Goal: Task Accomplishment & Management: Manage account settings

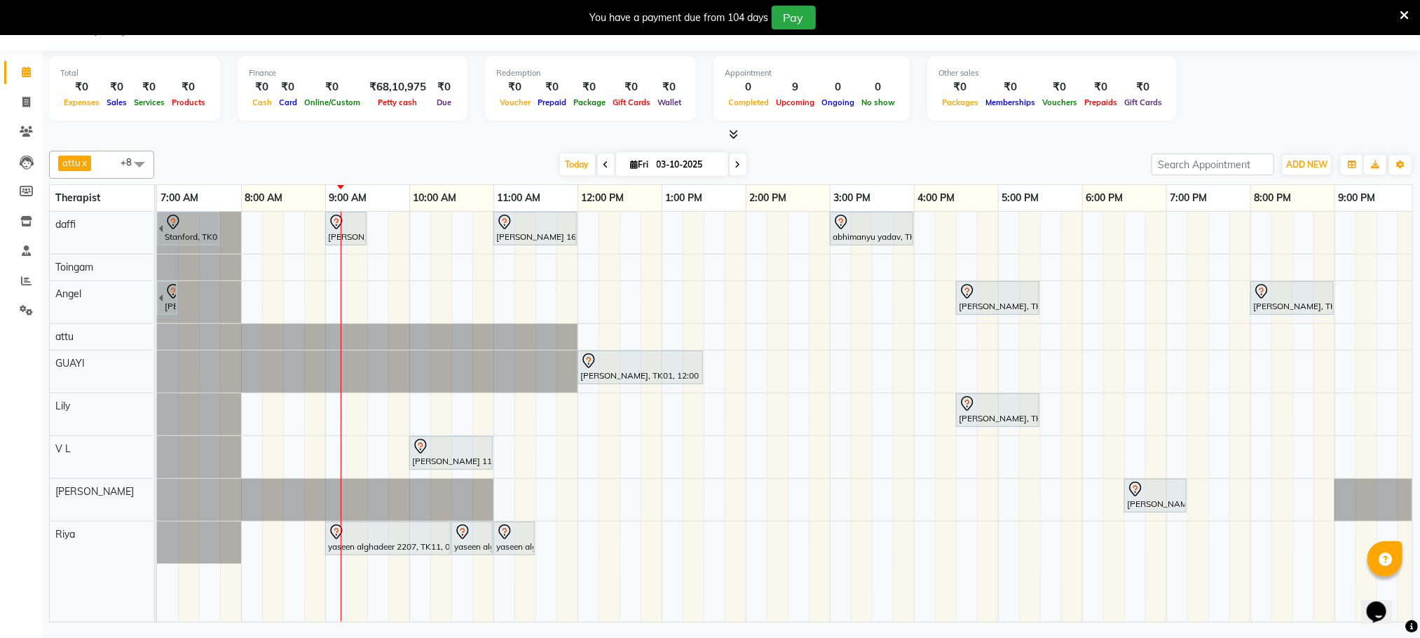
scroll to position [0, 74]
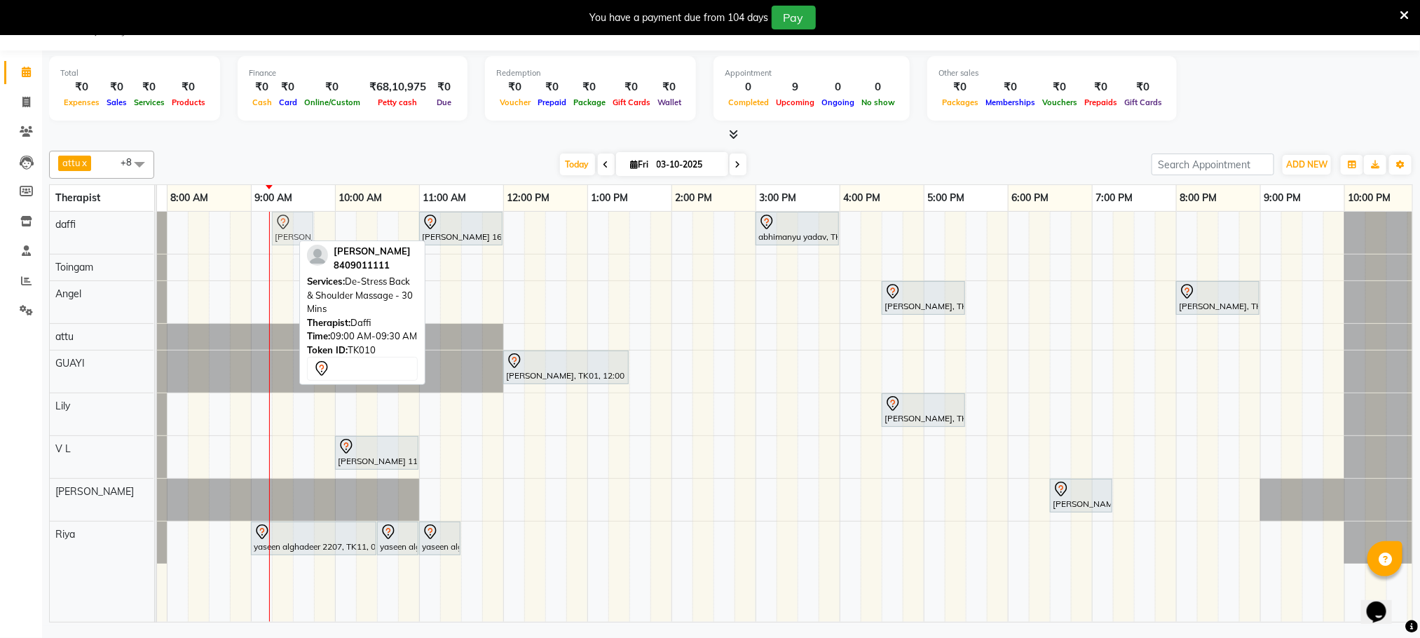
drag, startPoint x: 287, startPoint y: 236, endPoint x: 299, endPoint y: 236, distance: 12.6
click at [83, 236] on div "Stanford, TK04, 06:45 AM-07:45 AM, Swedish De-Stress - 60 Mins jay dev, TK10, 0…" at bounding box center [83, 233] width 0 height 42
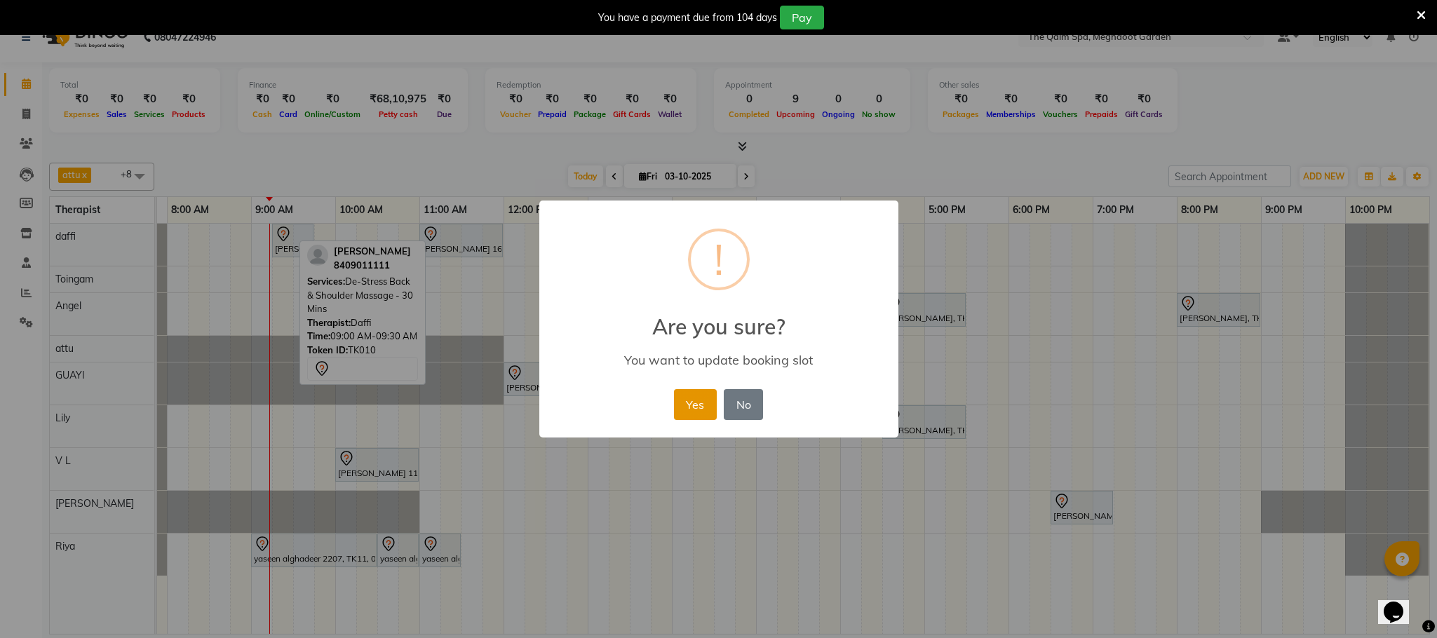
click at [686, 407] on button "Yes" at bounding box center [695, 404] width 43 height 31
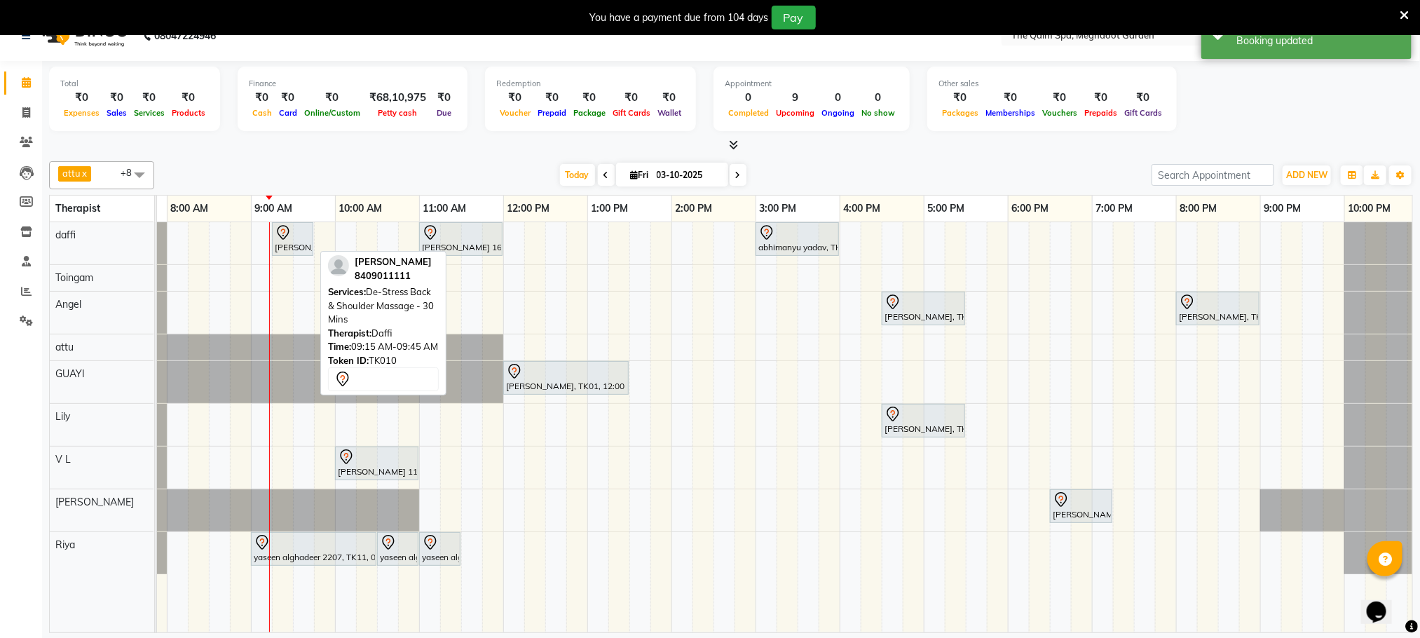
click at [299, 236] on div at bounding box center [293, 232] width 36 height 17
select select "7"
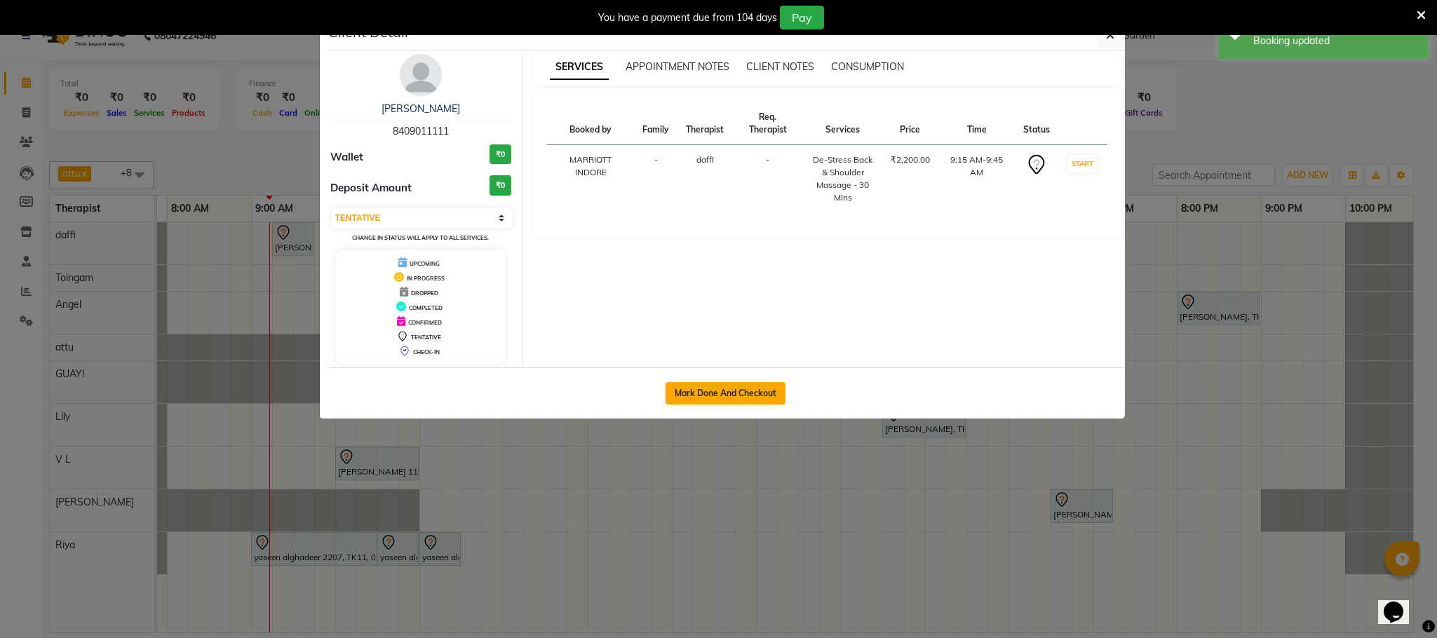
click at [740, 402] on button "Mark Done And Checkout" at bounding box center [725, 393] width 120 height 22
select select "service"
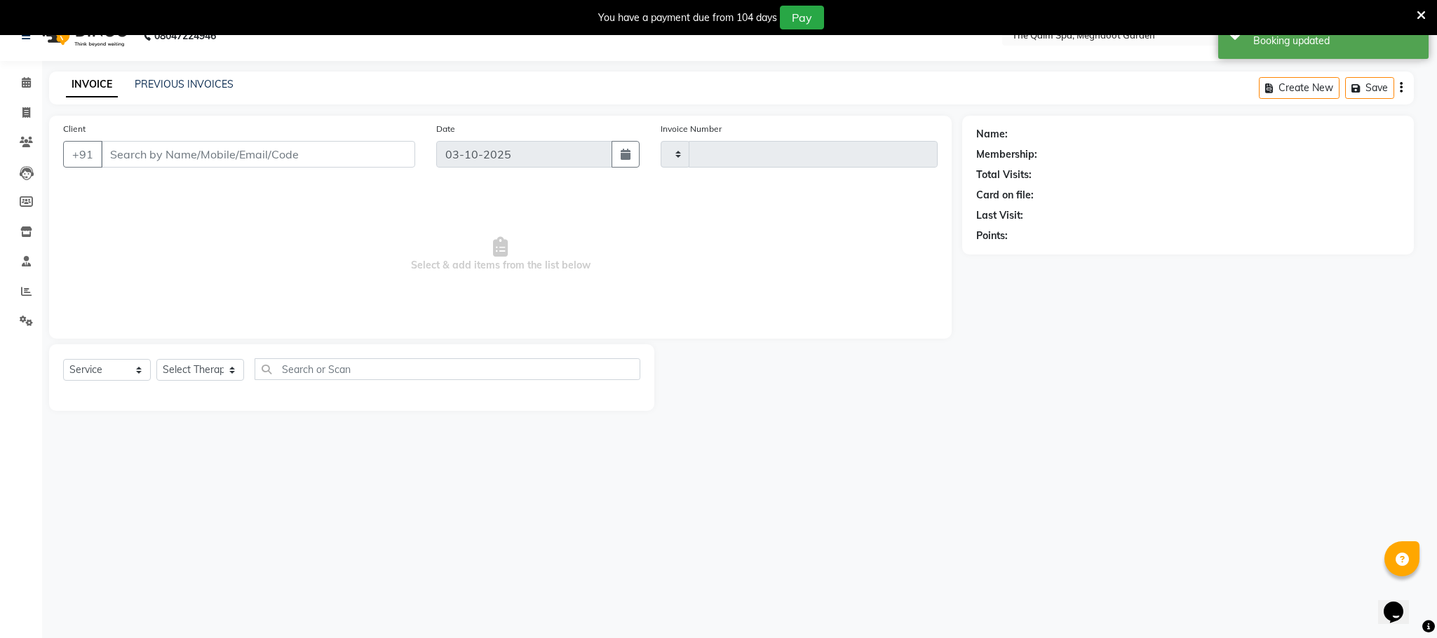
type input "2220"
select select "6401"
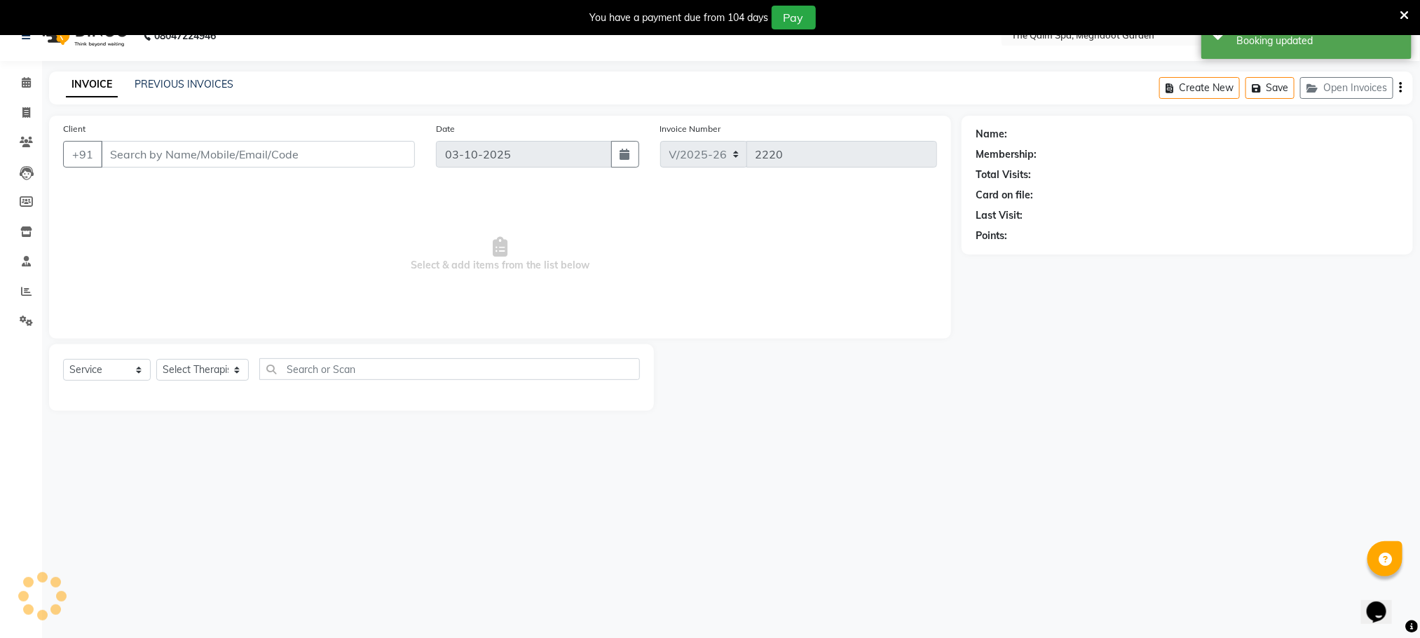
type input "8409011111"
select select "72290"
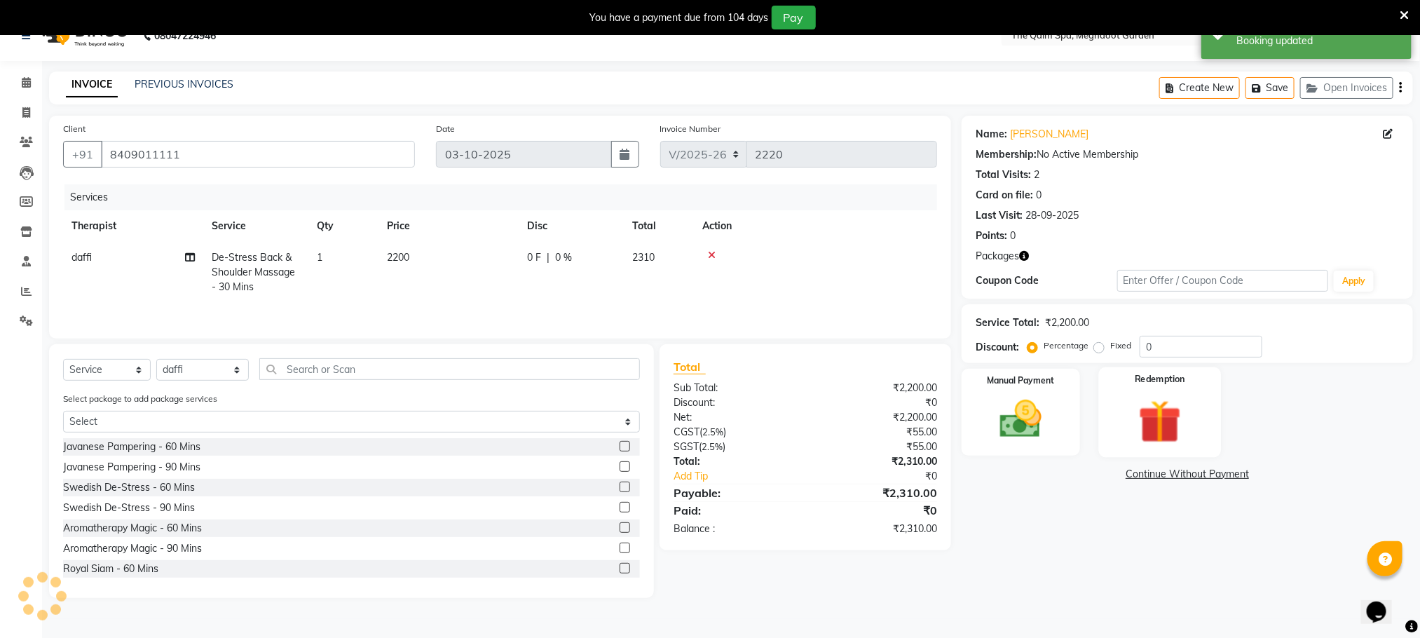
click at [1151, 398] on img at bounding box center [1160, 422] width 70 height 54
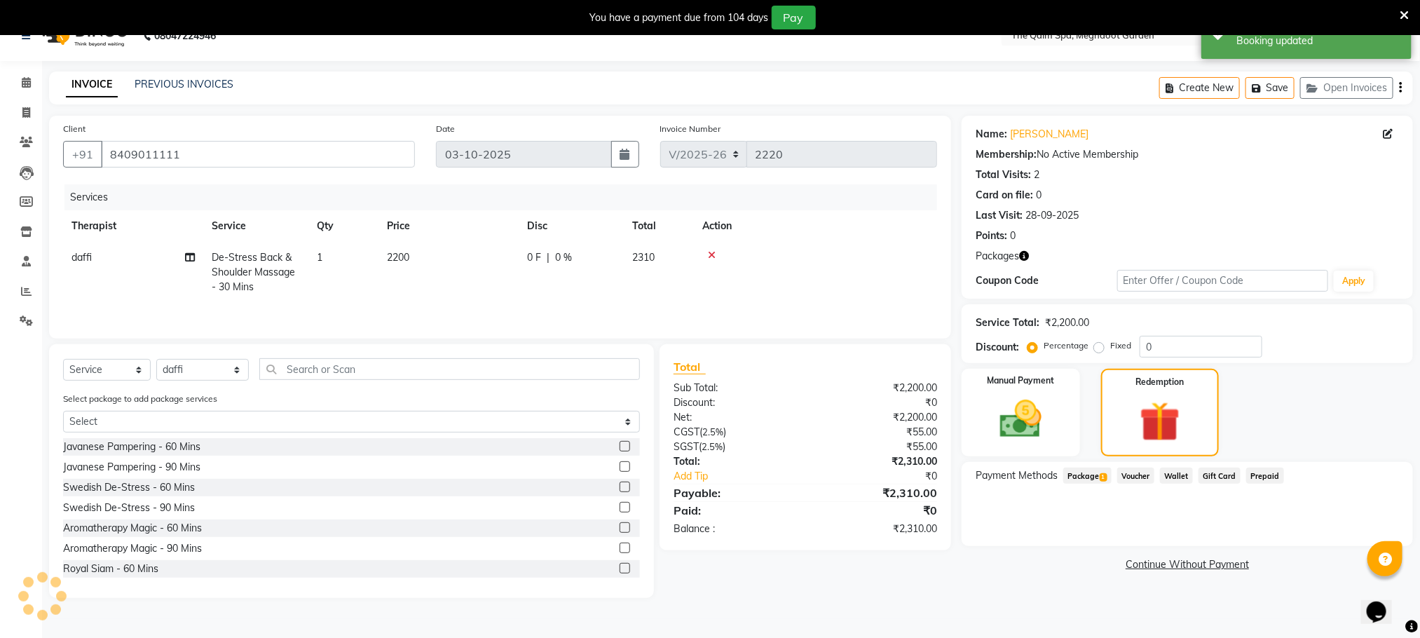
click at [1096, 478] on span "Package 1" at bounding box center [1088, 476] width 48 height 16
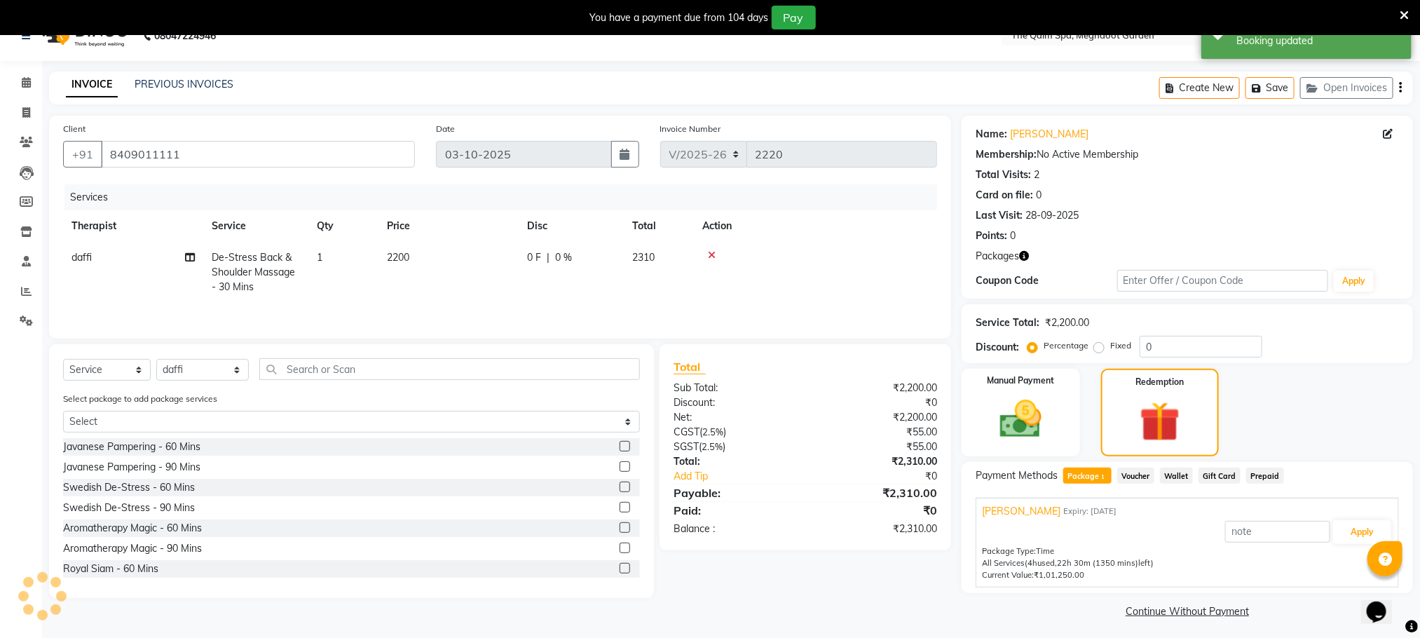
scroll to position [36, 0]
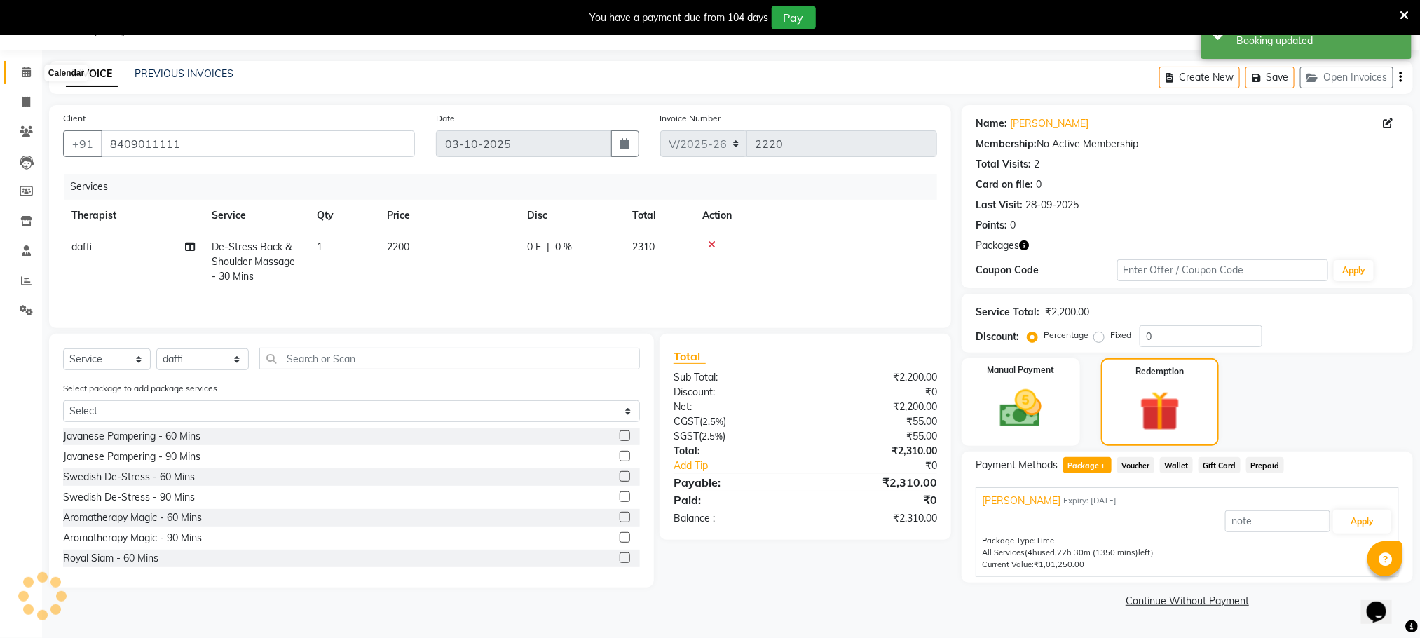
click at [24, 70] on icon at bounding box center [26, 72] width 9 height 11
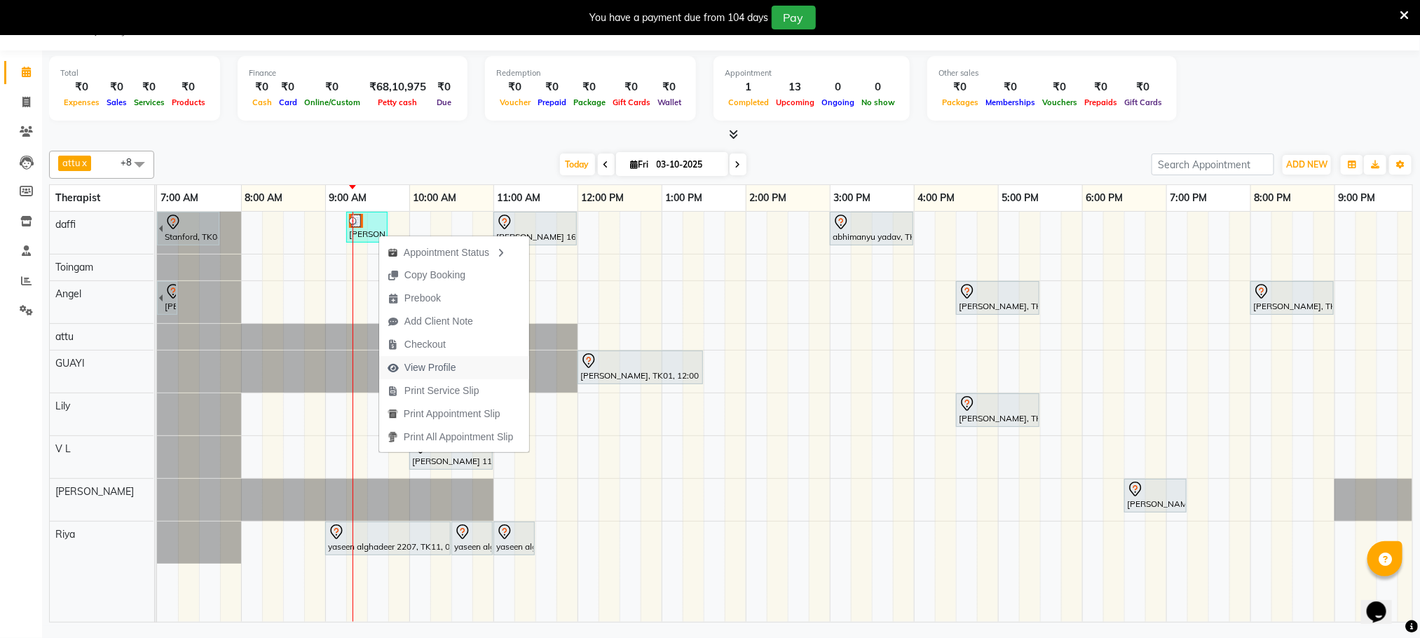
click at [459, 366] on span "View Profile" at bounding box center [422, 367] width 86 height 23
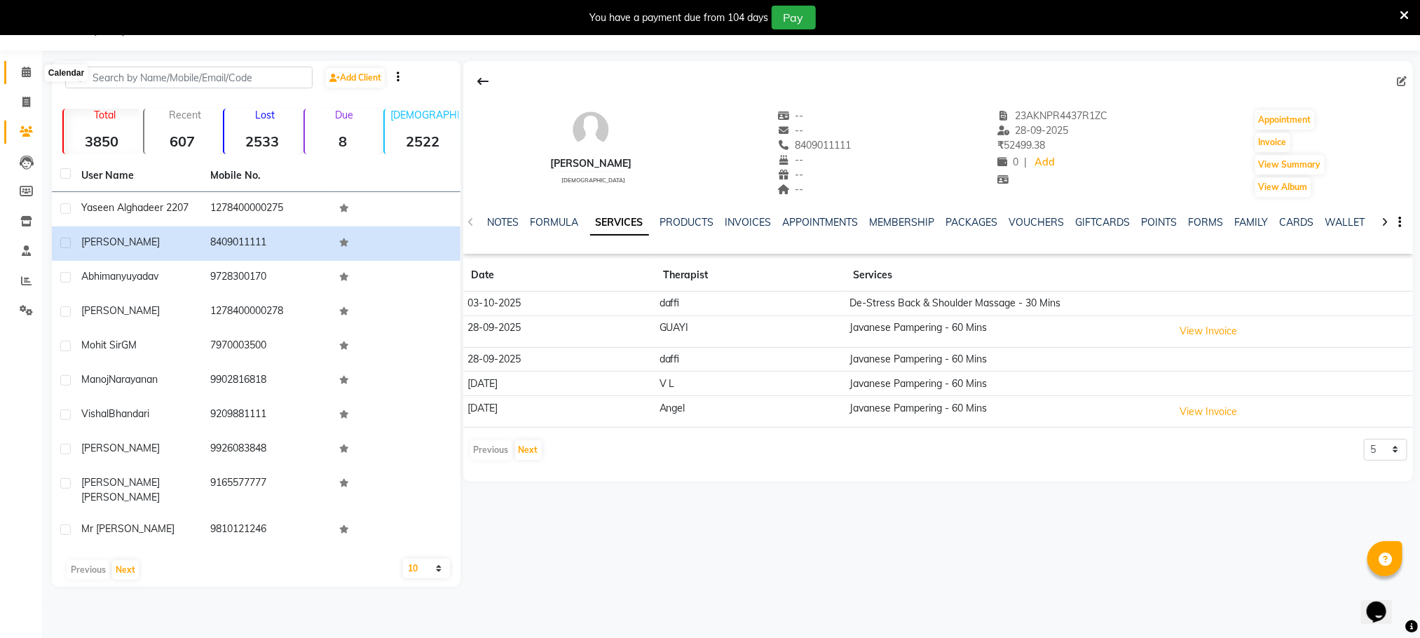
click at [27, 70] on icon at bounding box center [26, 72] width 9 height 11
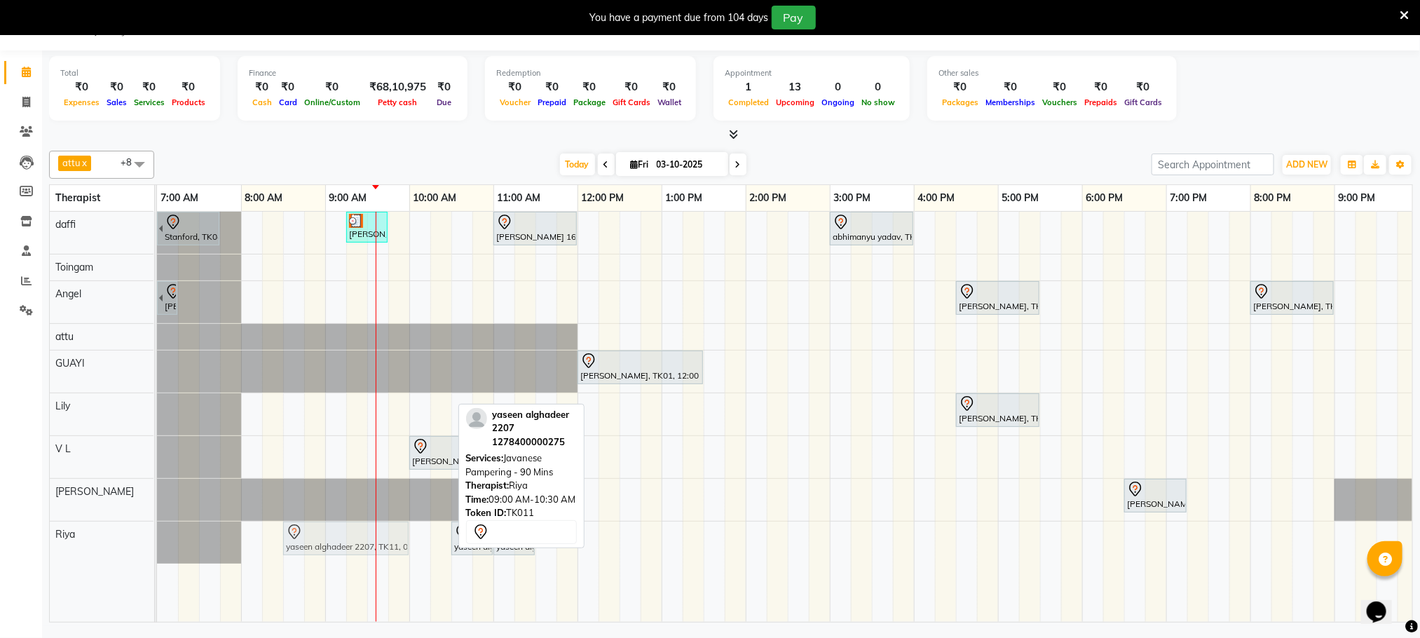
drag, startPoint x: 347, startPoint y: 537, endPoint x: 297, endPoint y: 543, distance: 50.8
click at [157, 543] on div "yaseen alghadeer 2207, TK11, 09:00 AM-10:30 AM, Javanese Pampering - 90 Mins ya…" at bounding box center [157, 543] width 0 height 42
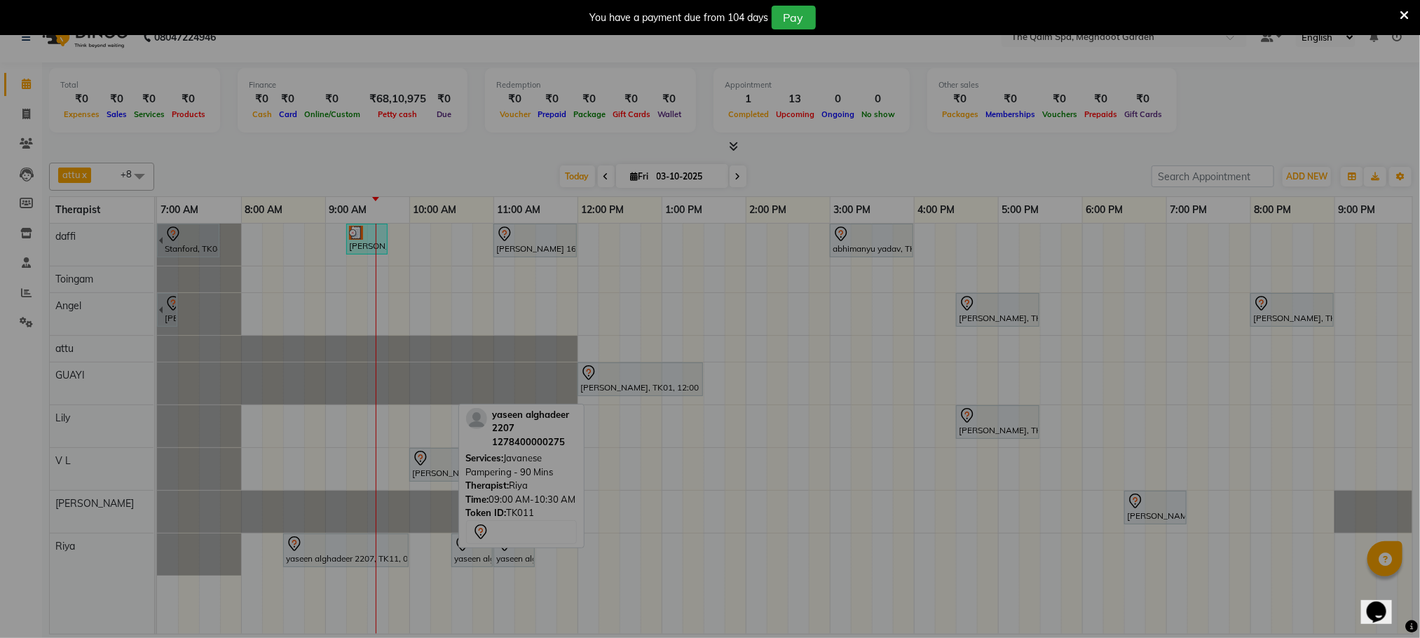
scroll to position [25, 0]
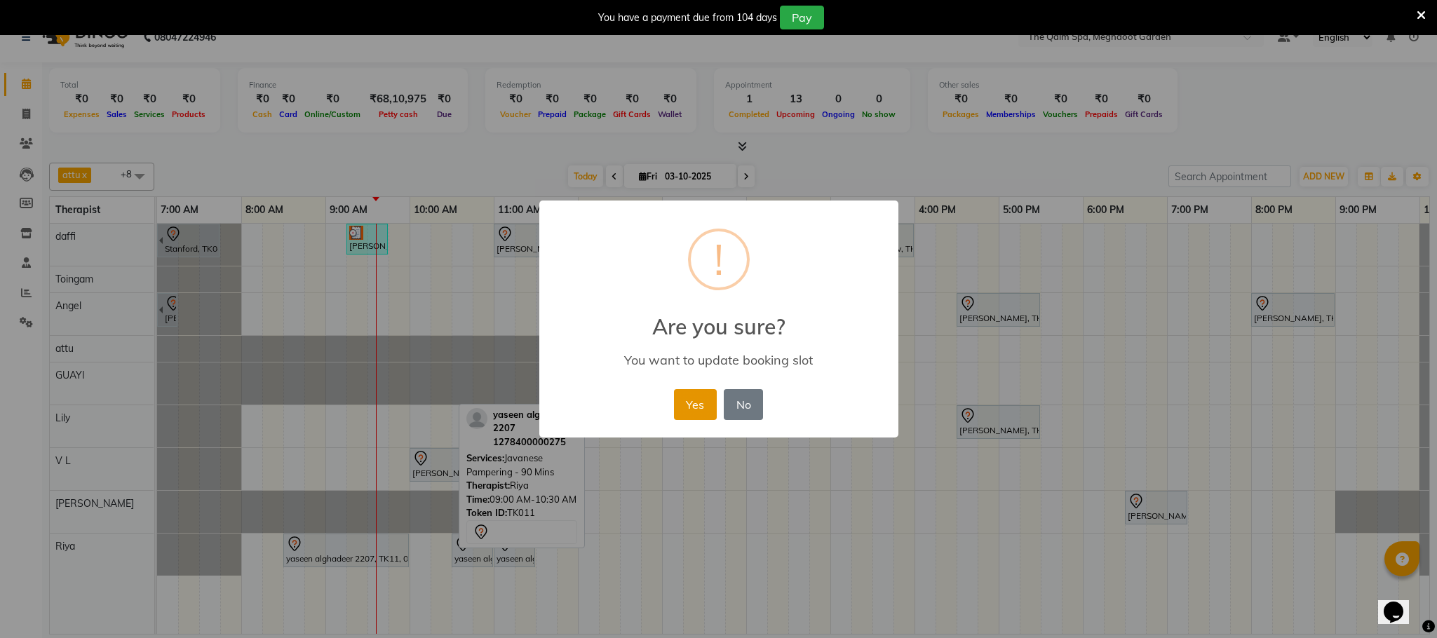
click at [693, 396] on button "Yes" at bounding box center [695, 404] width 43 height 31
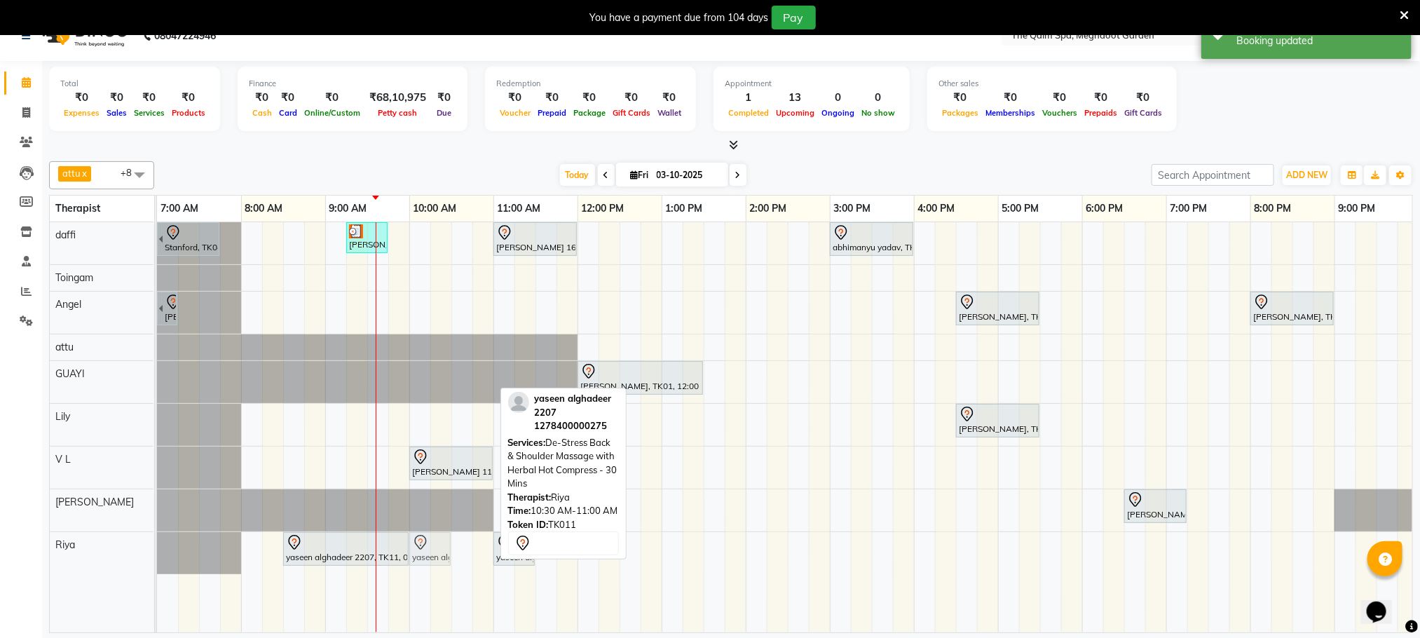
drag, startPoint x: 476, startPoint y: 557, endPoint x: 433, endPoint y: 553, distance: 43.0
click at [157, 553] on div "yaseen alghadeer 2207, TK11, 08:30 AM-10:00 AM, Javanese Pampering - 90 Mins ya…" at bounding box center [157, 553] width 0 height 42
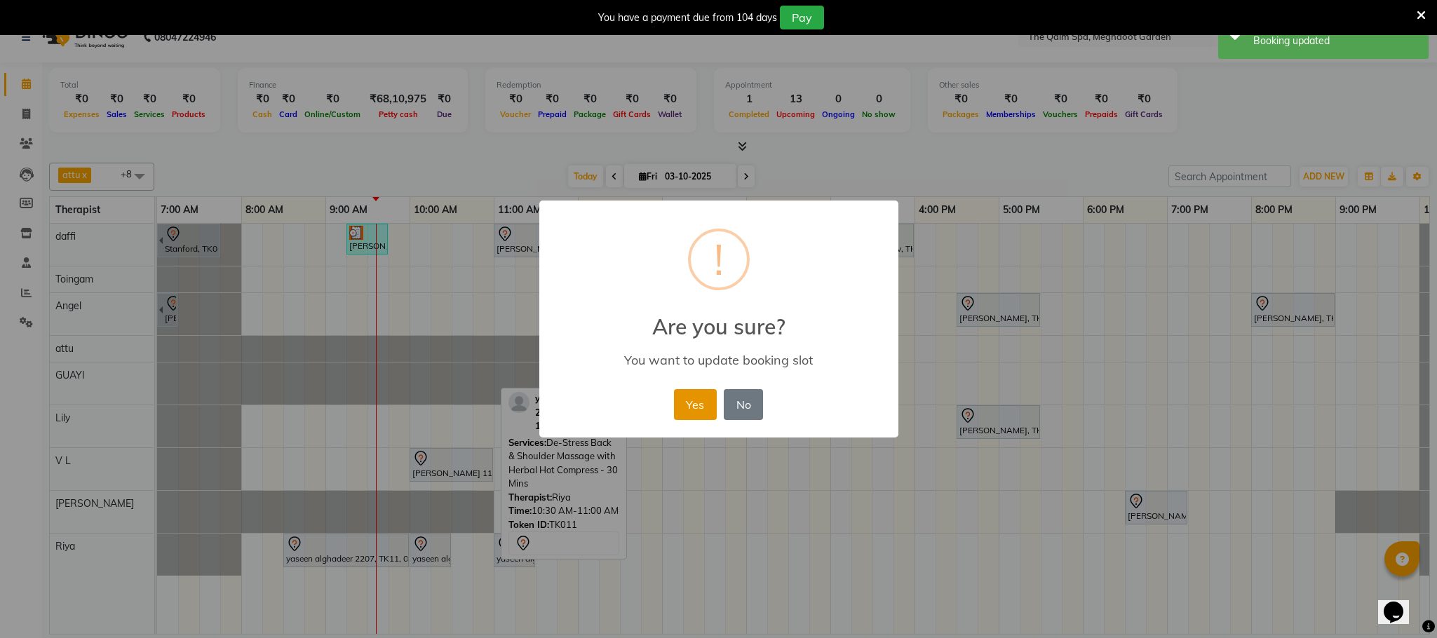
click at [688, 406] on button "Yes" at bounding box center [695, 404] width 43 height 31
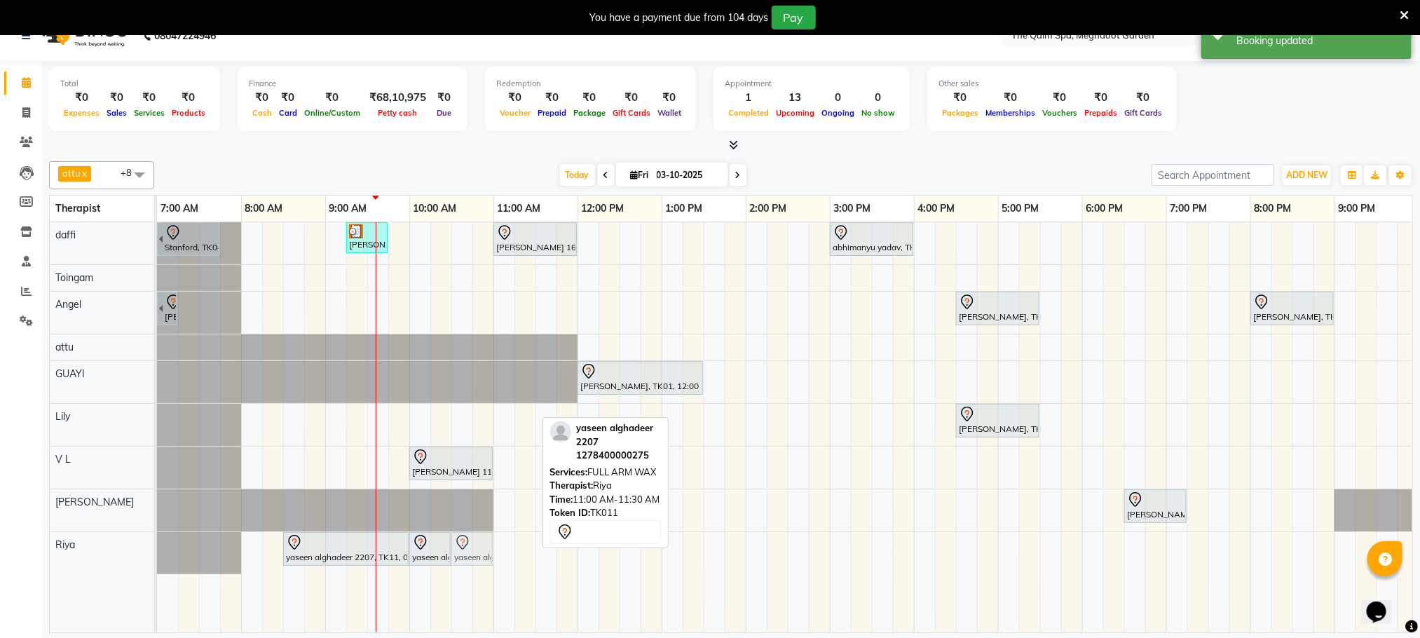
drag, startPoint x: 526, startPoint y: 549, endPoint x: 488, endPoint y: 553, distance: 38.1
click at [157, 553] on div "yaseen alghadeer 2207, TK11, 08:30 AM-10:00 AM, Javanese Pampering - 90 Mins ya…" at bounding box center [157, 553] width 0 height 42
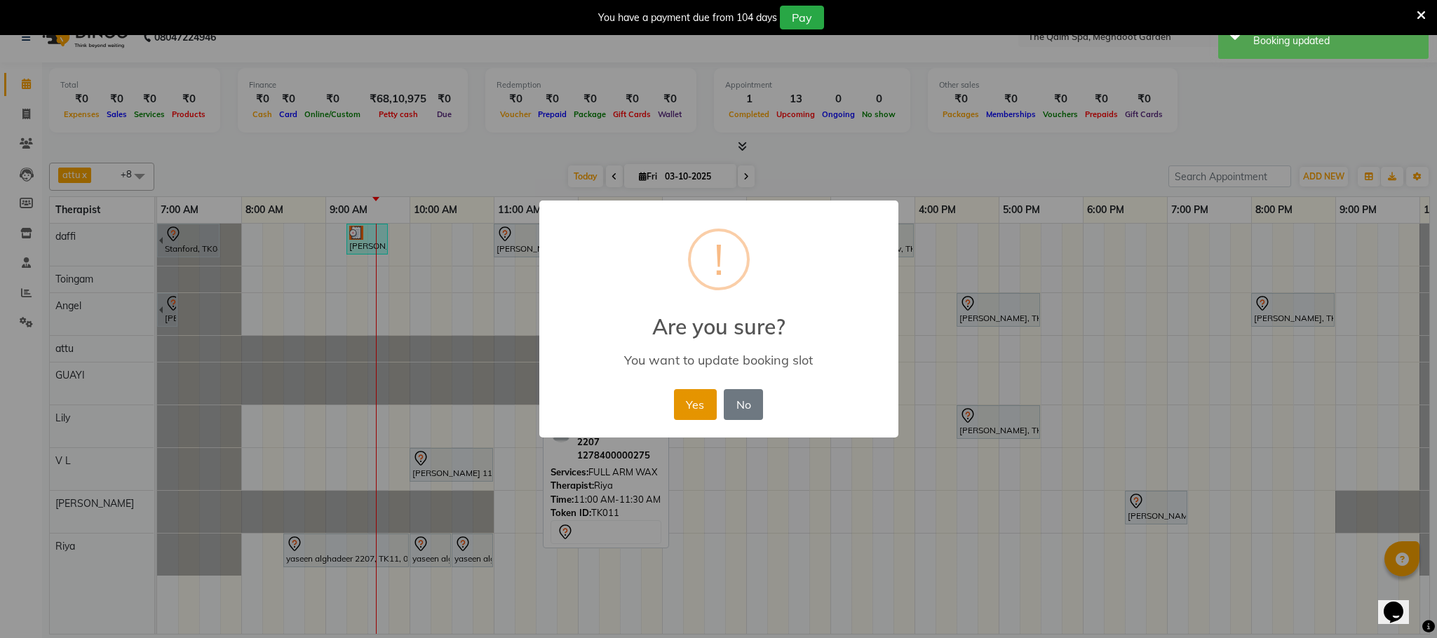
click at [684, 389] on button "Yes" at bounding box center [695, 404] width 43 height 31
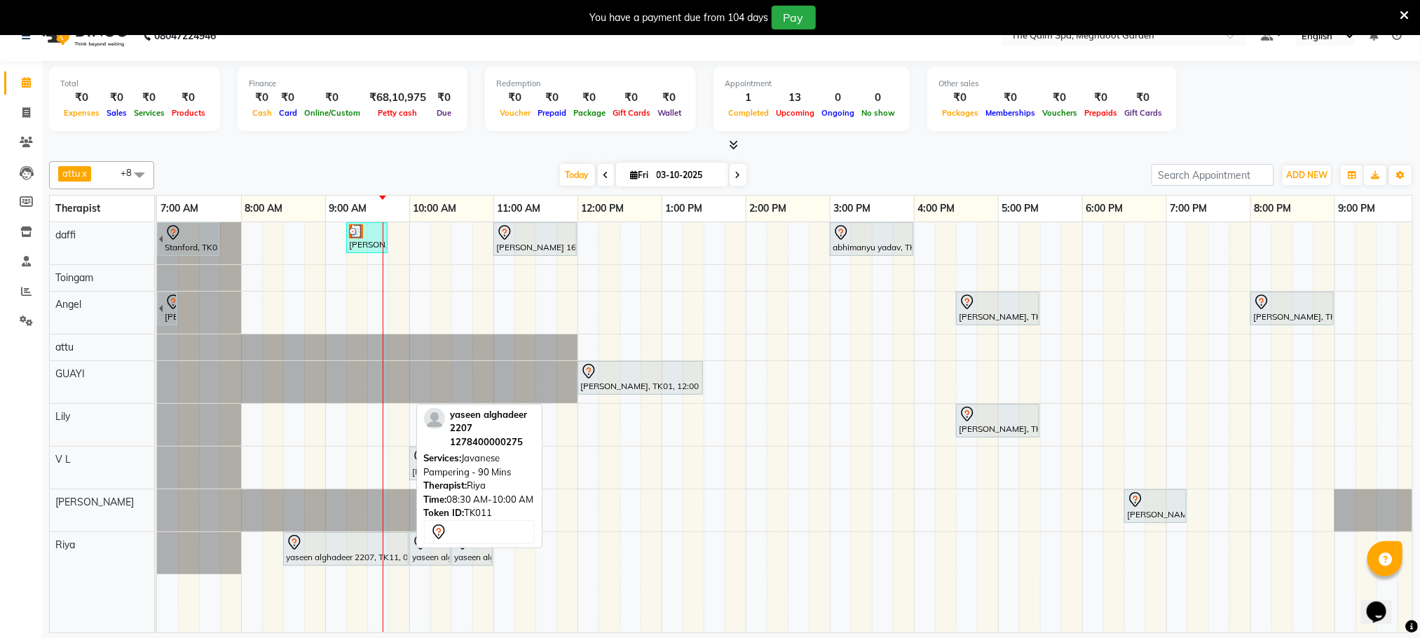
click at [345, 551] on div at bounding box center [346, 542] width 120 height 17
click at [352, 562] on div "yaseen alghadeer 2207, TK11, 08:30 AM-10:00 AM, Javanese Pampering - 90 Mins" at bounding box center [346, 548] width 123 height 29
select select "7"
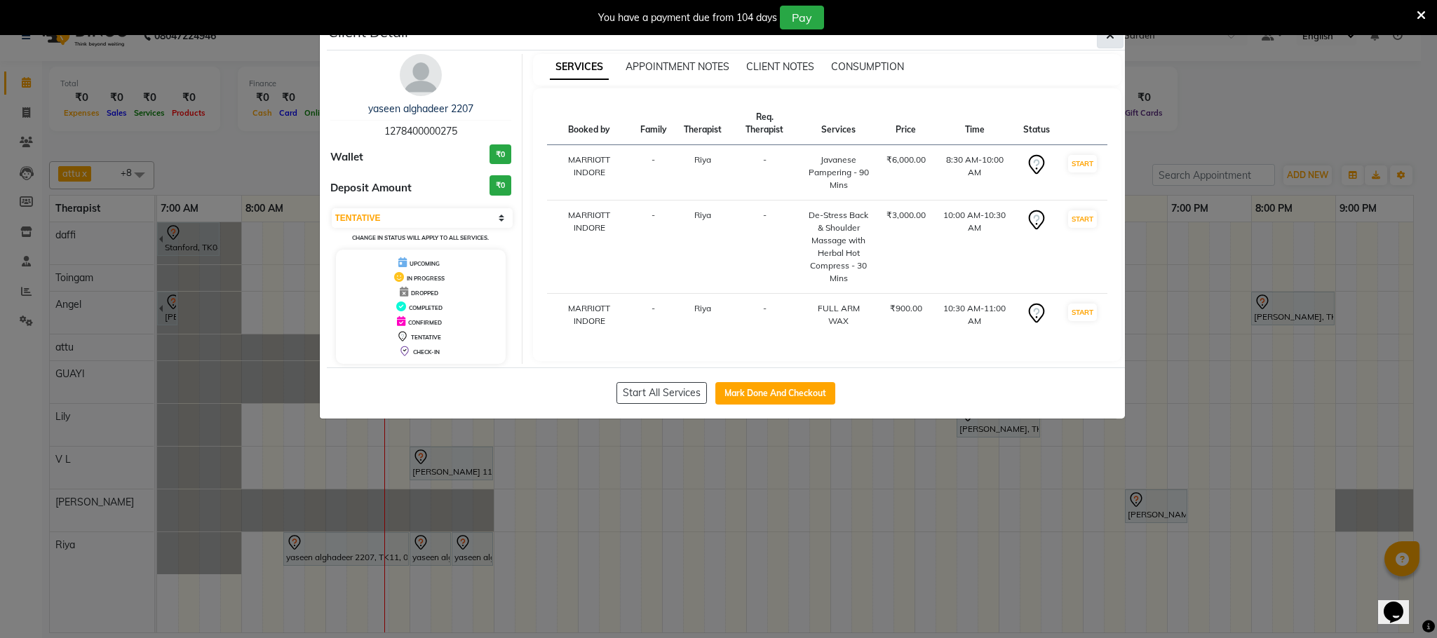
click at [1106, 39] on icon "button" at bounding box center [1110, 34] width 8 height 11
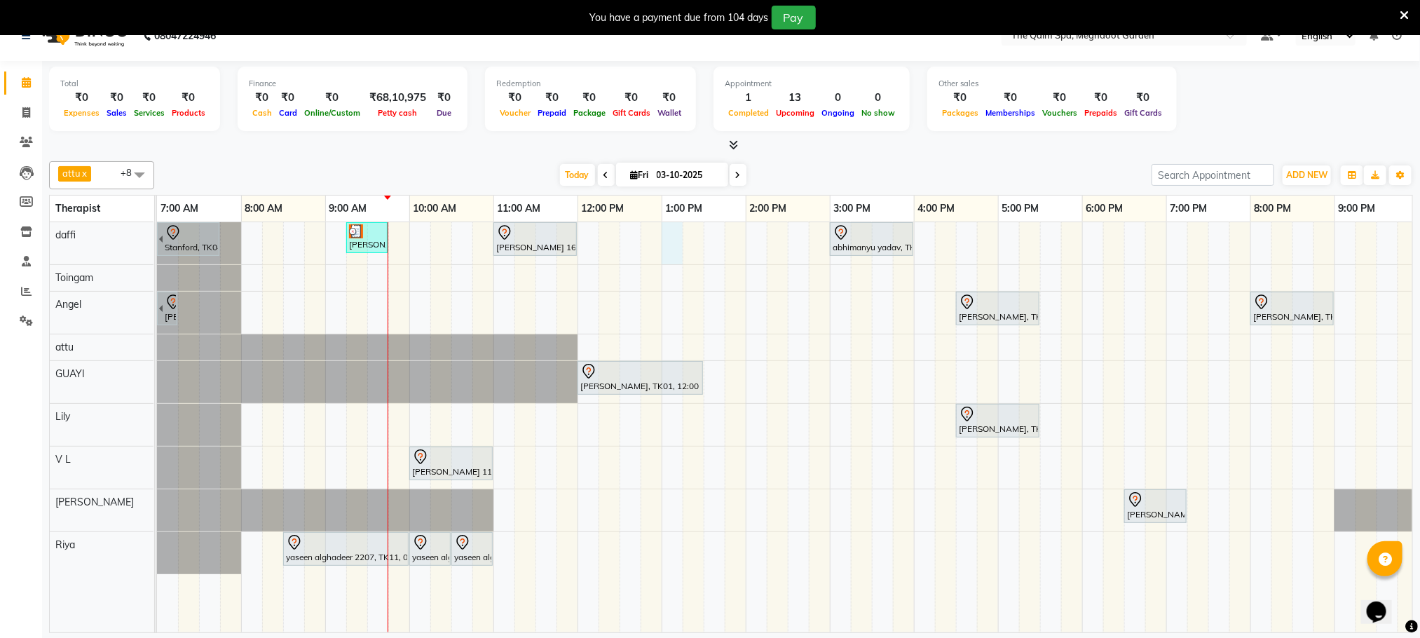
click at [667, 242] on div "Stanford, TK04, 06:45 AM-07:45 AM, Swedish De-Stress - 60 Mins jay dev, TK10, 0…" at bounding box center [830, 427] width 1346 height 410
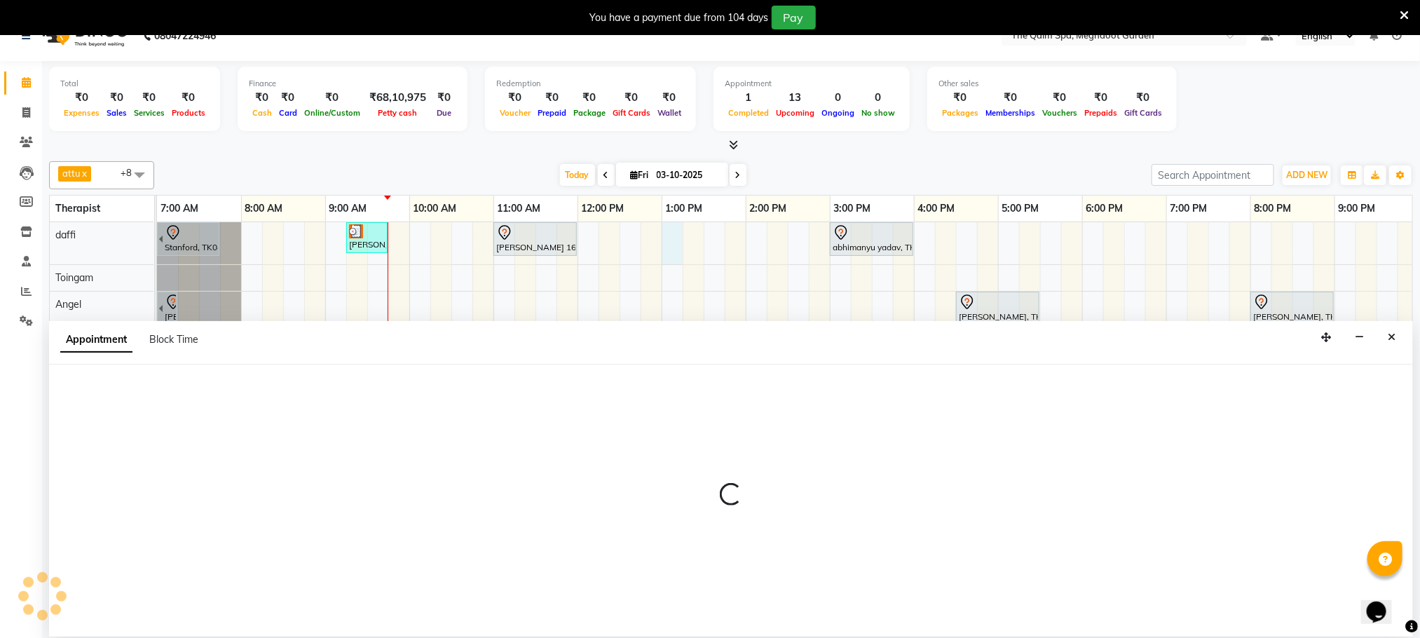
scroll to position [36, 0]
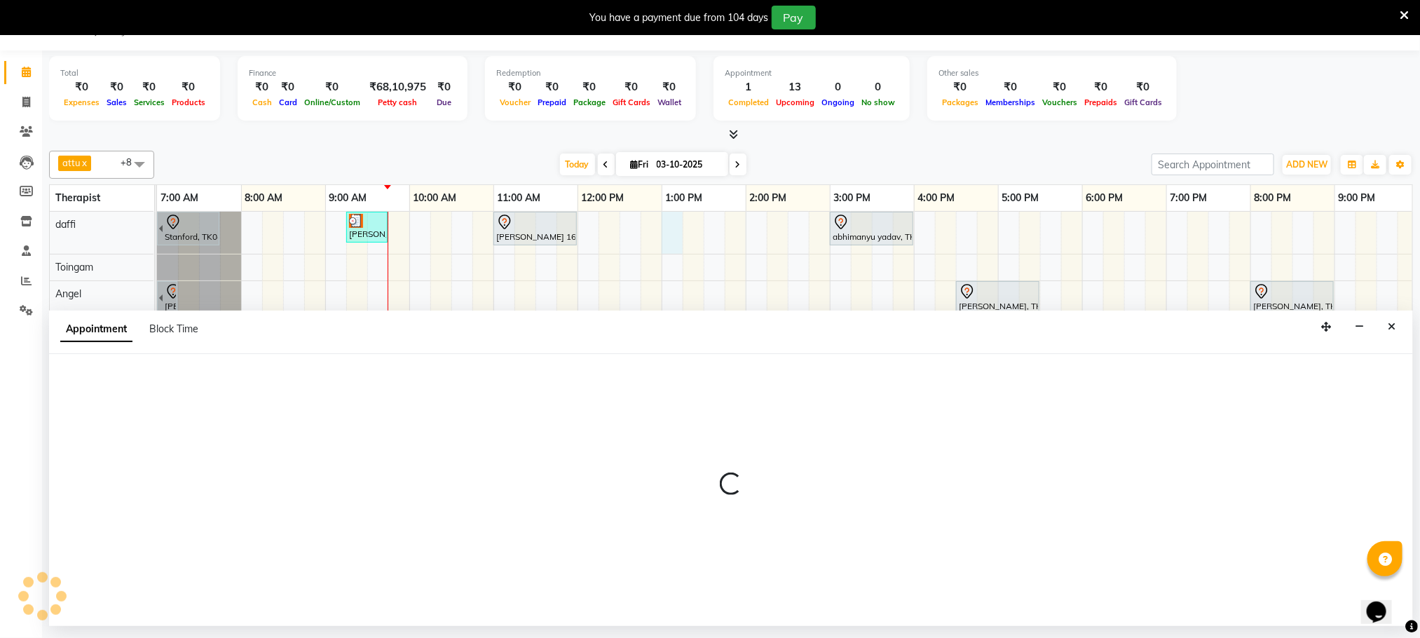
select select "72290"
select select "780"
select select "tentative"
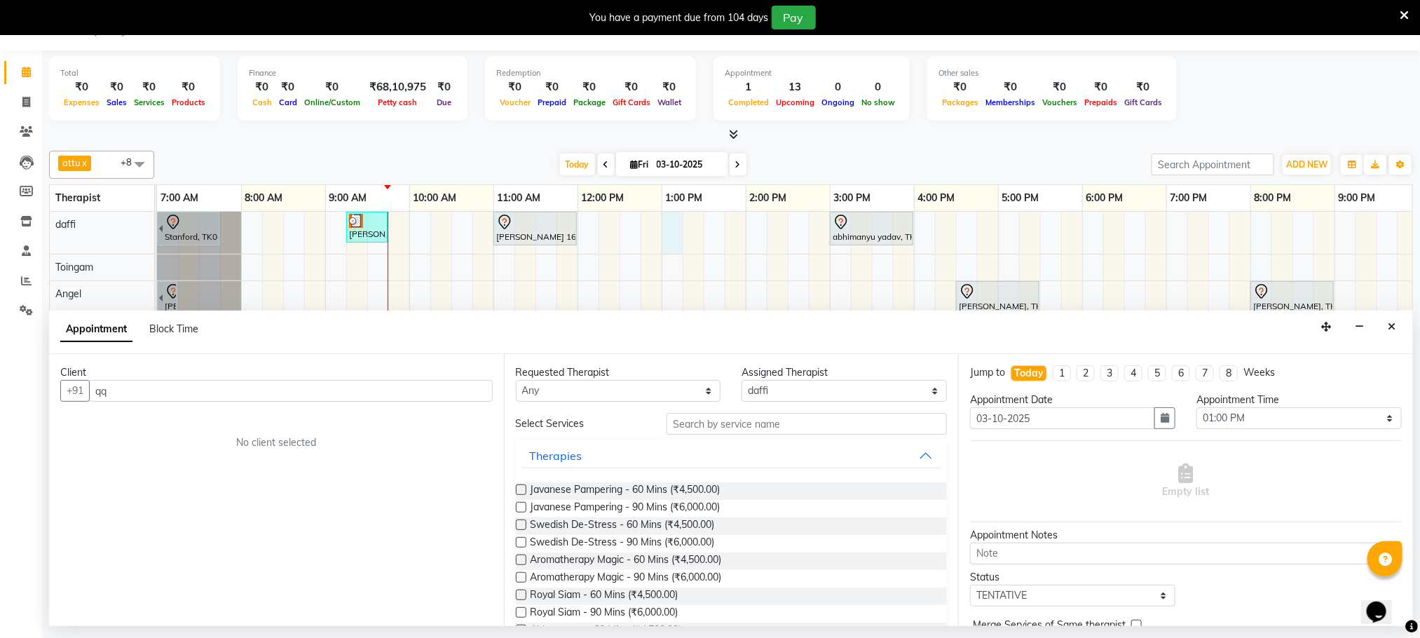
type input "q"
type input "1110 [PERSON_NAME]"
click at [471, 394] on span "Add Client" at bounding box center [463, 390] width 47 height 13
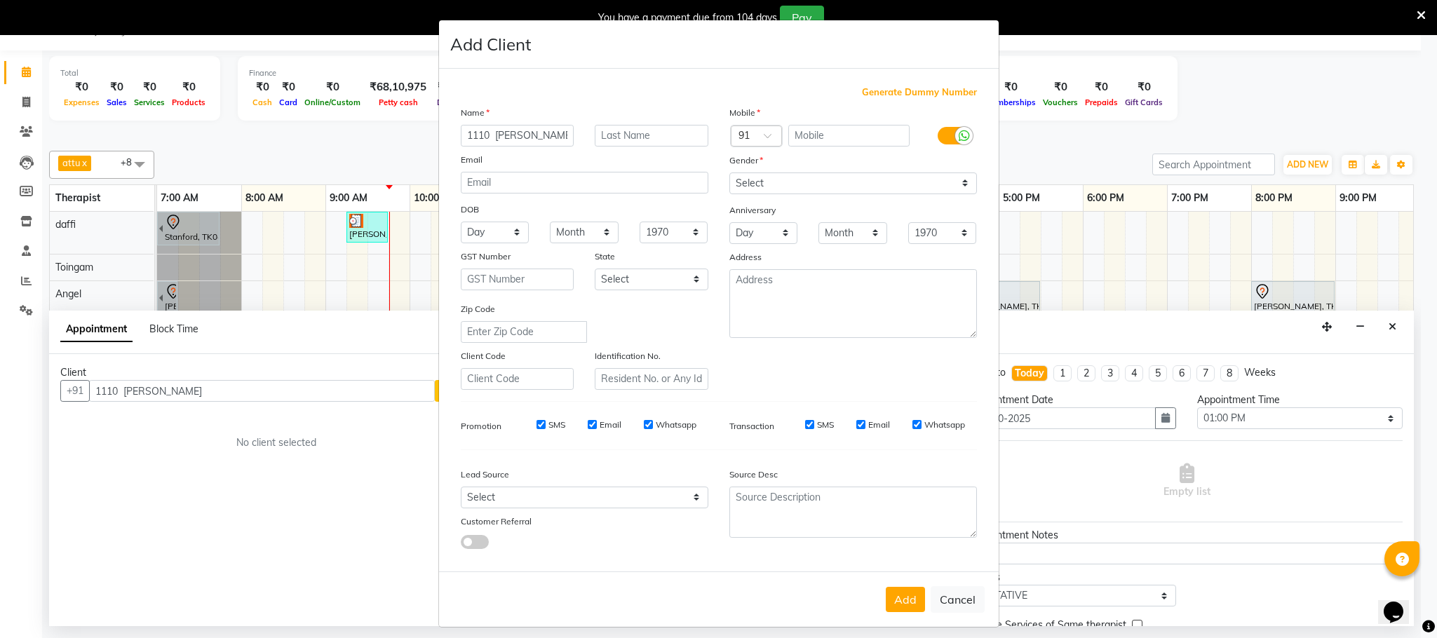
click at [911, 93] on span "Generate Dummy Number" at bounding box center [919, 93] width 115 height 14
type input "1278400000279"
checkbox input "false"
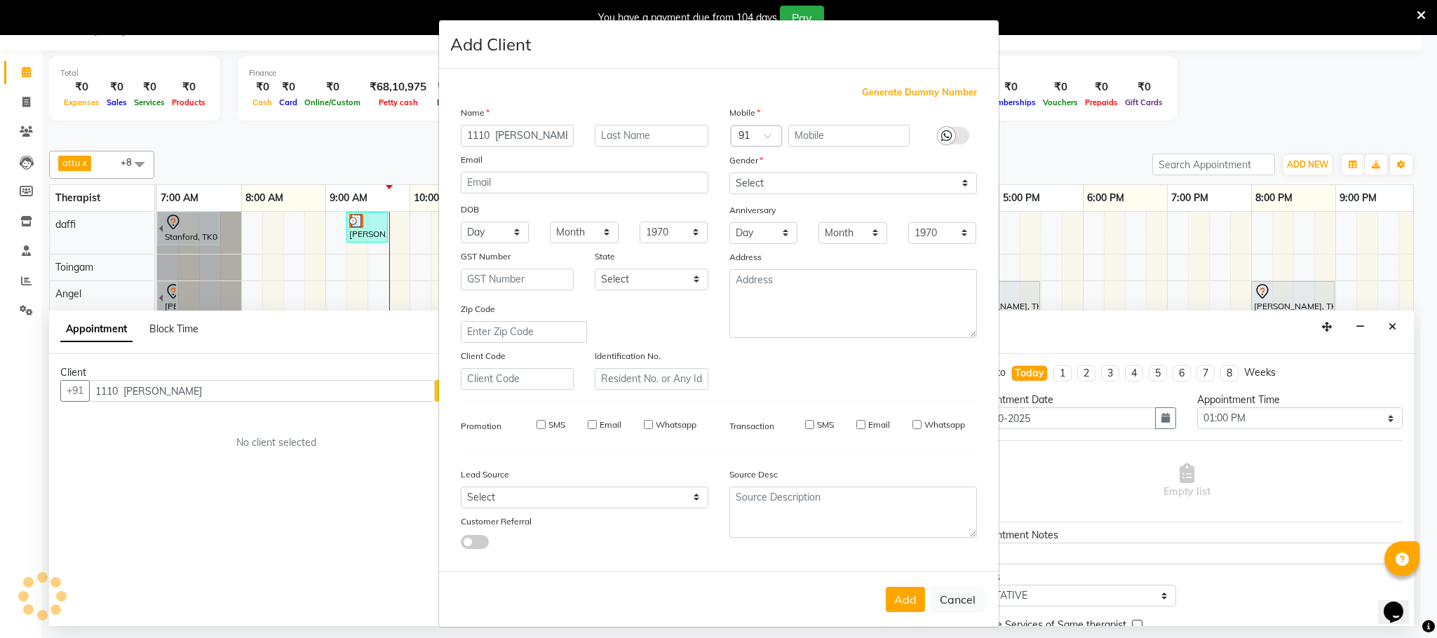
checkbox input "false"
click at [878, 184] on select "Select Male Female Other Prefer Not To Say" at bounding box center [852, 183] width 247 height 22
select select "female"
click at [729, 172] on select "Select Male Female Other Prefer Not To Say" at bounding box center [852, 183] width 247 height 22
click at [888, 593] on button "Add" at bounding box center [904, 599] width 39 height 25
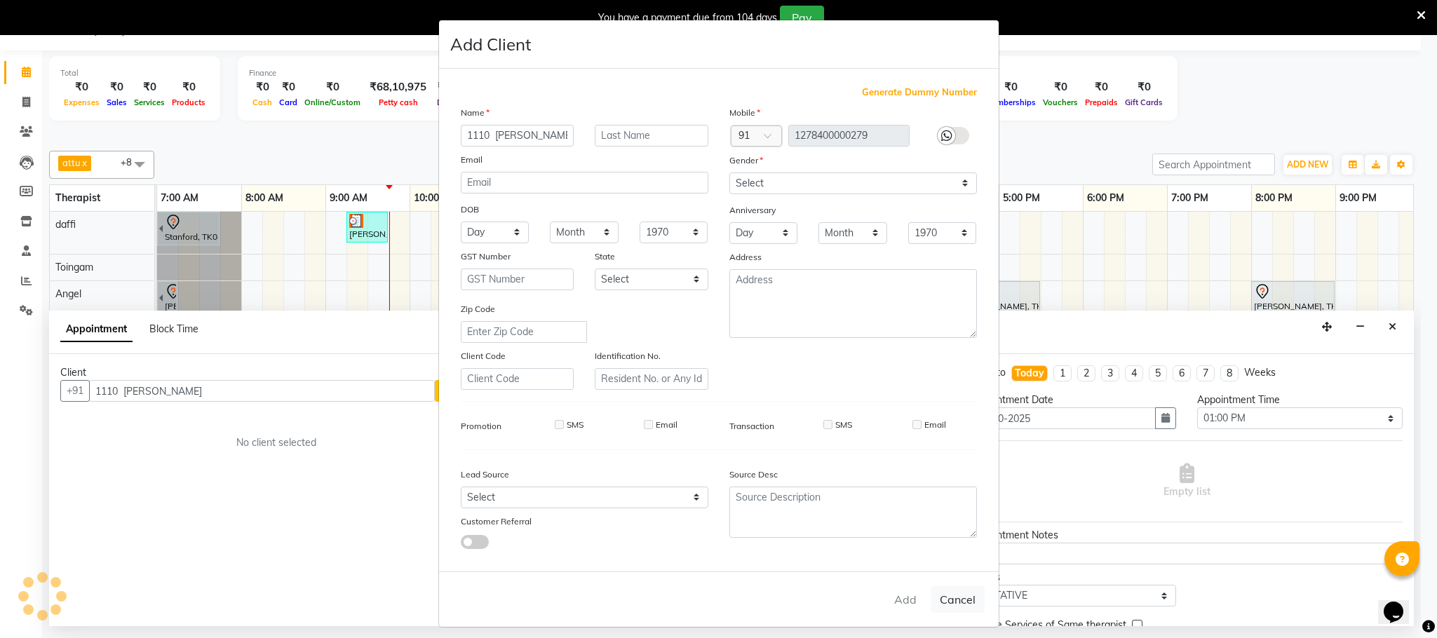
type input "1278400000279"
select select
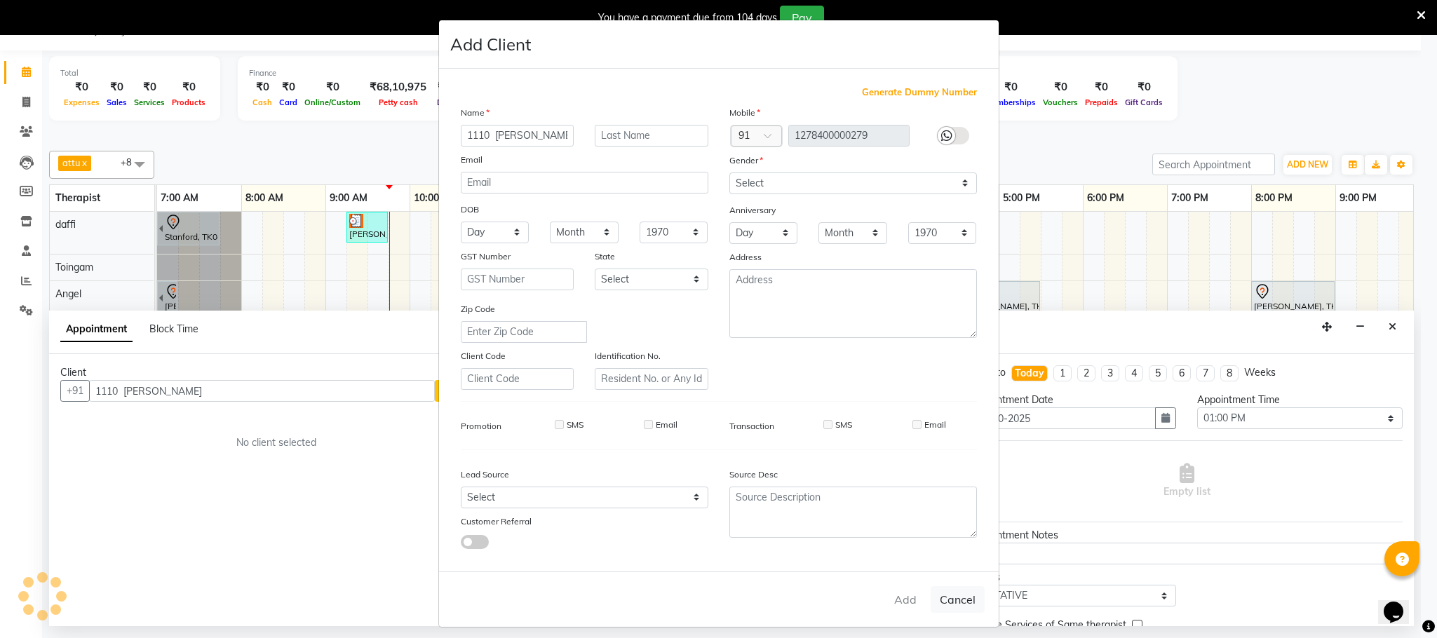
select select
checkbox input "false"
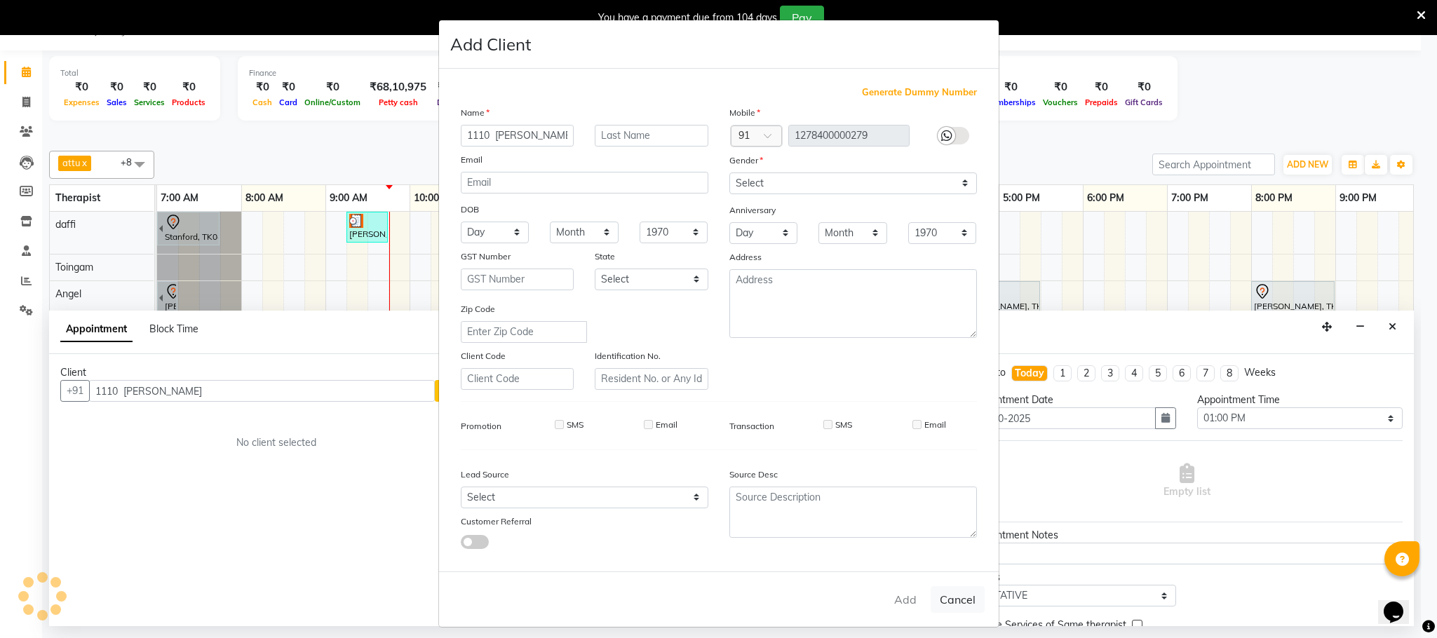
checkbox input "false"
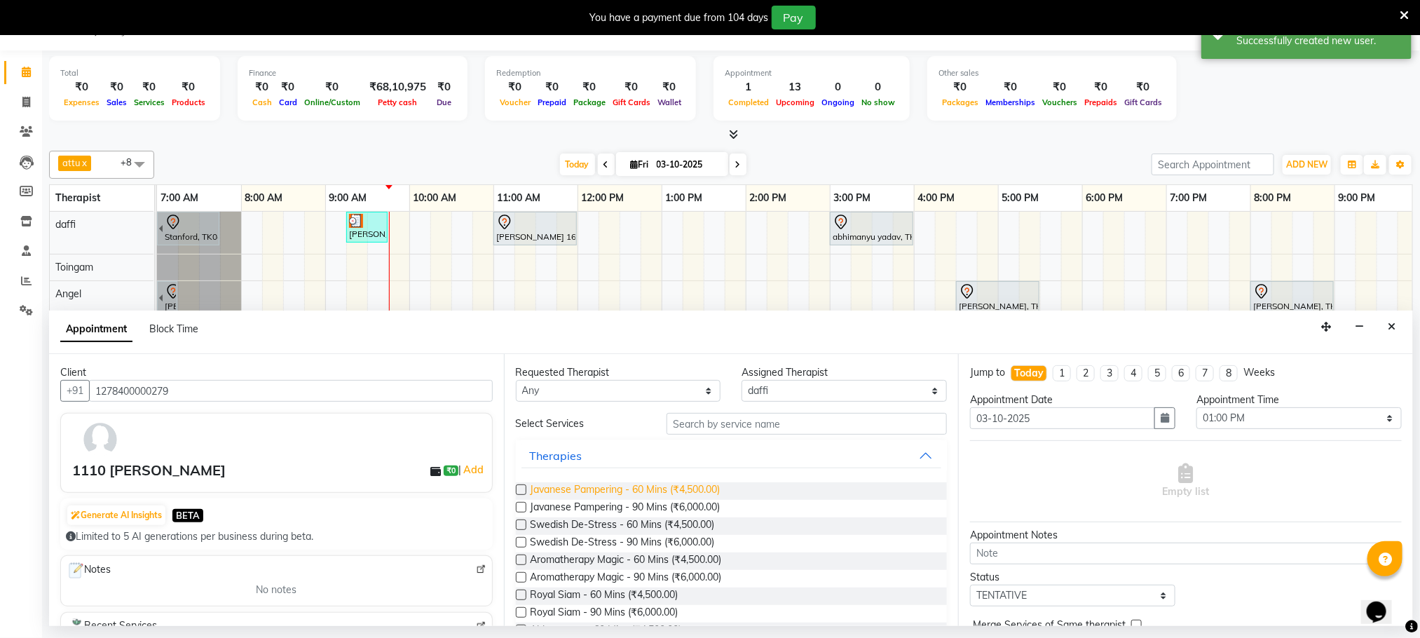
click at [675, 490] on span "Javanese Pampering - 60 Mins (₹4,500.00)" at bounding box center [626, 491] width 190 height 18
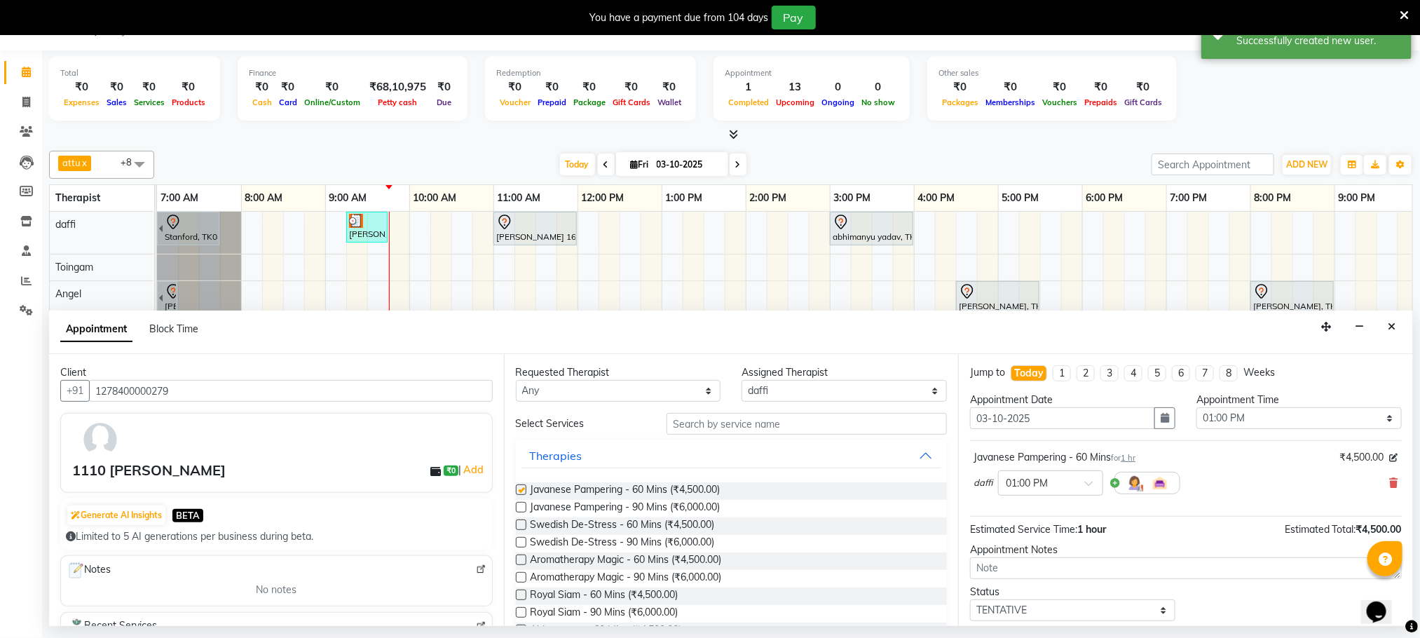
checkbox input "false"
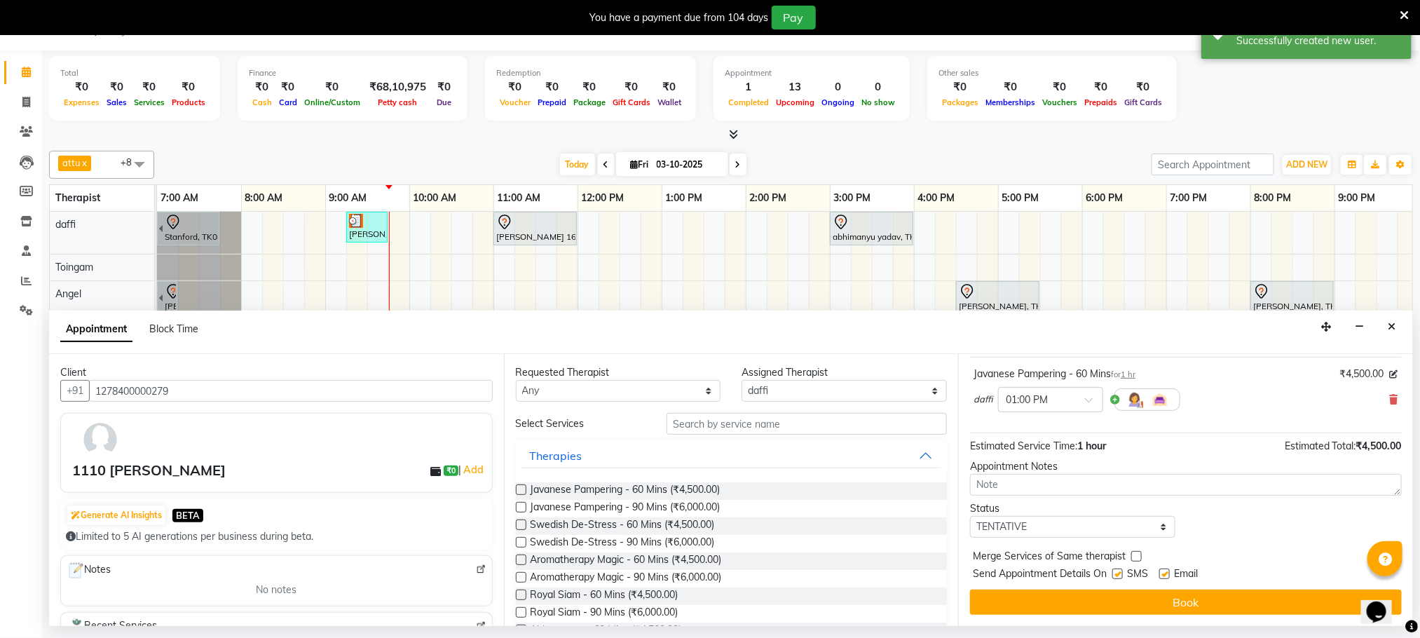
drag, startPoint x: 1227, startPoint y: 602, endPoint x: 1226, endPoint y: 594, distance: 8.4
click at [1228, 604] on button "Book" at bounding box center [1186, 602] width 432 height 25
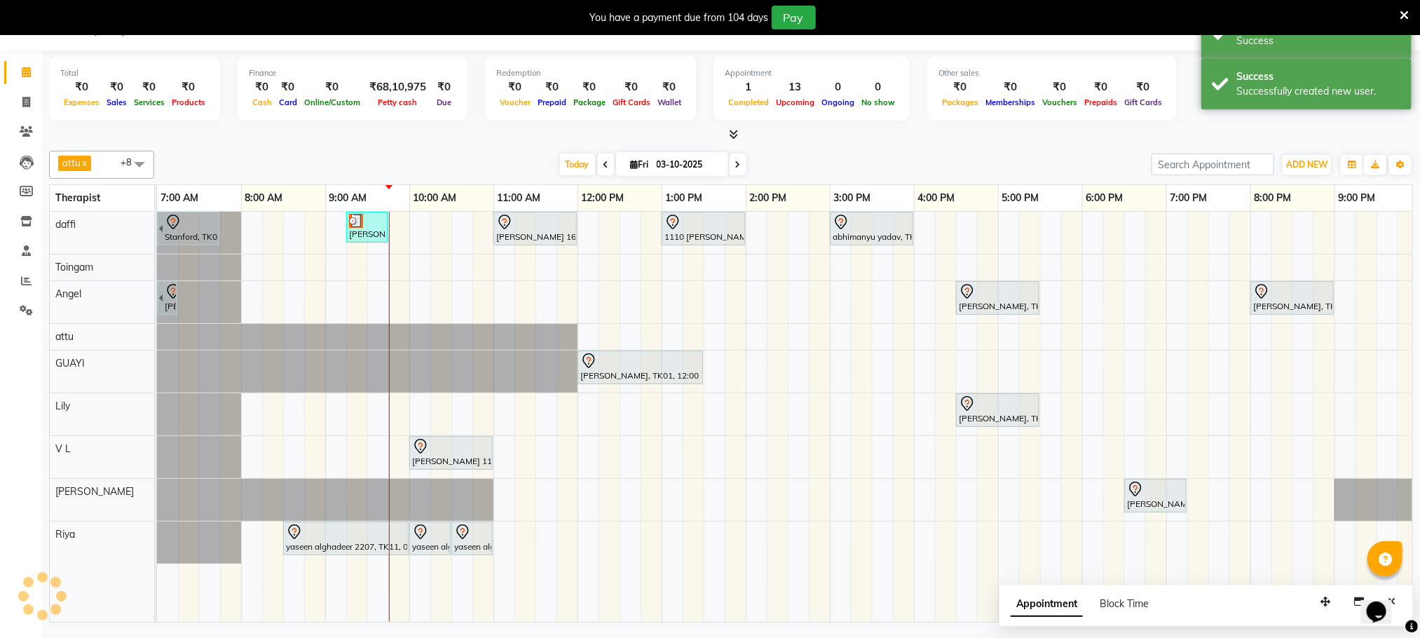
scroll to position [0, 0]
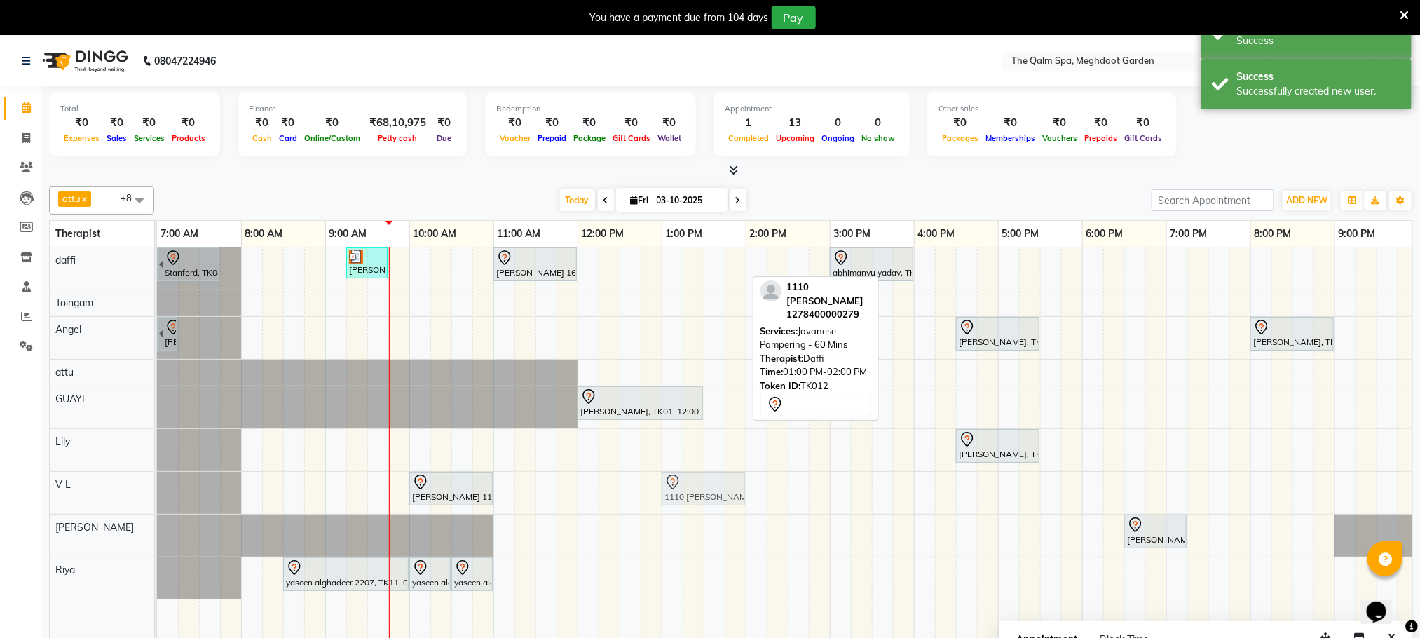
drag, startPoint x: 698, startPoint y: 251, endPoint x: 700, endPoint y: 495, distance: 244.0
click at [700, 495] on tbody "Stanford, TK04, 06:45 AM-07:45 AM, Swedish De-Stress - 60 Mins jay dev, TK10, 0…" at bounding box center [830, 423] width 1346 height 352
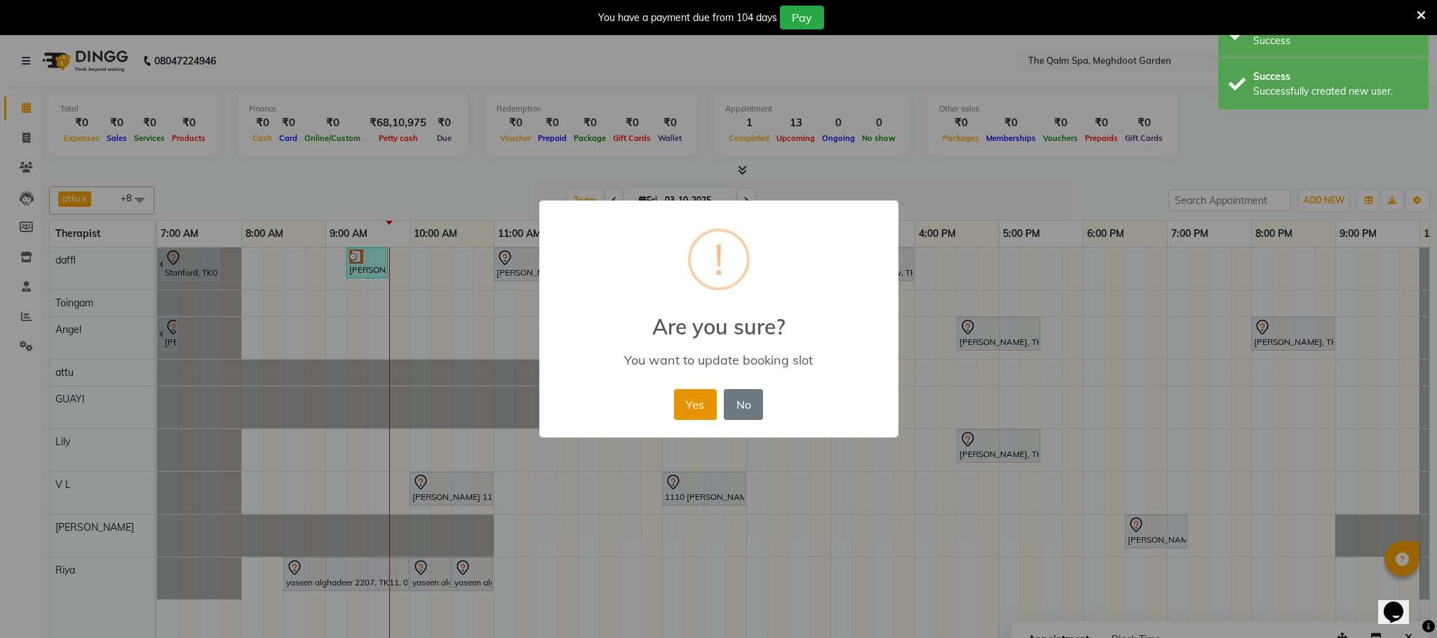
click at [676, 408] on button "Yes" at bounding box center [695, 404] width 43 height 31
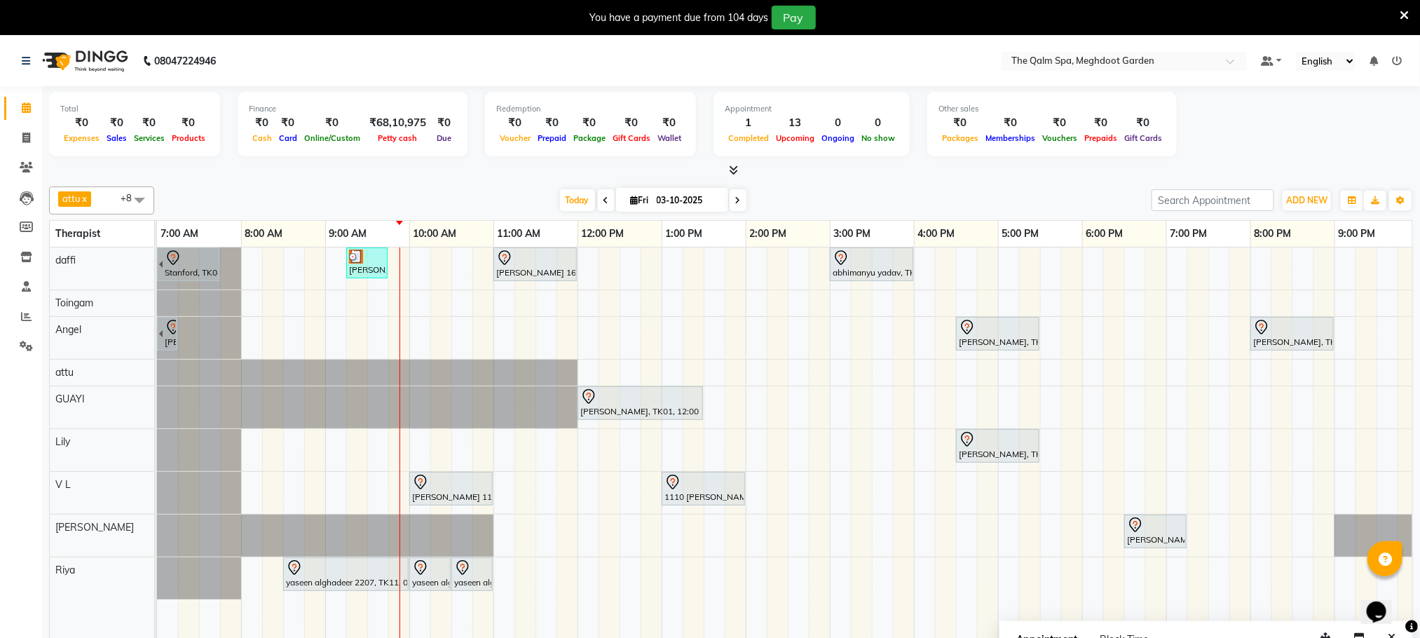
click at [606, 198] on span at bounding box center [606, 200] width 17 height 22
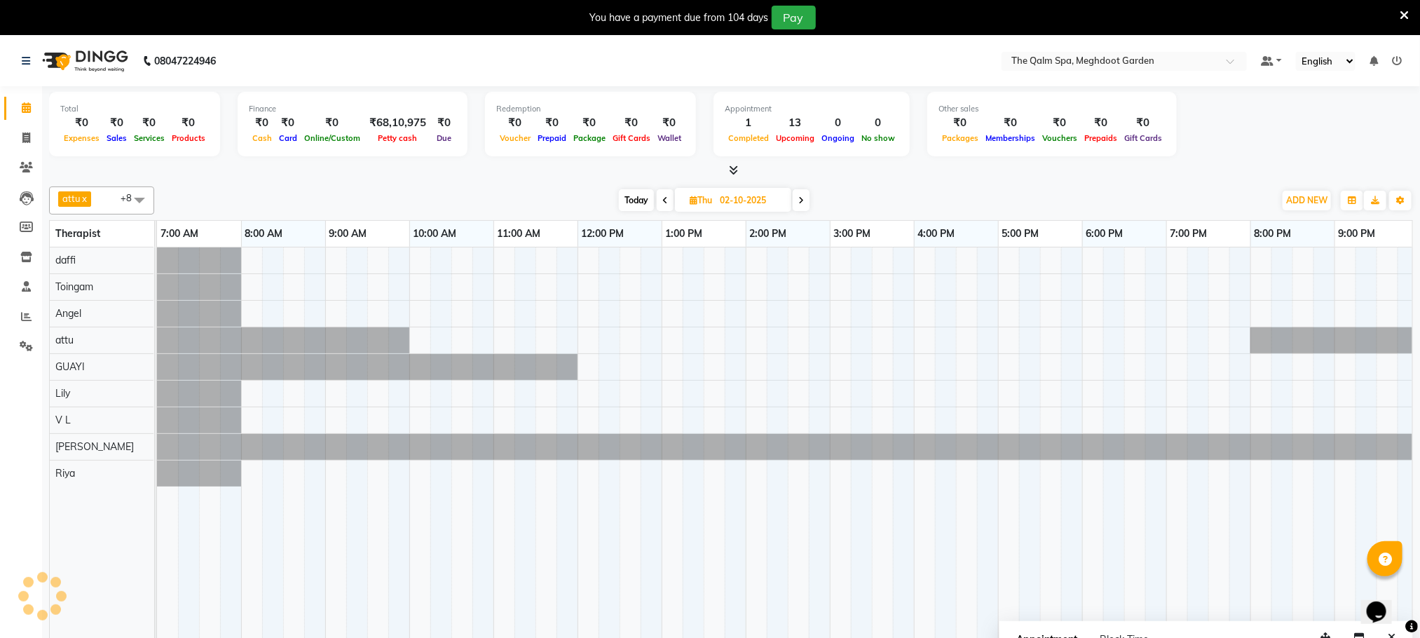
scroll to position [0, 90]
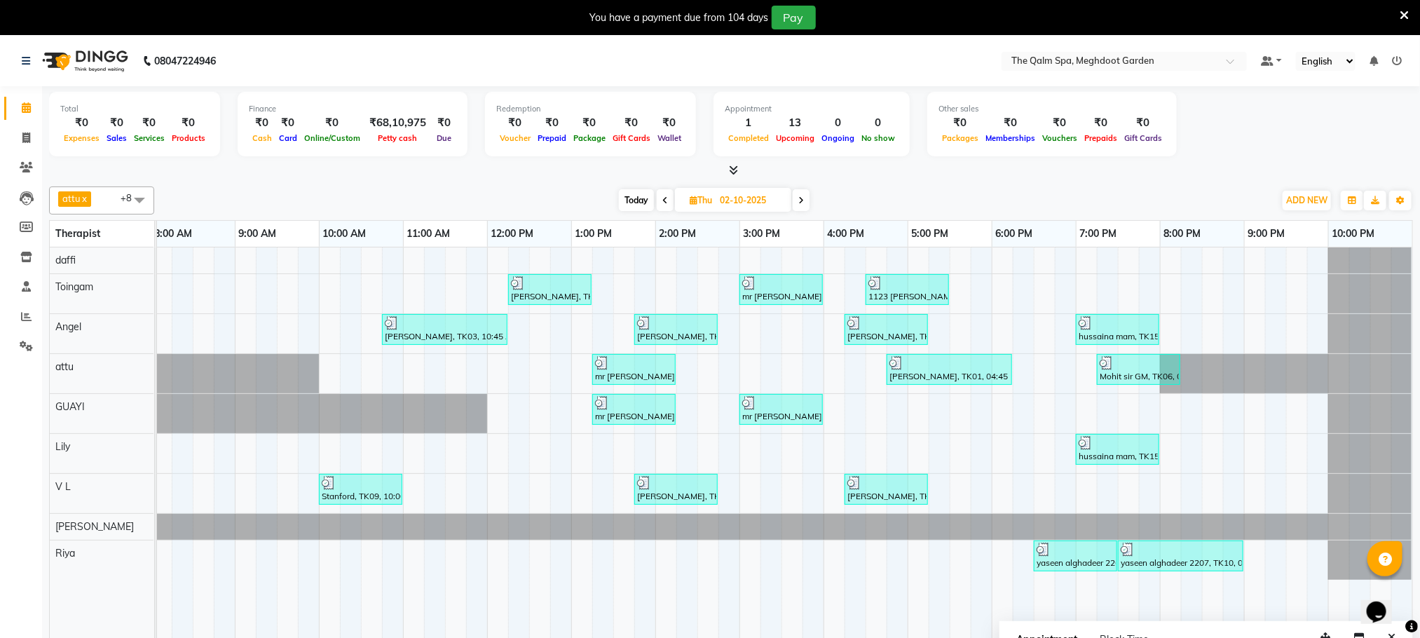
click at [660, 201] on span at bounding box center [665, 200] width 17 height 22
type input "01-10-2025"
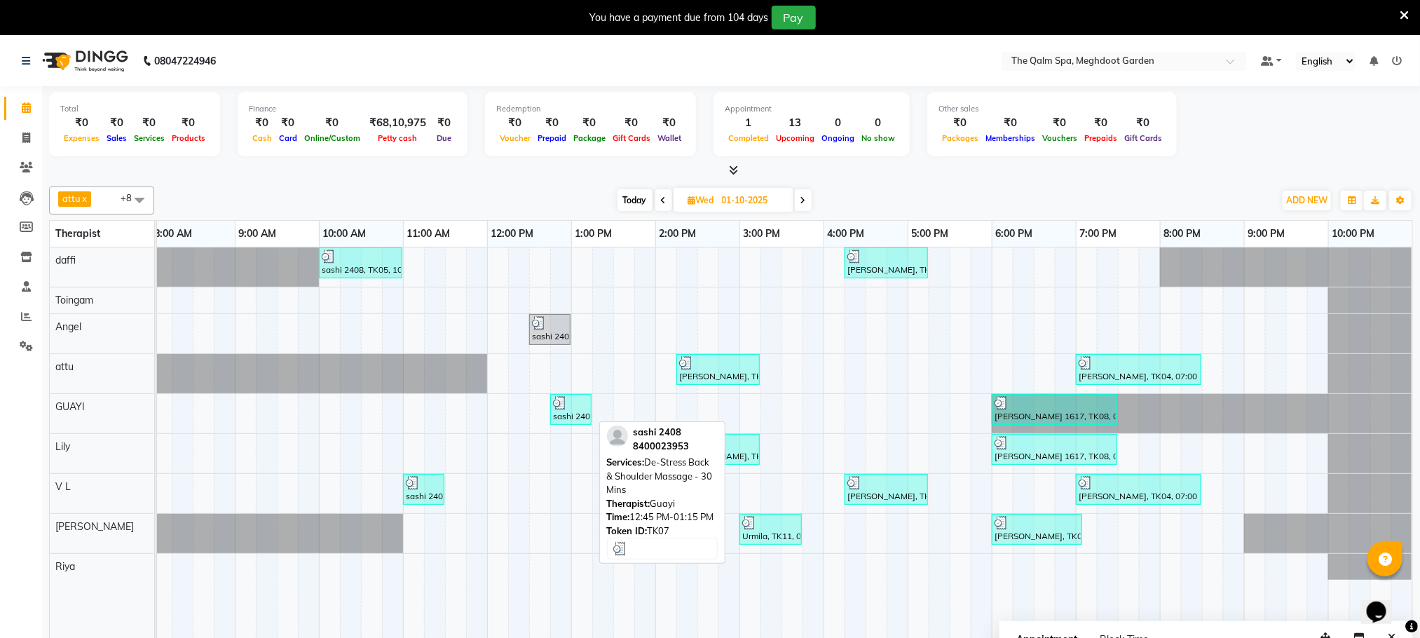
click at [573, 413] on div "sashi 2408, TK07, 12:45 PM-01:15 PM, De-Stress Back & Shoulder Massage - 30 Mins" at bounding box center [571, 409] width 39 height 27
click at [574, 410] on div at bounding box center [571, 403] width 36 height 14
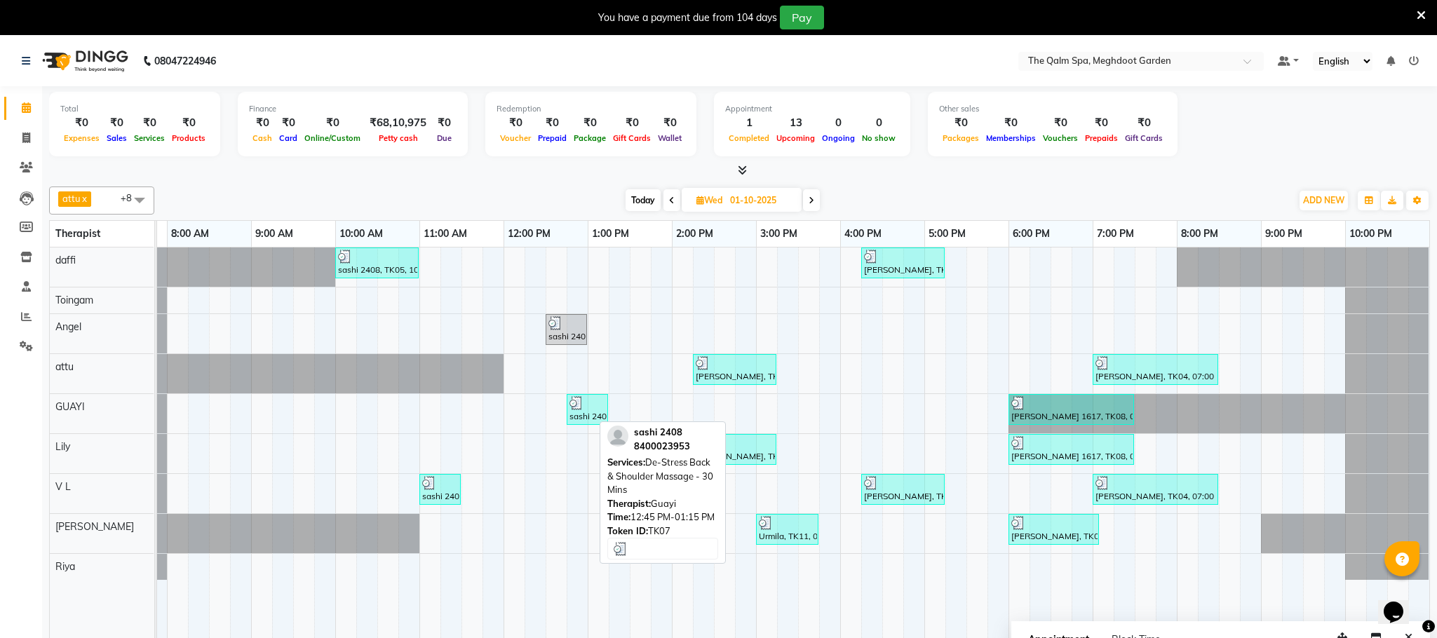
select select "3"
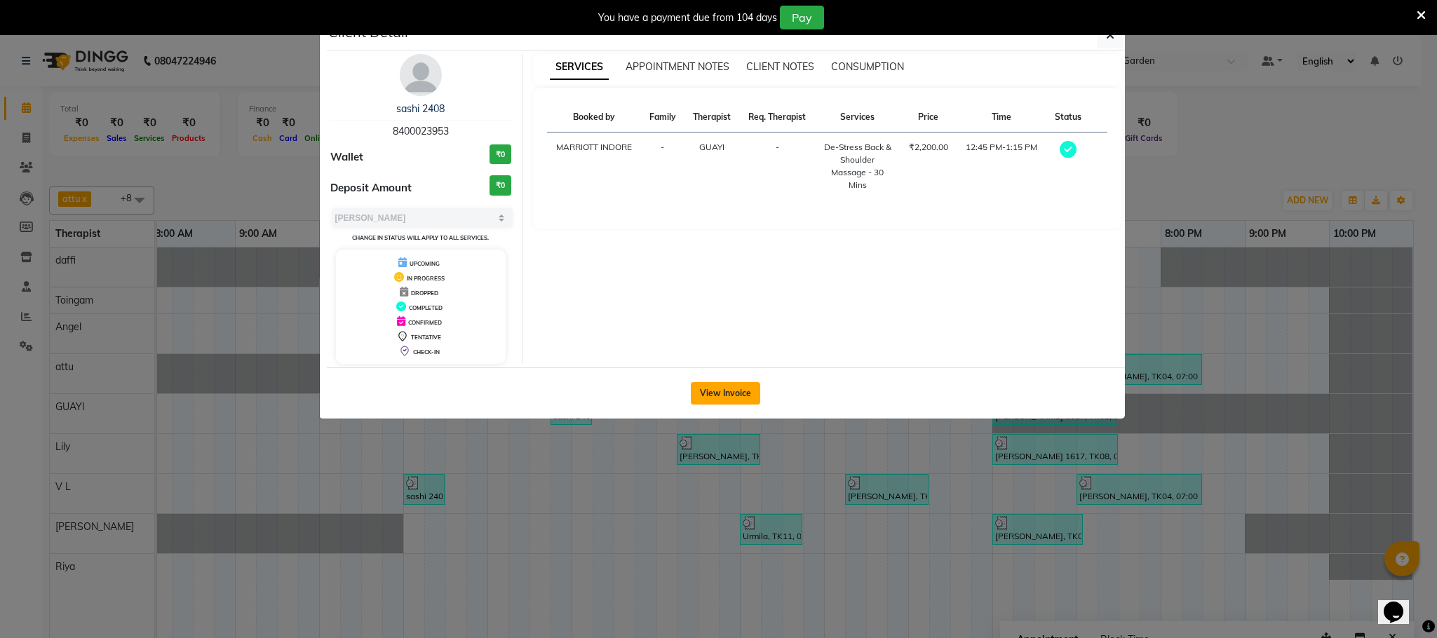
click at [701, 396] on button "View Invoice" at bounding box center [725, 393] width 69 height 22
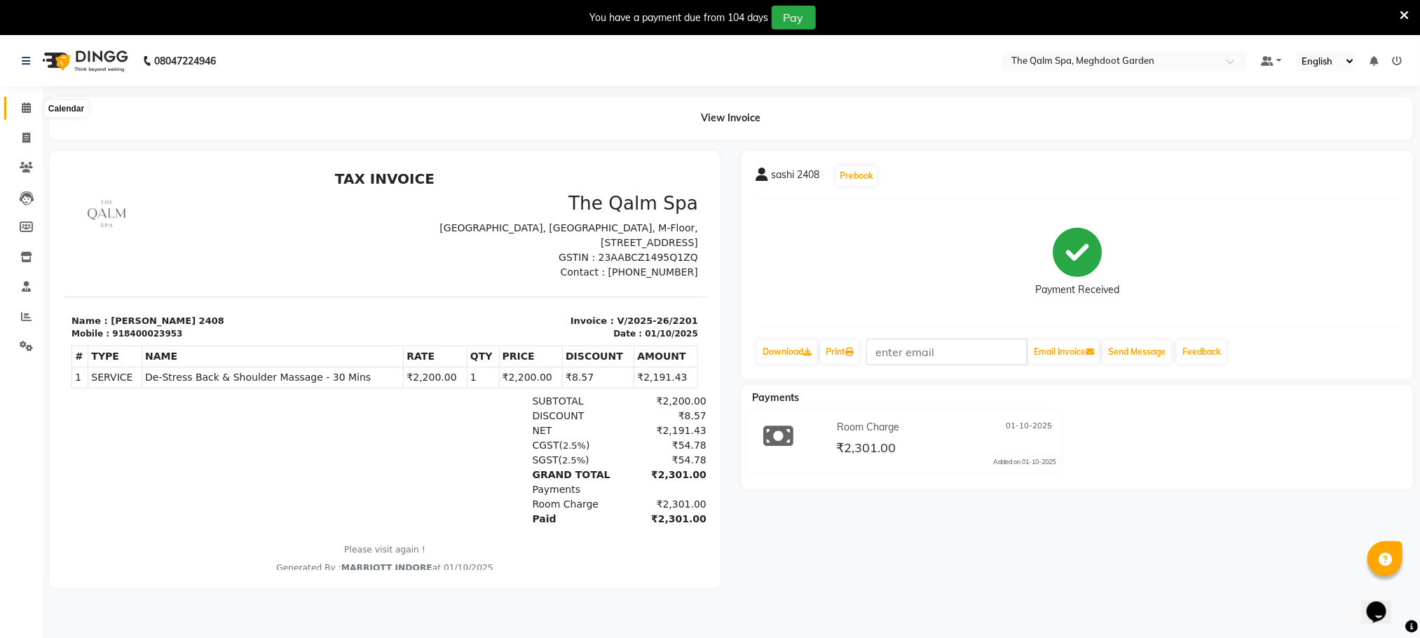
click at [25, 114] on span at bounding box center [26, 108] width 25 height 16
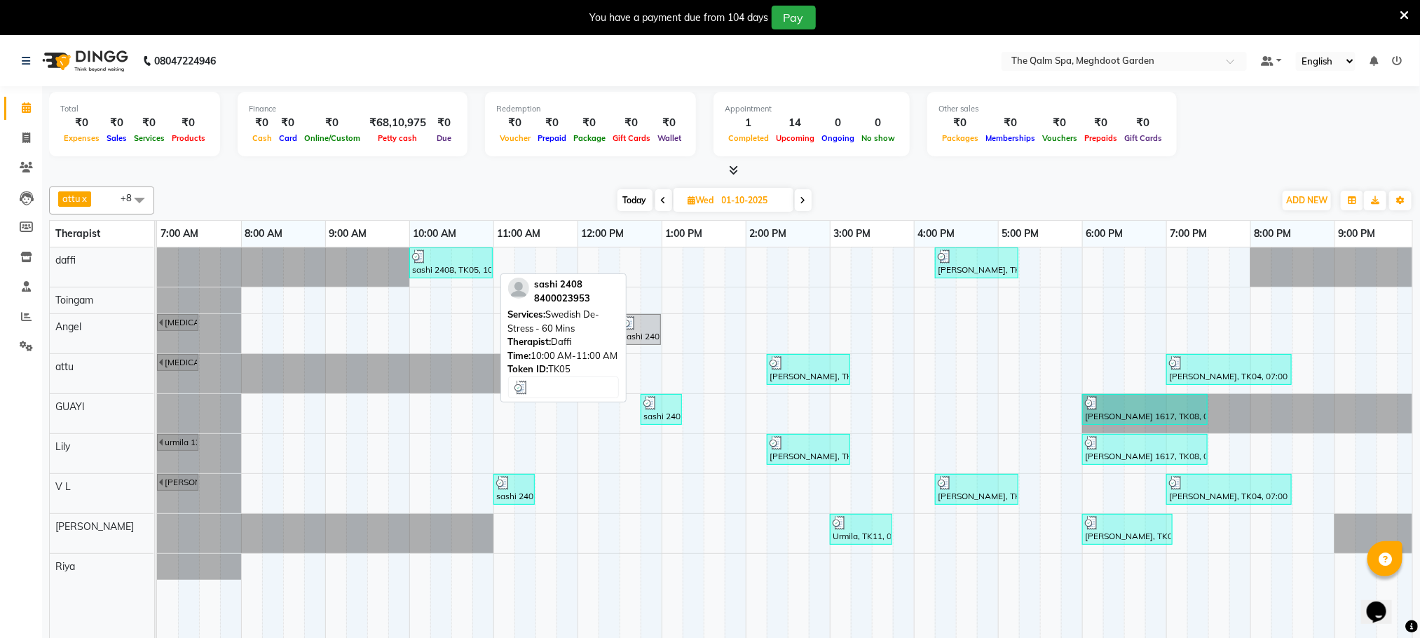
click at [437, 267] on div "sashi 2408, TK05, 10:00 AM-11:00 AM, Swedish De-Stress - 60 Mins" at bounding box center [451, 263] width 81 height 27
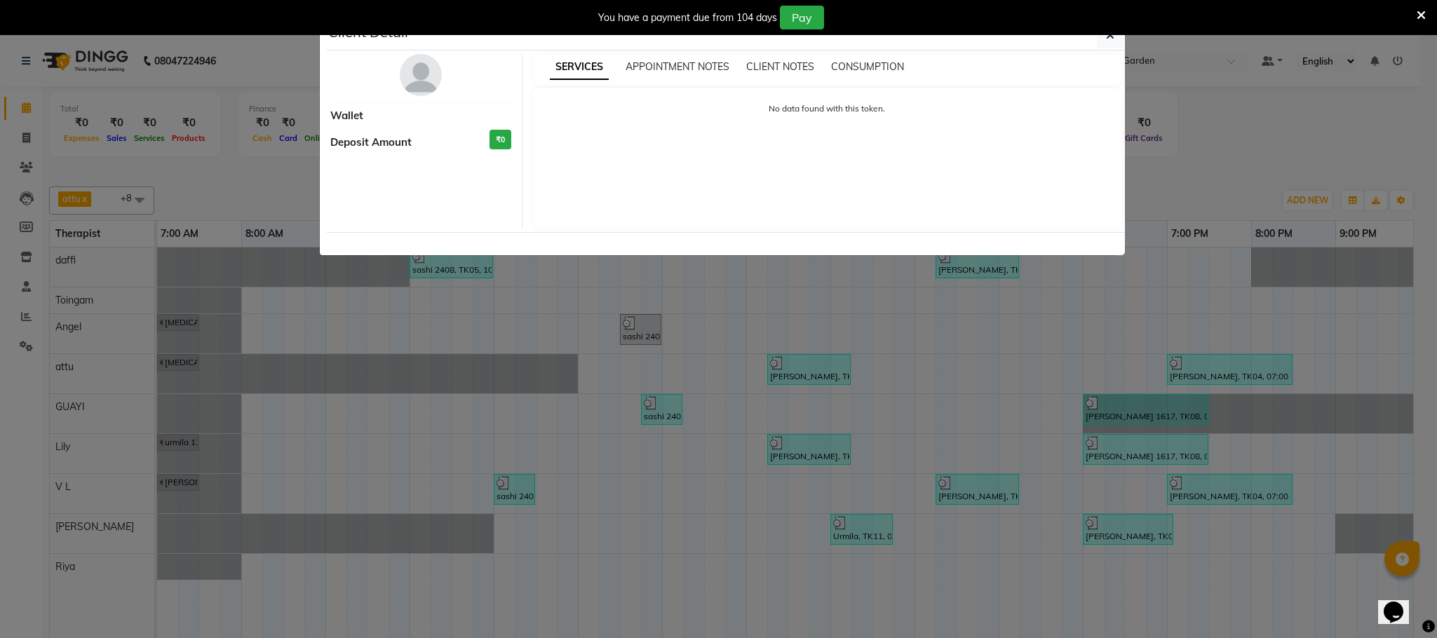
select select "3"
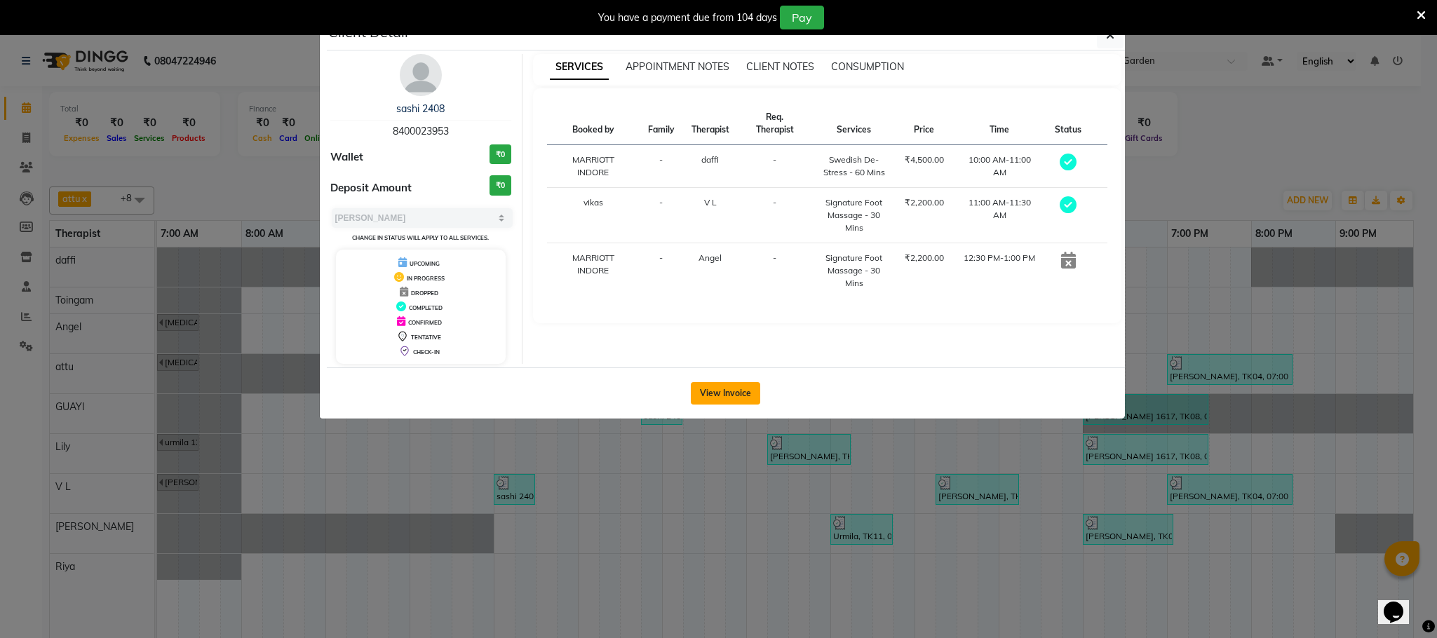
click at [733, 395] on button "View Invoice" at bounding box center [725, 393] width 69 height 22
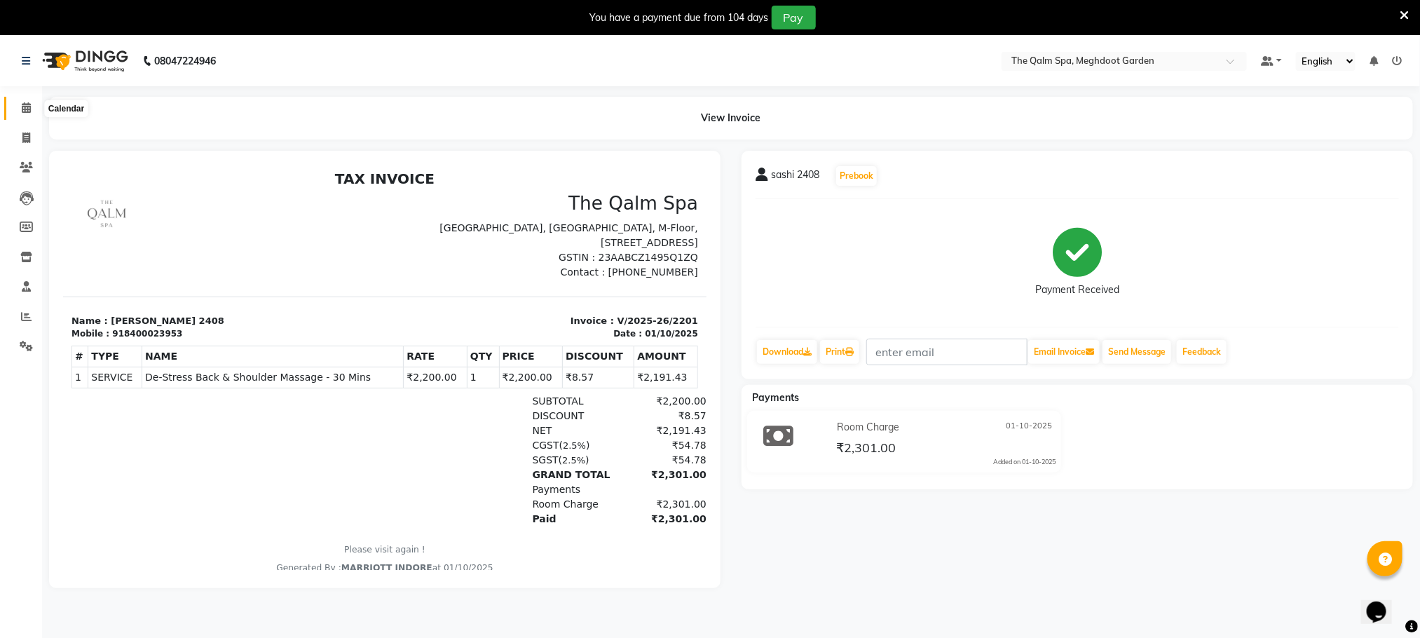
click at [18, 110] on span at bounding box center [26, 108] width 25 height 16
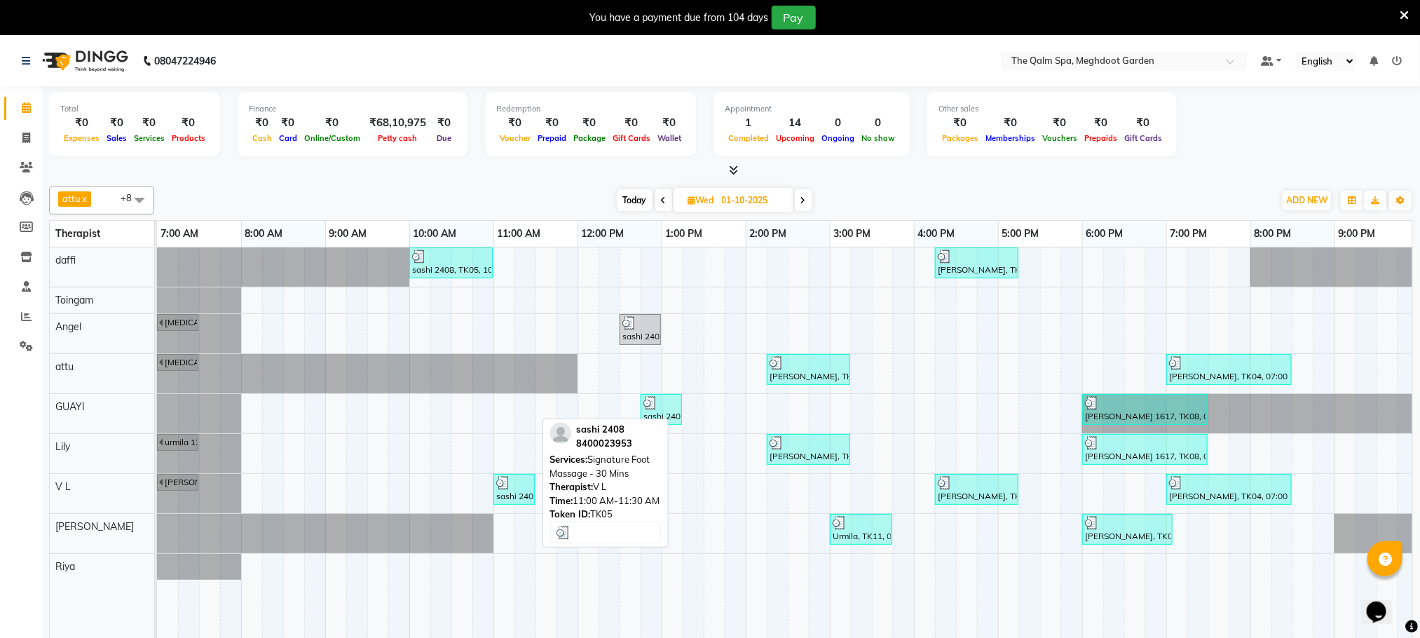
click at [511, 490] on div at bounding box center [514, 483] width 36 height 14
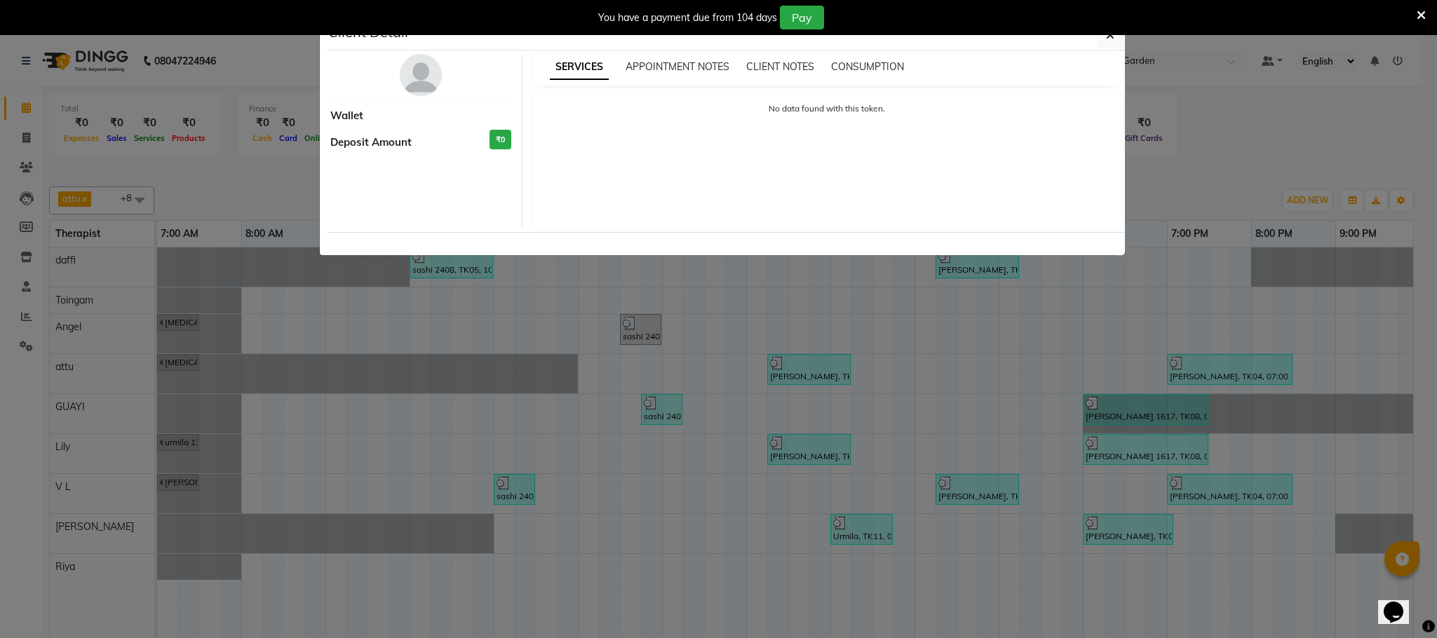
select select "3"
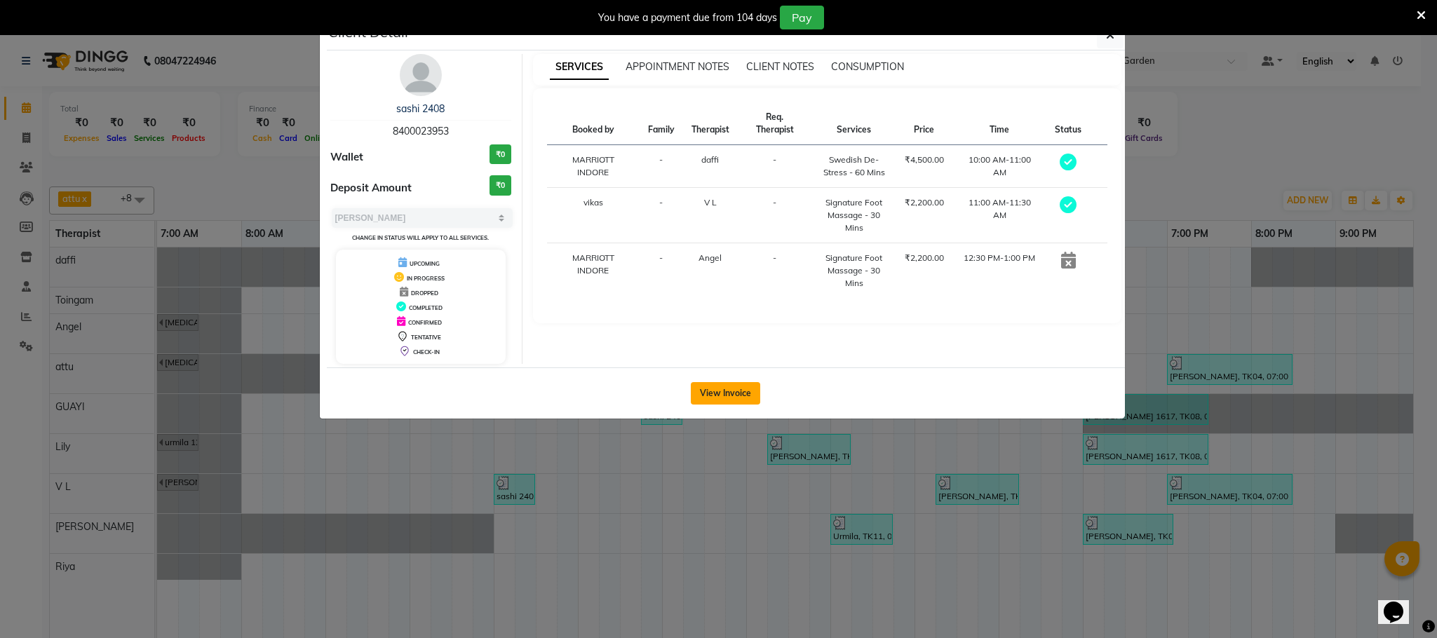
click at [720, 398] on button "View Invoice" at bounding box center [725, 393] width 69 height 22
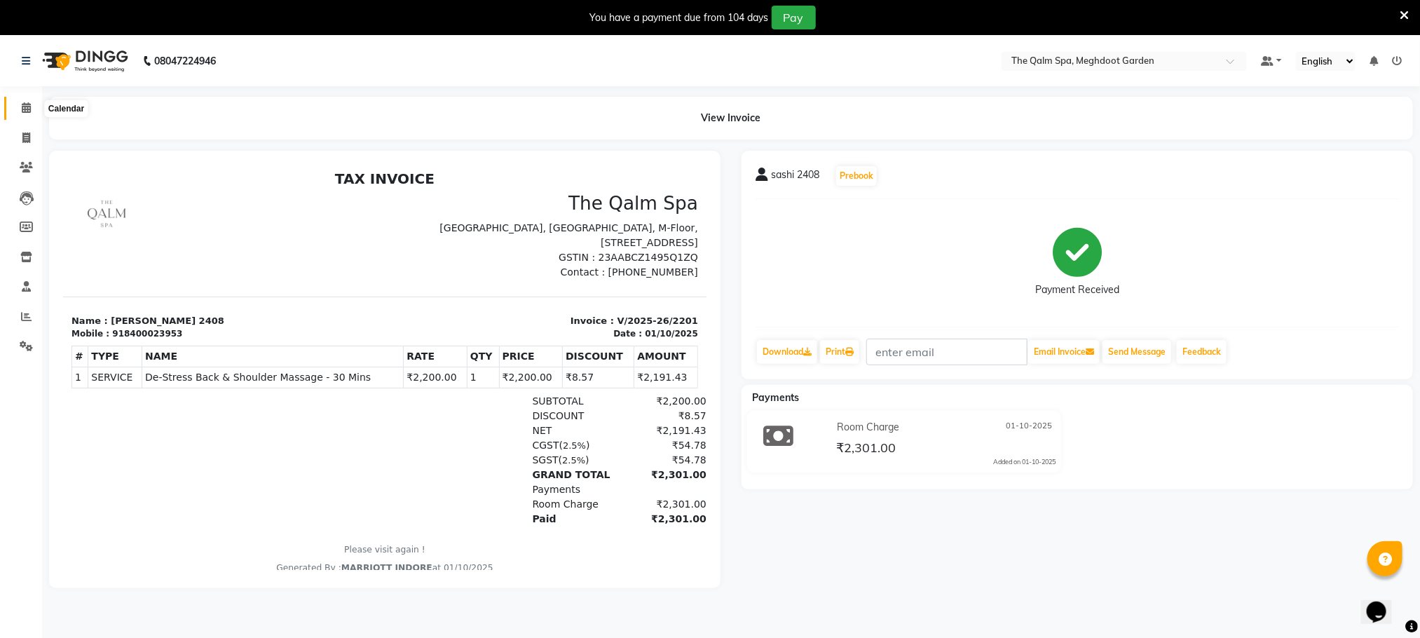
click at [27, 107] on icon at bounding box center [26, 107] width 9 height 11
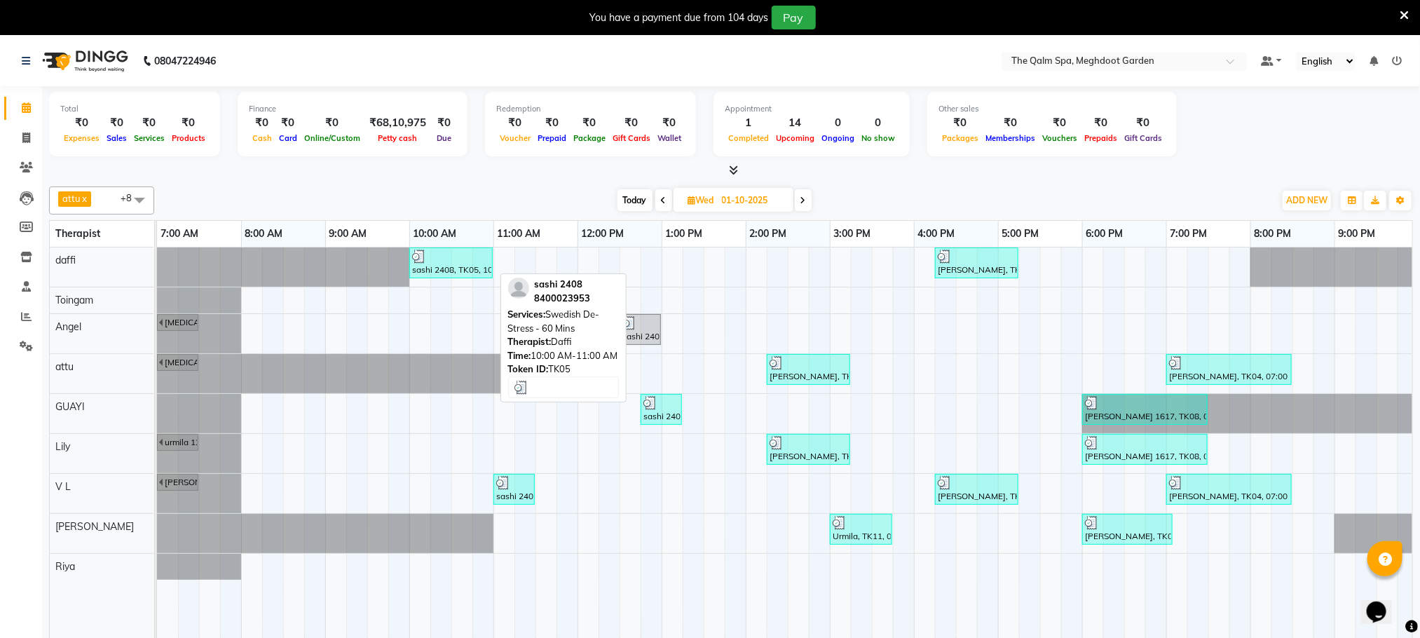
click at [461, 263] on div at bounding box center [451, 257] width 78 height 14
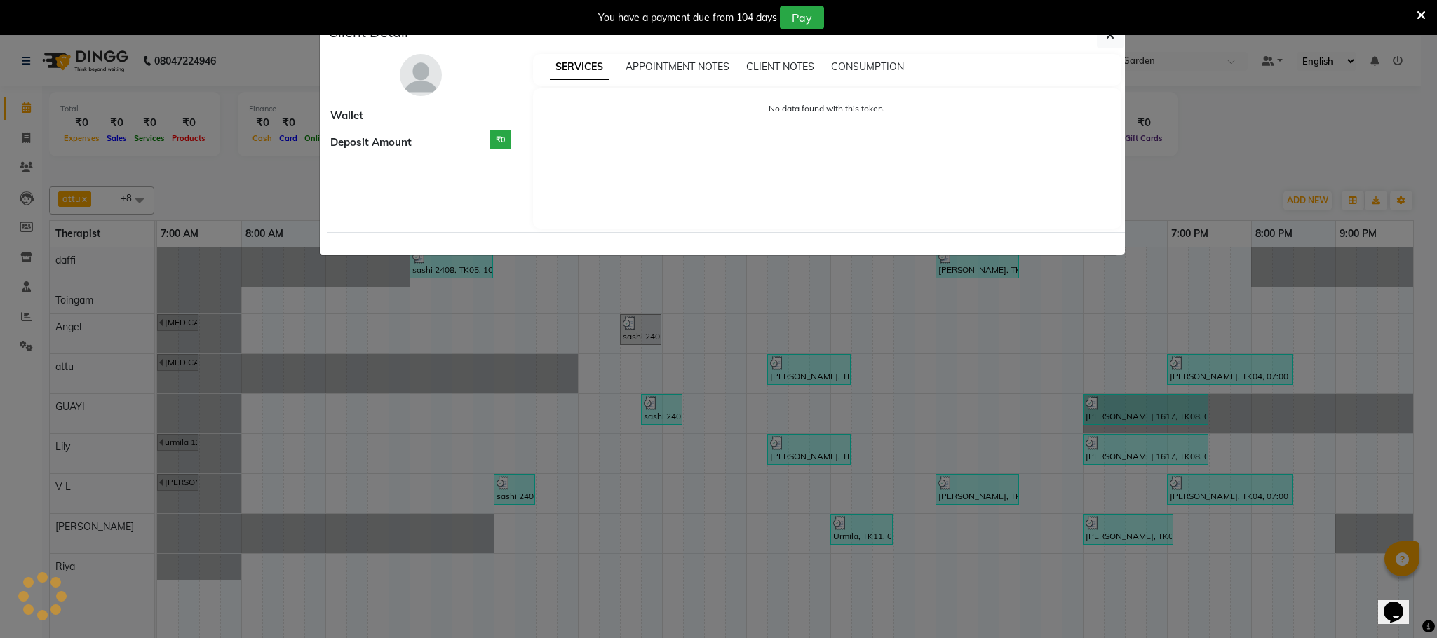
select select "3"
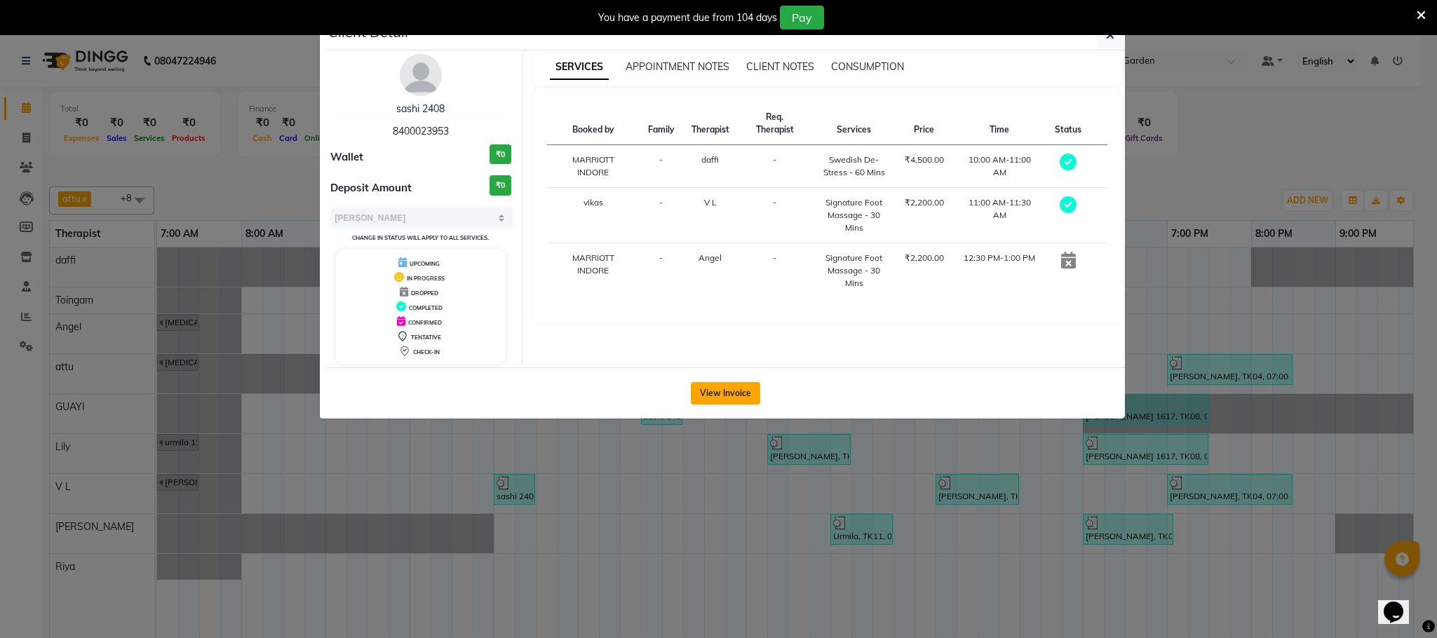
click at [743, 398] on button "View Invoice" at bounding box center [725, 393] width 69 height 22
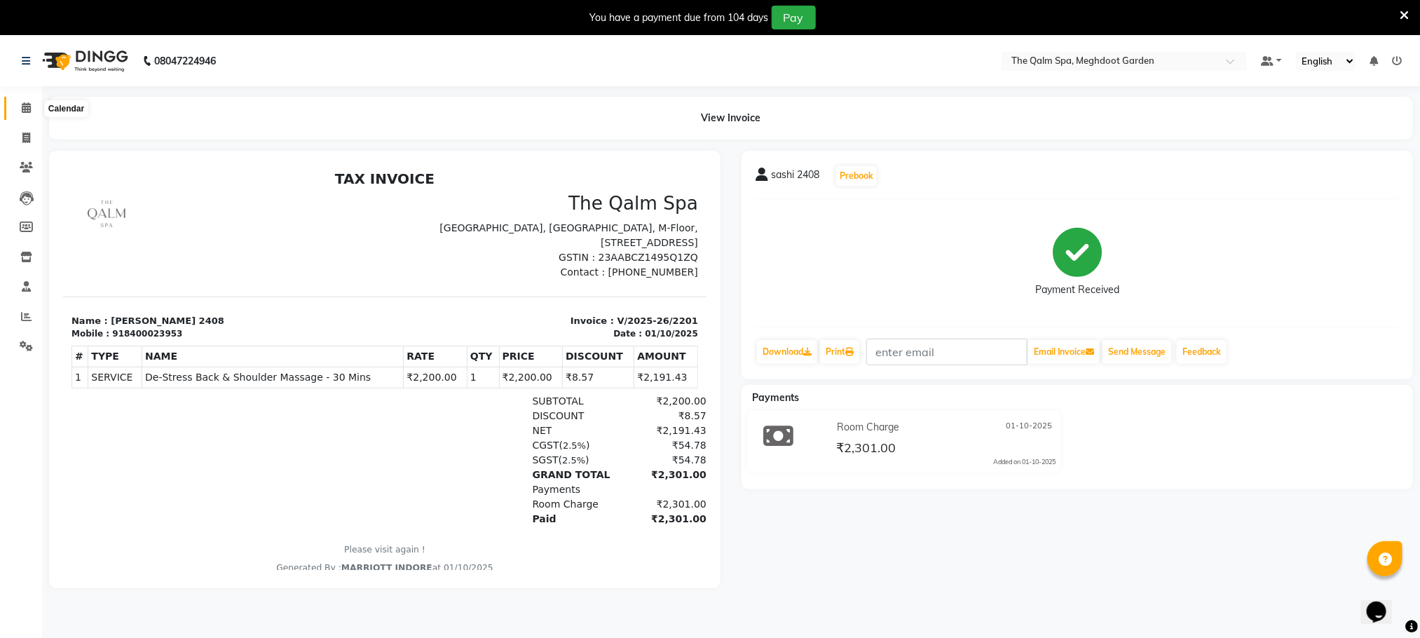
click at [27, 106] on icon at bounding box center [26, 107] width 9 height 11
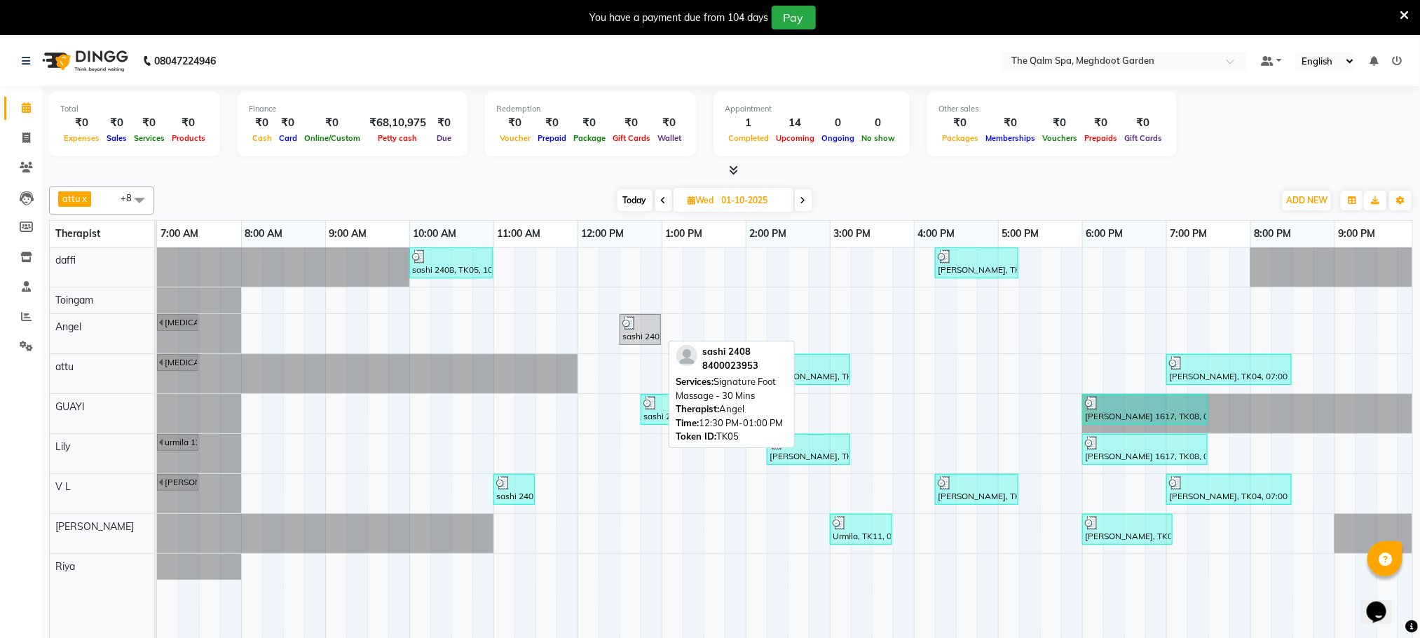
click at [652, 318] on div at bounding box center [641, 323] width 36 height 14
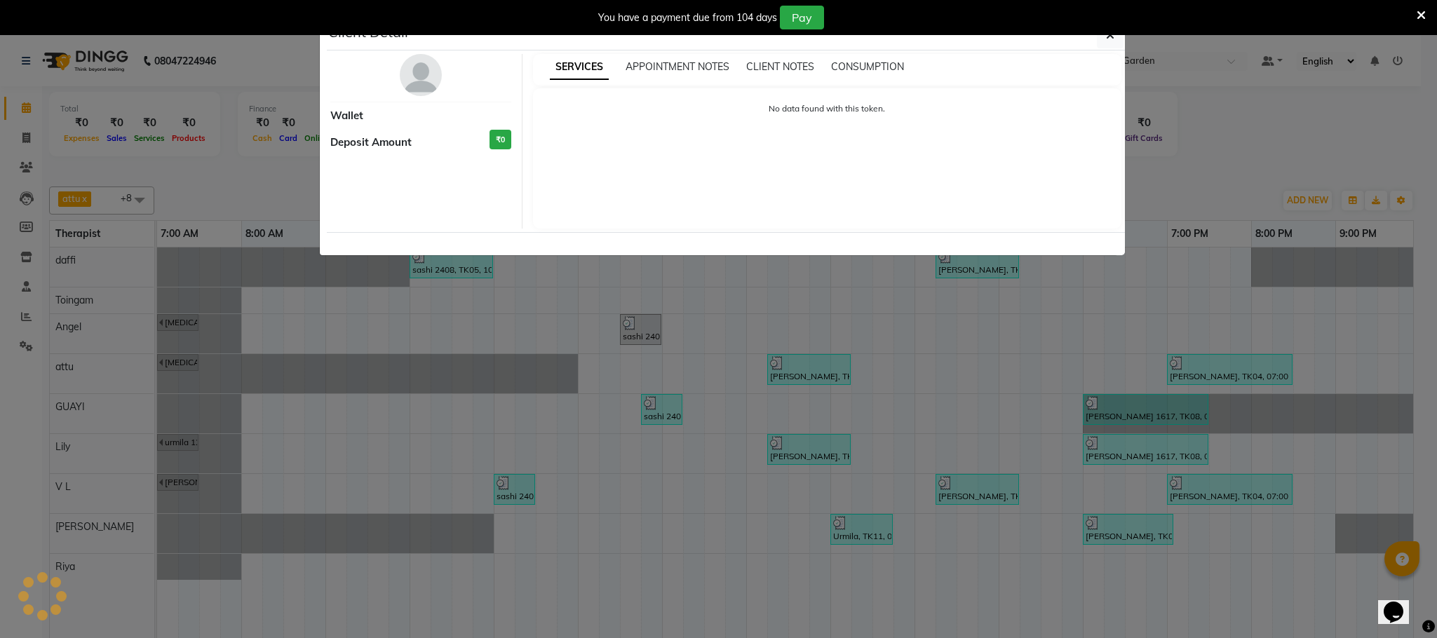
select select "3"
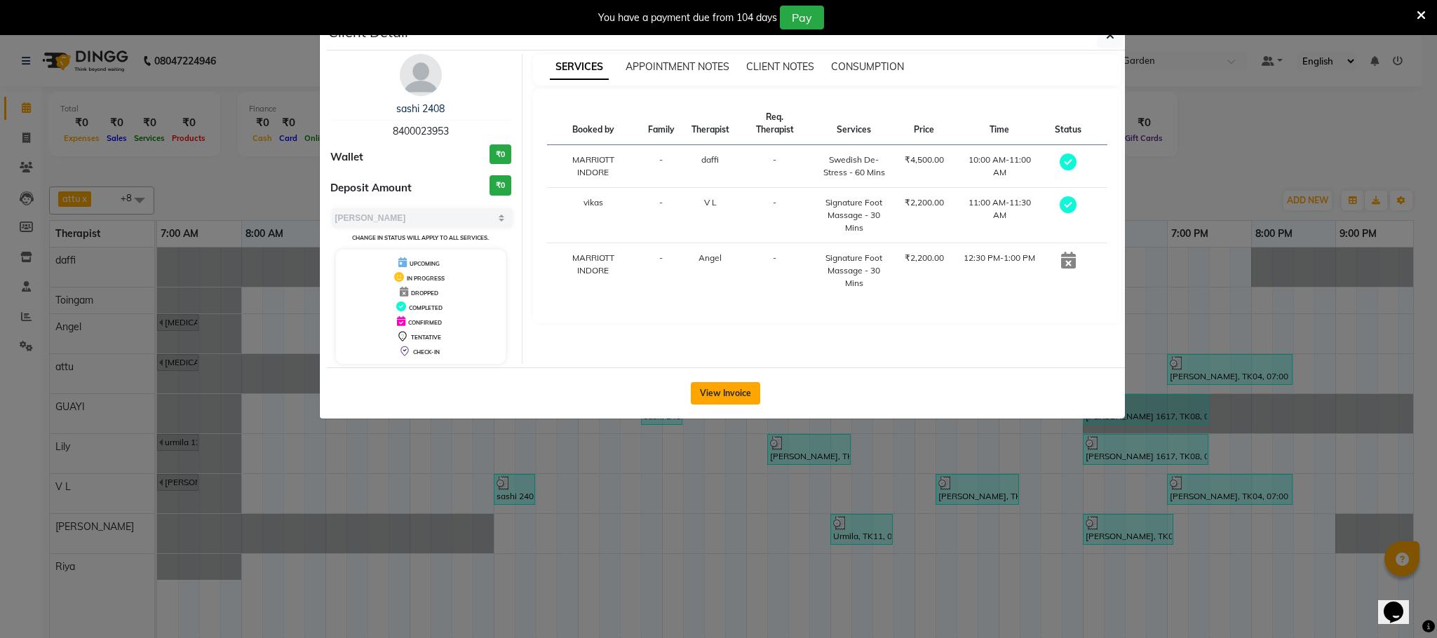
click at [732, 400] on button "View Invoice" at bounding box center [725, 393] width 69 height 22
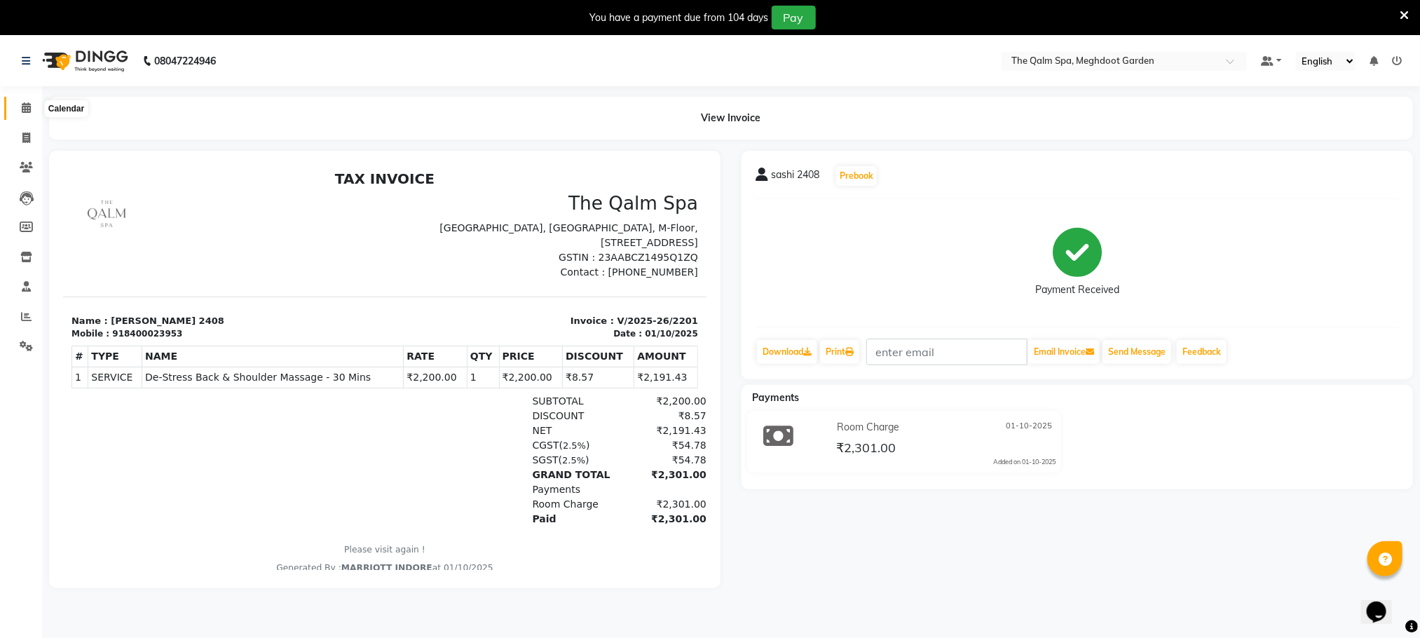
click at [34, 105] on span at bounding box center [26, 108] width 25 height 16
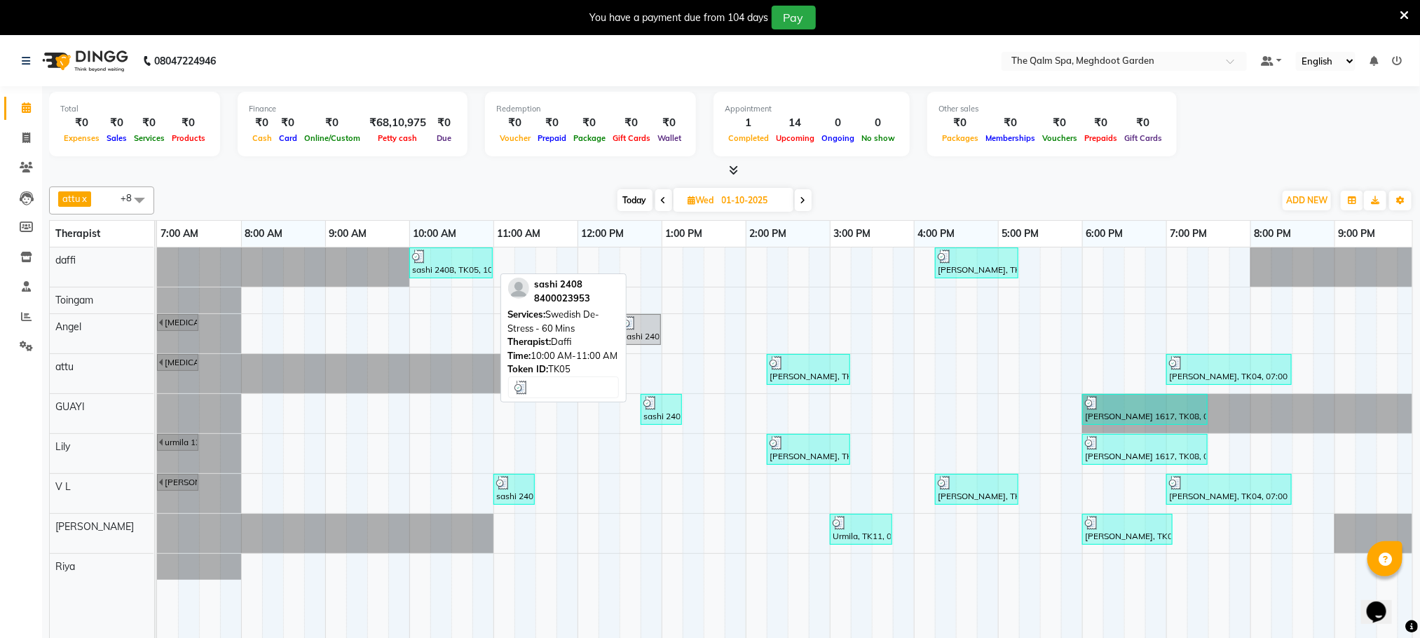
click at [477, 266] on div "sashi 2408, TK05, 10:00 AM-11:00 AM, Swedish De-Stress - 60 Mins" at bounding box center [451, 263] width 81 height 27
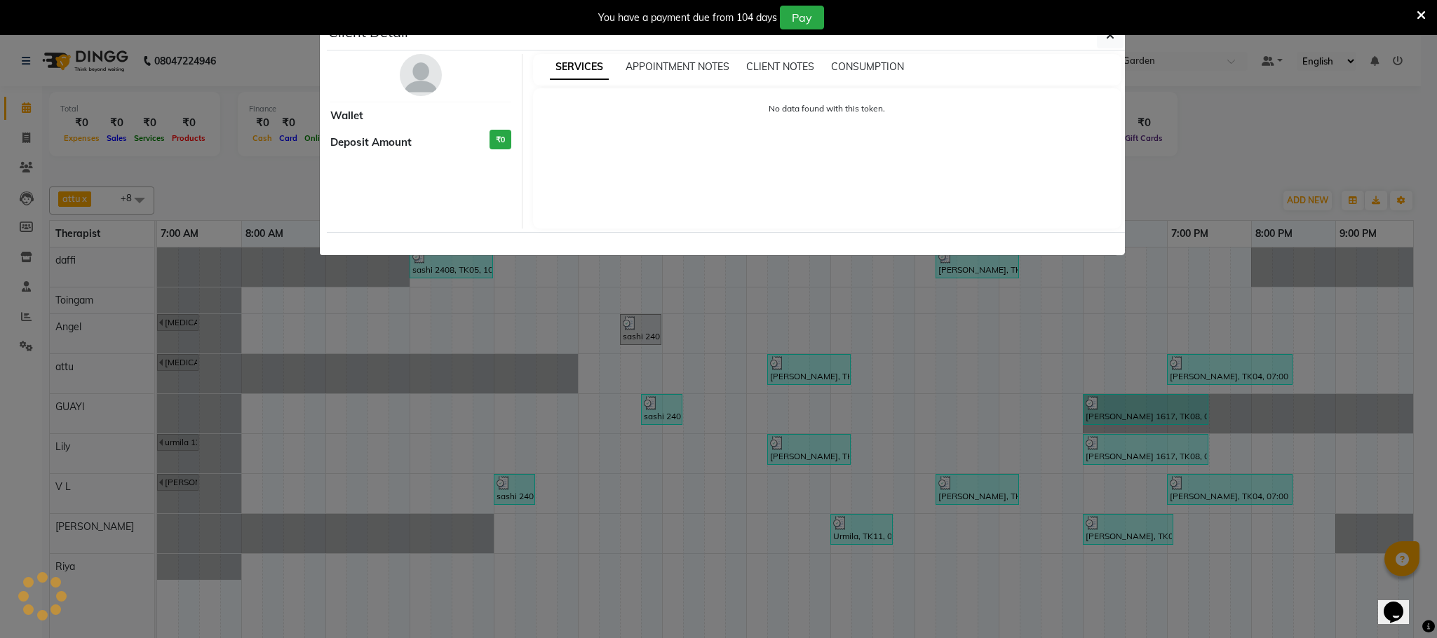
select select "3"
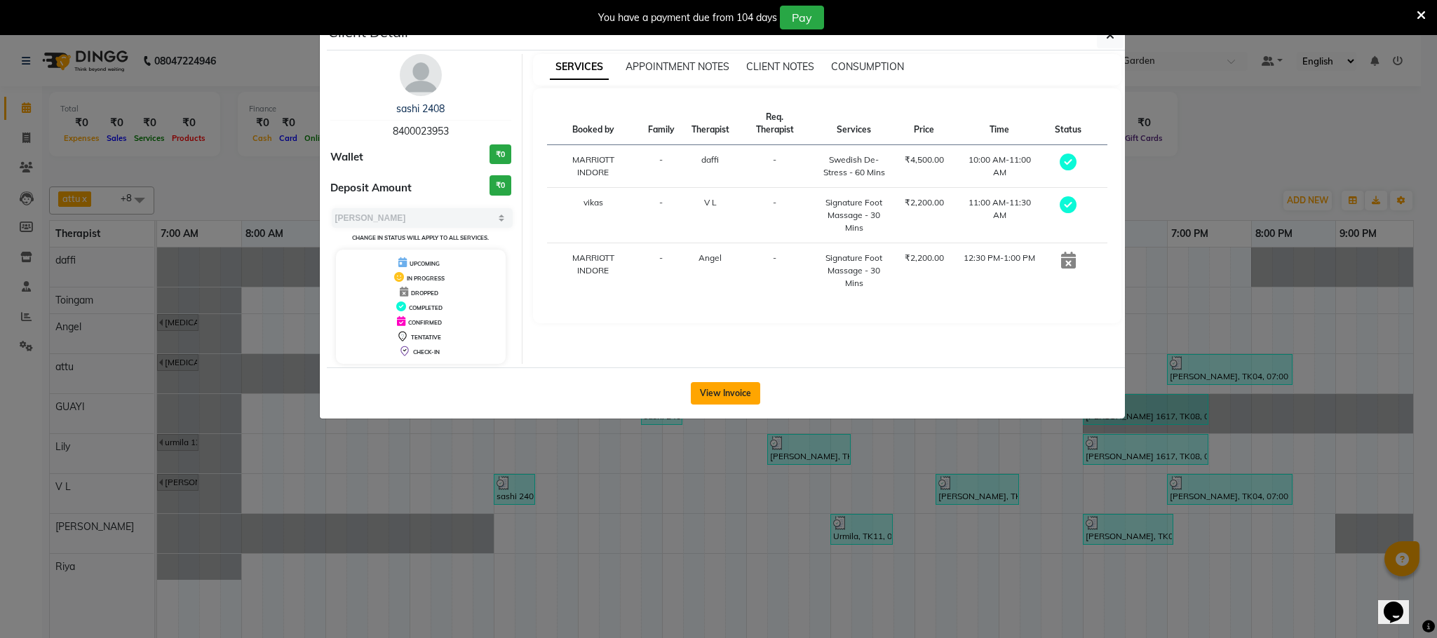
click at [755, 398] on button "View Invoice" at bounding box center [725, 393] width 69 height 22
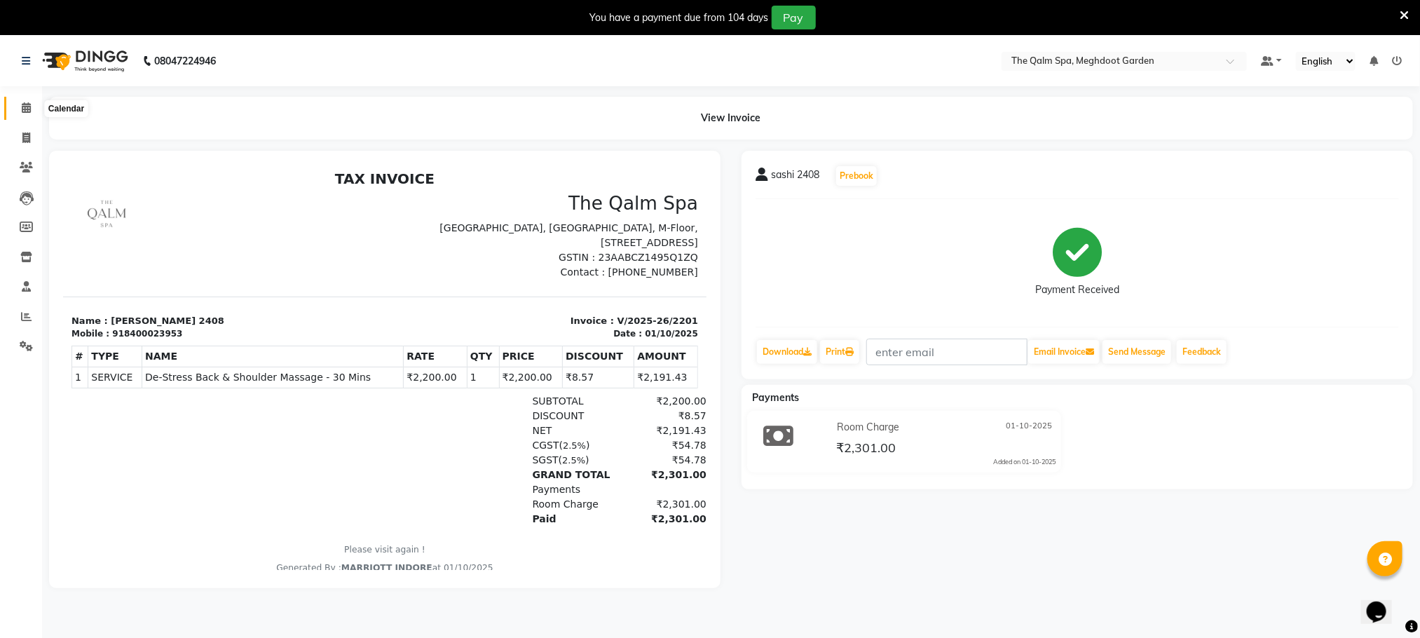
click at [24, 110] on icon at bounding box center [26, 107] width 9 height 11
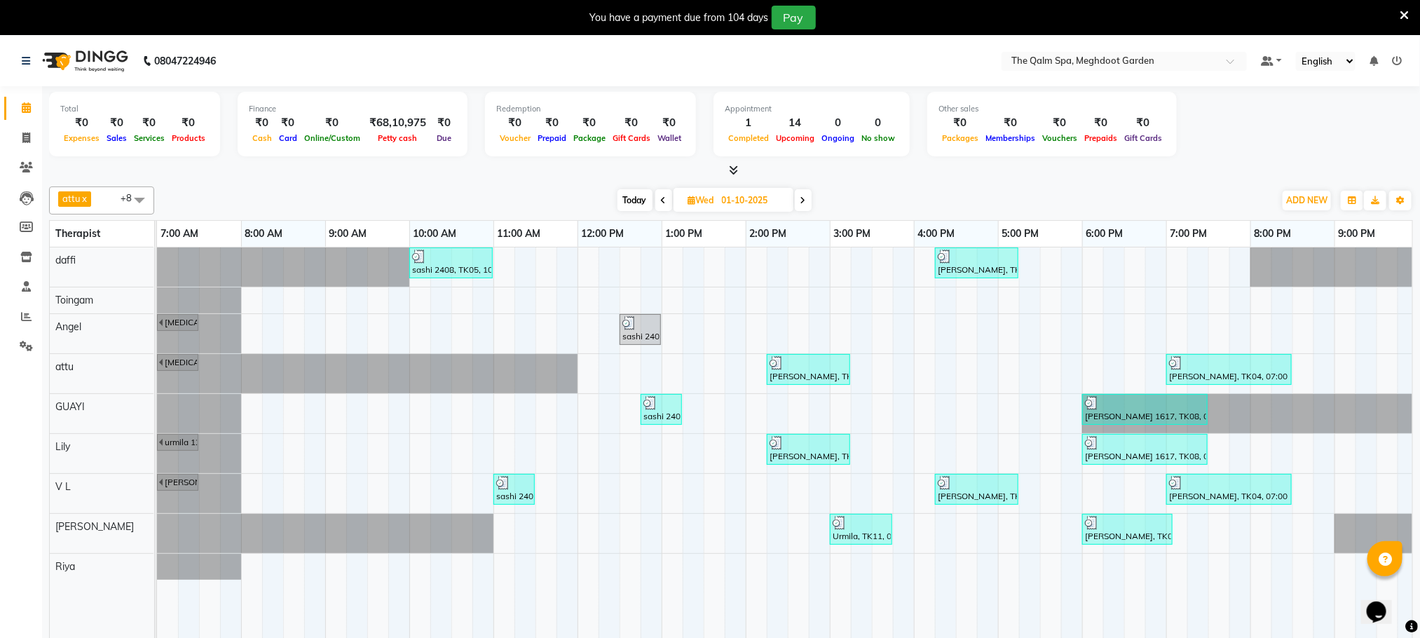
click at [629, 200] on span "Today" at bounding box center [635, 200] width 35 height 22
type input "03-10-2025"
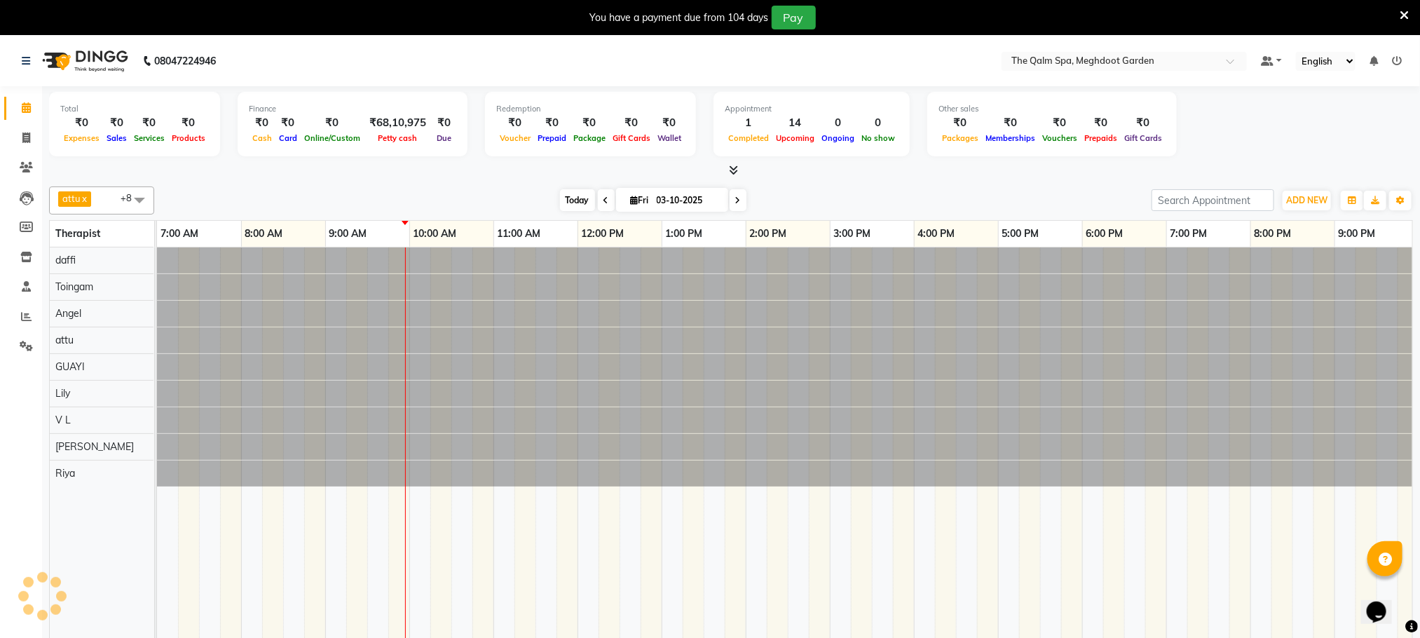
scroll to position [0, 90]
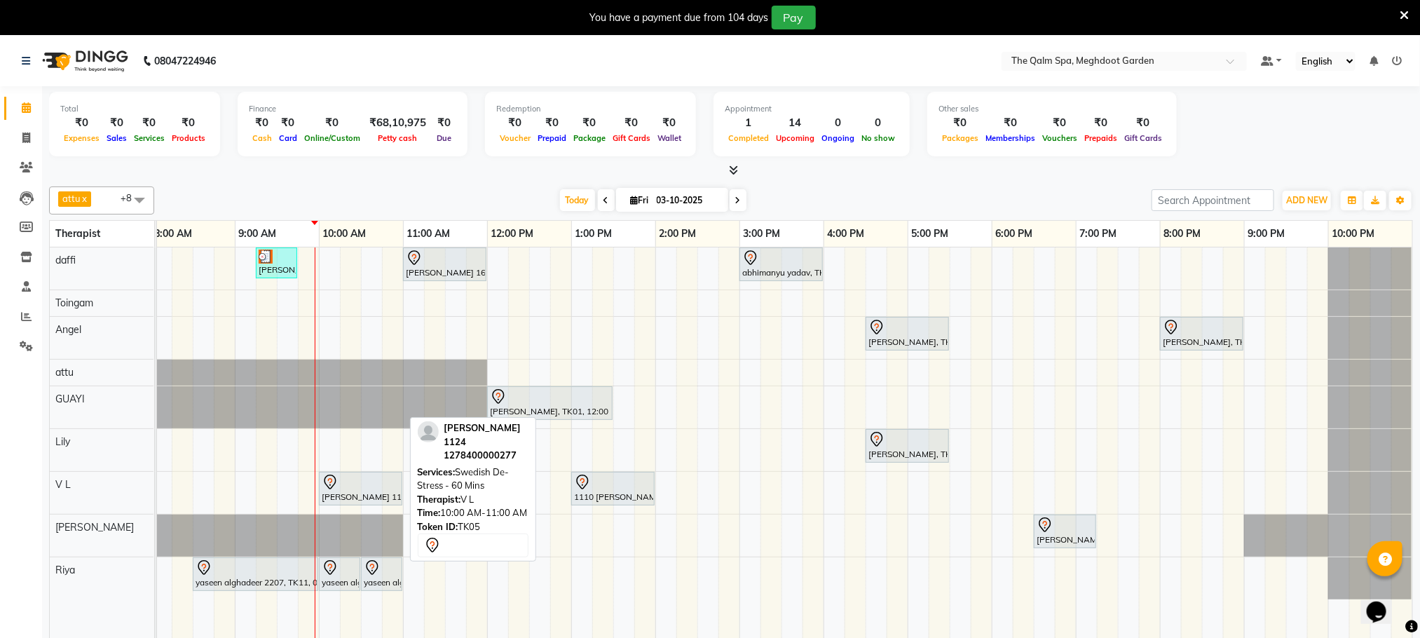
click at [360, 495] on div "[PERSON_NAME] 1124, TK05, 10:00 AM-11:00 AM, Swedish De-Stress - 60 Mins" at bounding box center [360, 488] width 81 height 29
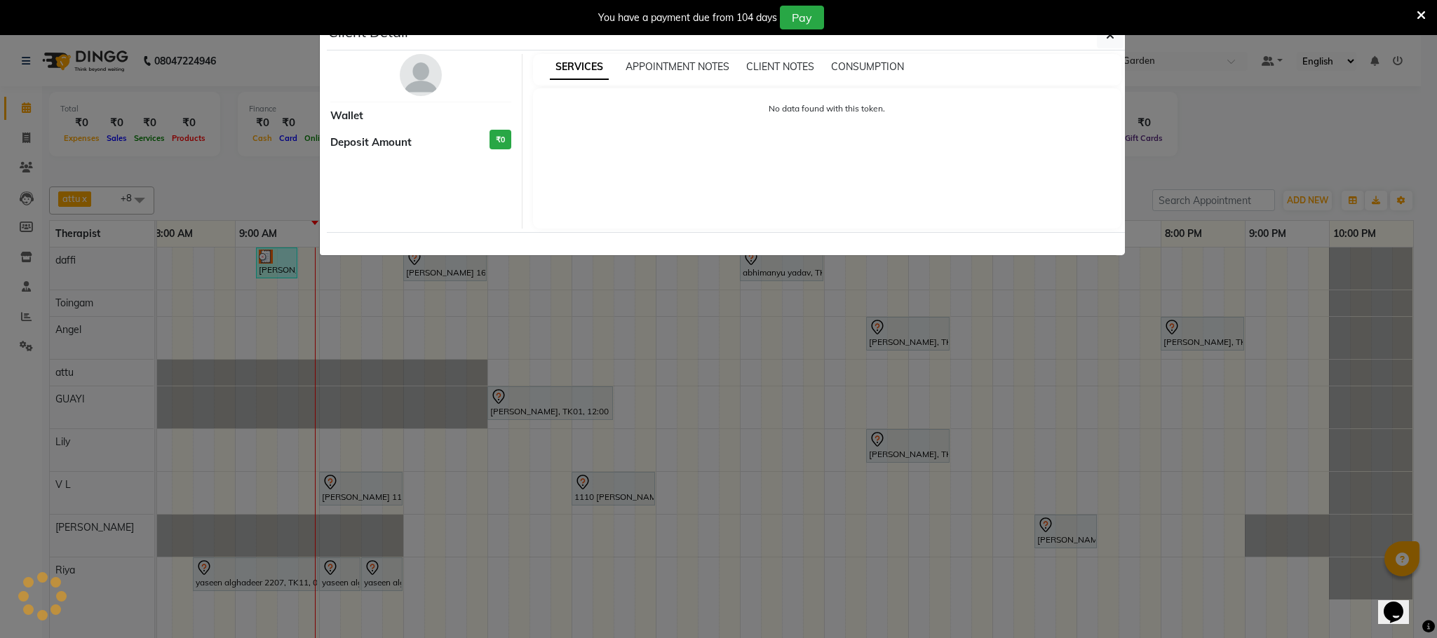
select select "7"
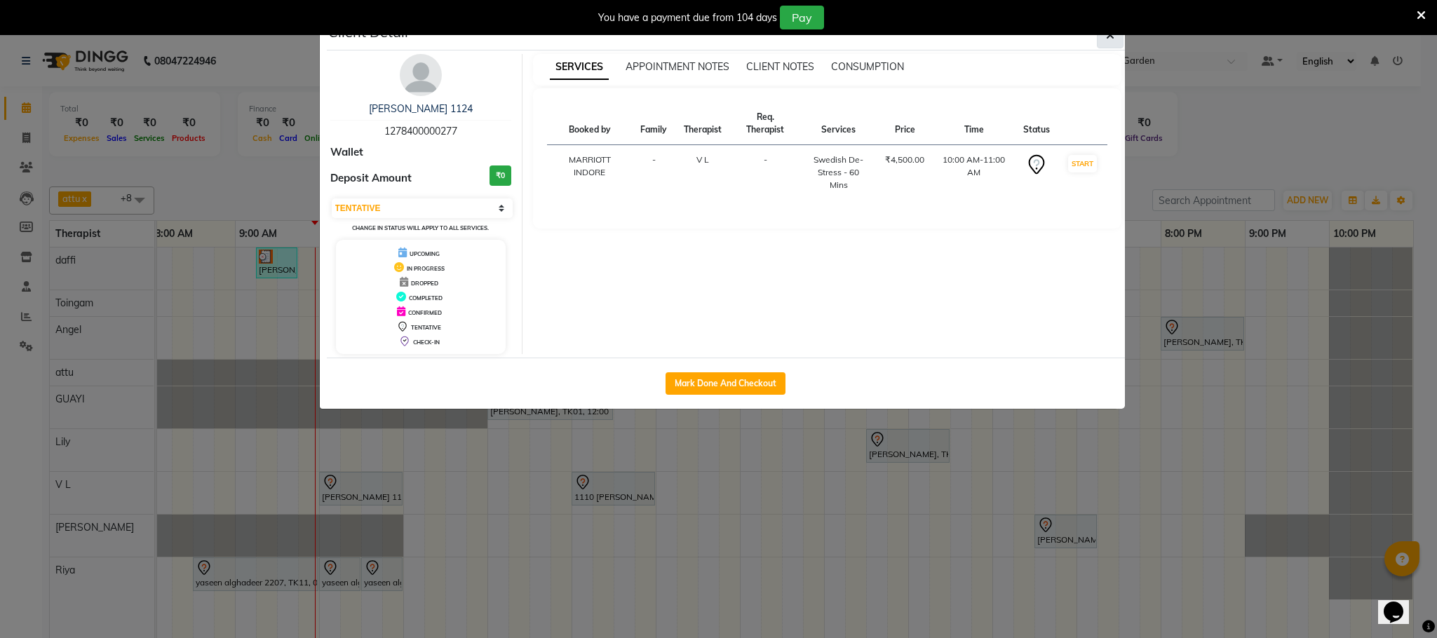
click at [1108, 41] on icon "button" at bounding box center [1110, 34] width 8 height 11
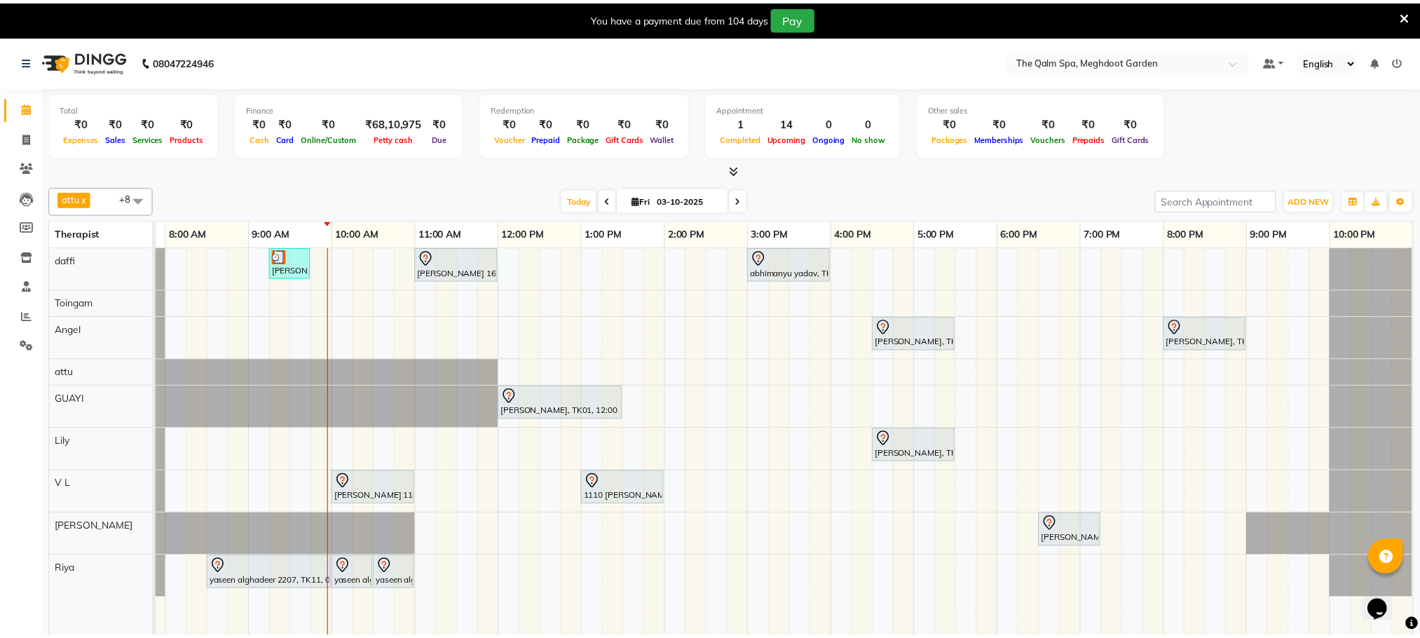
scroll to position [0, 74]
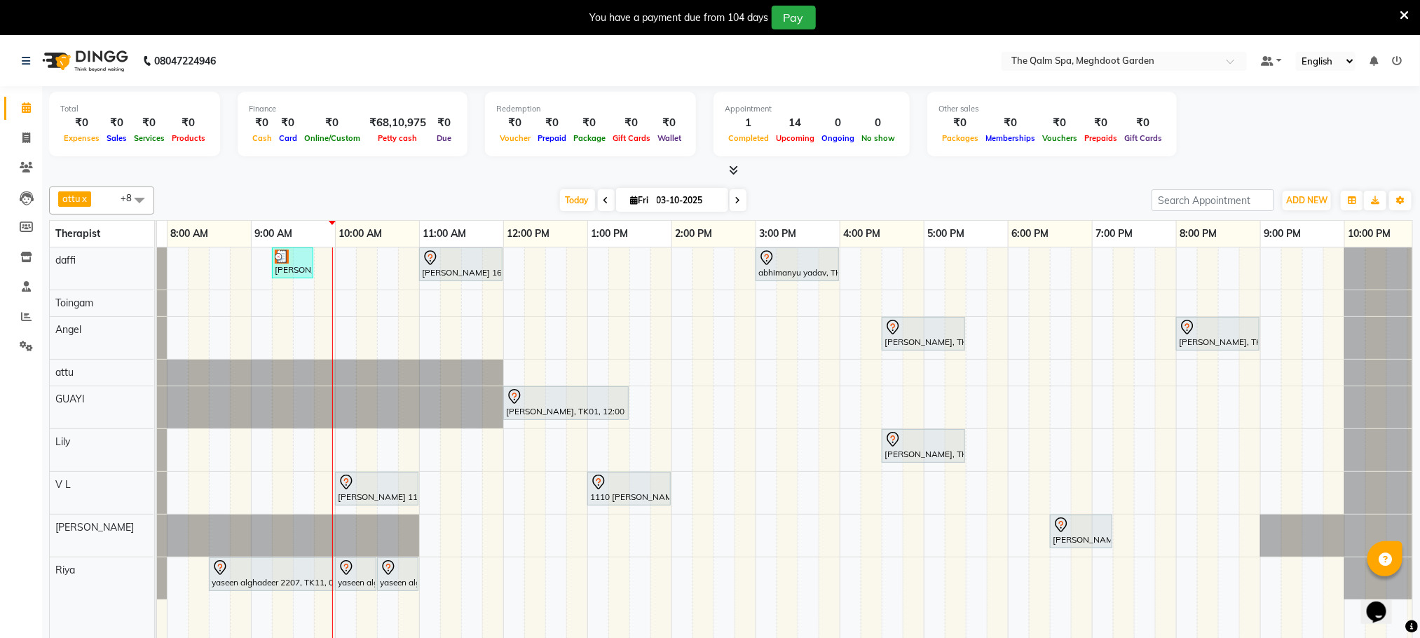
click at [428, 484] on div "Stanford, TK04, 06:45 AM-07:45 AM, Swedish De-Stress - 60 Mins jay dev, TK10, 0…" at bounding box center [756, 452] width 1346 height 410
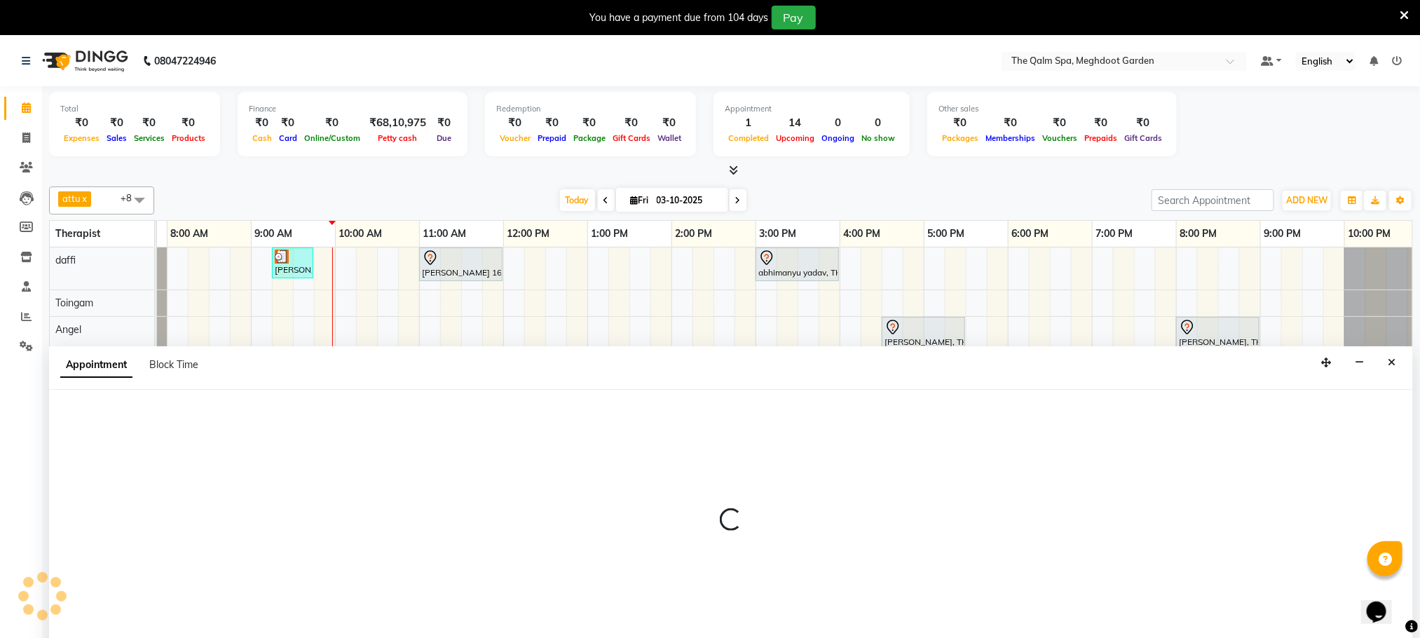
scroll to position [36, 0]
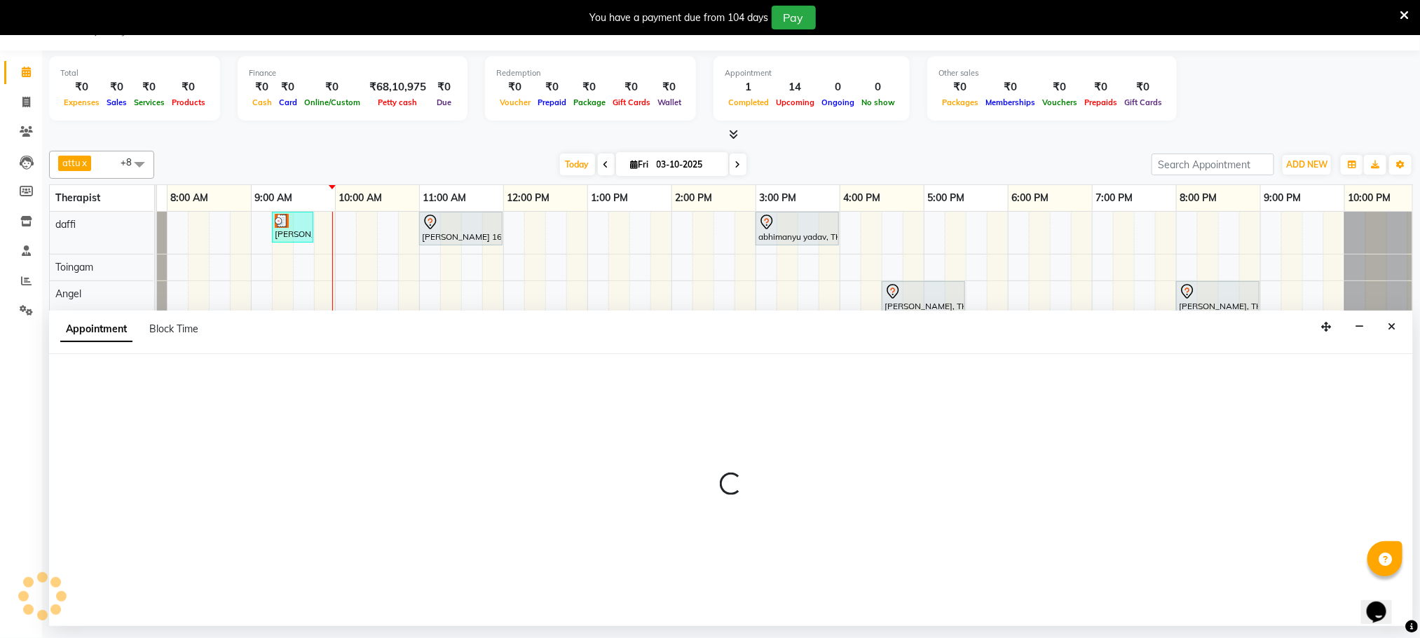
select select "86833"
select select "660"
select select "tentative"
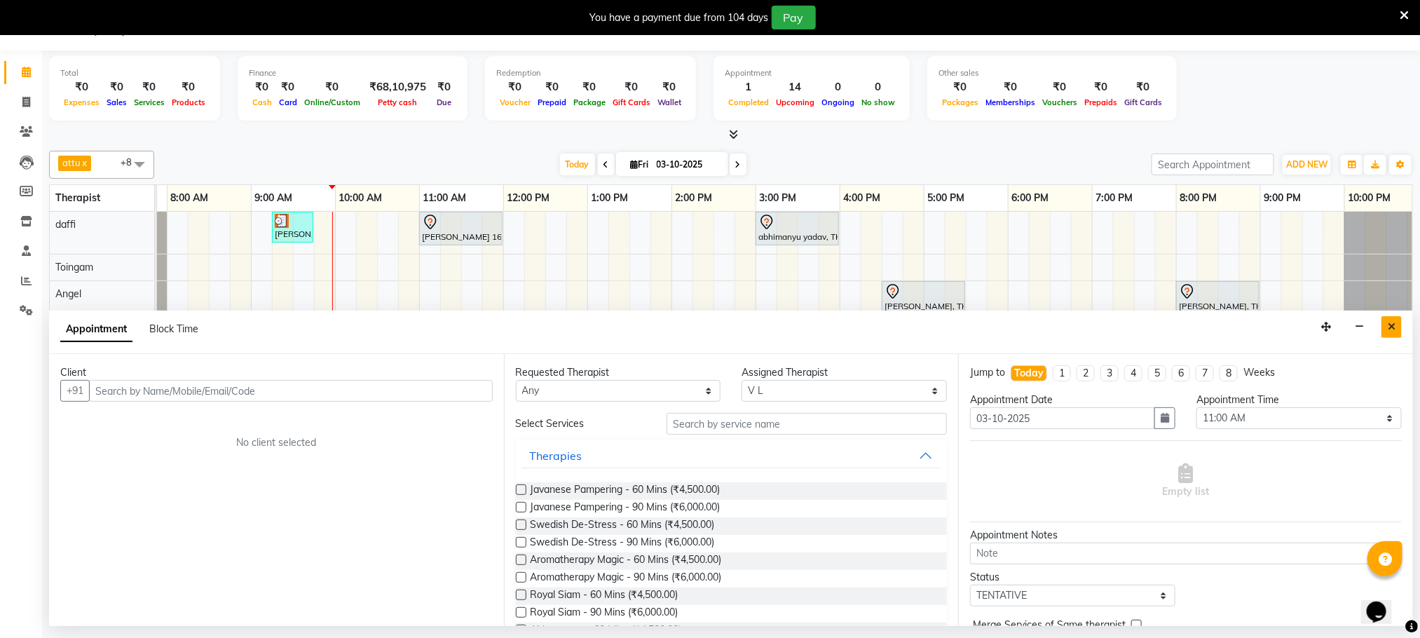
click at [1393, 327] on icon "Close" at bounding box center [1392, 327] width 8 height 10
click at [1393, 327] on div at bounding box center [1386, 337] width 83 height 26
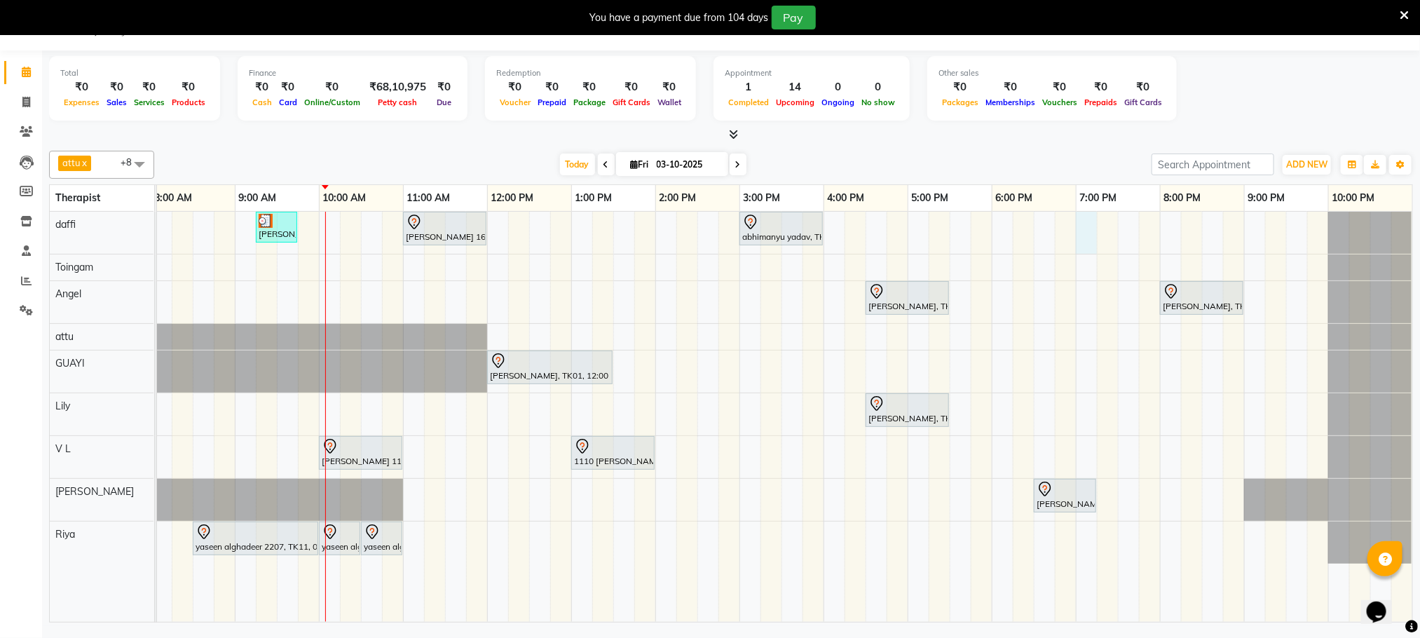
click at [1084, 238] on div "Stanford, TK04, 06:45 AM-07:45 AM, Swedish De-Stress - 60 Mins jay dev, TK10, 0…" at bounding box center [740, 417] width 1346 height 410
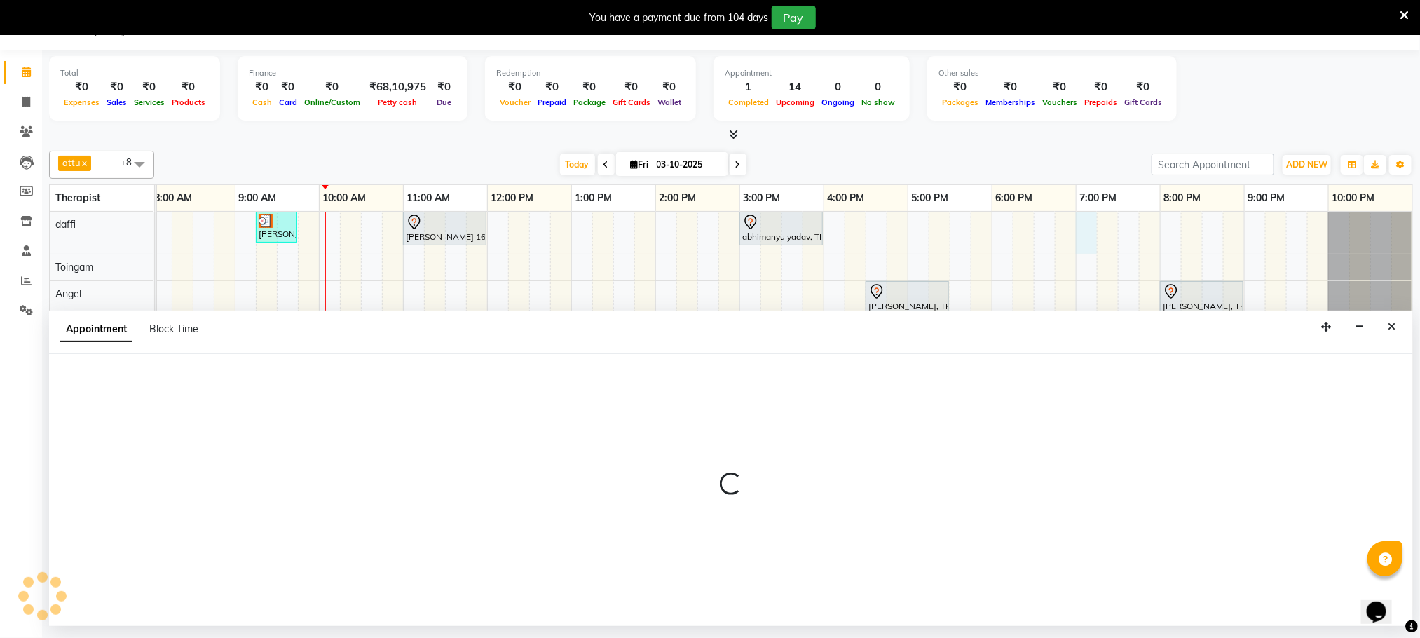
select select "72290"
select select "1140"
select select "tentative"
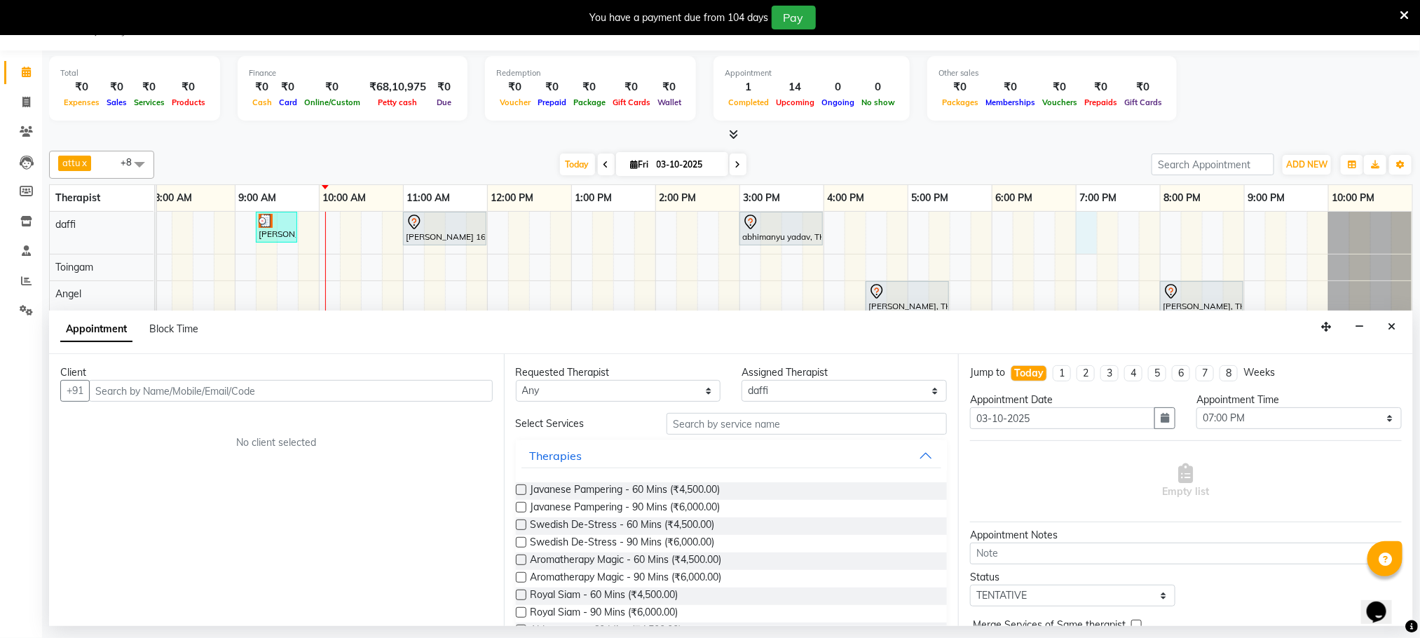
click at [293, 389] on input "text" at bounding box center [291, 391] width 404 height 22
click at [1026, 295] on div "Stanford, TK04, 06:45 AM-07:45 AM, Swedish De-Stress - 60 Mins jay dev, TK10, 0…" at bounding box center [740, 417] width 1346 height 410
click at [1391, 326] on icon "Close" at bounding box center [1392, 327] width 8 height 10
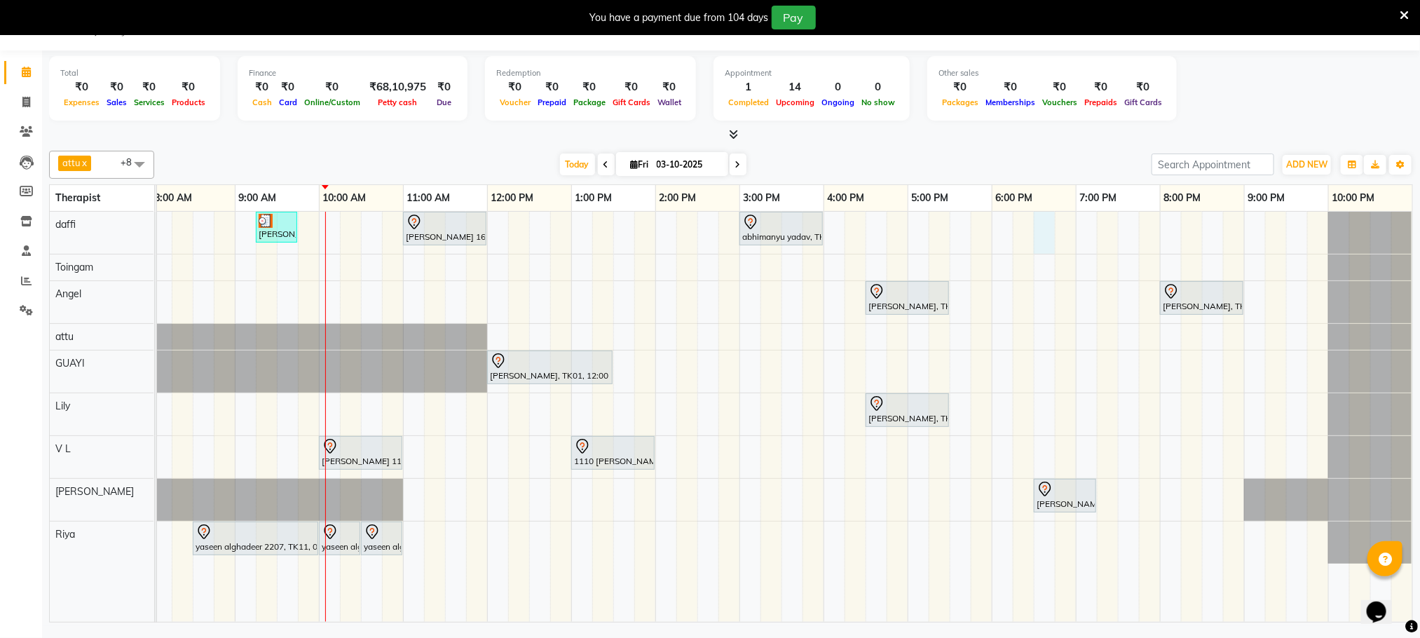
click at [1040, 222] on div "Stanford, TK04, 06:45 AM-07:45 AM, Swedish De-Stress - 60 Mins jay dev, TK10, 0…" at bounding box center [740, 417] width 1346 height 410
select select "72290"
select select "1110"
select select "tentative"
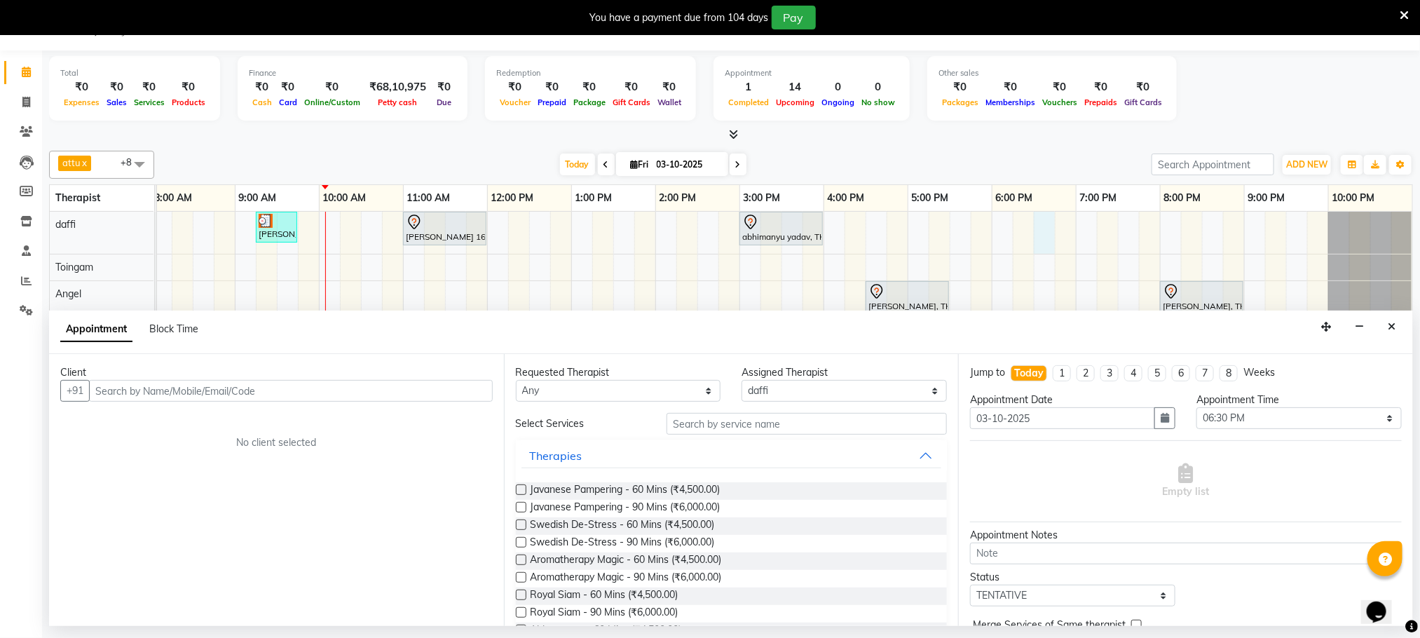
drag, startPoint x: 431, startPoint y: 396, endPoint x: 447, endPoint y: 391, distance: 16.2
click at [434, 396] on input "text" at bounding box center [291, 391] width 404 height 22
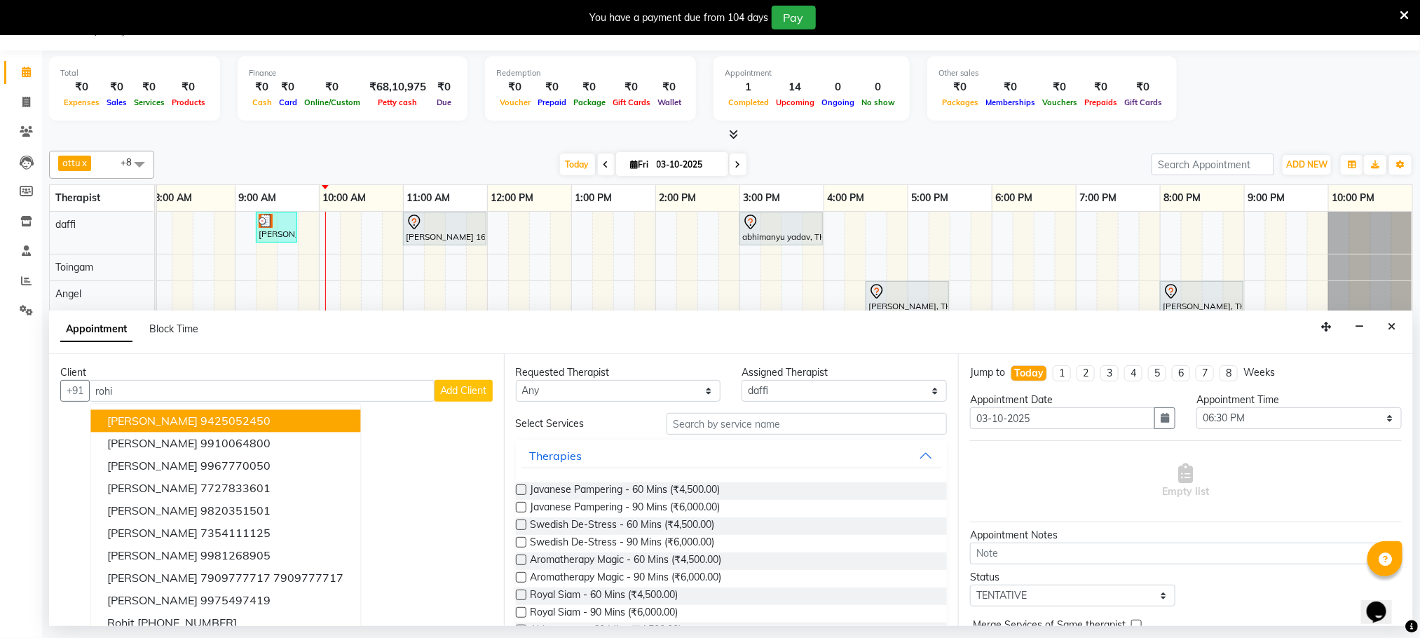
click at [201, 425] on ngb-highlight "9425052450" at bounding box center [236, 421] width 70 height 14
type input "9425052450"
click at [196, 425] on div "Client +91 9425052450 Rohit Gupta 9425052450 Rohit Mendiratta 9910064800 Rohit …" at bounding box center [276, 490] width 455 height 272
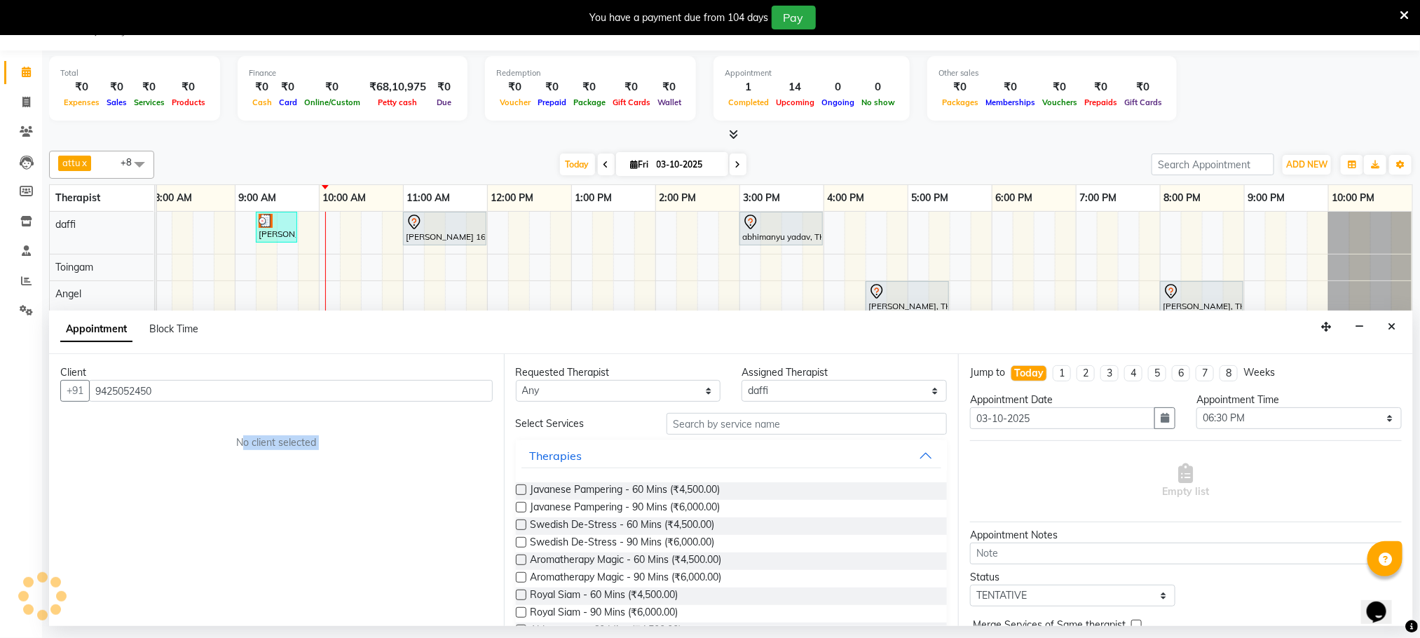
click at [196, 425] on div "Client +91 9425052450 No client selected" at bounding box center [276, 490] width 455 height 272
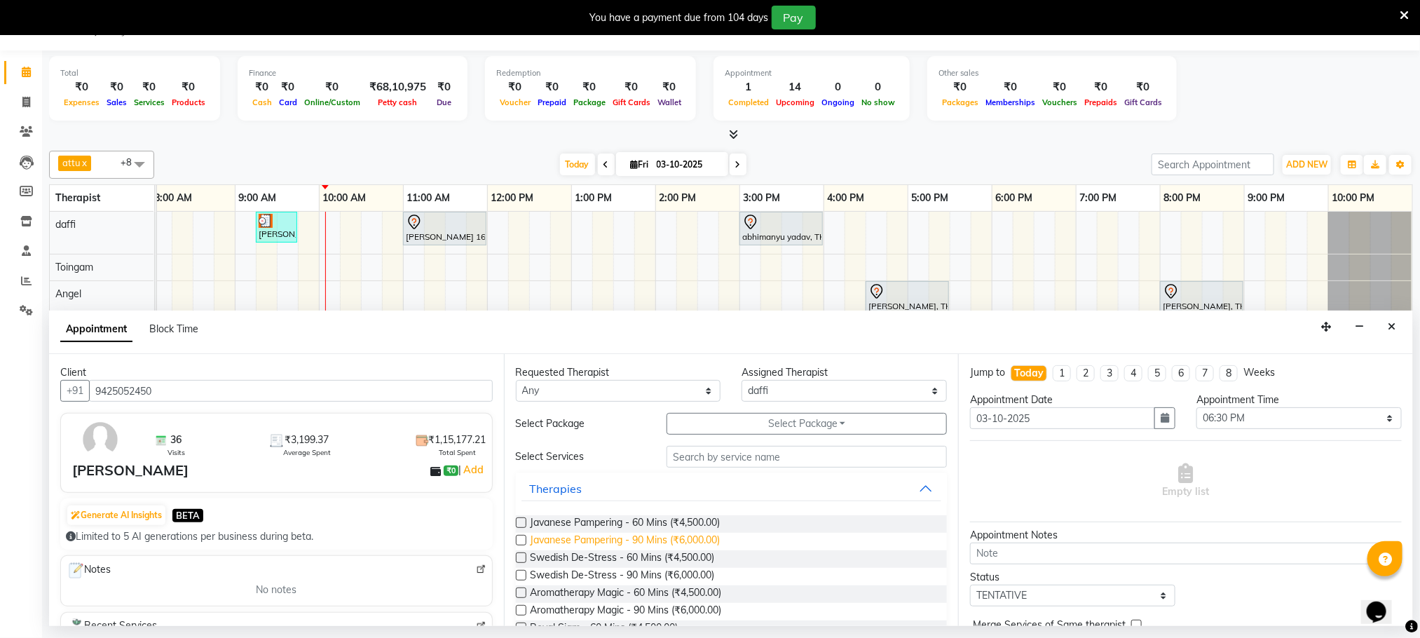
click at [629, 537] on span "Javanese Pampering - 90 Mins (₹6,000.00)" at bounding box center [626, 542] width 190 height 18
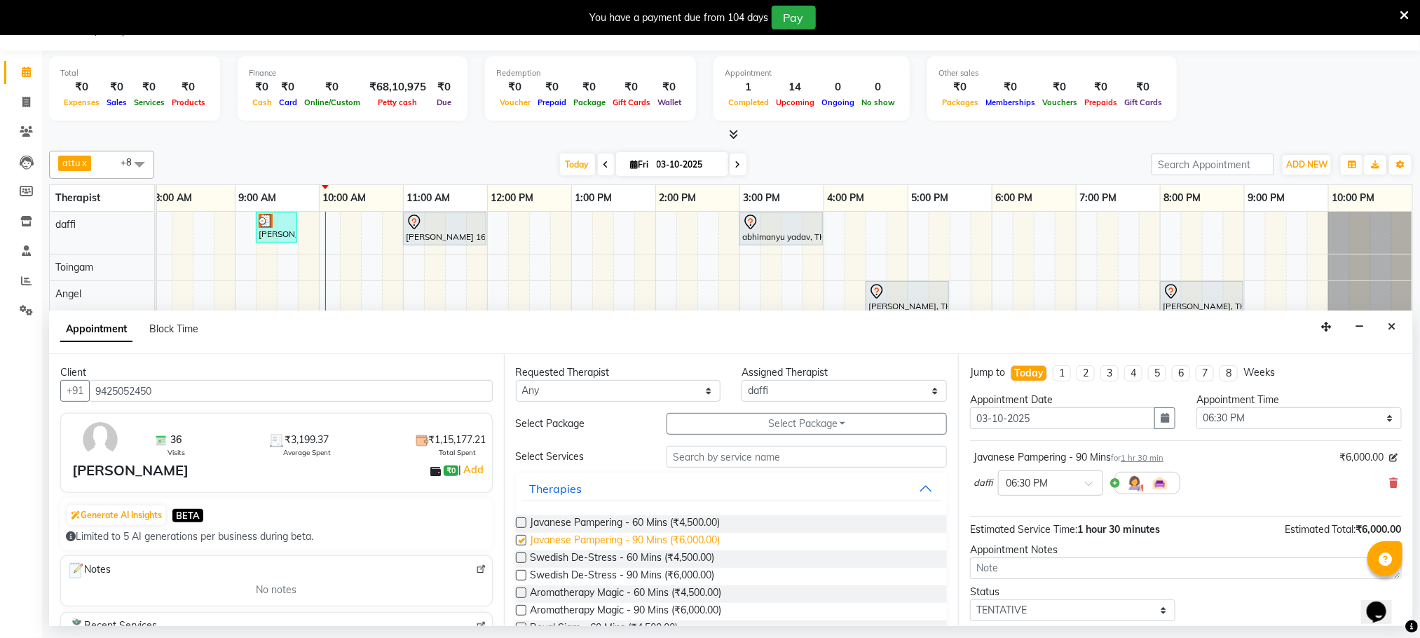
checkbox input "false"
click at [1000, 575] on textarea at bounding box center [1186, 568] width 432 height 22
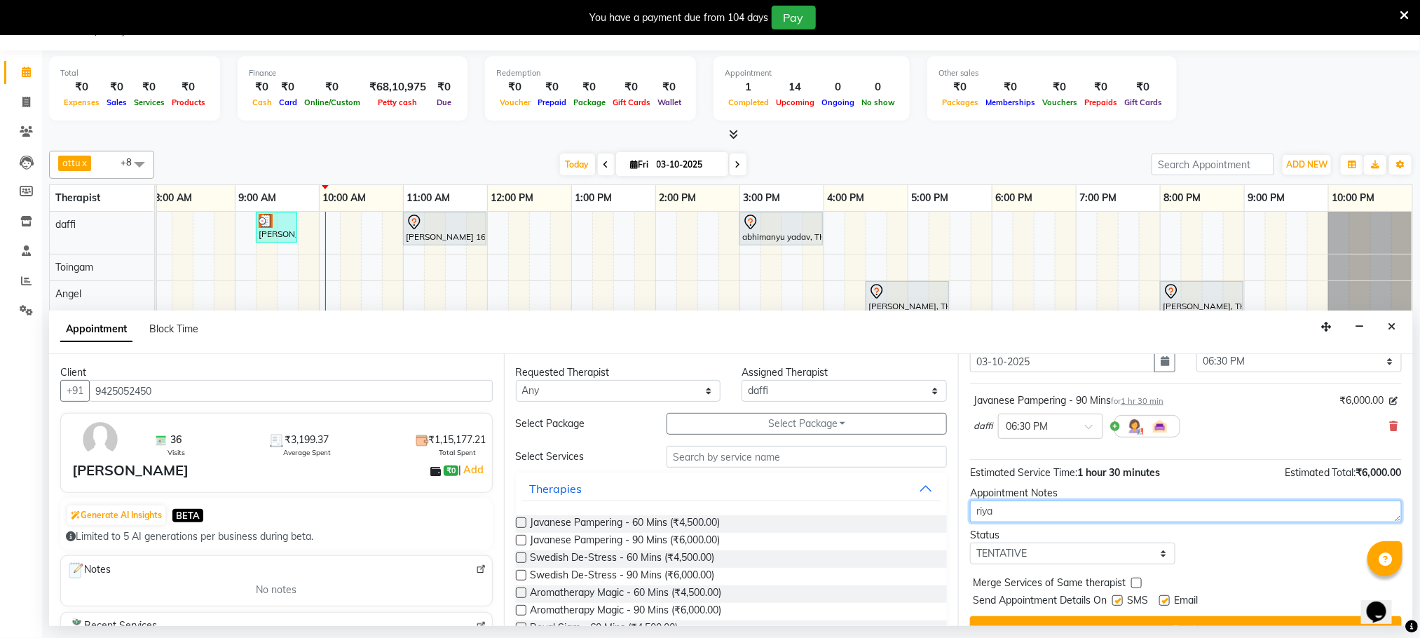
scroll to position [86, 0]
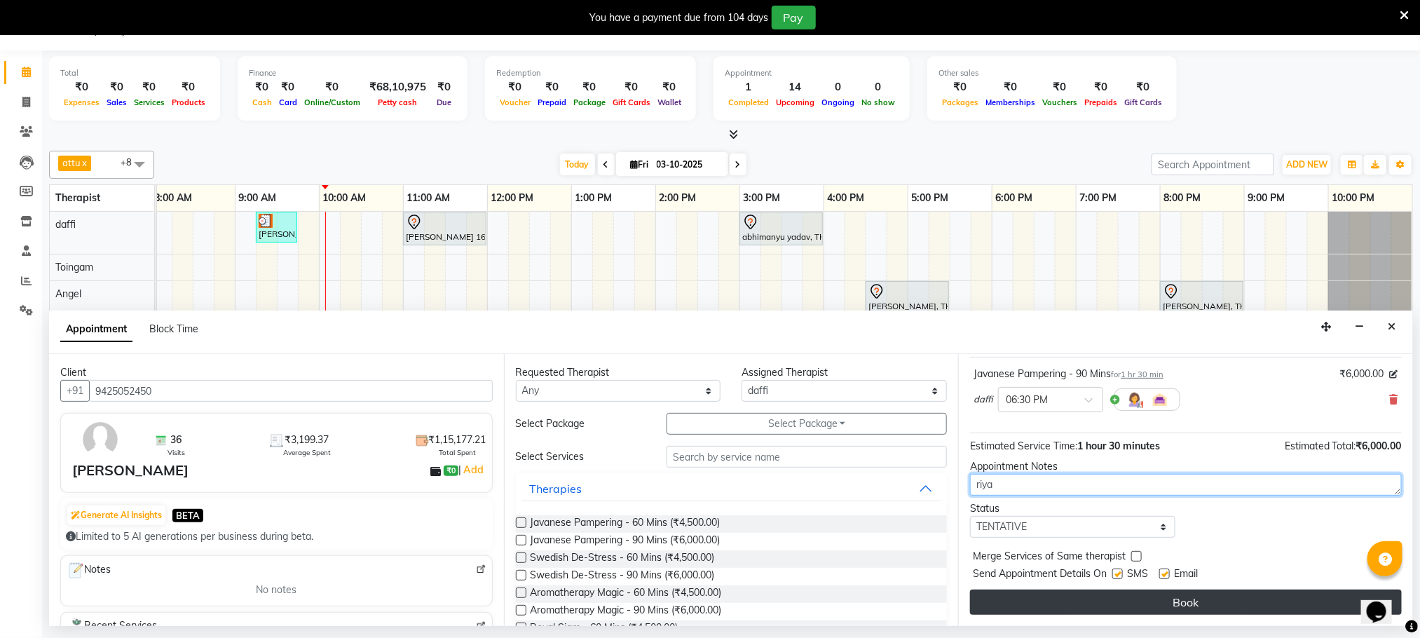
type textarea "riya"
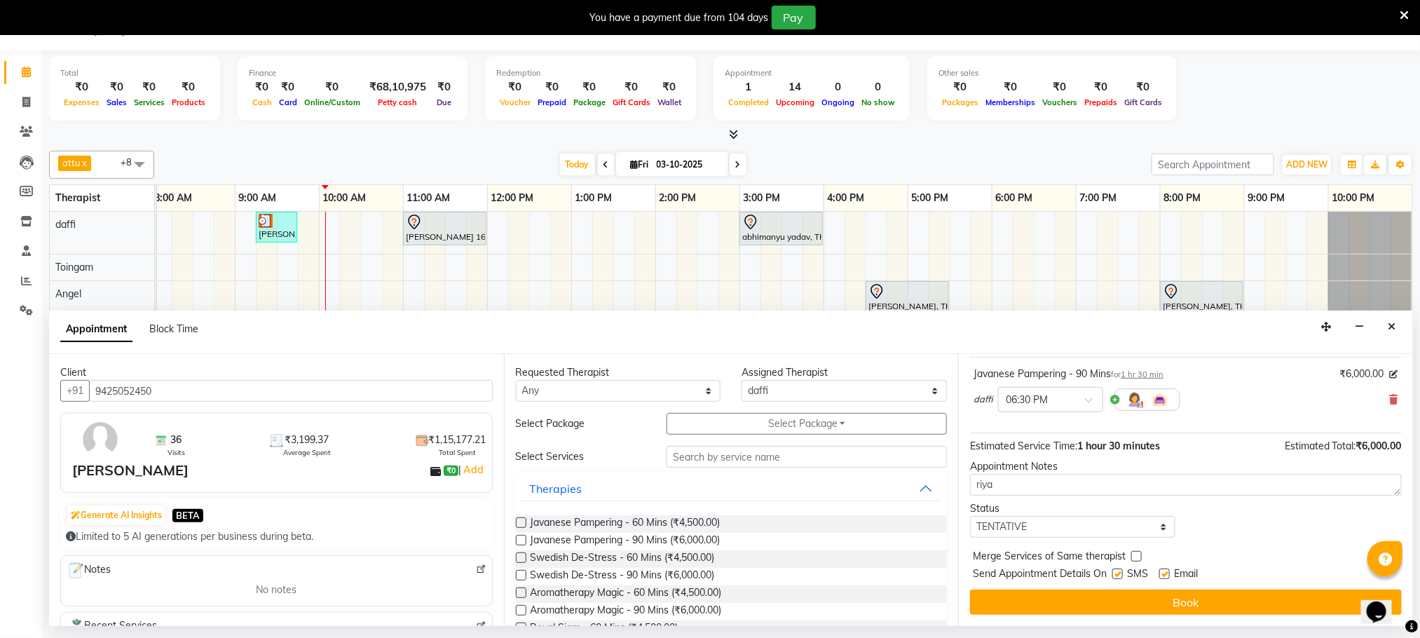
click at [1148, 604] on button "Book" at bounding box center [1186, 602] width 432 height 25
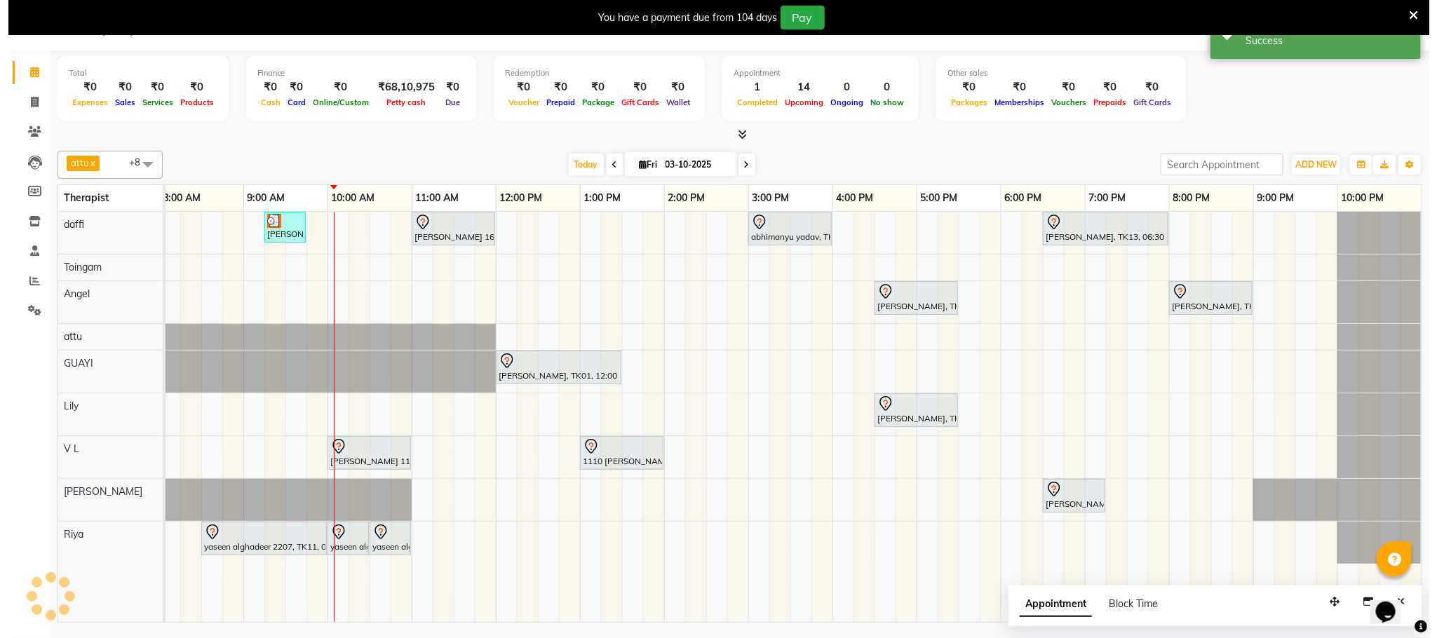
scroll to position [0, 0]
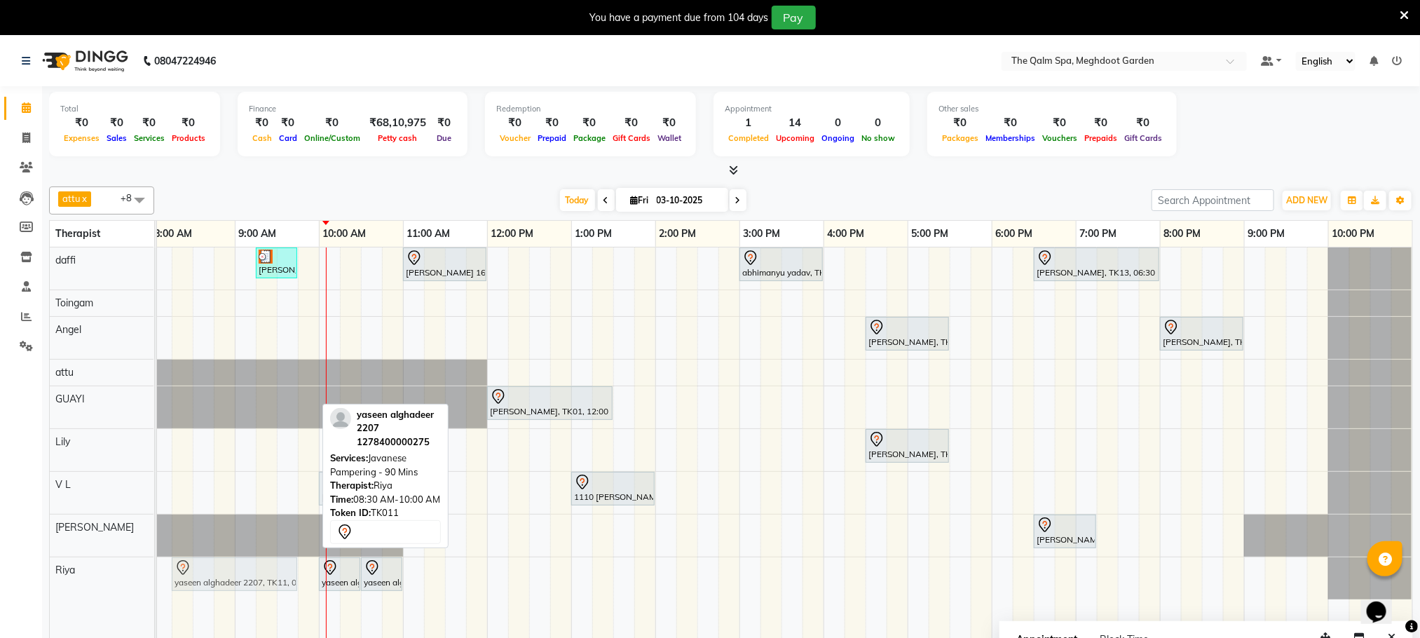
drag, startPoint x: 246, startPoint y: 585, endPoint x: 229, endPoint y: 591, distance: 17.7
click at [67, 591] on div "yaseen alghadeer 2207, TK11, 08:30 AM-10:00 AM, Javanese Pampering - 90 Mins ya…" at bounding box center [67, 578] width 0 height 42
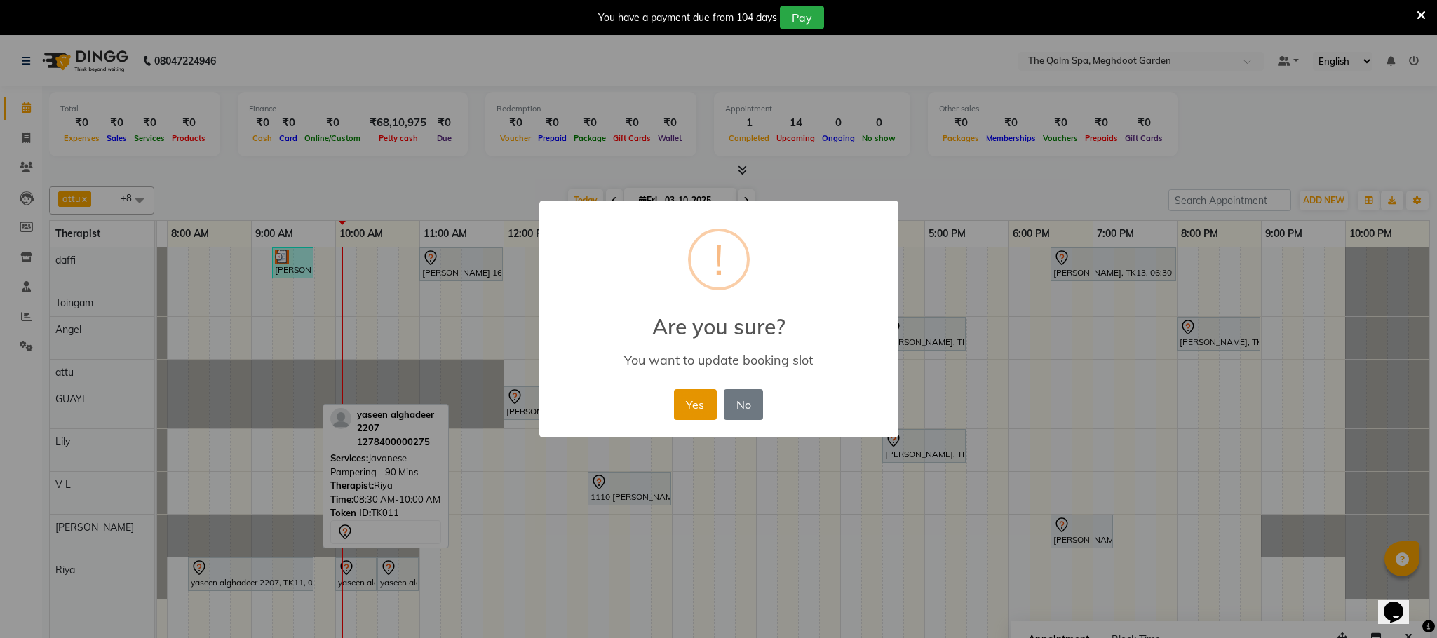
click at [707, 413] on button "Yes" at bounding box center [695, 404] width 43 height 31
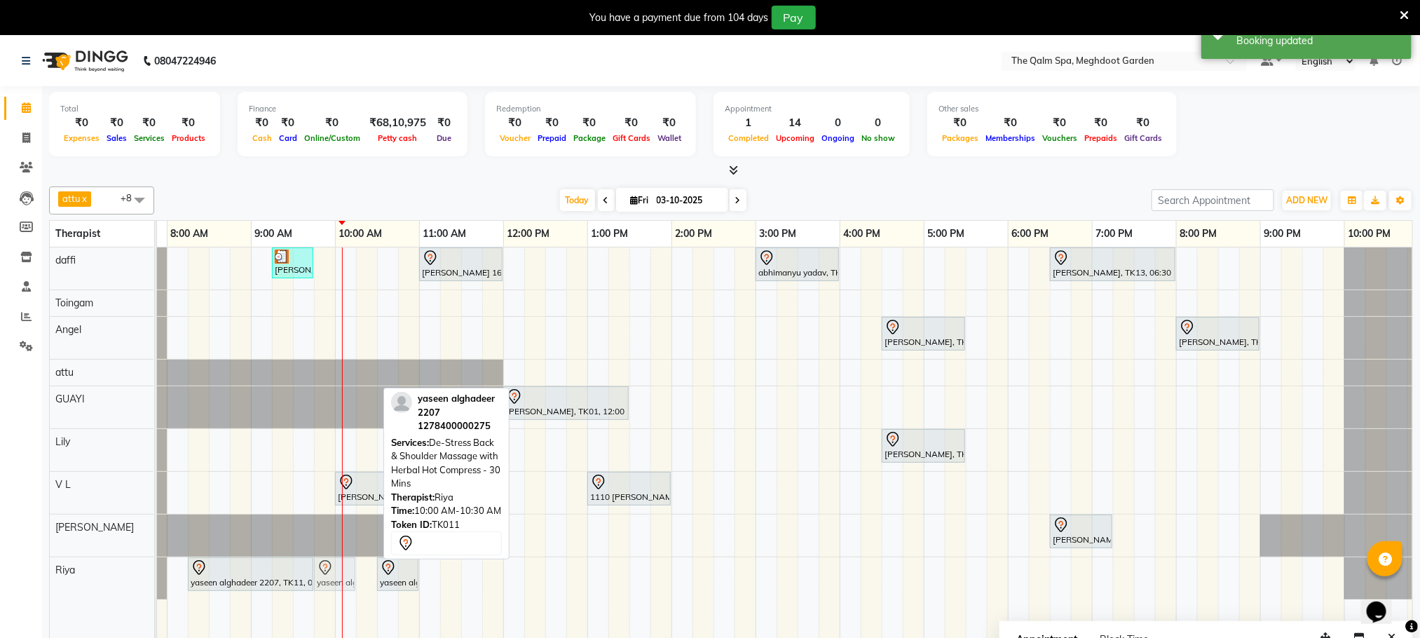
drag, startPoint x: 365, startPoint y: 583, endPoint x: 348, endPoint y: 592, distance: 18.8
click at [83, 592] on div "yaseen alghadeer 2207, TK11, 08:15 AM-09:45 AM, Javanese Pampering - 90 Mins ya…" at bounding box center [83, 578] width 0 height 42
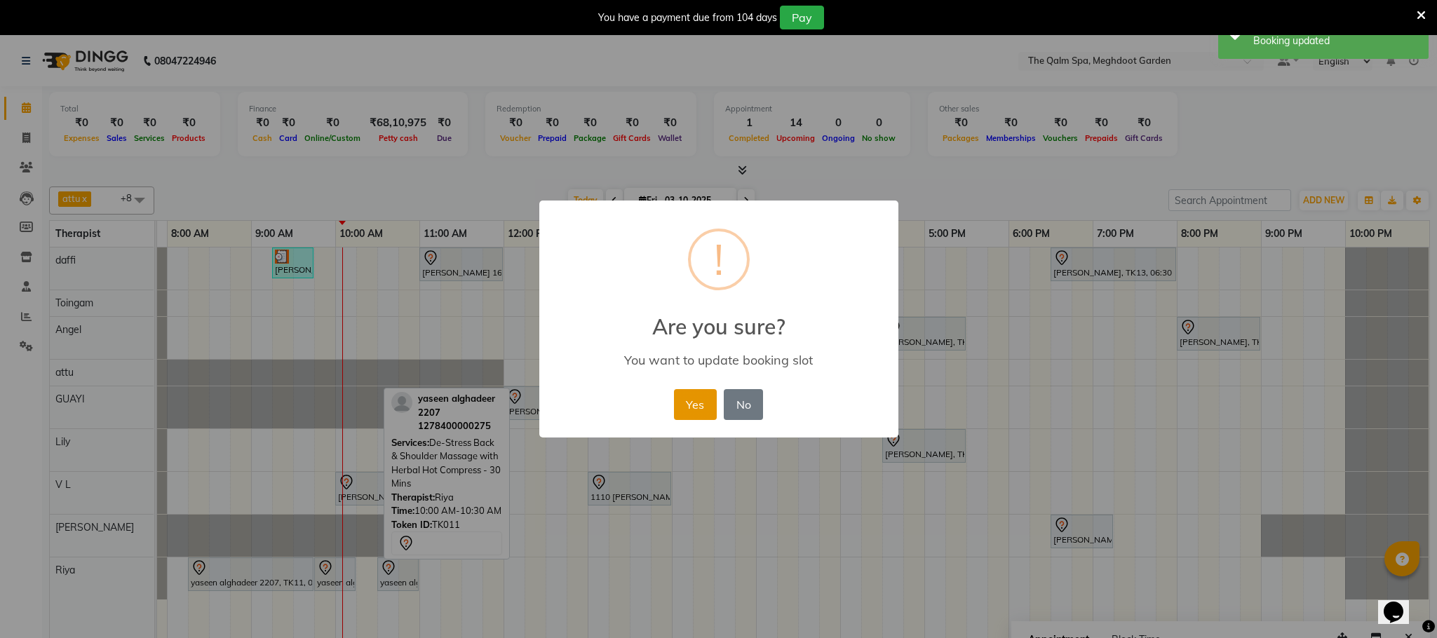
click at [680, 417] on button "Yes" at bounding box center [695, 404] width 43 height 31
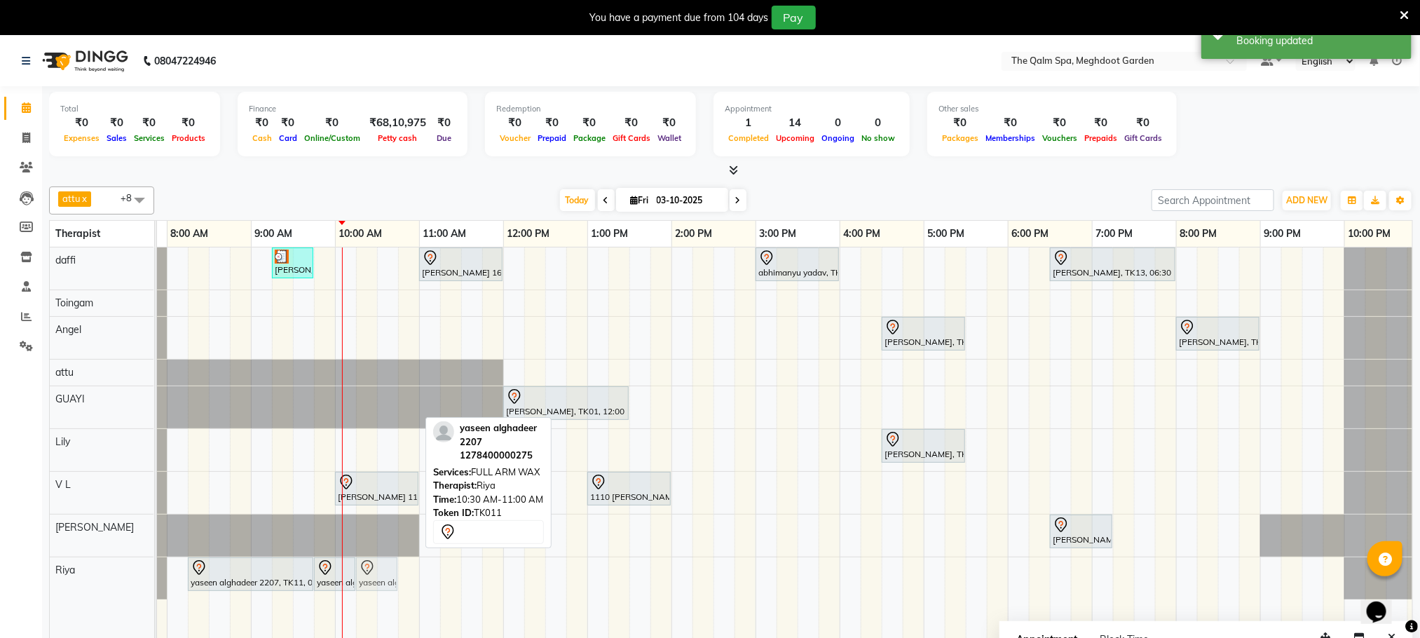
drag, startPoint x: 396, startPoint y: 573, endPoint x: 387, endPoint y: 566, distance: 11.5
click at [83, 577] on div "yaseen alghadeer 2207, TK11, 08:15 AM-09:45 AM, Javanese Pampering - 90 Mins ya…" at bounding box center [83, 578] width 0 height 42
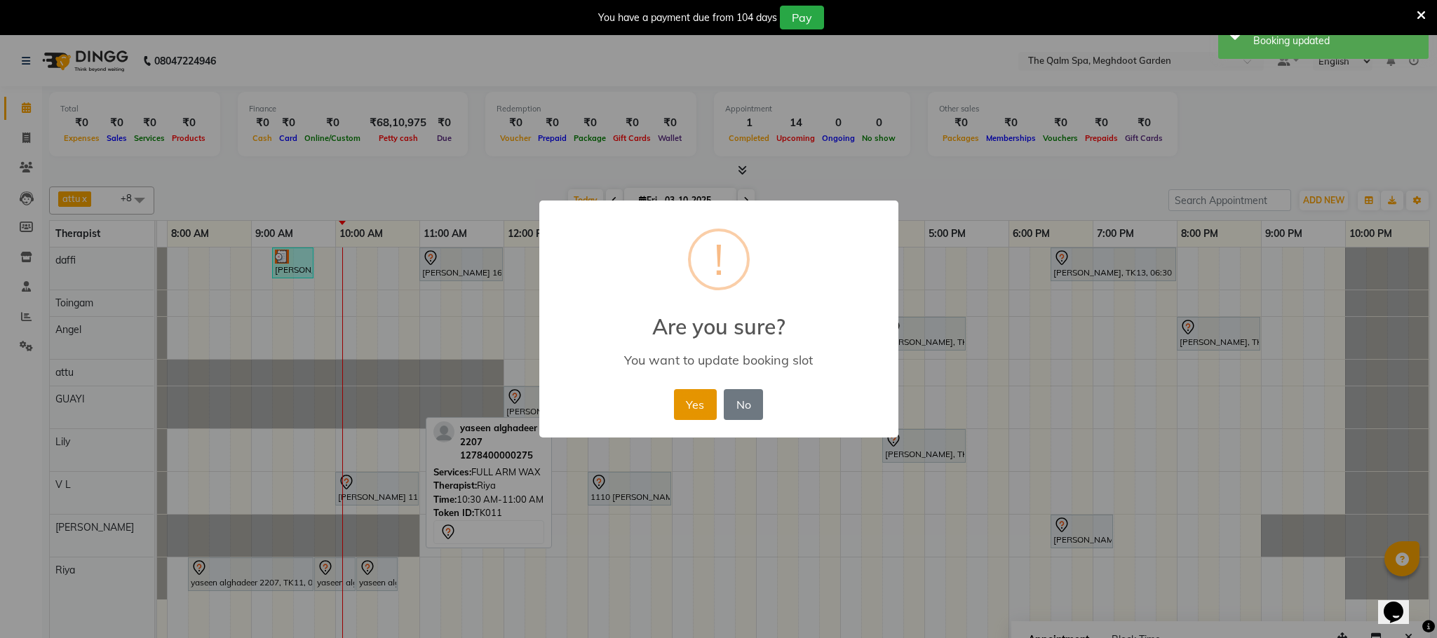
click at [691, 412] on button "Yes" at bounding box center [695, 404] width 43 height 31
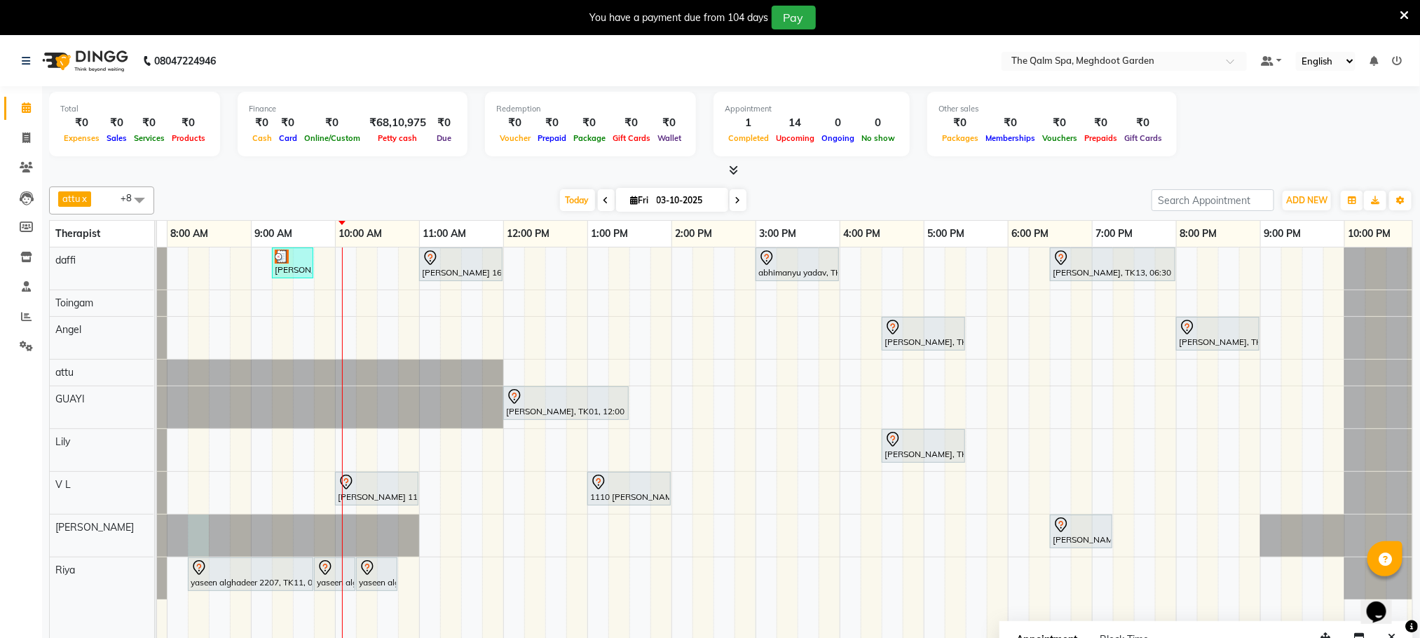
click at [83, 539] on div at bounding box center [83, 536] width 0 height 42
select select "48473"
select select "tentative"
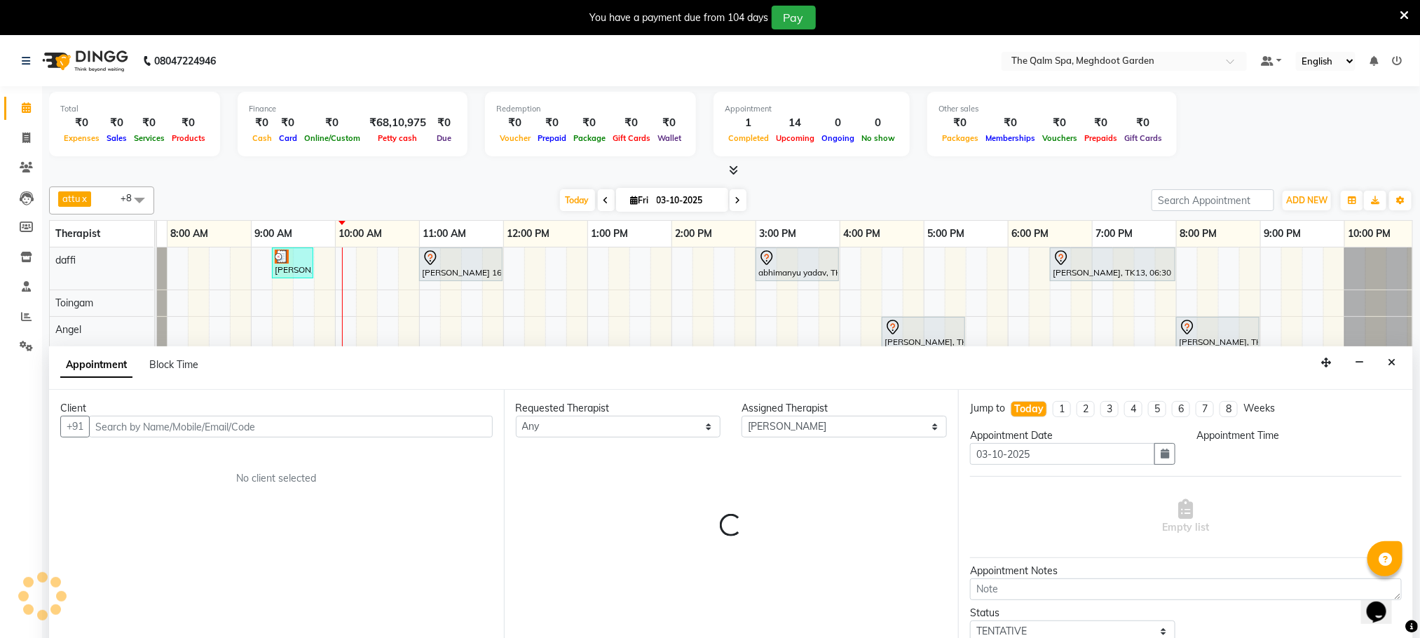
scroll to position [36, 0]
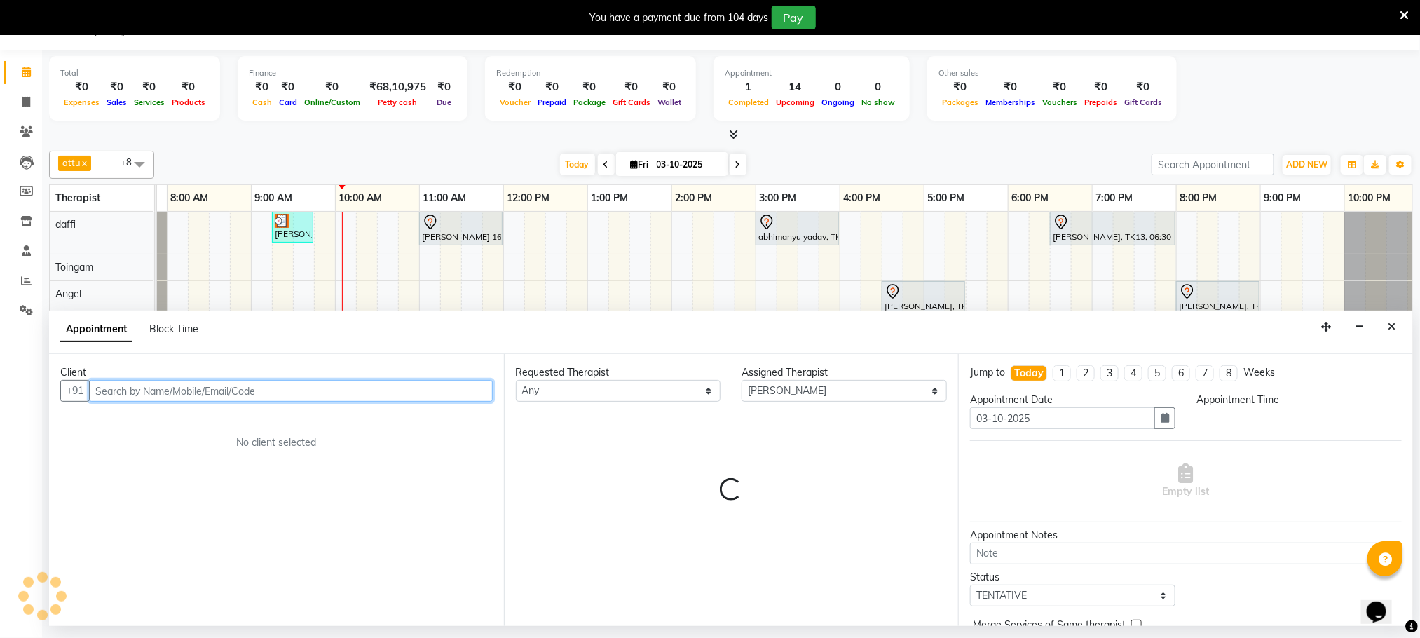
select select "495"
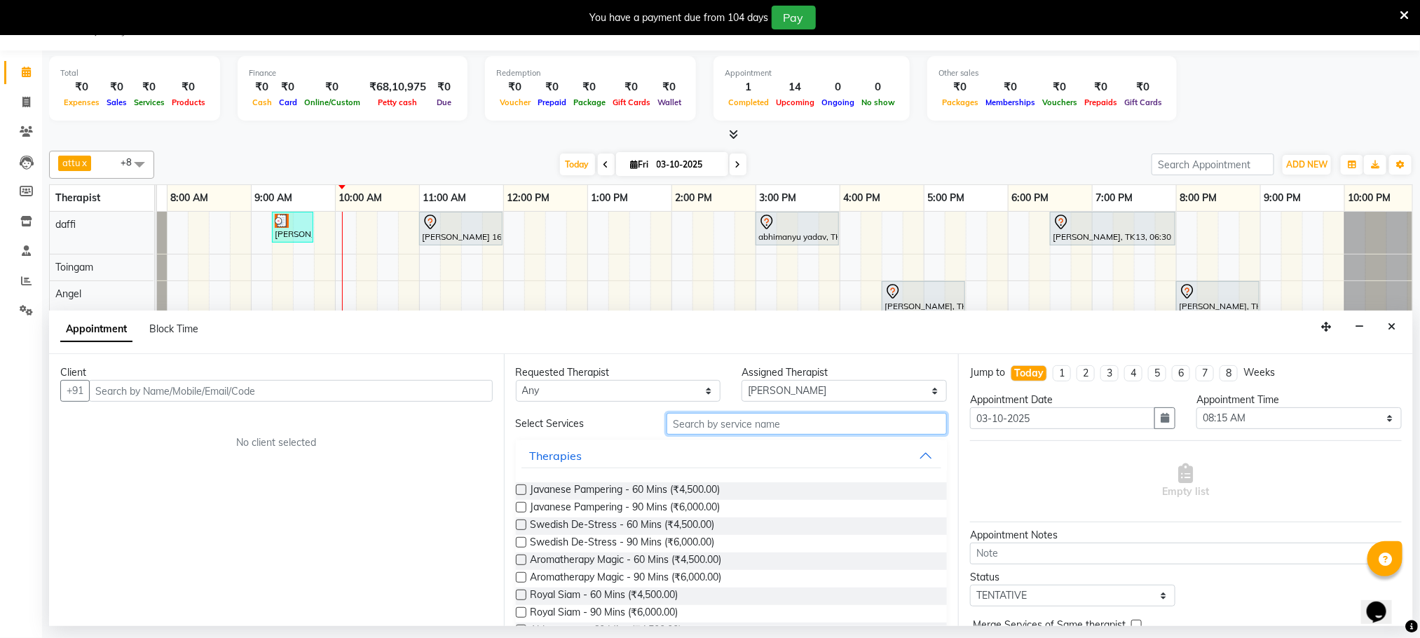
click at [694, 425] on input "text" at bounding box center [807, 424] width 280 height 22
click at [712, 425] on input "text" at bounding box center [807, 424] width 280 height 22
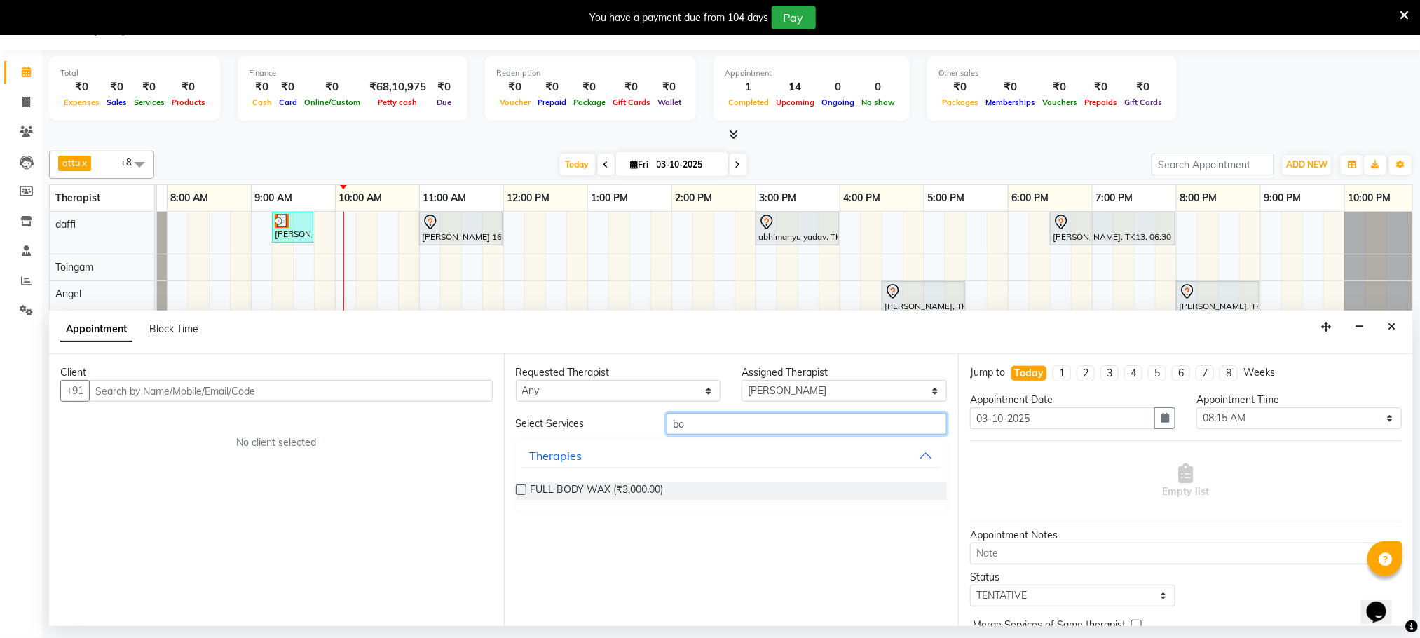
type input "b"
type input "p"
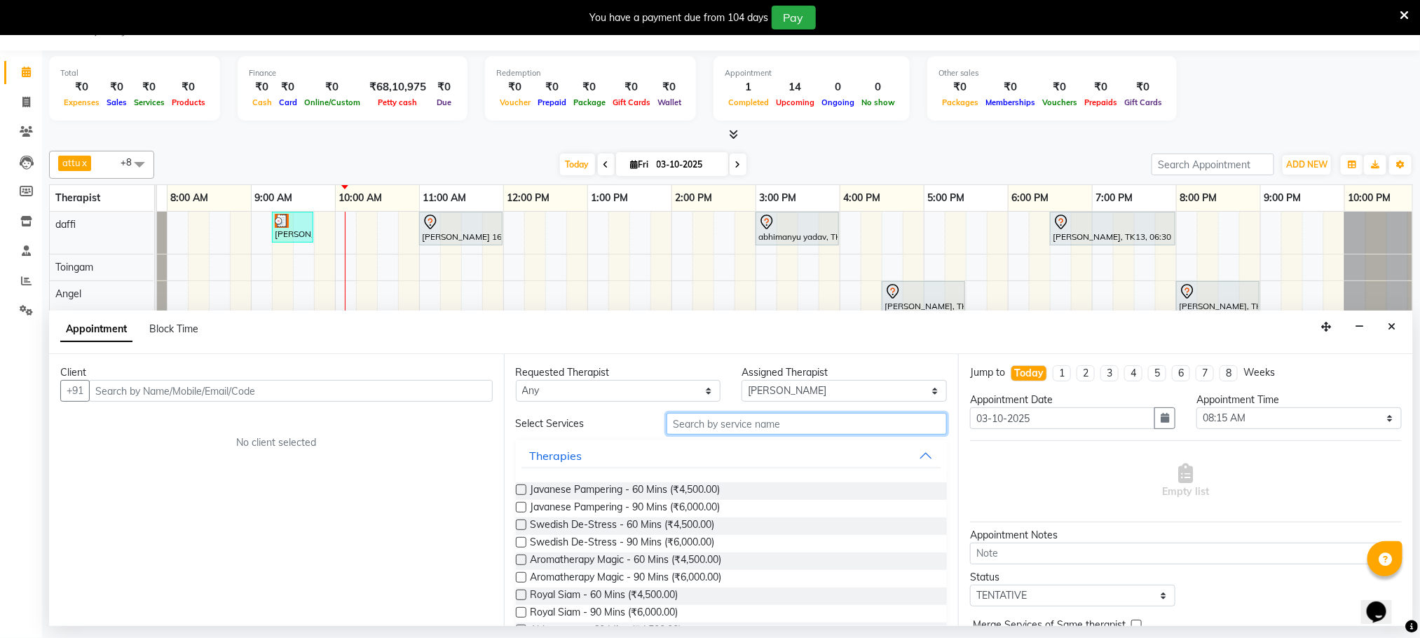
click at [728, 430] on input "text" at bounding box center [807, 424] width 280 height 22
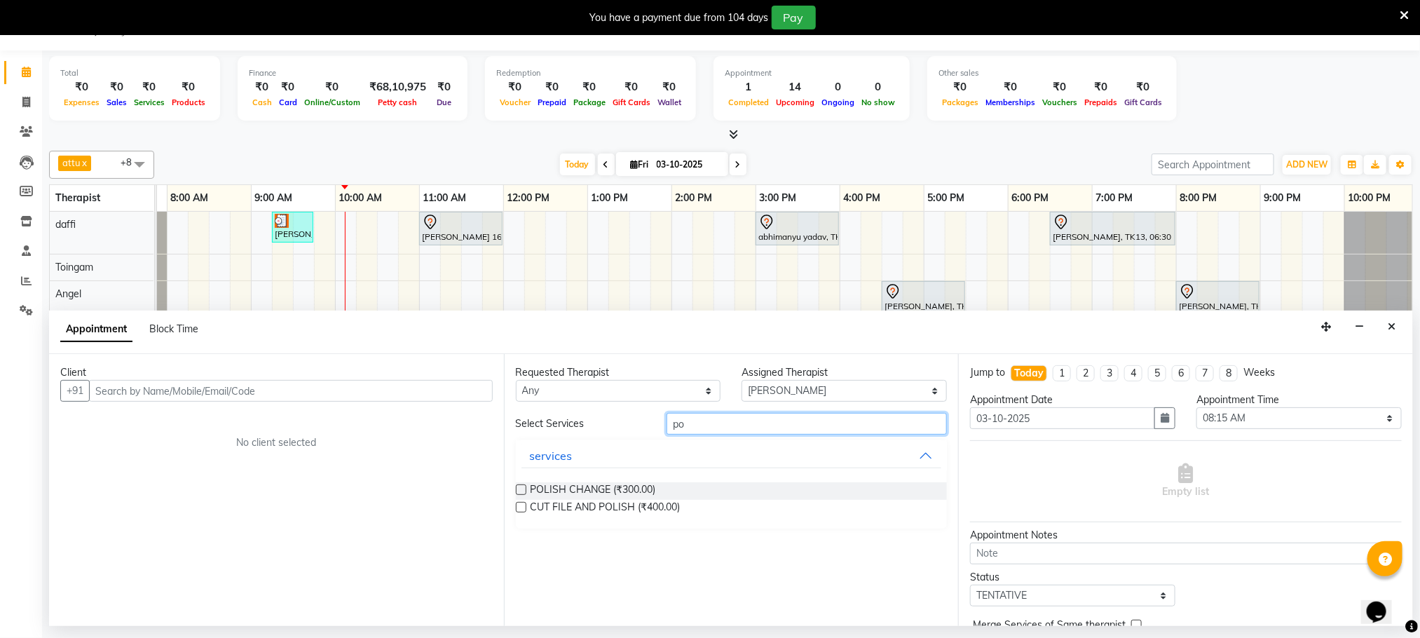
type input "p"
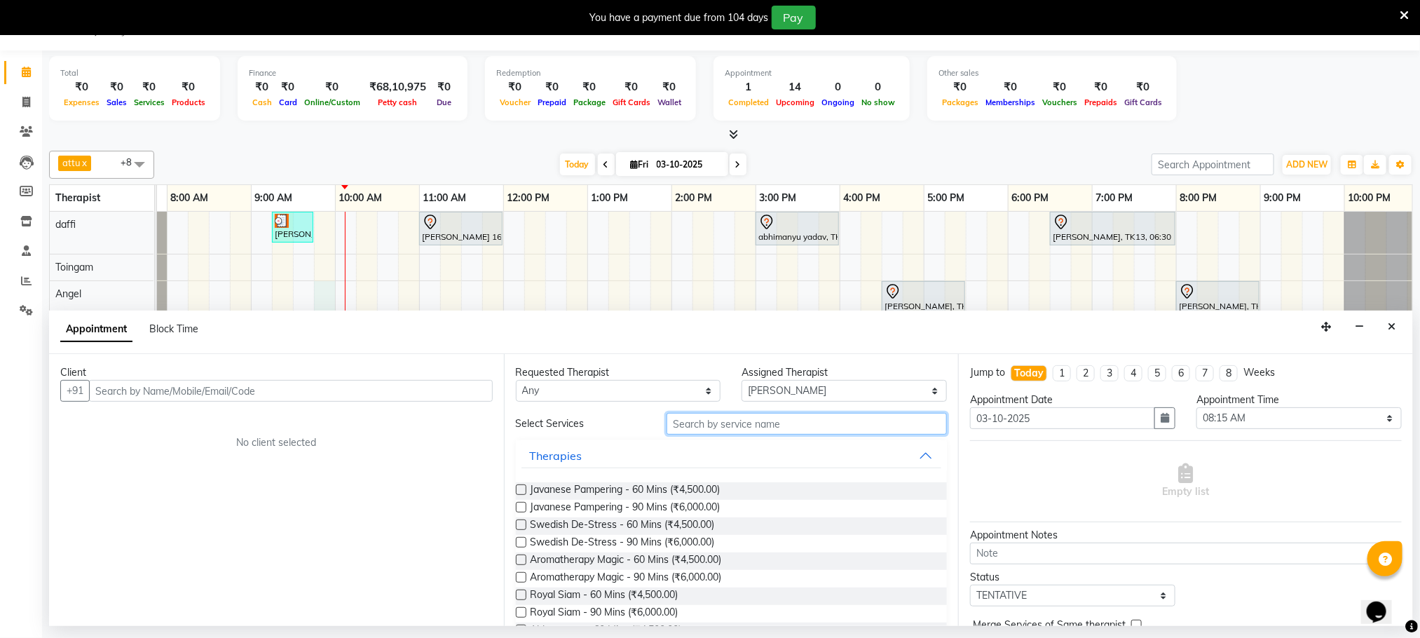
click at [324, 294] on div "Stanford, TK04, 06:45 AM-07:45 AM, Swedish De-Stress - 60 Mins jay dev, TK10, 0…" at bounding box center [756, 417] width 1346 height 410
drag, startPoint x: 324, startPoint y: 294, endPoint x: 344, endPoint y: 290, distance: 20.1
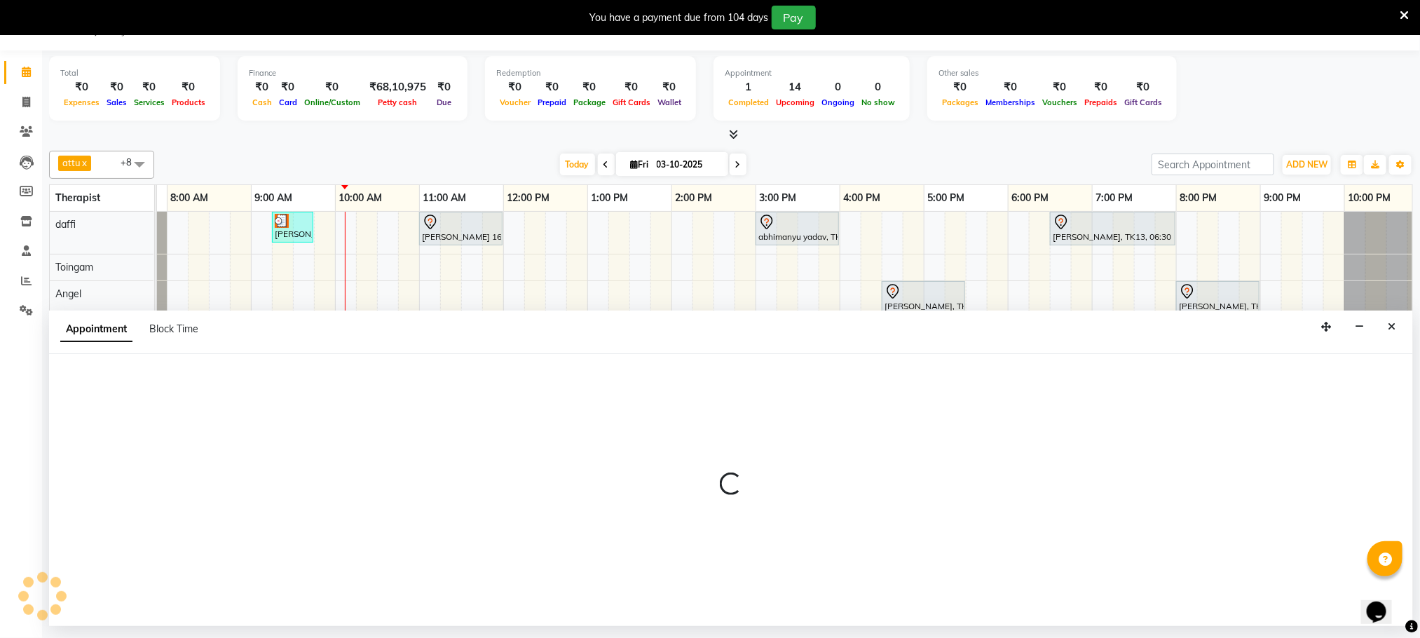
select select "90357"
select select "585"
select select "tentative"
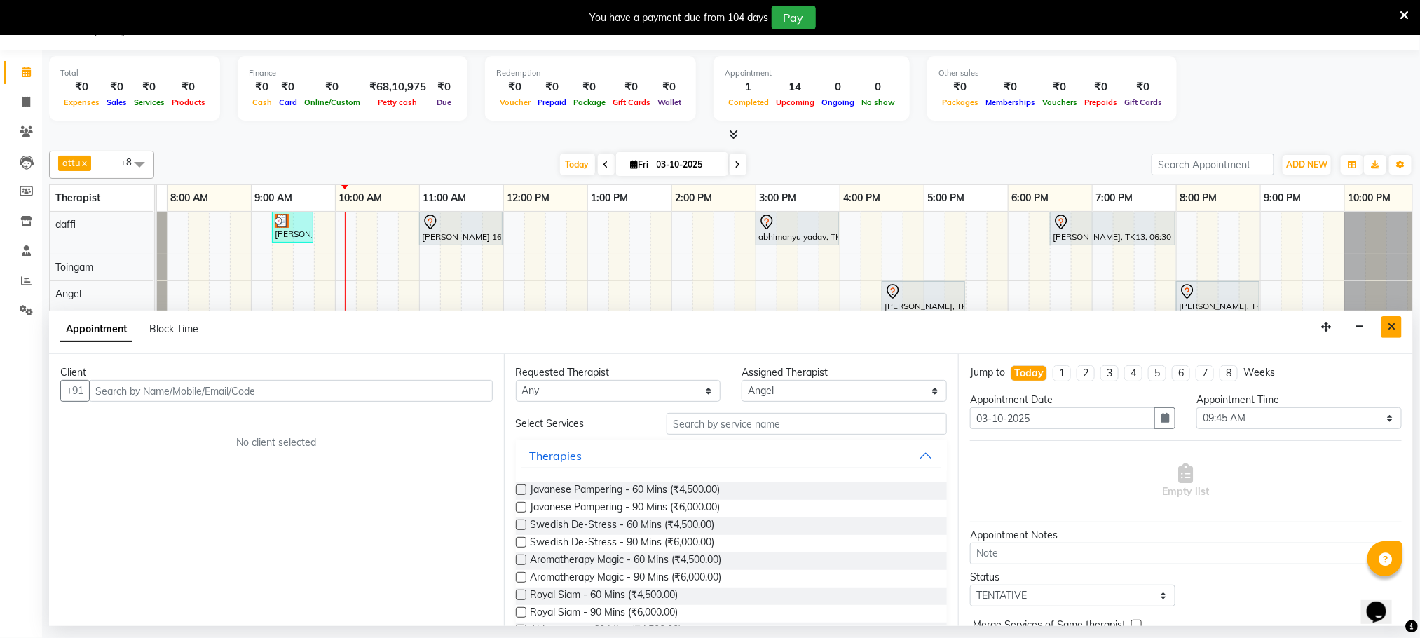
click at [1388, 333] on button "Close" at bounding box center [1392, 327] width 20 height 22
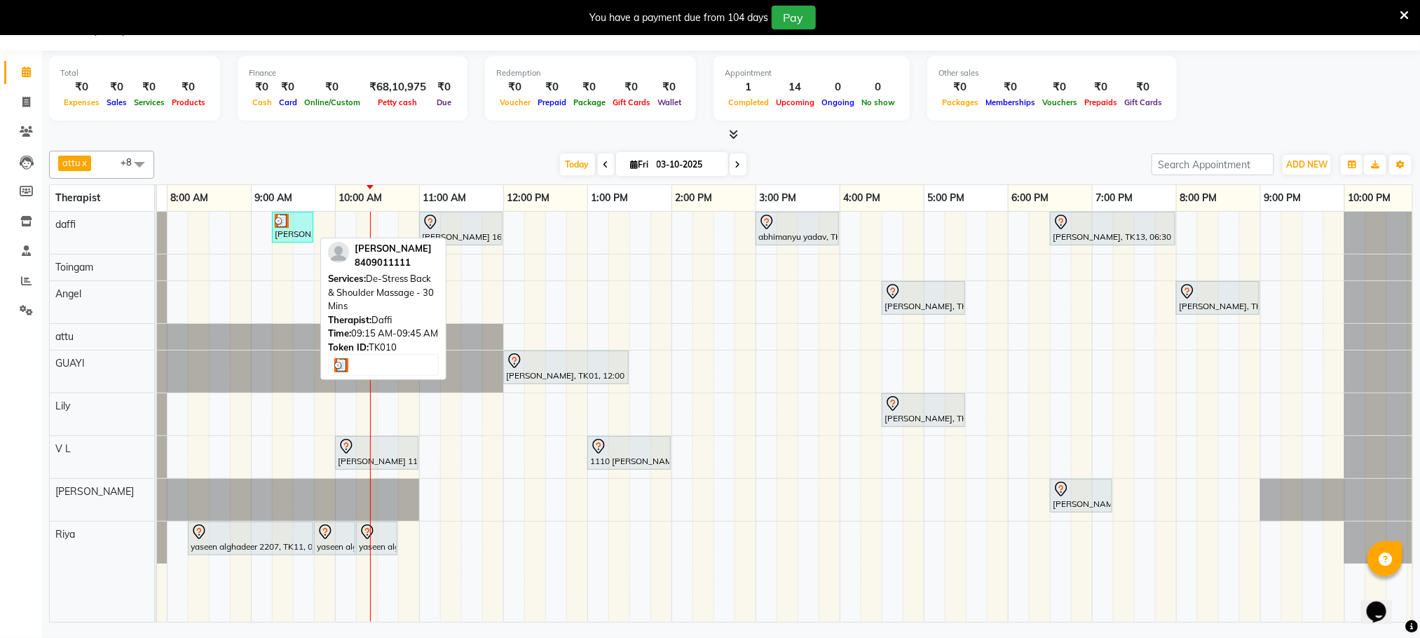
click at [287, 231] on div "[PERSON_NAME], TK10, 09:15 AM-09:45 AM, De-Stress Back & Shoulder Massage - 30 …" at bounding box center [292, 227] width 39 height 27
click at [297, 225] on div at bounding box center [293, 221] width 36 height 14
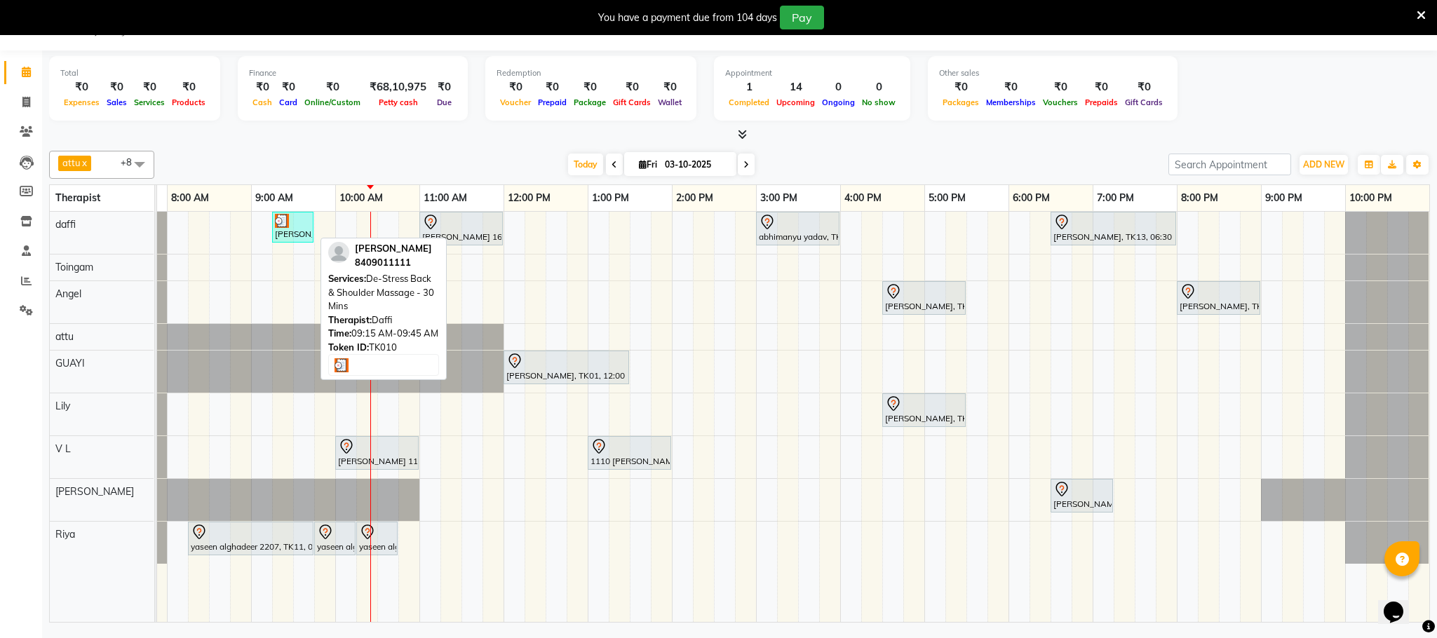
select select "3"
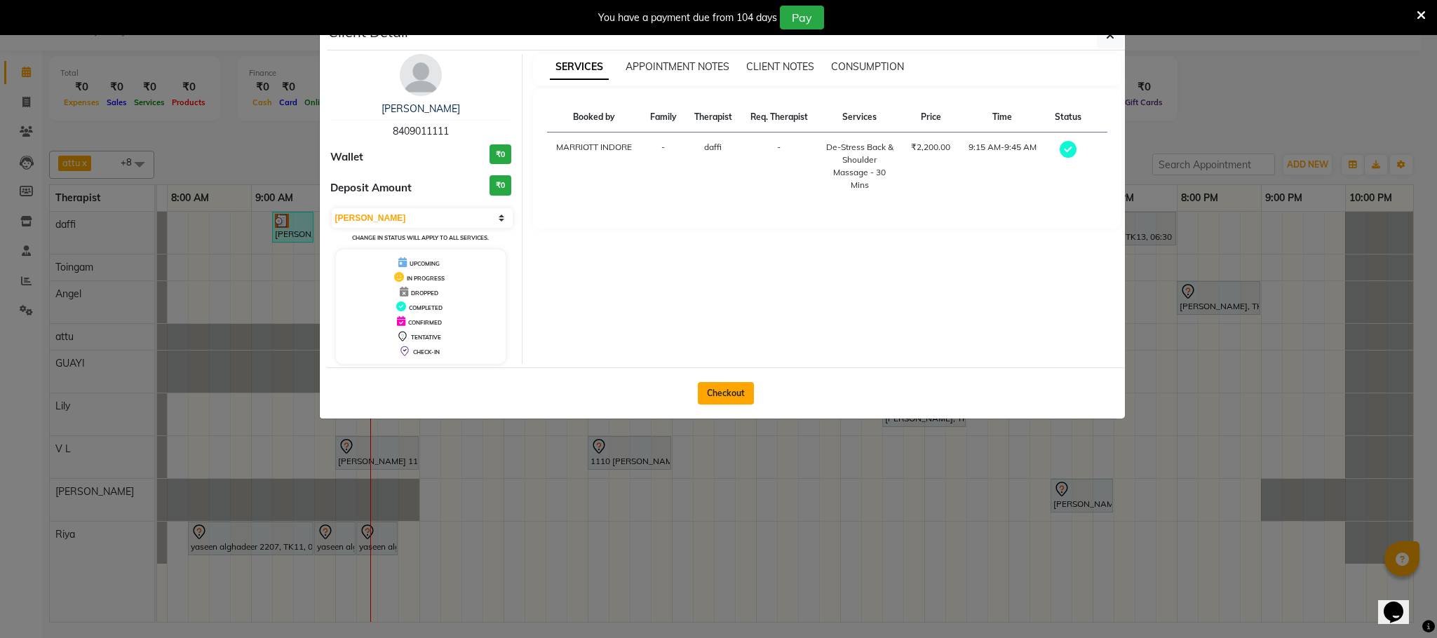
click at [721, 389] on button "Checkout" at bounding box center [726, 393] width 56 height 22
select select "service"
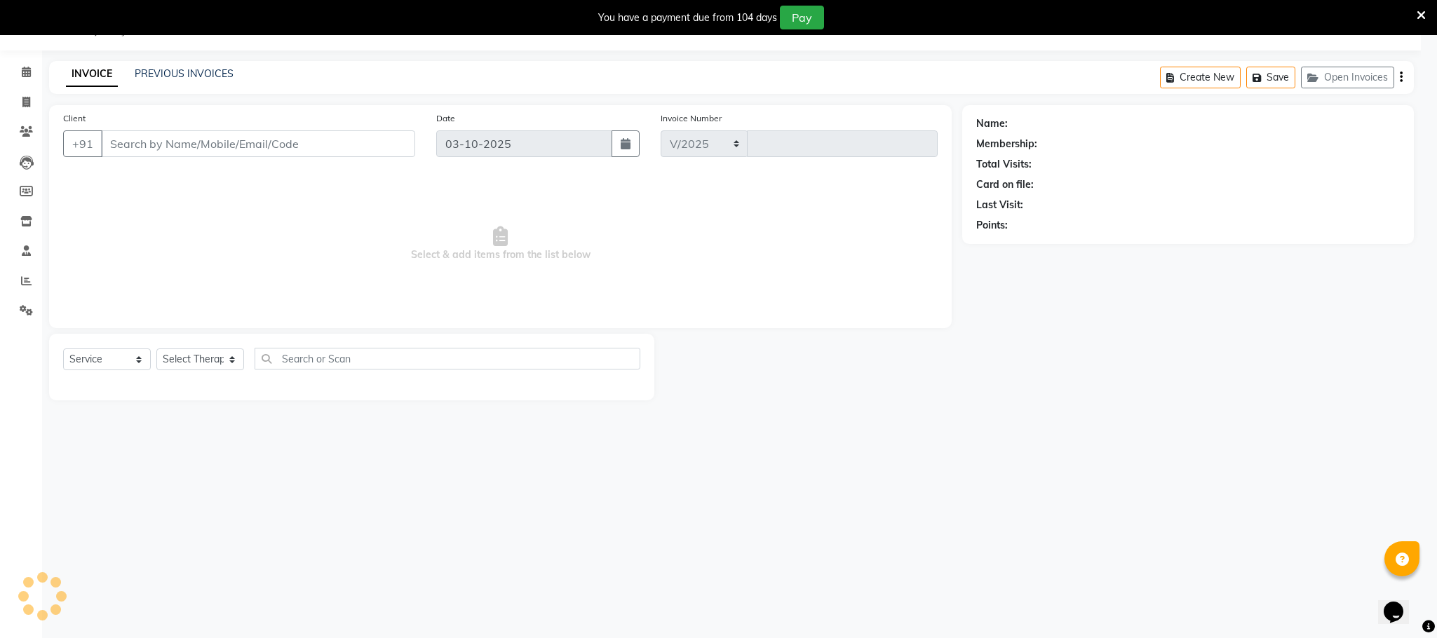
select select "6401"
type input "2220"
type input "8409011111"
select select "72290"
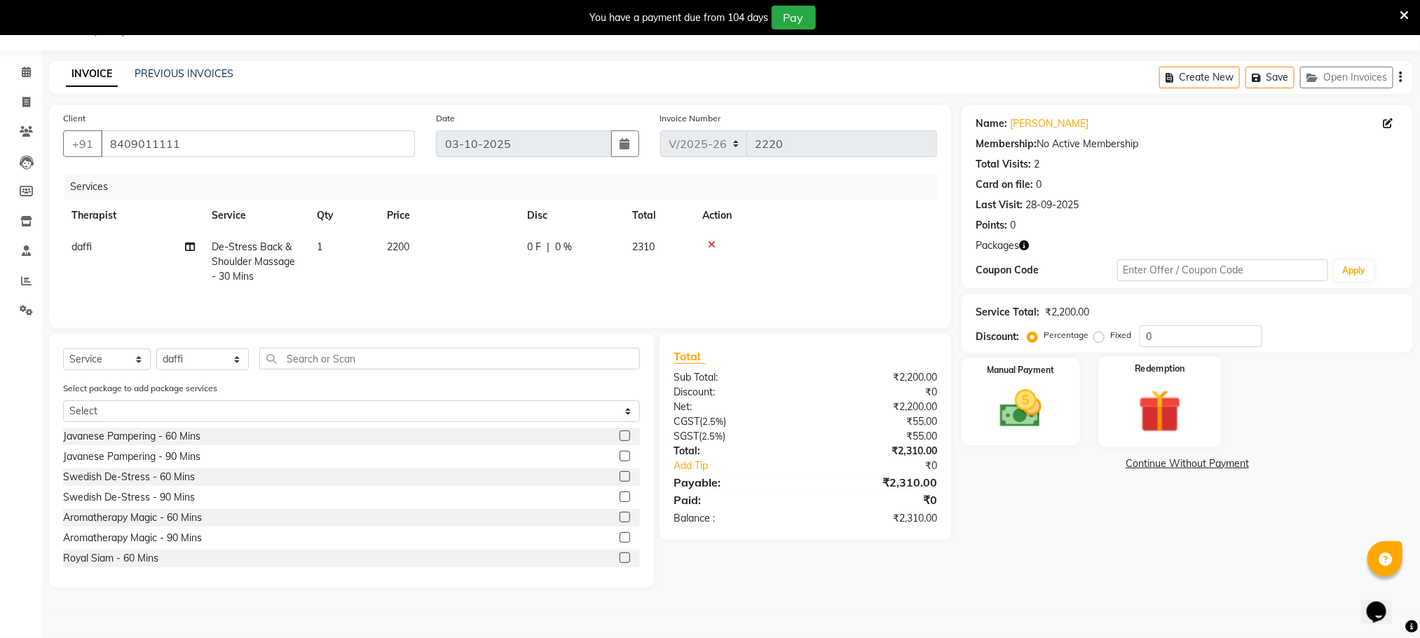
click at [1122, 405] on div "Redemption" at bounding box center [1160, 402] width 123 height 90
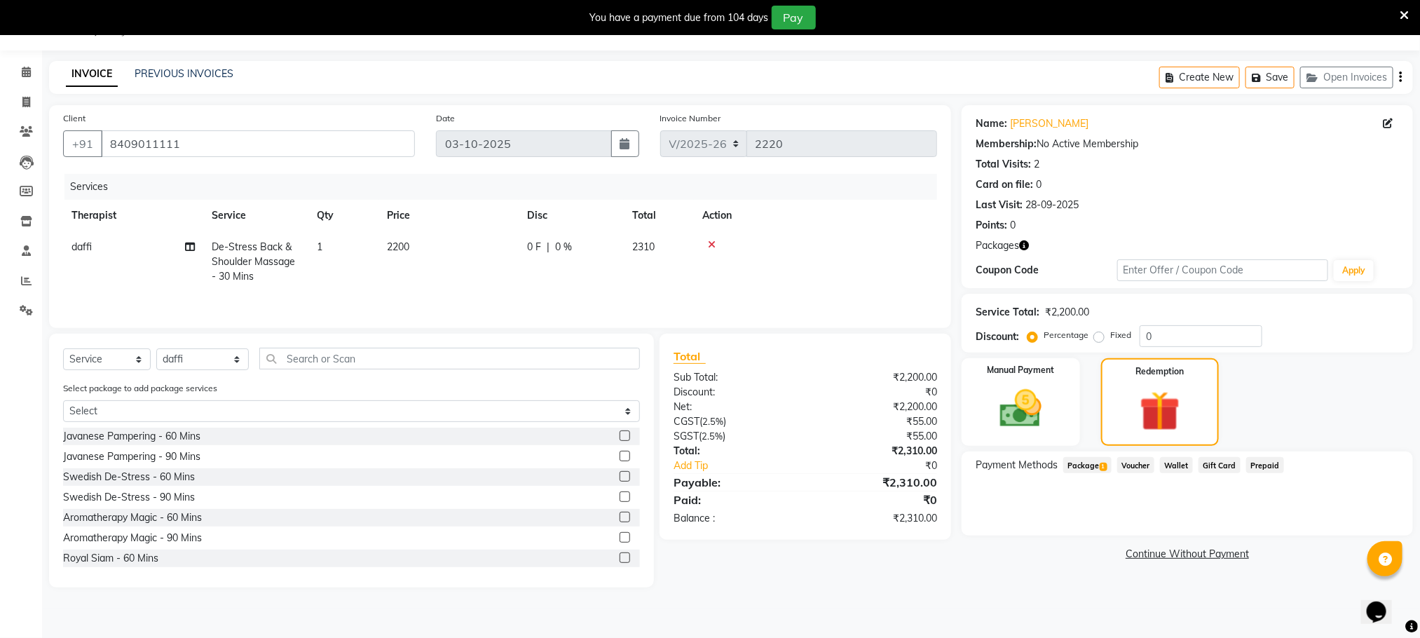
click at [1094, 465] on span "Package 1" at bounding box center [1088, 465] width 48 height 16
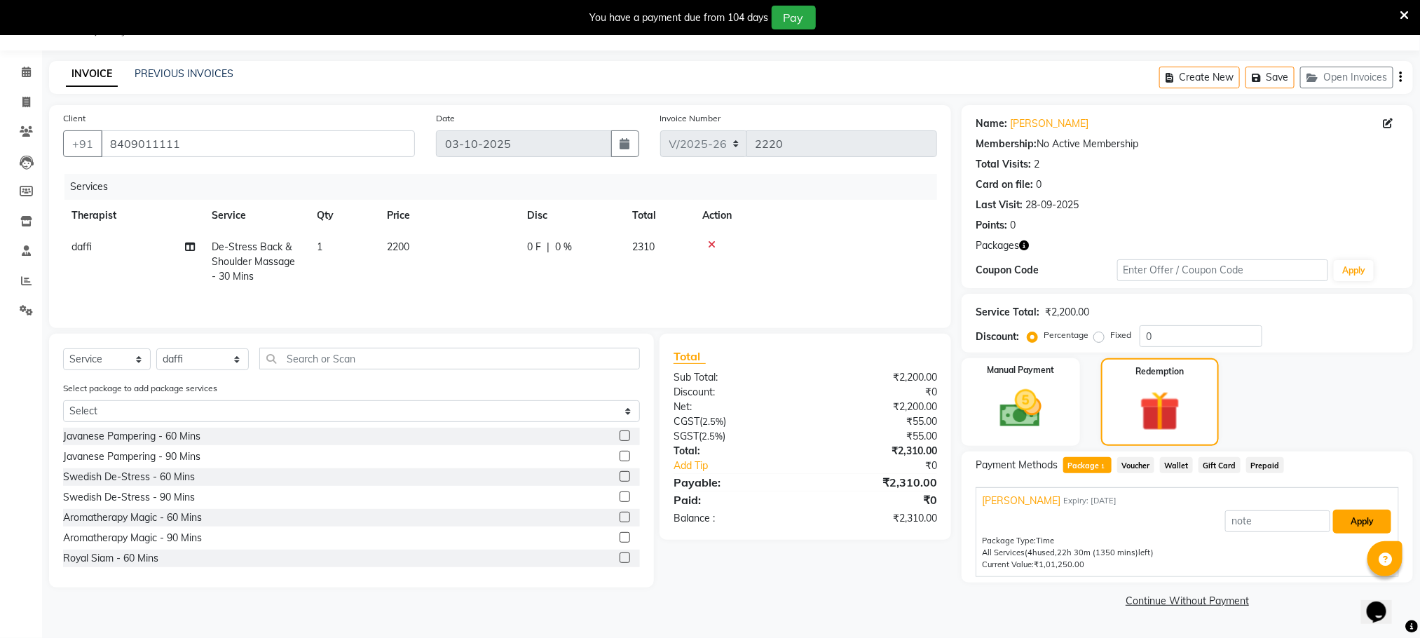
click at [1357, 520] on button "Apply" at bounding box center [1362, 522] width 58 height 24
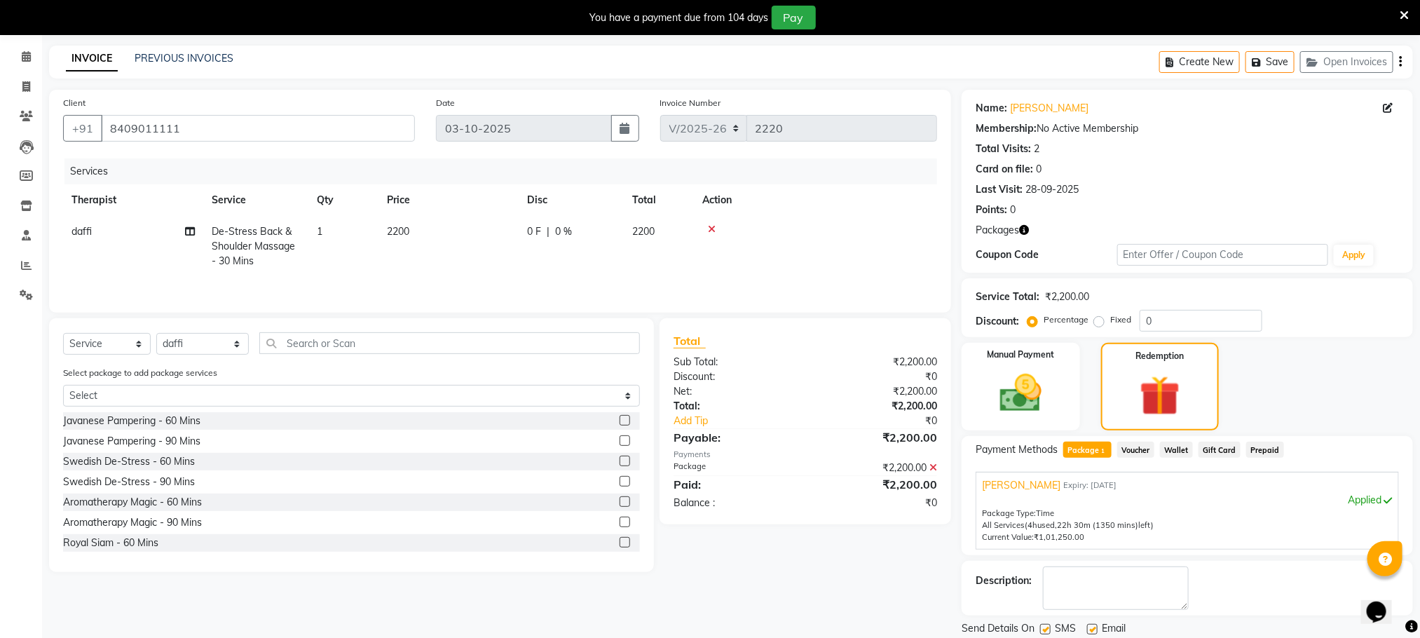
scroll to position [127, 0]
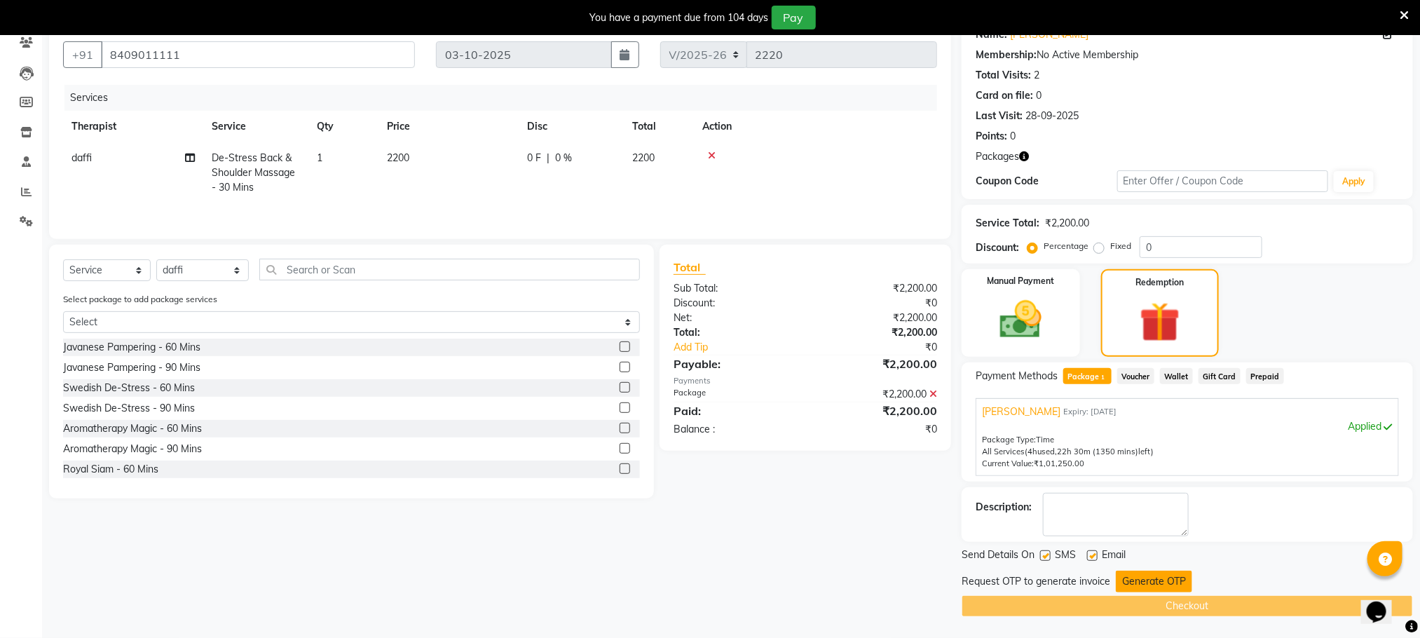
click at [1167, 578] on button "Generate OTP" at bounding box center [1154, 582] width 76 height 22
click at [1167, 578] on div "Request OTP to generate invoice Generate OTP" at bounding box center [1188, 582] width 452 height 22
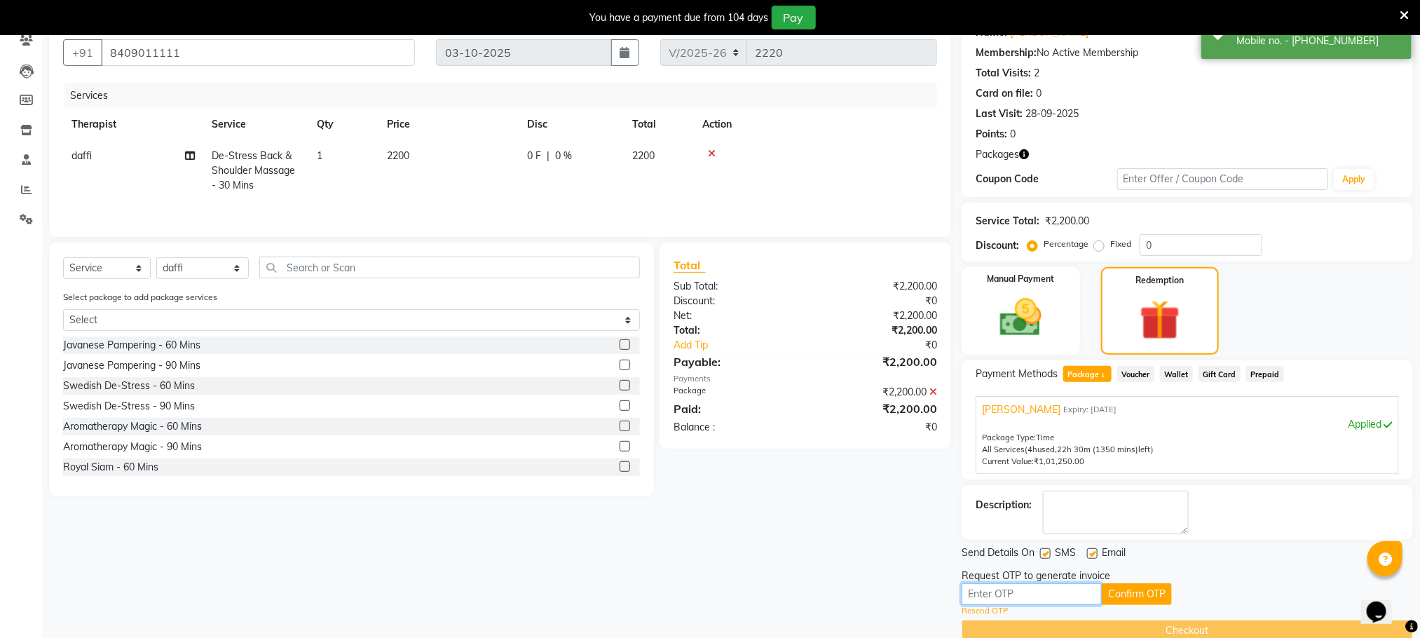
click at [1044, 595] on input "text" at bounding box center [1032, 594] width 140 height 22
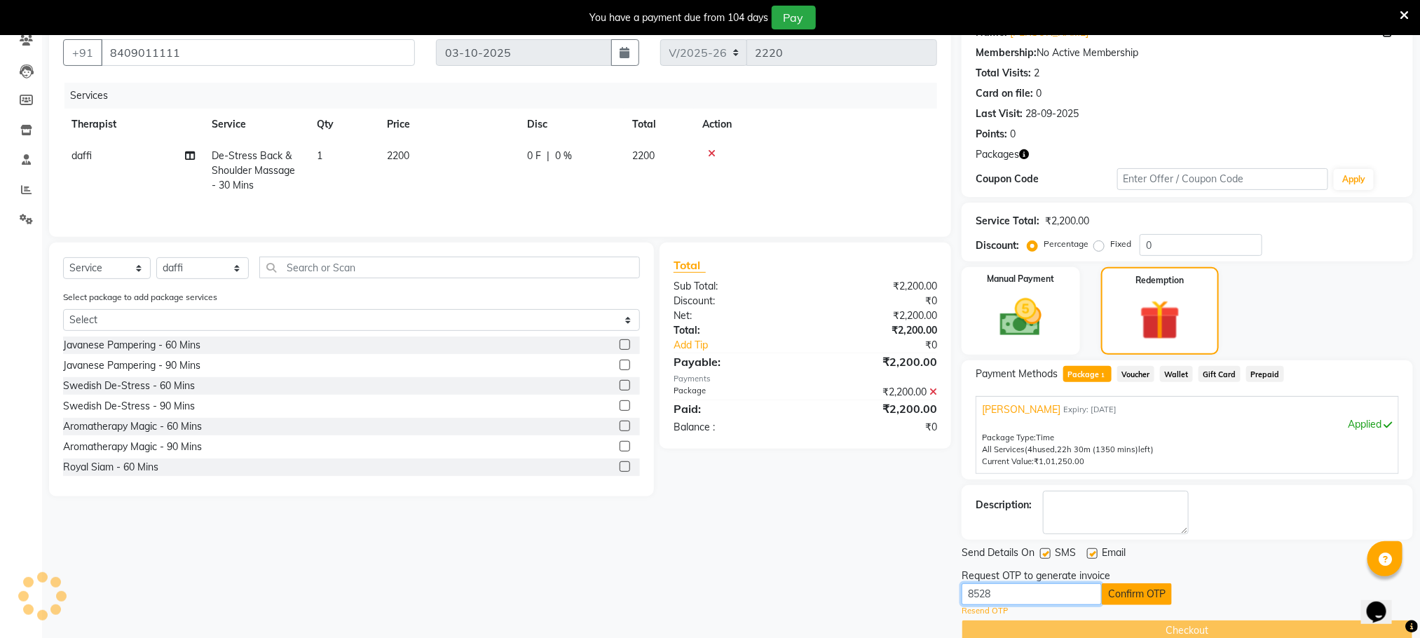
type input "8528"
click at [1148, 595] on button "Confirm OTP" at bounding box center [1137, 594] width 70 height 22
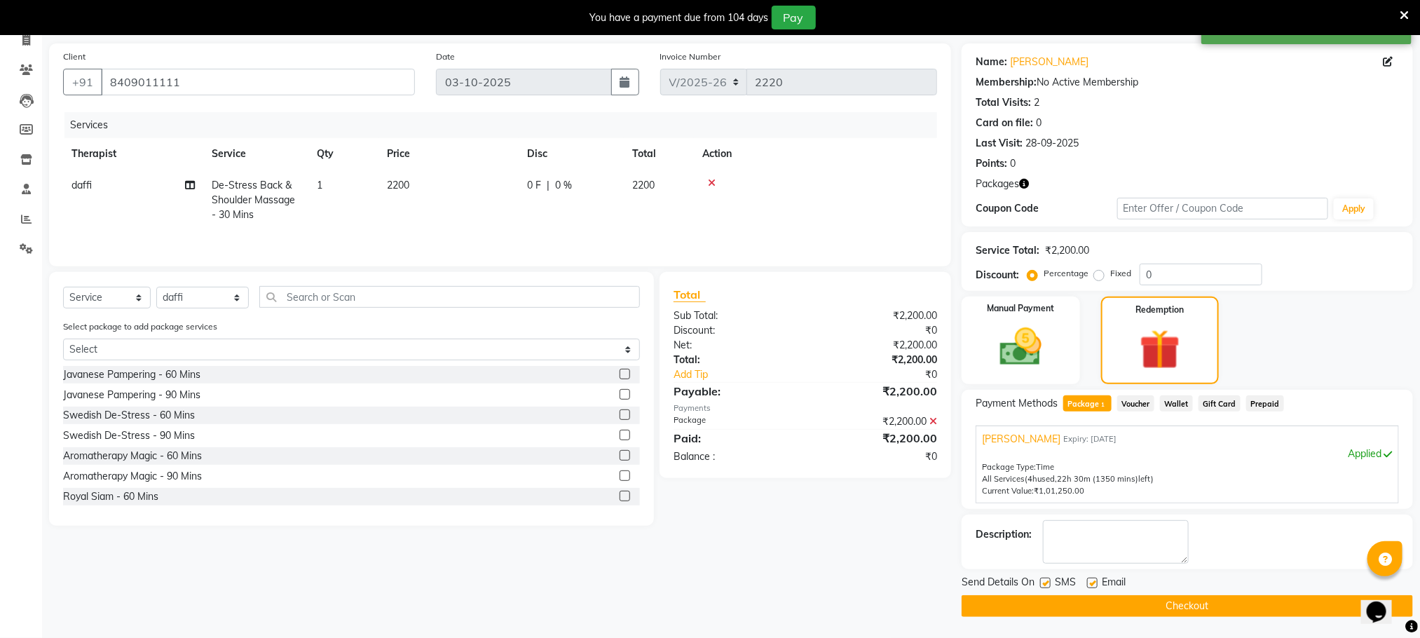
click at [1090, 606] on button "Checkout" at bounding box center [1188, 606] width 452 height 22
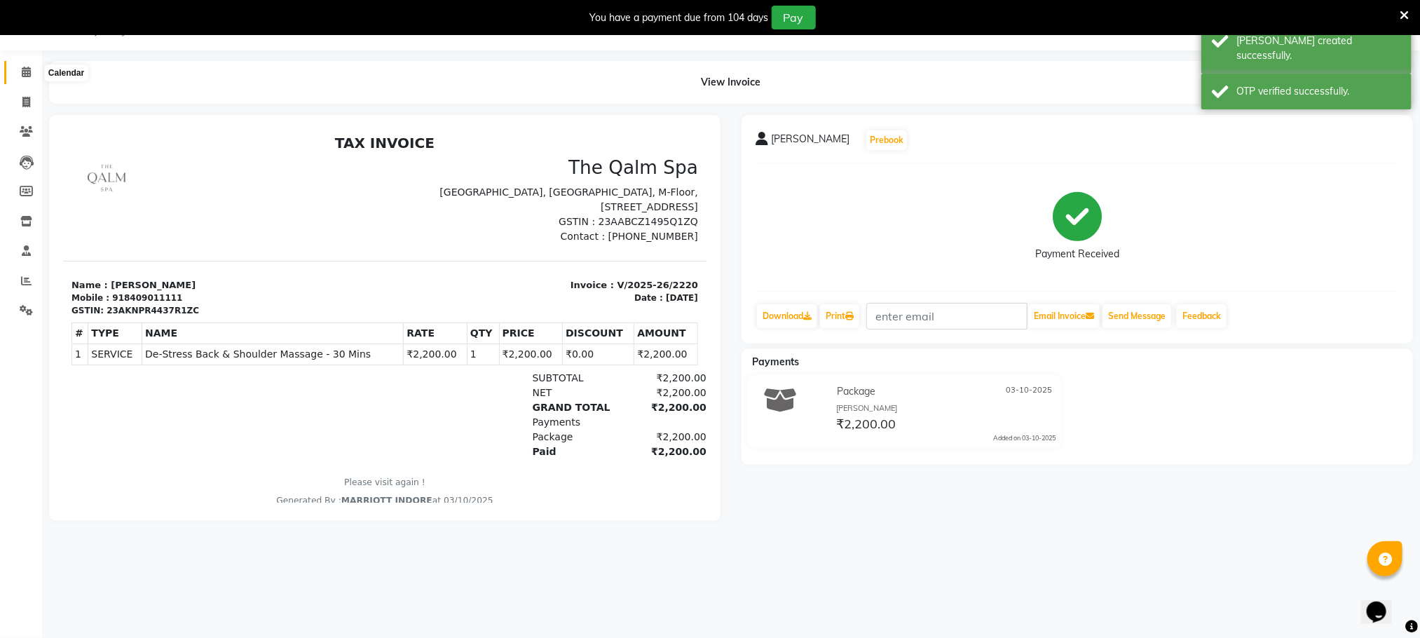
click at [23, 69] on icon at bounding box center [26, 72] width 9 height 11
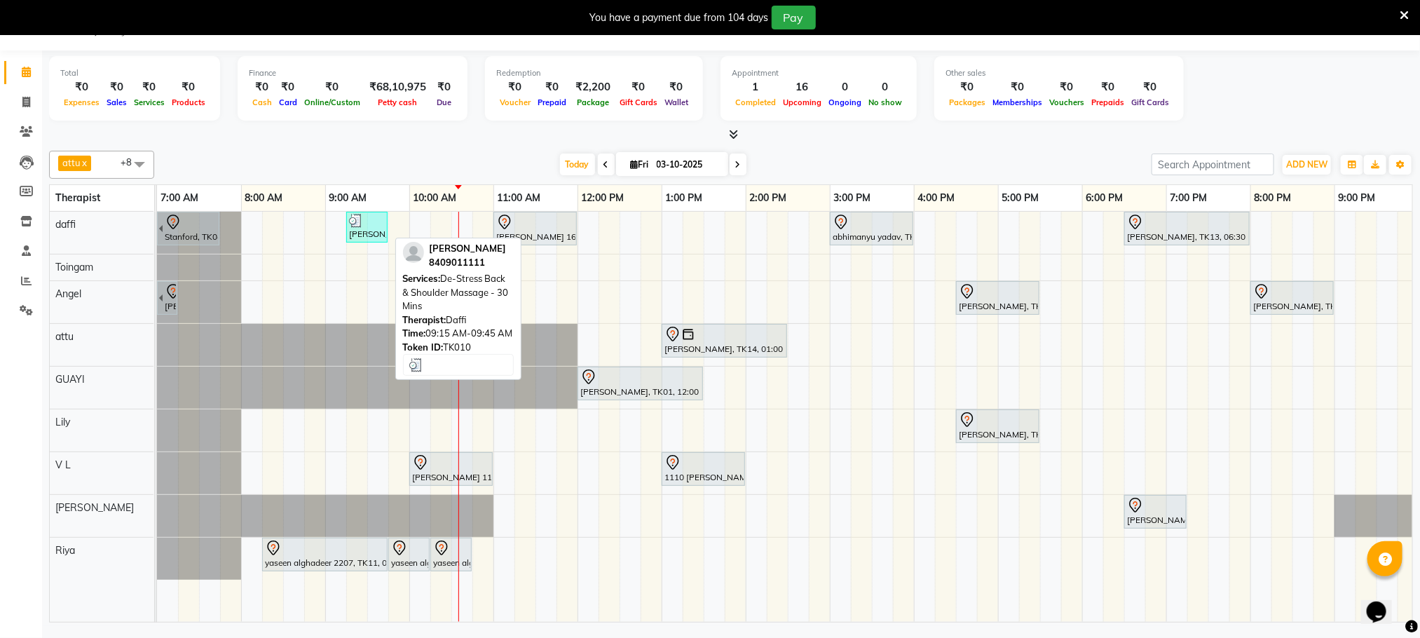
click at [372, 236] on div "[PERSON_NAME], TK10, 09:15 AM-09:45 AM, De-Stress Back & Shoulder Massage - 30 …" at bounding box center [367, 227] width 39 height 27
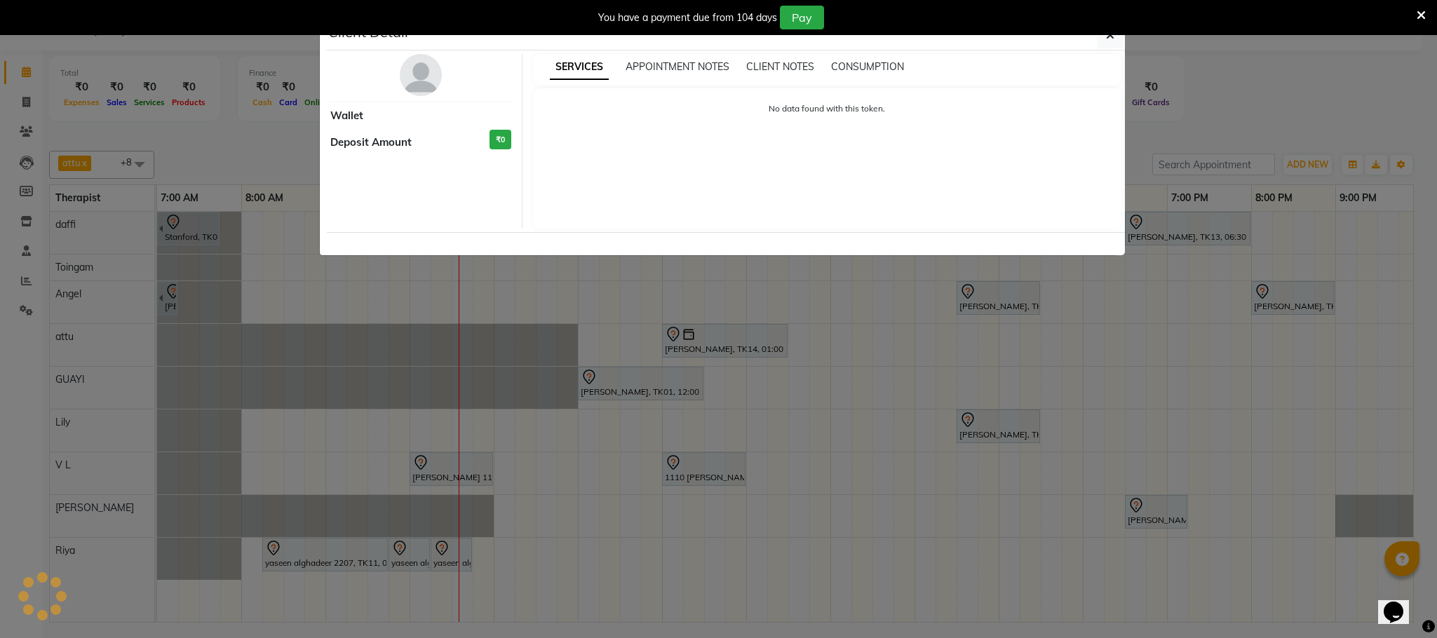
select select "3"
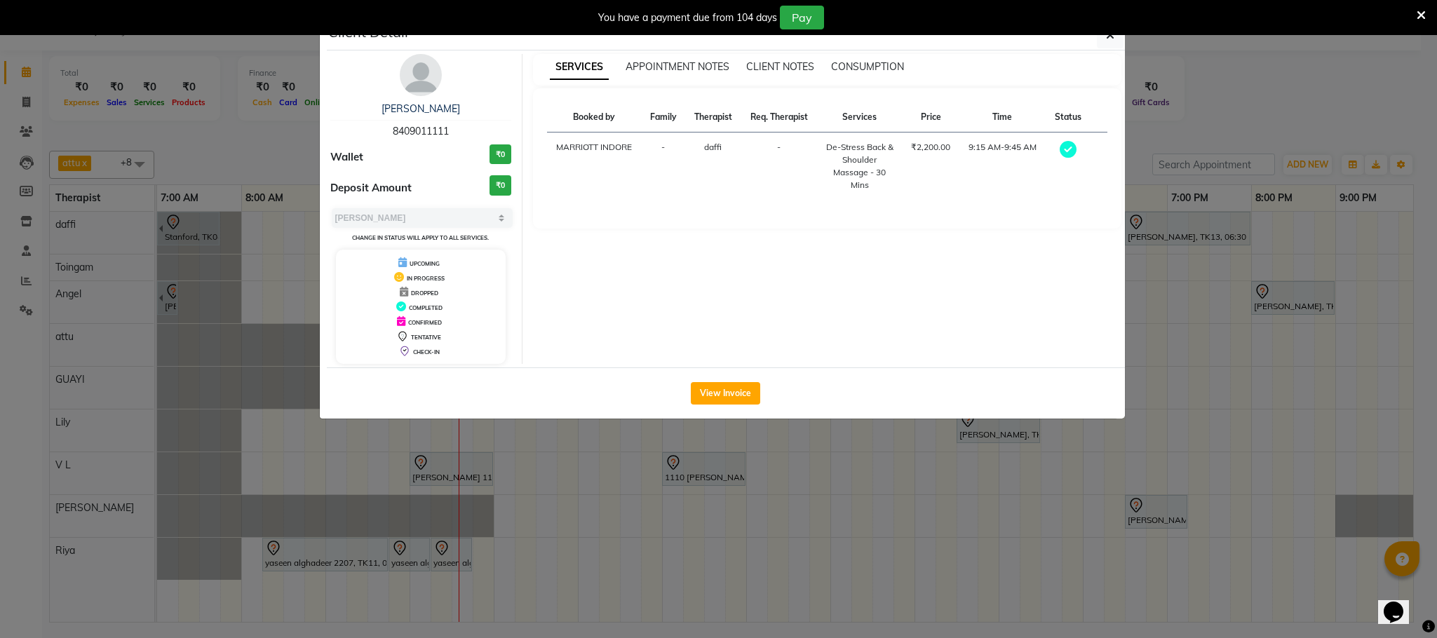
click at [430, 78] on img at bounding box center [421, 75] width 42 height 42
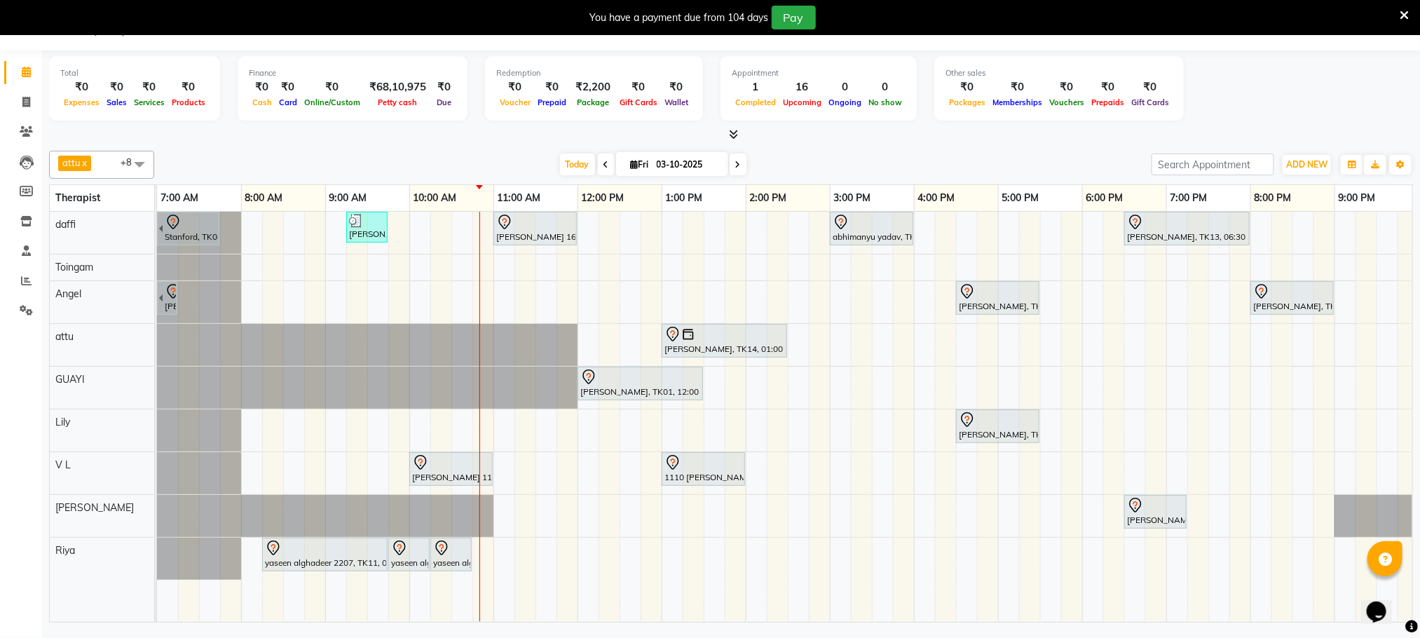
click at [739, 165] on span at bounding box center [738, 165] width 17 height 22
type input "04-10-2025"
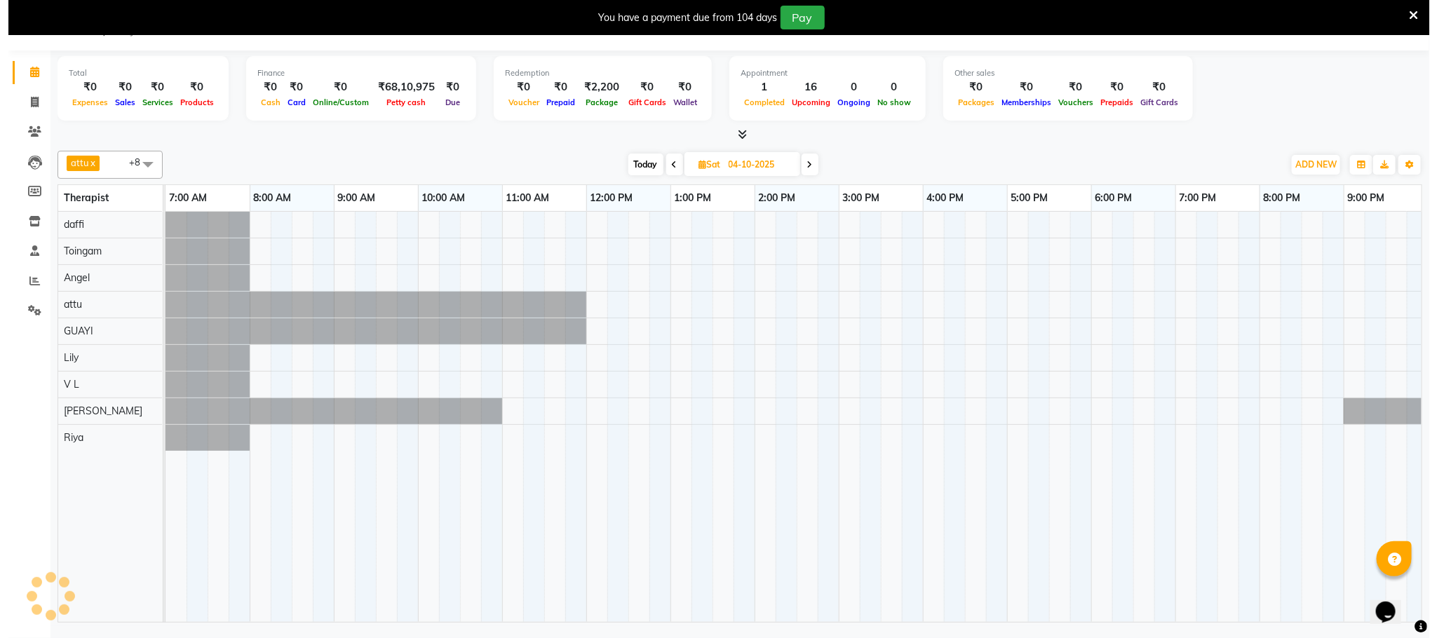
scroll to position [0, 90]
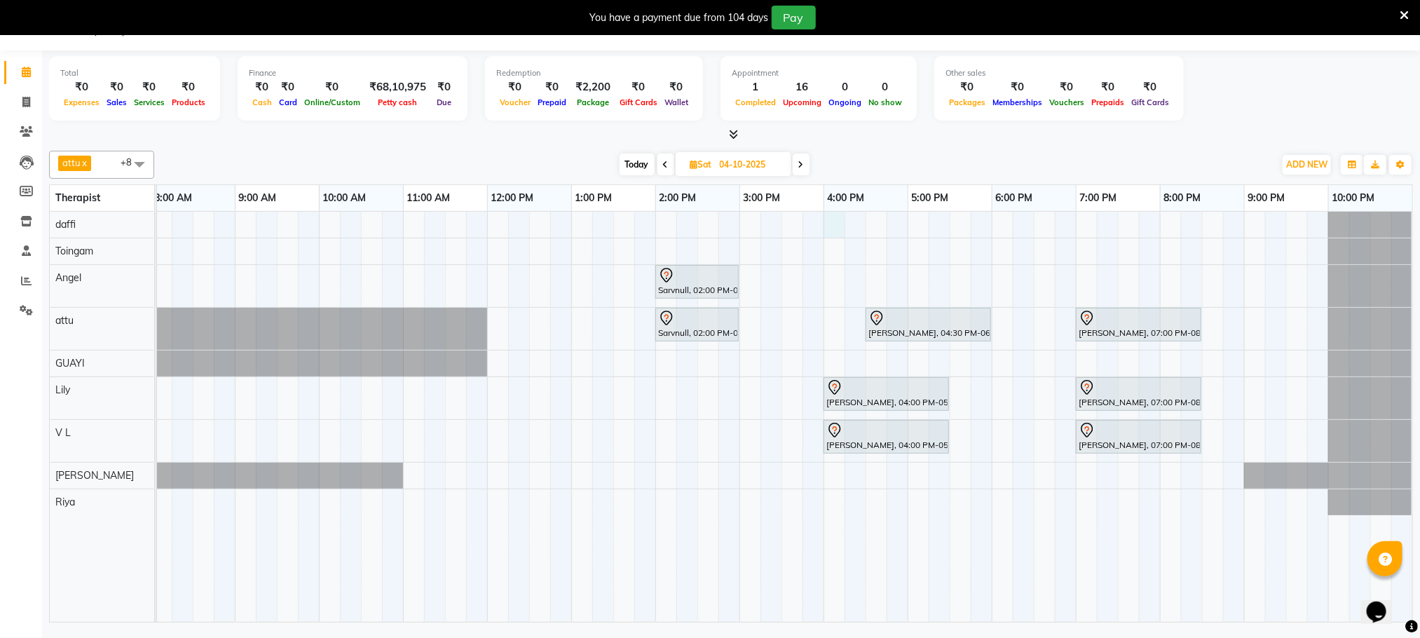
click at [832, 224] on div "Sarvnull, 02:00 PM-03:00 PM, Swedish De-Stress - 60 Mins Sarvnull, 02:00 PM-03:…" at bounding box center [740, 417] width 1346 height 410
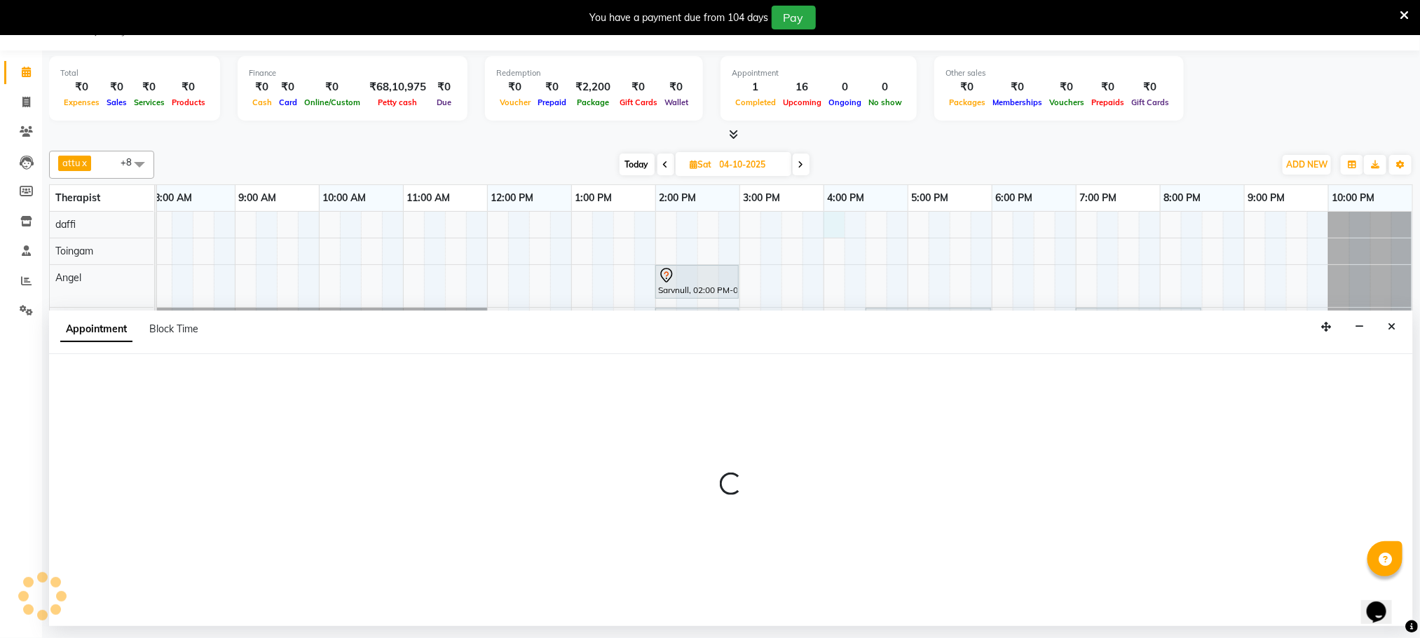
select select "72290"
select select "960"
select select "tentative"
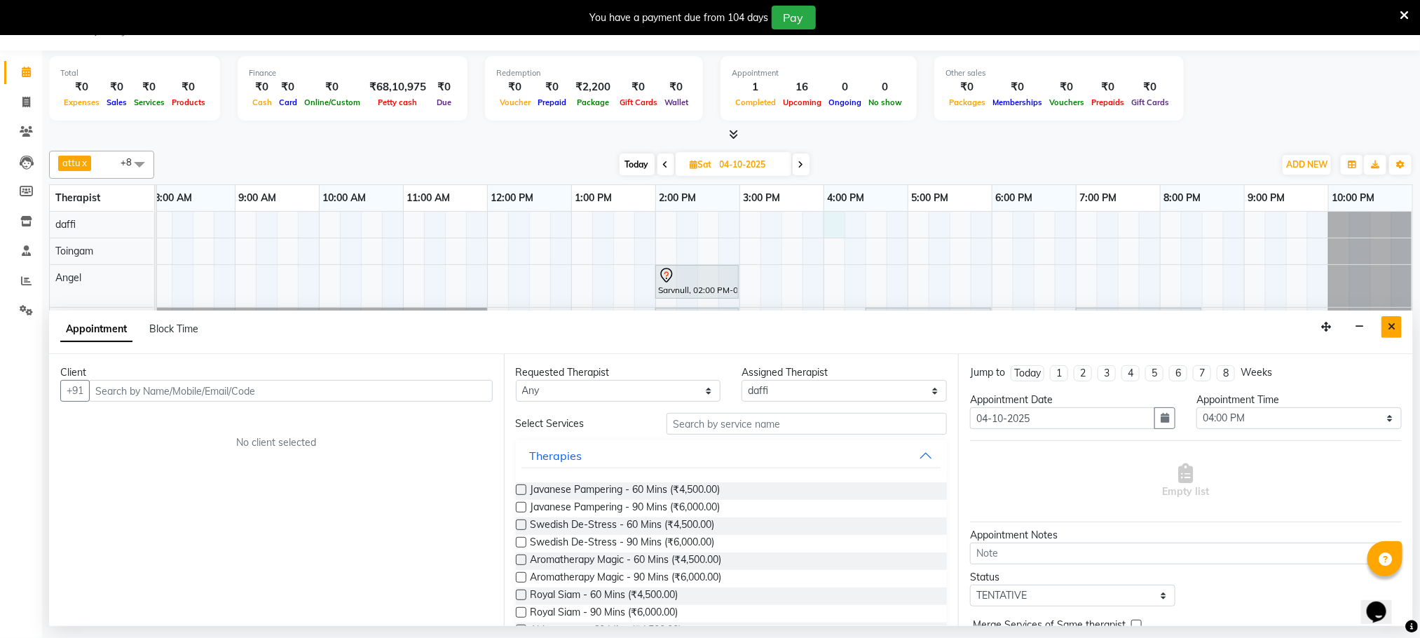
click at [1397, 329] on button "Close" at bounding box center [1392, 327] width 20 height 22
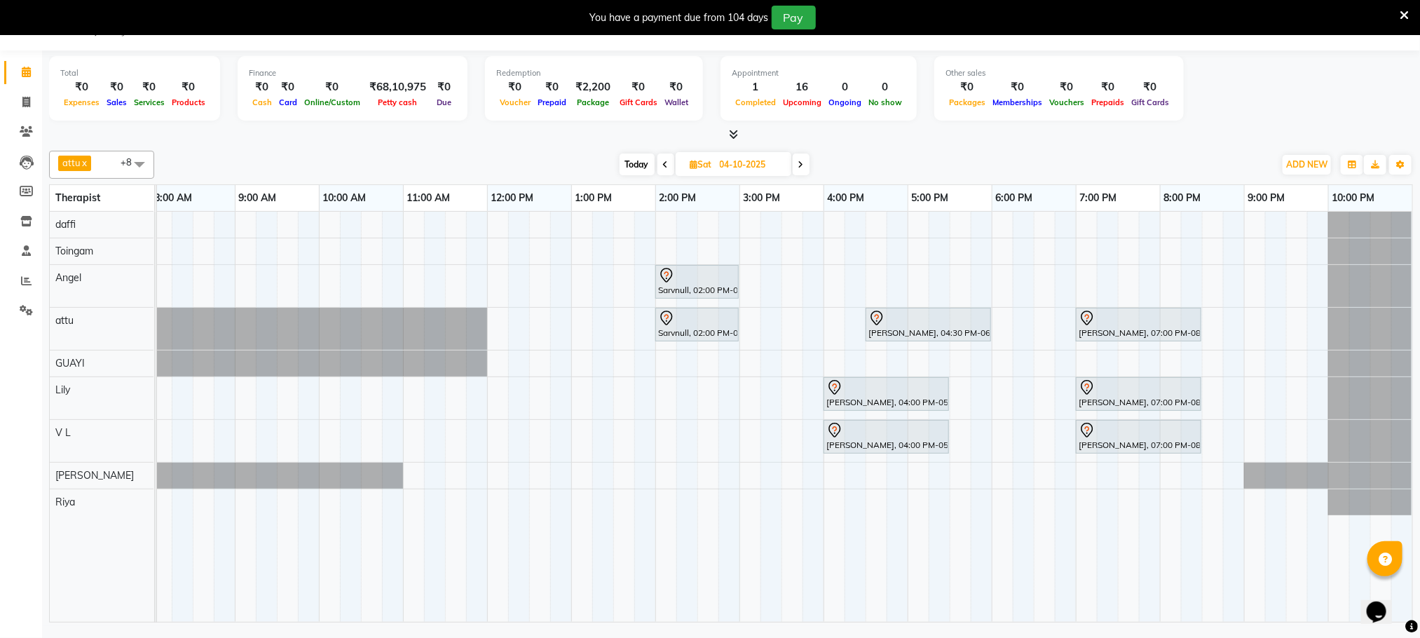
click at [660, 207] on table "Therapist 7:00 AM 8:00 AM 9:00 AM 10:00 AM 11:00 AM 12:00 PM 1:00 PM 2:00 PM 3:…" at bounding box center [731, 403] width 1364 height 438
drag, startPoint x: 667, startPoint y: 228, endPoint x: 679, endPoint y: 229, distance: 12.0
click at [672, 223] on div "Sarvnull, 02:00 PM-03:00 PM, Swedish De-Stress - 60 Mins Sarvnull, 02:00 PM-03:…" at bounding box center [740, 417] width 1346 height 410
select select "72290"
select select "tentative"
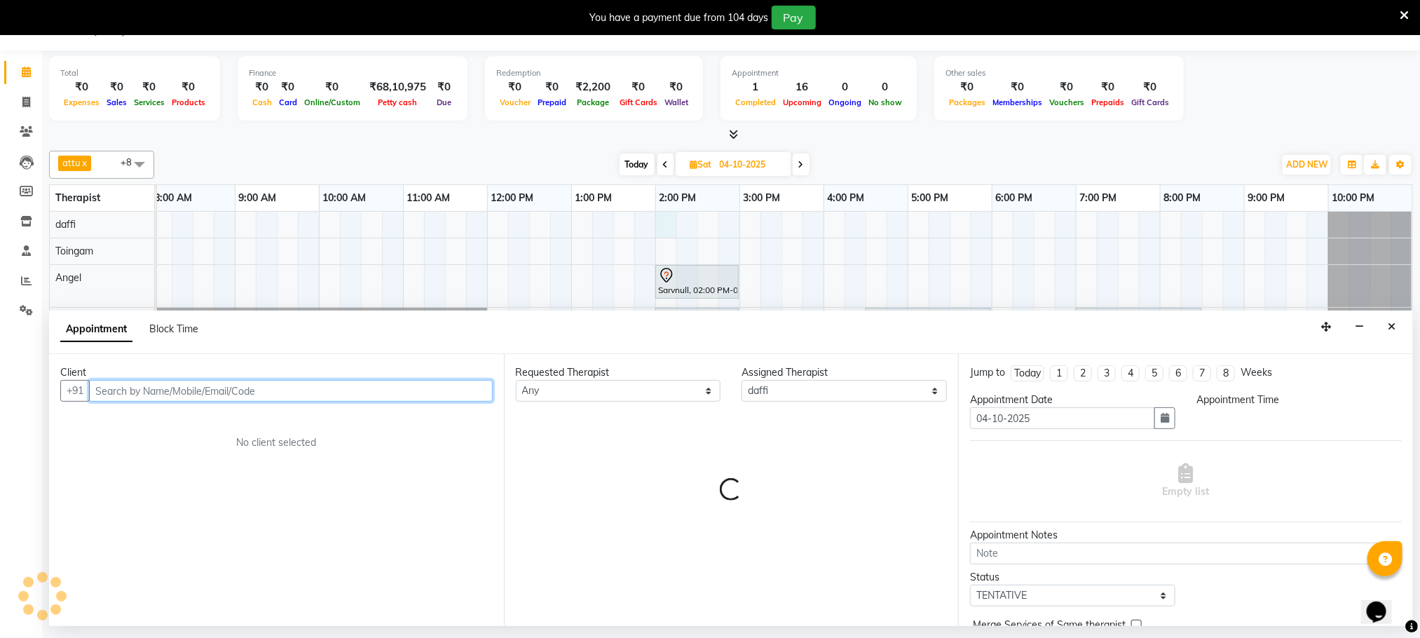
select select "840"
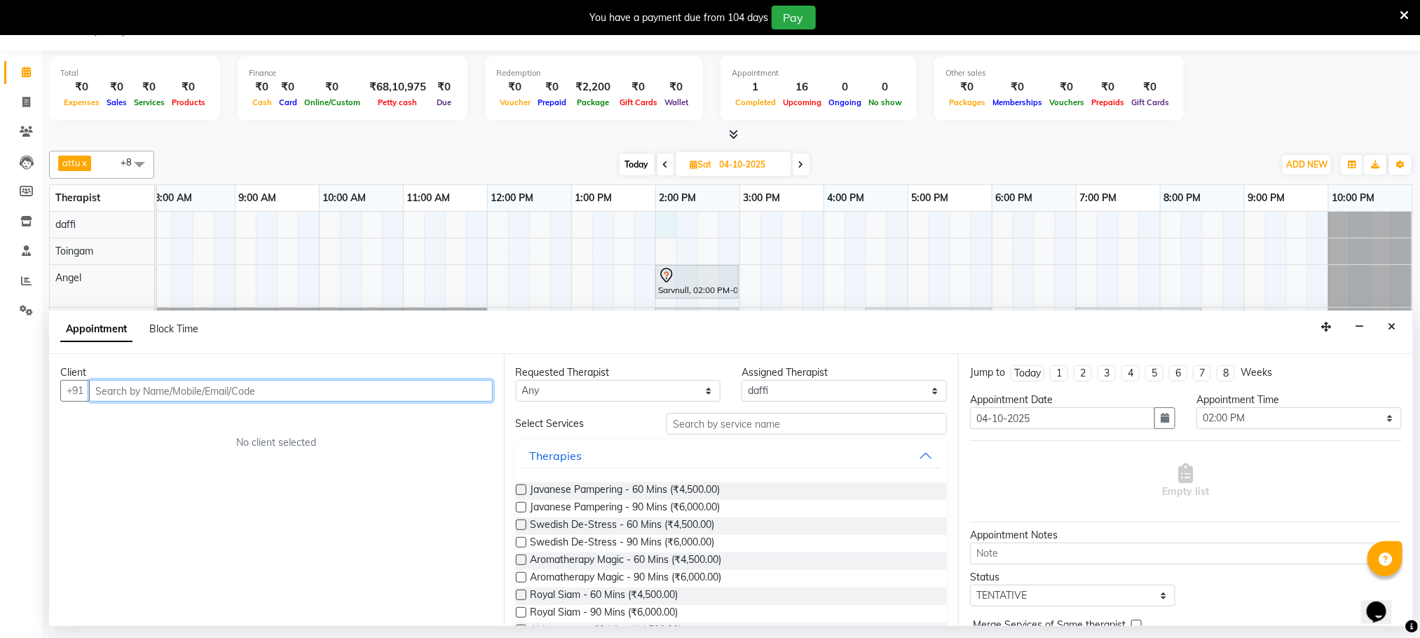
click at [461, 395] on input "text" at bounding box center [291, 391] width 404 height 22
type input "9820195080"
click at [453, 389] on span "Add Client" at bounding box center [463, 390] width 47 height 13
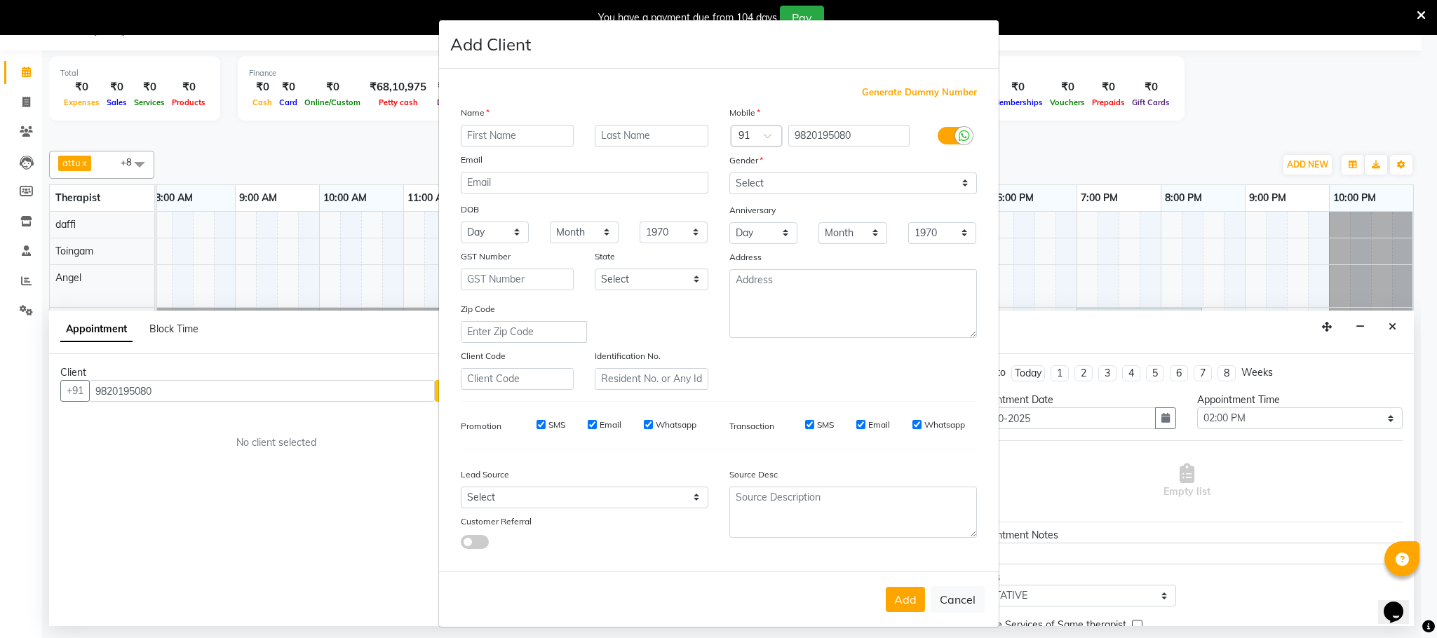
click at [543, 133] on input "text" at bounding box center [518, 136] width 114 height 22
type input "r"
click at [470, 137] on input "nupur" at bounding box center [518, 136] width 114 height 22
type input "nopur"
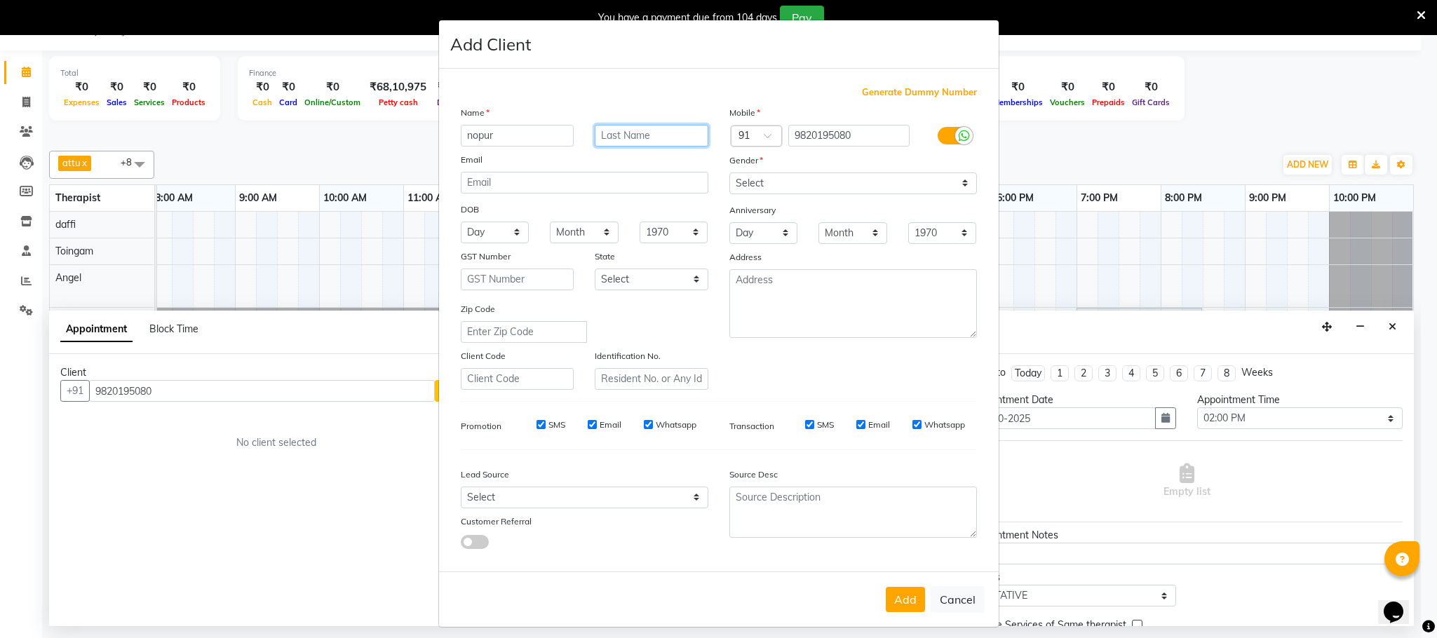
click at [616, 146] on input "text" at bounding box center [652, 136] width 114 height 22
type input "[DEMOGRAPHIC_DATA] 1624"
click at [945, 184] on select "Select [DEMOGRAPHIC_DATA] [DEMOGRAPHIC_DATA] Other Prefer Not To Say" at bounding box center [852, 183] width 247 height 22
select select "[DEMOGRAPHIC_DATA]"
click at [729, 172] on select "Select [DEMOGRAPHIC_DATA] [DEMOGRAPHIC_DATA] Other Prefer Not To Say" at bounding box center [852, 183] width 247 height 22
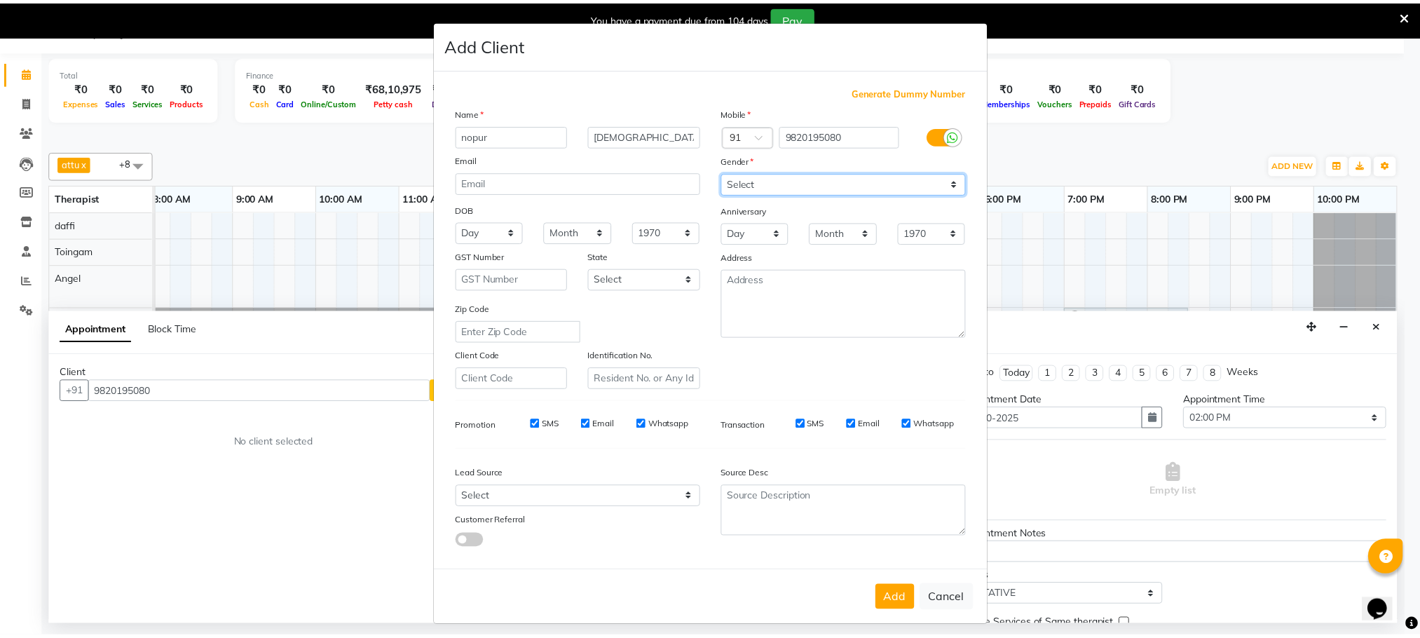
scroll to position [7, 0]
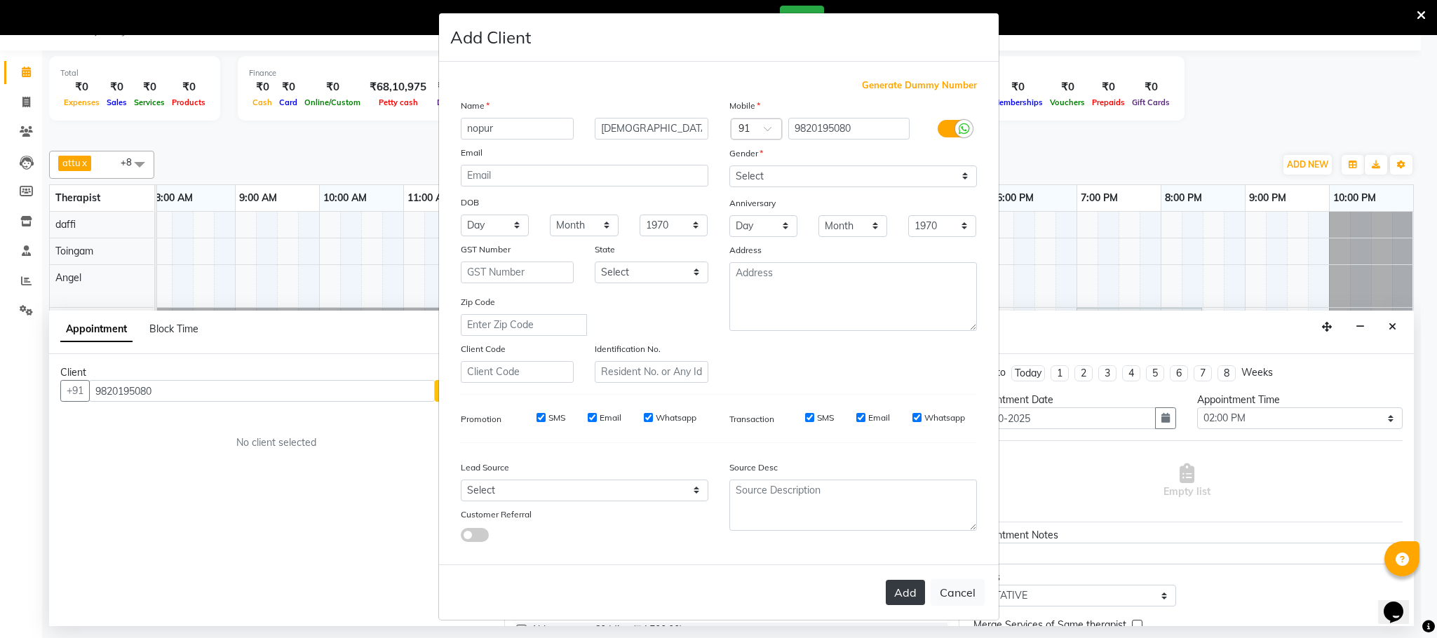
click at [892, 594] on button "Add" at bounding box center [904, 592] width 39 height 25
select select
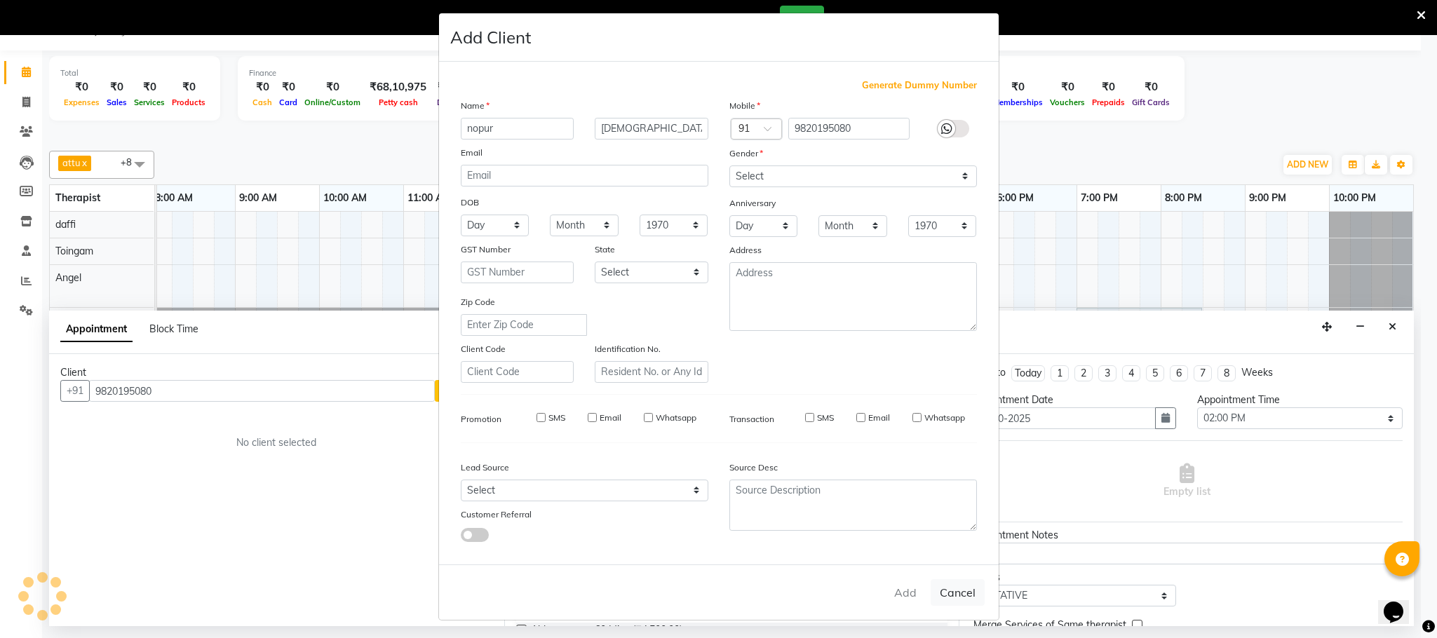
select select
checkbox input "false"
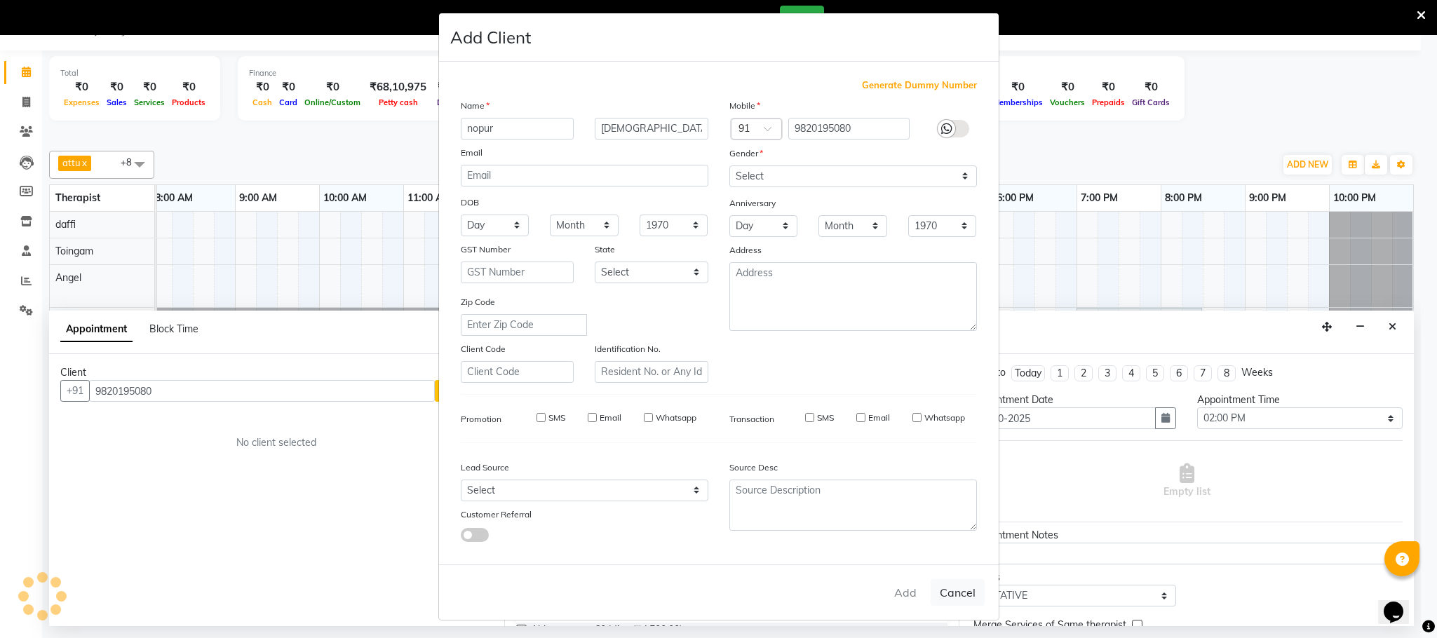
checkbox input "false"
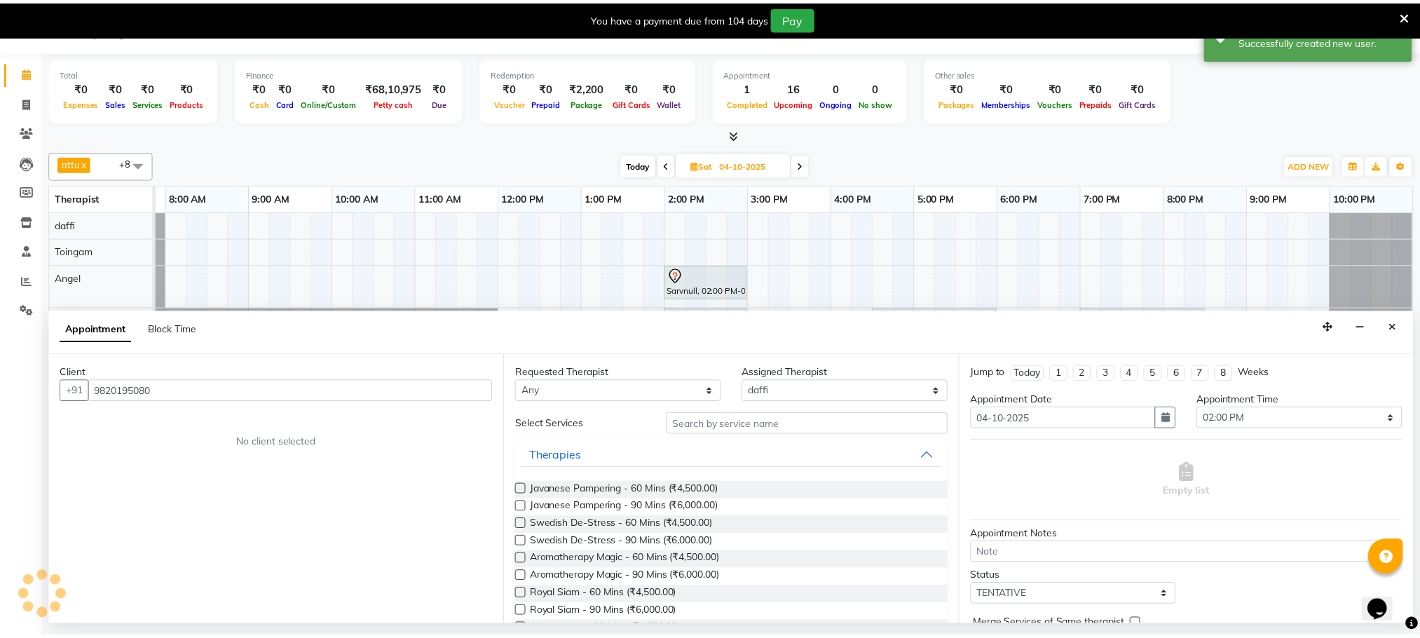
scroll to position [0, 74]
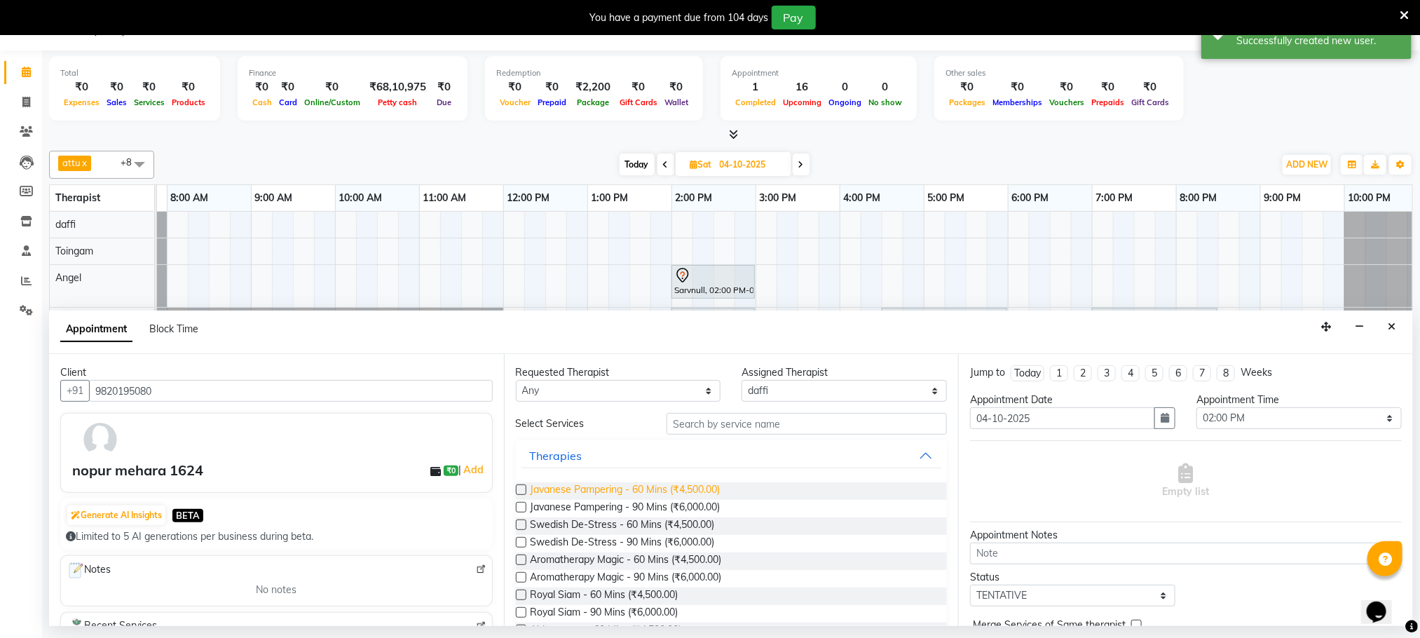
click at [673, 492] on span "Javanese Pampering - 60 Mins (₹4,500.00)" at bounding box center [626, 491] width 190 height 18
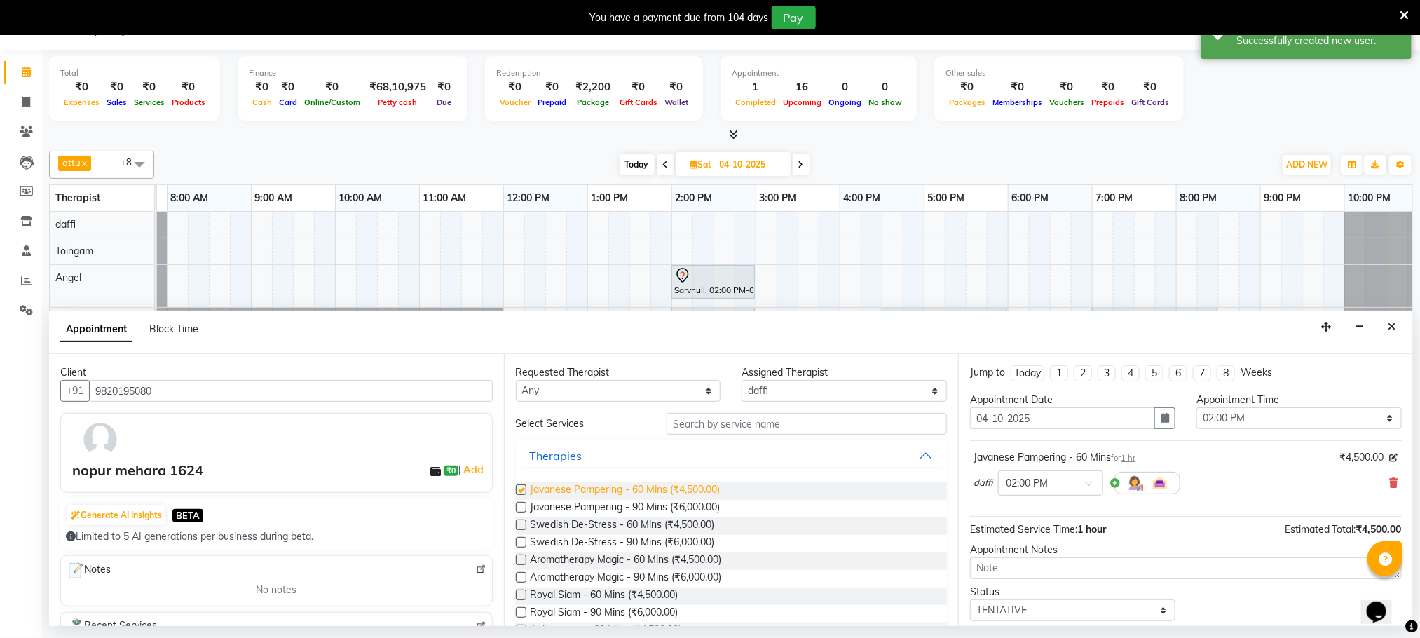
checkbox input "false"
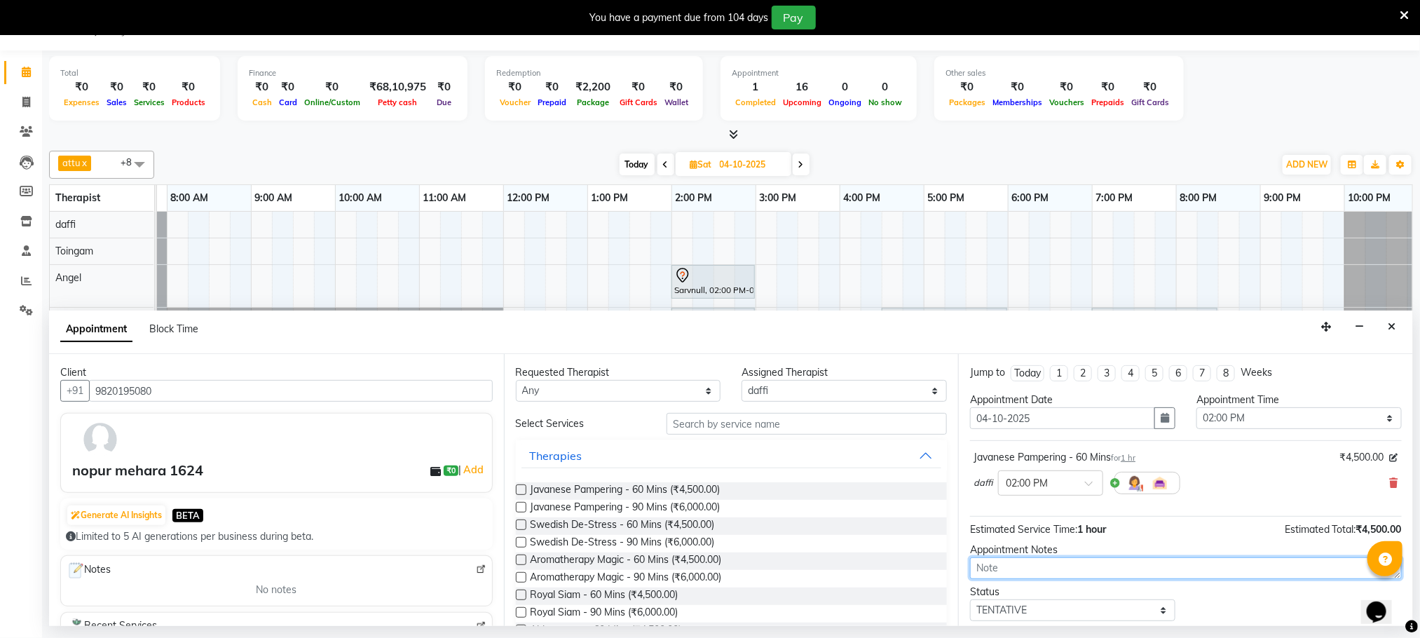
click at [1014, 562] on textarea at bounding box center [1186, 568] width 432 height 22
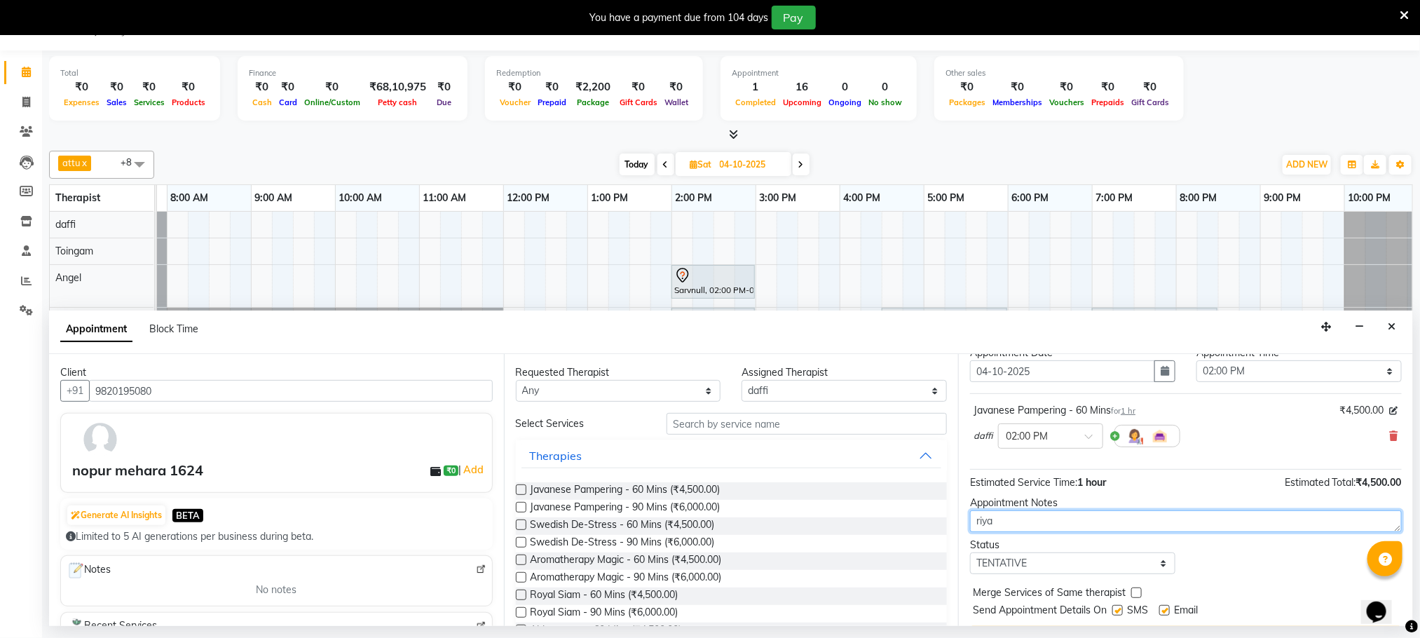
scroll to position [86, 0]
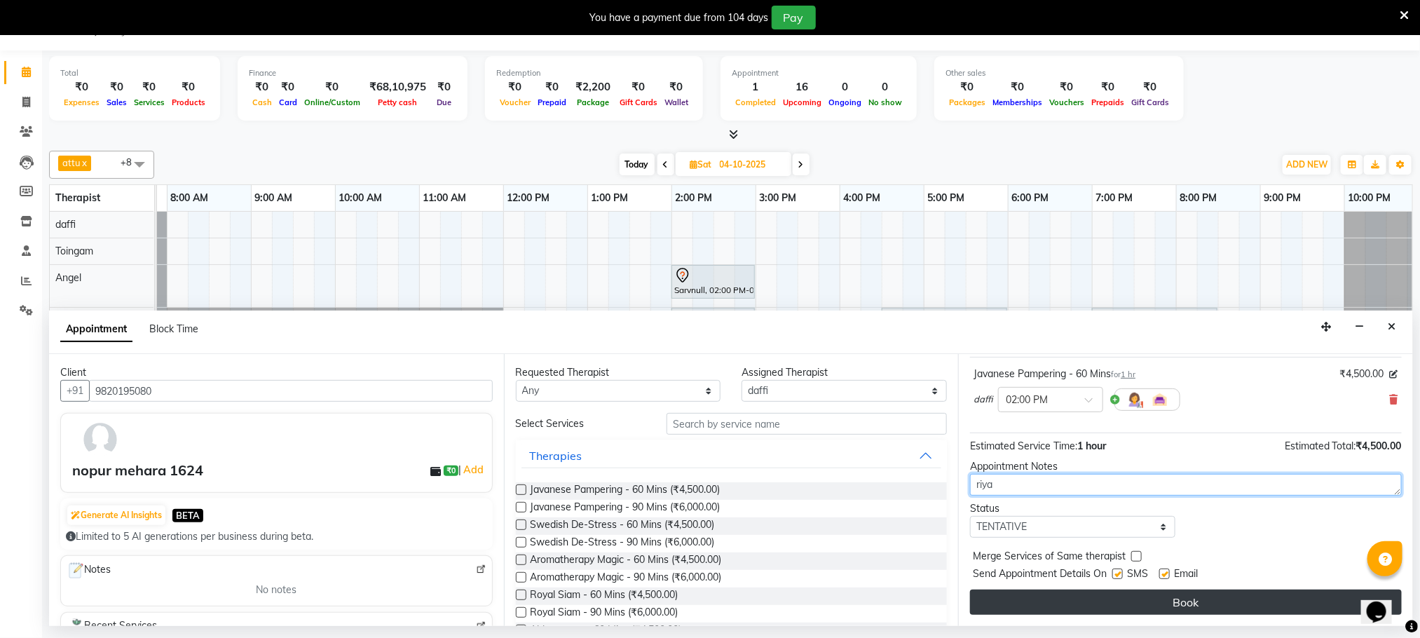
type textarea "riya"
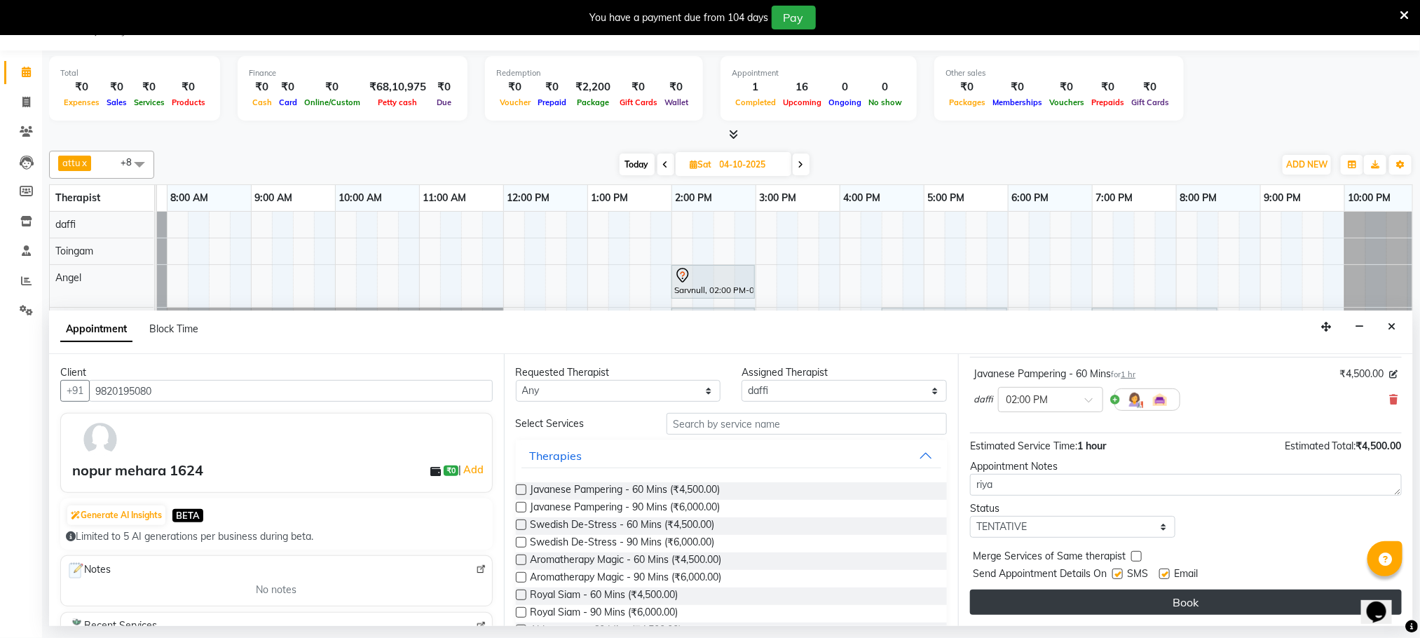
drag, startPoint x: 1127, startPoint y: 606, endPoint x: 1149, endPoint y: 598, distance: 23.1
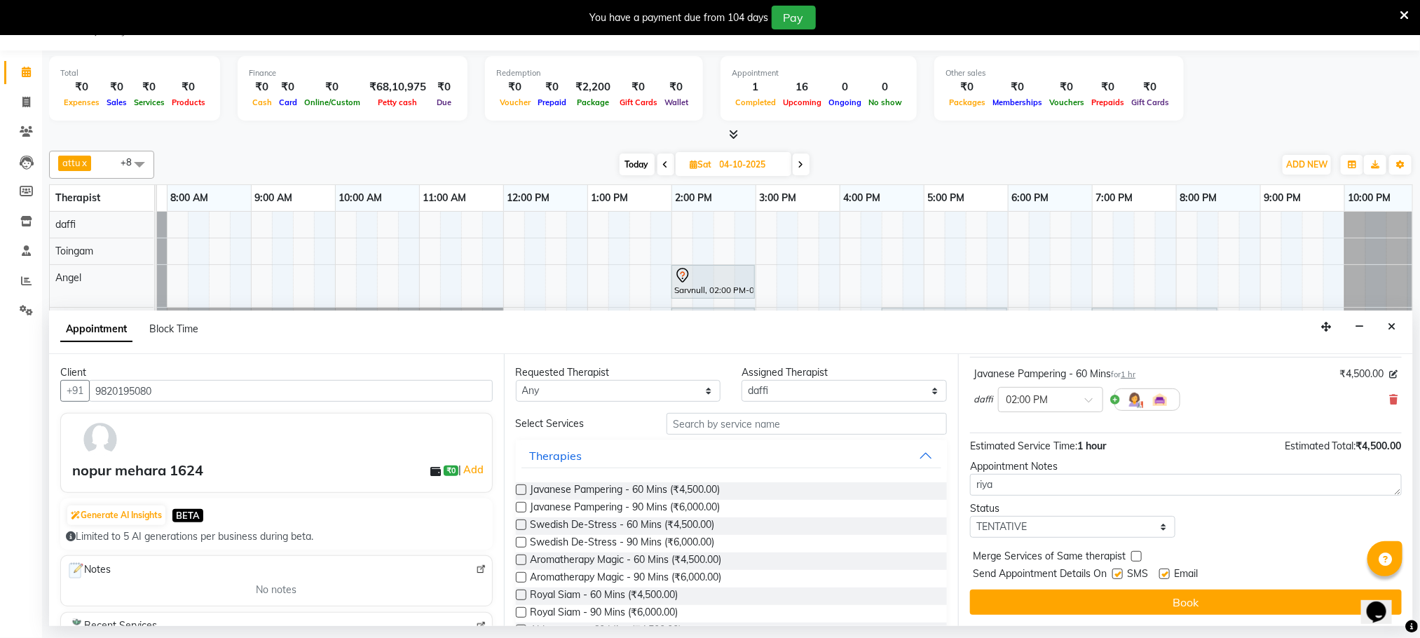
click at [1147, 598] on button "Book" at bounding box center [1186, 602] width 432 height 25
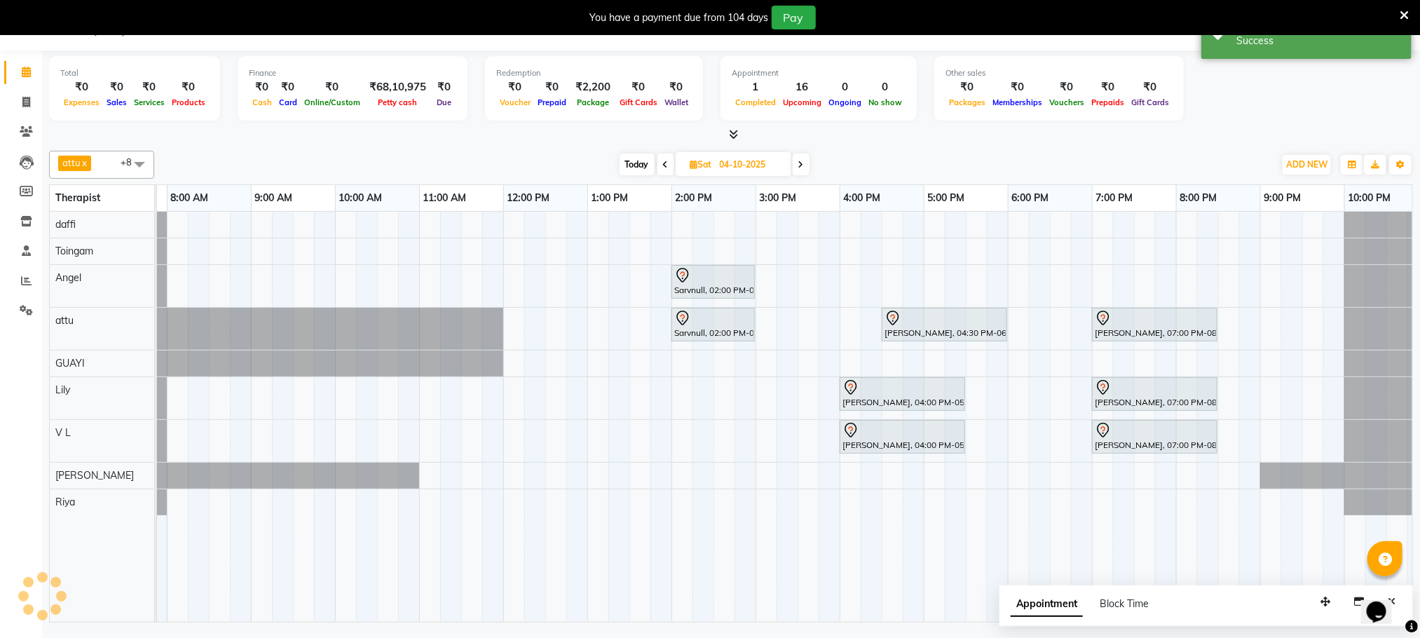
scroll to position [0, 0]
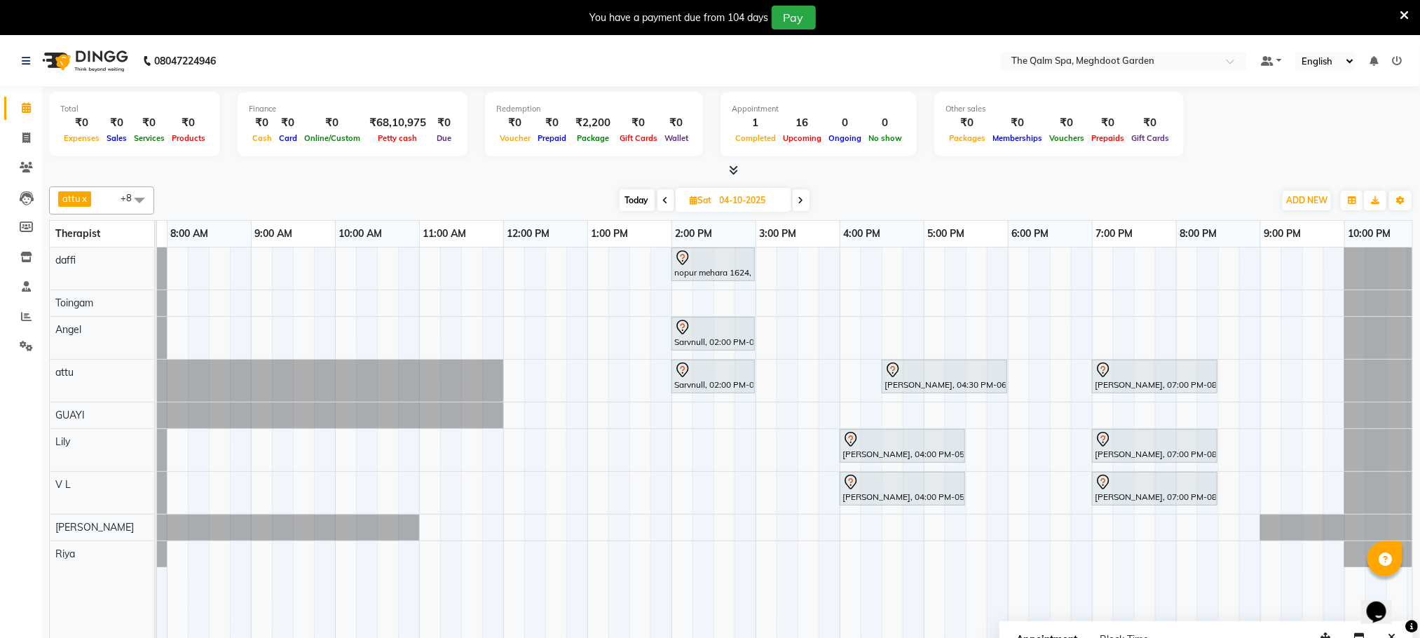
click at [665, 202] on icon at bounding box center [666, 200] width 6 height 8
click at [716, 202] on input "04-10-2025" at bounding box center [751, 200] width 70 height 21
type input "03-10-2025"
select select "10"
select select "2025"
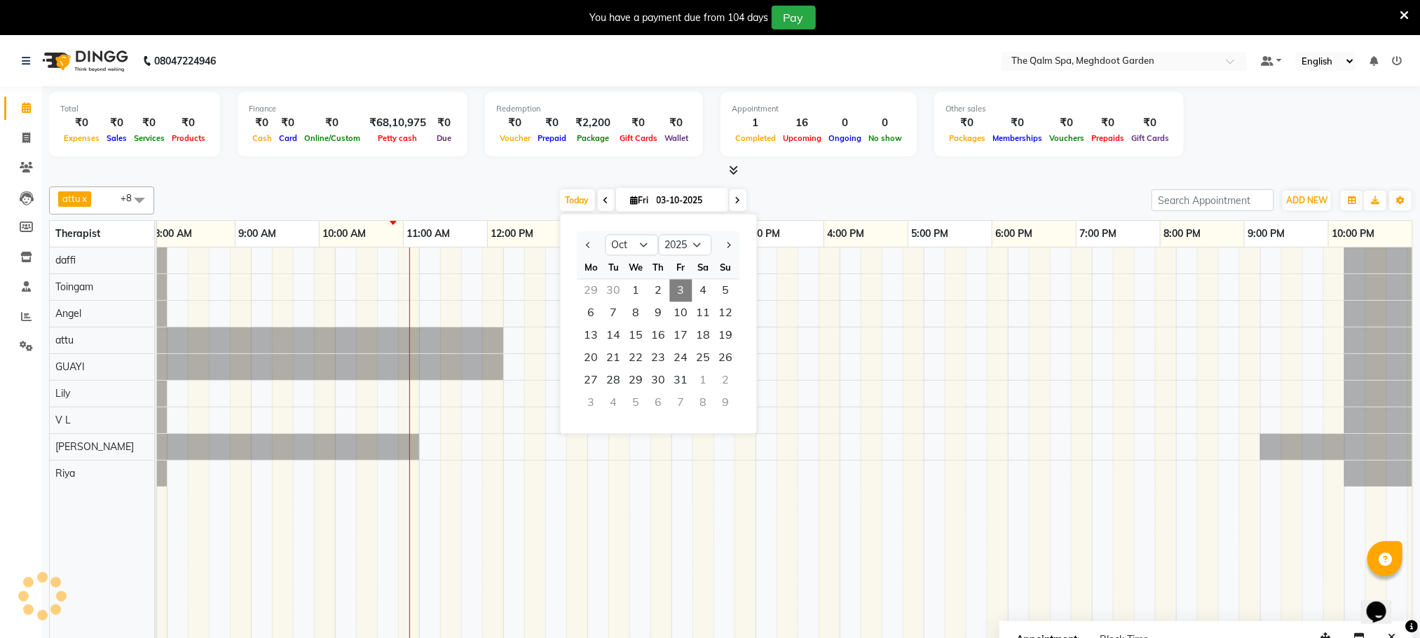
scroll to position [0, 90]
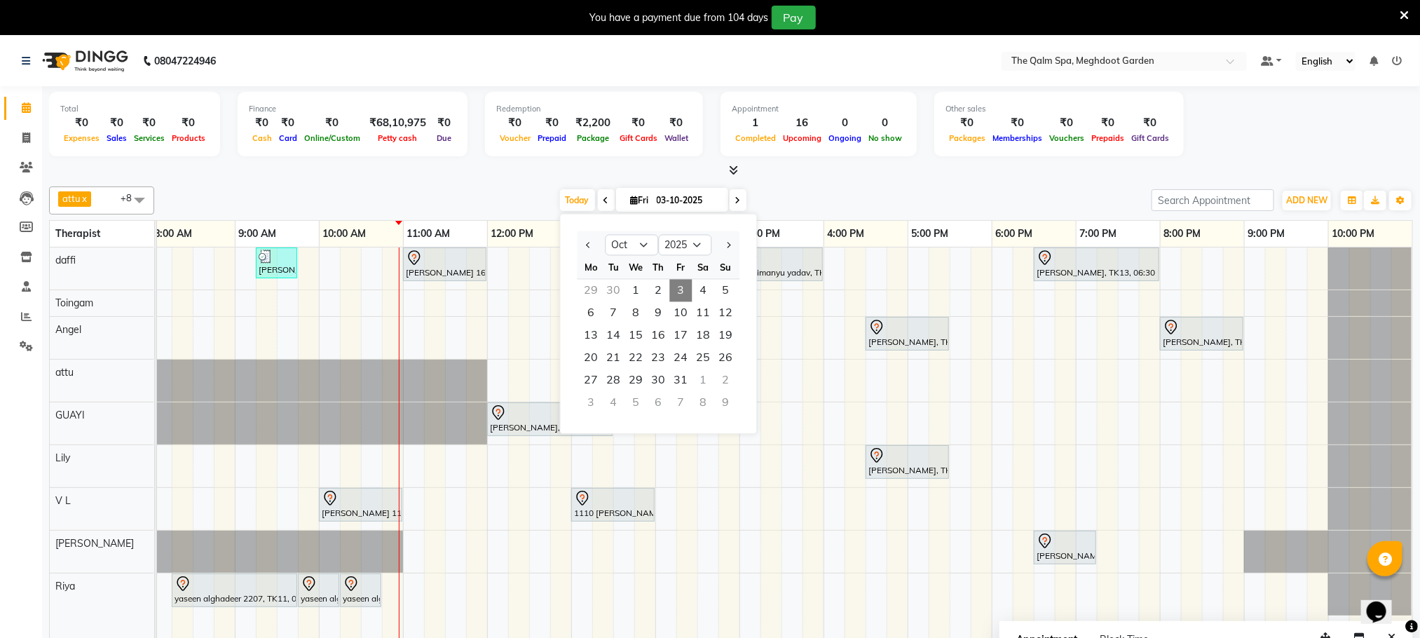
click at [480, 170] on div at bounding box center [731, 170] width 1364 height 15
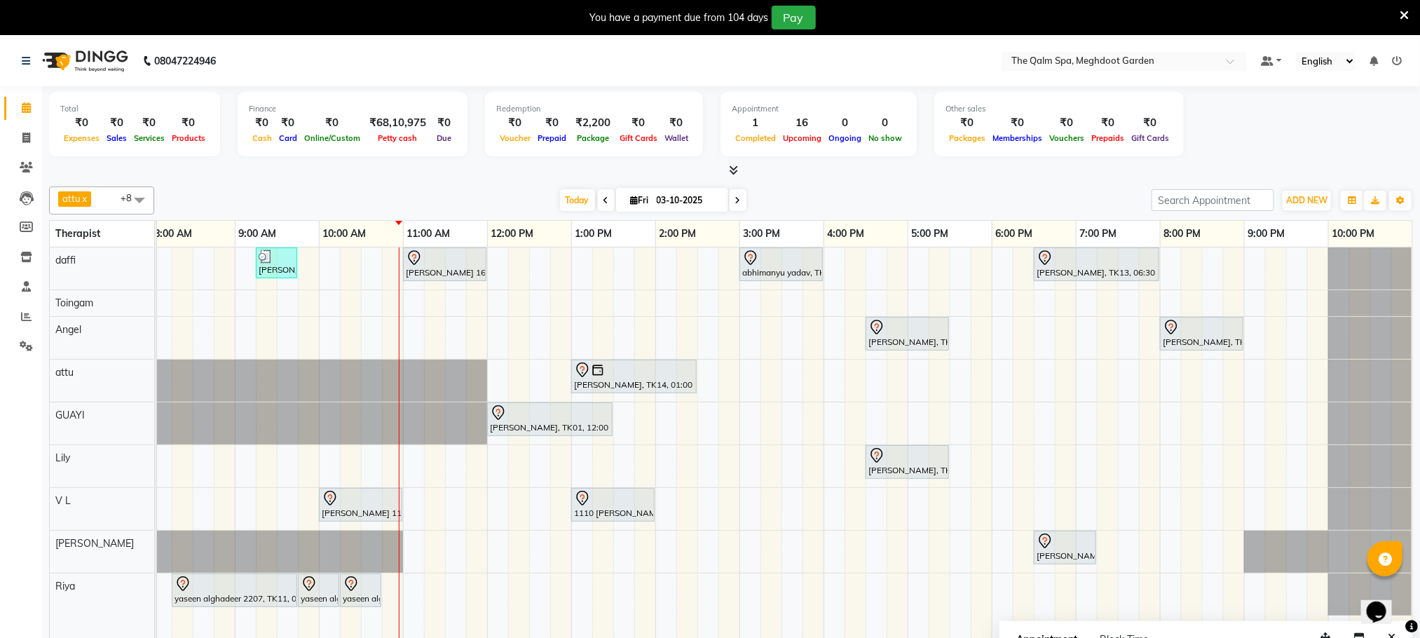
click at [600, 206] on span at bounding box center [606, 200] width 17 height 22
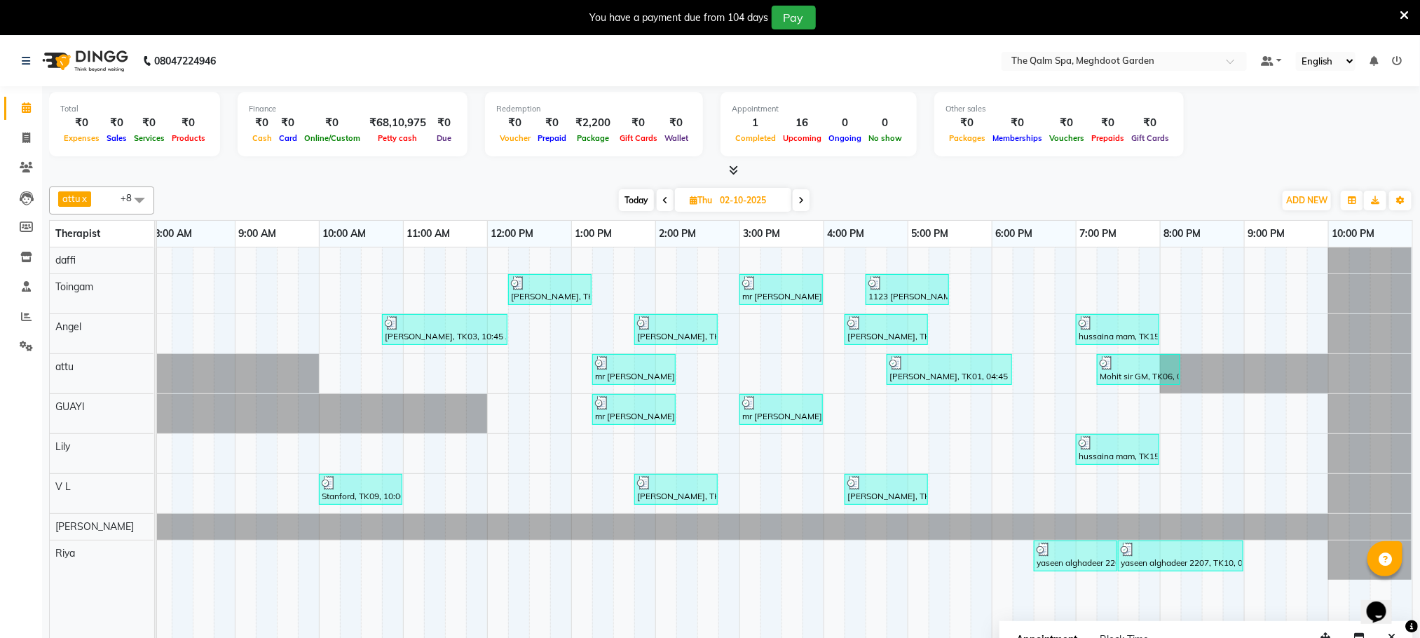
click at [800, 202] on icon at bounding box center [802, 200] width 6 height 8
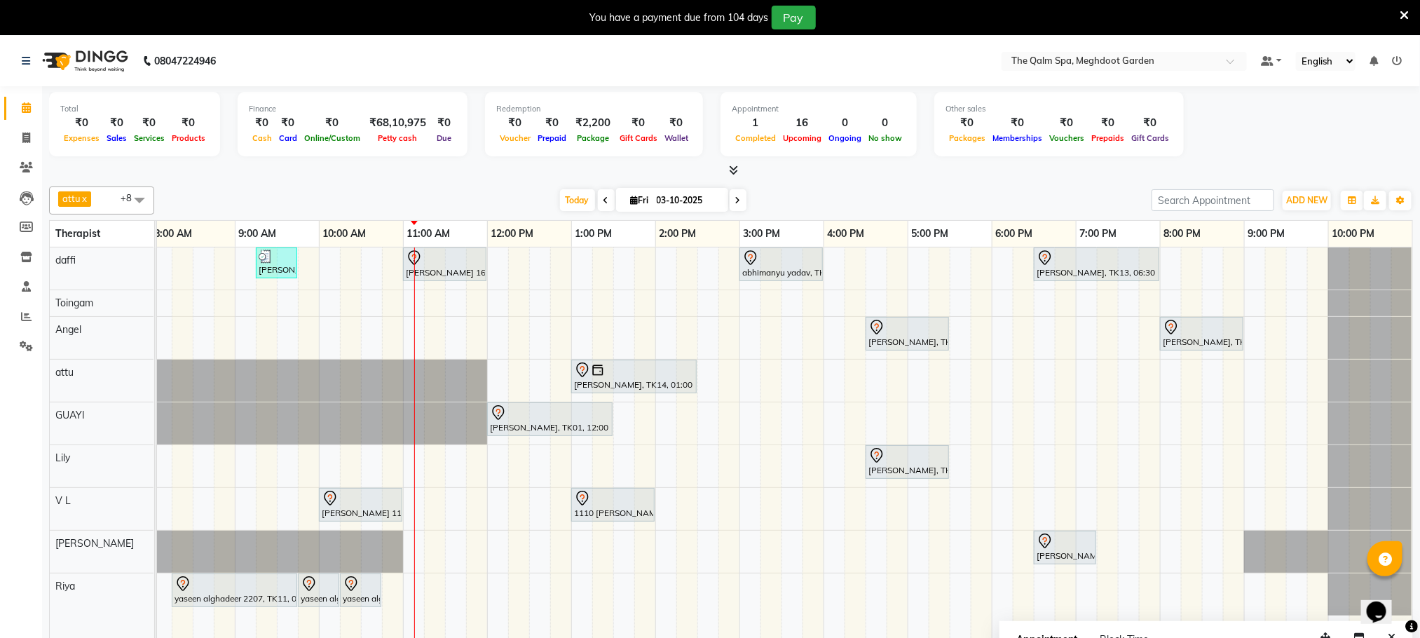
click at [598, 198] on span at bounding box center [606, 200] width 17 height 22
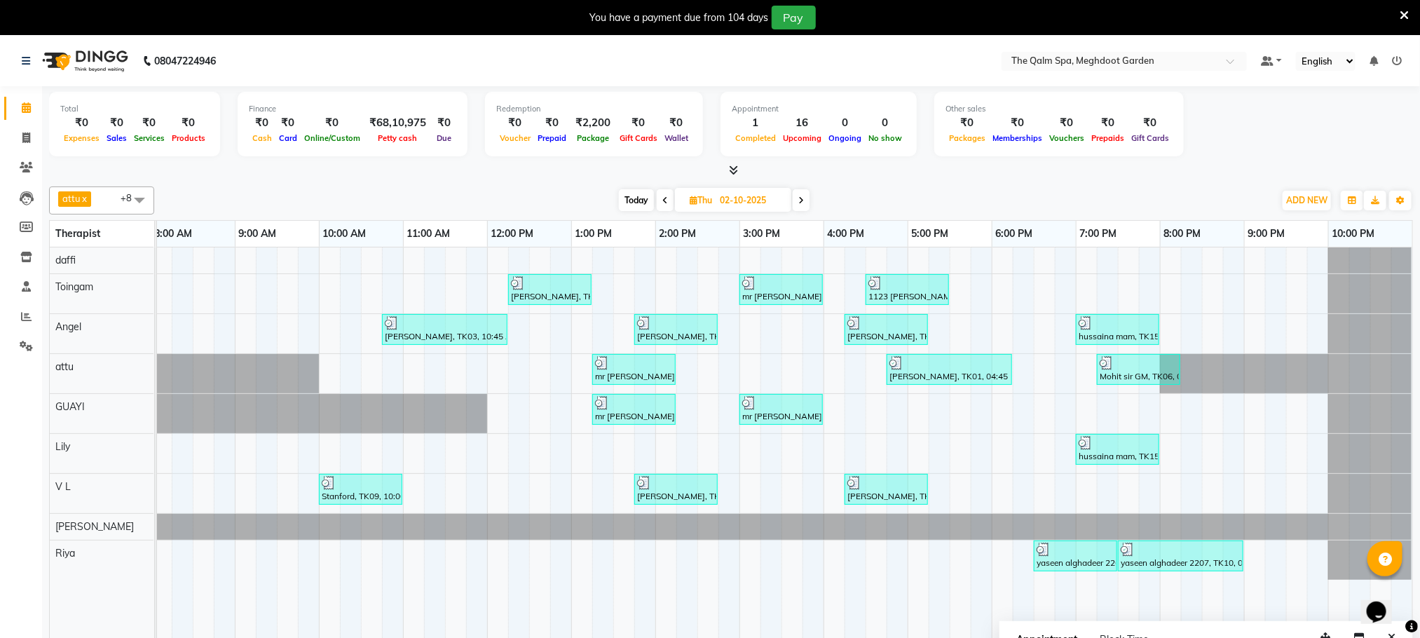
click at [639, 201] on span "Today" at bounding box center [636, 200] width 35 height 22
type input "03-10-2025"
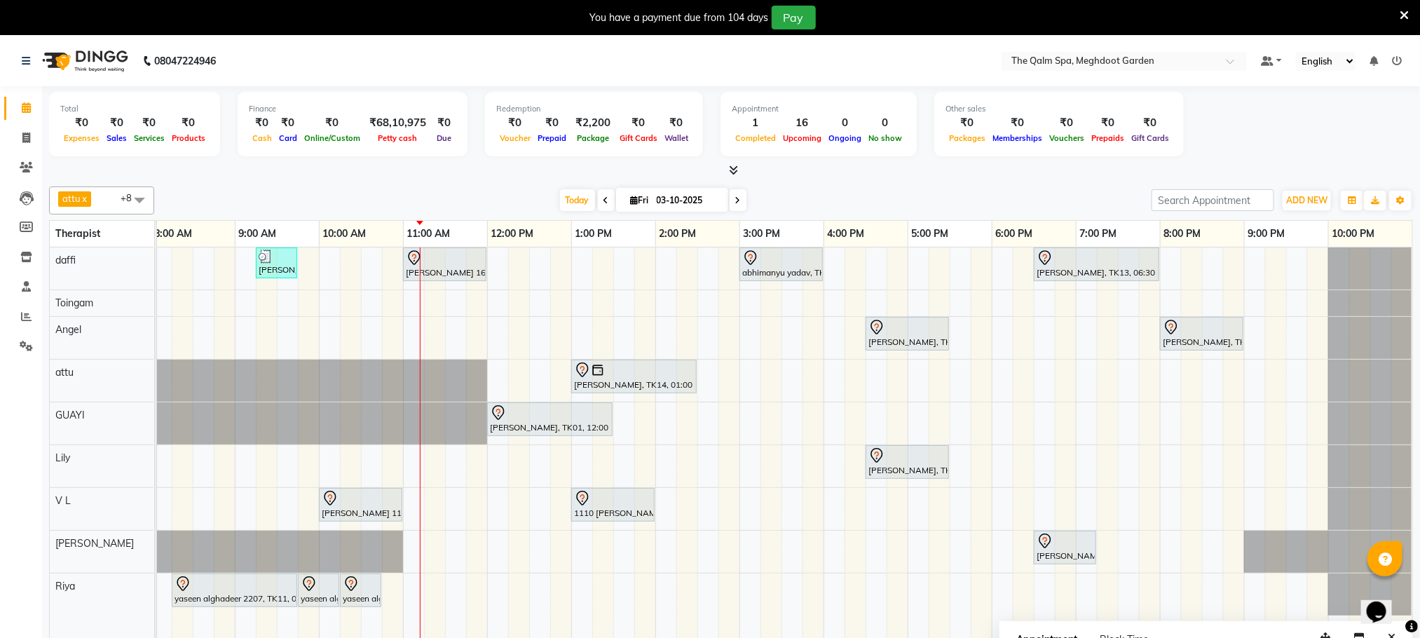
click at [1044, 379] on div "Stanford, TK04, 06:45 AM-07:45 AM, Swedish De-Stress - 60 Mins jay dev, TK10, 0…" at bounding box center [740, 452] width 1346 height 410
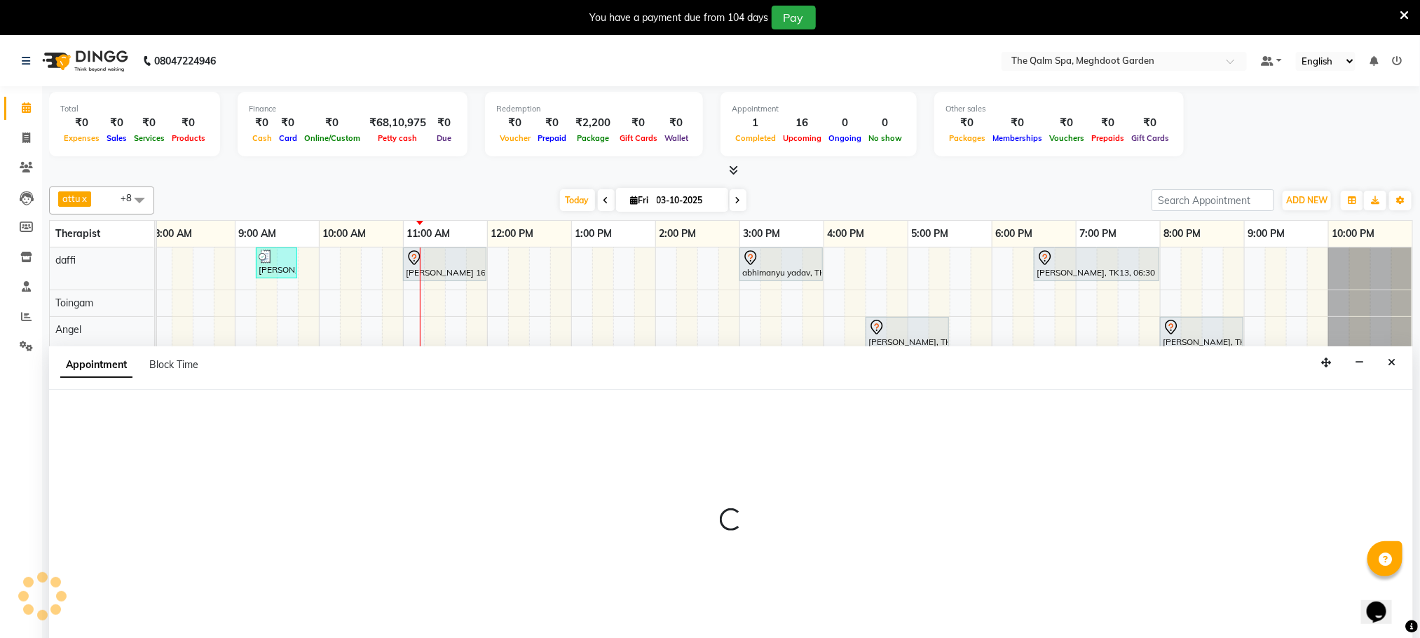
scroll to position [36, 0]
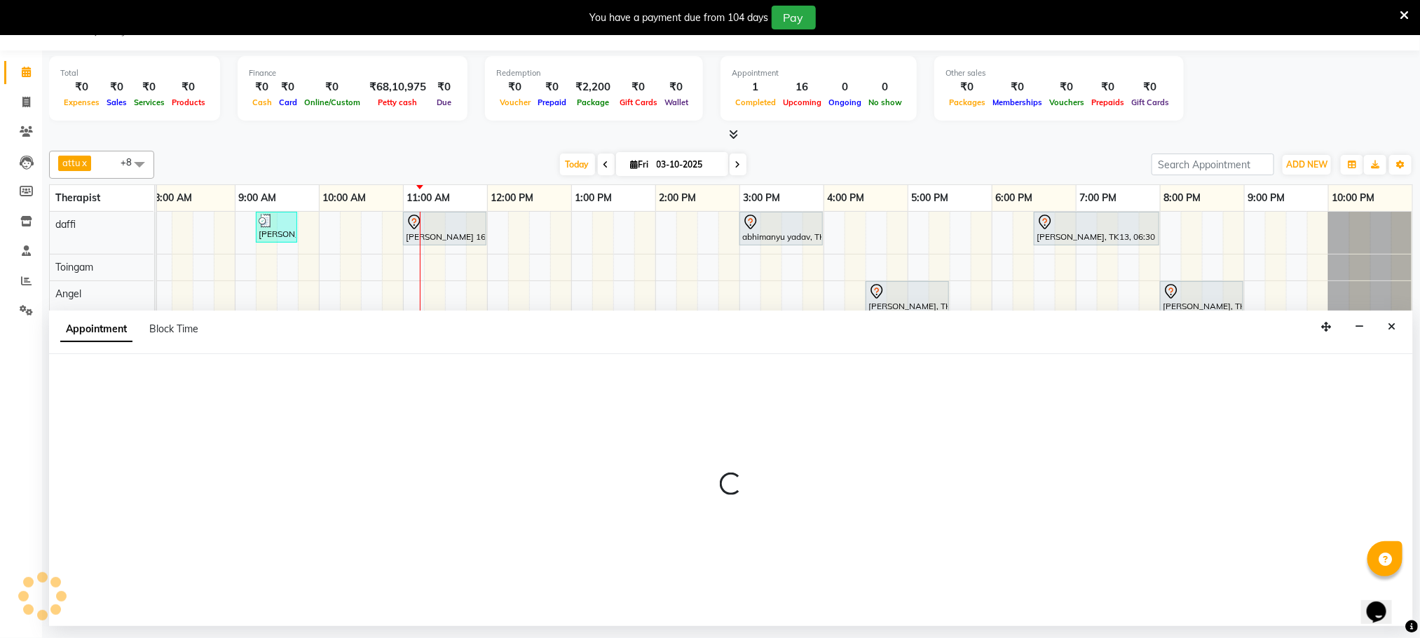
select select "51602"
select select "1110"
select select "tentative"
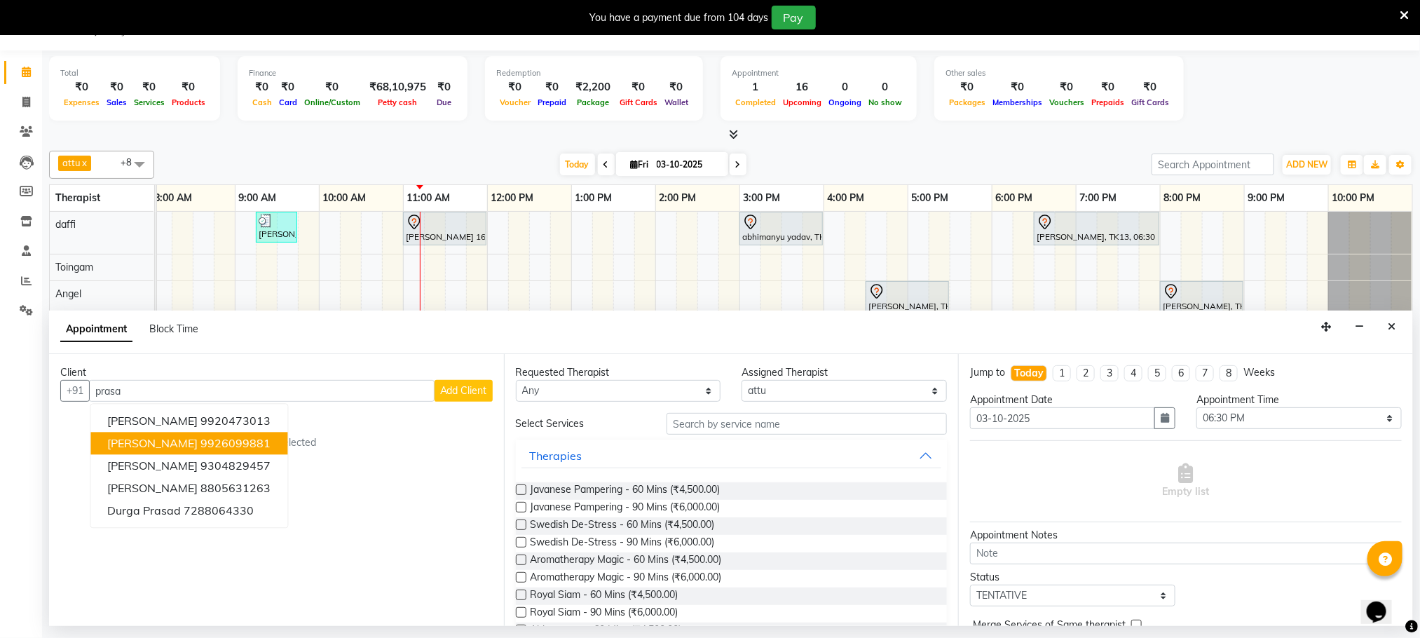
click at [215, 442] on ngb-highlight "9926099881" at bounding box center [236, 444] width 70 height 14
type input "9926099881"
click at [215, 442] on div "No client selected" at bounding box center [276, 442] width 365 height 15
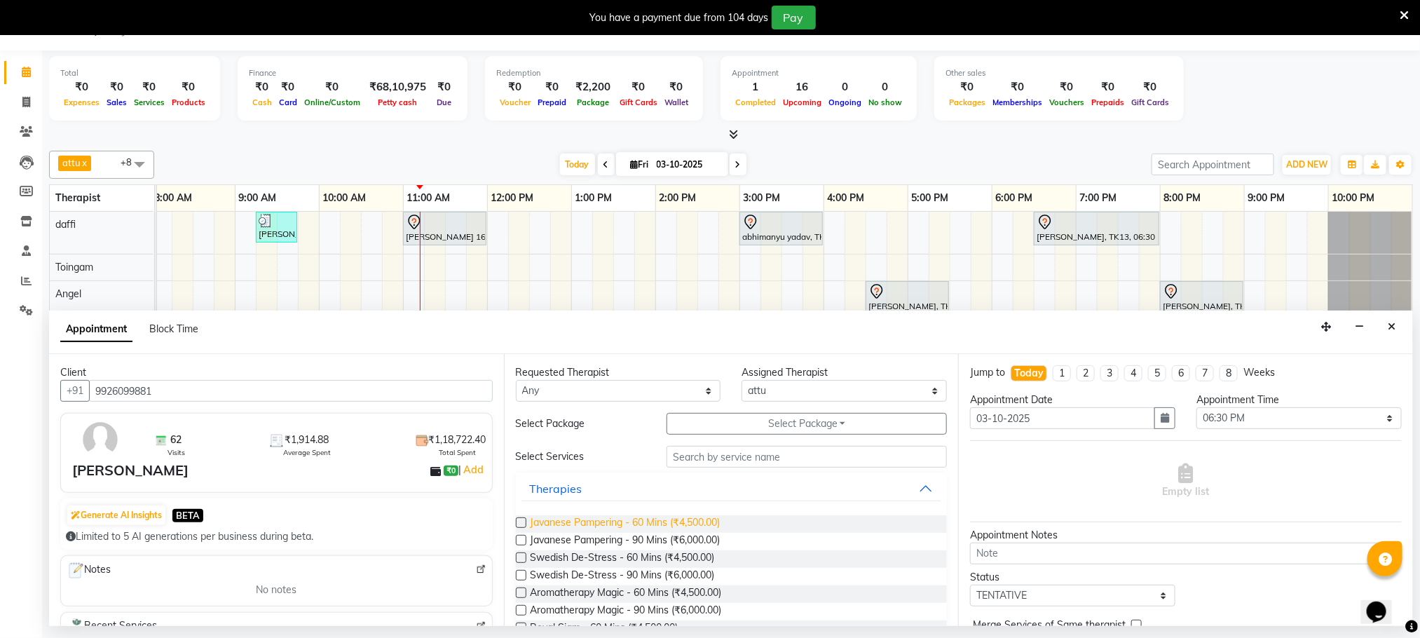
click at [669, 524] on span "Javanese Pampering - 60 Mins (₹4,500.00)" at bounding box center [626, 524] width 190 height 18
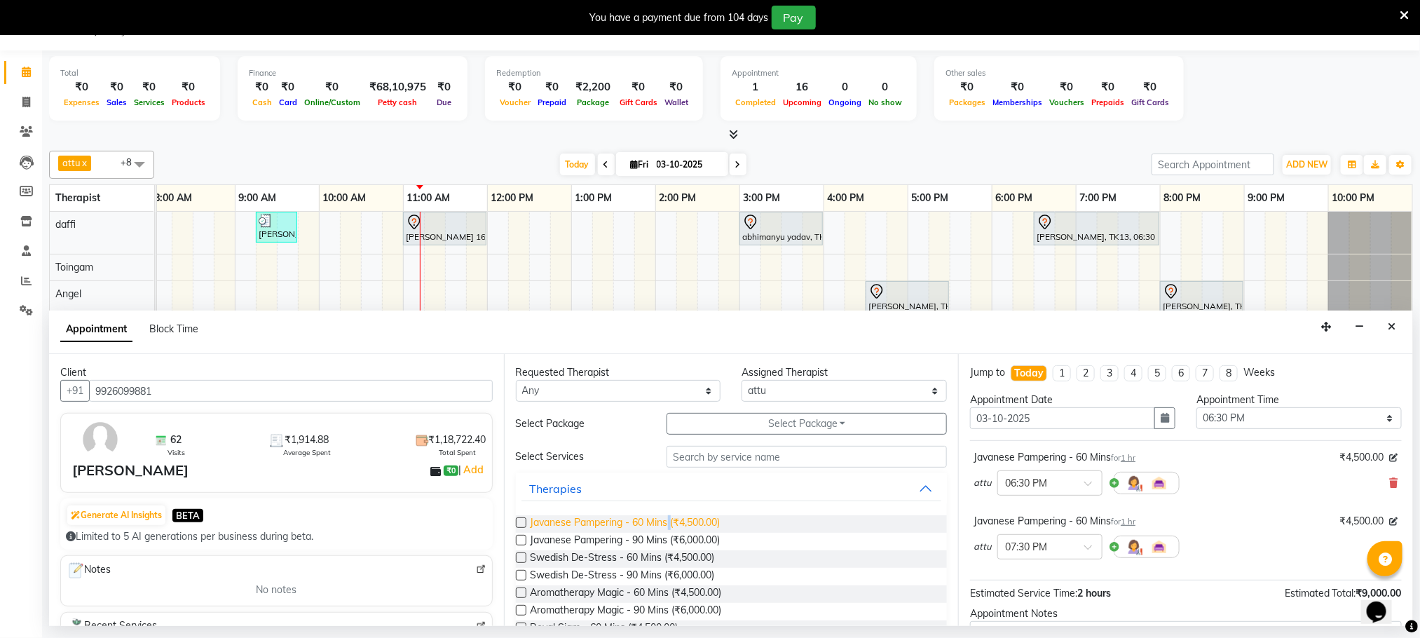
checkbox input "false"
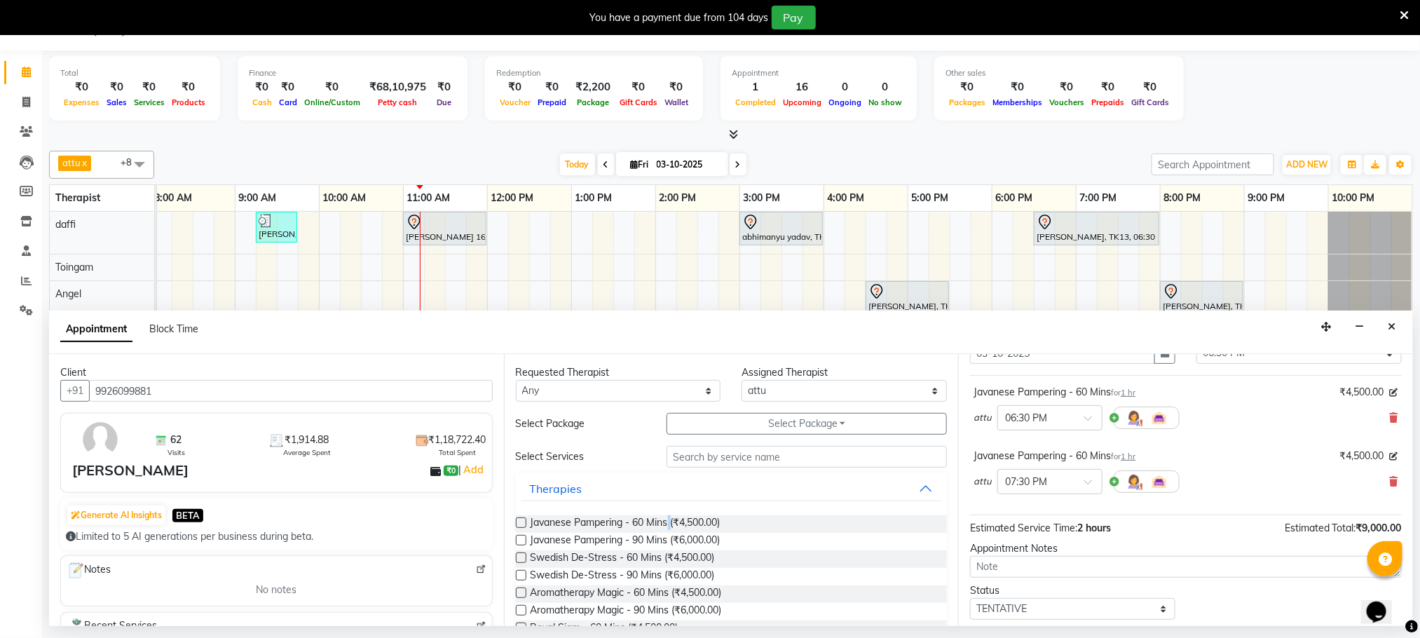
scroll to position [149, 0]
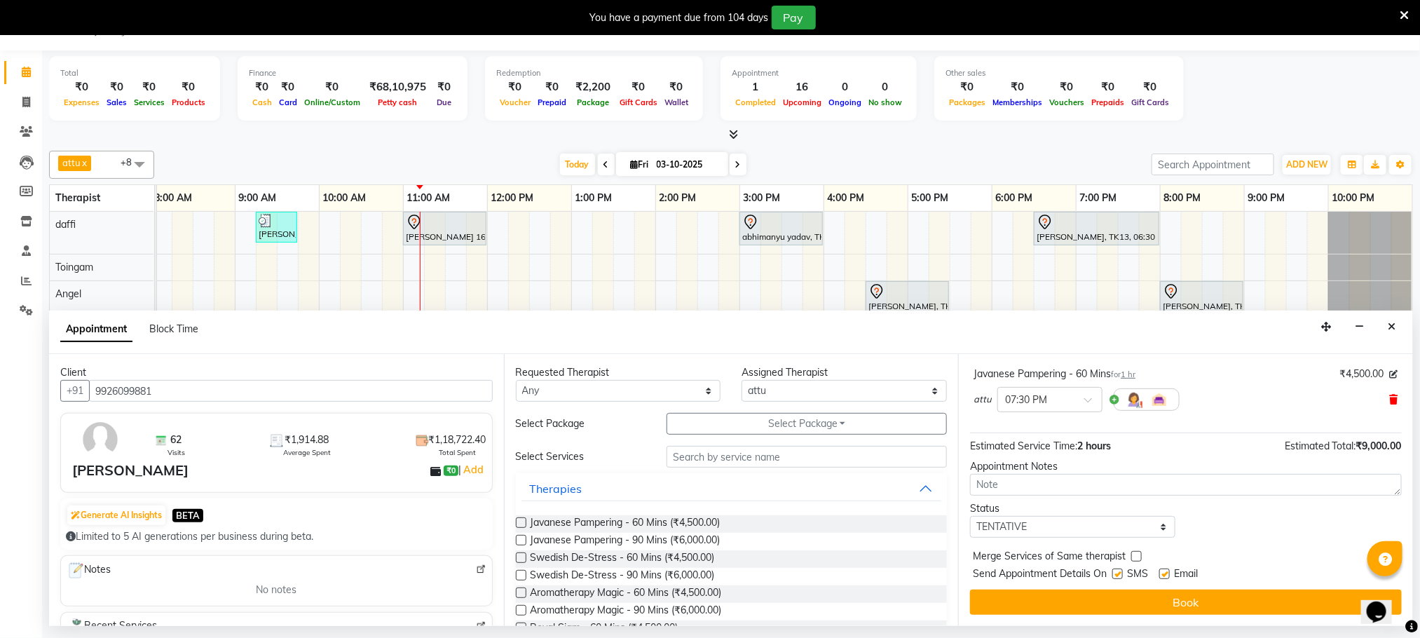
click at [1390, 400] on icon at bounding box center [1394, 400] width 8 height 10
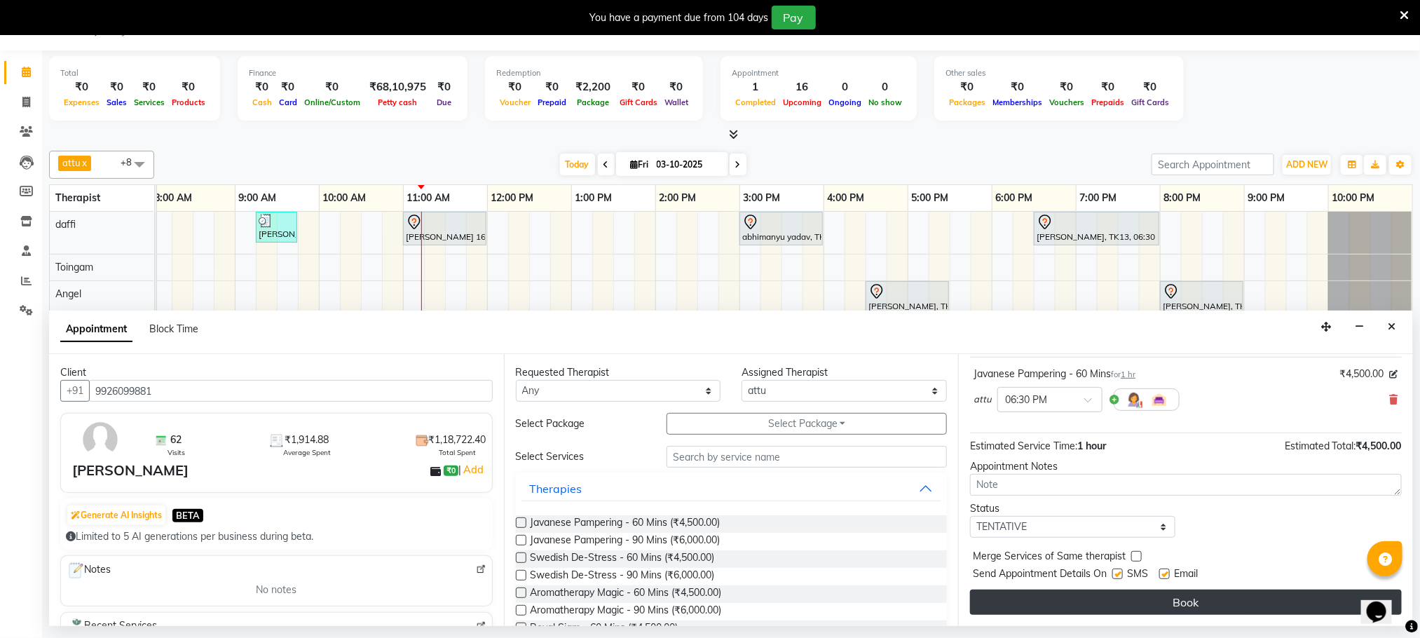
click at [1108, 611] on button "Book" at bounding box center [1186, 602] width 432 height 25
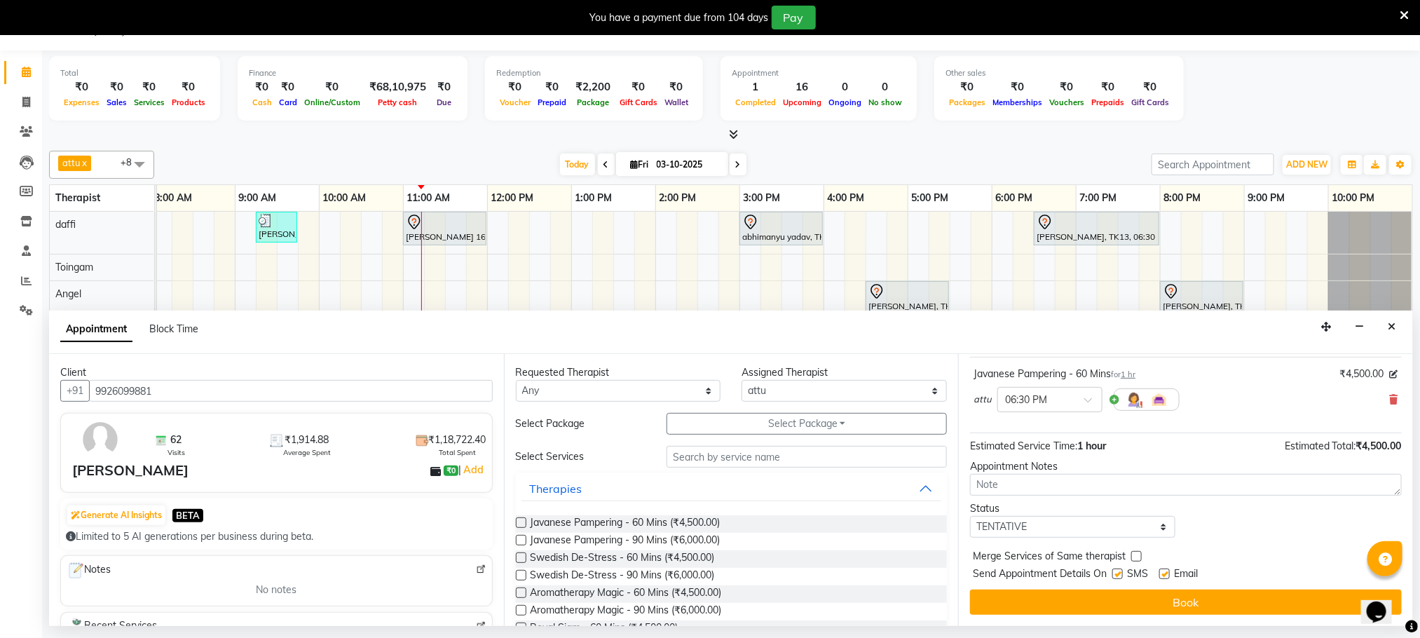
click at [1108, 611] on div "Book" at bounding box center [1186, 602] width 432 height 25
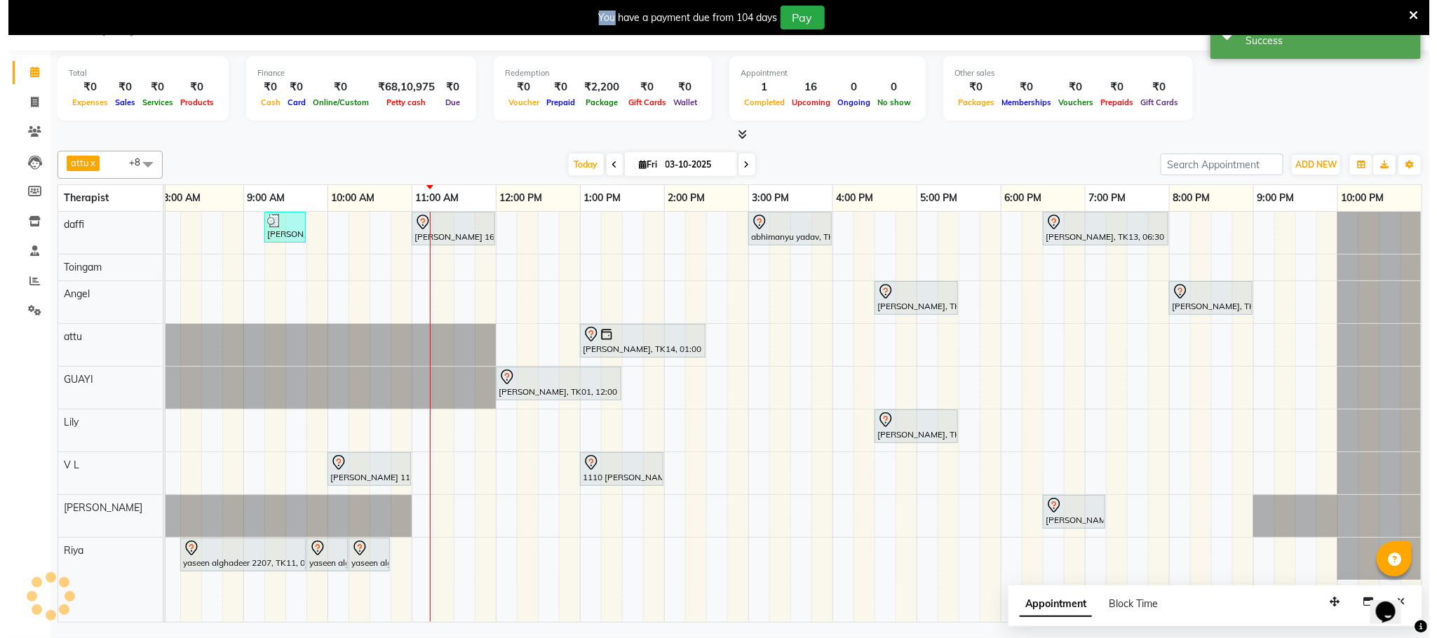
scroll to position [0, 0]
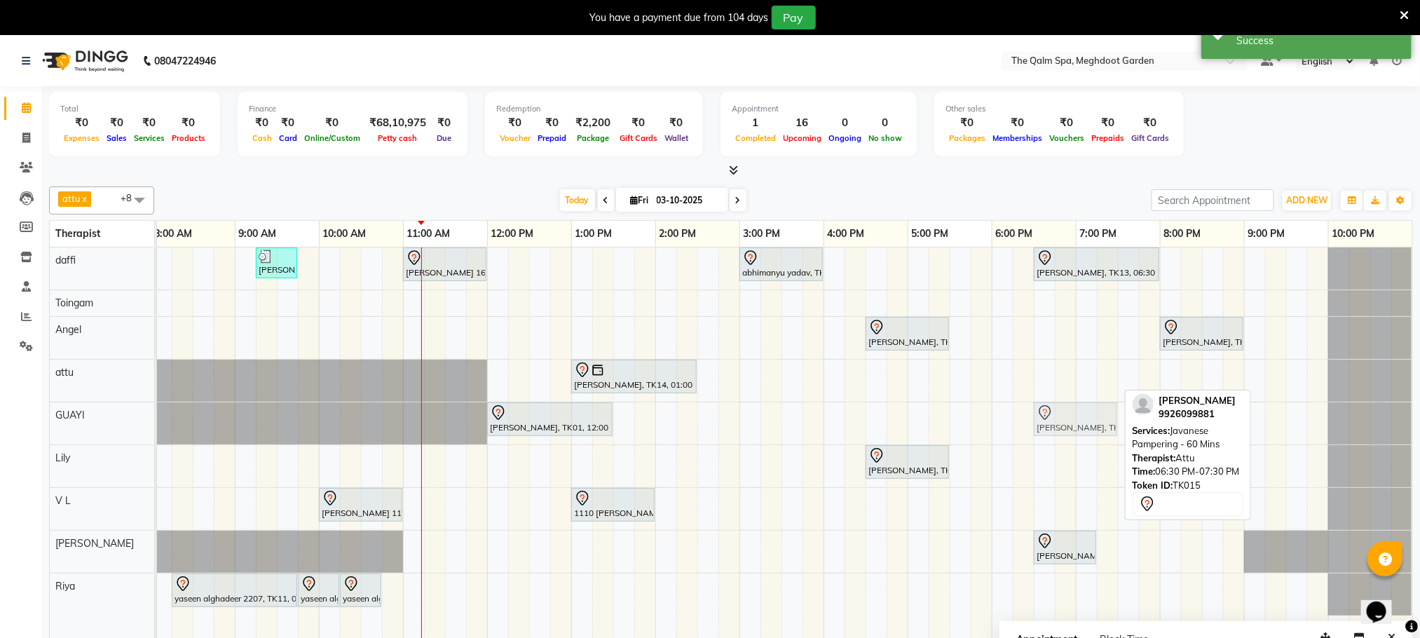
drag, startPoint x: 1060, startPoint y: 372, endPoint x: 1064, endPoint y: 415, distance: 43.0
click at [1064, 411] on tbody "Stanford, TK04, 06:45 AM-07:45 AM, Swedish De-Stress - 60 Mins jay dev, TK10, 0…" at bounding box center [740, 431] width 1346 height 368
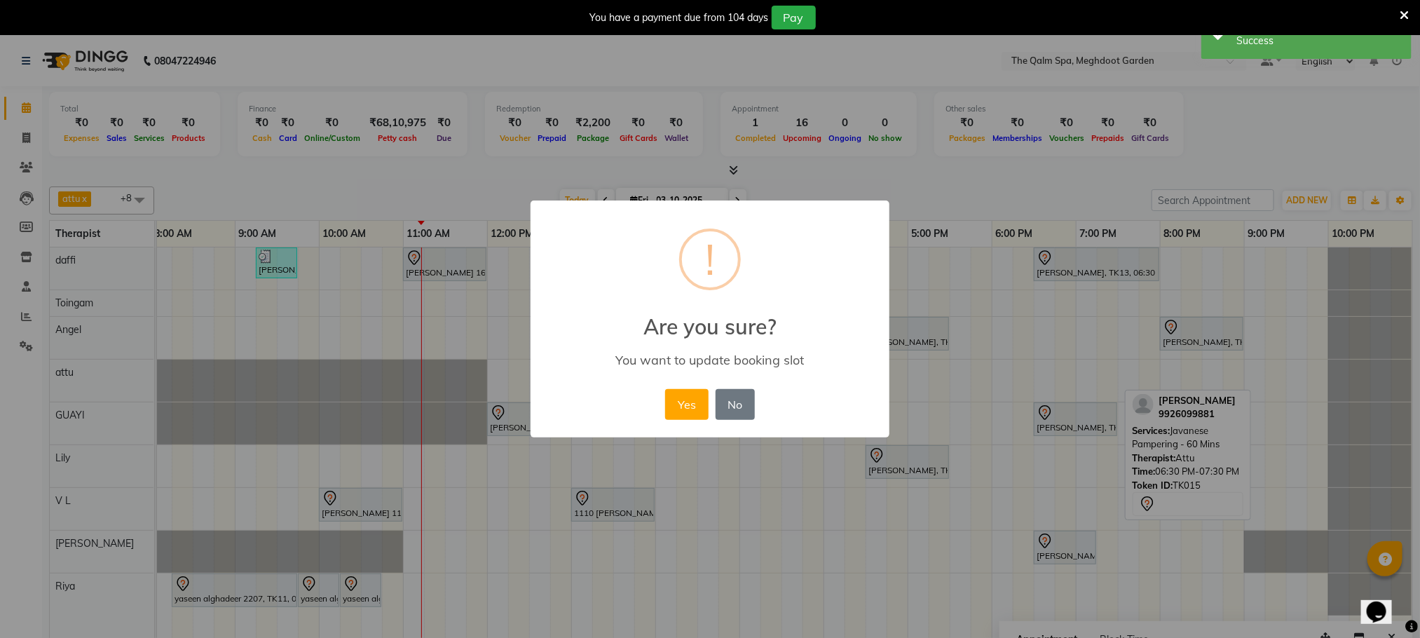
scroll to position [0, 74]
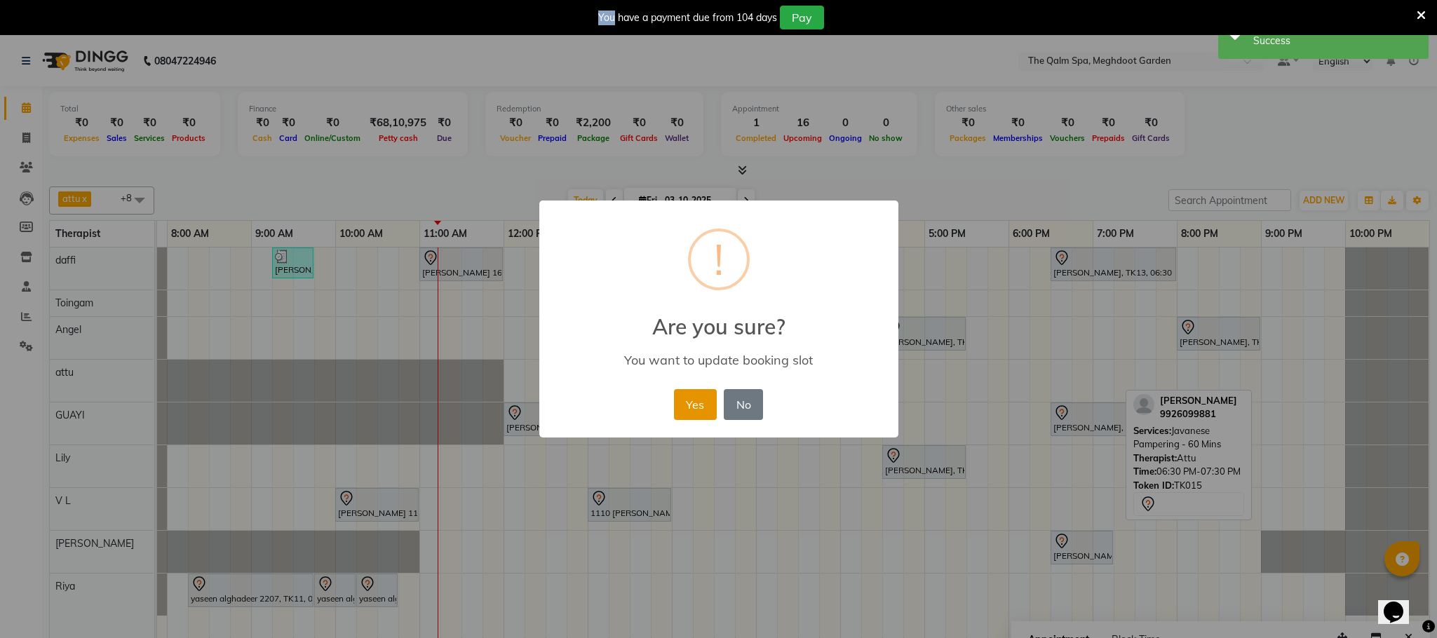
click at [697, 402] on button "Yes" at bounding box center [695, 404] width 43 height 31
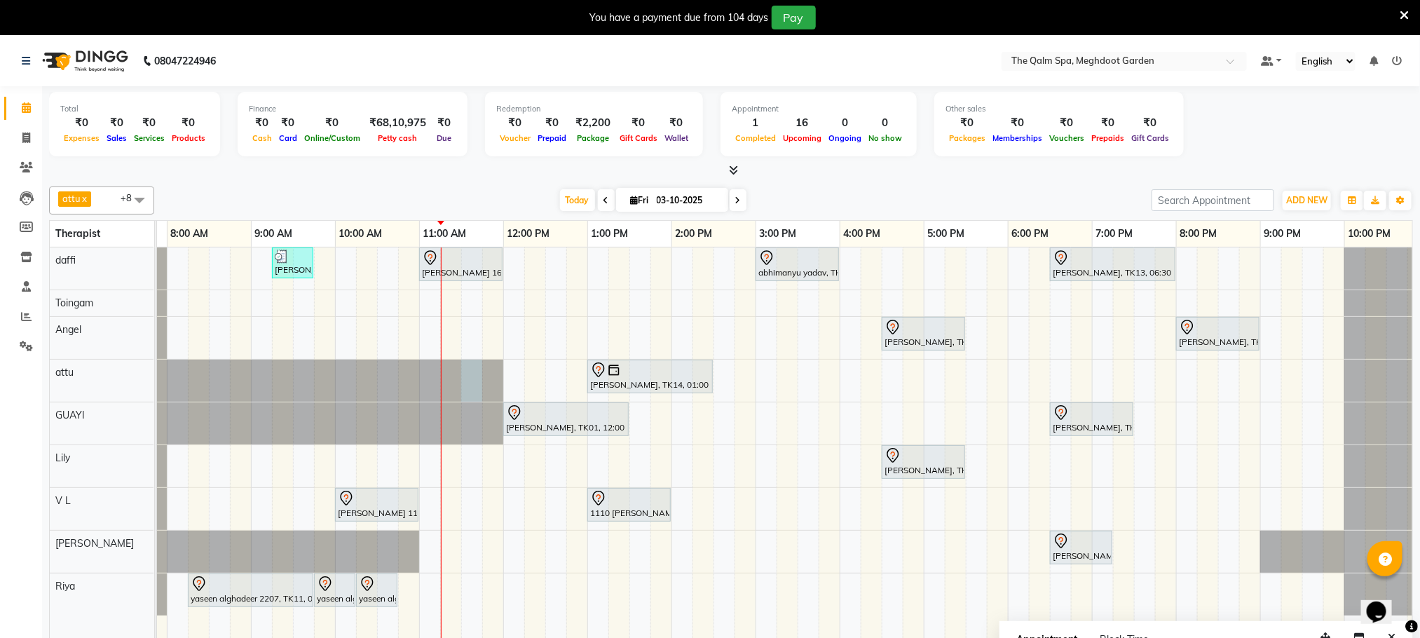
click at [83, 373] on div at bounding box center [83, 381] width 0 height 42
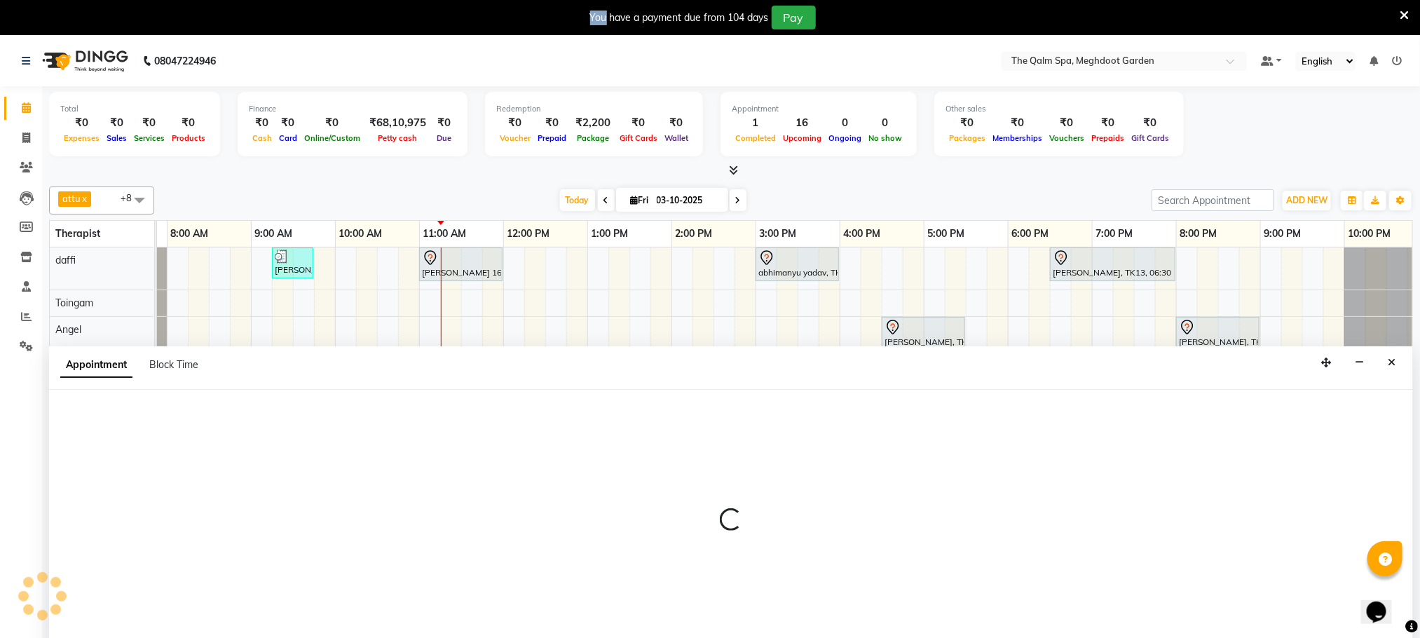
scroll to position [36, 0]
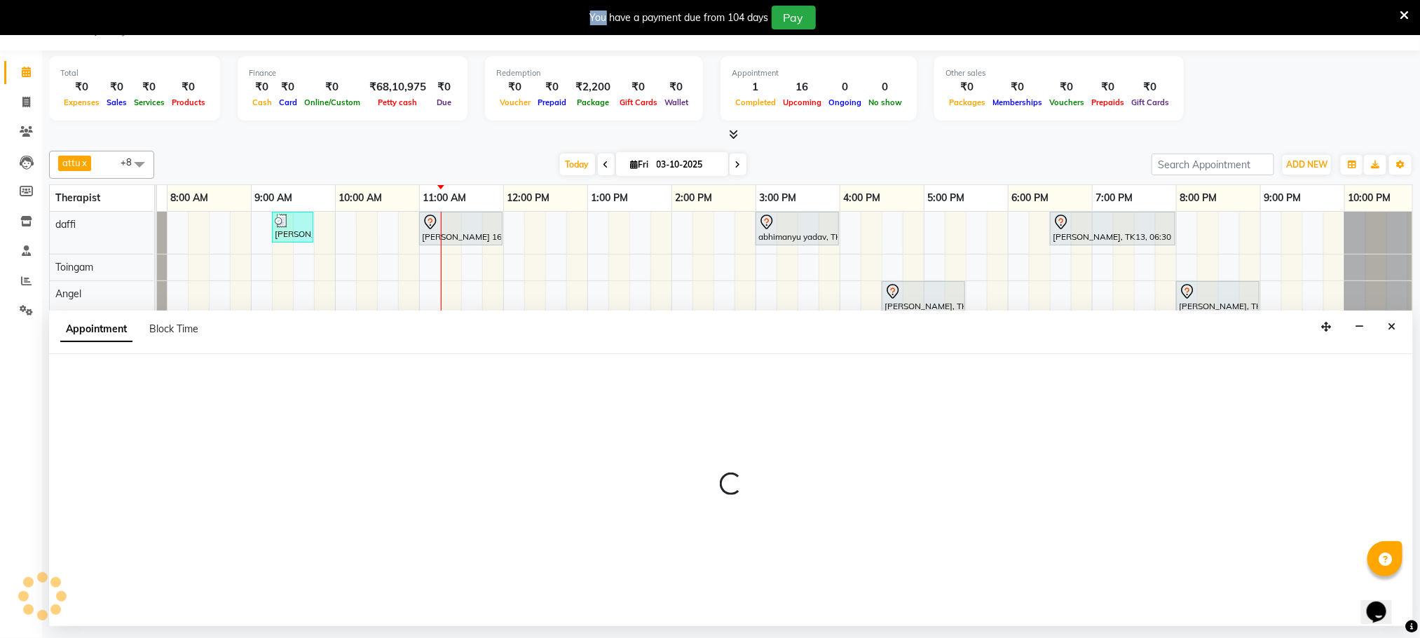
select select "51602"
select select "690"
select select "tentative"
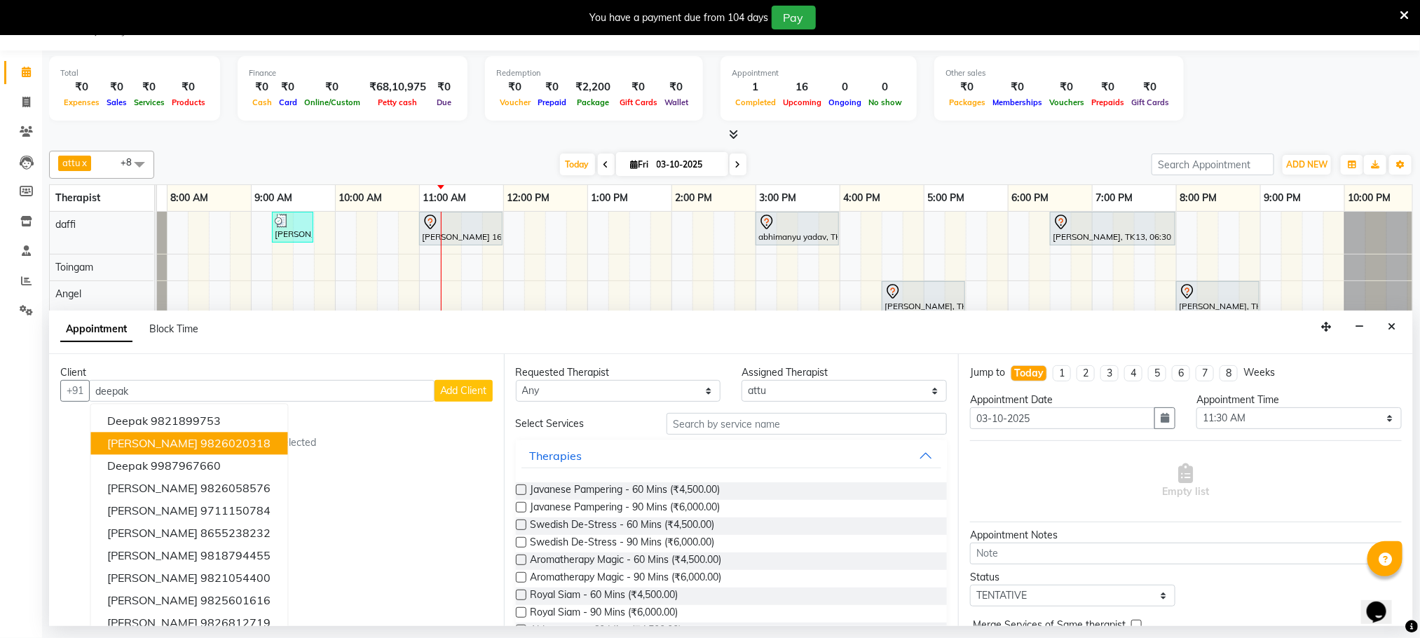
click at [255, 440] on ngb-highlight "9826020318" at bounding box center [236, 444] width 70 height 14
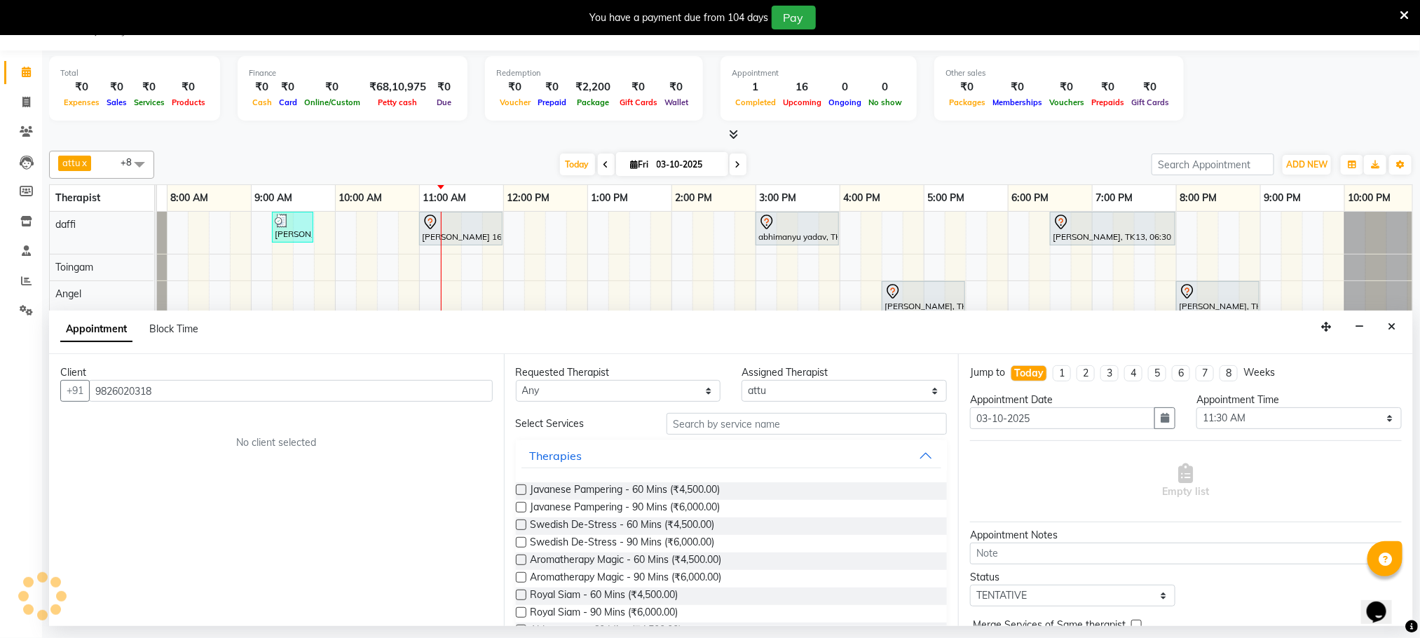
type input "9826020318"
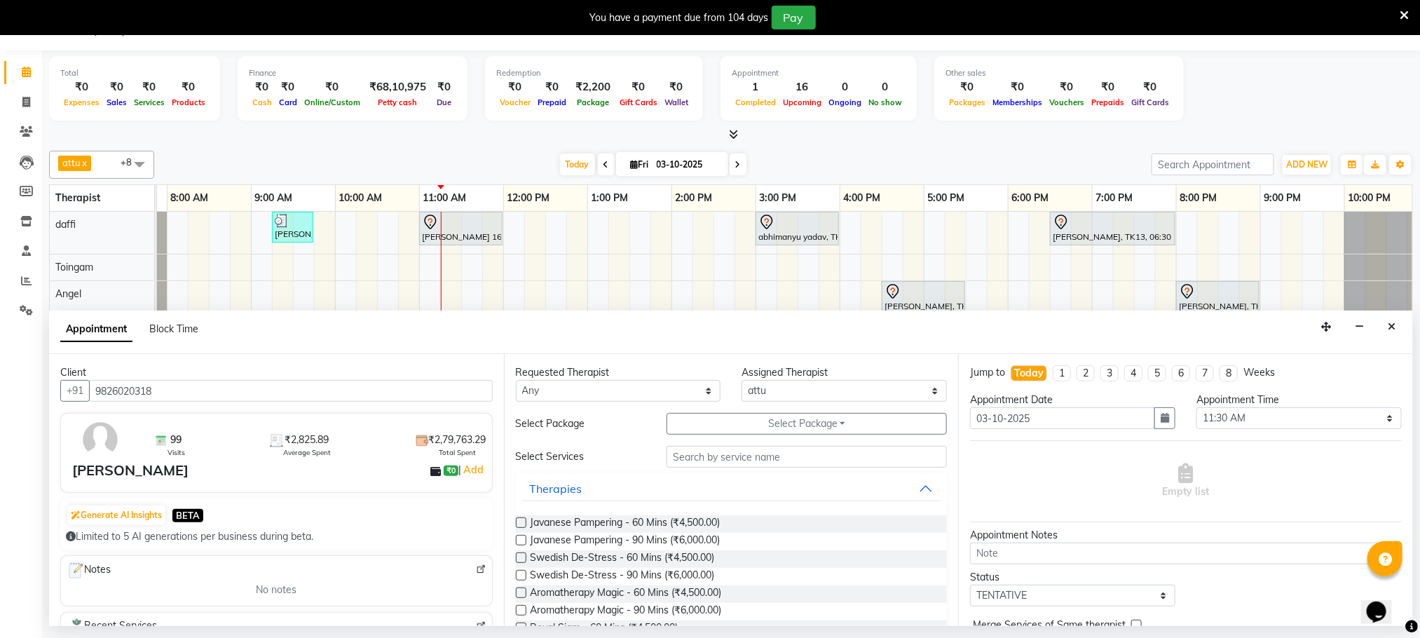
click at [844, 427] on button "Select Package Toggle Dropdown" at bounding box center [807, 424] width 280 height 22
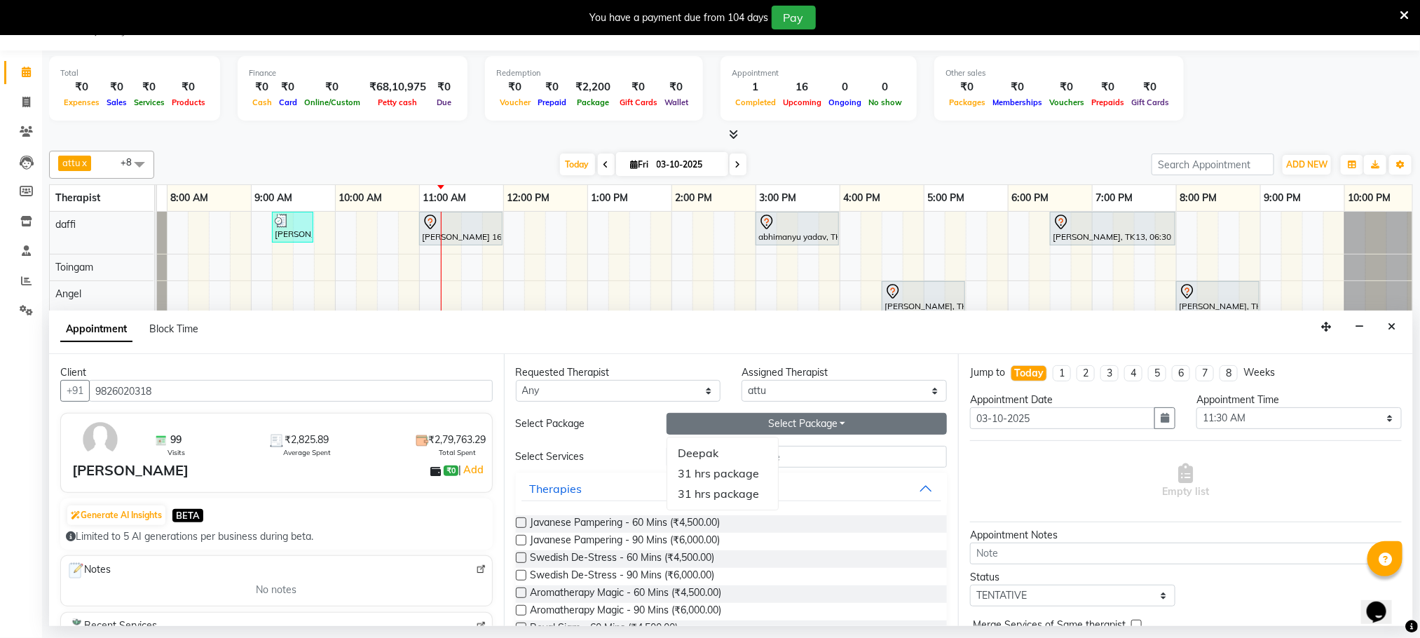
click at [837, 427] on button "Select Package Toggle Dropdown" at bounding box center [807, 424] width 280 height 22
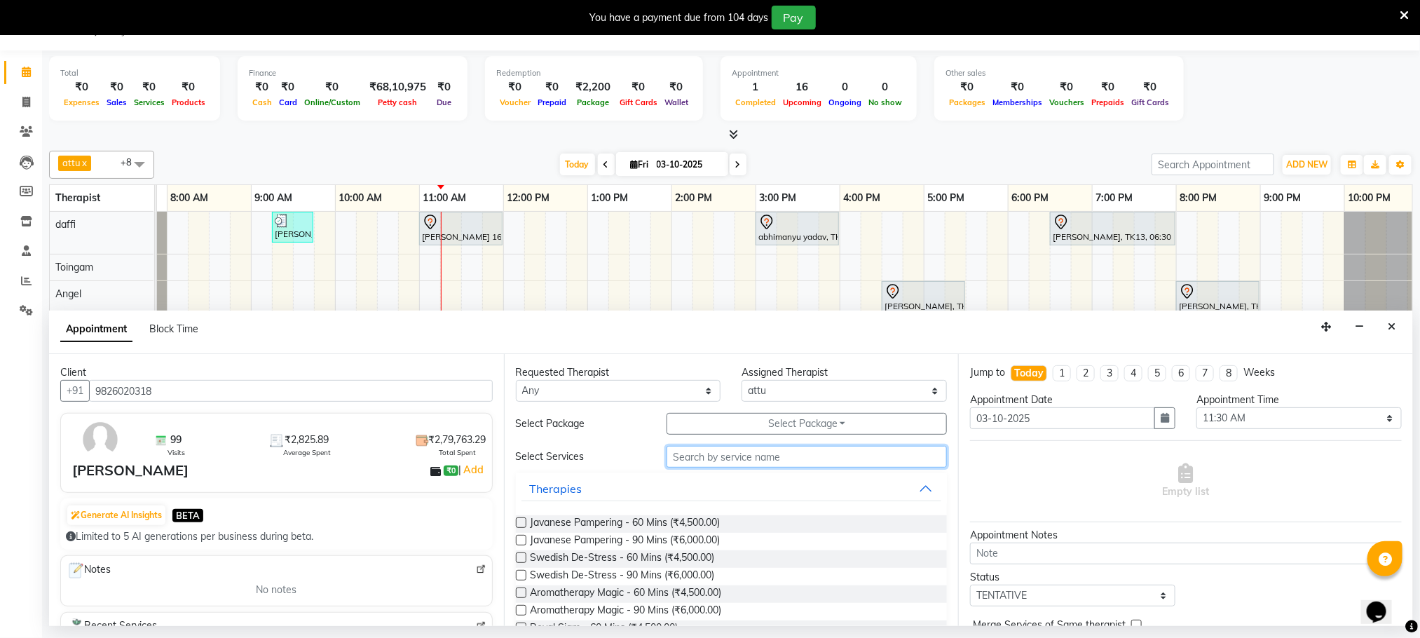
click at [730, 463] on input "text" at bounding box center [807, 457] width 280 height 22
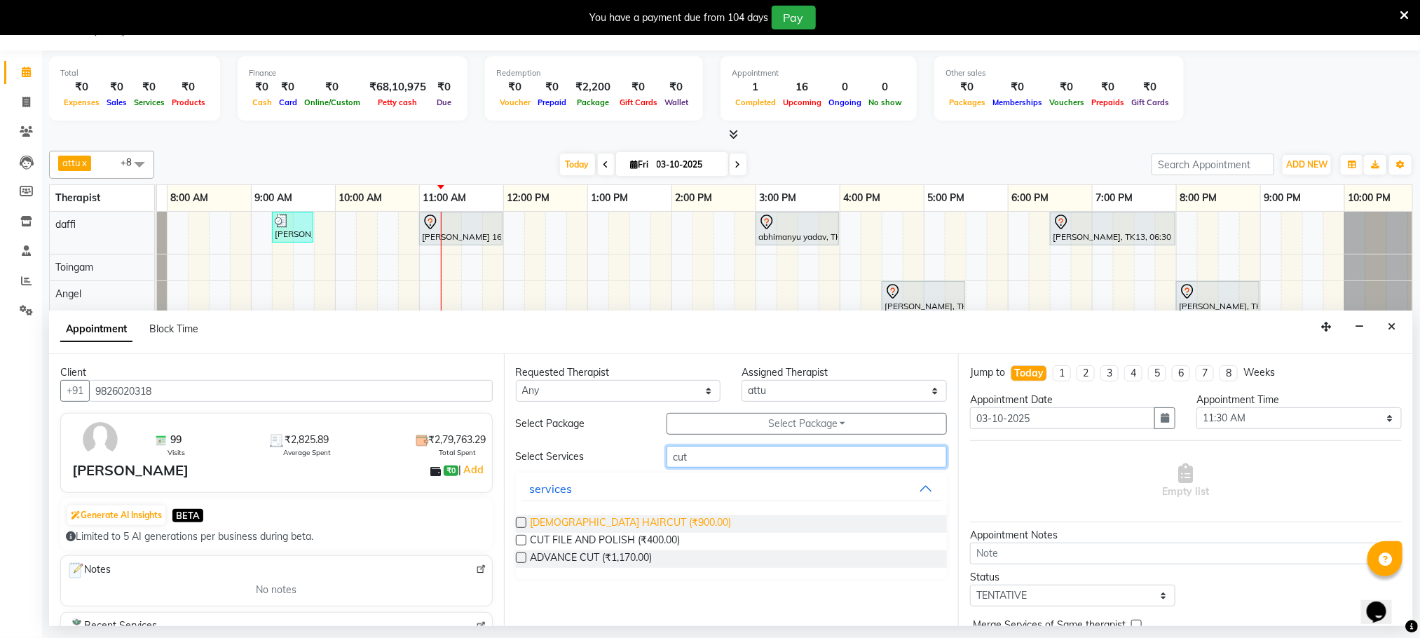
type input "cut"
click at [650, 524] on span "MALE HAIRCUT (₹900.00)" at bounding box center [631, 524] width 201 height 18
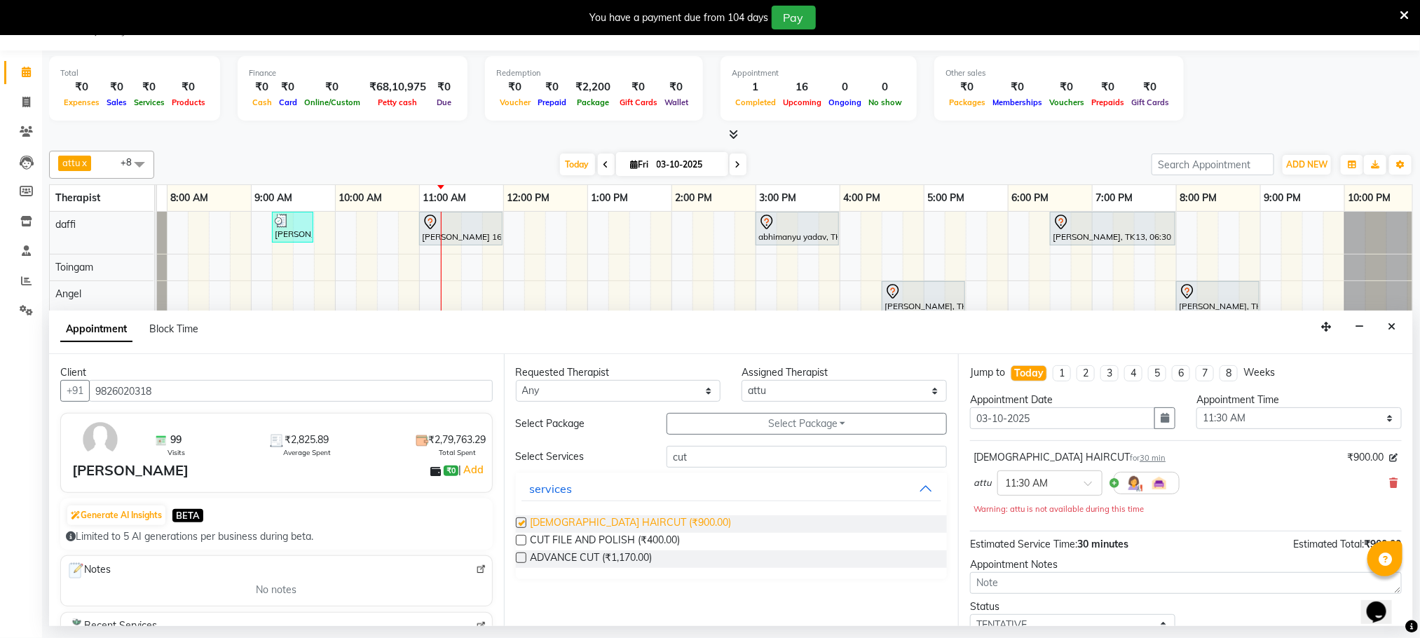
checkbox input "false"
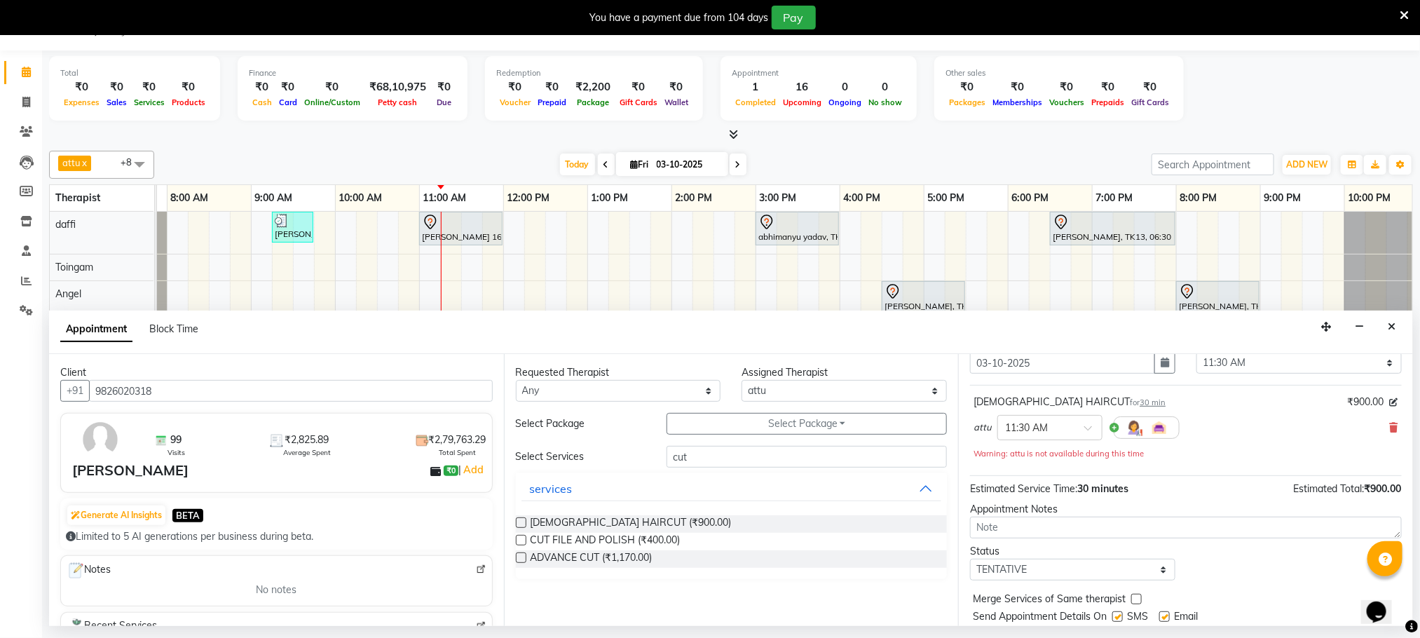
scroll to position [101, 0]
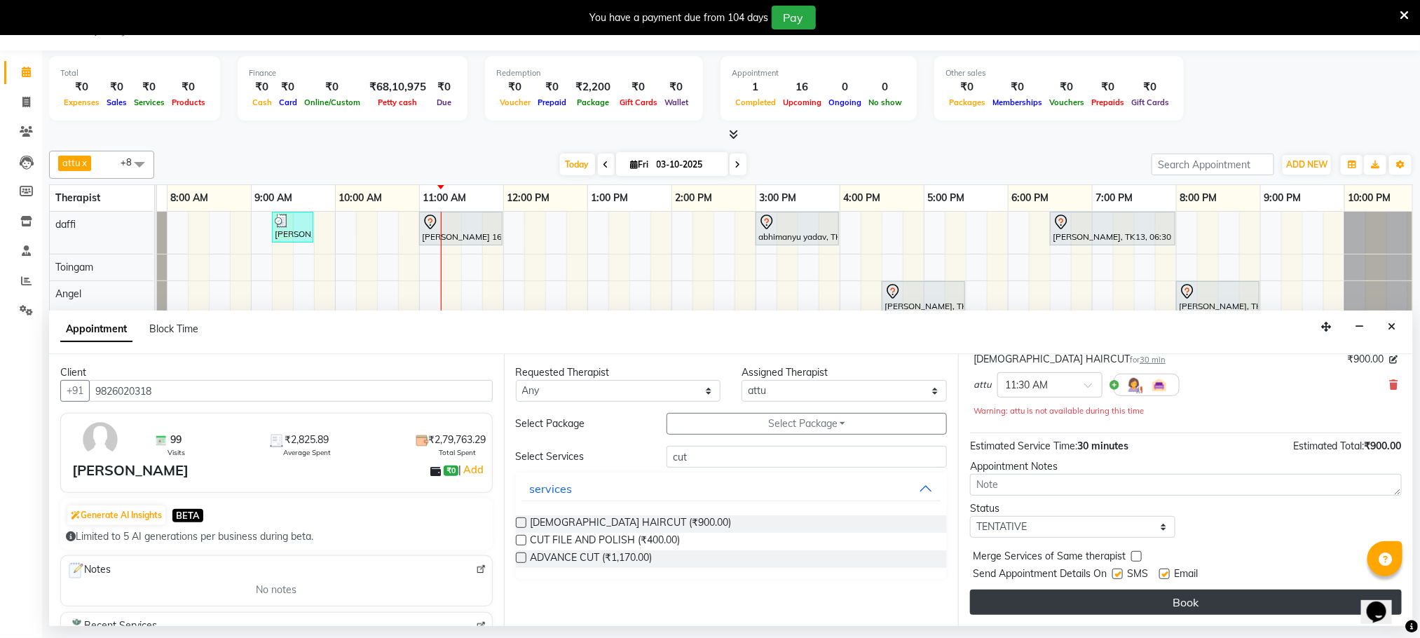
click at [1065, 600] on button "Book" at bounding box center [1186, 602] width 432 height 25
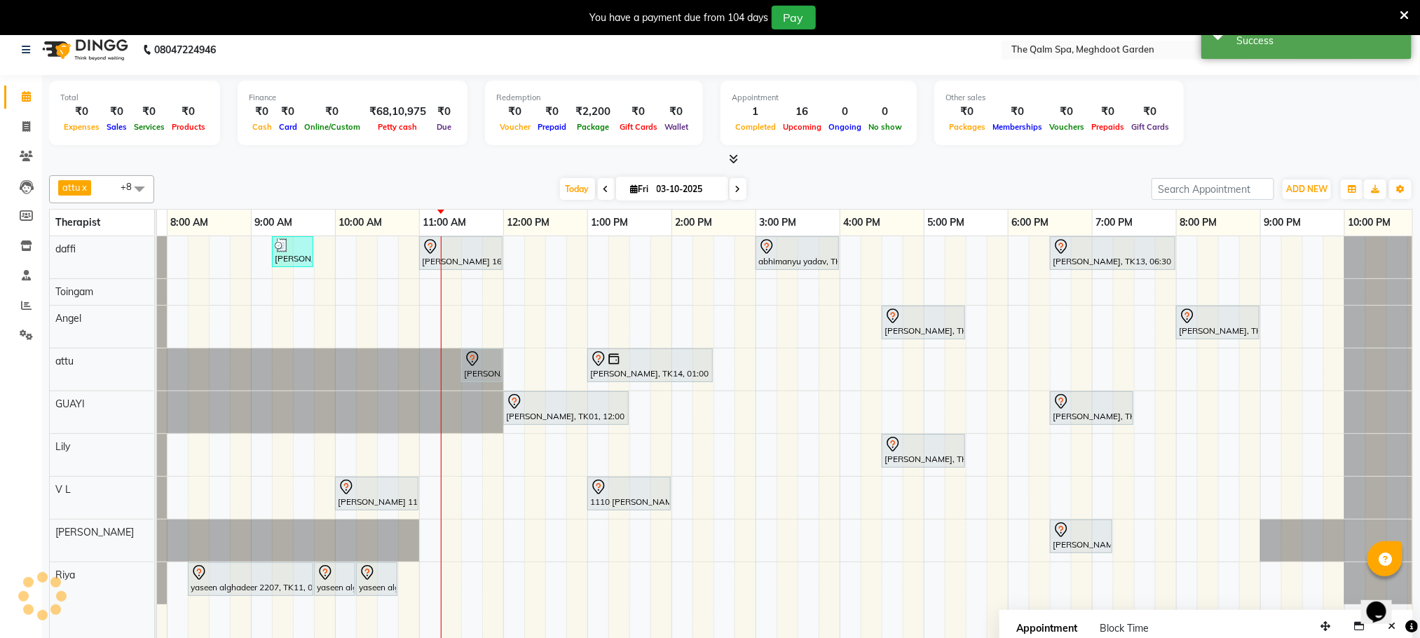
scroll to position [0, 0]
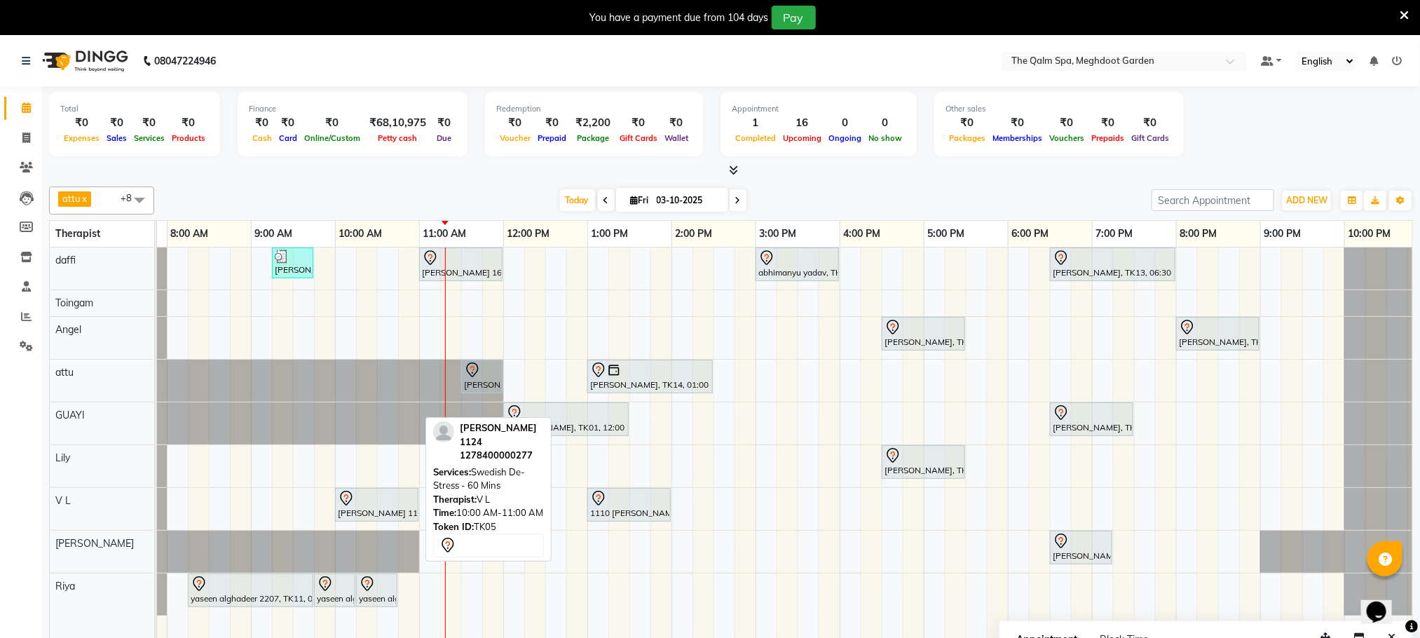
click at [375, 511] on div "[PERSON_NAME] 1124, TK05, 10:00 AM-11:00 AM, Swedish De-Stress - 60 Mins" at bounding box center [377, 504] width 81 height 29
click at [379, 507] on div at bounding box center [377, 498] width 78 height 17
select select "7"
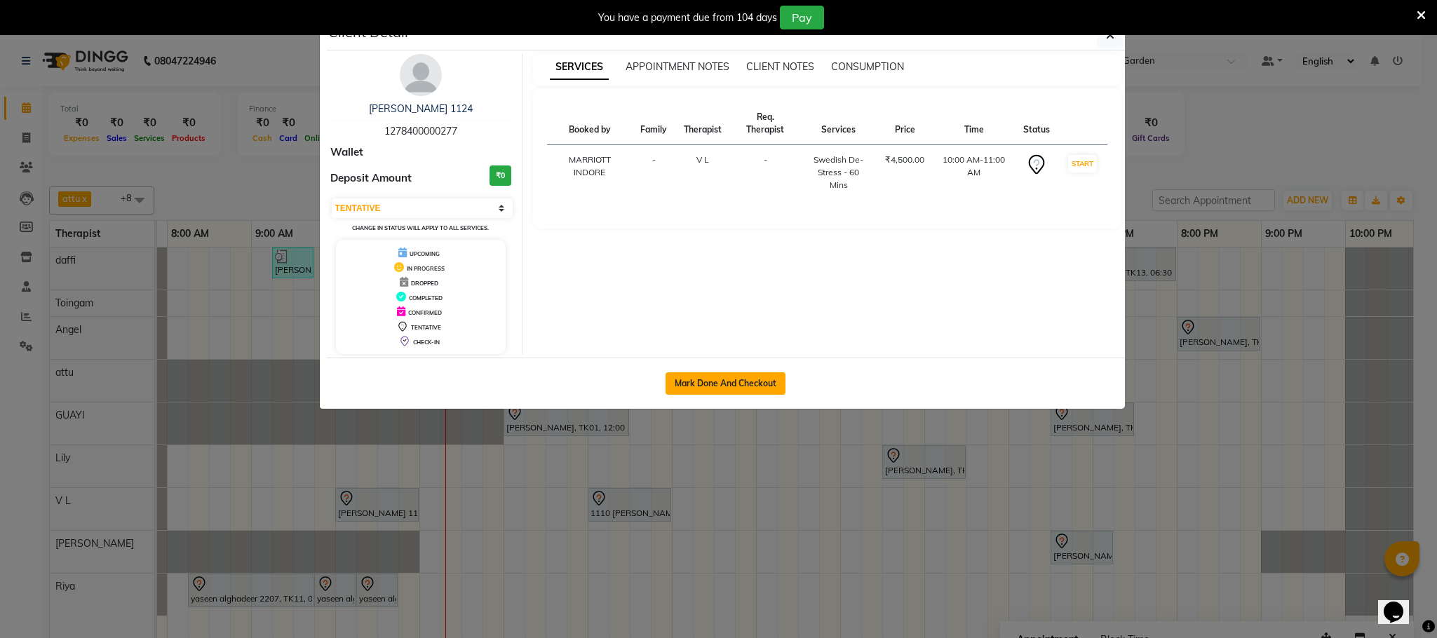
click at [681, 381] on button "Mark Done And Checkout" at bounding box center [725, 383] width 120 height 22
select select "service"
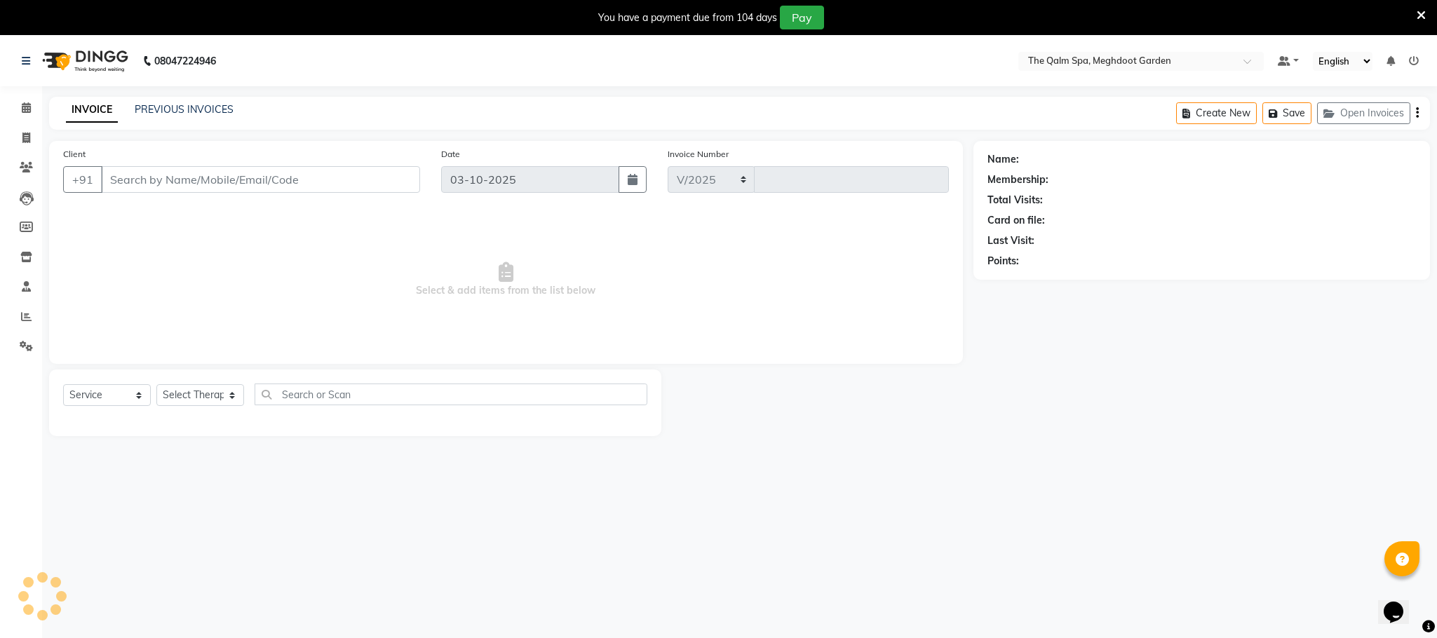
select select "6401"
type input "2221"
click at [29, 97] on link "Calendar" at bounding box center [21, 108] width 34 height 23
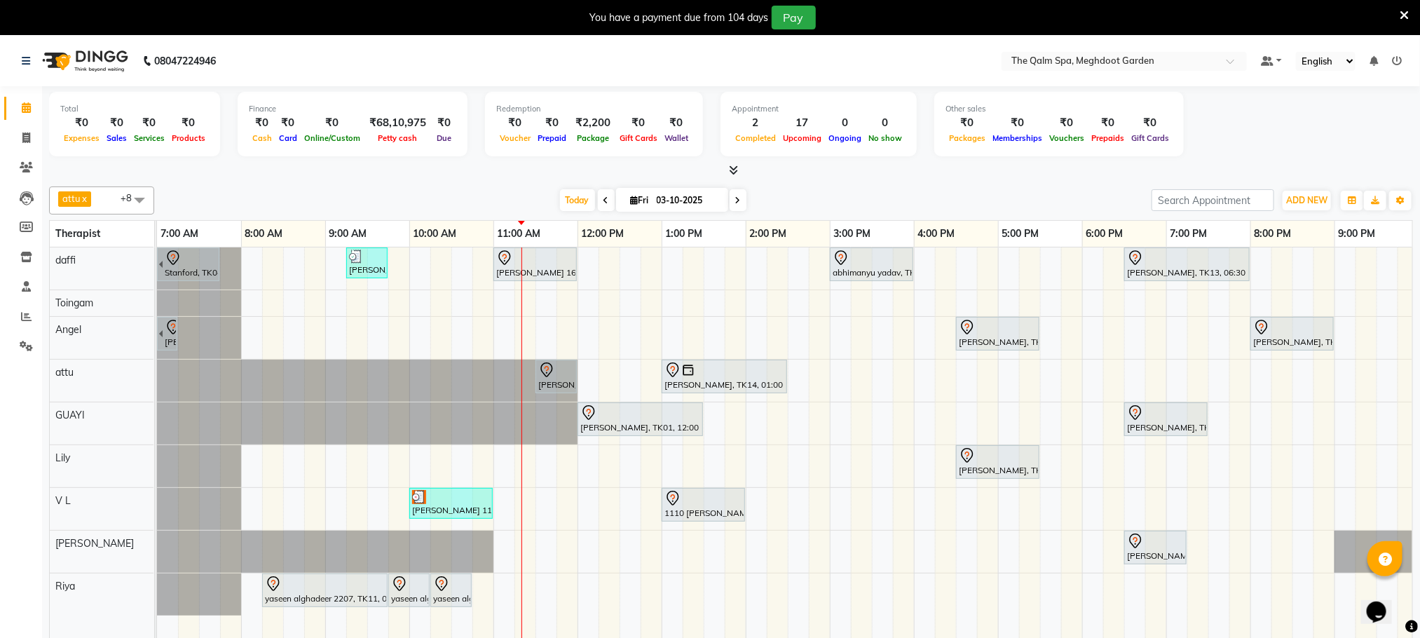
click at [560, 509] on div "Stanford, TK04, 06:45 AM-07:45 AM, Swedish De-Stress - 60 Mins jay dev, TK10, 0…" at bounding box center [830, 452] width 1346 height 410
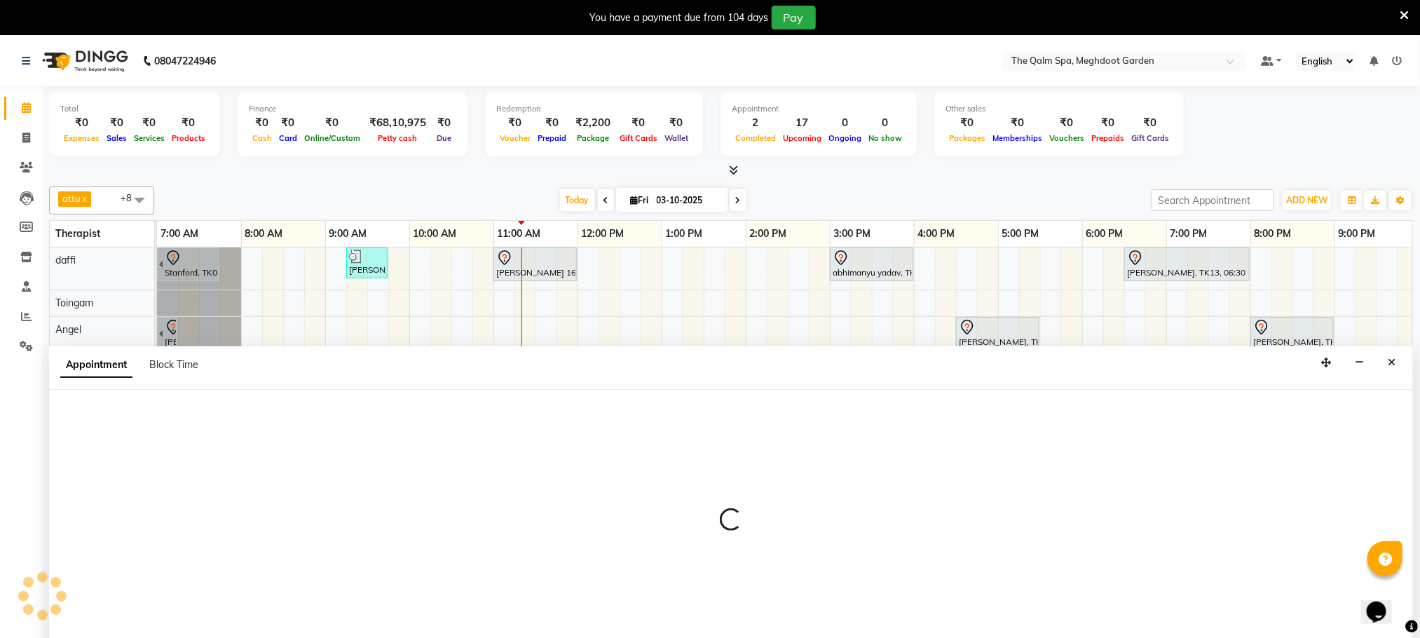
scroll to position [36, 0]
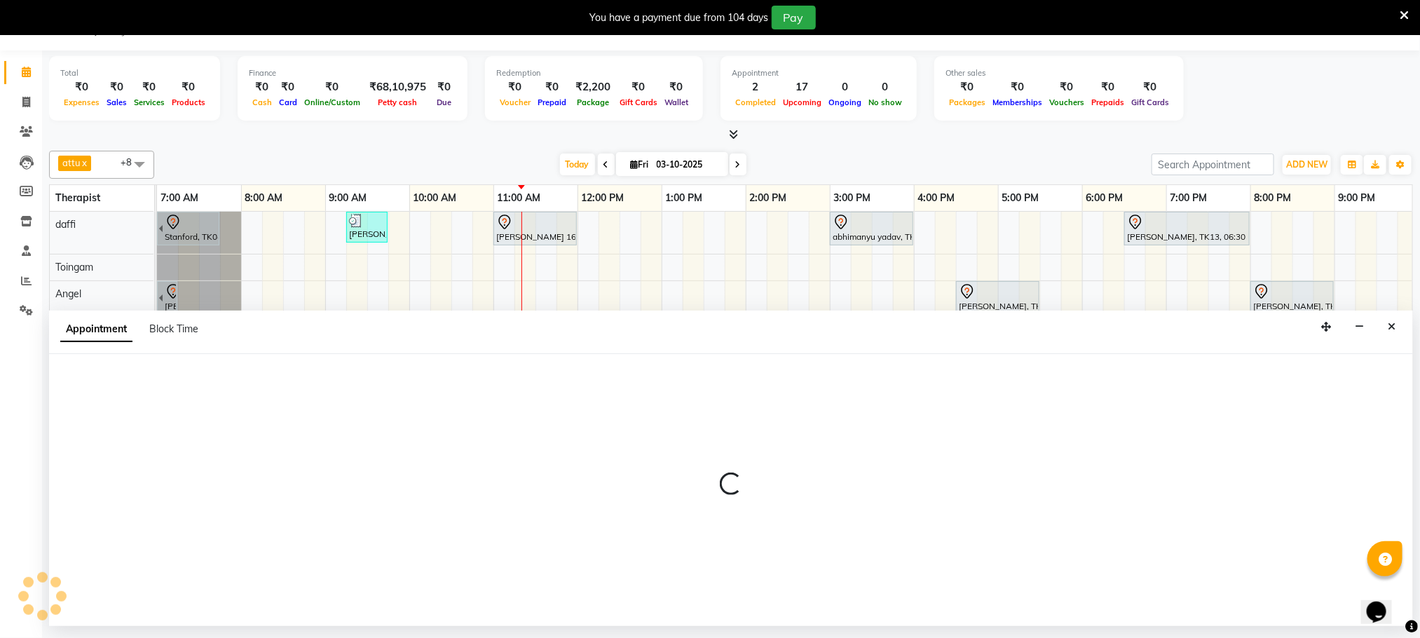
select select "86833"
select select "705"
select select "tentative"
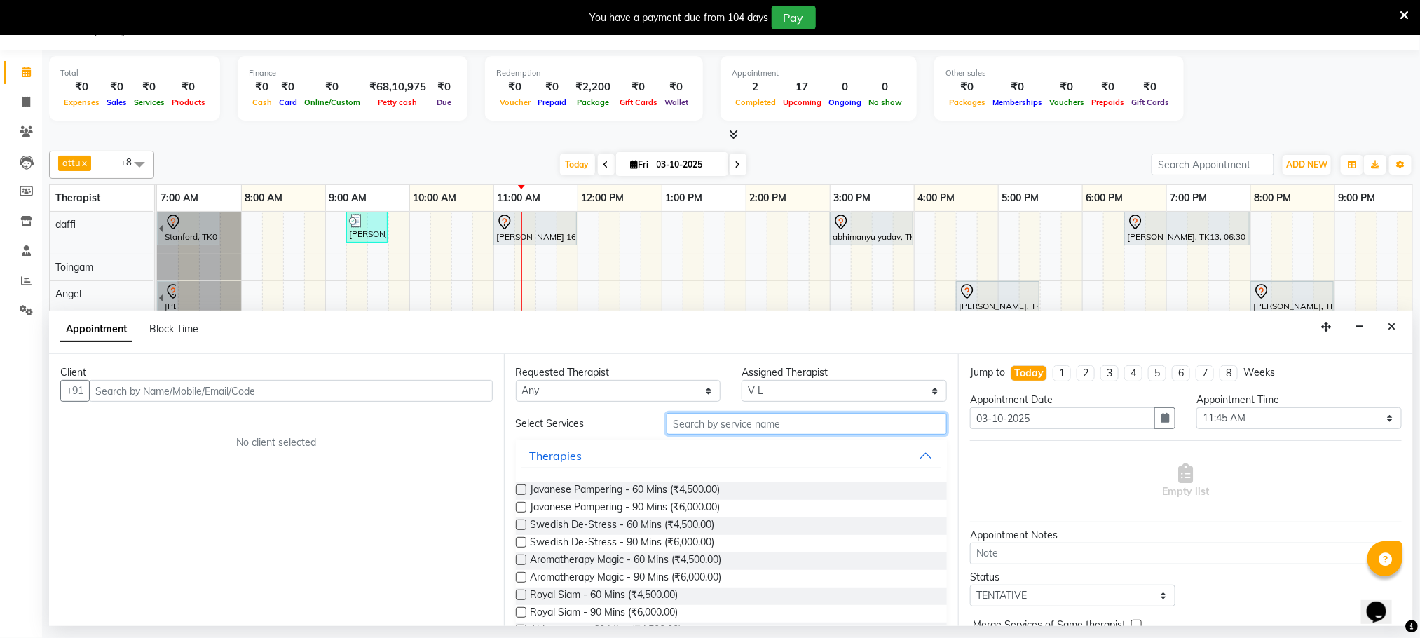
click at [728, 421] on input "text" at bounding box center [807, 424] width 280 height 22
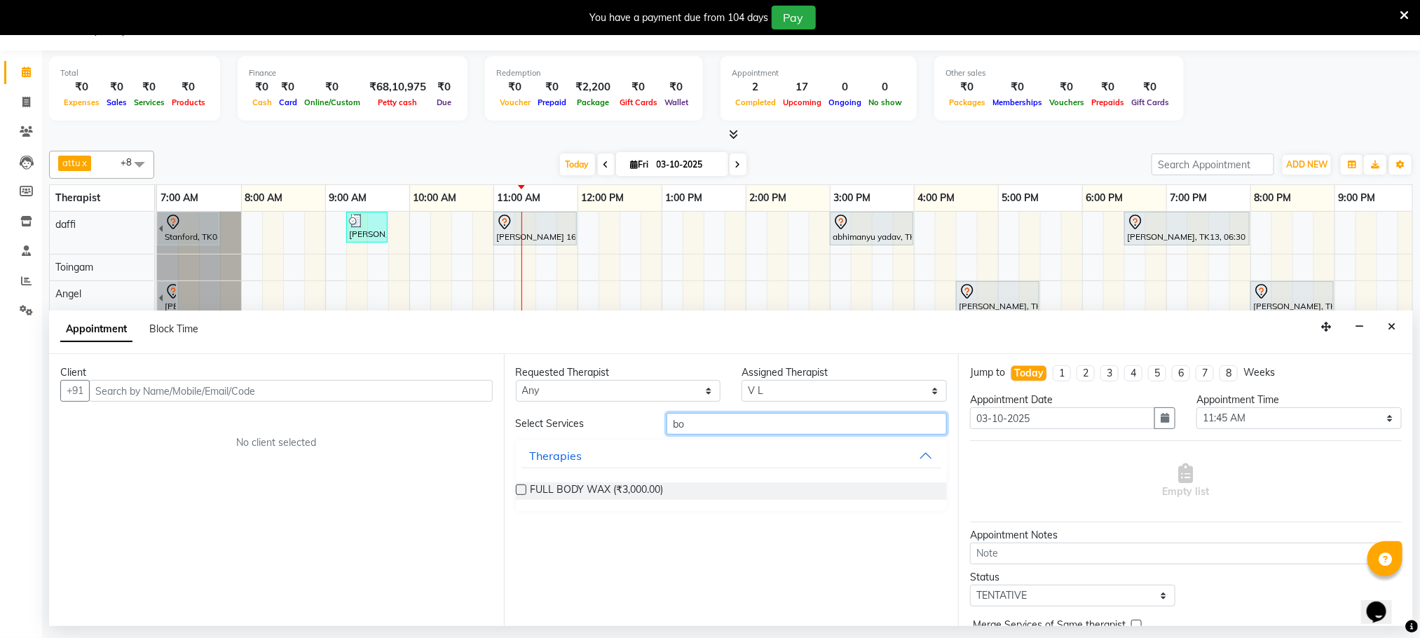
type input "b"
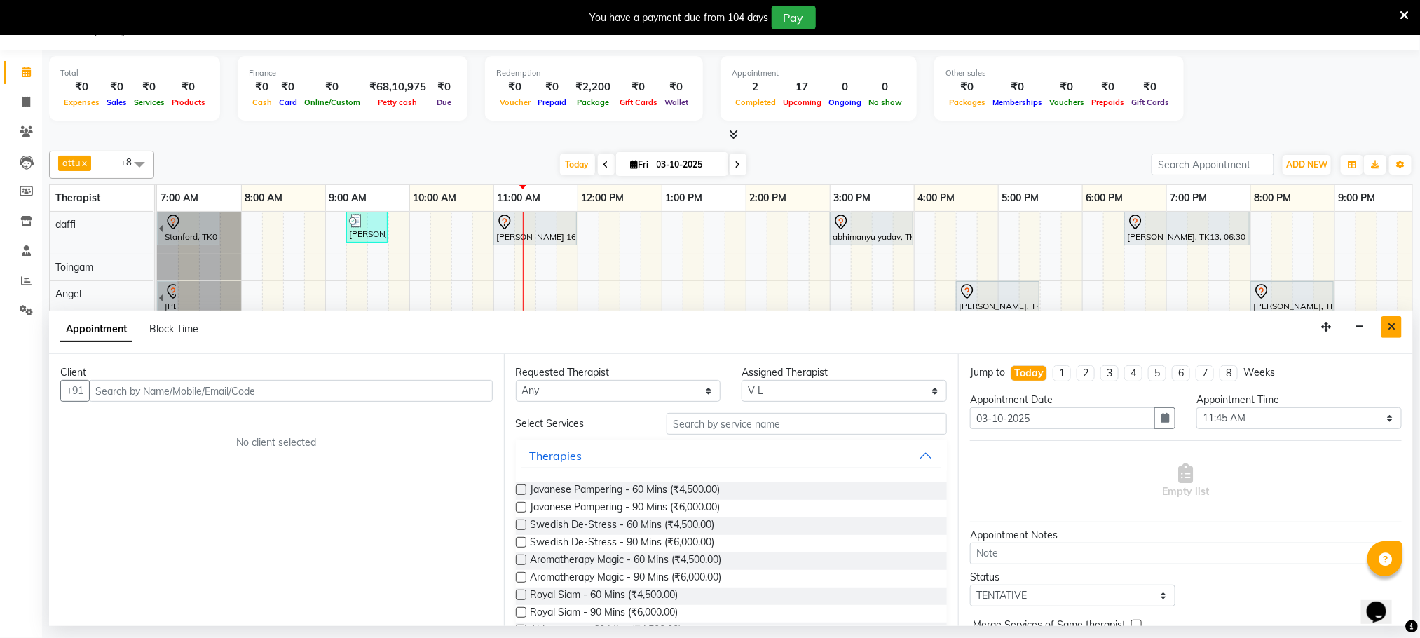
click at [1391, 329] on icon "Close" at bounding box center [1392, 327] width 8 height 10
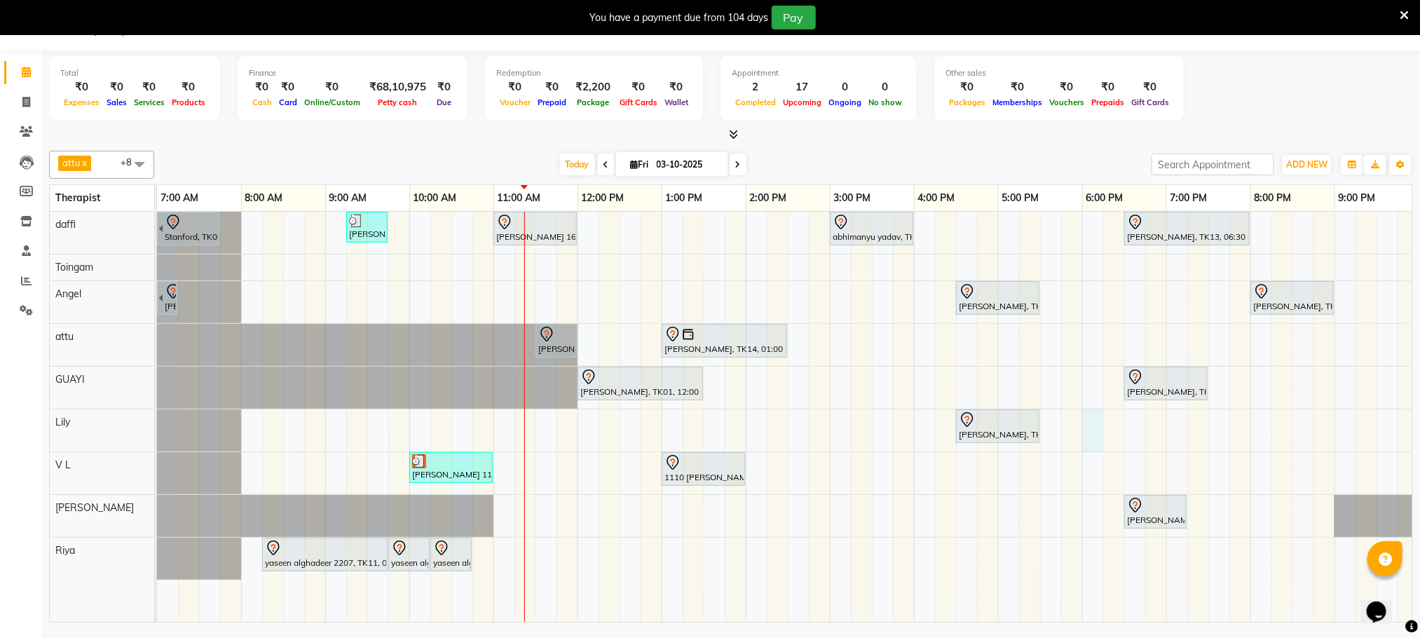
click at [1098, 434] on div "Stanford, TK04, 06:45 AM-07:45 AM, Swedish De-Stress - 60 Mins jay dev, TK10, 0…" at bounding box center [830, 417] width 1346 height 410
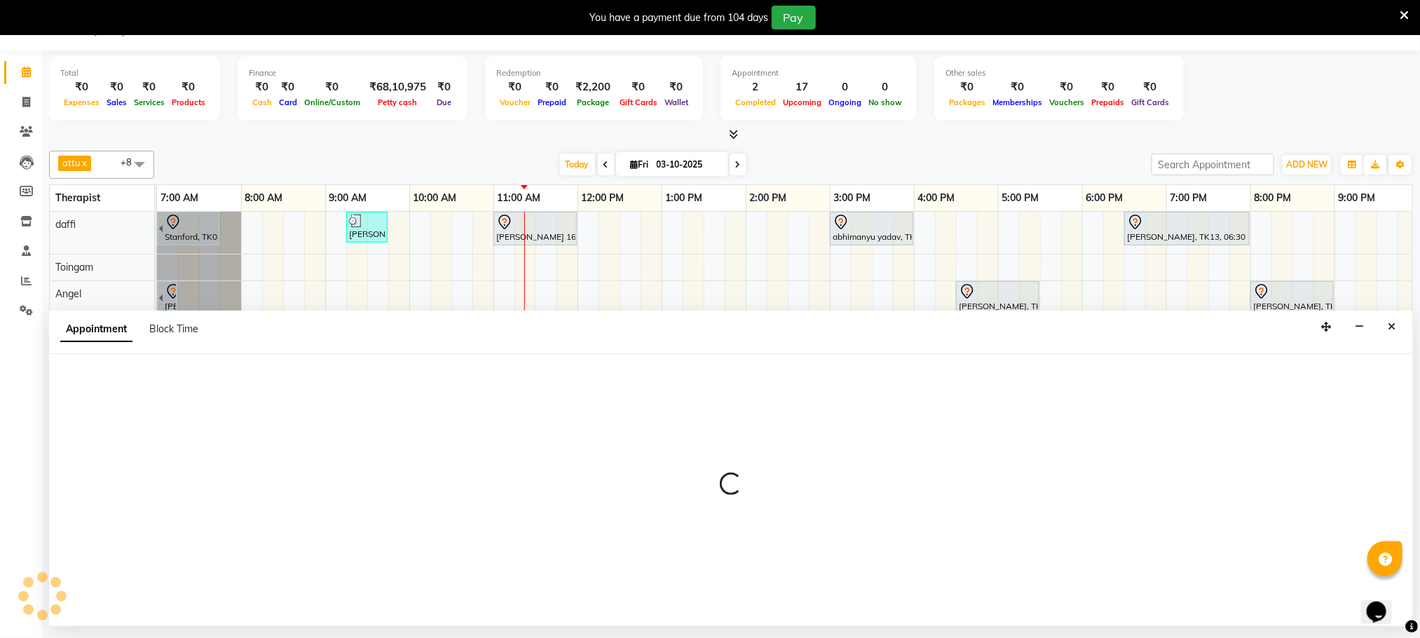
select select "75413"
select select "1080"
select select "tentative"
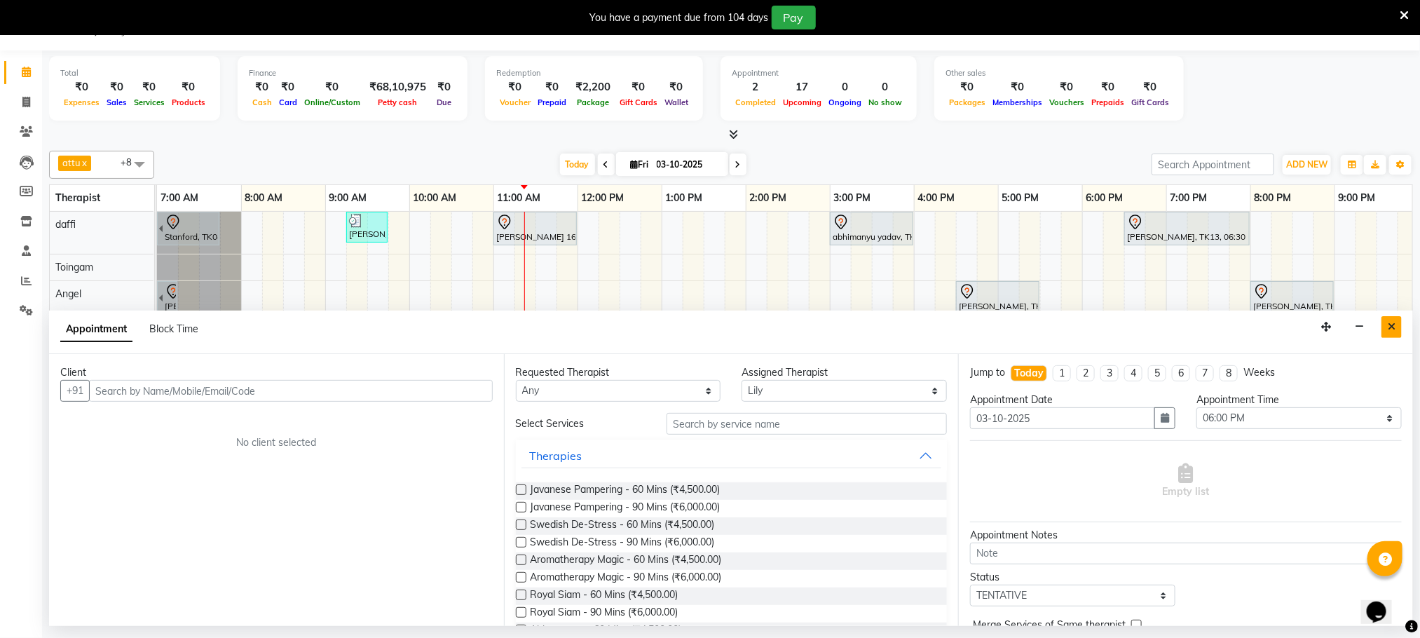
click at [1388, 325] on icon "Close" at bounding box center [1392, 327] width 8 height 10
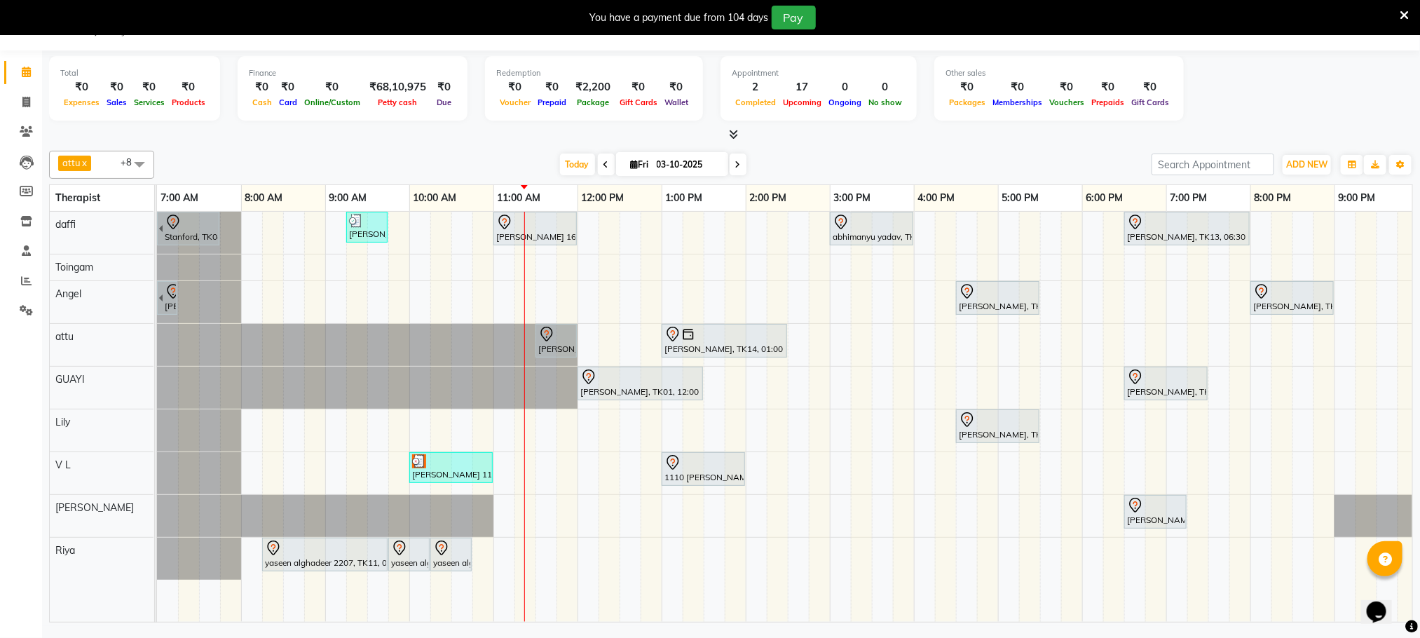
click at [737, 162] on icon at bounding box center [738, 165] width 6 height 8
type input "04-10-2025"
click at [723, 162] on input "04-10-2025" at bounding box center [688, 164] width 70 height 21
select select "10"
select select "2025"
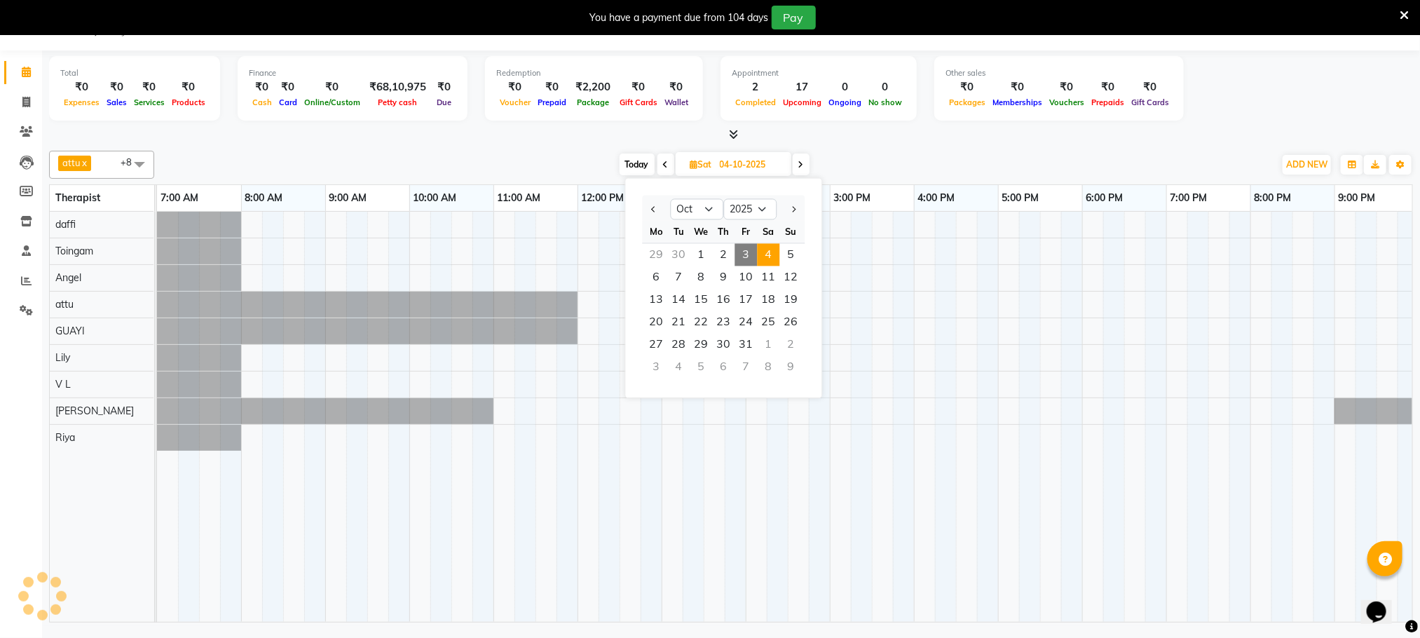
scroll to position [0, 90]
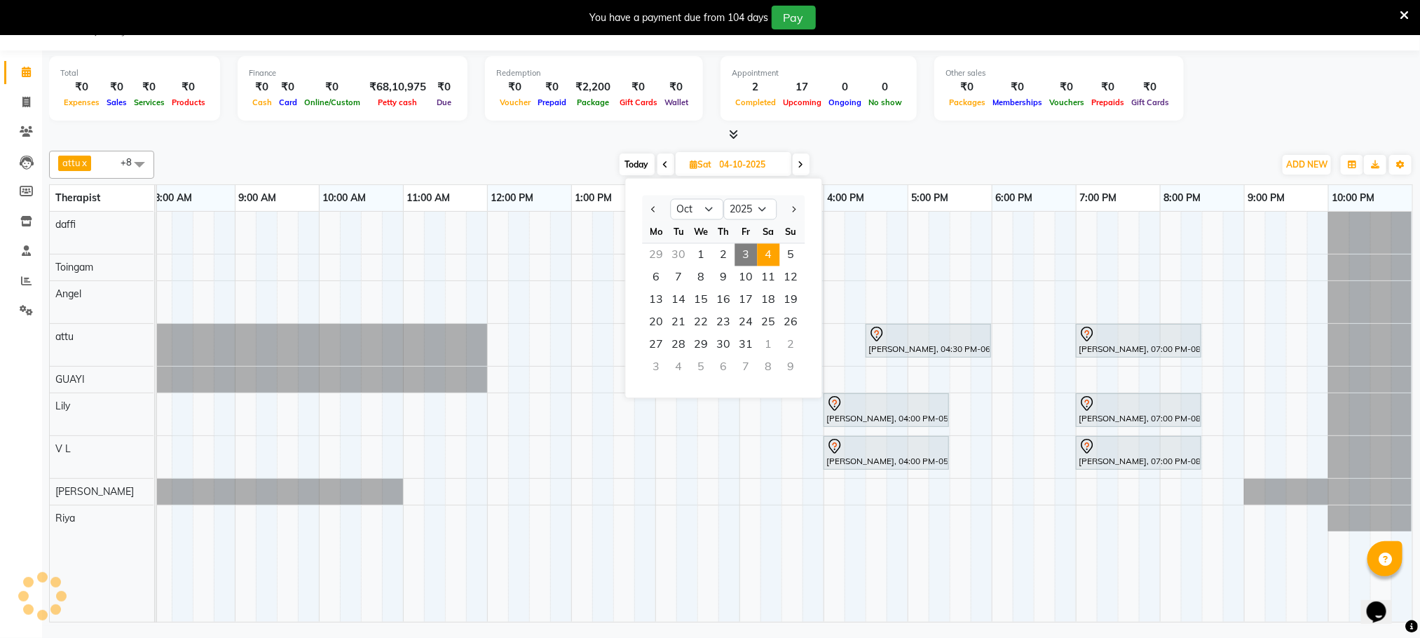
click at [894, 145] on div "attu x daffi x Lily x Riya x Toingam x V L x Raj Shrivas x GUAYI x Angel x +8 S…" at bounding box center [731, 383] width 1364 height 477
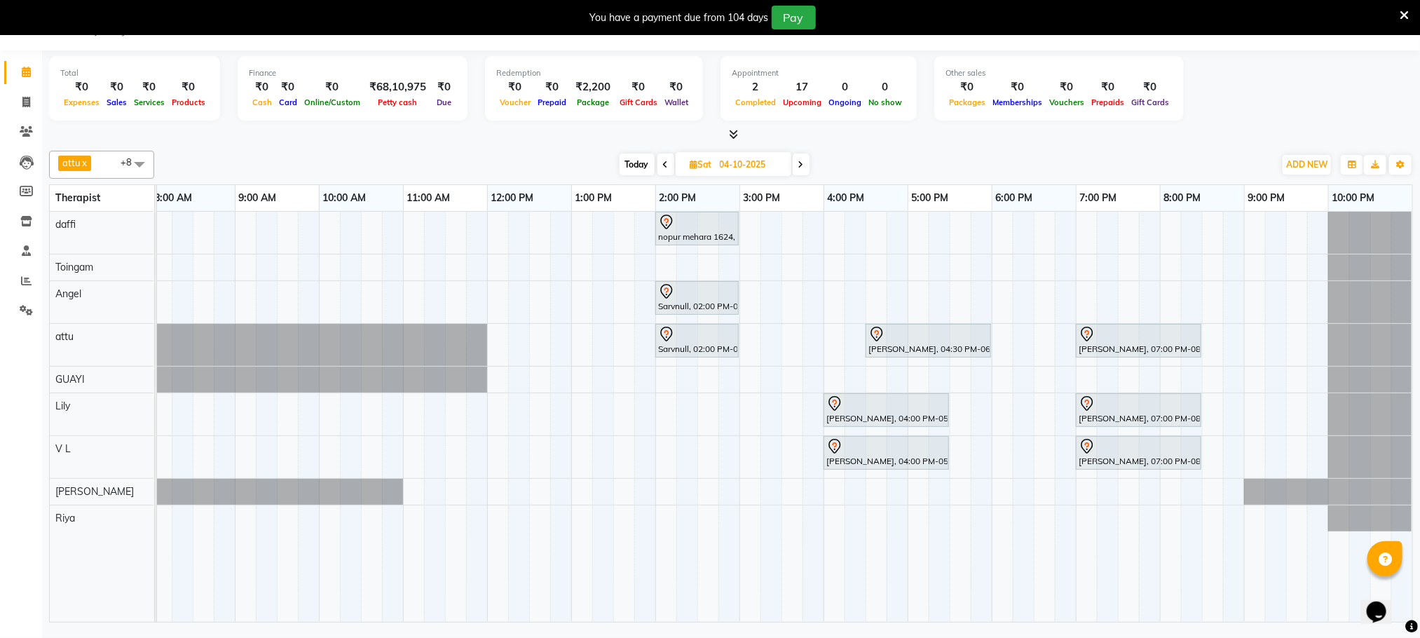
click at [634, 166] on span "Today" at bounding box center [637, 165] width 35 height 22
click at [687, 166] on span "Sat" at bounding box center [701, 164] width 29 height 11
type input "03-10-2025"
select select "10"
select select "2025"
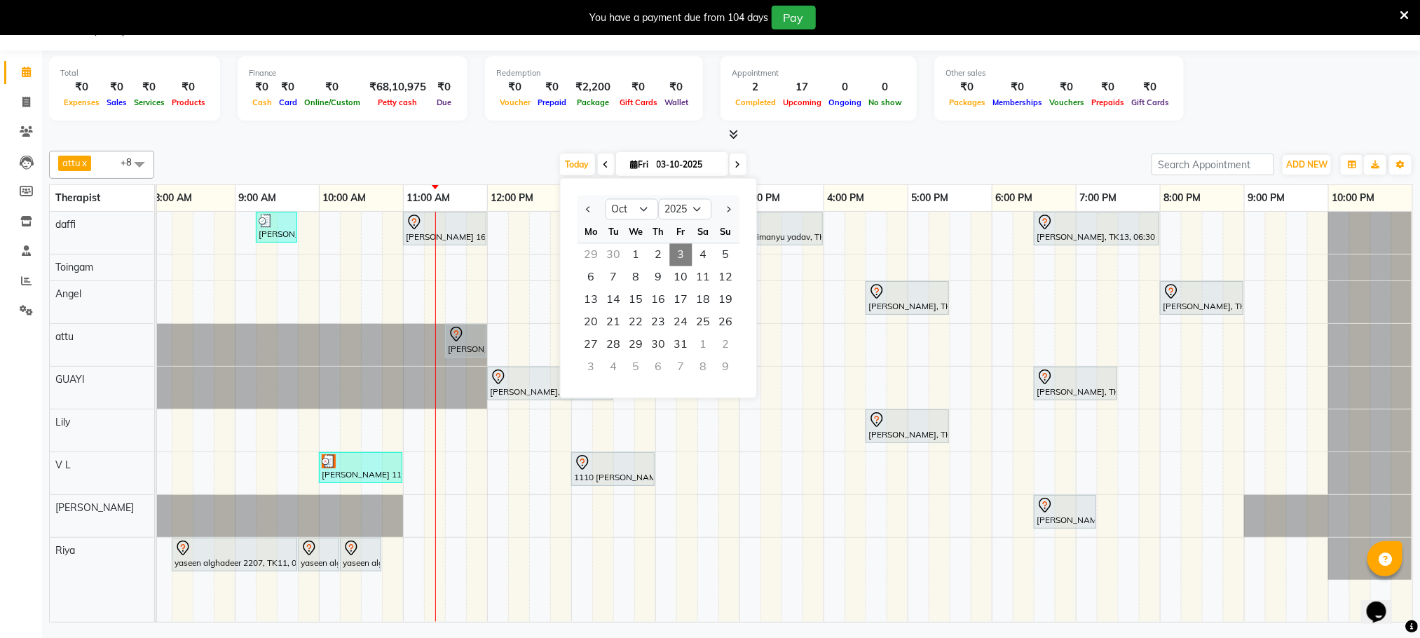
click at [492, 146] on div "attu x daffi x Lily x Riya x Toingam x V L x Raj Shrivas x GUAYI x Angel x +8 S…" at bounding box center [731, 383] width 1364 height 477
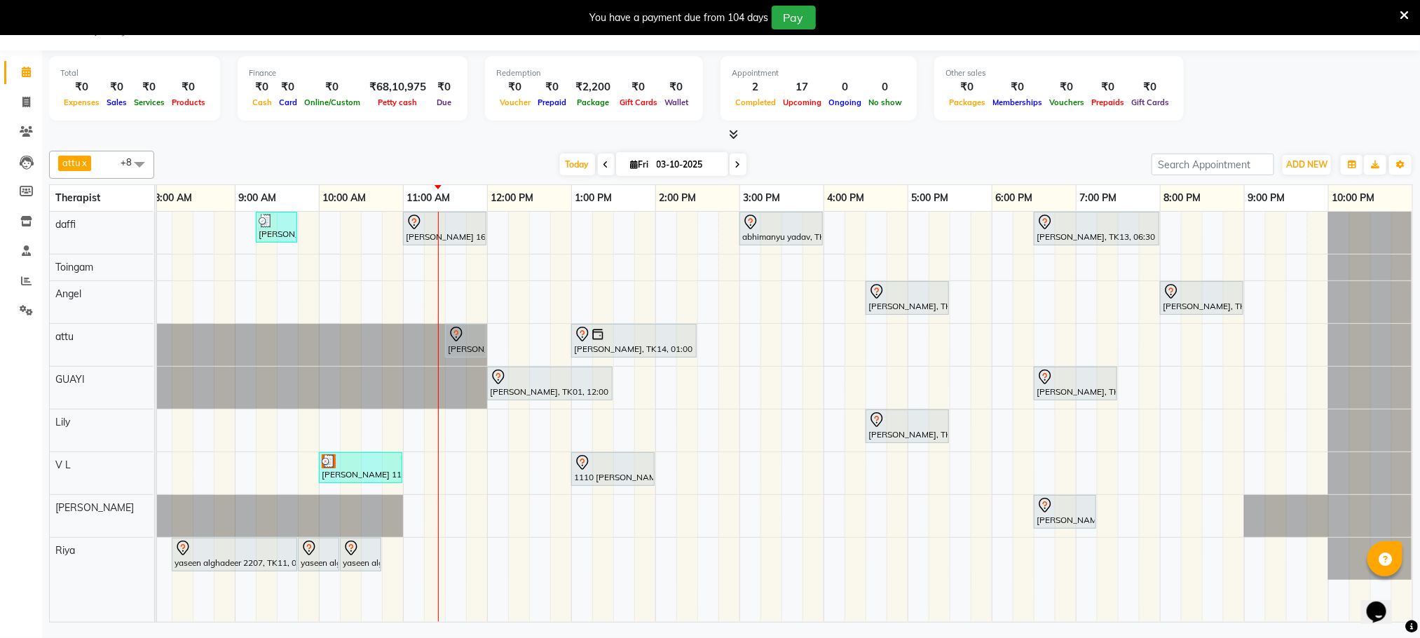
click at [743, 389] on div "Stanford, TK04, 06:45 AM-07:45 AM, Swedish De-Stress - 60 Mins jay dev, TK10, 0…" at bounding box center [740, 417] width 1346 height 410
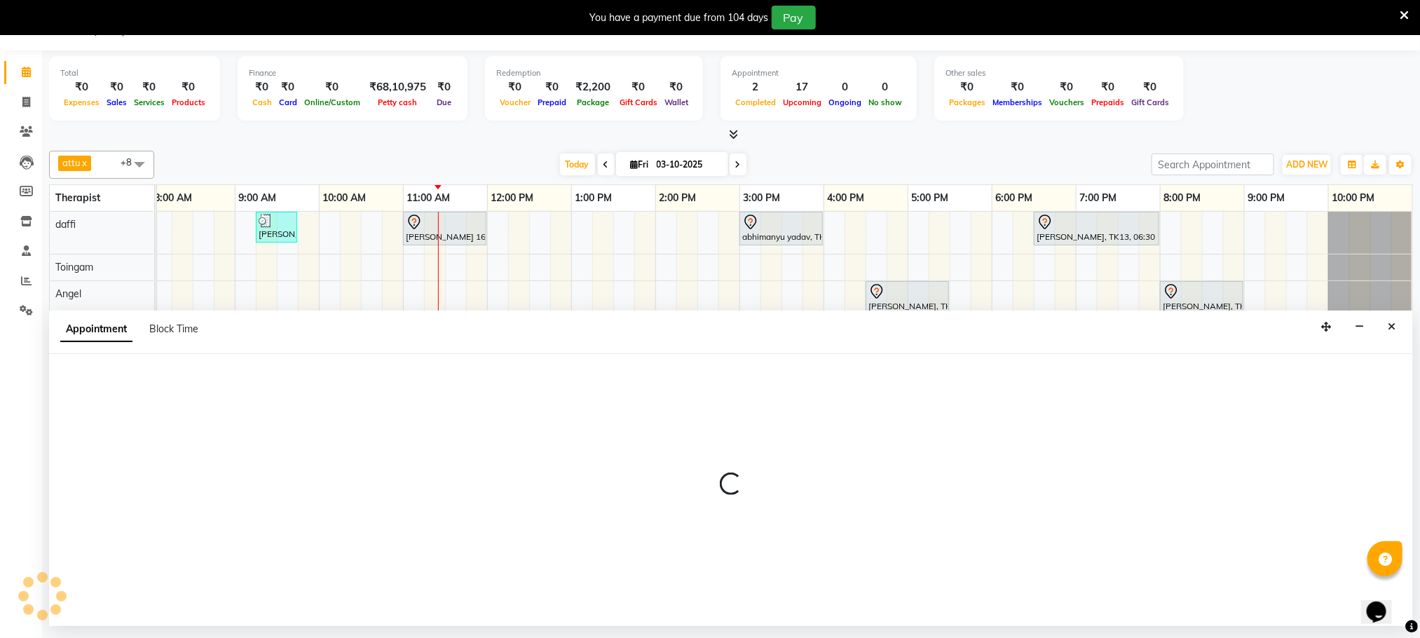
select select "48471"
select select "900"
select select "tentative"
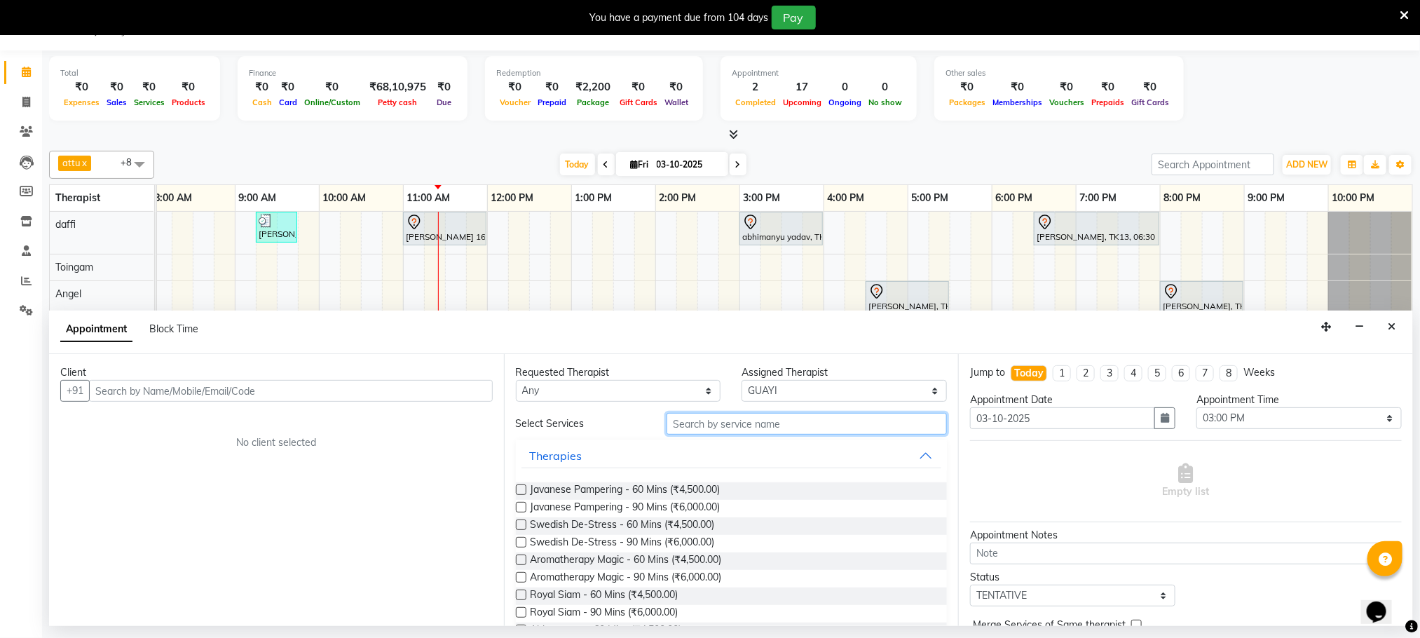
click at [743, 427] on input "text" at bounding box center [807, 424] width 280 height 22
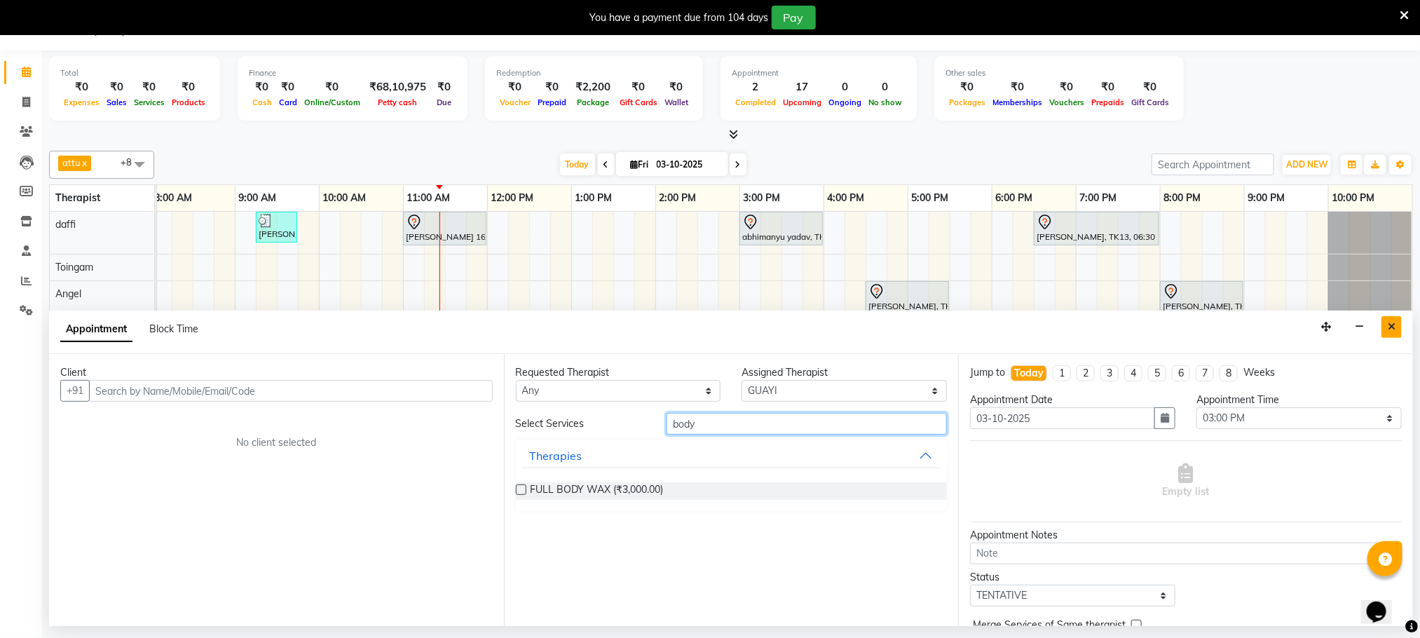
type input "body"
click at [1390, 324] on icon "Close" at bounding box center [1392, 327] width 8 height 10
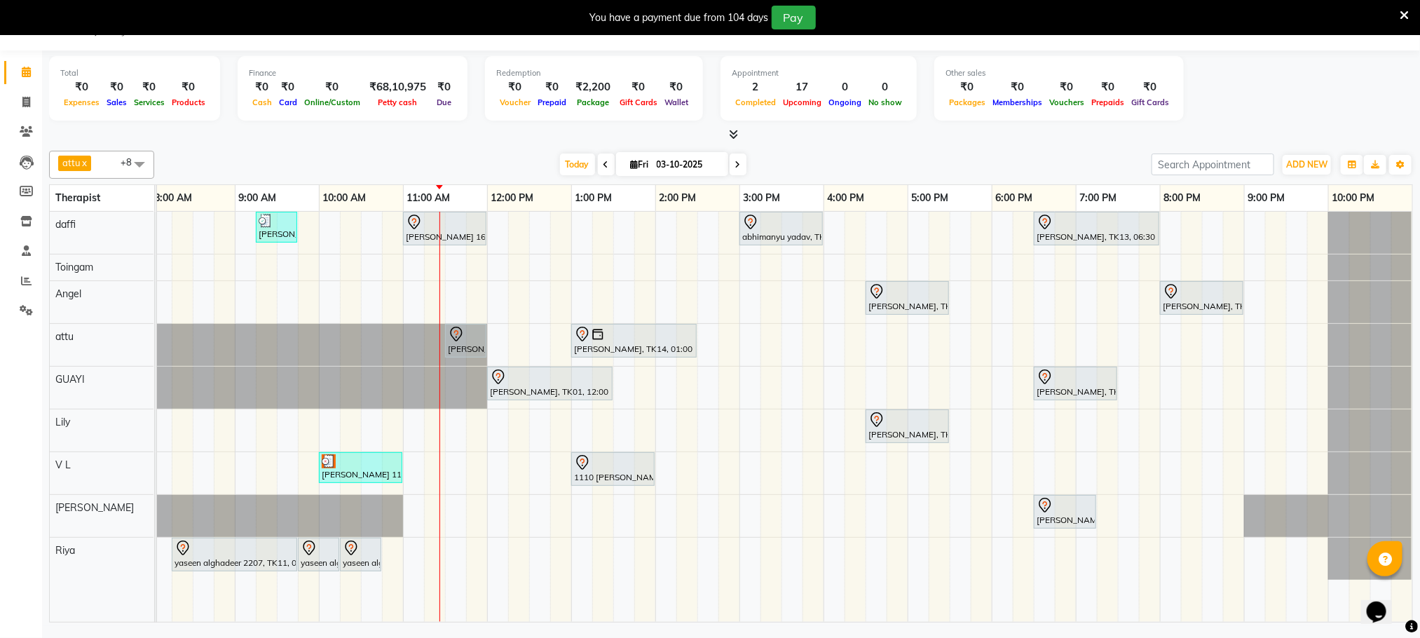
click at [743, 162] on span at bounding box center [738, 165] width 17 height 22
type input "04-10-2025"
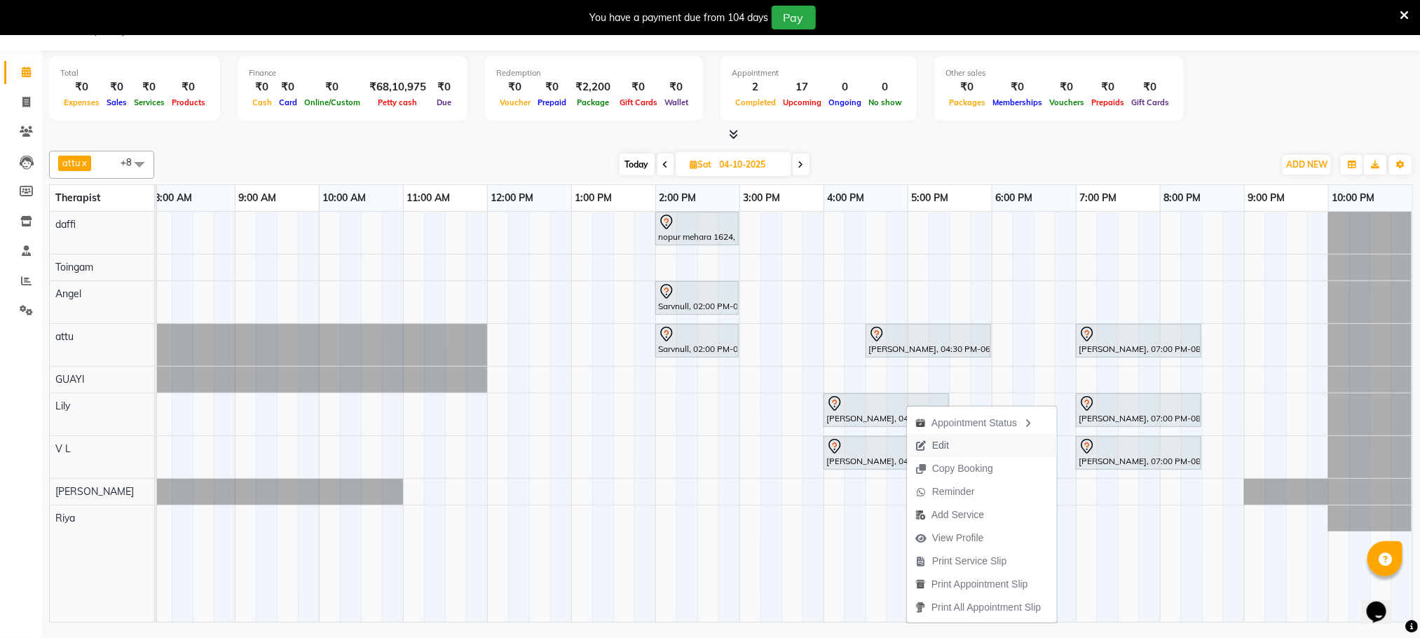
click at [959, 437] on button "Edit" at bounding box center [982, 445] width 150 height 23
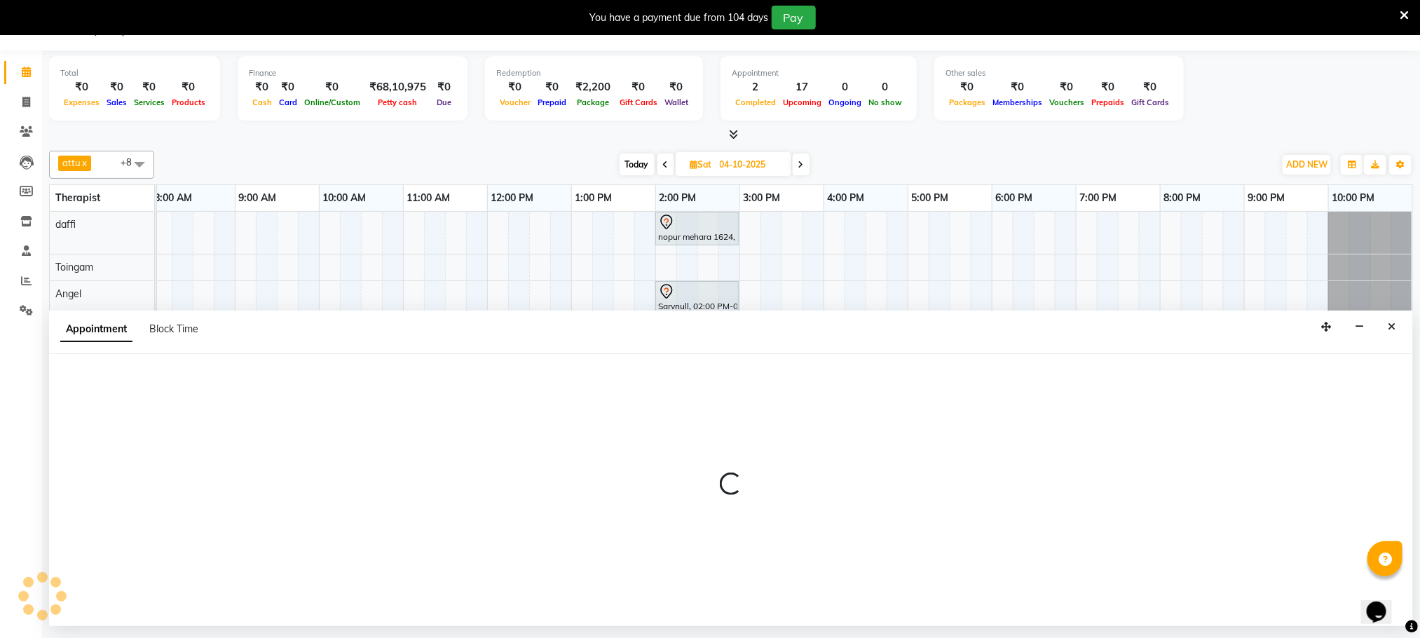
select select "tentative"
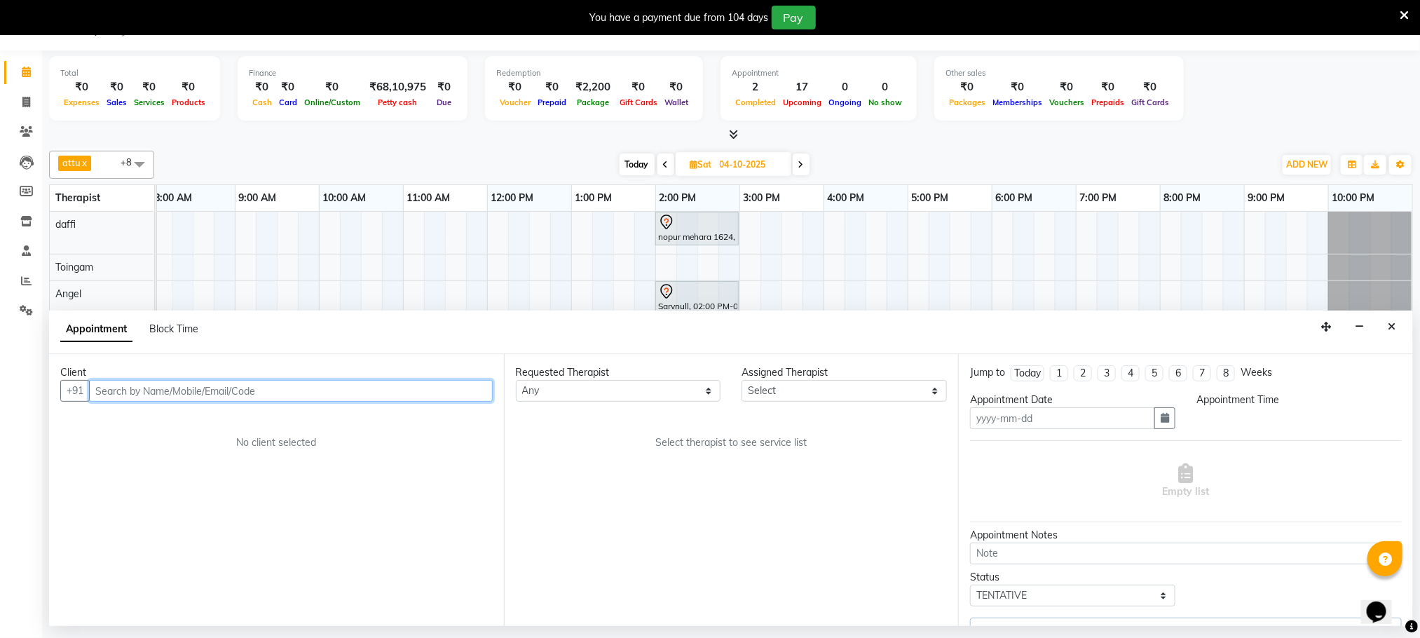
type input "04-10-2025"
select select "75413"
select select "960"
select select "3174"
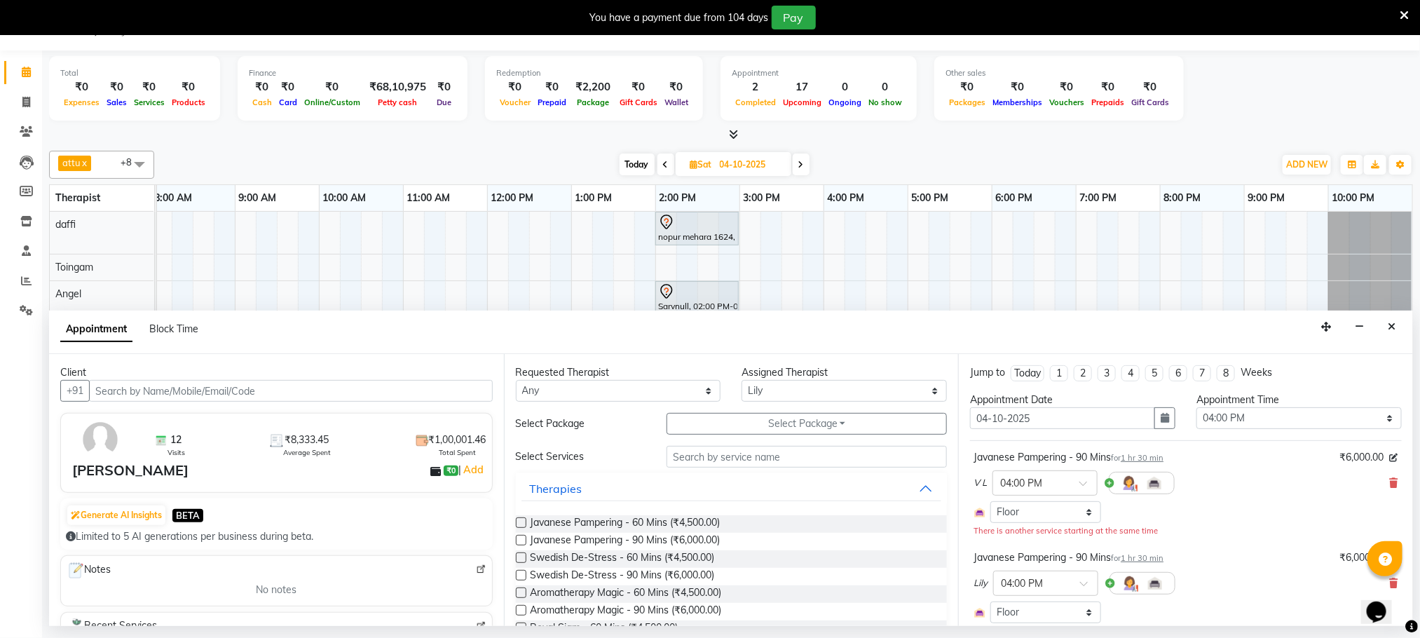
click at [1085, 562] on div "Javanese Pampering - 90 Mins for 1 hr 30 min" at bounding box center [1069, 557] width 190 height 15
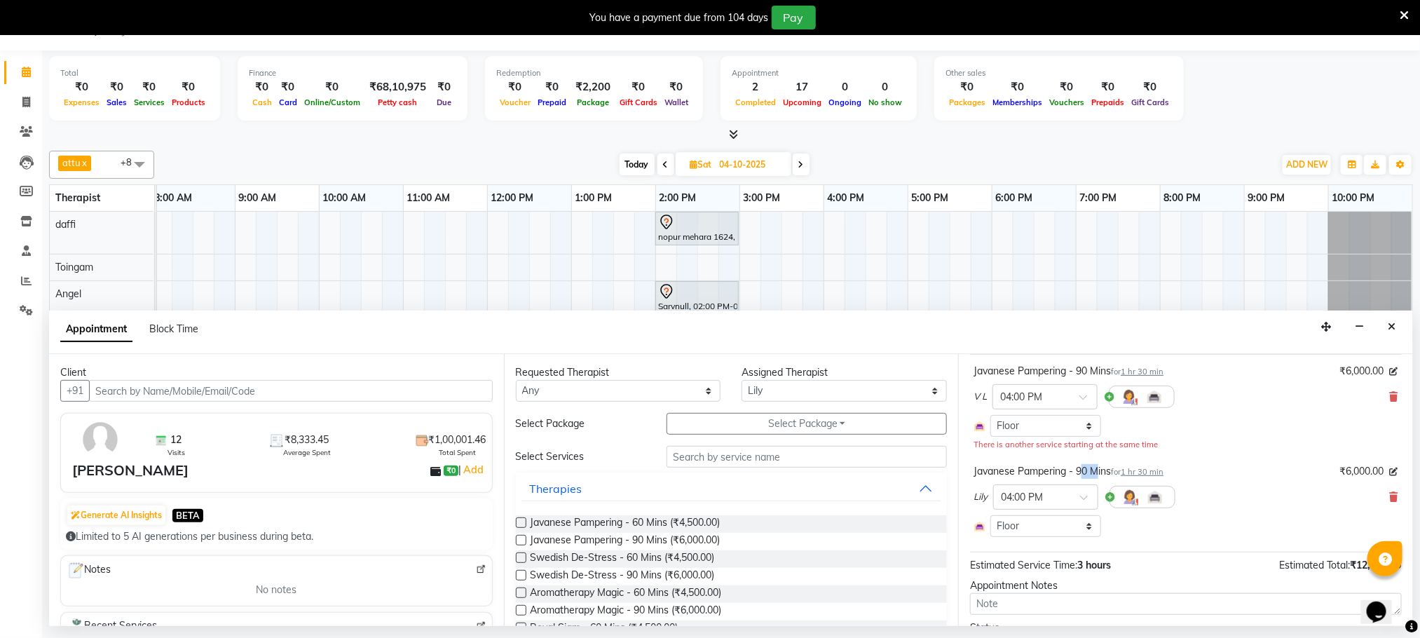
scroll to position [167, 0]
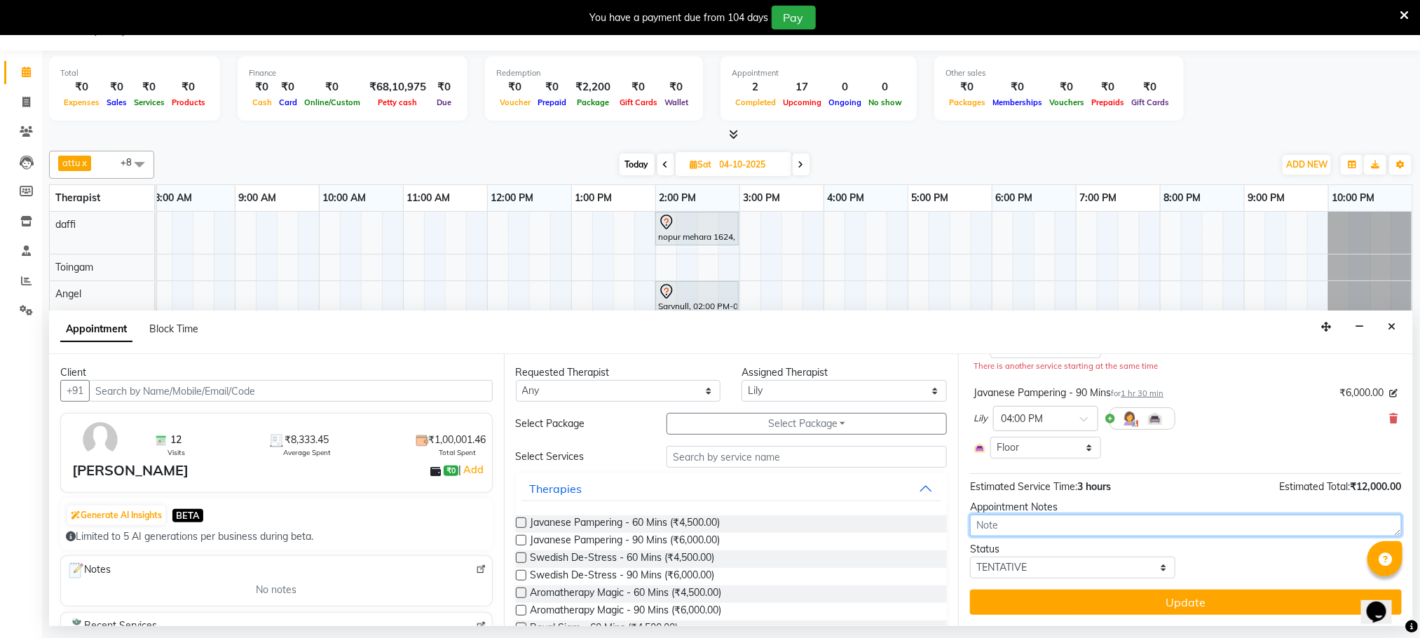
click at [1092, 536] on textarea at bounding box center [1186, 526] width 432 height 22
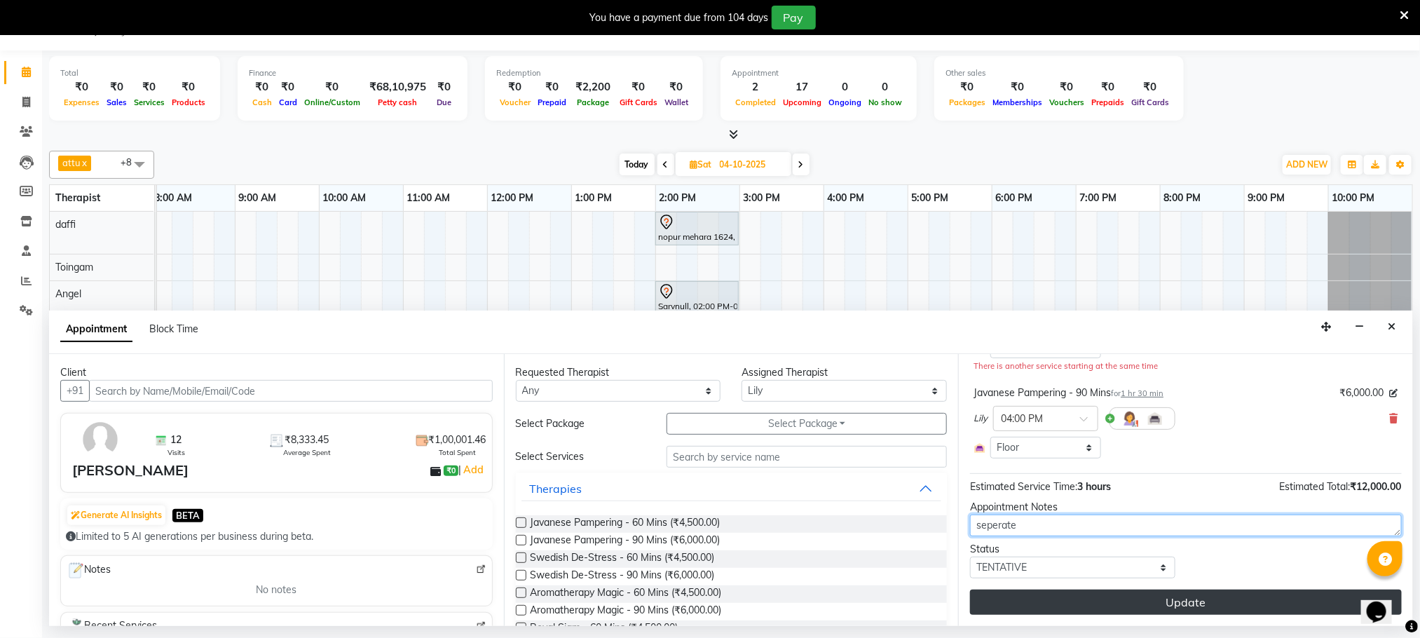
type textarea "seperate"
click at [1148, 604] on button "Update" at bounding box center [1186, 602] width 432 height 25
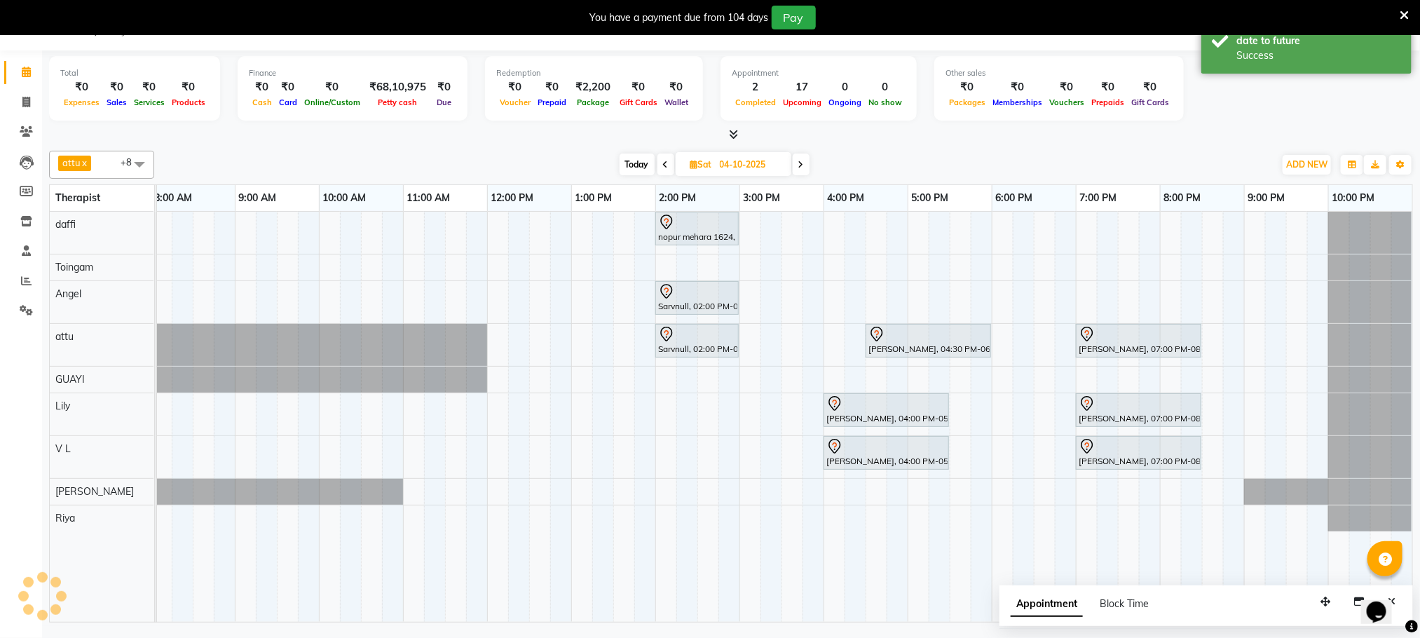
scroll to position [0, 0]
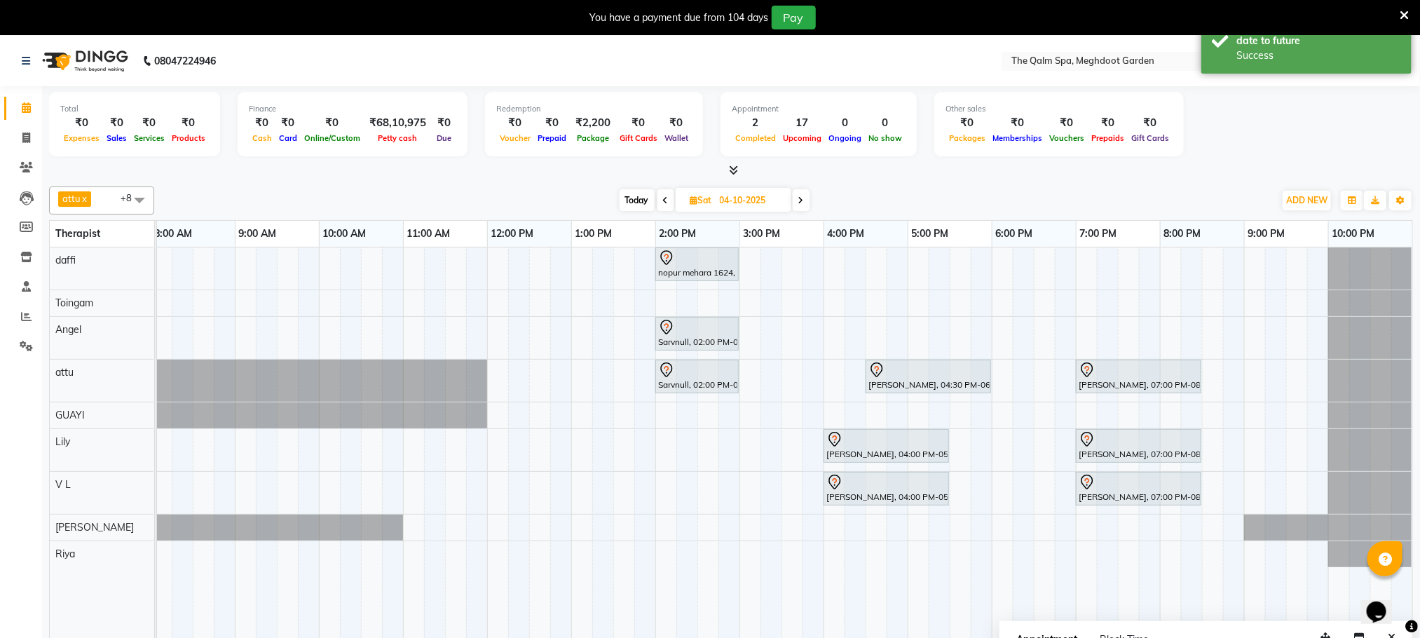
click at [635, 203] on span "Today" at bounding box center [637, 200] width 35 height 22
type input "03-10-2025"
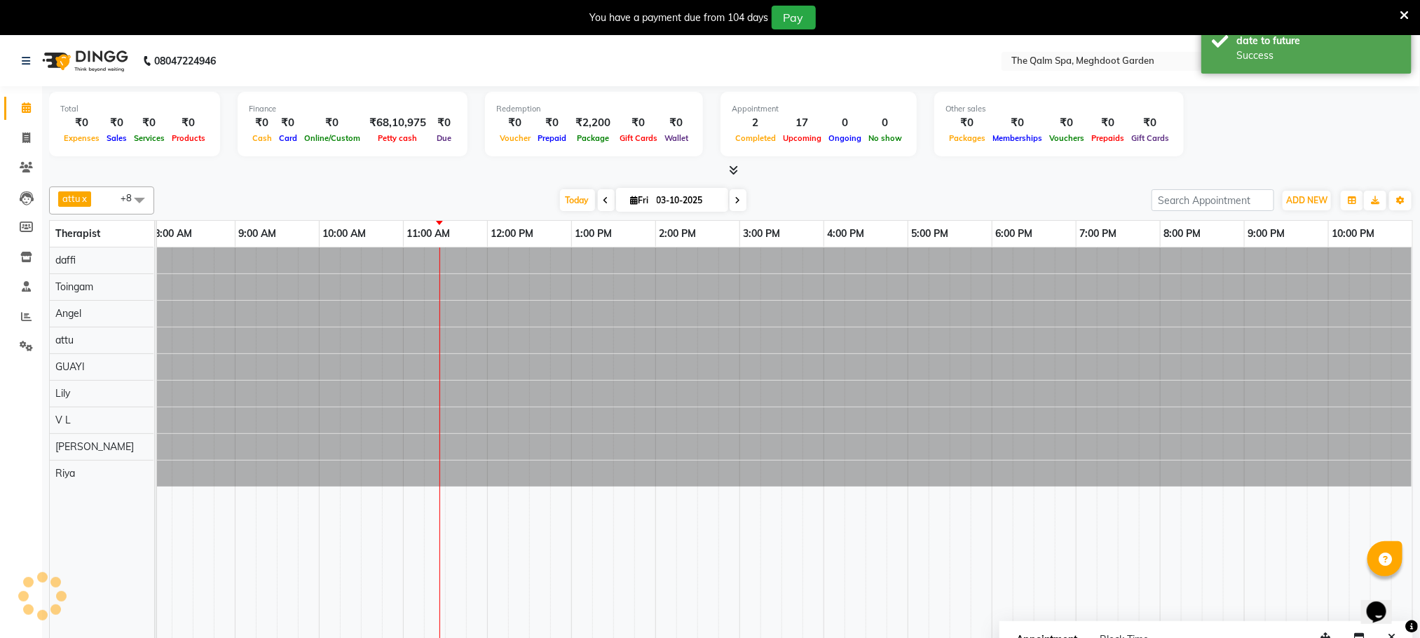
scroll to position [0, 90]
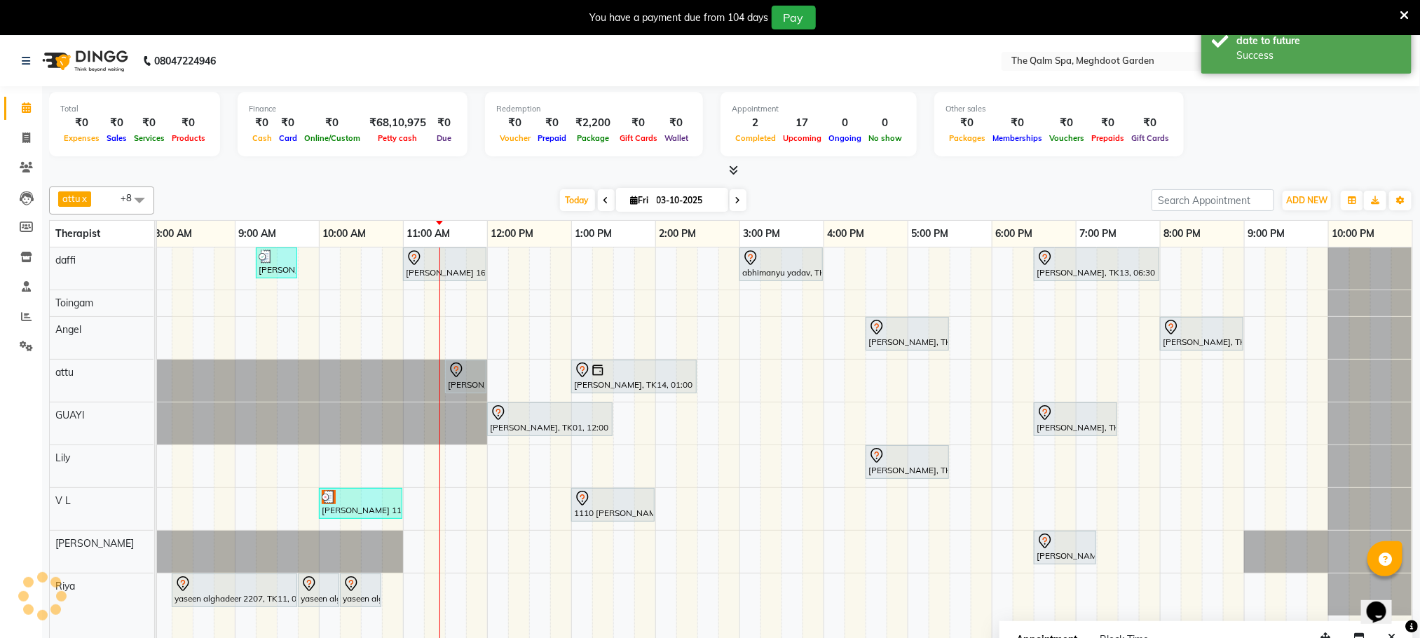
click at [661, 371] on div at bounding box center [634, 370] width 120 height 17
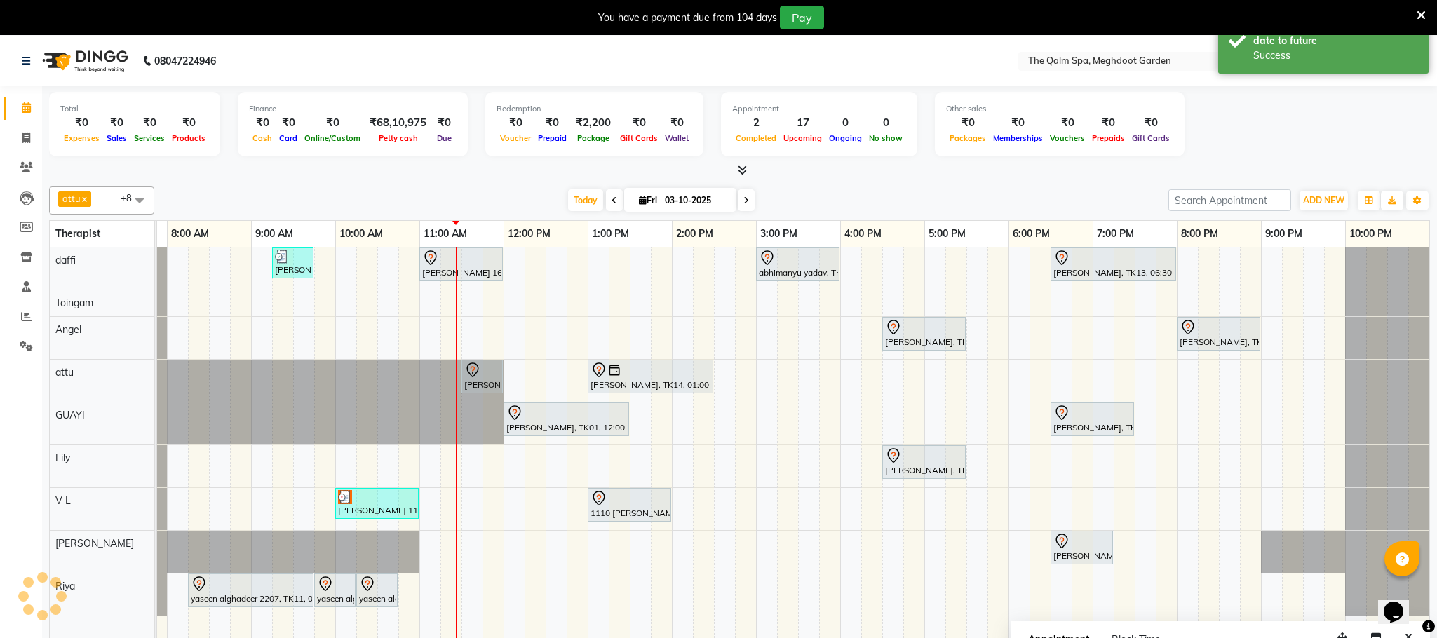
select select "7"
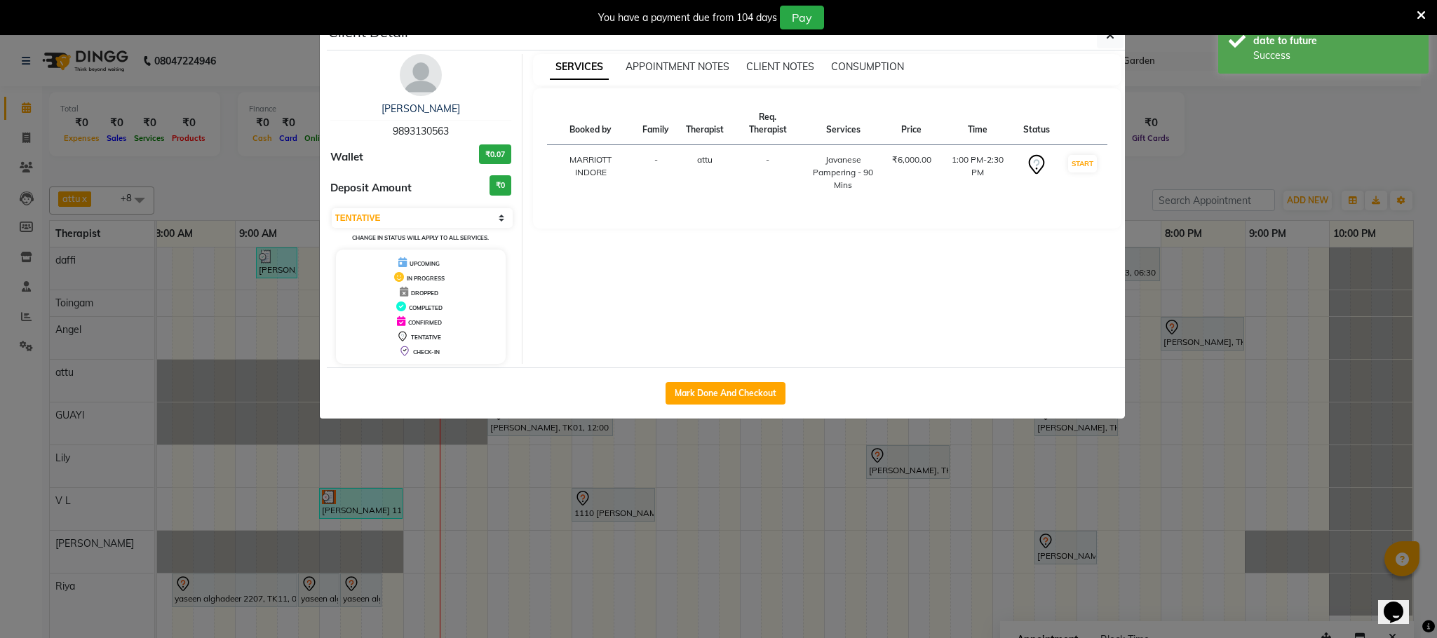
drag, startPoint x: 832, startPoint y: 524, endPoint x: 817, endPoint y: 526, distance: 14.8
click at [831, 524] on ngb-modal-window "Client Detail Siddharth Upasak 9893130563 Wallet ₹0.07 Deposit Amount ₹0 Select…" at bounding box center [718, 319] width 1437 height 638
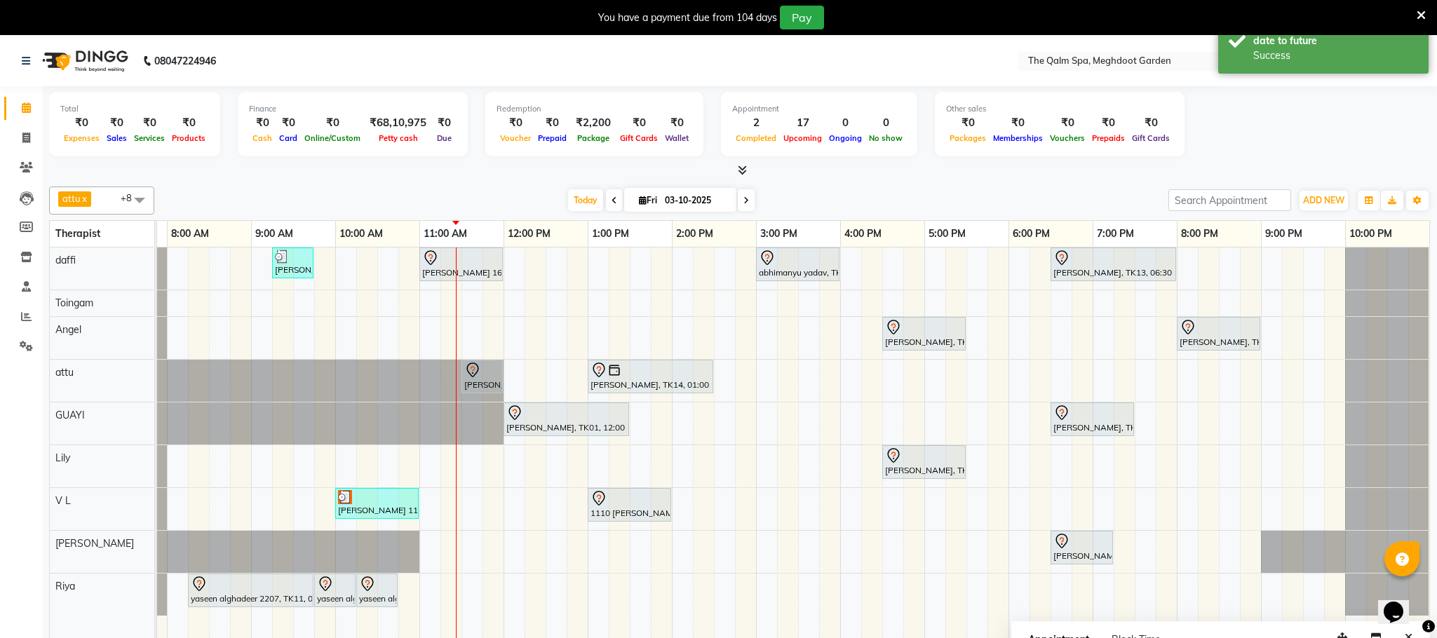
click at [787, 518] on div "Stanford, TK04, 06:45 AM-07:45 AM, Swedish De-Stress - 60 Mins jay dev, TK10, 0…" at bounding box center [756, 452] width 1346 height 410
select select "86833"
select select "915"
select select "tentative"
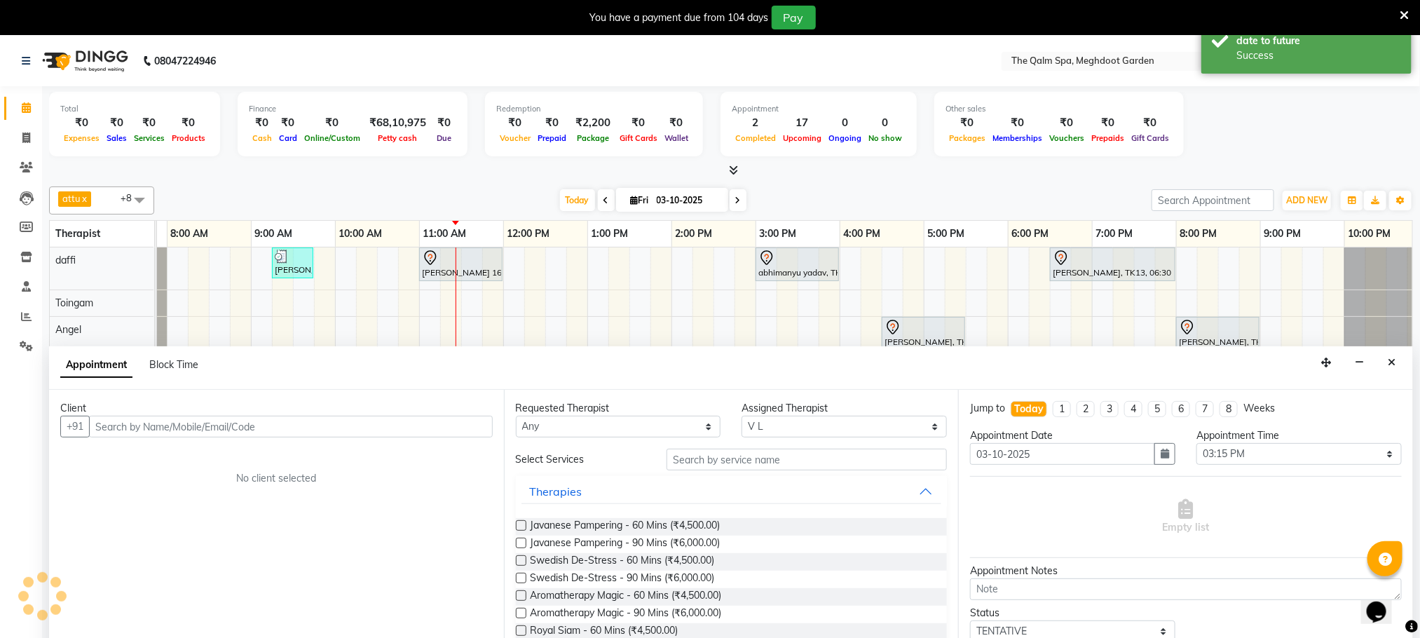
scroll to position [36, 0]
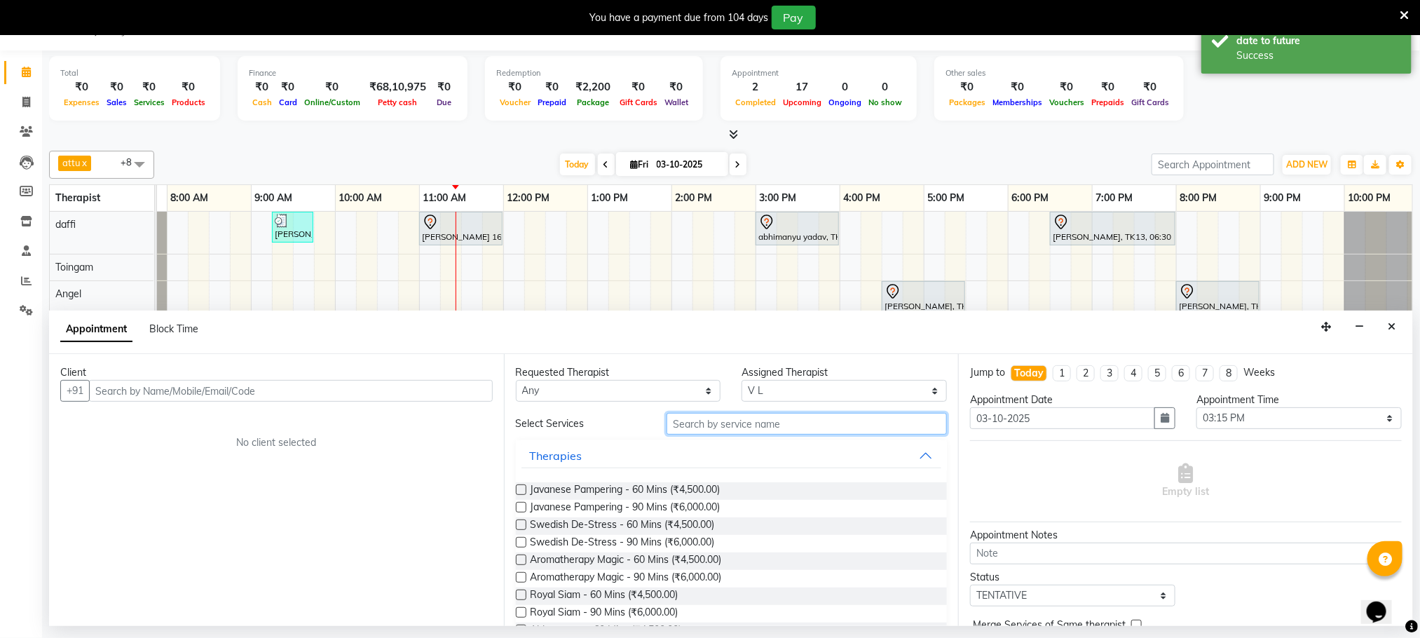
drag, startPoint x: 667, startPoint y: 427, endPoint x: 686, endPoint y: 437, distance: 21.0
click at [670, 431] on input "text" at bounding box center [807, 424] width 280 height 22
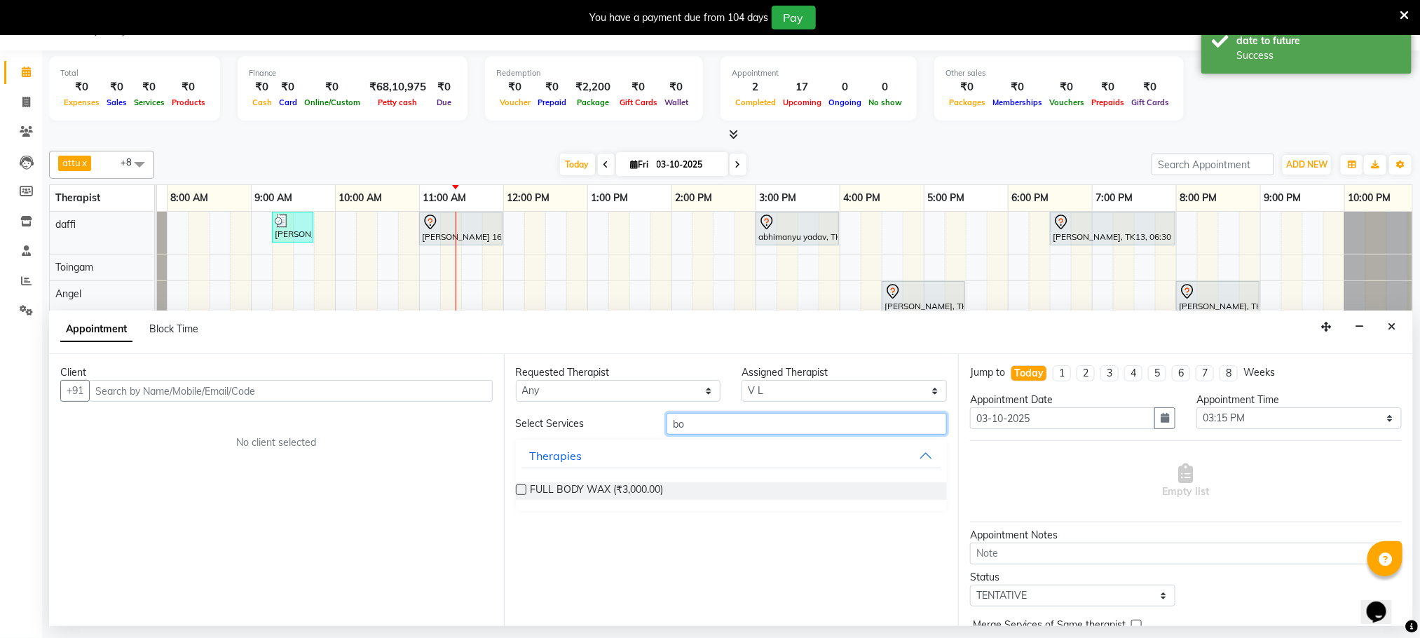
type input "b"
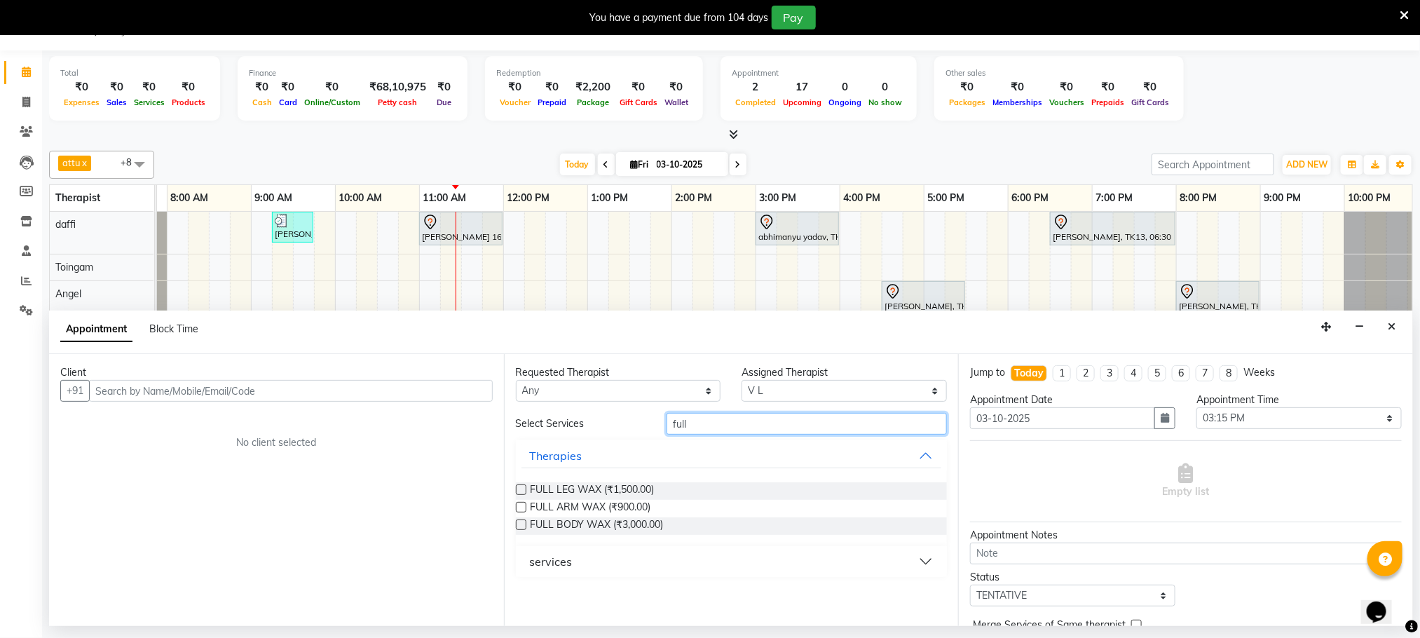
type input "full"
click at [593, 562] on button "services" at bounding box center [732, 561] width 421 height 25
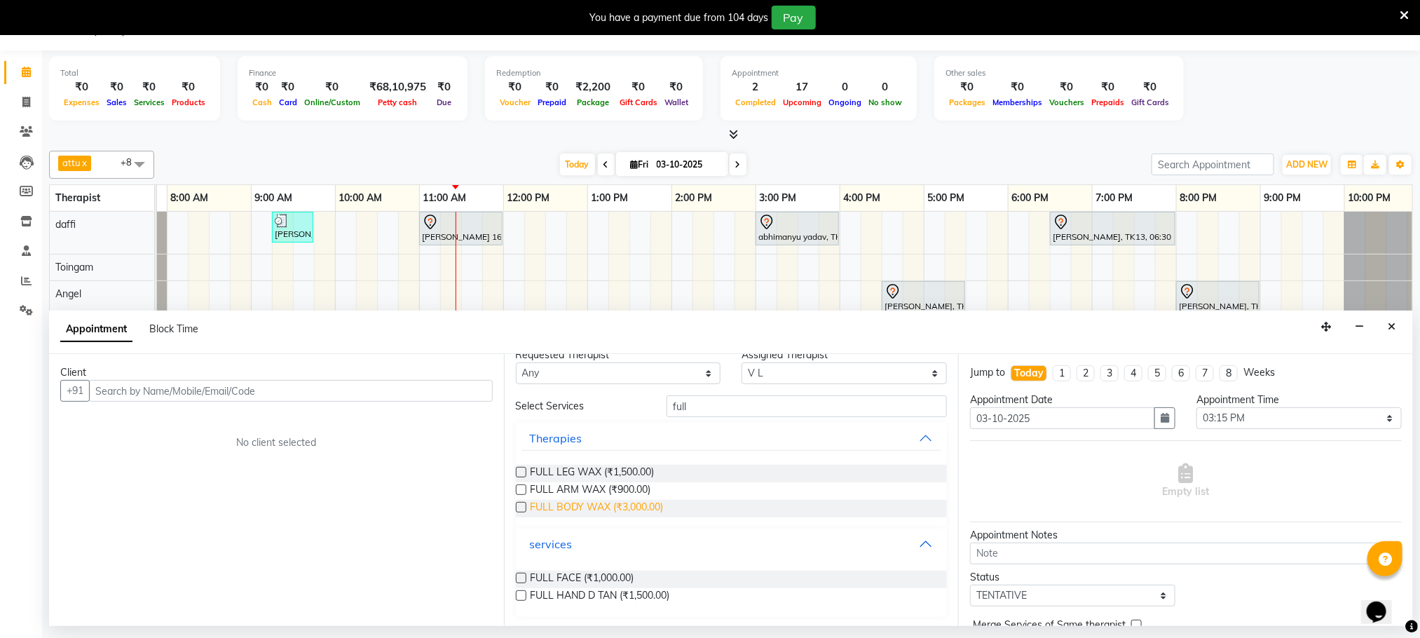
scroll to position [19, 0]
click at [753, 393] on div "Requested Therapist Any Angel attu Bhavesh Joshi daffi Darshika Eshuhmi Eva GUA…" at bounding box center [731, 490] width 455 height 272
click at [758, 412] on input "full" at bounding box center [807, 405] width 280 height 22
type input "f"
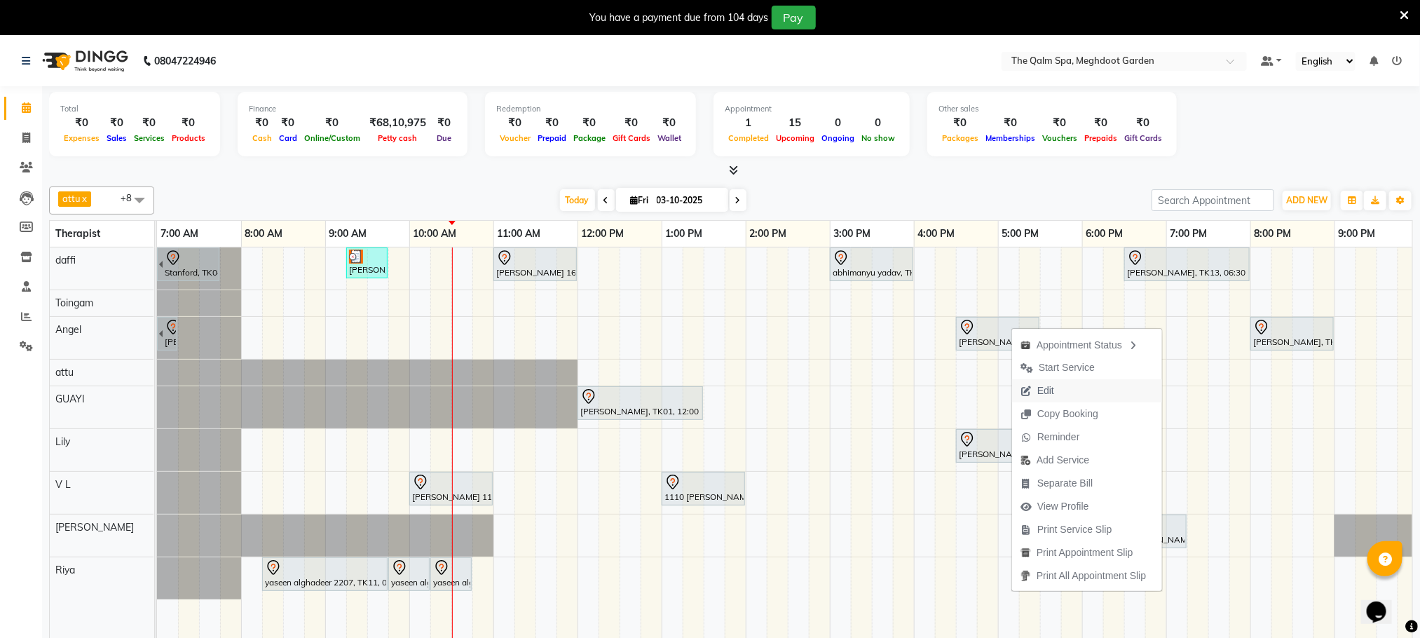
click at [1075, 388] on button "Edit" at bounding box center [1087, 390] width 150 height 23
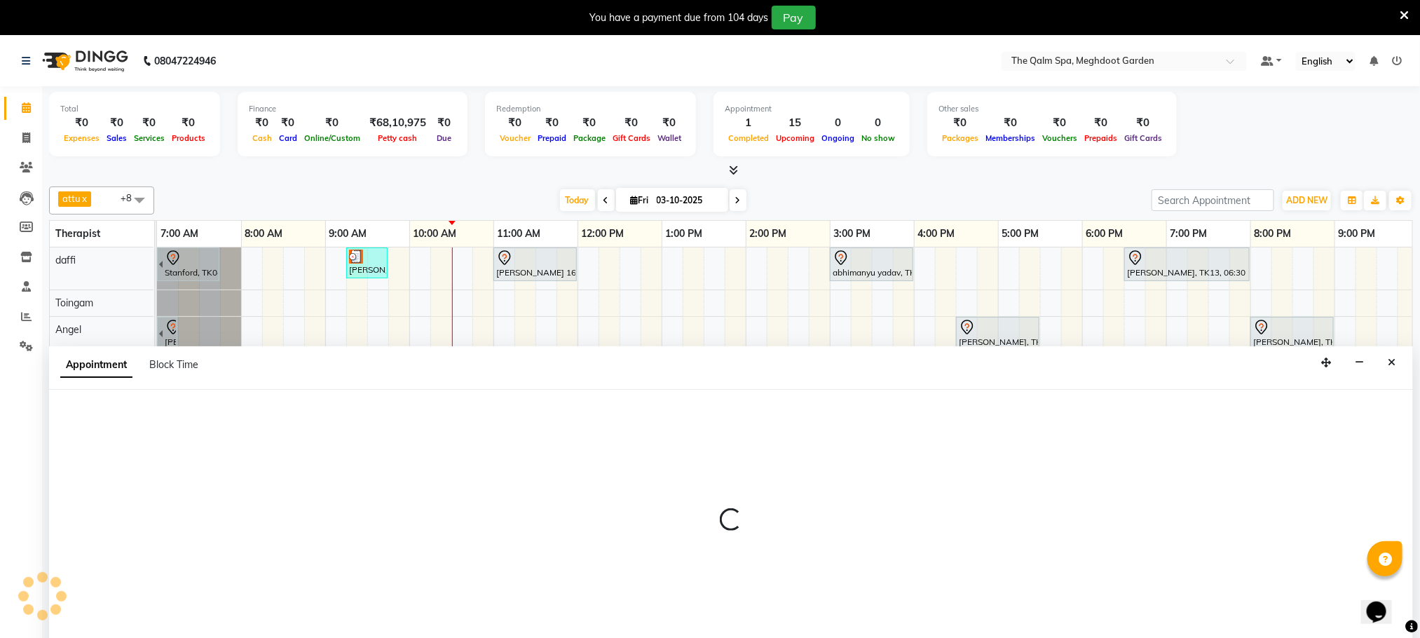
scroll to position [36, 0]
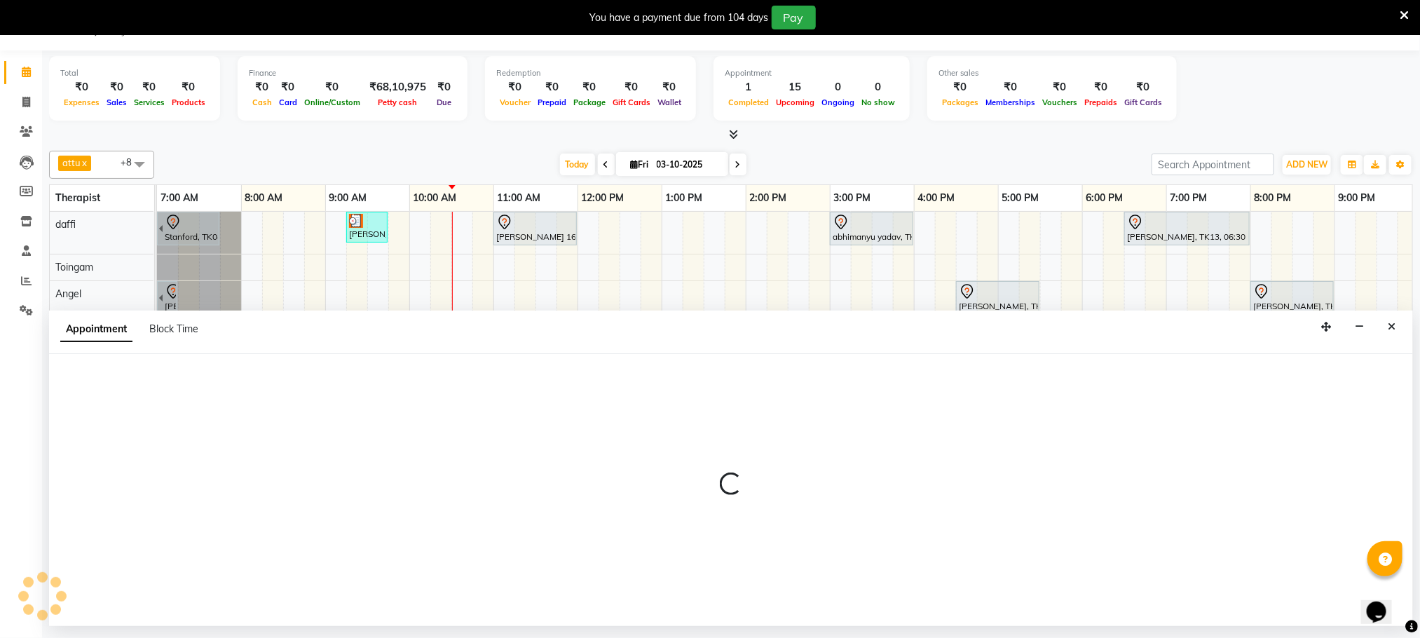
select select "tentative"
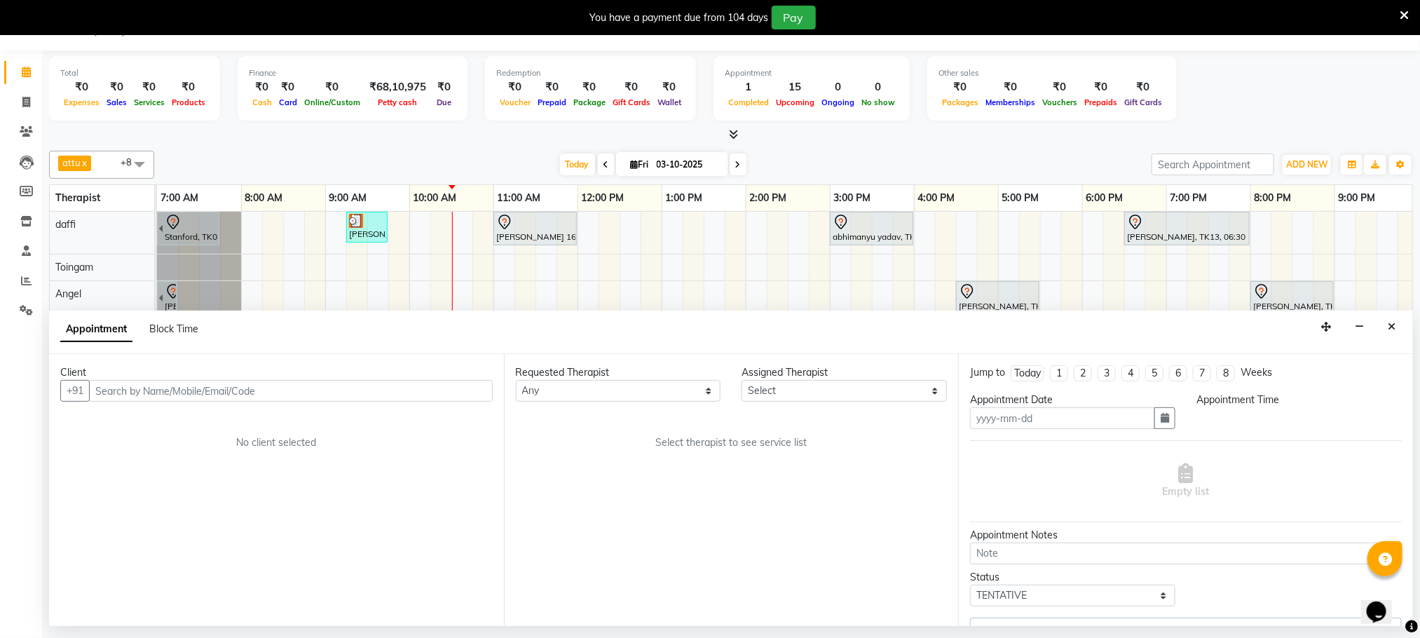
type input "03-10-2025"
type textarea "Piyush, seperate"
select select "990"
select select "90357"
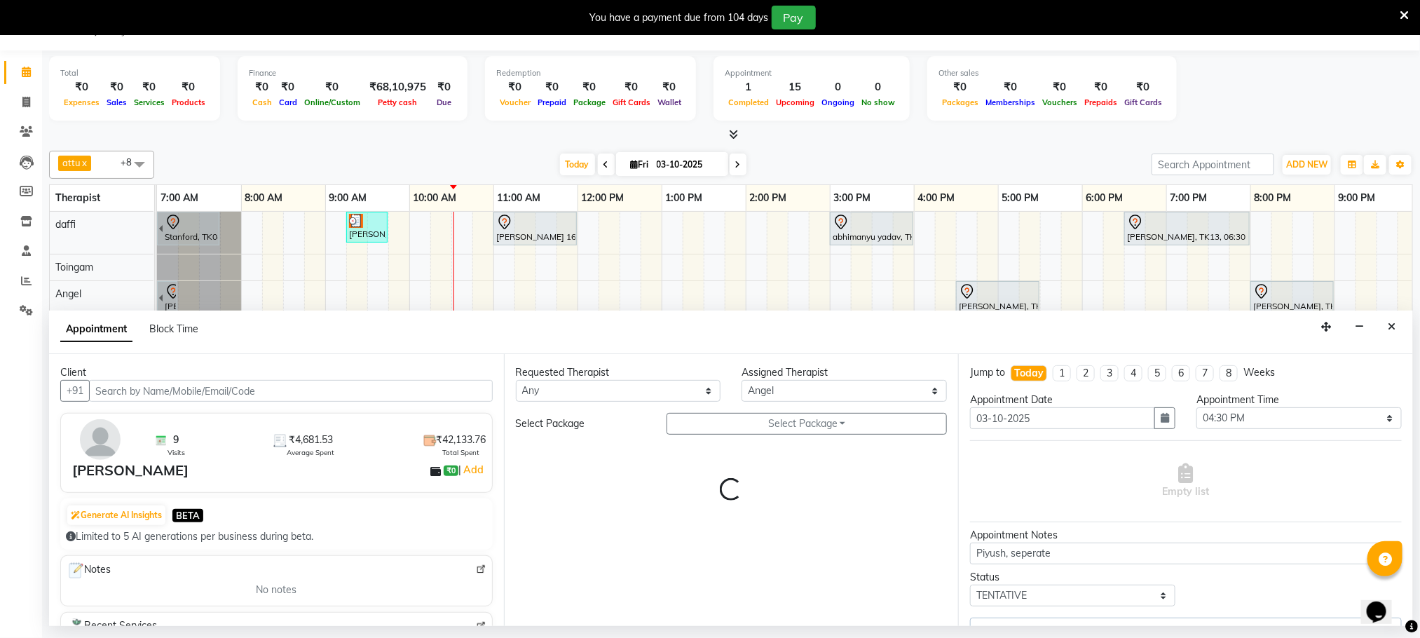
select select "3174"
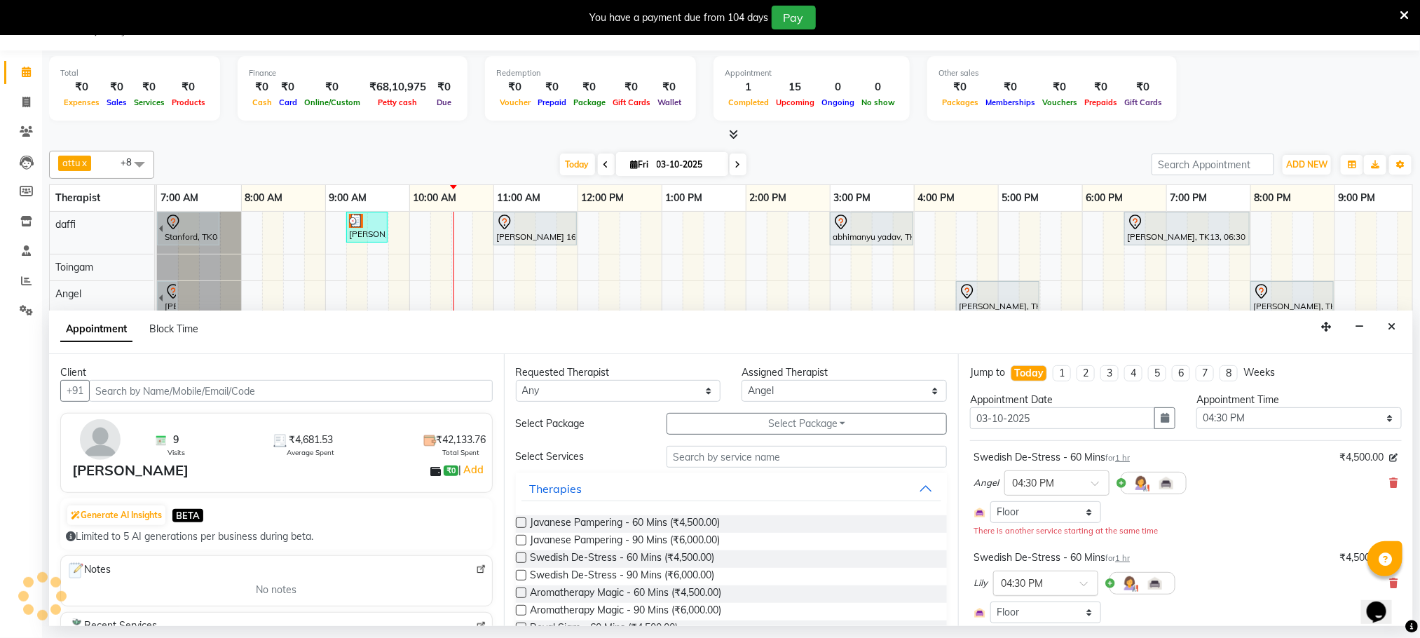
scroll to position [0, 90]
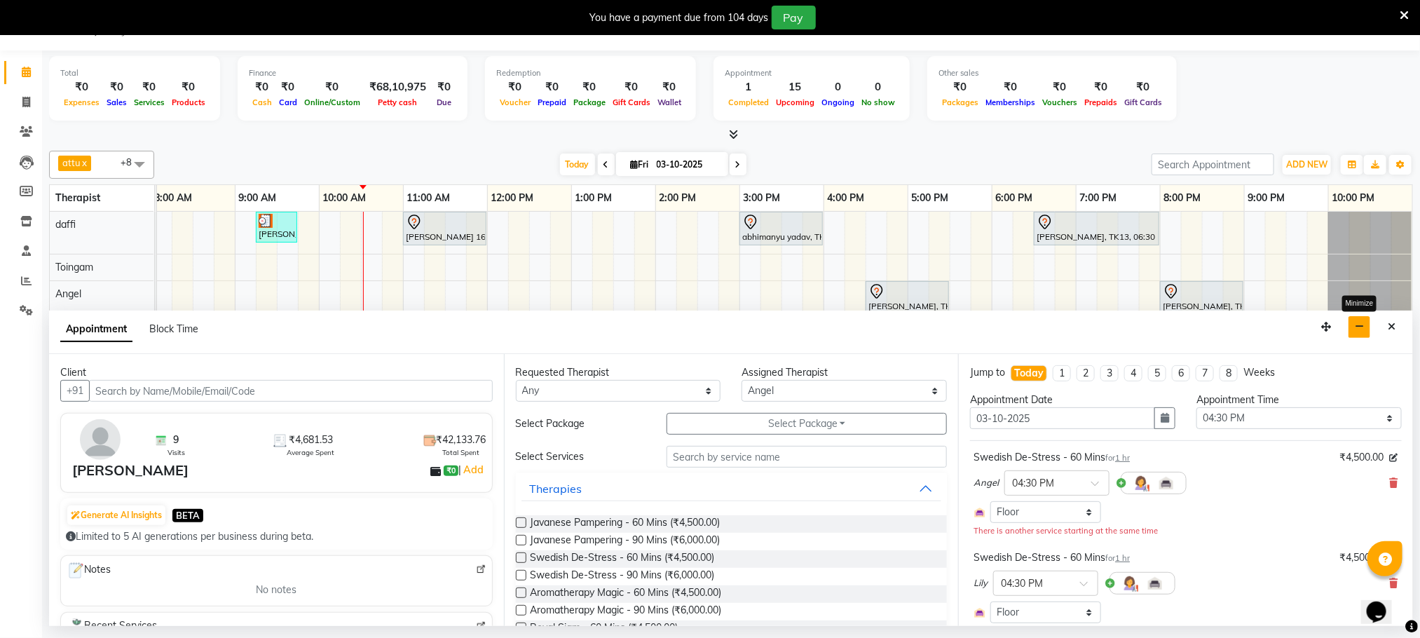
click at [1357, 331] on icon "button" at bounding box center [1359, 327] width 9 height 10
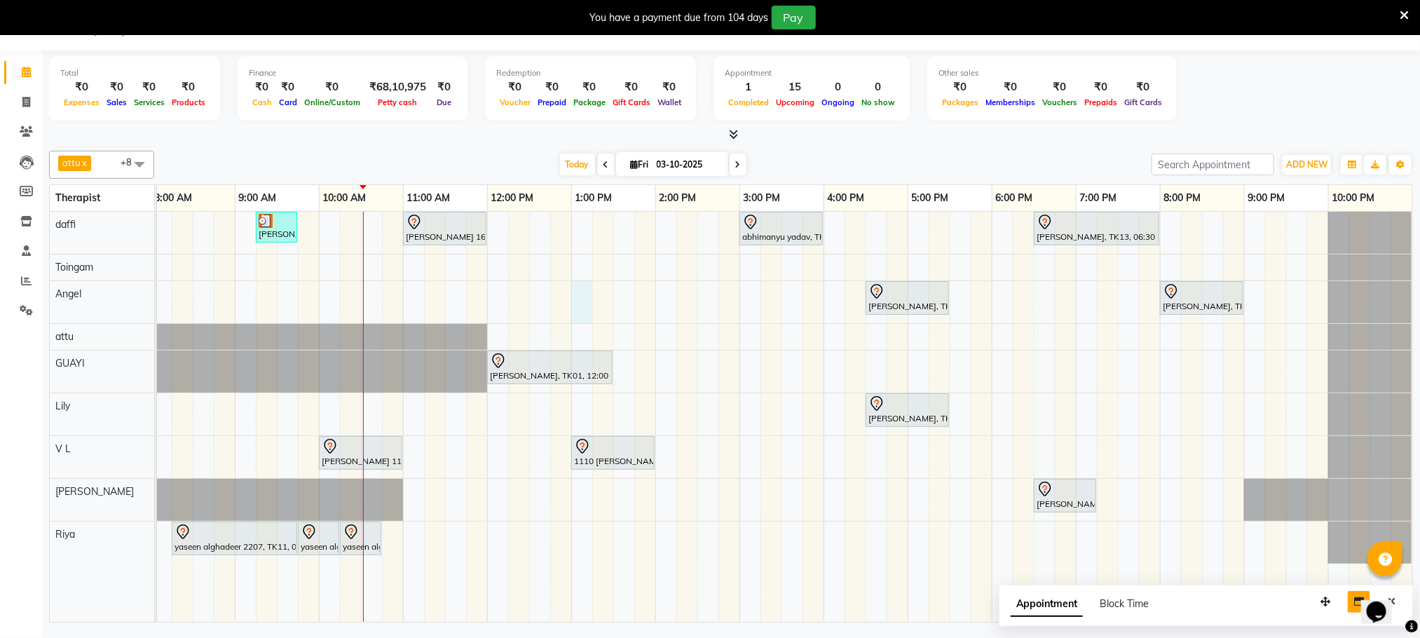
click at [585, 294] on div "Stanford, TK04, 06:45 AM-07:45 AM, Swedish De-Stress - 60 Mins jay dev, TK10, 0…" at bounding box center [740, 417] width 1346 height 410
select select "90357"
select select "780"
select select "tentative"
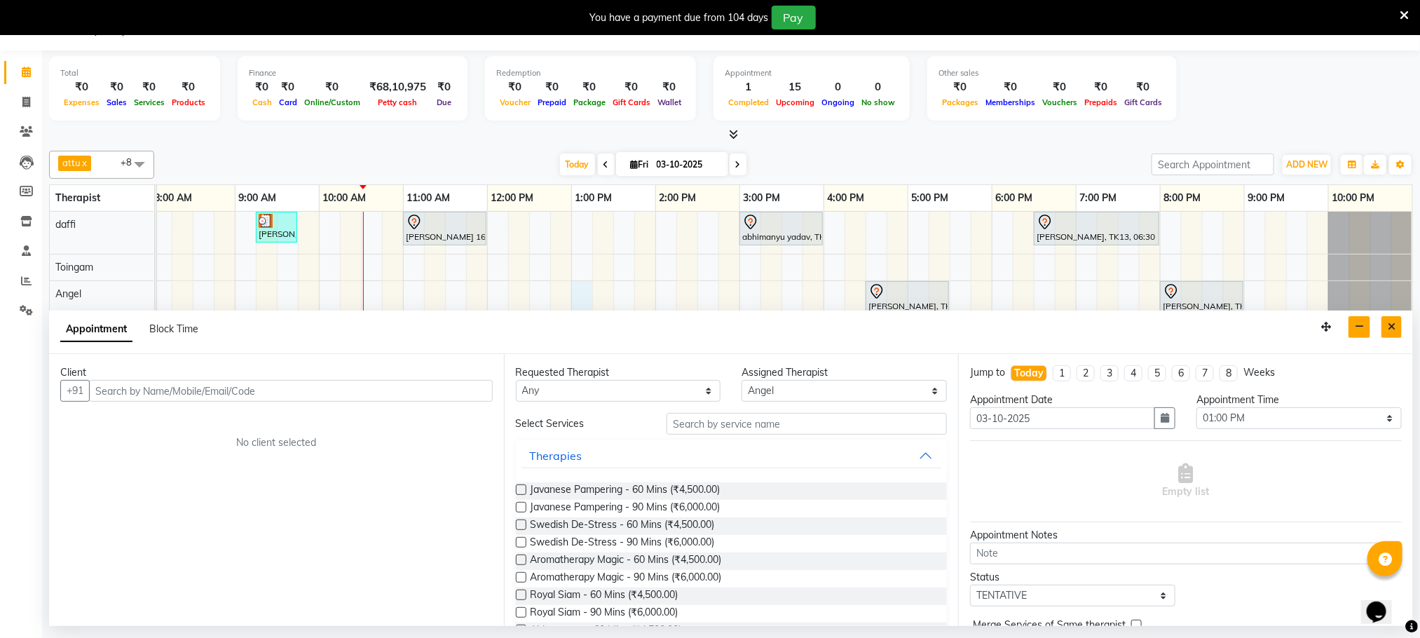
click at [1384, 325] on button "Close" at bounding box center [1392, 327] width 20 height 22
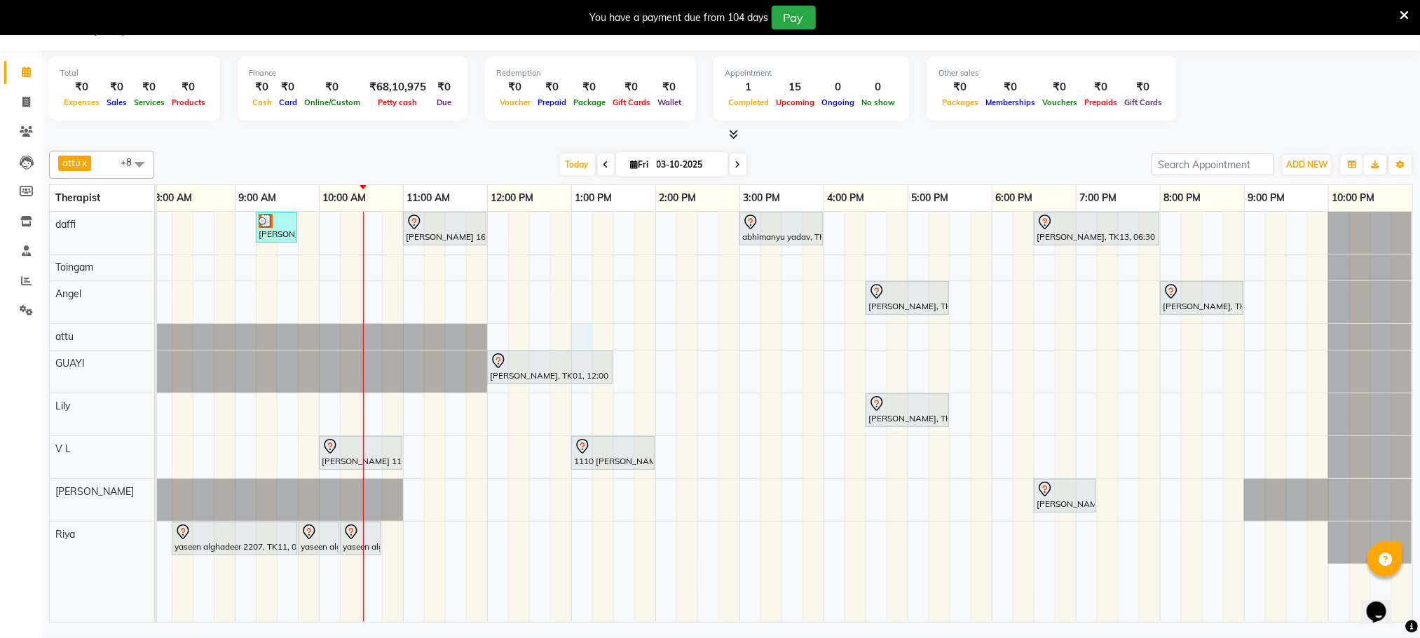
click at [591, 335] on div "Stanford, TK04, 06:45 AM-07:45 AM, Swedish De-Stress - 60 Mins jay dev, TK10, 0…" at bounding box center [740, 417] width 1346 height 410
select select "51602"
select select "780"
select select "tentative"
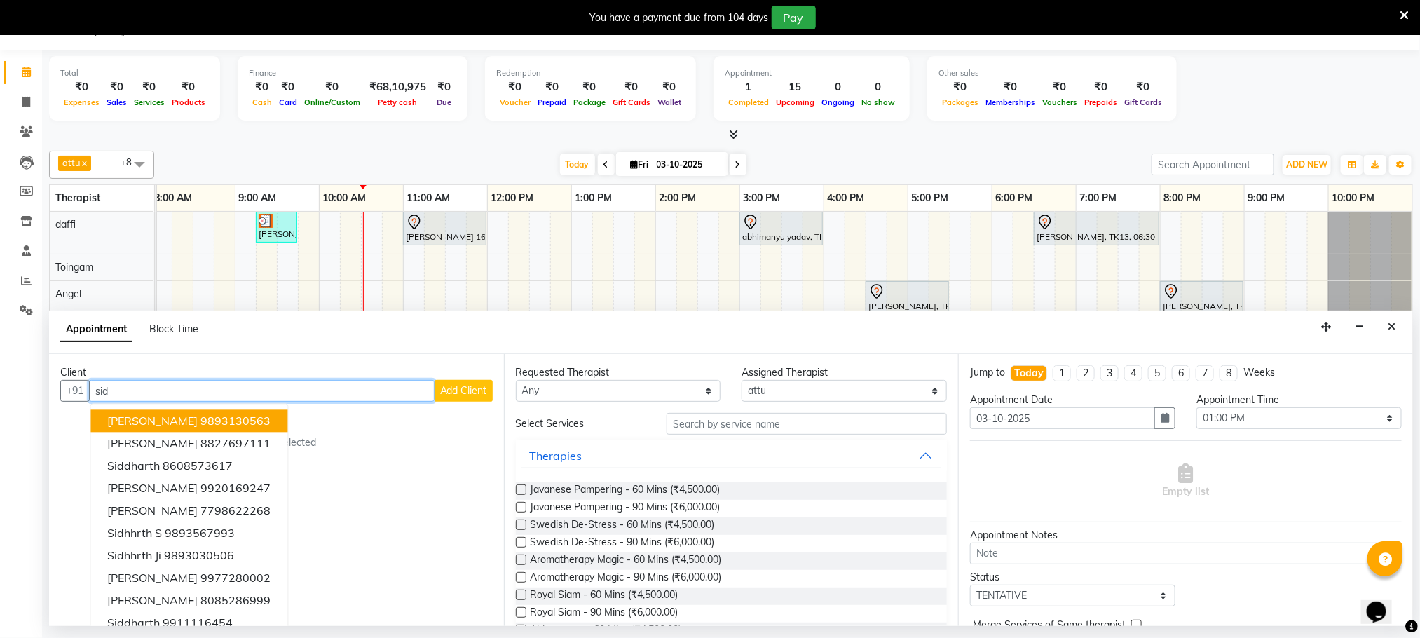
click at [233, 426] on ngb-highlight "9893130563" at bounding box center [236, 421] width 70 height 14
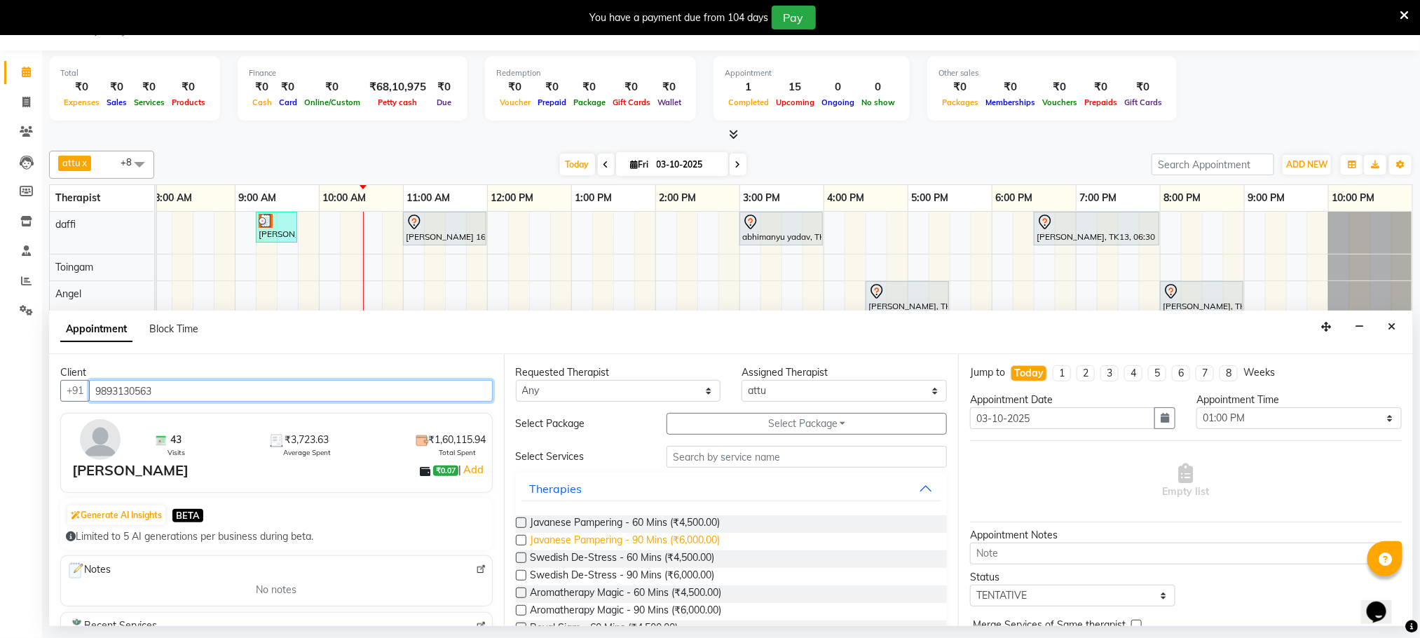
type input "9893130563"
click at [651, 543] on span "Javanese Pampering - 90 Mins (₹6,000.00)" at bounding box center [626, 542] width 190 height 18
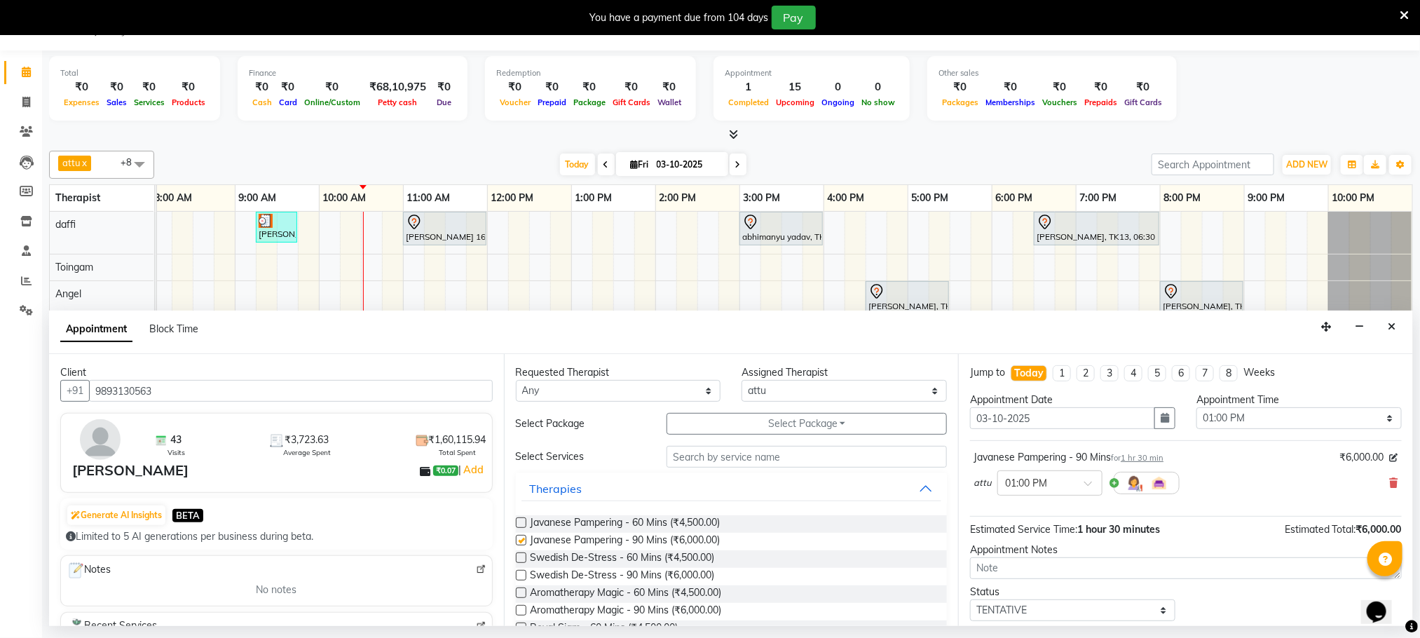
checkbox input "false"
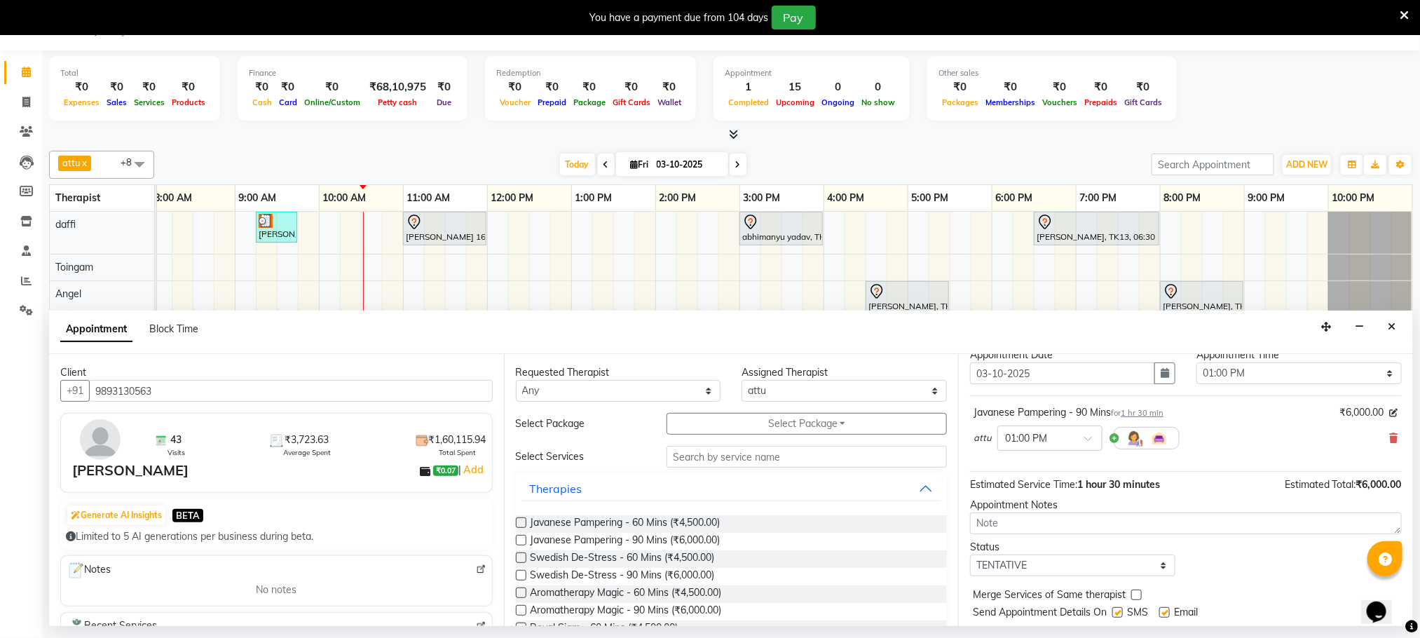
scroll to position [86, 0]
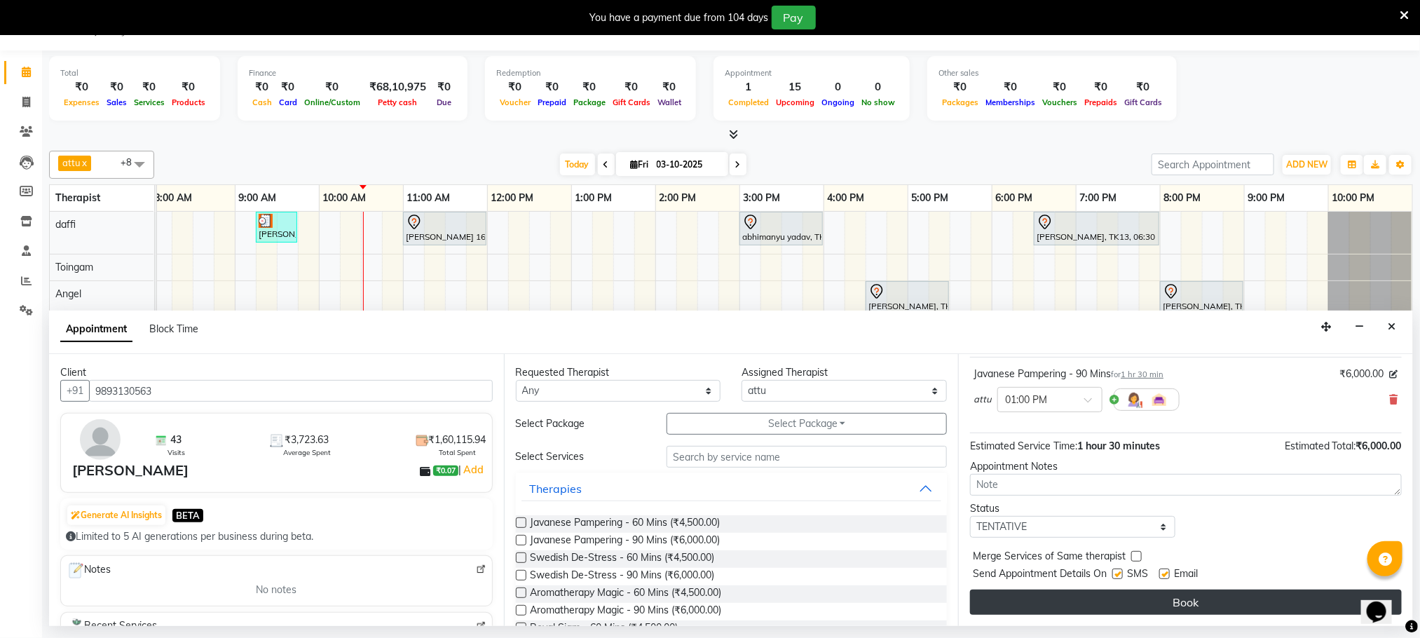
click at [1103, 606] on button "Book" at bounding box center [1186, 602] width 432 height 25
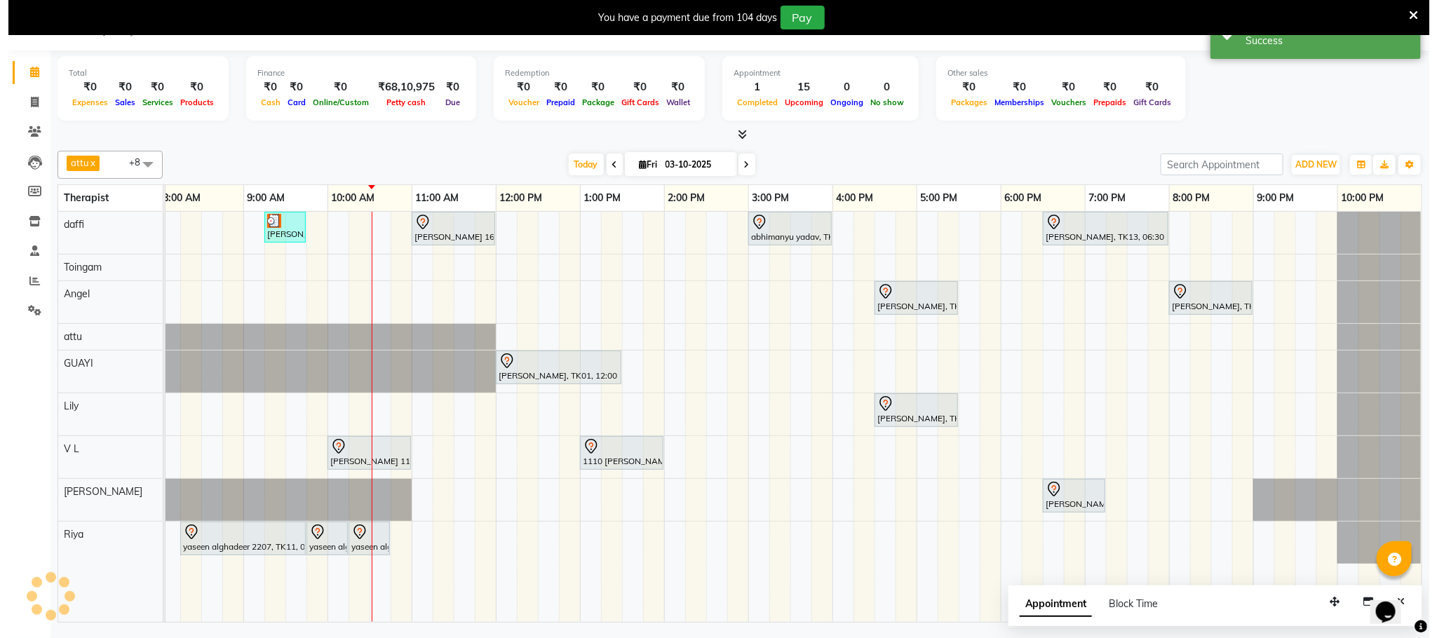
scroll to position [0, 0]
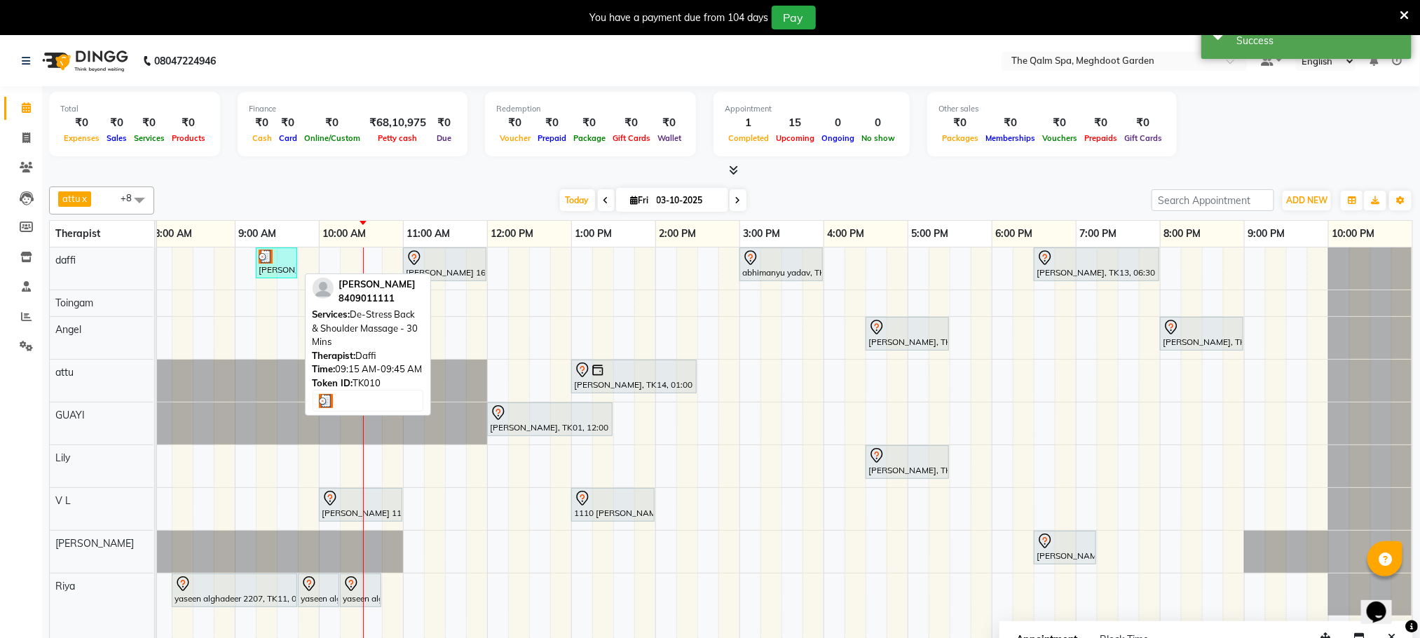
click at [280, 250] on link "[PERSON_NAME], TK10, 09:15 AM-09:45 AM, De-Stress Back & Shoulder Massage - 30 …" at bounding box center [276, 262] width 41 height 31
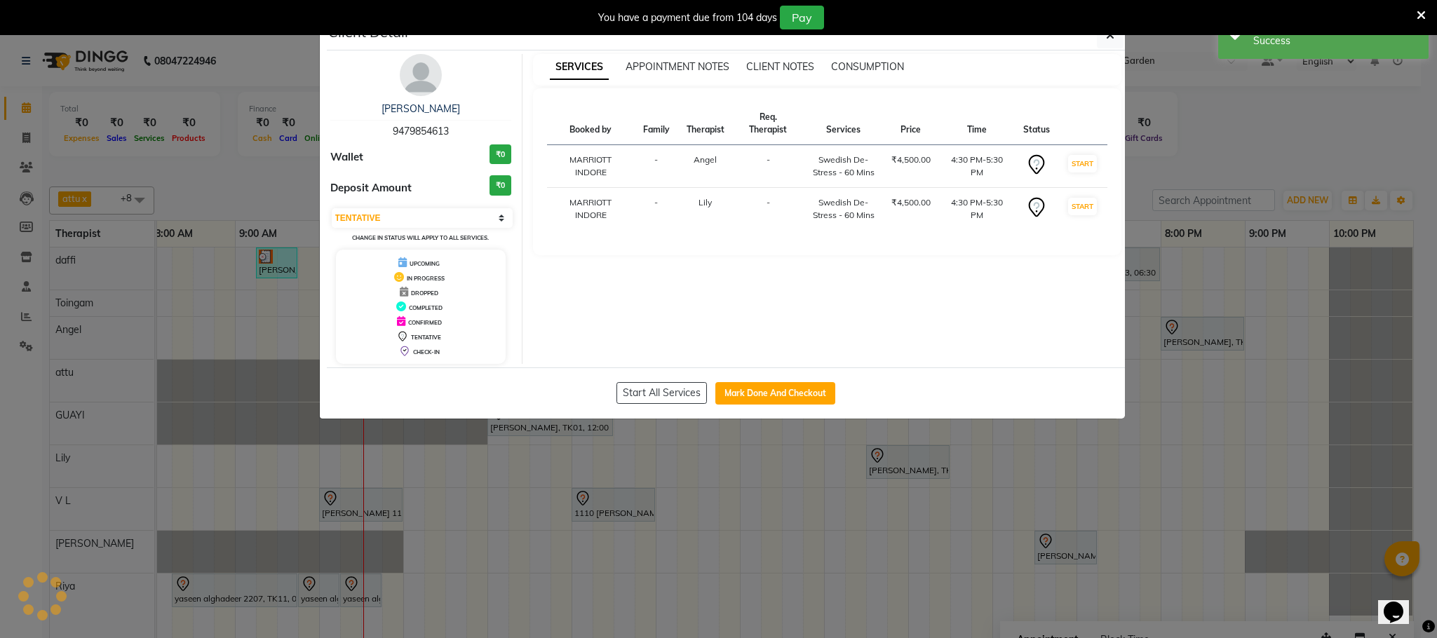
select select "3"
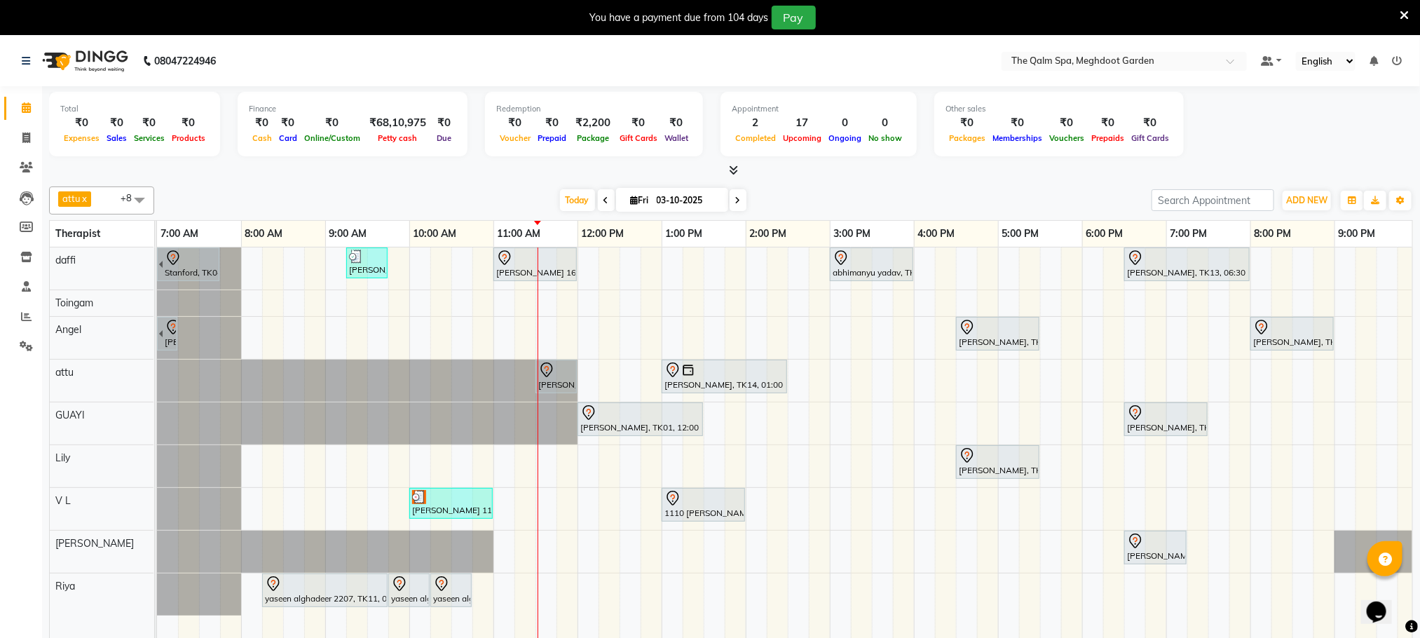
click at [642, 551] on div "[GEOGRAPHIC_DATA], TK04, 06:45 AM-07:45 AM, Swedish De-Stress - 60 Mins [PERSON…" at bounding box center [830, 452] width 1346 height 410
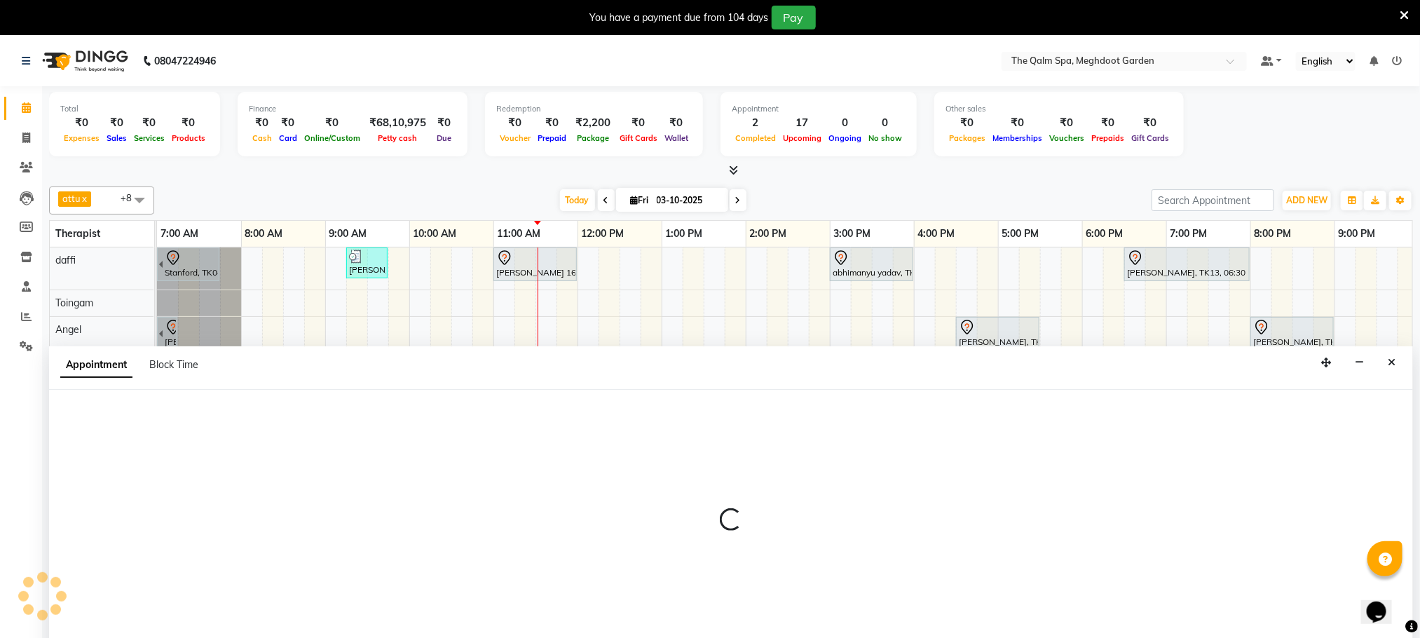
scroll to position [36, 0]
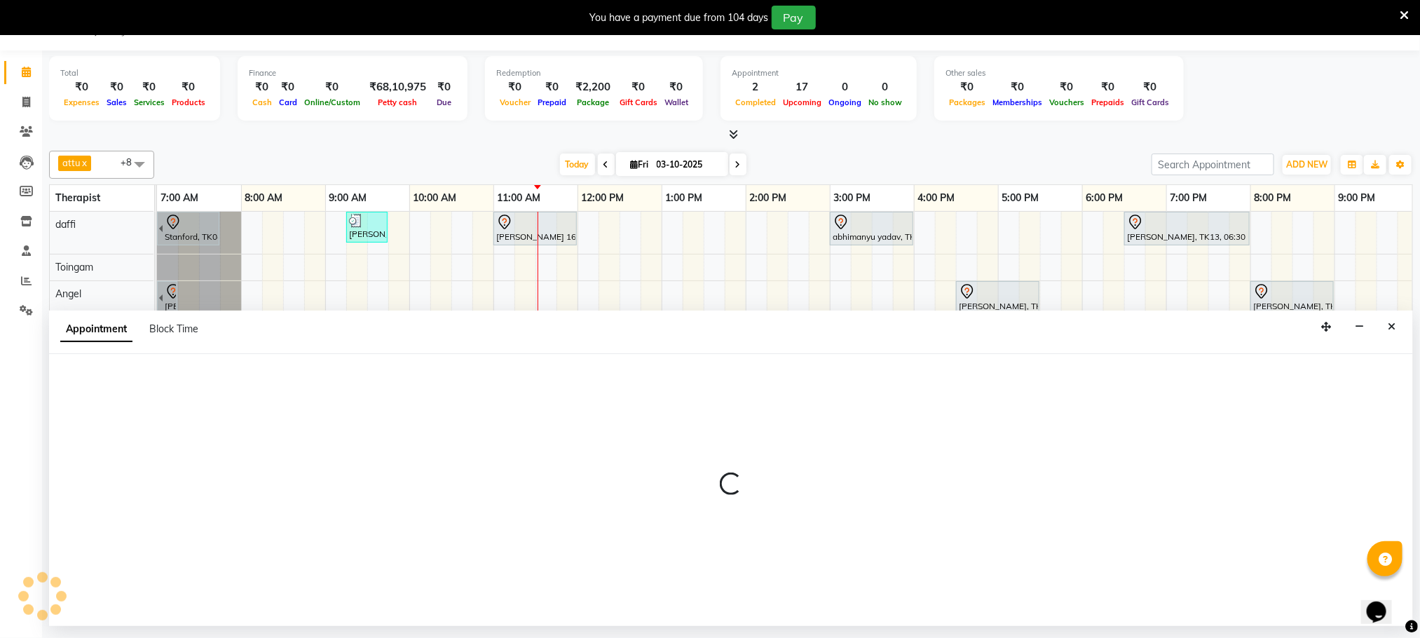
select select "48473"
select select "765"
select select "tentative"
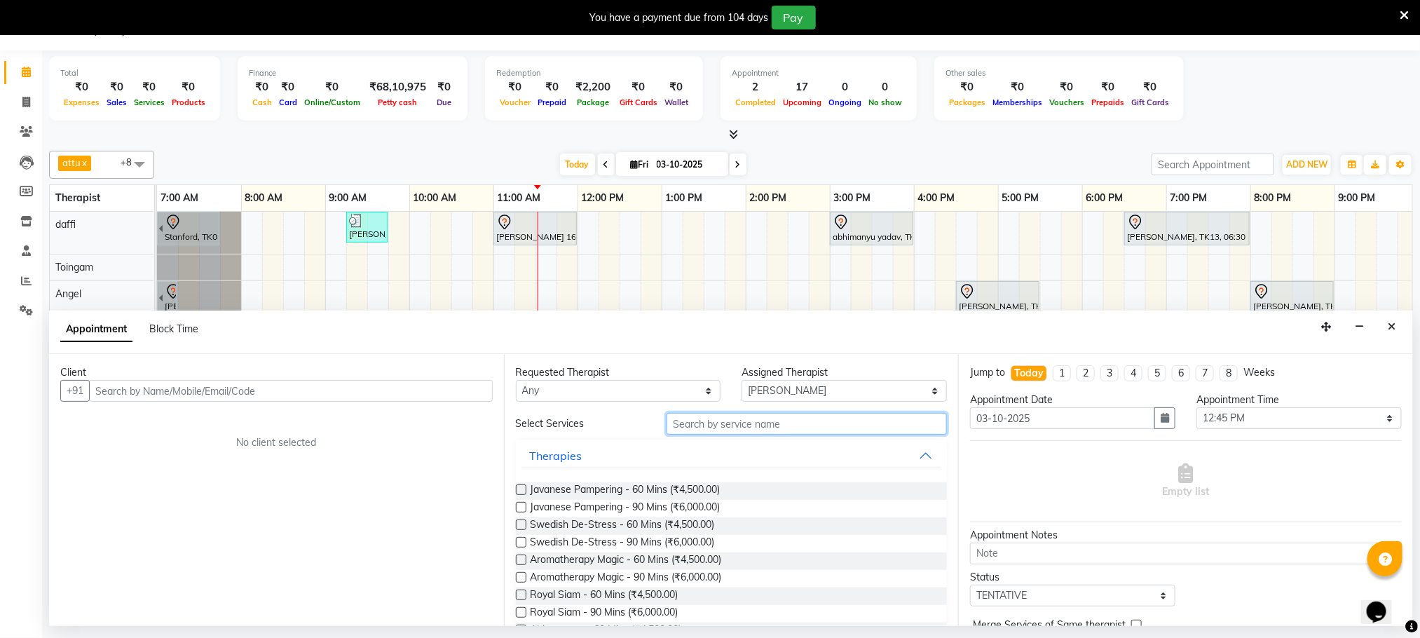
click at [791, 419] on input "text" at bounding box center [807, 424] width 280 height 22
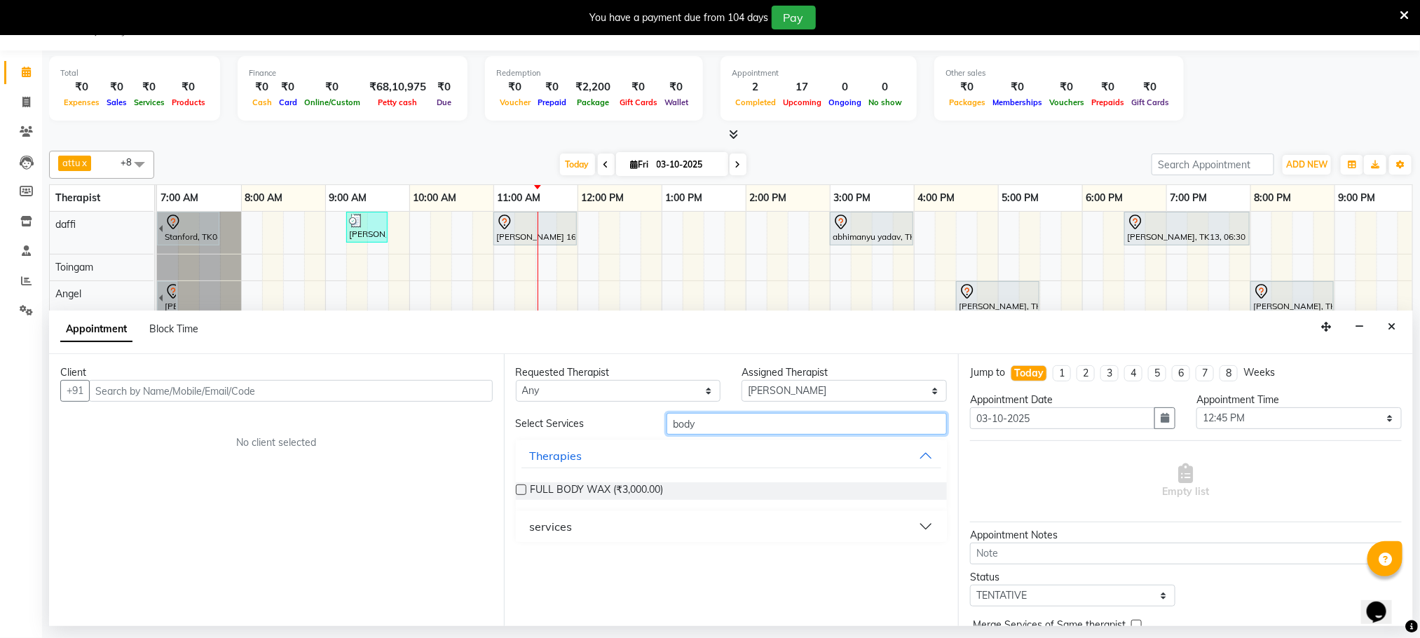
type input "body"
click at [594, 524] on button "services" at bounding box center [732, 526] width 421 height 25
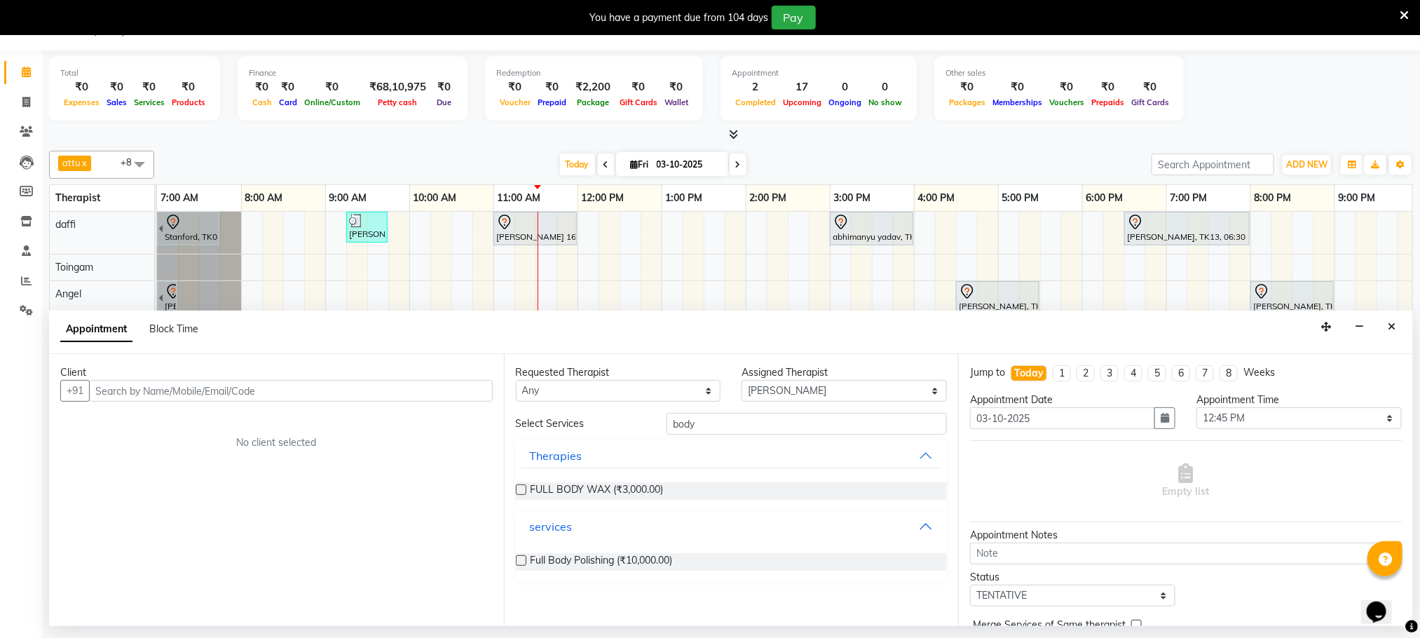
click at [594, 524] on button "services" at bounding box center [732, 526] width 421 height 25
click at [644, 536] on button "services" at bounding box center [732, 526] width 421 height 25
click at [661, 562] on span "Full Body Polishing (₹10,000.00)" at bounding box center [602, 562] width 142 height 18
checkbox input "false"
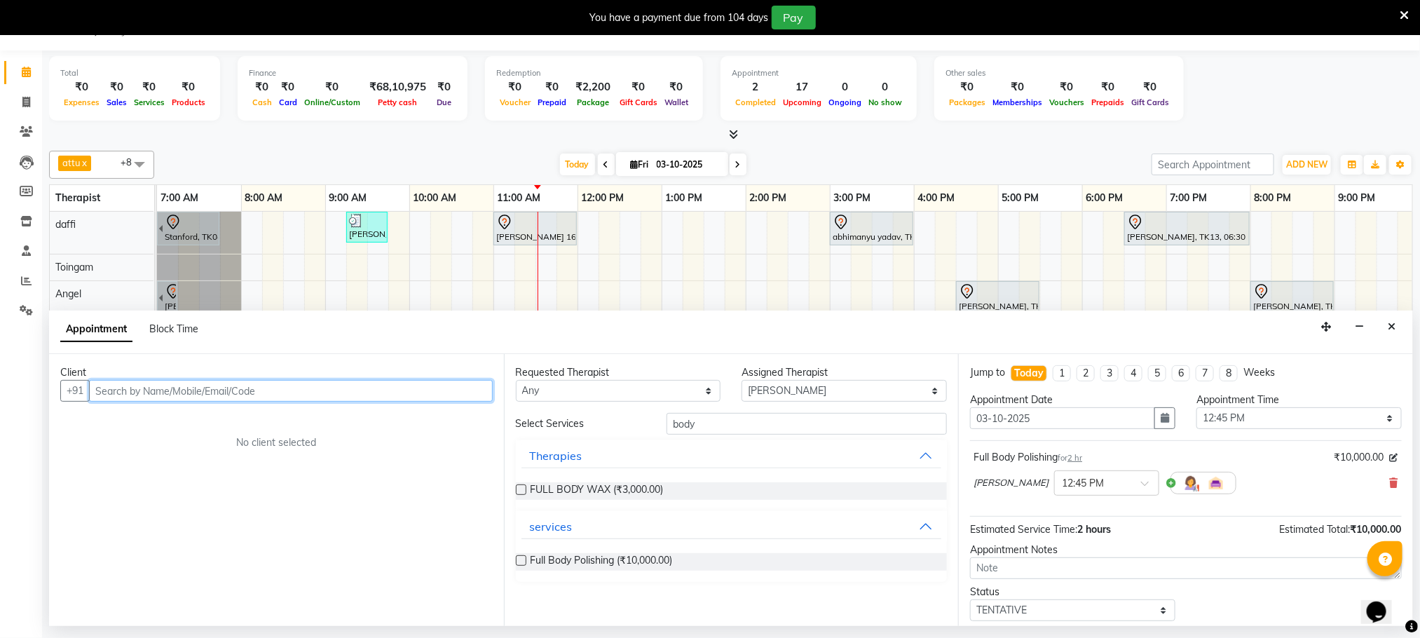
click at [299, 400] on input "text" at bounding box center [291, 391] width 404 height 22
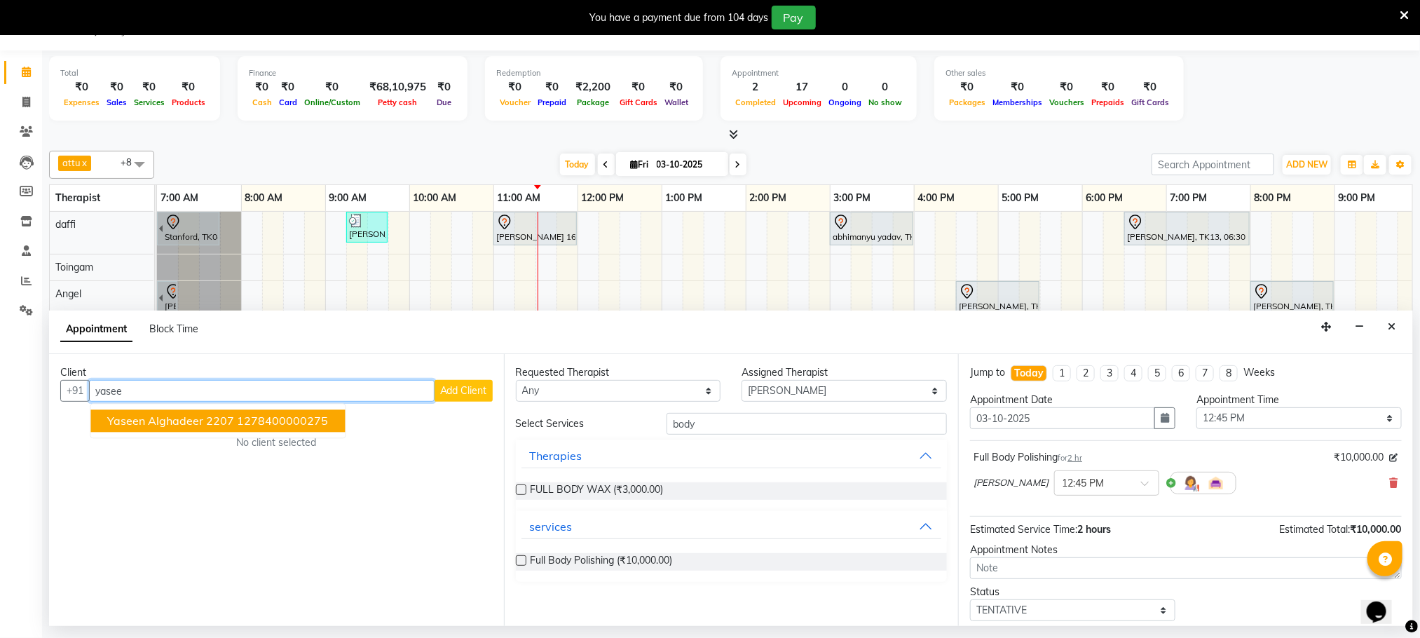
click at [238, 416] on ngb-highlight "1278400000275" at bounding box center [283, 421] width 91 height 14
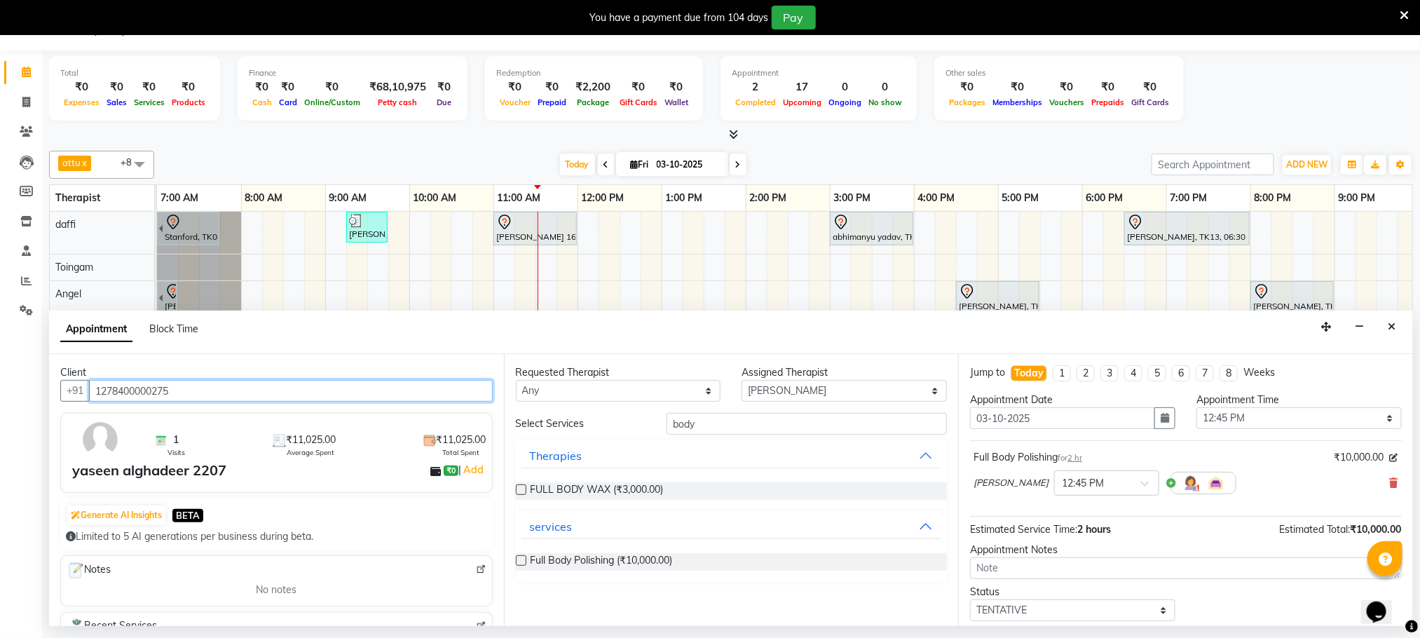
scroll to position [86, 0]
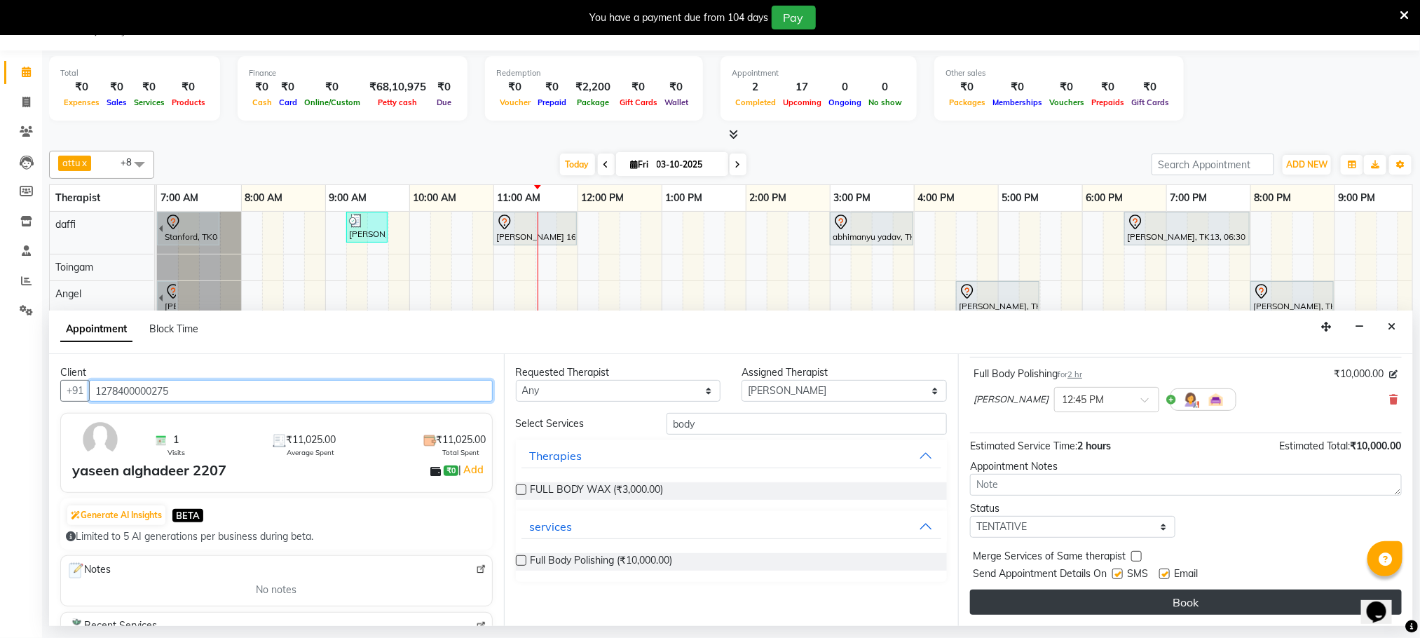
type input "1278400000275"
click at [1062, 602] on button "Book" at bounding box center [1186, 602] width 432 height 25
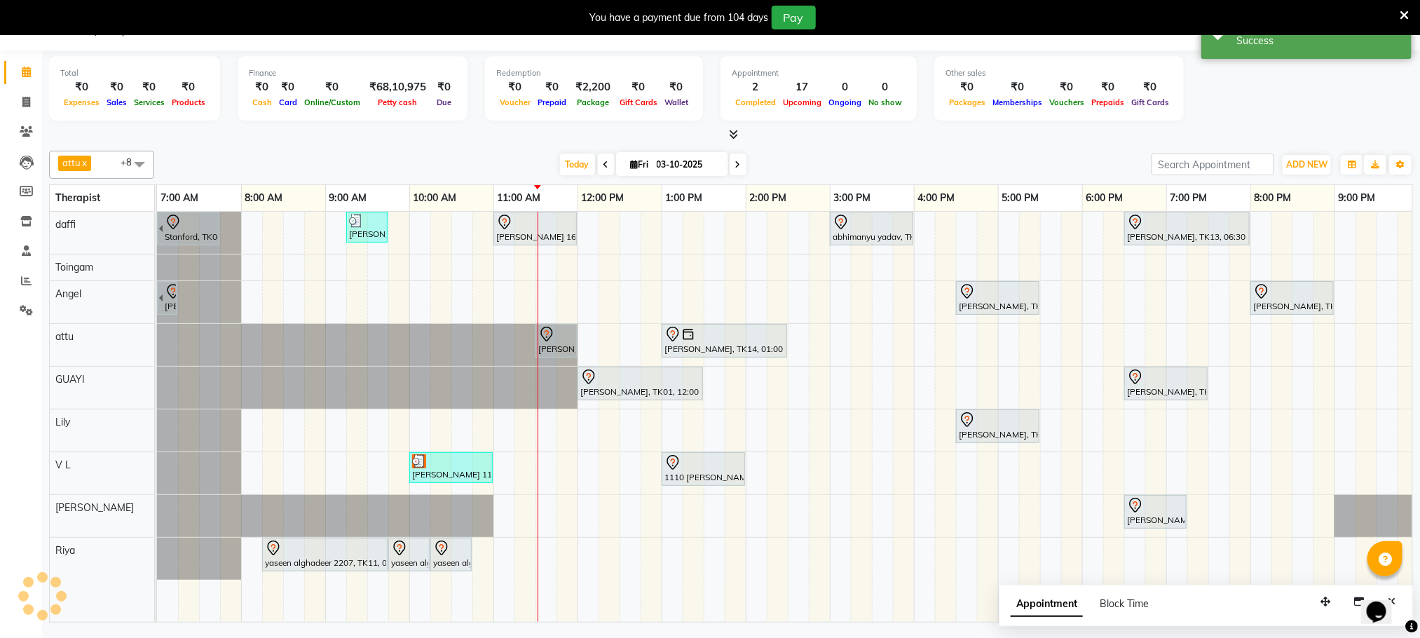
scroll to position [0, 0]
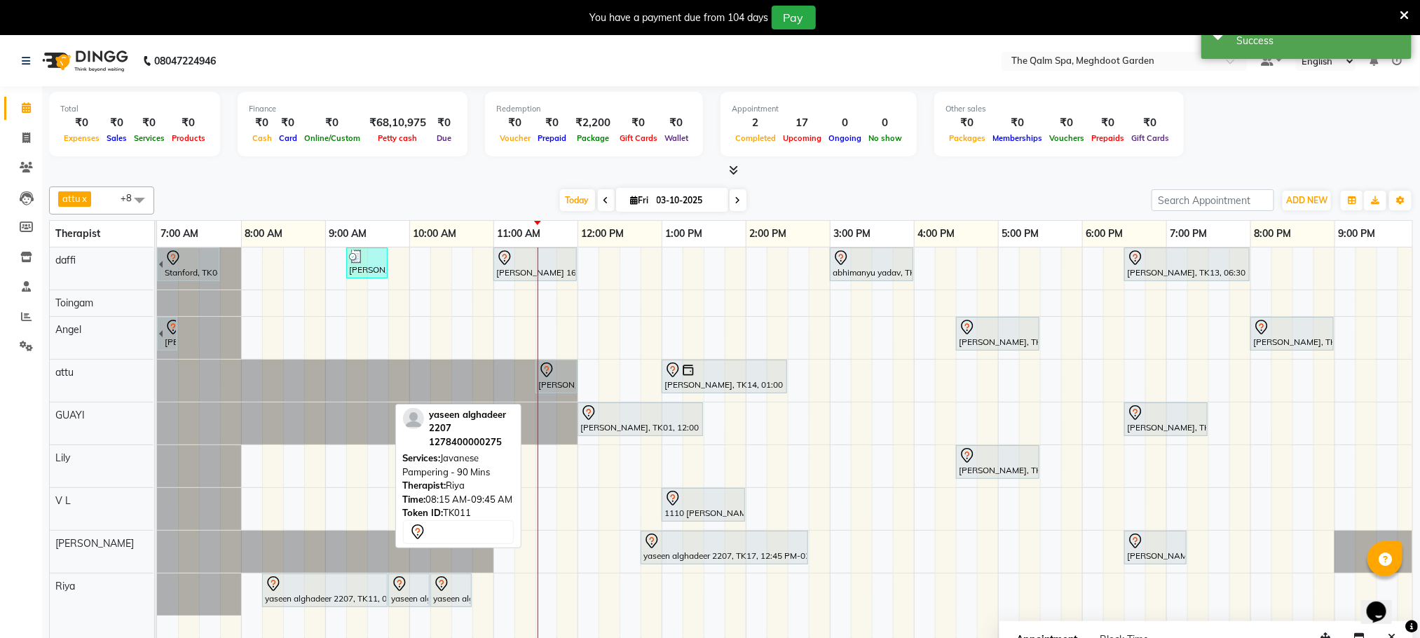
drag, startPoint x: 348, startPoint y: 594, endPoint x: 227, endPoint y: 468, distance: 174.5
click at [267, 529] on div "Stanford, TK04, 06:45 AM-07:45 AM, Swedish De-Stress - 60 Mins jay dev, TK10, 0…" at bounding box center [830, 452] width 1346 height 410
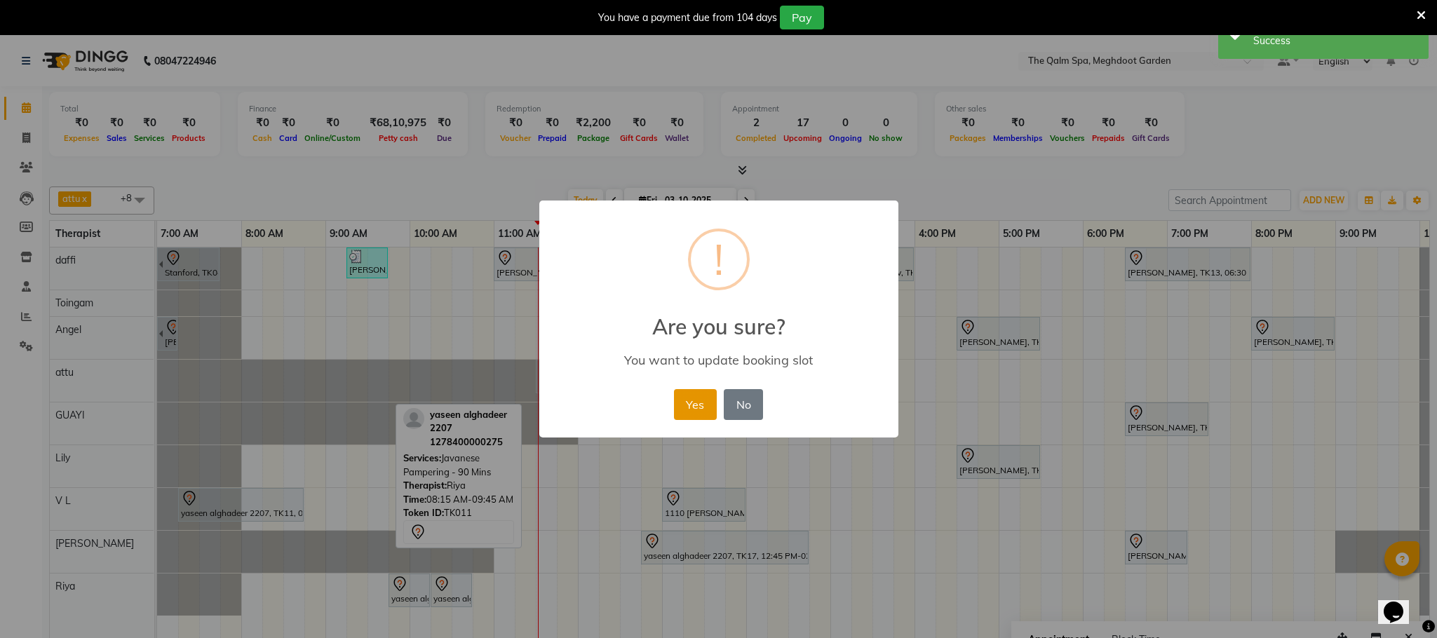
click at [697, 398] on button "Yes" at bounding box center [695, 404] width 43 height 31
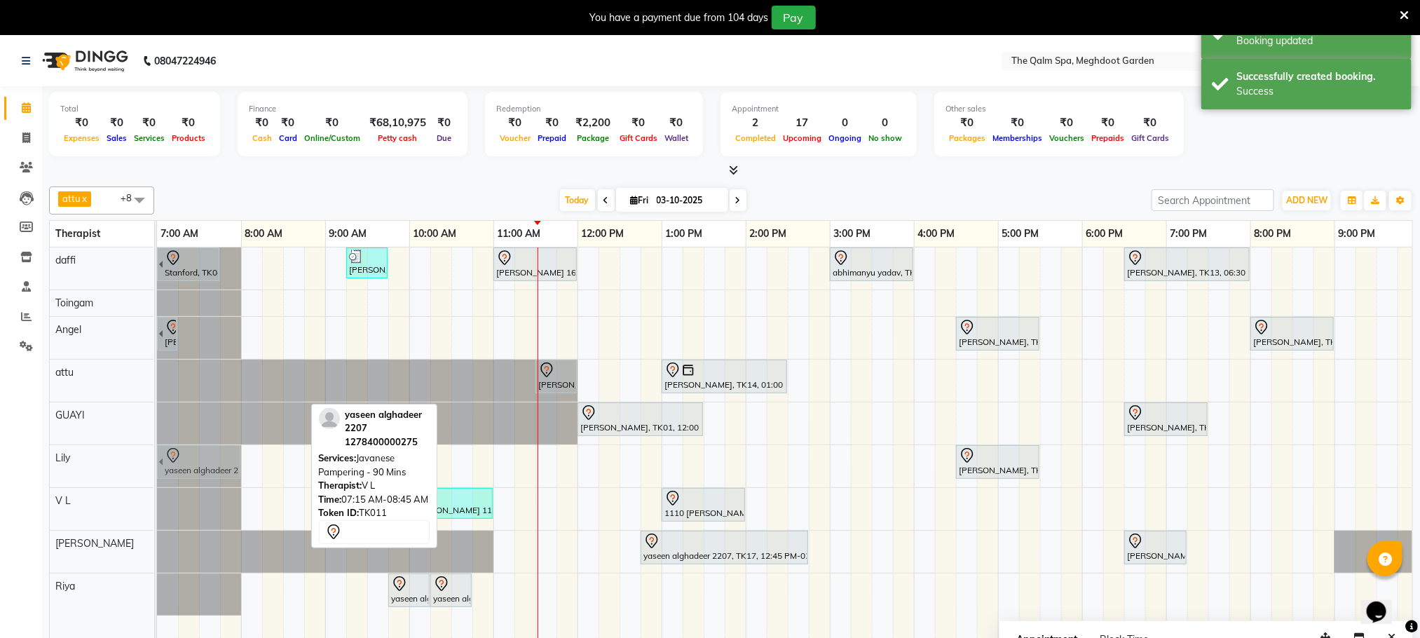
click at [181, 394] on tbody "Stanford, TK04, 06:45 AM-07:45 AM, Swedish De-Stress - 60 Mins jay dev, TK10, 0…" at bounding box center [830, 431] width 1346 height 368
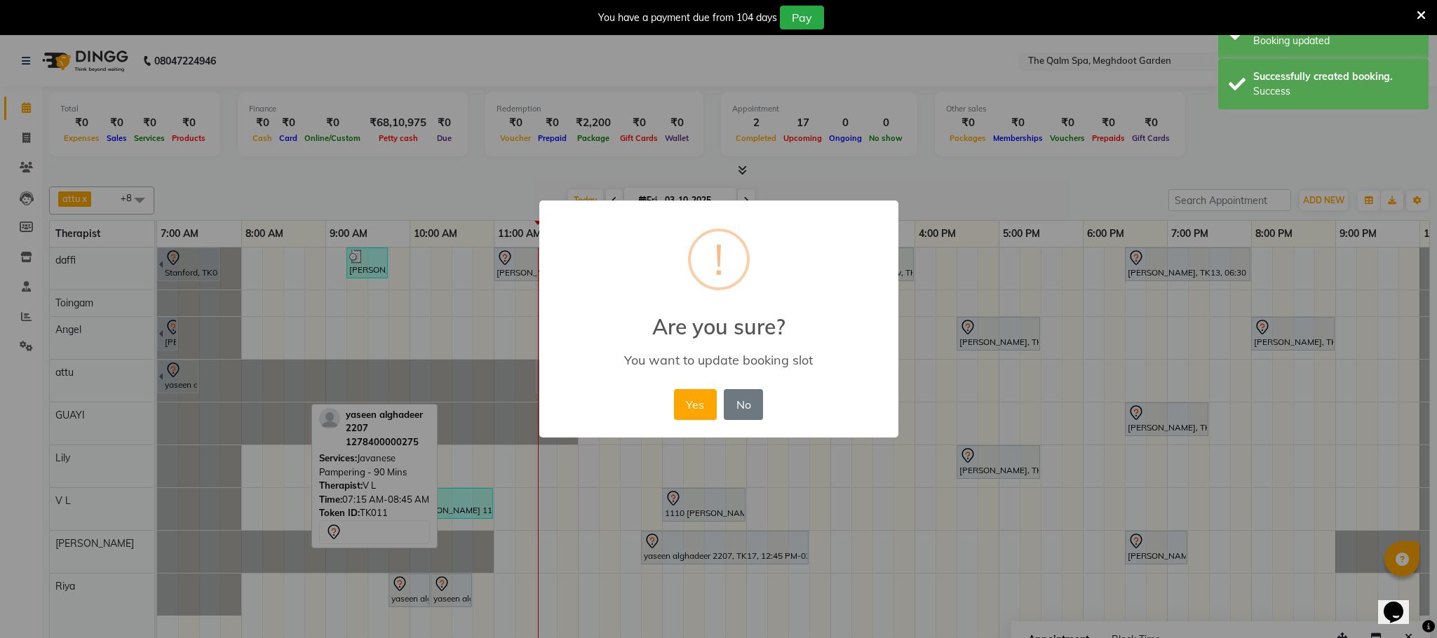
drag, startPoint x: 278, startPoint y: 501, endPoint x: 181, endPoint y: 394, distance: 144.4
click at [692, 402] on button "Yes" at bounding box center [695, 404] width 43 height 31
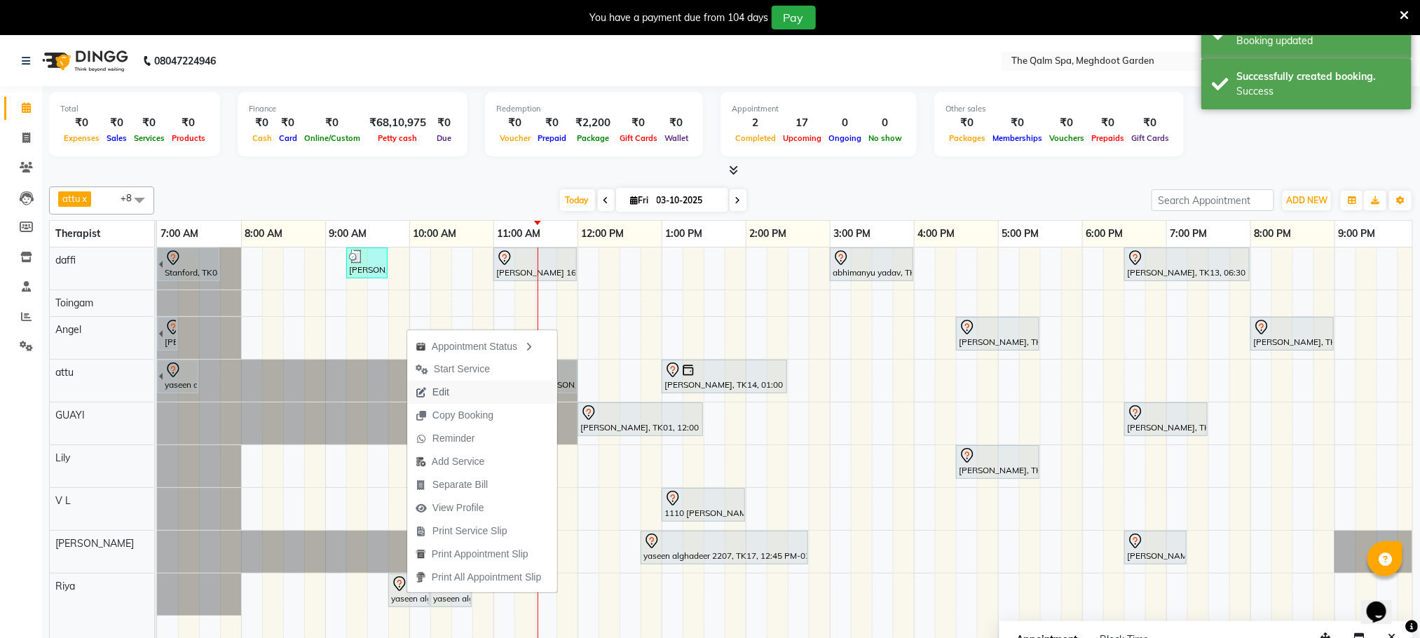
click at [465, 396] on button "Edit" at bounding box center [482, 392] width 150 height 23
select select "tentative"
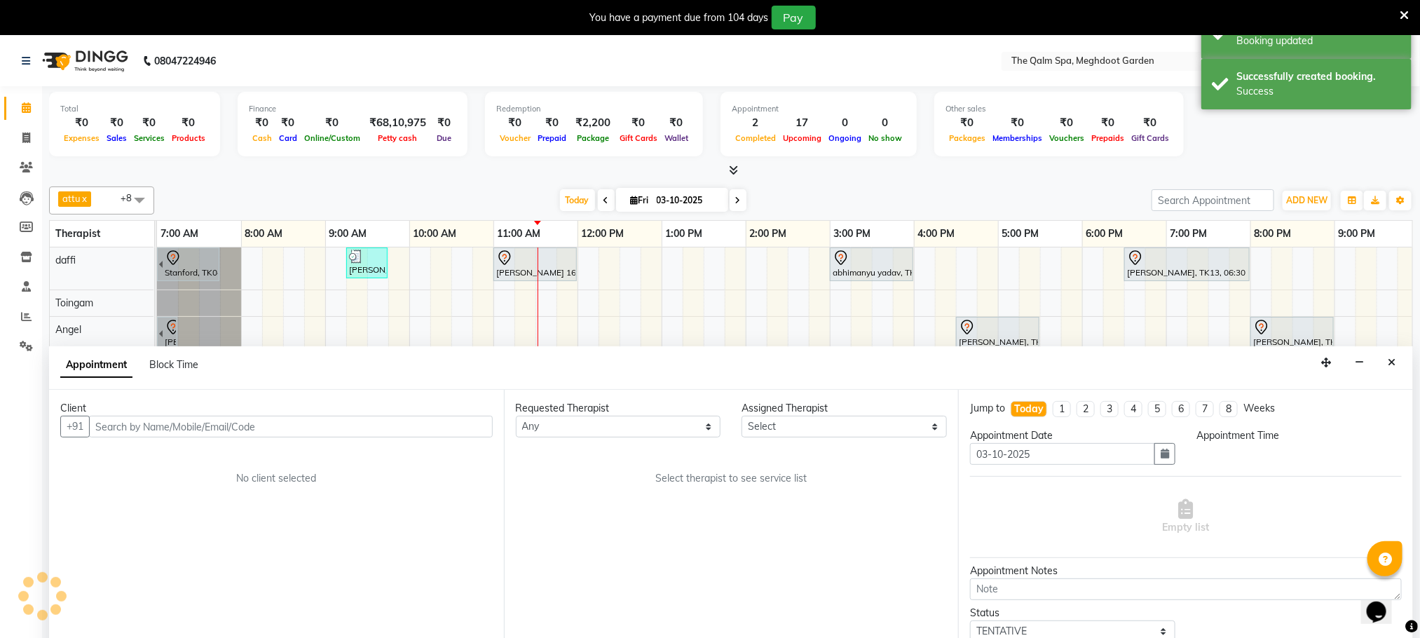
scroll to position [36, 0]
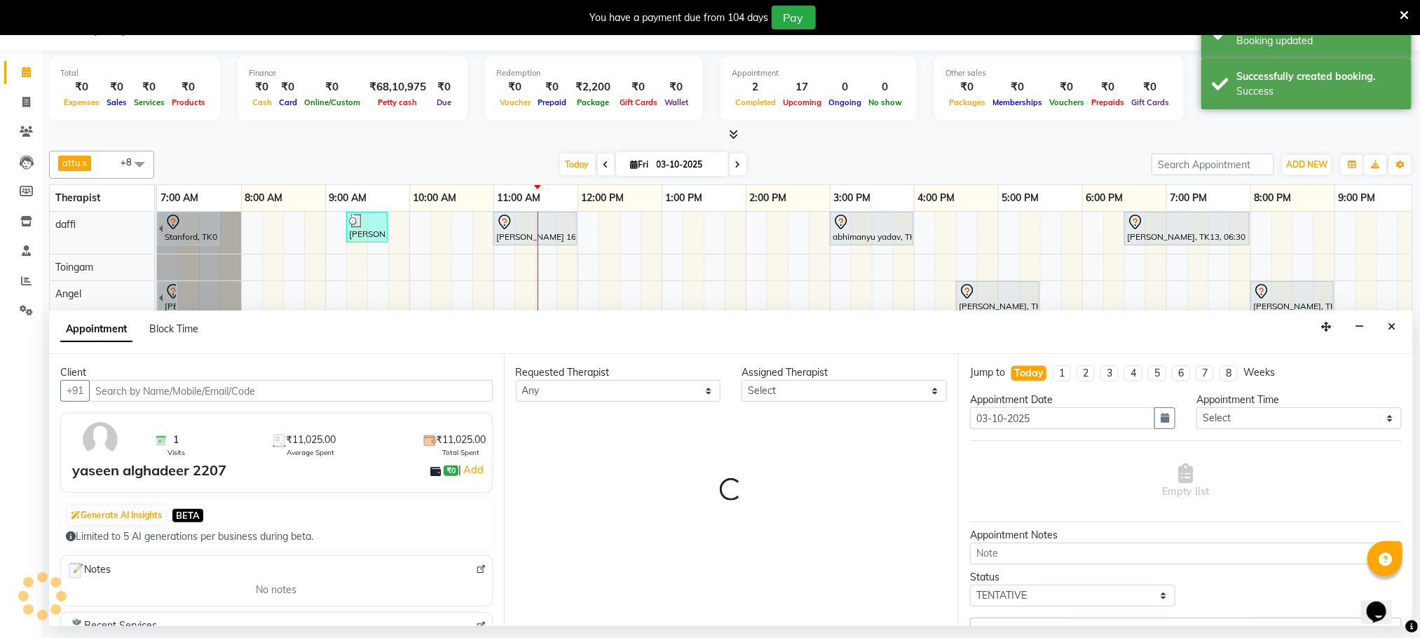
select select "81261"
select select "3174"
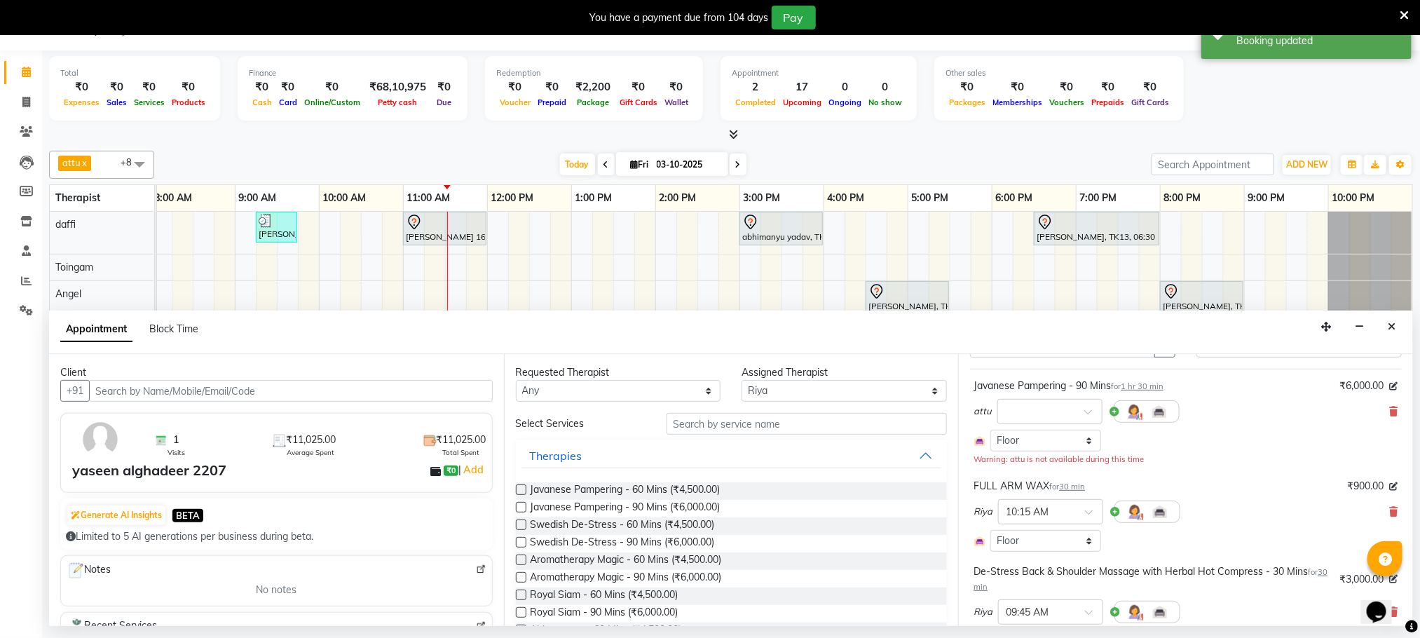
scroll to position [105, 0]
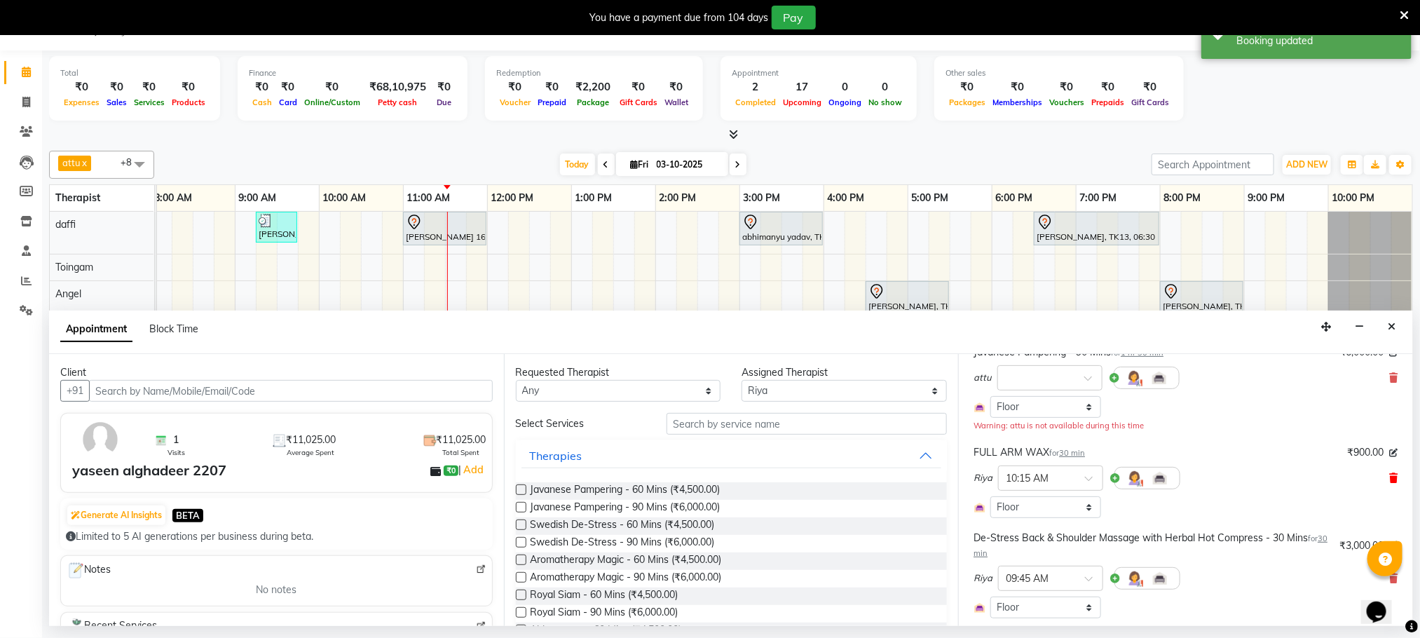
click at [1390, 474] on span at bounding box center [1394, 478] width 8 height 15
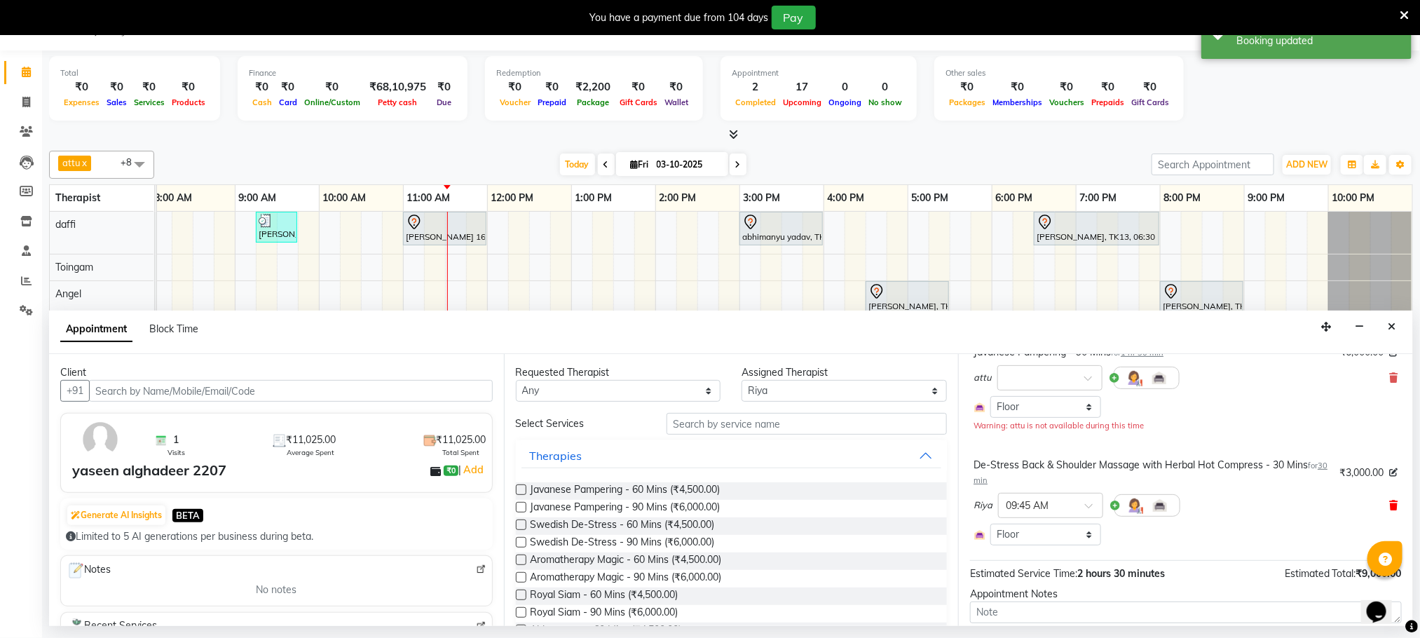
click at [1390, 510] on icon at bounding box center [1394, 506] width 8 height 10
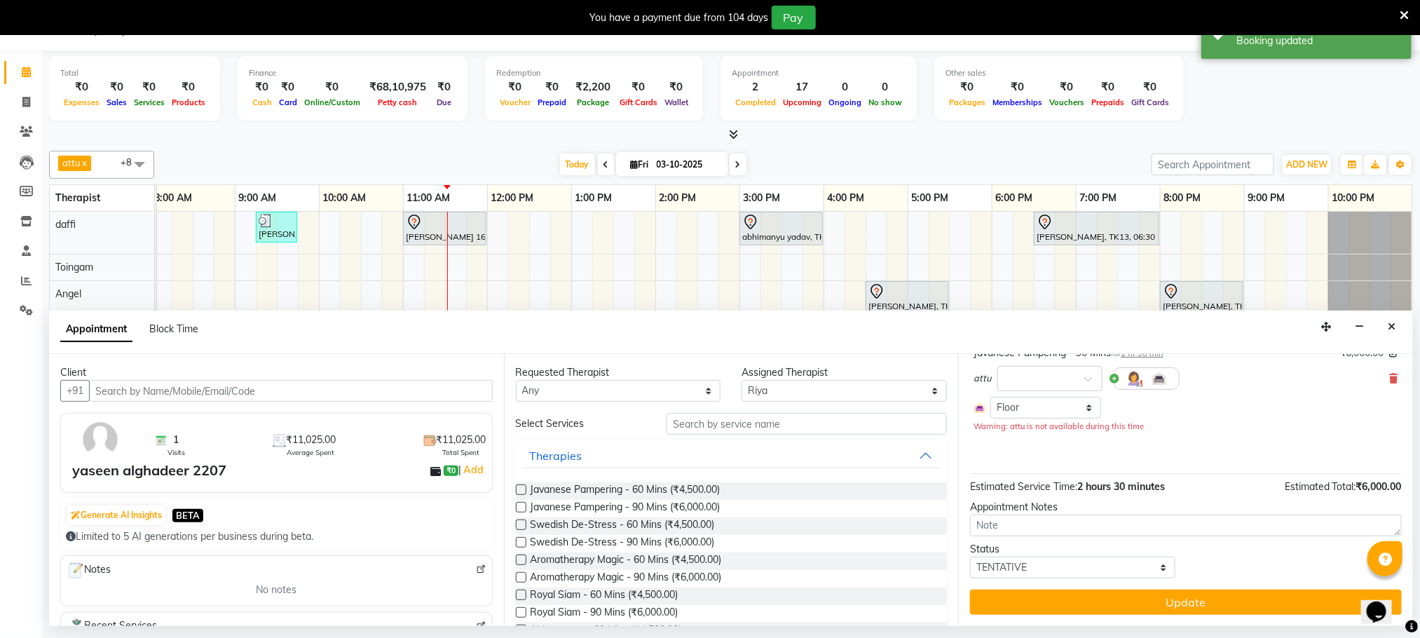
scroll to position [107, 0]
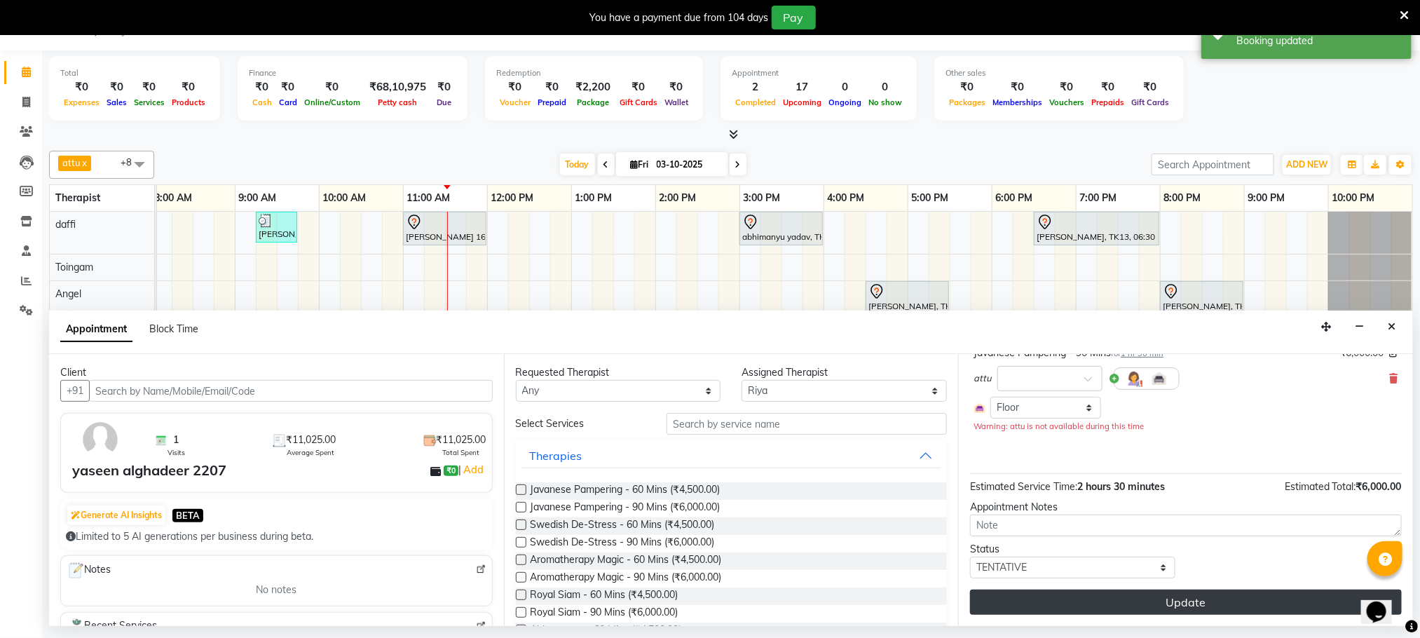
click at [1181, 608] on button "Update" at bounding box center [1186, 602] width 432 height 25
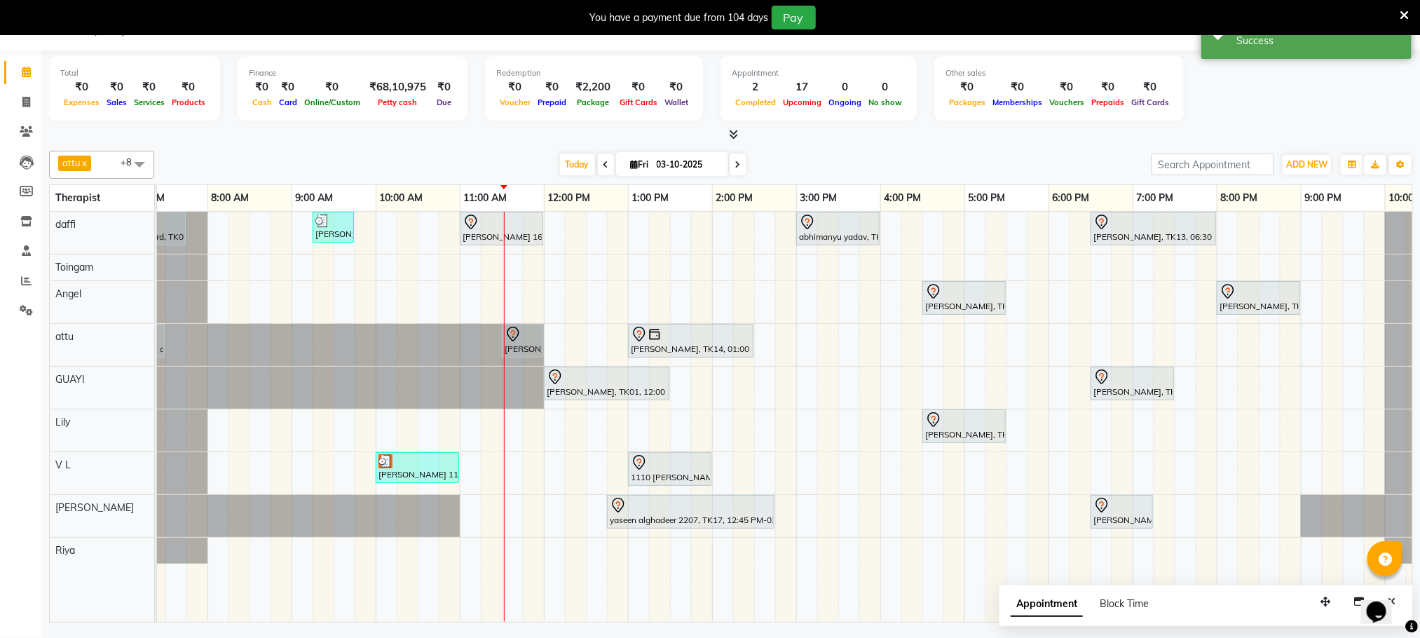
scroll to position [0, 0]
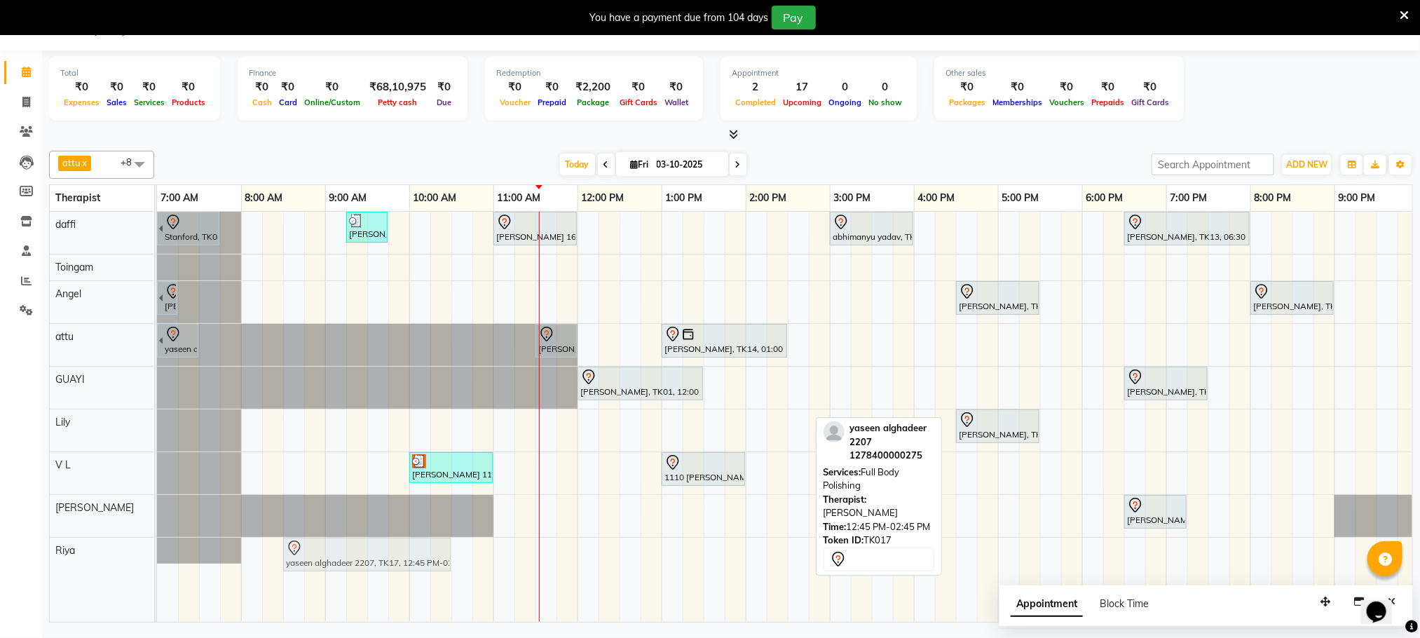
drag, startPoint x: 773, startPoint y: 514, endPoint x: 408, endPoint y: 564, distance: 368.0
click at [408, 564] on tbody "Stanford, TK04, 06:45 AM-07:45 AM, Swedish De-Stress - 60 Mins jay dev, TK10, 0…" at bounding box center [830, 388] width 1346 height 352
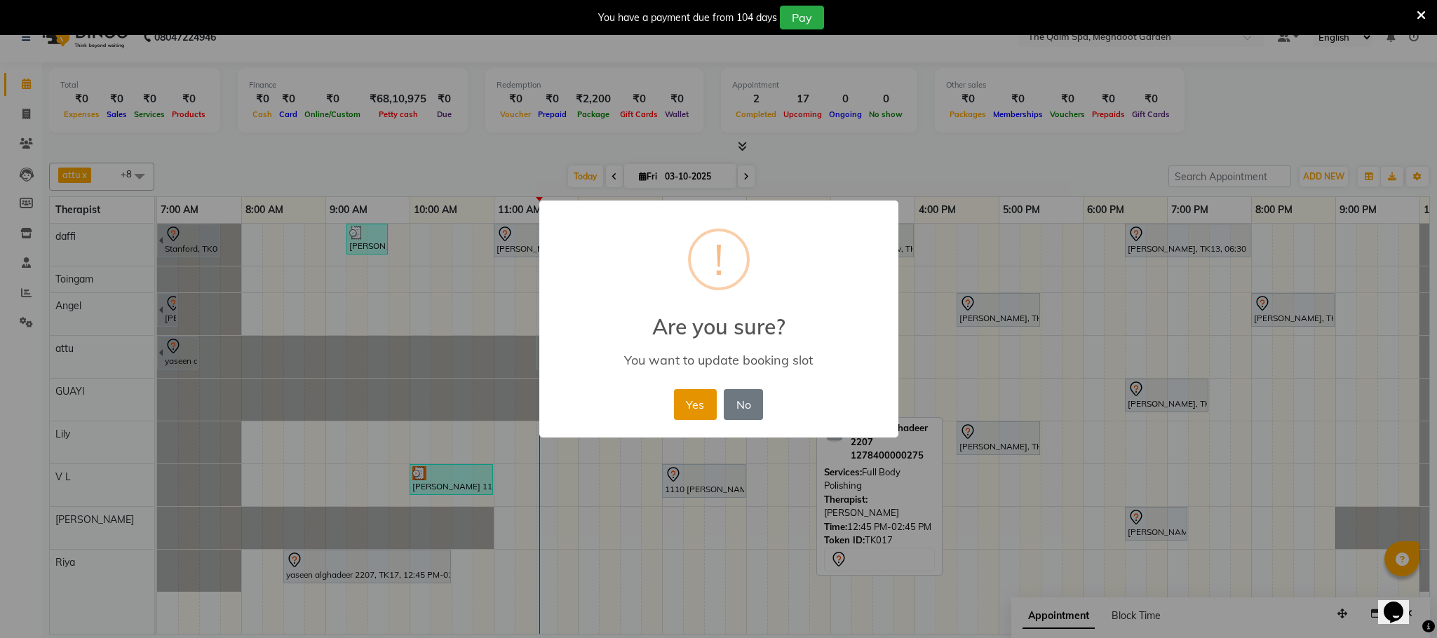
click at [703, 396] on button "Yes" at bounding box center [695, 404] width 43 height 31
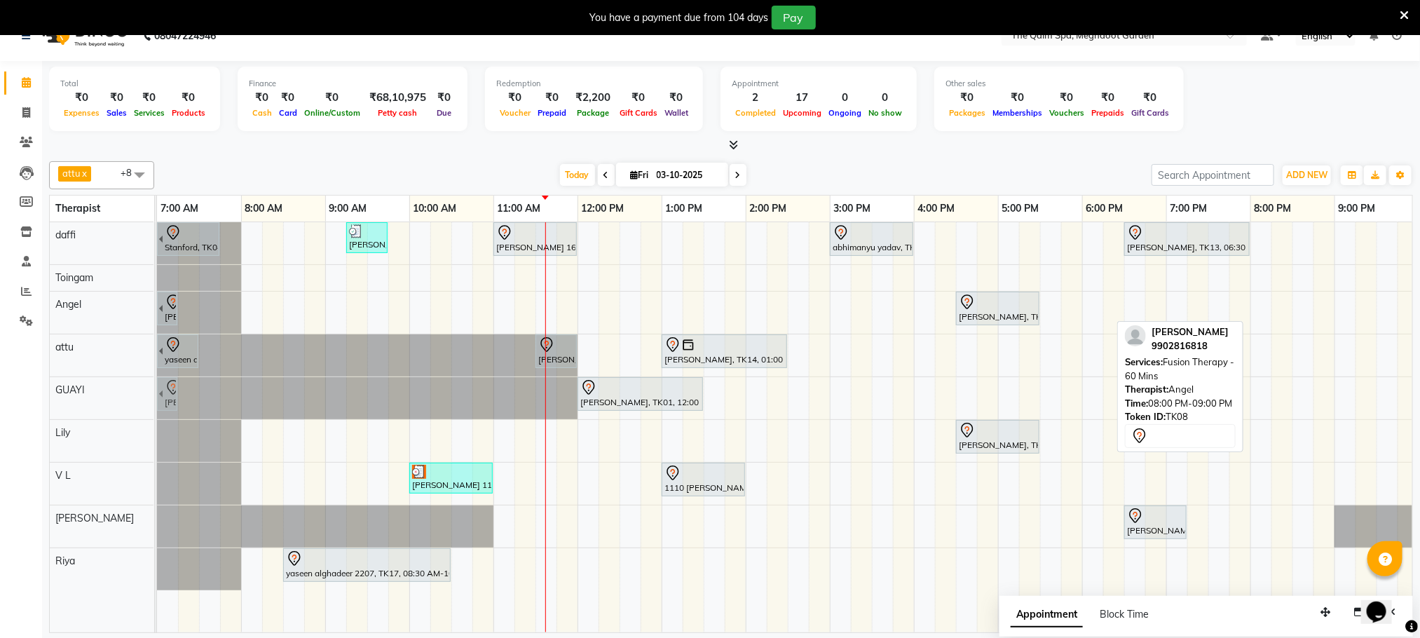
drag, startPoint x: 1323, startPoint y: 308, endPoint x: 175, endPoint y: 388, distance: 1151.2
click at [177, 389] on tbody "Stanford, TK04, 06:45 AM-07:45 AM, Swedish De-Stress - 60 Mins jay dev, TK10, 0…" at bounding box center [830, 406] width 1346 height 368
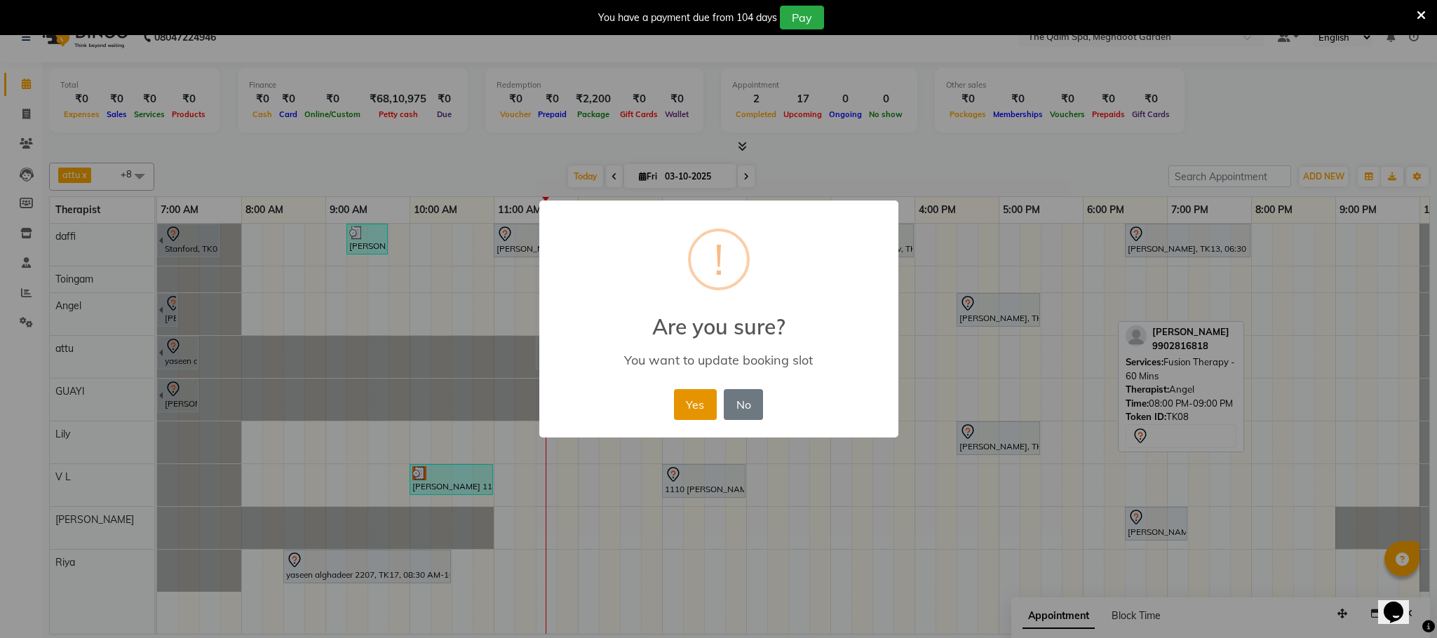
click at [691, 410] on button "Yes" at bounding box center [695, 404] width 43 height 31
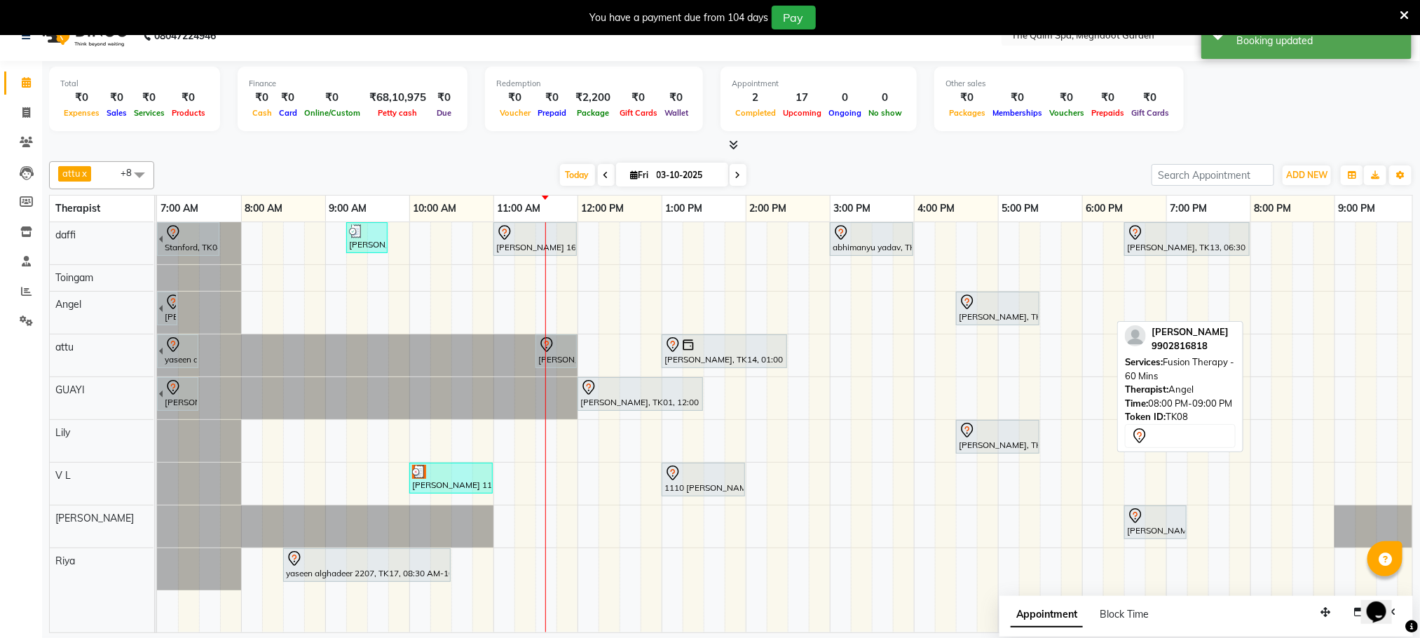
click at [747, 179] on div "Today Fri 03-10-2025" at bounding box center [653, 175] width 984 height 21
click at [749, 179] on div "[DATE] [DATE]" at bounding box center [653, 175] width 984 height 21
click at [730, 177] on span at bounding box center [738, 175] width 17 height 22
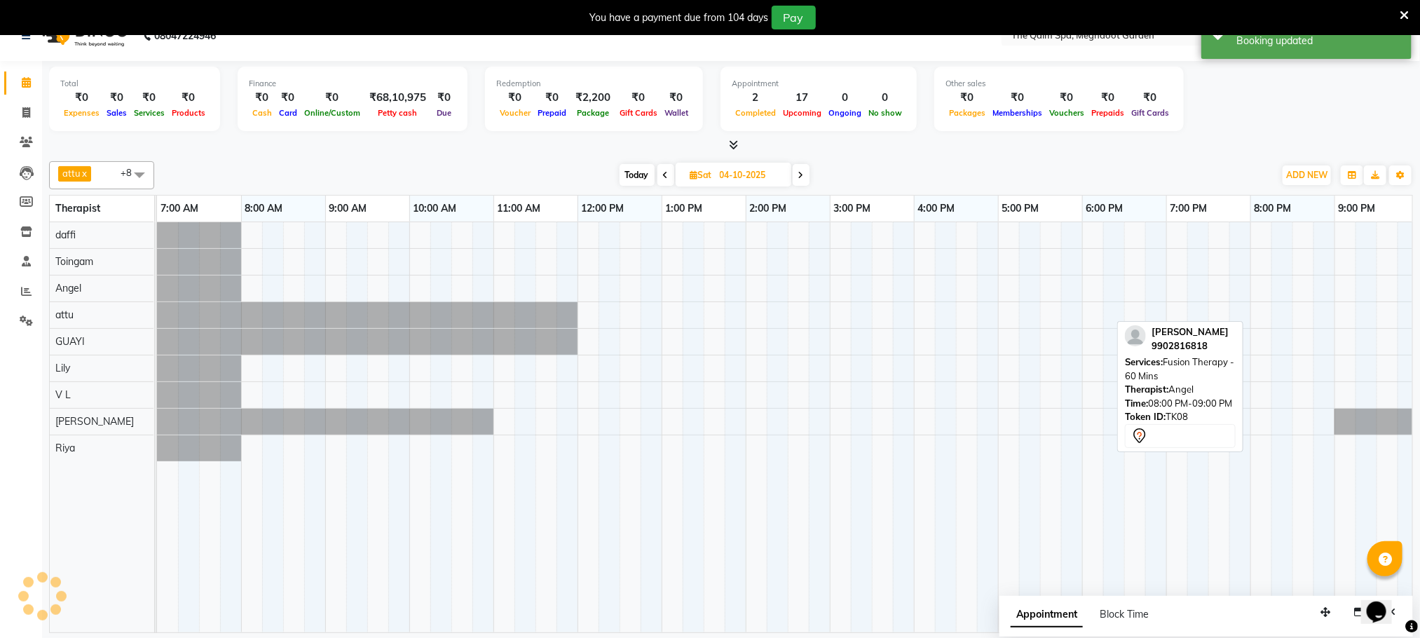
scroll to position [0, 90]
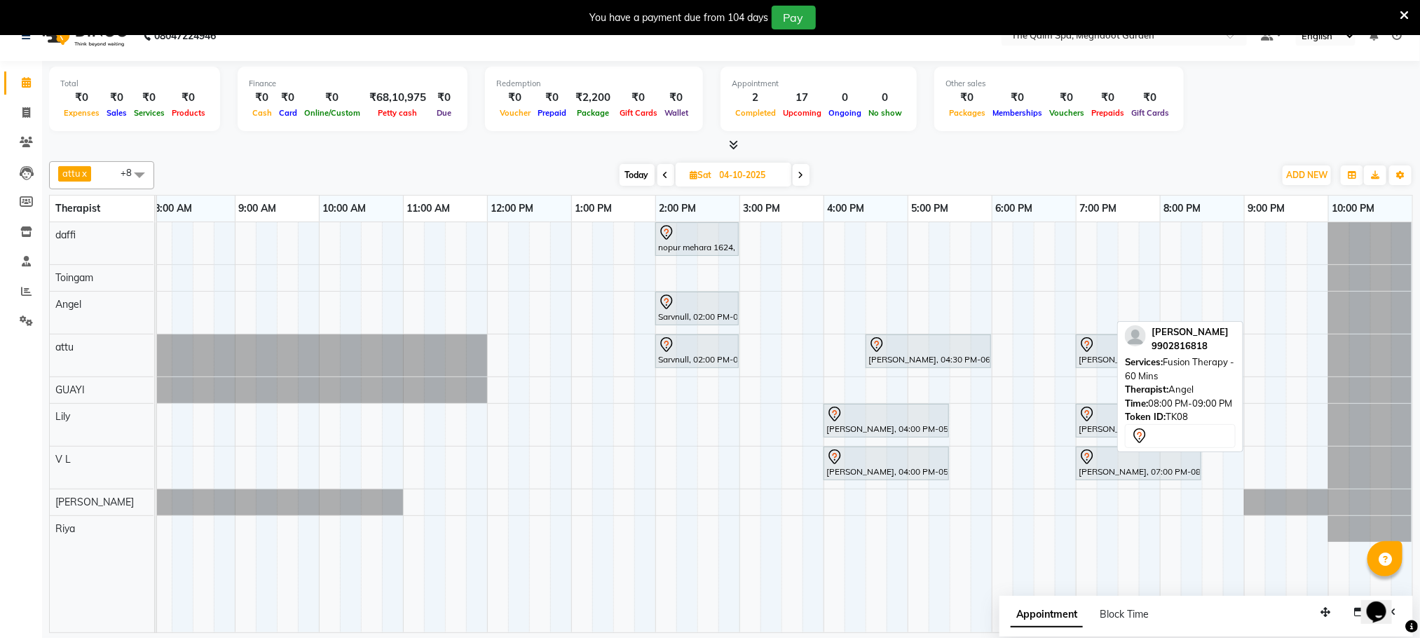
click at [631, 166] on span "Today" at bounding box center [637, 175] width 35 height 22
type input "03-10-2025"
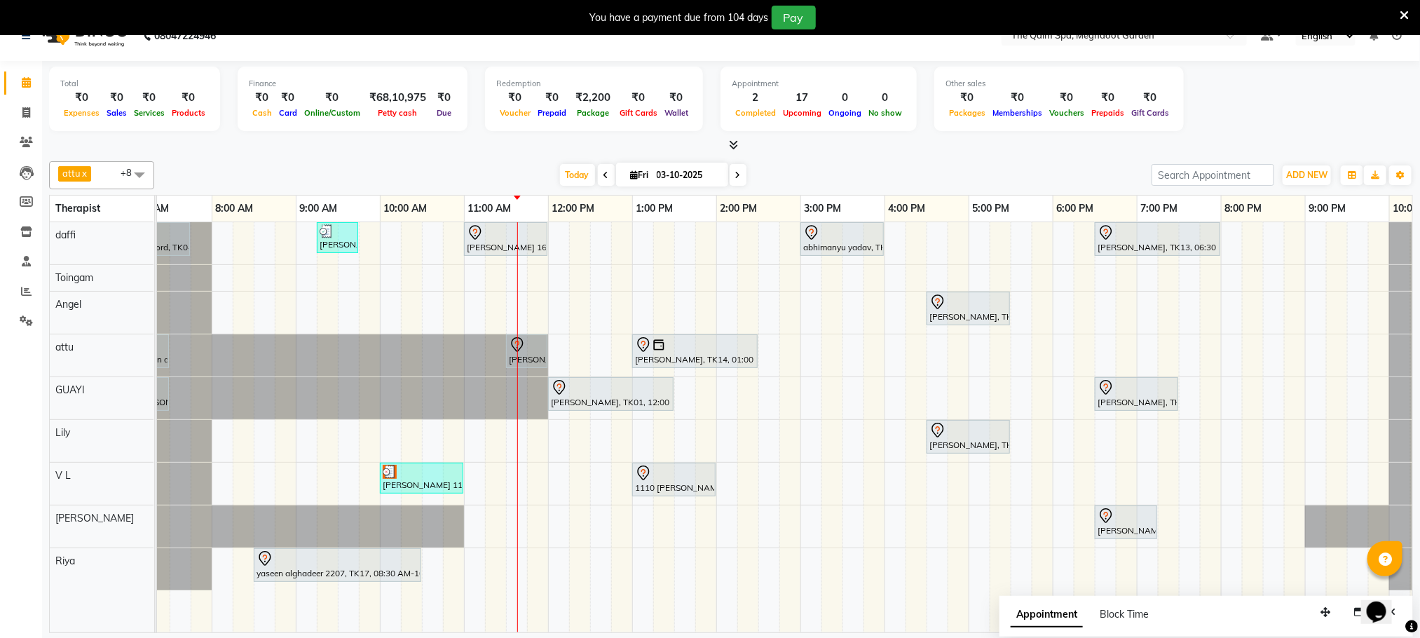
scroll to position [0, 0]
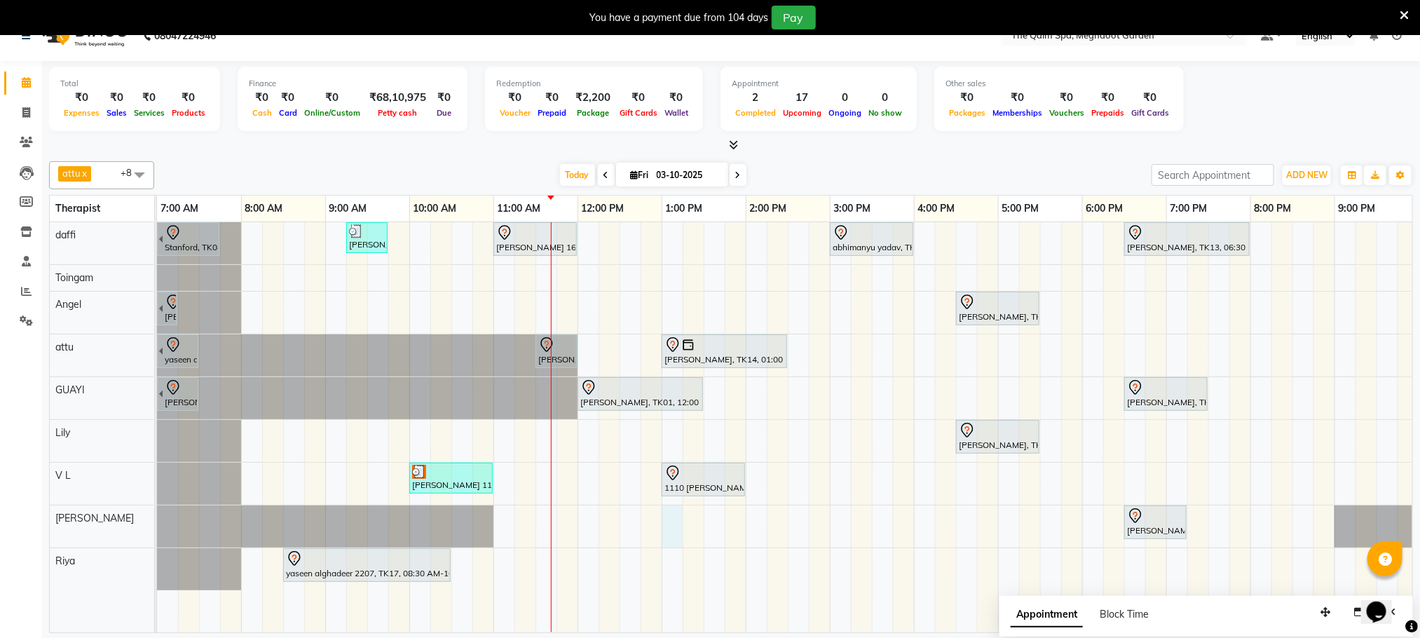
click at [667, 528] on div "Stanford, TK04, 06:45 AM-07:45 AM, Swedish De-Stress - 60 Mins jay dev, TK10, 0…" at bounding box center [830, 427] width 1346 height 410
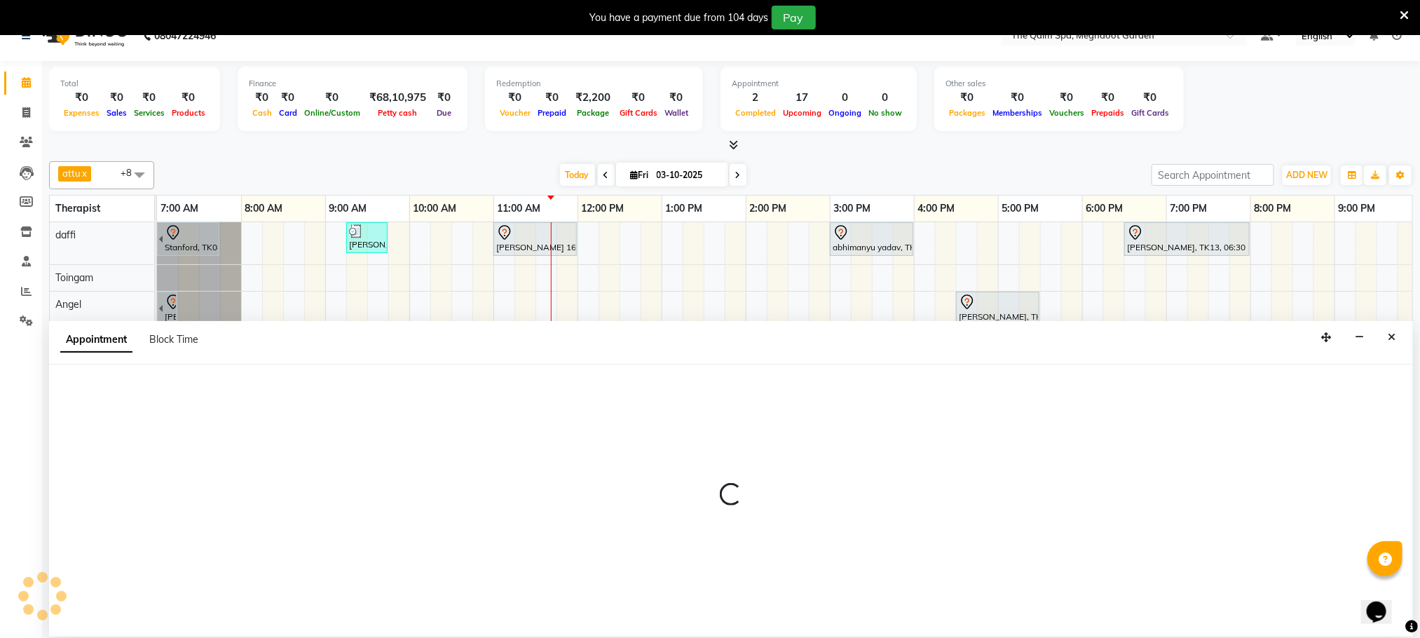
scroll to position [36, 0]
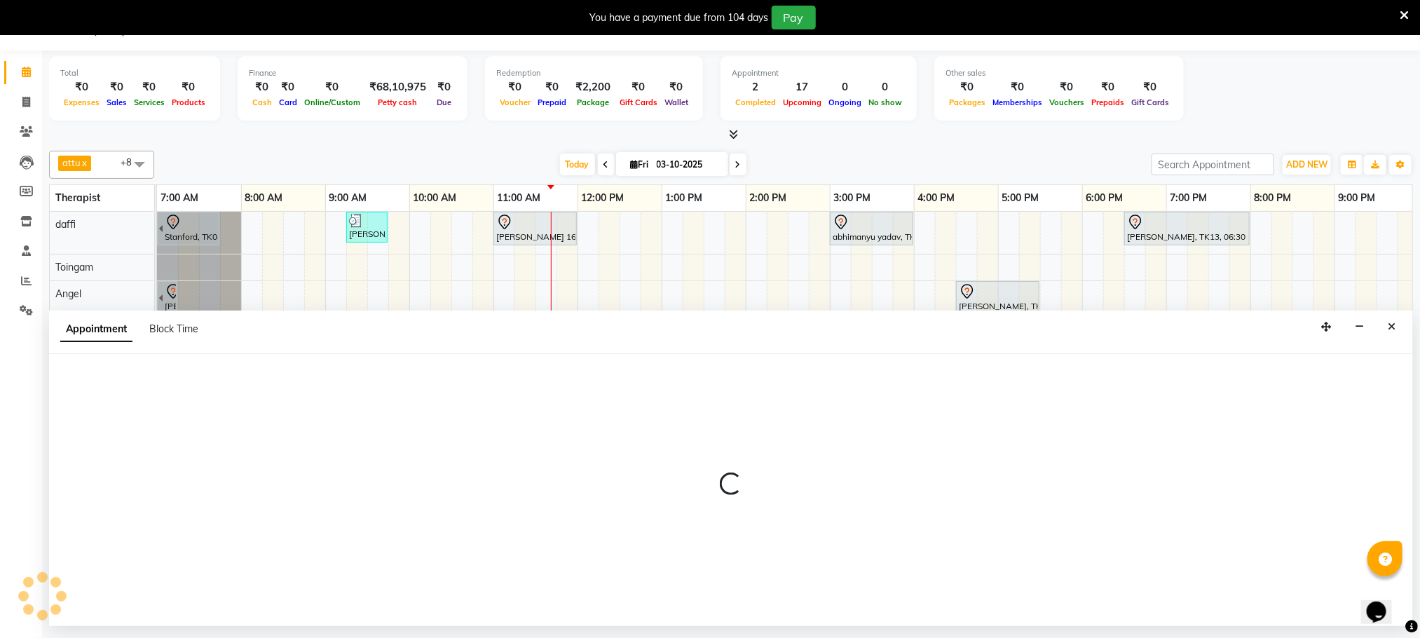
select select "48473"
select select "780"
select select "tentative"
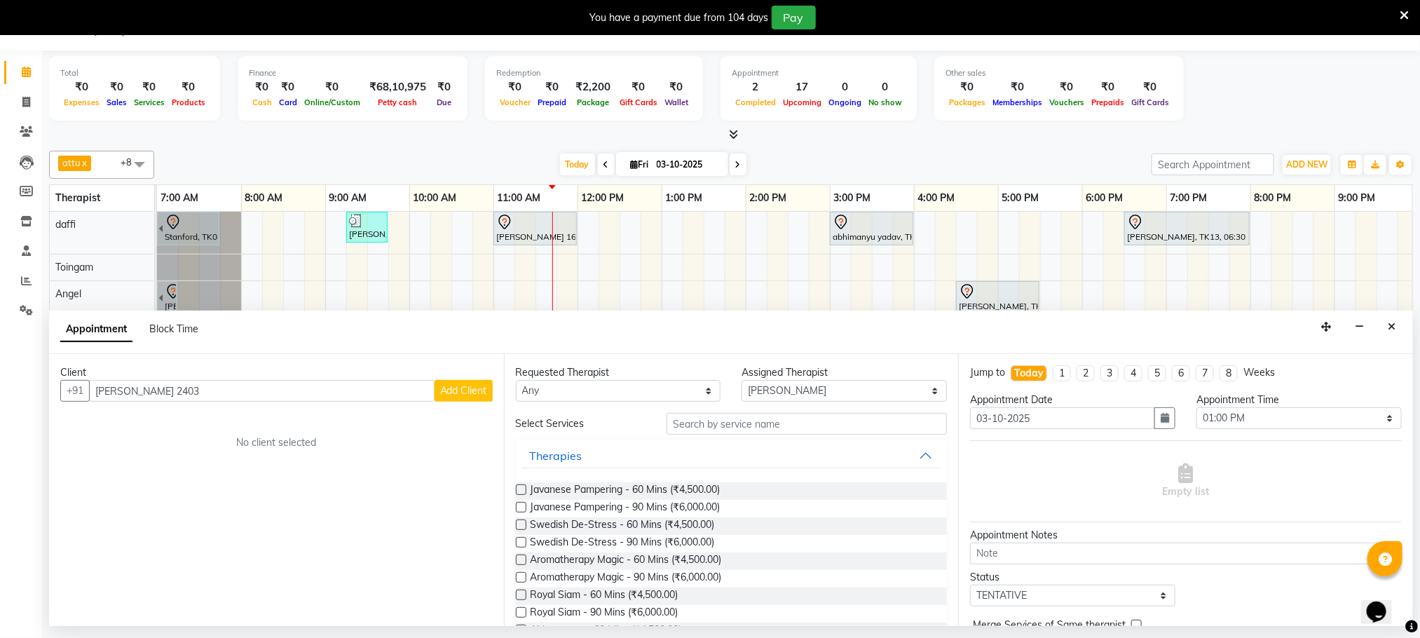
type input "[PERSON_NAME] 2403"
click at [459, 393] on span "Add Client" at bounding box center [463, 390] width 47 height 13
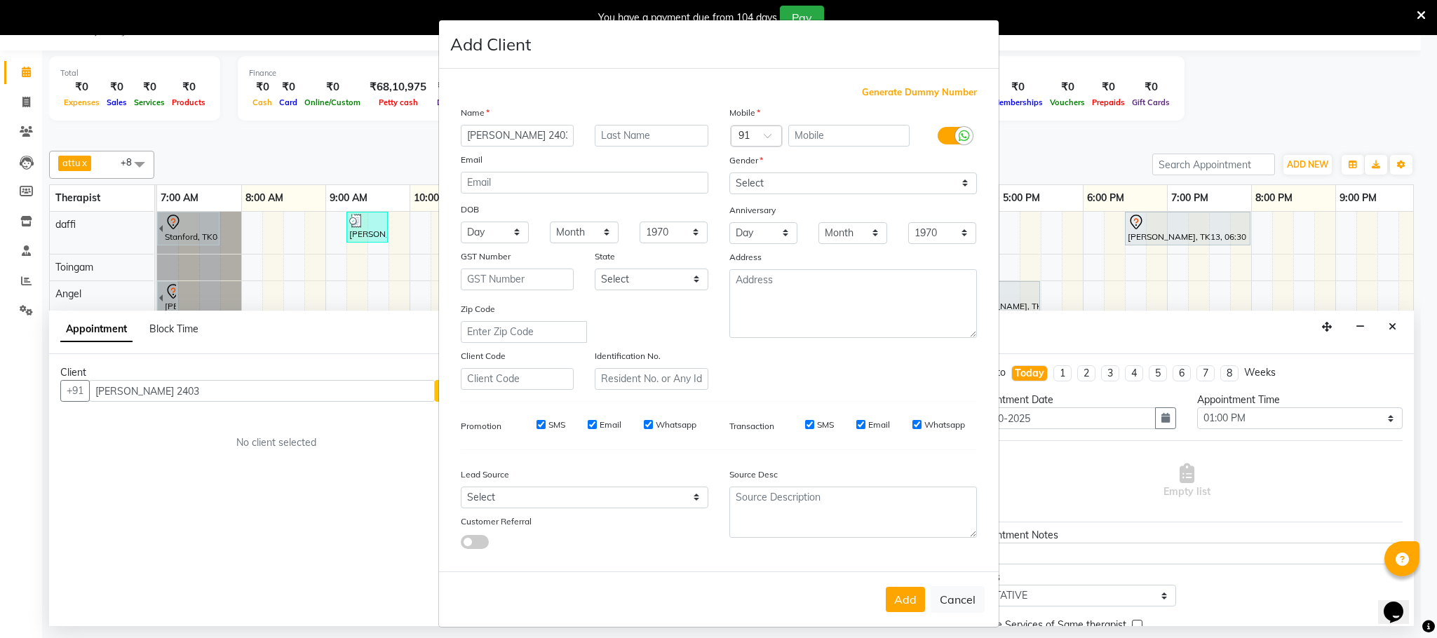
click at [913, 95] on span "Generate Dummy Number" at bounding box center [919, 93] width 115 height 14
type input "1278400000280"
checkbox input "false"
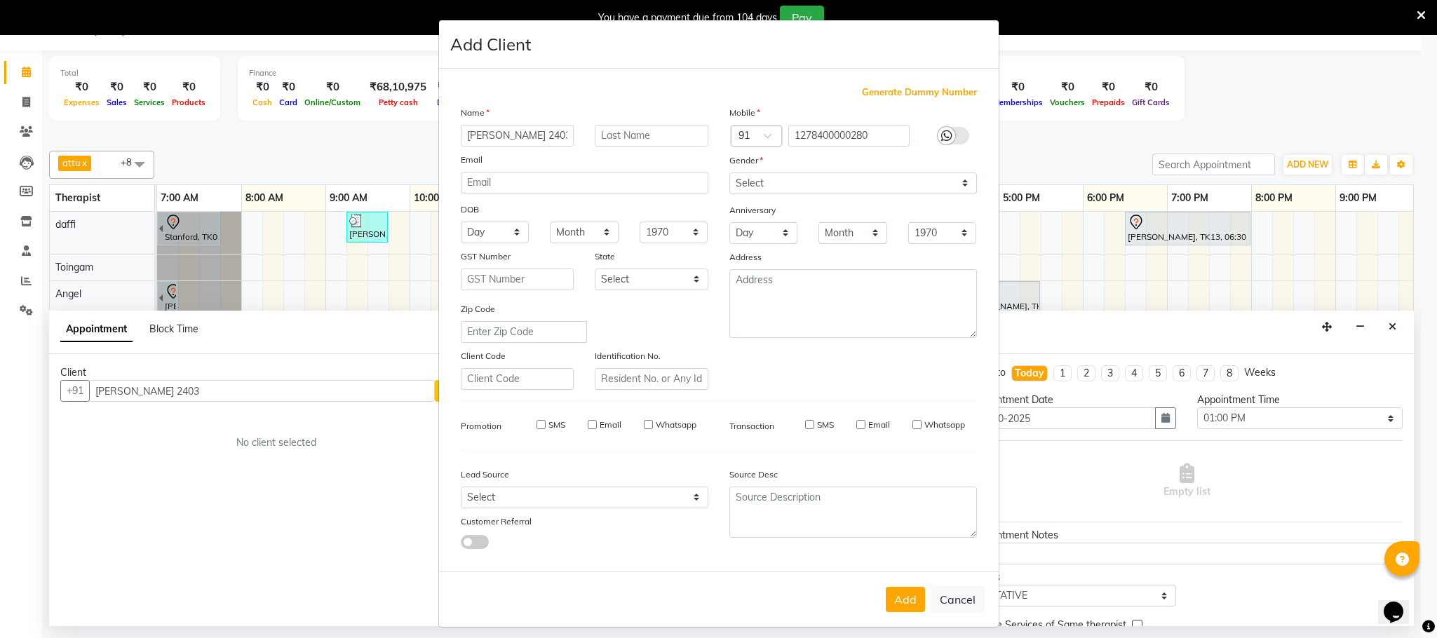
checkbox input "false"
click at [863, 184] on select "Select [DEMOGRAPHIC_DATA] [DEMOGRAPHIC_DATA] Other Prefer Not To Say" at bounding box center [852, 183] width 247 height 22
select select "[DEMOGRAPHIC_DATA]"
click at [729, 172] on select "Select [DEMOGRAPHIC_DATA] [DEMOGRAPHIC_DATA] Other Prefer Not To Say" at bounding box center [852, 183] width 247 height 22
click at [895, 593] on button "Add" at bounding box center [904, 599] width 39 height 25
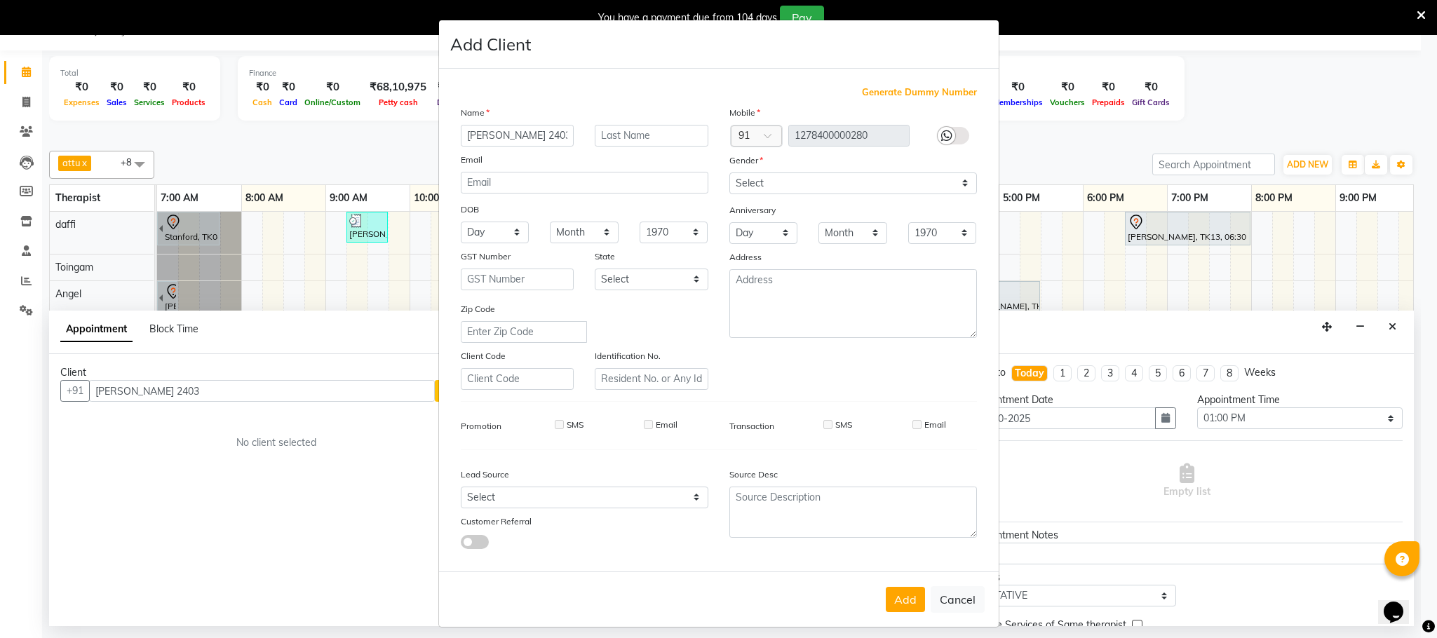
drag, startPoint x: 895, startPoint y: 593, endPoint x: 882, endPoint y: 594, distance: 12.6
click at [895, 593] on div "Add Cancel" at bounding box center [718, 598] width 559 height 55
type input "1278400000280"
select select
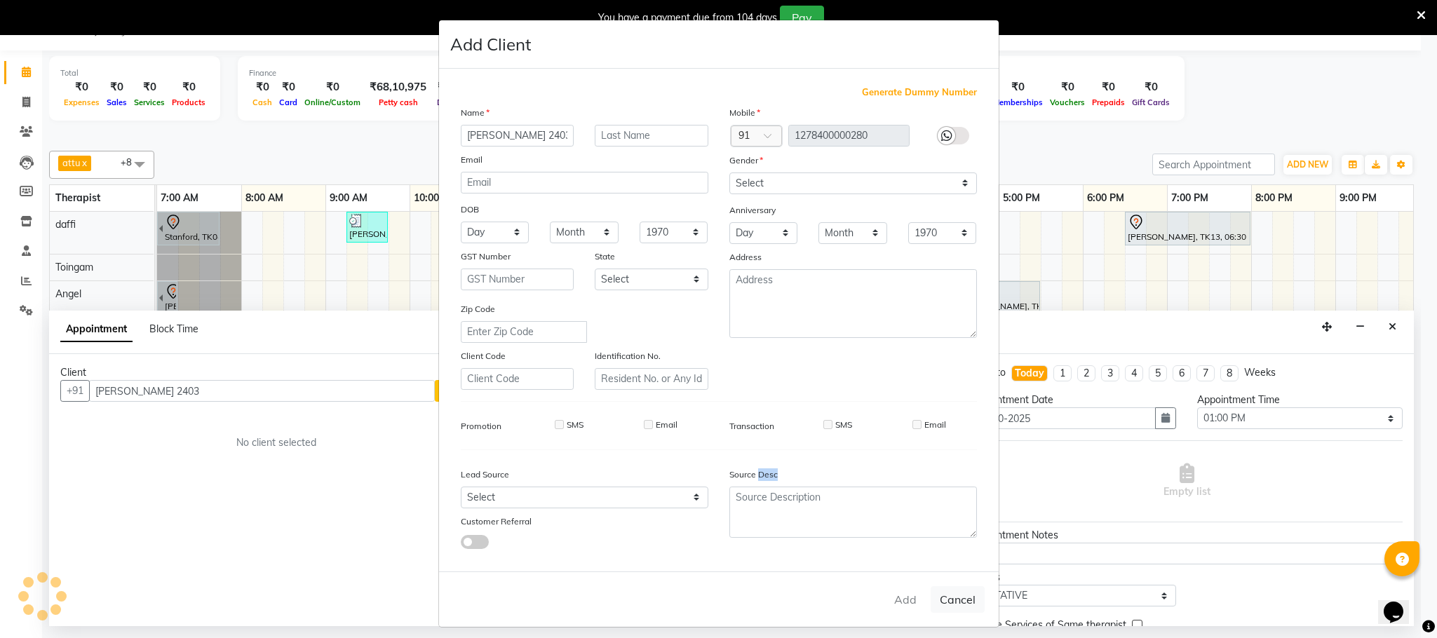
select select
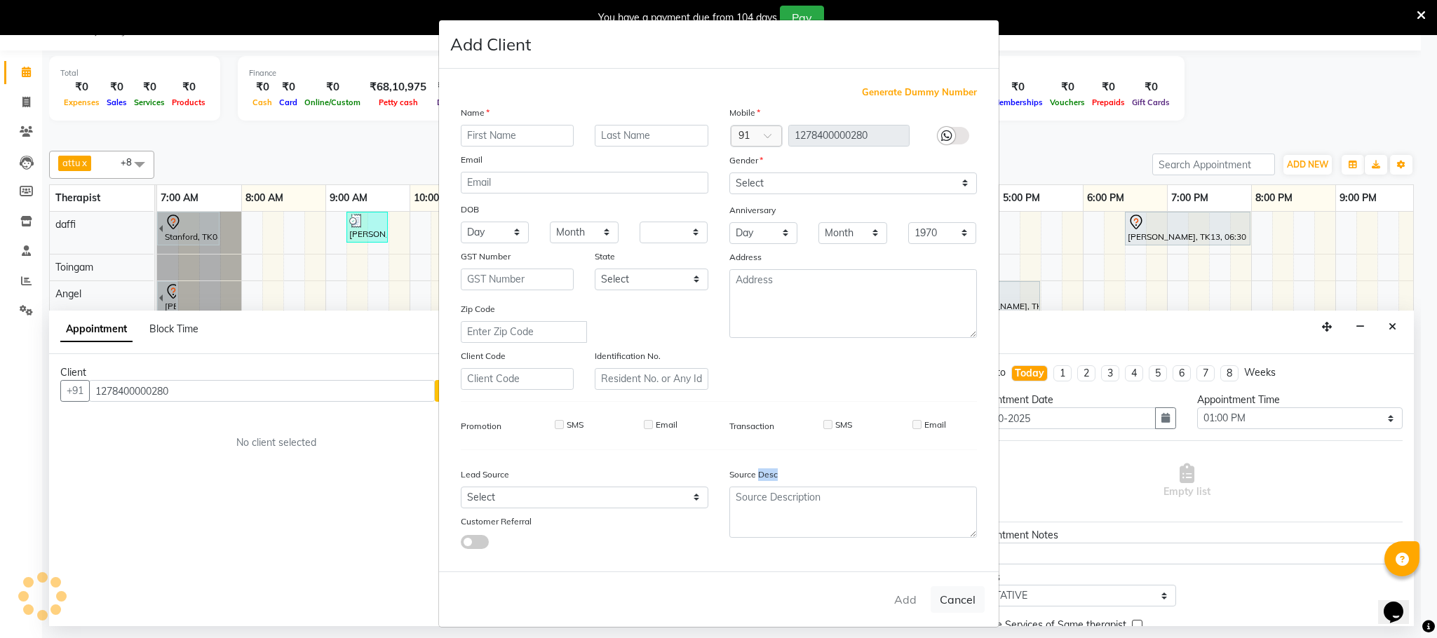
checkbox input "false"
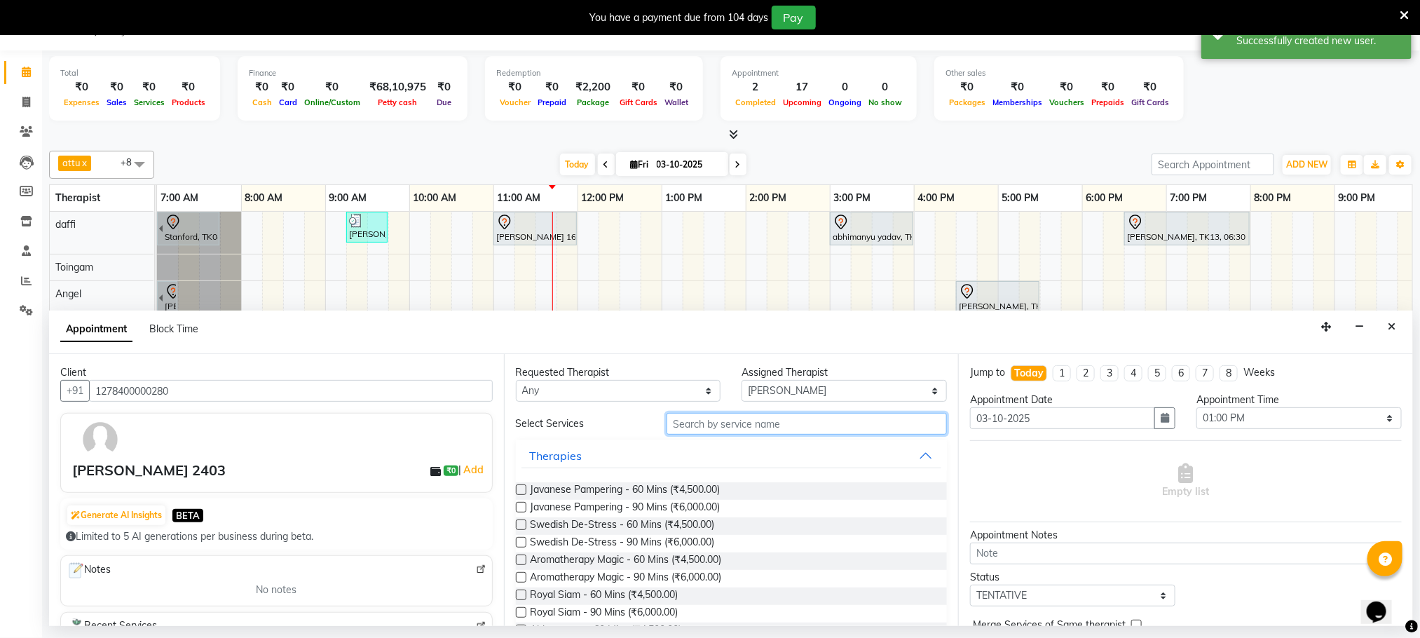
click at [728, 427] on input "text" at bounding box center [807, 424] width 280 height 22
type input "v"
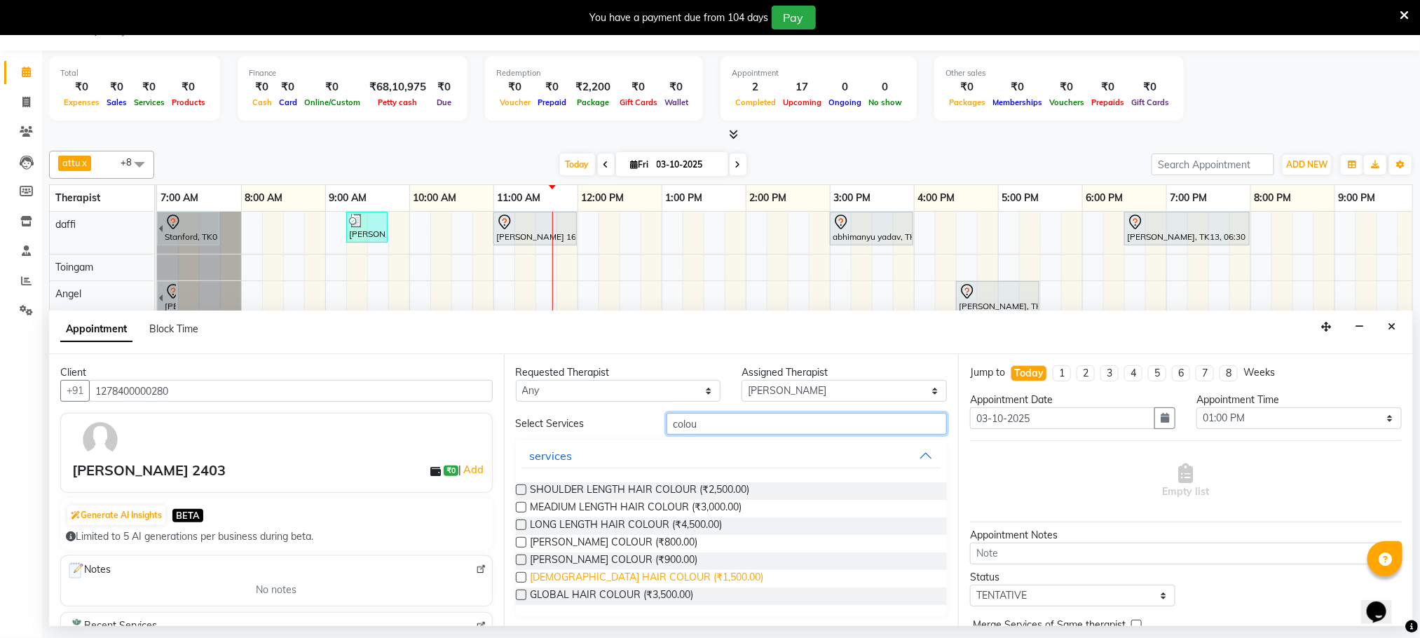
type input "colou"
click at [657, 581] on span "MALE HAIR COLOUR (₹1,500.00)" at bounding box center [647, 579] width 233 height 18
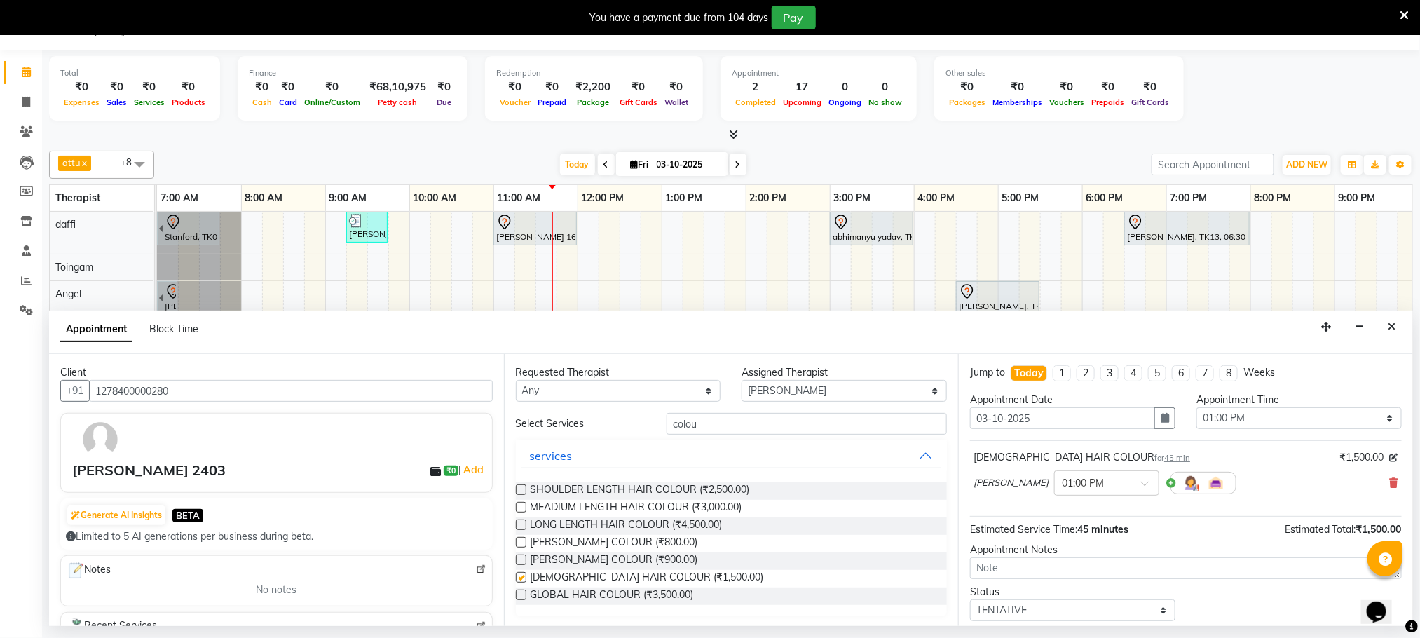
checkbox input "false"
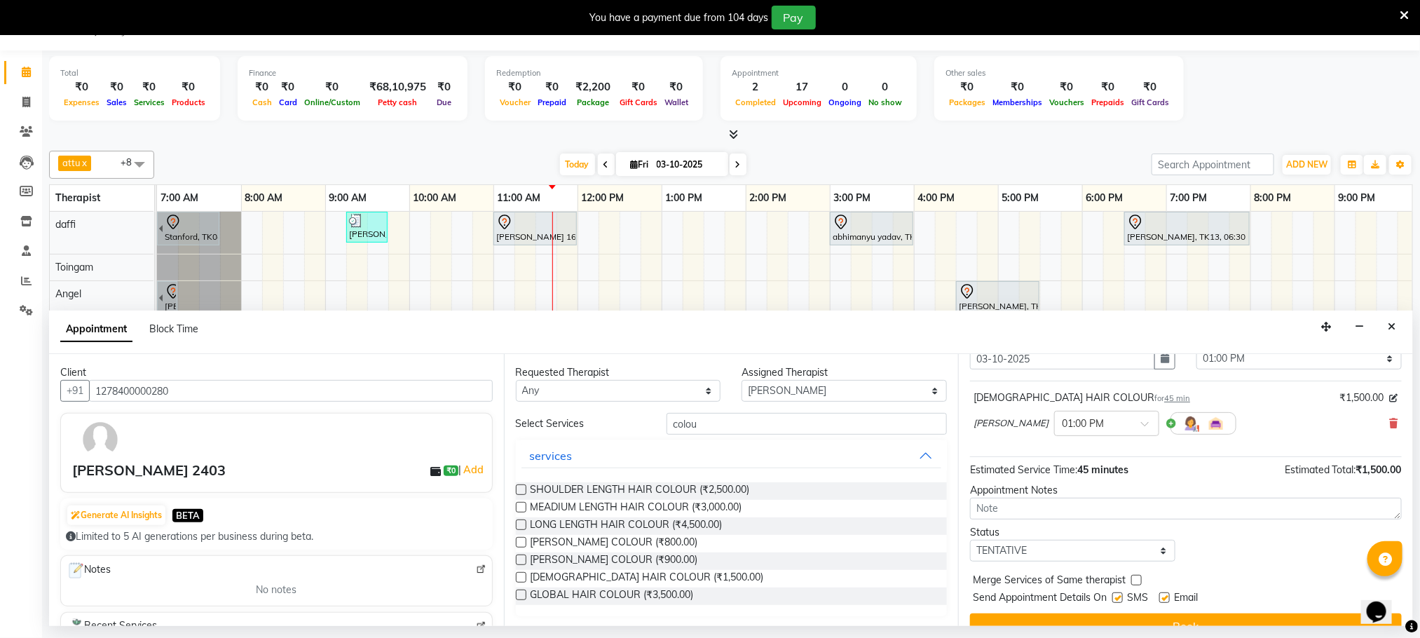
scroll to position [86, 0]
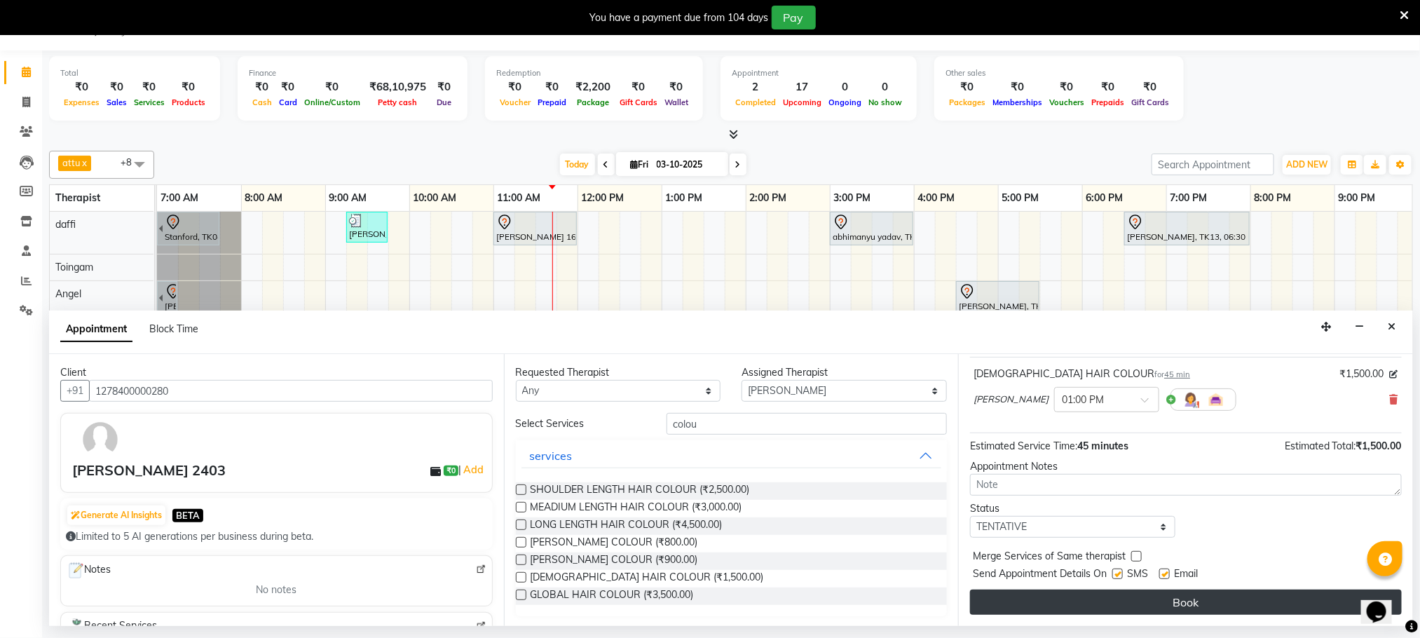
click at [1115, 613] on button "Book" at bounding box center [1186, 602] width 432 height 25
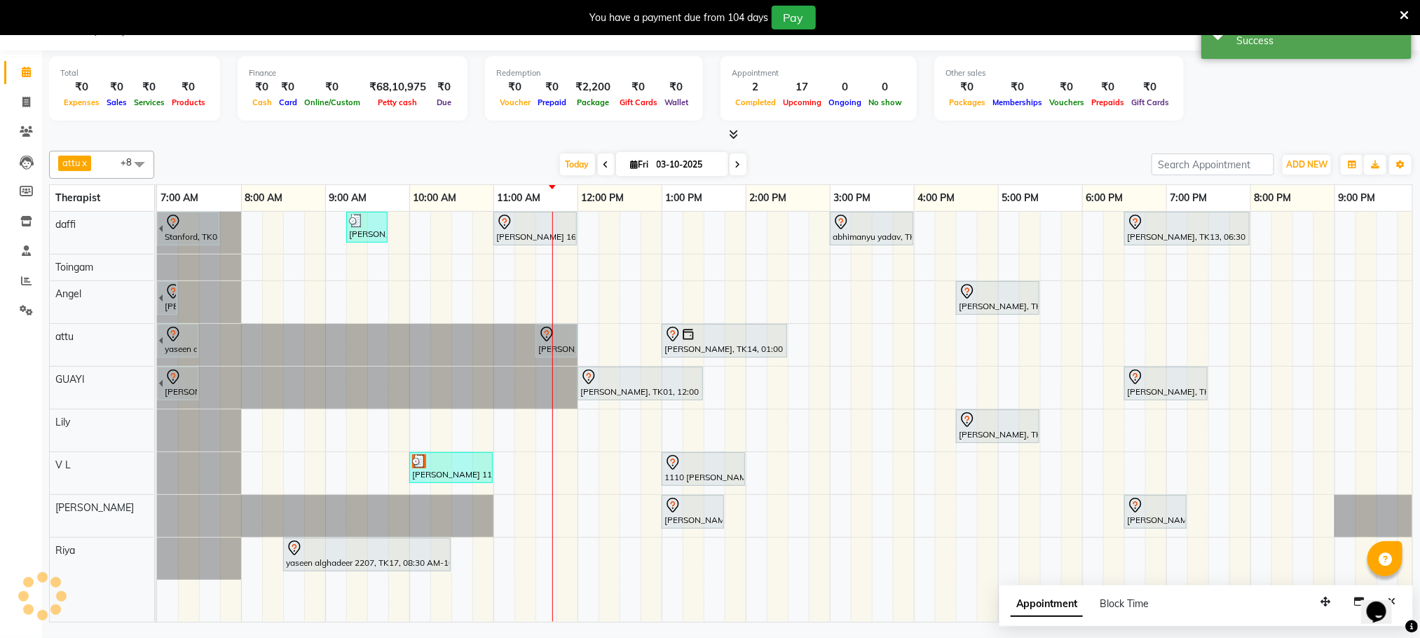
scroll to position [0, 0]
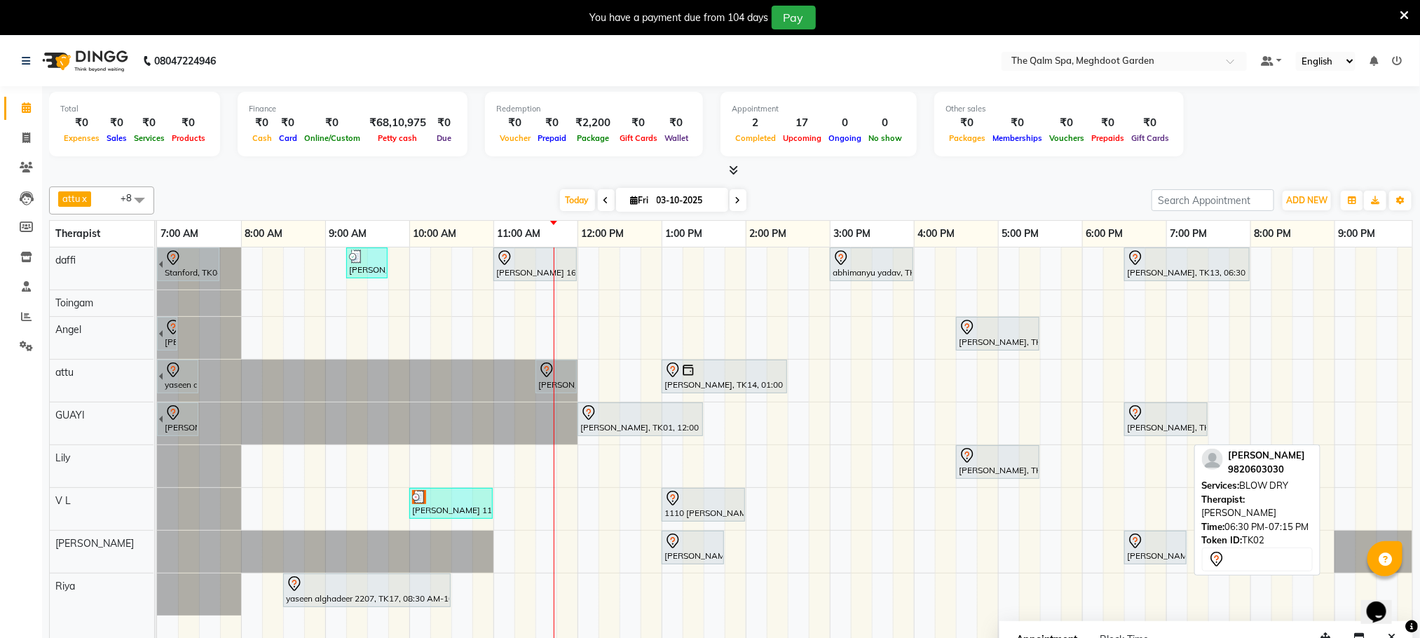
click at [1148, 549] on div at bounding box center [1155, 541] width 57 height 17
click at [1007, 503] on div "Stanford, TK04, 06:45 AM-07:45 AM, Swedish De-Stress - 60 Mins jay dev, TK10, 0…" at bounding box center [830, 452] width 1346 height 410
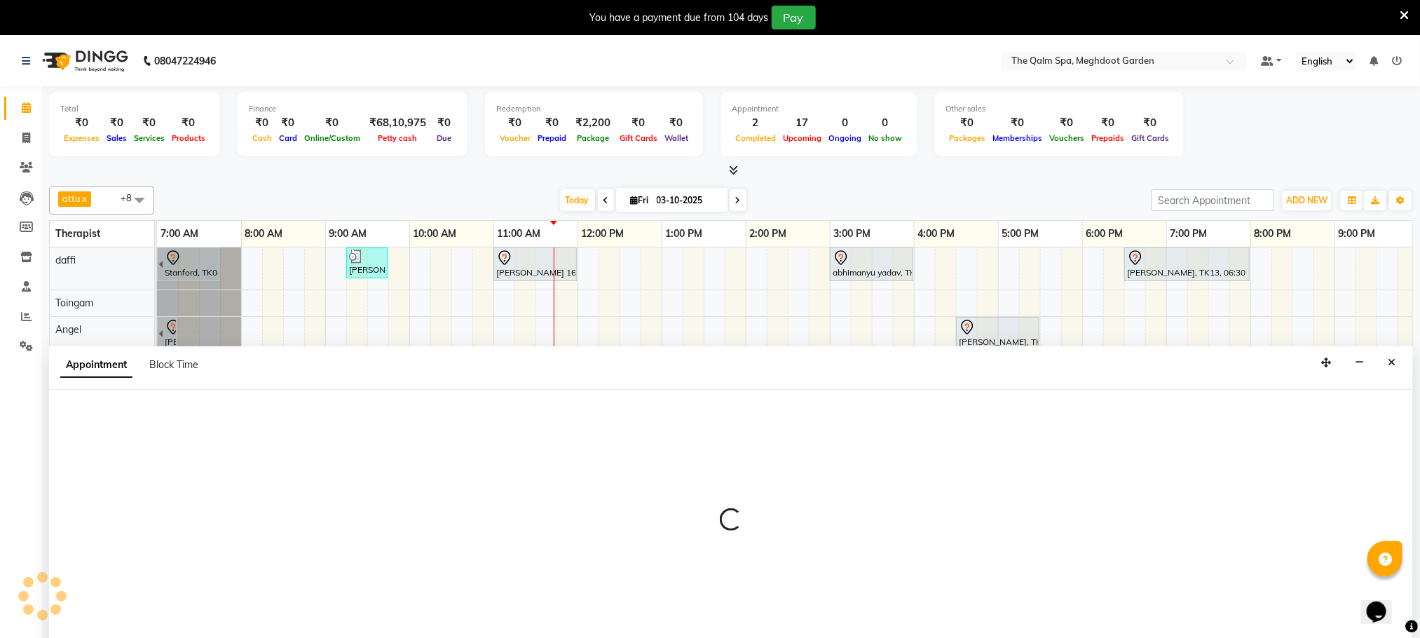
select select "86833"
select select "1020"
select select "tentative"
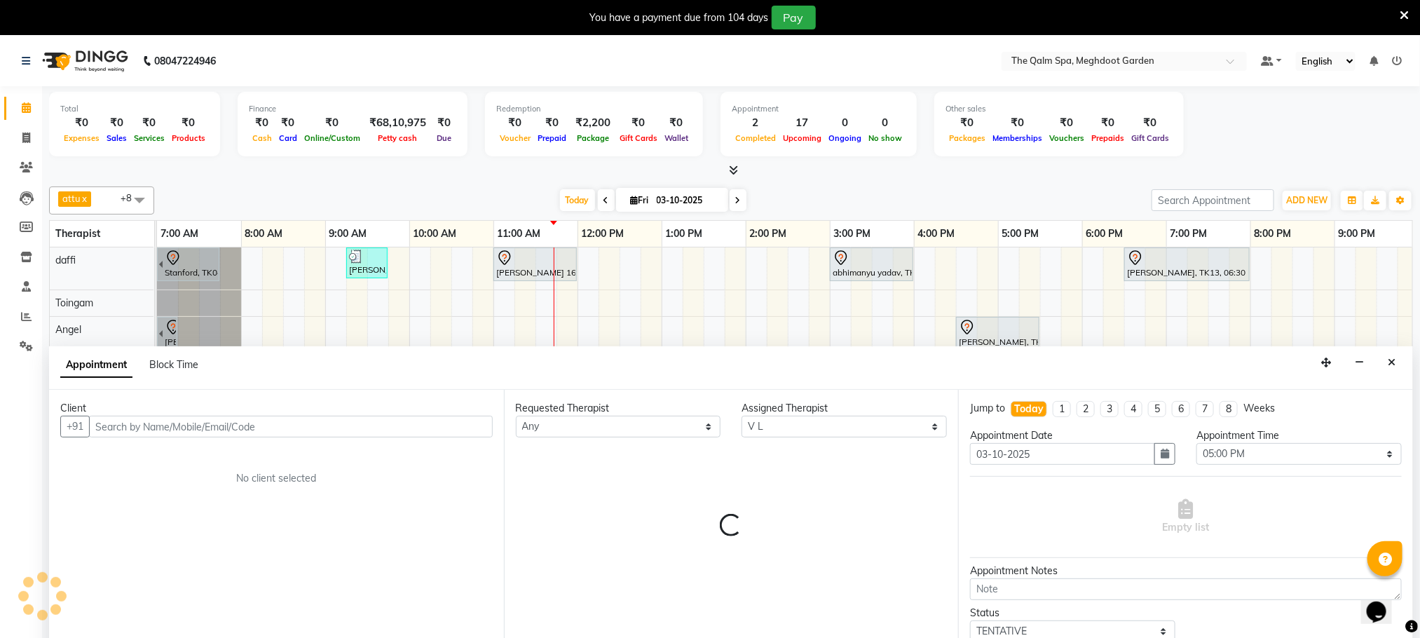
scroll to position [36, 0]
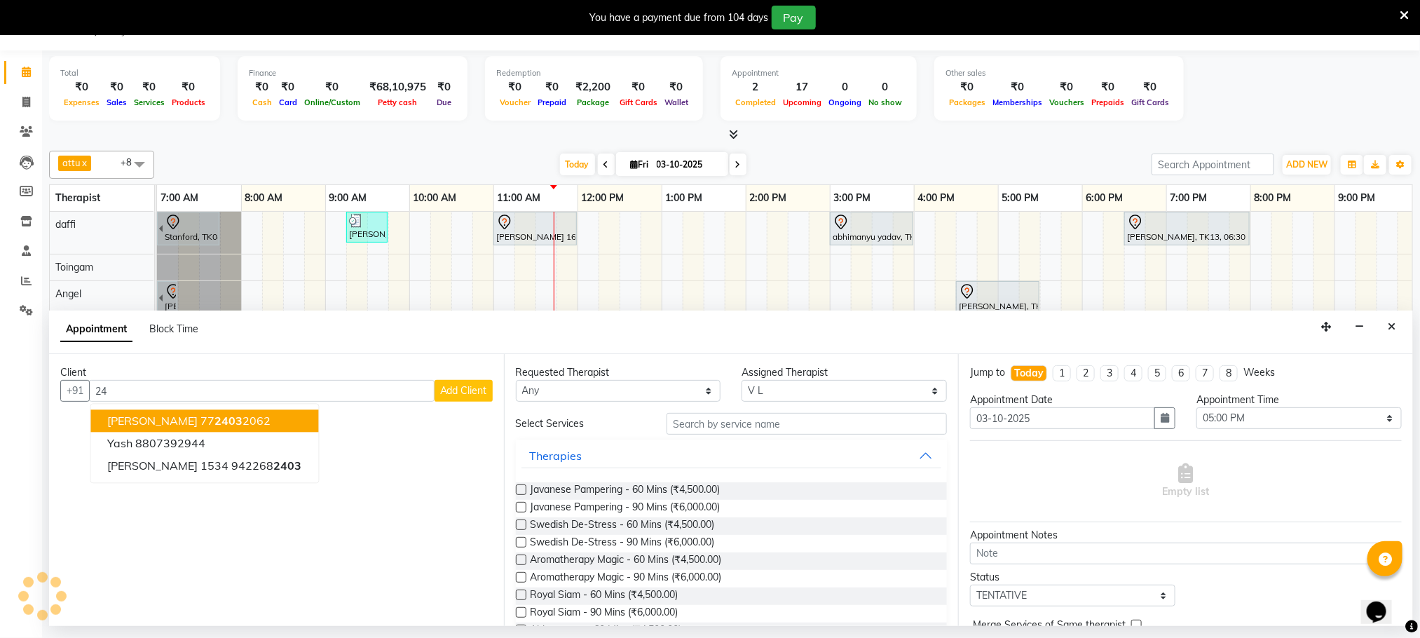
type input "2"
drag, startPoint x: 282, startPoint y: 417, endPoint x: 288, endPoint y: 425, distance: 10.0
click at [288, 425] on ngb-highlight "1278400000280" at bounding box center [277, 421] width 91 height 14
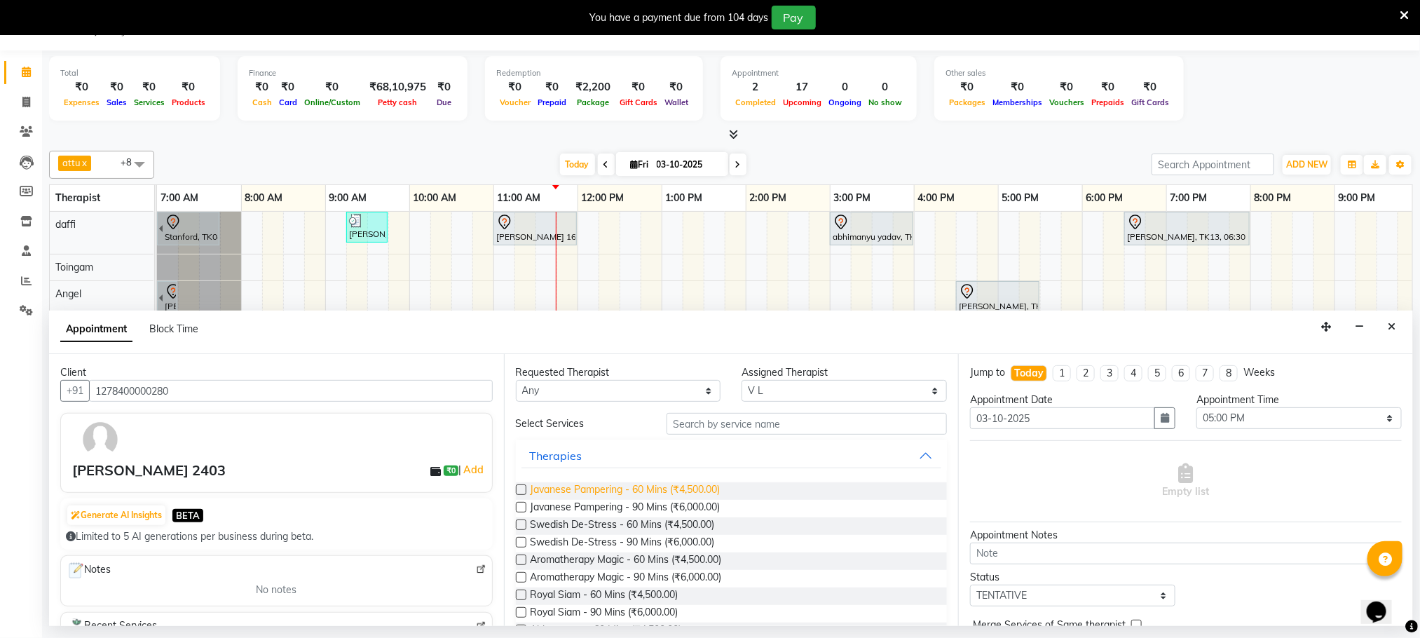
type input "1278400000280"
click at [680, 491] on span "Javanese Pampering - 60 Mins (₹4,500.00)" at bounding box center [626, 491] width 190 height 18
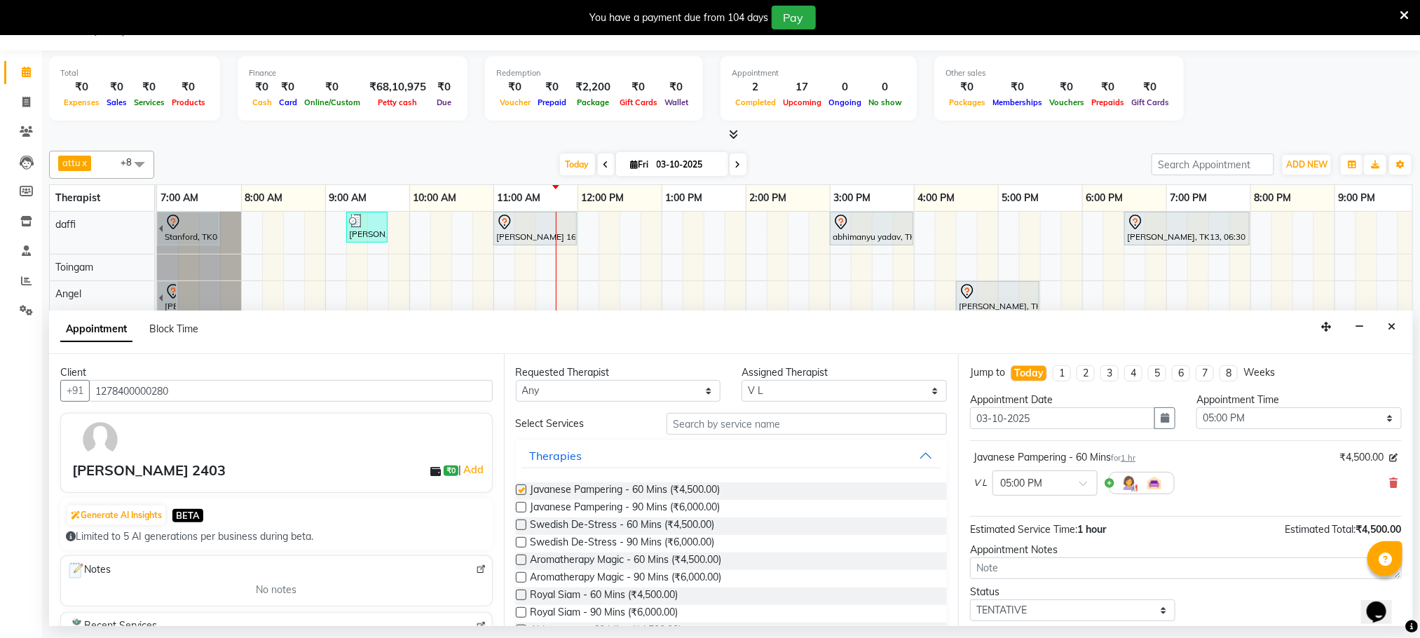
checkbox input "false"
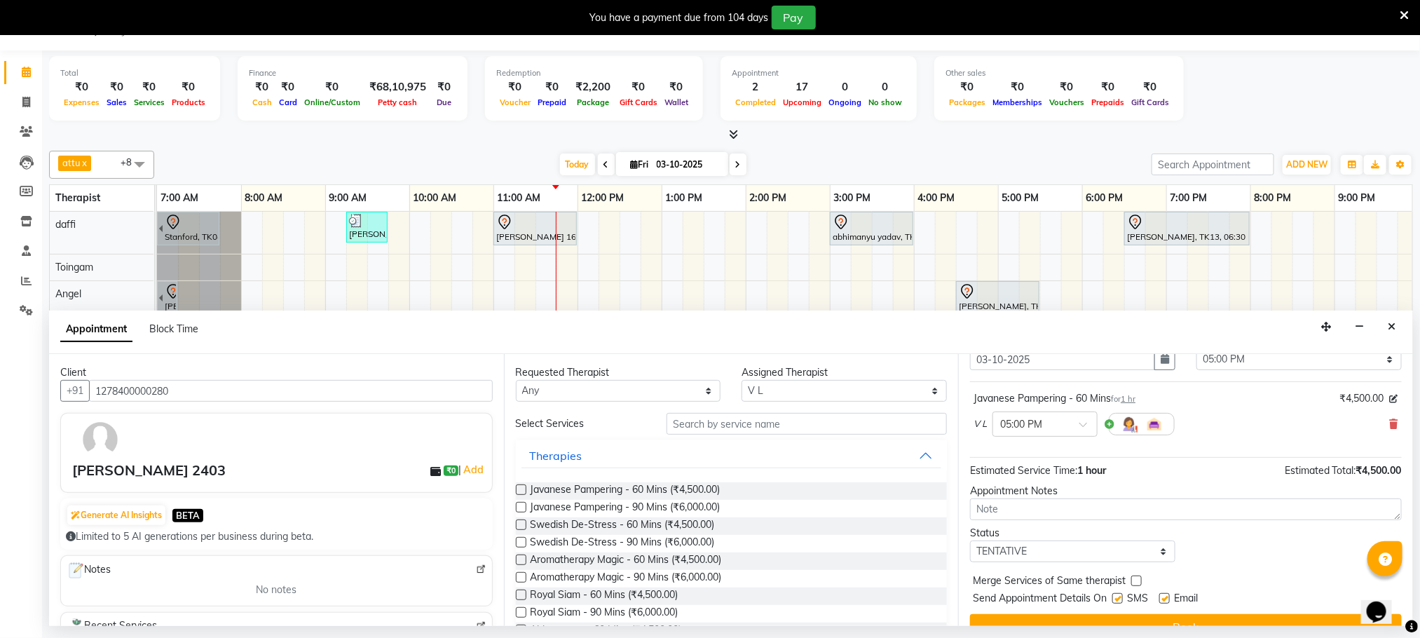
scroll to position [86, 0]
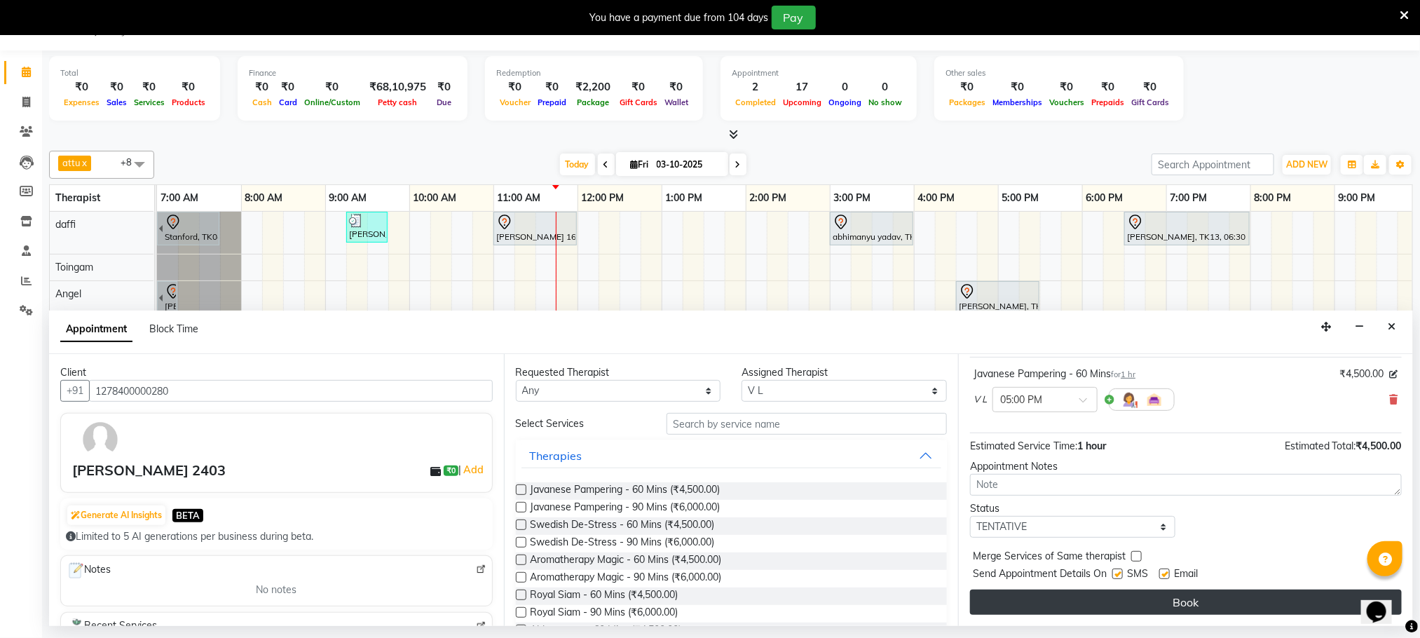
click at [1096, 598] on button "Book" at bounding box center [1186, 602] width 432 height 25
click at [1096, 598] on div "Book" at bounding box center [1186, 602] width 432 height 25
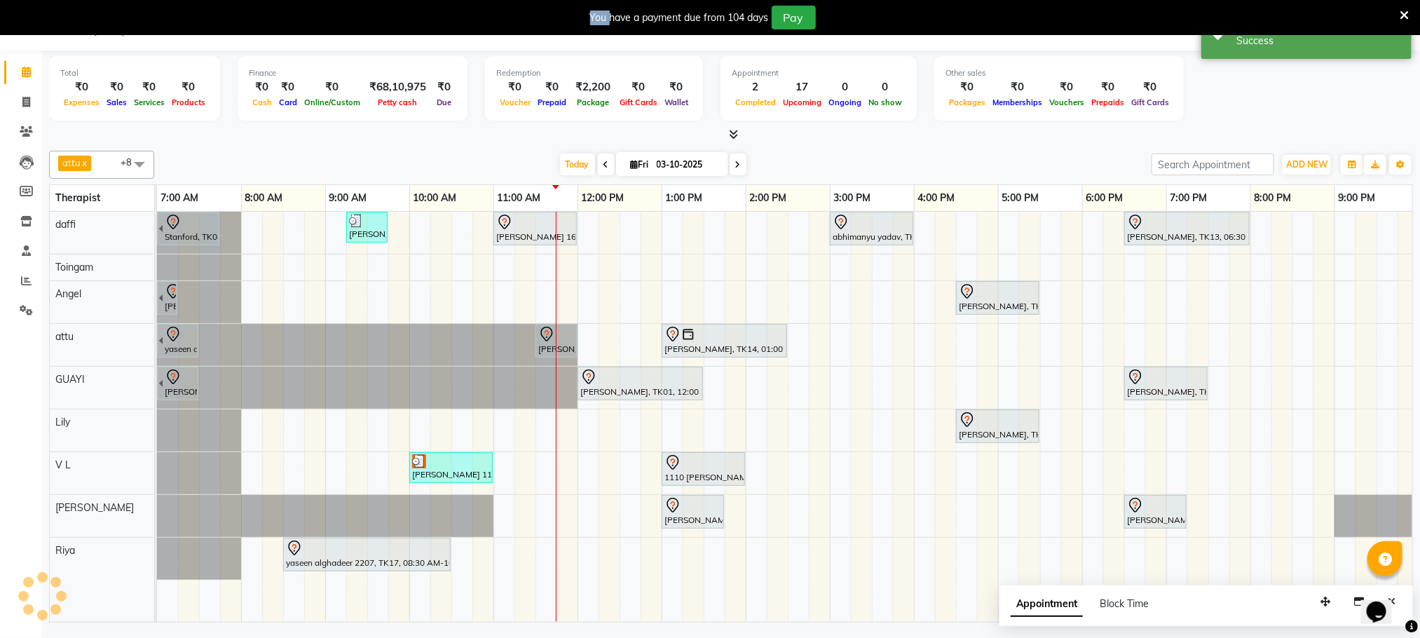
scroll to position [0, 0]
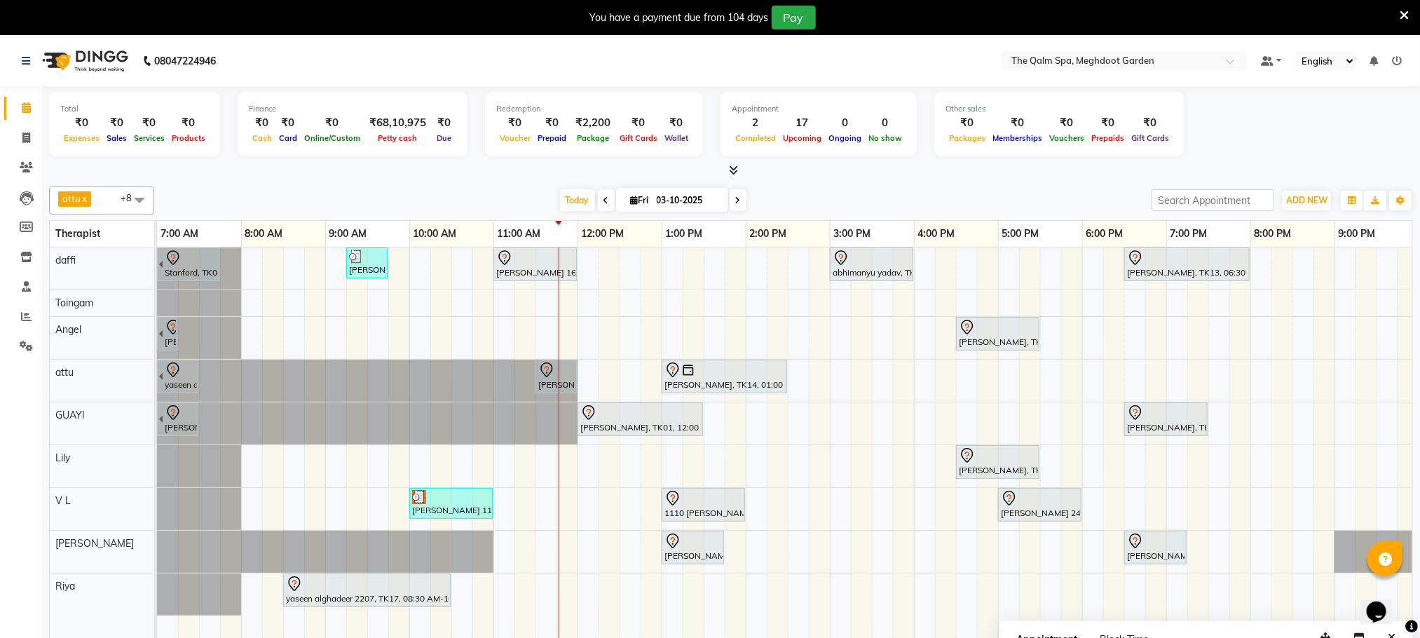
drag, startPoint x: 737, startPoint y: 205, endPoint x: 762, endPoint y: 202, distance: 25.4
click at [740, 205] on span at bounding box center [738, 200] width 17 height 22
click at [723, 205] on input "03-10-2025" at bounding box center [688, 200] width 70 height 21
type input "04-10-2025"
select select "10"
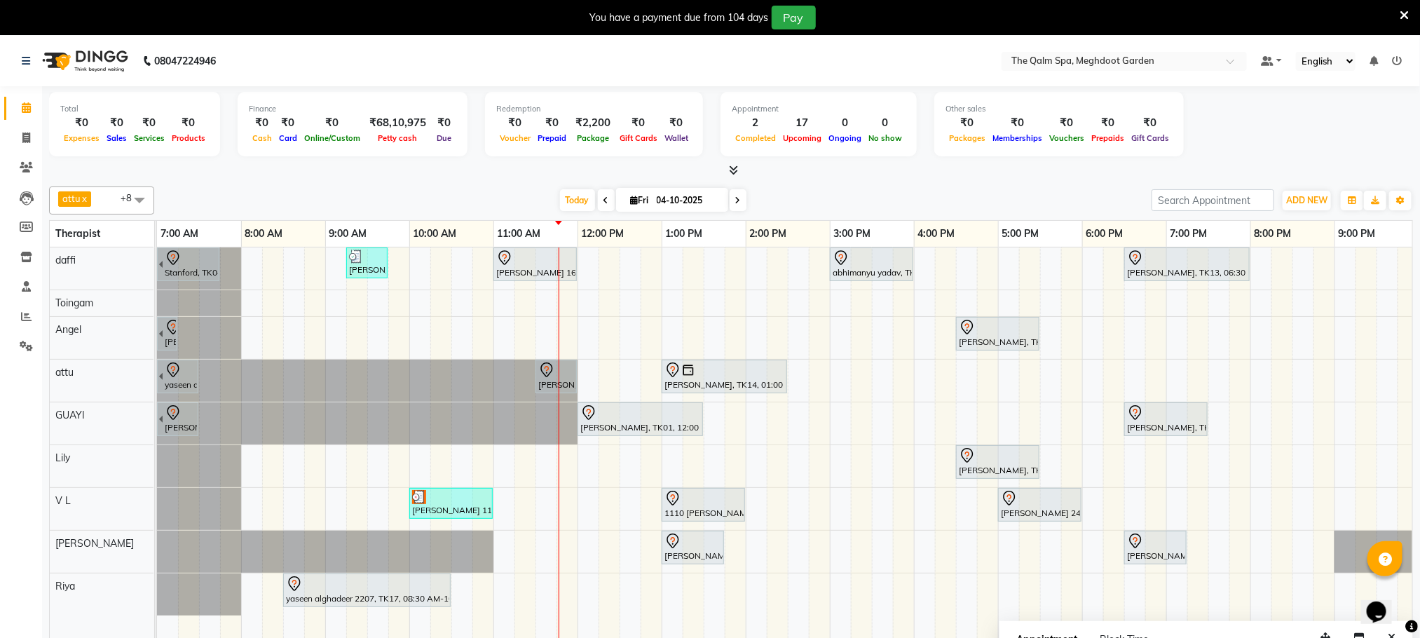
select select "2025"
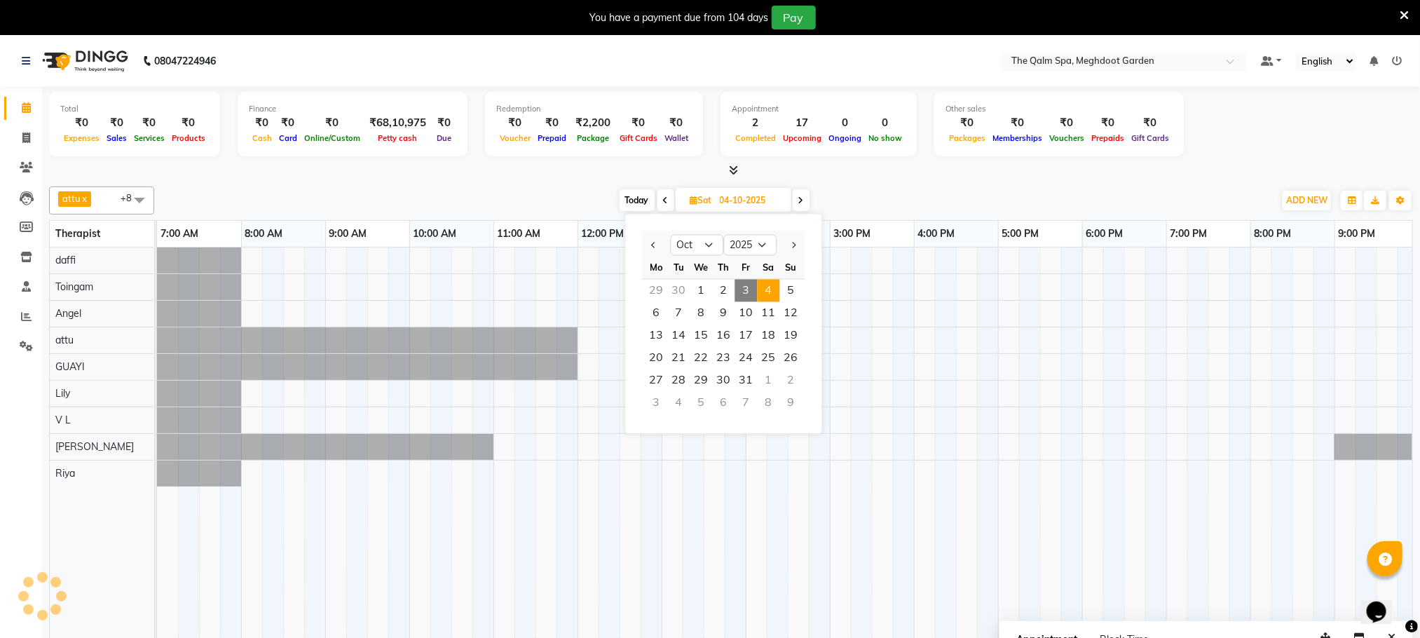
scroll to position [0, 90]
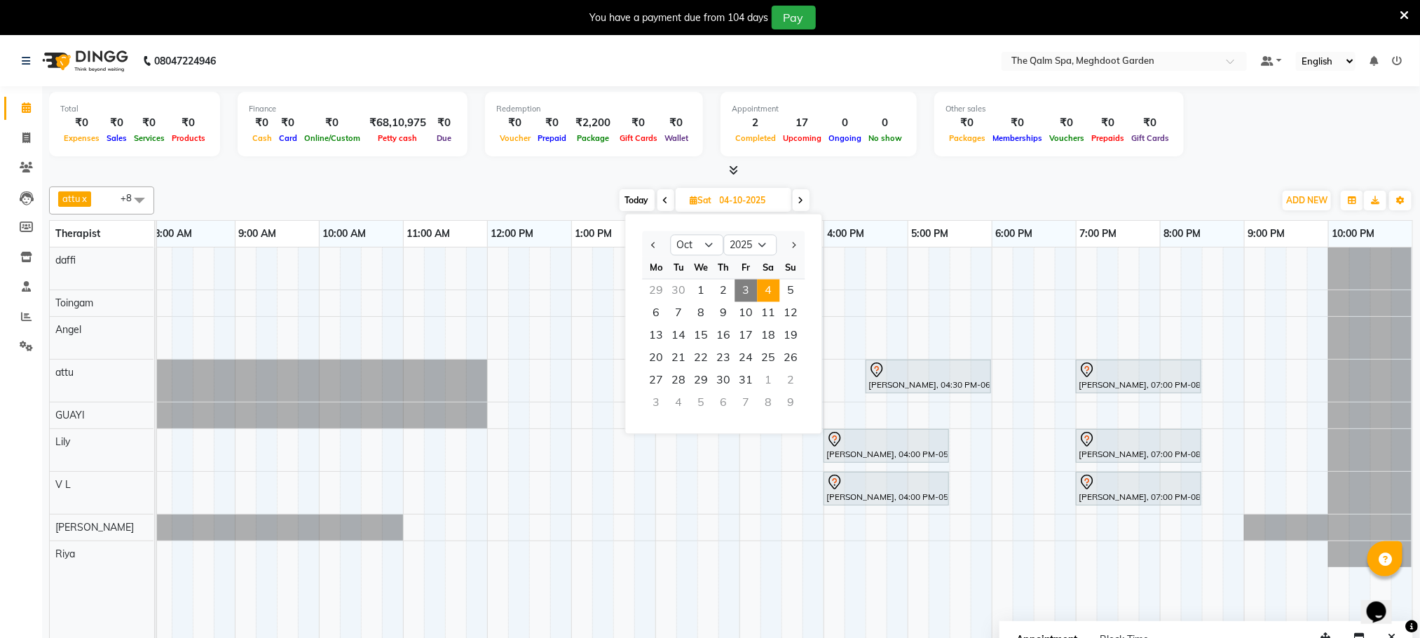
click at [848, 177] on div at bounding box center [731, 170] width 1364 height 15
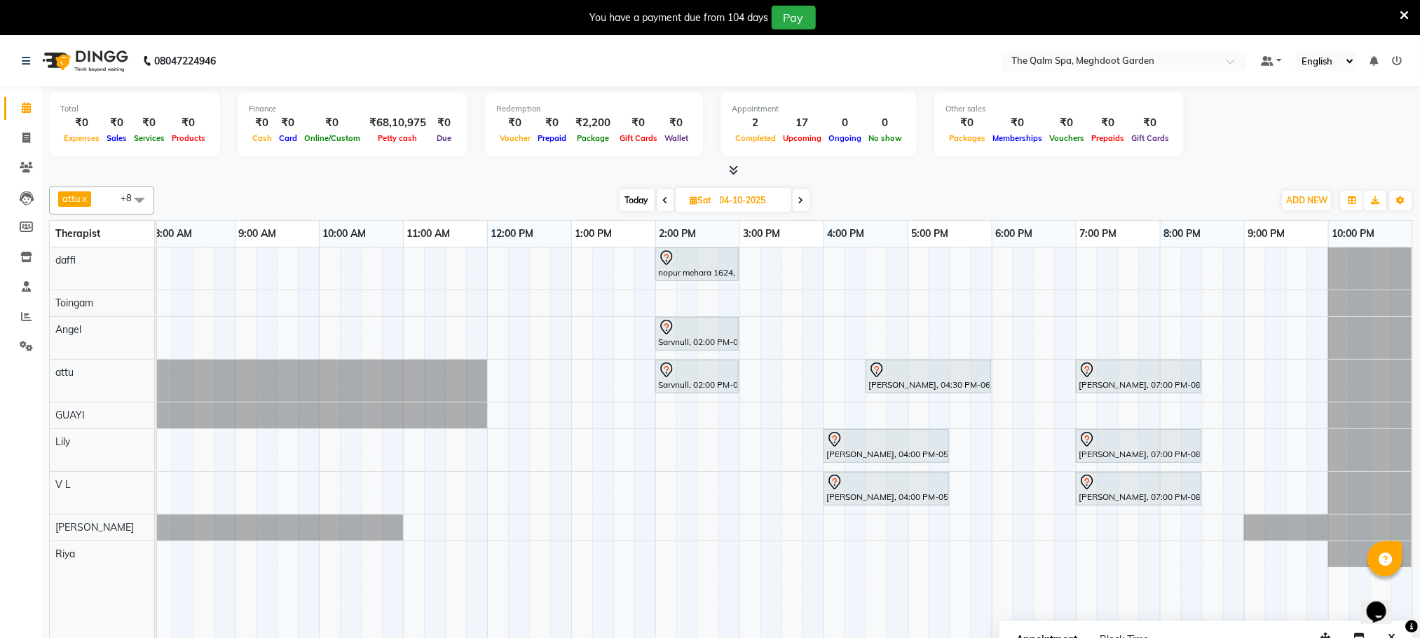
click at [665, 202] on icon at bounding box center [666, 200] width 6 height 8
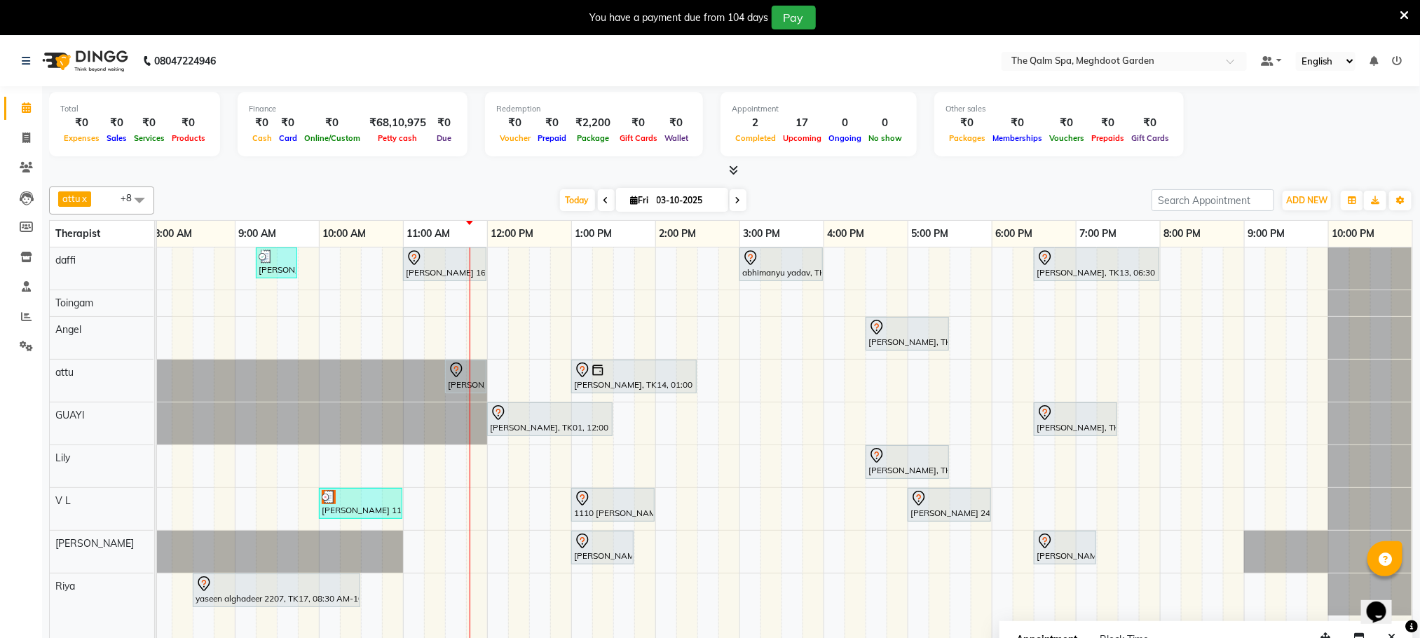
click at [604, 204] on icon at bounding box center [607, 200] width 6 height 8
click at [602, 204] on div "Today Fri 02-10-2025" at bounding box center [653, 200] width 984 height 21
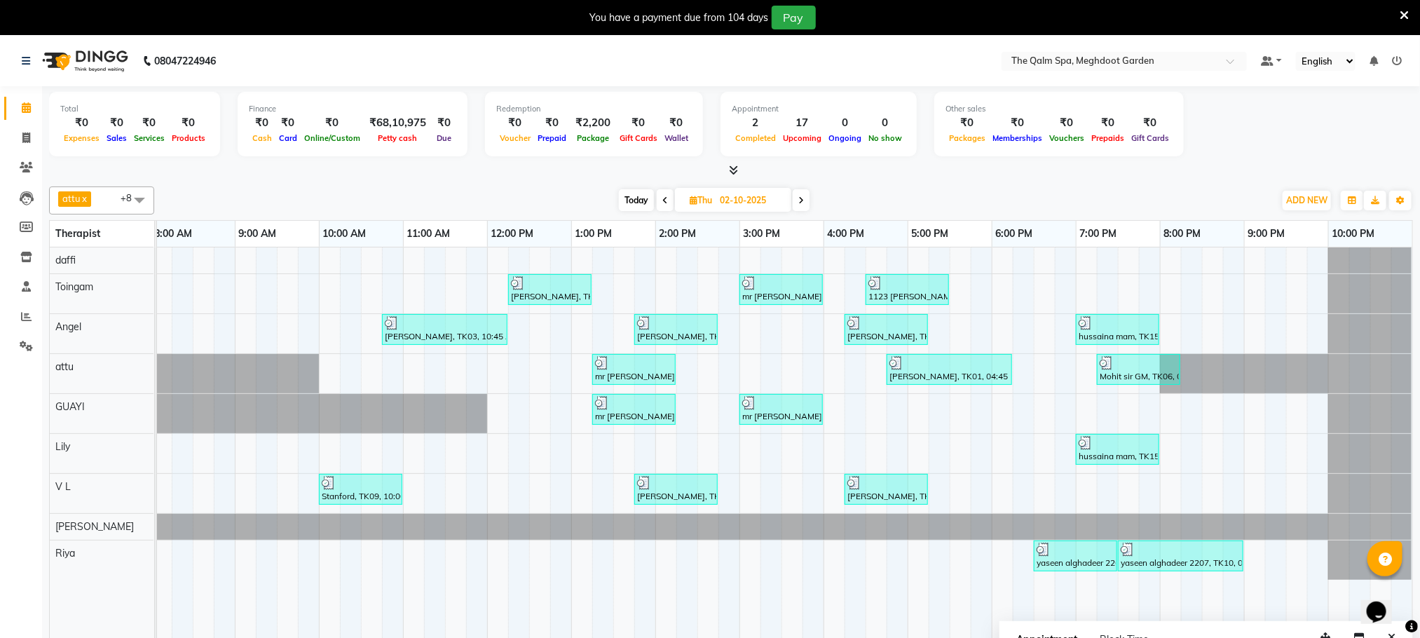
click at [799, 202] on icon at bounding box center [802, 200] width 6 height 8
click at [799, 202] on div "Today Thu 02-10-2025" at bounding box center [714, 200] width 1106 height 21
type input "03-10-2025"
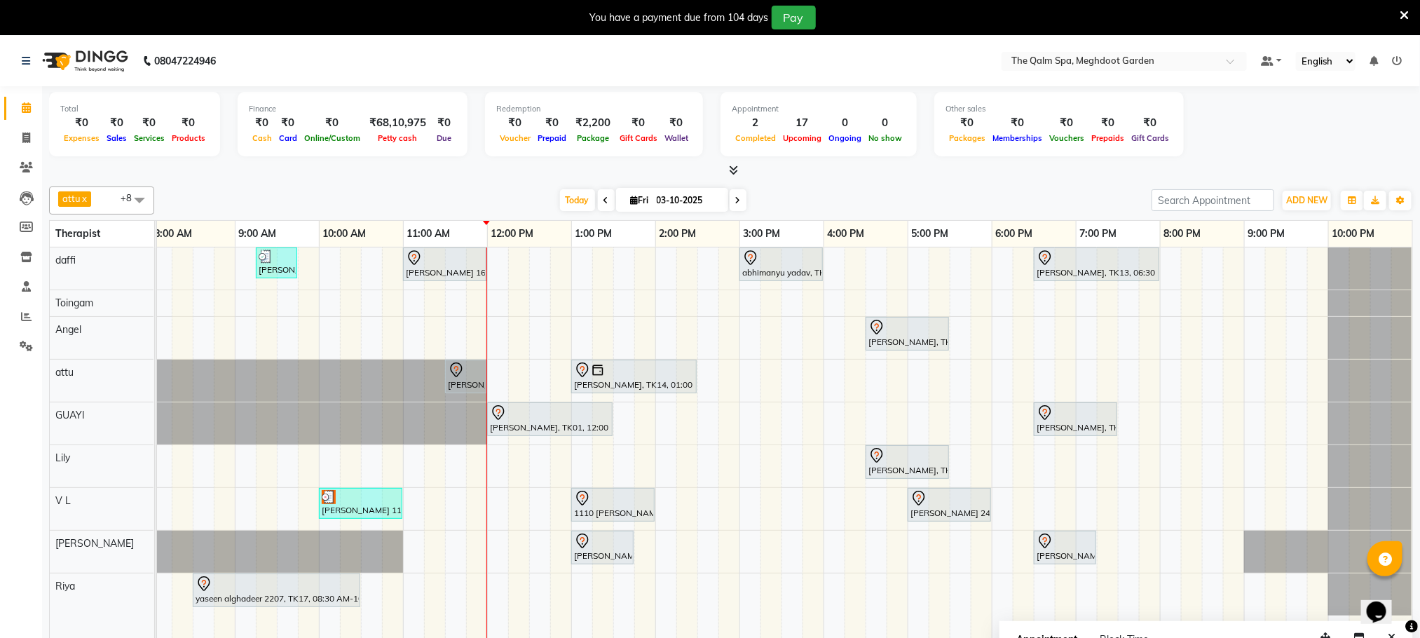
scroll to position [36, 0]
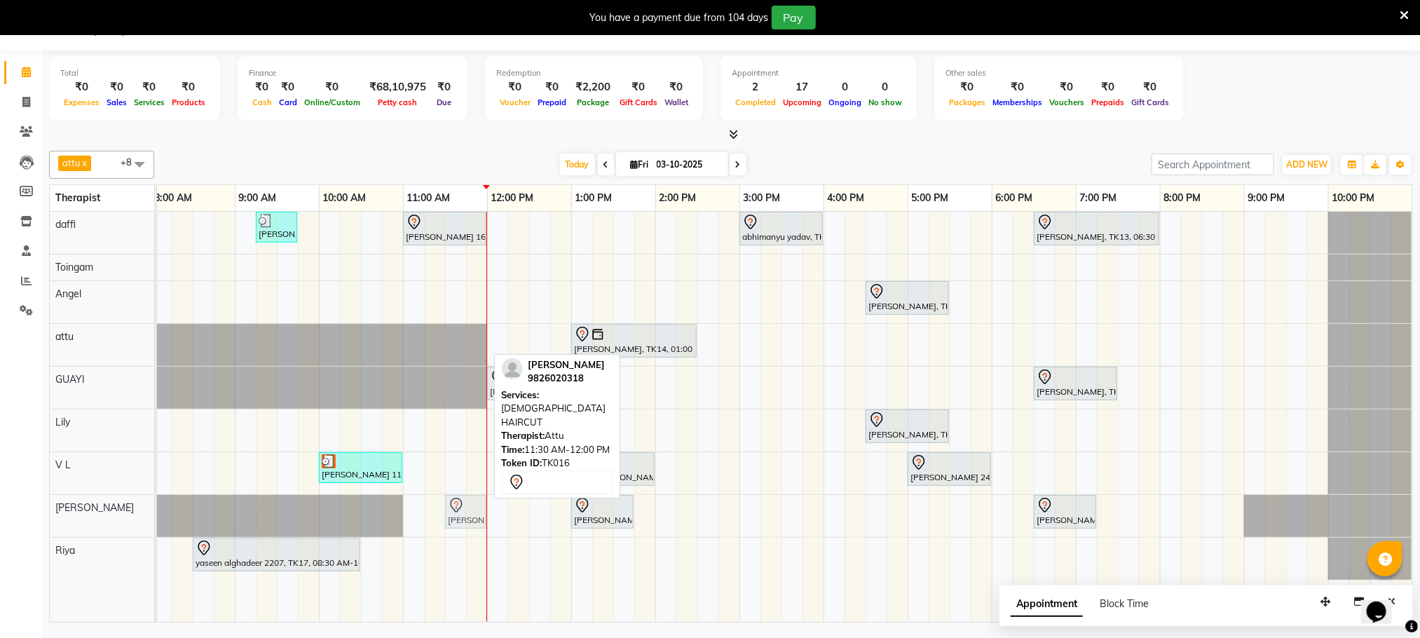
drag, startPoint x: 459, startPoint y: 348, endPoint x: 463, endPoint y: 505, distance: 157.8
click at [463, 514] on tbody "Stanford, TK04, 06:45 AM-07:45 AM, Swedish De-Stress - 60 Mins jay dev, TK10, 0…" at bounding box center [740, 396] width 1346 height 368
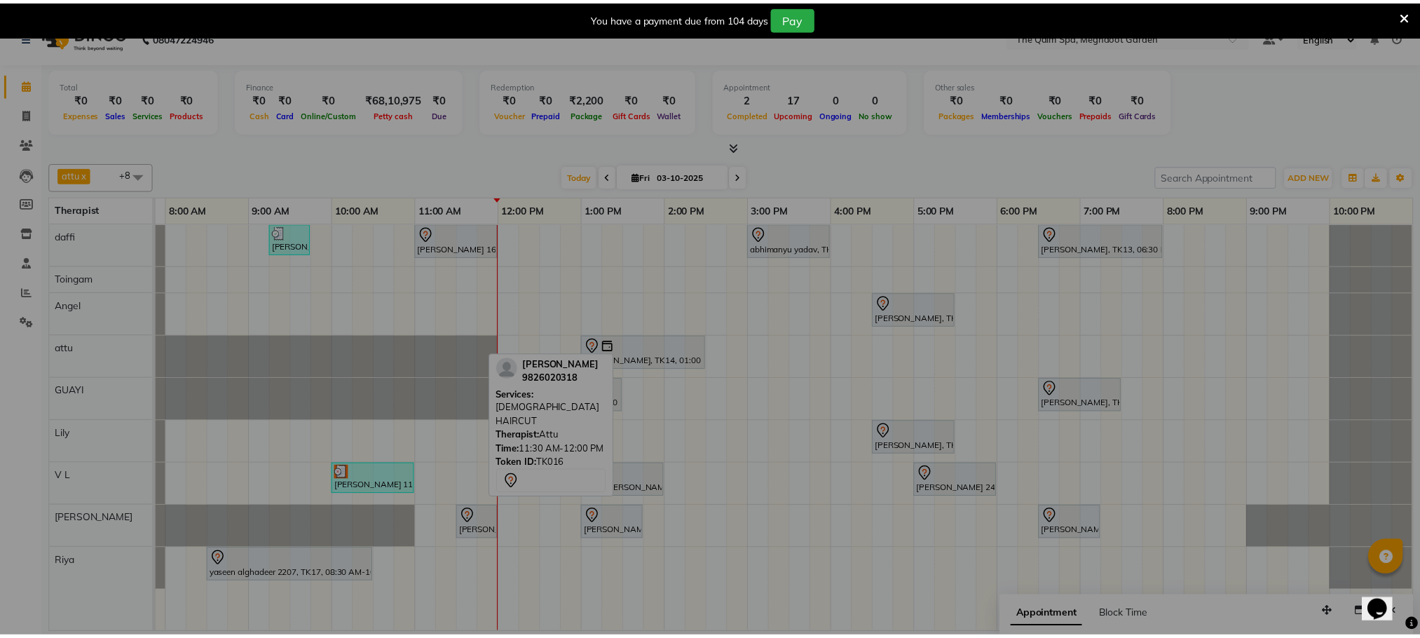
scroll to position [0, 74]
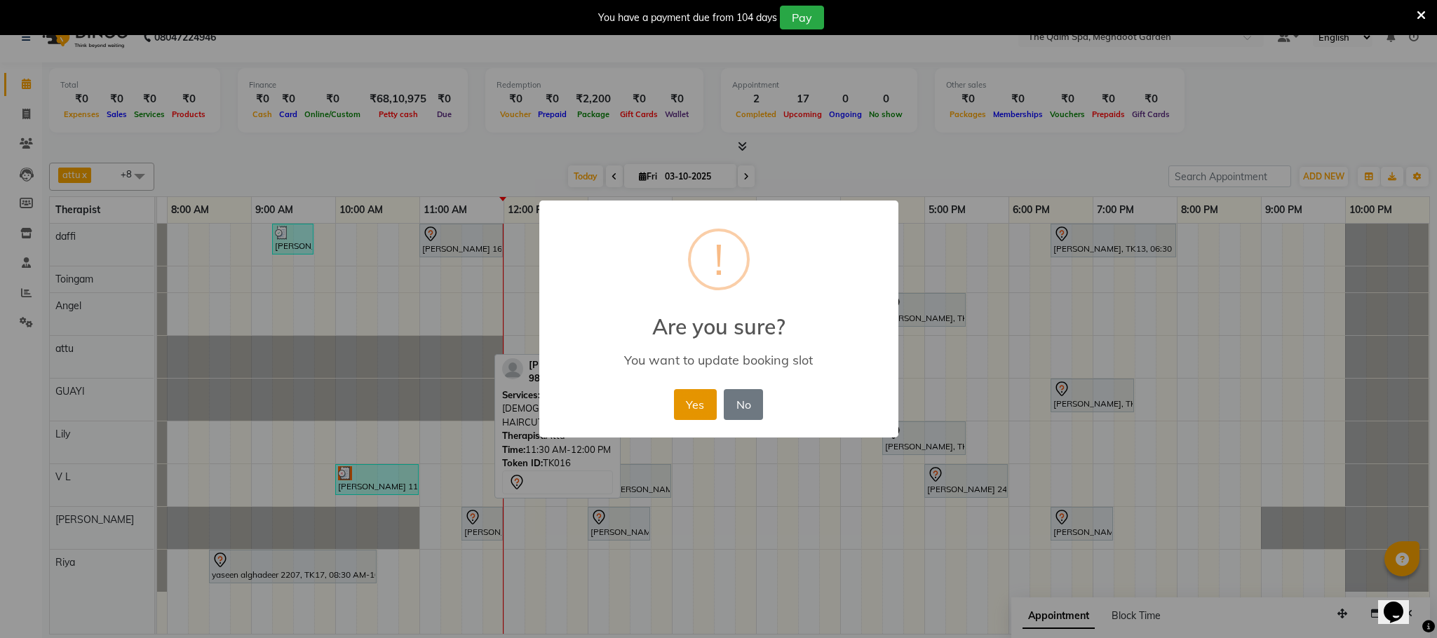
click at [681, 394] on button "Yes" at bounding box center [695, 404] width 43 height 31
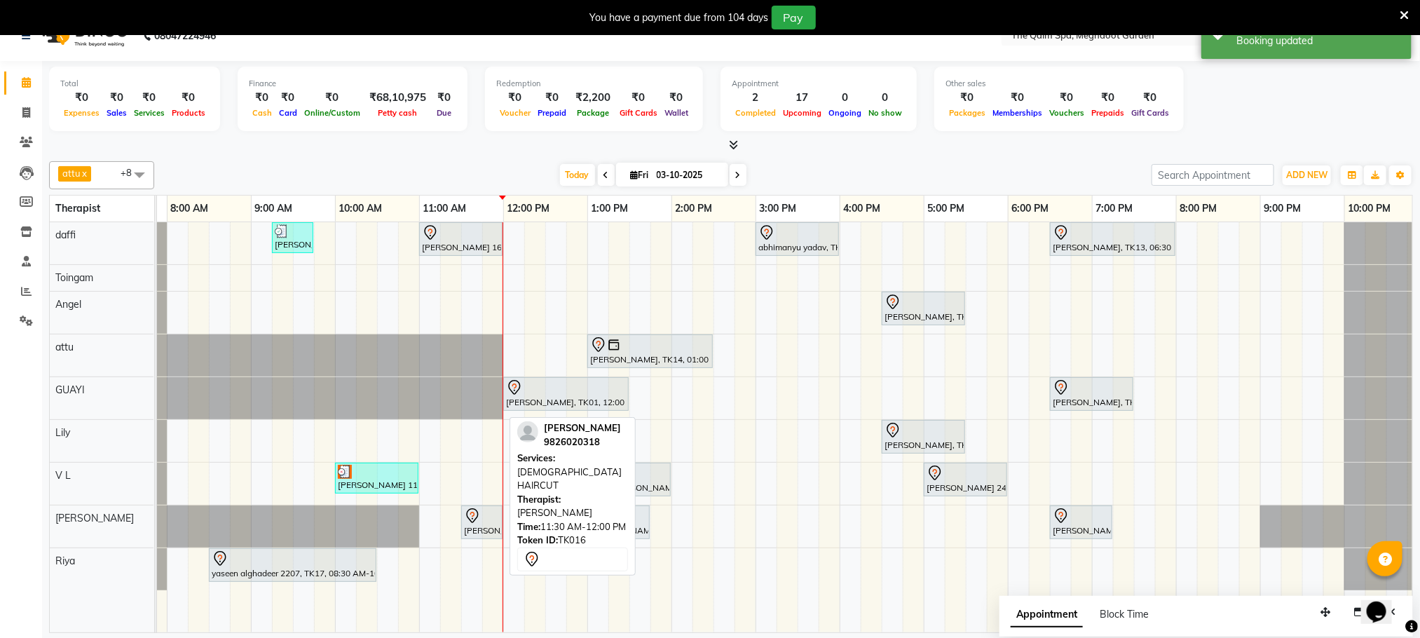
click at [484, 522] on div at bounding box center [482, 516] width 36 height 17
click at [484, 520] on div at bounding box center [482, 516] width 36 height 17
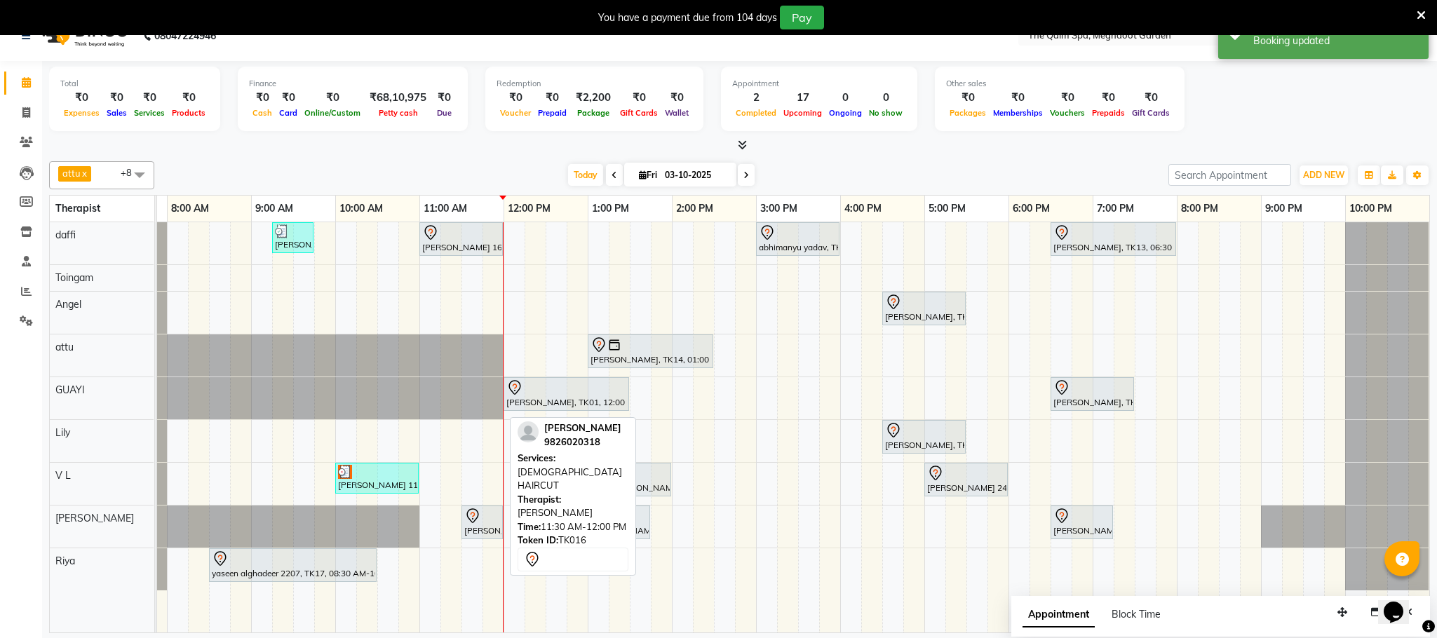
select select "7"
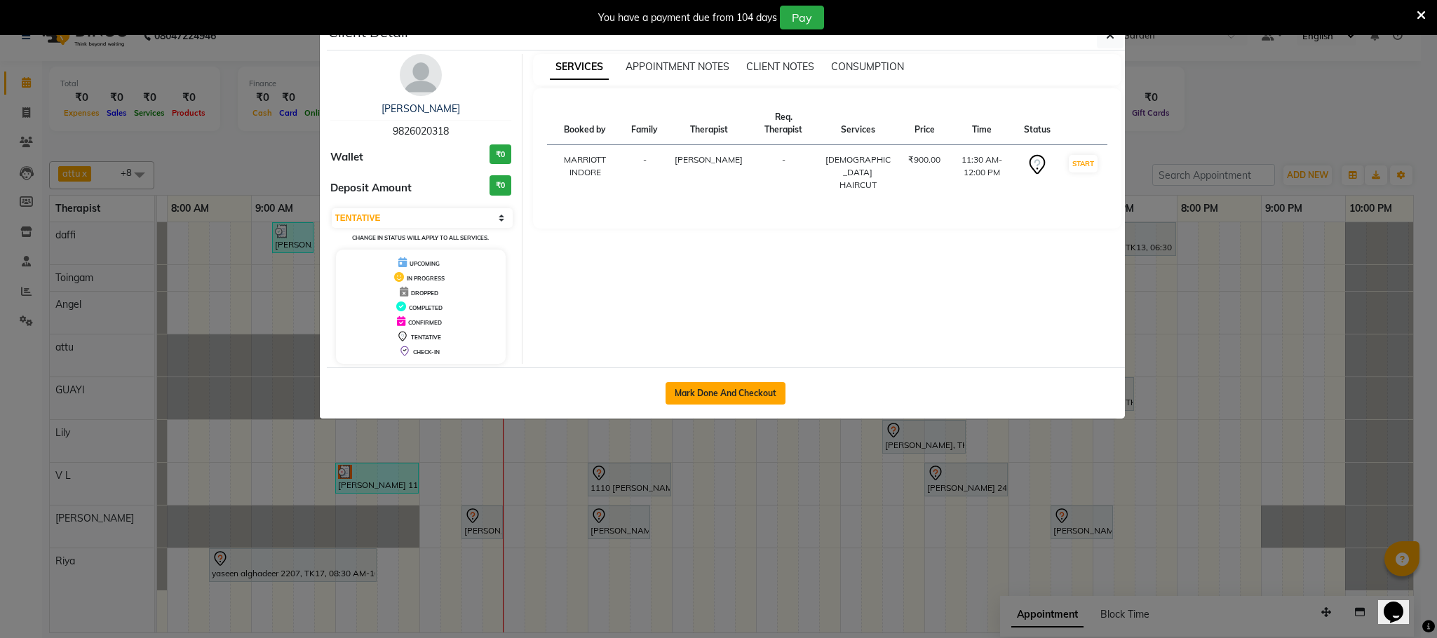
click at [713, 388] on button "Mark Done And Checkout" at bounding box center [725, 393] width 120 height 22
select select "service"
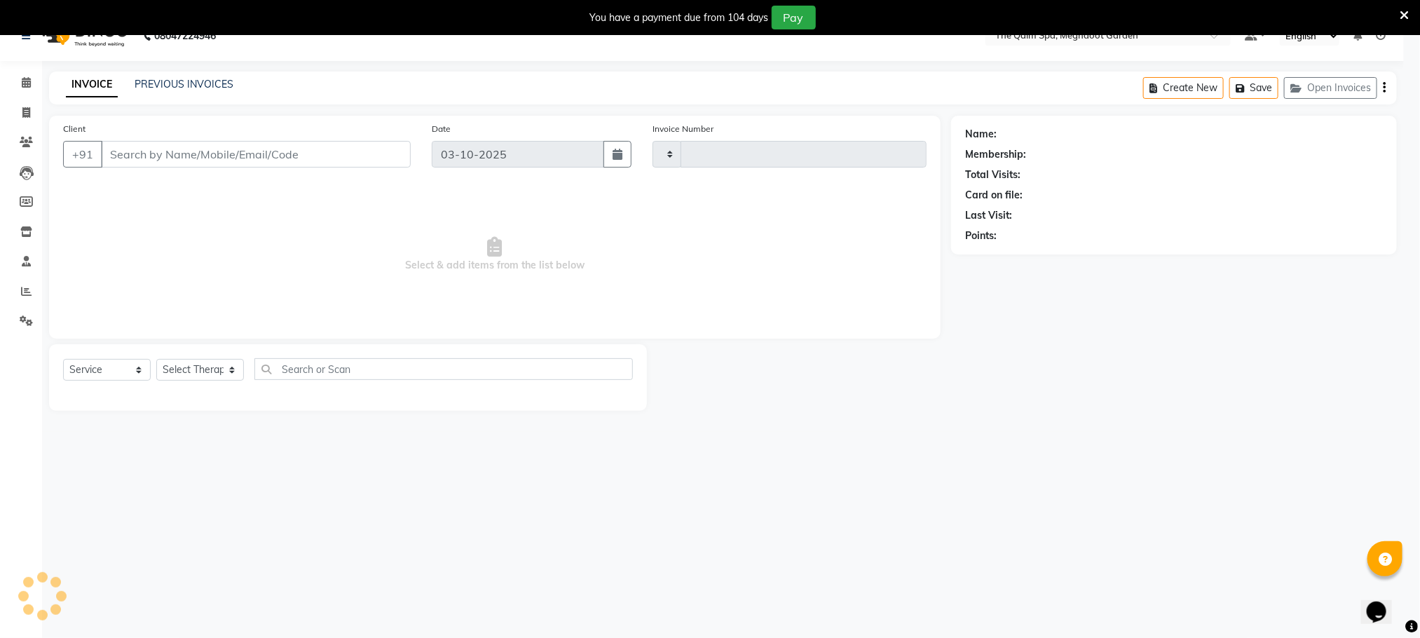
type input "2221"
select select "6401"
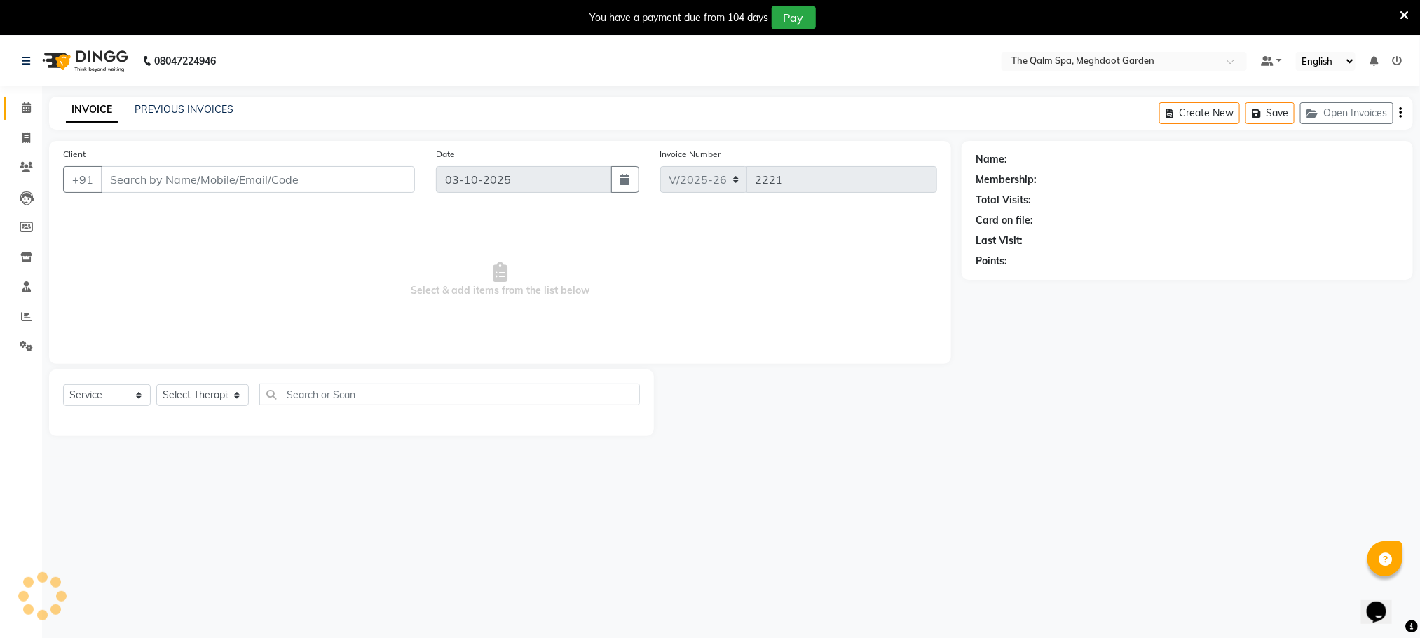
type input "9826020318"
select select "48473"
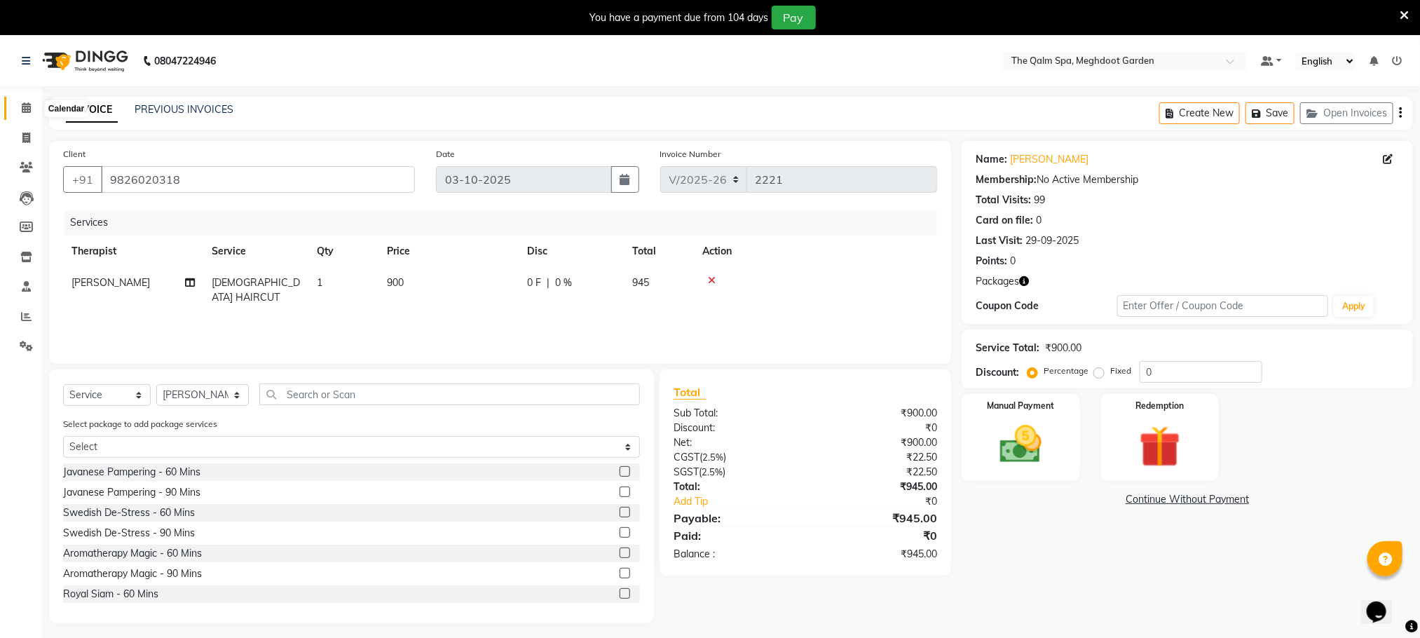
click at [32, 105] on span at bounding box center [26, 108] width 25 height 16
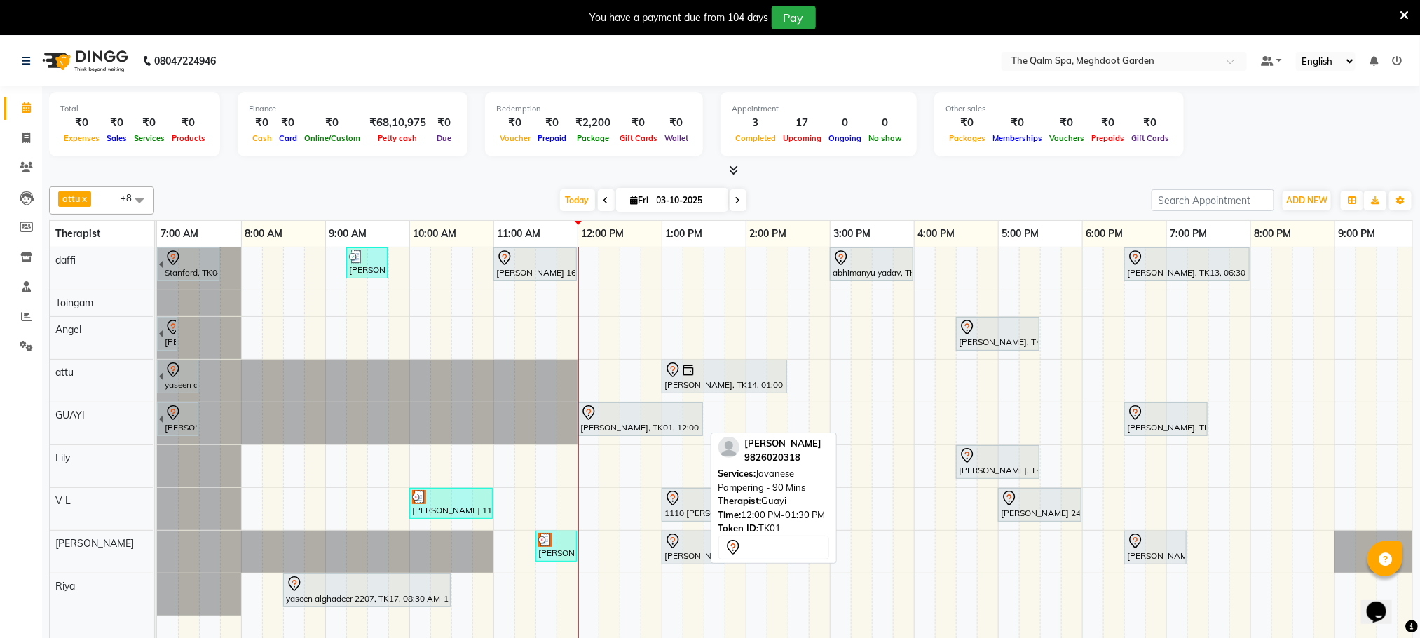
click at [619, 432] on div "[PERSON_NAME], TK01, 12:00 PM-01:30 PM, Javanese Pampering - 90 Mins" at bounding box center [640, 419] width 123 height 29
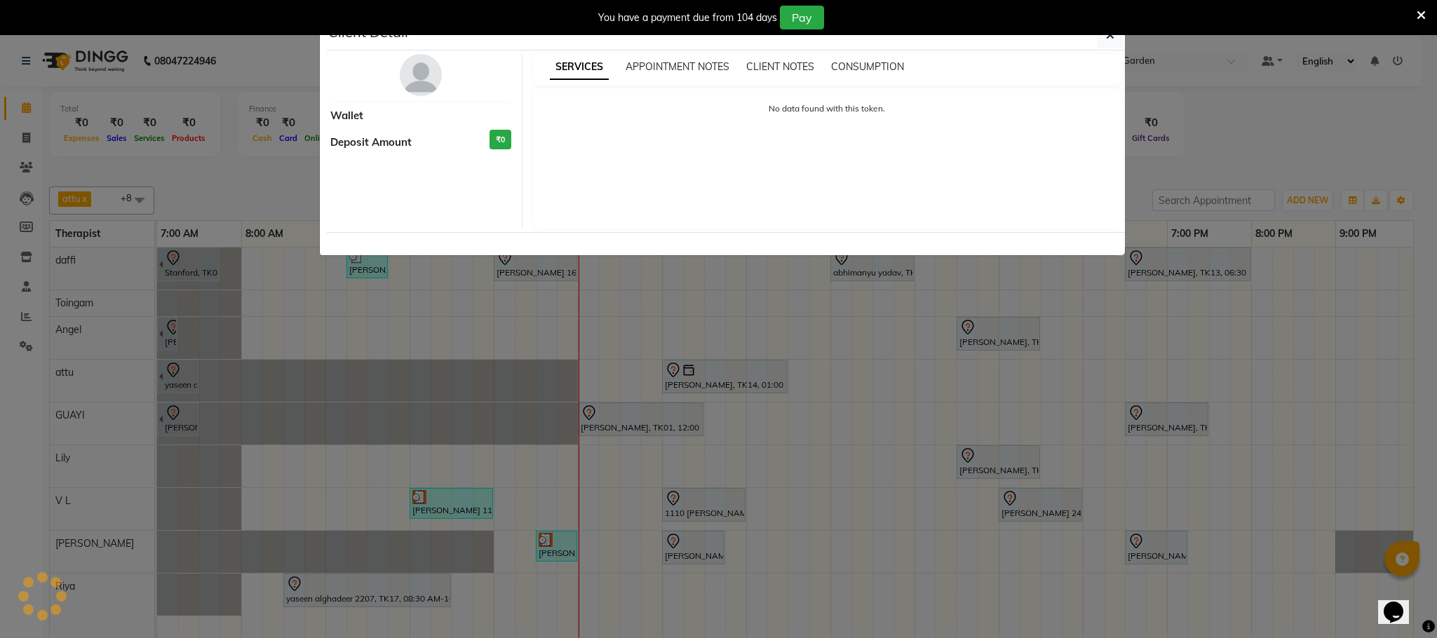
select select "7"
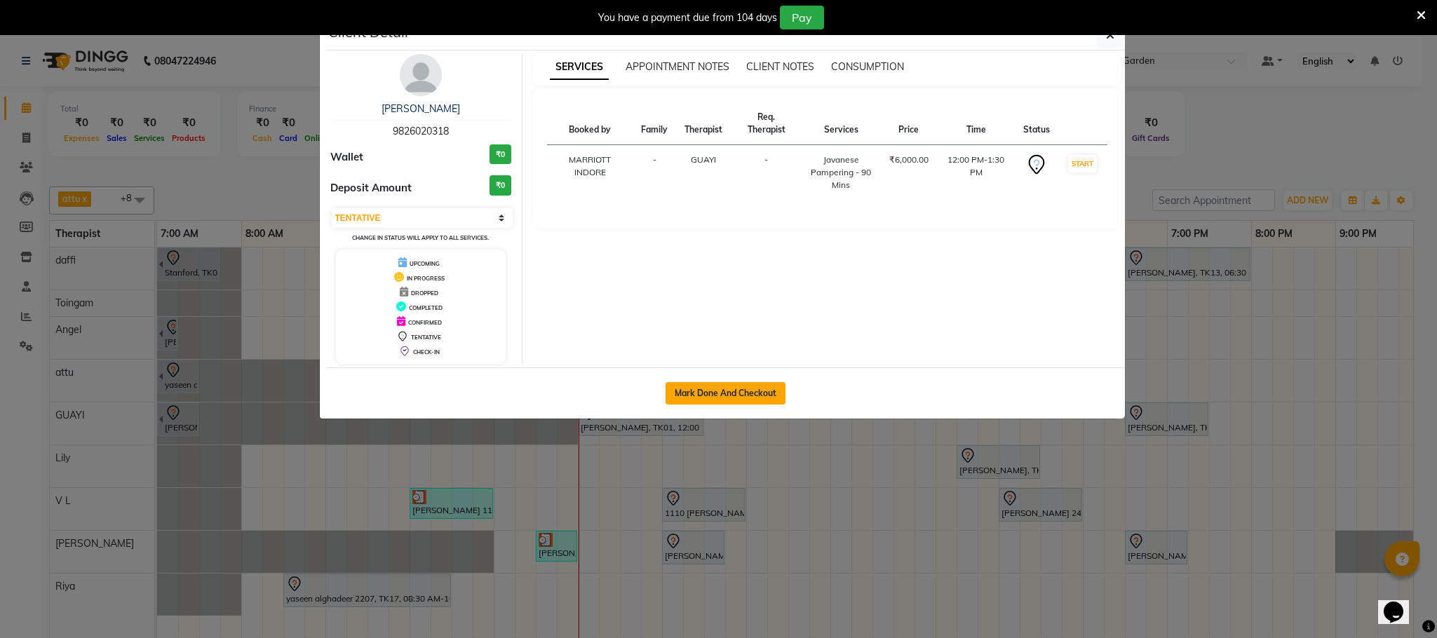
click at [684, 398] on button "Mark Done And Checkout" at bounding box center [725, 393] width 120 height 22
select select "service"
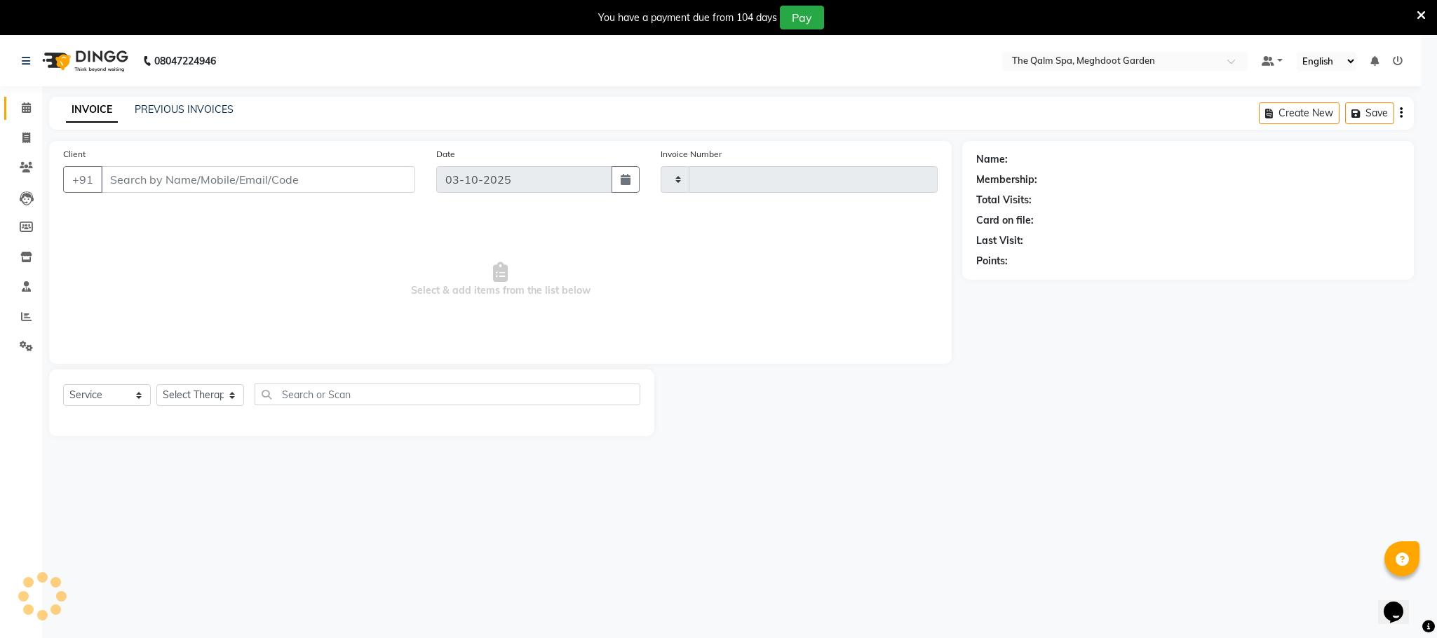
type input "2221"
select select "6401"
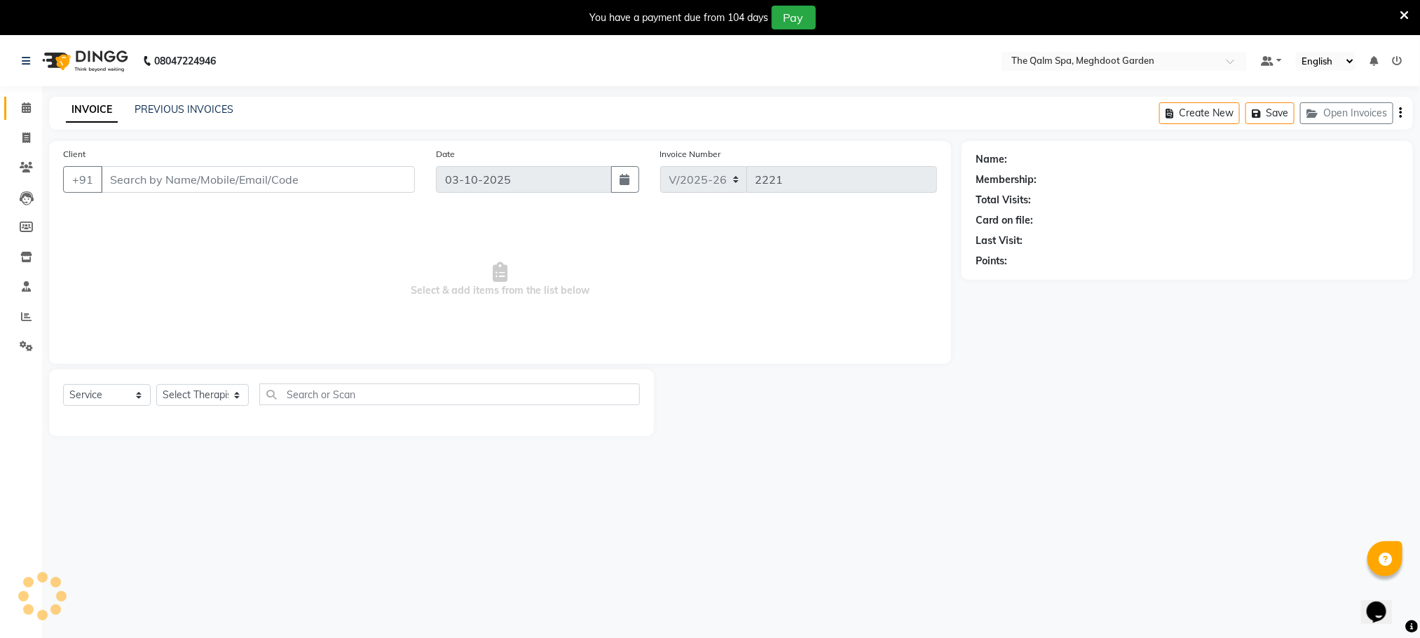
type input "9826020318"
select select "48471"
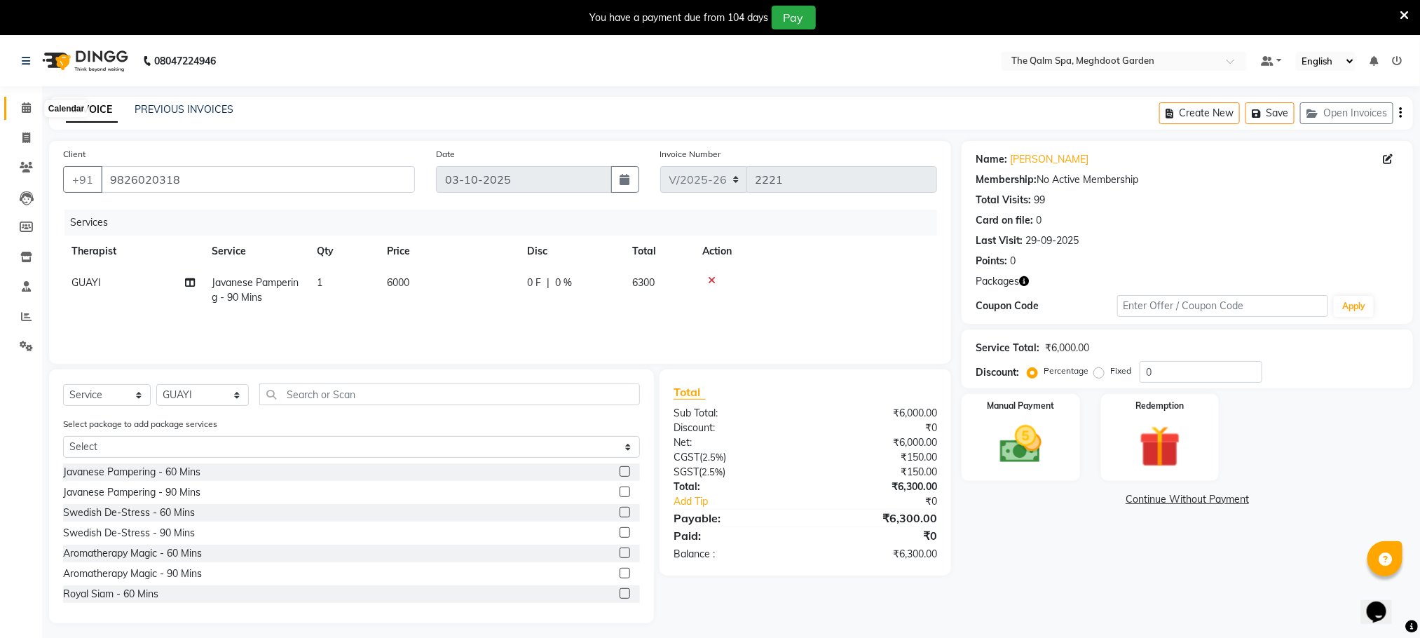
click at [22, 103] on icon at bounding box center [26, 107] width 9 height 11
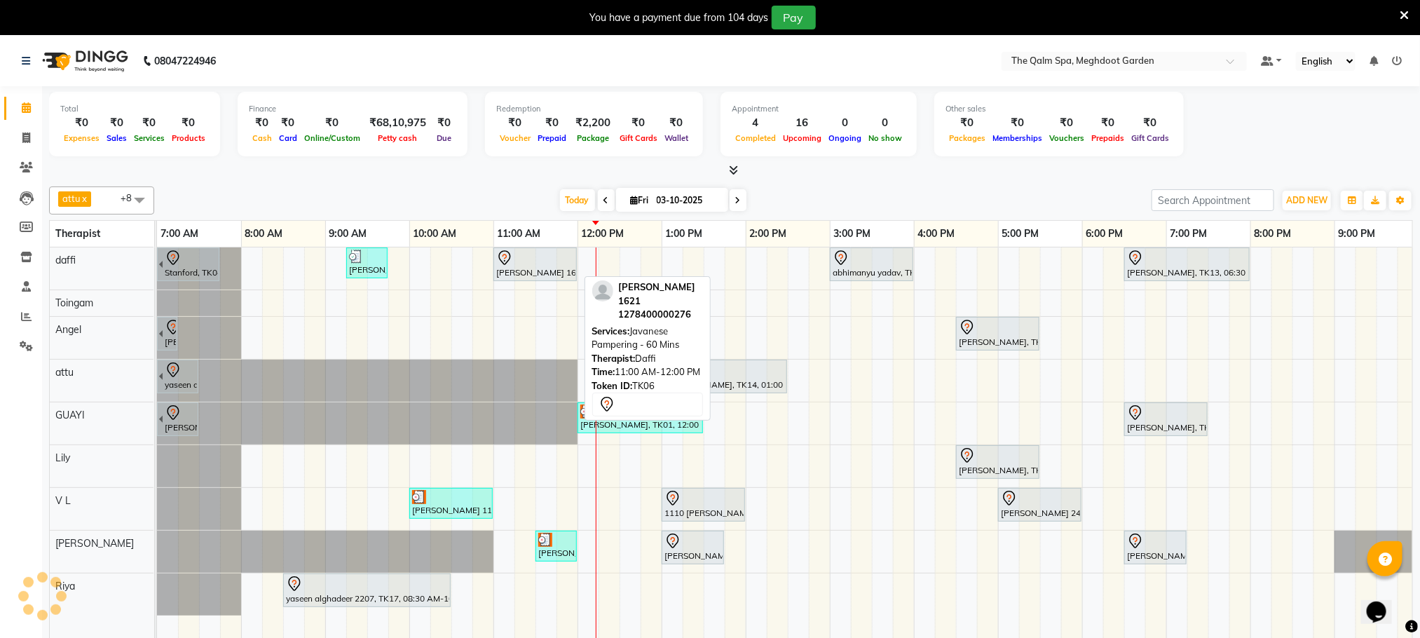
click at [516, 257] on div at bounding box center [535, 258] width 78 height 17
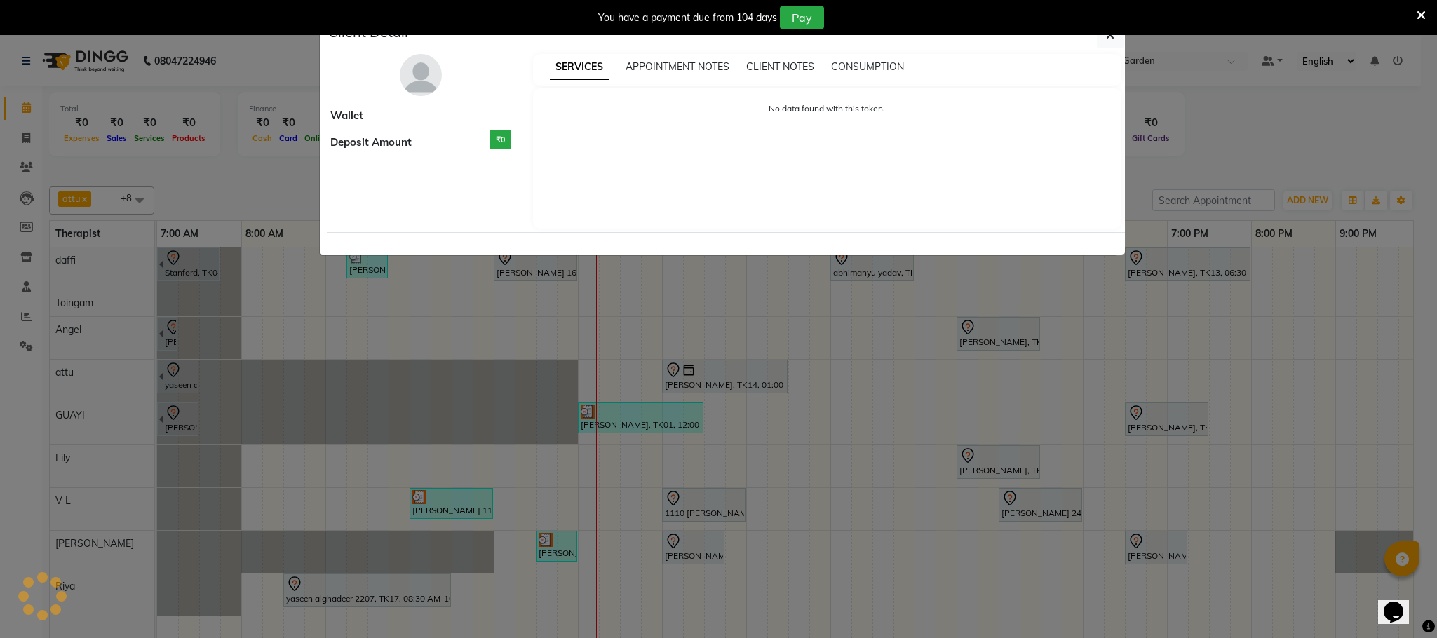
select select "7"
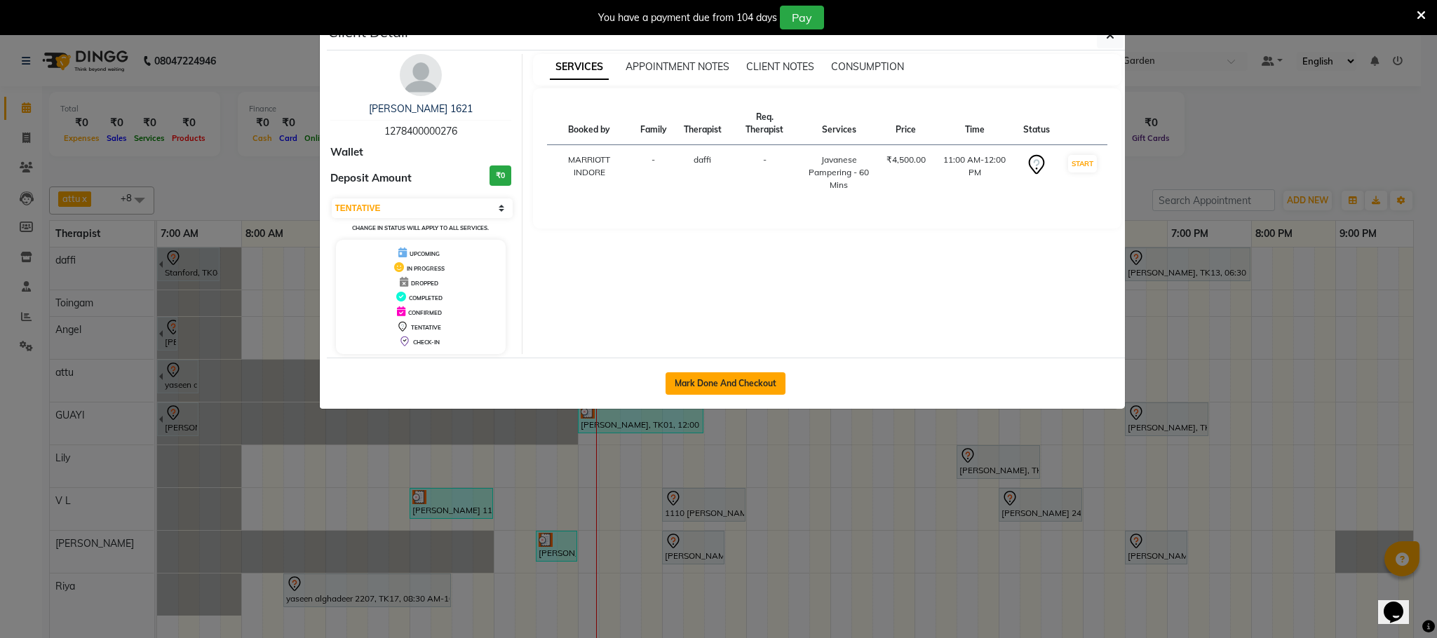
click at [712, 389] on button "Mark Done And Checkout" at bounding box center [725, 383] width 120 height 22
select select "service"
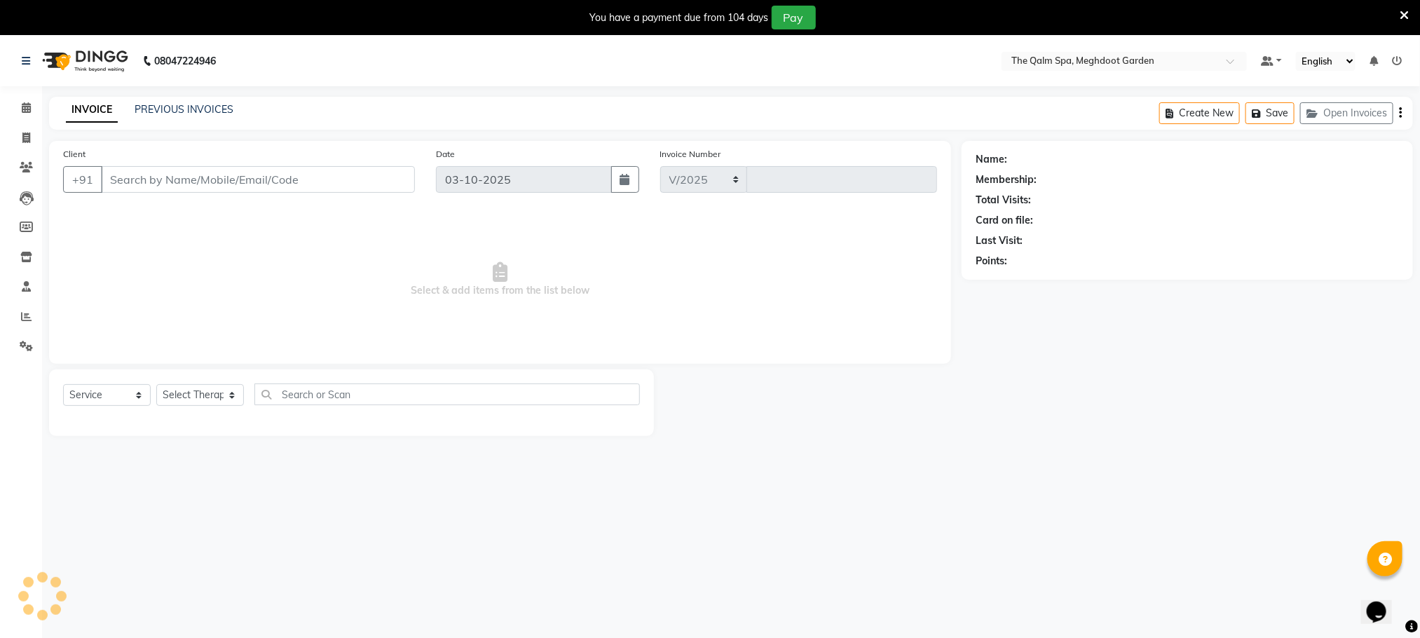
select select "6401"
type input "2221"
click at [22, 107] on icon at bounding box center [26, 107] width 9 height 11
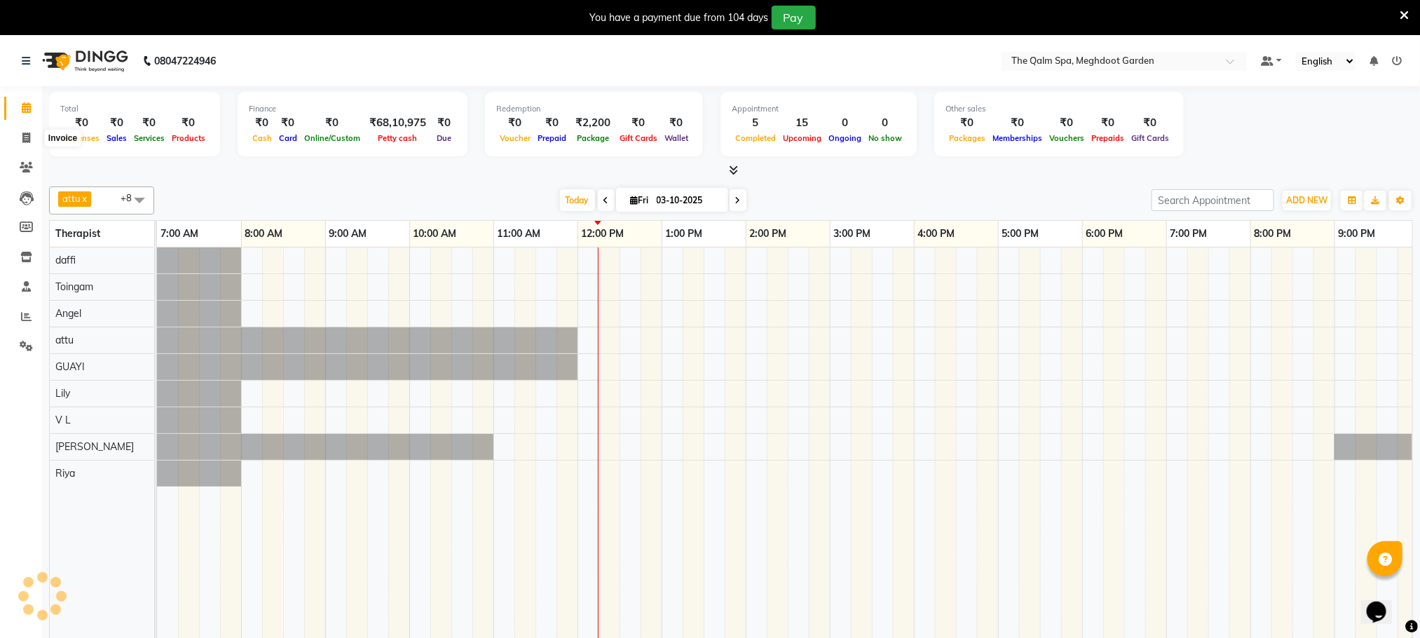
scroll to position [0, 90]
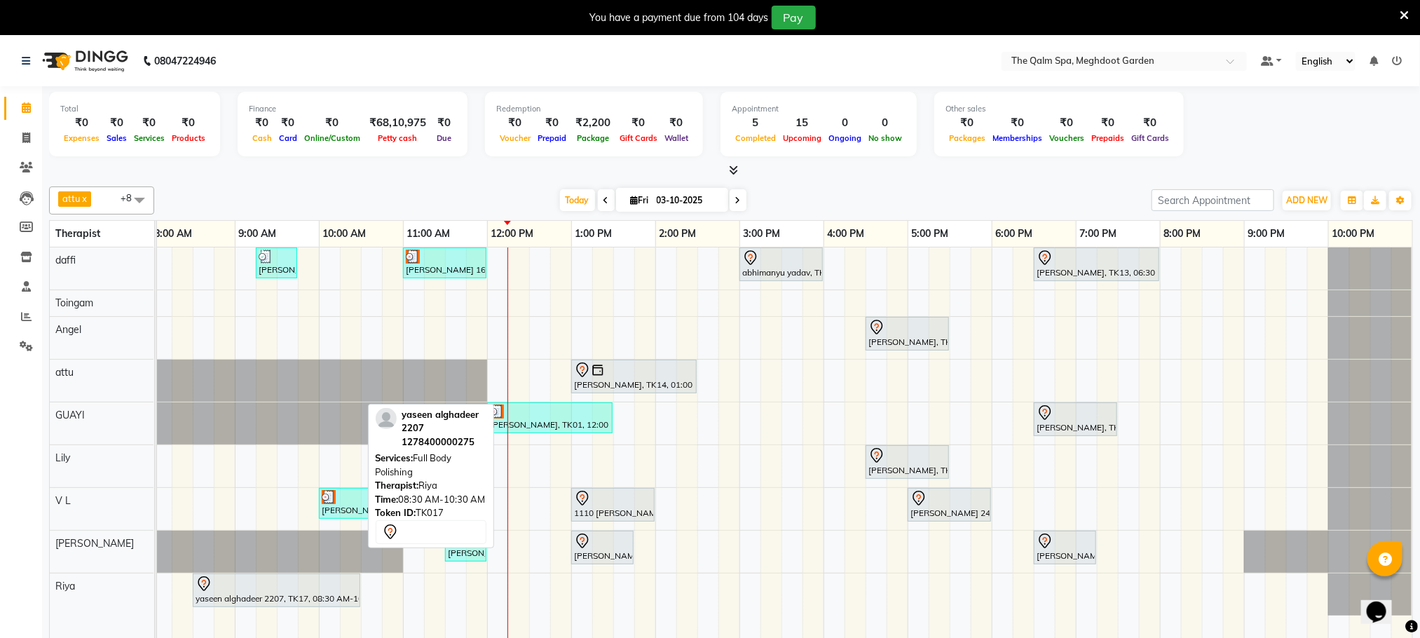
click at [309, 589] on div at bounding box center [277, 584] width 162 height 17
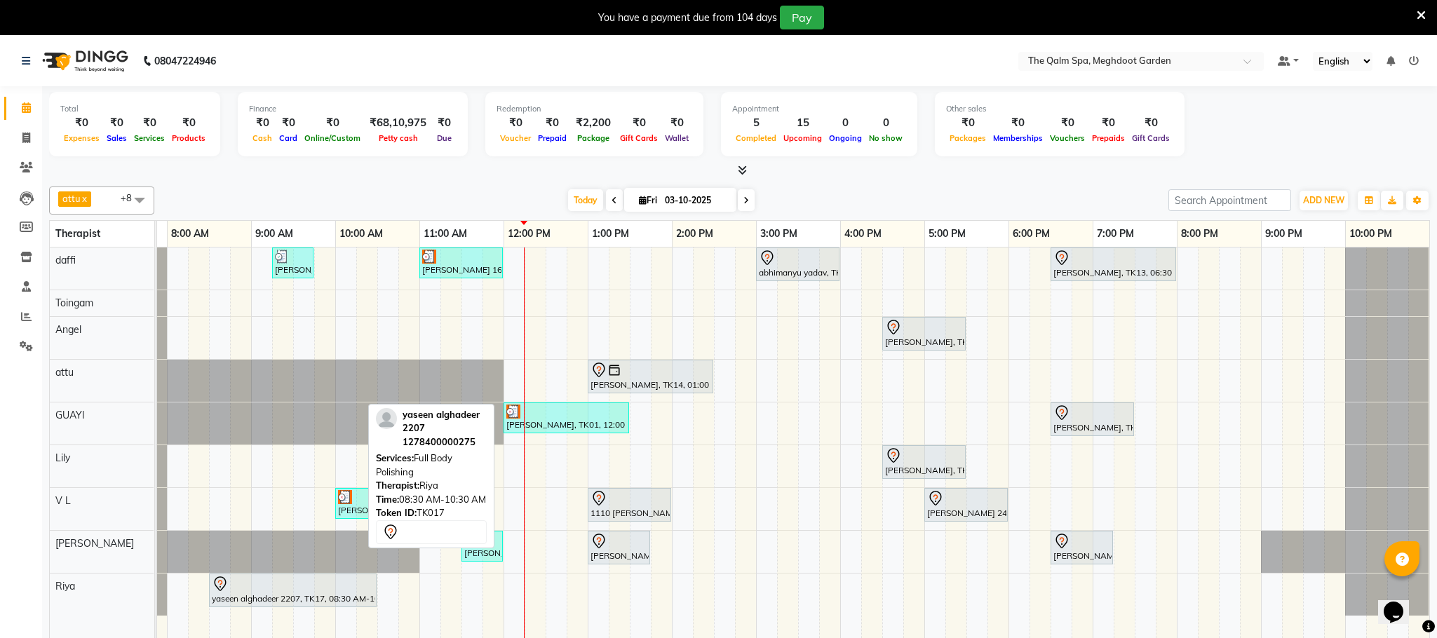
select select "7"
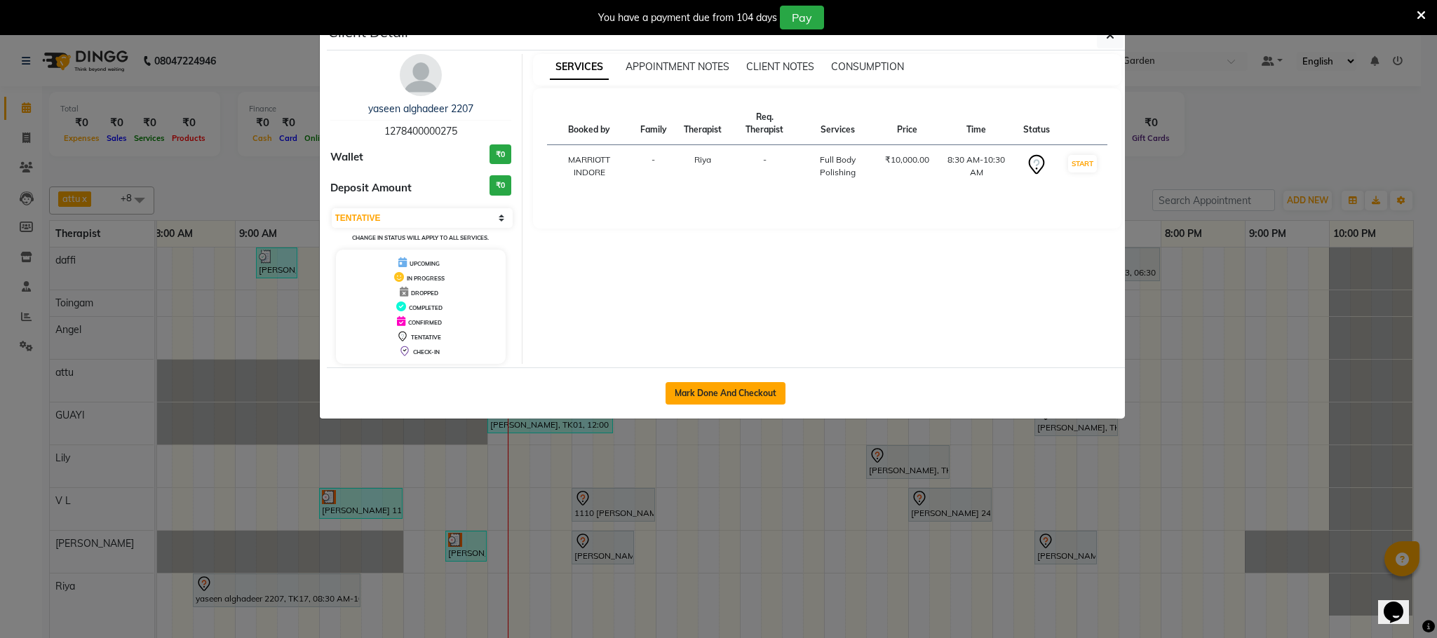
click at [743, 402] on button "Mark Done And Checkout" at bounding box center [725, 393] width 120 height 22
select select "service"
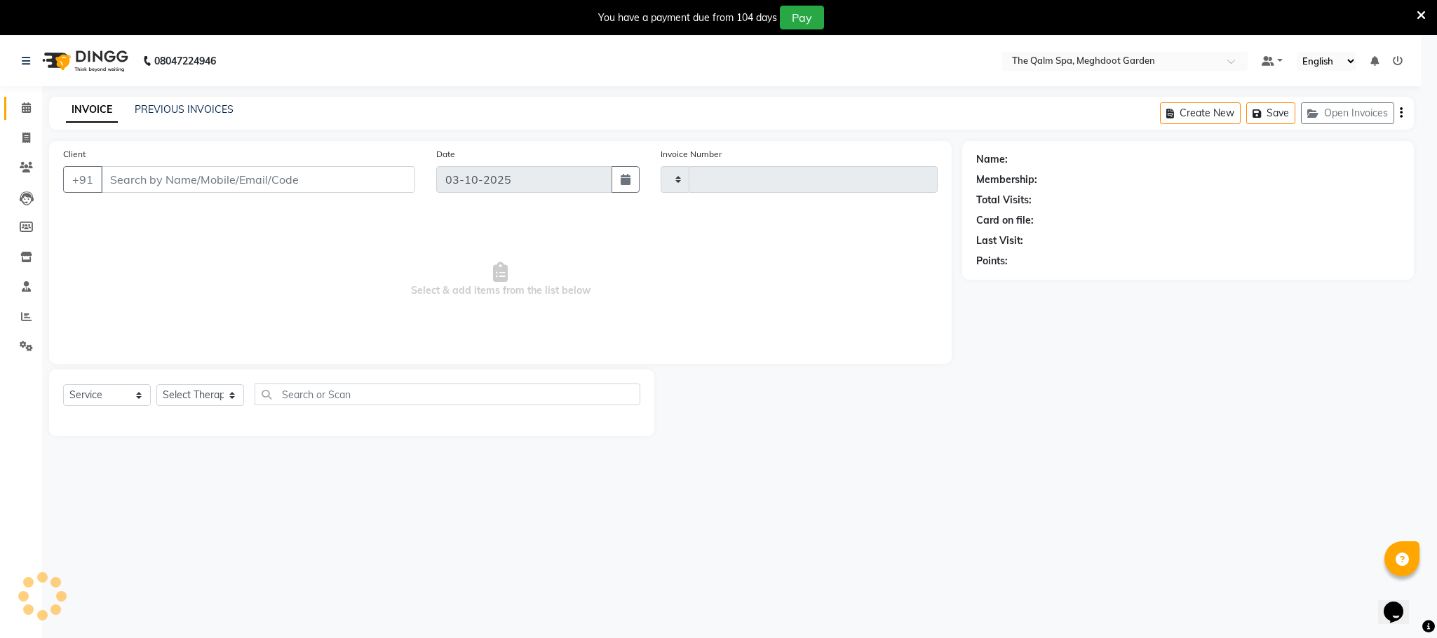
type input "2221"
select select "6401"
type input "1278400000275"
select select "81261"
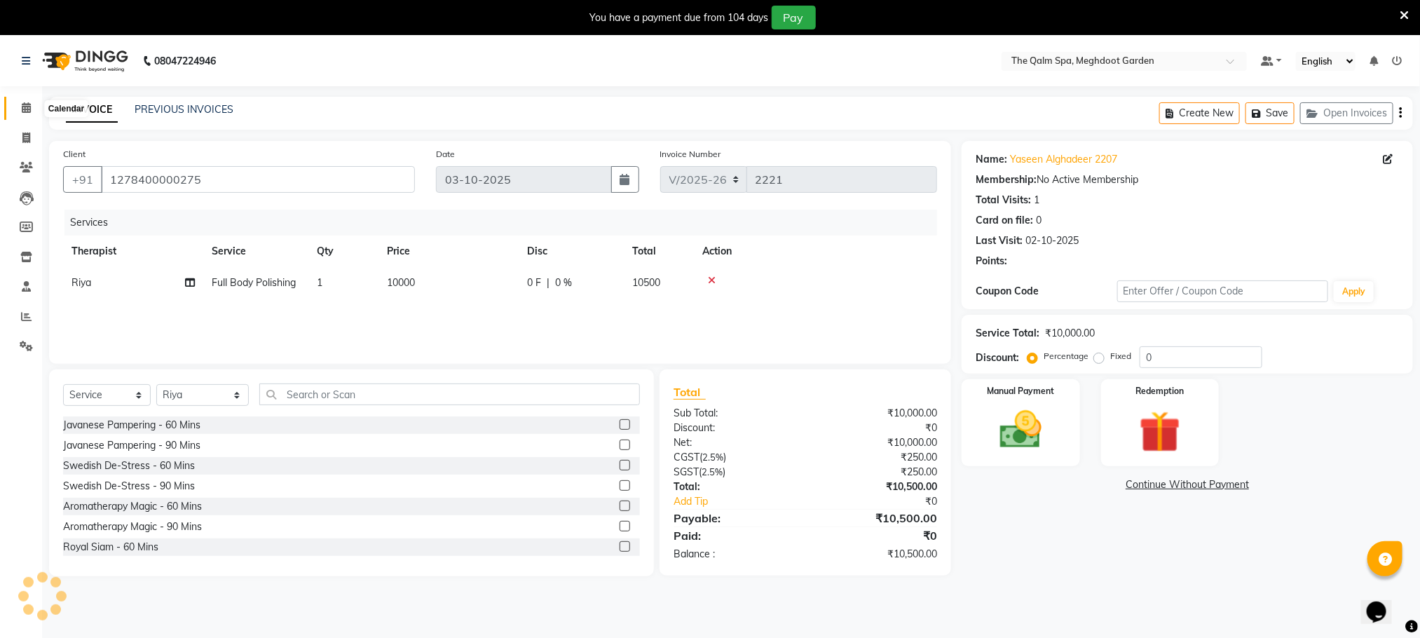
click at [34, 110] on span at bounding box center [26, 108] width 25 height 16
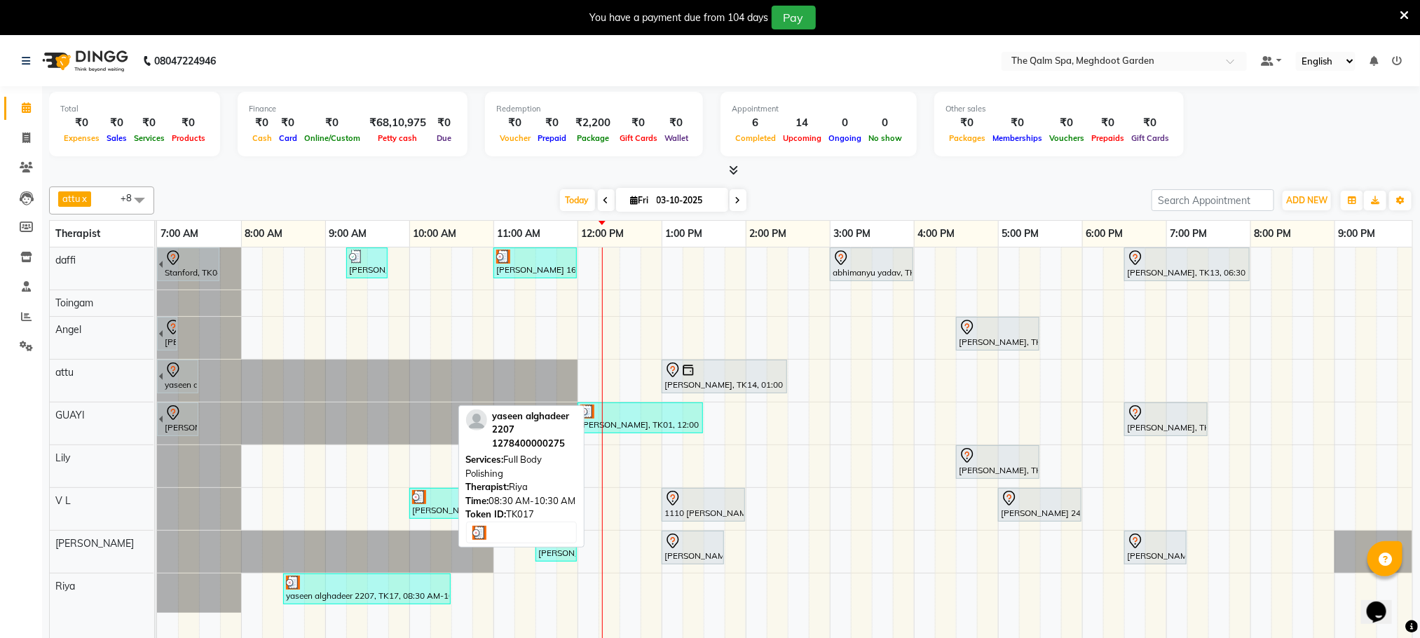
click at [369, 590] on div at bounding box center [367, 583] width 162 height 14
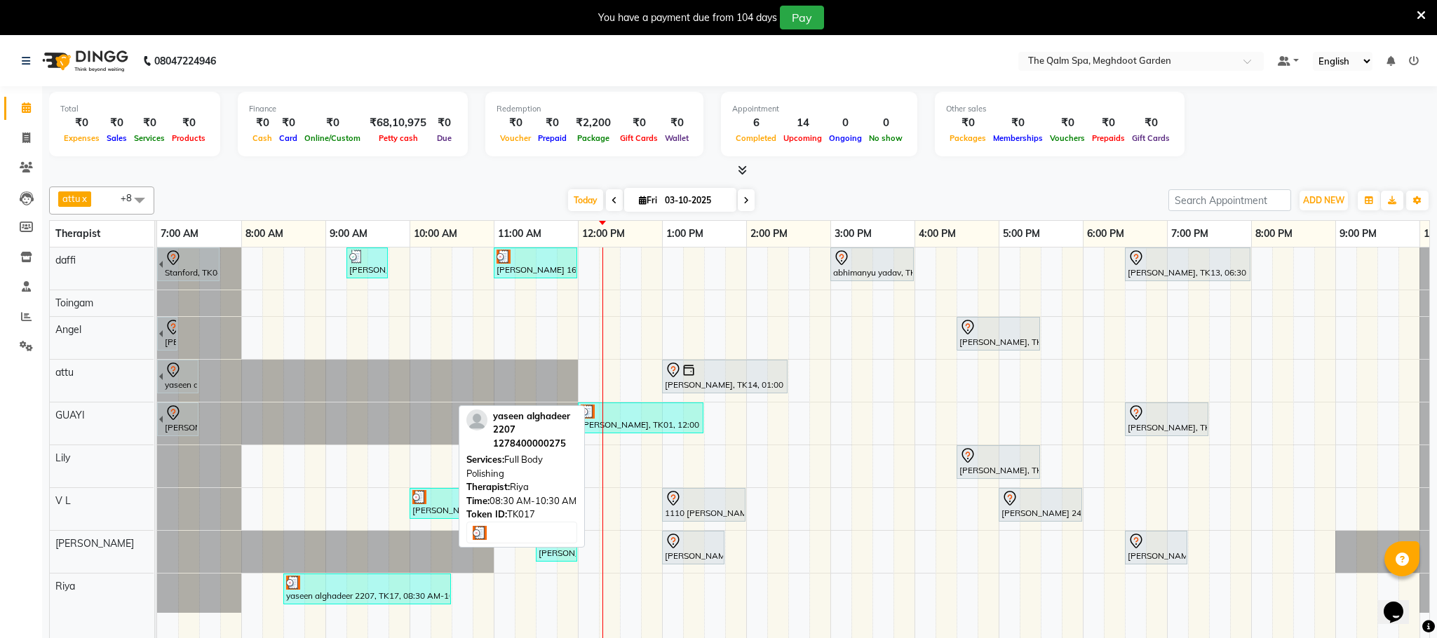
select select "3"
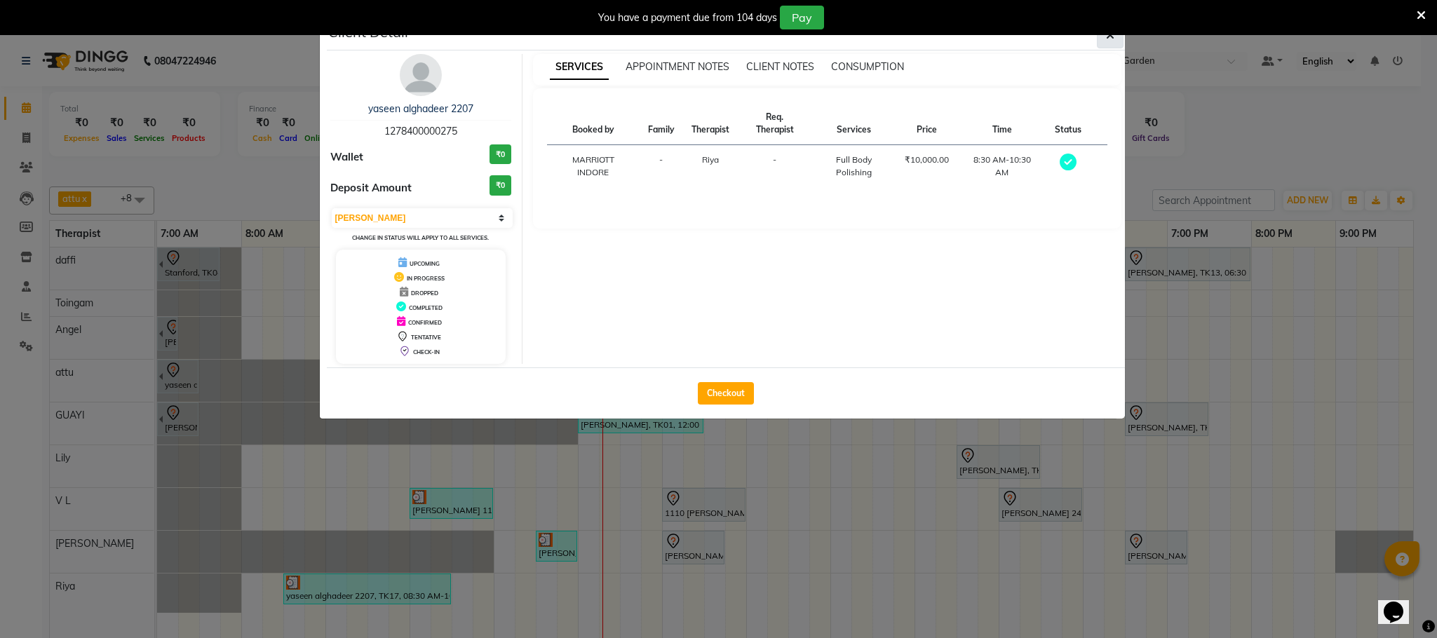
click at [1113, 36] on icon "button" at bounding box center [1110, 34] width 8 height 11
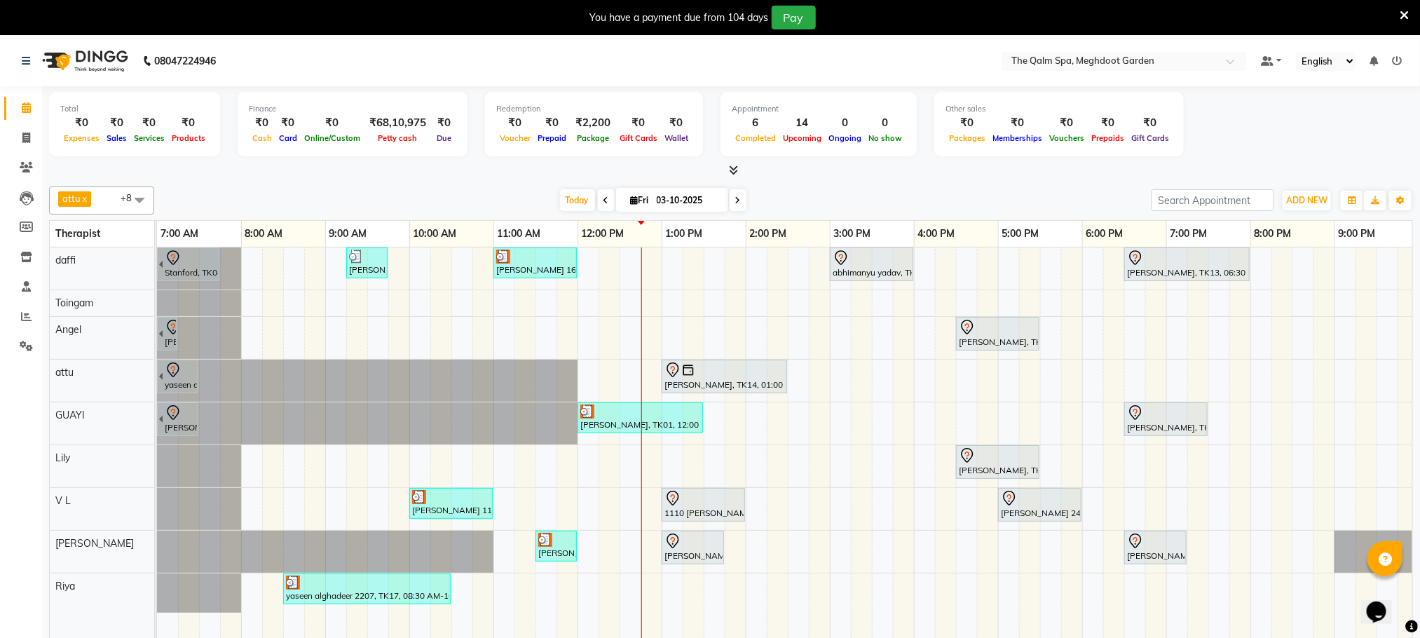
click at [609, 192] on span at bounding box center [606, 200] width 17 height 22
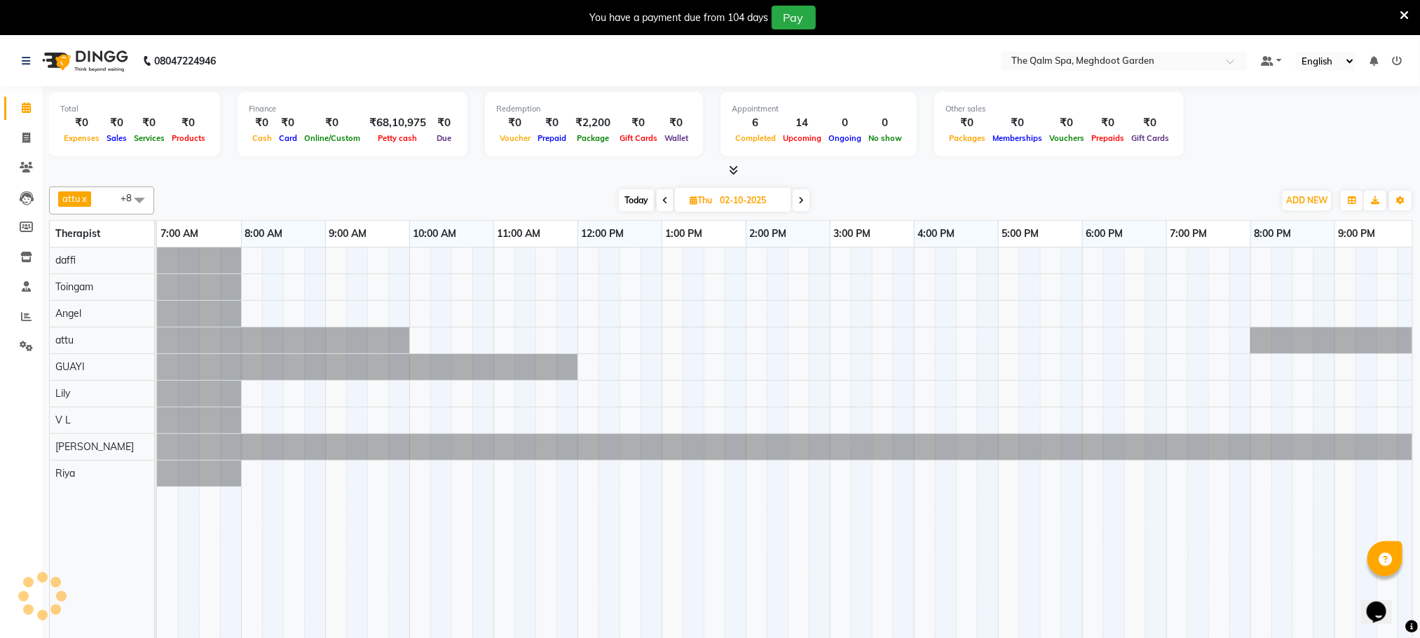
scroll to position [0, 90]
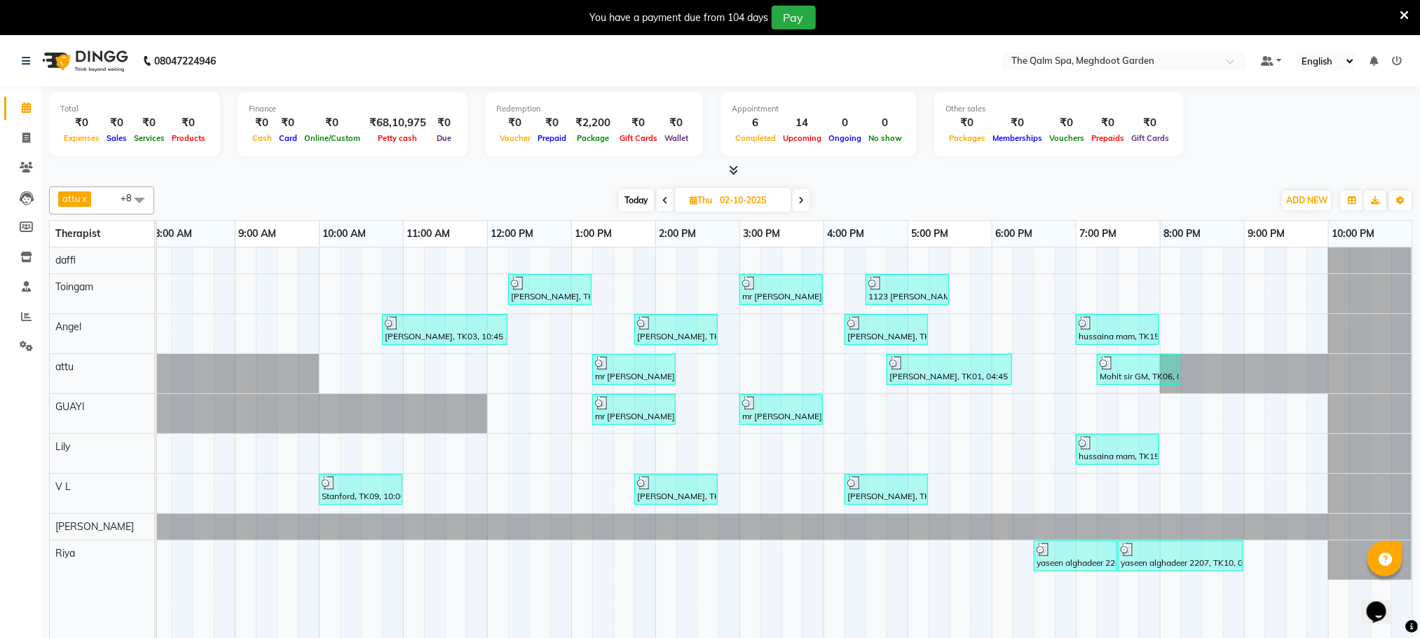
click at [802, 201] on icon at bounding box center [802, 200] width 6 height 8
type input "03-10-2025"
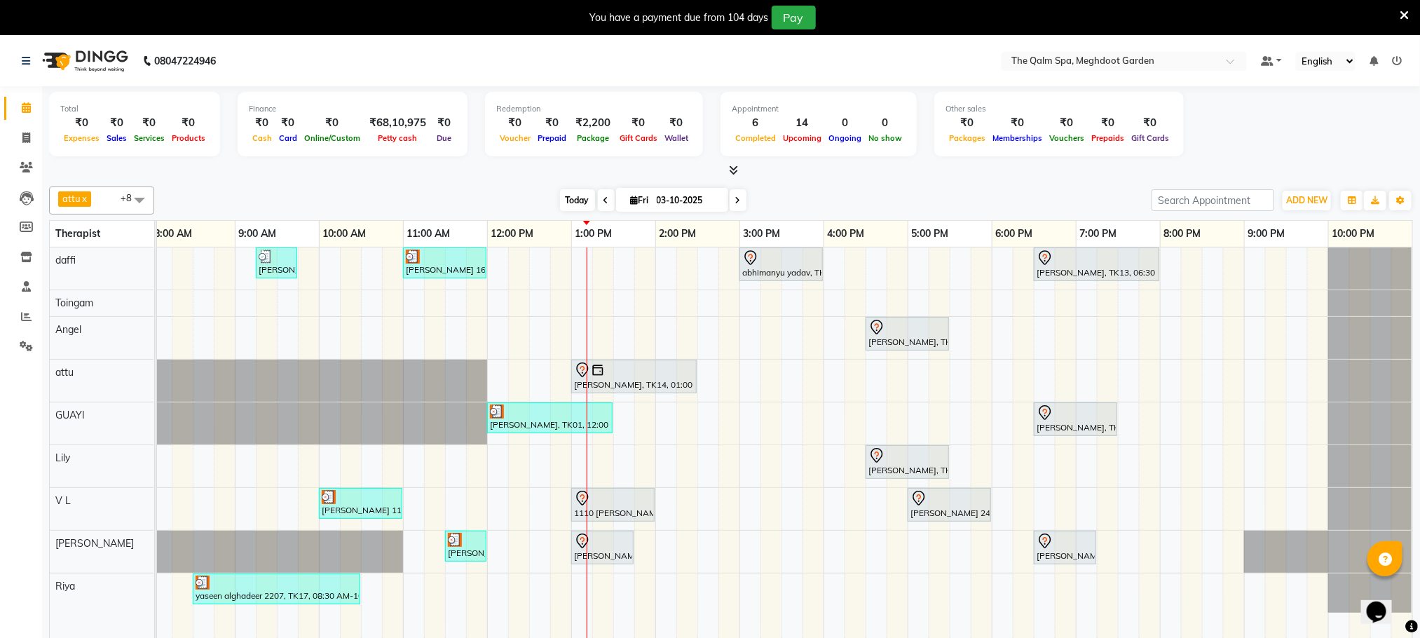
click at [578, 194] on span "Today" at bounding box center [577, 200] width 35 height 22
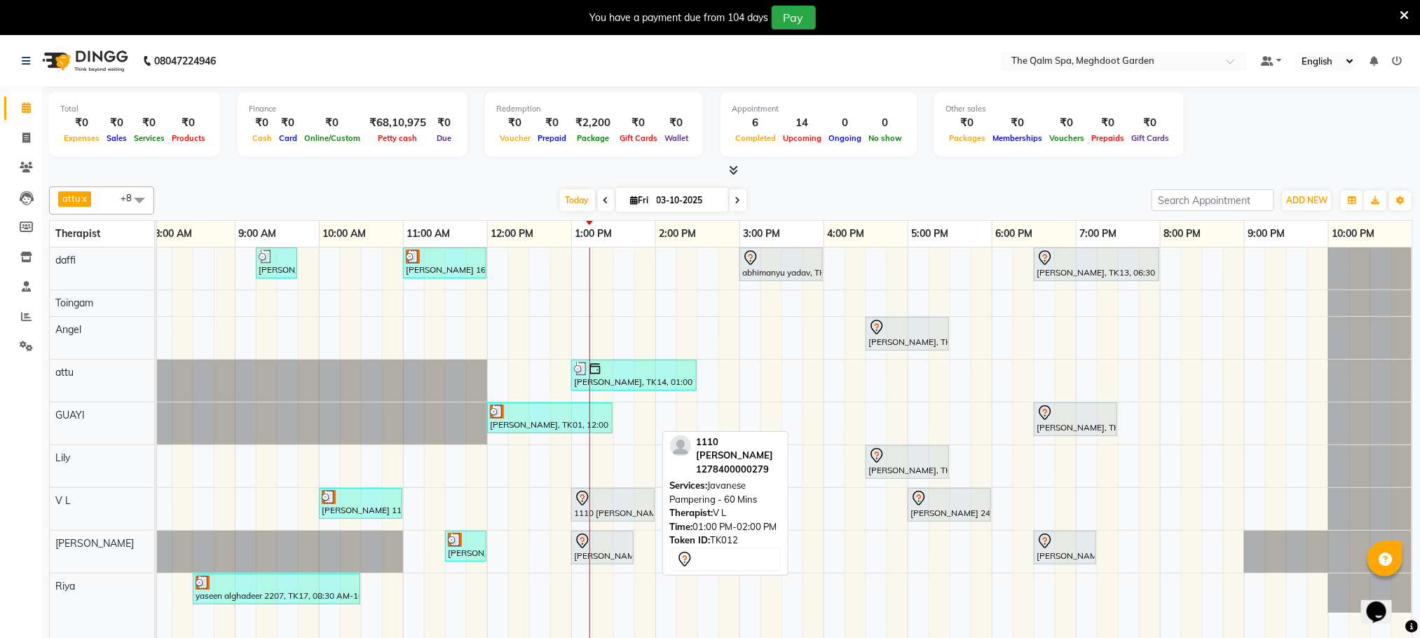
click at [602, 513] on div "1110 [PERSON_NAME], TK12, 01:00 PM-02:00 PM, Javanese Pampering - 60 Mins" at bounding box center [613, 504] width 81 height 29
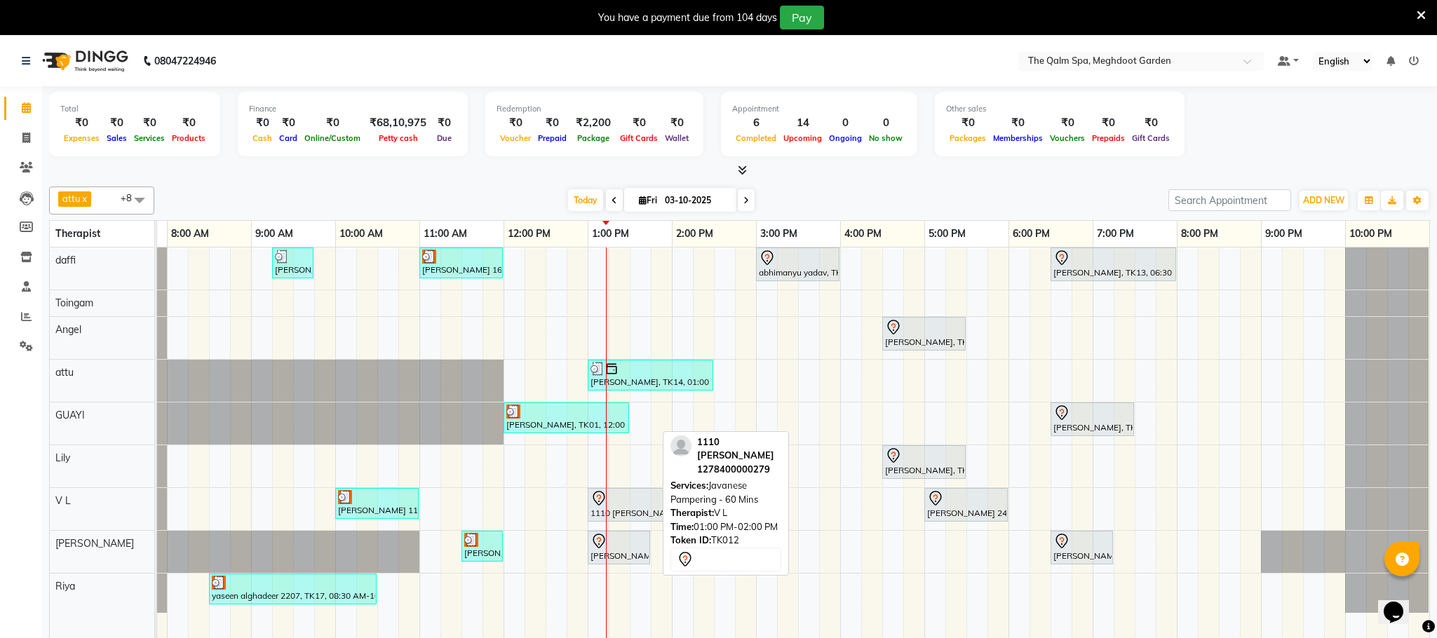
select select "7"
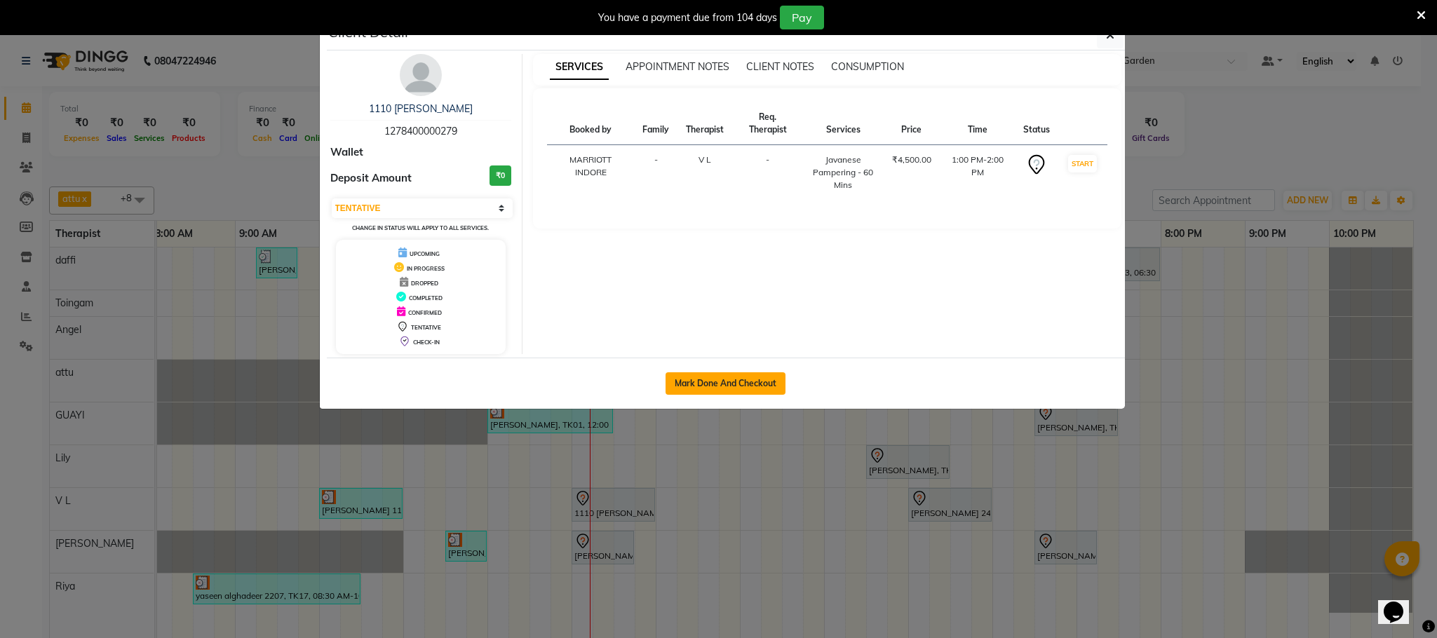
click at [716, 391] on button "Mark Done And Checkout" at bounding box center [725, 383] width 120 height 22
select select "service"
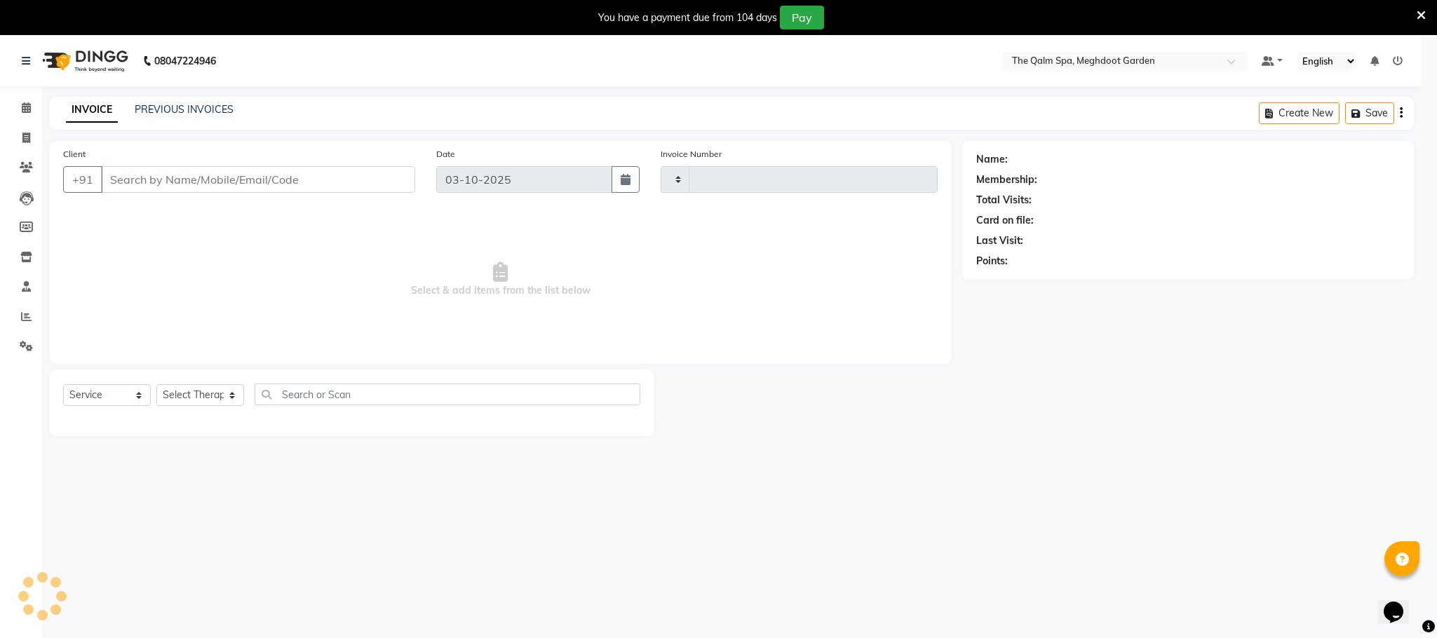
type input "2223"
select select "6401"
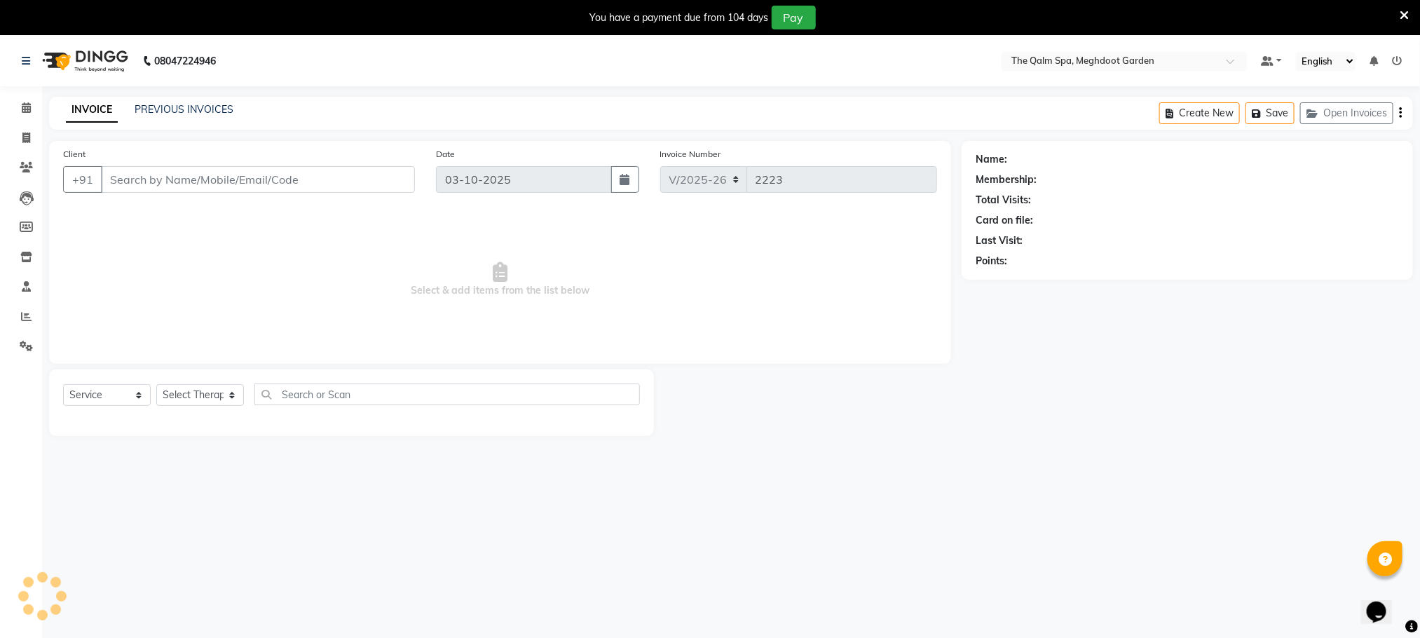
type input "1278400000279"
select select "86833"
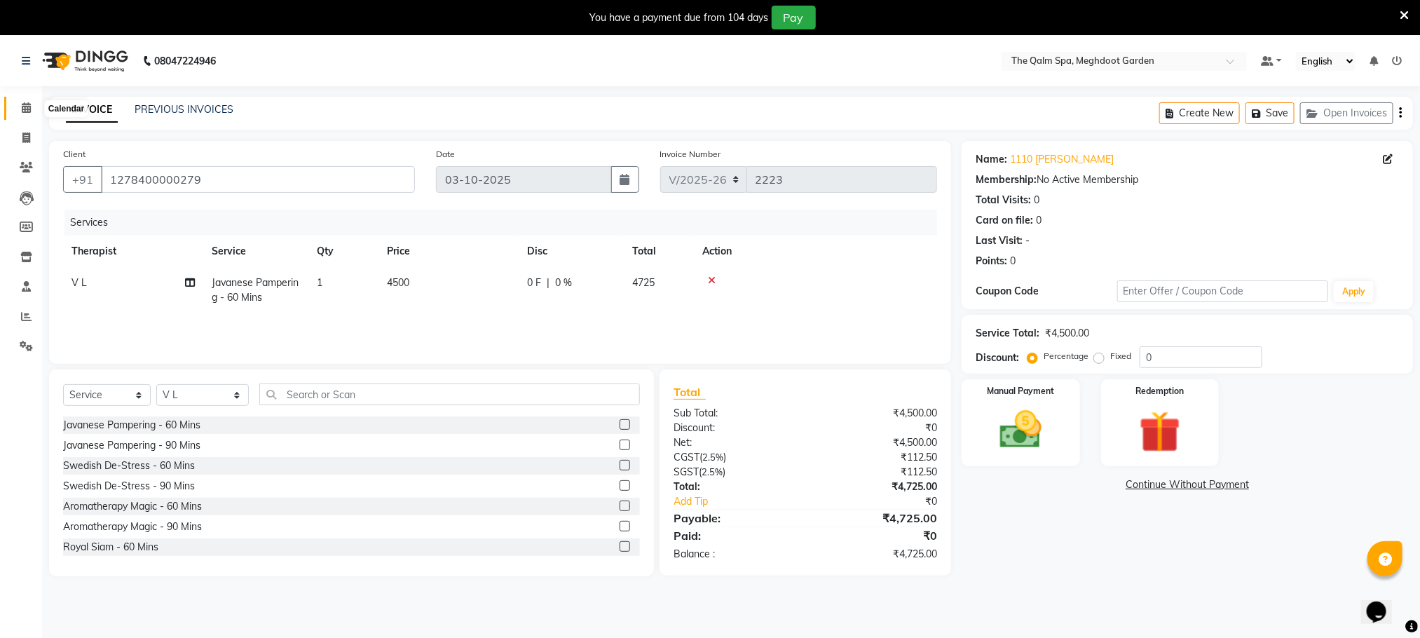
click at [23, 101] on span at bounding box center [26, 108] width 25 height 16
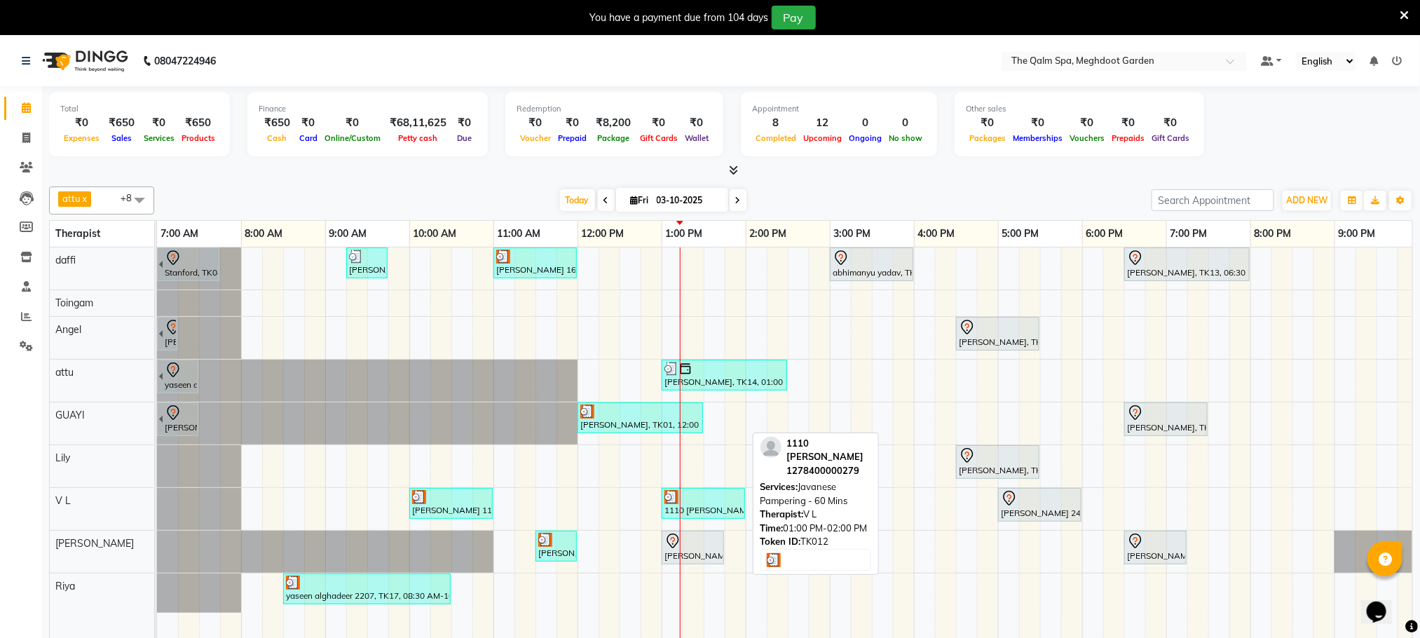
click at [694, 514] on div "1110 [PERSON_NAME], TK12, 01:00 PM-02:00 PM, Javanese Pampering - 60 Mins" at bounding box center [703, 503] width 81 height 27
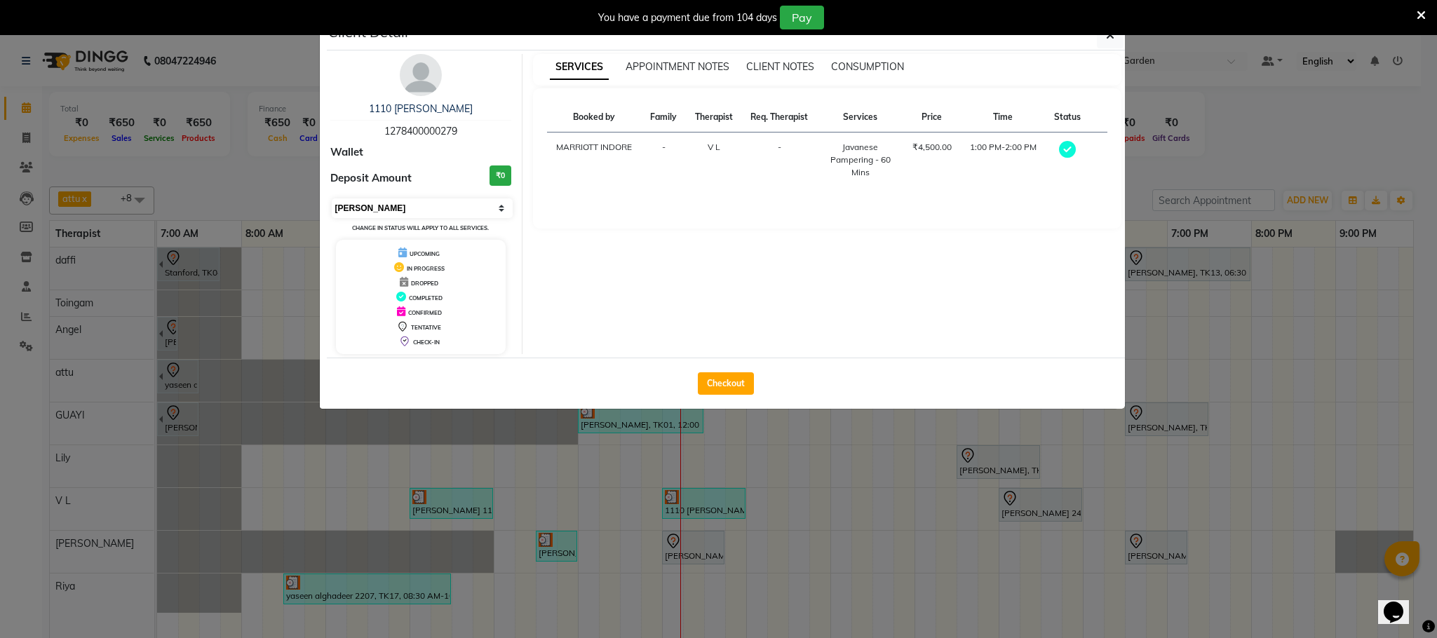
click at [455, 205] on select "Select MARK DONE UPCOMING" at bounding box center [423, 208] width 182 height 20
select select "5"
click at [332, 199] on select "Select MARK DONE UPCOMING" at bounding box center [423, 208] width 182 height 20
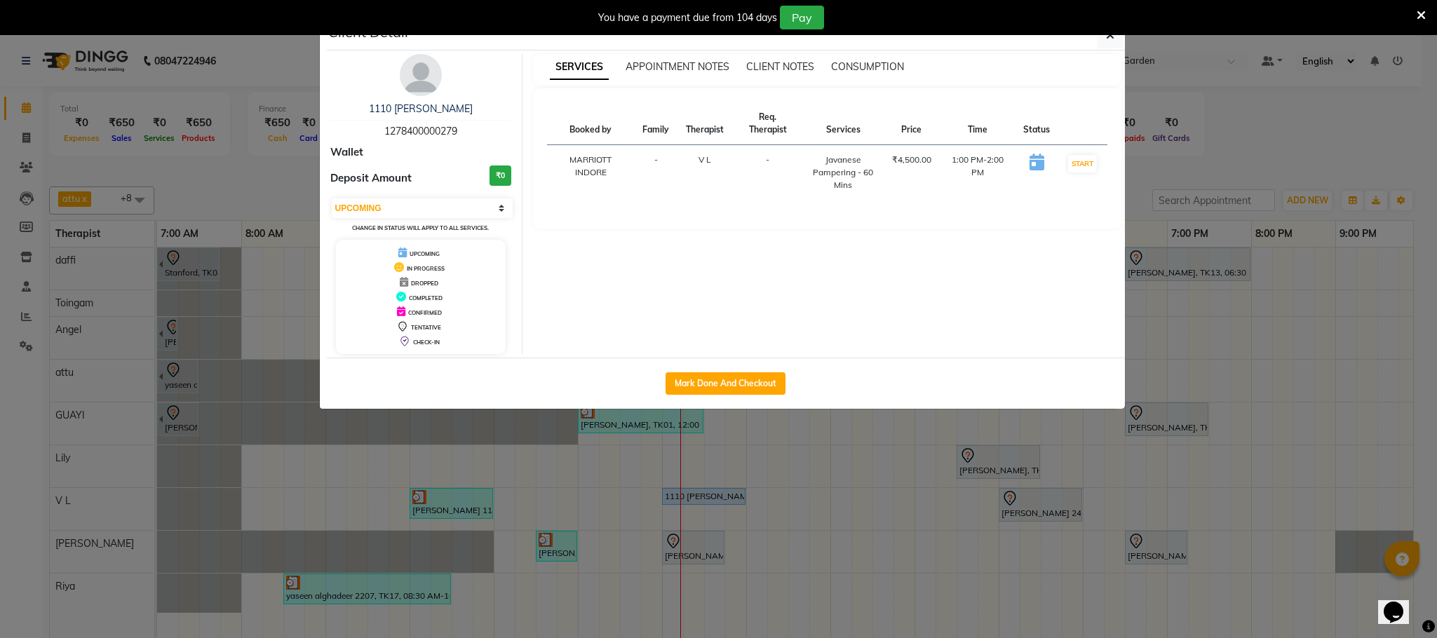
click at [246, 196] on ngb-modal-window "Client Detail 1110 rose merry 1278400000279 Wallet Deposit Amount ₹0 Select IN …" at bounding box center [718, 319] width 1437 height 638
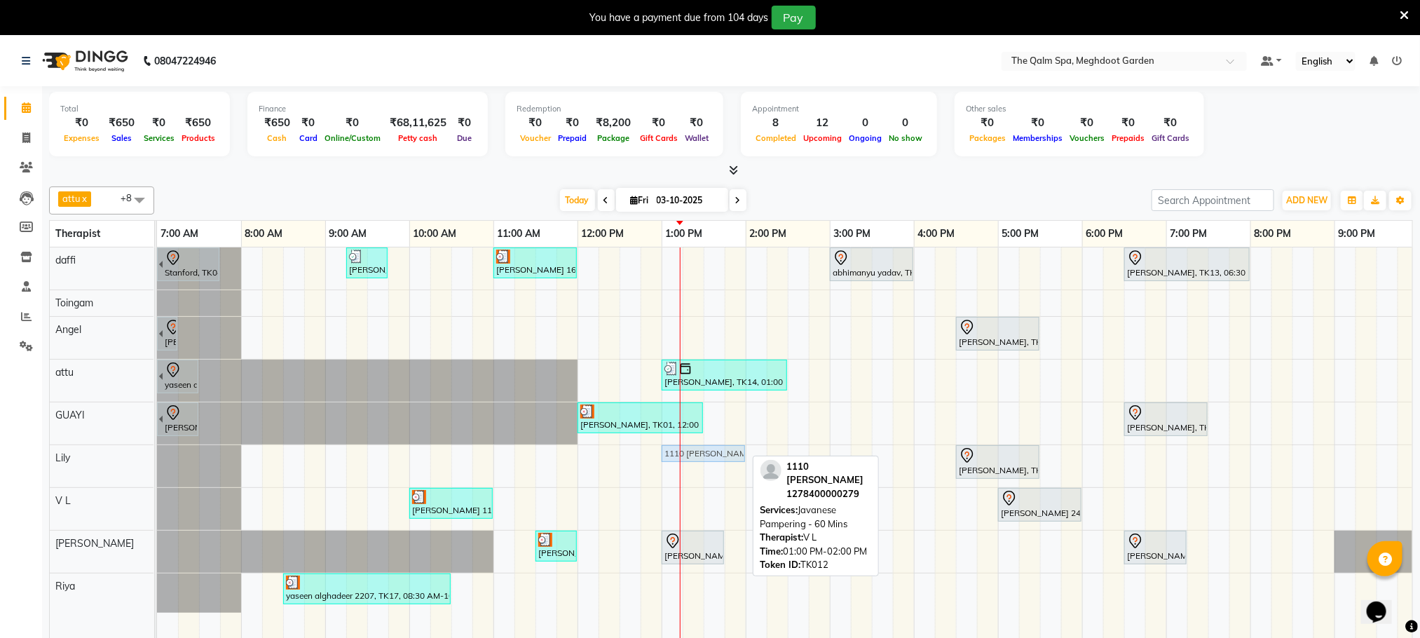
drag, startPoint x: 693, startPoint y: 498, endPoint x: 691, endPoint y: 482, distance: 17.0
click at [691, 482] on div "Stanford, TK04, 06:45 AM-07:45 AM, Swedish De-Stress - 60 Mins jay dev, TK10, 0…" at bounding box center [830, 452] width 1346 height 410
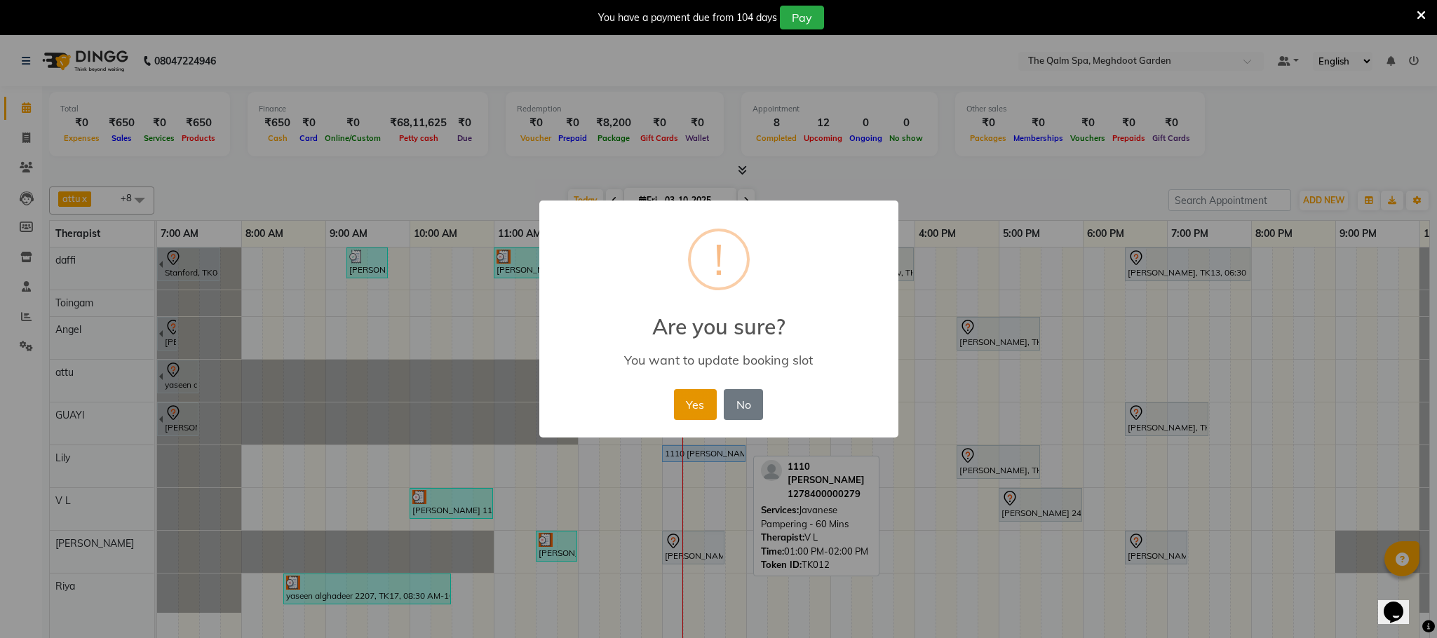
click at [686, 408] on button "Yes" at bounding box center [695, 404] width 43 height 31
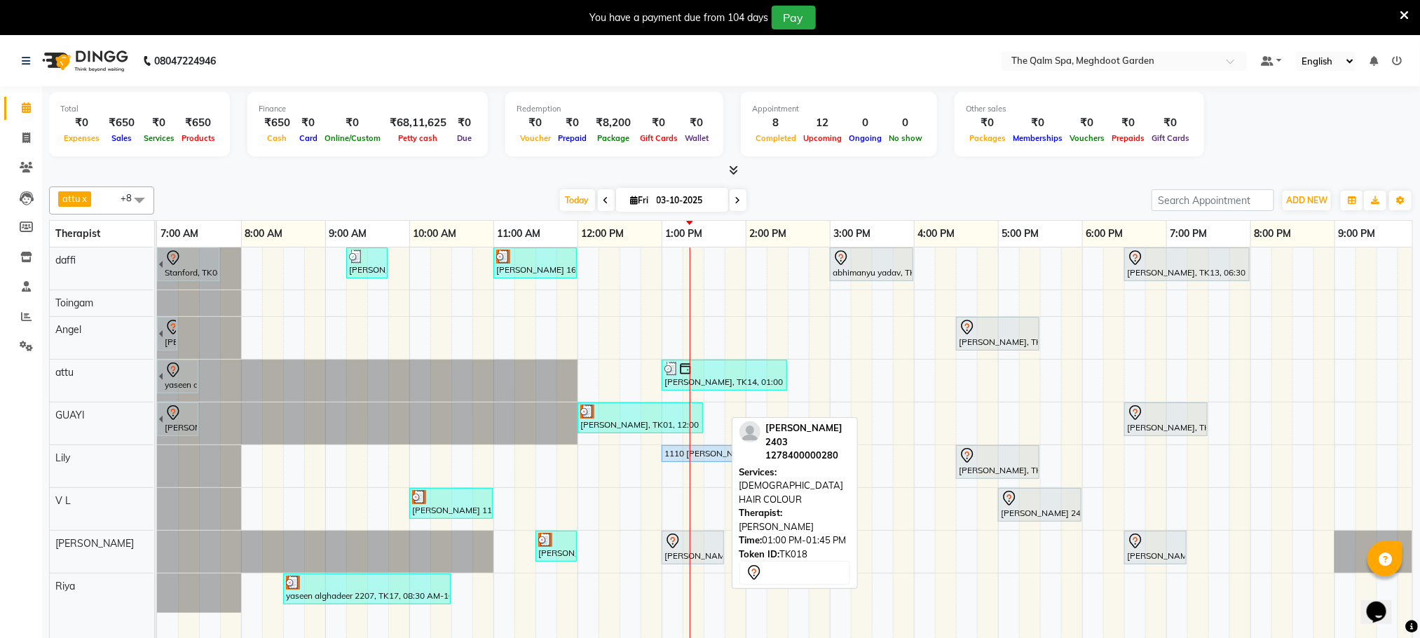
click at [705, 543] on div at bounding box center [693, 541] width 57 height 17
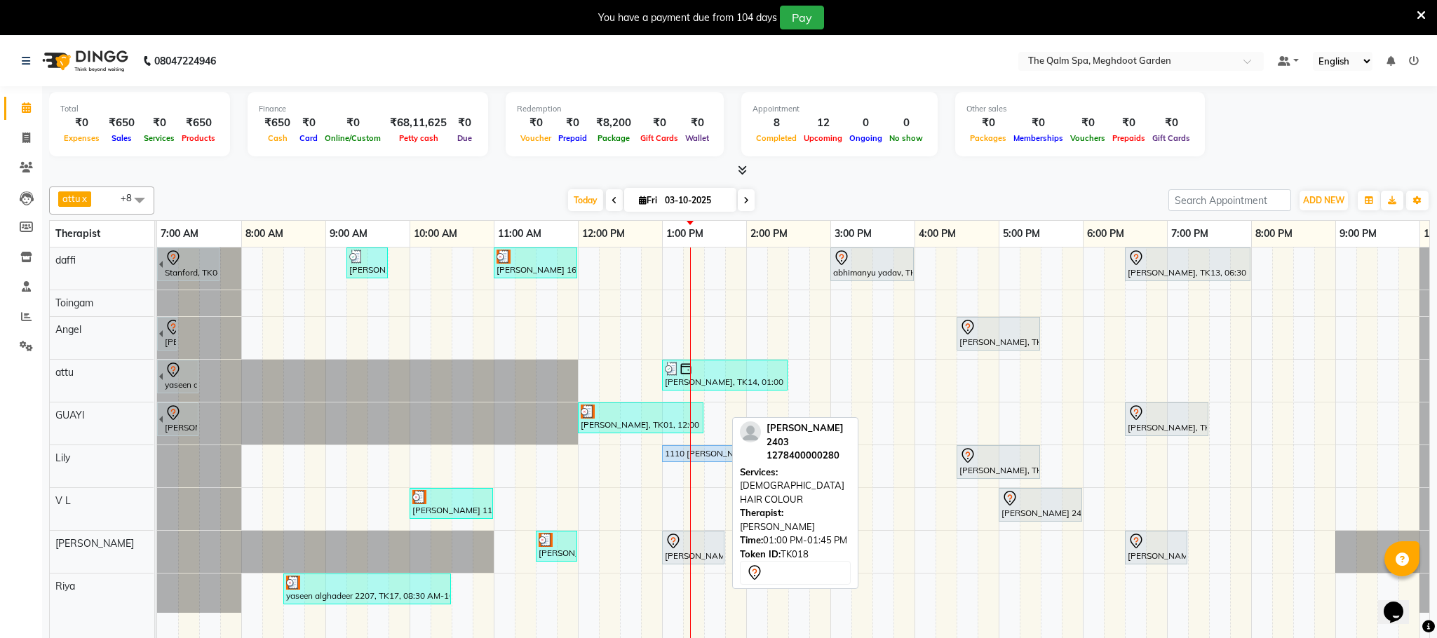
select select "7"
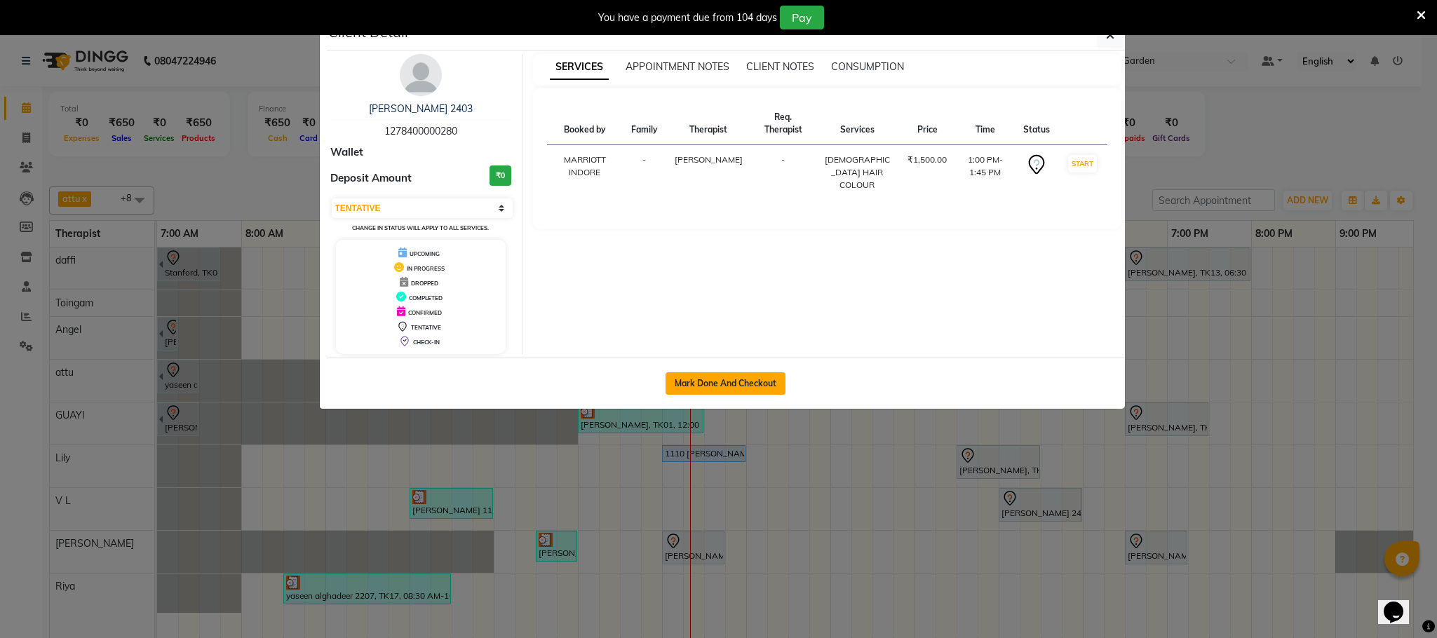
click at [722, 381] on button "Mark Done And Checkout" at bounding box center [725, 383] width 120 height 22
select select "service"
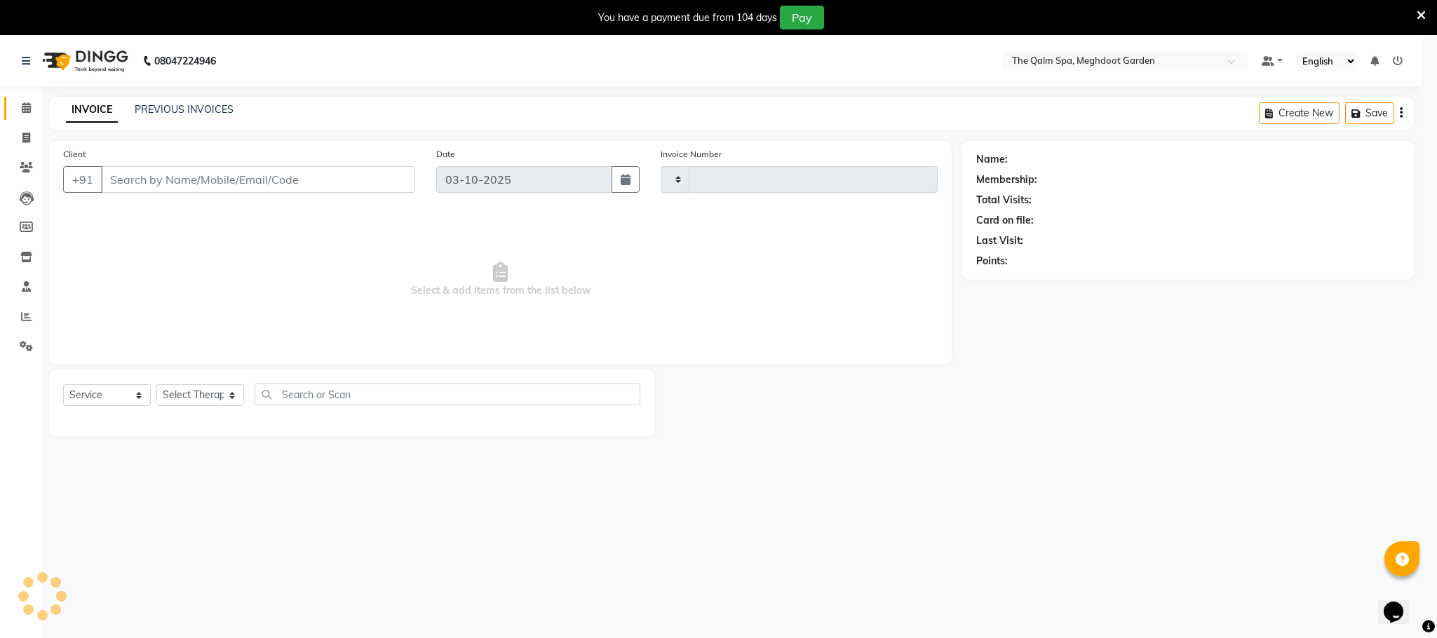
type input "2223"
select select "6401"
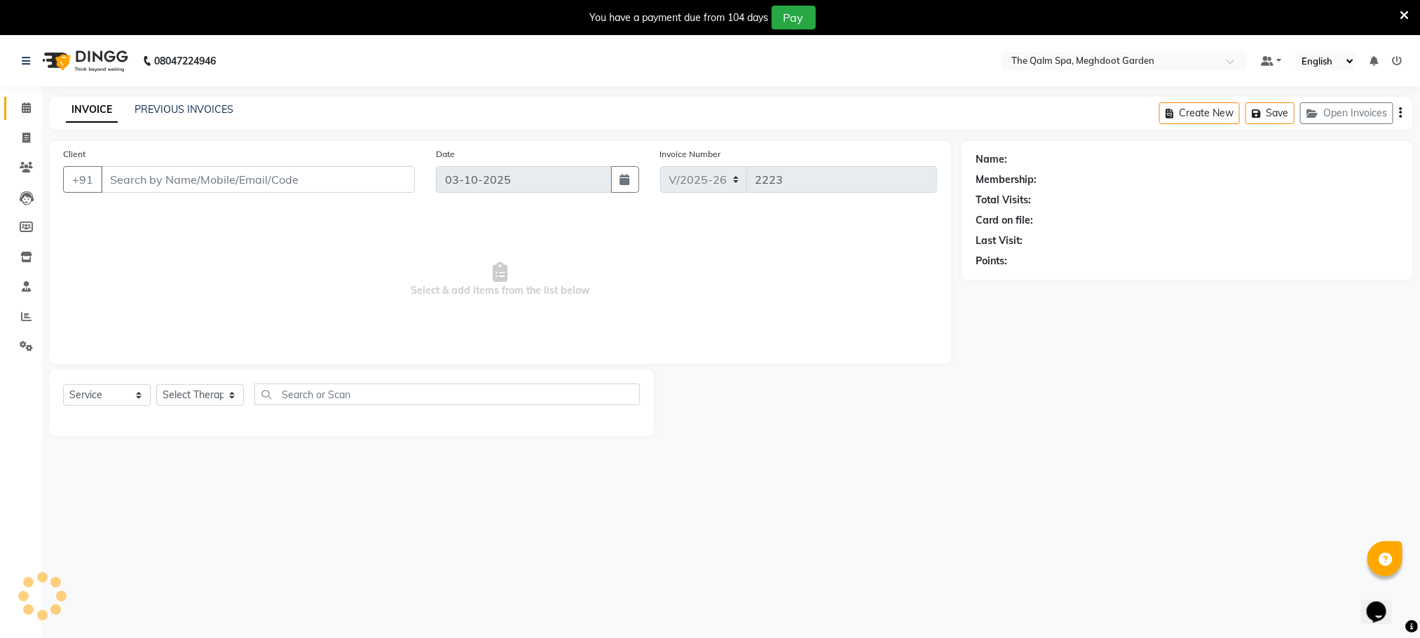
type input "1278400000280"
select select "48473"
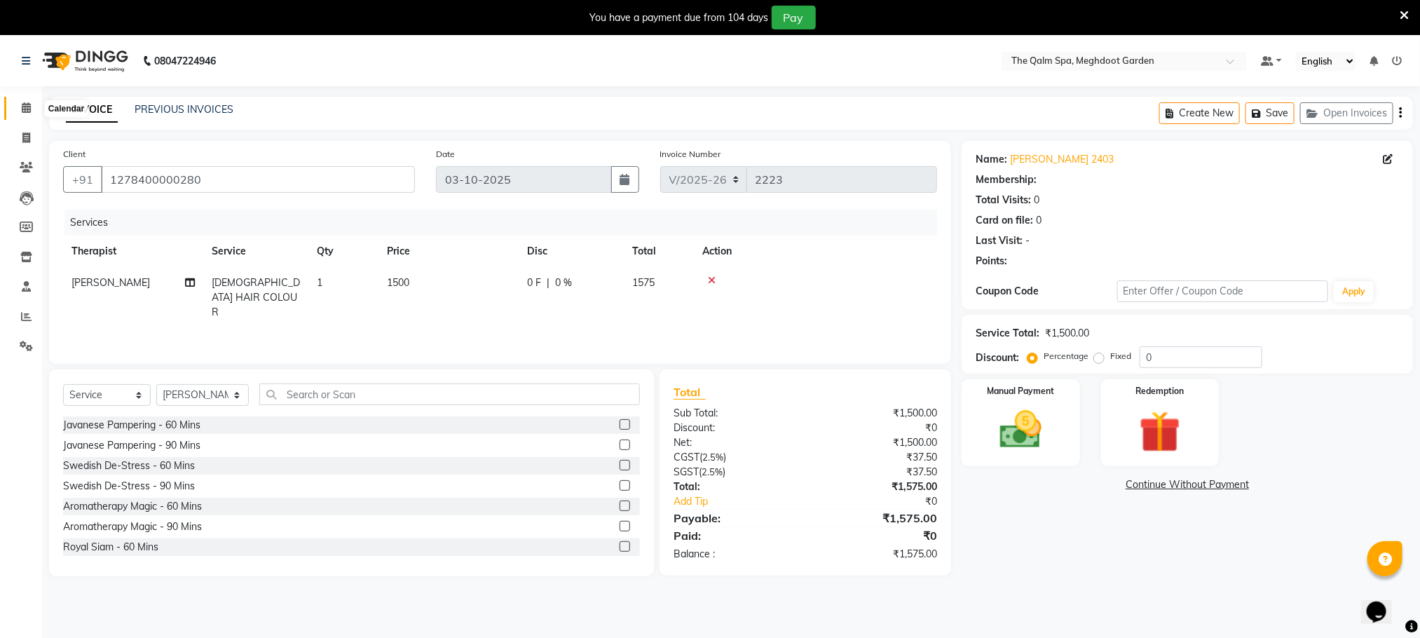
click at [29, 107] on icon at bounding box center [26, 107] width 9 height 11
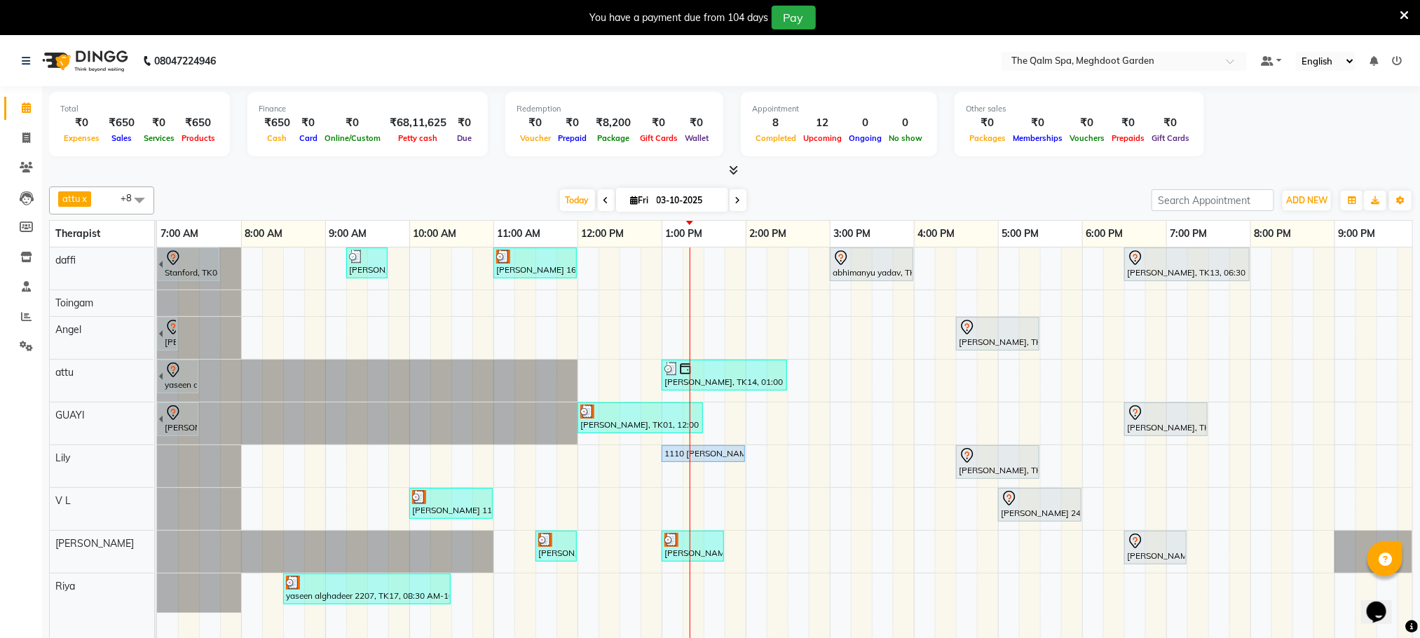
scroll to position [0, 90]
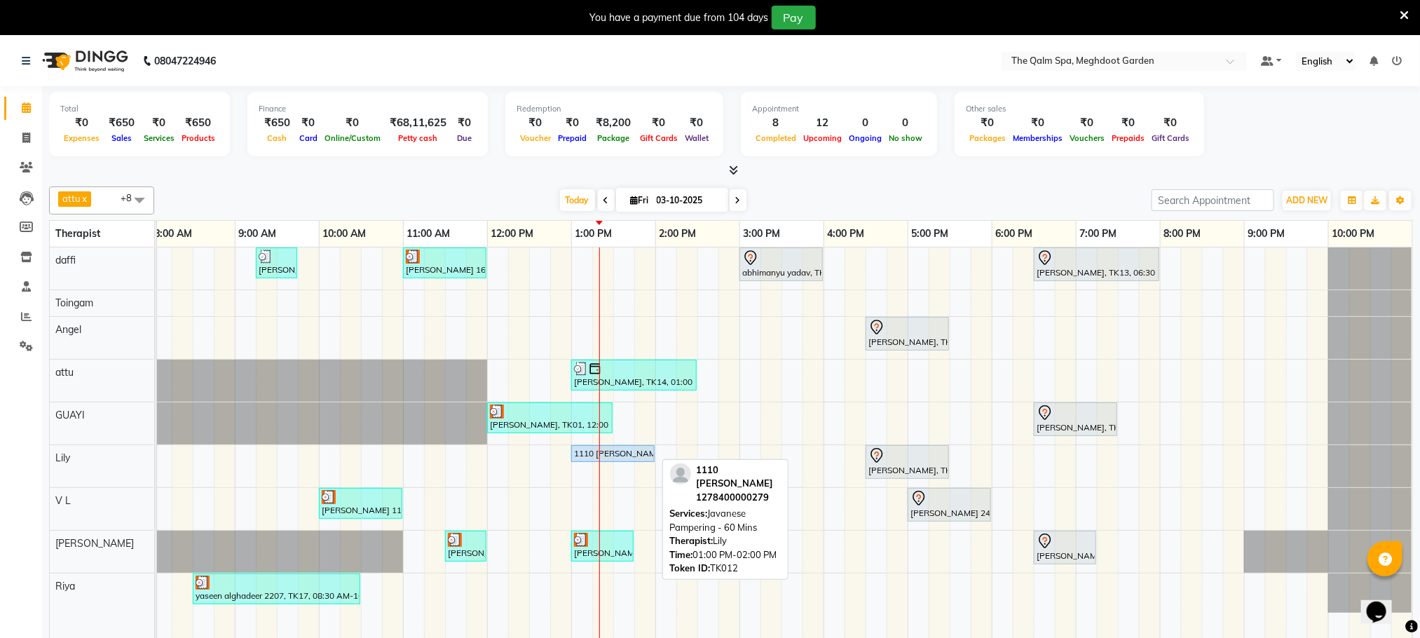
click at [619, 453] on div "1110 [PERSON_NAME], TK12, 01:00 PM-02:00 PM, Javanese Pampering - 60 Mins" at bounding box center [613, 453] width 81 height 13
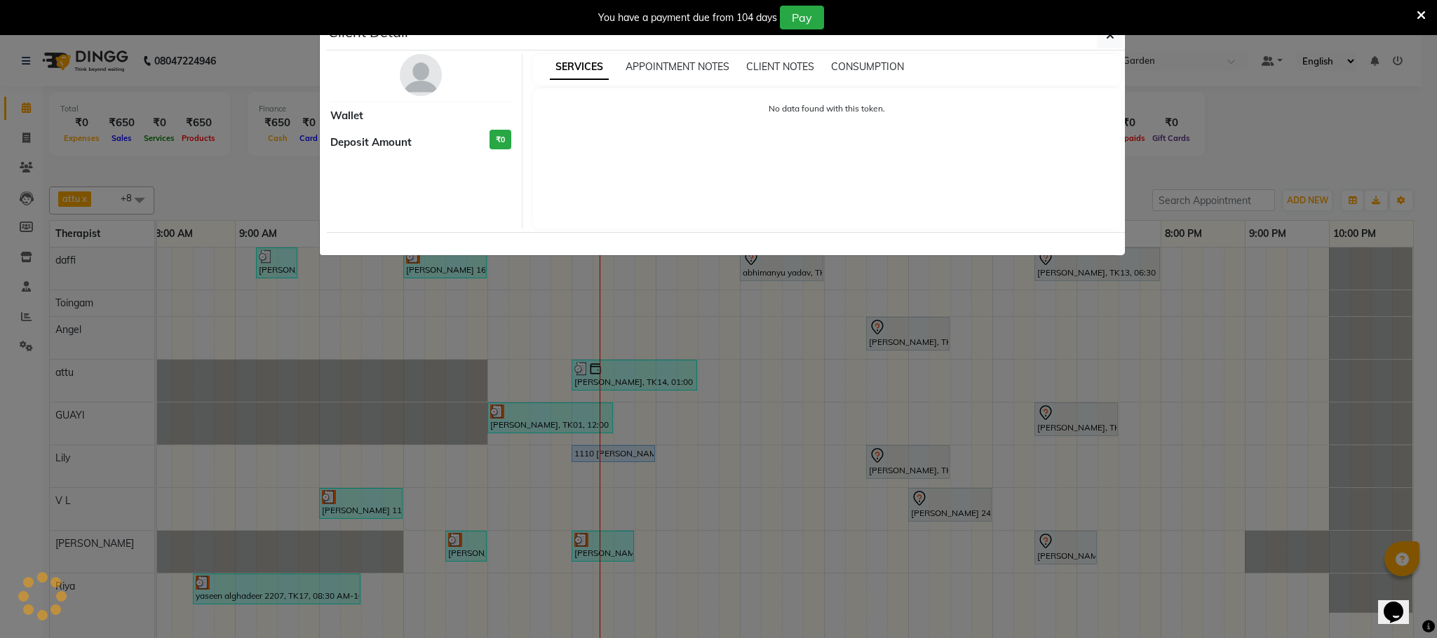
select select "5"
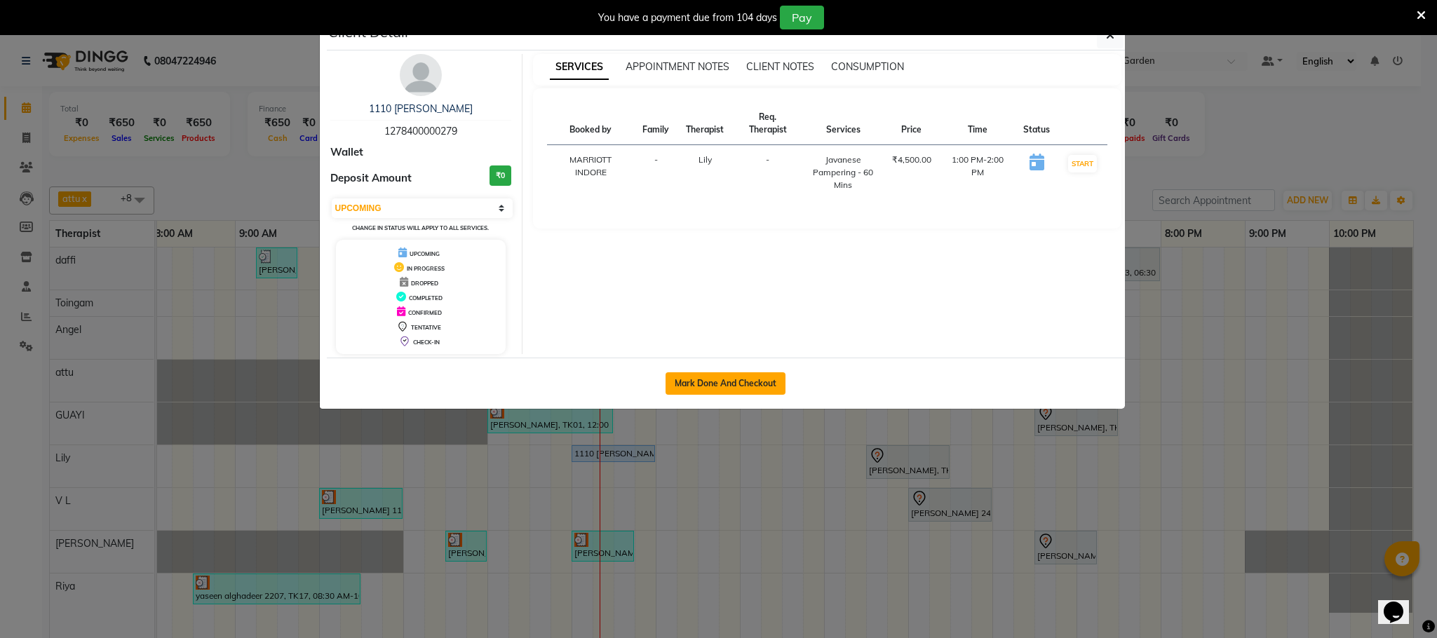
click at [716, 379] on button "Mark Done And Checkout" at bounding box center [725, 383] width 120 height 22
select select "service"
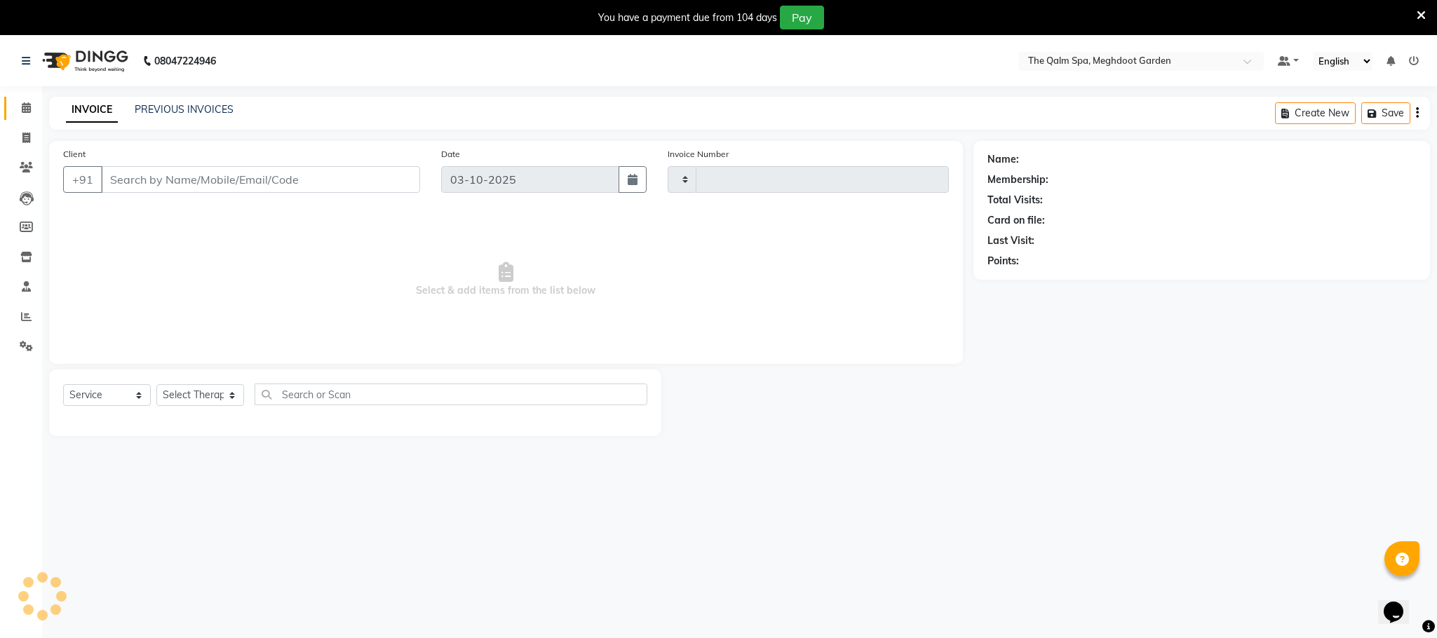
type input "2223"
select select "6401"
type input "1278400000279"
select select "75413"
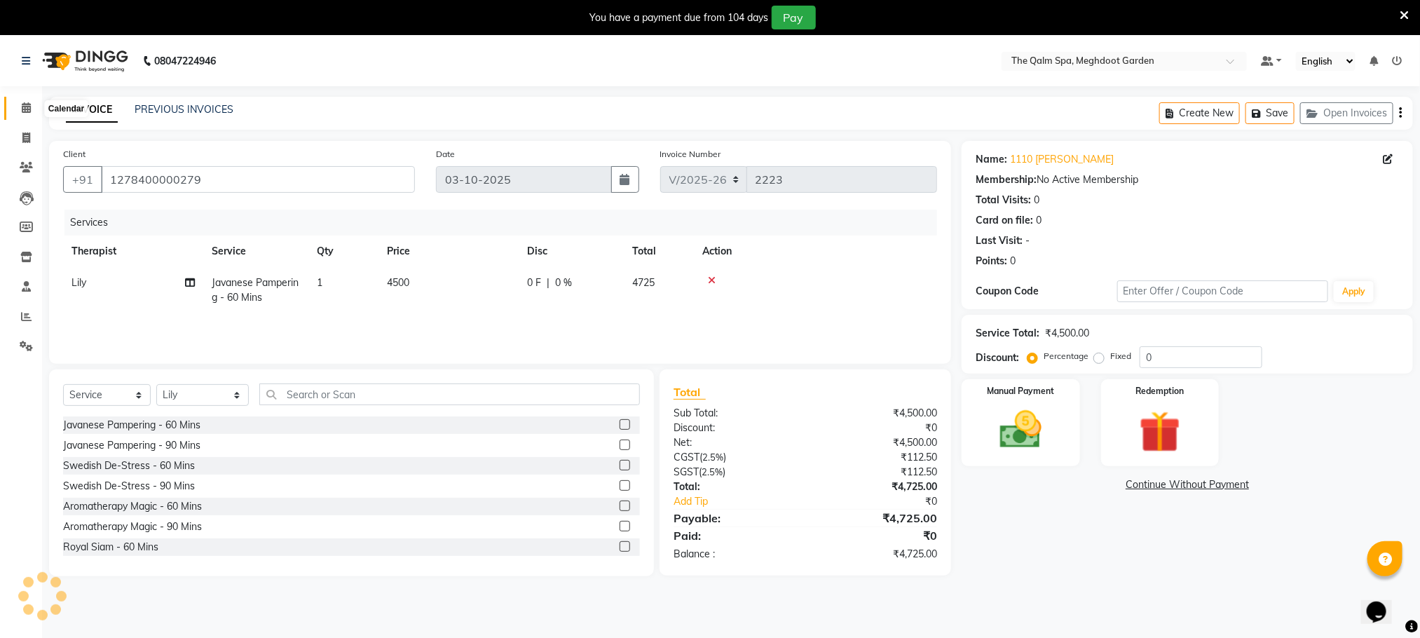
click at [22, 108] on icon at bounding box center [26, 107] width 9 height 11
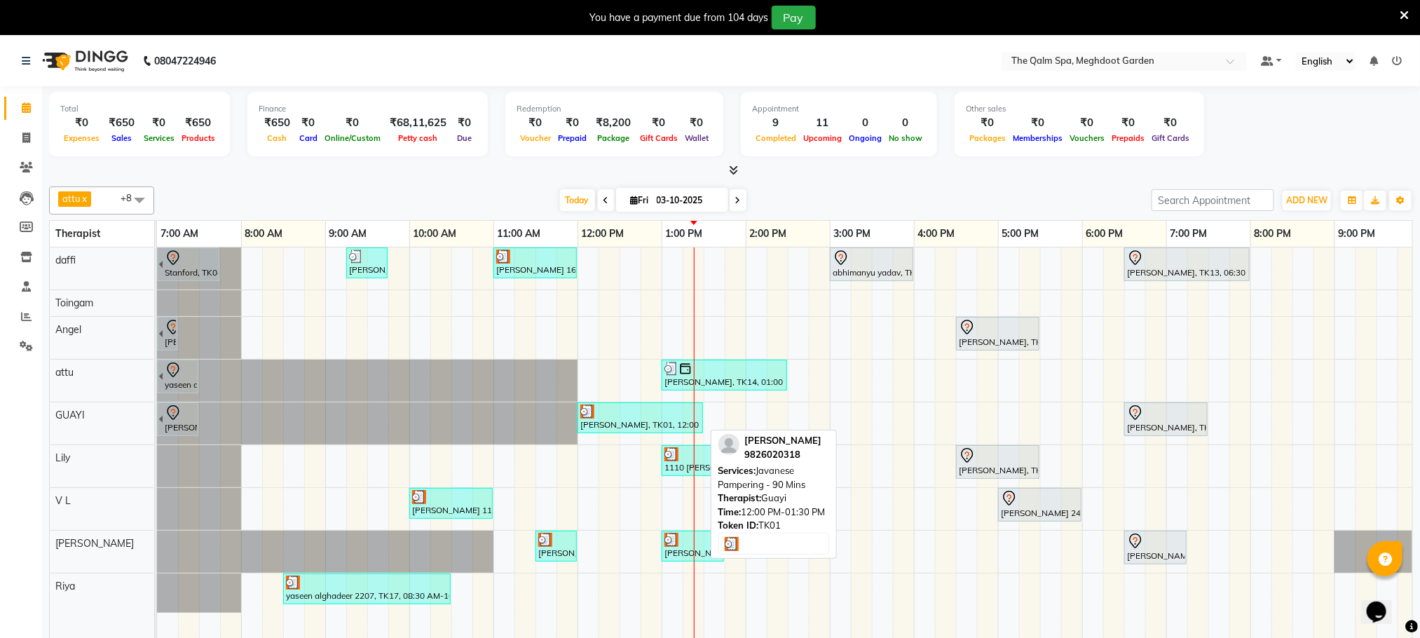
click at [644, 416] on div at bounding box center [641, 412] width 120 height 14
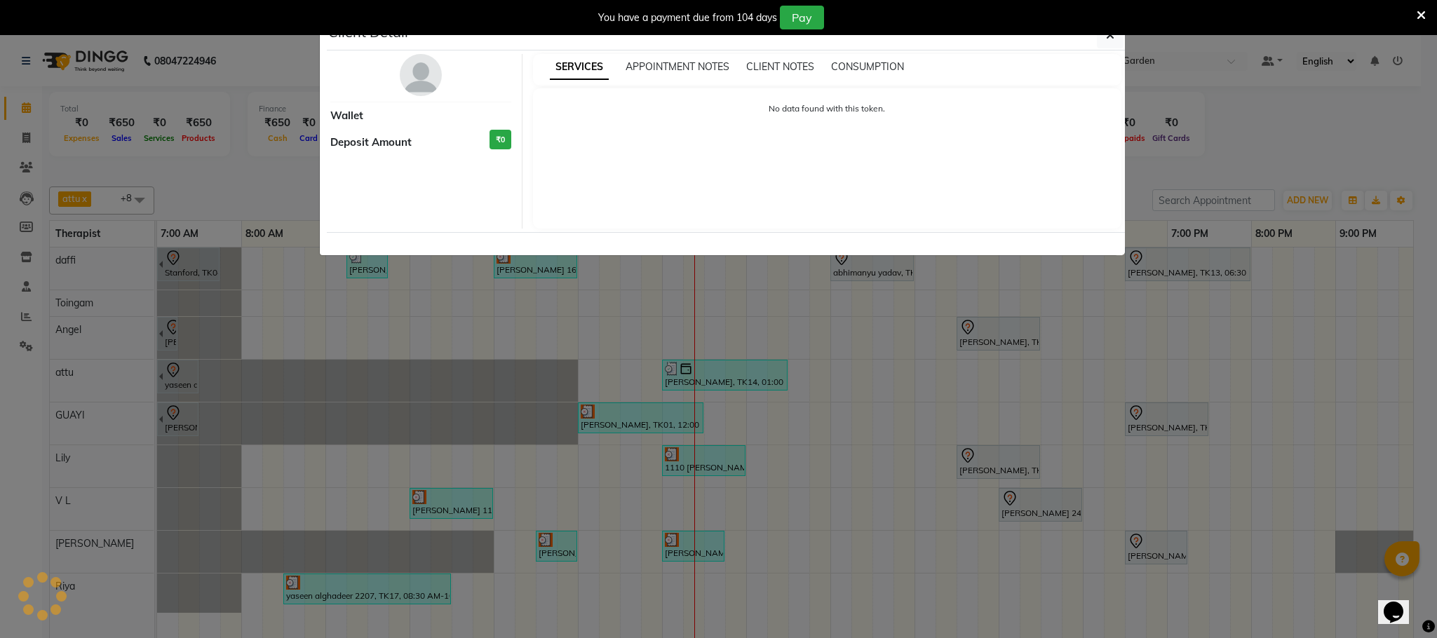
select select "3"
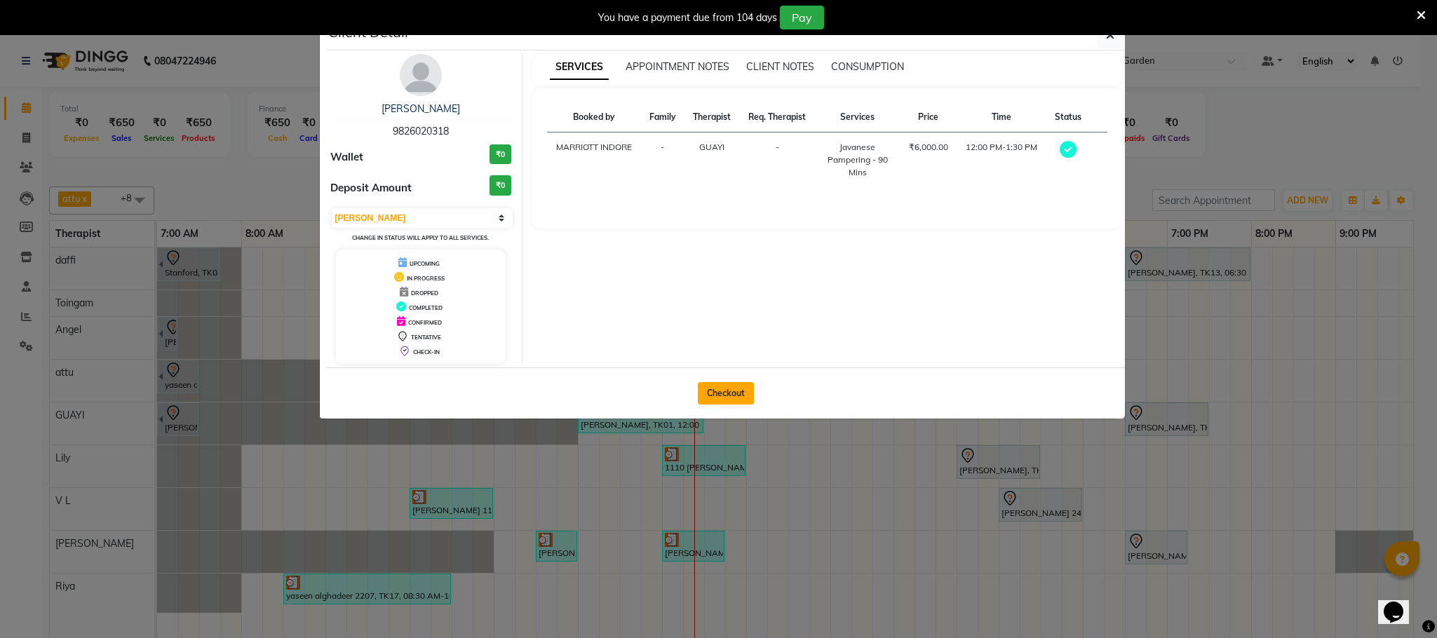
click at [731, 392] on button "Checkout" at bounding box center [726, 393] width 56 height 22
select select "service"
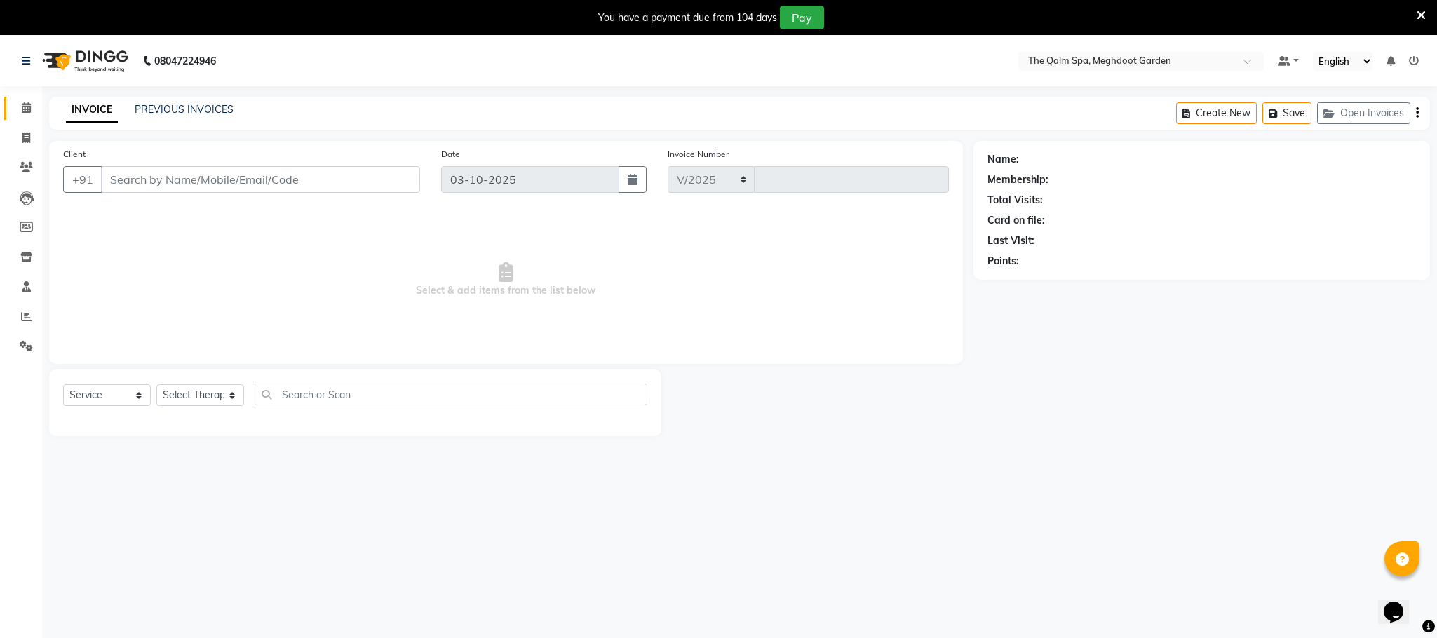
select select "6401"
type input "2223"
type input "9826020318"
select select "48471"
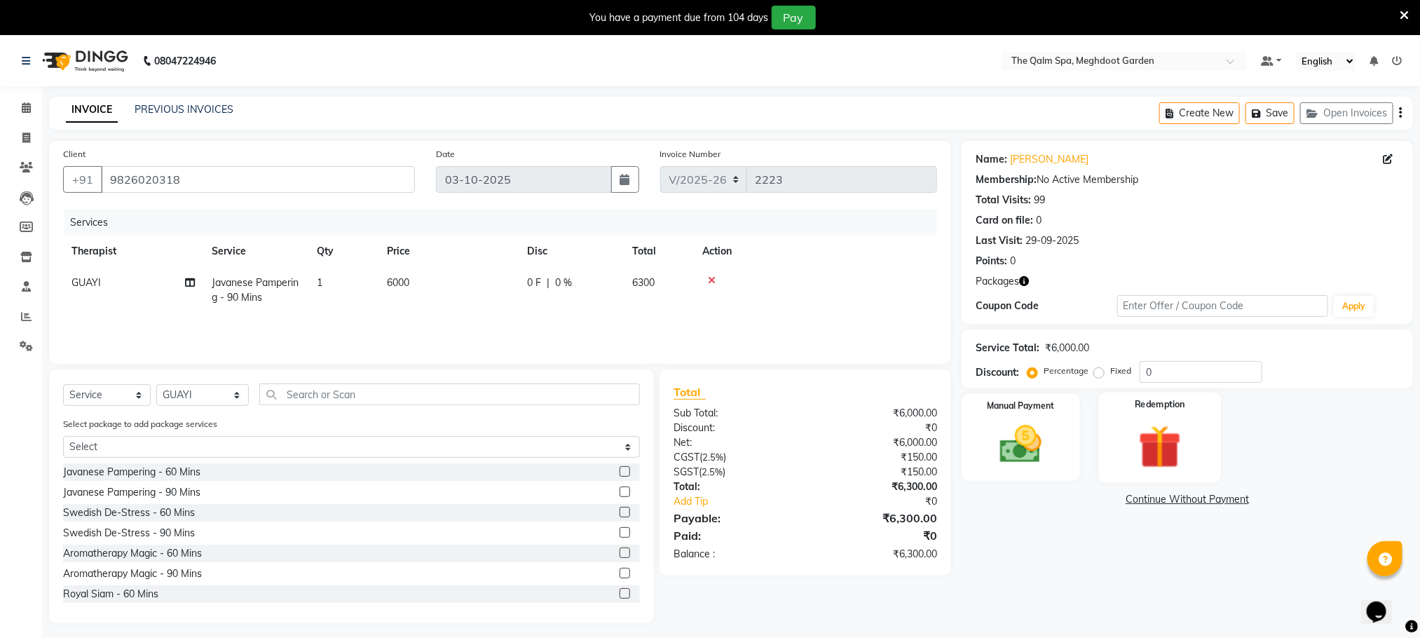
click at [1200, 432] on div "Redemption" at bounding box center [1160, 438] width 123 height 90
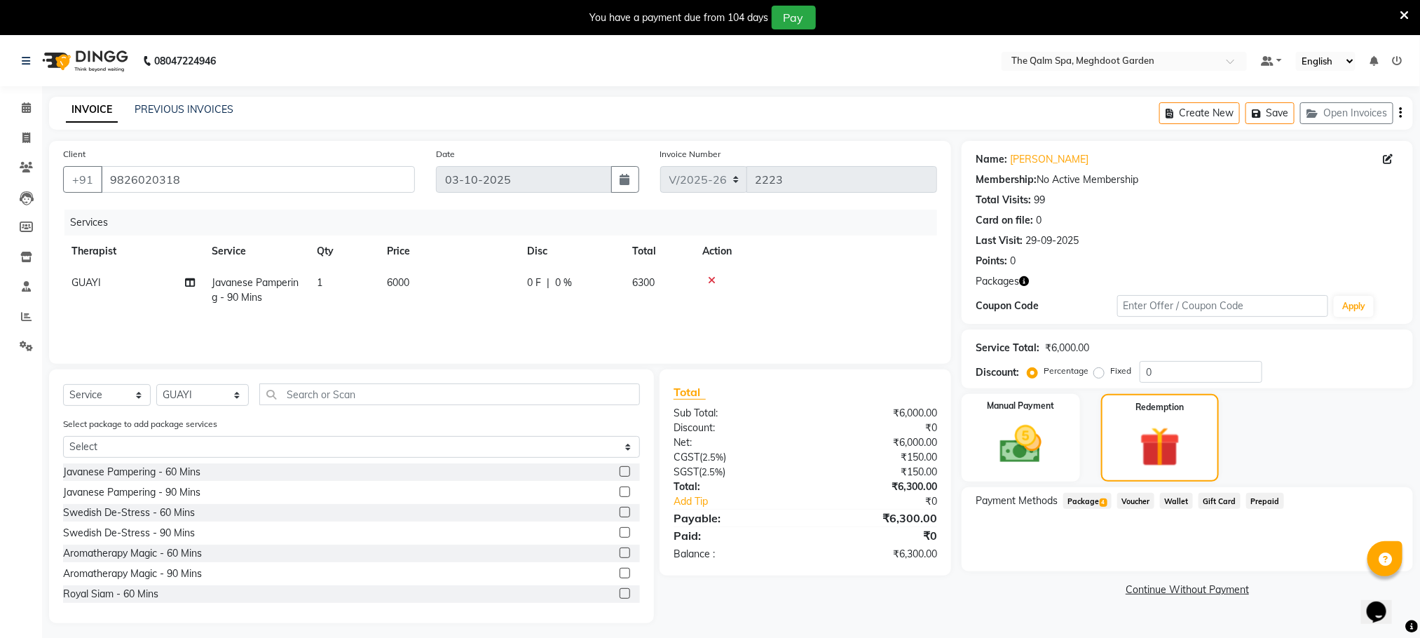
click at [1078, 503] on span "Package 4" at bounding box center [1088, 501] width 48 height 16
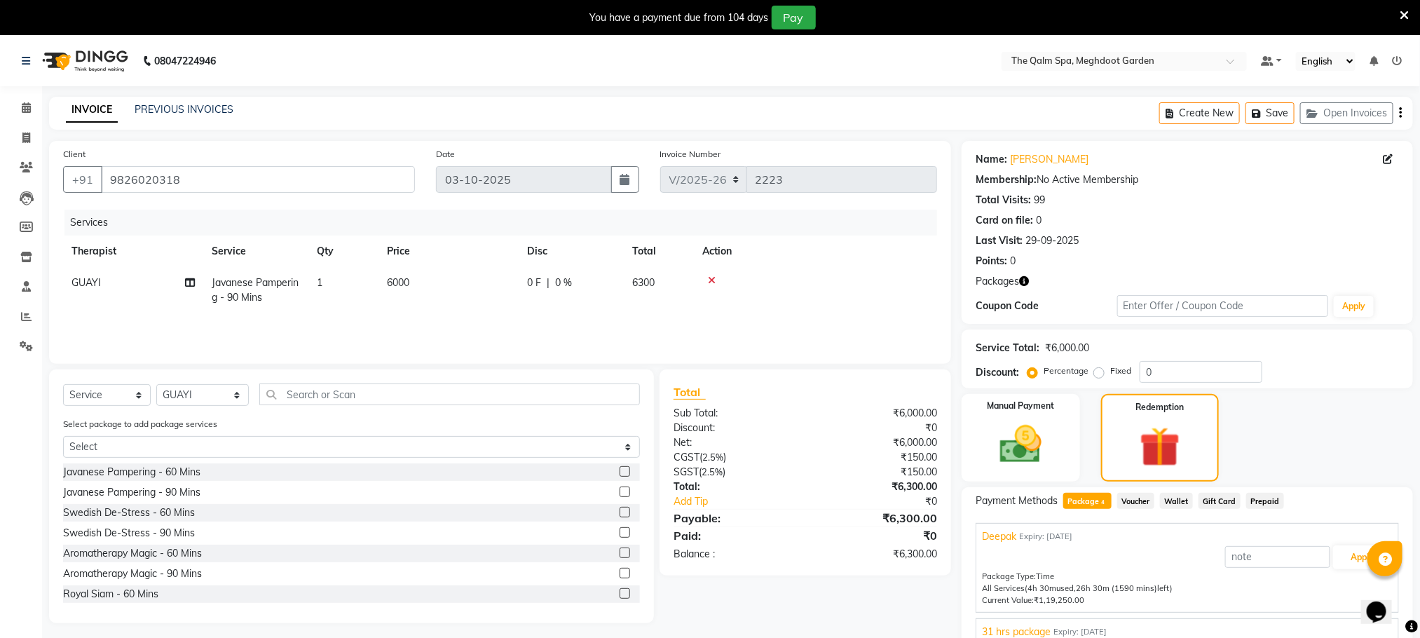
scroll to position [34, 0]
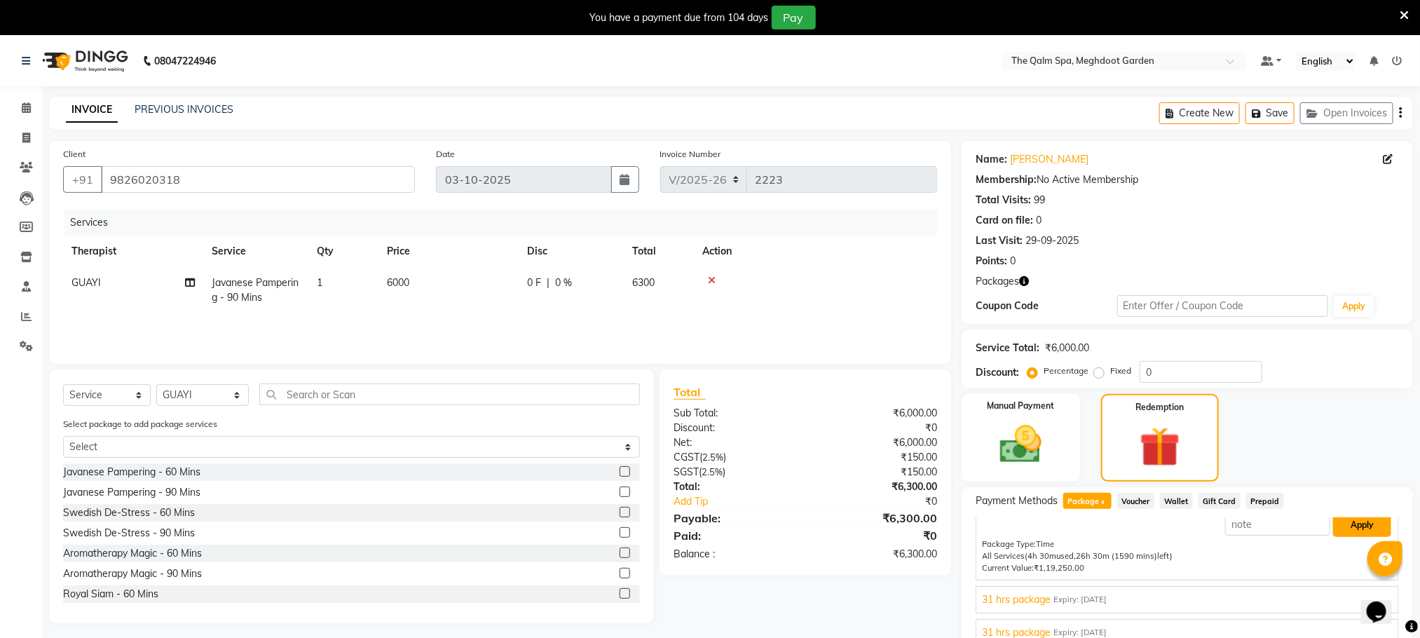
click at [1336, 531] on button "Apply" at bounding box center [1362, 525] width 58 height 24
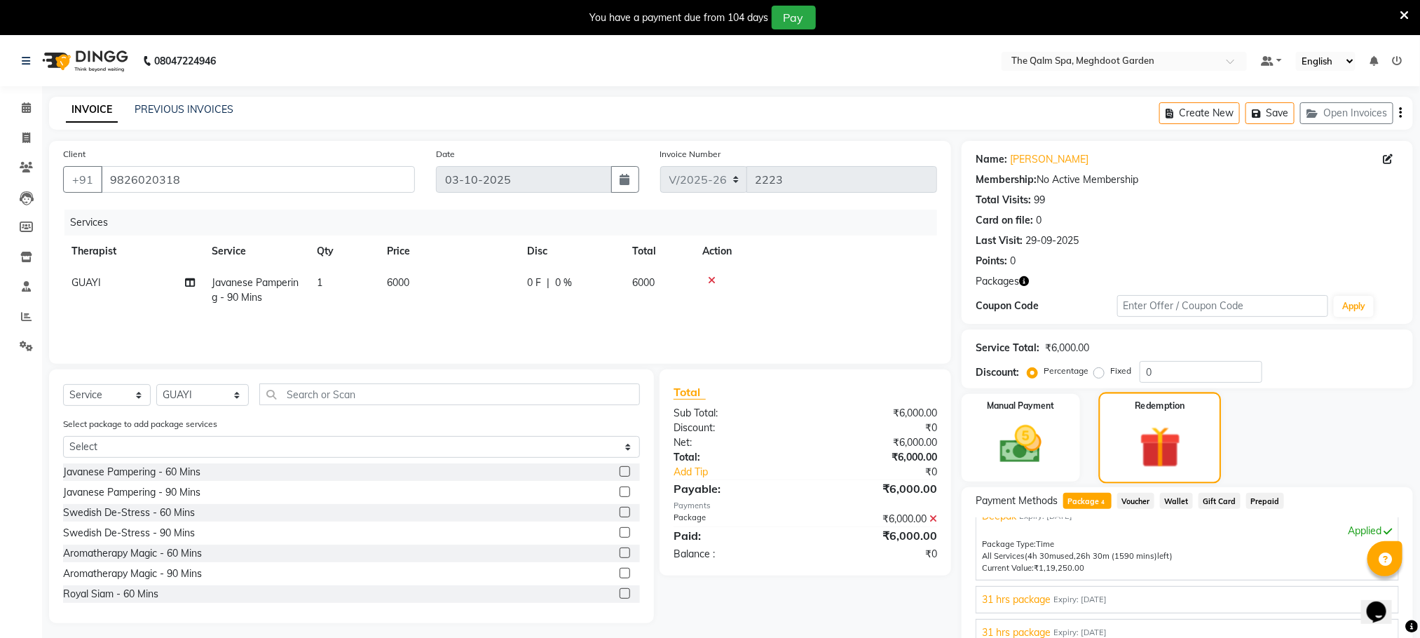
scroll to position [204, 0]
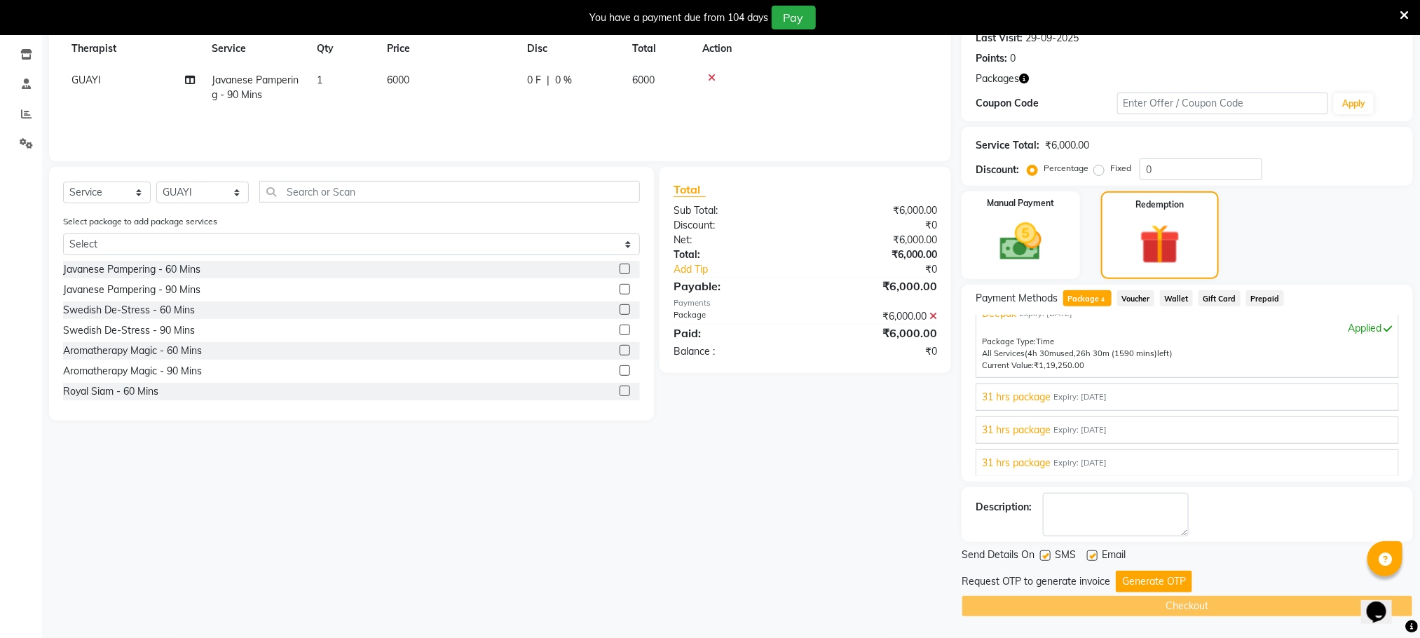
click at [1140, 574] on button "Generate OTP" at bounding box center [1154, 582] width 76 height 22
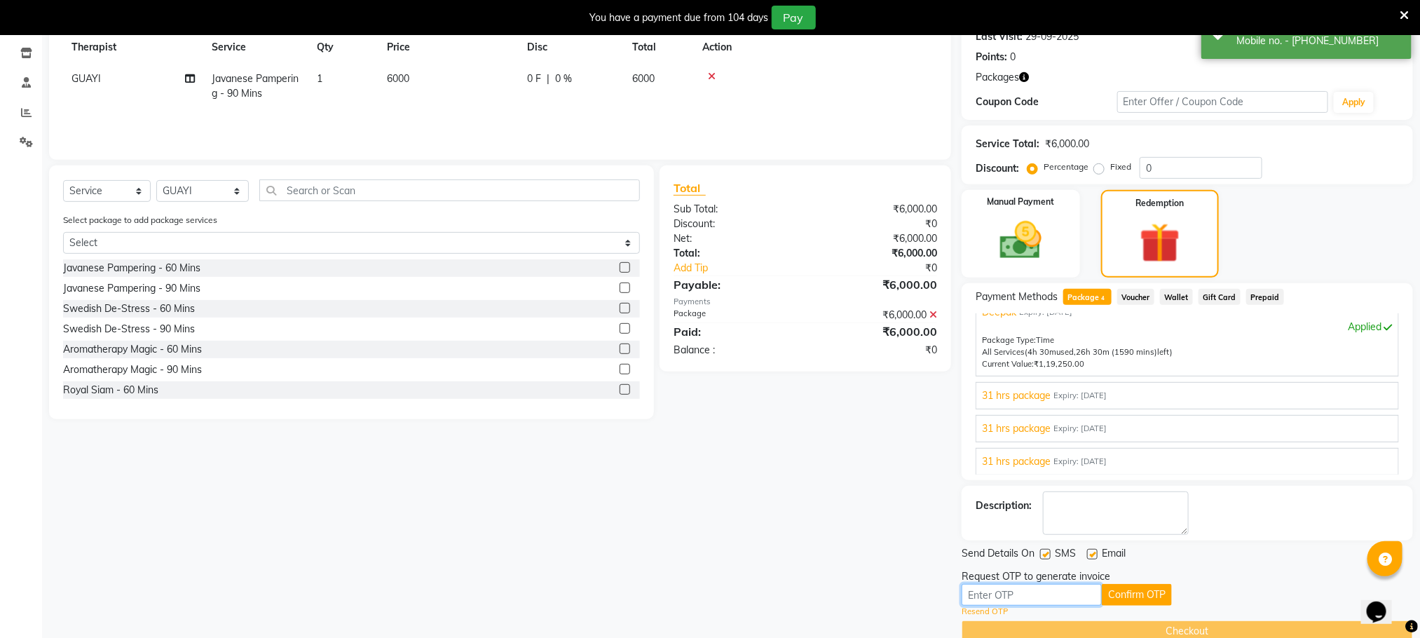
click at [1075, 598] on input "text" at bounding box center [1032, 595] width 140 height 22
type input "3874"
click at [1142, 598] on button "Confirm OTP" at bounding box center [1137, 595] width 70 height 22
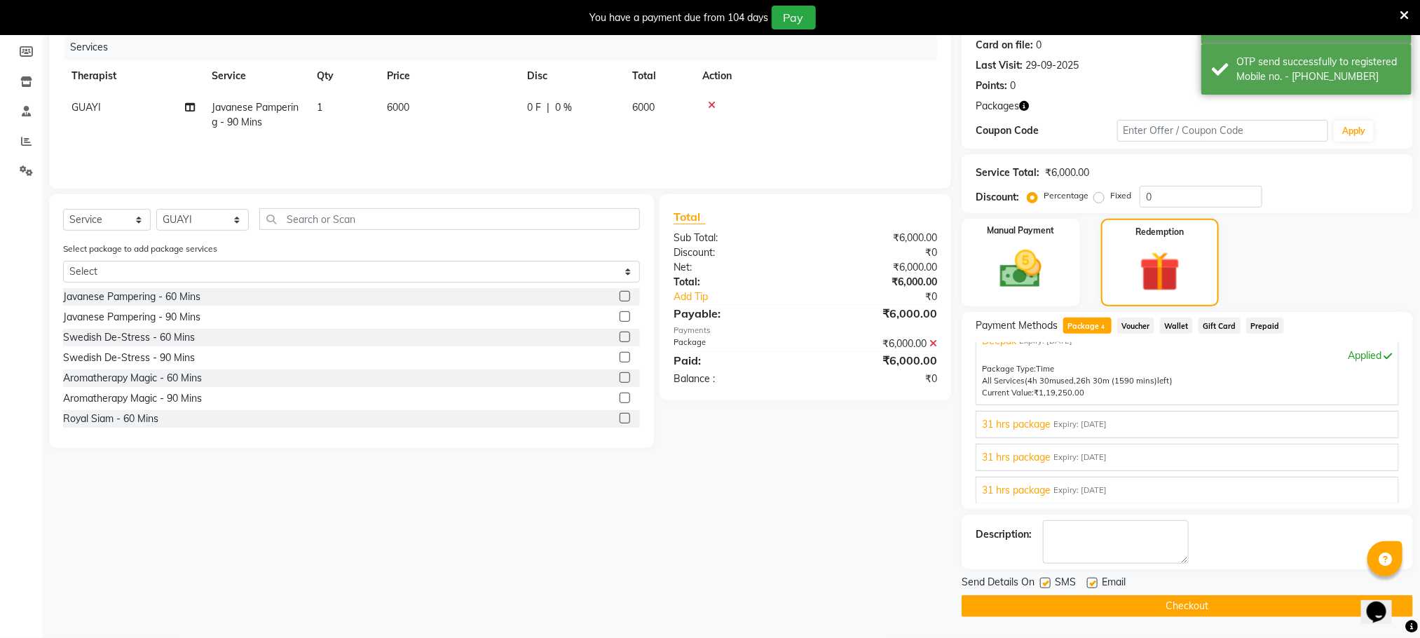
scroll to position [177, 0]
click at [1142, 602] on button "Checkout" at bounding box center [1188, 606] width 452 height 22
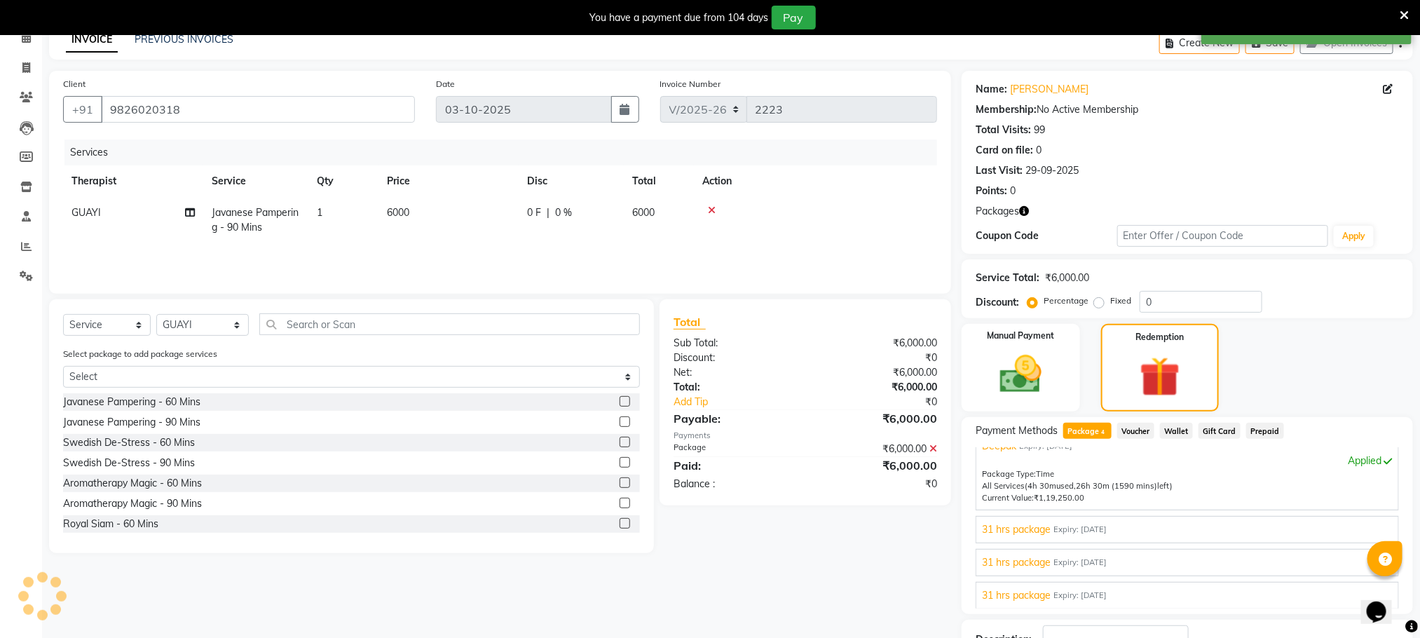
scroll to position [0, 0]
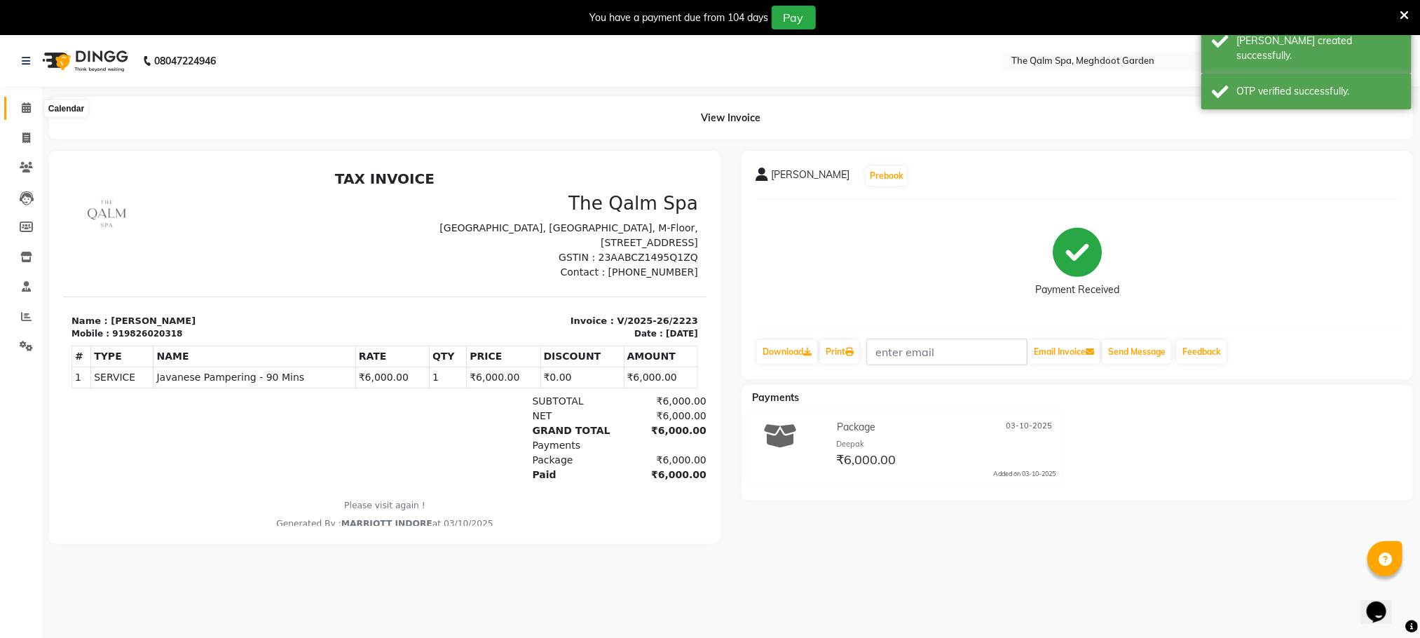
click at [23, 102] on icon at bounding box center [26, 107] width 9 height 11
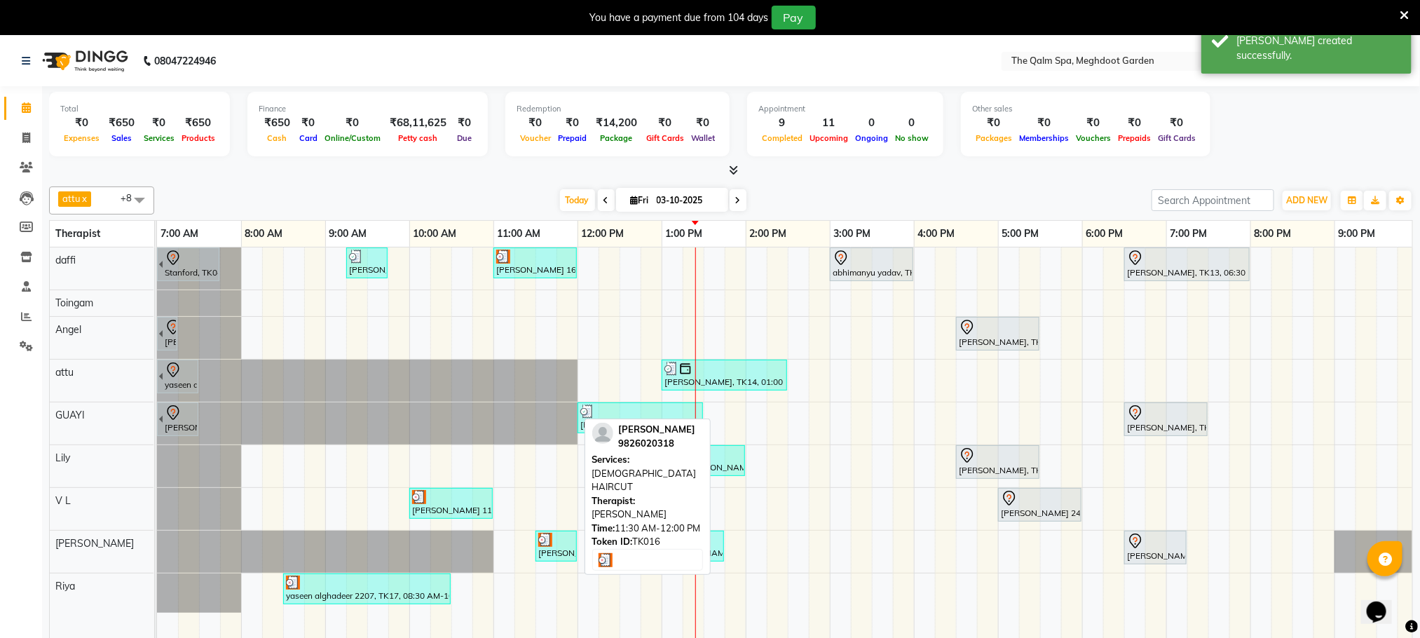
click at [558, 553] on div "[PERSON_NAME], TK16, 11:30 AM-12:00 PM, [DEMOGRAPHIC_DATA] HAIRCUT" at bounding box center [556, 546] width 39 height 27
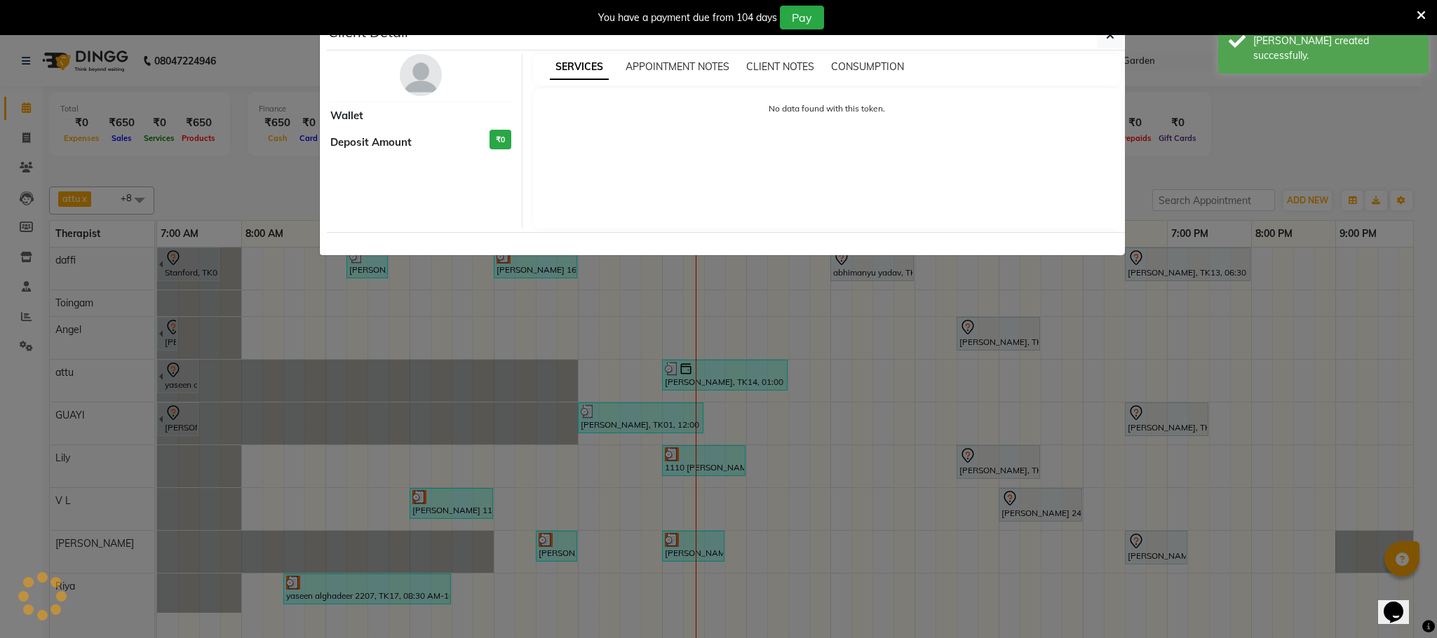
select select "3"
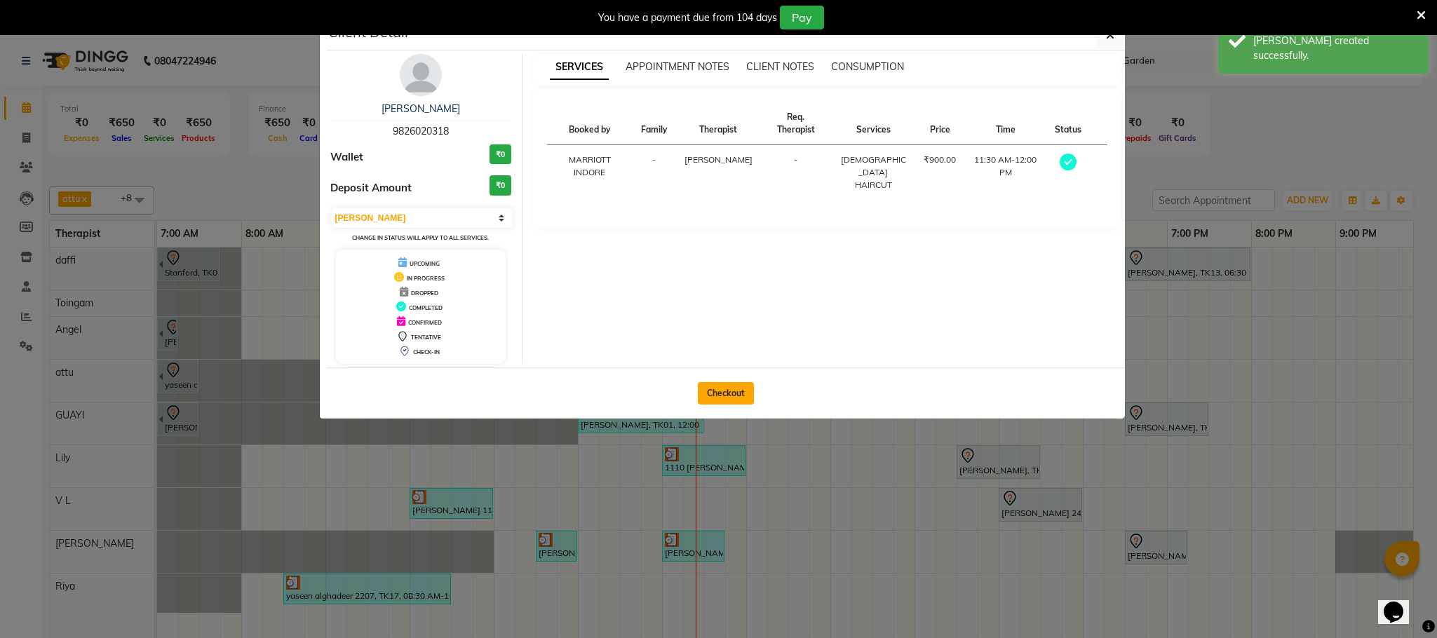
click at [724, 388] on button "Checkout" at bounding box center [726, 393] width 56 height 22
select select "service"
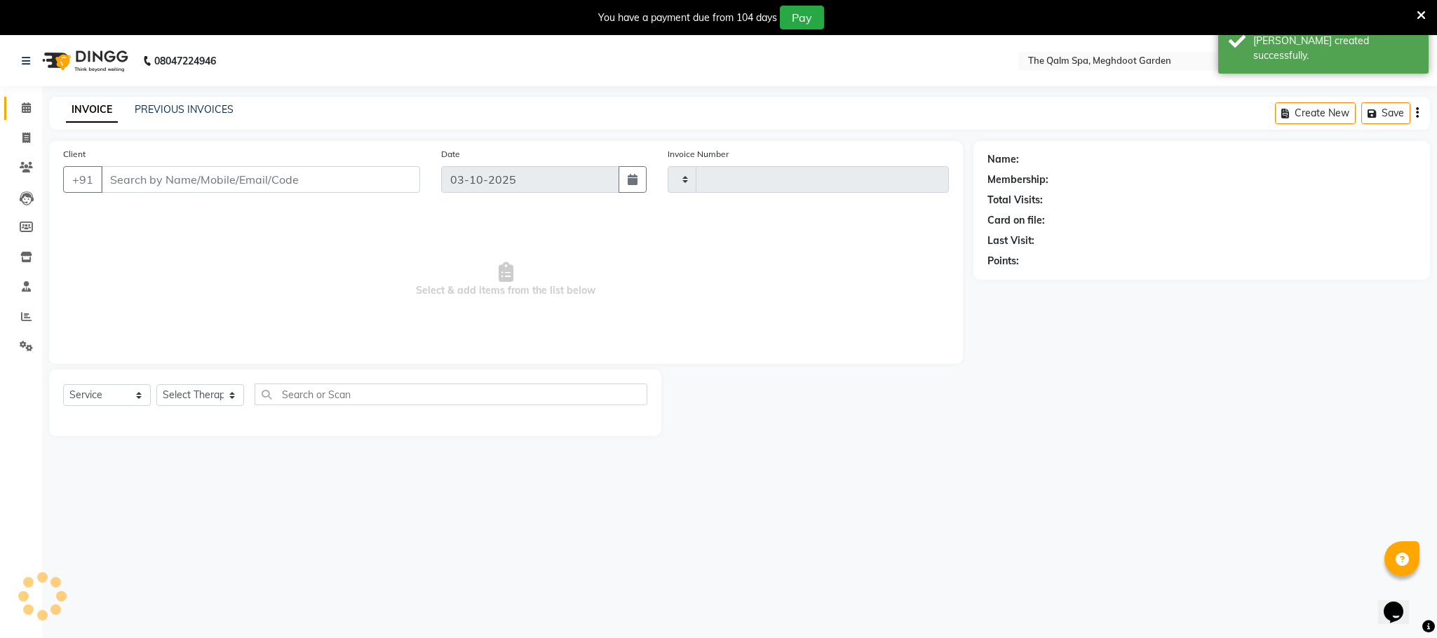
type input "2224"
select select "6401"
type input "9826020318"
select select "48473"
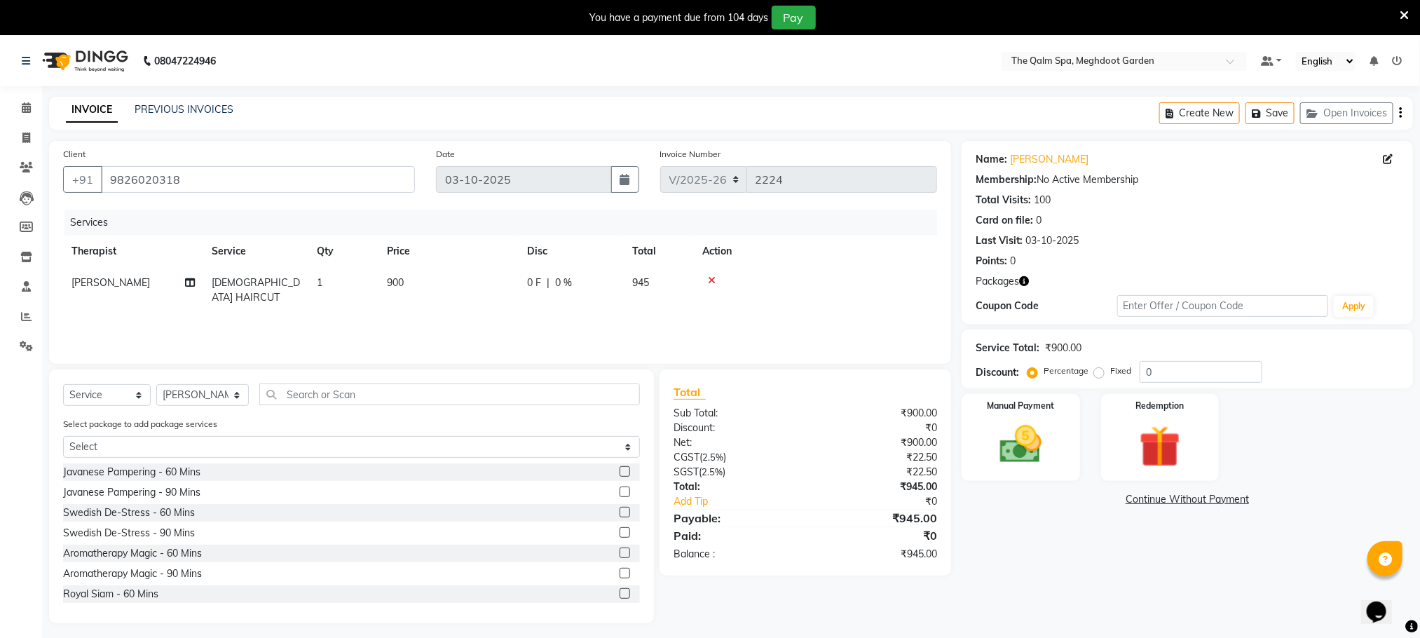
click at [1111, 368] on label "Fixed" at bounding box center [1121, 371] width 21 height 13
click at [1104, 368] on input "Fixed" at bounding box center [1102, 371] width 10 height 10
radio input "true"
click at [1031, 440] on img at bounding box center [1021, 445] width 70 height 50
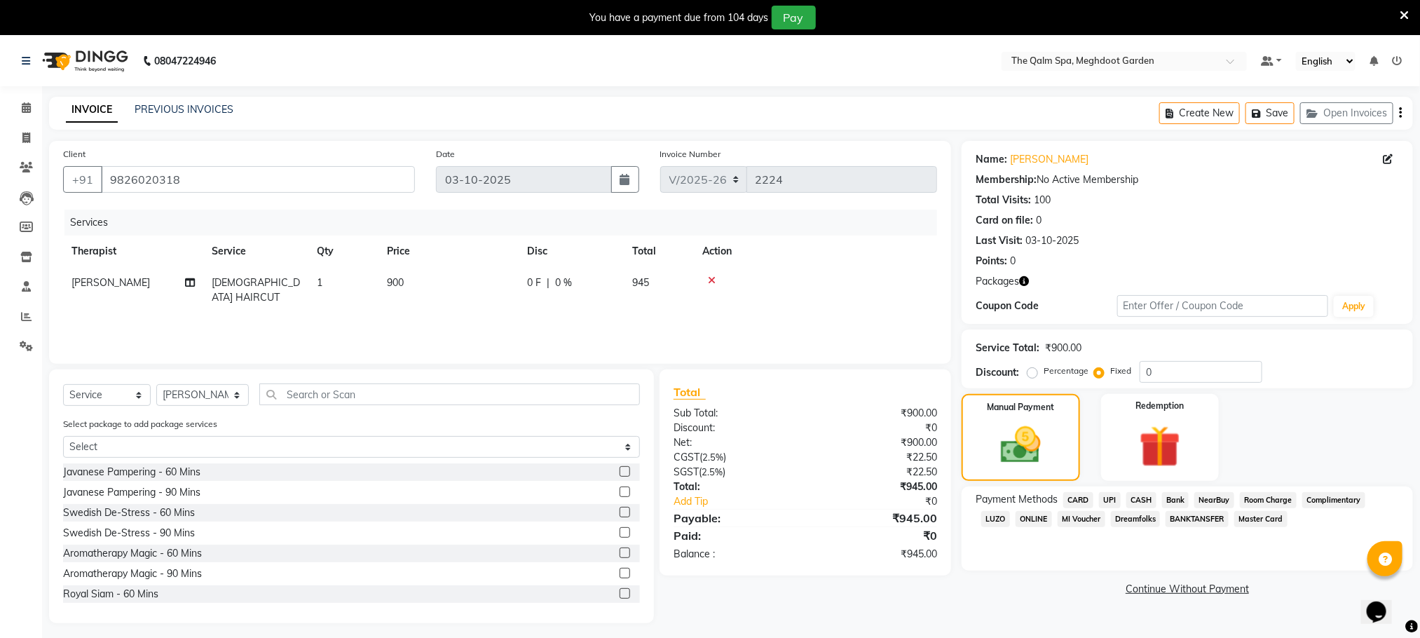
click at [1136, 499] on span "CASH" at bounding box center [1142, 500] width 30 height 16
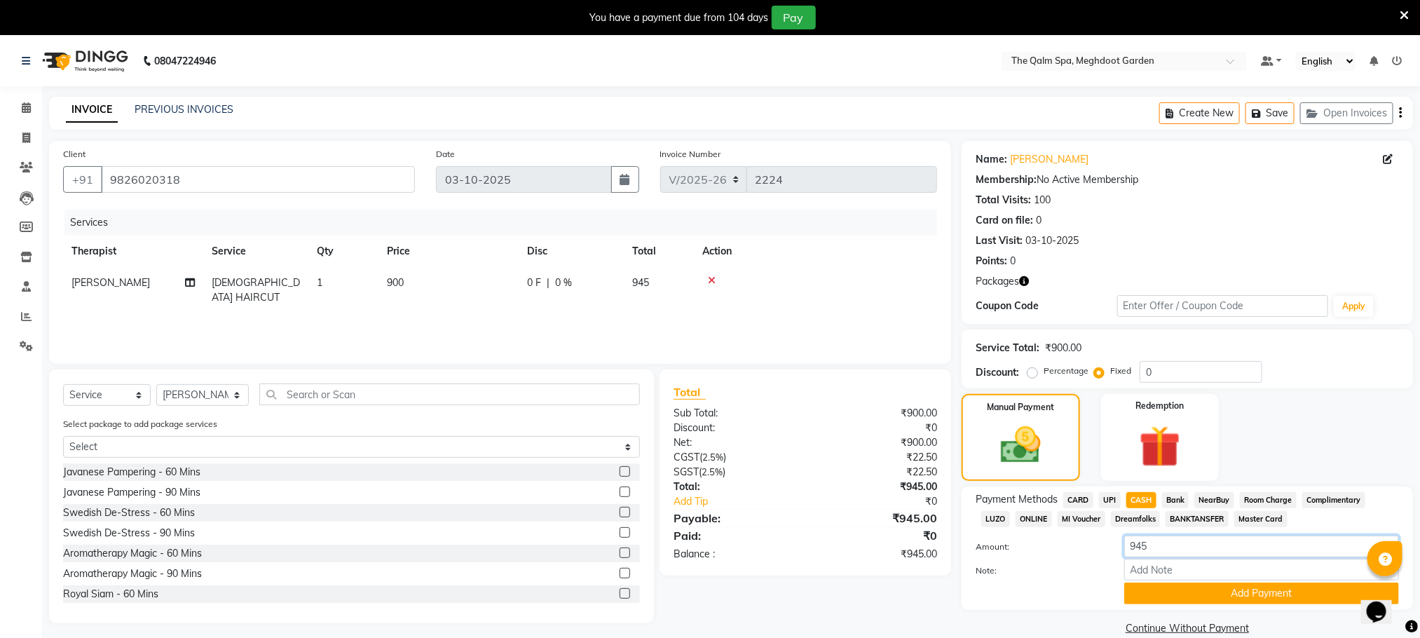
click at [1153, 543] on input "945" at bounding box center [1262, 547] width 275 height 22
type input "9"
type input "500"
click at [1185, 592] on button "Add Payment" at bounding box center [1262, 594] width 275 height 22
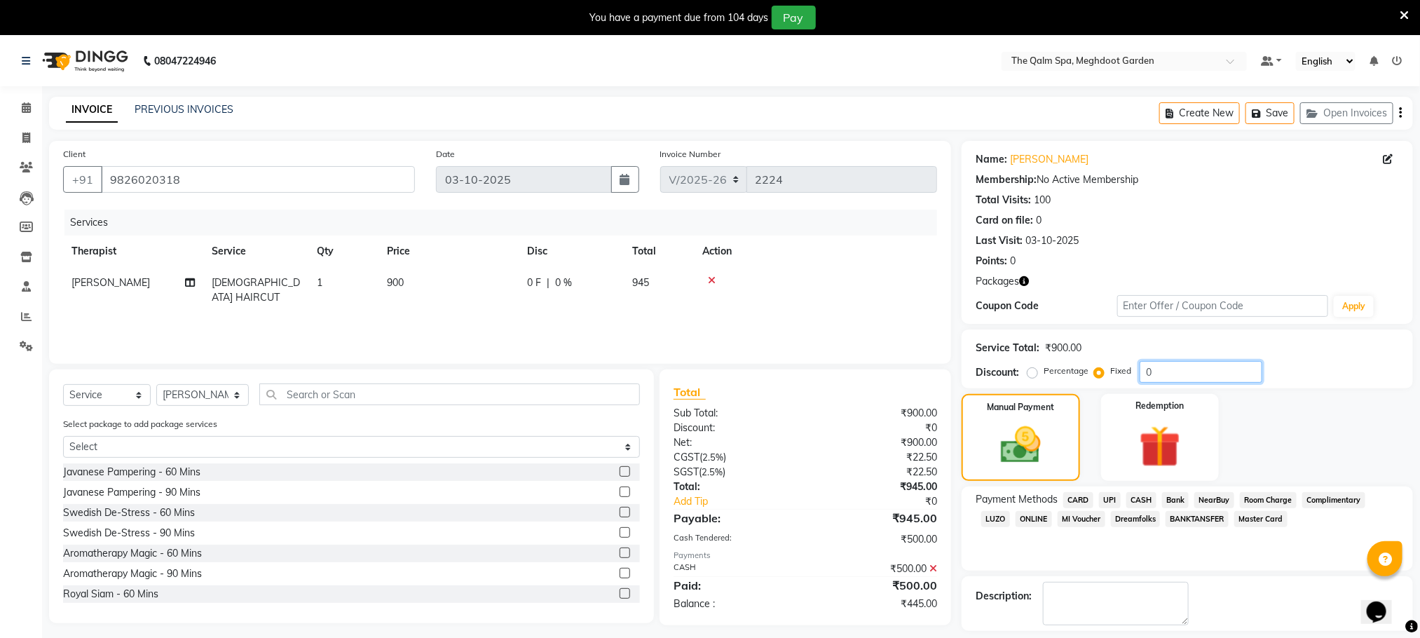
click at [1170, 372] on input "0" at bounding box center [1201, 372] width 123 height 22
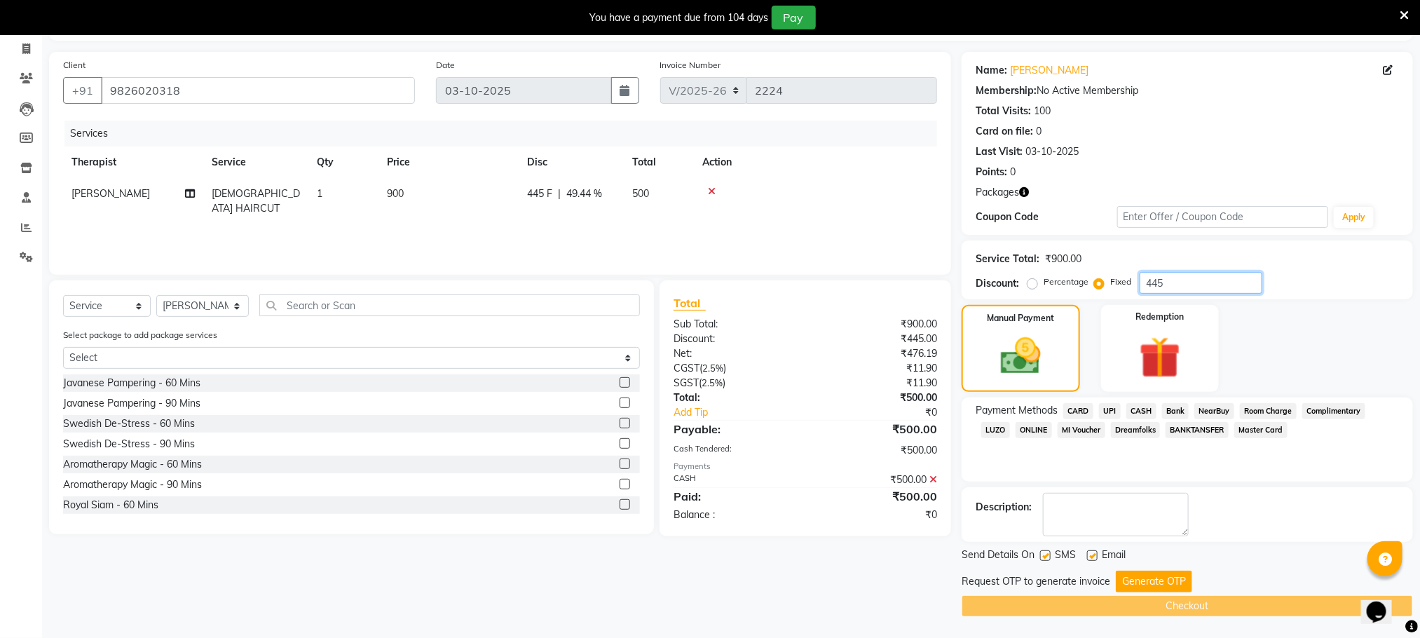
scroll to position [90, 0]
type input "445"
click at [1153, 578] on button "Generate OTP" at bounding box center [1154, 582] width 76 height 22
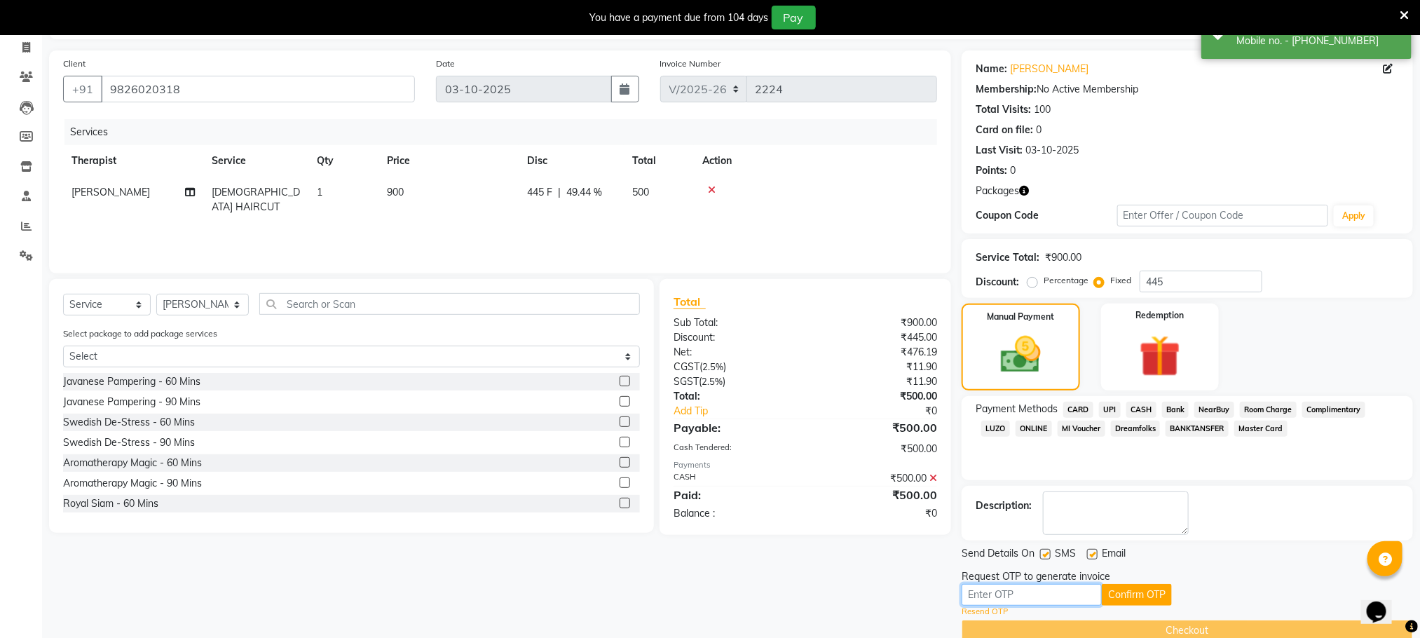
click at [1006, 599] on input "text" at bounding box center [1032, 595] width 140 height 22
type input "6556"
click at [1138, 589] on button "Confirm OTP" at bounding box center [1137, 595] width 70 height 22
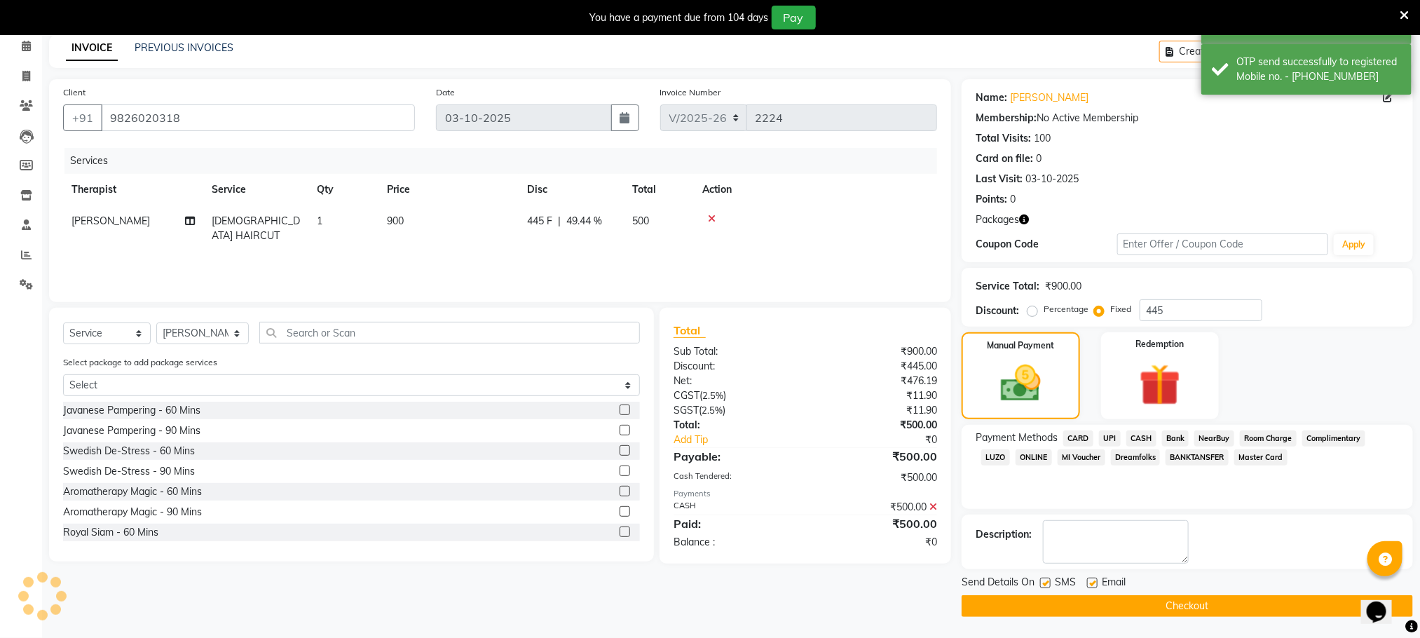
scroll to position [63, 0]
click at [1146, 600] on button "Checkout" at bounding box center [1188, 606] width 452 height 22
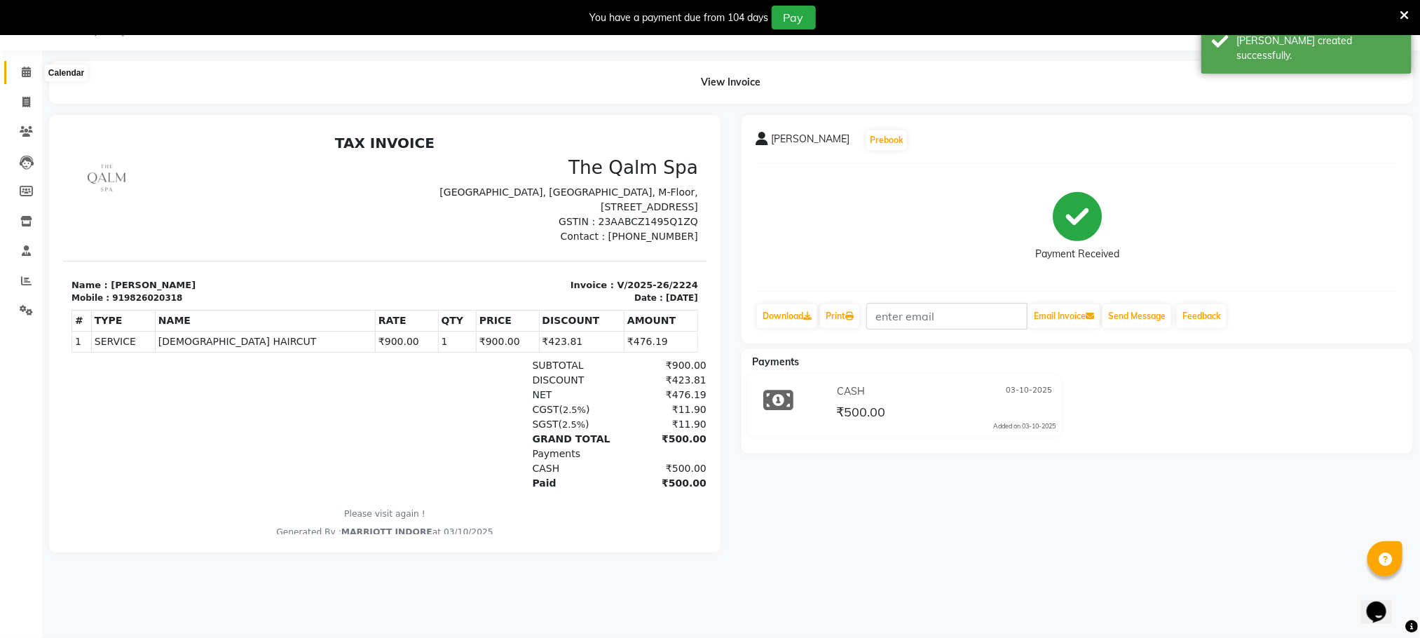
click at [32, 76] on span at bounding box center [26, 73] width 25 height 16
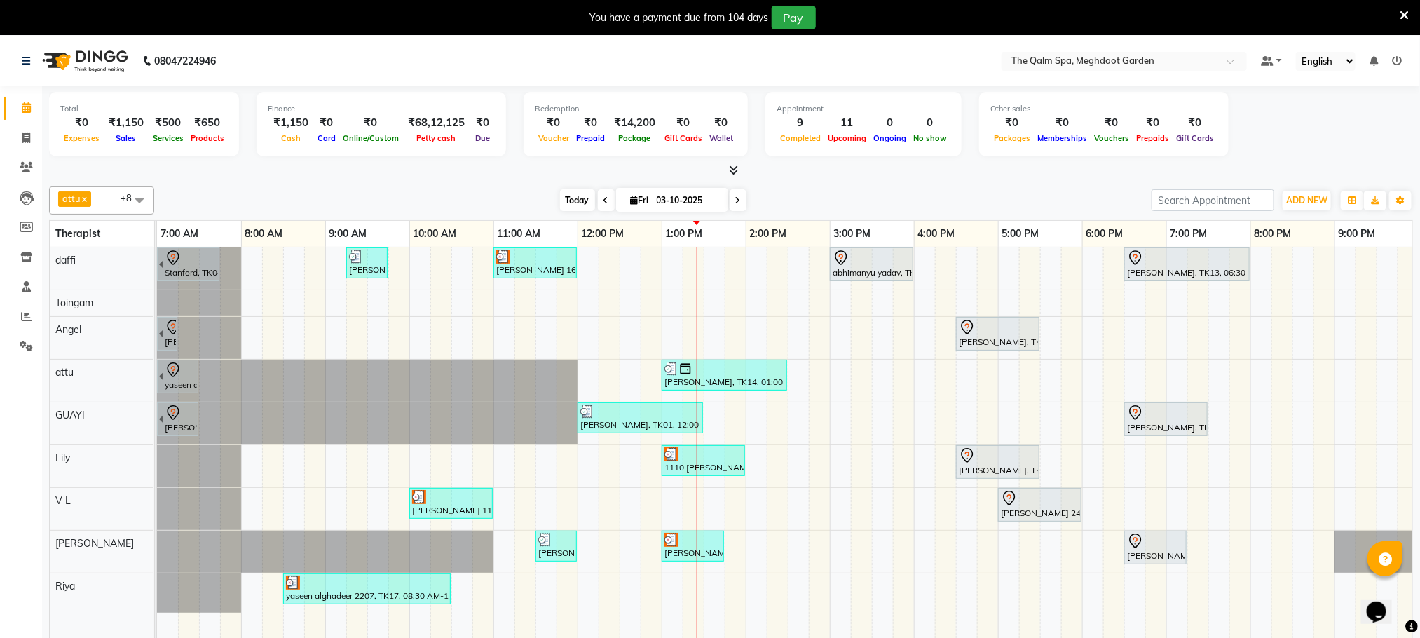
click at [577, 201] on span "Today" at bounding box center [577, 200] width 35 height 22
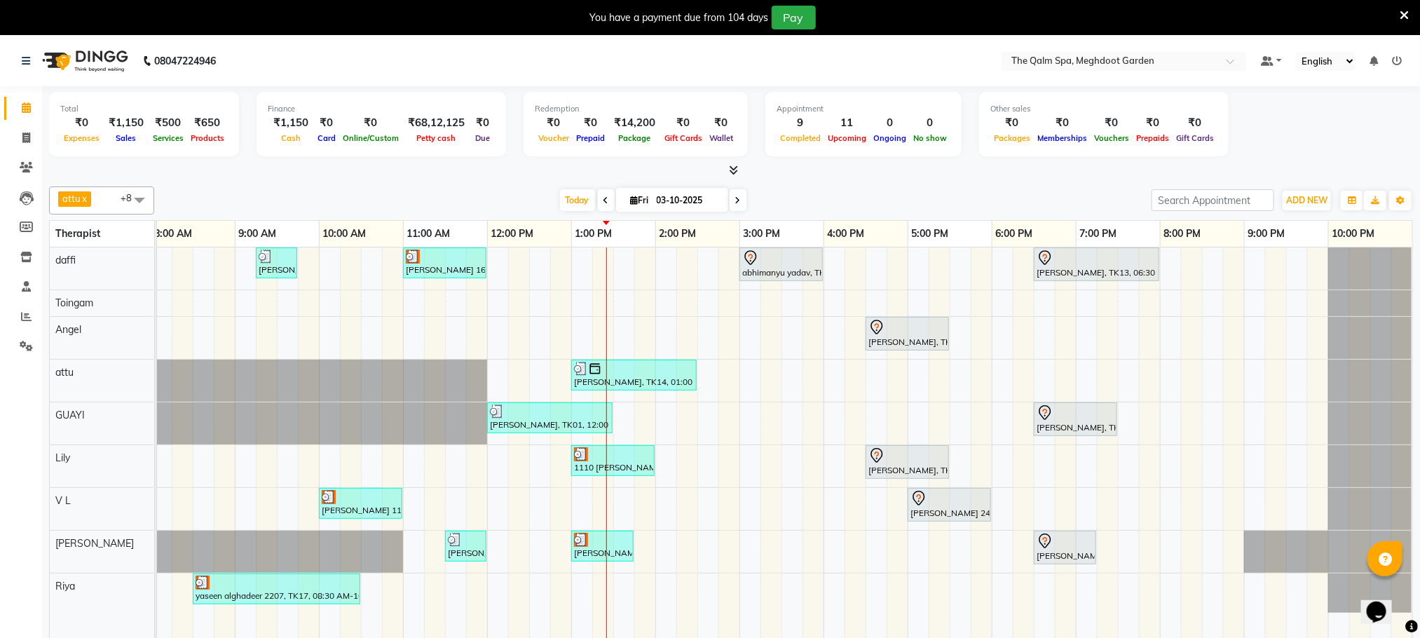
click at [738, 198] on icon at bounding box center [738, 200] width 6 height 8
type input "04-10-2025"
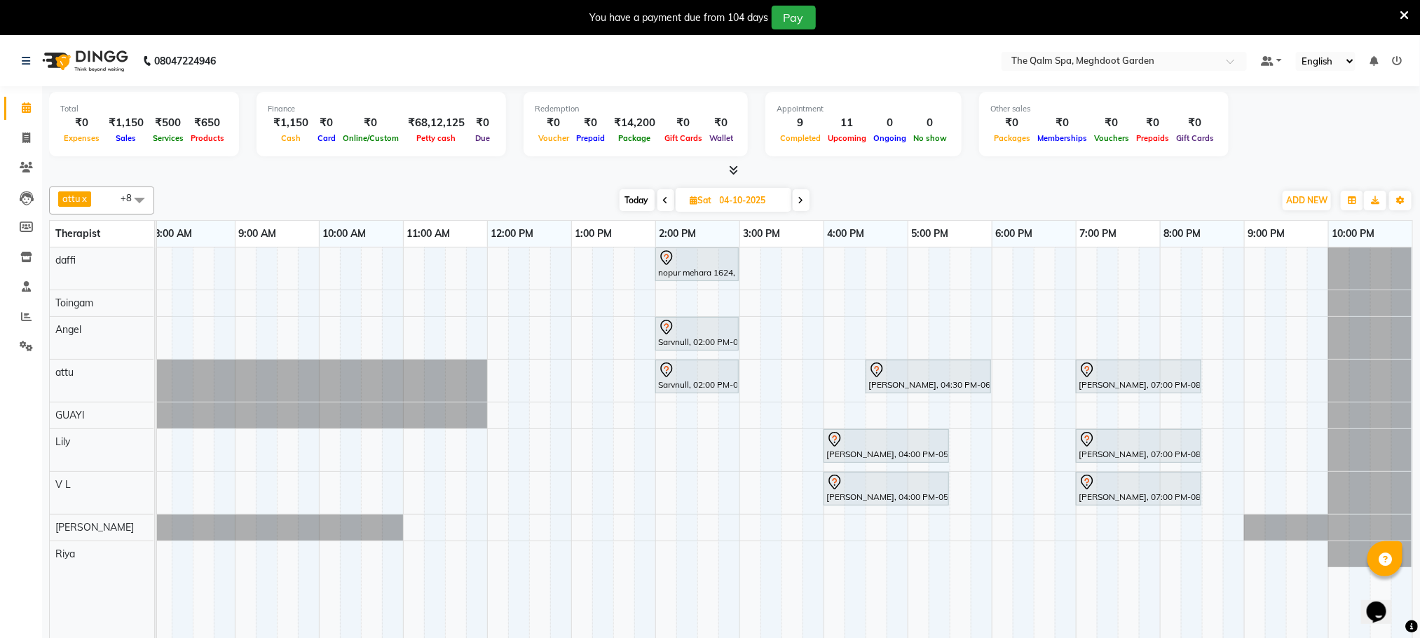
click at [409, 307] on div "nopur mehara 1624, 02:00 PM-03:00 PM, Javanese Pampering - 60 Mins Sarvnull, 02…" at bounding box center [740, 452] width 1346 height 410
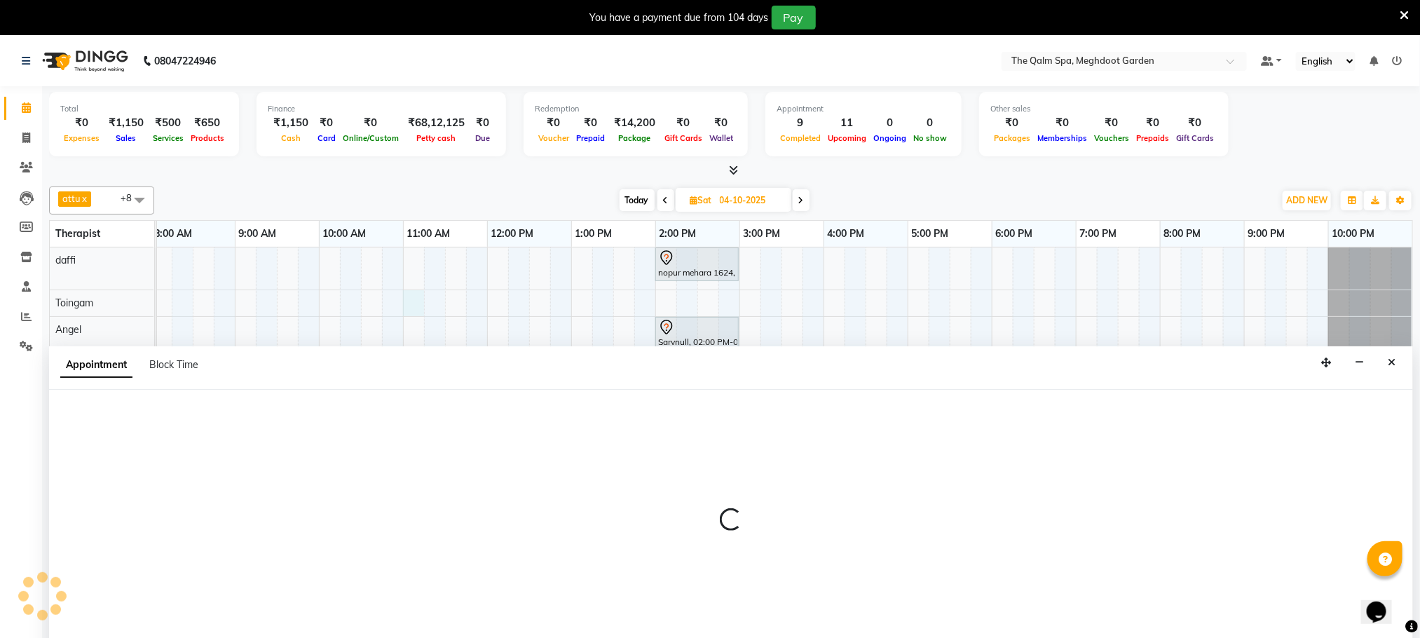
scroll to position [36, 0]
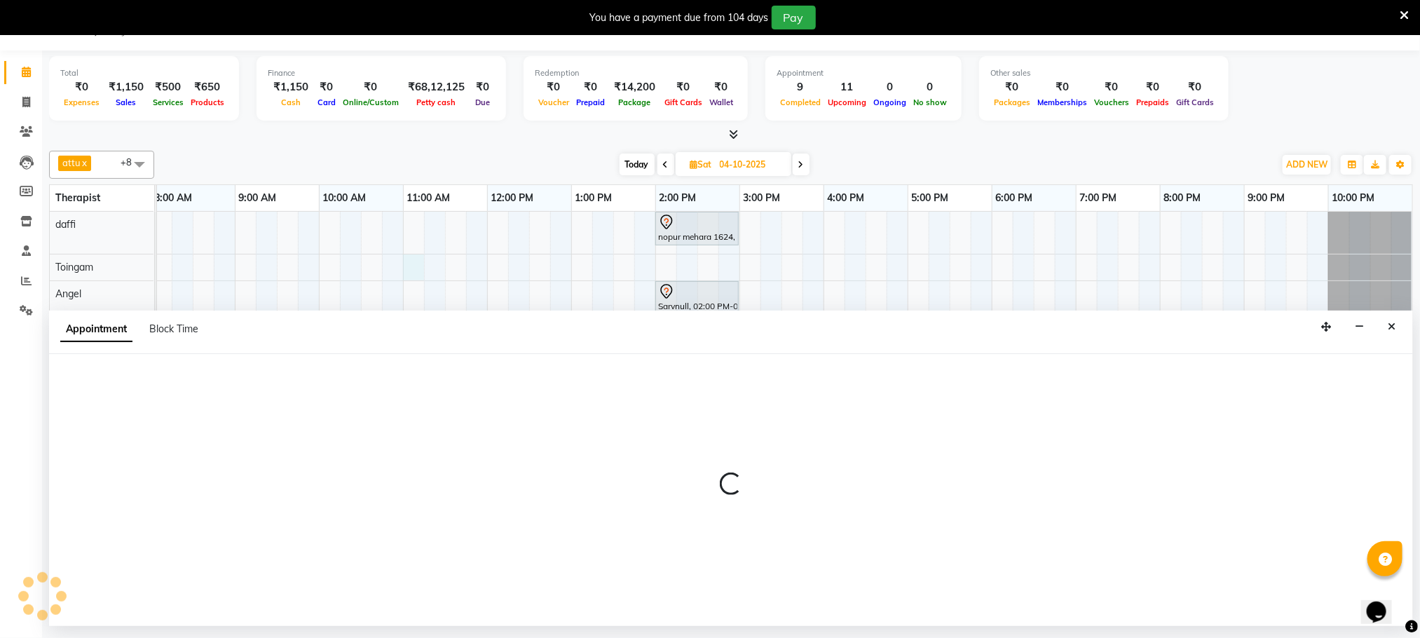
select select "79343"
select select "660"
select select "tentative"
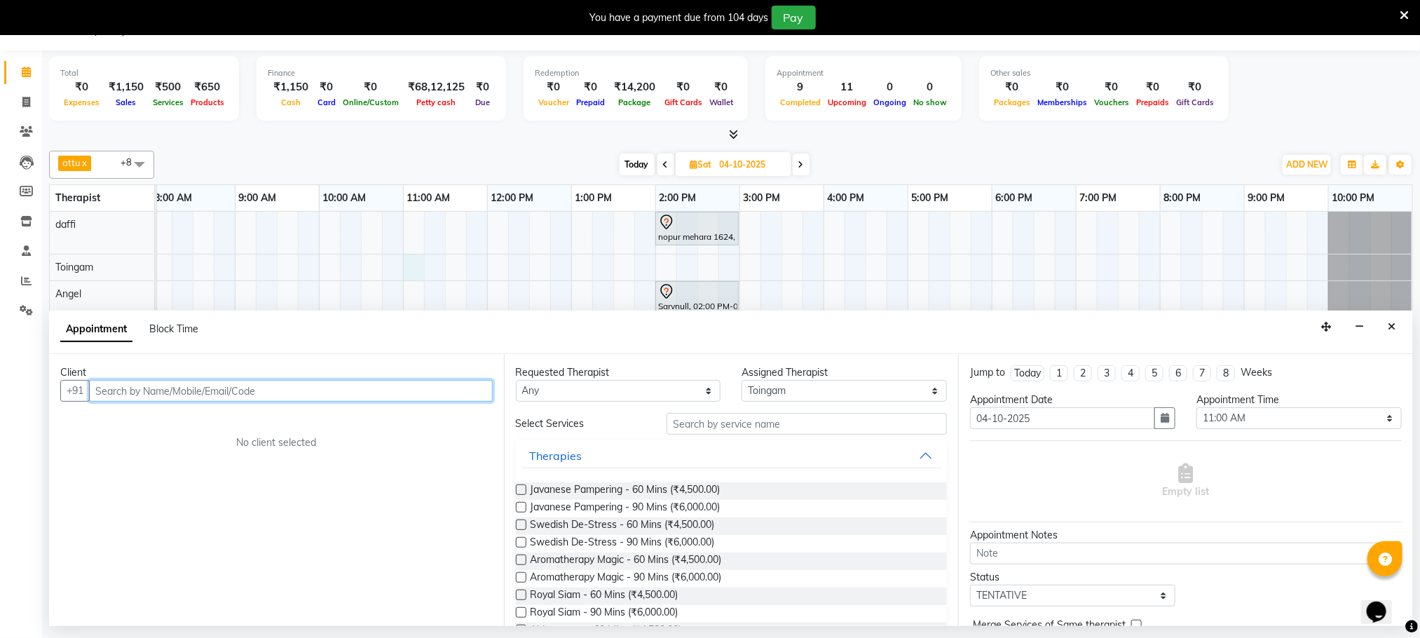
click at [404, 391] on input "text" at bounding box center [291, 391] width 404 height 22
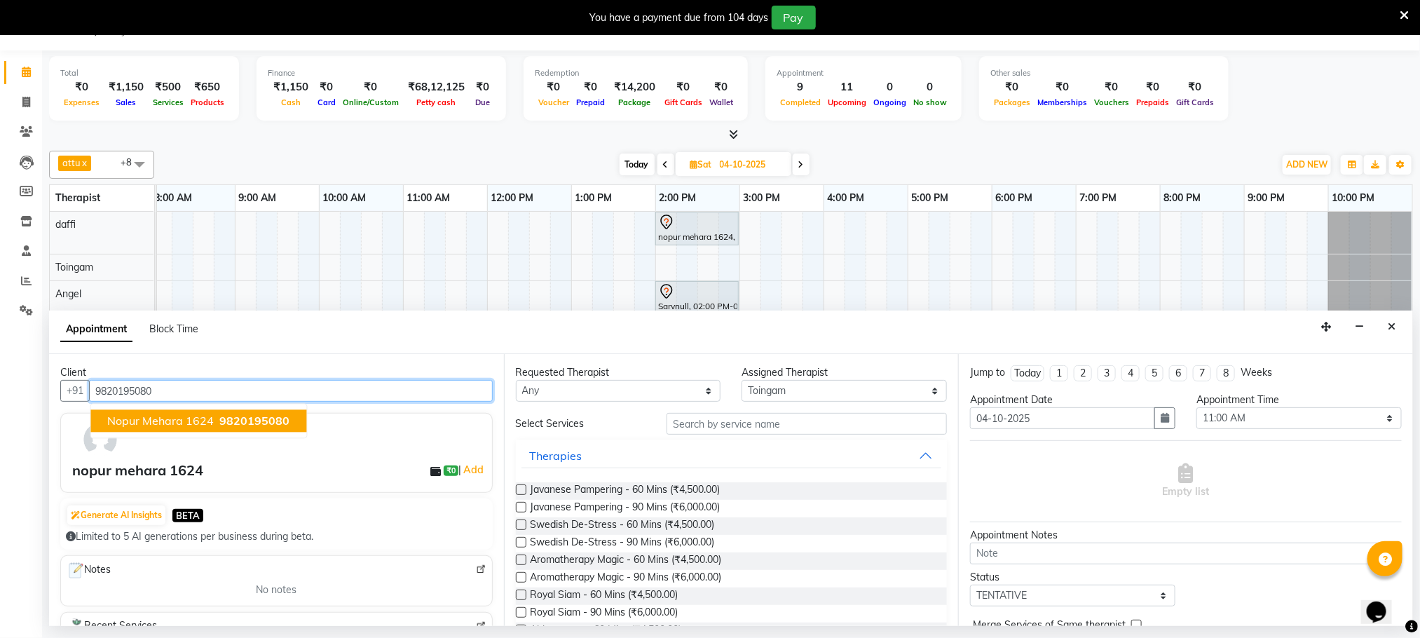
click at [225, 414] on button "nopur mehara 1624 9820195080" at bounding box center [199, 421] width 216 height 22
type input "9820195080"
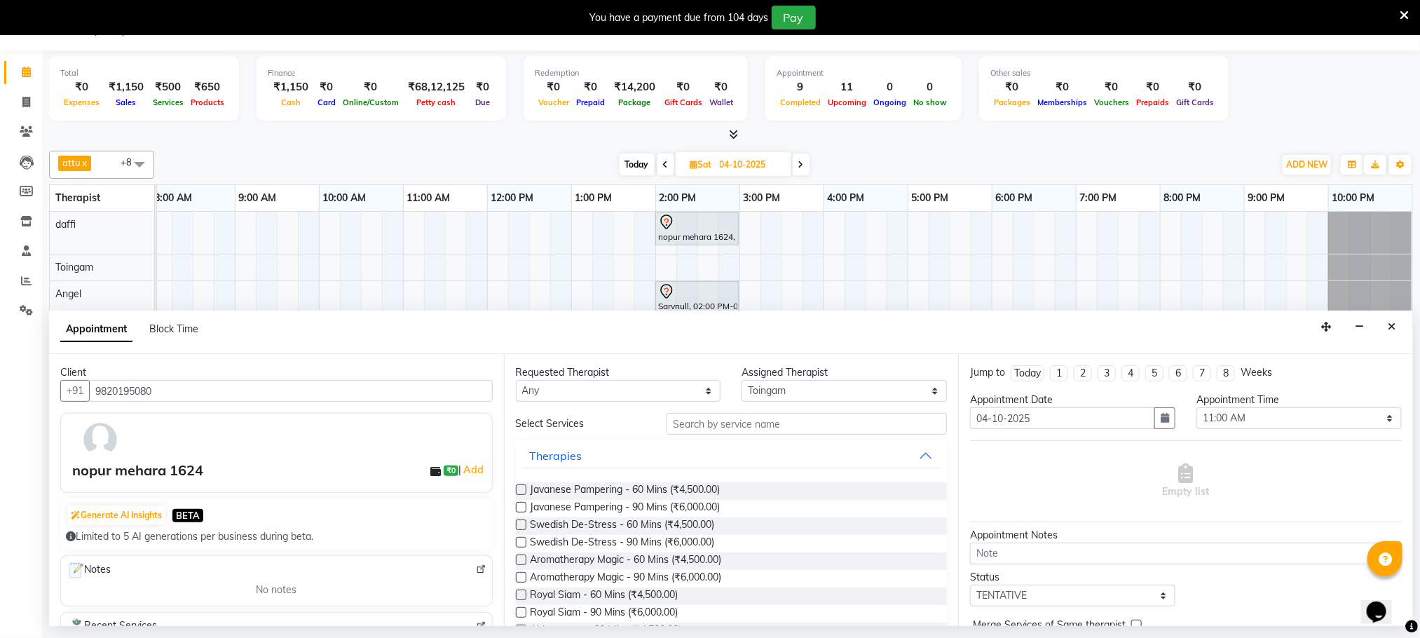
click at [518, 527] on label at bounding box center [521, 525] width 11 height 11
click at [518, 527] on input "checkbox" at bounding box center [520, 526] width 9 height 9
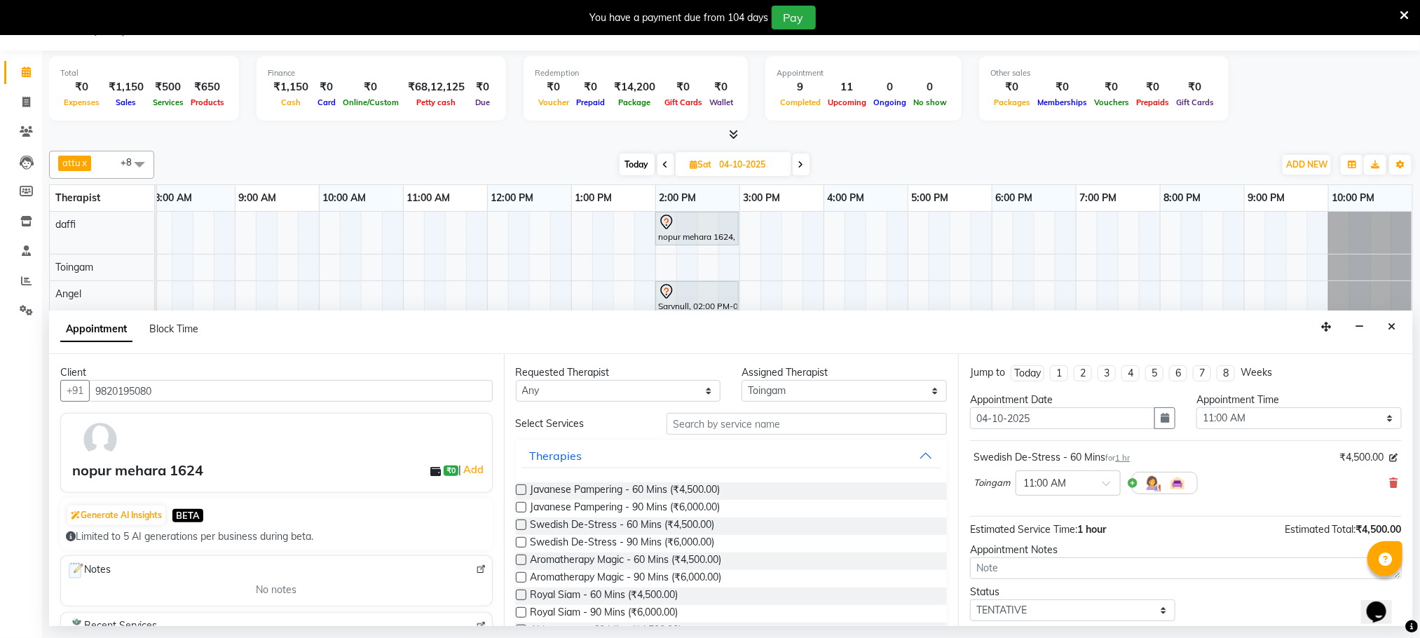
click at [518, 527] on label at bounding box center [521, 525] width 11 height 11
click at [518, 527] on input "checkbox" at bounding box center [520, 526] width 9 height 9
click at [518, 527] on label at bounding box center [521, 525] width 11 height 11
click at [518, 527] on input "checkbox" at bounding box center [520, 526] width 9 height 9
checkbox input "false"
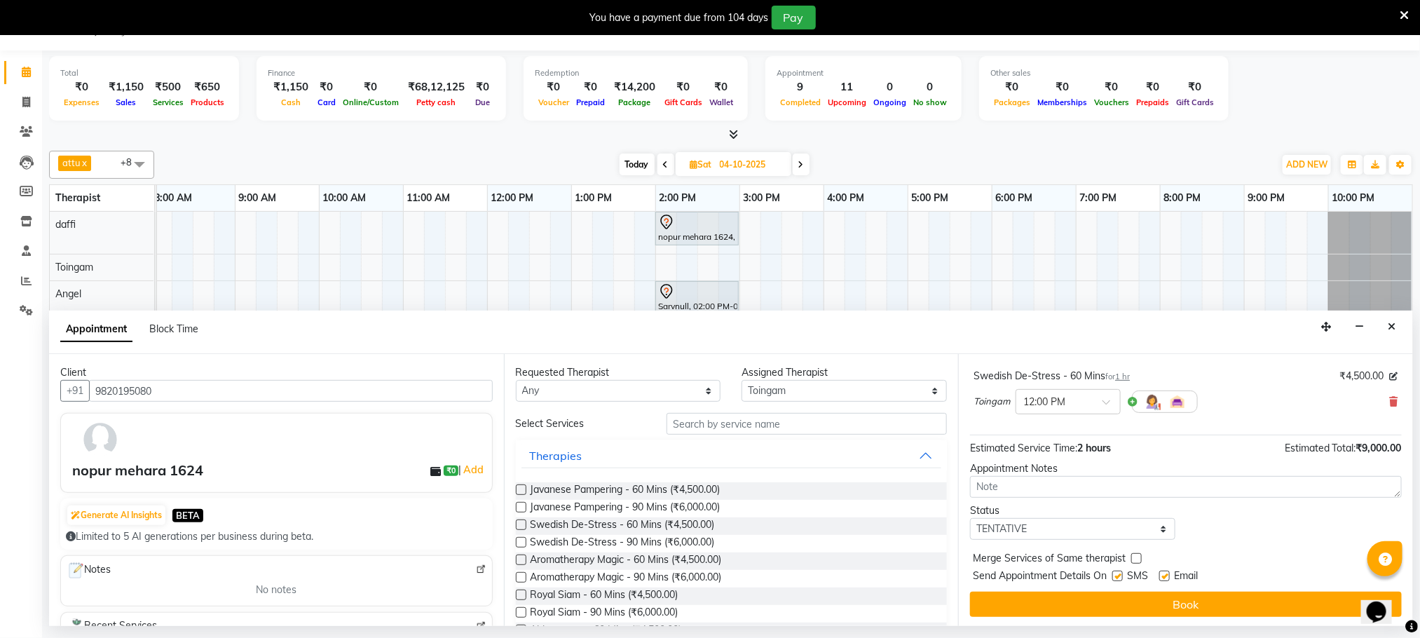
scroll to position [149, 0]
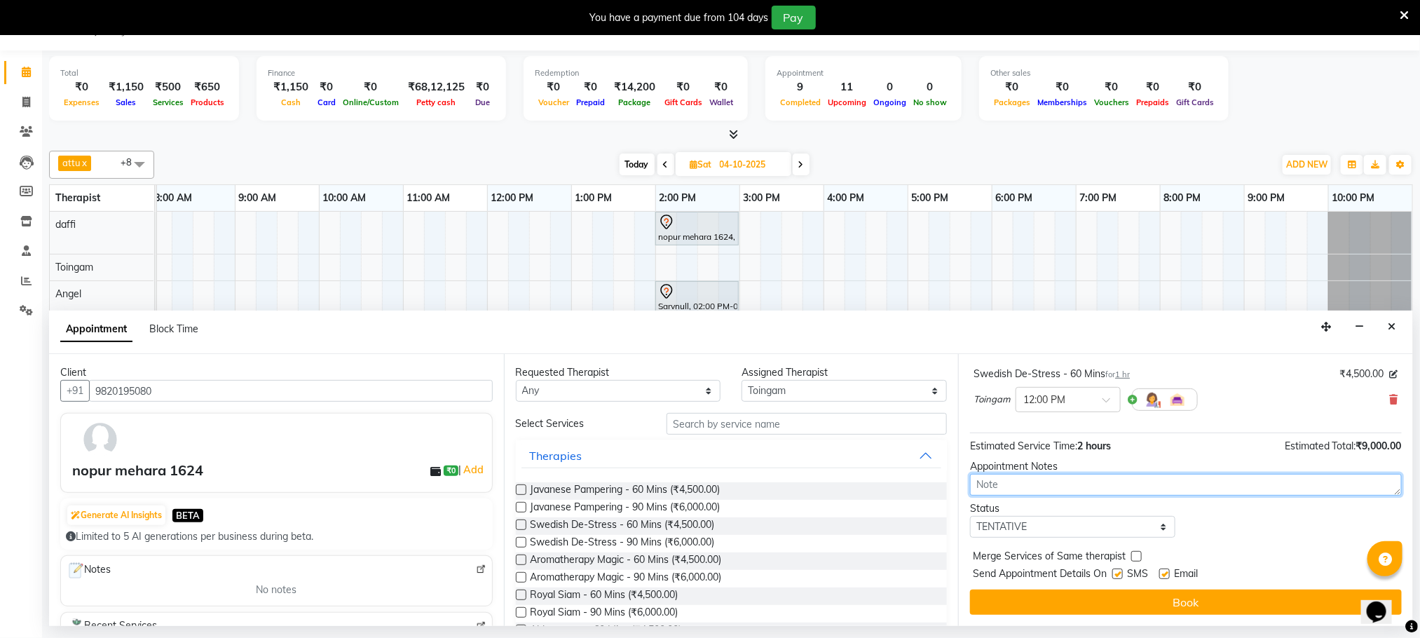
click at [1041, 488] on textarea at bounding box center [1186, 485] width 432 height 22
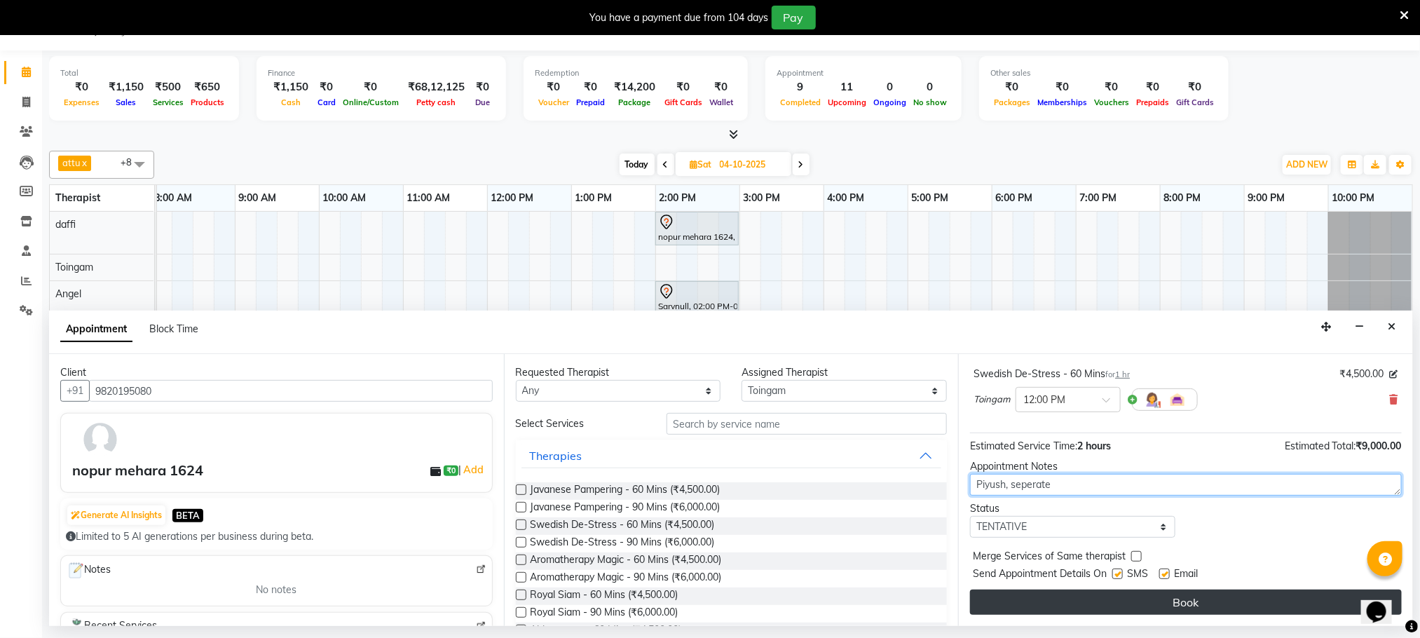
type textarea "Piyush, seperate"
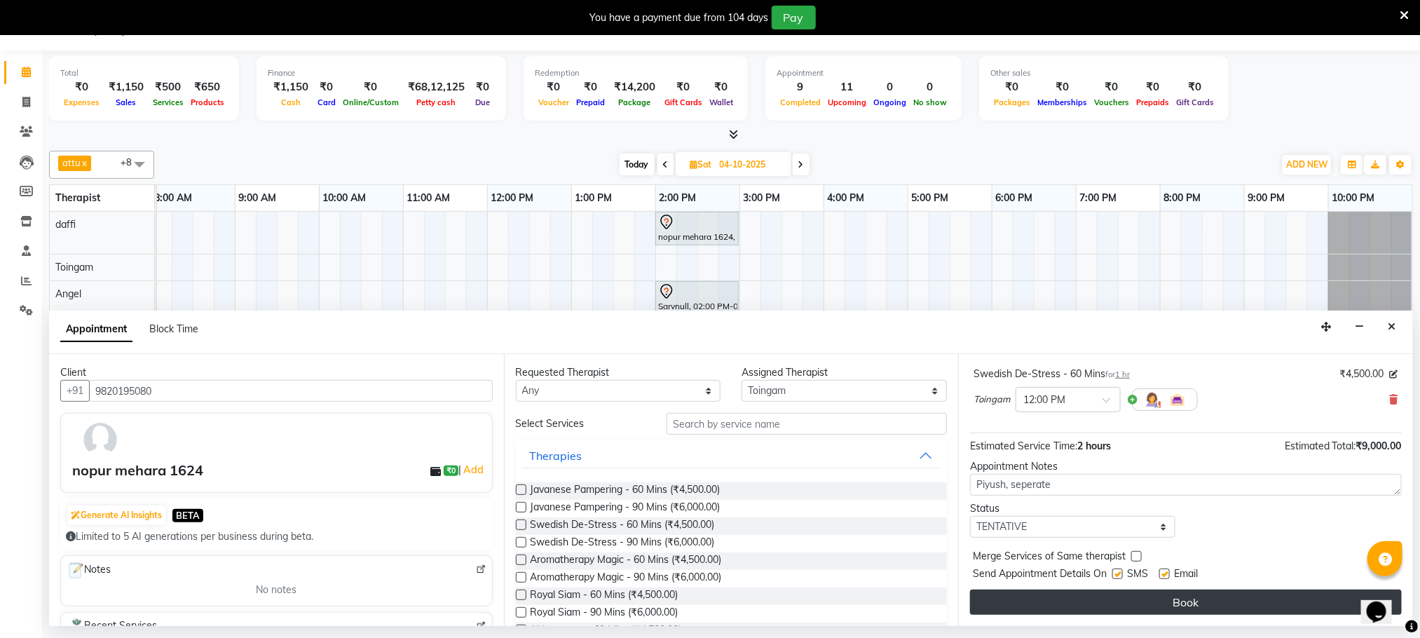
click at [1185, 602] on button "Book" at bounding box center [1186, 602] width 432 height 25
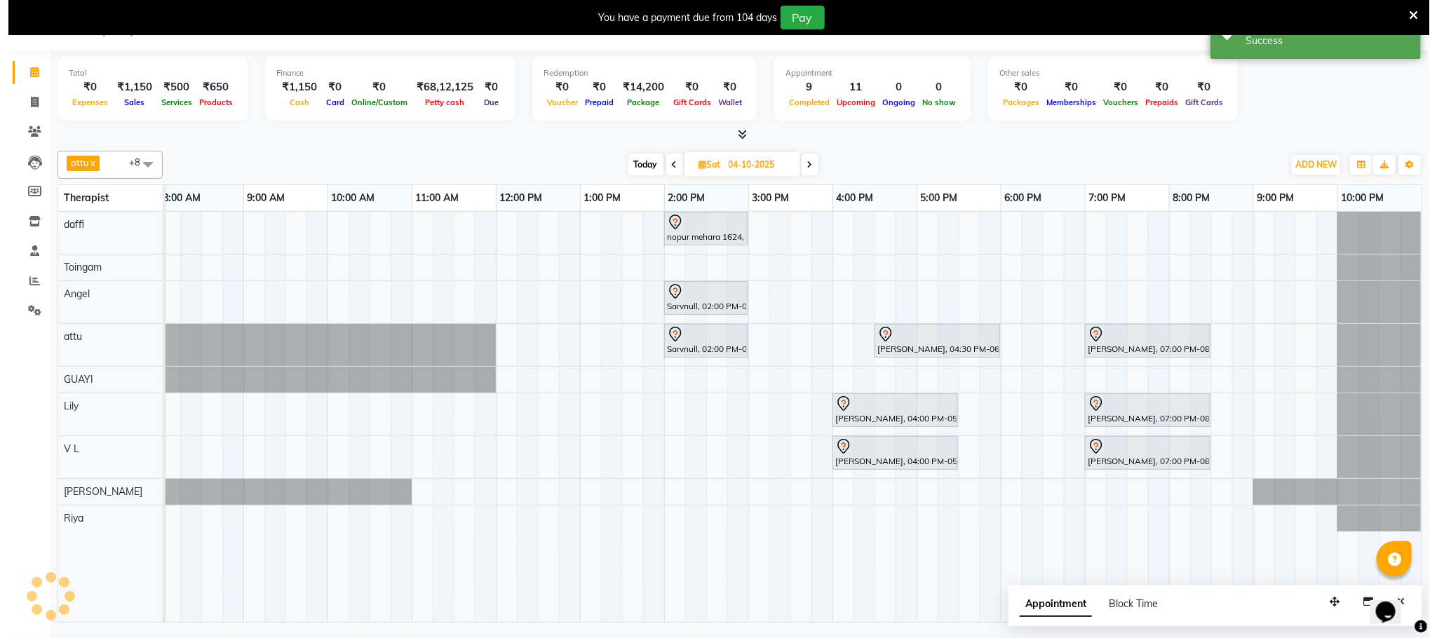
scroll to position [0, 0]
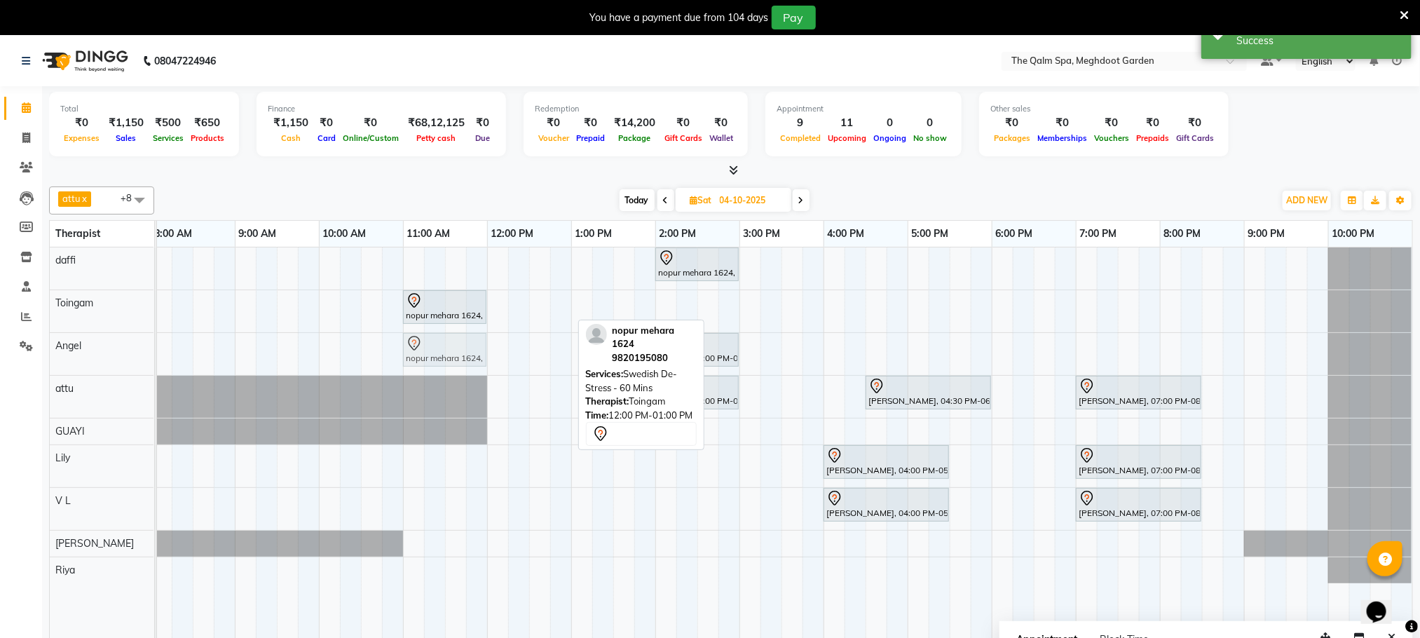
drag, startPoint x: 527, startPoint y: 312, endPoint x: 435, endPoint y: 366, distance: 105.9
click at [437, 369] on tbody "nopur mehara 1624, 02:00 PM-03:00 PM, Javanese Pampering - 60 Mins nopur mehara…" at bounding box center [740, 415] width 1346 height 336
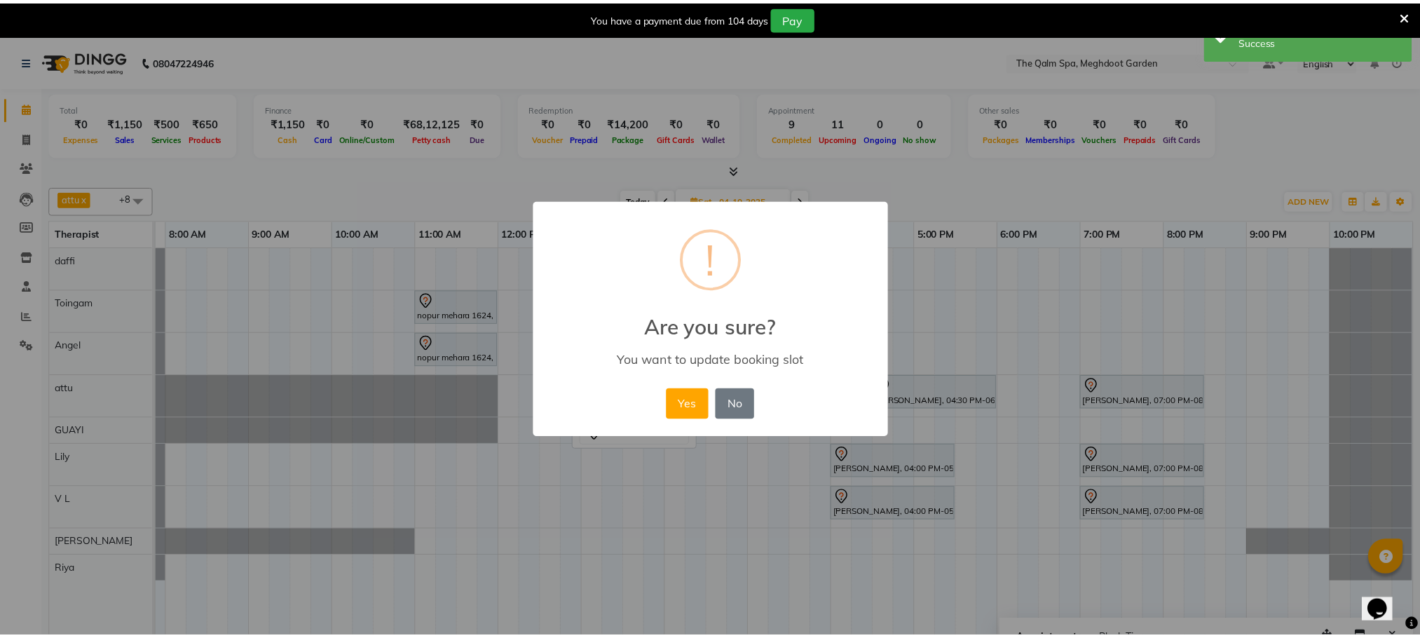
scroll to position [0, 74]
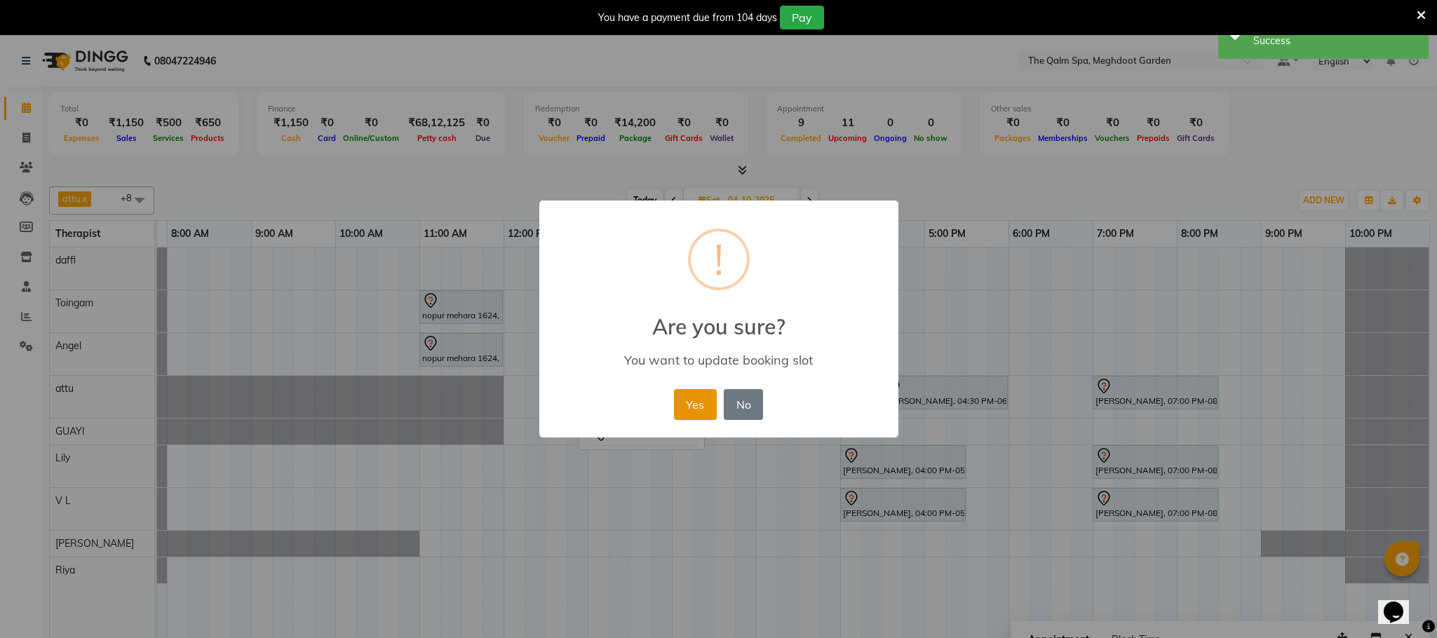
click at [686, 400] on button "Yes" at bounding box center [695, 404] width 43 height 31
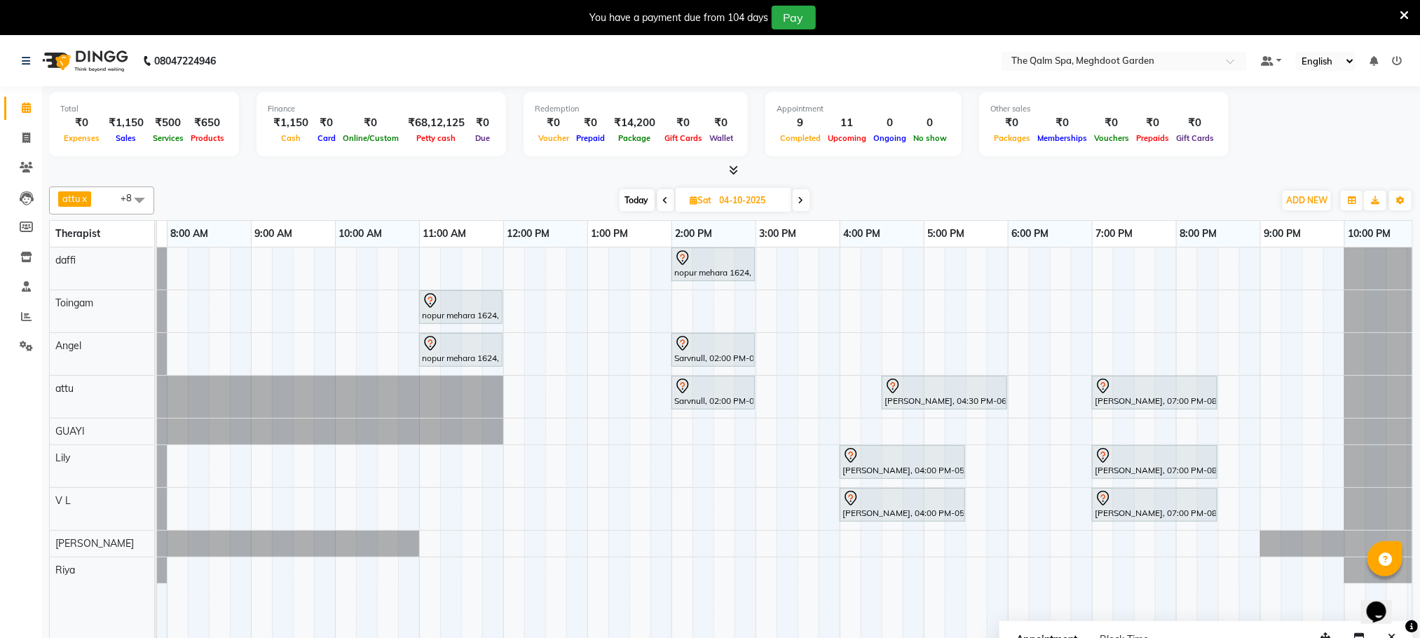
click at [642, 200] on span "Today" at bounding box center [637, 200] width 35 height 22
type input "03-10-2025"
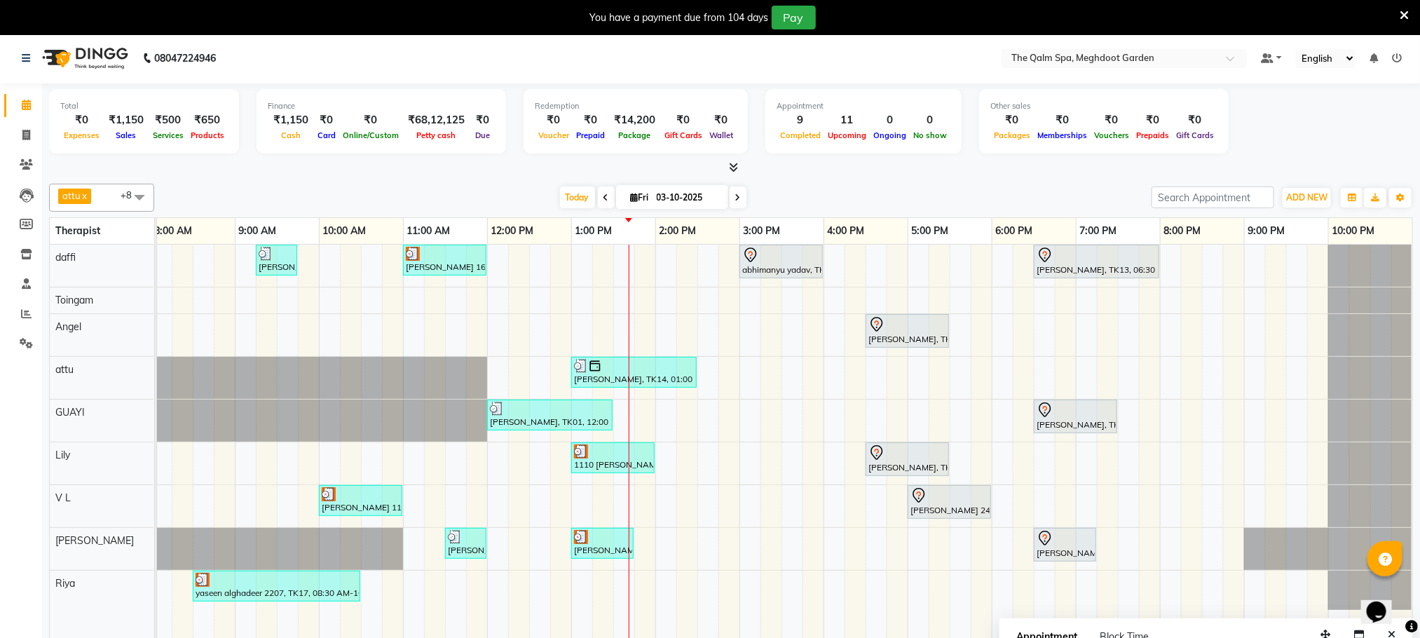
scroll to position [0, 0]
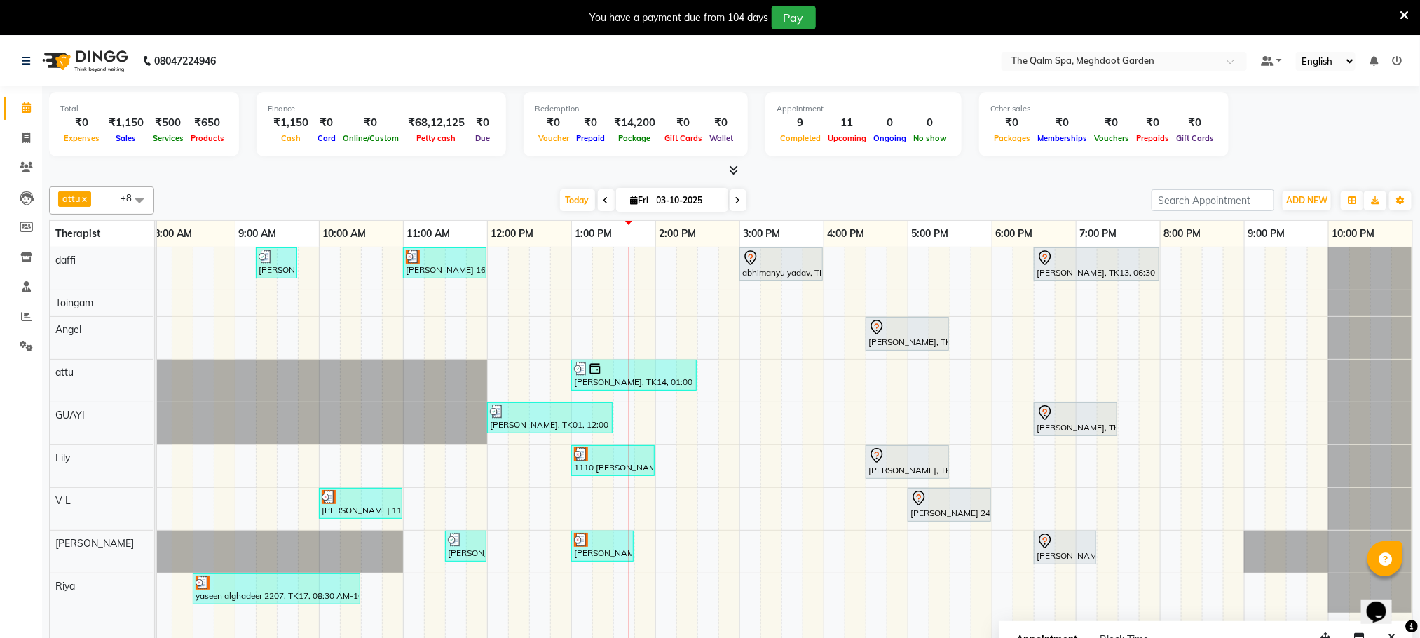
click at [1336, 368] on tbody "Stanford, TK04, 06:45 AM-07:45 AM, Swedish De-Stress - 60 Mins jay dev, TK10, 0…" at bounding box center [740, 429] width 1346 height 365
click at [686, 555] on div "Stanford, TK04, 06:45 AM-07:45 AM, Swedish De-Stress - 60 Mins jay dev, TK10, 0…" at bounding box center [740, 452] width 1346 height 410
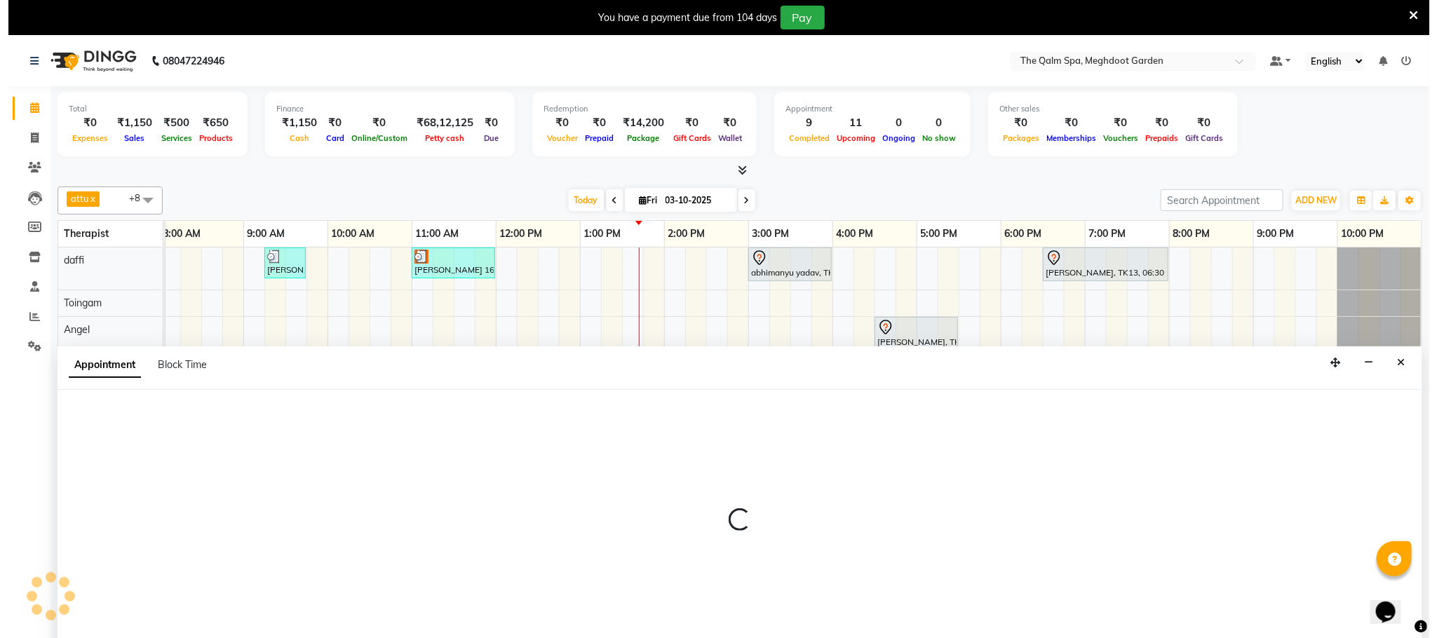
scroll to position [36, 0]
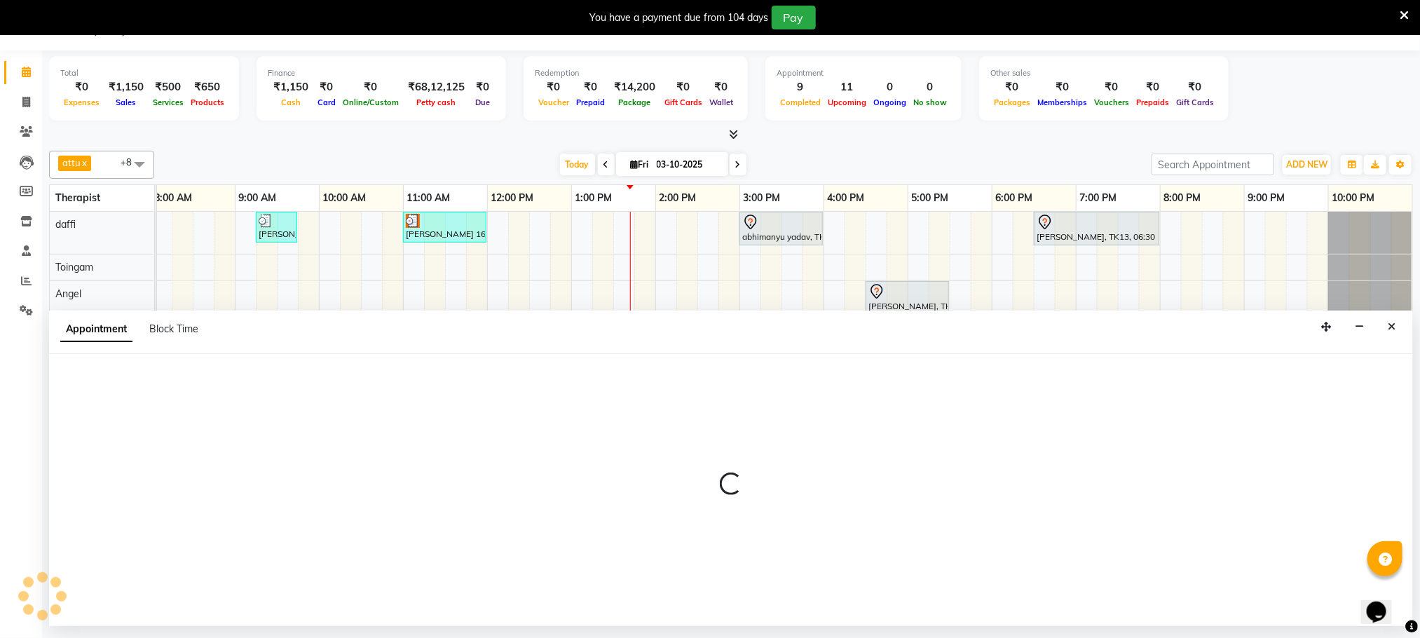
select select "48473"
select select "855"
select select "tentative"
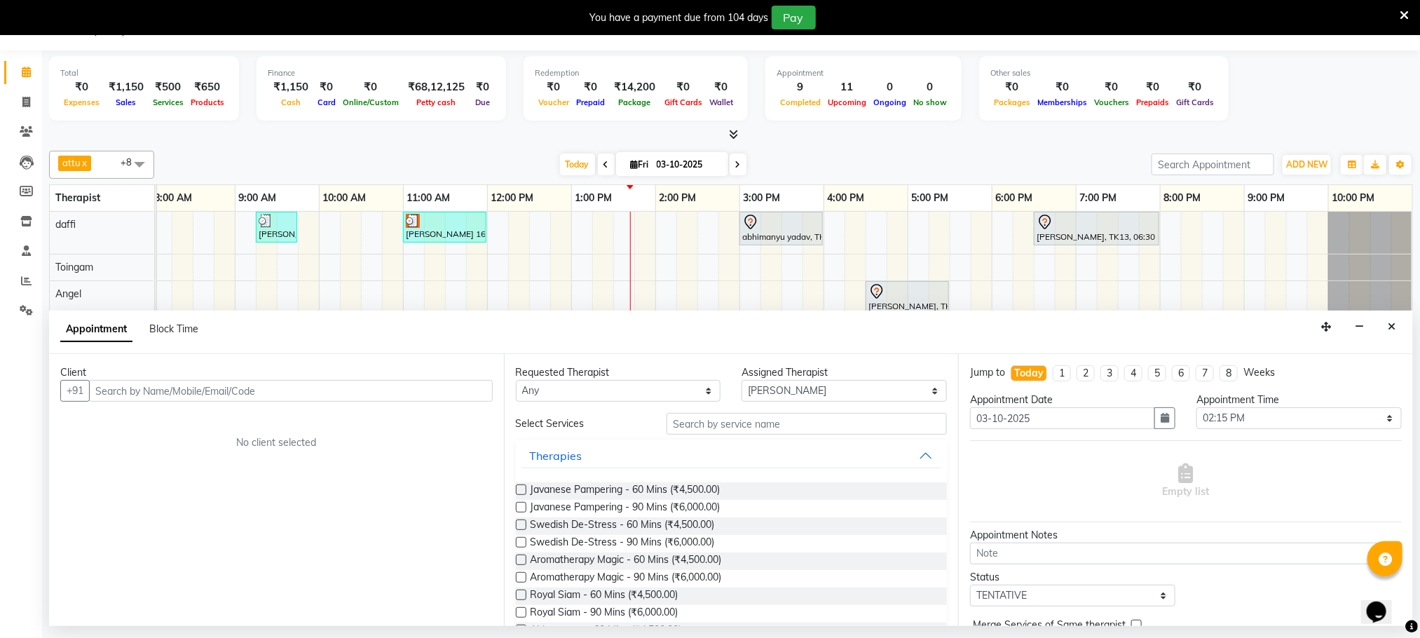
click at [345, 391] on input "text" at bounding box center [291, 391] width 404 height 22
type input "suzie"
click at [447, 390] on span "Add Client" at bounding box center [463, 390] width 47 height 13
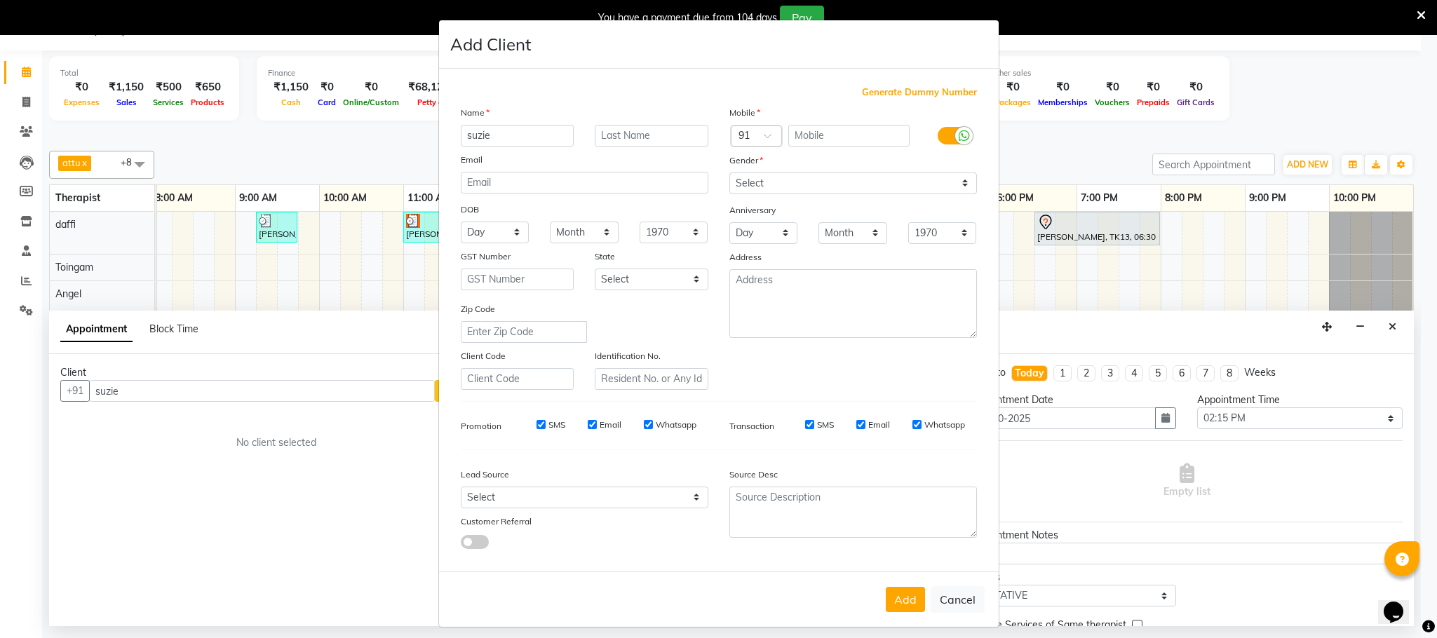
click at [465, 137] on input "suzie" at bounding box center [518, 136] width 114 height 22
type input "Suzie"
click at [659, 135] on input "text" at bounding box center [652, 136] width 114 height 22
type input "1116"
click at [951, 185] on select "Select Male Female Other Prefer Not To Say" at bounding box center [852, 183] width 247 height 22
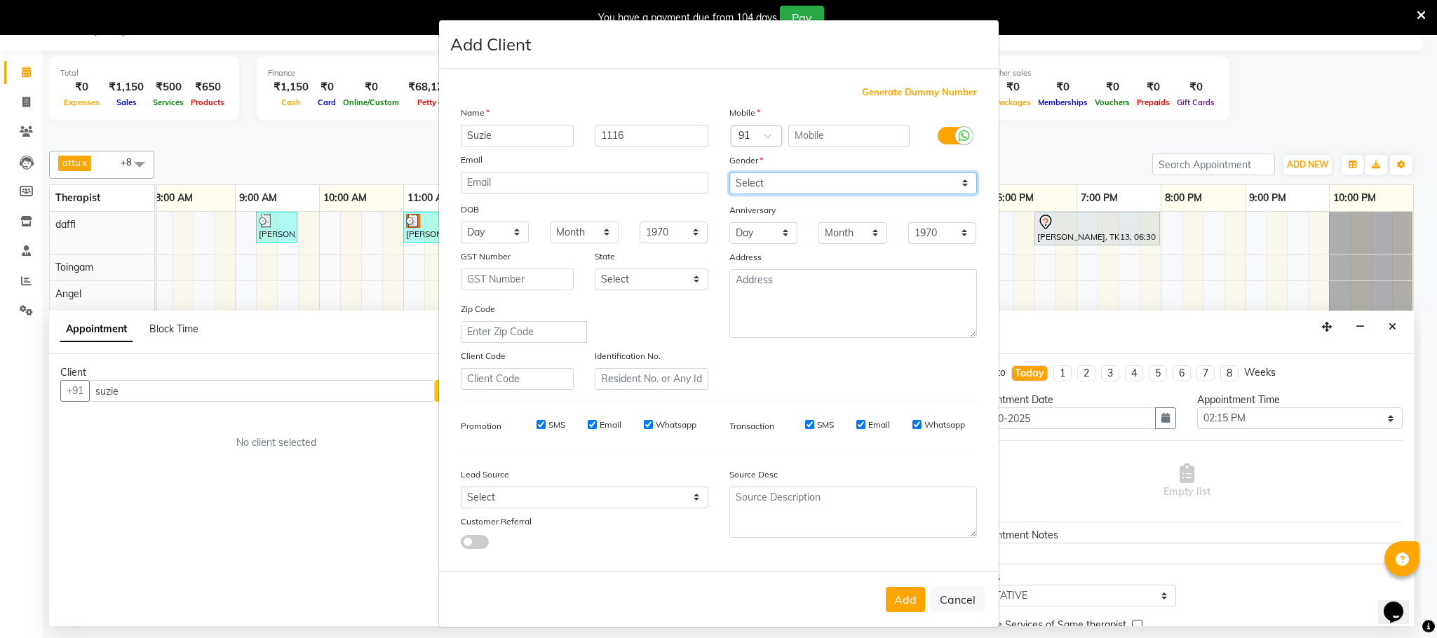
select select "female"
click at [729, 172] on select "Select Male Female Other Prefer Not To Say" at bounding box center [852, 183] width 247 height 22
click at [936, 259] on div "Address" at bounding box center [853, 260] width 269 height 20
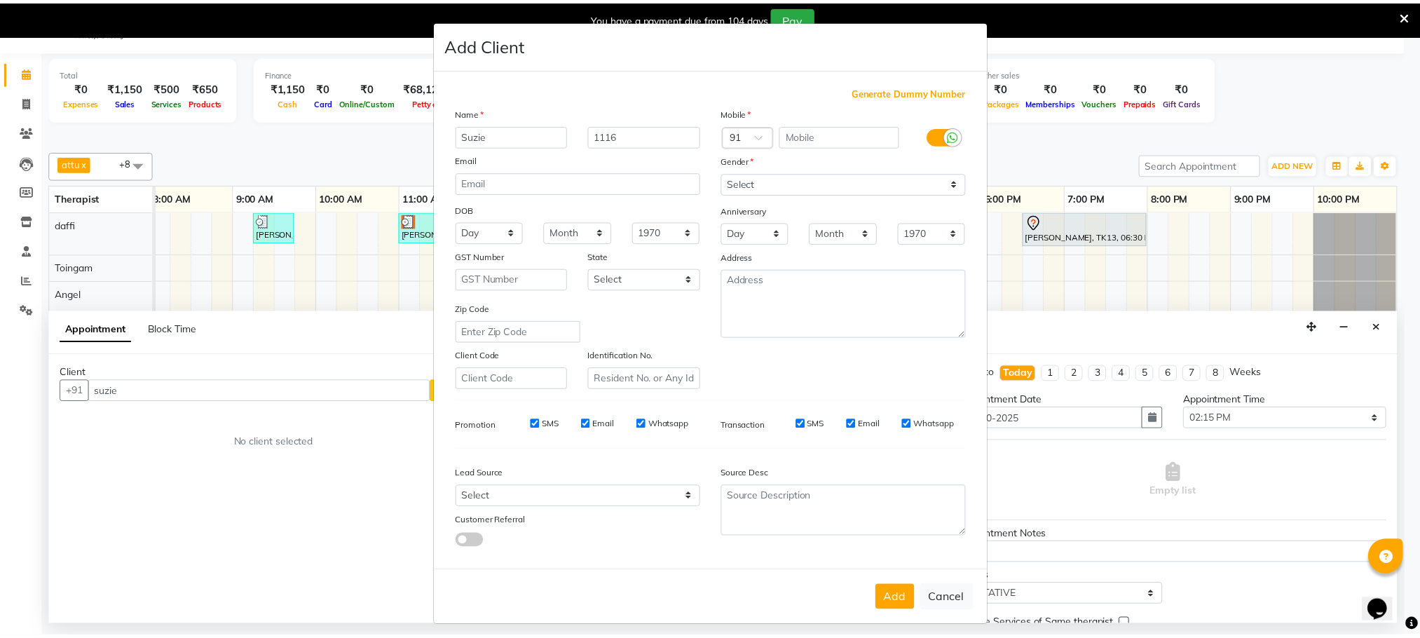
scroll to position [7, 0]
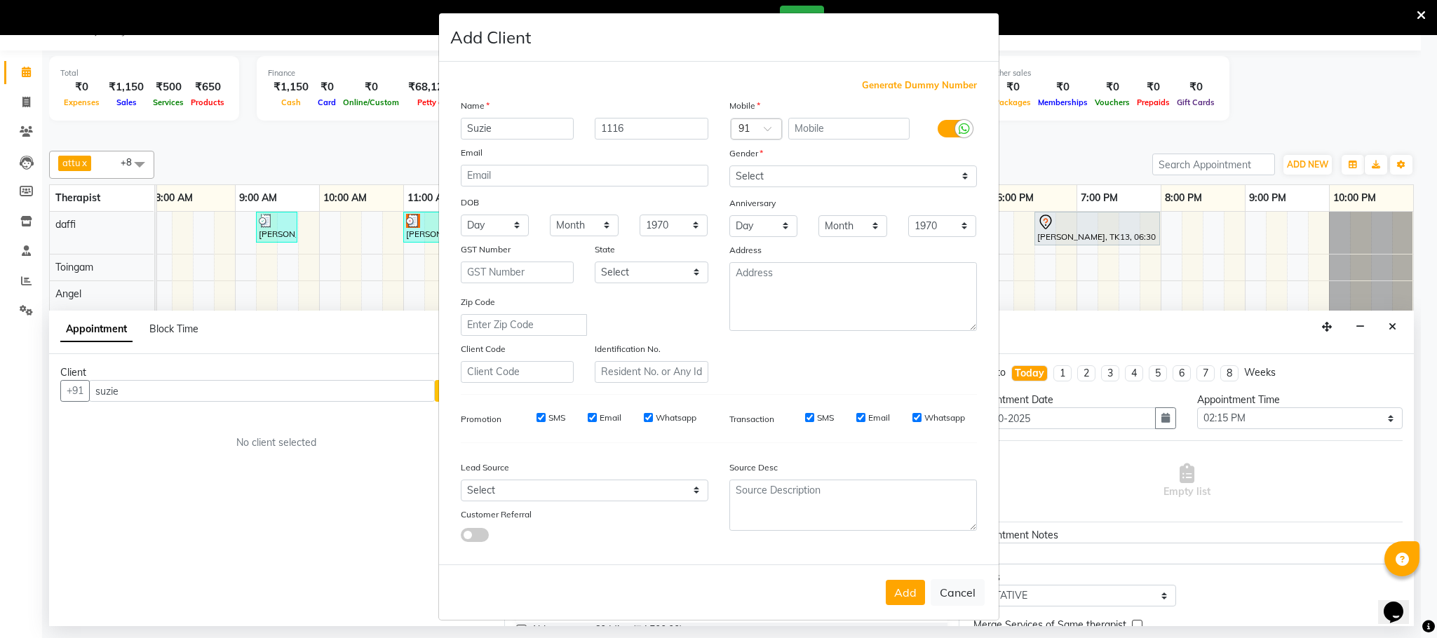
drag, startPoint x: 913, startPoint y: 585, endPoint x: 881, endPoint y: 573, distance: 34.0
click at [892, 581] on button "Add" at bounding box center [904, 592] width 39 height 25
click at [900, 591] on button "Add" at bounding box center [904, 592] width 39 height 25
click at [896, 591] on button "Add" at bounding box center [904, 592] width 39 height 25
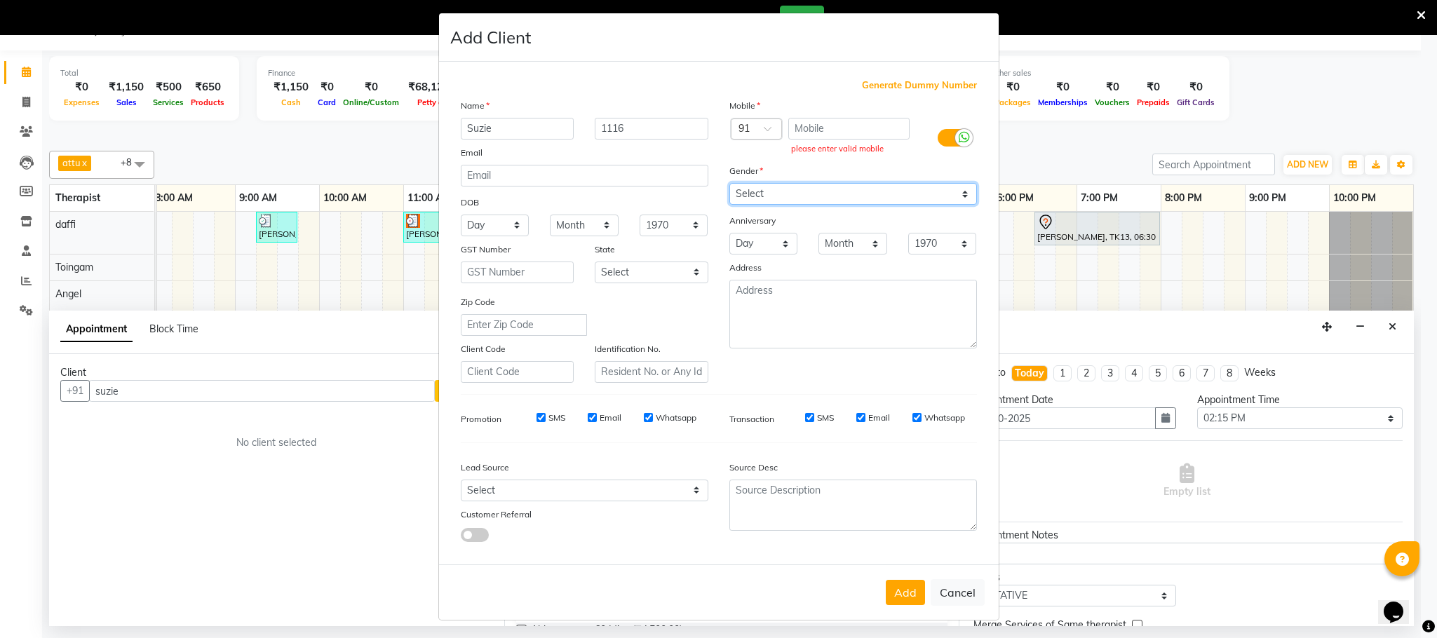
click at [951, 191] on select "Select Male Female Other Prefer Not To Say" at bounding box center [852, 194] width 247 height 22
click at [909, 87] on span "Generate Dummy Number" at bounding box center [919, 86] width 115 height 14
type input "1278400000281"
checkbox input "false"
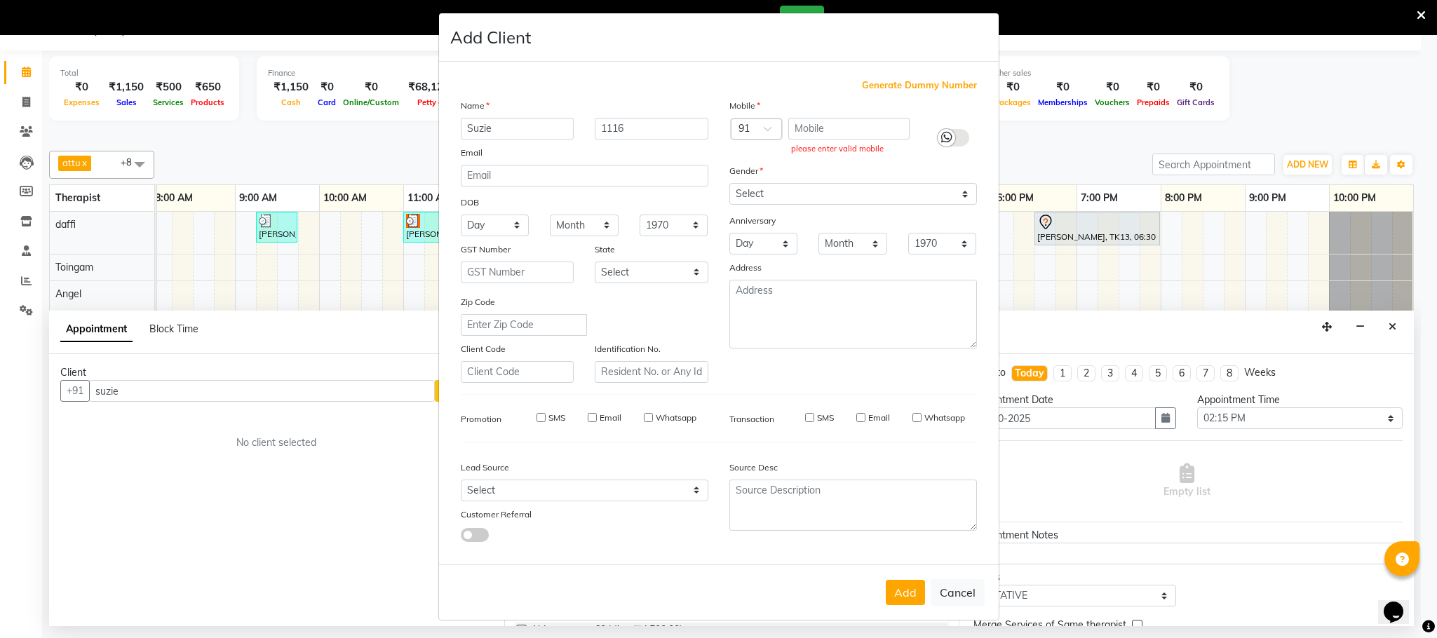
checkbox input "false"
click at [901, 591] on button "Add" at bounding box center [904, 592] width 39 height 25
click at [901, 591] on div "Add Cancel" at bounding box center [718, 591] width 559 height 55
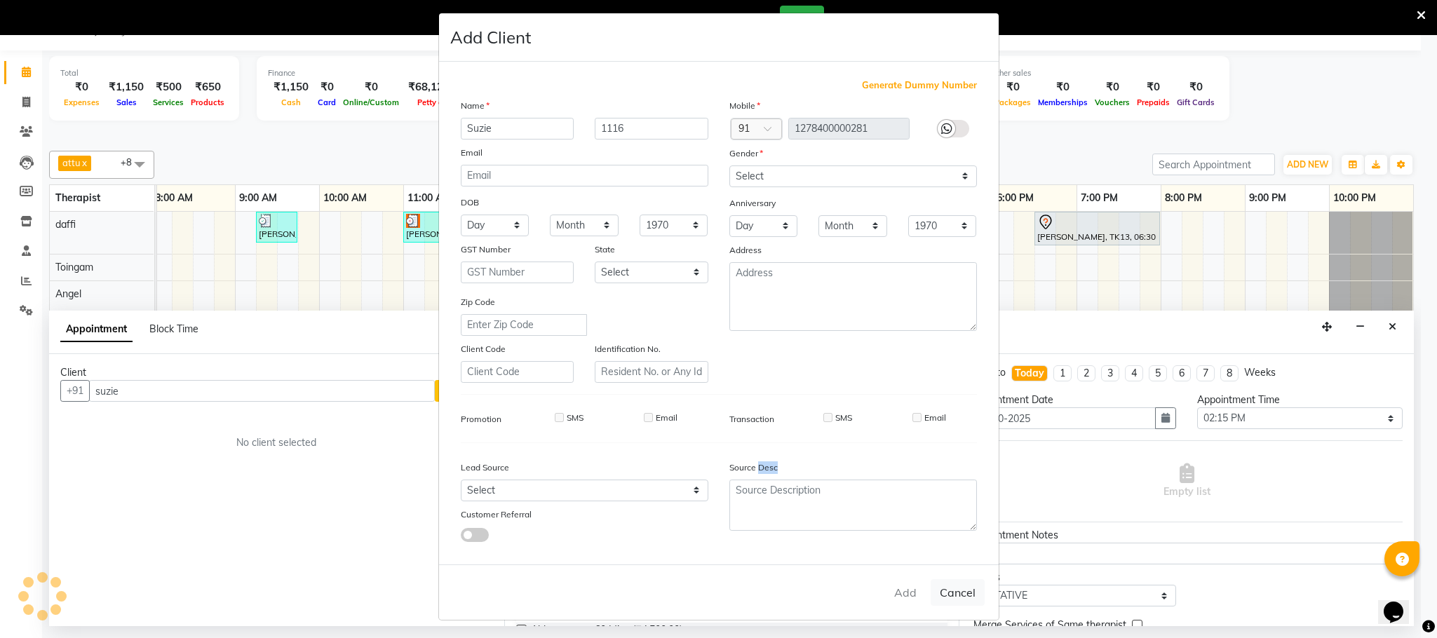
type input "1278400000281"
select select
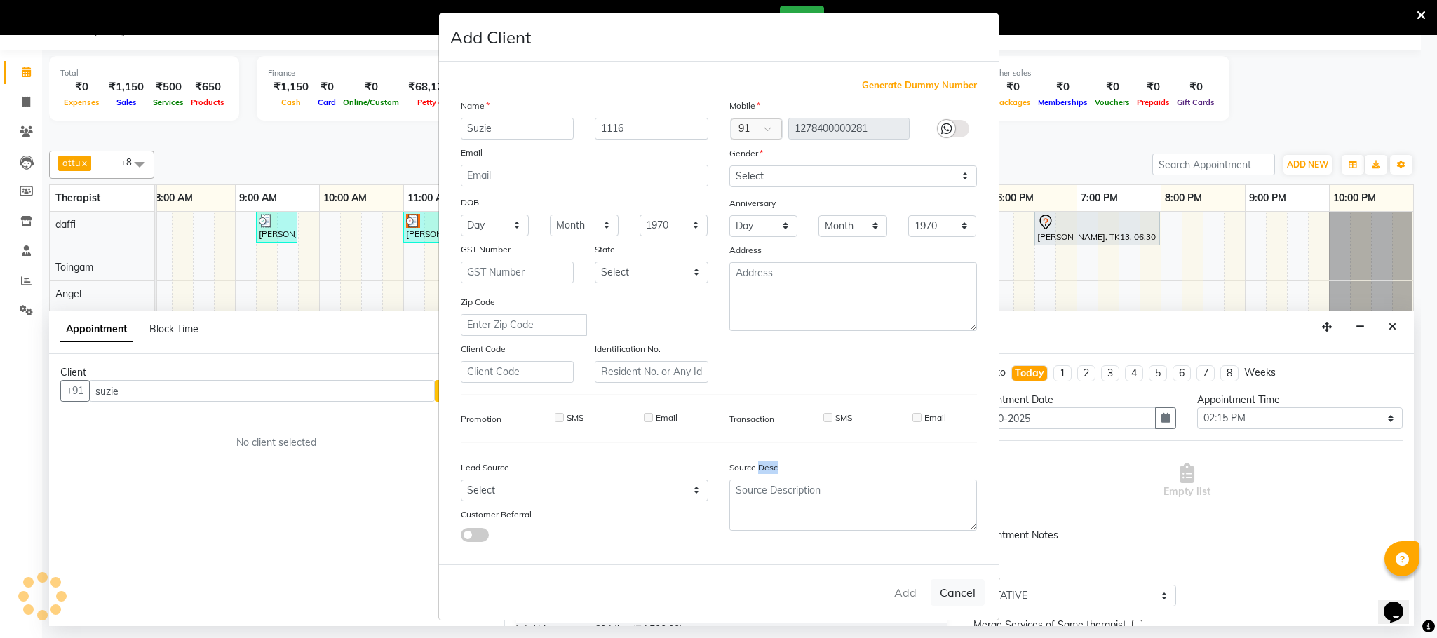
select select
checkbox input "false"
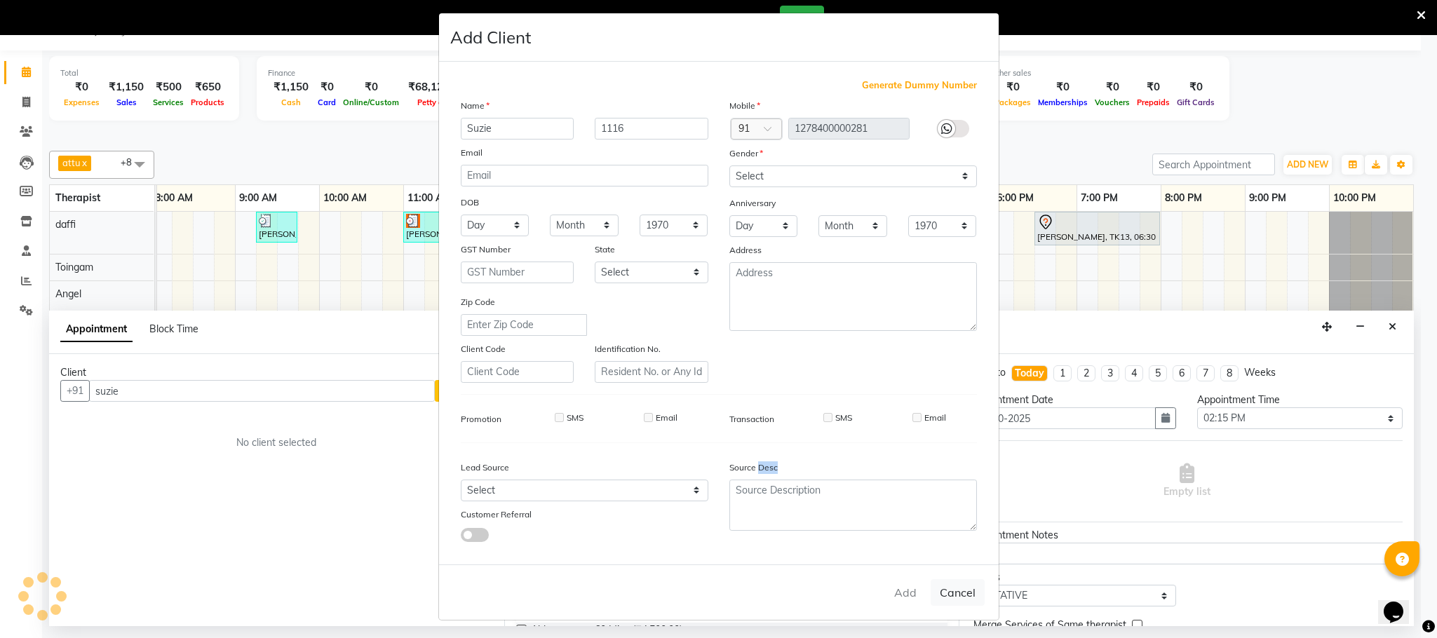
checkbox input "false"
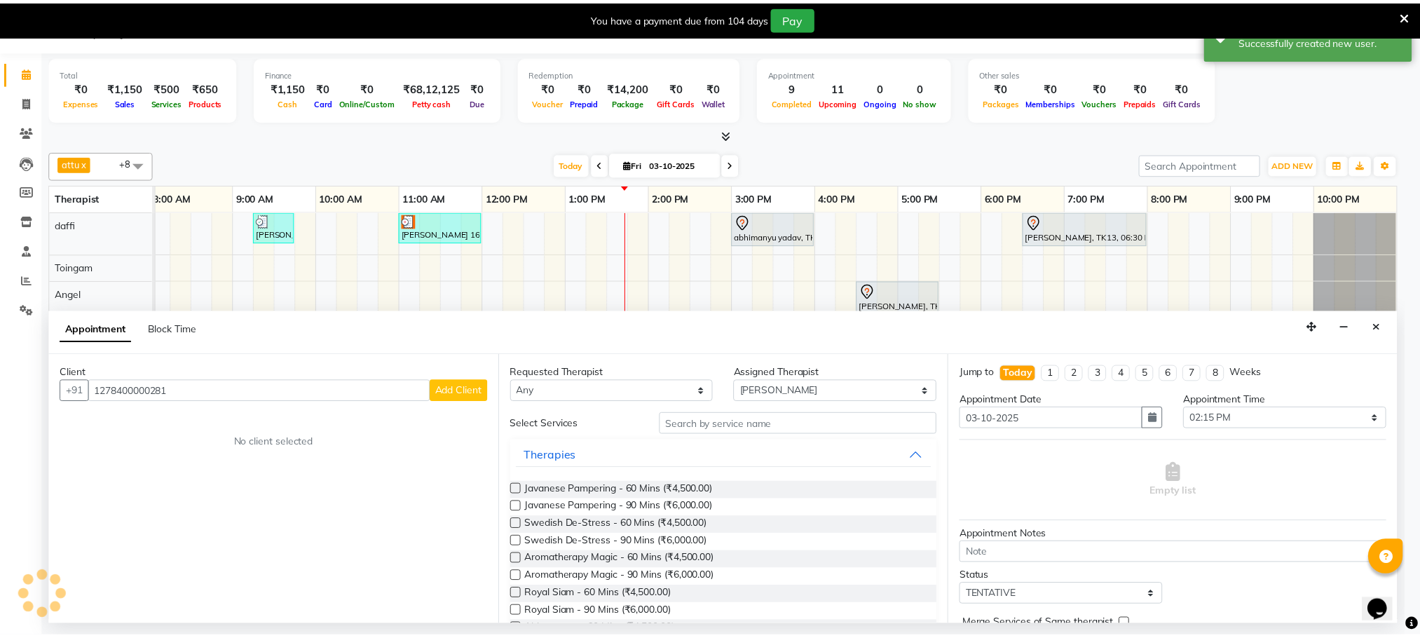
scroll to position [0, 74]
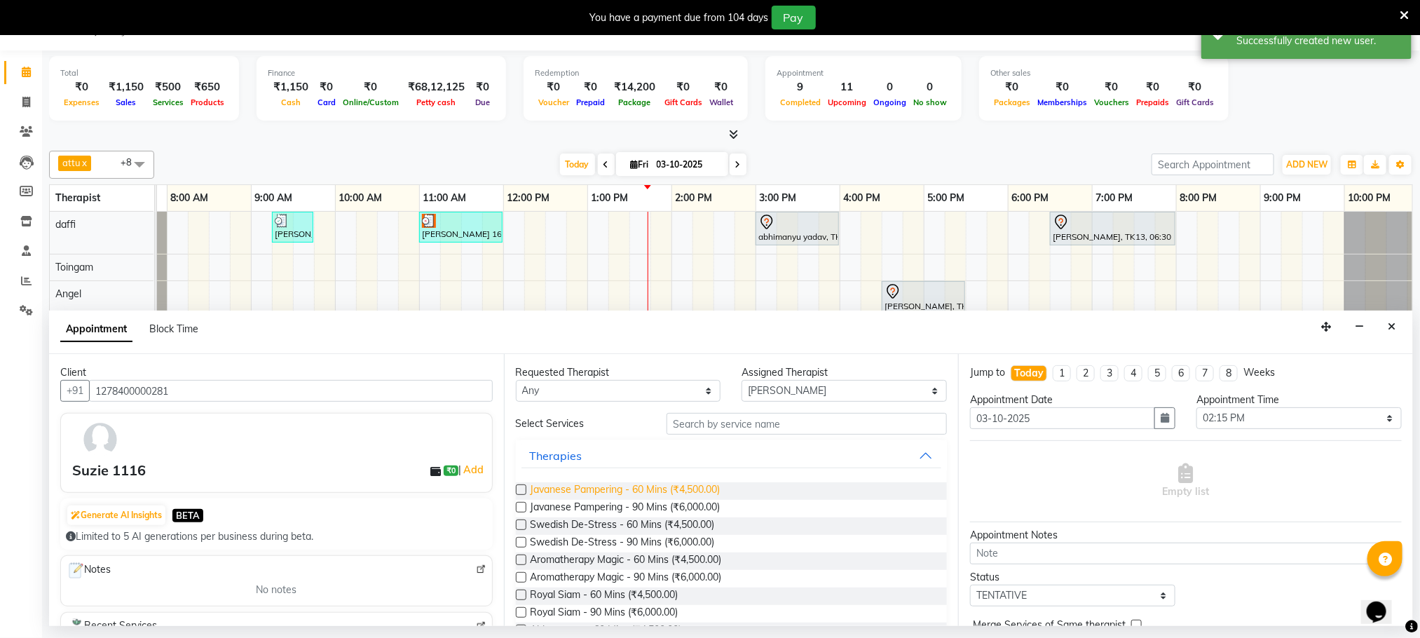
click at [657, 489] on span "Javanese Pampering - 60 Mins (₹4,500.00)" at bounding box center [626, 491] width 190 height 18
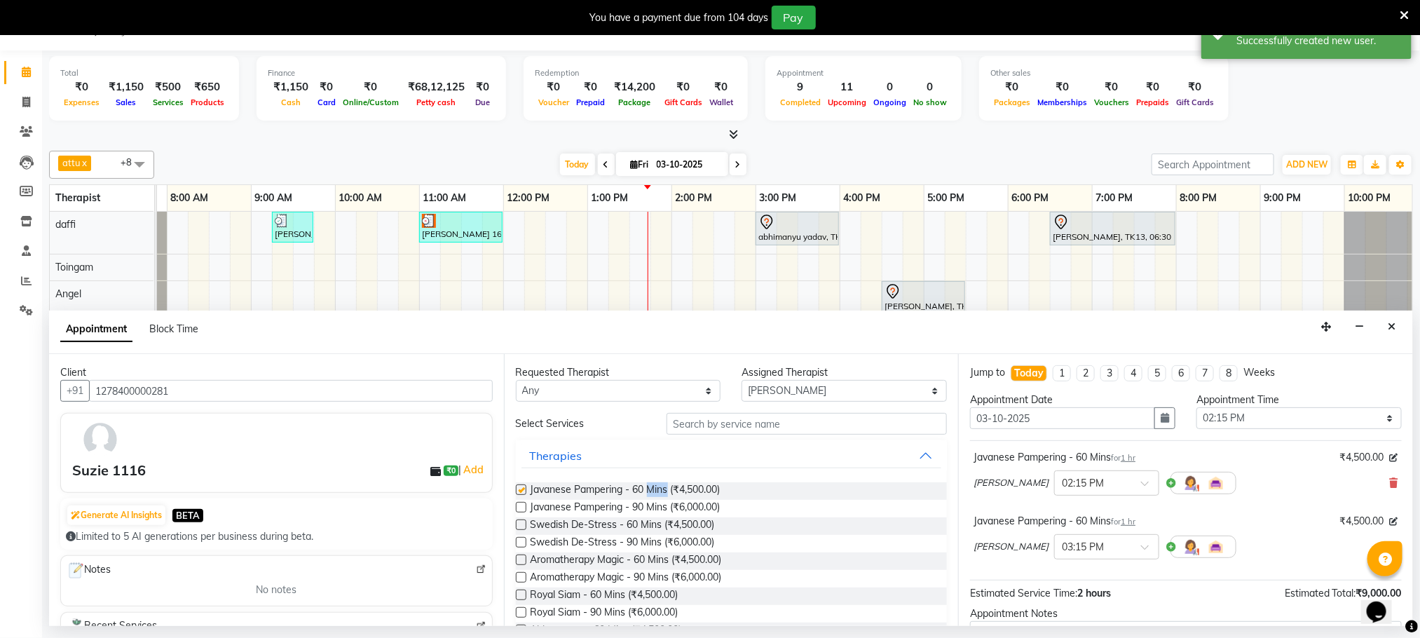
checkbox input "false"
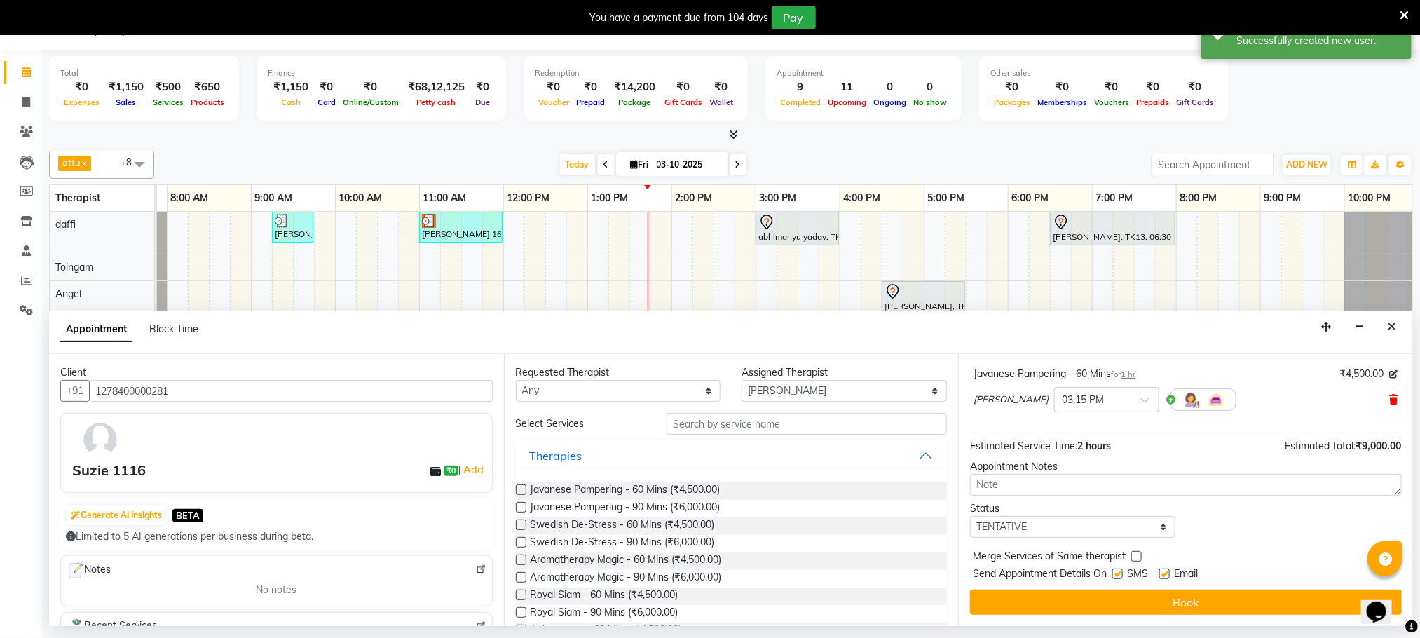
click at [1390, 400] on icon at bounding box center [1394, 400] width 8 height 10
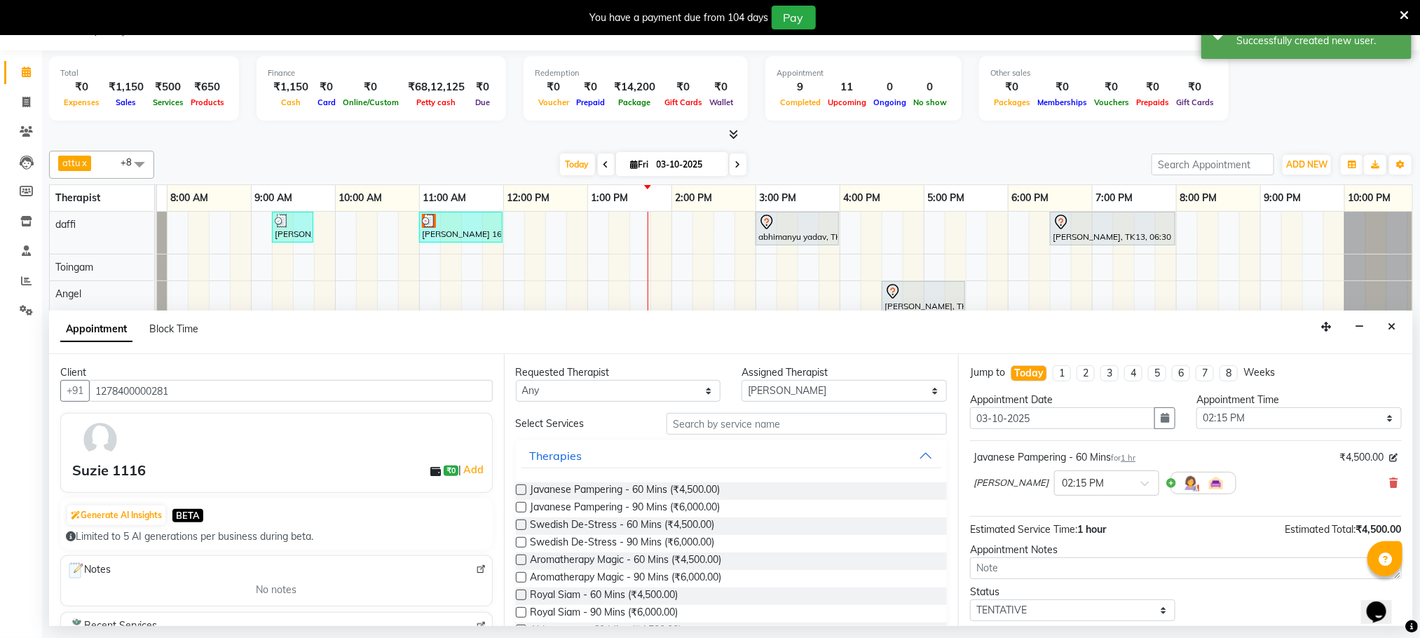
scroll to position [86, 0]
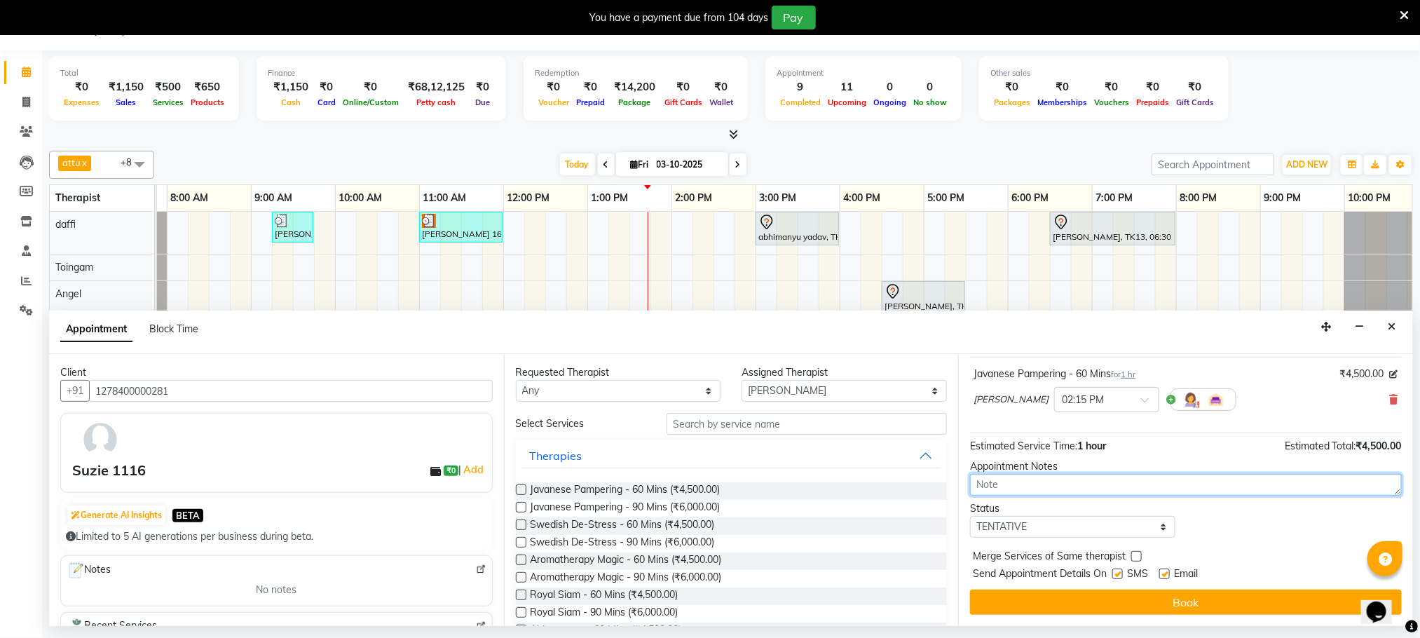
click at [1029, 484] on textarea at bounding box center [1186, 485] width 432 height 22
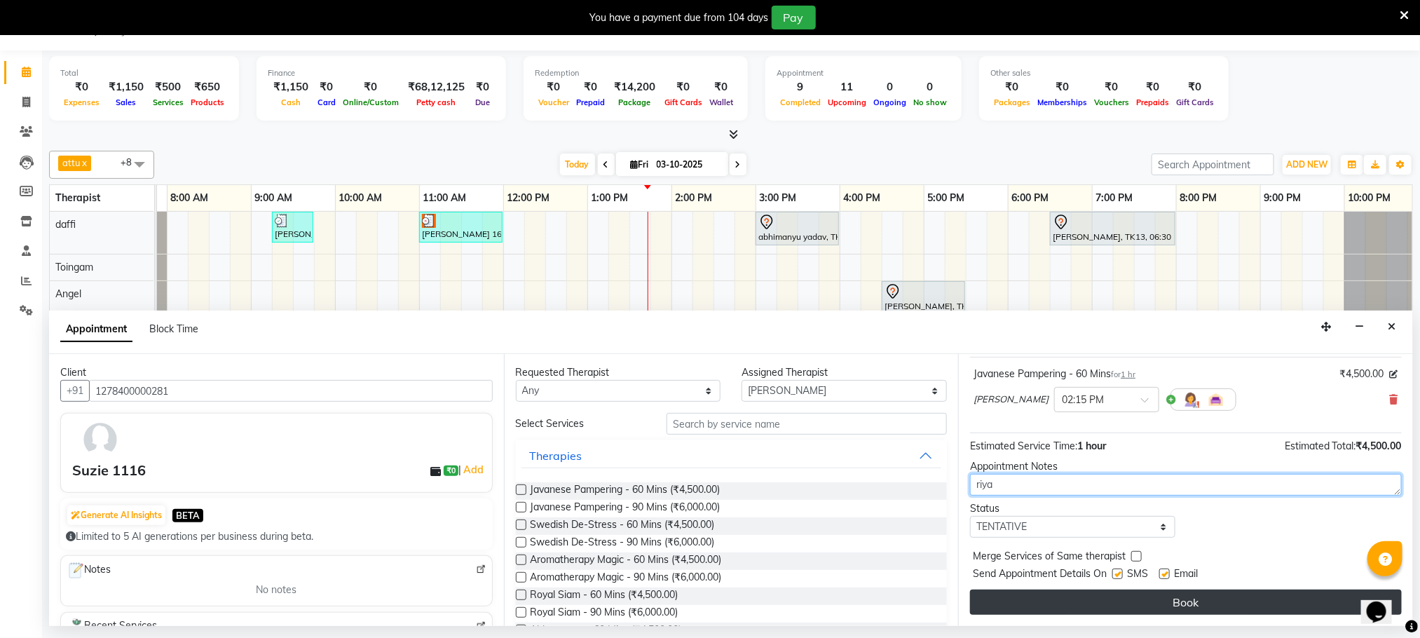
type textarea "riya"
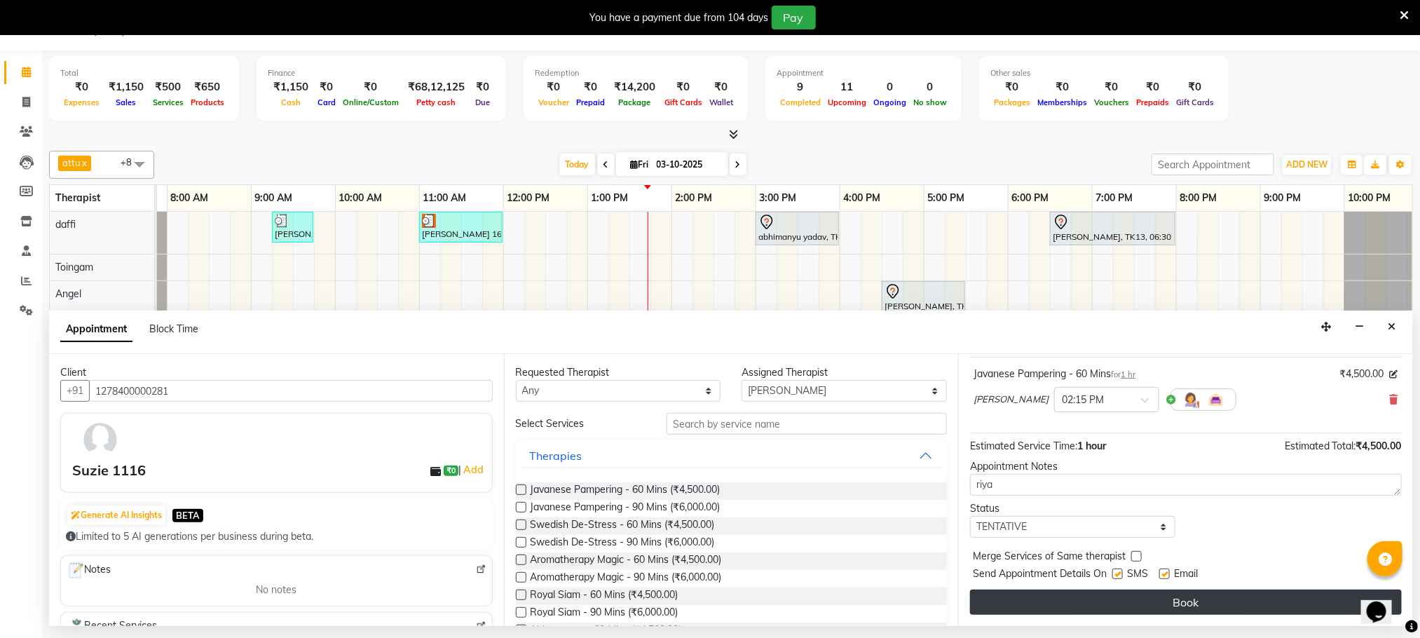
click at [1235, 604] on button "Book" at bounding box center [1186, 602] width 432 height 25
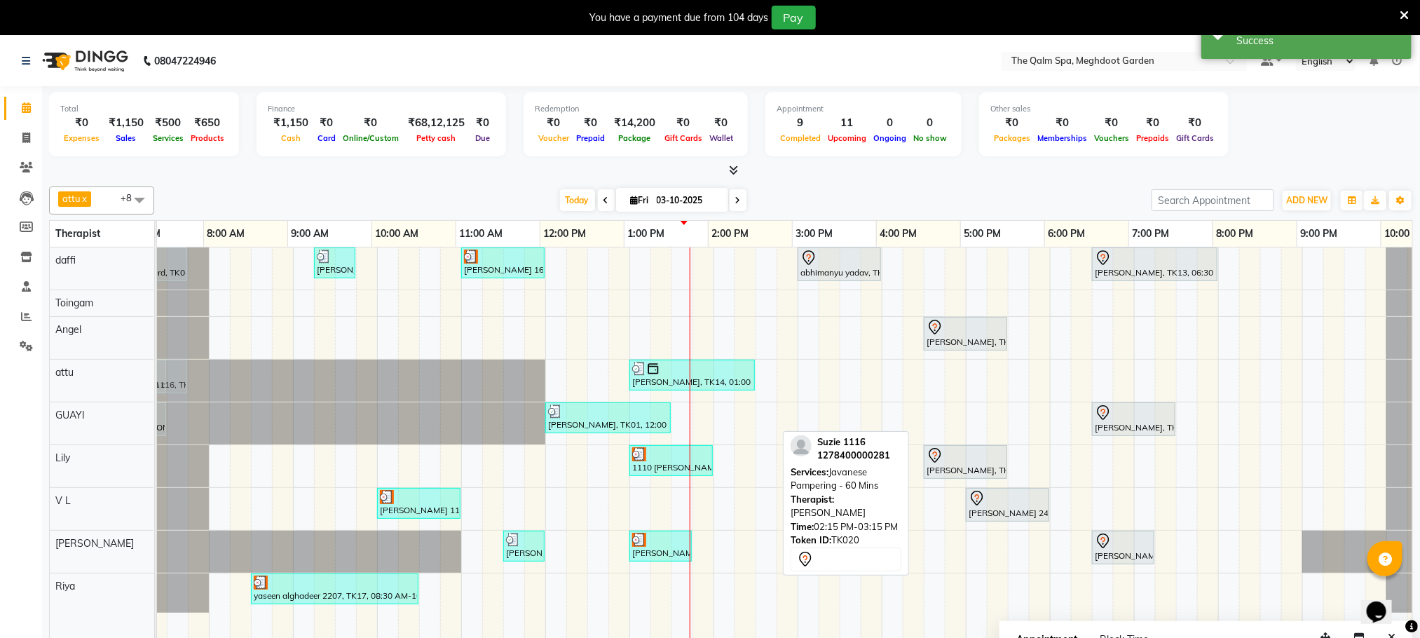
scroll to position [0, 0]
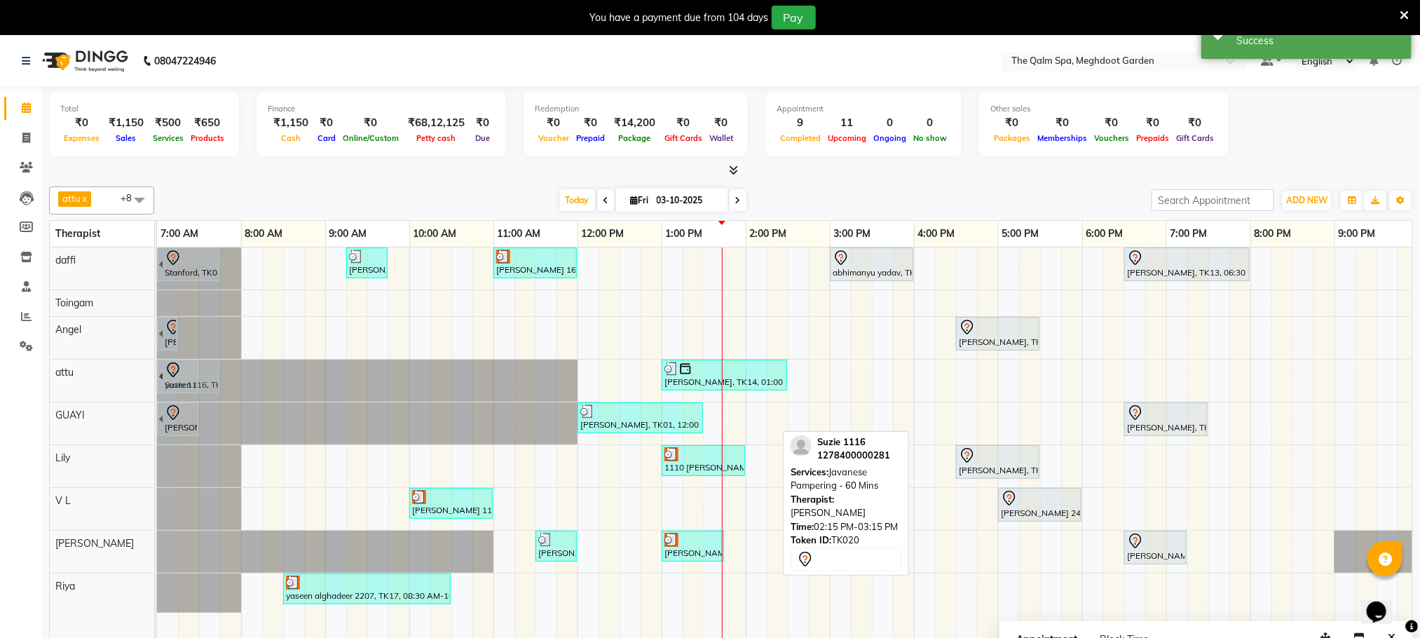
drag, startPoint x: 730, startPoint y: 553, endPoint x: 167, endPoint y: 398, distance: 584.1
click at [167, 398] on tbody "Stanford, TK04, 06:45 AM-07:45 AM, Swedish De-Stress - 60 Mins jay dev, TK10, 0…" at bounding box center [830, 429] width 1346 height 365
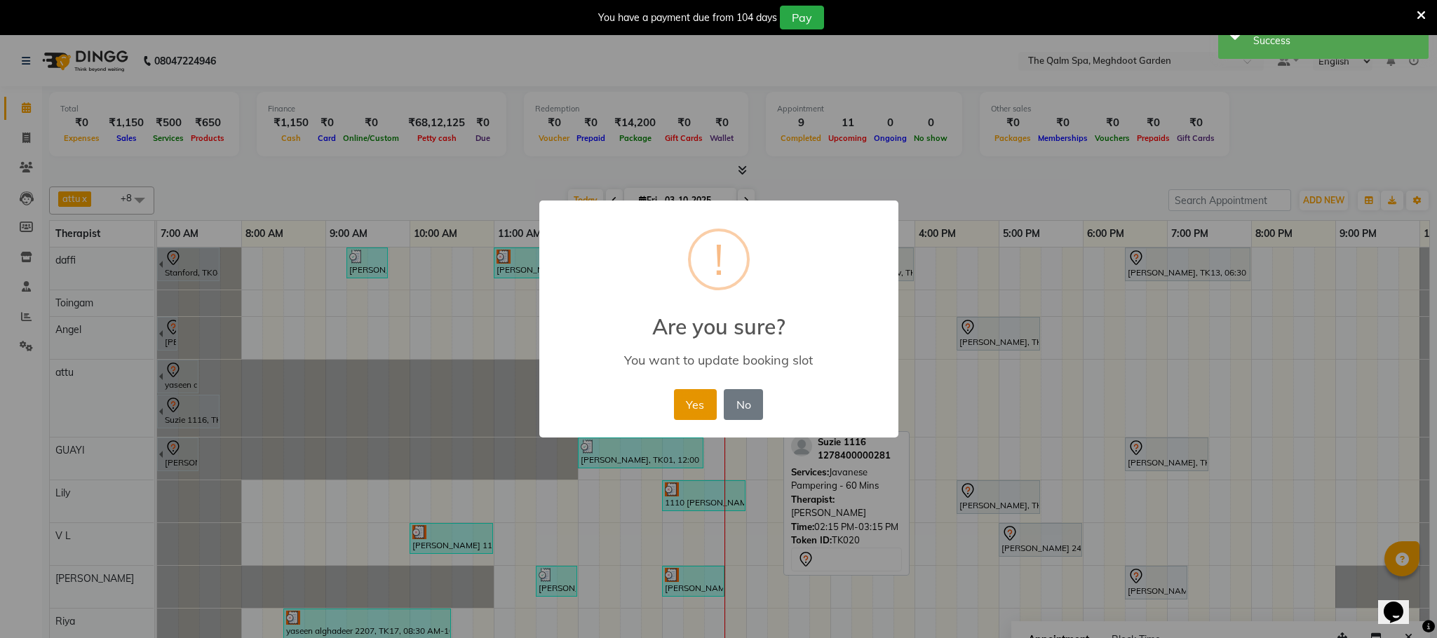
click at [682, 400] on button "Yes" at bounding box center [695, 404] width 43 height 31
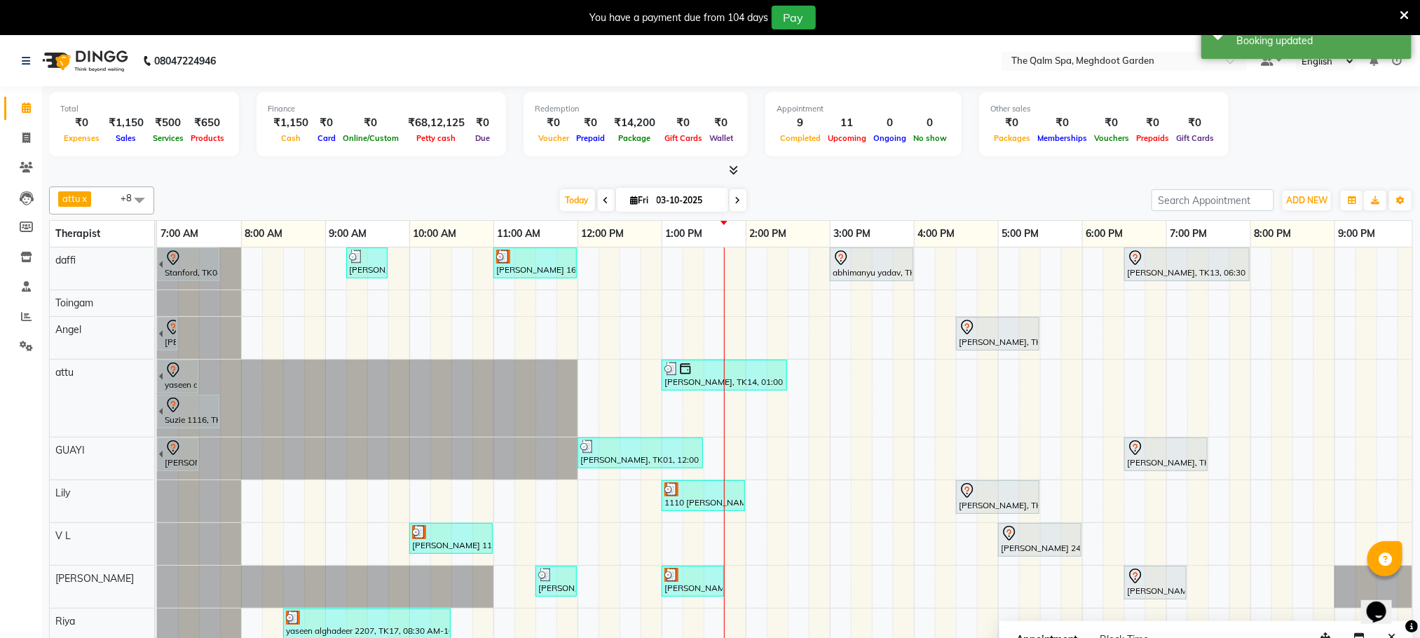
click at [735, 204] on icon at bounding box center [738, 200] width 6 height 8
type input "04-10-2025"
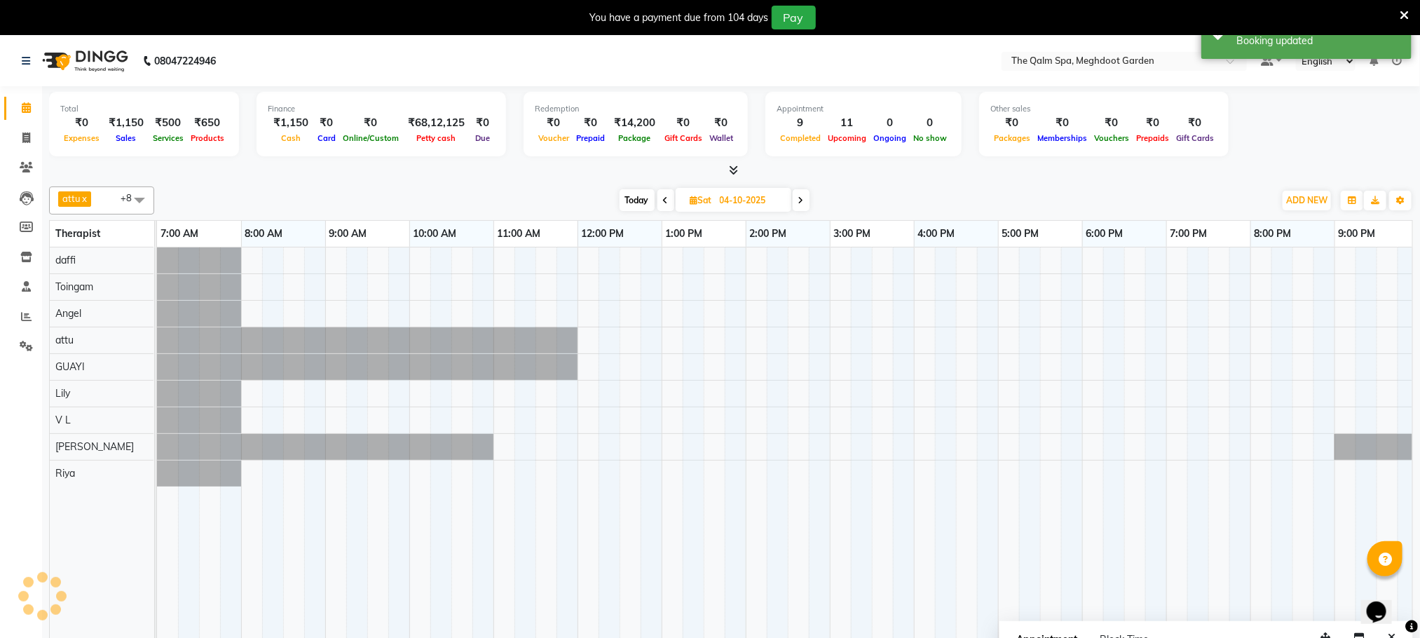
scroll to position [0, 90]
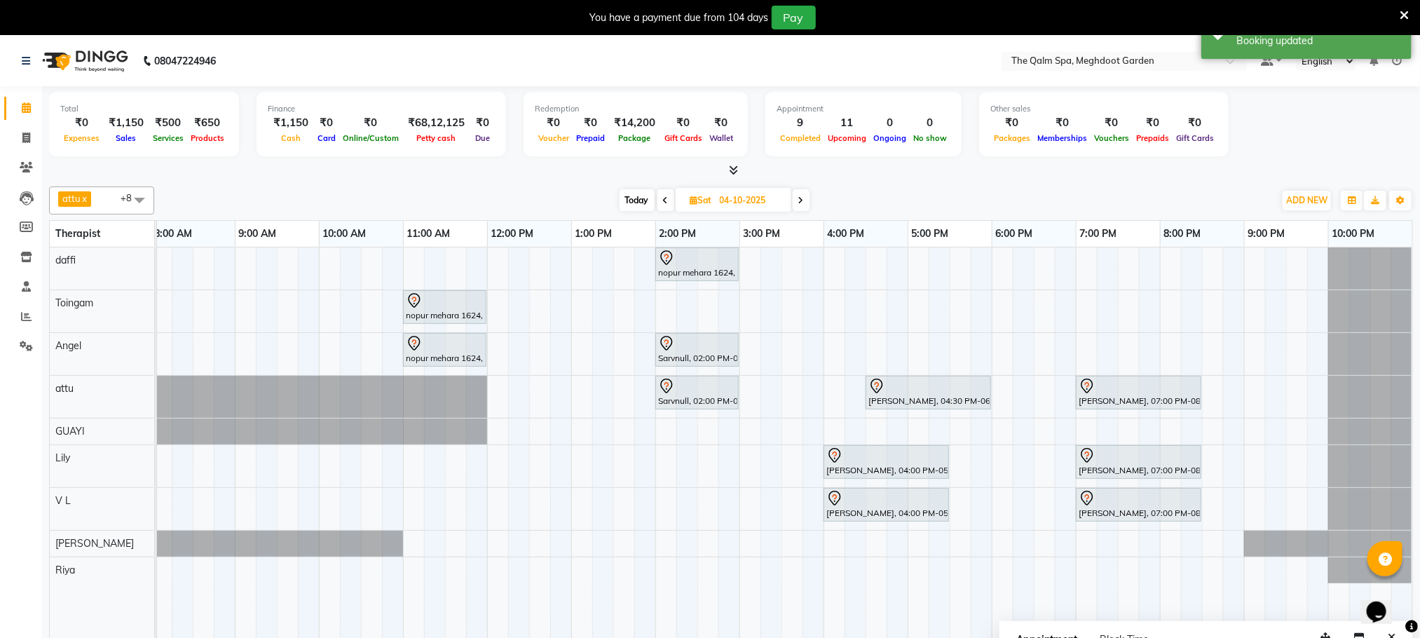
click at [663, 579] on div "nopur mehara 1624, 02:00 PM-03:00 PM, Javanese Pampering - 60 Mins nopur mehara…" at bounding box center [740, 452] width 1346 height 410
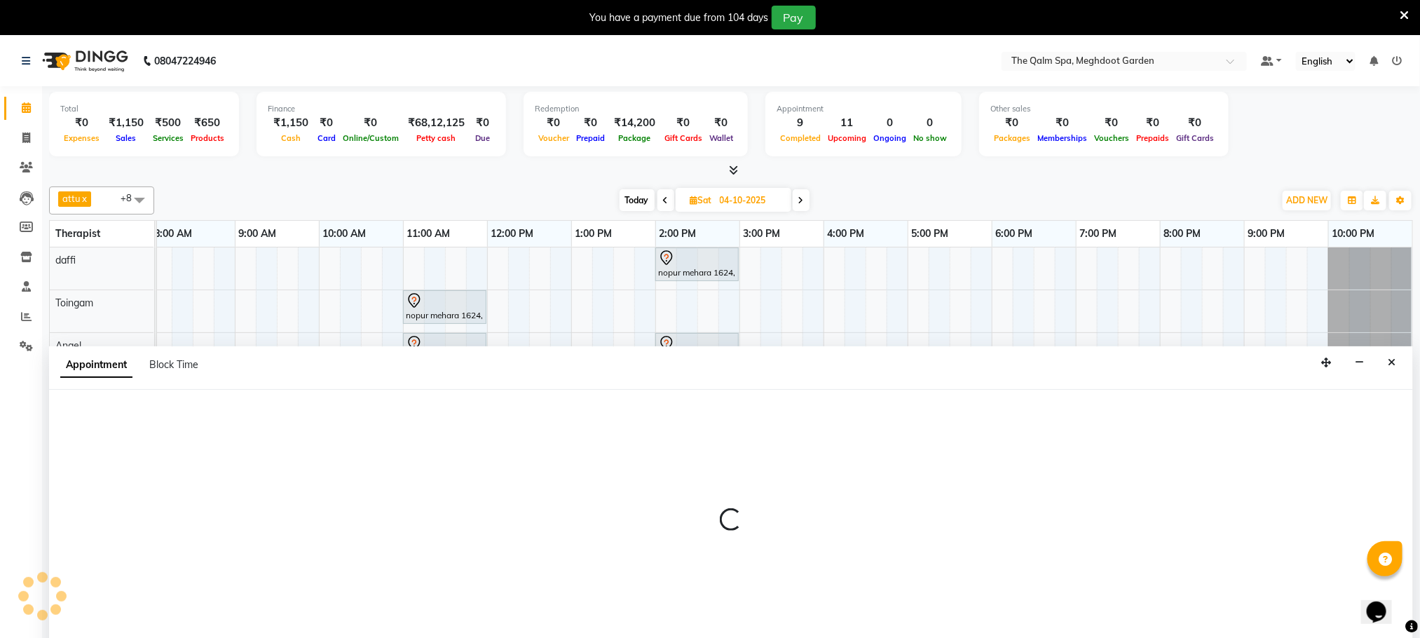
scroll to position [36, 0]
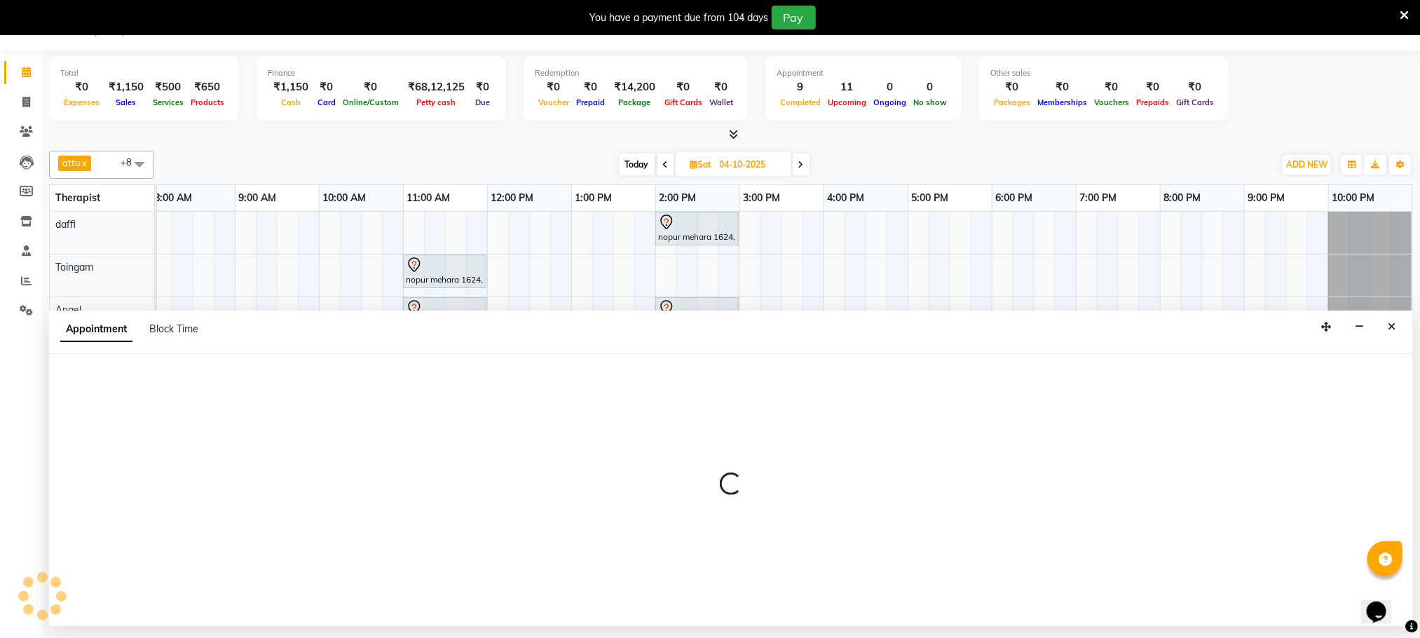
select select "81261"
select select "840"
select select "tentative"
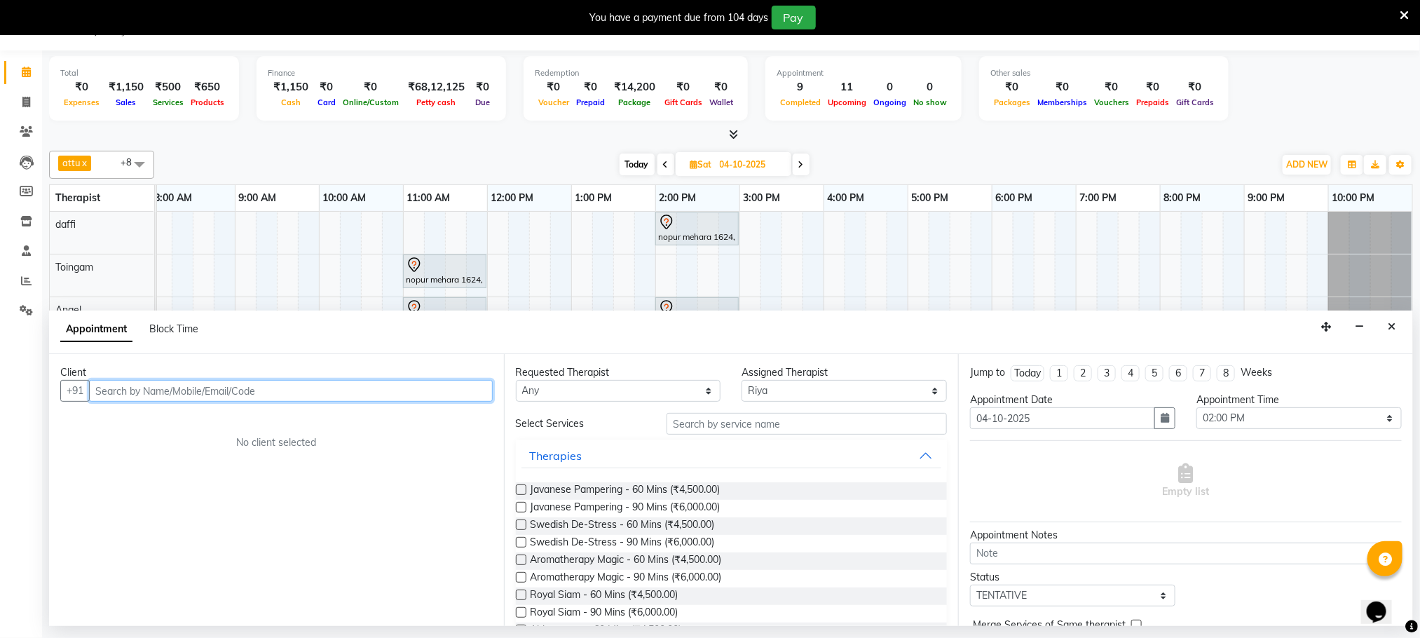
drag, startPoint x: 364, startPoint y: 395, endPoint x: 365, endPoint y: 408, distance: 12.6
click at [367, 400] on input "text" at bounding box center [291, 391] width 404 height 22
click at [367, 406] on div "Client +91 No client selected" at bounding box center [276, 490] width 455 height 272
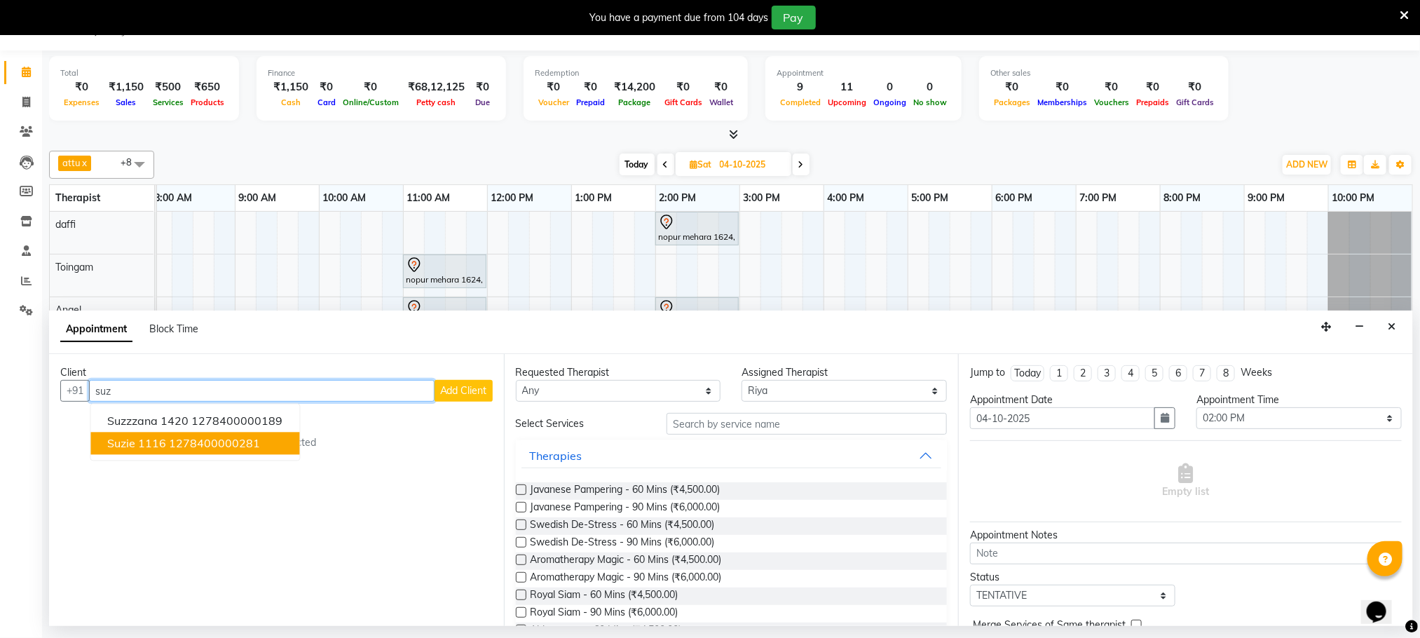
click at [257, 440] on ngb-highlight "1278400000281" at bounding box center [215, 444] width 91 height 14
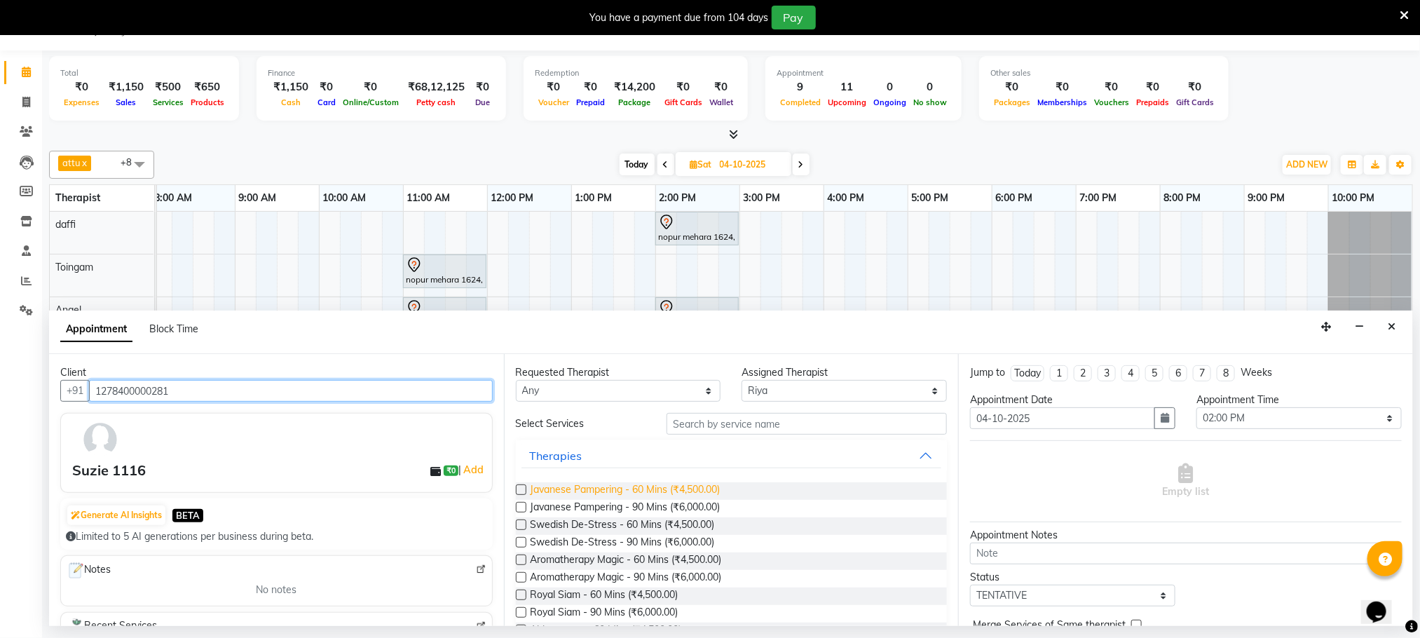
type input "1278400000281"
click at [699, 494] on span "Javanese Pampering - 60 Mins (₹4,500.00)" at bounding box center [626, 491] width 190 height 18
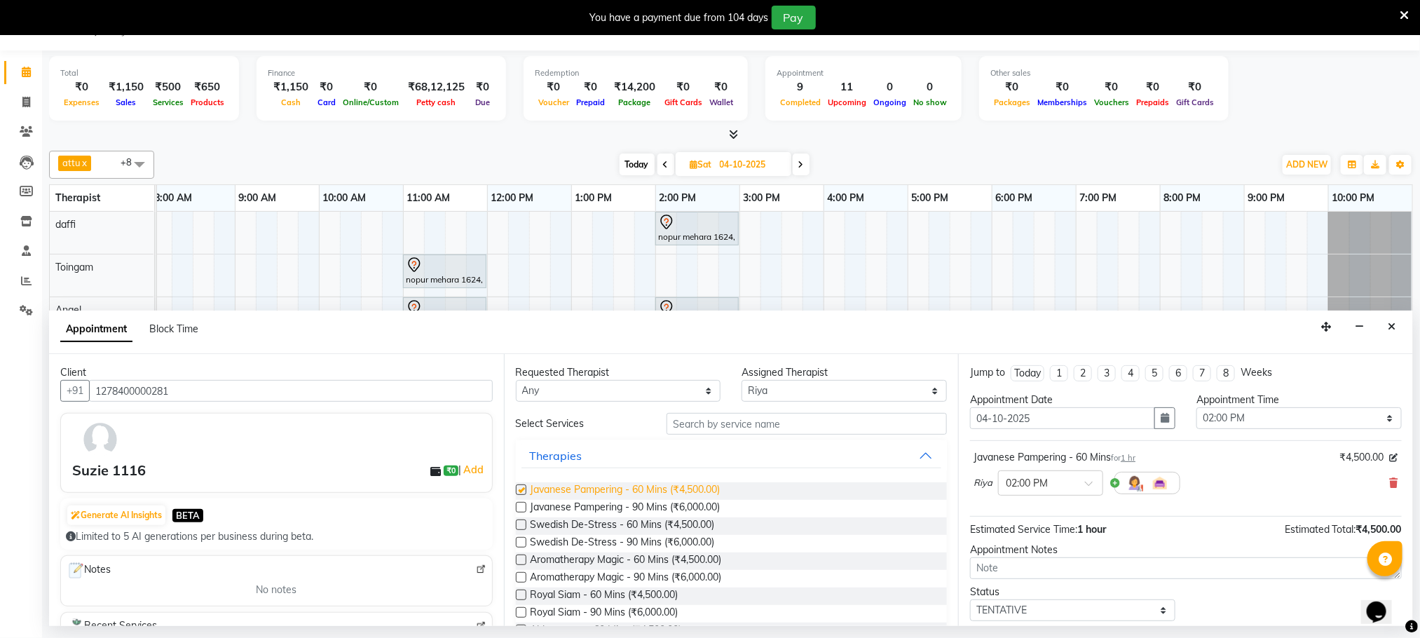
checkbox input "false"
click at [1012, 569] on textarea at bounding box center [1186, 568] width 432 height 22
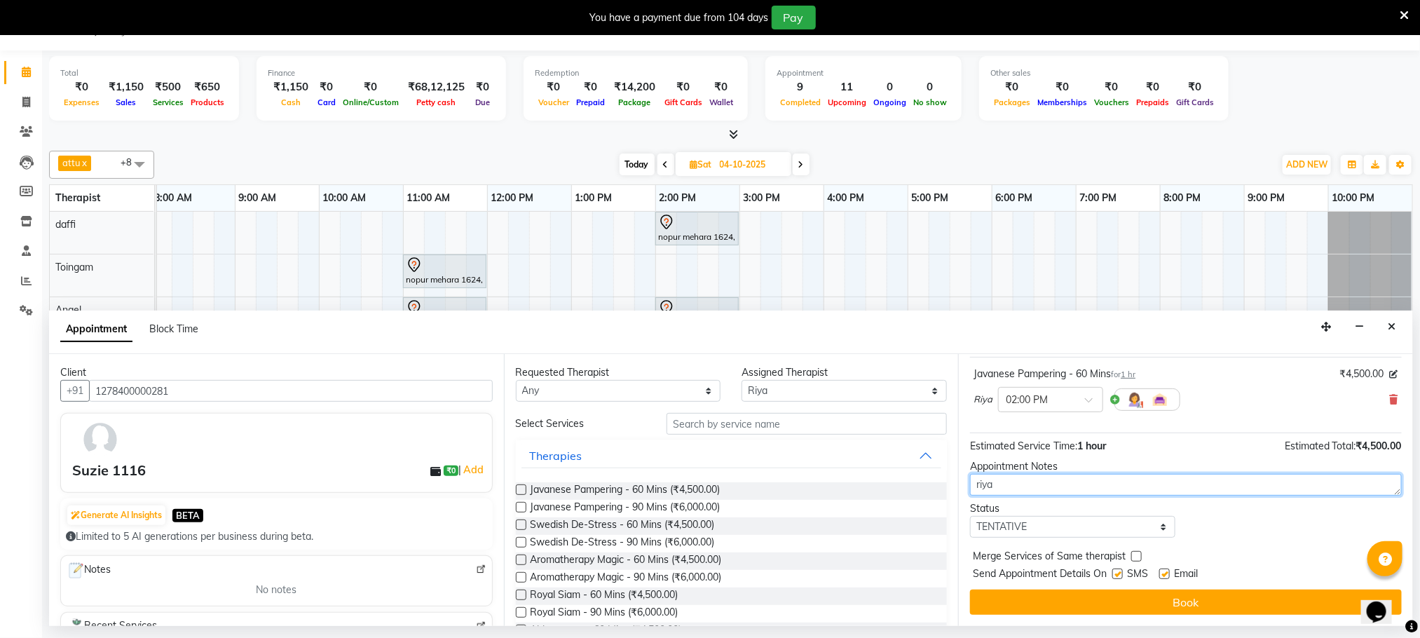
scroll to position [86, 0]
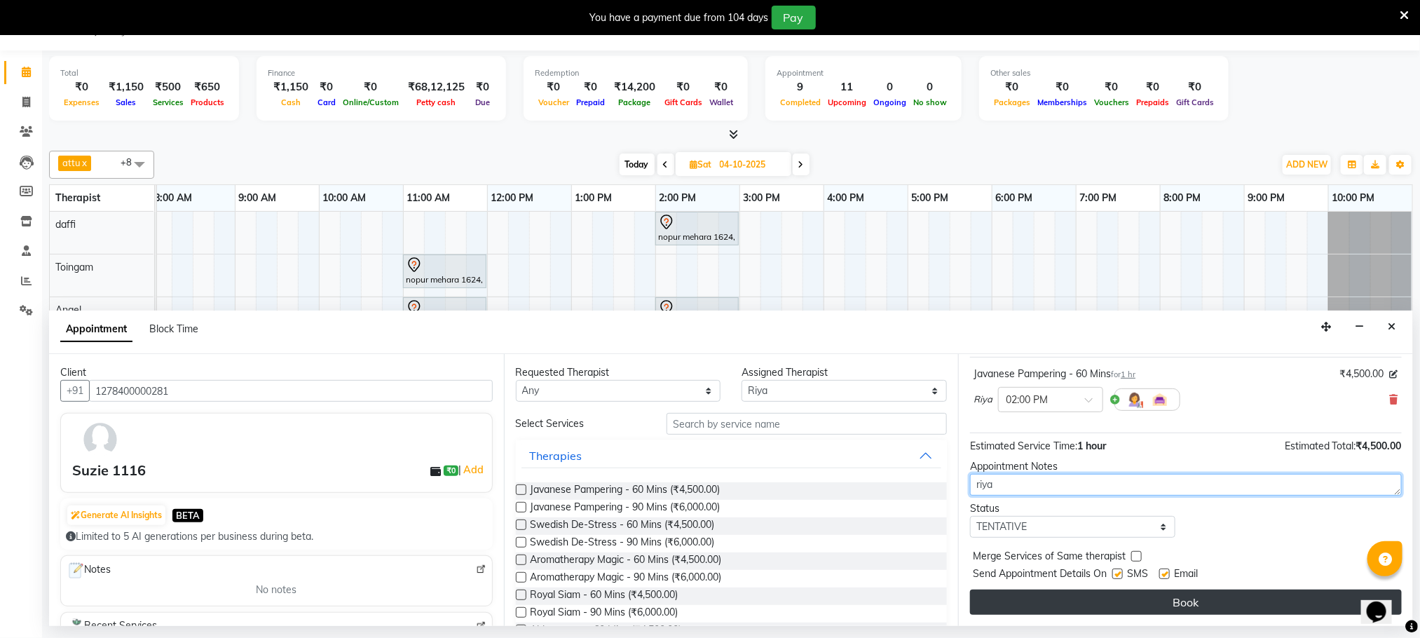
type textarea "riya"
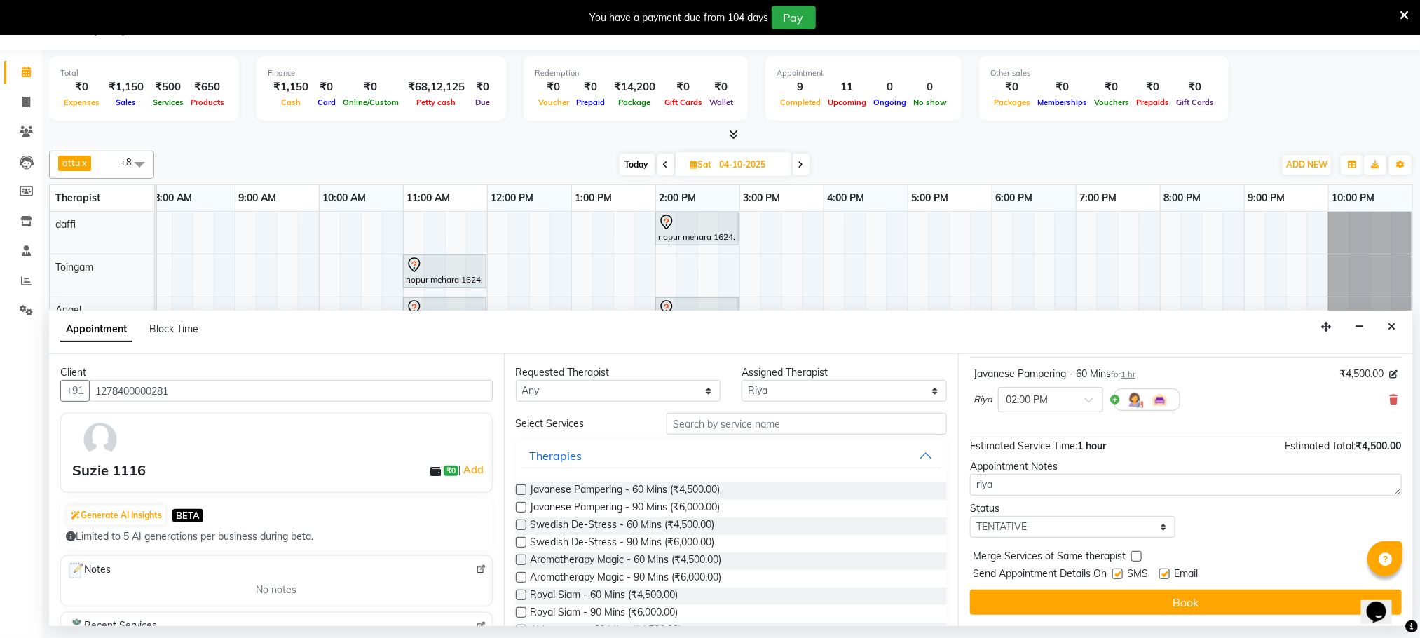
click at [1071, 608] on button "Book" at bounding box center [1186, 602] width 432 height 25
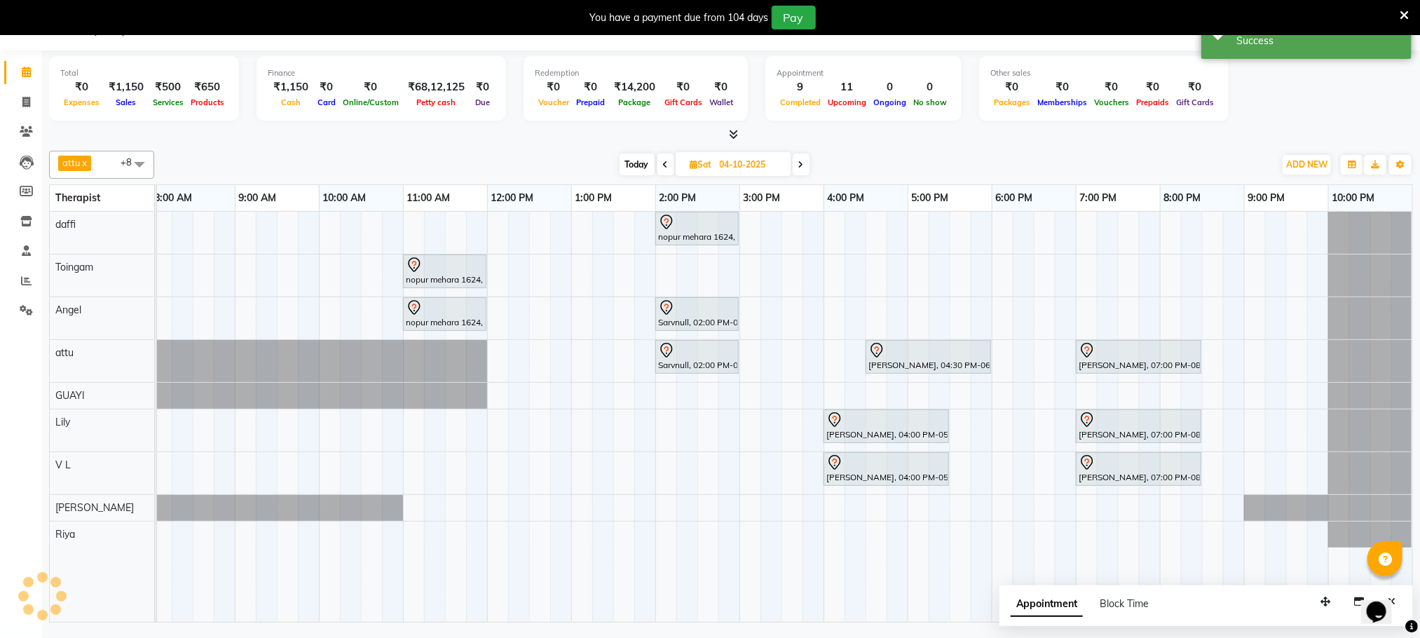
scroll to position [0, 0]
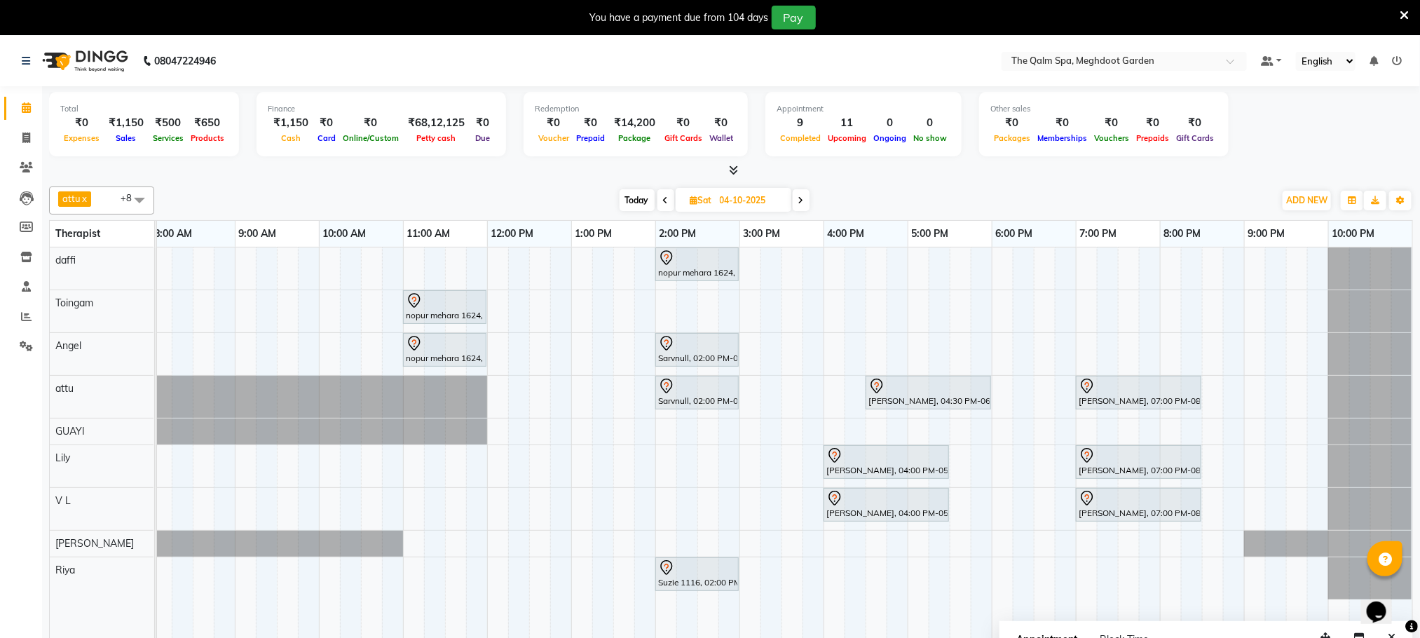
click at [630, 204] on span "Today" at bounding box center [637, 200] width 35 height 22
type input "03-10-2025"
click at [691, 204] on icon at bounding box center [695, 200] width 8 height 9
select select "10"
select select "2025"
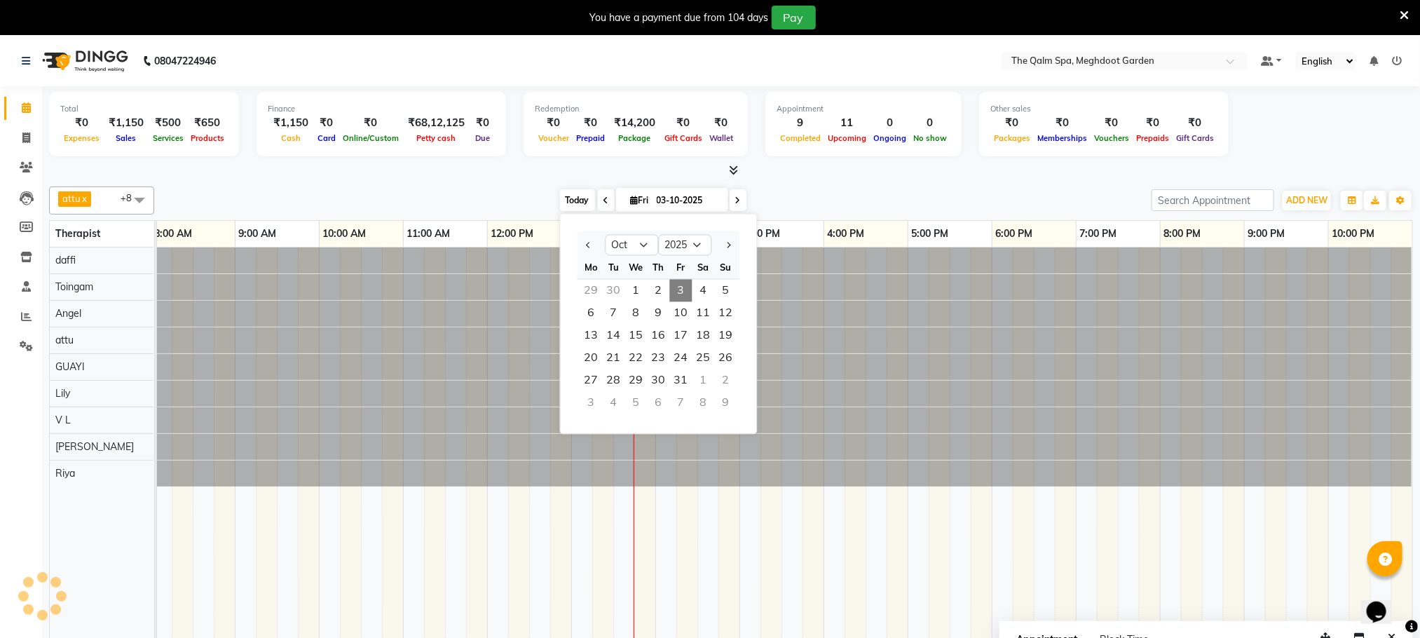
scroll to position [0, 90]
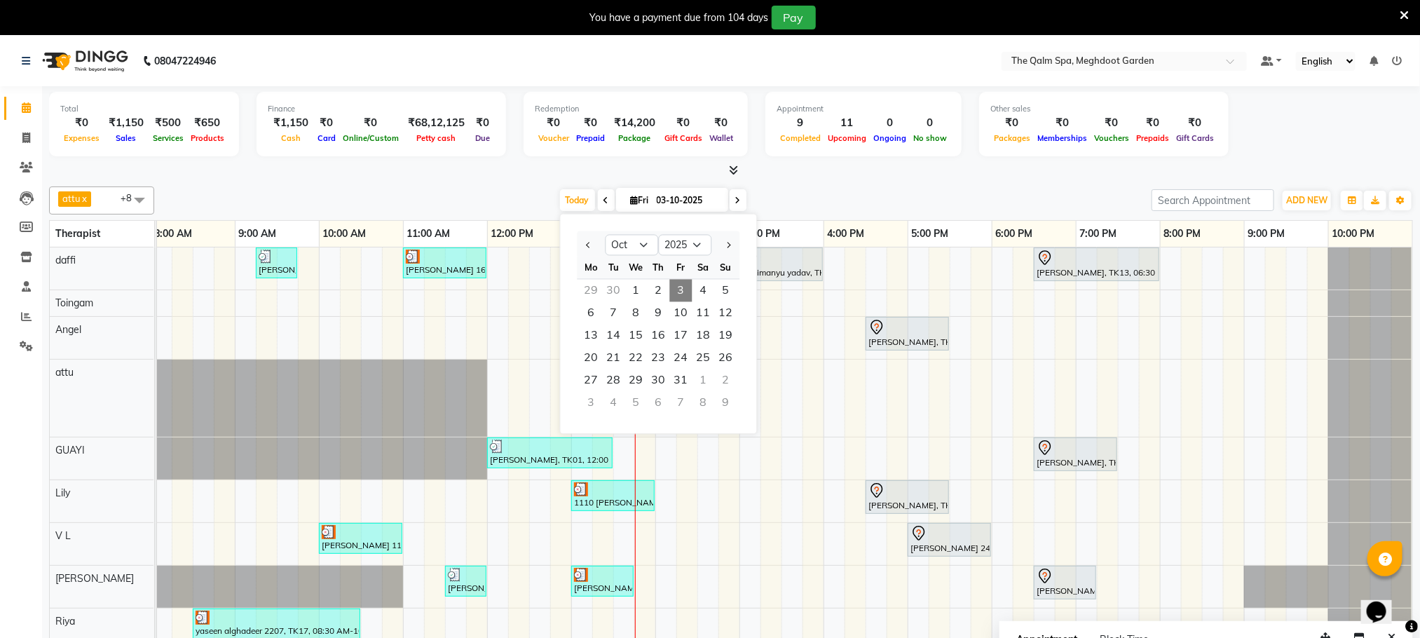
click at [735, 202] on icon at bounding box center [738, 200] width 6 height 8
click at [723, 202] on input "03-10-2025" at bounding box center [688, 200] width 70 height 21
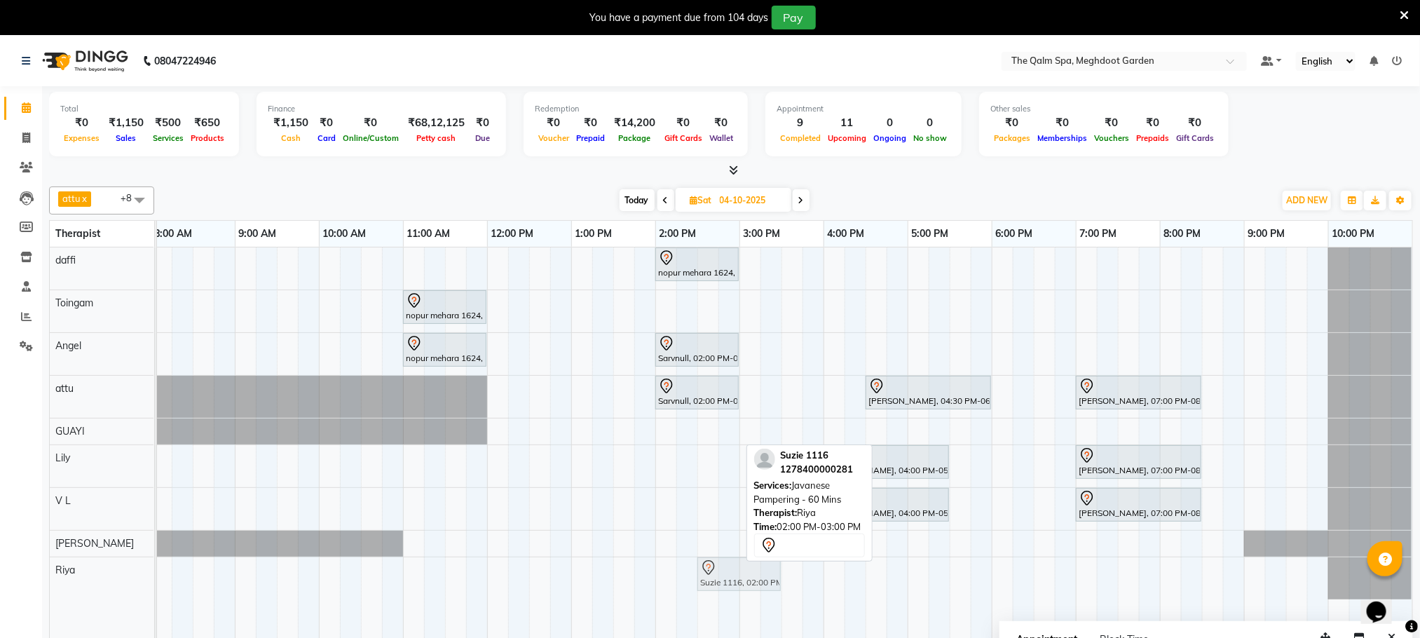
drag, startPoint x: 688, startPoint y: 581, endPoint x: 739, endPoint y: 595, distance: 52.4
click at [67, 595] on div "Suzie 1116, 02:00 PM-03:00 PM, Javanese Pampering - 60 Mins Suzie 1116, 02:00 P…" at bounding box center [67, 578] width 0 height 42
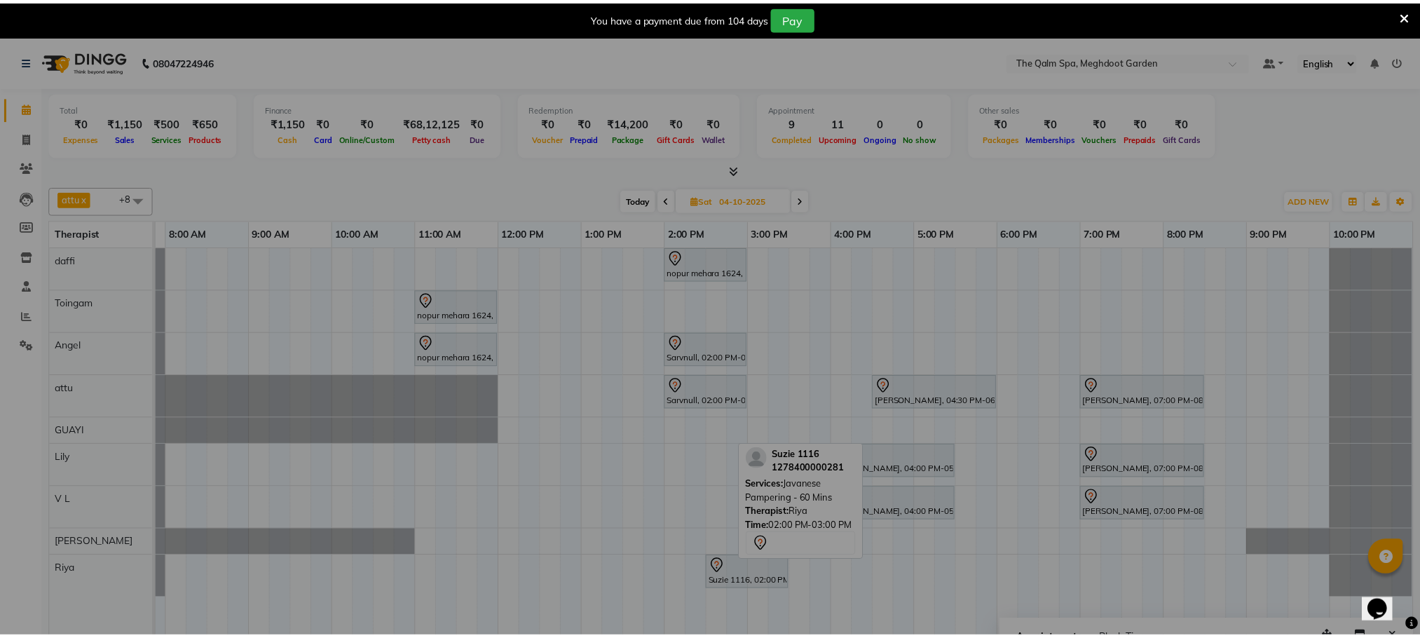
scroll to position [0, 74]
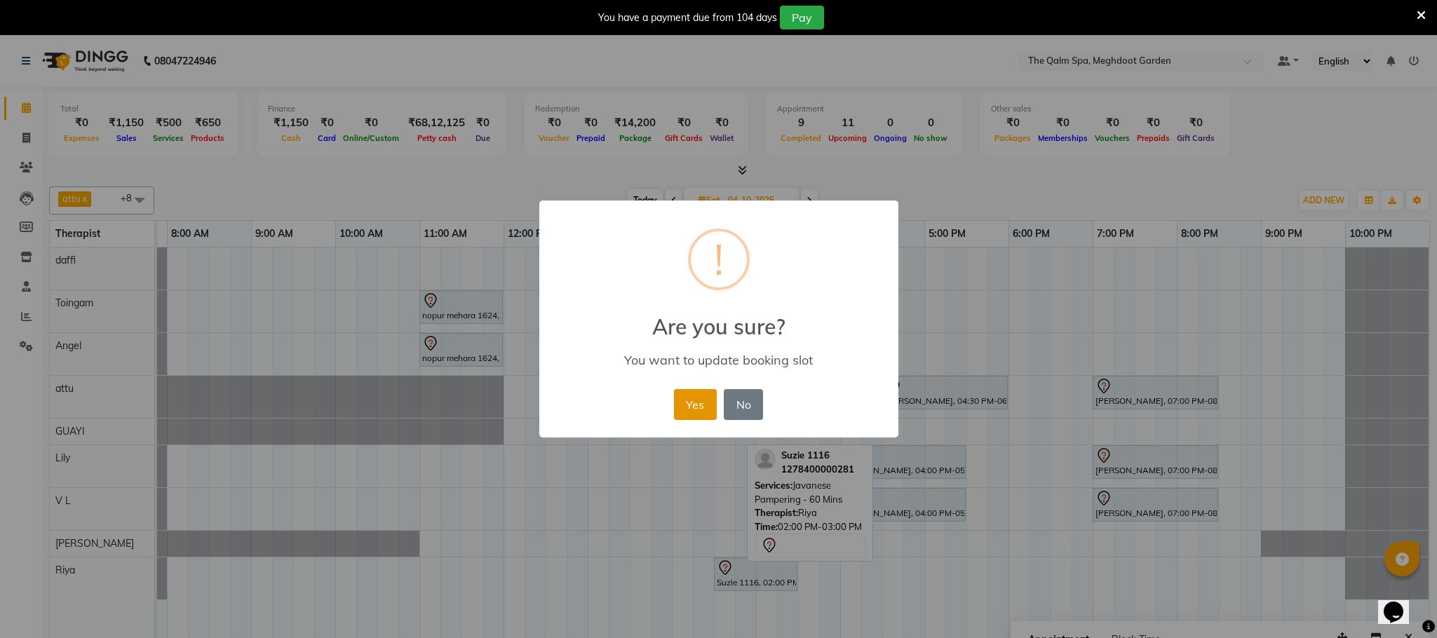
click at [707, 408] on button "Yes" at bounding box center [695, 404] width 43 height 31
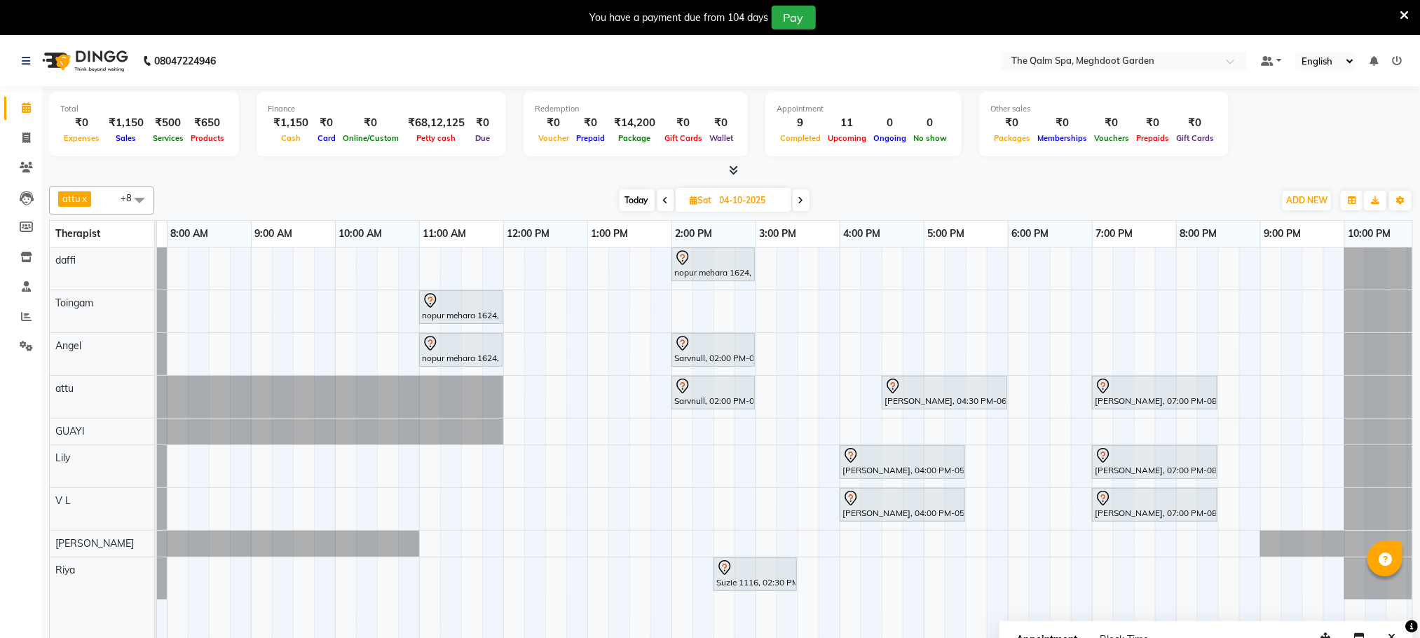
click at [589, 194] on div "[DATE] [DATE]" at bounding box center [714, 200] width 1106 height 21
click at [632, 198] on span "Today" at bounding box center [637, 200] width 35 height 22
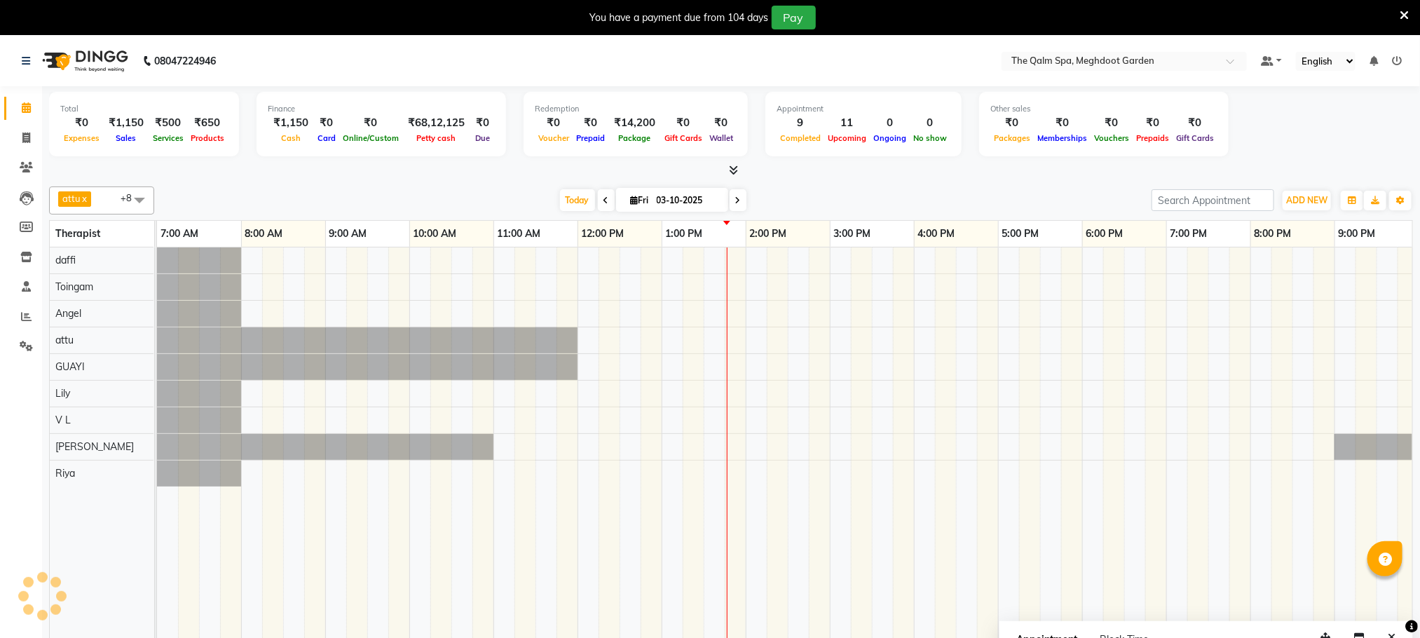
scroll to position [0, 90]
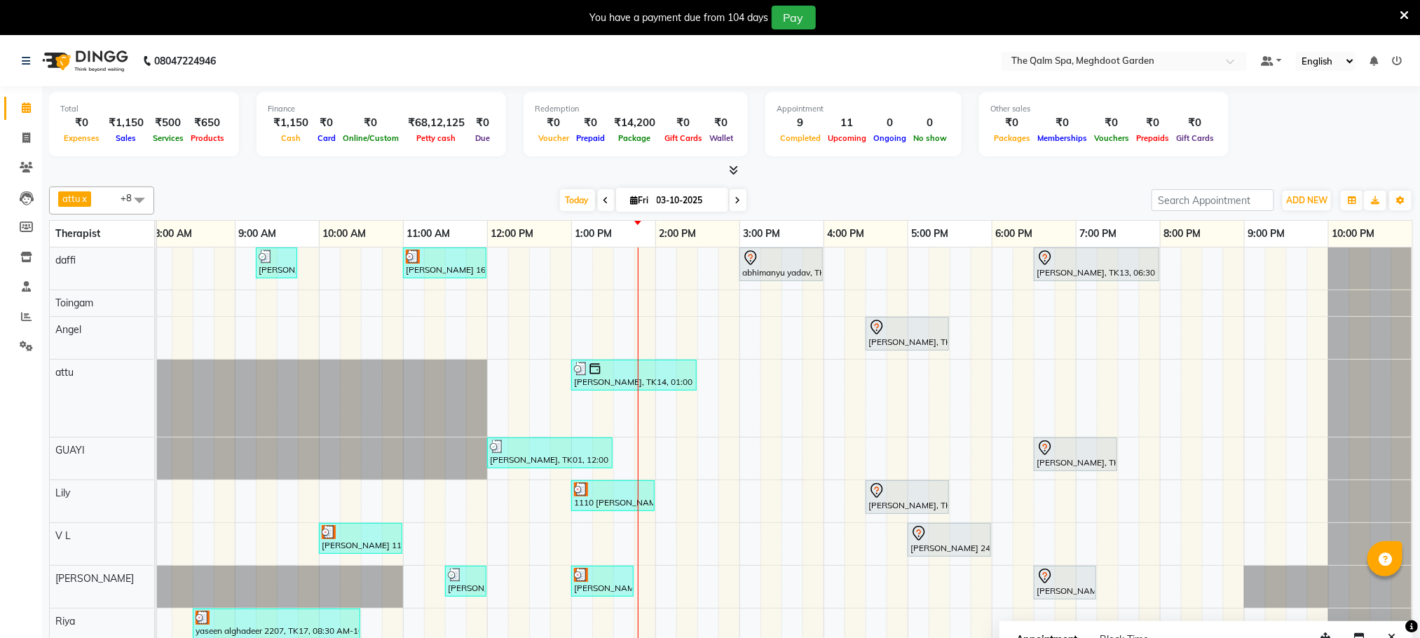
click at [736, 201] on icon at bounding box center [738, 200] width 6 height 8
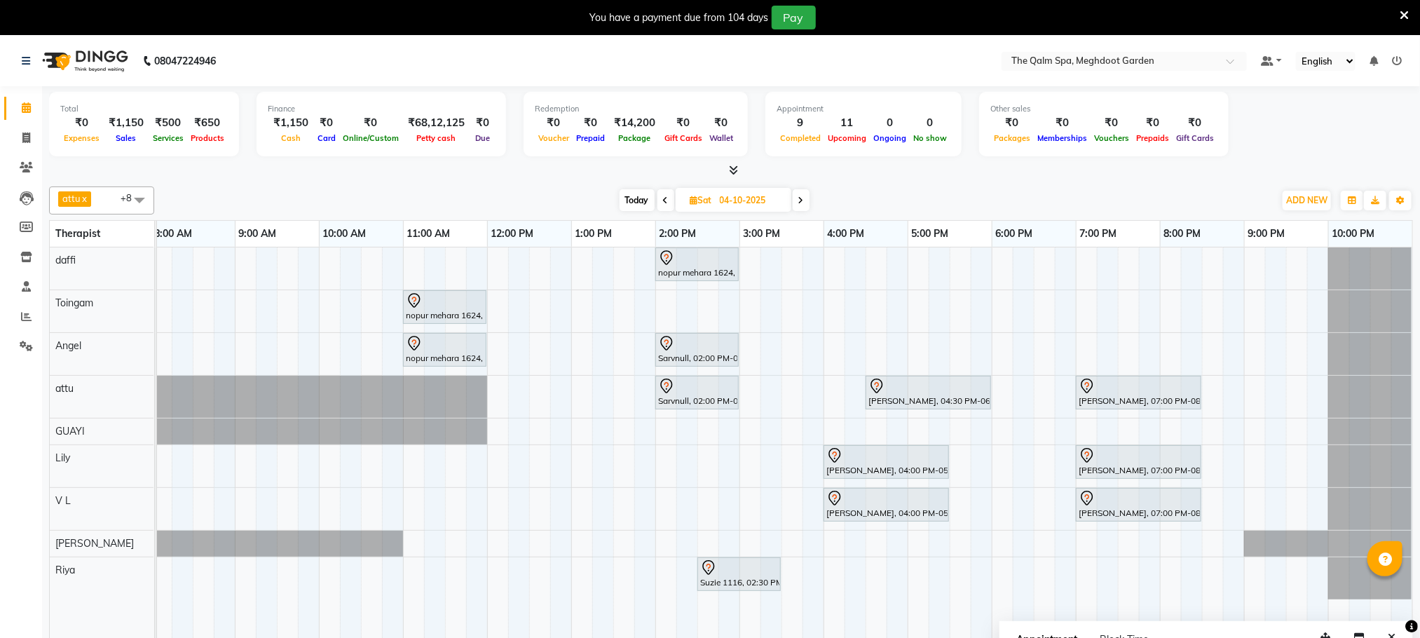
click at [665, 204] on icon at bounding box center [666, 200] width 6 height 8
type input "03-10-2025"
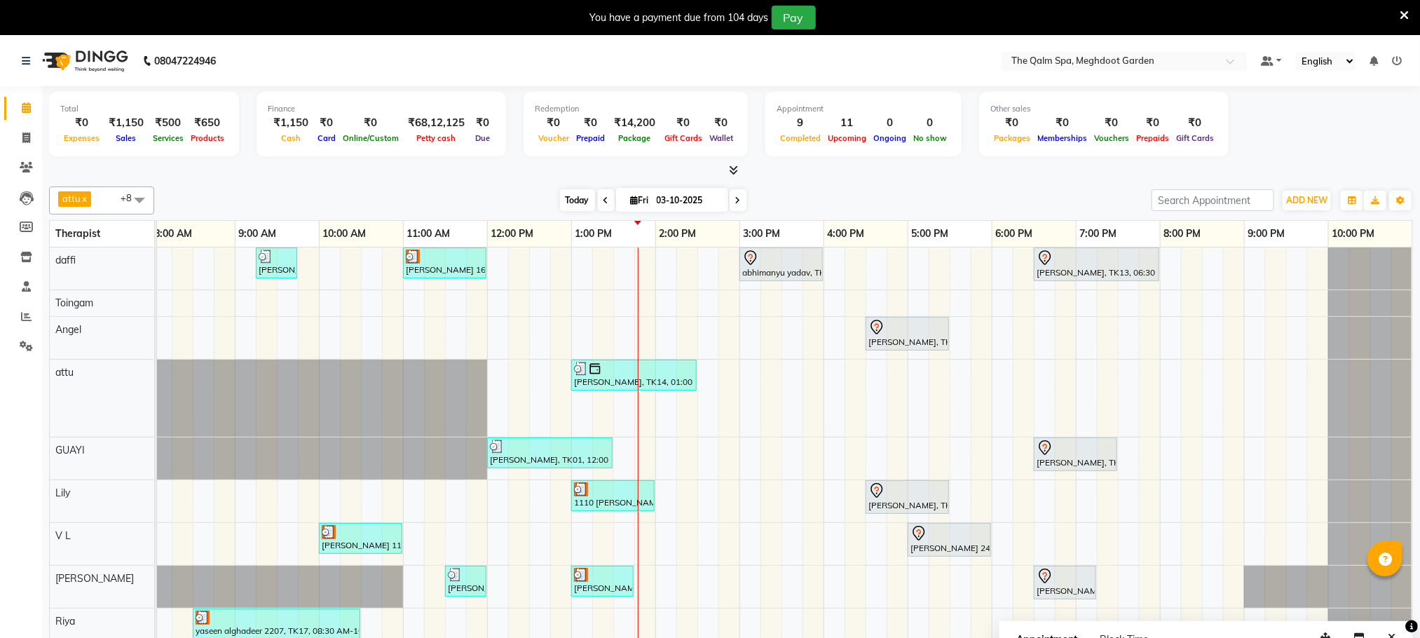
click at [575, 198] on span "Today" at bounding box center [577, 200] width 35 height 22
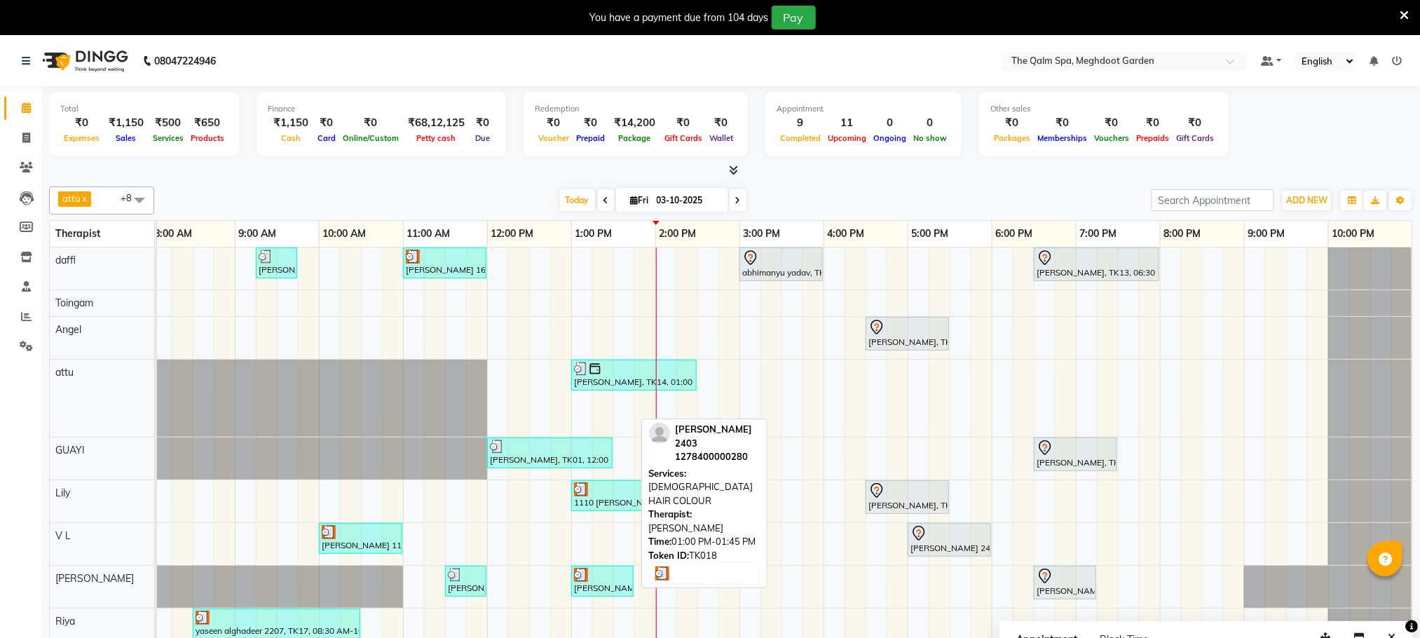
click at [602, 591] on div "[PERSON_NAME] 2403, TK18, 01:00 PM-01:45 PM, [DEMOGRAPHIC_DATA] HAIR COLOUR" at bounding box center [603, 581] width 60 height 27
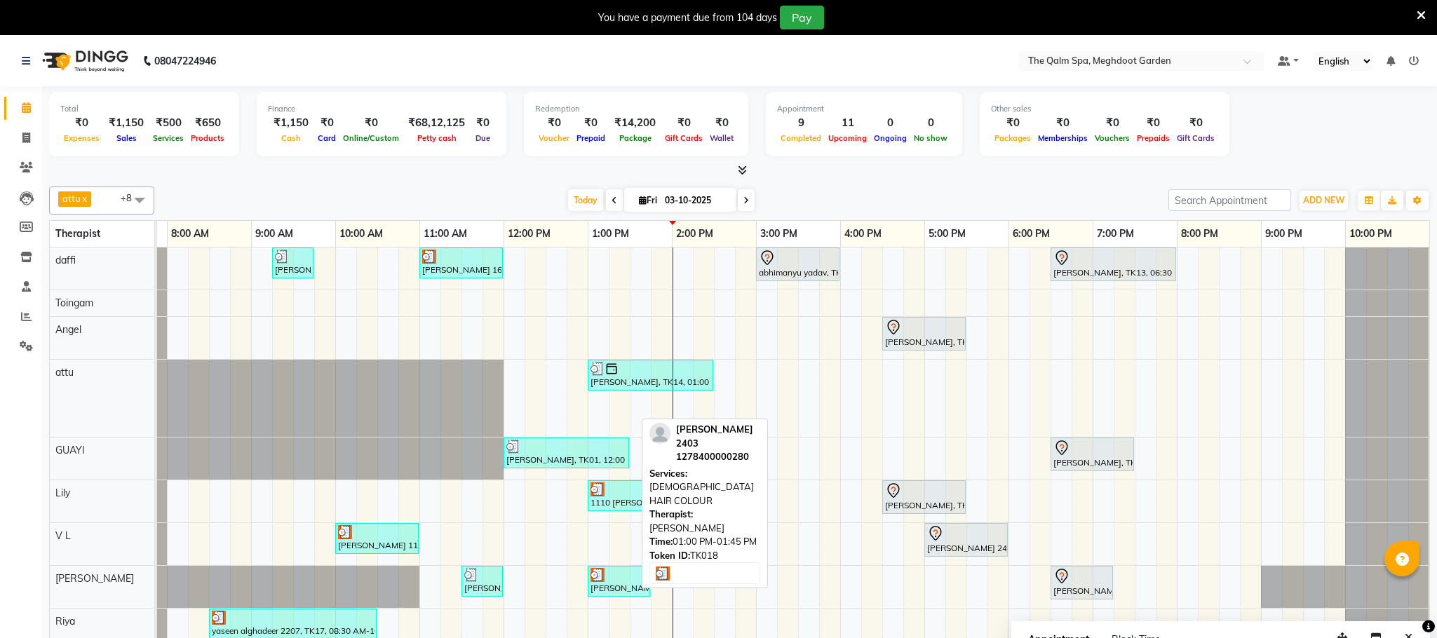
select select "3"
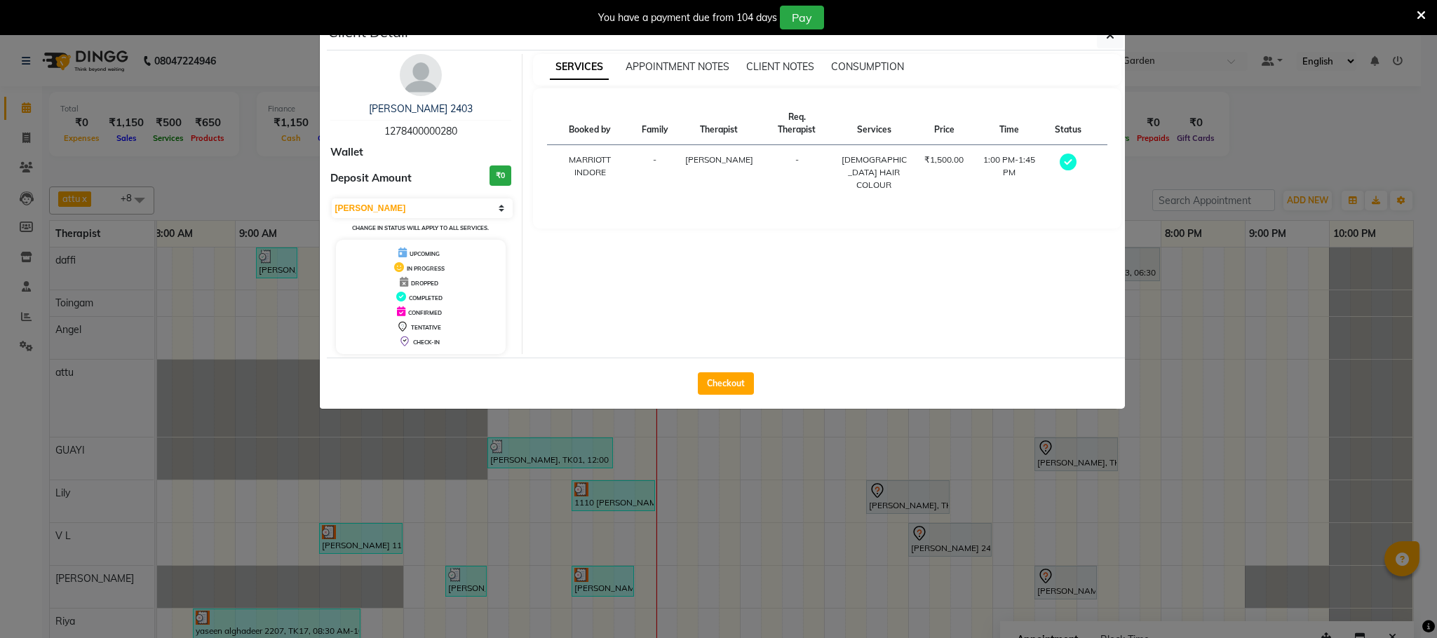
click at [1420, 13] on icon at bounding box center [1420, 15] width 9 height 13
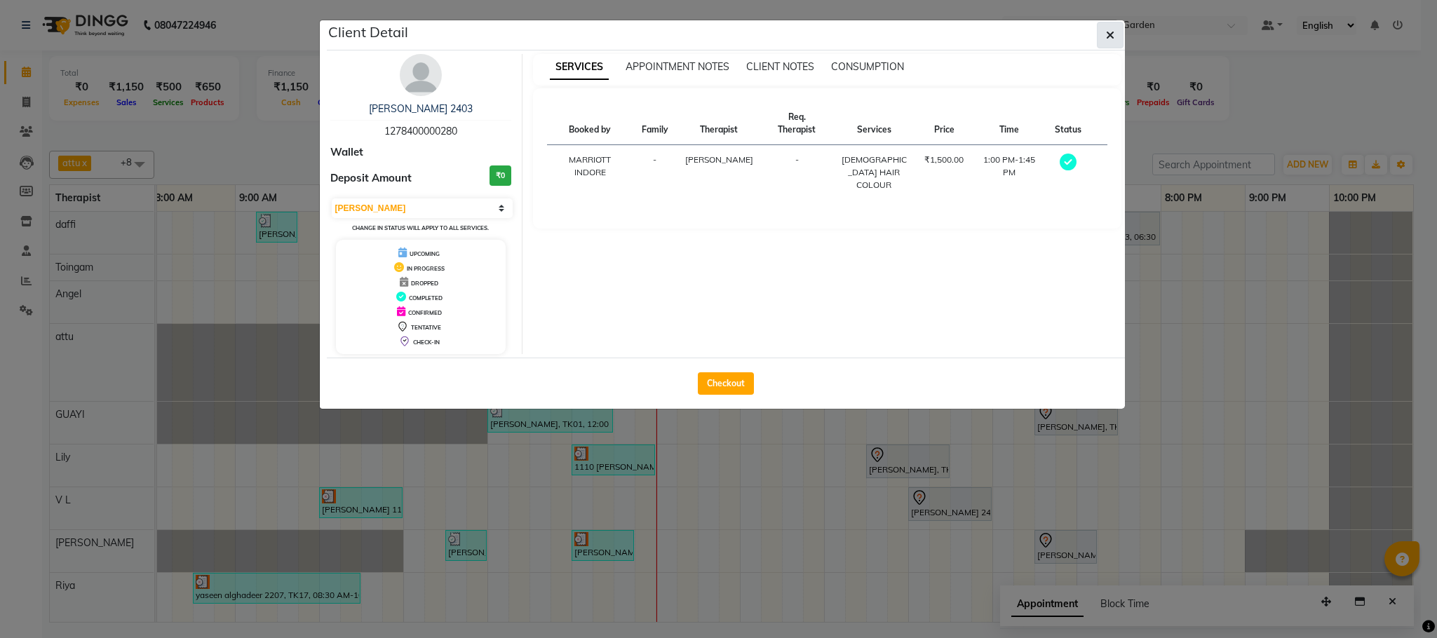
click at [1102, 39] on button "button" at bounding box center [1110, 35] width 27 height 27
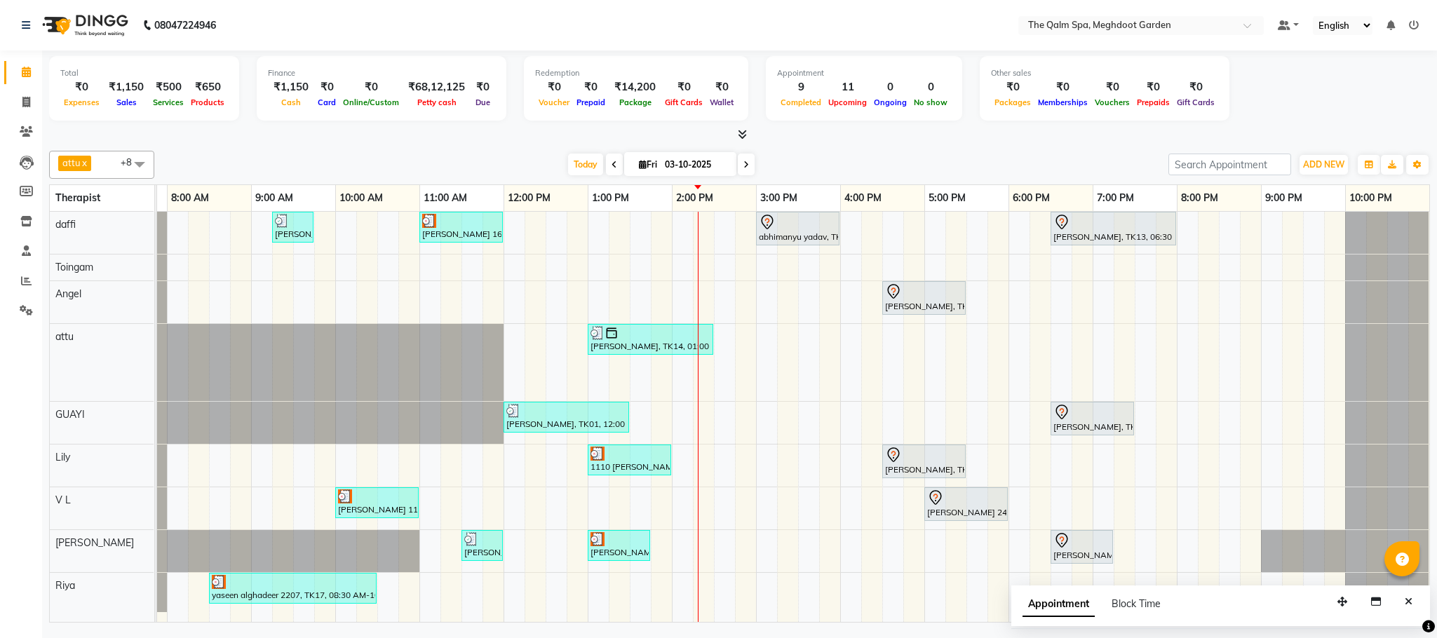
scroll to position [9, 0]
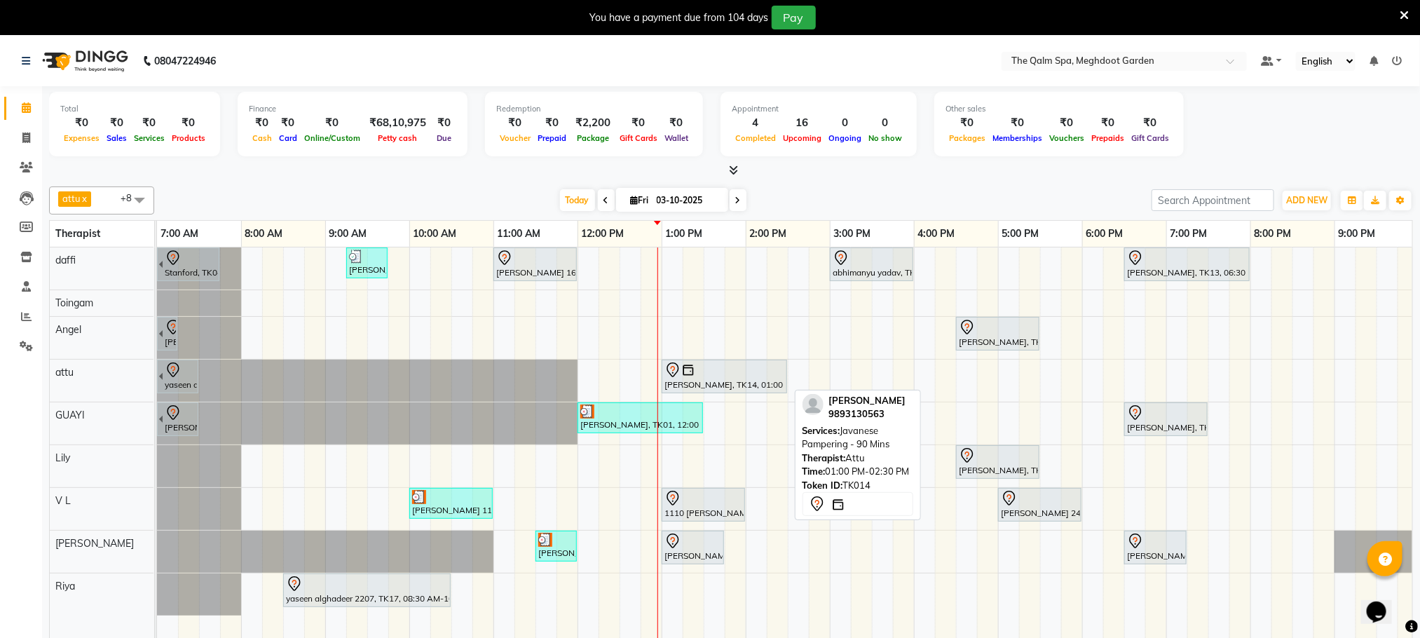
click at [157, 374] on div "yaseen alghadeer 2207, TK11, 06:00 AM-07:30 AM, Javanese Pampering - 90 Mins Si…" at bounding box center [157, 381] width 0 height 42
click at [667, 374] on icon at bounding box center [673, 370] width 17 height 17
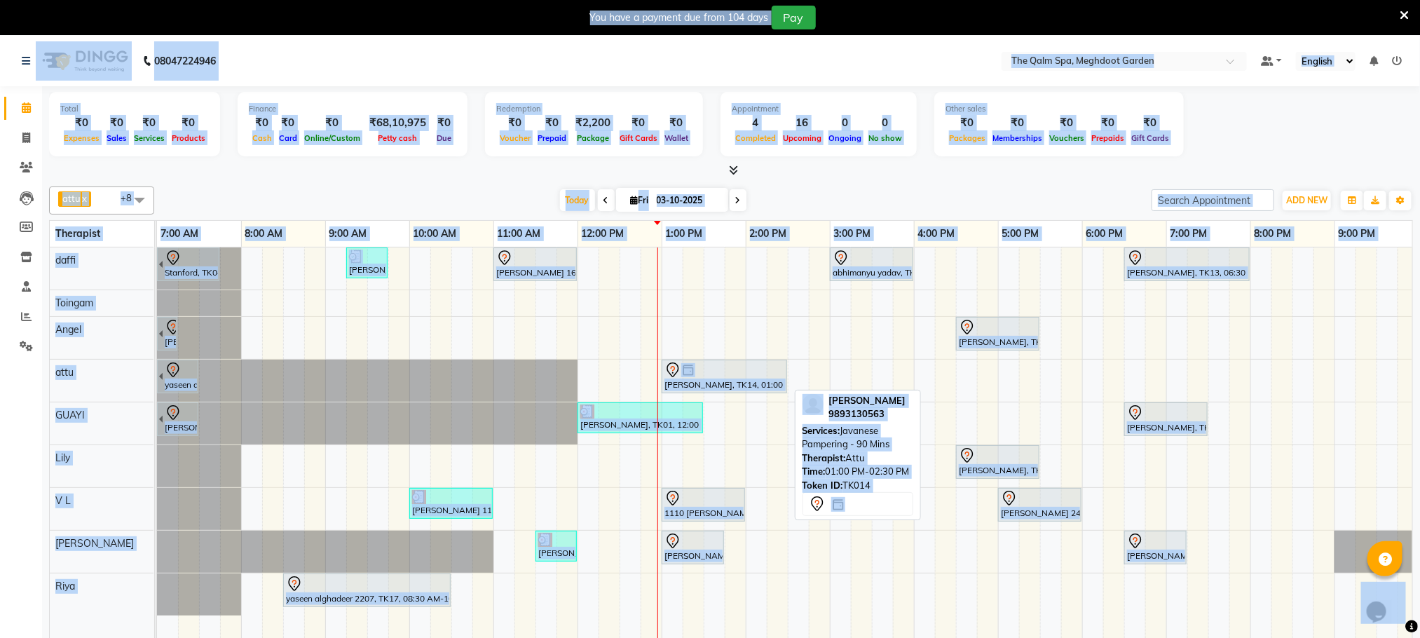
click at [684, 377] on img at bounding box center [688, 370] width 14 height 14
select select "7"
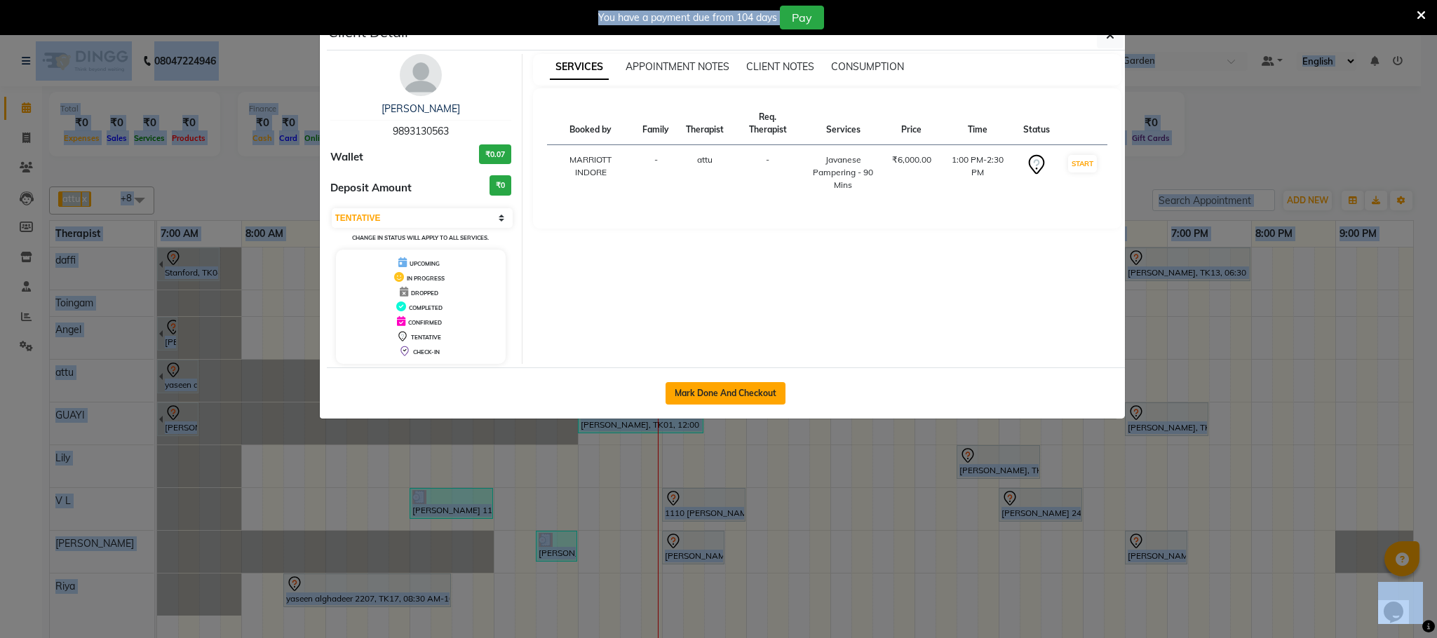
click at [695, 396] on button "Mark Done And Checkout" at bounding box center [725, 393] width 120 height 22
select select "service"
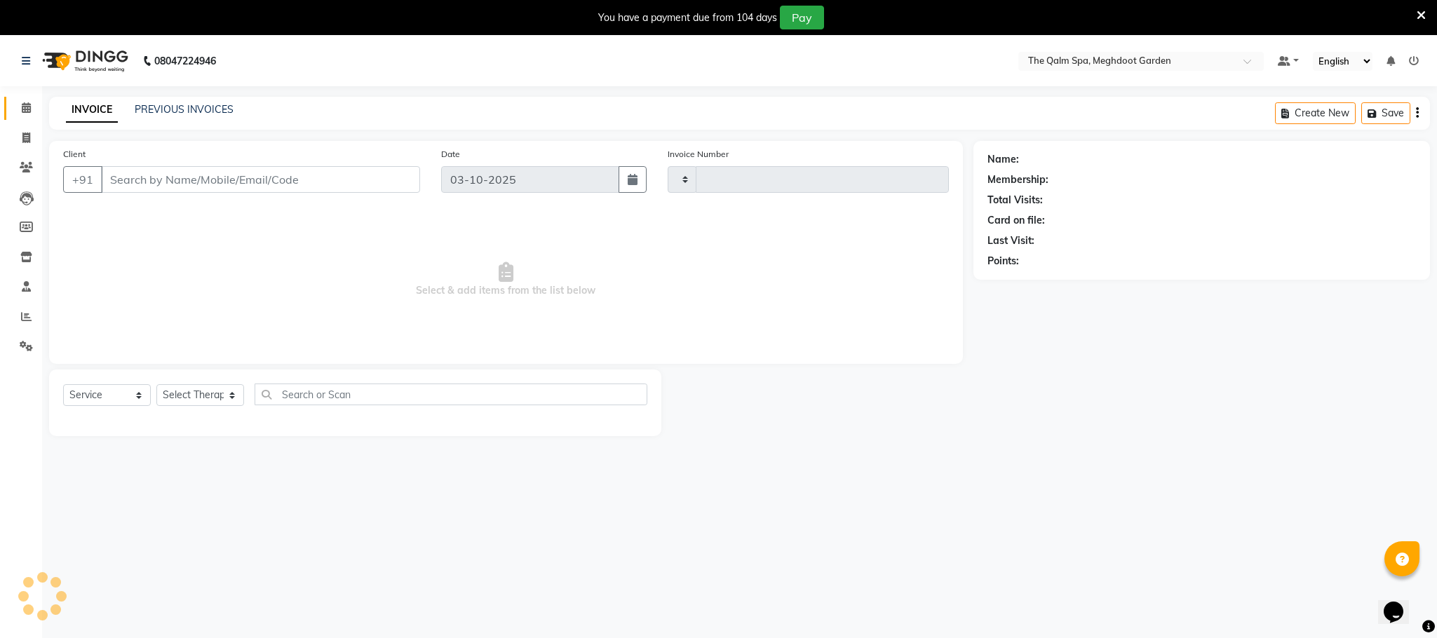
type input "2221"
select select "6401"
type input "9893130563"
select select "51602"
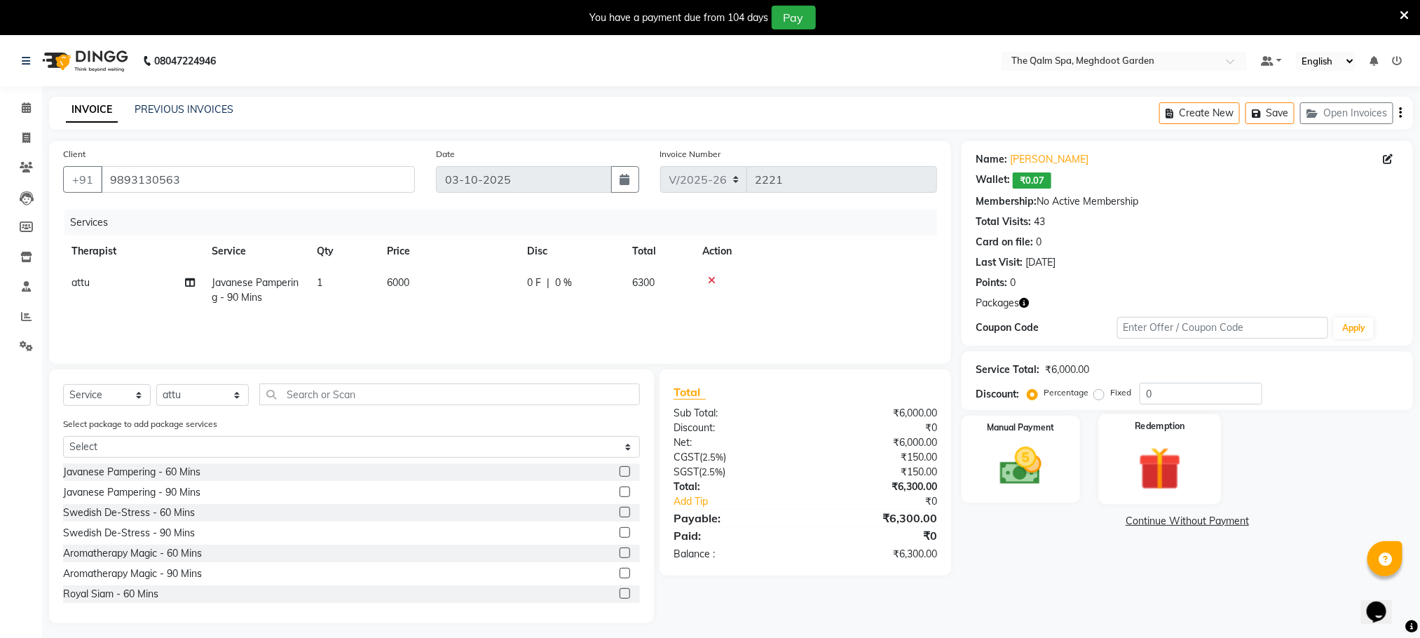
click at [1139, 459] on img at bounding box center [1160, 469] width 70 height 54
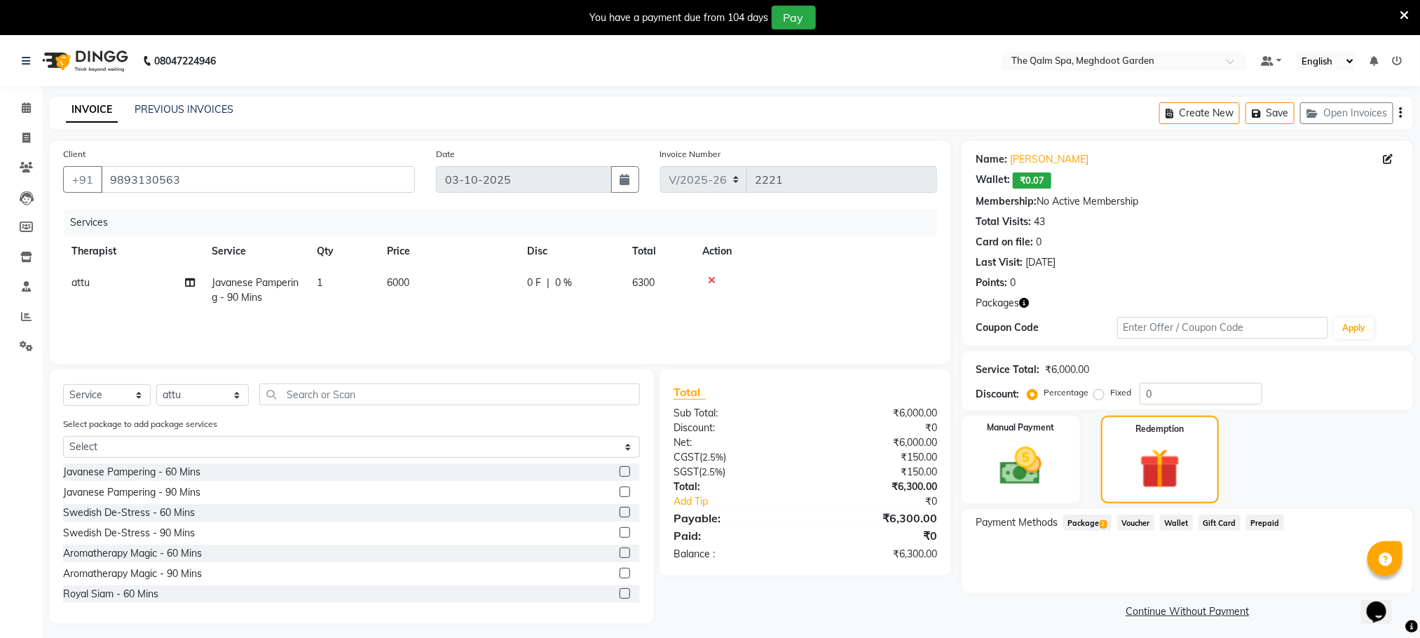
click at [1094, 527] on span "Package 2" at bounding box center [1088, 523] width 48 height 16
click at [1296, 471] on div "Manual Payment Redemption" at bounding box center [1187, 460] width 473 height 88
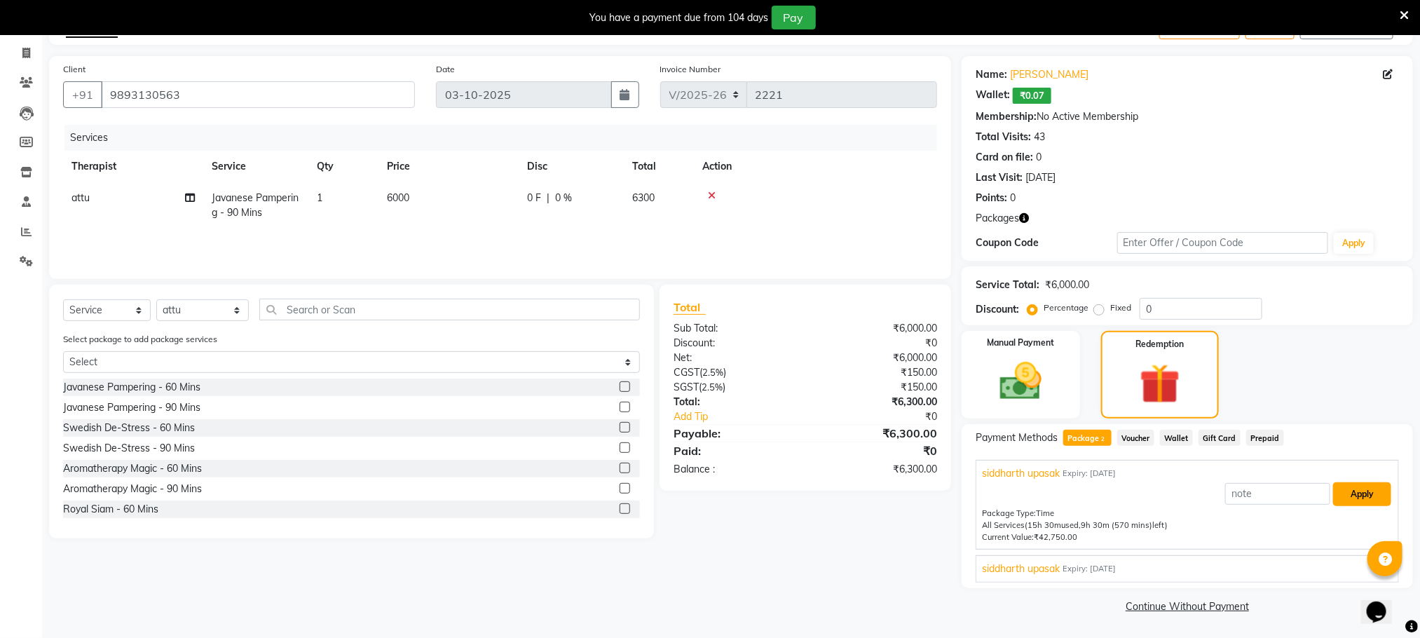
click at [1359, 487] on button "Apply" at bounding box center [1362, 494] width 58 height 24
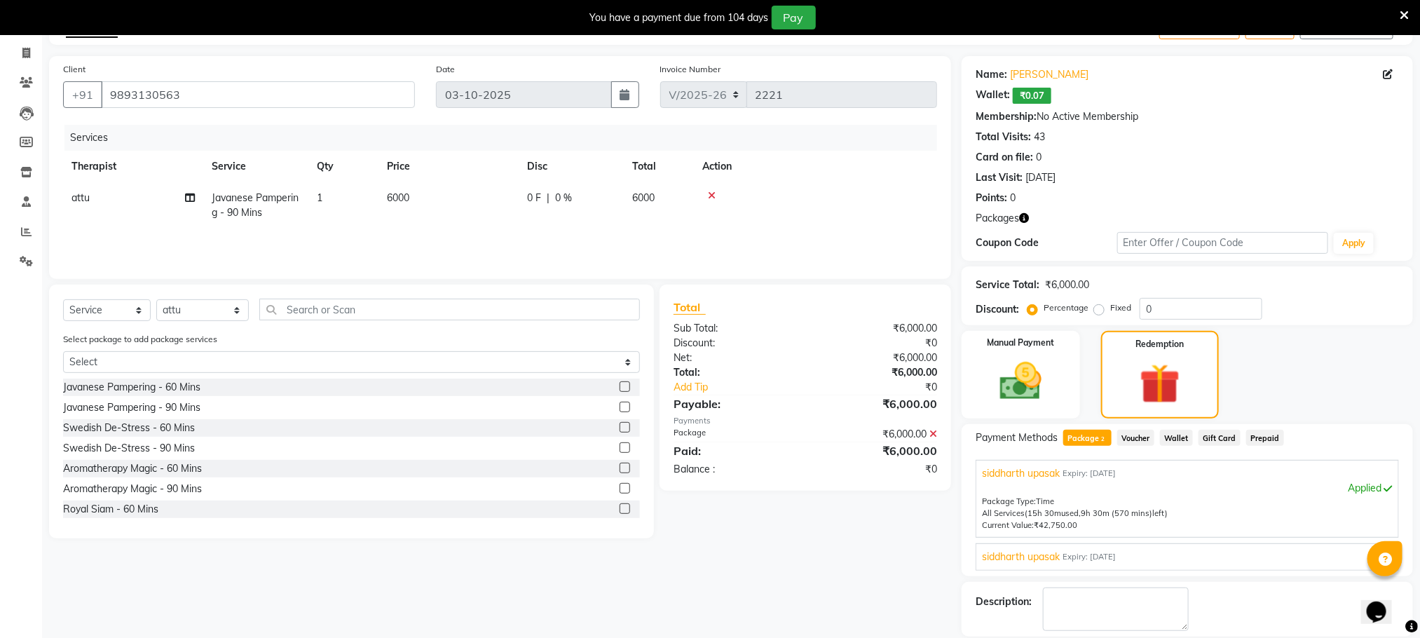
scroll to position [182, 0]
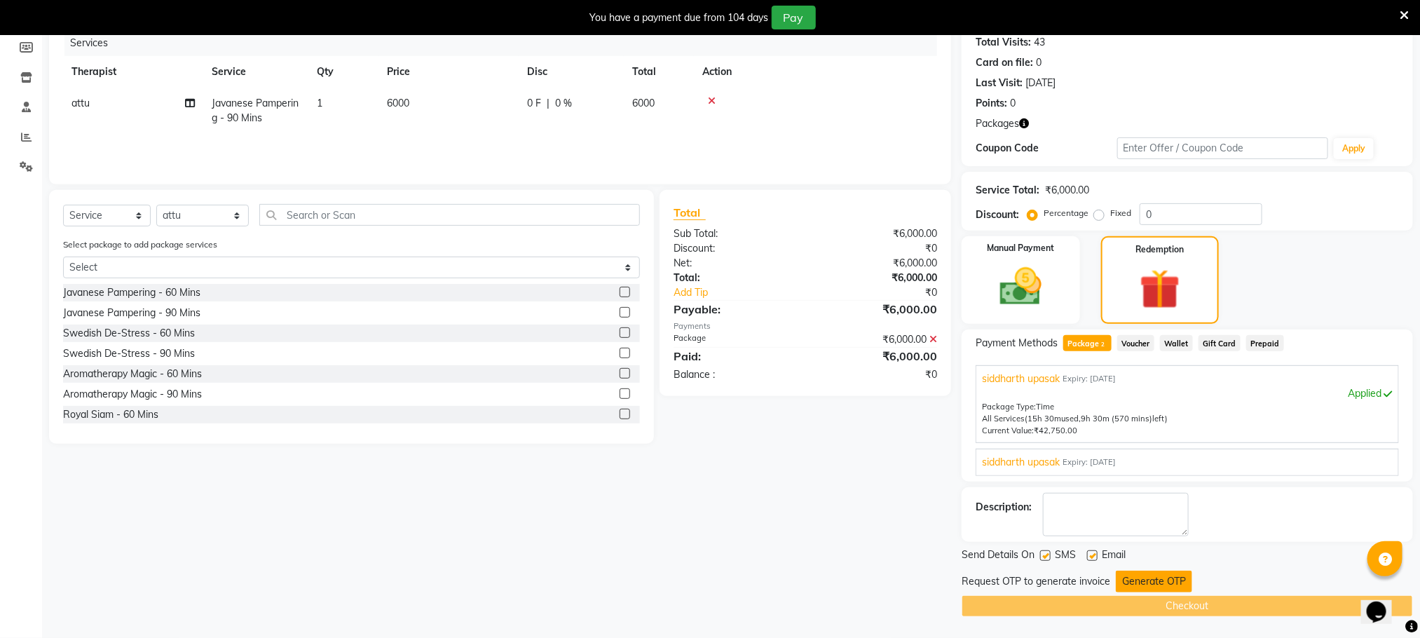
click at [1155, 576] on button "Generate OTP" at bounding box center [1154, 582] width 76 height 22
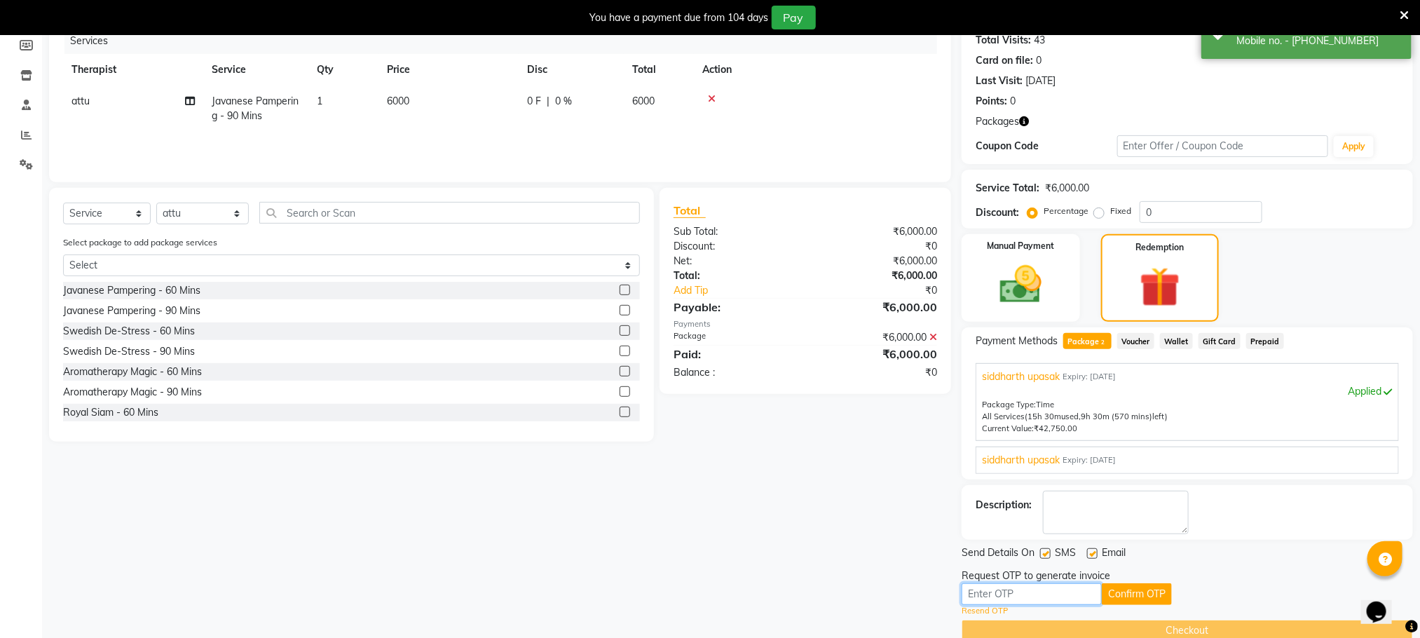
click at [1080, 591] on input "text" at bounding box center [1032, 594] width 140 height 22
type input "5378"
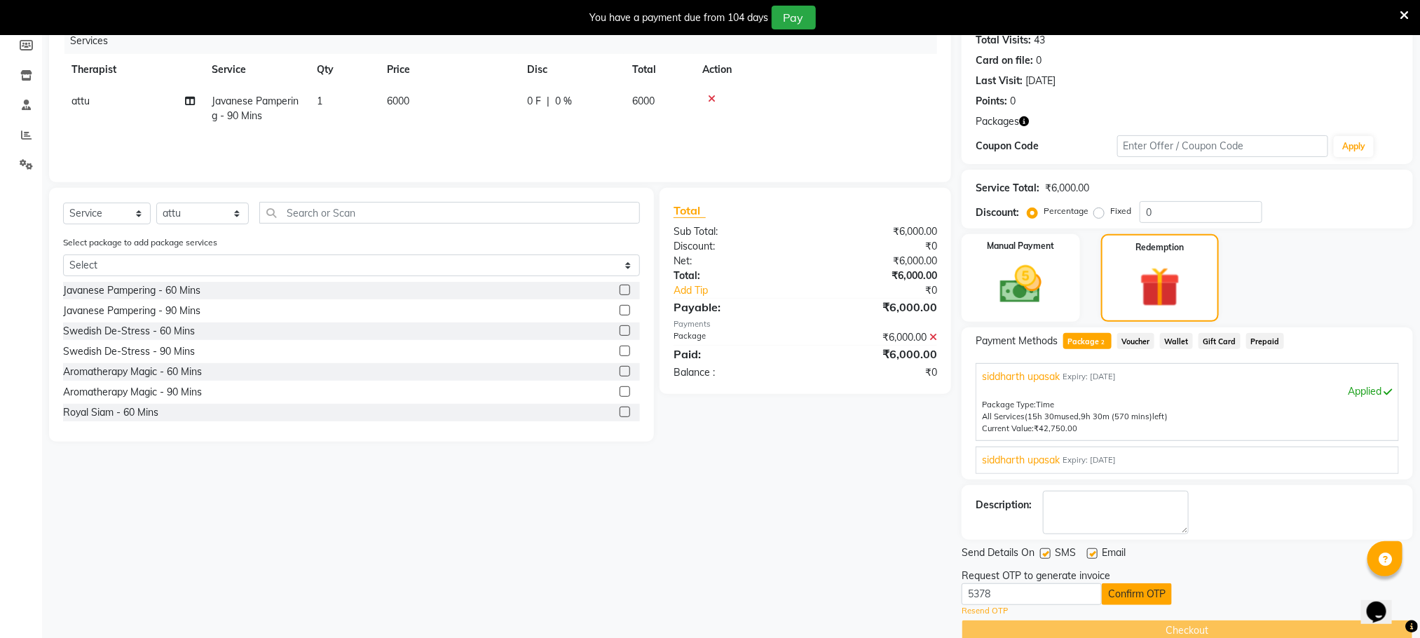
click at [1128, 588] on button "Confirm OTP" at bounding box center [1137, 594] width 70 height 22
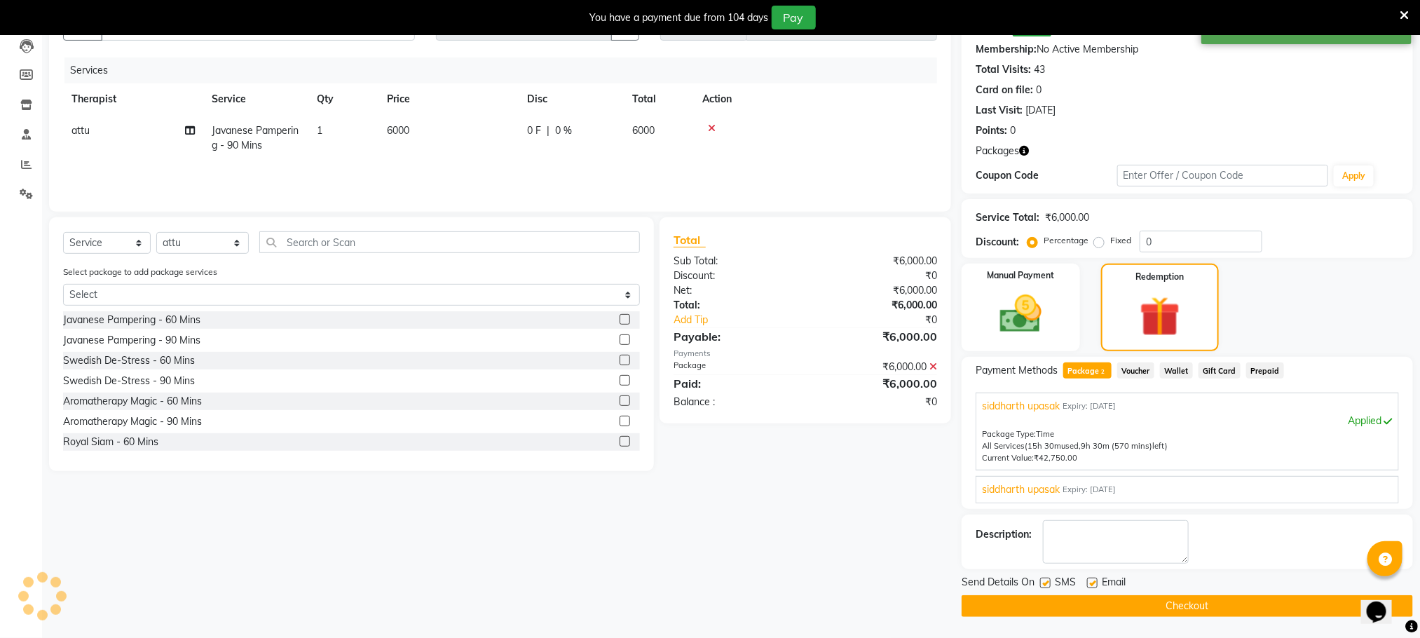
scroll to position [154, 0]
click at [1403, 13] on icon at bounding box center [1404, 15] width 9 height 13
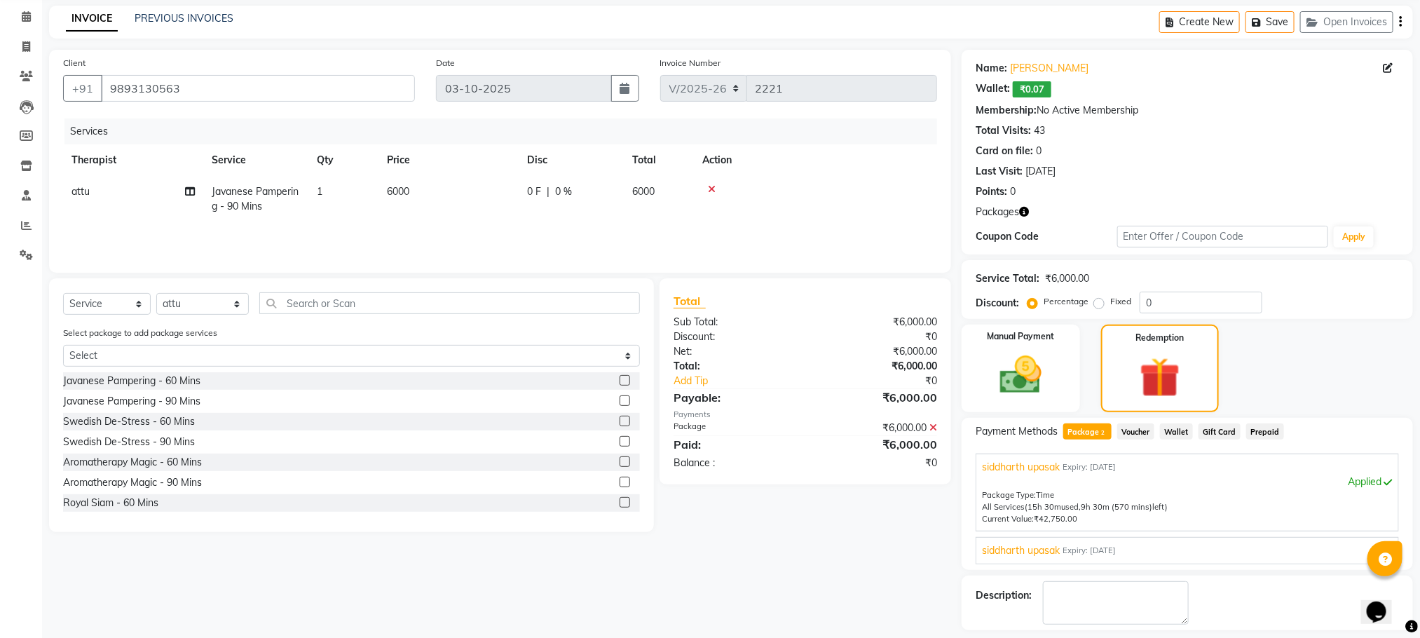
scroll to position [118, 0]
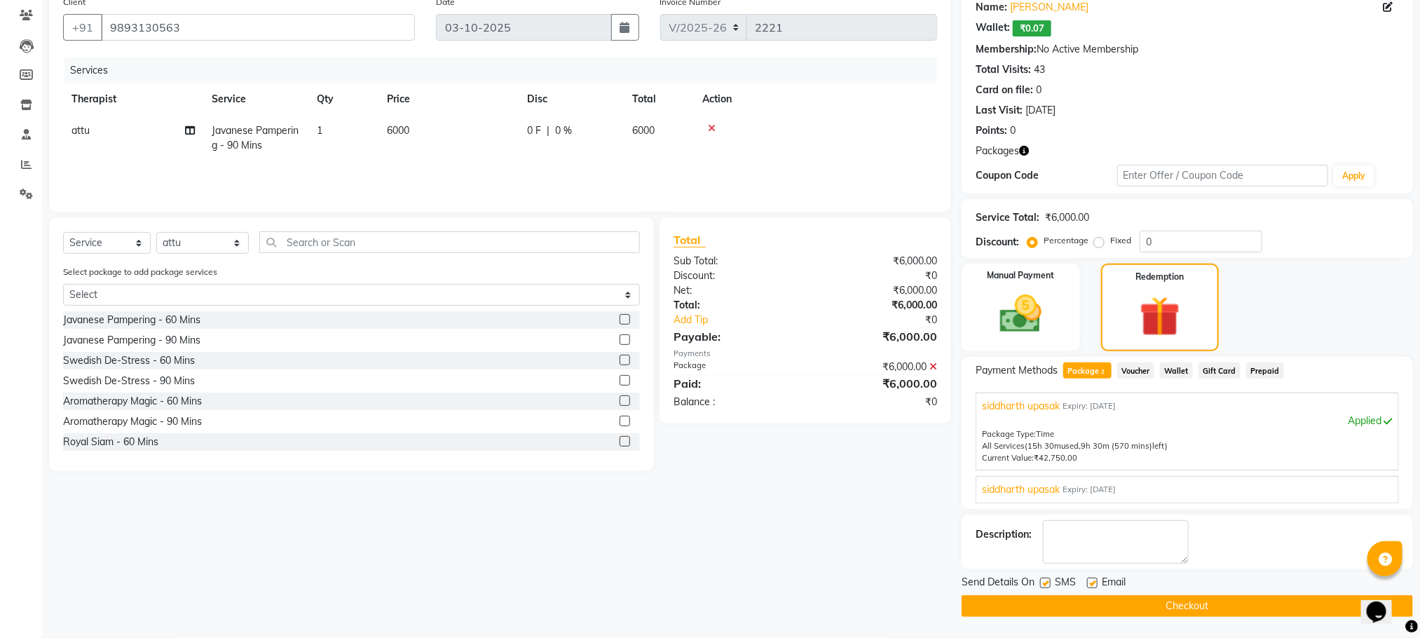
click at [1139, 610] on button "Checkout" at bounding box center [1188, 606] width 452 height 22
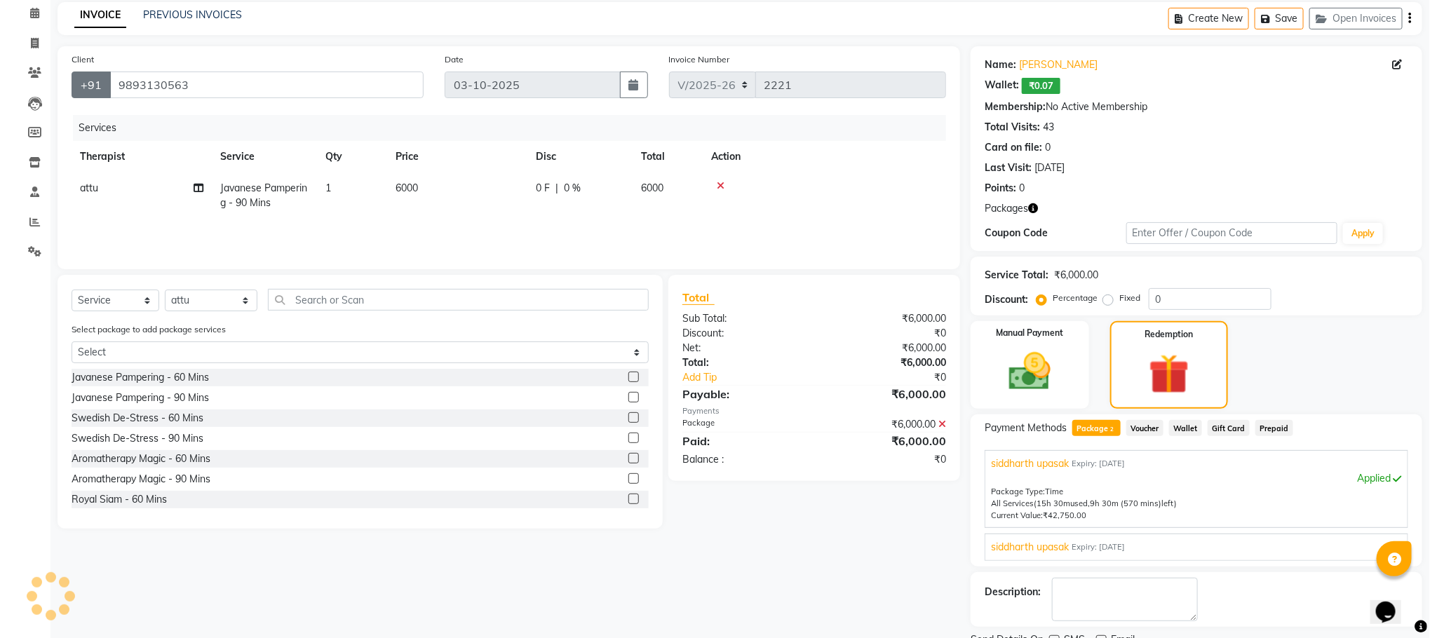
scroll to position [0, 0]
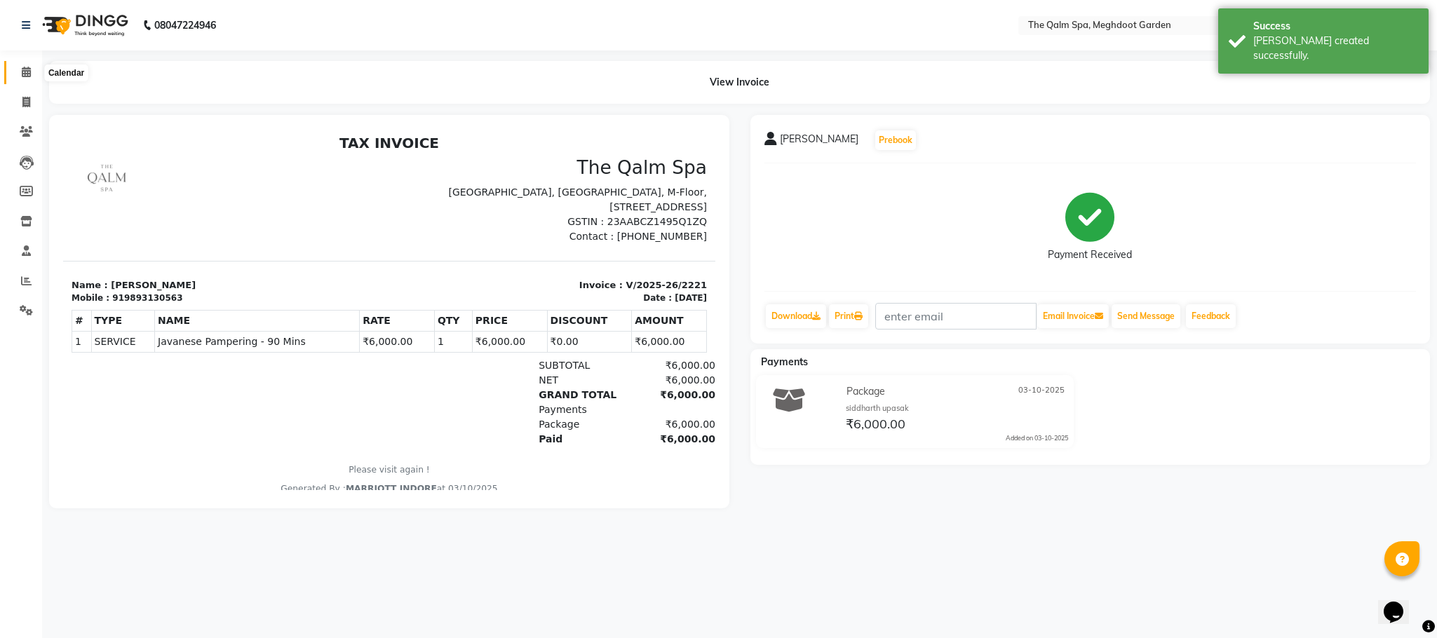
click at [22, 70] on icon at bounding box center [26, 72] width 9 height 11
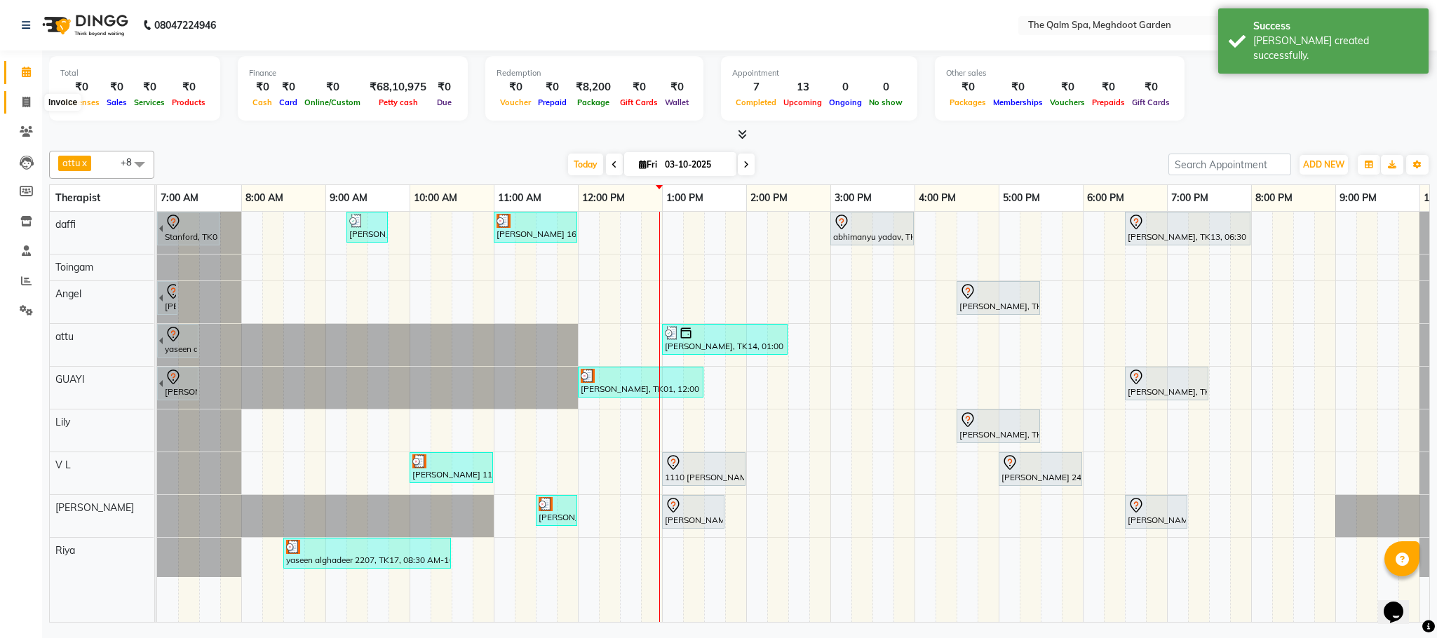
click at [23, 97] on icon at bounding box center [26, 102] width 8 height 11
select select "service"
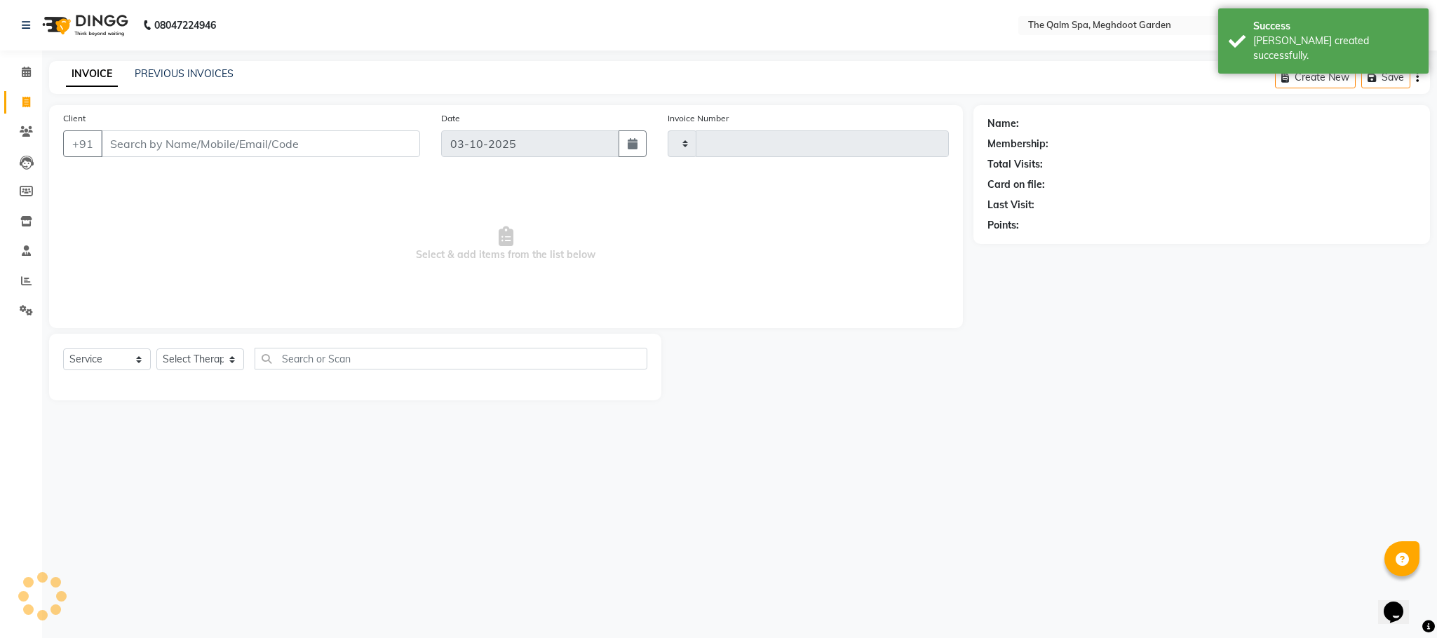
type input "2222"
select select "6401"
click at [147, 146] on input "Client" at bounding box center [260, 143] width 319 height 27
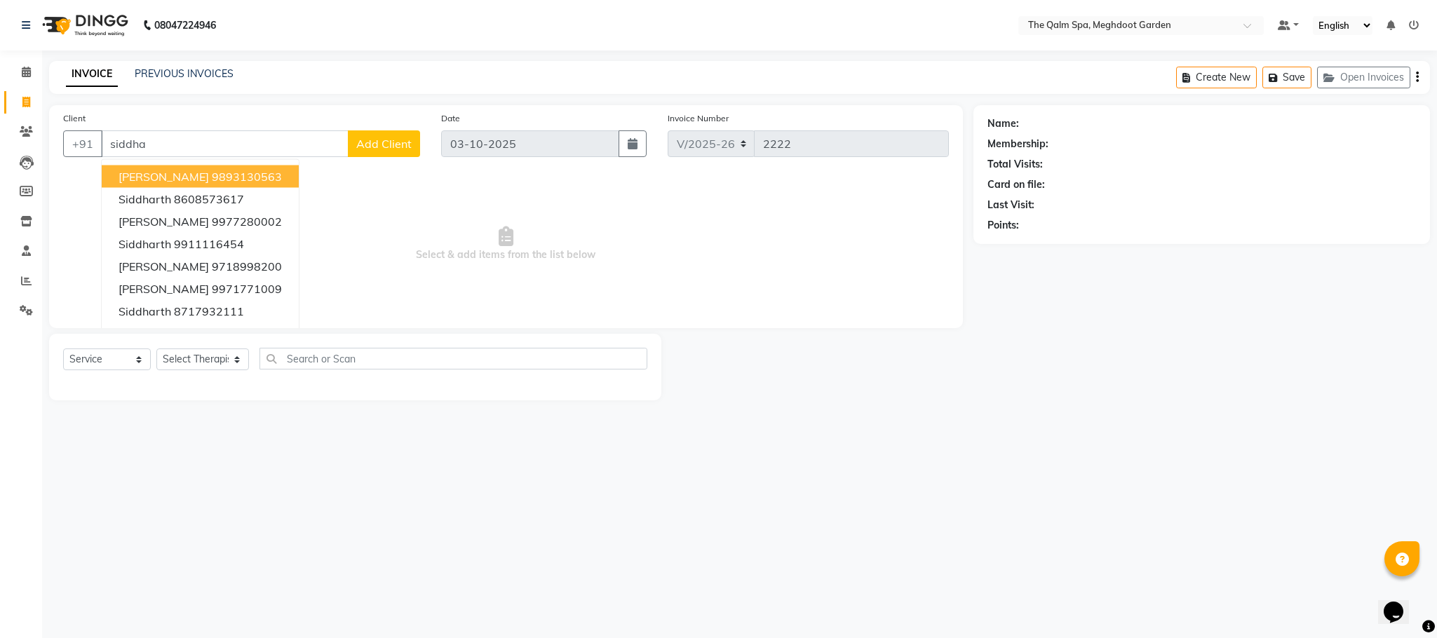
click at [189, 170] on span "[PERSON_NAME]" at bounding box center [163, 177] width 90 height 14
type input "9893130563"
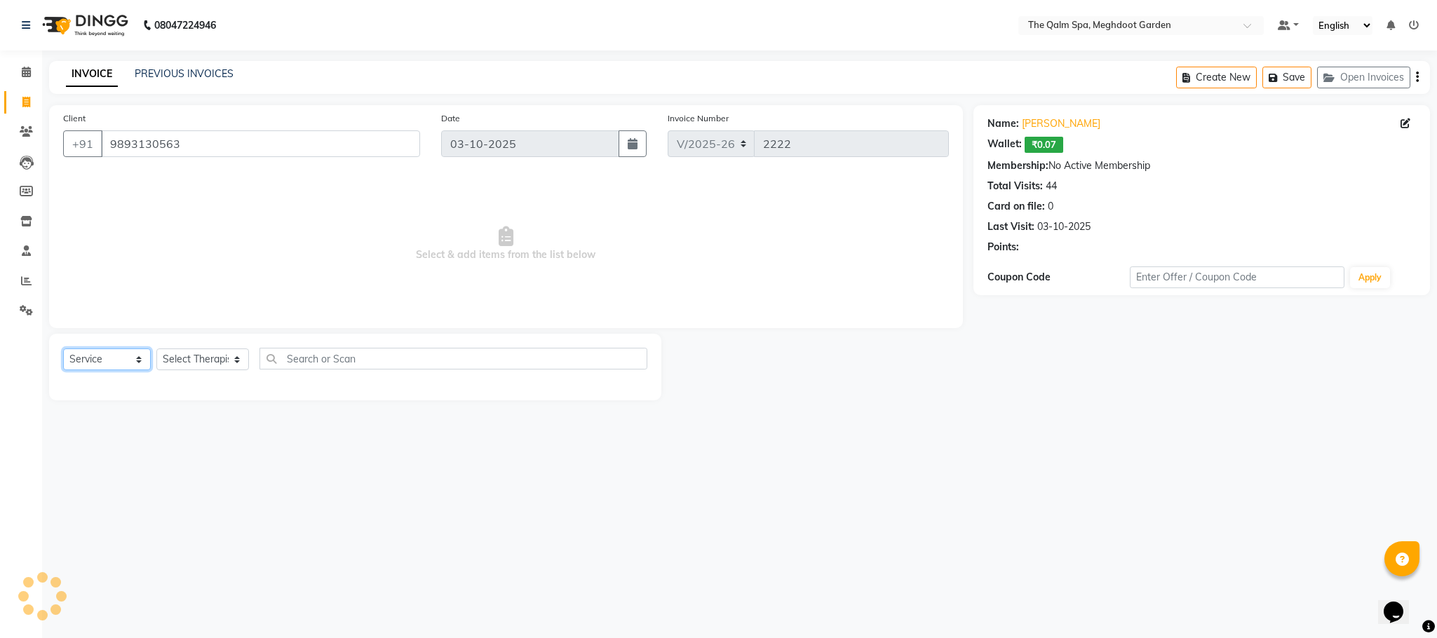
click at [109, 358] on select "Select Service Product Membership Package Voucher Prepaid Gift Card" at bounding box center [107, 359] width 88 height 22
select select "product"
click at [63, 349] on select "Select Service Product Membership Package Voucher Prepaid Gift Card" at bounding box center [107, 359] width 88 height 22
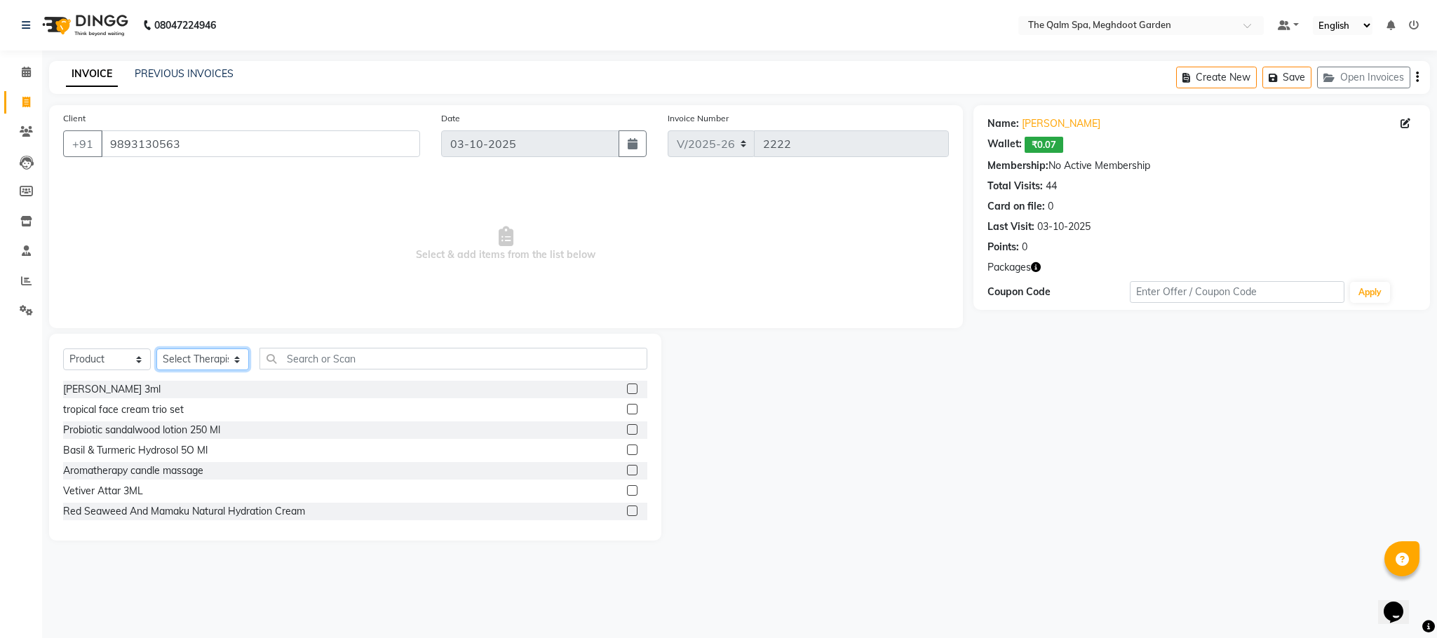
click at [202, 358] on select "Select Therapist [PERSON_NAME] [PERSON_NAME] daffi [PERSON_NAME] Dongdongi Eshu…" at bounding box center [202, 359] width 93 height 22
select select "83135"
click at [156, 349] on select "Select Therapist [PERSON_NAME] [PERSON_NAME] daffi [PERSON_NAME] Dongdongi Eshu…" at bounding box center [202, 359] width 93 height 22
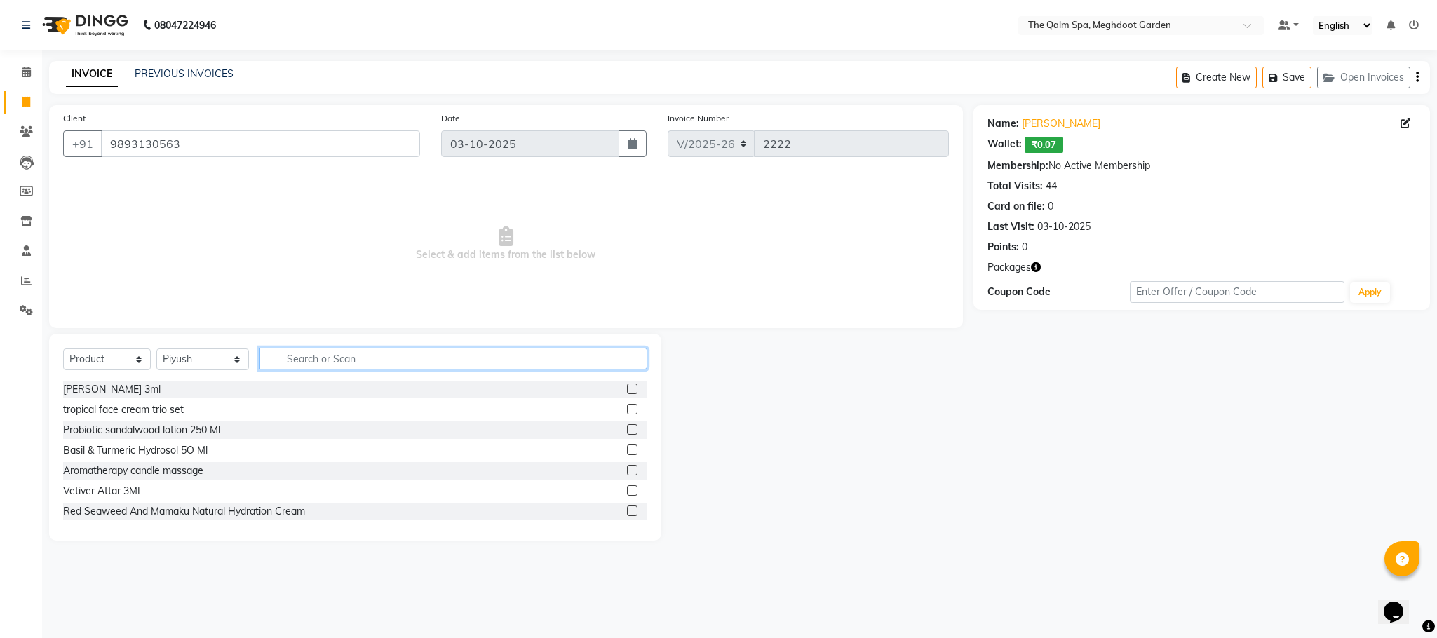
click at [309, 360] on input "text" at bounding box center [453, 359] width 388 height 22
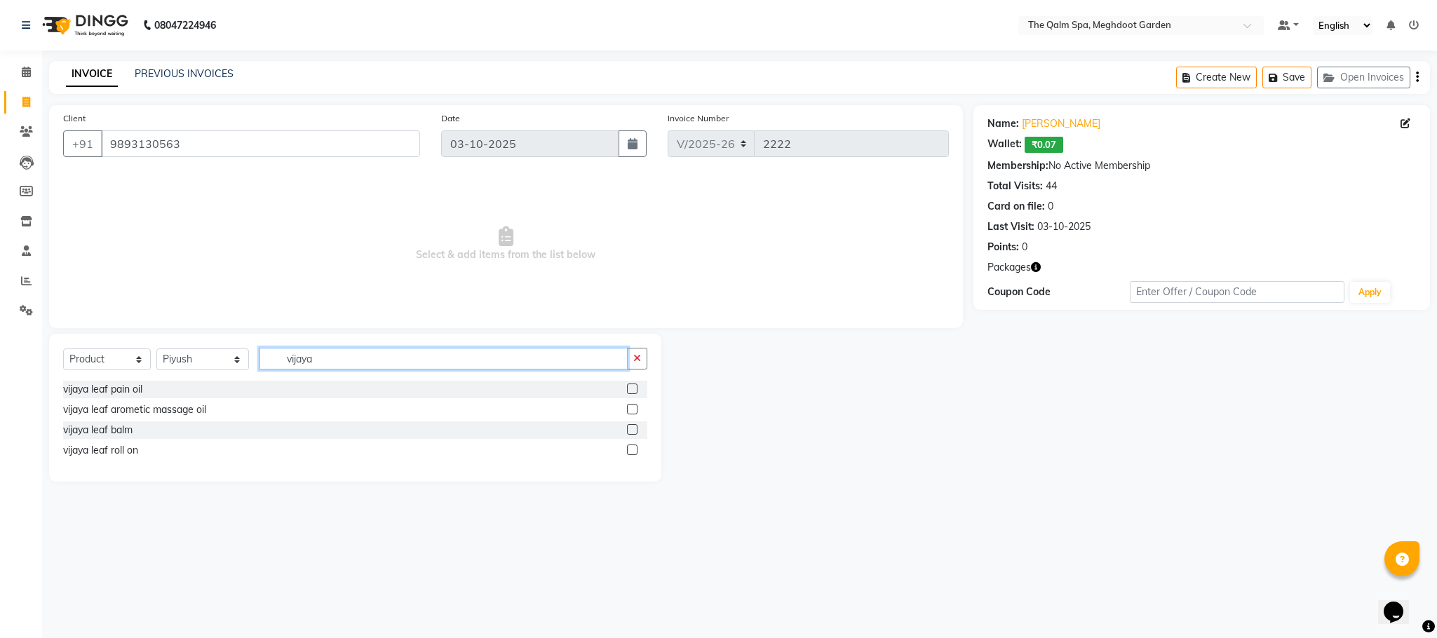
type input "vijaya"
click at [632, 387] on label at bounding box center [632, 389] width 11 height 11
click at [632, 387] on input "checkbox" at bounding box center [631, 389] width 9 height 9
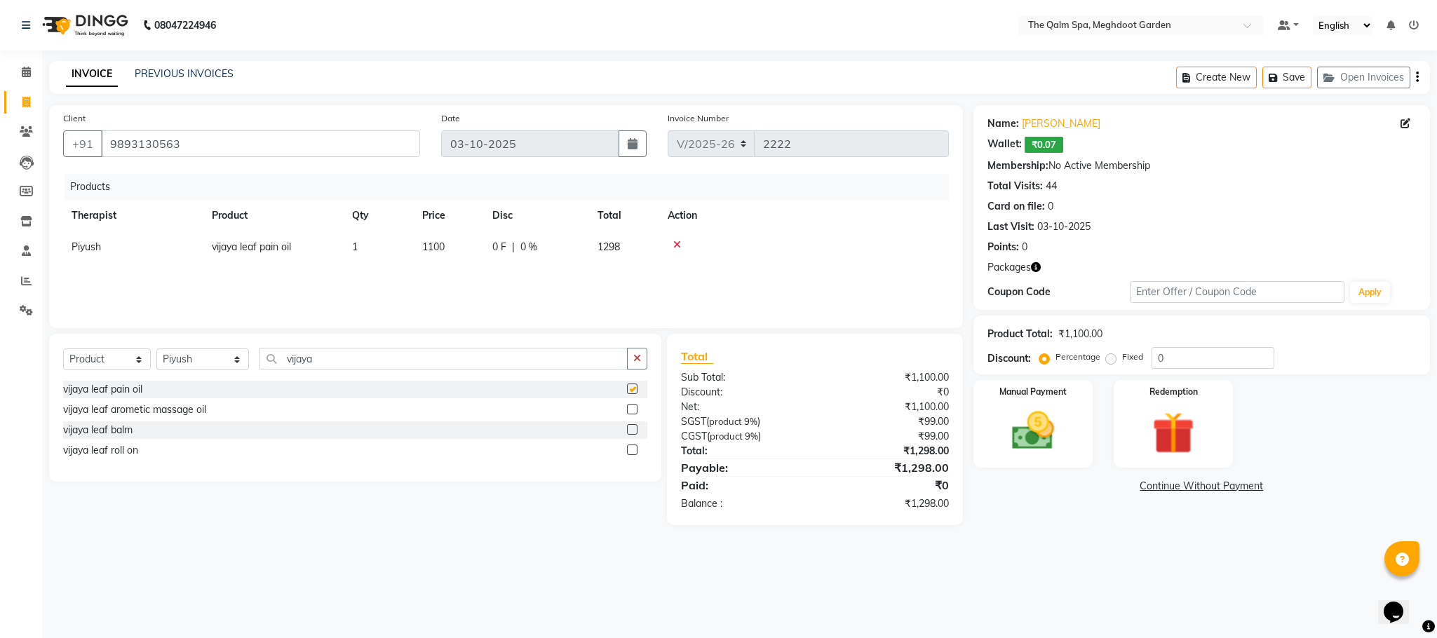
checkbox input "false"
click at [1199, 356] on input "0" at bounding box center [1212, 358] width 123 height 22
type input "49.92"
click at [1025, 435] on img at bounding box center [1033, 431] width 72 height 50
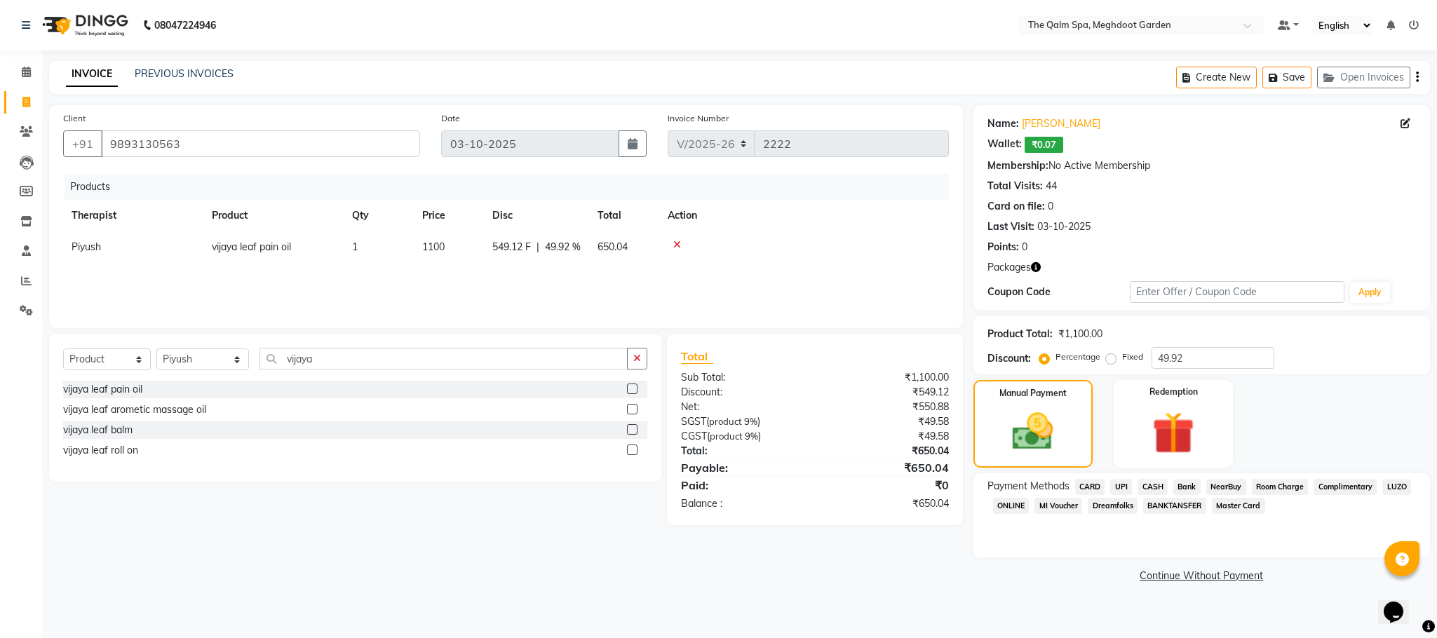
click at [1148, 489] on span "CASH" at bounding box center [1152, 487] width 30 height 16
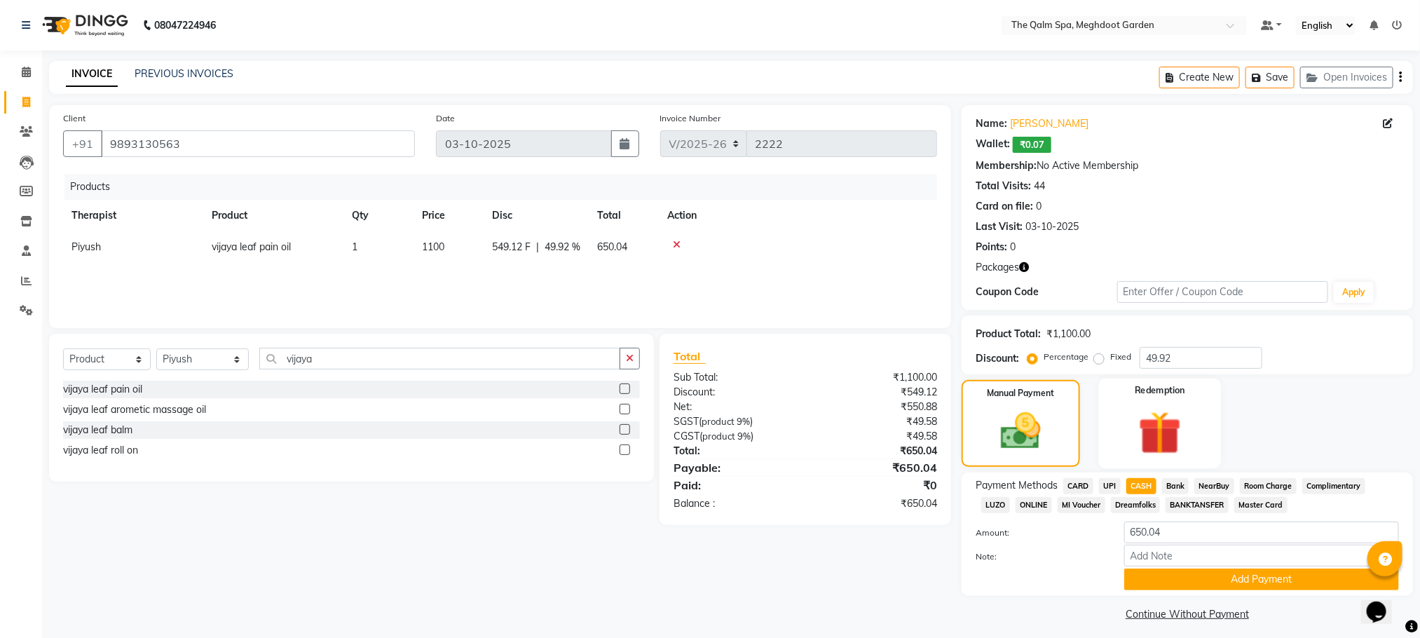
scroll to position [7, 0]
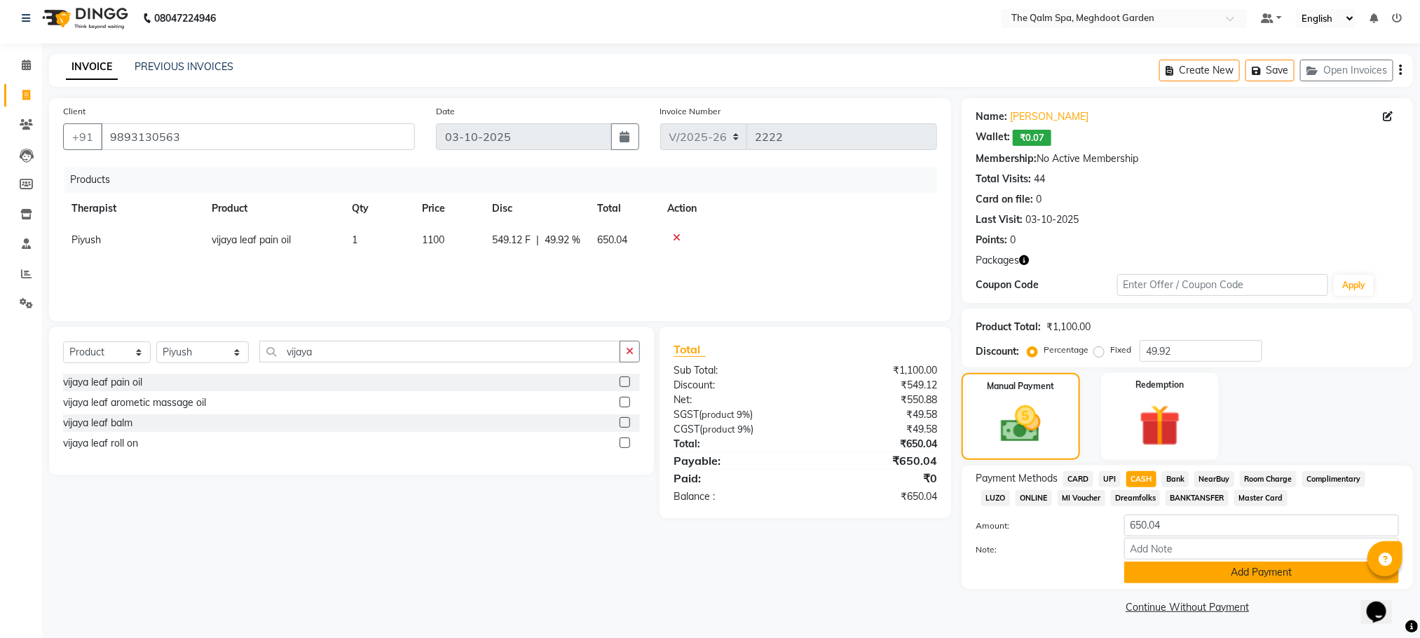
click at [1188, 564] on button "Add Payment" at bounding box center [1262, 573] width 275 height 22
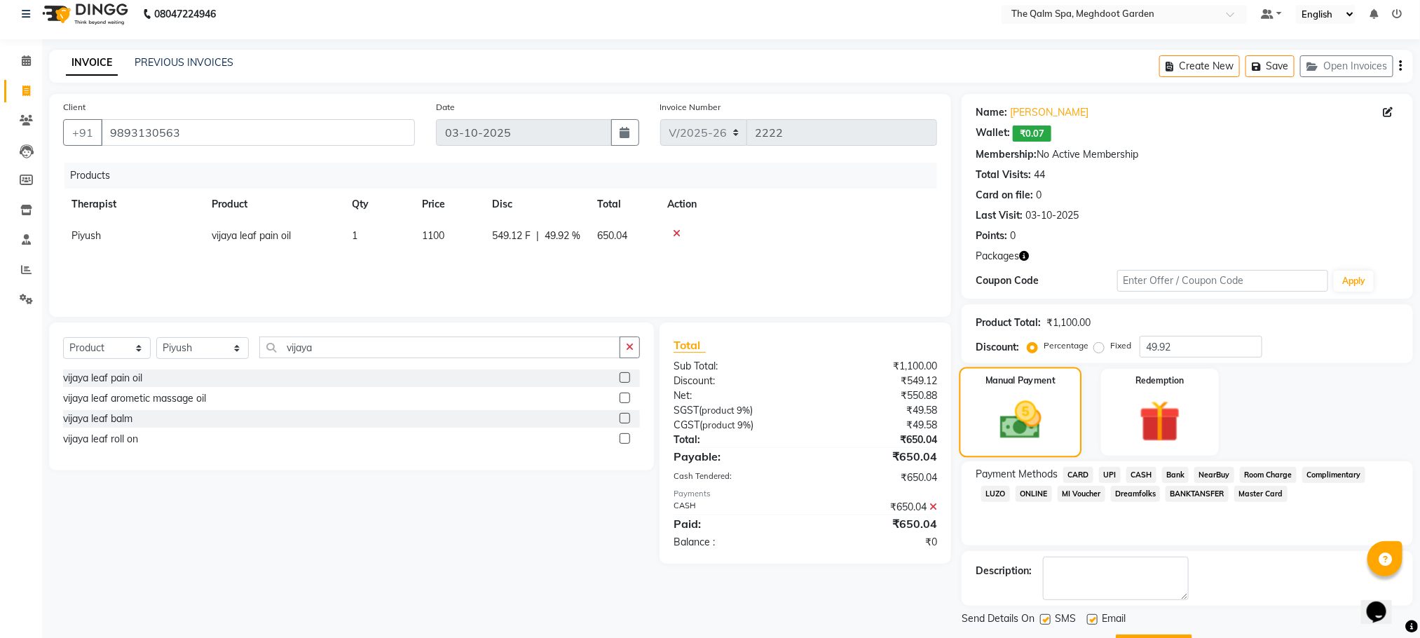
scroll to position [76, 0]
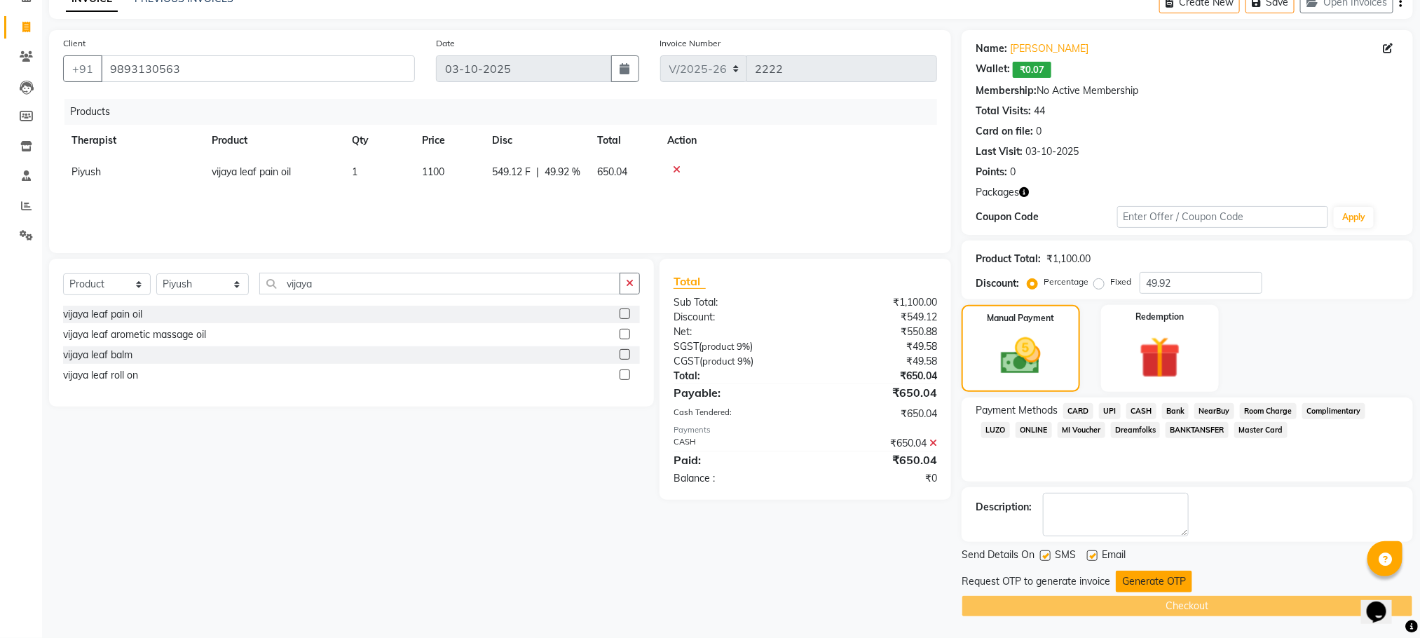
click at [1148, 571] on button "Generate OTP" at bounding box center [1154, 582] width 76 height 22
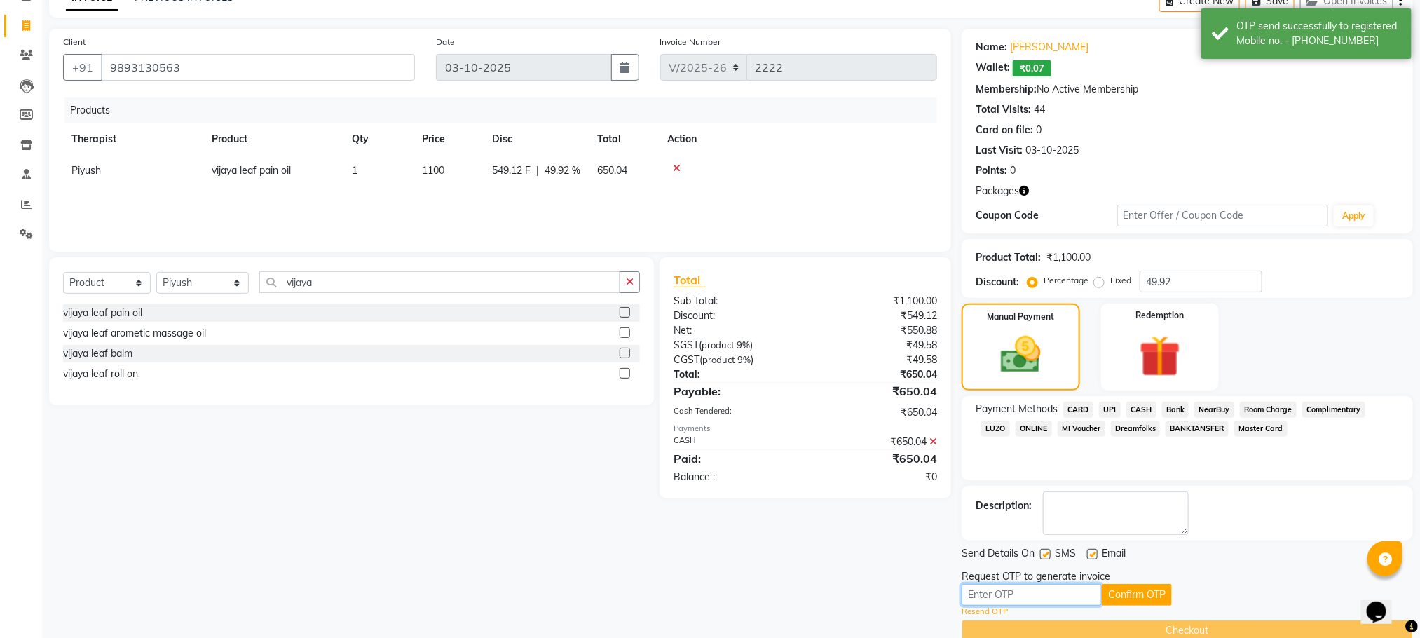
click at [1044, 595] on input "text" at bounding box center [1032, 595] width 140 height 22
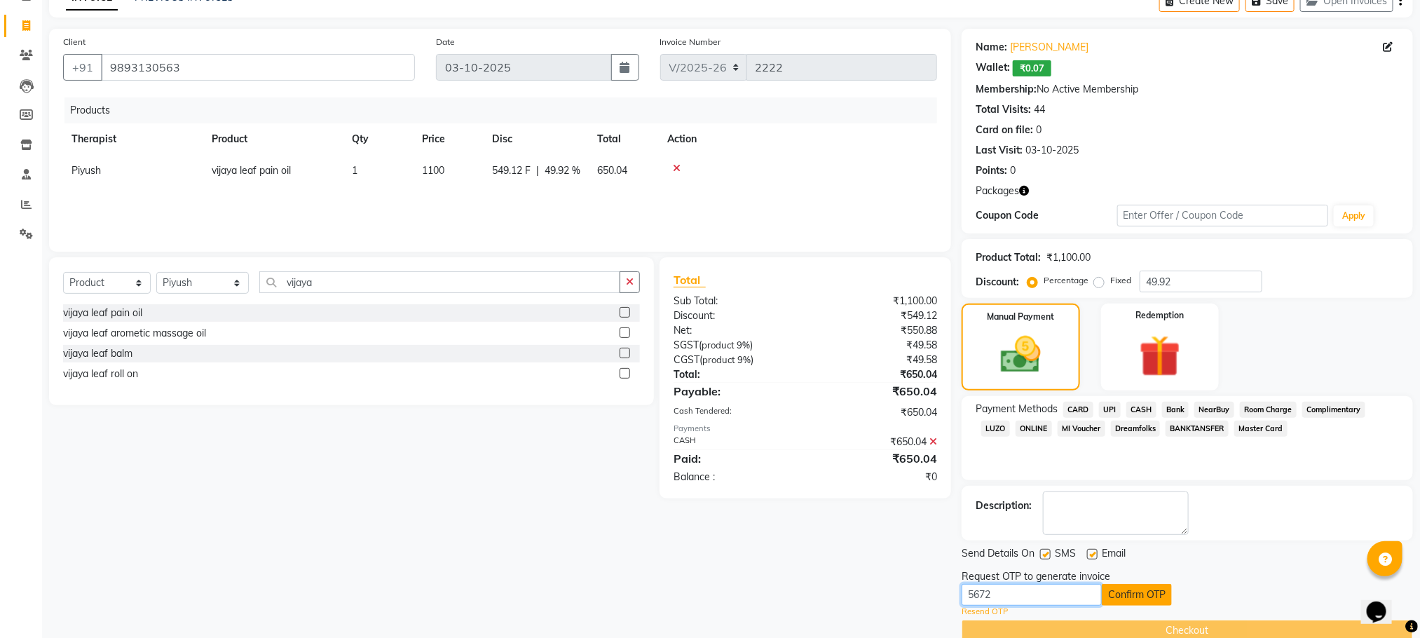
type input "5672"
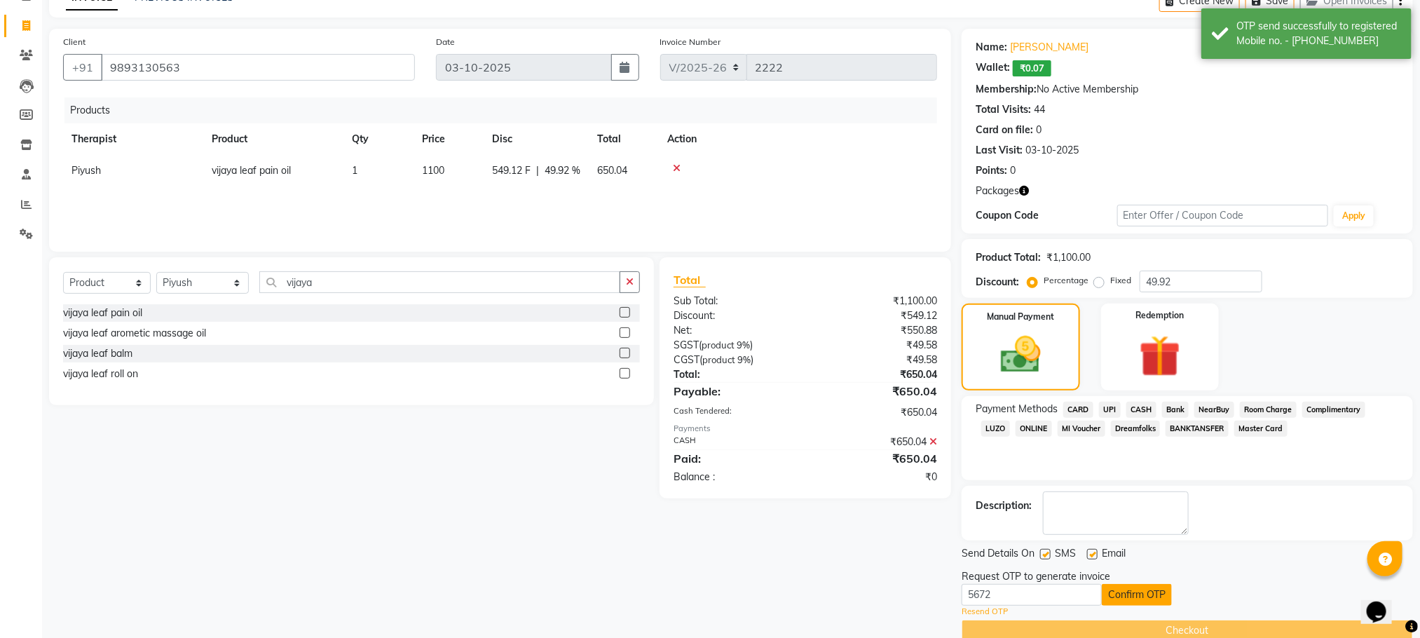
click at [1140, 596] on button "Confirm OTP" at bounding box center [1137, 595] width 70 height 22
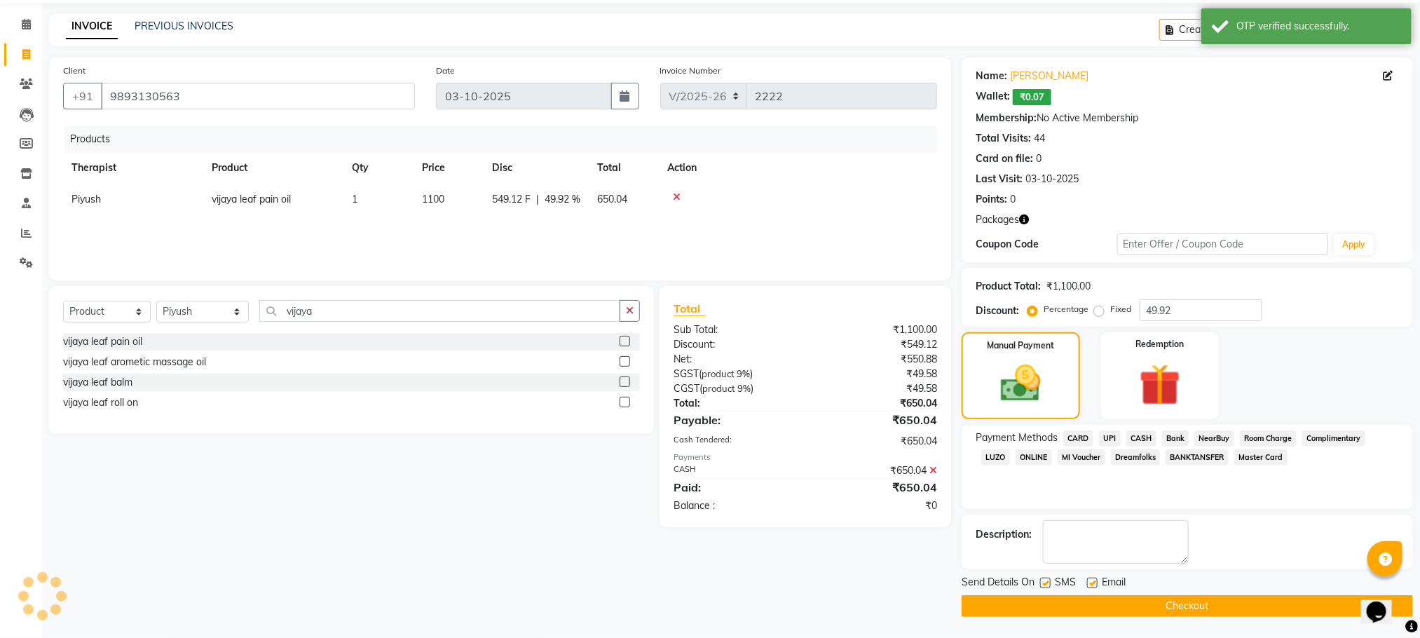
scroll to position [48, 0]
click at [1188, 600] on button "Checkout" at bounding box center [1188, 606] width 452 height 22
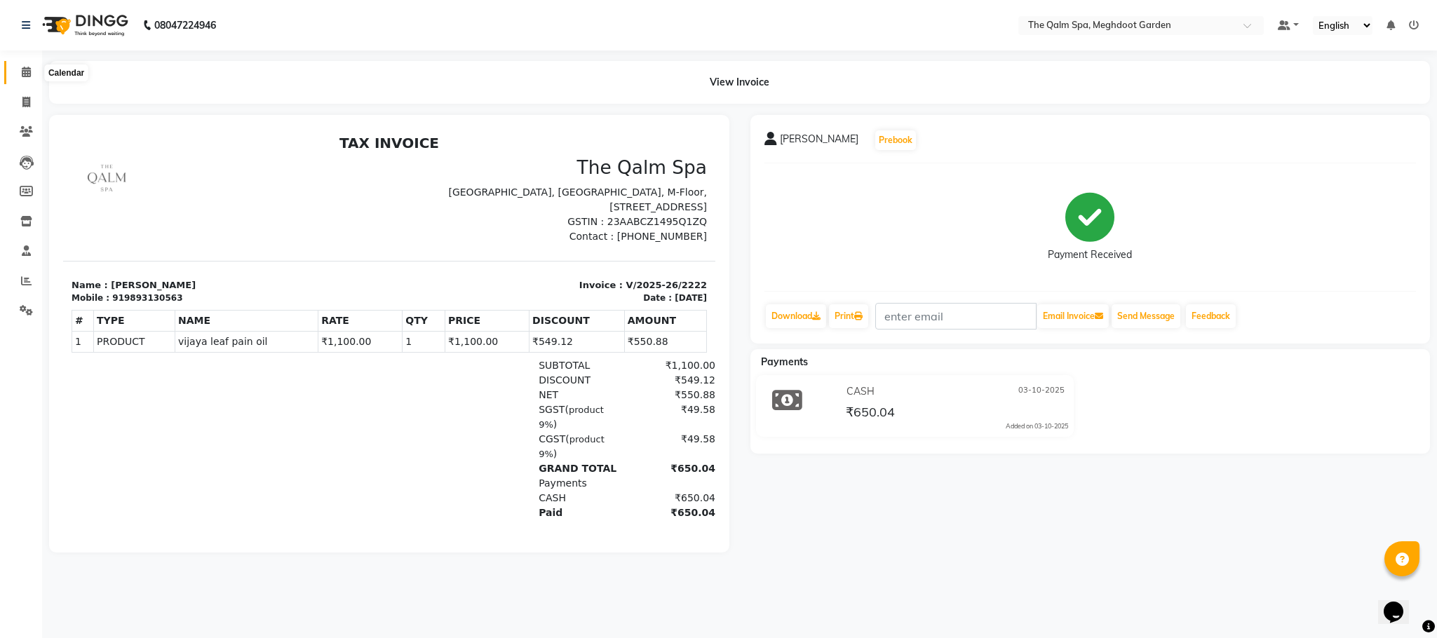
click at [27, 76] on icon at bounding box center [26, 72] width 9 height 11
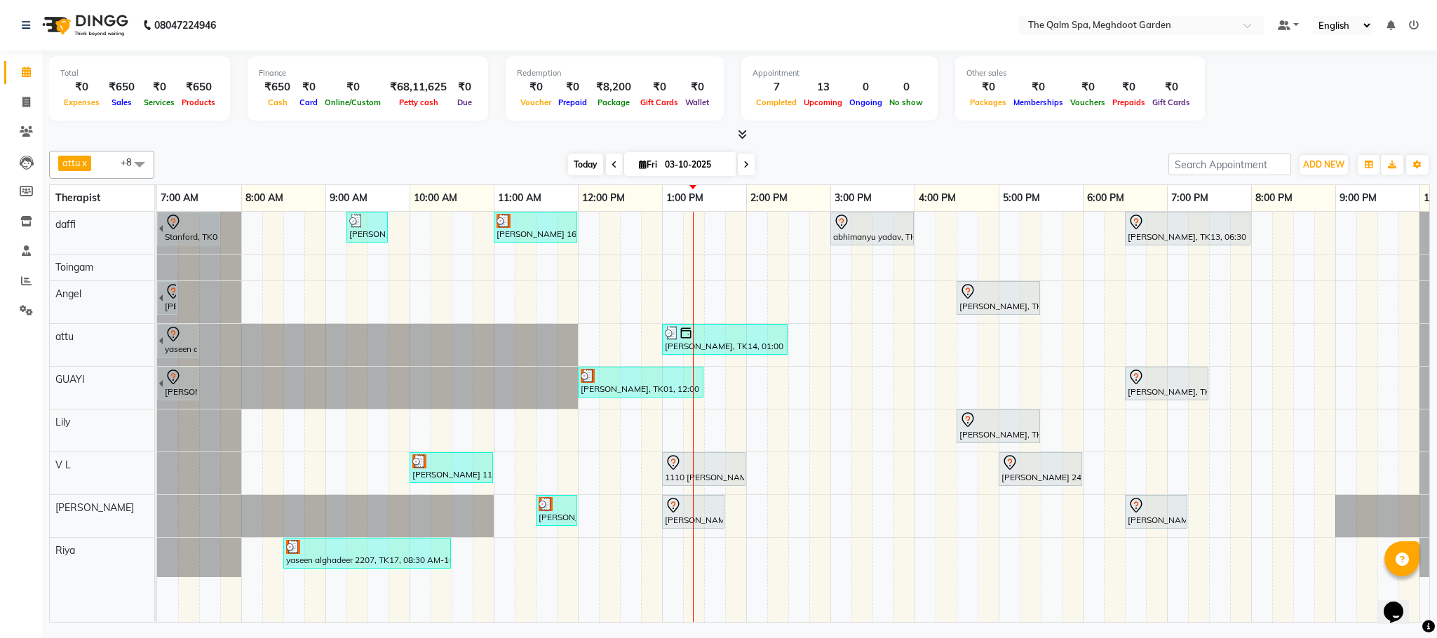
click at [587, 158] on span "Today" at bounding box center [585, 165] width 35 height 22
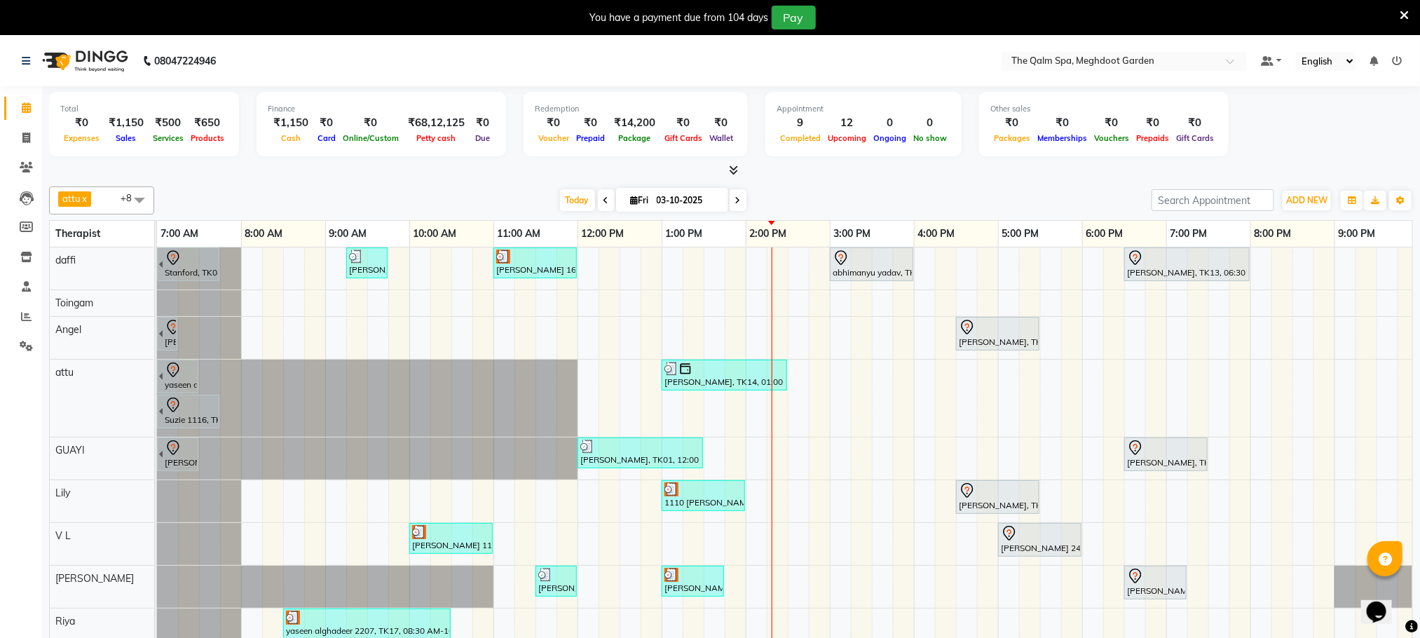
click at [1132, 335] on div "[GEOGRAPHIC_DATA], TK04, 06:45 AM-07:45 AM, Swedish De-Stress - 60 Mins [PERSON…" at bounding box center [830, 452] width 1346 height 410
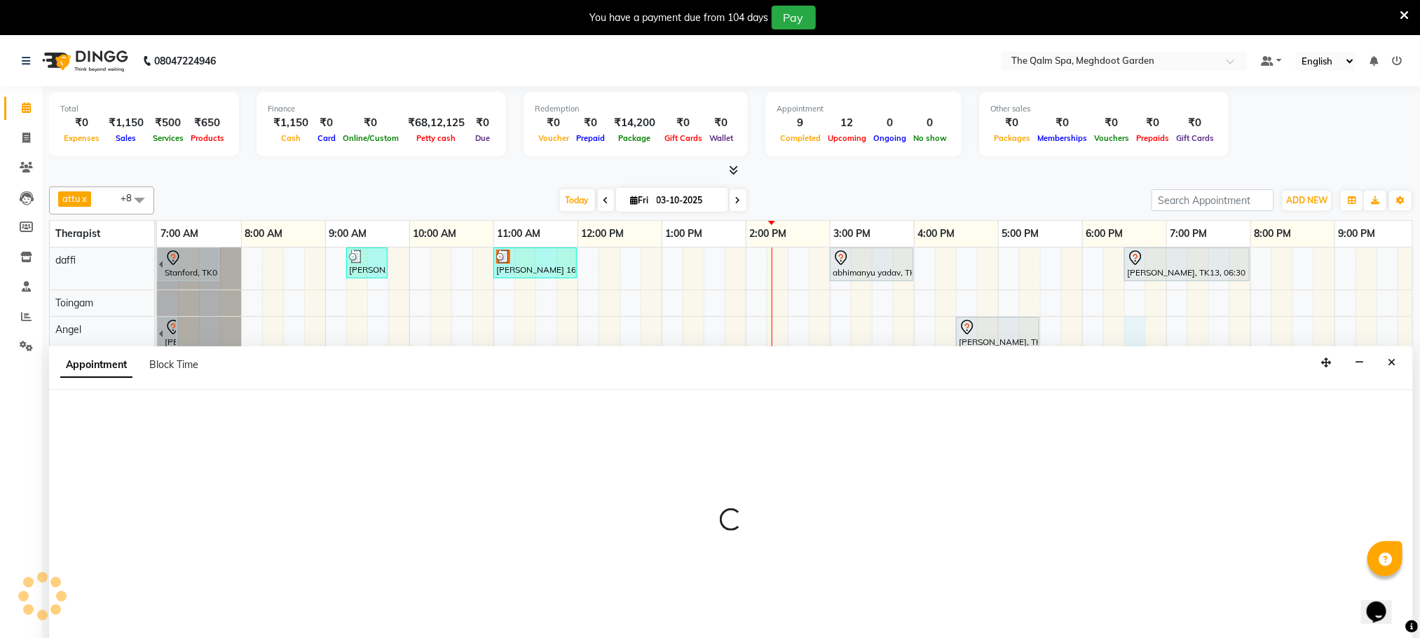
scroll to position [36, 0]
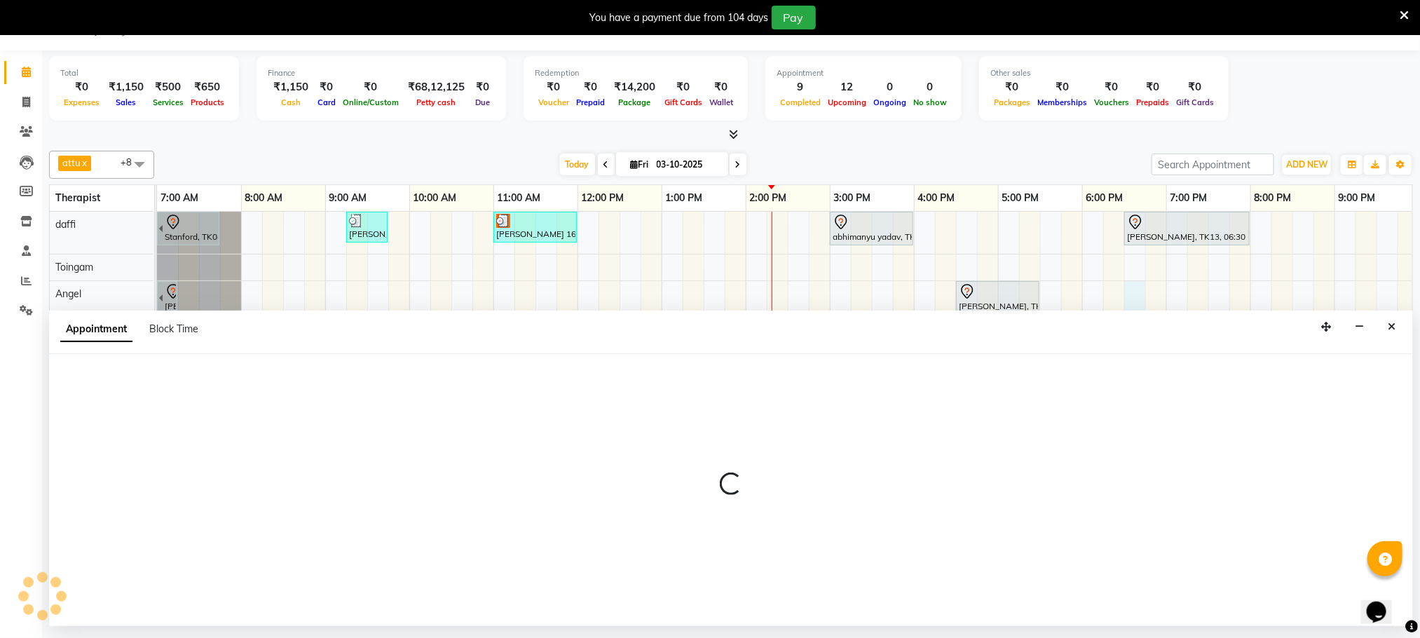
select select "90357"
select select "tentative"
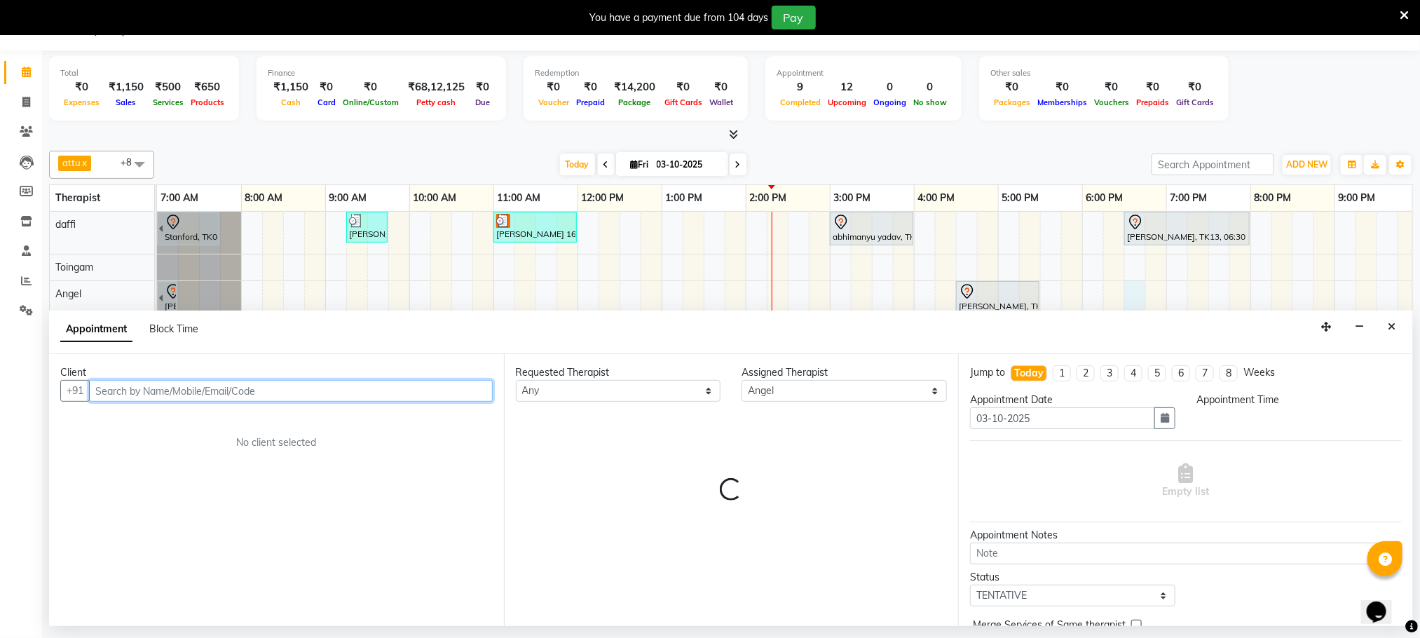
select select "1110"
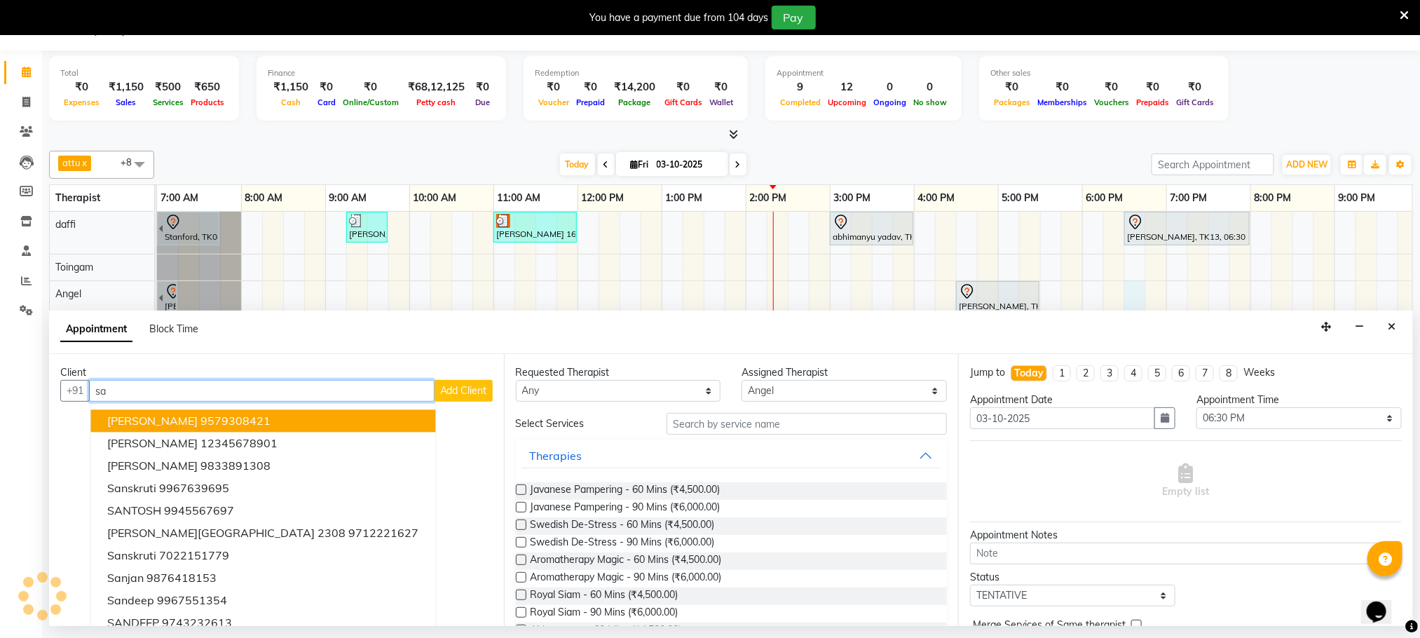
type input "s"
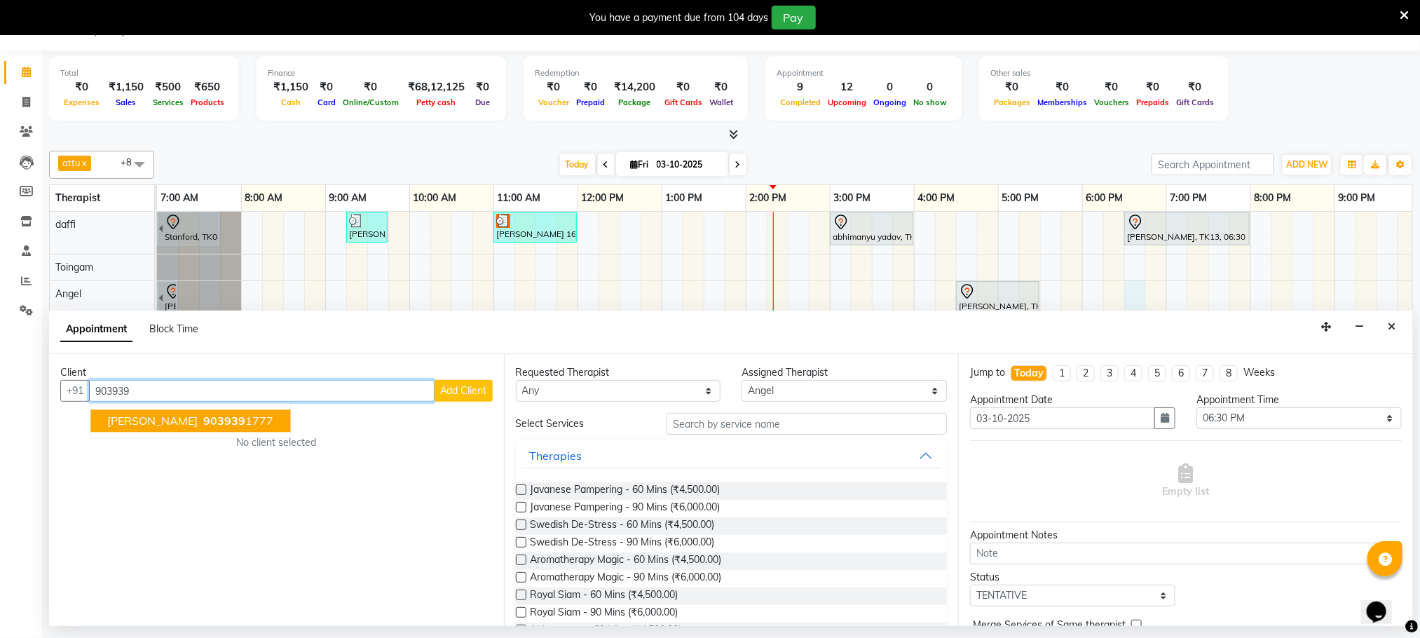
click at [150, 419] on span "[PERSON_NAME]" at bounding box center [153, 421] width 90 height 14
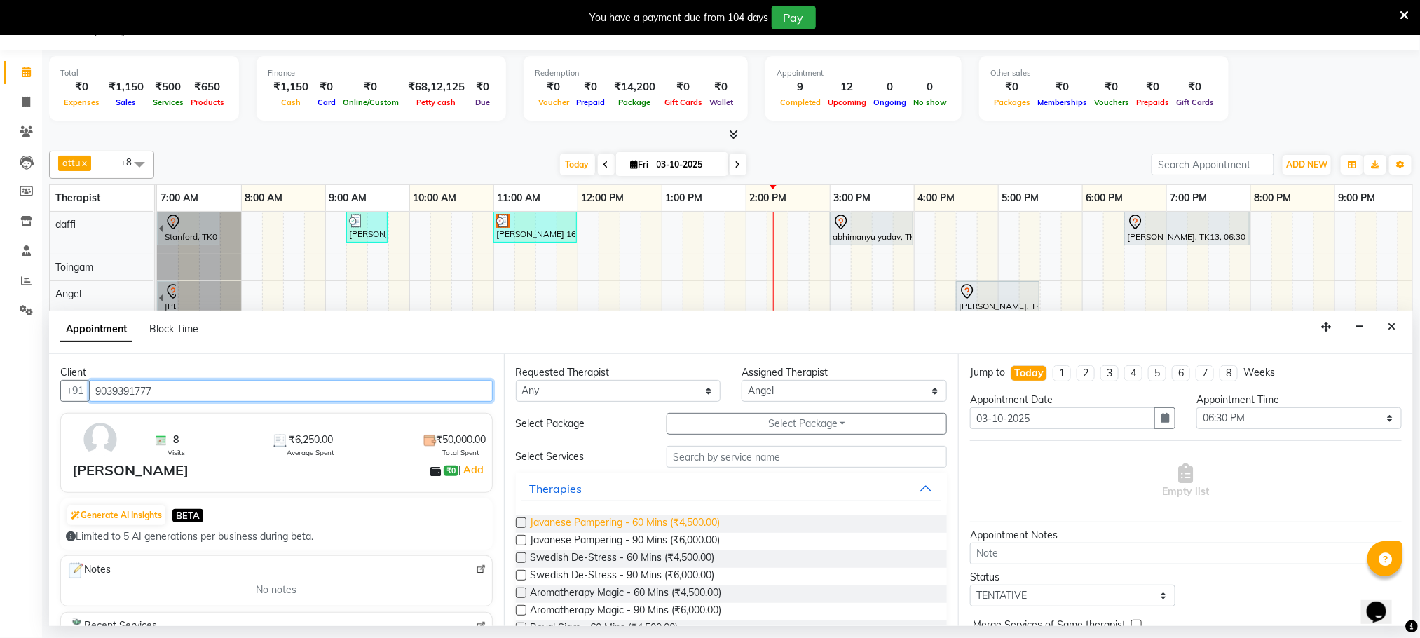
type input "9039391777"
click at [680, 522] on span "Javanese Pampering - 60 Mins (₹4,500.00)" at bounding box center [626, 524] width 190 height 18
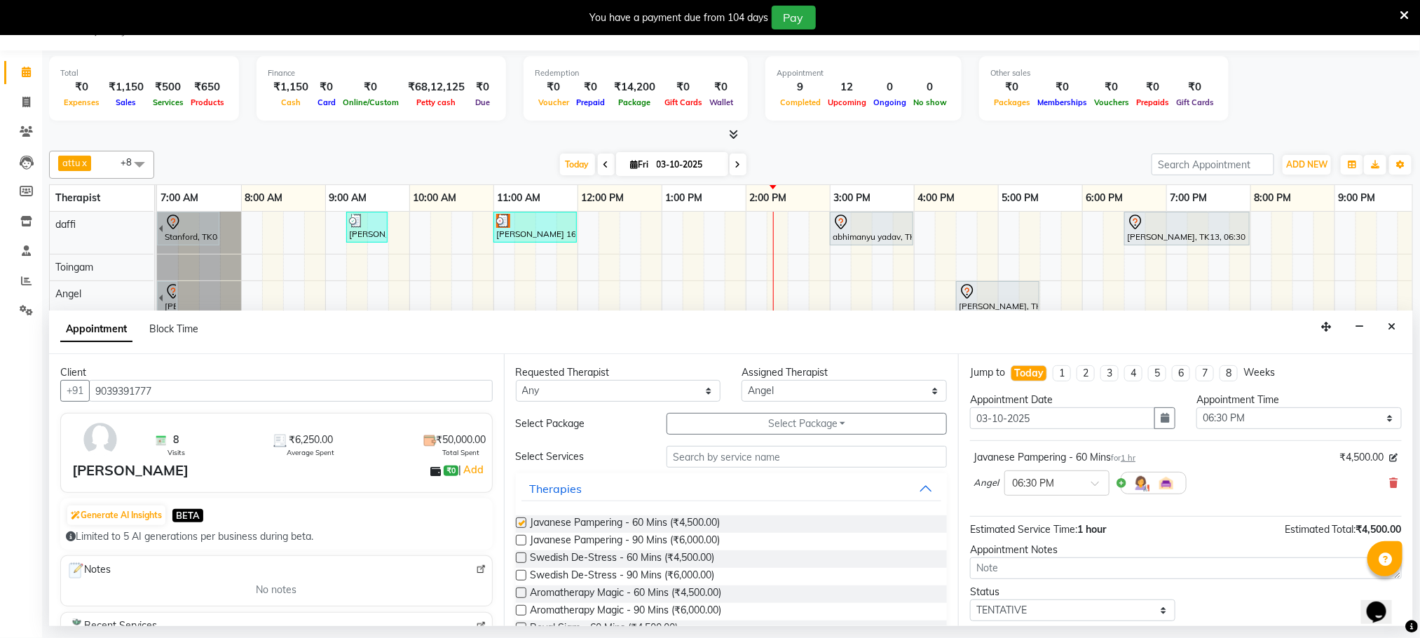
checkbox input "false"
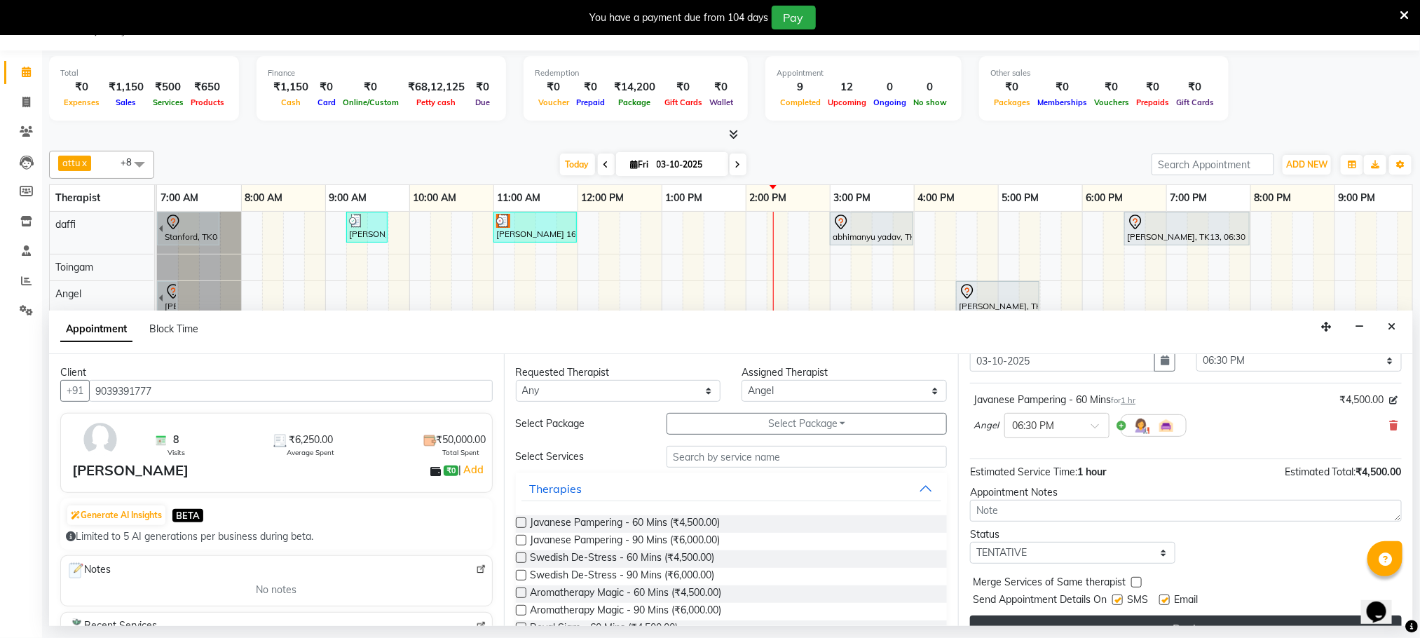
scroll to position [86, 0]
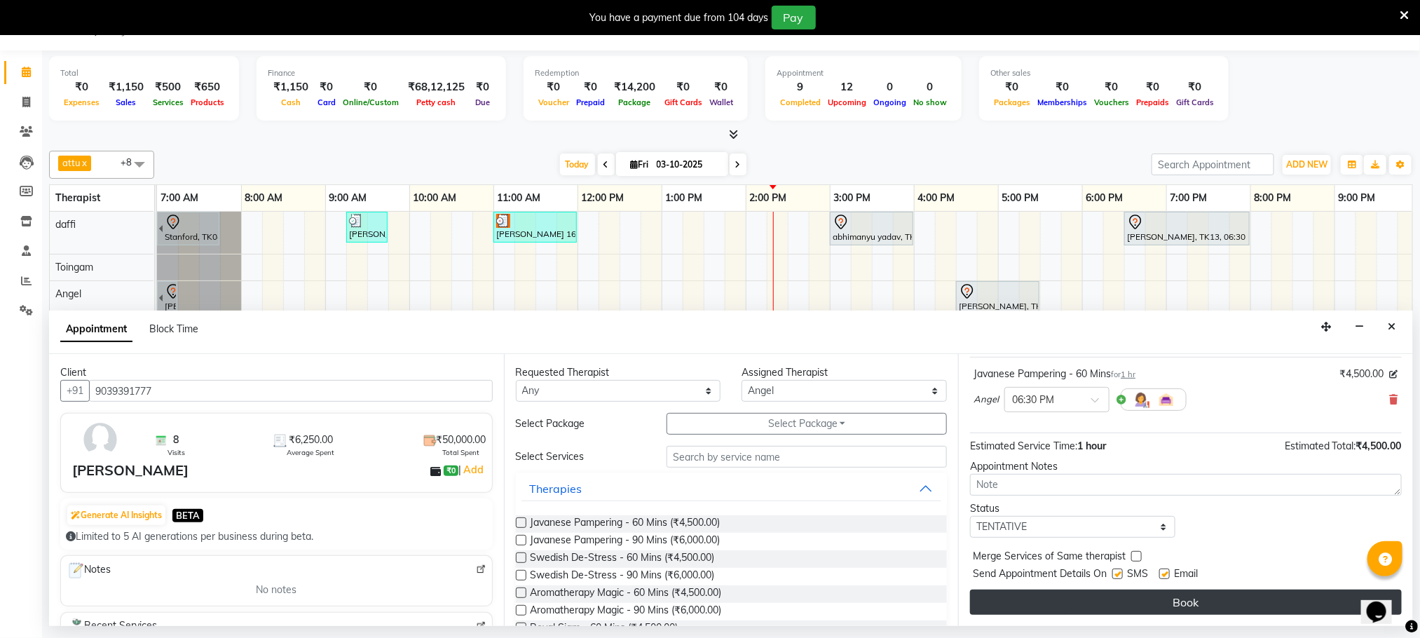
click at [1166, 604] on button "Book" at bounding box center [1186, 602] width 432 height 25
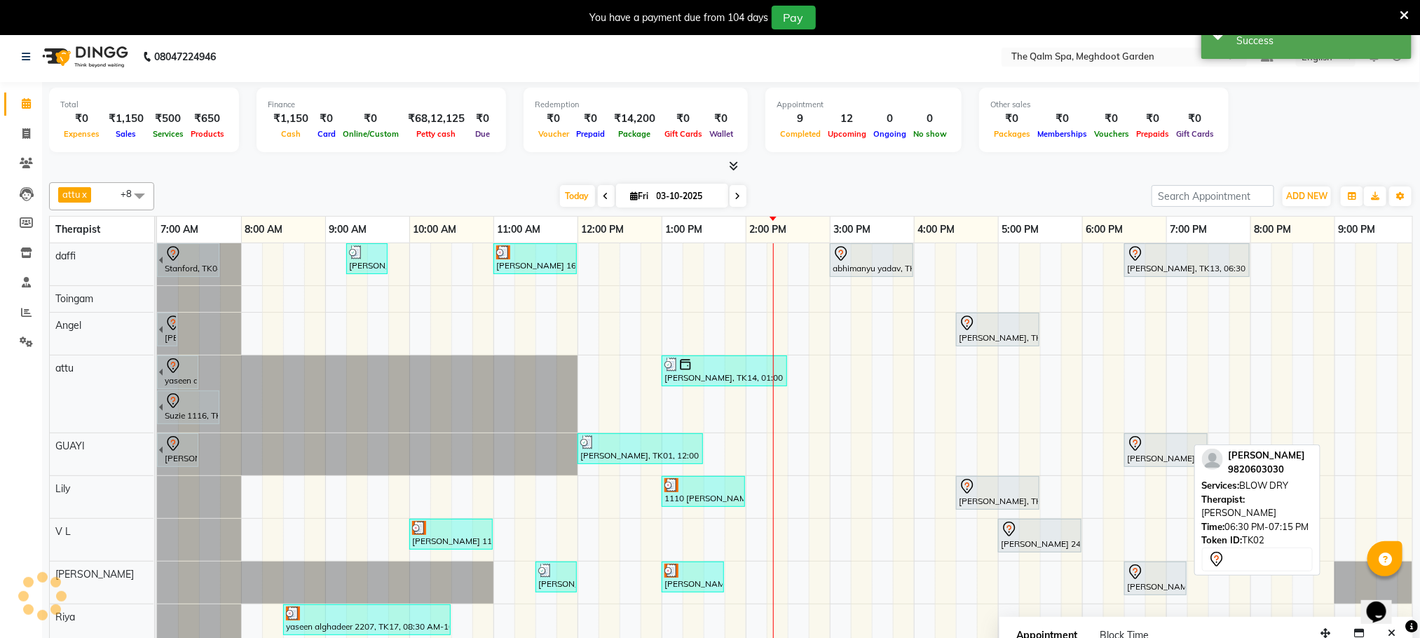
scroll to position [0, 0]
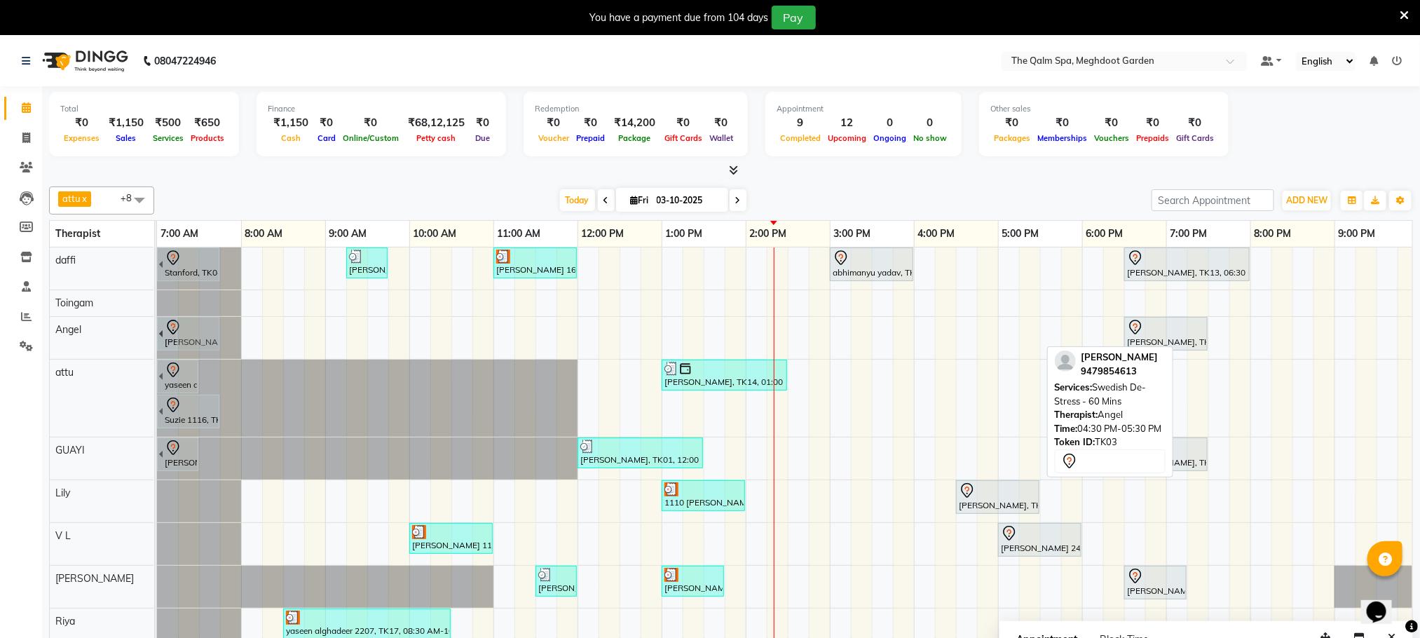
drag, startPoint x: 1029, startPoint y: 327, endPoint x: 219, endPoint y: 347, distance: 810.0
click at [157, 347] on div "[PERSON_NAME], TK07, 06:15 AM-07:15 AM, Swedish De-Stress - 60 Mins [PERSON_NAM…" at bounding box center [157, 338] width 0 height 42
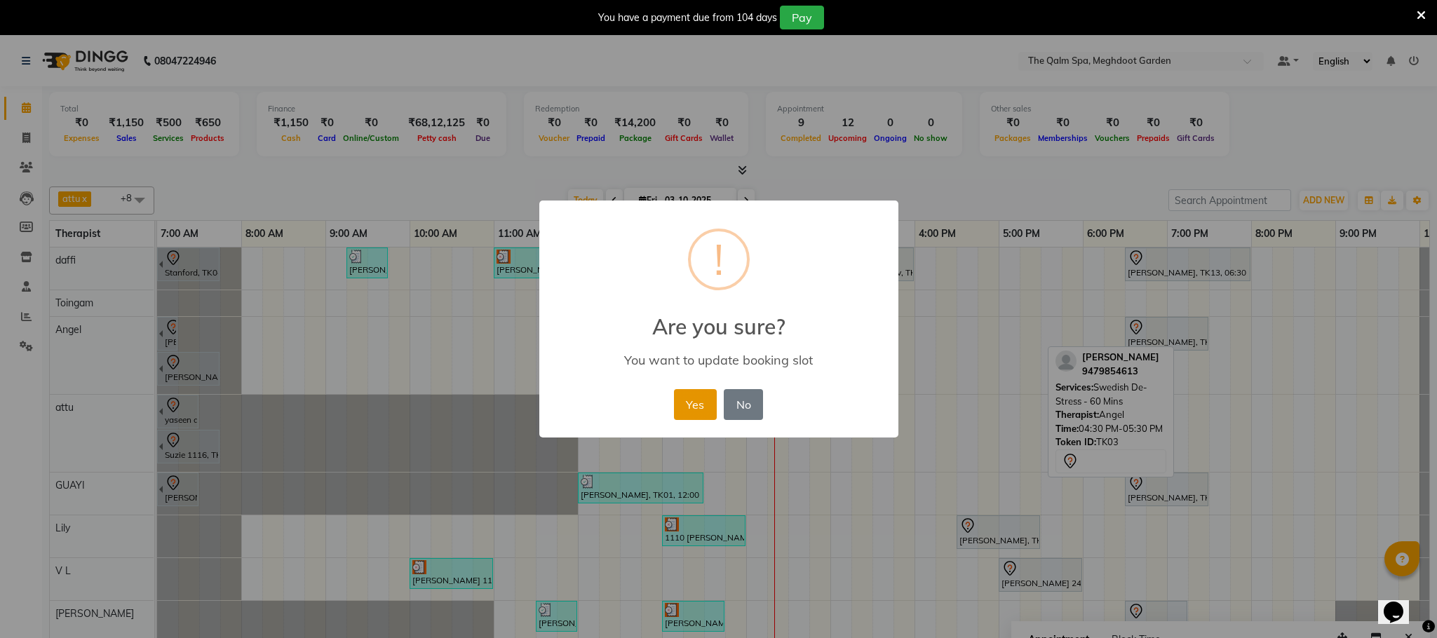
click at [699, 398] on button "Yes" at bounding box center [695, 404] width 43 height 31
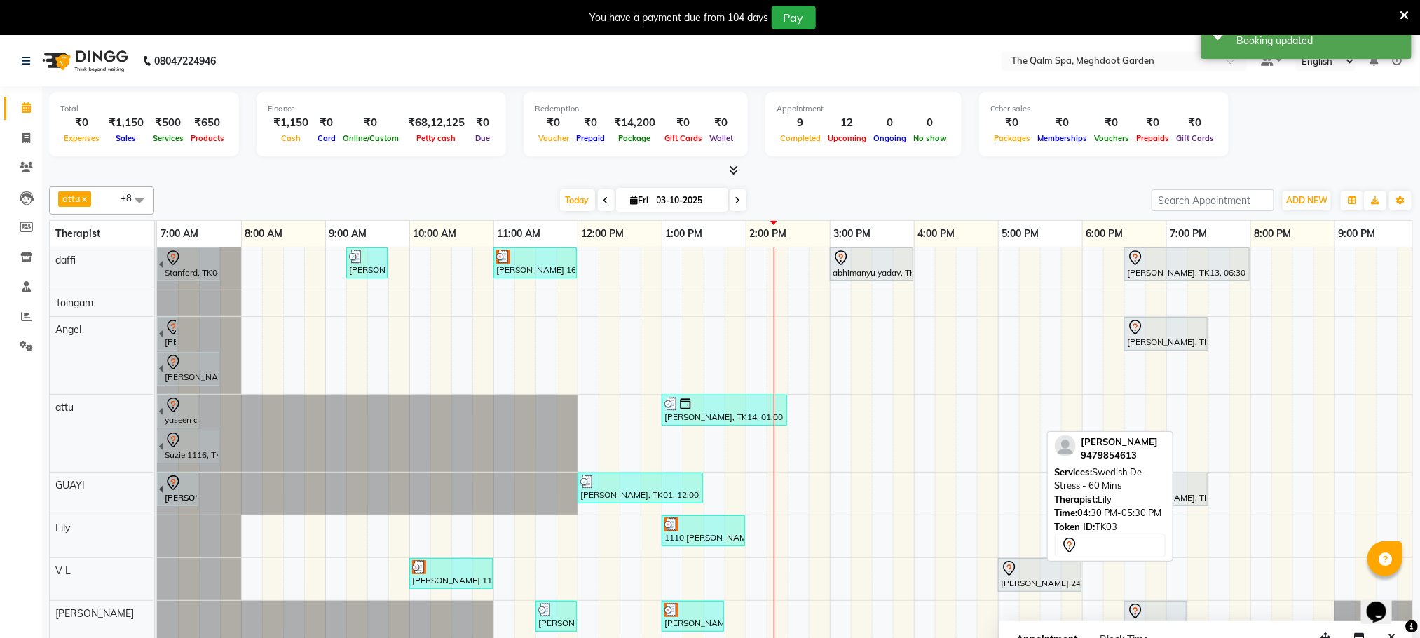
drag, startPoint x: 1022, startPoint y: 543, endPoint x: 181, endPoint y: 524, distance: 841.5
click at [181, 524] on div "1110 [PERSON_NAME], TK12, 01:00 PM-02:00 PM, Javanese Pampering - 60 Mins [PERS…" at bounding box center [830, 536] width 1346 height 42
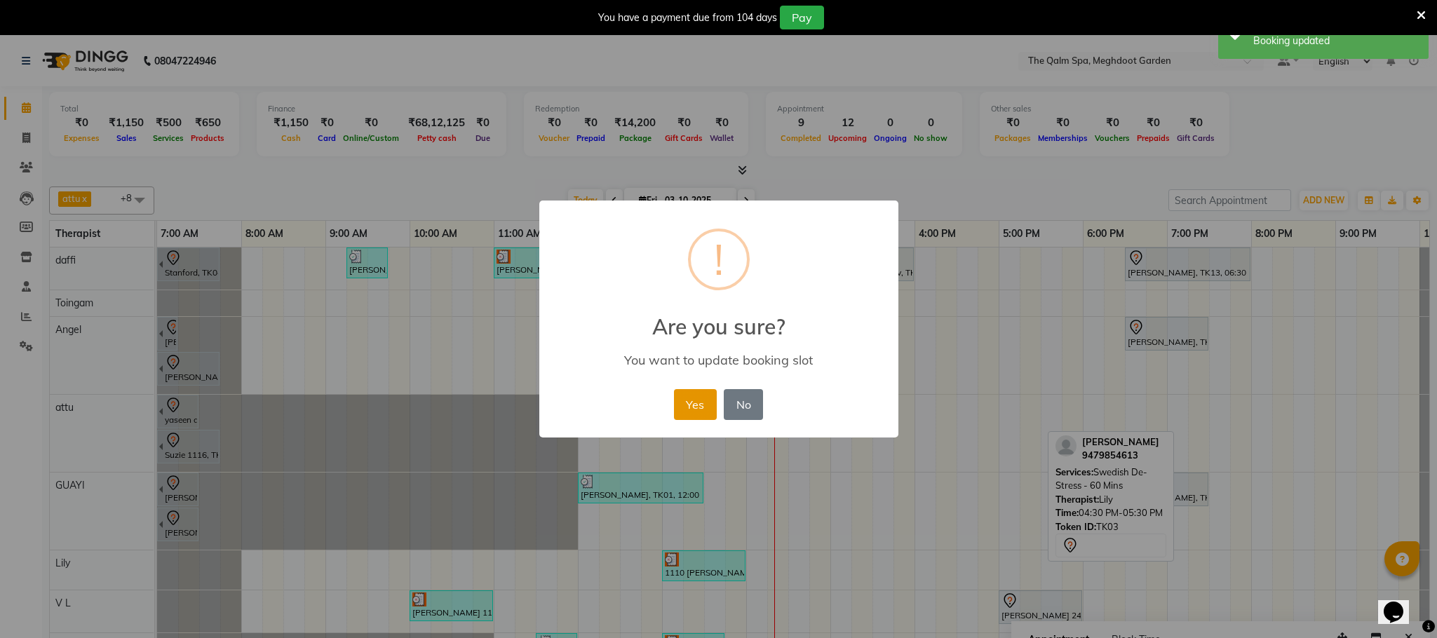
click at [682, 402] on button "Yes" at bounding box center [695, 404] width 43 height 31
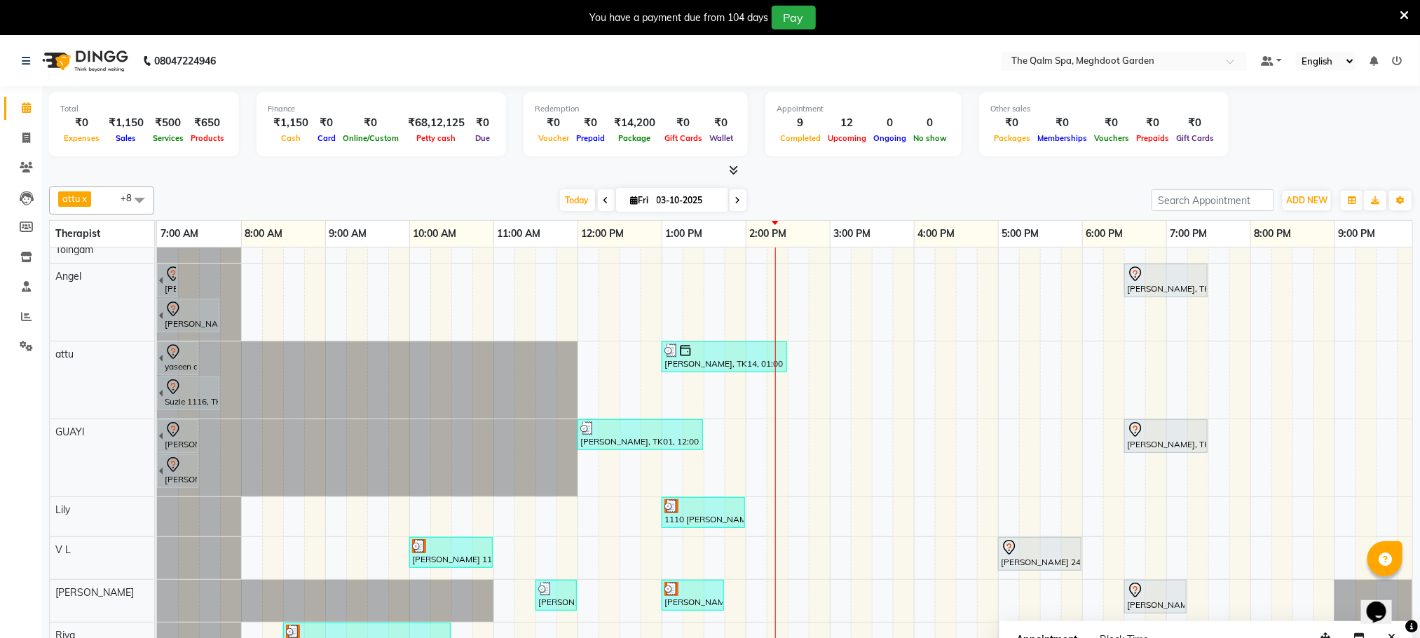
scroll to position [76, 0]
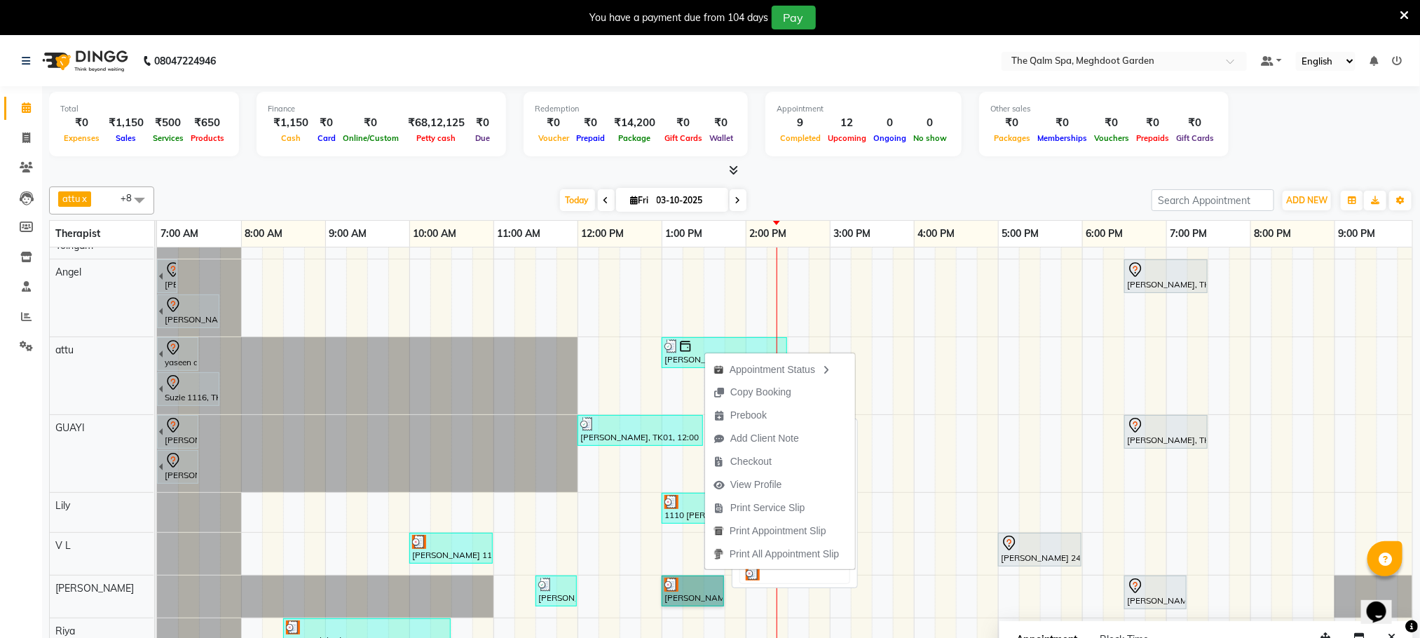
click at [700, 576] on link "[PERSON_NAME] 2403, TK18, 01:00 PM-01:45 PM, [DEMOGRAPHIC_DATA] HAIR COLOUR" at bounding box center [693, 591] width 62 height 31
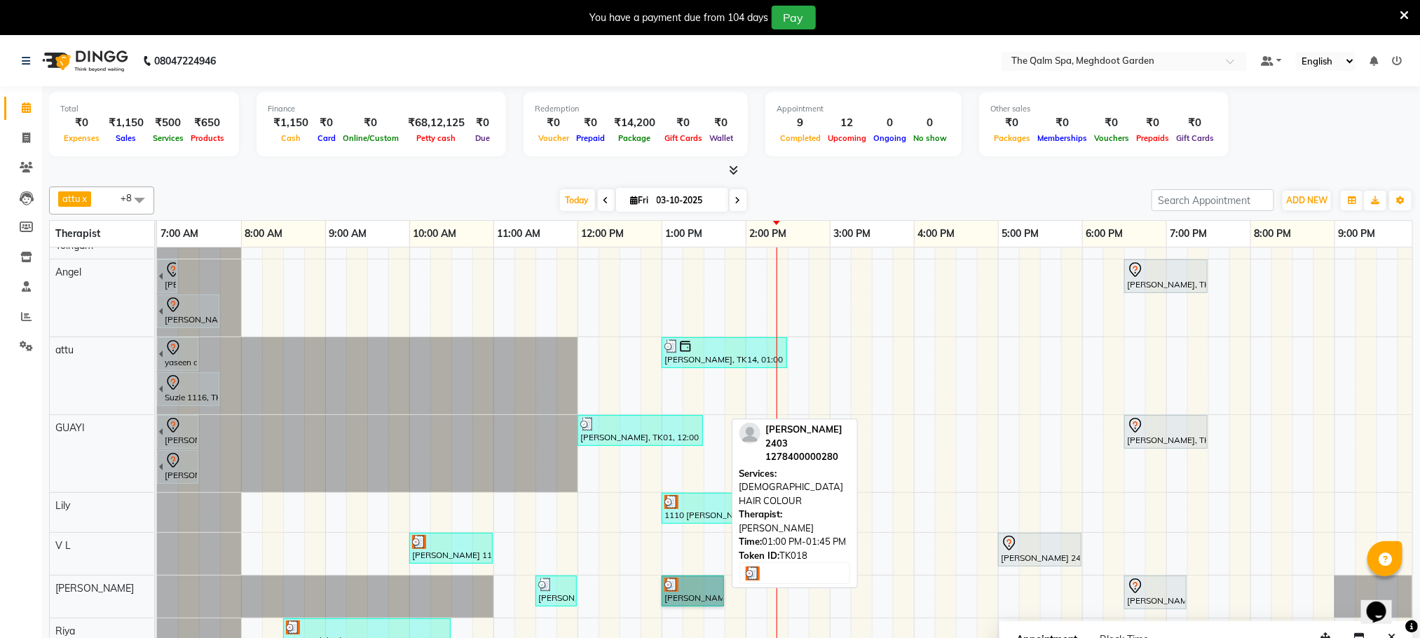
click at [682, 576] on link "[PERSON_NAME] 2403, TK18, 01:00 PM-01:45 PM, [DEMOGRAPHIC_DATA] HAIR COLOUR" at bounding box center [693, 591] width 62 height 31
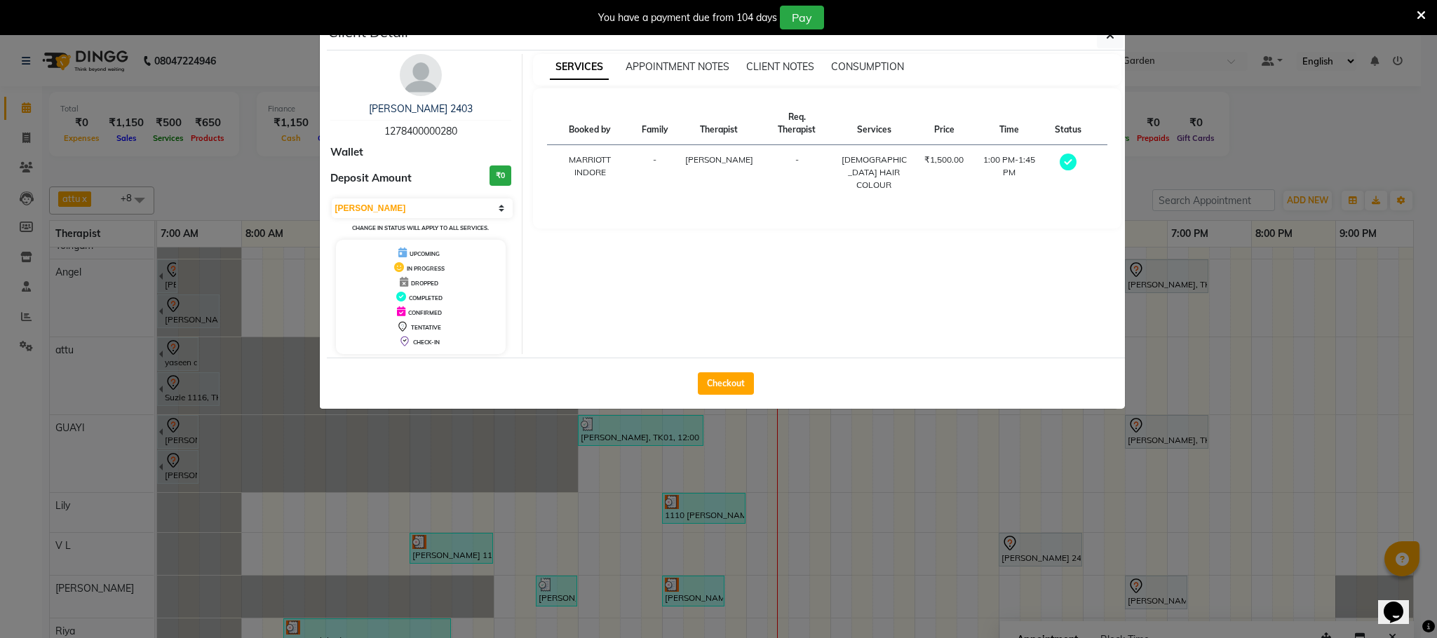
click at [438, 219] on div "Select MARK DONE UPCOMING Change in status will apply to all services." at bounding box center [421, 215] width 182 height 37
click at [438, 215] on select "Select MARK DONE UPCOMING" at bounding box center [423, 208] width 182 height 20
select select "5"
click at [332, 199] on select "Select MARK DONE UPCOMING" at bounding box center [423, 208] width 182 height 20
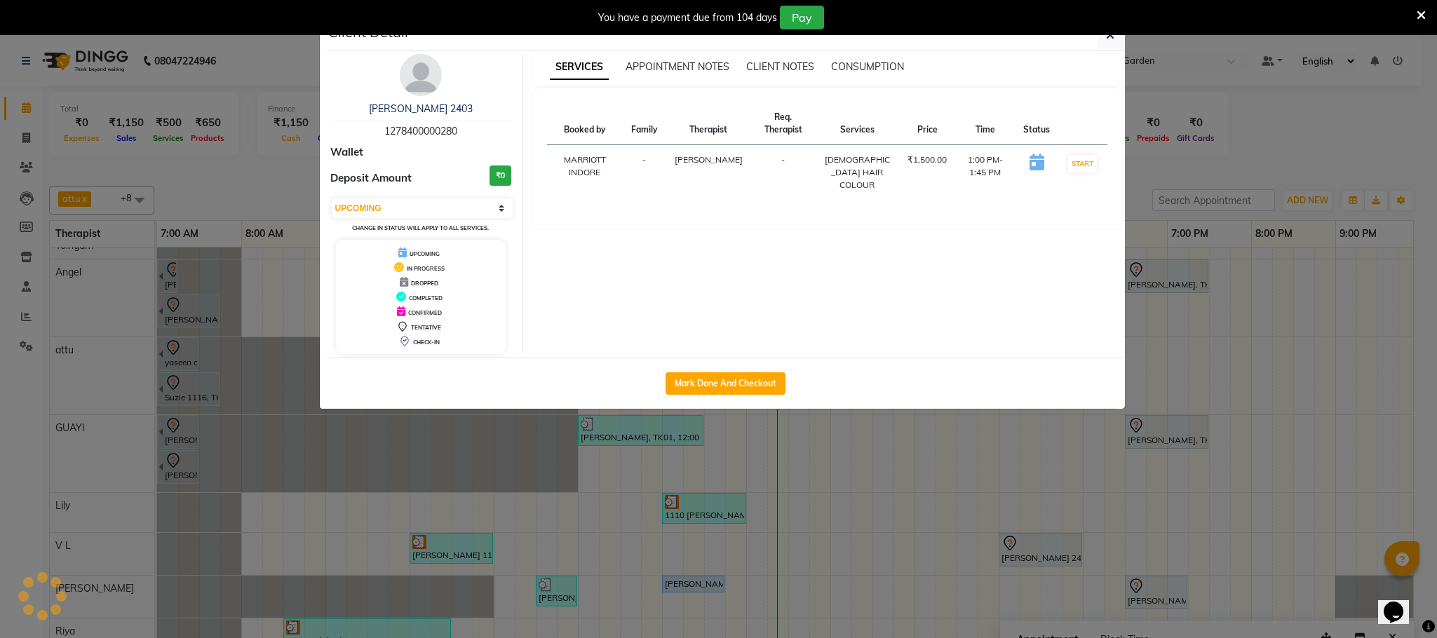
click at [656, 533] on ngb-modal-window "Client Detail [PERSON_NAME] 2403 1278400000280 Wallet Deposit Amount ₹0 Select …" at bounding box center [718, 319] width 1437 height 638
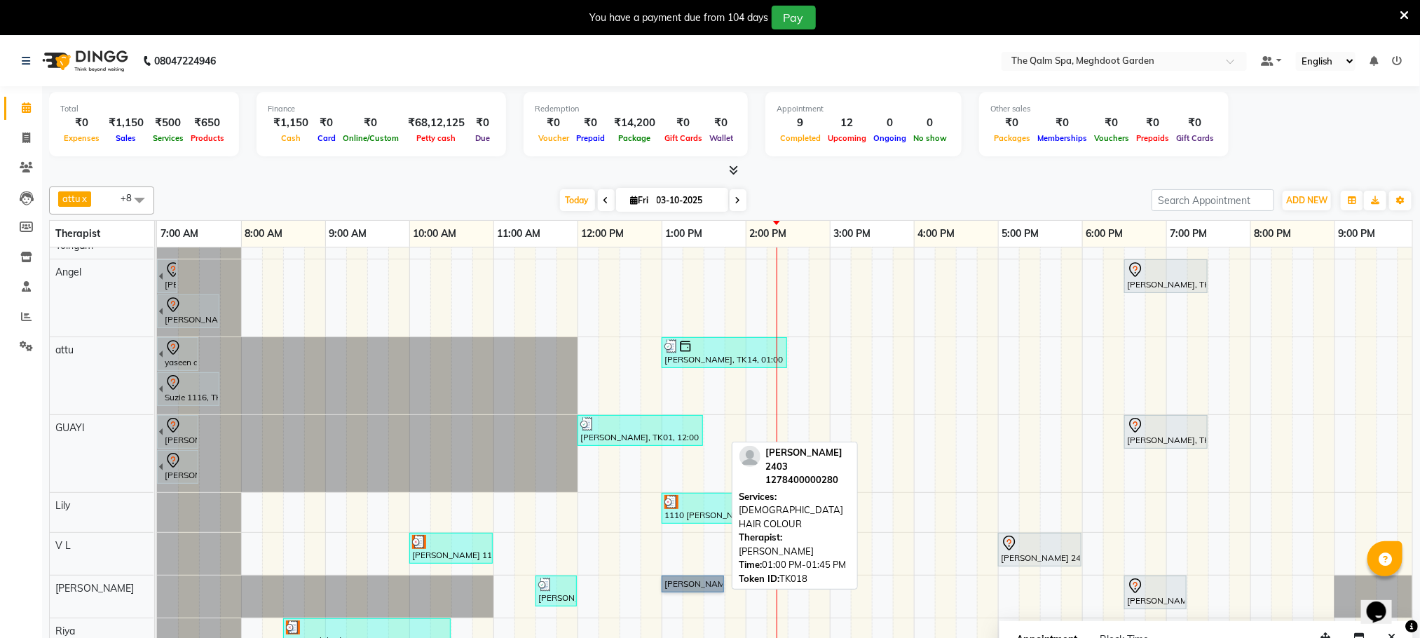
click at [693, 576] on link "[PERSON_NAME] 2403, TK18, 01:00 PM-01:45 PM, [DEMOGRAPHIC_DATA] HAIR COLOUR" at bounding box center [693, 584] width 62 height 17
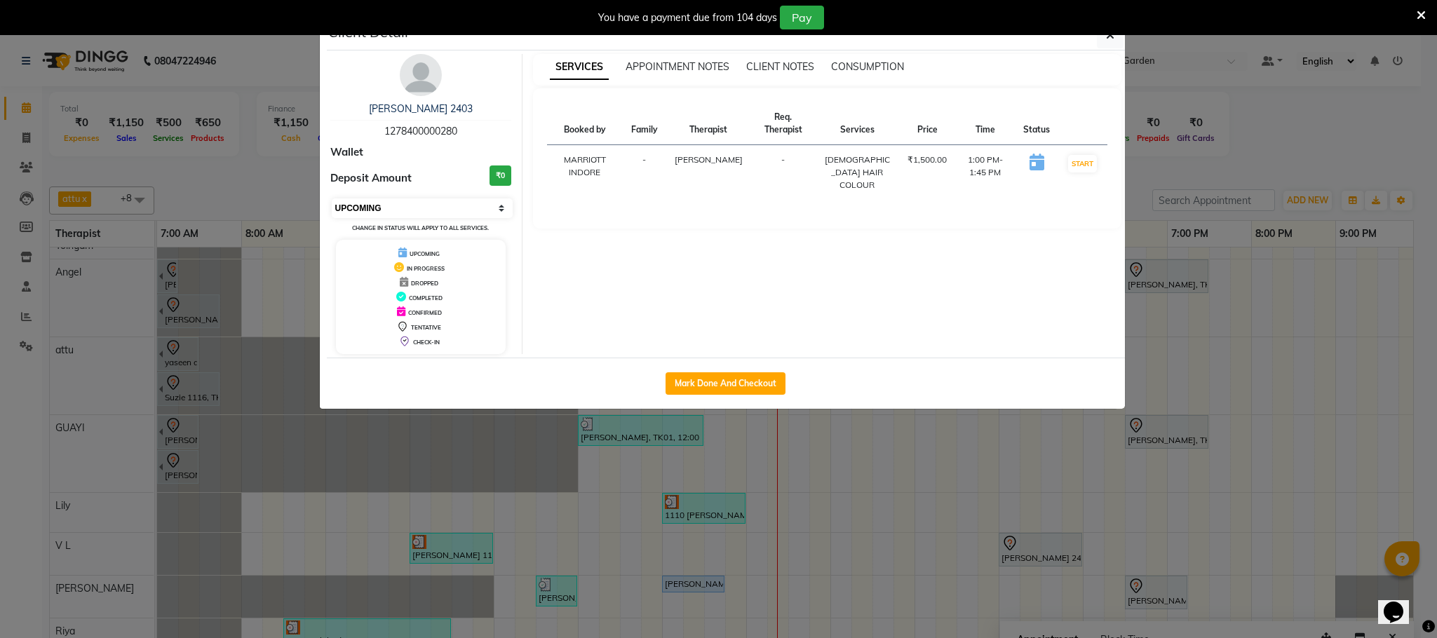
click at [423, 206] on select "Select IN SERVICE CONFIRMED TENTATIVE CHECK IN MARK DONE UPCOMING" at bounding box center [423, 208] width 182 height 20
select select "7"
click at [332, 199] on select "Select IN SERVICE CONFIRMED TENTATIVE CHECK IN MARK DONE UPCOMING" at bounding box center [423, 208] width 182 height 20
click at [716, 557] on ngb-modal-window "Client Detail [PERSON_NAME] 2403 1278400000280 Wallet Deposit Amount ₹0 Select …" at bounding box center [718, 319] width 1437 height 638
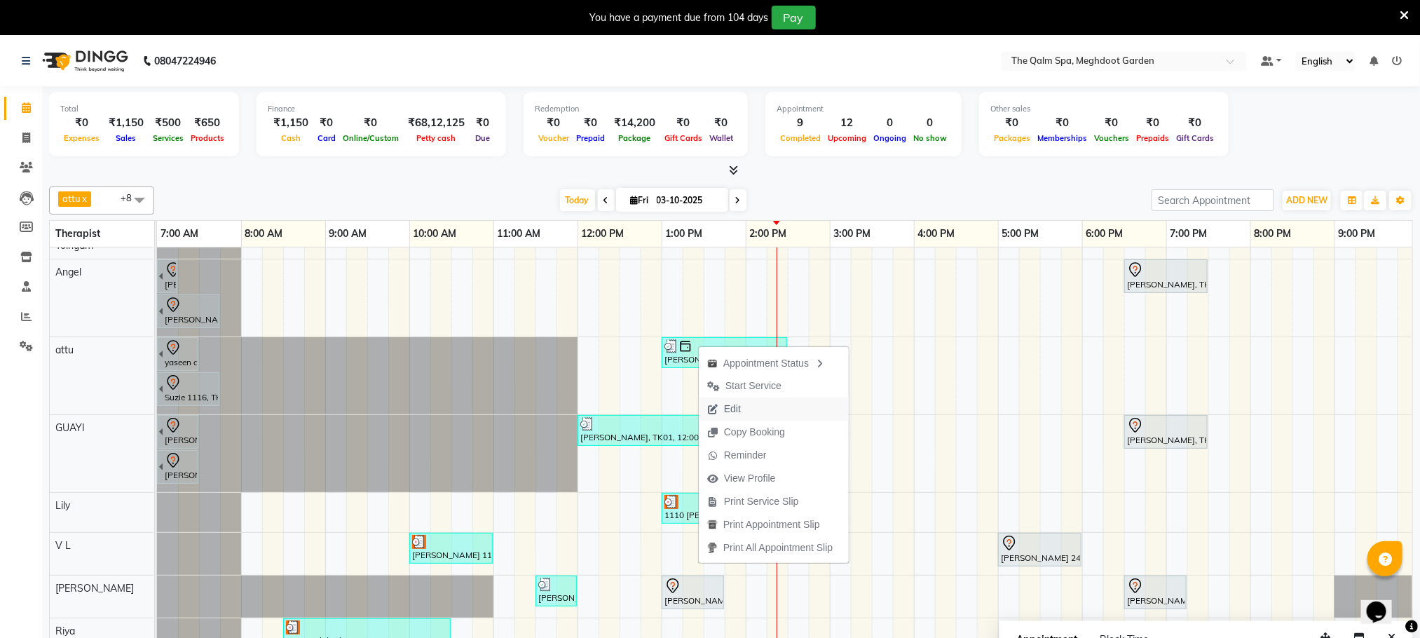
click at [732, 410] on span "Edit" at bounding box center [732, 409] width 17 height 15
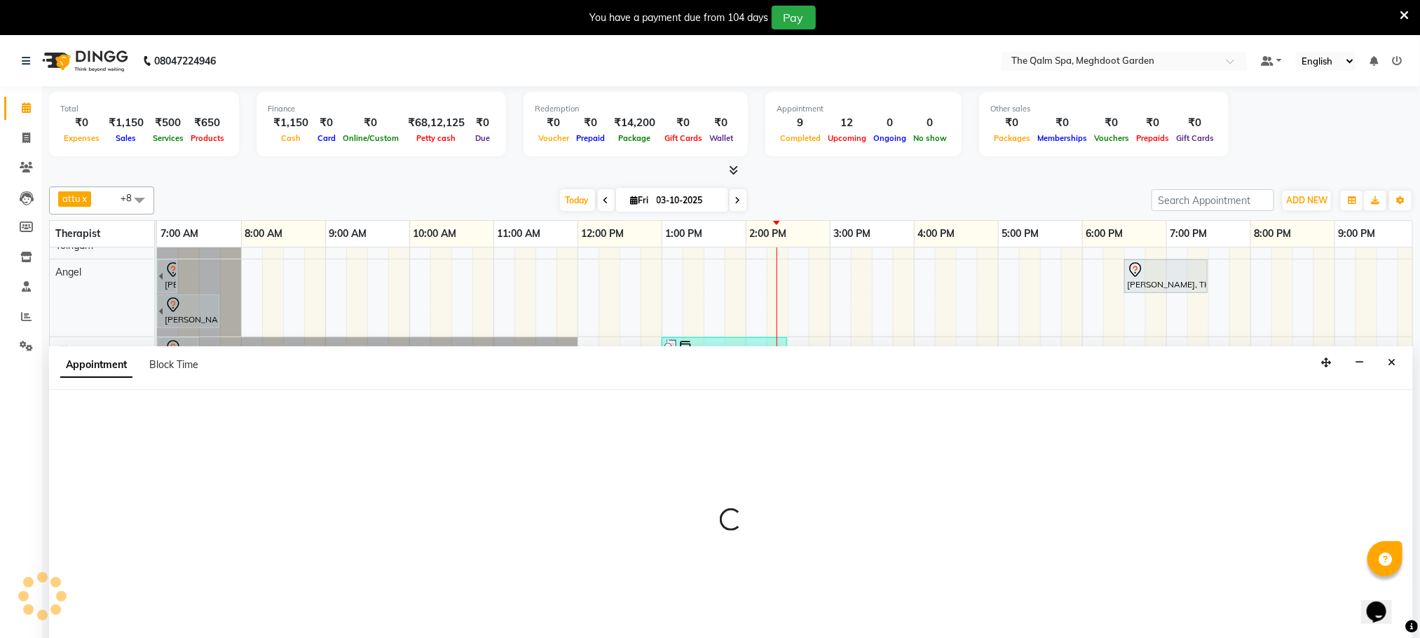
select select "tentative"
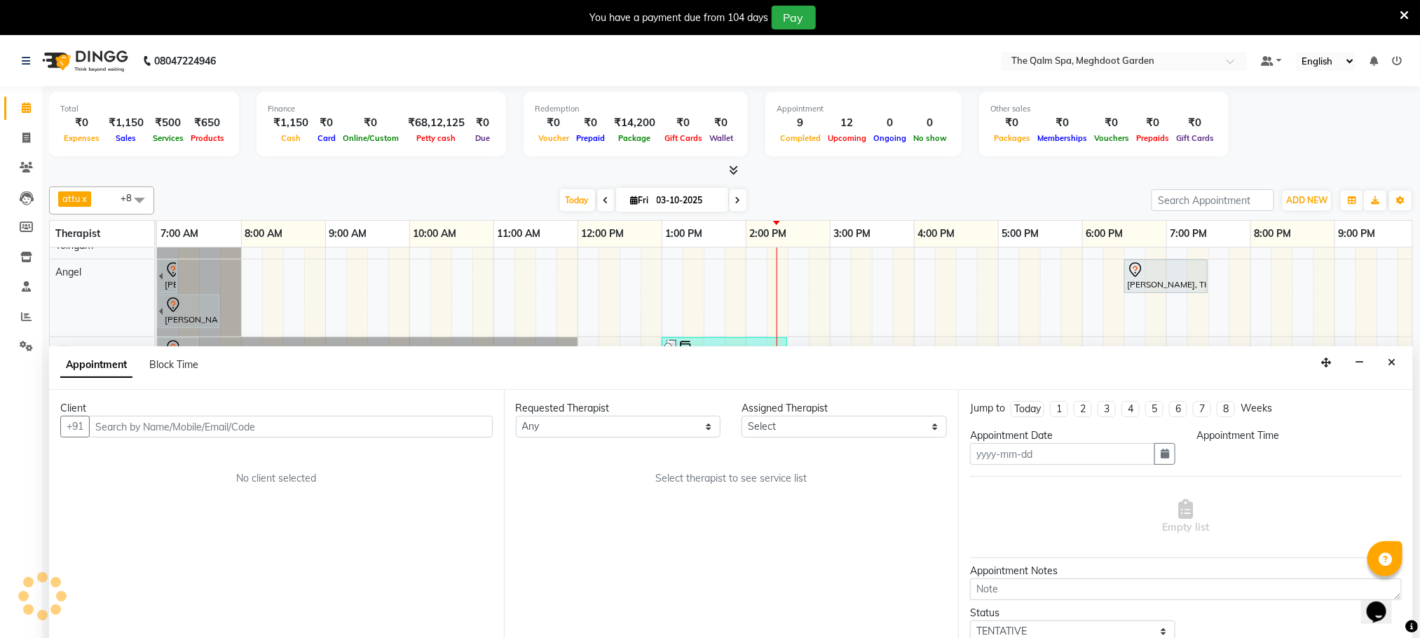
scroll to position [36, 0]
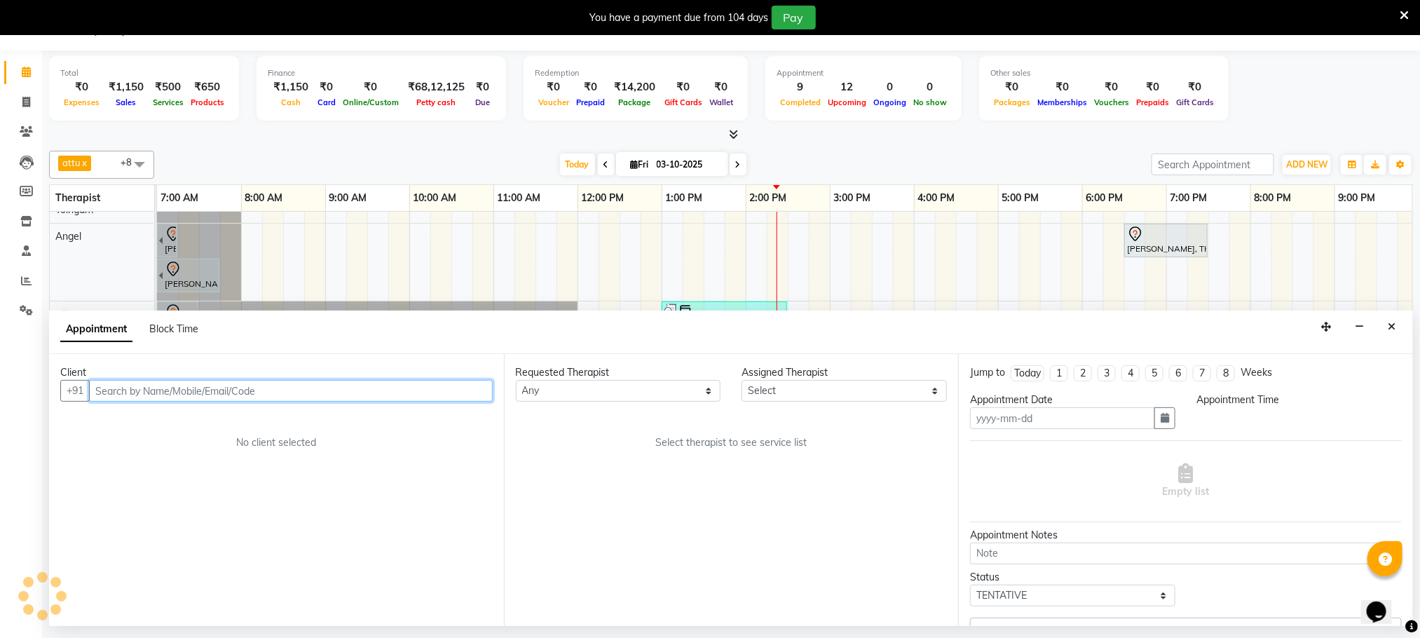
type input "03-10-2025"
select select "780"
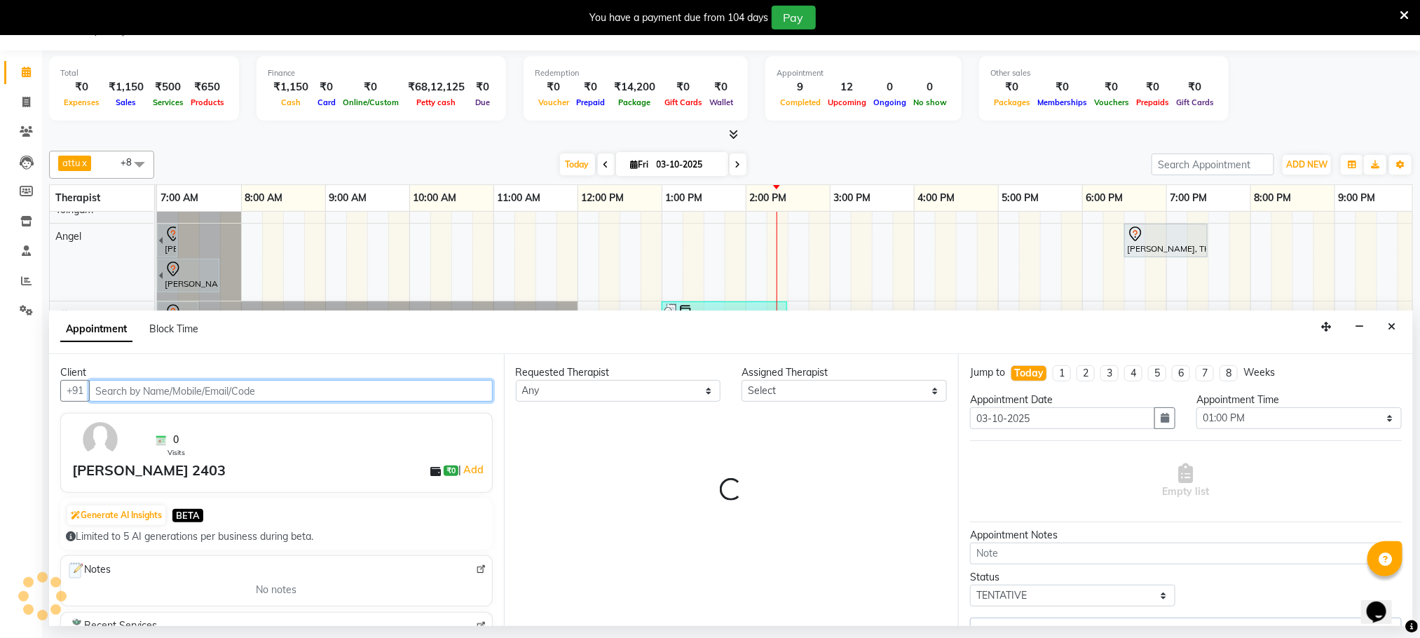
select select "48473"
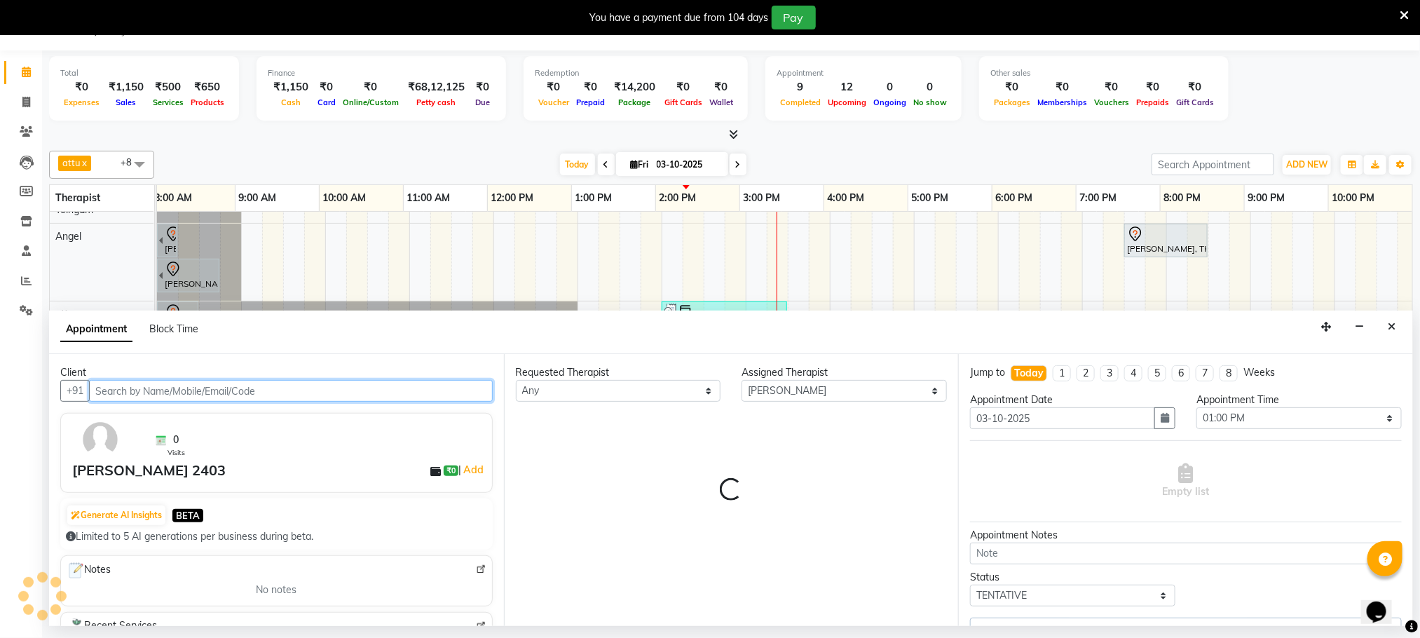
scroll to position [76, 90]
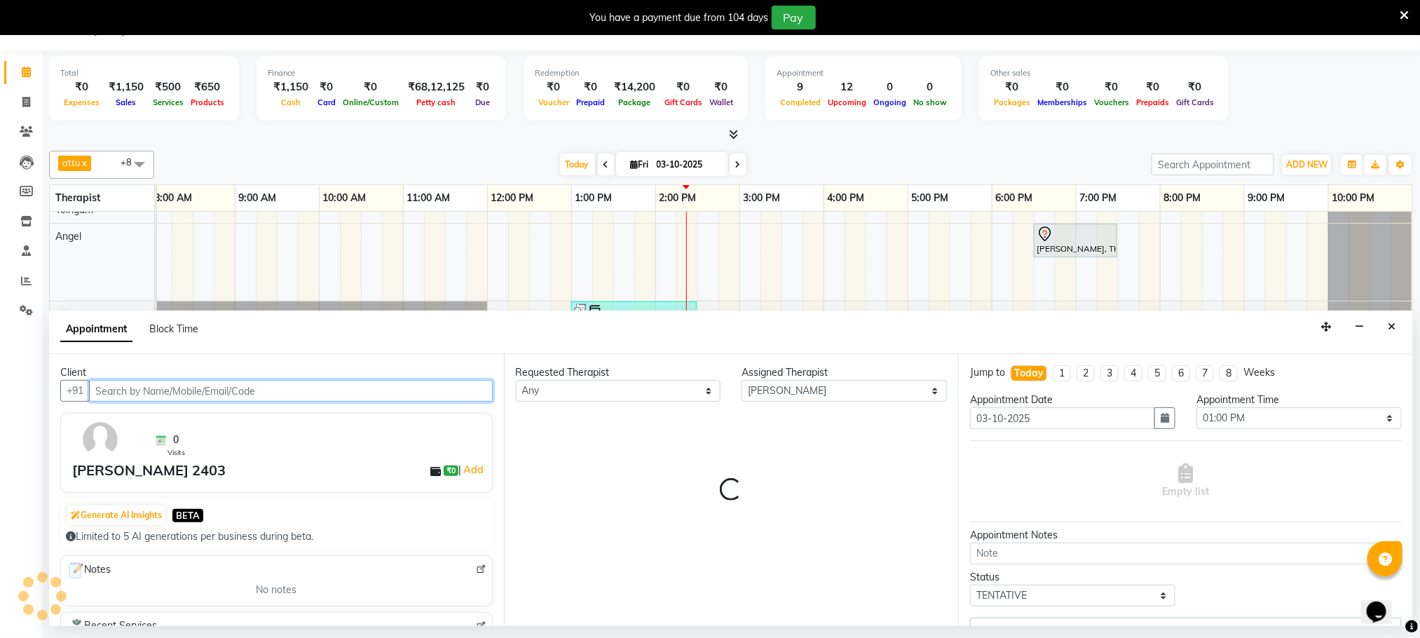
select select "3174"
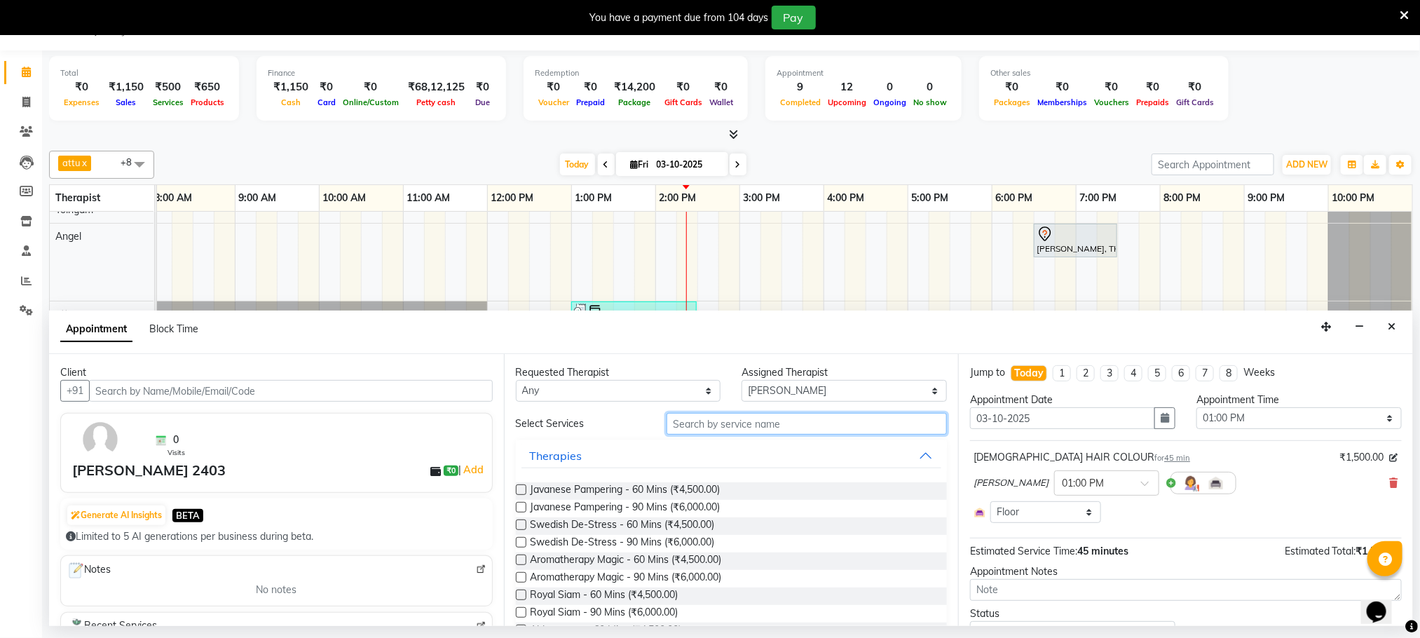
click at [763, 431] on input "text" at bounding box center [807, 424] width 280 height 22
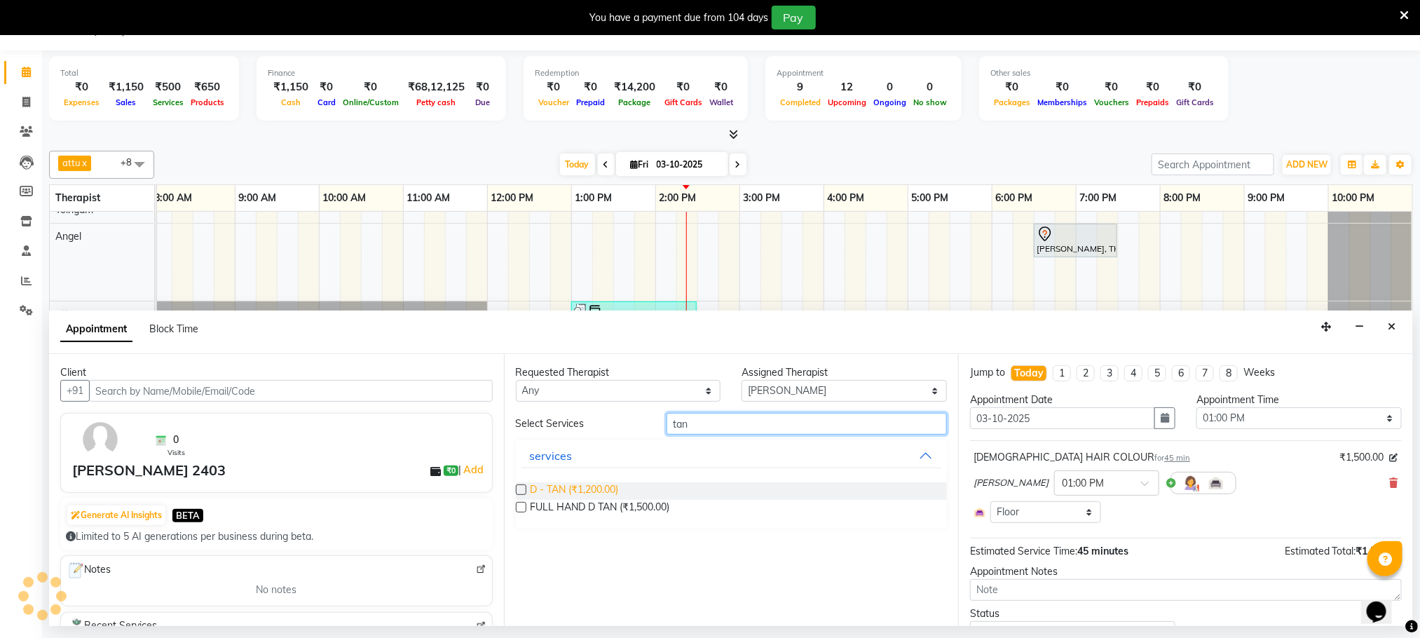
type input "tan"
click at [610, 493] on span "D - TAN (₹1,200.00)" at bounding box center [575, 491] width 88 height 18
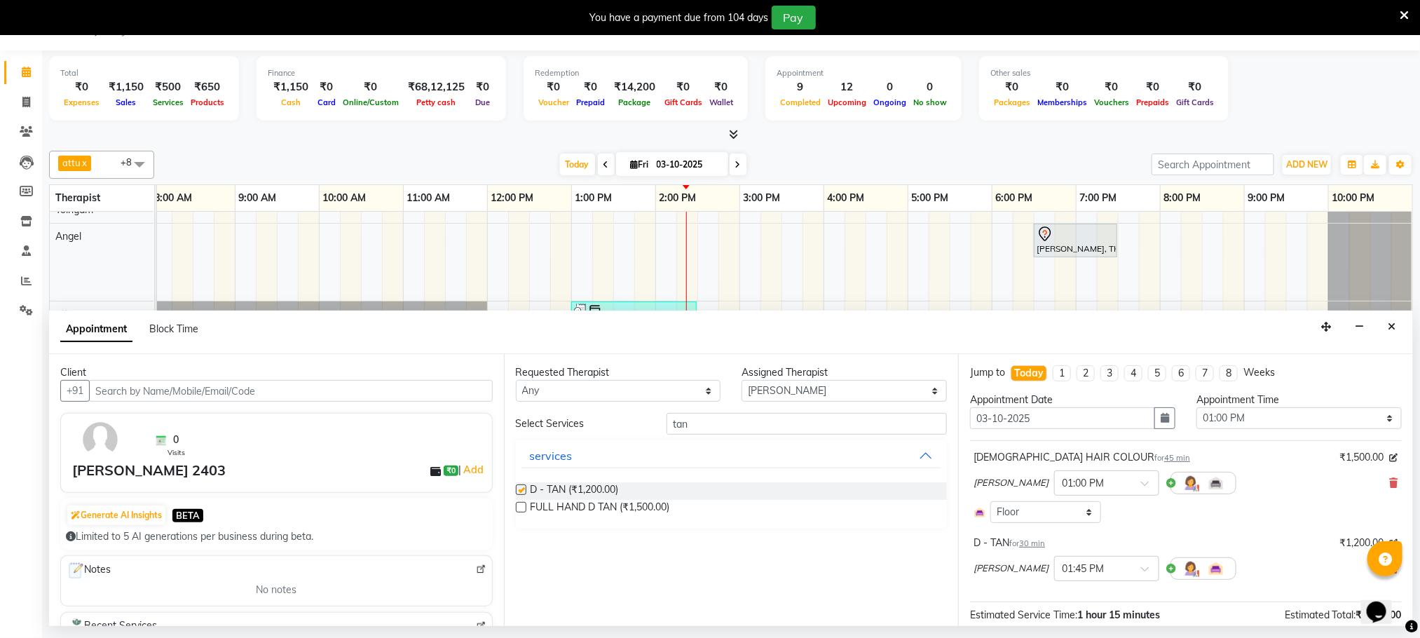
checkbox input "false"
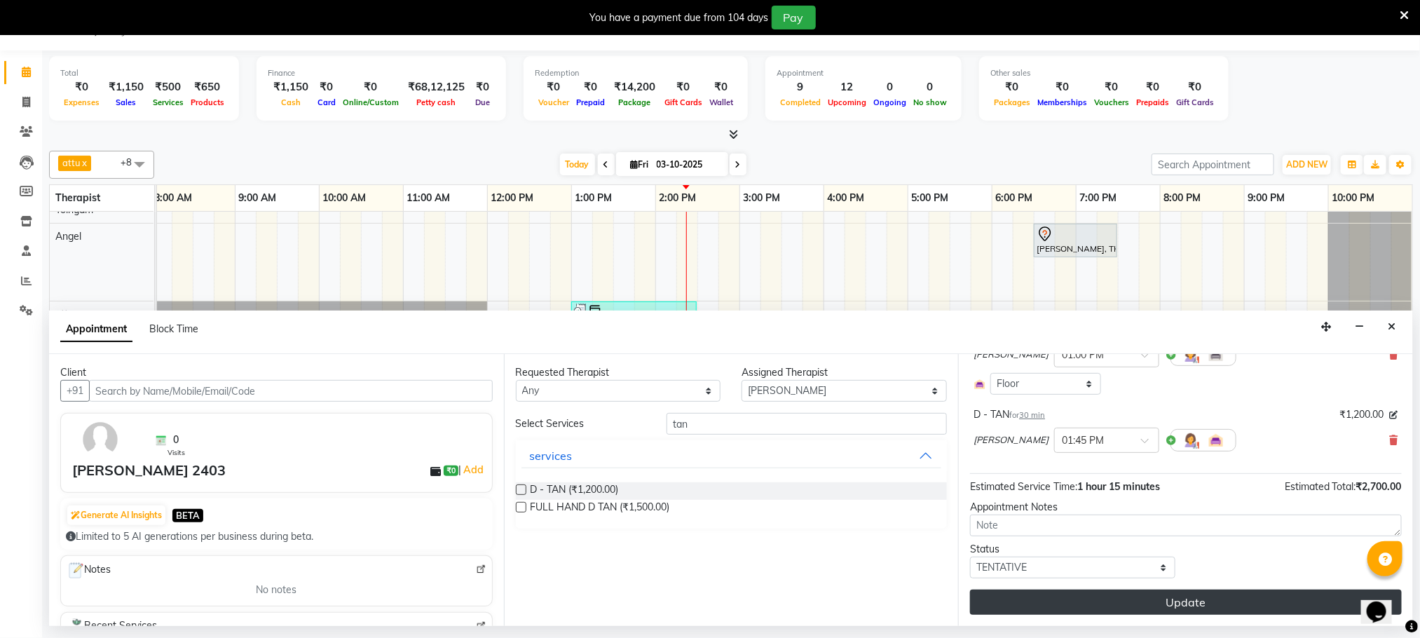
click at [1079, 609] on button "Update" at bounding box center [1186, 602] width 432 height 25
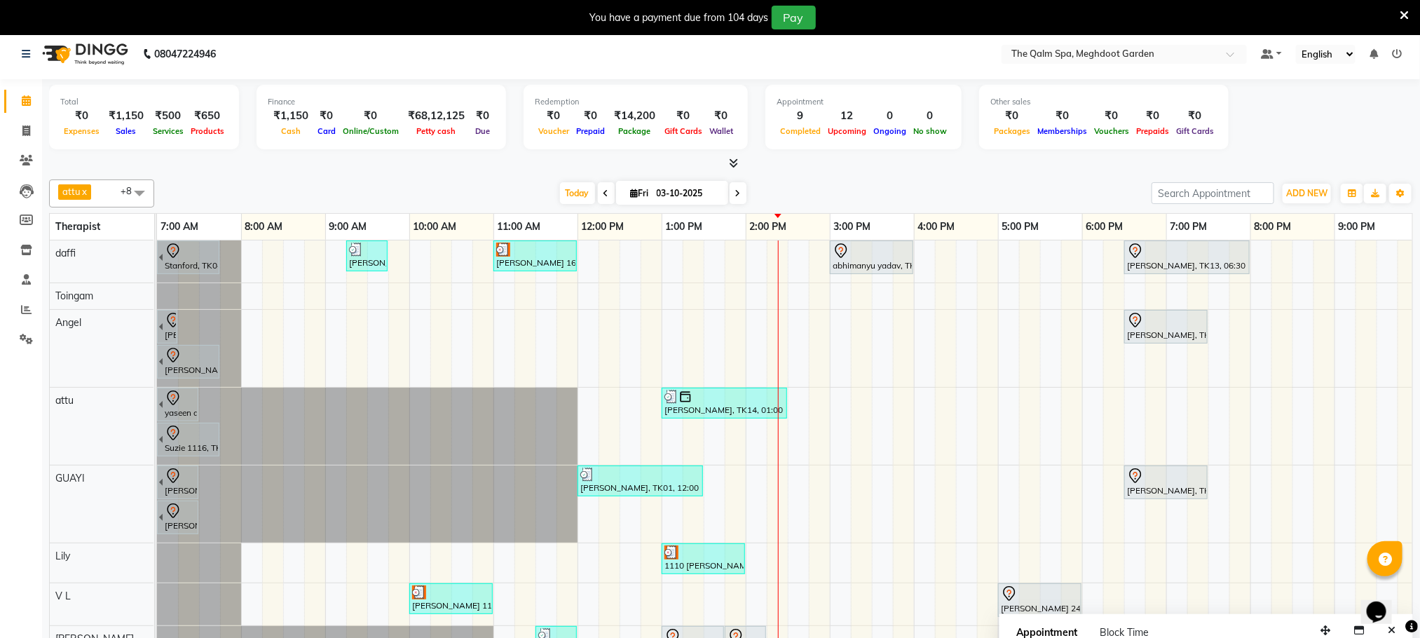
scroll to position [0, 0]
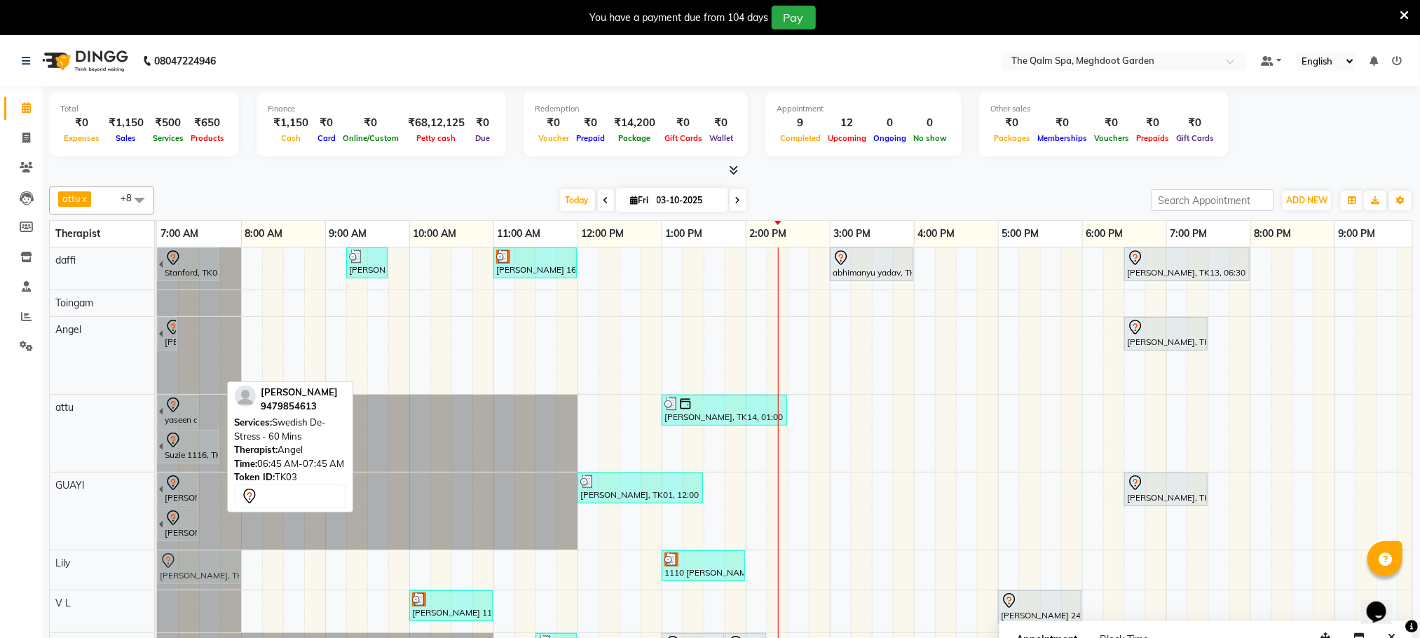
drag, startPoint x: 194, startPoint y: 370, endPoint x: 210, endPoint y: 574, distance: 204.7
click at [209, 575] on tbody "[GEOGRAPHIC_DATA], TK04, 06:45 AM-07:45 AM, Swedish De-Stress - 60 Mins [PERSON…" at bounding box center [830, 481] width 1346 height 468
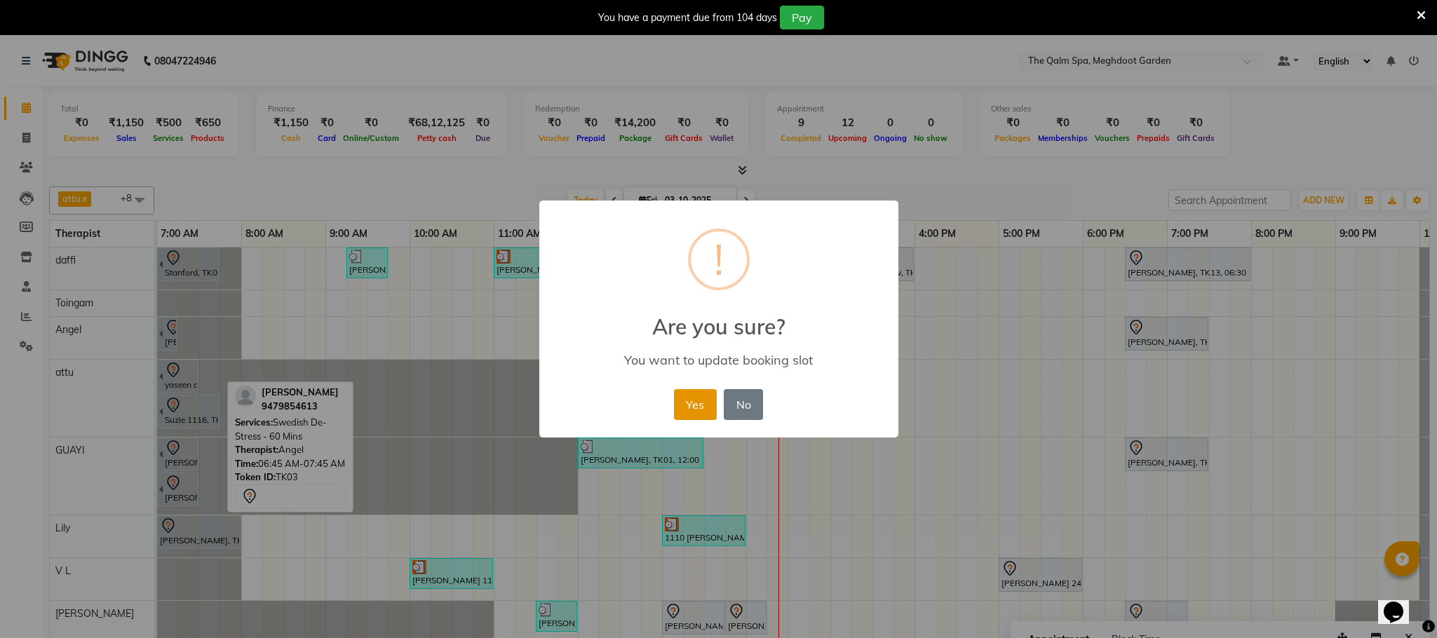
click at [703, 400] on button "Yes" at bounding box center [695, 404] width 43 height 31
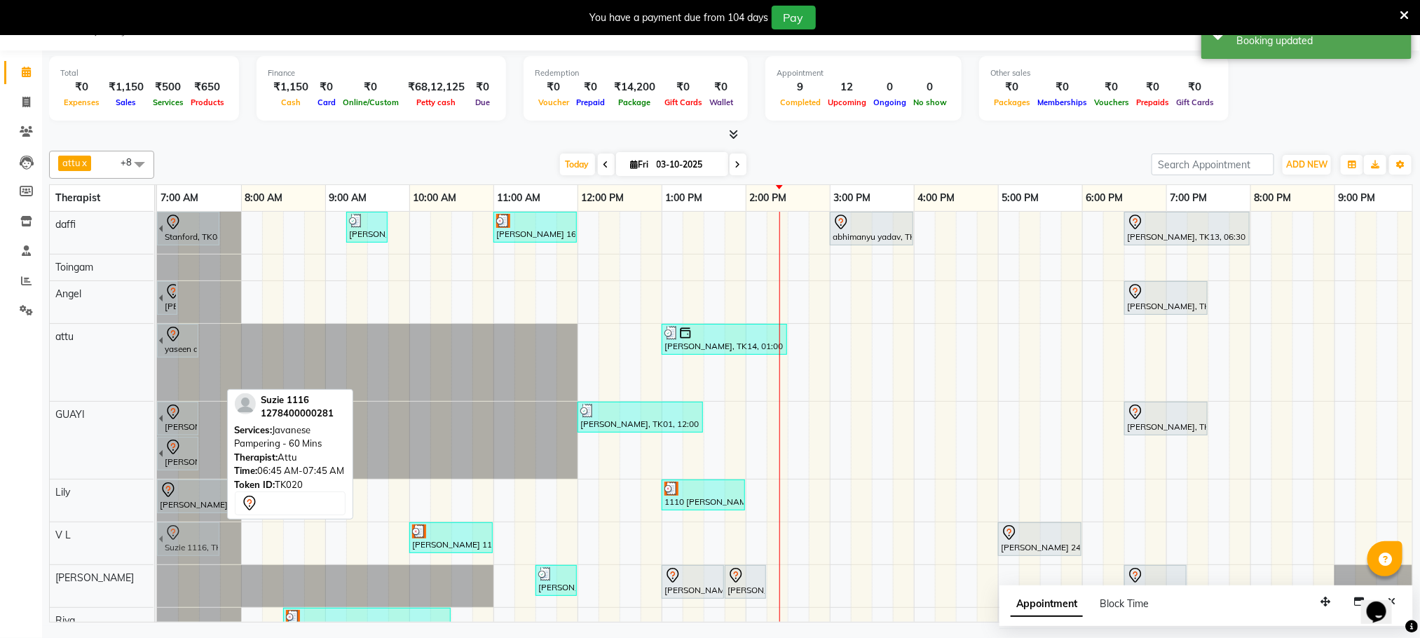
drag, startPoint x: 183, startPoint y: 376, endPoint x: 196, endPoint y: 537, distance: 161.0
click at [194, 545] on tbody "[GEOGRAPHIC_DATA], TK04, 06:45 AM-07:45 AM, Swedish De-Stress - 60 Mins [PERSON…" at bounding box center [830, 429] width 1346 height 435
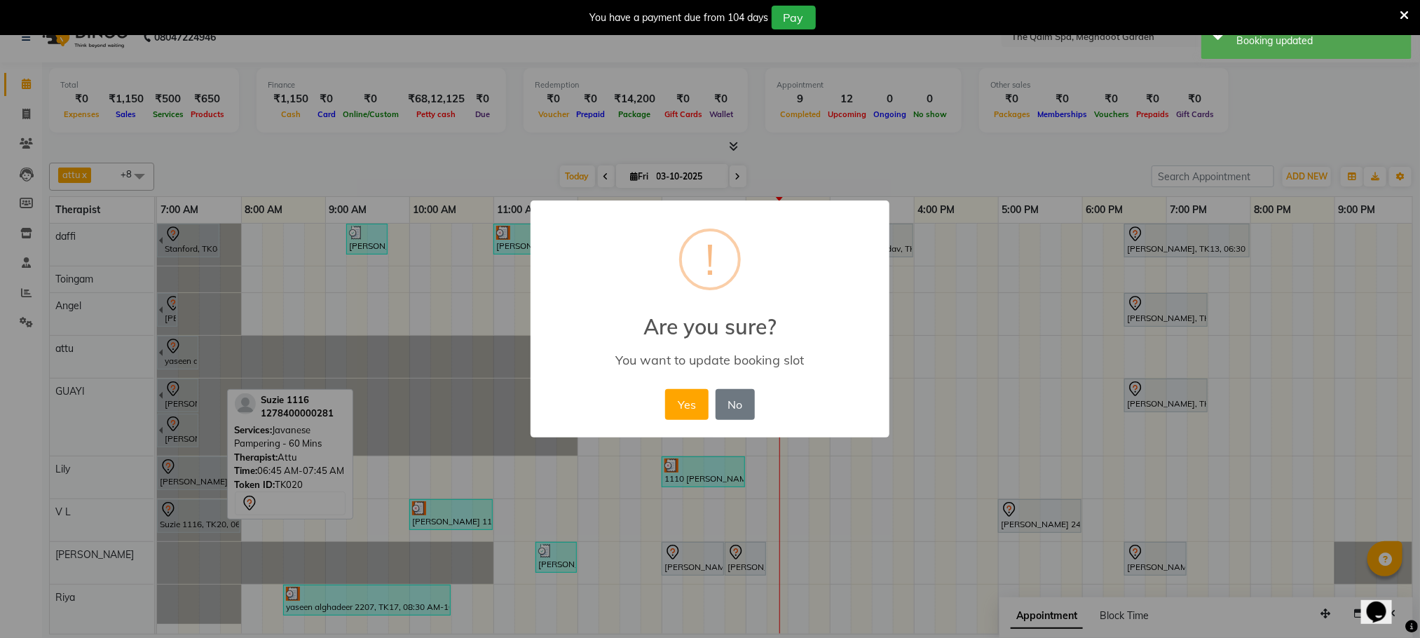
scroll to position [25, 0]
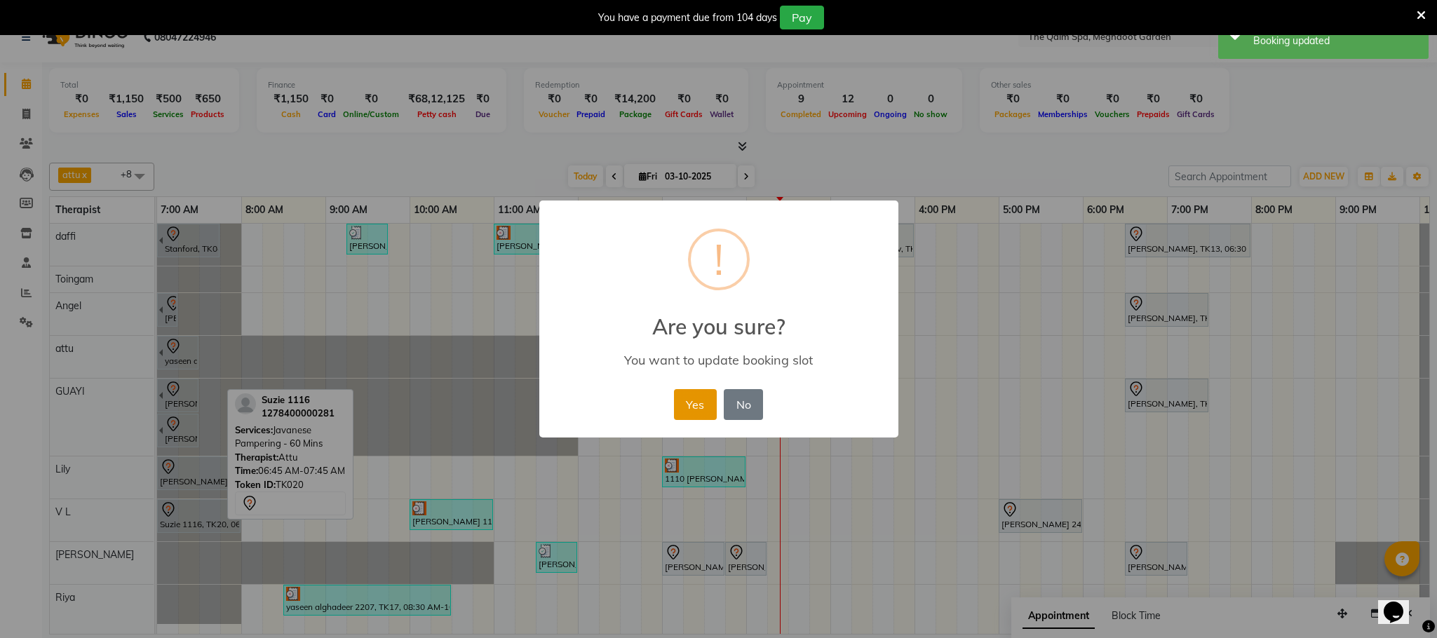
click at [699, 398] on button "Yes" at bounding box center [695, 404] width 43 height 31
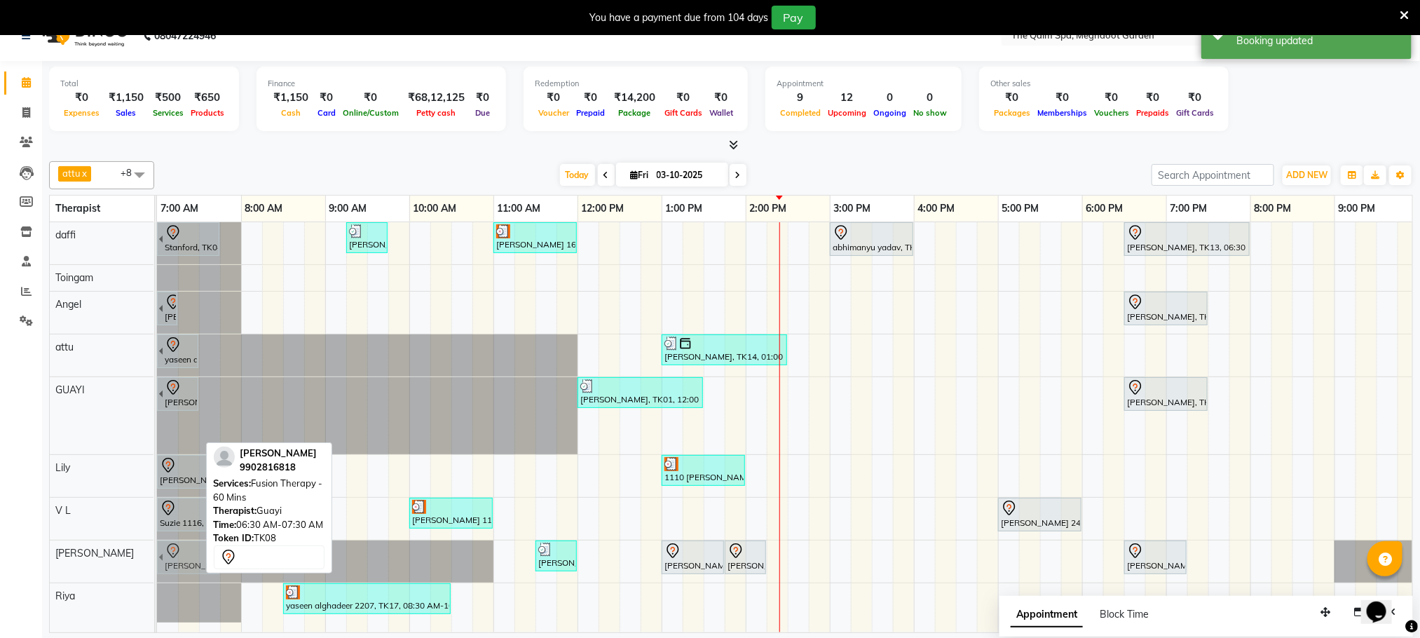
drag, startPoint x: 171, startPoint y: 437, endPoint x: 182, endPoint y: 576, distance: 139.2
click at [182, 576] on tbody "[GEOGRAPHIC_DATA], TK04, 06:45 AM-07:45 AM, Swedish De-Stress - 60 Mins [PERSON…" at bounding box center [830, 422] width 1346 height 400
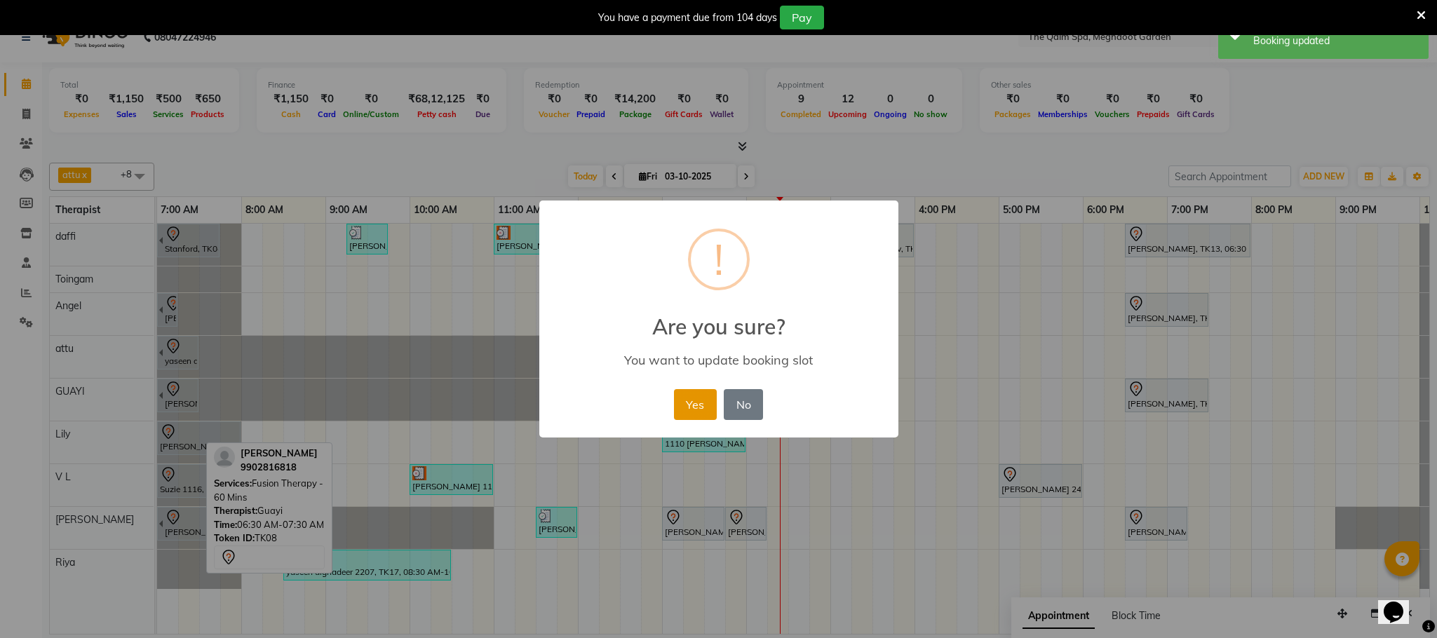
click at [688, 400] on button "Yes" at bounding box center [695, 404] width 43 height 31
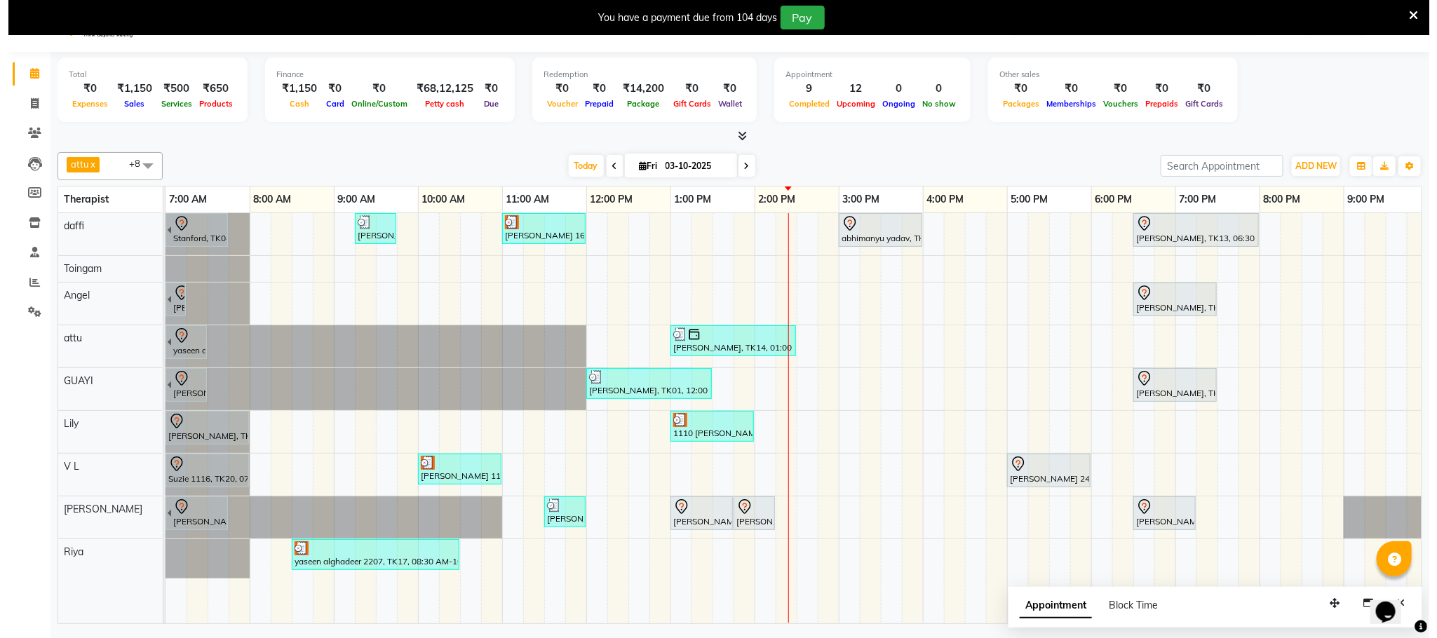
scroll to position [36, 0]
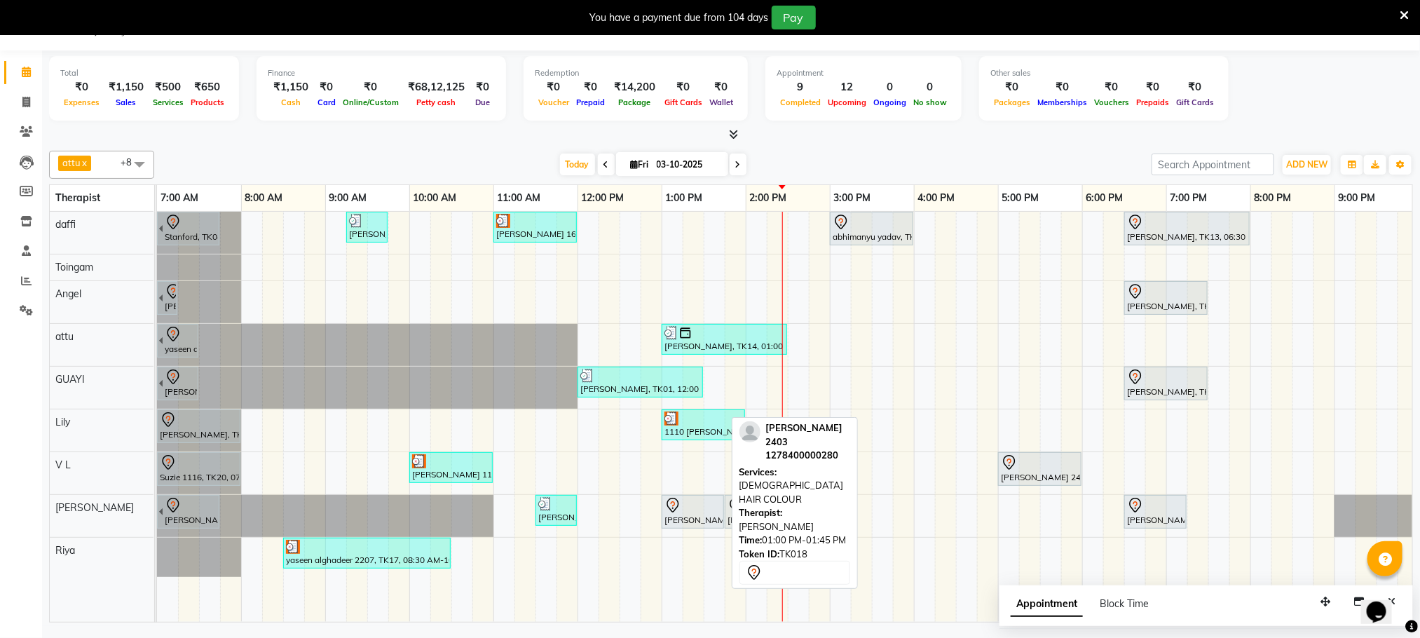
click at [696, 507] on div at bounding box center [693, 505] width 57 height 17
click at [705, 503] on div at bounding box center [693, 505] width 57 height 17
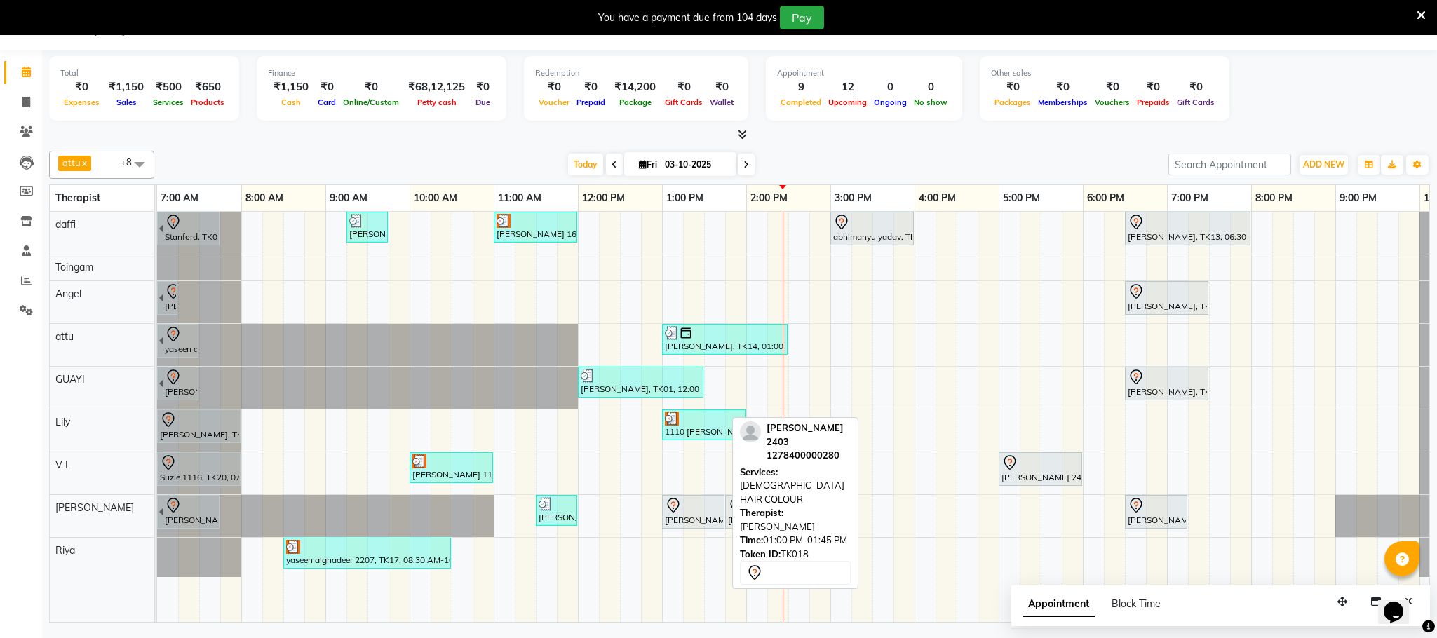
select select "7"
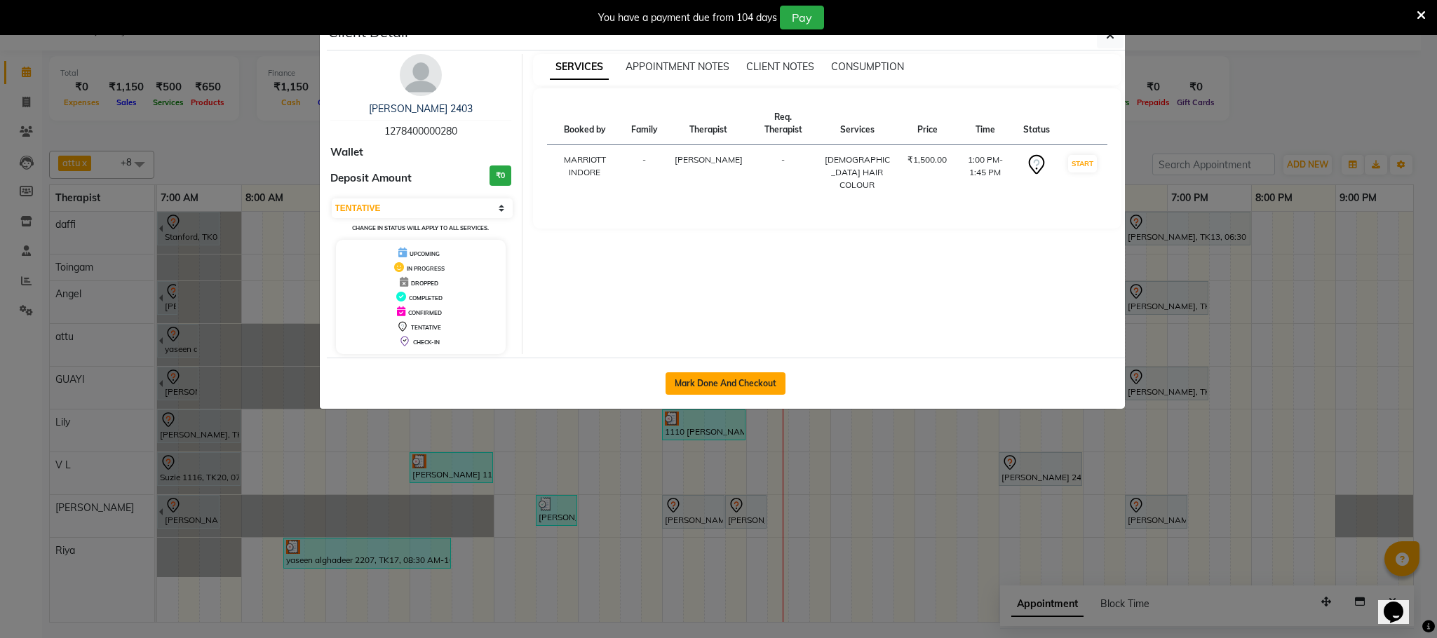
click at [738, 387] on button "Mark Done And Checkout" at bounding box center [725, 383] width 120 height 22
select select "service"
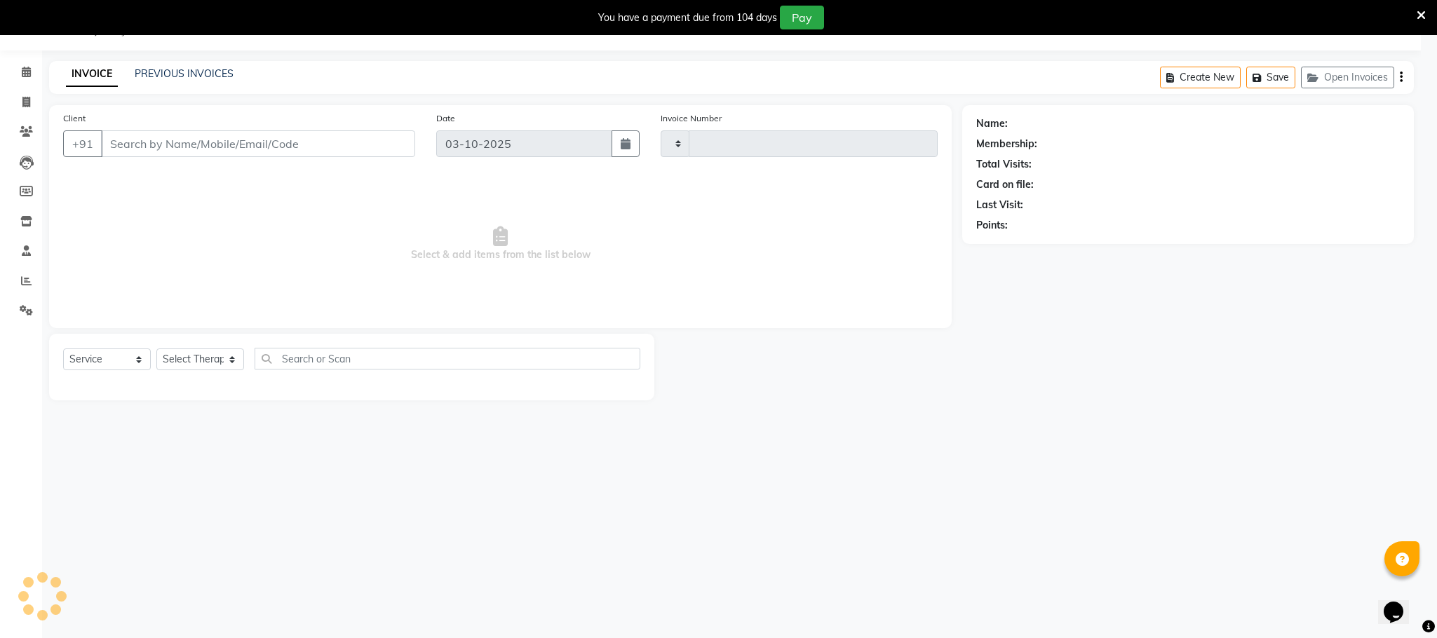
type input "2225"
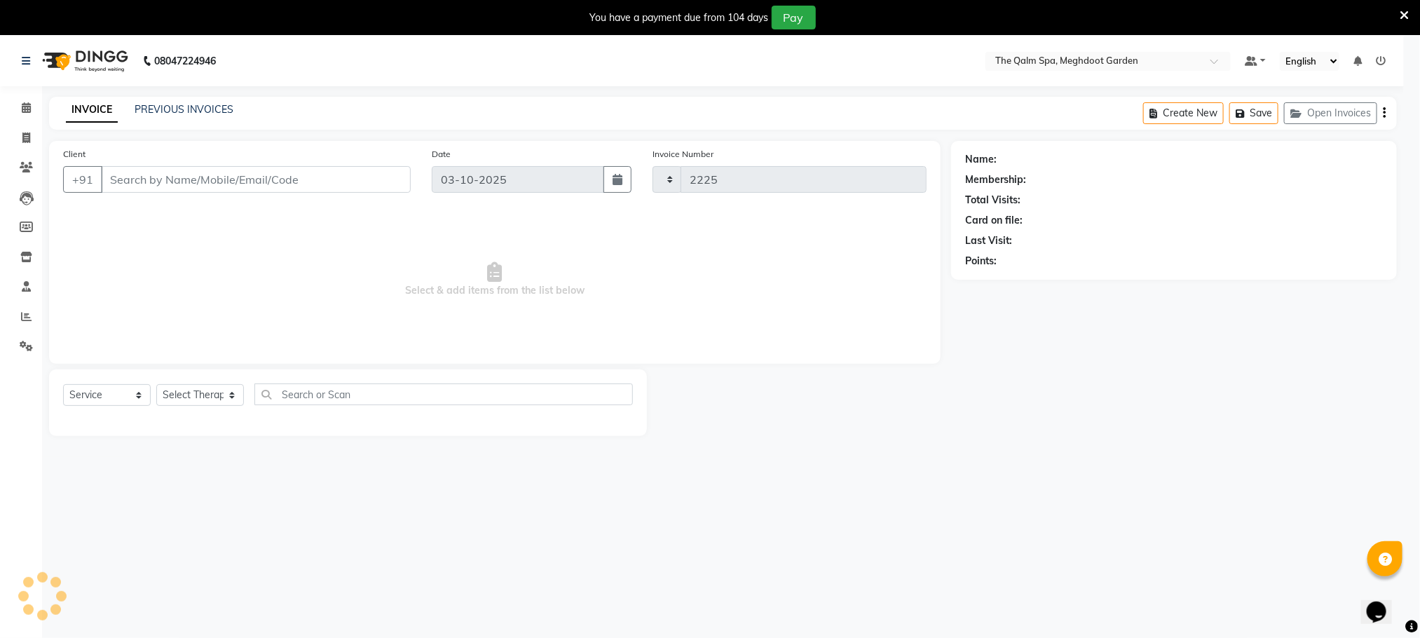
select select "6401"
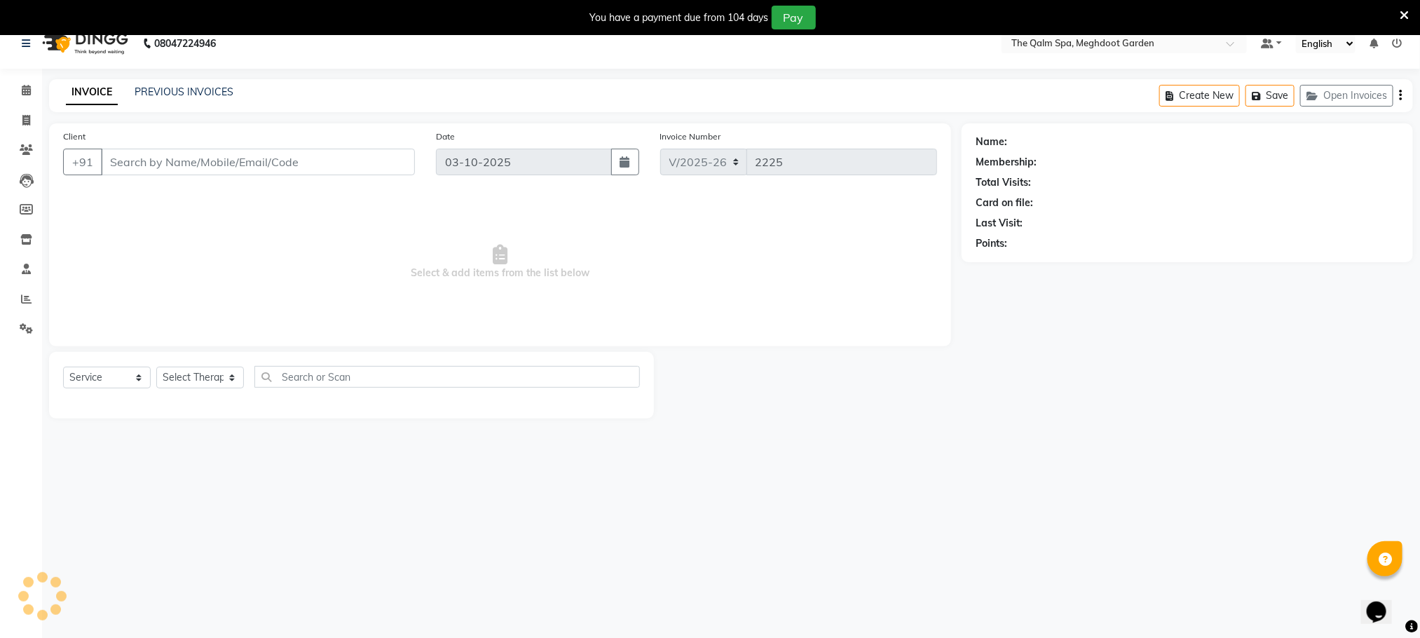
scroll to position [36, 0]
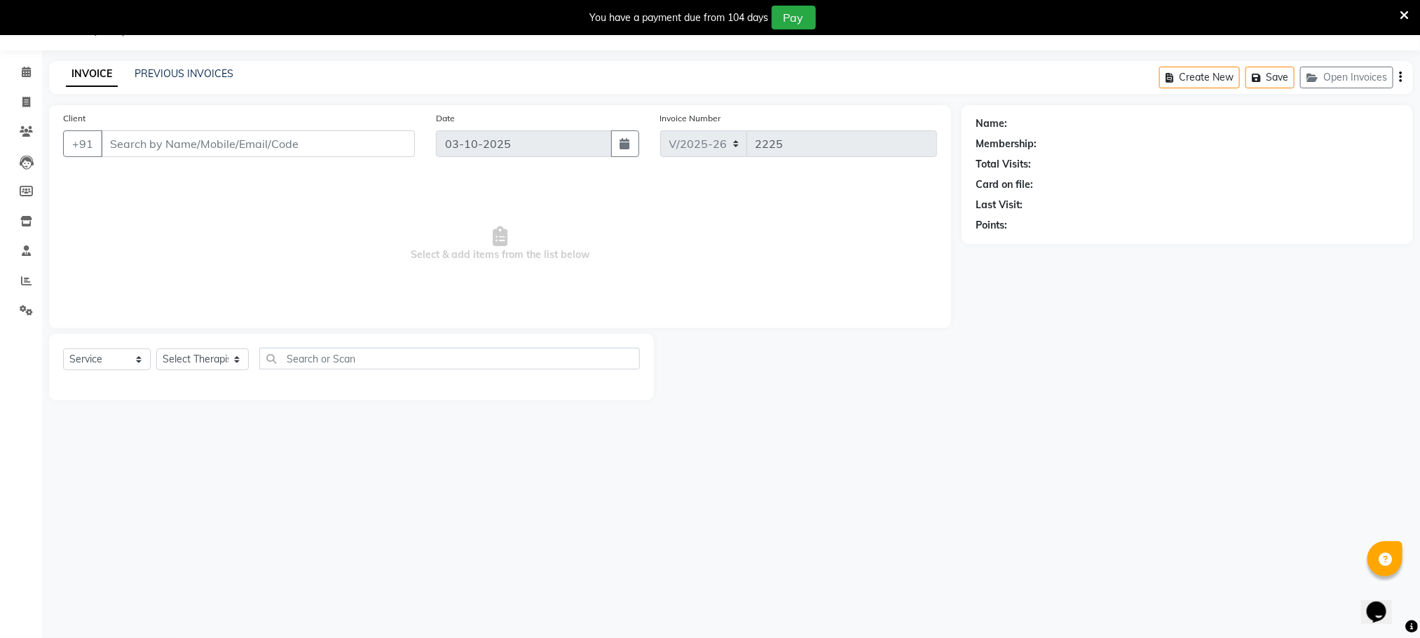
type input "1278400000280"
select select "48473"
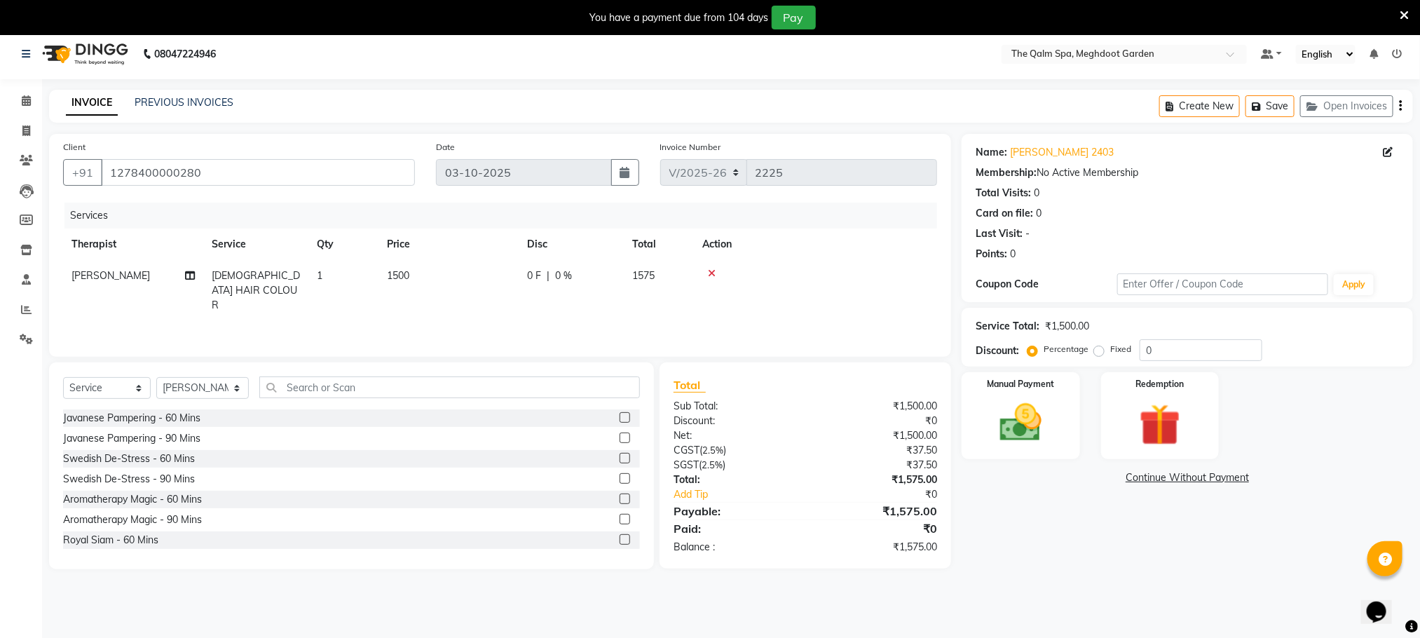
scroll to position [0, 0]
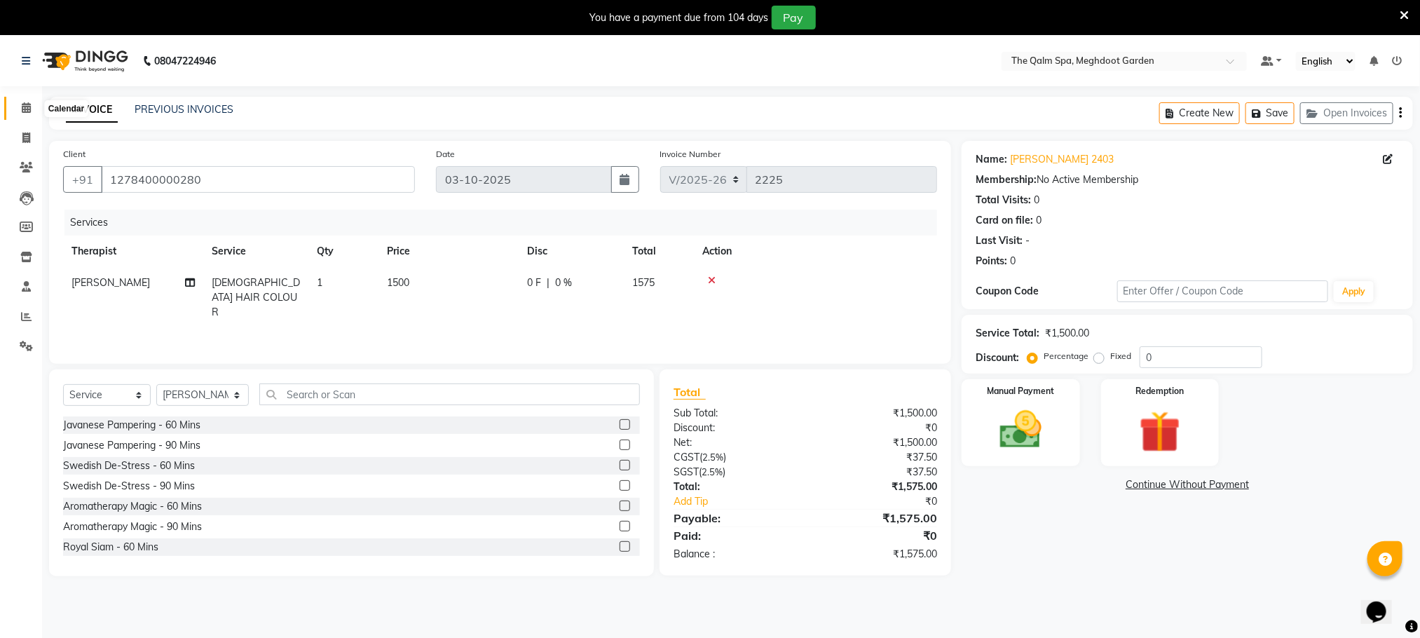
click at [22, 103] on icon at bounding box center [26, 107] width 9 height 11
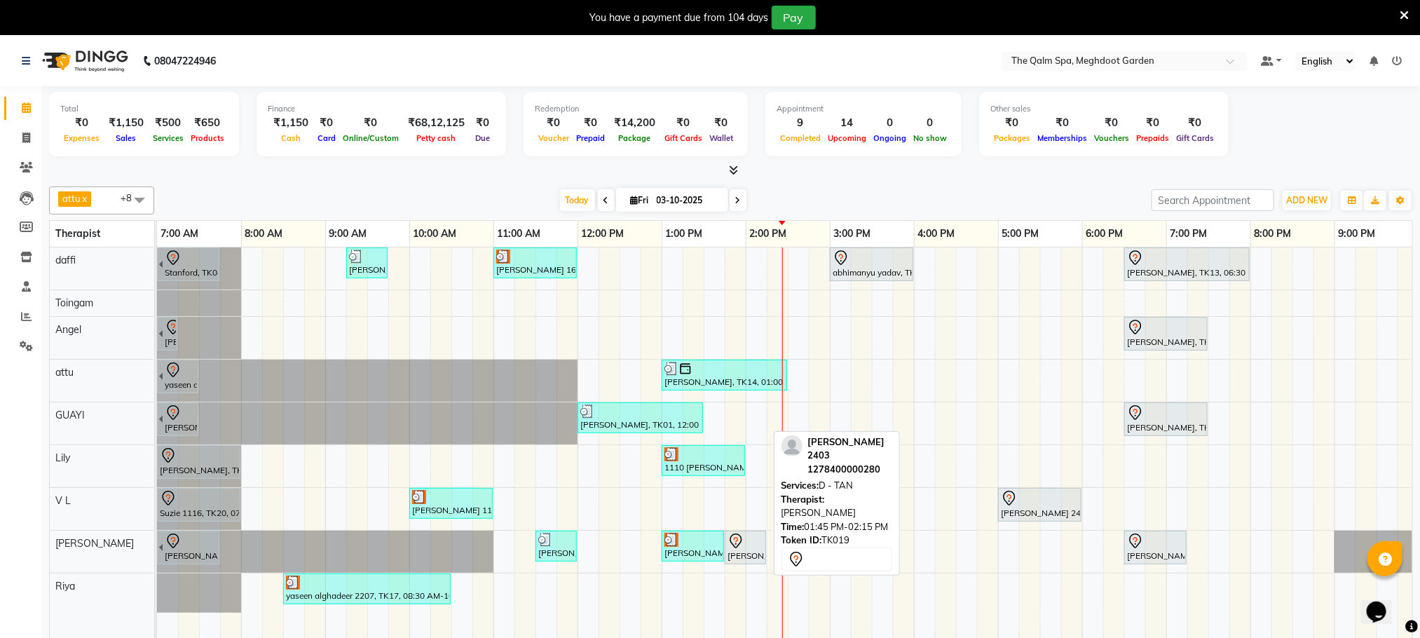
click at [742, 550] on icon at bounding box center [736, 541] width 17 height 17
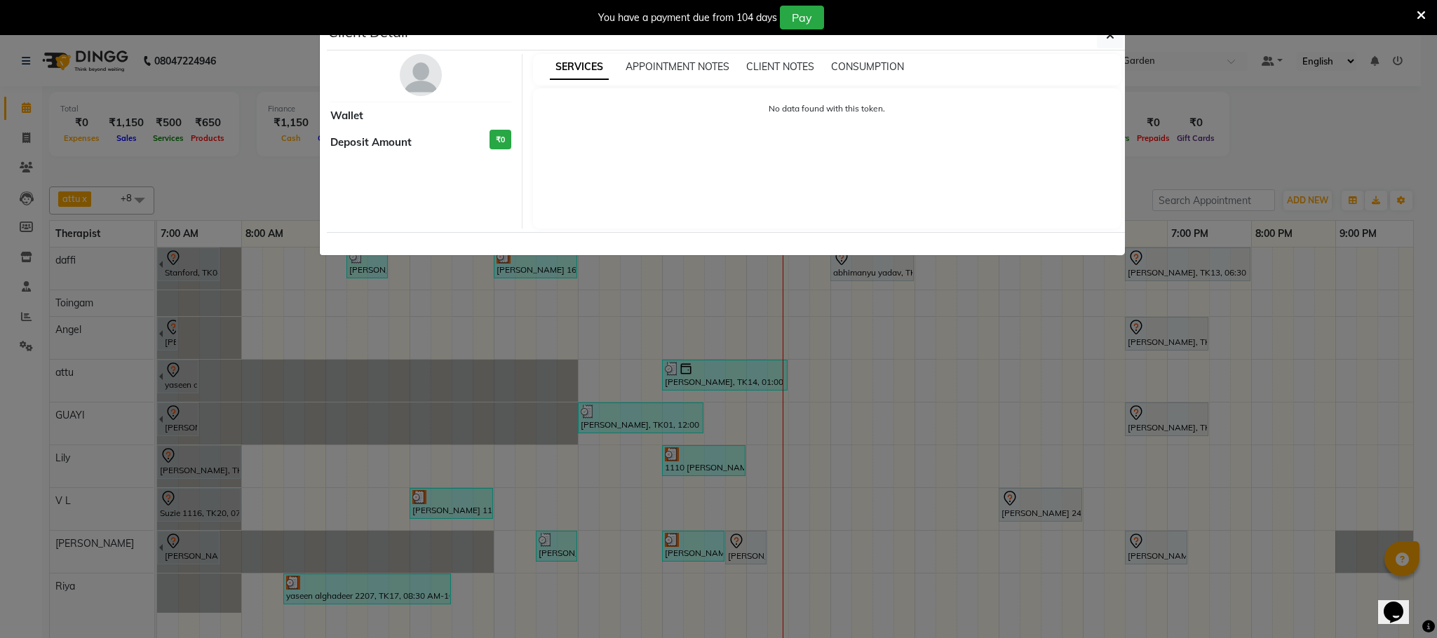
select select "7"
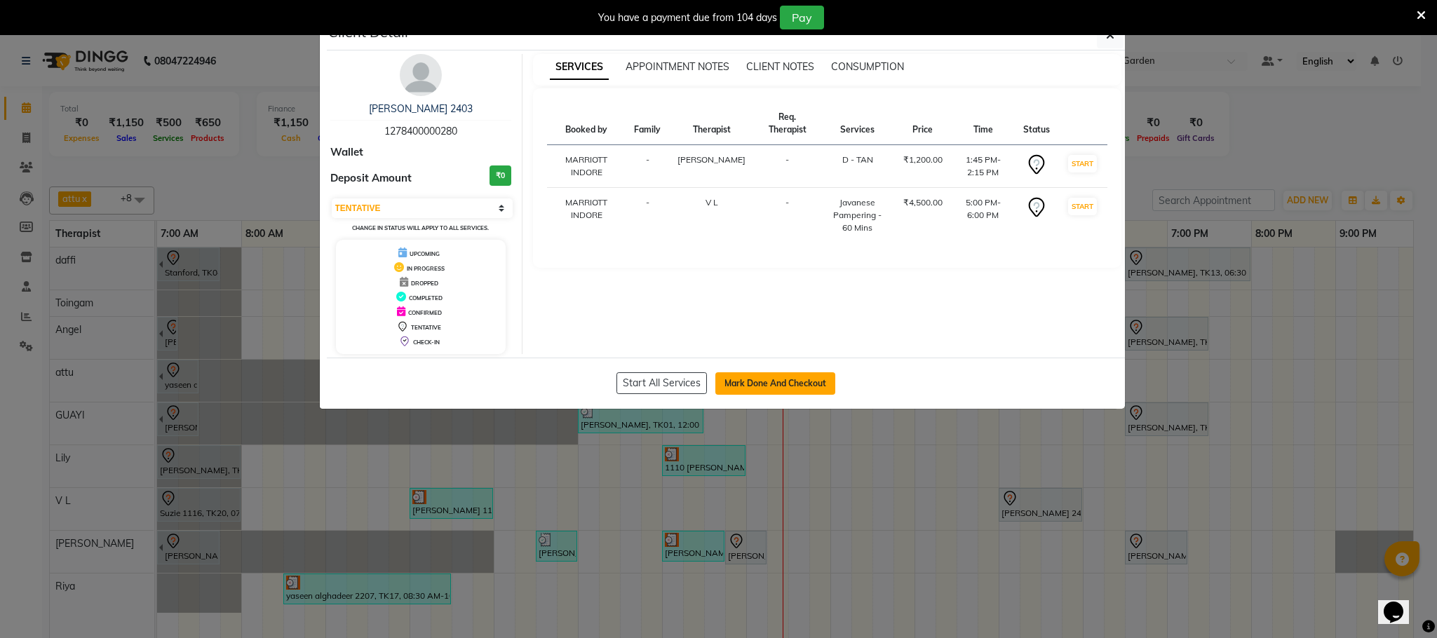
click at [778, 381] on button "Mark Done And Checkout" at bounding box center [775, 383] width 120 height 22
select select "service"
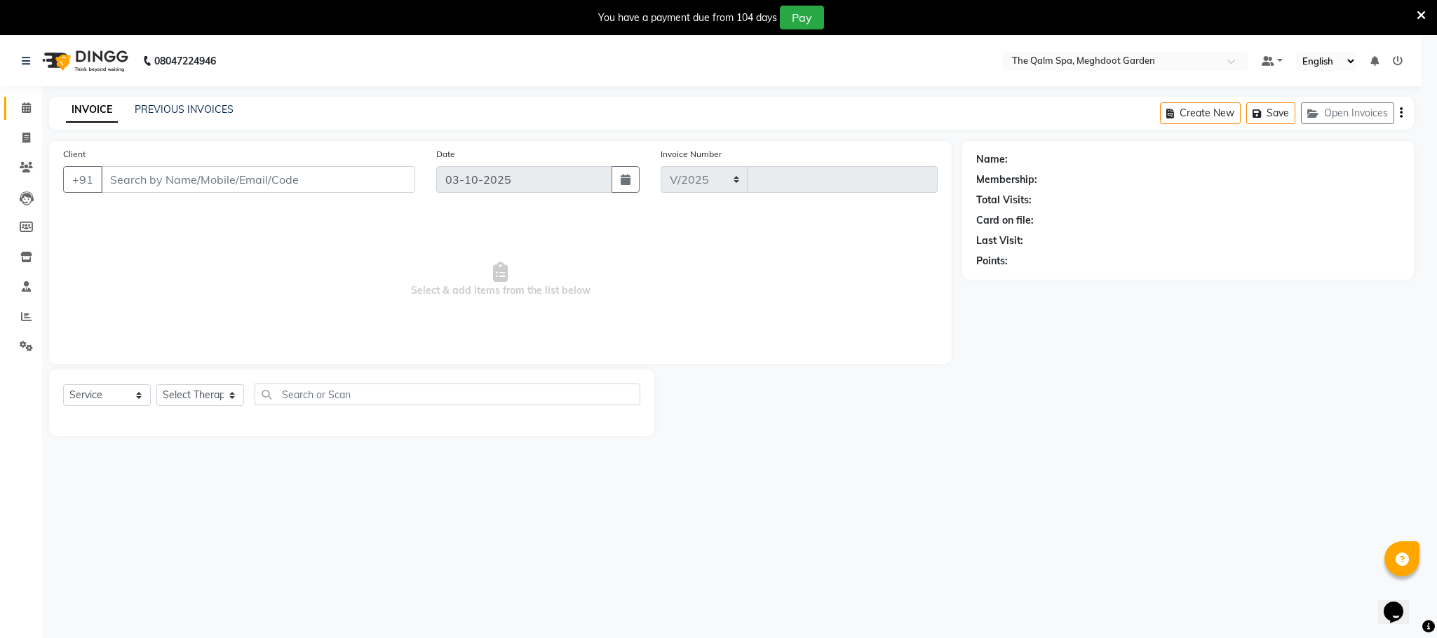
select select "6401"
type input "2225"
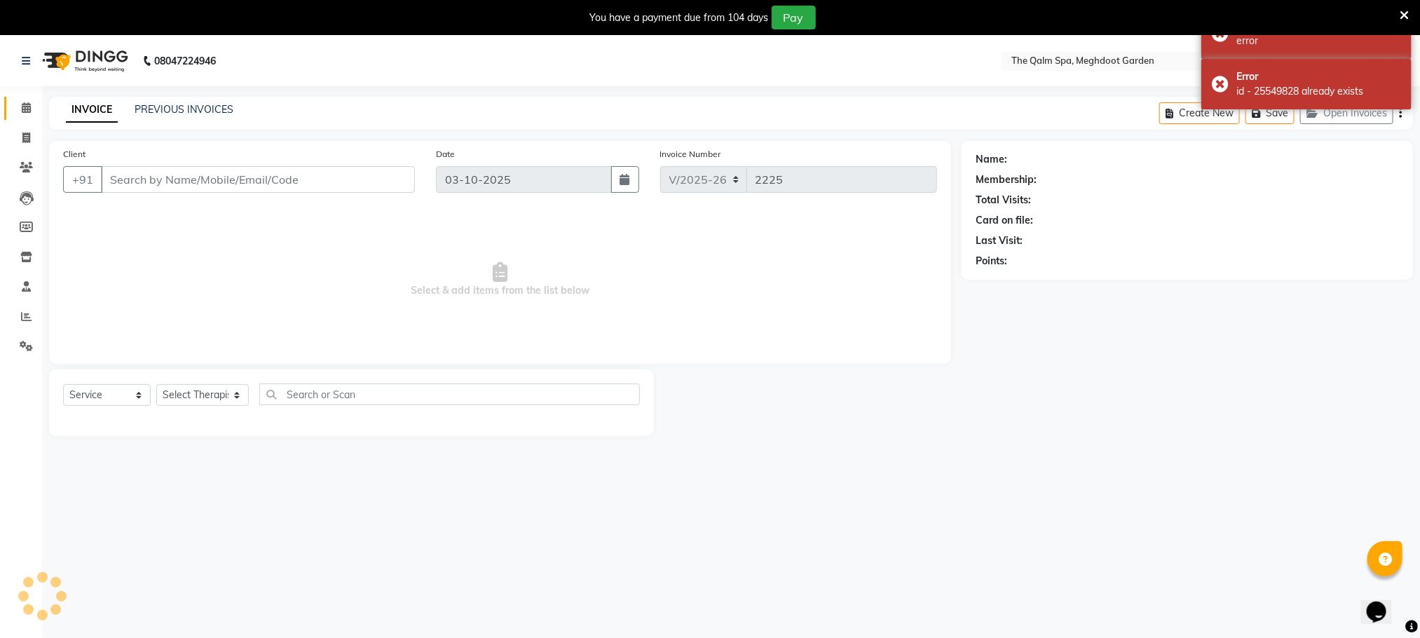
type input "1278400000280"
select select "48473"
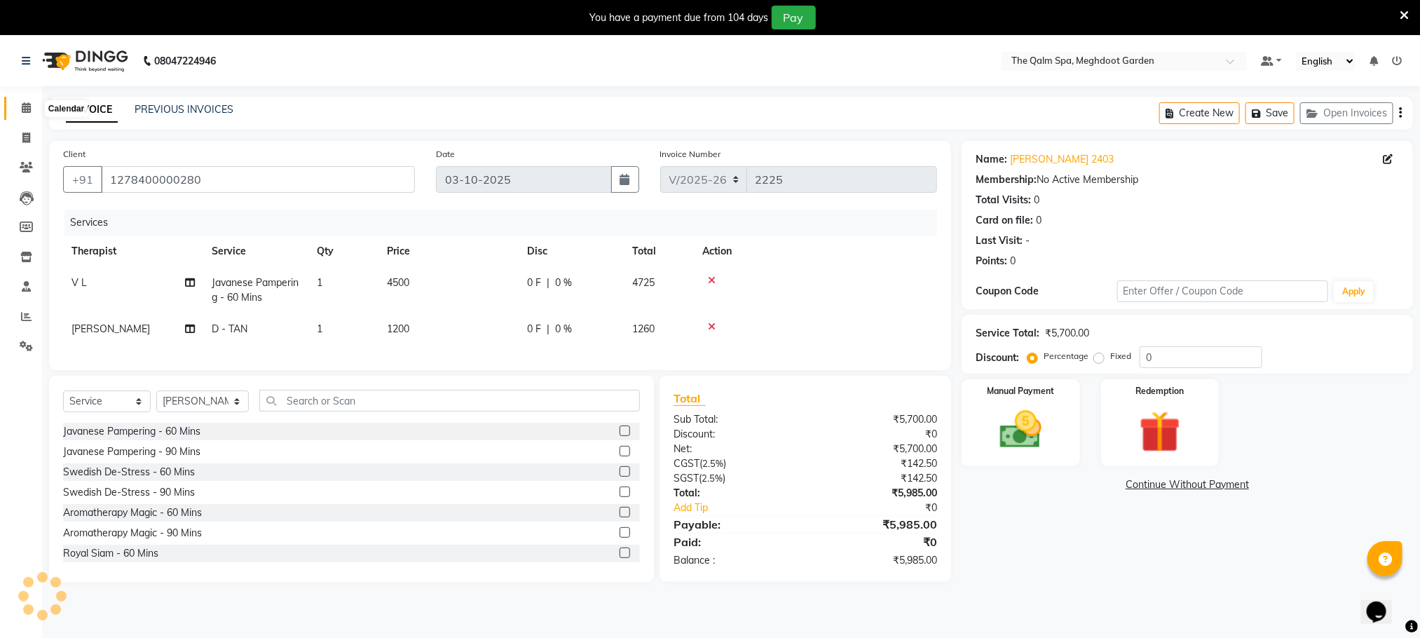
click at [22, 102] on icon at bounding box center [26, 107] width 9 height 11
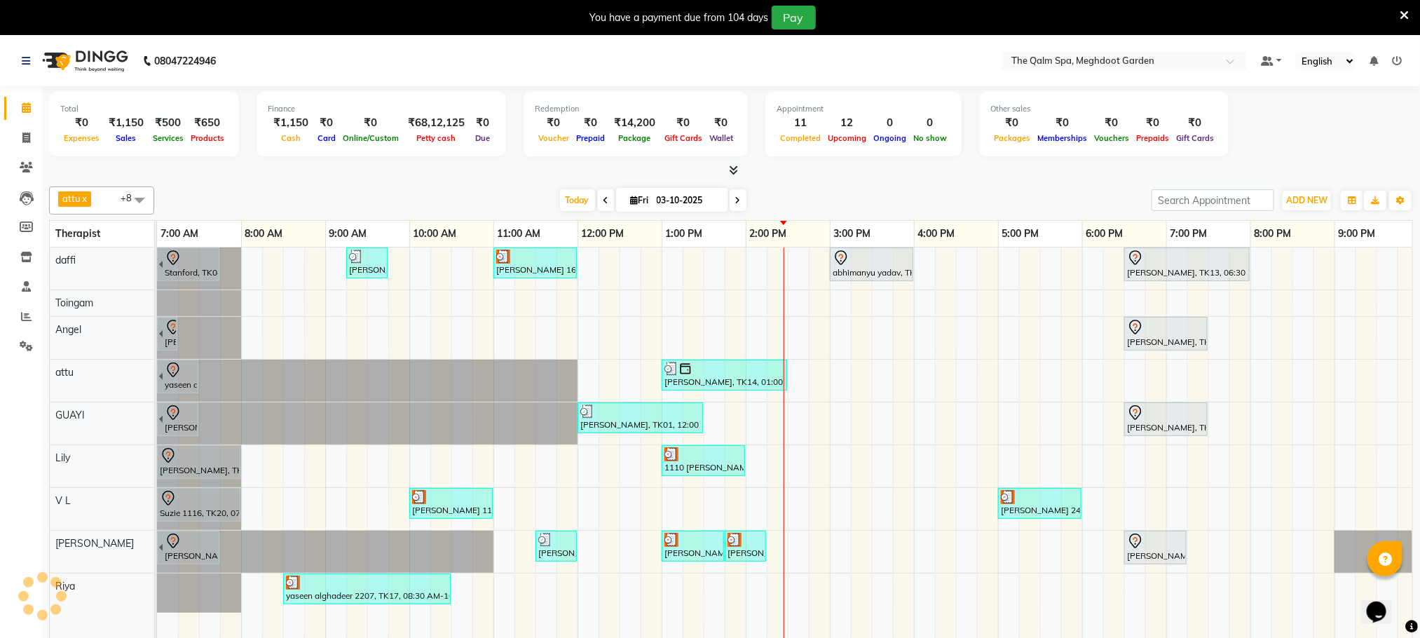
scroll to position [0, 90]
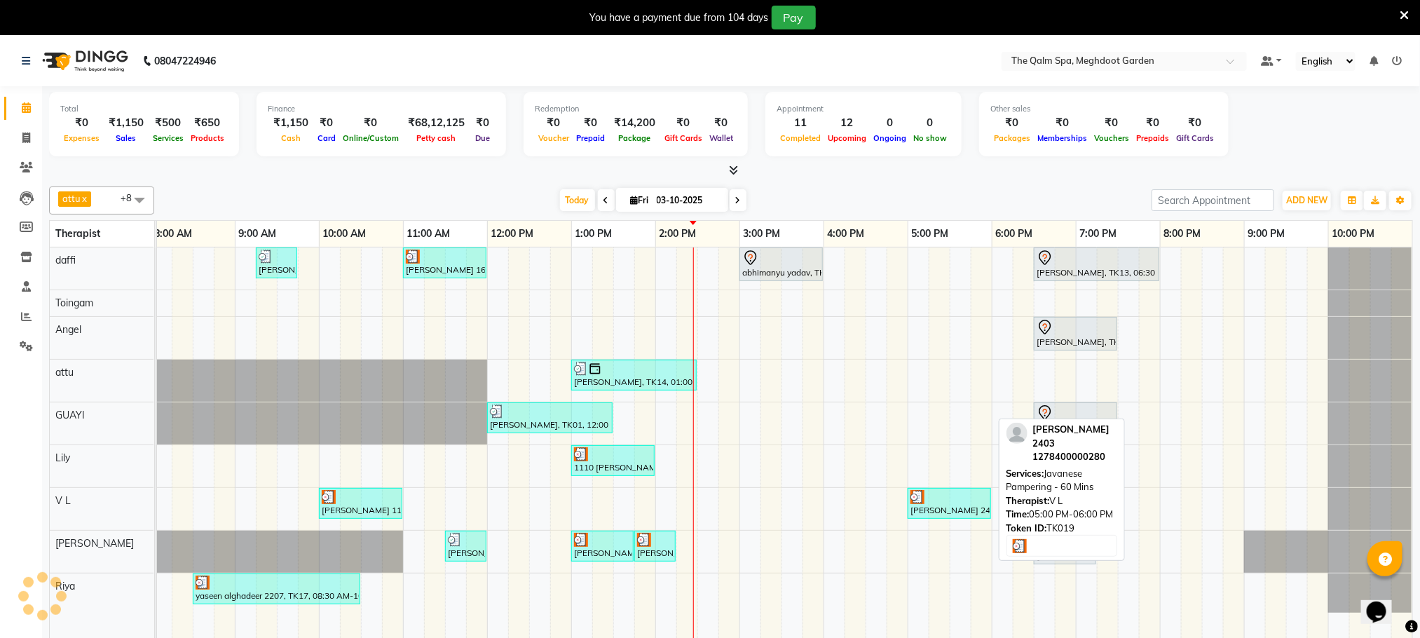
click at [945, 503] on div at bounding box center [950, 497] width 78 height 14
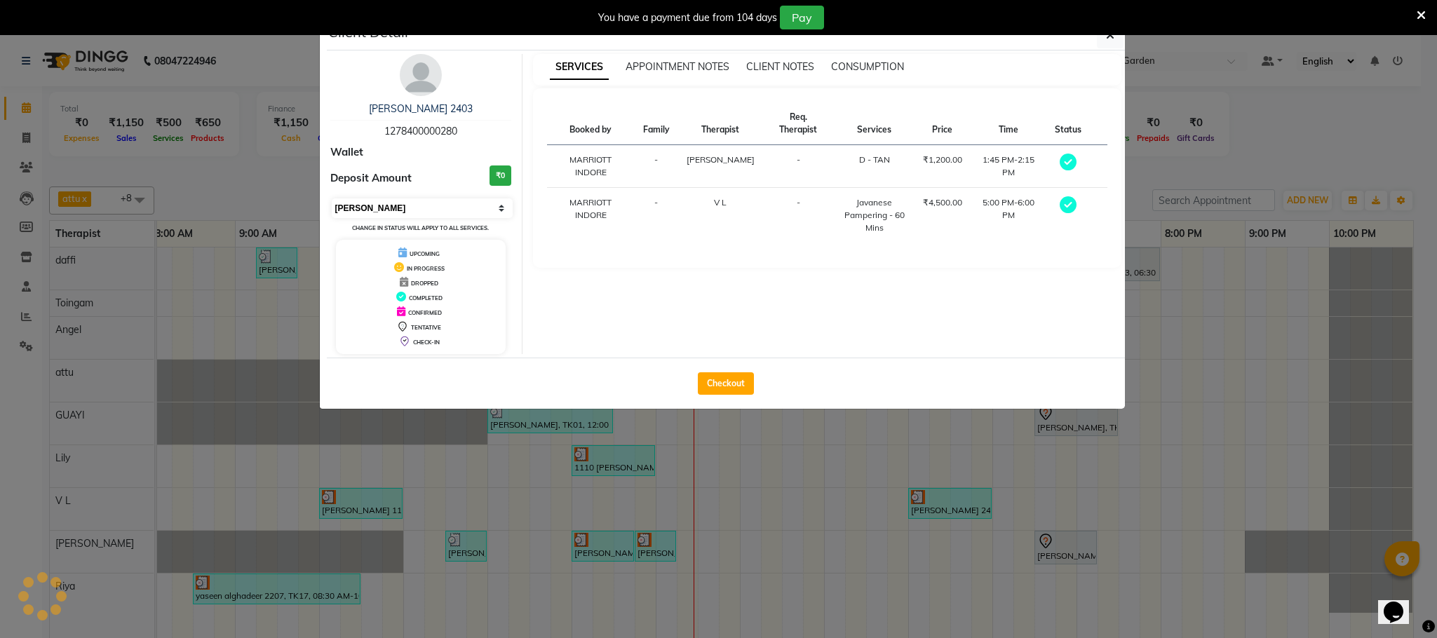
click at [431, 206] on select "Select MARK DONE UPCOMING" at bounding box center [423, 208] width 182 height 20
select select "5"
click at [332, 199] on select "Select MARK DONE UPCOMING" at bounding box center [423, 208] width 182 height 20
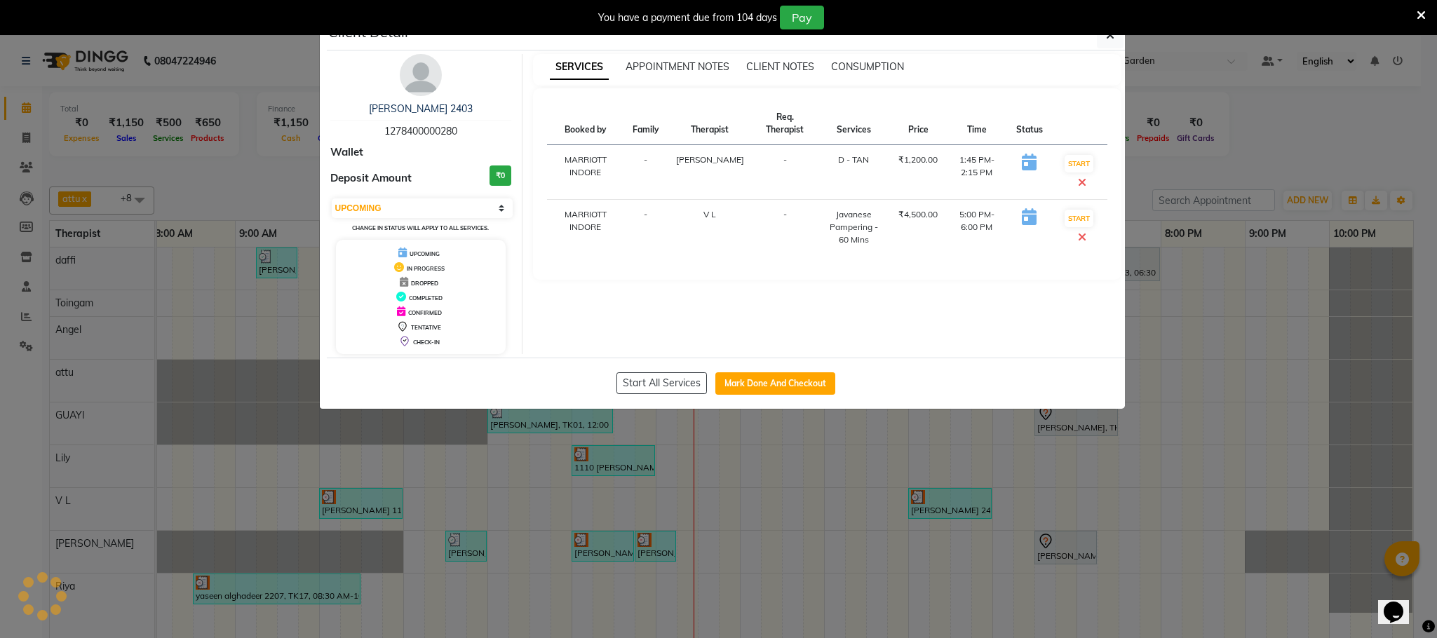
click at [705, 480] on ngb-modal-window "Client Detail [PERSON_NAME] 2403 1278400000280 Wallet Deposit Amount ₹0 Select …" at bounding box center [718, 319] width 1437 height 638
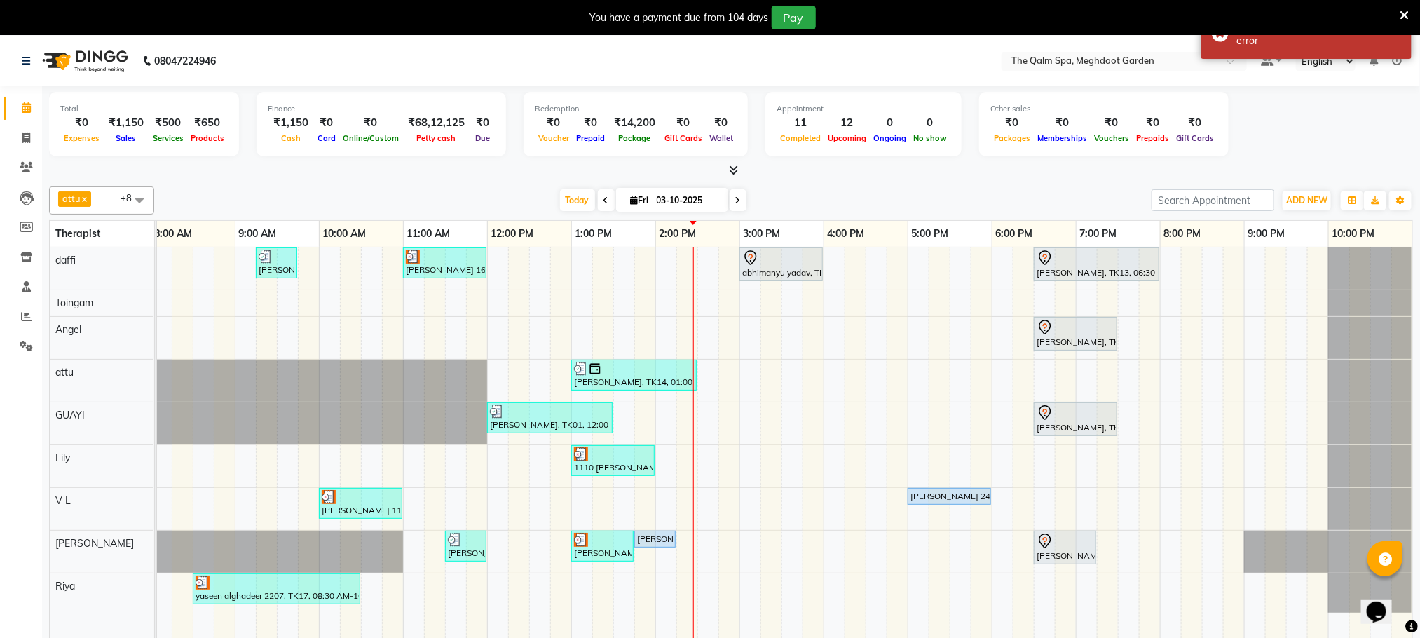
scroll to position [0, 74]
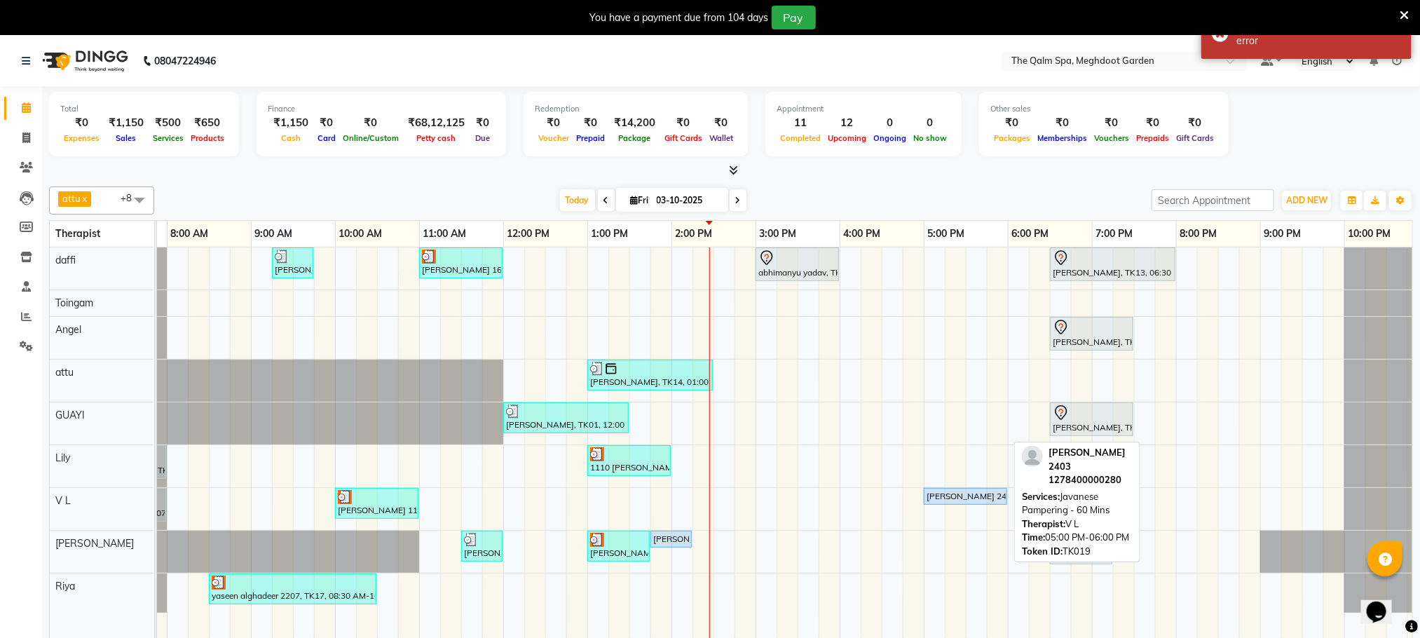
click at [957, 497] on div "[PERSON_NAME] 2403, TK19, 05:00 PM-06:00 PM, Javanese Pampering - 60 Mins" at bounding box center [965, 496] width 81 height 13
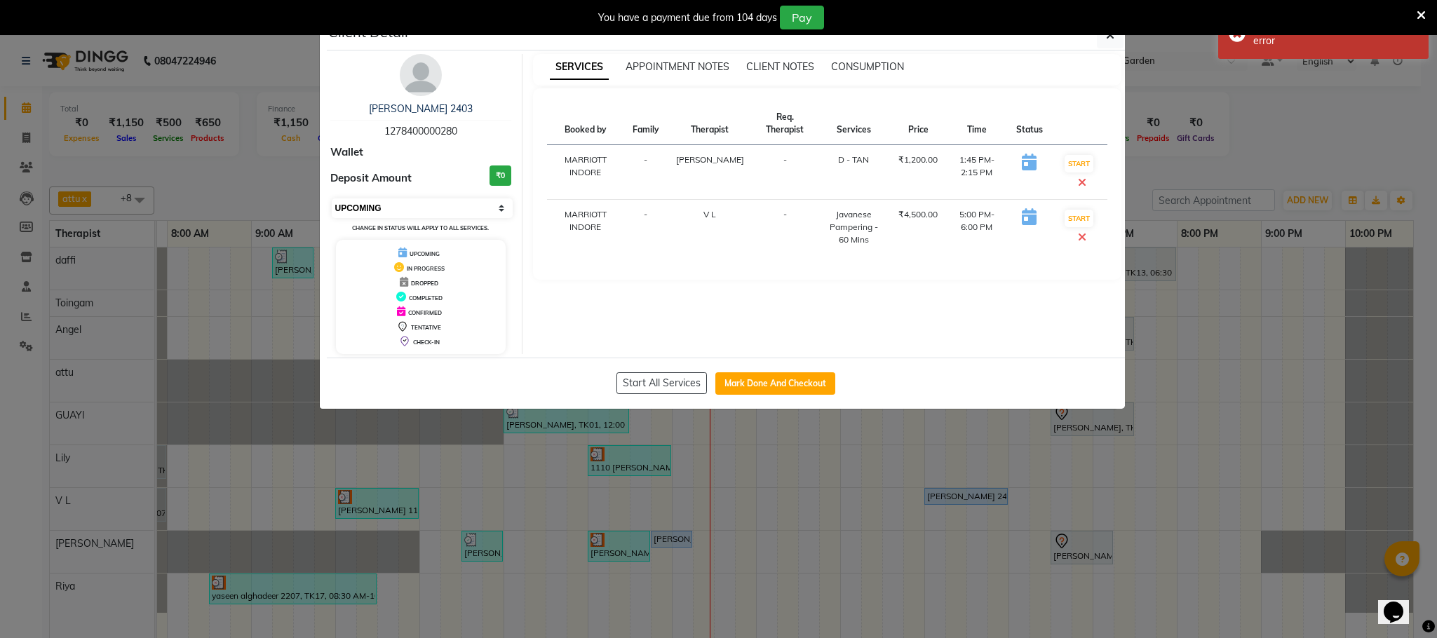
click at [442, 206] on select "Select IN SERVICE CONFIRMED TENTATIVE CHECK IN MARK DONE UPCOMING" at bounding box center [423, 208] width 182 height 20
select select "7"
click at [332, 199] on select "Select IN SERVICE CONFIRMED TENTATIVE CHECK IN MARK DONE UPCOMING" at bounding box center [423, 208] width 182 height 20
click at [705, 508] on ngb-modal-window "Client Detail [PERSON_NAME] 2403 1278400000280 Wallet Deposit Amount ₹0 Select …" at bounding box center [718, 319] width 1437 height 638
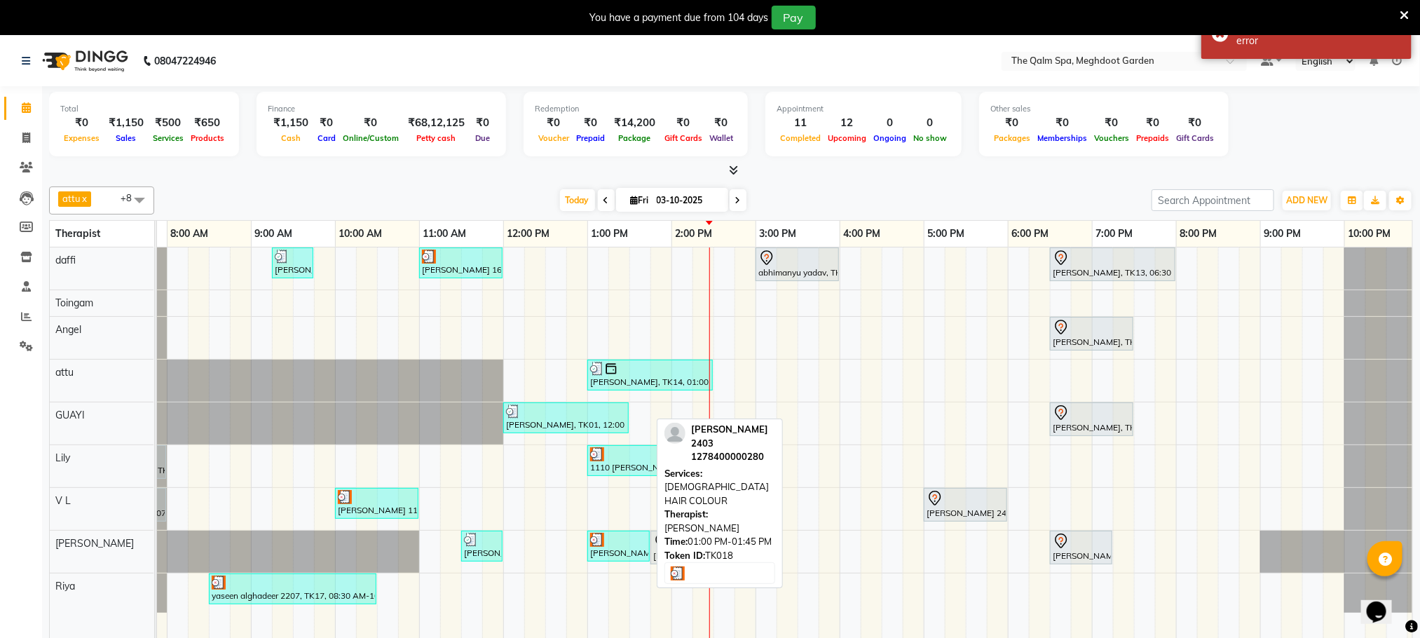
click at [627, 541] on div at bounding box center [618, 540] width 57 height 14
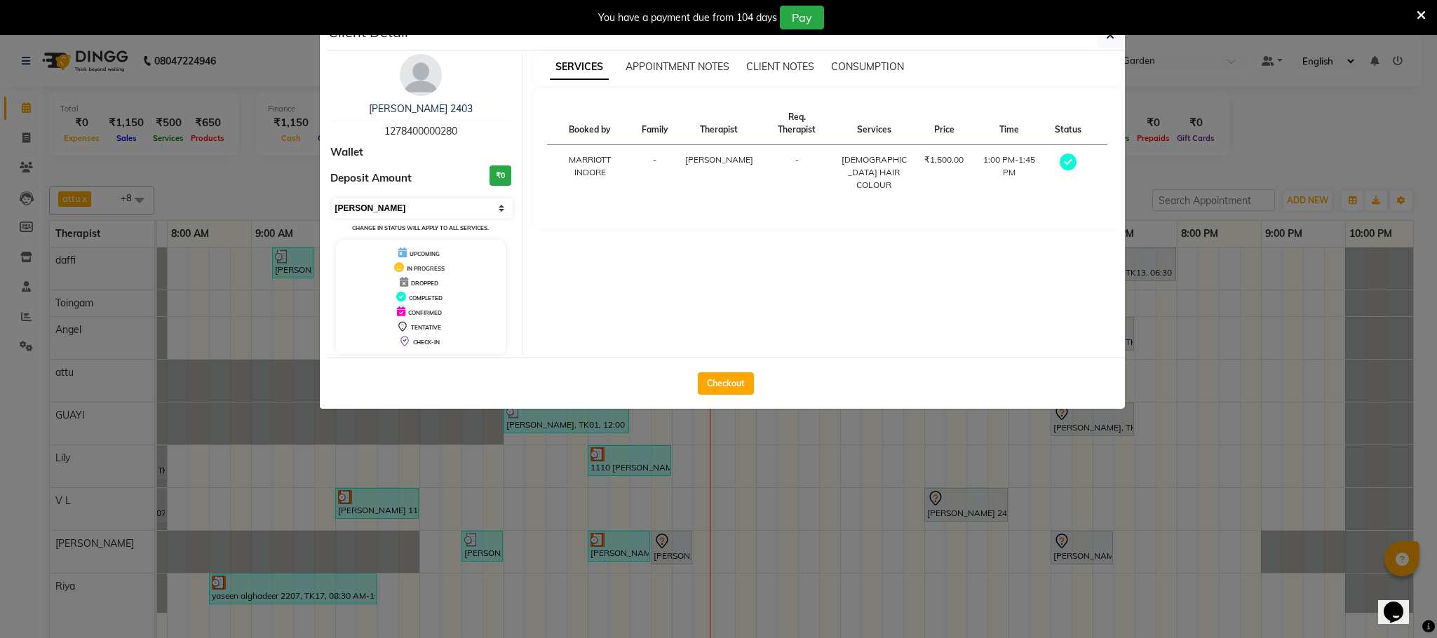
click at [386, 212] on select "Select MARK DONE UPCOMING" at bounding box center [423, 208] width 182 height 20
select select "5"
click at [332, 199] on select "Select MARK DONE UPCOMING" at bounding box center [423, 208] width 182 height 20
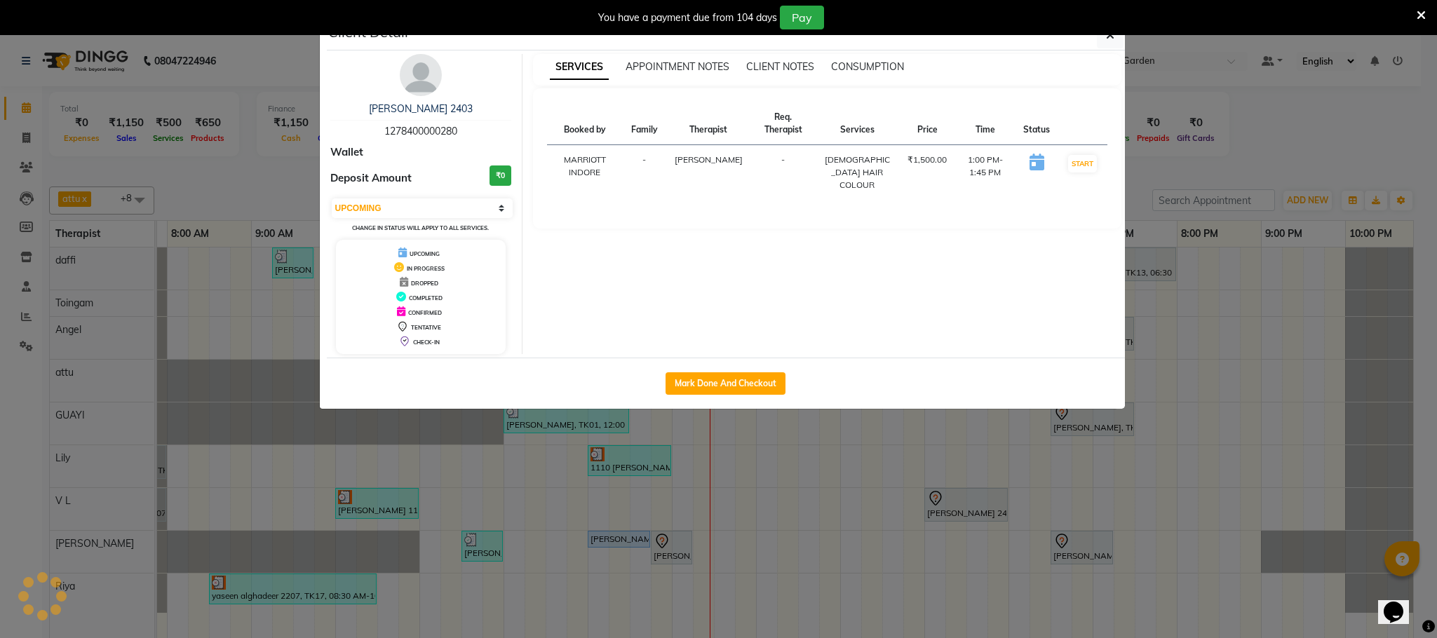
click at [463, 478] on ngb-modal-window "Client Detail [PERSON_NAME] 2403 1278400000280 Wallet Deposit Amount ₹0 Select …" at bounding box center [718, 319] width 1437 height 638
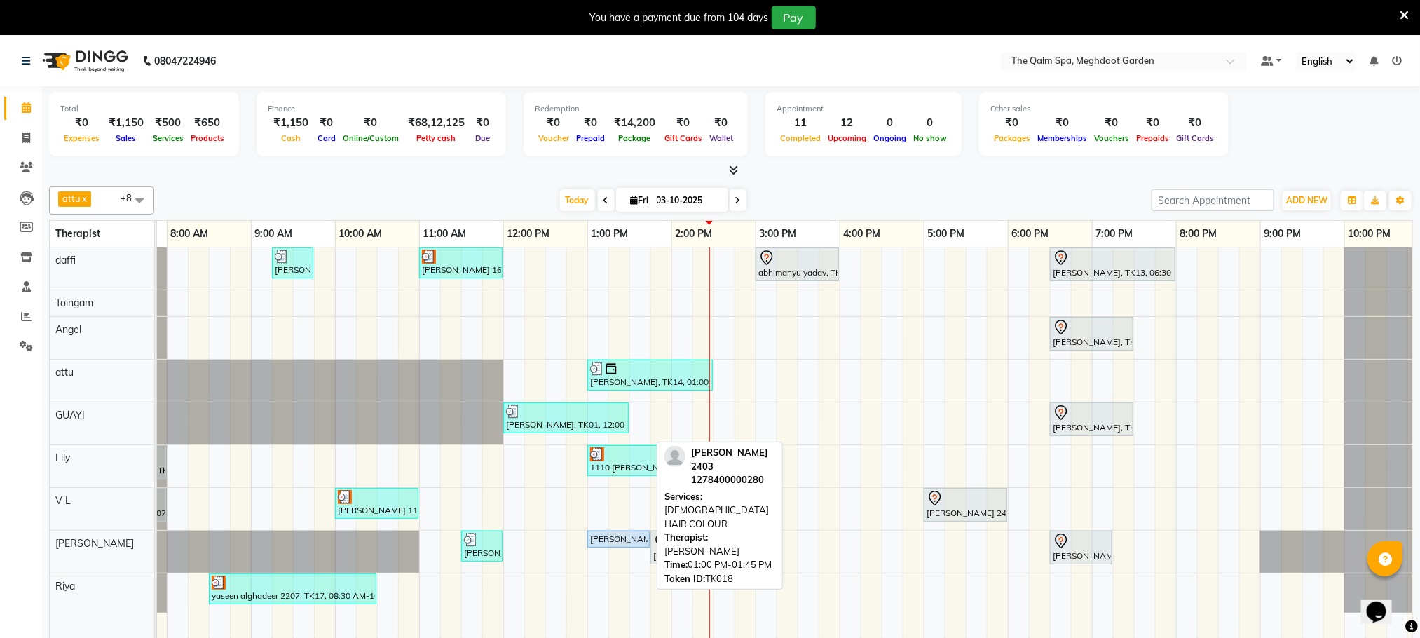
click at [602, 545] on div "[PERSON_NAME] 2403, TK18, 01:00 PM-01:45 PM, [DEMOGRAPHIC_DATA] HAIR COLOUR" at bounding box center [619, 539] width 60 height 13
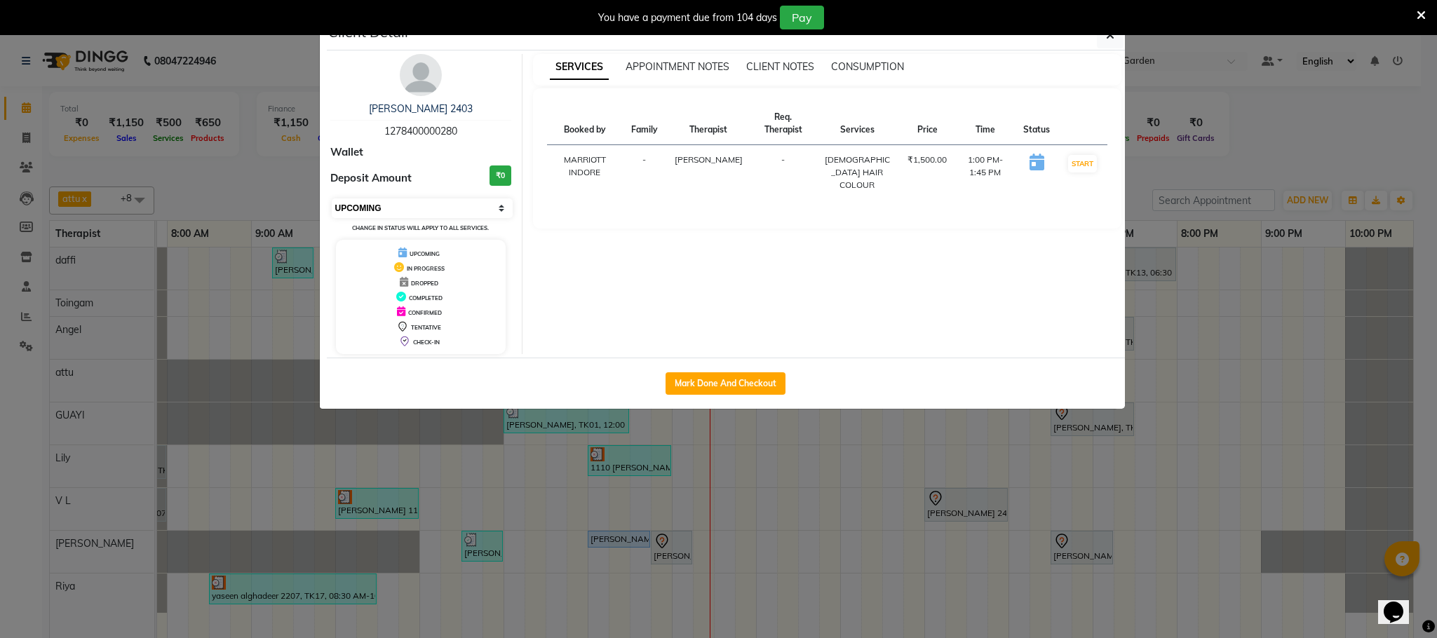
click at [402, 209] on select "Select IN SERVICE CONFIRMED TENTATIVE CHECK IN MARK DONE UPCOMING" at bounding box center [423, 208] width 182 height 20
select select "7"
click at [332, 199] on select "Select IN SERVICE CONFIRMED TENTATIVE CHECK IN MARK DONE UPCOMING" at bounding box center [423, 208] width 182 height 20
click at [646, 538] on ngb-modal-window "Client Detail [PERSON_NAME] 2403 1278400000280 Wallet Deposit Amount ₹0 Select …" at bounding box center [718, 319] width 1437 height 638
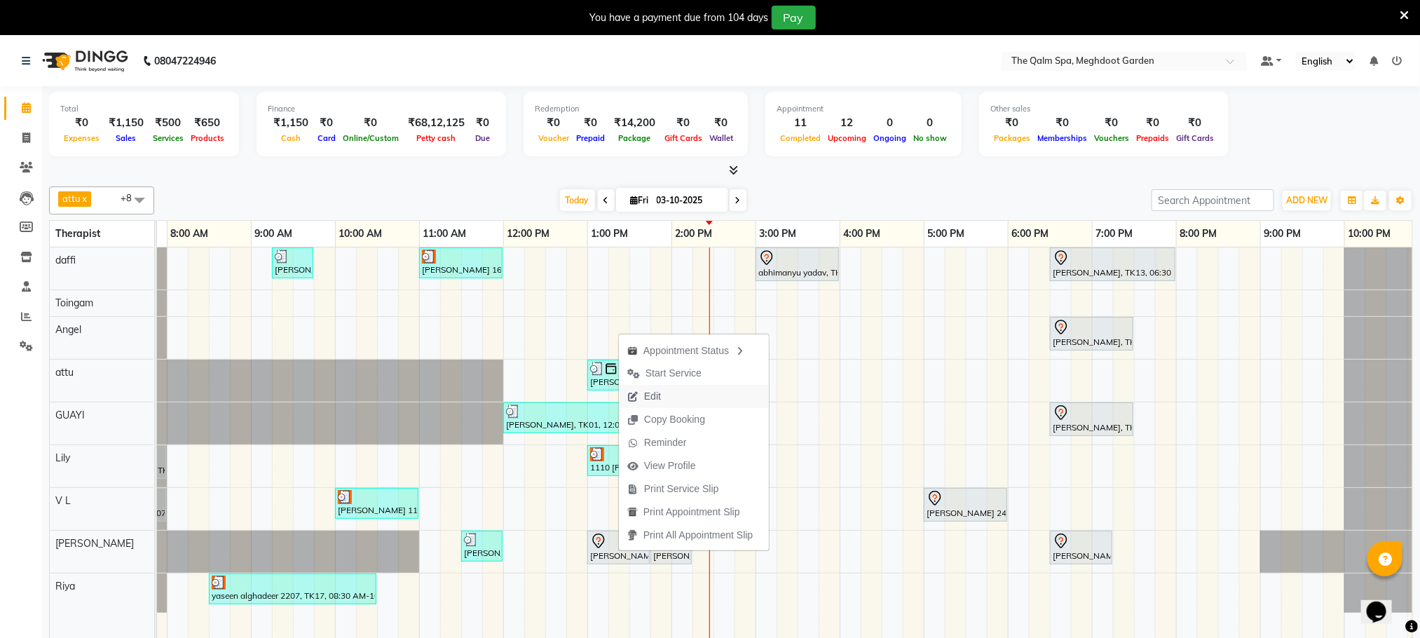
click at [663, 389] on span "Edit" at bounding box center [644, 396] width 50 height 23
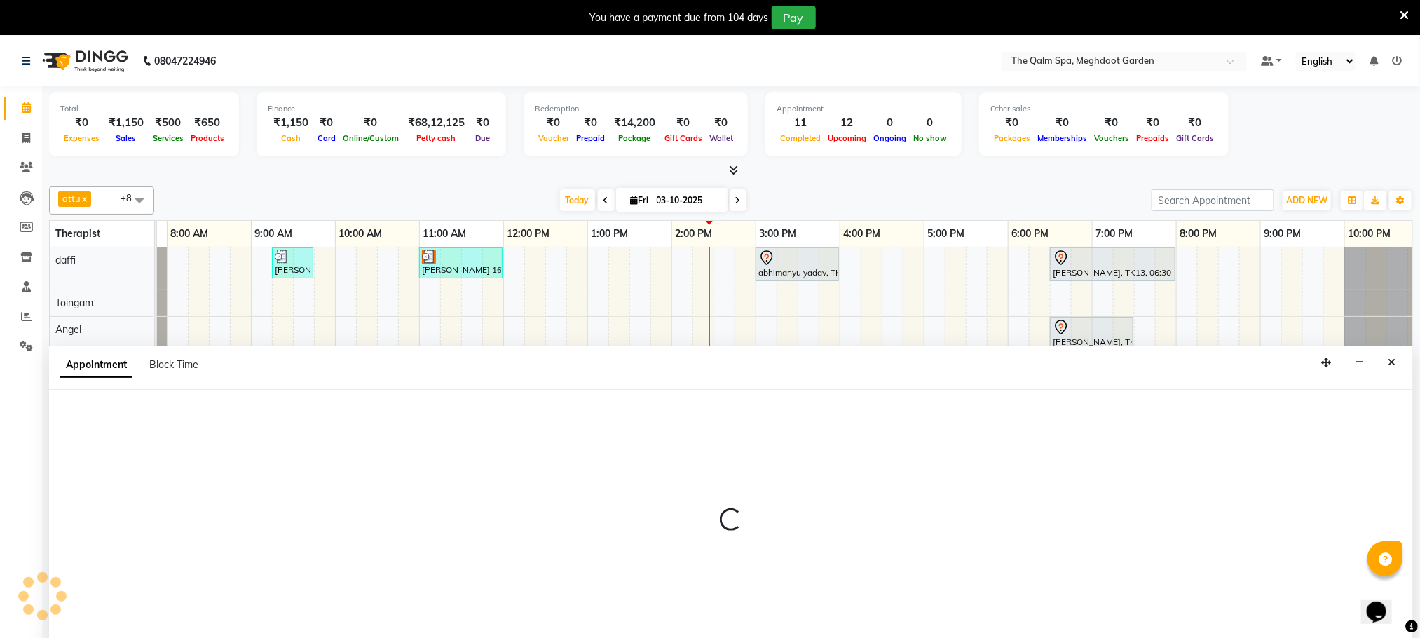
scroll to position [36, 0]
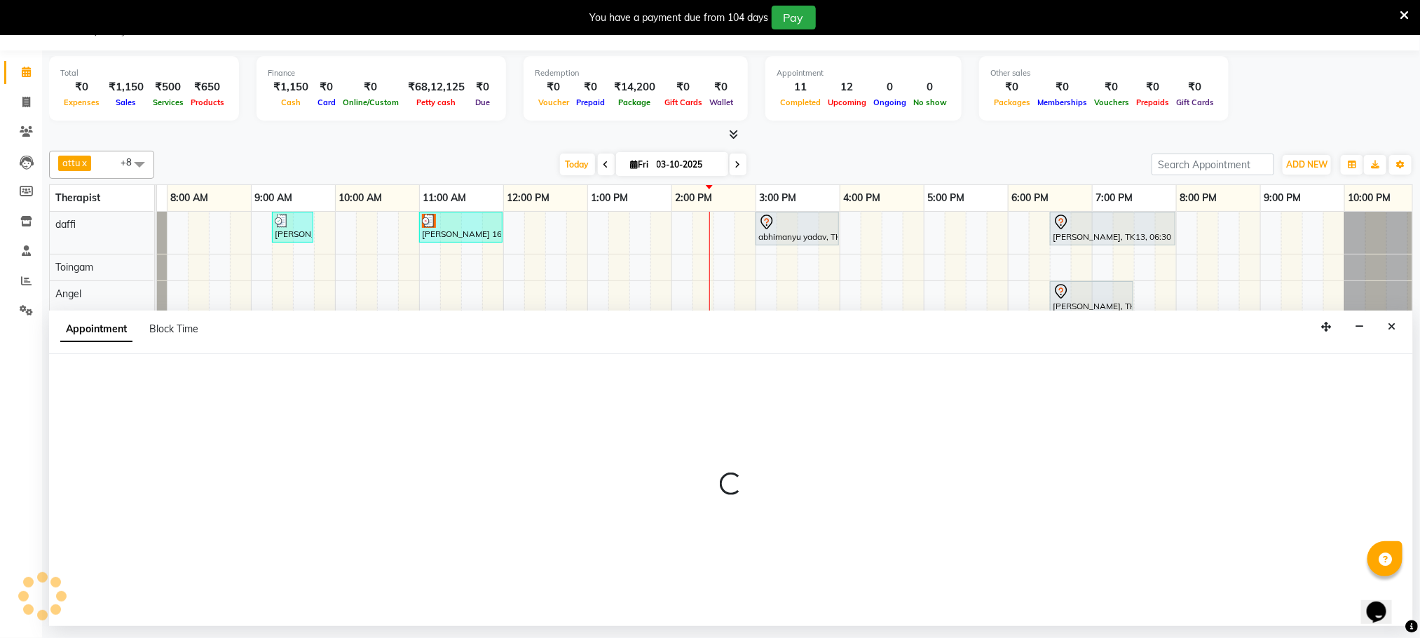
select select "tentative"
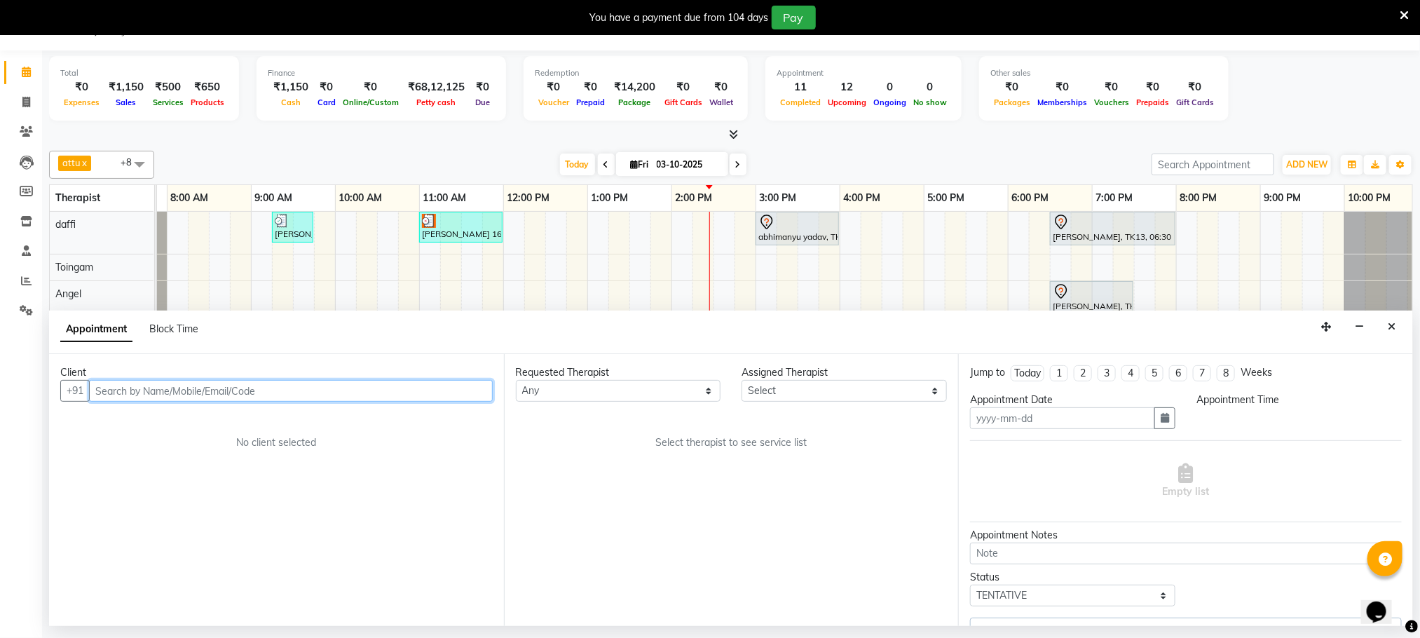
type input "03-10-2025"
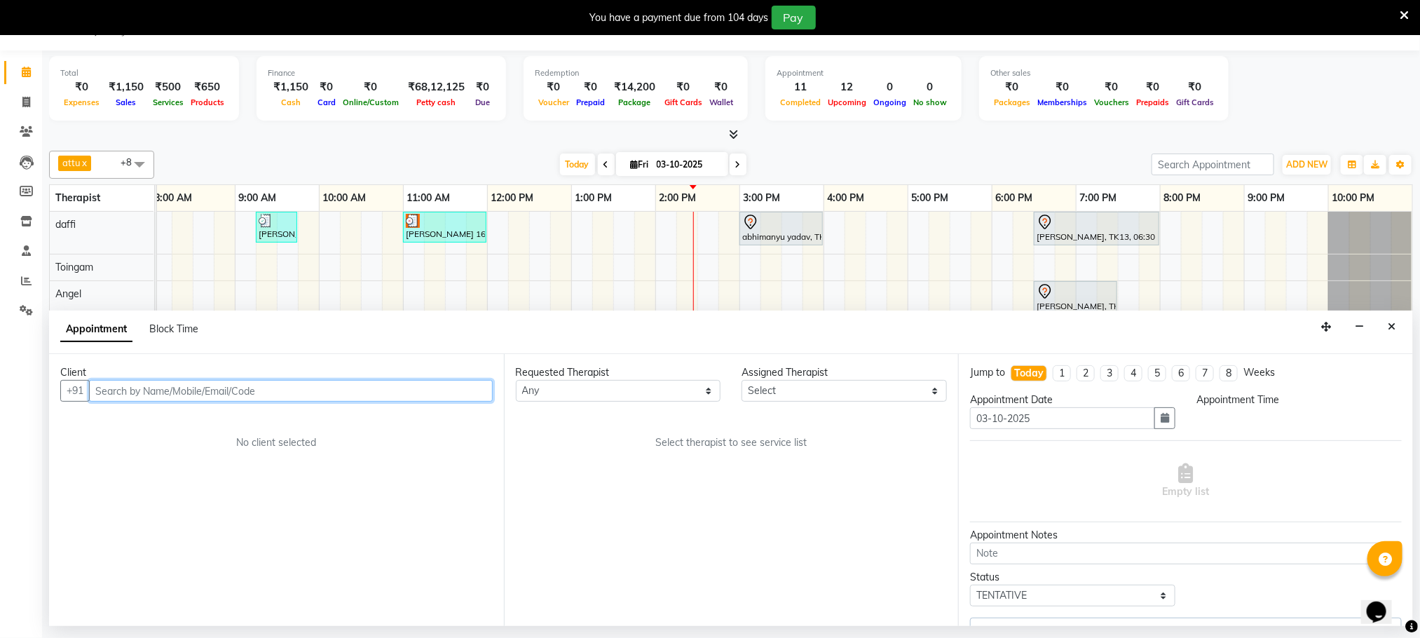
select select "780"
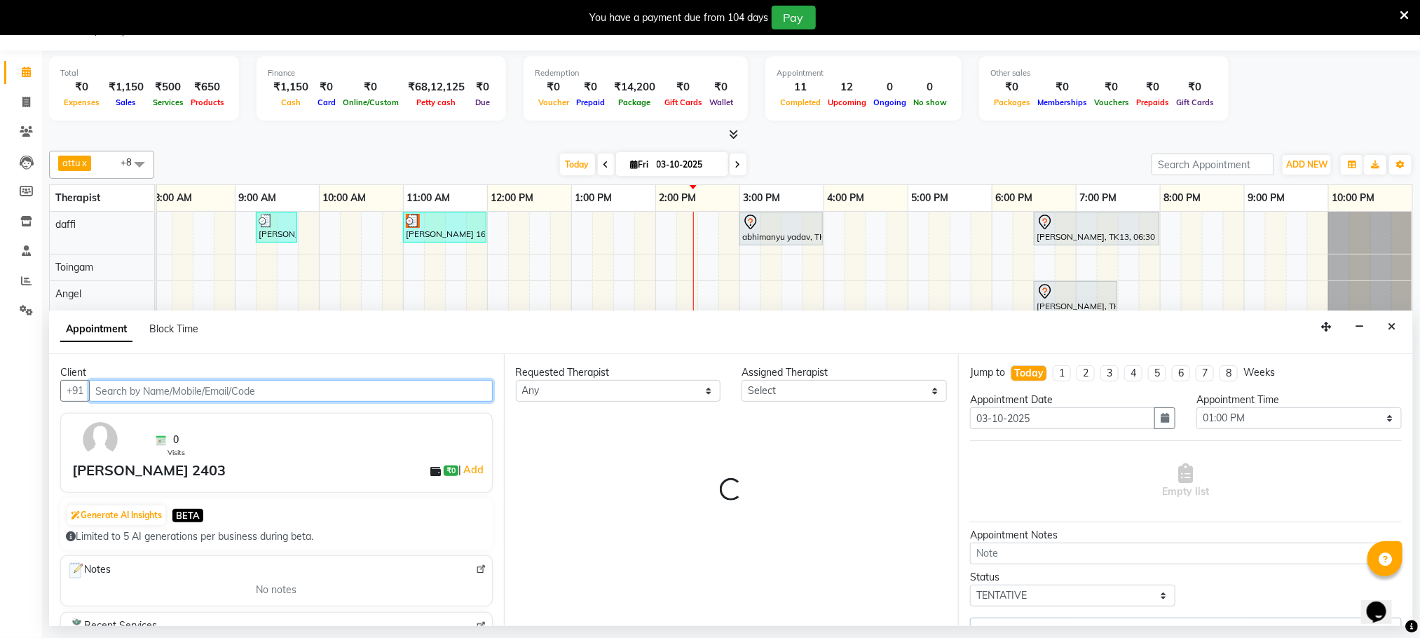
select select "48473"
select select "3174"
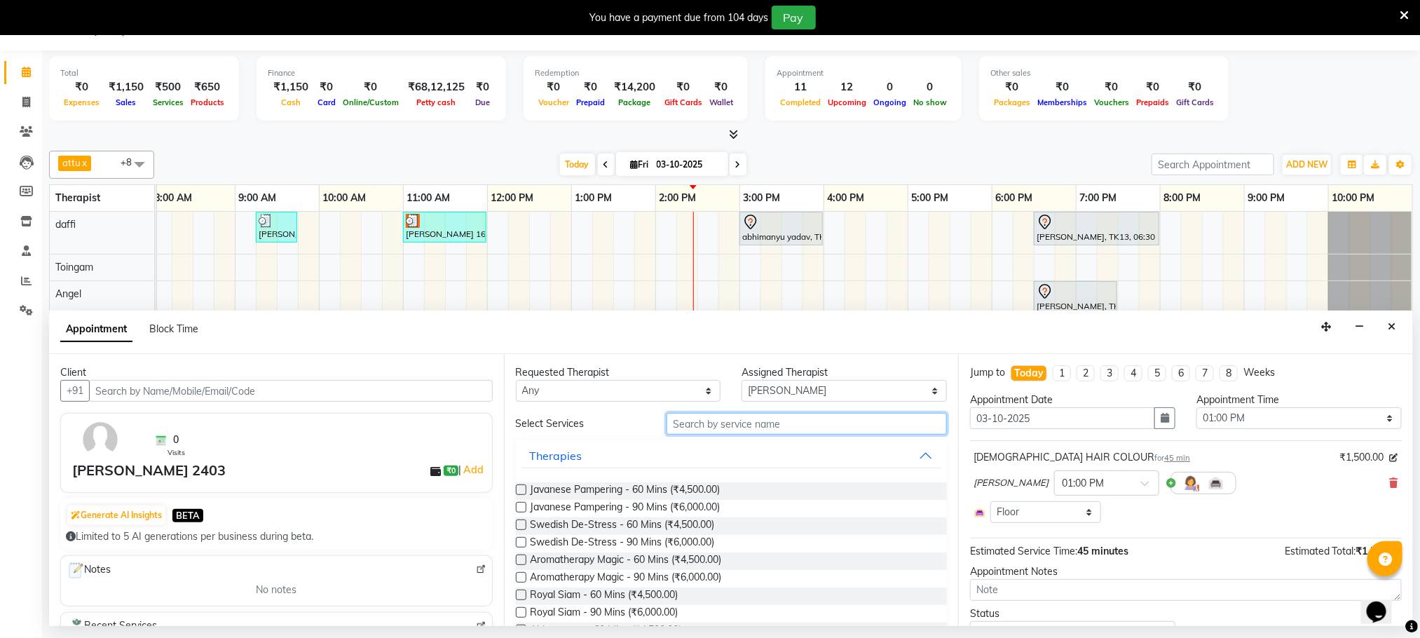
click at [684, 425] on input "text" at bounding box center [807, 424] width 280 height 22
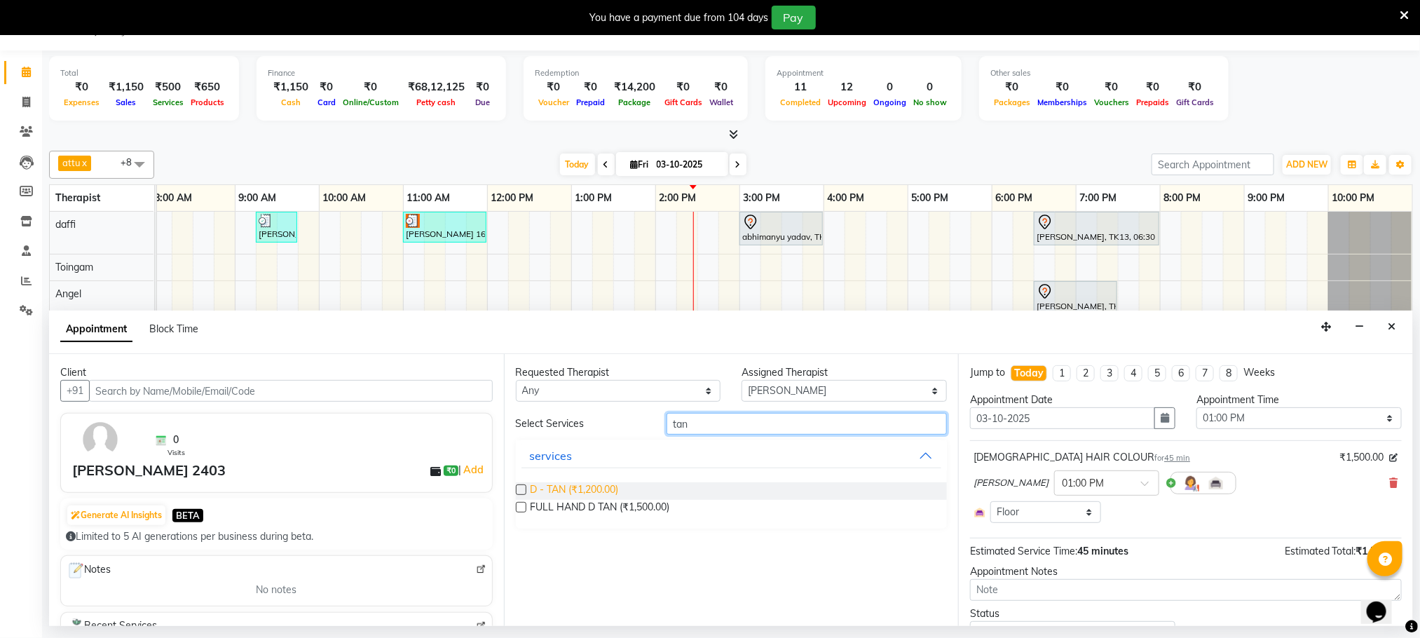
type input "tan"
click at [600, 496] on span "D - TAN (₹1,200.00)" at bounding box center [575, 491] width 88 height 18
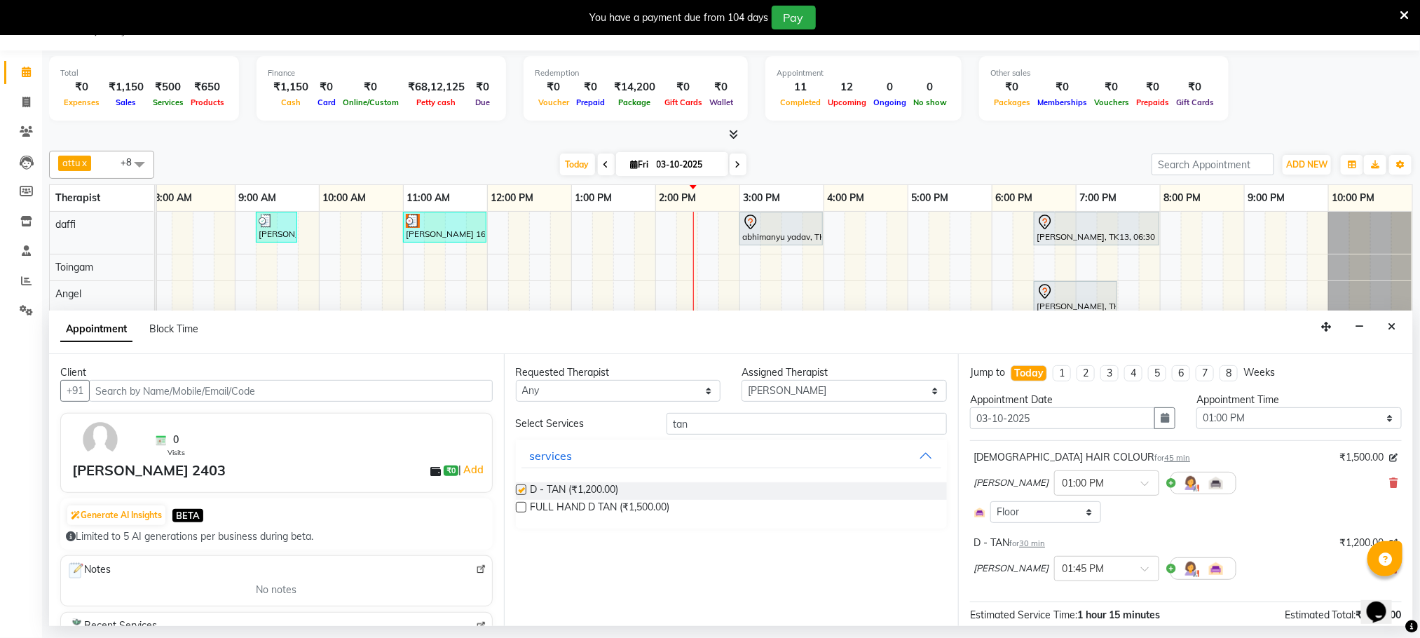
checkbox input "false"
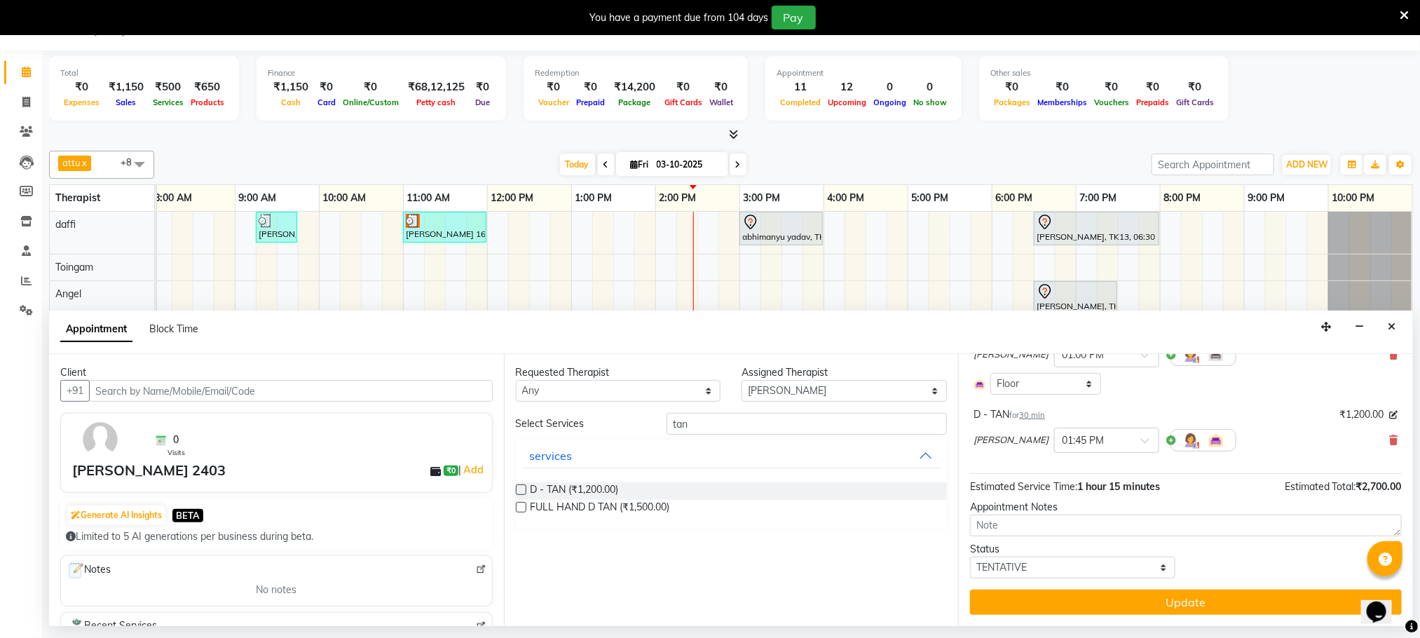
scroll to position [130, 0]
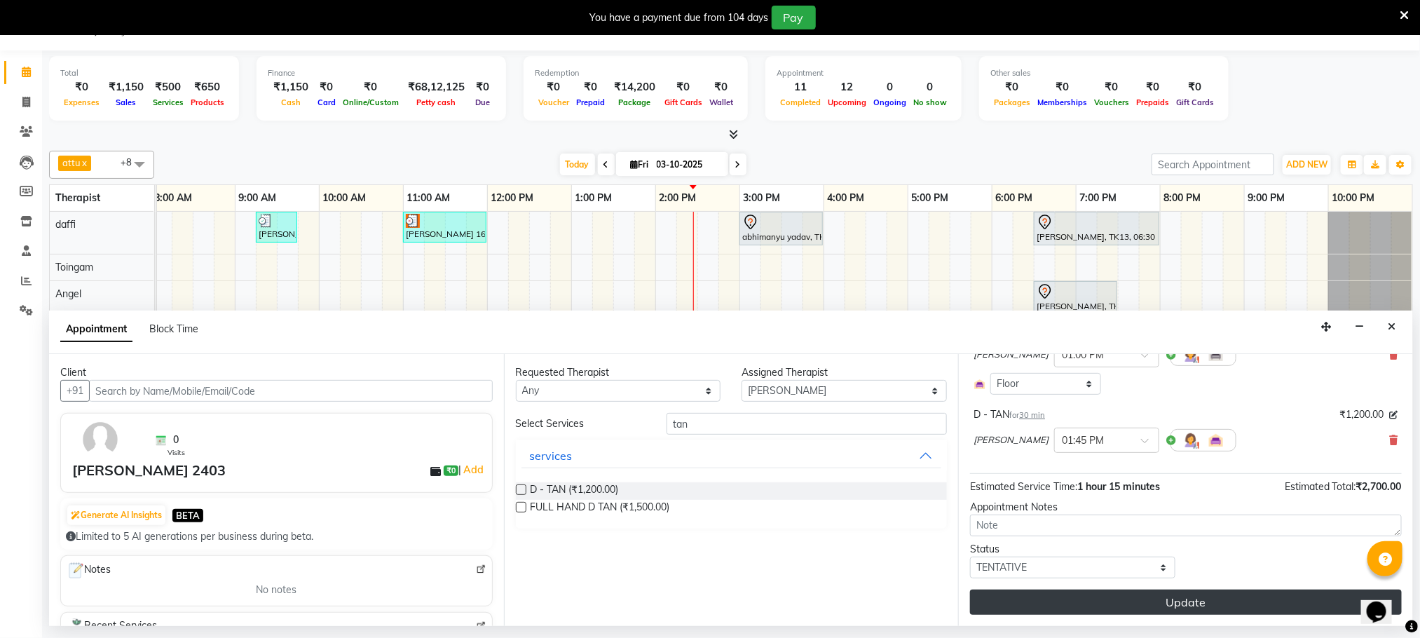
click at [1169, 612] on button "Update" at bounding box center [1186, 602] width 432 height 25
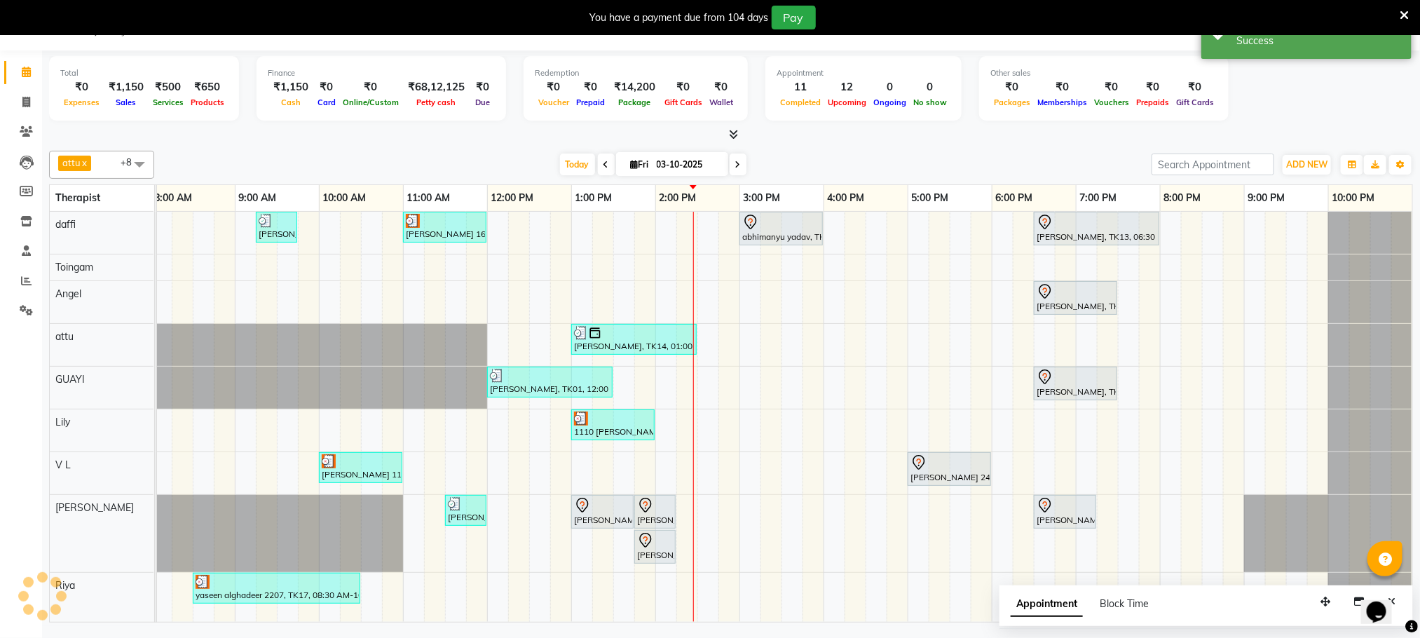
scroll to position [0, 0]
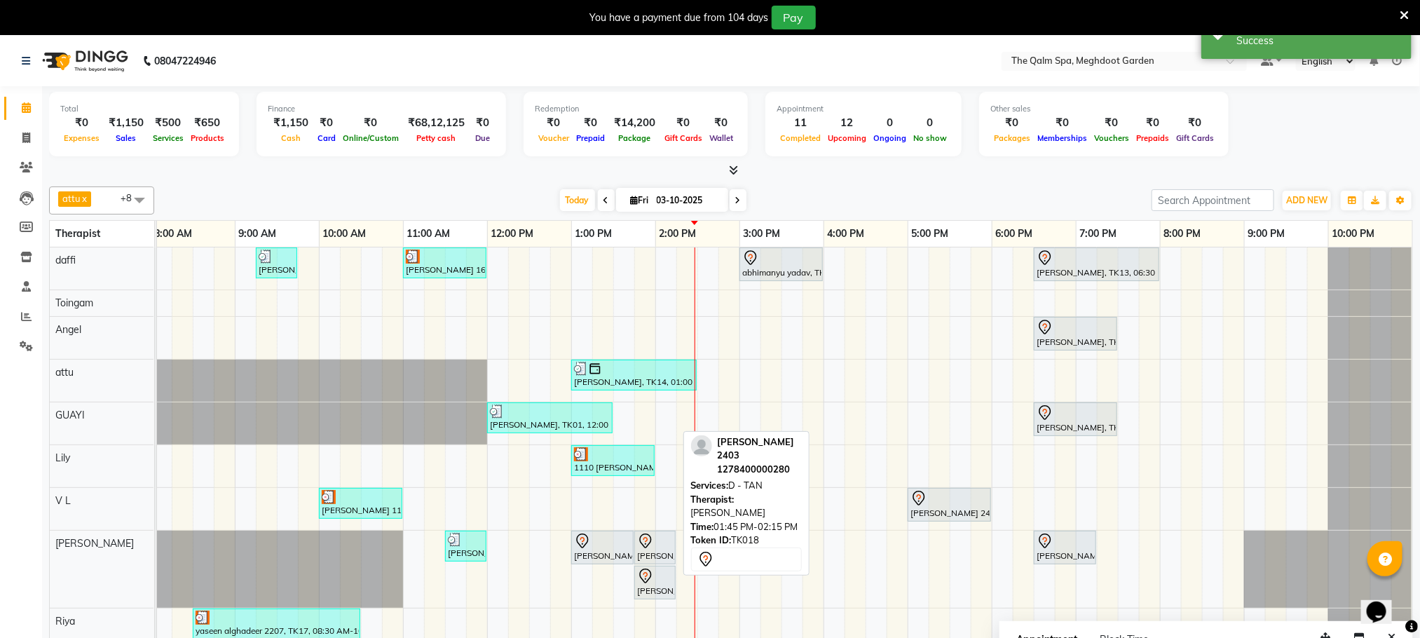
click at [658, 543] on div at bounding box center [655, 541] width 36 height 17
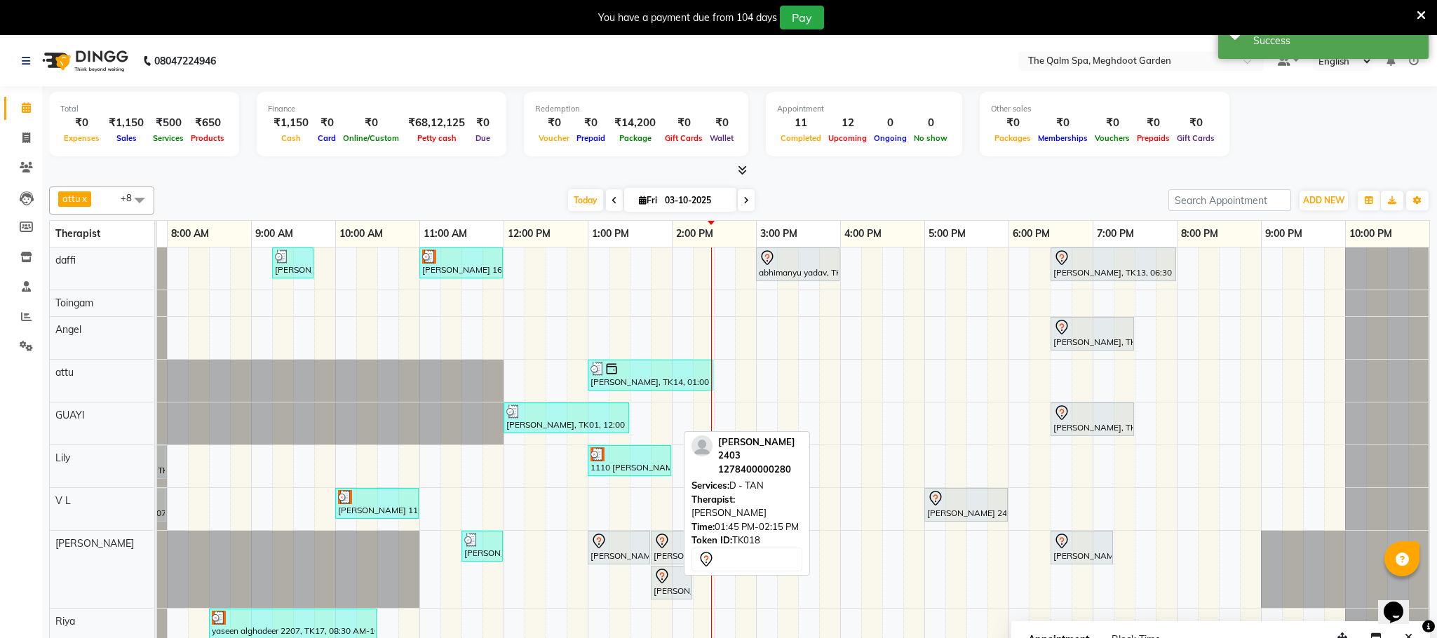
select select "7"
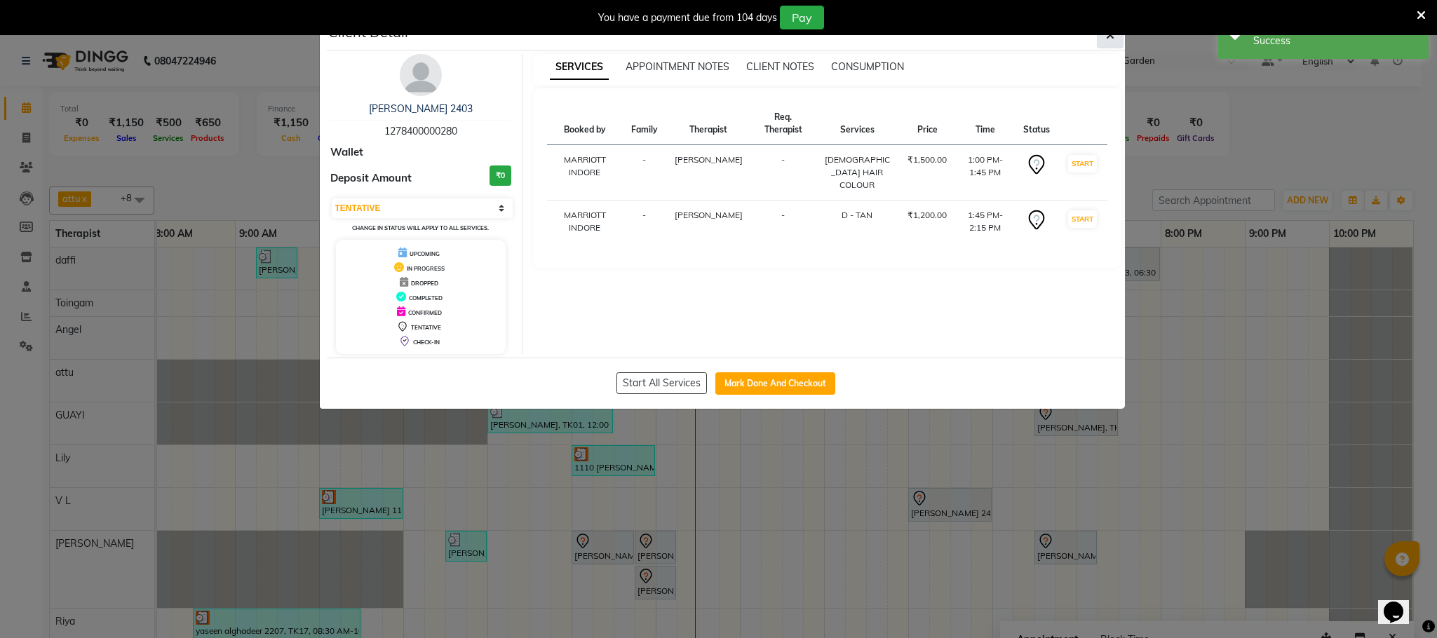
click at [1106, 43] on button "button" at bounding box center [1110, 35] width 27 height 27
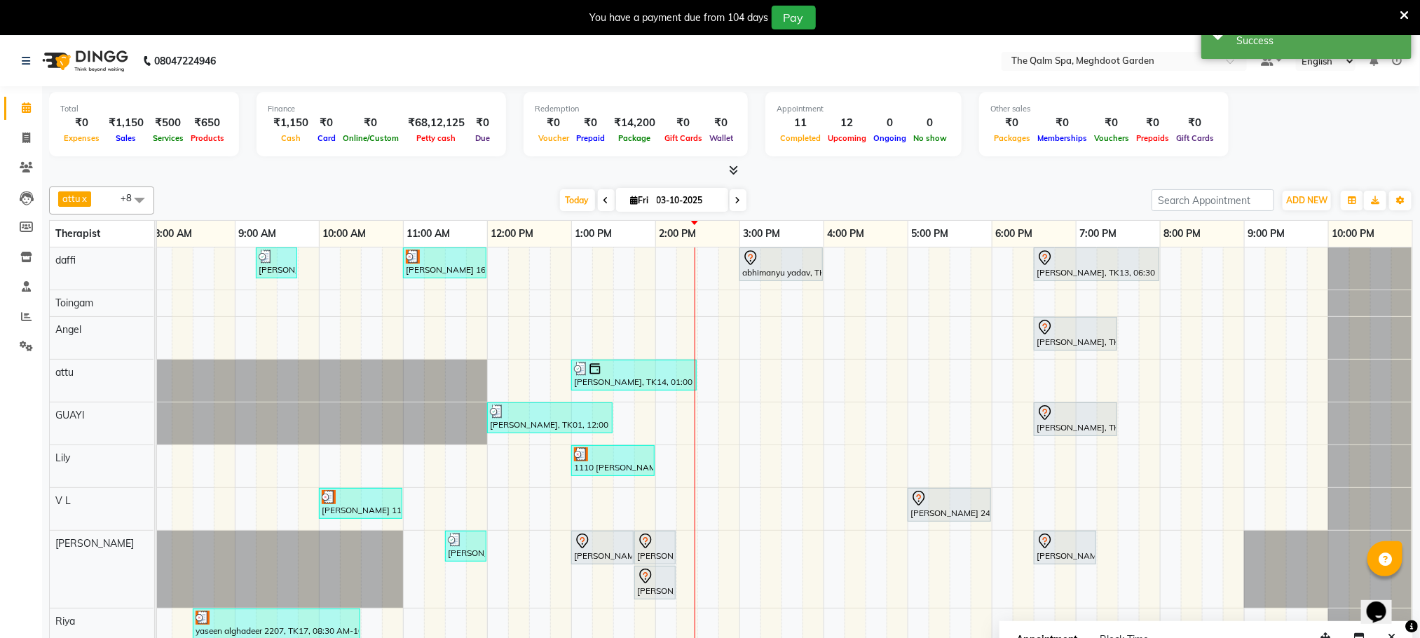
scroll to position [0, 74]
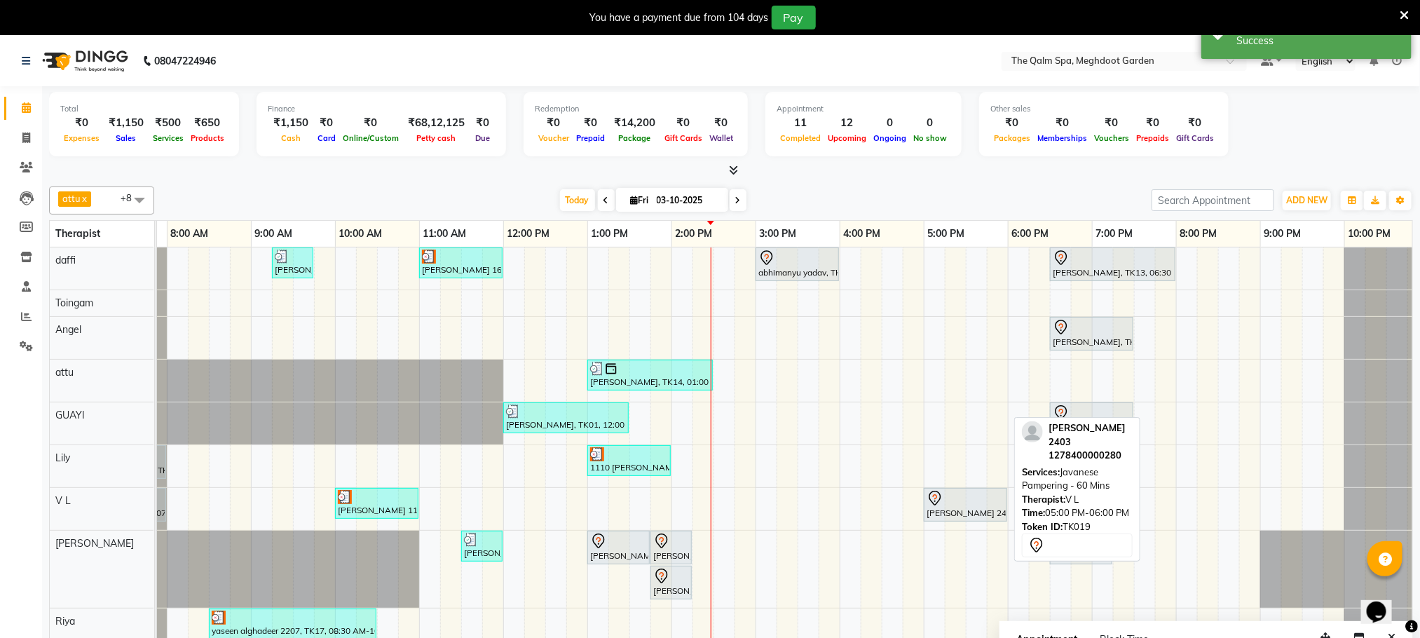
click at [966, 498] on div at bounding box center [966, 498] width 78 height 17
select select "7"
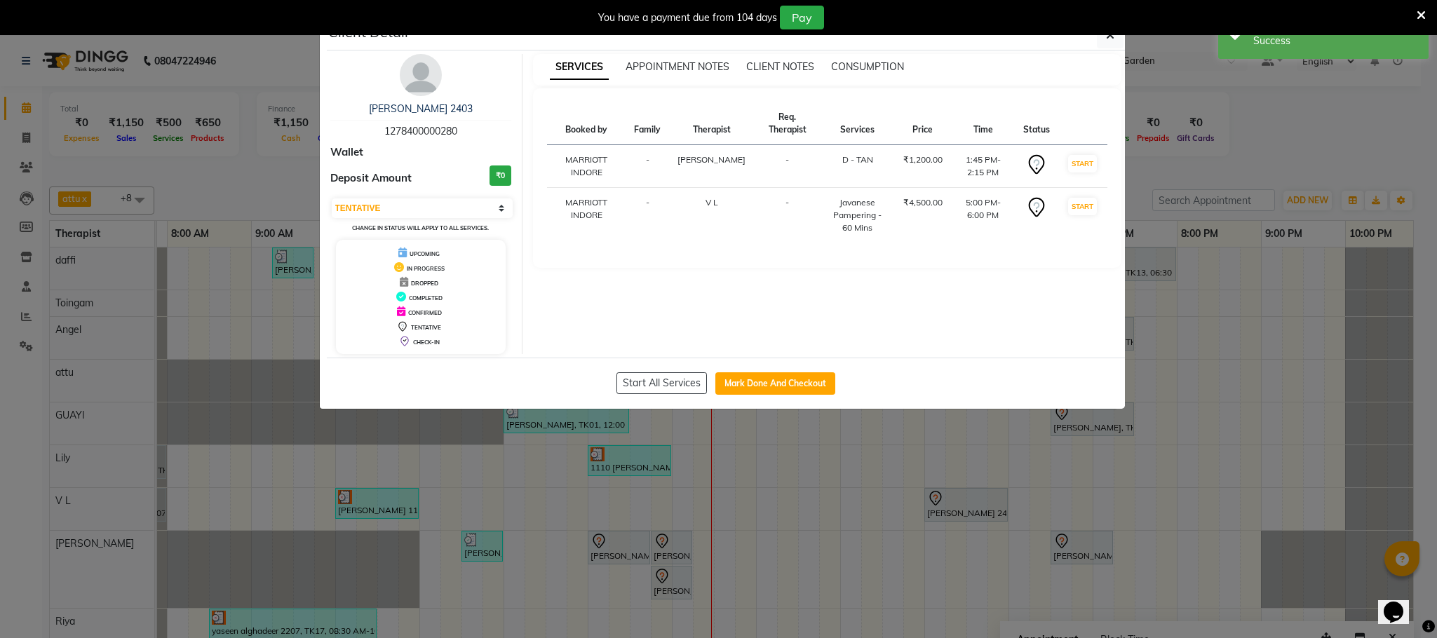
drag, startPoint x: 966, startPoint y: 498, endPoint x: 946, endPoint y: 498, distance: 19.6
drag, startPoint x: 946, startPoint y: 498, endPoint x: 951, endPoint y: 510, distance: 12.2
click at [951, 510] on ngb-modal-window "Client Detail [PERSON_NAME] 2403 1278400000280 Wallet Deposit Amount ₹0 Select …" at bounding box center [718, 319] width 1437 height 638
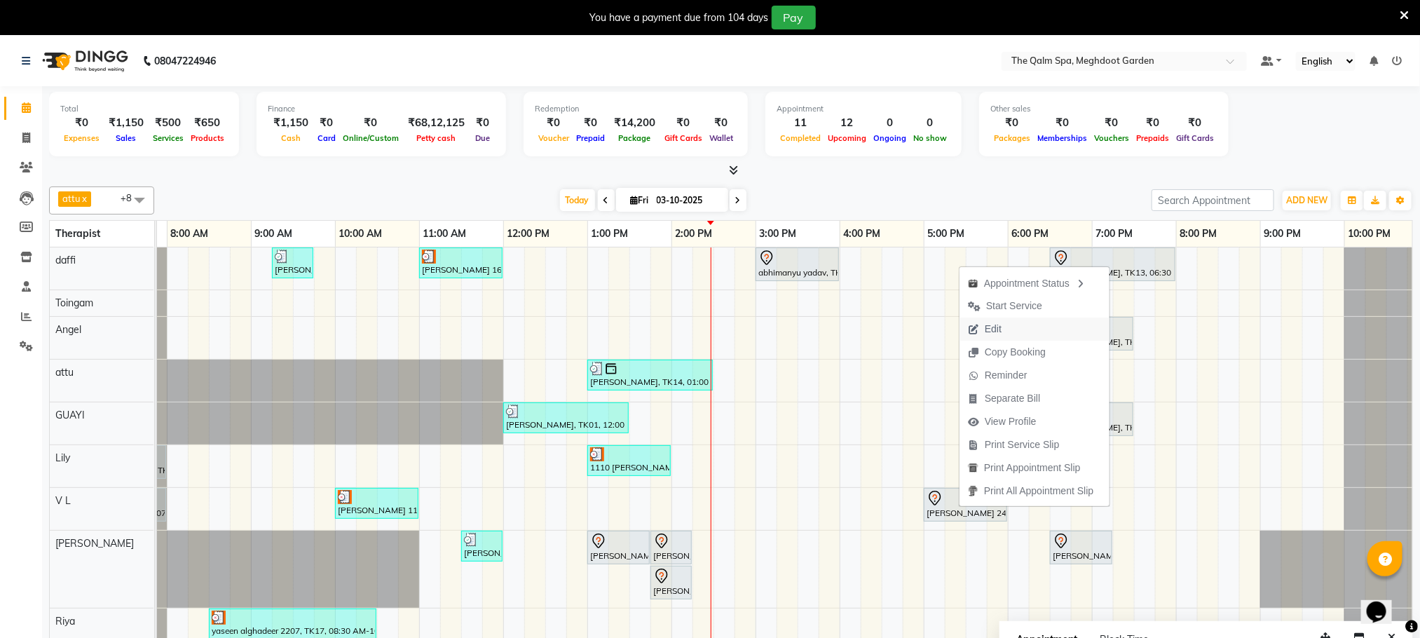
click at [1012, 323] on button "Edit" at bounding box center [1035, 329] width 150 height 23
select select "tentative"
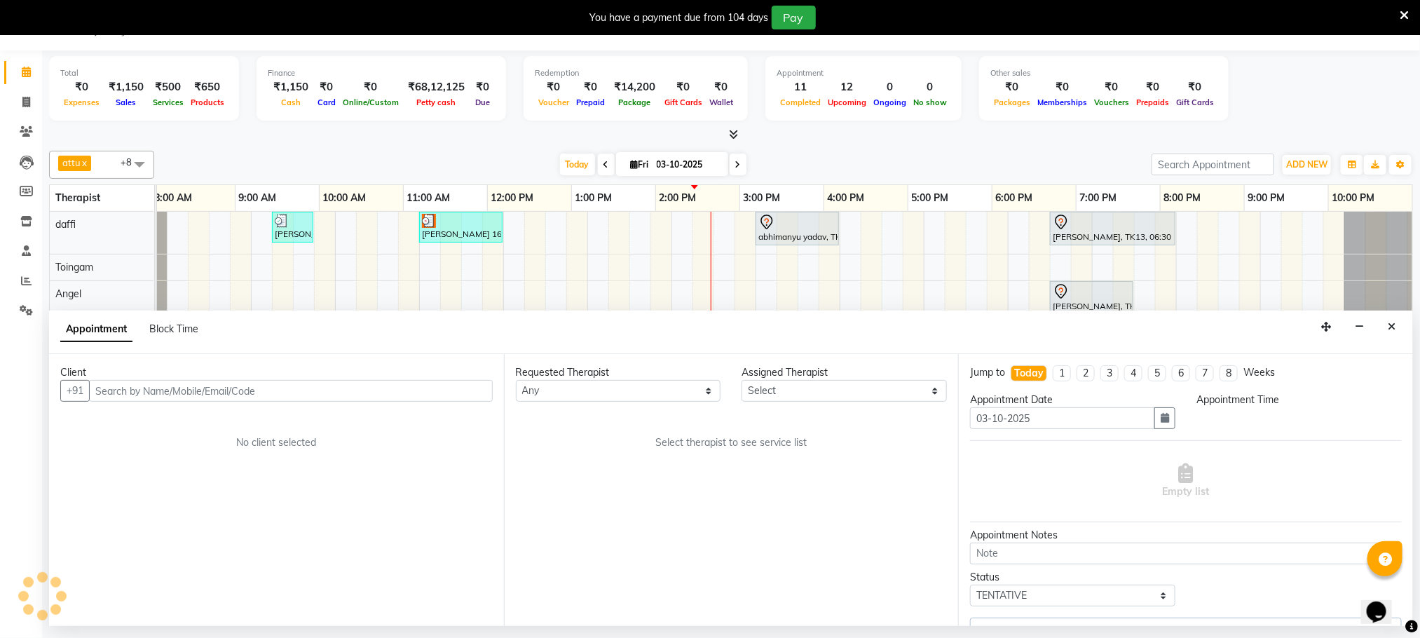
scroll to position [0, 90]
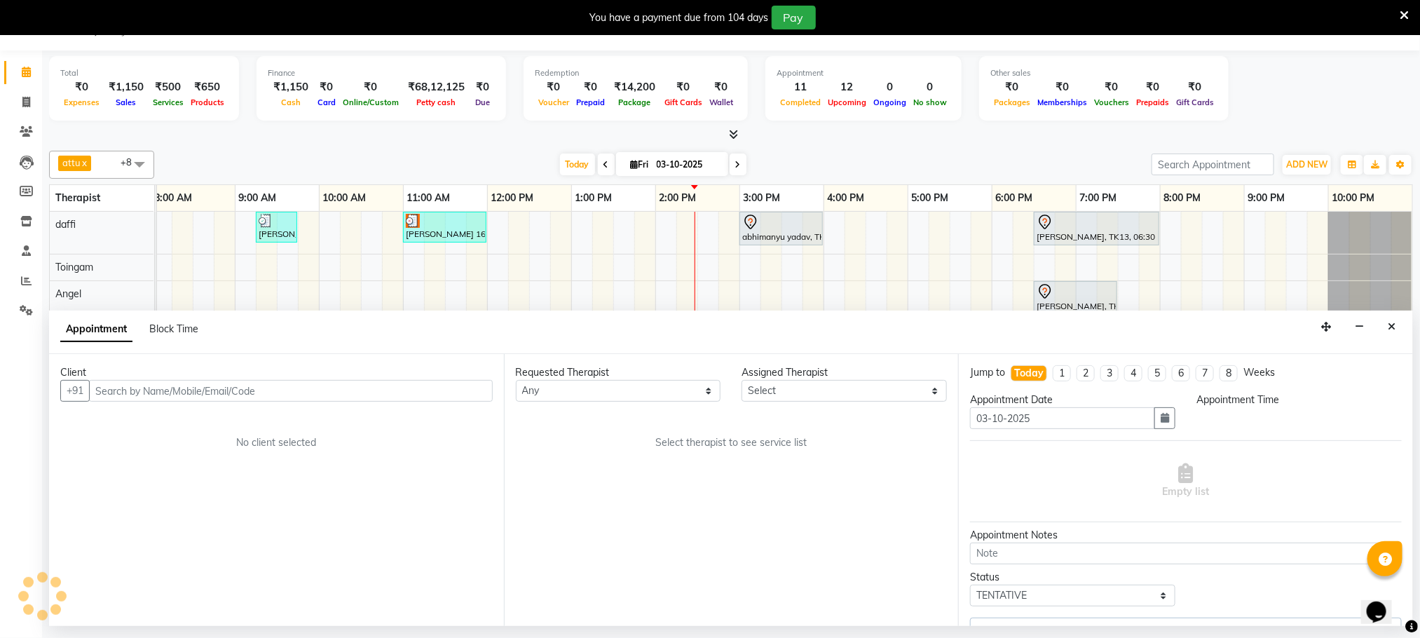
select select "825"
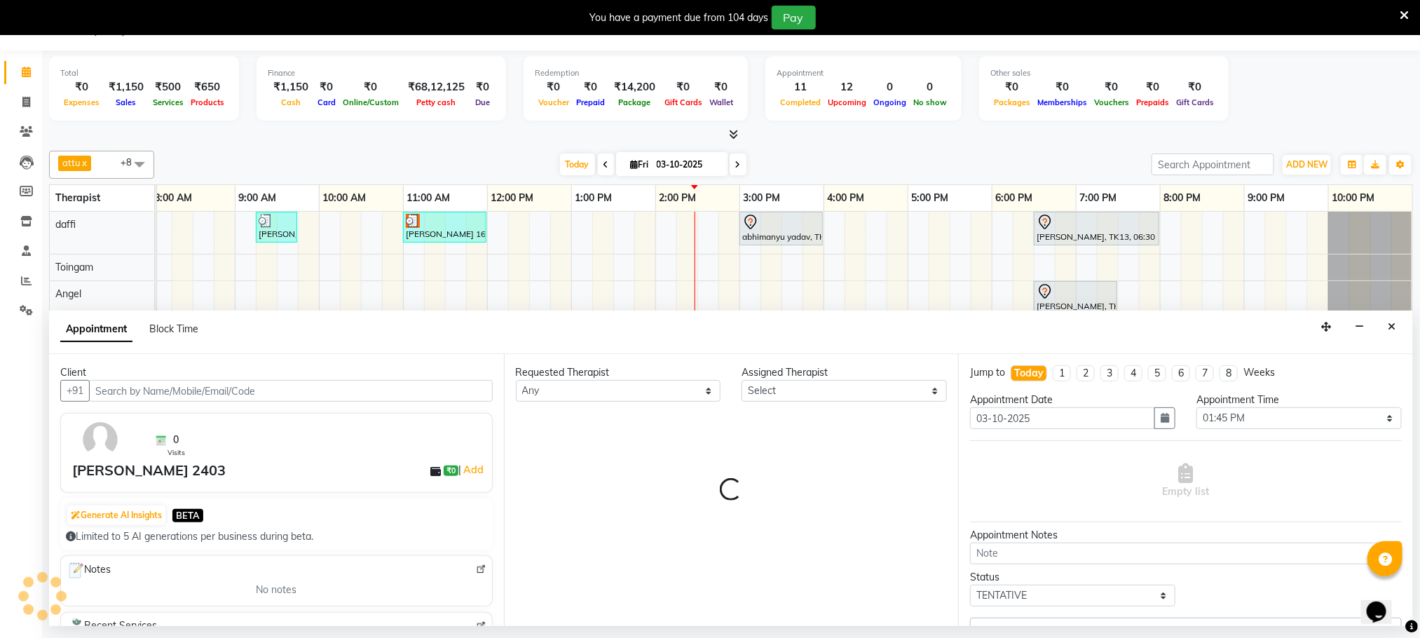
select select "86833"
select select "3174"
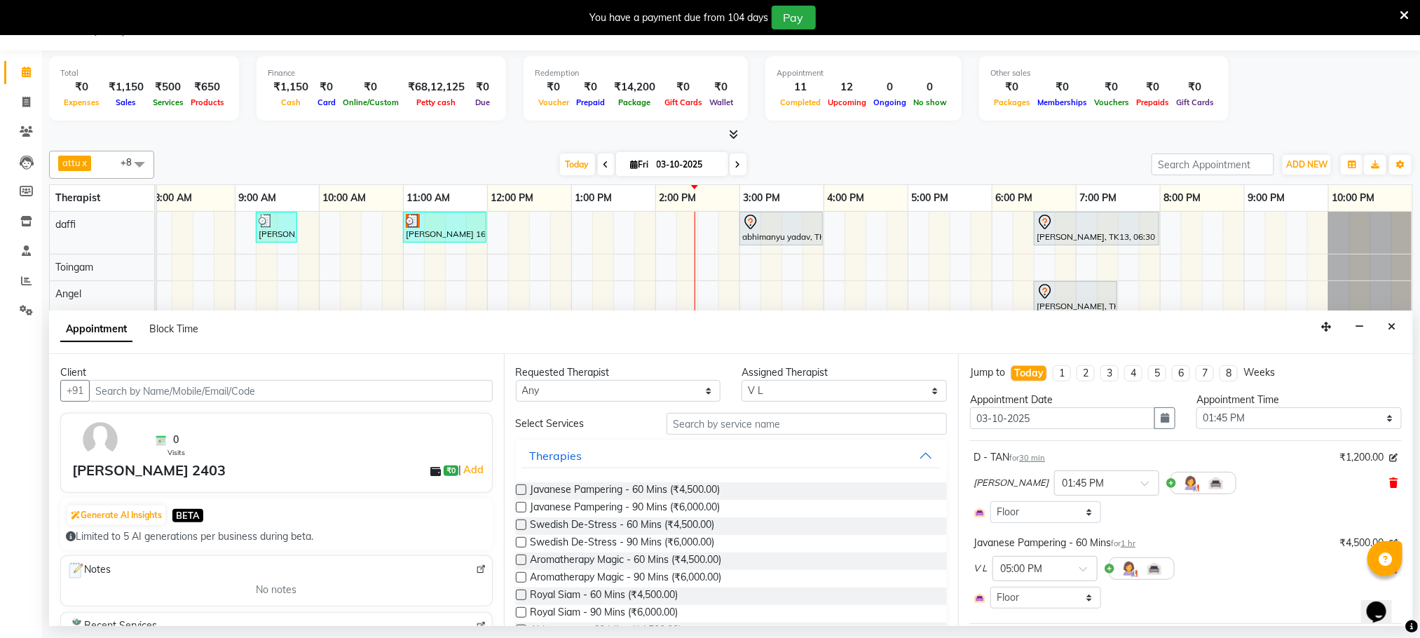
click at [1390, 482] on icon at bounding box center [1394, 483] width 8 height 10
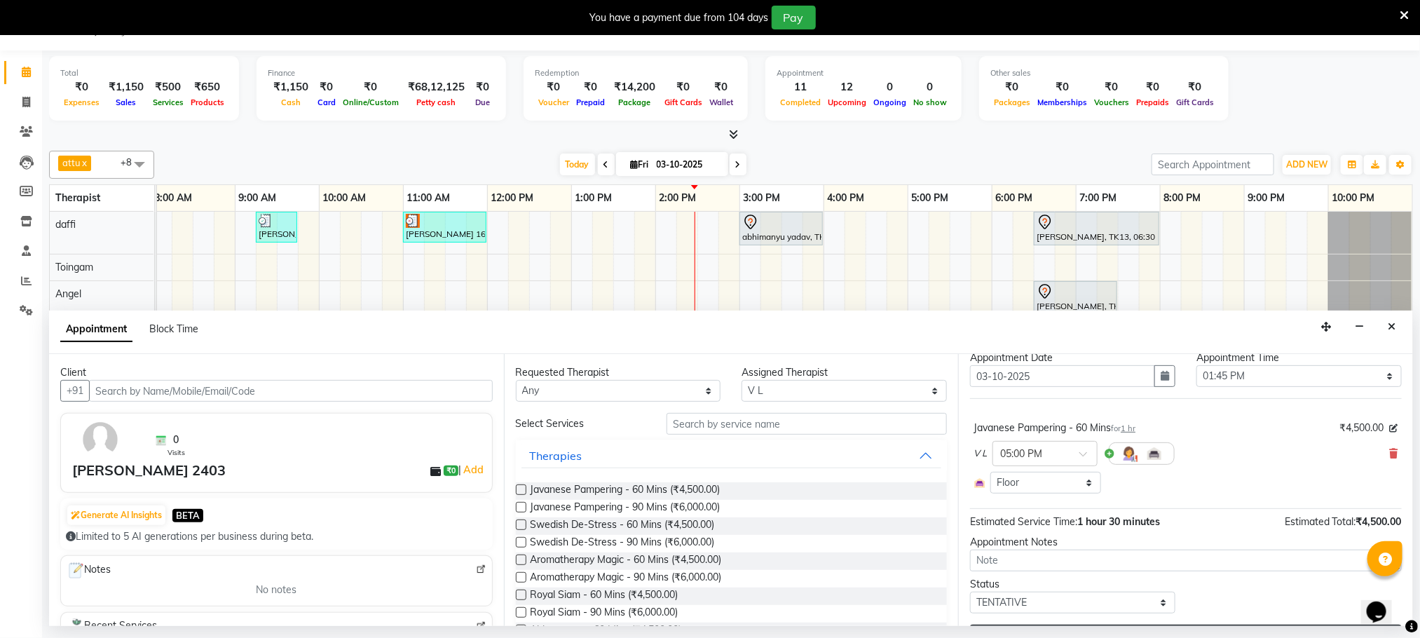
scroll to position [80, 0]
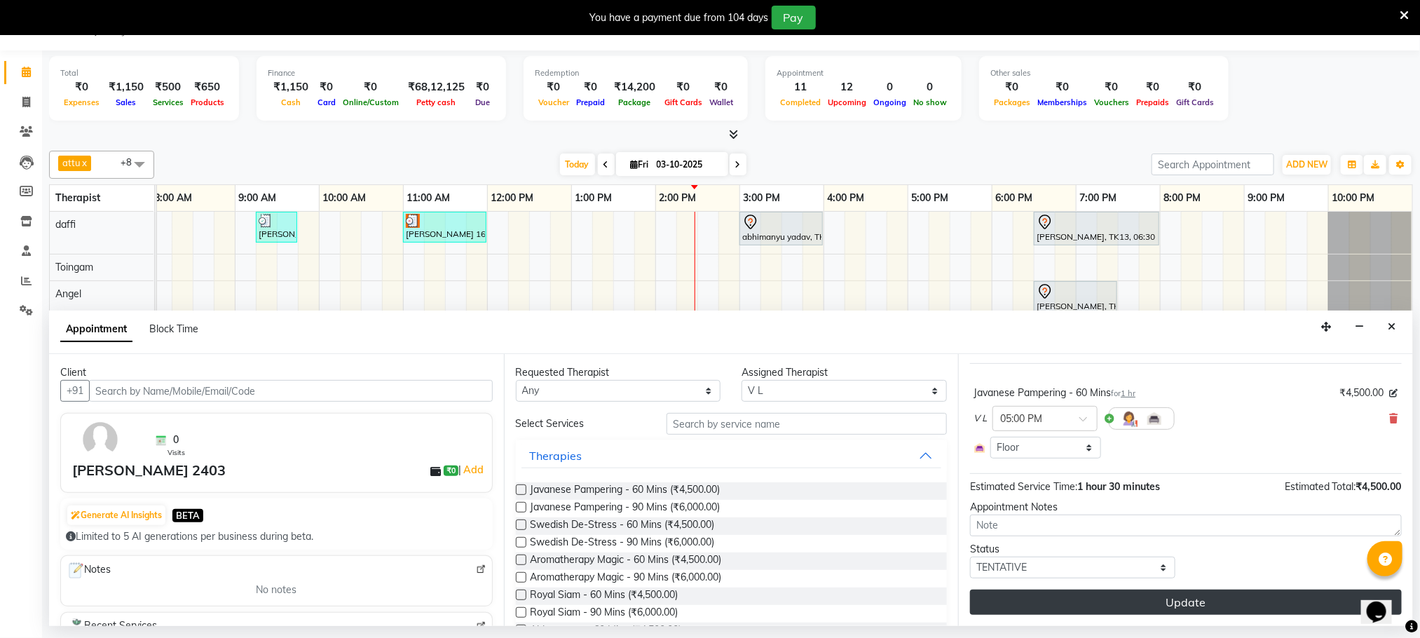
click at [1170, 596] on button "Update" at bounding box center [1186, 602] width 432 height 25
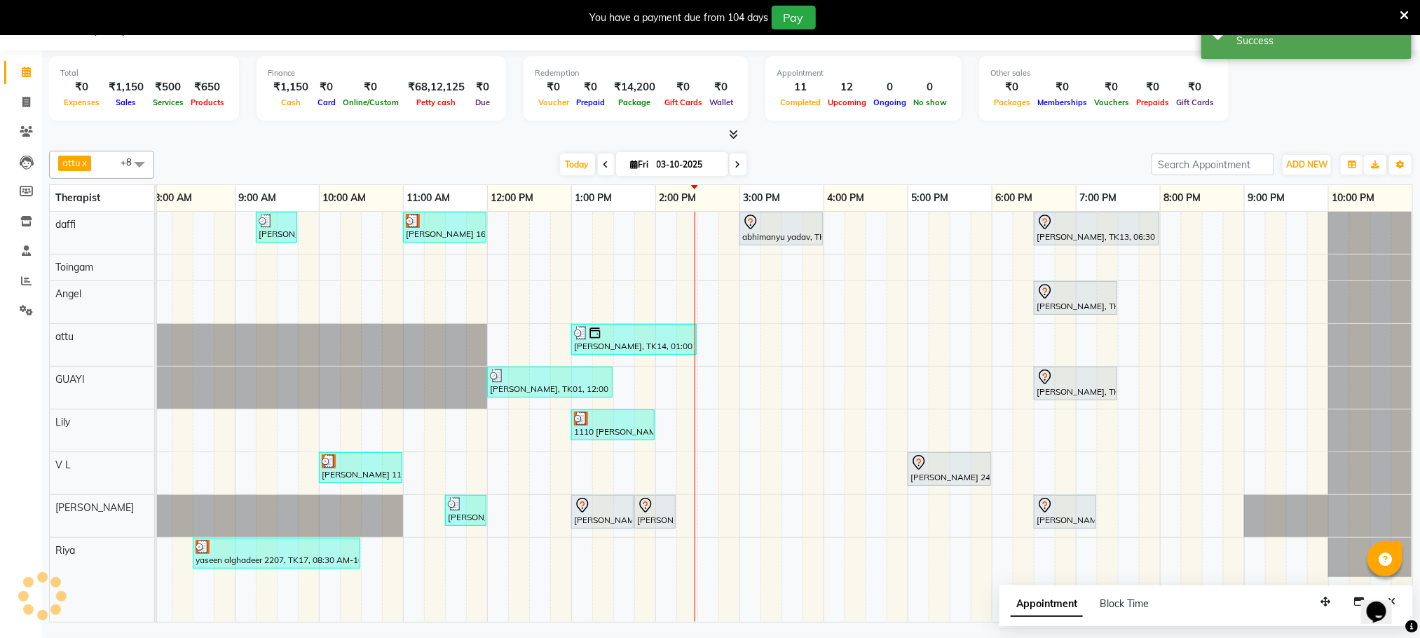
scroll to position [0, 0]
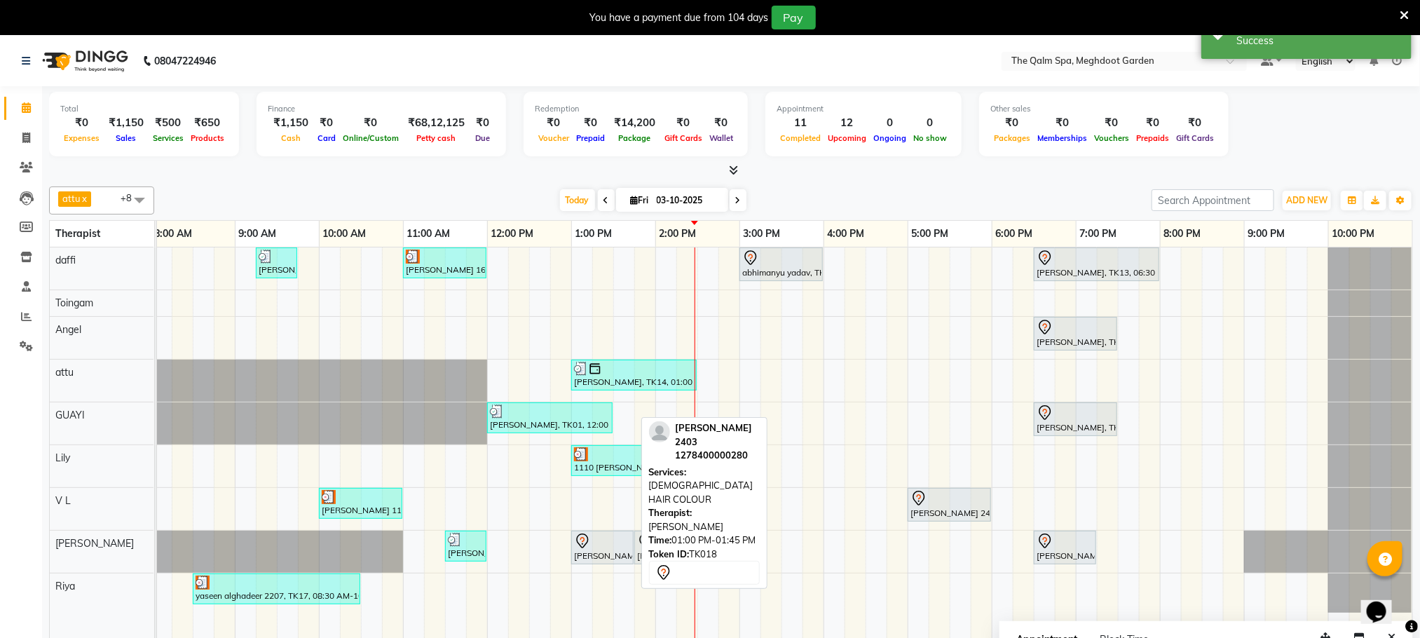
click at [625, 543] on div at bounding box center [602, 541] width 57 height 17
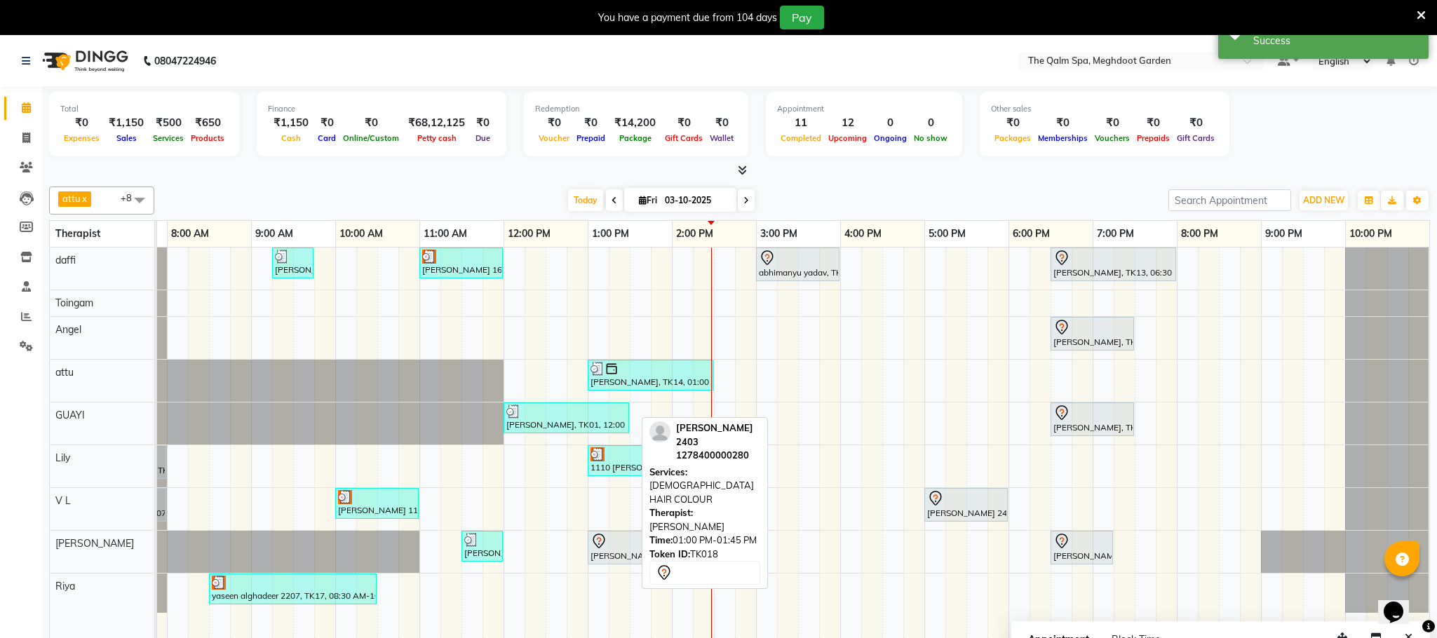
select select "7"
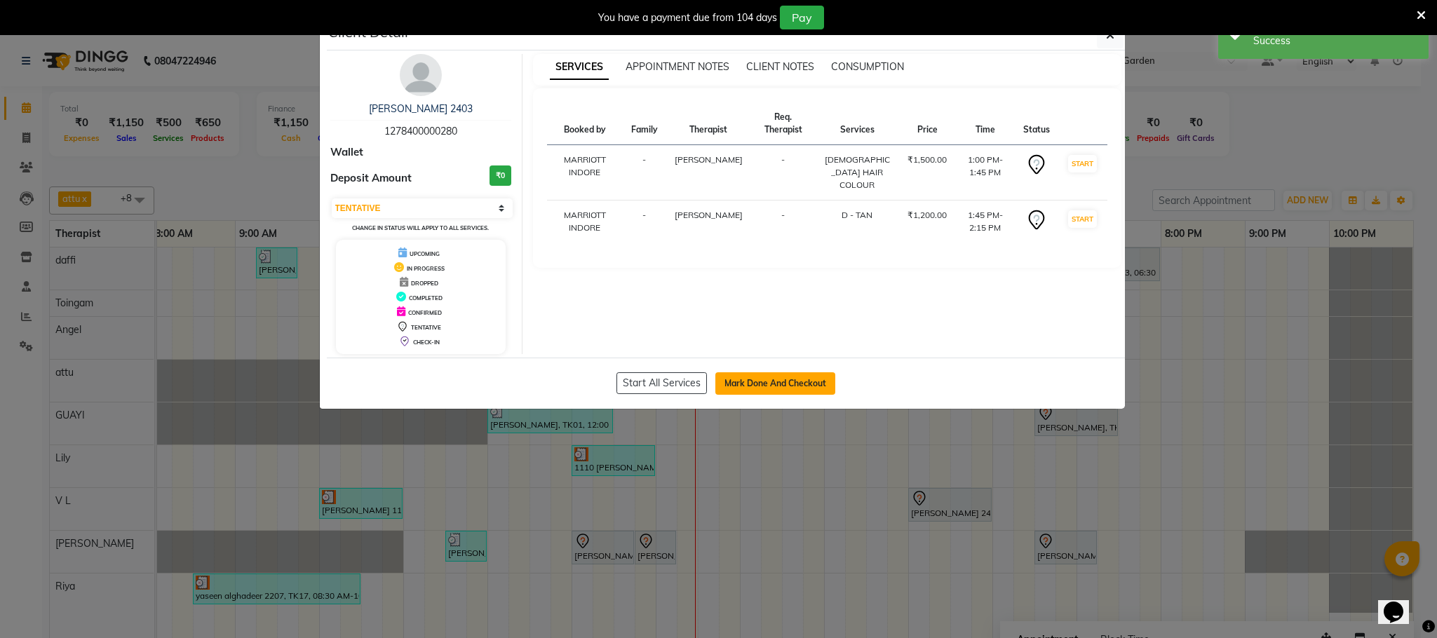
click at [739, 383] on button "Mark Done And Checkout" at bounding box center [775, 383] width 120 height 22
select select "service"
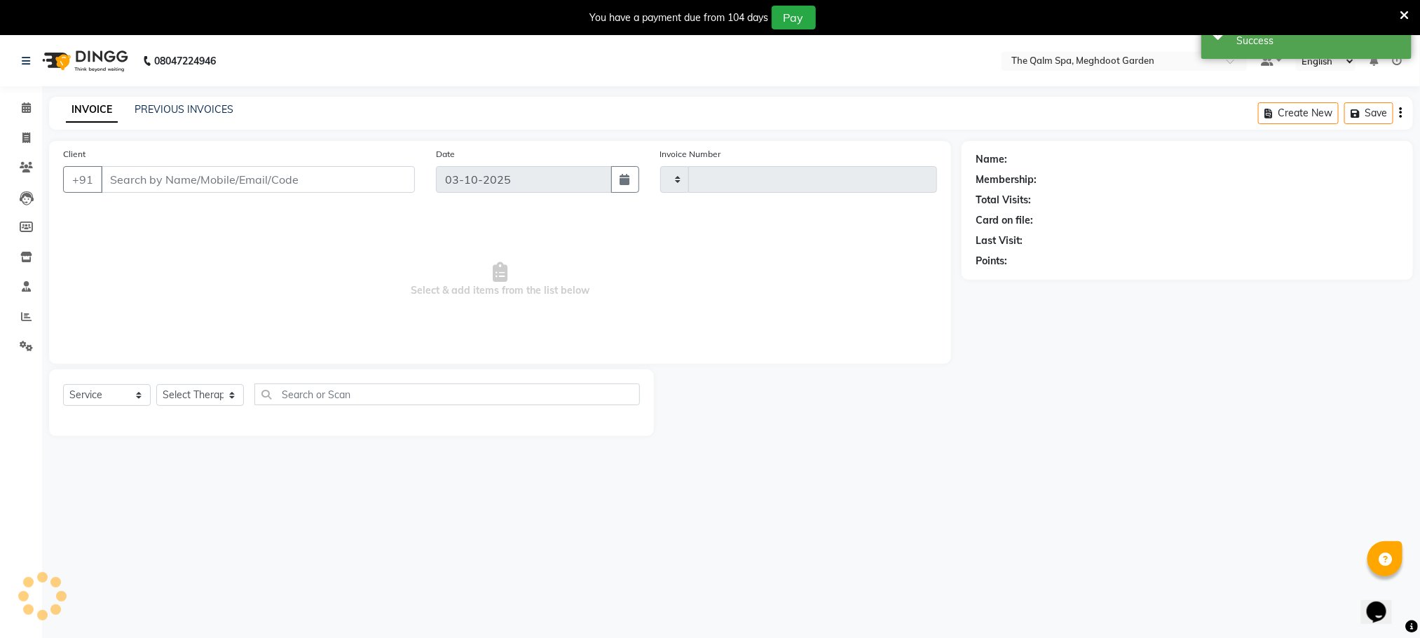
type input "2225"
select select "6401"
type input "1278400000280"
select select "48473"
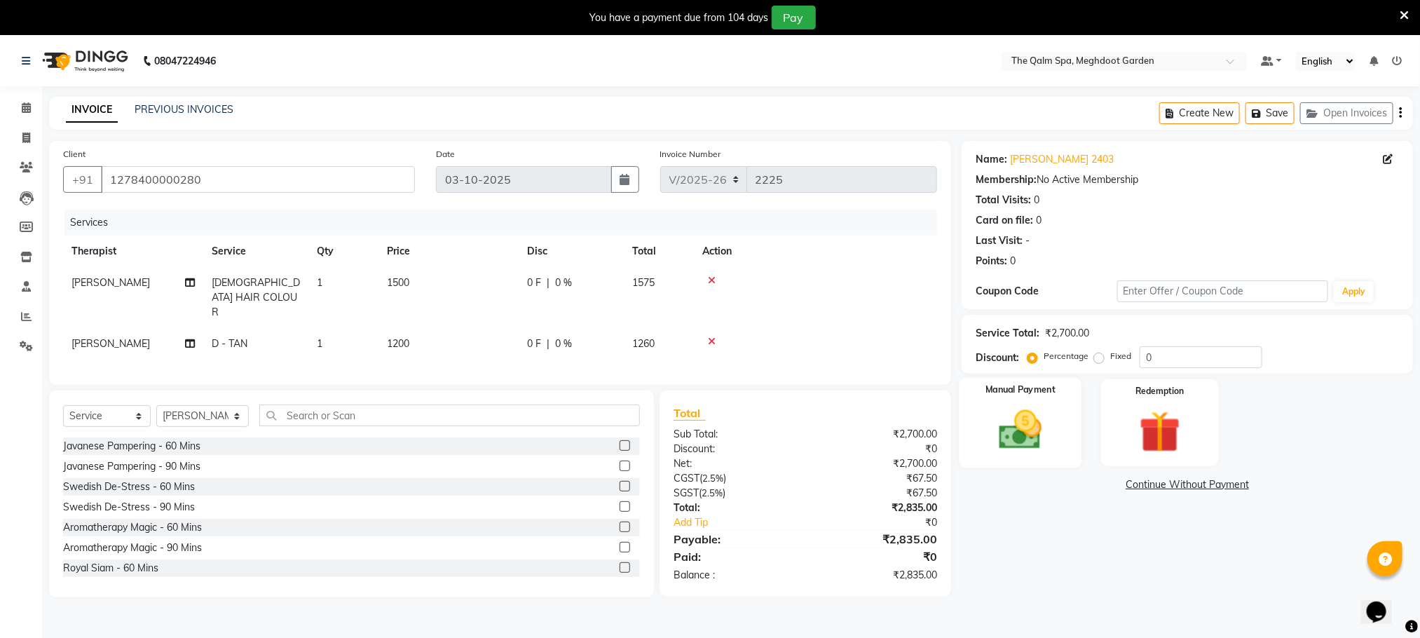
click at [1033, 406] on img at bounding box center [1021, 430] width 70 height 50
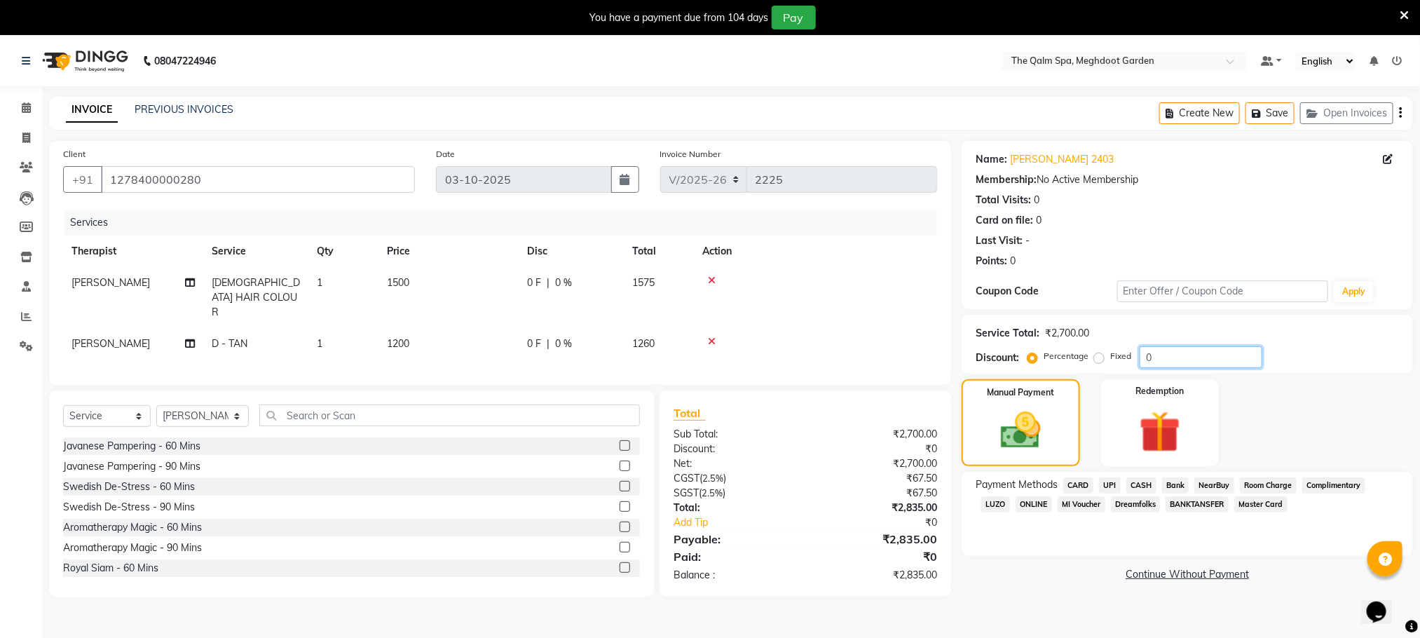
click at [1163, 362] on input "0" at bounding box center [1201, 357] width 123 height 22
click at [1106, 362] on div "Fixed" at bounding box center [1114, 356] width 34 height 17
click at [1111, 360] on label "Fixed" at bounding box center [1121, 356] width 21 height 13
click at [1101, 360] on input "Fixed" at bounding box center [1102, 356] width 10 height 10
radio input "true"
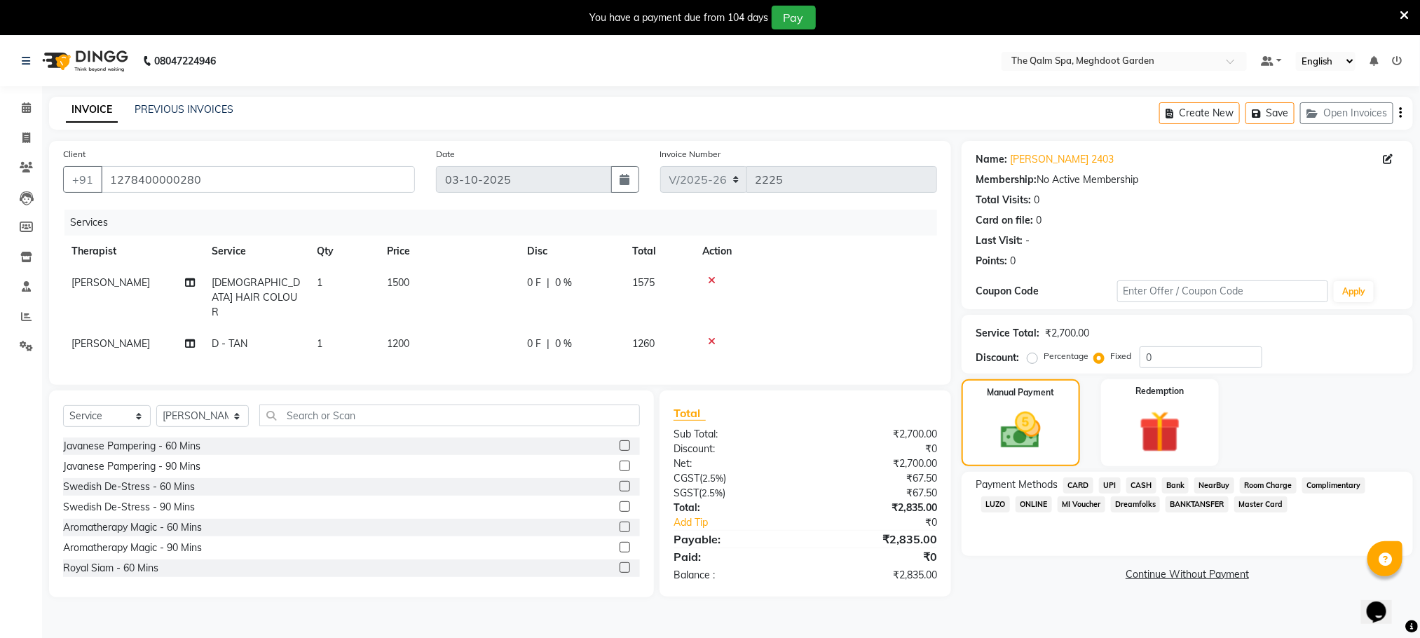
click at [1136, 484] on span "CASH" at bounding box center [1142, 485] width 30 height 16
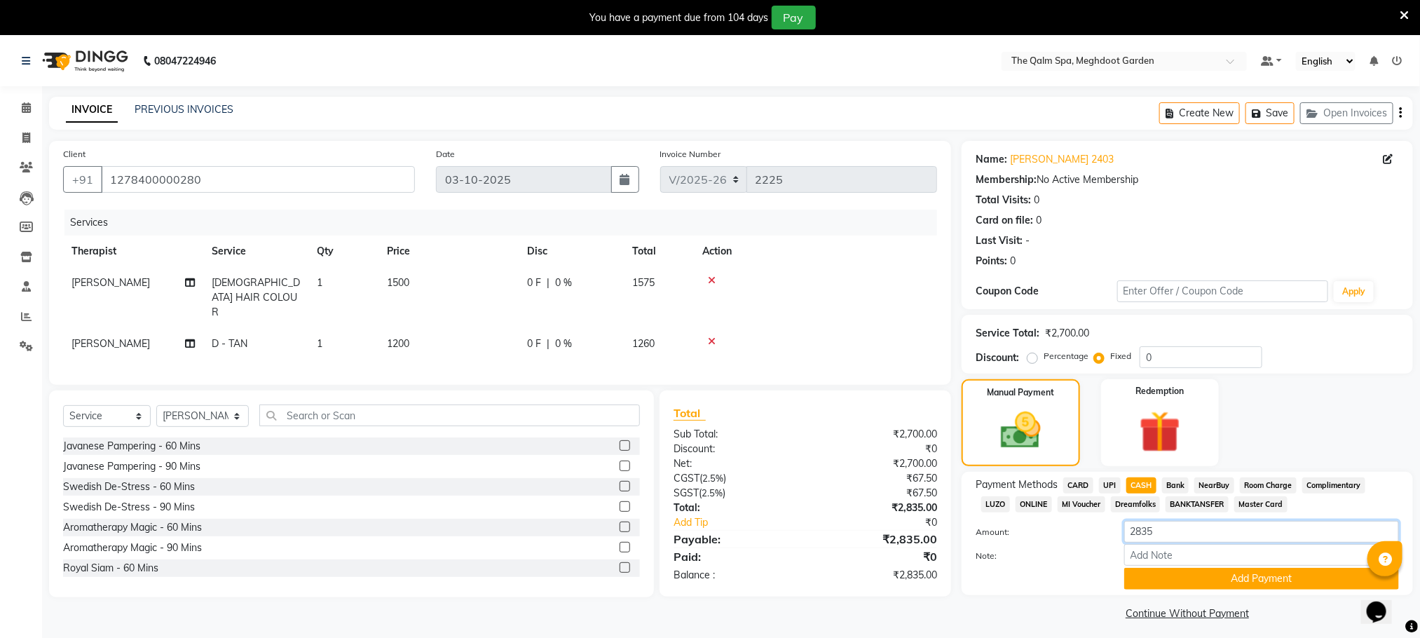
click at [1162, 530] on input "2835" at bounding box center [1262, 532] width 275 height 22
type input "2800"
click at [1164, 578] on button "Add Payment" at bounding box center [1262, 579] width 275 height 22
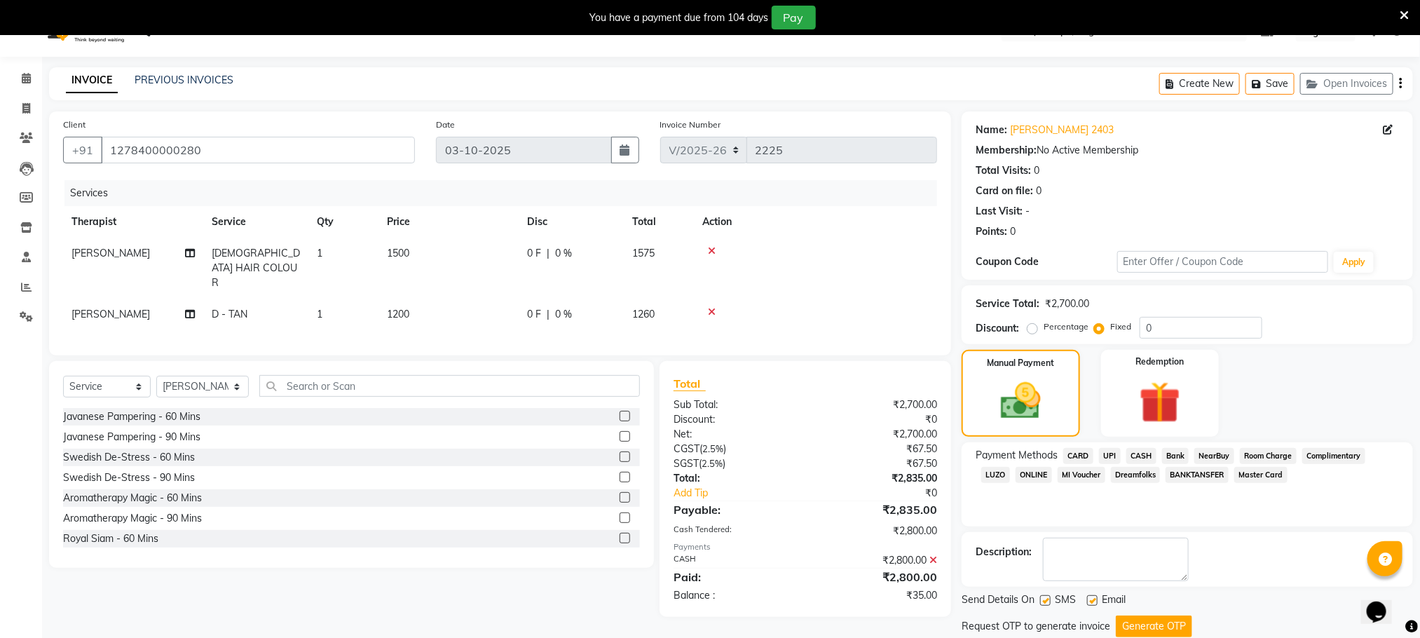
scroll to position [76, 0]
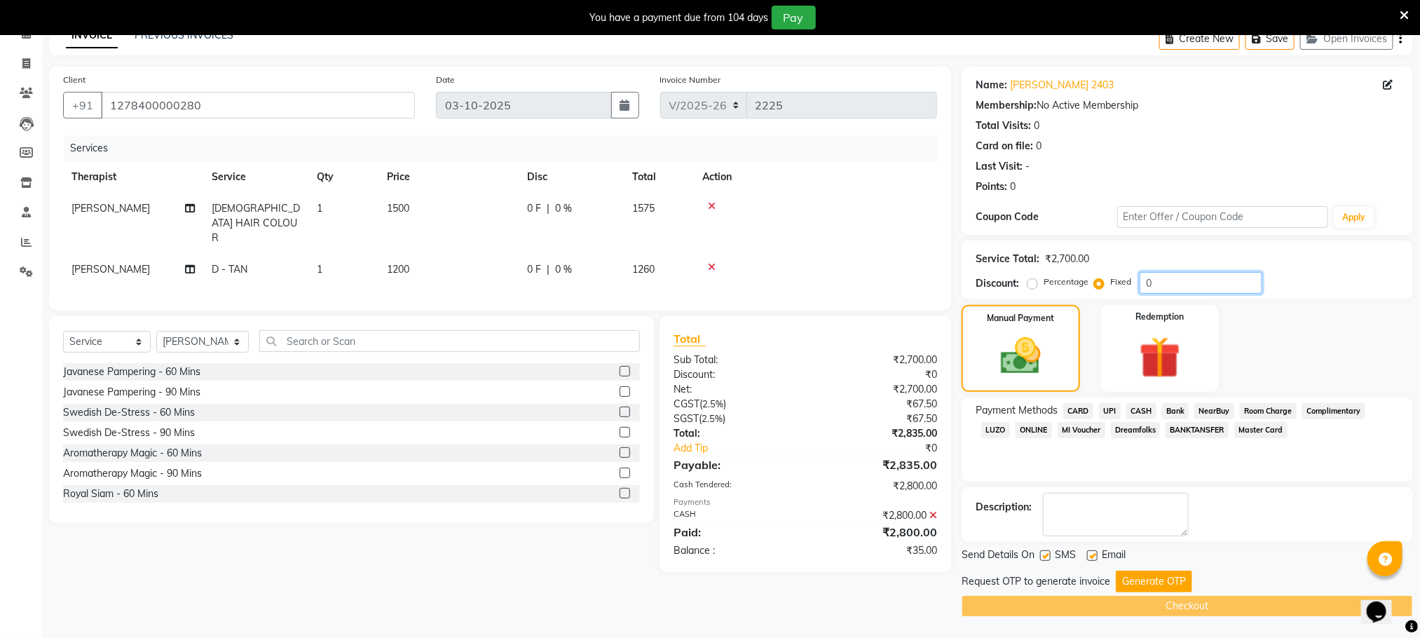
click at [1181, 282] on input "0" at bounding box center [1201, 283] width 123 height 22
type input "35"
click at [1147, 583] on button "Generate OTP" at bounding box center [1154, 582] width 76 height 22
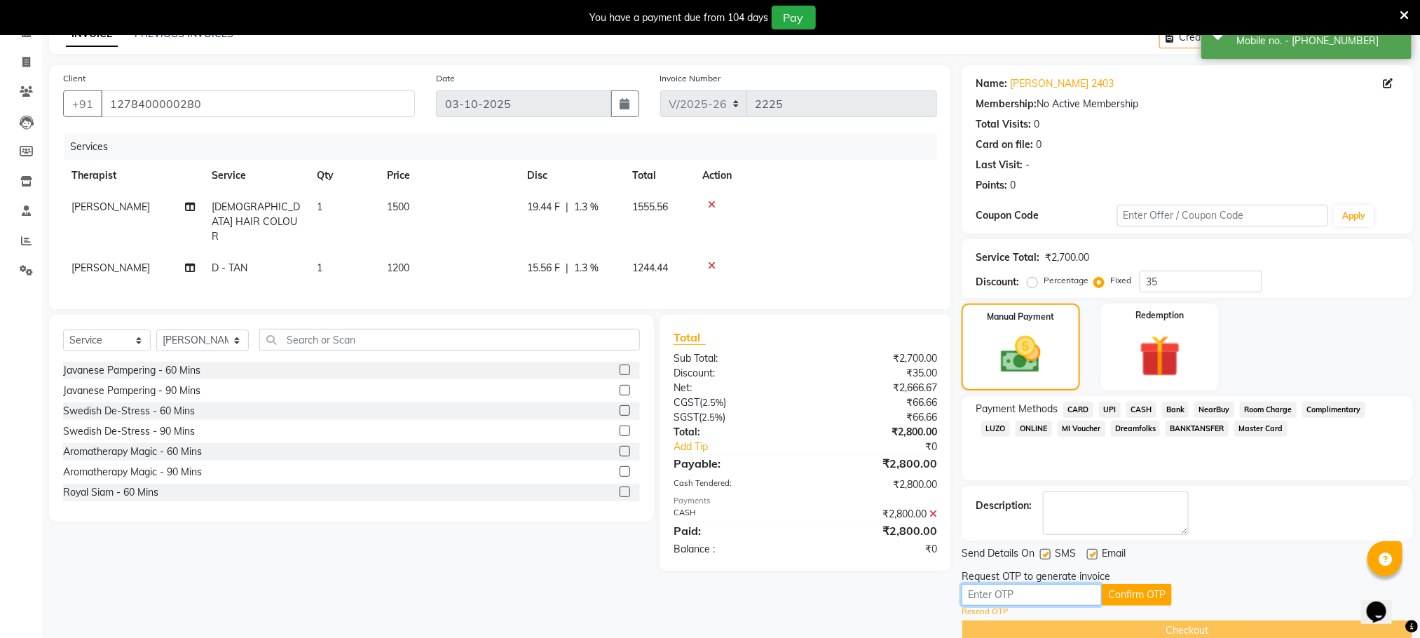
click at [1002, 600] on input "text" at bounding box center [1032, 595] width 140 height 22
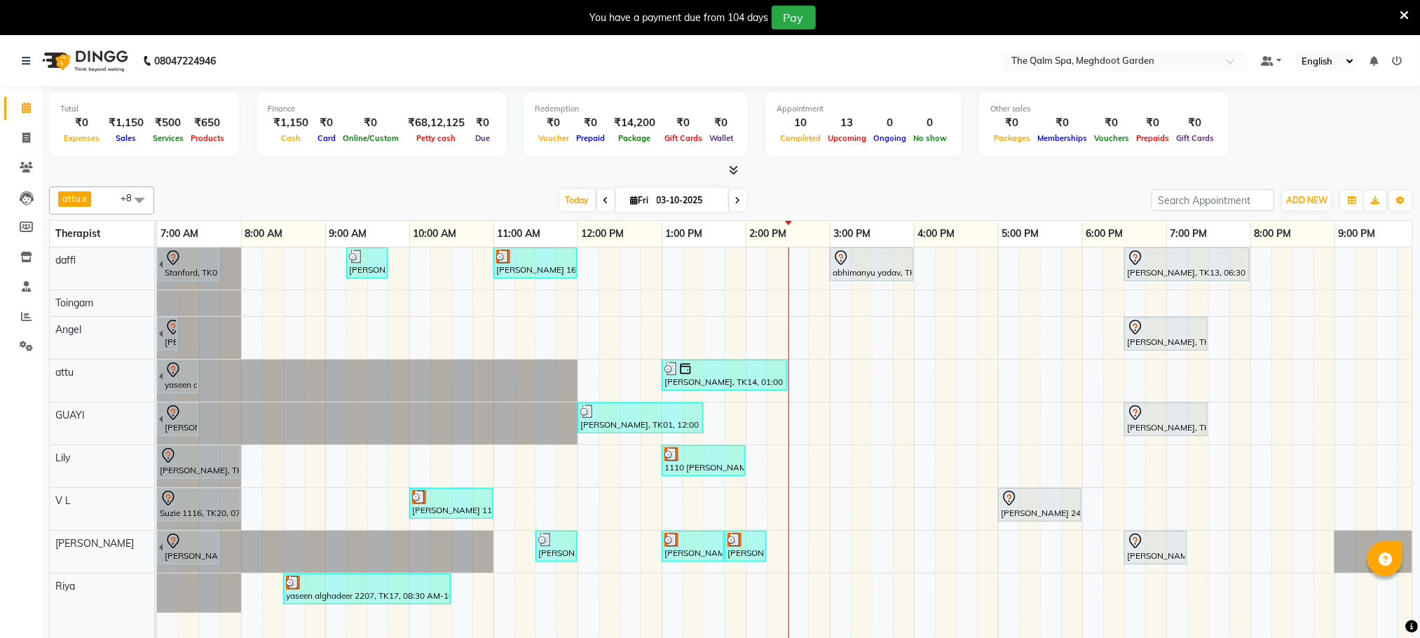
scroll to position [0, 90]
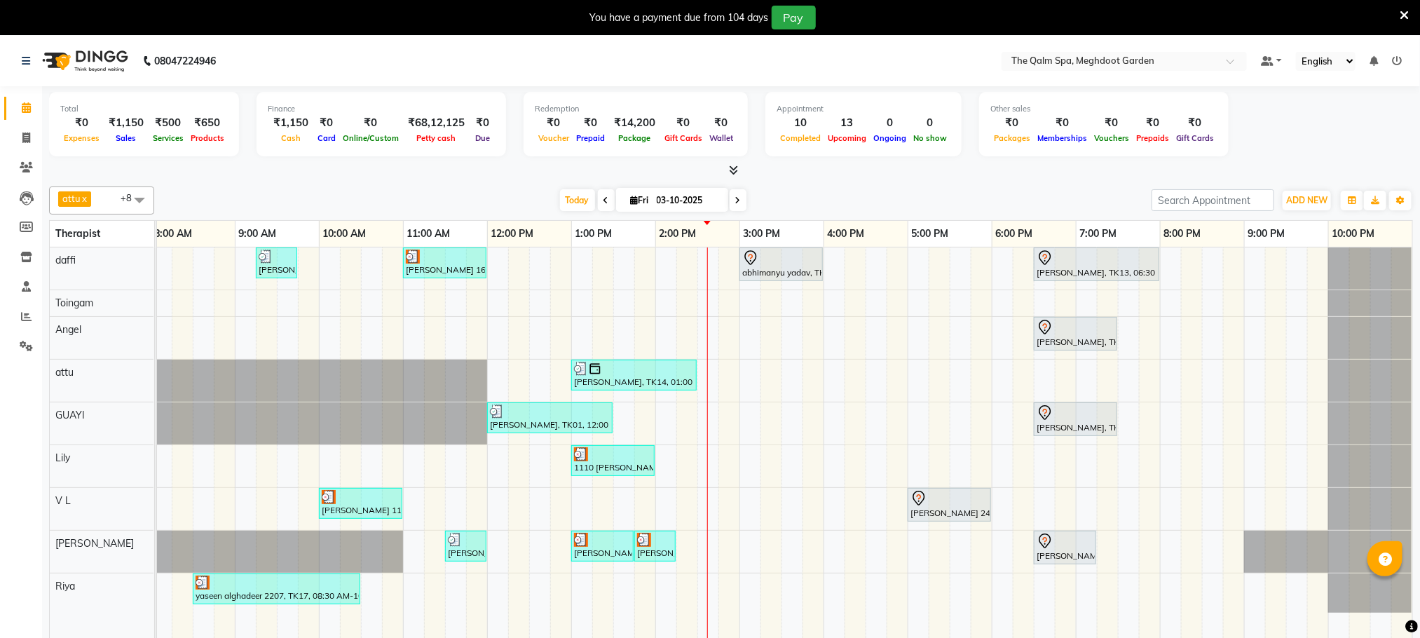
click at [751, 369] on div "[GEOGRAPHIC_DATA], TK04, 06:45 AM-07:45 AM, Swedish De-Stress - 60 Mins [PERSON…" at bounding box center [740, 452] width 1346 height 410
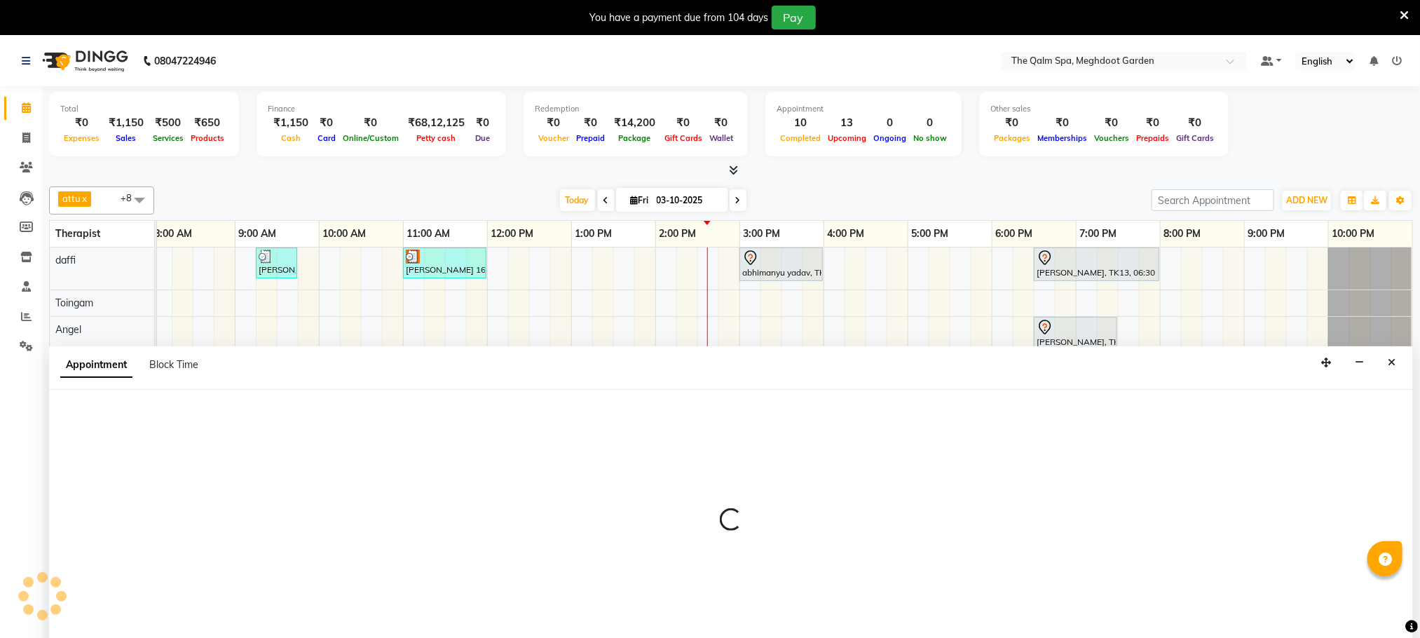
scroll to position [36, 0]
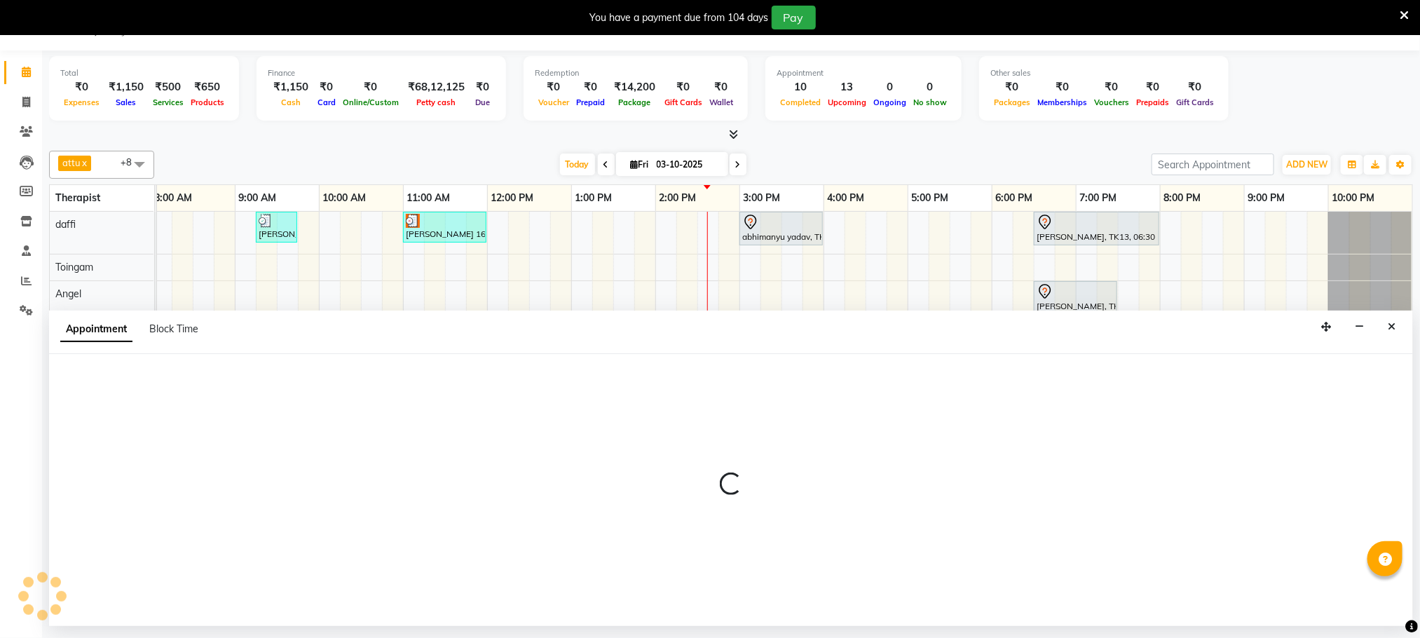
select select "51602"
select select "tentative"
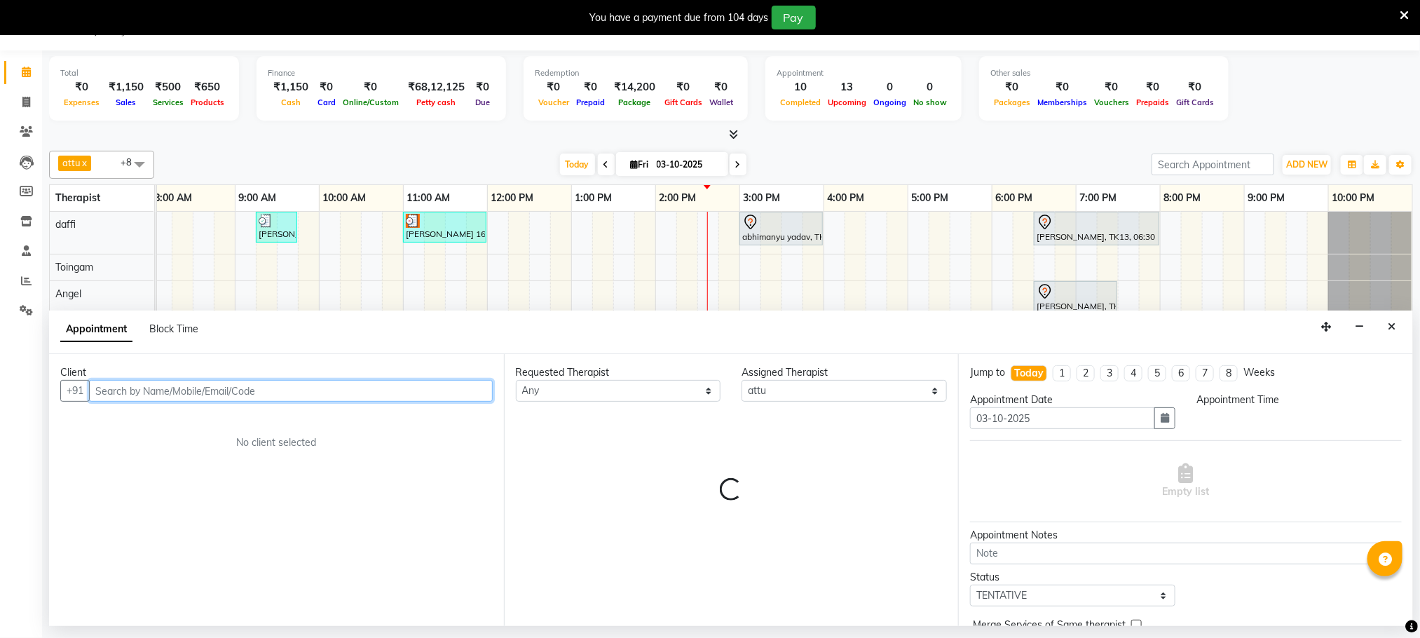
select select "900"
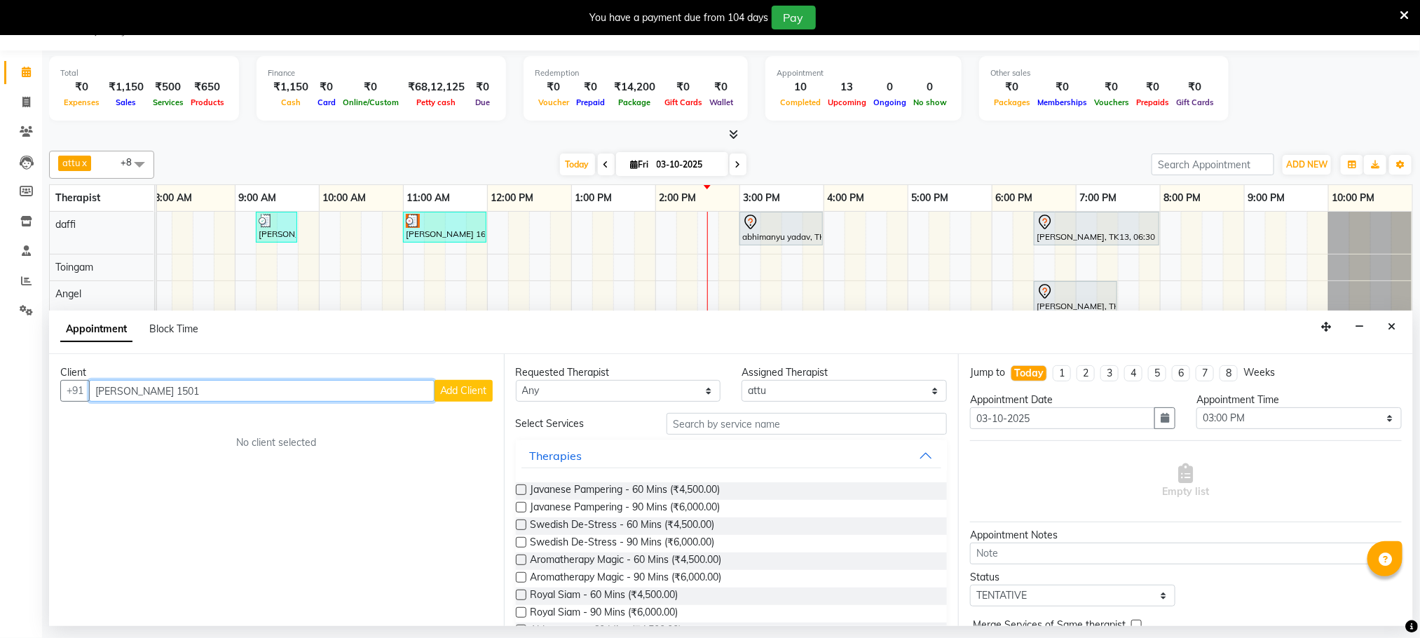
type input "[PERSON_NAME] 1501"
click at [444, 397] on span "Add Client" at bounding box center [463, 390] width 47 height 13
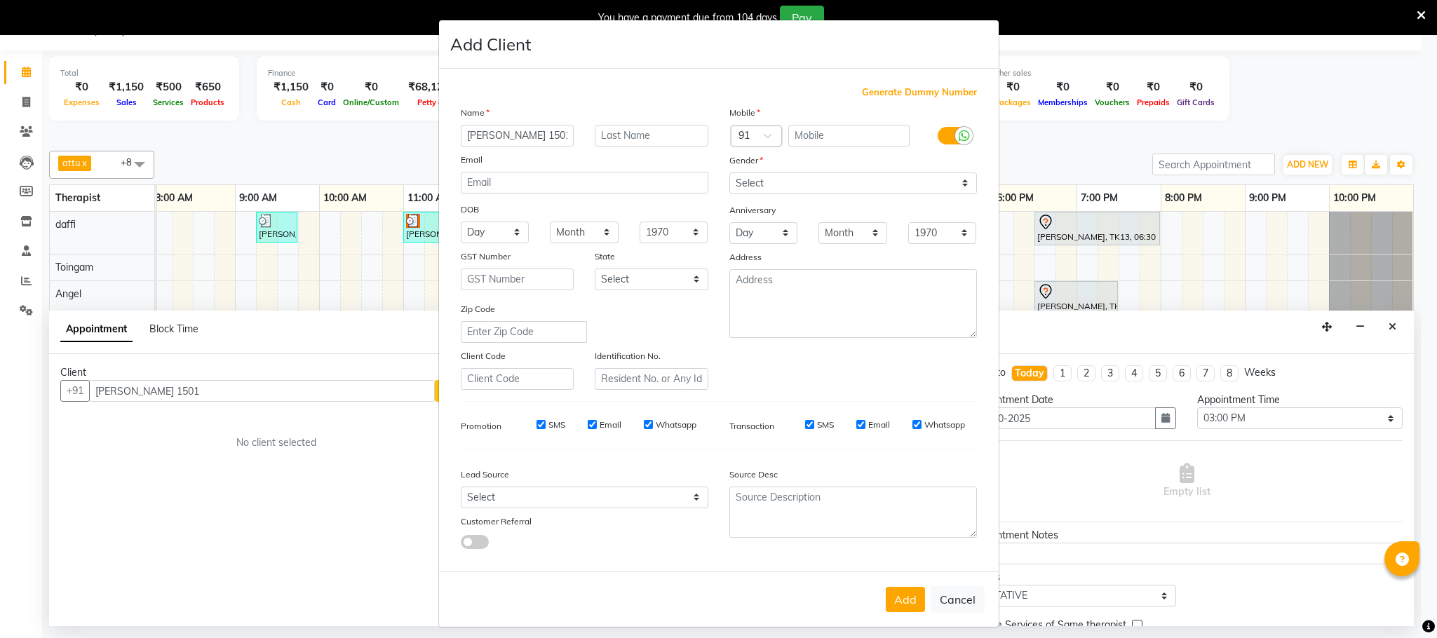
click at [932, 87] on span "Generate Dummy Number" at bounding box center [919, 93] width 115 height 14
type input "1278400000282"
checkbox input "false"
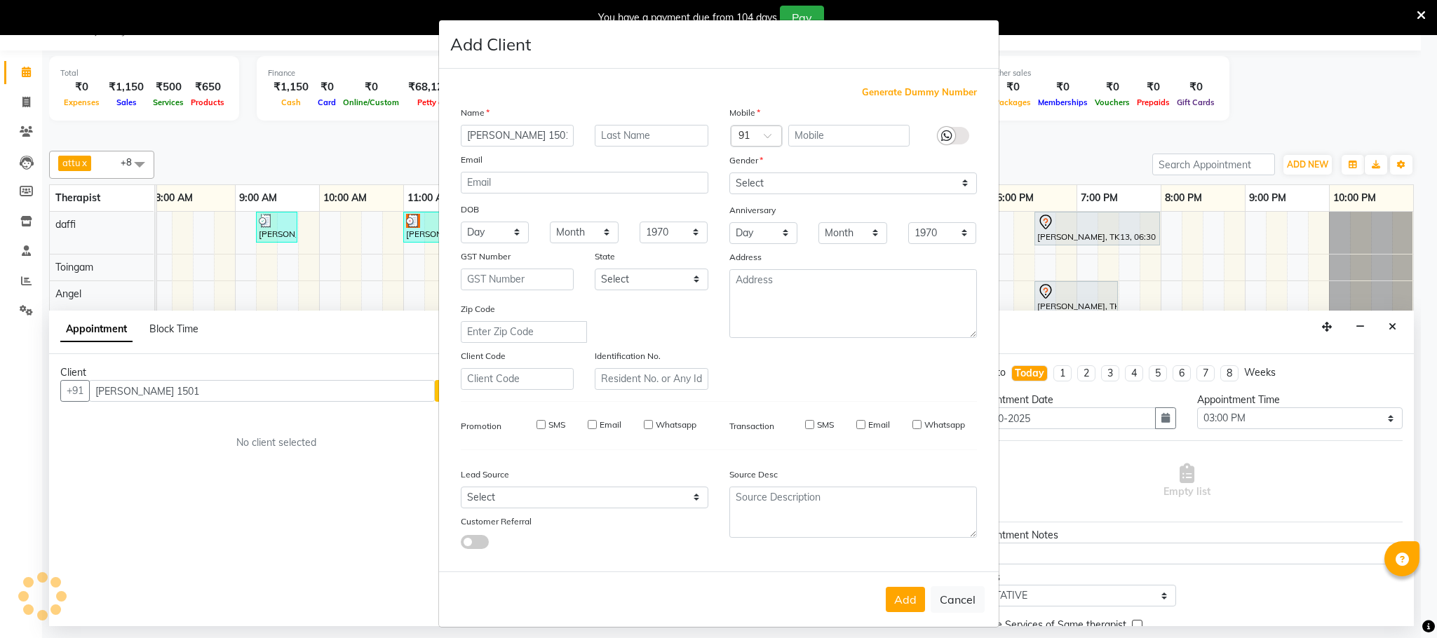
checkbox input "false"
click at [888, 188] on select "Select [DEMOGRAPHIC_DATA] [DEMOGRAPHIC_DATA] Other Prefer Not To Say" at bounding box center [852, 183] width 247 height 22
select select "[DEMOGRAPHIC_DATA]"
click at [729, 172] on select "Select [DEMOGRAPHIC_DATA] [DEMOGRAPHIC_DATA] Other Prefer Not To Say" at bounding box center [852, 183] width 247 height 22
click at [909, 608] on button "Add" at bounding box center [904, 599] width 39 height 25
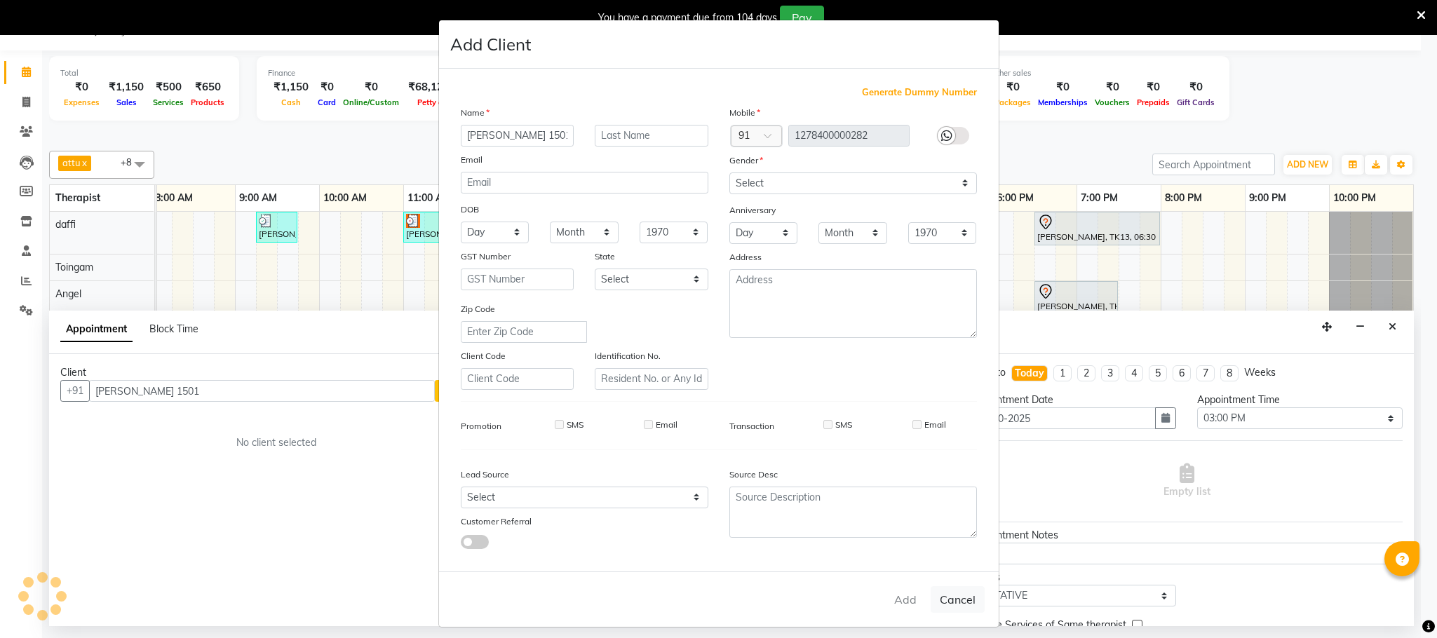
type input "1278400000282"
select select
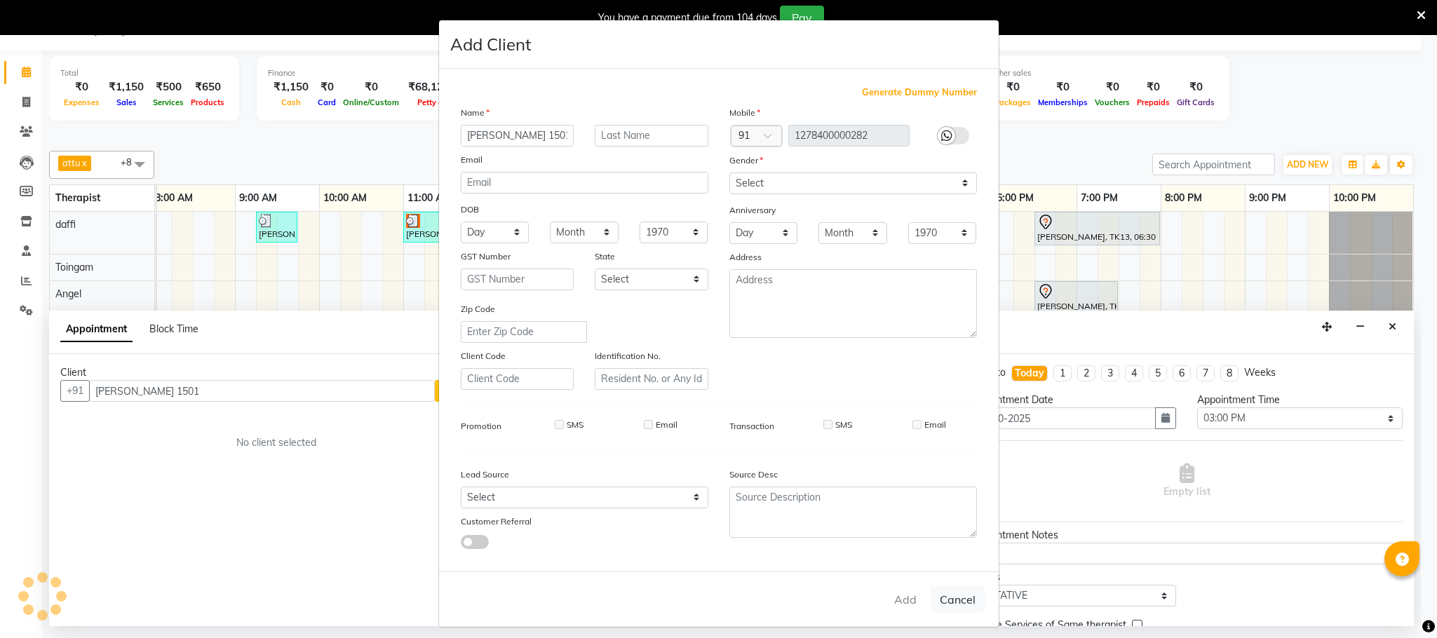
select select
checkbox input "false"
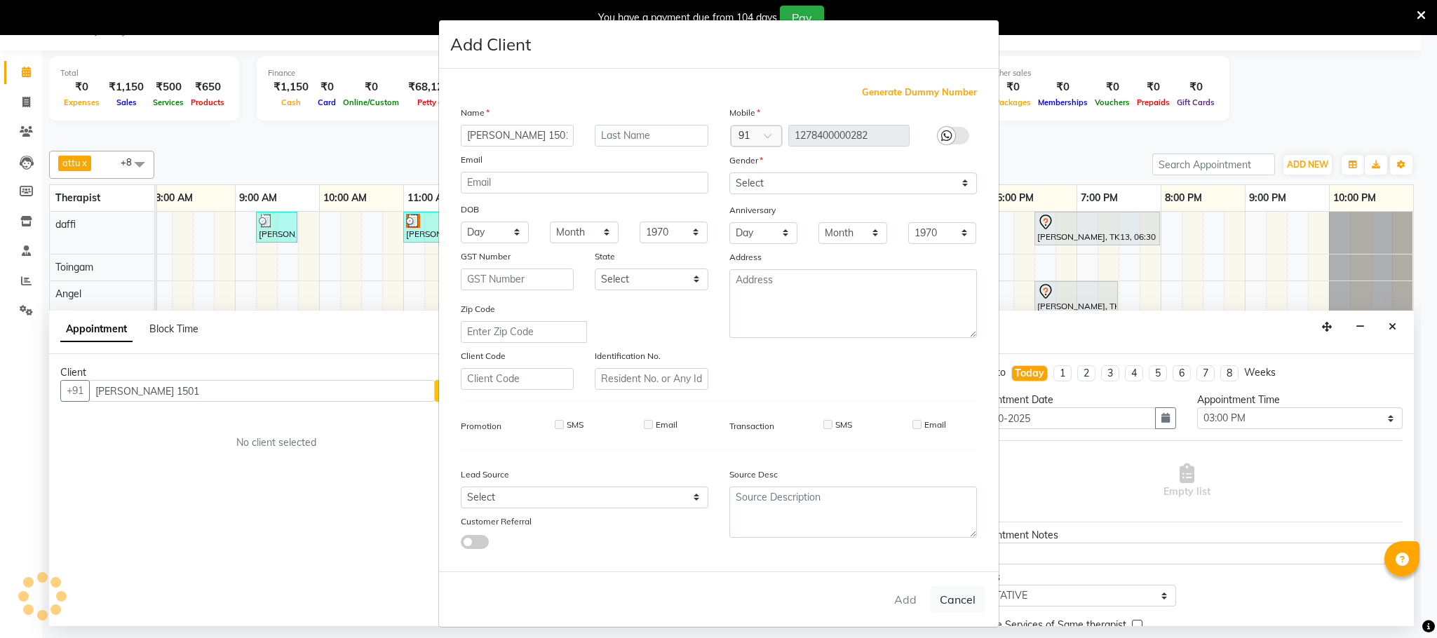
checkbox input "false"
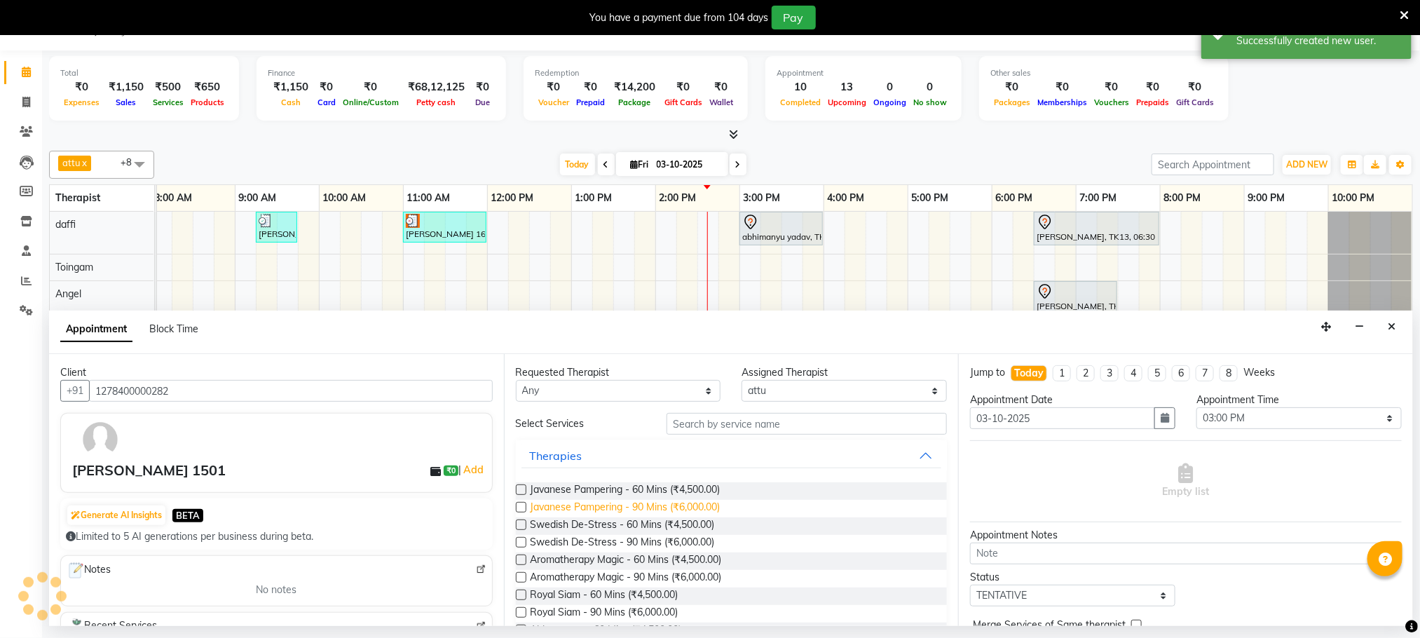
scroll to position [0, 74]
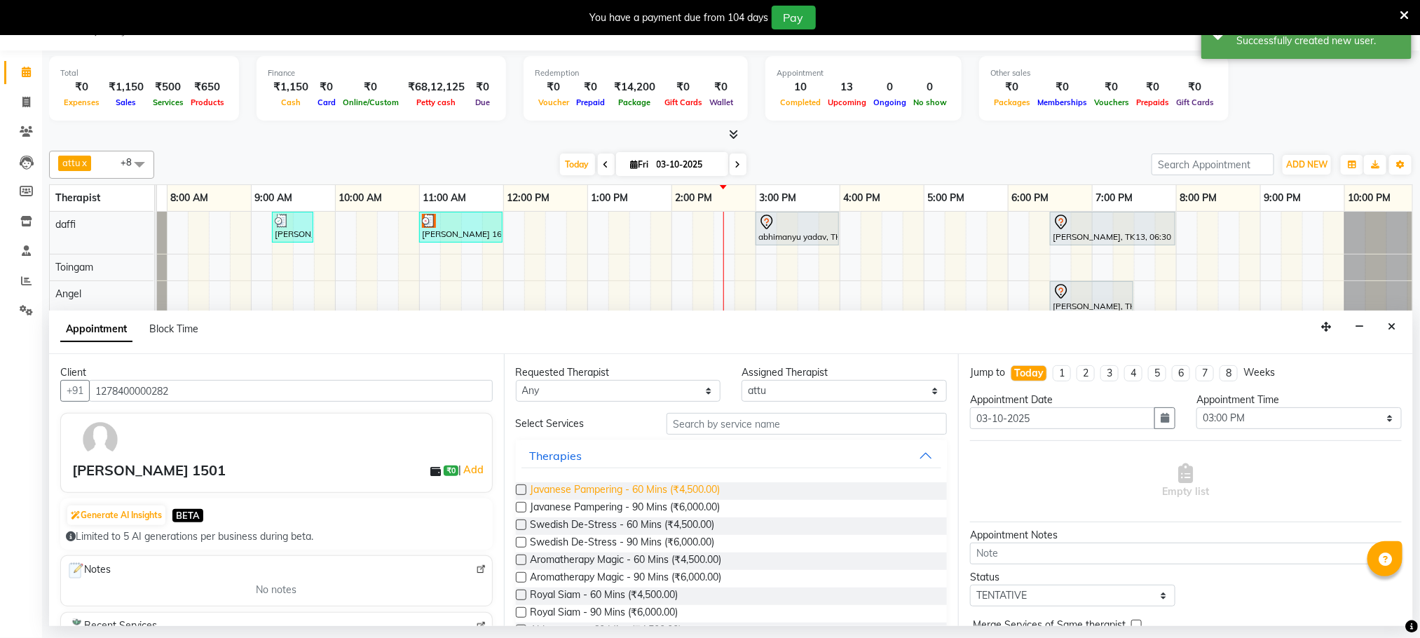
click at [658, 493] on span "Javanese Pampering - 60 Mins (₹4,500.00)" at bounding box center [626, 491] width 190 height 18
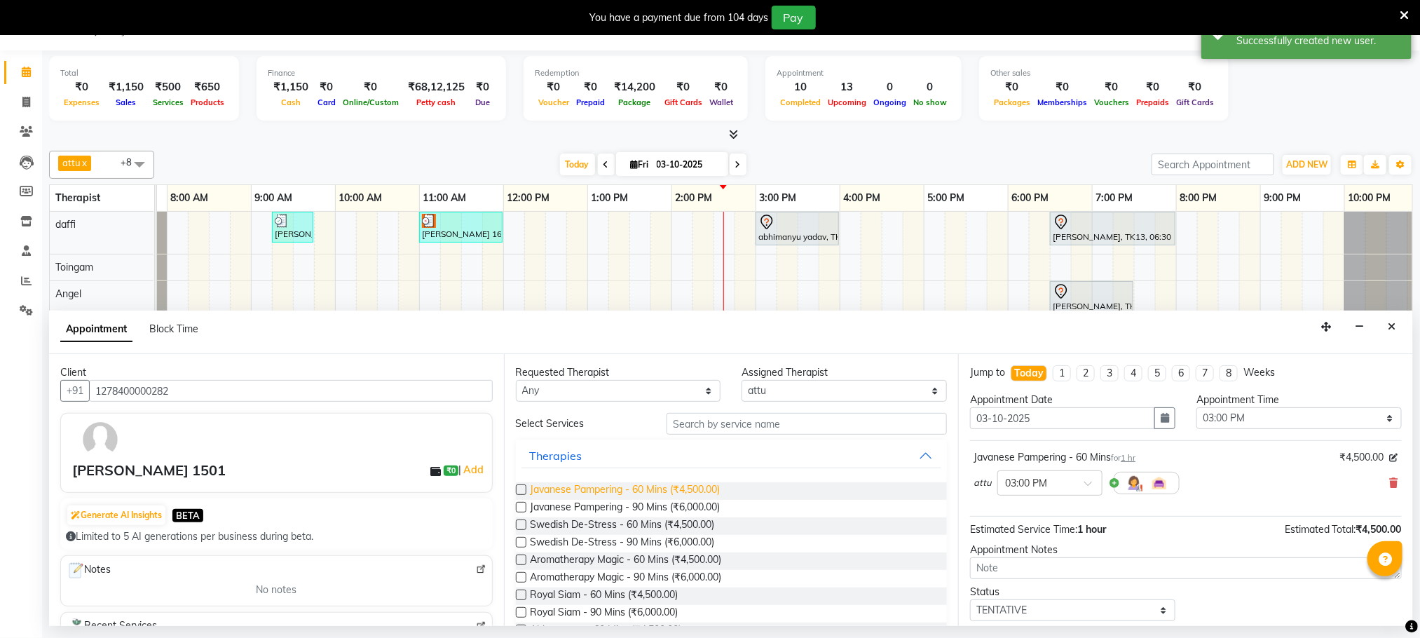
click at [658, 493] on span "Javanese Pampering - 60 Mins (₹4,500.00)" at bounding box center [626, 491] width 190 height 18
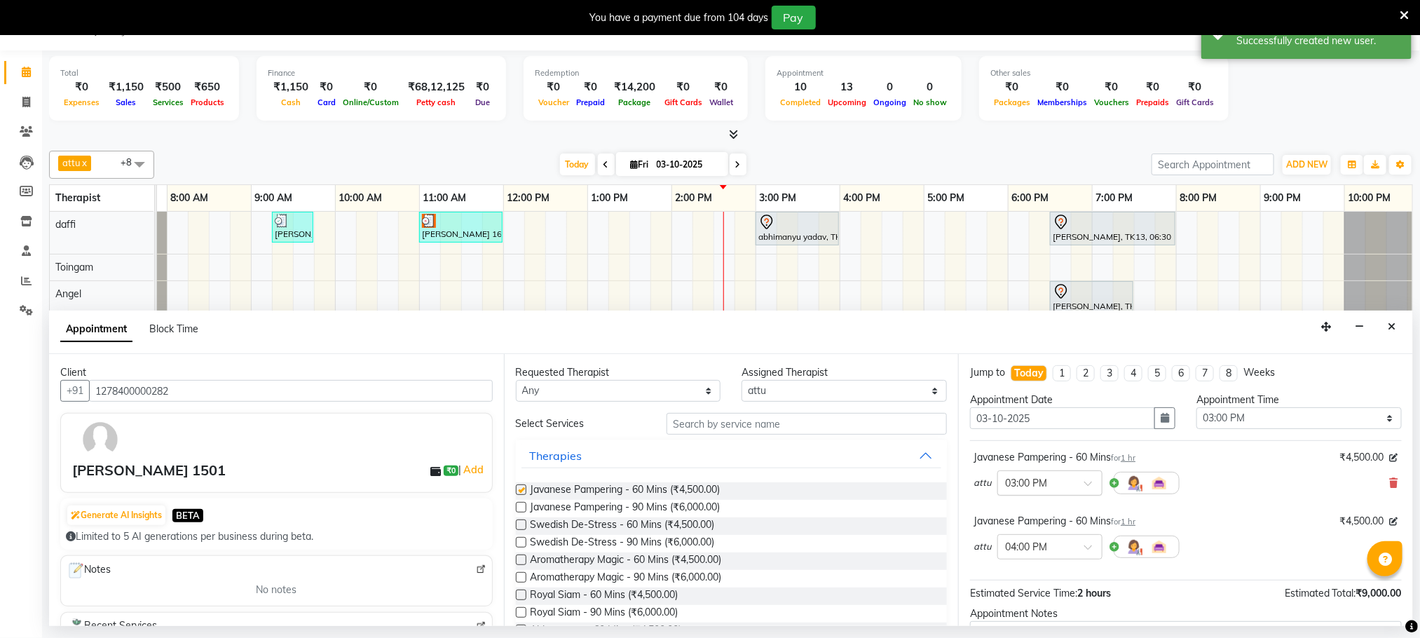
checkbox input "false"
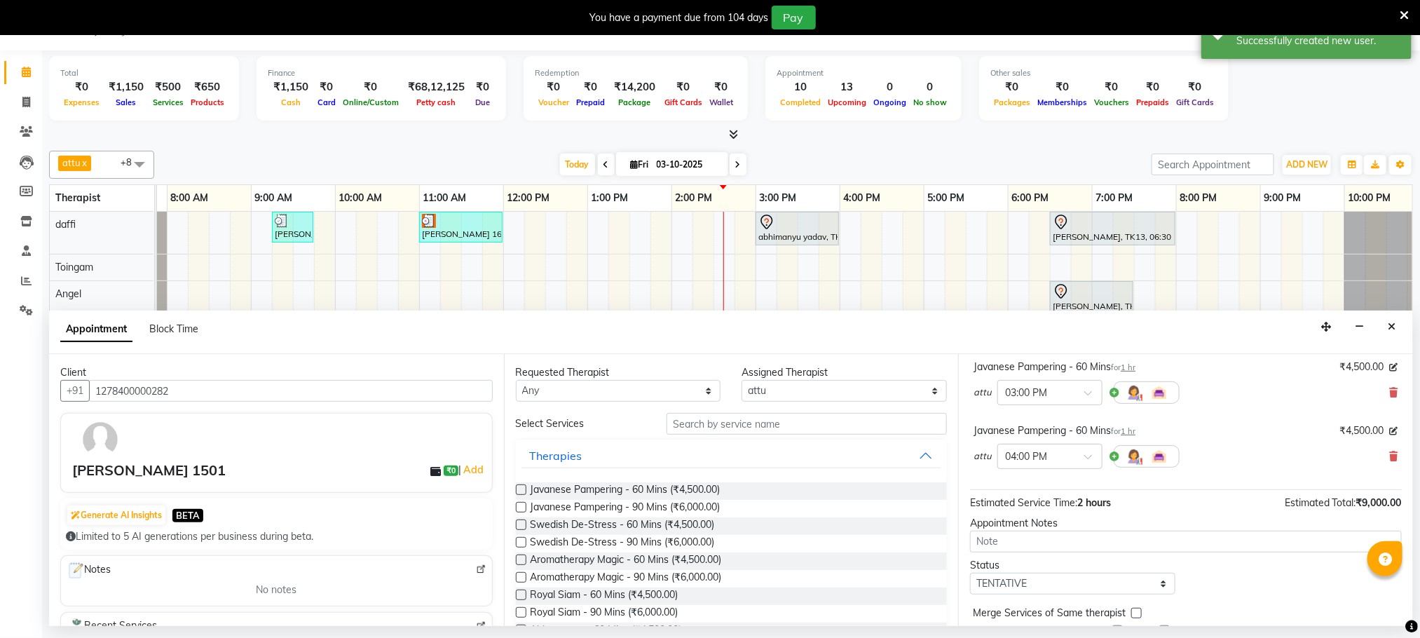
scroll to position [149, 0]
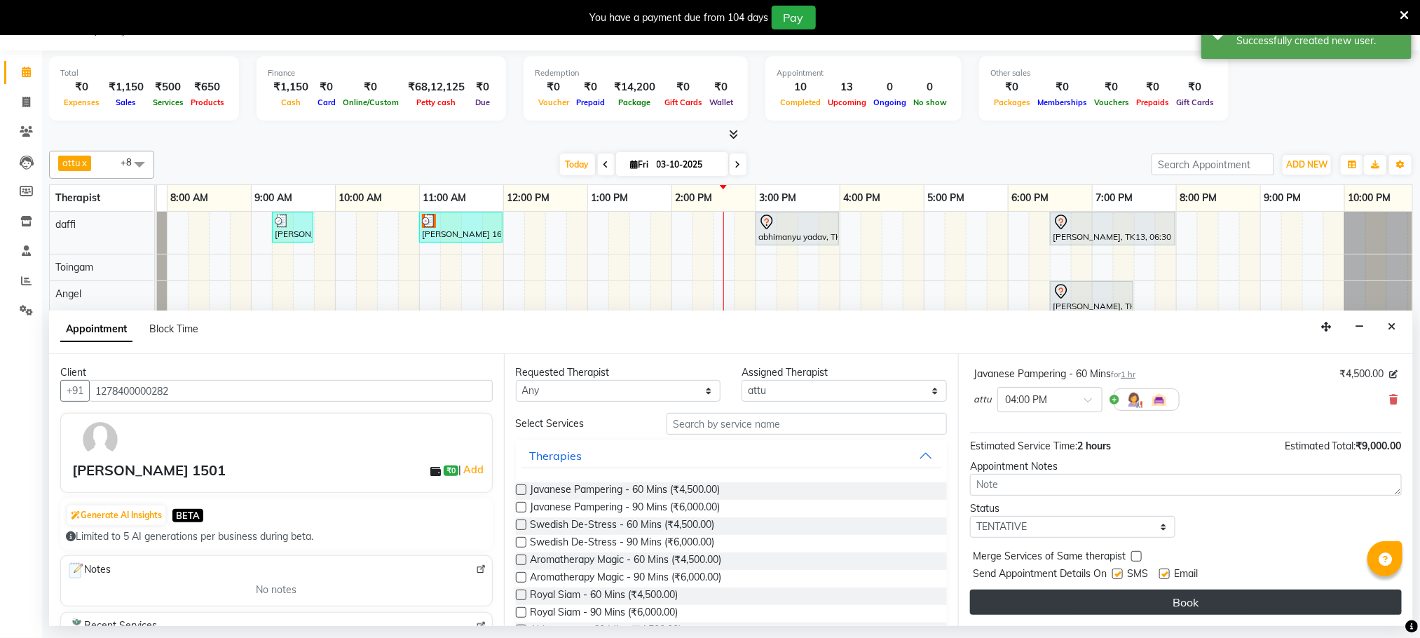
click at [1057, 608] on button "Book" at bounding box center [1186, 602] width 432 height 25
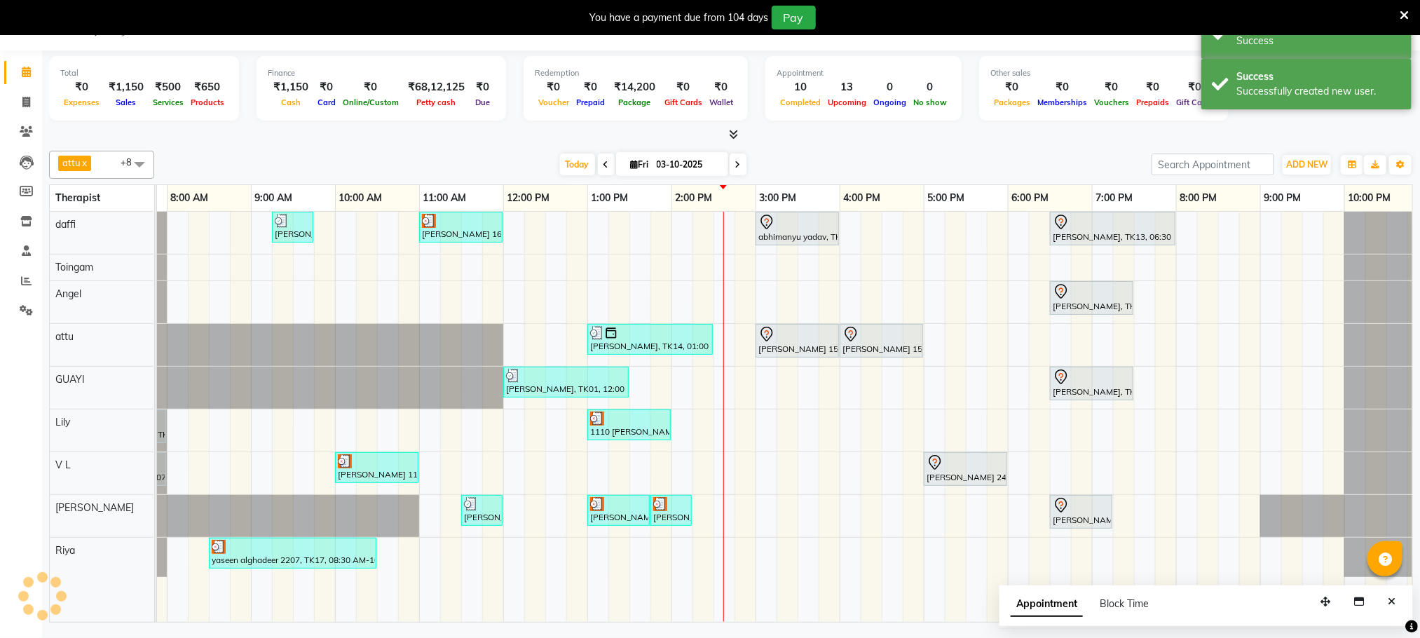
scroll to position [0, 0]
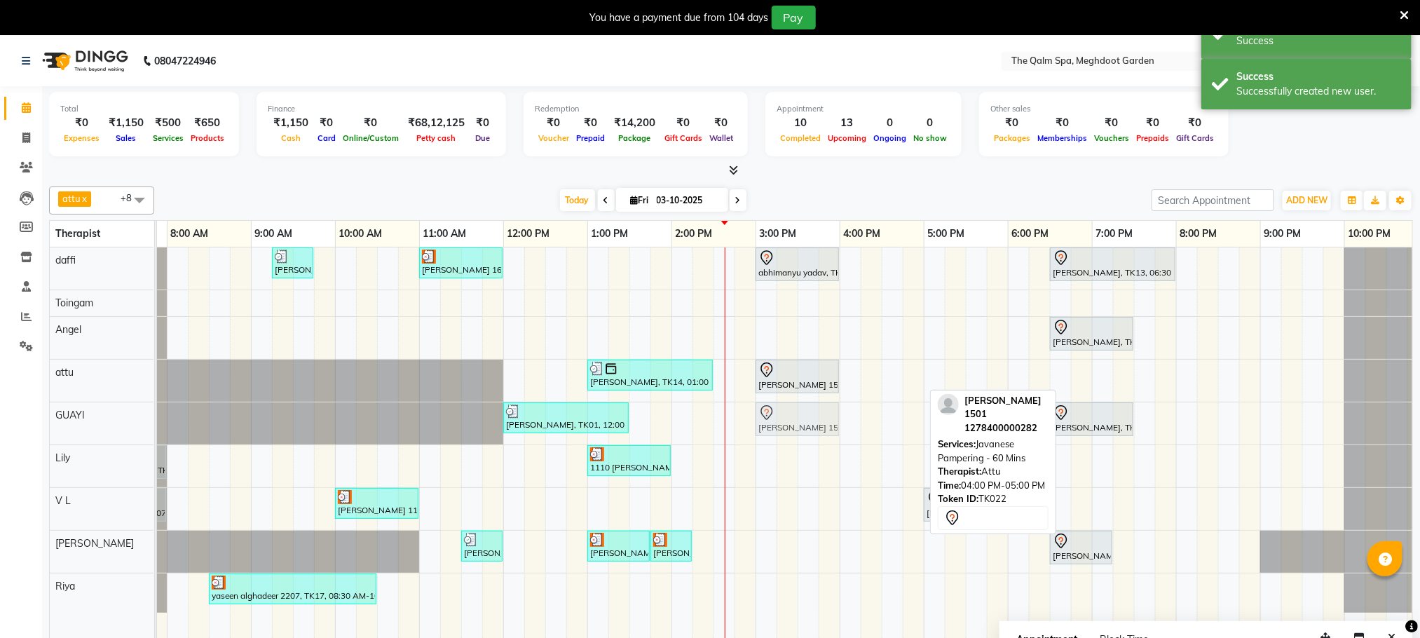
drag, startPoint x: 881, startPoint y: 375, endPoint x: 800, endPoint y: 437, distance: 102.5
click at [800, 437] on tbody "[GEOGRAPHIC_DATA], TK04, 06:45 AM-07:45 AM, Swedish De-Stress - 60 Mins [PERSON…" at bounding box center [756, 429] width 1346 height 365
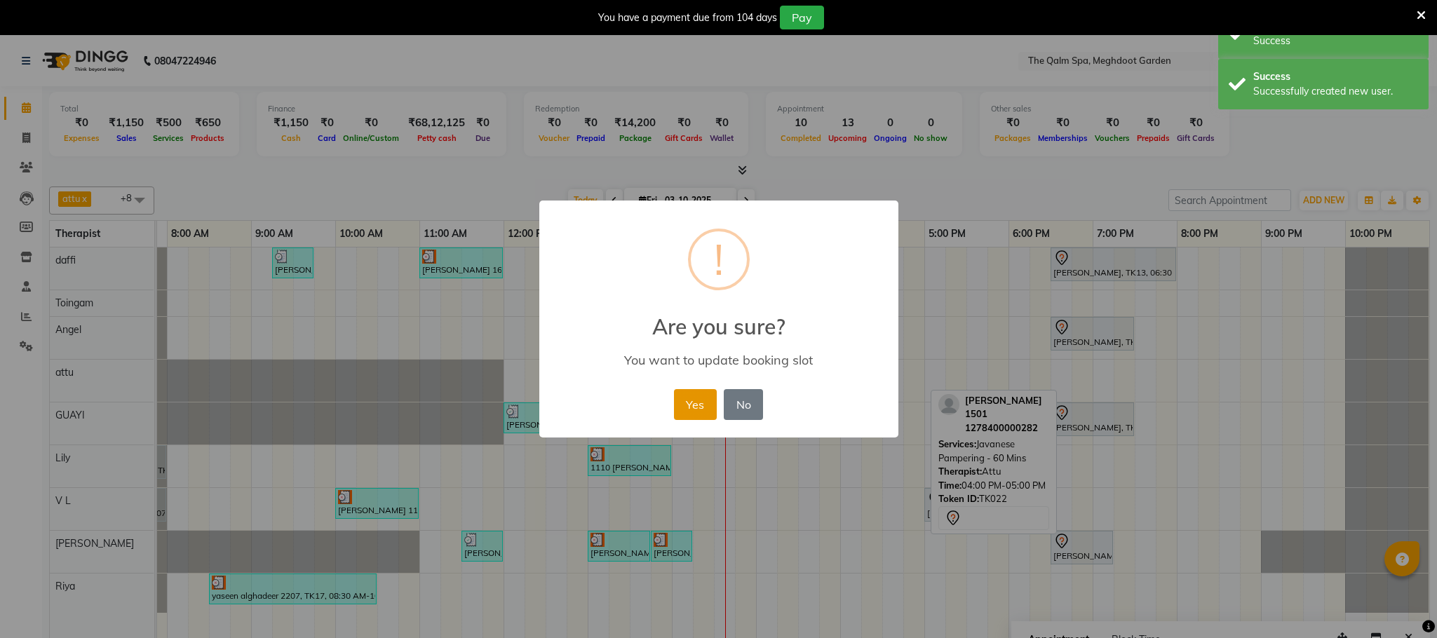
click at [701, 402] on button "Yes" at bounding box center [695, 404] width 43 height 31
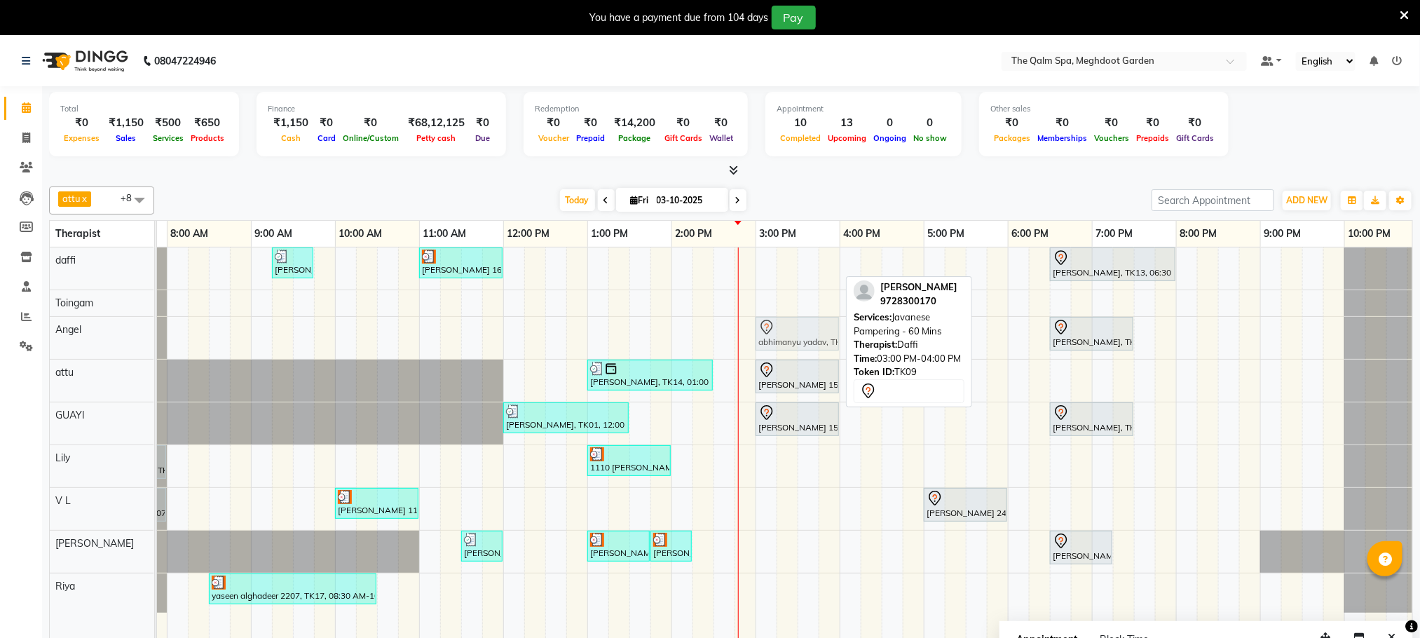
drag, startPoint x: 787, startPoint y: 261, endPoint x: 789, endPoint y: 329, distance: 68.1
click at [789, 329] on tbody "[GEOGRAPHIC_DATA], TK04, 06:45 AM-07:45 AM, Swedish De-Stress - 60 Mins [PERSON…" at bounding box center [756, 429] width 1346 height 365
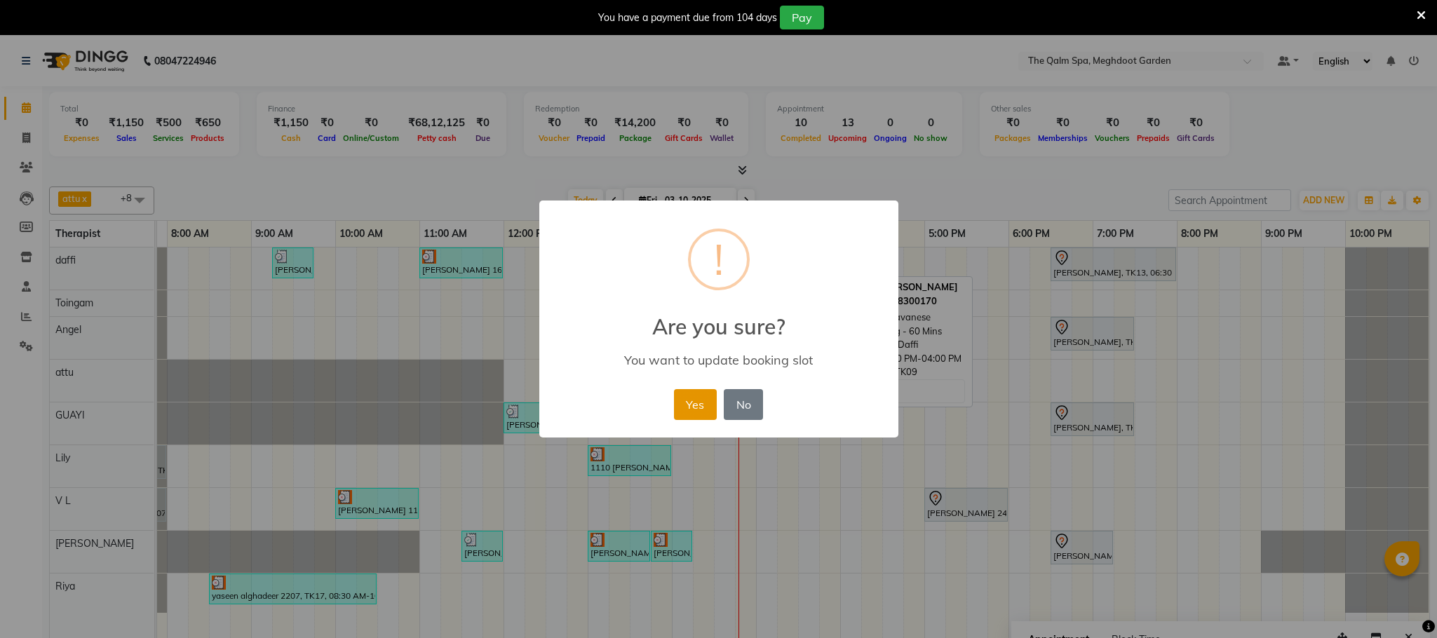
click at [699, 413] on button "Yes" at bounding box center [695, 404] width 43 height 31
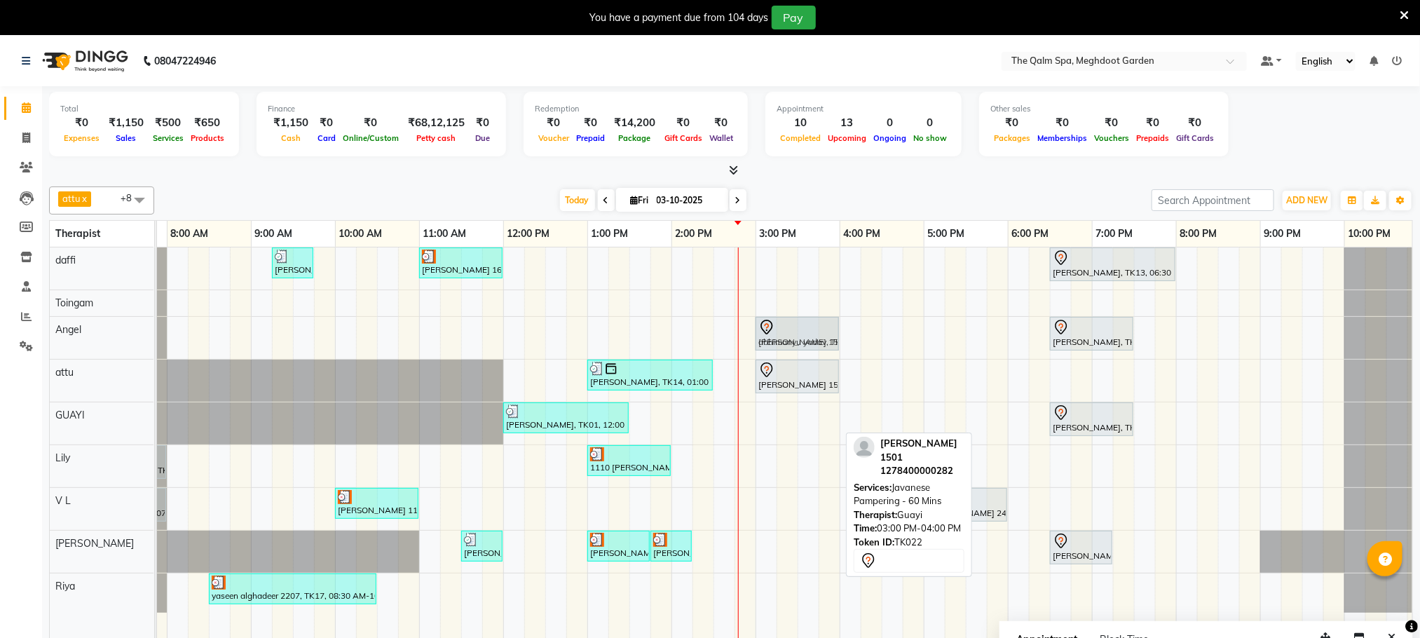
drag, startPoint x: 796, startPoint y: 417, endPoint x: 794, endPoint y: 350, distance: 67.3
click at [794, 335] on tbody "[GEOGRAPHIC_DATA], TK04, 06:45 AM-07:45 AM, Swedish De-Stress - 60 Mins [PERSON…" at bounding box center [756, 429] width 1346 height 365
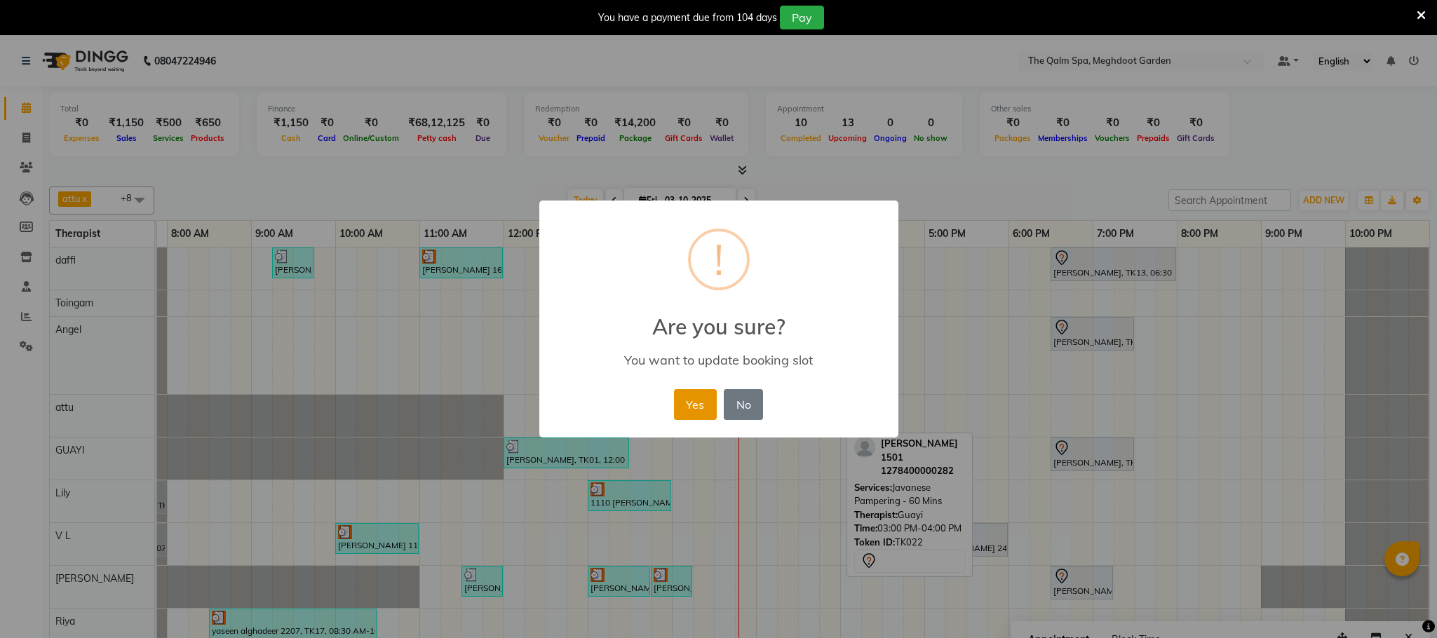
click at [676, 410] on button "Yes" at bounding box center [695, 404] width 43 height 31
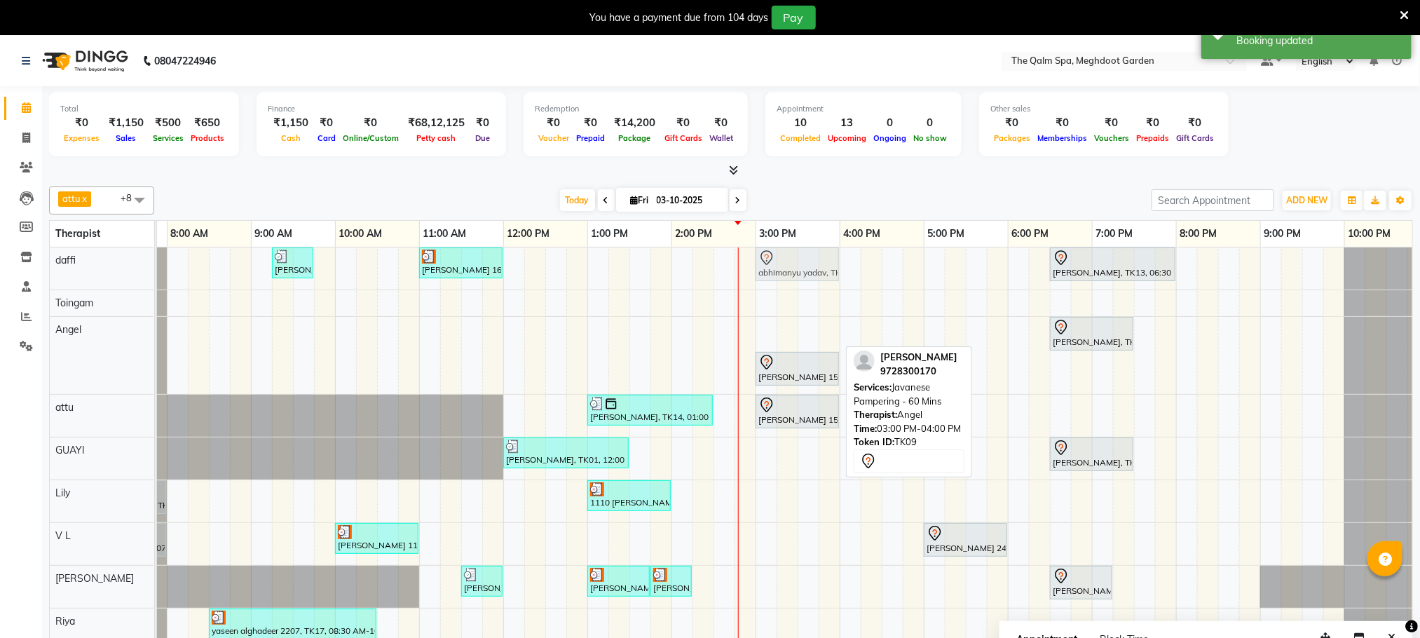
drag, startPoint x: 794, startPoint y: 339, endPoint x: 803, endPoint y: 273, distance: 66.6
click at [803, 273] on tbody "[GEOGRAPHIC_DATA], TK04, 06:45 AM-07:45 AM, Swedish De-Stress - 60 Mins [PERSON…" at bounding box center [756, 447] width 1346 height 400
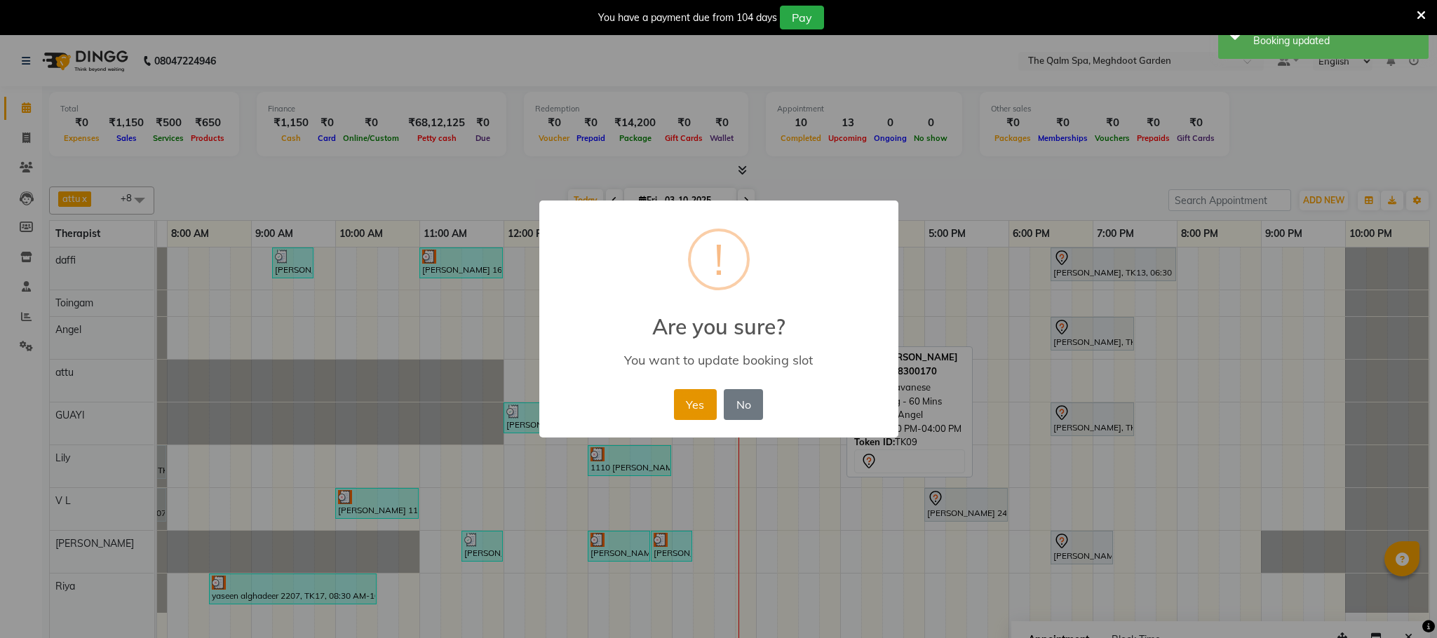
click at [690, 402] on button "Yes" at bounding box center [695, 404] width 43 height 31
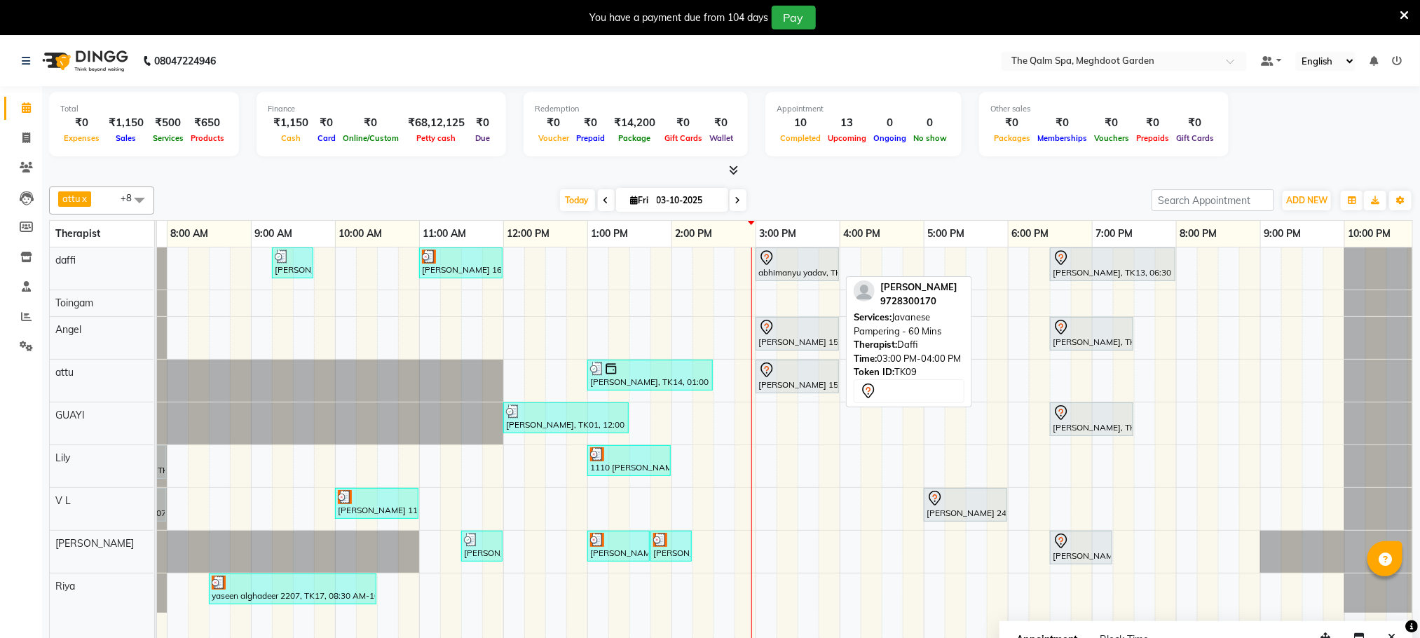
click at [806, 266] on div at bounding box center [798, 258] width 78 height 17
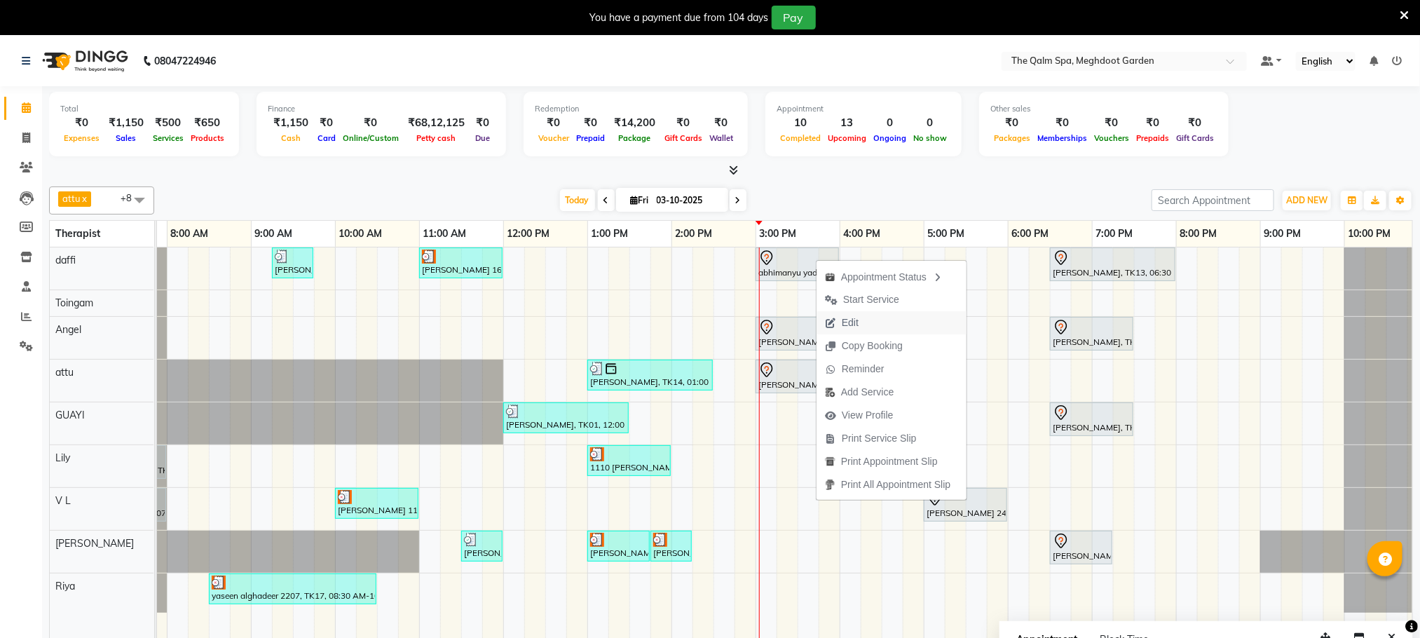
click at [871, 316] on button "Edit" at bounding box center [892, 322] width 150 height 23
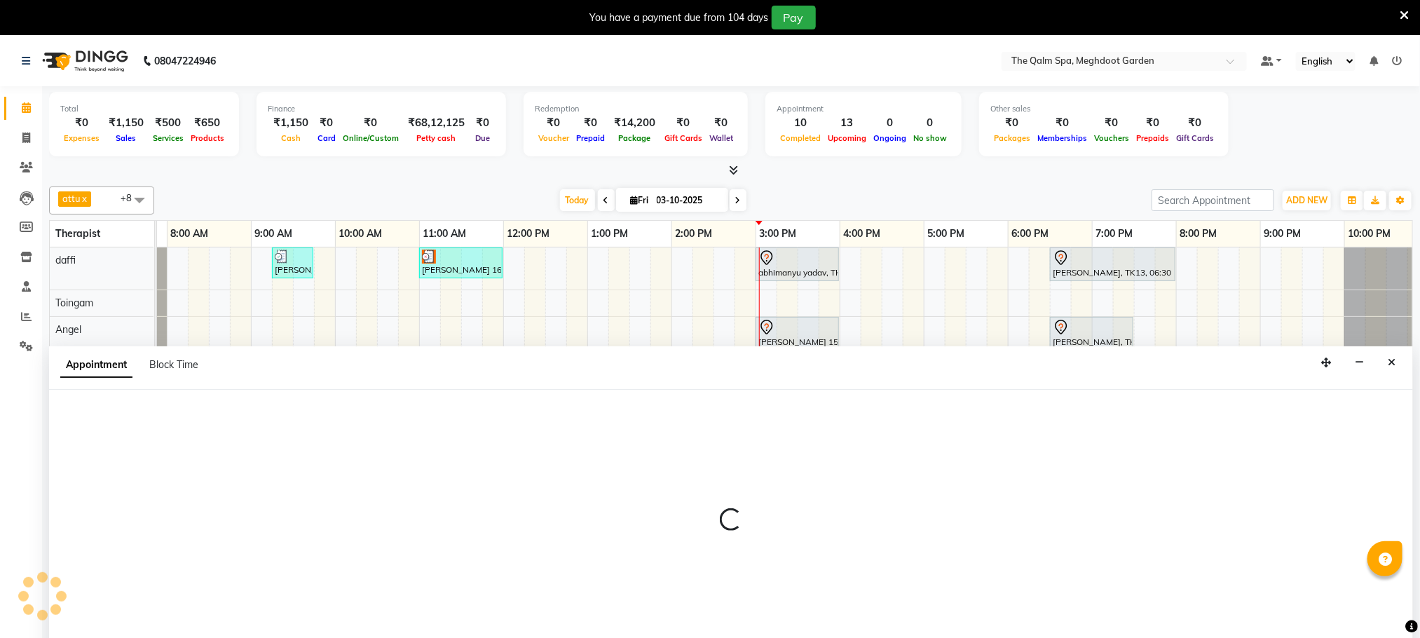
scroll to position [36, 0]
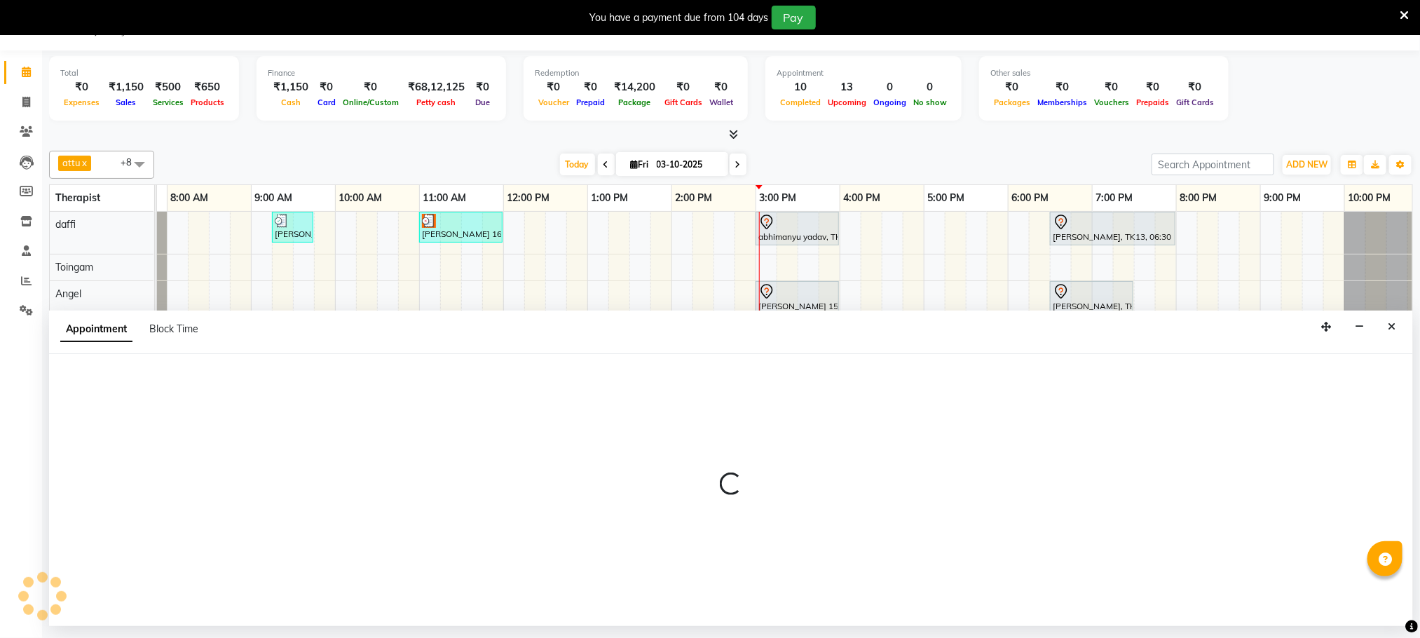
select select "tentative"
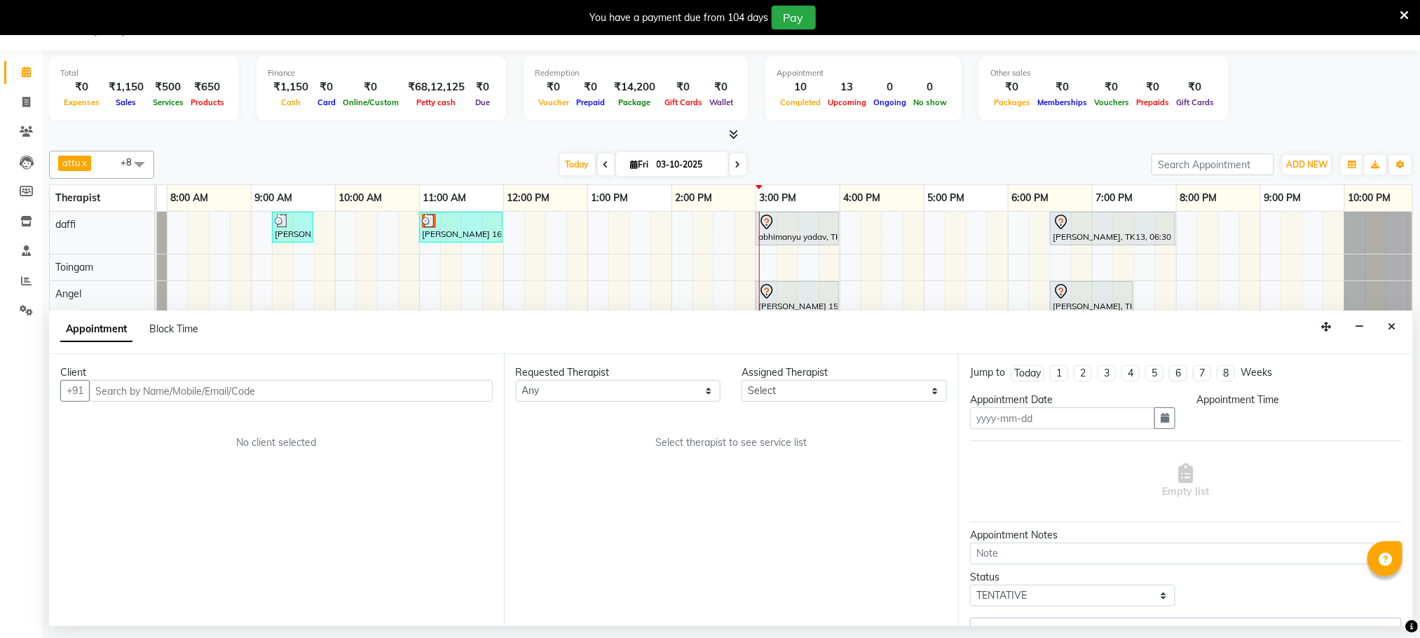
type input "03-10-2025"
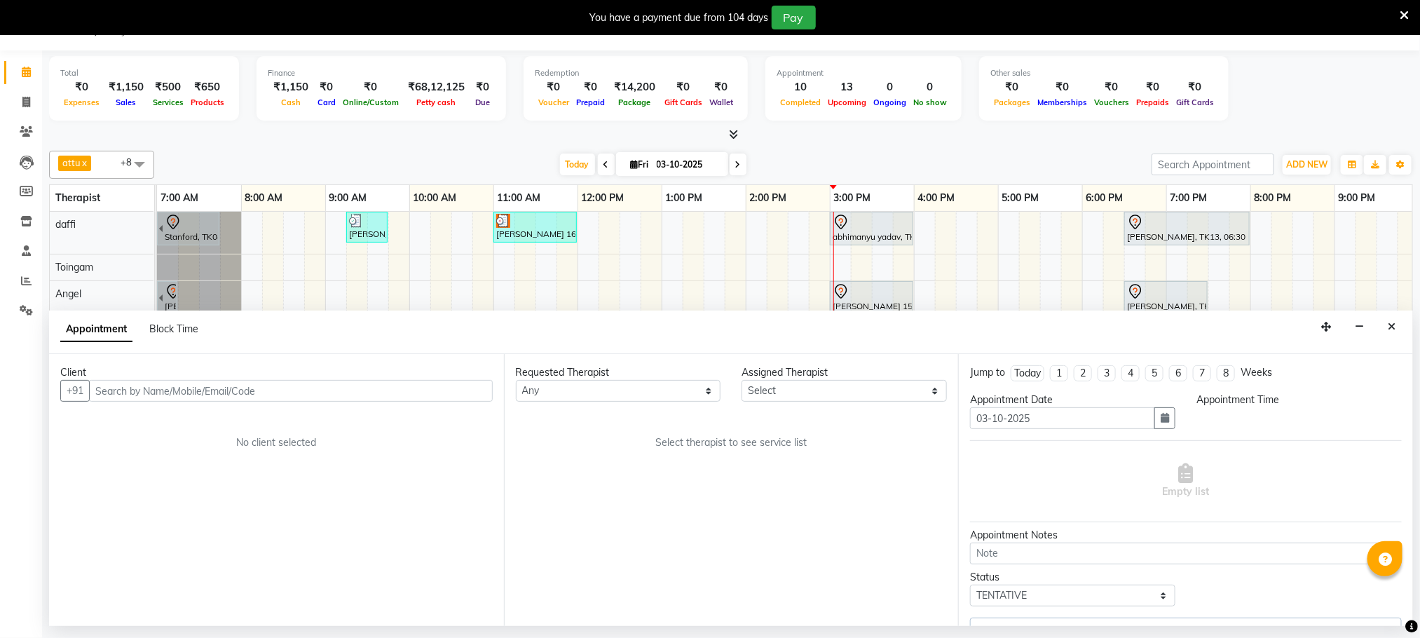
select select "72290"
select select "900"
select select "3174"
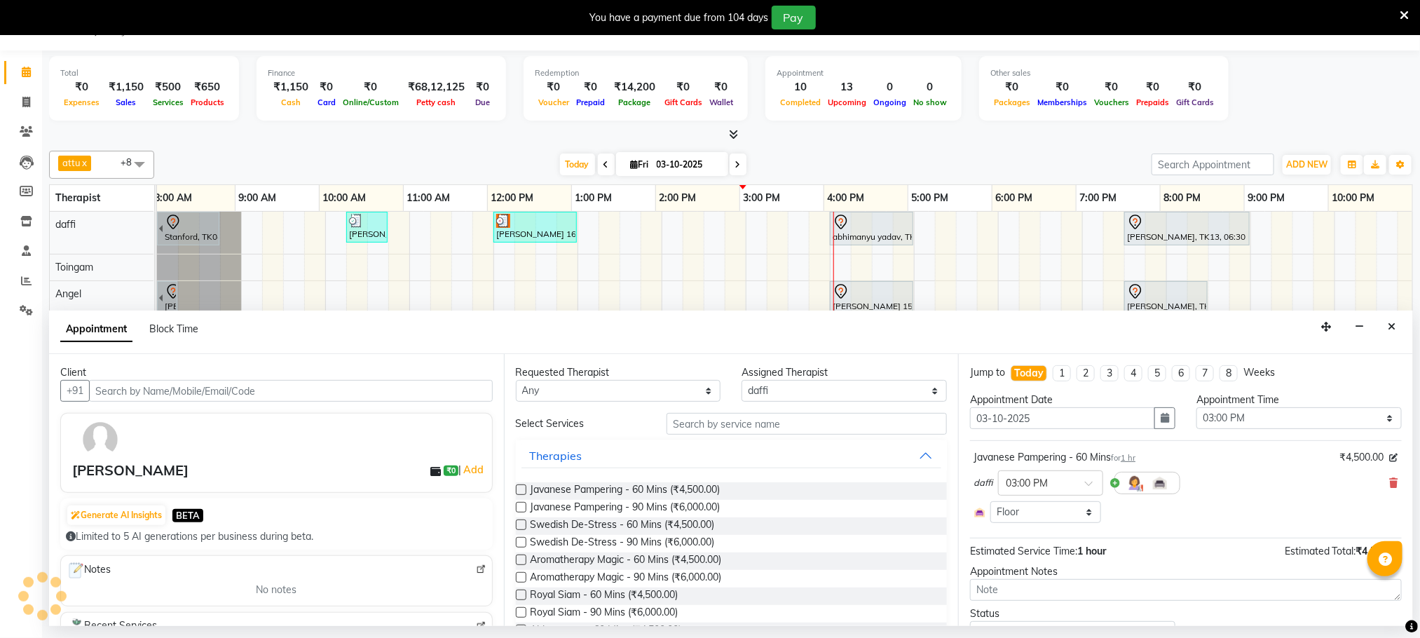
scroll to position [0, 90]
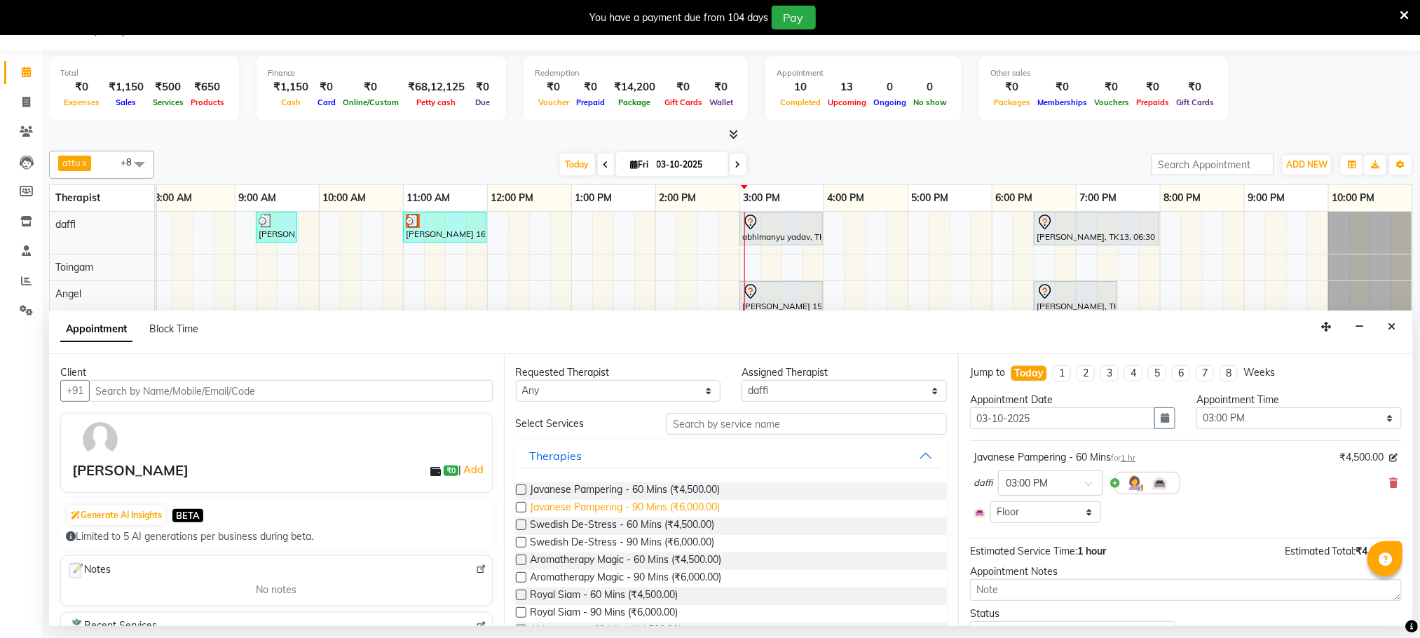
click at [650, 511] on span "Javanese Pampering - 90 Mins (₹6,000.00)" at bounding box center [626, 509] width 190 height 18
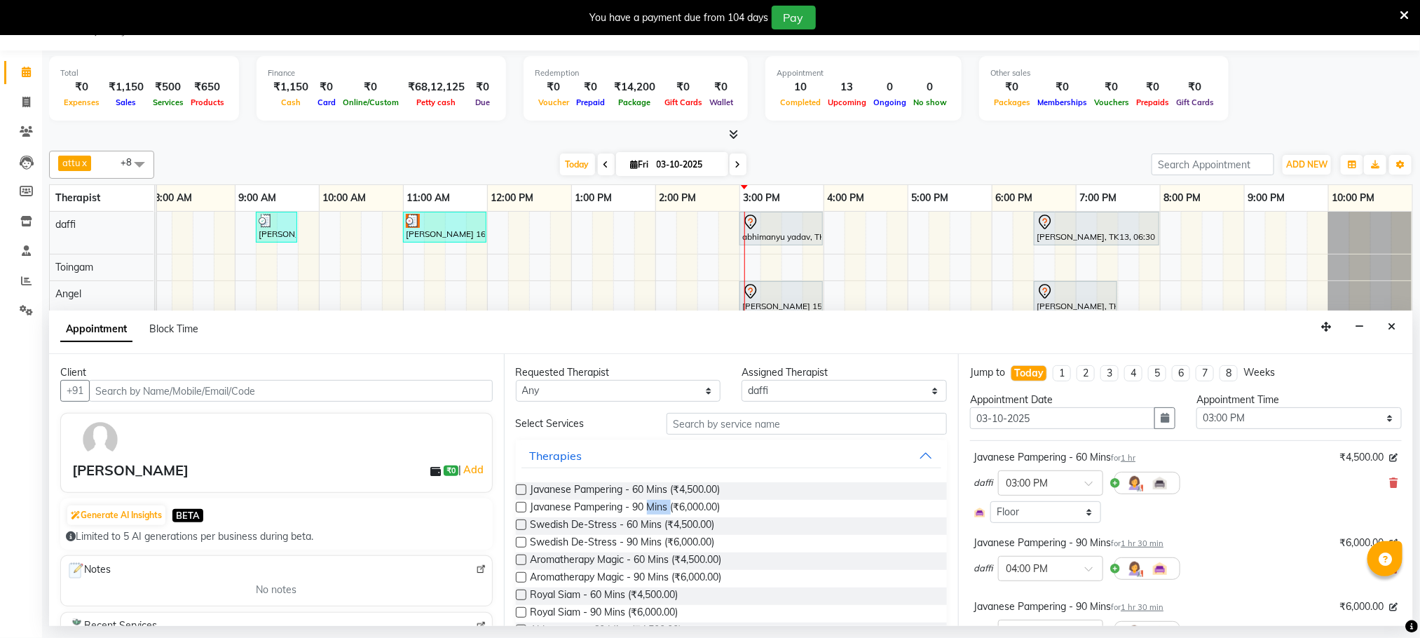
checkbox input "false"
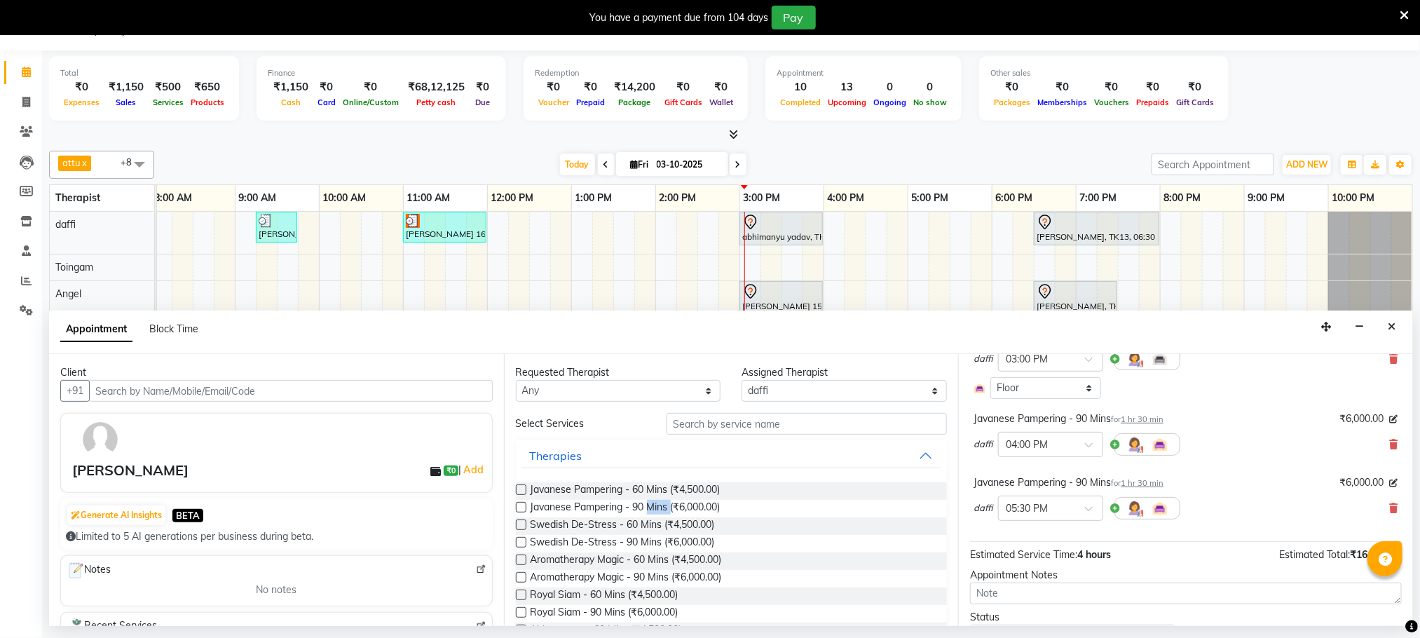
scroll to position [89, 0]
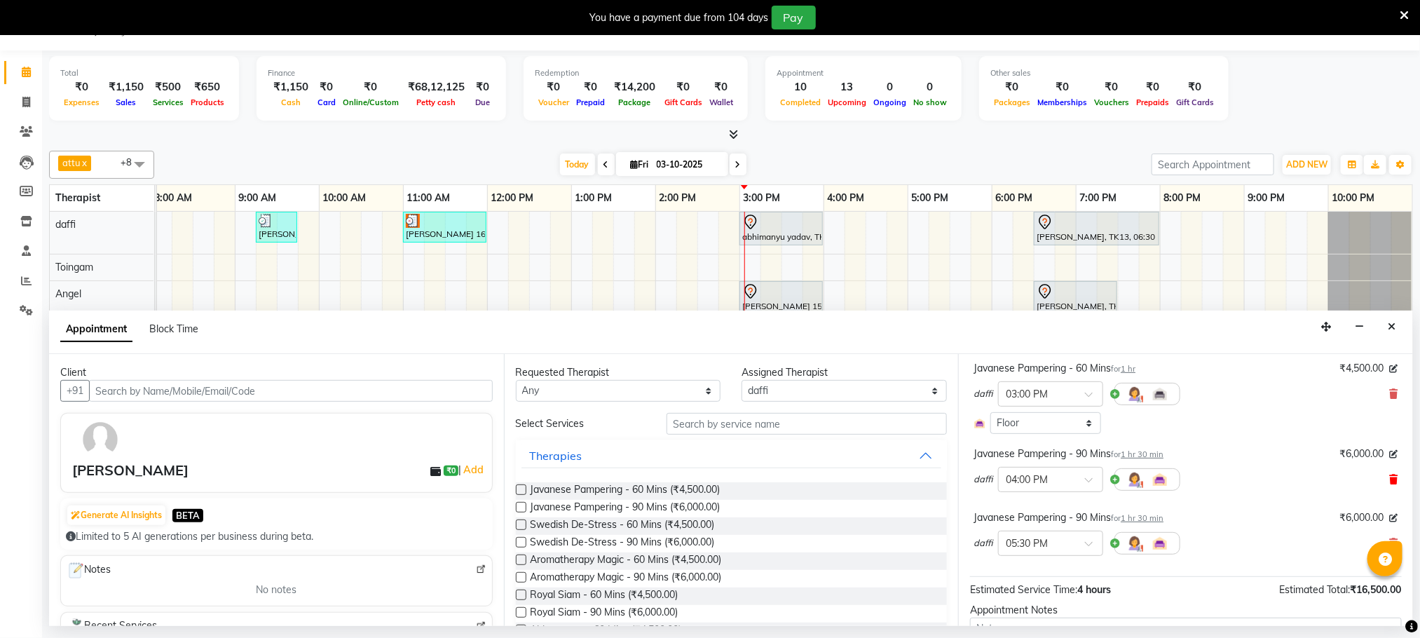
click at [1390, 482] on icon at bounding box center [1394, 480] width 8 height 10
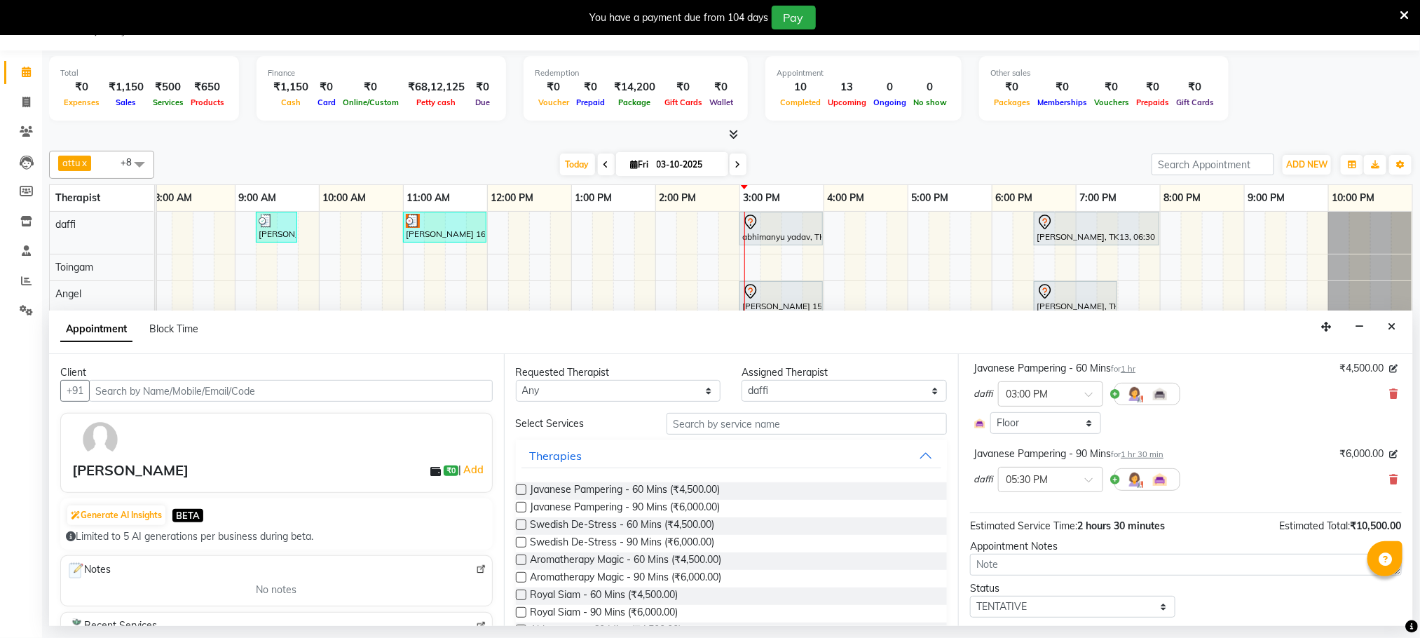
click at [1372, 395] on div "daffi × 03:00 PM" at bounding box center [1186, 394] width 425 height 36
click at [1390, 396] on icon at bounding box center [1394, 394] width 8 height 10
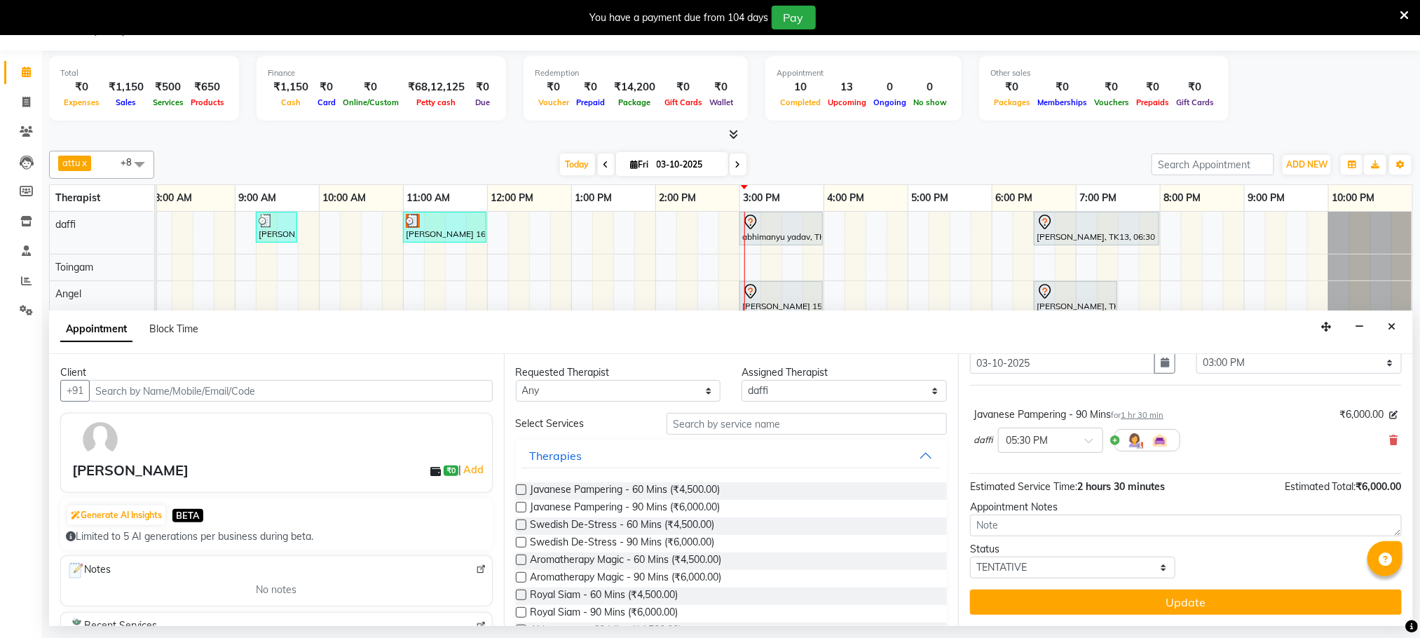
scroll to position [57, 0]
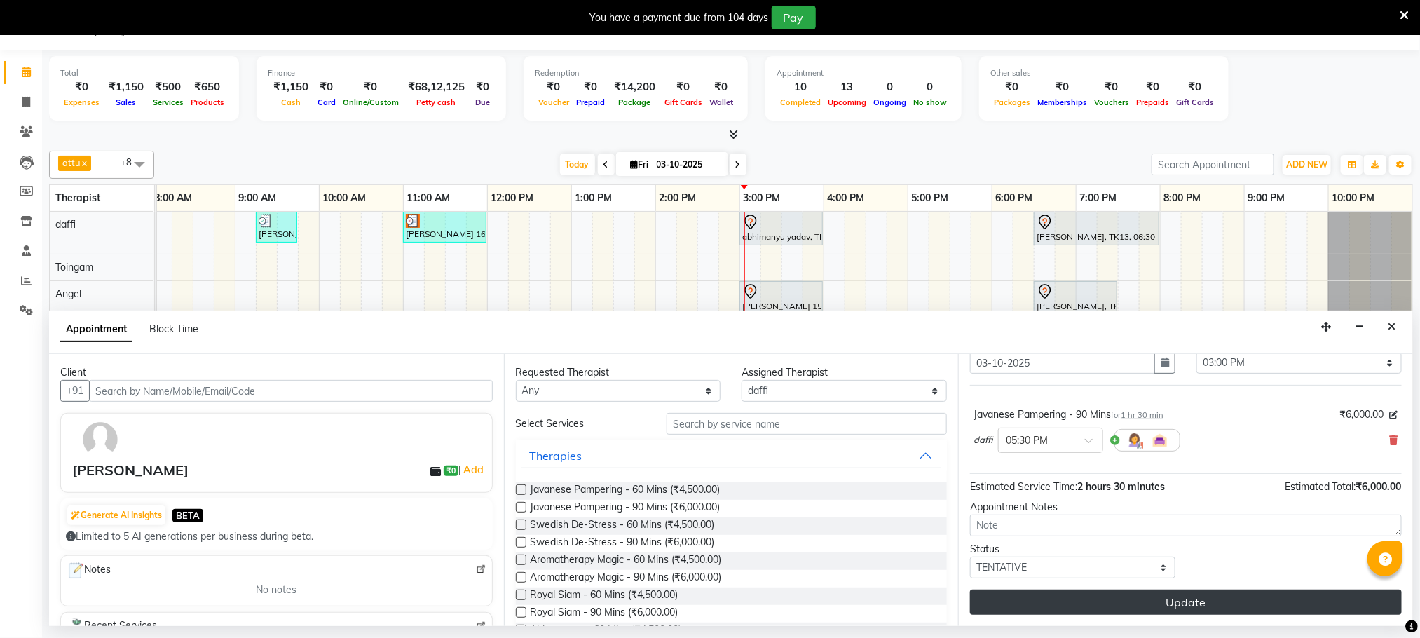
click at [1224, 600] on button "Update" at bounding box center [1186, 602] width 432 height 25
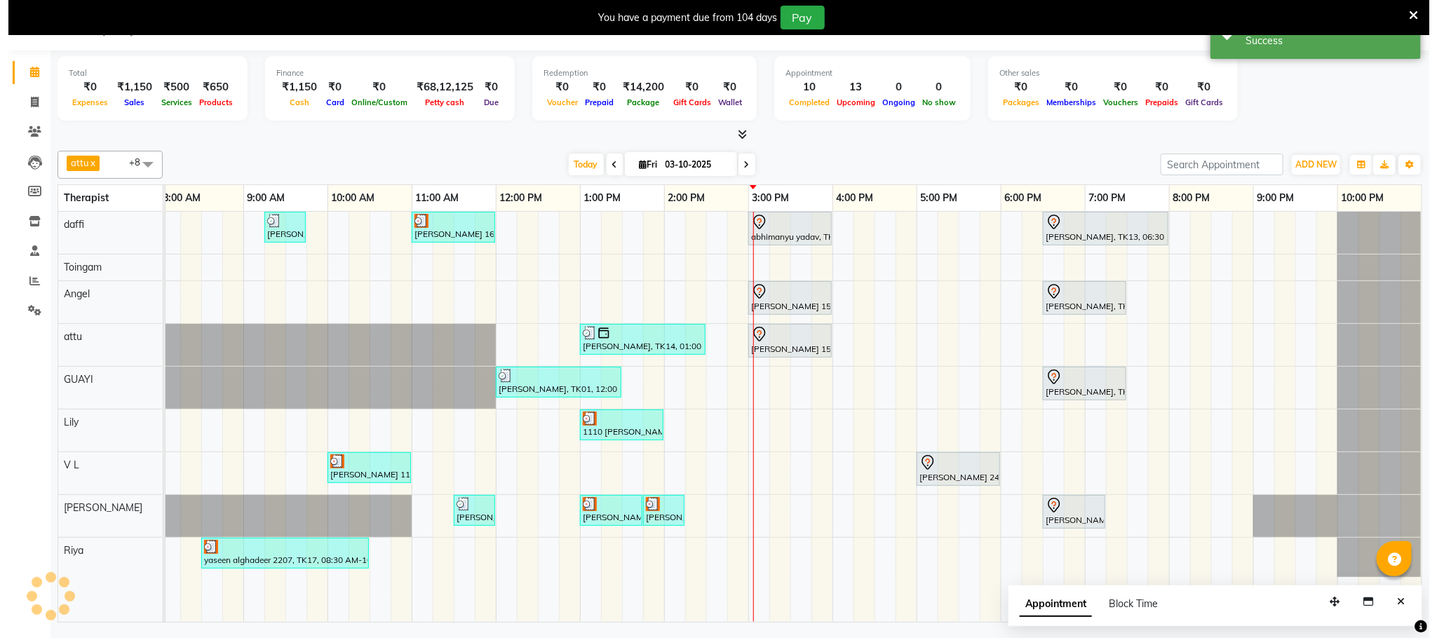
scroll to position [0, 0]
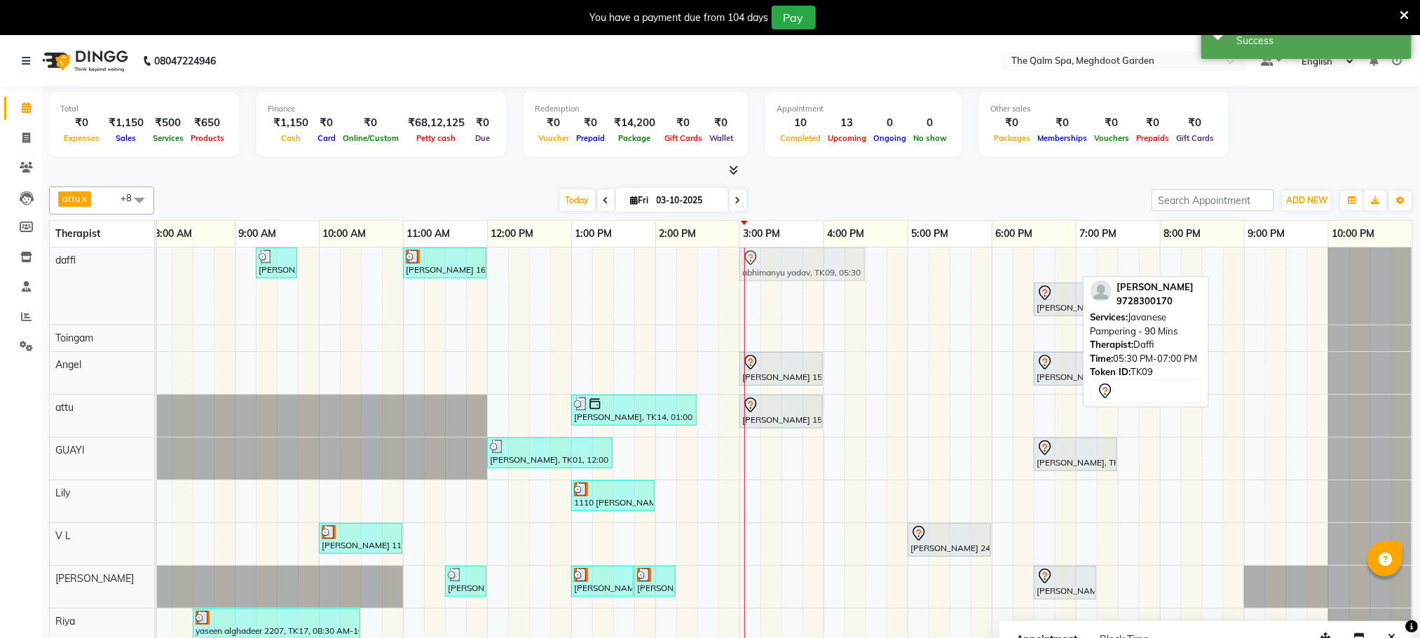
drag, startPoint x: 977, startPoint y: 257, endPoint x: 766, endPoint y: 269, distance: 210.7
click at [67, 269] on div "Stanford, TK04, 06:45 AM-07:45 AM, Swedish De-Stress - 60 Mins jay dev, TK10, 0…" at bounding box center [67, 285] width 0 height 77
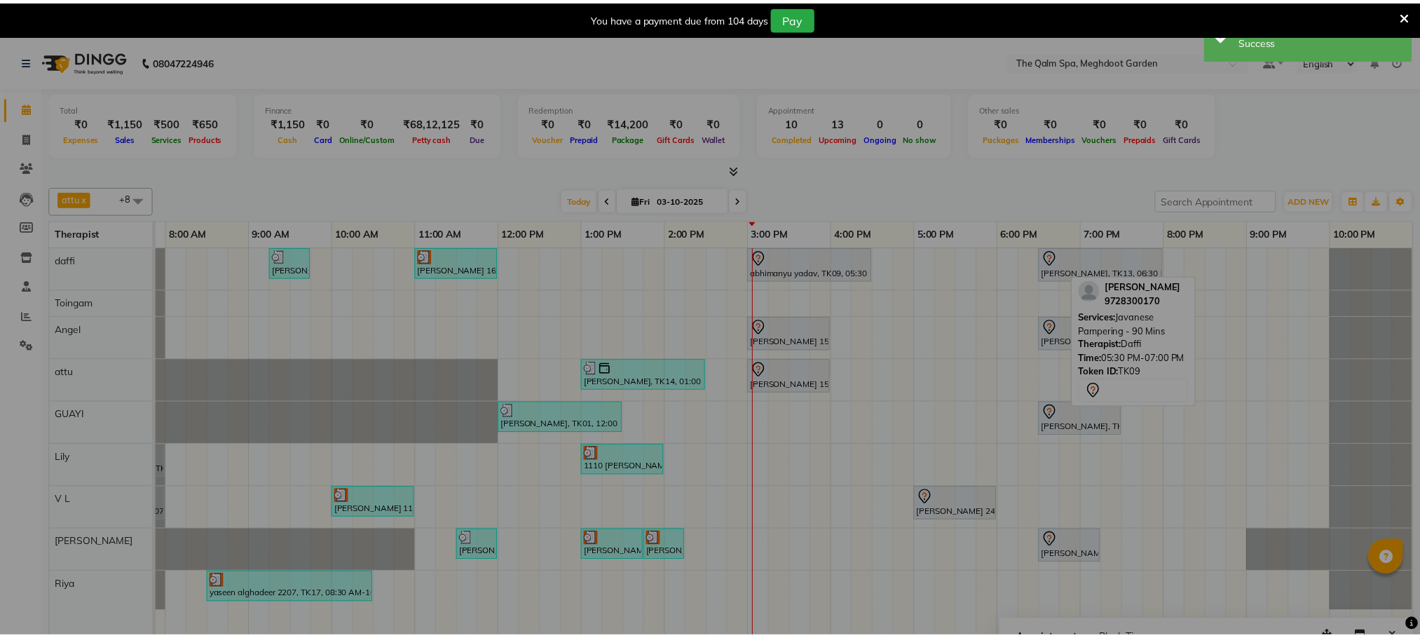
scroll to position [0, 74]
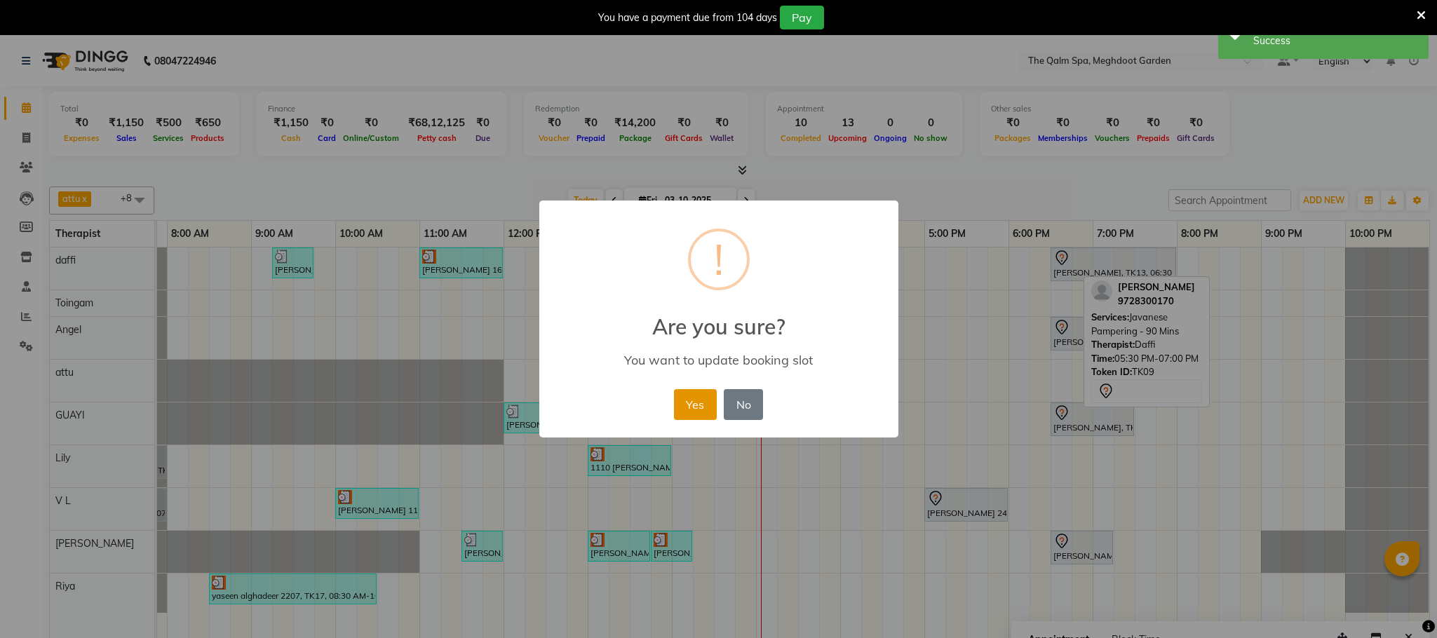
click at [684, 398] on button "Yes" at bounding box center [695, 404] width 43 height 31
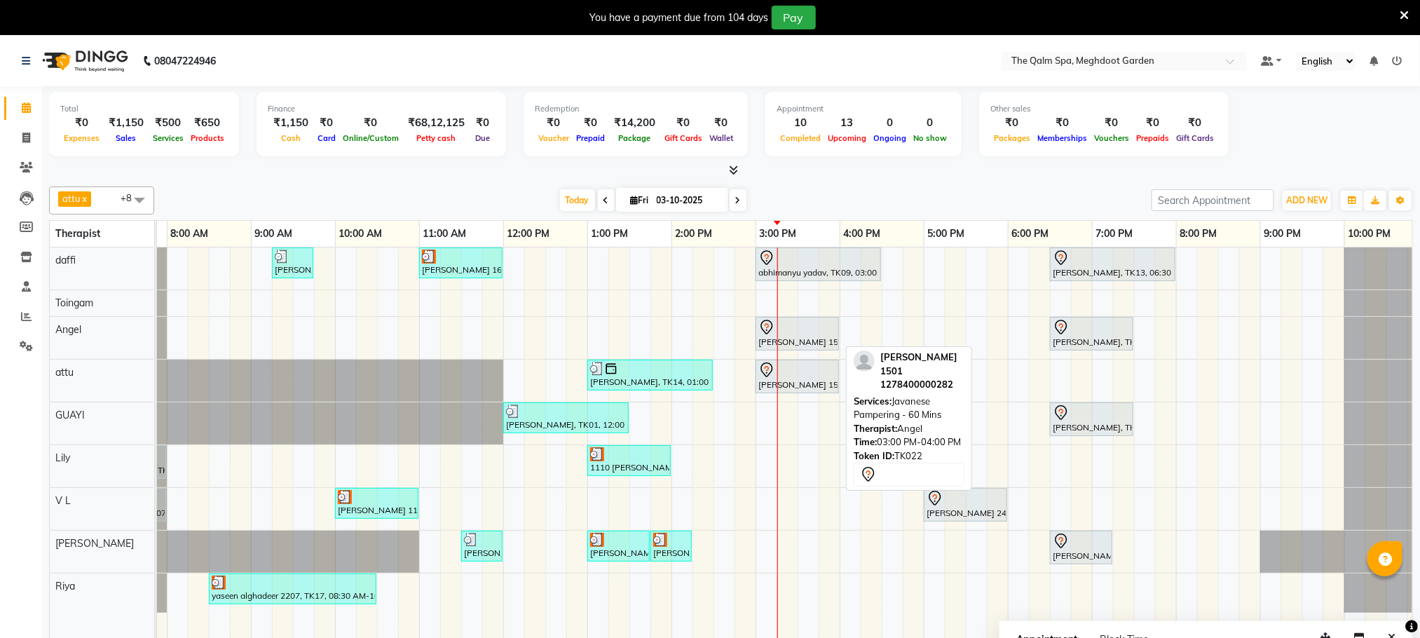
click at [789, 333] on div at bounding box center [798, 327] width 78 height 17
click at [793, 330] on div at bounding box center [798, 327] width 78 height 17
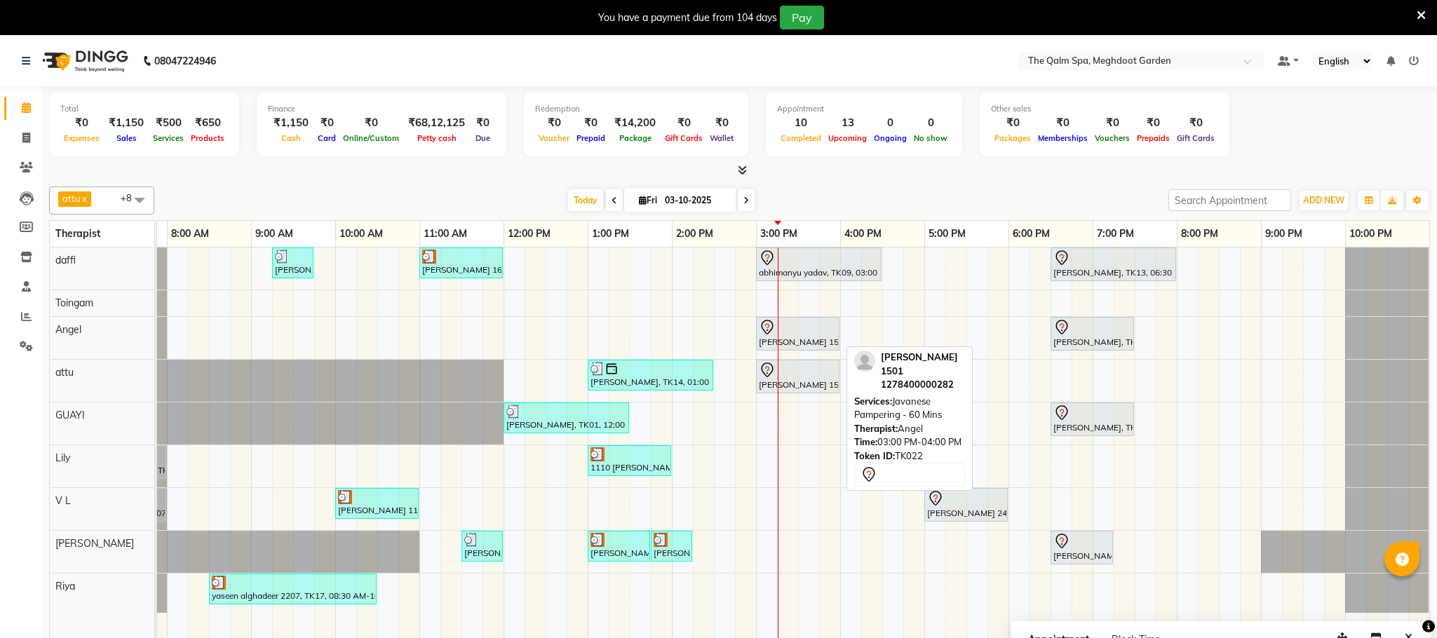
select select "7"
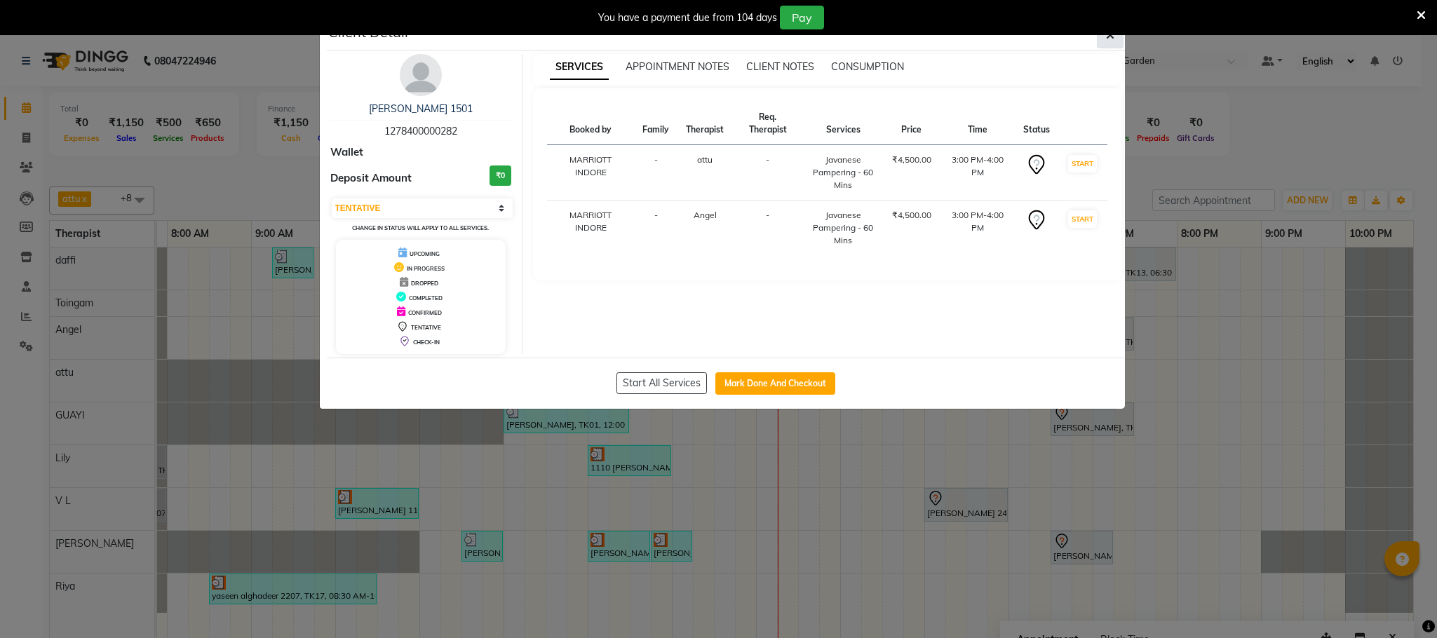
click at [1111, 41] on span "button" at bounding box center [1110, 35] width 8 height 14
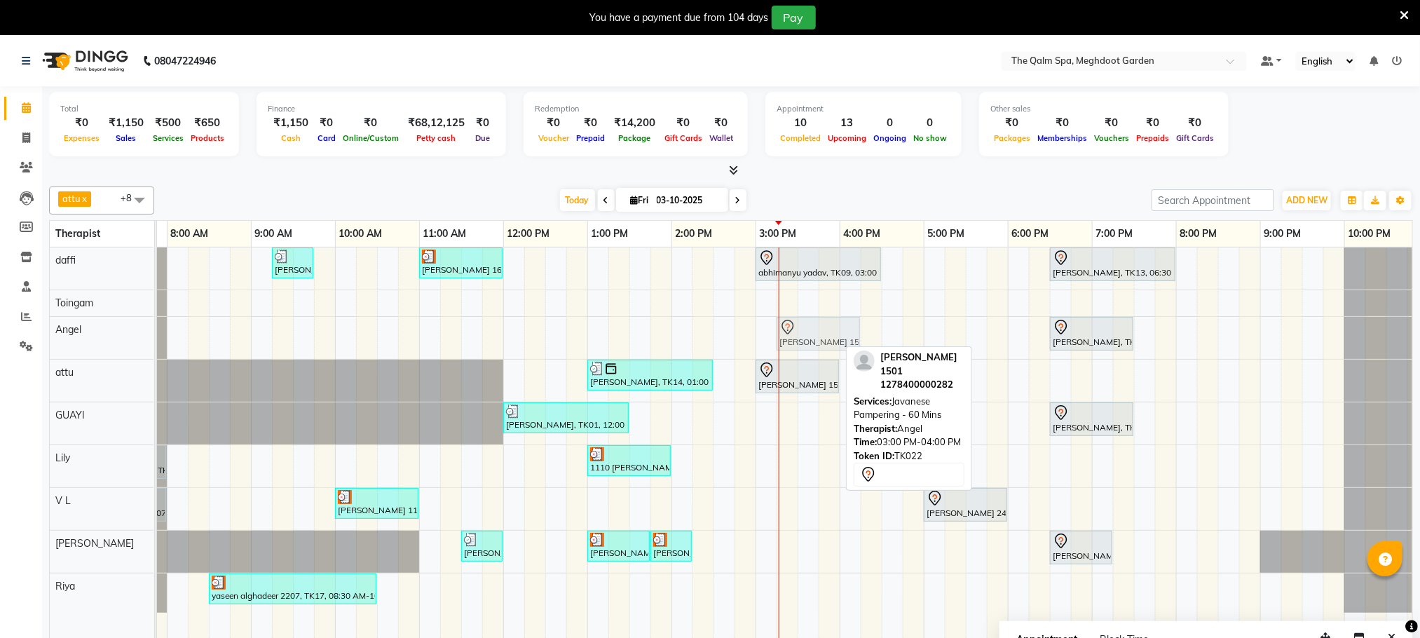
click at [83, 335] on div "Chirag Bafna, TK07, 06:15 AM-07:15 AM, Swedish De-Stress - 60 Mins Dev bansal 1…" at bounding box center [83, 338] width 0 height 42
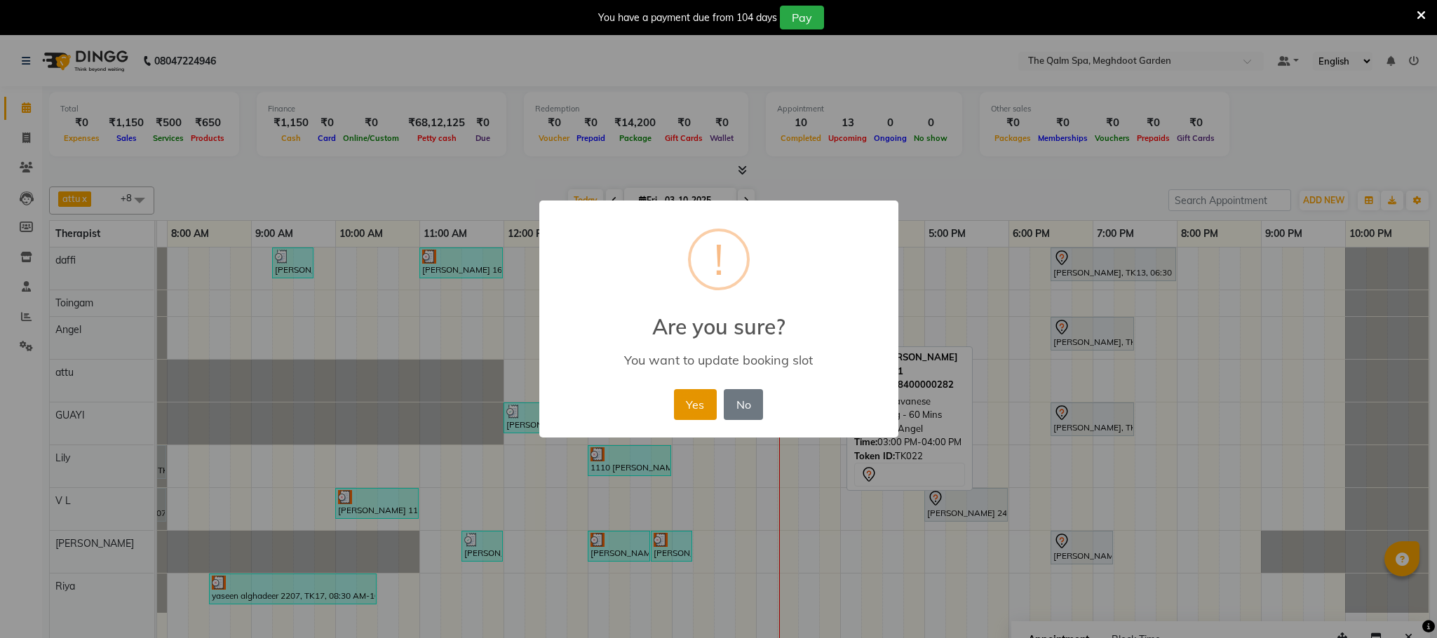
click at [674, 402] on button "Yes" at bounding box center [695, 404] width 43 height 31
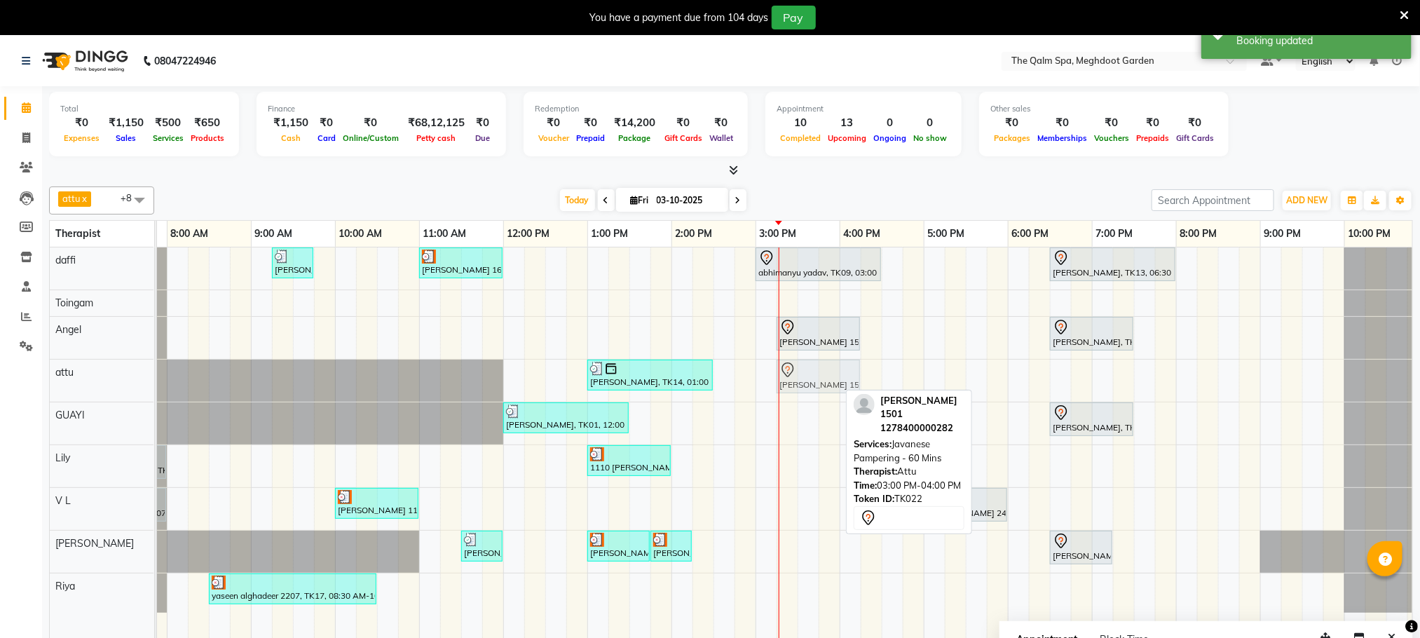
drag, startPoint x: 797, startPoint y: 379, endPoint x: 820, endPoint y: 379, distance: 23.1
click at [83, 379] on div "yaseen alghadeer 2207, TK11, 06:00 AM-07:30 AM, Javanese Pampering - 90 Mins Si…" at bounding box center [83, 381] width 0 height 42
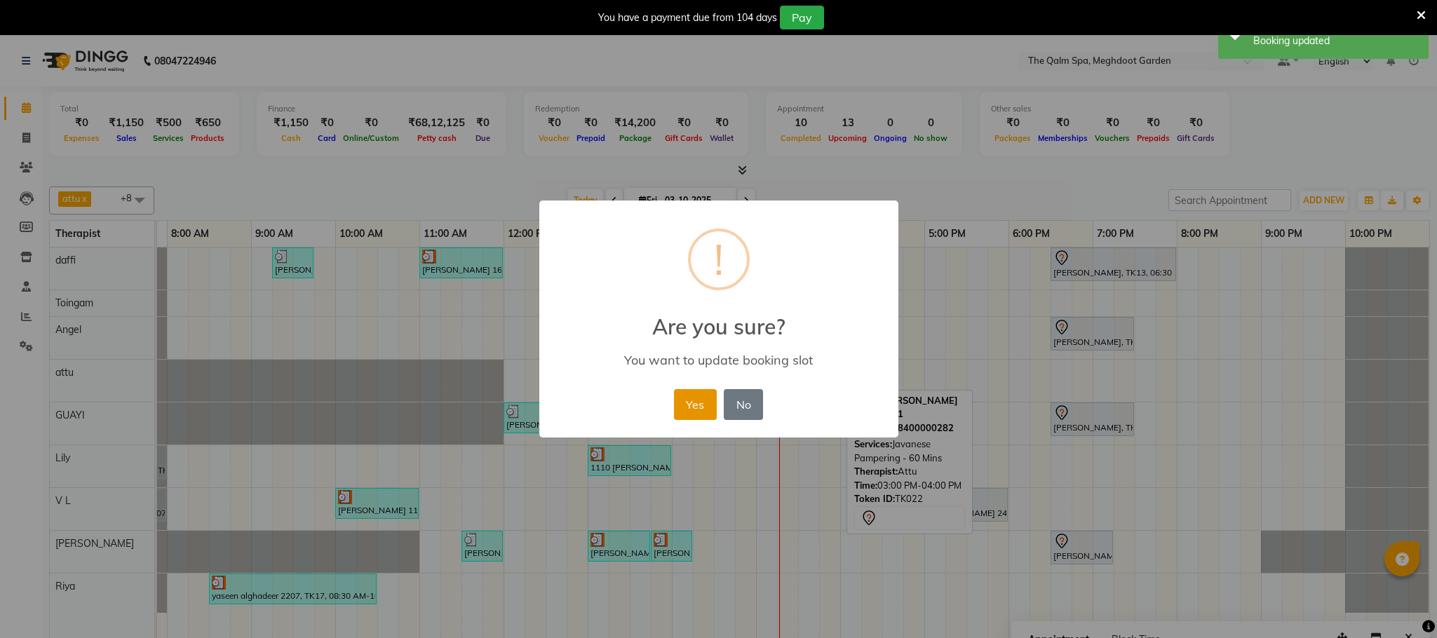
click at [694, 402] on button "Yes" at bounding box center [695, 404] width 43 height 31
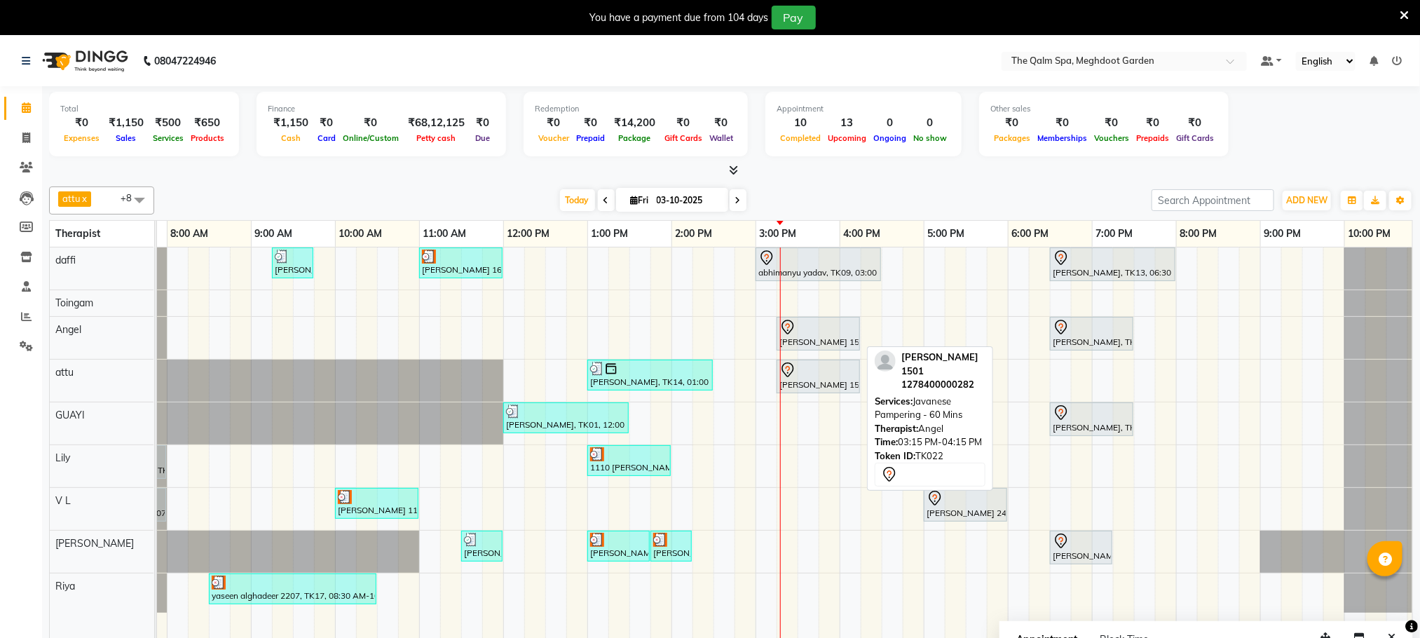
click at [831, 336] on div at bounding box center [819, 327] width 78 height 17
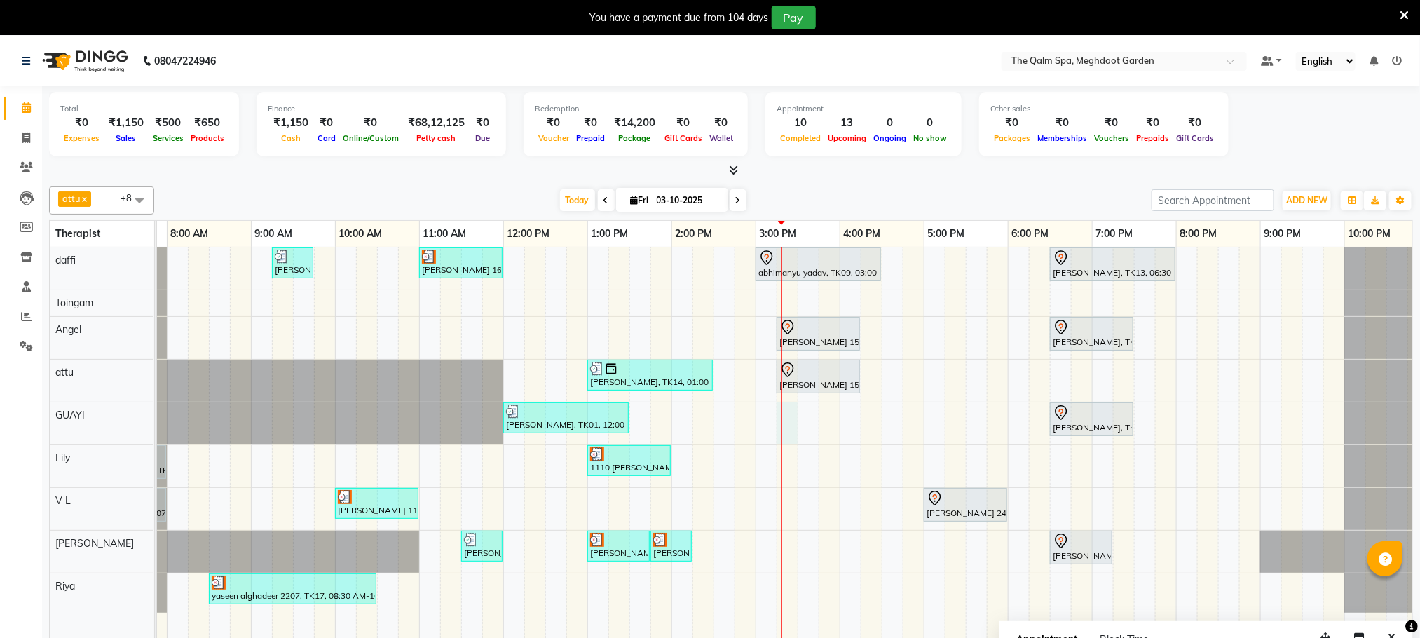
click at [791, 417] on div "Stanford, TK04, 06:45 AM-07:45 AM, Swedish De-Stress - 60 Mins jay dev, TK10, 0…" at bounding box center [756, 452] width 1346 height 410
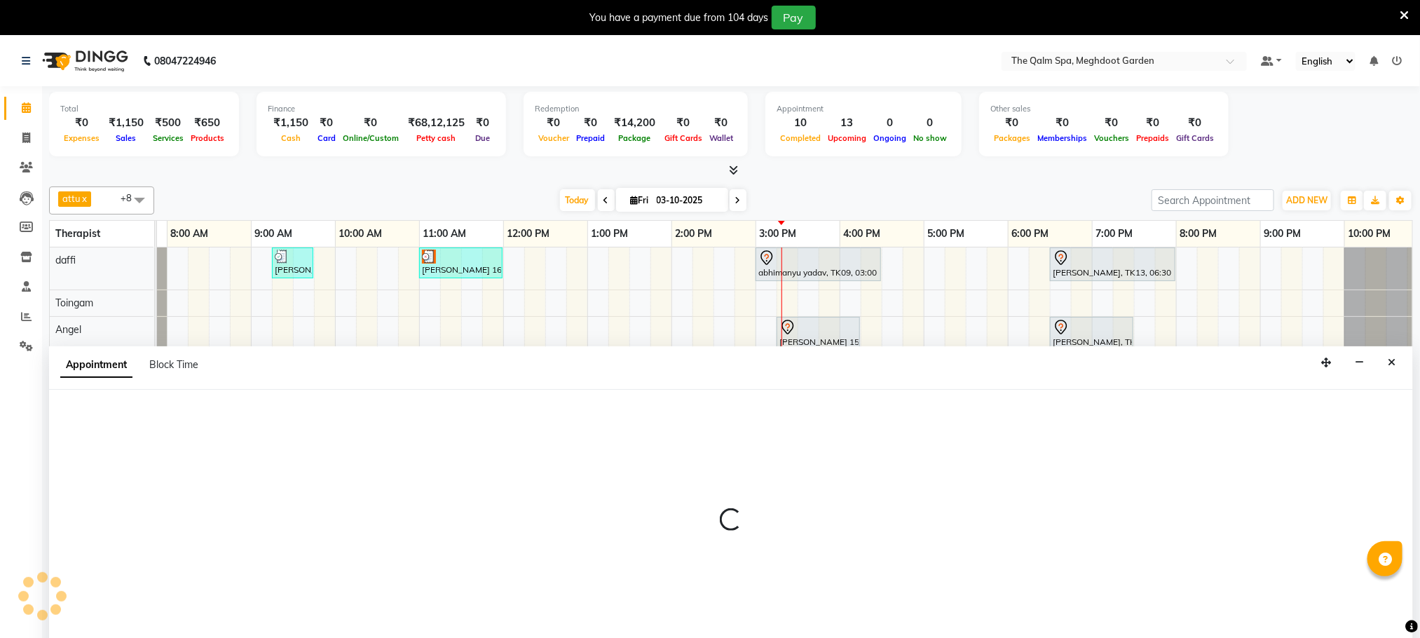
scroll to position [36, 0]
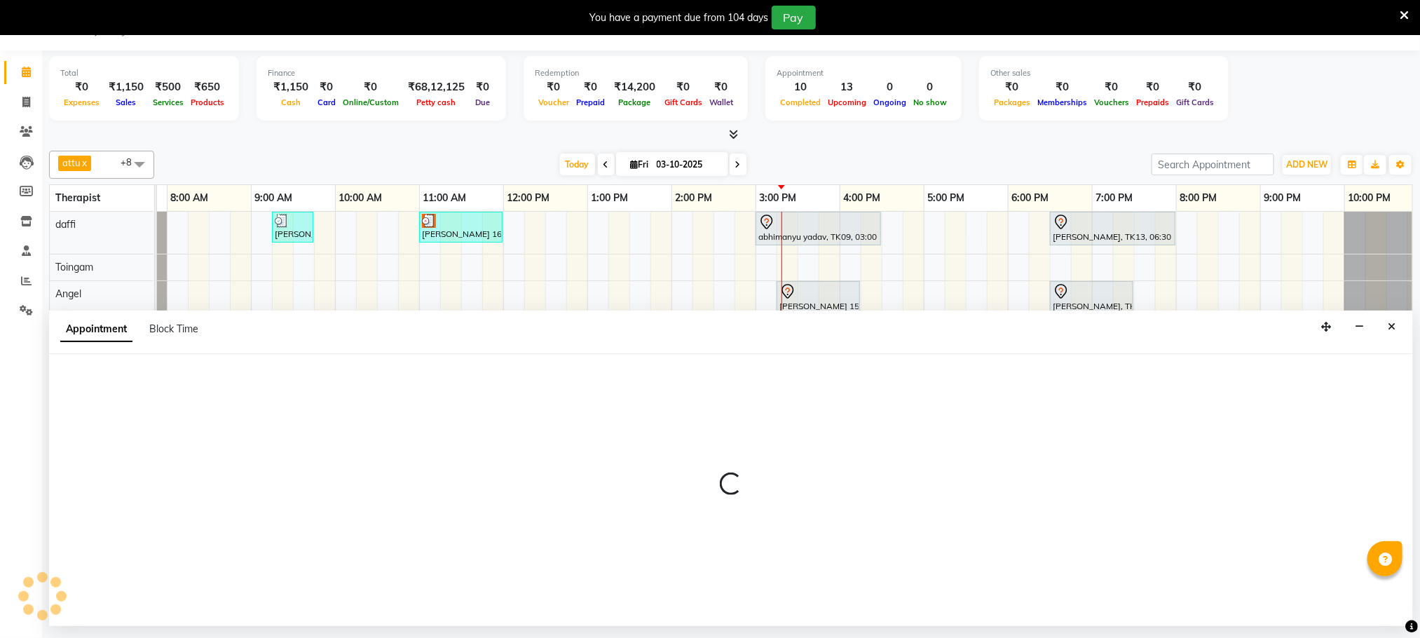
select select "48471"
select select "tentative"
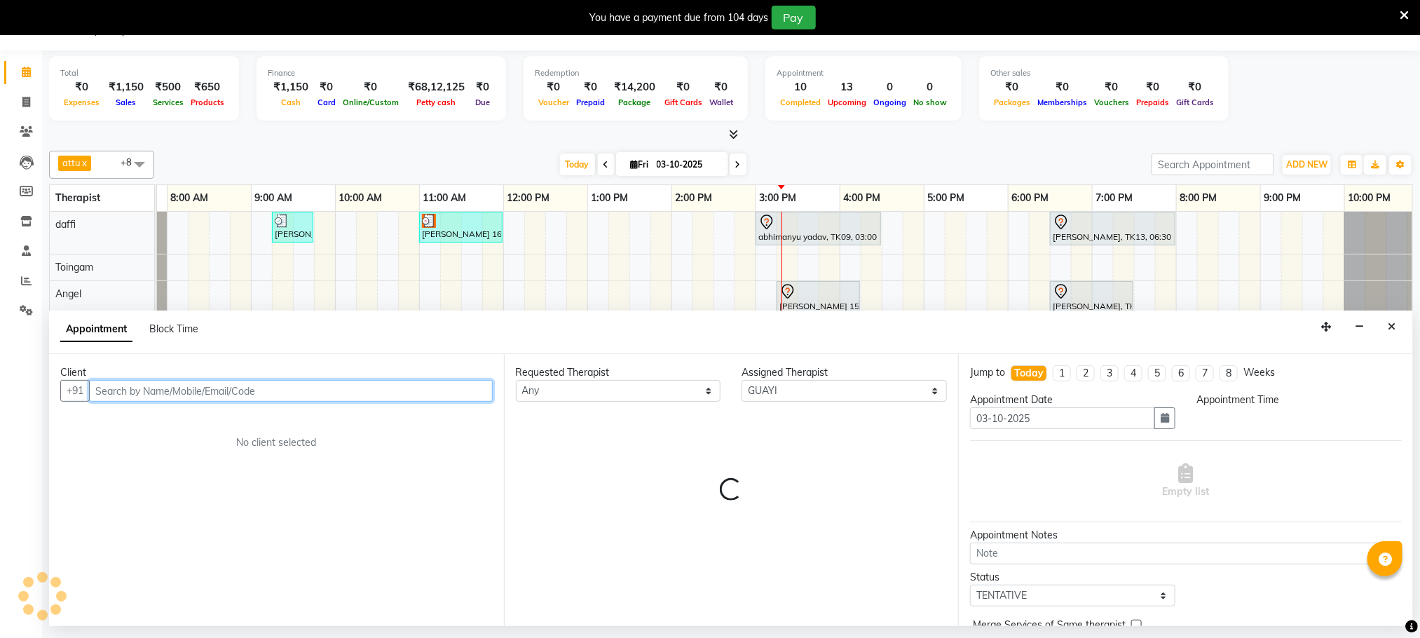
select select "915"
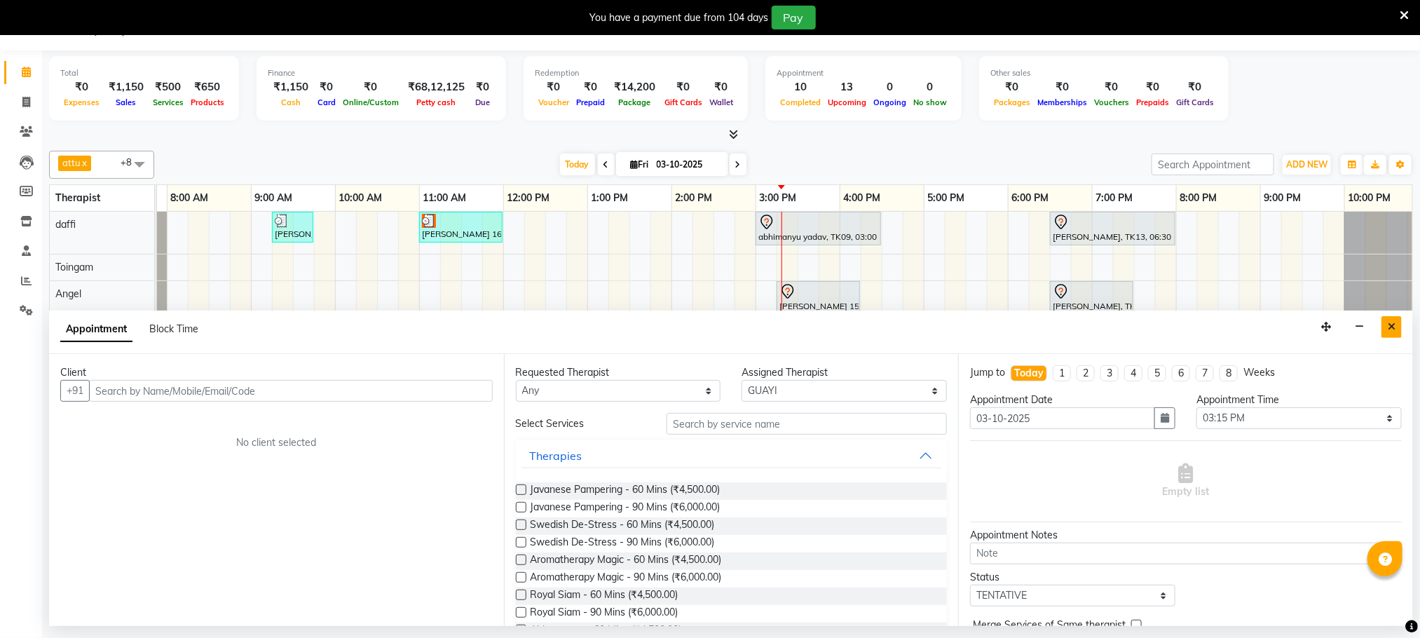
click at [1387, 326] on button "Close" at bounding box center [1392, 327] width 20 height 22
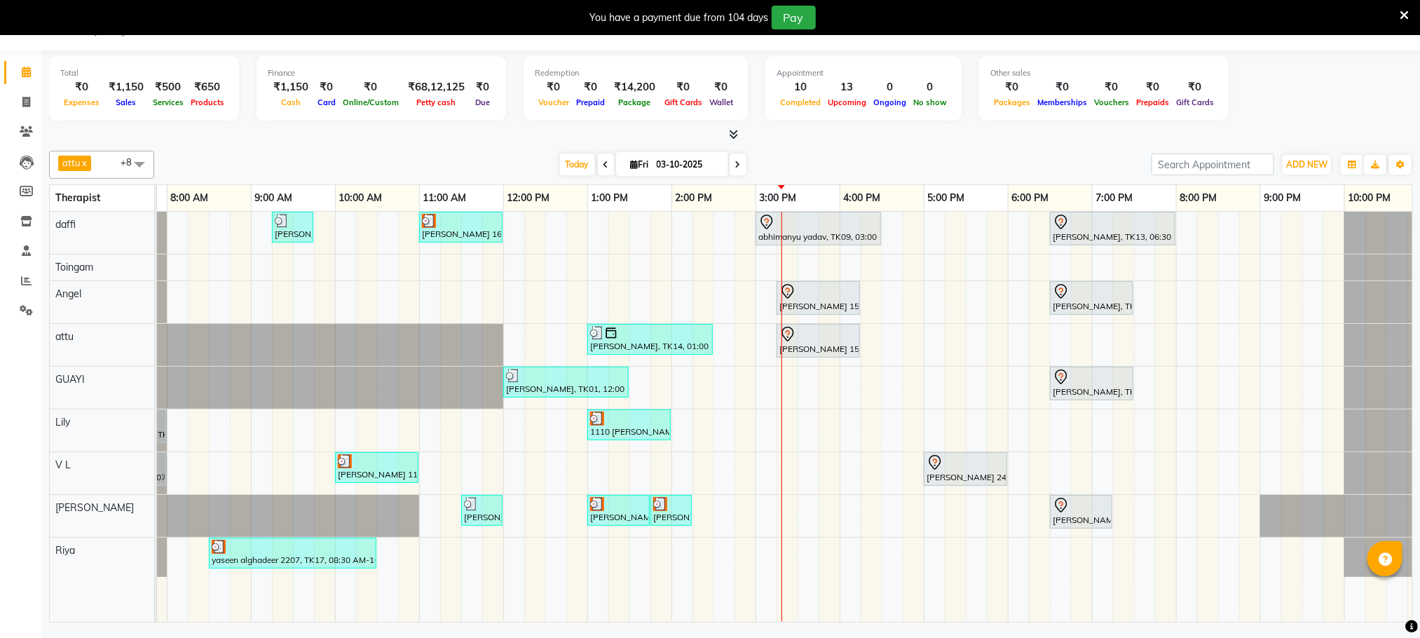
click at [808, 373] on div "Stanford, TK04, 06:45 AM-07:45 AM, Swedish De-Stress - 60 Mins jay dev, TK10, 0…" at bounding box center [756, 417] width 1346 height 410
select select "48471"
select select "tentative"
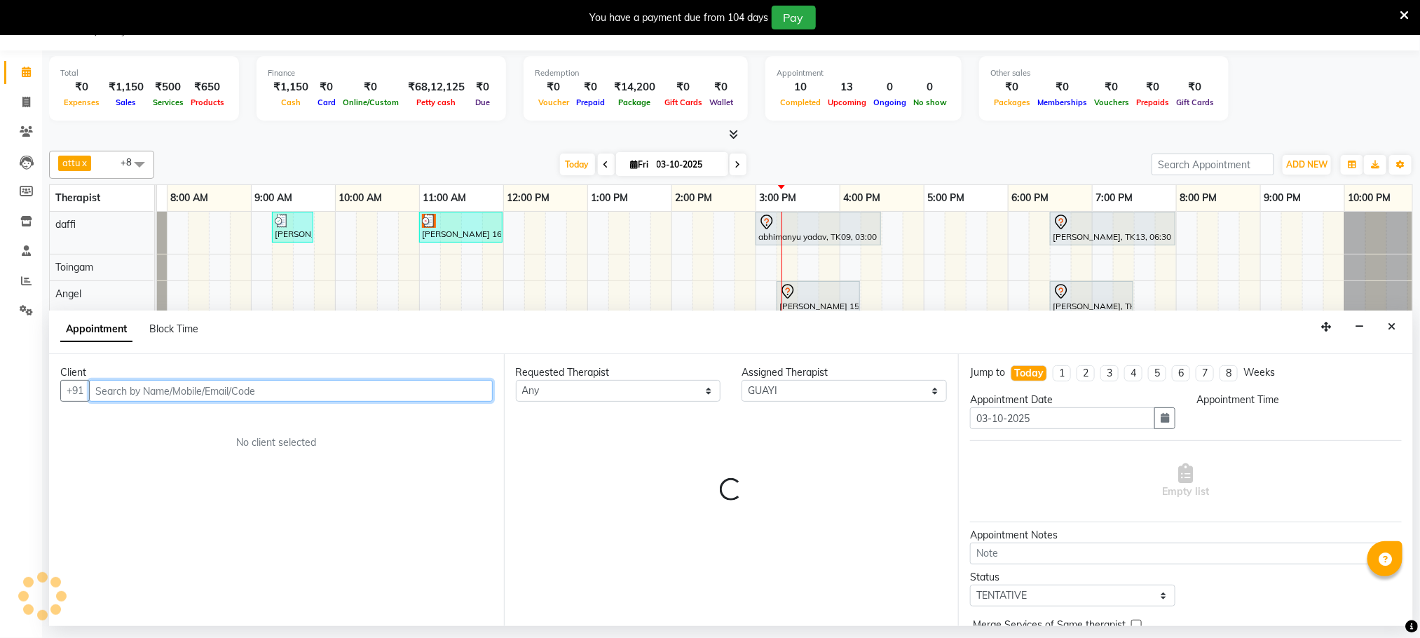
select select "930"
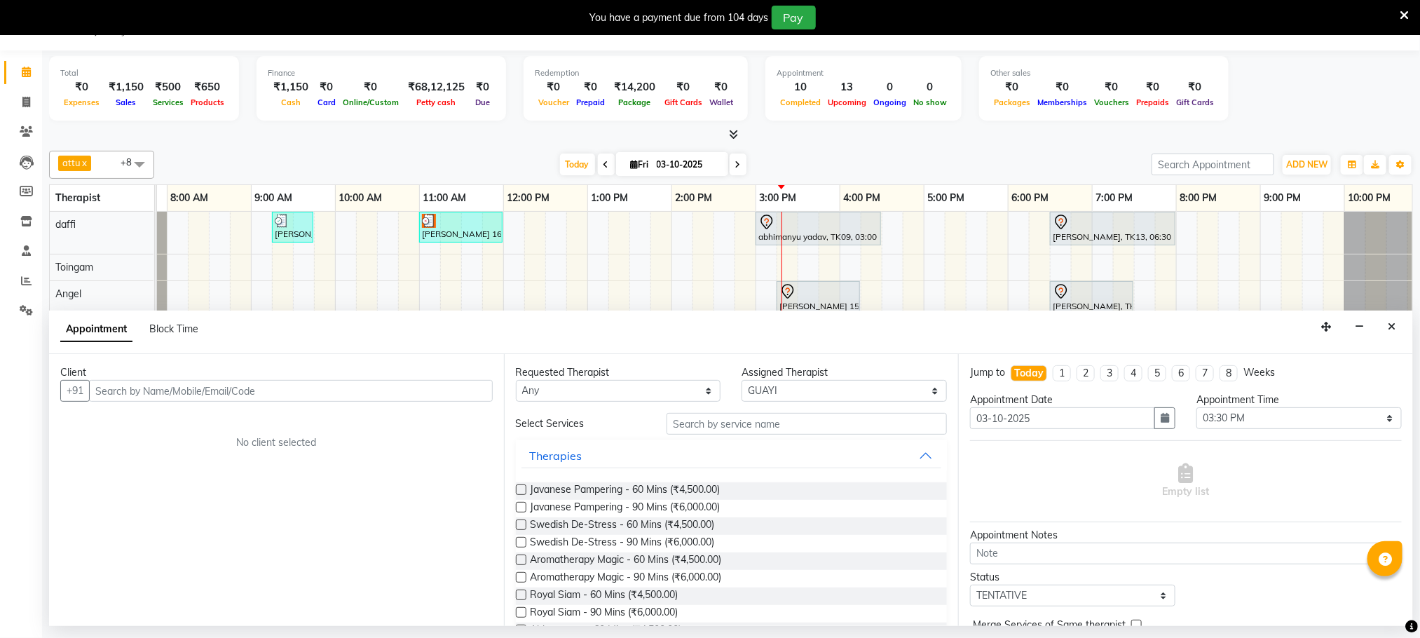
click at [1408, 324] on div "Appointment Block Time" at bounding box center [731, 332] width 1364 height 43
click at [1395, 327] on icon "Close" at bounding box center [1392, 327] width 8 height 10
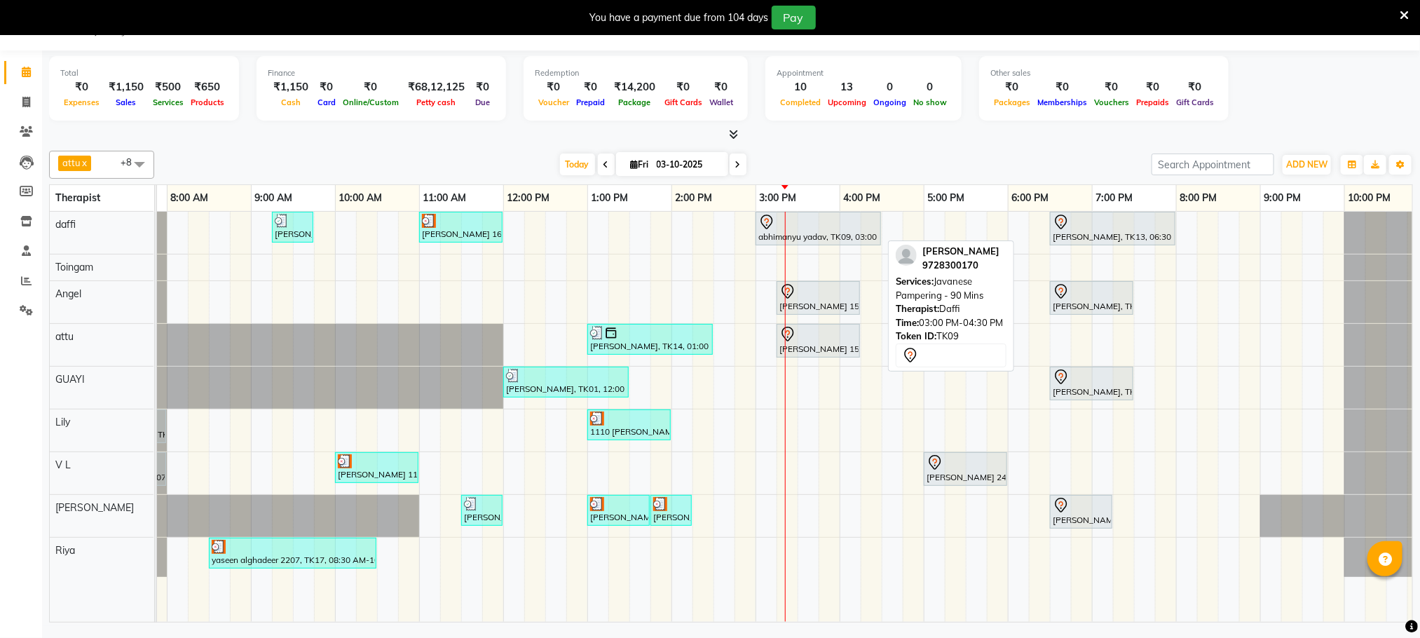
click at [823, 219] on div at bounding box center [819, 222] width 120 height 17
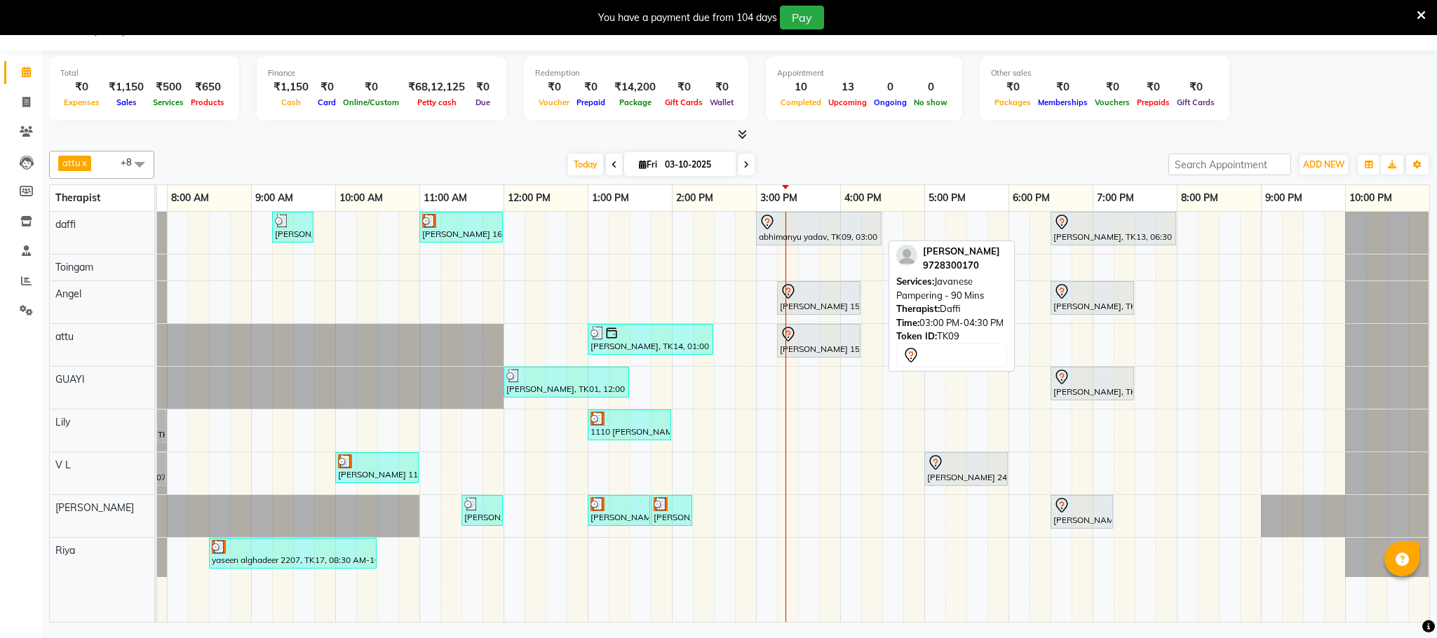
select select "7"
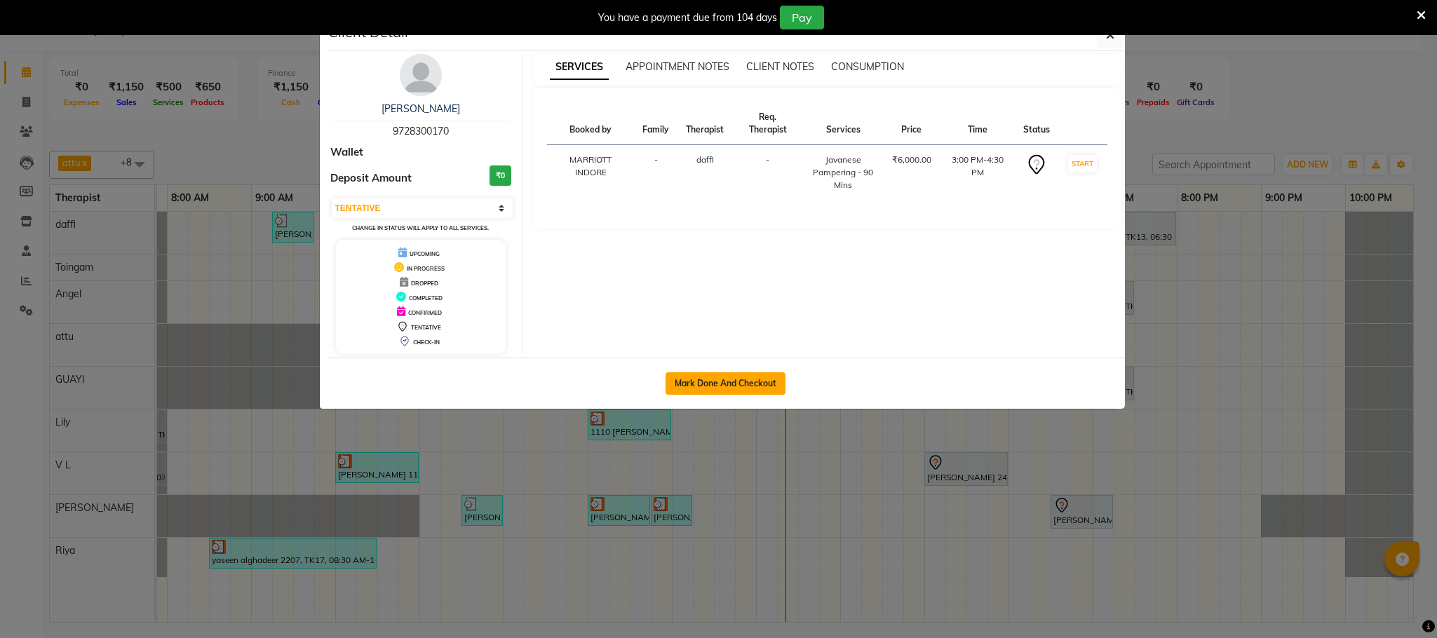
click at [737, 385] on button "Mark Done And Checkout" at bounding box center [725, 383] width 120 height 22
select select "service"
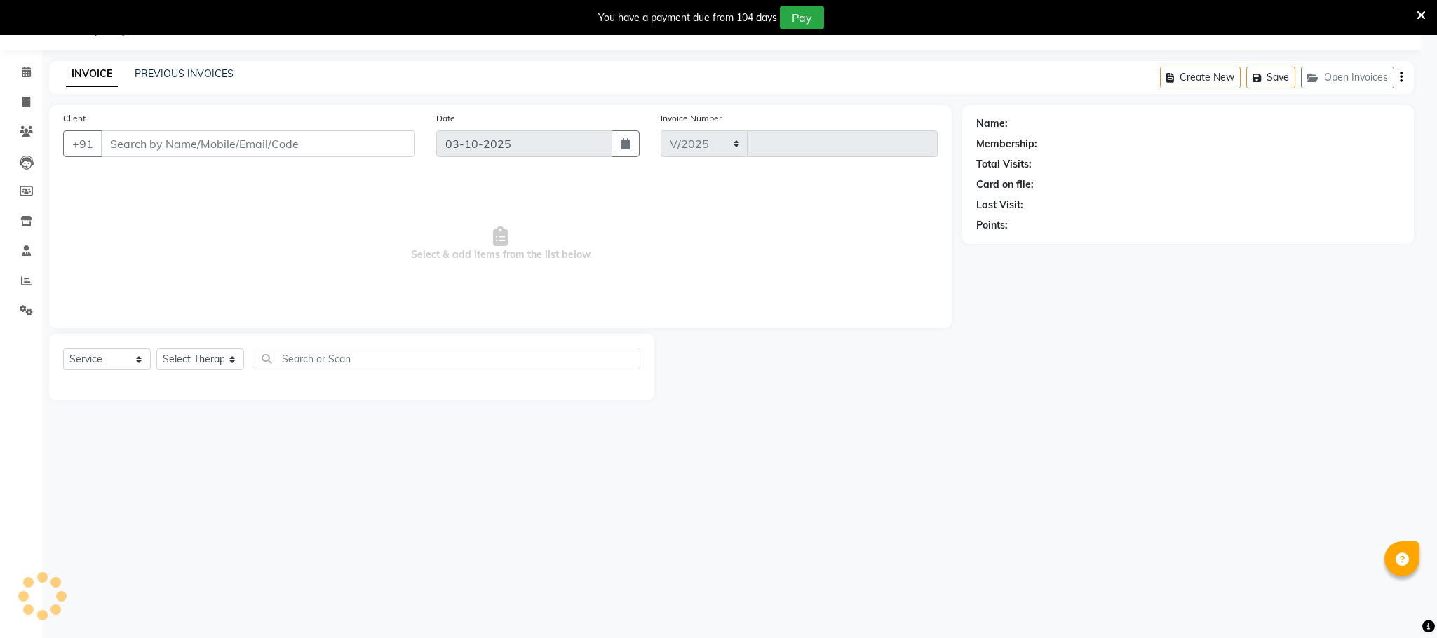
select select "6401"
type input "2225"
type input "9728300170"
select select "72290"
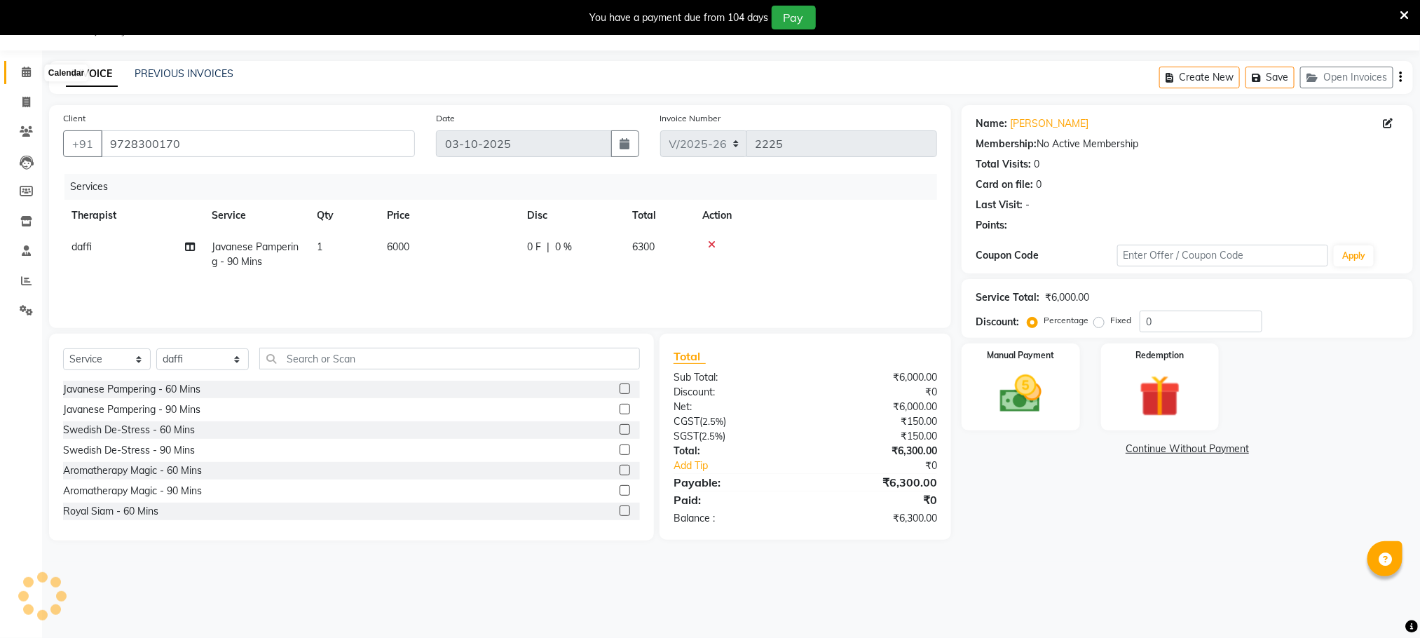
click at [36, 68] on span at bounding box center [26, 73] width 25 height 16
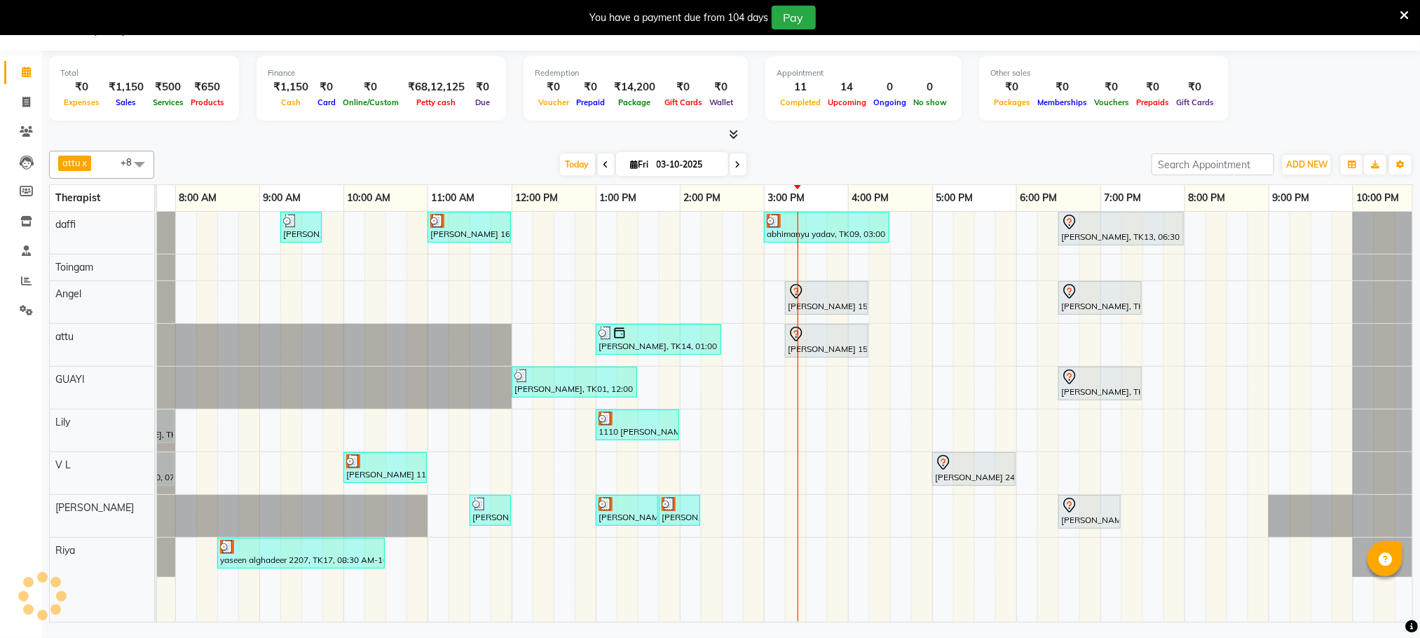
scroll to position [0, 90]
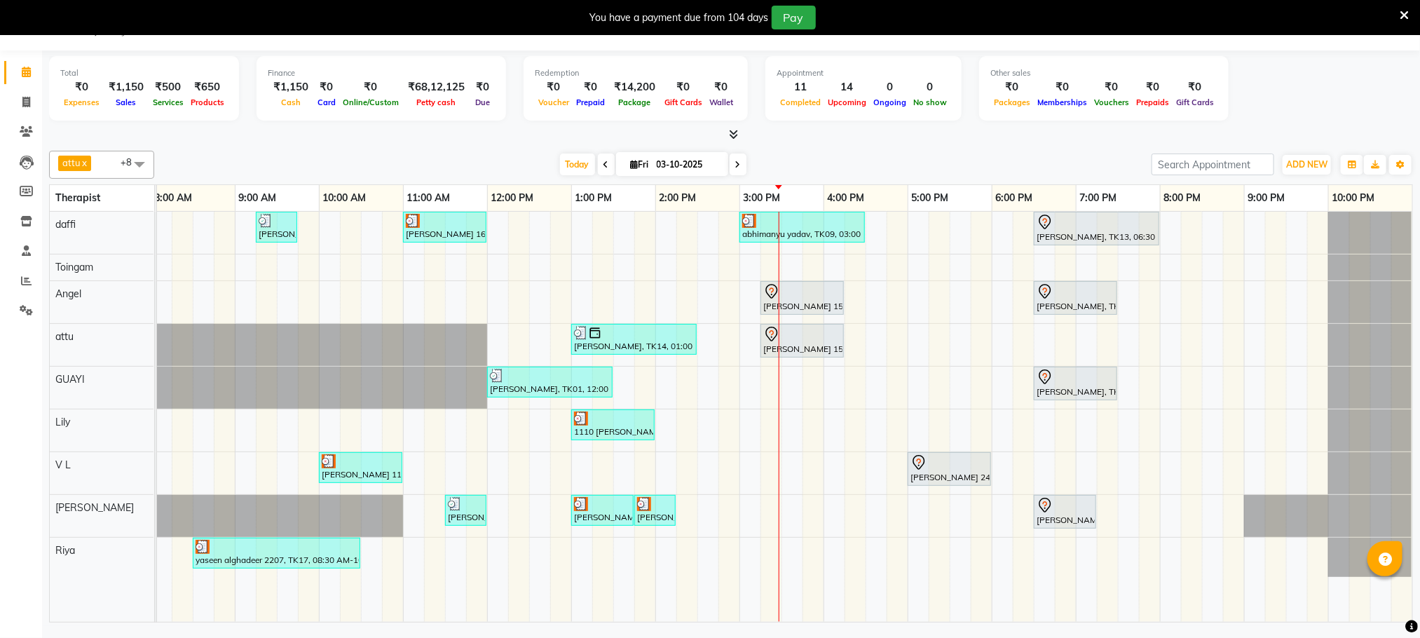
click at [734, 175] on div "Today Fri 03-10-2025" at bounding box center [653, 164] width 189 height 21
click at [735, 169] on icon at bounding box center [738, 165] width 6 height 8
type input "04-10-2025"
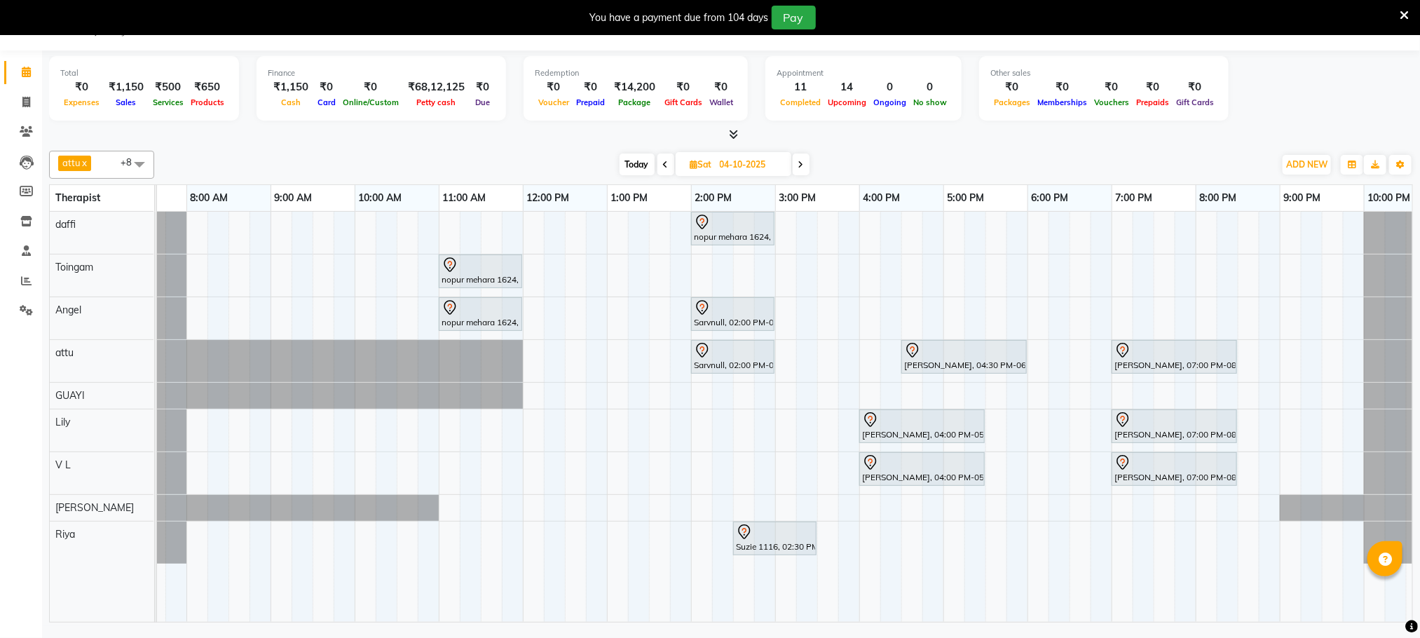
scroll to position [0, 30]
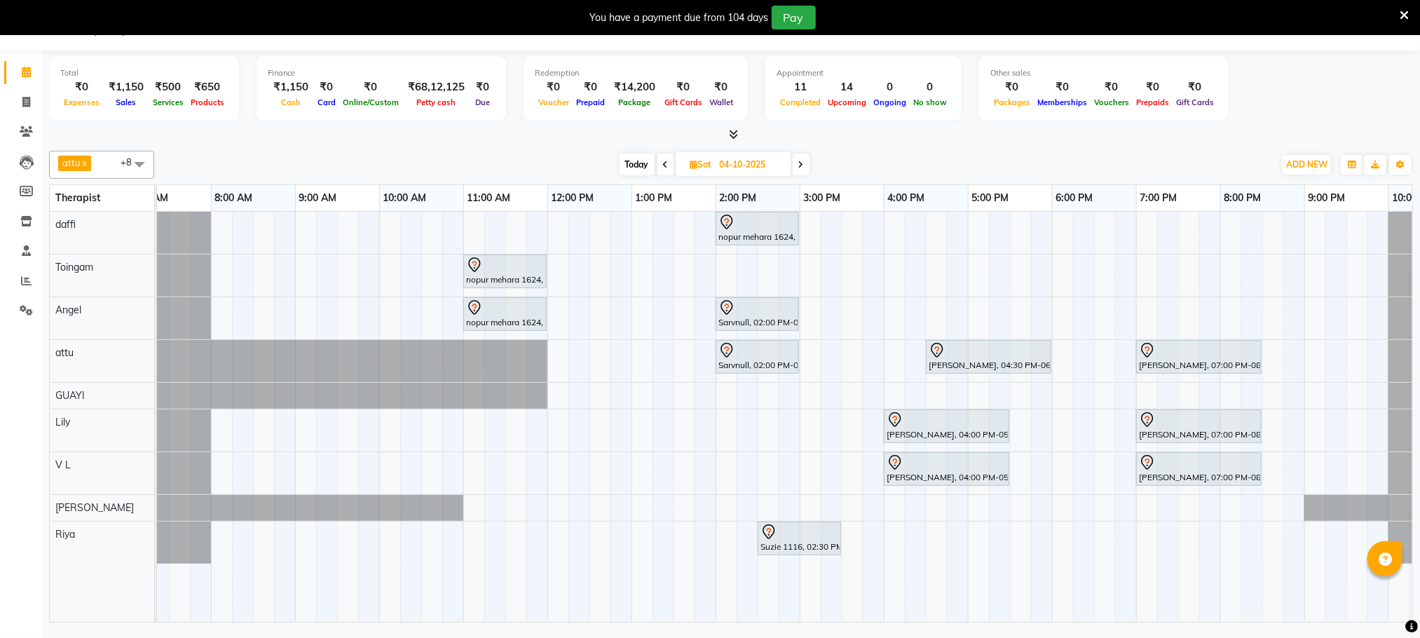
click at [637, 622] on div "nopur mehara 1624, 02:00 PM-03:00 PM, Javanese Pampering - 60 Mins nopur mehara…" at bounding box center [785, 417] width 1256 height 410
click at [1136, 271] on div "nopur mehara 1624, 02:00 PM-03:00 PM, Javanese Pampering - 60 Mins nopur mehara…" at bounding box center [800, 417] width 1346 height 410
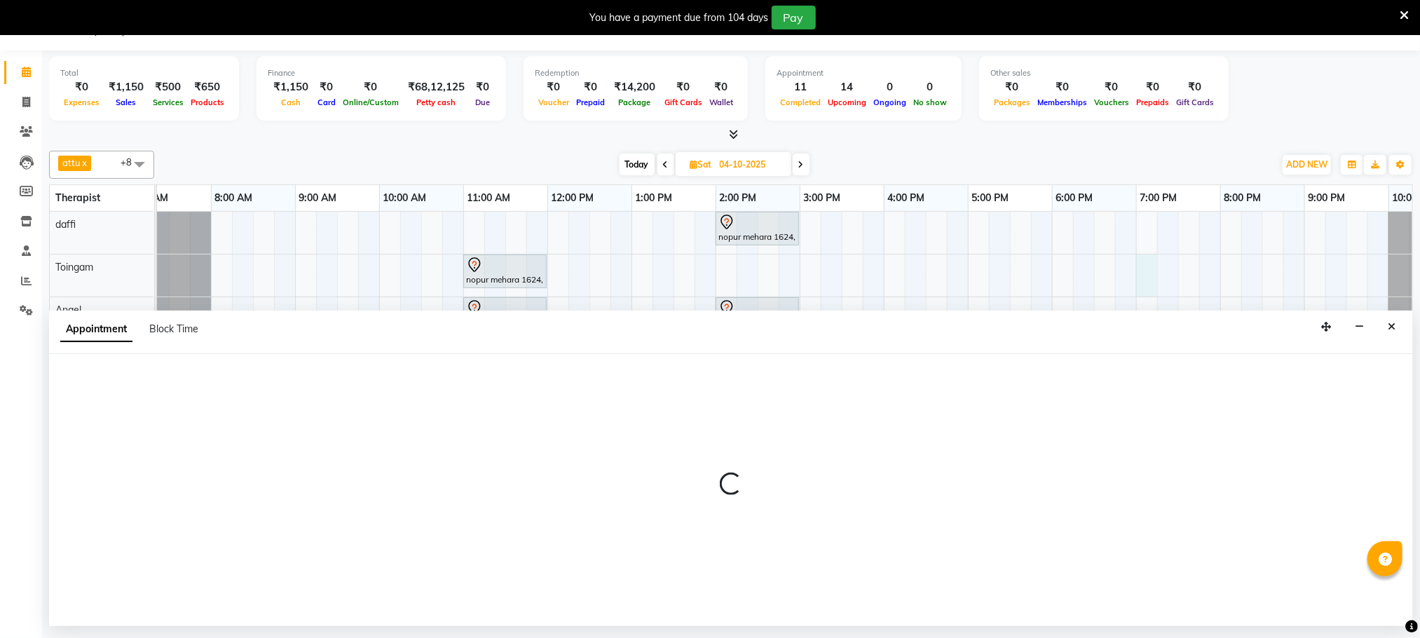
select select "79343"
select select "1140"
select select "tentative"
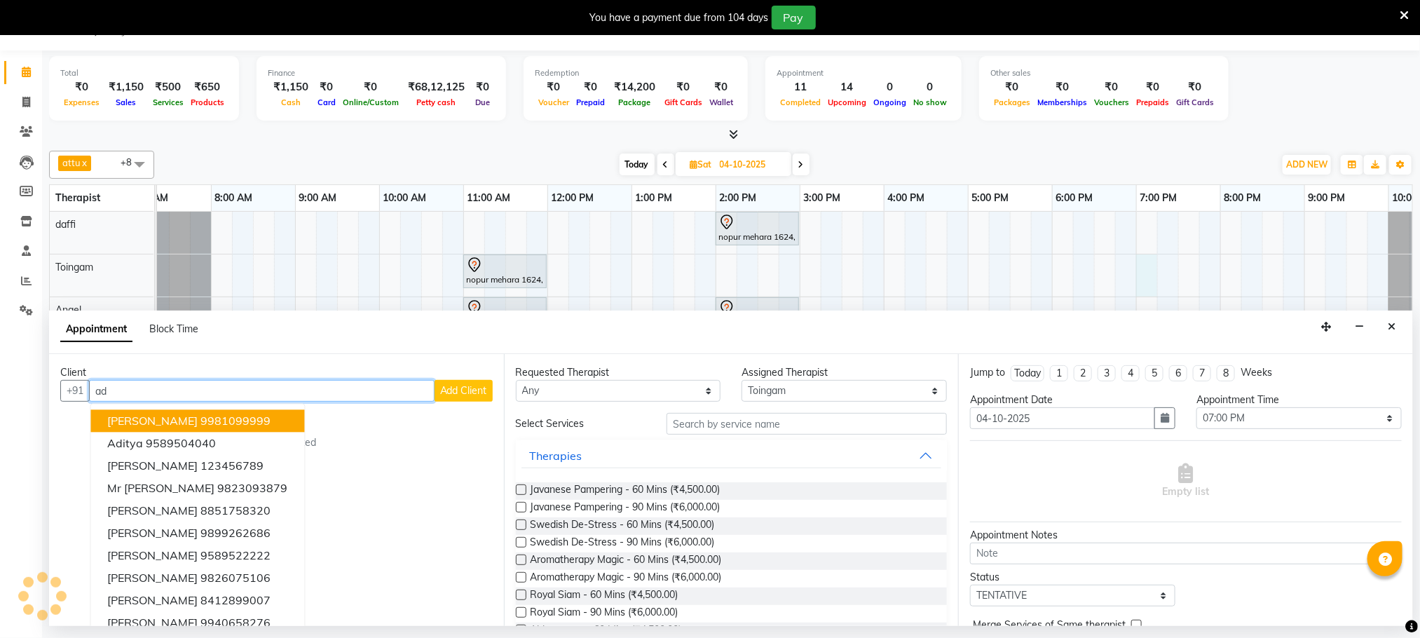
type input "a"
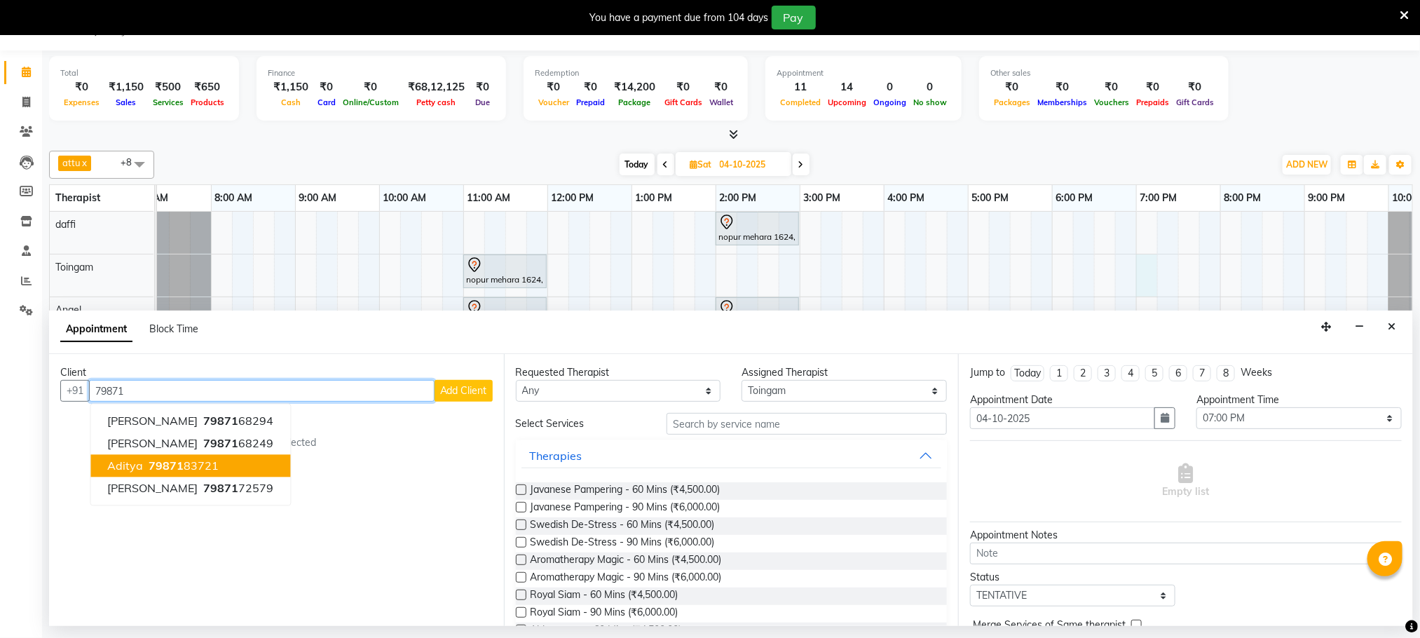
click at [233, 461] on button "Aditya 79871 83721" at bounding box center [191, 466] width 200 height 22
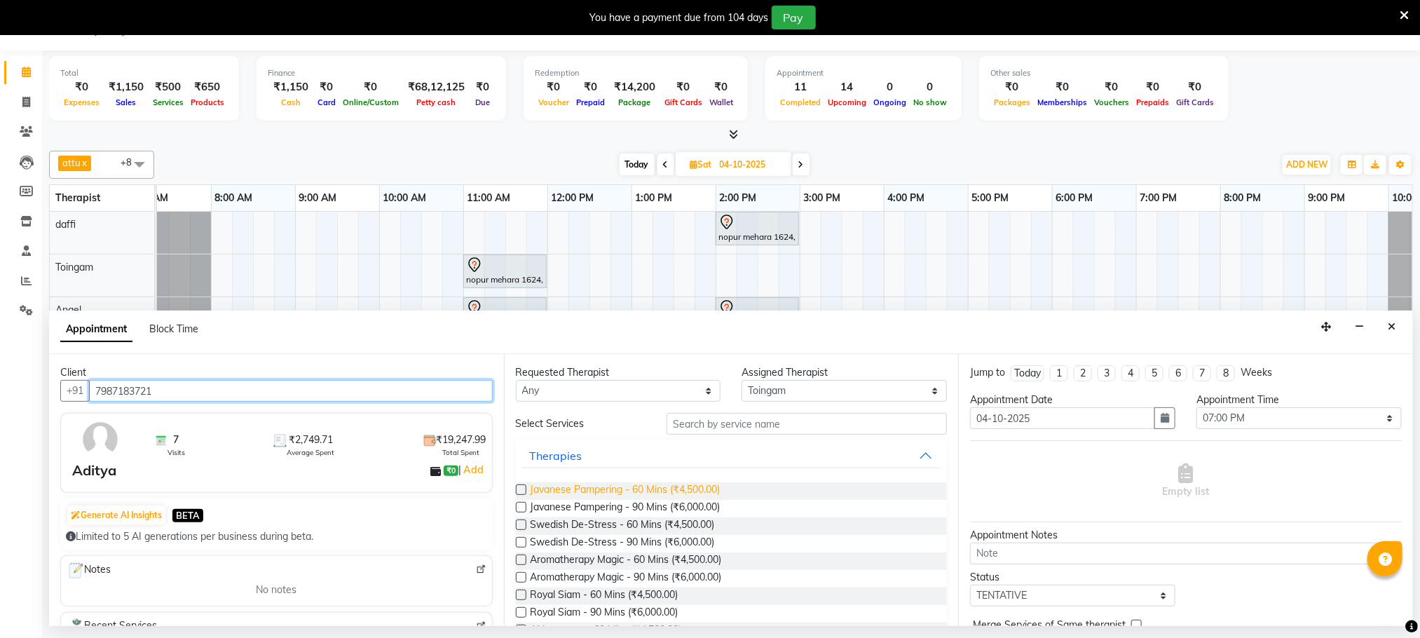
type input "7987183721"
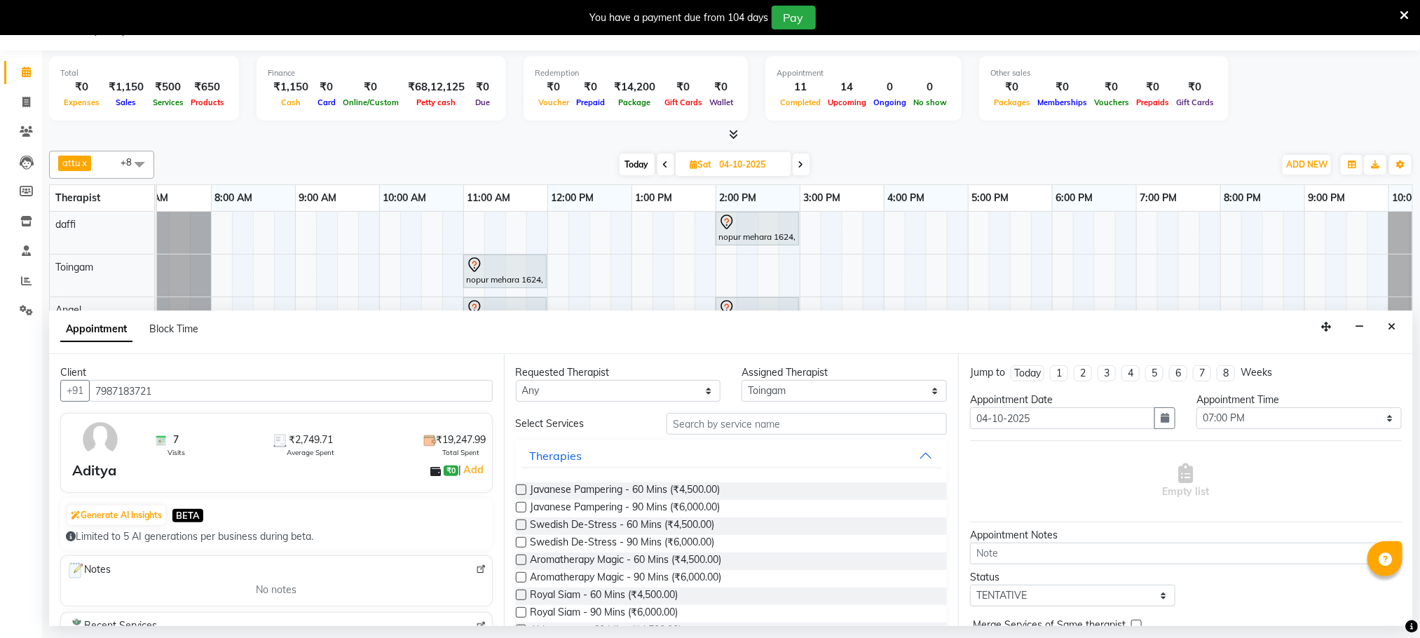
drag, startPoint x: 638, startPoint y: 488, endPoint x: 796, endPoint y: 533, distance: 164.0
click at [642, 486] on span "Javanese Pampering - 60 Mins (₹4,500.00)" at bounding box center [626, 491] width 190 height 18
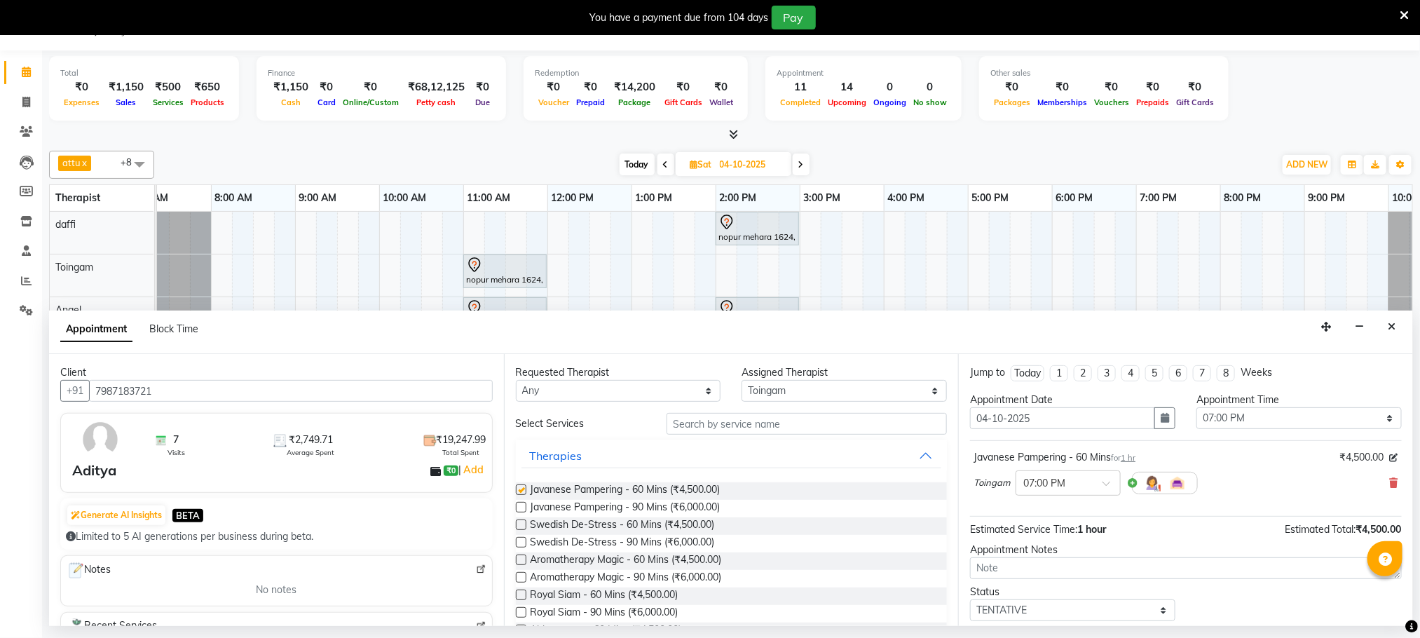
checkbox input "false"
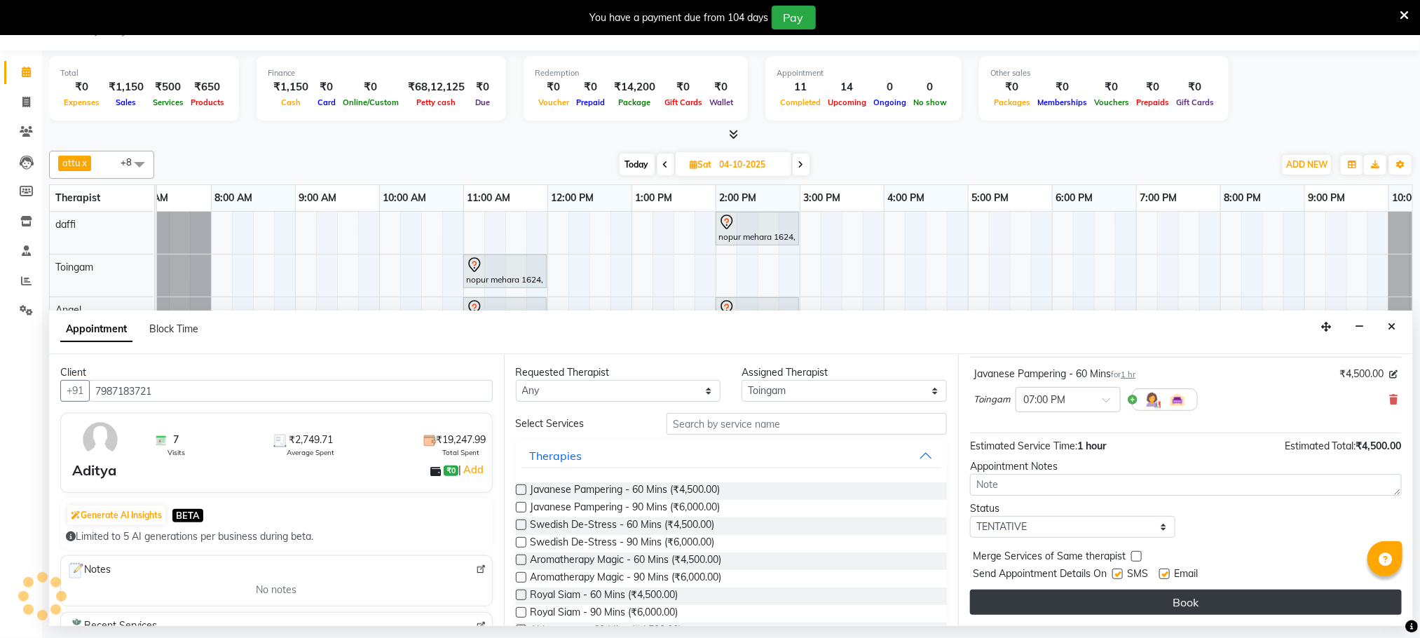
click at [1140, 606] on button "Book" at bounding box center [1186, 602] width 432 height 25
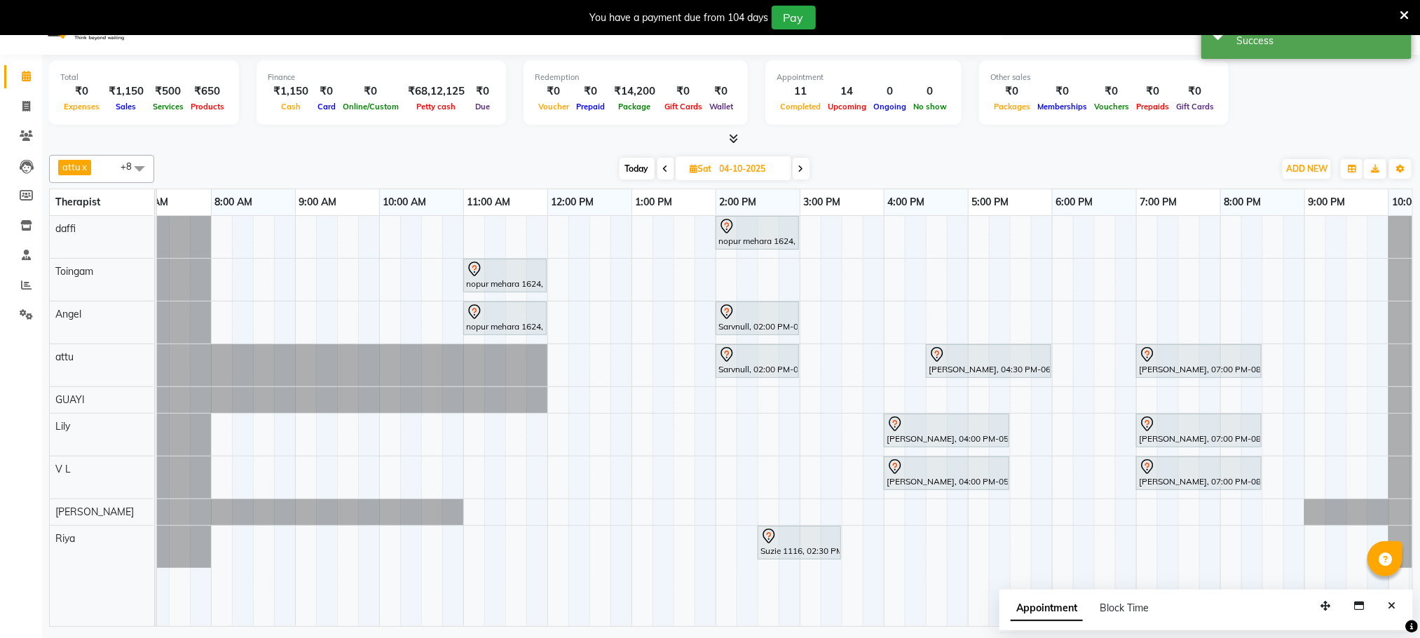
scroll to position [0, 0]
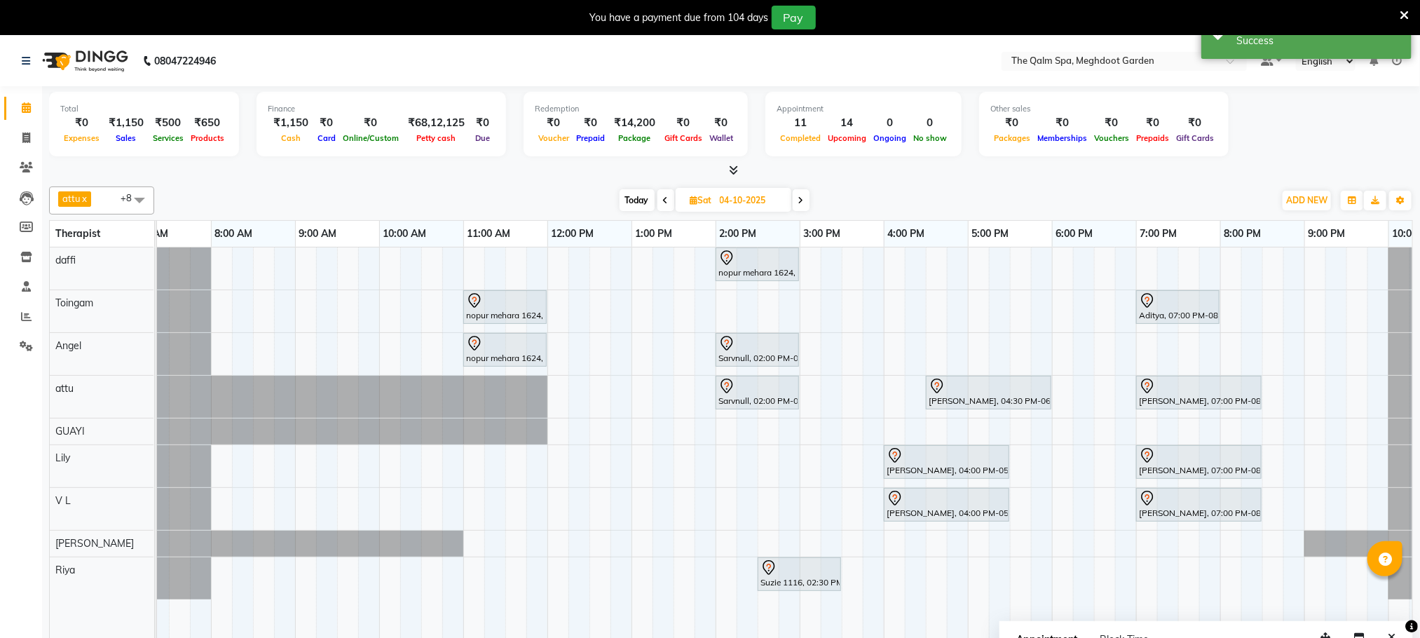
click at [639, 198] on span "Today" at bounding box center [637, 200] width 35 height 22
type input "03-10-2025"
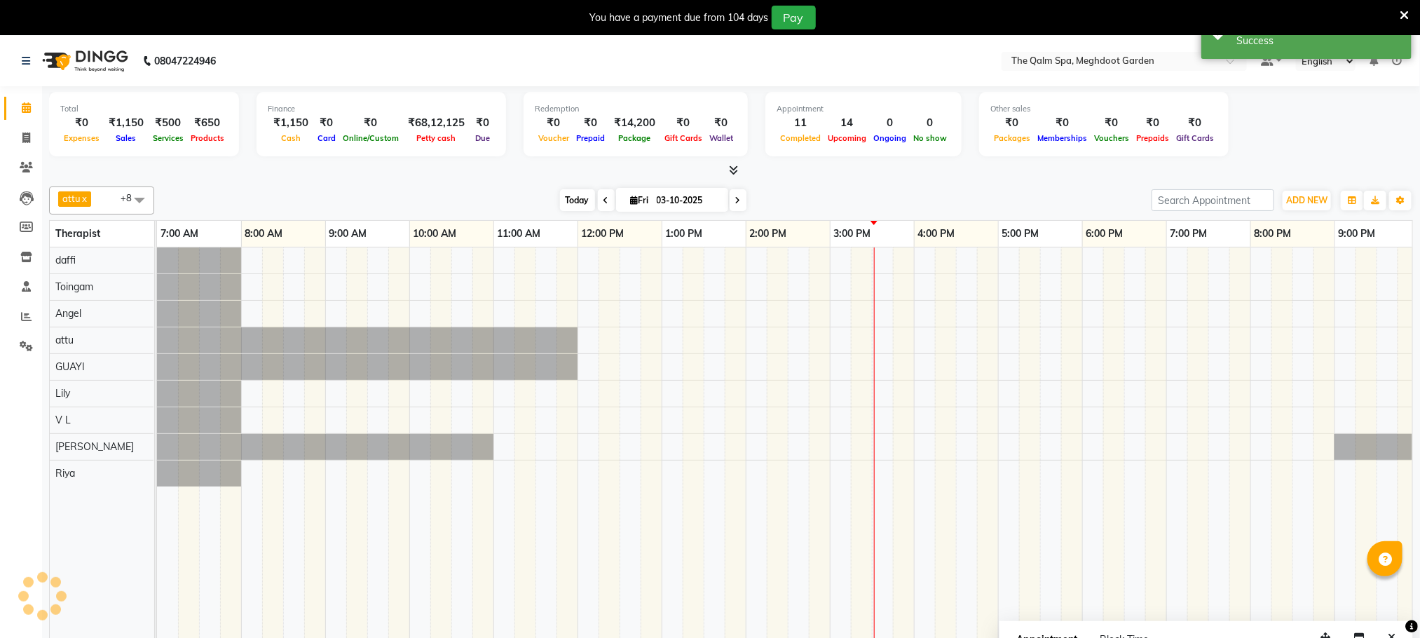
scroll to position [0, 90]
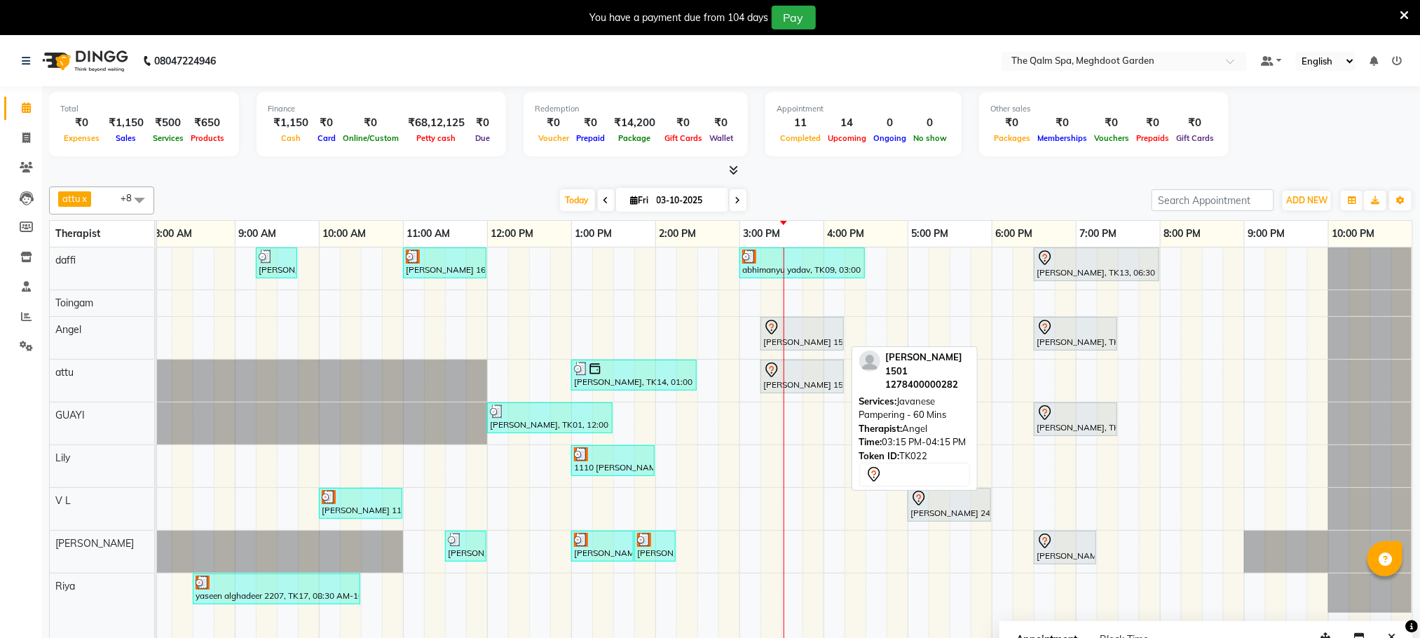
click at [827, 333] on div at bounding box center [802, 327] width 78 height 17
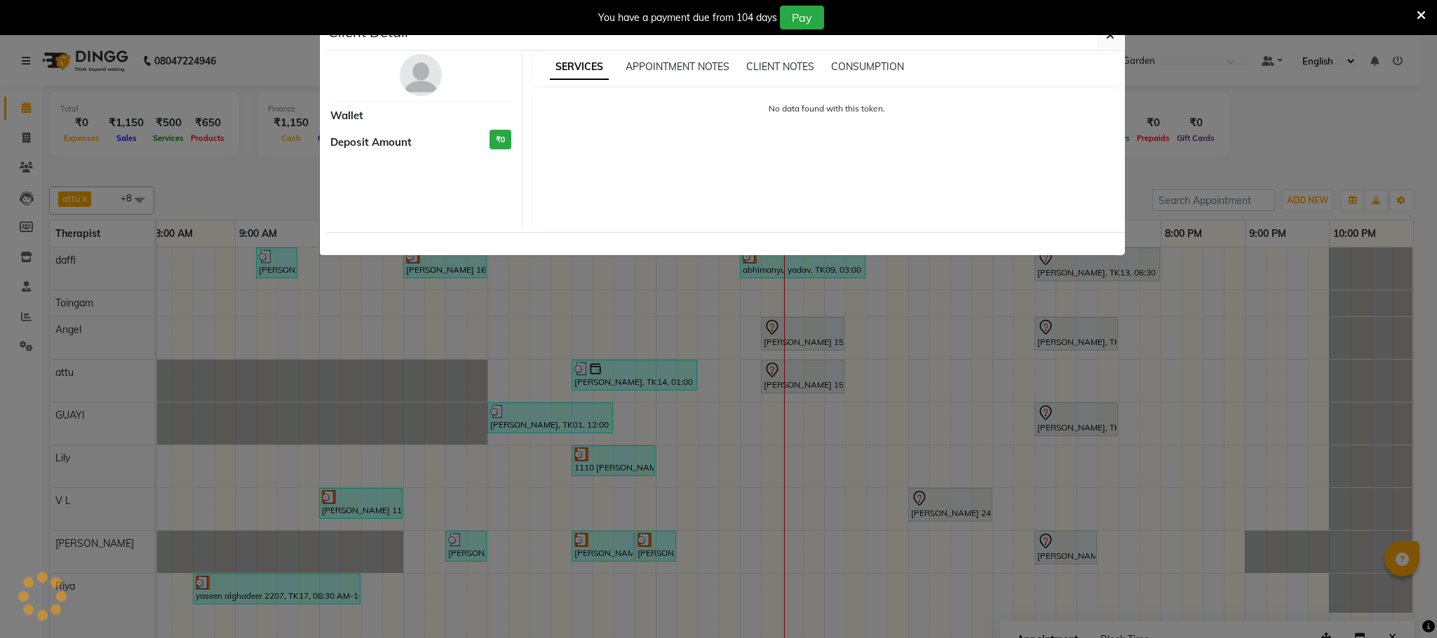
select select "7"
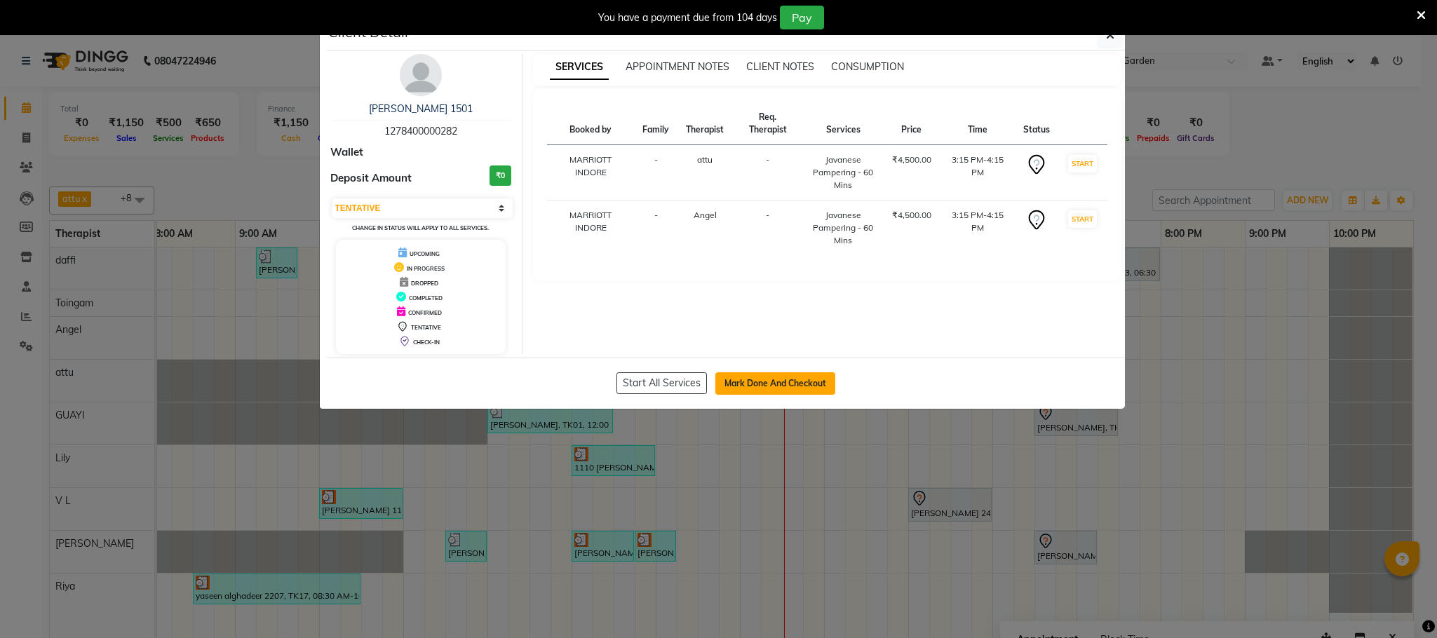
click at [779, 376] on button "Mark Done And Checkout" at bounding box center [775, 383] width 120 height 22
select select "service"
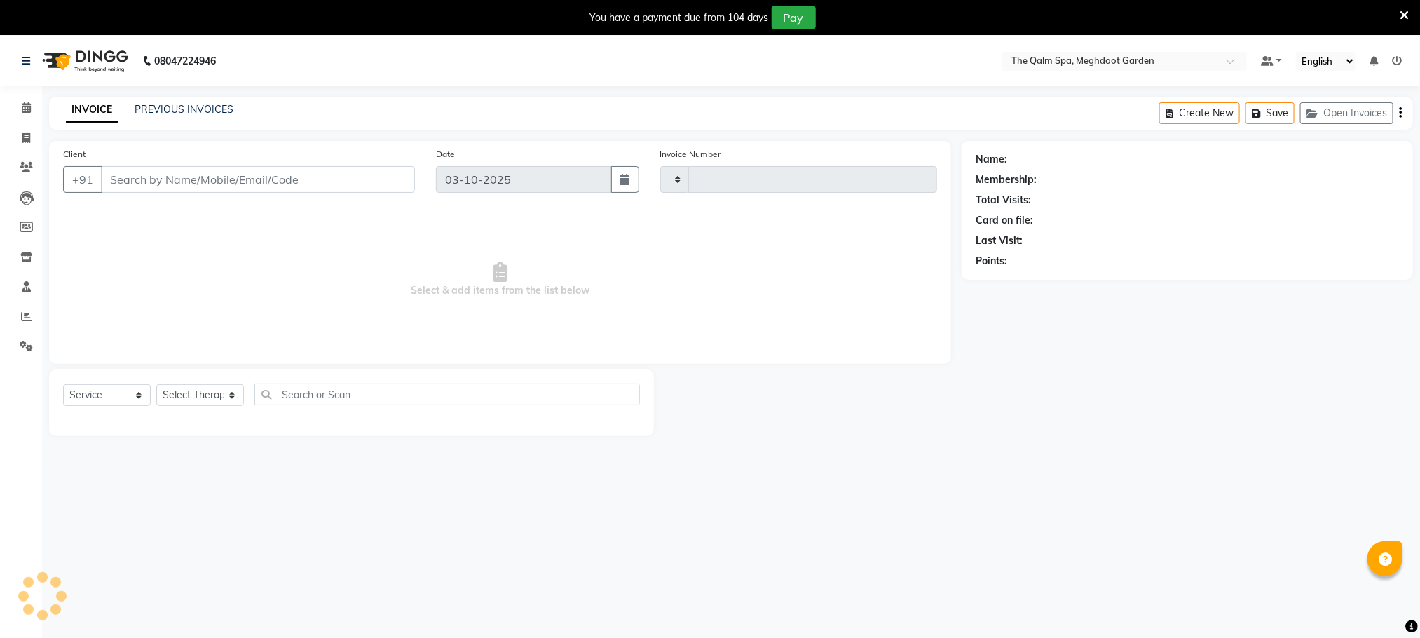
type input "2225"
select select "6401"
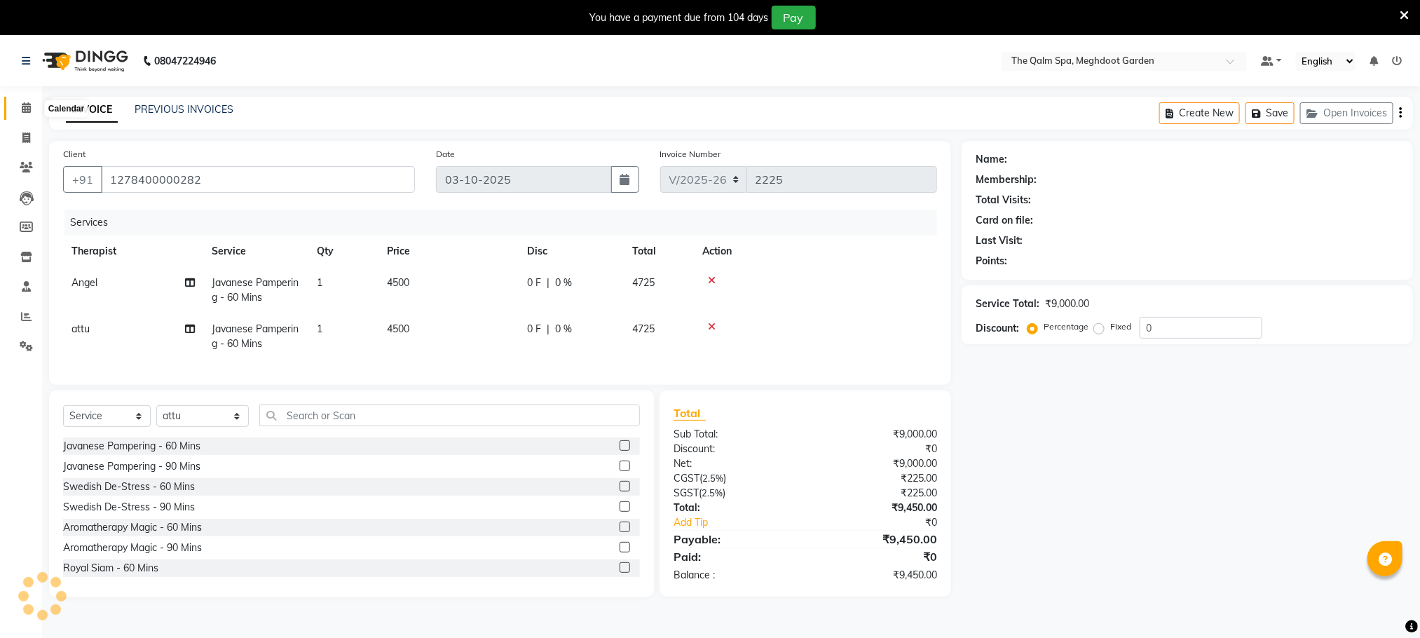
click at [32, 103] on span at bounding box center [26, 108] width 25 height 16
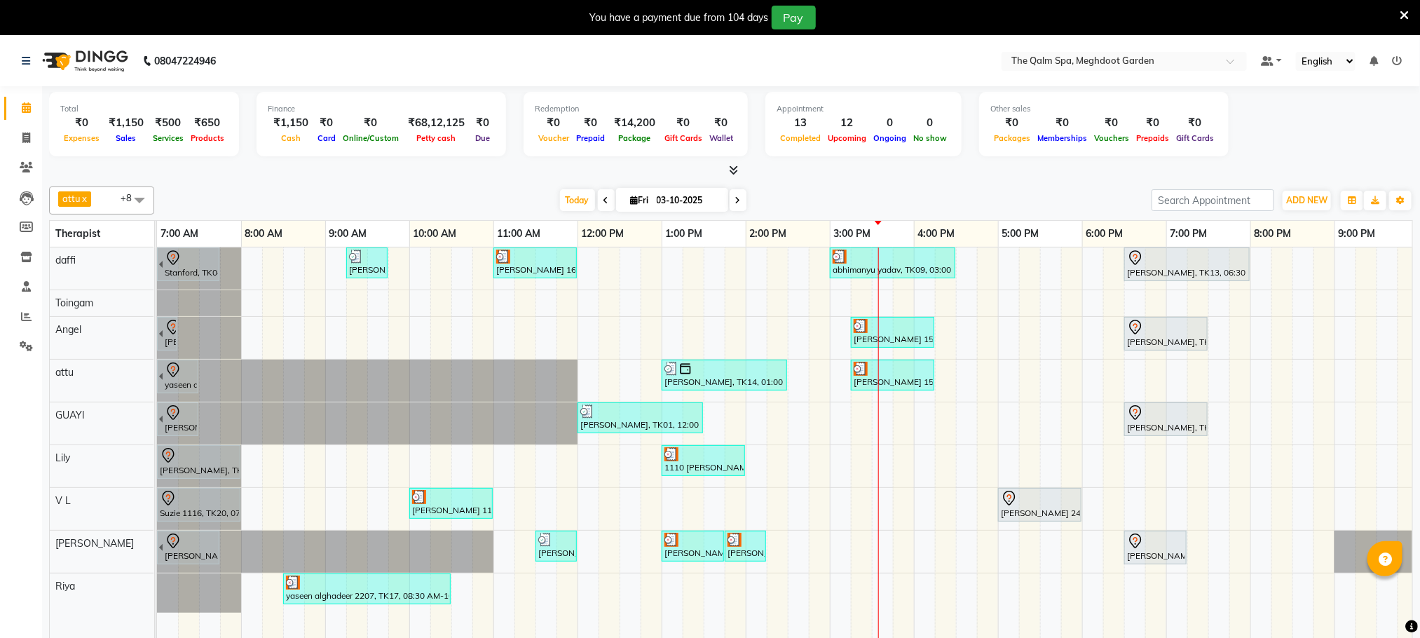
scroll to position [36, 0]
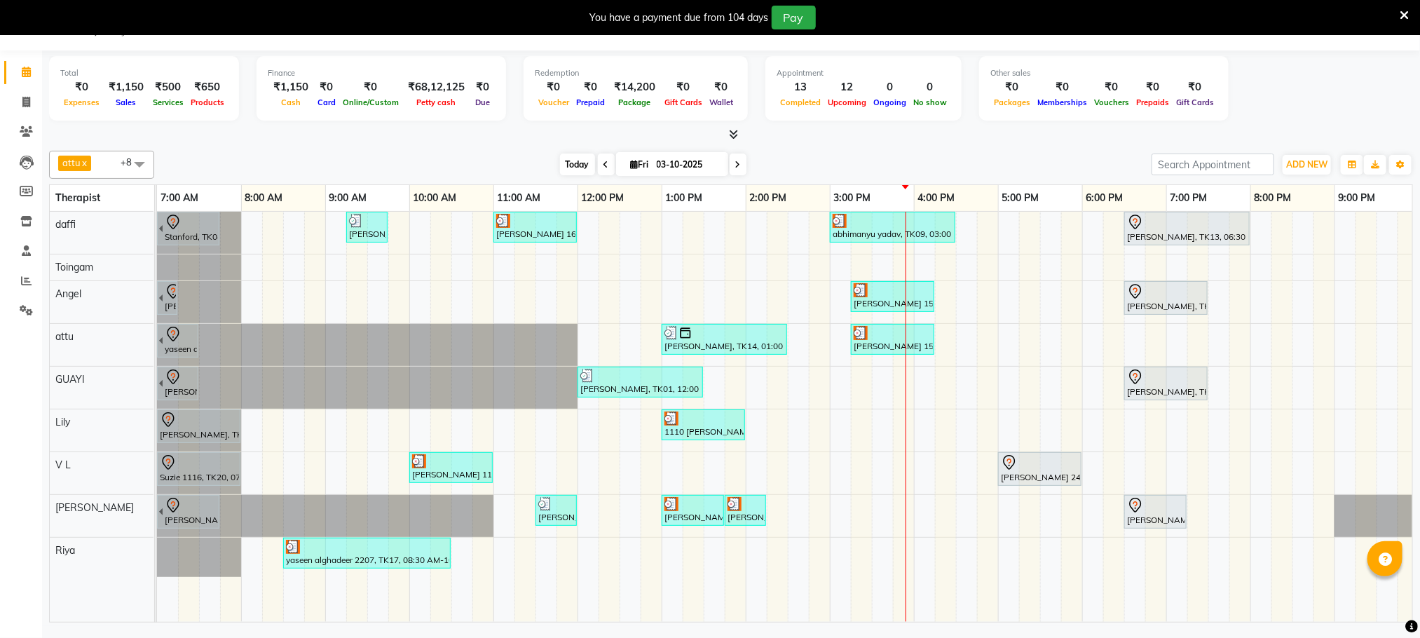
click at [581, 158] on span "Today" at bounding box center [577, 165] width 35 height 22
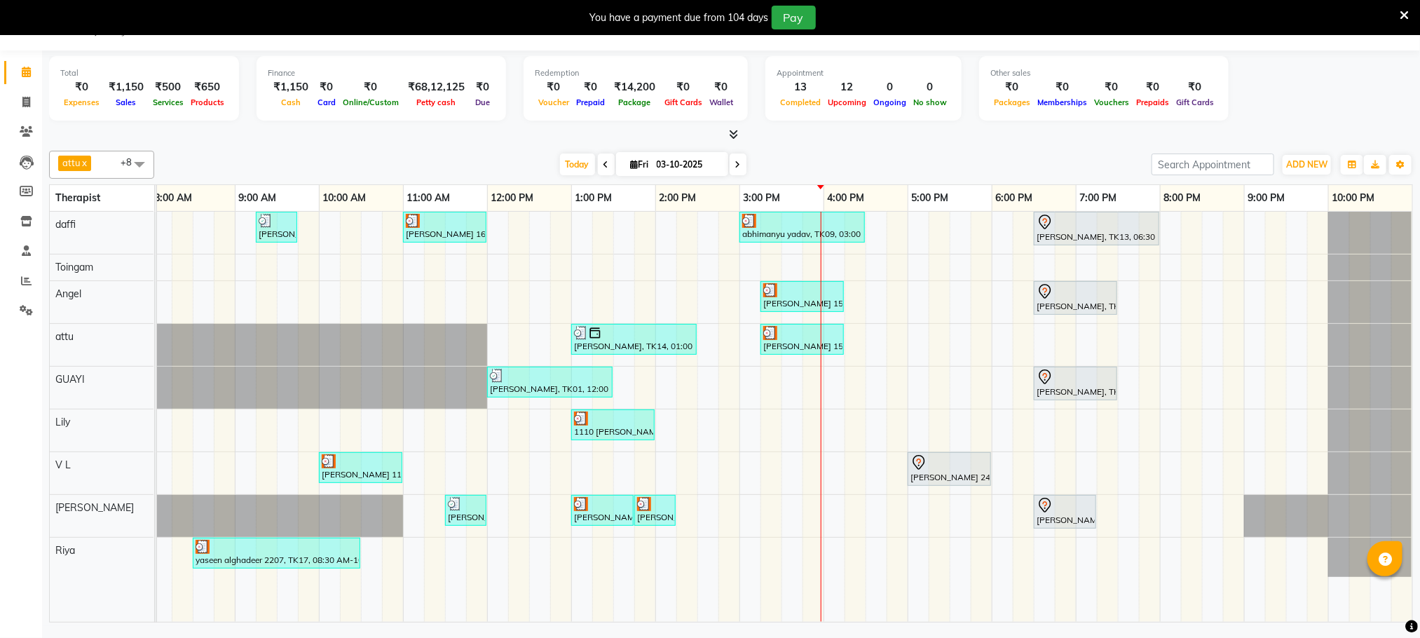
click at [731, 163] on span at bounding box center [738, 165] width 17 height 22
click at [723, 163] on input "03-10-2025" at bounding box center [688, 164] width 70 height 21
type input "04-10-2025"
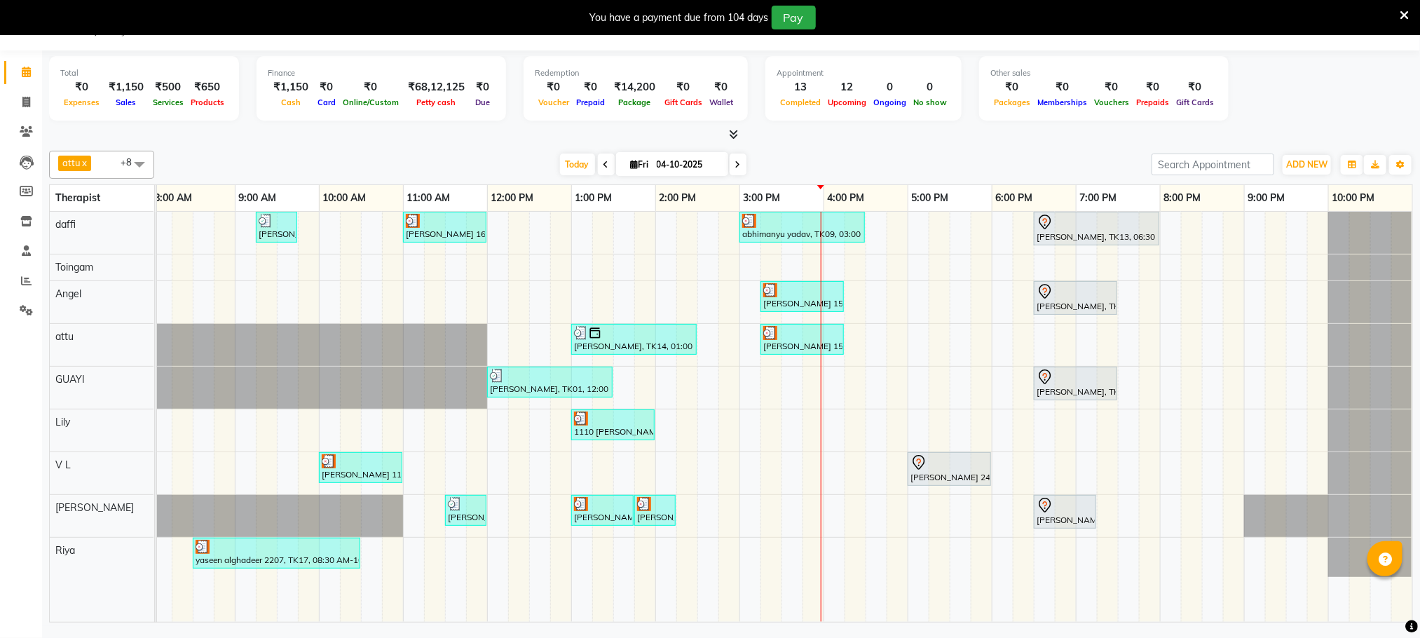
select select "10"
select select "2025"
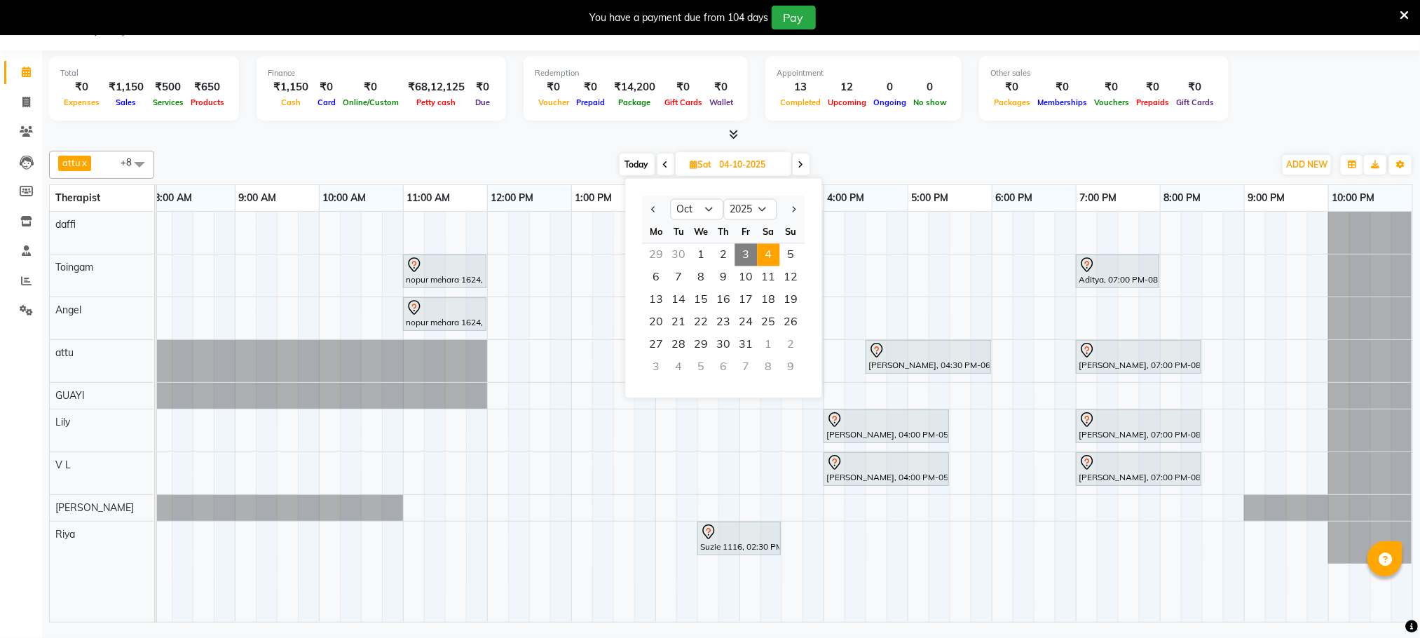
click at [835, 154] on div "attu x daffi x Lily x Riya x Toingam x V L x Raj Shrivas x GUAYI x Angel x +8 S…" at bounding box center [731, 165] width 1364 height 28
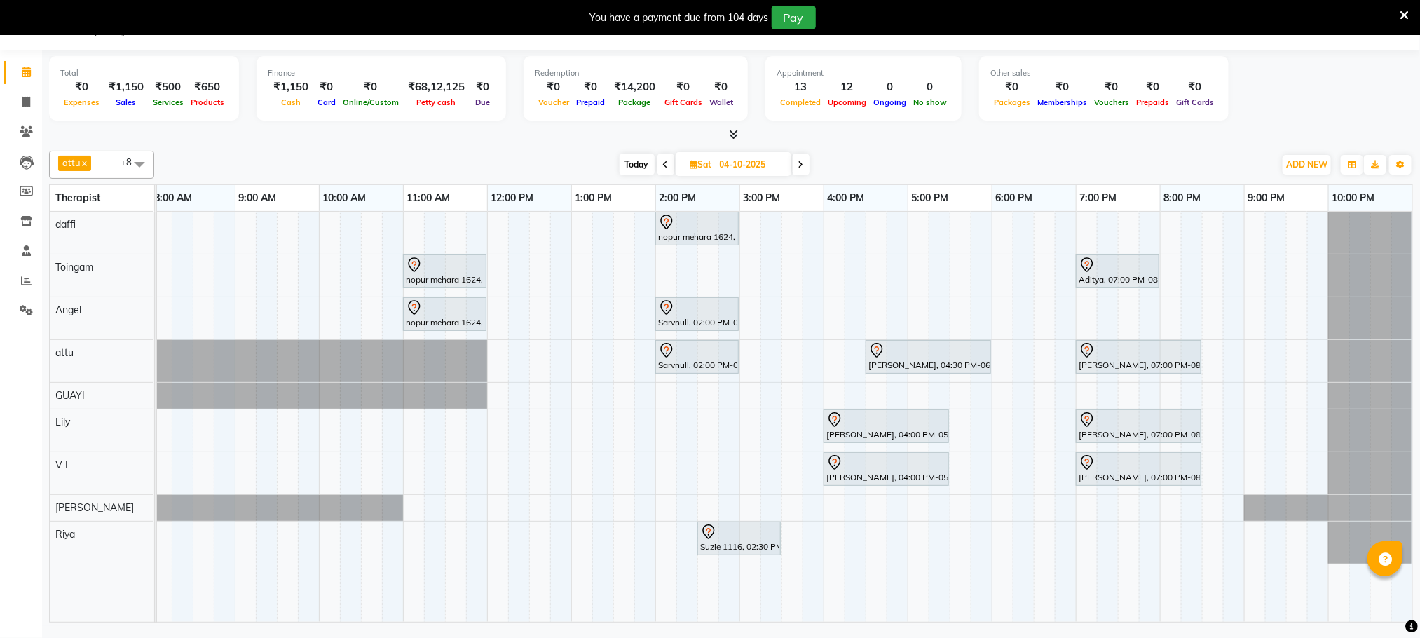
click at [846, 156] on div "Today Sat 04-10-2025" at bounding box center [714, 164] width 1106 height 21
click at [640, 162] on span "Today" at bounding box center [637, 165] width 35 height 22
type input "03-10-2025"
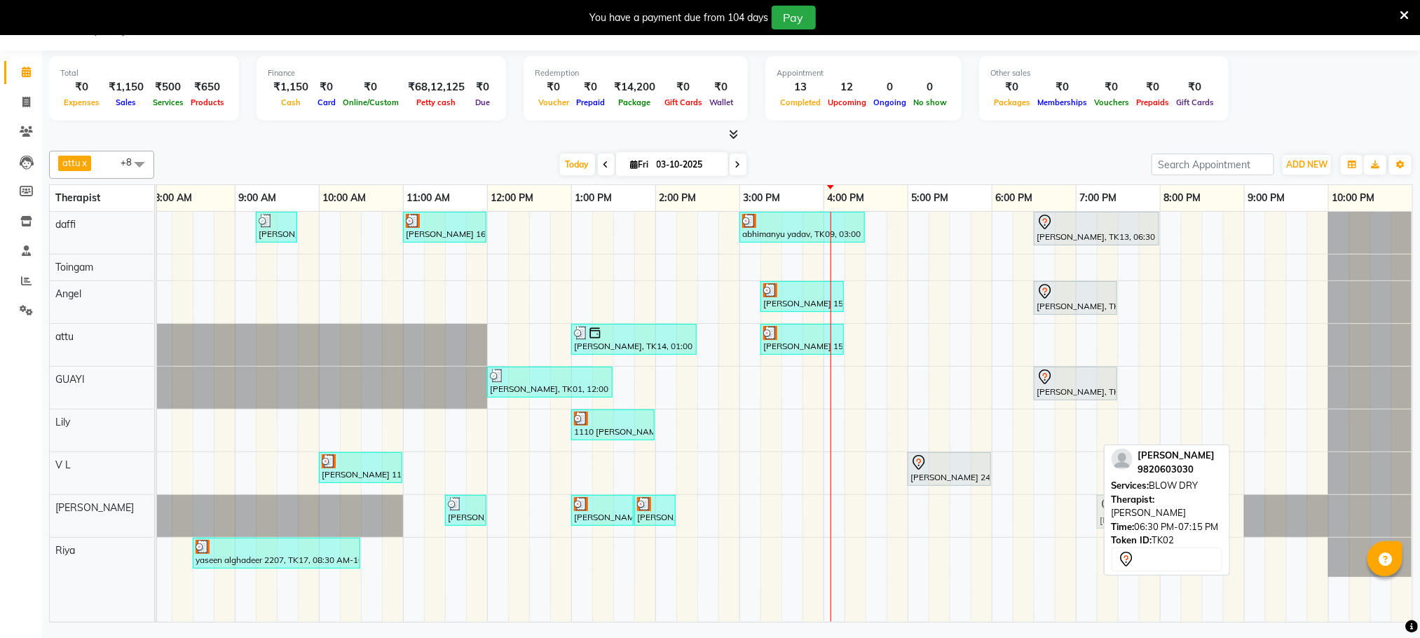
drag, startPoint x: 1054, startPoint y: 520, endPoint x: 1128, endPoint y: 522, distance: 73.7
click at [1128, 522] on div "attu x daffi x Lily x Riya x Toingam x V L x Raj Shrivas x GUAYI x Angel x +8 S…" at bounding box center [731, 383] width 1364 height 477
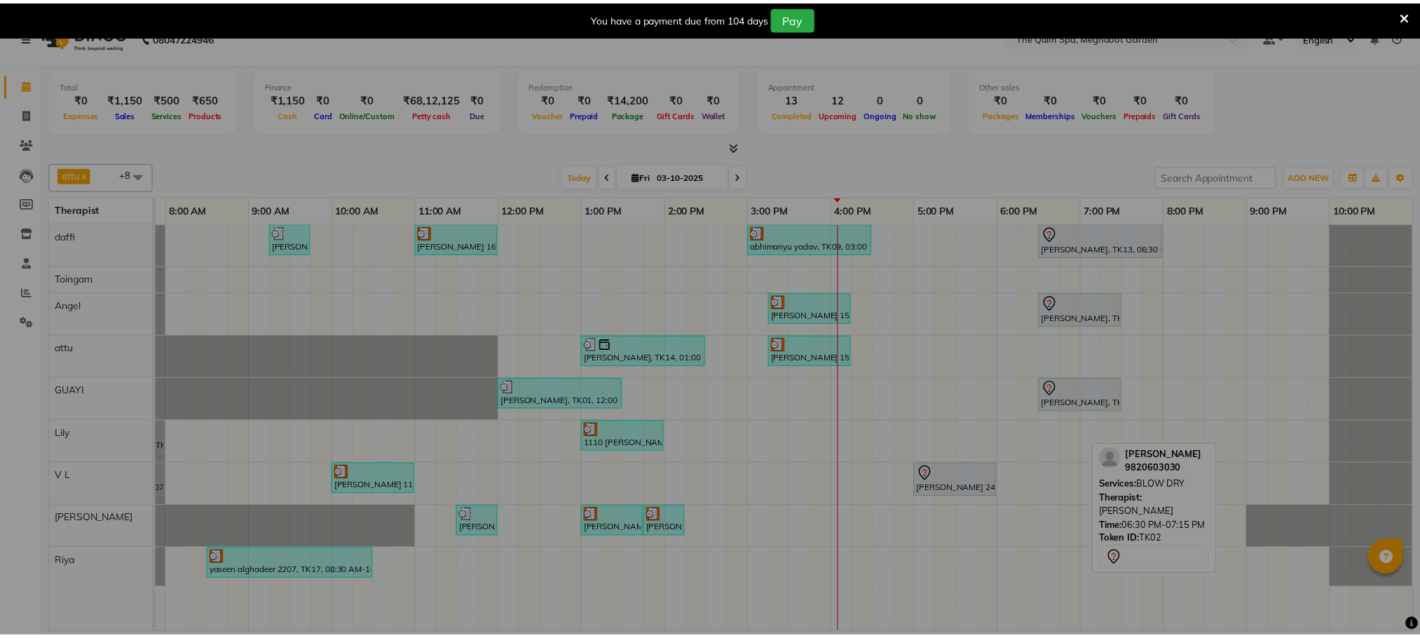
scroll to position [0, 74]
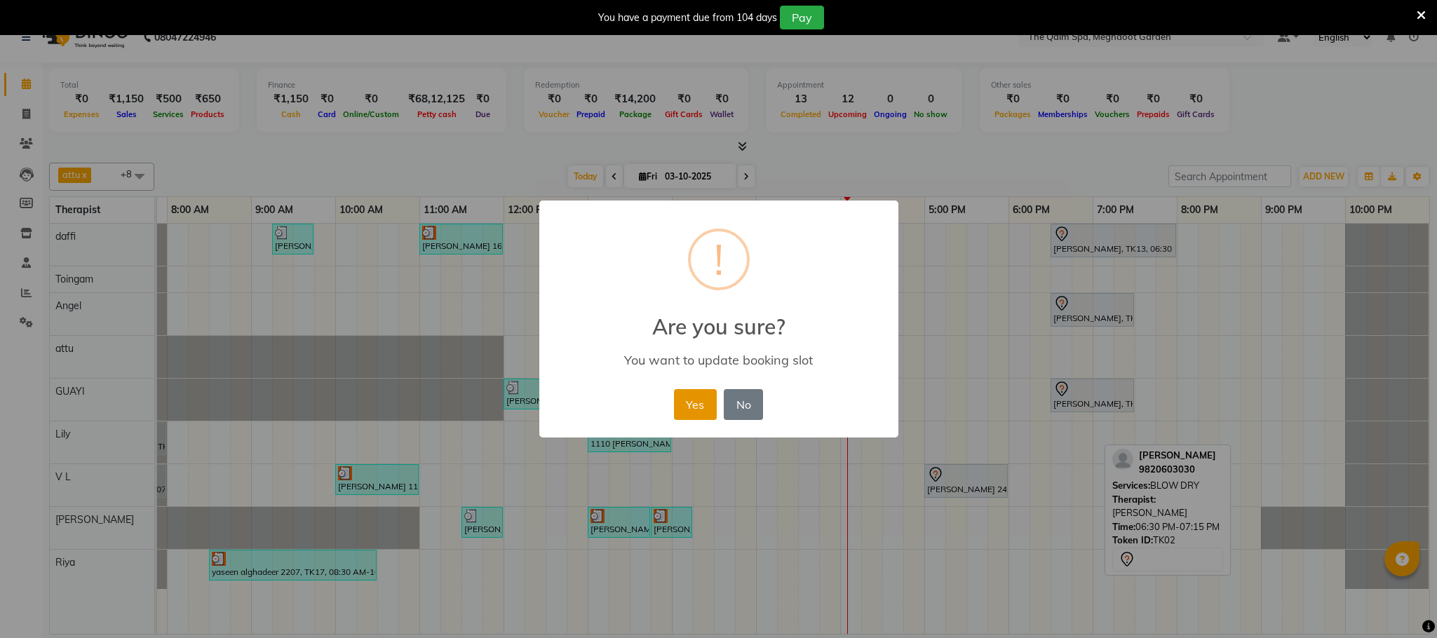
click at [696, 410] on button "Yes" at bounding box center [695, 404] width 43 height 31
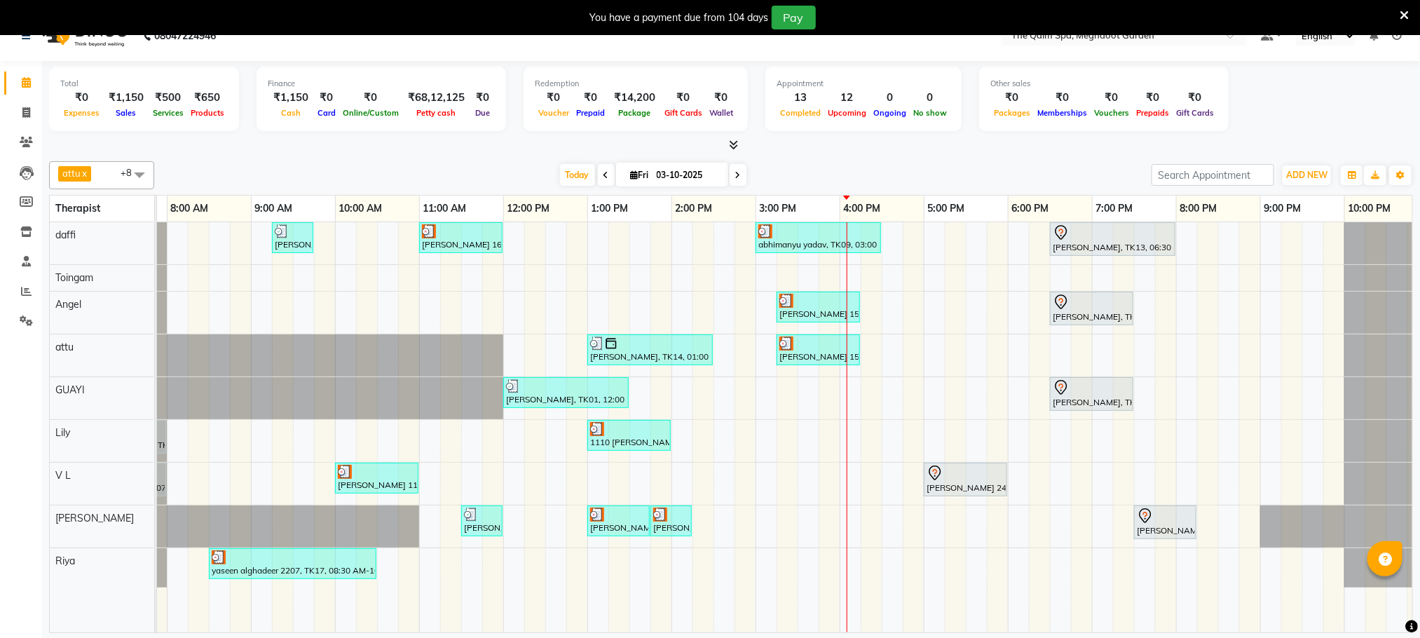
click at [1208, 531] on div "Stanford, TK04, 06:45 AM-07:45 AM, Swedish De-Stress - 60 Mins jay dev, TK10, 0…" at bounding box center [756, 427] width 1346 height 410
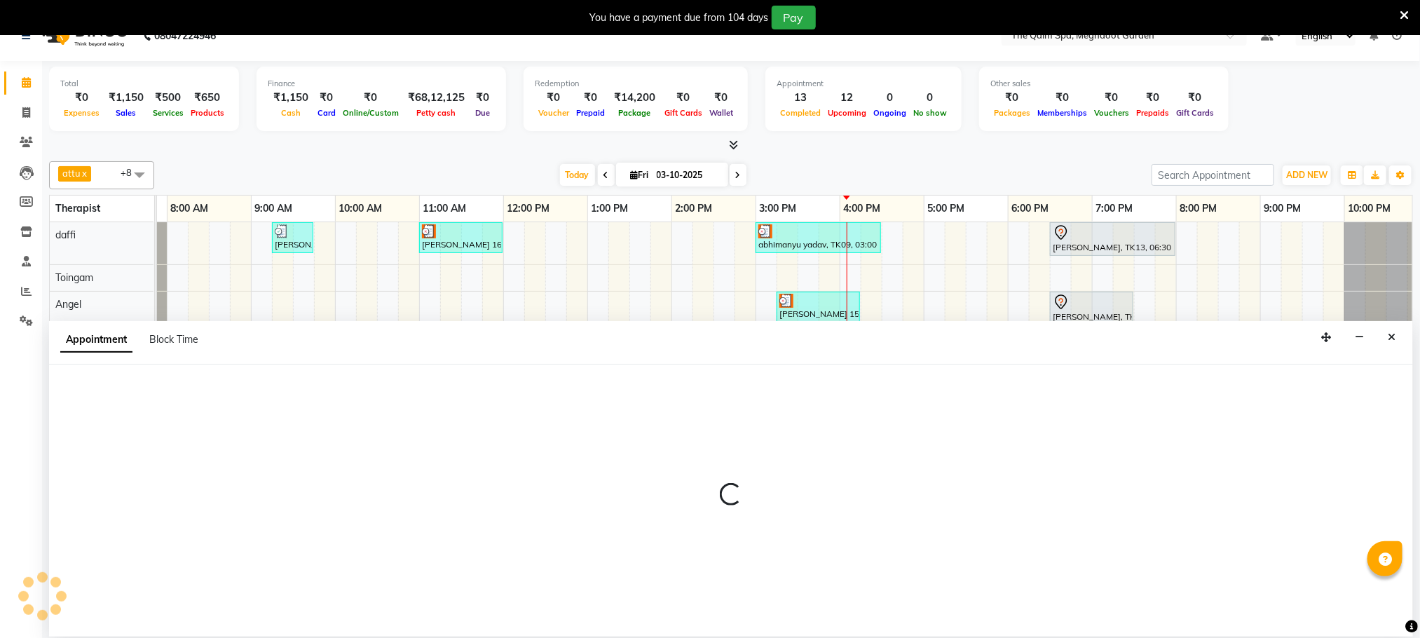
scroll to position [36, 0]
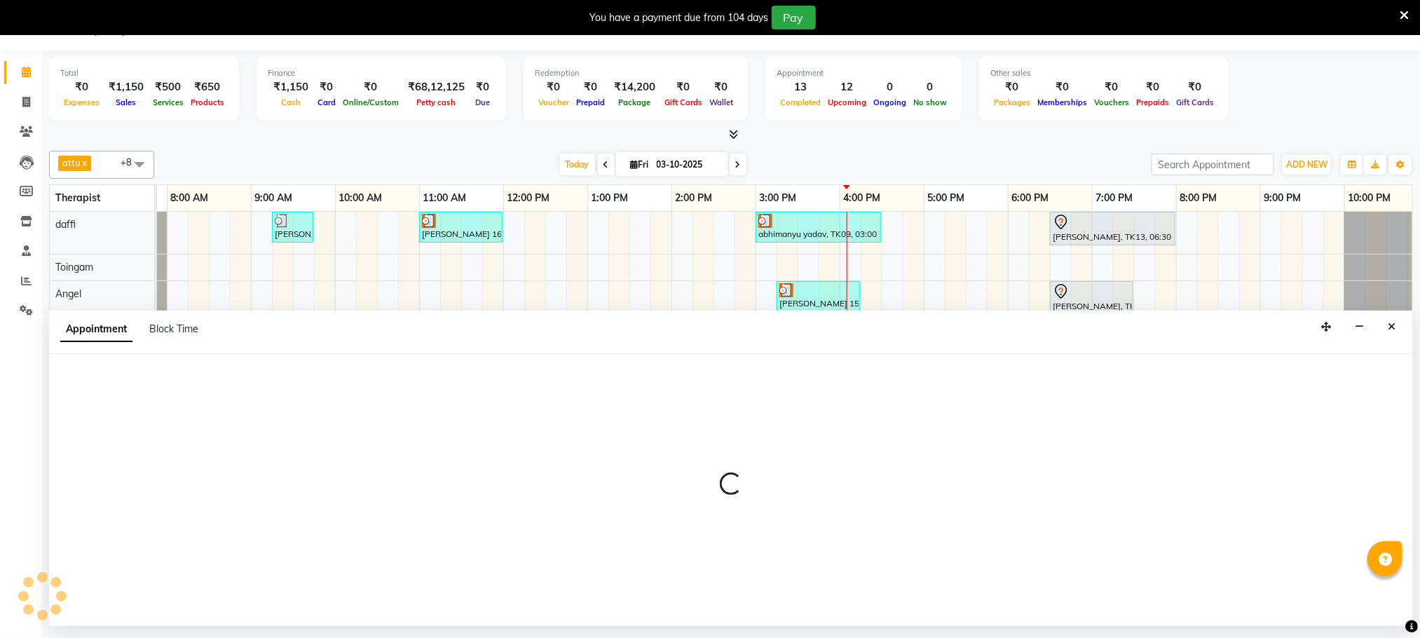
select select "48473"
select select "1215"
select select "tentative"
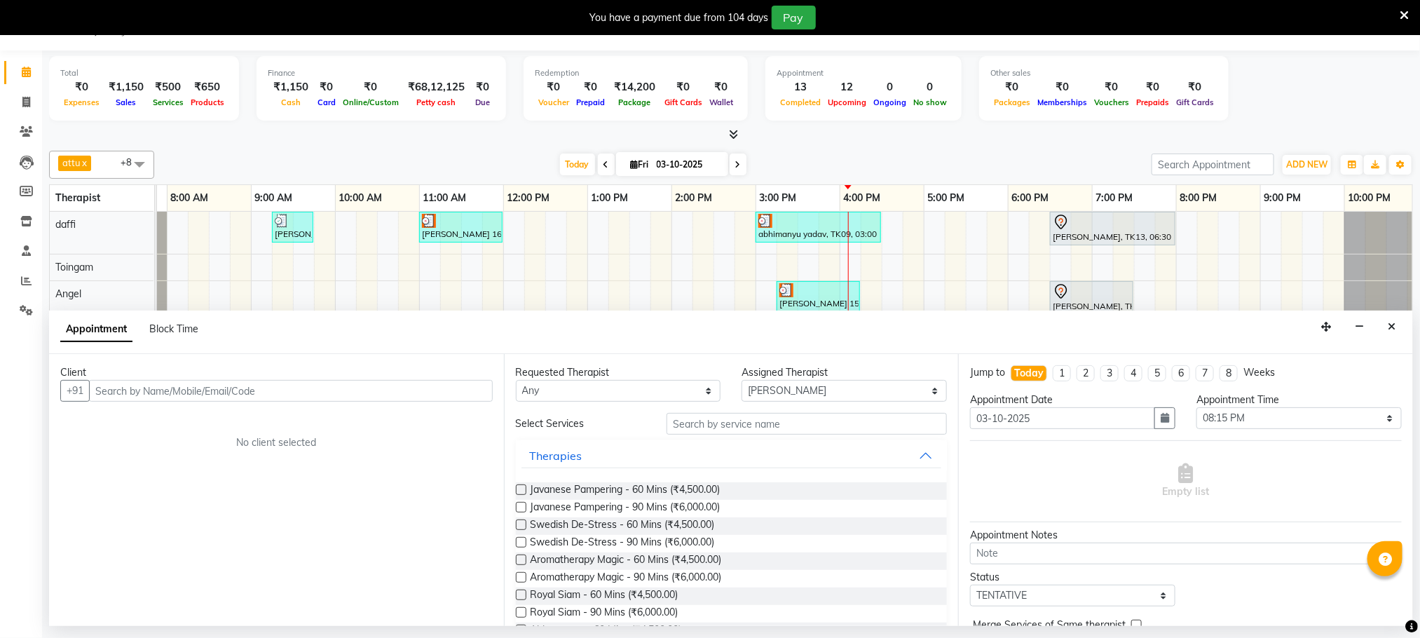
click at [244, 387] on input "text" at bounding box center [291, 391] width 404 height 22
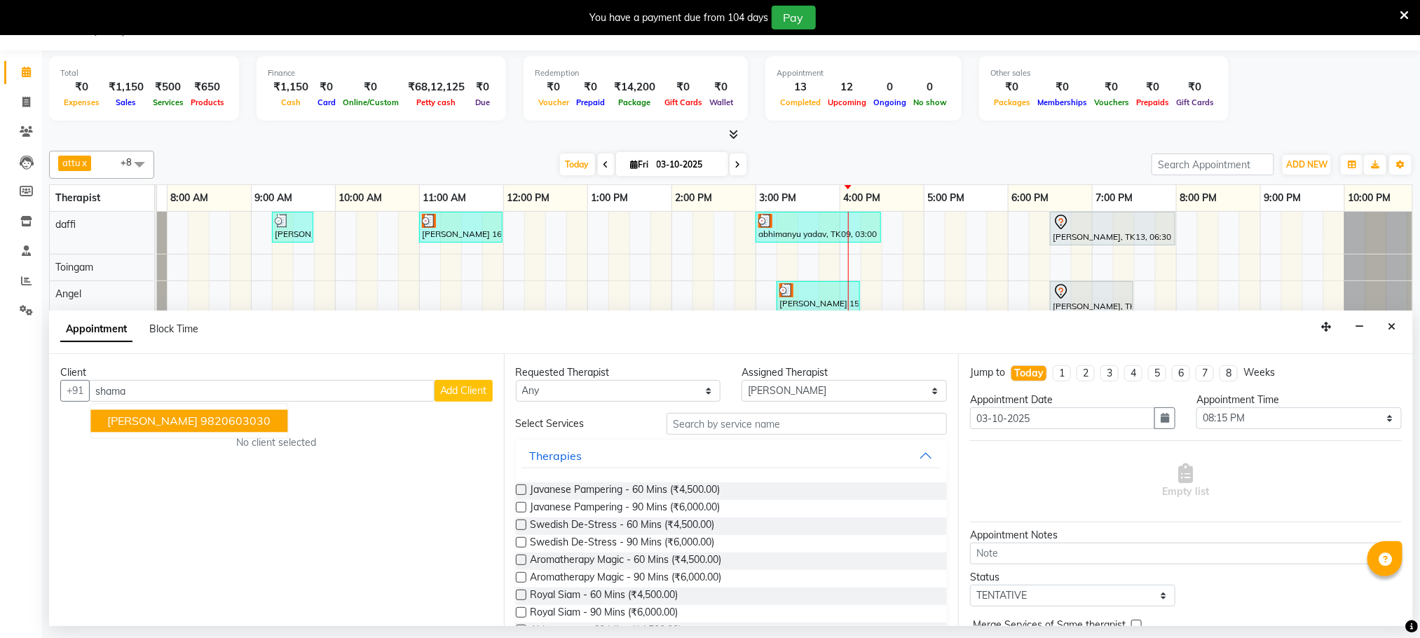
click at [223, 427] on ngb-highlight "9820603030" at bounding box center [236, 421] width 70 height 14
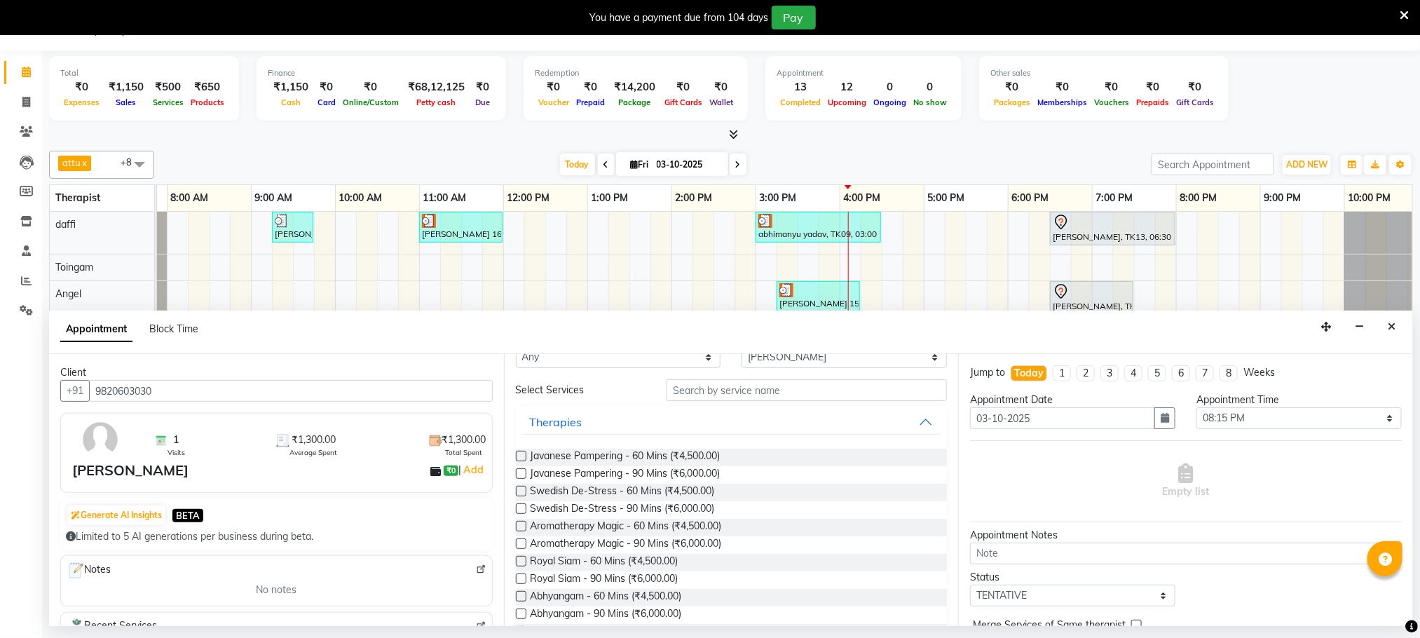
scroll to position [0, 0]
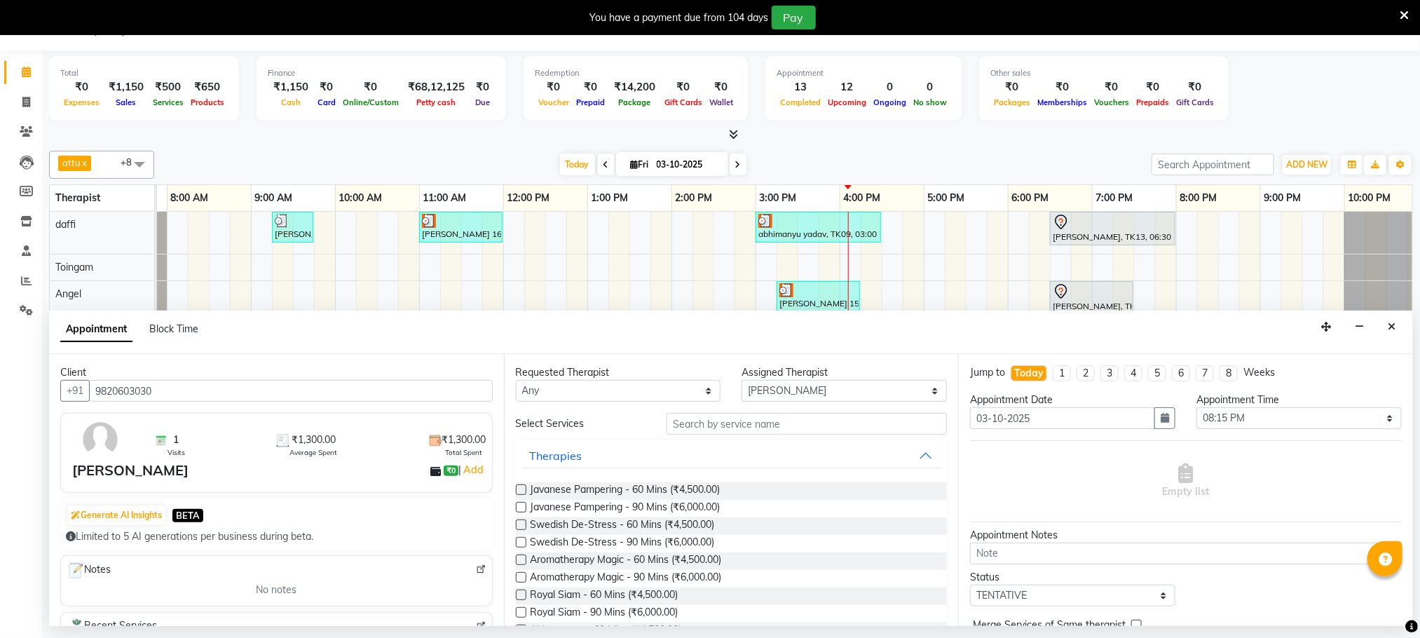
type input "9820603030"
click at [679, 423] on input "text" at bounding box center [807, 424] width 280 height 22
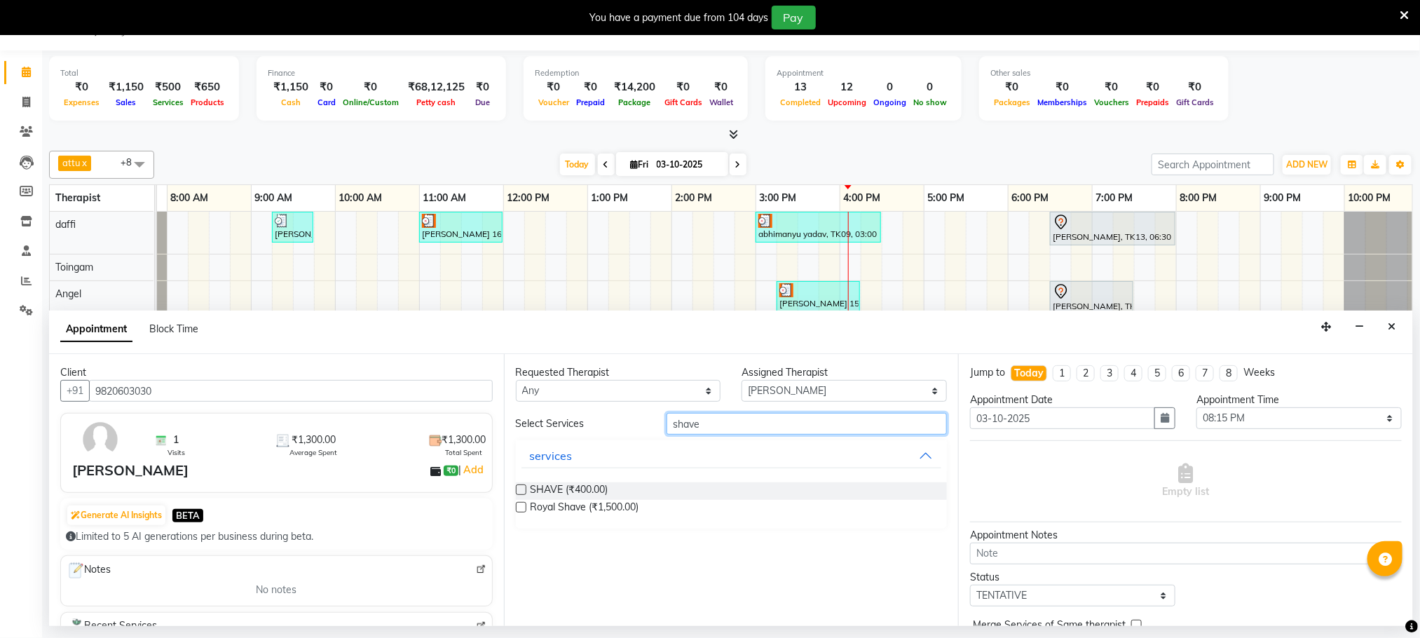
type input "shave"
click at [522, 489] on label at bounding box center [521, 489] width 11 height 11
click at [522, 489] on input "checkbox" at bounding box center [520, 491] width 9 height 9
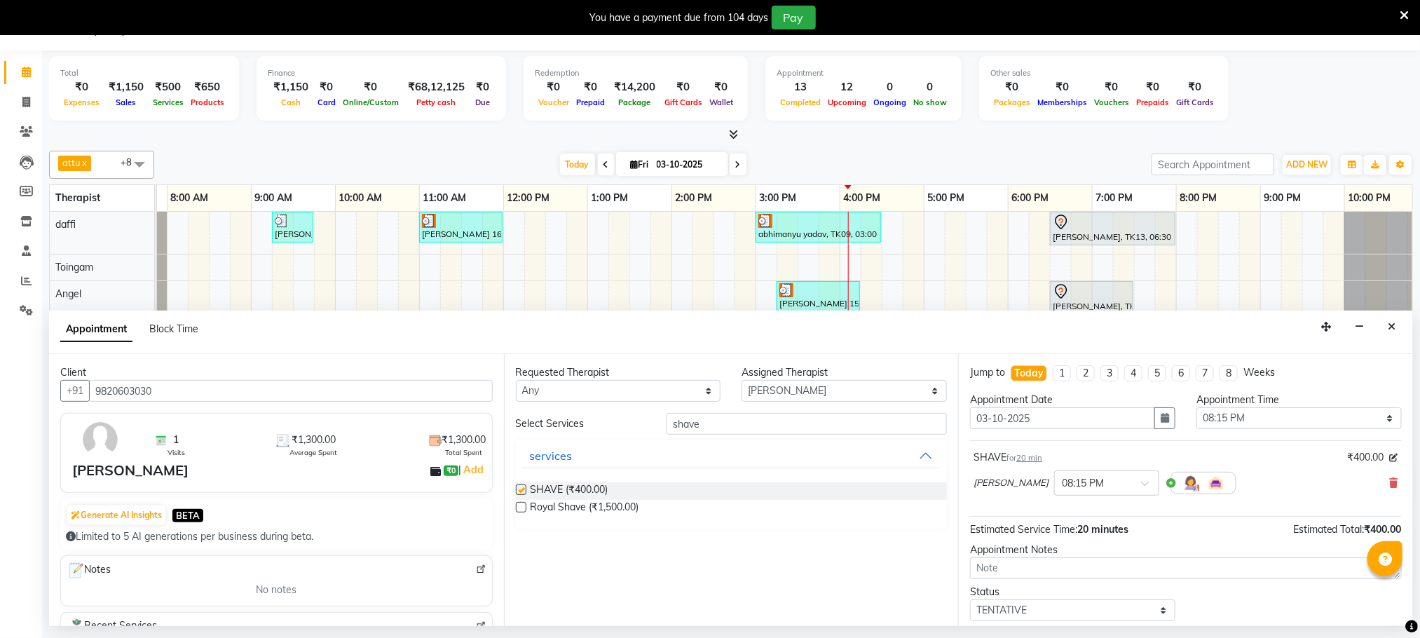
checkbox input "false"
click at [1042, 573] on textarea at bounding box center [1186, 568] width 432 height 22
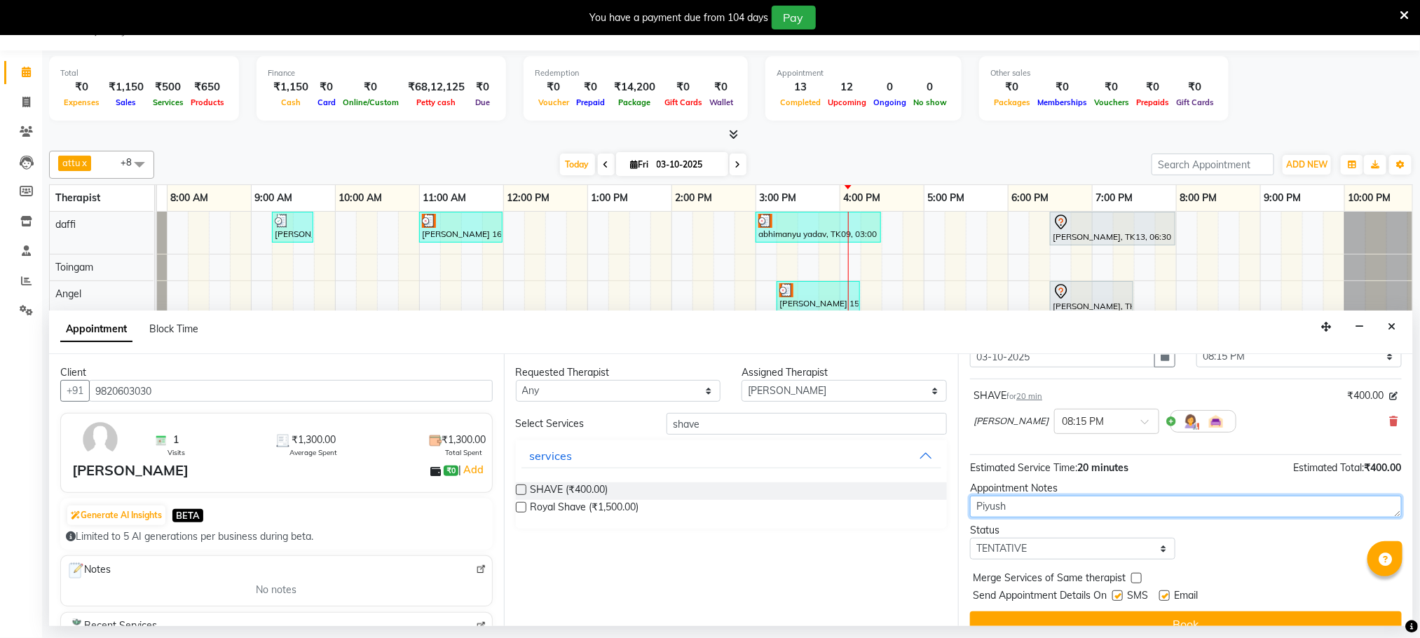
scroll to position [86, 0]
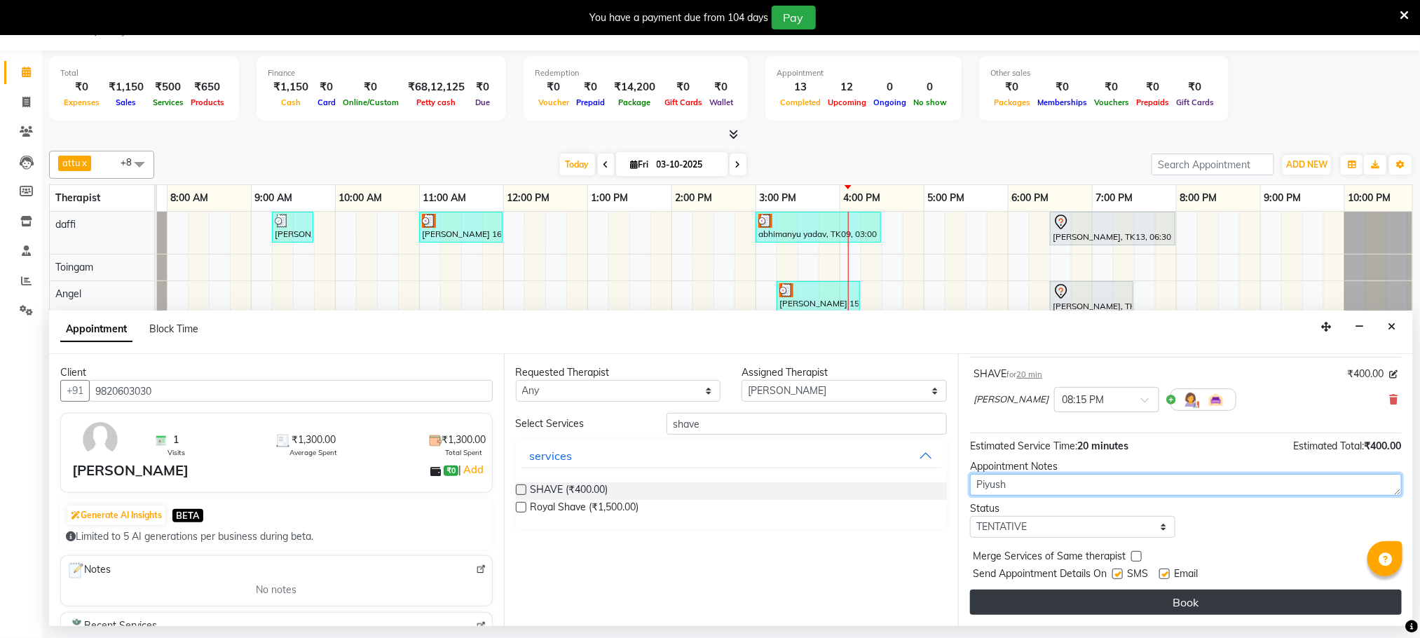
type textarea "Piyush"
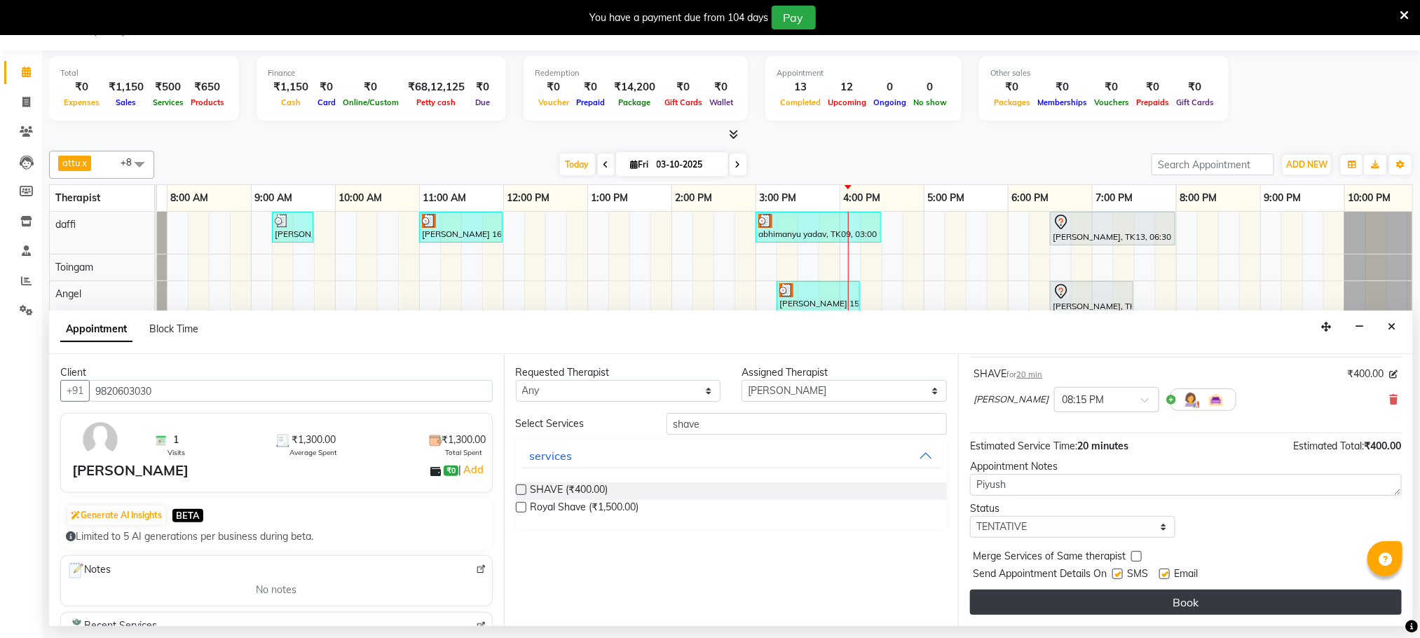
click at [1160, 598] on button "Book" at bounding box center [1186, 602] width 432 height 25
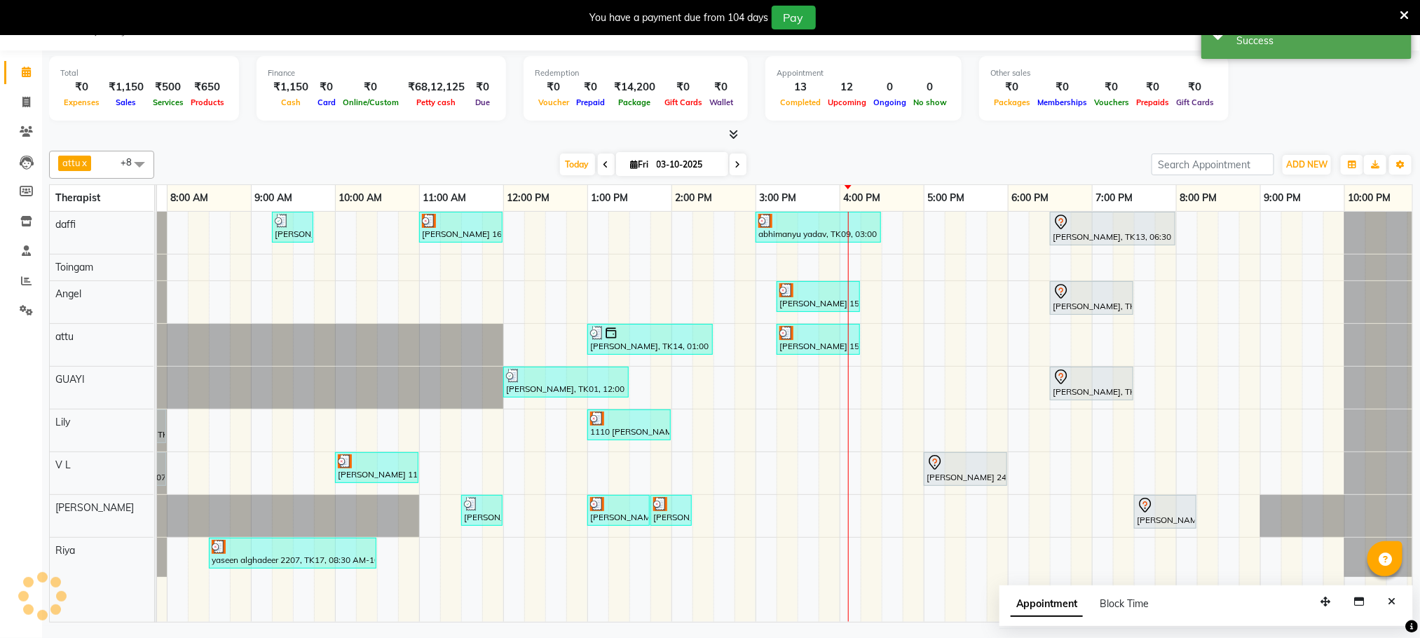
scroll to position [0, 0]
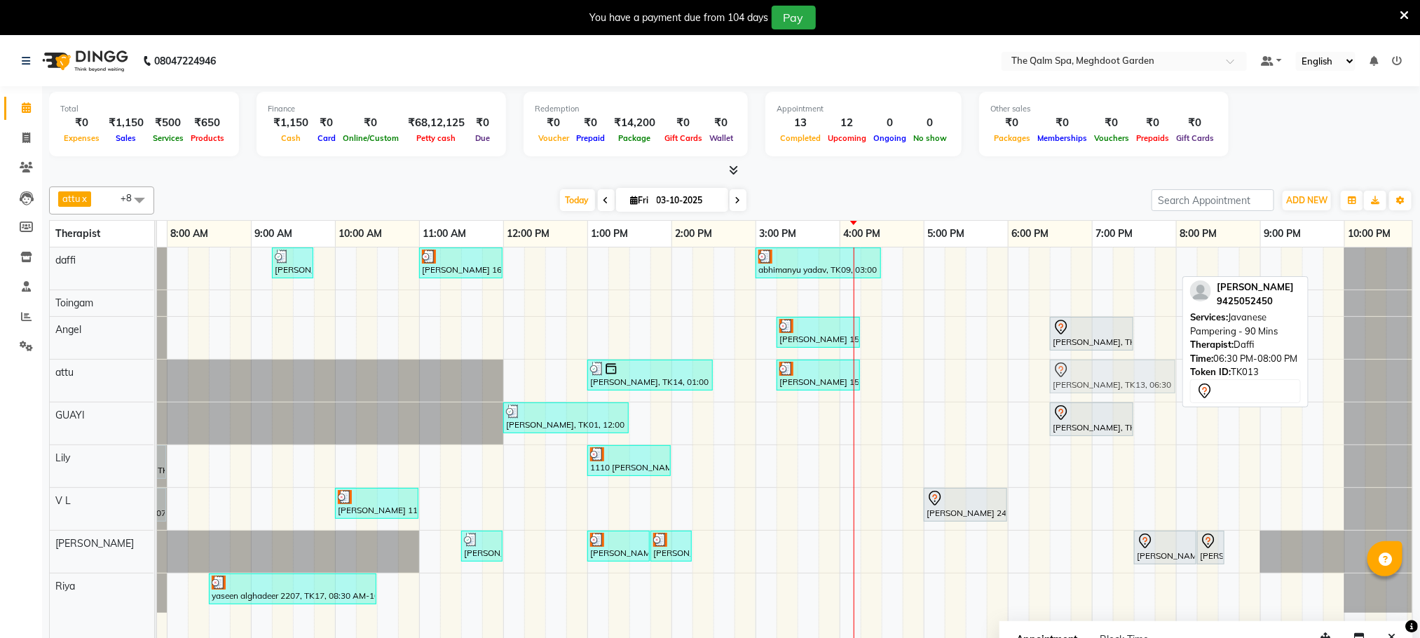
drag, startPoint x: 1065, startPoint y: 268, endPoint x: 1071, endPoint y: 377, distance: 109.5
click at [1071, 377] on tbody "Stanford, TK04, 06:45 AM-07:45 AM, Swedish De-Stress - 60 Mins jay dev, TK10, 0…" at bounding box center [756, 429] width 1346 height 365
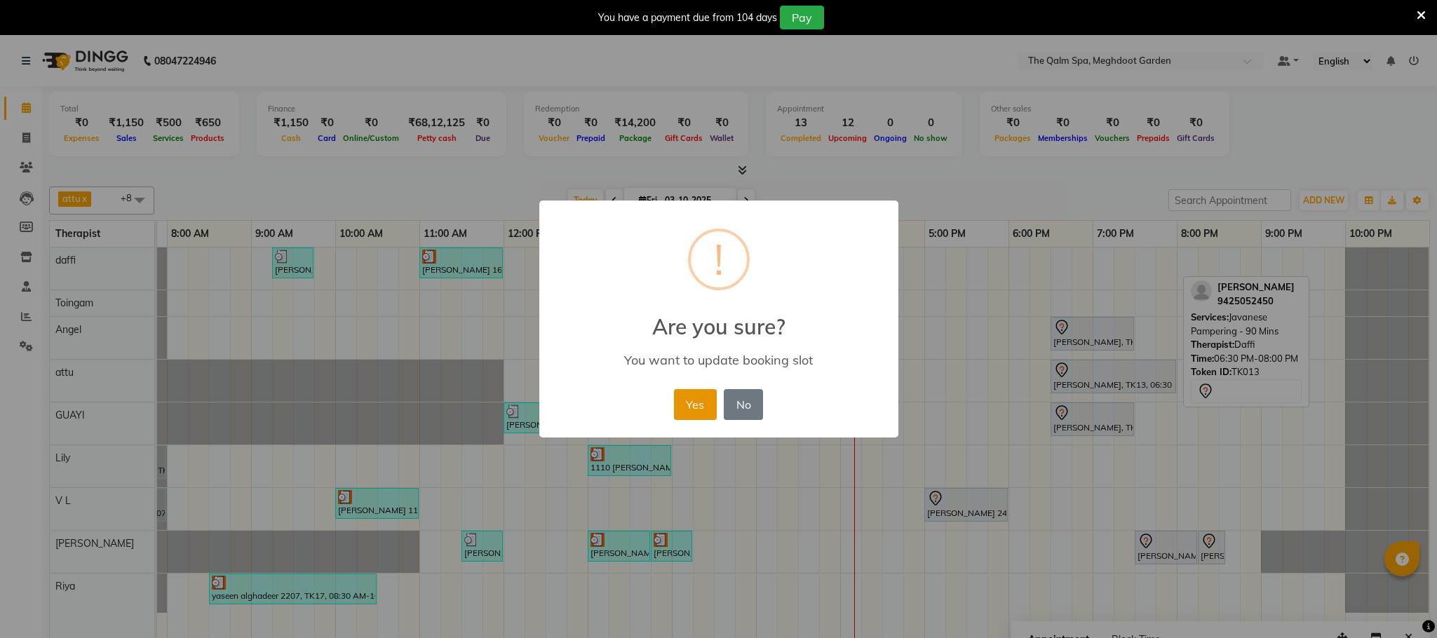
click at [702, 402] on button "Yes" at bounding box center [695, 404] width 43 height 31
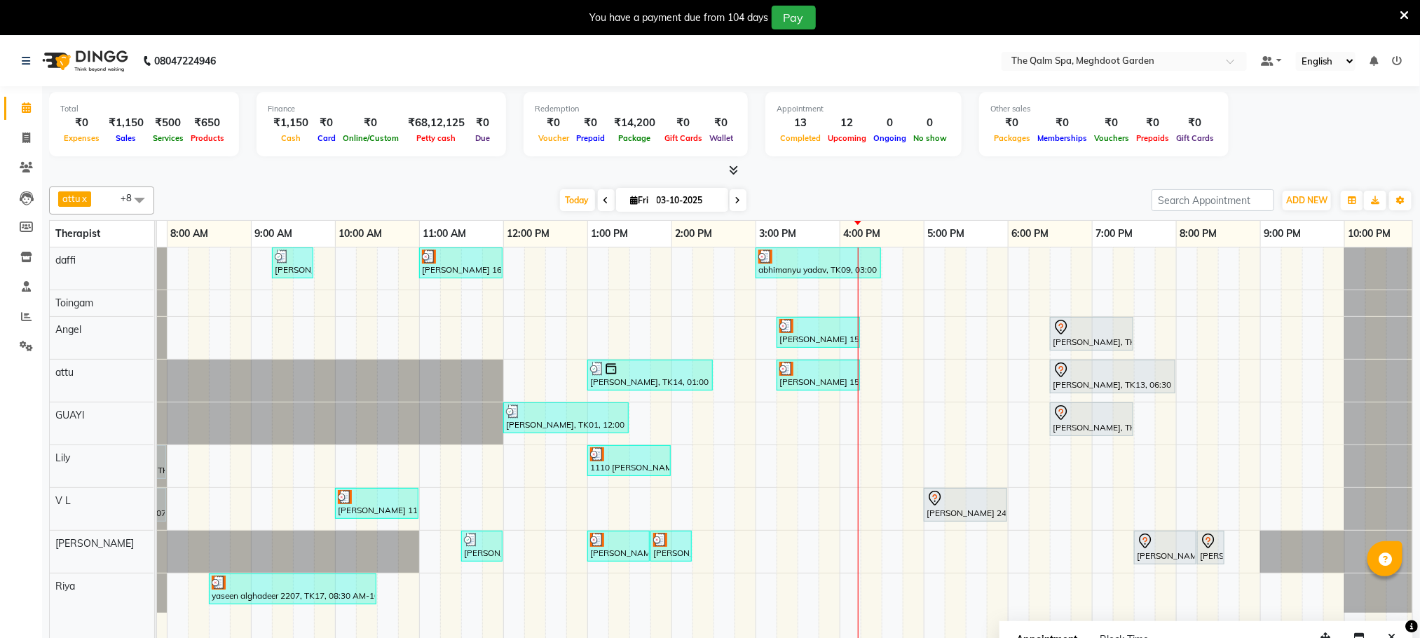
click at [739, 200] on span at bounding box center [738, 200] width 17 height 22
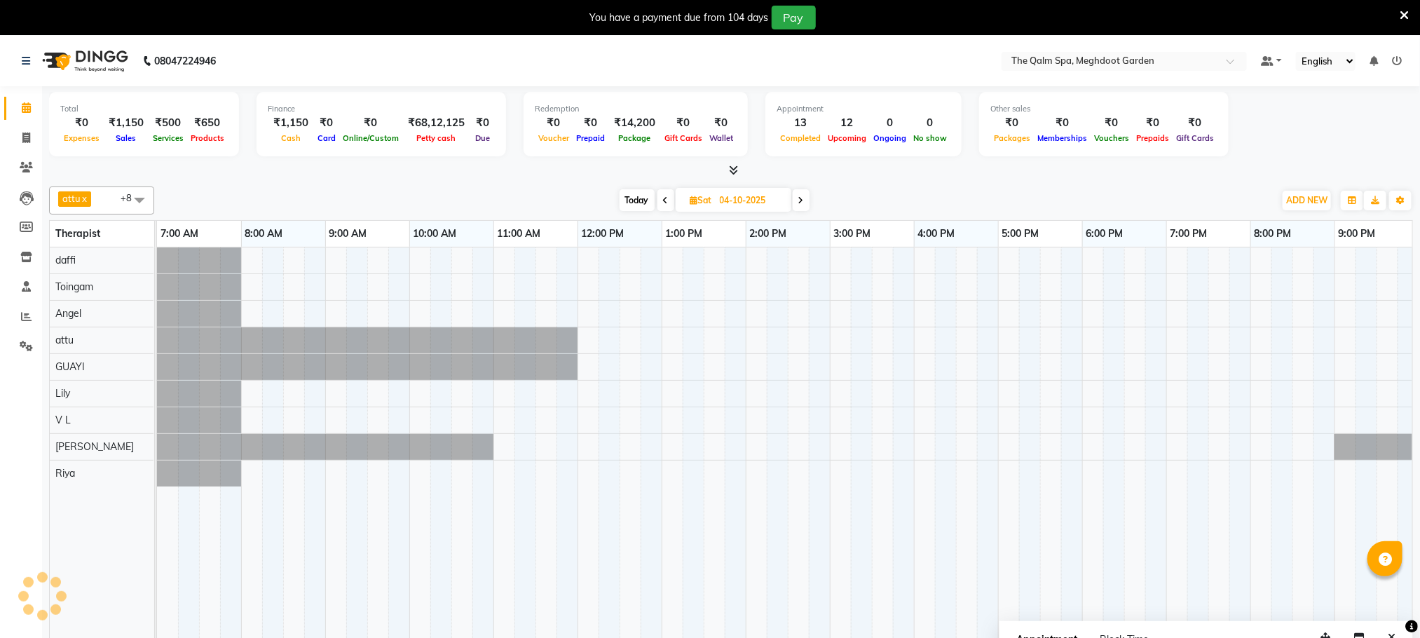
scroll to position [0, 90]
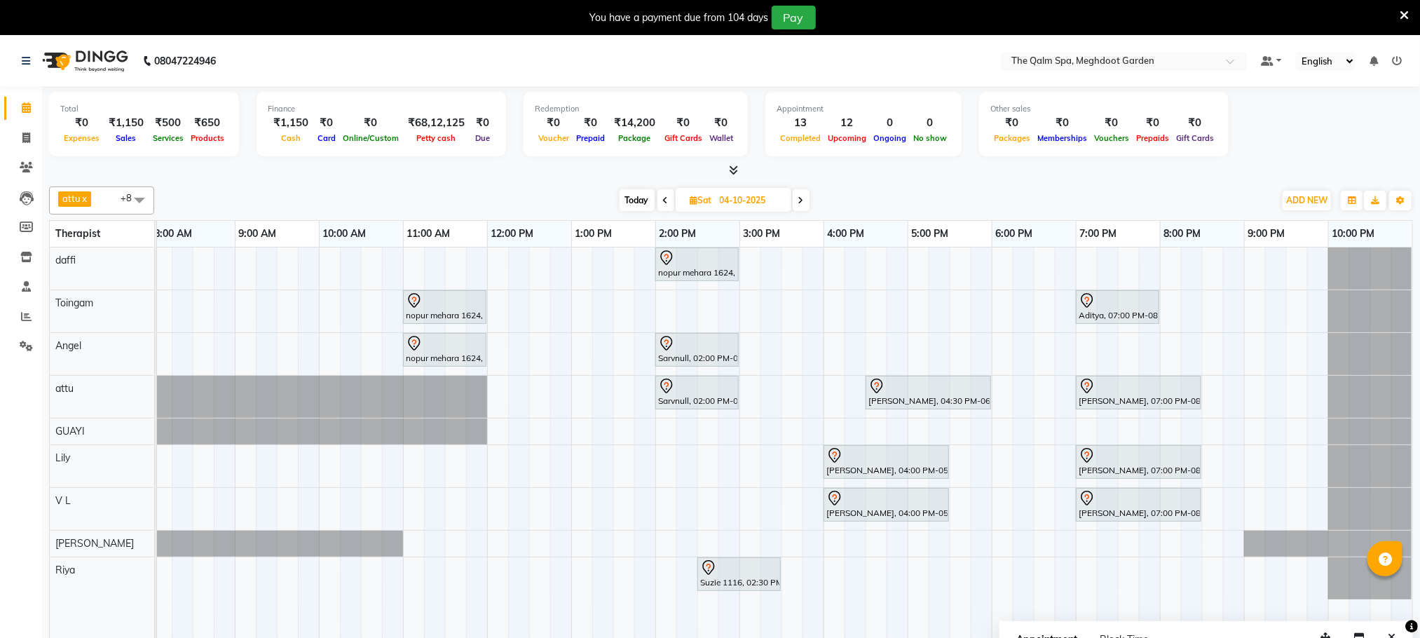
click at [804, 203] on span at bounding box center [801, 200] width 17 height 22
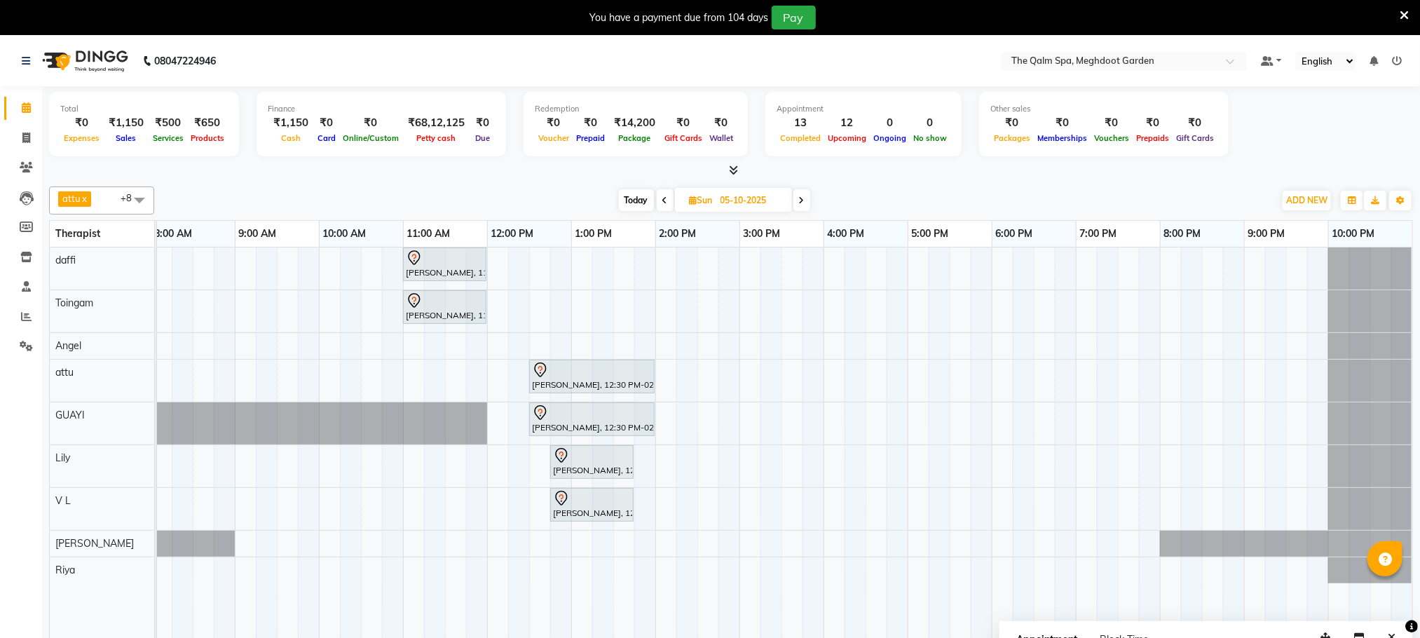
click at [623, 198] on span "Today" at bounding box center [636, 200] width 35 height 22
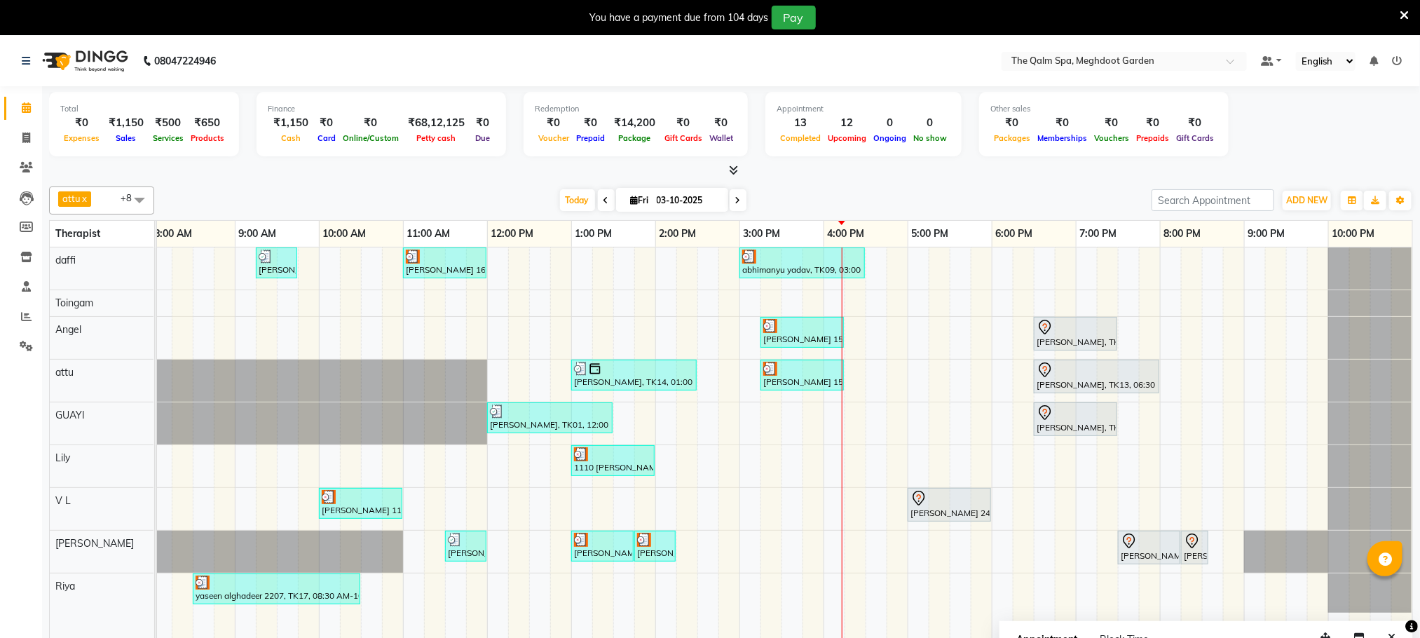
click at [740, 198] on span at bounding box center [738, 200] width 17 height 22
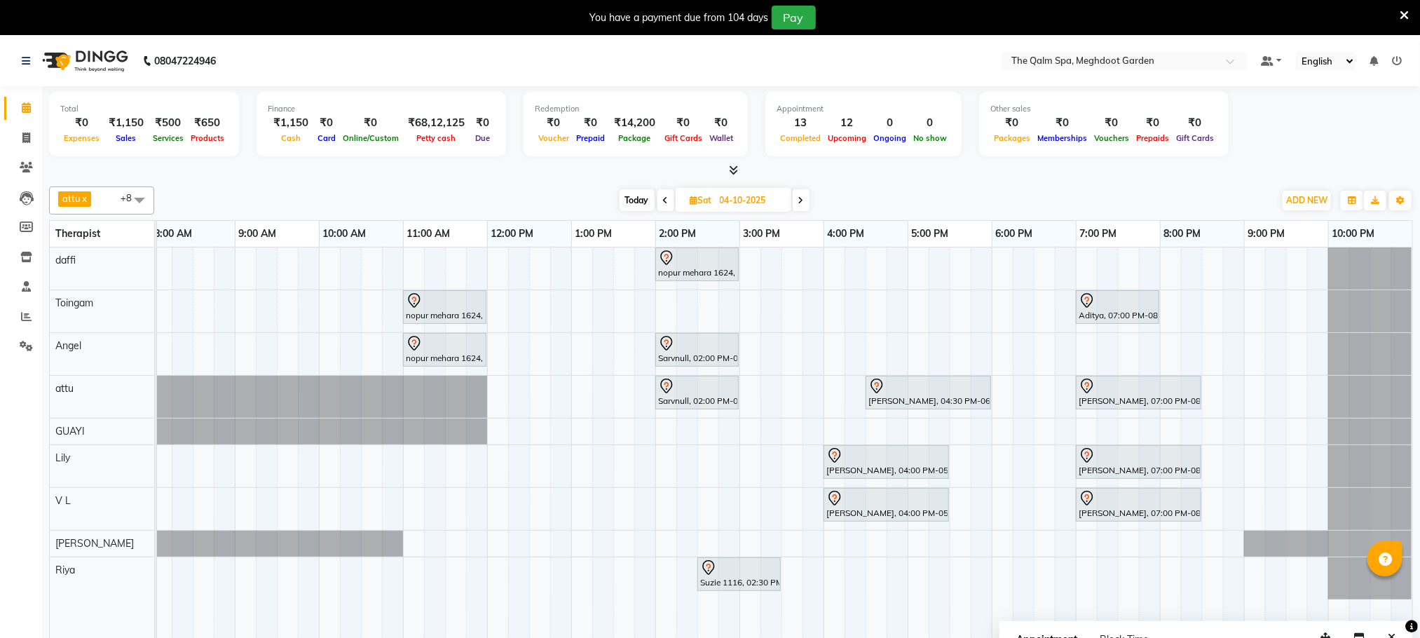
click at [802, 198] on icon at bounding box center [802, 200] width 6 height 8
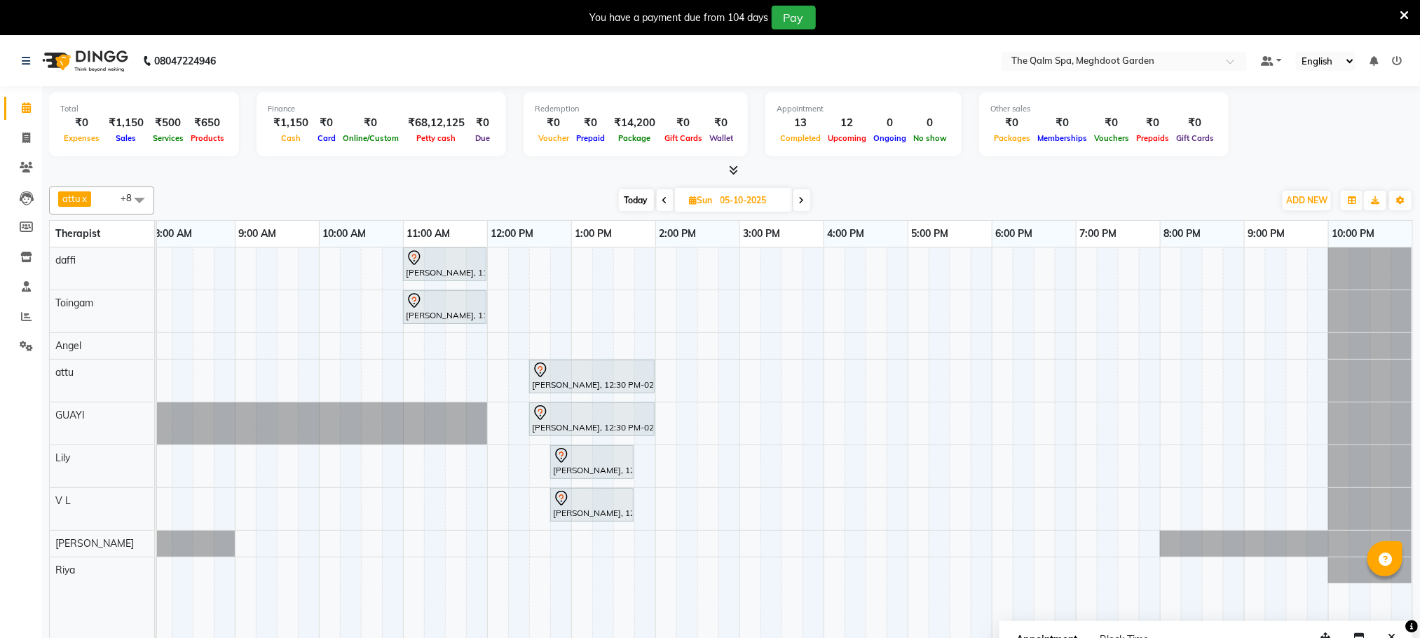
click at [801, 200] on icon at bounding box center [802, 200] width 6 height 8
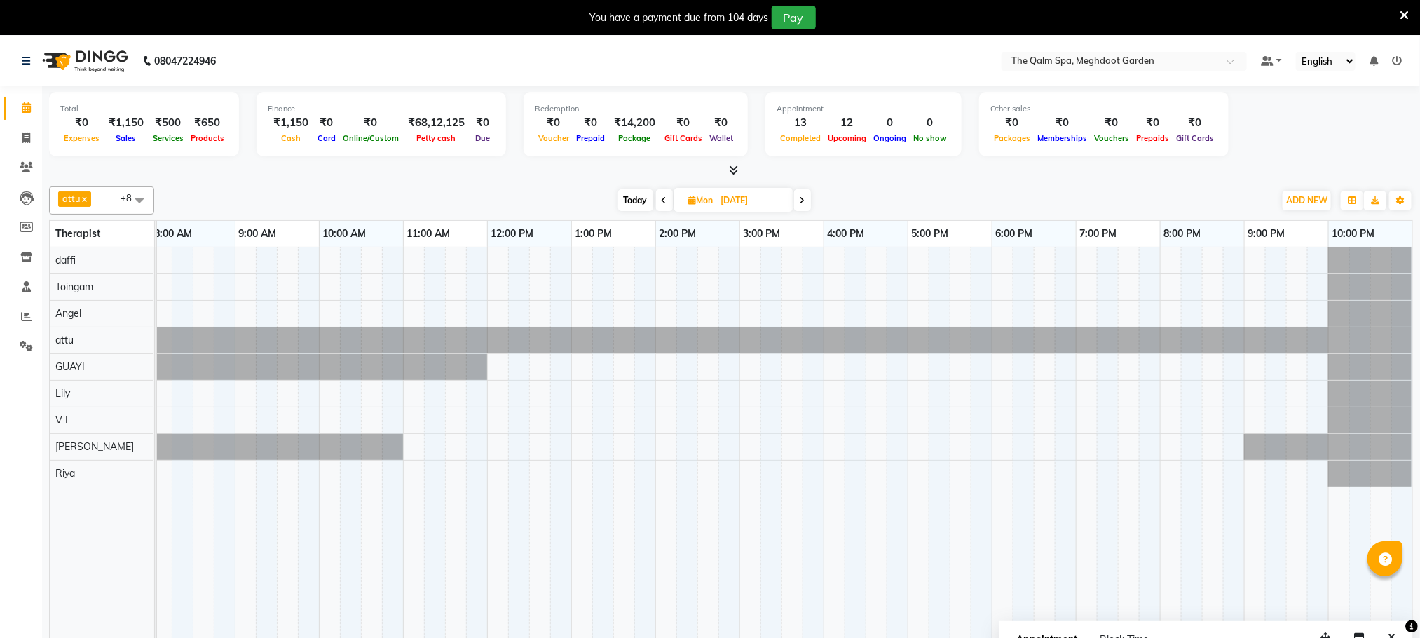
click at [801, 202] on icon at bounding box center [803, 200] width 6 height 8
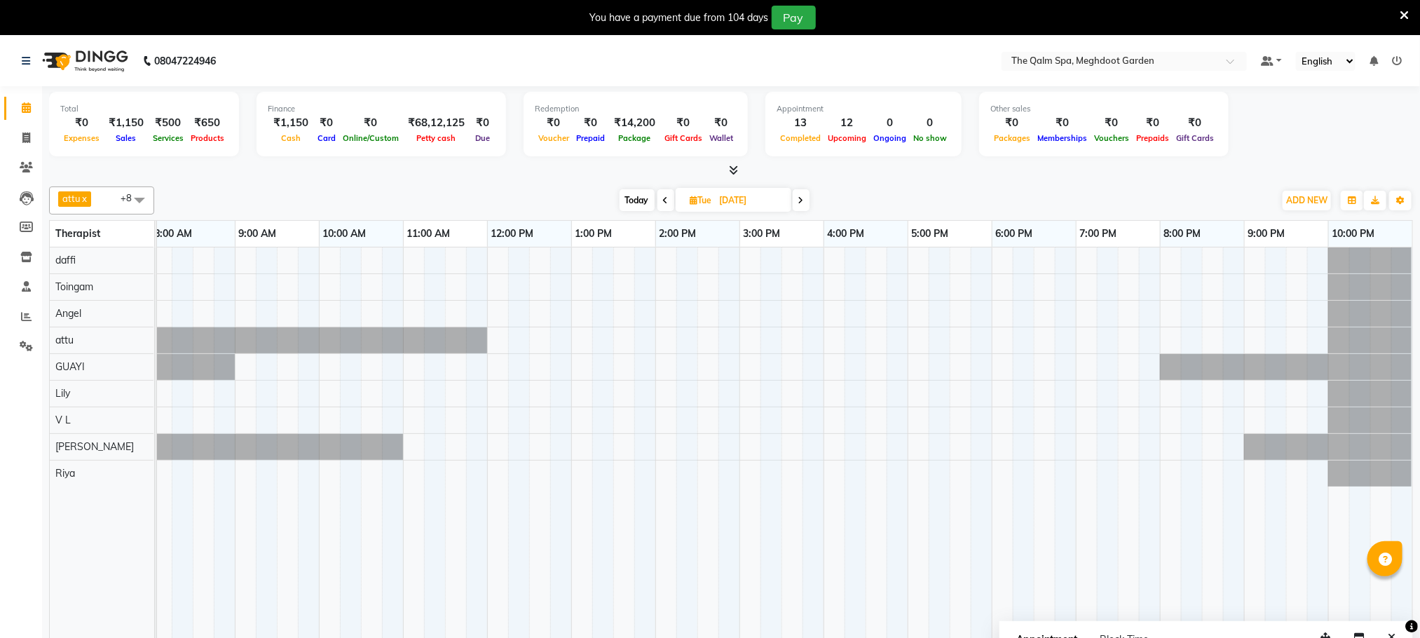
click at [642, 200] on span "Today" at bounding box center [637, 200] width 35 height 22
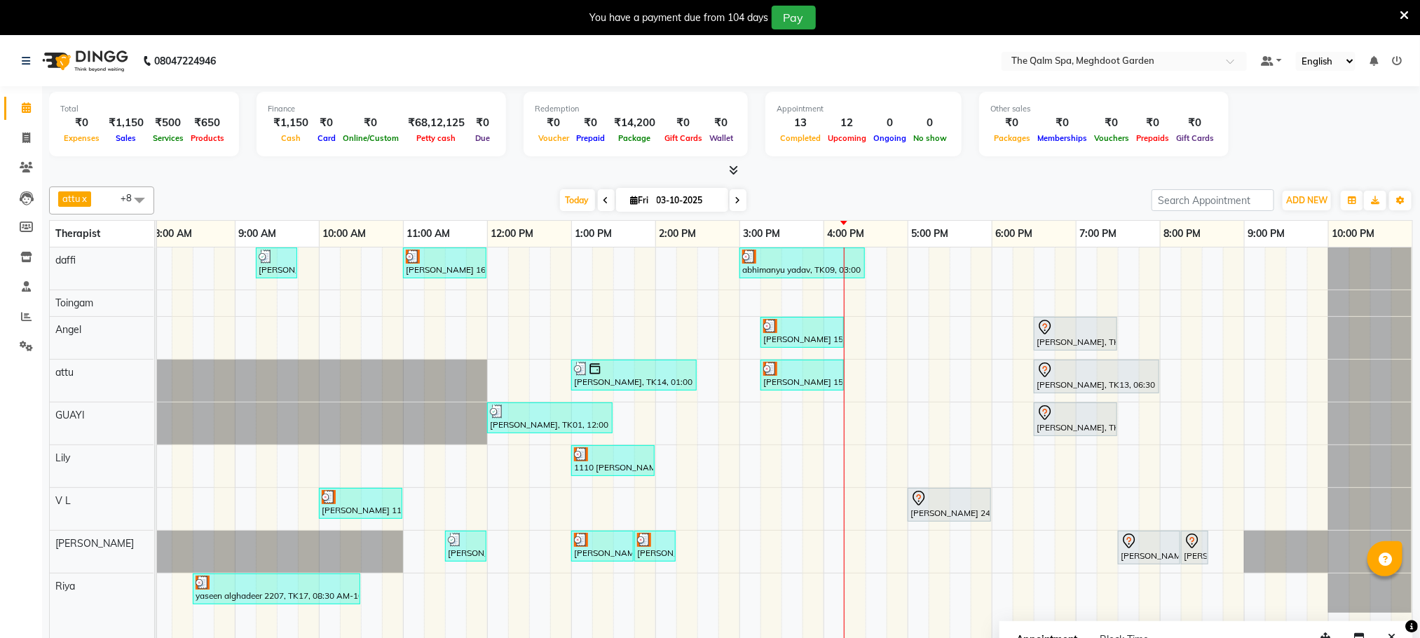
click at [735, 198] on icon at bounding box center [738, 200] width 6 height 8
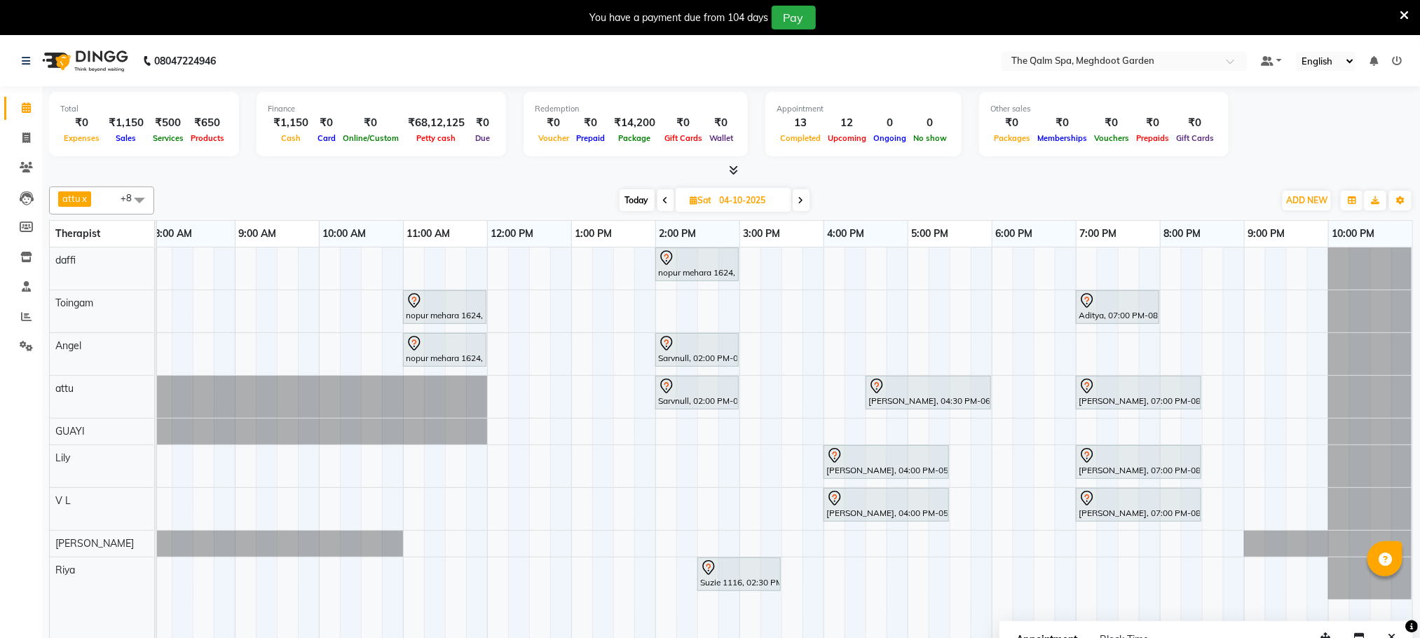
click at [631, 203] on span "Today" at bounding box center [637, 200] width 35 height 22
type input "03-10-2025"
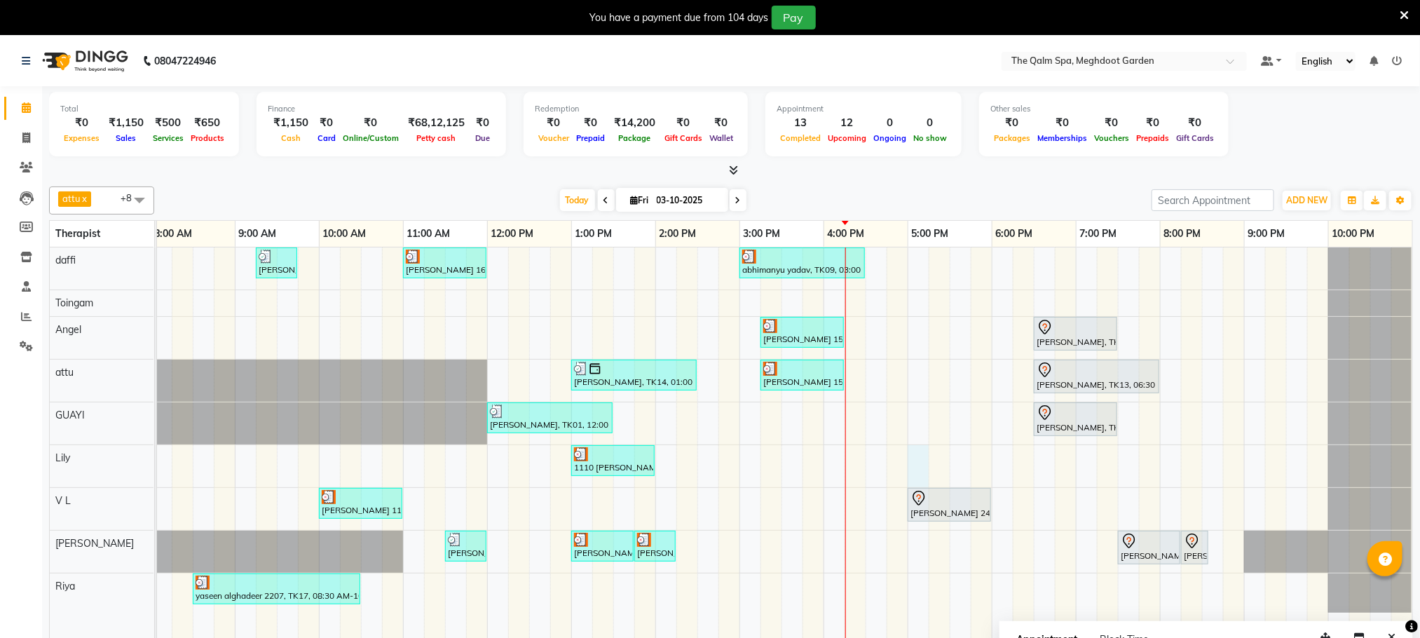
click at [915, 463] on div "Stanford, TK04, 06:45 AM-07:45 AM, Swedish De-Stress - 60 Mins jay dev, TK10, 0…" at bounding box center [740, 452] width 1346 height 410
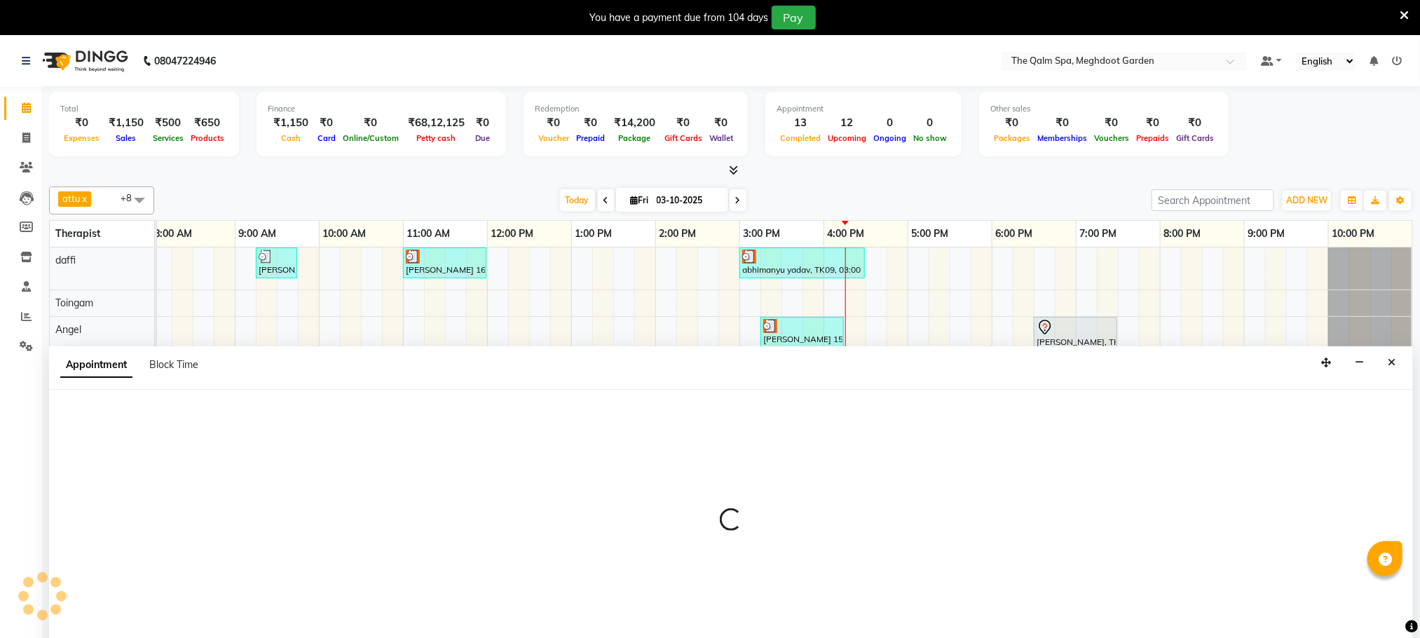
scroll to position [36, 0]
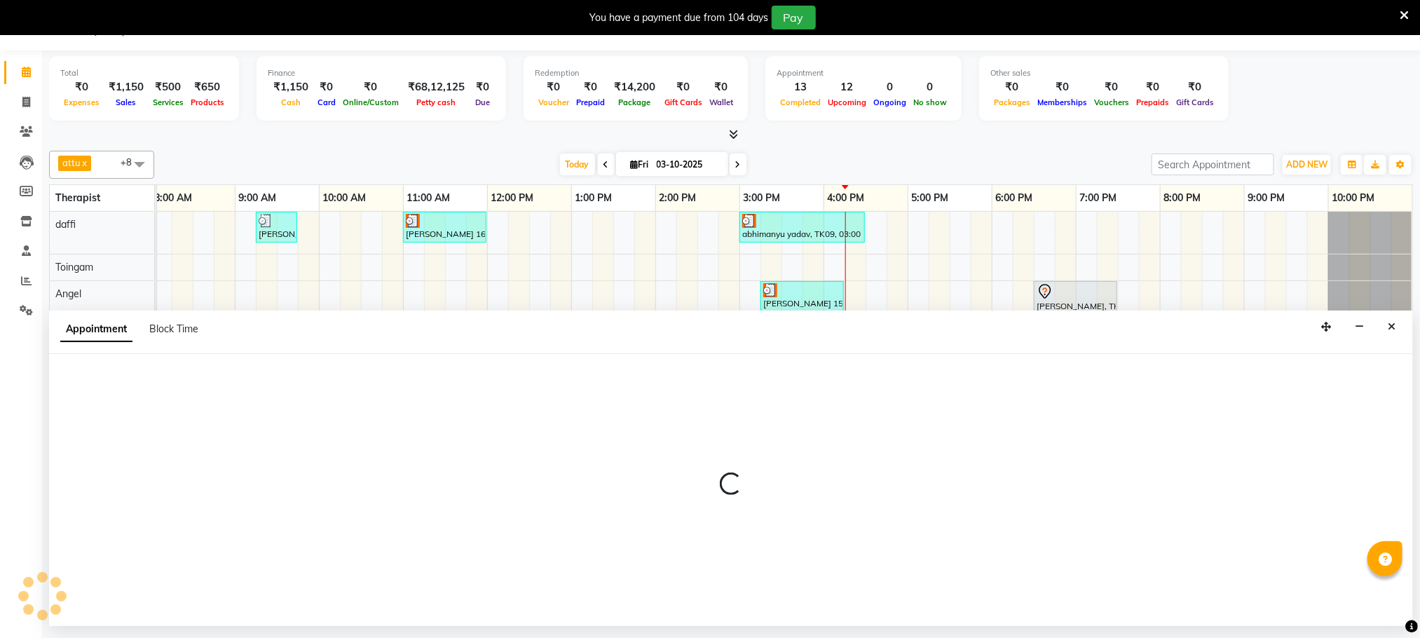
select select "75413"
select select "1020"
select select "tentative"
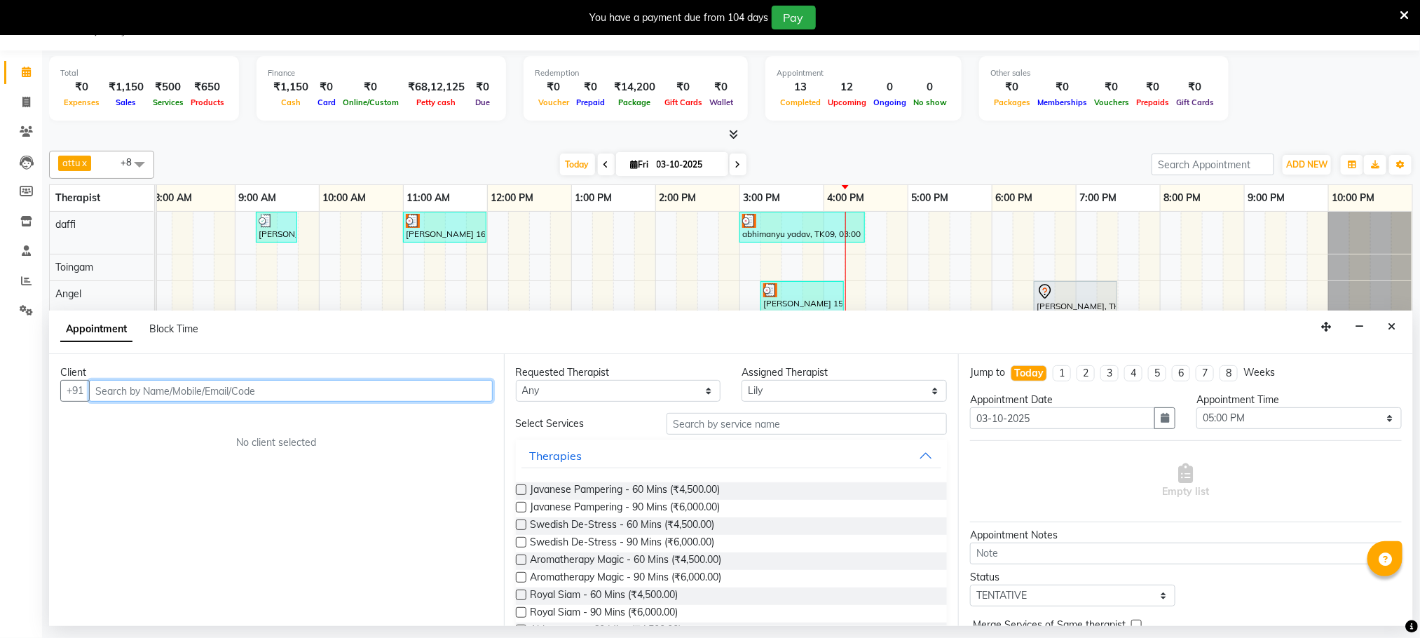
click at [411, 395] on input "text" at bounding box center [291, 391] width 404 height 22
type input "9925145995"
click at [490, 390] on button "Add Client" at bounding box center [464, 391] width 58 height 22
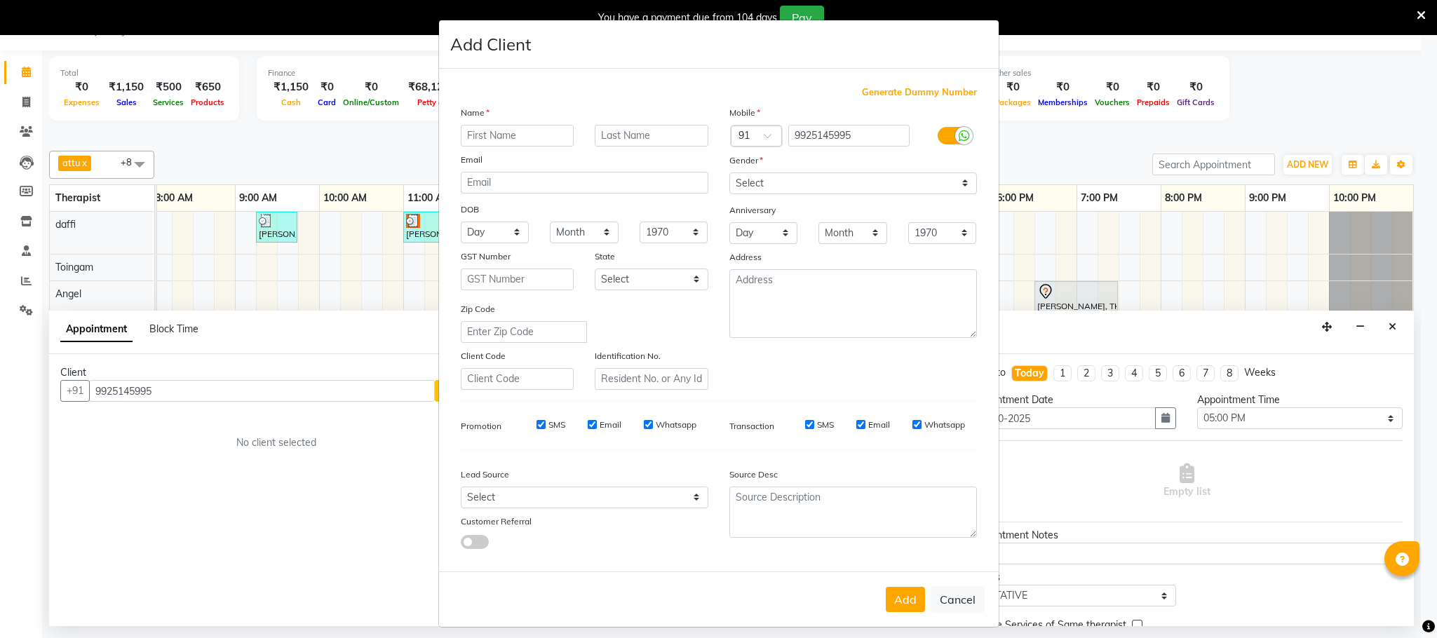
click at [499, 140] on input "text" at bounding box center [518, 136] width 114 height 22
type input "Jeet"
type input "[PERSON_NAME]"
click at [844, 177] on select "Select [DEMOGRAPHIC_DATA] [DEMOGRAPHIC_DATA] Other Prefer Not To Say" at bounding box center [852, 183] width 247 height 22
select select "[DEMOGRAPHIC_DATA]"
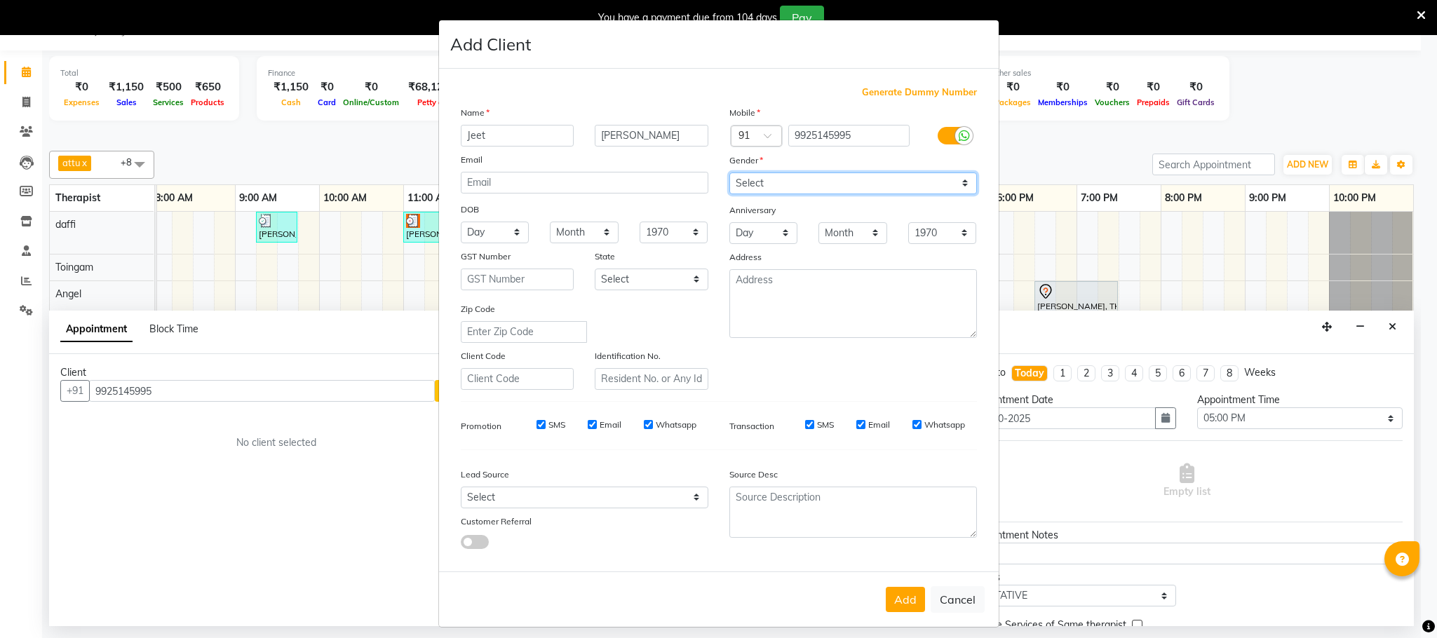
click at [729, 172] on select "Select [DEMOGRAPHIC_DATA] [DEMOGRAPHIC_DATA] Other Prefer Not To Say" at bounding box center [852, 183] width 247 height 22
click at [897, 590] on button "Add" at bounding box center [904, 599] width 39 height 25
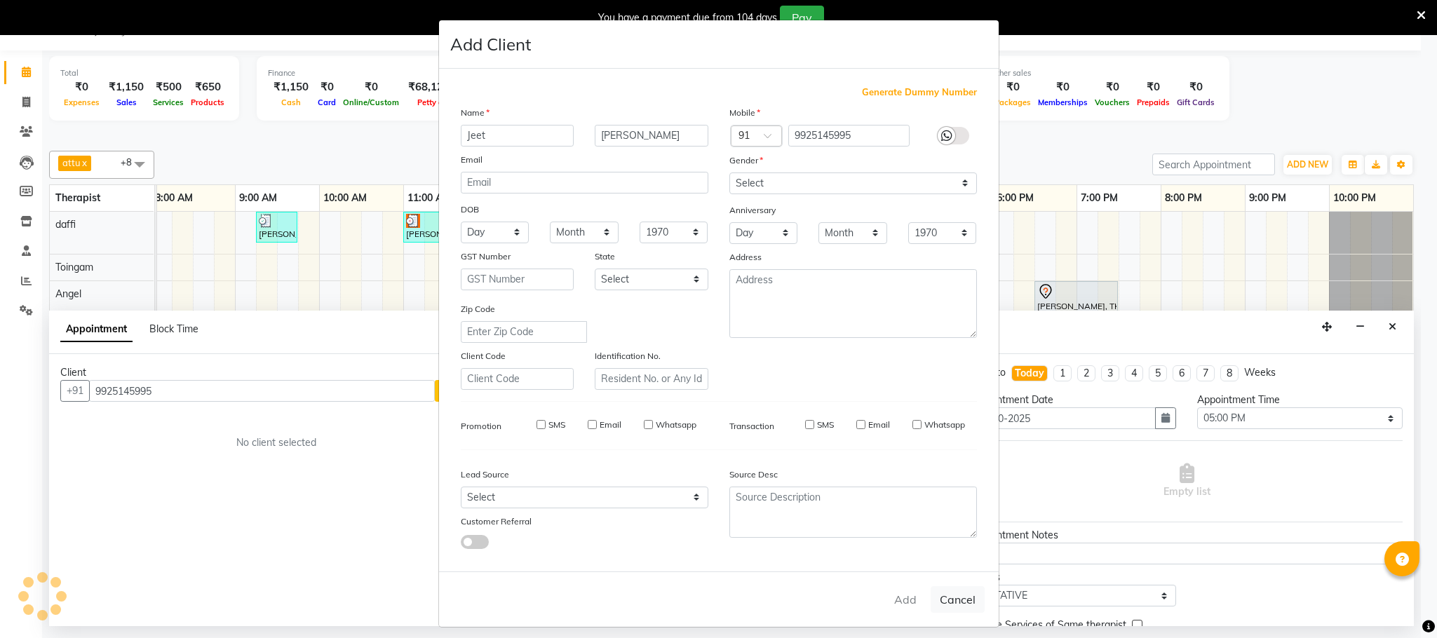
select select
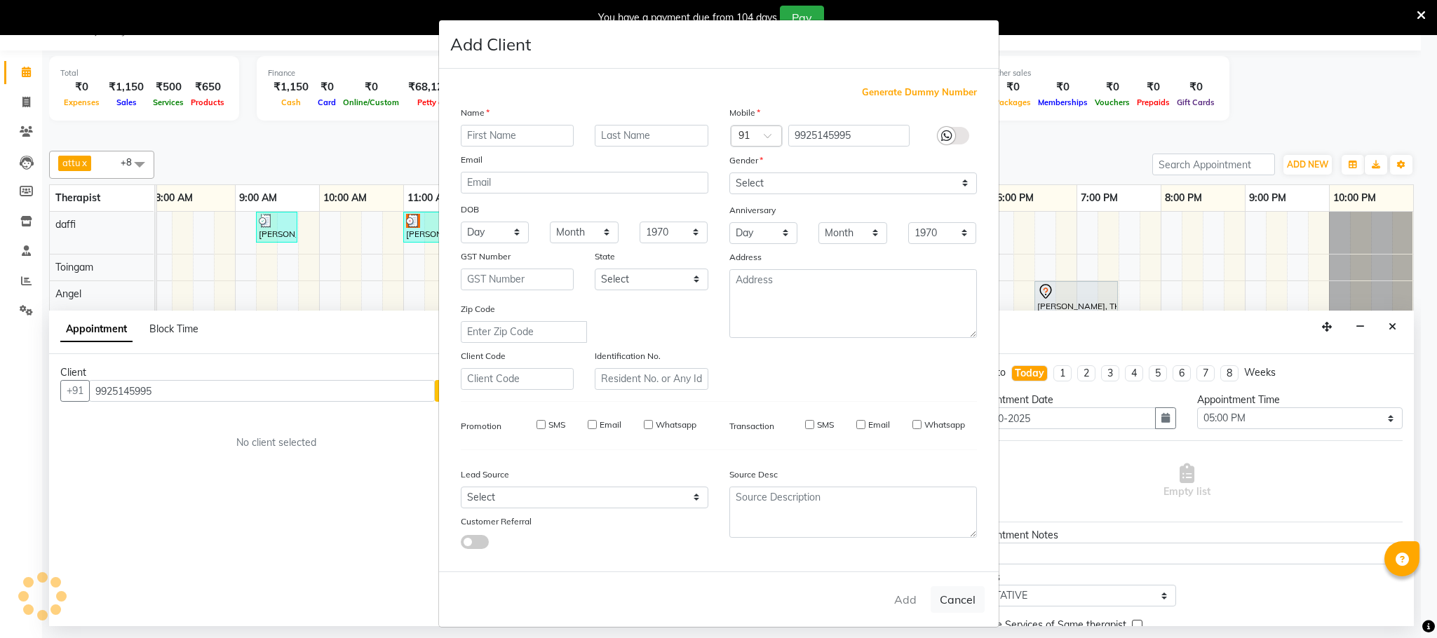
select select
checkbox input "false"
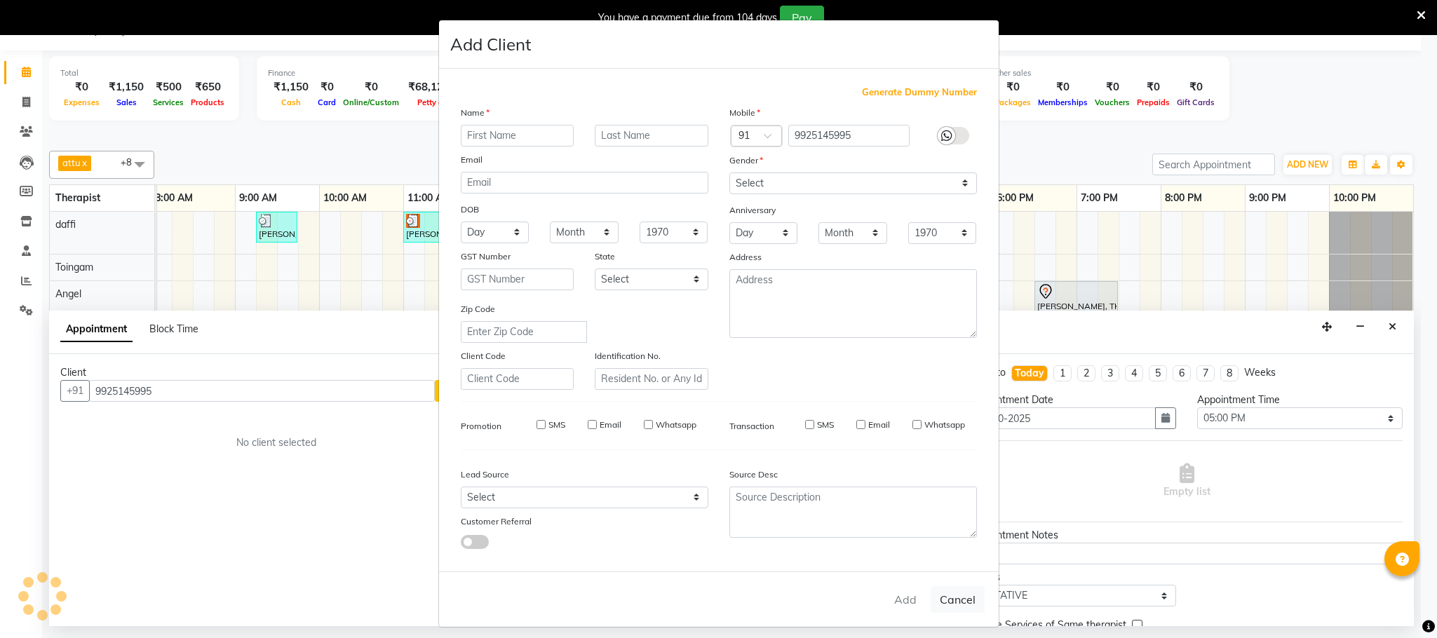
checkbox input "false"
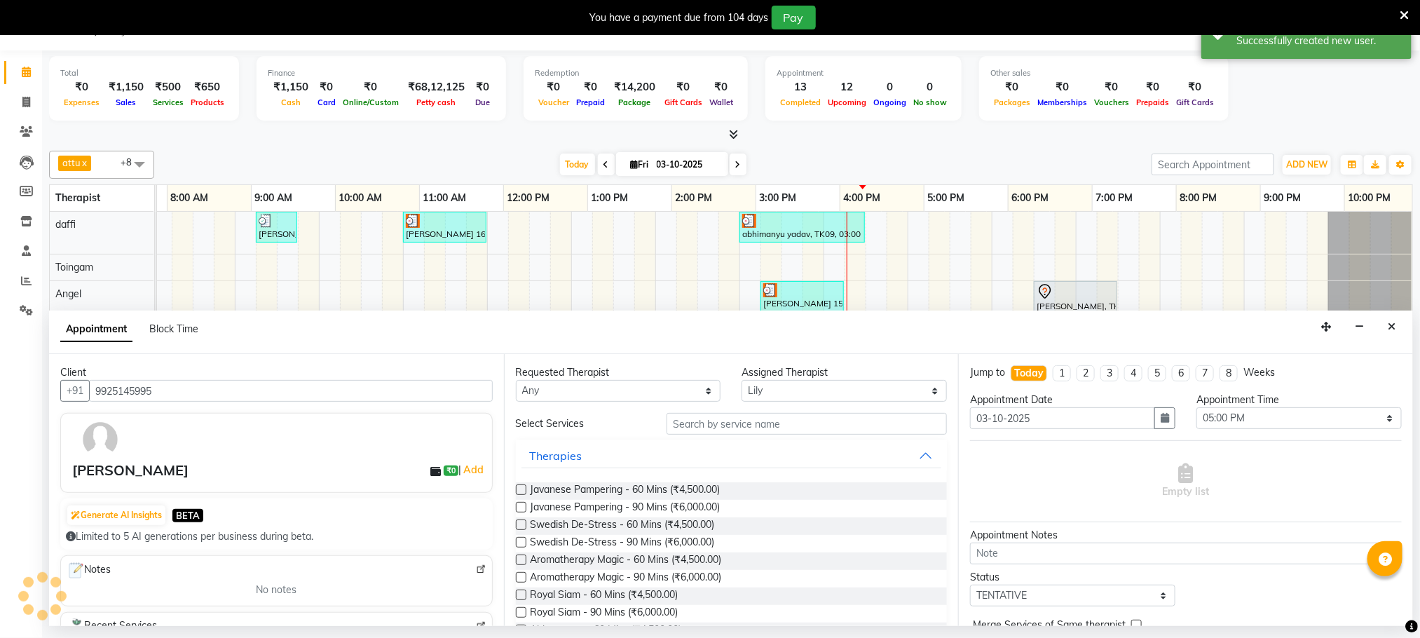
scroll to position [0, 74]
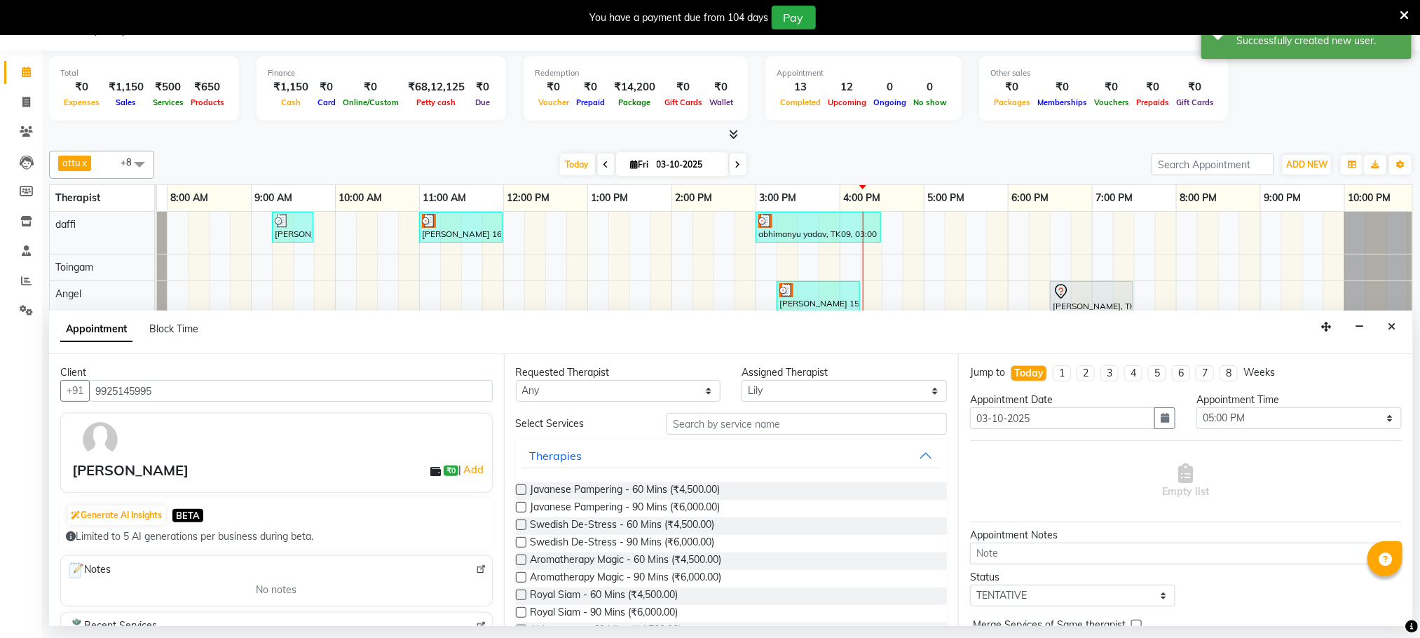
click at [522, 524] on label at bounding box center [521, 525] width 11 height 11
click at [522, 524] on input "checkbox" at bounding box center [520, 526] width 9 height 9
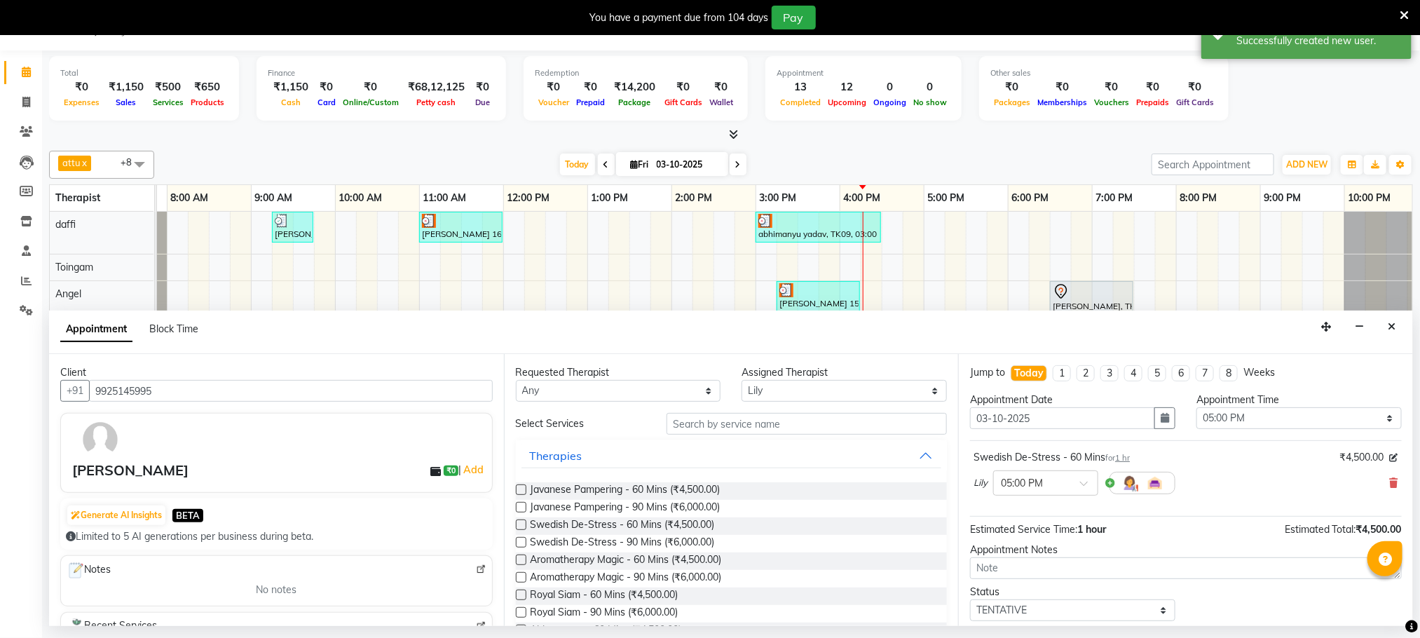
click at [522, 524] on label at bounding box center [521, 525] width 11 height 11
click at [522, 524] on input "checkbox" at bounding box center [520, 526] width 9 height 9
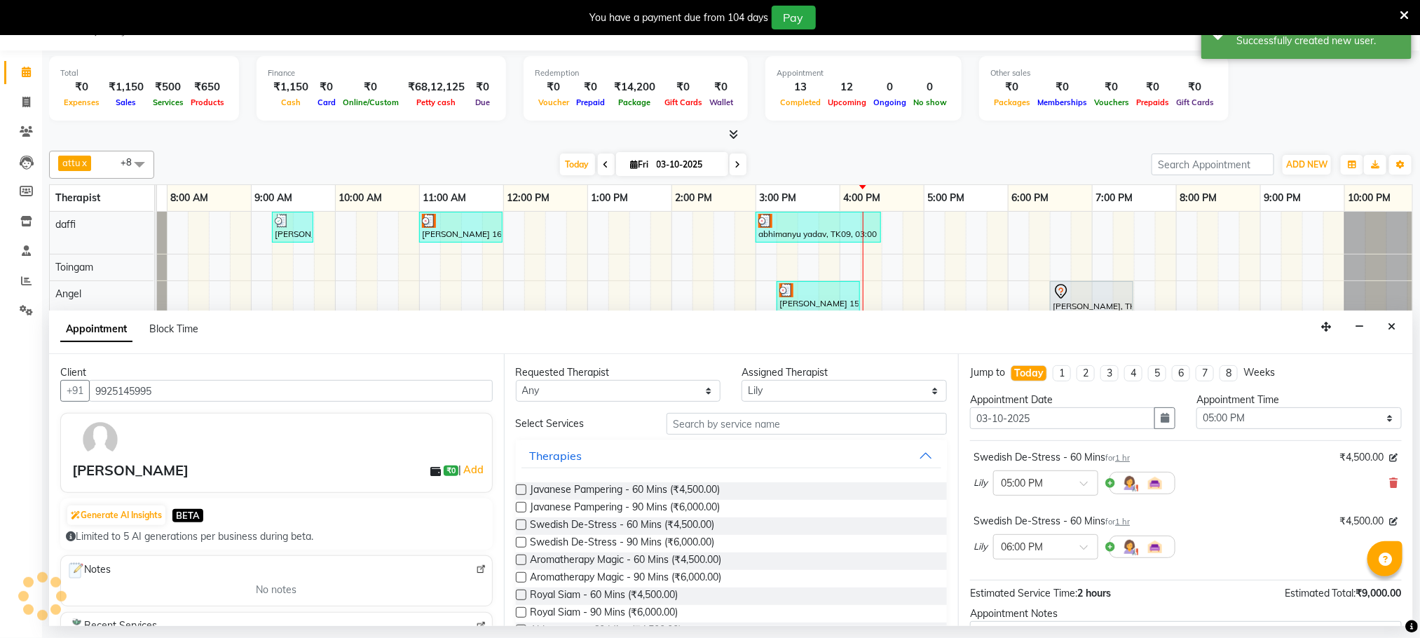
click at [522, 524] on label at bounding box center [521, 525] width 11 height 11
click at [522, 524] on input "checkbox" at bounding box center [520, 526] width 9 height 9
checkbox input "false"
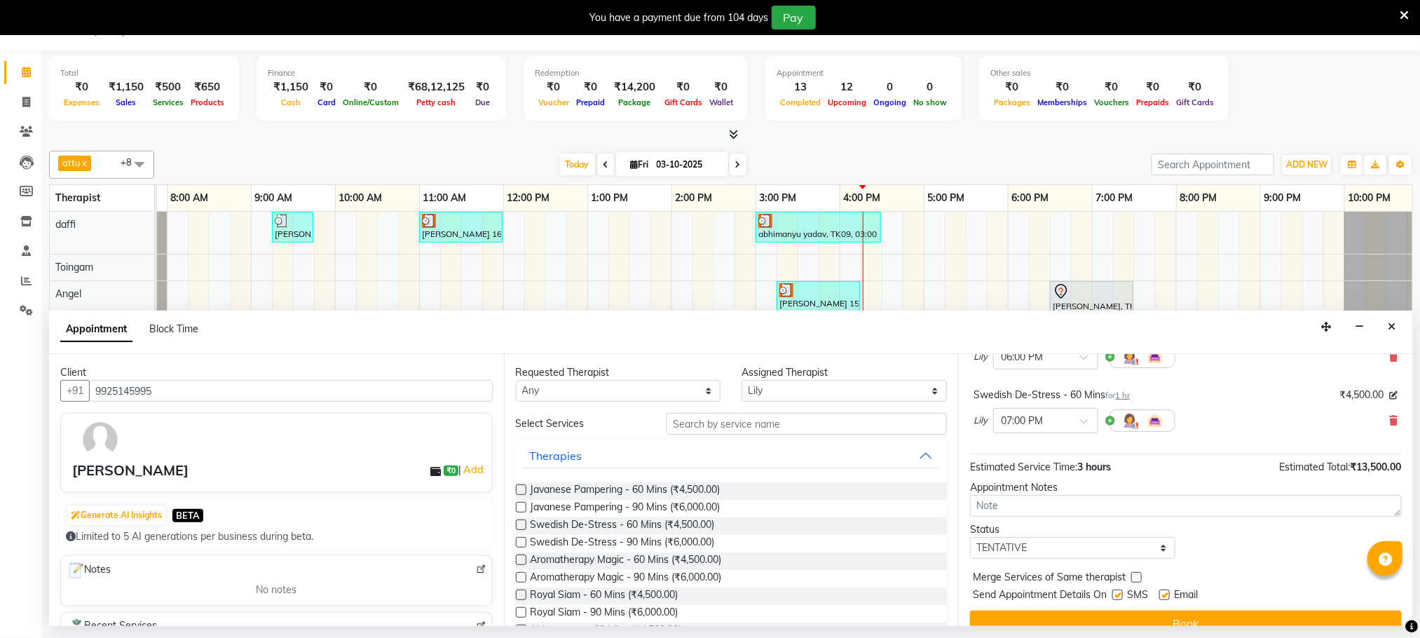
scroll to position [213, 0]
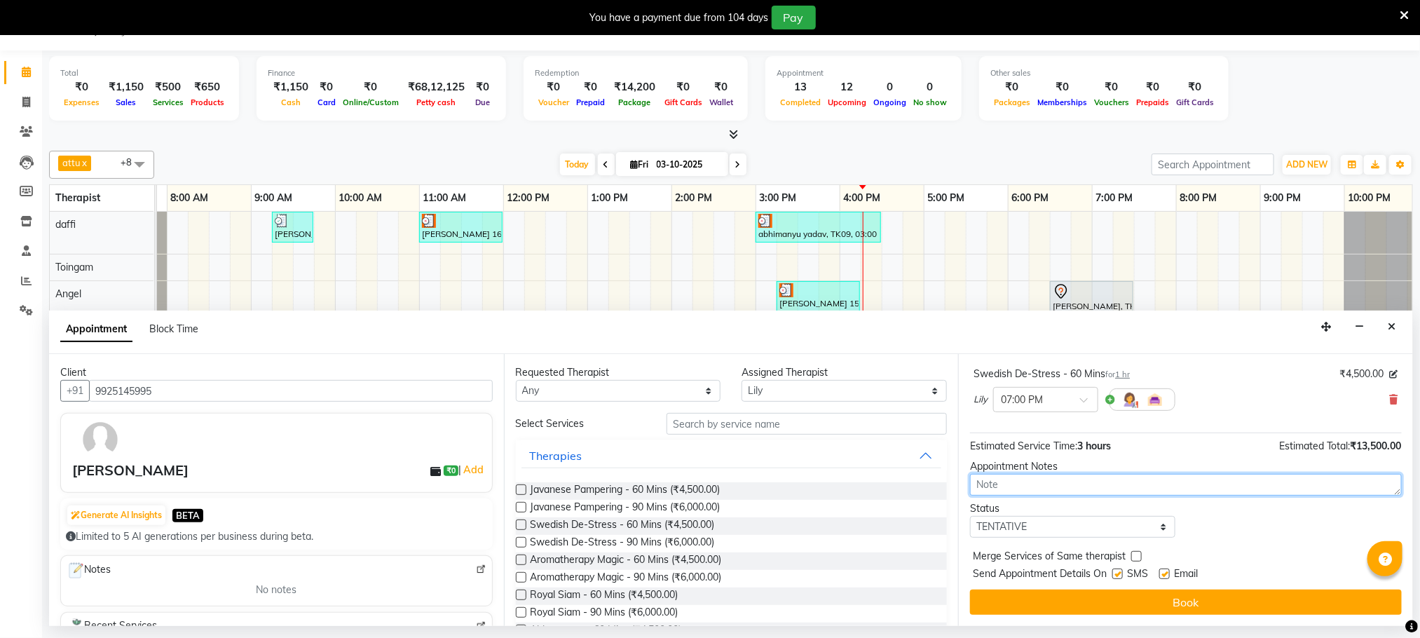
click at [998, 488] on textarea at bounding box center [1186, 485] width 432 height 22
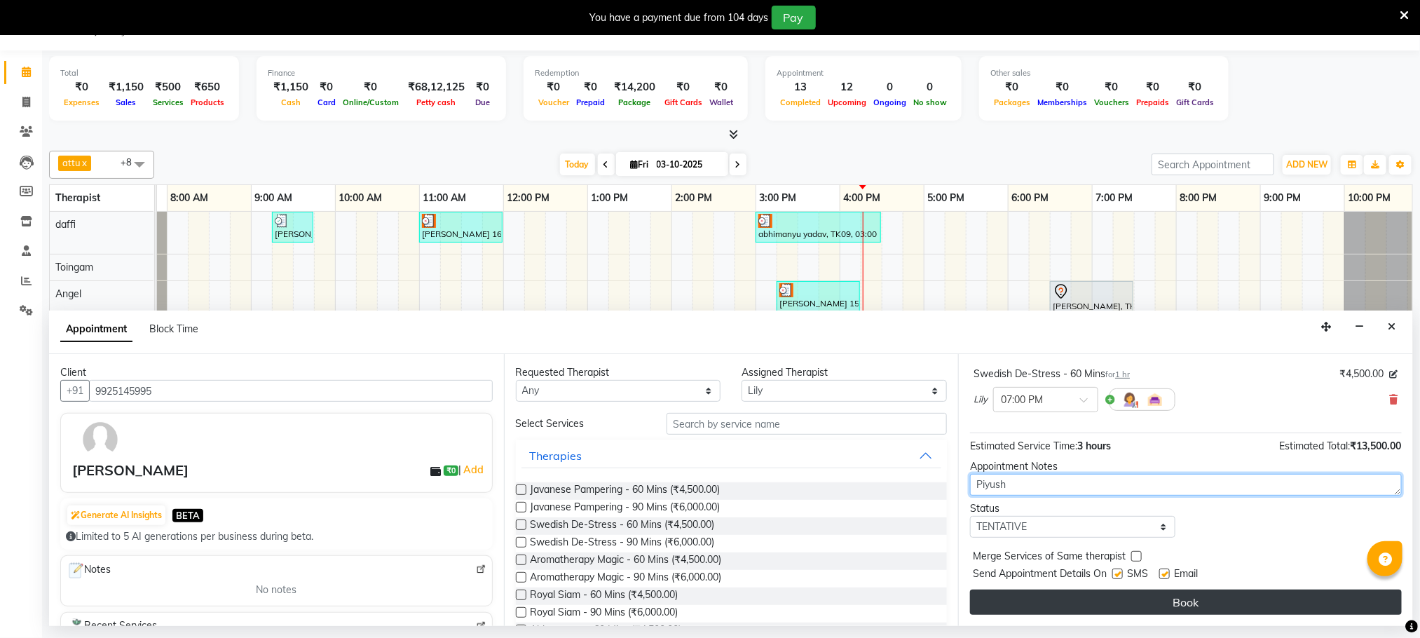
type textarea "Piyush"
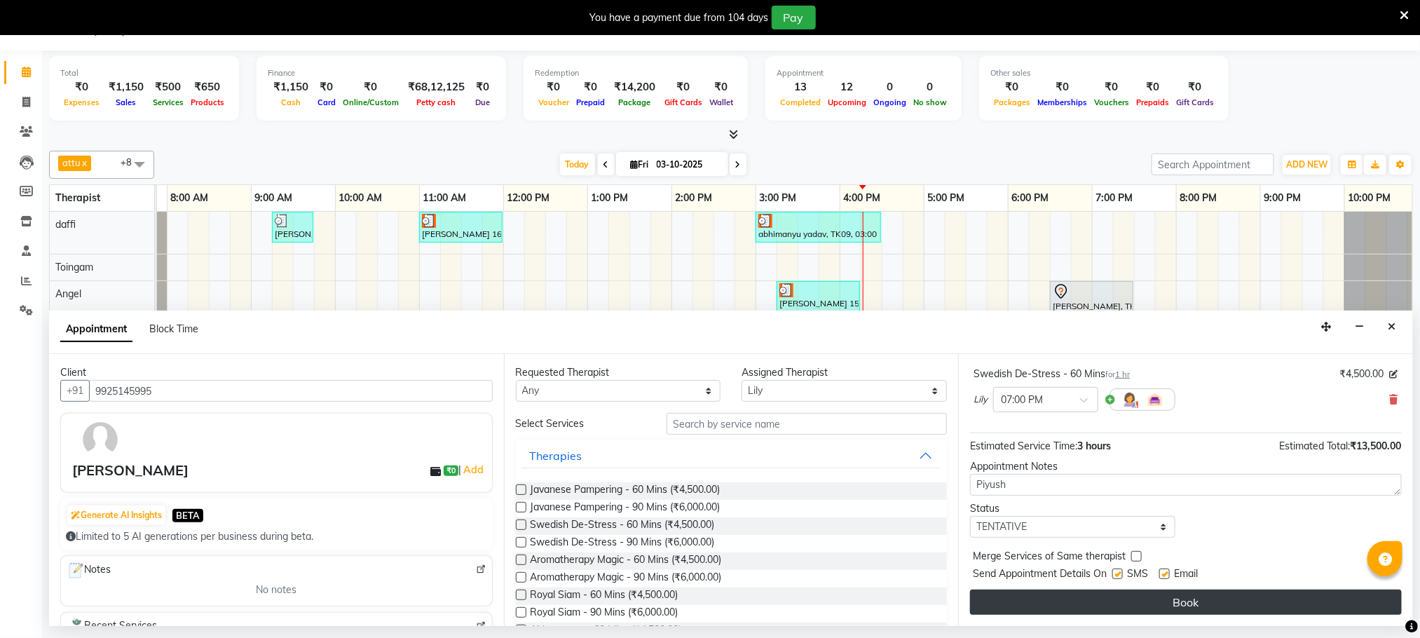
click at [1090, 602] on button "Book" at bounding box center [1186, 602] width 432 height 25
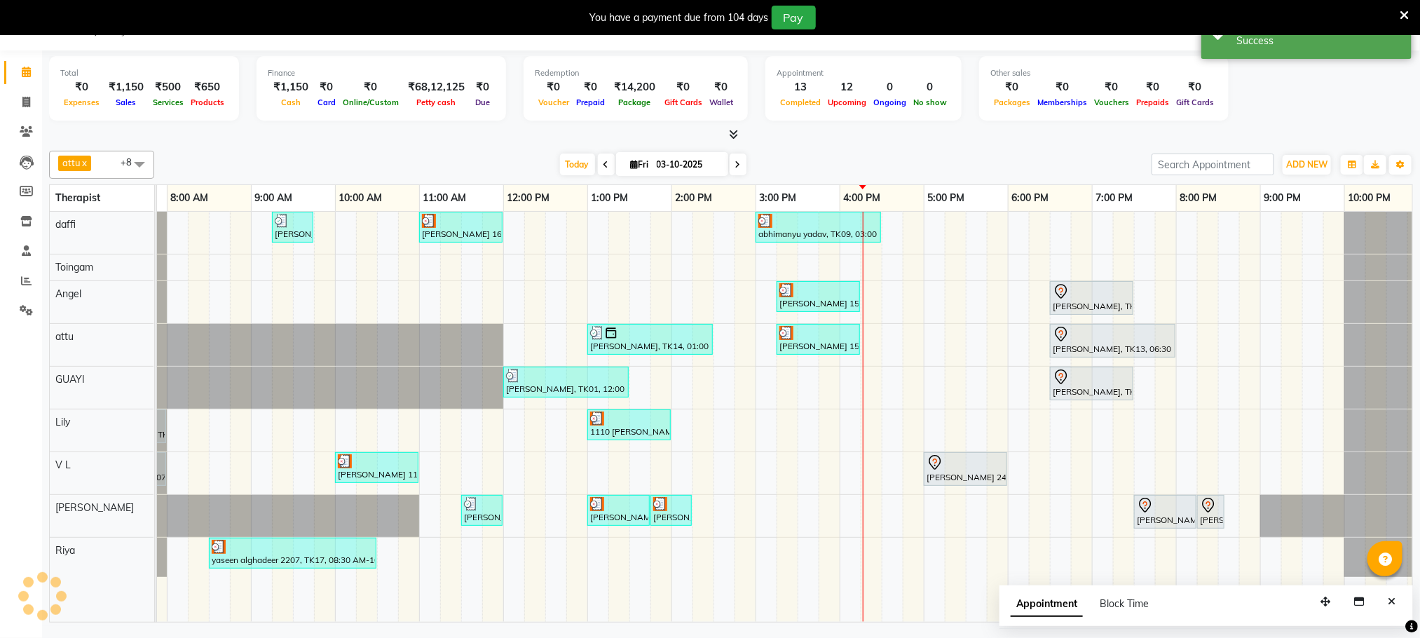
scroll to position [0, 0]
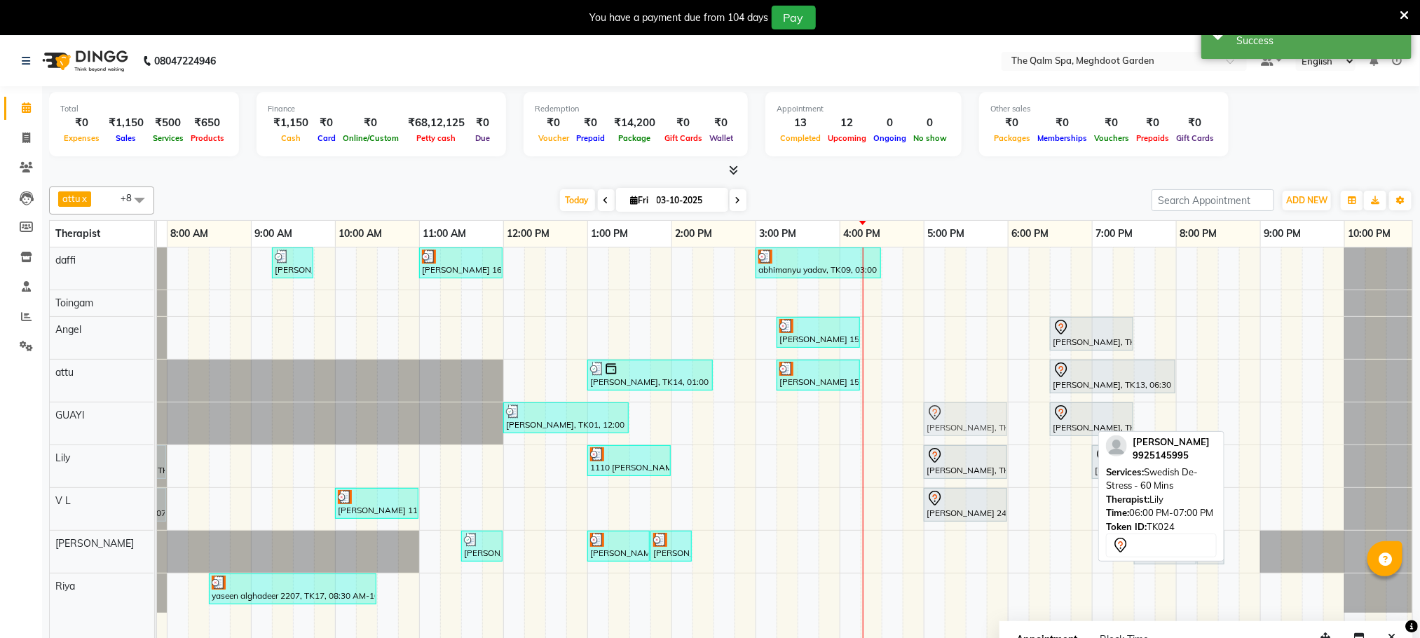
drag, startPoint x: 1048, startPoint y: 470, endPoint x: 959, endPoint y: 417, distance: 103.4
click at [959, 417] on tbody "Stanford, TK04, 06:45 AM-07:45 AM, Swedish De-Stress - 60 Mins jay dev, TK10, 0…" at bounding box center [756, 429] width 1346 height 365
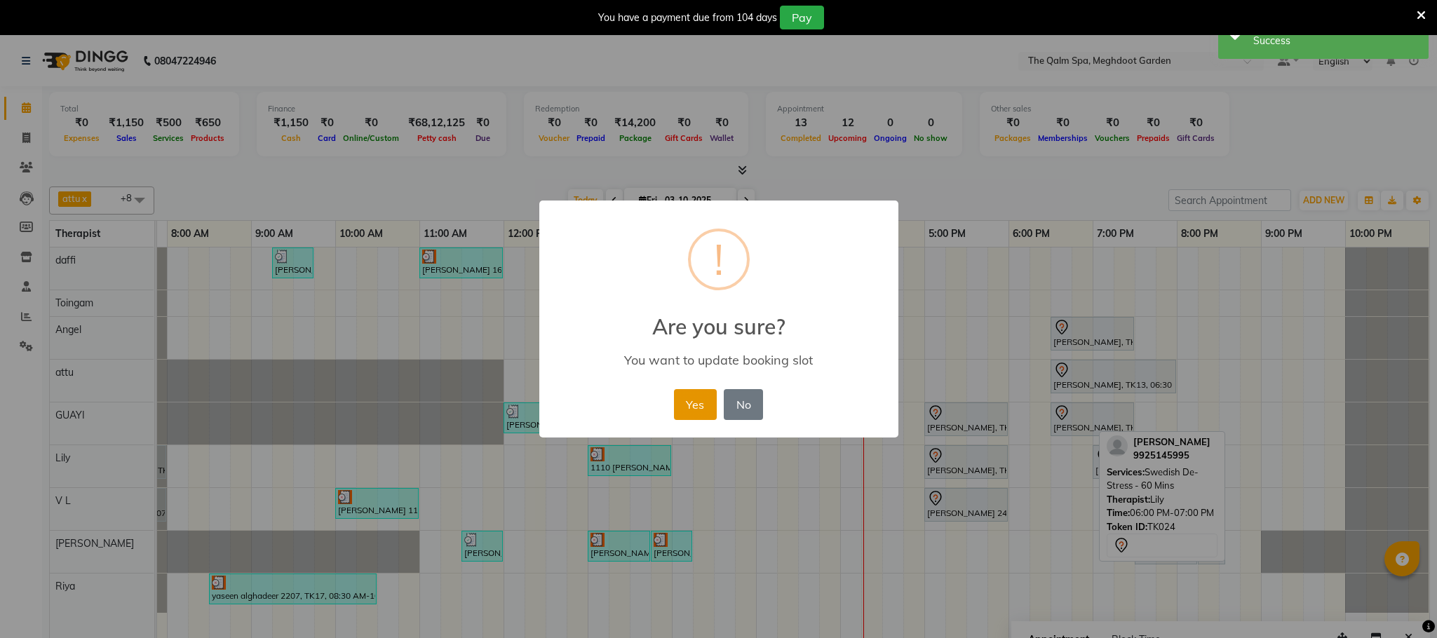
click at [703, 402] on button "Yes" at bounding box center [695, 404] width 43 height 31
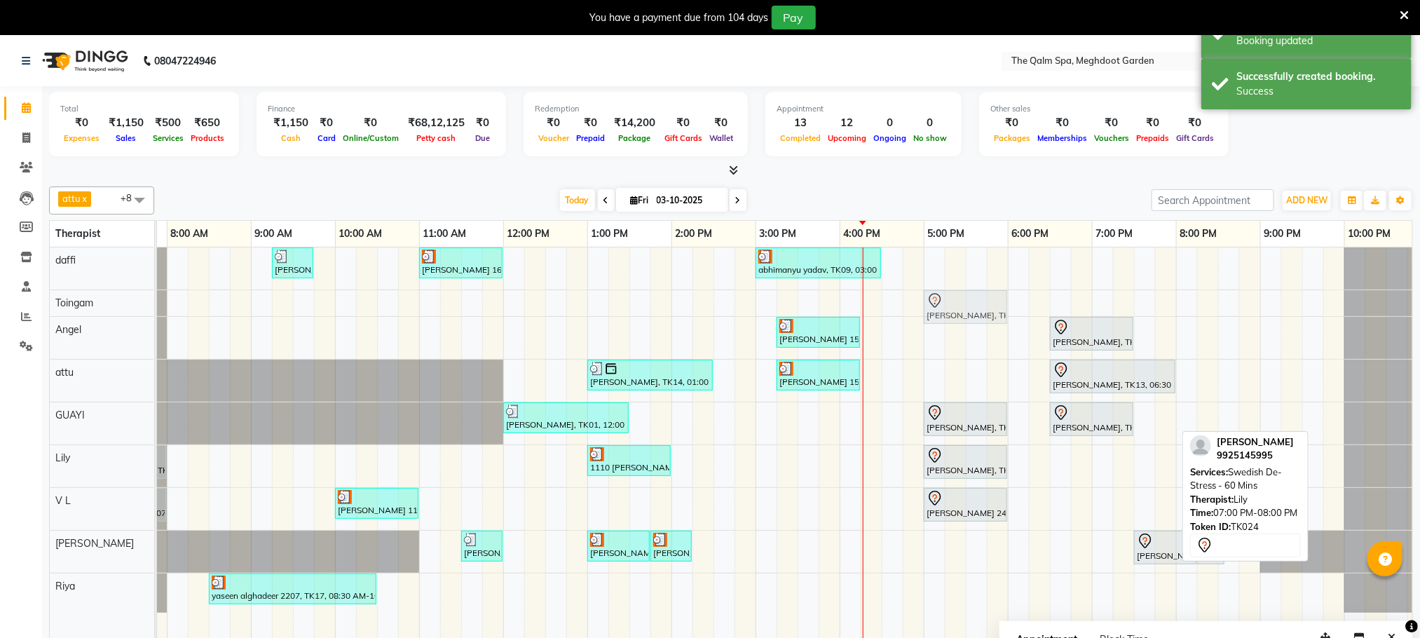
drag, startPoint x: 1127, startPoint y: 471, endPoint x: 957, endPoint y: 322, distance: 226.6
click at [957, 318] on tbody "Stanford, TK04, 06:45 AM-07:45 AM, Swedish De-Stress - 60 Mins jay dev, TK10, 0…" at bounding box center [756, 429] width 1346 height 365
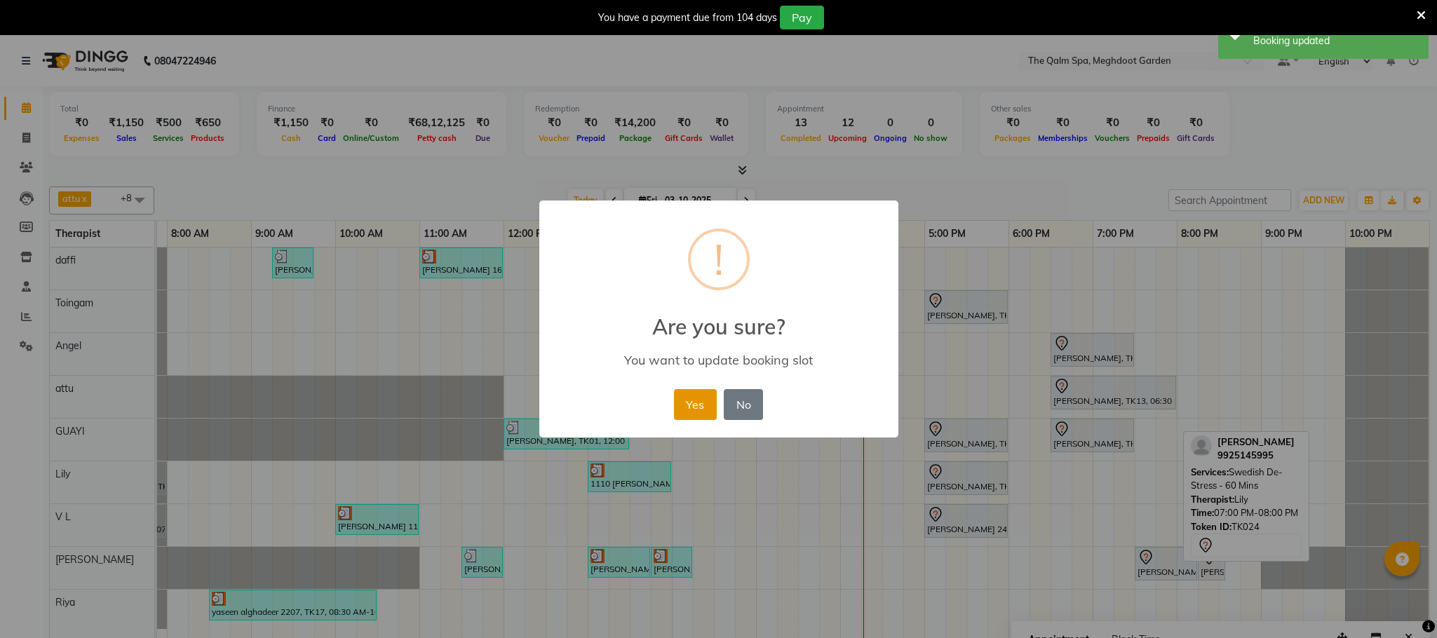
click at [696, 402] on button "Yes" at bounding box center [695, 404] width 43 height 31
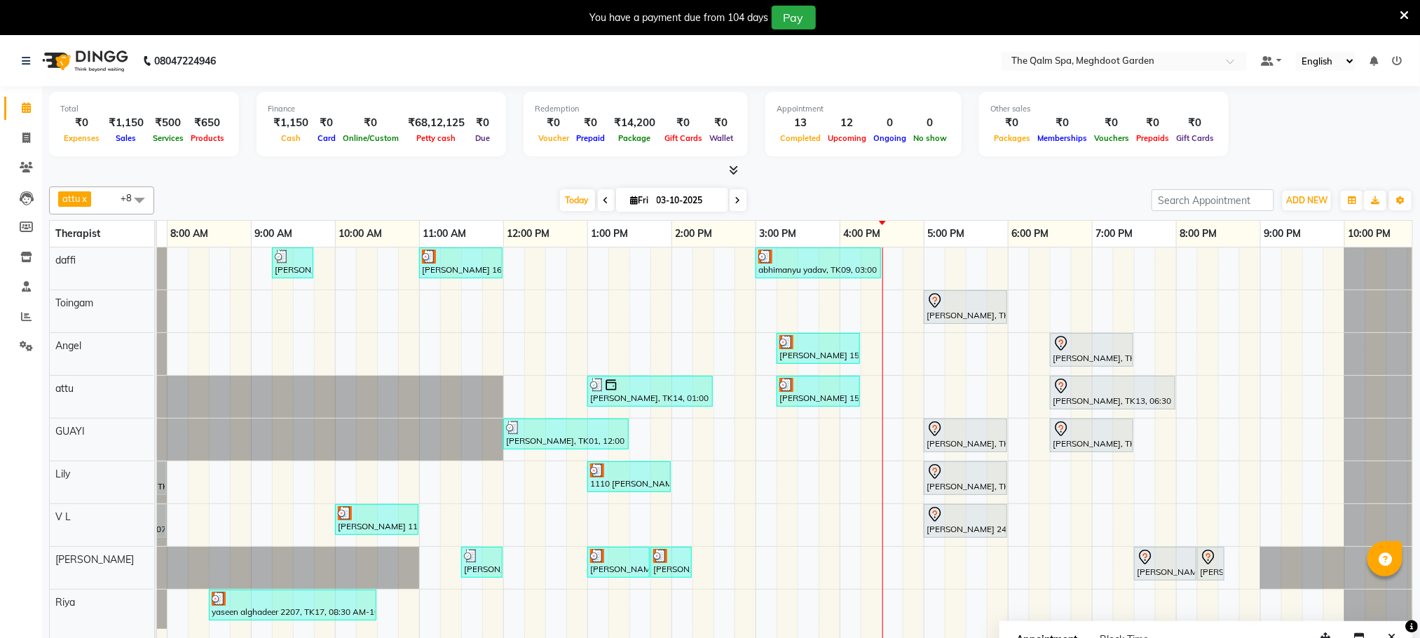
click at [914, 574] on div "Stanford, TK04, 06:45 AM-07:45 AM, Swedish De-Stress - 60 Mins jay dev, TK10, 0…" at bounding box center [756, 452] width 1346 height 410
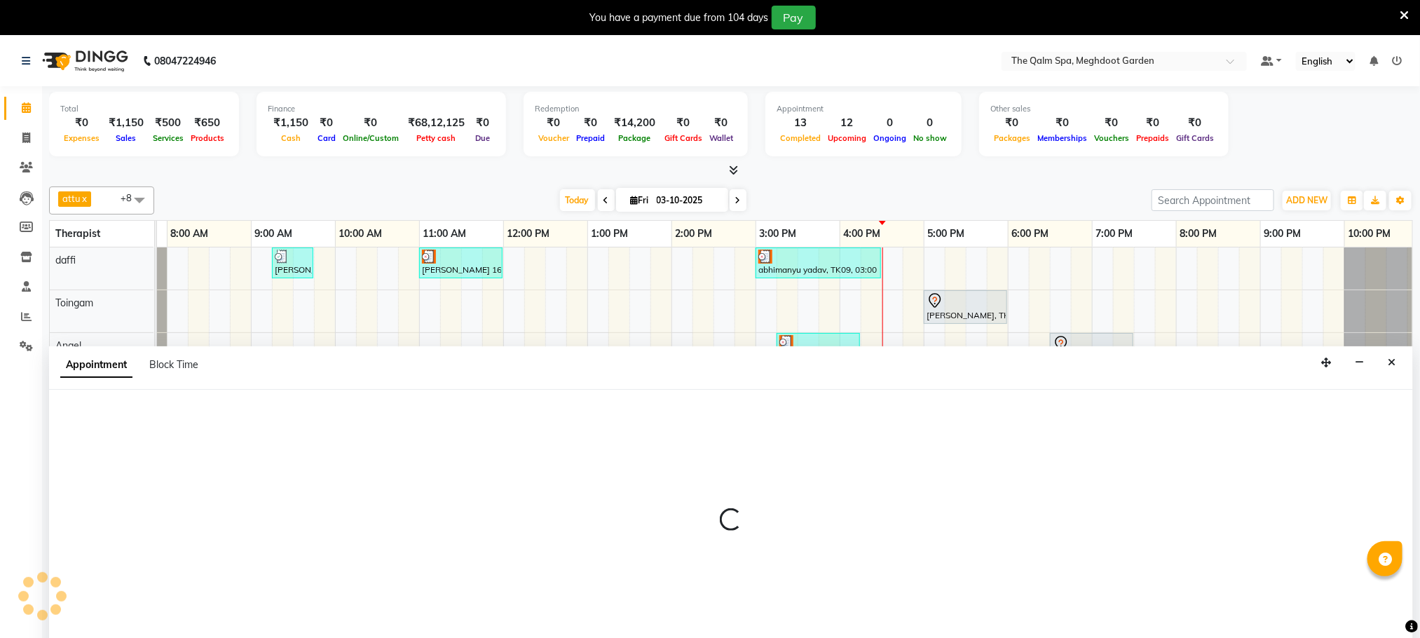
scroll to position [36, 0]
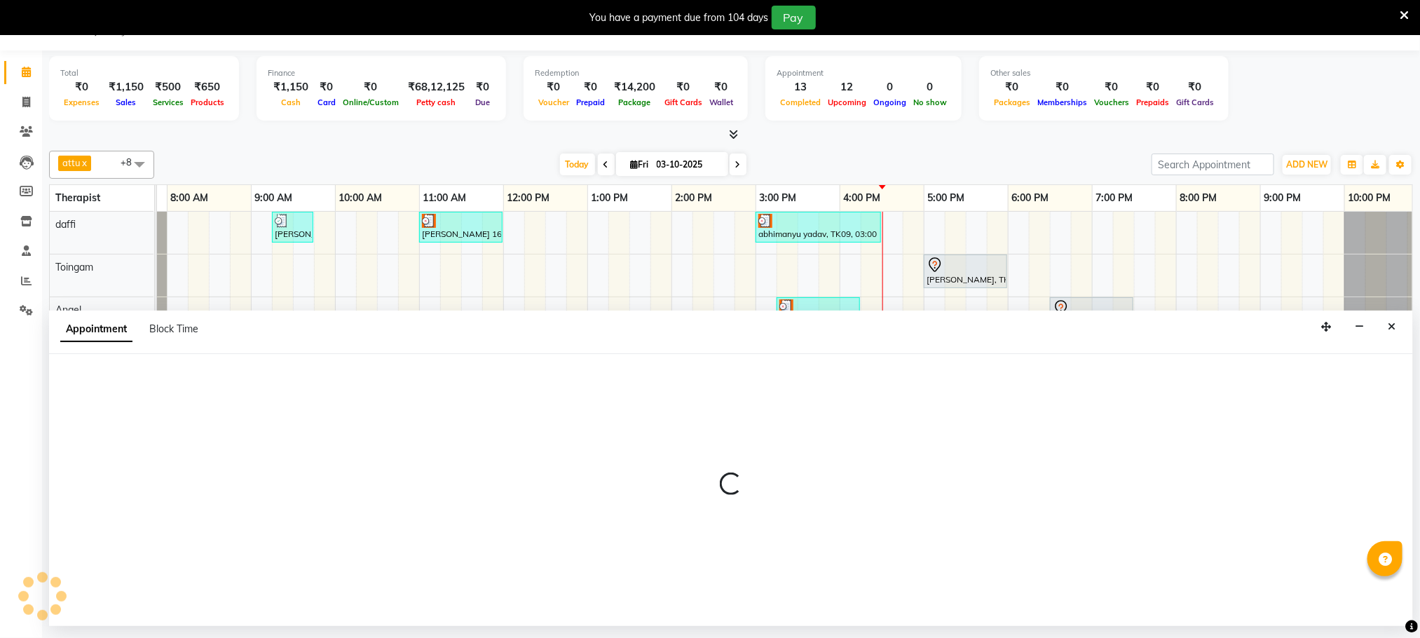
select select "48473"
select select "tentative"
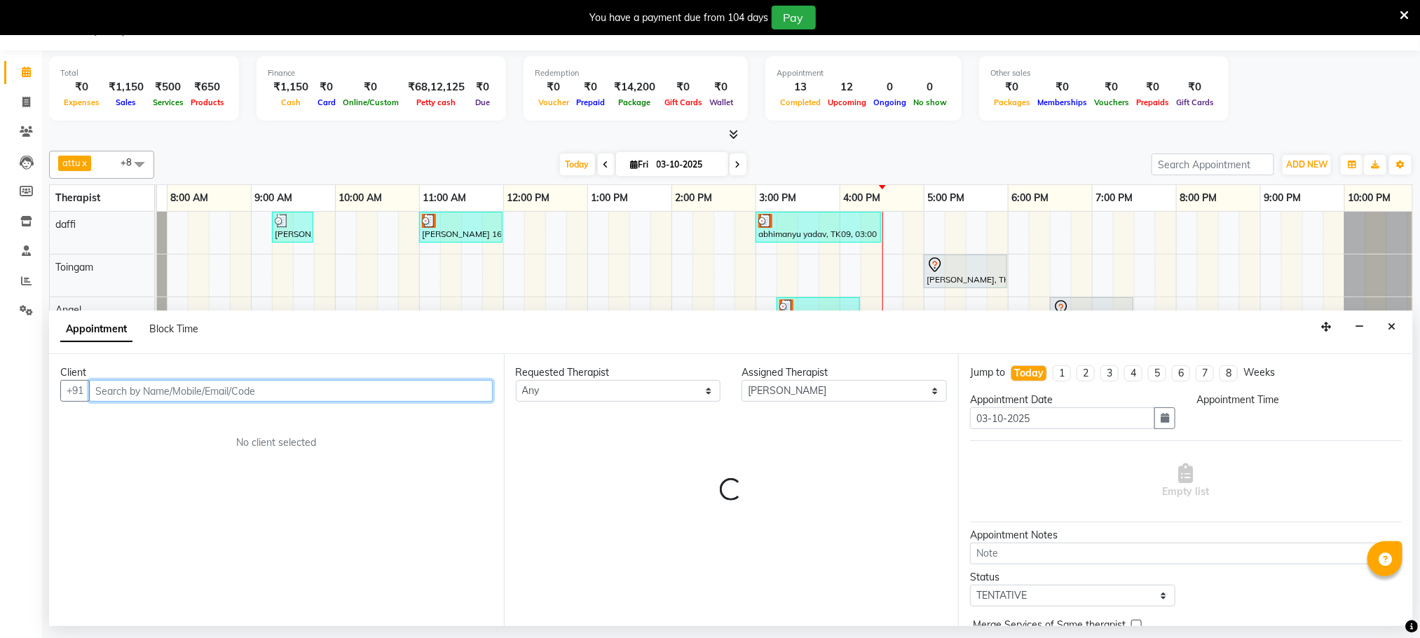
select select "1005"
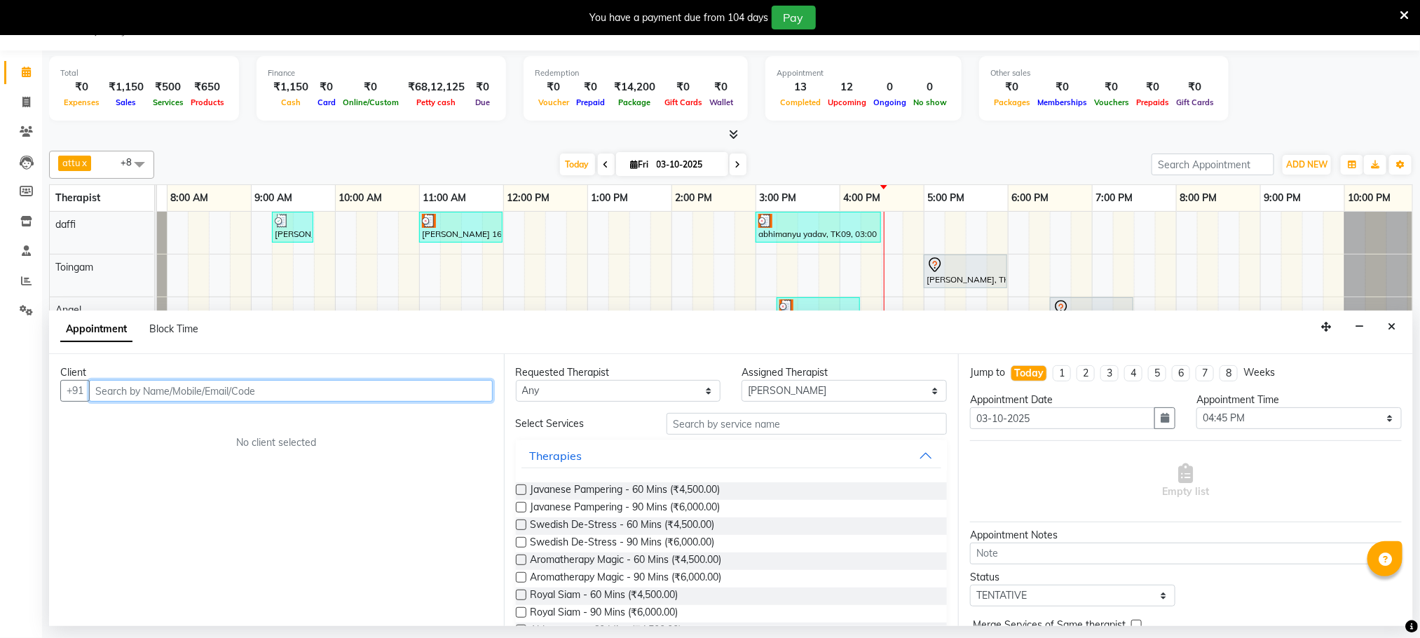
click at [280, 396] on input "text" at bounding box center [291, 391] width 404 height 22
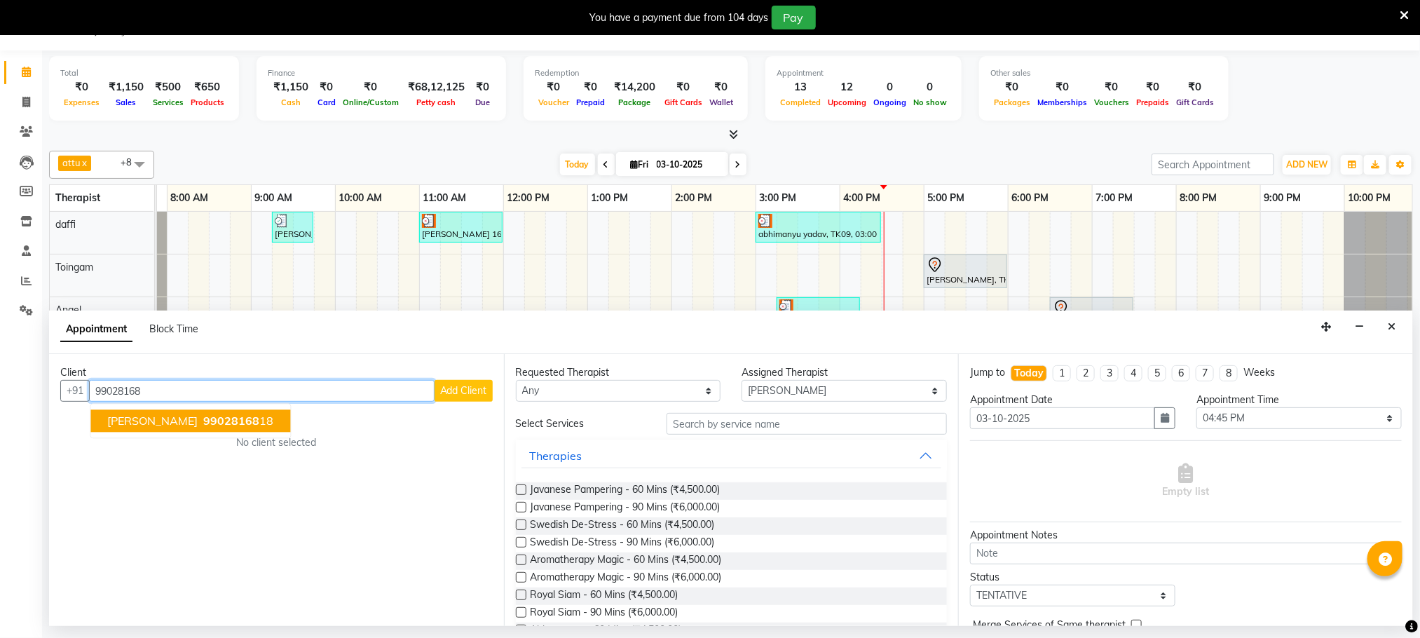
click at [263, 416] on ngb-highlight "99028168 18" at bounding box center [237, 421] width 73 height 14
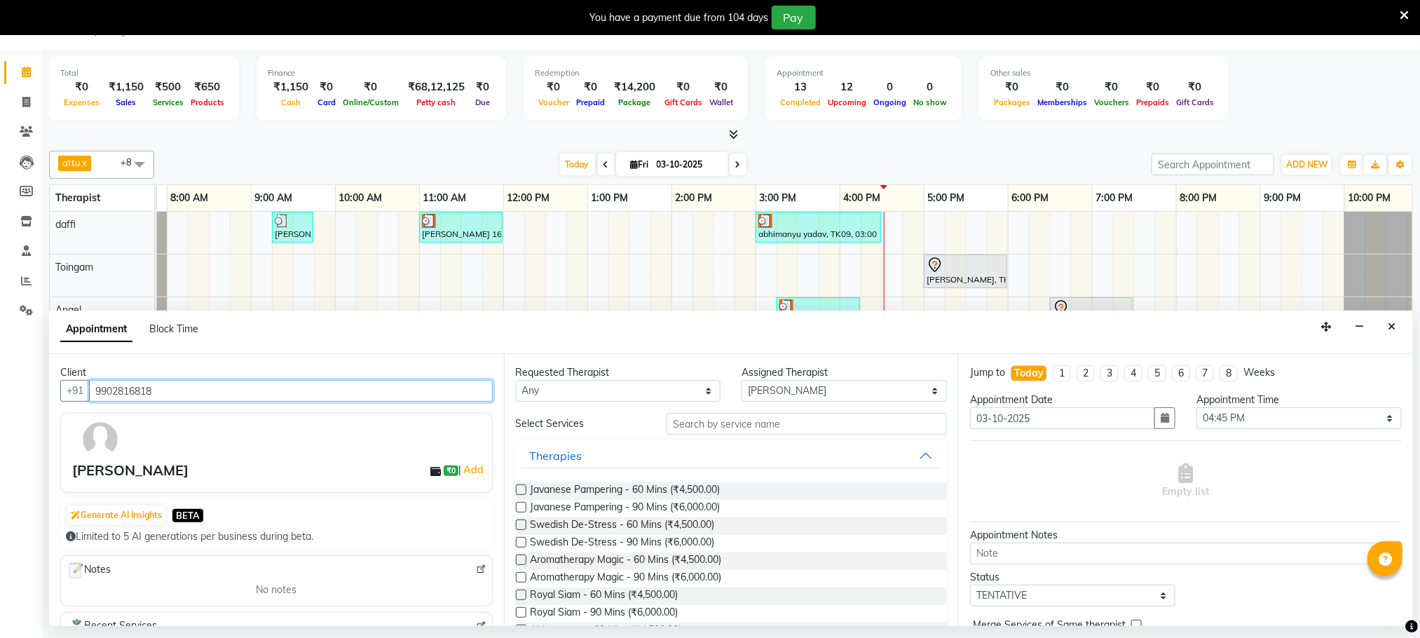
type input "9902816818"
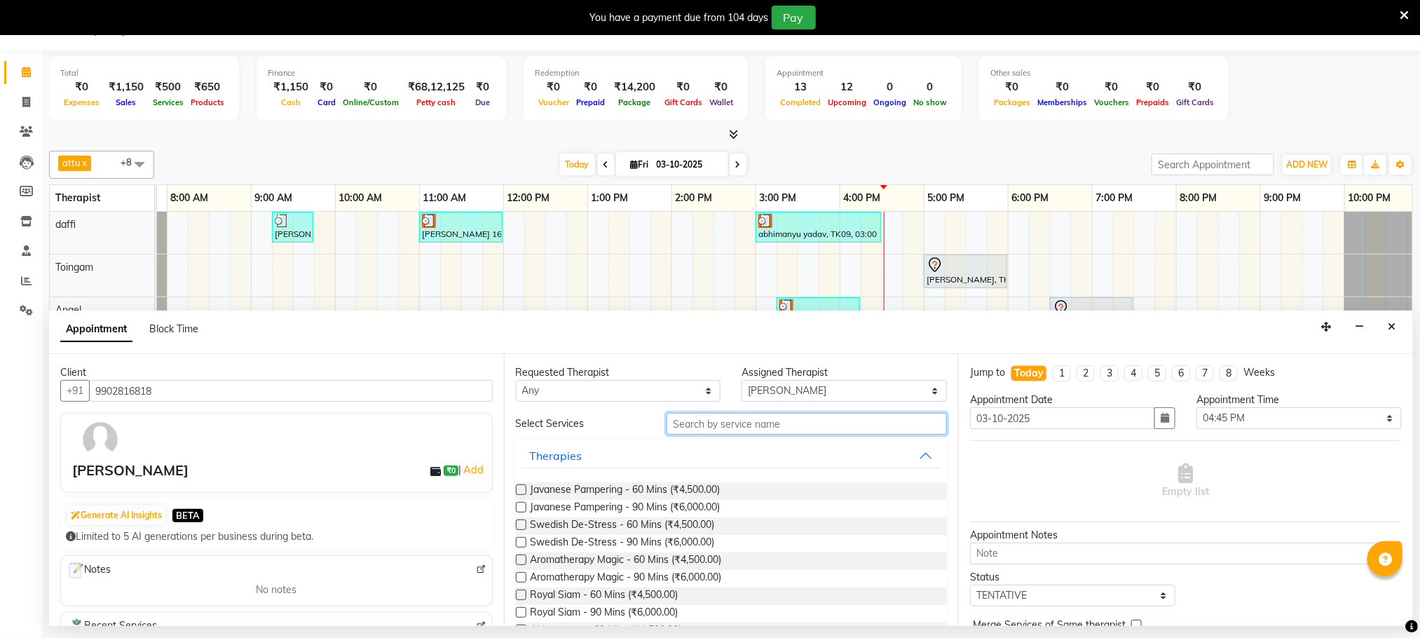
click at [799, 432] on input "text" at bounding box center [807, 424] width 280 height 22
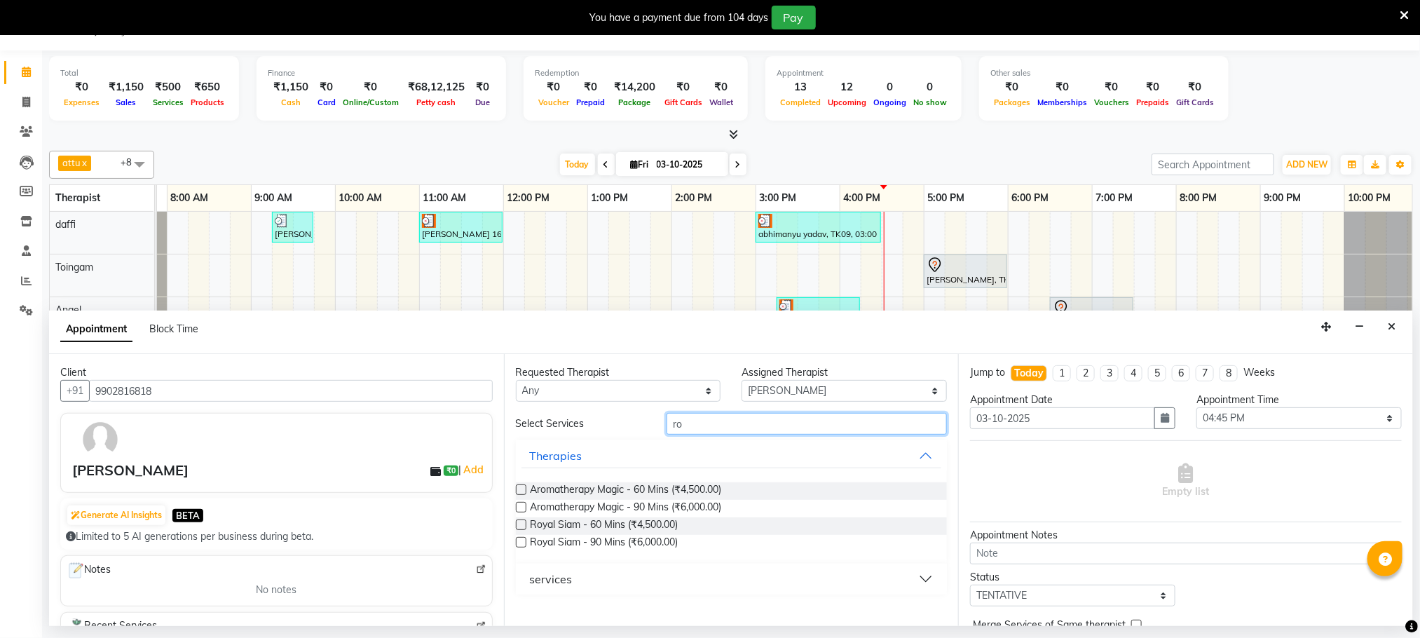
type input "r"
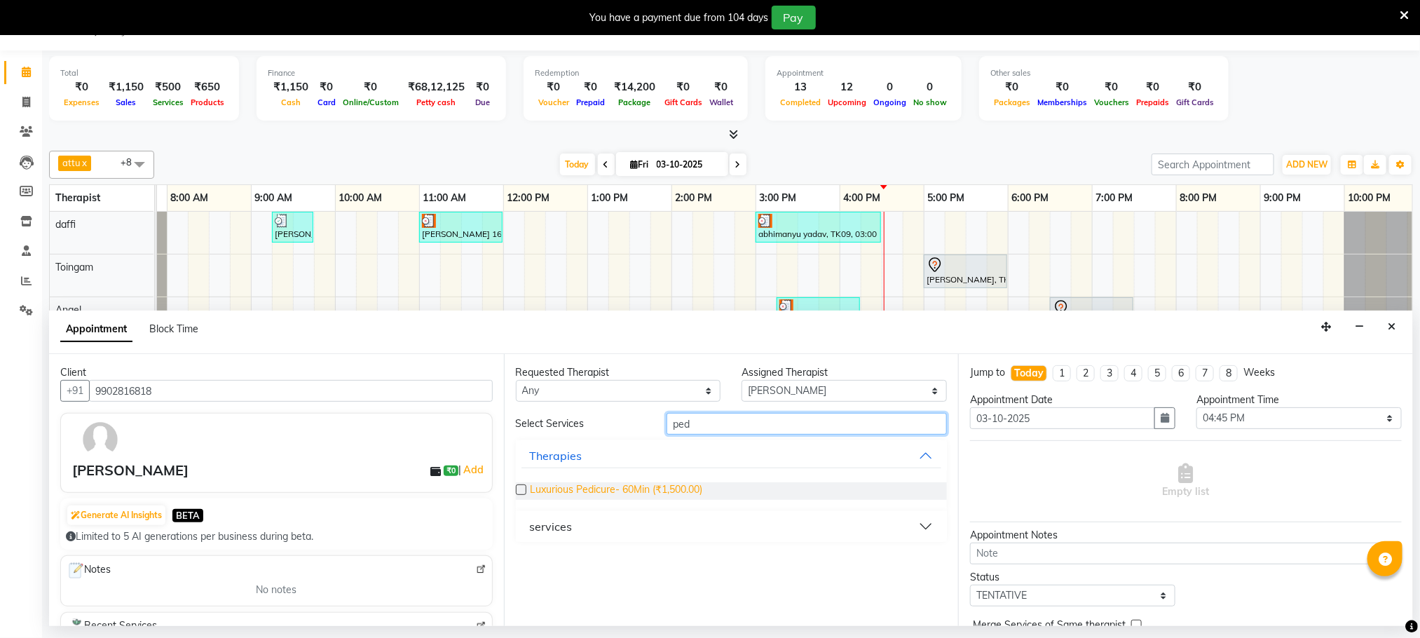
type input "ped"
click at [632, 490] on span "Luxurious Pedicure- 60Min (₹1,500.00)" at bounding box center [617, 491] width 172 height 18
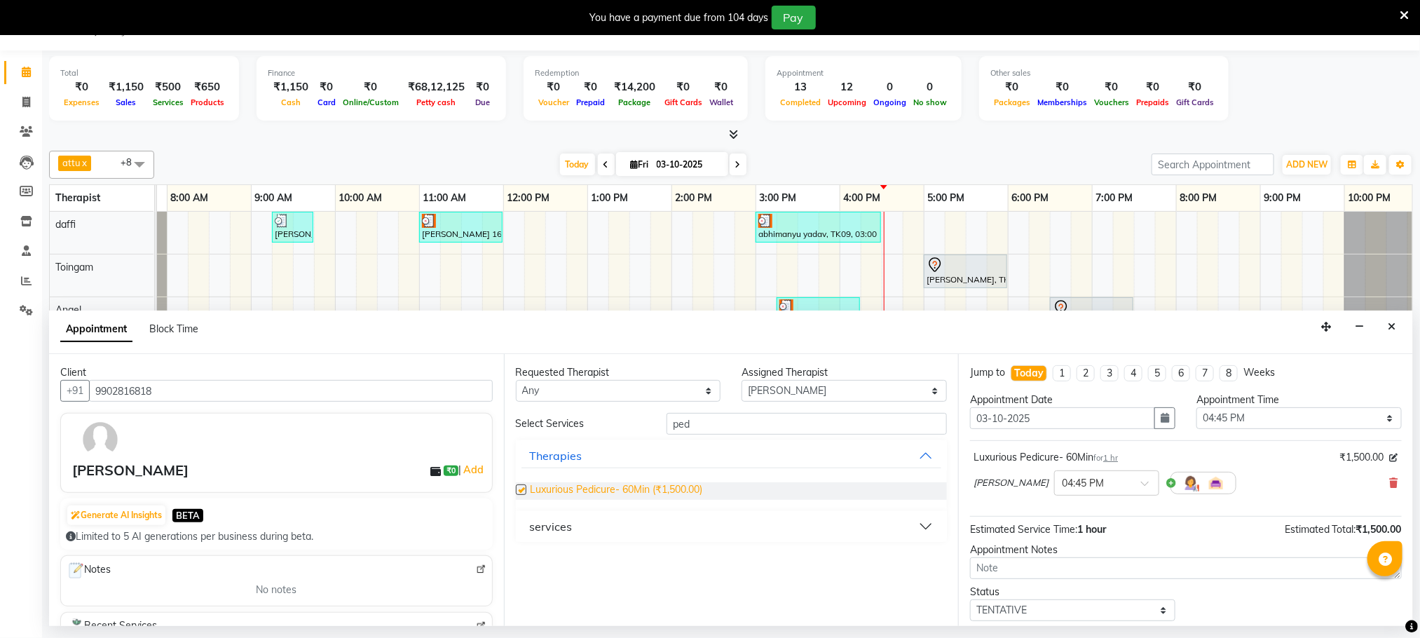
checkbox input "false"
click at [1075, 573] on textarea at bounding box center [1186, 568] width 432 height 22
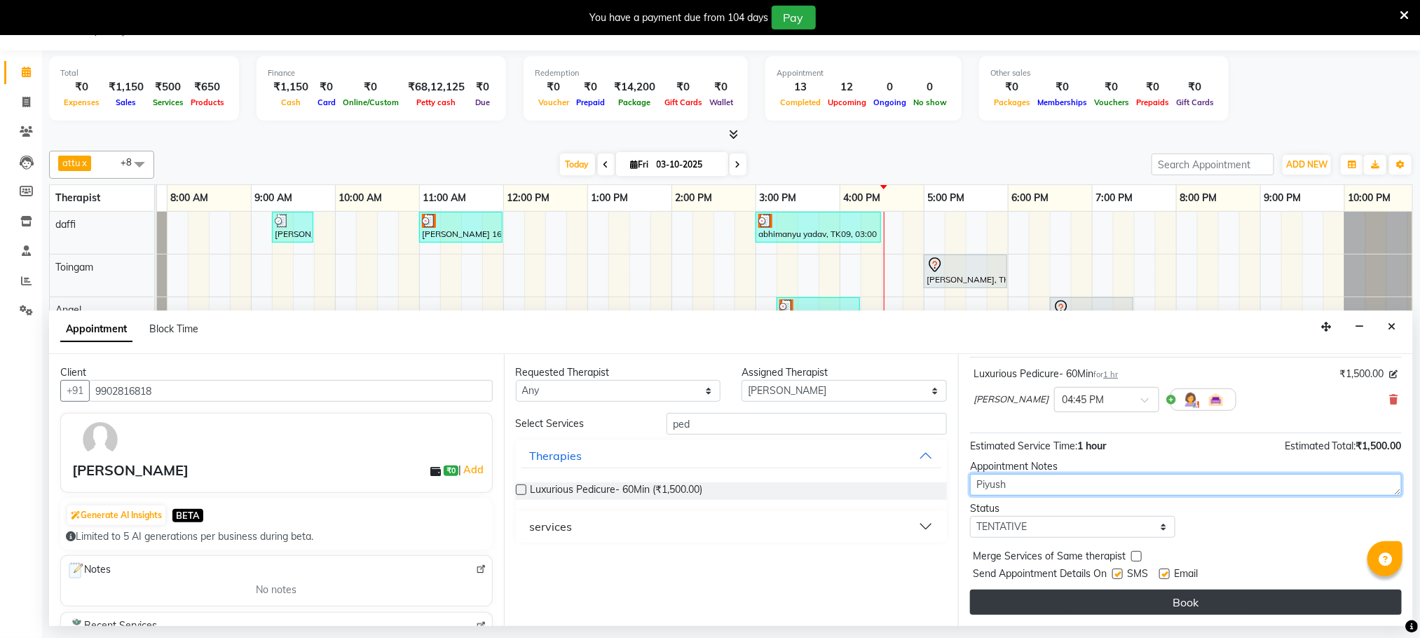
type textarea "Piyush"
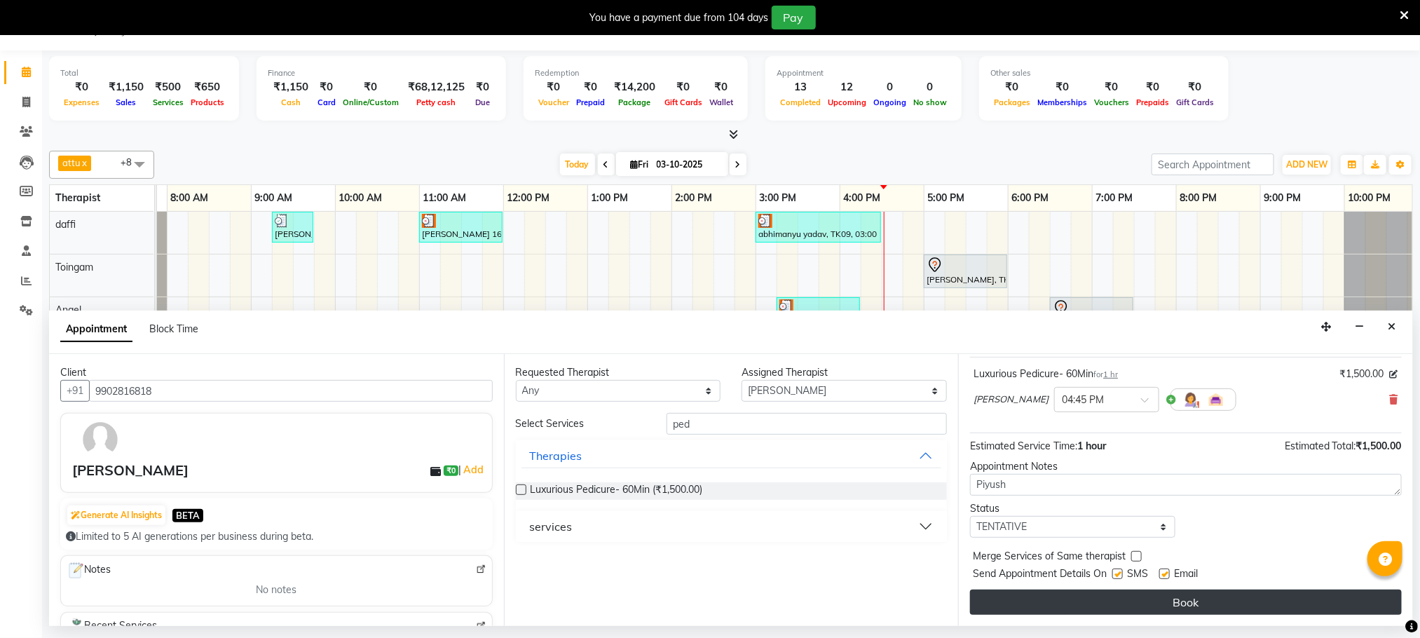
click at [1121, 598] on button "Book" at bounding box center [1186, 602] width 432 height 25
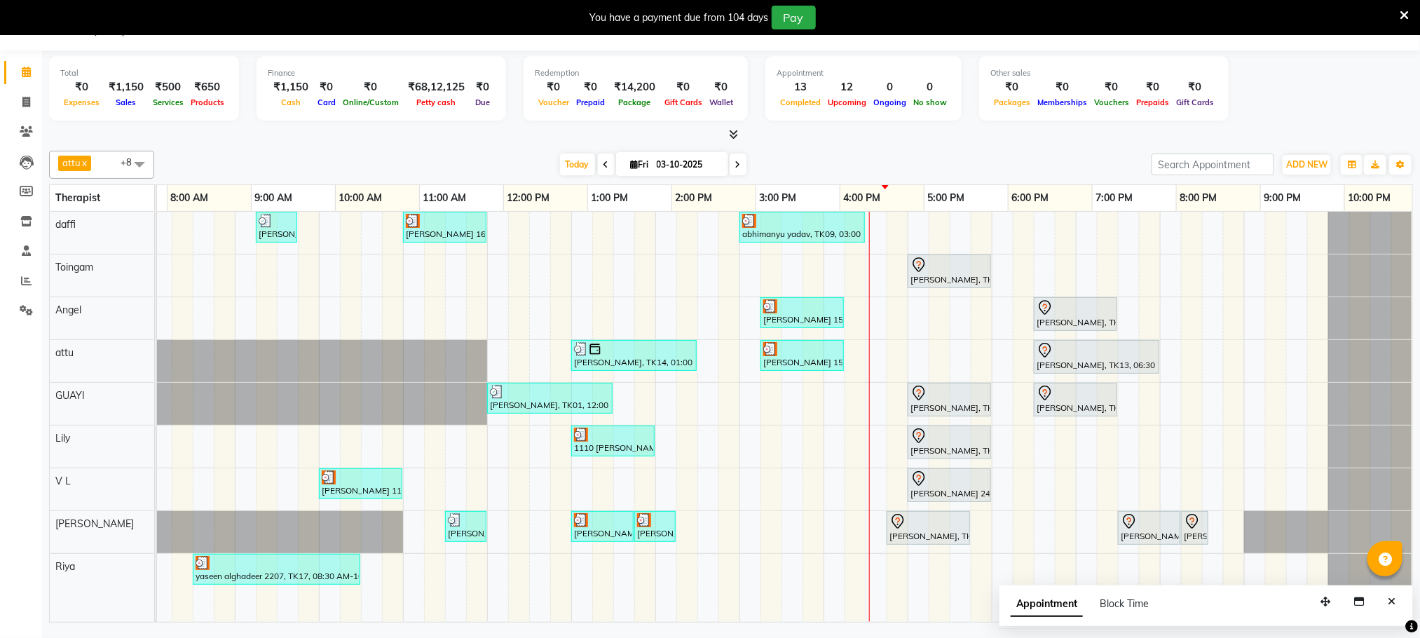
scroll to position [0, 90]
click at [739, 163] on span at bounding box center [738, 165] width 17 height 22
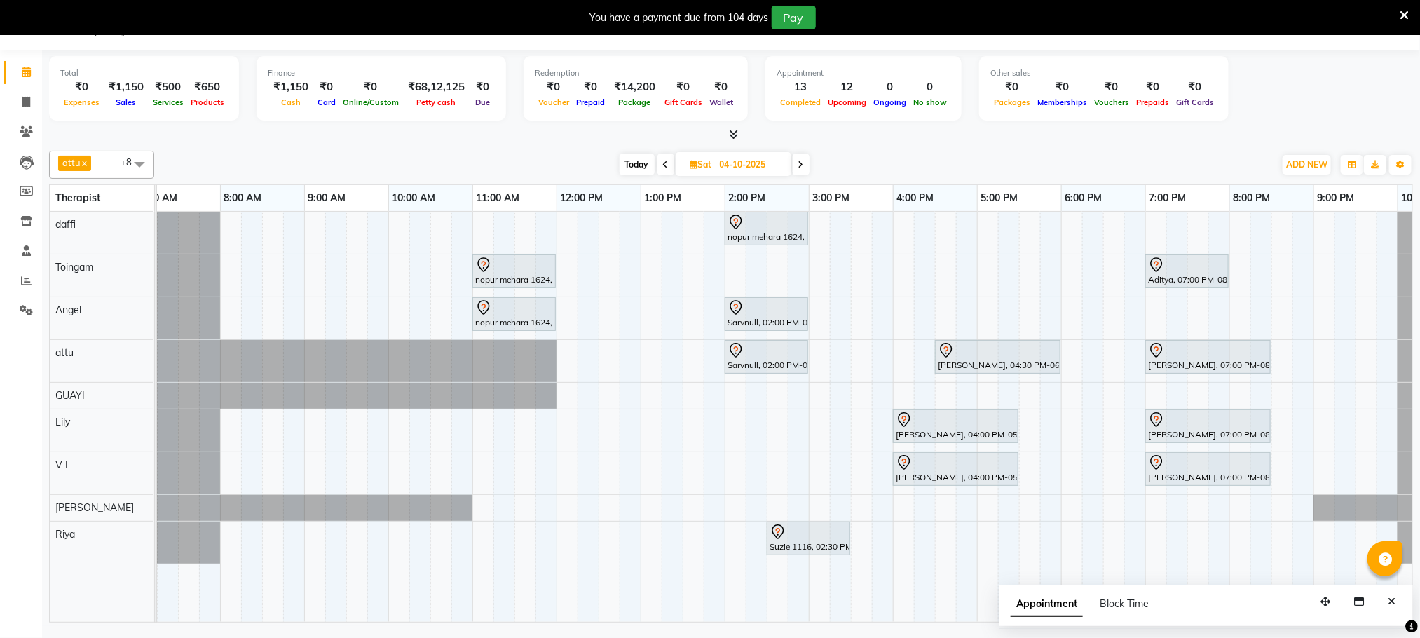
scroll to position [0, 0]
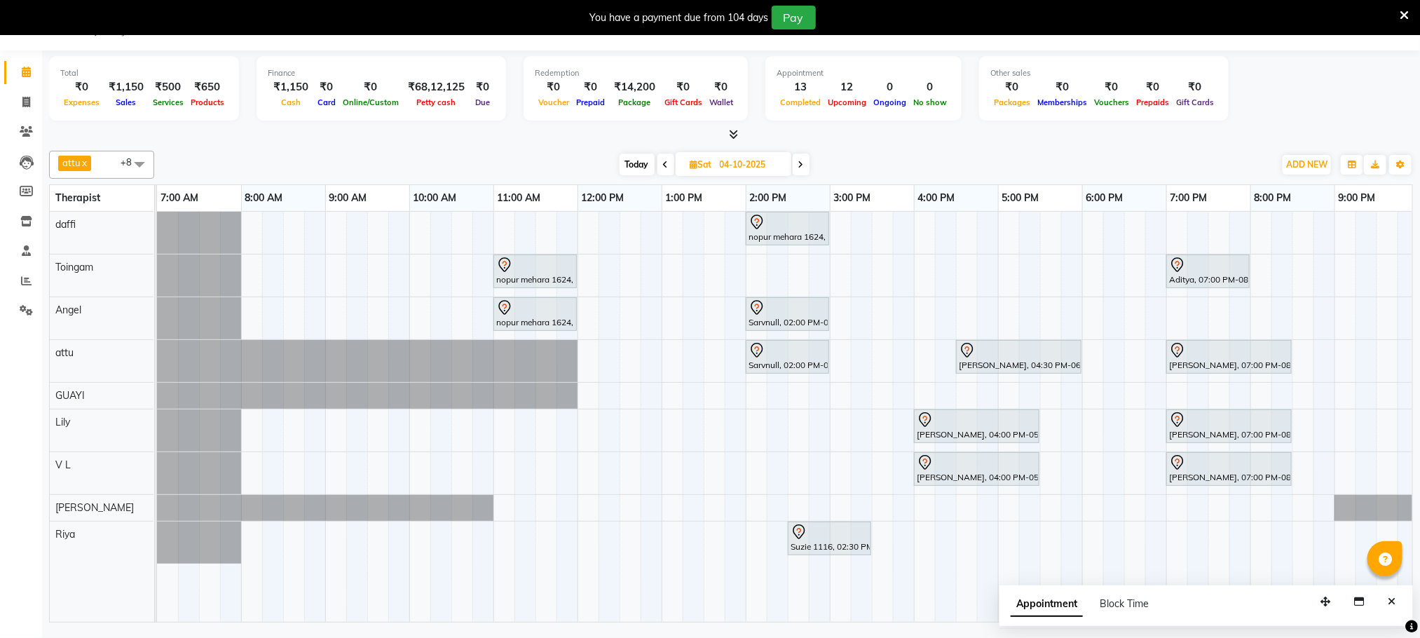
click at [663, 163] on icon at bounding box center [666, 165] width 6 height 8
type input "03-10-2025"
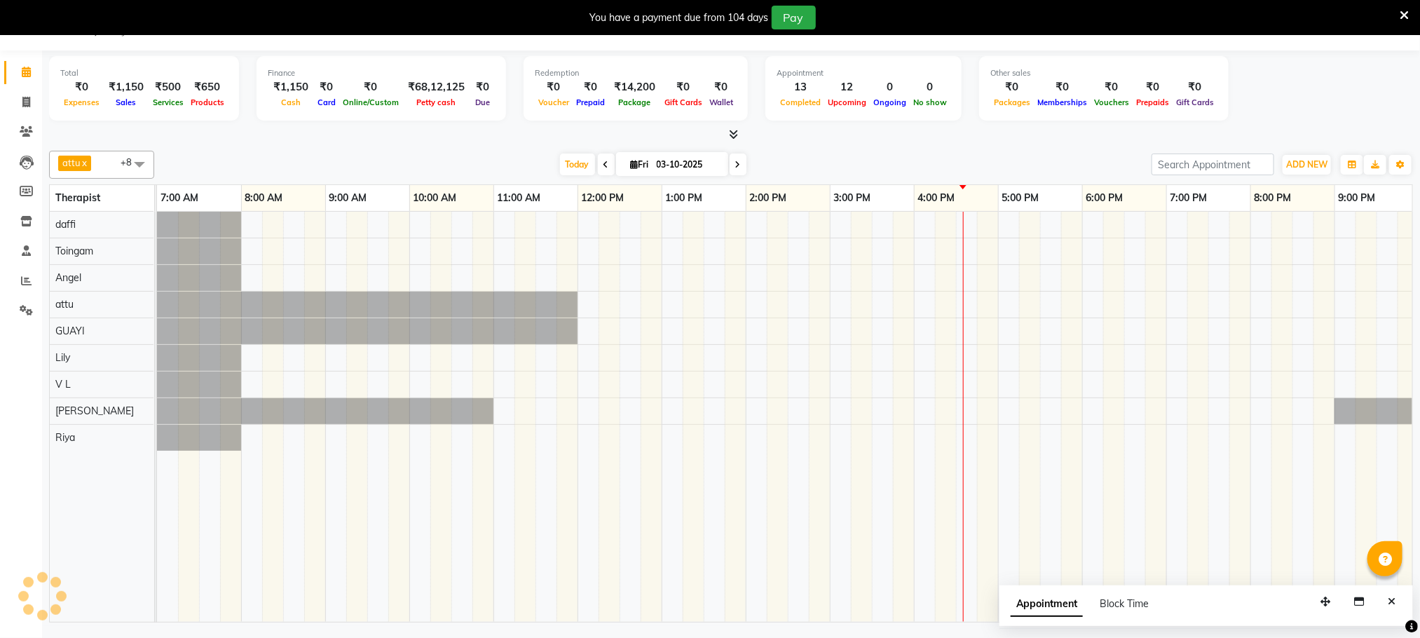
scroll to position [0, 90]
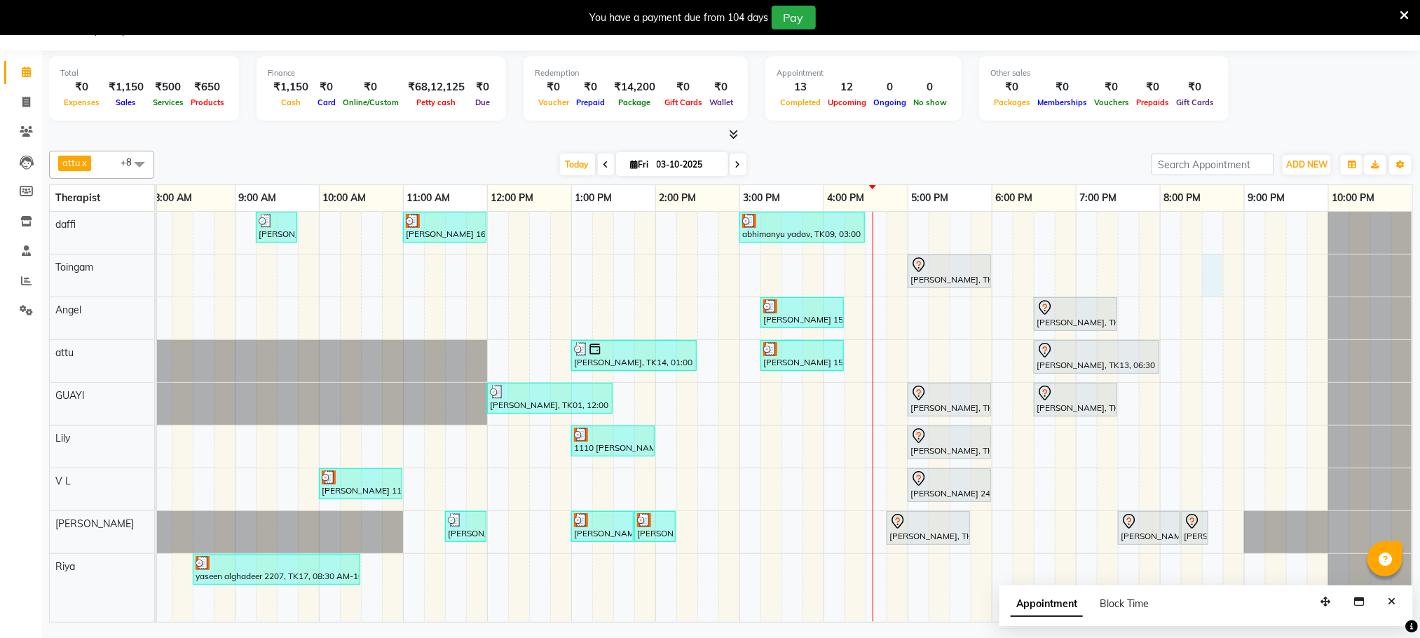
click at [1207, 276] on div "Stanford, TK04, 06:45 AM-07:45 AM, Swedish De-Stress - 60 Mins jay dev, TK10, 0…" at bounding box center [740, 417] width 1346 height 410
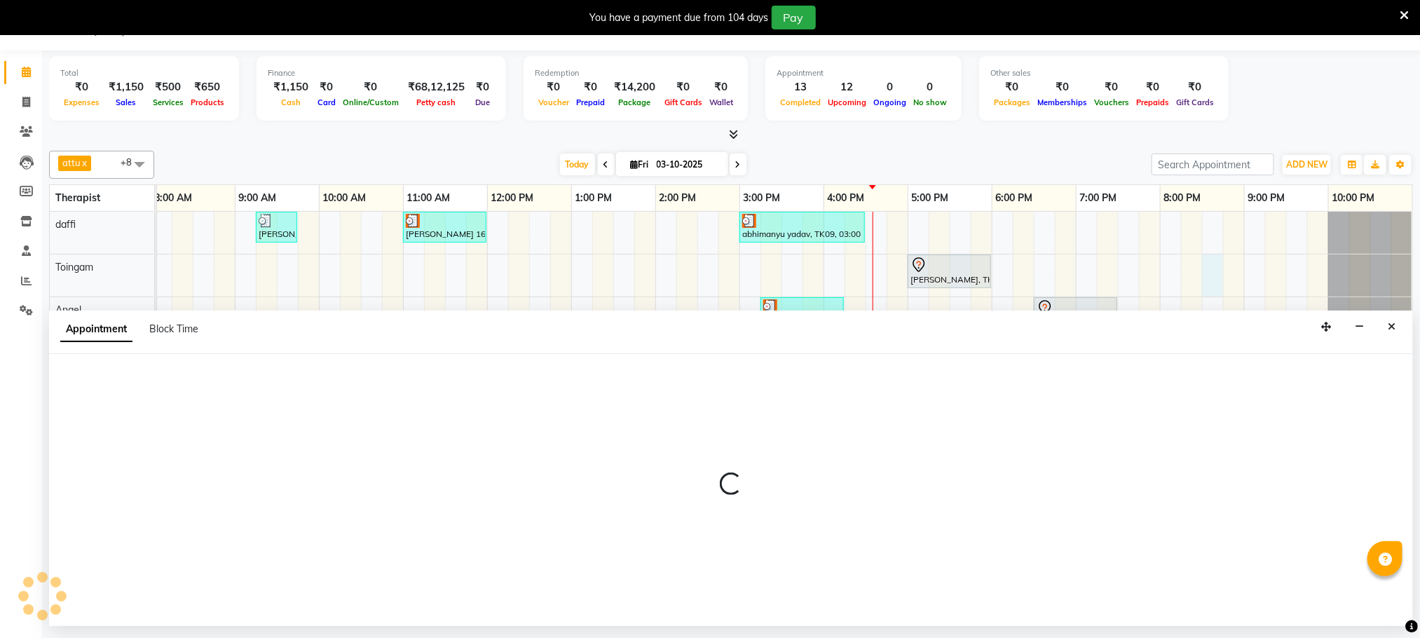
select select "79343"
select select "1230"
select select "tentative"
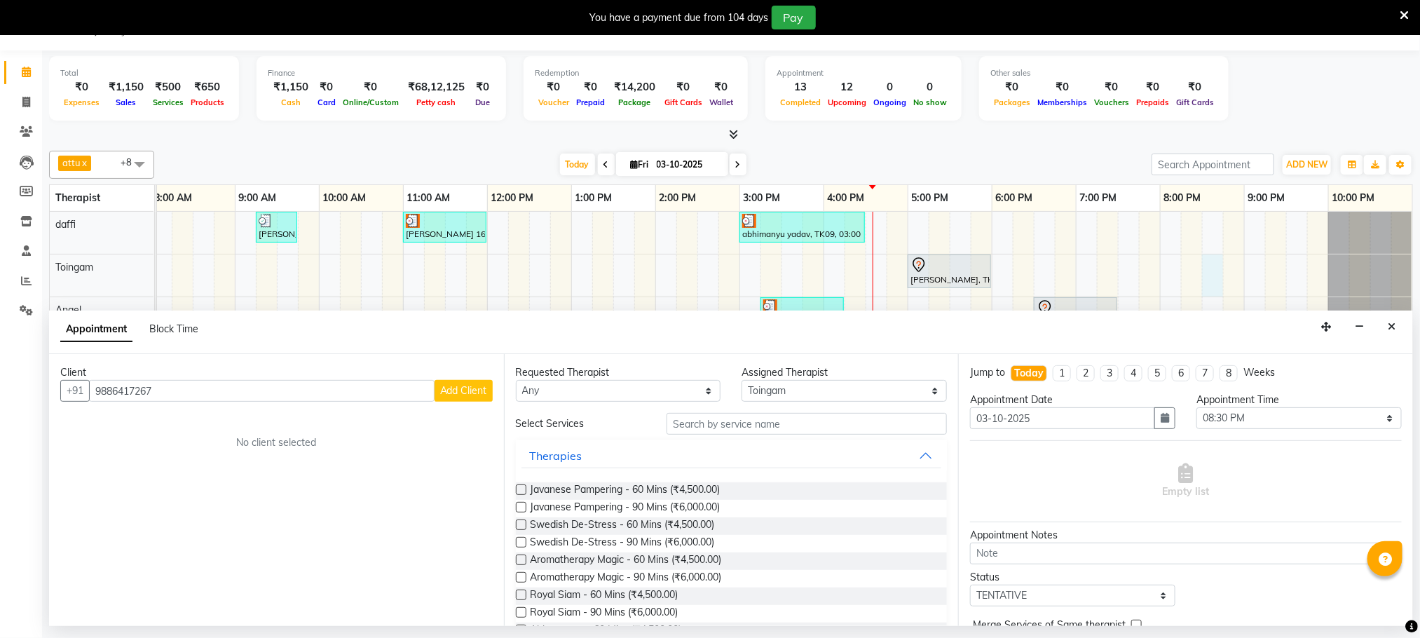
type input "9886417267"
click at [448, 392] on span "Add Client" at bounding box center [463, 390] width 47 height 13
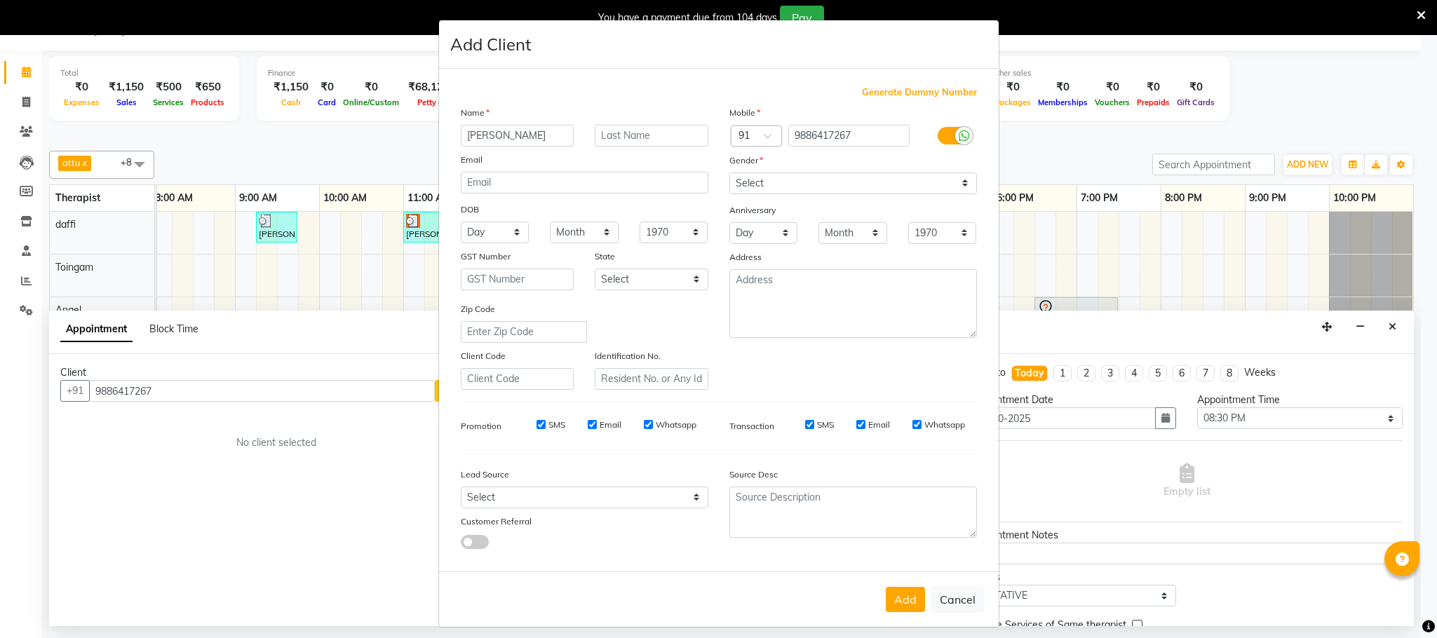
type input "[PERSON_NAME]"
click at [857, 179] on select "Select [DEMOGRAPHIC_DATA] [DEMOGRAPHIC_DATA] Other Prefer Not To Say" at bounding box center [852, 183] width 247 height 22
select select "[DEMOGRAPHIC_DATA]"
click at [729, 172] on select "Select [DEMOGRAPHIC_DATA] [DEMOGRAPHIC_DATA] Other Prefer Not To Say" at bounding box center [852, 183] width 247 height 22
click at [885, 593] on button "Add" at bounding box center [904, 599] width 39 height 25
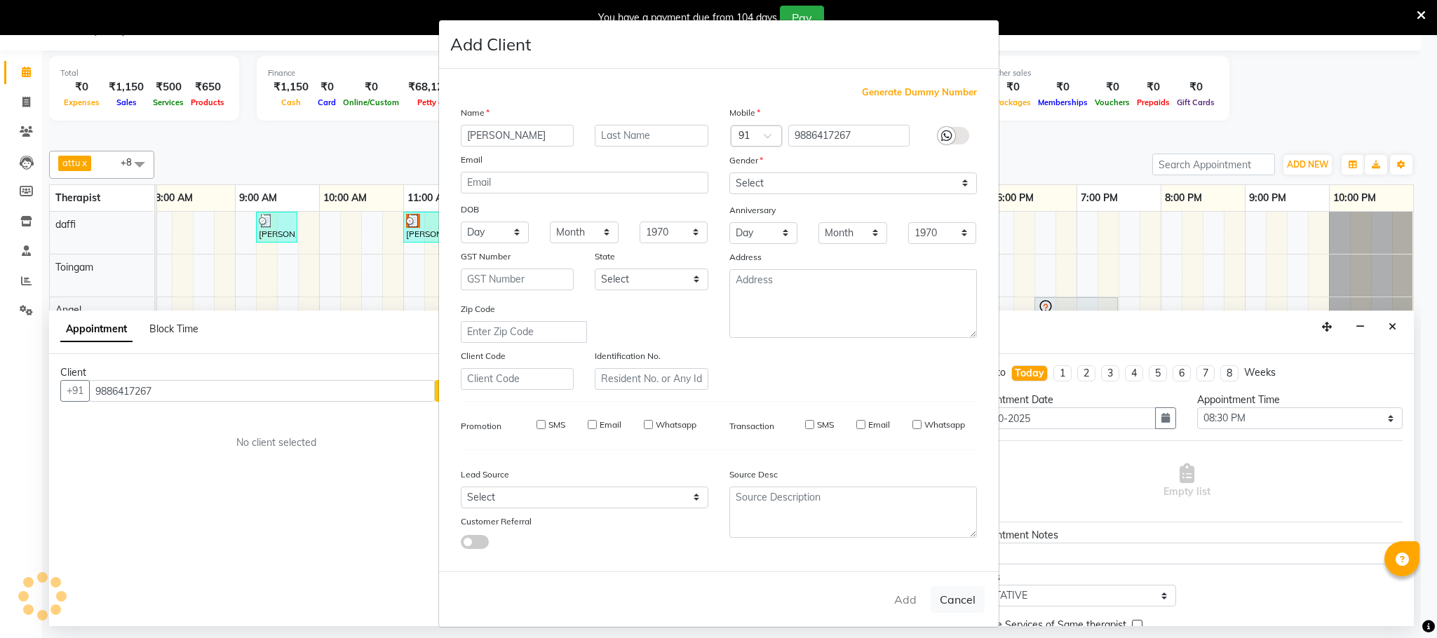
select select
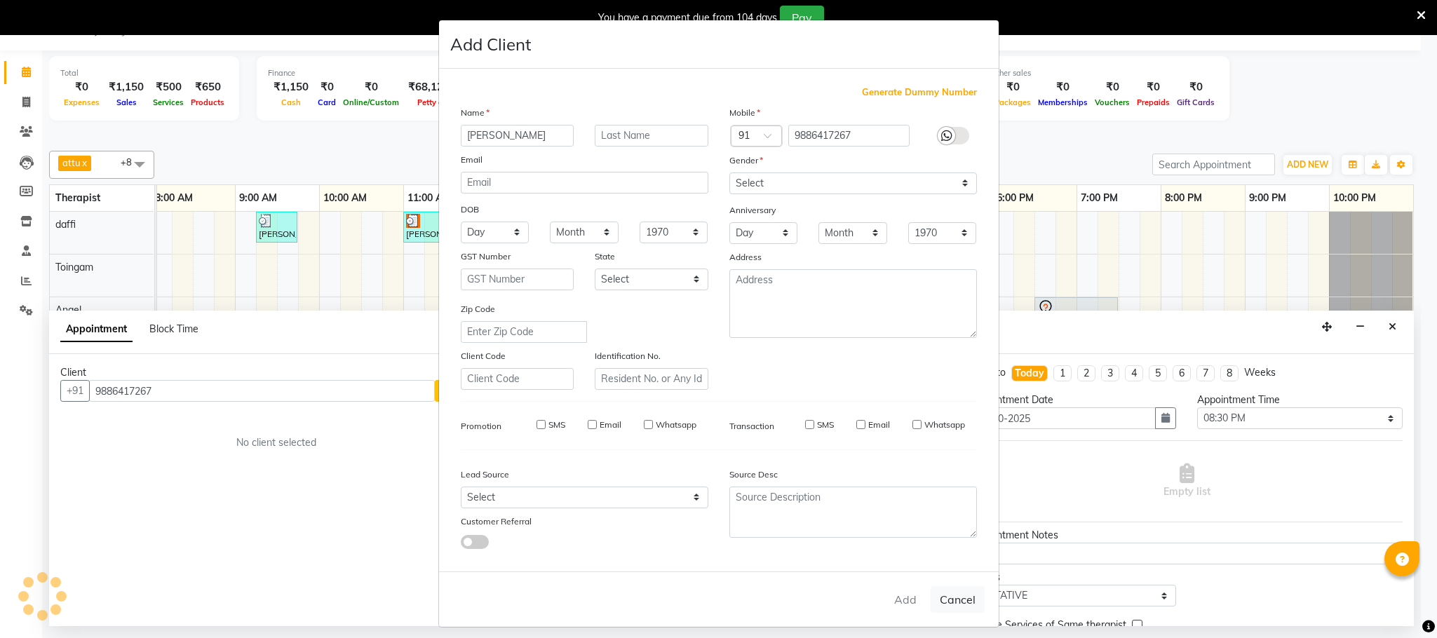
select select
checkbox input "false"
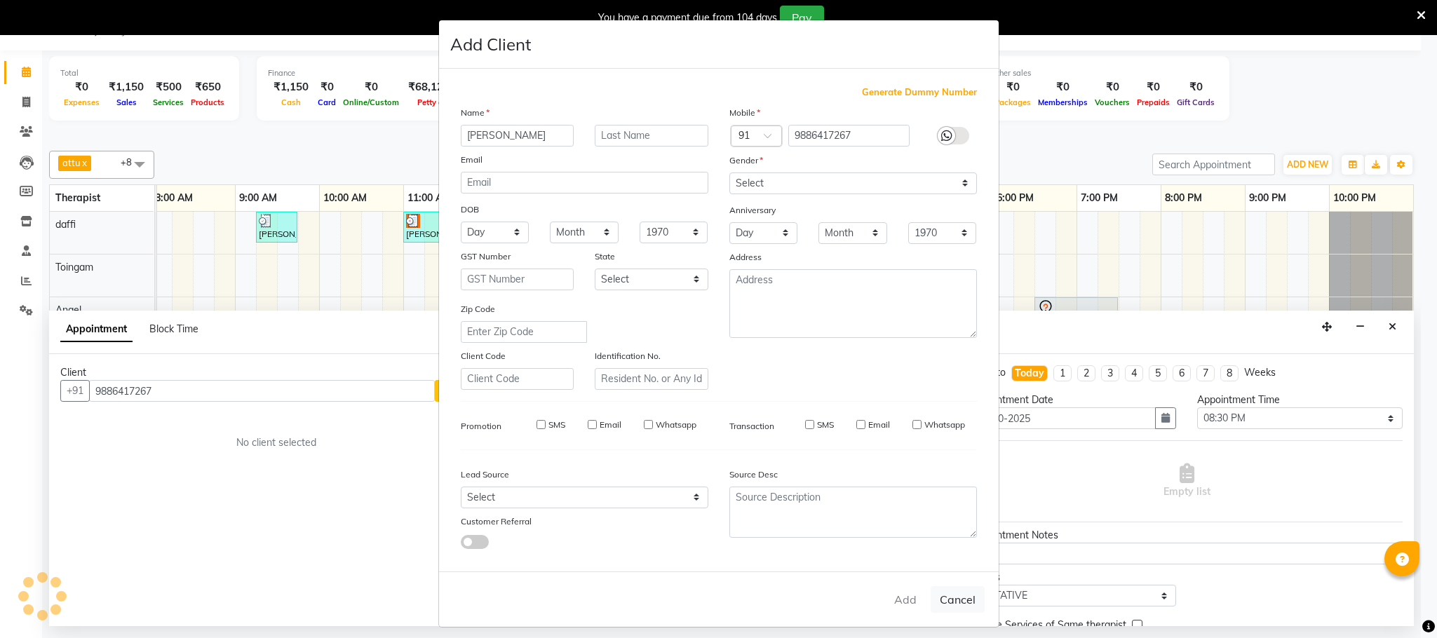
checkbox input "false"
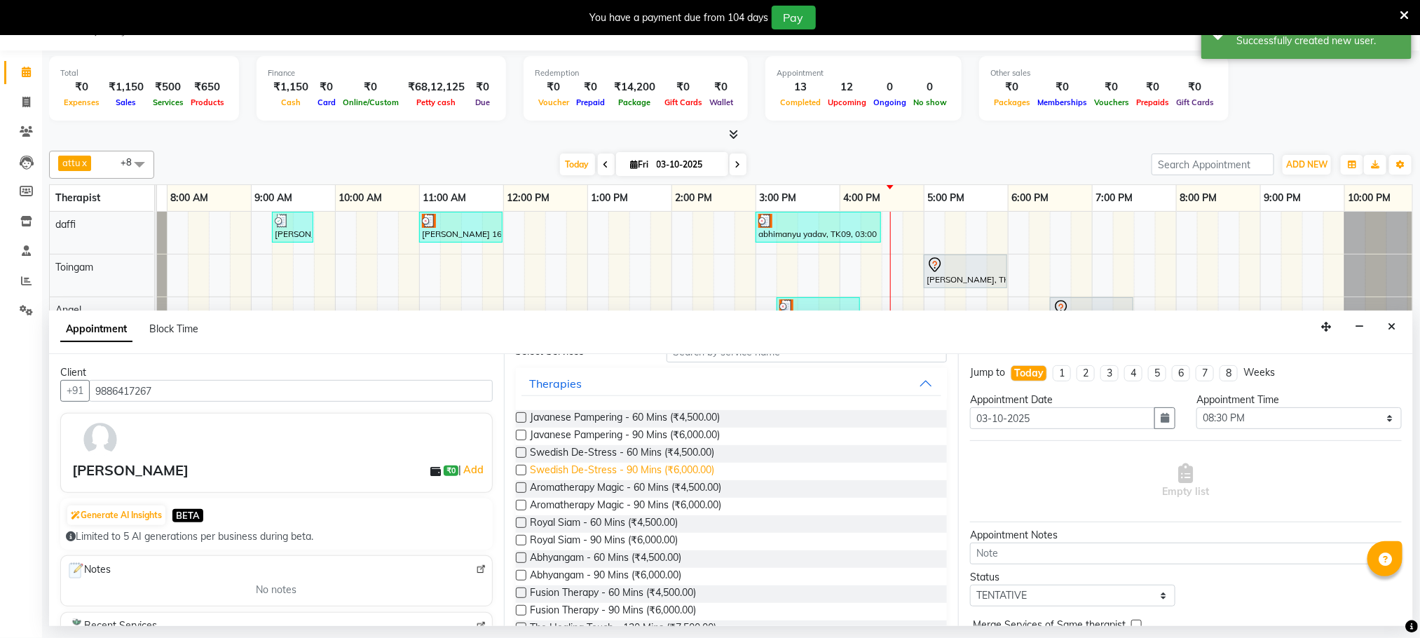
scroll to position [105, 0]
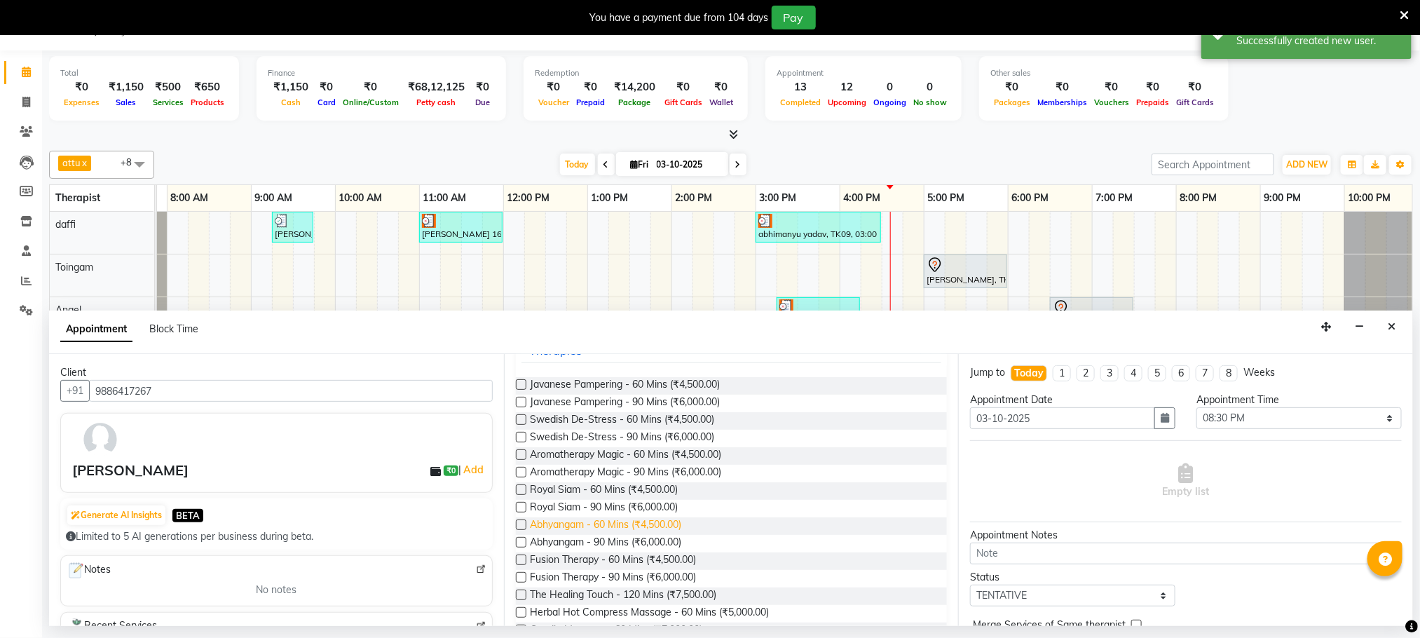
click at [674, 524] on span "Abhyangam - 60 Mins (₹4,500.00)" at bounding box center [606, 526] width 151 height 18
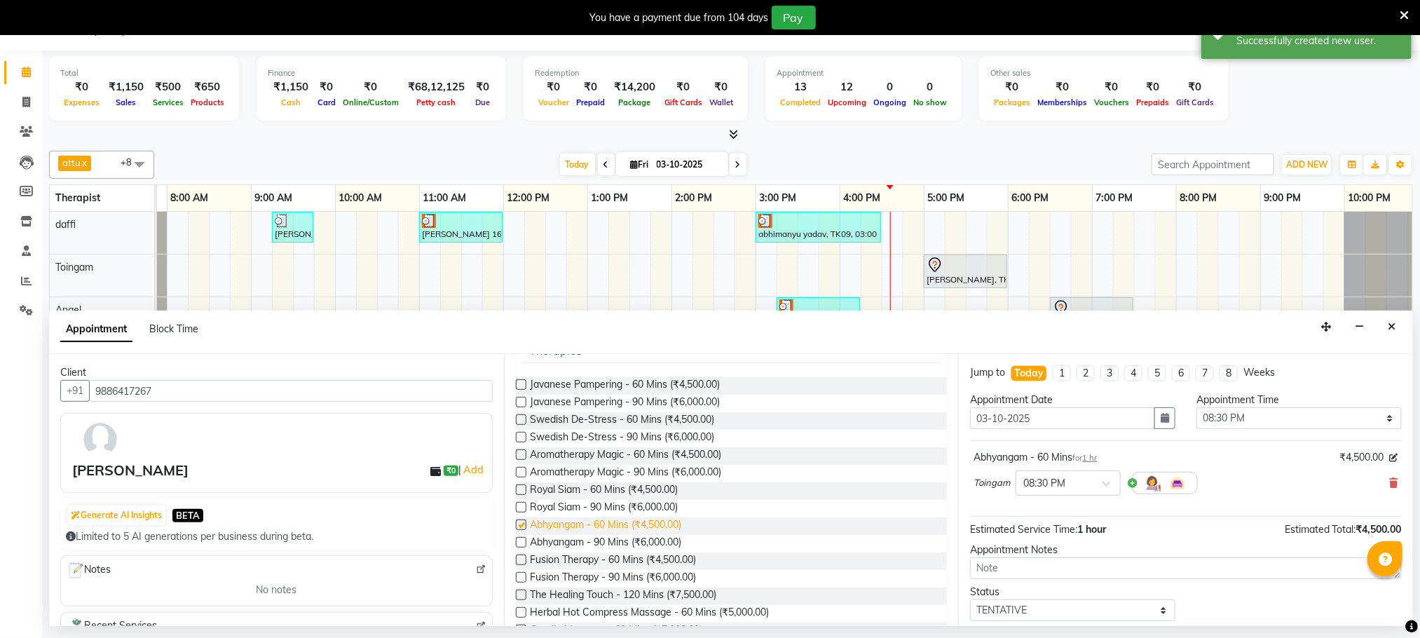
checkbox input "false"
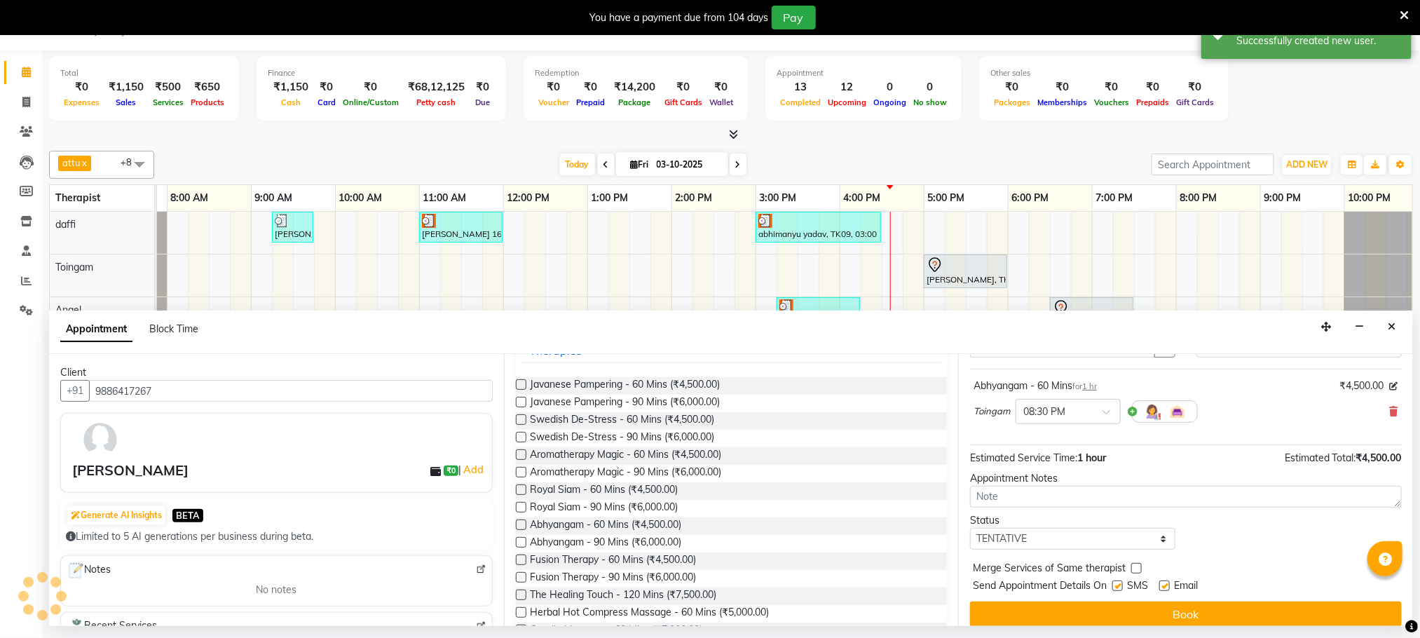
scroll to position [86, 0]
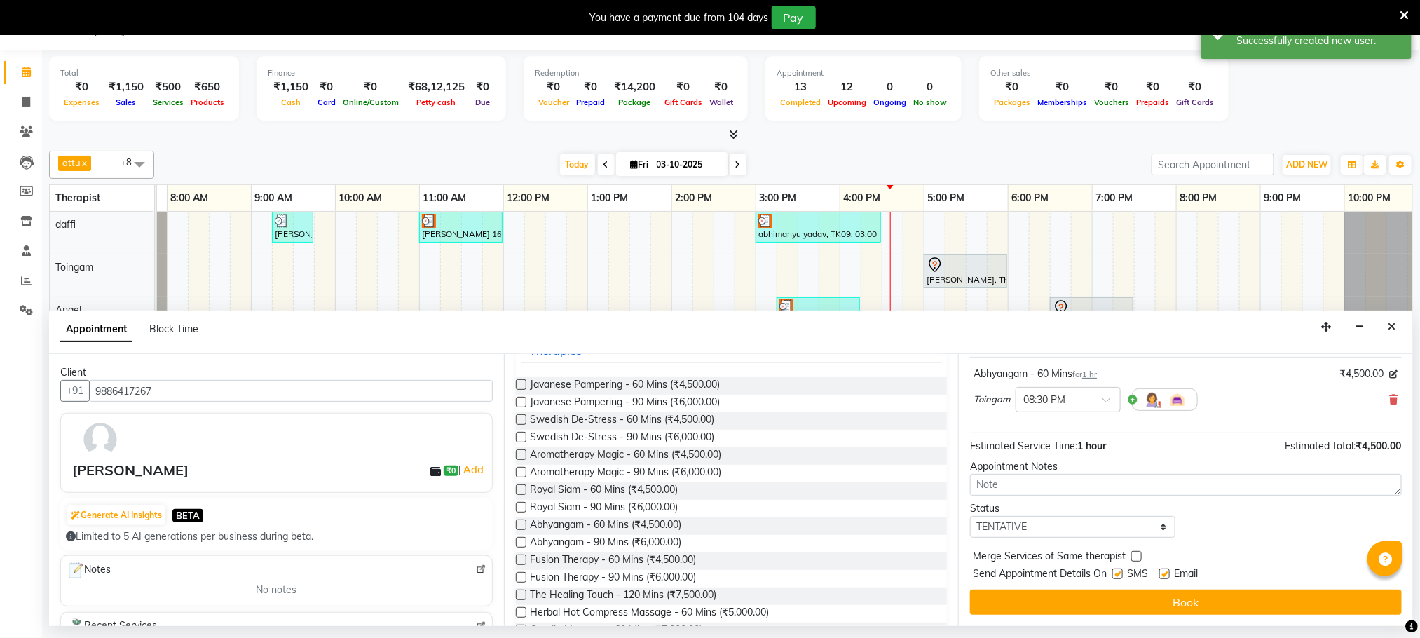
click at [1046, 598] on button "Book" at bounding box center [1186, 602] width 432 height 25
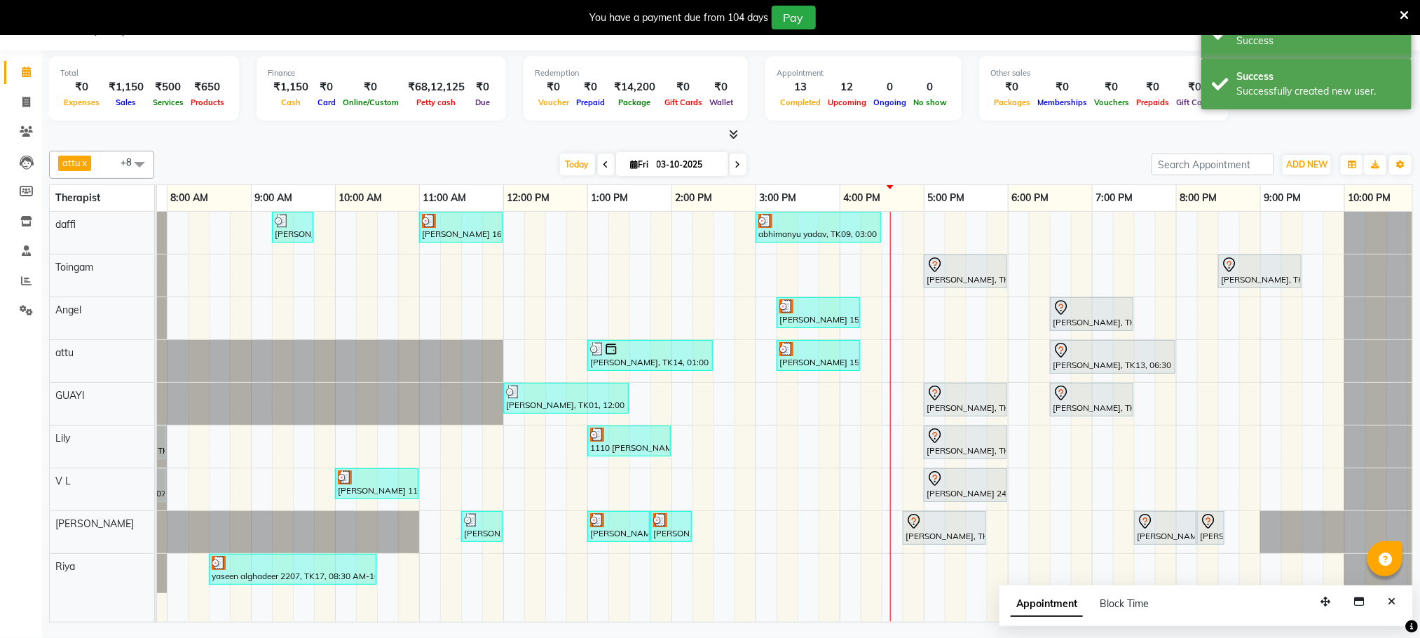
scroll to position [0, 0]
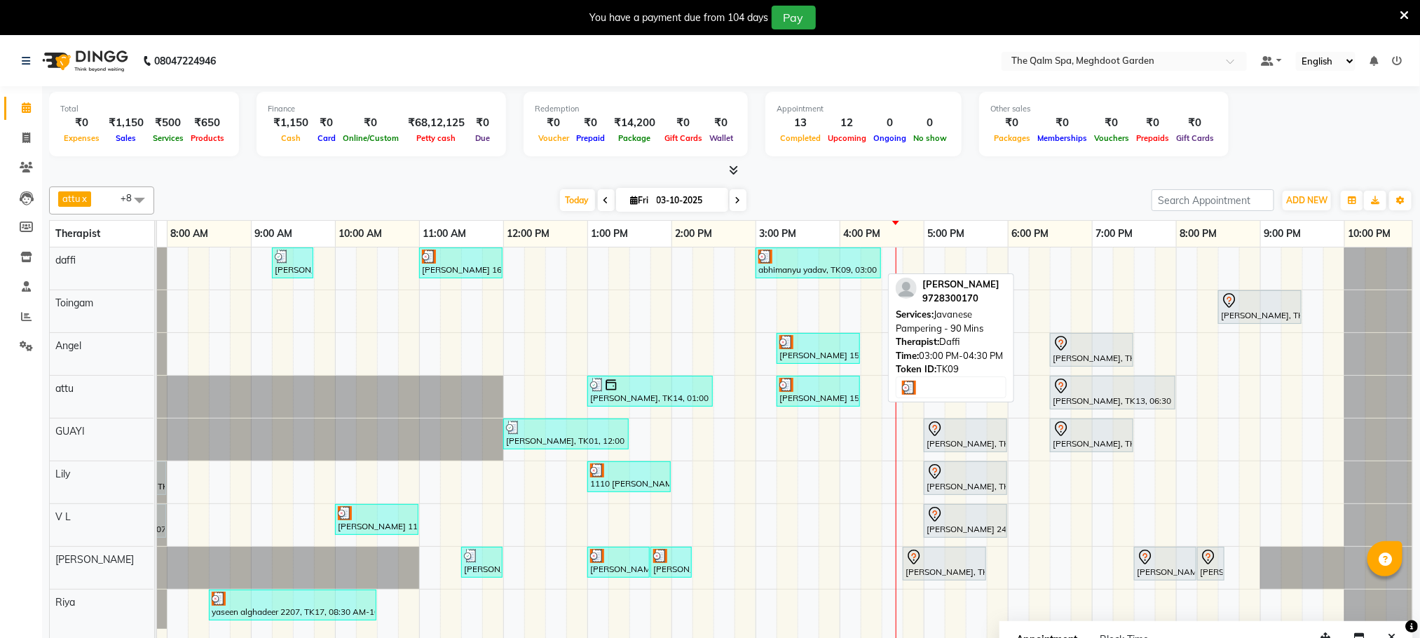
click at [836, 240] on div "3:00 PM" at bounding box center [797, 234] width 83 height 26
click at [831, 259] on div at bounding box center [819, 257] width 120 height 14
click at [827, 257] on div at bounding box center [819, 257] width 120 height 14
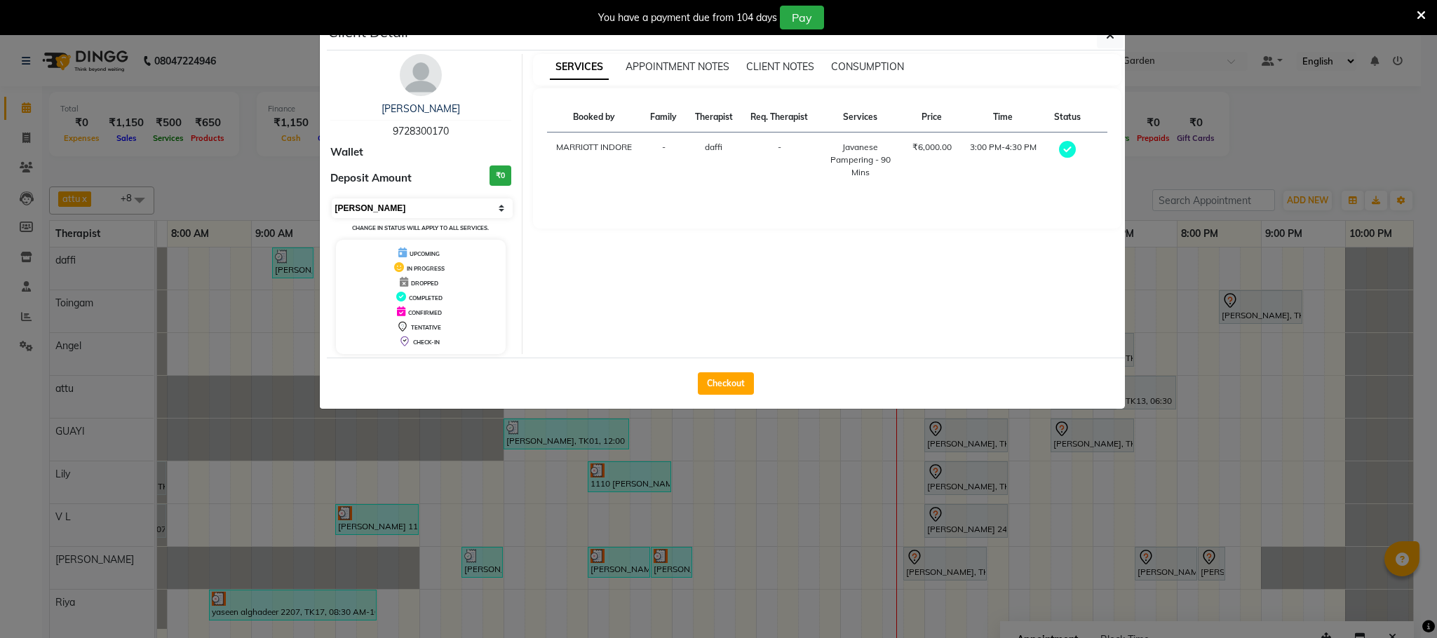
click at [466, 217] on select "Select MARK DONE UPCOMING" at bounding box center [423, 208] width 182 height 20
select select "5"
click at [332, 199] on select "Select MARK DONE UPCOMING" at bounding box center [423, 208] width 182 height 20
click at [423, 480] on ngb-modal-window "Client Detail abhimanyu yadav 9728300170 Wallet Deposit Amount ₹0 Select MARK D…" at bounding box center [718, 319] width 1437 height 638
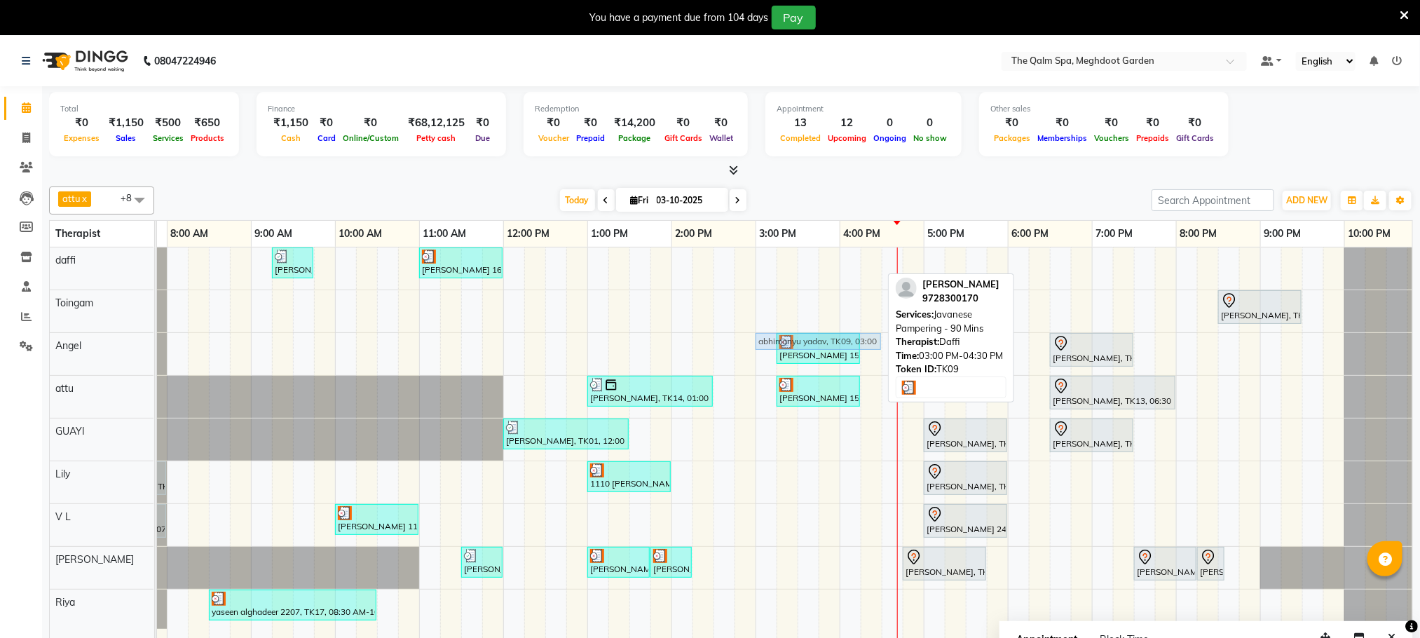
drag, startPoint x: 829, startPoint y: 257, endPoint x: 824, endPoint y: 347, distance: 90.5
click at [824, 347] on tbody "Stanford, TK04, 06:45 AM-07:45 AM, Swedish De-Stress - 60 Mins jay dev, TK10, 0…" at bounding box center [756, 437] width 1346 height 381
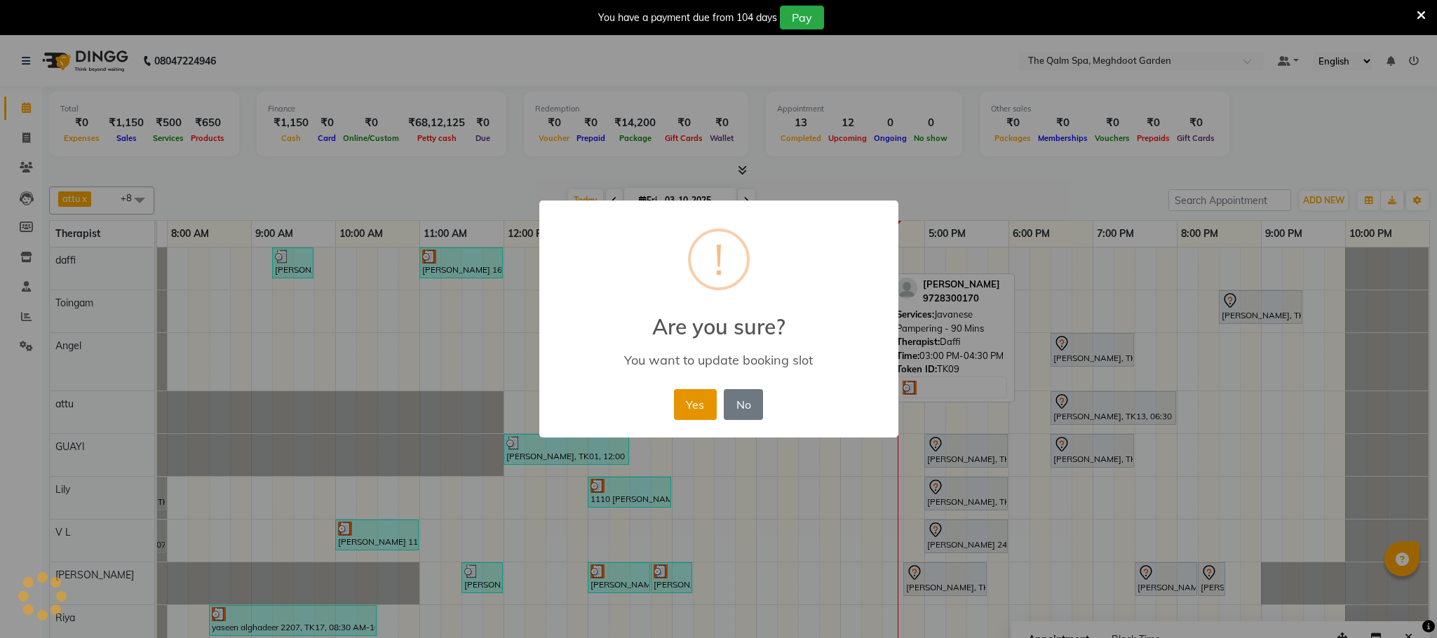
click at [695, 402] on button "Yes" at bounding box center [695, 404] width 43 height 31
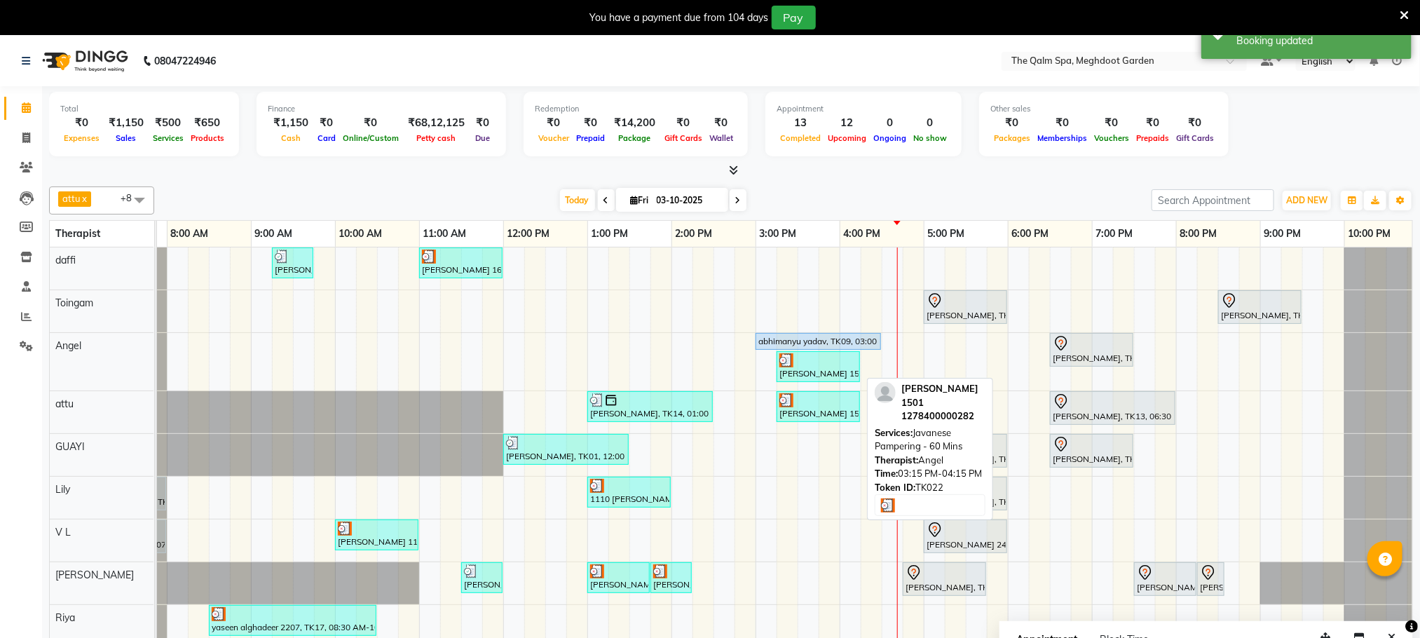
click at [823, 365] on div at bounding box center [819, 360] width 78 height 14
click at [825, 367] on div at bounding box center [819, 360] width 78 height 14
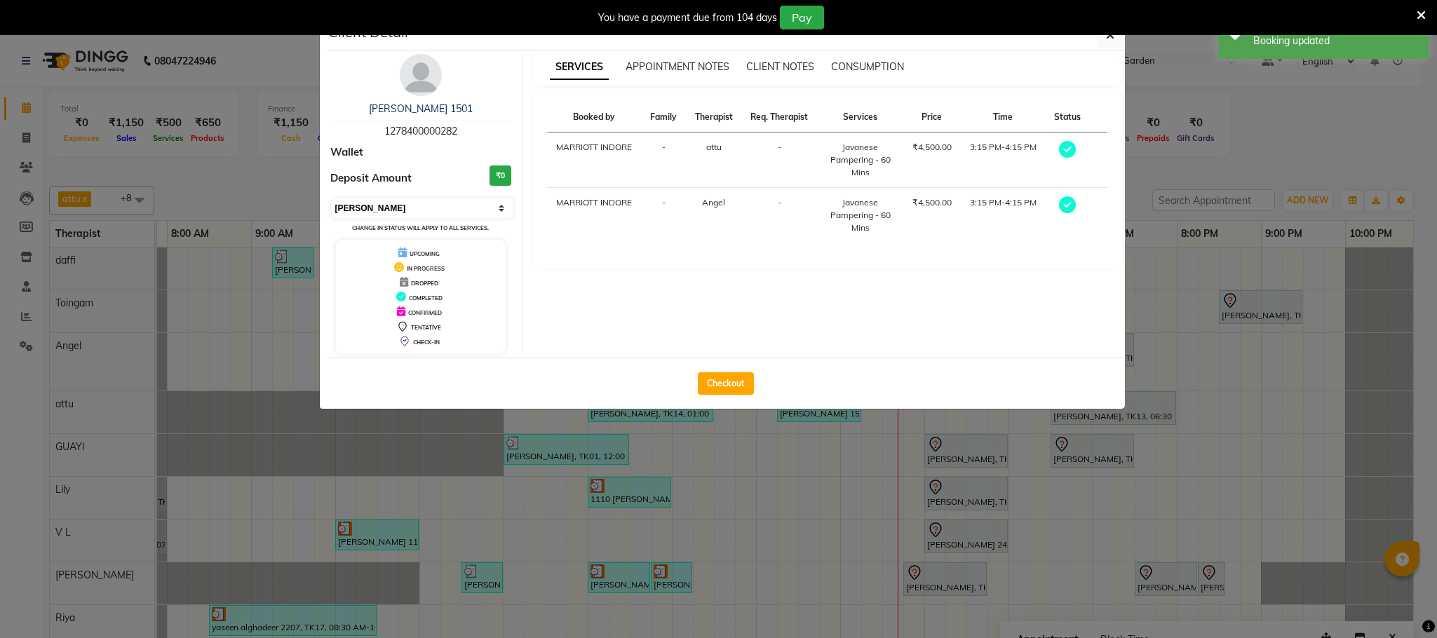
click at [475, 207] on select "Select MARK DONE UPCOMING" at bounding box center [423, 208] width 182 height 20
select select "5"
click at [332, 199] on select "Select MARK DONE UPCOMING" at bounding box center [423, 208] width 182 height 20
click at [792, 463] on ngb-modal-window "Client Detail Dev bansal 1501 1278400000282 Wallet Deposit Amount ₹0 Select MAR…" at bounding box center [718, 319] width 1437 height 638
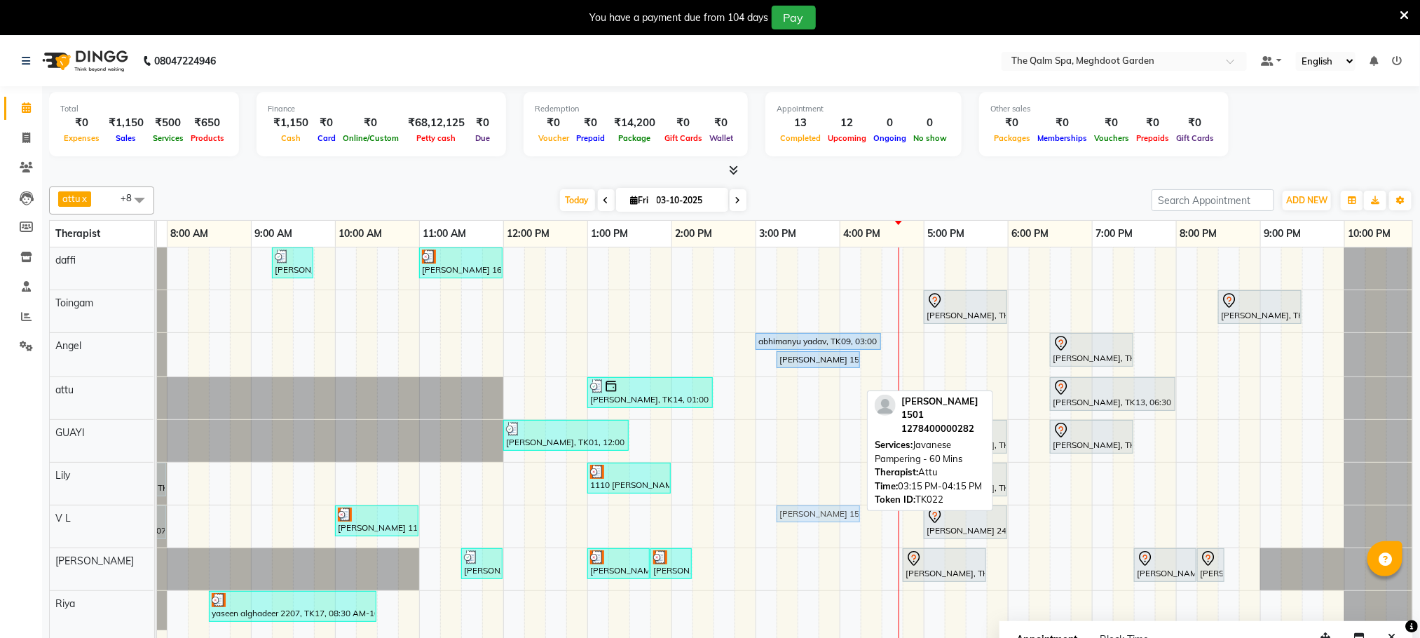
drag, startPoint x: 825, startPoint y: 391, endPoint x: 832, endPoint y: 512, distance: 120.8
click at [833, 524] on tbody "Stanford, TK04, 06:45 AM-07:45 AM, Swedish De-Stress - 60 Mins jay dev, TK10, 0…" at bounding box center [756, 438] width 1346 height 383
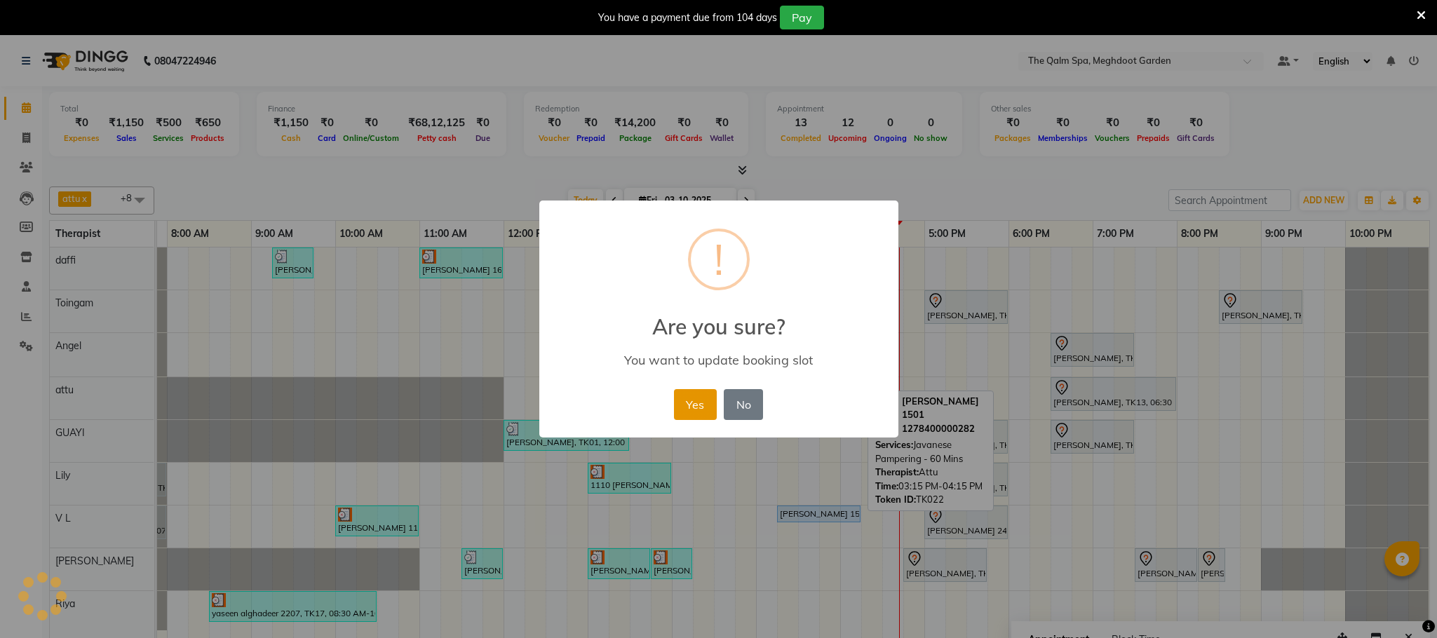
click at [682, 405] on button "Yes" at bounding box center [695, 404] width 43 height 31
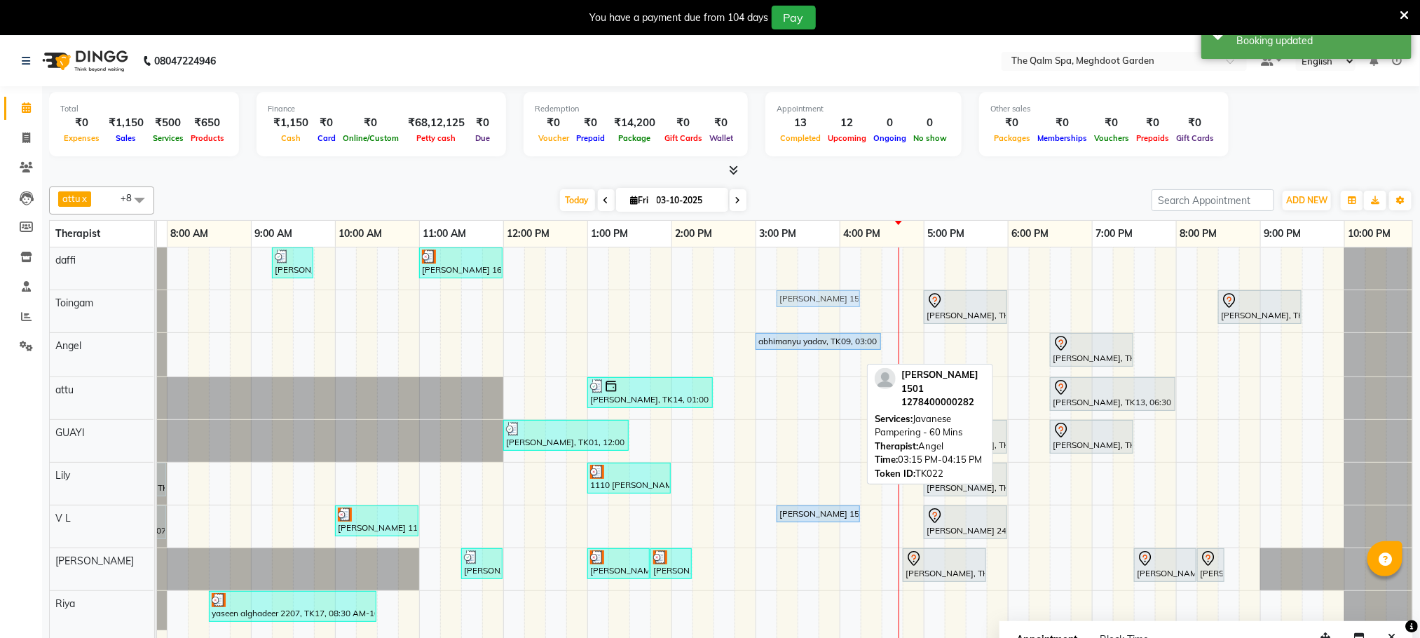
drag, startPoint x: 813, startPoint y: 362, endPoint x: 815, endPoint y: 326, distance: 36.5
click at [815, 326] on div "Stanford, TK04, 06:45 AM-07:45 AM, Swedish De-Stress - 60 Mins jay dev, TK10, 0…" at bounding box center [756, 452] width 1346 height 410
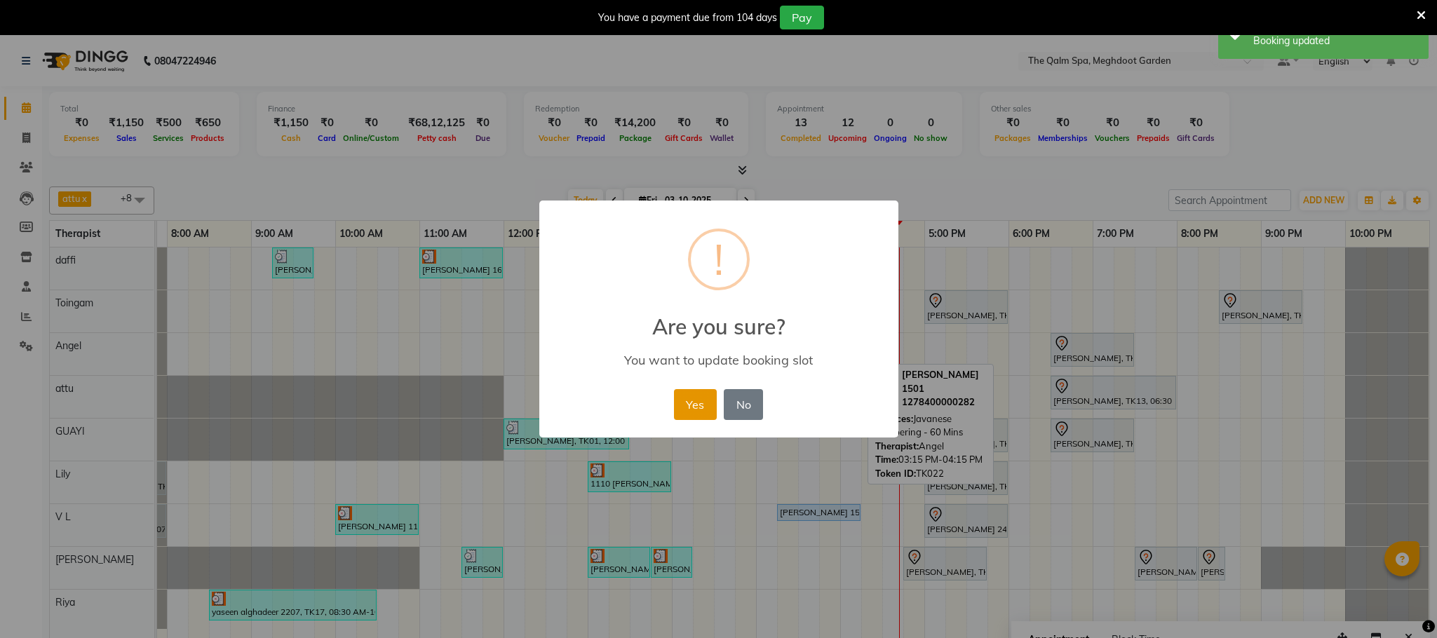
click at [703, 402] on button "Yes" at bounding box center [695, 404] width 43 height 31
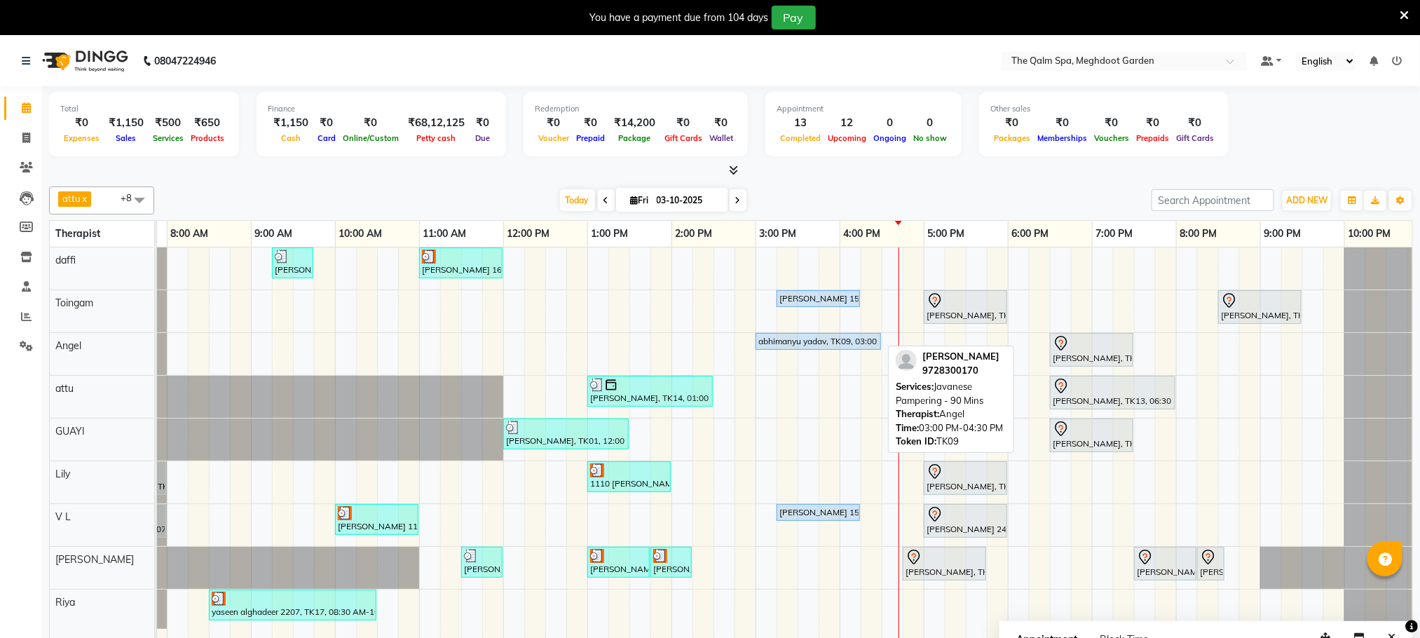
click at [823, 346] on div "abhimanyu yadav, TK09, 03:00 PM-04:30 PM, Javanese Pampering - 90 Mins" at bounding box center [818, 341] width 123 height 13
click at [823, 344] on div "abhimanyu yadav, TK09, 03:00 PM-04:30 PM, Javanese Pampering - 90 Mins" at bounding box center [818, 341] width 123 height 13
select select "5"
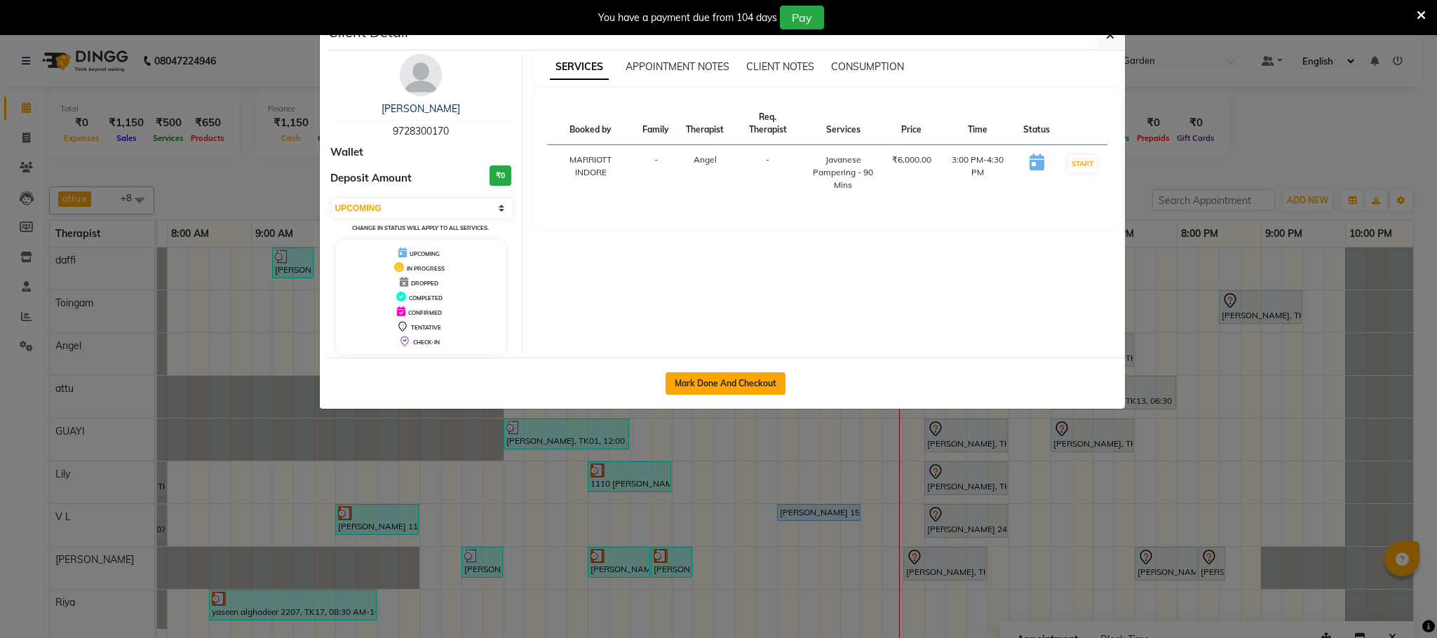
click at [758, 391] on button "Mark Done And Checkout" at bounding box center [725, 383] width 120 height 22
select select "service"
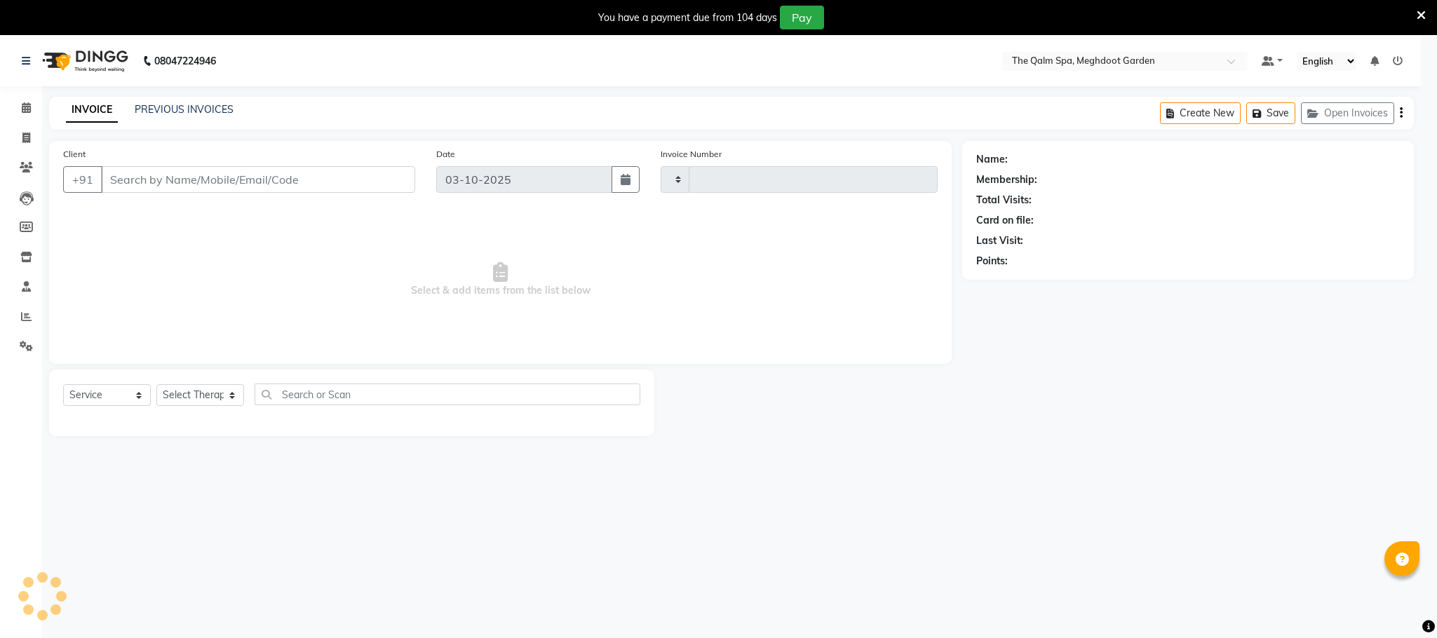
type input "2225"
select select "6401"
type input "9728300170"
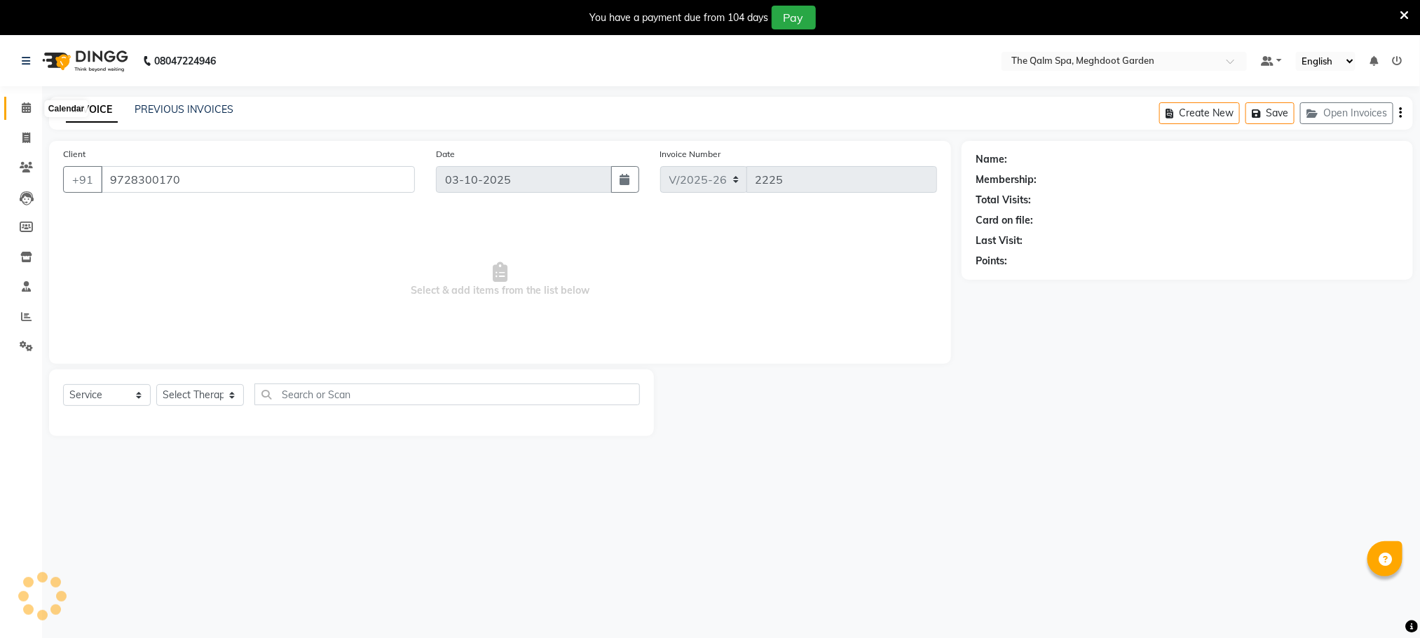
select select "90357"
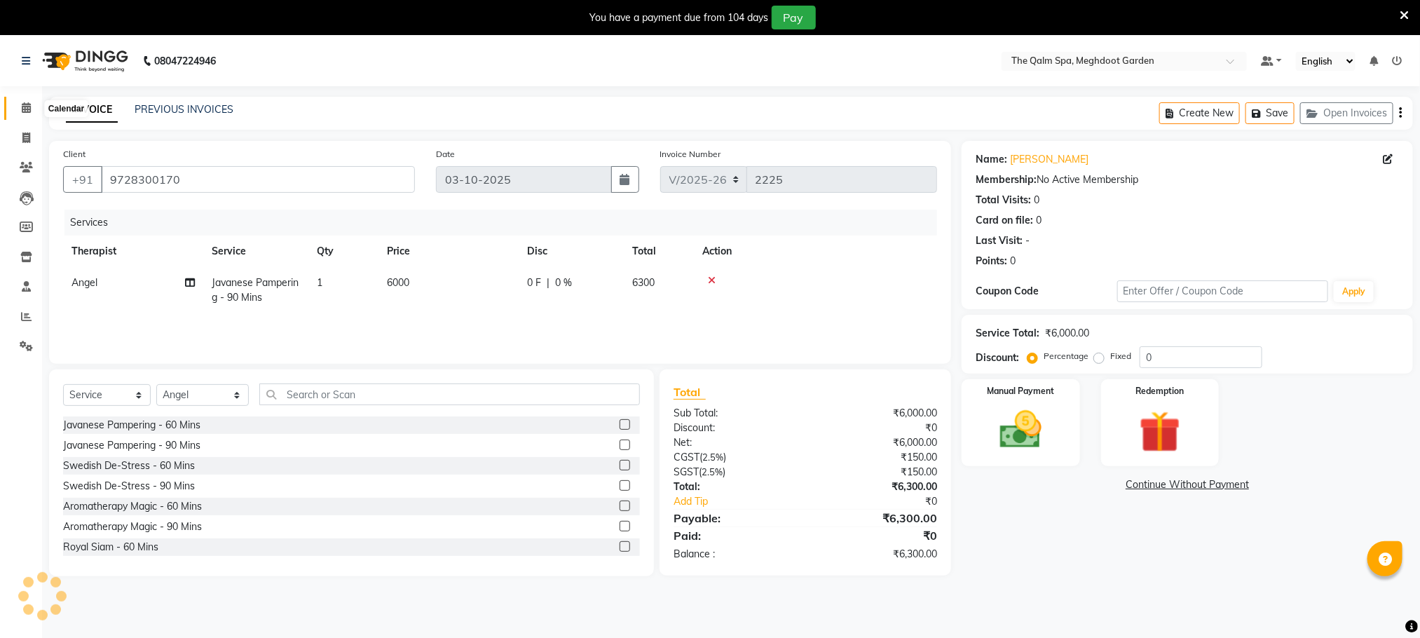
click at [20, 102] on span at bounding box center [26, 108] width 25 height 16
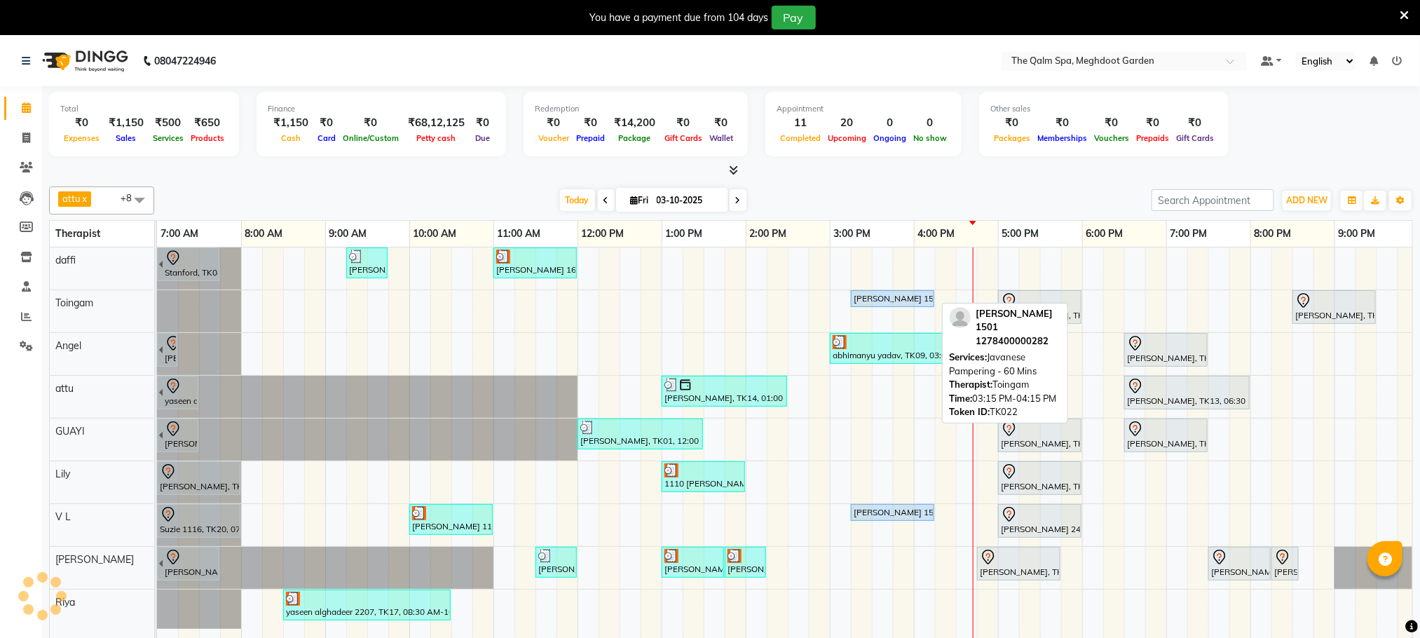
click at [903, 304] on div "[PERSON_NAME] 1501, TK22, 03:15 PM-04:15 PM, Javanese Pampering - 60 Mins" at bounding box center [893, 298] width 81 height 13
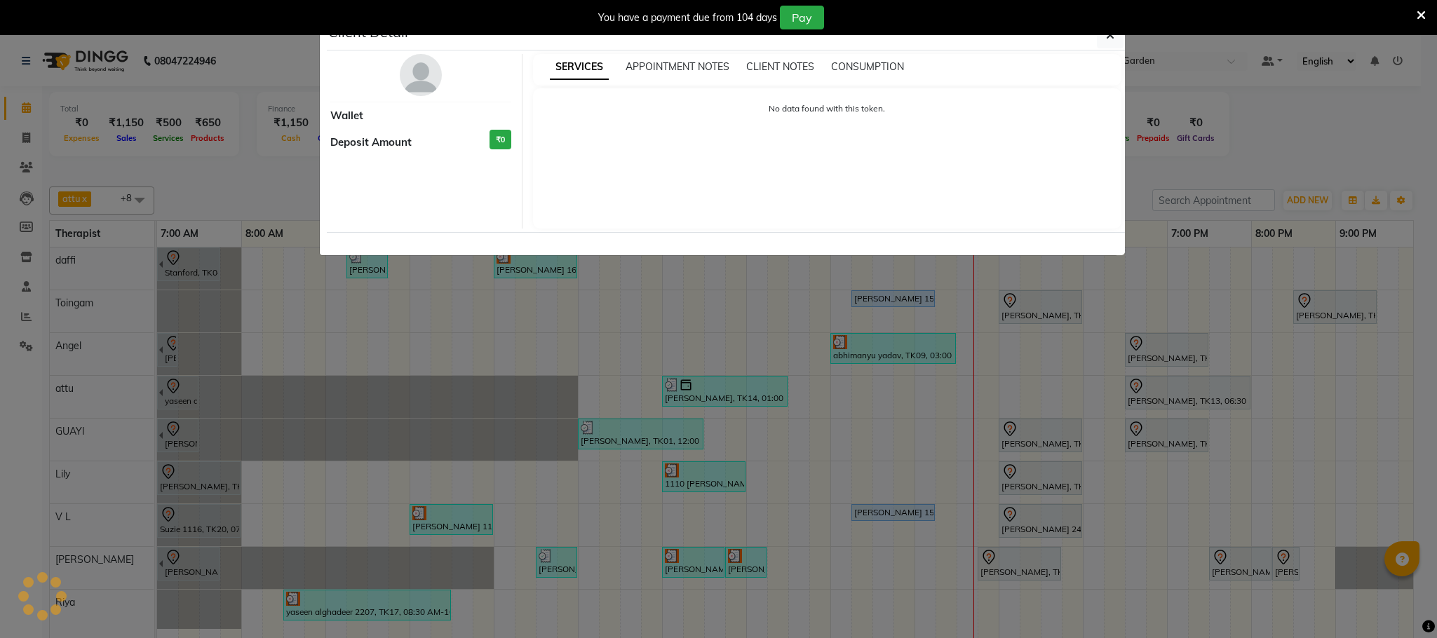
select select "5"
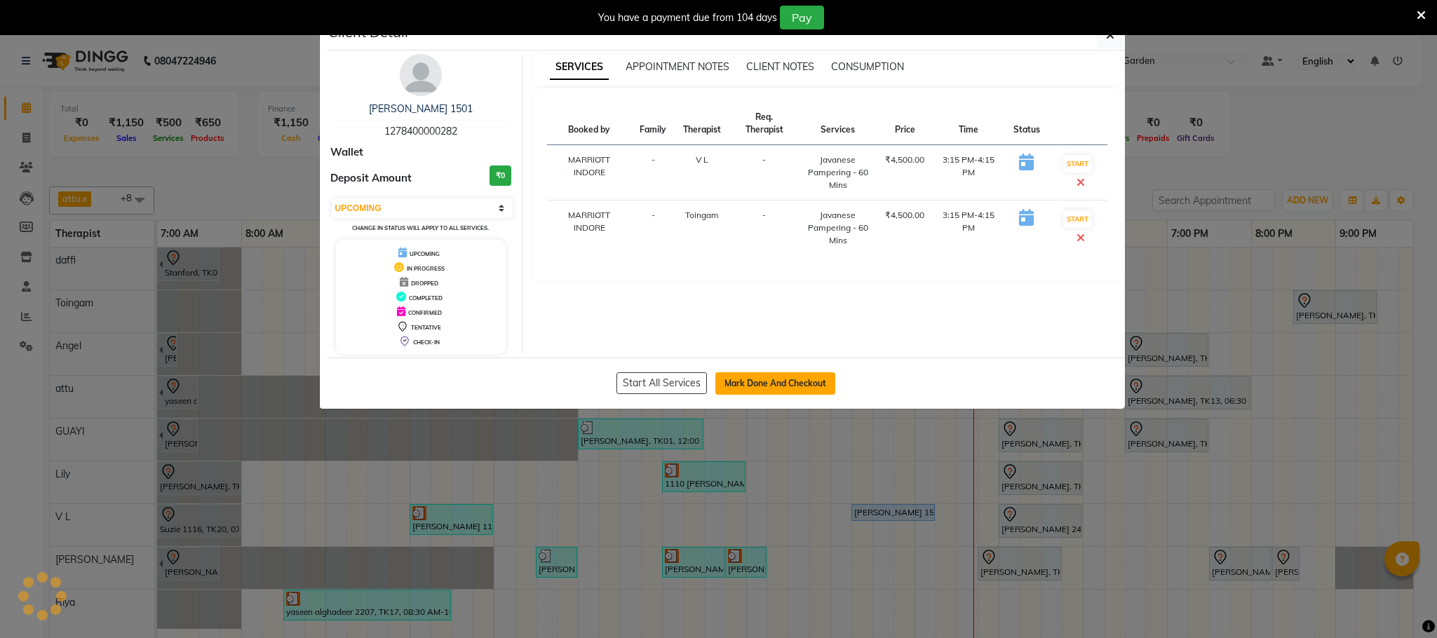
click at [814, 379] on button "Mark Done And Checkout" at bounding box center [775, 383] width 120 height 22
select select "6401"
select select "service"
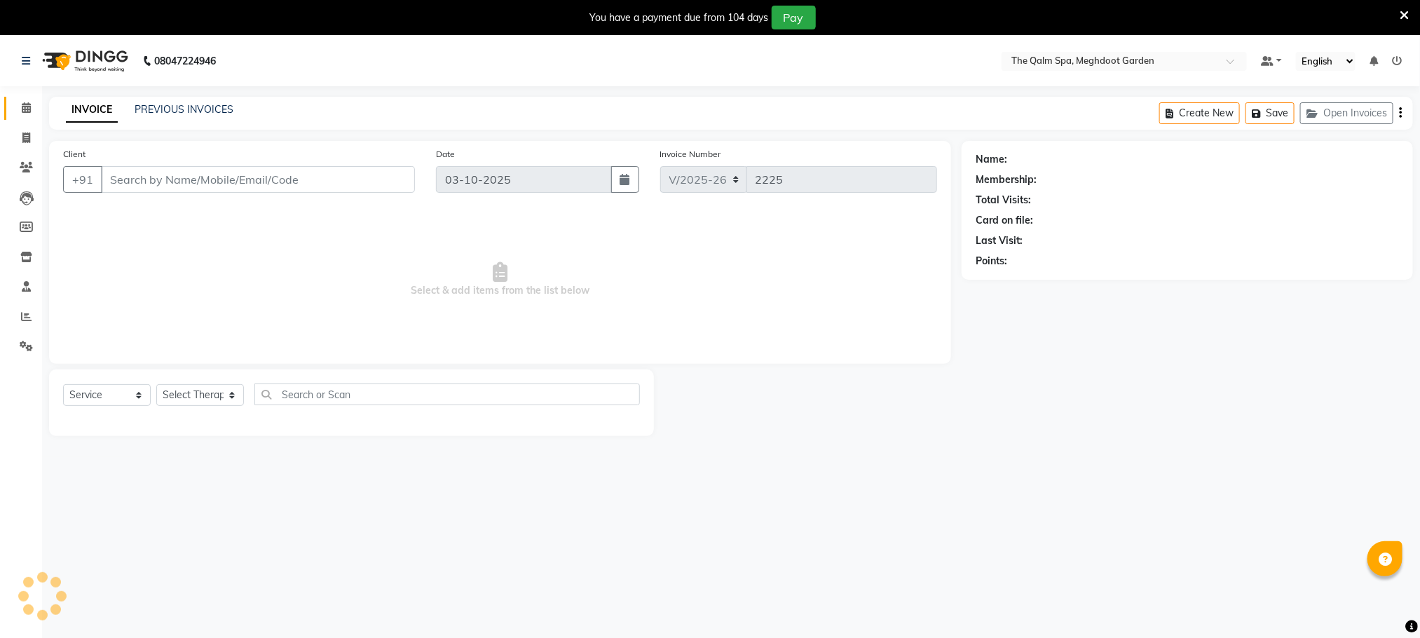
type input "1278400000282"
select select "86833"
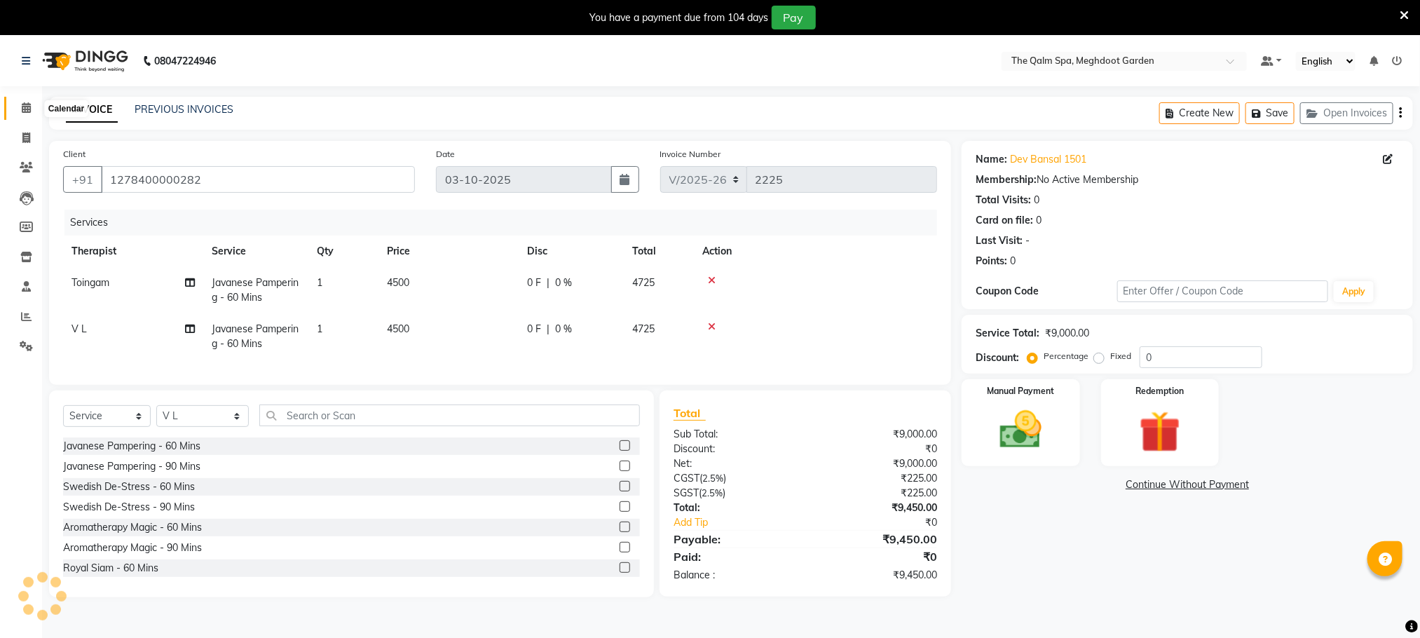
click at [15, 106] on span at bounding box center [26, 108] width 25 height 16
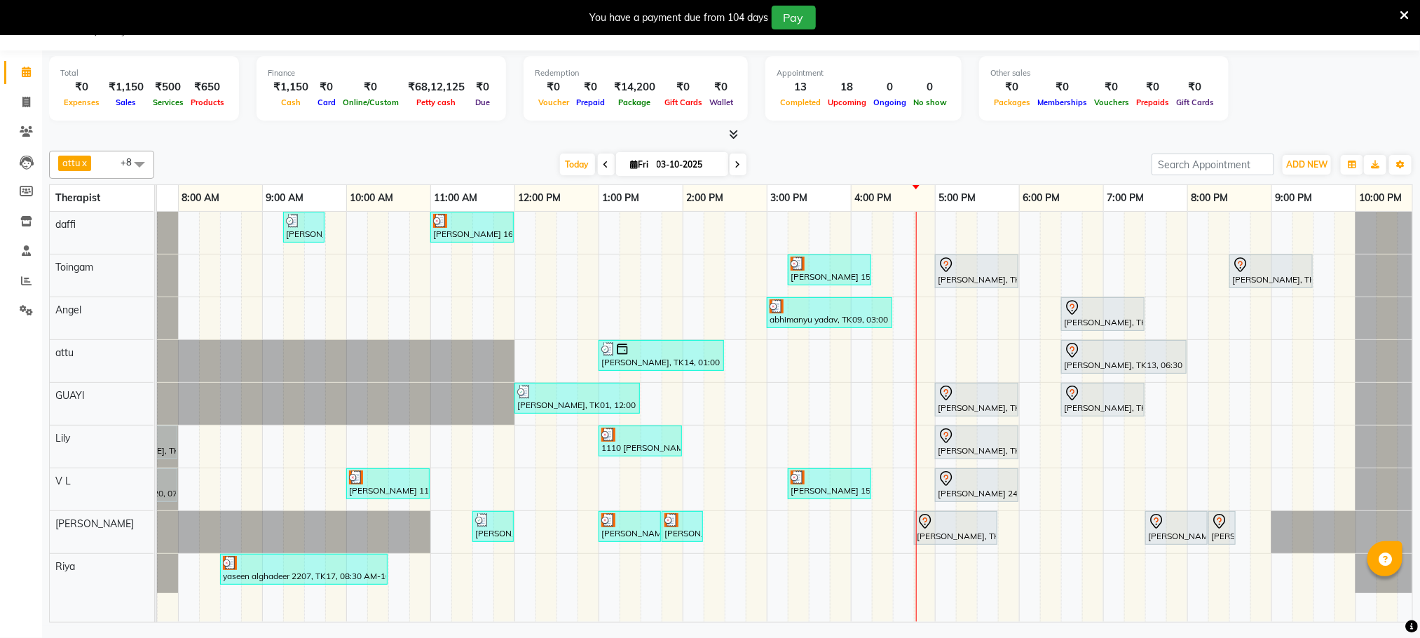
scroll to position [0, 65]
click at [730, 164] on span at bounding box center [738, 165] width 17 height 22
type input "04-10-2025"
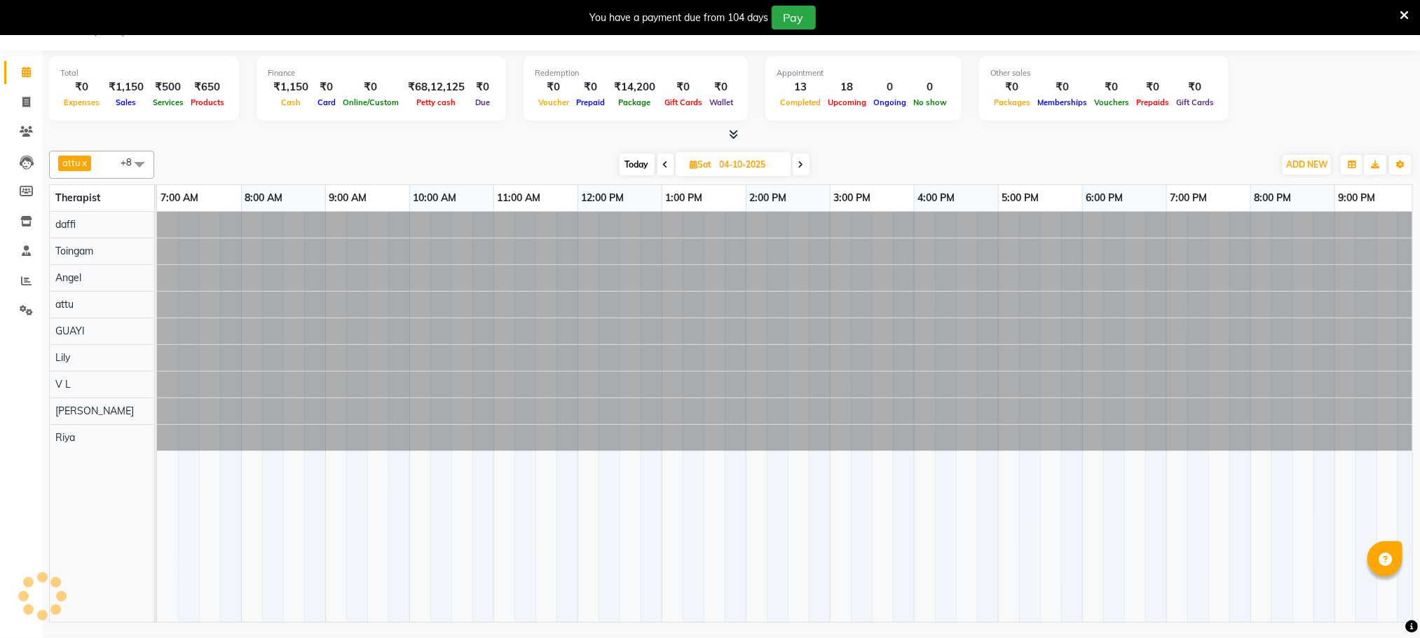
scroll to position [0, 90]
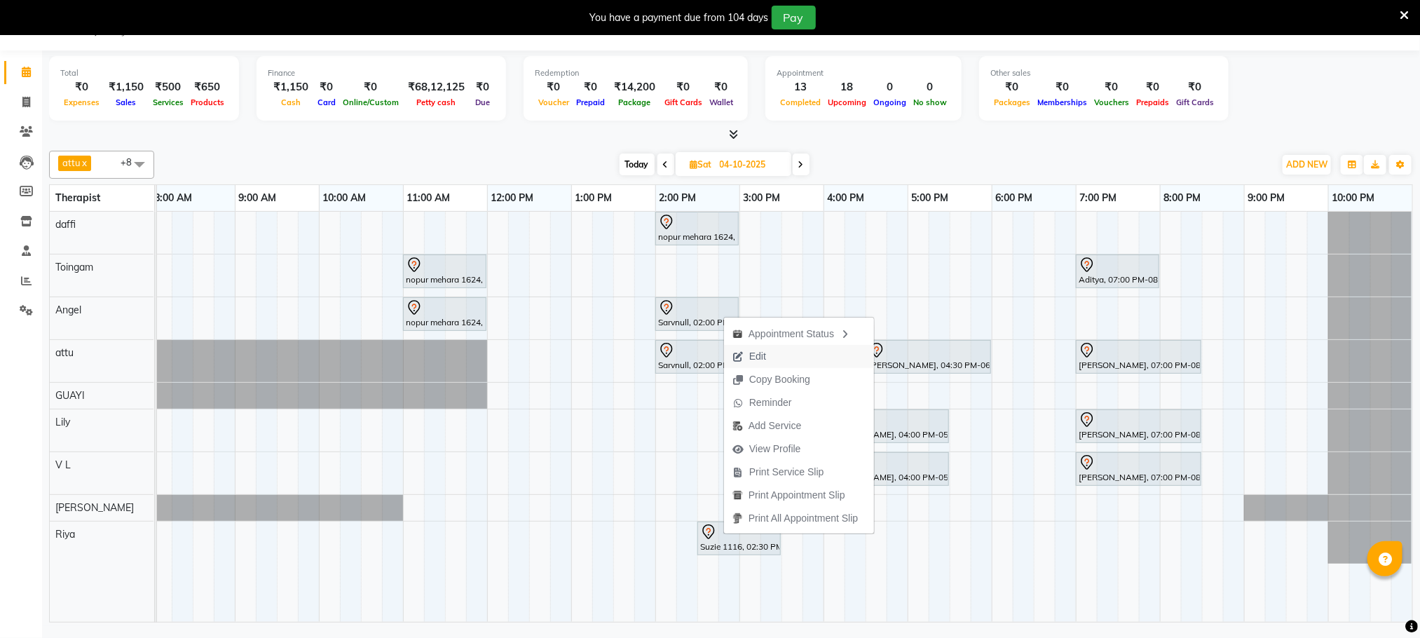
click at [764, 349] on span "Edit" at bounding box center [757, 356] width 17 height 15
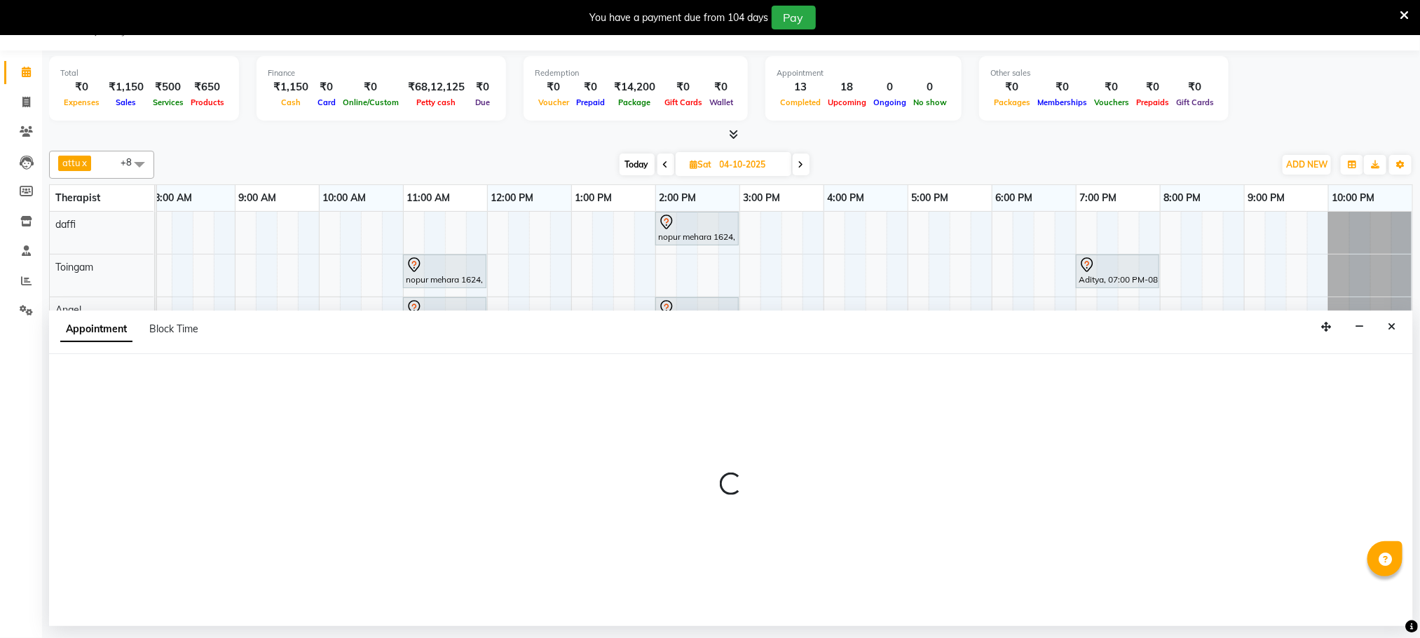
select select "tentative"
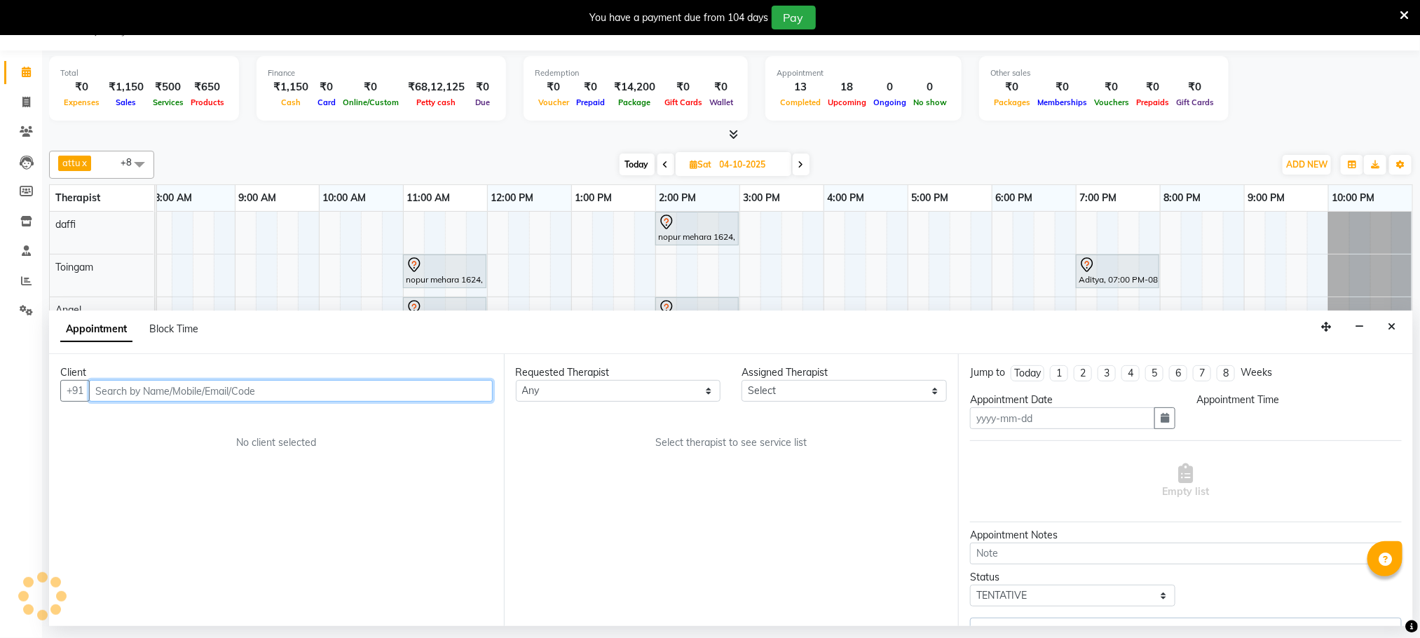
type input "04-10-2025"
type textarea "Piyush"
select select "840"
select select "90357"
select select "3174"
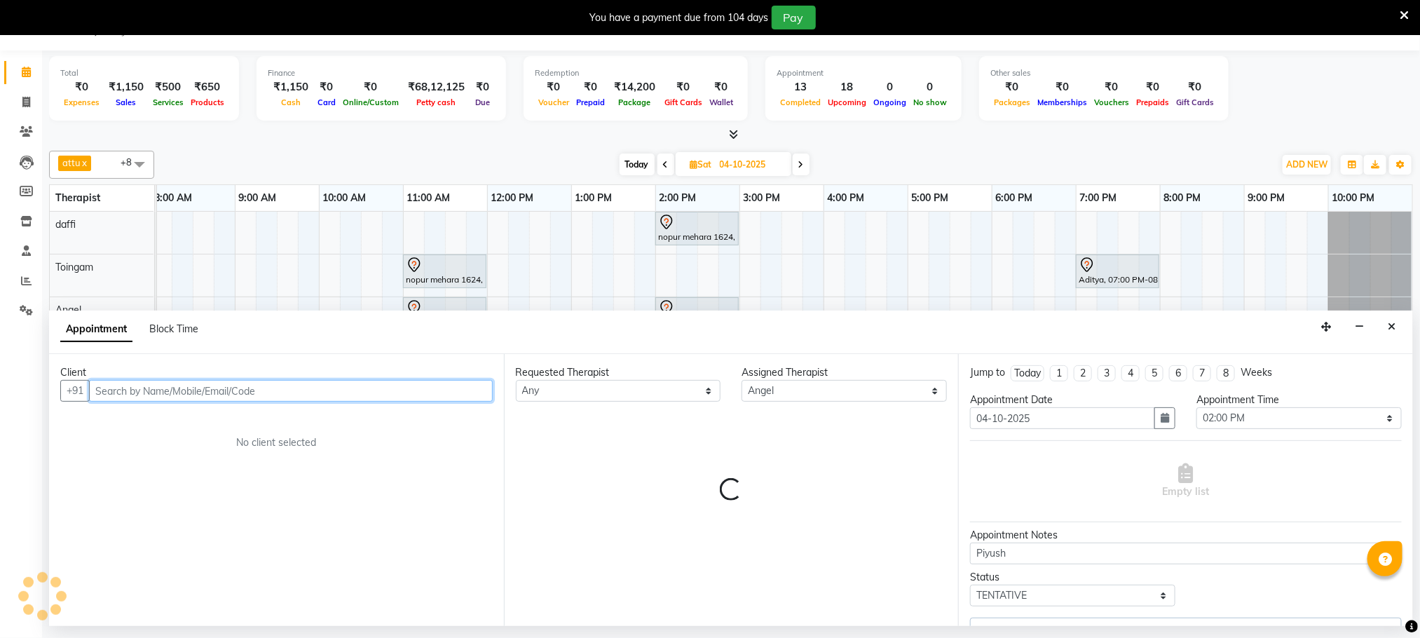
select select "3174"
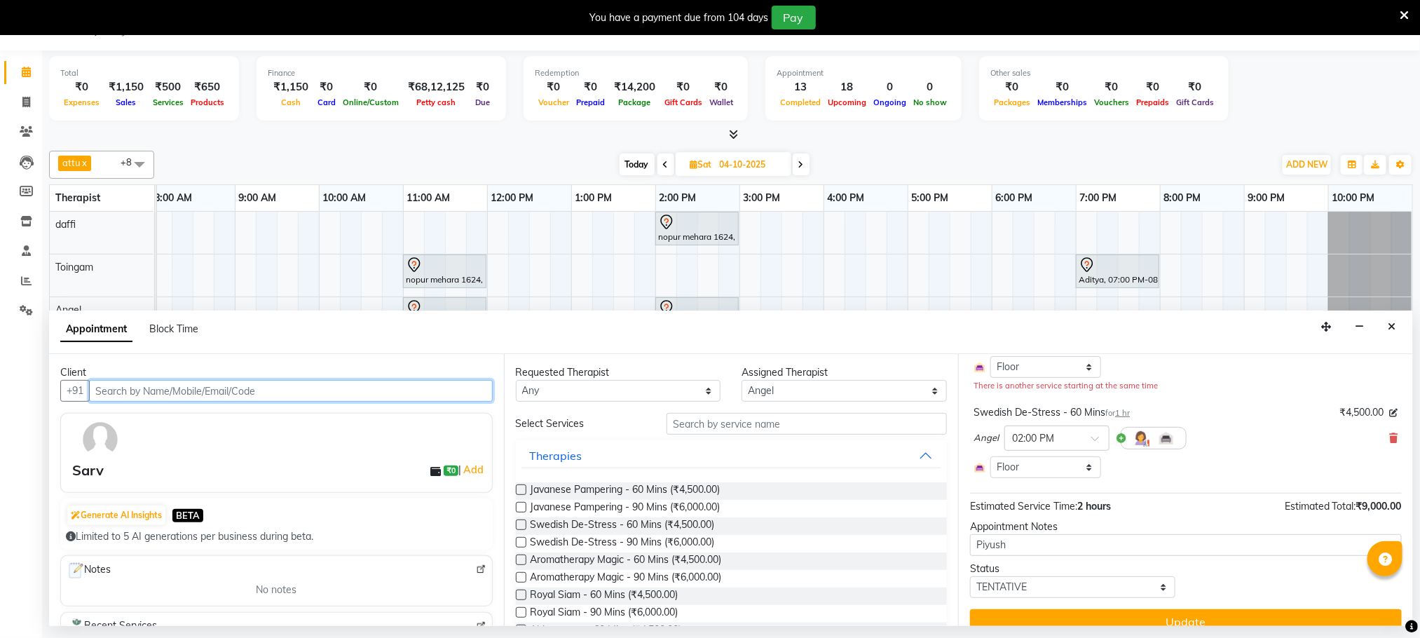
scroll to position [167, 0]
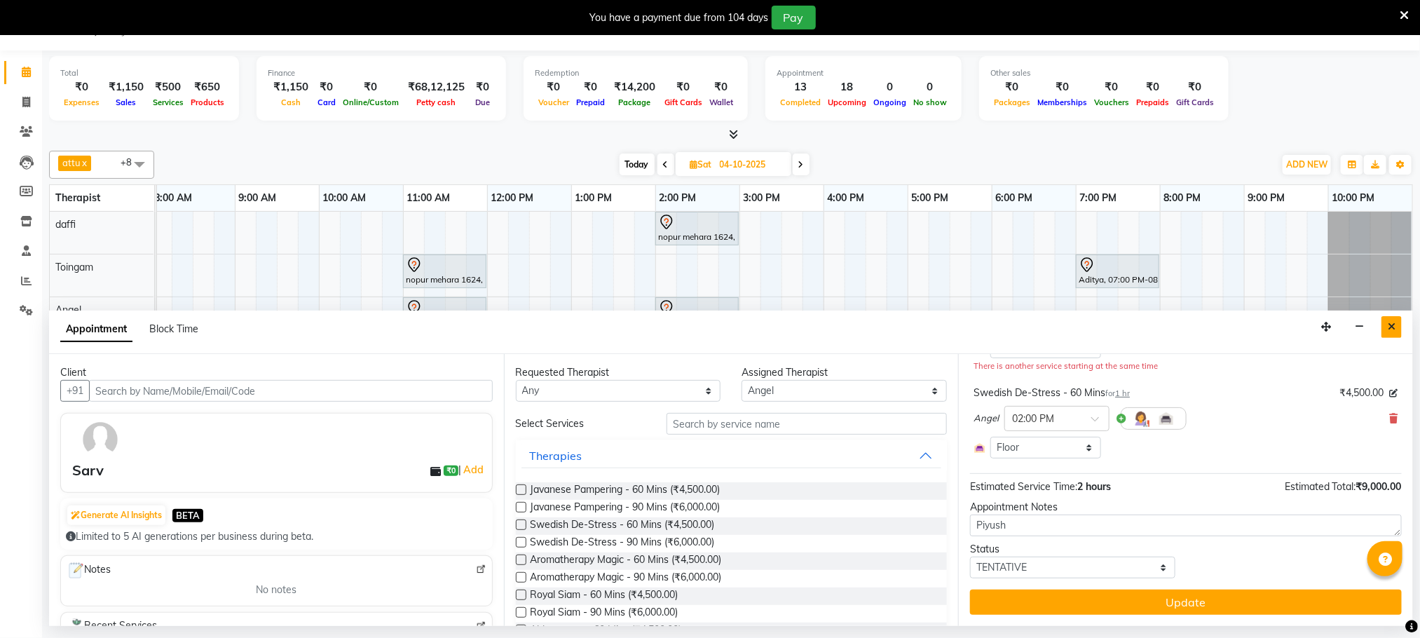
click at [1384, 325] on button "Close" at bounding box center [1392, 327] width 20 height 22
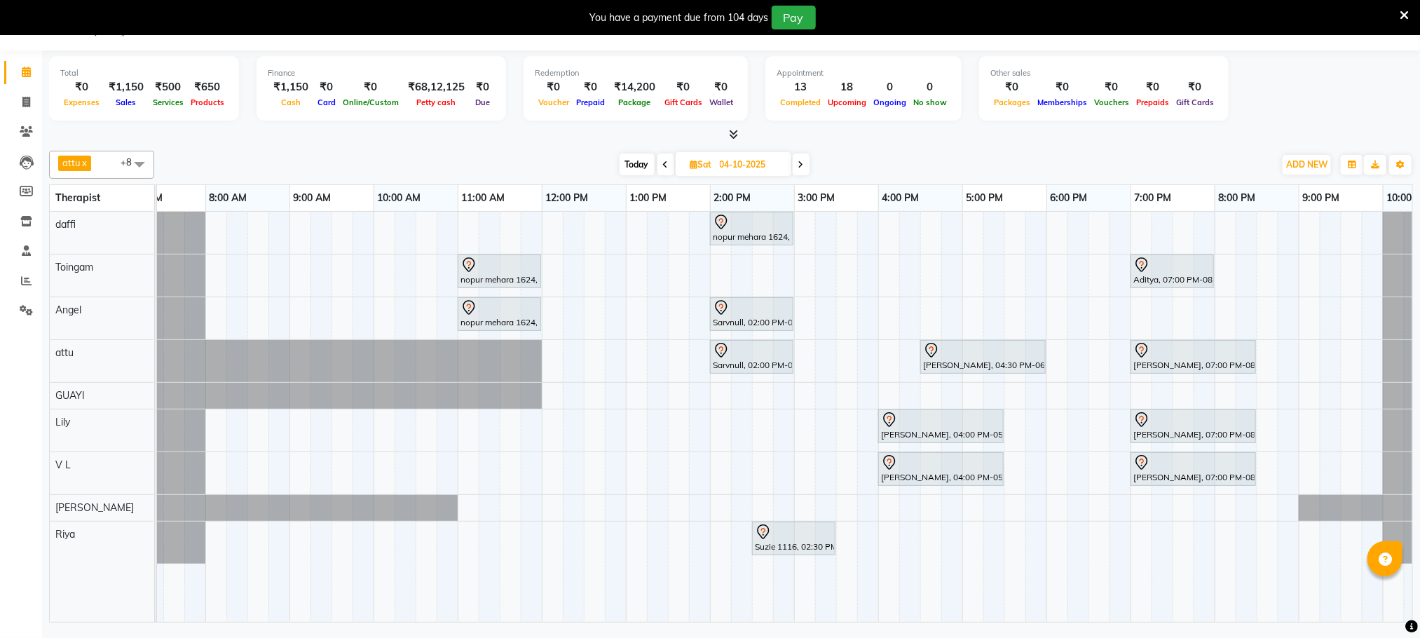
scroll to position [0, 34]
click at [644, 164] on span "Today" at bounding box center [637, 165] width 35 height 22
type input "03-10-2025"
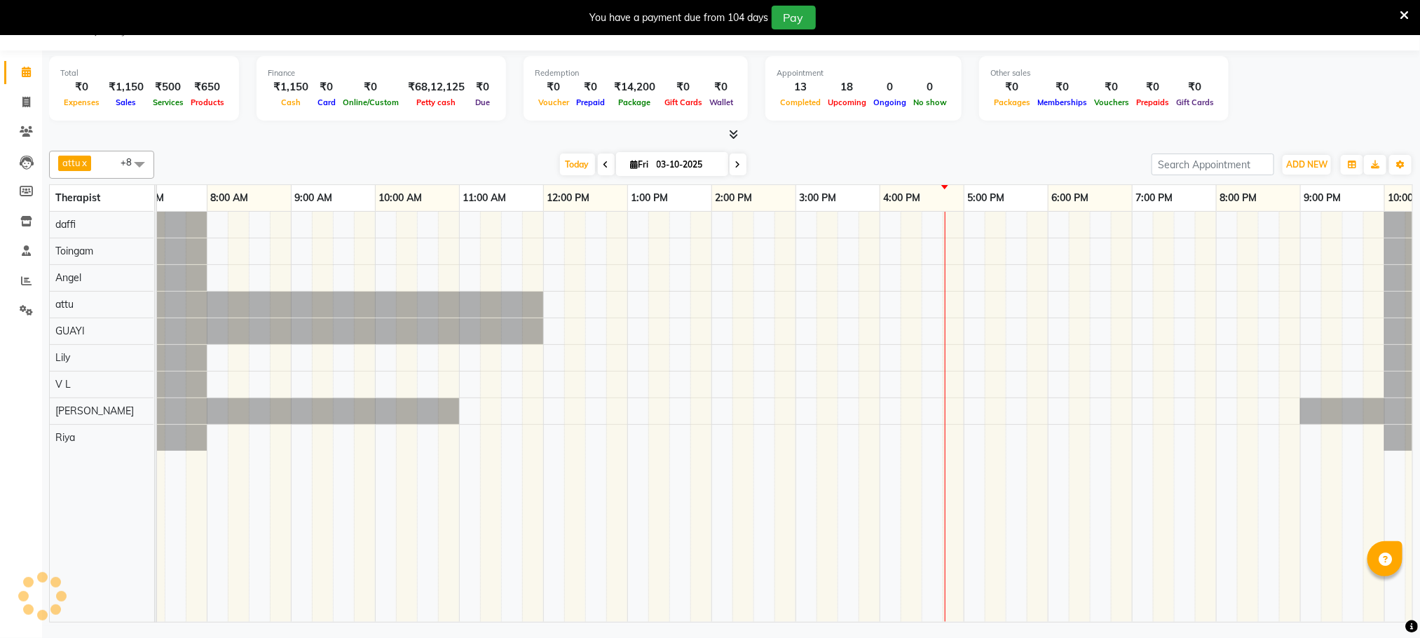
scroll to position [0, 90]
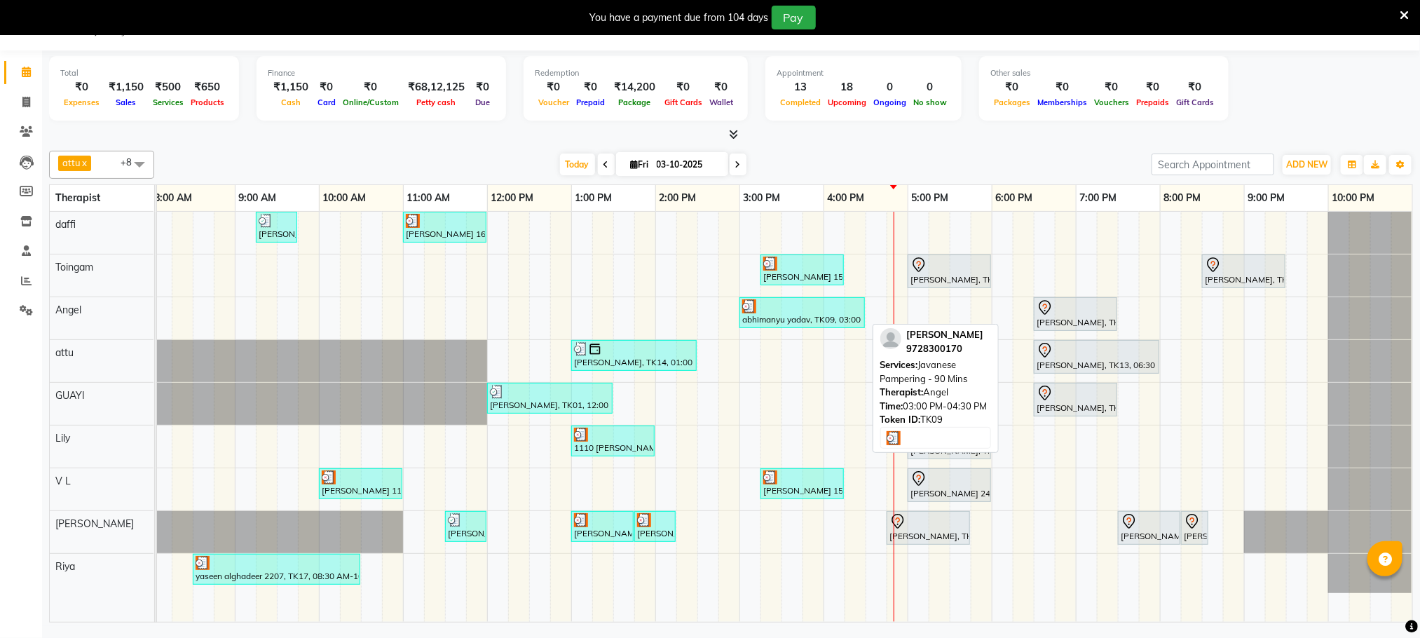
click at [782, 320] on div "abhimanyu yadav, TK09, 03:00 PM-04:30 PM, Javanese Pampering - 90 Mins" at bounding box center [802, 312] width 123 height 27
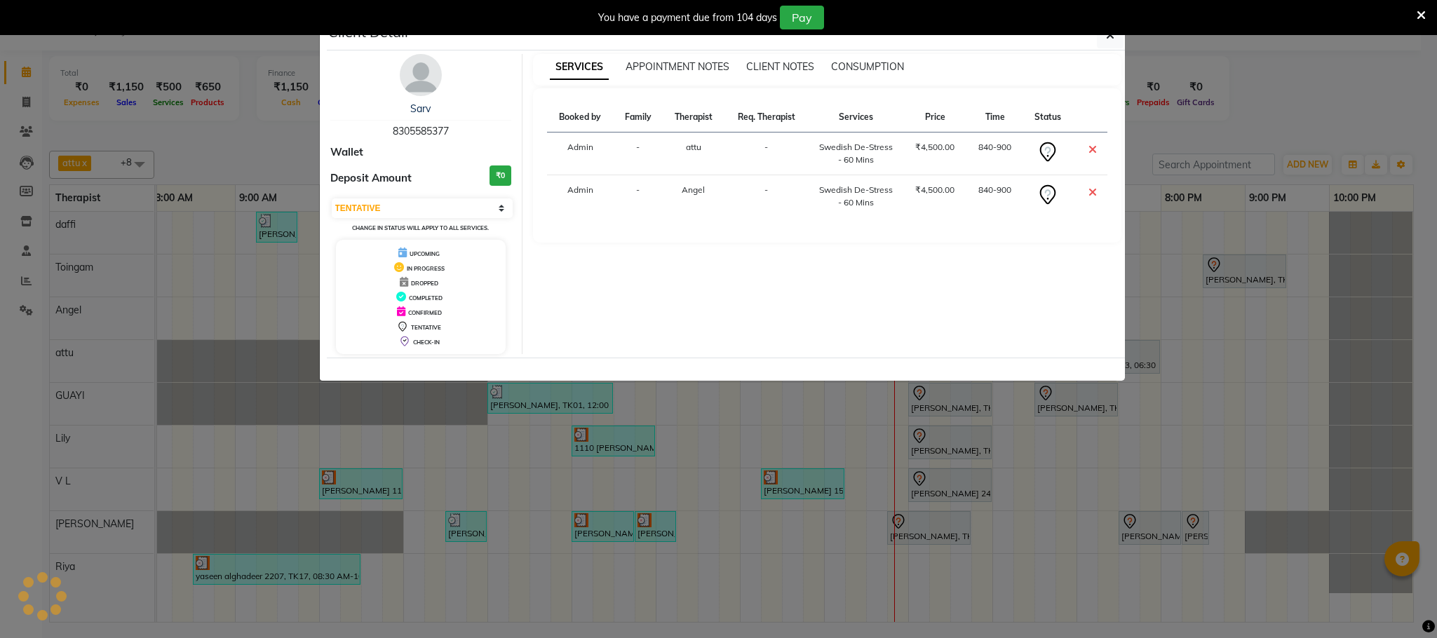
select select "3"
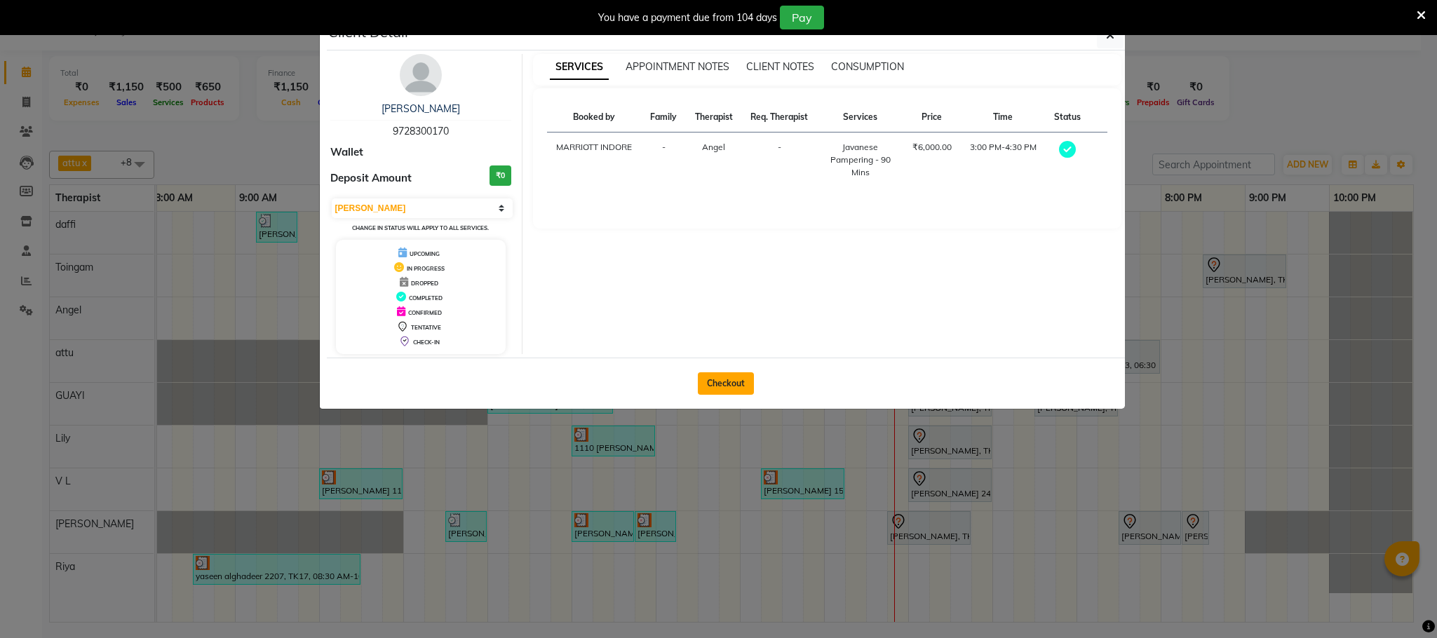
click at [711, 381] on button "Checkout" at bounding box center [726, 383] width 56 height 22
select select "service"
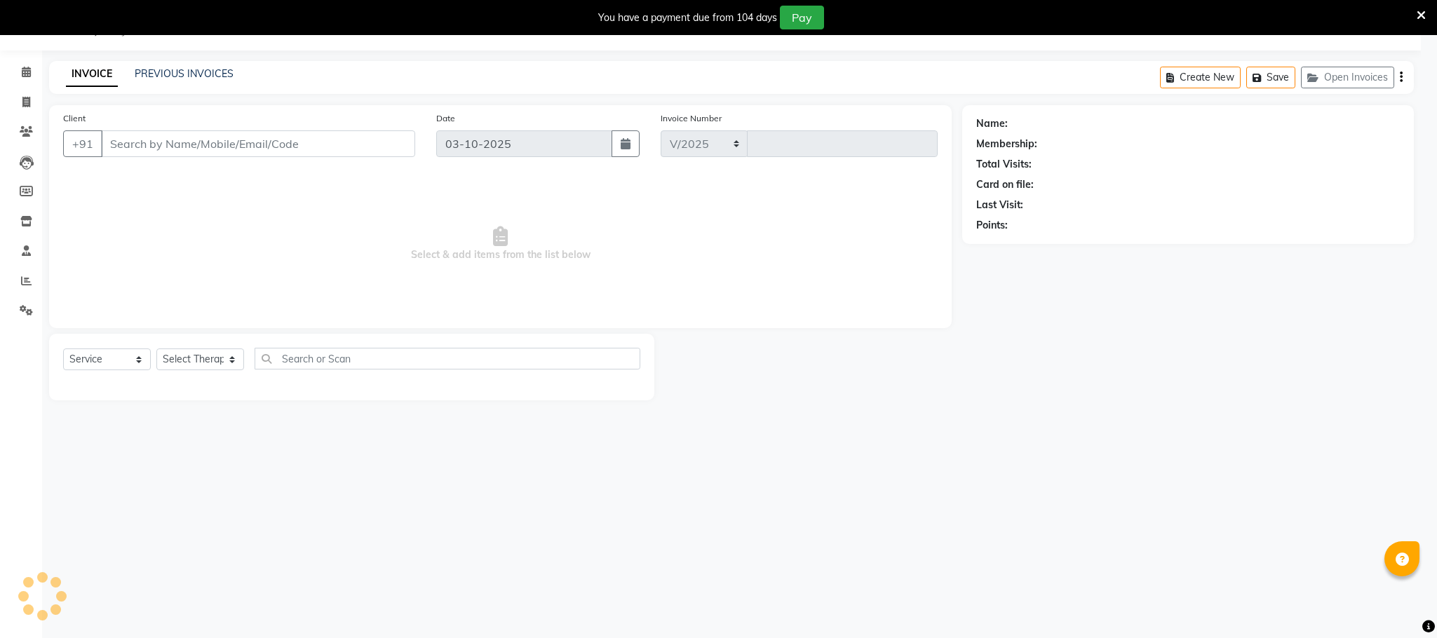
select select "6401"
type input "2225"
type input "9728300170"
select select "90357"
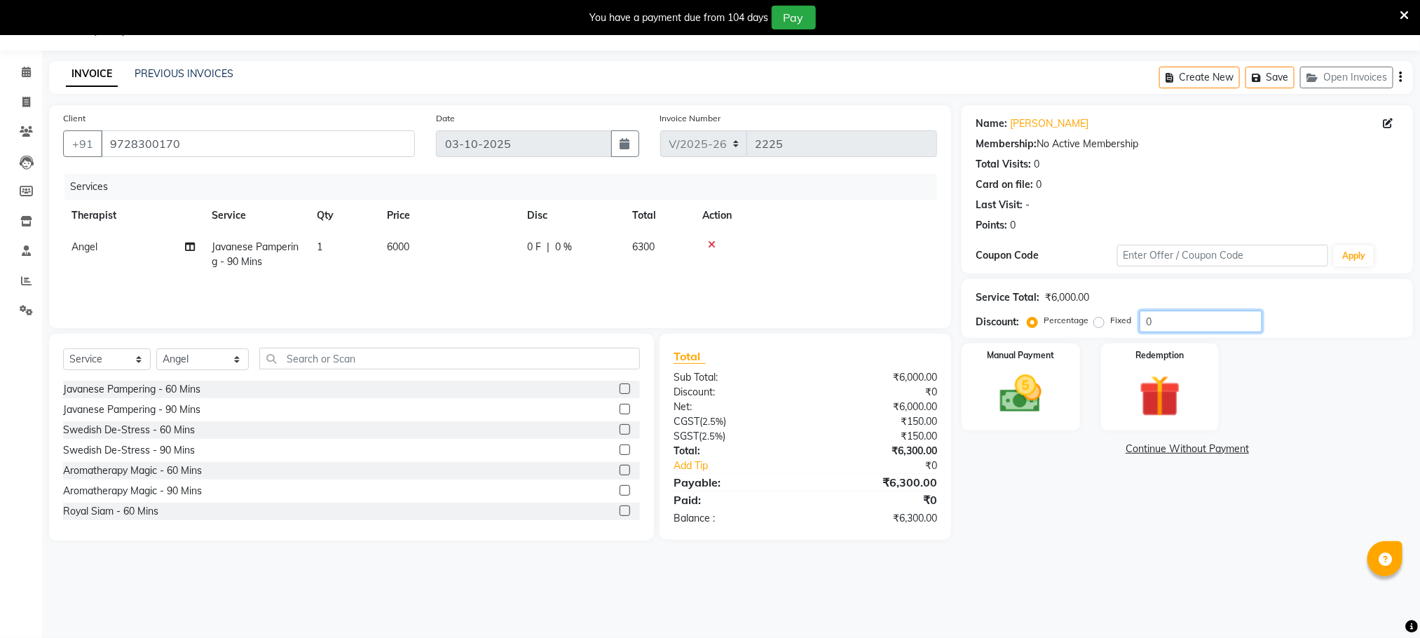
click at [1172, 318] on input "0" at bounding box center [1201, 322] width 123 height 22
type input "20"
drag, startPoint x: 1073, startPoint y: 379, endPoint x: 1073, endPoint y: 371, distance: 7.7
click at [1073, 377] on div "Manual Payment" at bounding box center [1021, 387] width 123 height 90
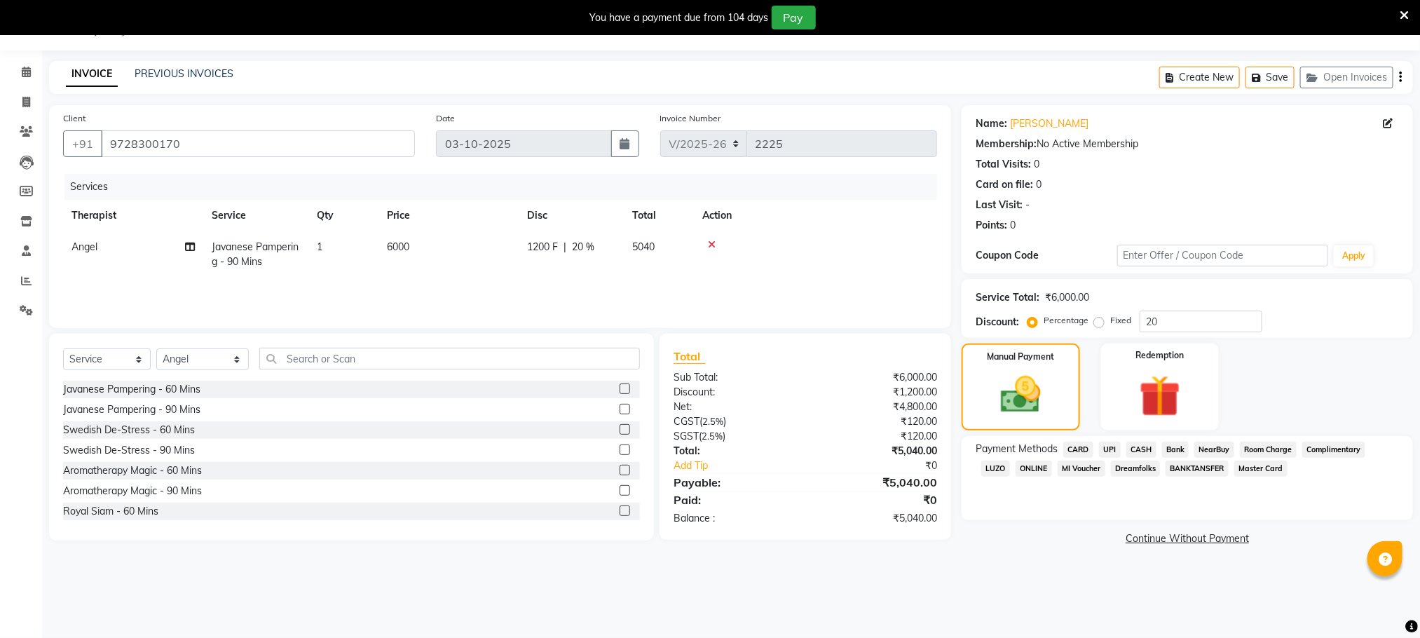
click at [1111, 320] on label "Fixed" at bounding box center [1121, 320] width 21 height 13
click at [1097, 320] on input "Fixed" at bounding box center [1102, 320] width 10 height 10
radio input "true"
click at [1145, 450] on span "CASH" at bounding box center [1142, 450] width 30 height 16
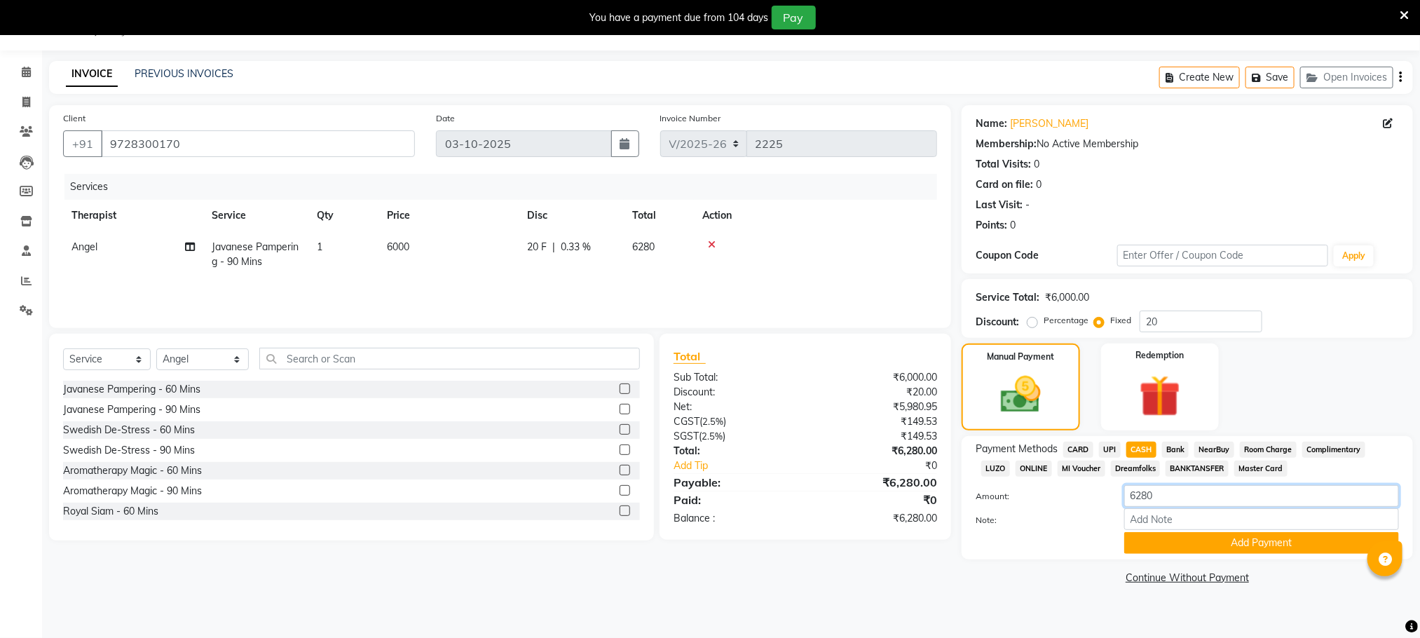
click at [1163, 498] on input "6280" at bounding box center [1262, 496] width 275 height 22
type input "6"
type input "5000"
click at [1197, 536] on button "Add Payment" at bounding box center [1262, 543] width 275 height 22
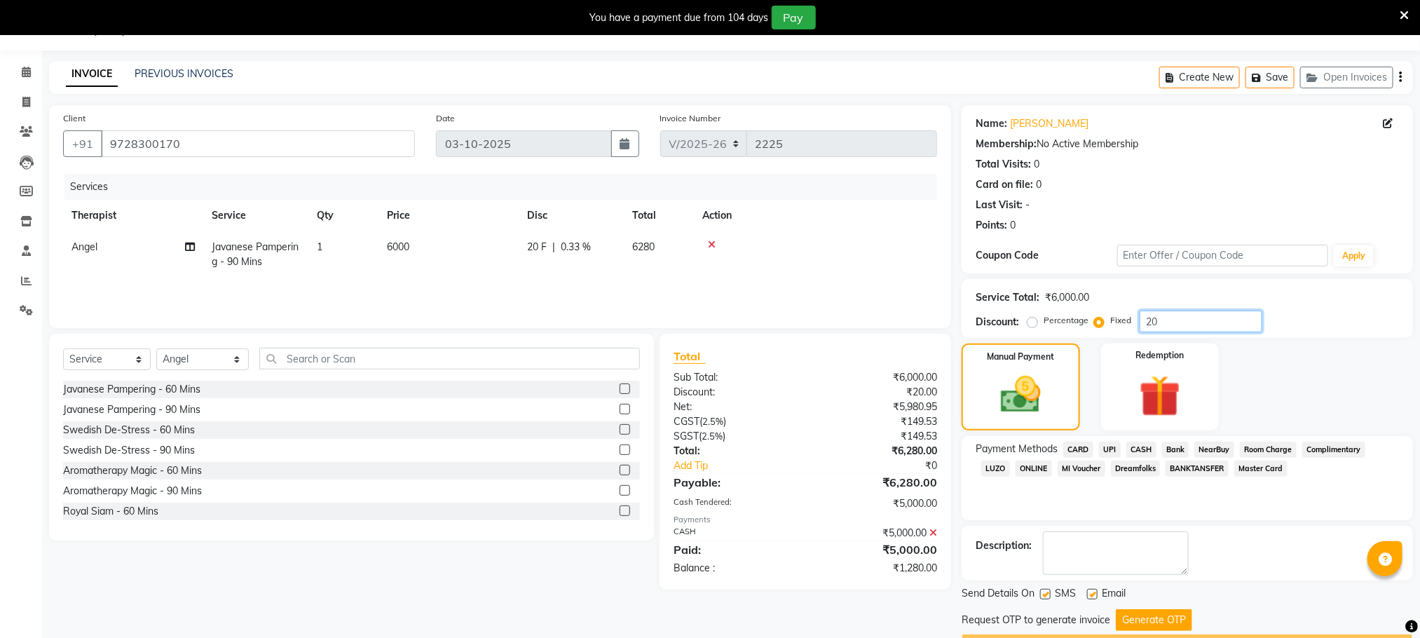
click at [1162, 322] on input "20" at bounding box center [1201, 322] width 123 height 22
type input "2"
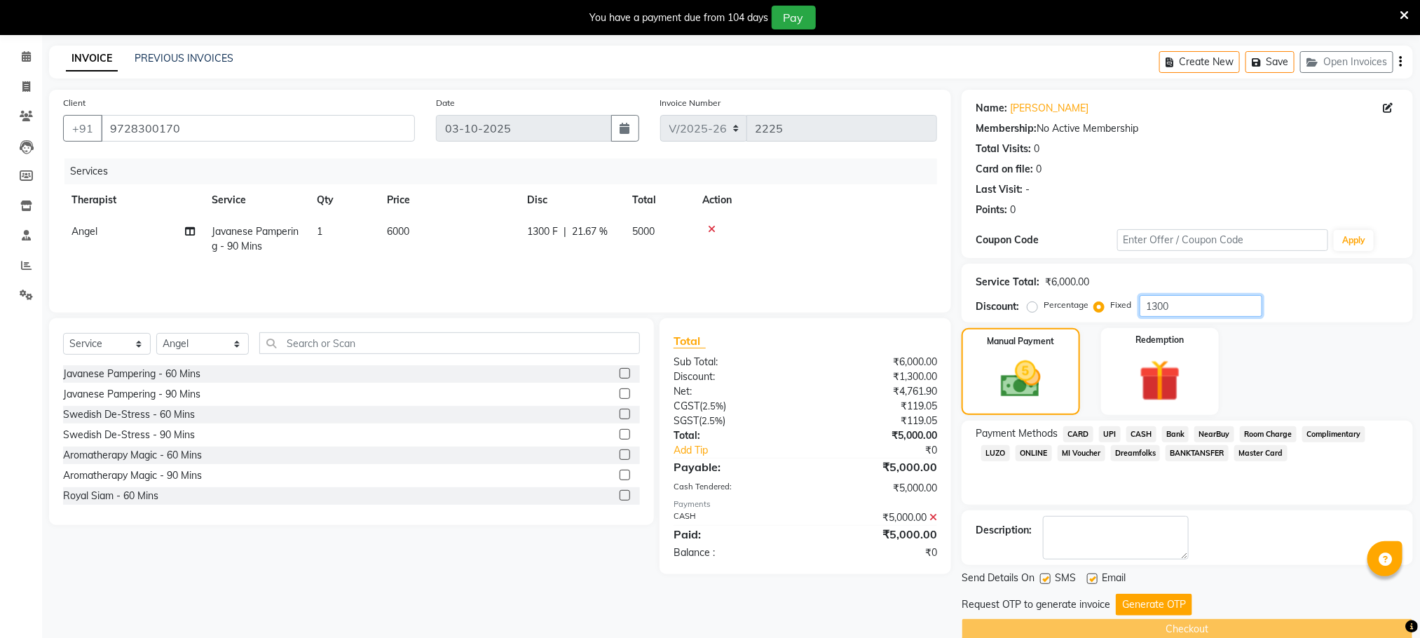
scroll to position [76, 0]
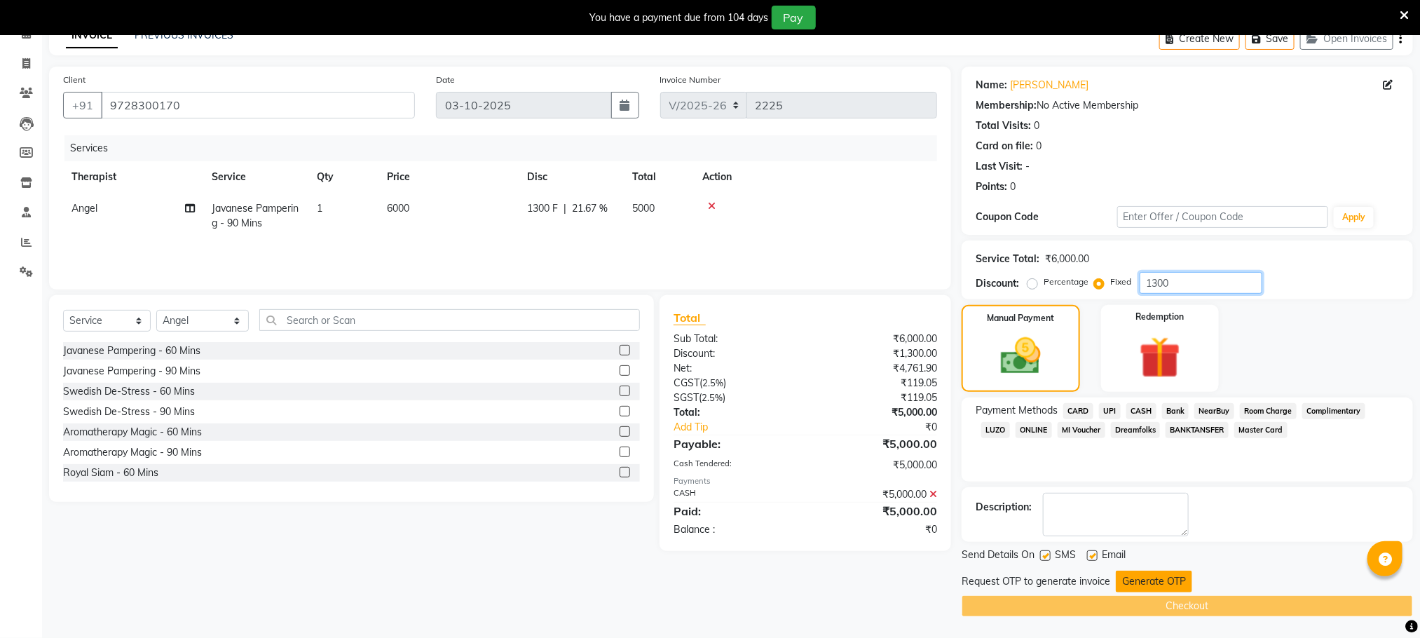
type input "1300"
drag, startPoint x: 1157, startPoint y: 575, endPoint x: 1141, endPoint y: 578, distance: 16.5
click at [1155, 576] on button "Generate OTP" at bounding box center [1154, 582] width 76 height 22
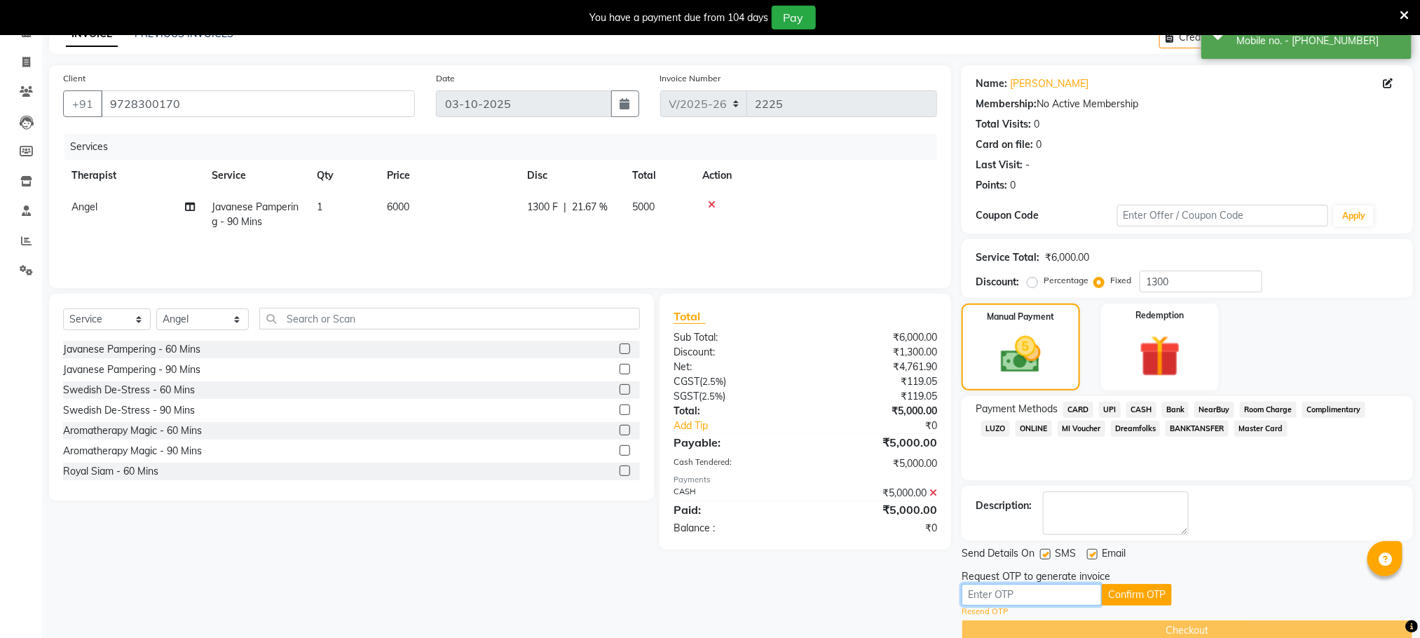
click at [1021, 604] on input "text" at bounding box center [1032, 595] width 140 height 22
type input "7654"
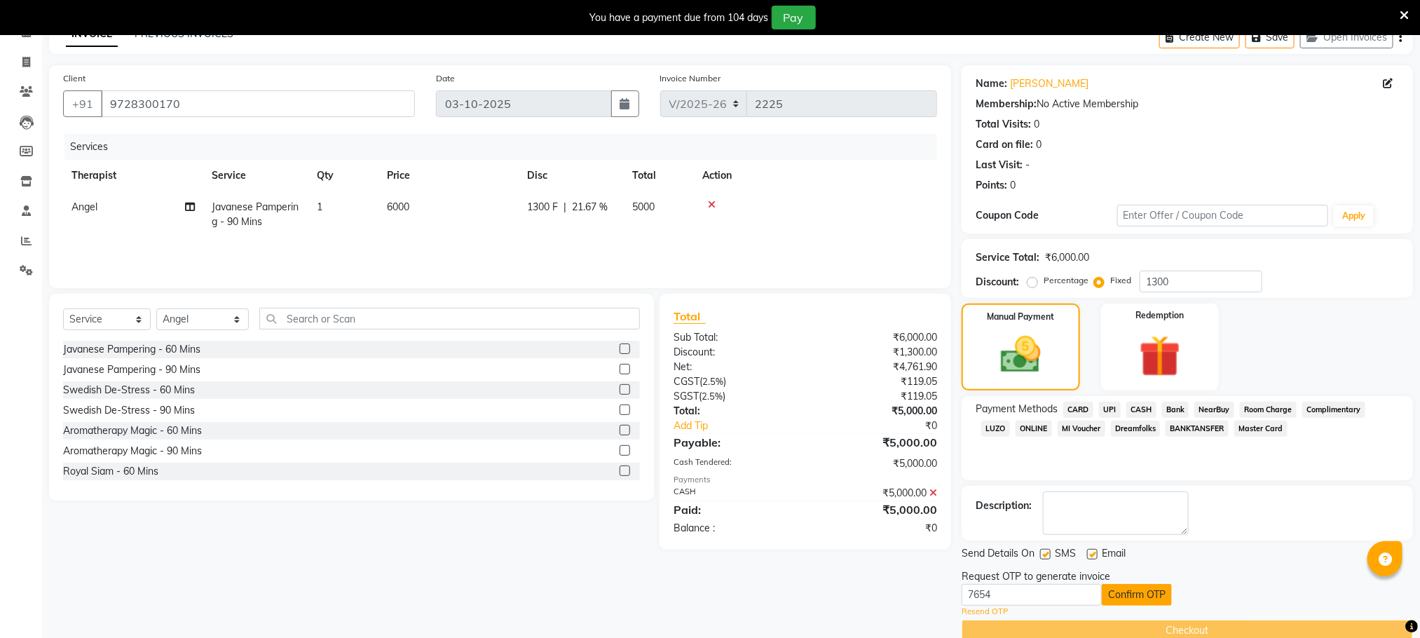
click at [1149, 599] on button "Confirm OTP" at bounding box center [1137, 595] width 70 height 22
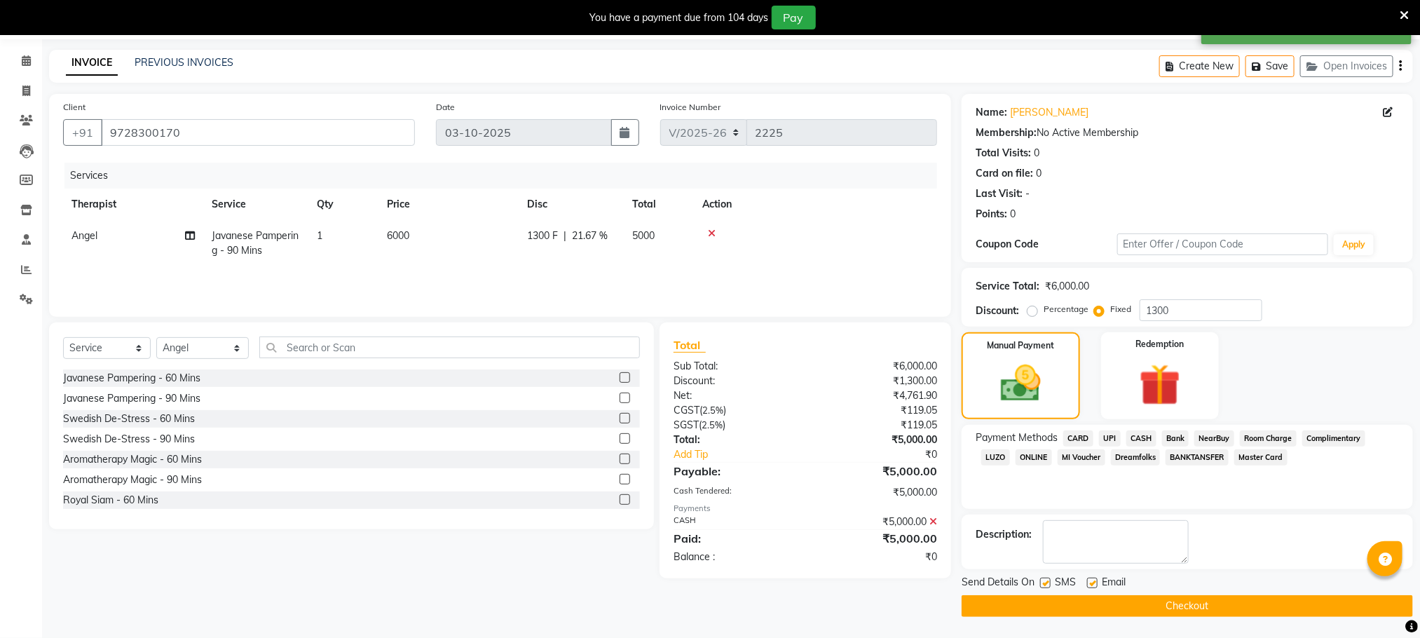
click at [1151, 599] on button "Checkout" at bounding box center [1188, 606] width 452 height 22
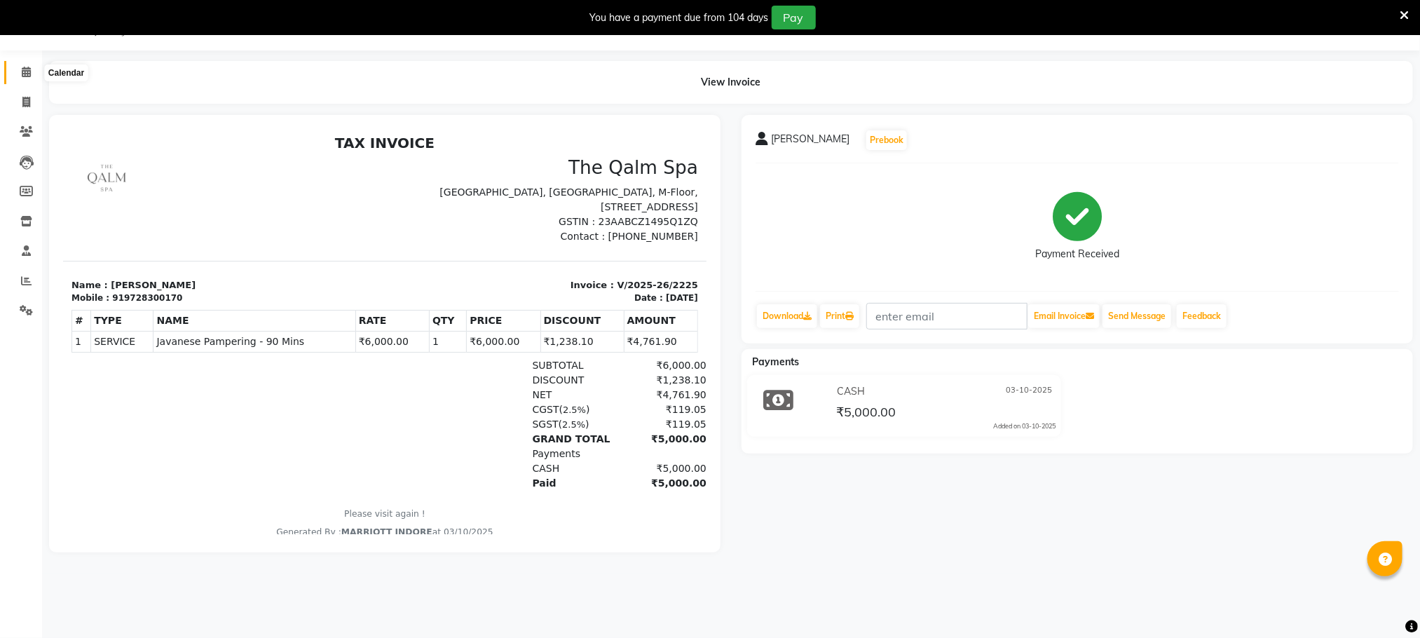
click at [15, 67] on span at bounding box center [26, 73] width 25 height 16
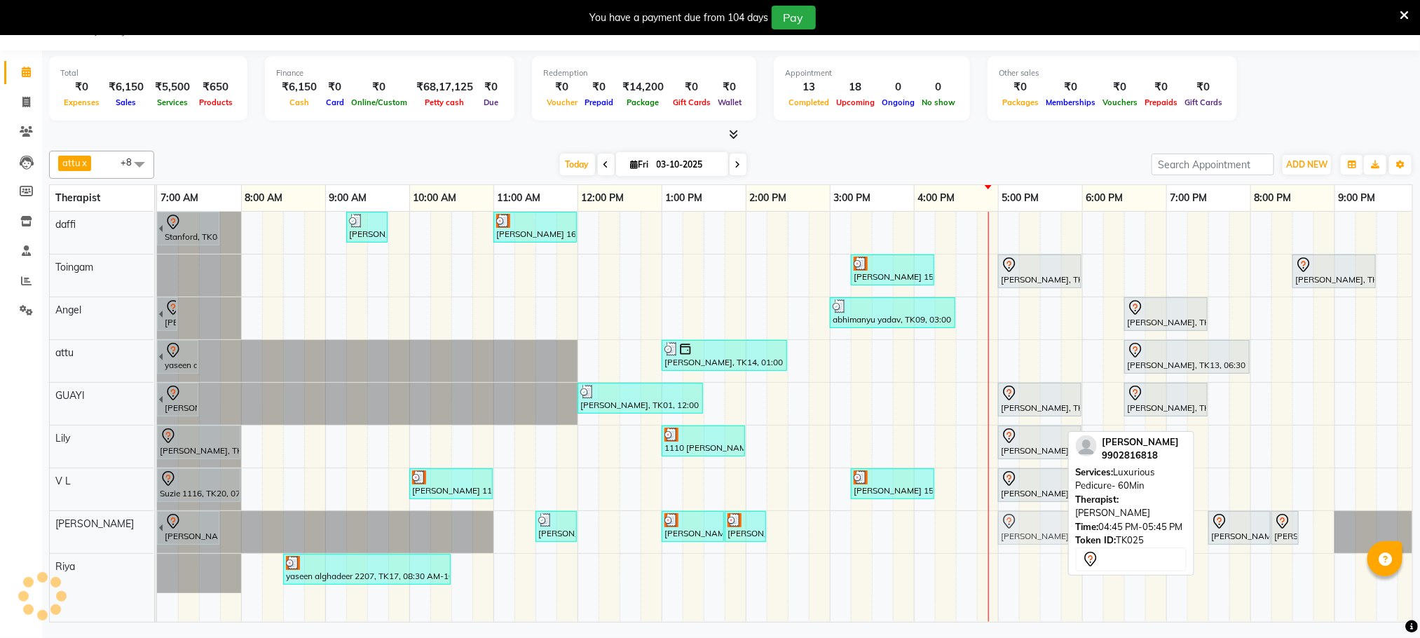
drag, startPoint x: 1017, startPoint y: 530, endPoint x: 1036, endPoint y: 537, distance: 20.2
click at [157, 537] on div "Manoj Narayanan, TK08, 06:45 AM-07:45 AM, Fusion Therapy - 60 Mins Deepak Surya…" at bounding box center [157, 532] width 0 height 42
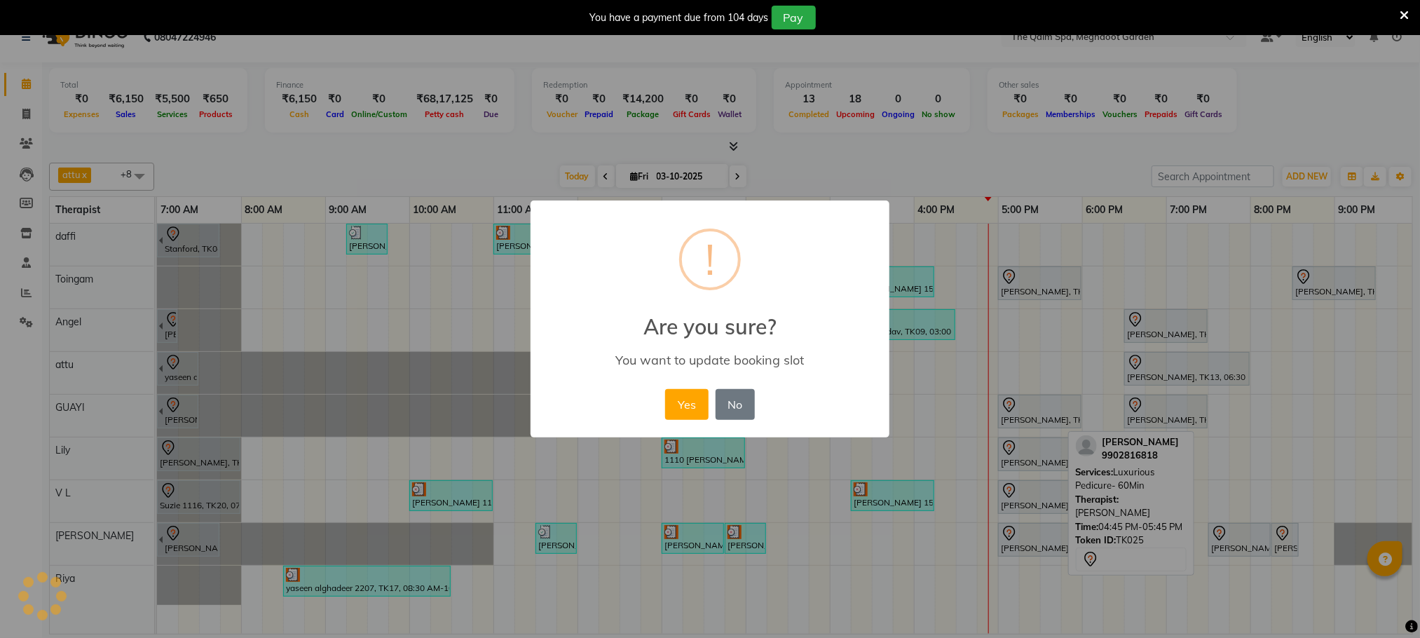
scroll to position [25, 0]
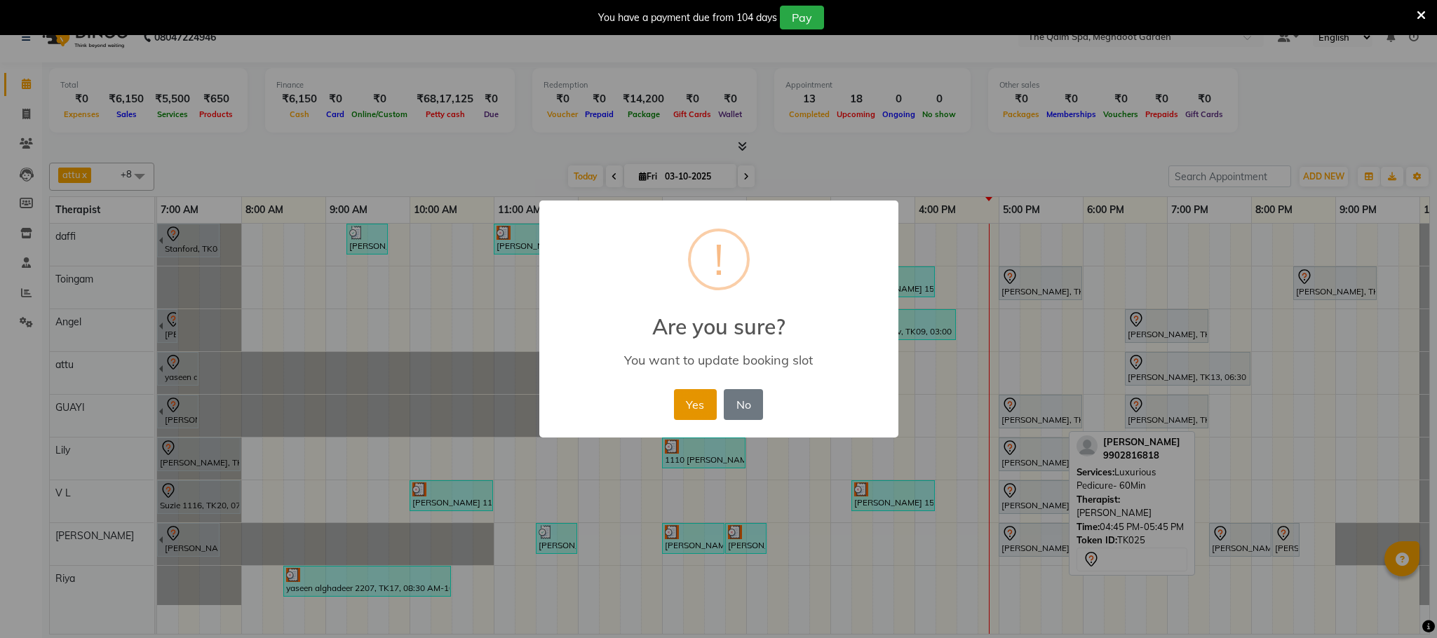
click at [698, 400] on button "Yes" at bounding box center [695, 404] width 43 height 31
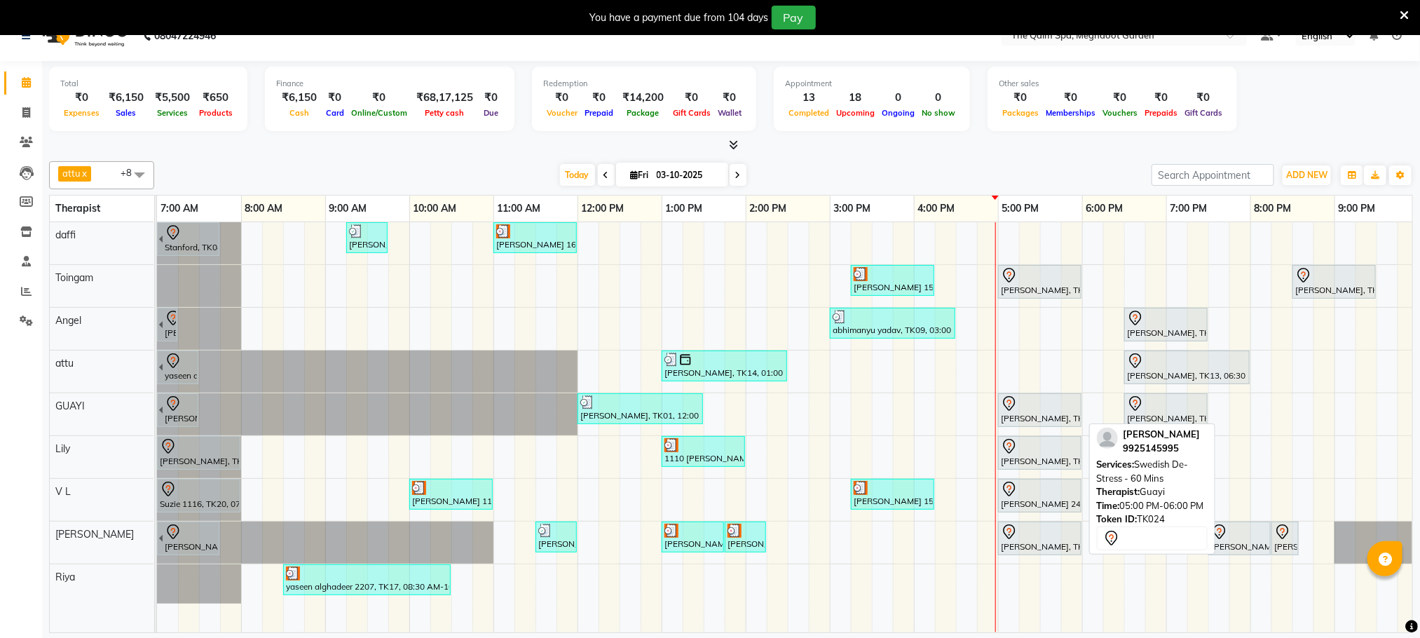
click at [1039, 417] on div "Jeet Patel, TK24, 05:00 PM-06:00 PM, Swedish De-Stress - 60 Mins" at bounding box center [1040, 409] width 81 height 29
click at [1016, 455] on icon at bounding box center [1009, 446] width 17 height 17
select select "7"
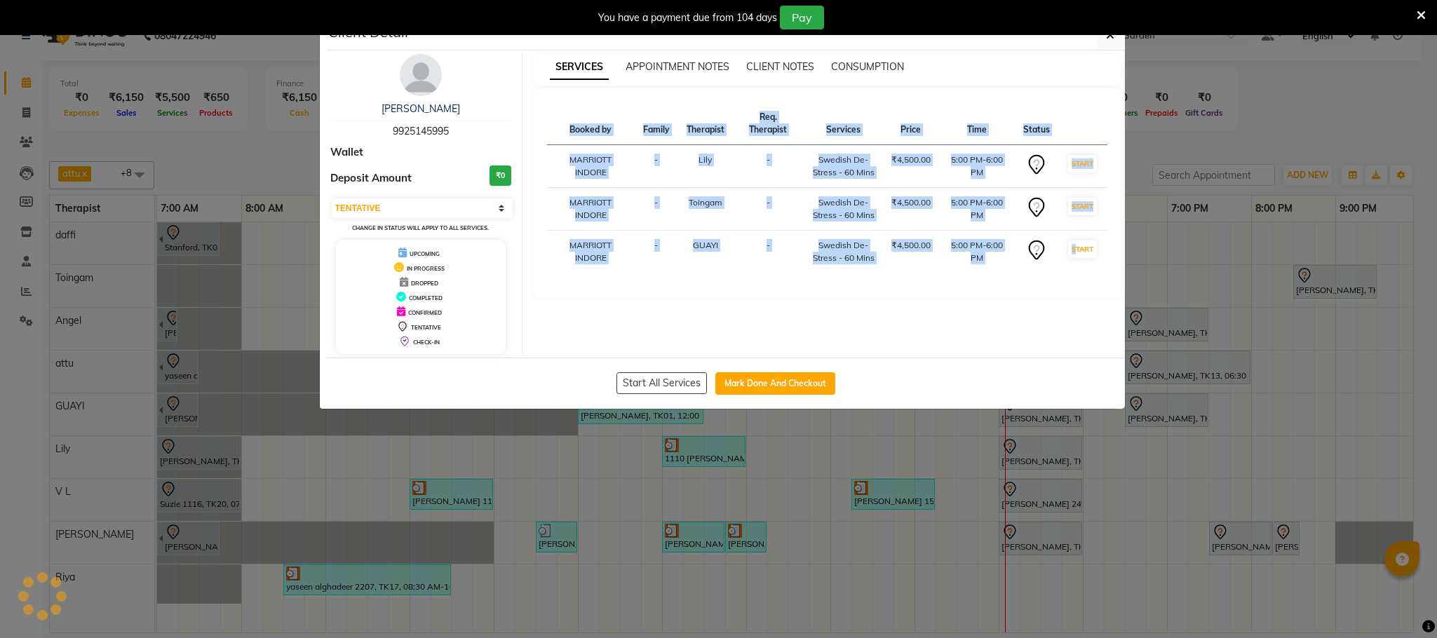
click at [1022, 457] on ngb-modal-window "Client Detail Jeet Patel 9925145995 Wallet Deposit Amount ₹0 Select IN SERVICE …" at bounding box center [718, 319] width 1437 height 638
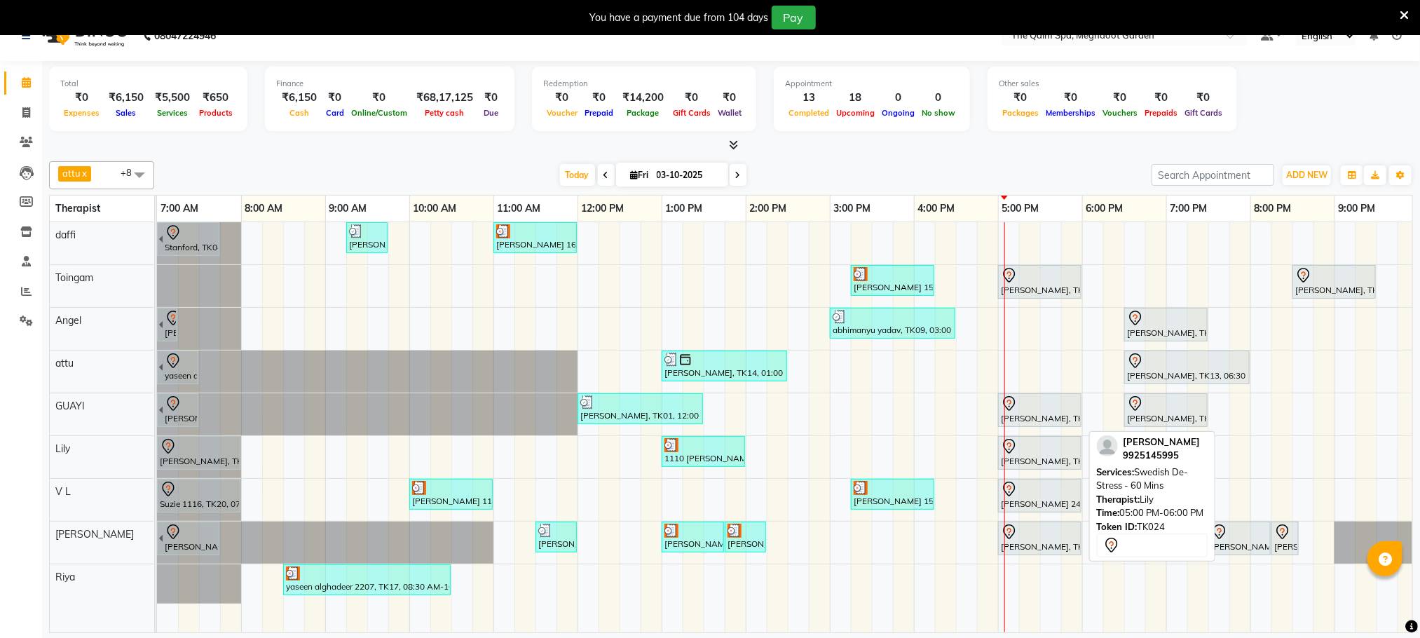
drag, startPoint x: 1050, startPoint y: 461, endPoint x: 1069, endPoint y: 463, distance: 19.1
drag, startPoint x: 1023, startPoint y: 448, endPoint x: 1141, endPoint y: 456, distance: 118.1
click at [1141, 456] on div "attu x daffi x Lily x Riya x Toingam x V L x Raj Shrivas x GUAYI x Angel x +8 S…" at bounding box center [731, 394] width 1364 height 477
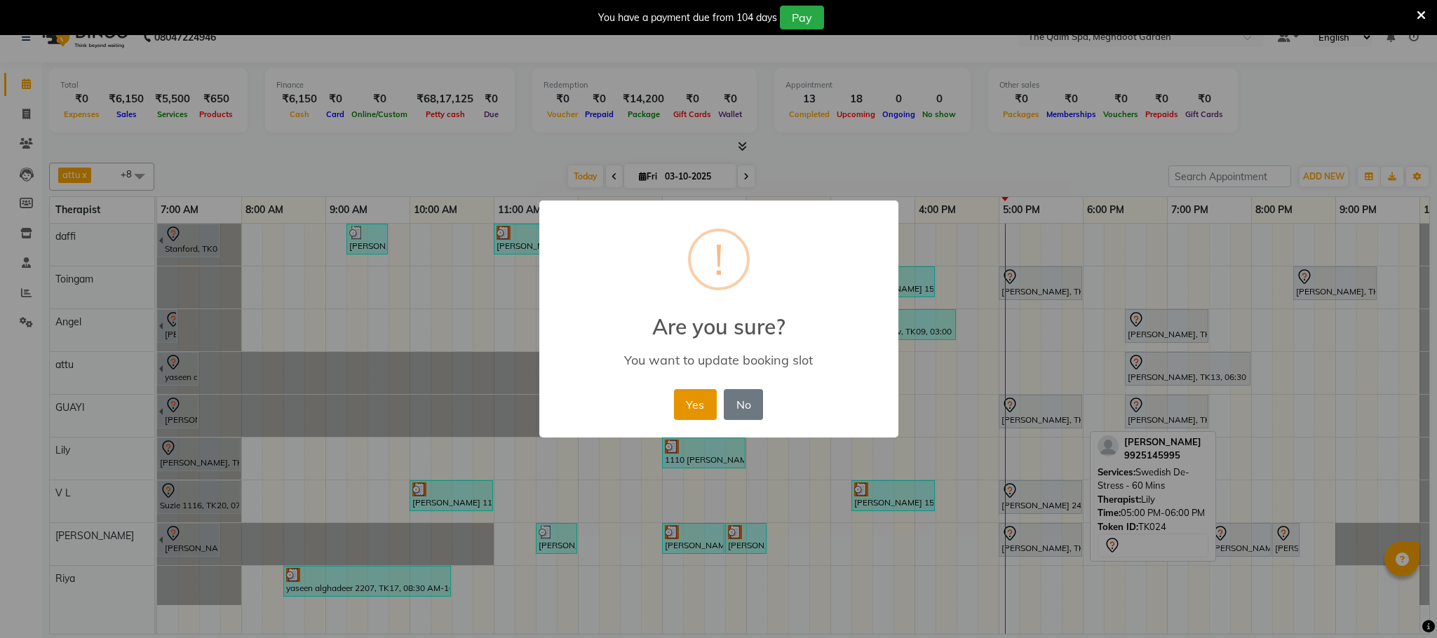
click at [715, 400] on button "Yes" at bounding box center [695, 404] width 43 height 31
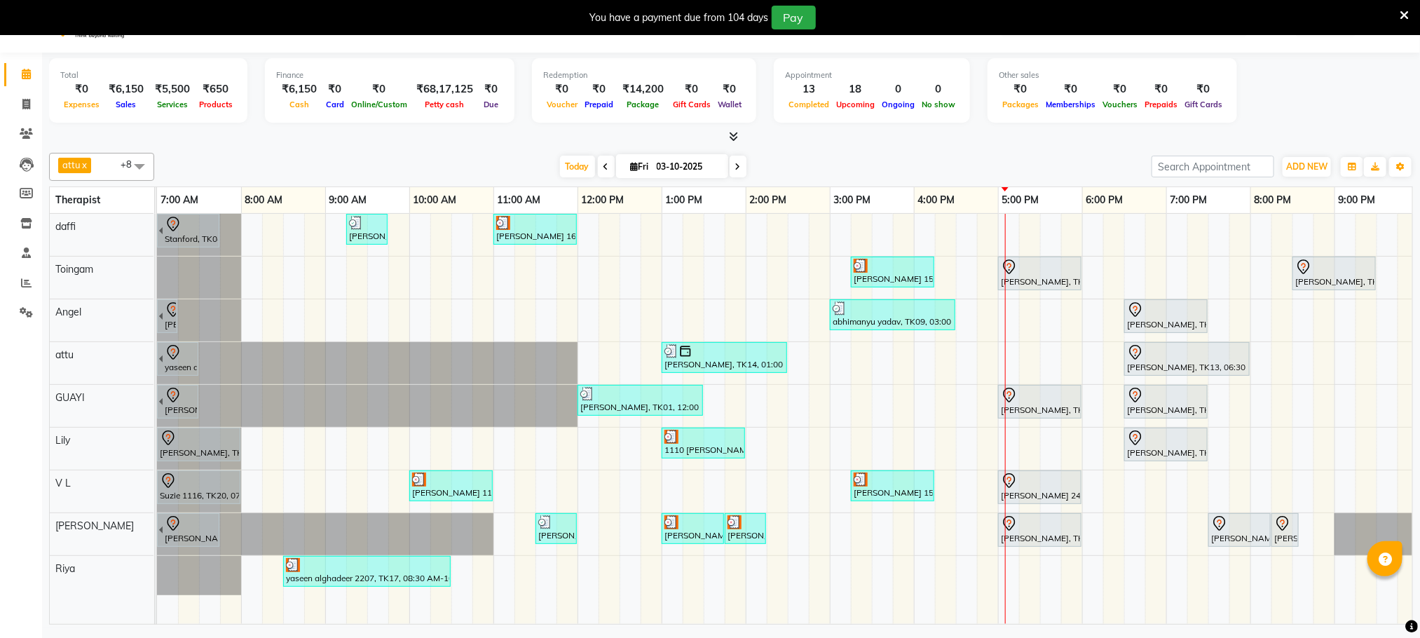
scroll to position [36, 0]
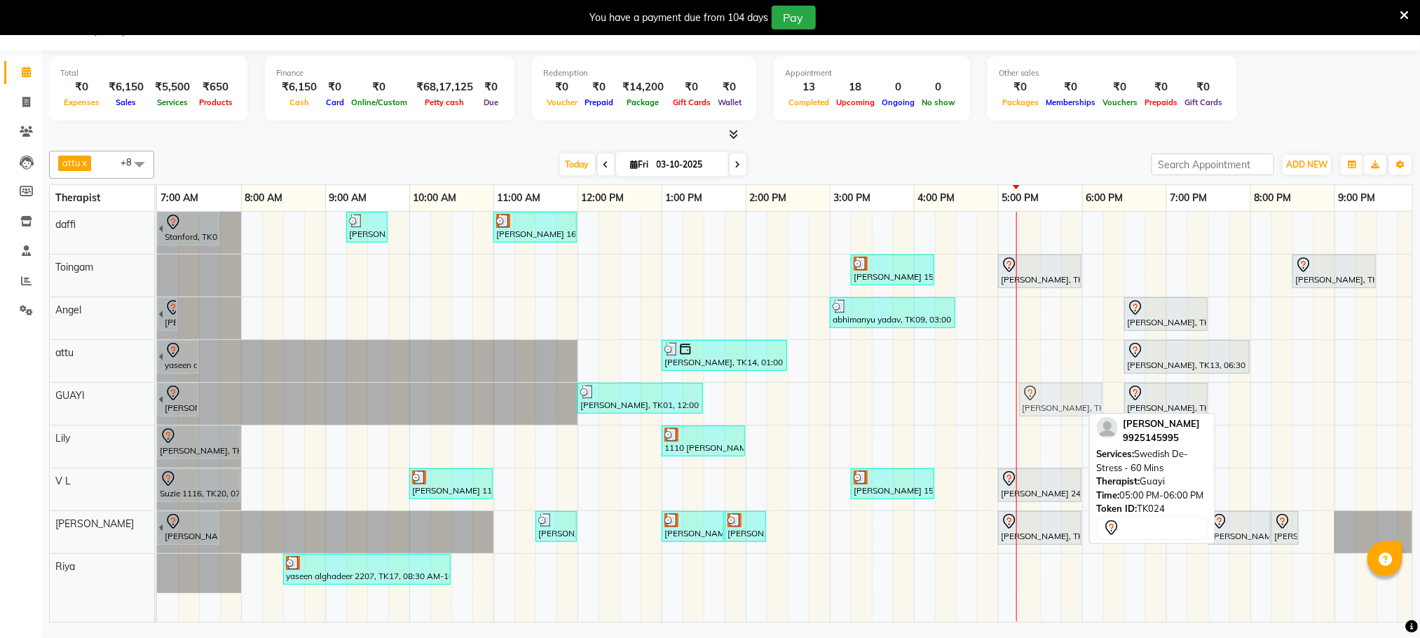
drag, startPoint x: 1045, startPoint y: 402, endPoint x: 1057, endPoint y: 407, distance: 12.2
click at [157, 407] on div "akshay jain, TK03, 06:30 AM-07:30 AM, Swedish De-Stress - 60 Mins Deepak Suryav…" at bounding box center [157, 404] width 0 height 42
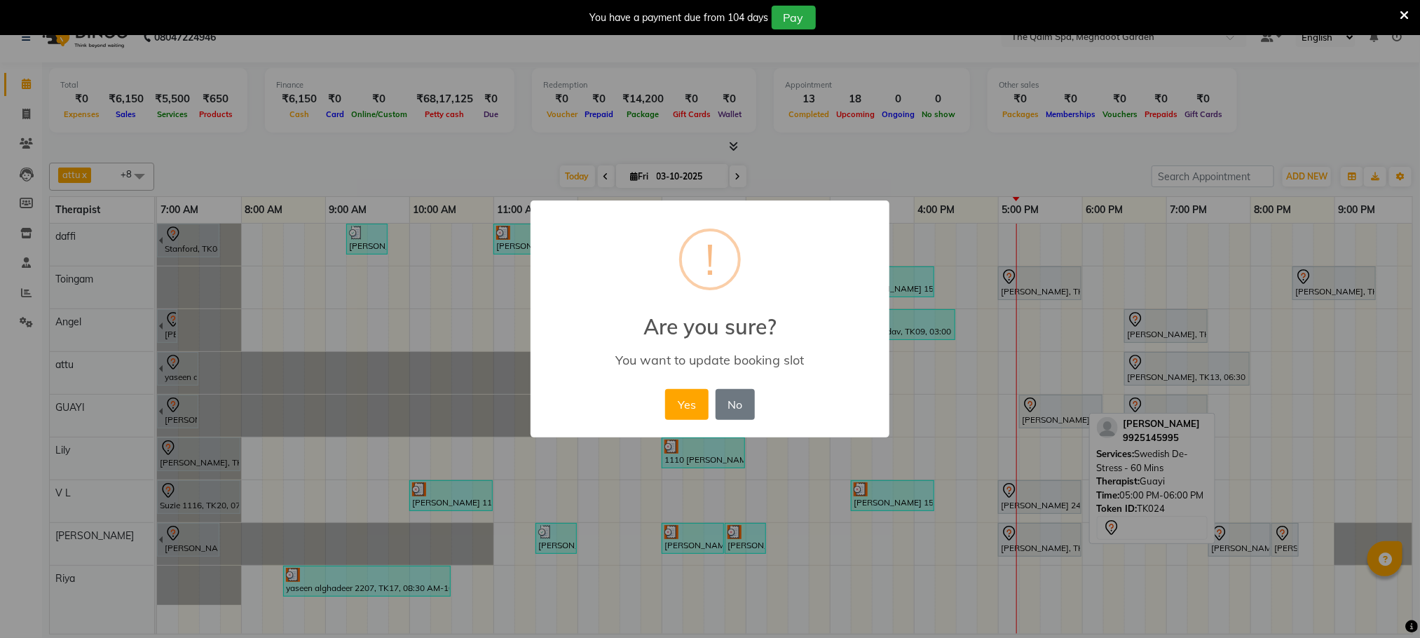
scroll to position [25, 0]
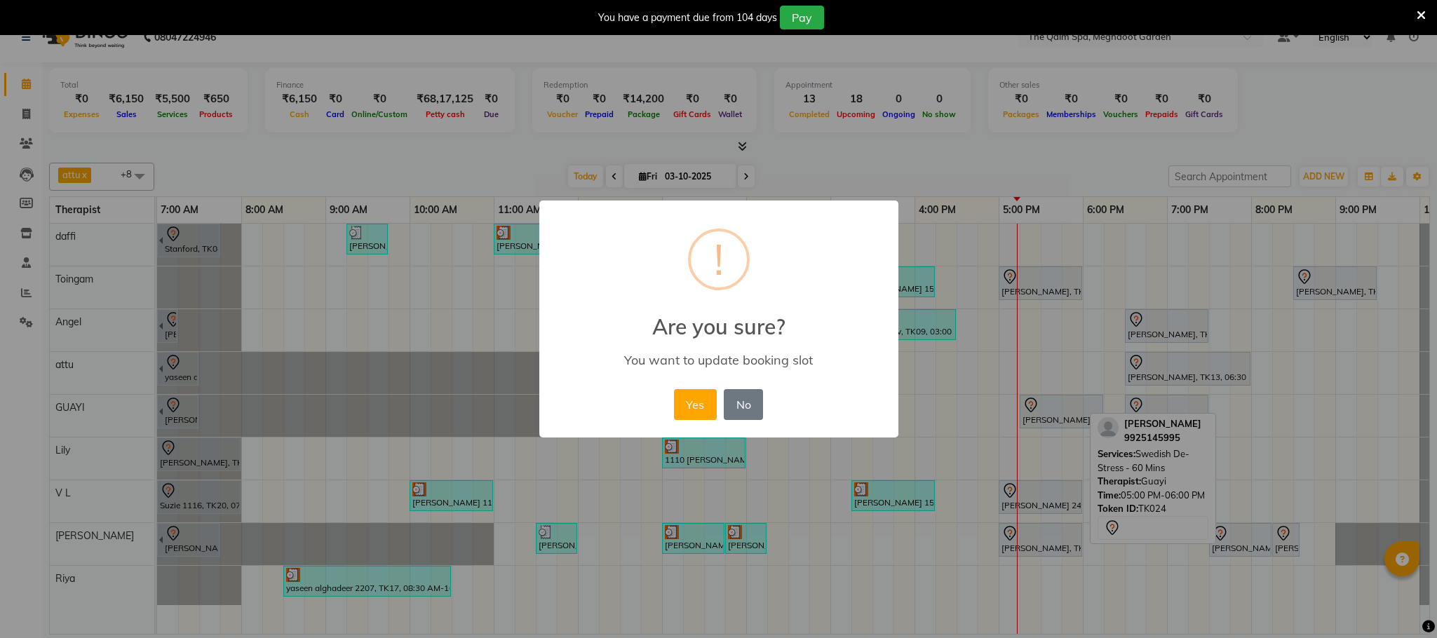
click at [692, 408] on button "Yes" at bounding box center [695, 404] width 43 height 31
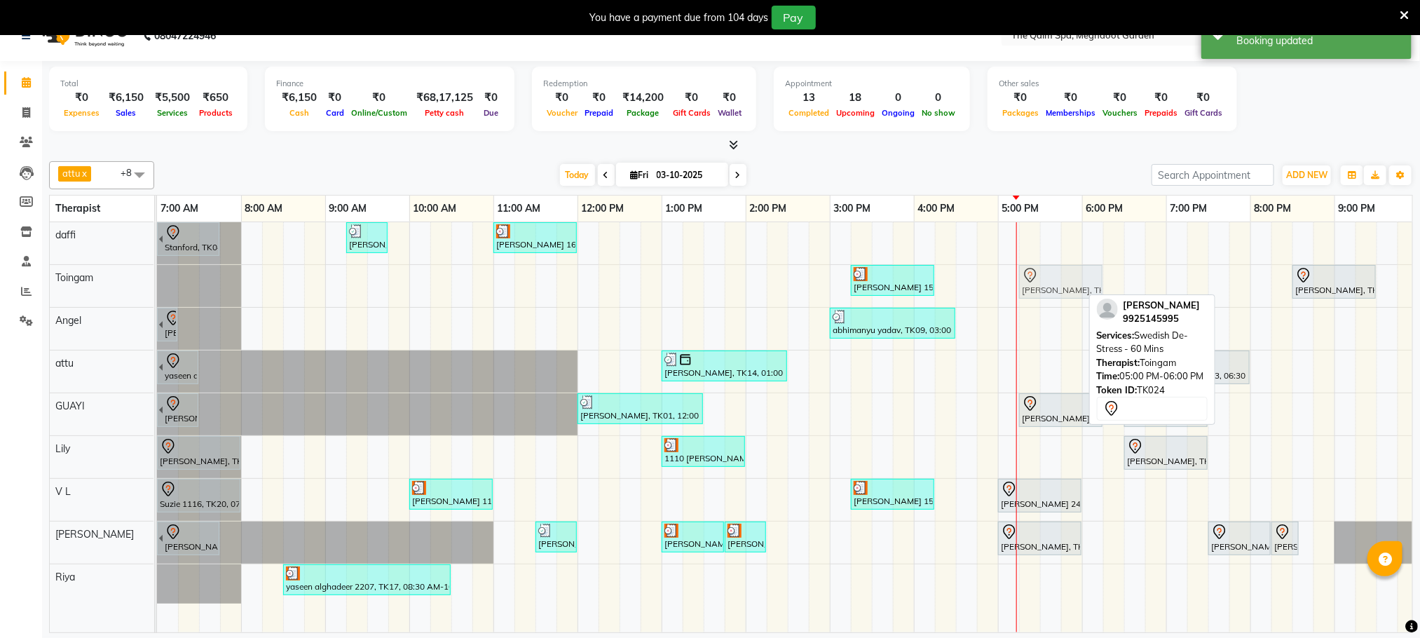
drag, startPoint x: 1033, startPoint y: 289, endPoint x: 1043, endPoint y: 290, distance: 10.6
click at [157, 290] on div "Dev bansal 1501, TK22, 03:15 PM-04:15 PM, Javanese Pampering - 60 Mins Jeet Pat…" at bounding box center [157, 286] width 0 height 42
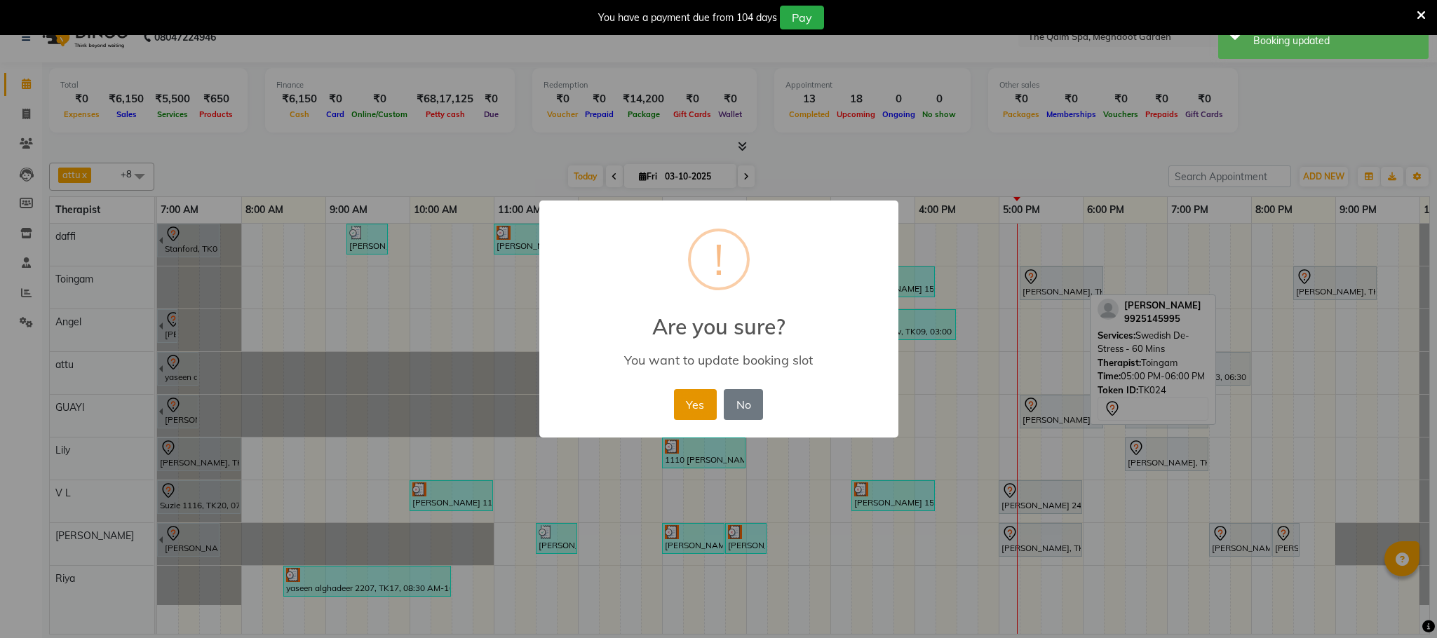
click at [700, 407] on button "Yes" at bounding box center [695, 404] width 43 height 31
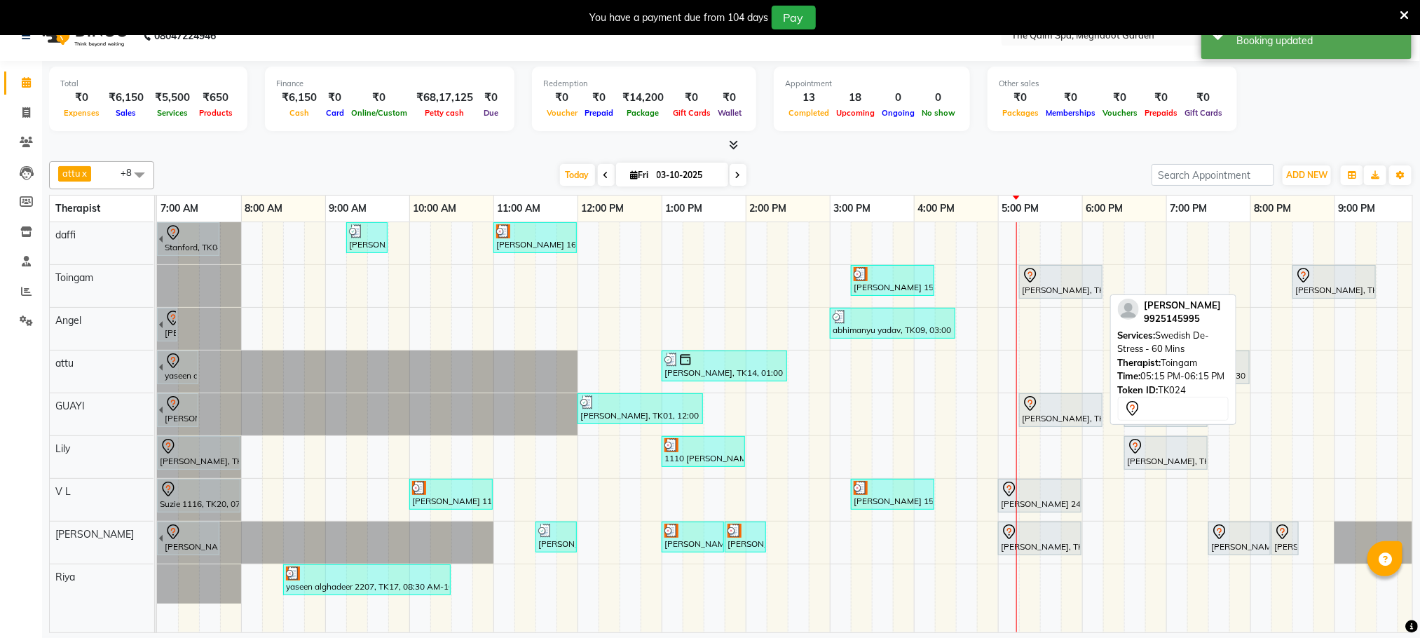
click at [1067, 276] on div at bounding box center [1061, 275] width 78 height 17
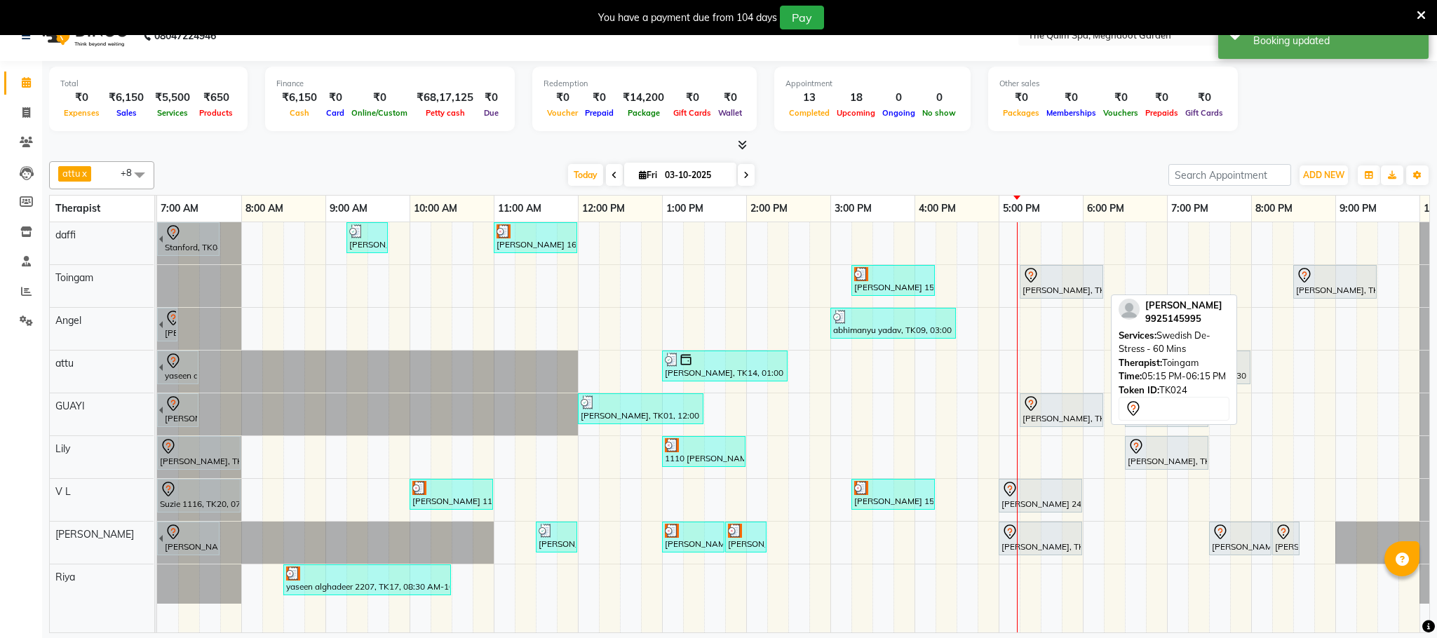
select select "7"
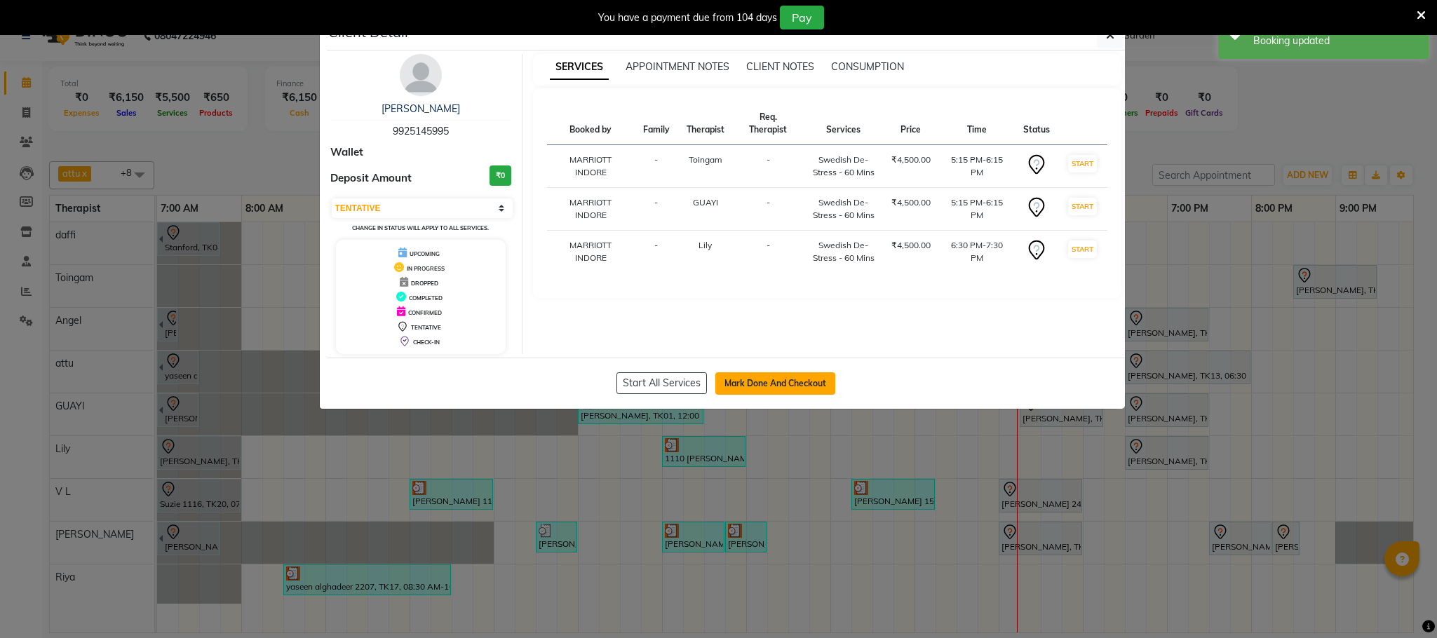
click at [770, 389] on button "Mark Done And Checkout" at bounding box center [775, 383] width 120 height 22
select select "service"
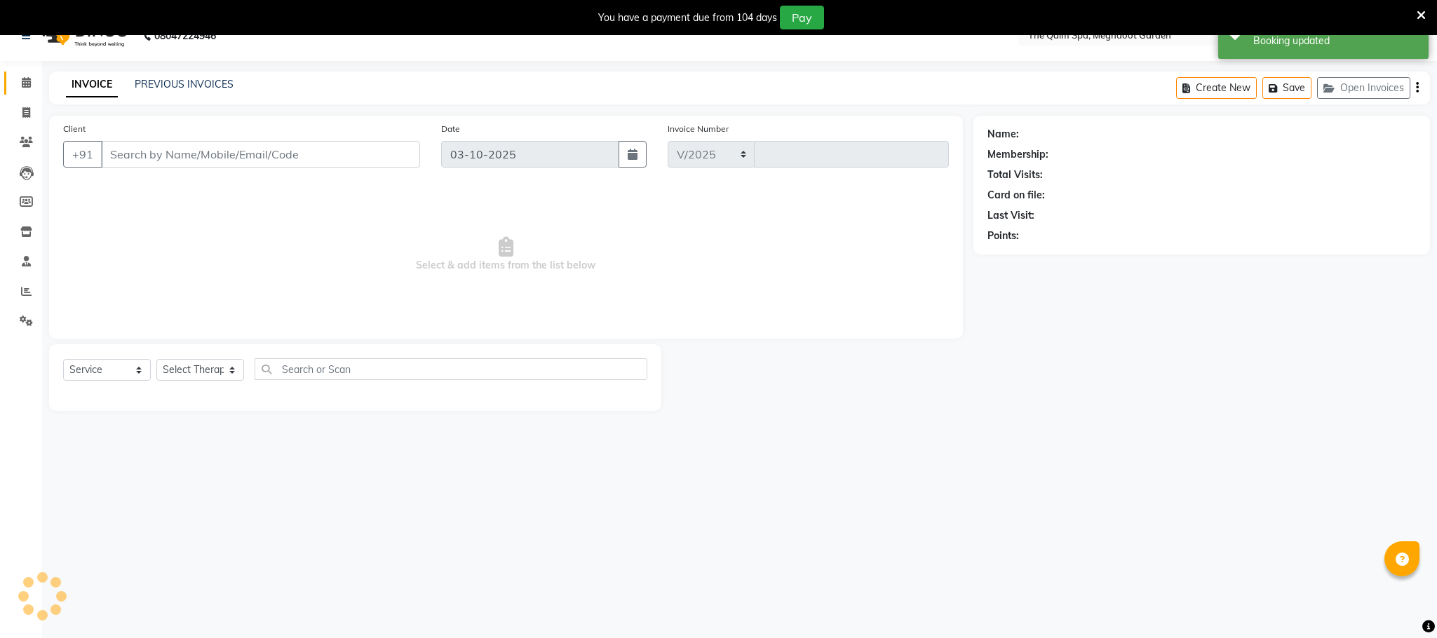
select select "6401"
type input "2226"
click at [29, 76] on span at bounding box center [26, 83] width 25 height 16
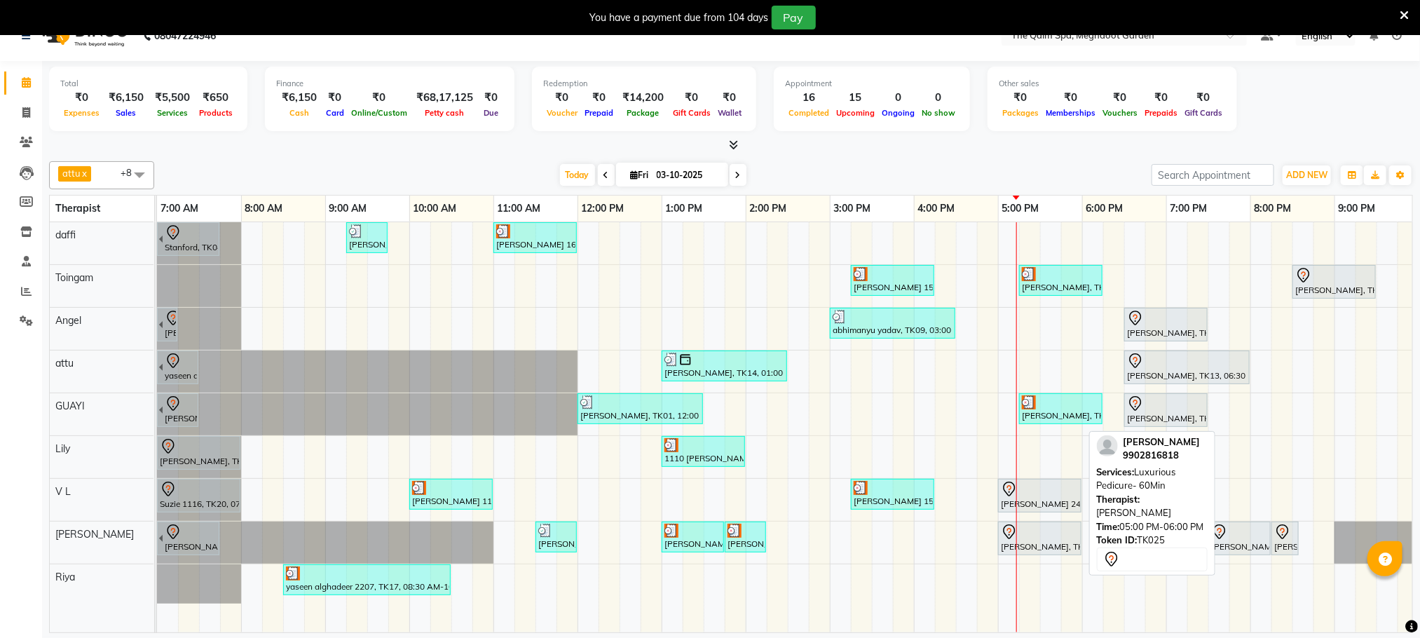
click at [1031, 535] on div at bounding box center [1040, 532] width 78 height 17
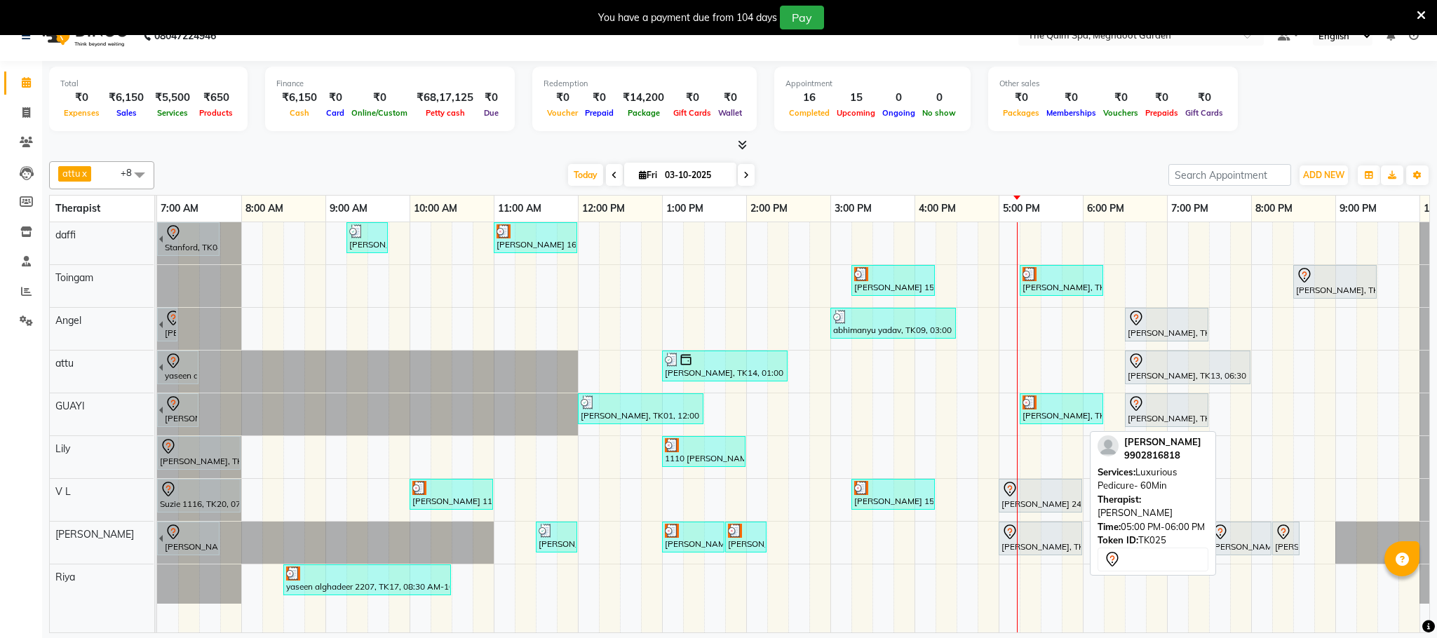
select select "7"
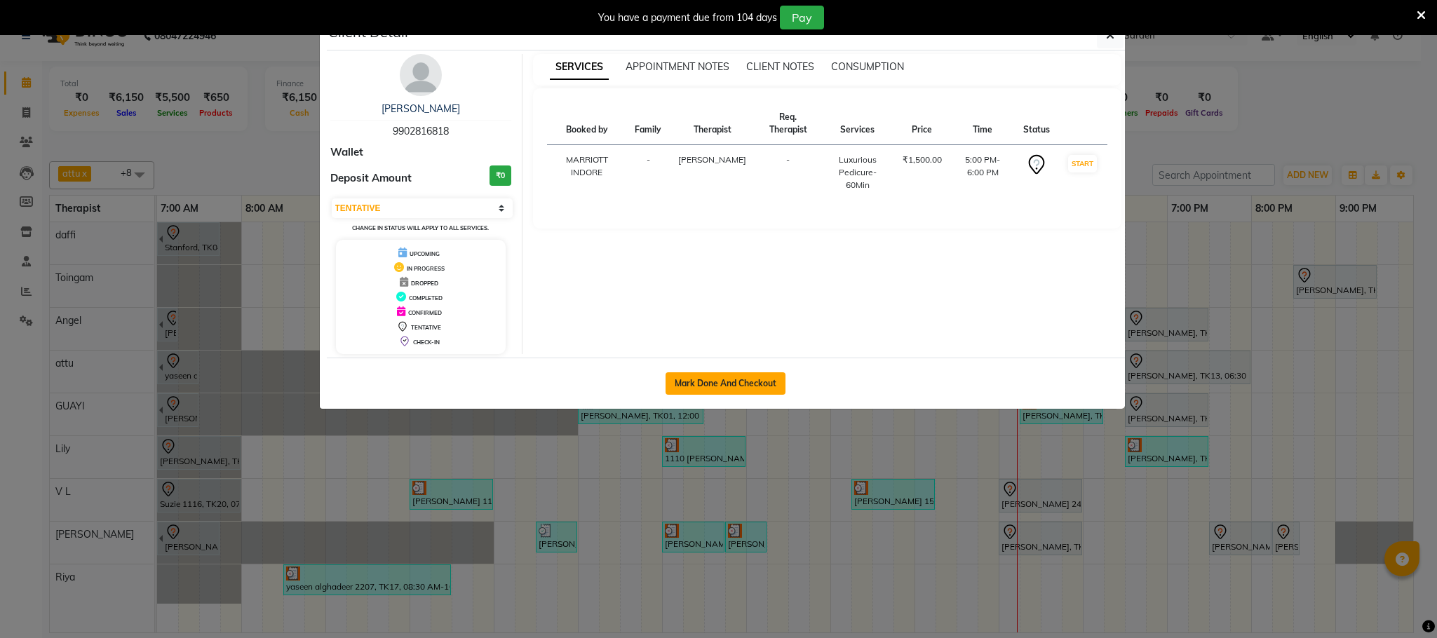
click at [760, 377] on button "Mark Done And Checkout" at bounding box center [725, 383] width 120 height 22
select select "service"
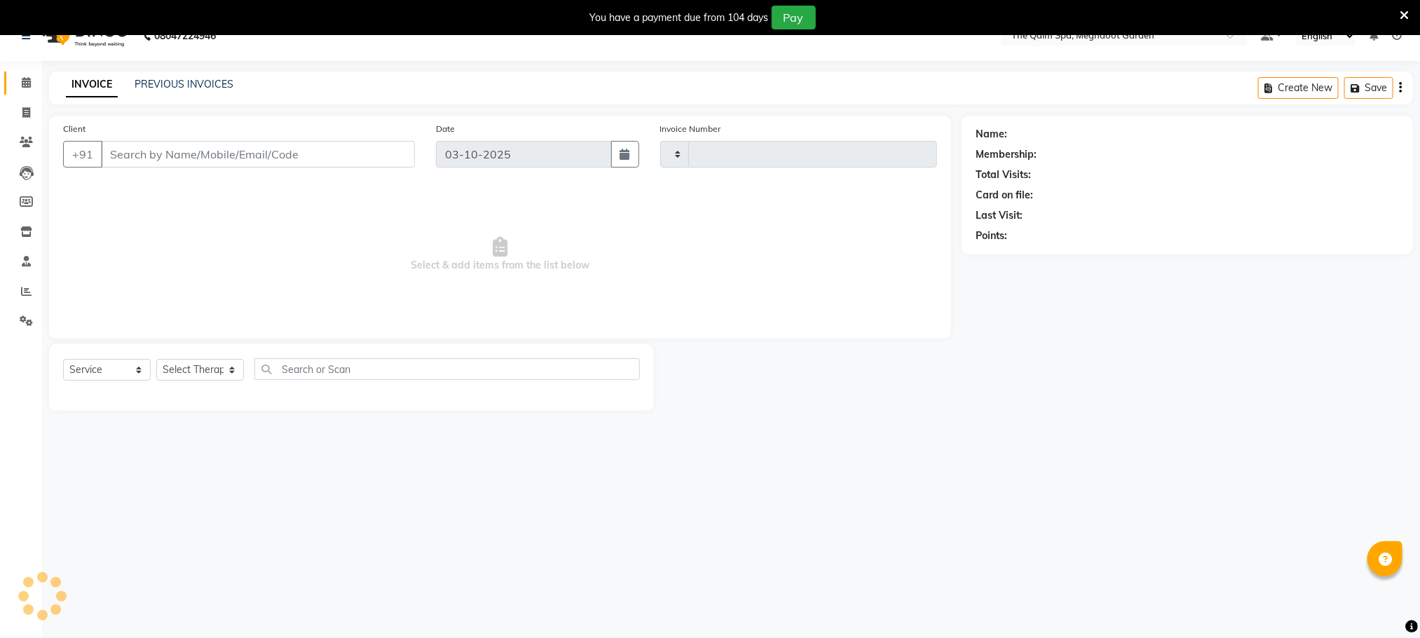
type input "2226"
select select "6401"
click at [22, 78] on icon at bounding box center [26, 82] width 9 height 11
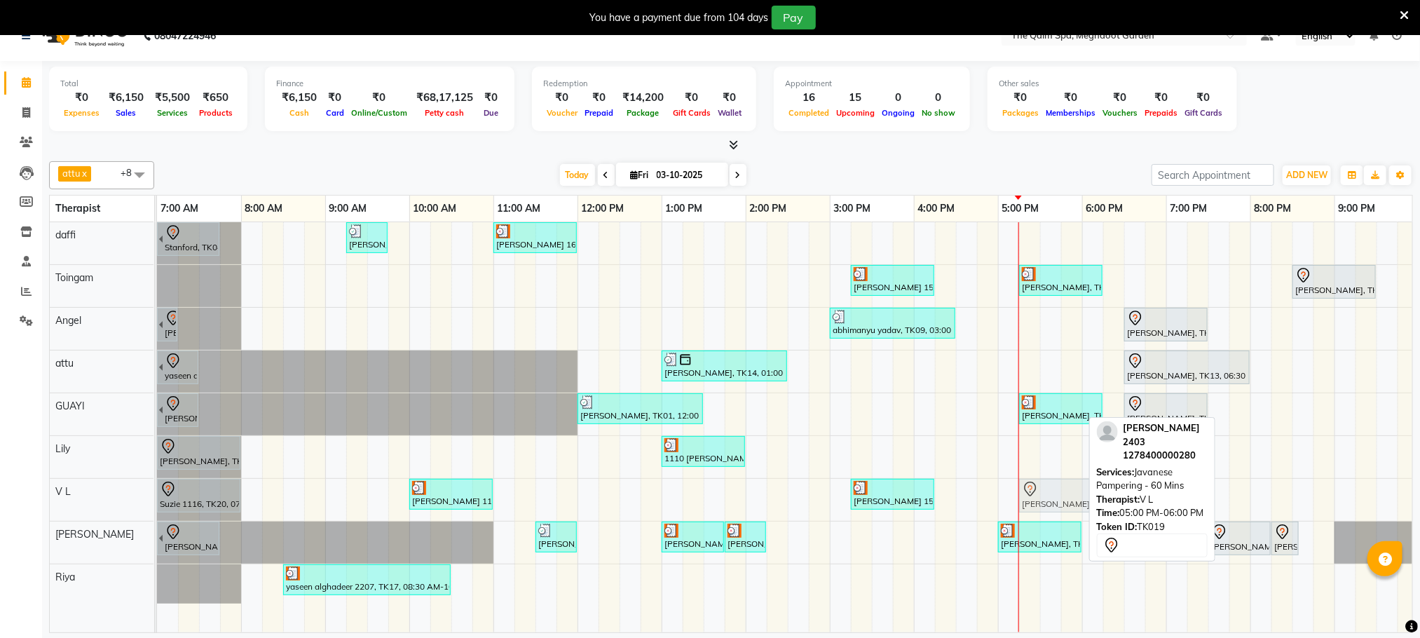
drag, startPoint x: 1045, startPoint y: 501, endPoint x: 1058, endPoint y: 503, distance: 12.7
click at [157, 503] on div "Suzie 1116, TK20, 07:00 AM-08:00 AM, Javanese Pampering - 60 Mins kea amilia 11…" at bounding box center [157, 500] width 0 height 42
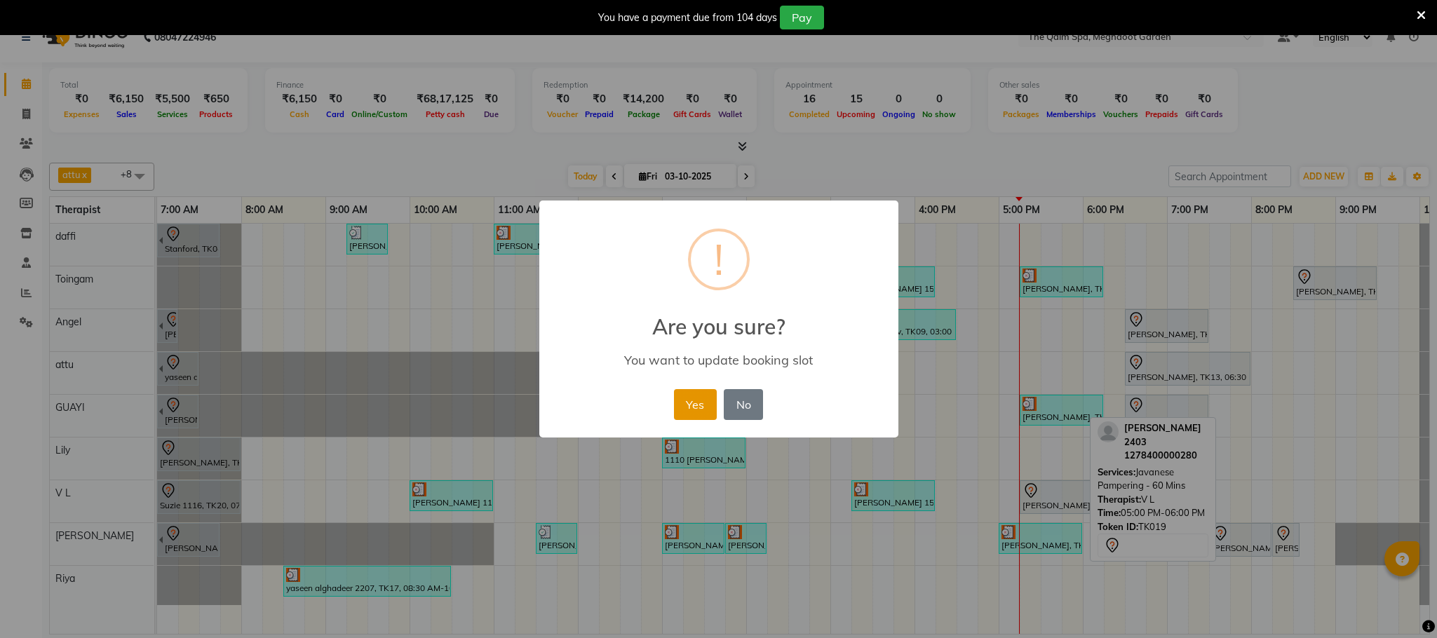
click at [705, 398] on button "Yes" at bounding box center [695, 404] width 43 height 31
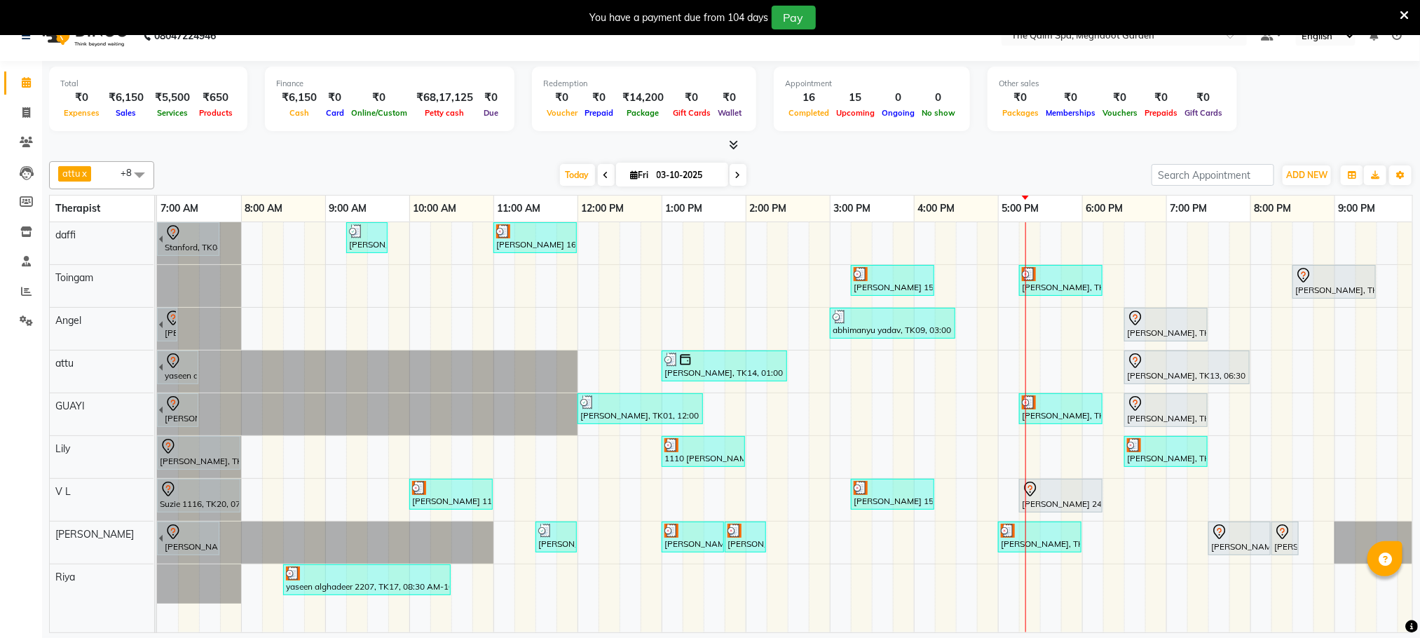
click at [738, 173] on icon at bounding box center [738, 175] width 6 height 8
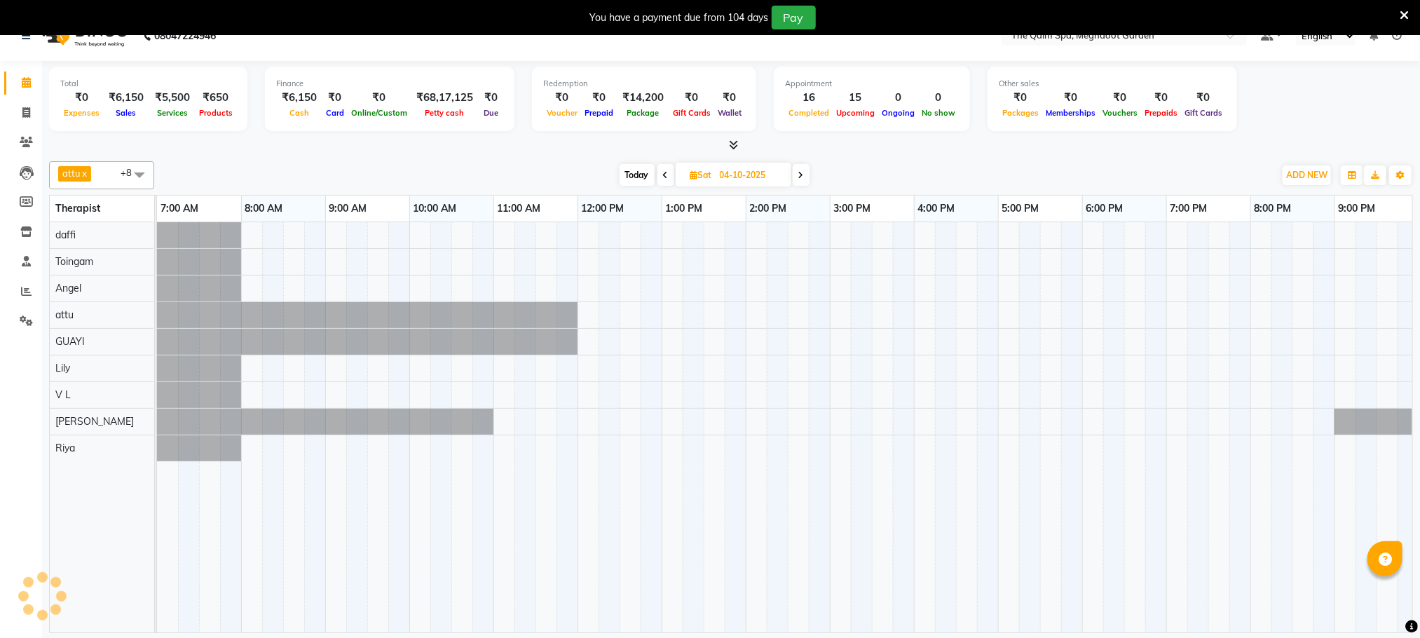
scroll to position [0, 90]
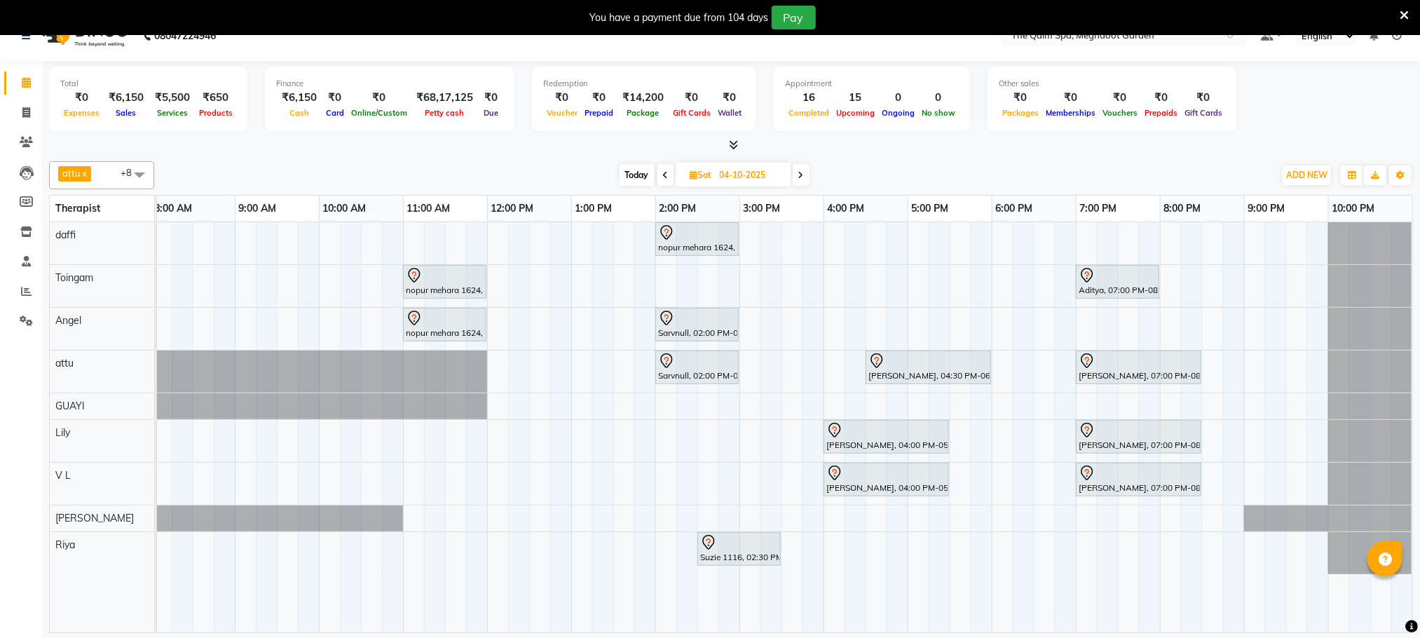
click at [801, 171] on icon at bounding box center [802, 175] width 6 height 8
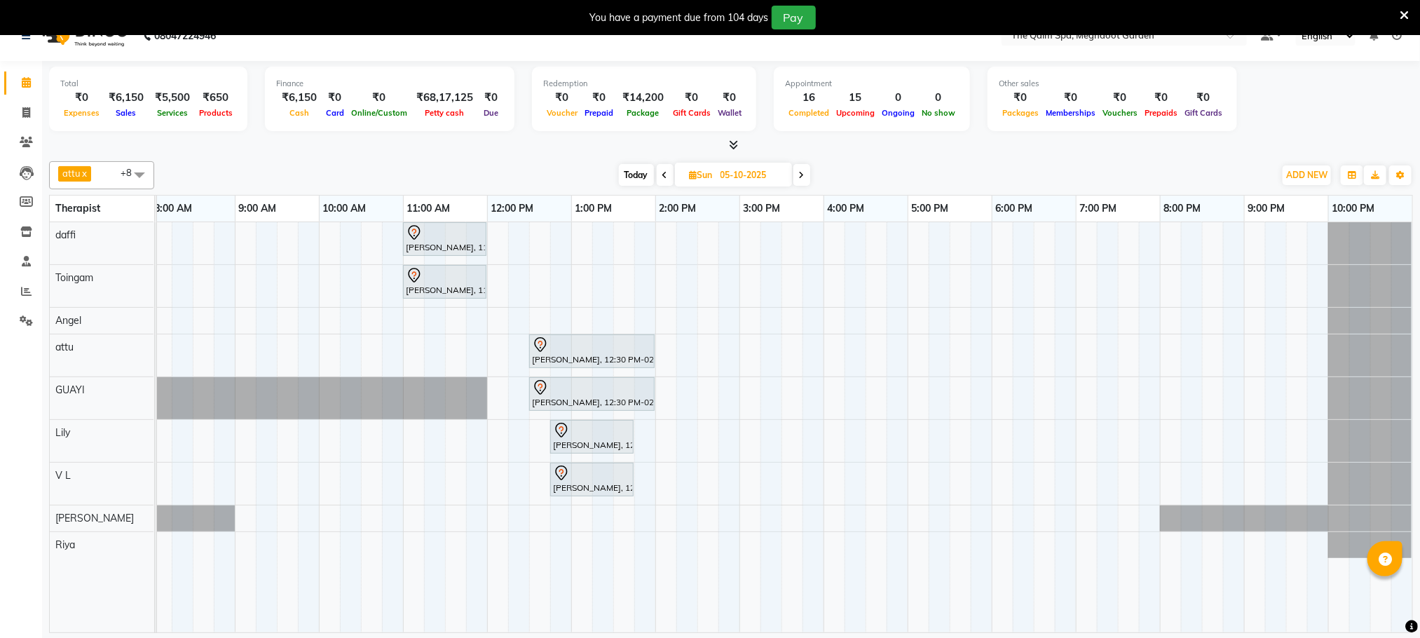
click at [663, 179] on icon at bounding box center [666, 175] width 6 height 8
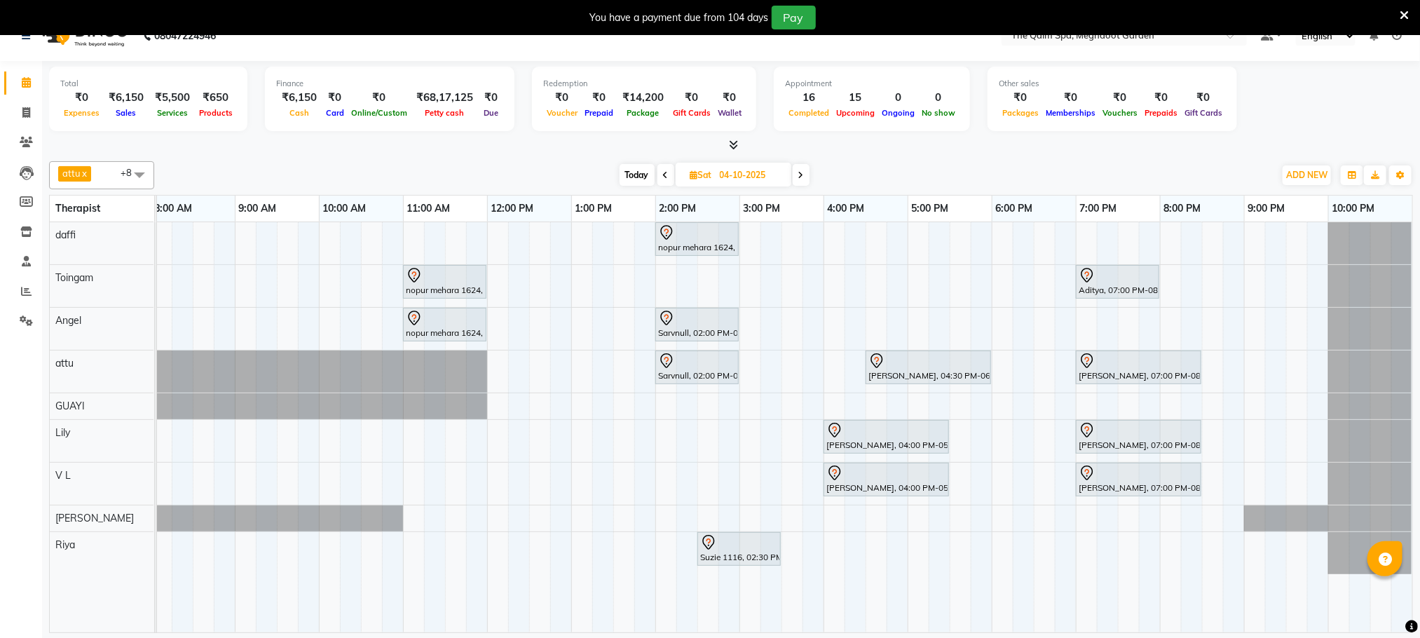
click at [663, 175] on icon at bounding box center [666, 175] width 6 height 8
click at [716, 175] on input "04-10-2025" at bounding box center [751, 175] width 70 height 21
type input "03-10-2025"
select select "10"
select select "2025"
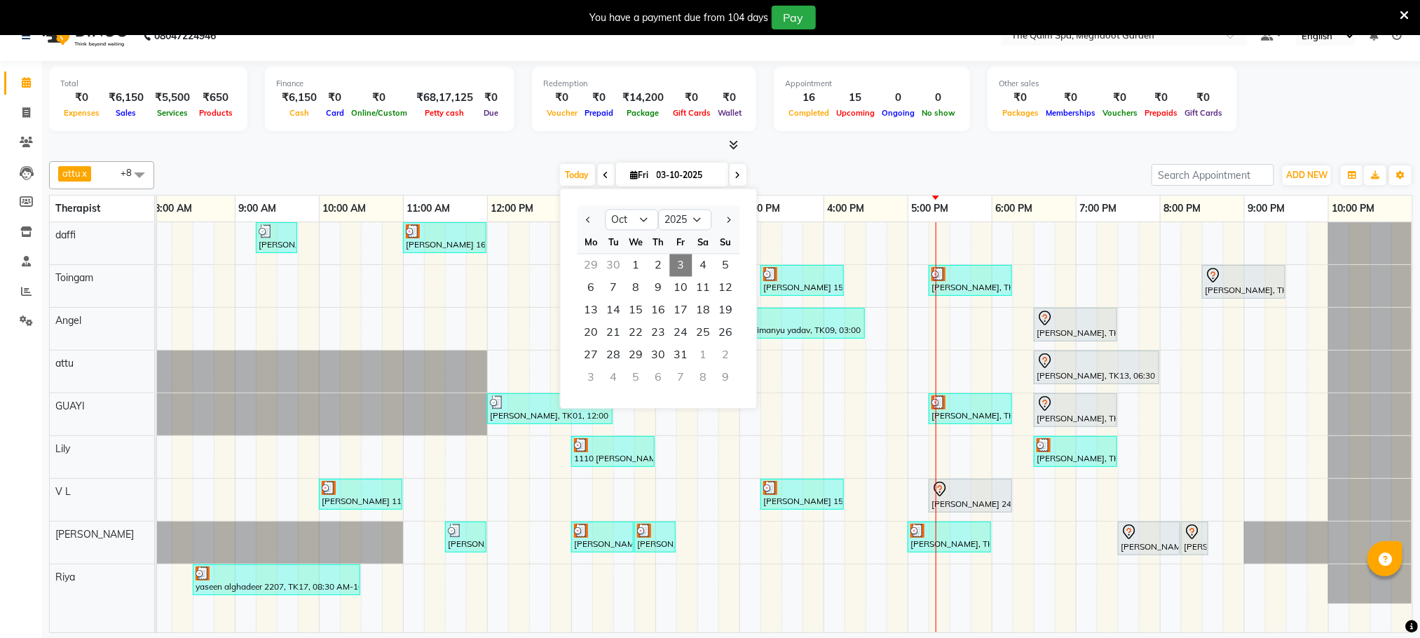
click at [946, 165] on div "Today Fri 03-10-2025 Jan Feb Mar Apr May Jun Jul Aug Sep Oct Nov Dec 2015 2016 …" at bounding box center [653, 175] width 984 height 21
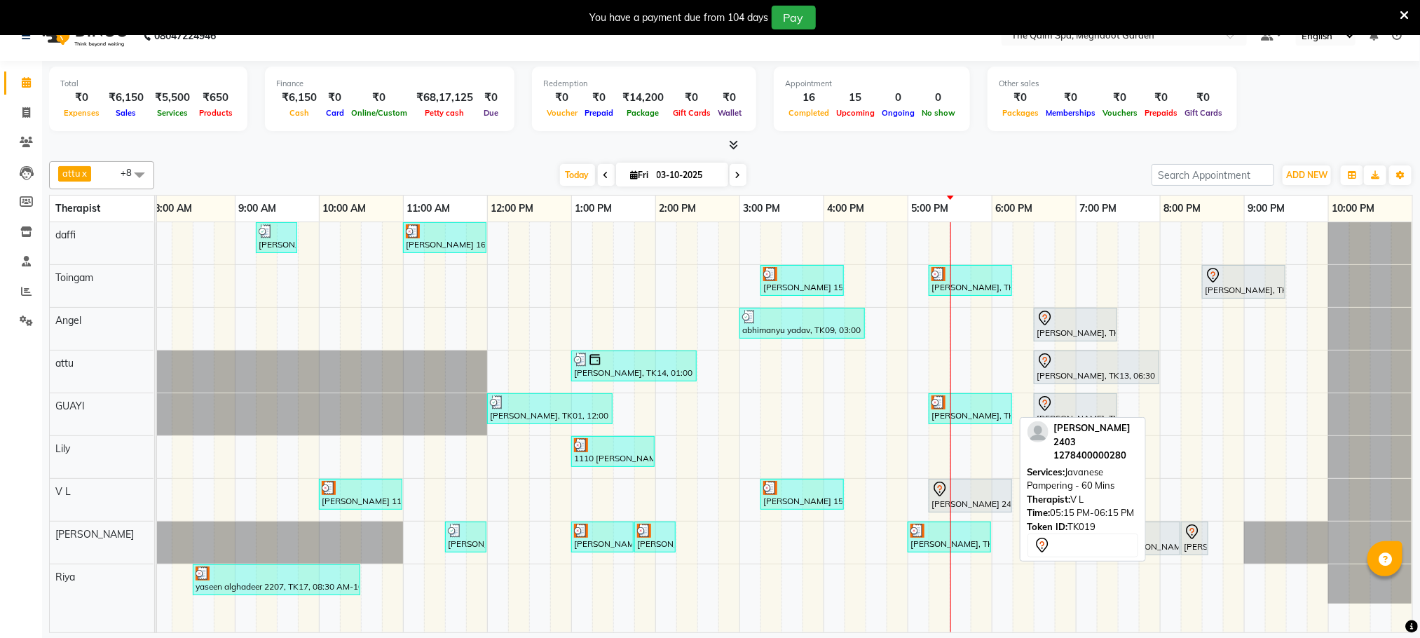
click at [975, 490] on div at bounding box center [971, 489] width 78 height 17
click at [978, 489] on div at bounding box center [971, 489] width 78 height 17
select select "7"
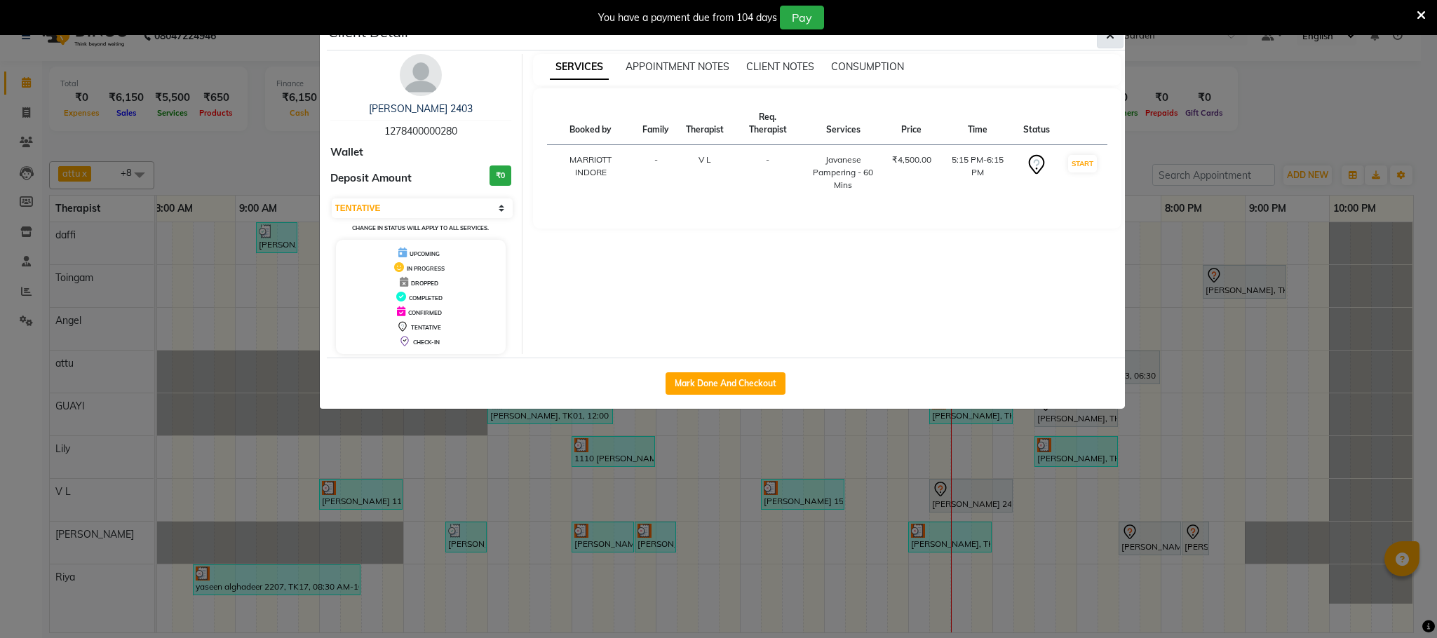
click at [1106, 42] on span "button" at bounding box center [1110, 35] width 8 height 14
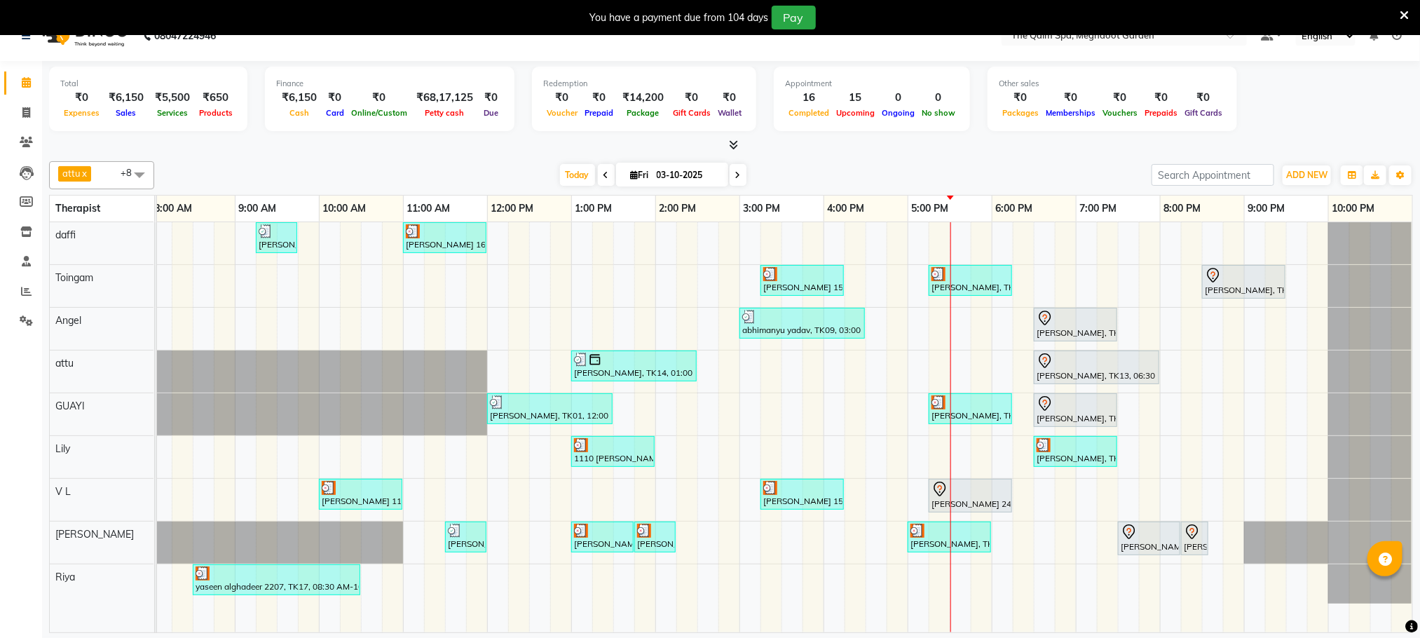
scroll to position [0, 74]
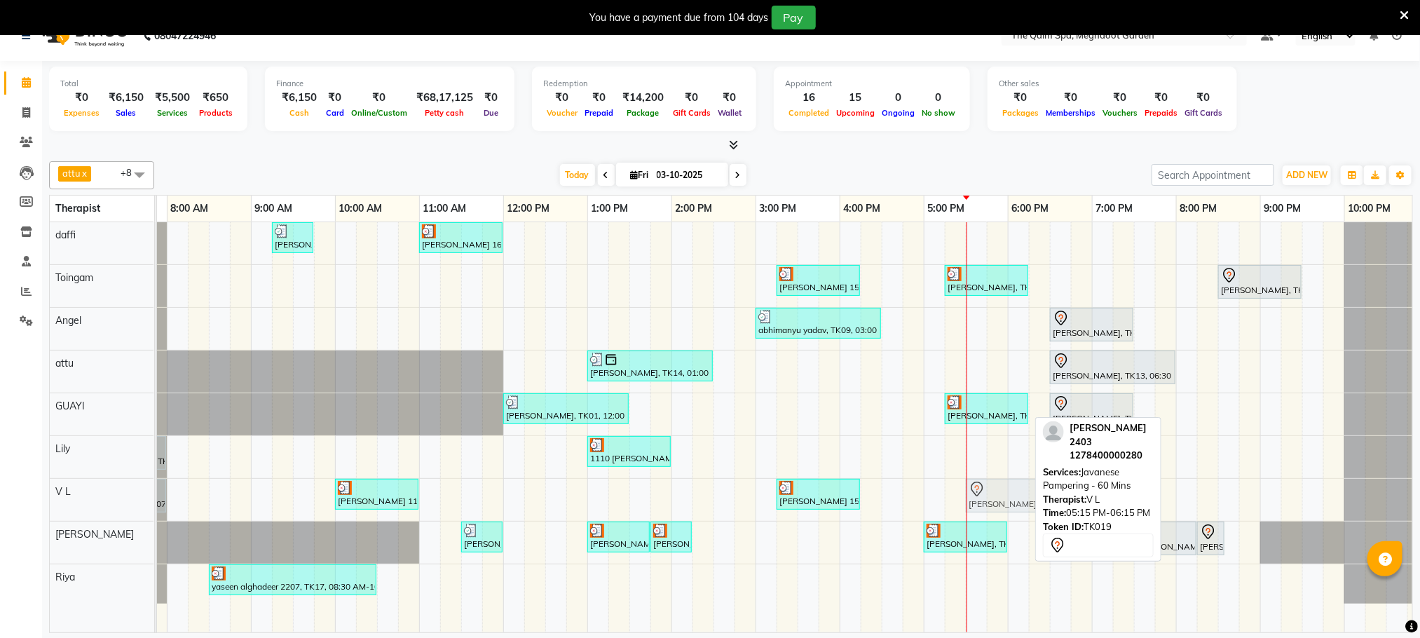
drag, startPoint x: 993, startPoint y: 499, endPoint x: 1012, endPoint y: 498, distance: 19.6
click at [83, 498] on div "Suzie 1116, TK20, 07:00 AM-08:00 AM, Javanese Pampering - 60 Mins kea amilia 11…" at bounding box center [83, 500] width 0 height 42
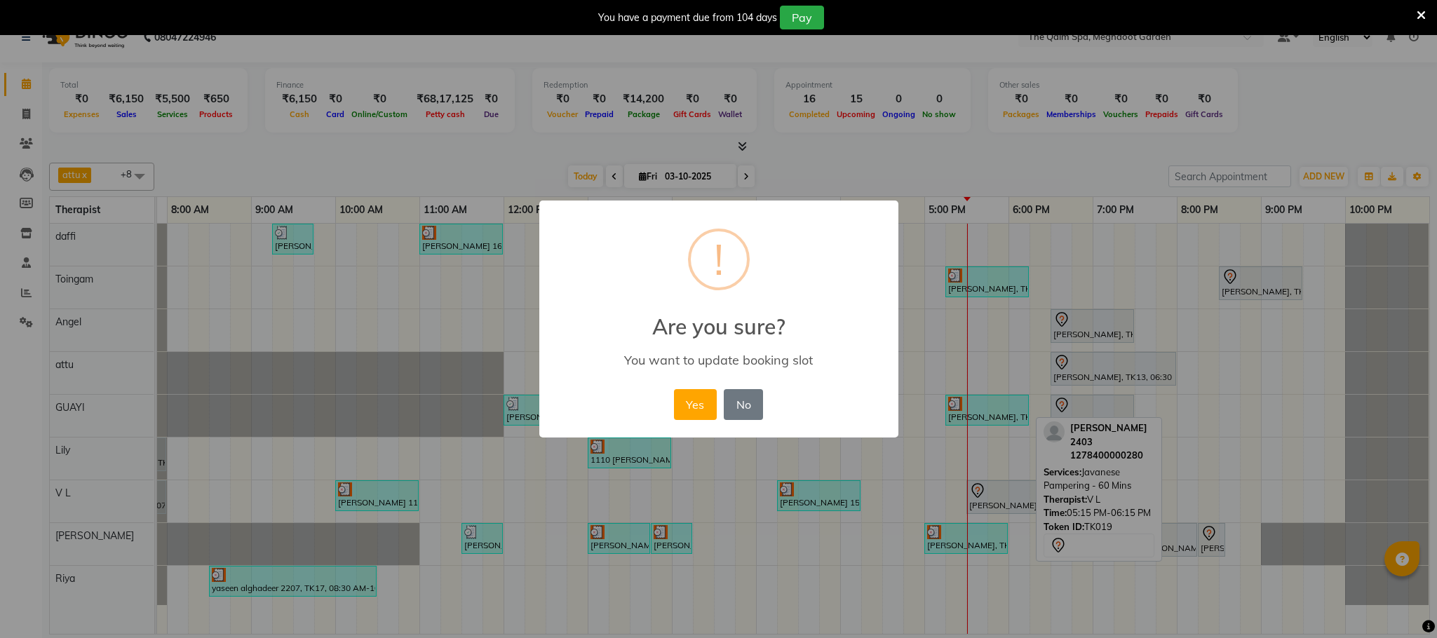
click at [993, 501] on div "× ! Are you sure? You want to update booking slot Yes No No" at bounding box center [718, 319] width 1437 height 638
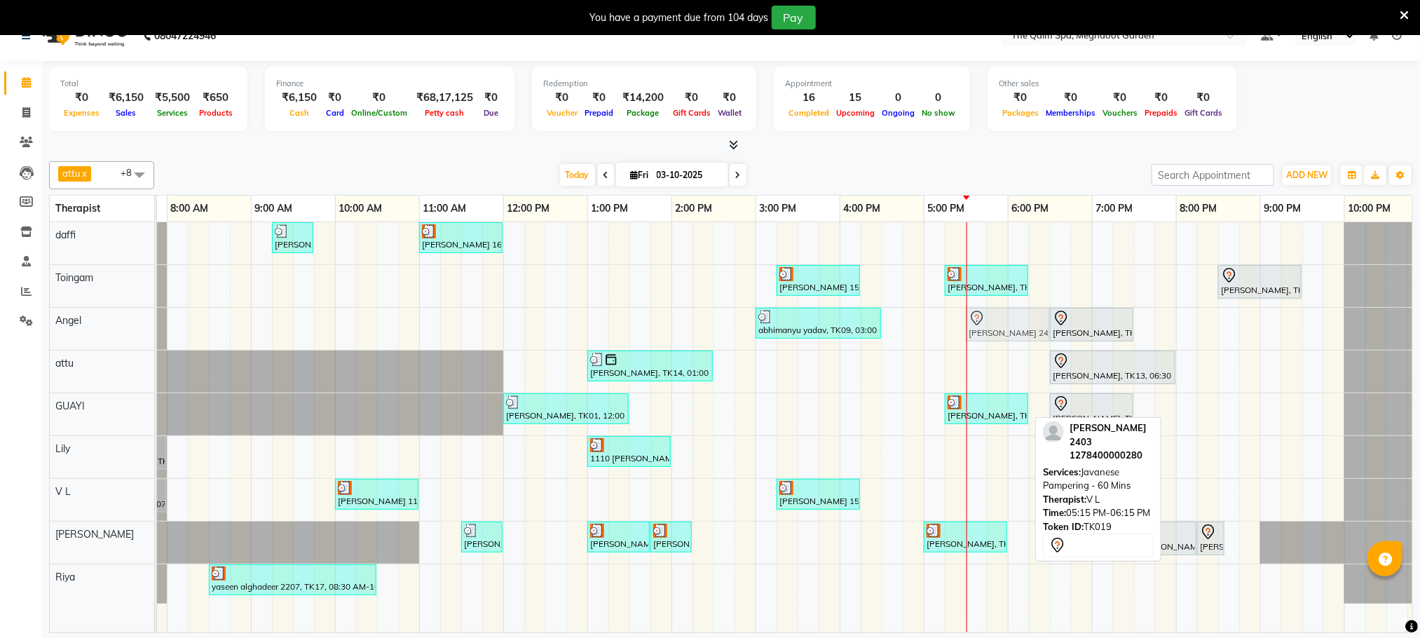
drag, startPoint x: 989, startPoint y: 499, endPoint x: 1005, endPoint y: 333, distance: 167.0
click at [1005, 333] on tbody "Stanford, TK04, 06:45 AM-07:45 AM, Swedish De-Stress - 60 Mins jay dev, TK10, 0…" at bounding box center [756, 412] width 1346 height 381
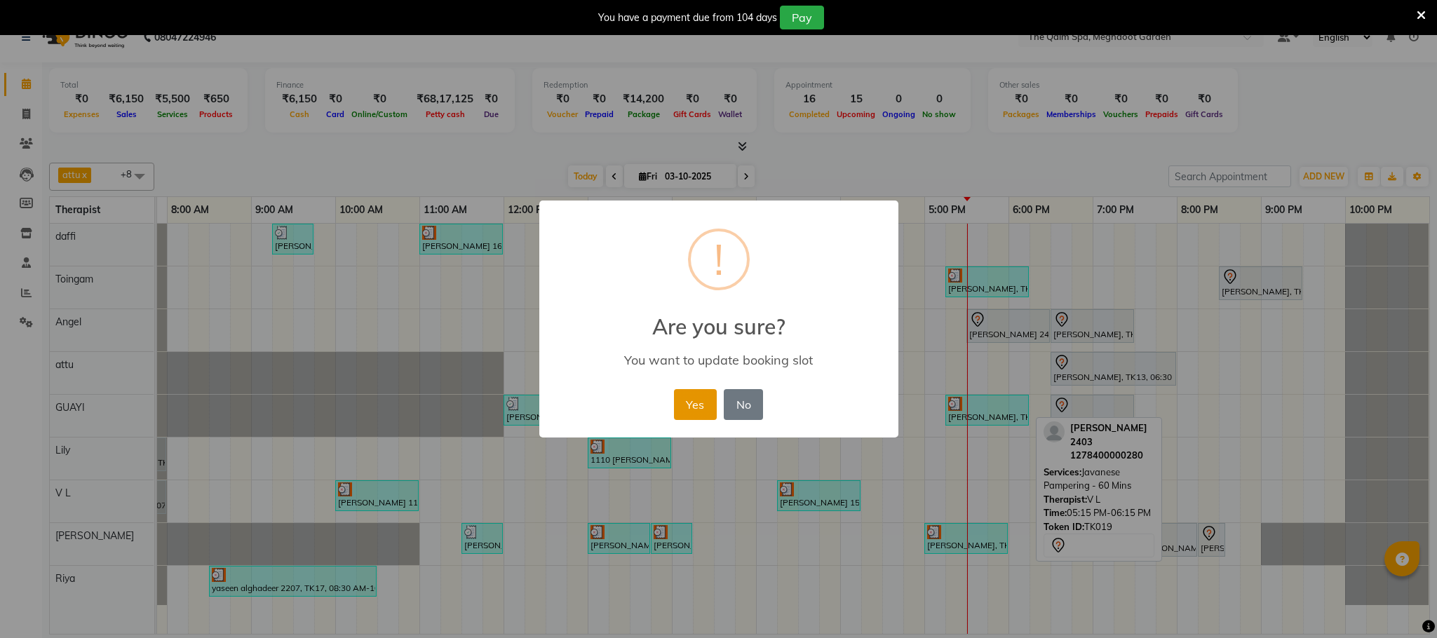
click at [690, 400] on button "Yes" at bounding box center [695, 404] width 43 height 31
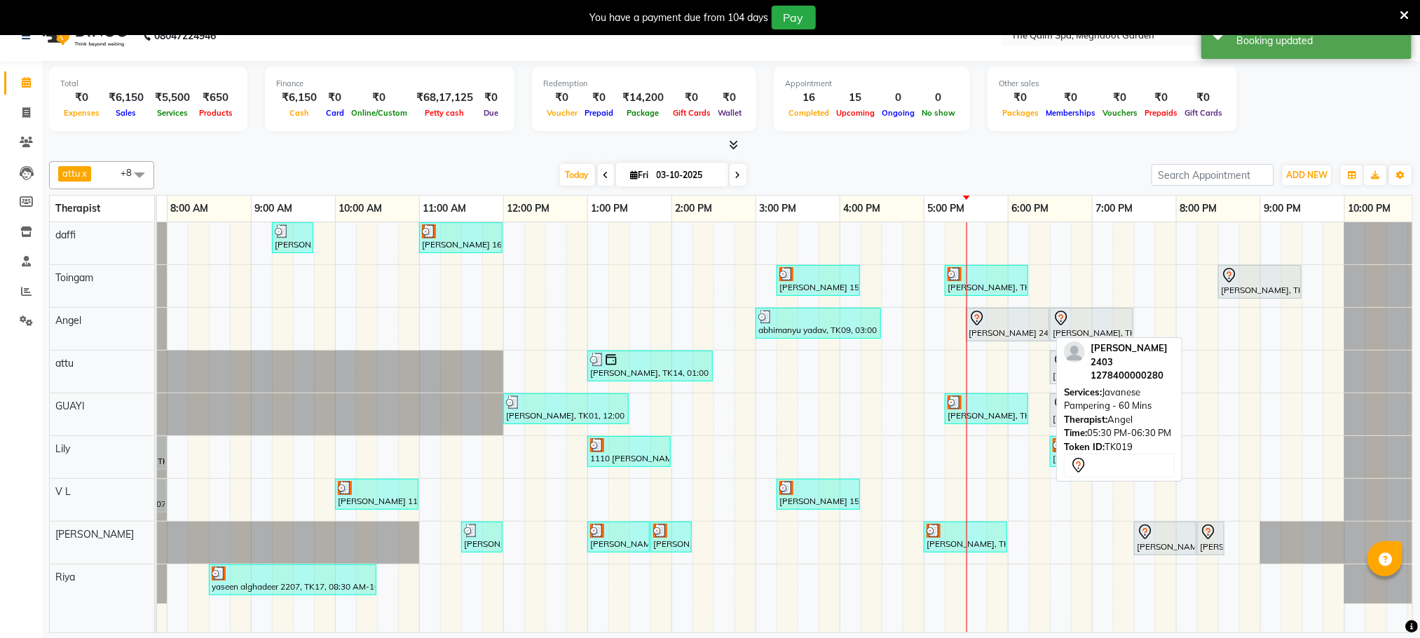
click at [1012, 323] on div at bounding box center [1008, 318] width 78 height 17
click at [1012, 322] on div at bounding box center [1008, 318] width 78 height 17
select select "7"
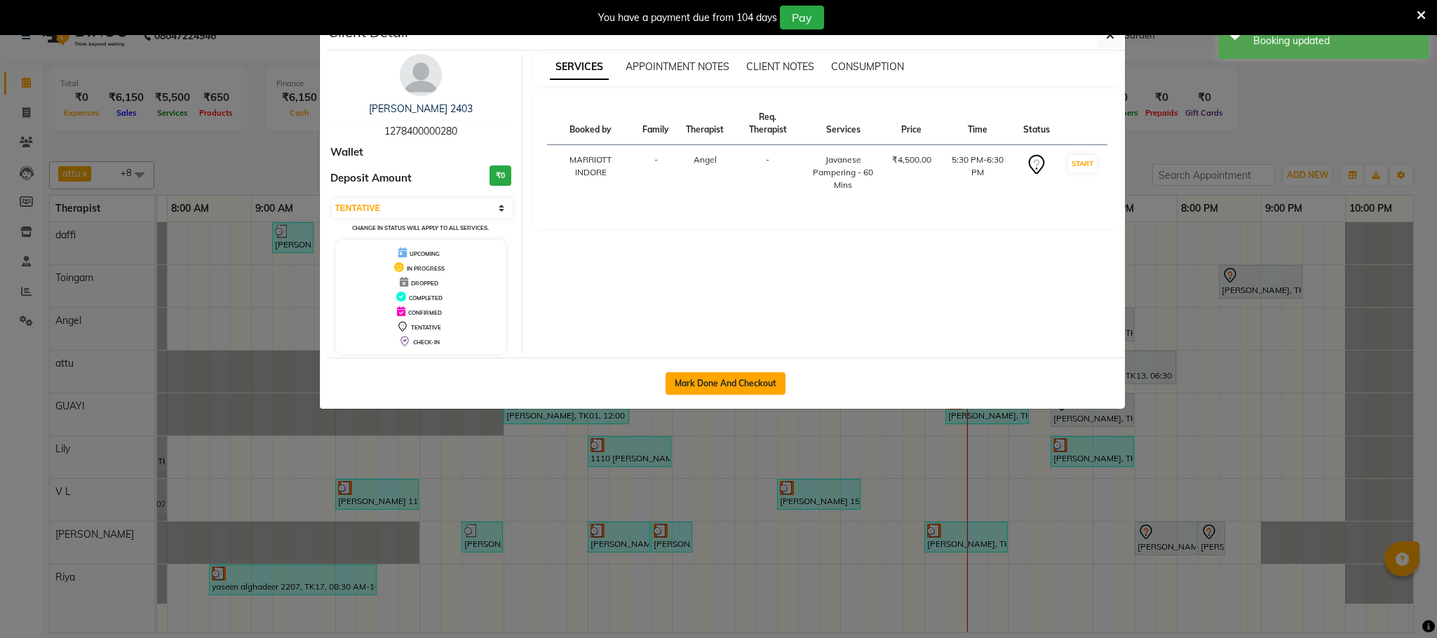
click at [766, 381] on button "Mark Done And Checkout" at bounding box center [725, 383] width 120 height 22
select select "service"
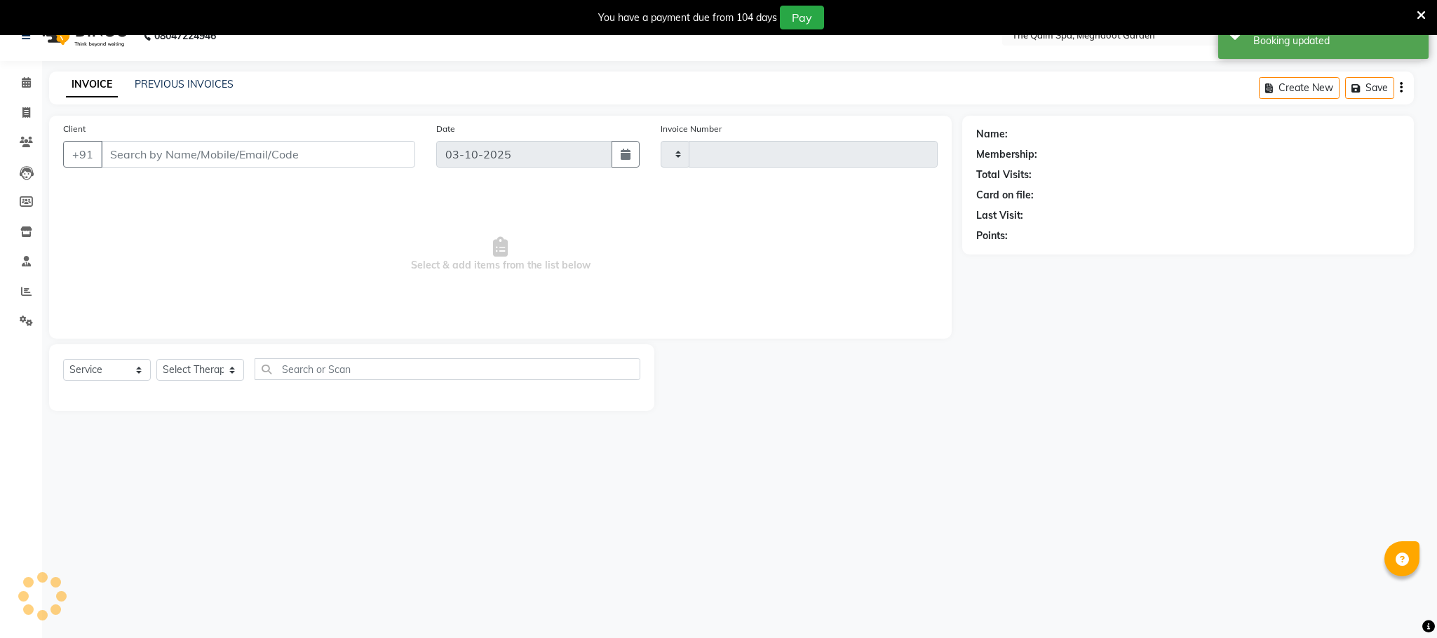
type input "2226"
select select "6401"
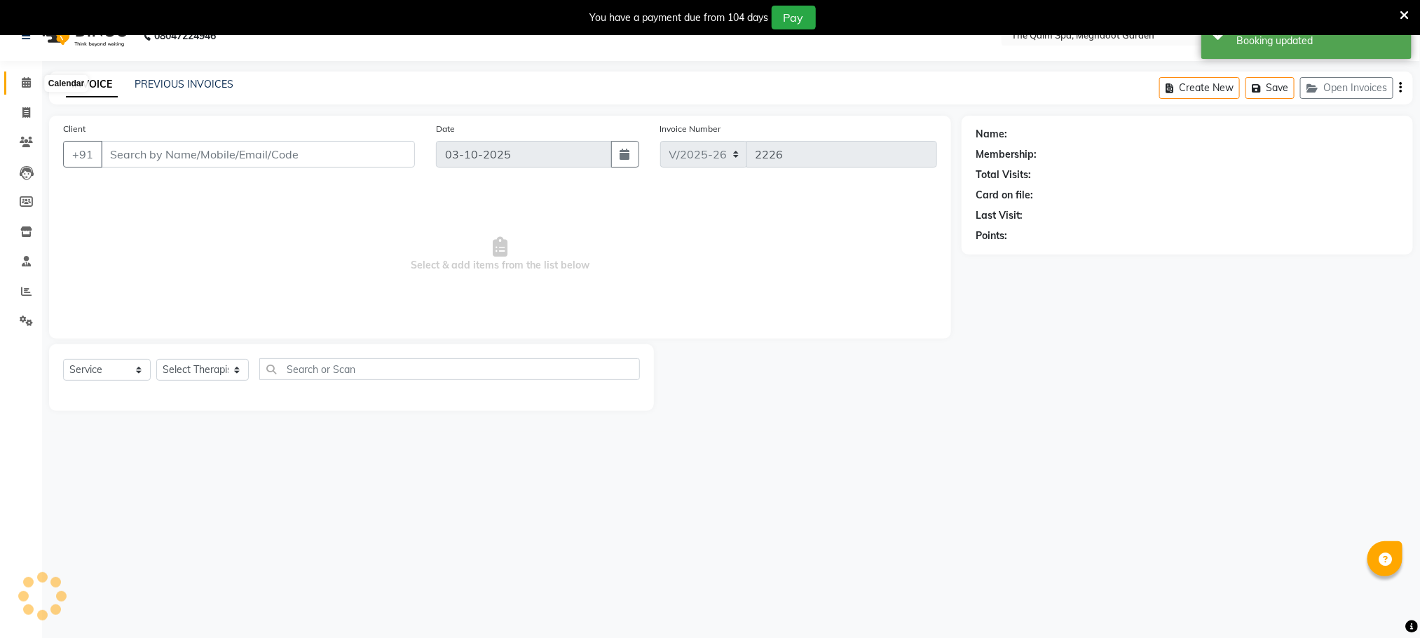
click at [24, 78] on icon at bounding box center [26, 82] width 9 height 11
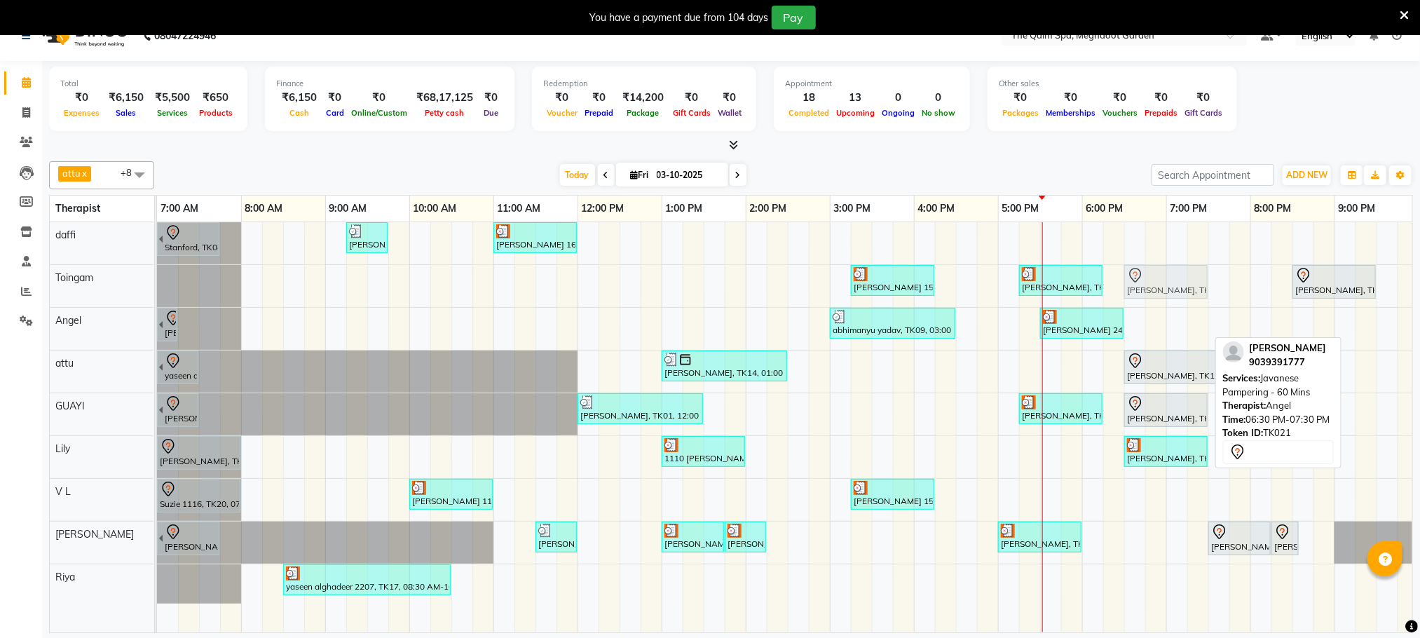
drag, startPoint x: 1162, startPoint y: 318, endPoint x: 1164, endPoint y: 289, distance: 28.8
click at [1164, 289] on tbody "Stanford, TK04, 06:45 AM-07:45 AM, Swedish De-Stress - 60 Mins jay dev, TK10, 0…" at bounding box center [830, 412] width 1346 height 381
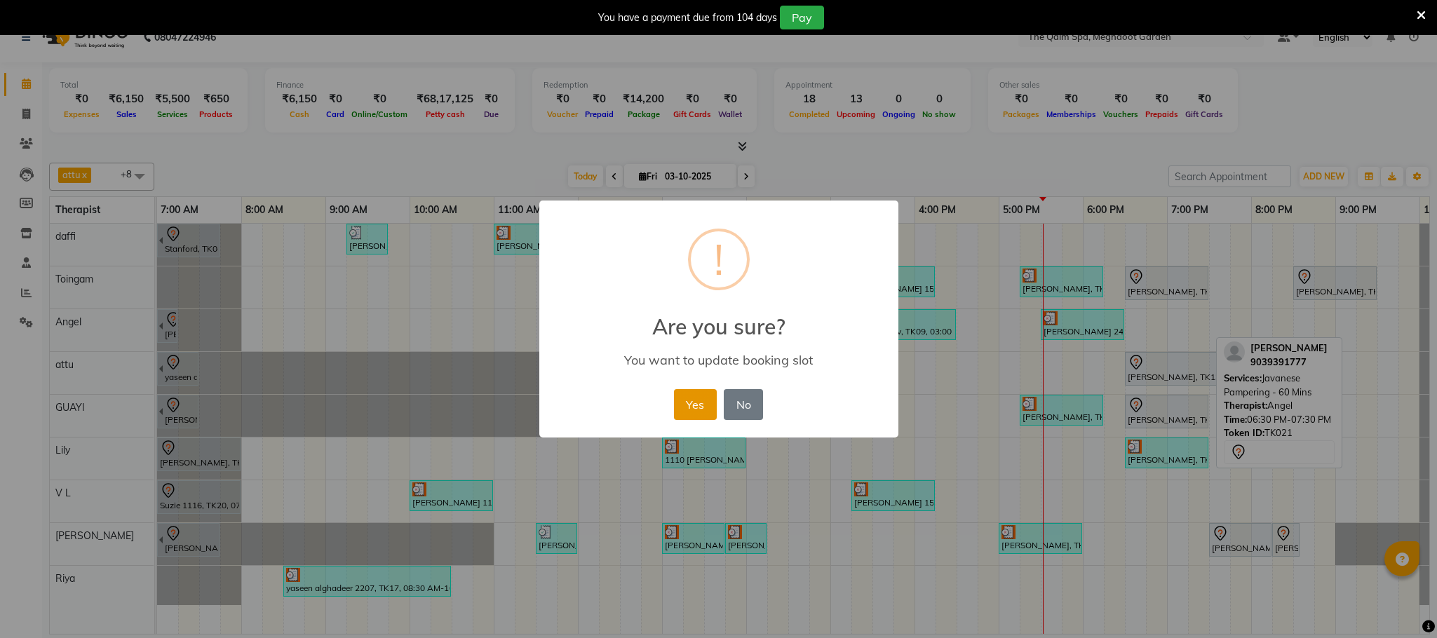
click at [688, 402] on button "Yes" at bounding box center [695, 404] width 43 height 31
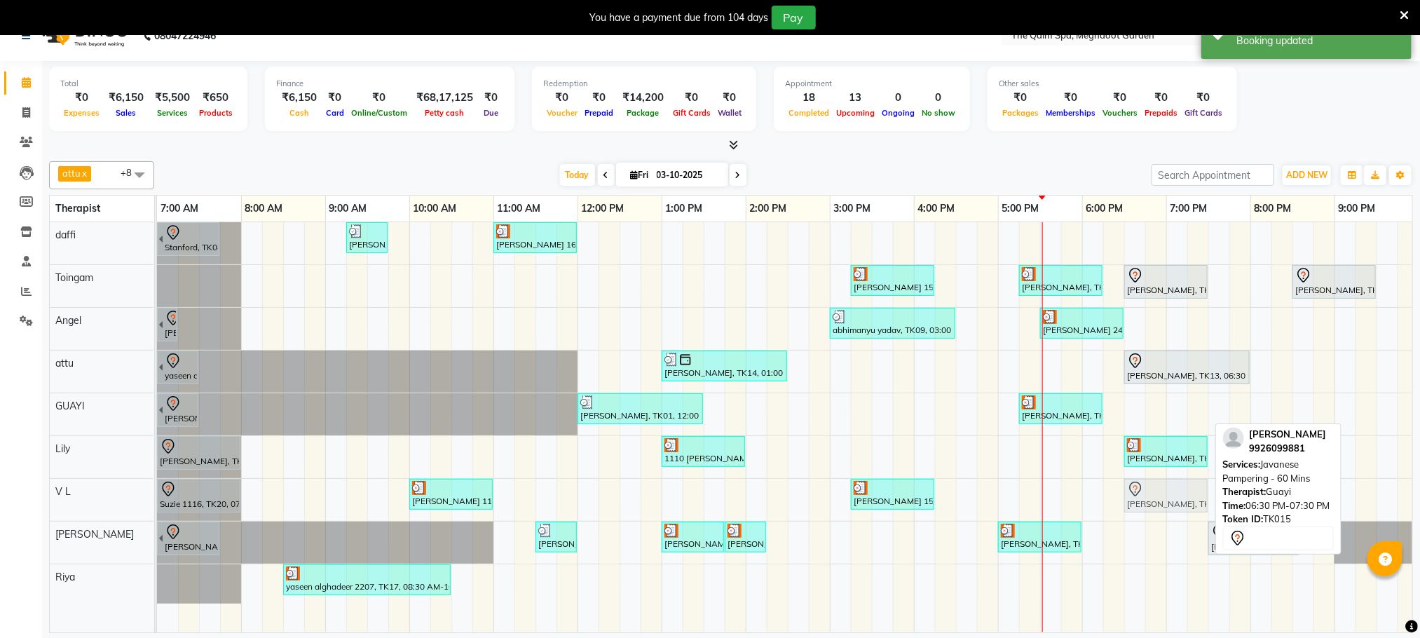
drag, startPoint x: 1163, startPoint y: 412, endPoint x: 1162, endPoint y: 501, distance: 89.1
click at [1162, 501] on tbody "[GEOGRAPHIC_DATA], TK04, 06:45 AM-07:45 AM, Swedish De-Stress - 60 Mins [PERSON…" at bounding box center [830, 412] width 1346 height 381
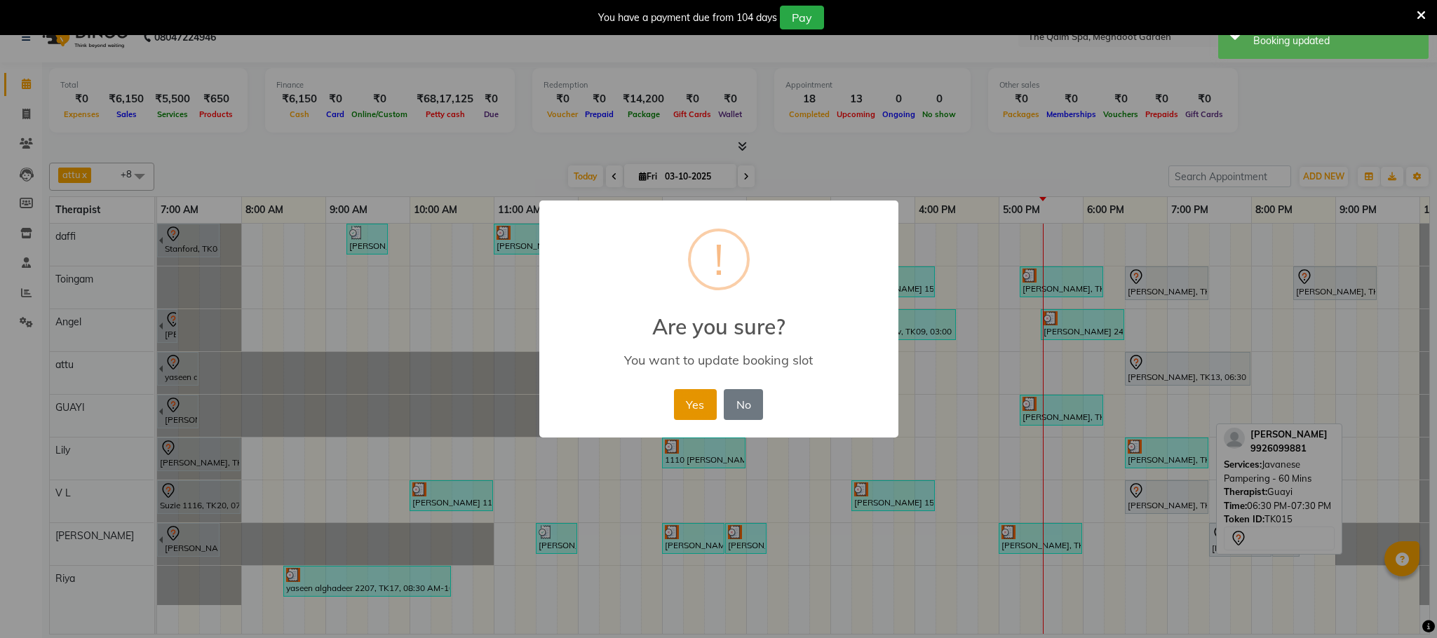
click at [686, 405] on button "Yes" at bounding box center [695, 404] width 43 height 31
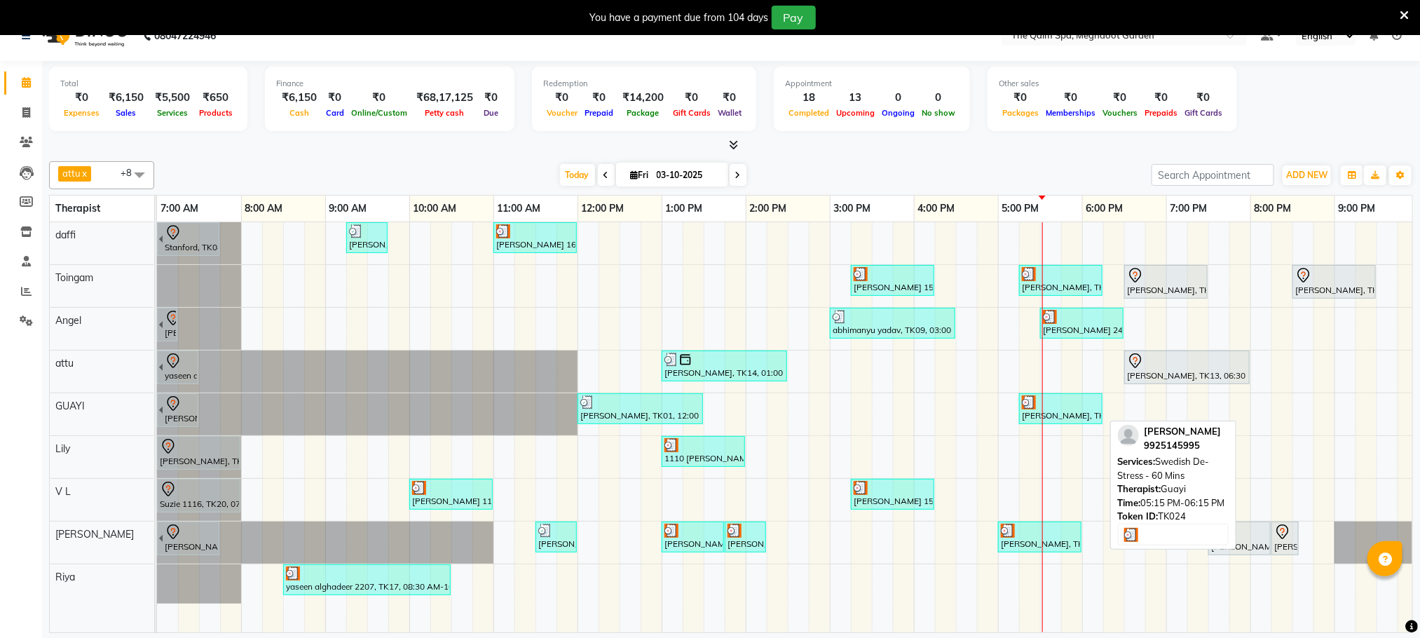
click at [1068, 409] on div at bounding box center [1061, 402] width 78 height 14
click at [1058, 402] on div at bounding box center [1061, 402] width 78 height 14
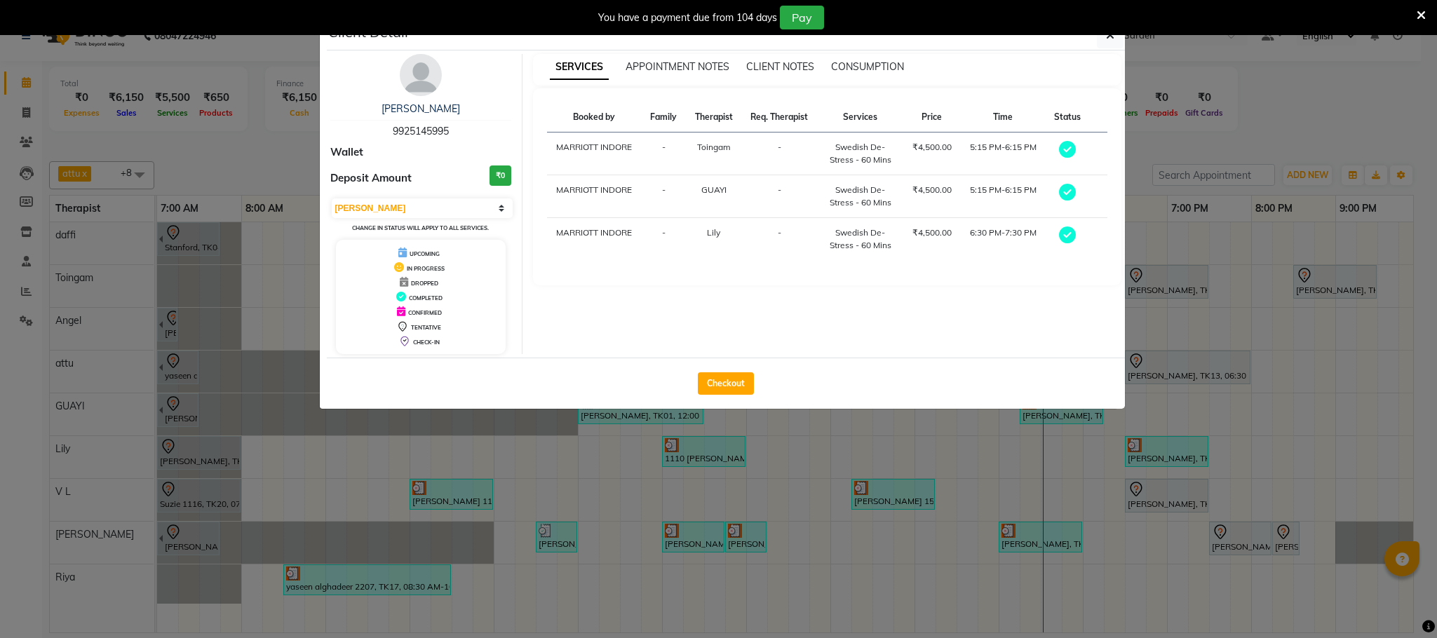
click at [428, 280] on div "DROPPED" at bounding box center [420, 282] width 159 height 15
drag, startPoint x: 434, startPoint y: 201, endPoint x: 429, endPoint y: 211, distance: 11.6
click at [434, 201] on select "Select MARK DONE UPCOMING" at bounding box center [423, 208] width 182 height 20
select select "5"
click at [332, 199] on select "Select MARK DONE UPCOMING" at bounding box center [423, 208] width 182 height 20
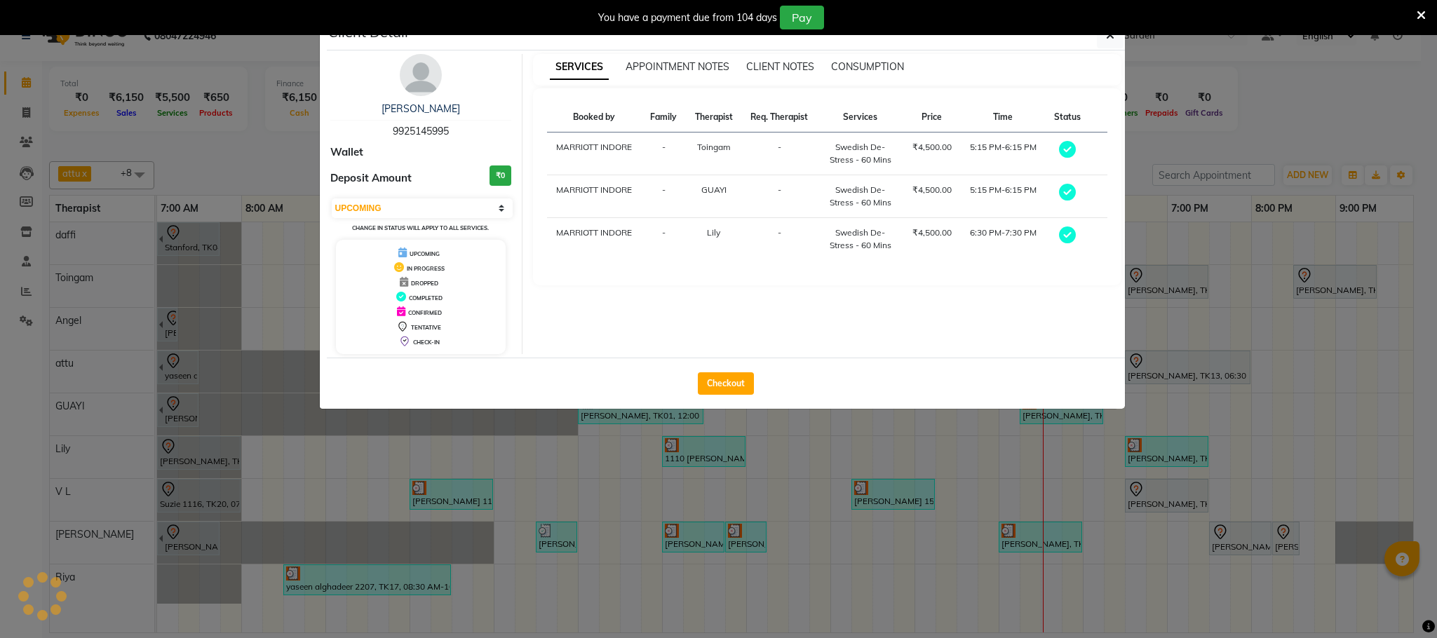
click at [755, 468] on ngb-modal-window "Client Detail Jeet Patel 9925145995 Wallet Deposit Amount ₹0 Select MARK DONE U…" at bounding box center [718, 319] width 1437 height 638
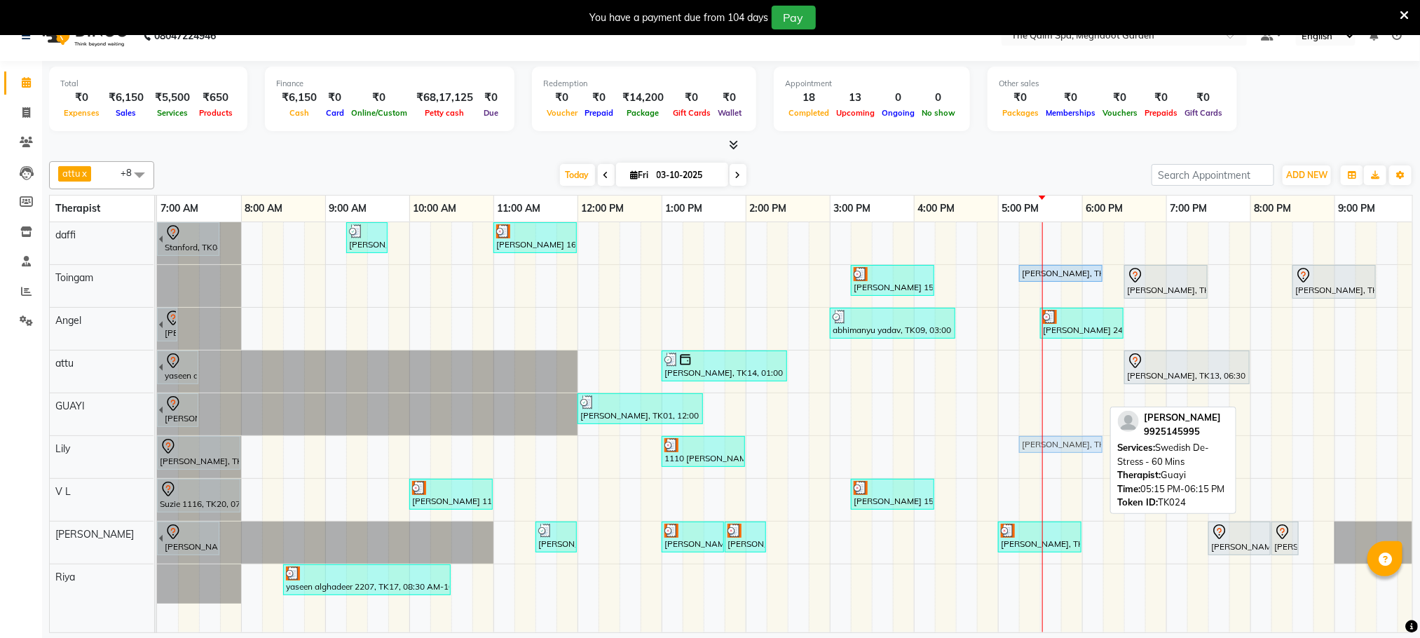
drag, startPoint x: 1068, startPoint y: 398, endPoint x: 1067, endPoint y: 438, distance: 40.0
click at [1067, 447] on tbody "Stanford, TK04, 06:45 AM-07:45 AM, Swedish De-Stress - 60 Mins jay dev, TK10, 0…" at bounding box center [830, 412] width 1346 height 381
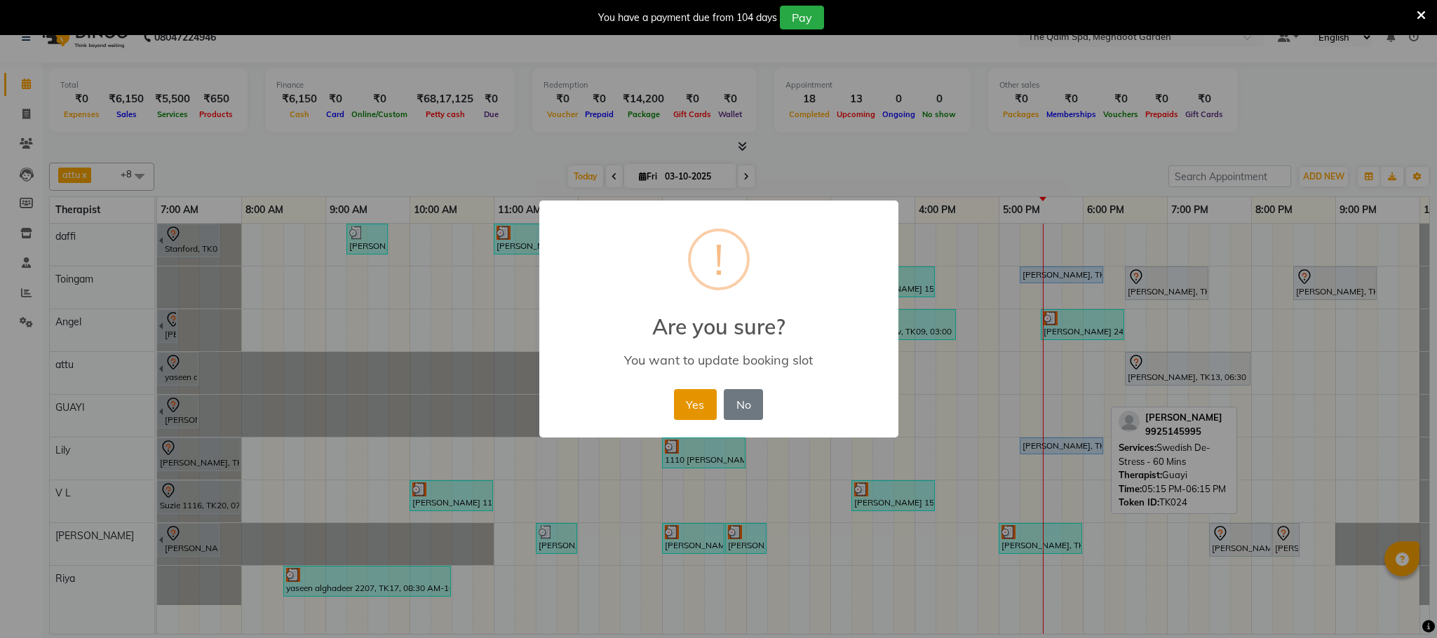
click at [678, 398] on button "Yes" at bounding box center [695, 404] width 43 height 31
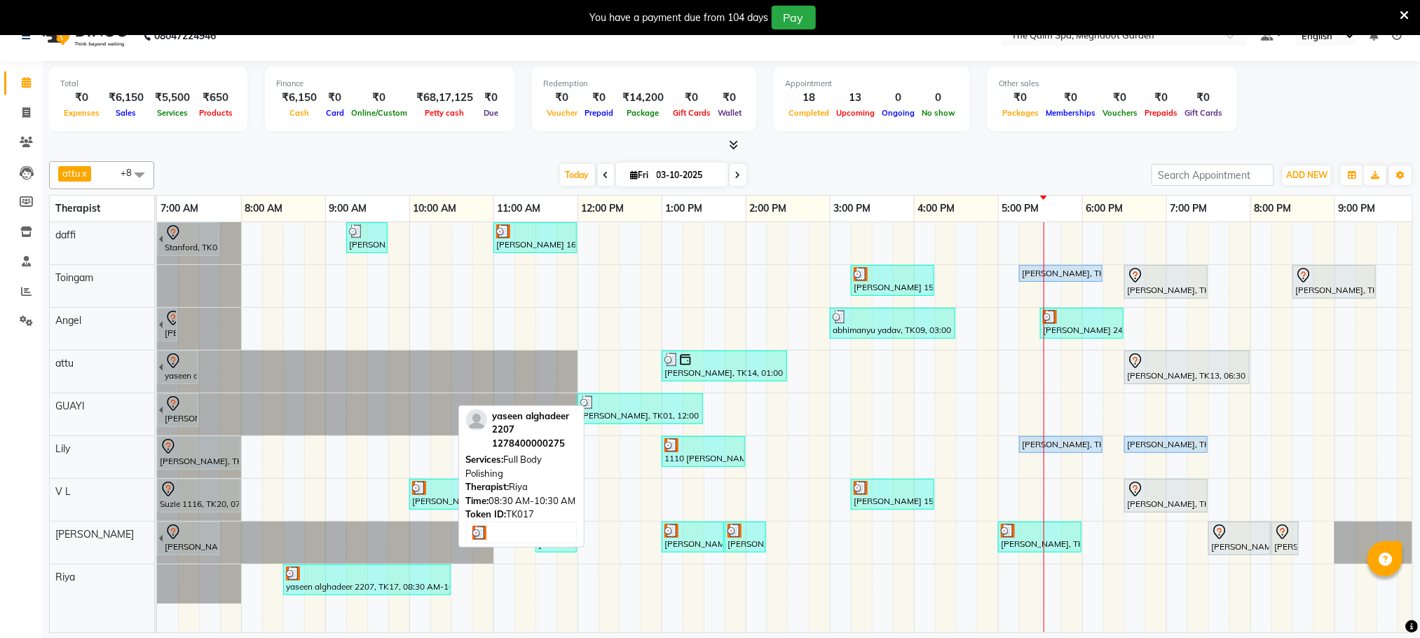
click at [372, 581] on div at bounding box center [367, 573] width 162 height 14
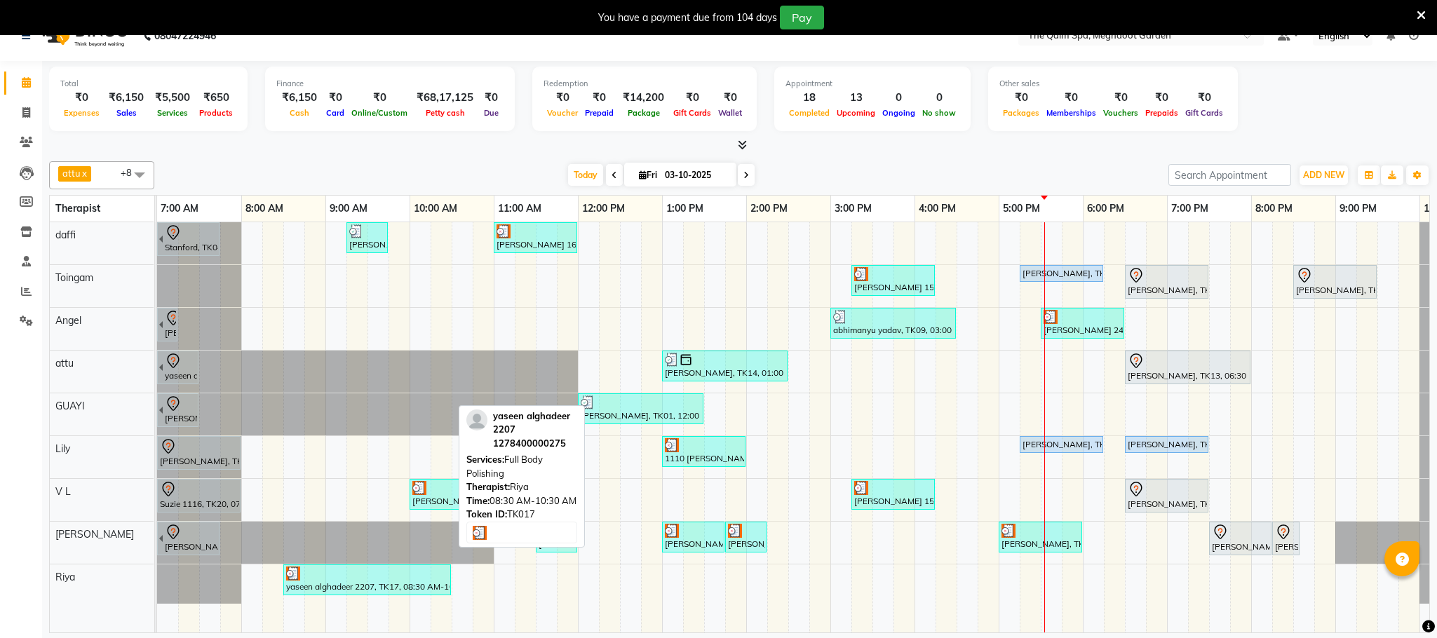
select select "3"
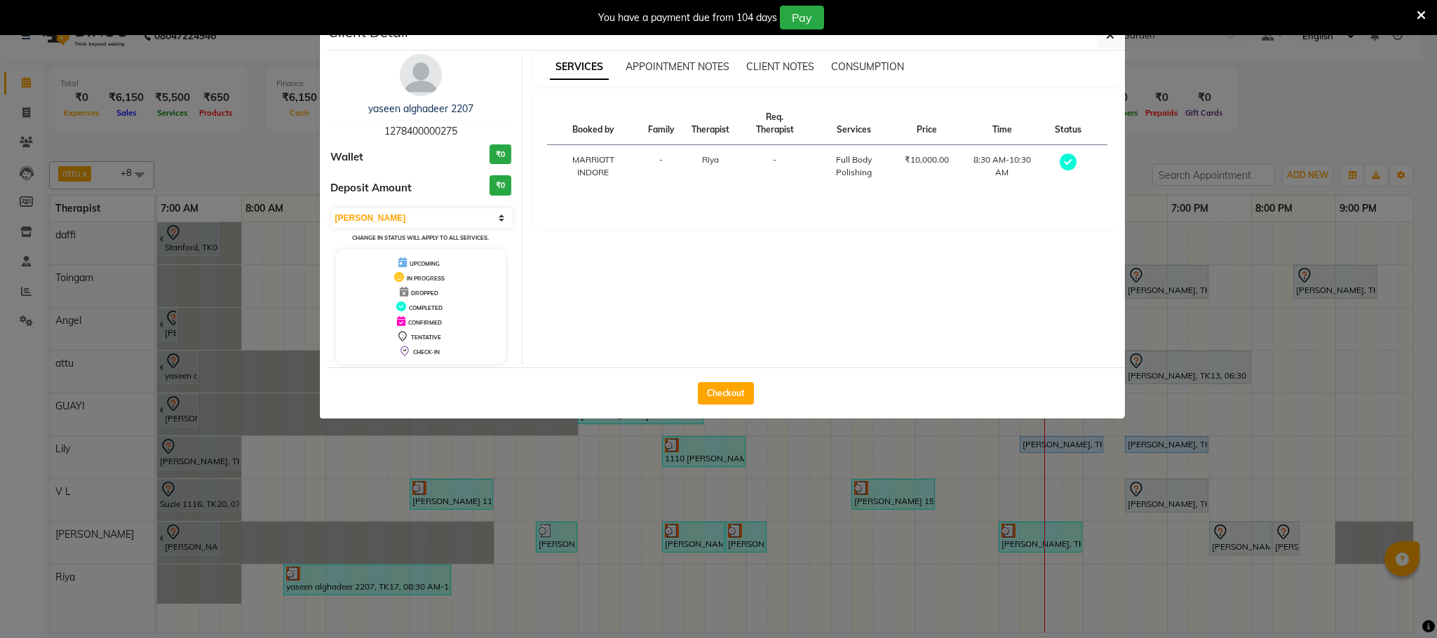
click at [712, 381] on div "Checkout" at bounding box center [726, 392] width 798 height 51
click at [717, 390] on button "Checkout" at bounding box center [726, 393] width 56 height 22
select select "service"
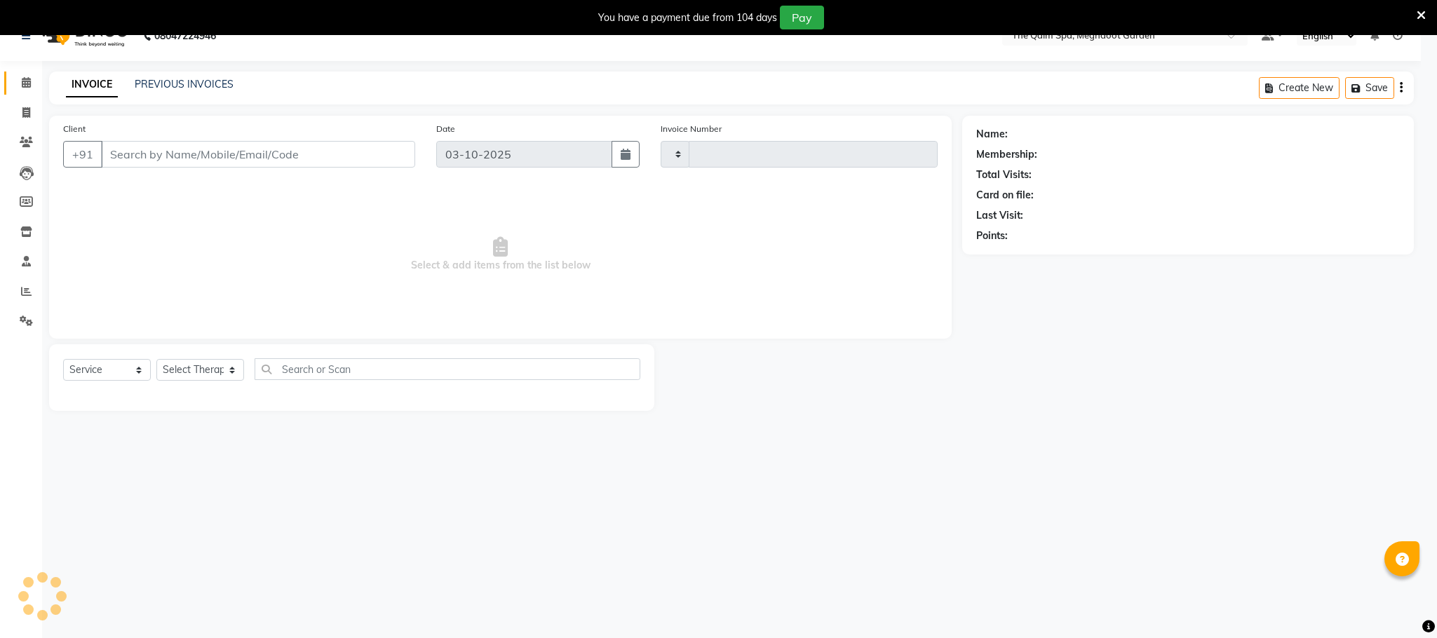
type input "2226"
select select "6401"
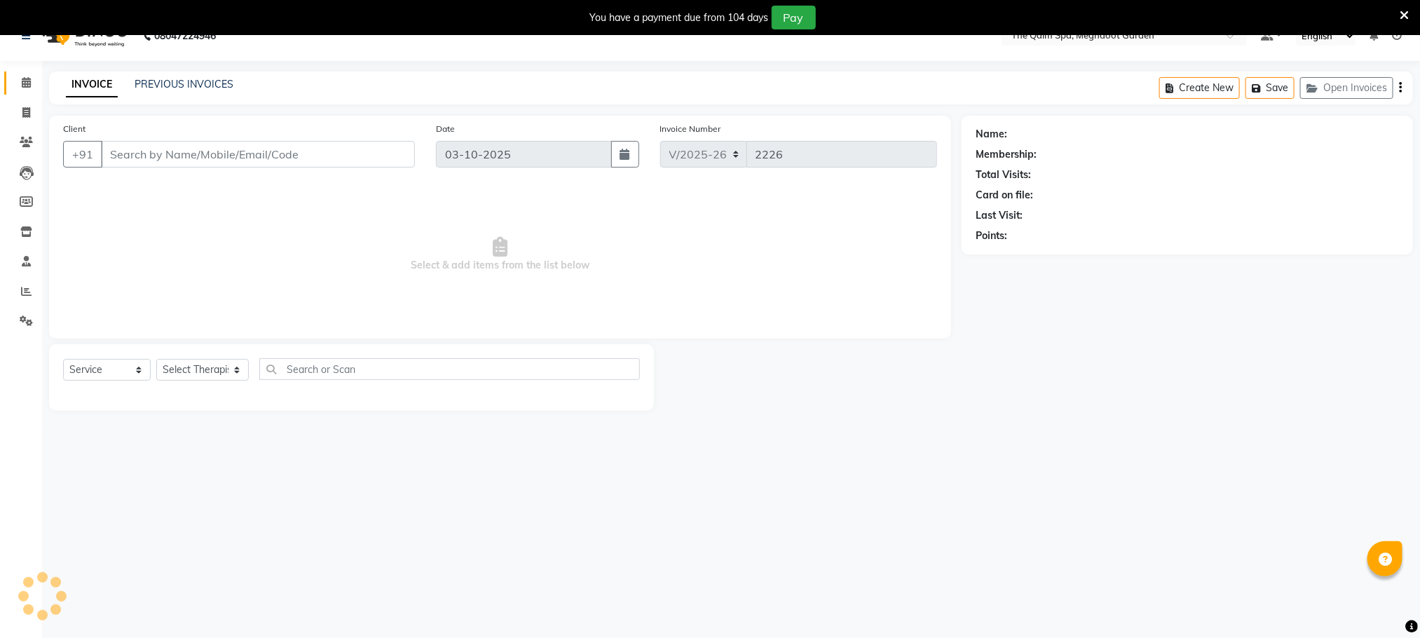
type input "1278400000275"
select select "81261"
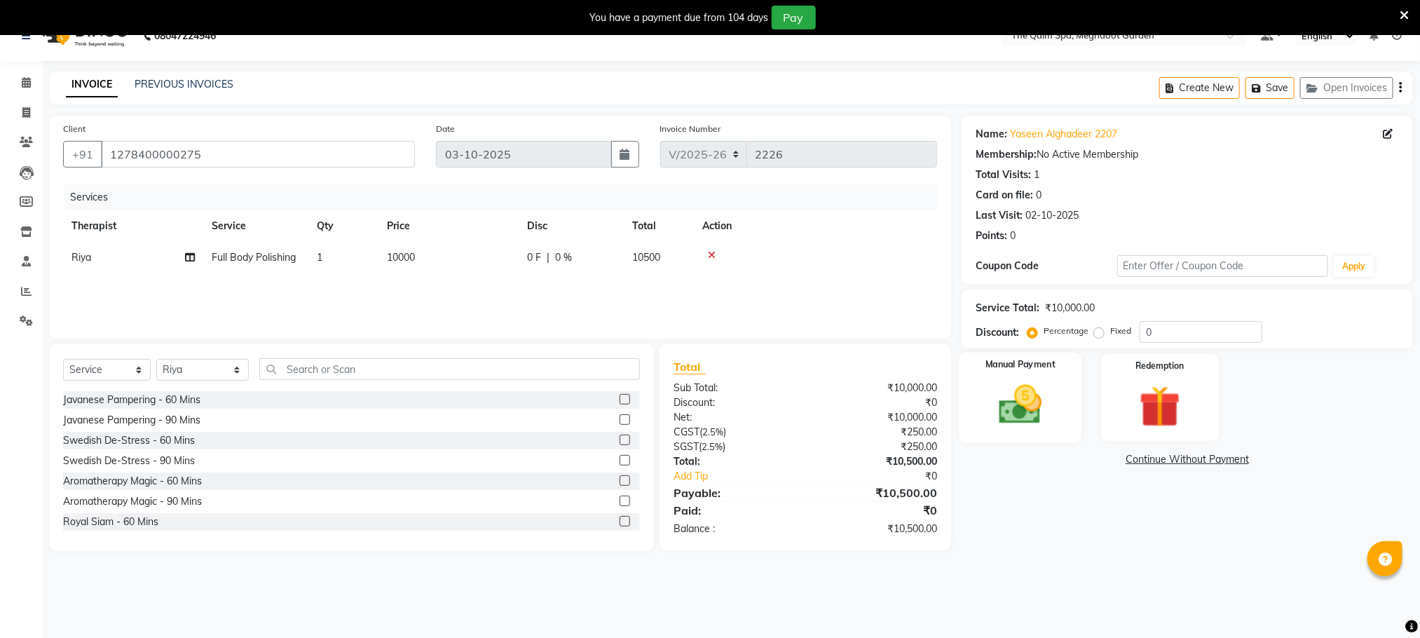
click at [1058, 396] on div "Manual Payment" at bounding box center [1021, 398] width 123 height 90
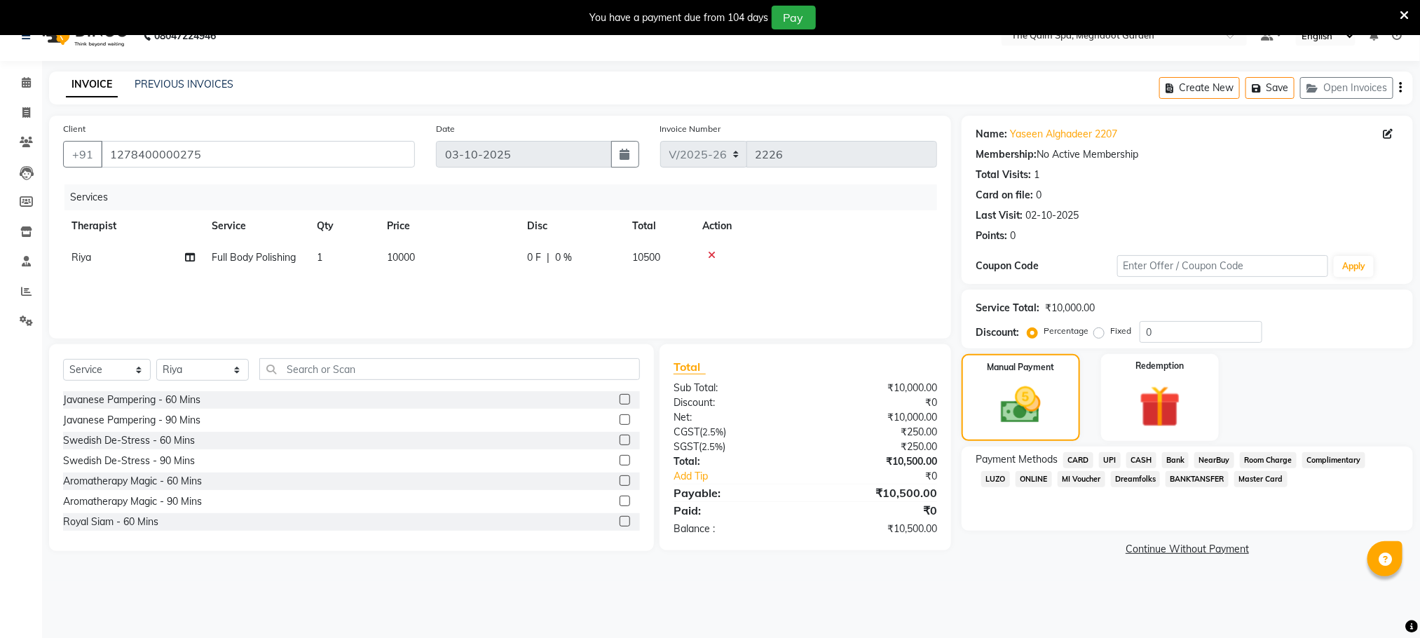
click at [1090, 461] on span "CARD" at bounding box center [1079, 460] width 30 height 16
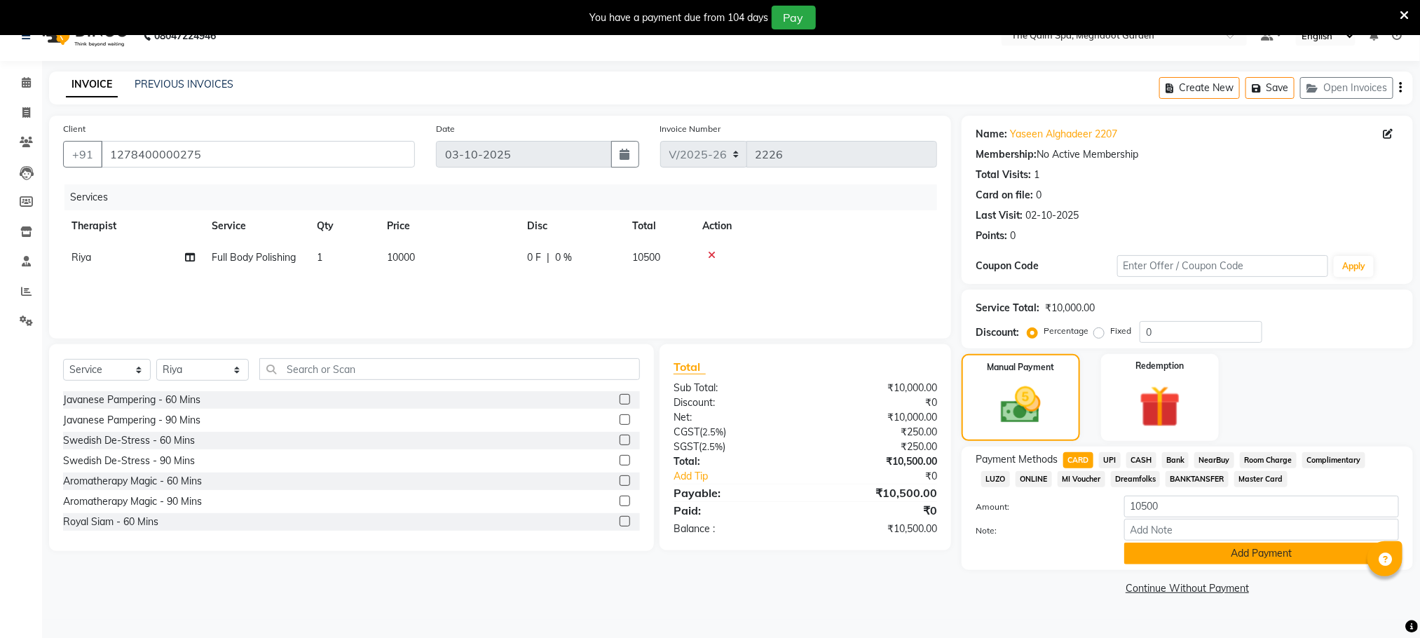
click at [1167, 558] on button "Add Payment" at bounding box center [1262, 554] width 275 height 22
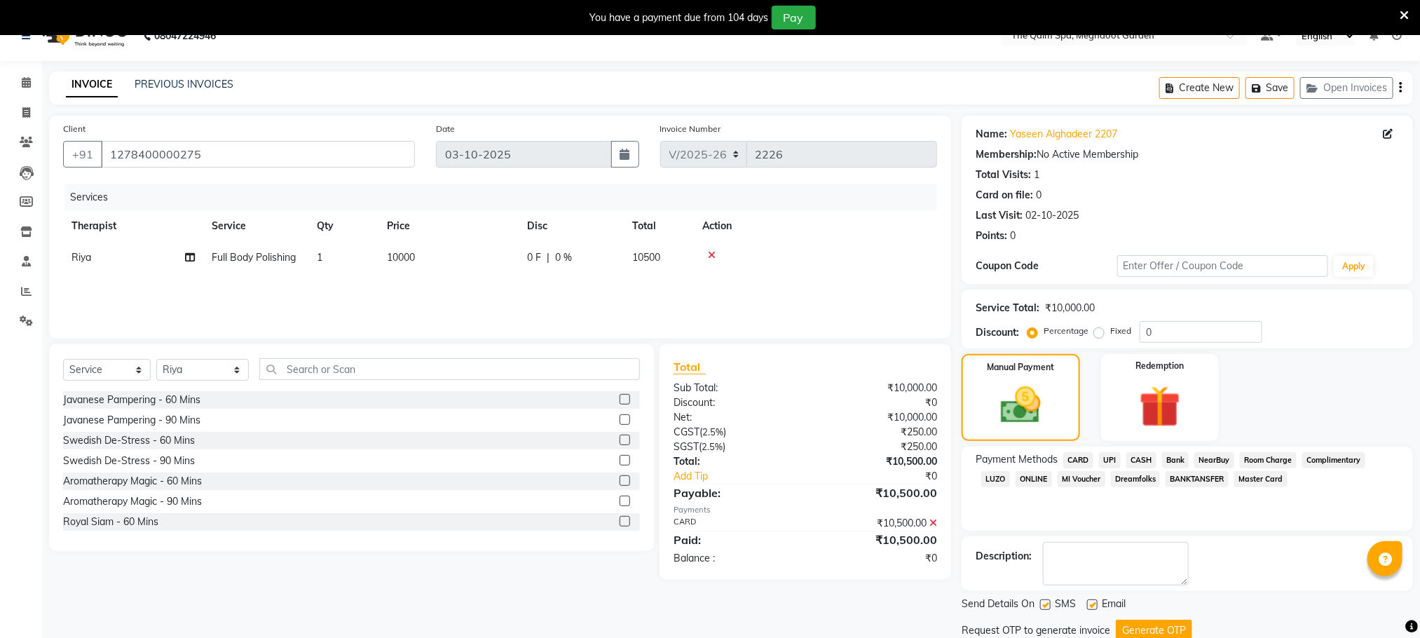
scroll to position [76, 0]
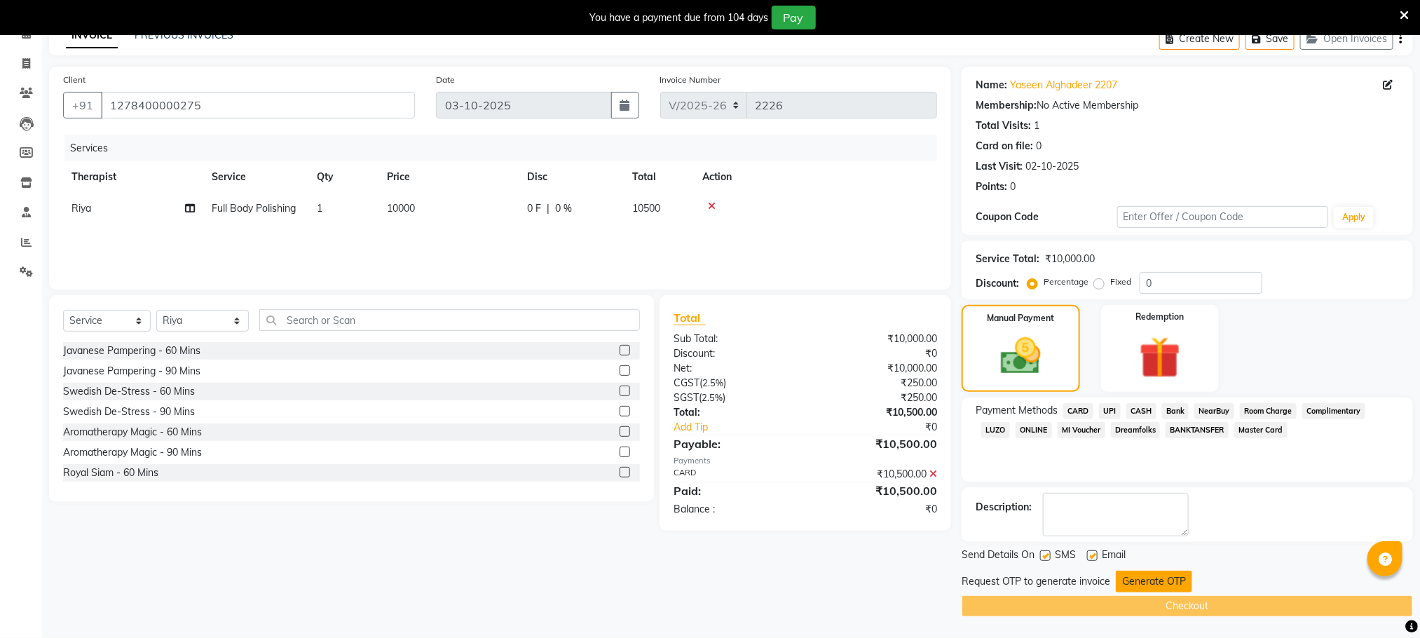
click at [1132, 579] on button "Generate OTP" at bounding box center [1154, 582] width 76 height 22
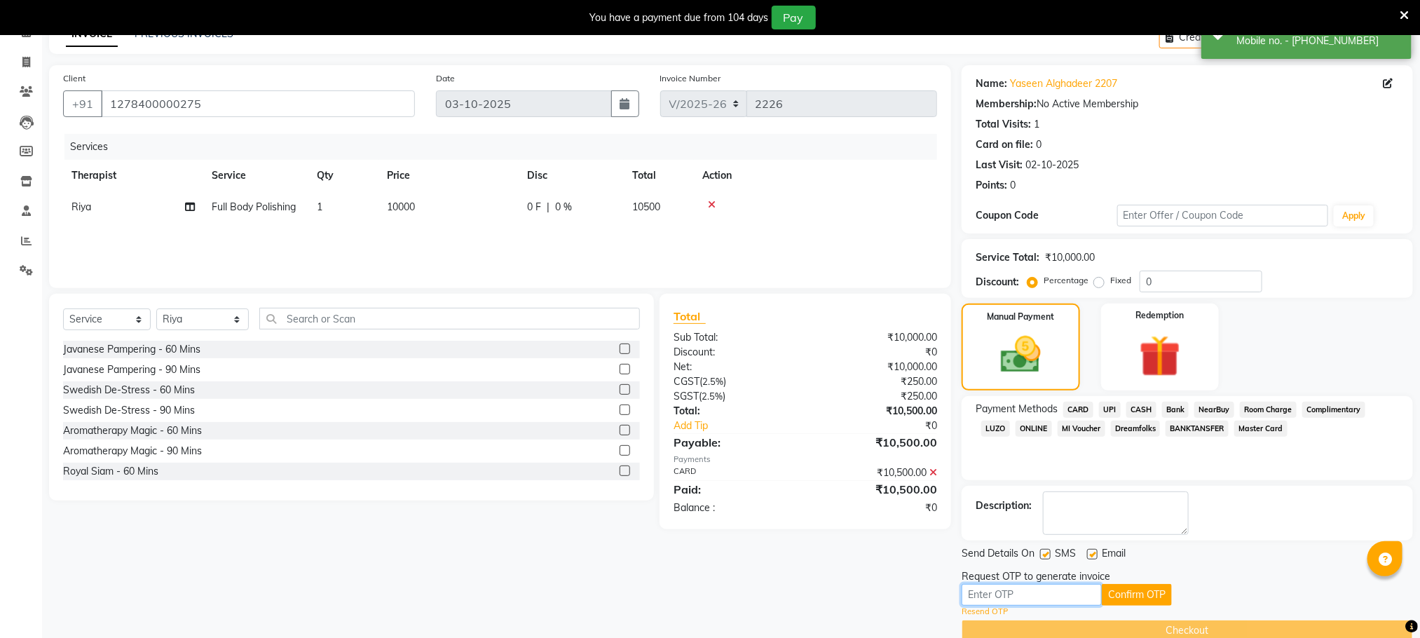
click at [1007, 588] on input "text" at bounding box center [1032, 595] width 140 height 22
type input "4494"
click at [1153, 597] on button "Confirm OTP" at bounding box center [1137, 595] width 70 height 22
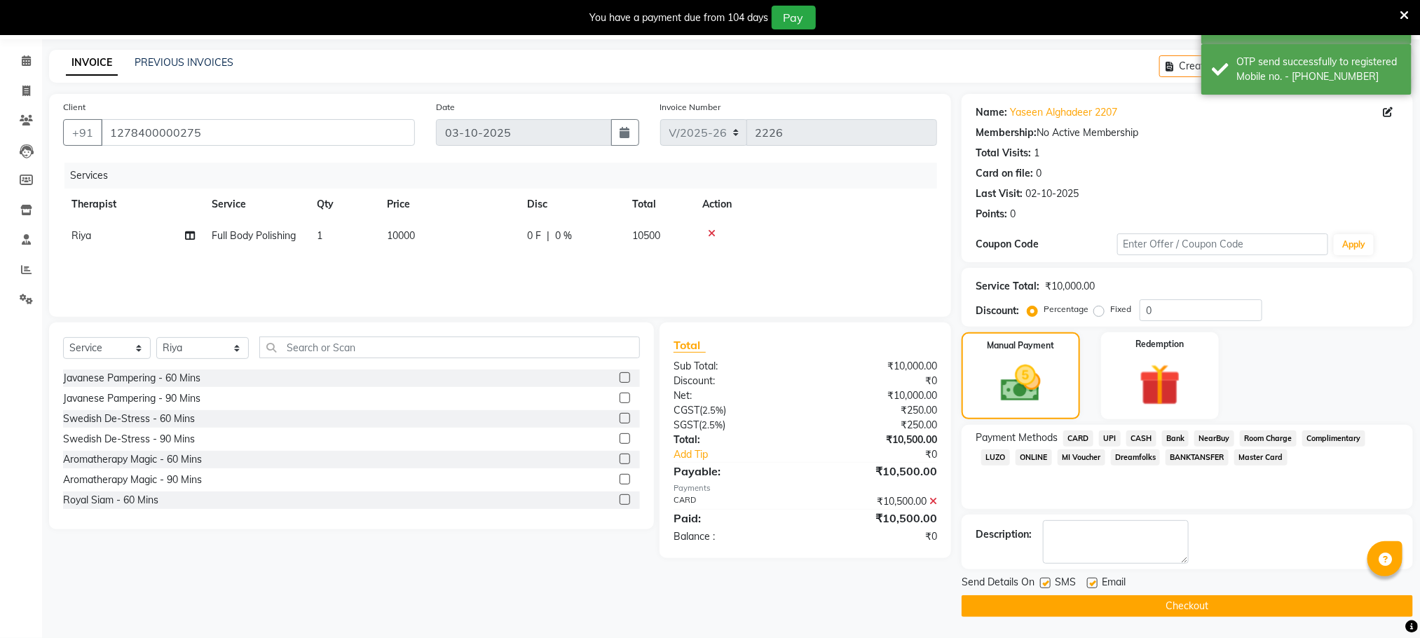
click at [1146, 610] on button "Checkout" at bounding box center [1188, 606] width 452 height 22
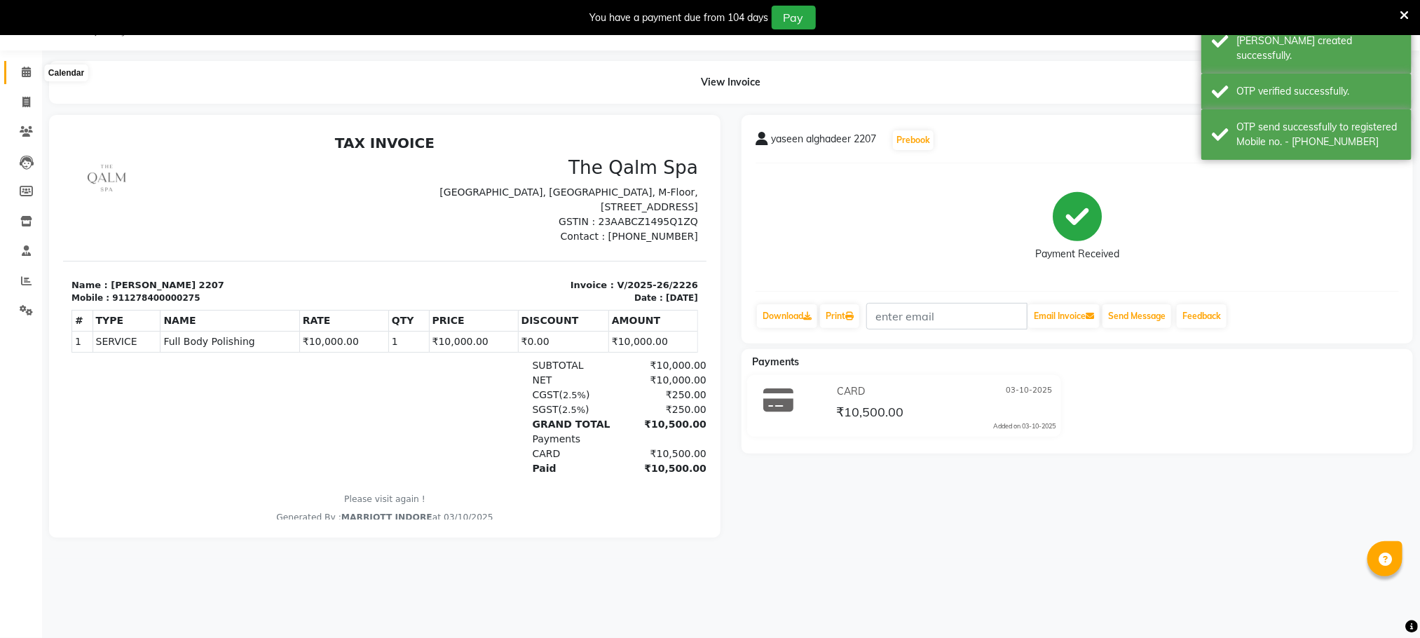
click at [30, 74] on icon at bounding box center [26, 72] width 9 height 11
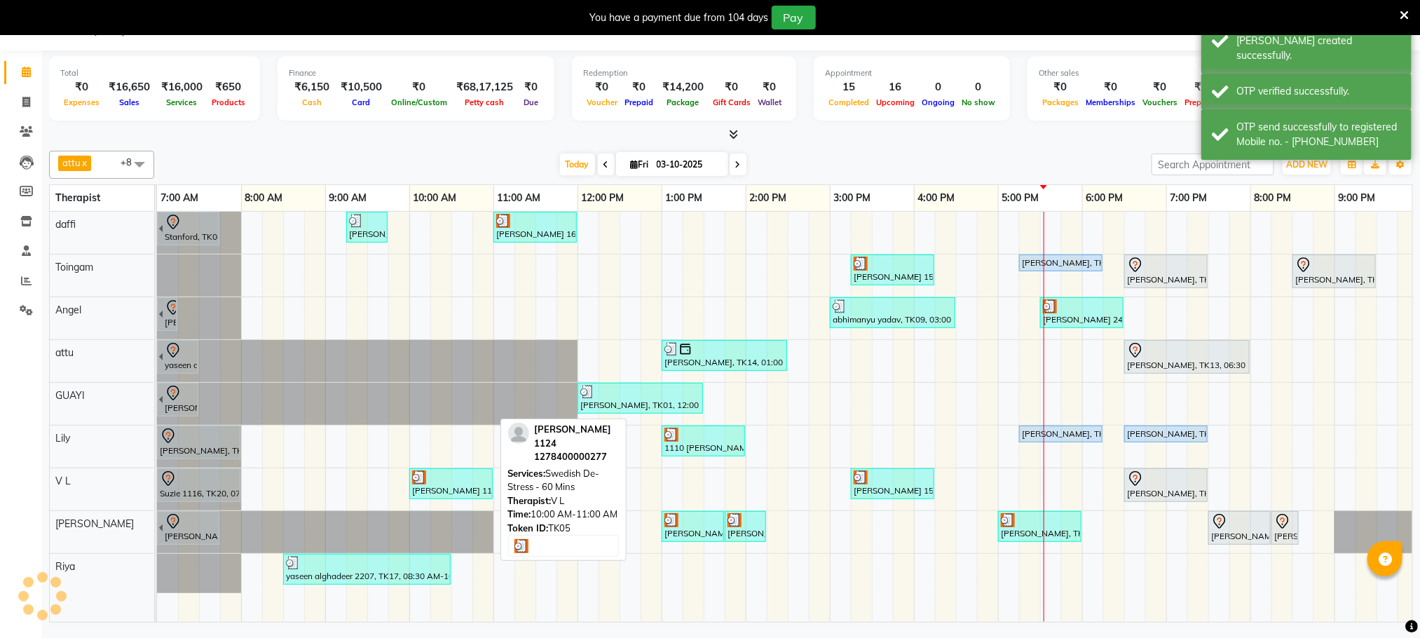
click at [447, 480] on div at bounding box center [451, 477] width 78 height 14
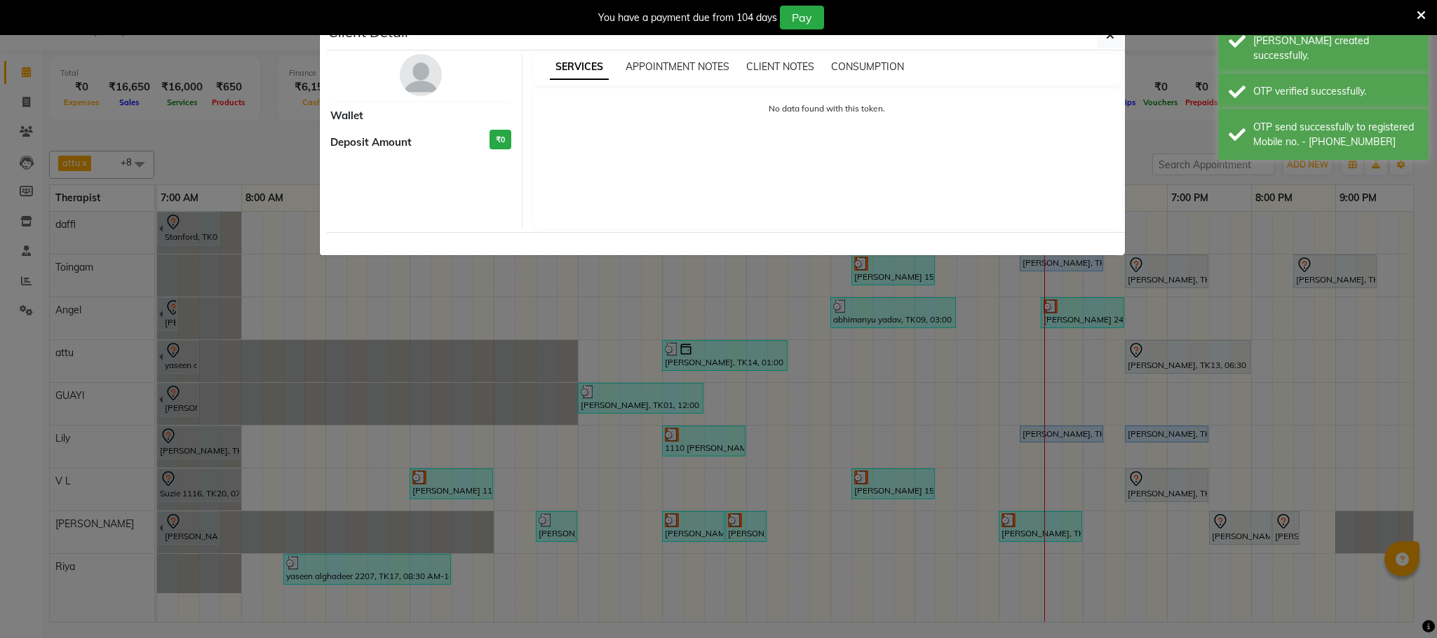
select select "3"
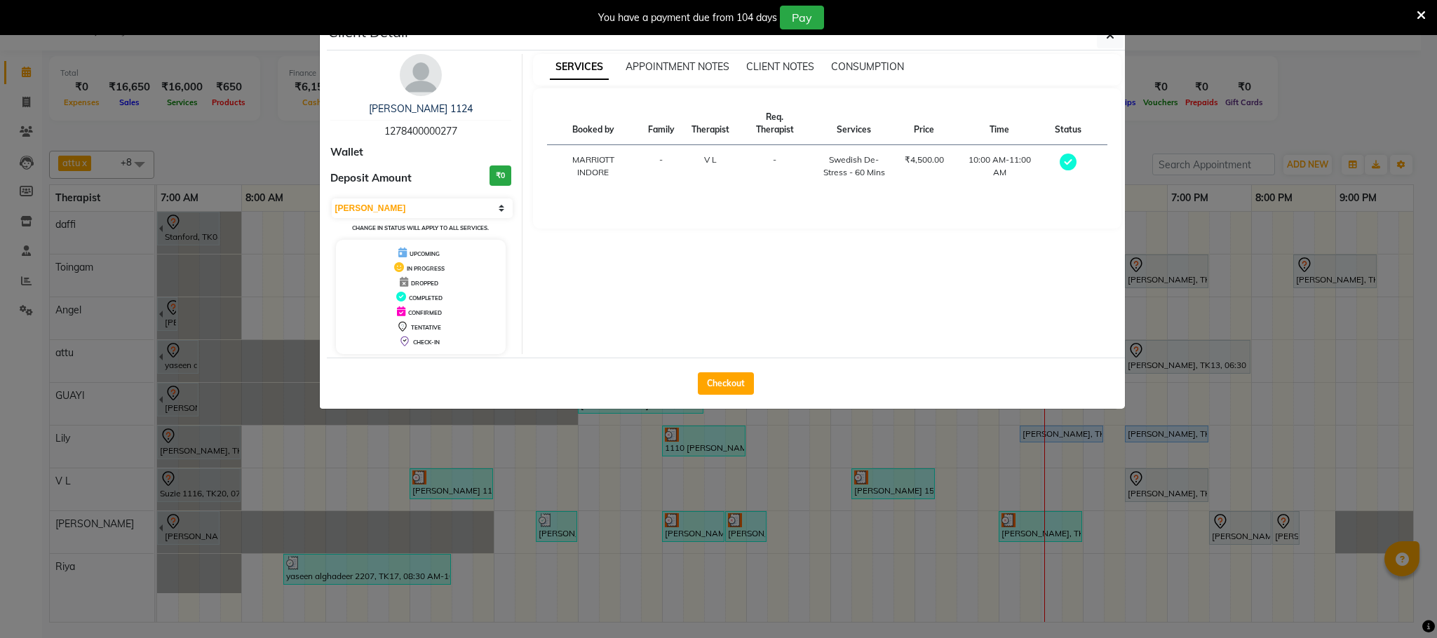
drag, startPoint x: 719, startPoint y: 374, endPoint x: 733, endPoint y: 438, distance: 65.2
click at [718, 376] on button "Checkout" at bounding box center [726, 383] width 56 height 22
select select "service"
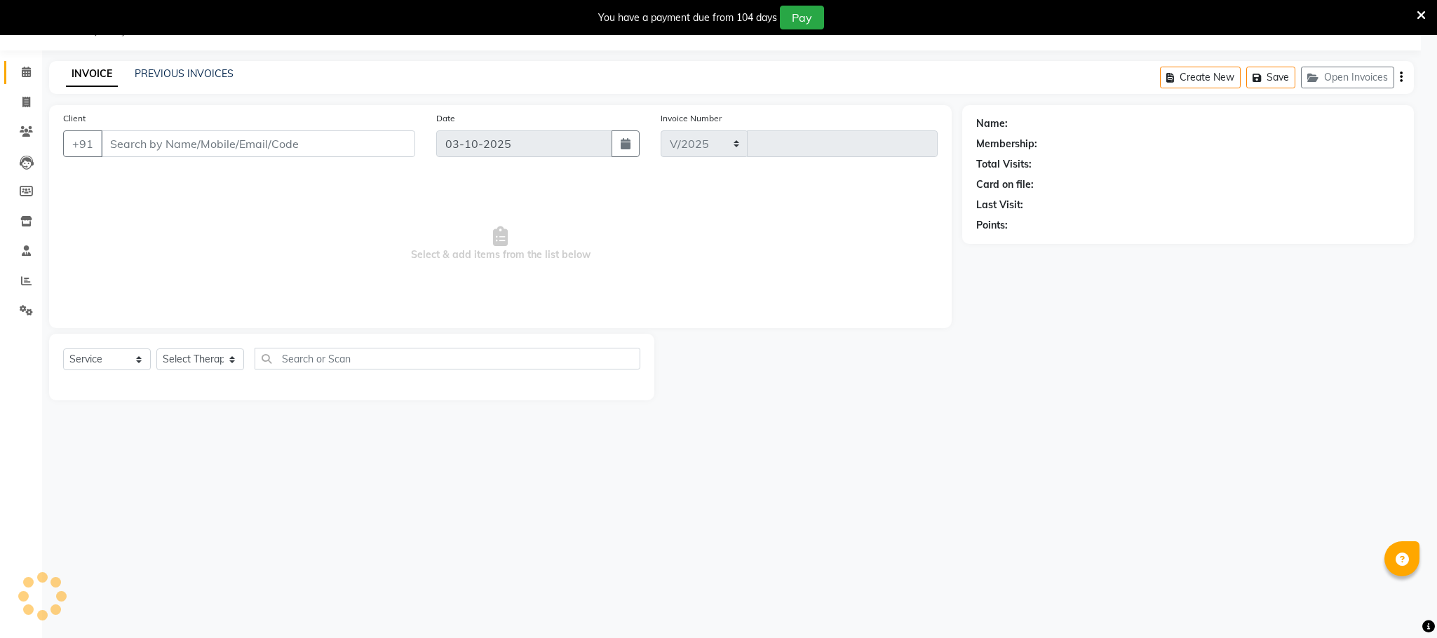
select select "6401"
type input "2227"
type input "1278400000277"
select select "86833"
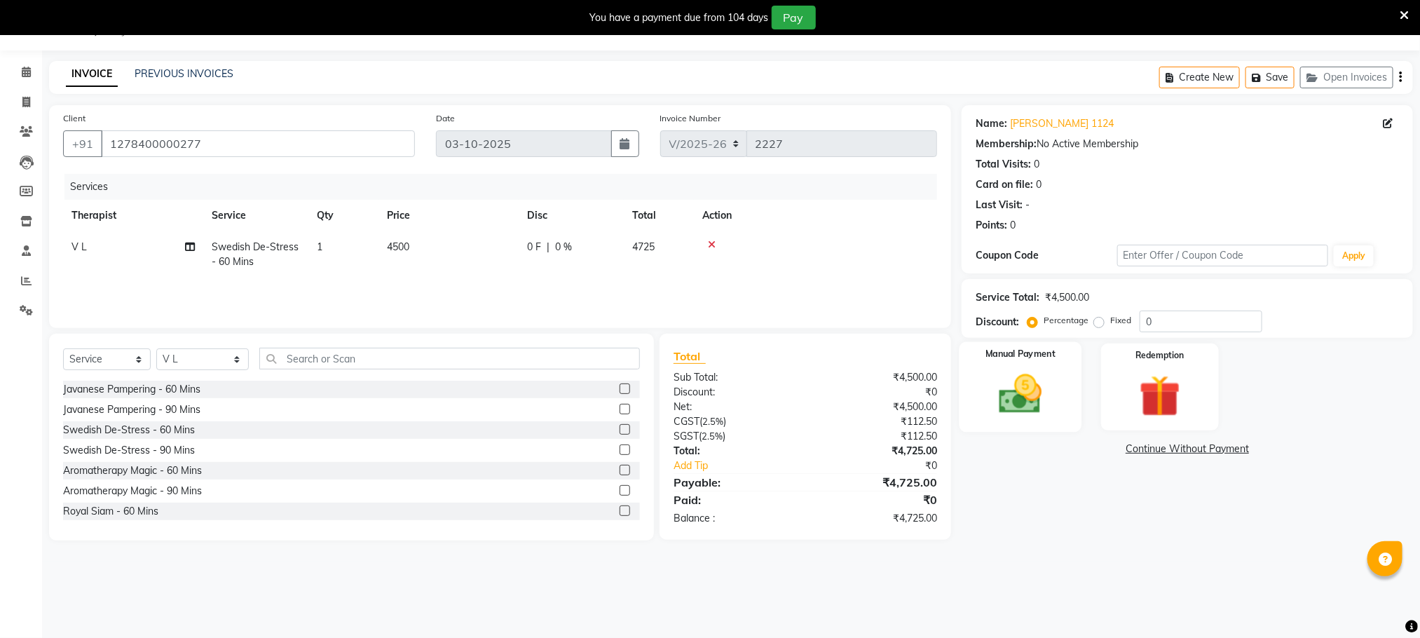
click at [1035, 381] on img at bounding box center [1021, 394] width 70 height 50
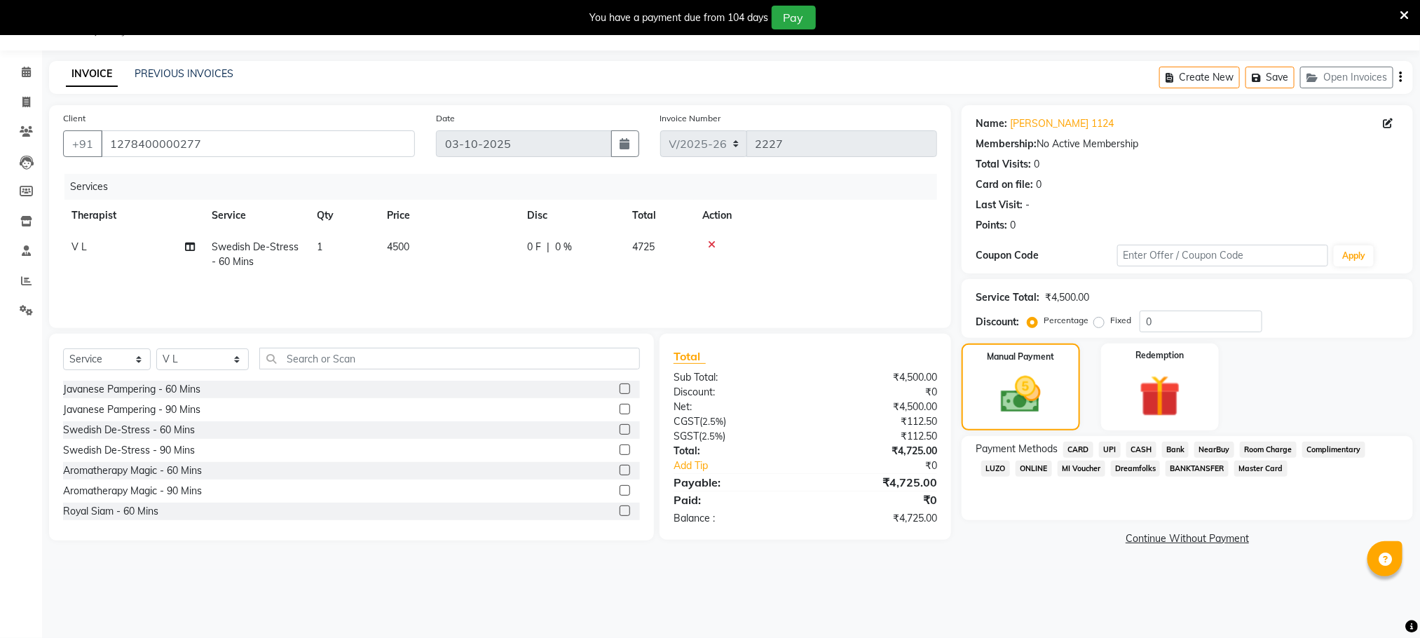
click at [1258, 448] on span "Room Charge" at bounding box center [1268, 450] width 57 height 16
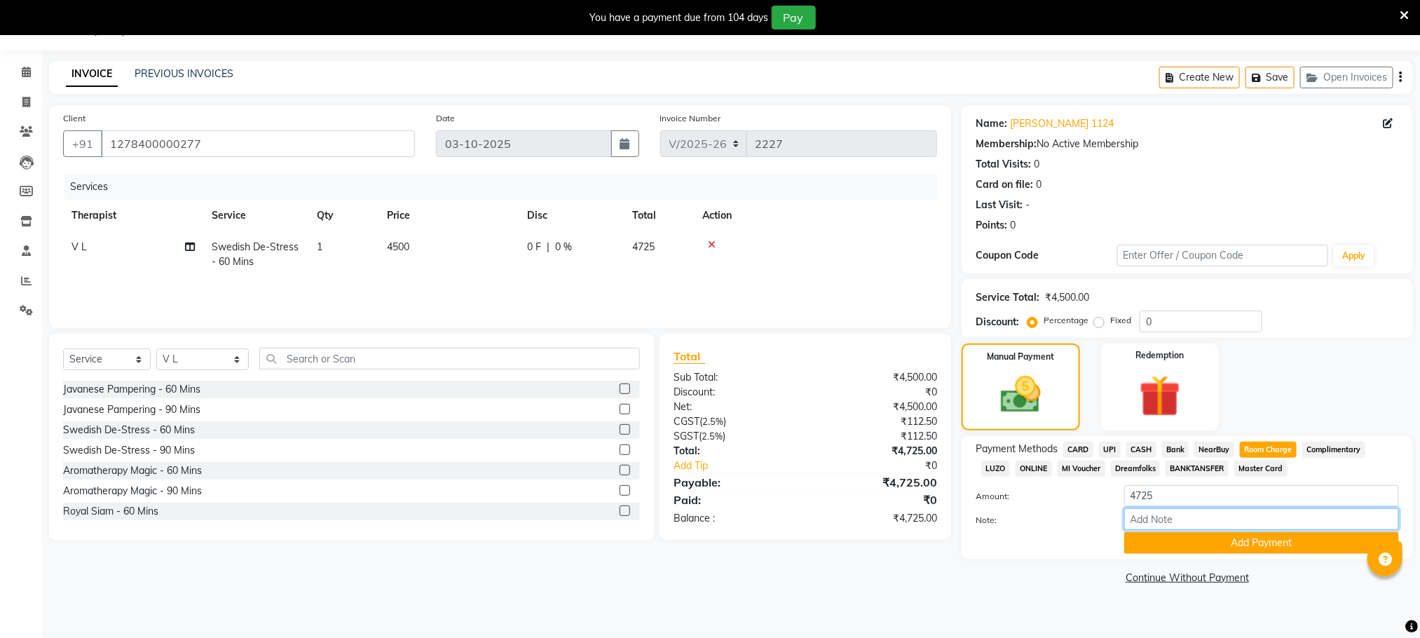
click at [1190, 524] on input "Note:" at bounding box center [1262, 519] width 275 height 22
type input "ROOM 1124"
click at [1210, 541] on button "Add Payment" at bounding box center [1262, 543] width 275 height 22
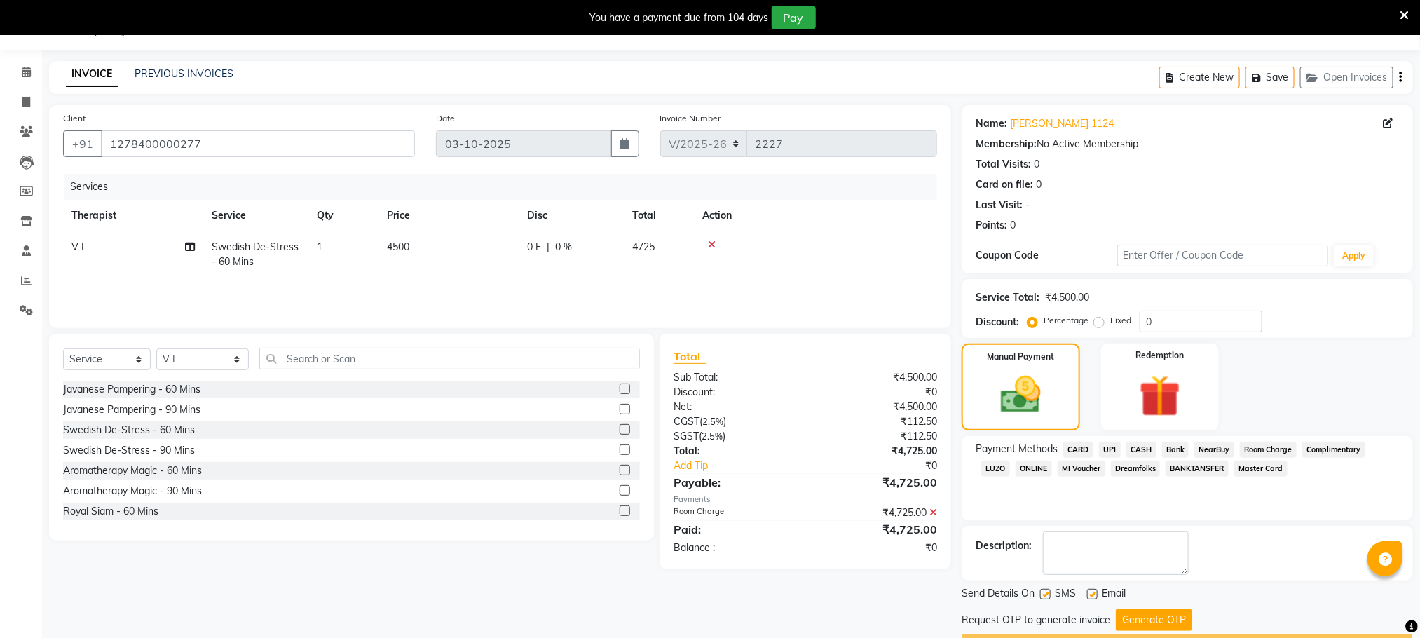
click at [1166, 620] on button "Generate OTP" at bounding box center [1154, 620] width 76 height 22
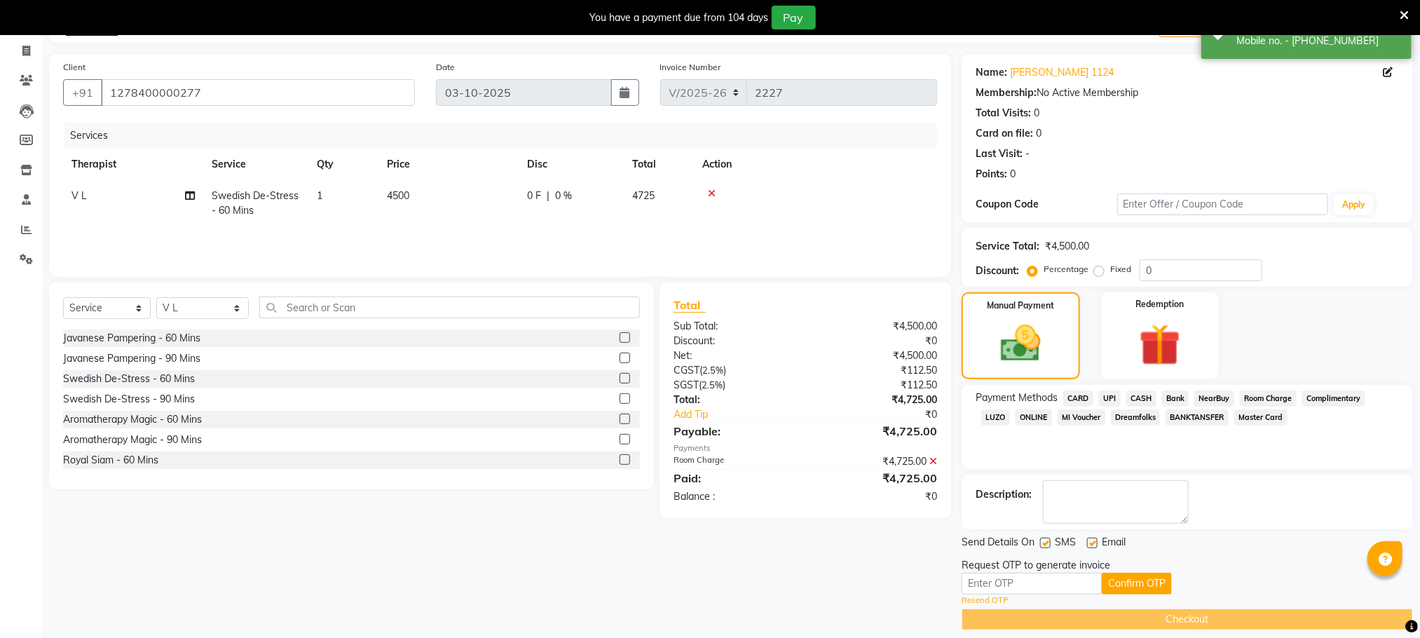
scroll to position [102, 0]
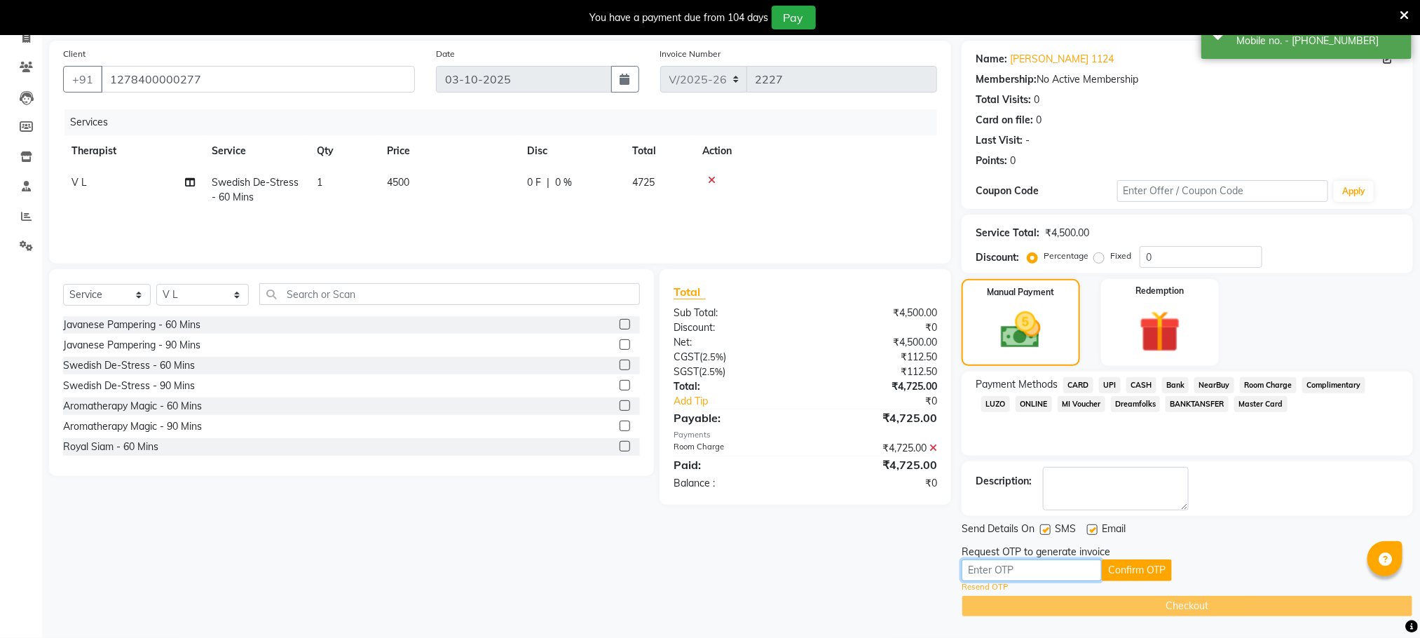
click at [1056, 562] on input "text" at bounding box center [1032, 570] width 140 height 22
click at [1130, 570] on button "Confirm OTP" at bounding box center [1137, 570] width 70 height 22
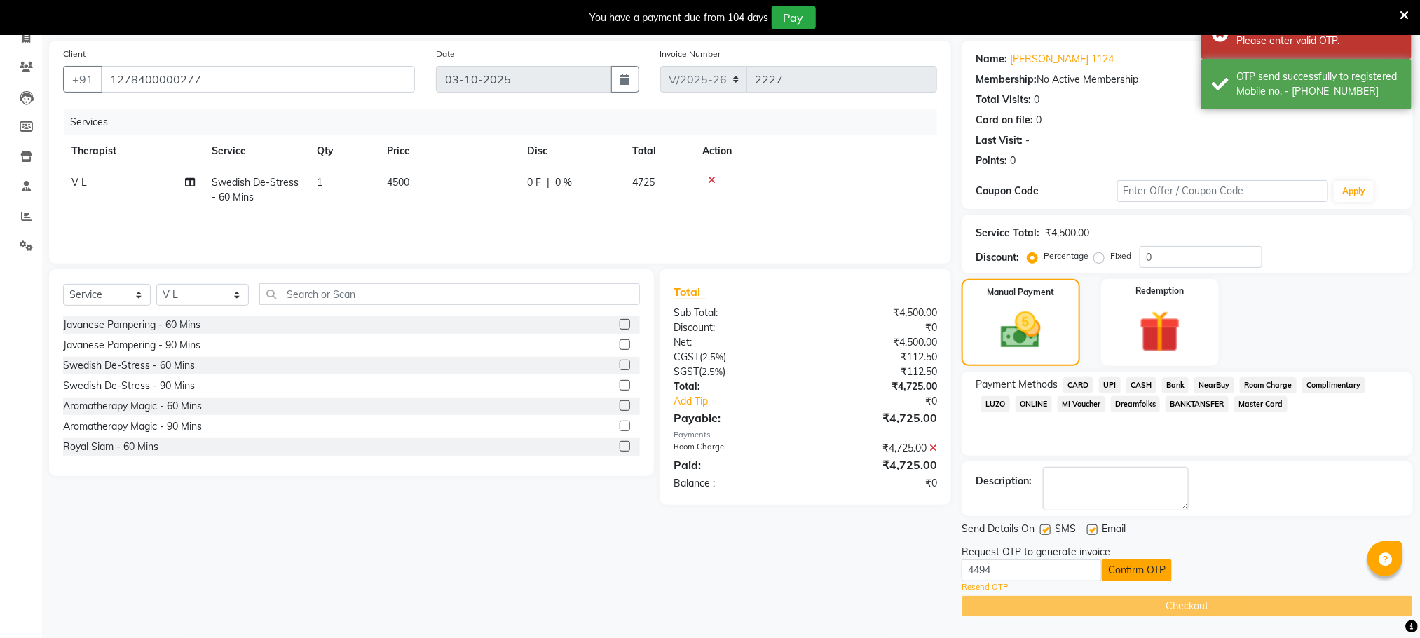
click at [1126, 572] on button "Confirm OTP" at bounding box center [1137, 570] width 70 height 22
click at [1162, 571] on button "Confirm OTP" at bounding box center [1137, 570] width 70 height 22
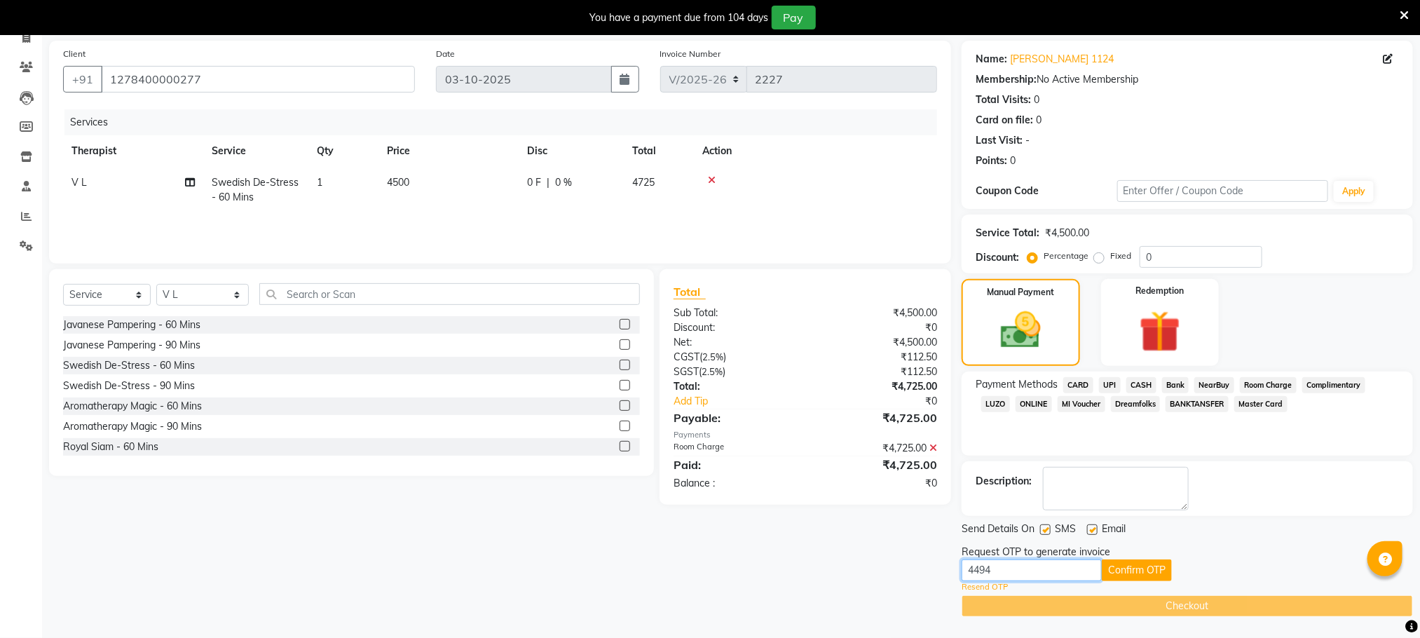
click at [1077, 570] on input "4494" at bounding box center [1032, 570] width 140 height 22
type input "4"
type input "3950"
click at [1151, 573] on button "Confirm OTP" at bounding box center [1137, 570] width 70 height 22
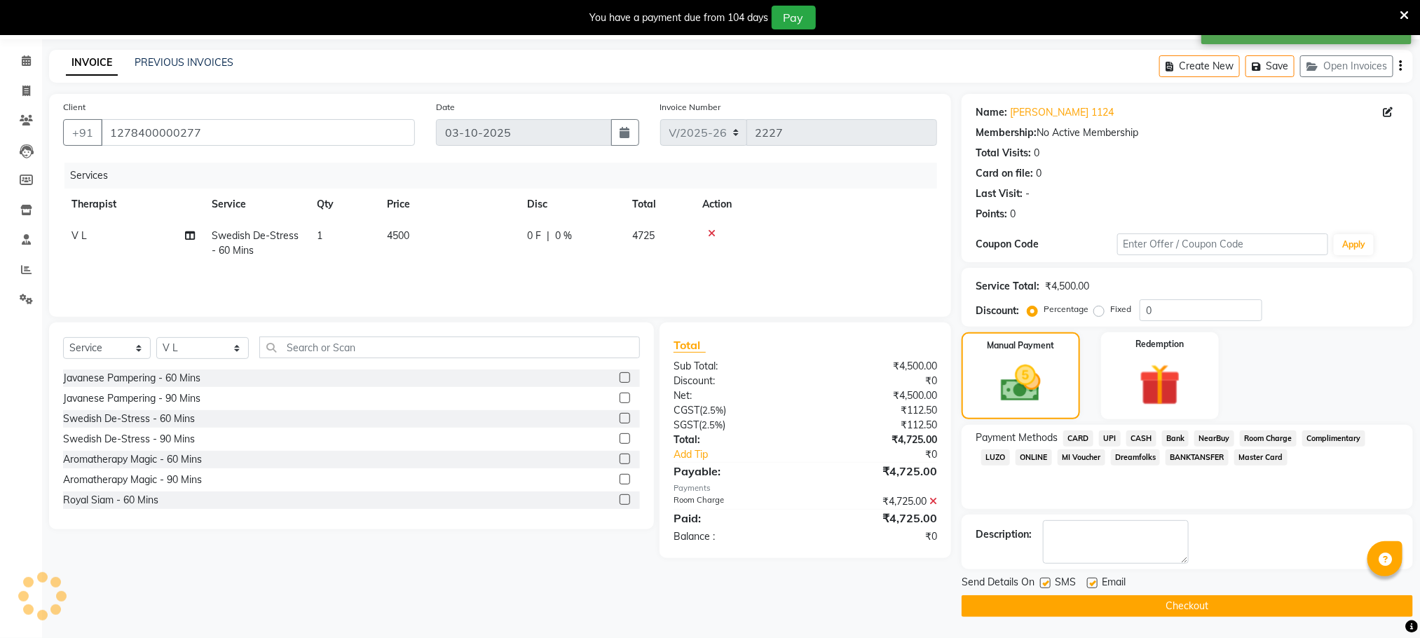
scroll to position [48, 0]
click at [1119, 612] on button "Checkout" at bounding box center [1188, 606] width 452 height 22
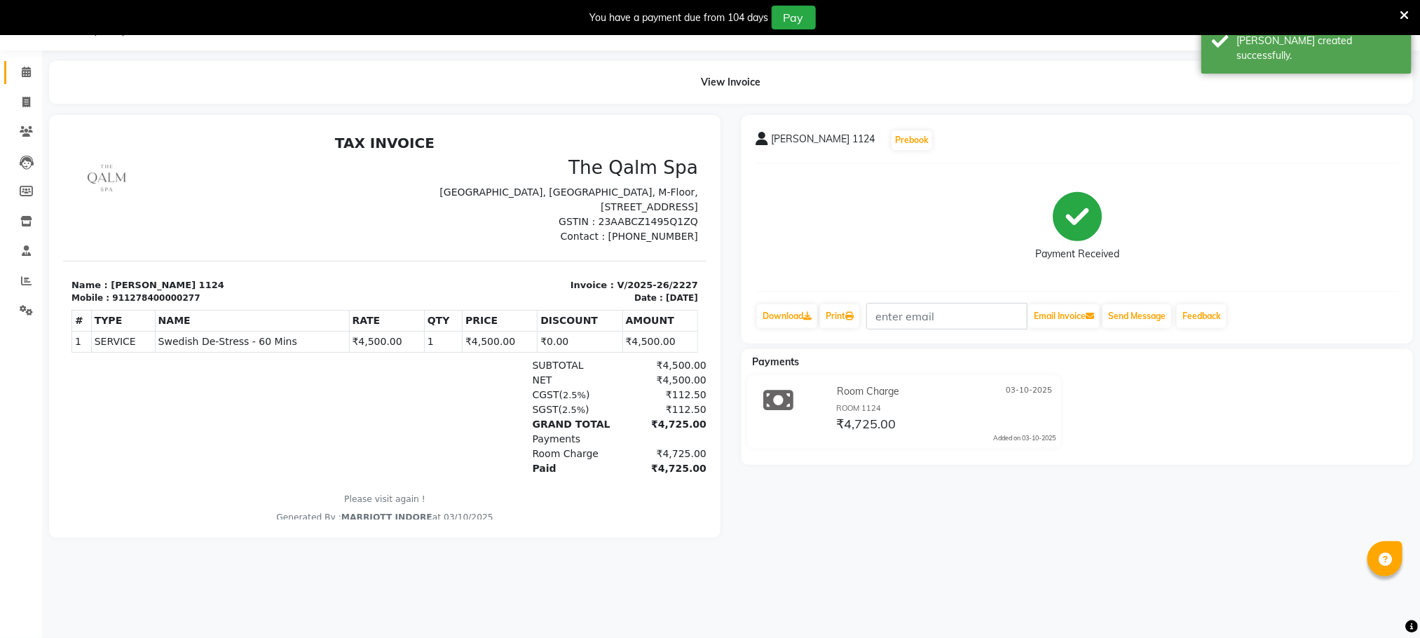
click at [24, 61] on link "Calendar" at bounding box center [21, 72] width 34 height 23
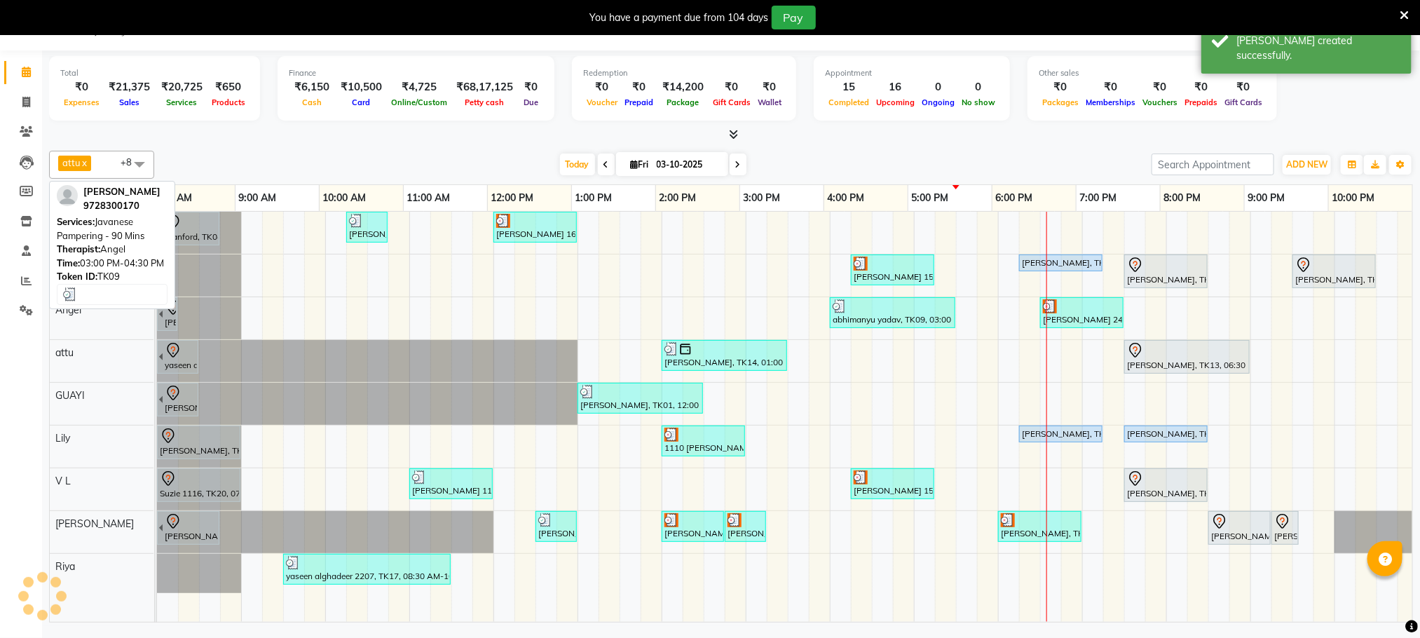
scroll to position [0, 90]
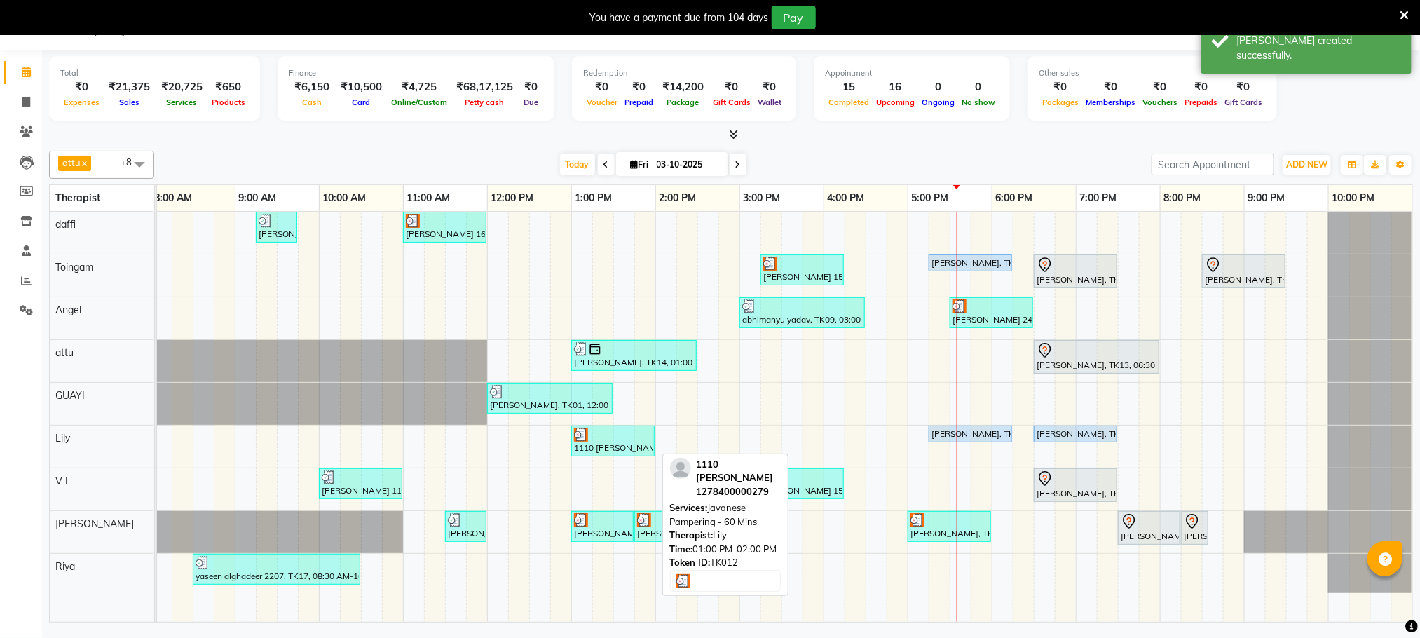
click at [616, 433] on div at bounding box center [613, 435] width 78 height 14
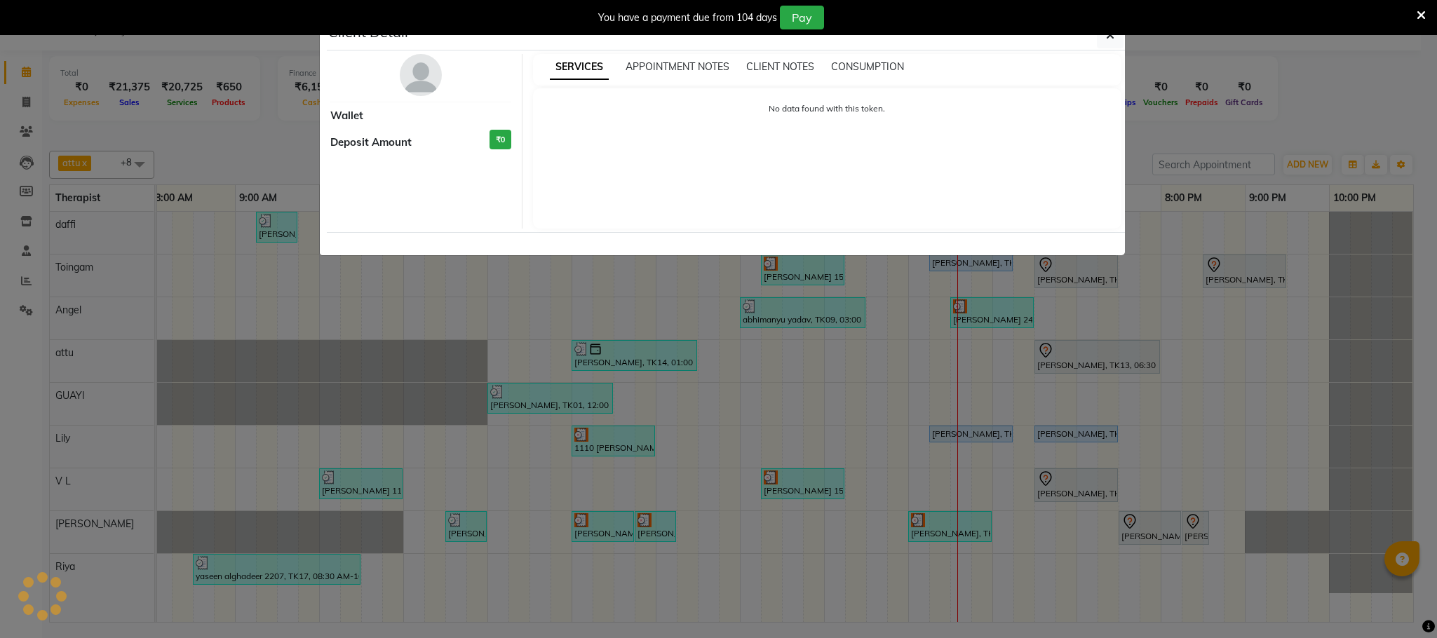
select select "3"
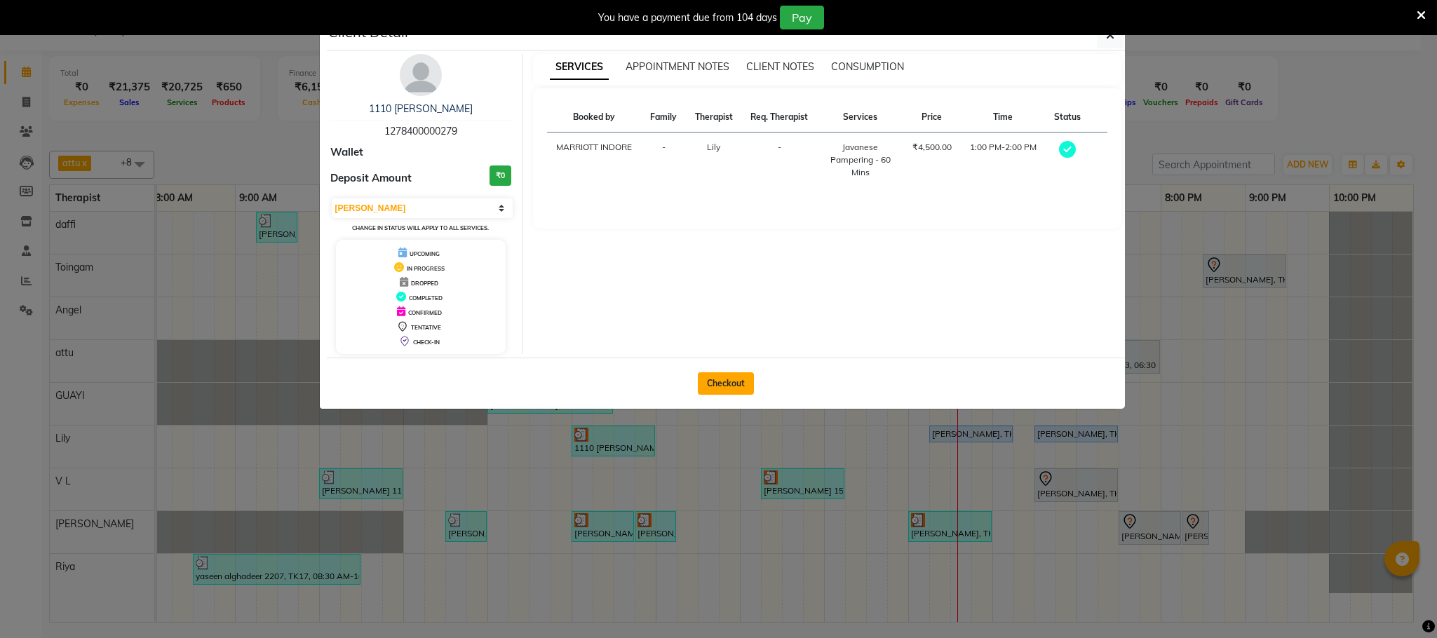
click at [709, 377] on button "Checkout" at bounding box center [726, 383] width 56 height 22
select select "service"
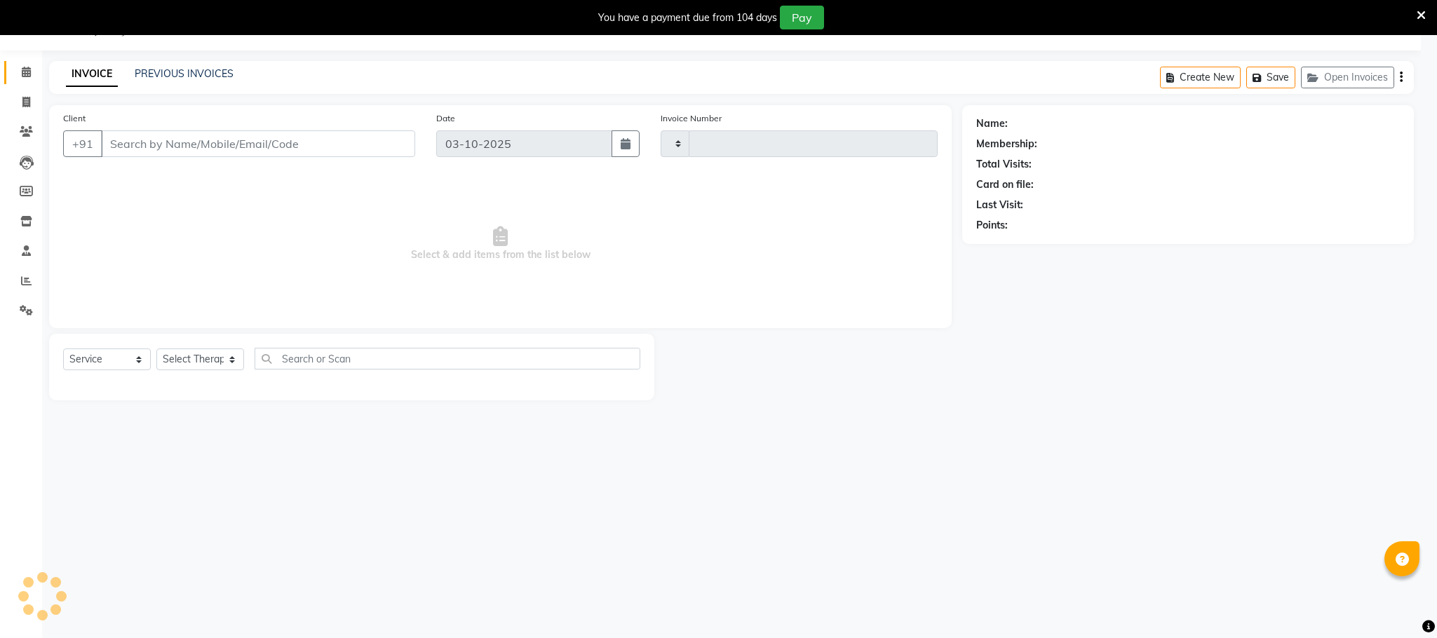
type input "2228"
select select "6401"
type input "1278400000279"
select select "75413"
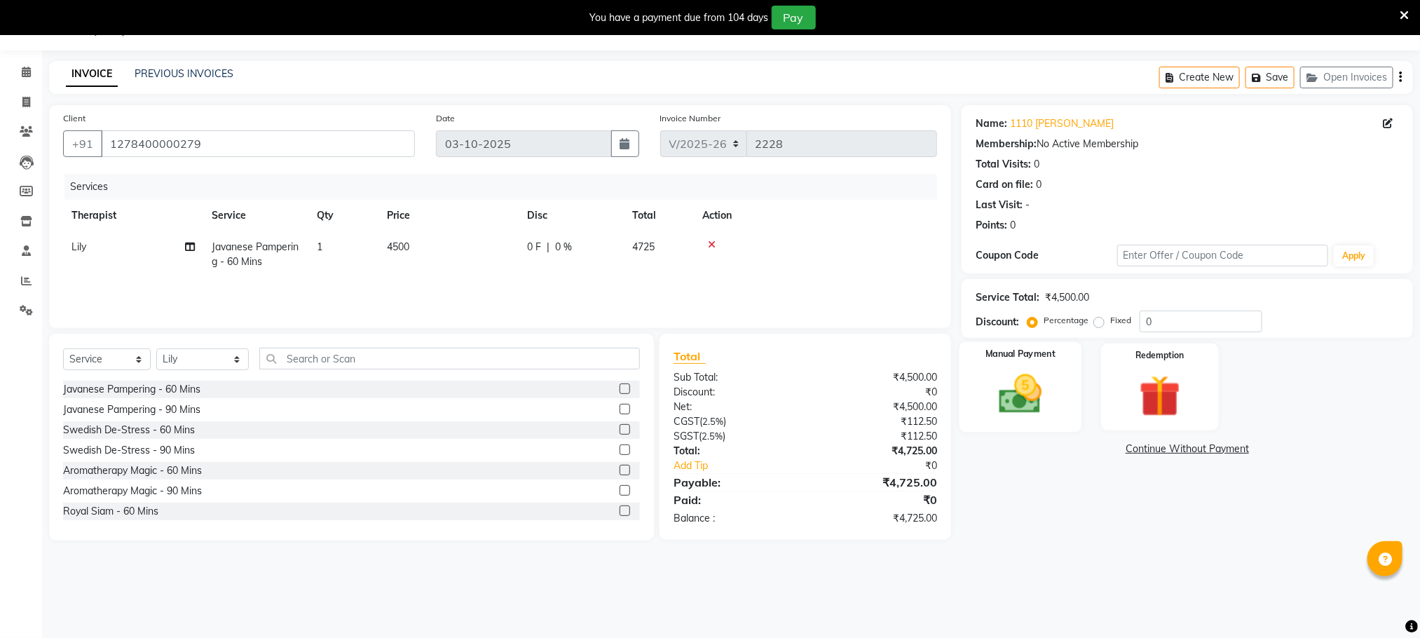
click at [1054, 398] on img at bounding box center [1021, 394] width 70 height 50
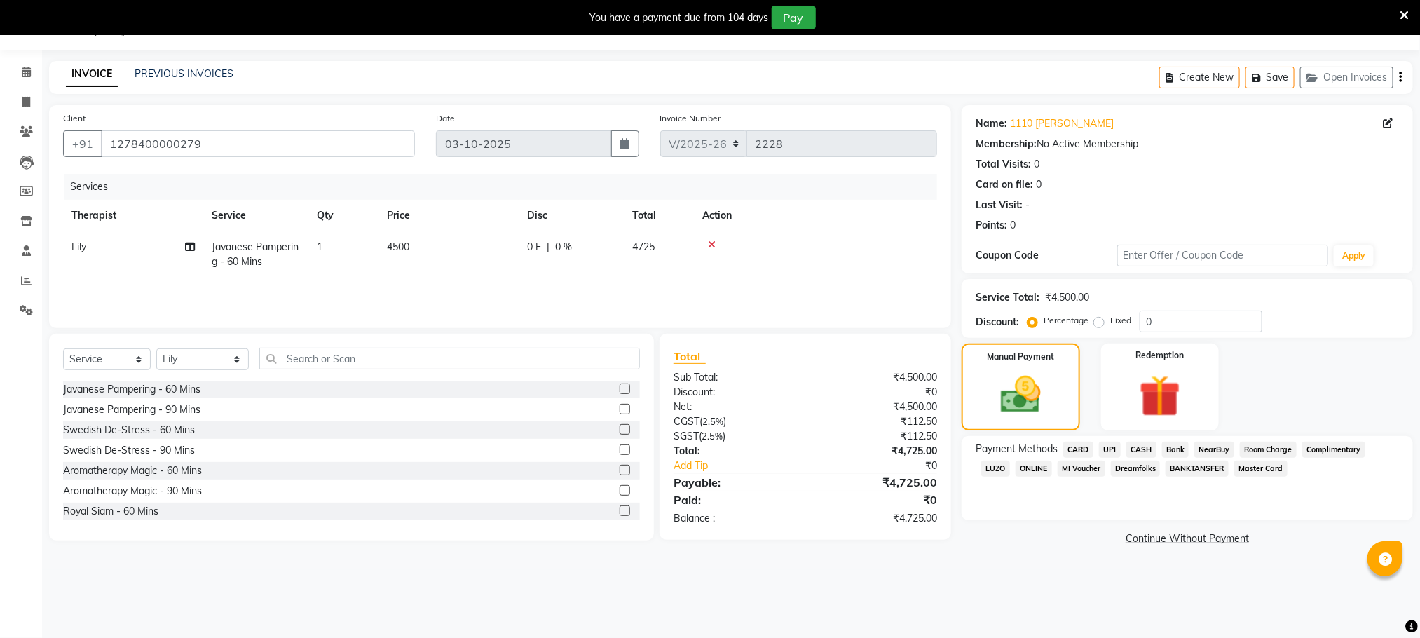
click at [1266, 444] on span "Room Charge" at bounding box center [1268, 450] width 57 height 16
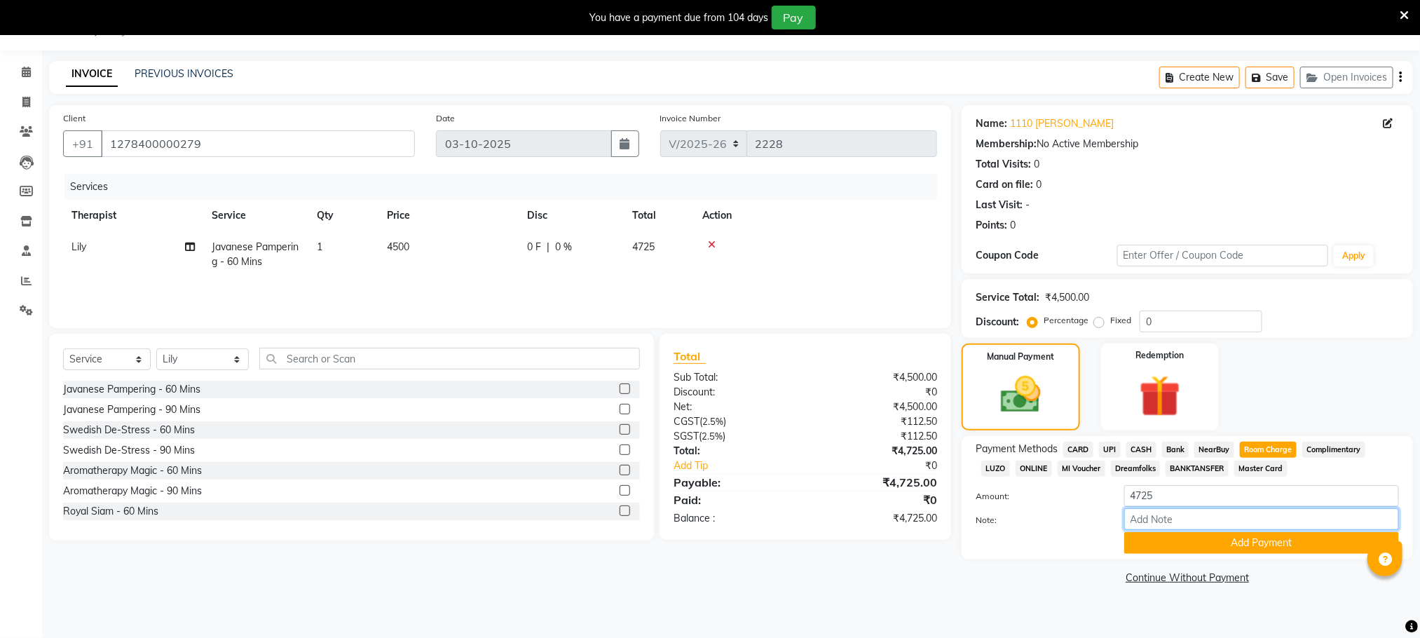
click at [1176, 520] on input "Note:" at bounding box center [1262, 519] width 275 height 22
type input "ROOM 1110"
click at [1268, 549] on button "Add Payment" at bounding box center [1262, 543] width 275 height 22
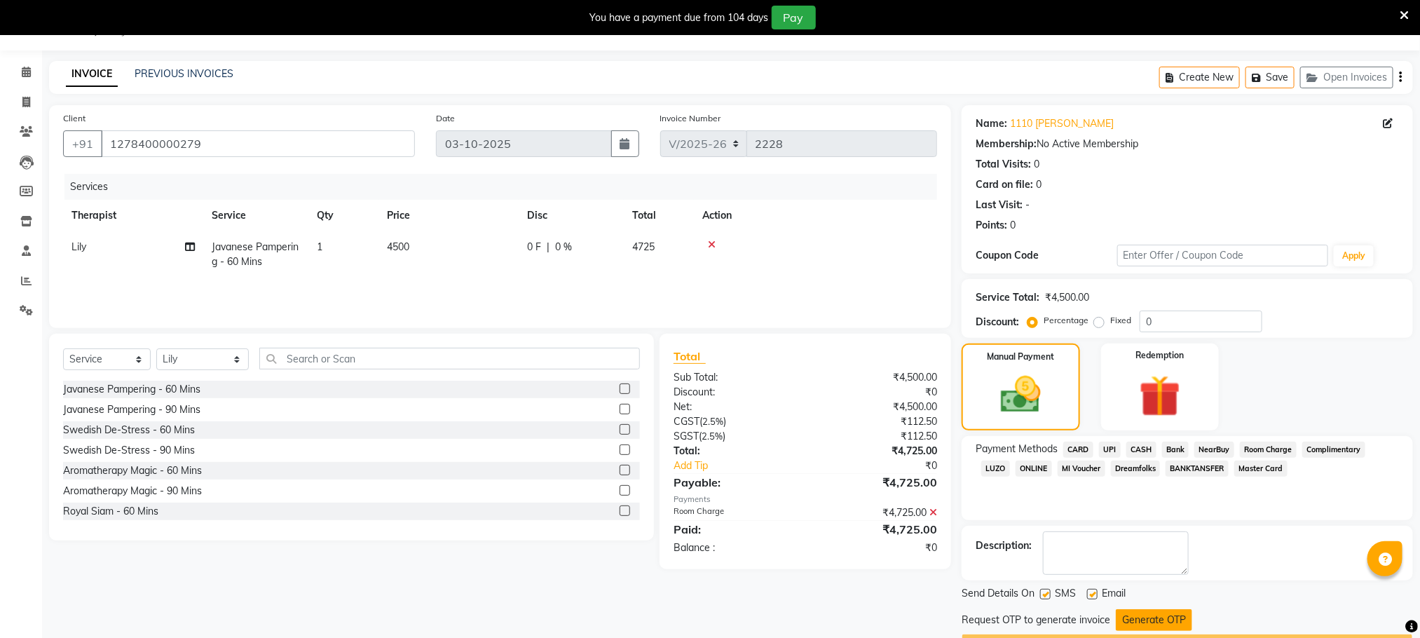
click at [1136, 620] on button "Generate OTP" at bounding box center [1154, 620] width 76 height 22
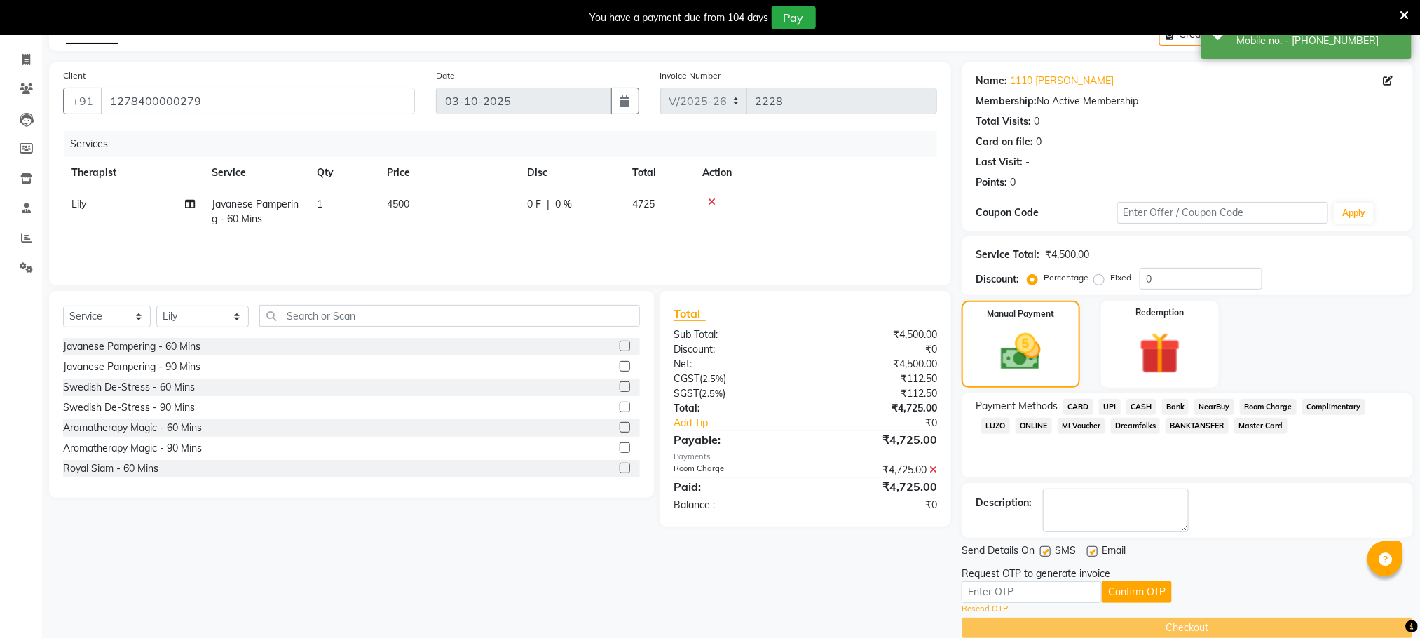
scroll to position [102, 0]
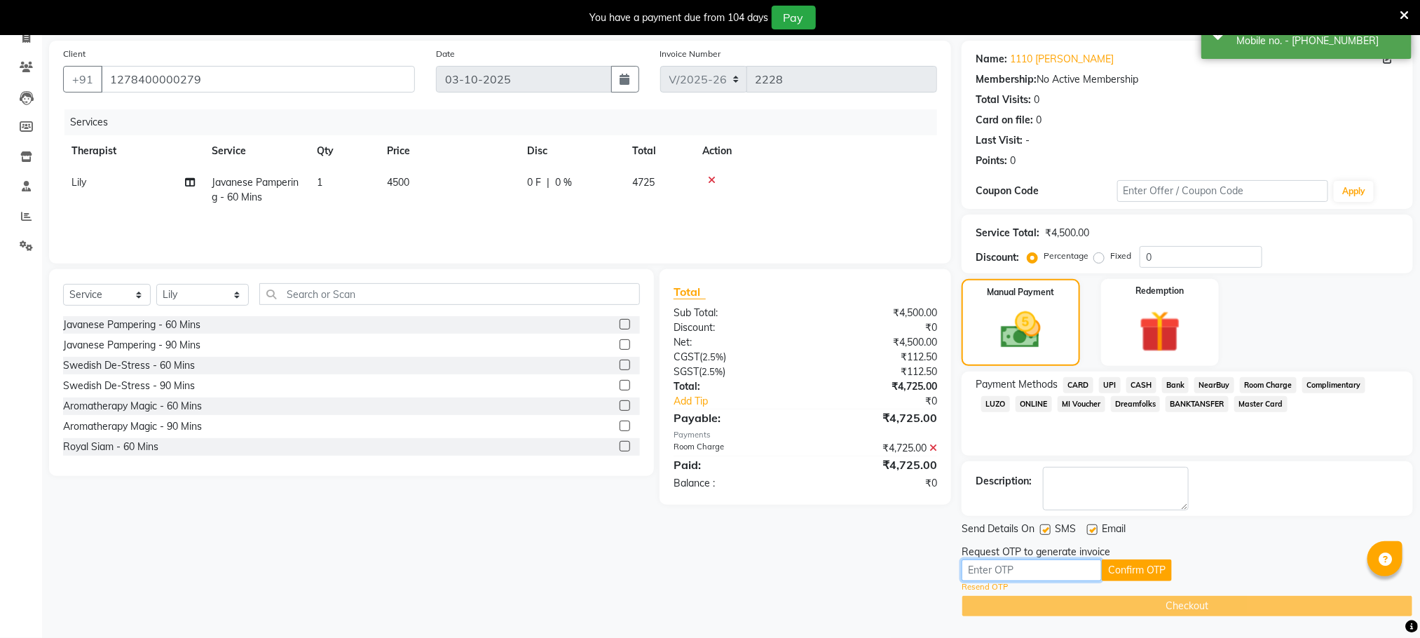
click at [1037, 575] on input "text" at bounding box center [1032, 570] width 140 height 22
type input "3950"
click at [1136, 566] on button "Confirm OTP" at bounding box center [1137, 570] width 70 height 22
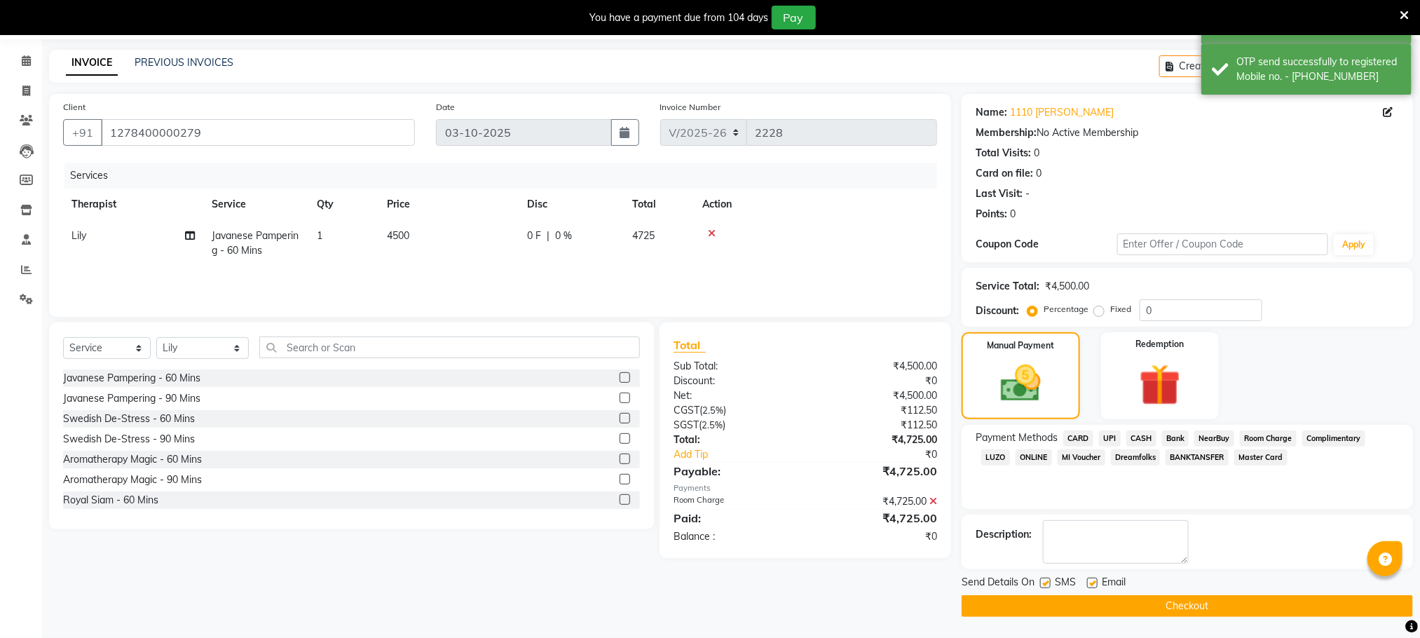
scroll to position [48, 0]
click at [1104, 599] on button "Checkout" at bounding box center [1188, 606] width 452 height 22
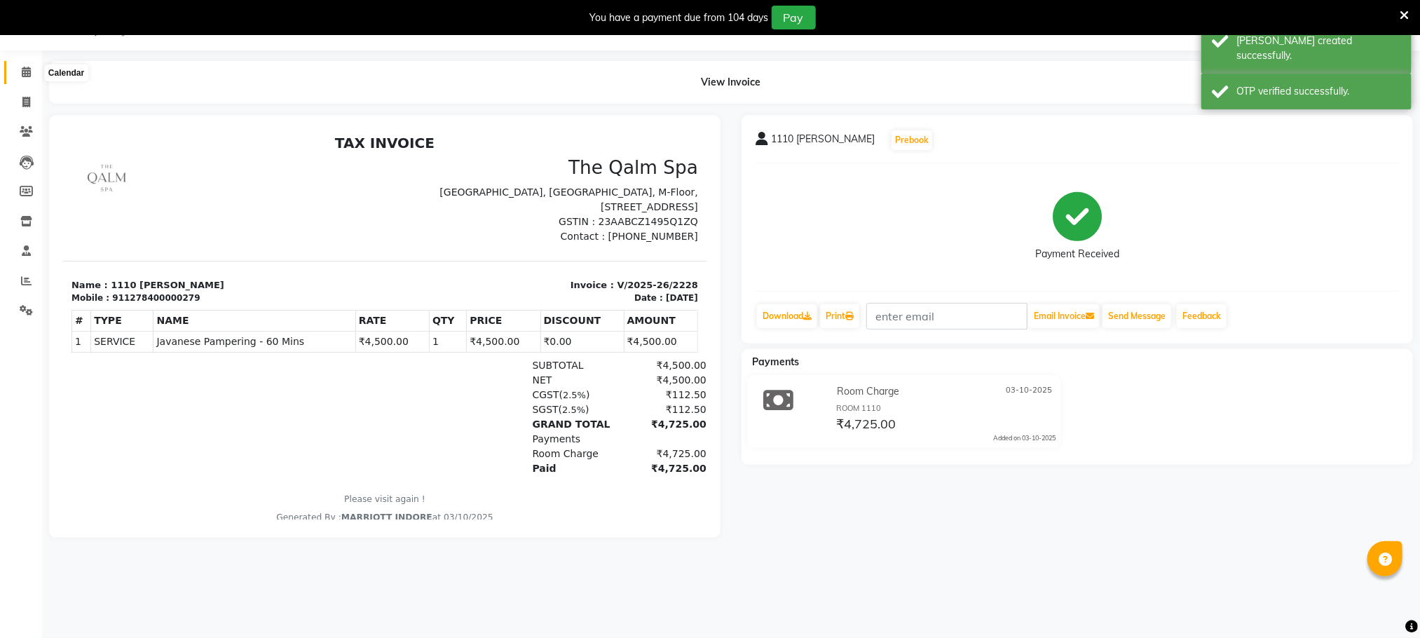
click at [22, 67] on icon at bounding box center [26, 72] width 9 height 11
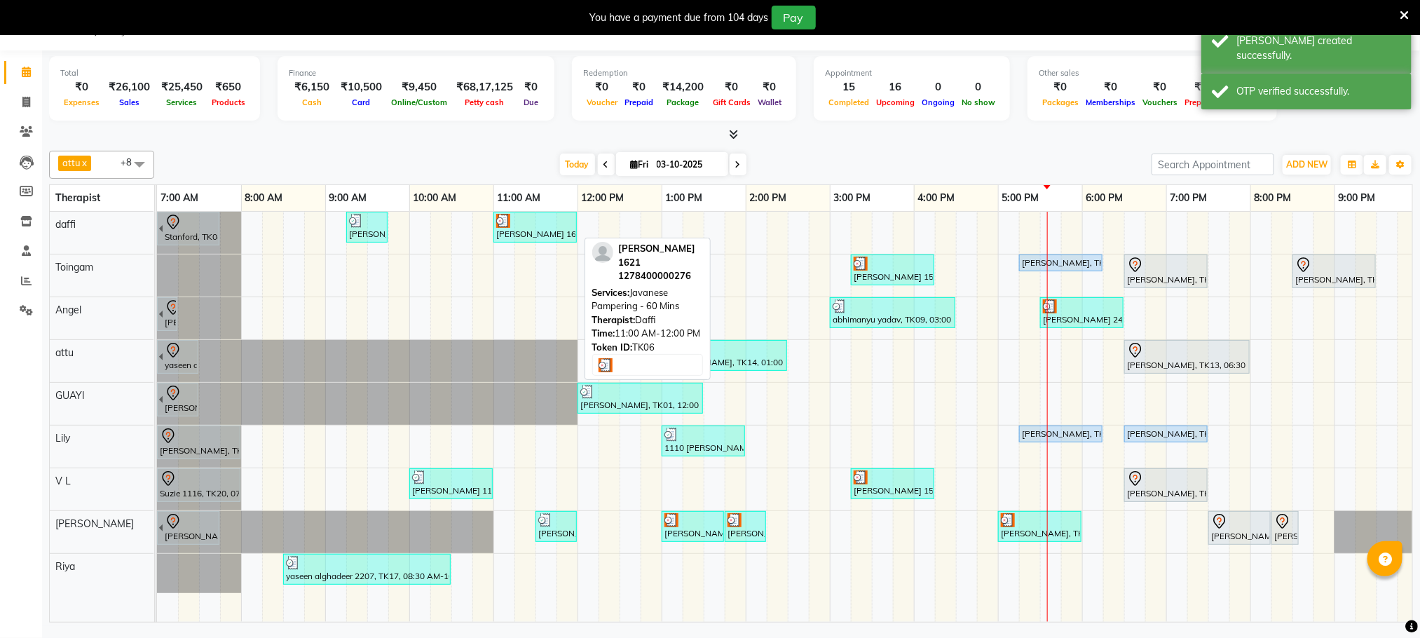
click at [535, 221] on div at bounding box center [535, 221] width 78 height 14
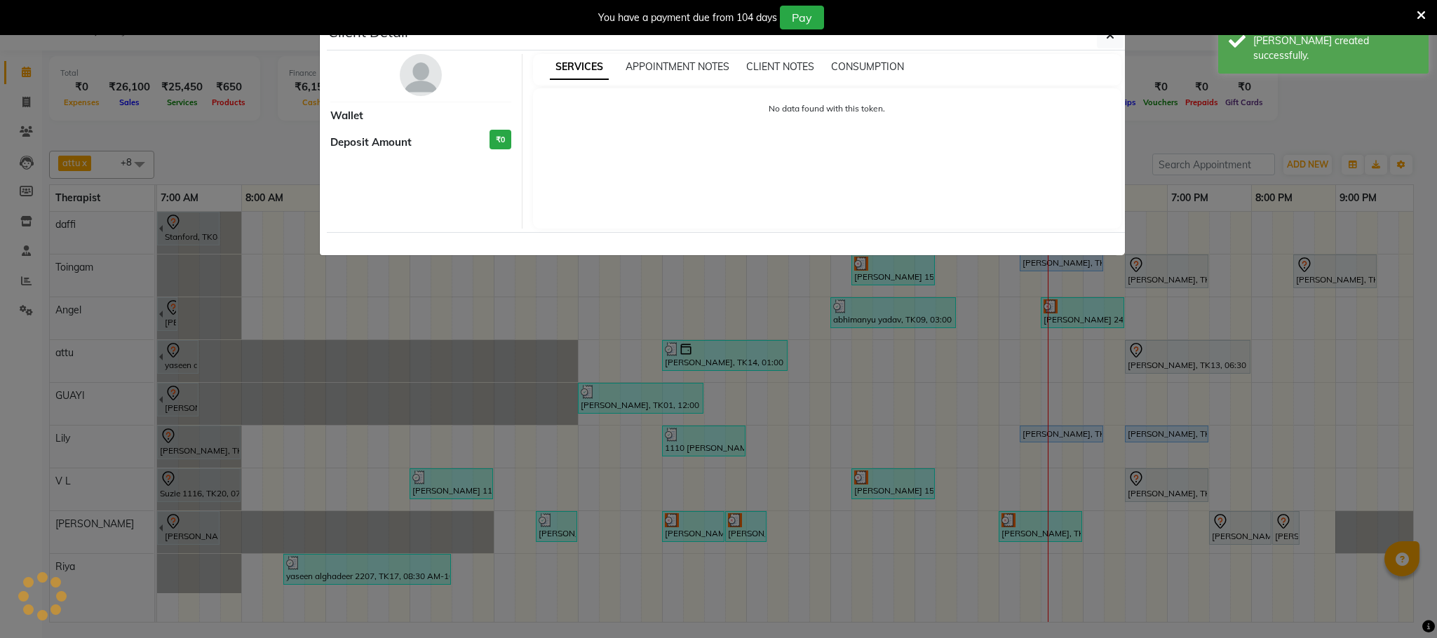
select select "3"
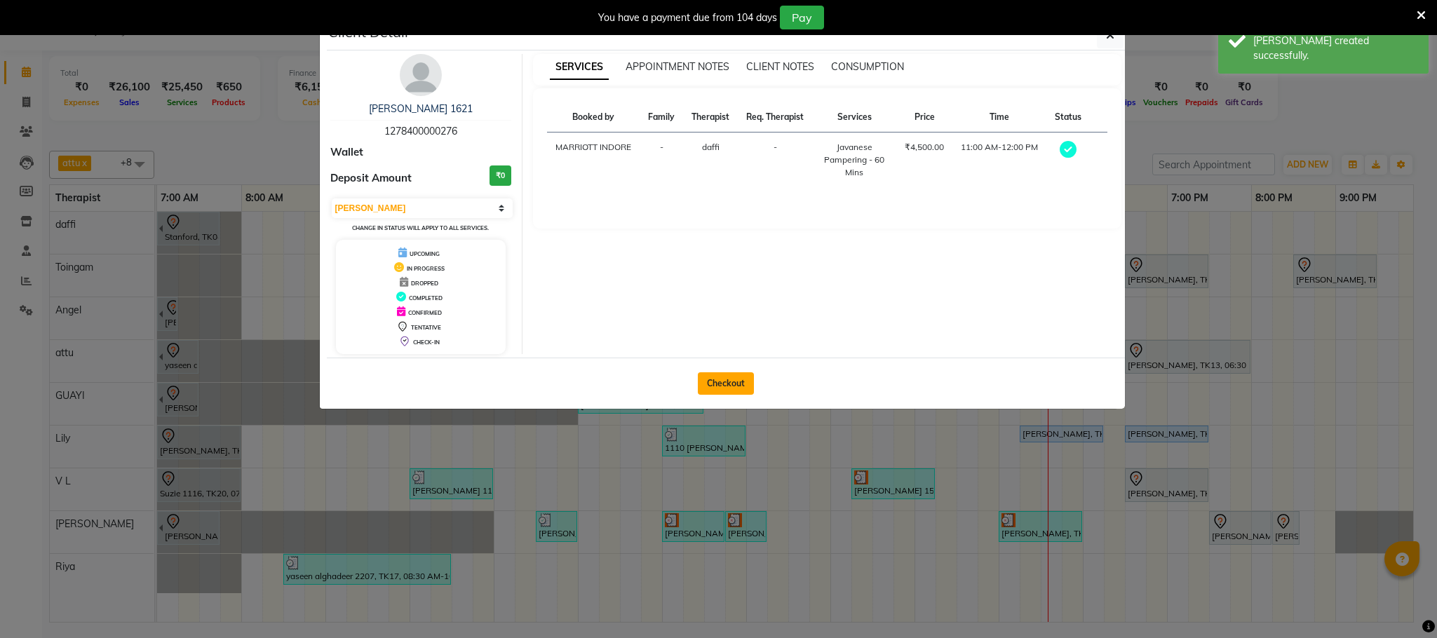
click at [739, 379] on button "Checkout" at bounding box center [726, 383] width 56 height 22
select select "service"
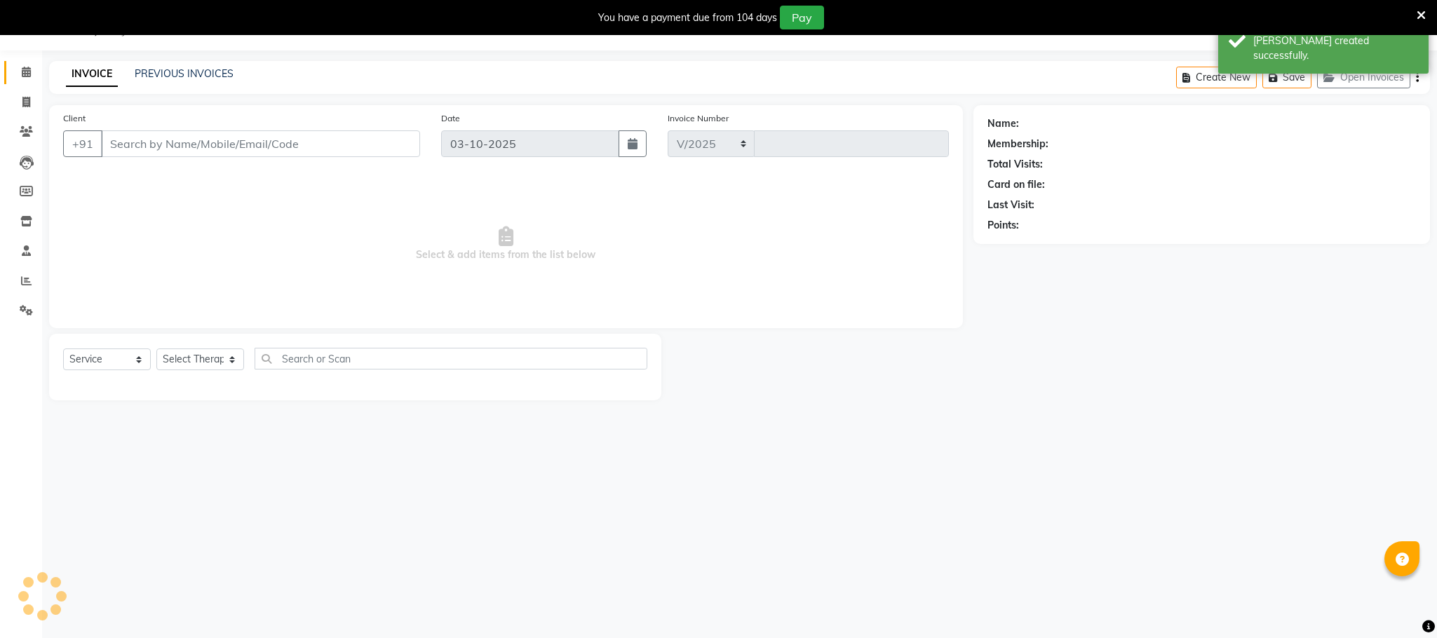
select select "6401"
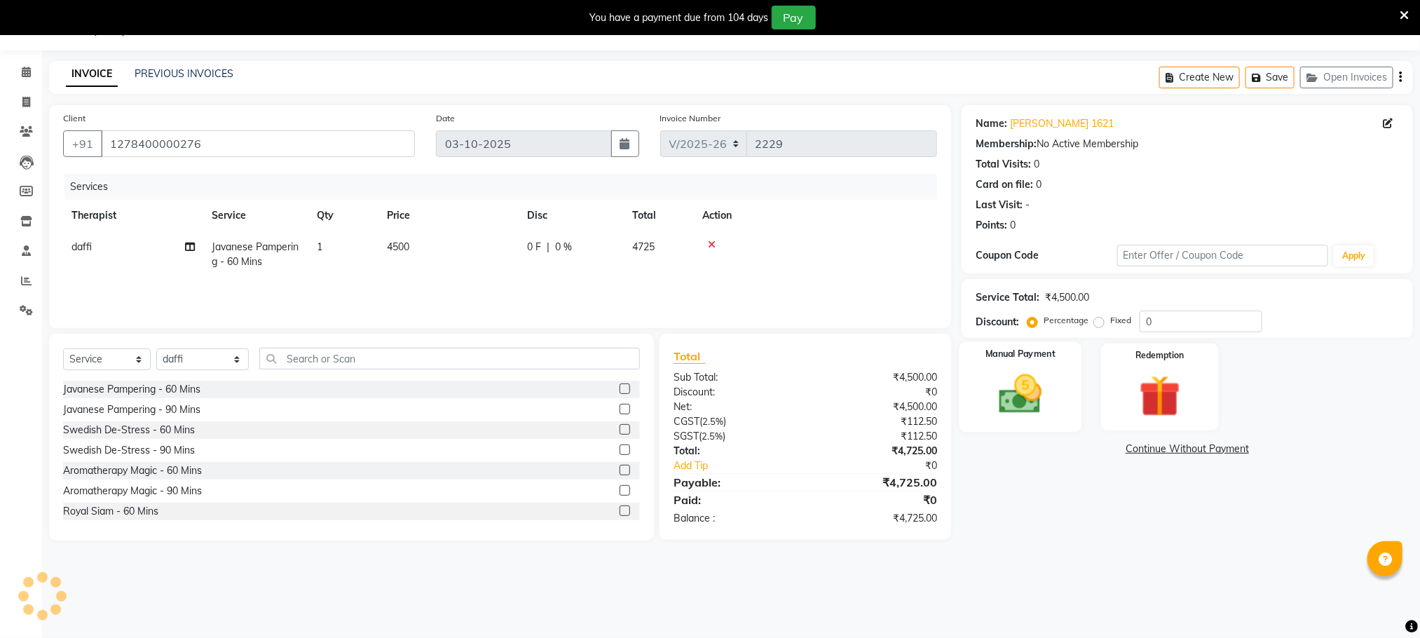
click at [1050, 404] on img at bounding box center [1021, 394] width 70 height 50
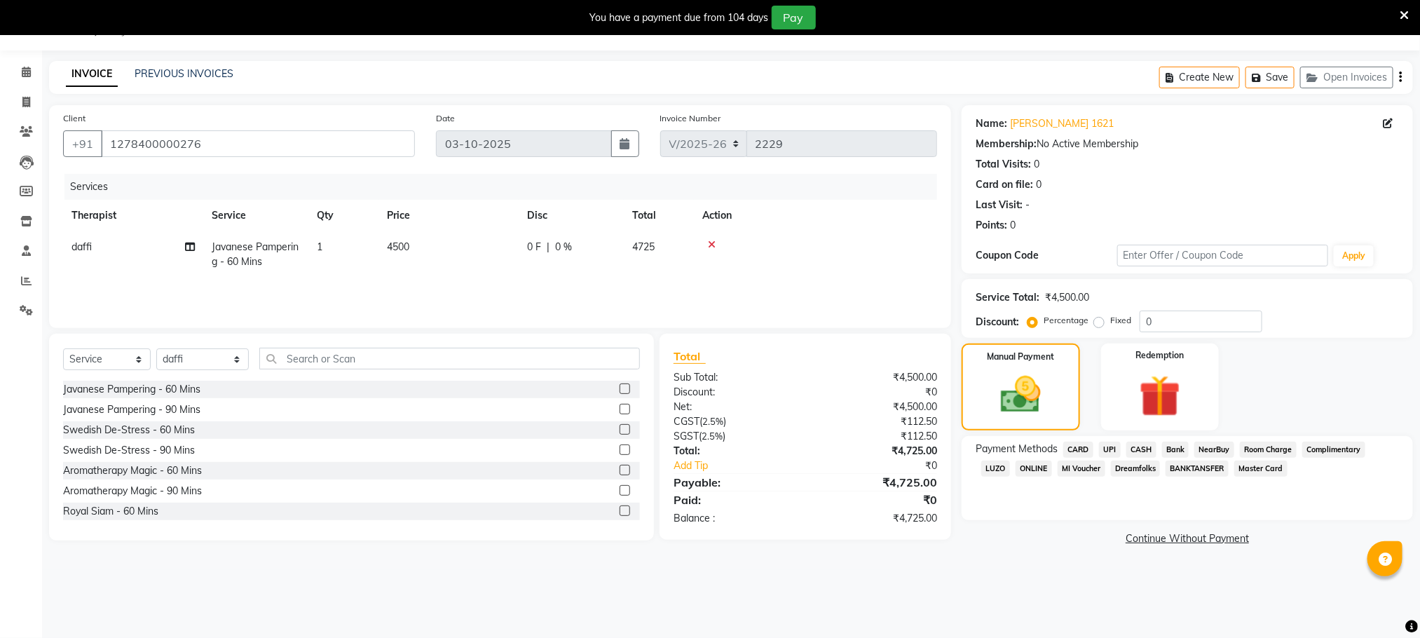
click at [1265, 452] on span "Room Charge" at bounding box center [1268, 450] width 57 height 16
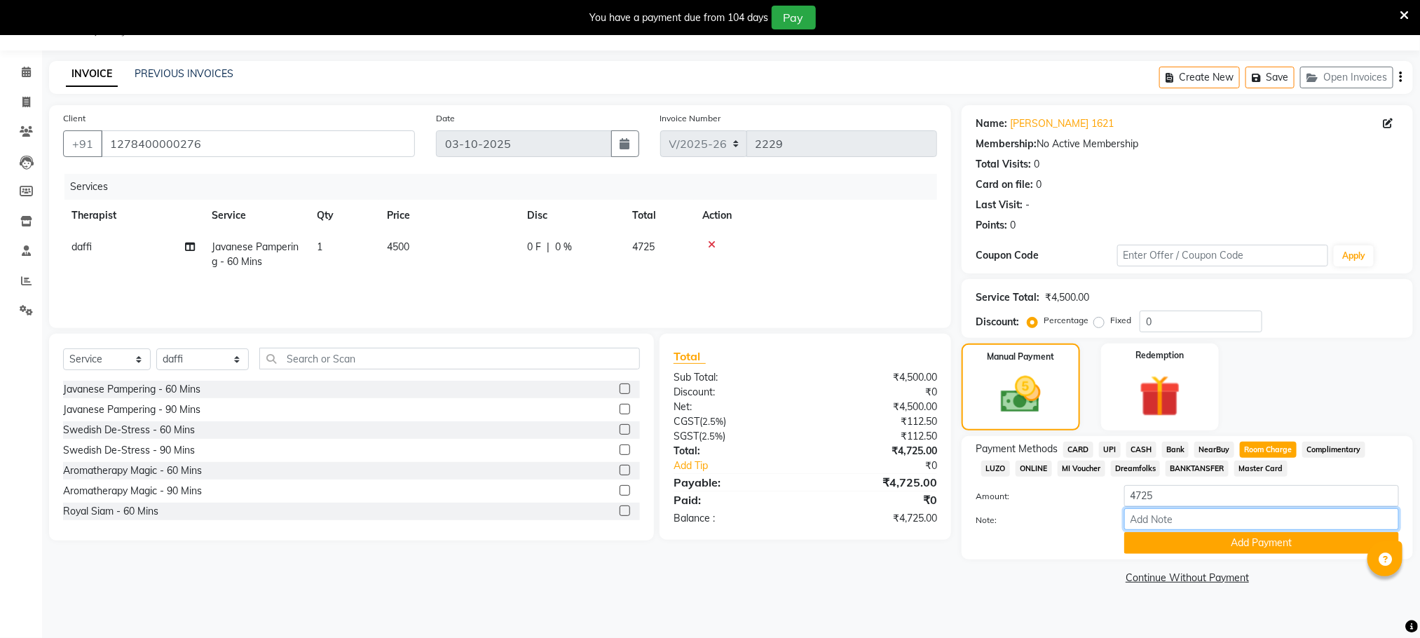
click at [1214, 518] on input "Note:" at bounding box center [1262, 519] width 275 height 22
click at [1275, 543] on button "Add Payment" at bounding box center [1262, 543] width 275 height 22
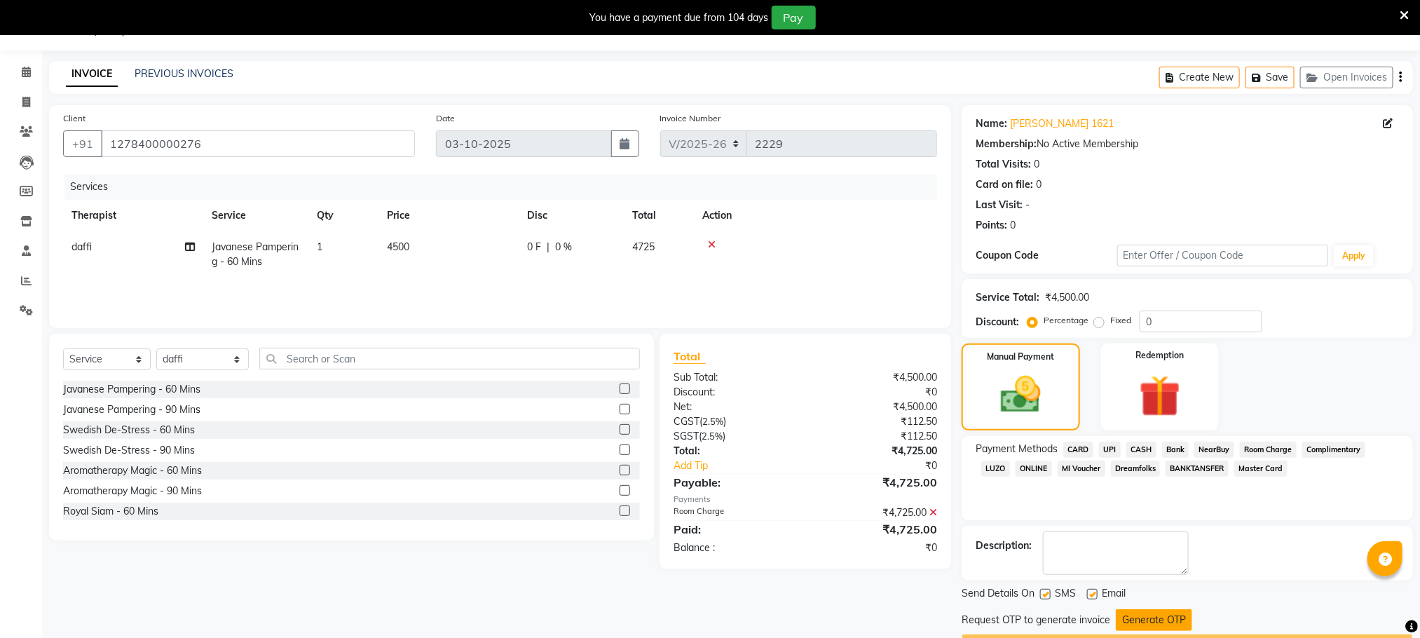
click at [1174, 614] on button "Generate OTP" at bounding box center [1154, 620] width 76 height 22
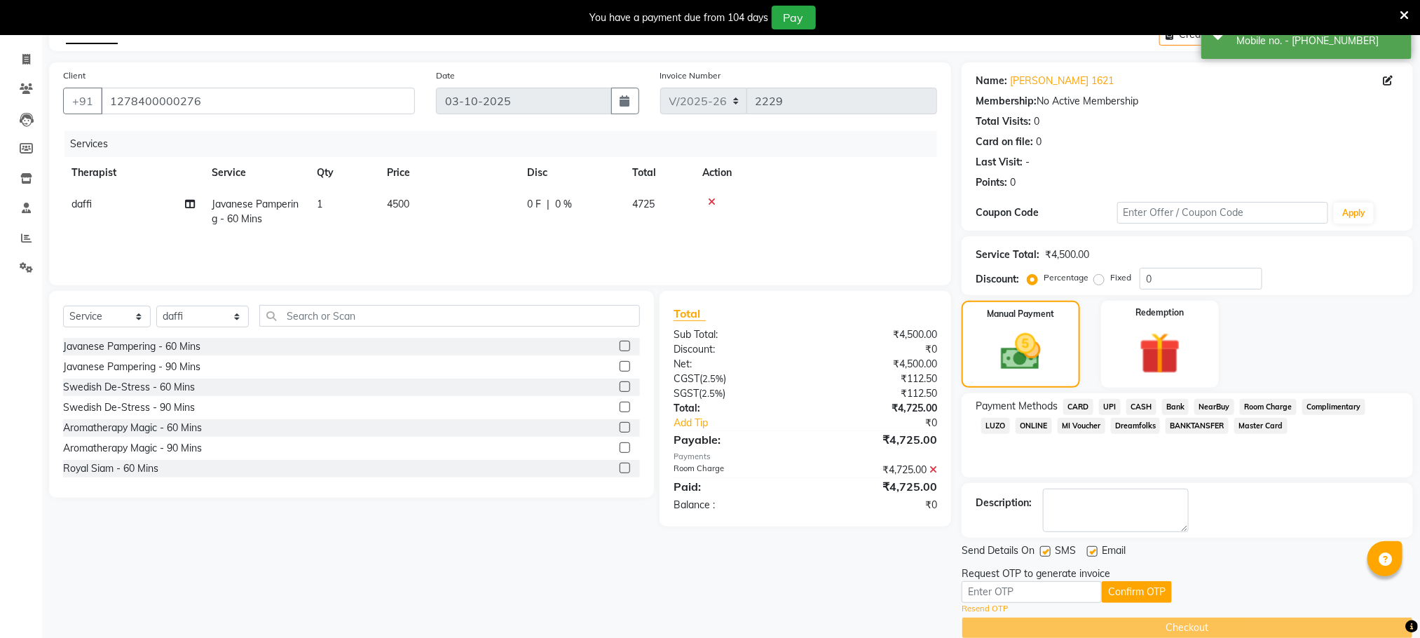
scroll to position [102, 0]
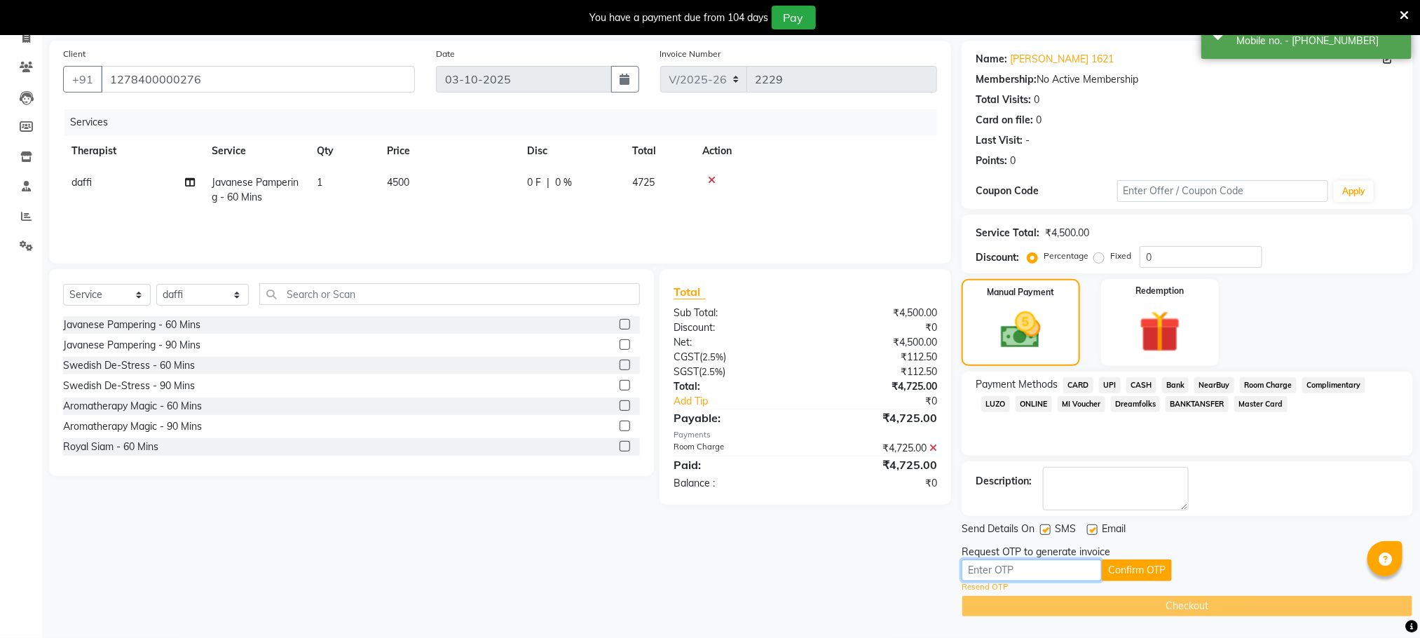
click at [1045, 575] on input "text" at bounding box center [1032, 570] width 140 height 22
click at [1129, 562] on button "Confirm OTP" at bounding box center [1137, 570] width 70 height 22
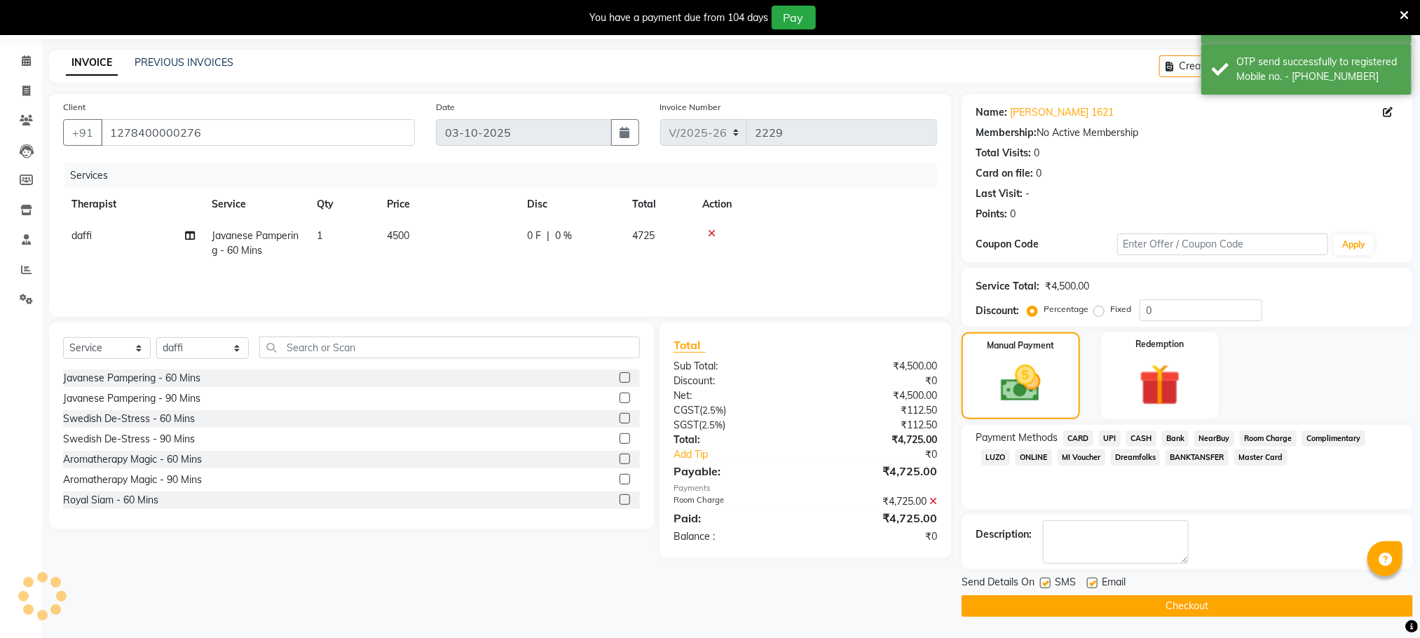
scroll to position [48, 0]
click at [1099, 602] on button "Checkout" at bounding box center [1188, 606] width 452 height 22
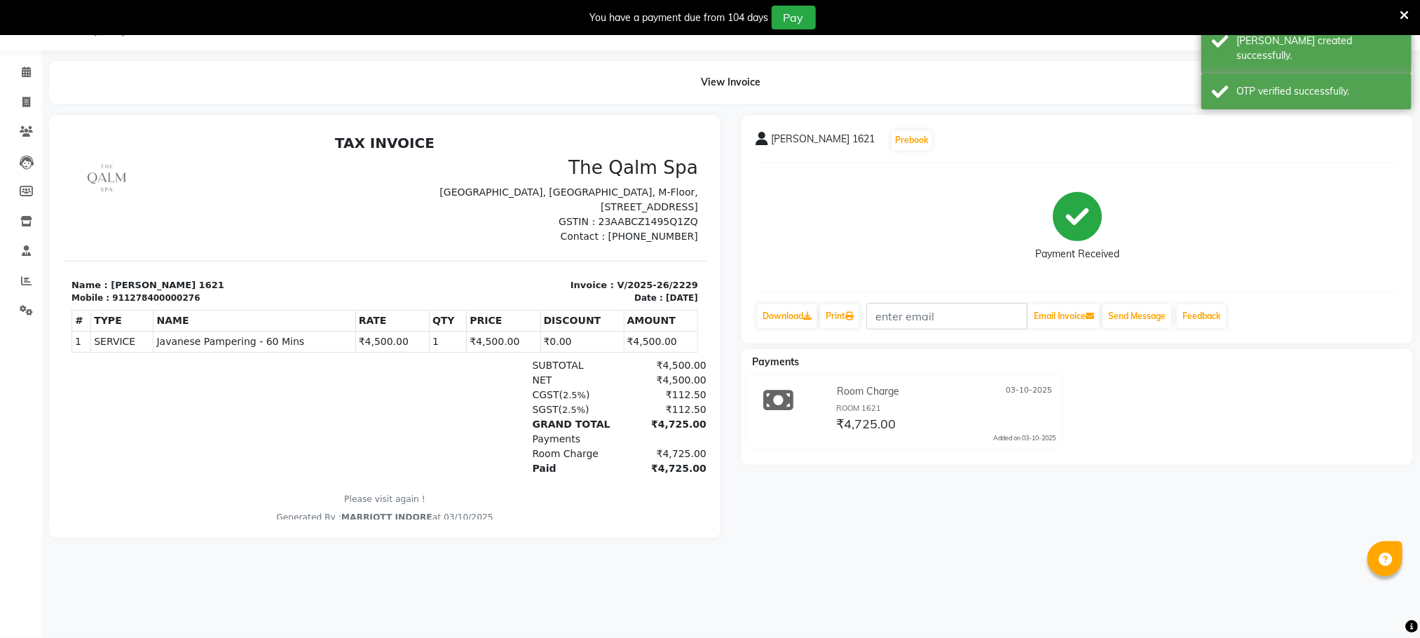
click at [27, 55] on div "Calendar Invoice Clients Leads Members Inventory Staff Reports Settings Complet…" at bounding box center [94, 328] width 189 height 577
click at [26, 70] on icon at bounding box center [26, 72] width 9 height 11
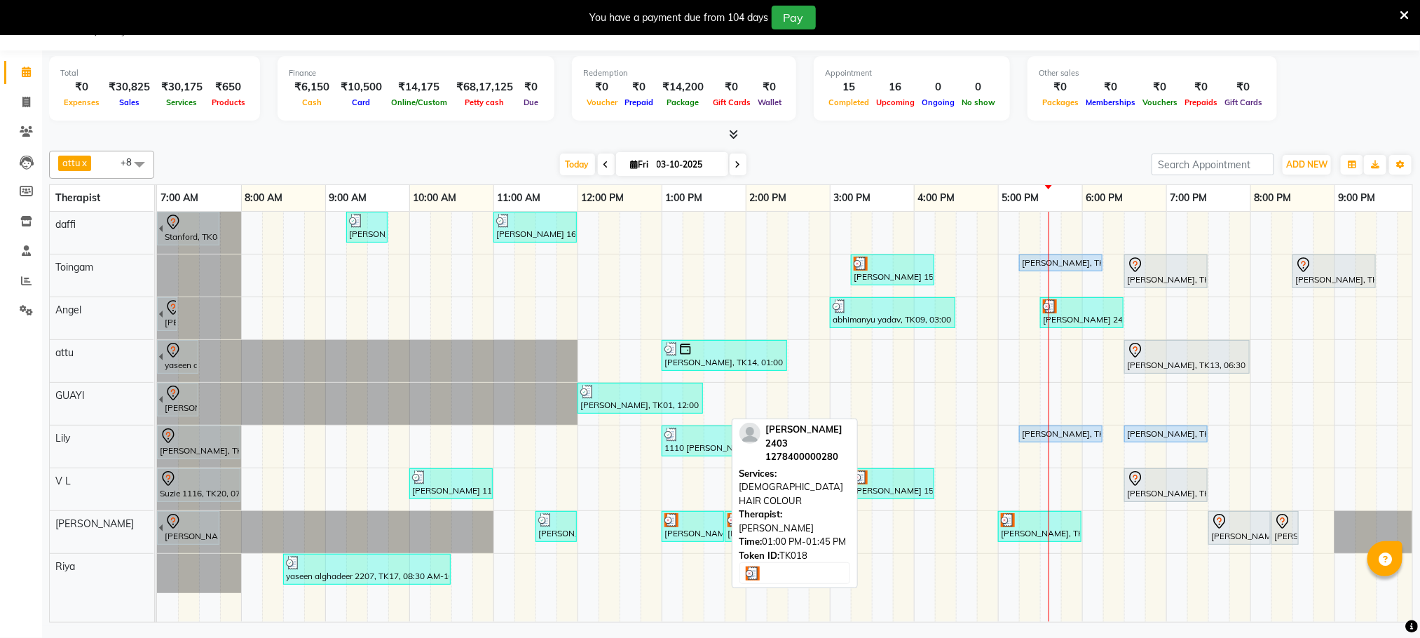
click at [698, 520] on div at bounding box center [693, 520] width 57 height 14
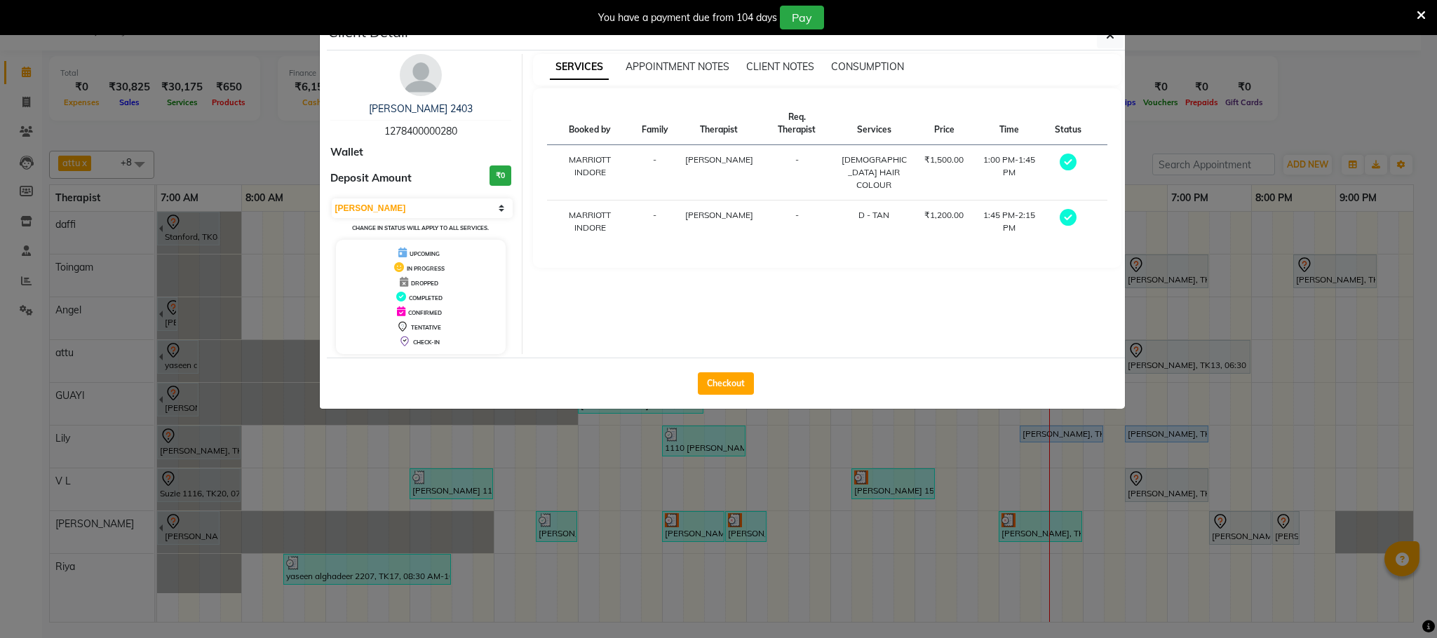
click at [864, 503] on ngb-modal-window "Client Detail mr h.k chopra 2403 1278400000280 Wallet Deposit Amount ₹0 Select …" at bounding box center [718, 319] width 1437 height 638
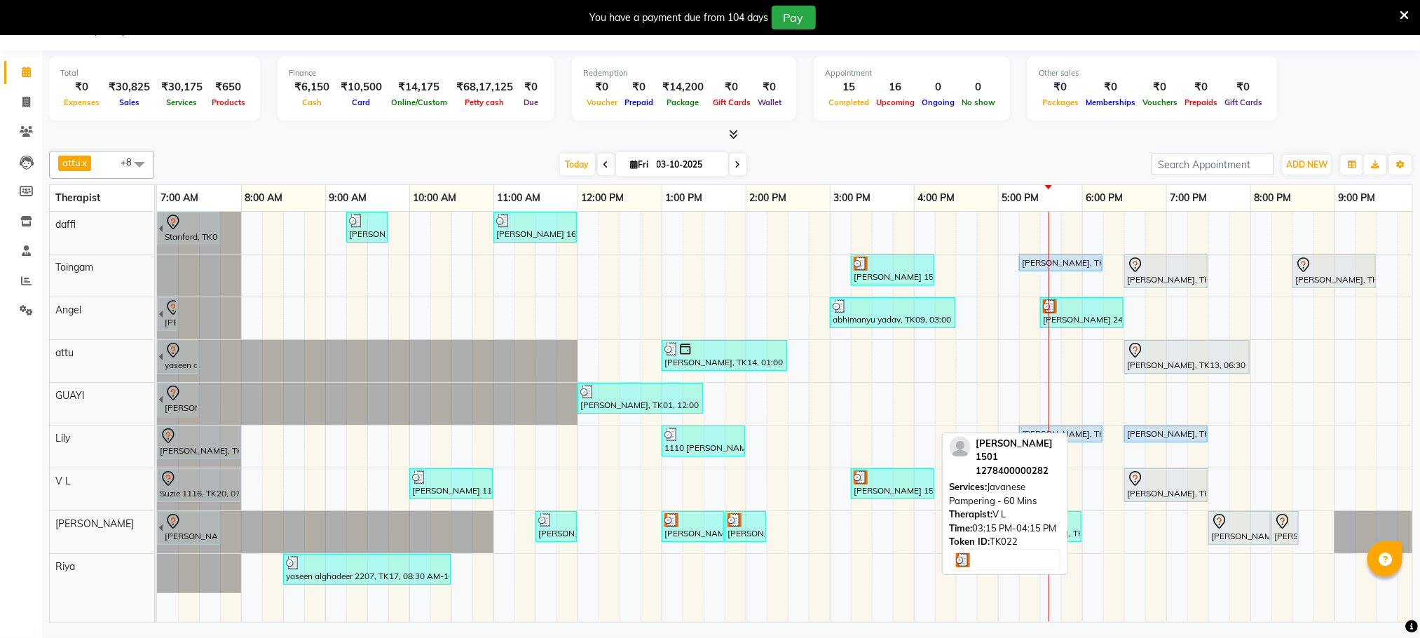
click at [909, 484] on div at bounding box center [893, 477] width 78 height 14
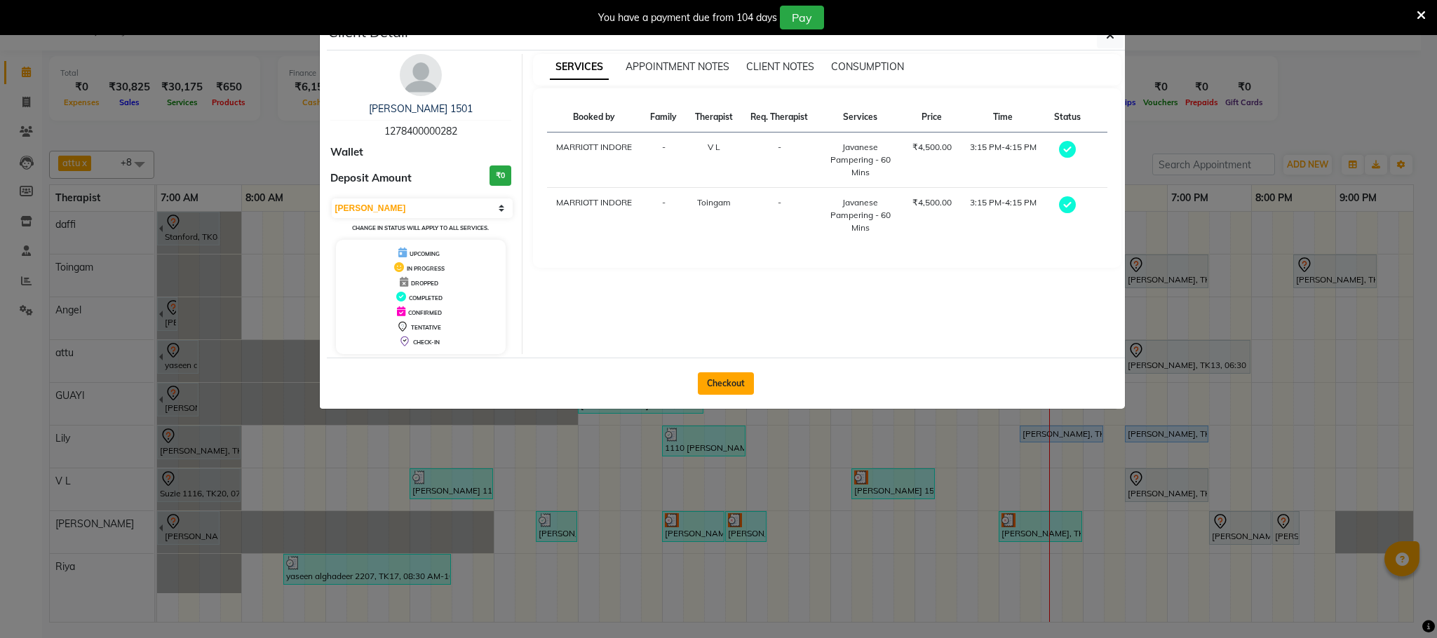
click at [739, 381] on button "Checkout" at bounding box center [726, 383] width 56 height 22
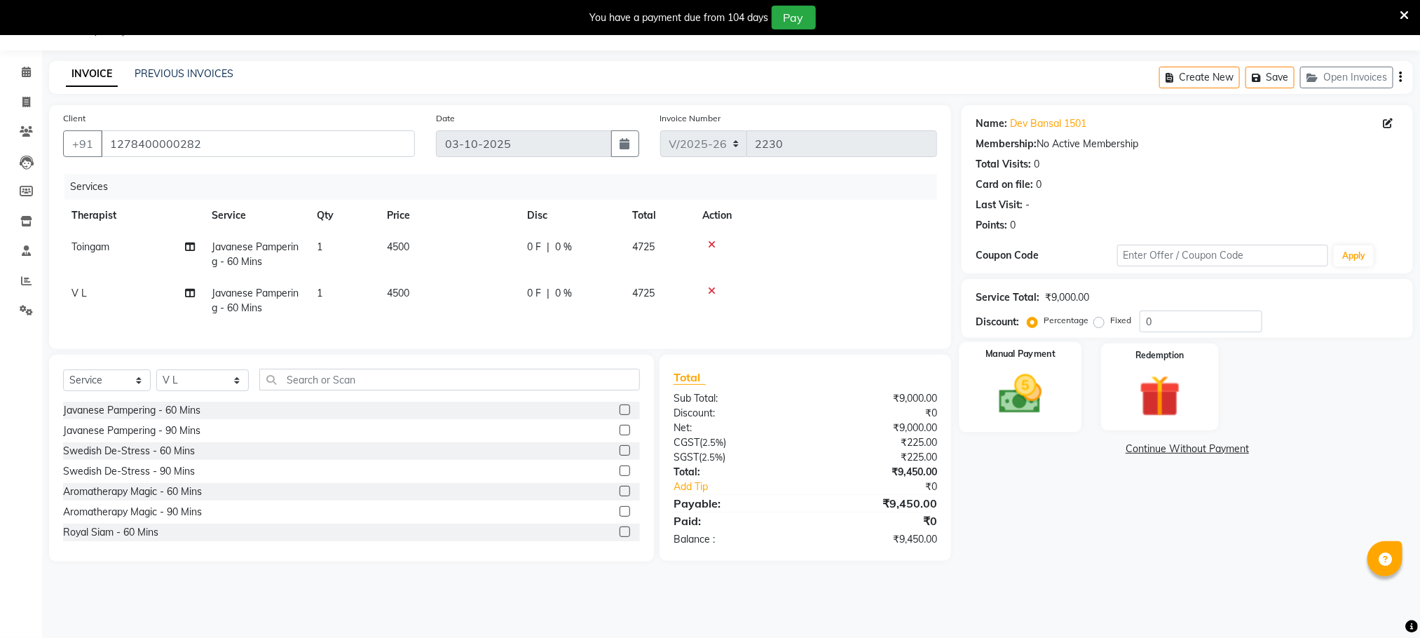
click at [1045, 402] on img at bounding box center [1021, 394] width 70 height 50
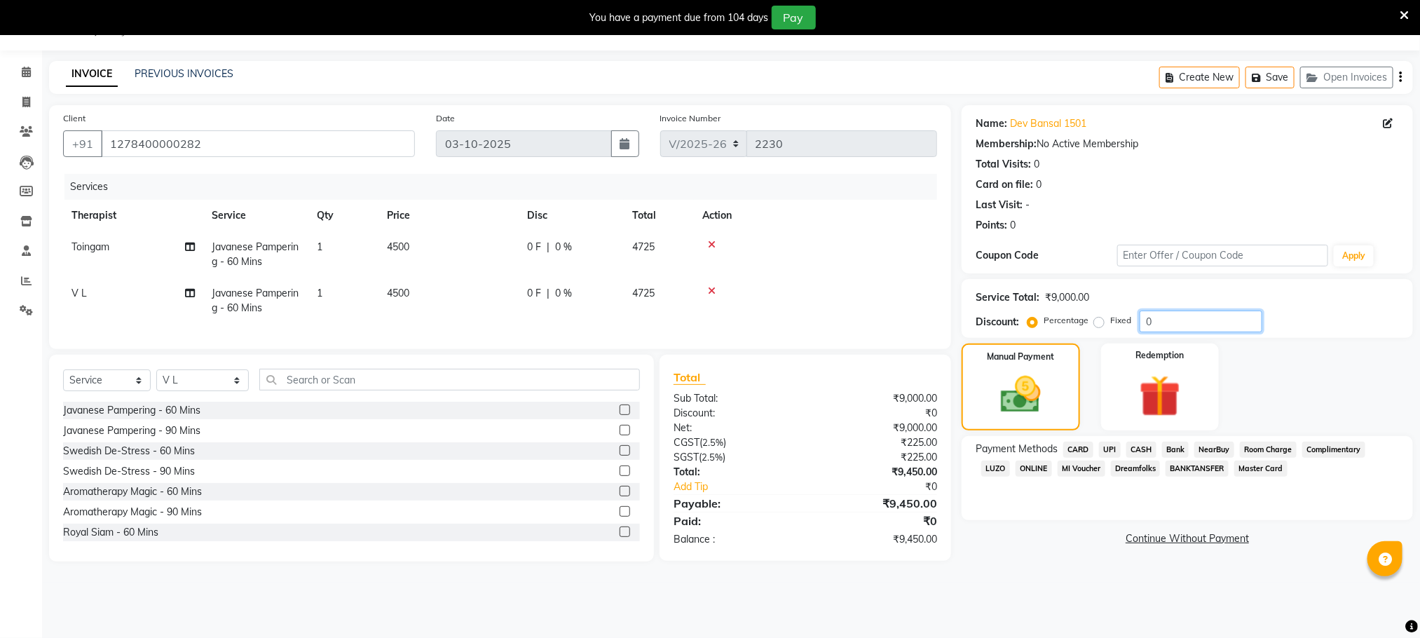
click at [1182, 320] on input "0" at bounding box center [1201, 322] width 123 height 22
click at [1280, 446] on span "Room Charge" at bounding box center [1268, 450] width 57 height 16
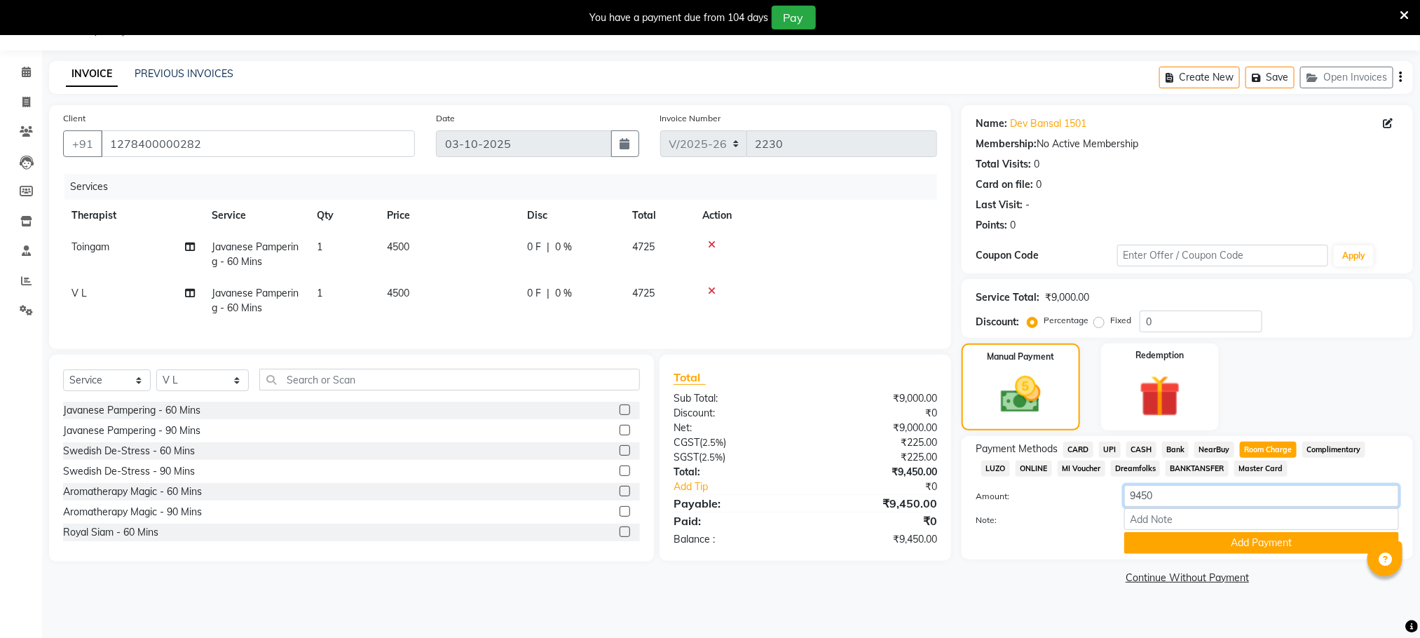
click at [1197, 499] on input "9450" at bounding box center [1262, 496] width 275 height 22
click at [1195, 522] on input "Note:" at bounding box center [1262, 519] width 275 height 22
click at [1172, 537] on button "Add Payment" at bounding box center [1262, 543] width 275 height 22
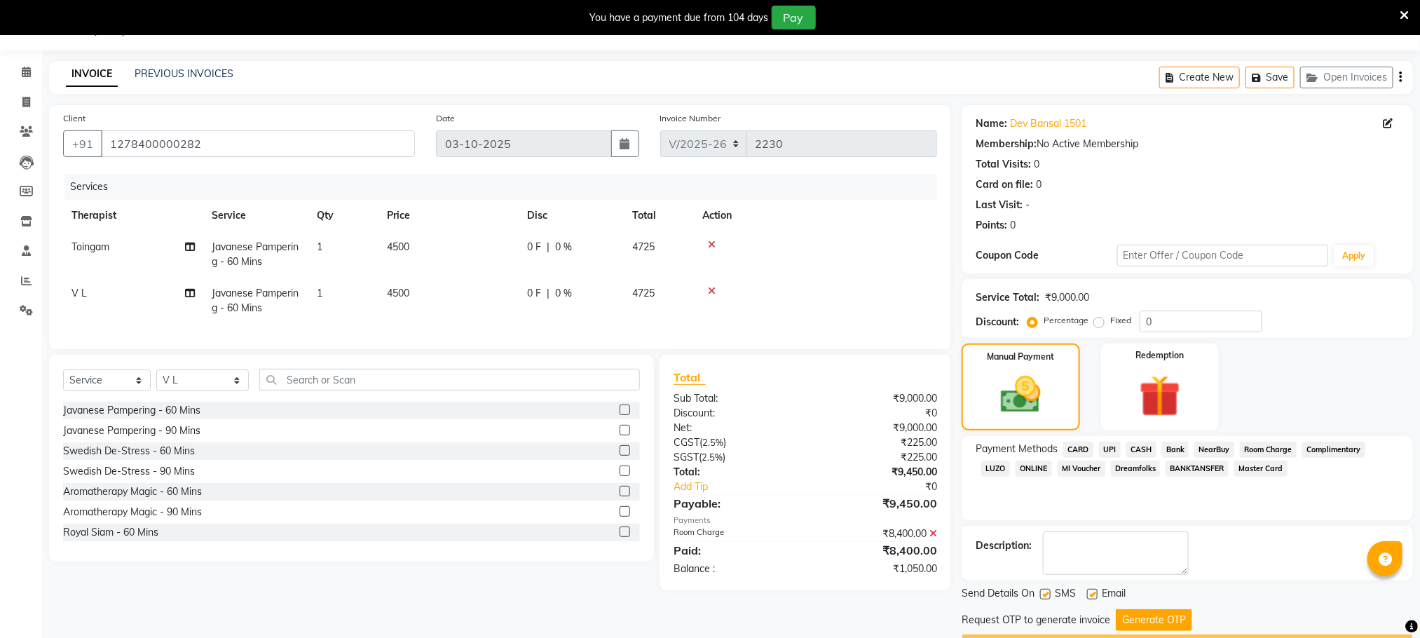
click at [1111, 320] on label "Fixed" at bounding box center [1121, 320] width 21 height 13
click at [1104, 320] on input "Fixed" at bounding box center [1102, 320] width 10 height 10
click at [1180, 330] on input "0" at bounding box center [1201, 322] width 123 height 22
click at [1157, 617] on button "Generate OTP" at bounding box center [1154, 620] width 76 height 22
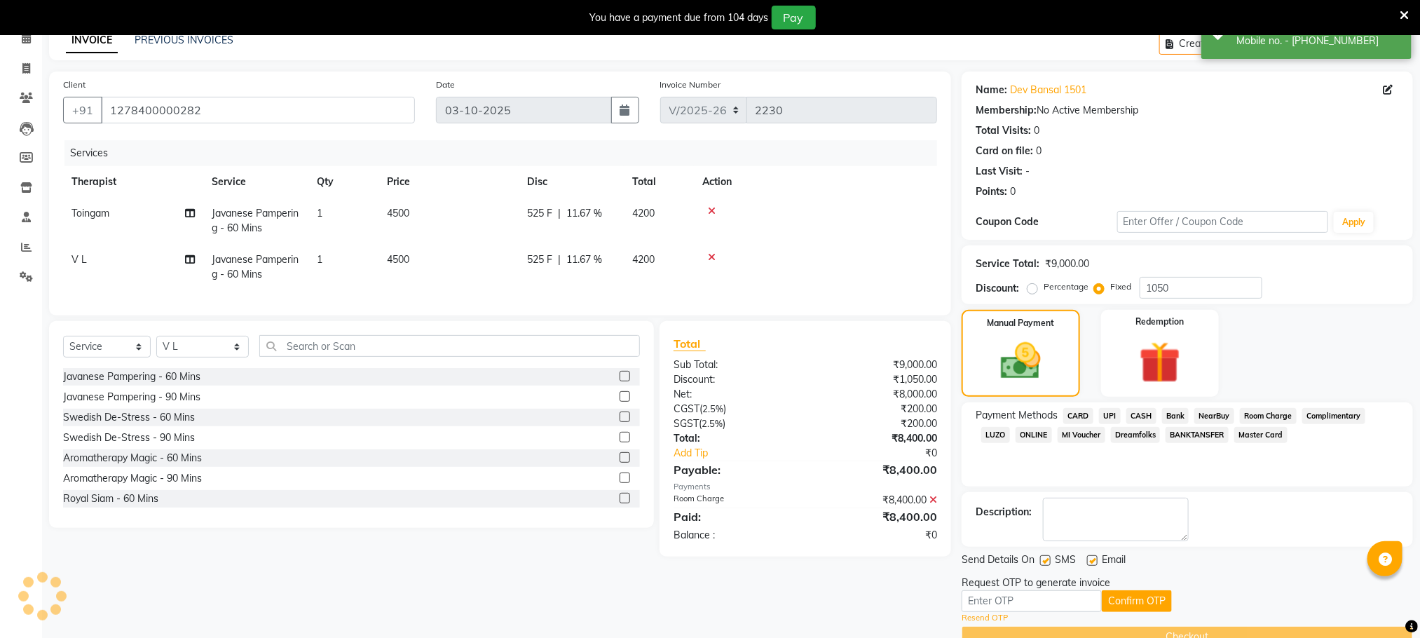
scroll to position [102, 0]
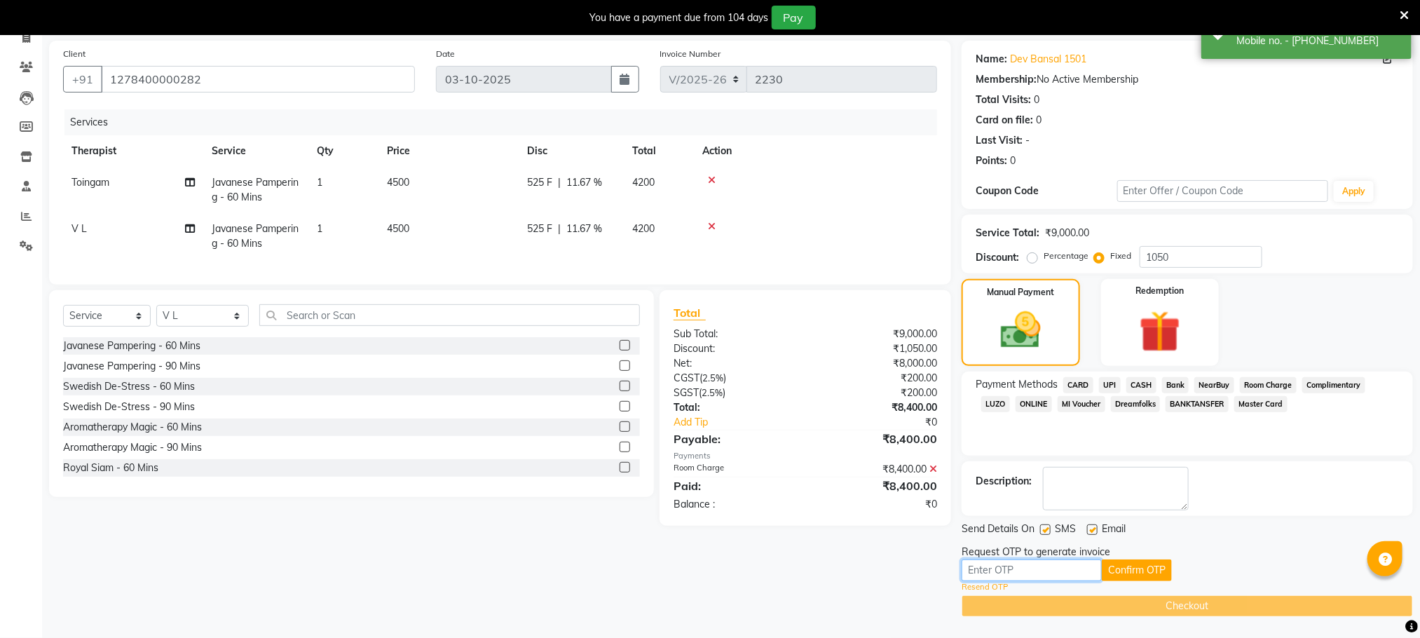
click at [1081, 573] on input "text" at bounding box center [1032, 570] width 140 height 22
click at [1126, 571] on button "Confirm OTP" at bounding box center [1137, 570] width 70 height 22
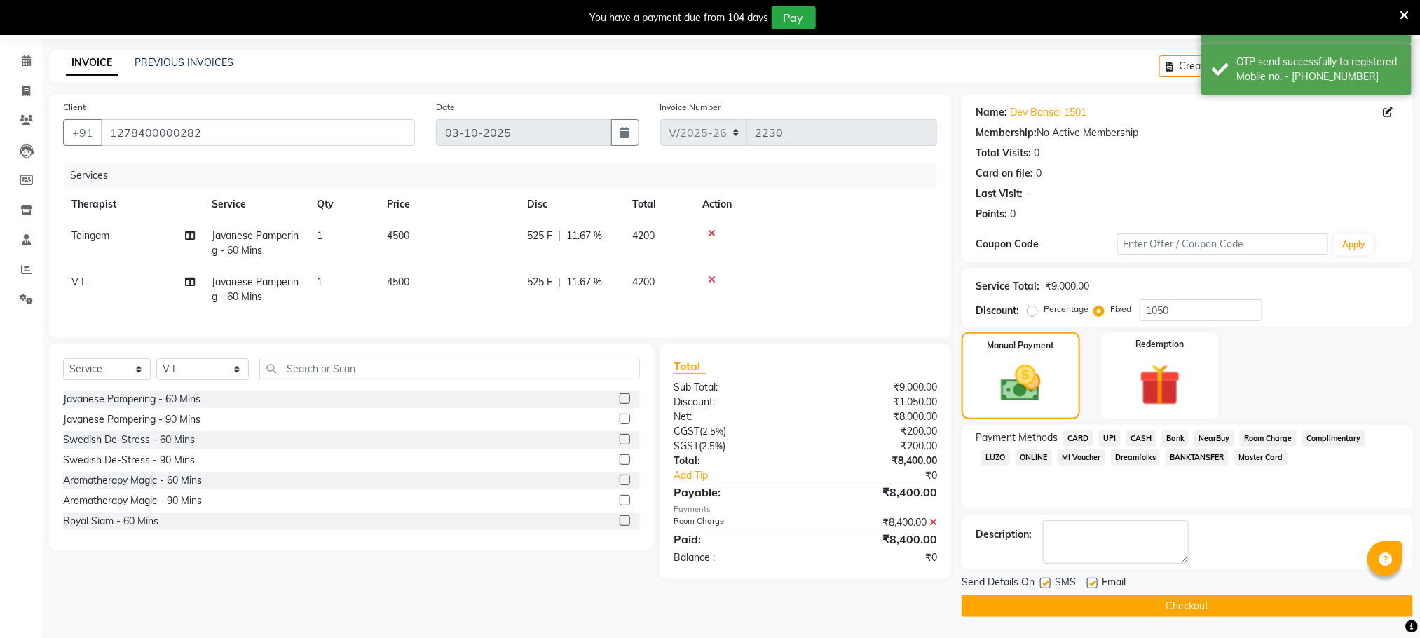
click at [1117, 597] on button "Checkout" at bounding box center [1188, 606] width 452 height 22
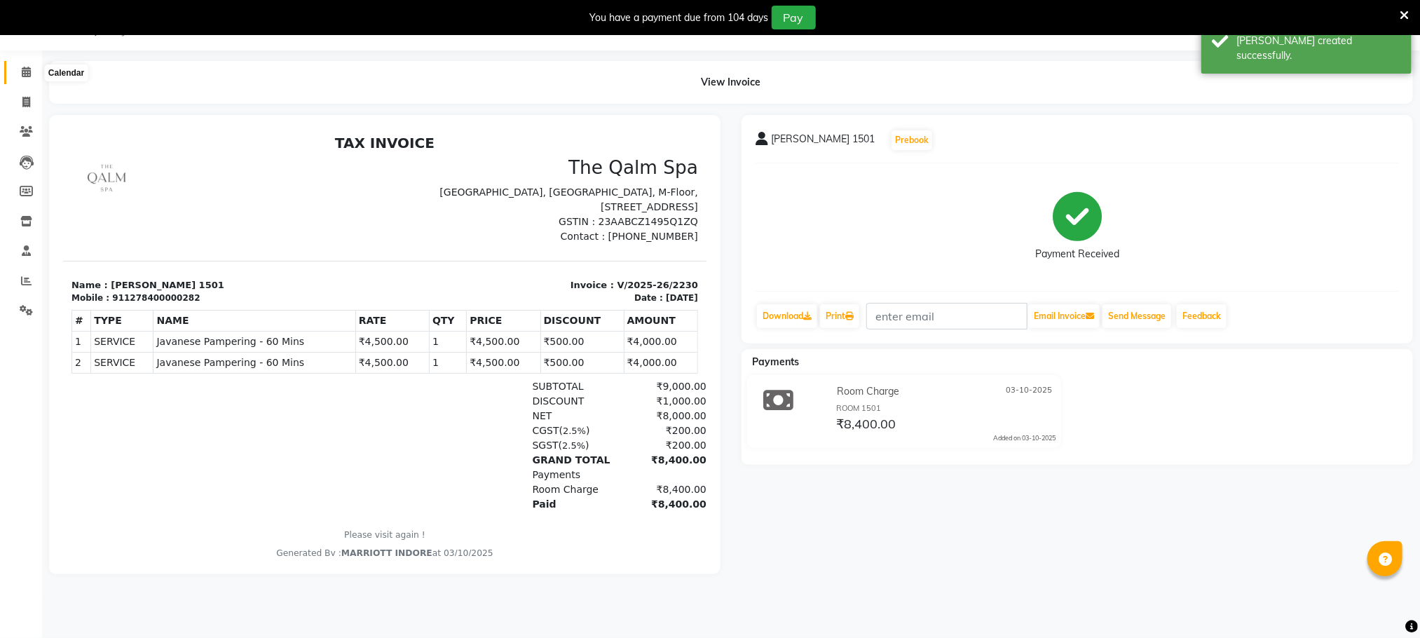
click at [30, 70] on icon at bounding box center [26, 72] width 9 height 11
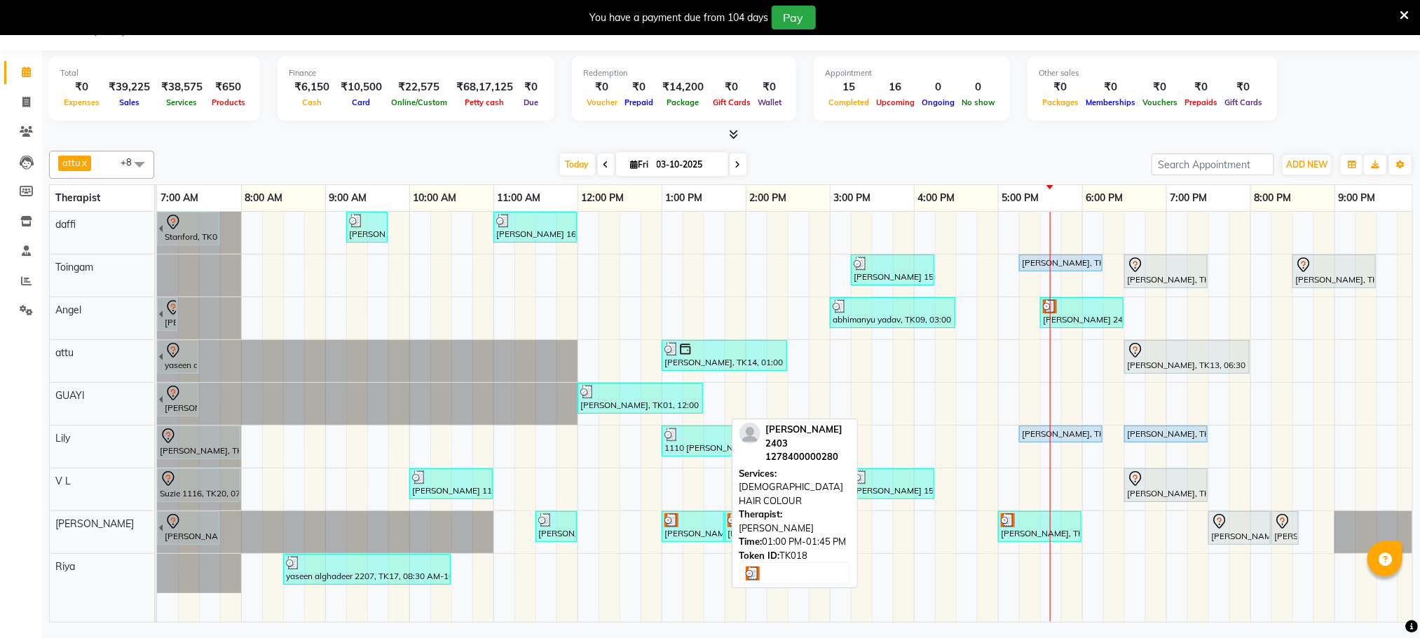
click at [713, 524] on div at bounding box center [693, 520] width 57 height 14
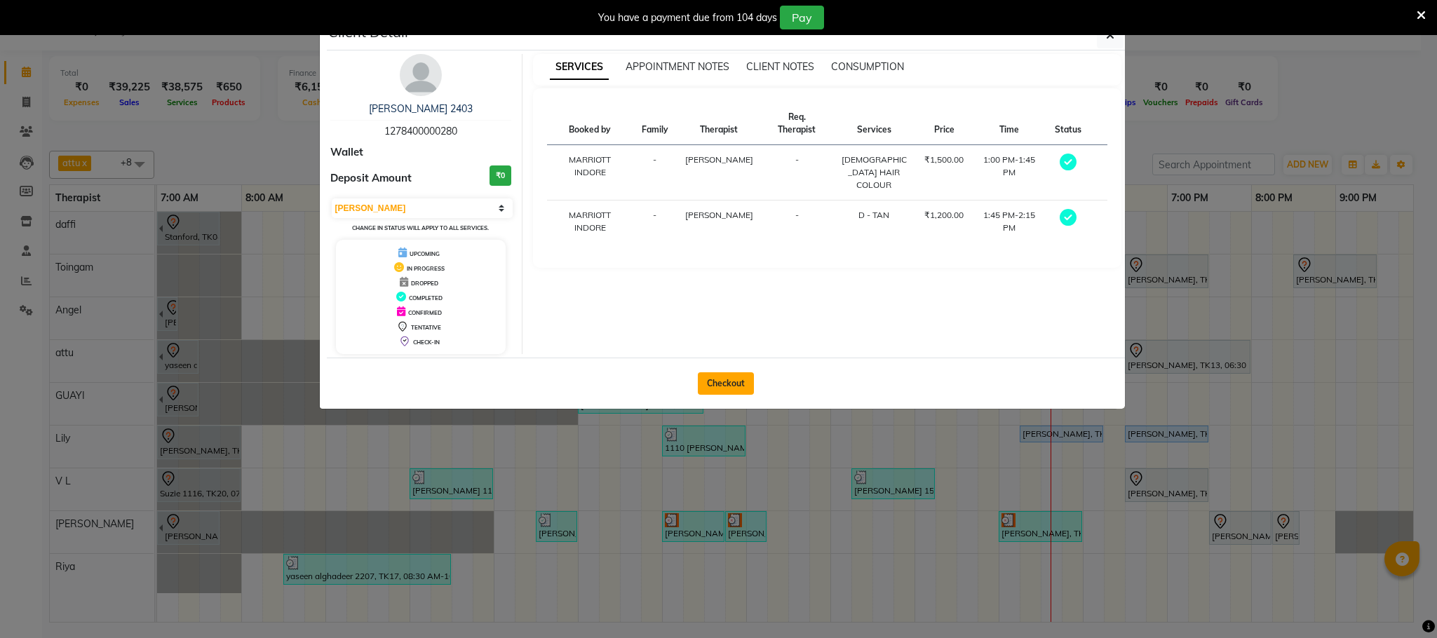
click at [745, 379] on button "Checkout" at bounding box center [726, 383] width 56 height 22
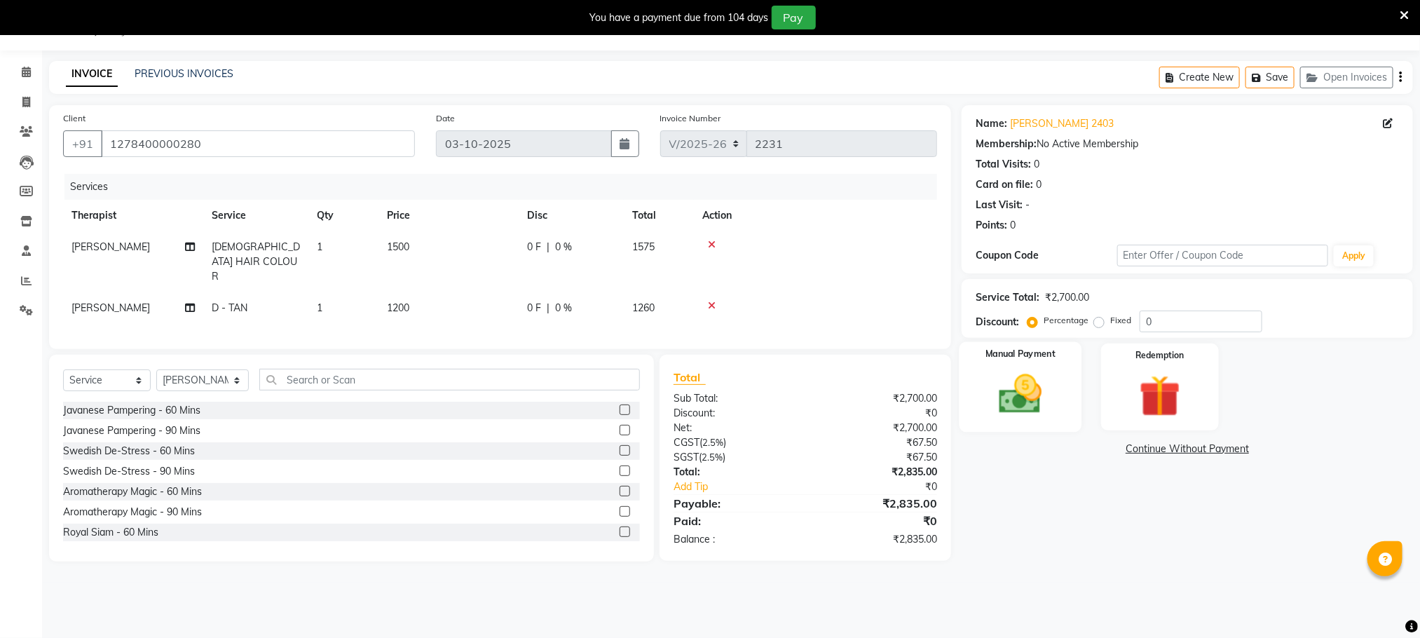
click at [1031, 402] on img at bounding box center [1021, 394] width 70 height 50
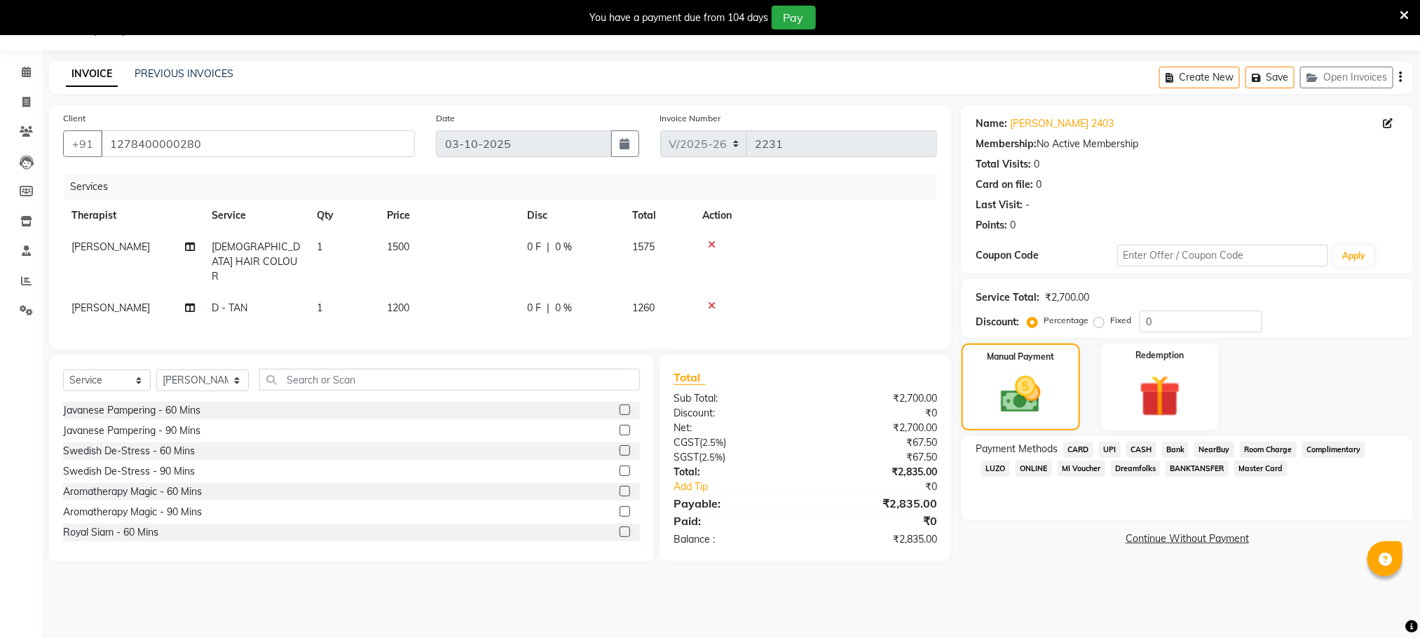
click at [1139, 444] on span "CASH" at bounding box center [1142, 450] width 30 height 16
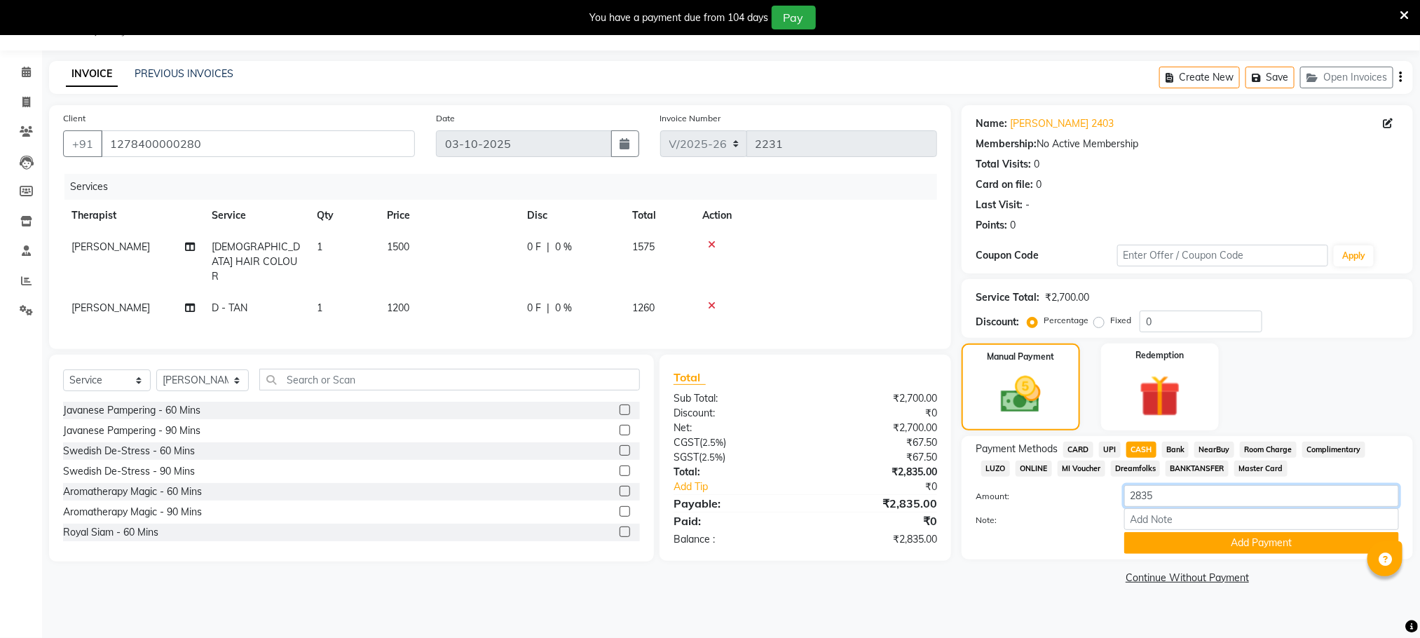
click at [1180, 505] on input "2835" at bounding box center [1262, 496] width 275 height 22
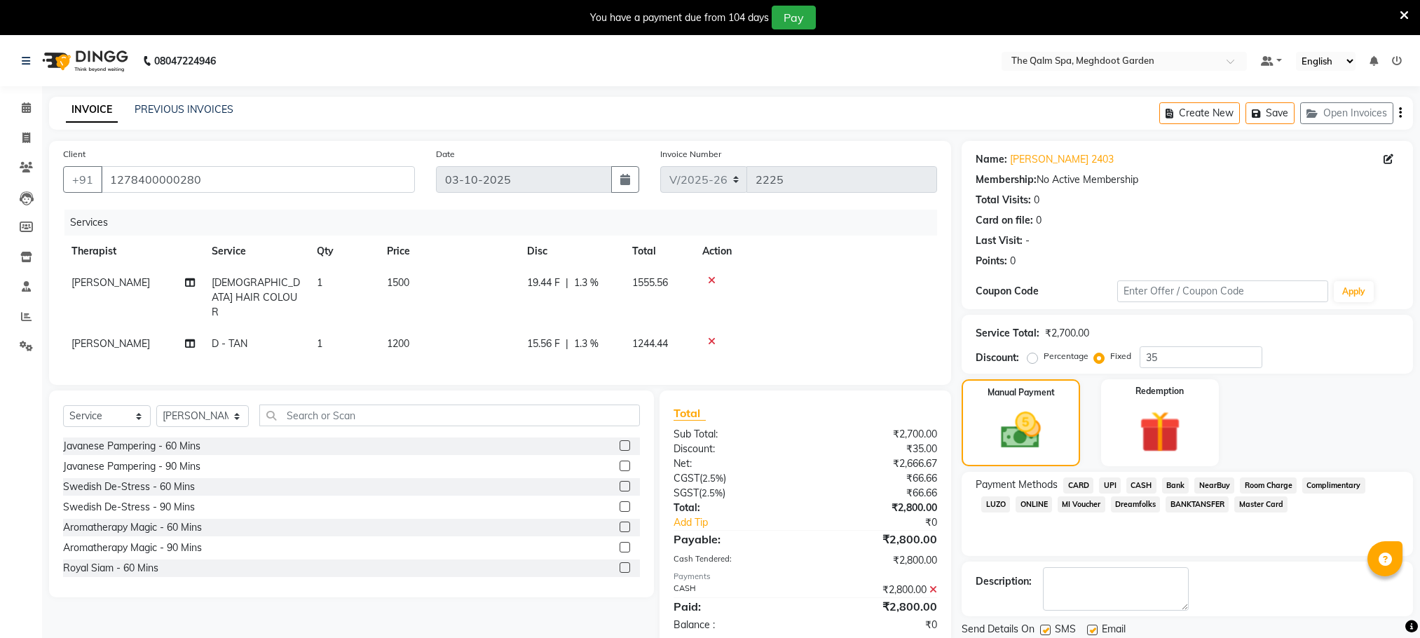
select select "6401"
select select "service"
select select "48473"
select select "6401"
select select "service"
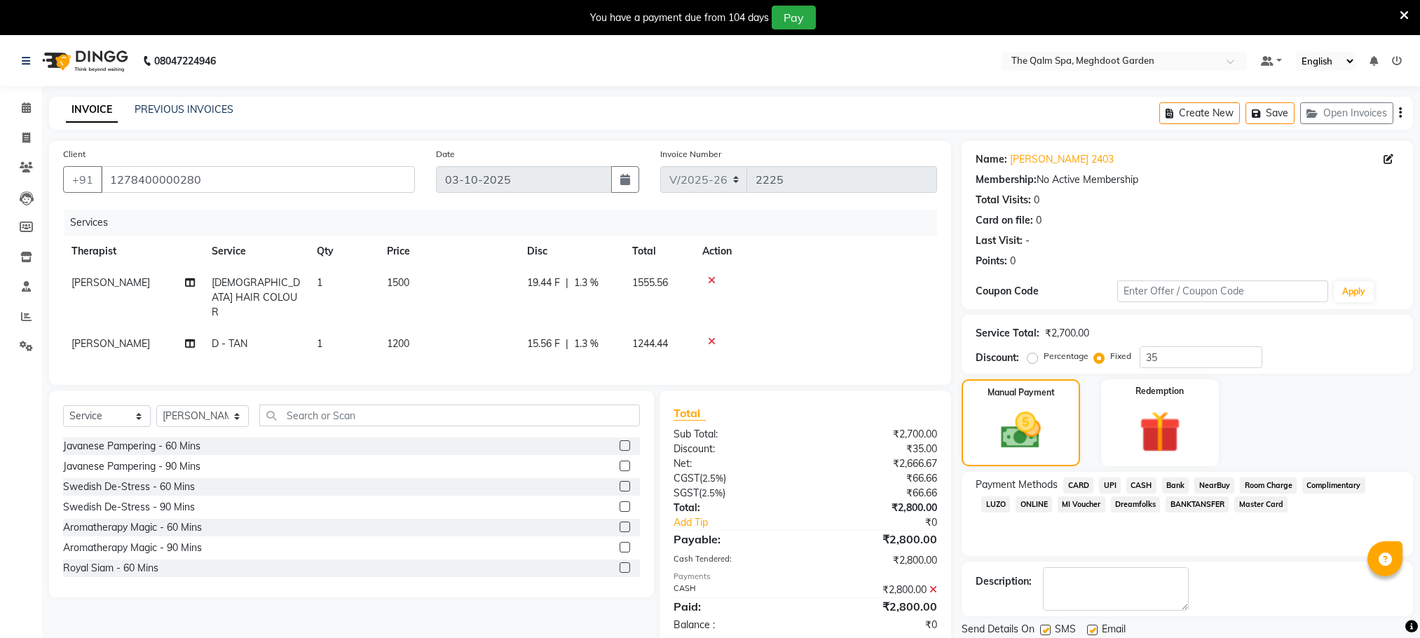
select select "48473"
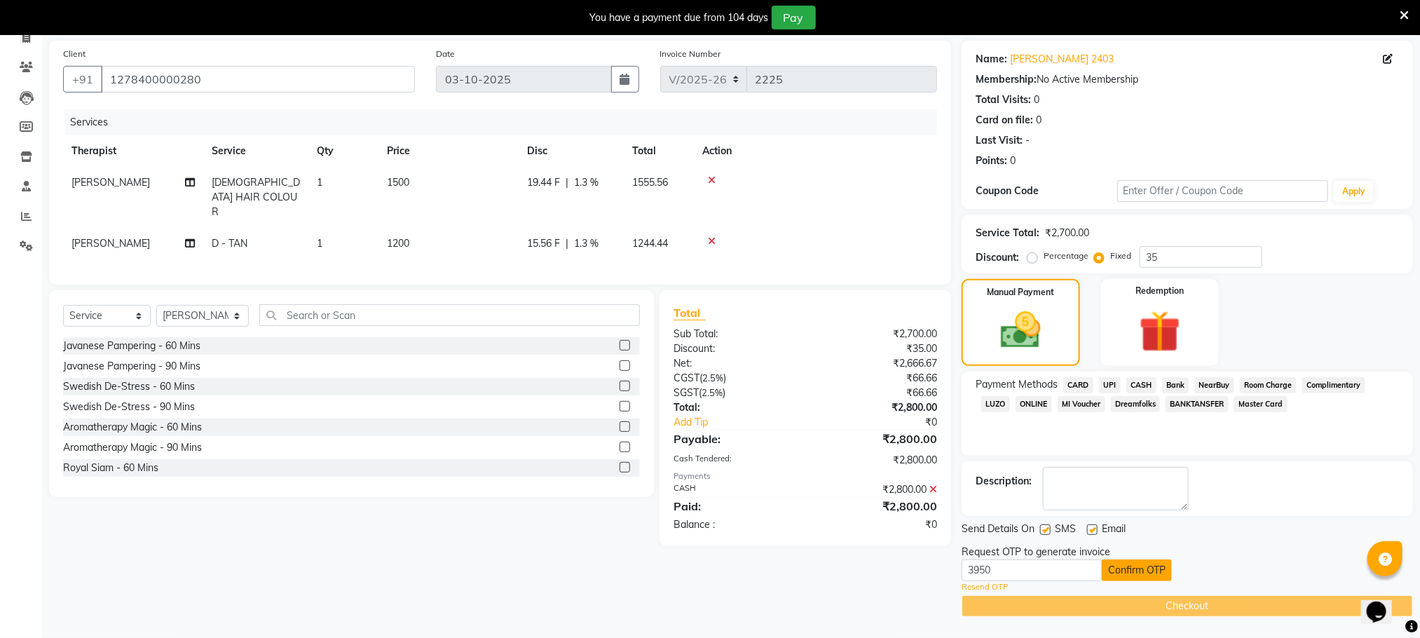
type input "3950"
click at [1155, 569] on button "Confirm OTP" at bounding box center [1137, 570] width 70 height 22
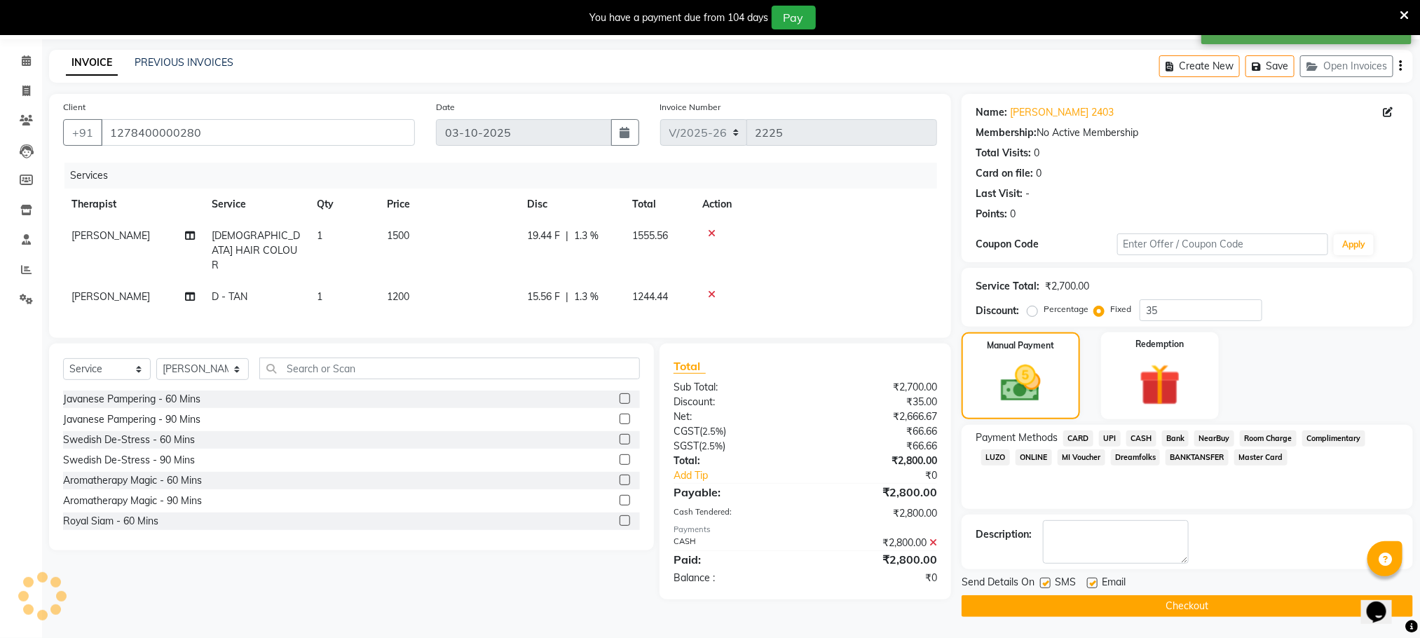
scroll to position [48, 0]
click at [1125, 596] on button "Checkout" at bounding box center [1188, 606] width 452 height 22
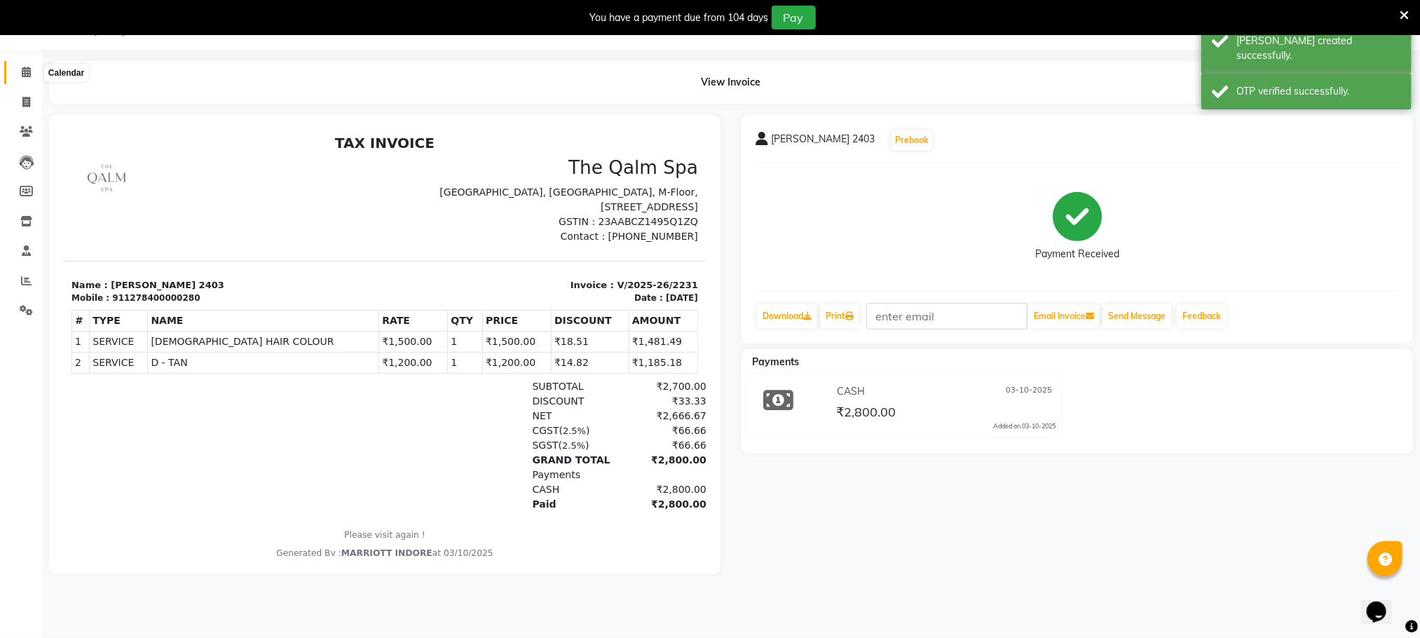
click at [20, 65] on span at bounding box center [26, 73] width 25 height 16
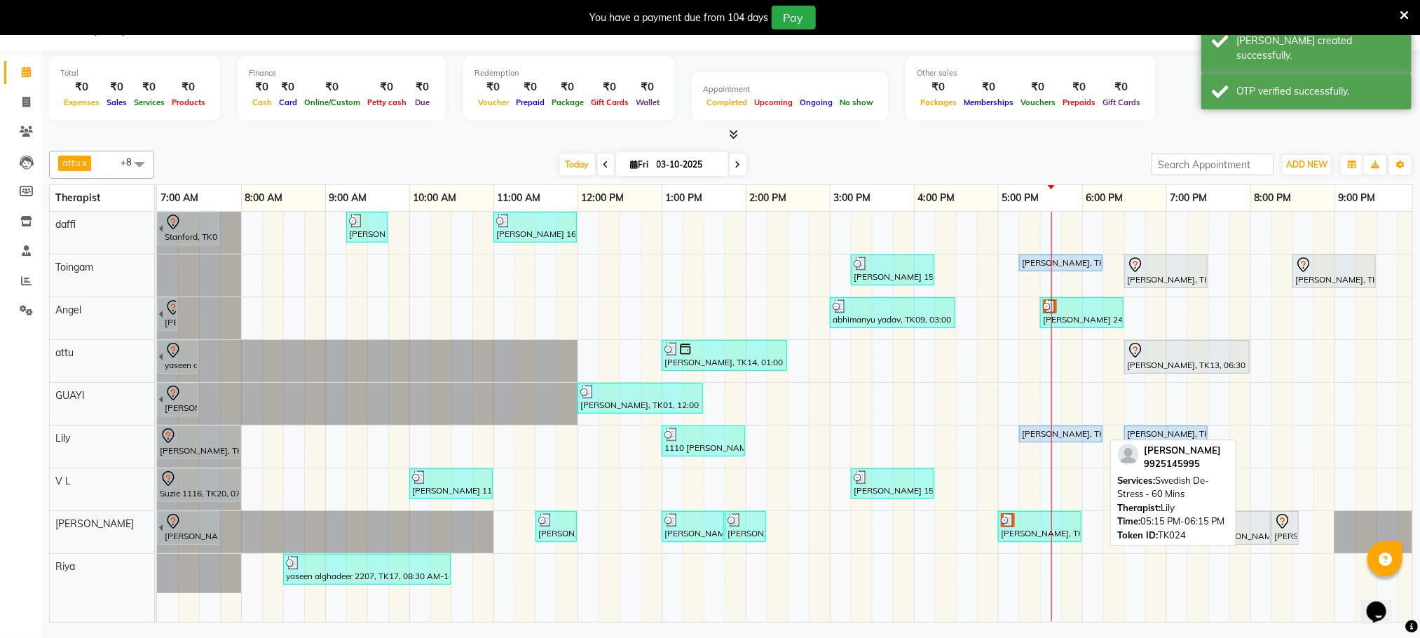
click at [1082, 436] on div "[PERSON_NAME], TK24, 05:15 PM-06:15 PM, Swedish De-Stress - 60 Mins" at bounding box center [1061, 434] width 81 height 13
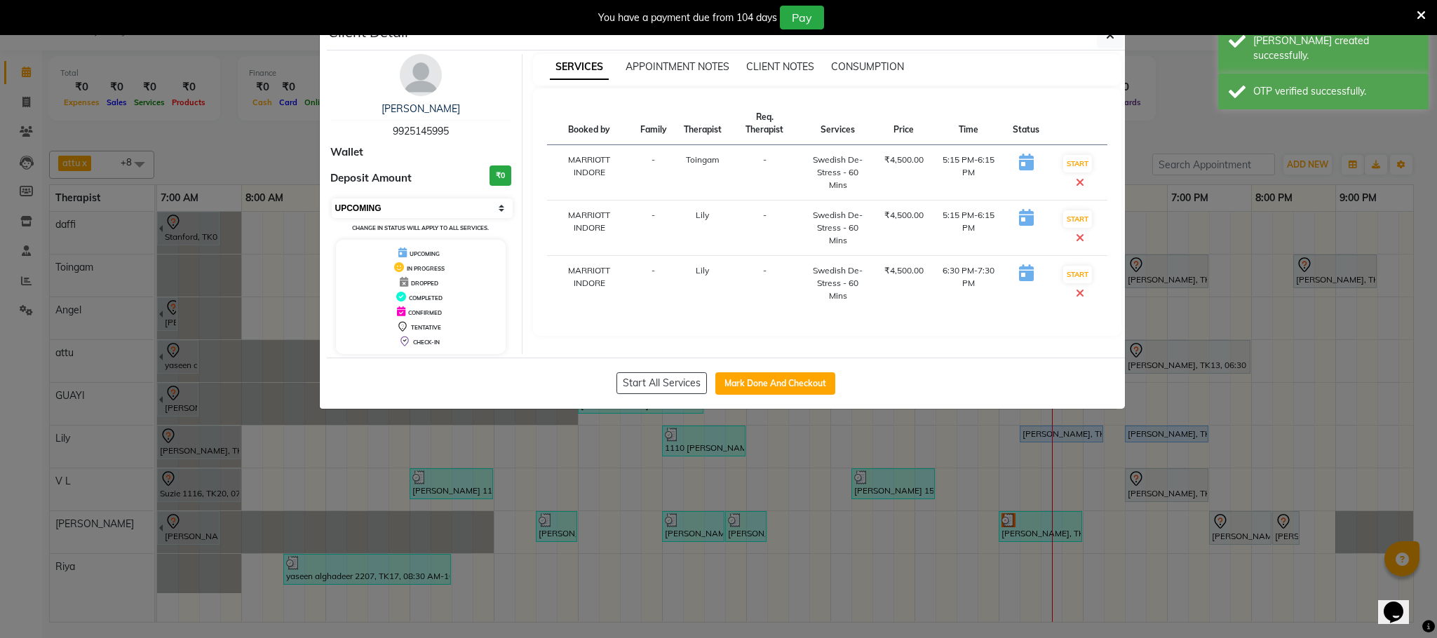
click at [491, 211] on select "Select IN SERVICE CONFIRMED TENTATIVE CHECK IN MARK DONE UPCOMING" at bounding box center [423, 208] width 182 height 20
select select "7"
click at [332, 199] on select "Select IN SERVICE CONFIRMED TENTATIVE CHECK IN MARK DONE UPCOMING" at bounding box center [423, 208] width 182 height 20
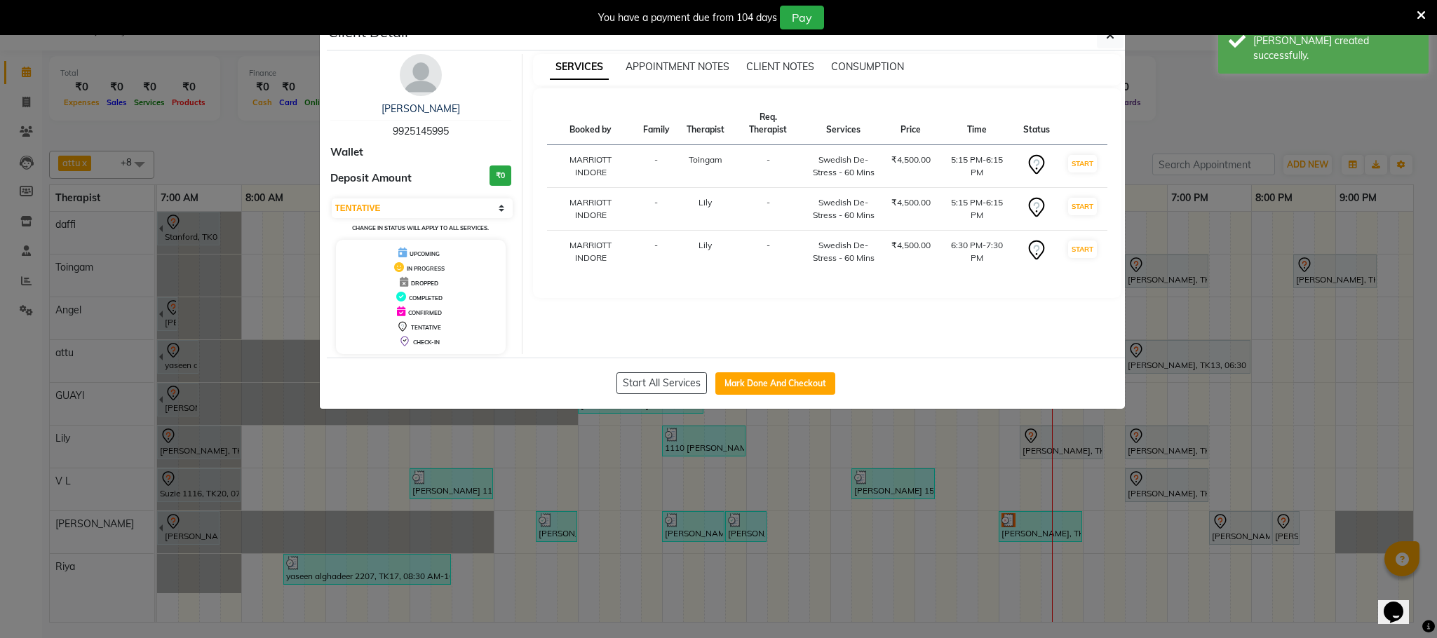
click at [965, 524] on ngb-modal-window "Client Detail [PERSON_NAME] 9925145995 Wallet Deposit Amount ₹0 Select IN SERVI…" at bounding box center [718, 319] width 1437 height 638
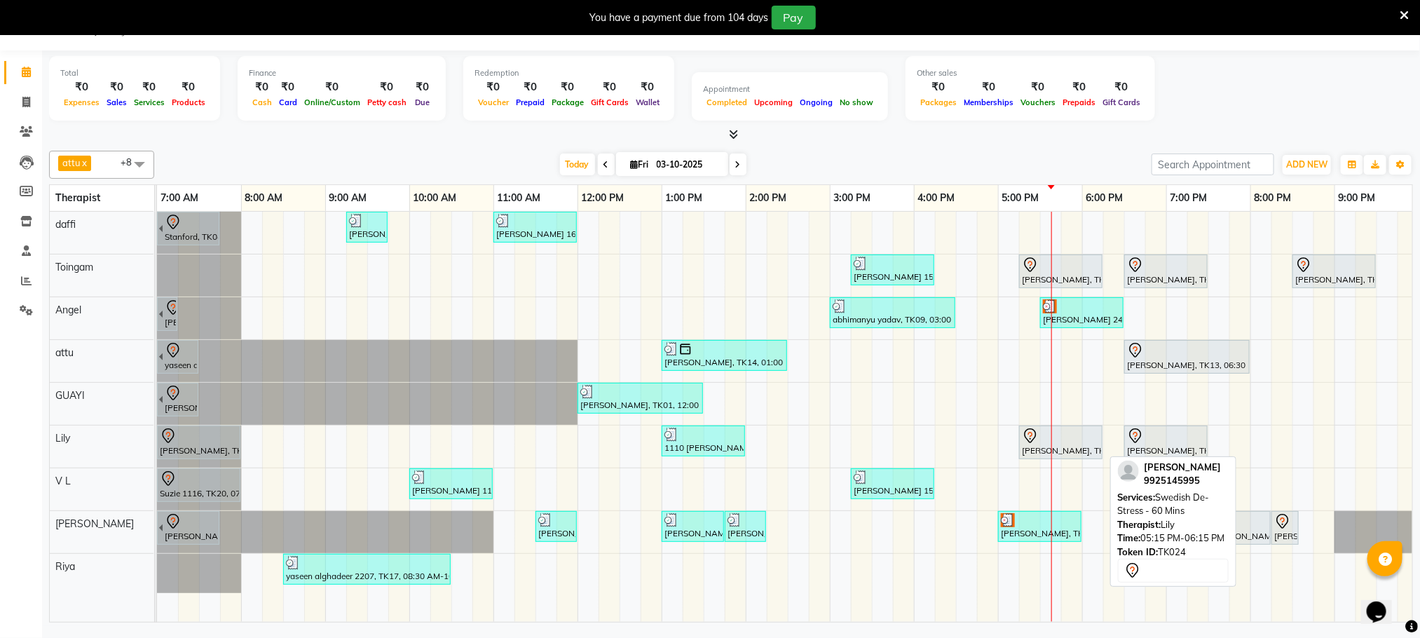
click at [1079, 440] on div at bounding box center [1061, 436] width 78 height 17
select select "7"
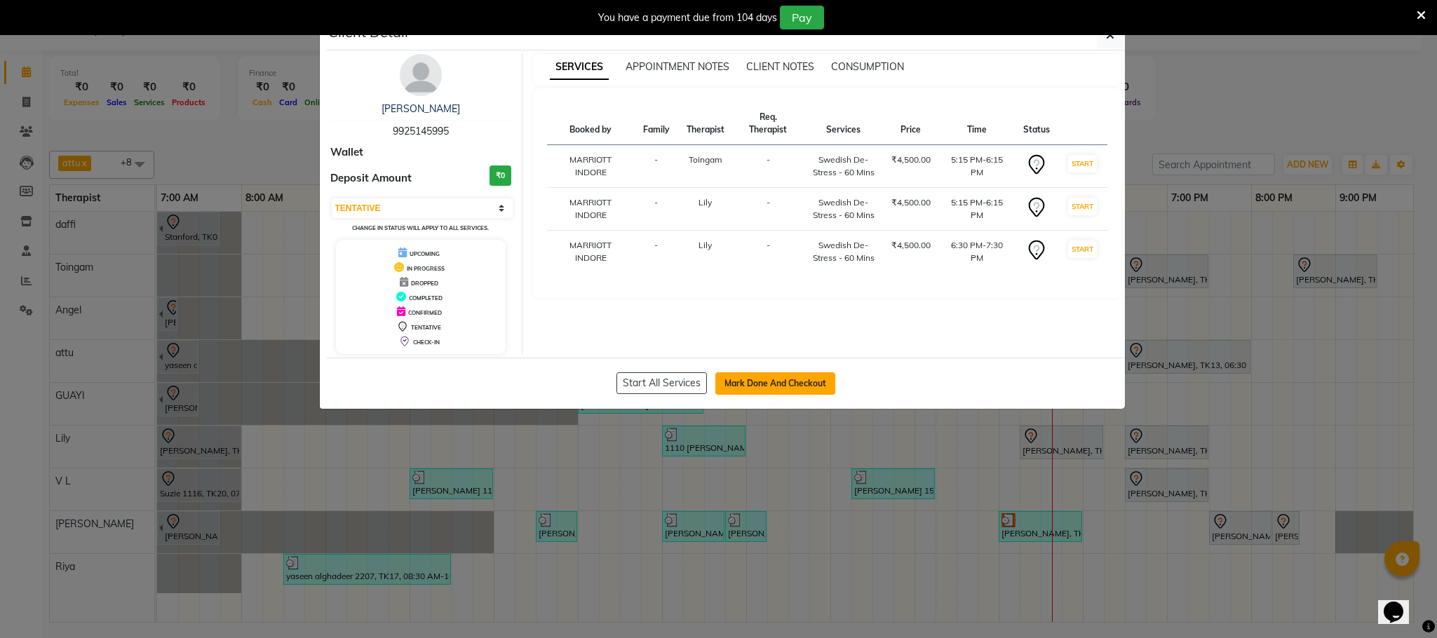
click at [743, 386] on button "Mark Done And Checkout" at bounding box center [775, 383] width 120 height 22
select select "service"
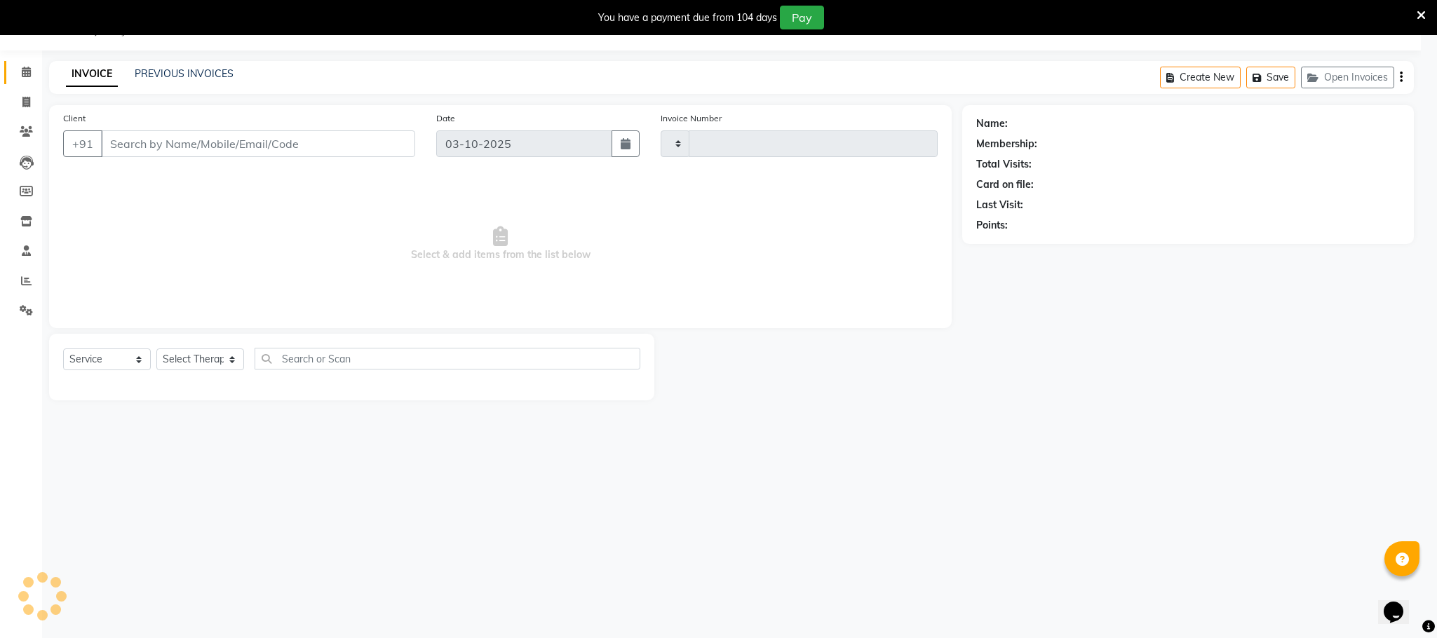
type input "2232"
select select "6401"
click at [26, 28] on div "You have a payment due from 104 days Pay" at bounding box center [703, 18] width 1394 height 24
type input "9925145995"
select select "75413"
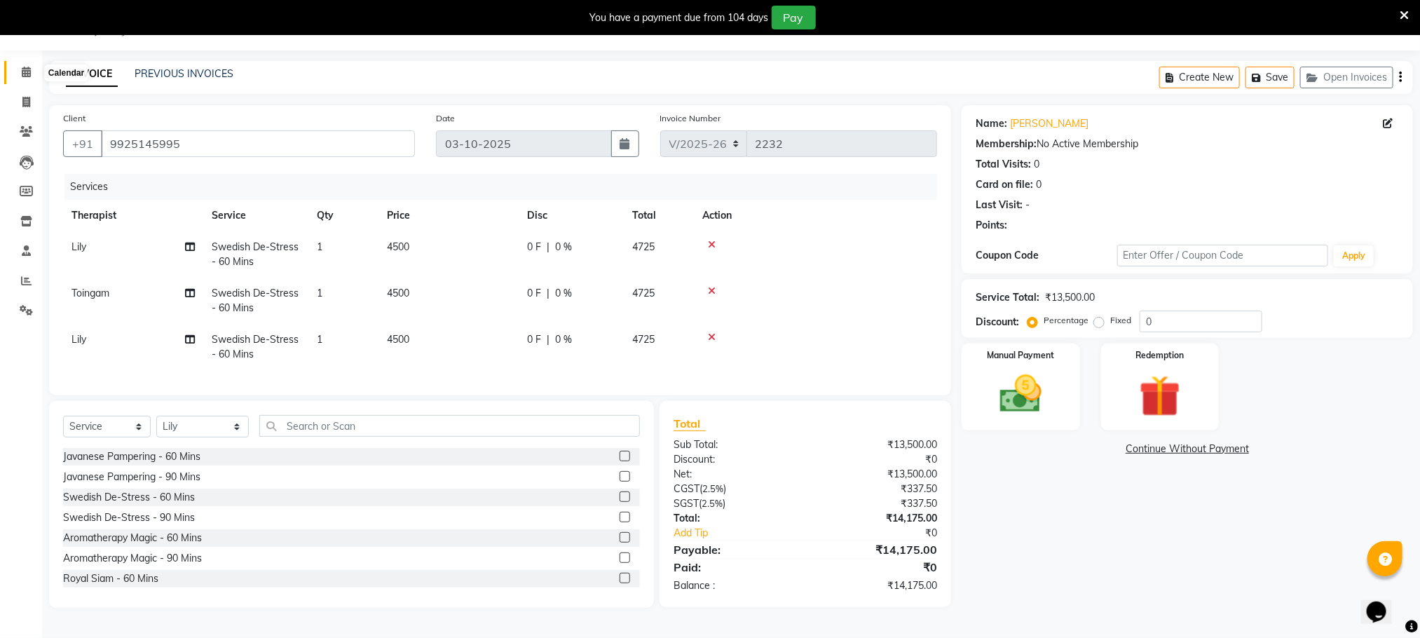
click at [28, 70] on icon at bounding box center [26, 72] width 9 height 11
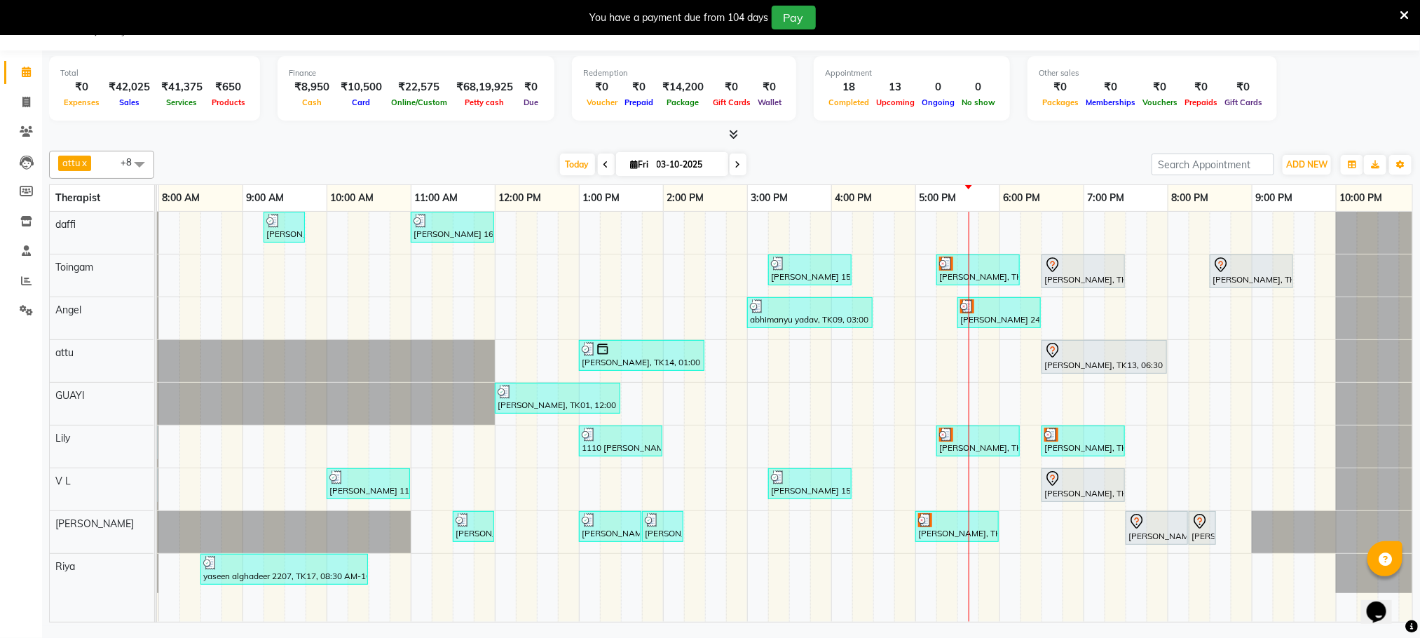
scroll to position [0, 90]
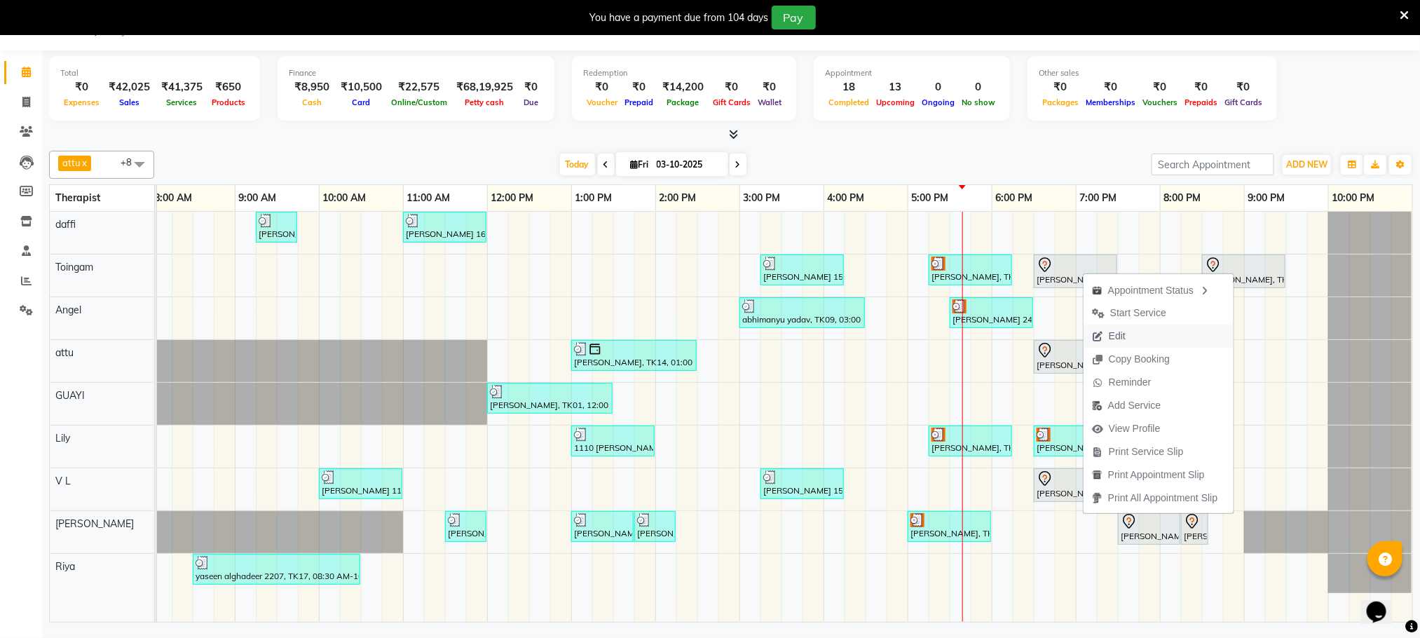
click at [1130, 334] on span "Edit" at bounding box center [1109, 336] width 50 height 23
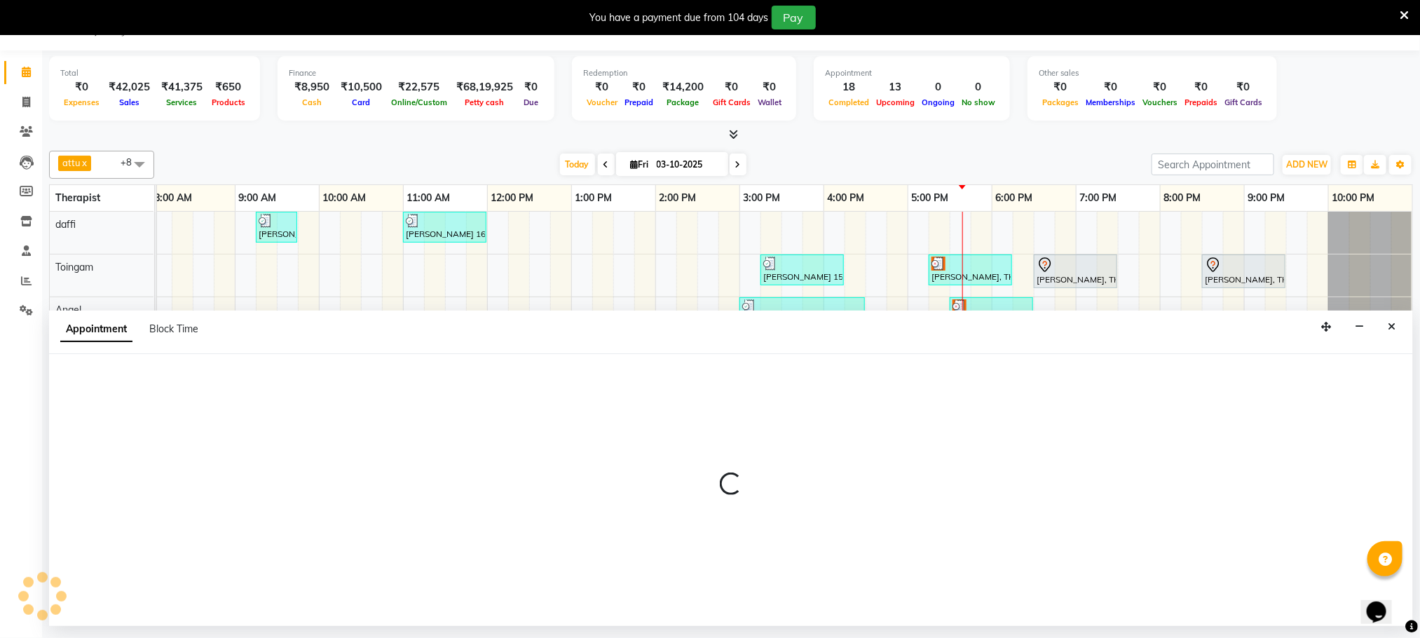
select select "tentative"
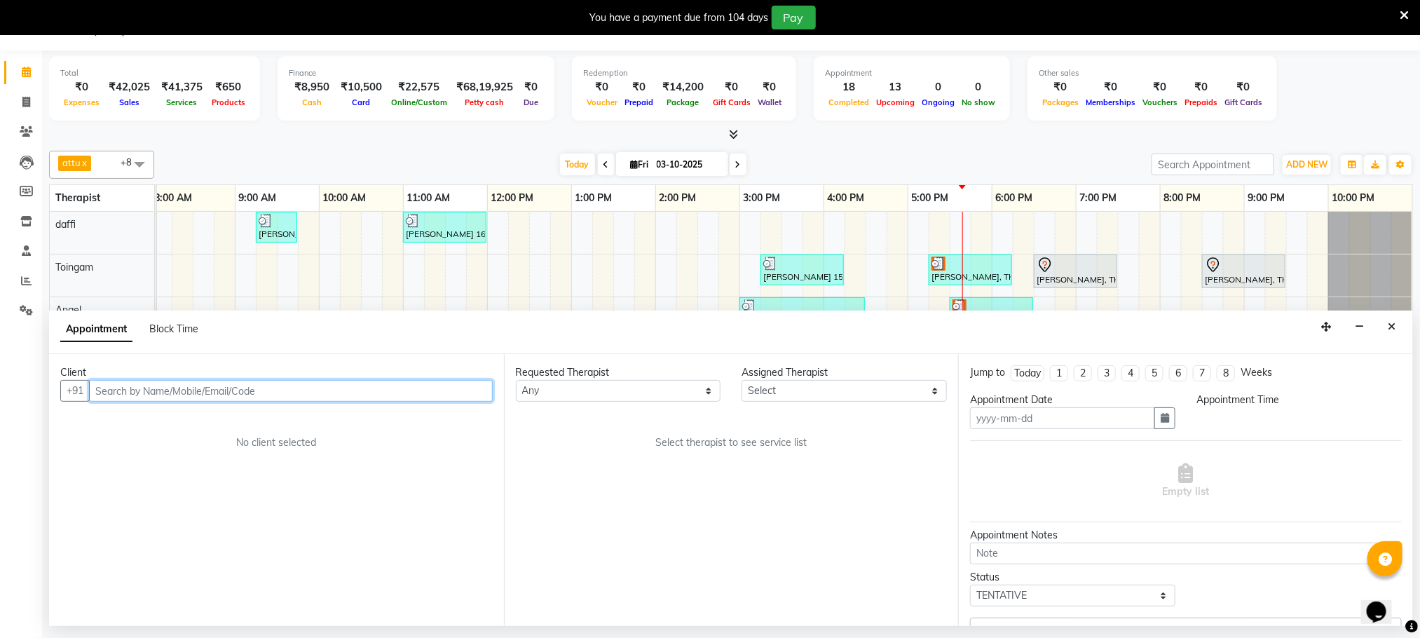
type input "03-10-2025"
select select "1110"
select select "79343"
select select "3174"
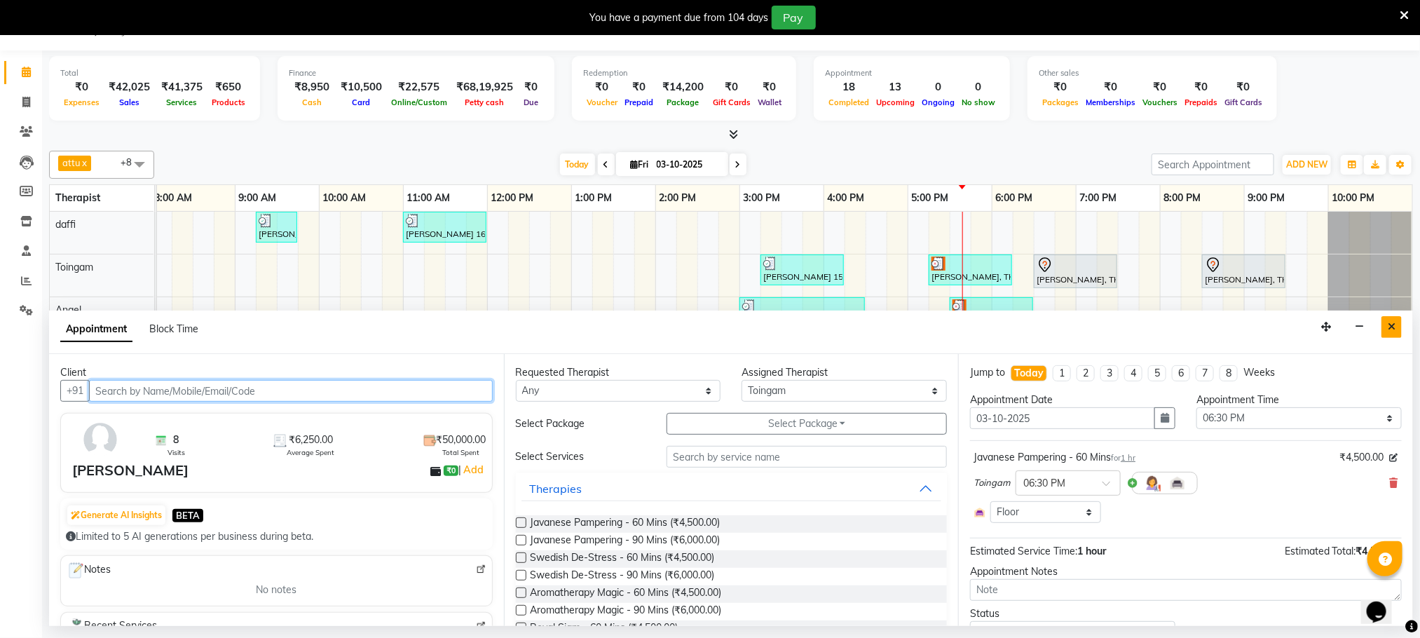
scroll to position [0, 90]
click at [1387, 328] on button "Close" at bounding box center [1392, 327] width 20 height 22
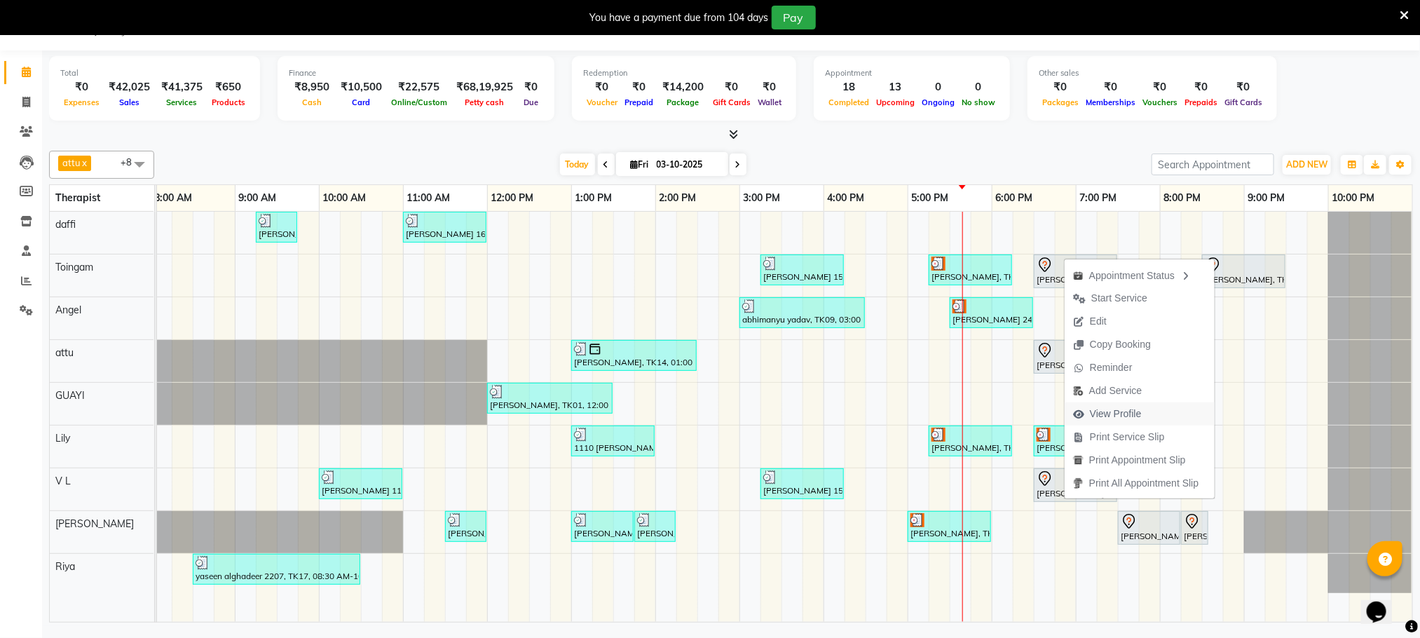
click at [1153, 410] on button "View Profile" at bounding box center [1140, 413] width 150 height 23
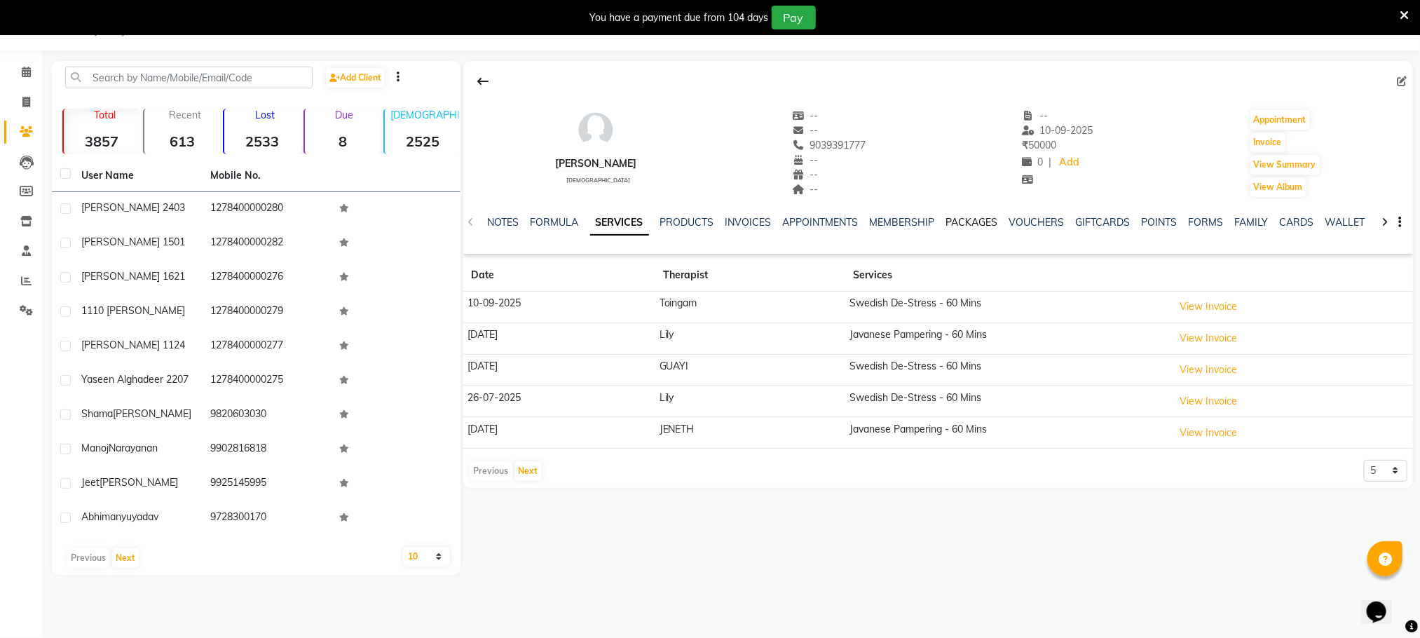
click at [970, 224] on link "PACKAGES" at bounding box center [972, 222] width 52 height 13
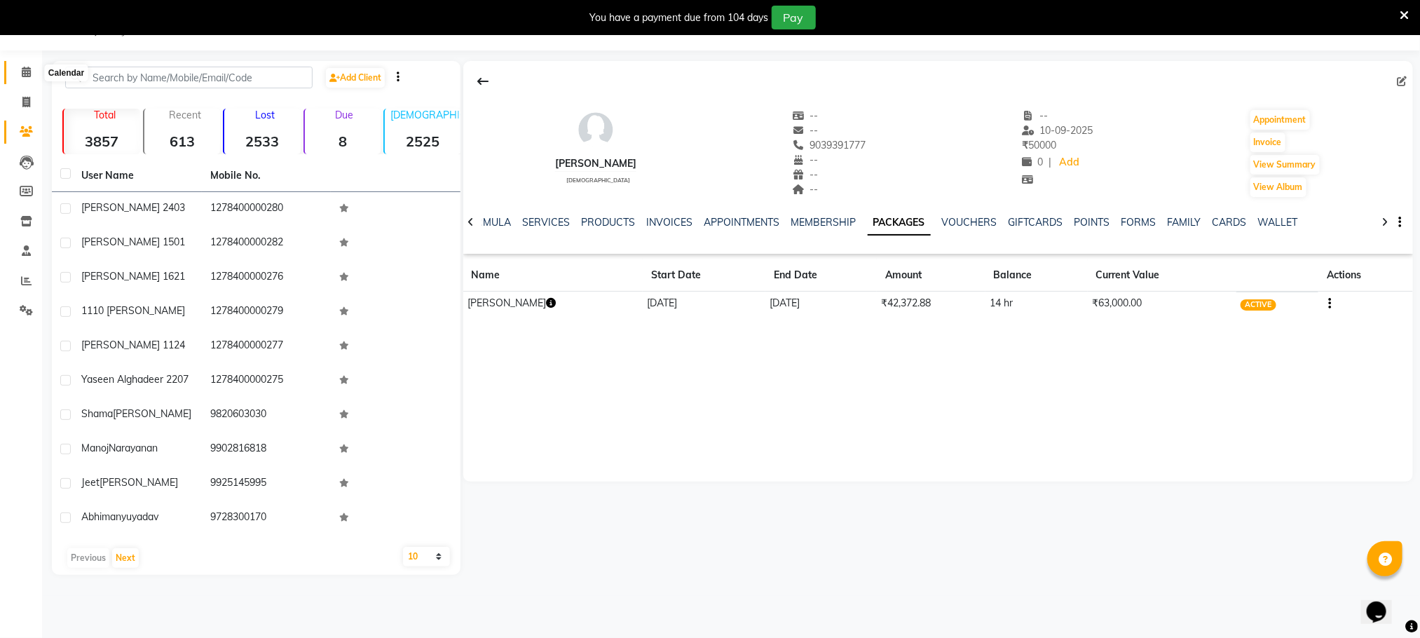
click at [18, 74] on span at bounding box center [26, 73] width 25 height 16
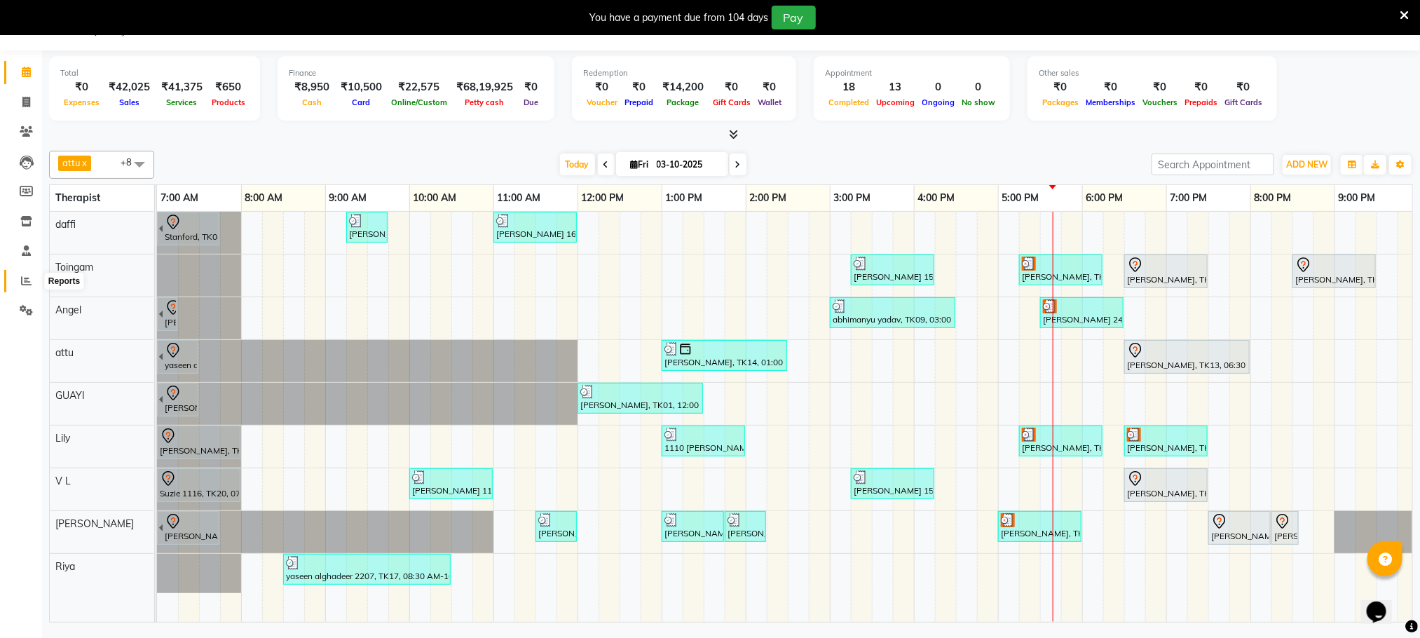
click at [25, 276] on icon at bounding box center [26, 281] width 11 height 11
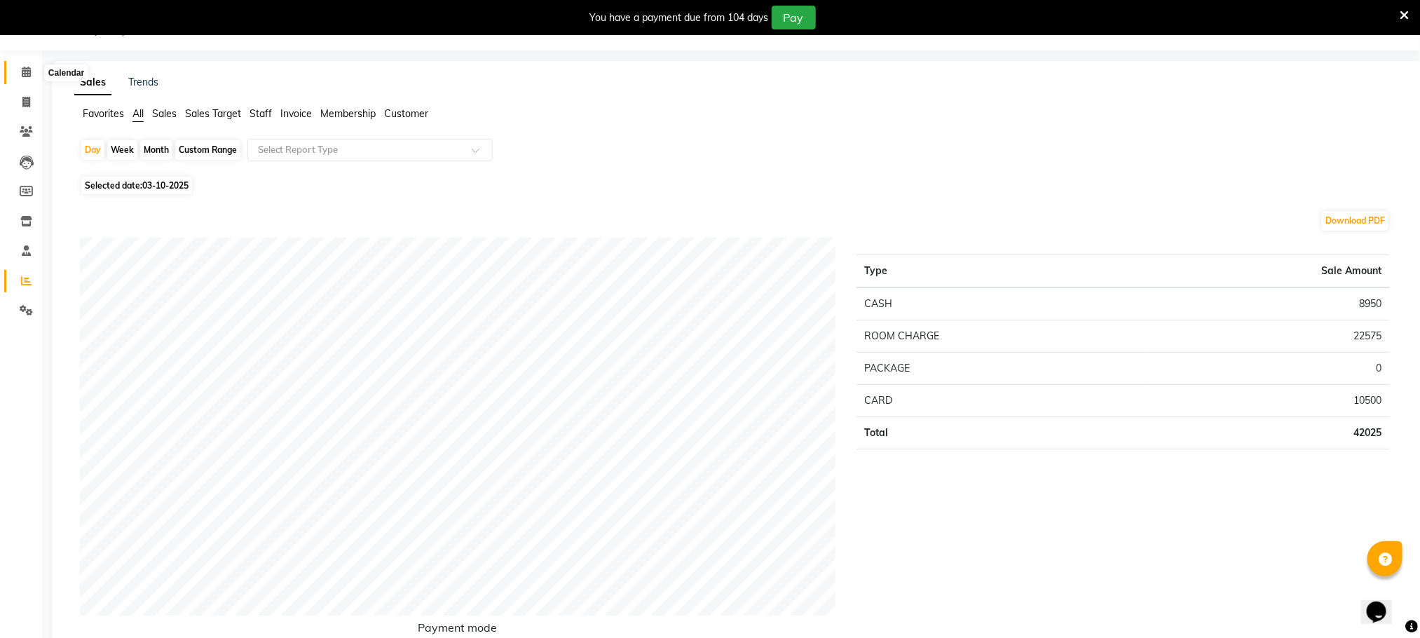
click at [24, 68] on icon at bounding box center [26, 72] width 9 height 11
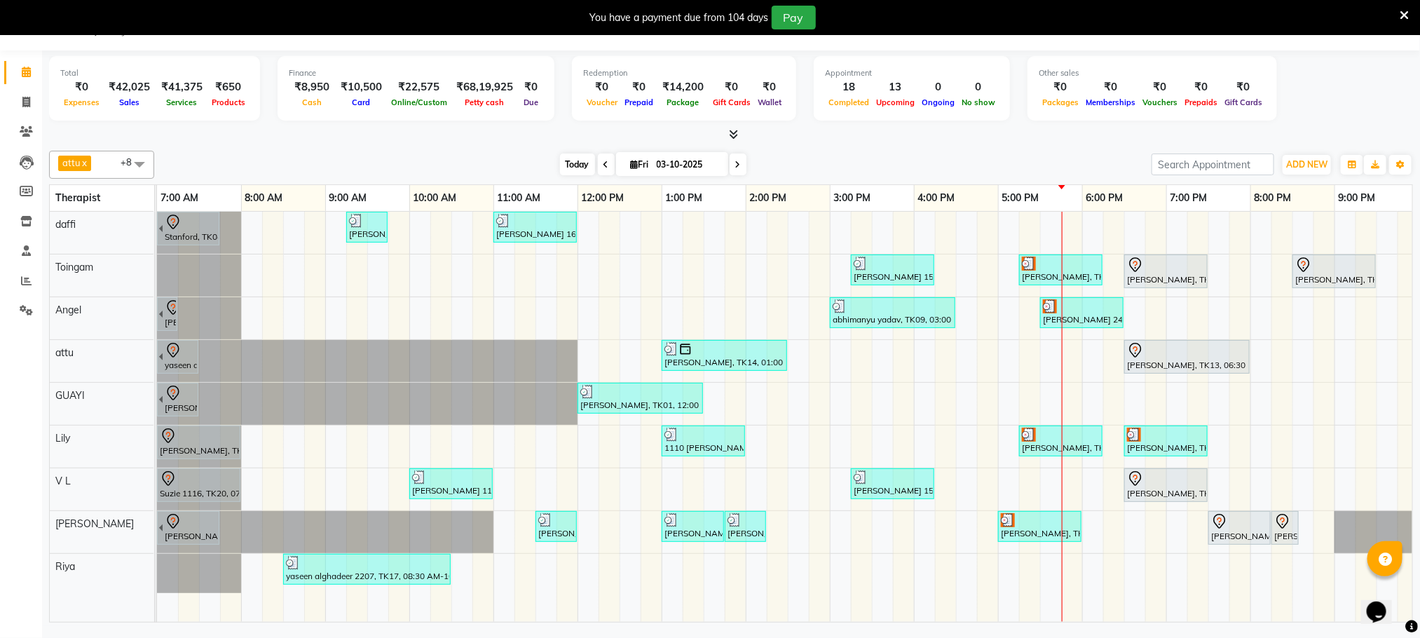
click at [578, 163] on span "Today" at bounding box center [577, 165] width 35 height 22
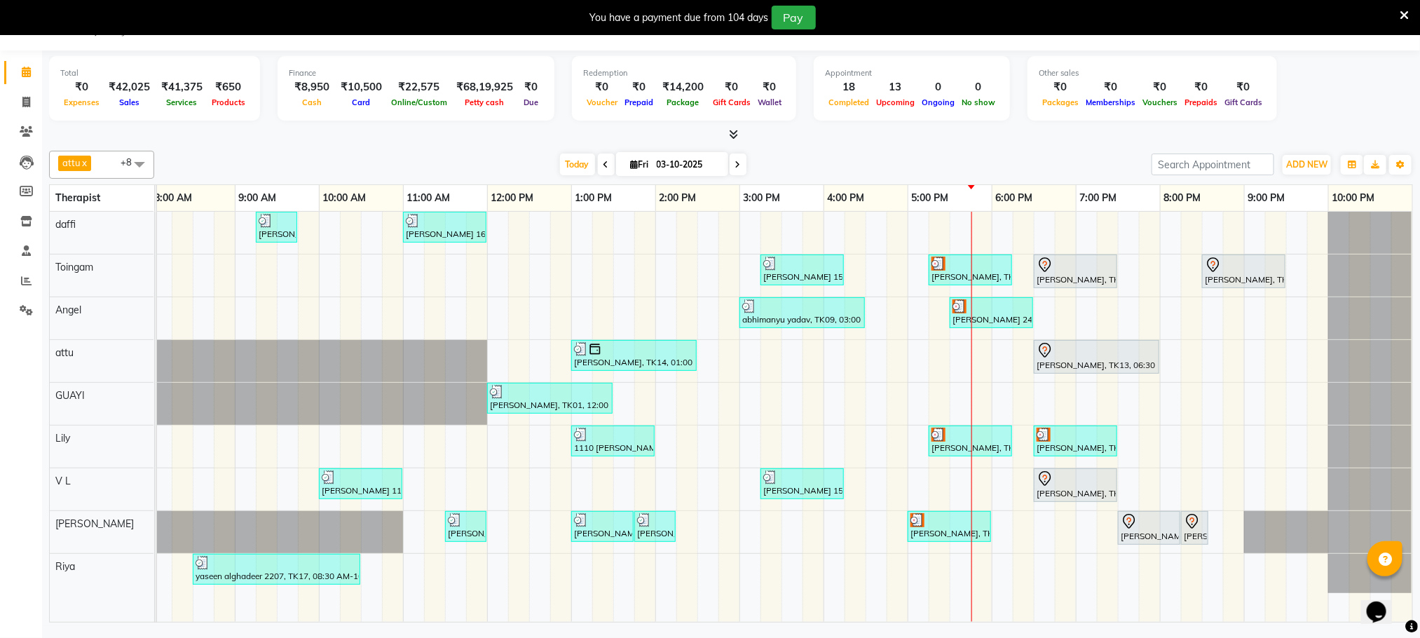
click at [604, 164] on icon at bounding box center [607, 165] width 6 height 8
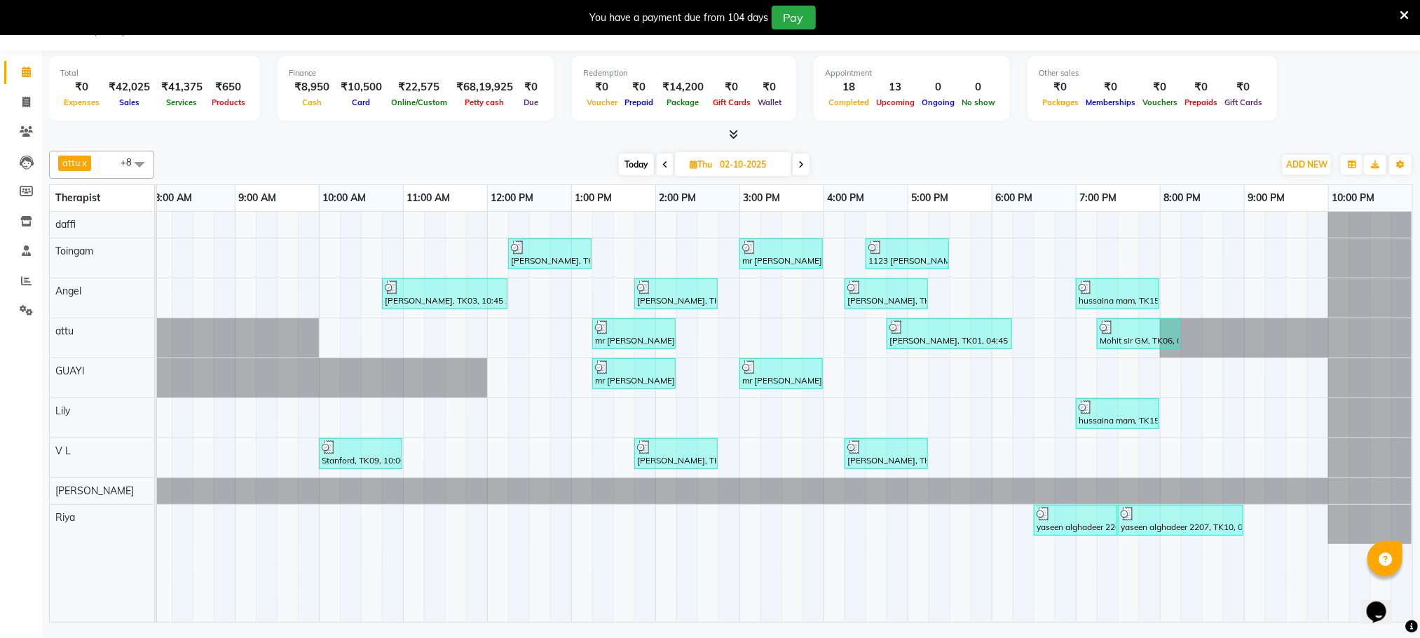
click at [663, 168] on icon at bounding box center [666, 165] width 6 height 8
type input "01-10-2025"
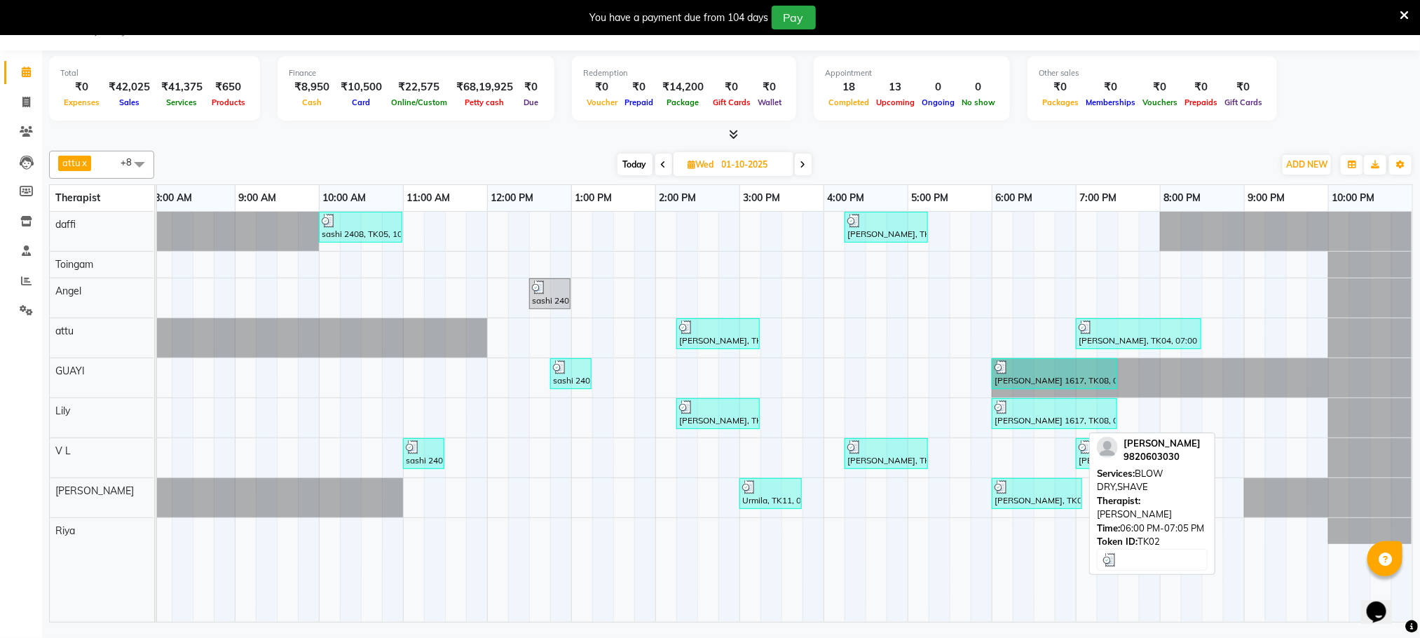
click at [1036, 494] on div at bounding box center [1037, 487] width 85 height 14
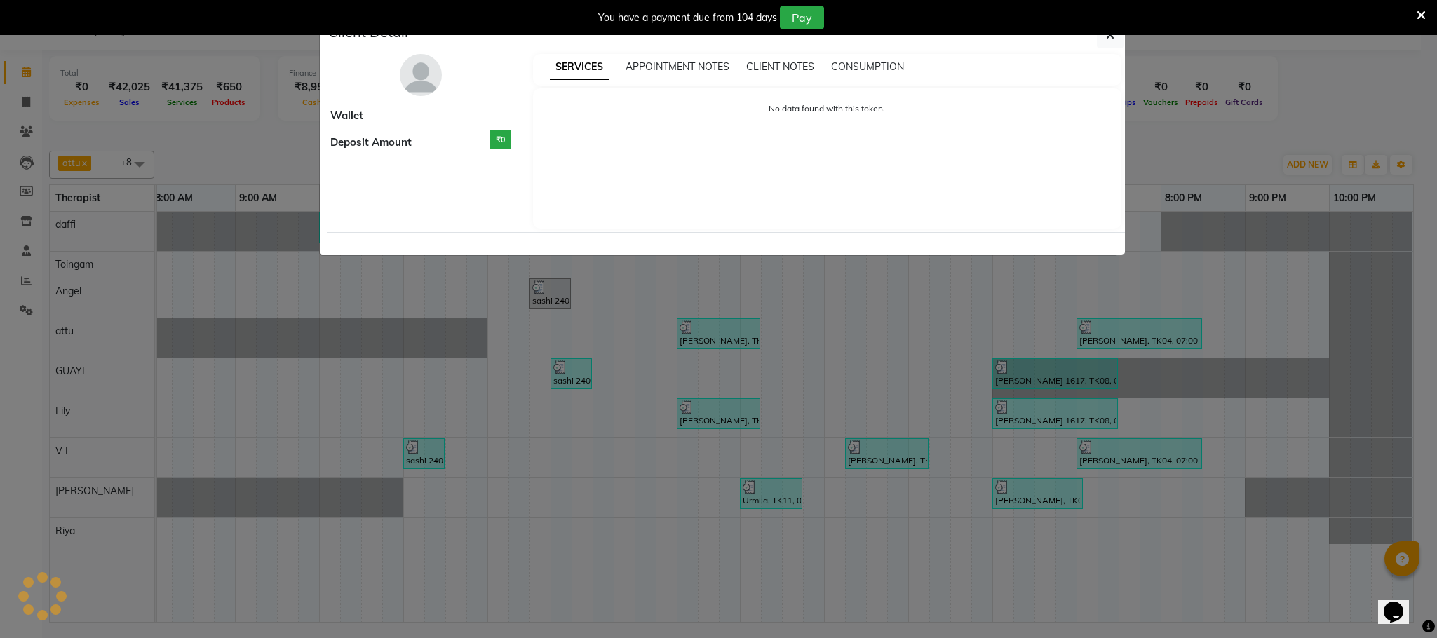
select select "3"
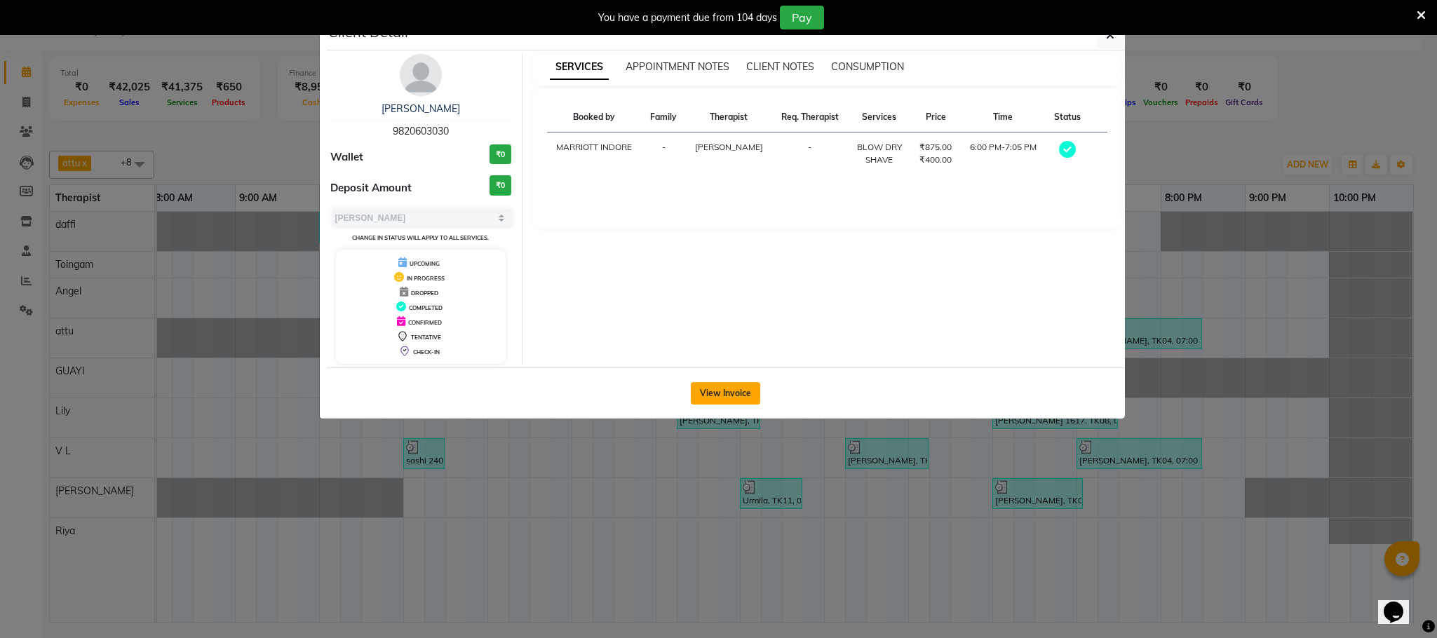
click at [702, 395] on button "View Invoice" at bounding box center [725, 393] width 69 height 22
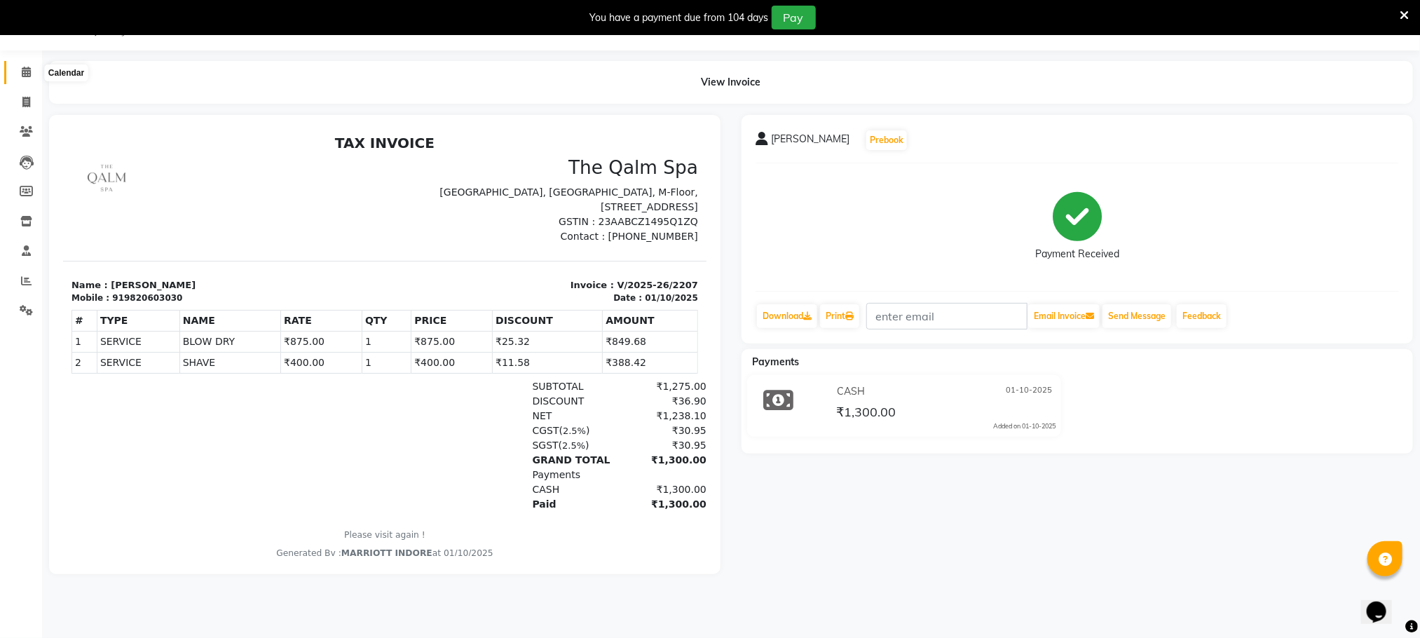
click at [18, 70] on span at bounding box center [26, 73] width 25 height 16
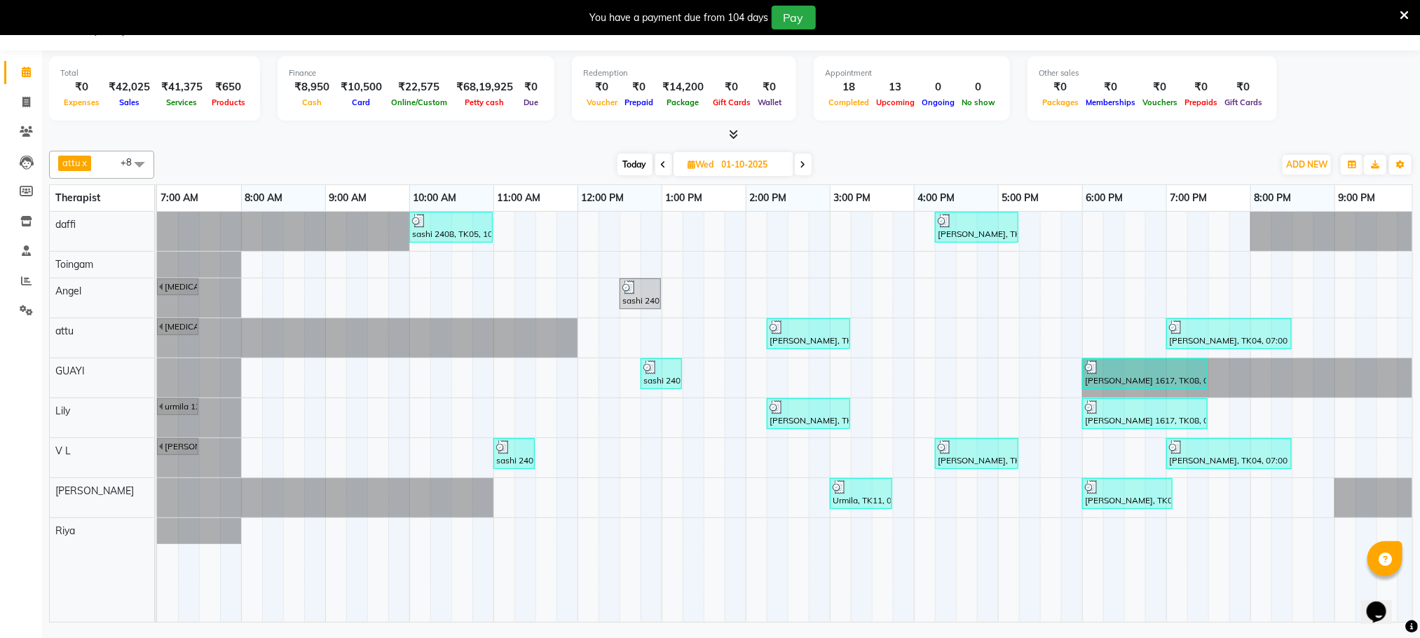
click at [635, 158] on span "Today" at bounding box center [635, 165] width 35 height 22
type input "03-10-2025"
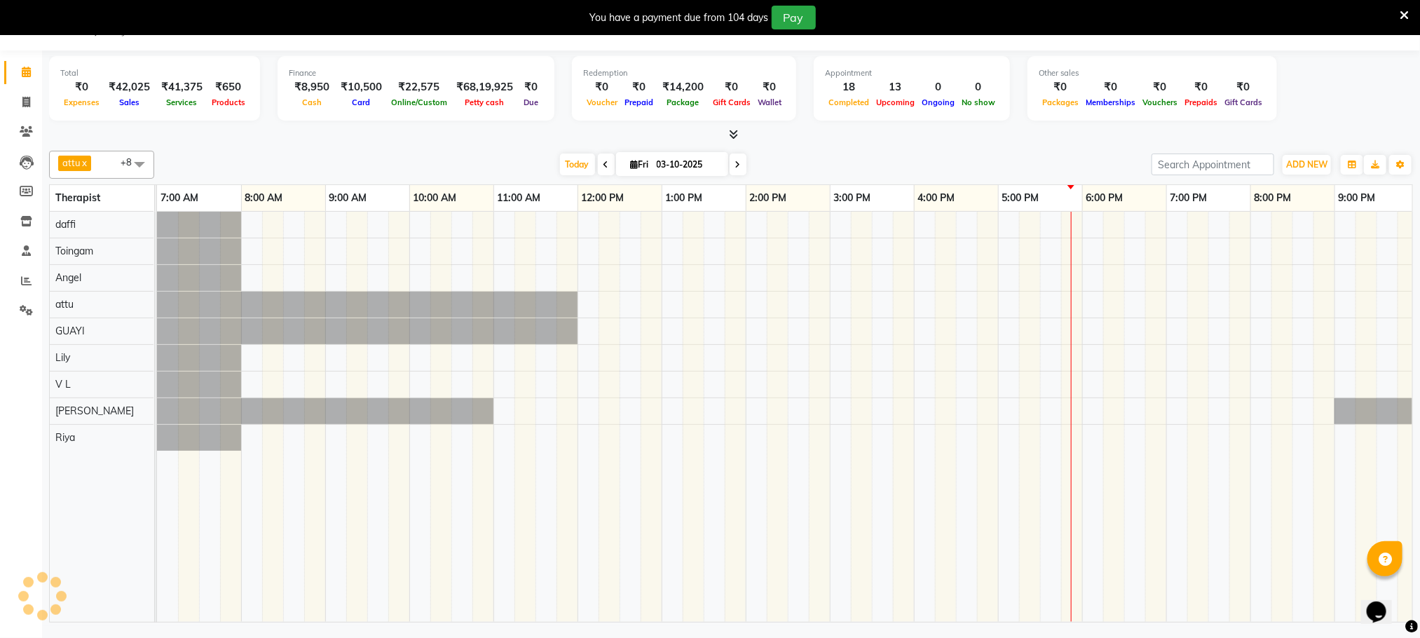
scroll to position [0, 90]
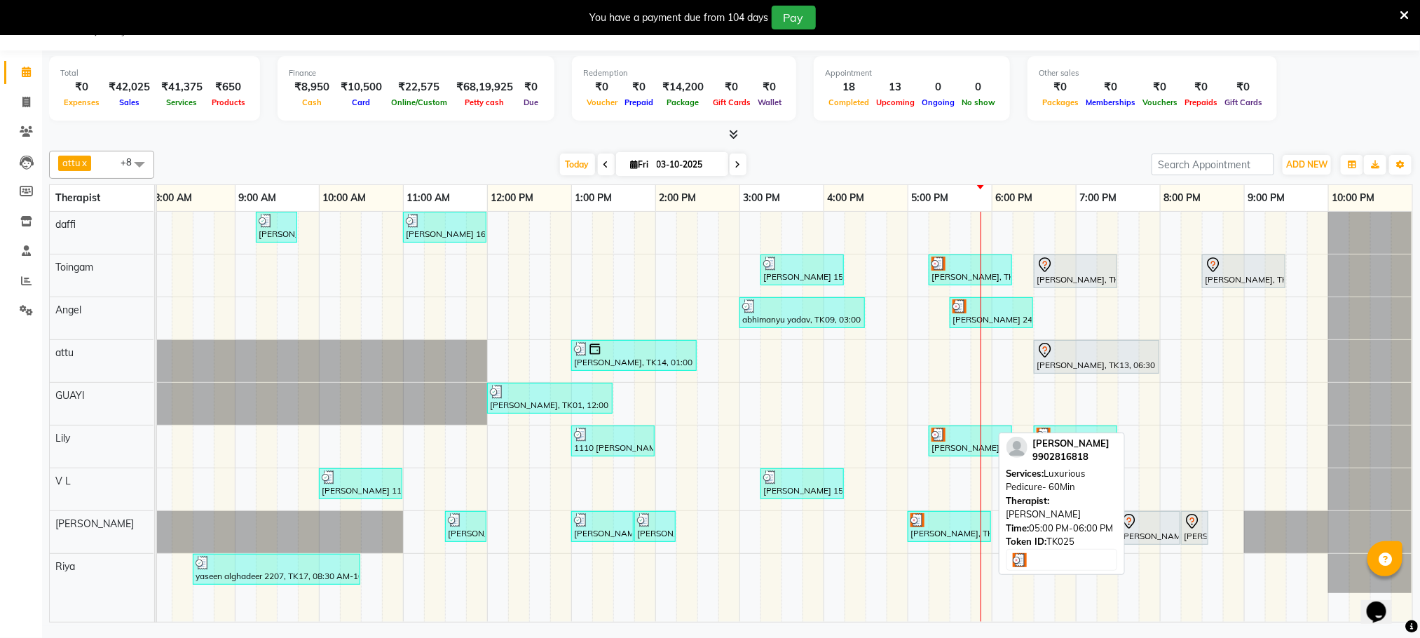
click at [951, 537] on div "[PERSON_NAME], TK25, 05:00 PM-06:00 PM, Luxurious Pedicure- 60Min" at bounding box center [949, 526] width 81 height 27
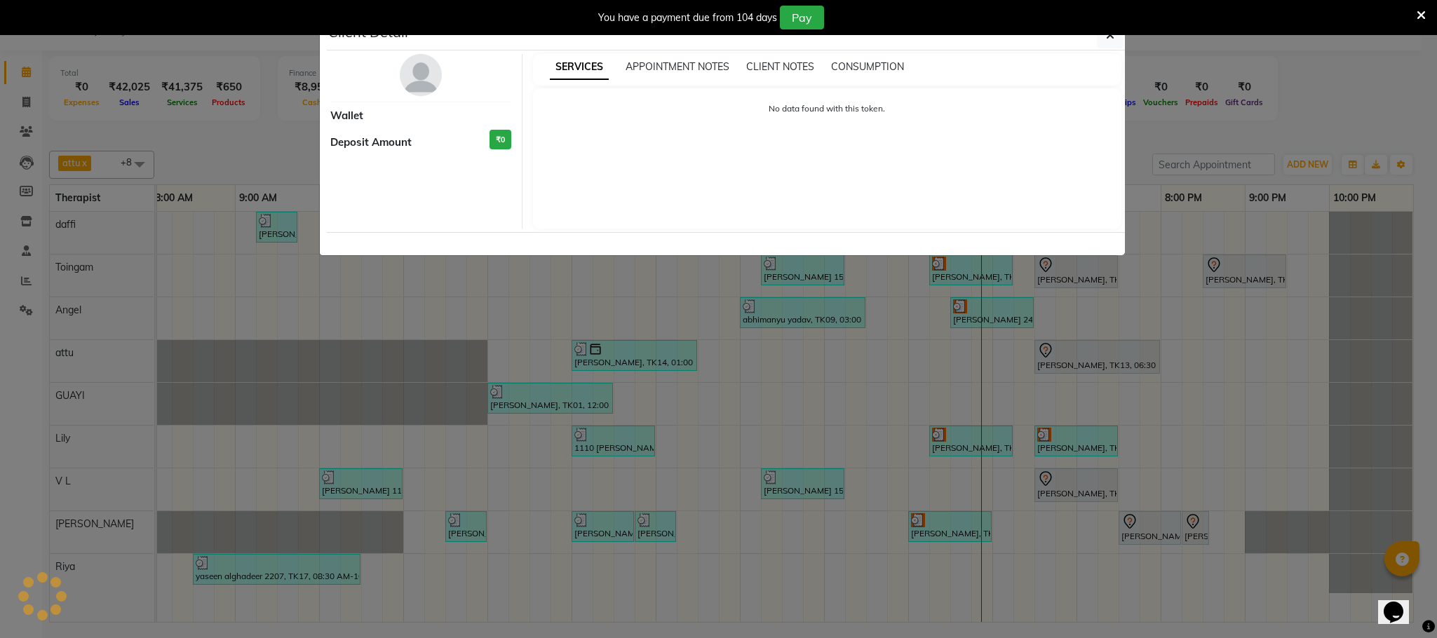
select select "3"
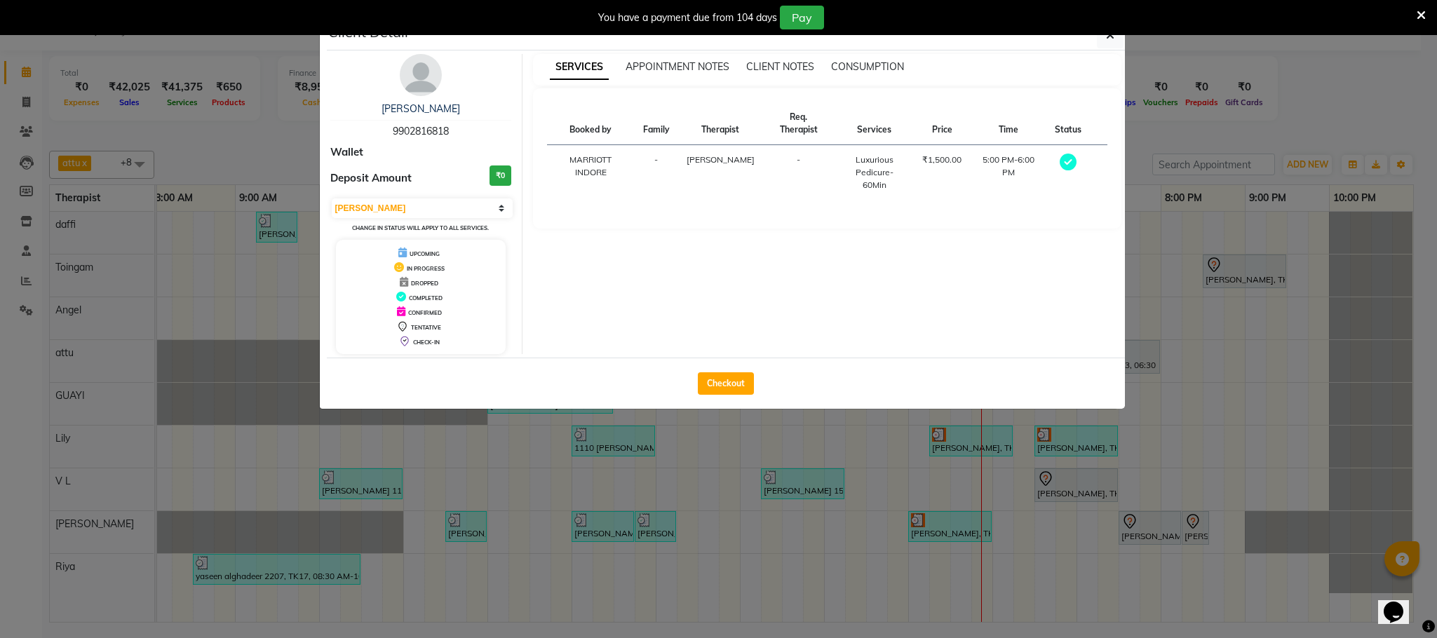
click at [930, 526] on ngb-modal-window "Client Detail [PERSON_NAME] 9902816818 Wallet Deposit Amount ₹0 Select MARK DON…" at bounding box center [718, 319] width 1437 height 638
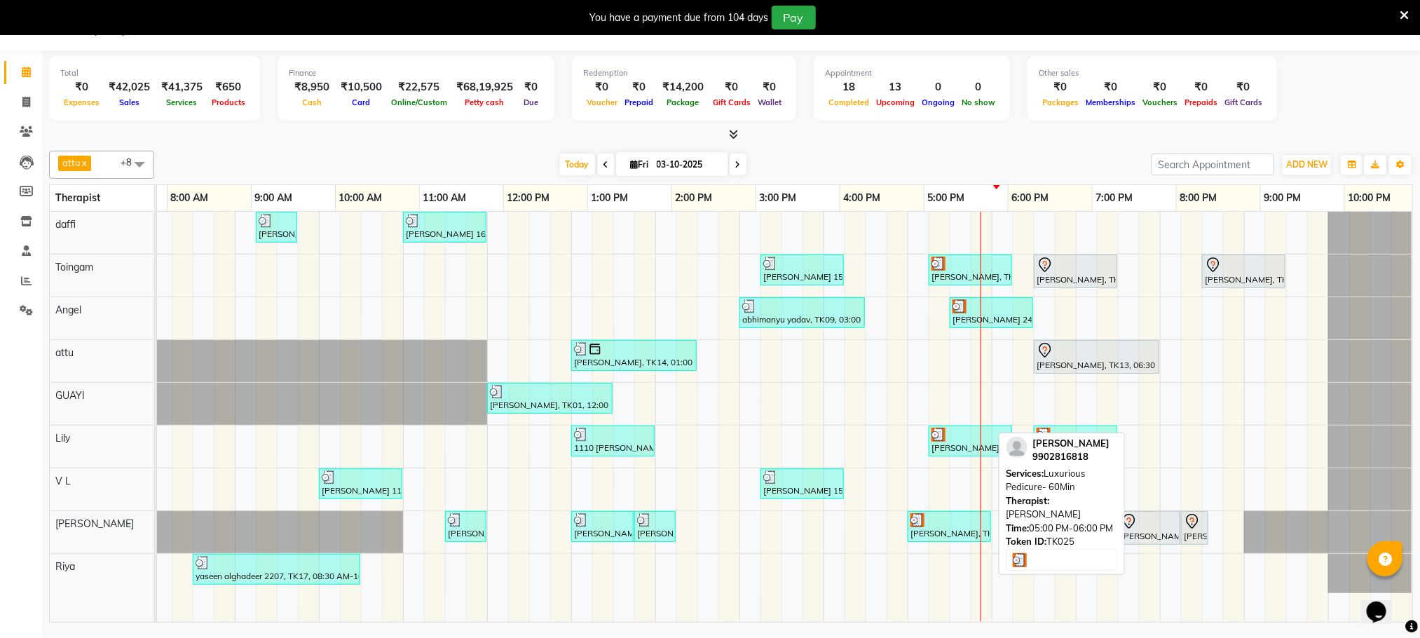
scroll to position [0, 74]
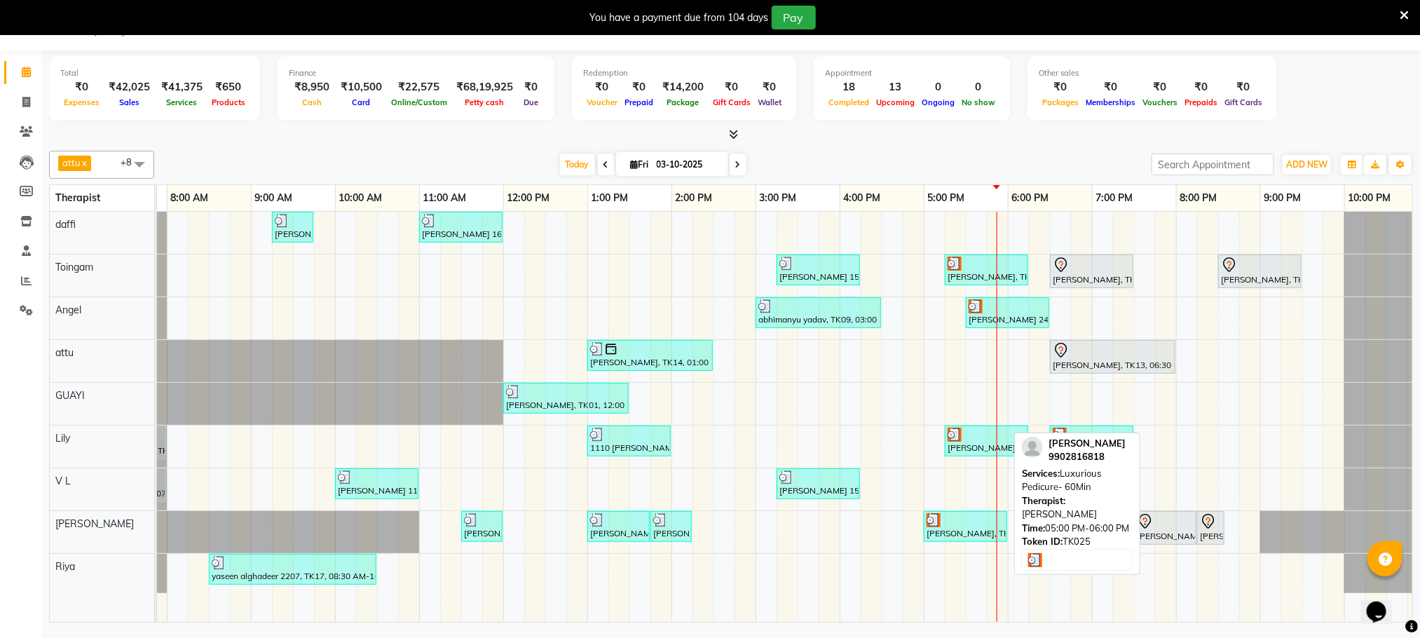
click at [949, 531] on div "[PERSON_NAME], TK25, 05:00 PM-06:00 PM, Luxurious Pedicure- 60Min" at bounding box center [965, 526] width 81 height 27
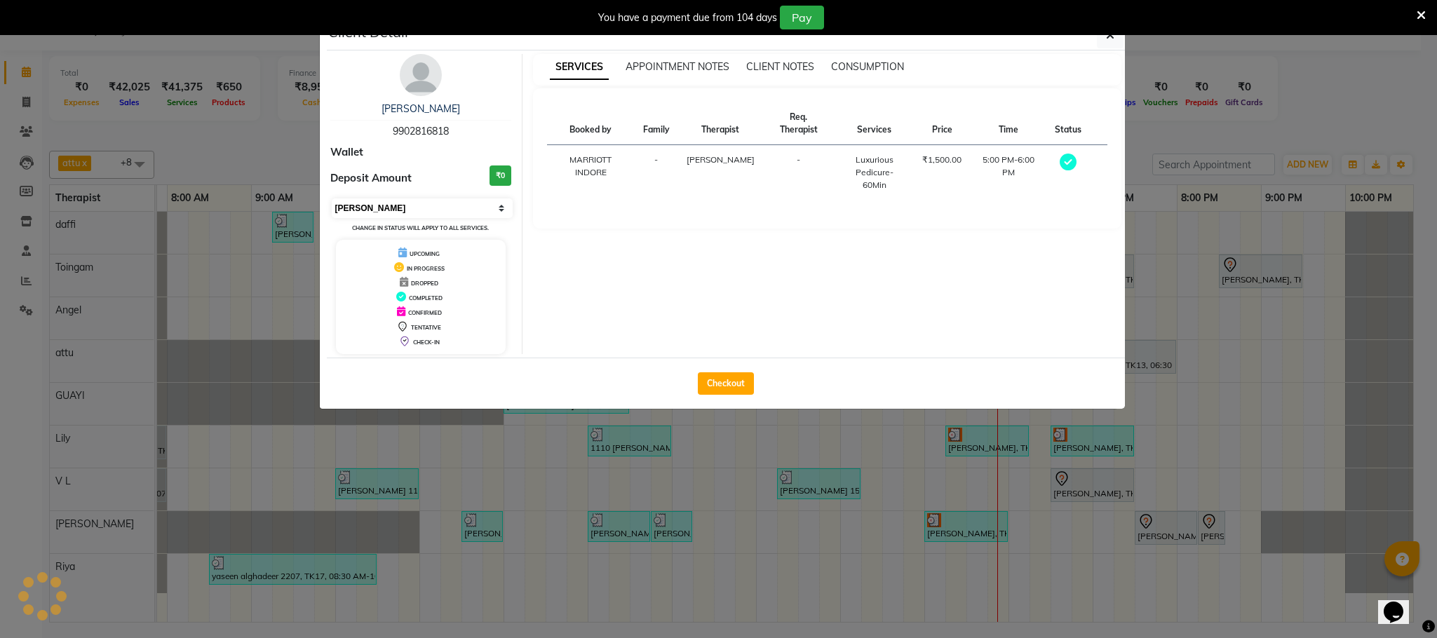
click at [410, 208] on select "Select MARK DONE UPCOMING" at bounding box center [423, 208] width 182 height 20
select select "5"
click at [332, 199] on select "Select MARK DONE UPCOMING" at bounding box center [423, 208] width 182 height 20
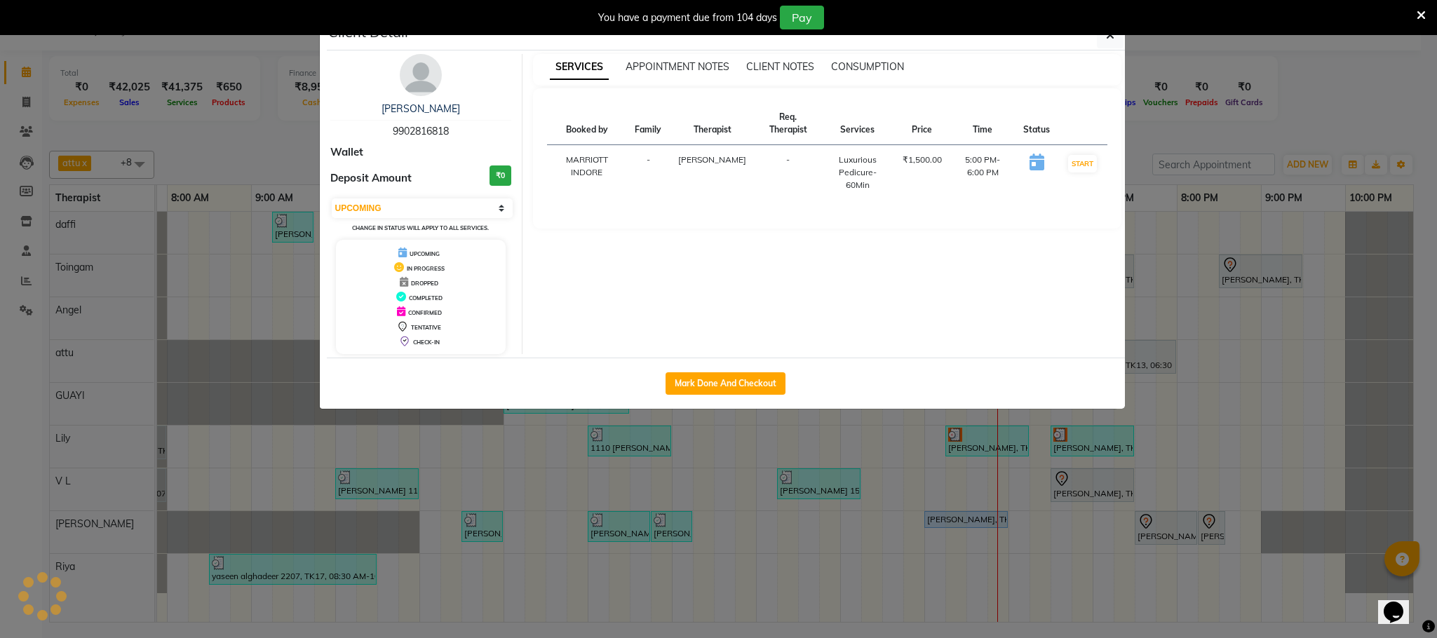
click at [251, 148] on ngb-modal-window "Client Detail [PERSON_NAME] 9902816818 Wallet Deposit Amount ₹0 Select IN SERVI…" at bounding box center [718, 319] width 1437 height 638
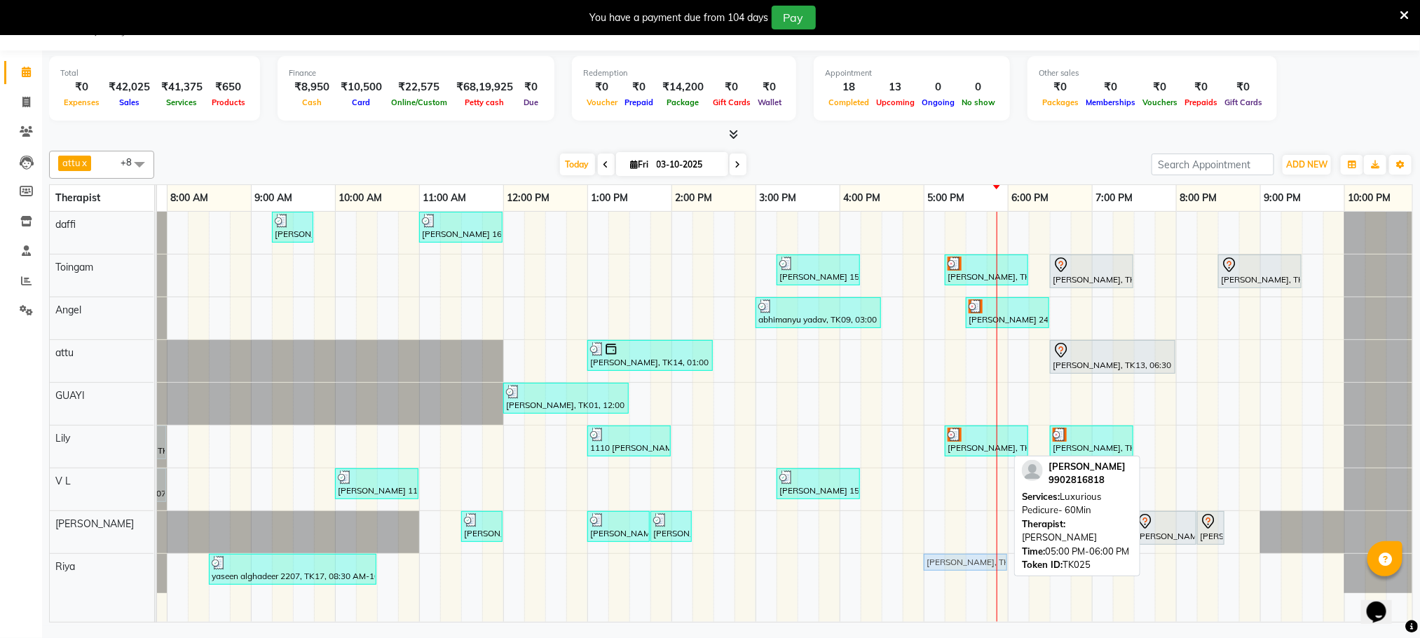
drag, startPoint x: 946, startPoint y: 522, endPoint x: 942, endPoint y: 575, distance: 52.8
click at [942, 575] on tbody "[GEOGRAPHIC_DATA], TK04, 06:45 AM-07:45 AM, Swedish De-Stress - 60 Mins [PERSON…" at bounding box center [756, 402] width 1346 height 381
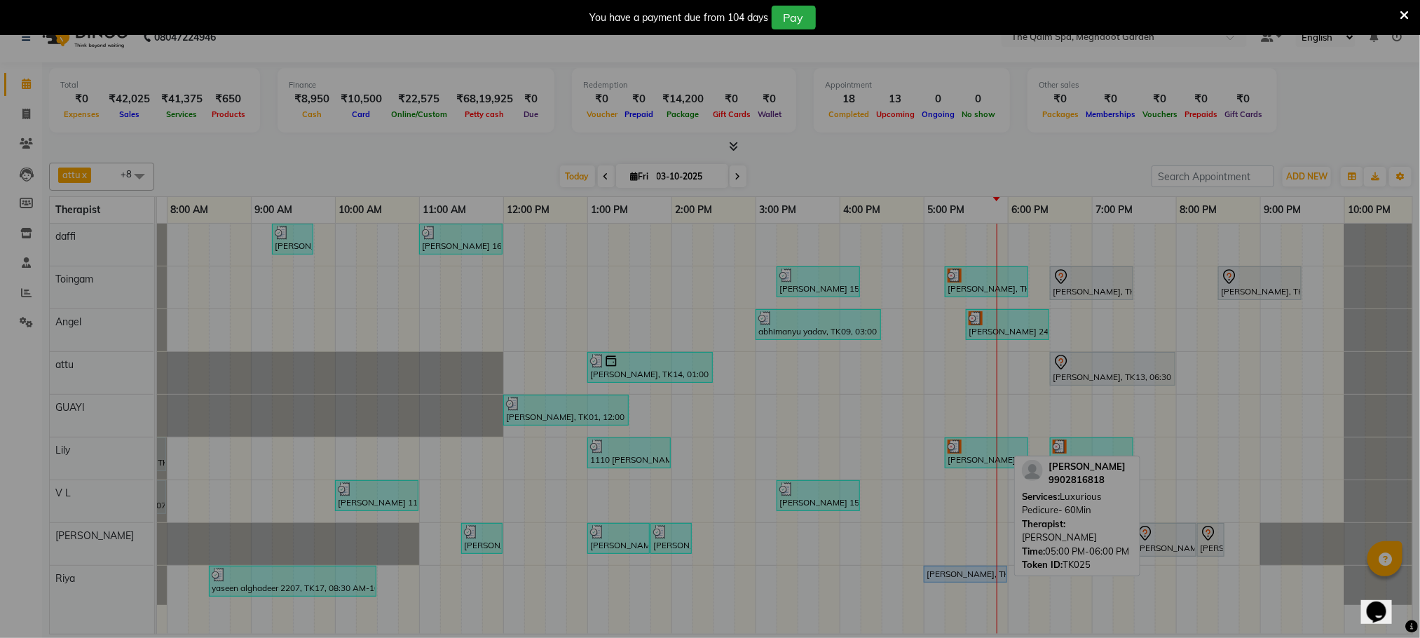
scroll to position [25, 0]
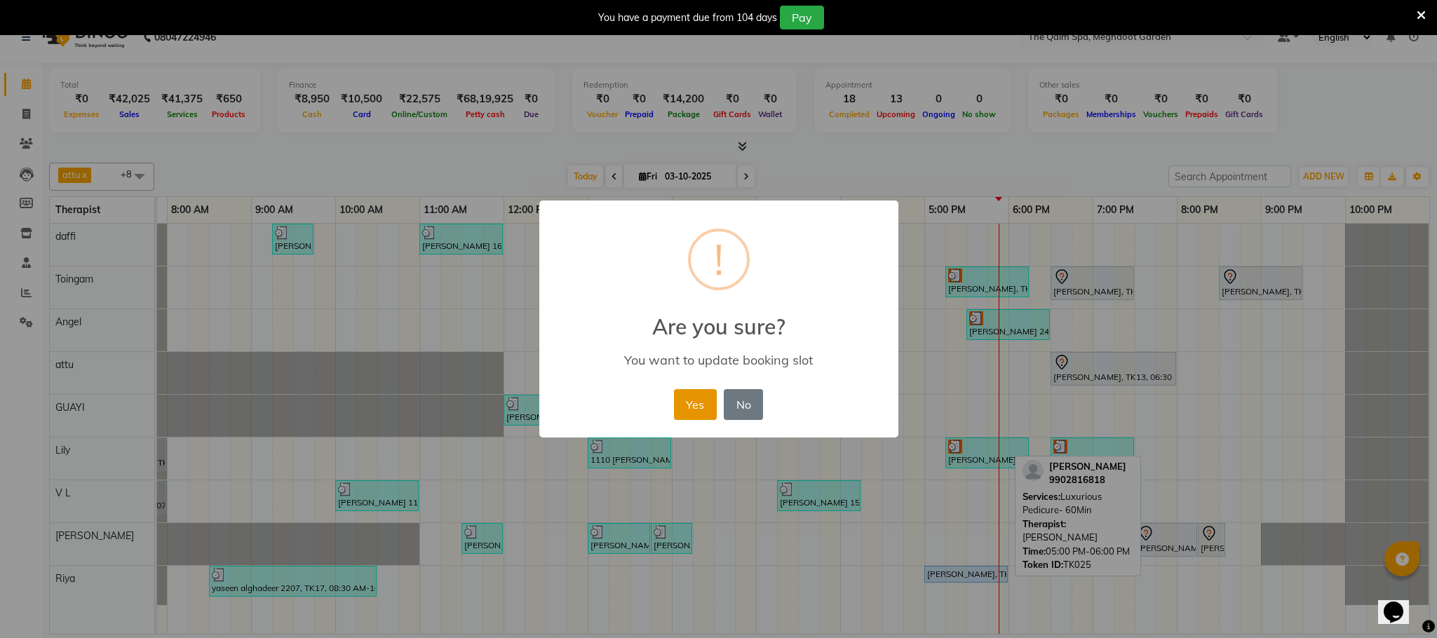
click at [697, 398] on button "Yes" at bounding box center [695, 404] width 43 height 31
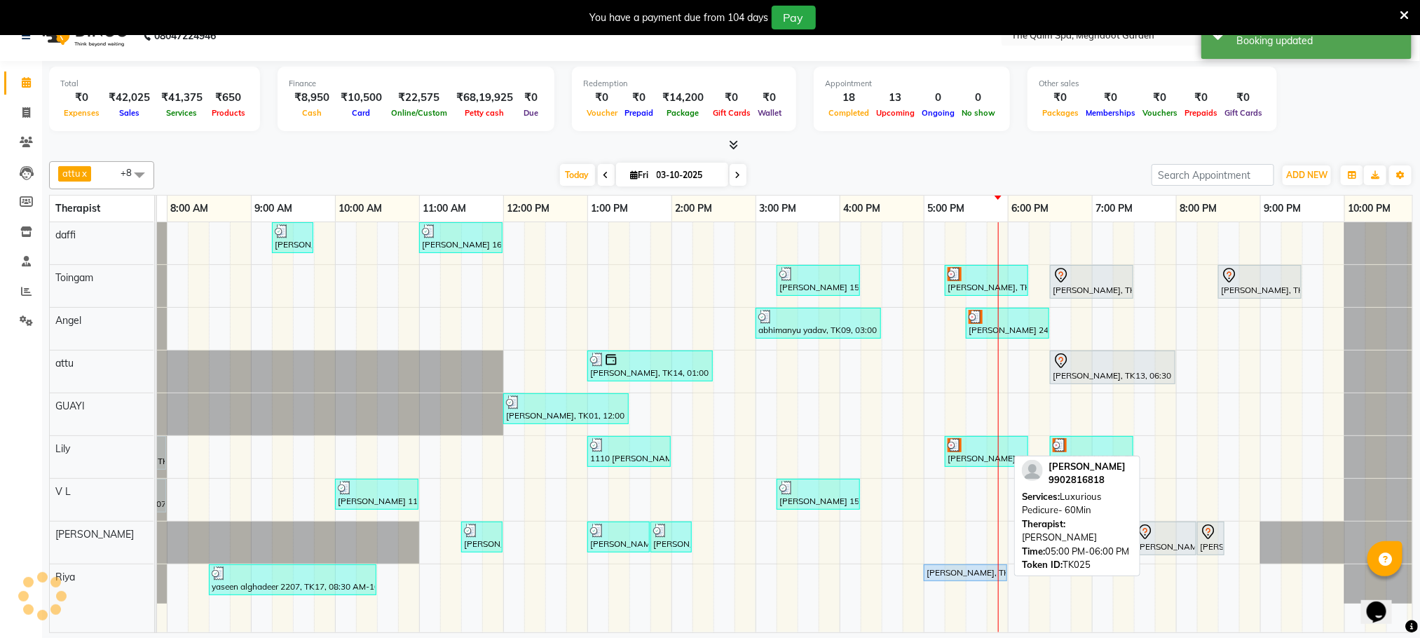
click at [939, 578] on div "[PERSON_NAME], TK25, 05:00 PM-06:00 PM, Luxurious Pedicure- 60Min" at bounding box center [965, 572] width 81 height 13
select select "5"
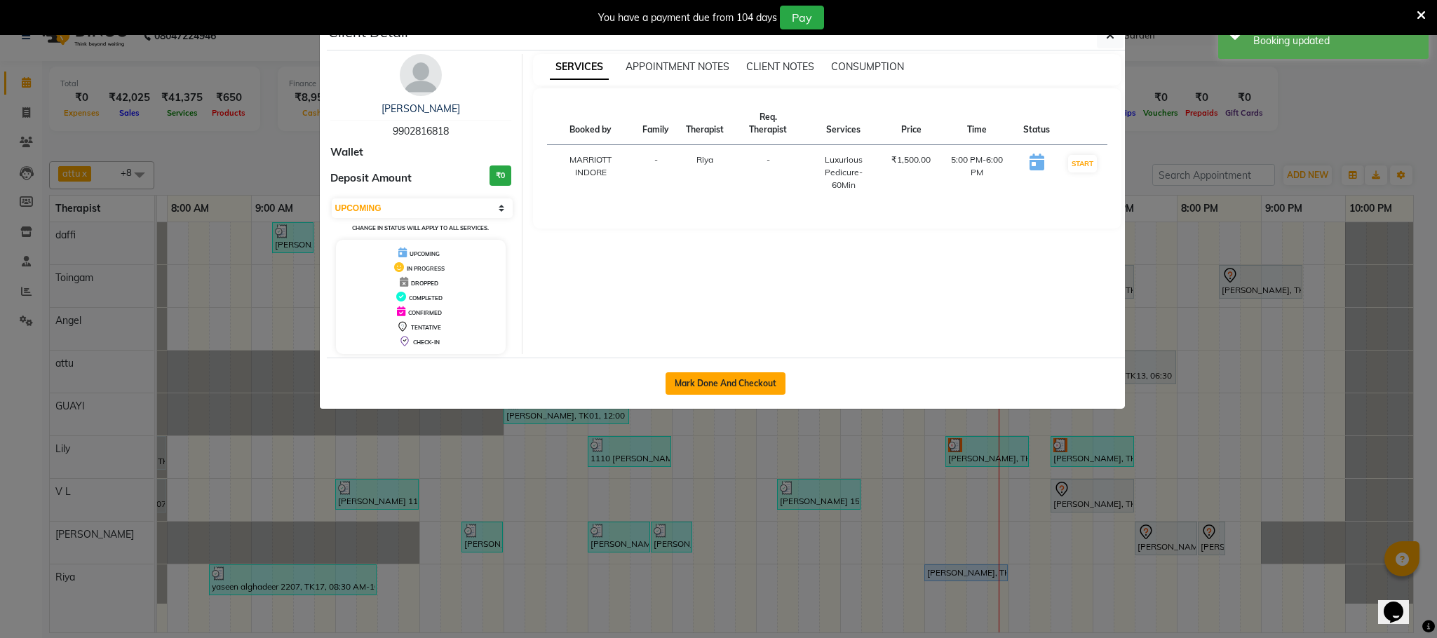
click at [730, 384] on button "Mark Done And Checkout" at bounding box center [725, 383] width 120 height 22
select select "service"
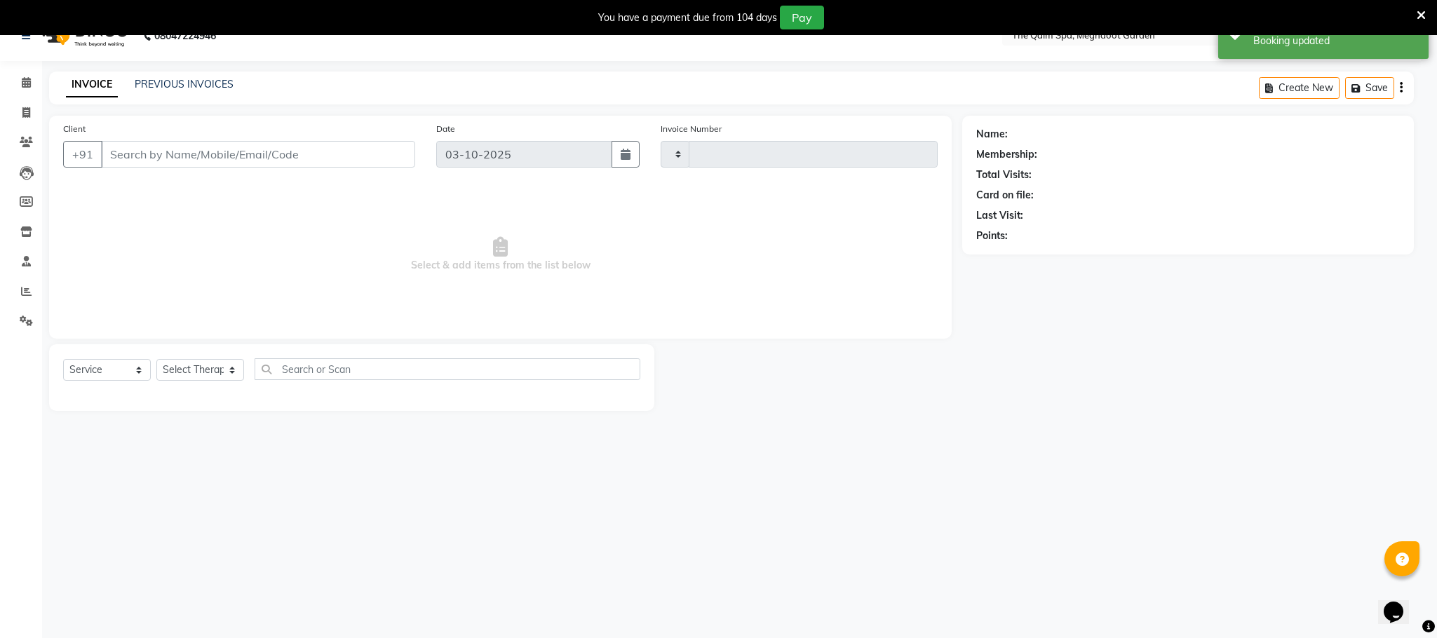
type input "2232"
select select "6401"
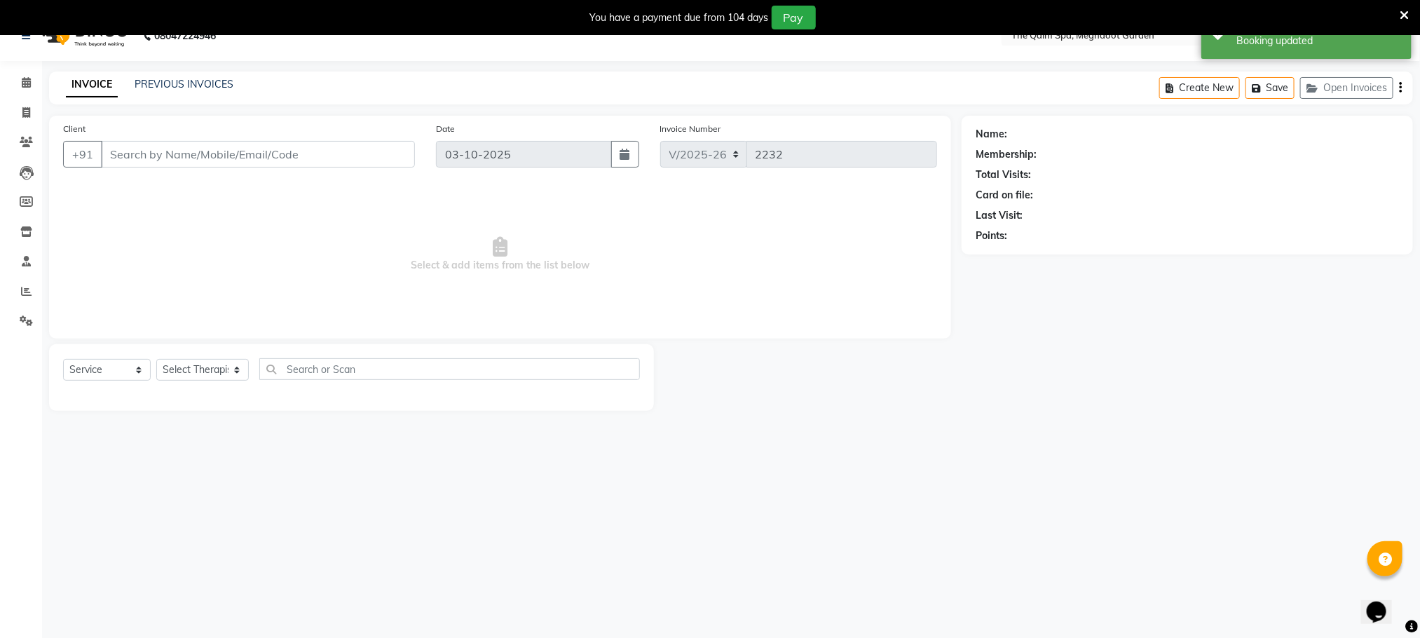
type input "9902816818"
select select "81261"
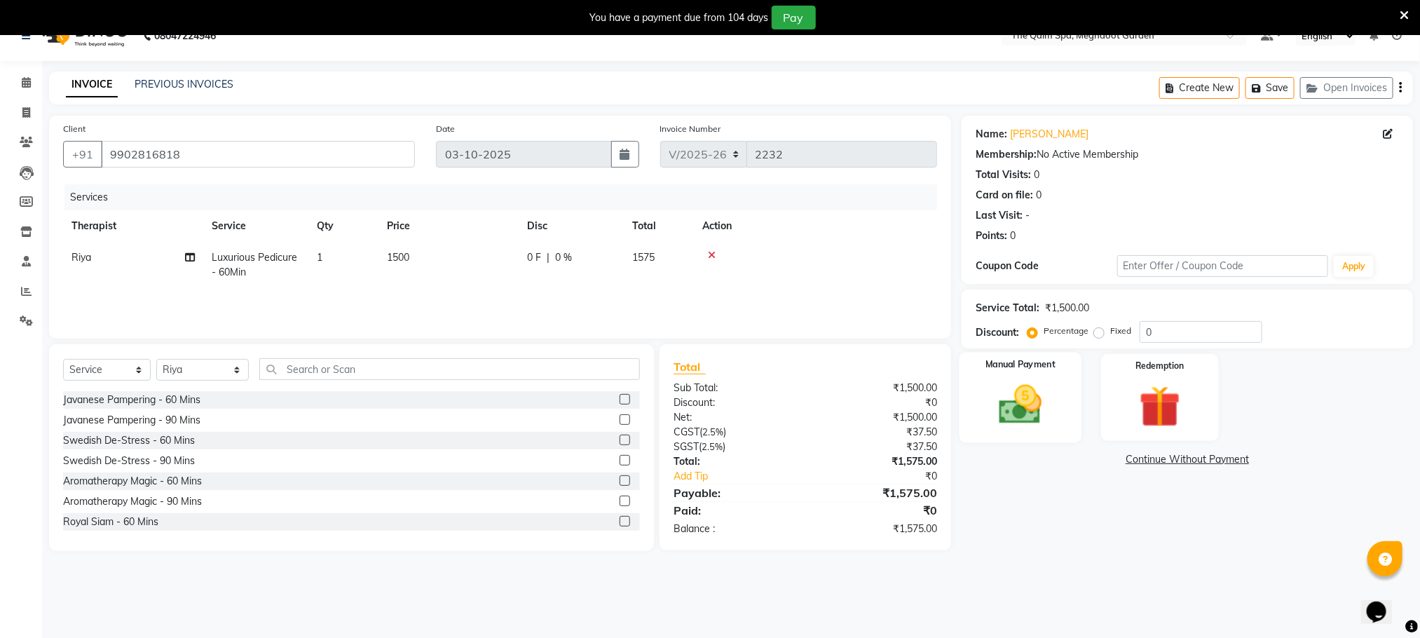
click at [1005, 406] on img at bounding box center [1021, 405] width 70 height 50
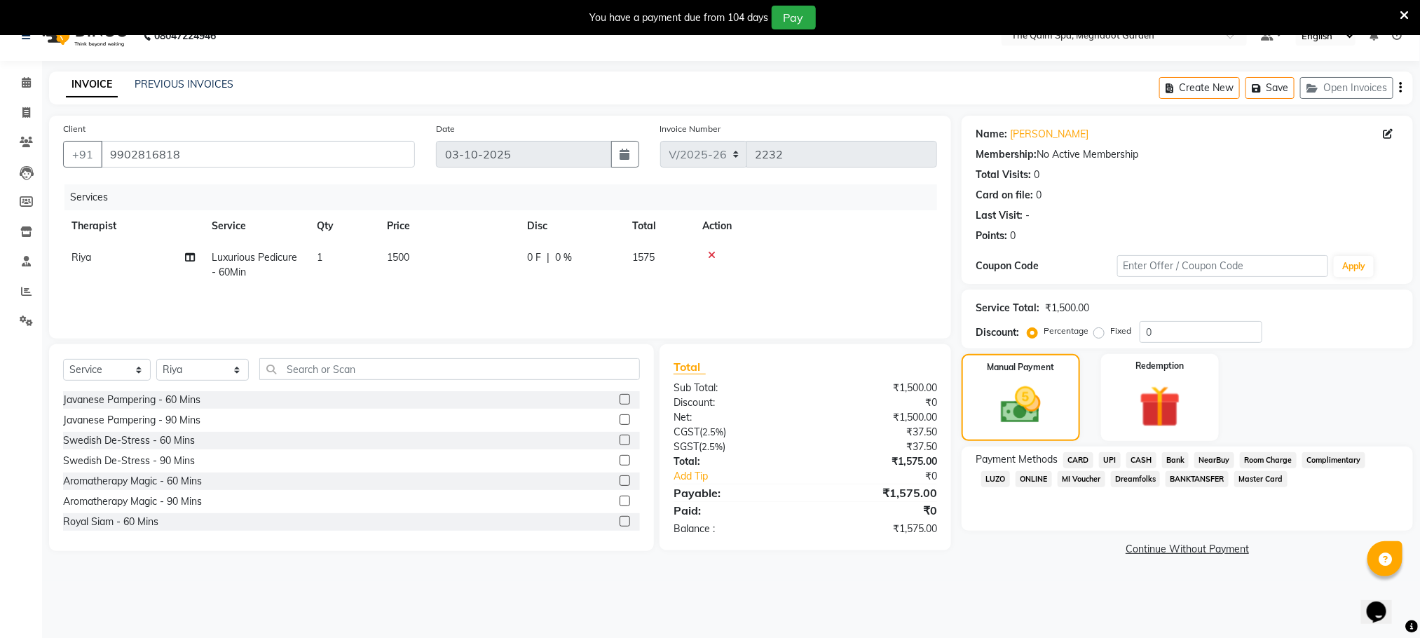
click at [1092, 456] on span "CARD" at bounding box center [1079, 460] width 30 height 16
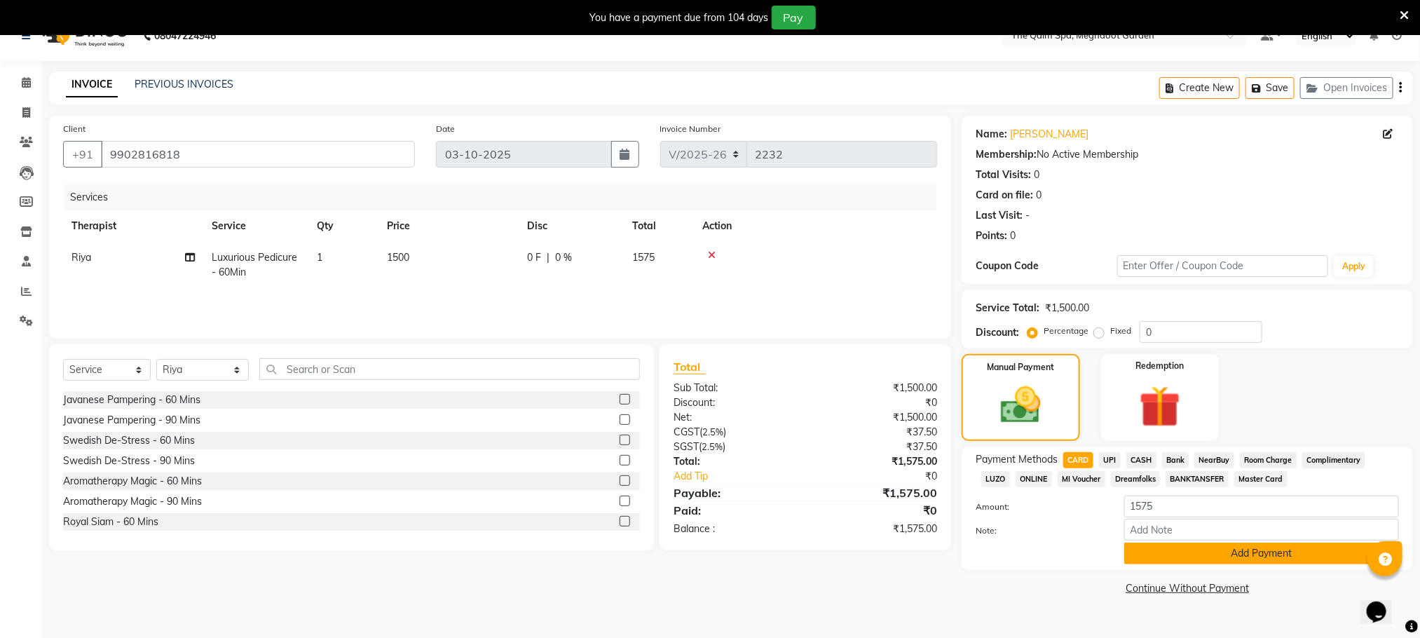
click at [1193, 557] on button "Add Payment" at bounding box center [1262, 554] width 275 height 22
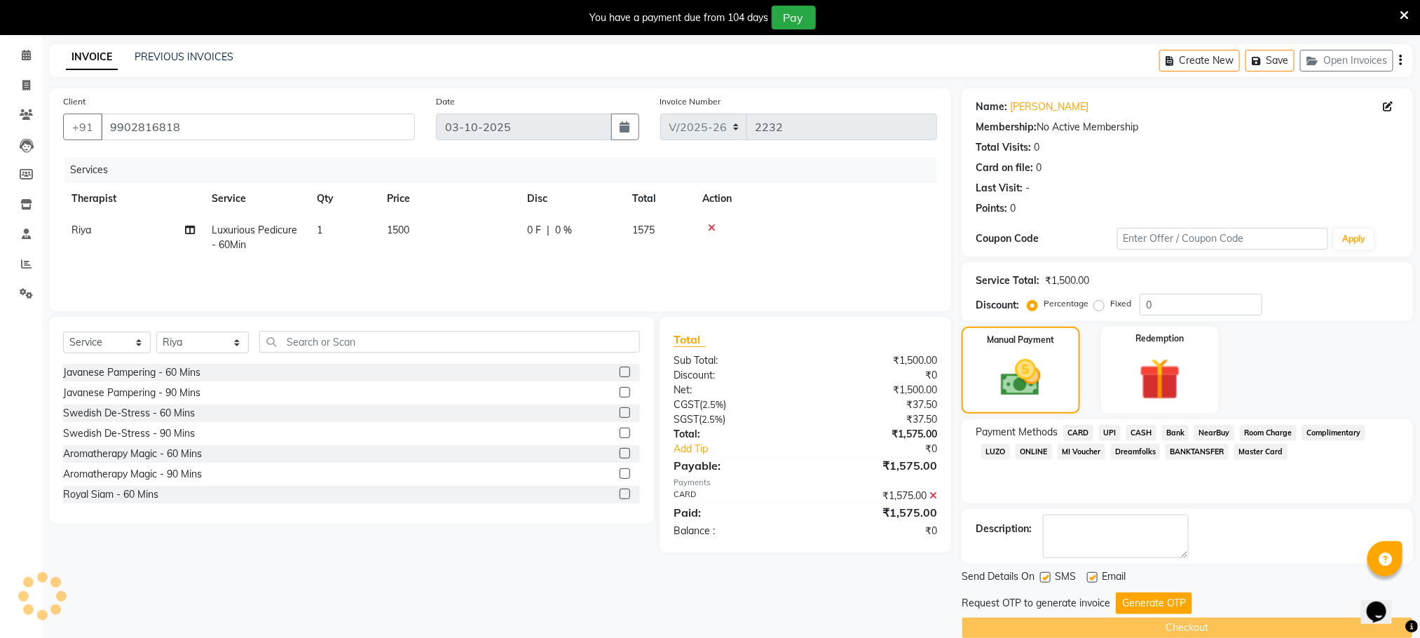
scroll to position [76, 0]
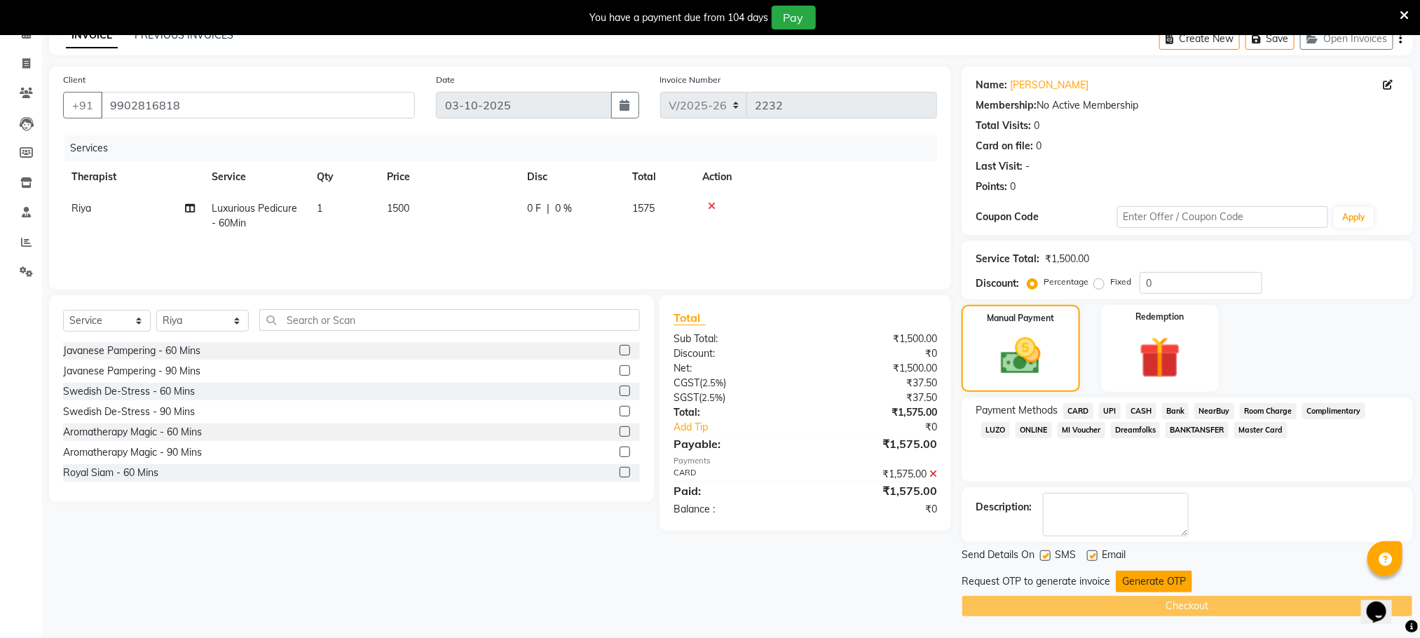
click at [1144, 581] on button "Generate OTP" at bounding box center [1154, 582] width 76 height 22
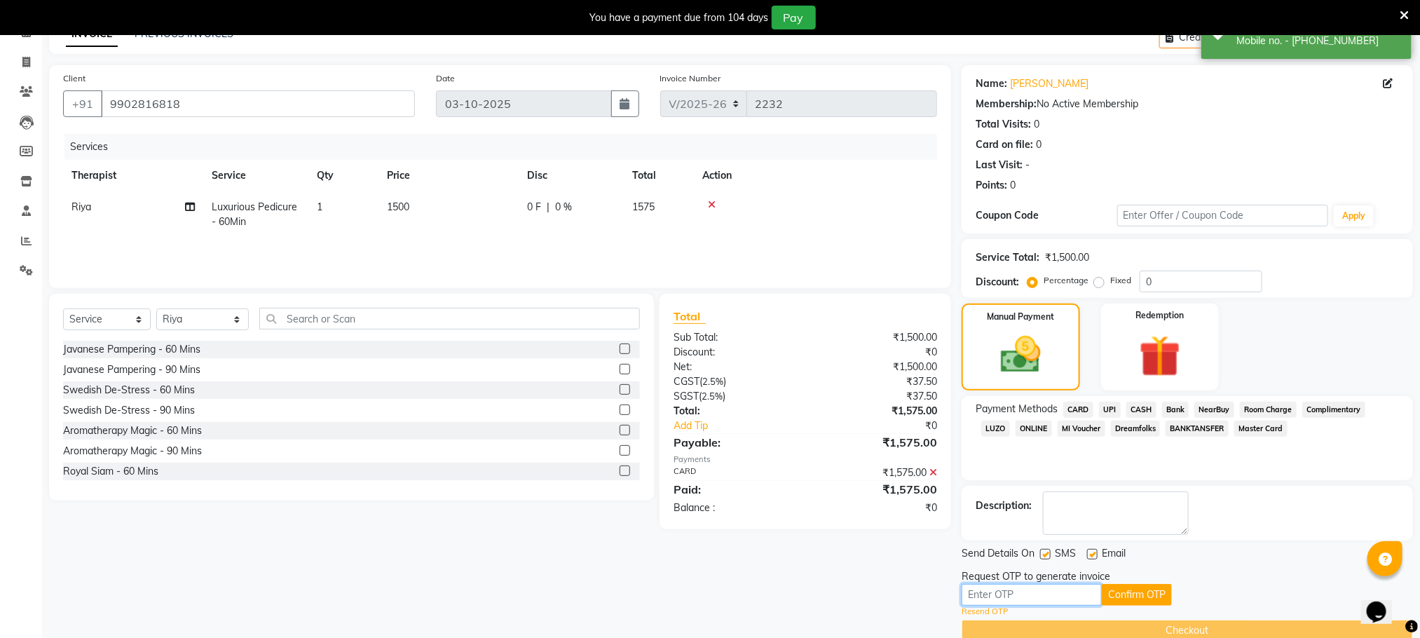
click at [1026, 594] on input "text" at bounding box center [1032, 595] width 140 height 22
type input "6940"
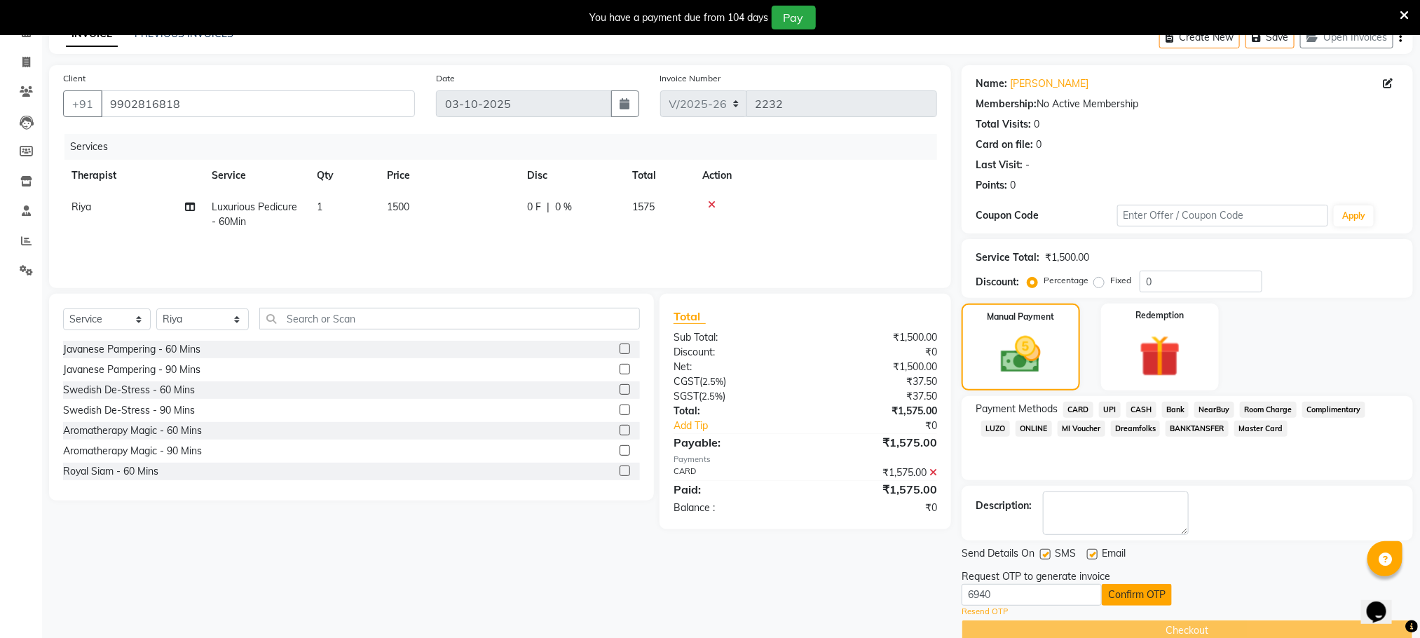
click at [1149, 585] on button "Confirm OTP" at bounding box center [1137, 595] width 70 height 22
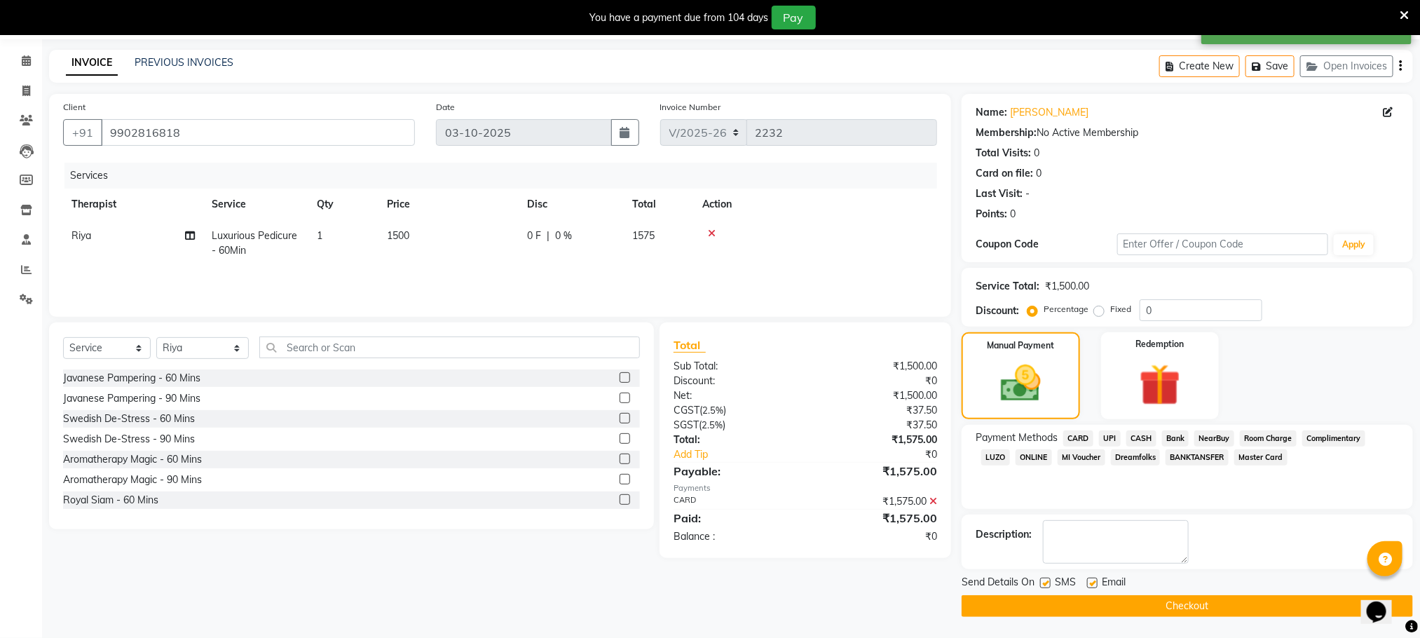
click at [1155, 606] on button "Checkout" at bounding box center [1188, 606] width 452 height 22
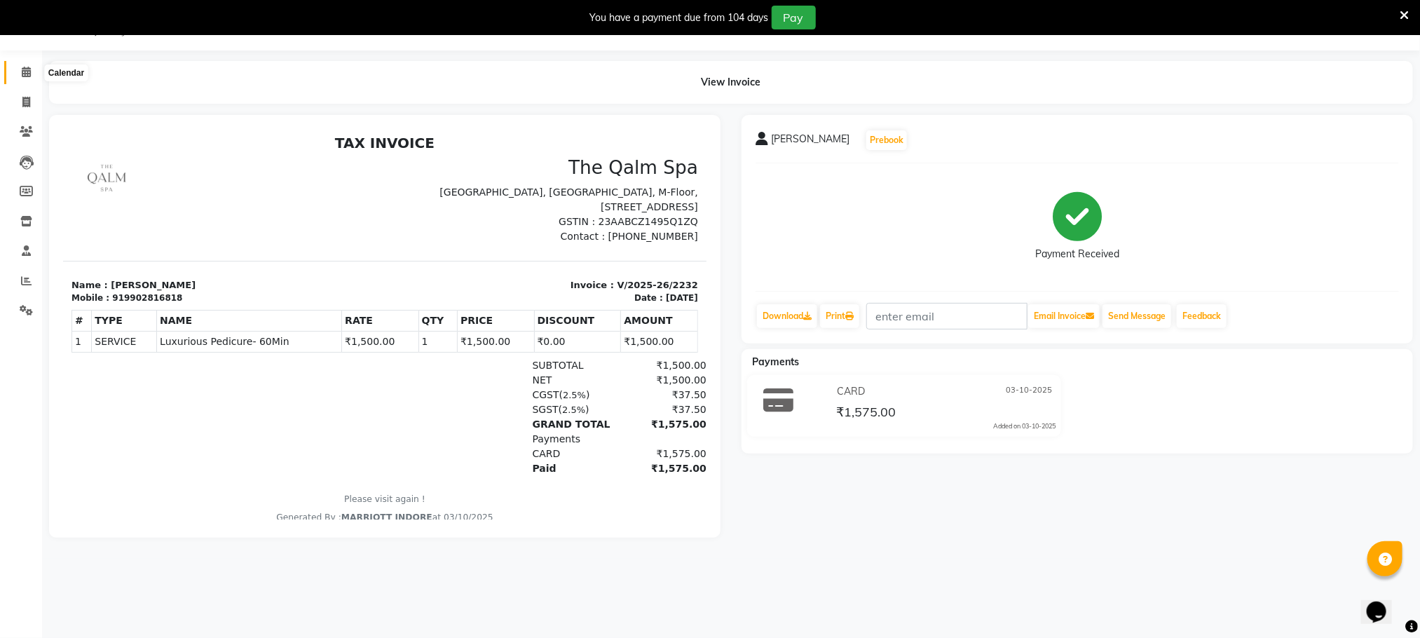
click at [26, 74] on icon at bounding box center [26, 72] width 9 height 11
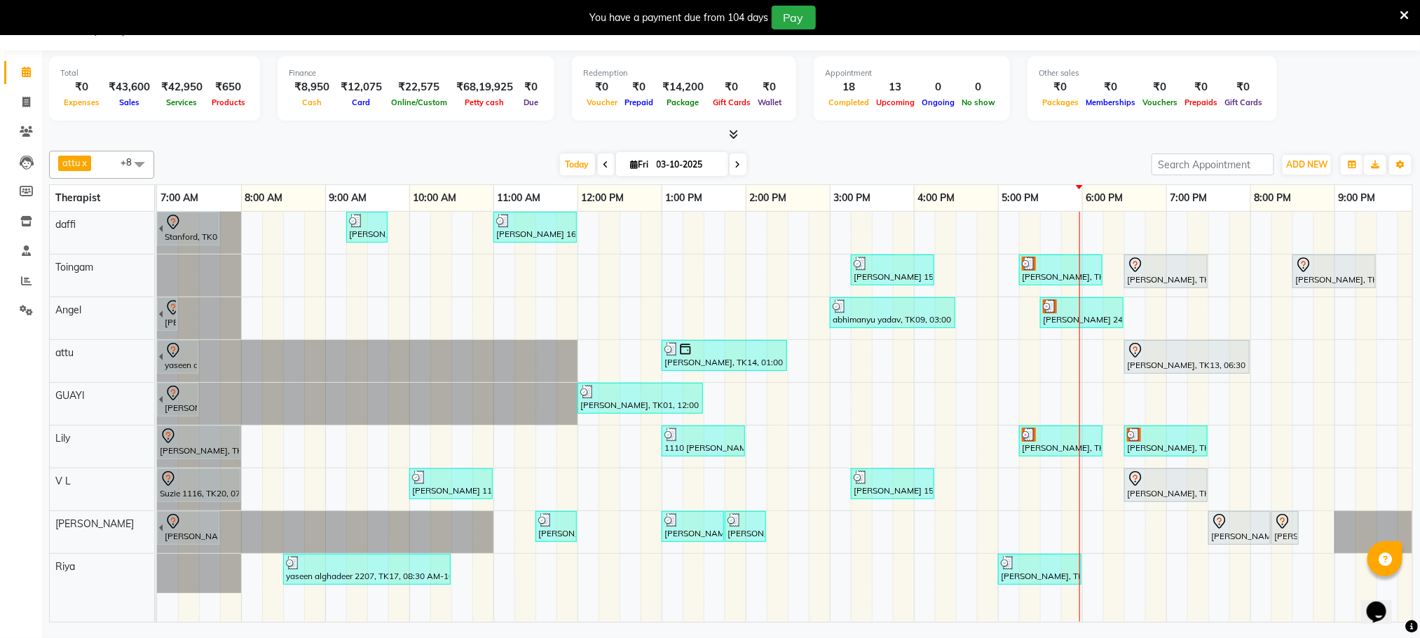
click at [735, 164] on icon at bounding box center [738, 165] width 6 height 8
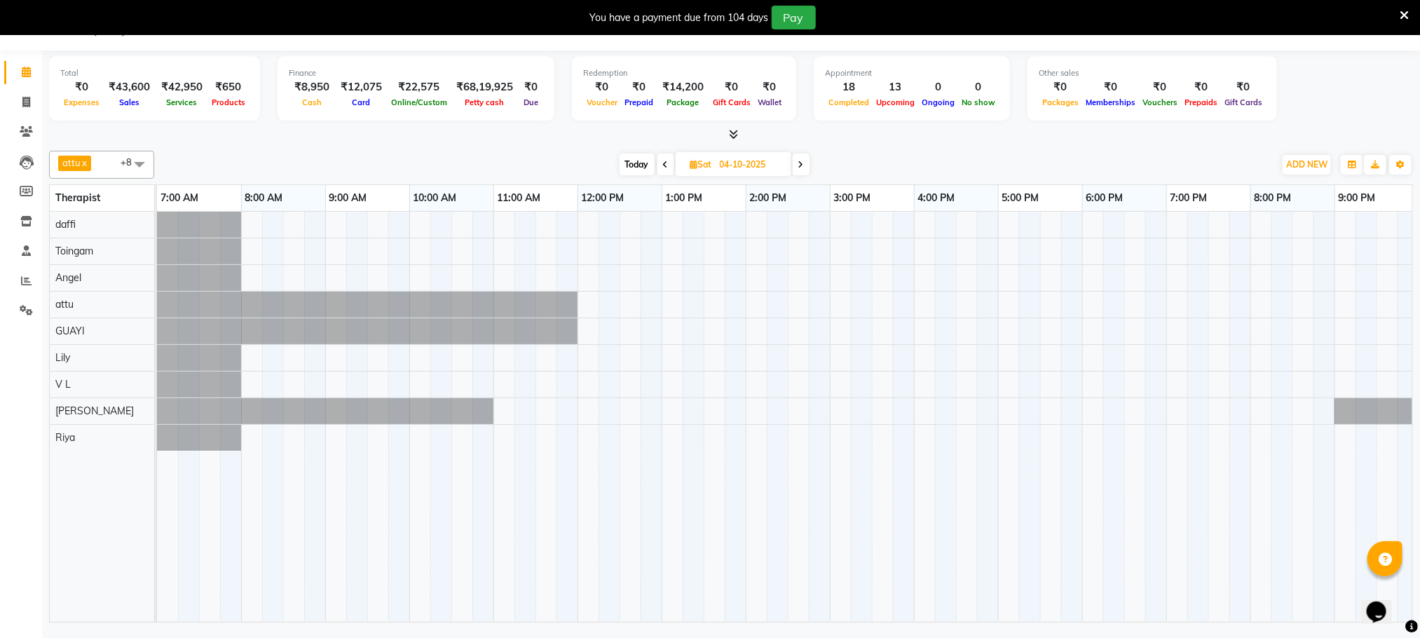
scroll to position [0, 90]
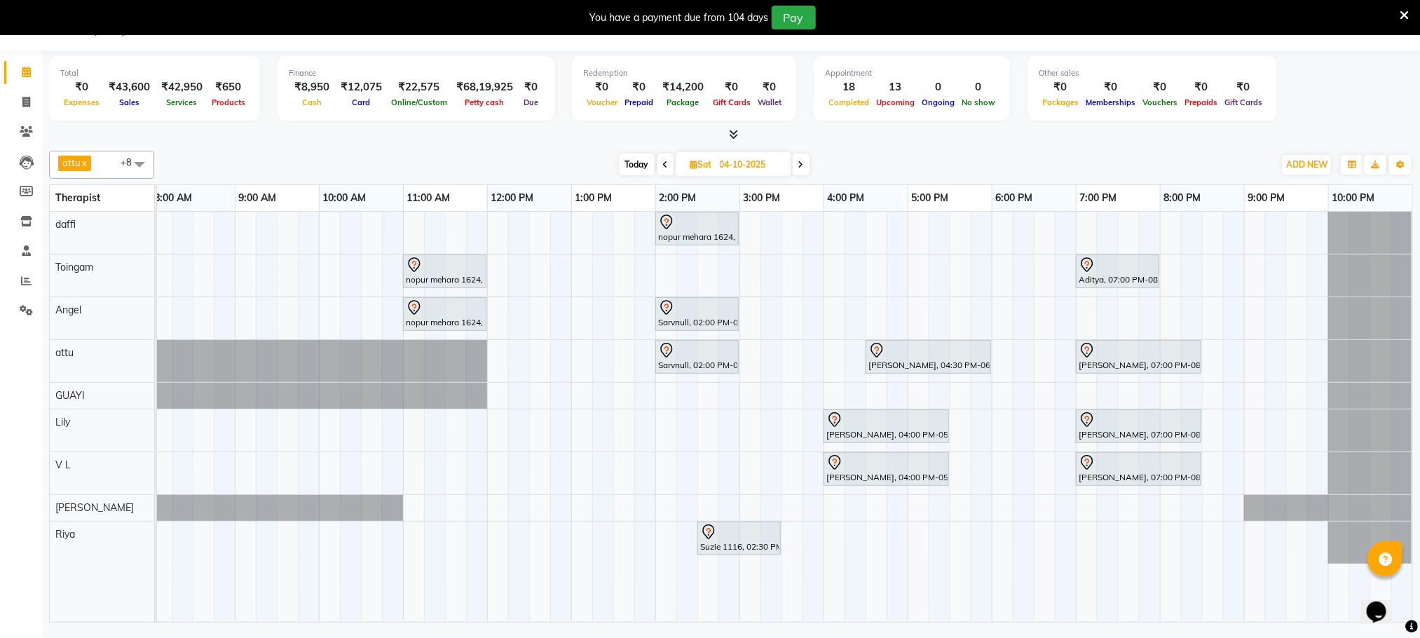
click at [806, 164] on span at bounding box center [801, 165] width 17 height 22
type input "05-10-2025"
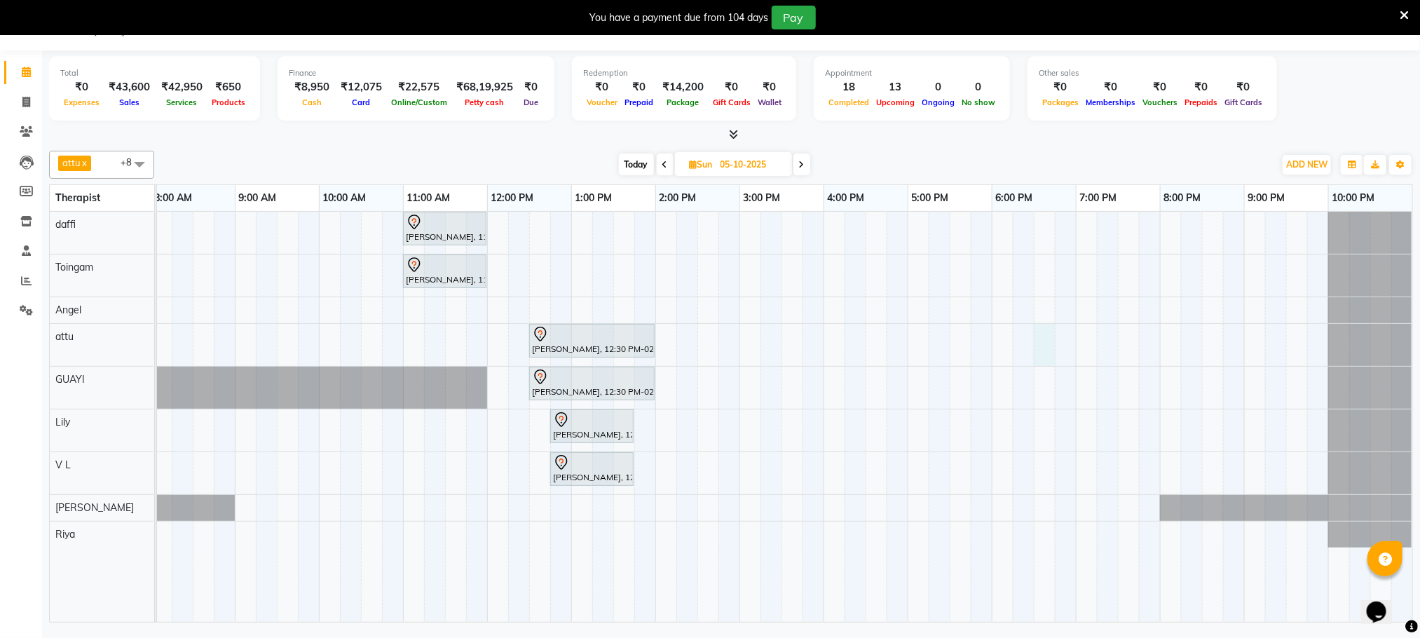
click at [1043, 339] on div "[PERSON_NAME], 11:00 AM-12:00 PM, Swedish De-Stress - 60 Mins [PERSON_NAME], 06…" at bounding box center [740, 417] width 1346 height 410
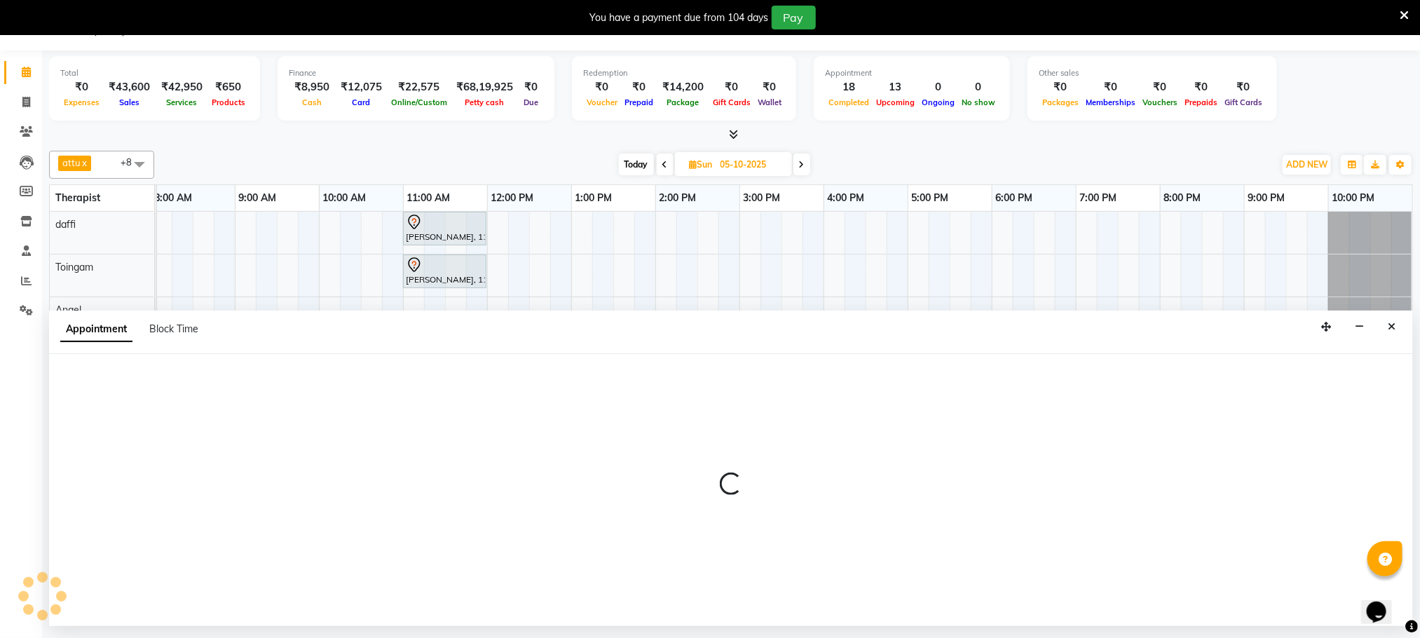
select select "51602"
select select "1110"
select select "tentative"
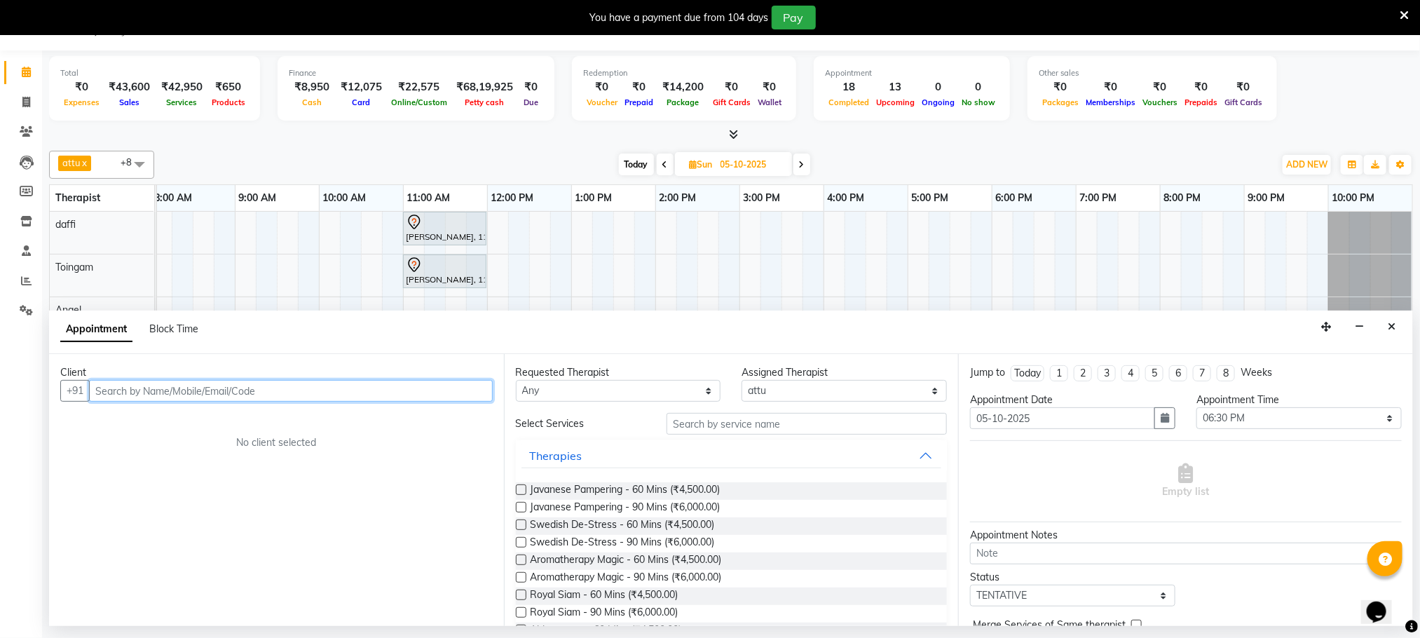
click at [366, 392] on input "text" at bounding box center [291, 391] width 404 height 22
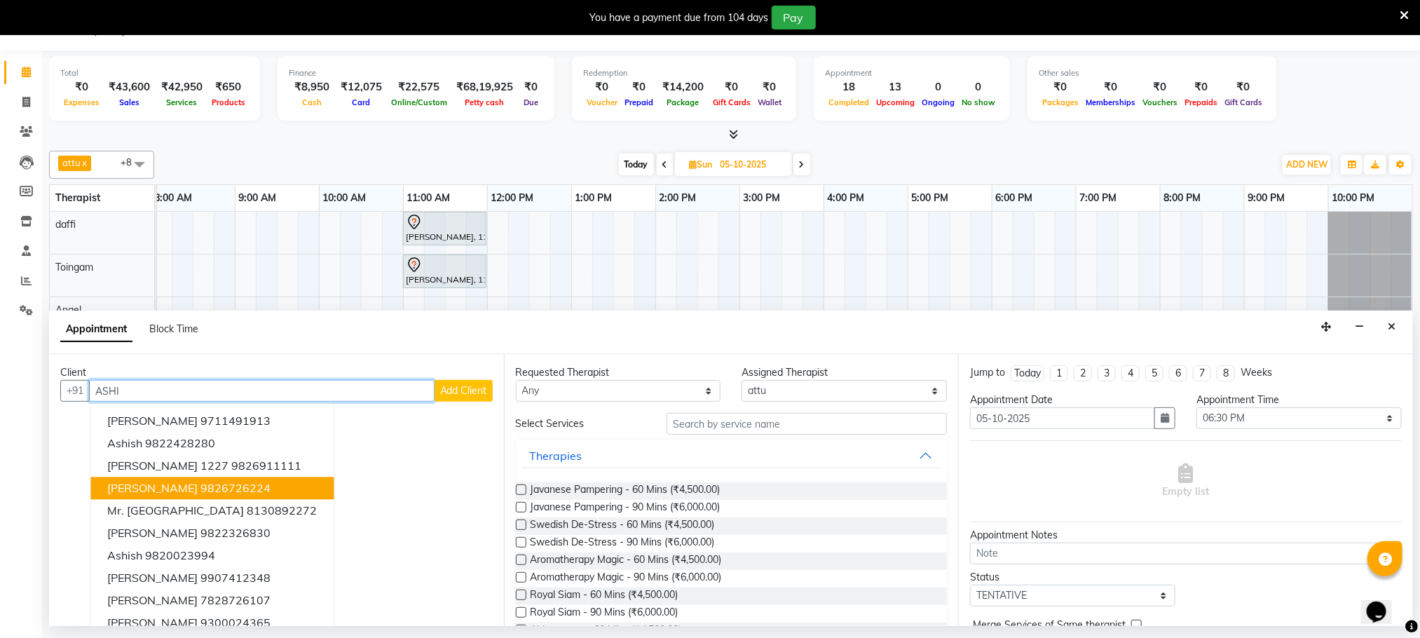
scroll to position [15, 0]
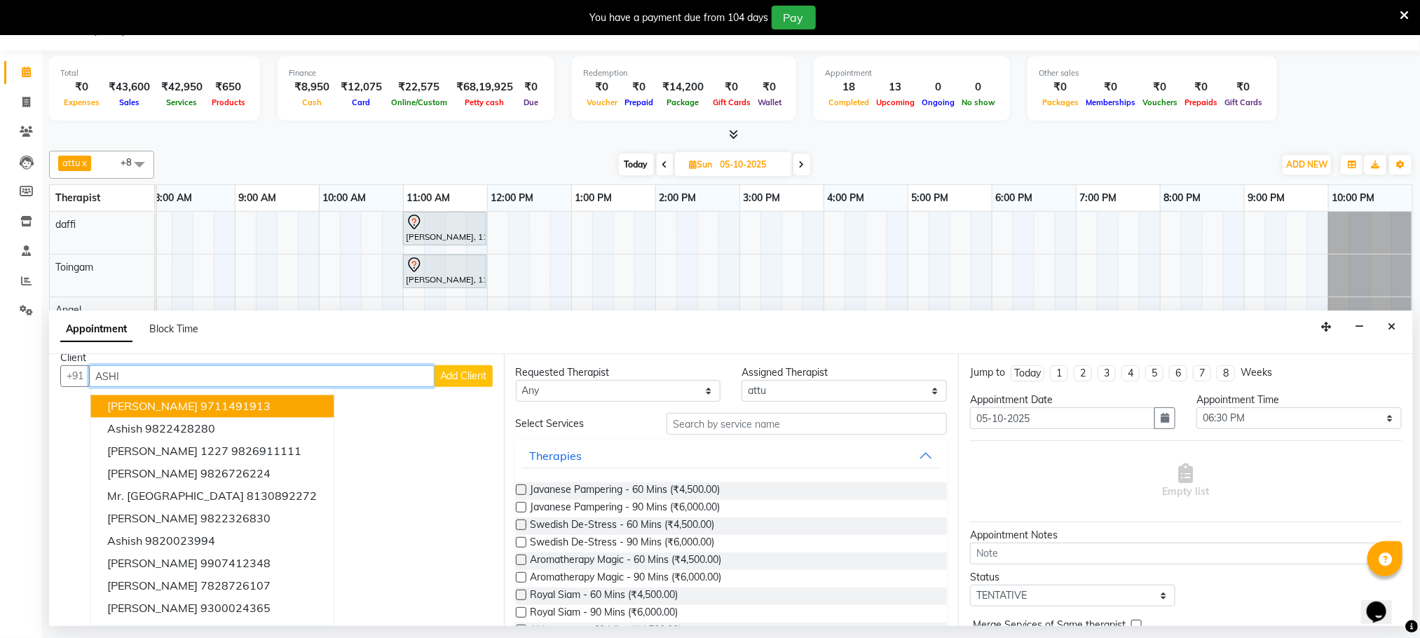
click at [236, 379] on input "ASHI" at bounding box center [262, 376] width 346 height 22
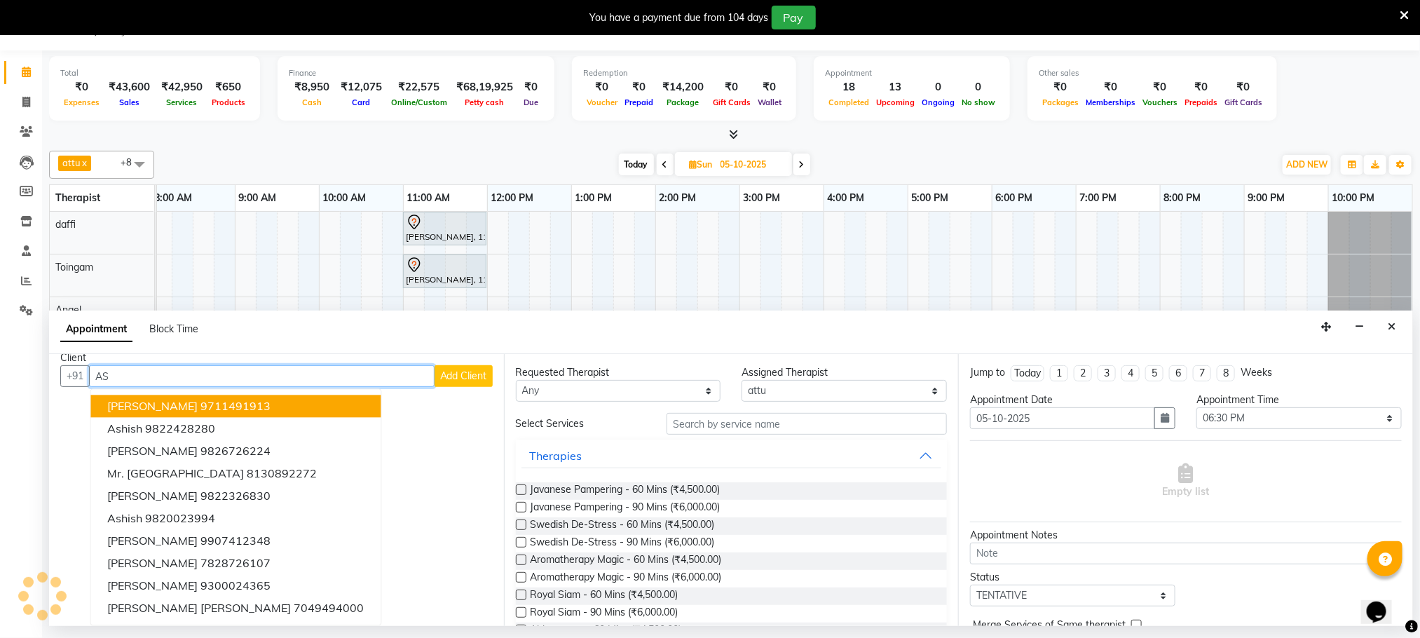
type input "A"
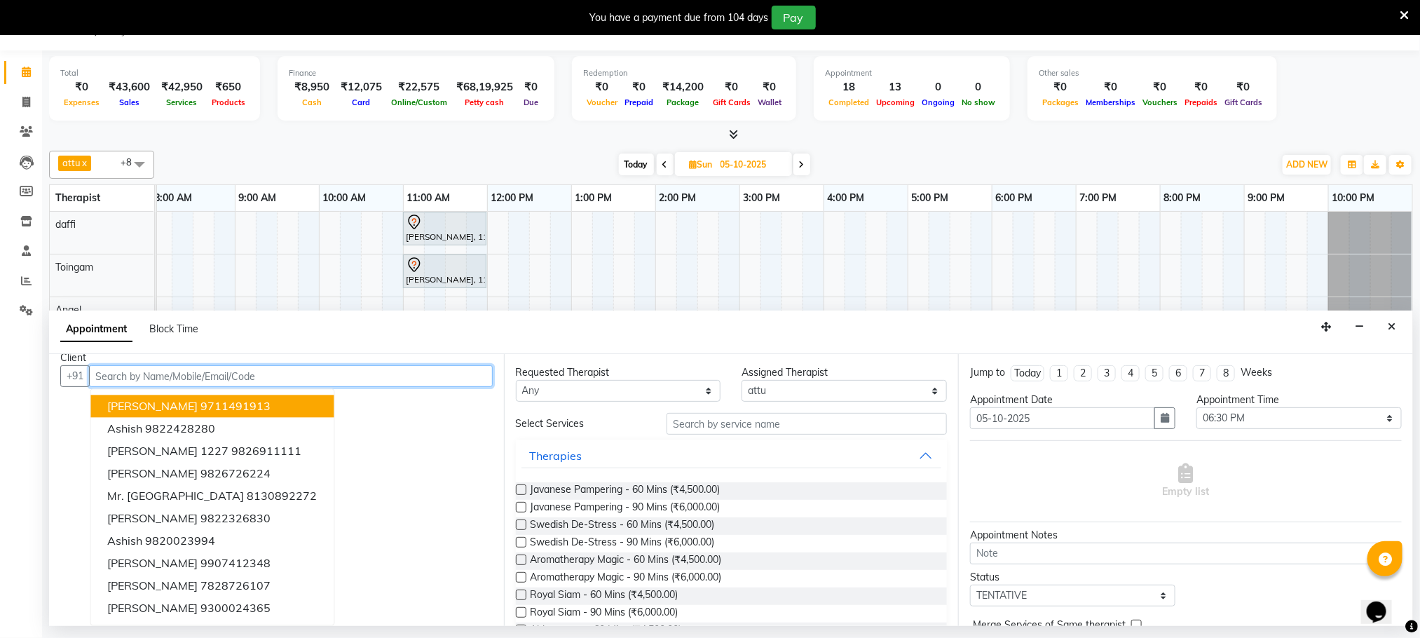
scroll to position [0, 0]
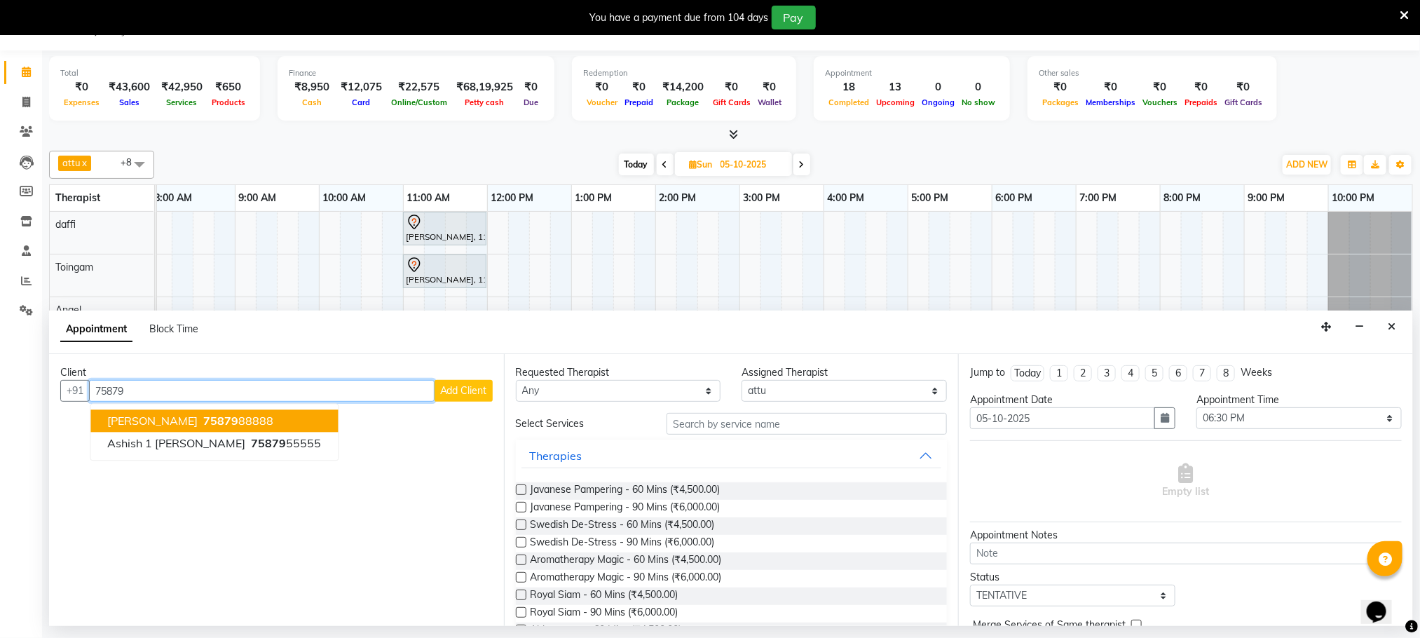
click at [204, 423] on span "75879" at bounding box center [221, 421] width 35 height 14
type input "7587988888"
click at [189, 423] on div "Client [PHONE_NUMBER] [PERSON_NAME] 75879 88888 Ashish 1 Singh 75879 55555 Add …" at bounding box center [276, 490] width 455 height 272
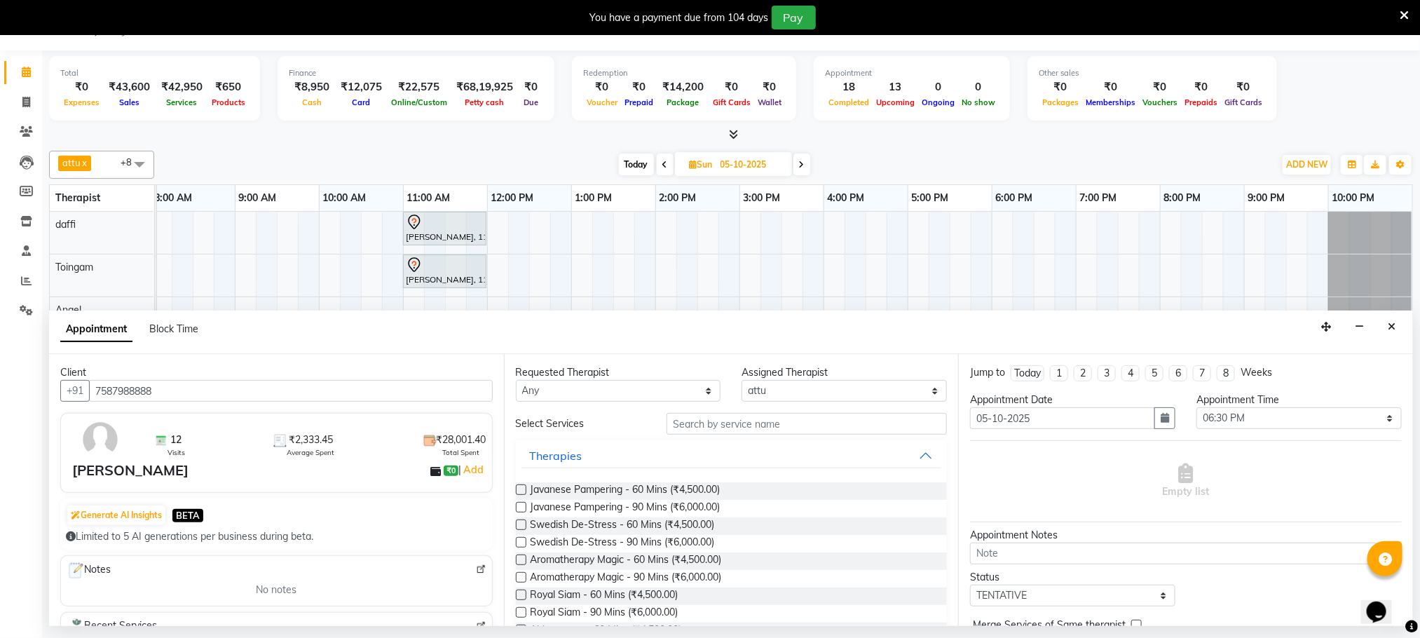
click at [518, 522] on label at bounding box center [521, 525] width 11 height 11
click at [518, 522] on input "checkbox" at bounding box center [520, 526] width 9 height 9
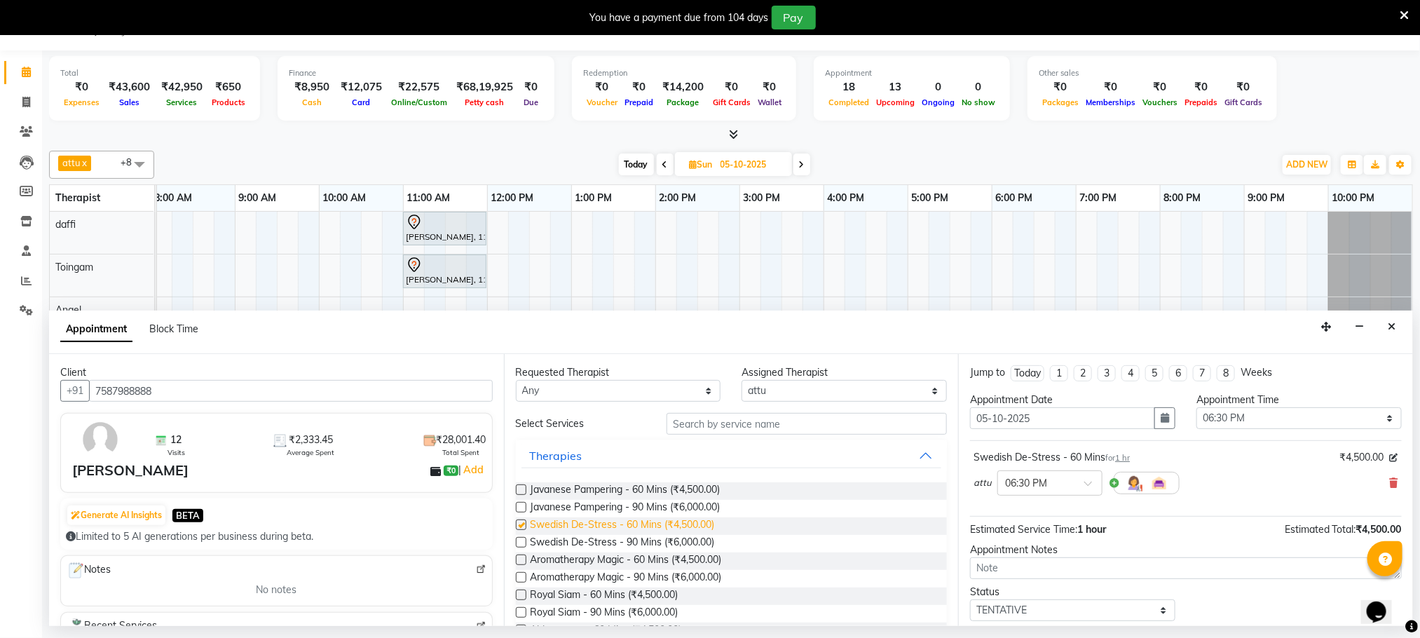
checkbox input "false"
click at [1124, 577] on textarea at bounding box center [1186, 568] width 432 height 22
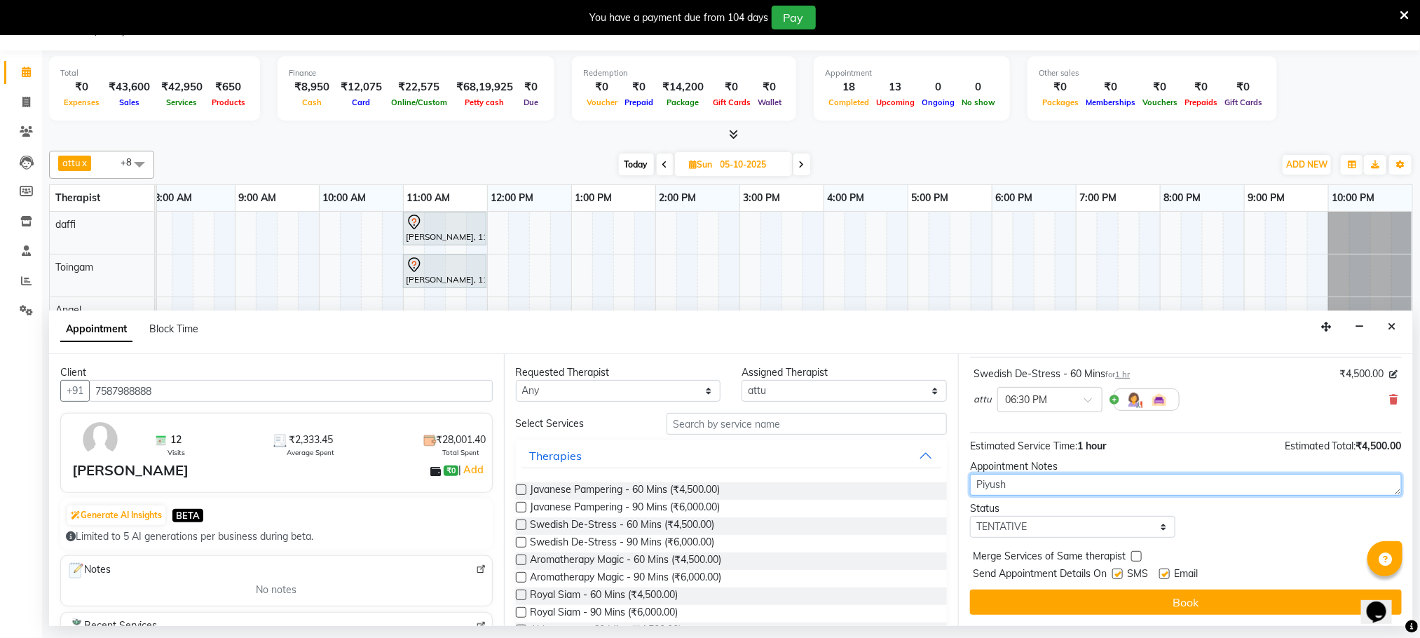
scroll to position [86, 0]
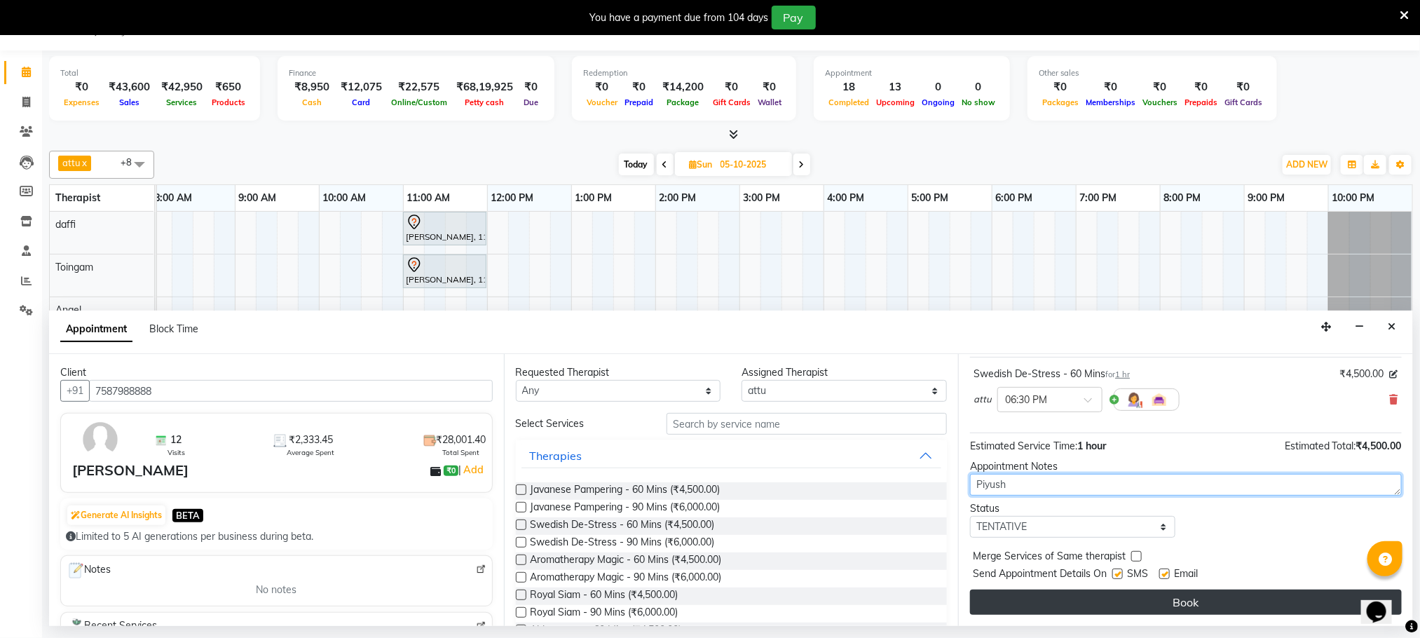
type textarea "Piyush"
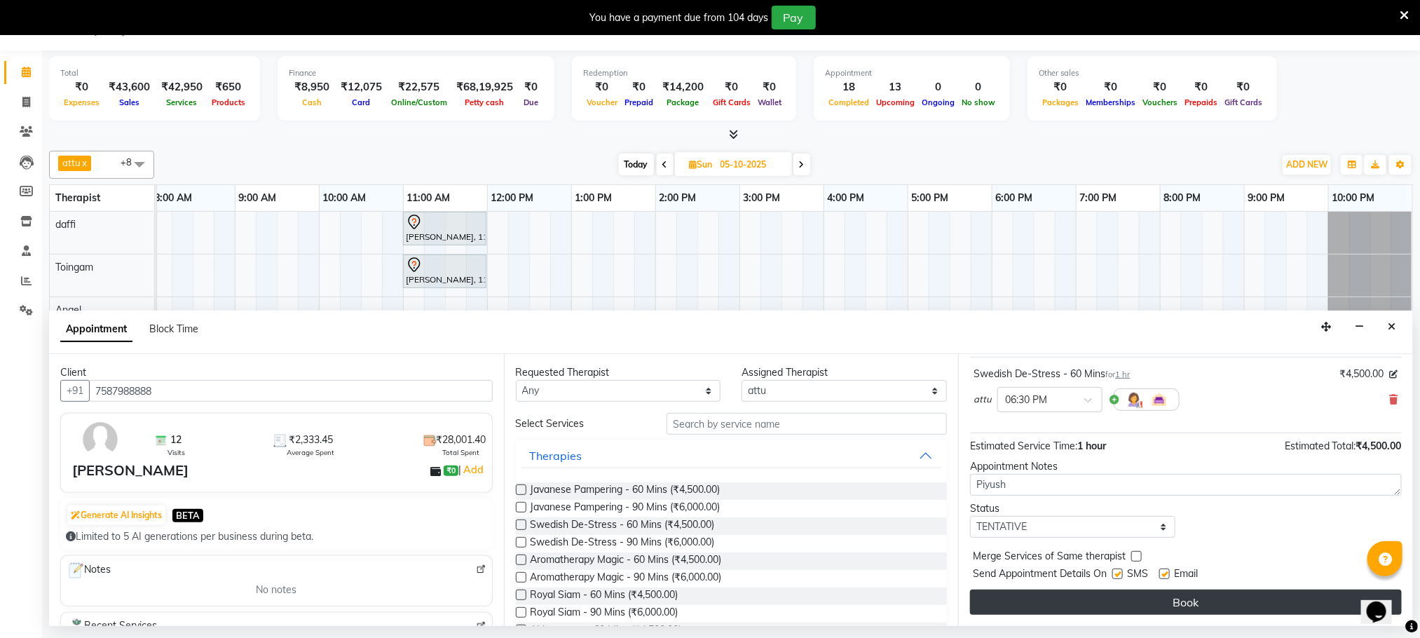
click at [1206, 600] on button "Book" at bounding box center [1186, 602] width 432 height 25
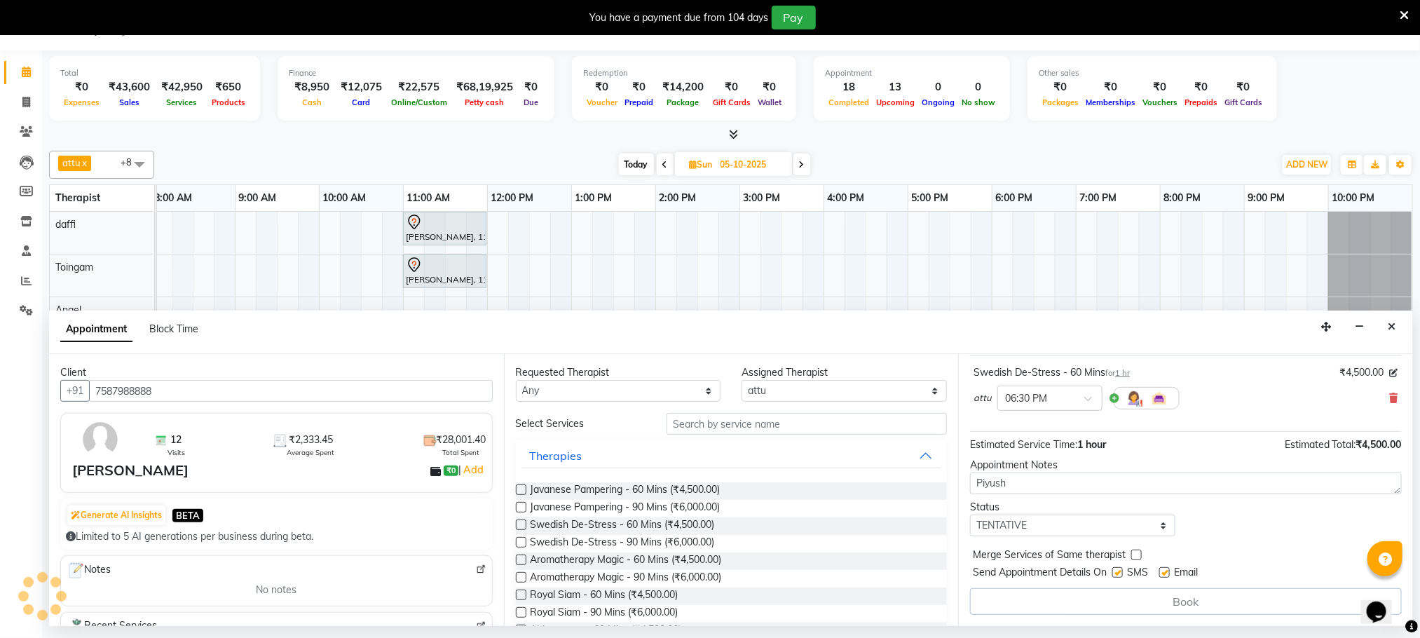
scroll to position [0, 0]
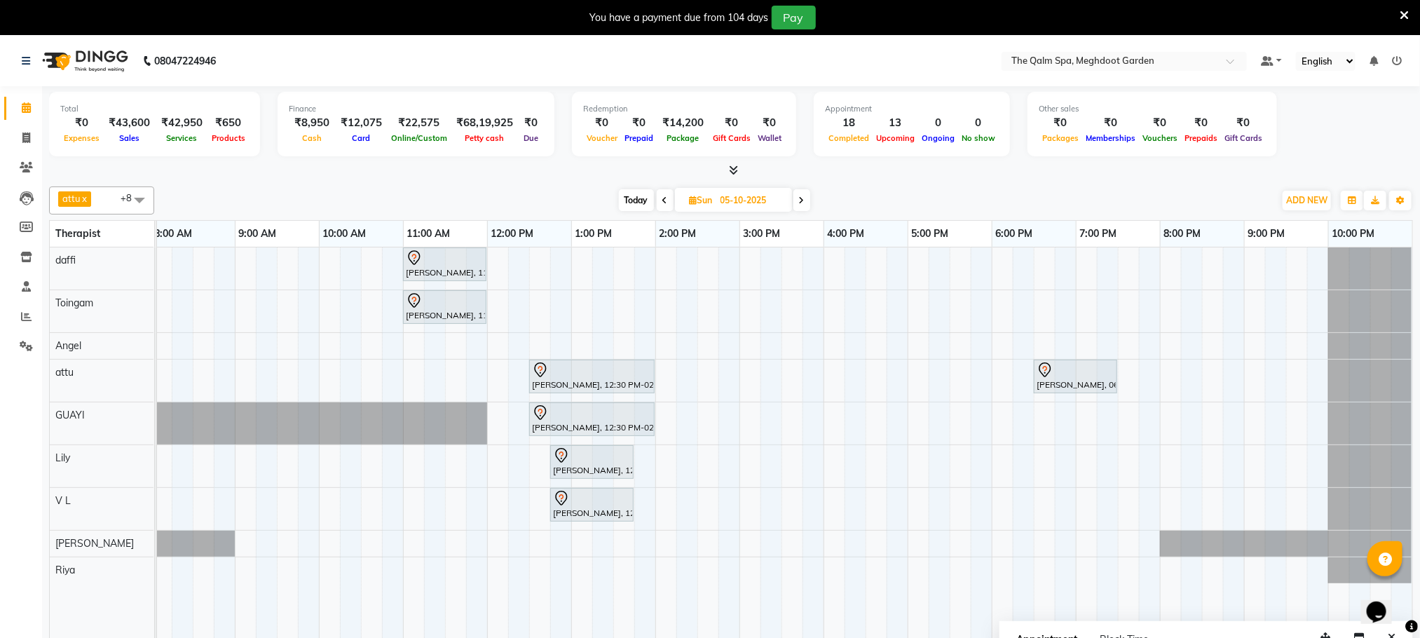
click at [631, 207] on span "Today" at bounding box center [636, 200] width 35 height 22
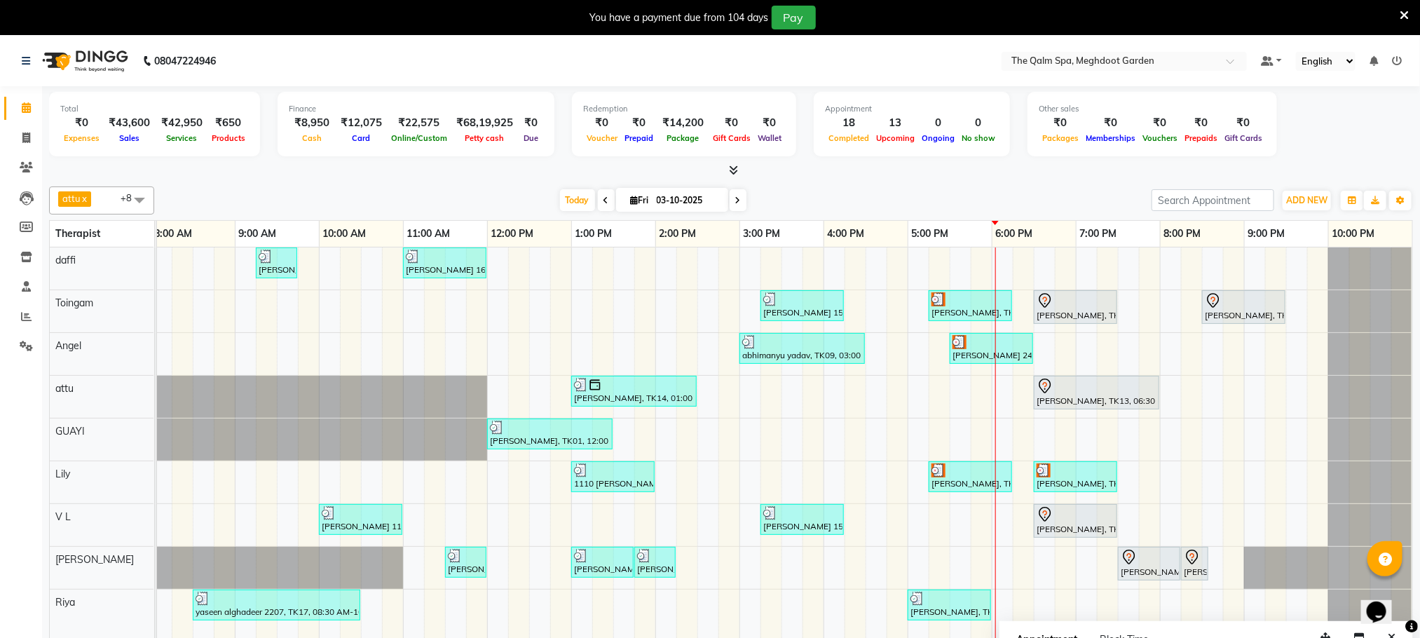
click at [732, 203] on span at bounding box center [738, 200] width 17 height 22
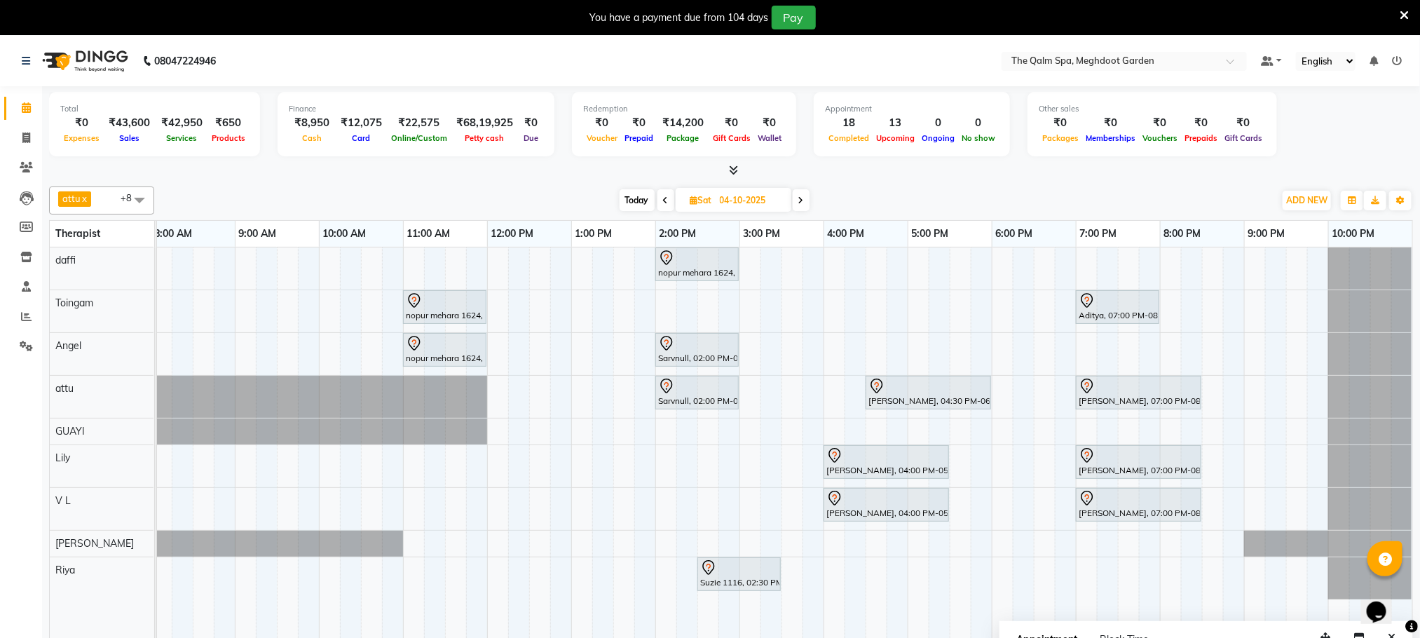
click at [633, 204] on span "Today" at bounding box center [637, 200] width 35 height 22
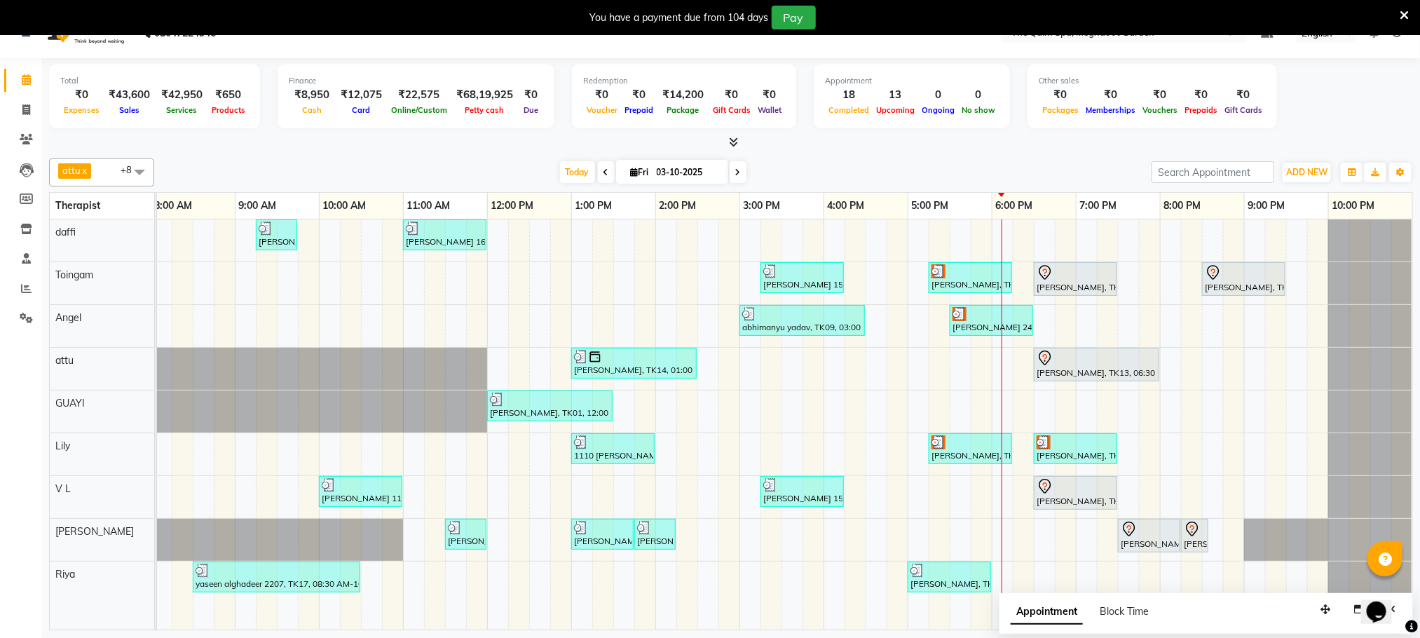
scroll to position [36, 0]
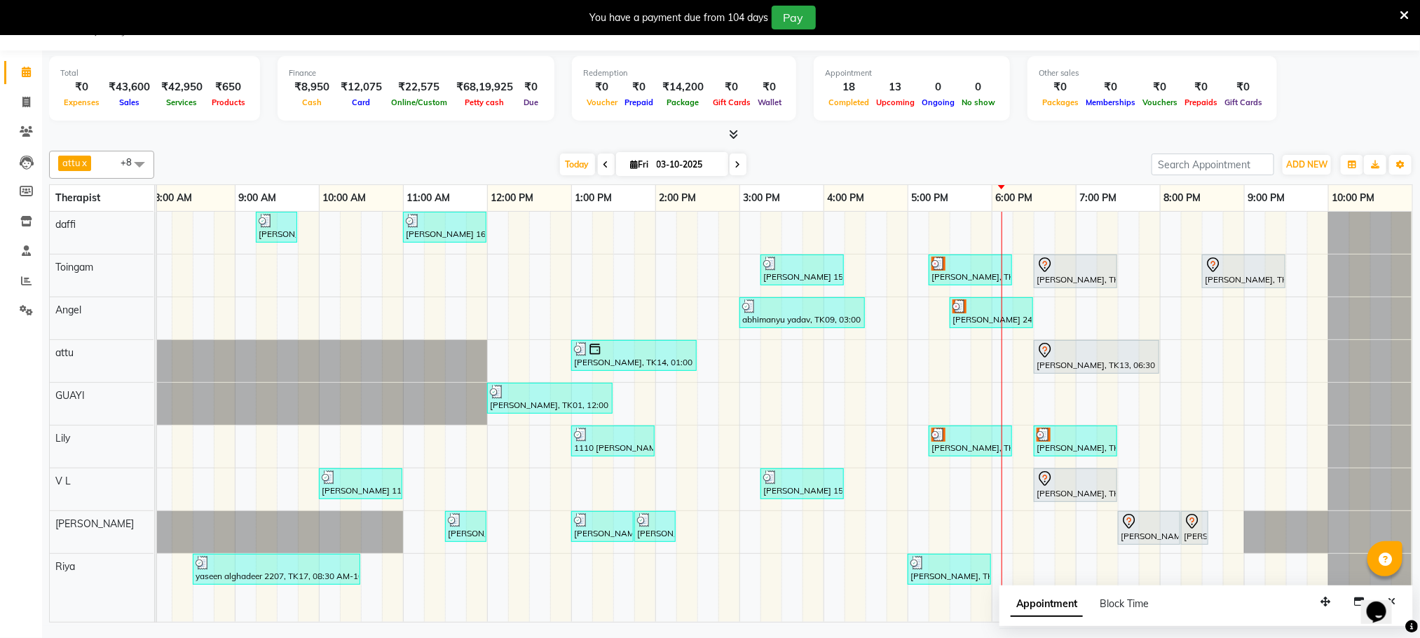
click at [735, 162] on icon at bounding box center [738, 165] width 6 height 8
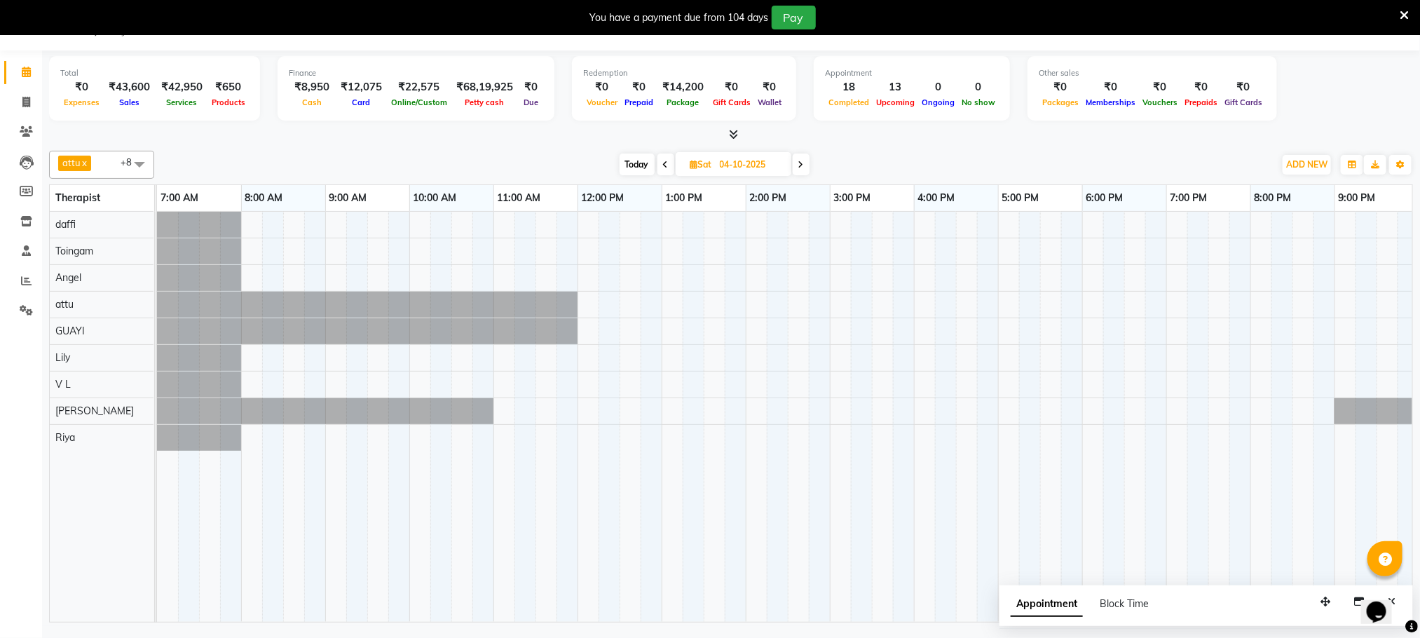
scroll to position [0, 90]
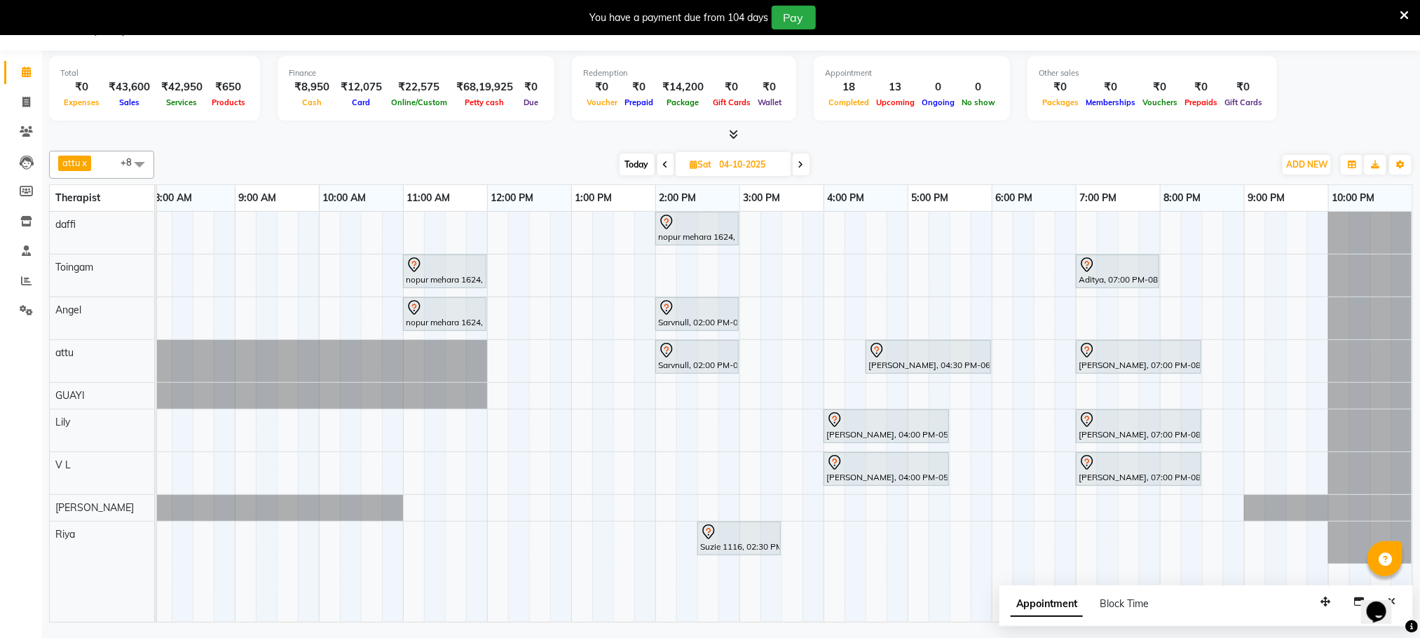
click at [640, 163] on span "Today" at bounding box center [637, 165] width 35 height 22
type input "03-10-2025"
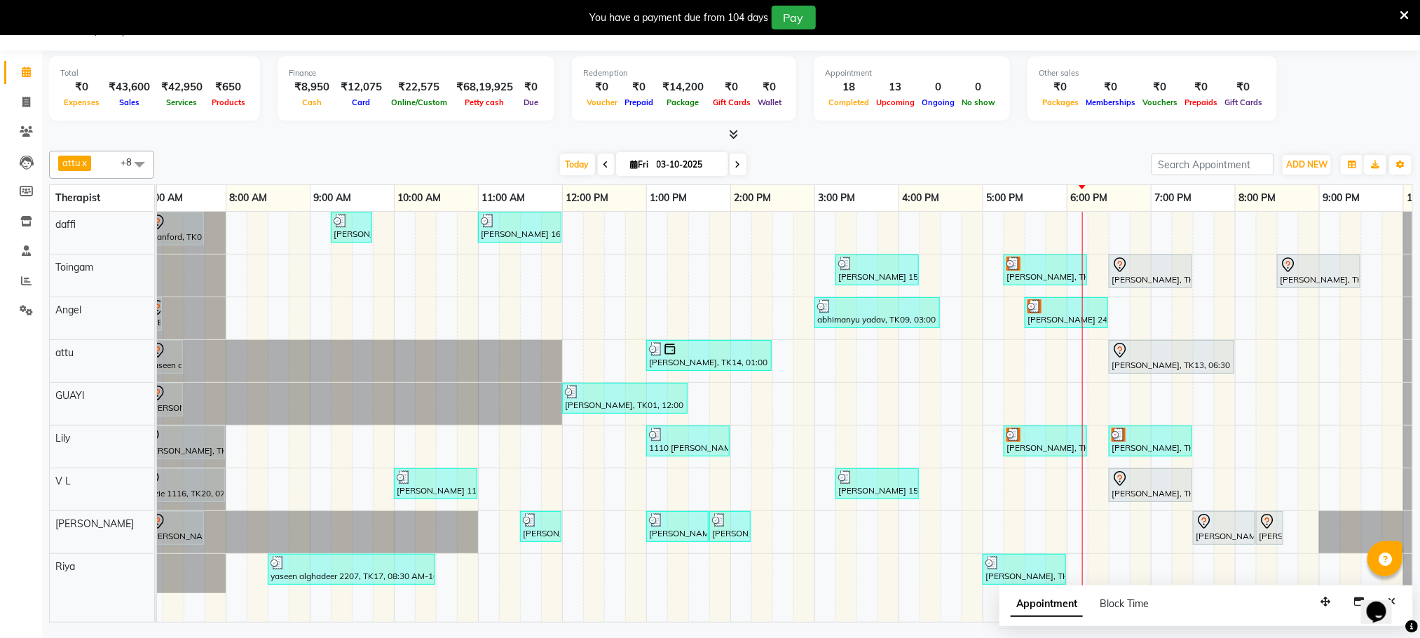
scroll to position [0, 0]
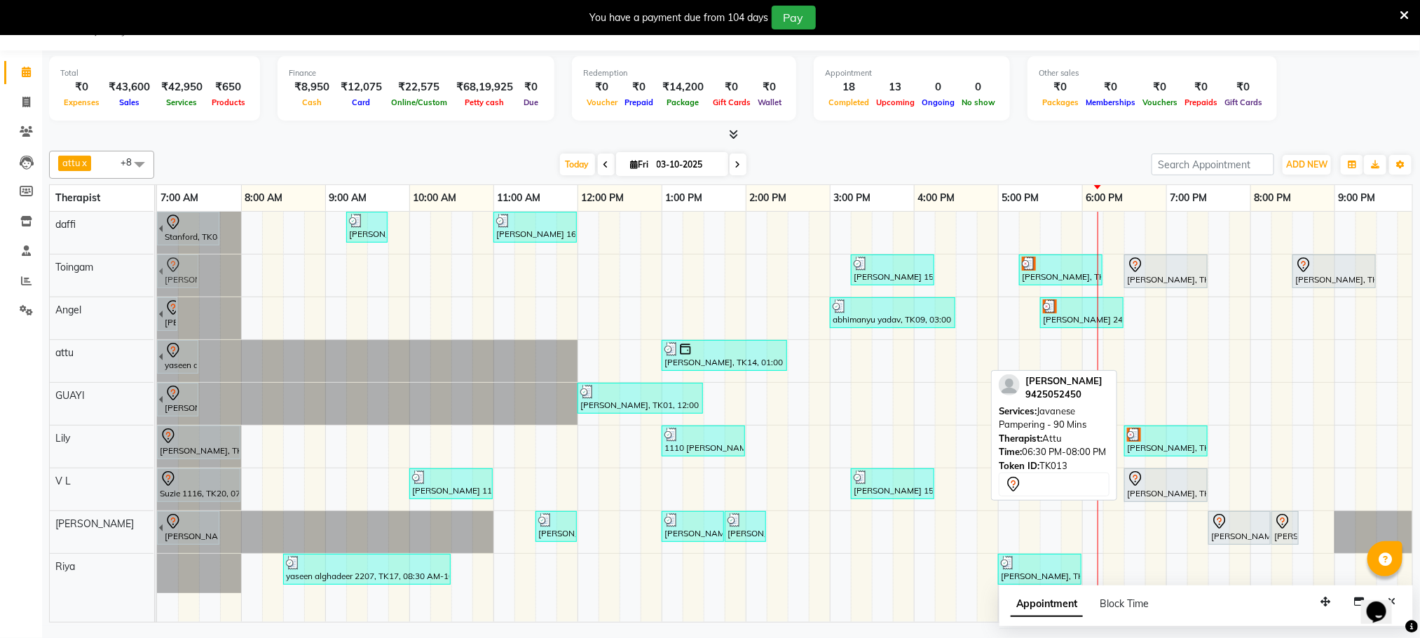
drag, startPoint x: 1211, startPoint y: 362, endPoint x: 161, endPoint y: 278, distance: 1054.3
click at [161, 278] on tbody "[GEOGRAPHIC_DATA], TK04, 06:45 AM-07:45 AM, Swedish De-Stress - 60 Mins [PERSON…" at bounding box center [830, 402] width 1346 height 381
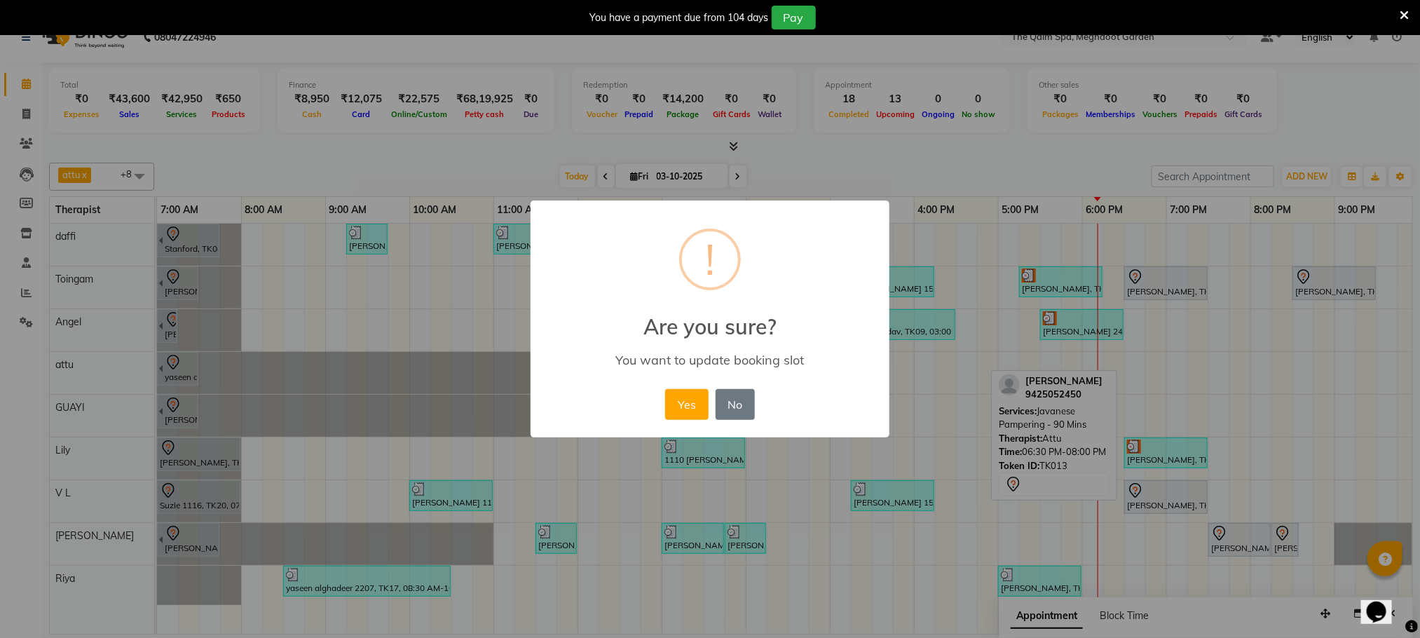
scroll to position [25, 0]
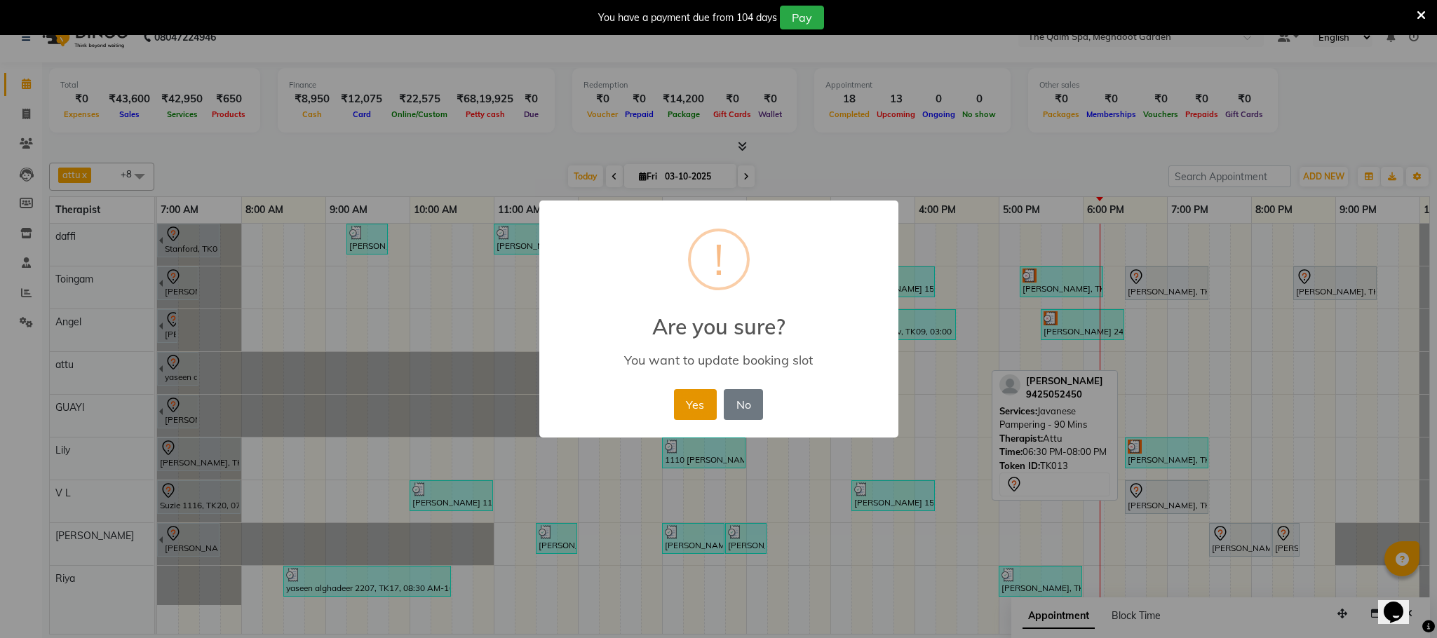
click at [681, 402] on button "Yes" at bounding box center [695, 404] width 43 height 31
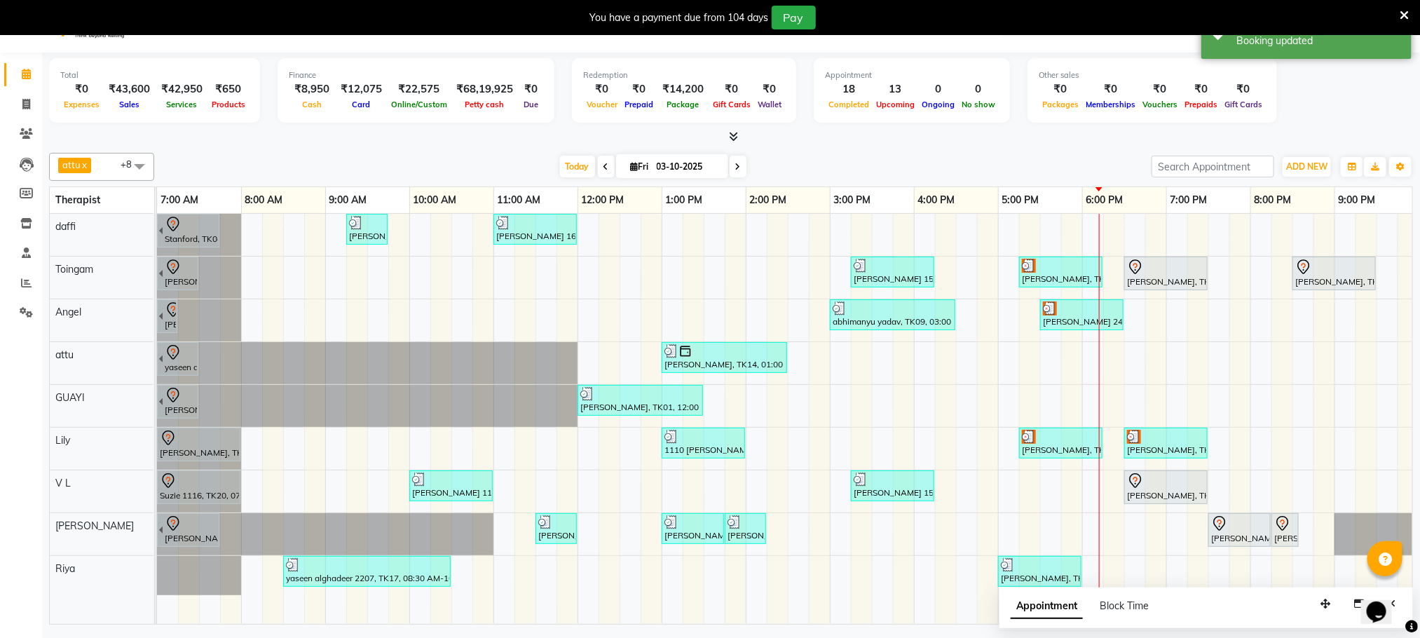
scroll to position [36, 0]
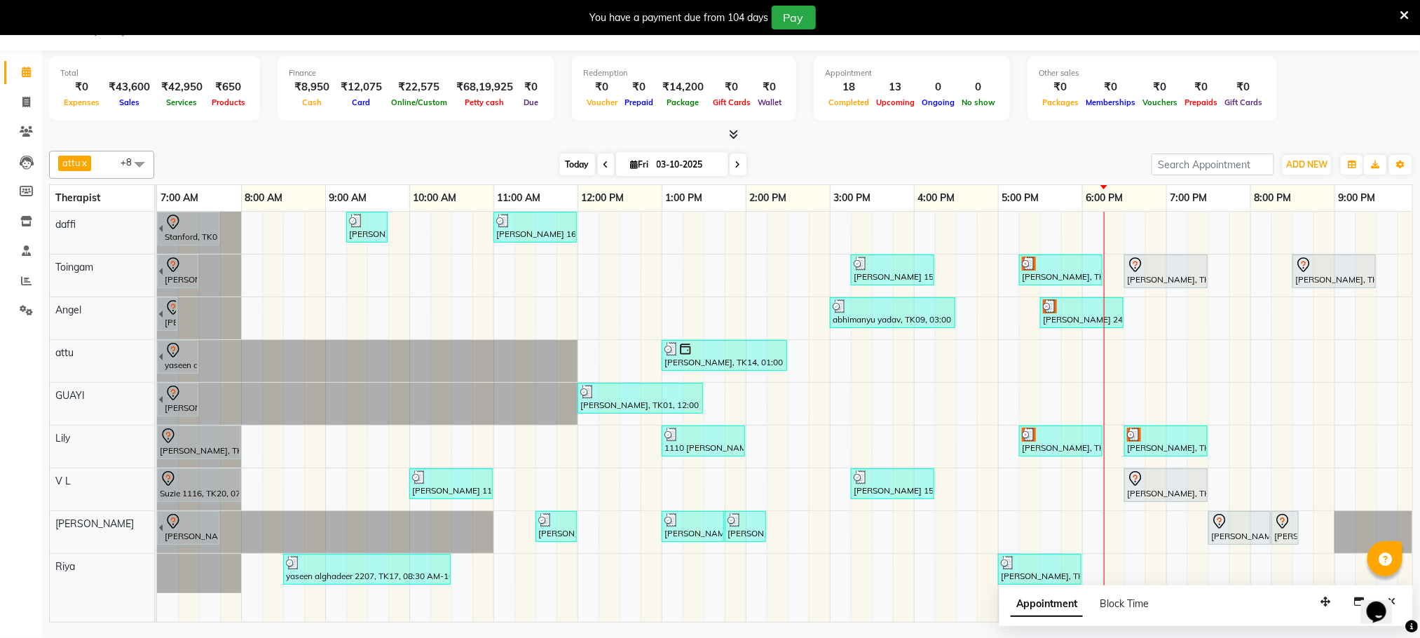
click at [585, 166] on span "Today" at bounding box center [577, 165] width 35 height 22
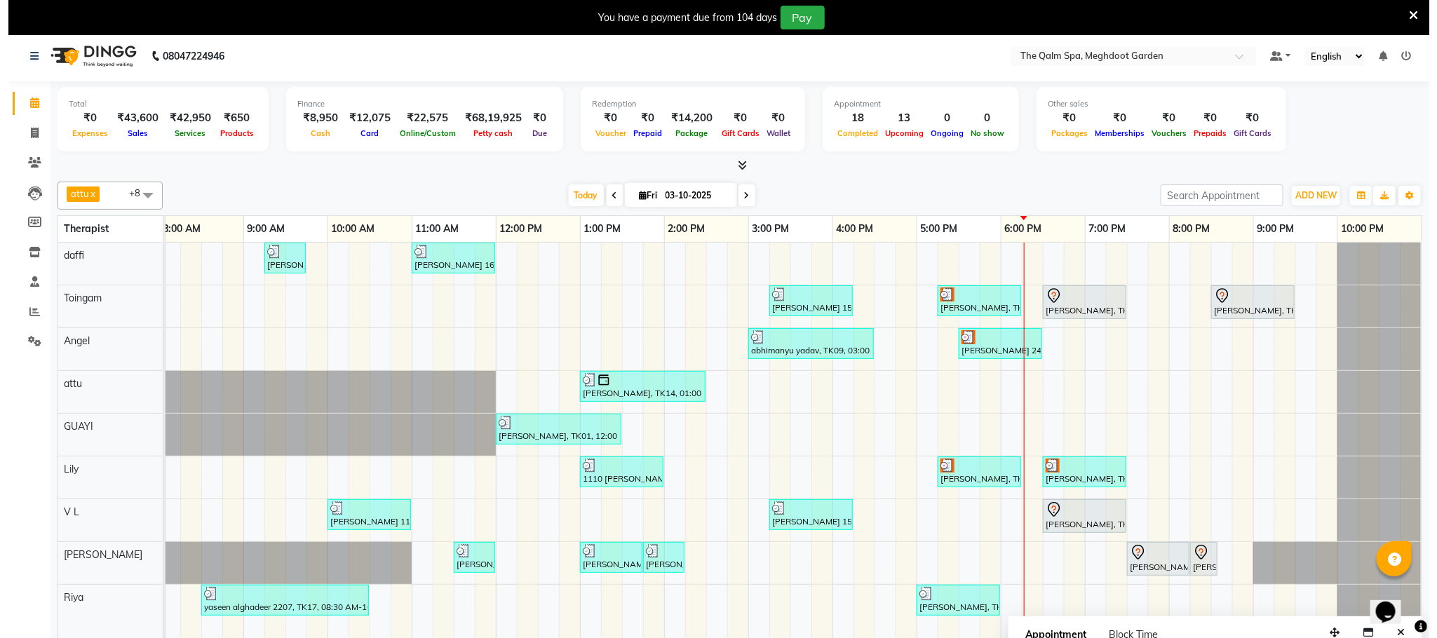
scroll to position [0, 0]
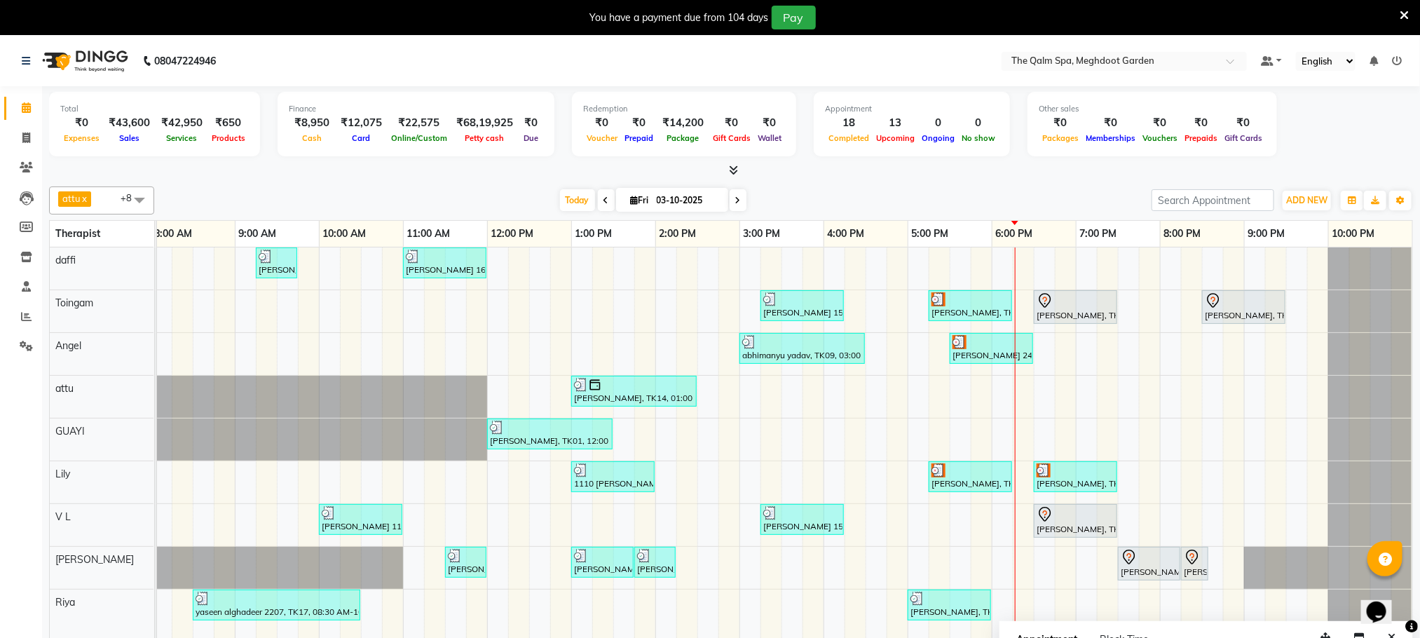
click at [1405, 13] on icon at bounding box center [1404, 15] width 9 height 13
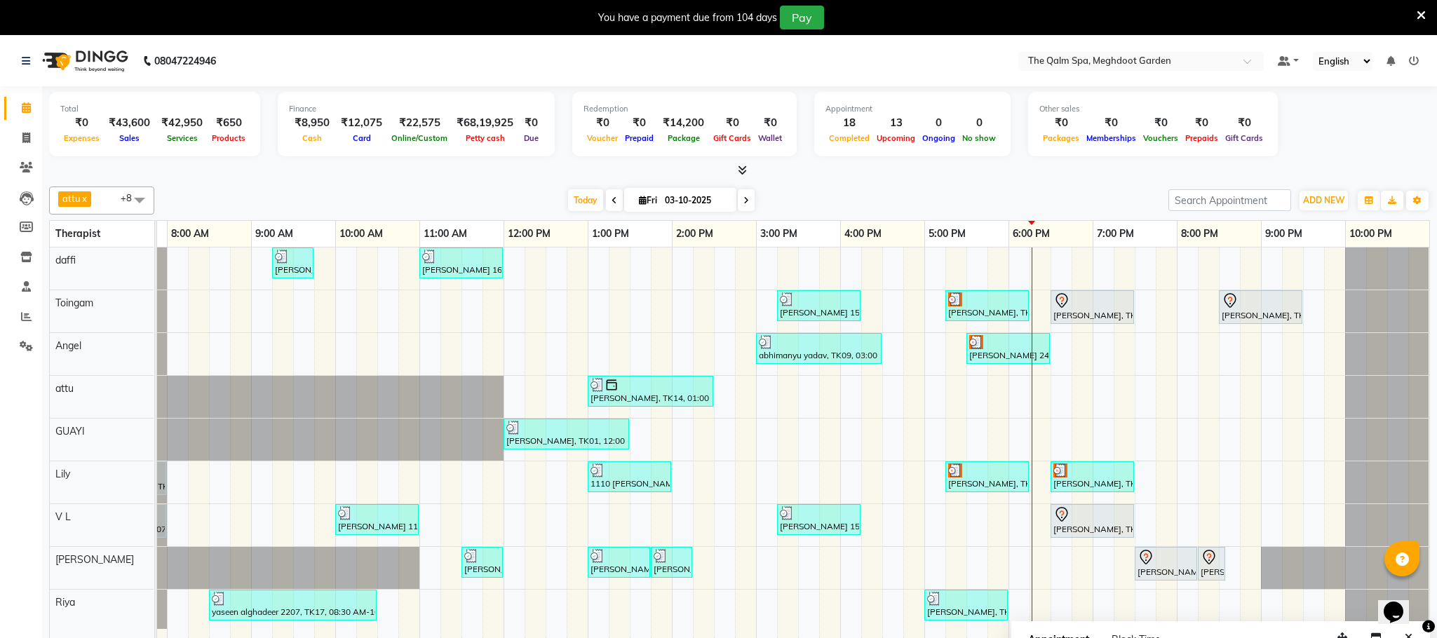
scroll to position [0, 74]
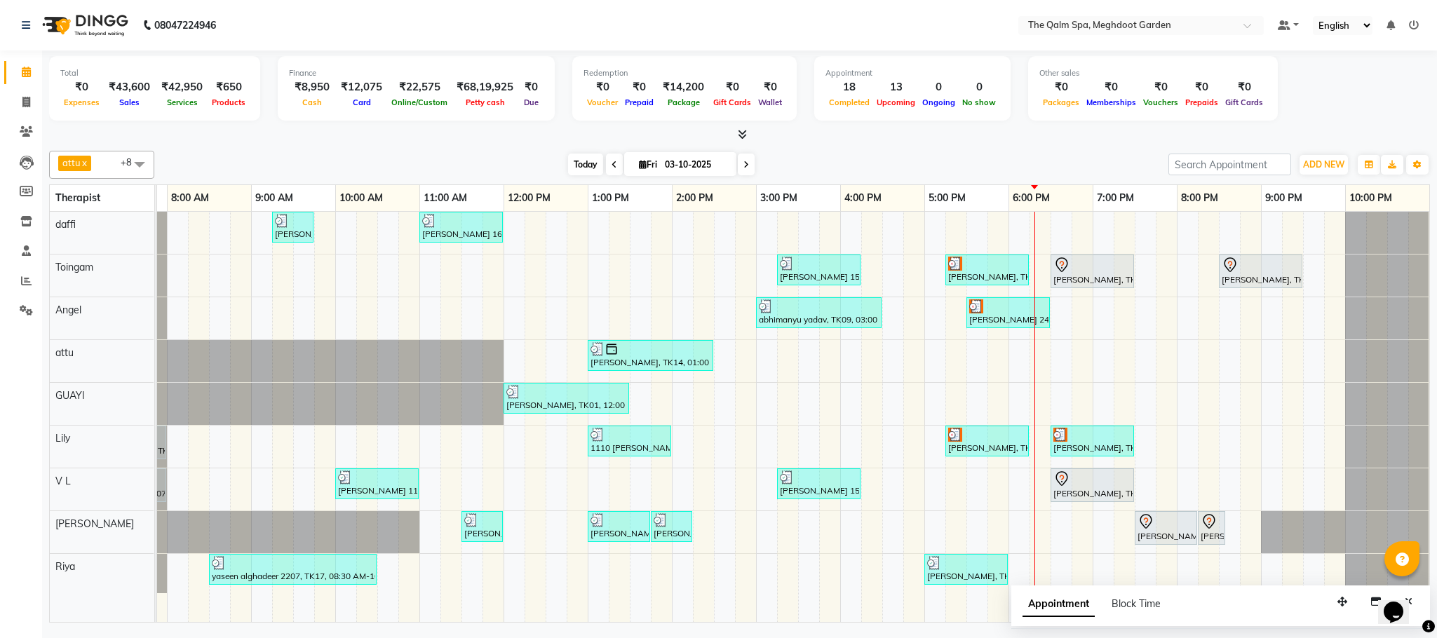
click at [583, 165] on span "Today" at bounding box center [585, 165] width 35 height 22
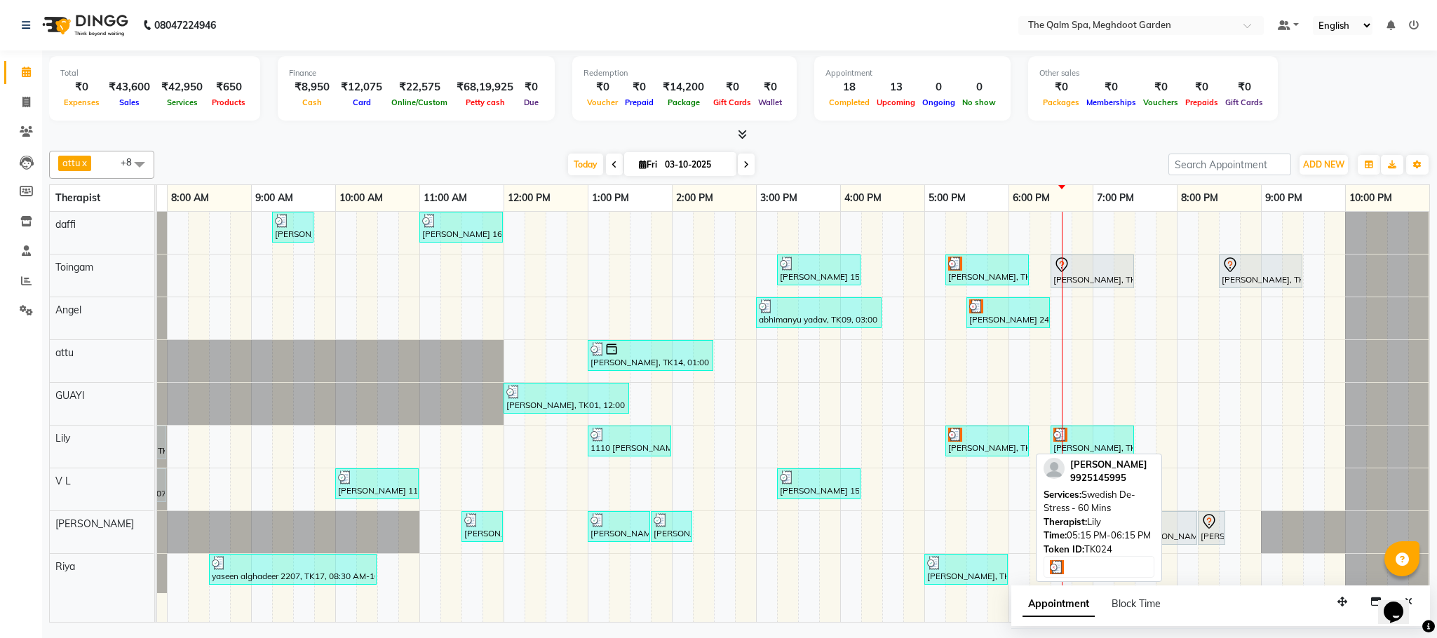
click at [989, 454] on div "[PERSON_NAME], TK24, 05:15 PM-06:15 PM, Swedish De-Stress - 60 Mins" at bounding box center [986, 441] width 81 height 27
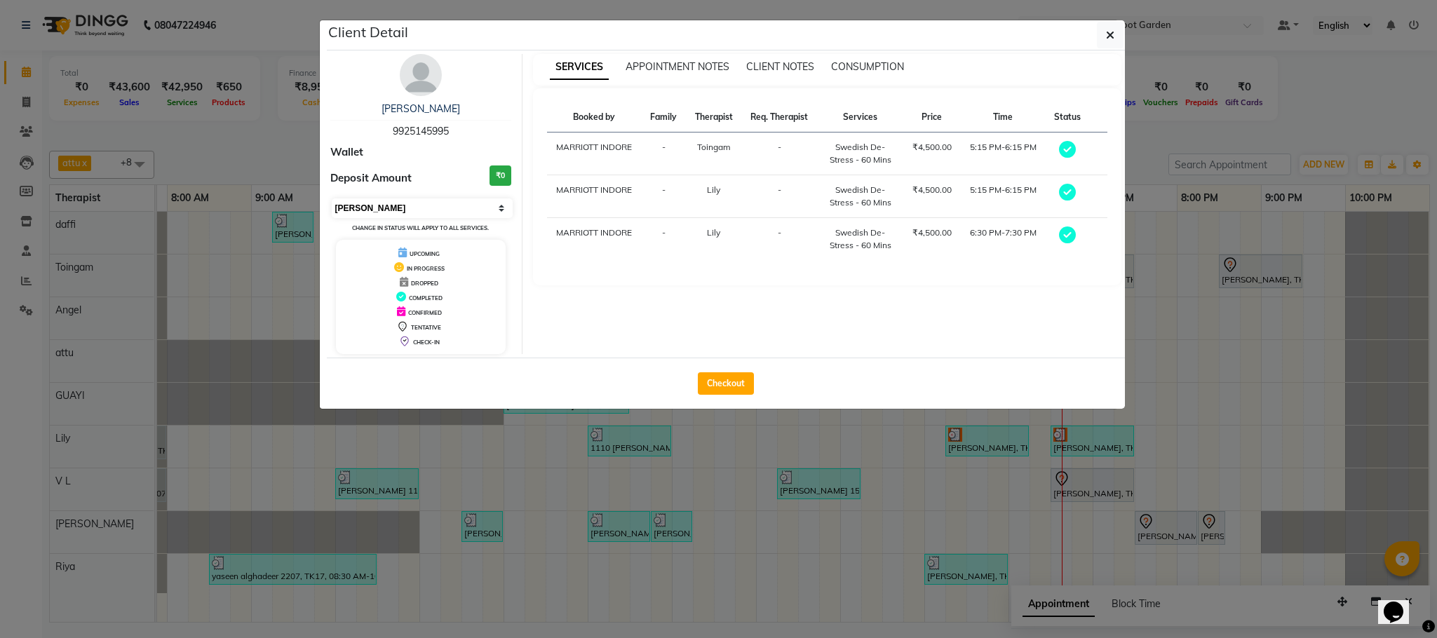
click at [411, 211] on select "Select MARK DONE UPCOMING" at bounding box center [423, 208] width 182 height 20
select select "5"
click at [332, 199] on select "Select MARK DONE UPCOMING" at bounding box center [423, 208] width 182 height 20
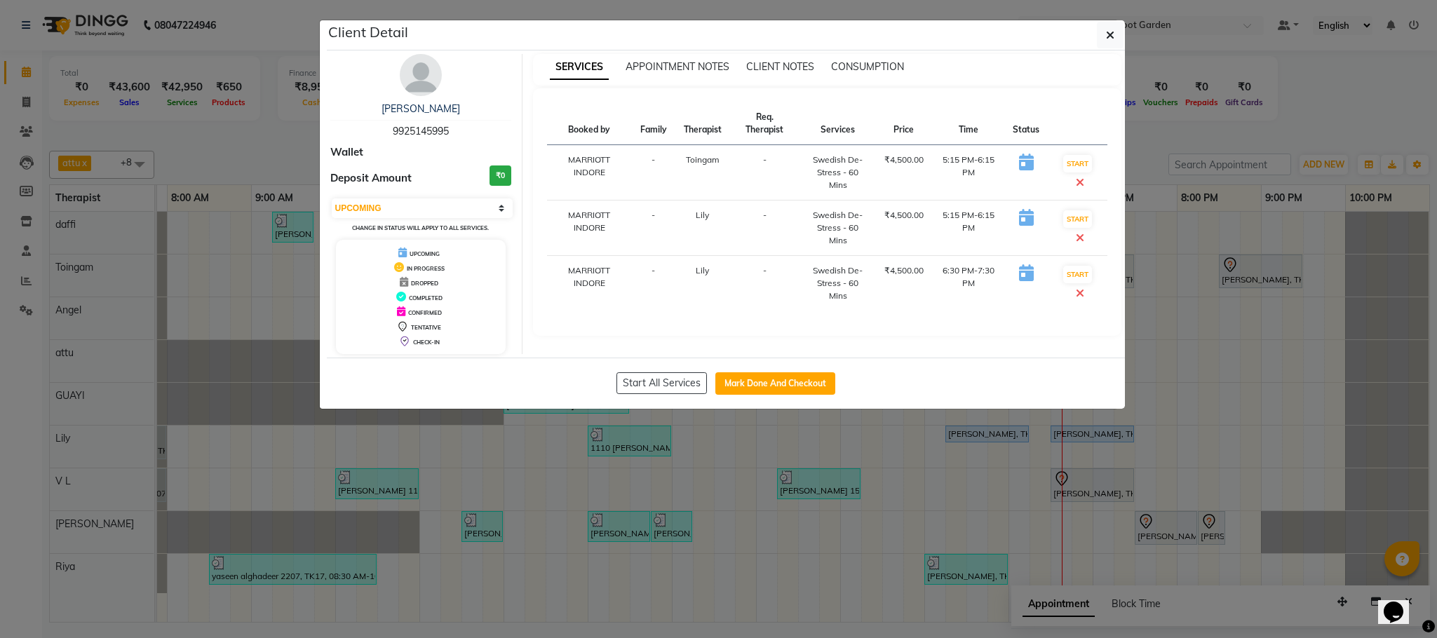
click at [242, 133] on ngb-modal-window "Client Detail [PERSON_NAME] 9925145995 Wallet Deposit Amount ₹0 Select IN SERVI…" at bounding box center [718, 319] width 1437 height 638
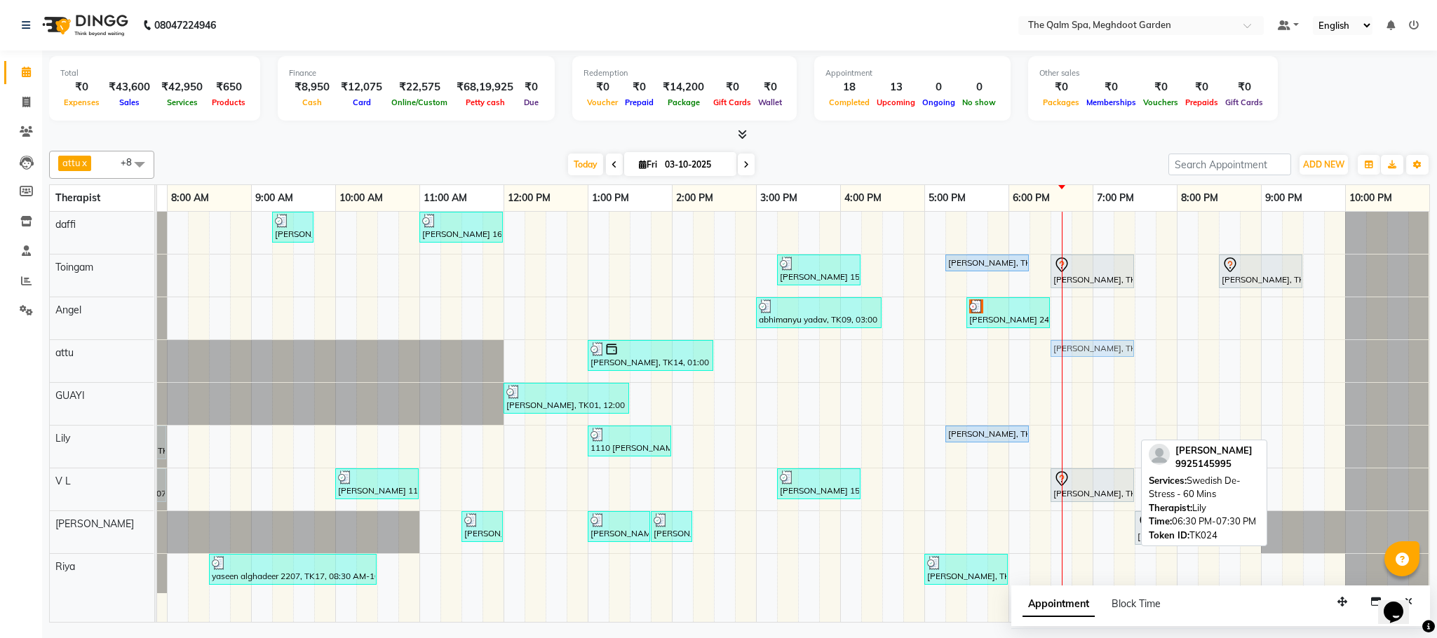
drag, startPoint x: 1077, startPoint y: 436, endPoint x: 1084, endPoint y: 370, distance: 66.3
click at [1084, 370] on div "[GEOGRAPHIC_DATA], TK04, 06:45 AM-07:45 AM, Swedish De-Stress - 60 Mins [PERSON…" at bounding box center [756, 417] width 1346 height 410
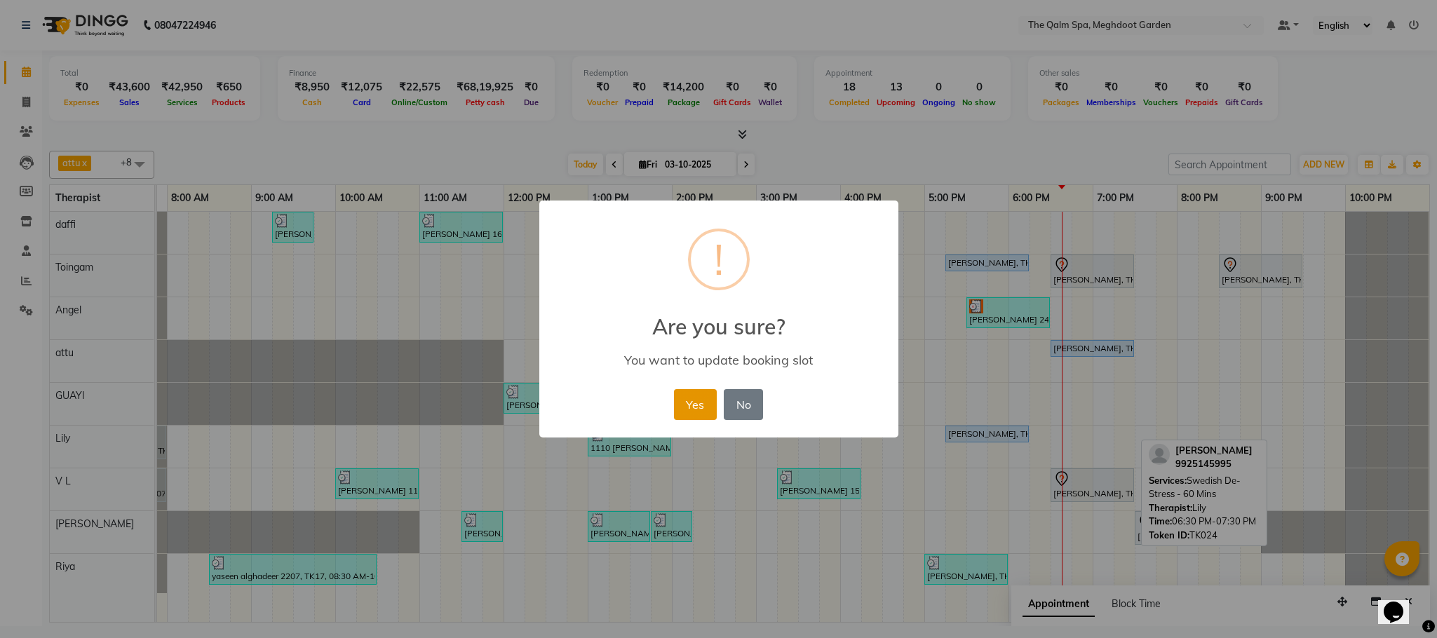
click at [700, 404] on button "Yes" at bounding box center [695, 404] width 43 height 31
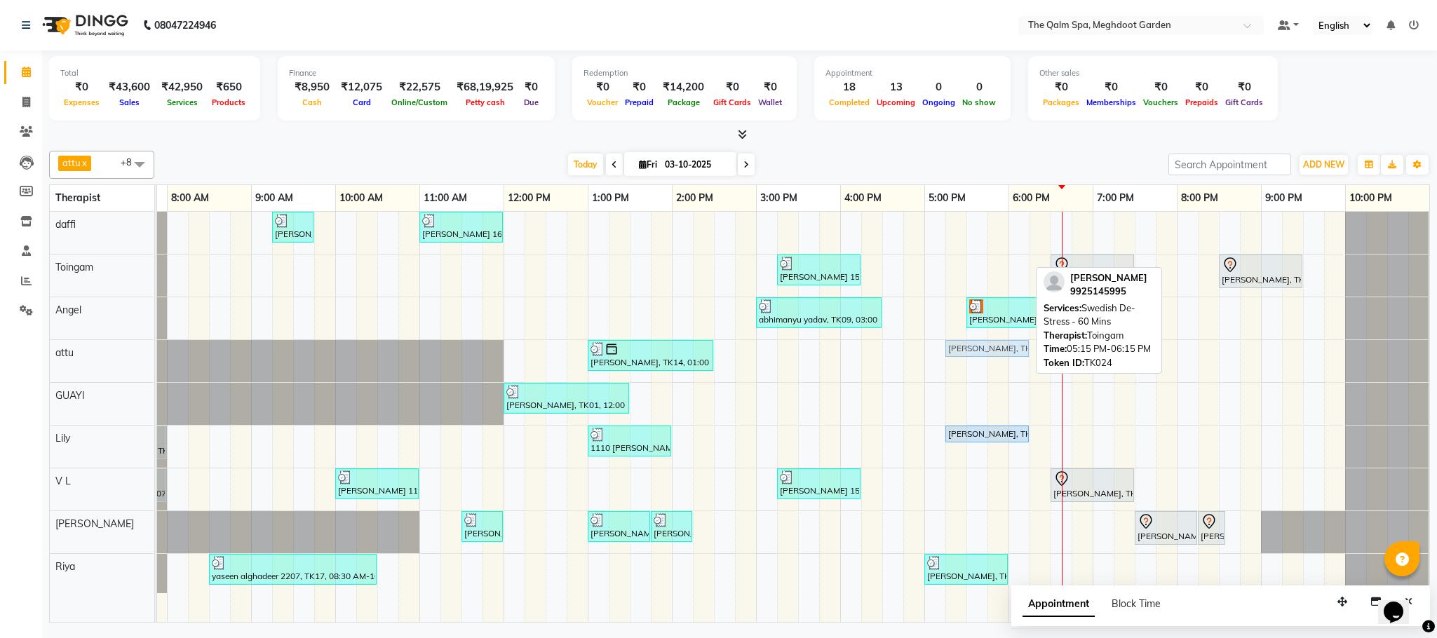
click at [975, 389] on tbody "[GEOGRAPHIC_DATA], TK04, 06:45 AM-07:45 AM, Swedish De-Stress - 60 Mins [PERSON…" at bounding box center [756, 402] width 1346 height 381
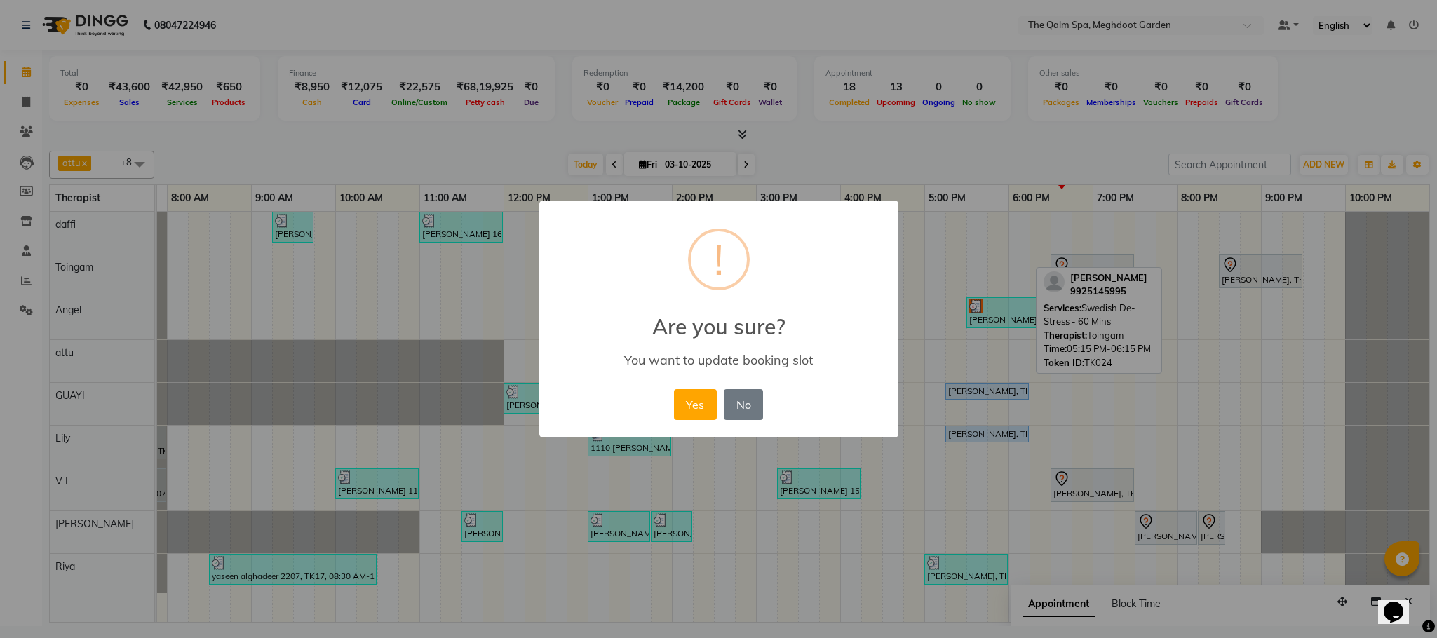
drag, startPoint x: 966, startPoint y: 264, endPoint x: 972, endPoint y: 407, distance: 143.1
click at [688, 400] on button "Yes" at bounding box center [695, 404] width 43 height 31
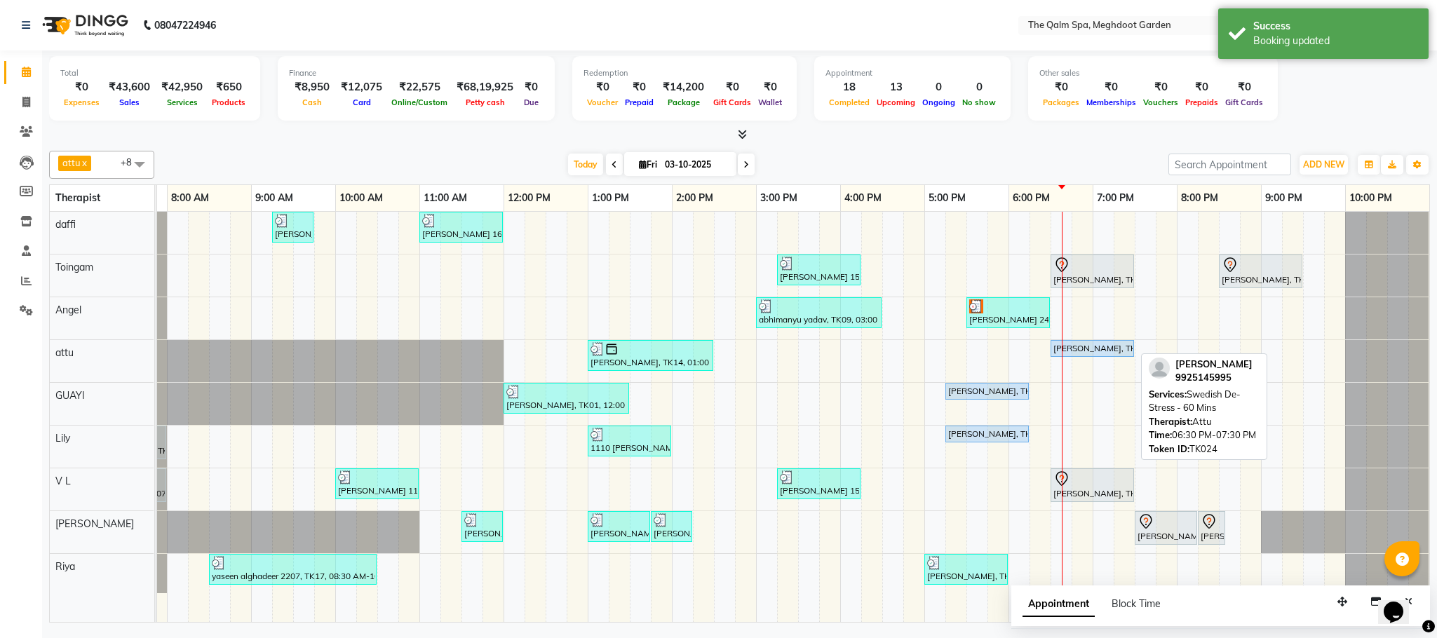
click at [1111, 351] on div "[PERSON_NAME], TK24, 06:30 PM-07:30 PM, Swedish De-Stress - 60 Mins" at bounding box center [1092, 348] width 81 height 13
select select "5"
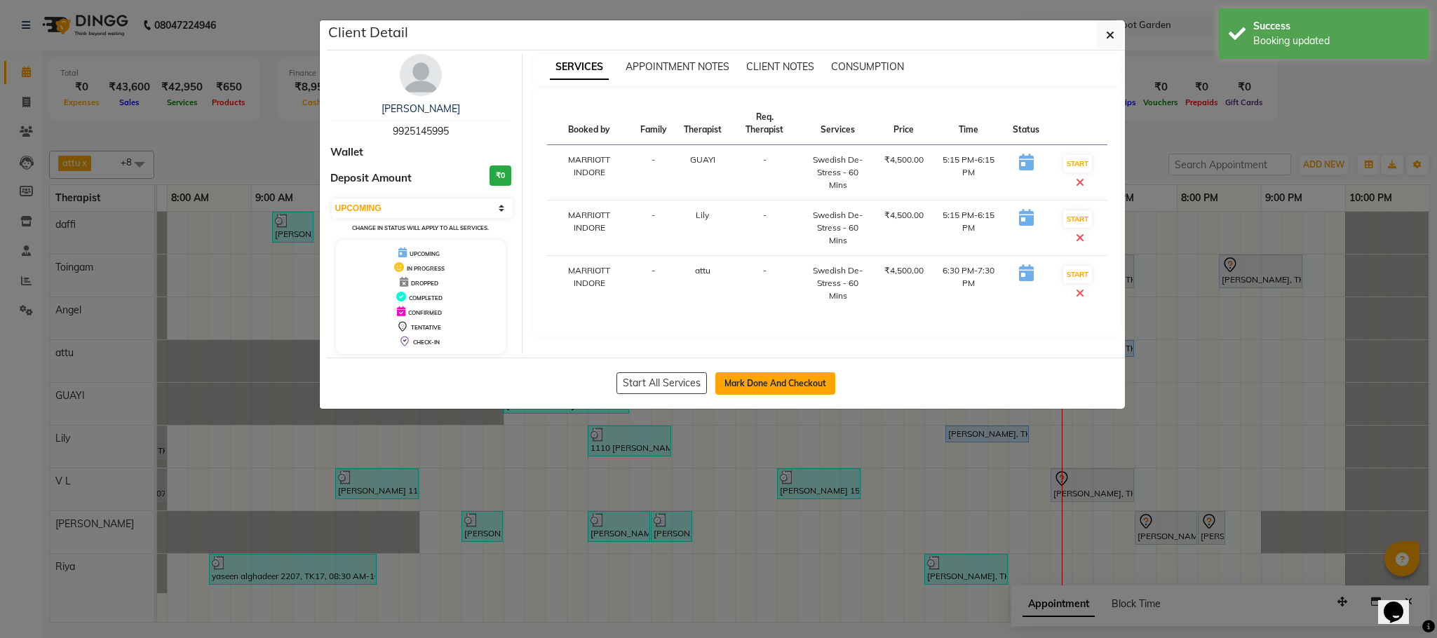
click at [808, 375] on button "Mark Done And Checkout" at bounding box center [775, 383] width 120 height 22
select select "service"
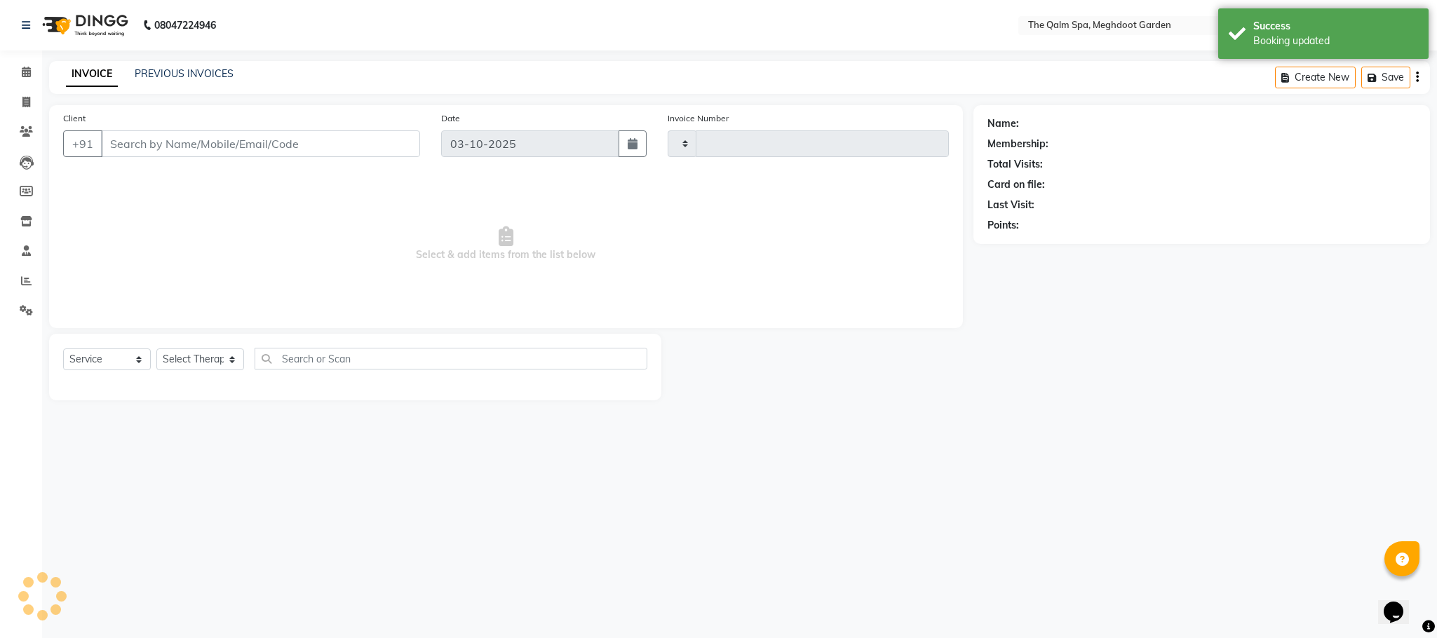
type input "2233"
select select "6401"
type input "9925145995"
select select "51602"
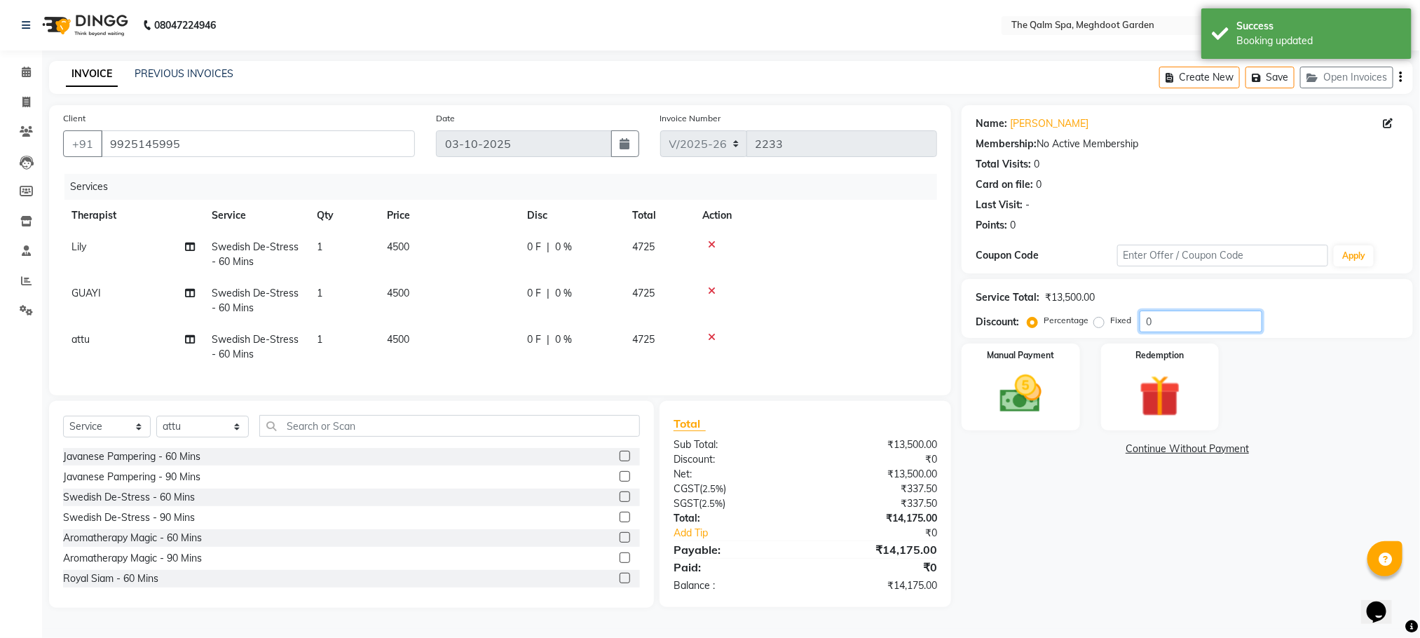
click at [1155, 320] on input "0" at bounding box center [1201, 322] width 123 height 22
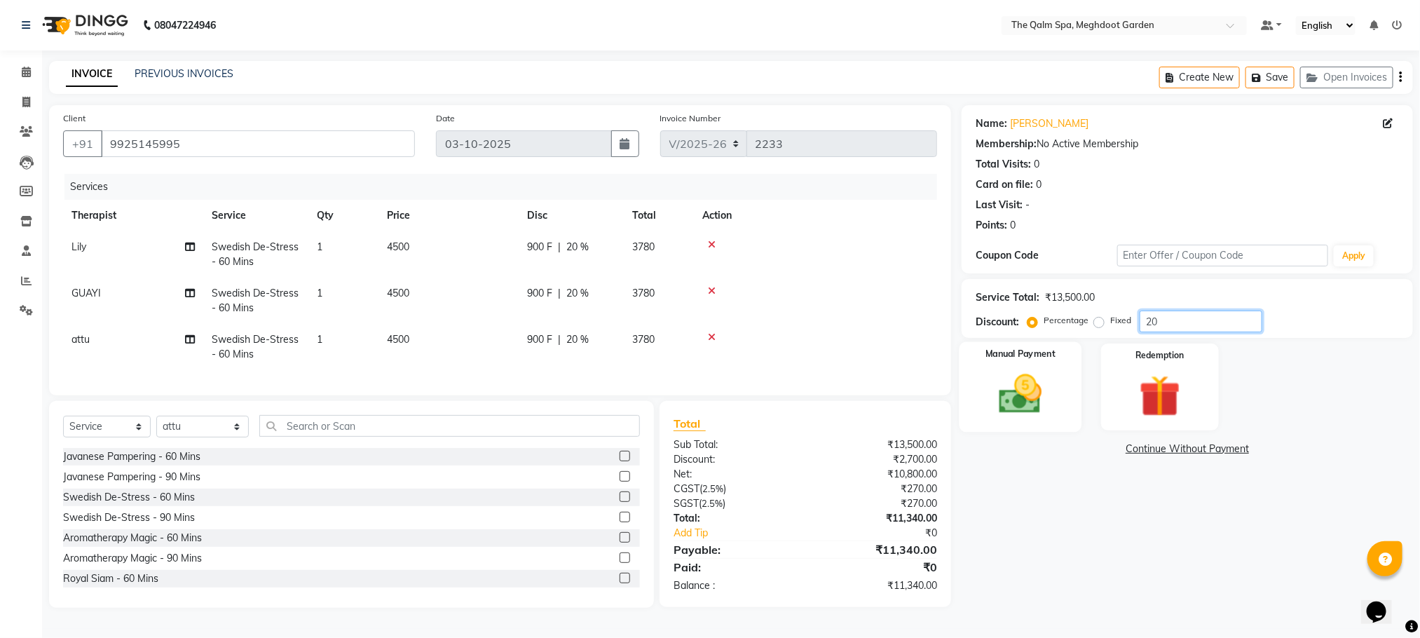
type input "20"
click at [1041, 386] on img at bounding box center [1021, 394] width 70 height 50
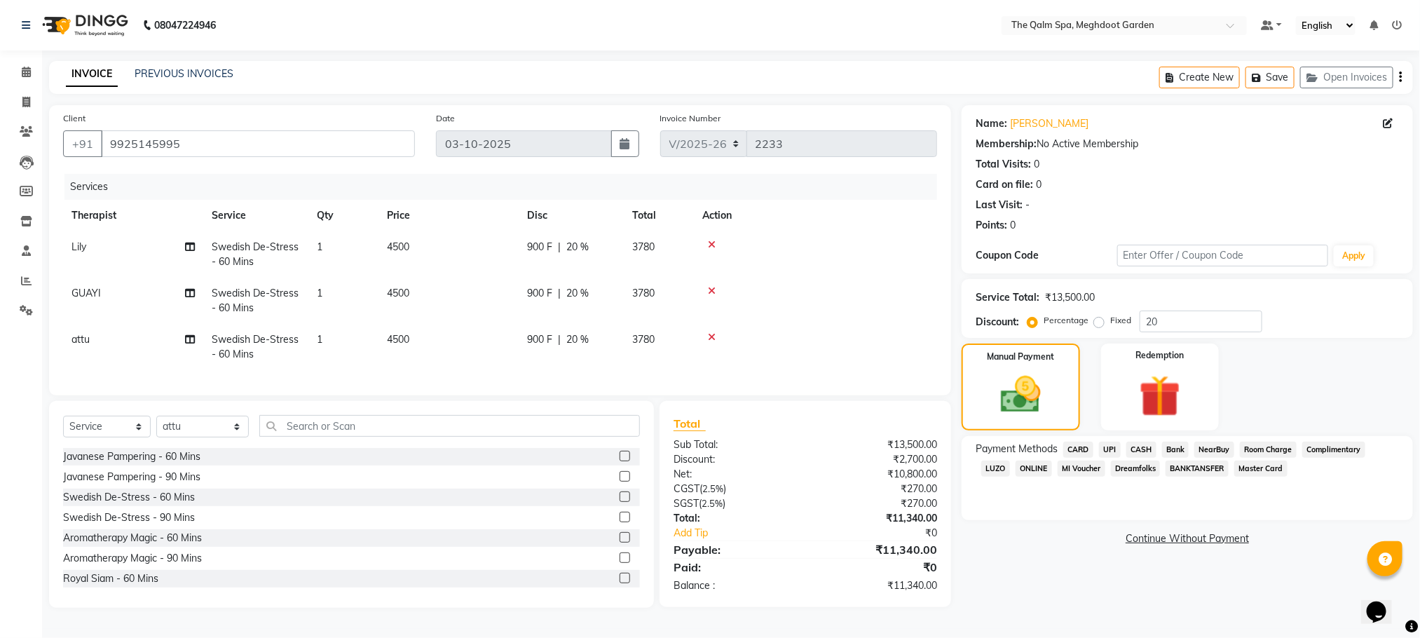
click at [1113, 448] on span "UPI" at bounding box center [1110, 450] width 22 height 16
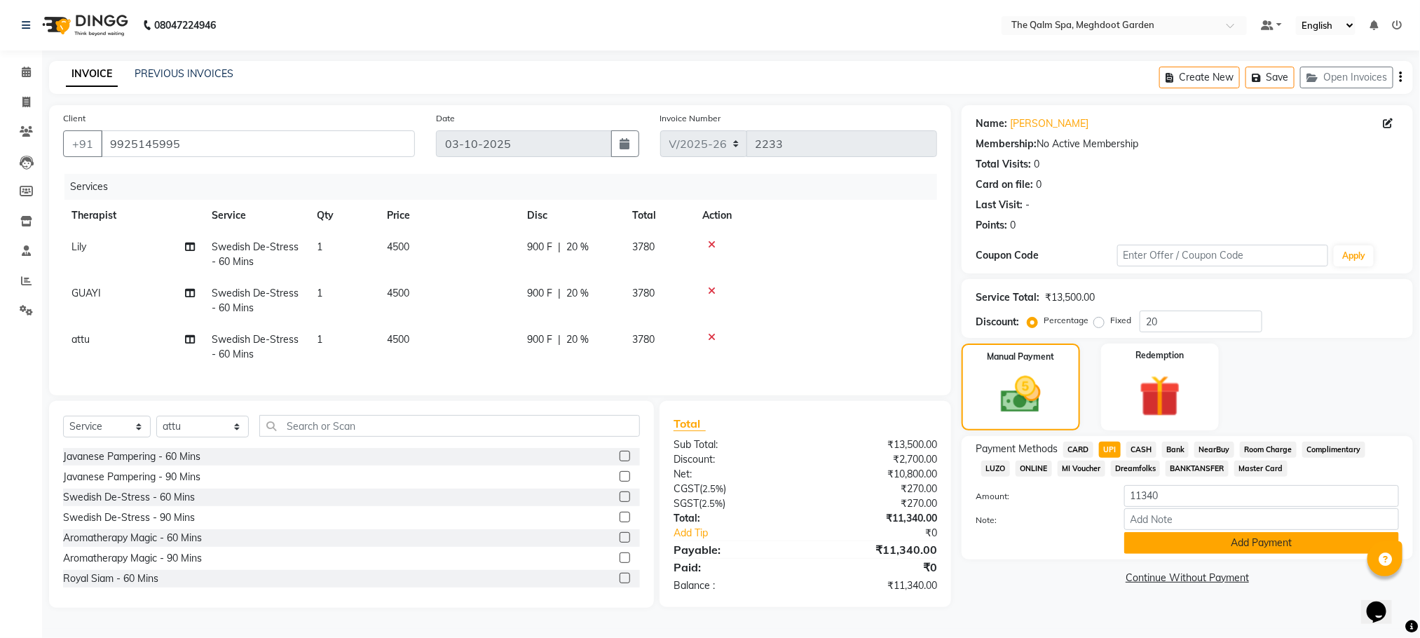
click at [1172, 549] on button "Add Payment" at bounding box center [1262, 543] width 275 height 22
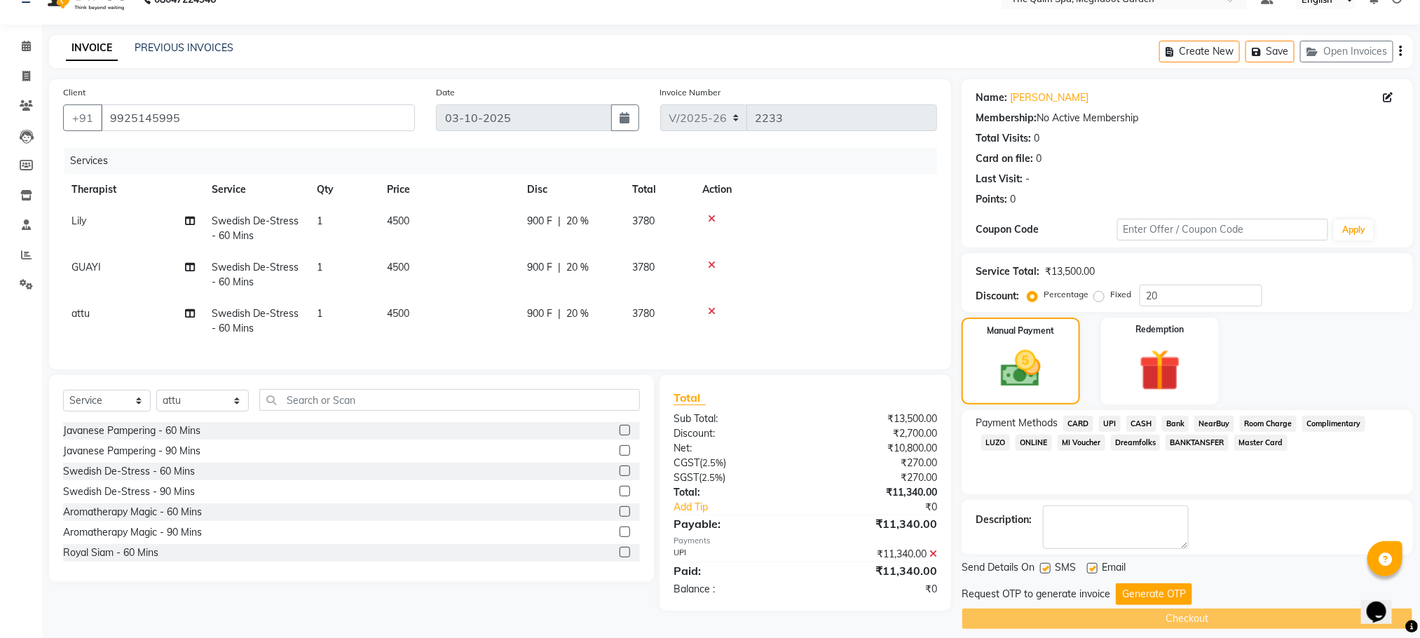
scroll to position [40, 0]
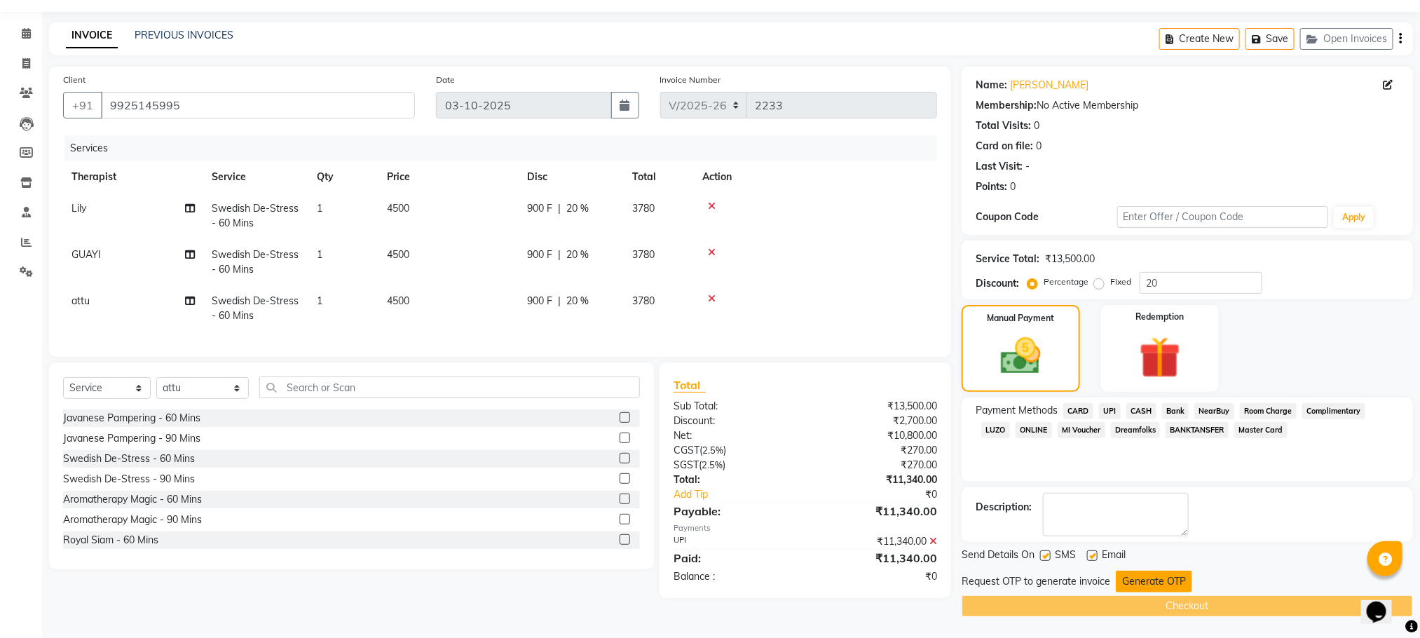
click at [1142, 578] on button "Generate OTP" at bounding box center [1154, 582] width 76 height 22
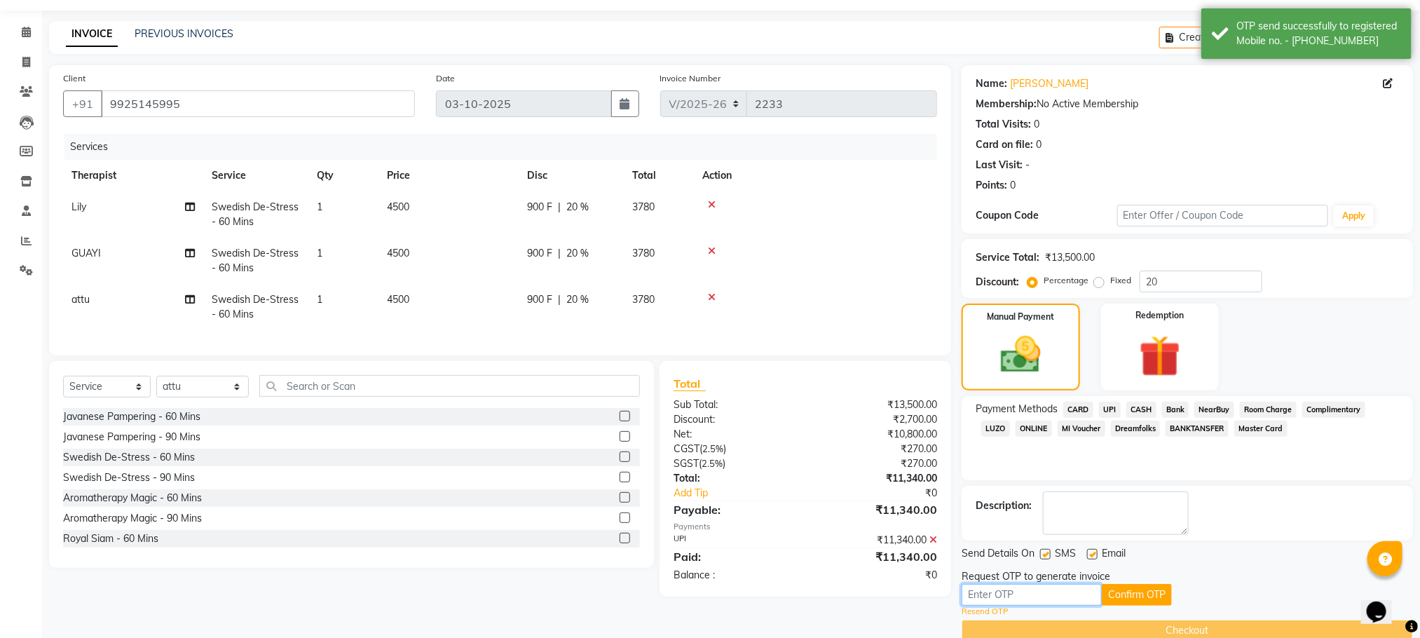
click at [999, 600] on input "text" at bounding box center [1032, 595] width 140 height 22
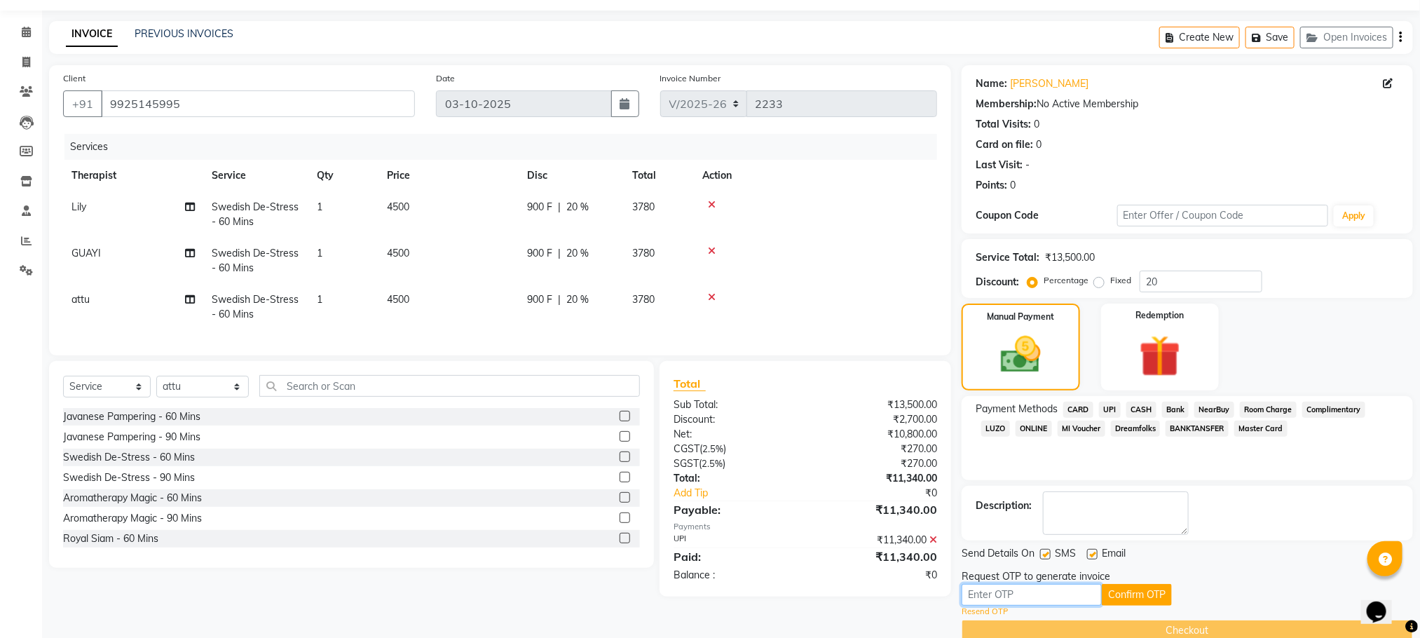
click at [968, 590] on input "text" at bounding box center [1032, 595] width 140 height 22
type input "3950"
click at [1125, 596] on button "Confirm OTP" at bounding box center [1137, 595] width 70 height 22
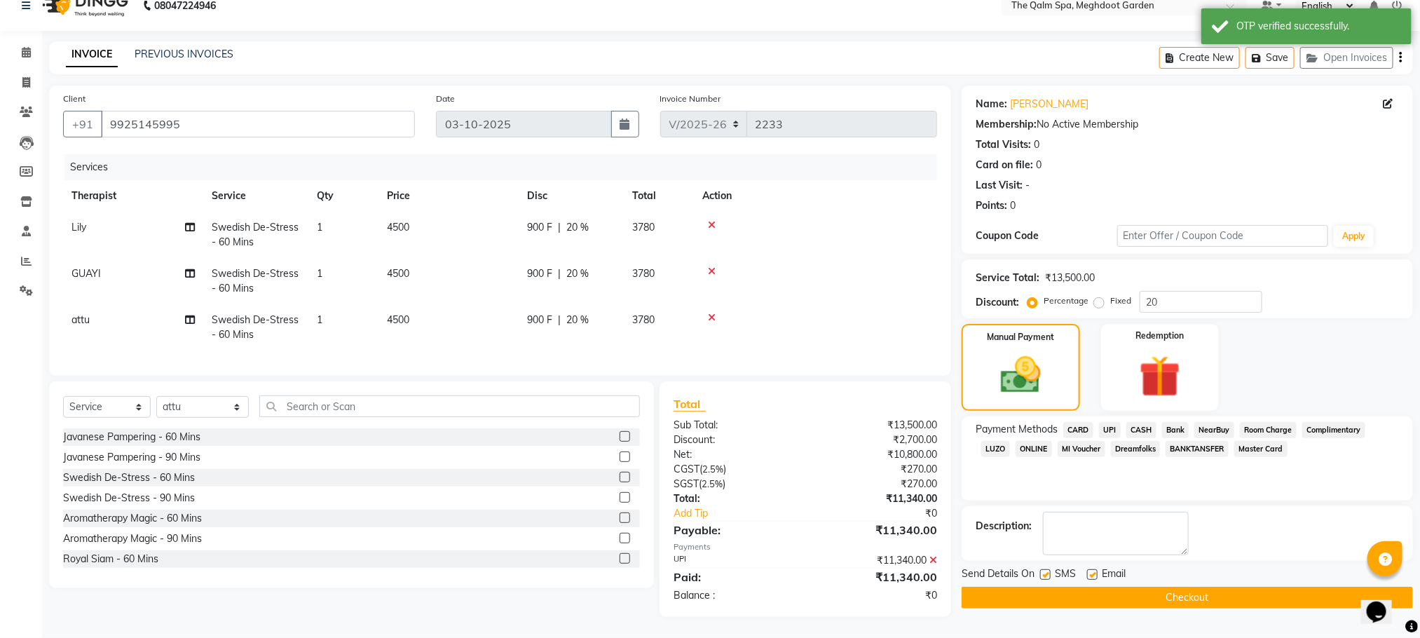
click at [1239, 587] on button "Checkout" at bounding box center [1188, 598] width 452 height 22
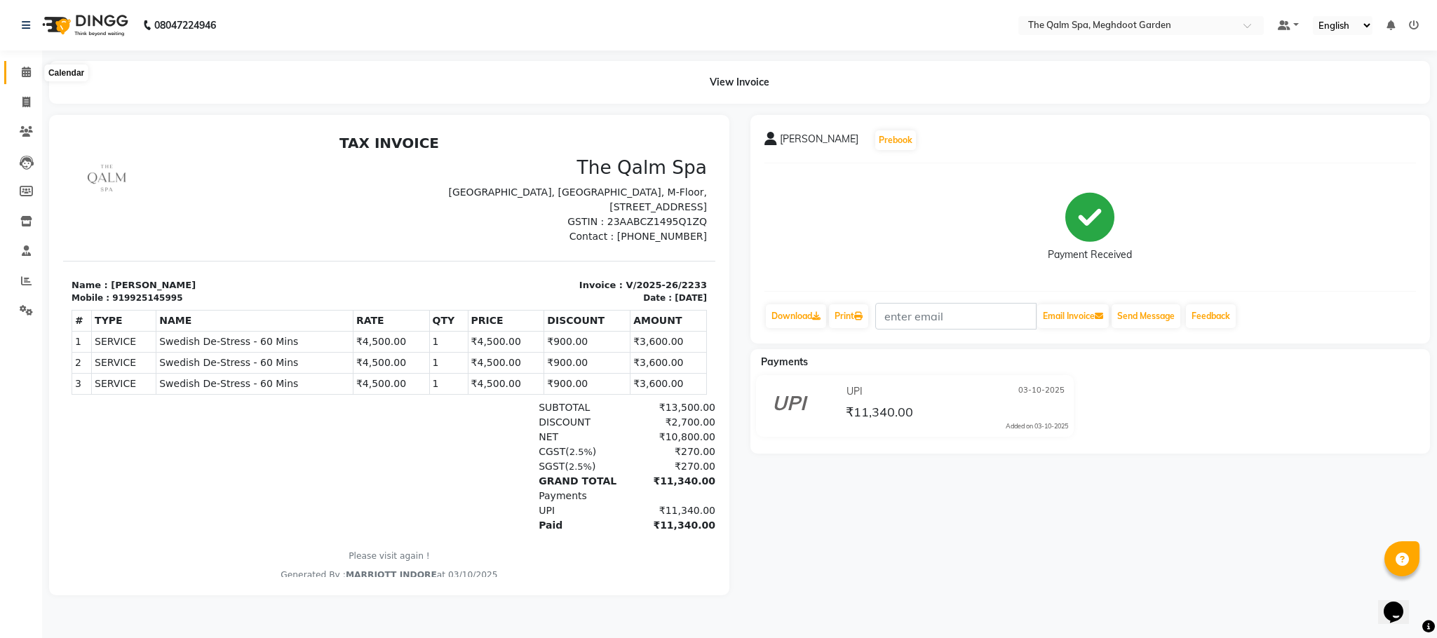
click at [29, 67] on icon at bounding box center [26, 72] width 9 height 11
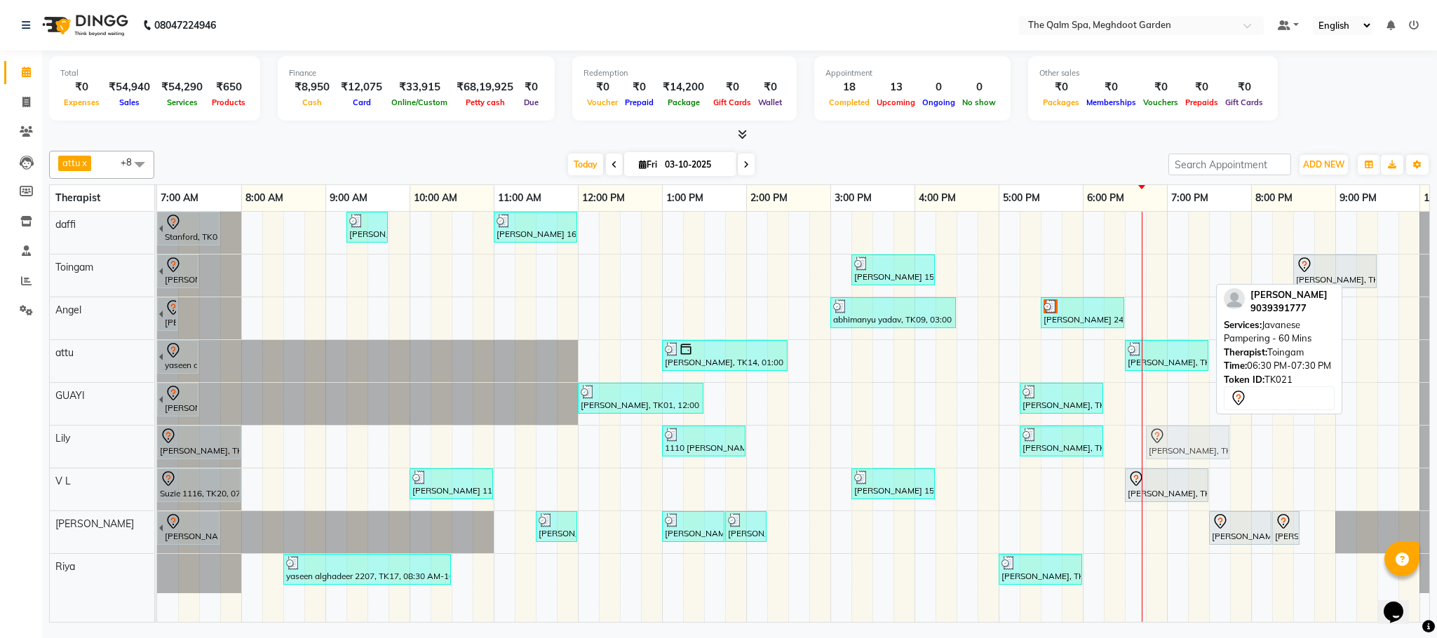
drag, startPoint x: 1157, startPoint y: 276, endPoint x: 1179, endPoint y: 425, distance: 150.2
click at [1180, 429] on div "[GEOGRAPHIC_DATA], TK04, 06:45 AM-07:45 AM, Swedish De-Stress - 60 Mins [PERSON…" at bounding box center [830, 417] width 1346 height 410
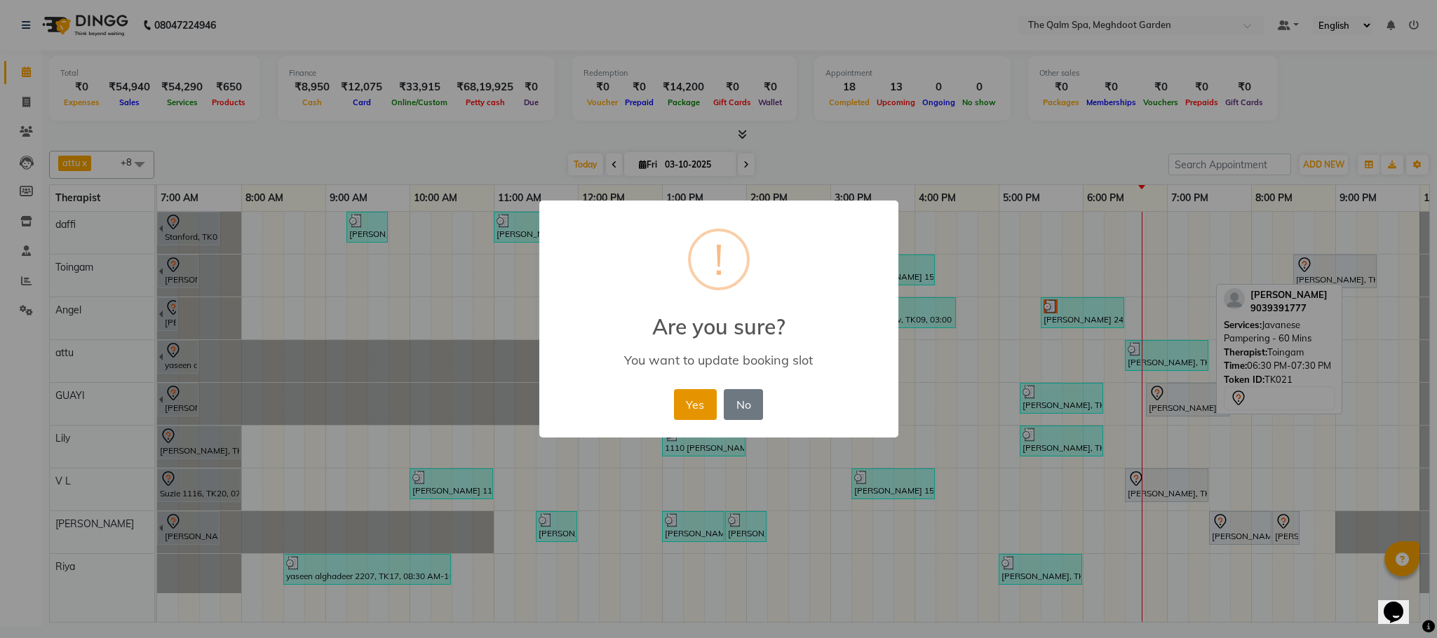
click at [682, 405] on button "Yes" at bounding box center [695, 404] width 43 height 31
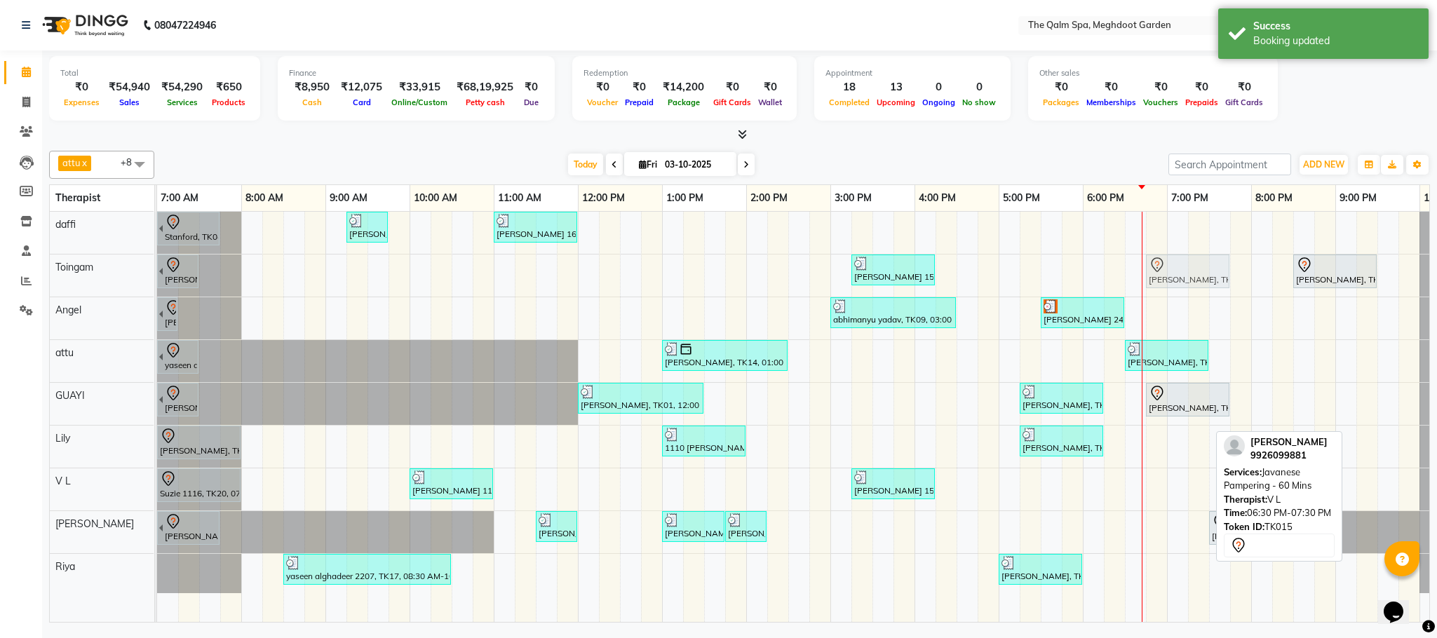
drag, startPoint x: 1166, startPoint y: 495, endPoint x: 1179, endPoint y: 303, distance: 192.5
click at [1179, 303] on div "[GEOGRAPHIC_DATA], TK04, 06:45 AM-07:45 AM, Swedish De-Stress - 60 Mins [PERSON…" at bounding box center [830, 417] width 1346 height 410
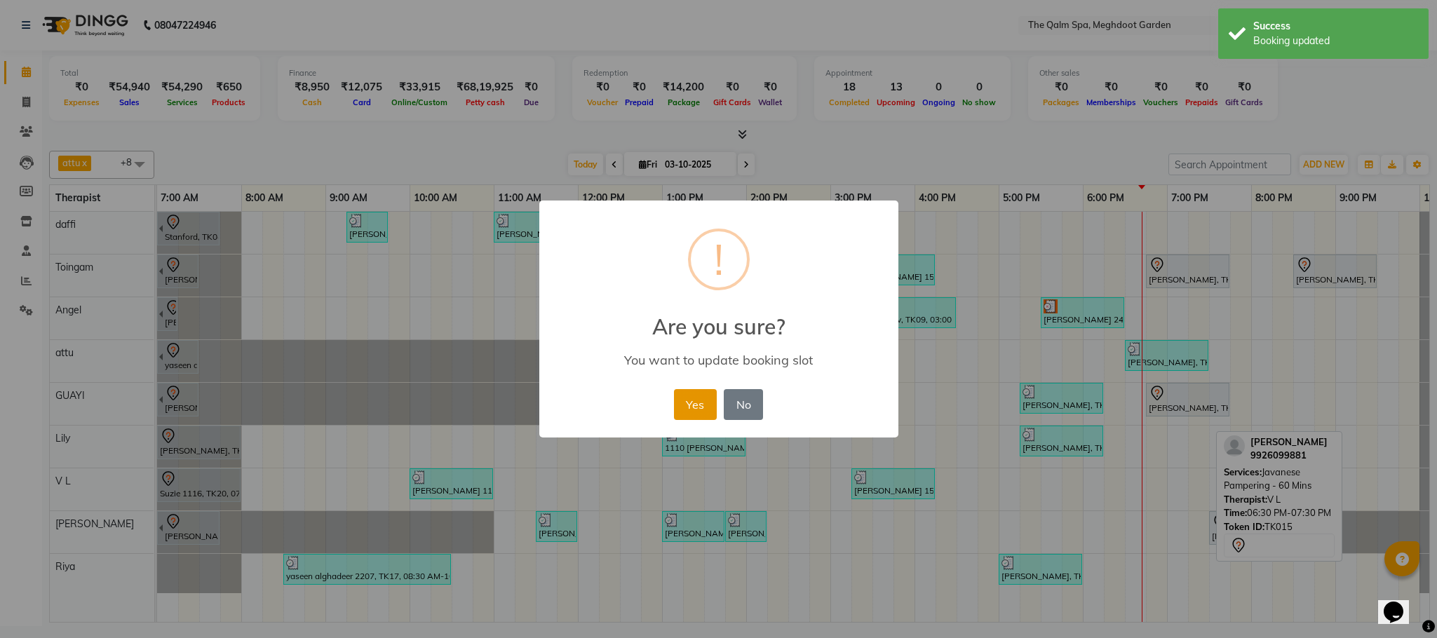
click at [692, 406] on button "Yes" at bounding box center [695, 404] width 43 height 31
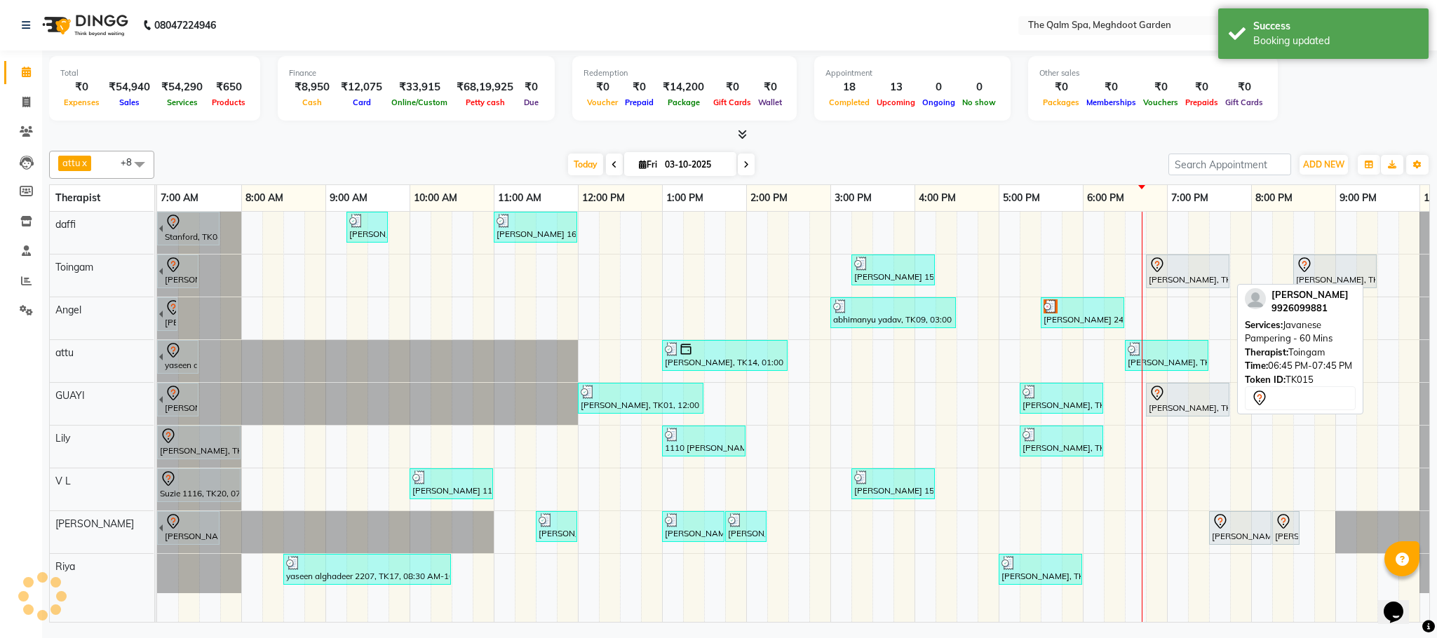
click at [1172, 280] on div "[PERSON_NAME], TK15, 06:45 PM-07:45 PM, Javanese Pampering - 60 Mins" at bounding box center [1187, 271] width 81 height 29
select select "7"
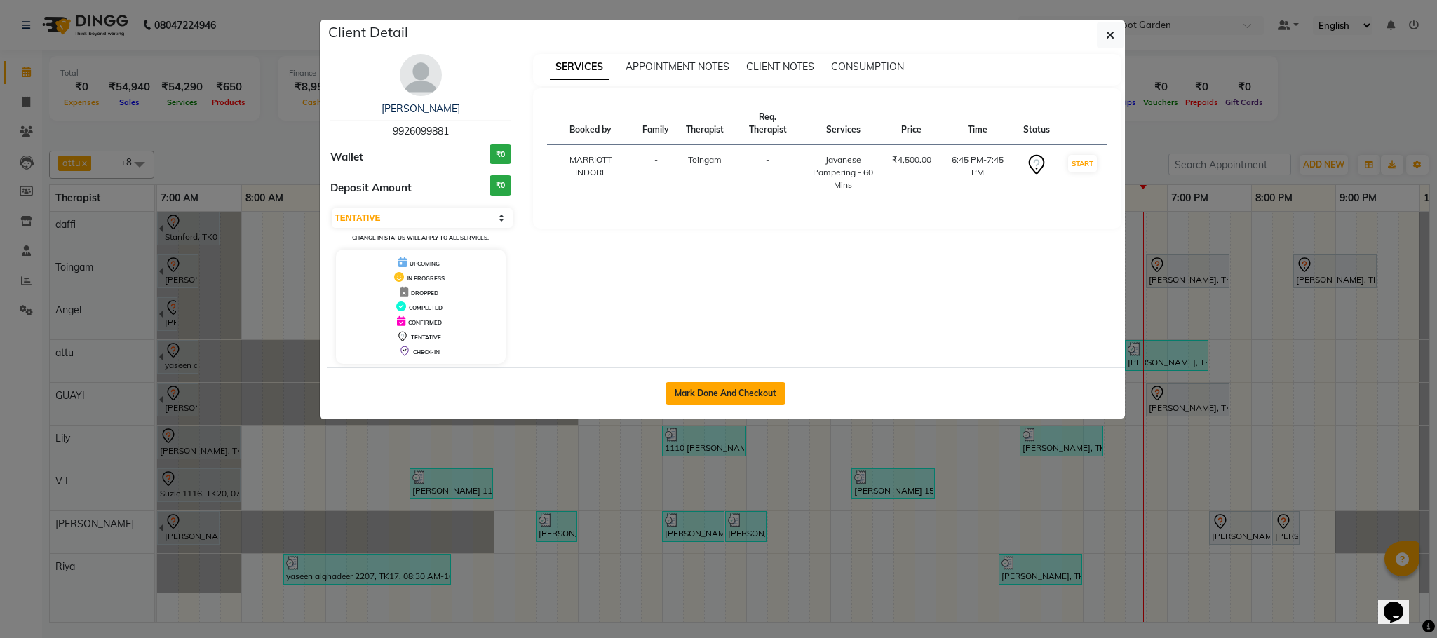
click at [726, 388] on button "Mark Done And Checkout" at bounding box center [725, 393] width 120 height 22
select select "service"
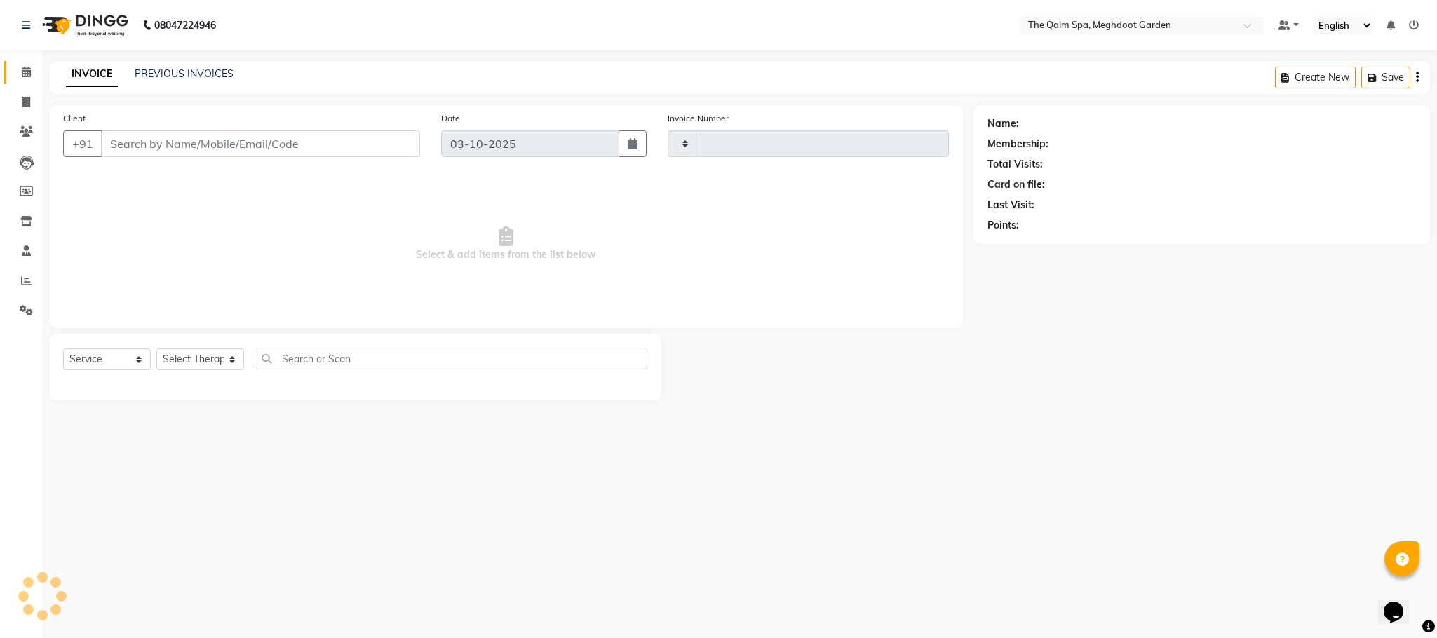
type input "2234"
select select "6401"
type input "9926099881"
select select "79343"
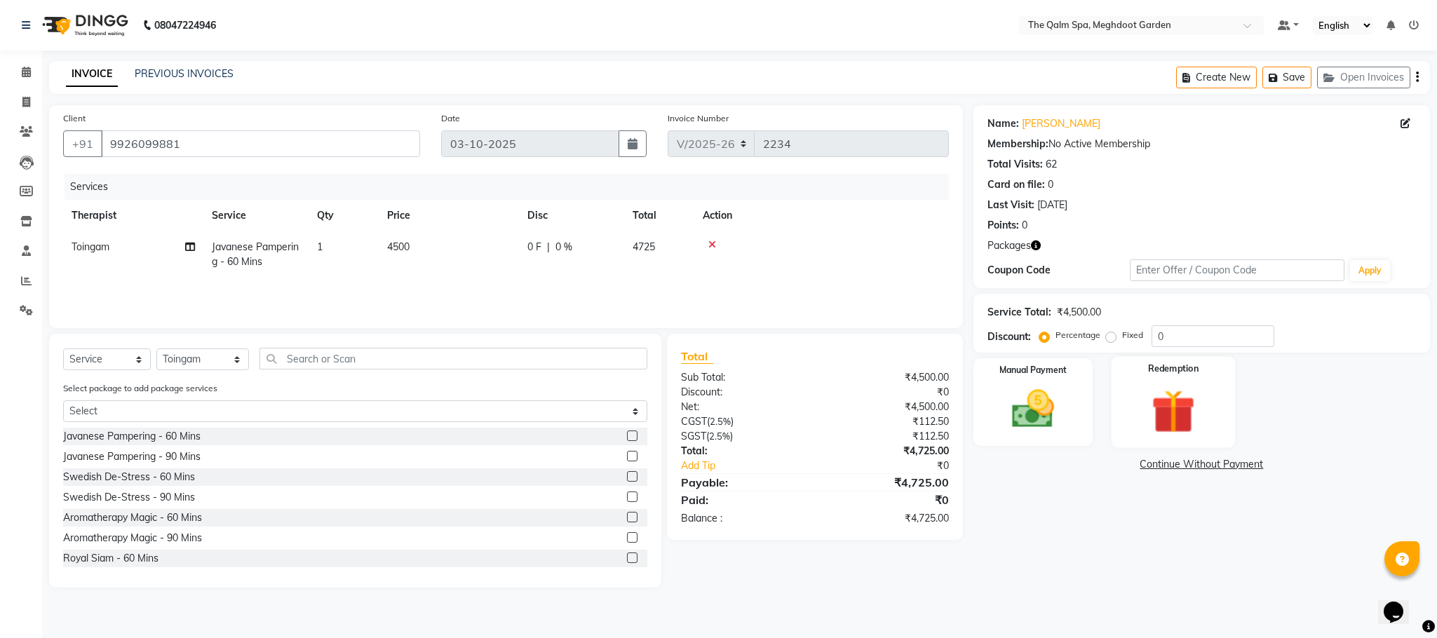
click at [1170, 412] on img at bounding box center [1173, 411] width 72 height 55
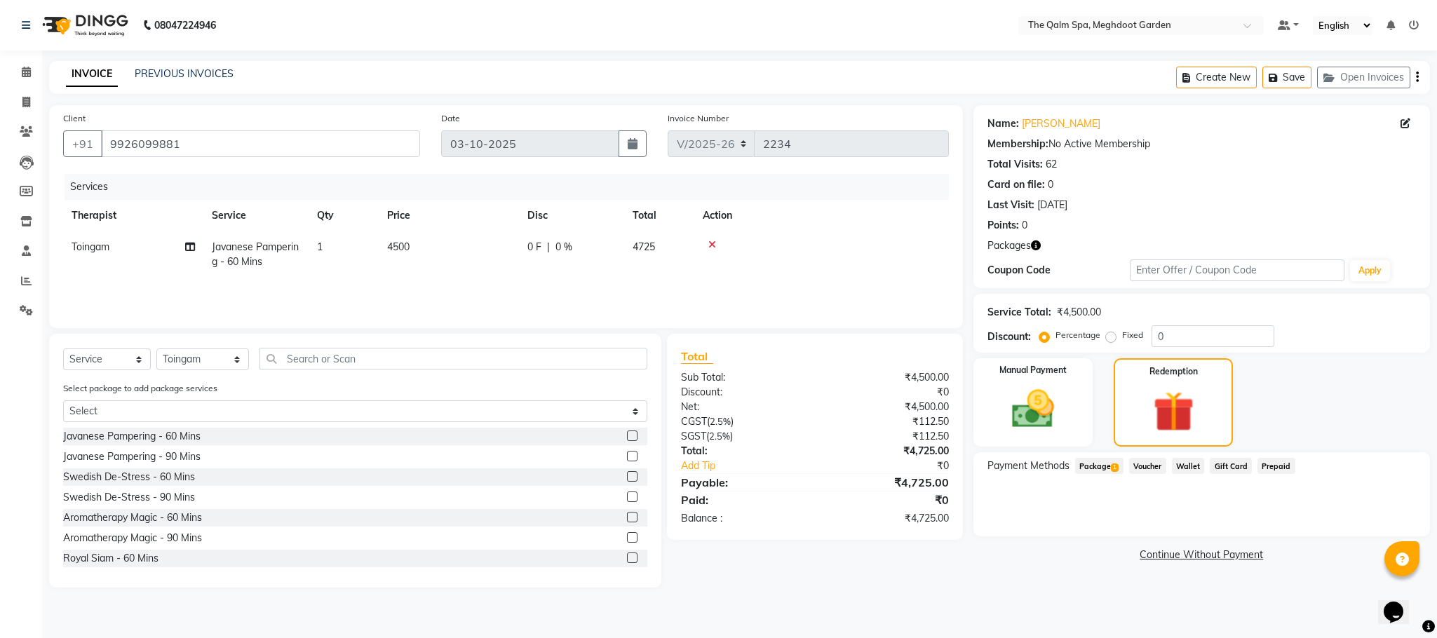
click at [1096, 469] on span "Package 1" at bounding box center [1099, 466] width 48 height 16
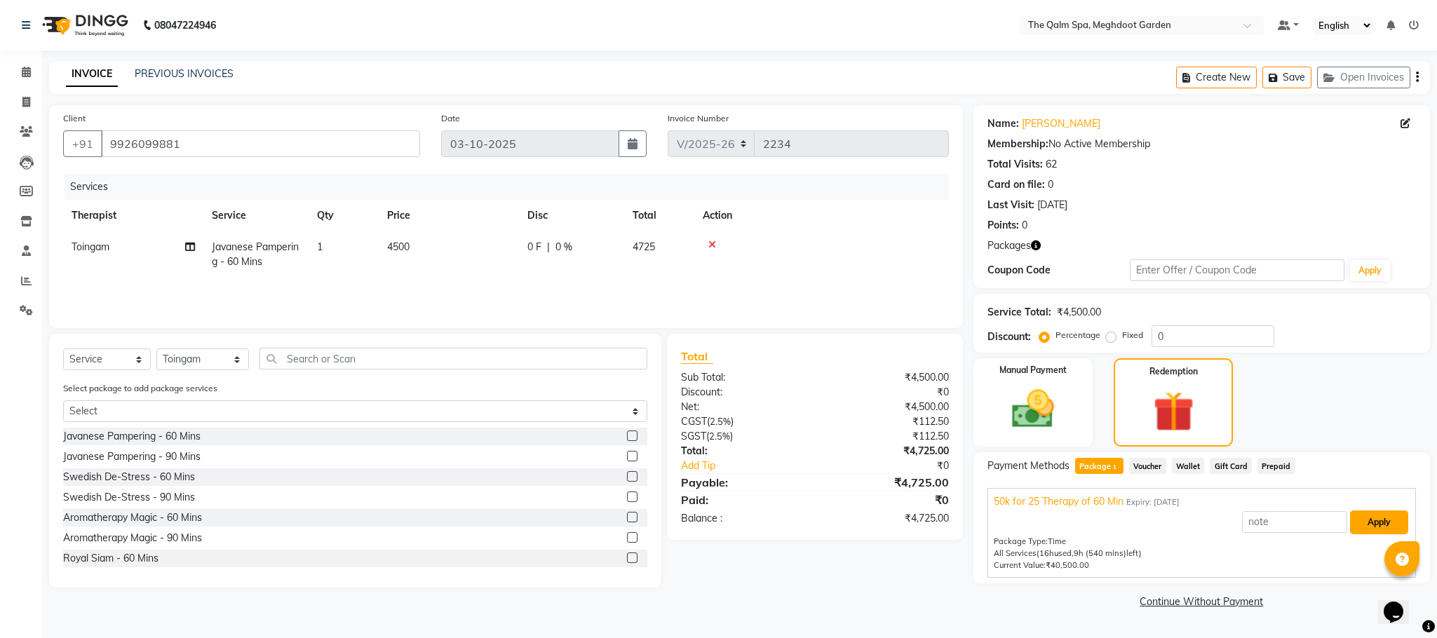
click at [1374, 520] on button "Apply" at bounding box center [1379, 522] width 58 height 24
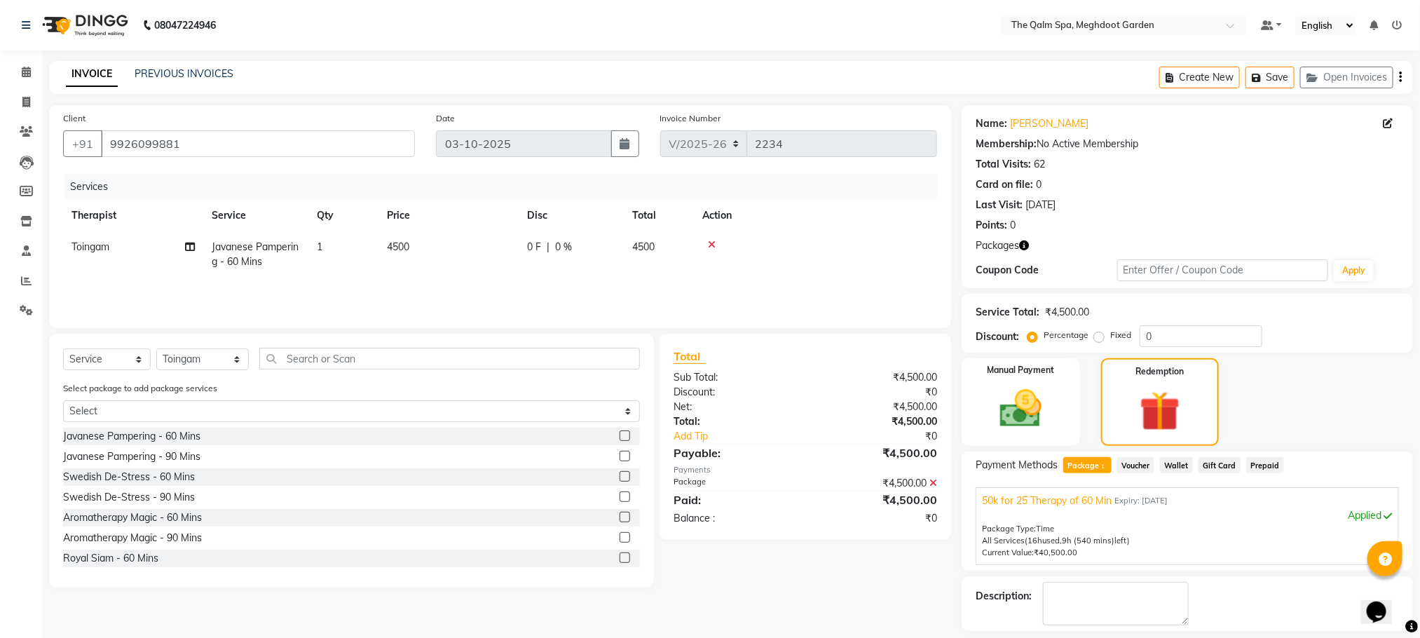
scroll to position [91, 0]
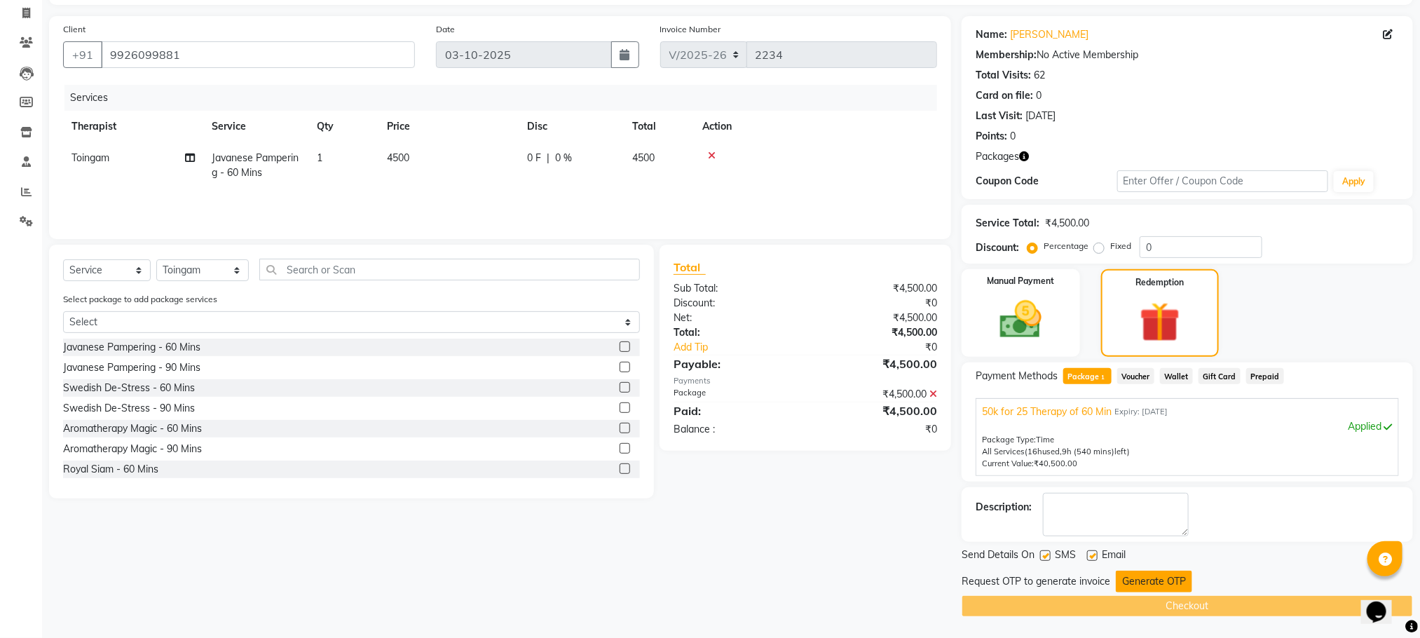
click at [1159, 579] on button "Generate OTP" at bounding box center [1154, 582] width 76 height 22
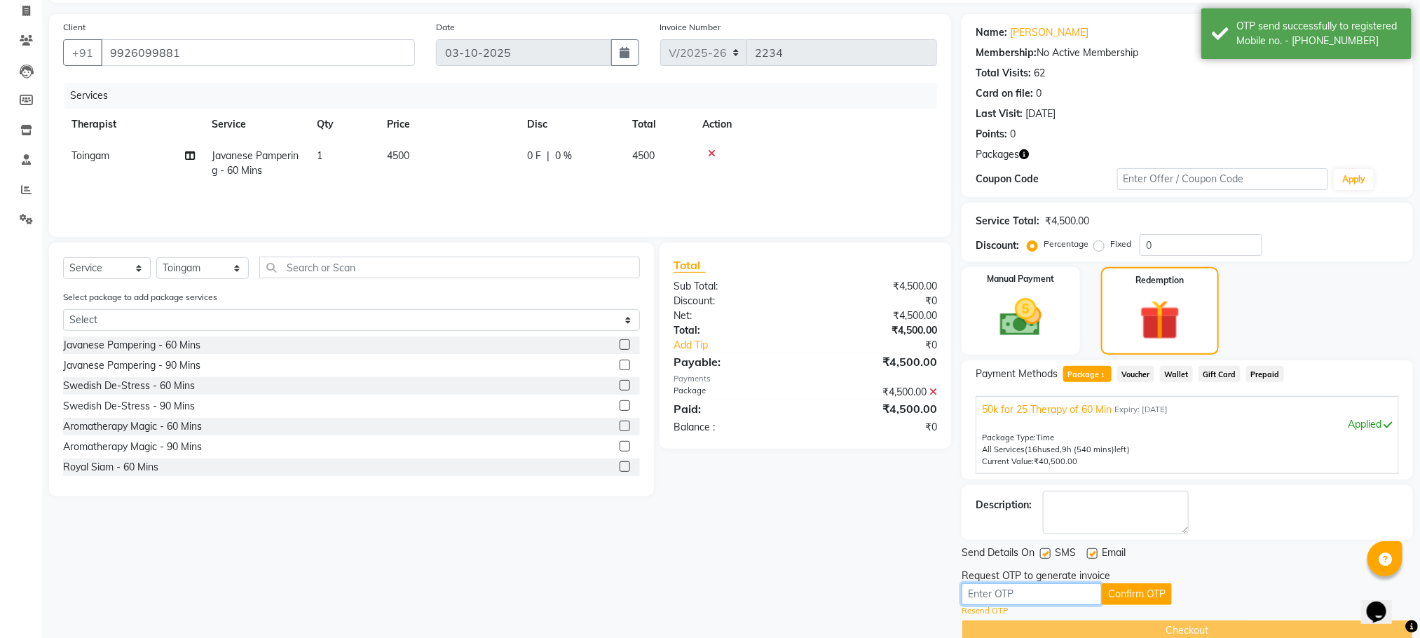
click at [1058, 590] on input "text" at bounding box center [1032, 594] width 140 height 22
type input "3950"
click at [1139, 595] on button "Confirm OTP" at bounding box center [1137, 594] width 70 height 22
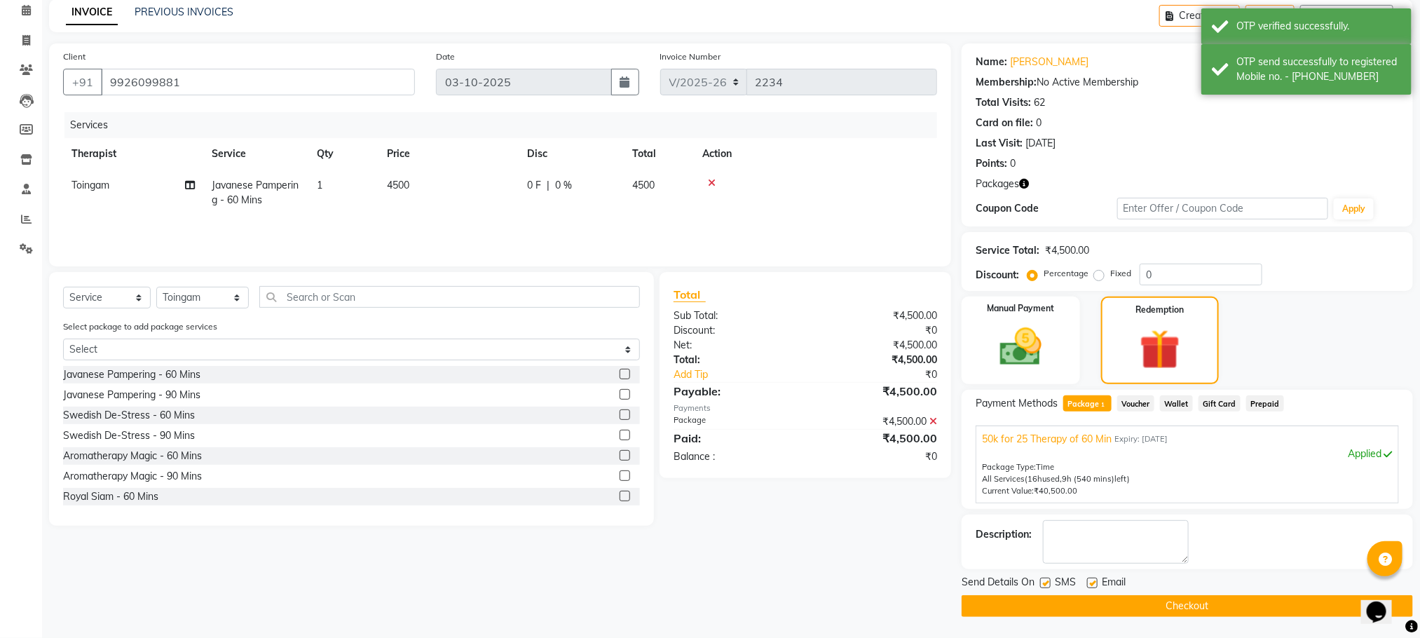
click at [1143, 599] on button "Checkout" at bounding box center [1188, 606] width 452 height 22
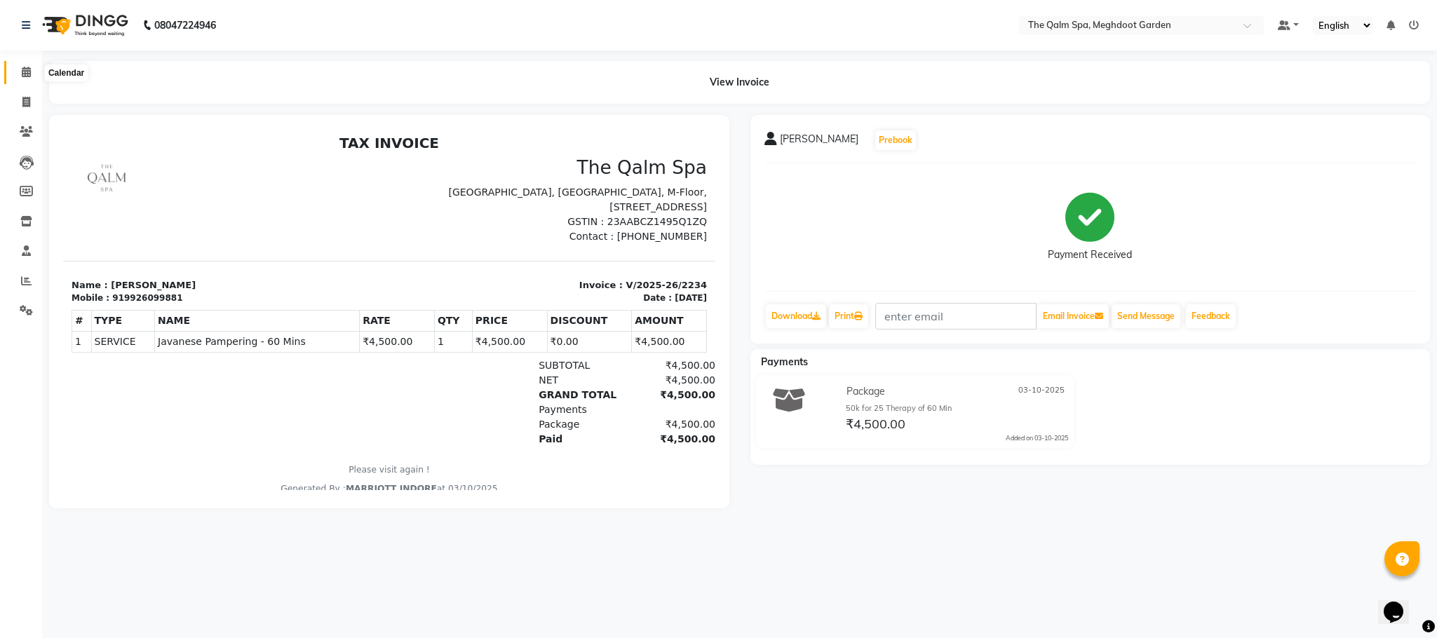
click at [24, 65] on span at bounding box center [26, 73] width 25 height 16
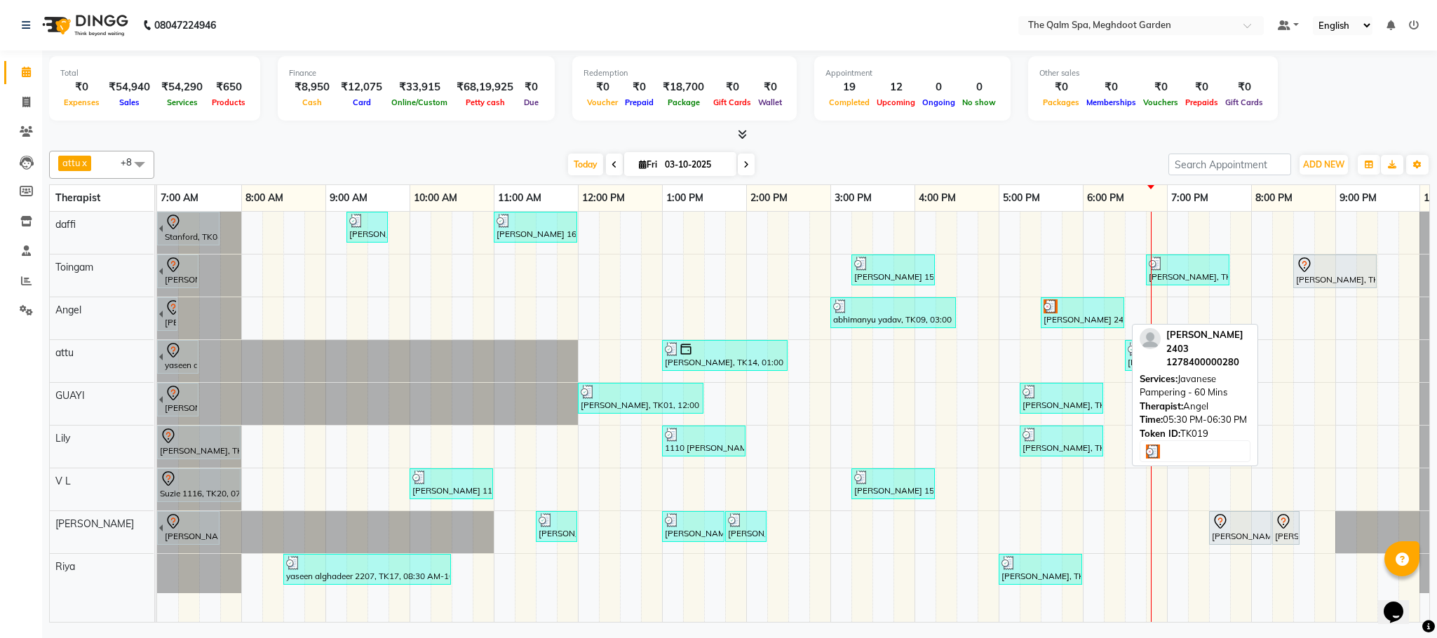
click at [1079, 312] on div at bounding box center [1082, 306] width 78 height 14
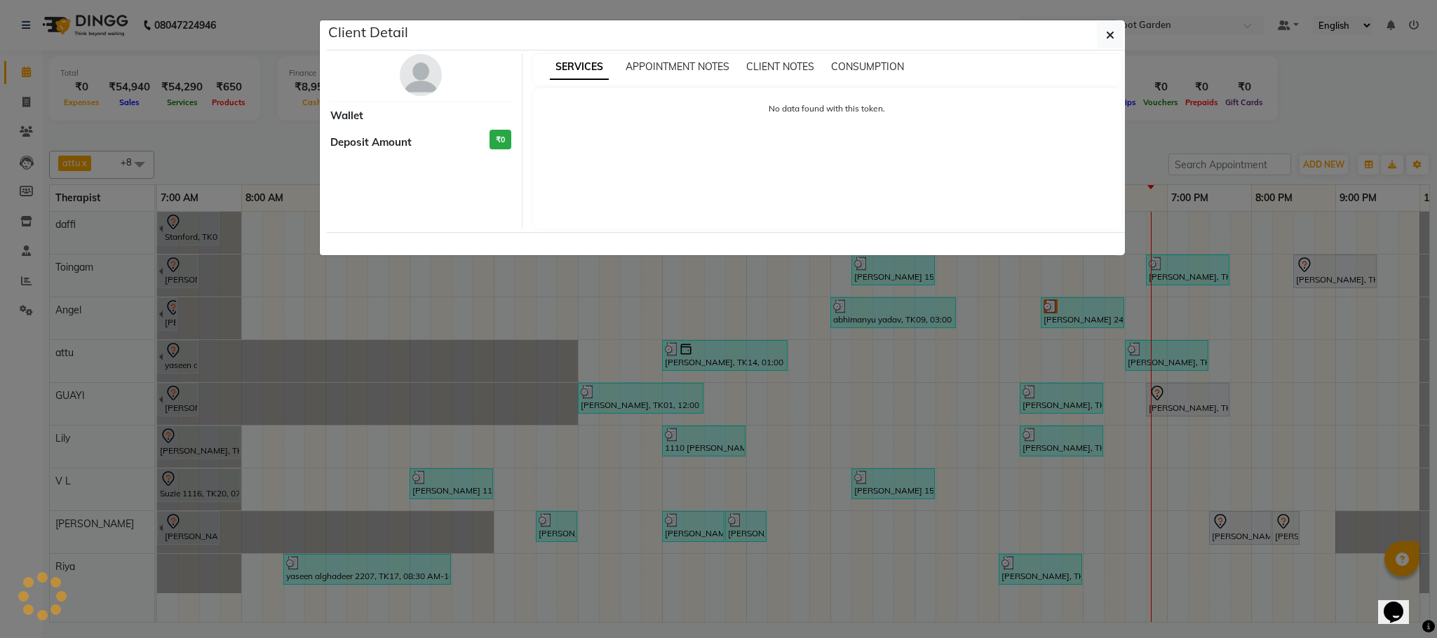
select select "3"
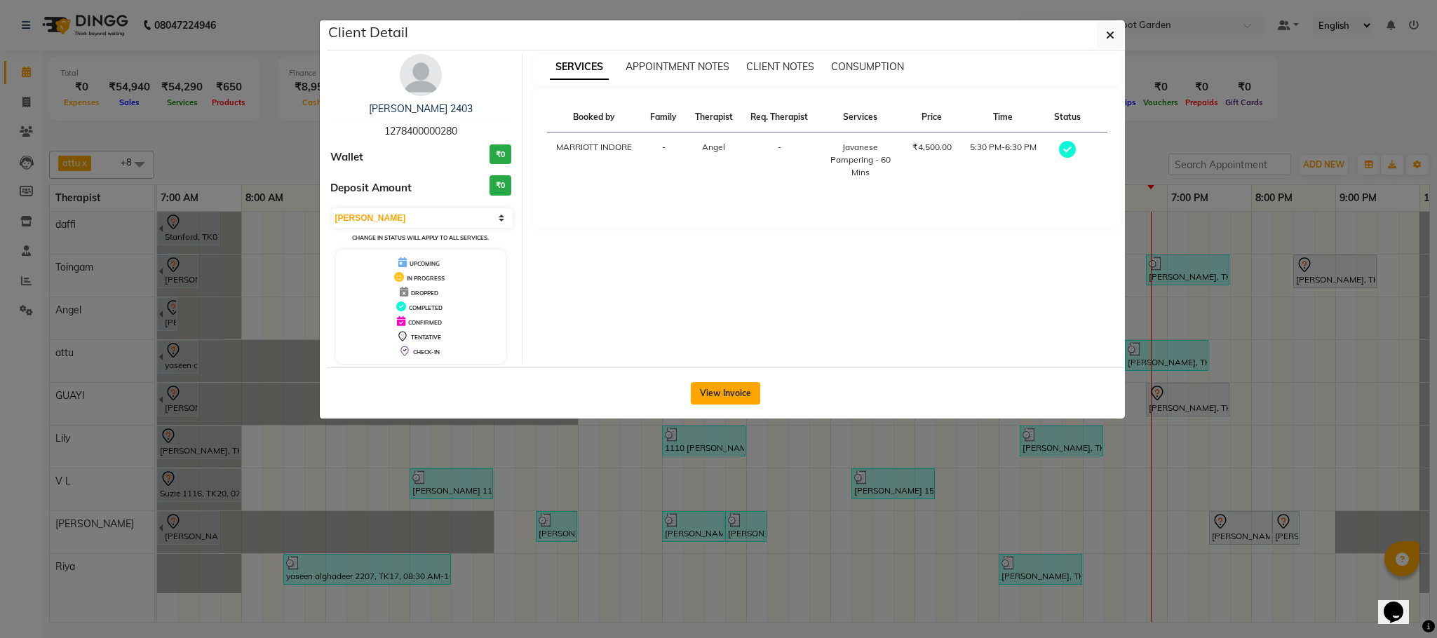
click at [755, 392] on button "View Invoice" at bounding box center [725, 393] width 69 height 22
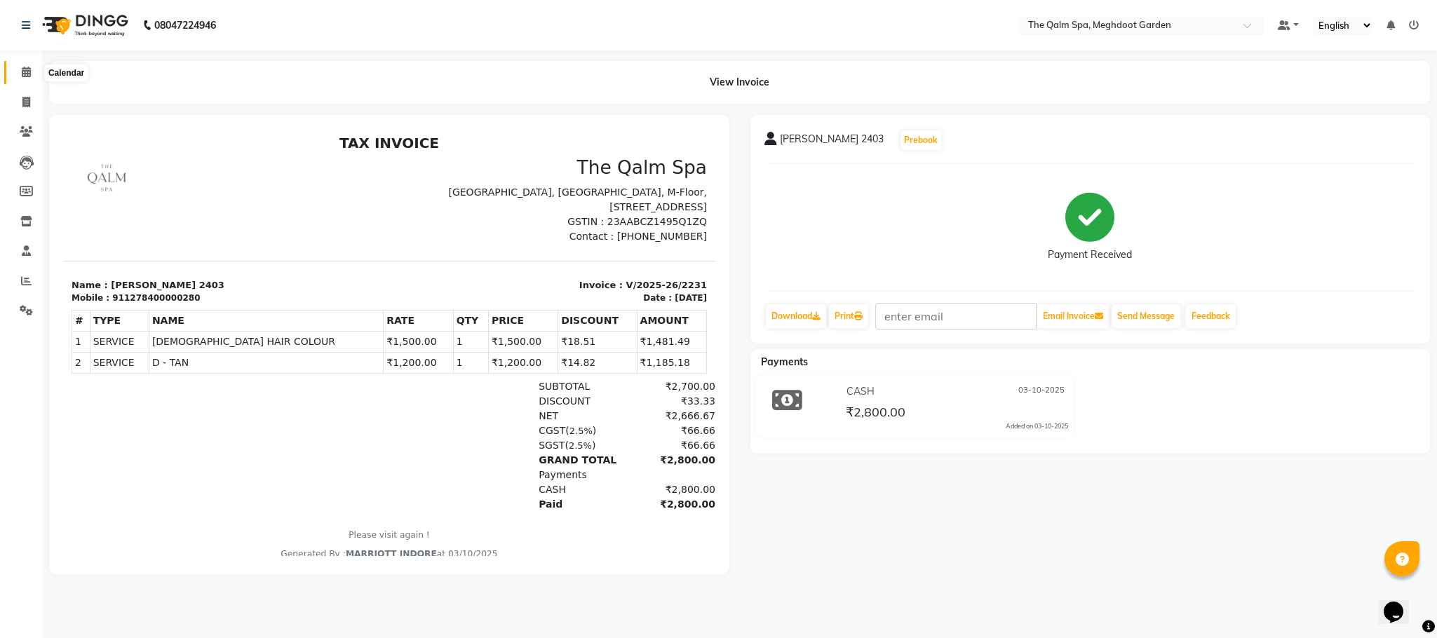
click at [27, 76] on icon at bounding box center [26, 72] width 9 height 11
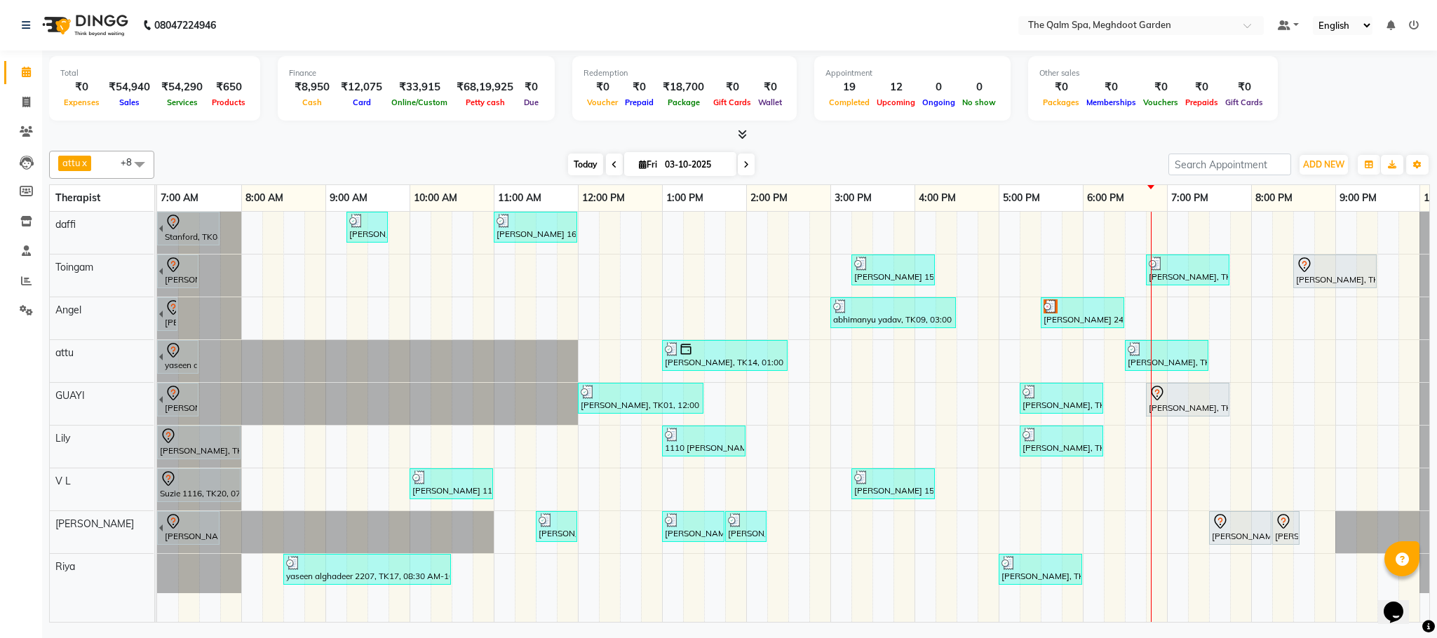
click at [588, 156] on span "Today" at bounding box center [585, 165] width 35 height 22
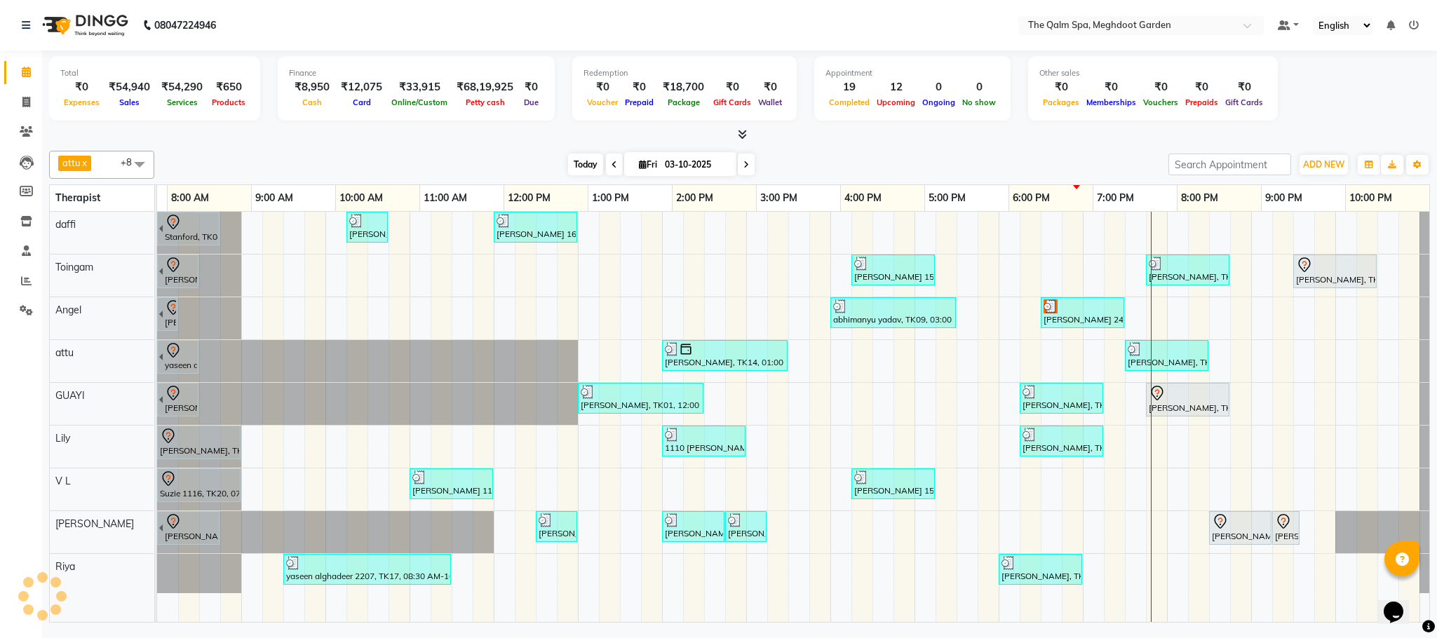
scroll to position [0, 74]
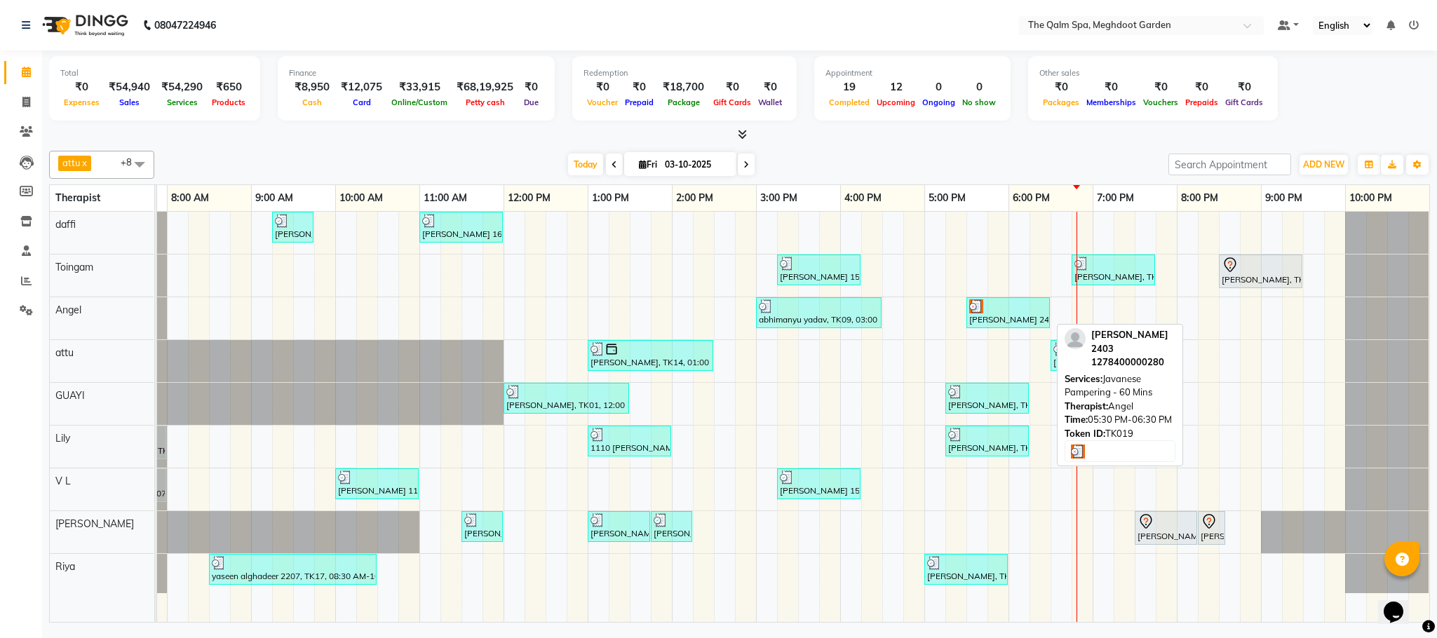
click at [1020, 320] on div "[PERSON_NAME] 2403, TK19, 05:30 PM-06:30 PM, Javanese Pampering - 60 Mins" at bounding box center [1008, 312] width 81 height 27
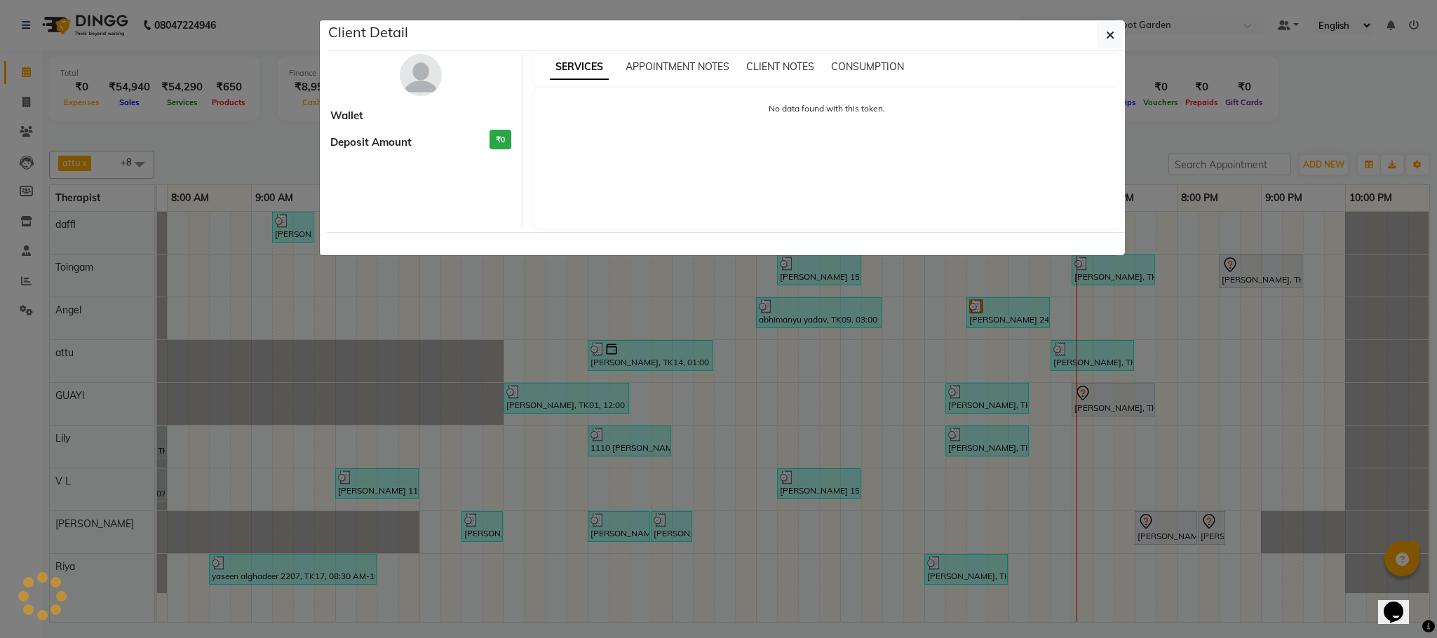
select select "3"
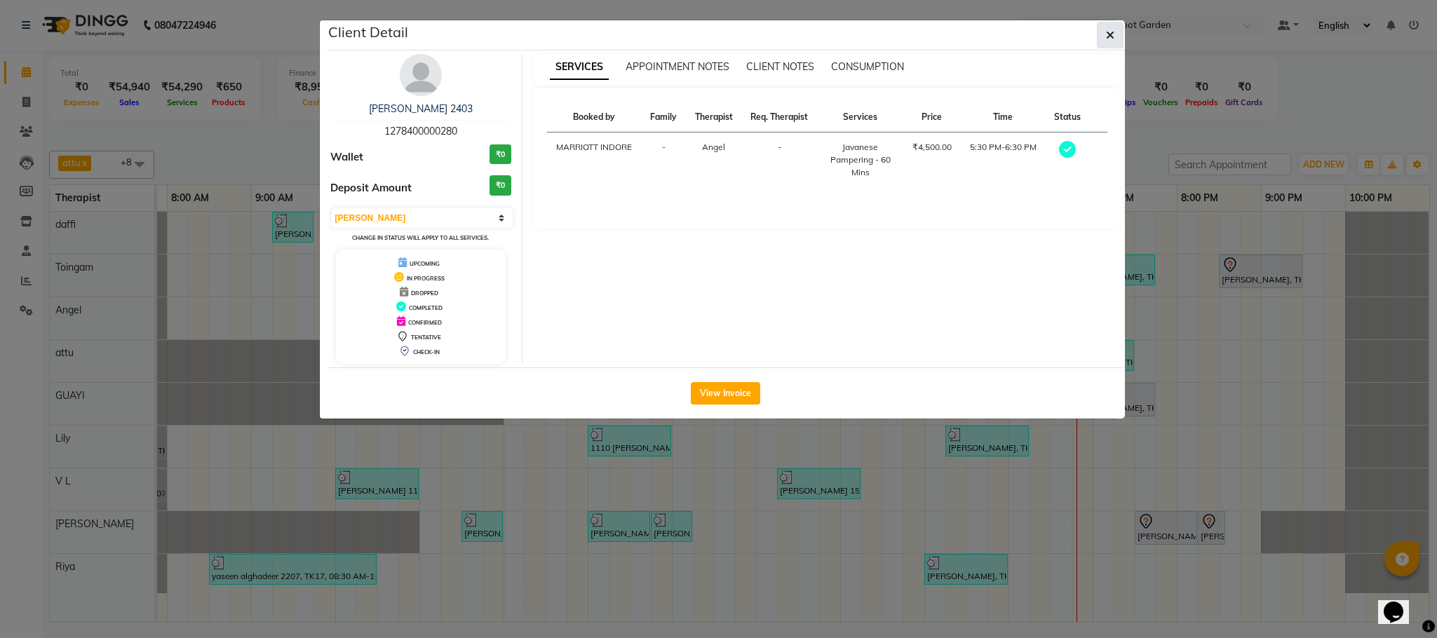
click at [1101, 39] on button "button" at bounding box center [1110, 35] width 27 height 27
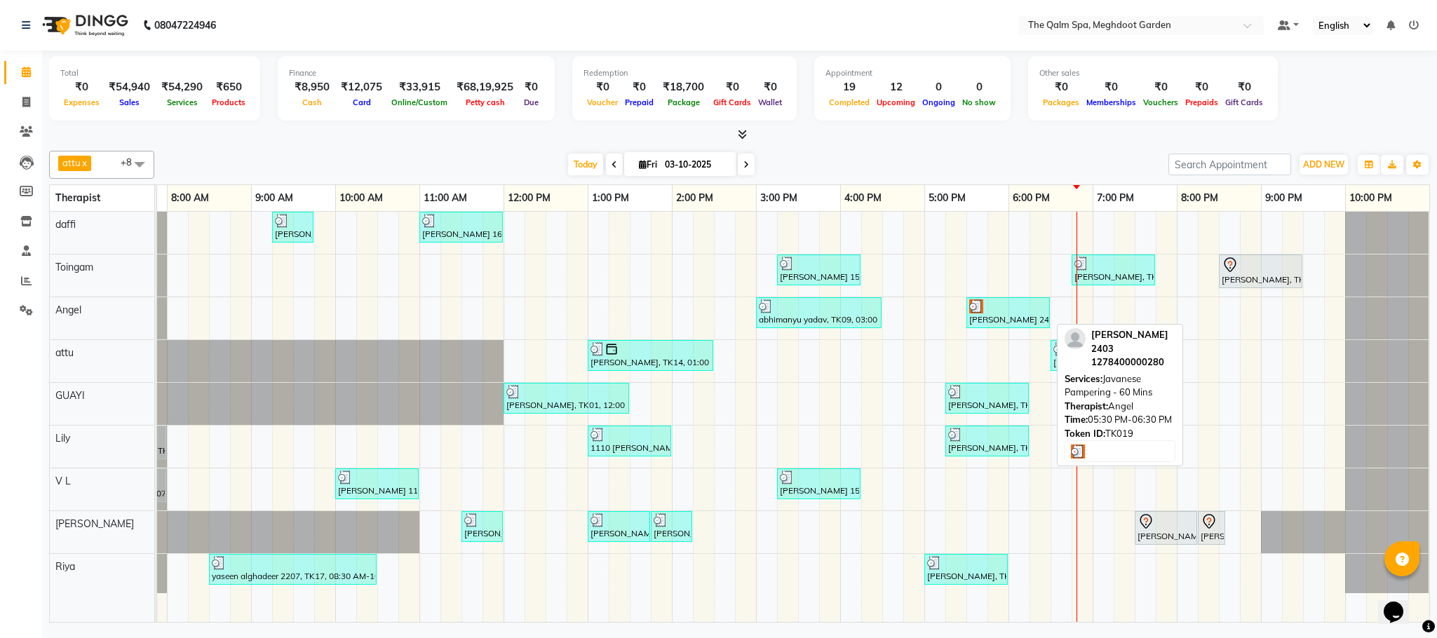
click at [1008, 312] on div at bounding box center [1008, 306] width 78 height 14
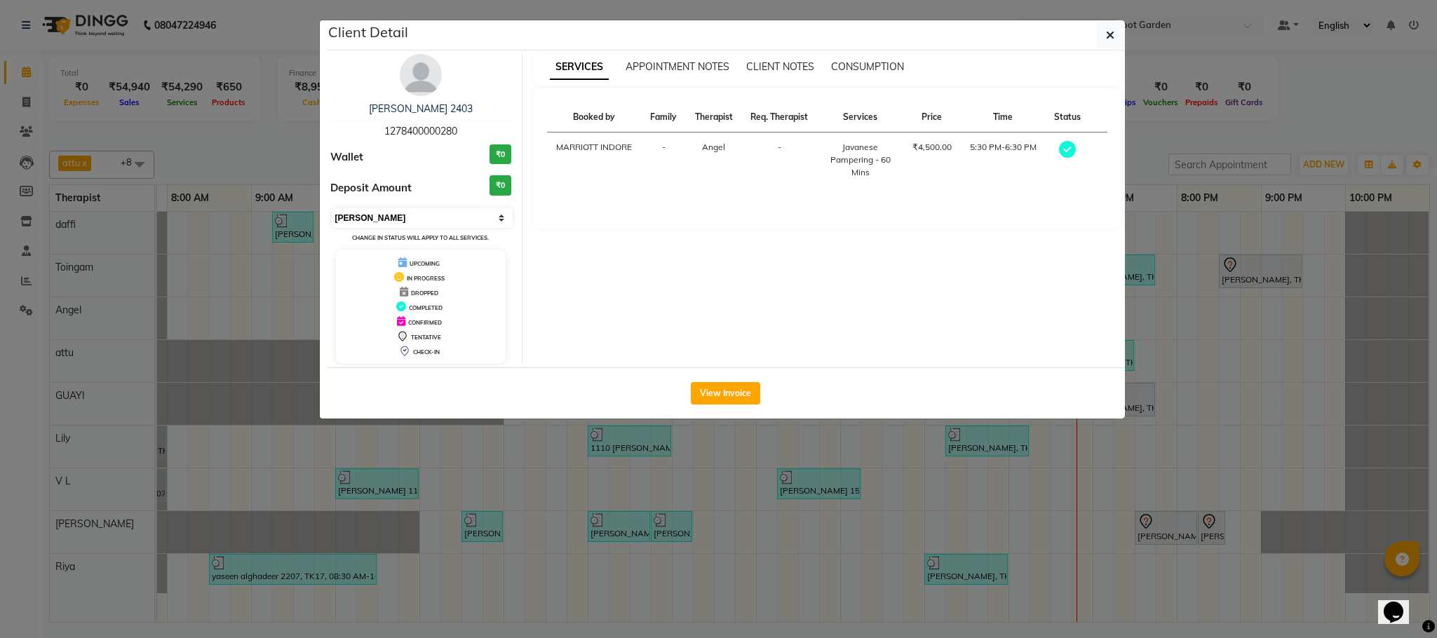
click at [417, 215] on select "Select MARK DONE UPCOMING" at bounding box center [423, 218] width 182 height 20
select select "5"
click at [332, 209] on select "Select MARK DONE UPCOMING" at bounding box center [423, 218] width 182 height 20
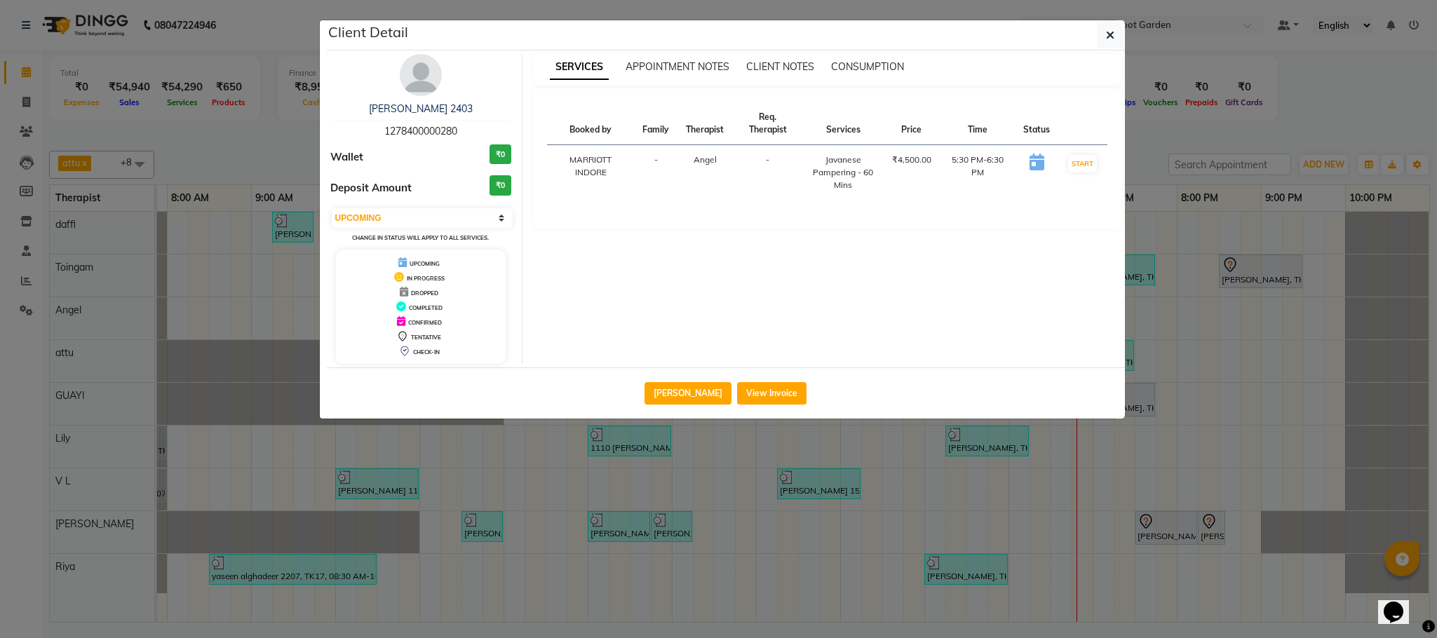
click at [253, 148] on ngb-modal-window "Client Detail [PERSON_NAME] 2403 1278400000280 Wallet ₹0 Deposit Amount ₹0 Sele…" at bounding box center [718, 319] width 1437 height 638
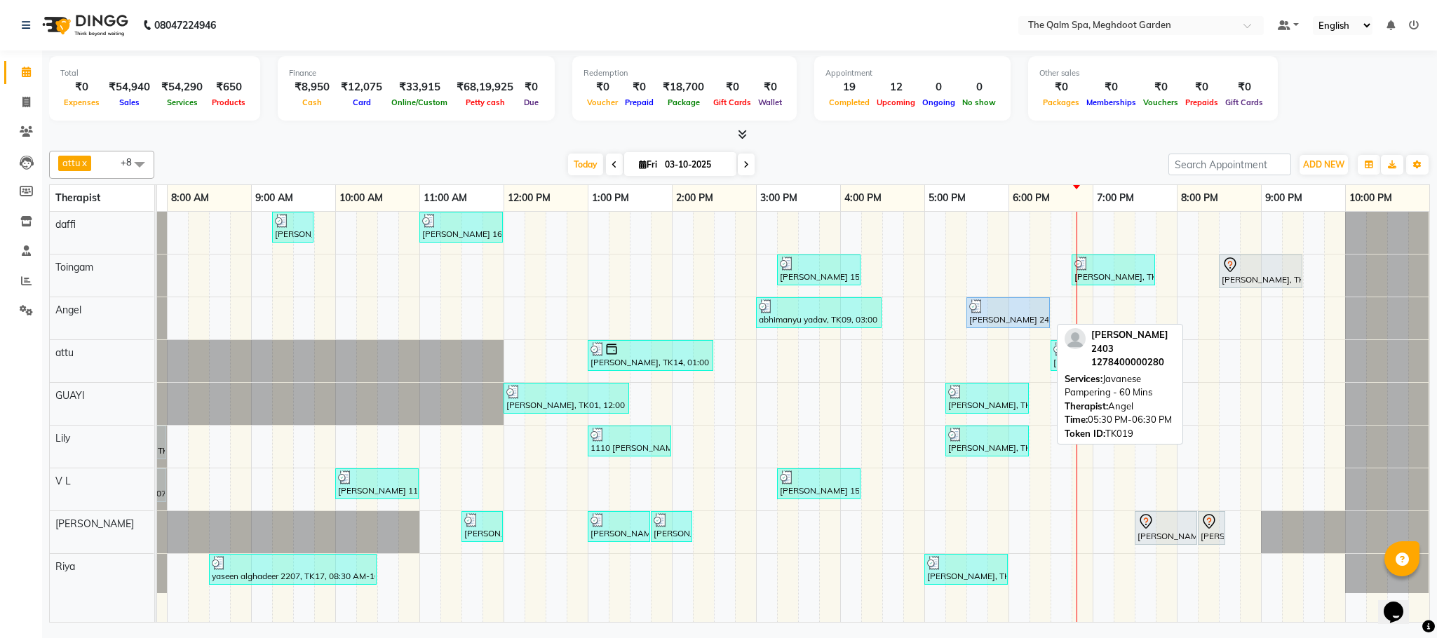
click at [982, 315] on div "[PERSON_NAME] 2403, TK19, 05:30 PM-06:30 PM, Javanese Pampering - 60 Mins" at bounding box center [1008, 312] width 81 height 27
select select "5"
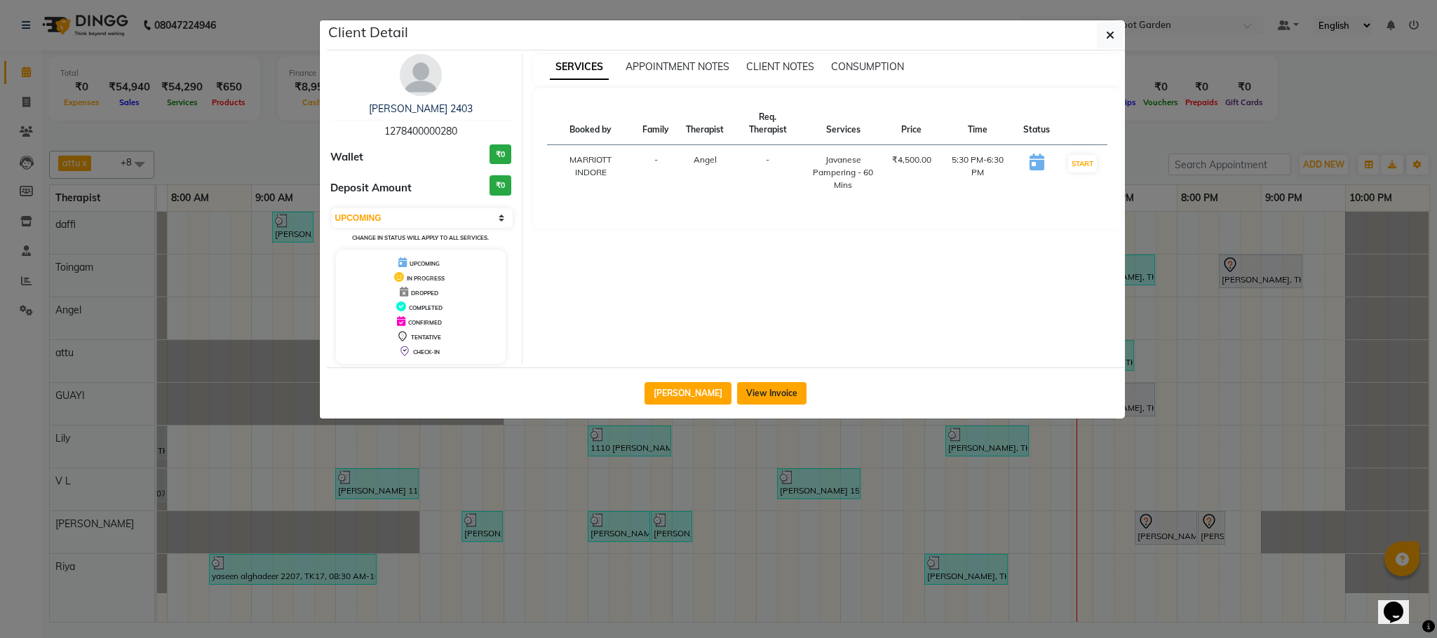
click at [770, 391] on button "View Invoice" at bounding box center [771, 393] width 69 height 22
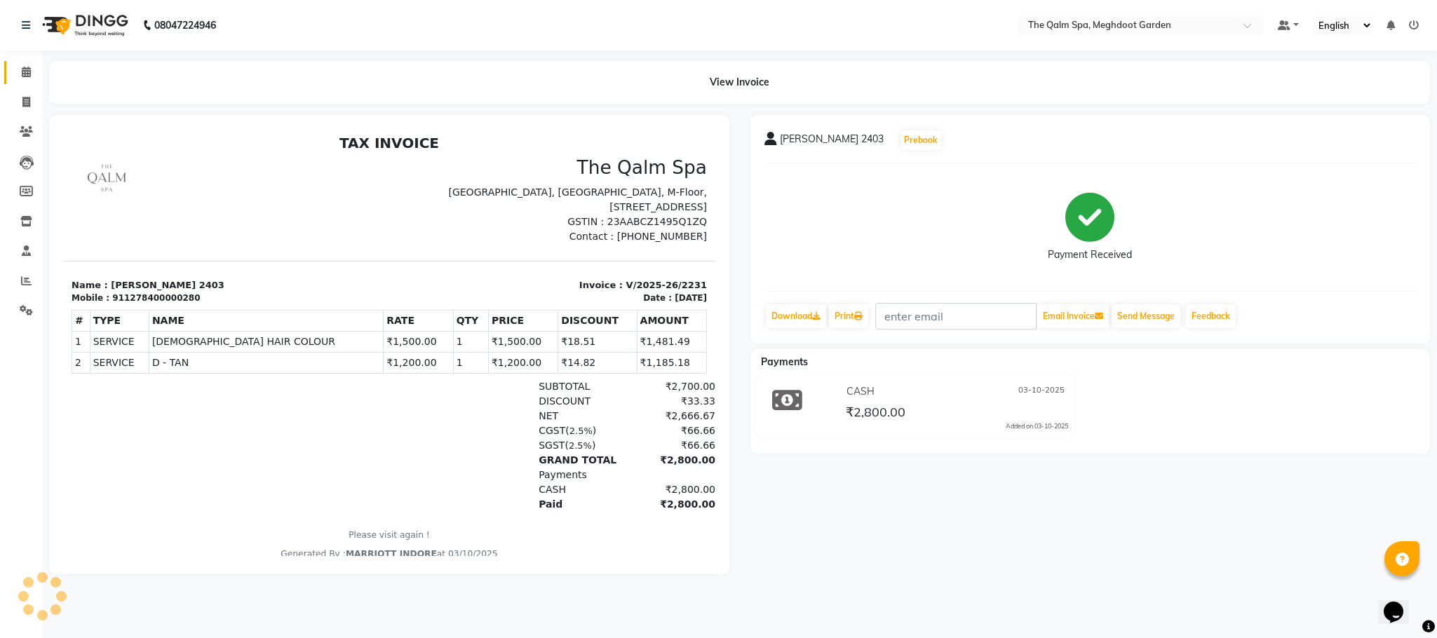
click at [24, 78] on span at bounding box center [26, 73] width 25 height 16
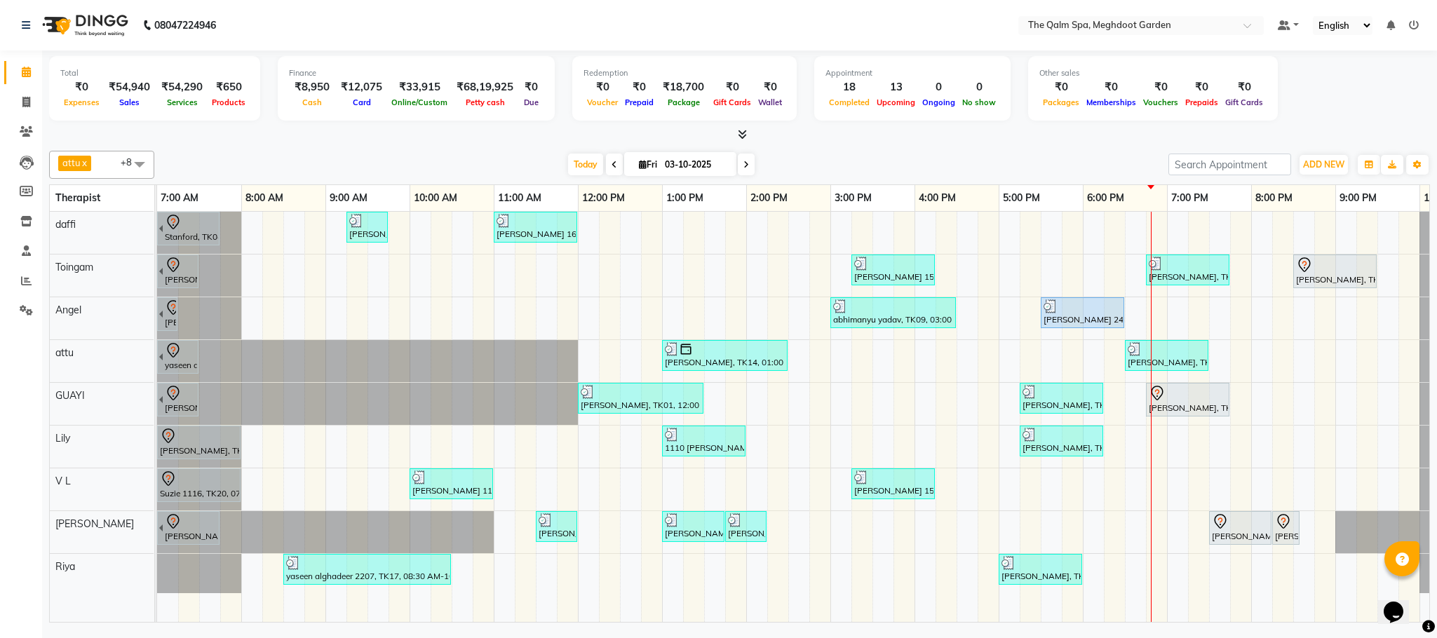
click at [1134, 311] on div "[GEOGRAPHIC_DATA], TK04, 06:45 AM-07:45 AM, Swedish De-Stress - 60 Mins [PERSON…" at bounding box center [830, 417] width 1346 height 410
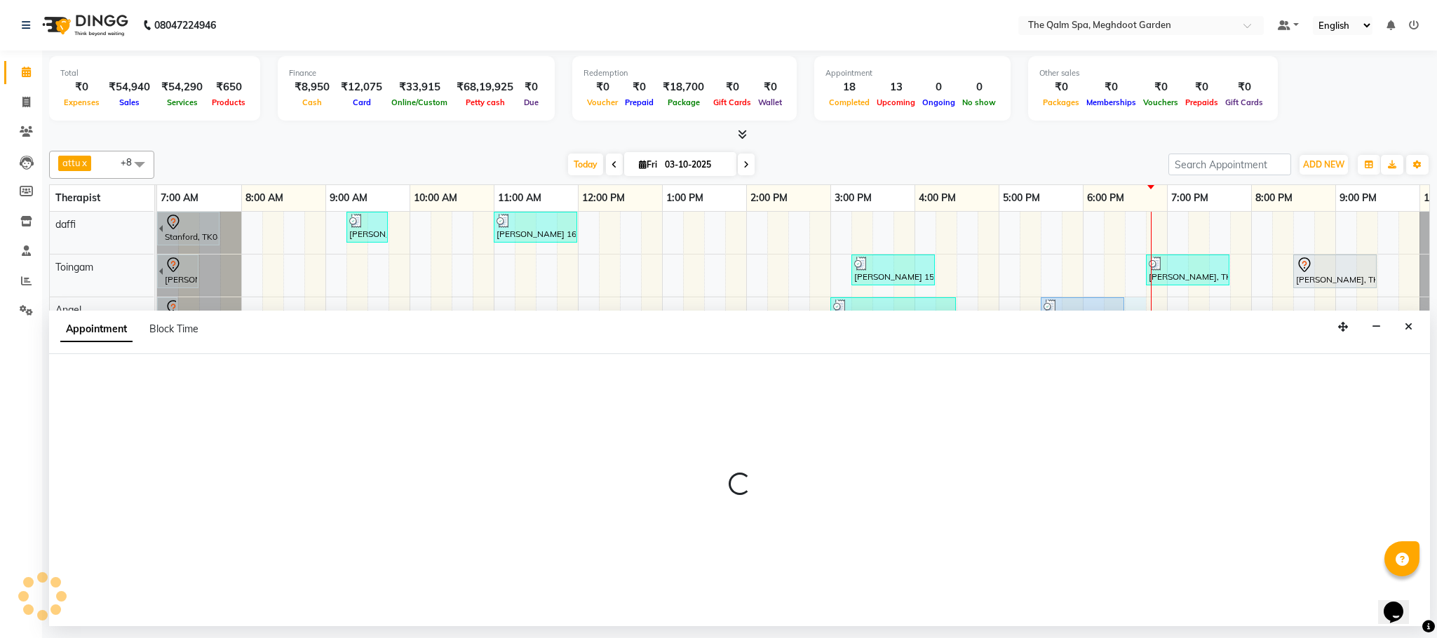
select select "90357"
select select "tentative"
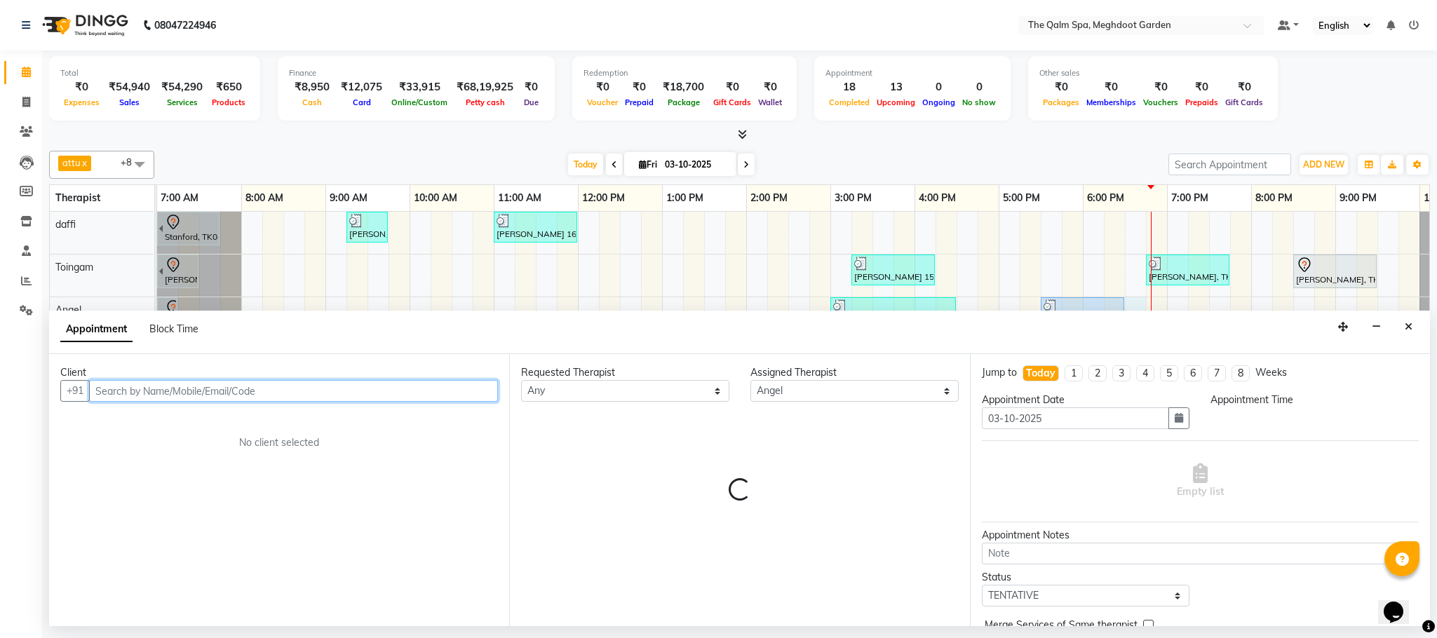
select select "1110"
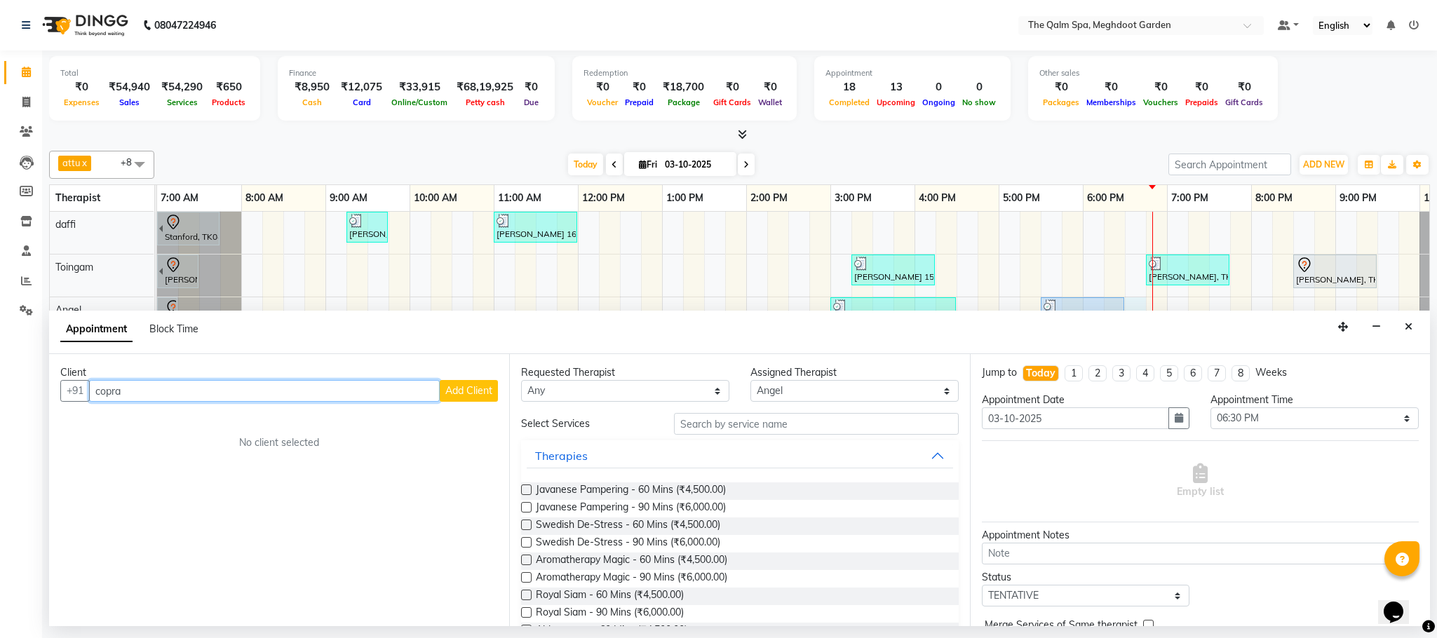
click at [108, 391] on input "copra" at bounding box center [264, 391] width 351 height 22
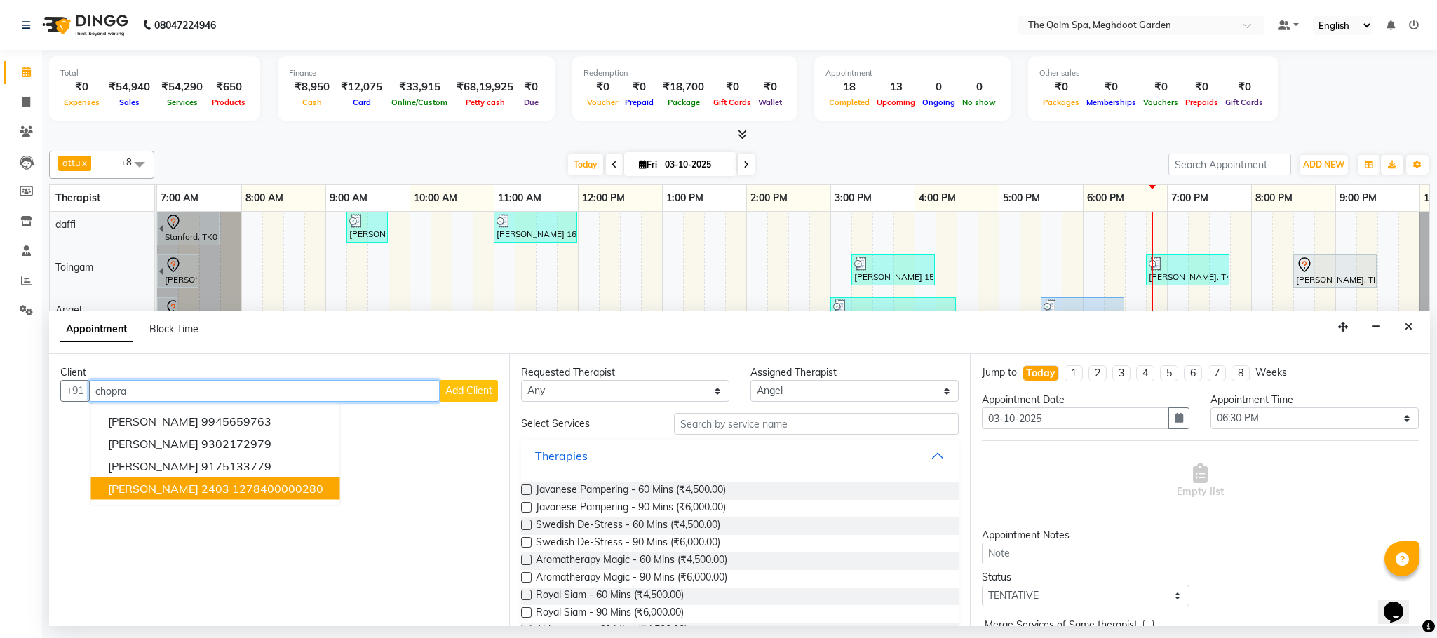
click at [171, 489] on span "[PERSON_NAME] 2403" at bounding box center [168, 489] width 121 height 14
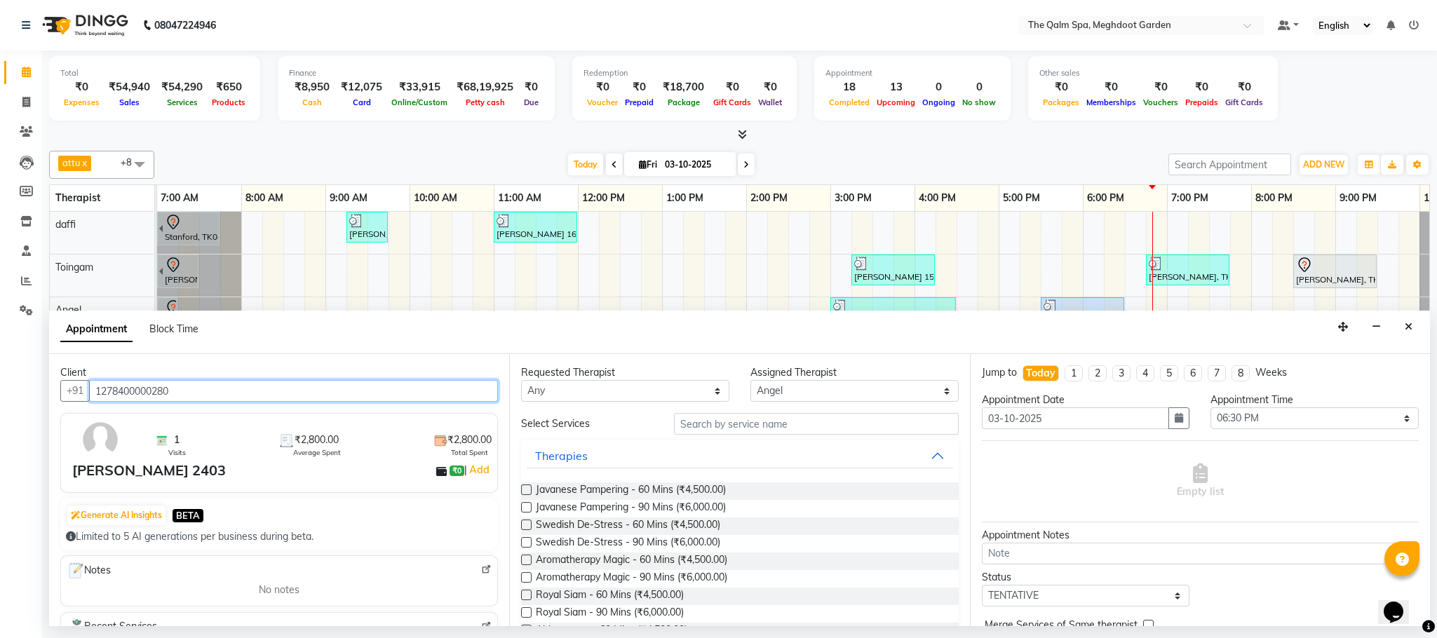
type input "1278400000280"
click at [528, 522] on label at bounding box center [526, 525] width 11 height 11
click at [528, 522] on input "checkbox" at bounding box center [525, 526] width 9 height 9
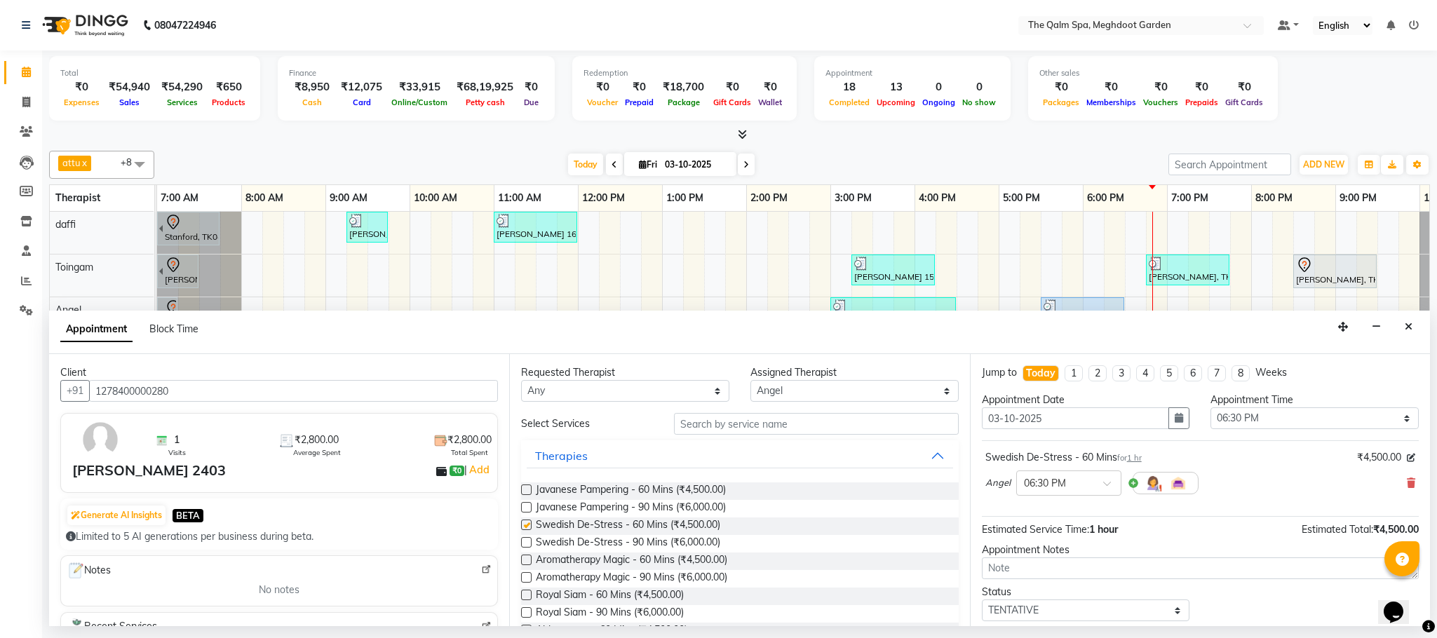
checkbox input "false"
drag, startPoint x: 1020, startPoint y: 571, endPoint x: 1010, endPoint y: 569, distance: 10.0
click at [1019, 570] on textarea at bounding box center [1200, 568] width 437 height 22
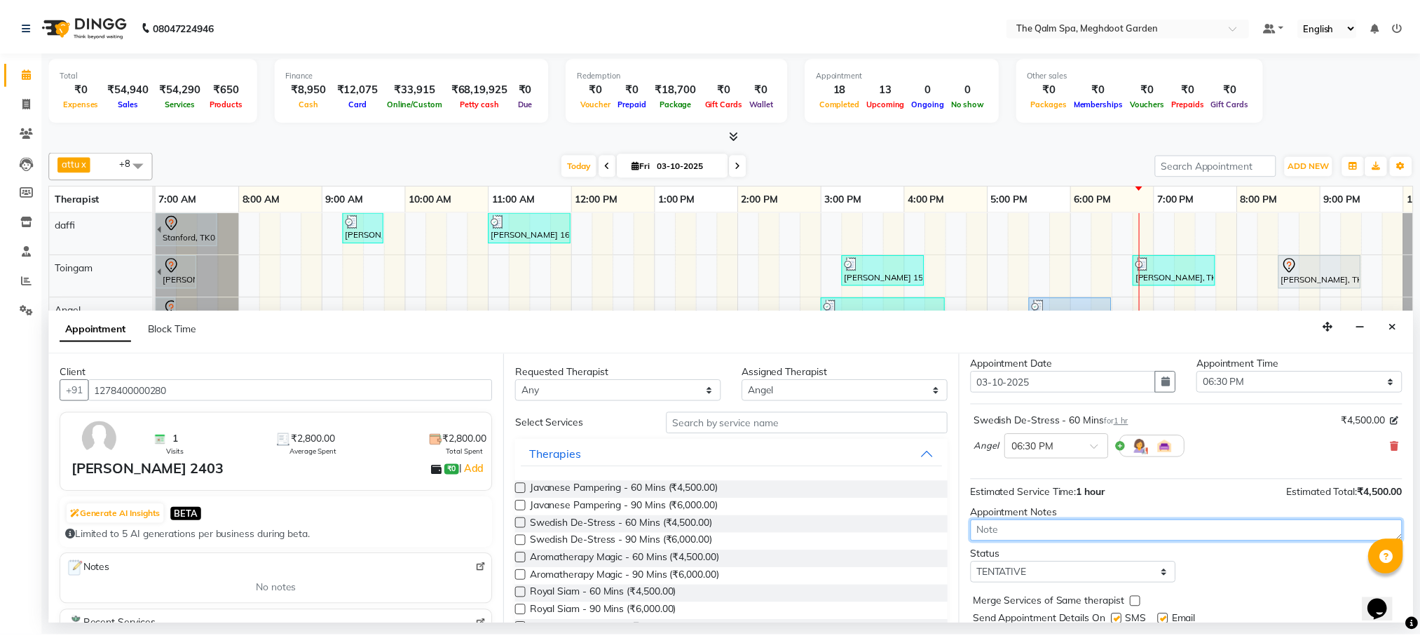
scroll to position [86, 0]
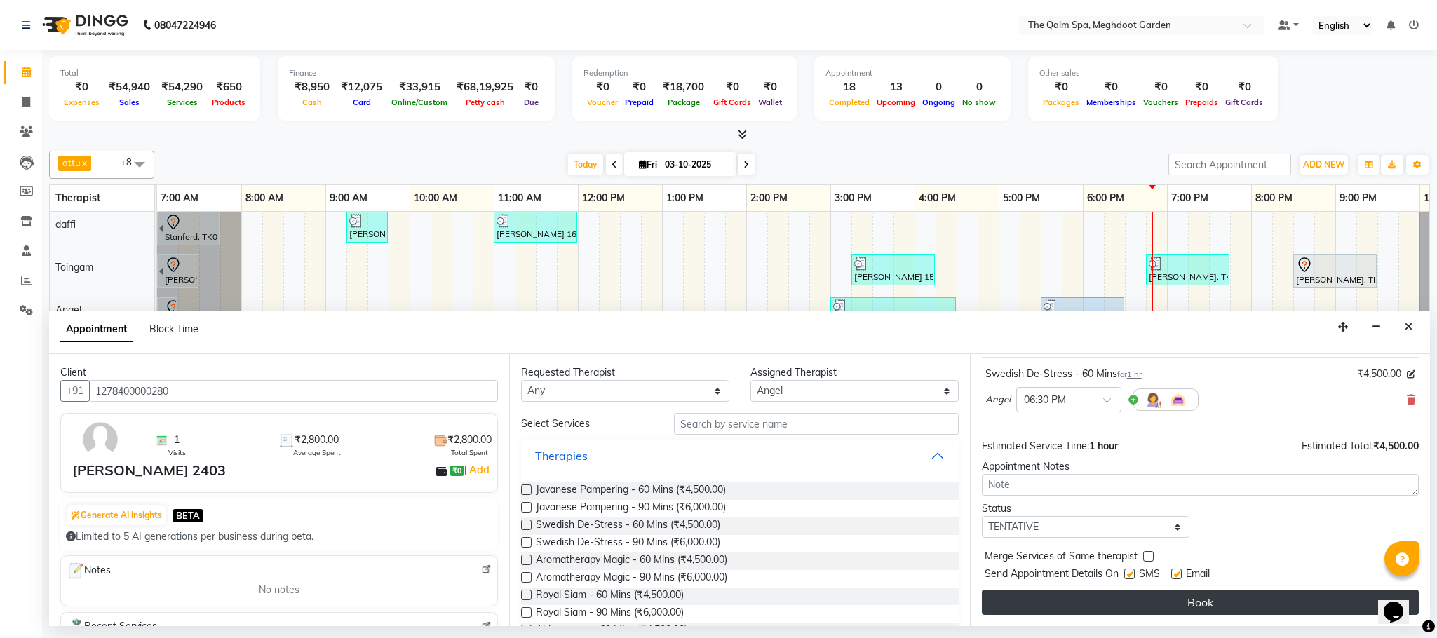
click at [1113, 600] on button "Book" at bounding box center [1200, 602] width 437 height 25
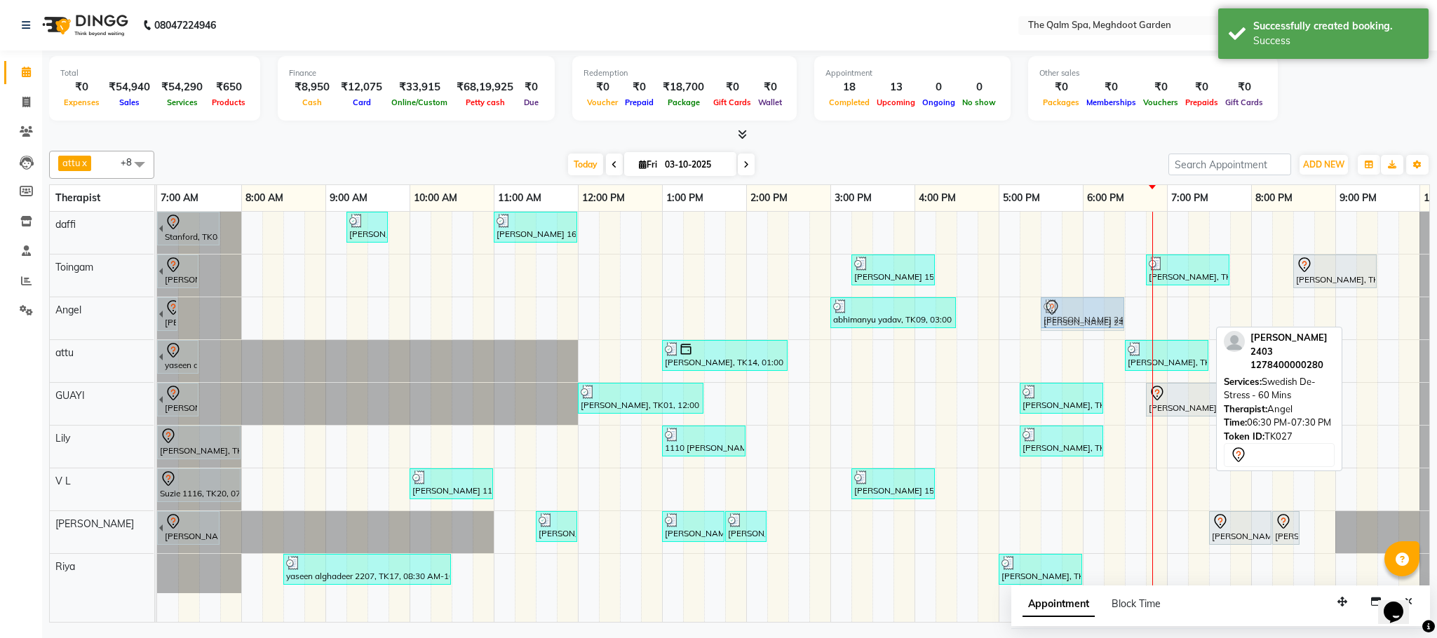
drag, startPoint x: 1174, startPoint y: 309, endPoint x: 1083, endPoint y: 311, distance: 91.2
click at [157, 311] on div "[PERSON_NAME], TK07, 06:15 AM-07:15 AM, Swedish De-Stress - 60 Mins abhimanyu y…" at bounding box center [157, 318] width 0 height 42
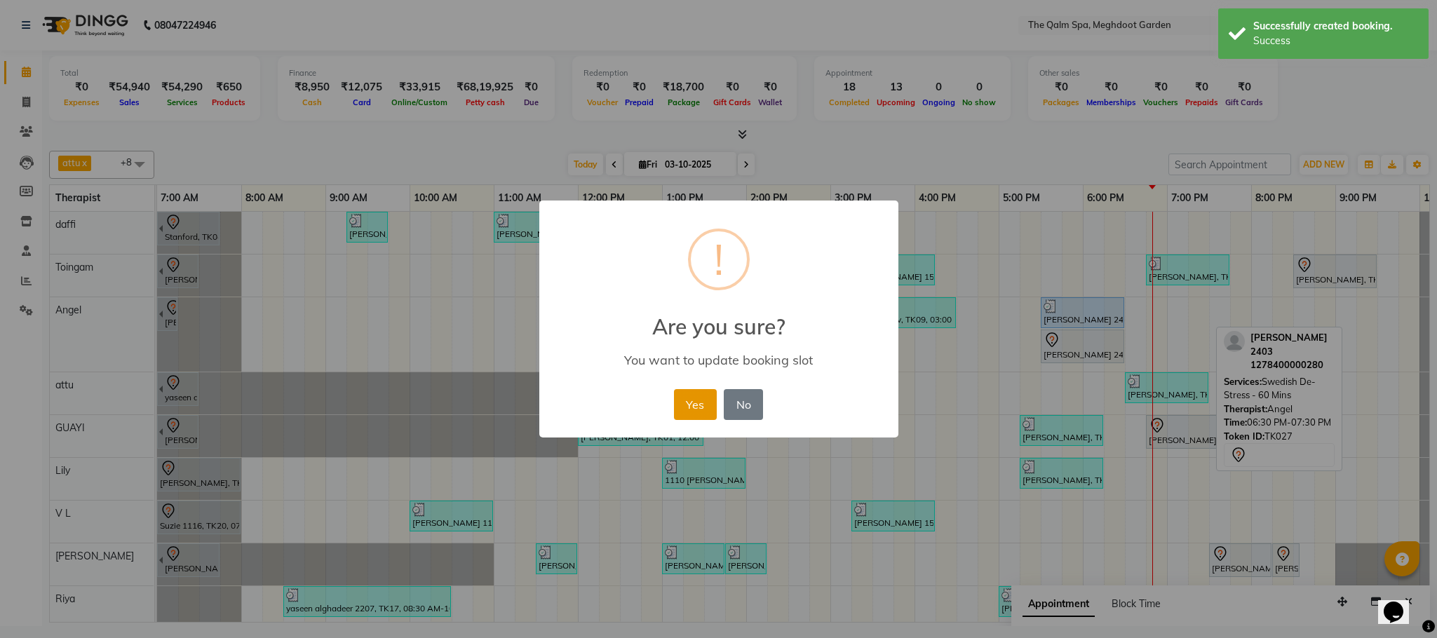
click at [697, 400] on button "Yes" at bounding box center [695, 404] width 43 height 31
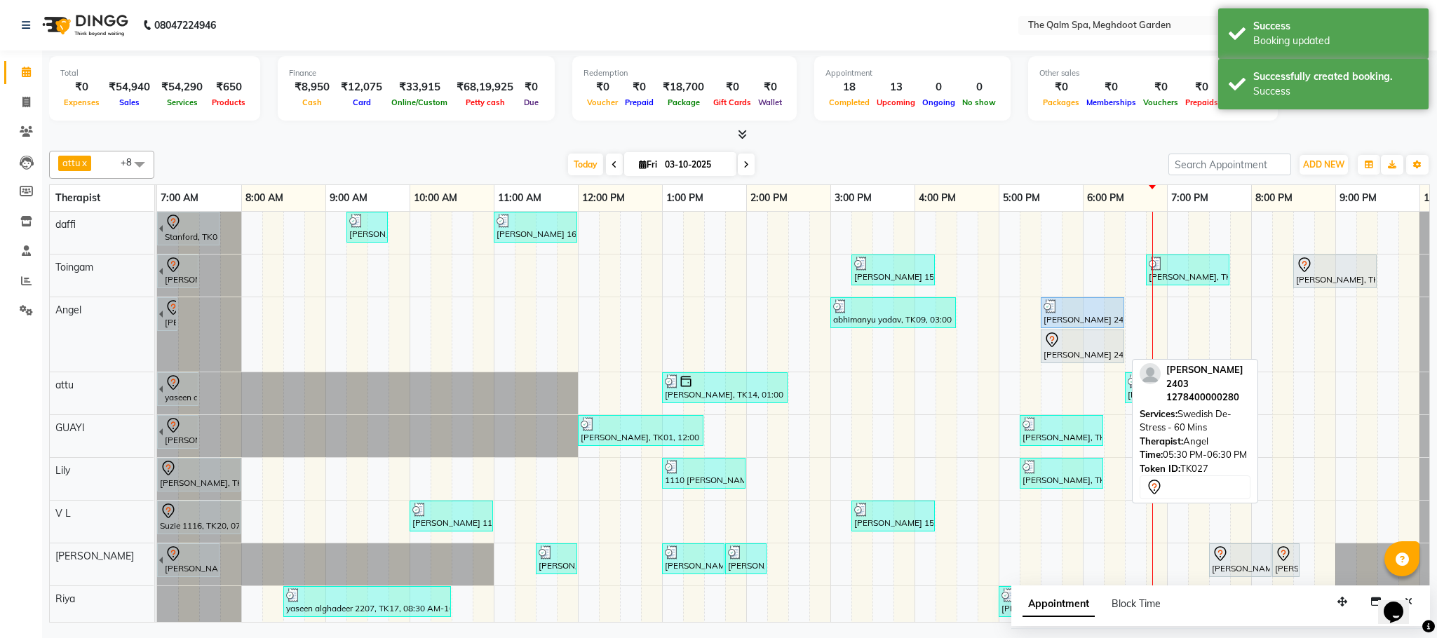
click at [1071, 352] on div "[PERSON_NAME] 2403, TK27, 05:30 PM-06:30 PM, Swedish De-Stress - 60 Mins" at bounding box center [1082, 346] width 81 height 29
select select "7"
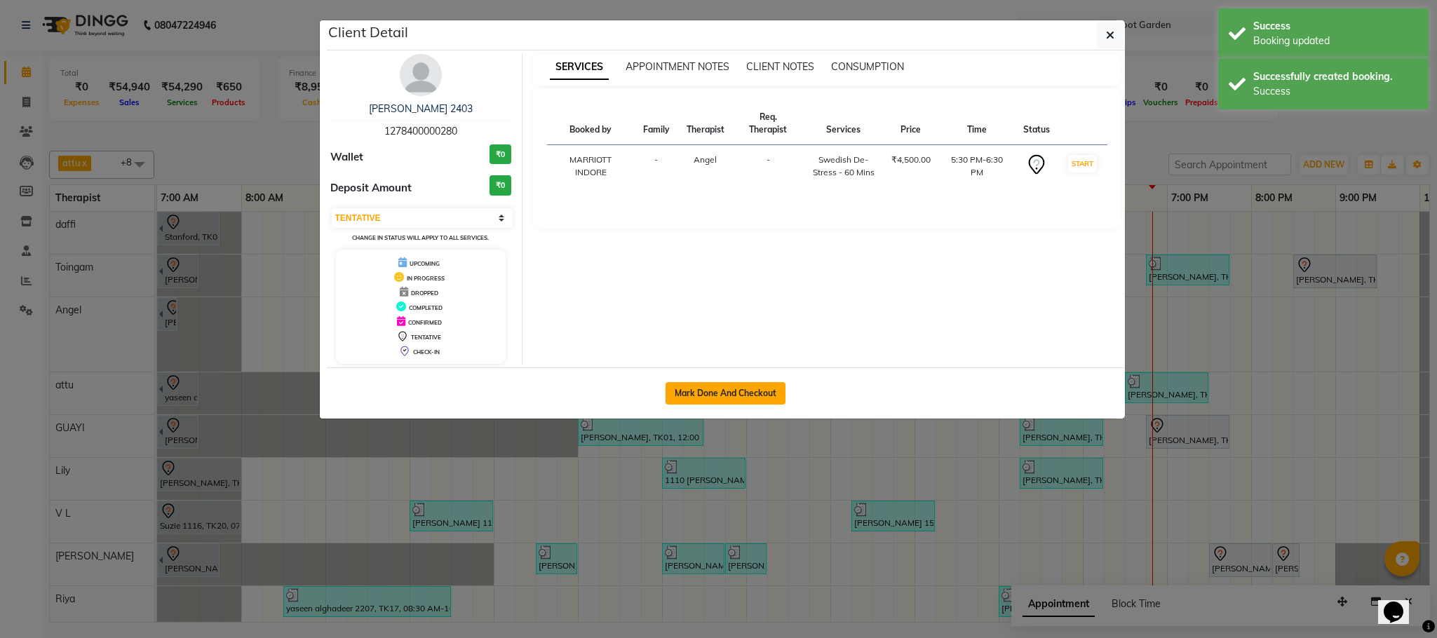
click at [775, 391] on button "Mark Done And Checkout" at bounding box center [725, 393] width 120 height 22
select select "6401"
select select "service"
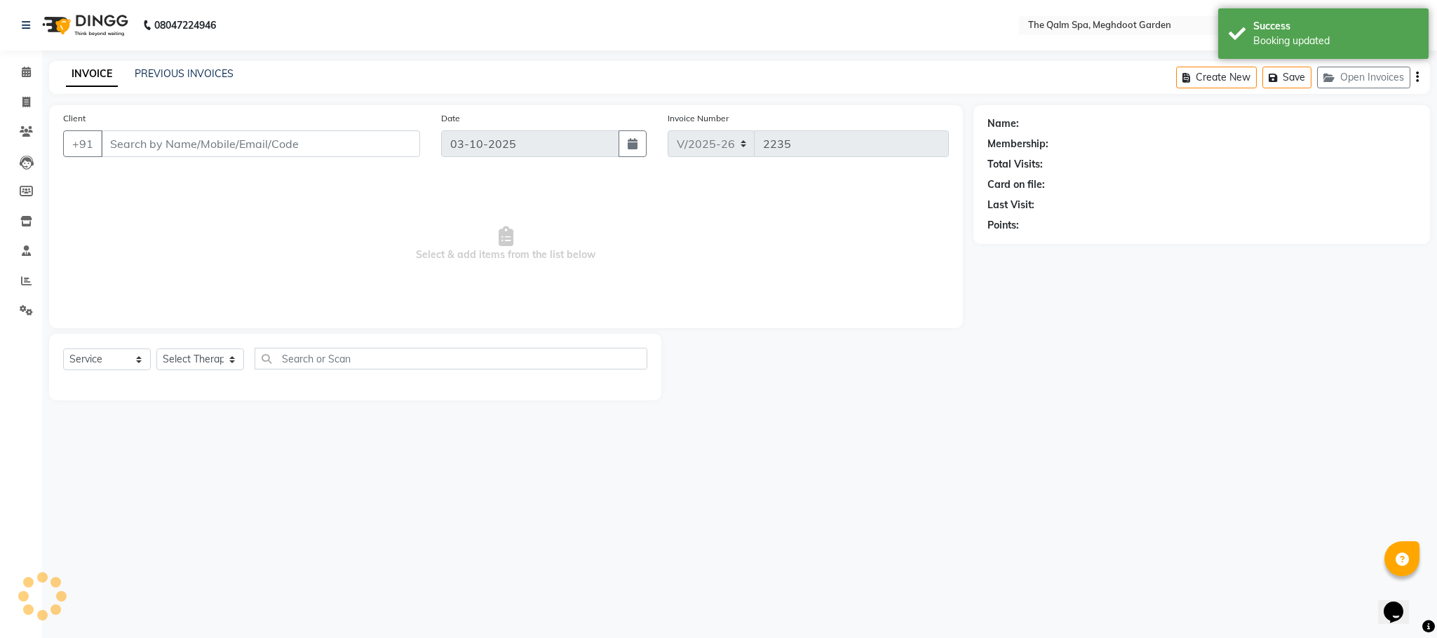
type input "1278400000280"
select select "90357"
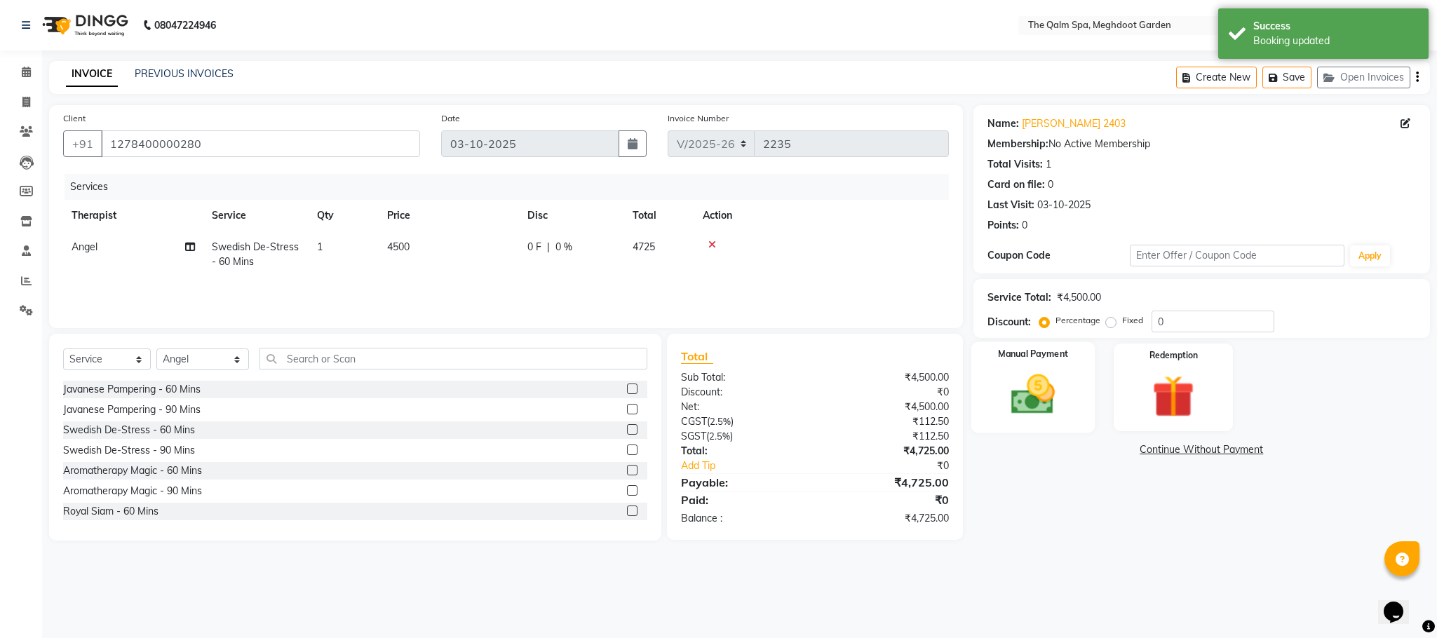
click at [1042, 398] on img at bounding box center [1033, 394] width 72 height 50
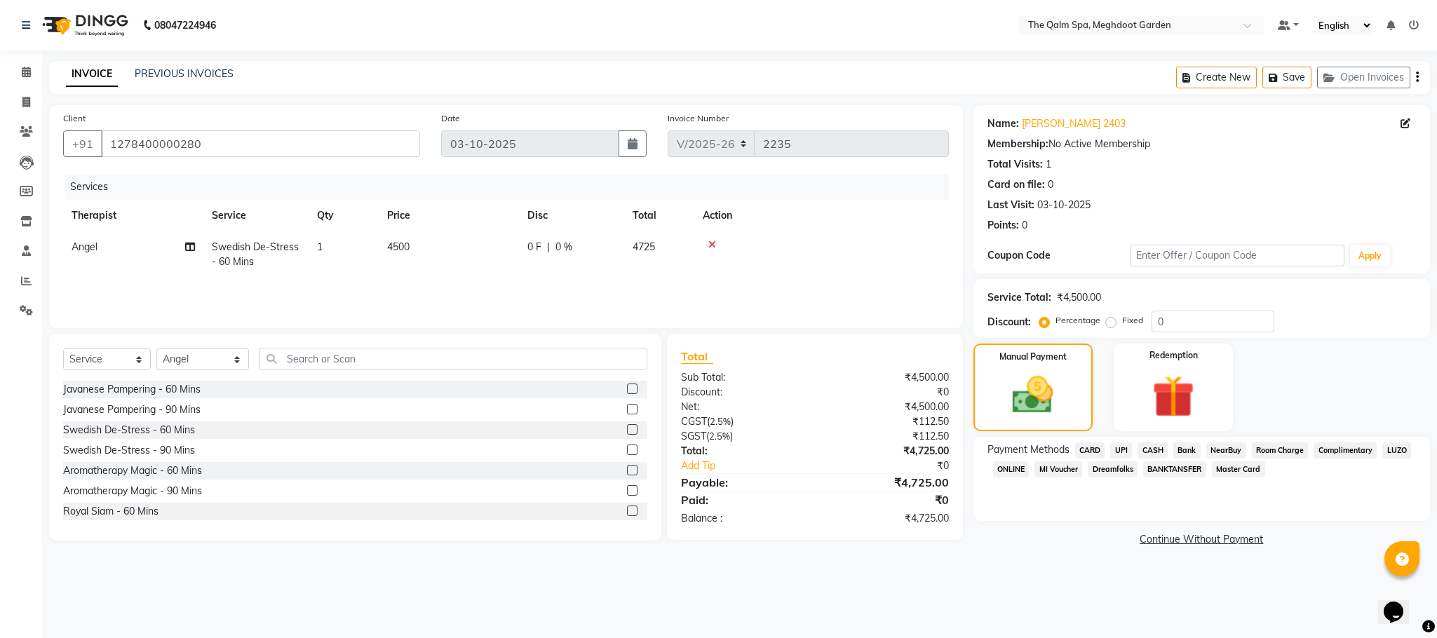
click at [1155, 453] on span "CASH" at bounding box center [1152, 450] width 30 height 16
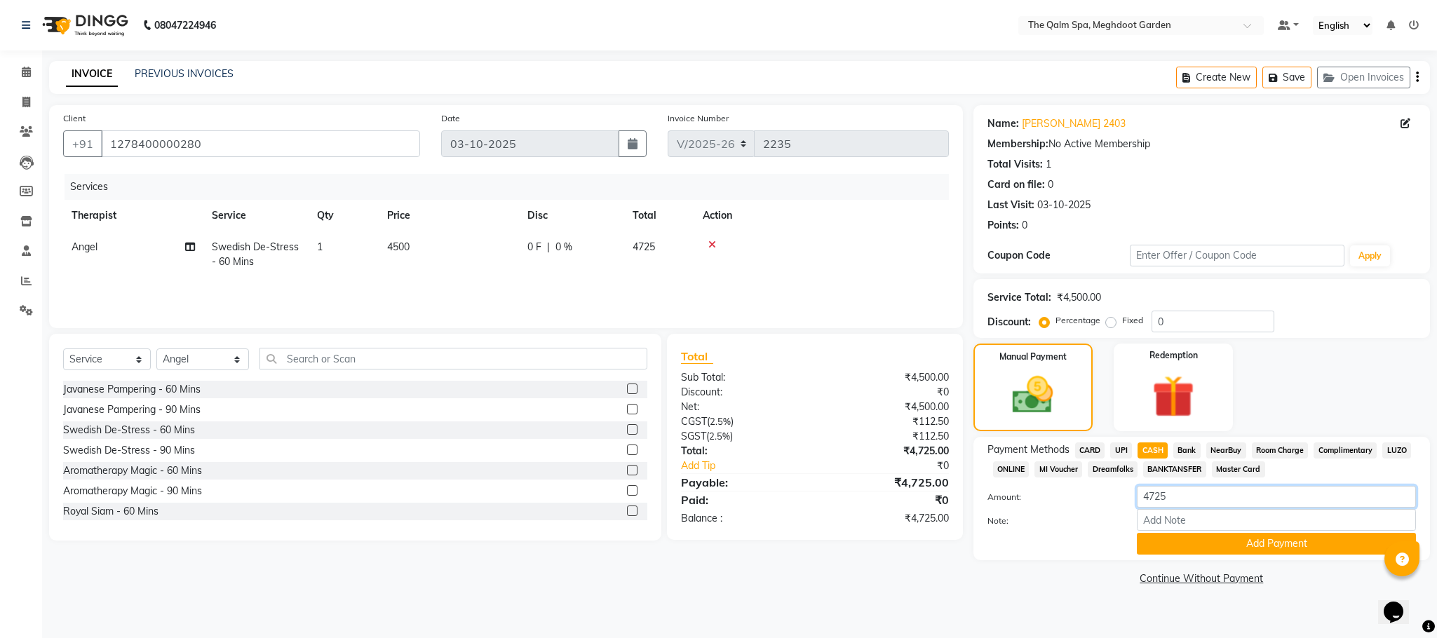
click at [1182, 503] on input "4725" at bounding box center [1275, 497] width 279 height 22
type input "4700"
click at [1214, 543] on button "Add Payment" at bounding box center [1275, 544] width 279 height 22
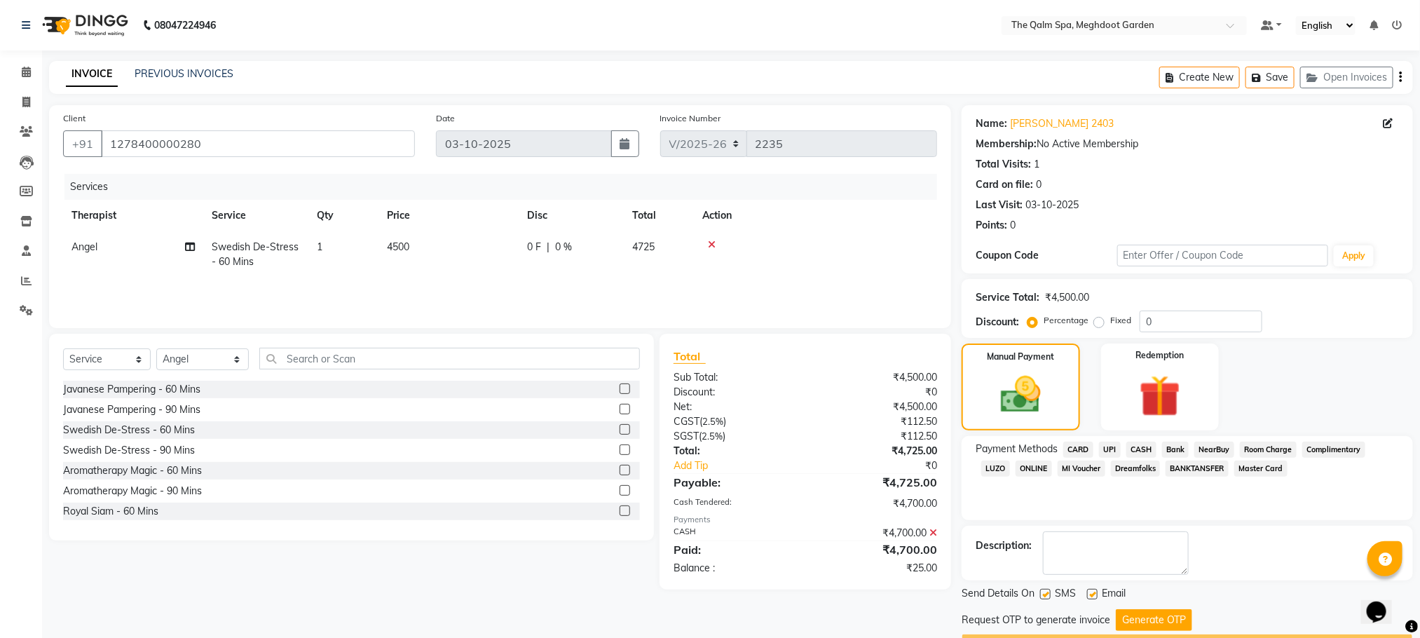
scroll to position [40, 0]
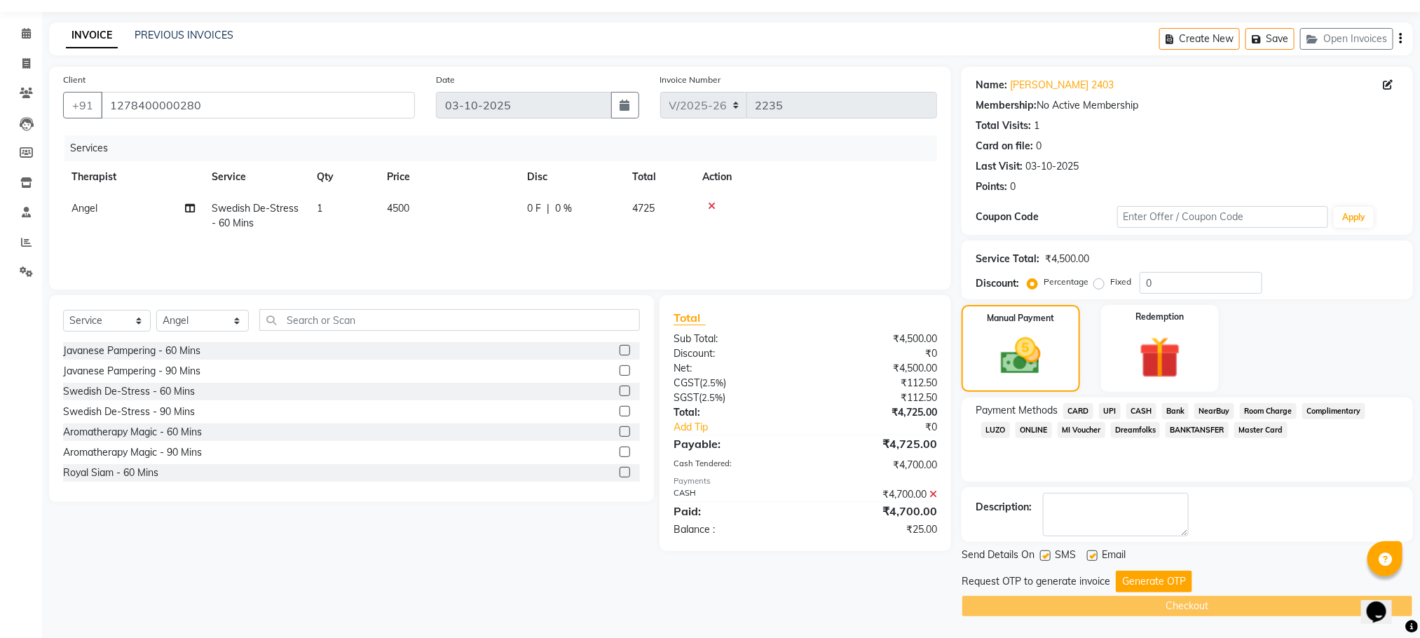
click at [1111, 282] on label "Fixed" at bounding box center [1121, 282] width 21 height 13
click at [1097, 282] on input "Fixed" at bounding box center [1102, 282] width 10 height 10
radio input "true"
click at [1172, 286] on input "0" at bounding box center [1201, 283] width 123 height 22
type input "25"
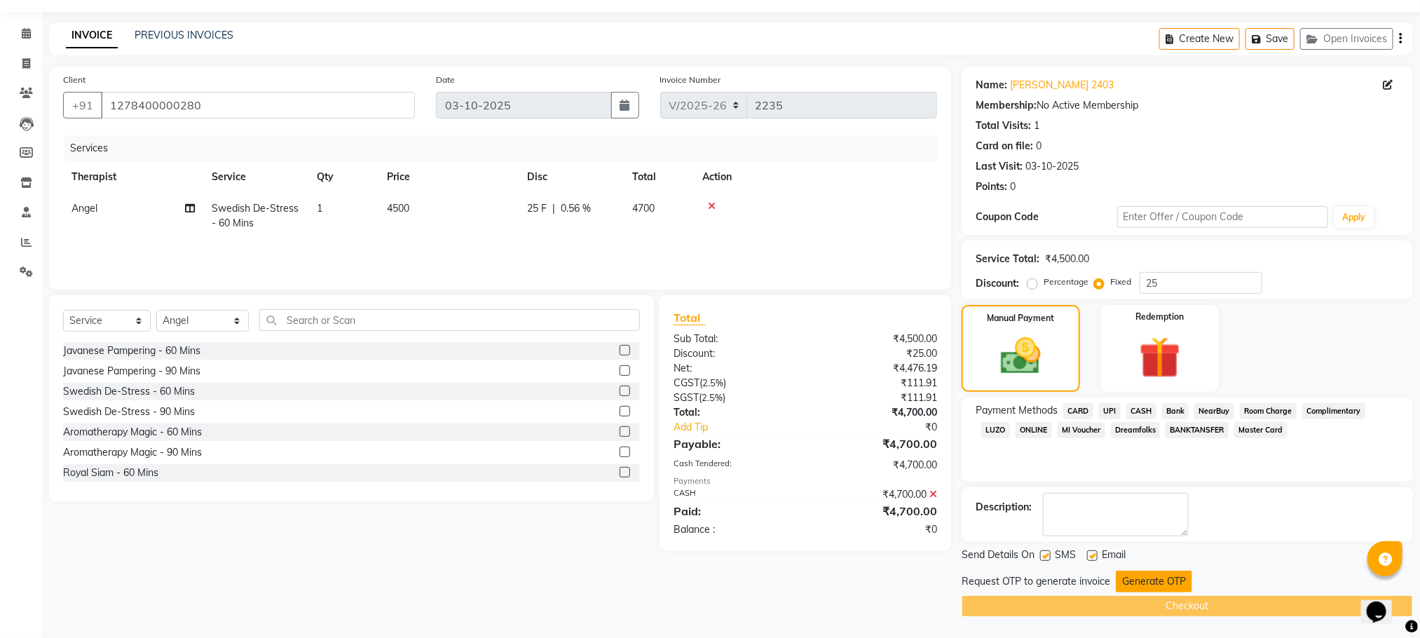
click at [1151, 575] on button "Generate OTP" at bounding box center [1154, 582] width 76 height 22
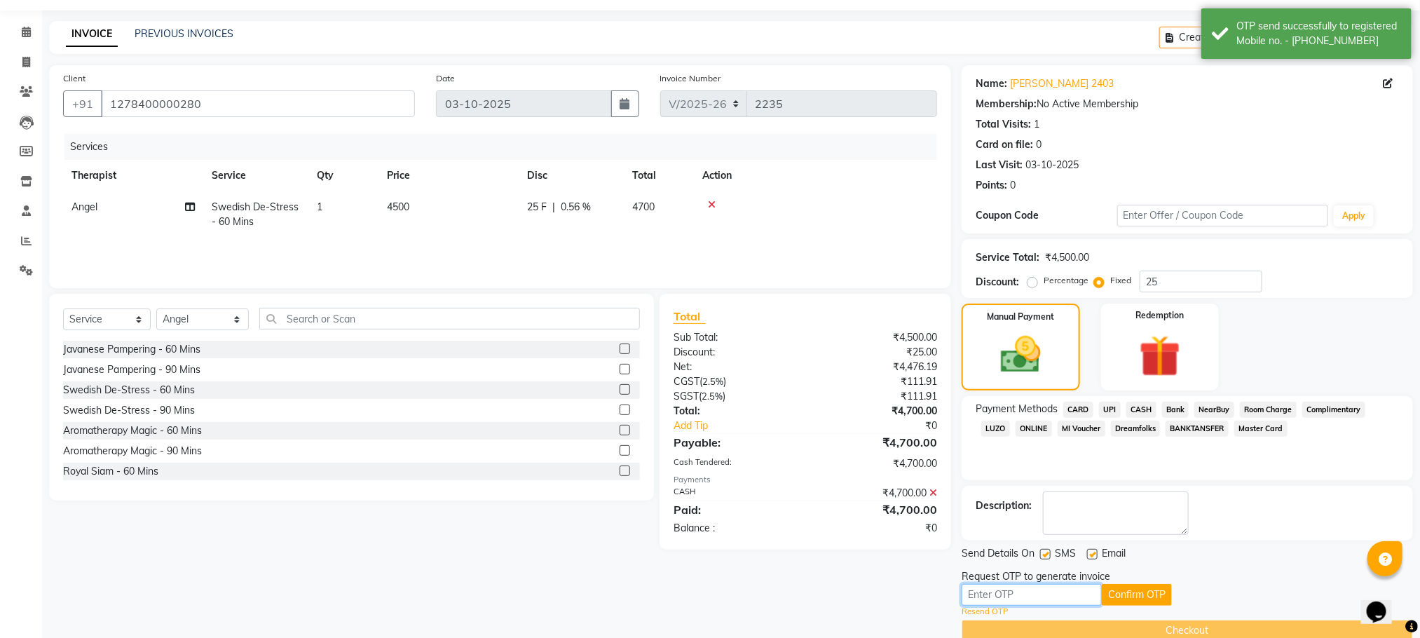
click at [1056, 593] on input "text" at bounding box center [1032, 595] width 140 height 22
type input "3950"
click at [1126, 593] on button "Confirm OTP" at bounding box center [1137, 595] width 70 height 22
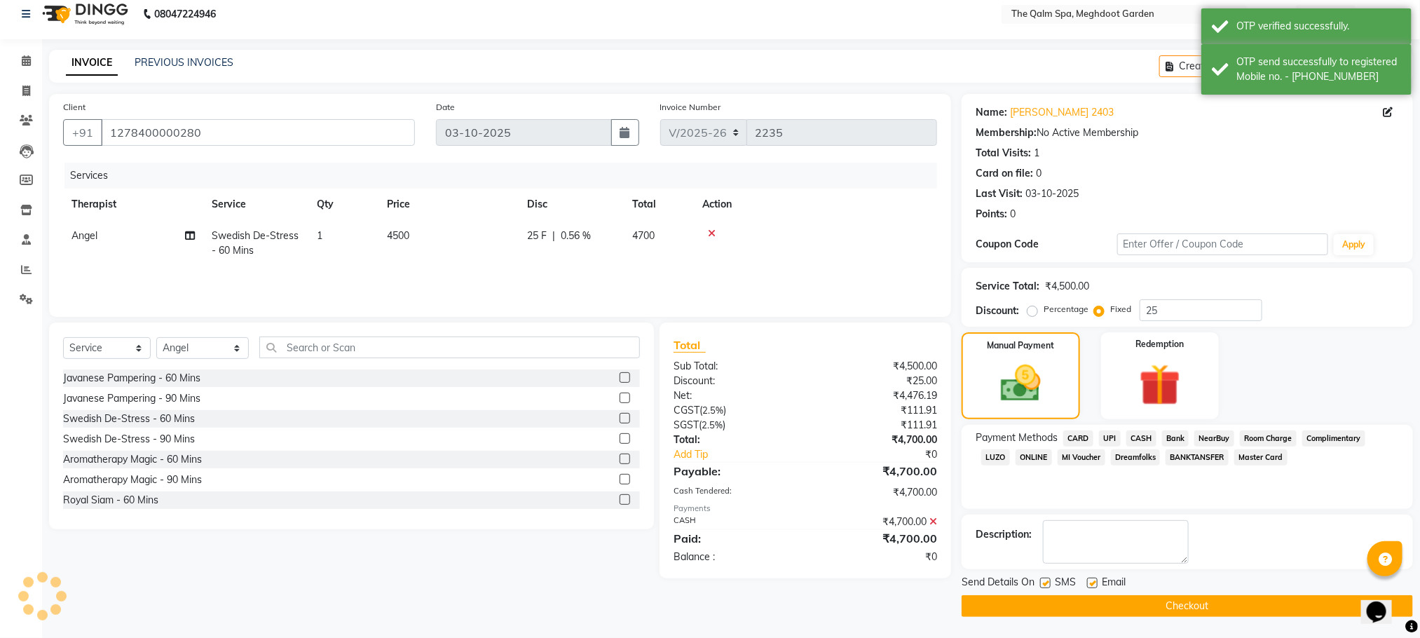
scroll to position [13, 0]
click at [1138, 606] on button "Checkout" at bounding box center [1188, 606] width 452 height 22
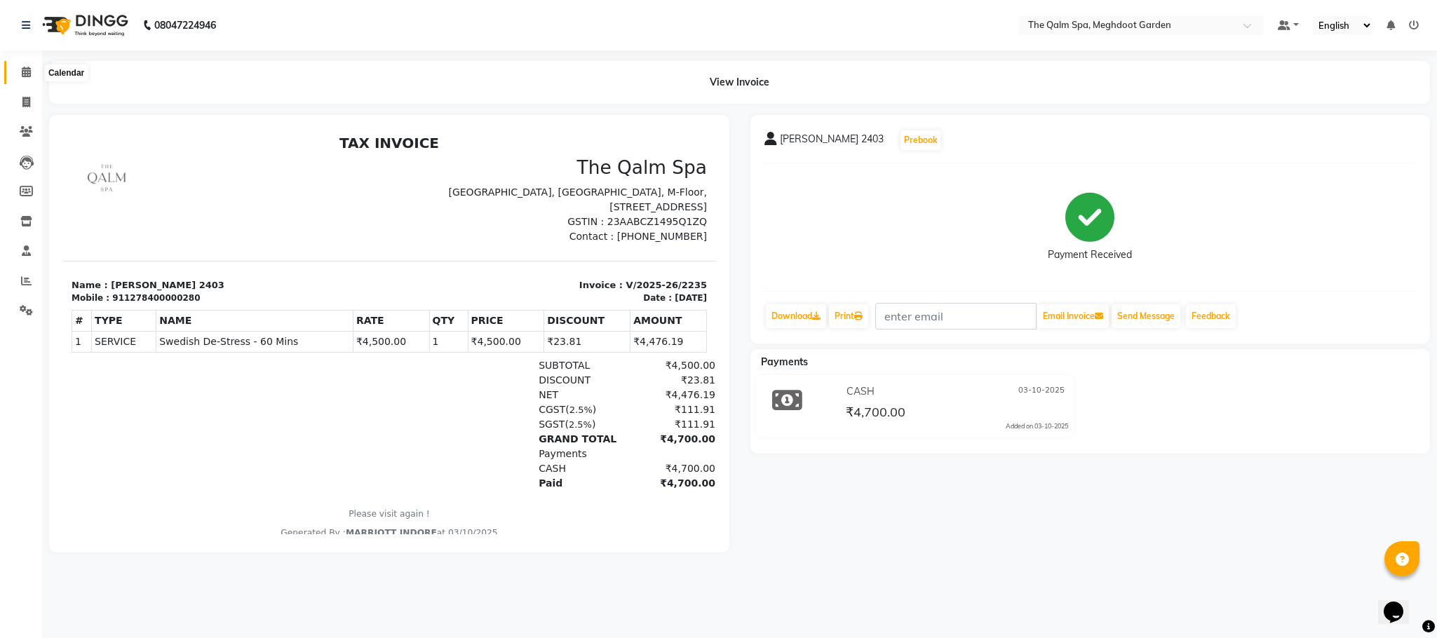
click at [28, 69] on icon at bounding box center [26, 72] width 9 height 11
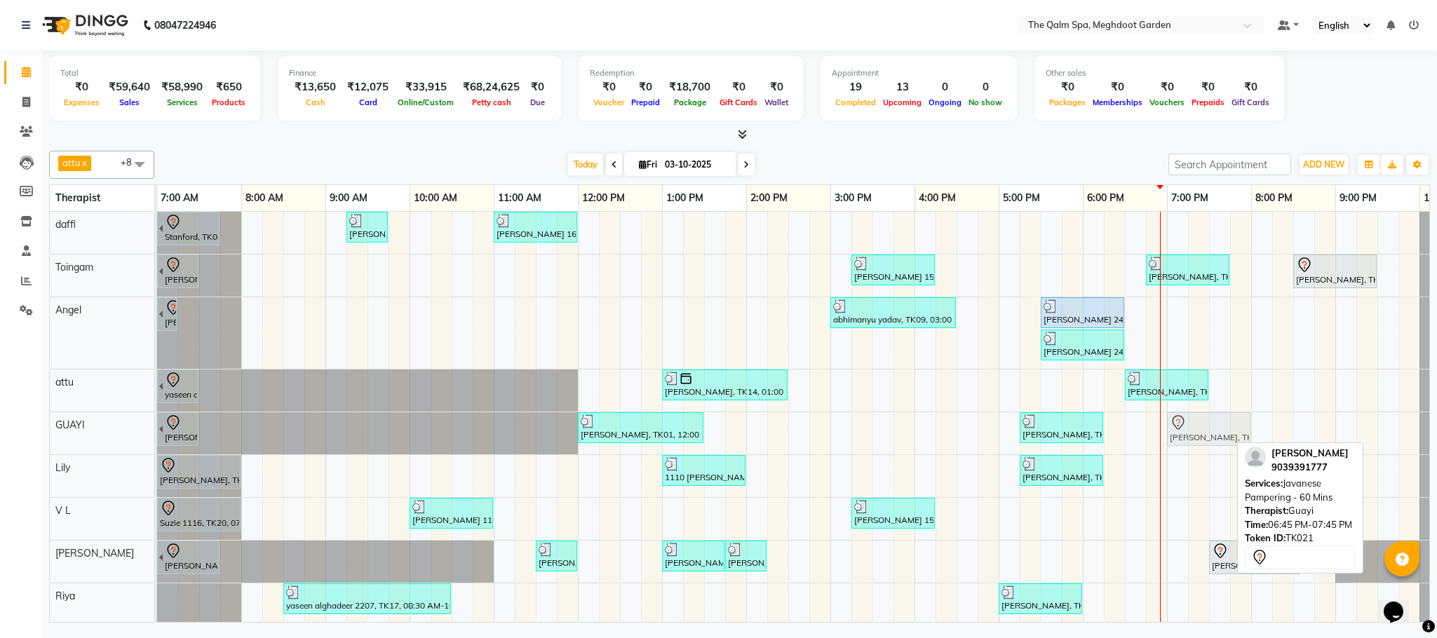
drag, startPoint x: 1174, startPoint y: 440, endPoint x: 1190, endPoint y: 440, distance: 16.1
click at [157, 440] on div "[PERSON_NAME], TK03, 06:30 AM-07:30 AM, Swedish De-Stress - 60 Mins [PERSON_NAM…" at bounding box center [157, 433] width 0 height 42
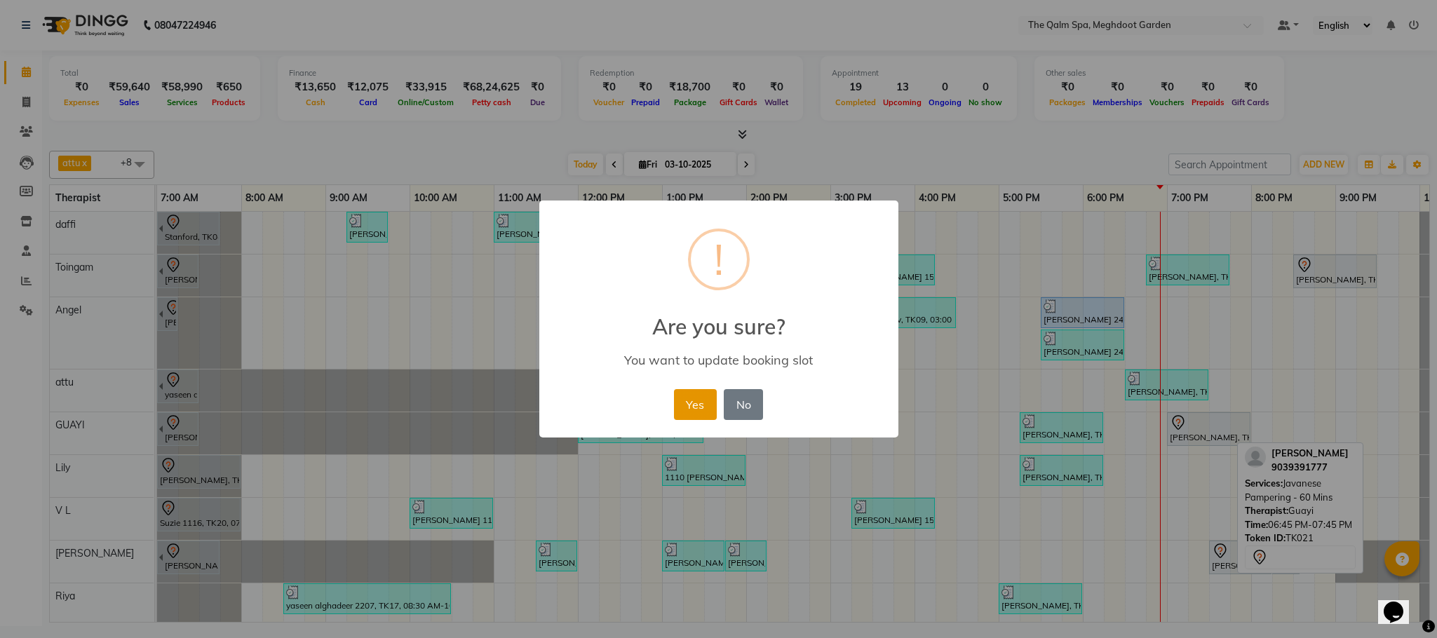
click at [715, 398] on button "Yes" at bounding box center [695, 404] width 43 height 31
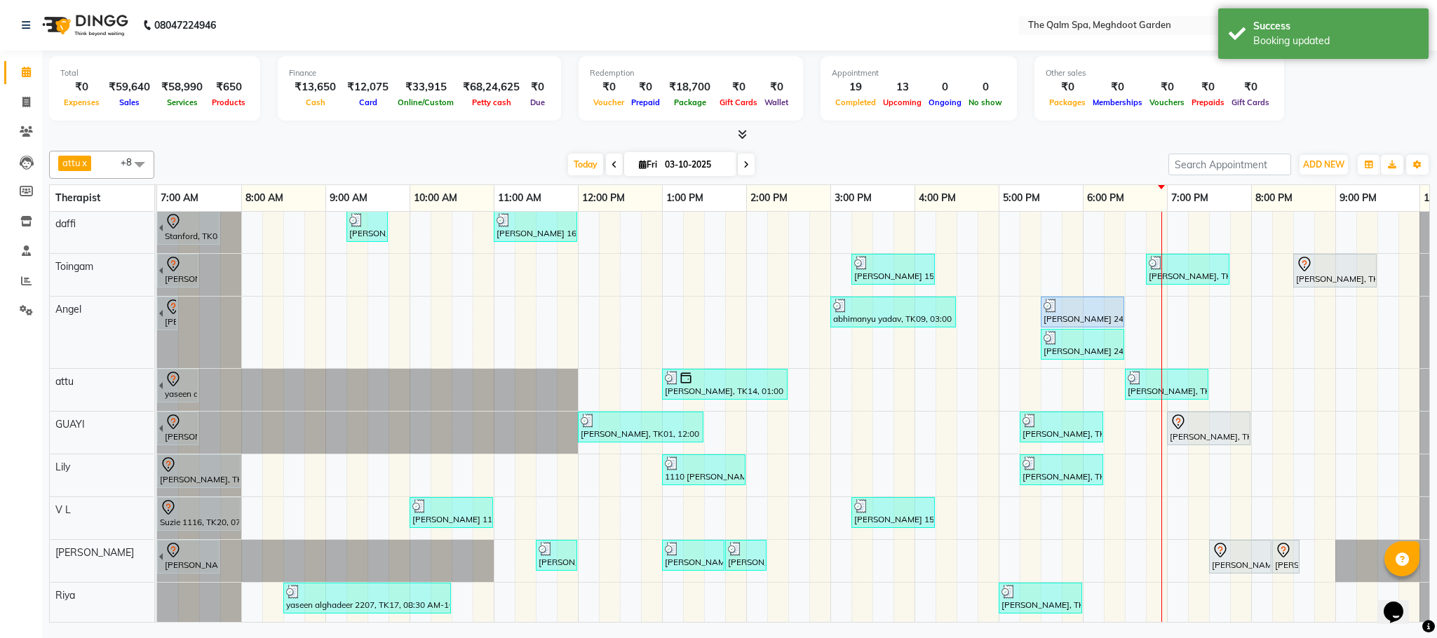
scroll to position [20, 0]
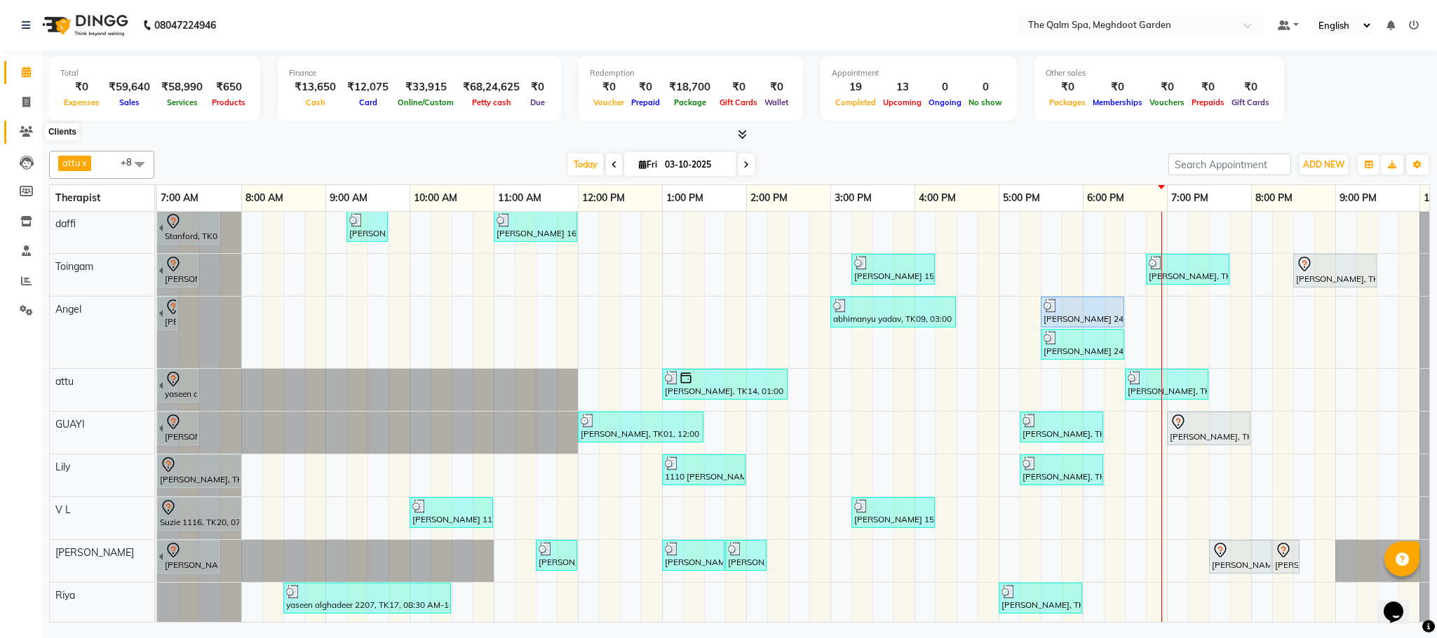
click at [32, 135] on icon at bounding box center [26, 131] width 13 height 11
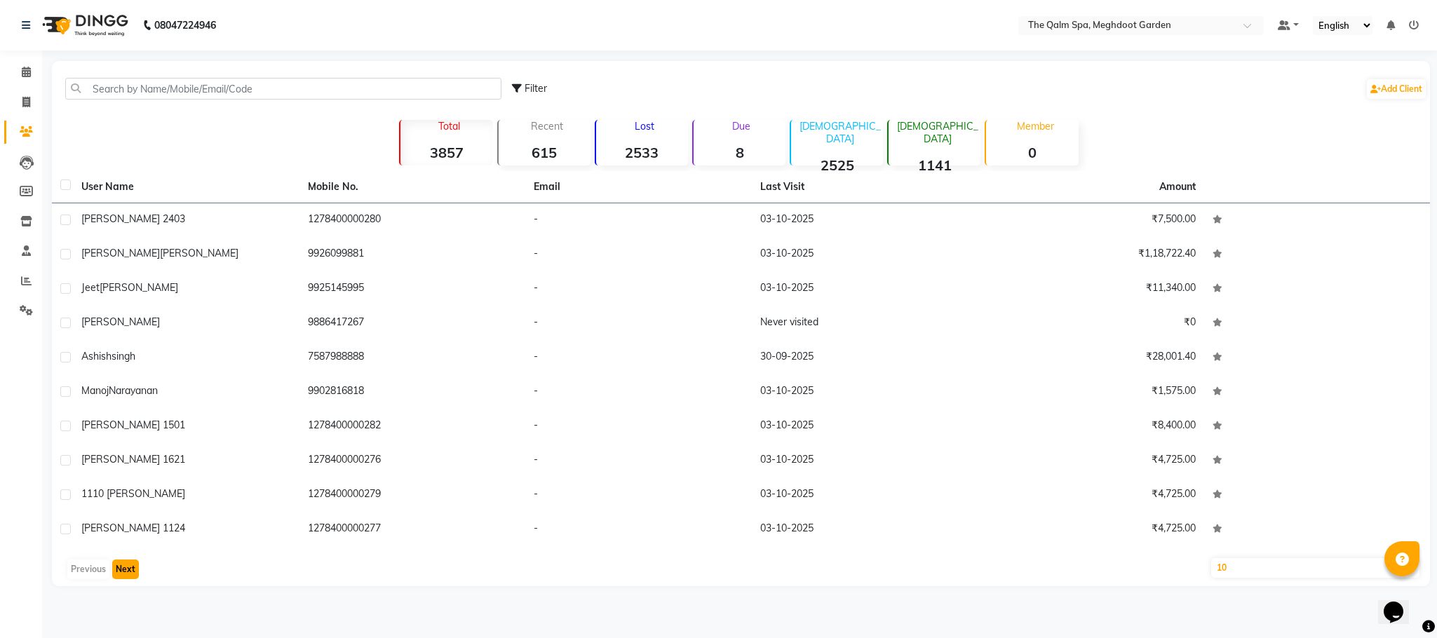
click at [127, 560] on button "Next" at bounding box center [125, 569] width 27 height 20
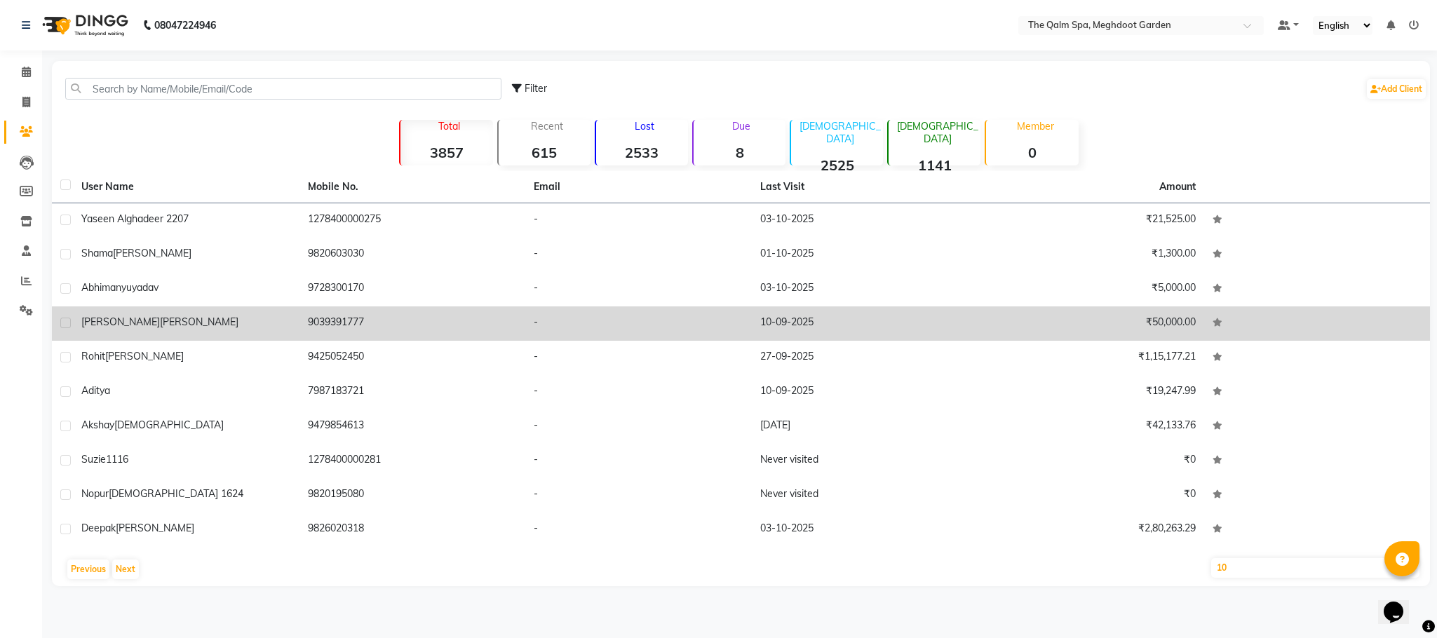
click at [160, 326] on span "[PERSON_NAME]" at bounding box center [199, 321] width 79 height 13
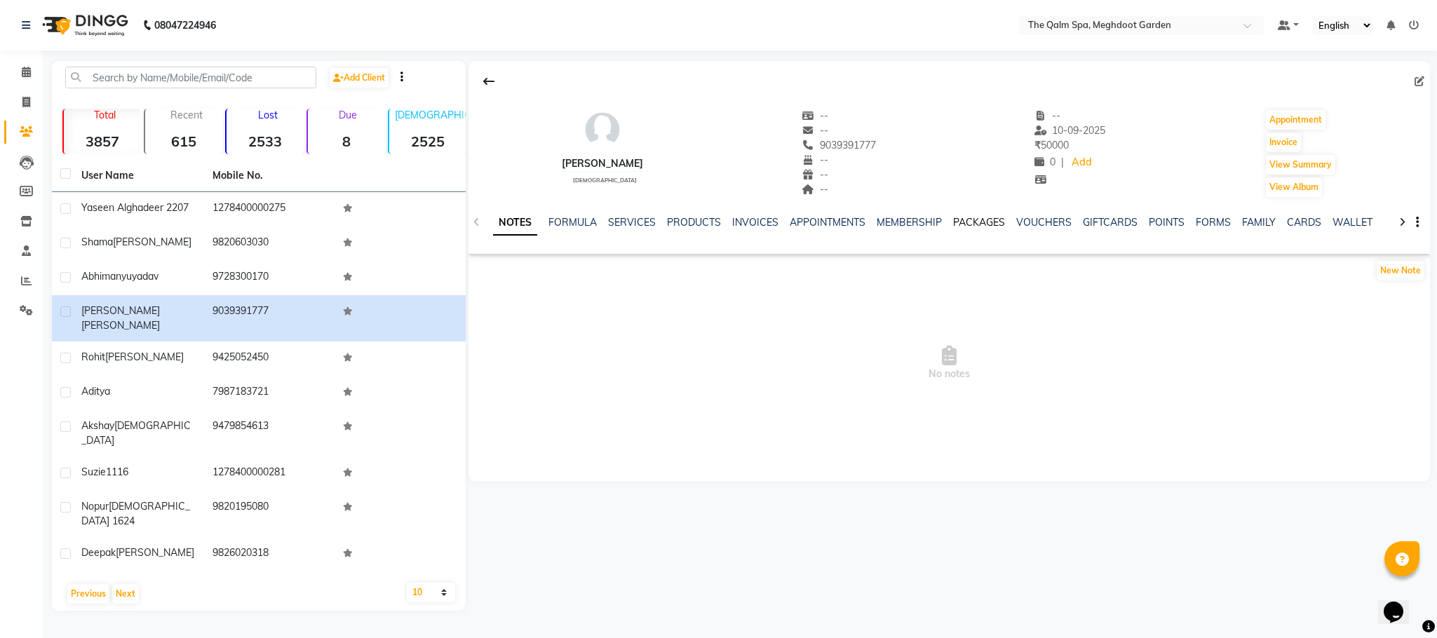
click at [972, 219] on link "PACKAGES" at bounding box center [979, 222] width 52 height 13
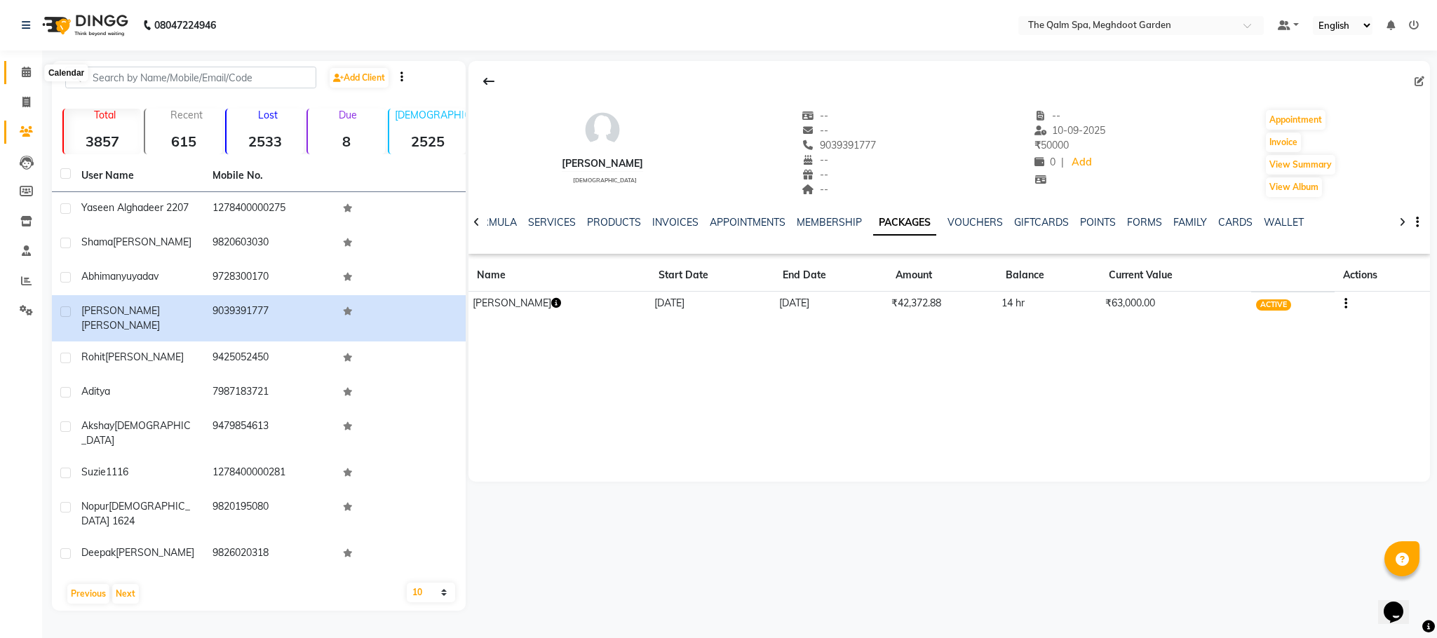
click at [22, 74] on icon at bounding box center [26, 72] width 9 height 11
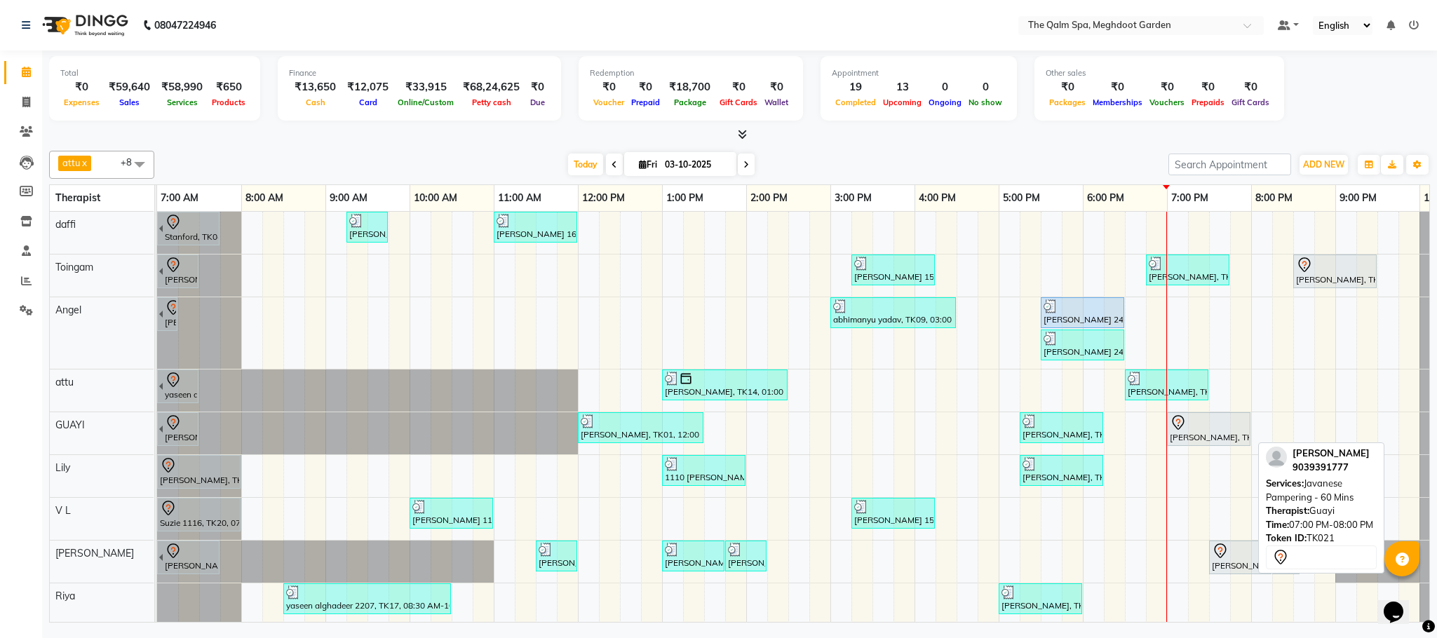
click at [1197, 444] on div "[PERSON_NAME], TK21, 07:00 PM-08:00 PM, Javanese Pampering - 60 Mins" at bounding box center [1208, 428] width 81 height 29
select select "7"
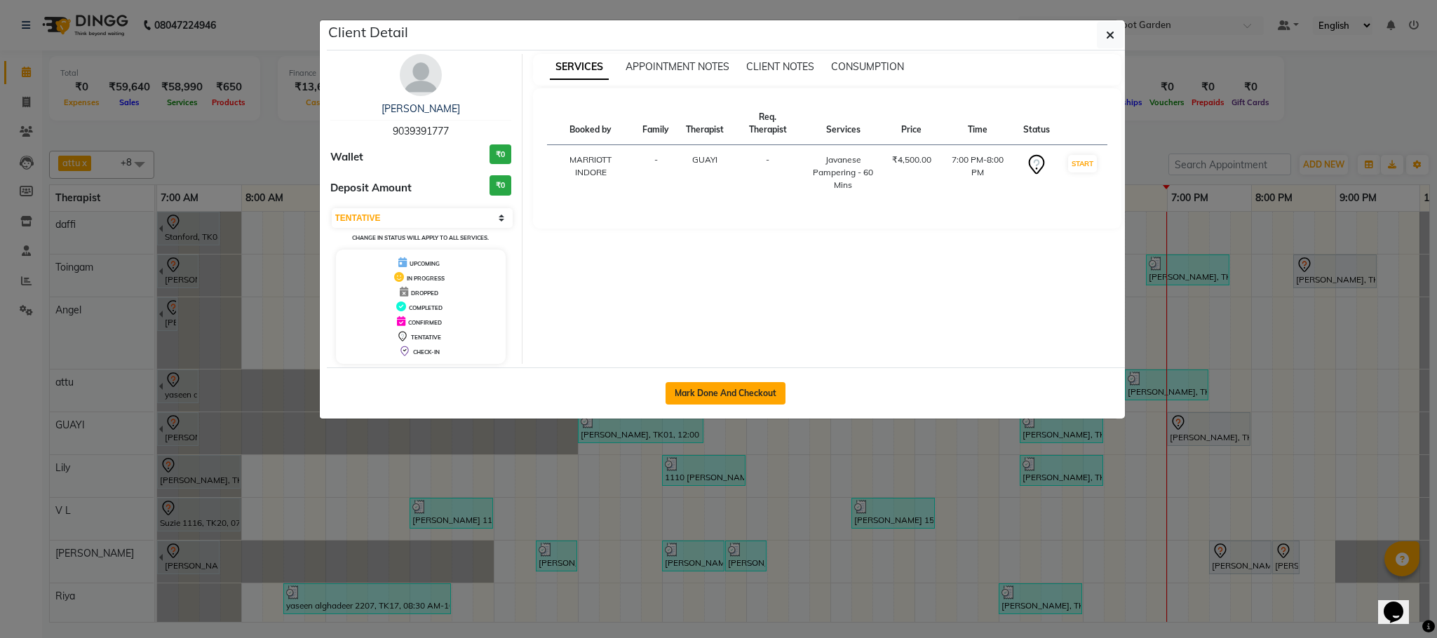
click at [755, 393] on button "Mark Done And Checkout" at bounding box center [725, 393] width 120 height 22
select select "service"
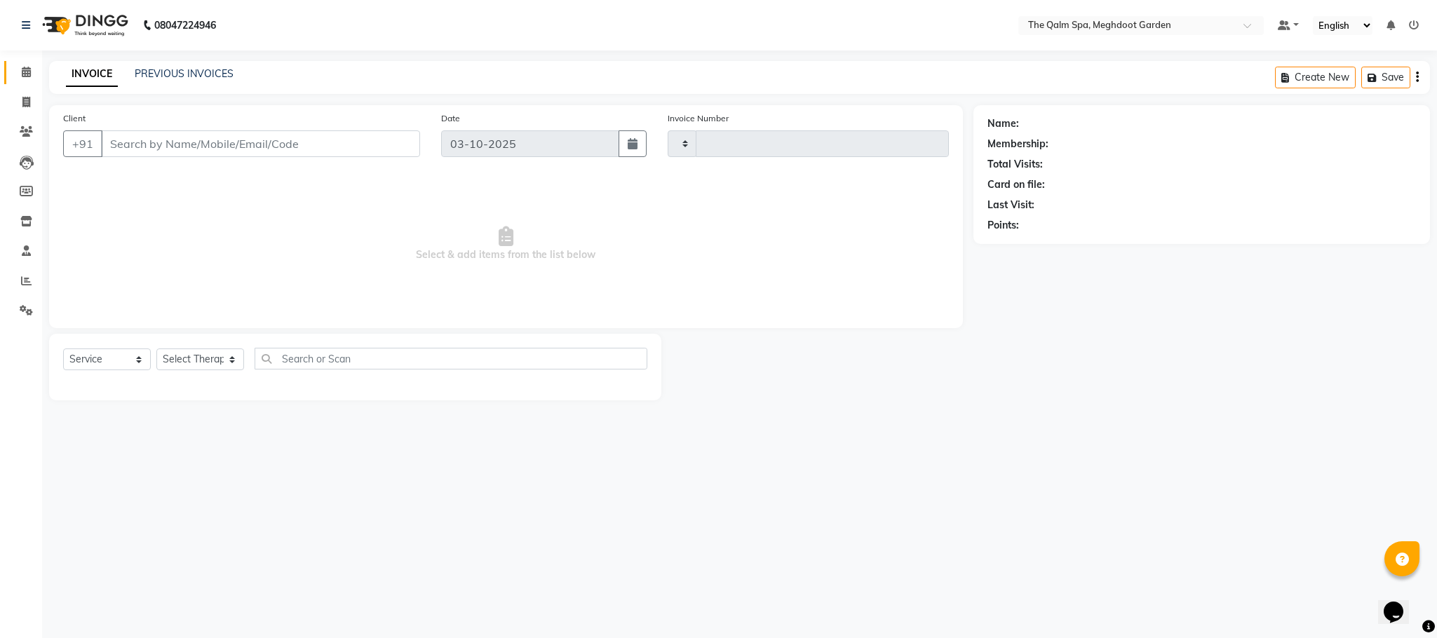
type input "2236"
select select "6401"
type input "9039391777"
select select "48471"
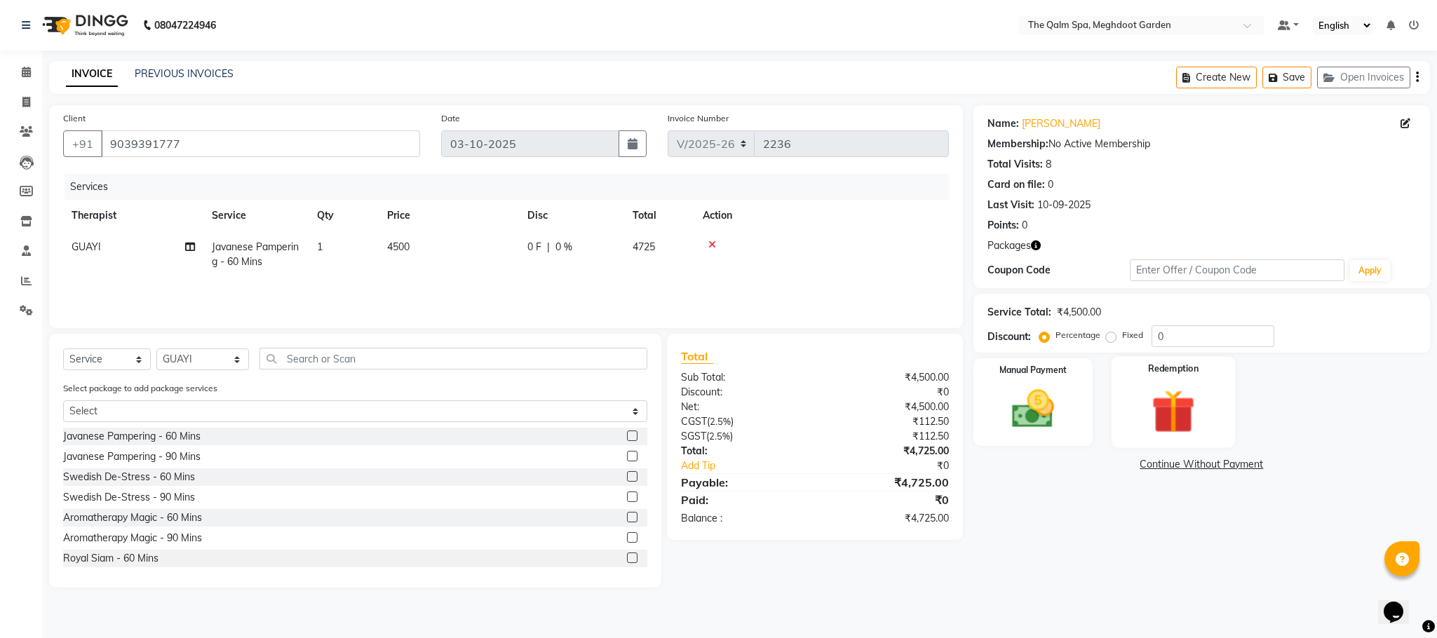
click at [1174, 415] on img at bounding box center [1173, 411] width 72 height 55
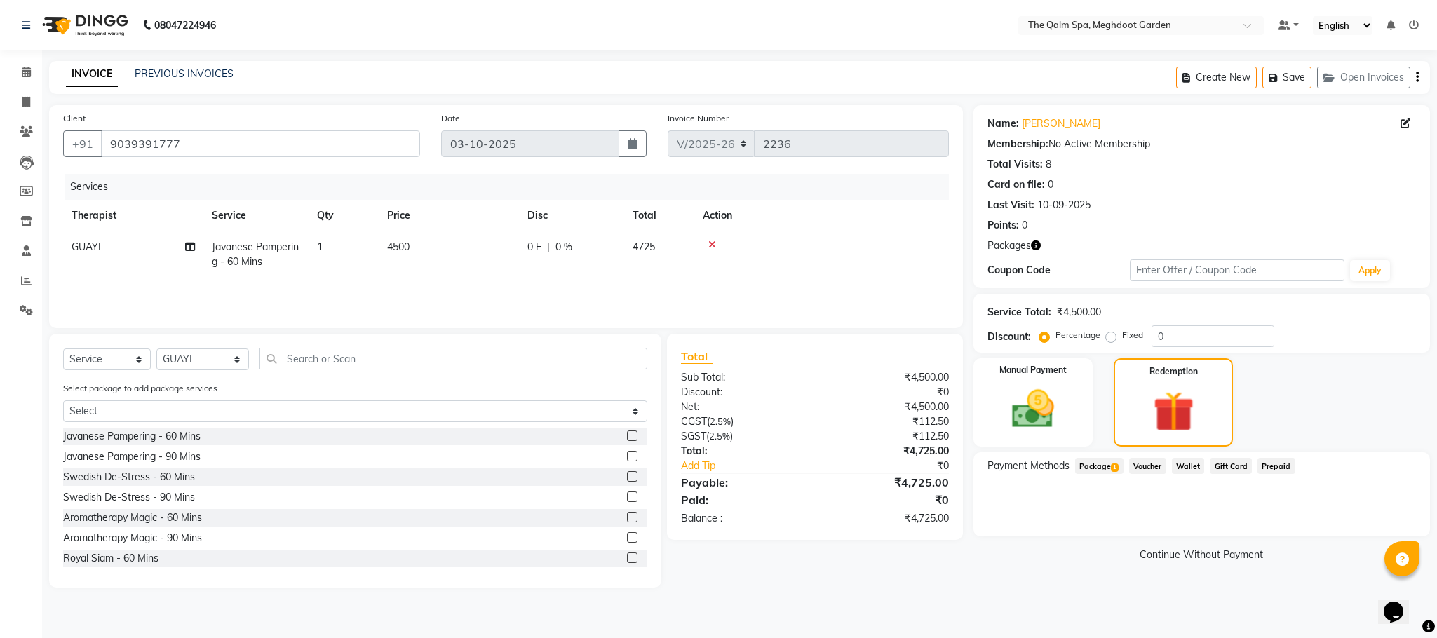
click at [1081, 466] on span "Package 1" at bounding box center [1099, 466] width 48 height 16
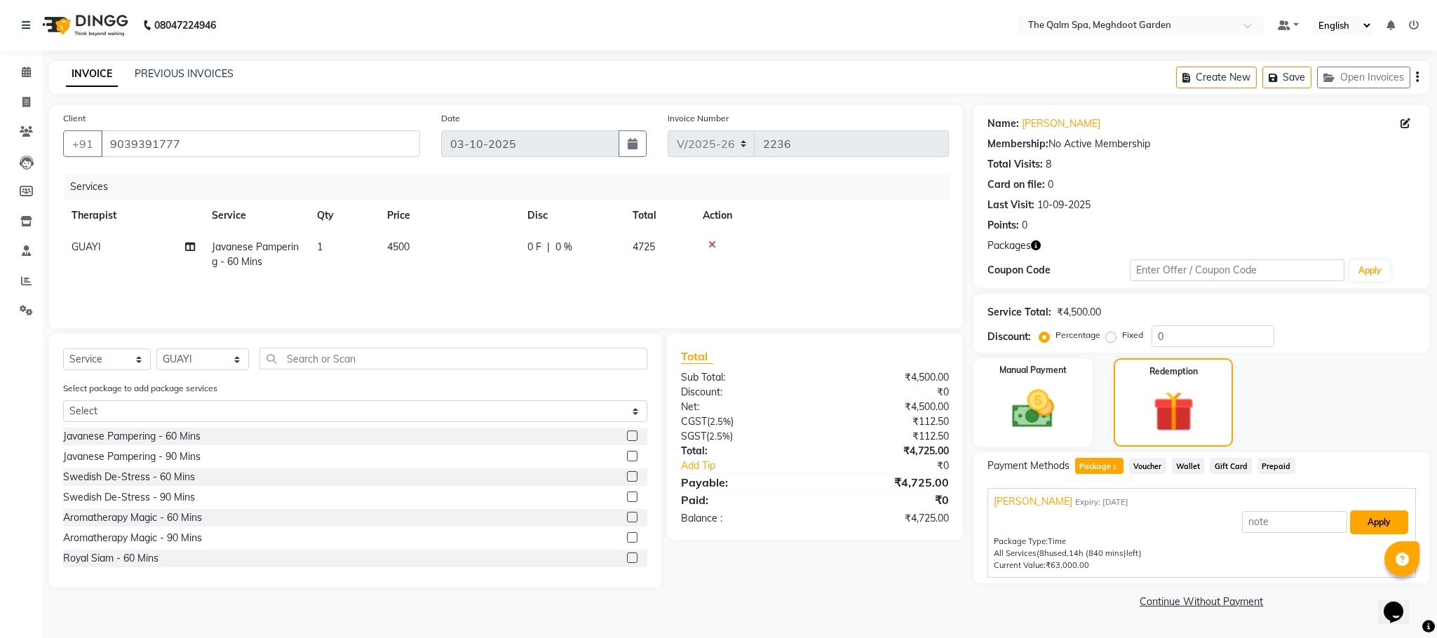
click at [1388, 524] on button "Apply" at bounding box center [1379, 522] width 58 height 24
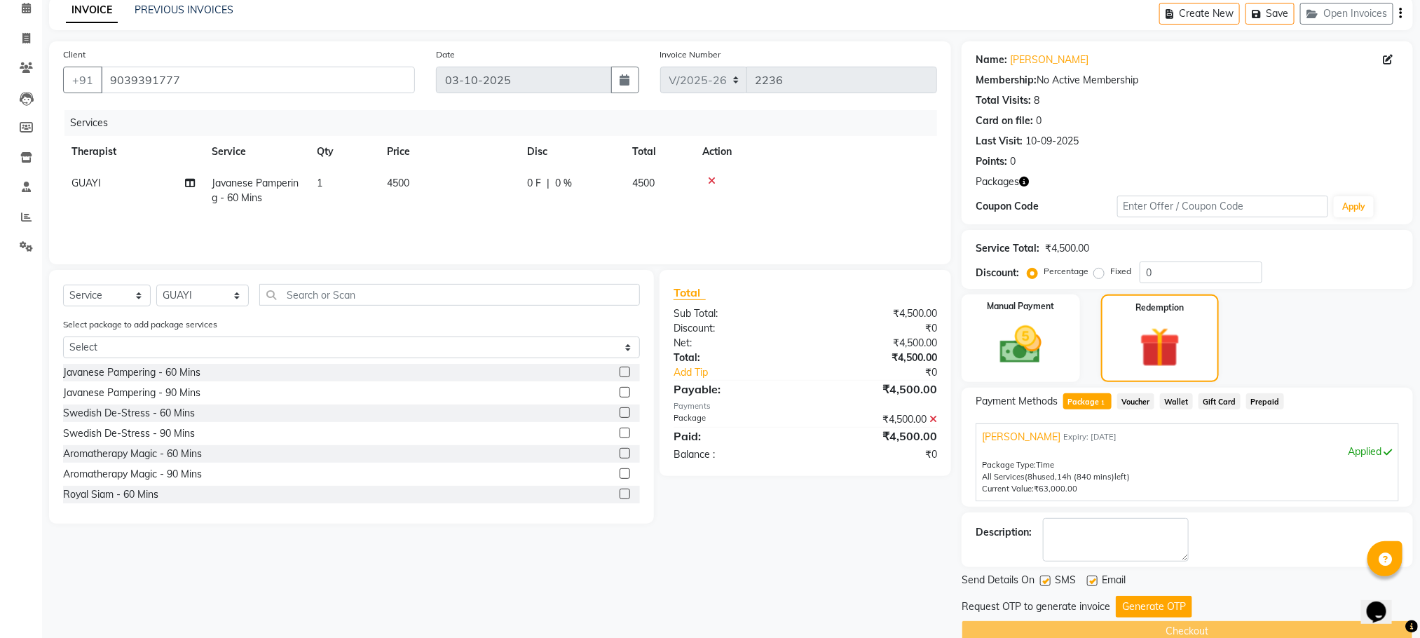
scroll to position [91, 0]
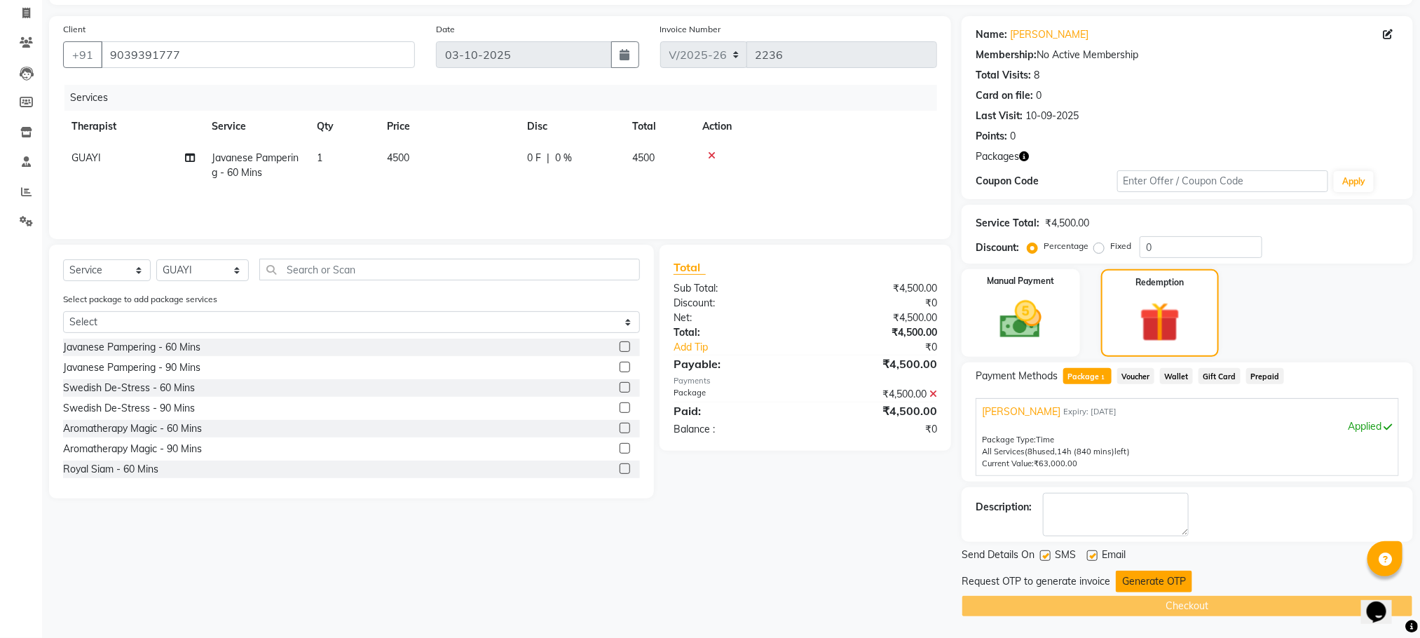
click at [1159, 576] on button "Generate OTP" at bounding box center [1154, 582] width 76 height 22
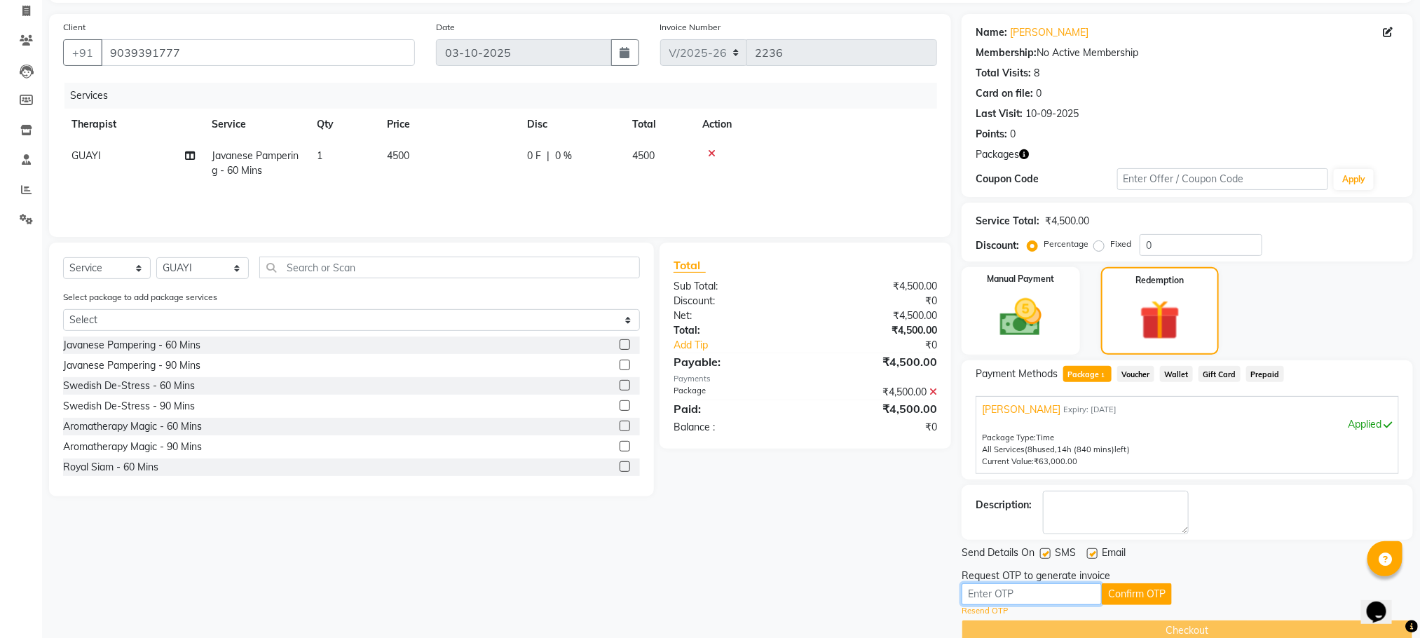
click at [1010, 596] on input "text" at bounding box center [1032, 594] width 140 height 22
type input "8057"
click at [1134, 592] on button "Confirm OTP" at bounding box center [1137, 594] width 70 height 22
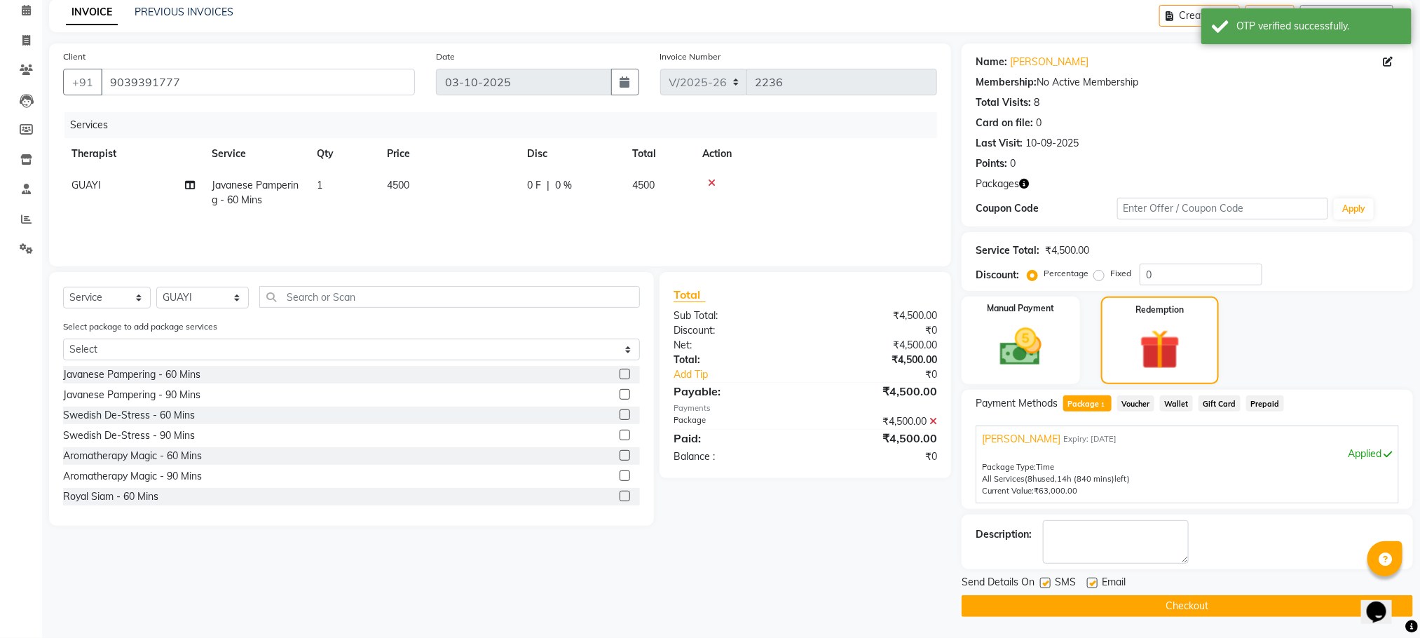
scroll to position [63, 0]
click at [1160, 606] on button "Checkout" at bounding box center [1188, 606] width 452 height 22
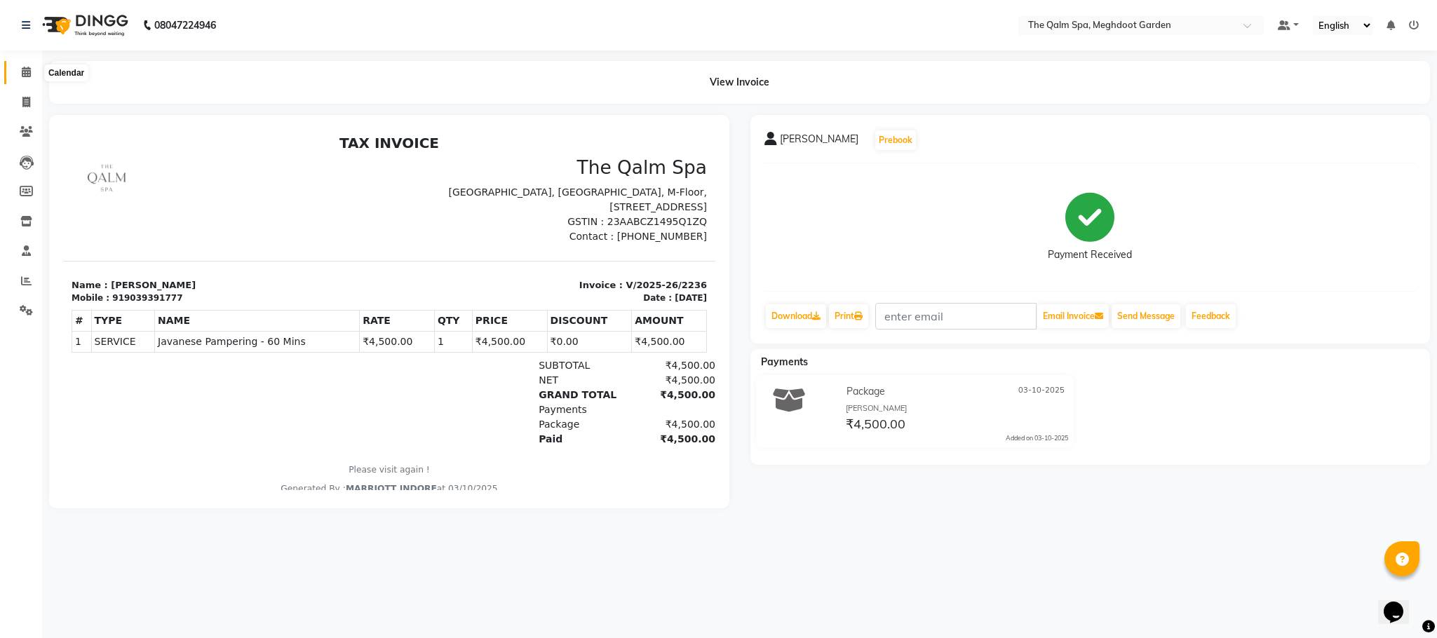
click at [23, 67] on icon at bounding box center [26, 72] width 9 height 11
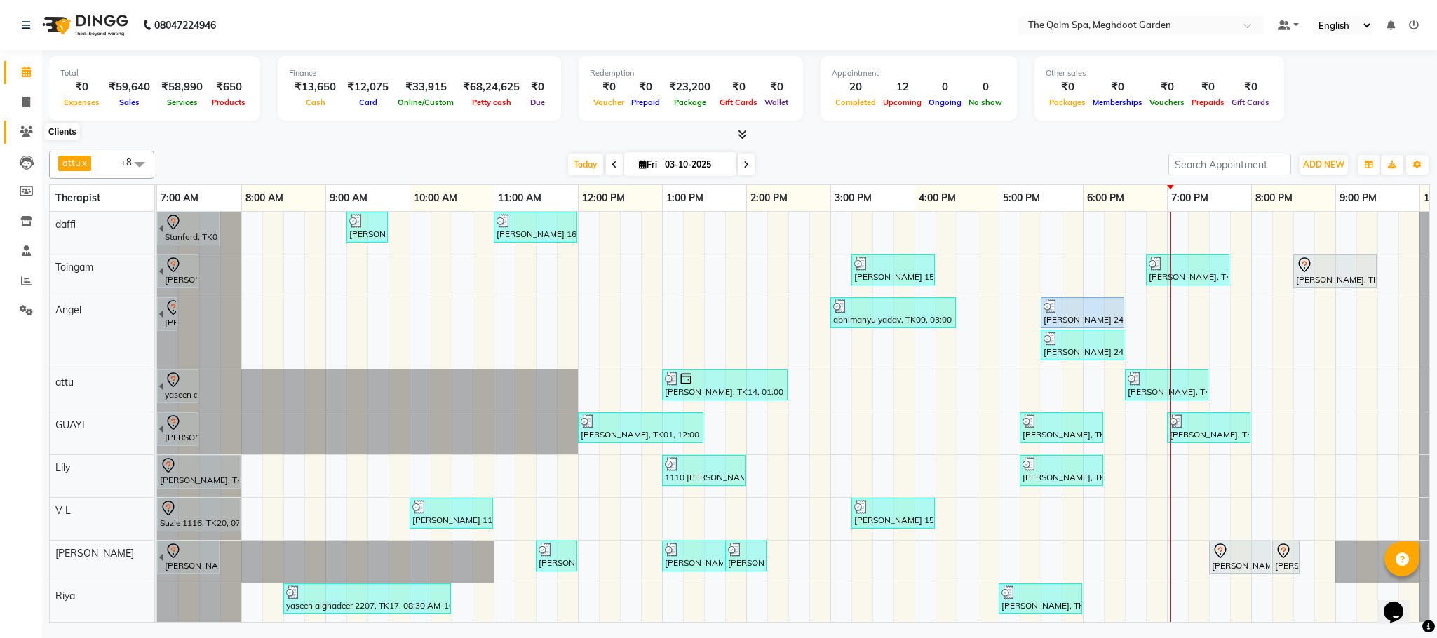
click at [26, 124] on span at bounding box center [26, 132] width 25 height 16
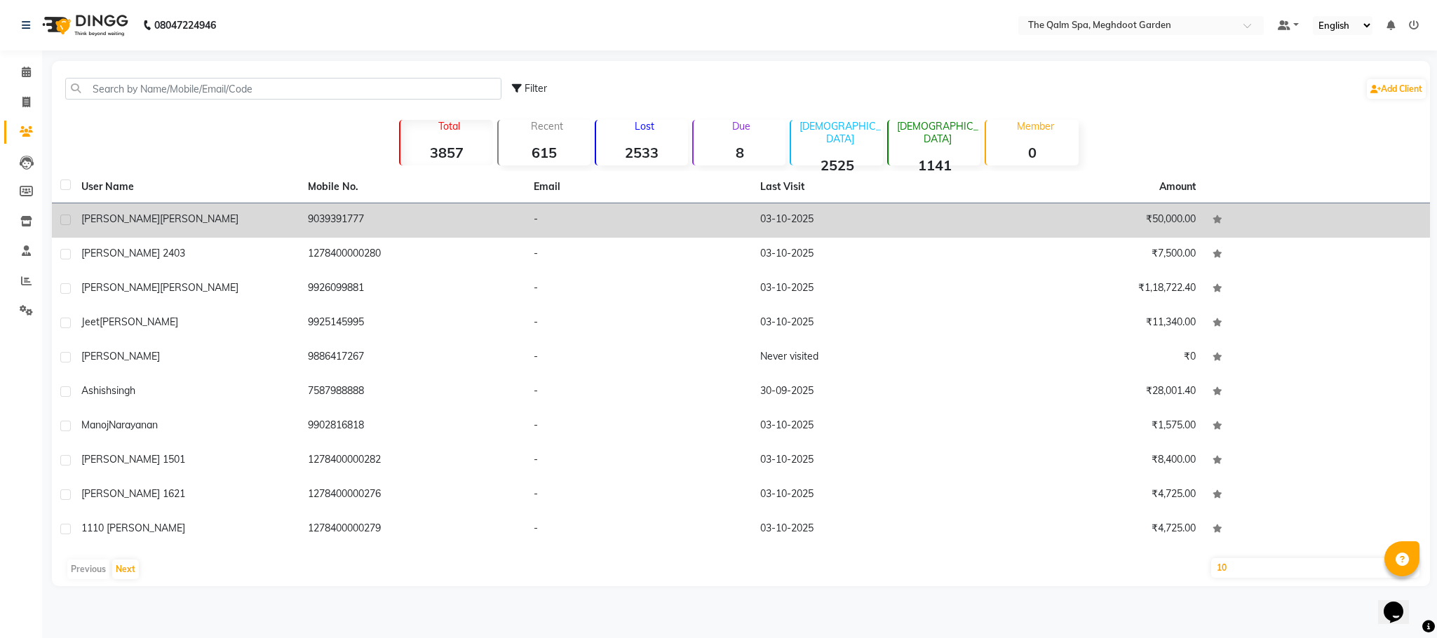
click at [196, 209] on td "[PERSON_NAME]" at bounding box center [186, 220] width 226 height 34
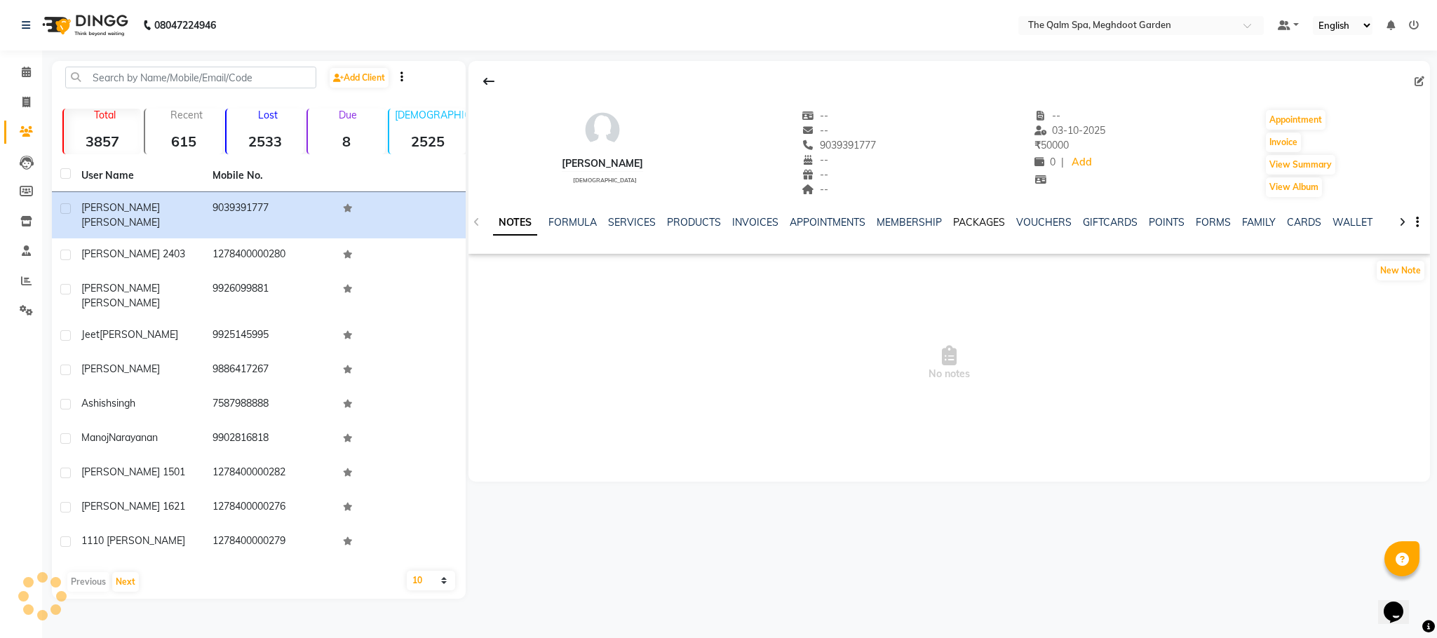
click at [983, 223] on link "PACKAGES" at bounding box center [979, 222] width 52 height 13
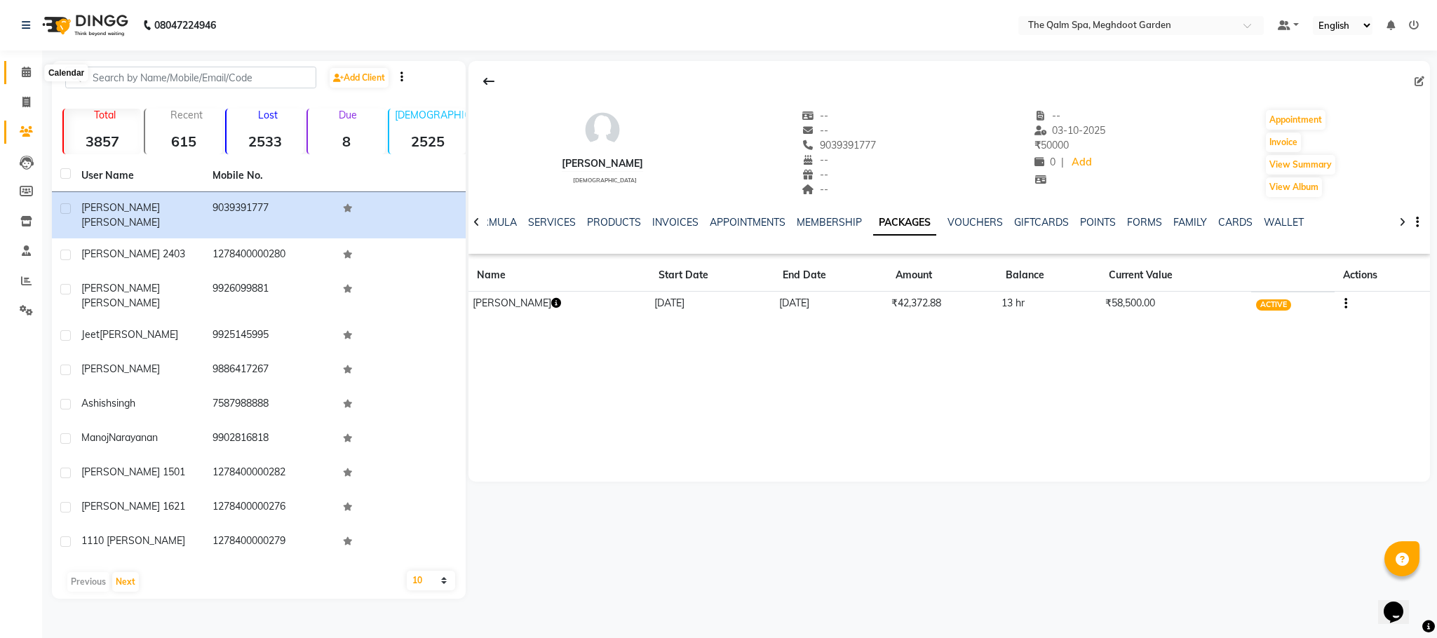
click at [25, 76] on icon at bounding box center [26, 72] width 9 height 11
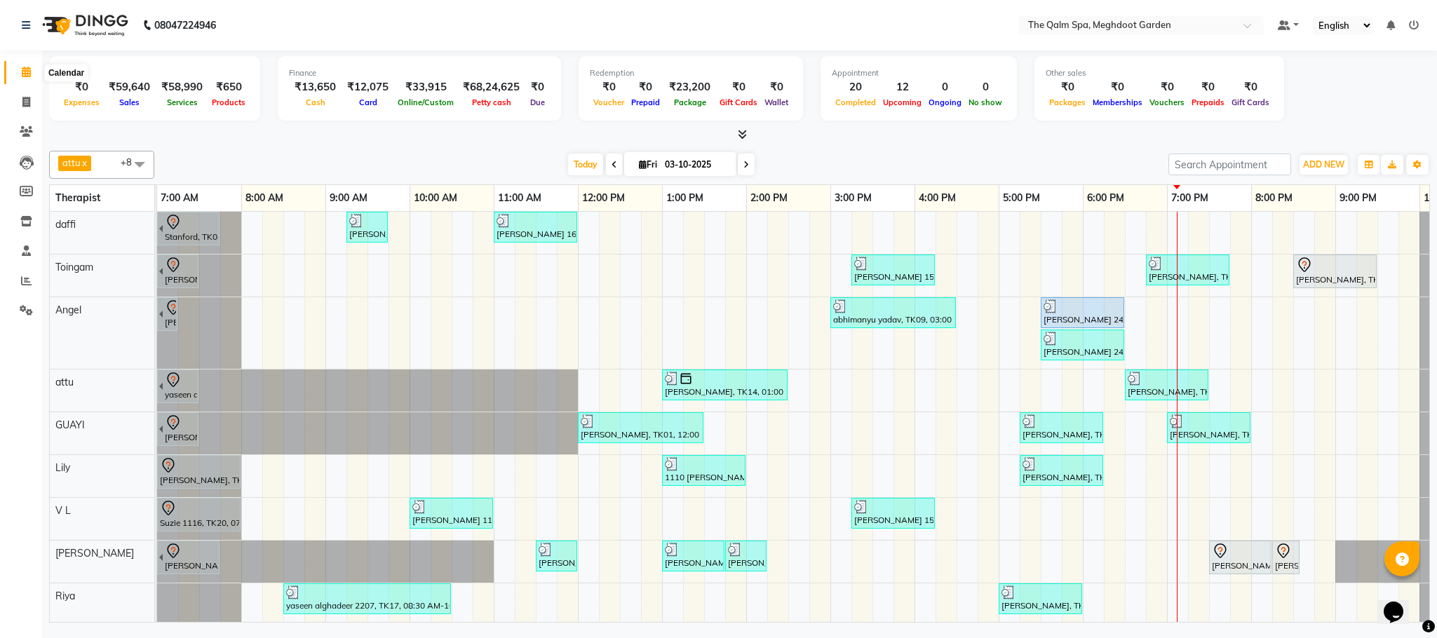
click at [22, 69] on icon at bounding box center [26, 72] width 9 height 11
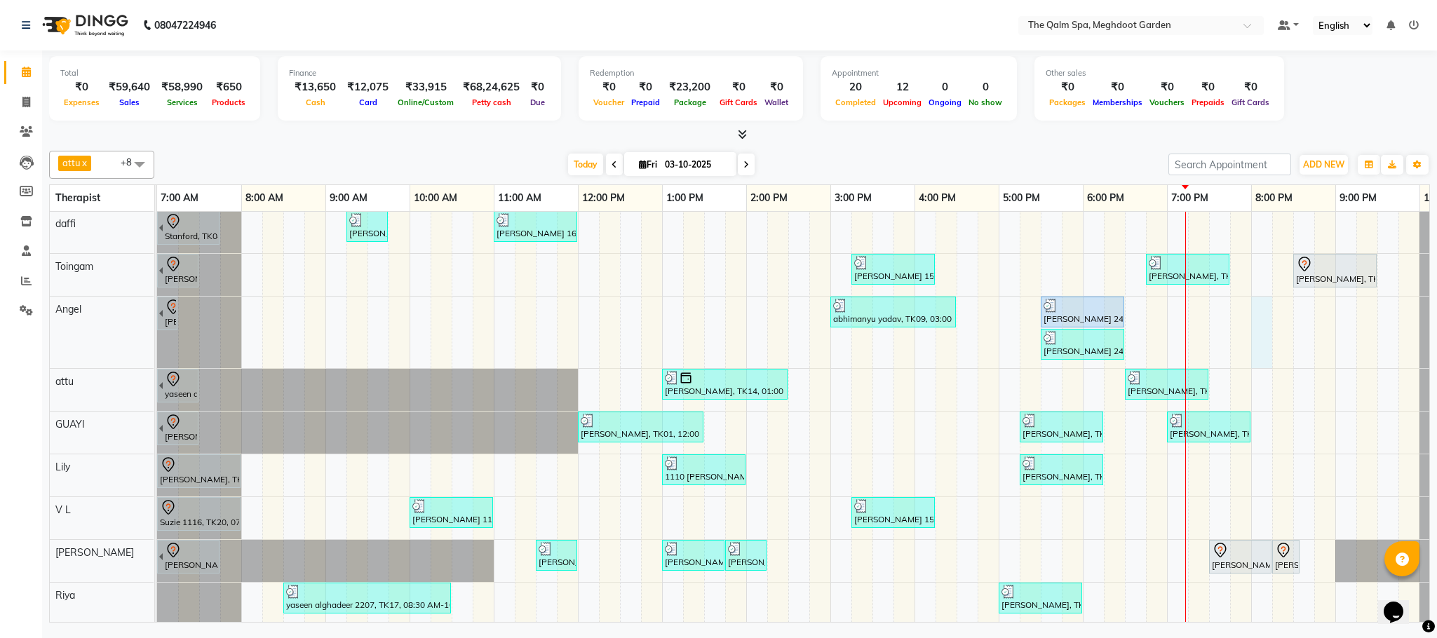
click at [1263, 323] on div "[GEOGRAPHIC_DATA], TK04, 06:45 AM-07:45 AM, Swedish De-Stress - 60 Mins [PERSON…" at bounding box center [830, 416] width 1346 height 411
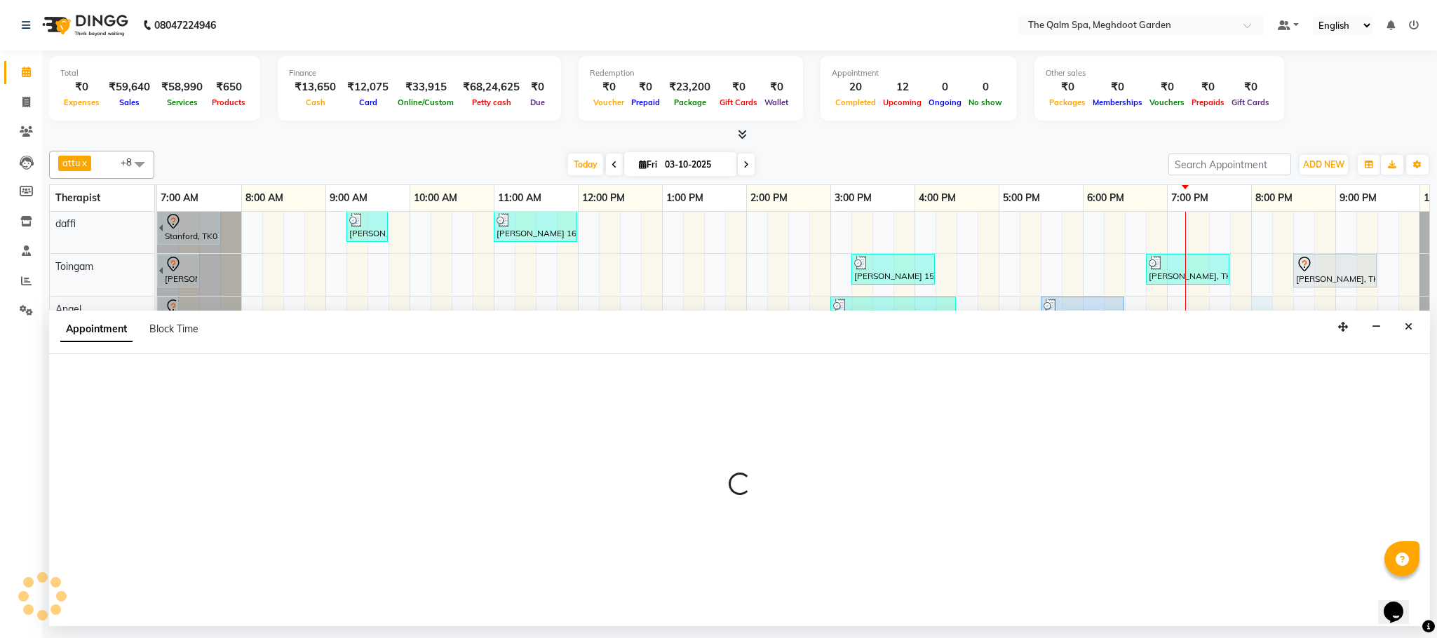
select select "90357"
select select "1200"
select select "tentative"
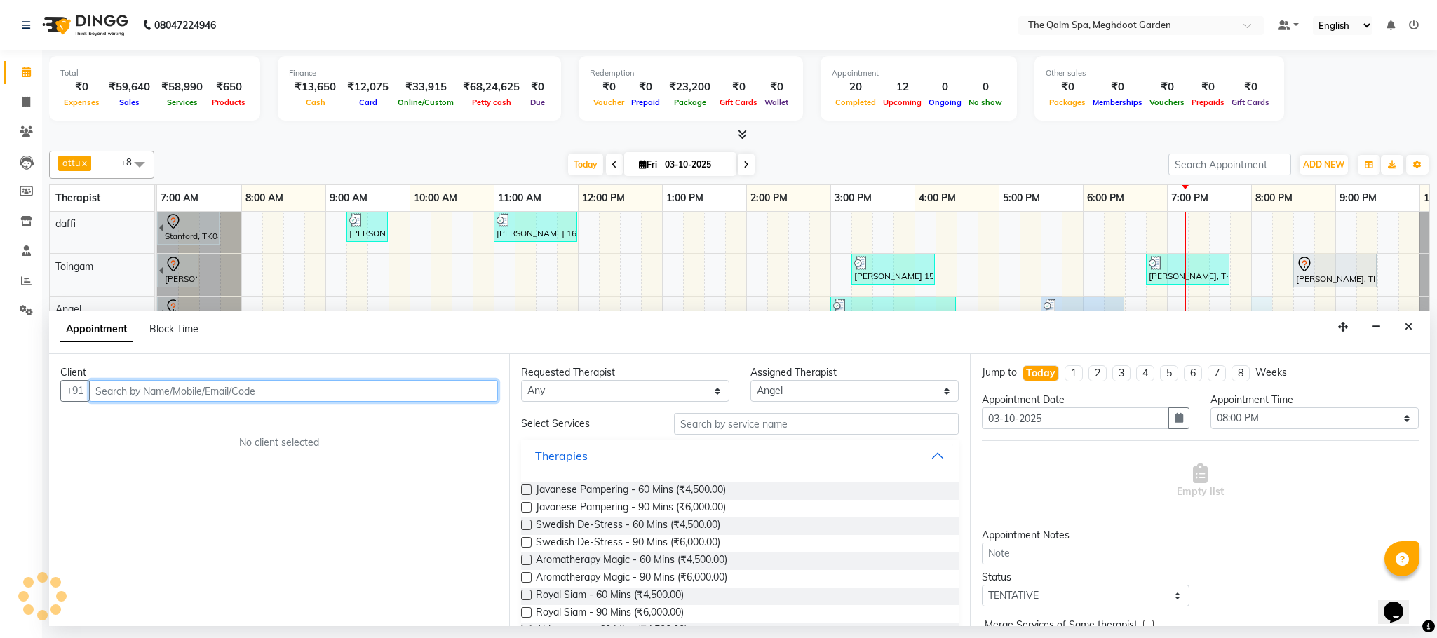
click at [346, 393] on input "text" at bounding box center [293, 391] width 409 height 22
type input "9791177222"
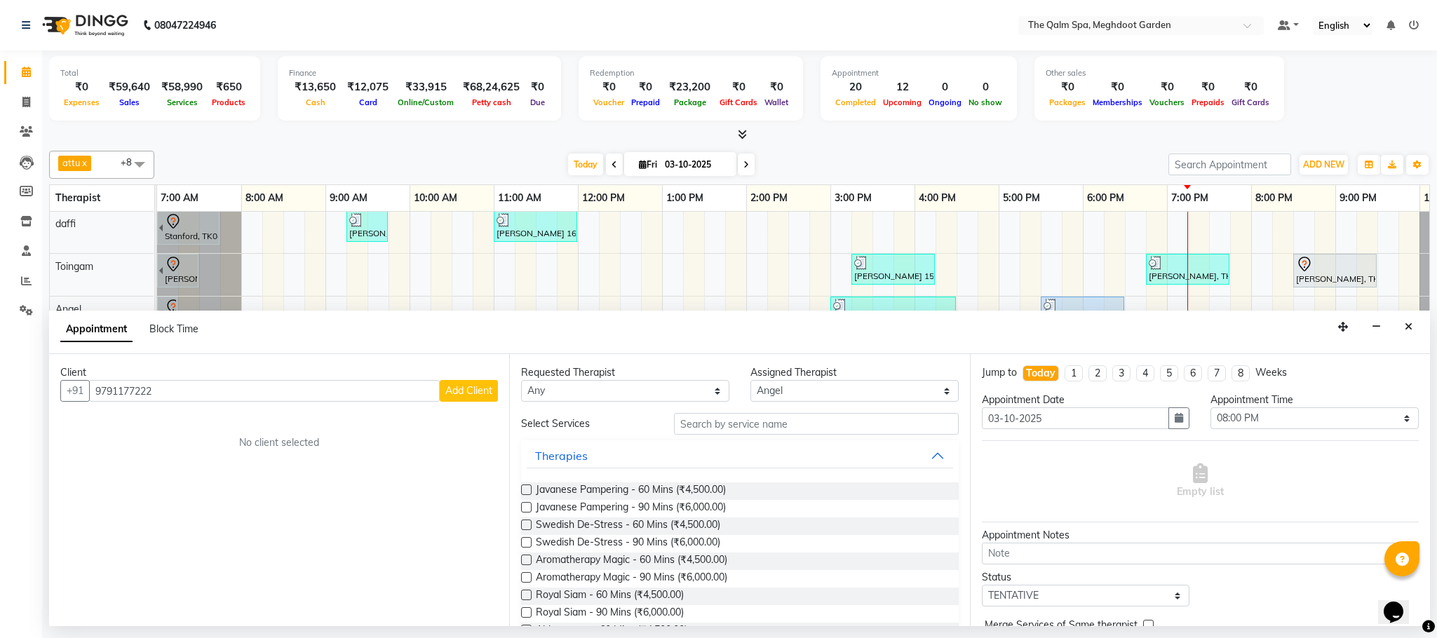
click at [469, 395] on span "Add Client" at bounding box center [468, 390] width 47 height 13
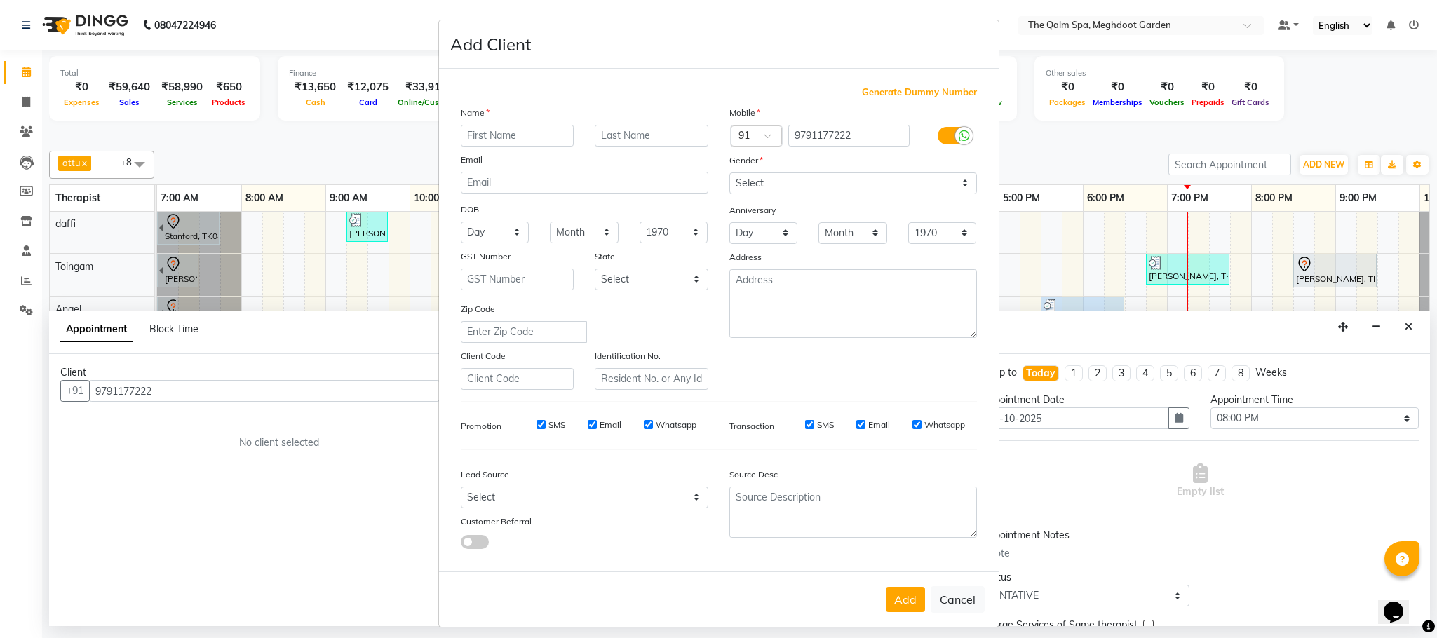
click at [530, 127] on input "text" at bounding box center [518, 136] width 114 height 22
type input "Prashant"
click at [869, 182] on select "Select [DEMOGRAPHIC_DATA] [DEMOGRAPHIC_DATA] Other Prefer Not To Say" at bounding box center [852, 183] width 247 height 22
select select "[DEMOGRAPHIC_DATA]"
click at [729, 172] on select "Select [DEMOGRAPHIC_DATA] [DEMOGRAPHIC_DATA] Other Prefer Not To Say" at bounding box center [852, 183] width 247 height 22
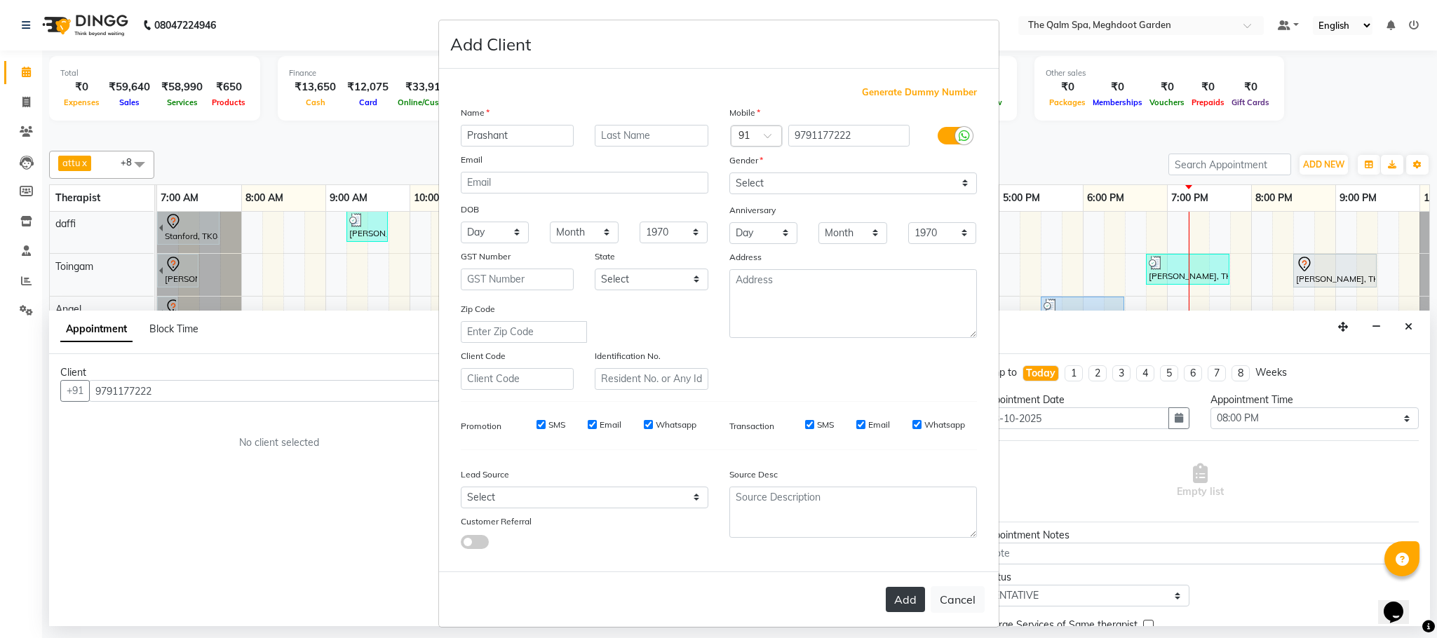
click at [885, 593] on button "Add" at bounding box center [904, 599] width 39 height 25
select select
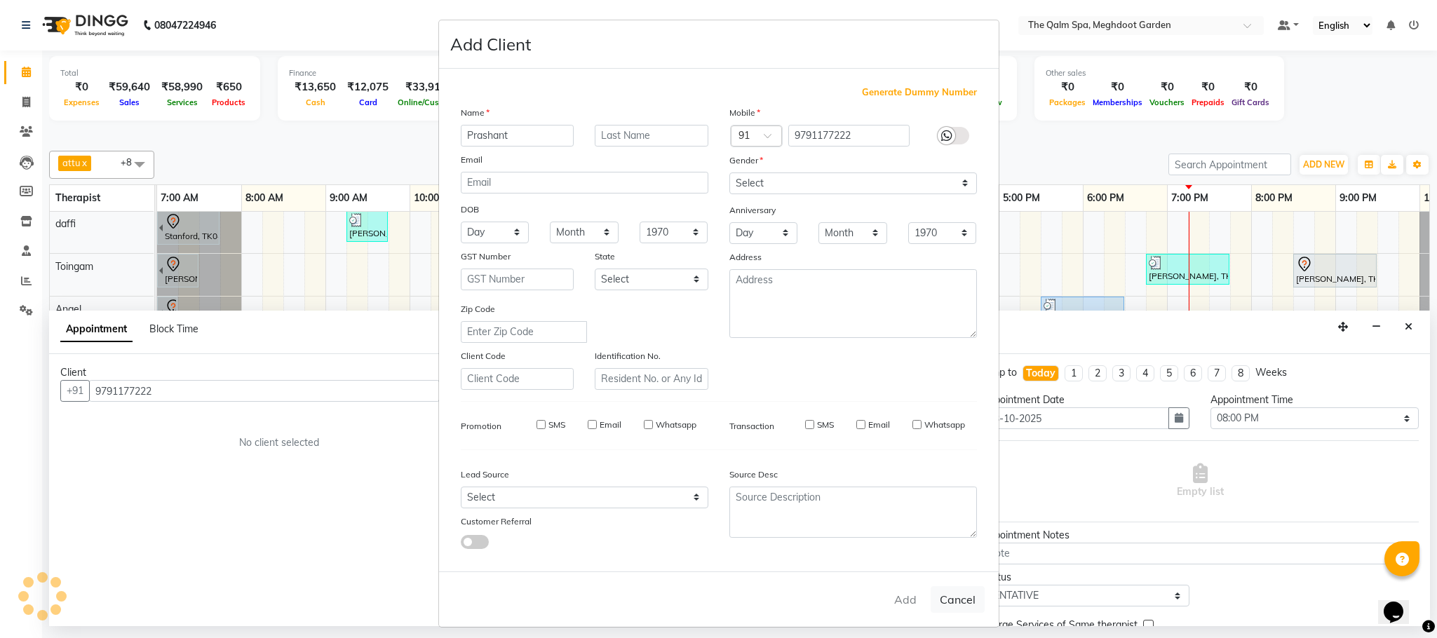
select select
checkbox input "false"
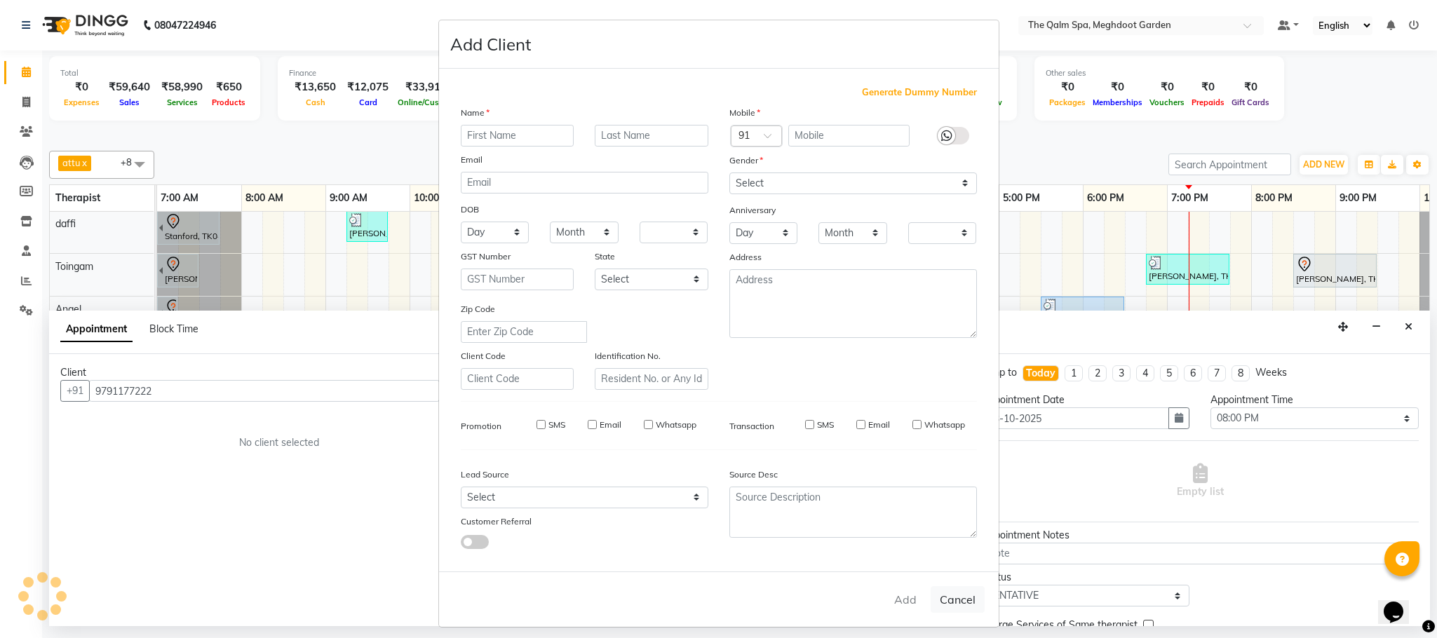
checkbox input "false"
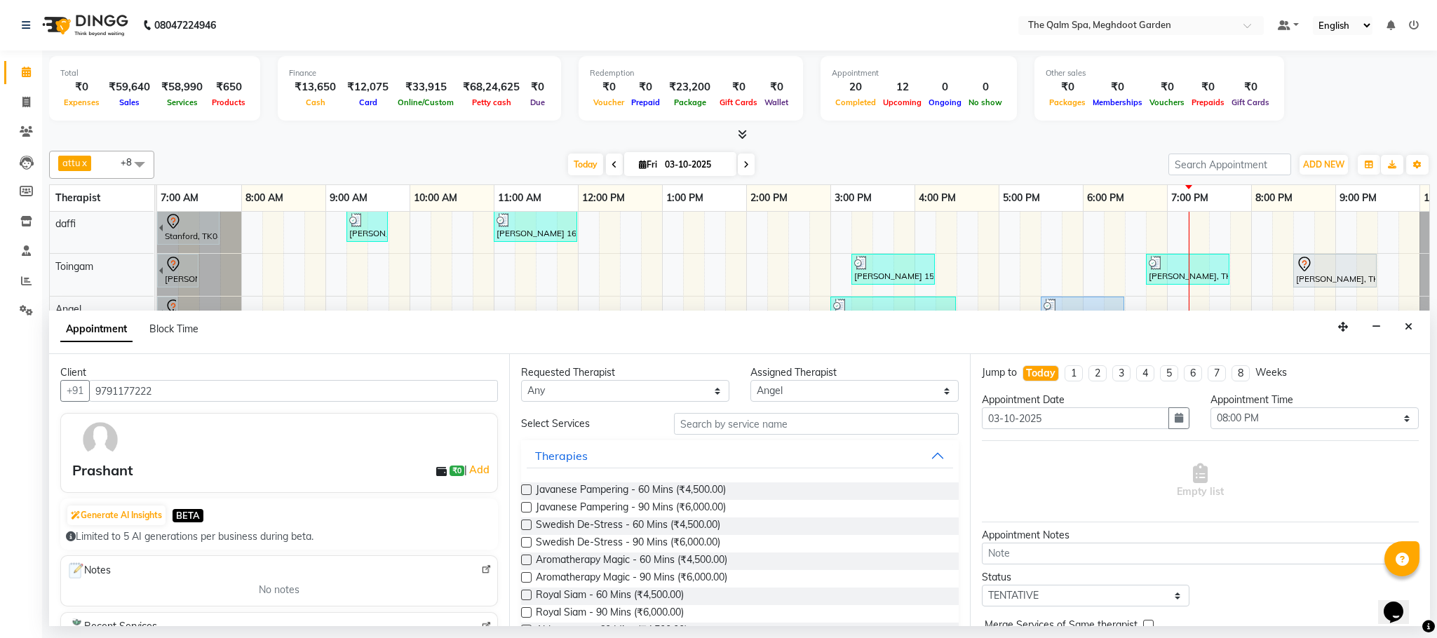
click at [527, 526] on label at bounding box center [526, 525] width 11 height 11
click at [527, 526] on input "checkbox" at bounding box center [525, 526] width 9 height 9
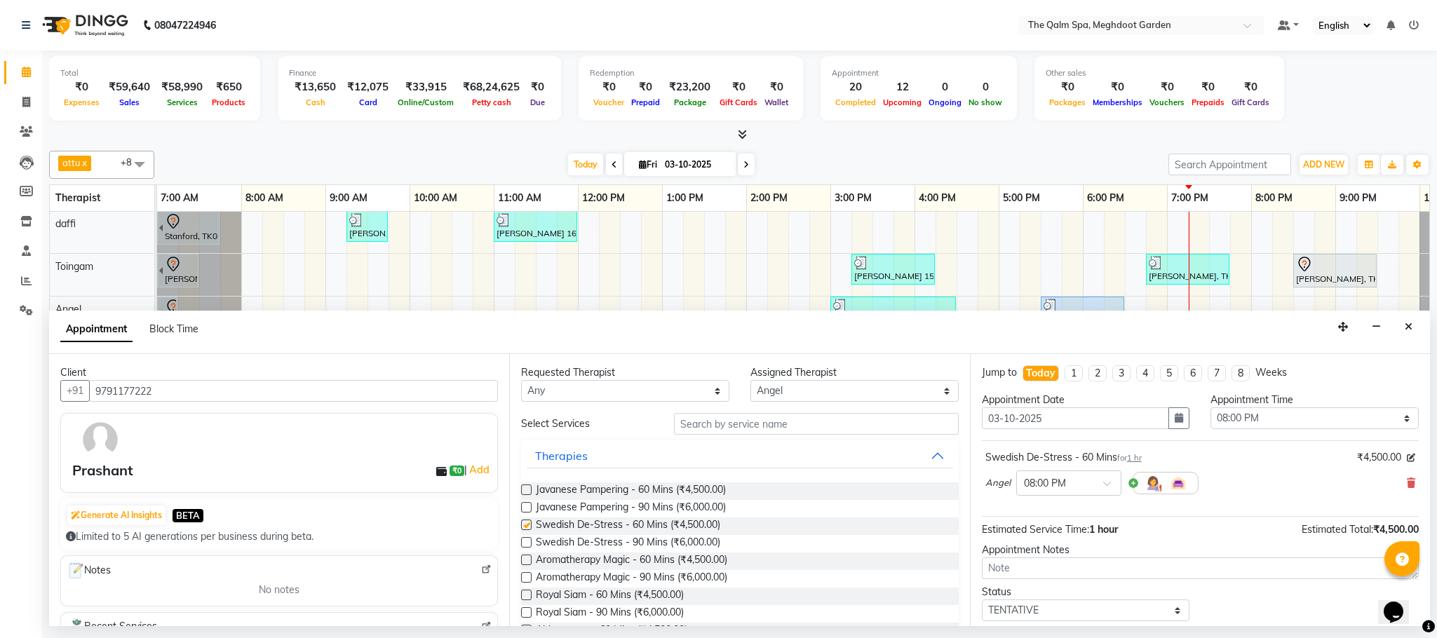
checkbox input "false"
click at [999, 575] on textarea at bounding box center [1200, 568] width 437 height 22
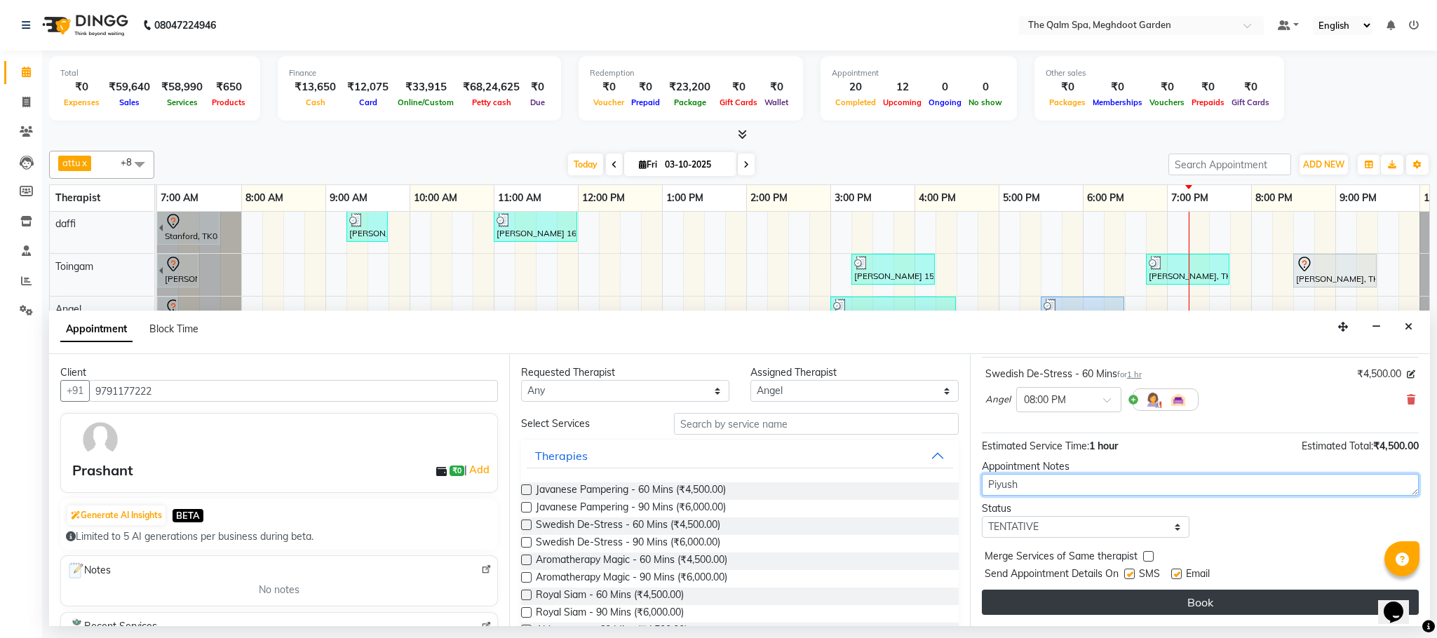
type textarea "Piyush"
click at [1187, 599] on button "Book" at bounding box center [1200, 602] width 437 height 25
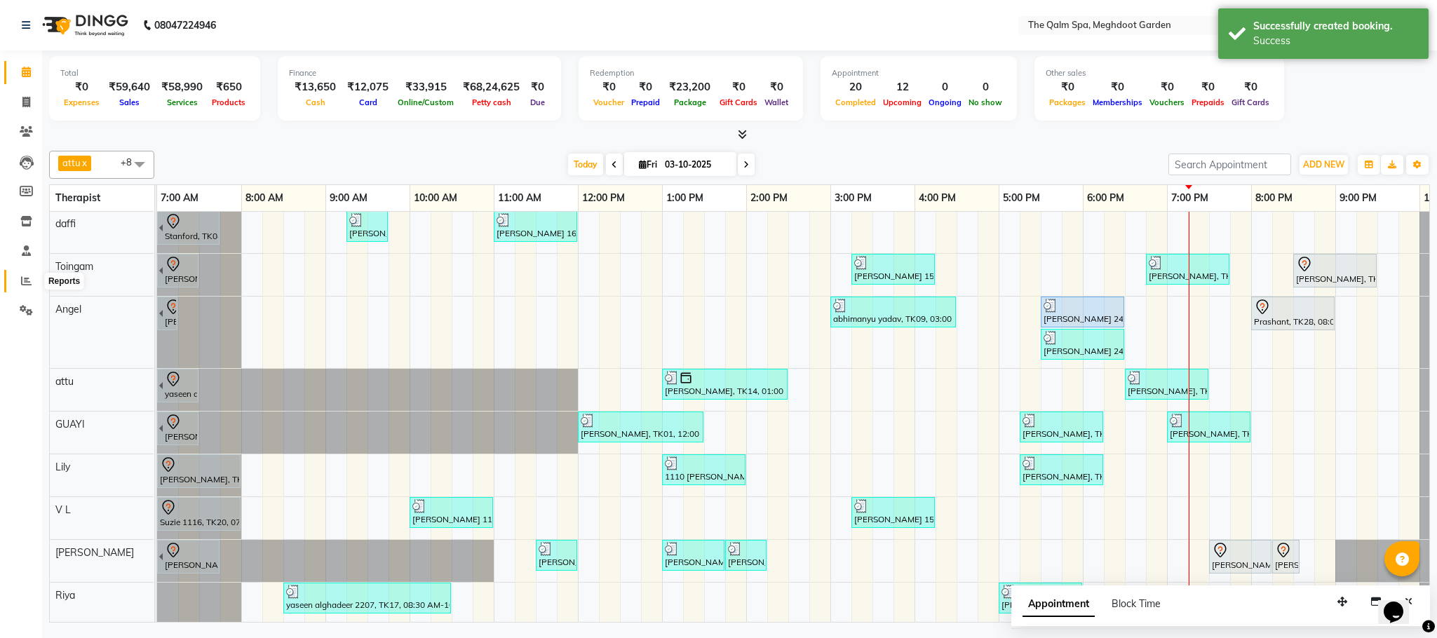
click at [29, 283] on icon at bounding box center [26, 281] width 11 height 11
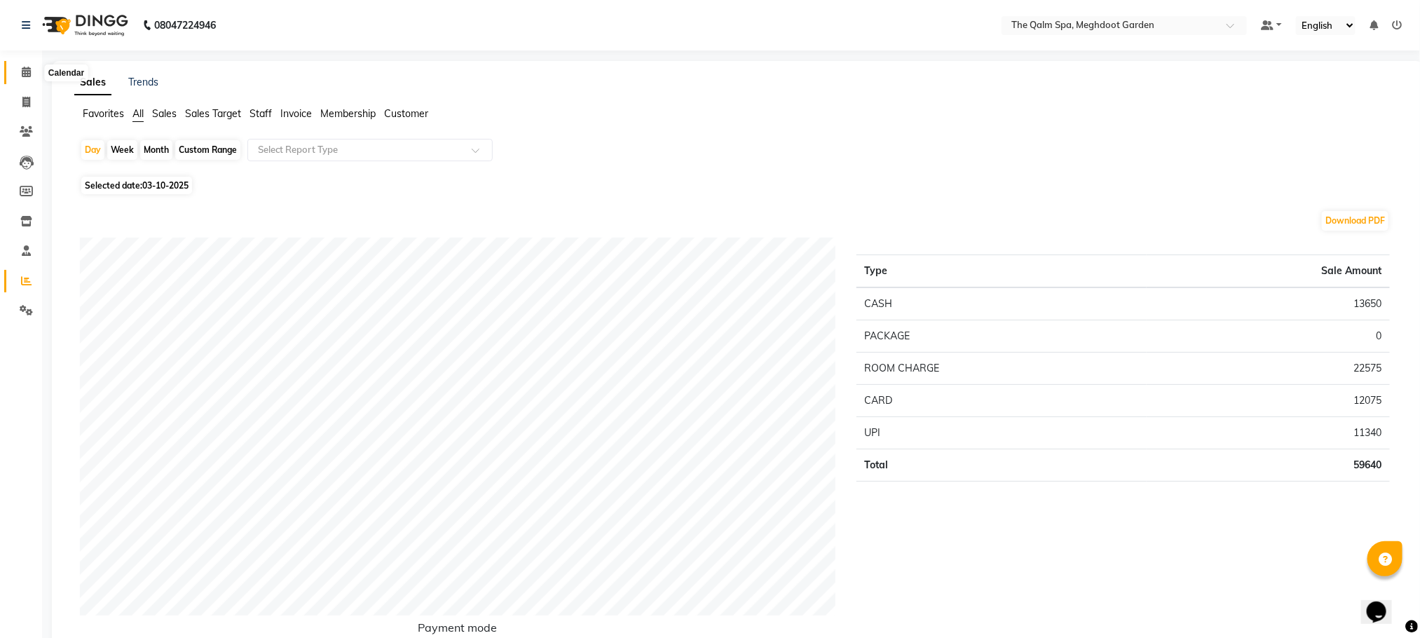
click at [26, 74] on icon at bounding box center [26, 72] width 9 height 11
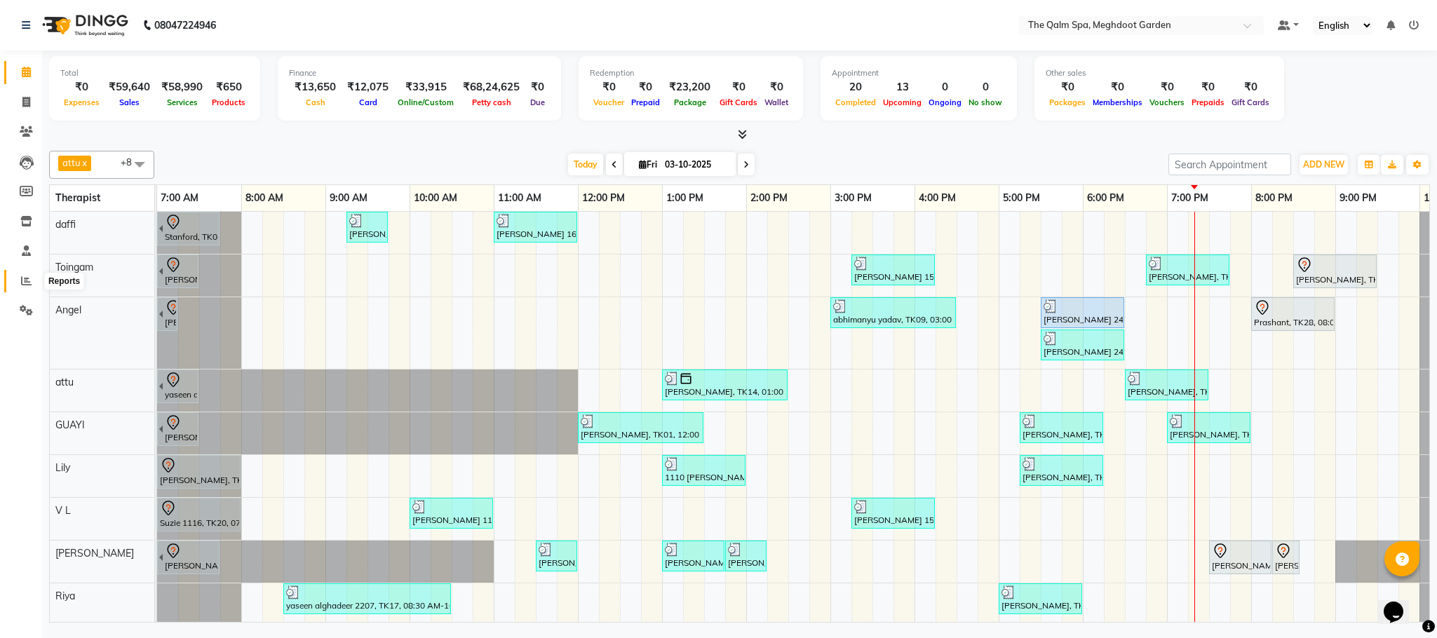
click at [29, 273] on span at bounding box center [26, 281] width 25 height 16
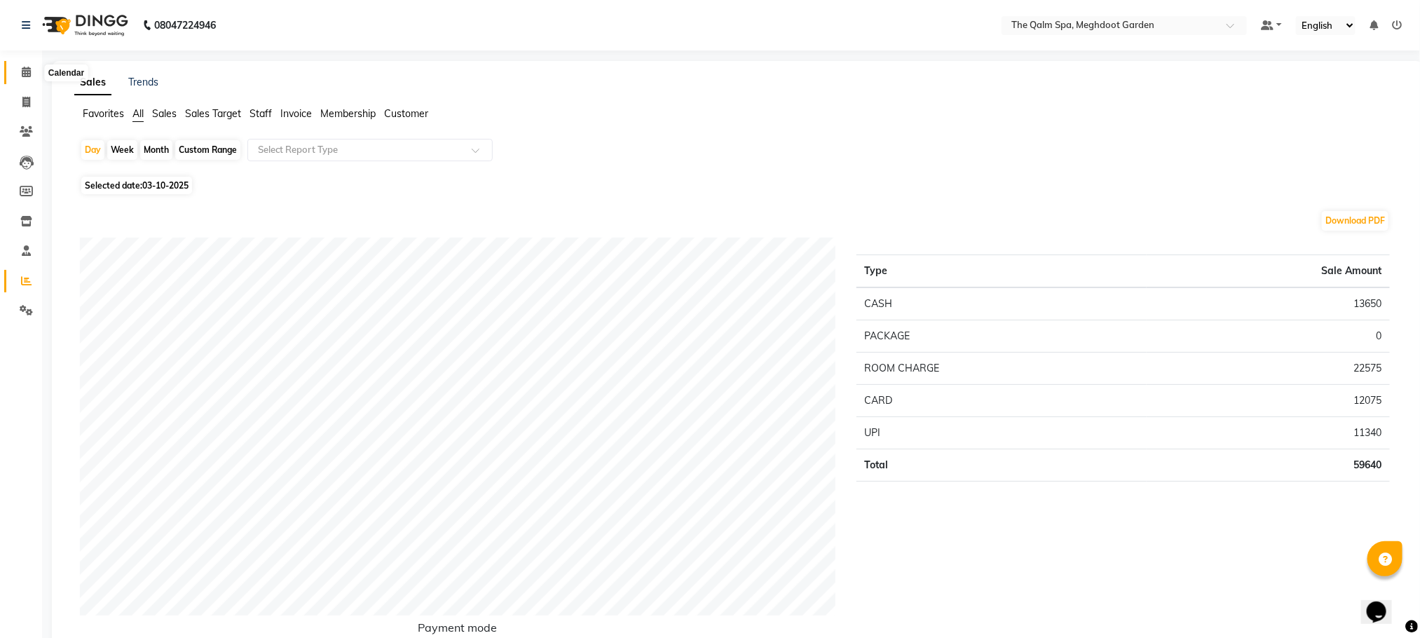
click at [20, 78] on span at bounding box center [26, 73] width 25 height 16
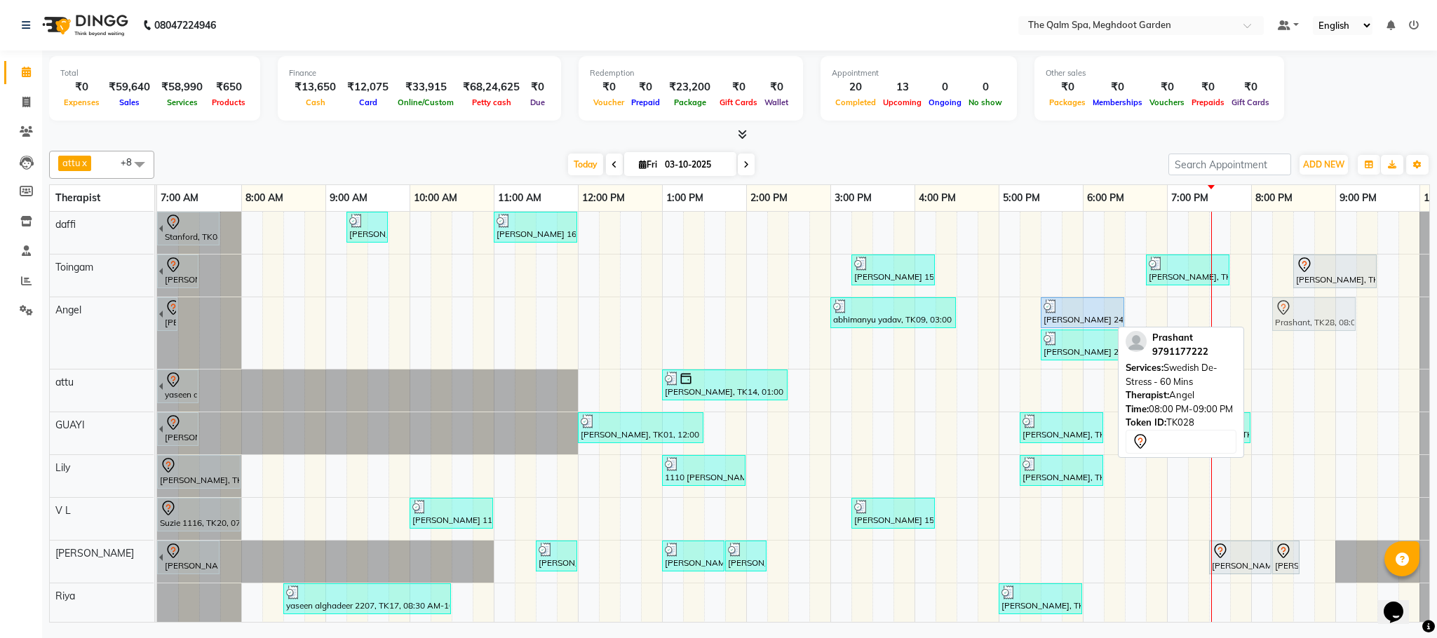
drag, startPoint x: 1271, startPoint y: 316, endPoint x: 1282, endPoint y: 313, distance: 10.9
click at [157, 313] on div "[PERSON_NAME], TK07, 06:15 AM-07:15 AM, Swedish De-Stress - 60 Mins abhimanyu y…" at bounding box center [157, 333] width 0 height 72
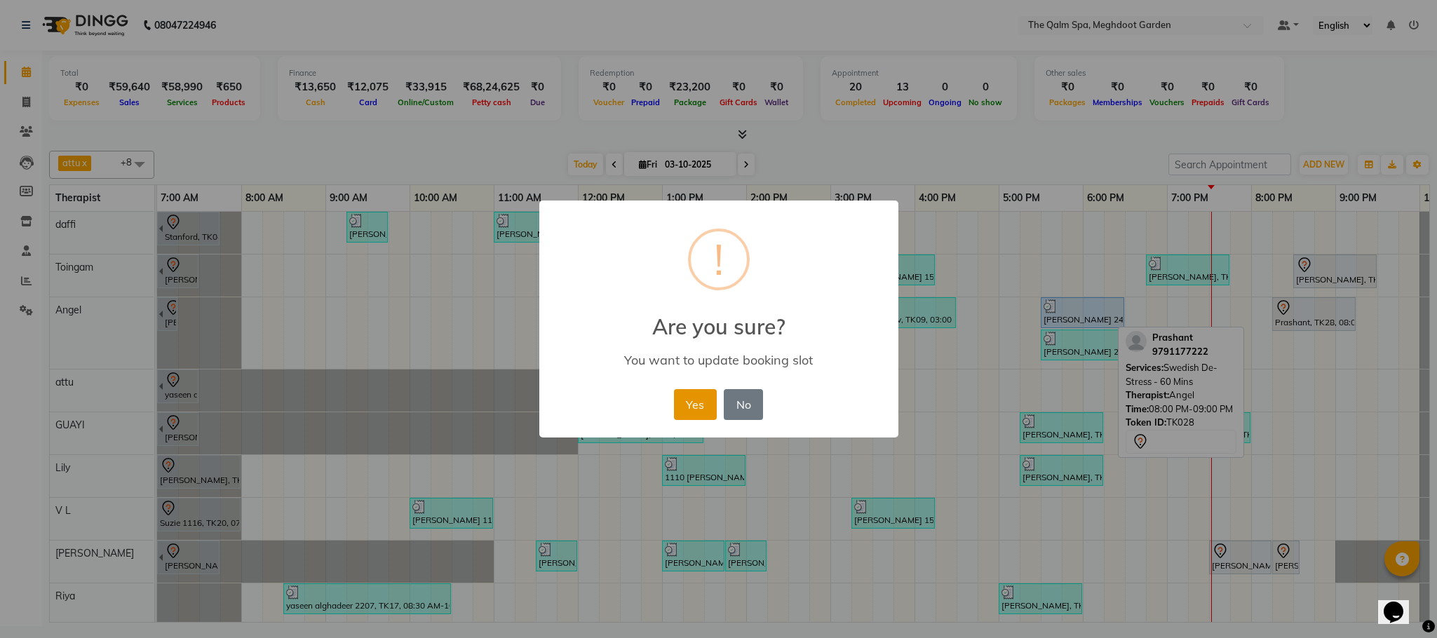
click at [694, 405] on button "Yes" at bounding box center [695, 404] width 43 height 31
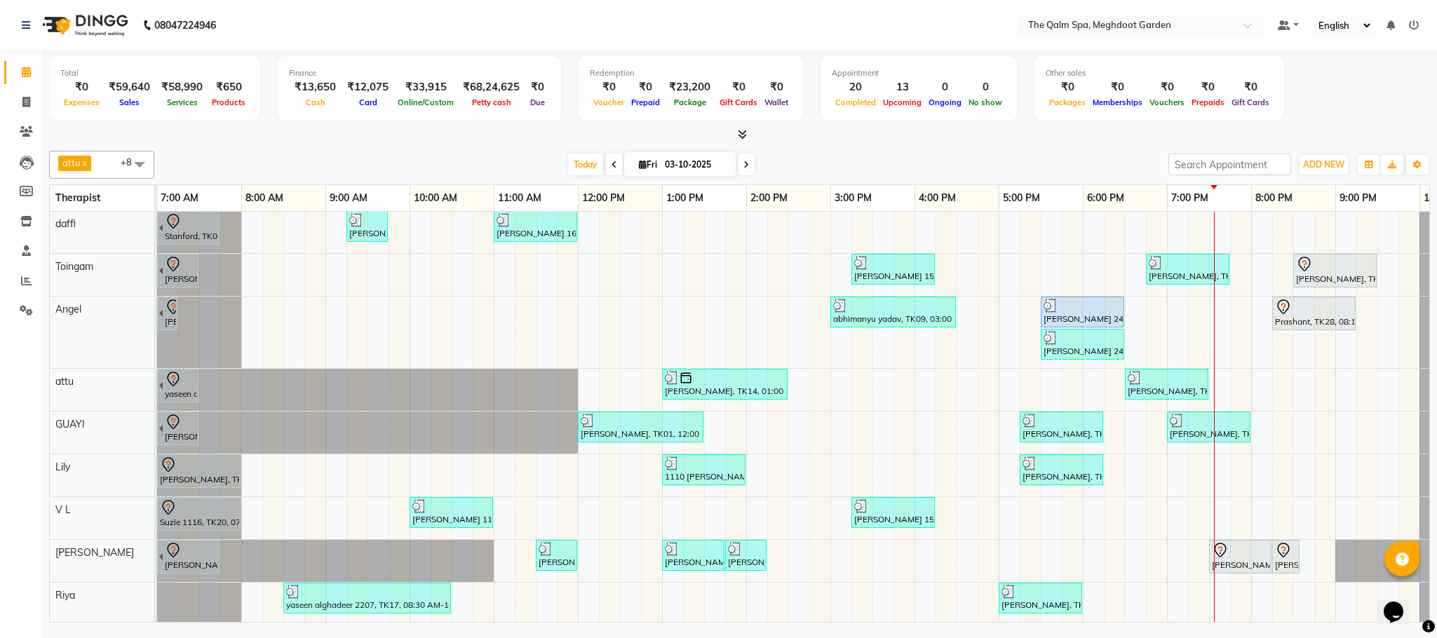
scroll to position [20, 0]
click at [745, 164] on icon at bounding box center [746, 165] width 6 height 8
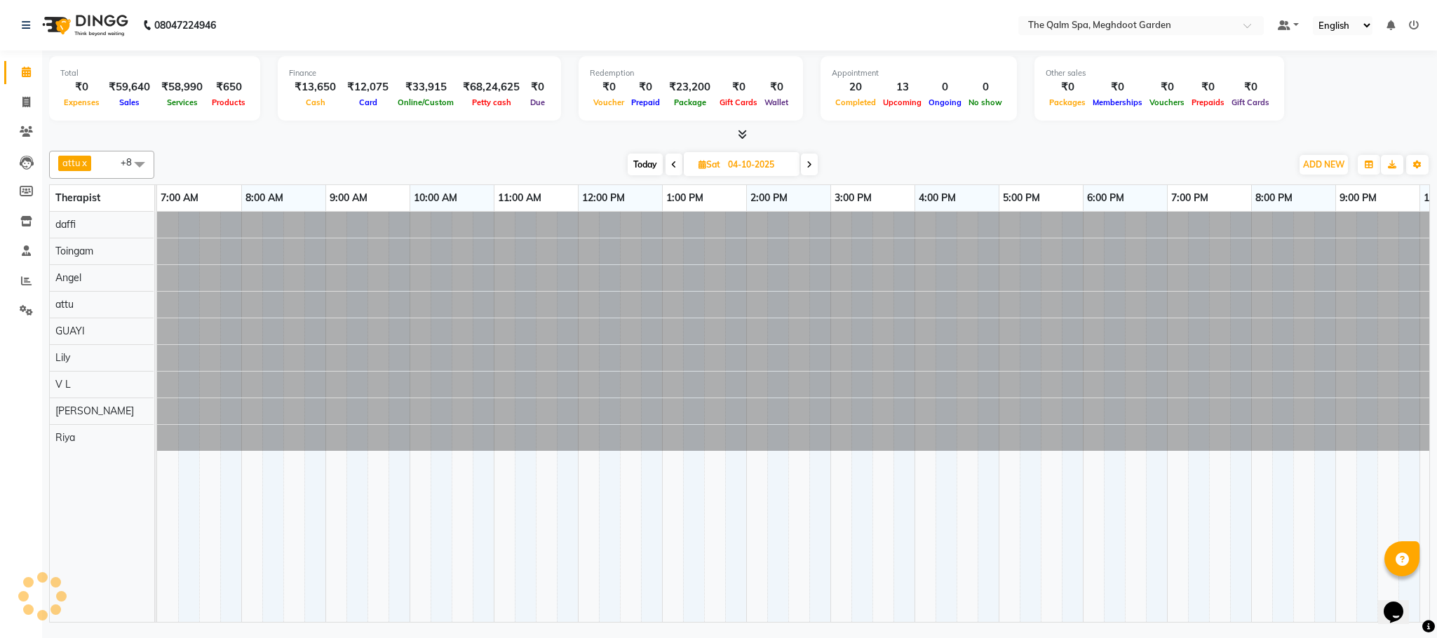
scroll to position [0, 90]
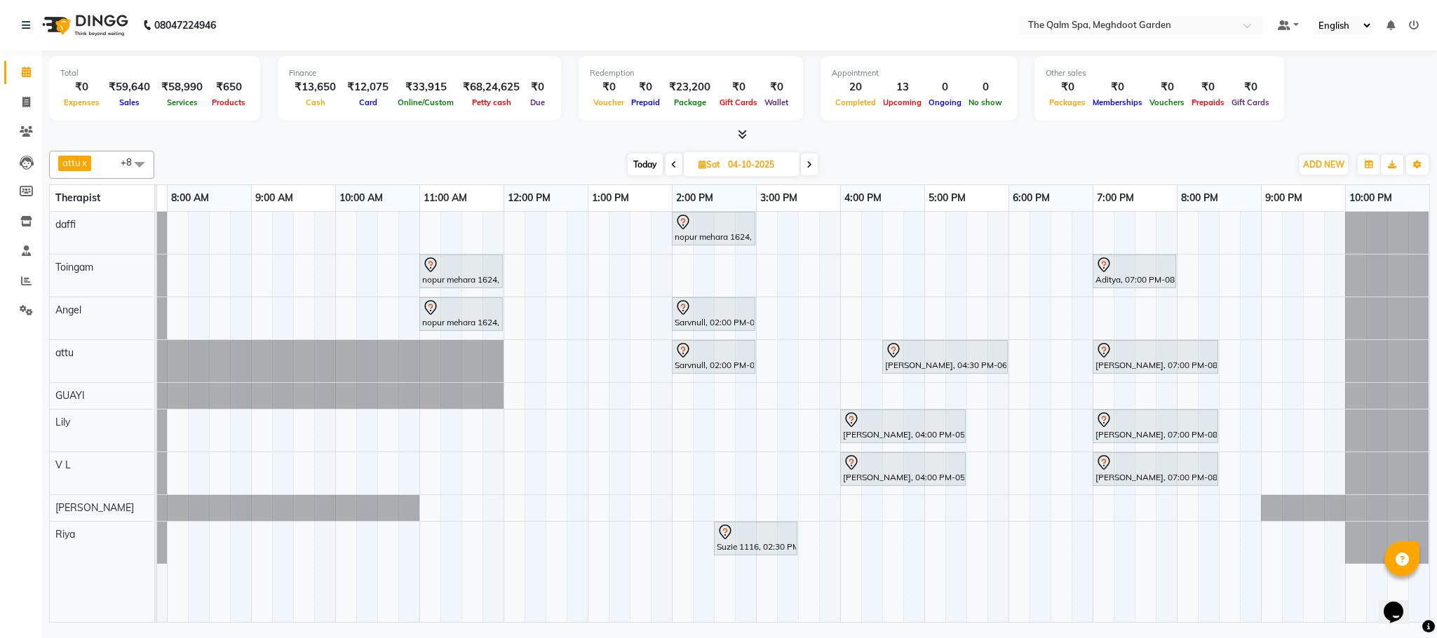
click at [650, 160] on span "Today" at bounding box center [644, 165] width 35 height 22
type input "03-10-2025"
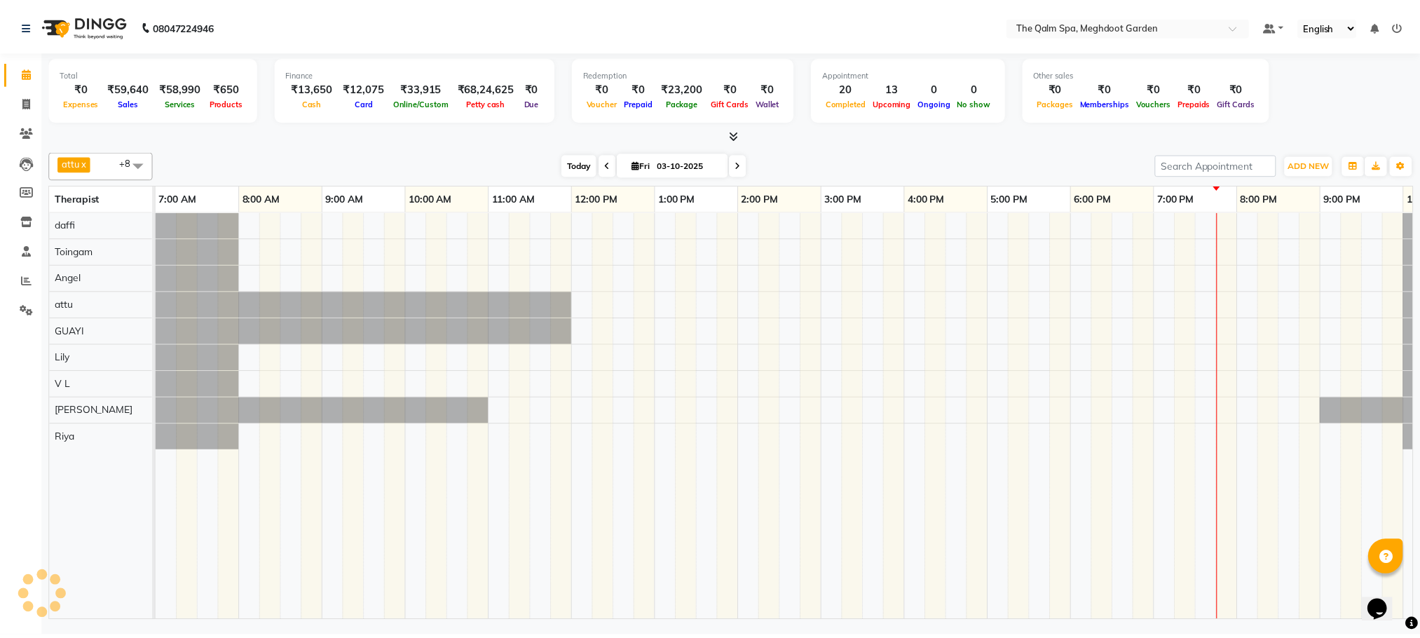
scroll to position [0, 74]
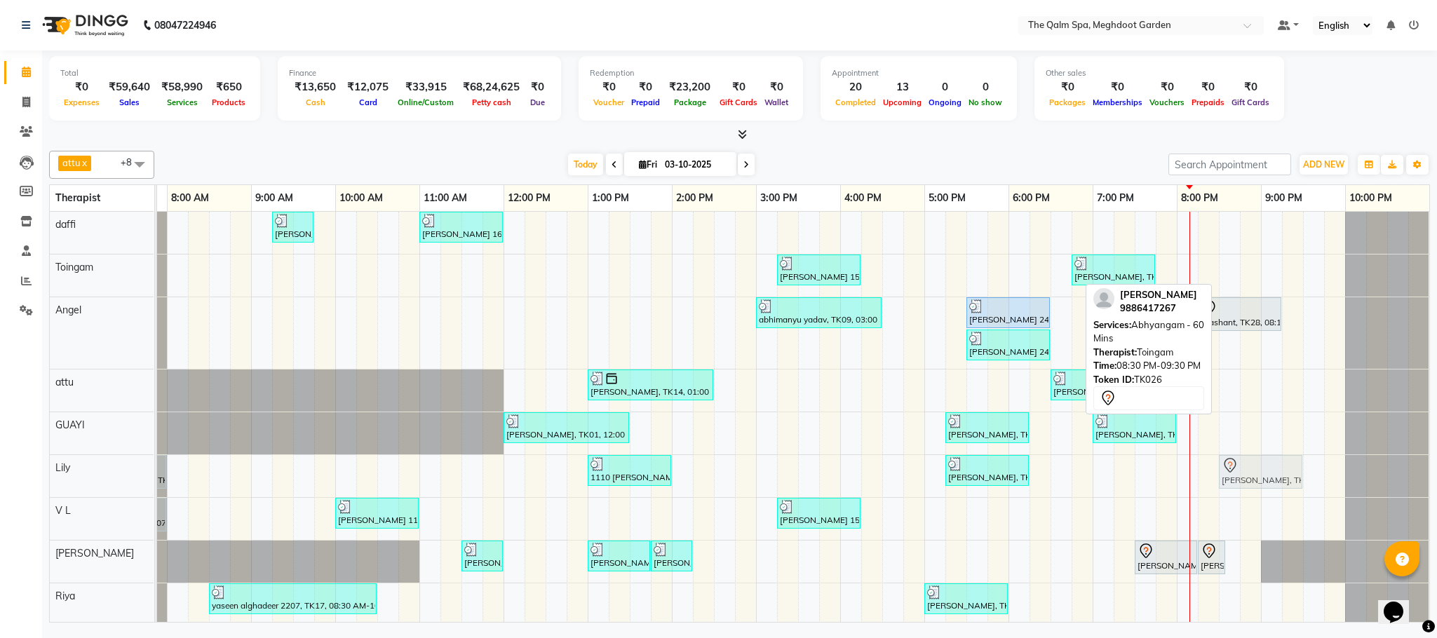
drag, startPoint x: 1246, startPoint y: 267, endPoint x: 1254, endPoint y: 461, distance: 193.7
click at [1254, 461] on tbody "[GEOGRAPHIC_DATA], TK04, 06:45 AM-07:45 AM, Swedish De-Stress - 60 Mins [PERSON…" at bounding box center [756, 417] width 1346 height 411
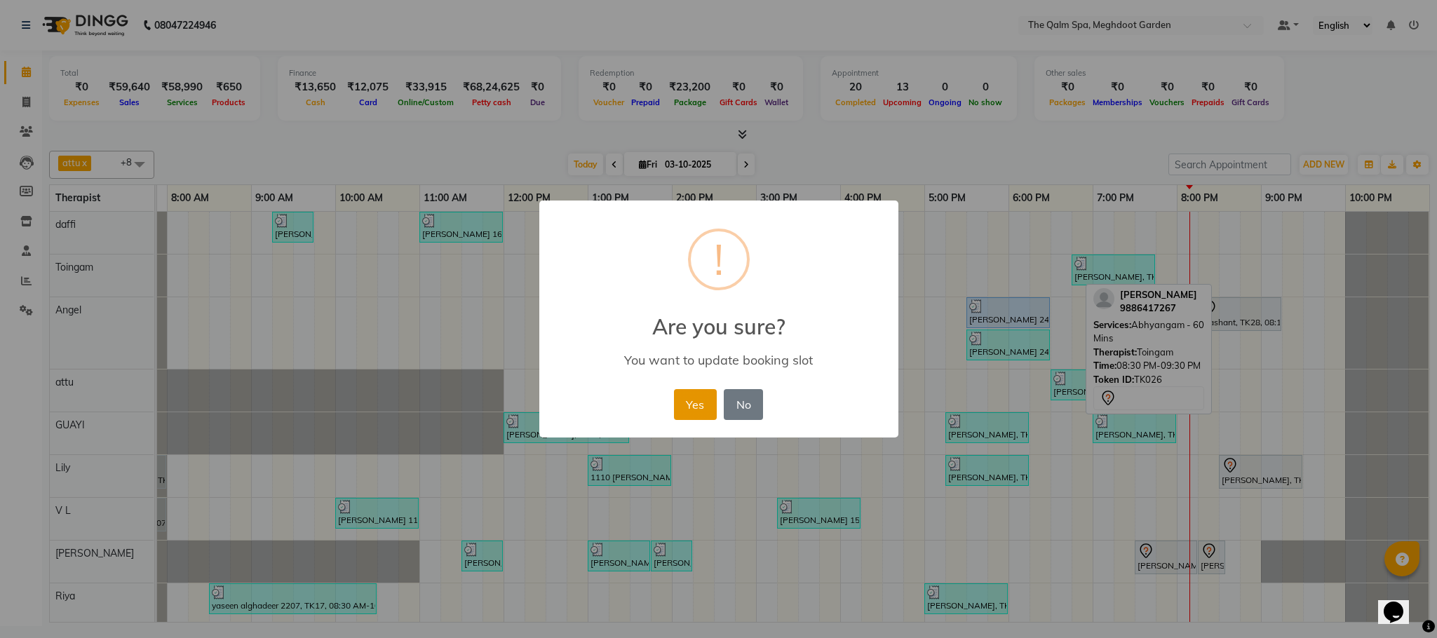
click at [698, 402] on button "Yes" at bounding box center [695, 404] width 43 height 31
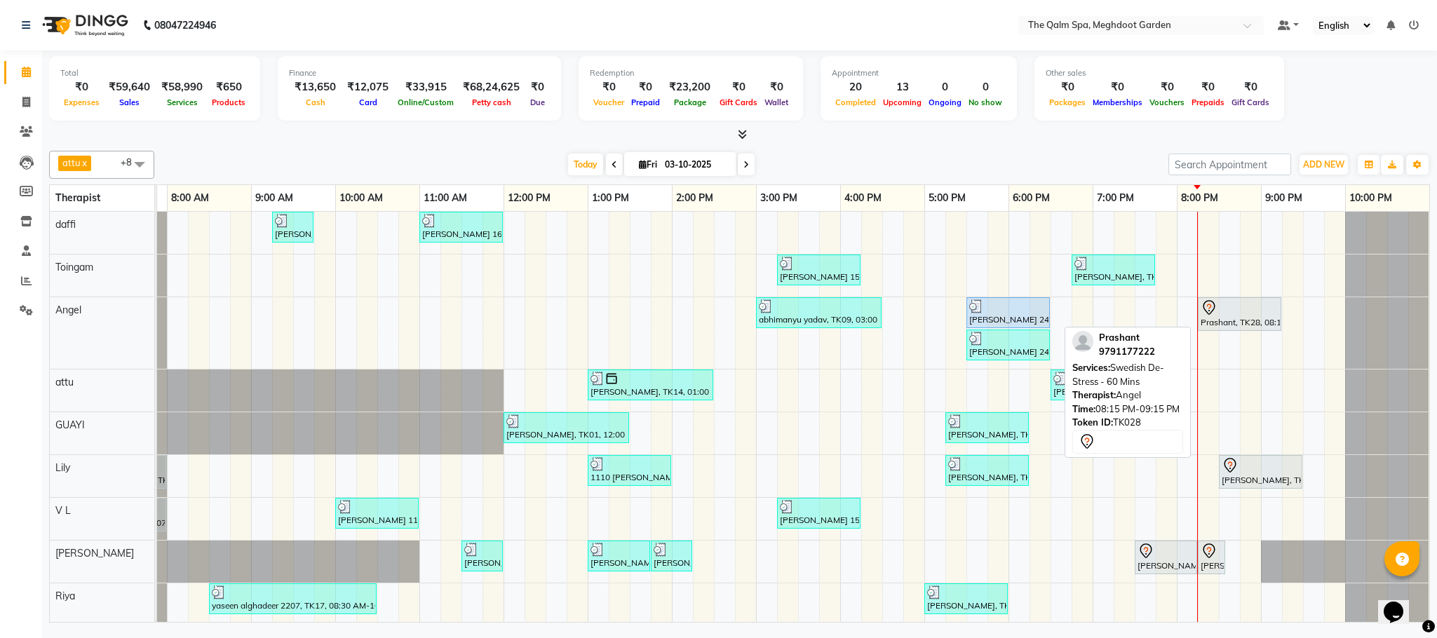
click at [1220, 318] on div "Prashant, TK28, 08:15 PM-09:15 PM, Swedish De-Stress - 60 Mins" at bounding box center [1239, 313] width 81 height 29
select select "7"
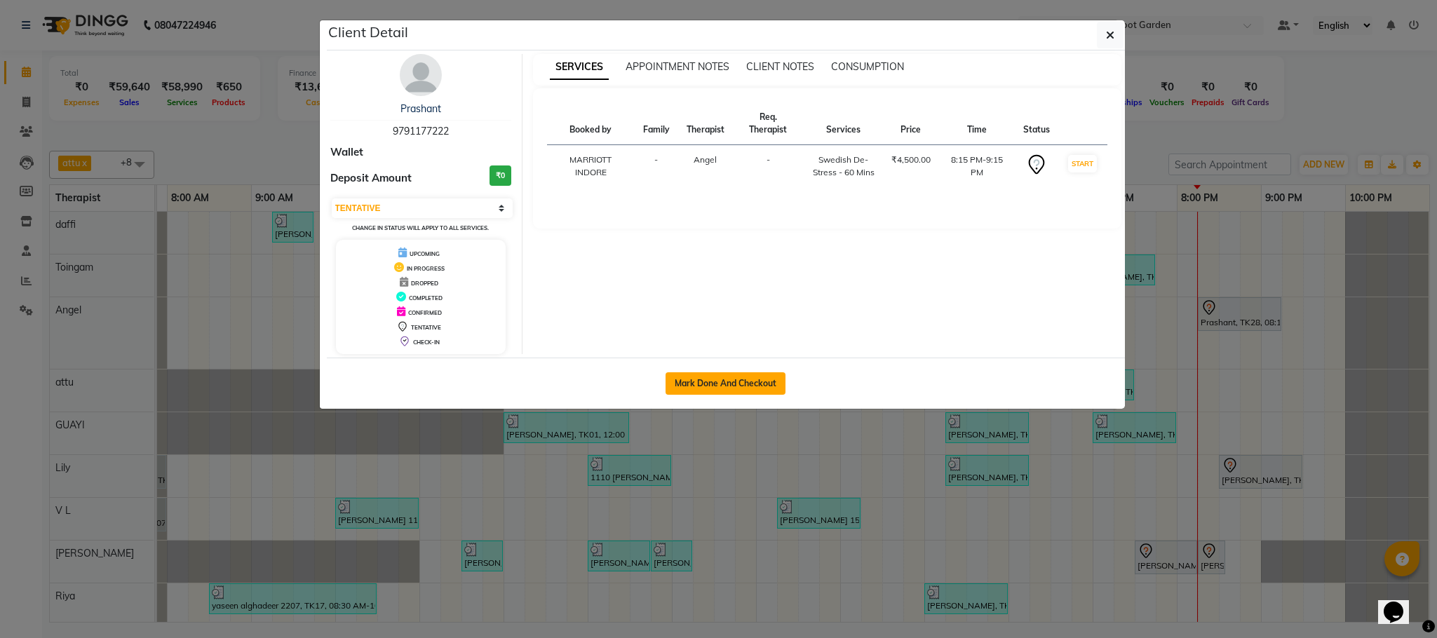
click at [747, 389] on button "Mark Done And Checkout" at bounding box center [725, 383] width 120 height 22
select select "service"
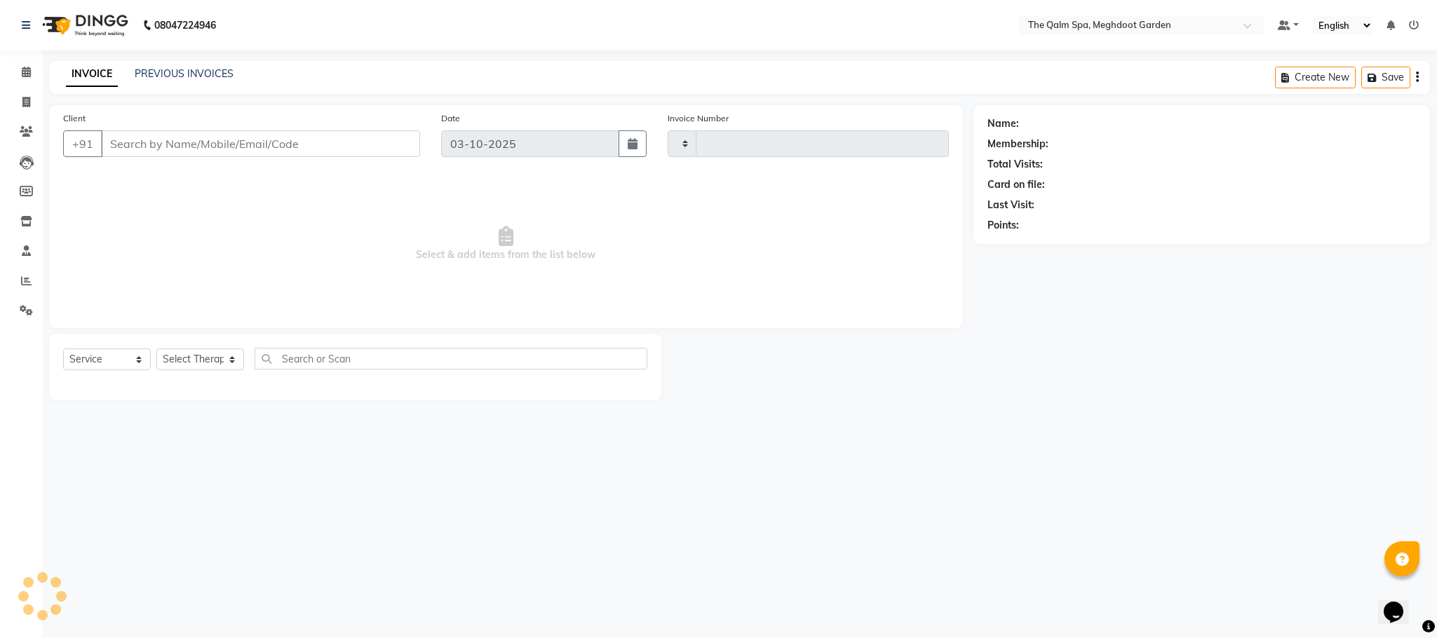
type input "2237"
select select "6401"
type input "9791177222"
select select "90357"
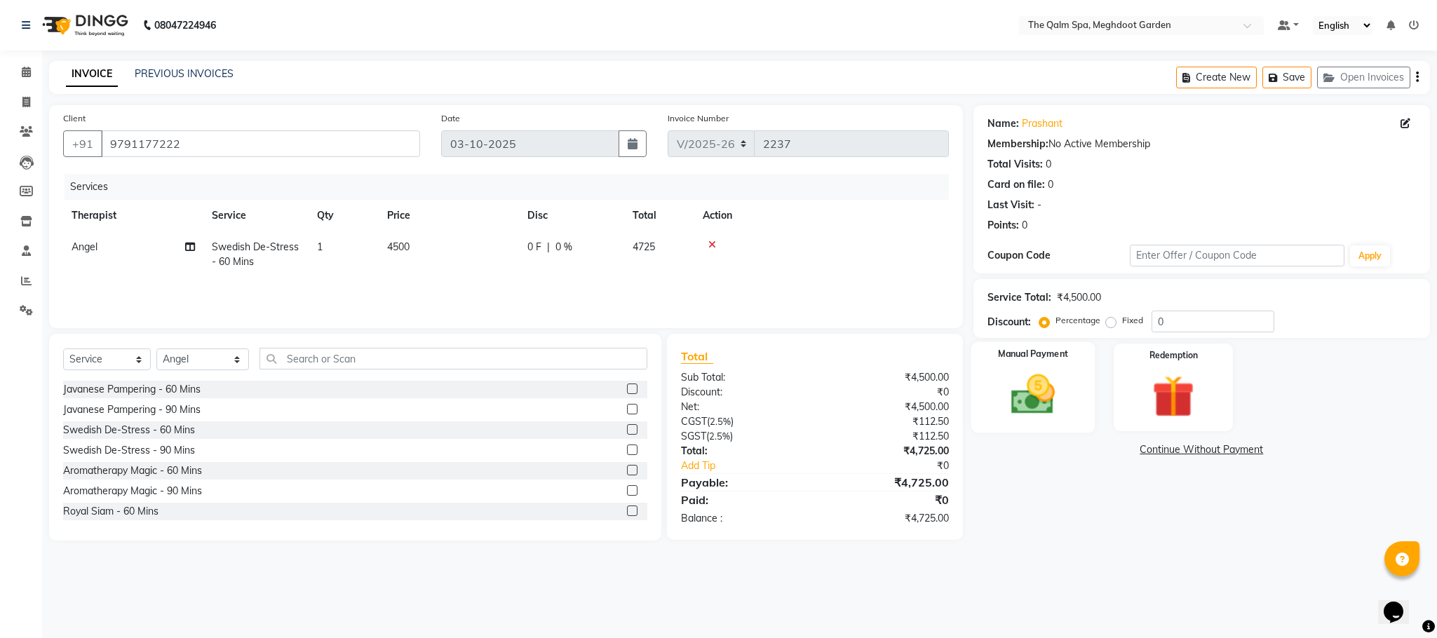
click at [1033, 410] on img at bounding box center [1033, 394] width 72 height 50
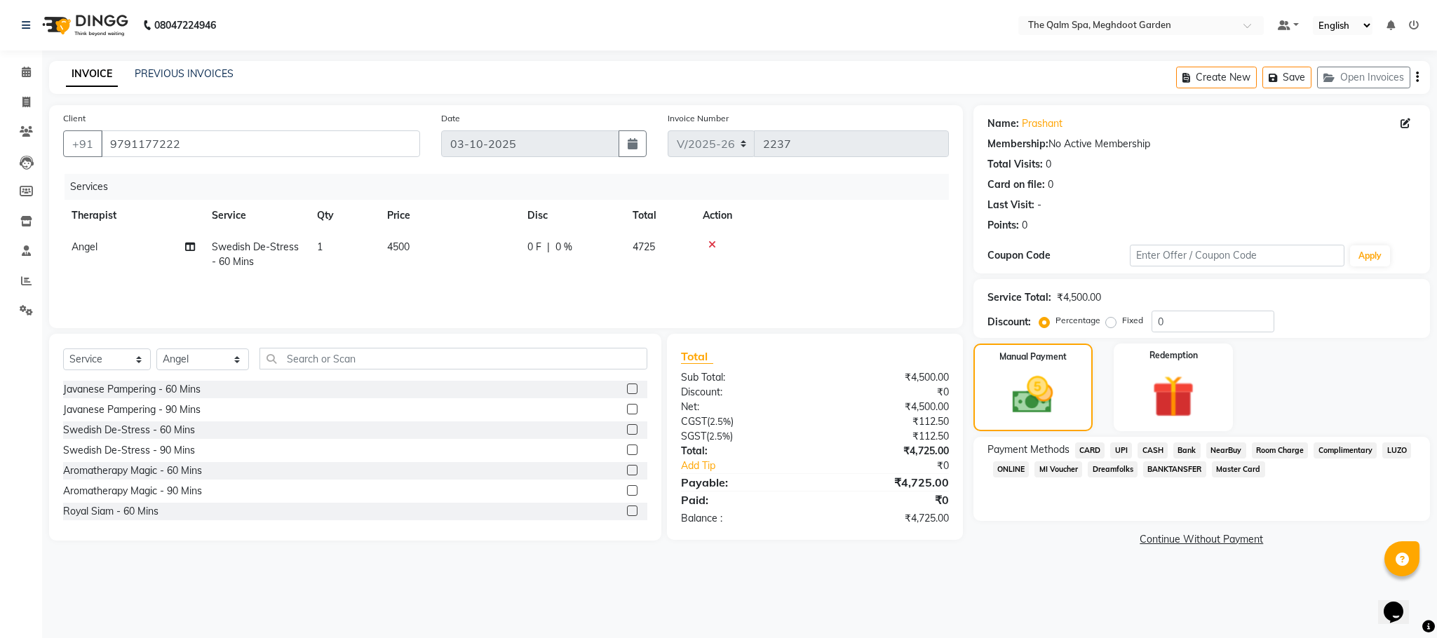
click at [1158, 452] on span "CASH" at bounding box center [1152, 450] width 30 height 16
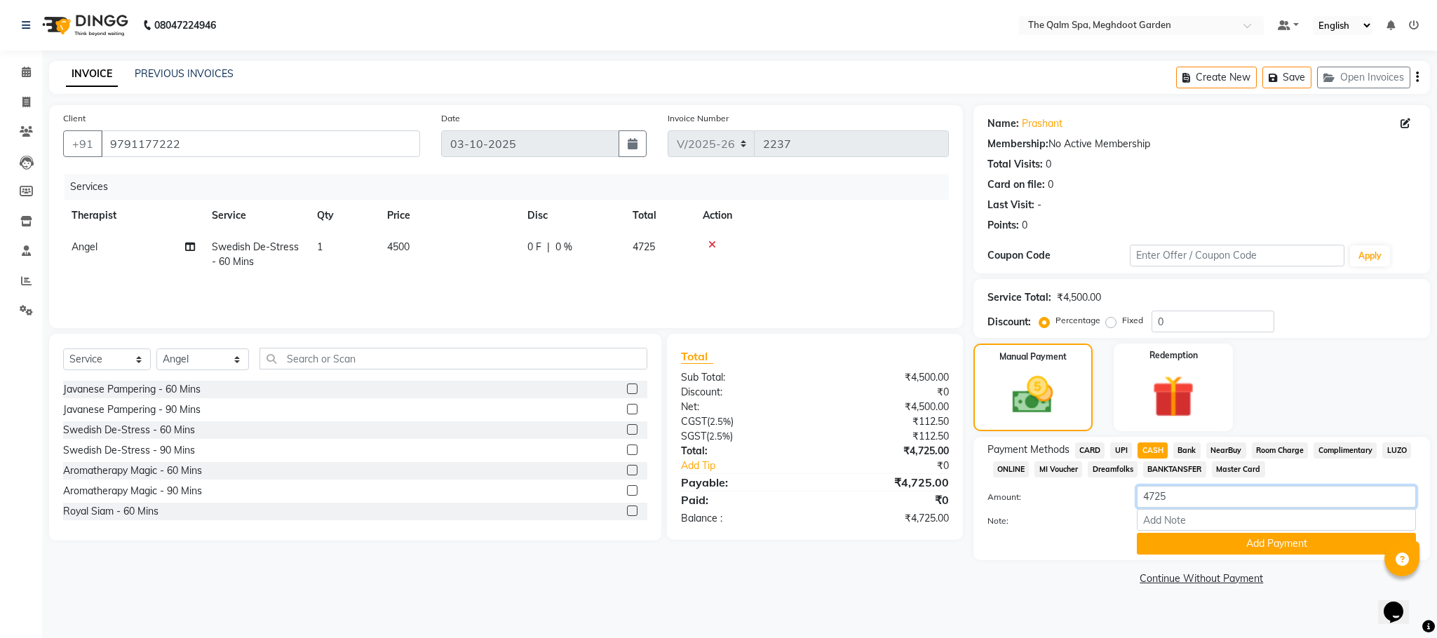
click at [1172, 496] on input "4725" at bounding box center [1275, 497] width 279 height 22
type input "4700"
click at [1203, 545] on button "Add Payment" at bounding box center [1275, 544] width 279 height 22
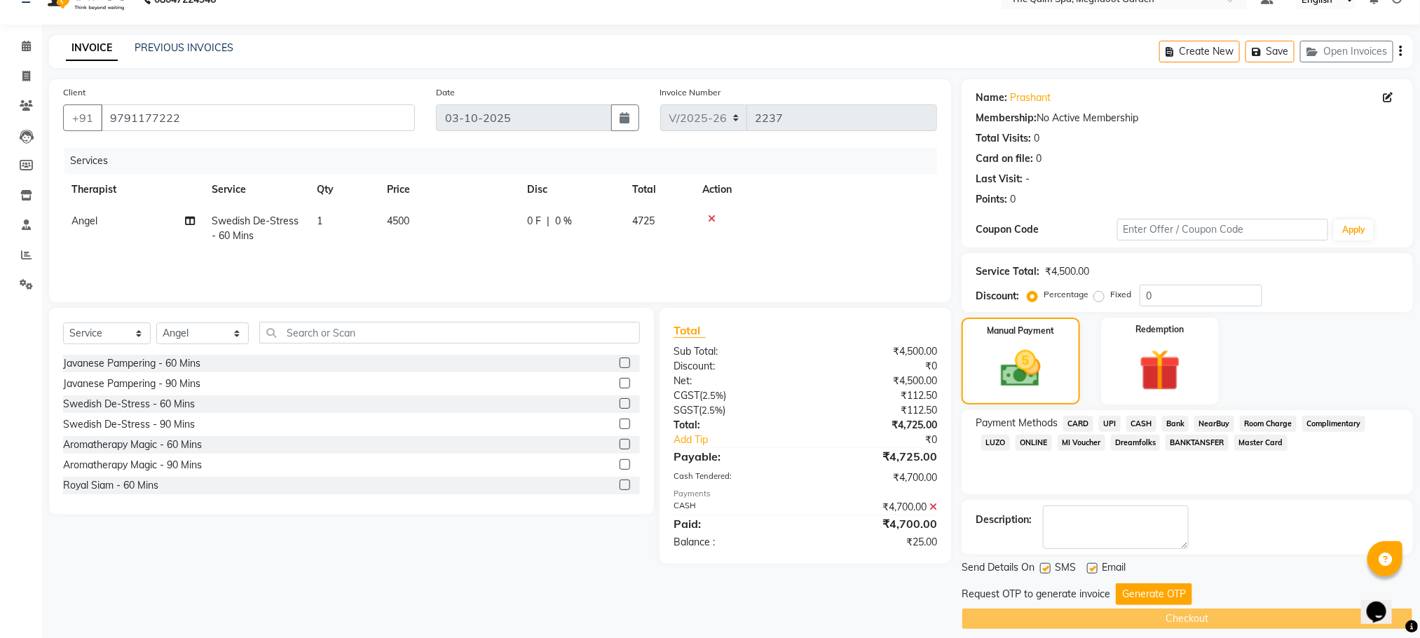
scroll to position [40, 0]
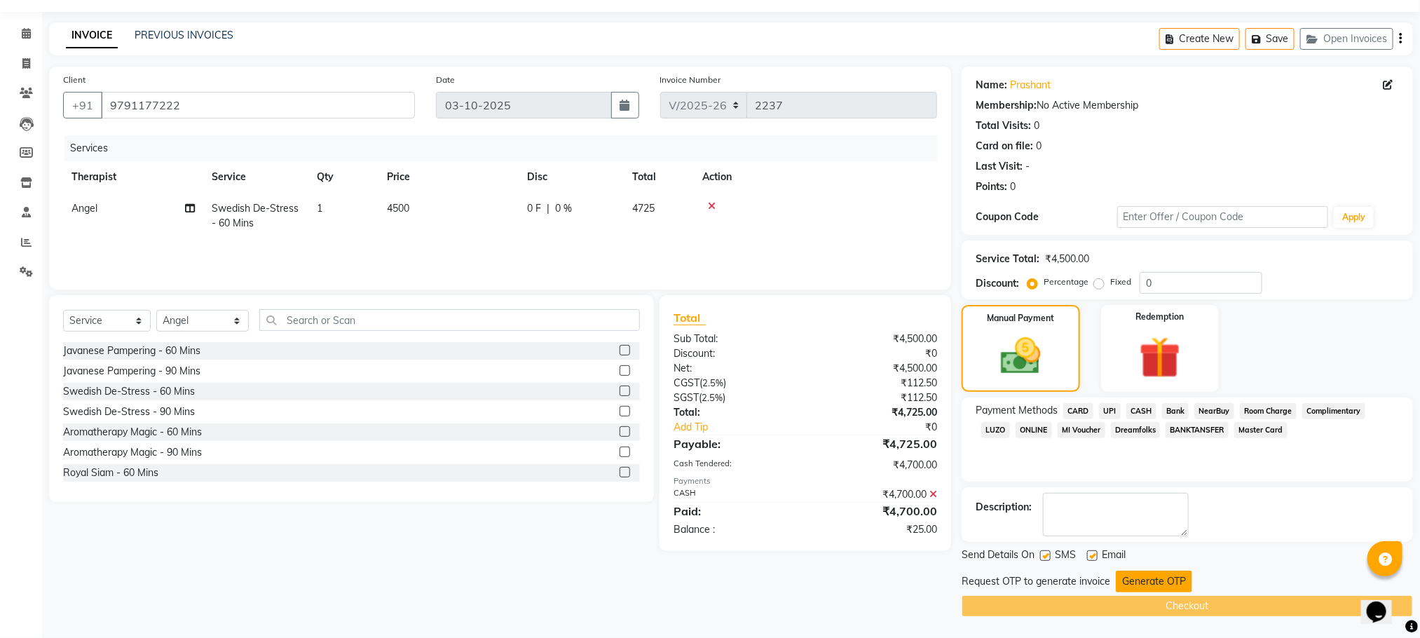
click at [1144, 581] on button "Generate OTP" at bounding box center [1154, 582] width 76 height 22
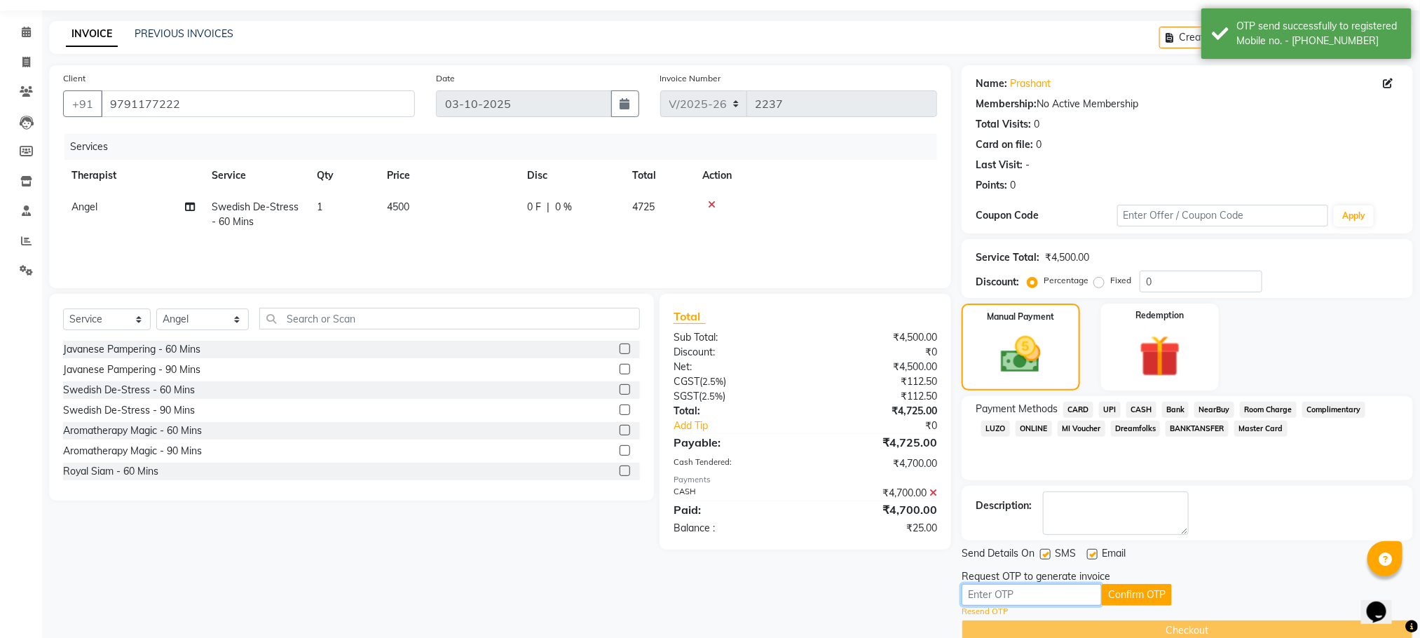
click at [1050, 592] on input "text" at bounding box center [1032, 595] width 140 height 22
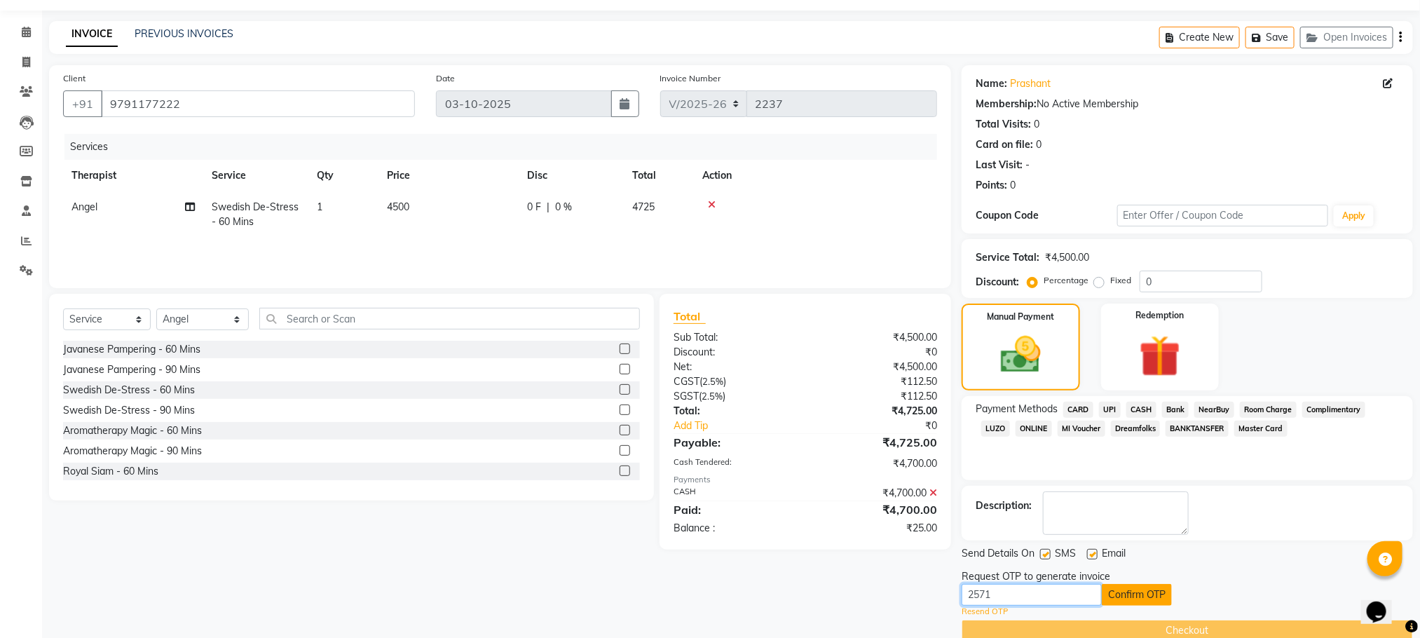
type input "2571"
click at [1123, 596] on button "Confirm OTP" at bounding box center [1137, 595] width 70 height 22
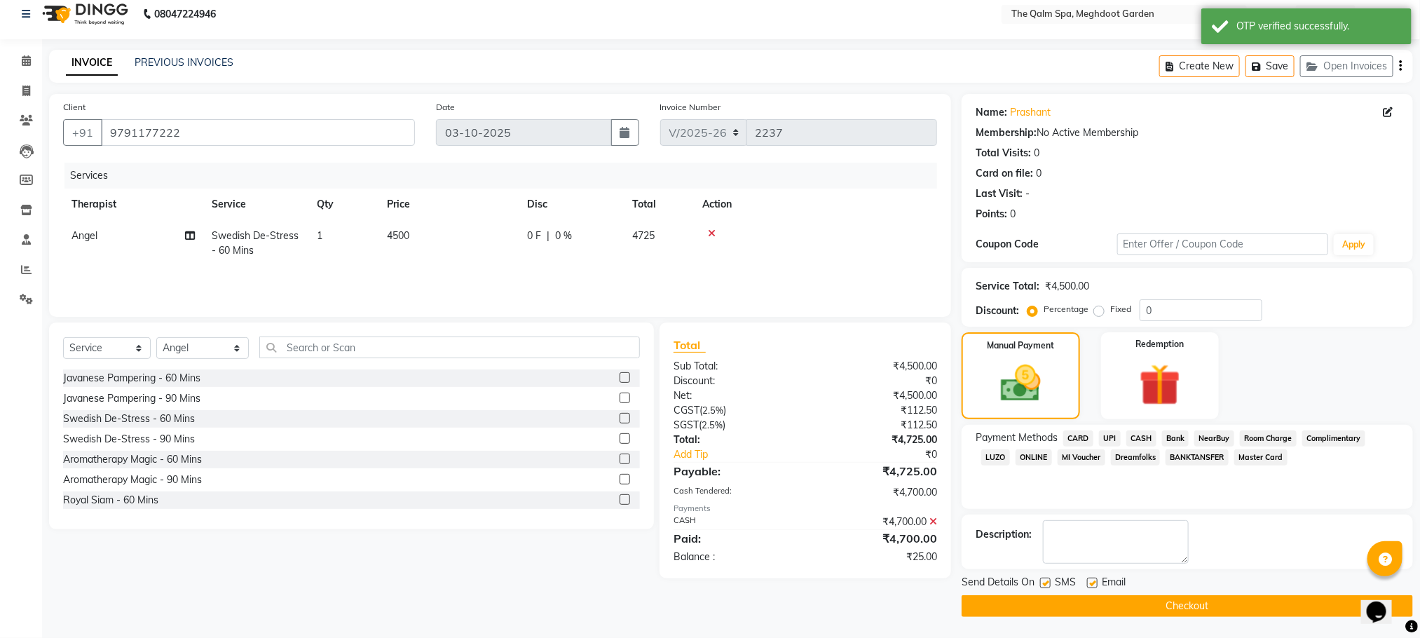
click at [1207, 599] on button "Checkout" at bounding box center [1188, 606] width 452 height 22
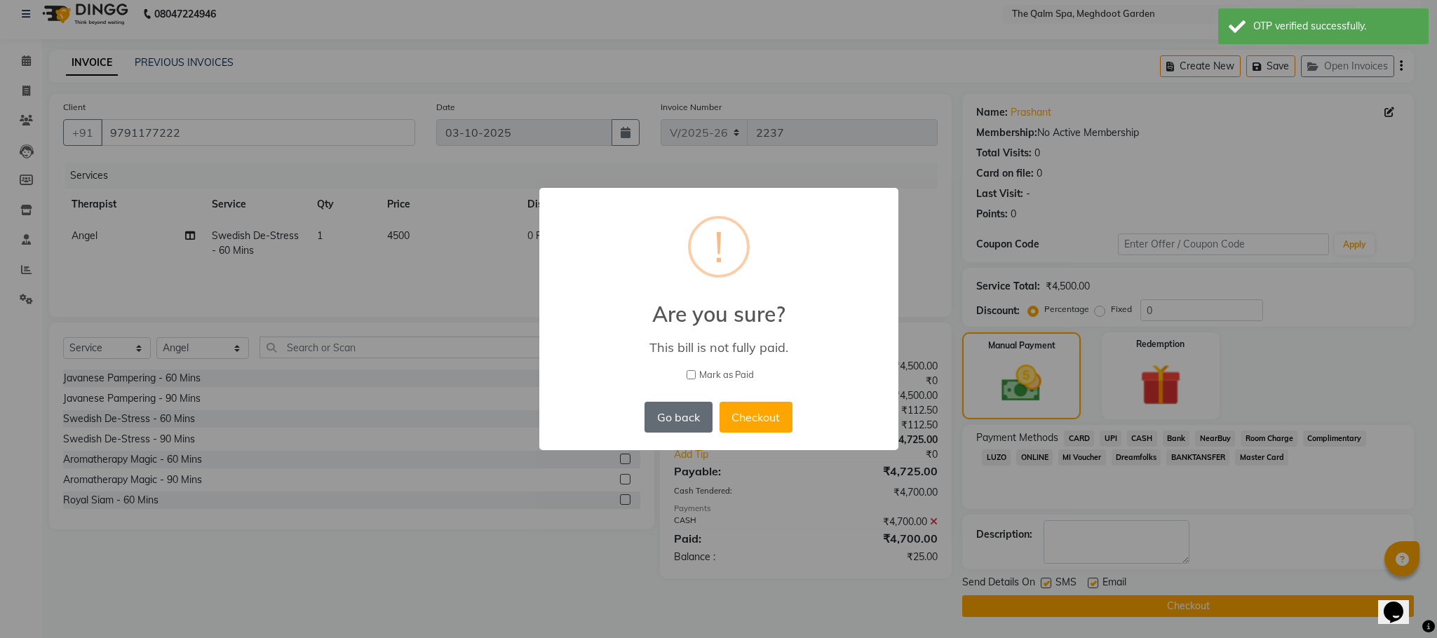
click at [682, 417] on button "Go back" at bounding box center [677, 417] width 67 height 31
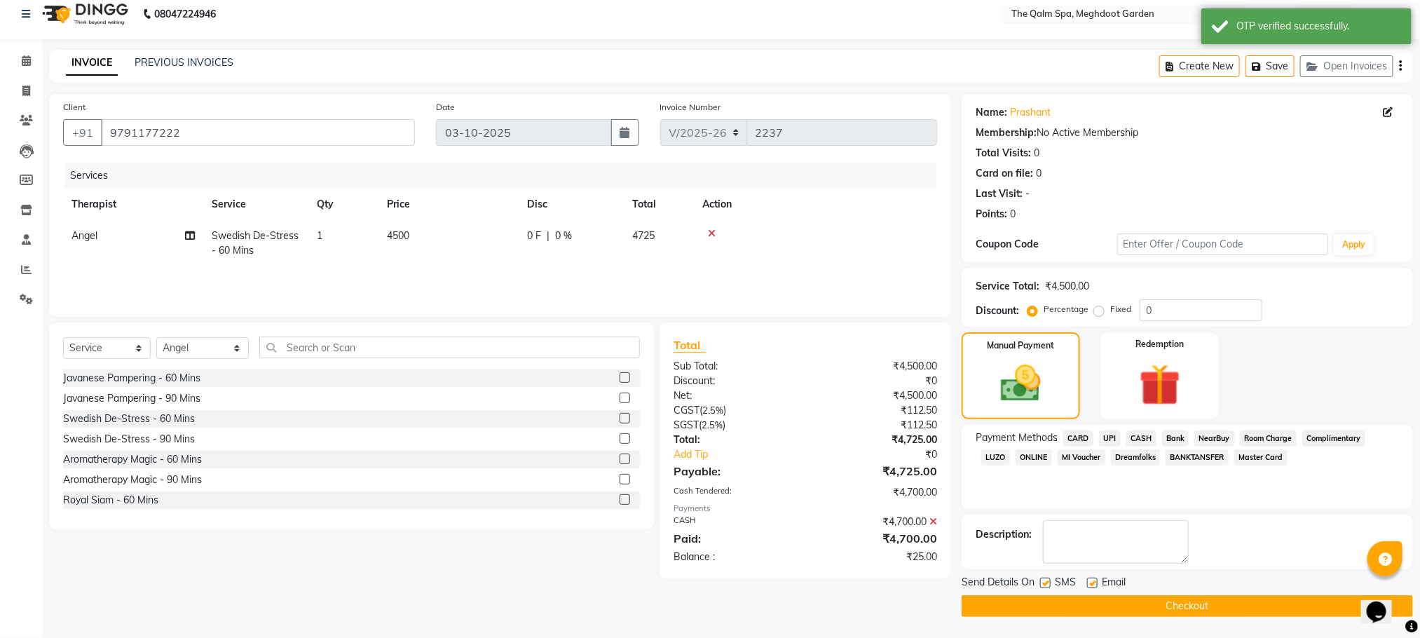
drag, startPoint x: 1098, startPoint y: 307, endPoint x: 1115, endPoint y: 311, distance: 18.0
click at [1111, 306] on label "Fixed" at bounding box center [1121, 309] width 21 height 13
click at [1097, 306] on input "Fixed" at bounding box center [1102, 309] width 10 height 10
radio input "true"
click at [1158, 312] on input "0" at bounding box center [1201, 310] width 123 height 22
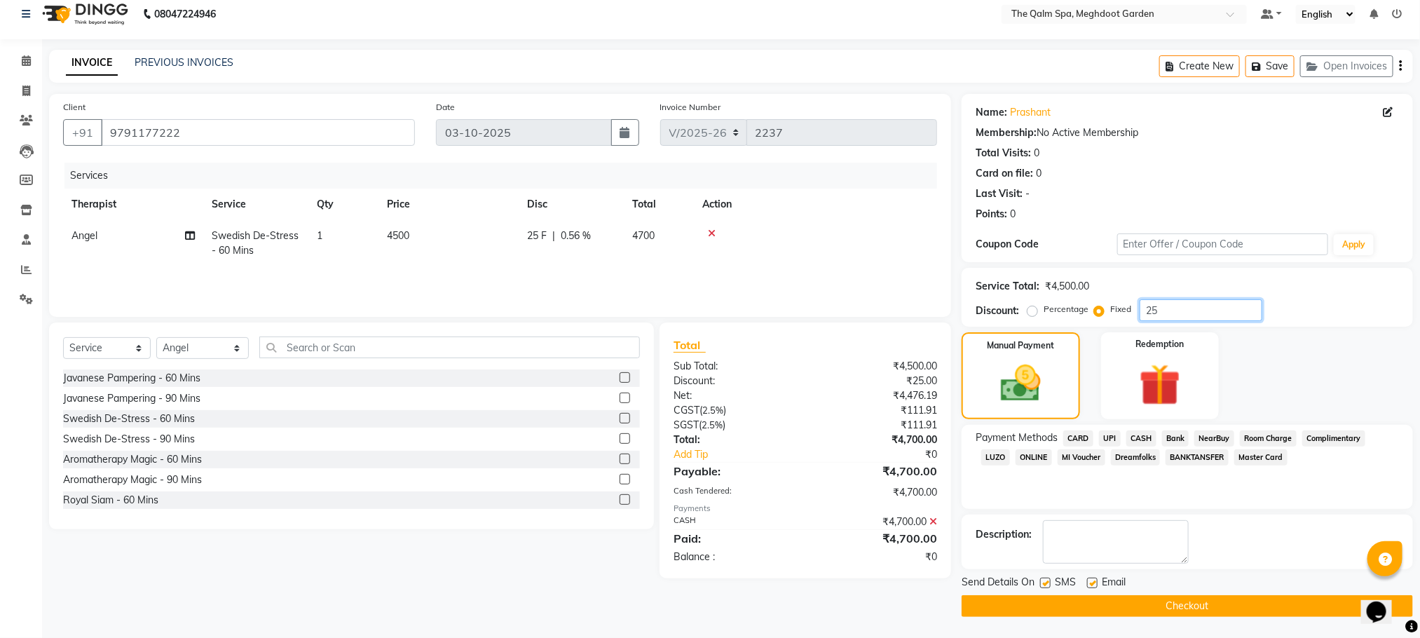
type input "25"
click at [1129, 597] on button "Checkout" at bounding box center [1188, 606] width 452 height 22
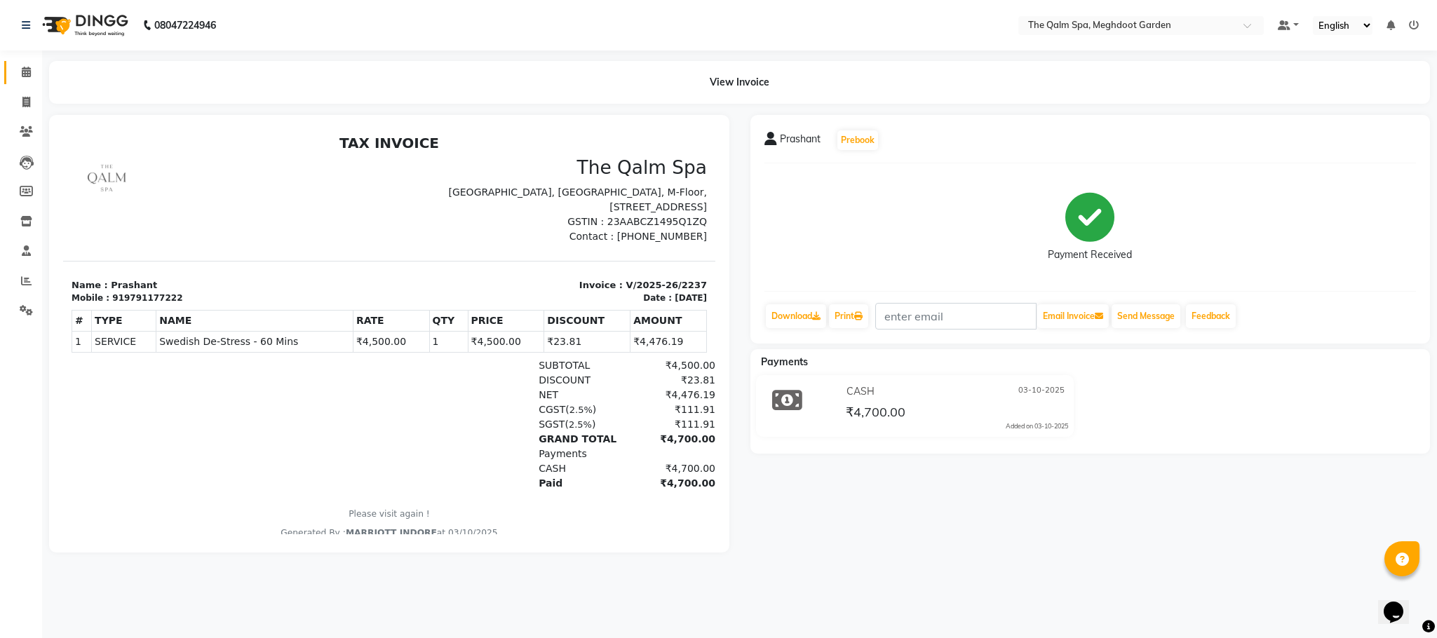
click at [29, 63] on link "Calendar" at bounding box center [21, 72] width 34 height 23
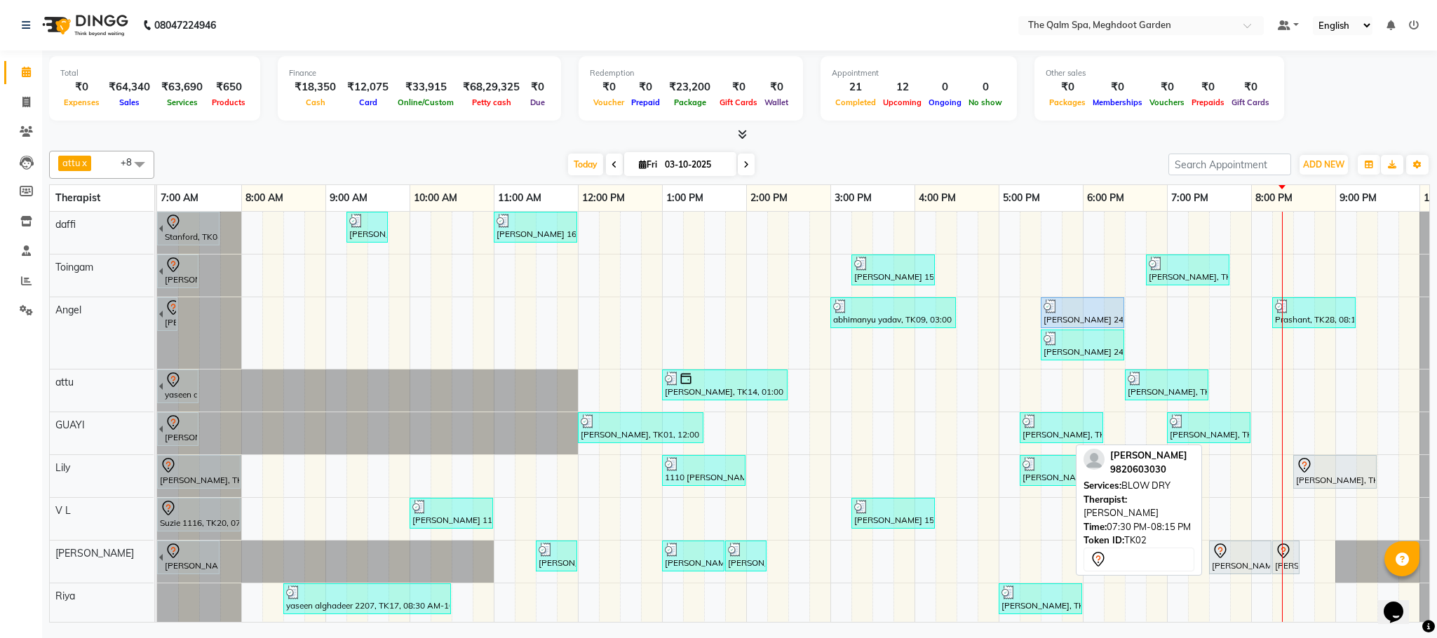
click at [1237, 557] on div at bounding box center [1239, 551] width 57 height 17
select select "7"
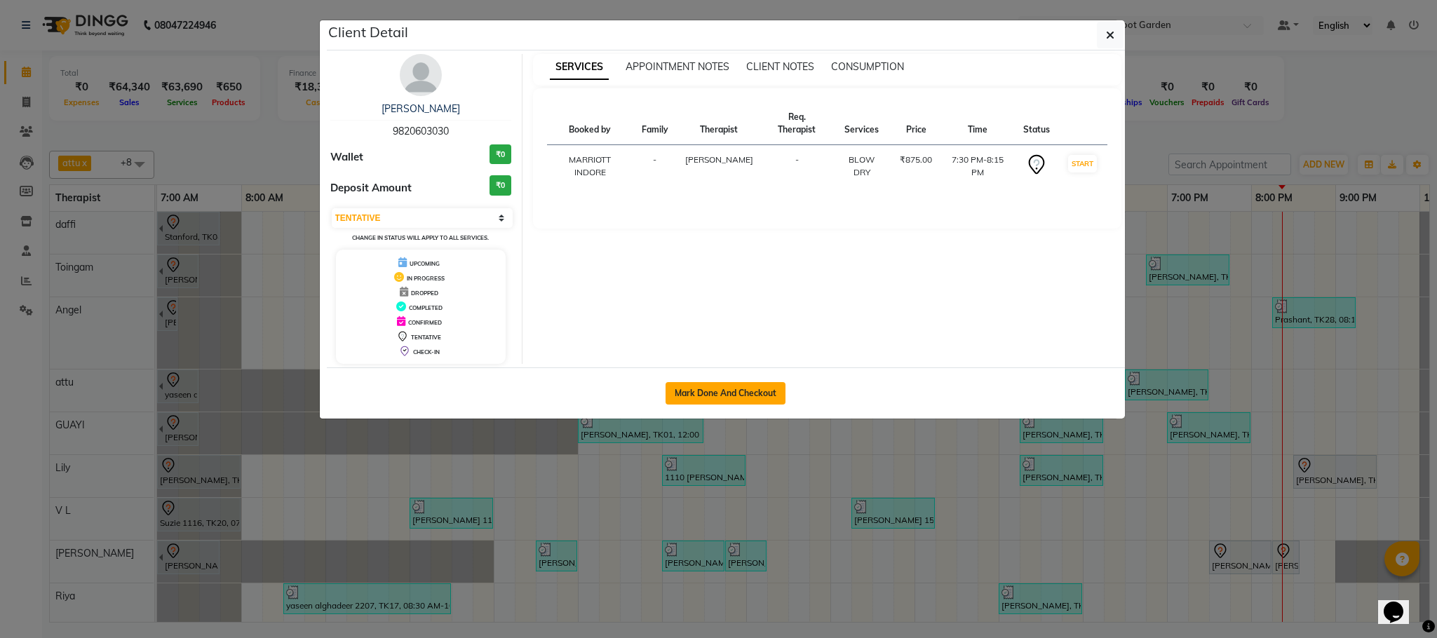
click at [761, 389] on button "Mark Done And Checkout" at bounding box center [725, 393] width 120 height 22
select select "service"
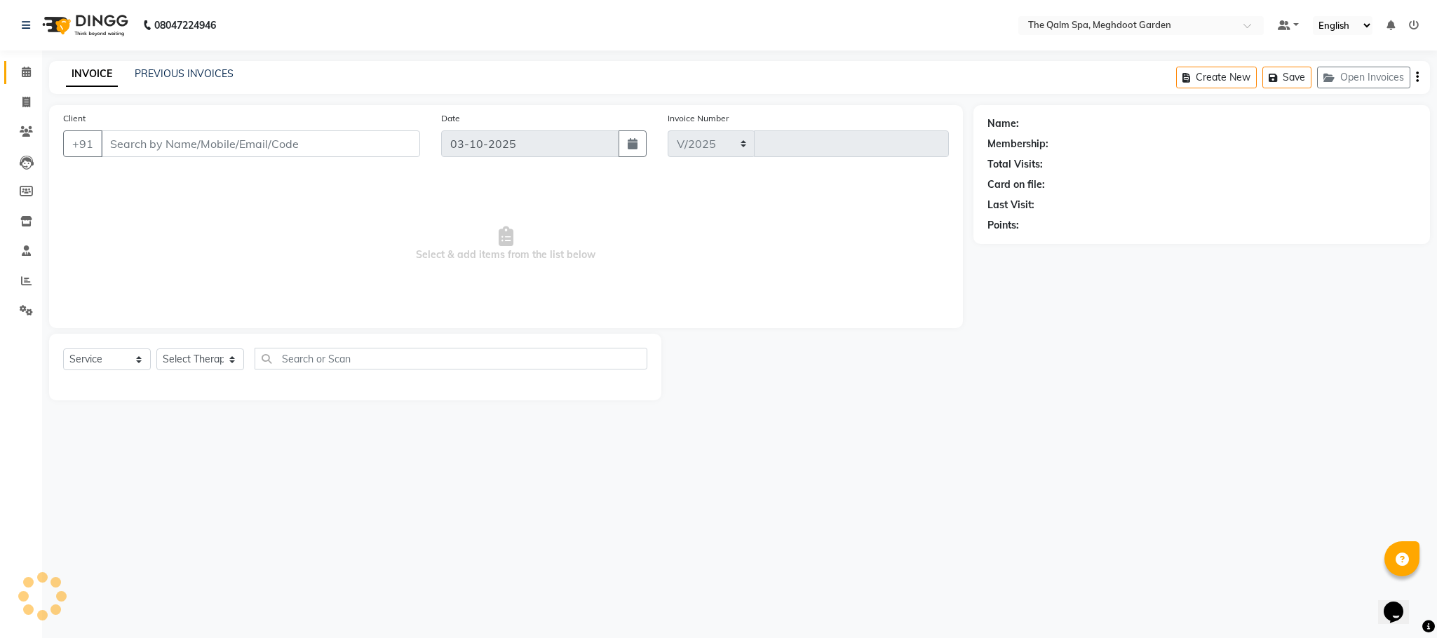
select select "6401"
type input "2238"
type input "9820603030"
select select "48473"
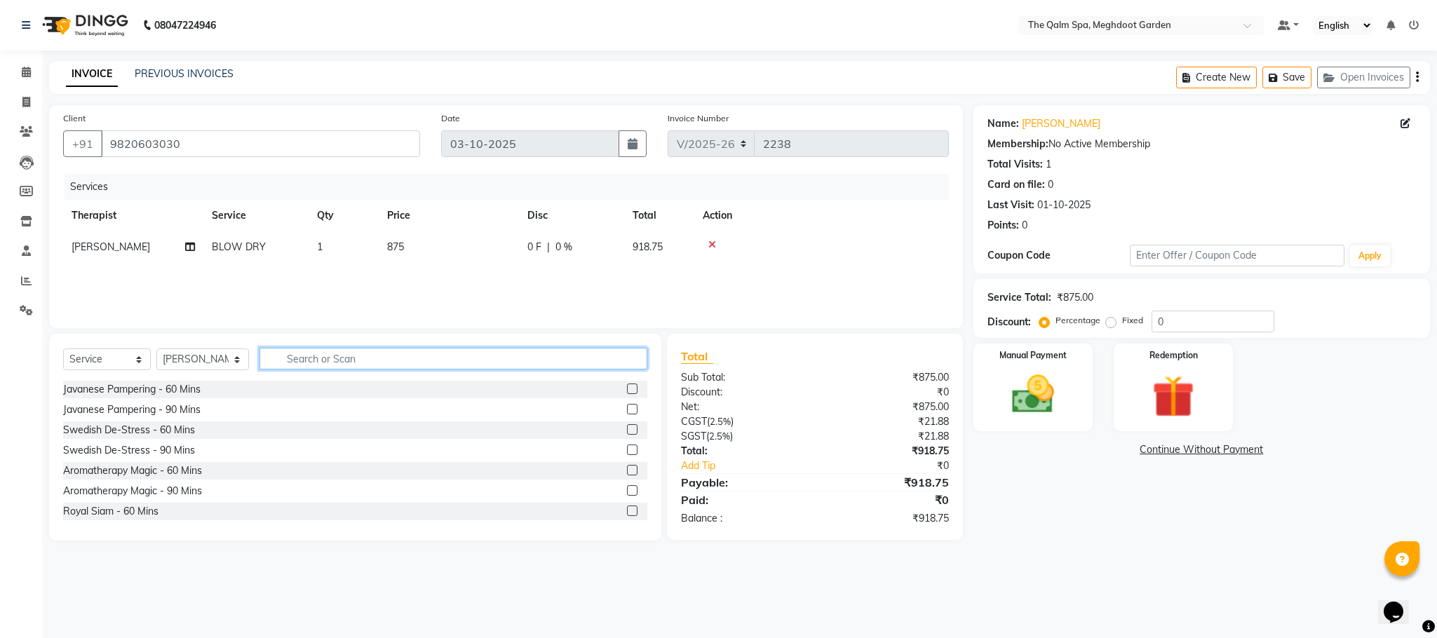
click at [450, 355] on input "text" at bounding box center [453, 359] width 388 height 22
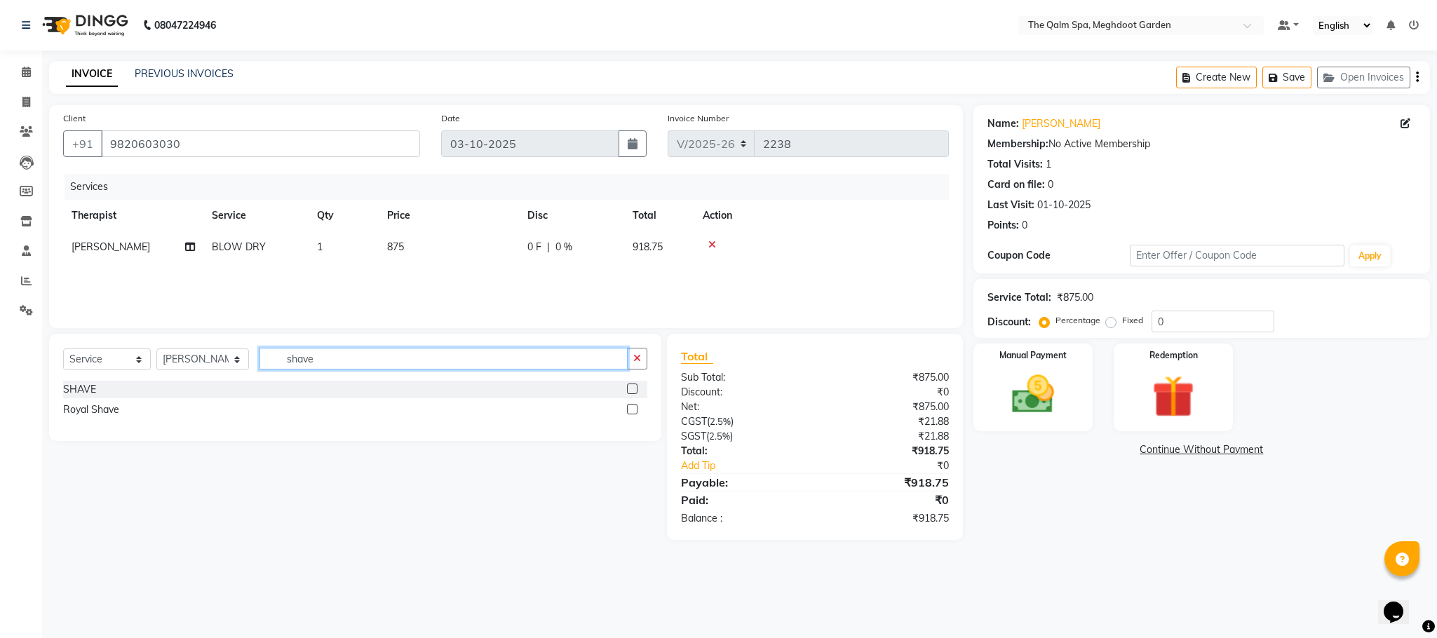
type input "shave"
click at [627, 387] on label at bounding box center [632, 389] width 11 height 11
click at [627, 387] on input "checkbox" at bounding box center [631, 389] width 9 height 9
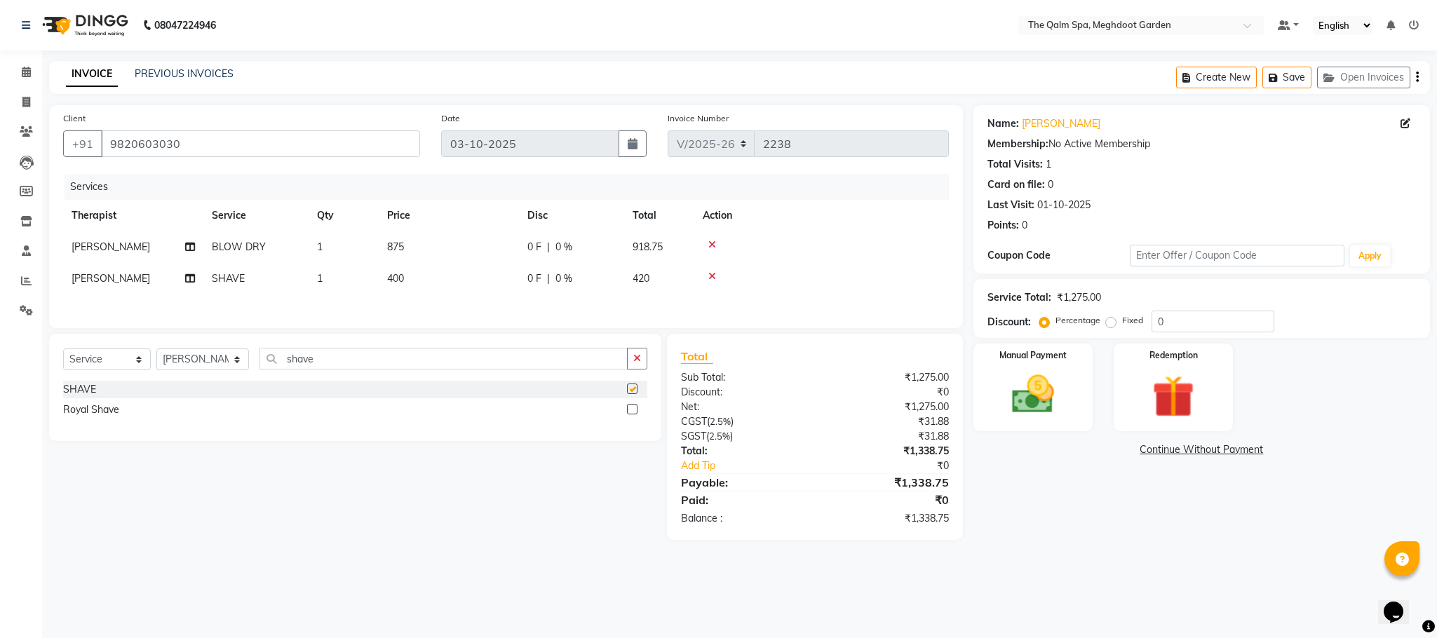
checkbox input "false"
click at [1122, 320] on label "Fixed" at bounding box center [1132, 320] width 21 height 13
click at [1109, 320] on input "Fixed" at bounding box center [1113, 320] width 10 height 10
radio input "true"
click at [1069, 395] on div "Manual Payment" at bounding box center [1032, 387] width 124 height 91
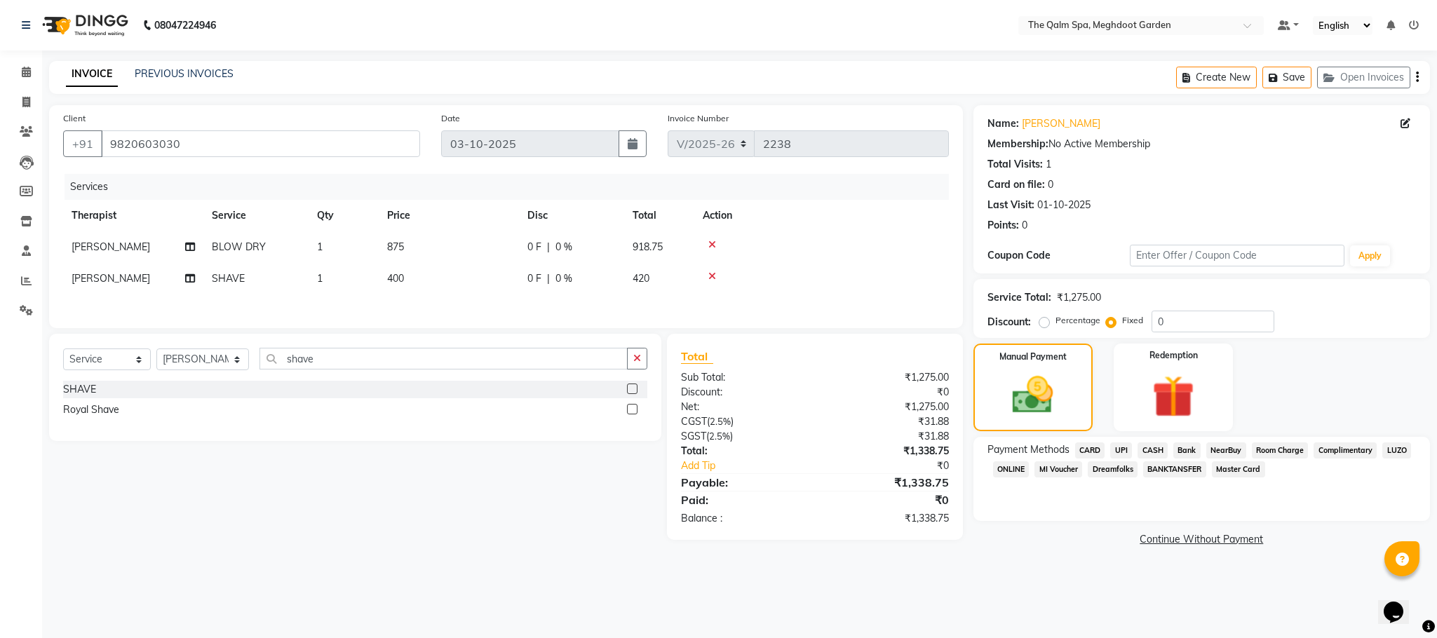
click at [1157, 448] on span "CASH" at bounding box center [1152, 450] width 30 height 16
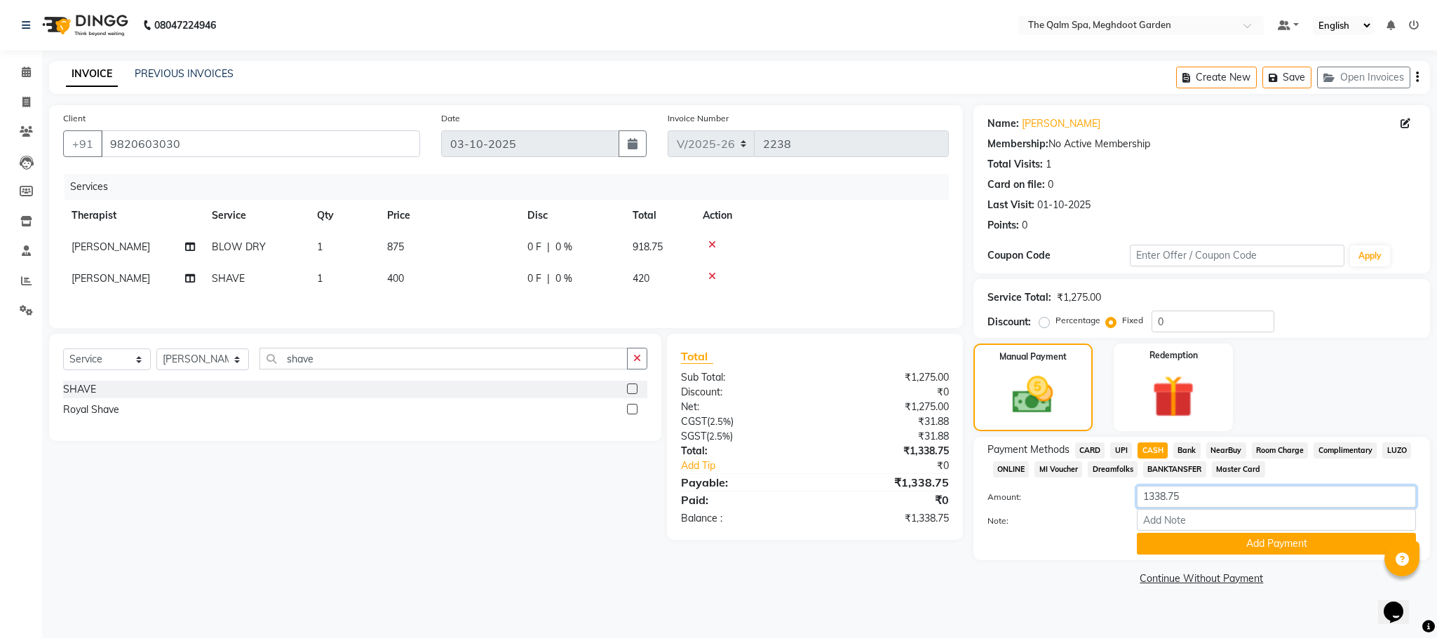
click at [1203, 495] on input "1338.75" at bounding box center [1275, 497] width 279 height 22
type input "1300"
click at [1187, 545] on button "Add Payment" at bounding box center [1275, 544] width 279 height 22
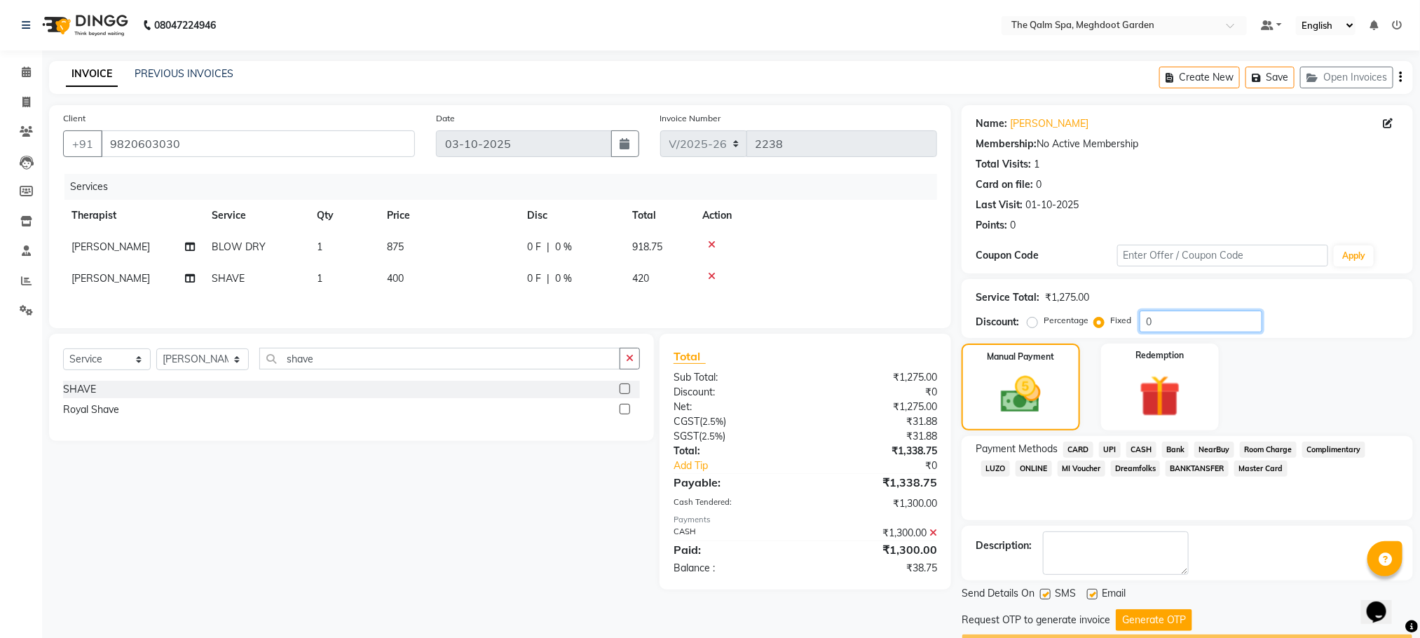
click at [1158, 320] on input "0" at bounding box center [1201, 322] width 123 height 22
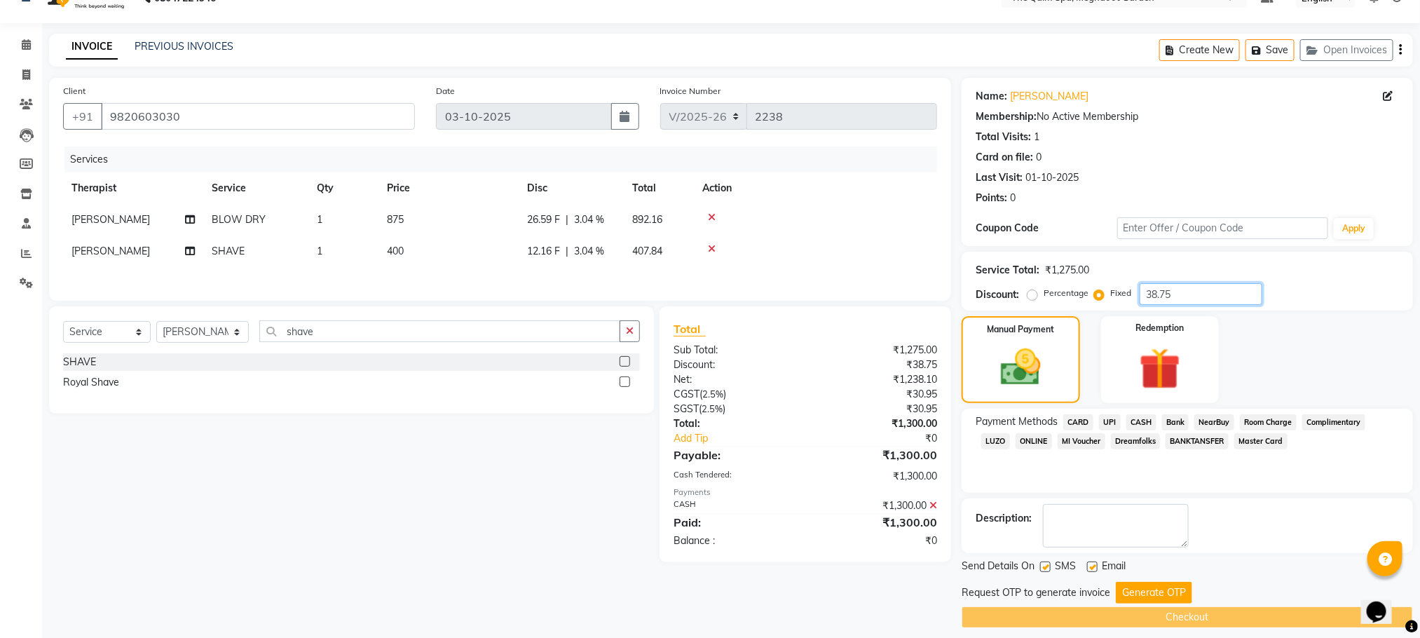
scroll to position [40, 0]
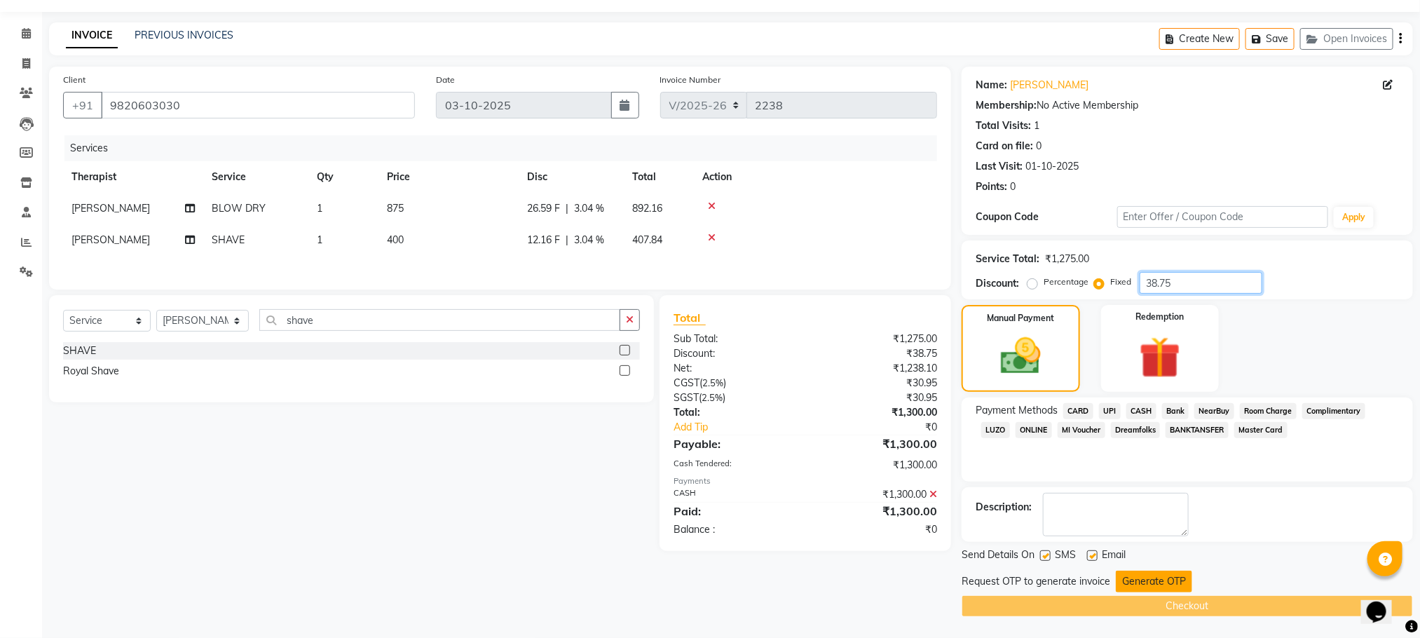
type input "38.75"
click at [1143, 583] on button "Generate OTP" at bounding box center [1154, 582] width 76 height 22
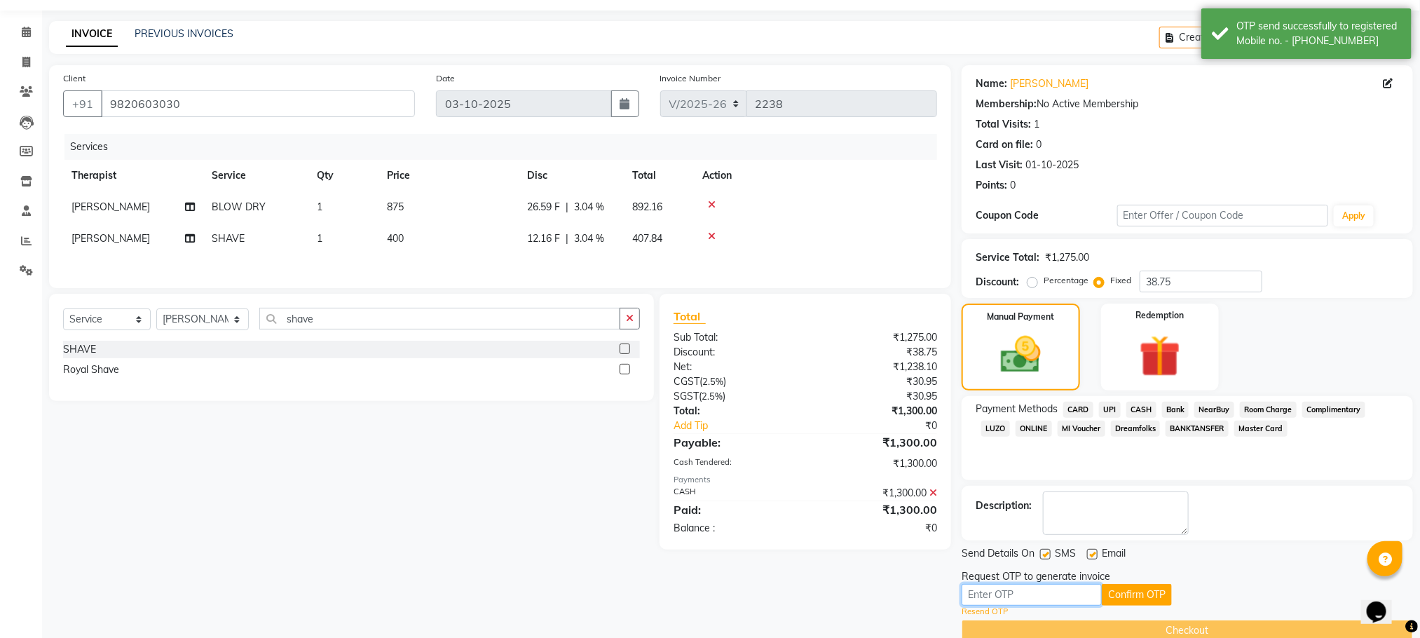
click at [1084, 595] on input "text" at bounding box center [1032, 595] width 140 height 22
type input "1743"
click at [1146, 600] on button "Confirm OTP" at bounding box center [1137, 595] width 70 height 22
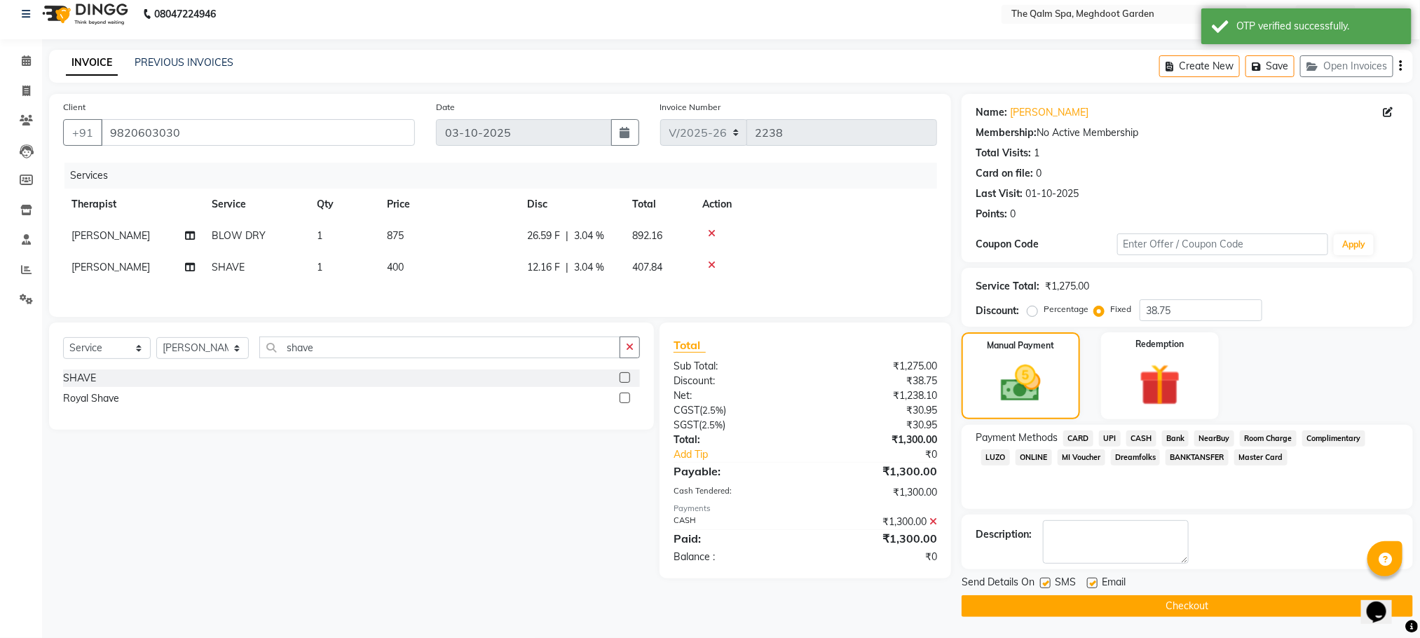
scroll to position [13, 0]
click at [1202, 609] on button "Checkout" at bounding box center [1188, 606] width 452 height 22
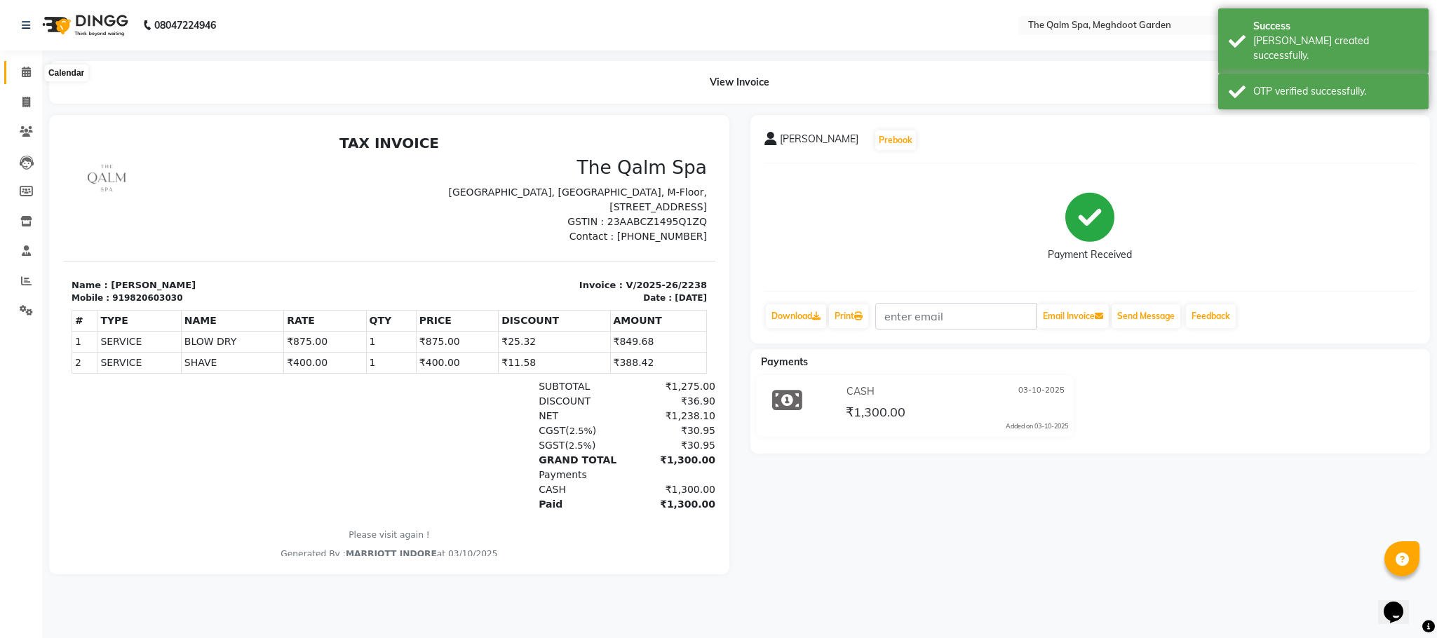
click at [28, 67] on icon at bounding box center [26, 72] width 9 height 11
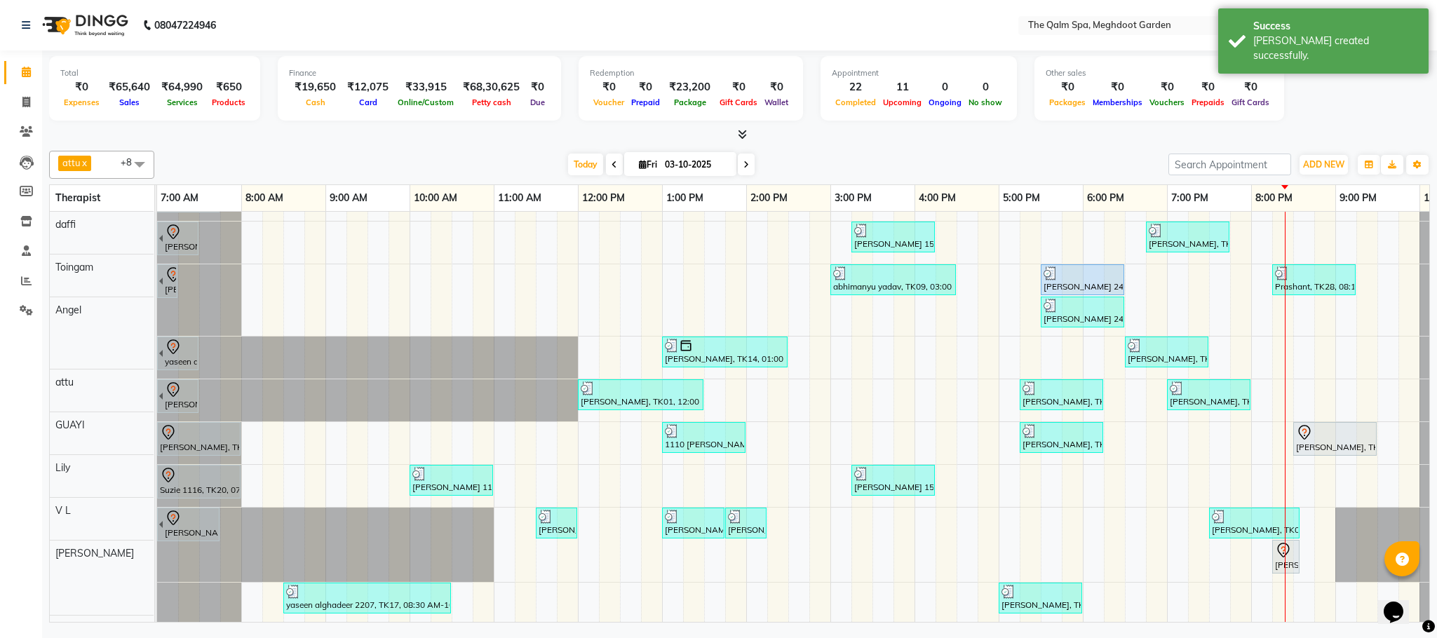
scroll to position [53, 0]
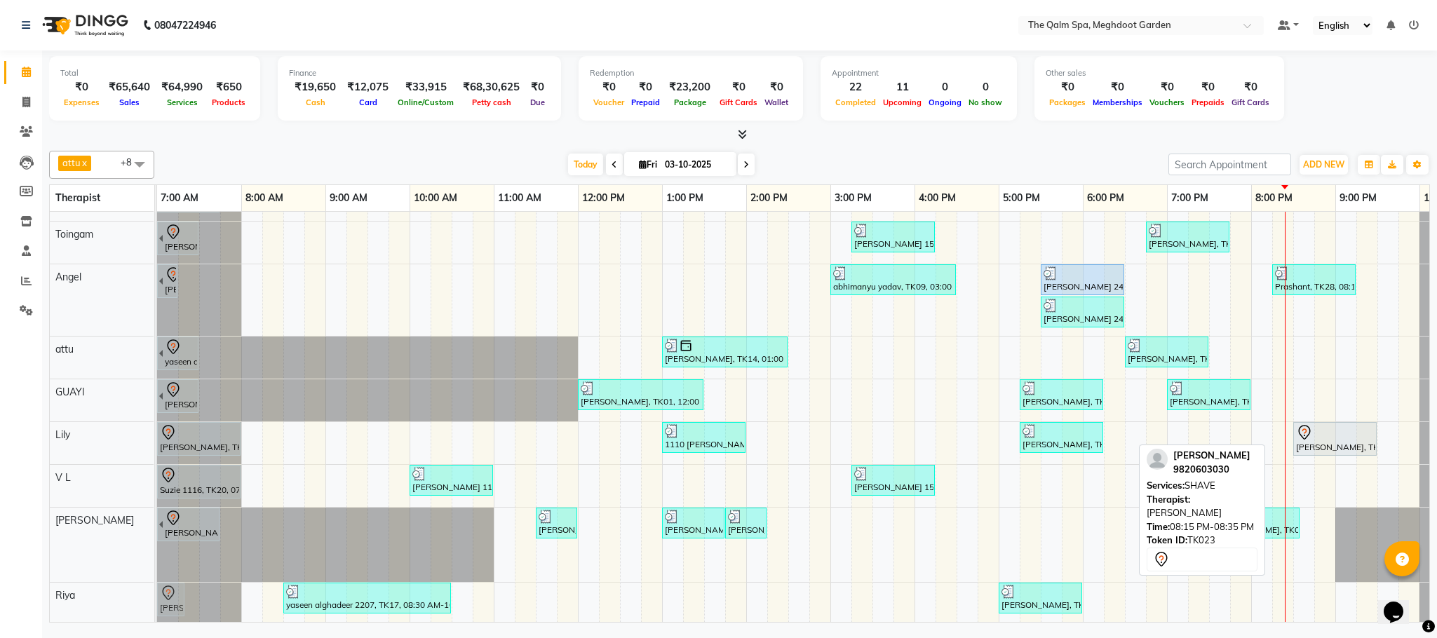
drag, startPoint x: 1286, startPoint y: 539, endPoint x: 169, endPoint y: 597, distance: 1118.4
click at [169, 599] on tbody "[GEOGRAPHIC_DATA], TK04, 06:45 AM-07:45 AM, Swedish De-Stress - 60 Mins [PERSON…" at bounding box center [830, 400] width 1346 height 443
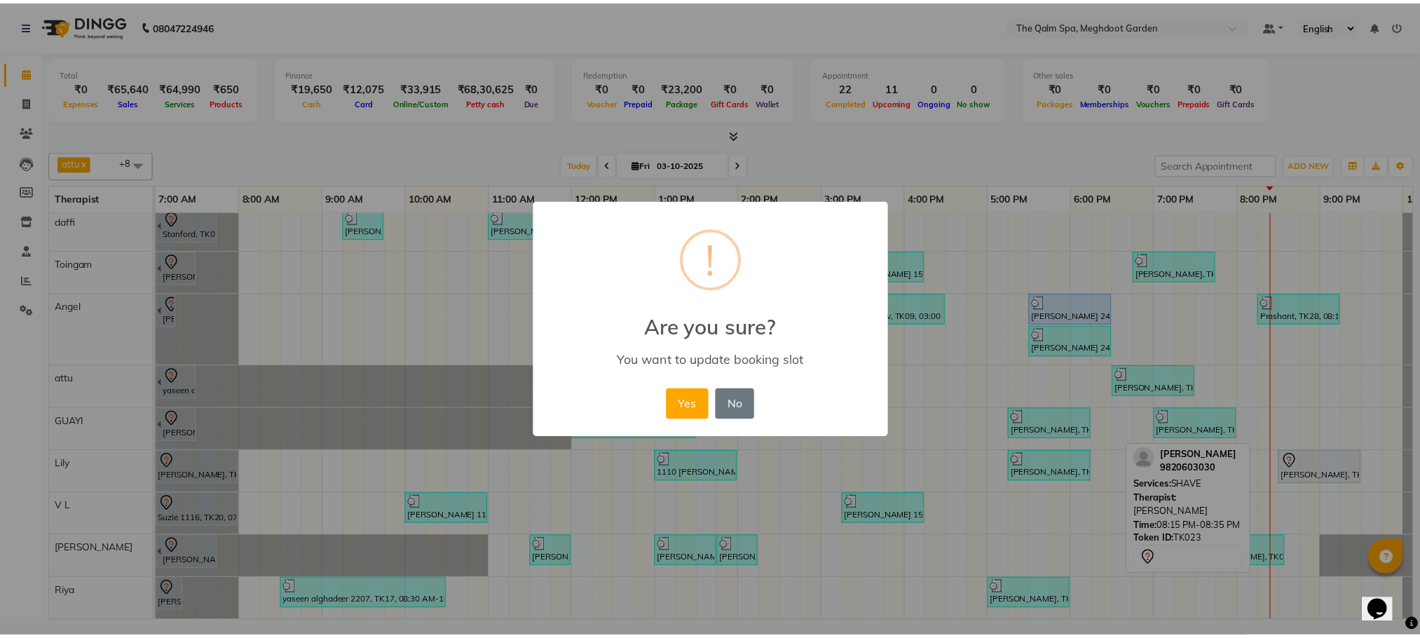
scroll to position [23, 0]
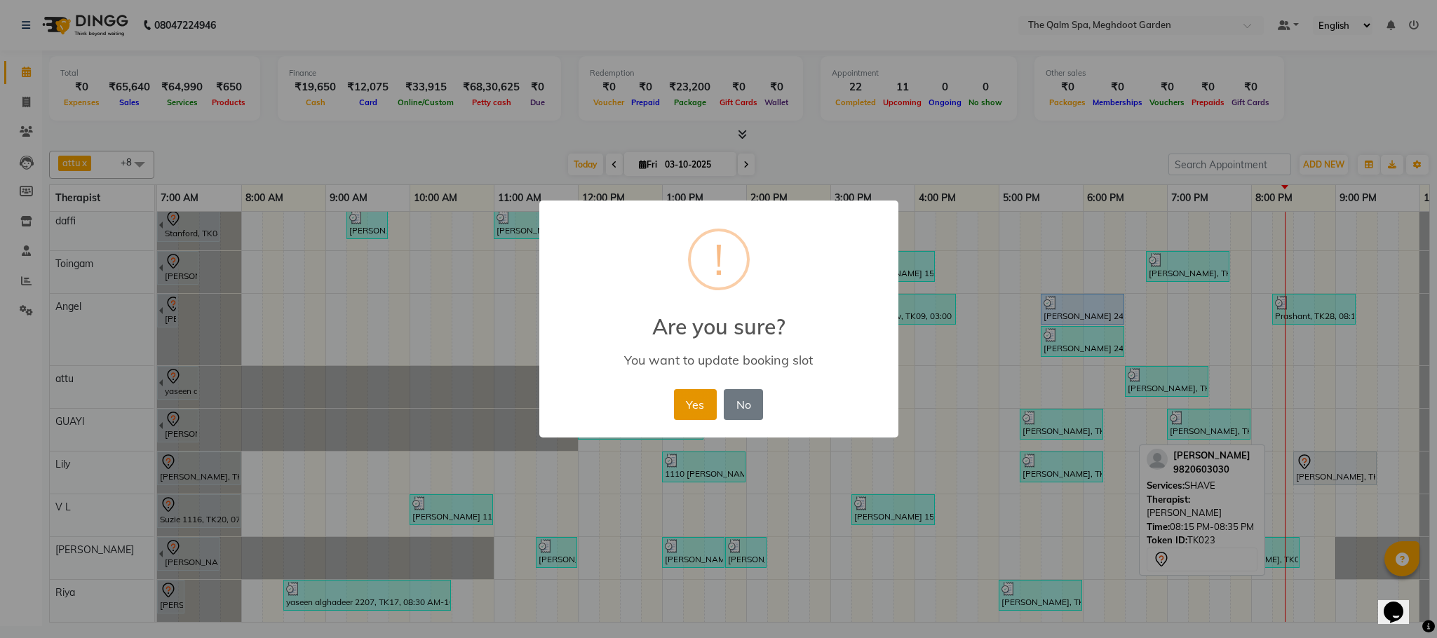
click at [690, 402] on button "Yes" at bounding box center [695, 404] width 43 height 31
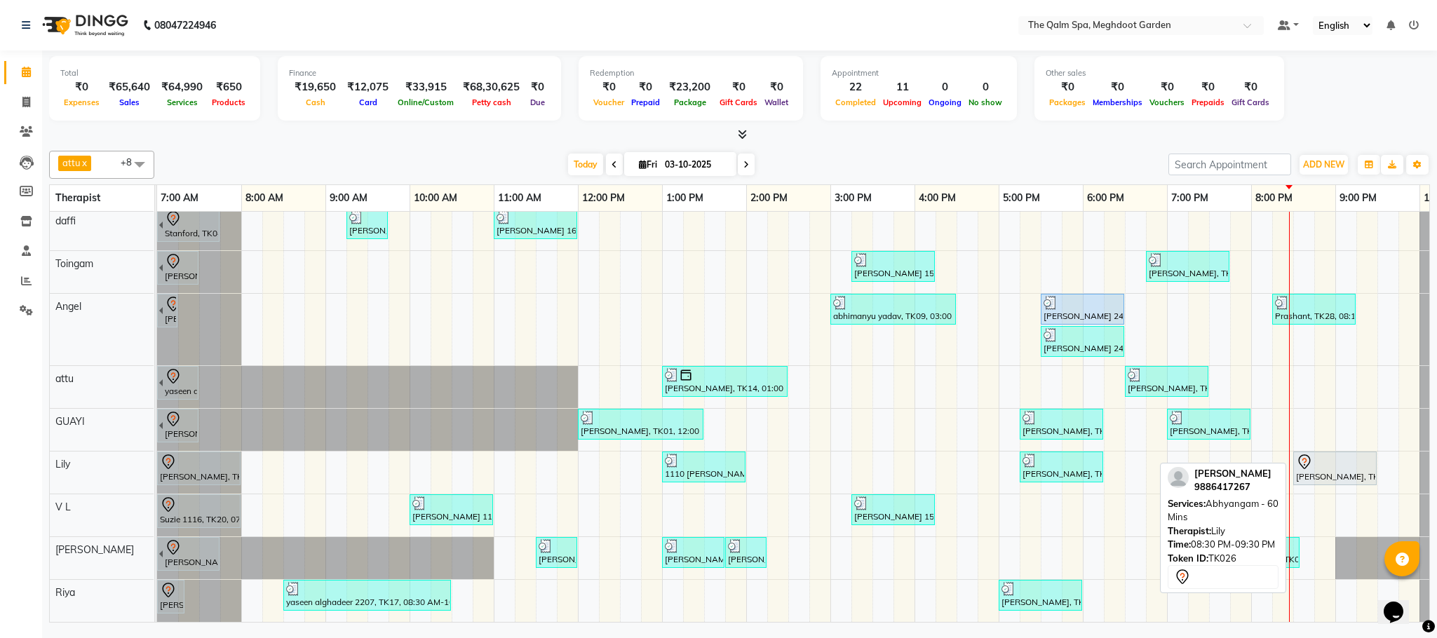
click at [1338, 459] on div "[PERSON_NAME], TK26, 08:30 PM-09:30 PM, [GEOGRAPHIC_DATA] - 60 Mins" at bounding box center [1334, 468] width 81 height 29
select select "7"
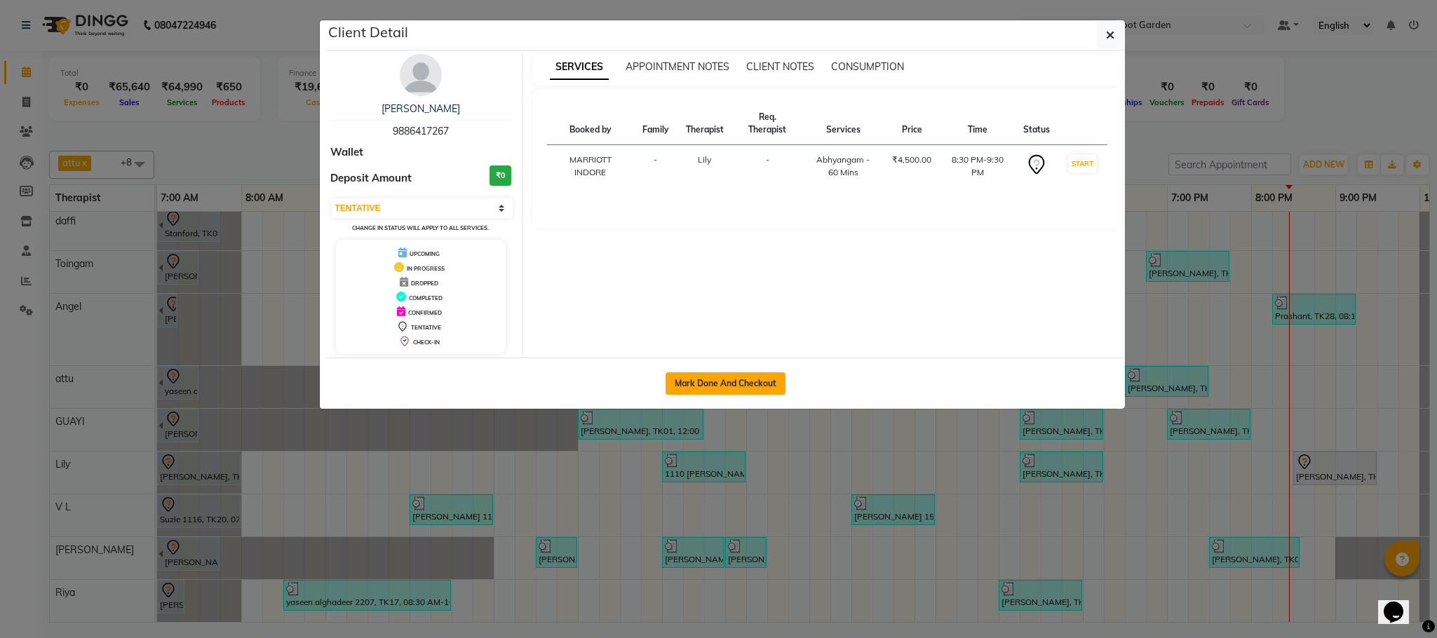
click at [775, 384] on button "Mark Done And Checkout" at bounding box center [725, 383] width 120 height 22
select select "service"
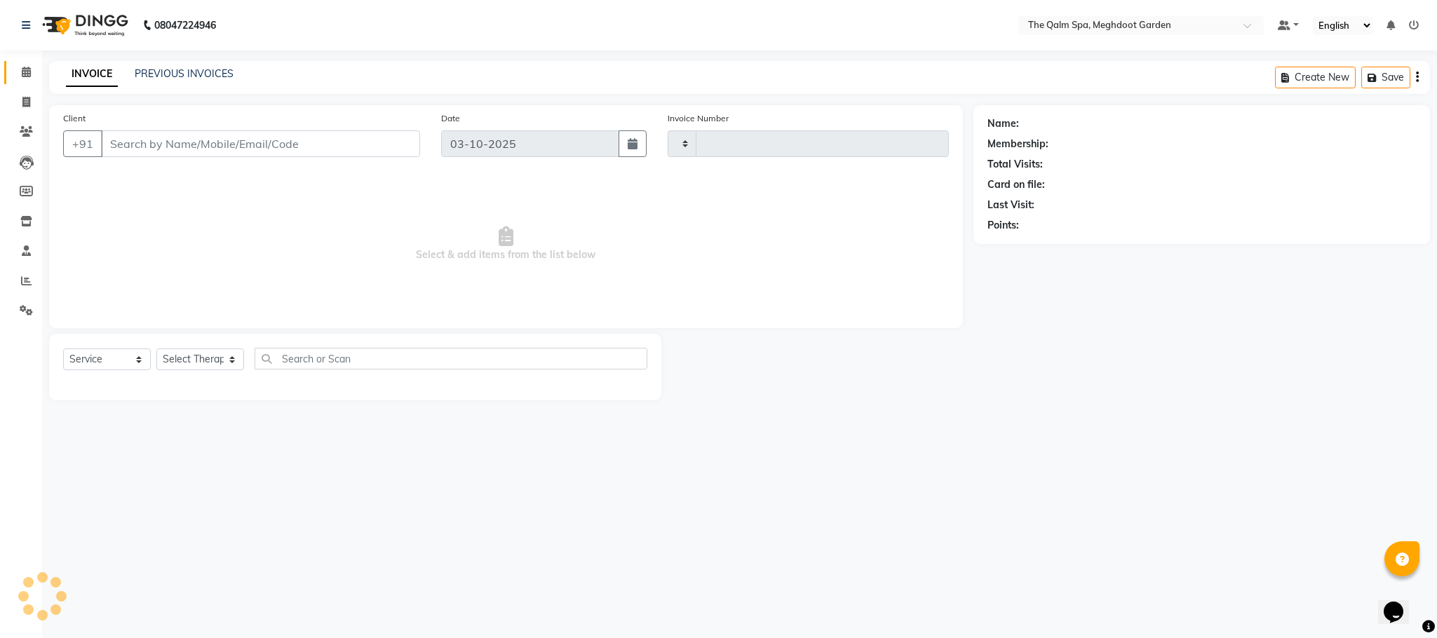
type input "2239"
select select "6401"
type input "9886417267"
select select "75413"
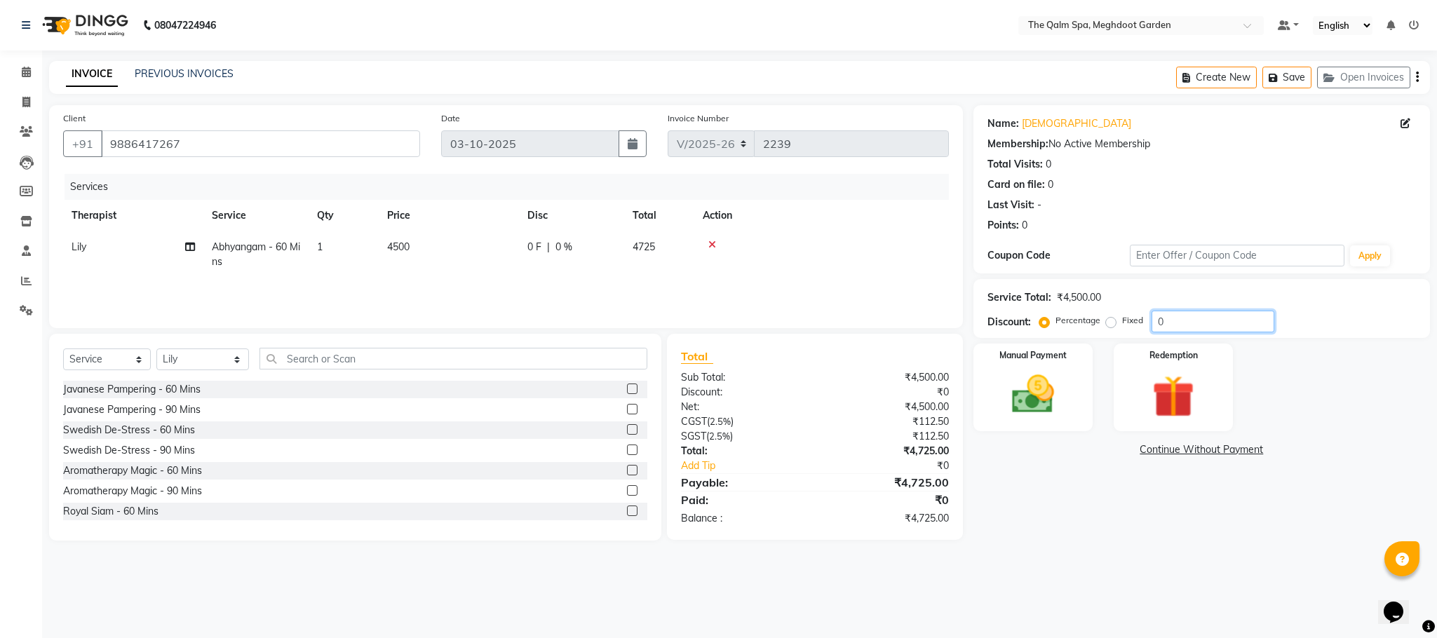
click at [1162, 324] on input "0" at bounding box center [1212, 322] width 123 height 22
type input "15"
click at [1035, 394] on img at bounding box center [1033, 394] width 72 height 50
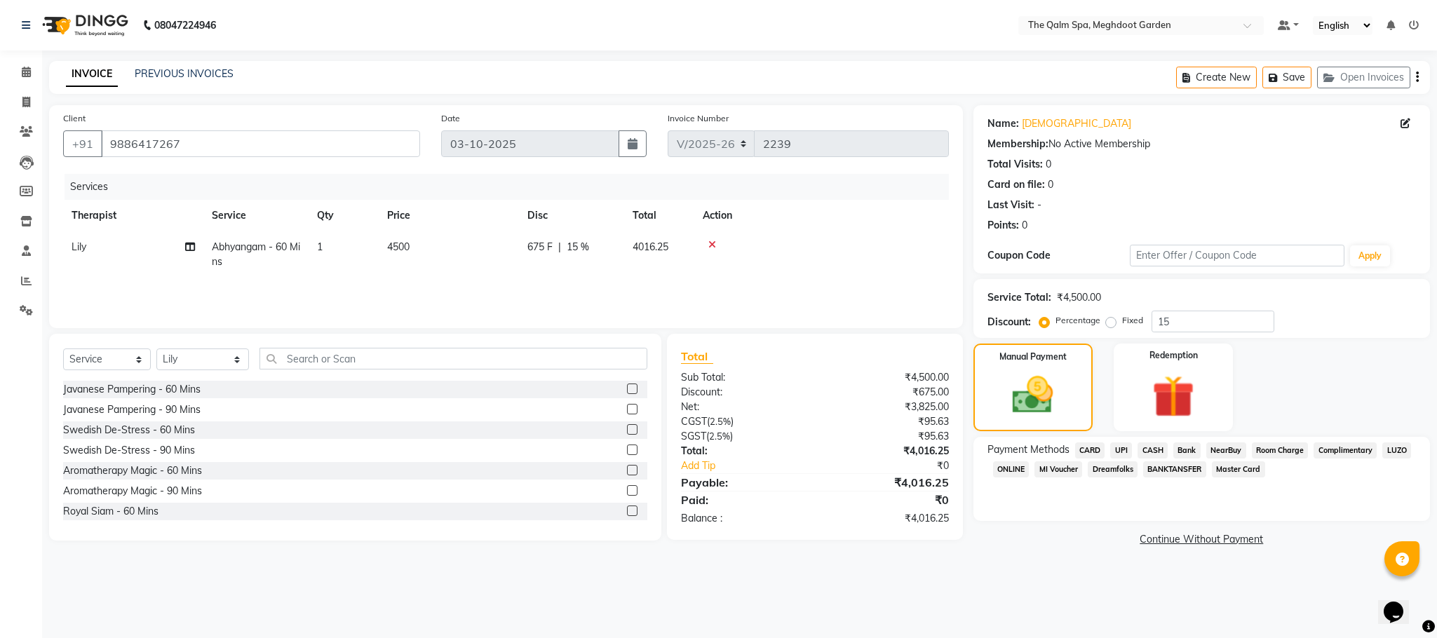
click at [1280, 447] on span "Room Charge" at bounding box center [1279, 450] width 57 height 16
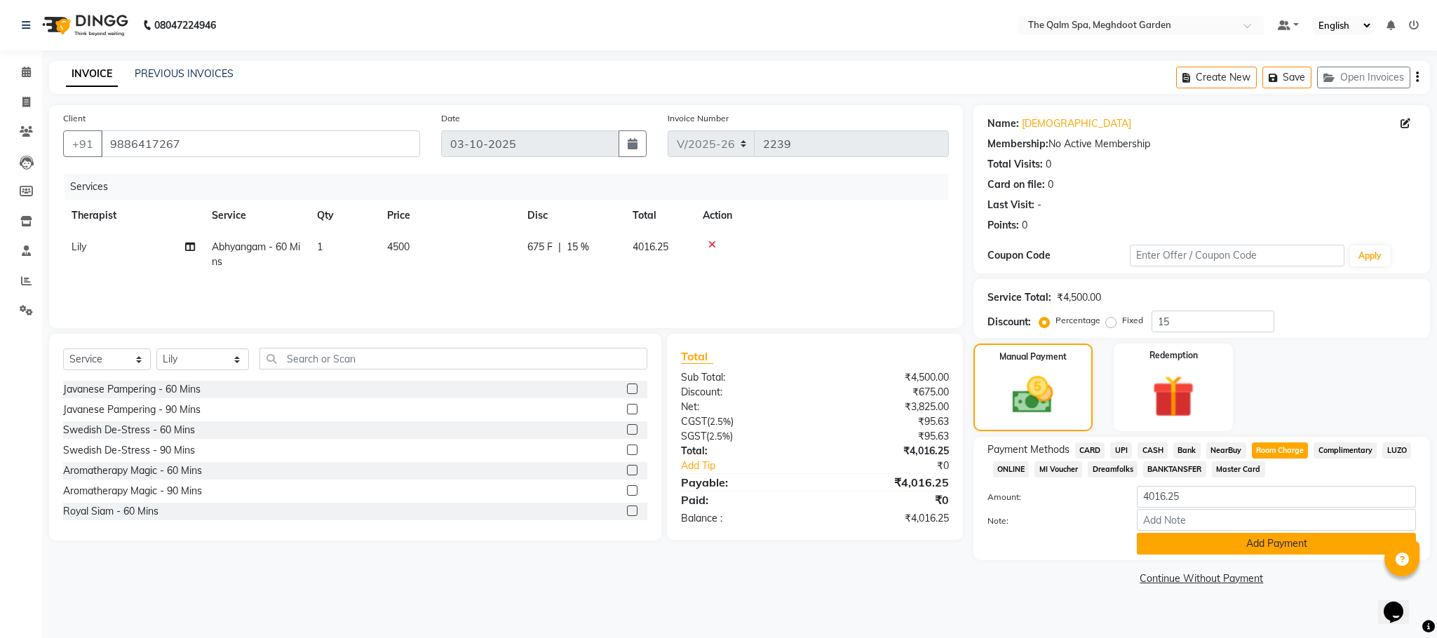
click at [1239, 547] on button "Add Payment" at bounding box center [1275, 544] width 279 height 22
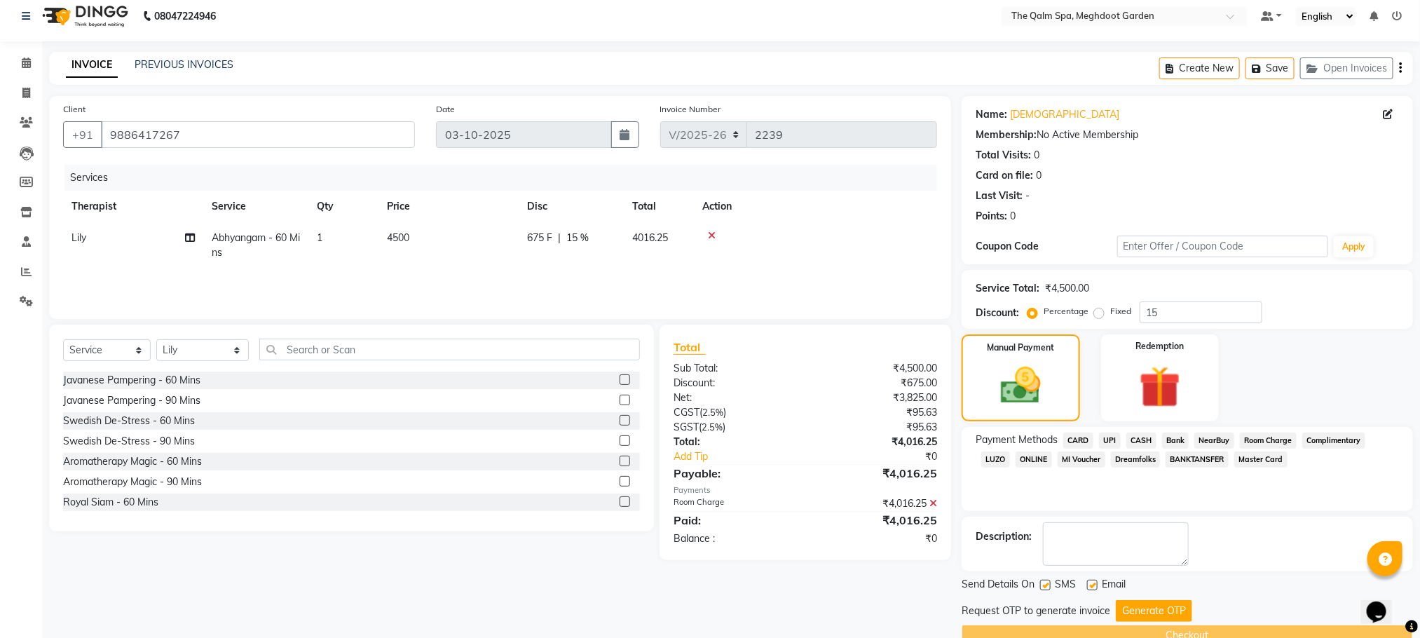
scroll to position [40, 0]
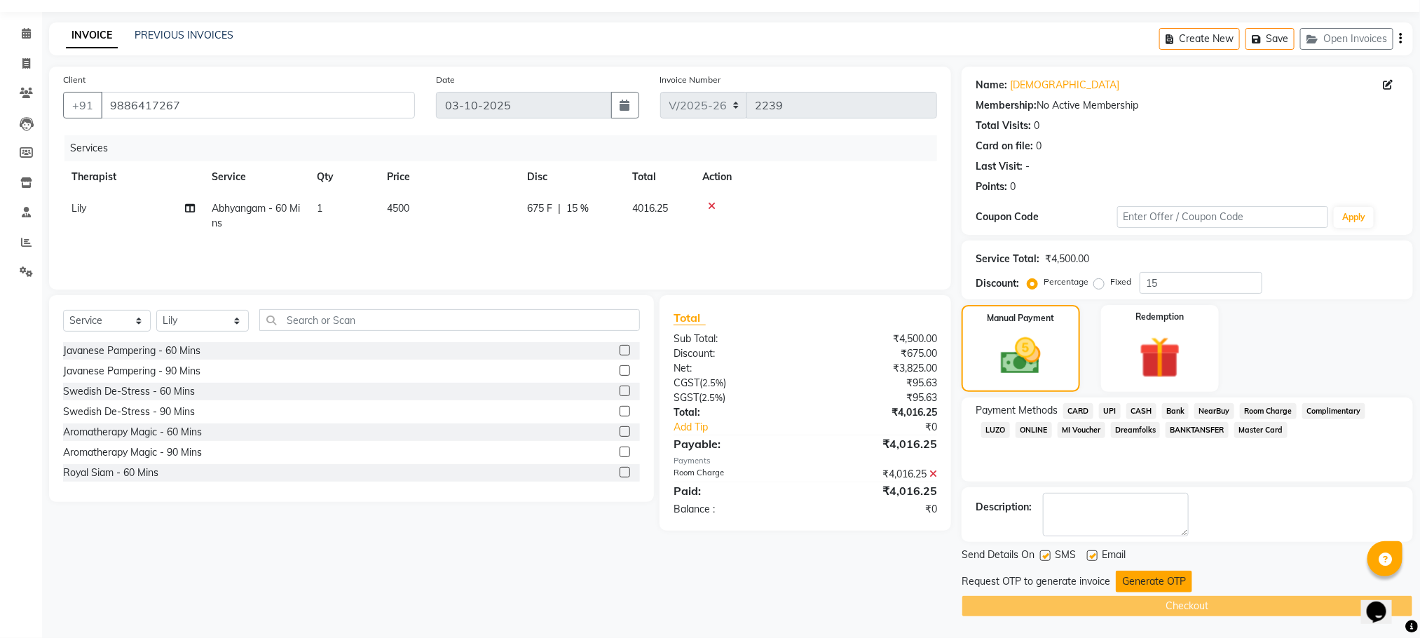
click at [1134, 578] on button "Generate OTP" at bounding box center [1154, 582] width 76 height 22
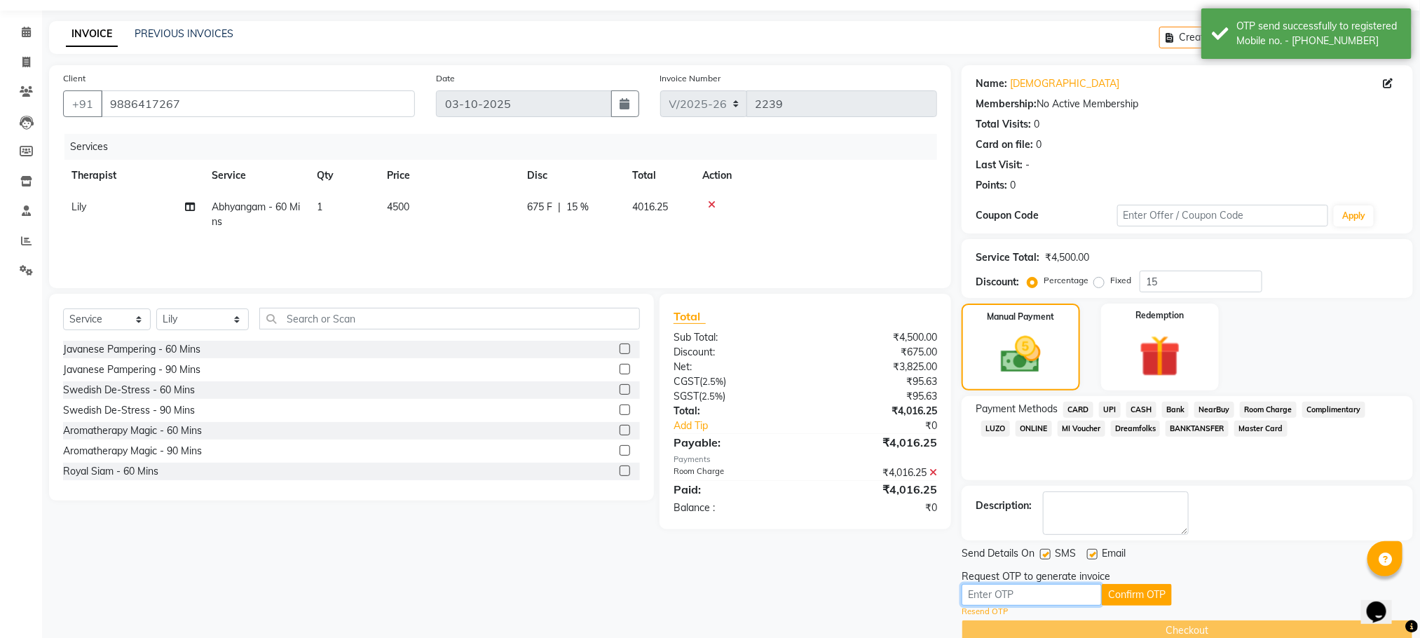
click at [1007, 591] on input "text" at bounding box center [1032, 595] width 140 height 22
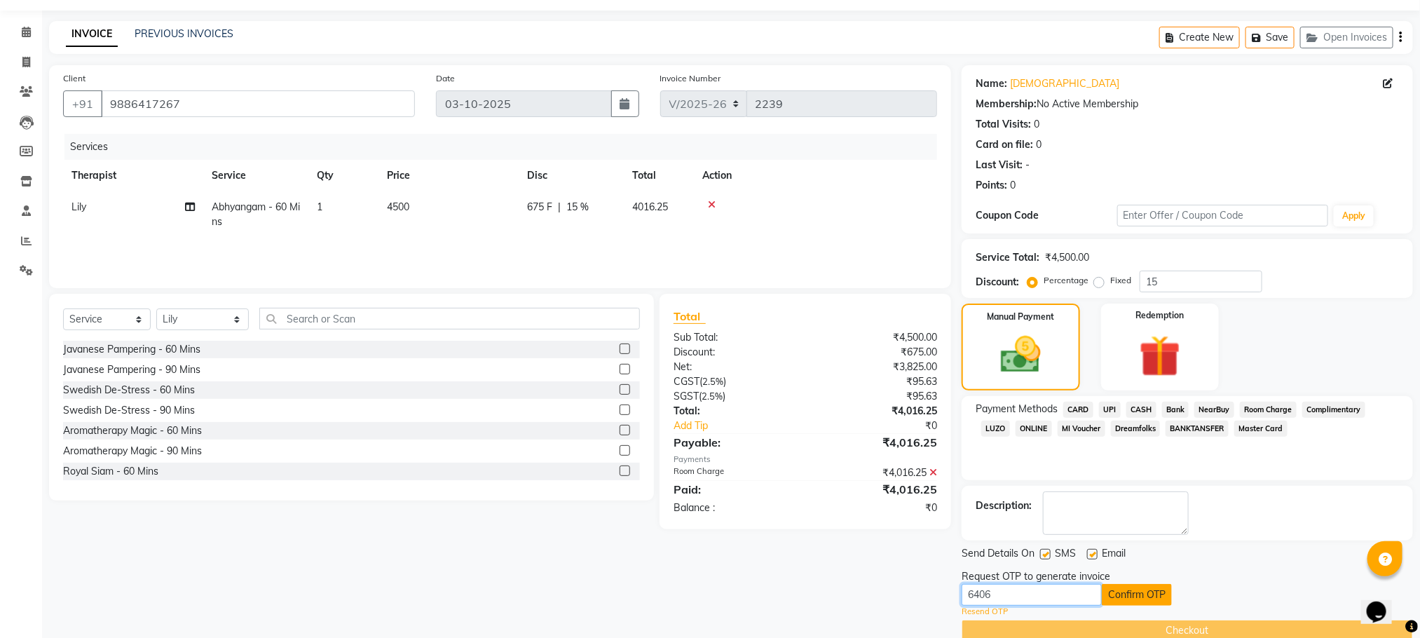
type input "6406"
click at [1125, 590] on button "Confirm OTP" at bounding box center [1137, 595] width 70 height 22
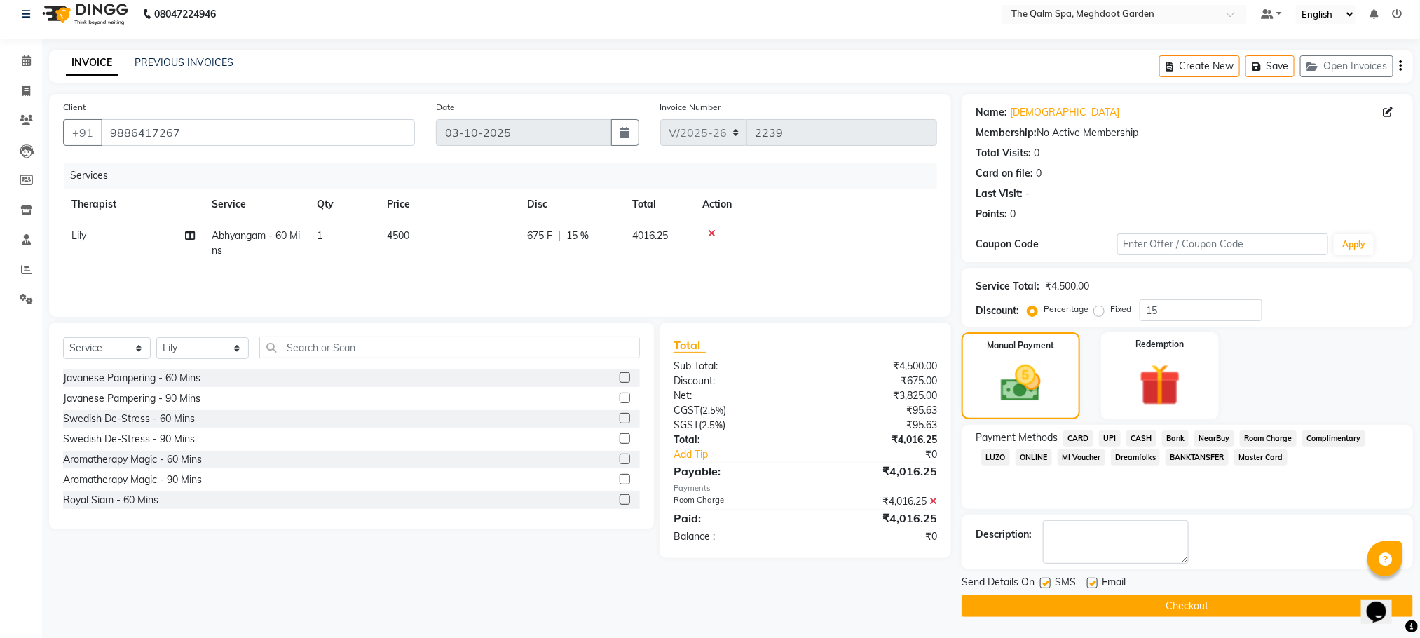
click at [1138, 599] on button "Checkout" at bounding box center [1188, 606] width 452 height 22
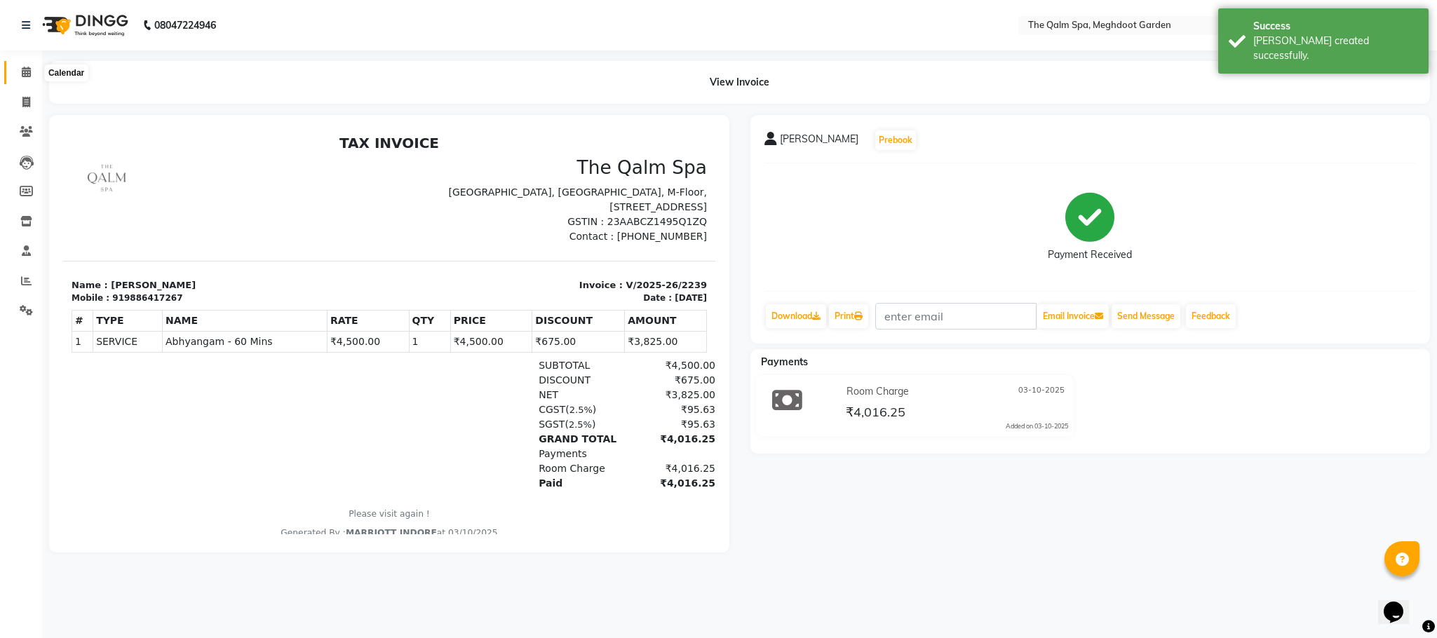
click at [22, 67] on icon at bounding box center [26, 72] width 9 height 11
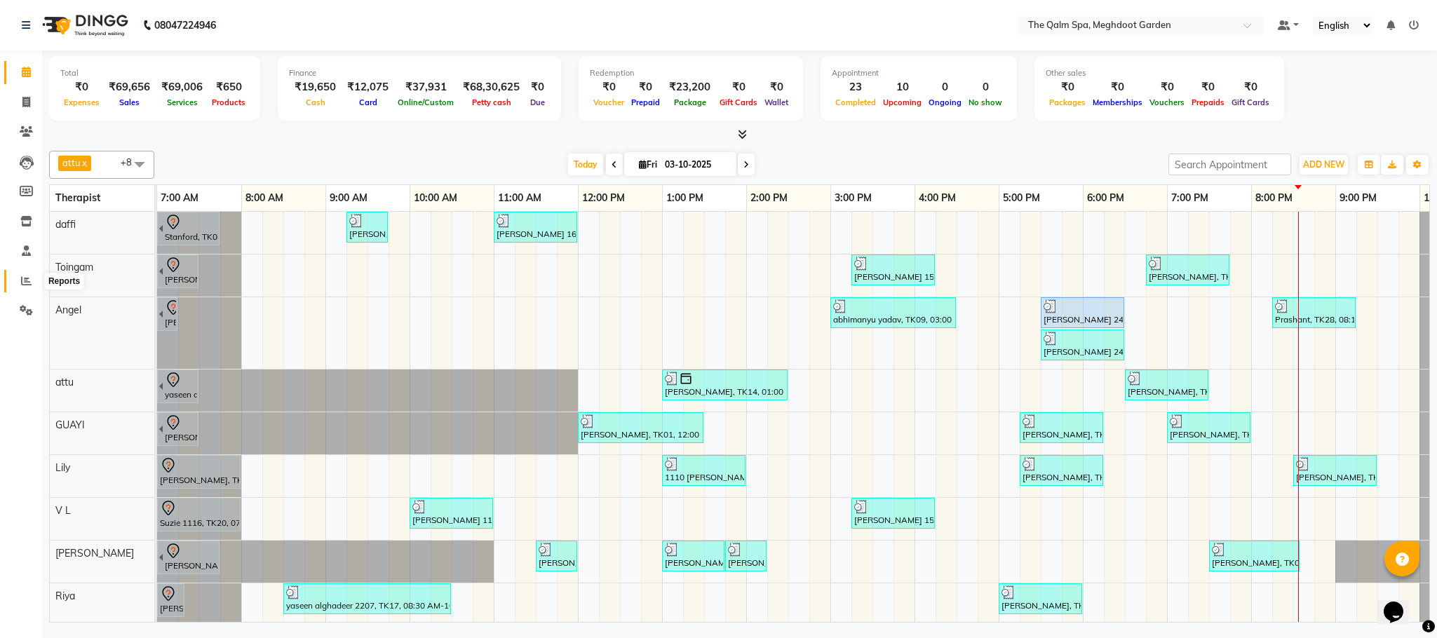
click at [19, 280] on span at bounding box center [26, 281] width 25 height 16
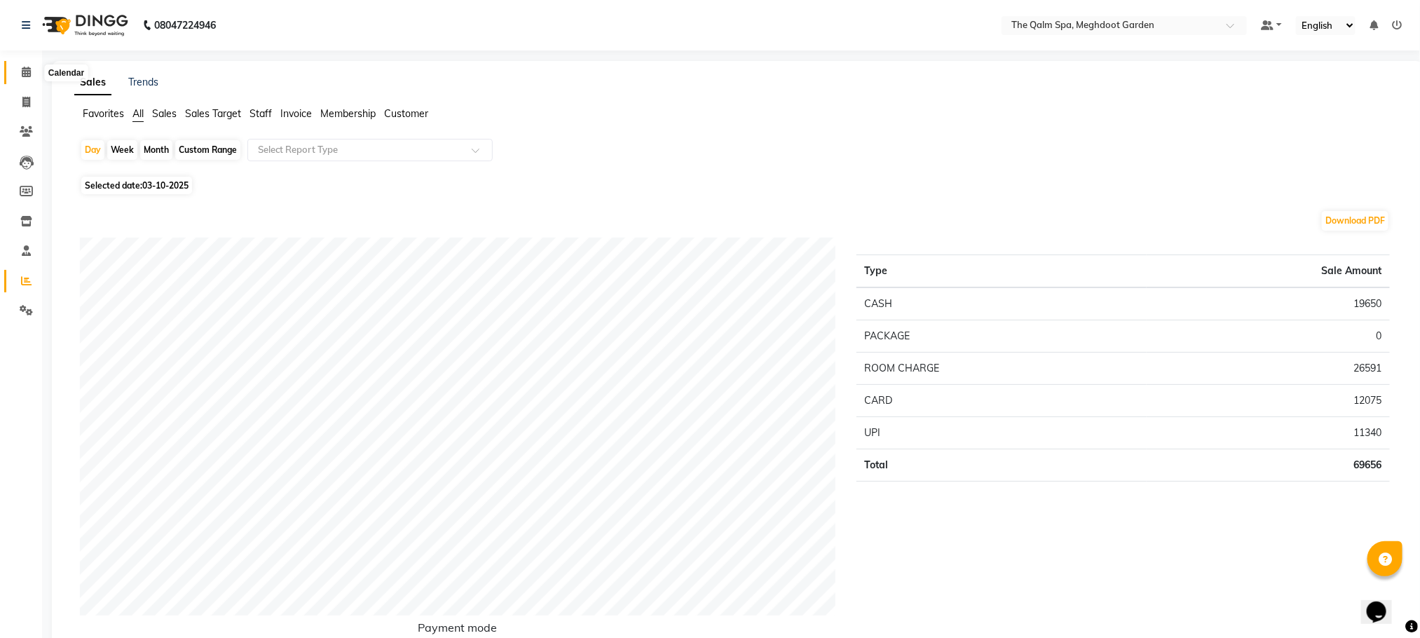
click at [29, 72] on icon at bounding box center [26, 72] width 9 height 11
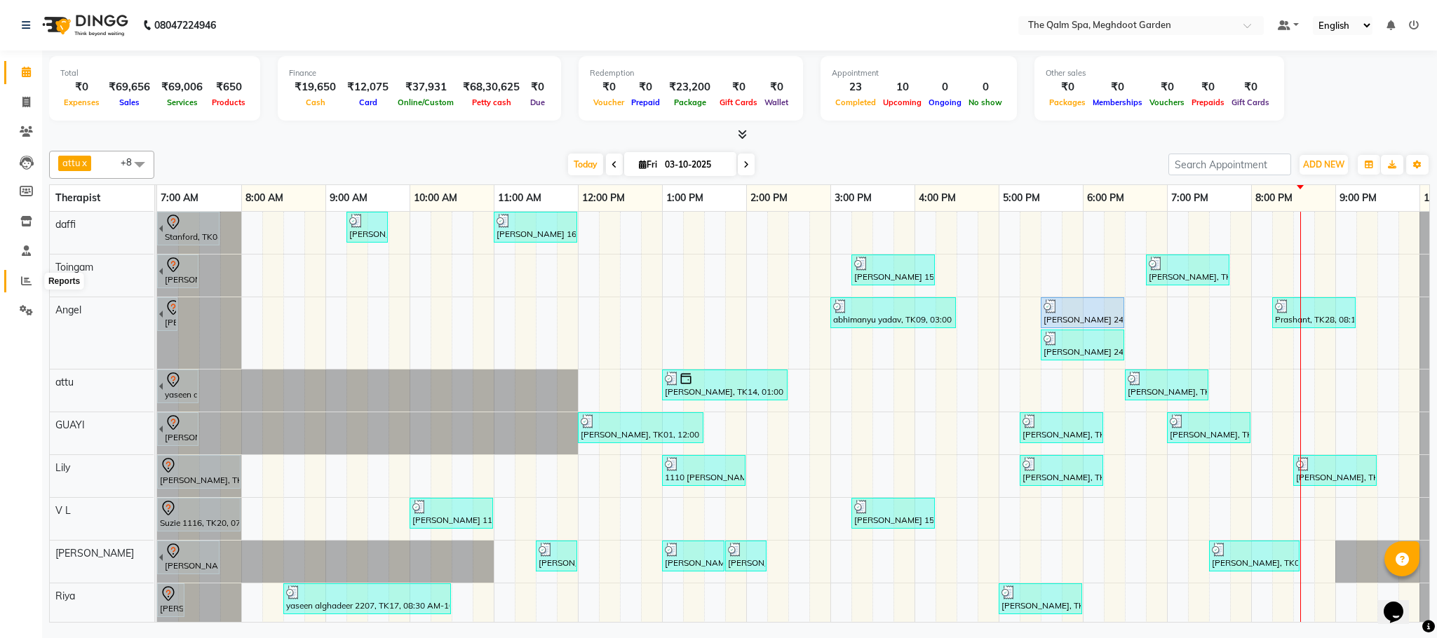
click at [34, 284] on span at bounding box center [26, 281] width 25 height 16
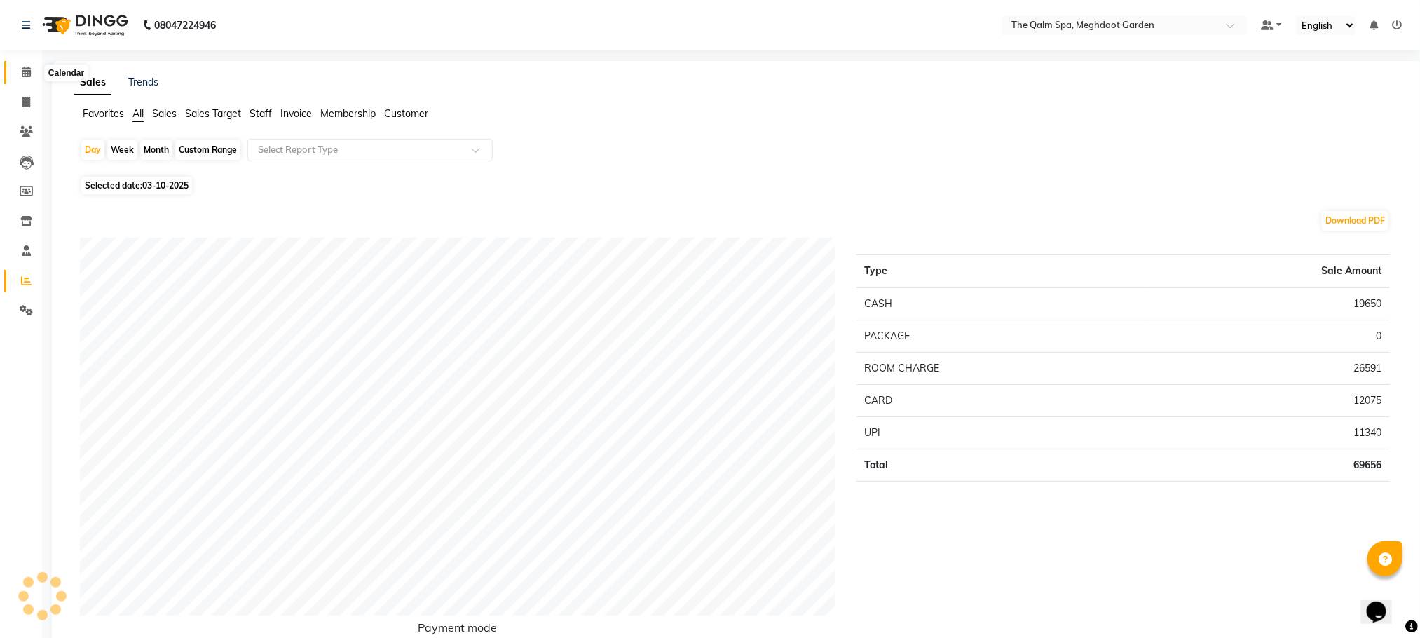
click at [28, 70] on icon at bounding box center [26, 72] width 9 height 11
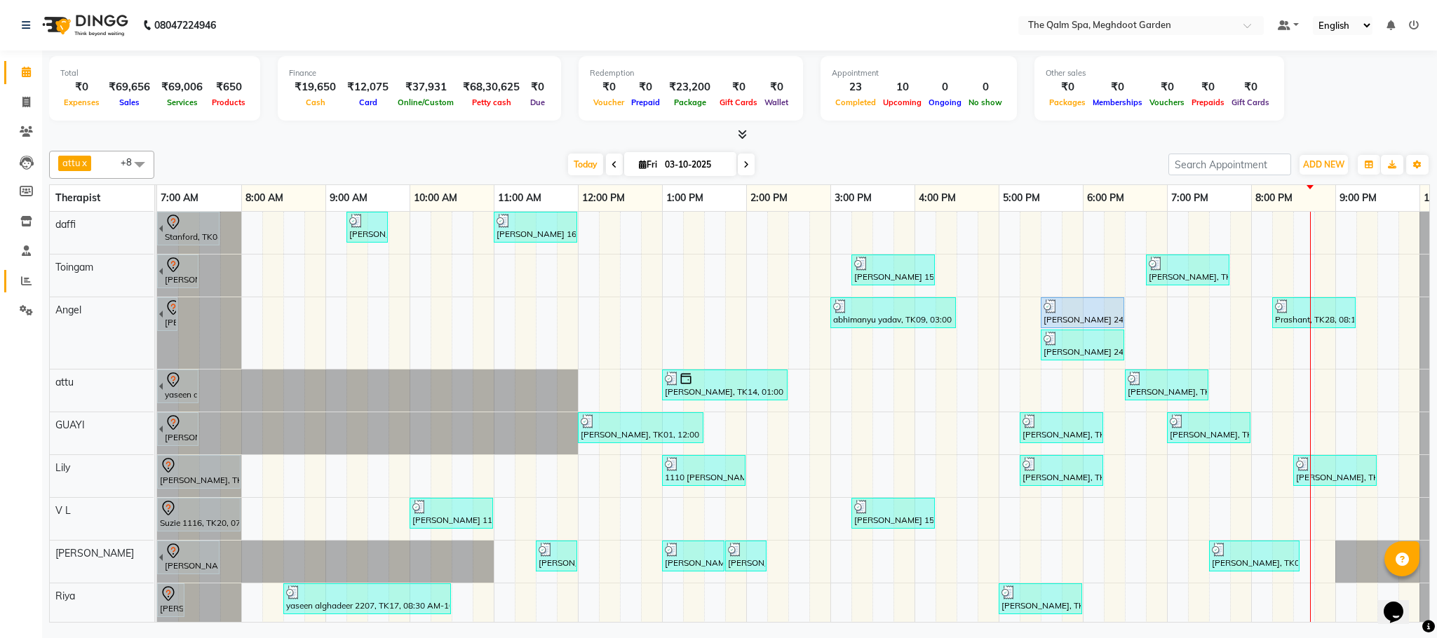
click at [27, 280] on icon at bounding box center [26, 281] width 11 height 11
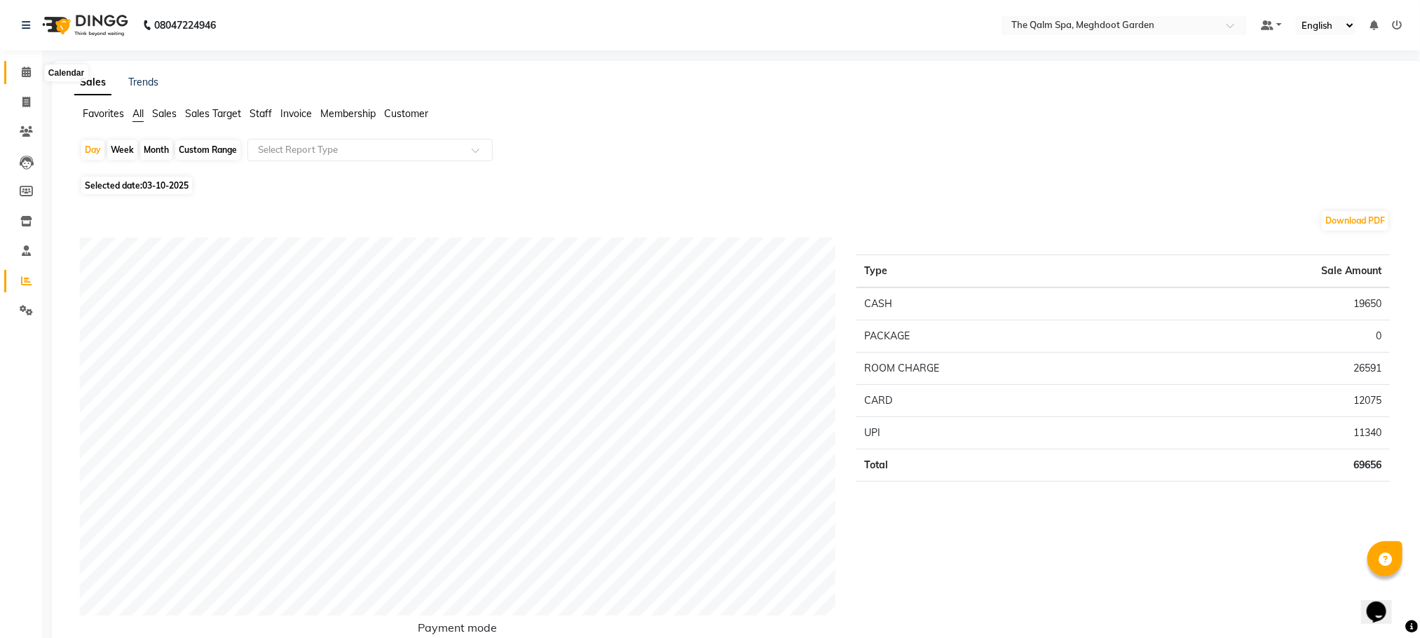
click at [22, 69] on icon at bounding box center [26, 72] width 9 height 11
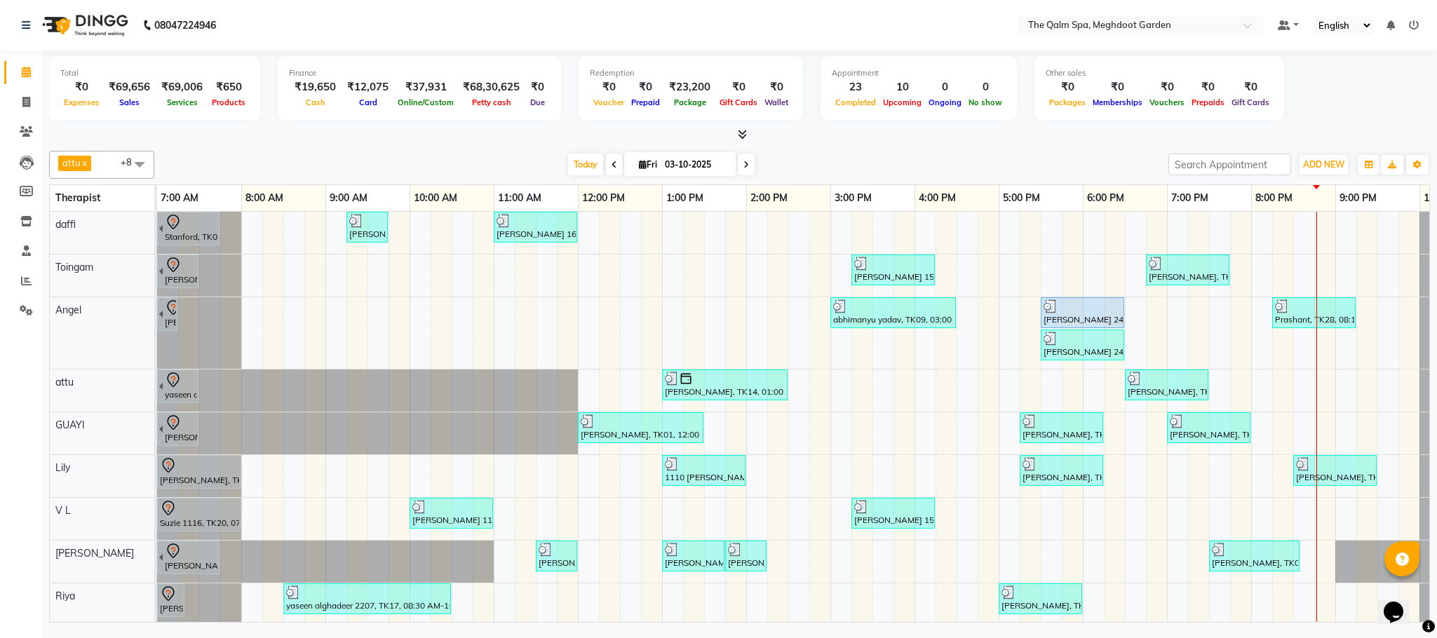
click at [749, 167] on span at bounding box center [746, 165] width 17 height 22
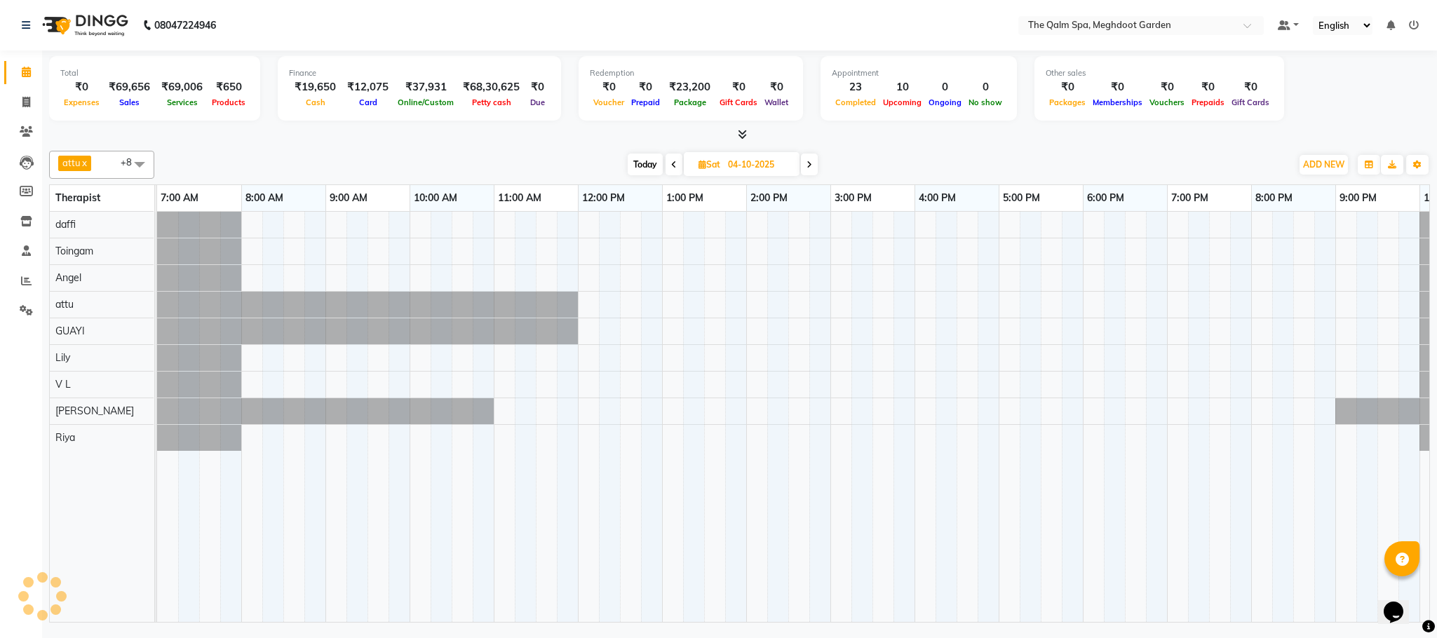
scroll to position [0, 74]
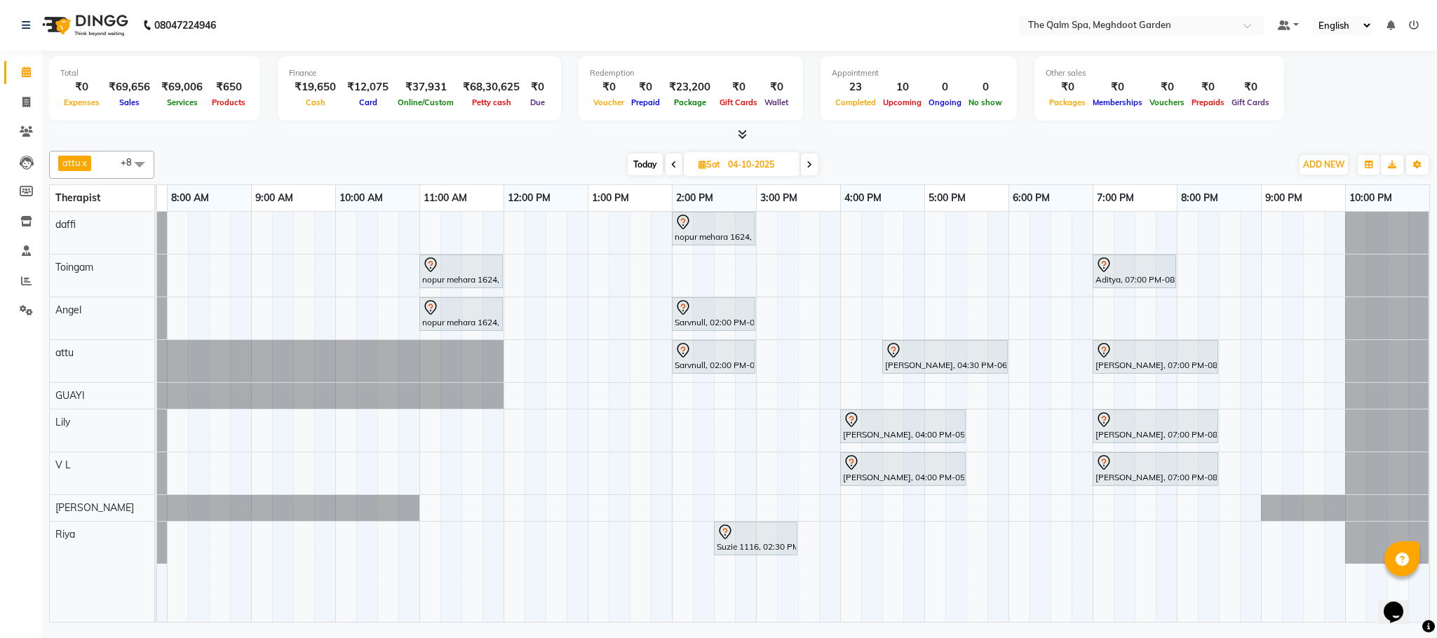
click at [646, 162] on span "Today" at bounding box center [644, 165] width 35 height 22
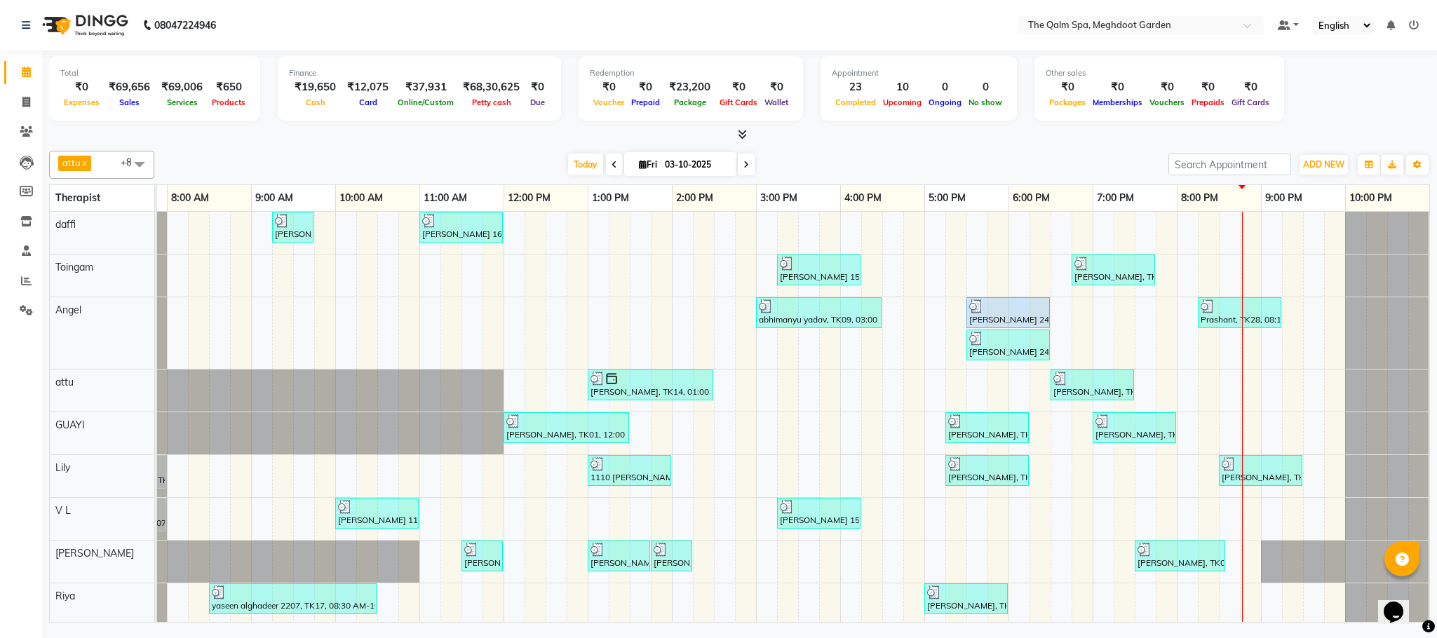
click at [753, 30] on nav "08047224946 Select Location × The Qalm Spa, Meghdoot Garden Default Panel My Pa…" at bounding box center [718, 25] width 1437 height 50
click at [749, 166] on span at bounding box center [746, 165] width 17 height 22
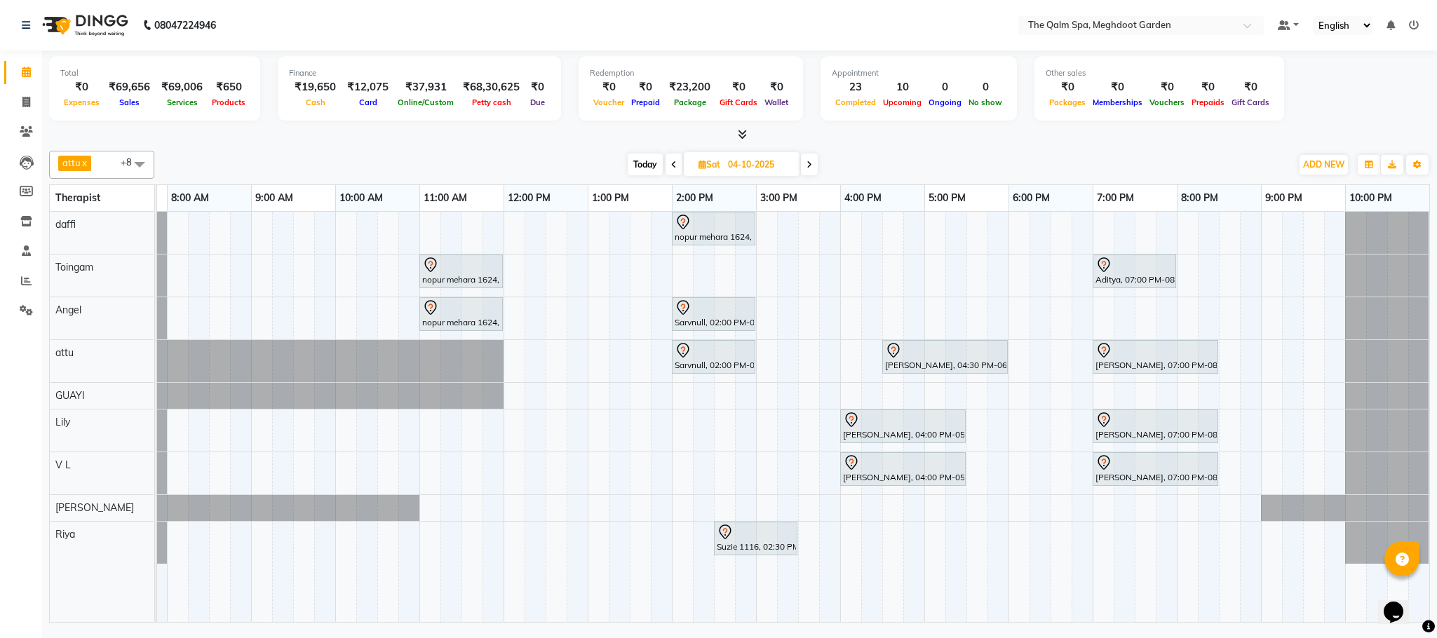
click at [814, 165] on span at bounding box center [809, 165] width 17 height 22
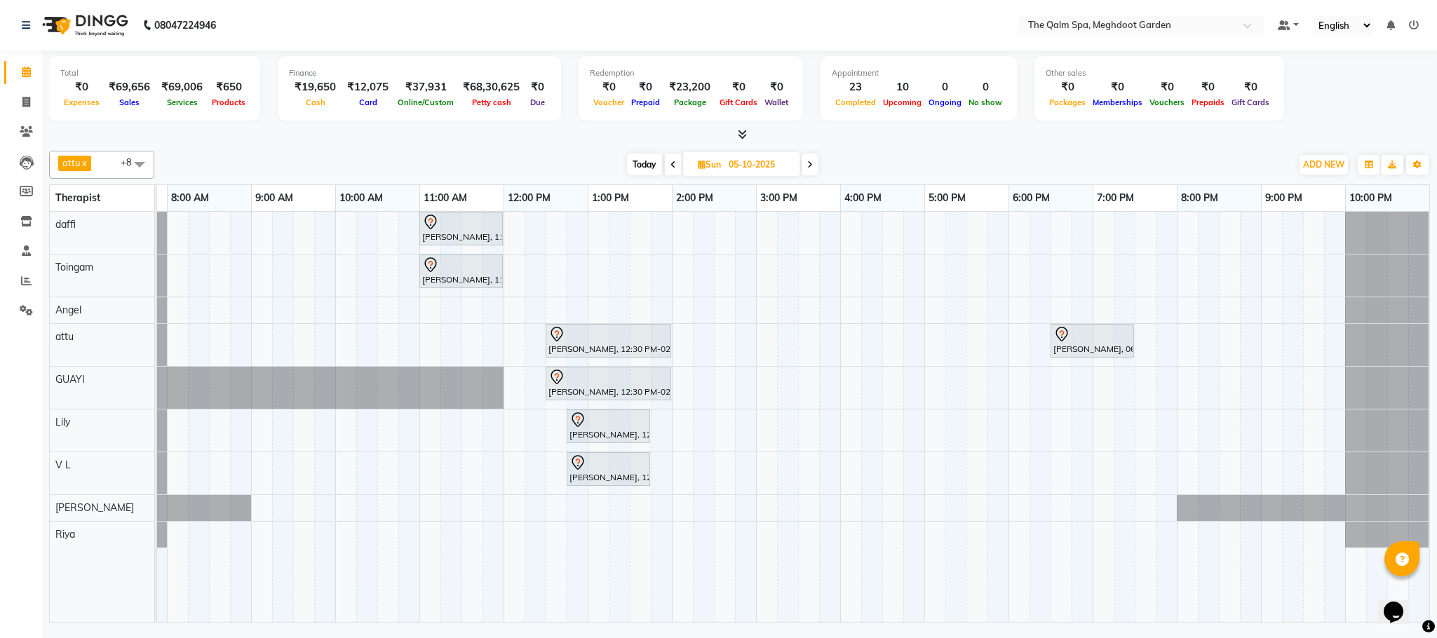
click at [644, 168] on span "Today" at bounding box center [644, 165] width 35 height 22
type input "03-10-2025"
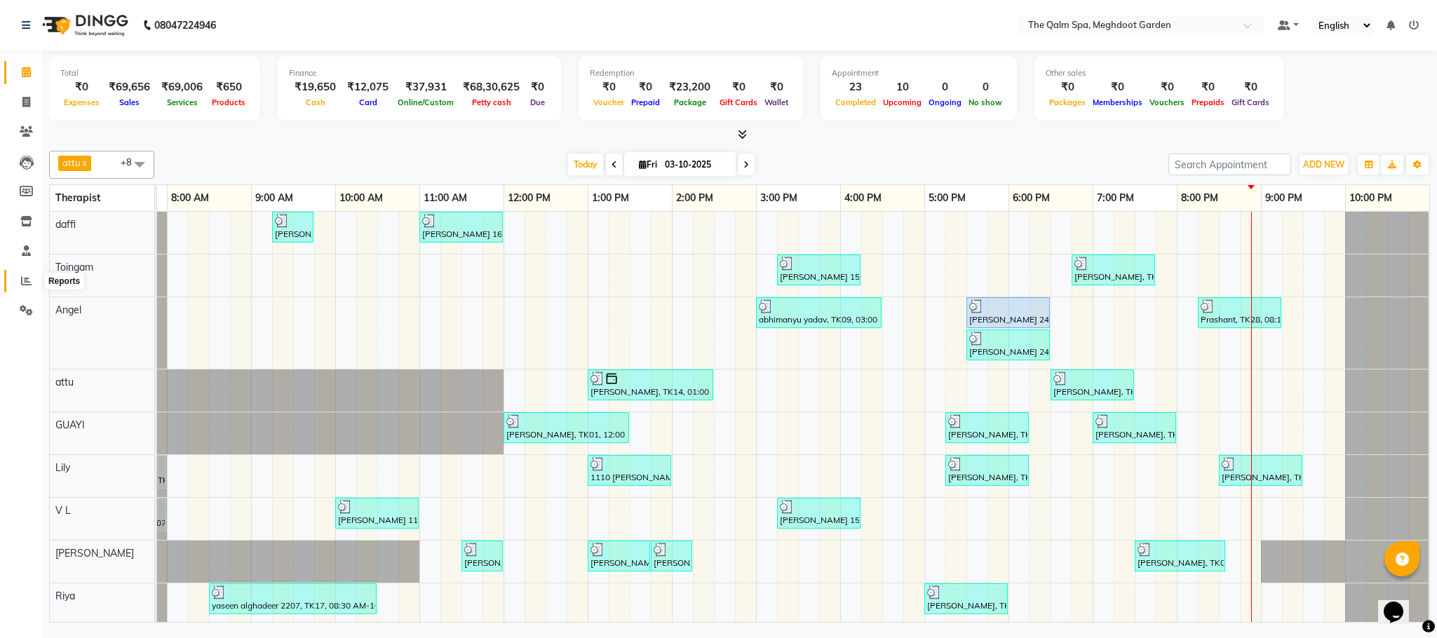
click at [23, 276] on icon at bounding box center [26, 281] width 11 height 11
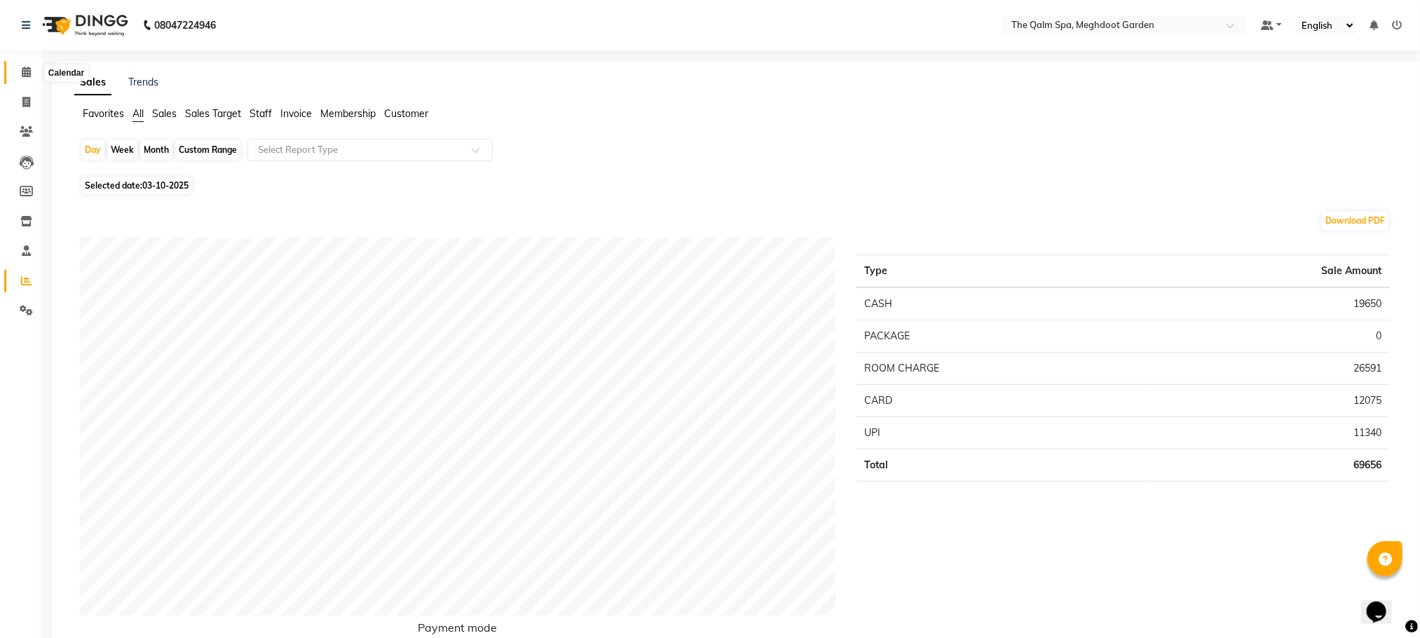
click at [19, 70] on span at bounding box center [26, 73] width 25 height 16
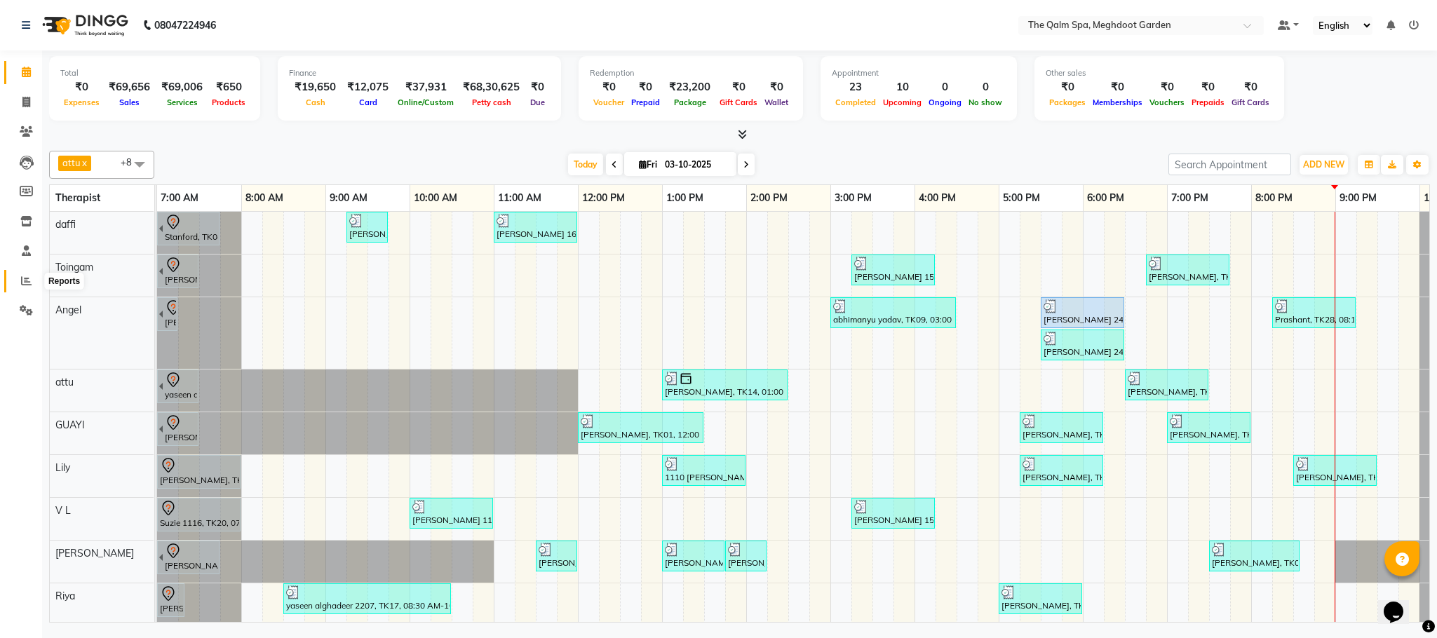
click at [22, 287] on span at bounding box center [26, 281] width 25 height 16
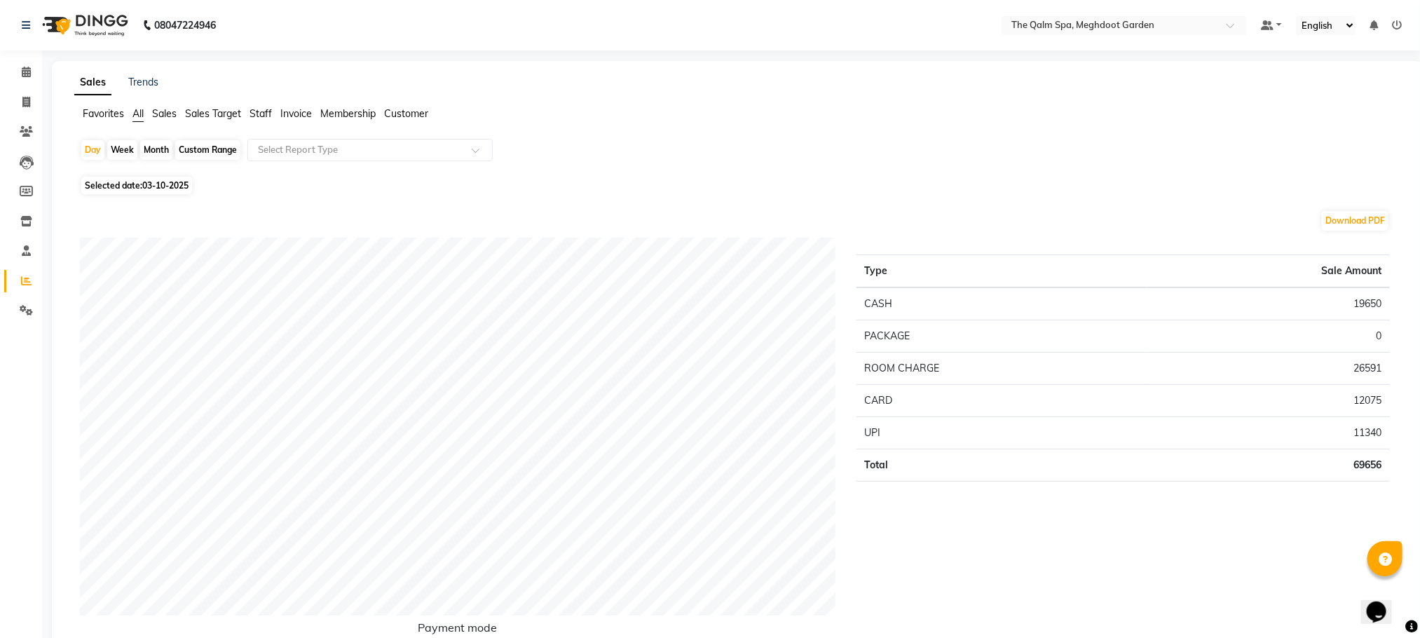
drag, startPoint x: 693, startPoint y: 131, endPoint x: 686, endPoint y: 127, distance: 7.6
click at [693, 131] on div "Favorites All Sales Sales Target Staff Invoice Membership Customer" at bounding box center [738, 120] width 1348 height 27
click at [34, 65] on span at bounding box center [26, 73] width 25 height 16
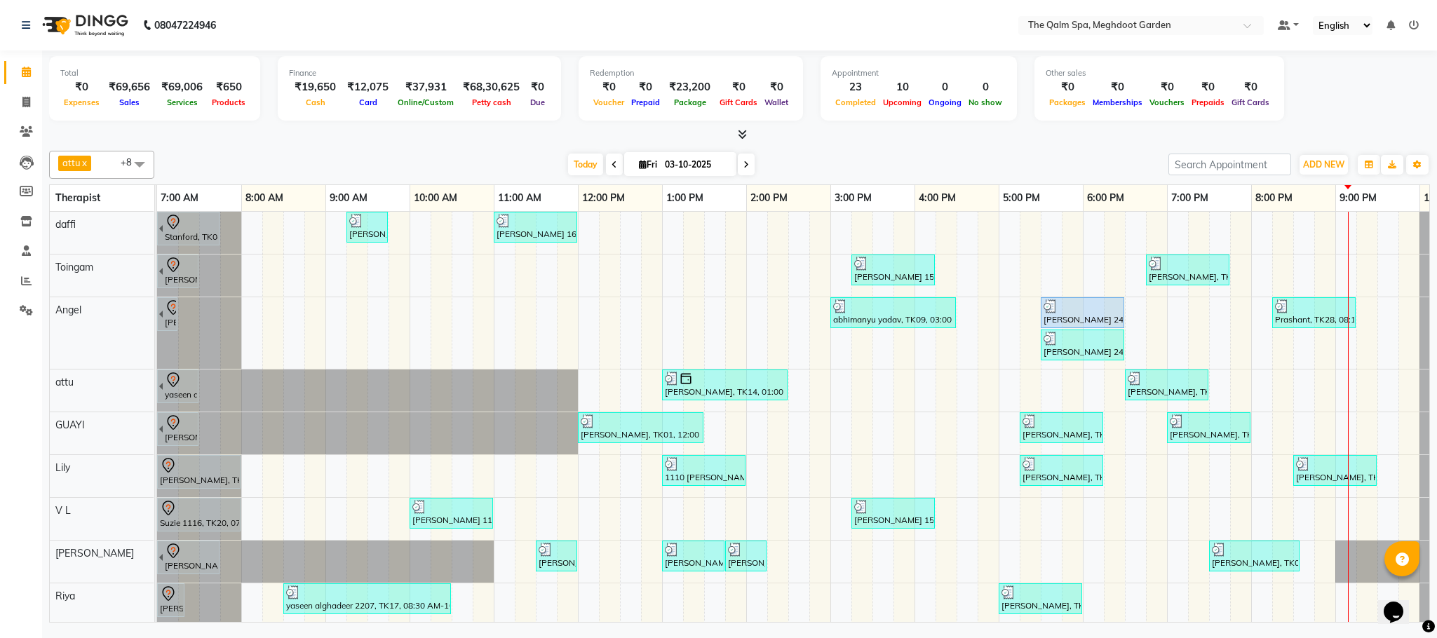
click at [743, 169] on icon at bounding box center [746, 165] width 6 height 8
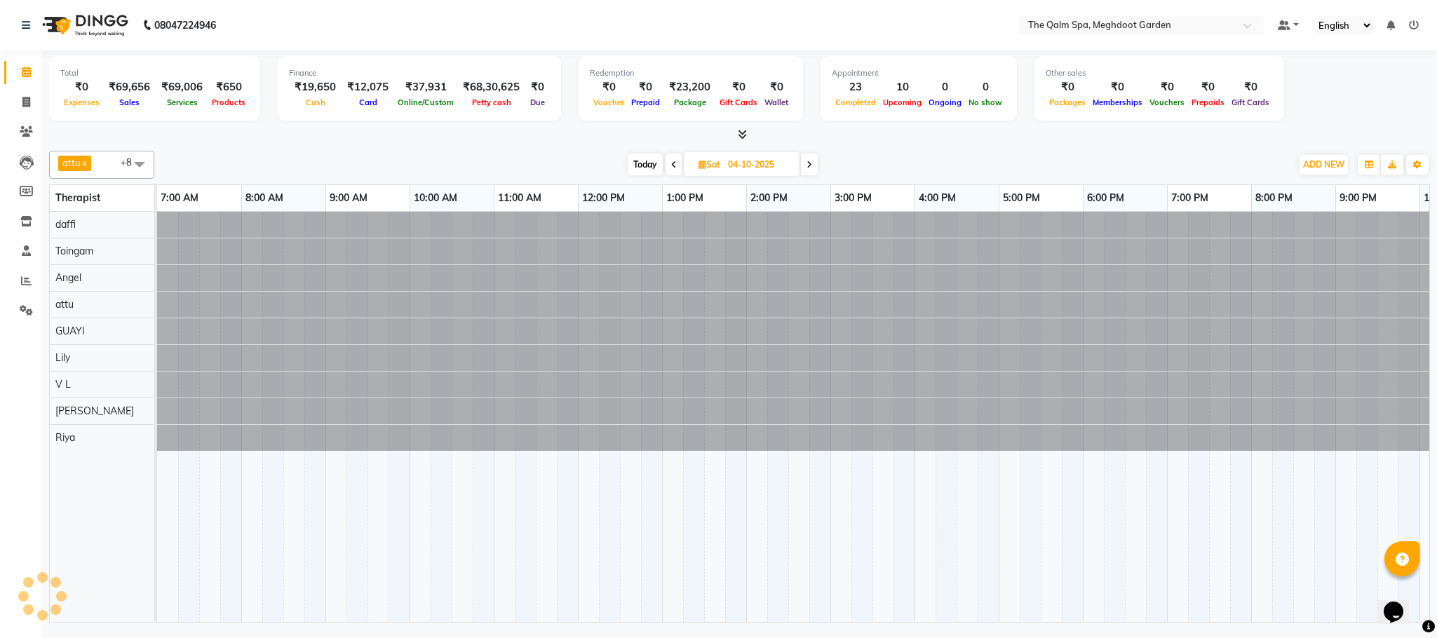
scroll to position [0, 74]
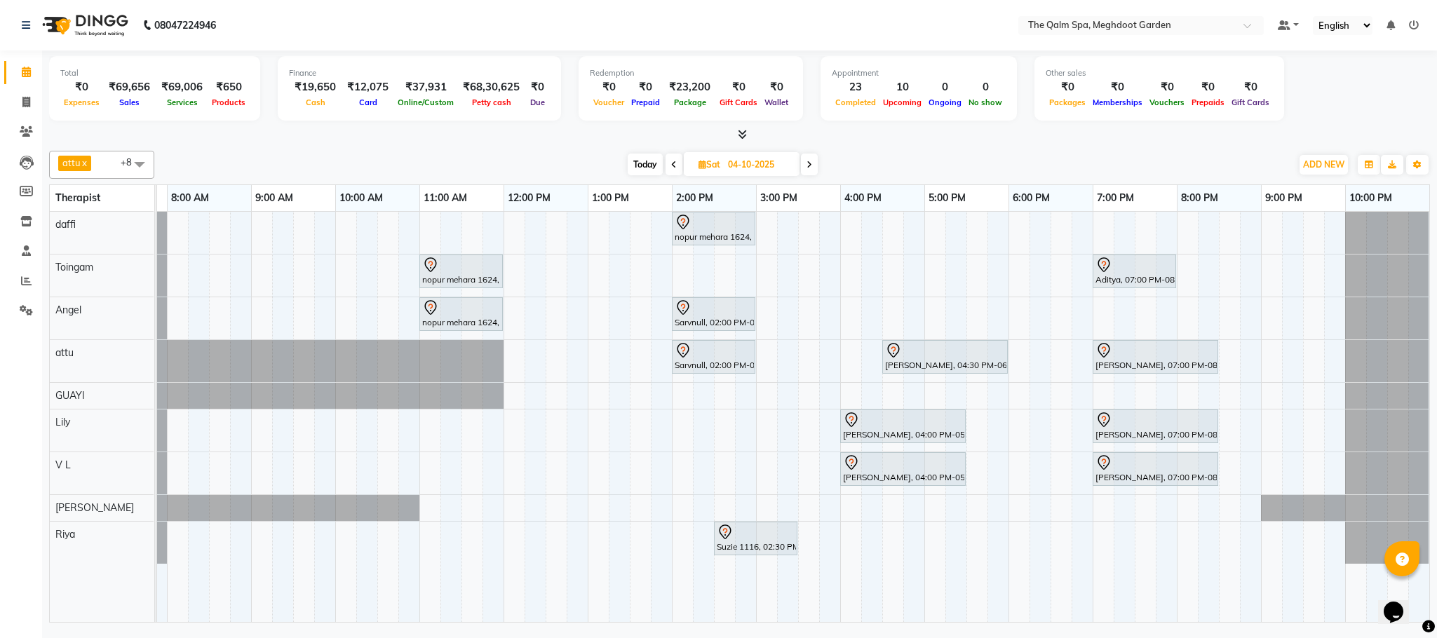
click at [806, 166] on span at bounding box center [809, 165] width 17 height 22
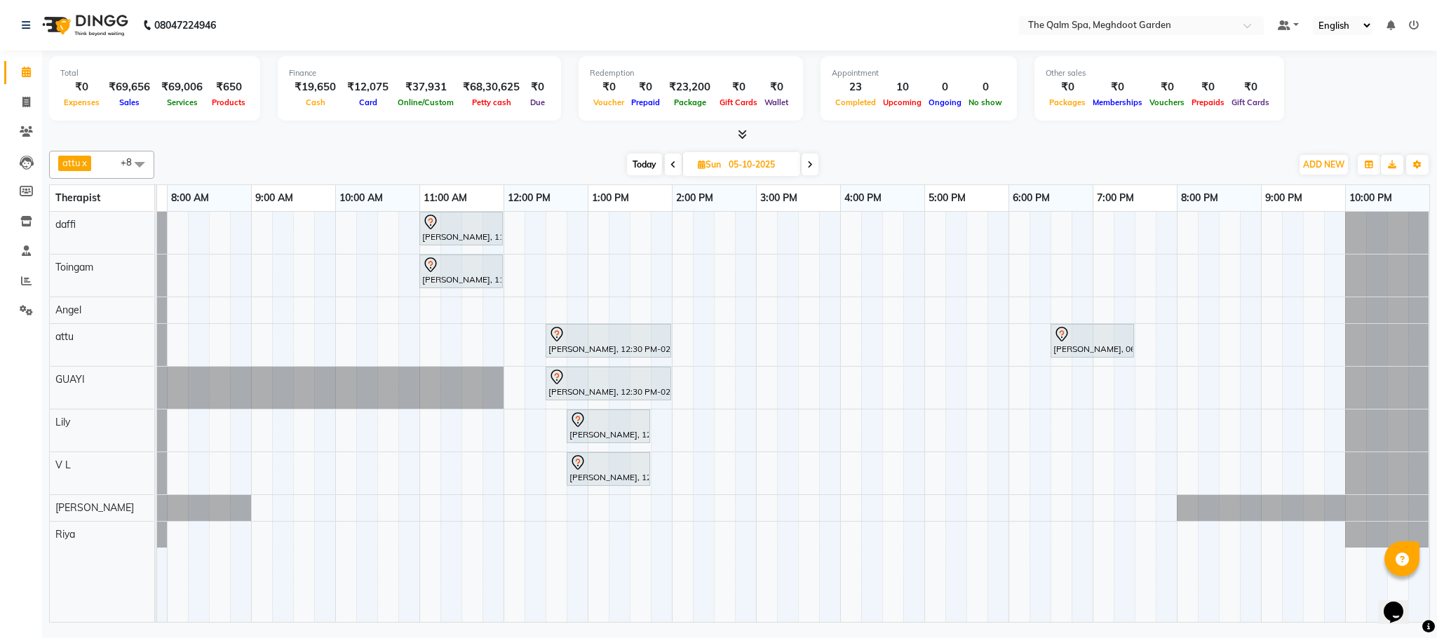
click at [808, 163] on icon at bounding box center [810, 165] width 6 height 8
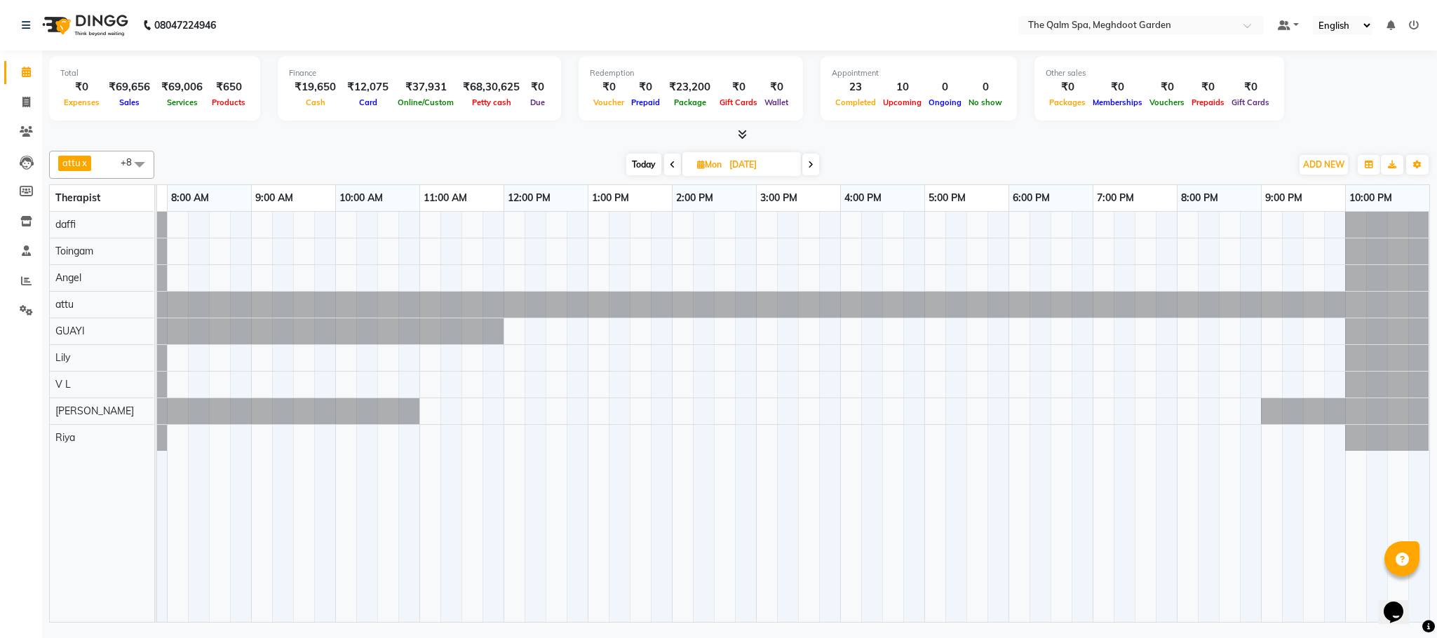
click at [806, 166] on span at bounding box center [810, 165] width 17 height 22
type input "[DATE]"
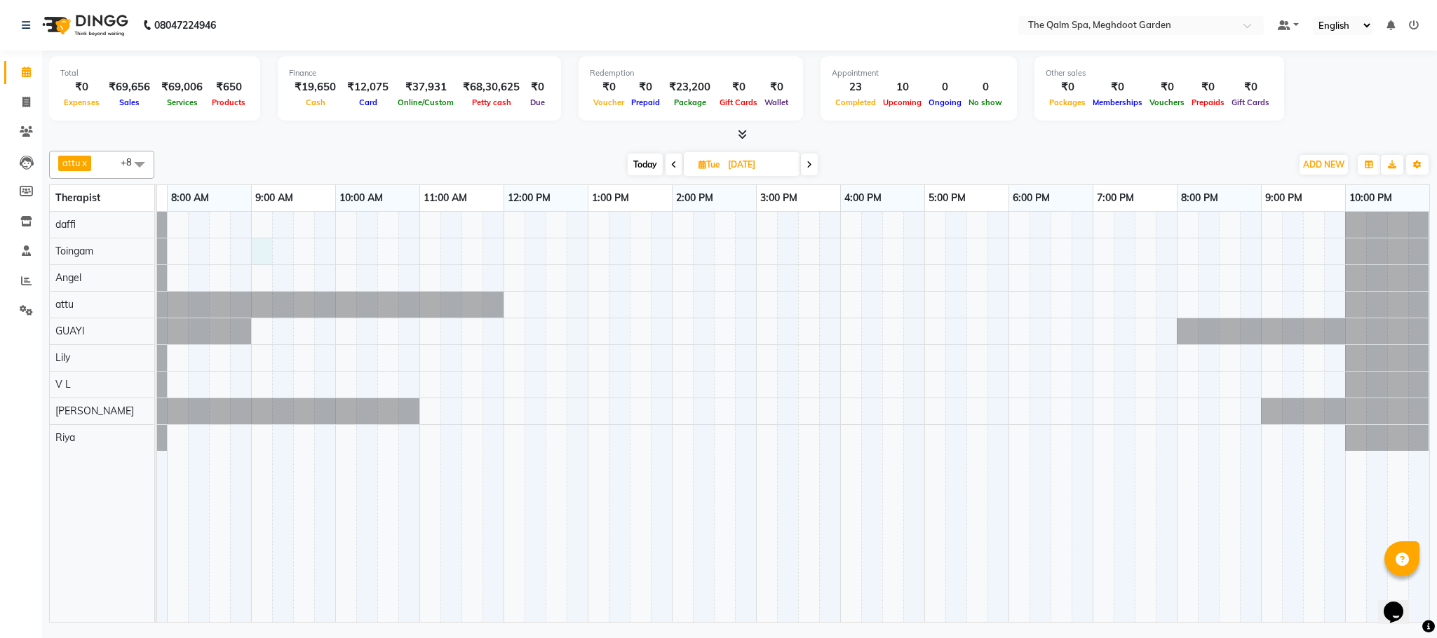
click at [261, 250] on div at bounding box center [756, 417] width 1346 height 410
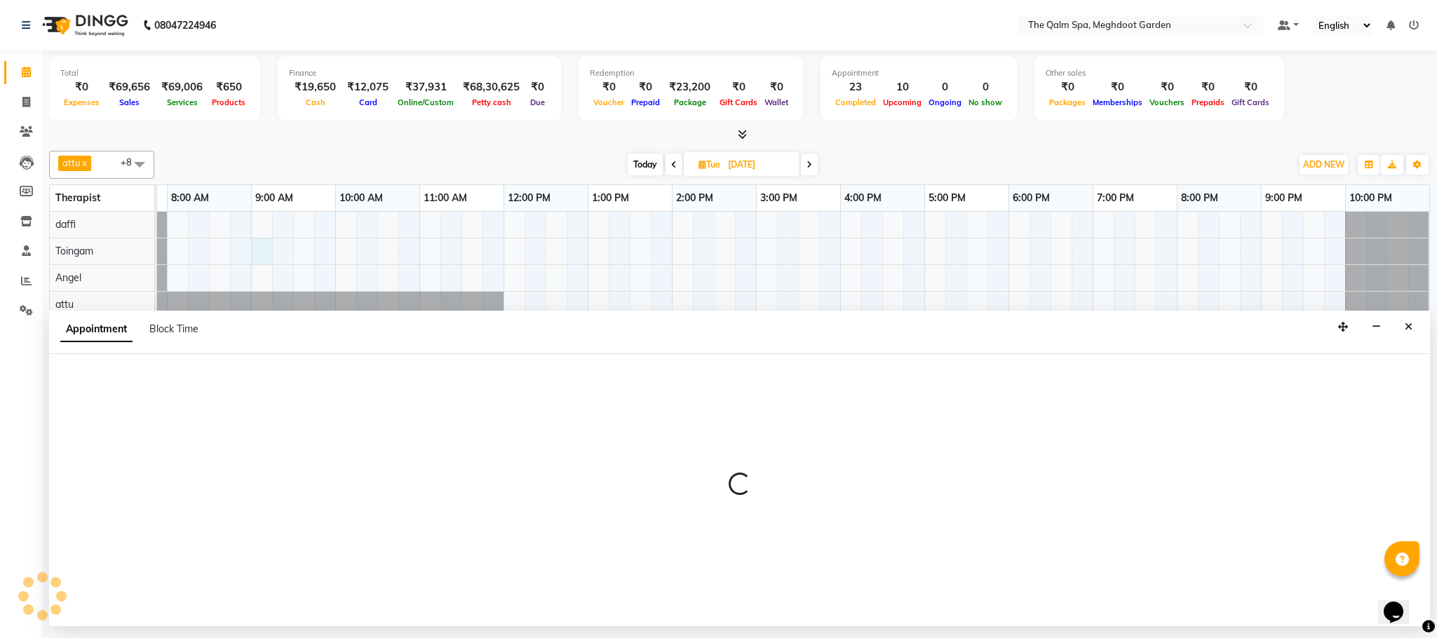
select select "79343"
select select "540"
select select "tentative"
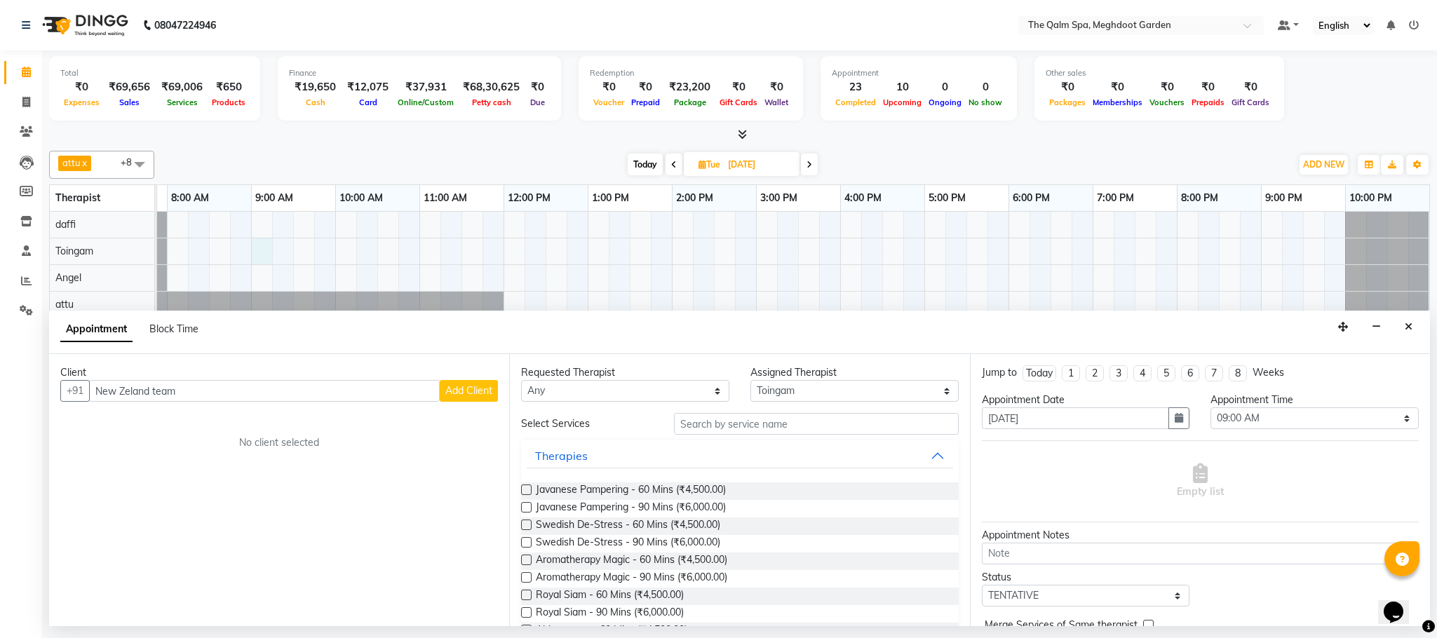
type input "New Zeland team"
click at [488, 386] on span "Add Client" at bounding box center [468, 390] width 47 height 13
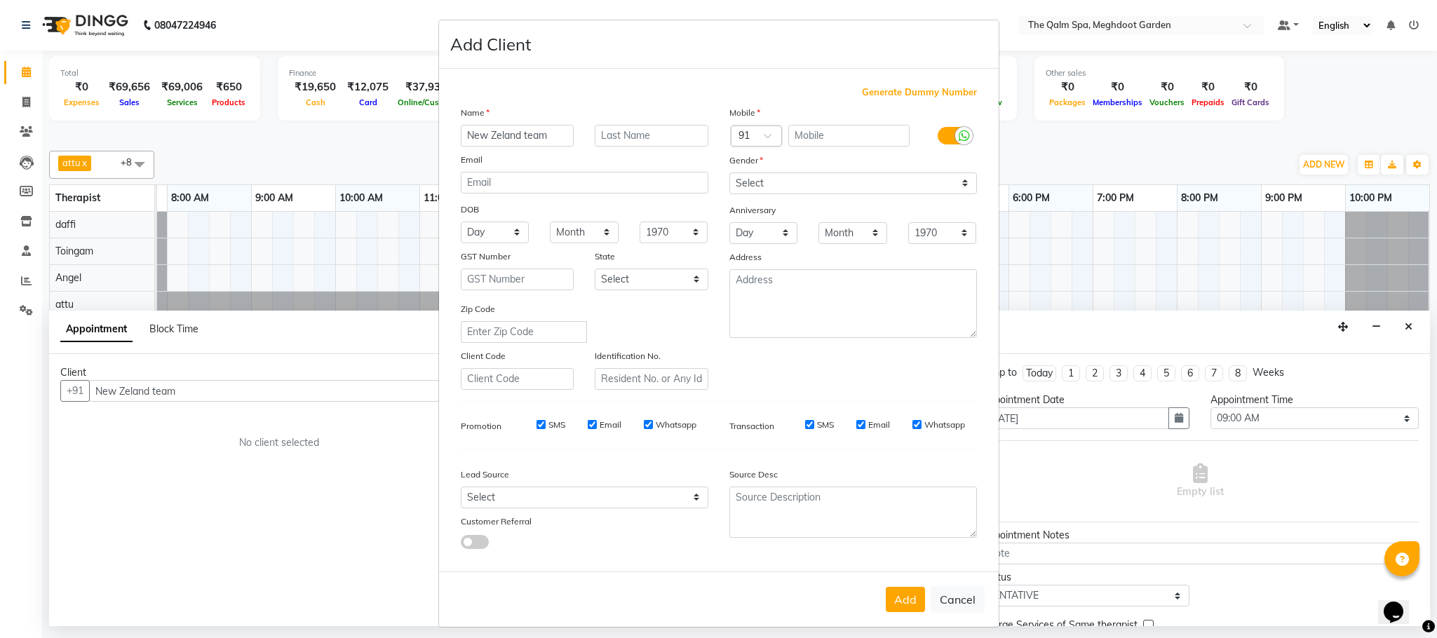
click at [921, 91] on span "Generate Dummy Number" at bounding box center [919, 93] width 115 height 14
type input "1278400000283"
checkbox input "false"
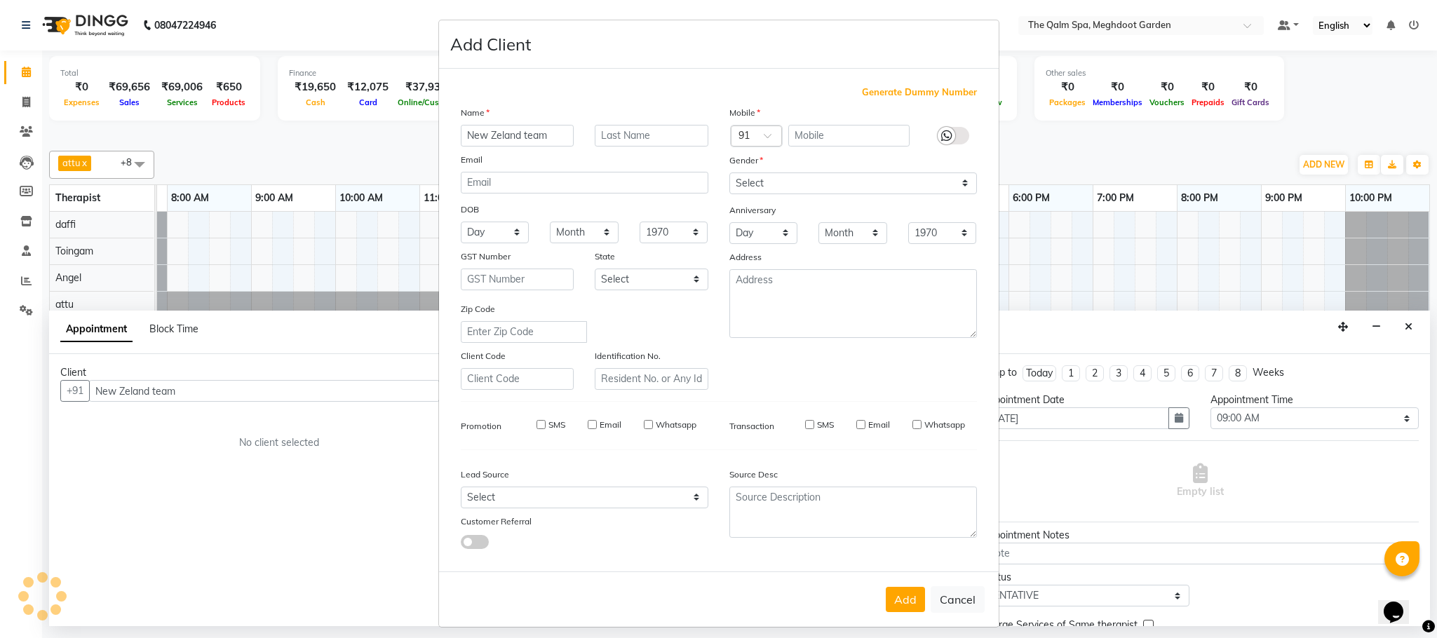
checkbox input "false"
click at [848, 179] on select "Select [DEMOGRAPHIC_DATA] [DEMOGRAPHIC_DATA] Other Prefer Not To Say" at bounding box center [852, 183] width 247 height 22
select select "[DEMOGRAPHIC_DATA]"
click at [729, 172] on select "Select [DEMOGRAPHIC_DATA] [DEMOGRAPHIC_DATA] Other Prefer Not To Say" at bounding box center [852, 183] width 247 height 22
click at [902, 591] on button "Add" at bounding box center [904, 599] width 39 height 25
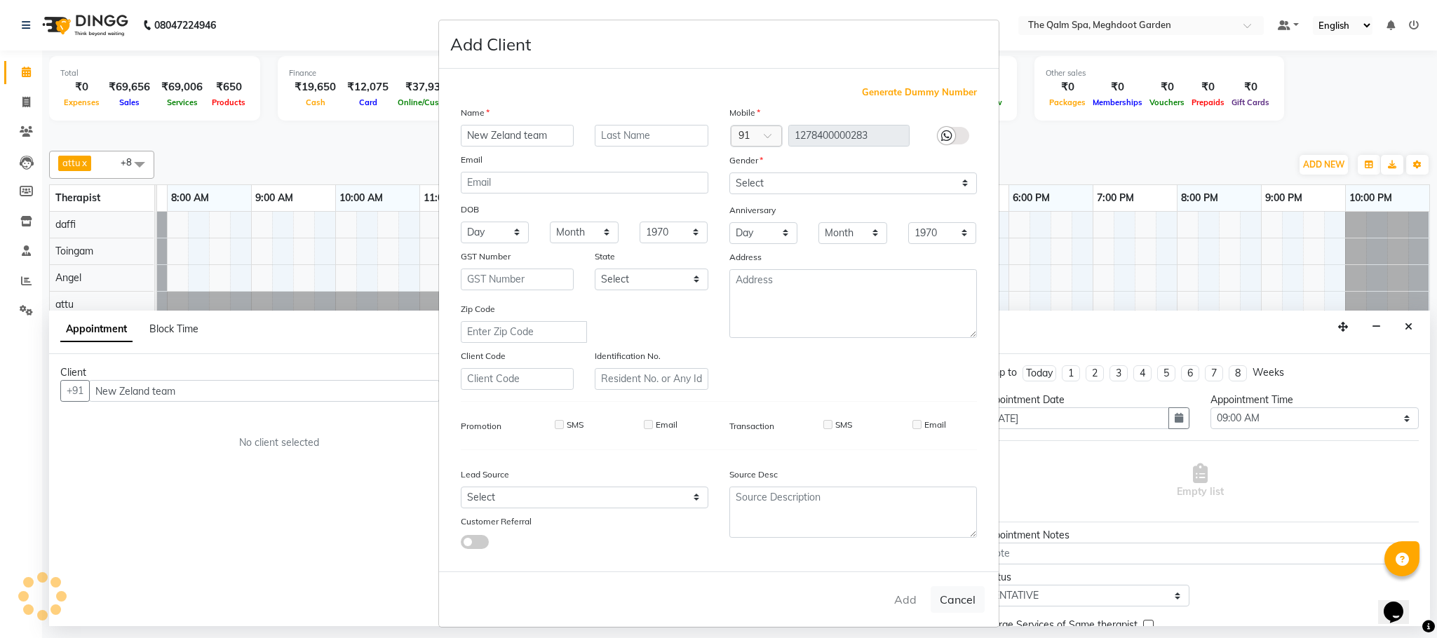
type input "1278400000283"
select select
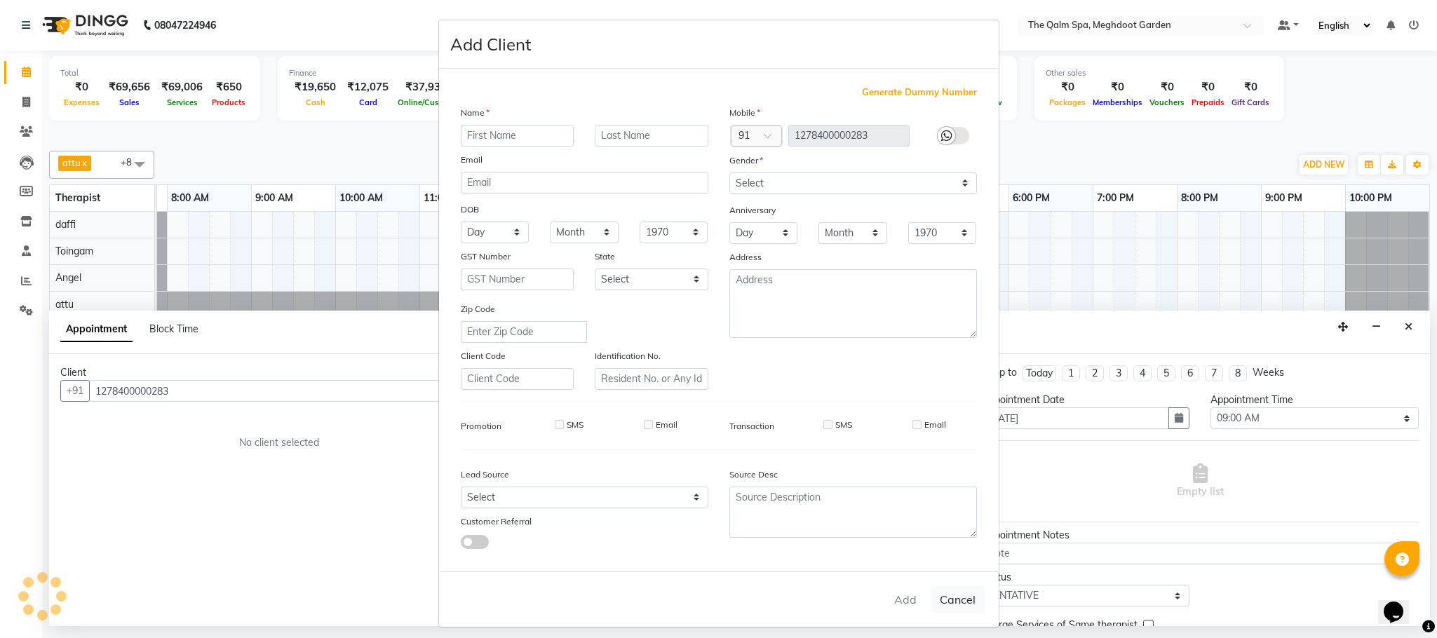
select select
checkbox input "false"
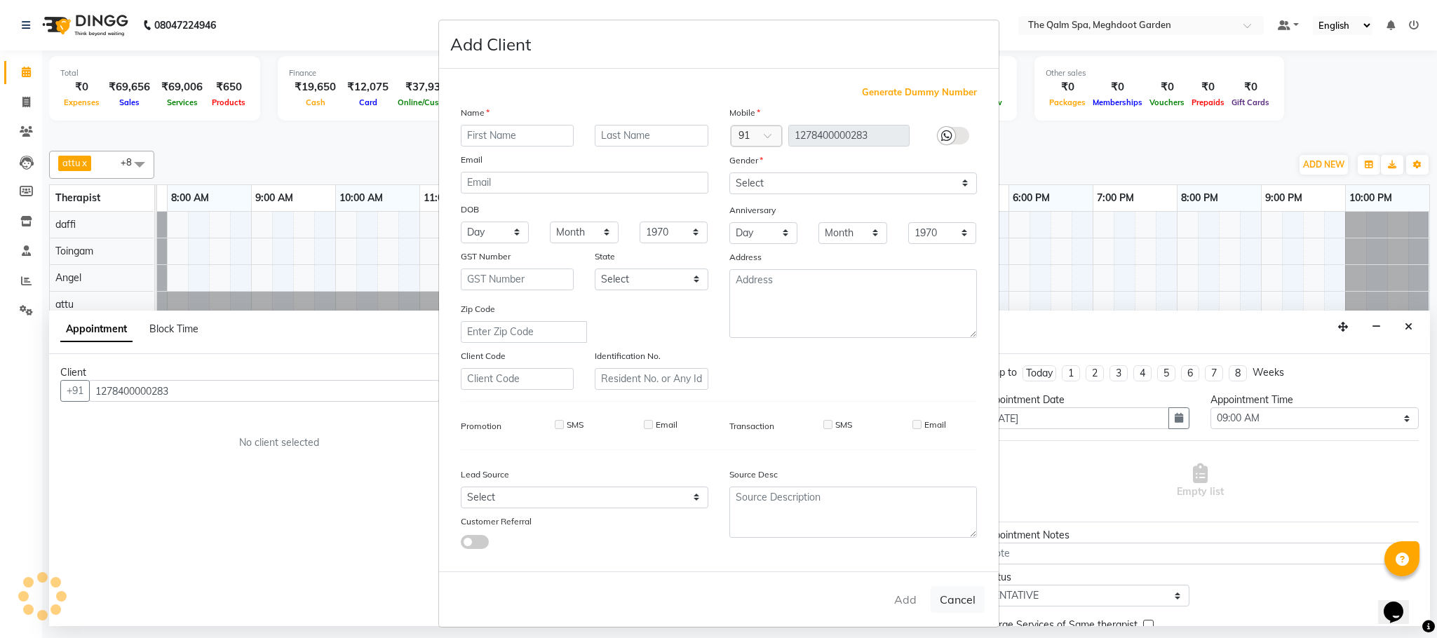
checkbox input "false"
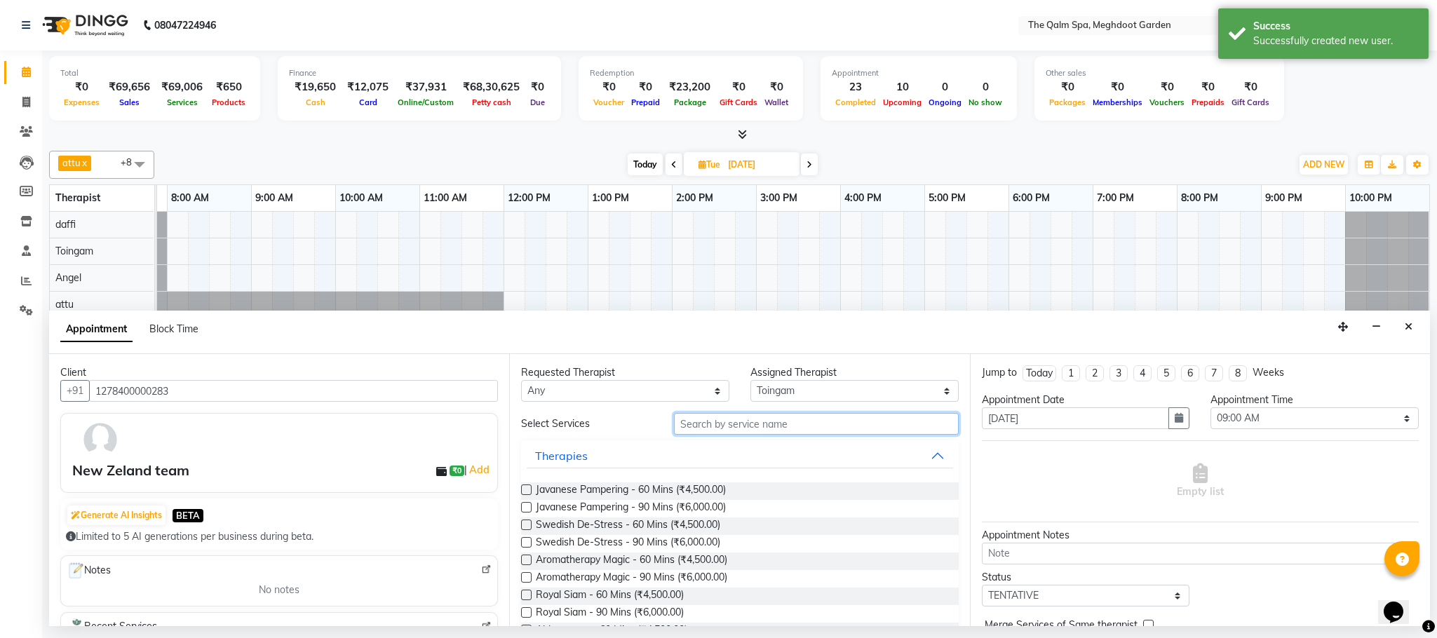
click at [728, 421] on input "text" at bounding box center [816, 424] width 285 height 22
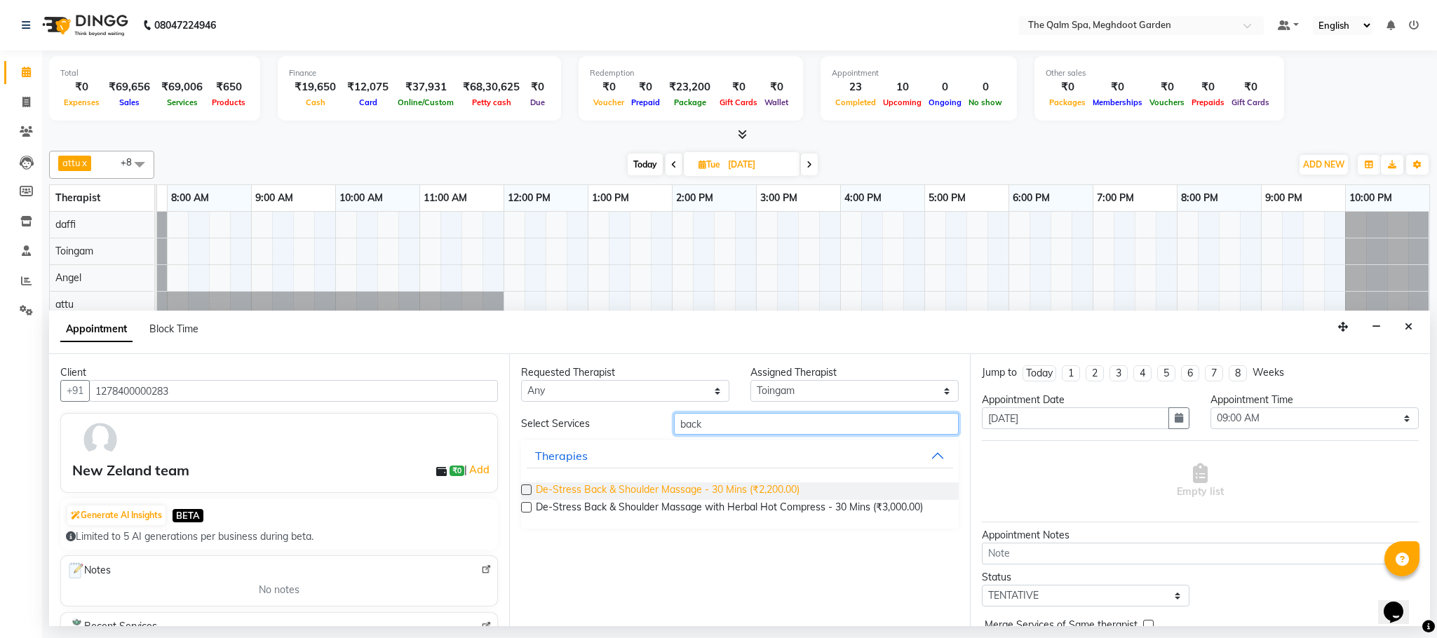
type input "back"
click at [692, 490] on span "De-Stress Back & Shoulder Massage - 30 Mins (₹2,200.00)" at bounding box center [668, 491] width 264 height 18
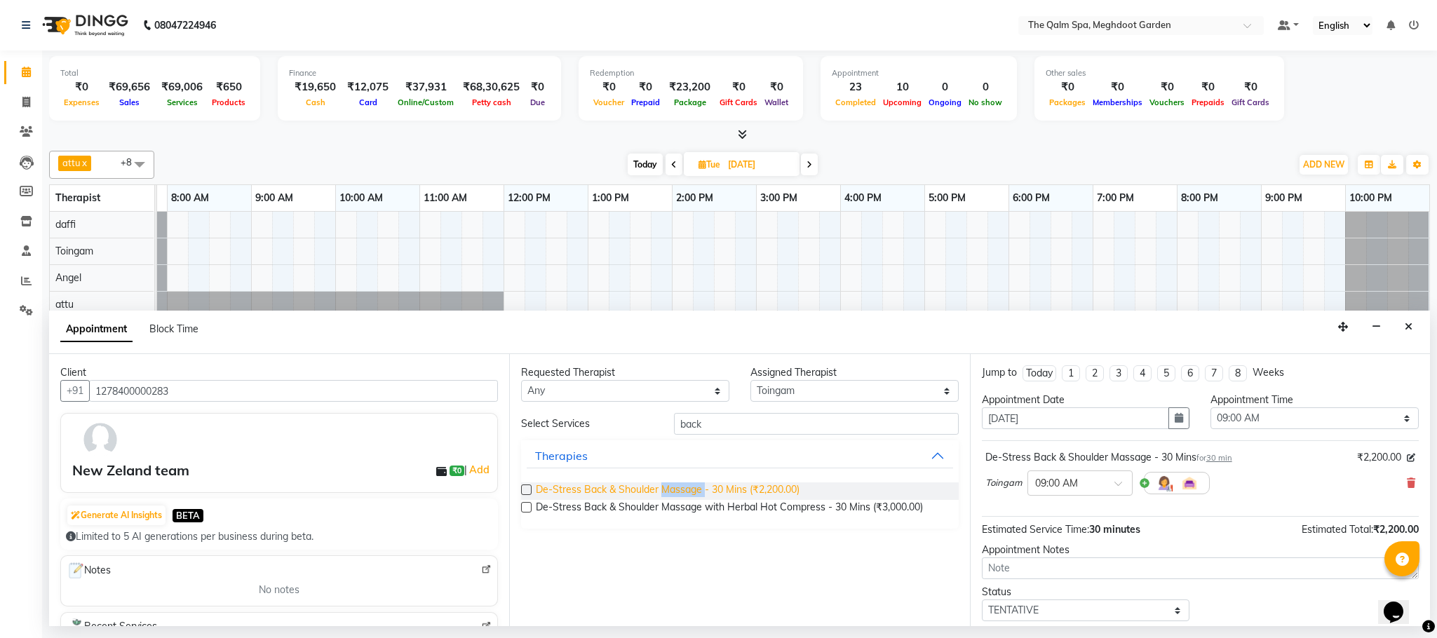
click at [692, 490] on span "De-Stress Back & Shoulder Massage - 30 Mins (₹2,200.00)" at bounding box center [668, 491] width 264 height 18
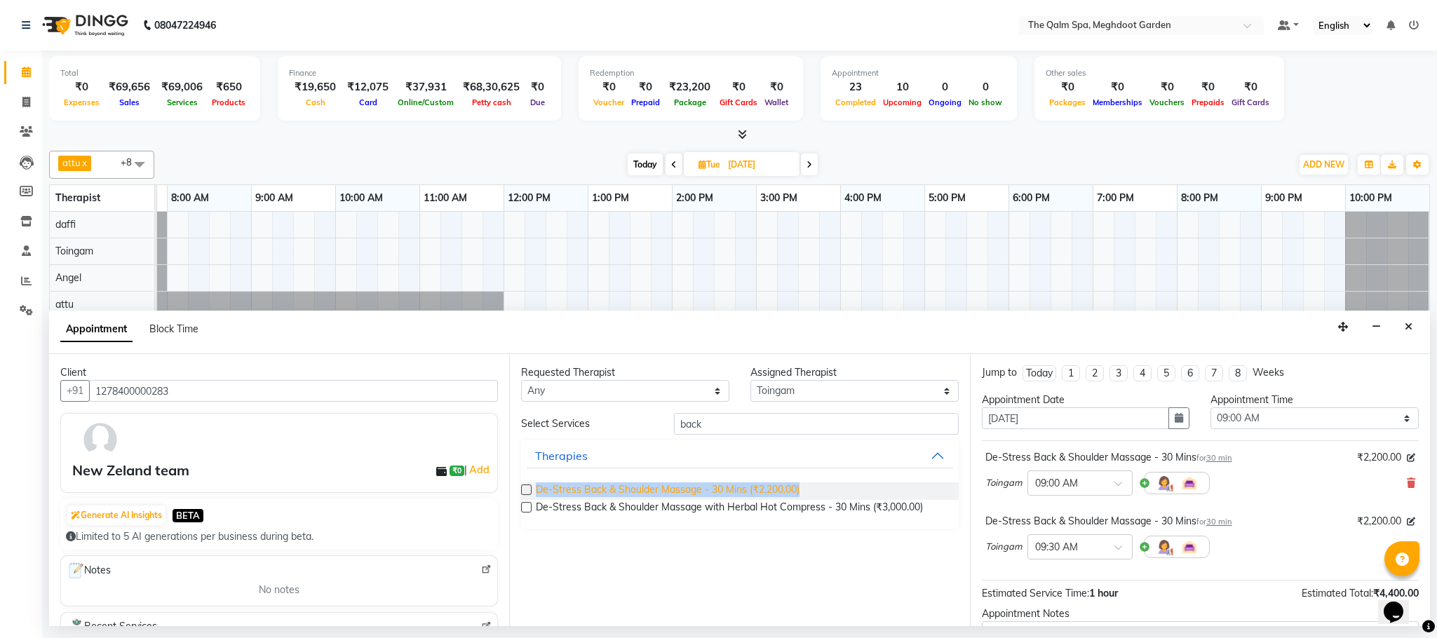
click at [692, 490] on span "De-Stress Back & Shoulder Massage - 30 Mins (₹2,200.00)" at bounding box center [668, 491] width 264 height 18
click at [692, 489] on span "De-Stress Back & Shoulder Massage - 30 Mins (₹2,200.00)" at bounding box center [668, 491] width 264 height 18
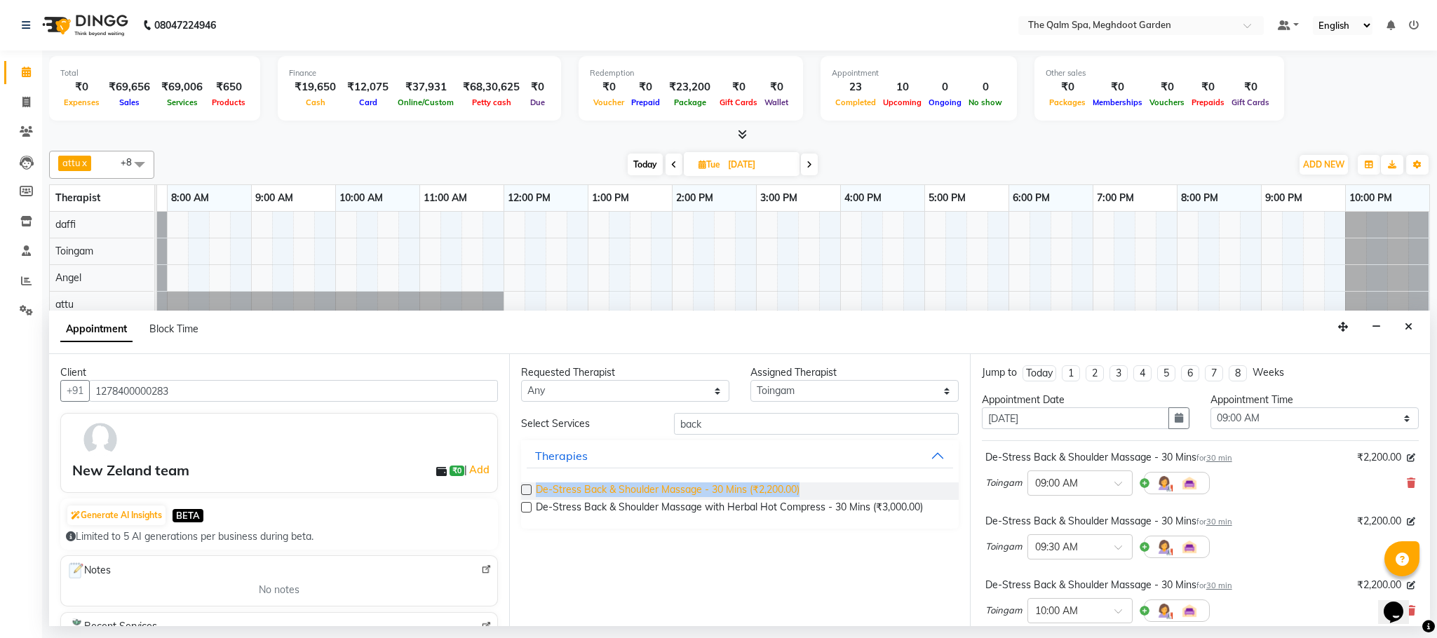
click at [692, 489] on span "De-Stress Back & Shoulder Massage - 30 Mins (₹2,200.00)" at bounding box center [668, 491] width 264 height 18
click at [692, 487] on span "De-Stress Back & Shoulder Massage - 30 Mins (₹2,200.00)" at bounding box center [668, 491] width 264 height 18
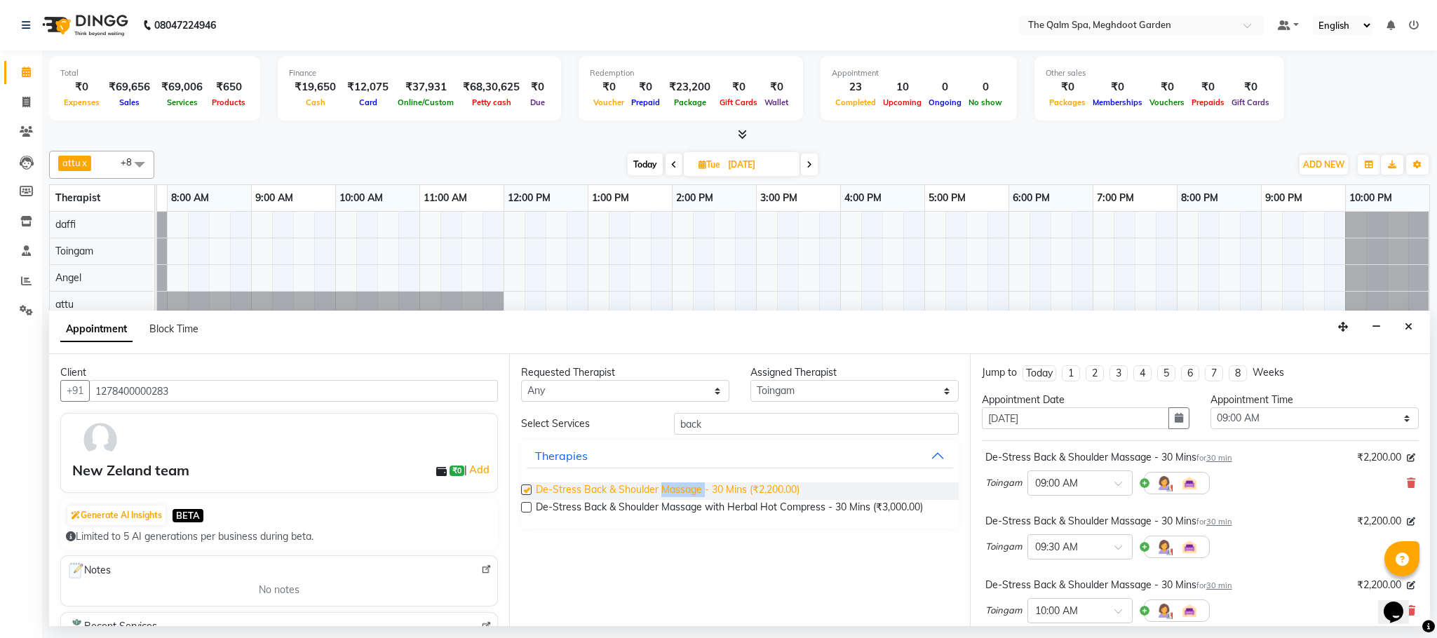
checkbox input "false"
click at [684, 529] on div "De-Stress Back & Shoulder Massage - 30 Mins (₹2,200.00) De-Stress Back & Should…" at bounding box center [739, 499] width 437 height 57
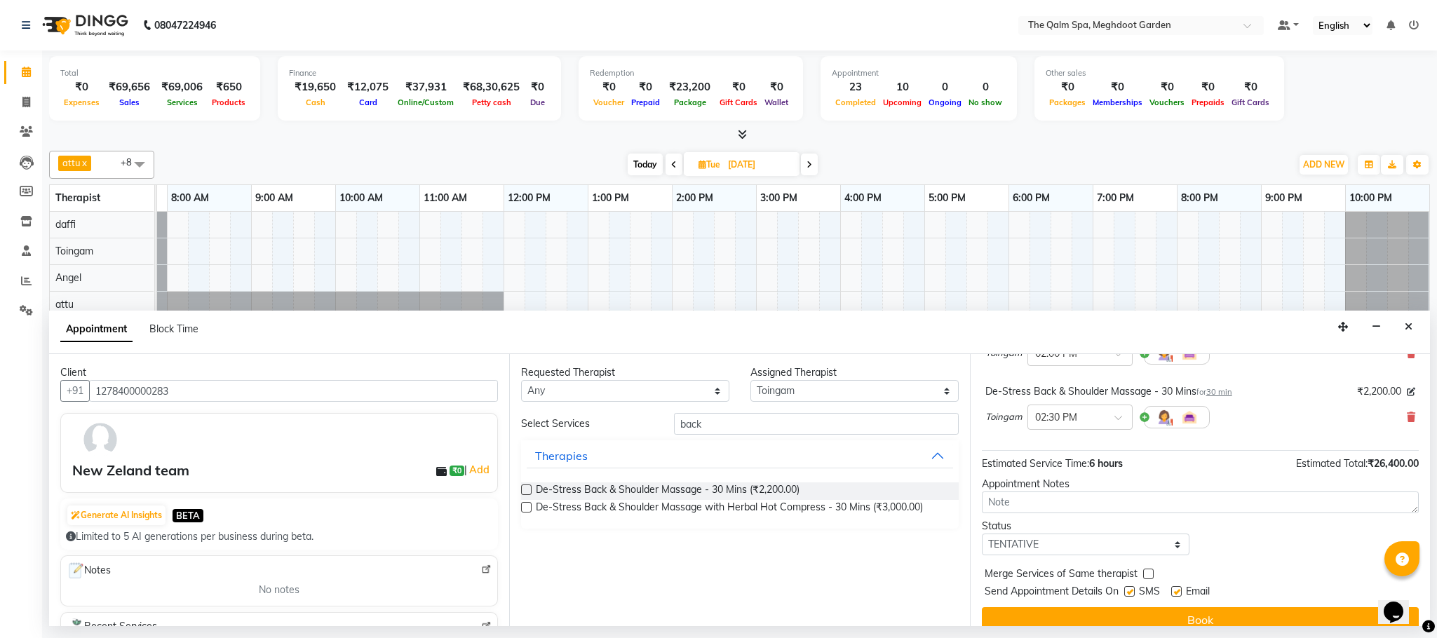
scroll to position [787, 0]
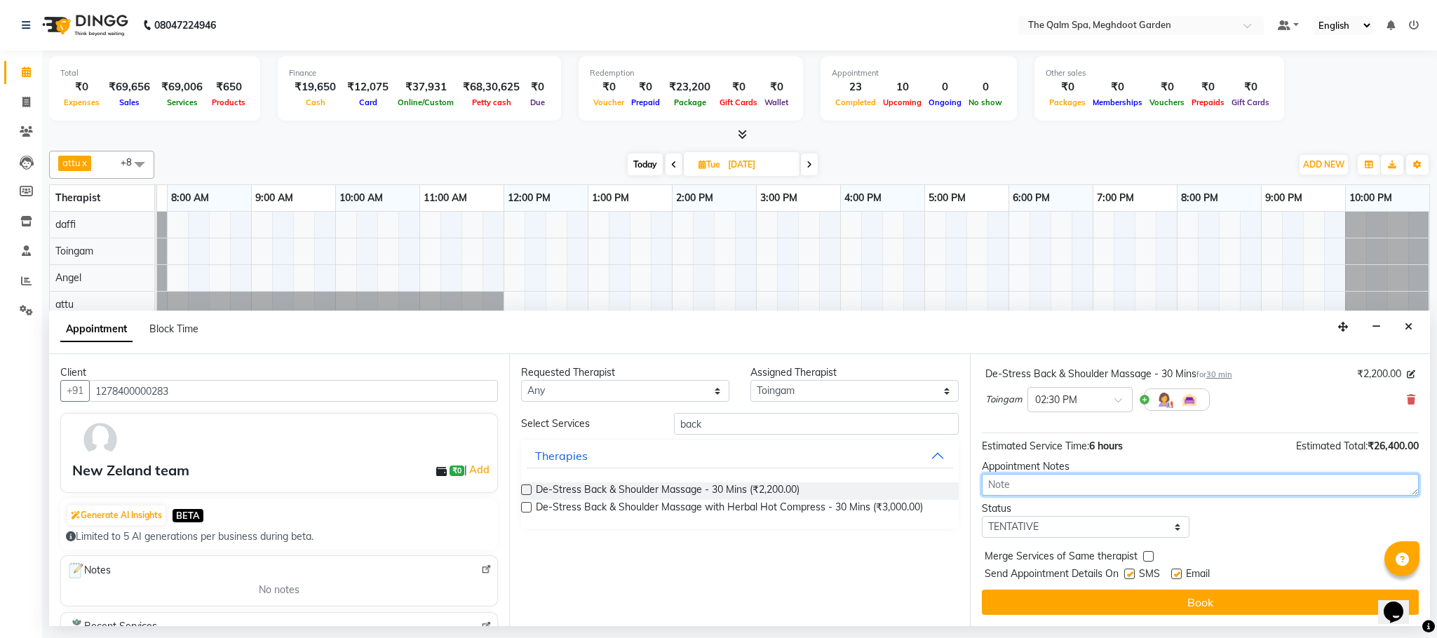
click at [1090, 486] on textarea at bounding box center [1200, 485] width 437 height 22
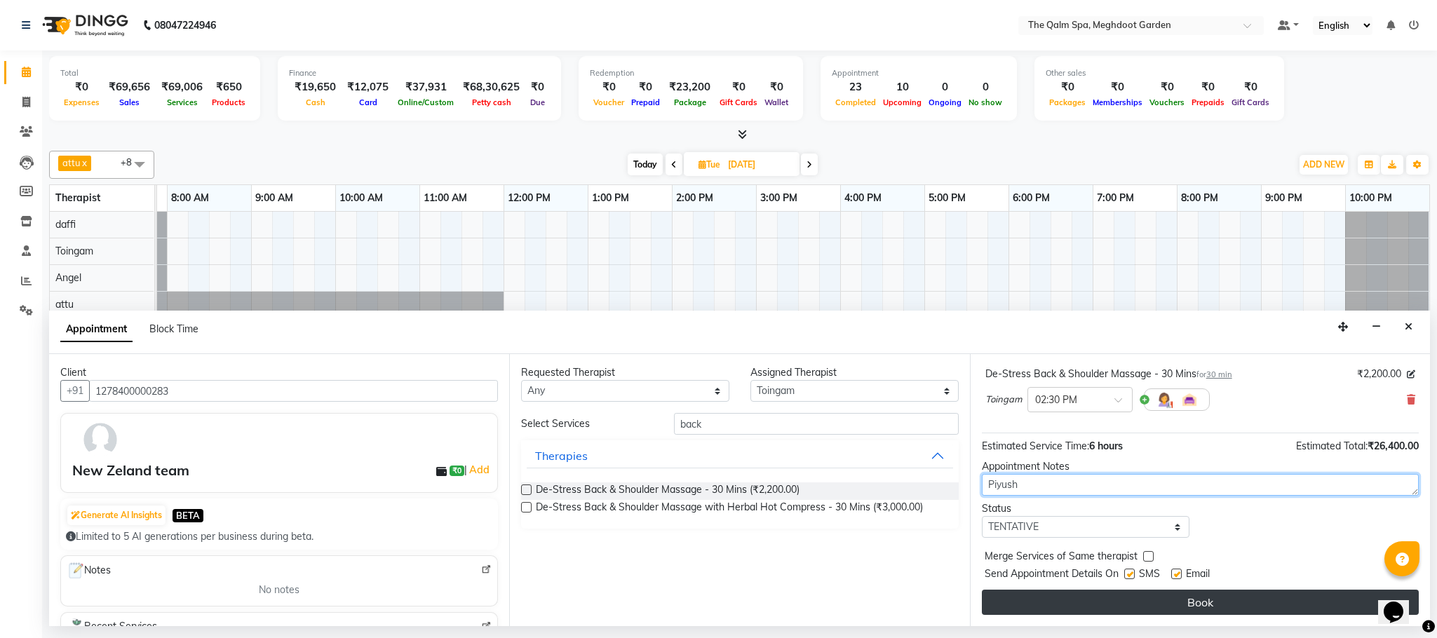
type textarea "Piyush"
click at [1189, 604] on button "Book" at bounding box center [1200, 602] width 437 height 25
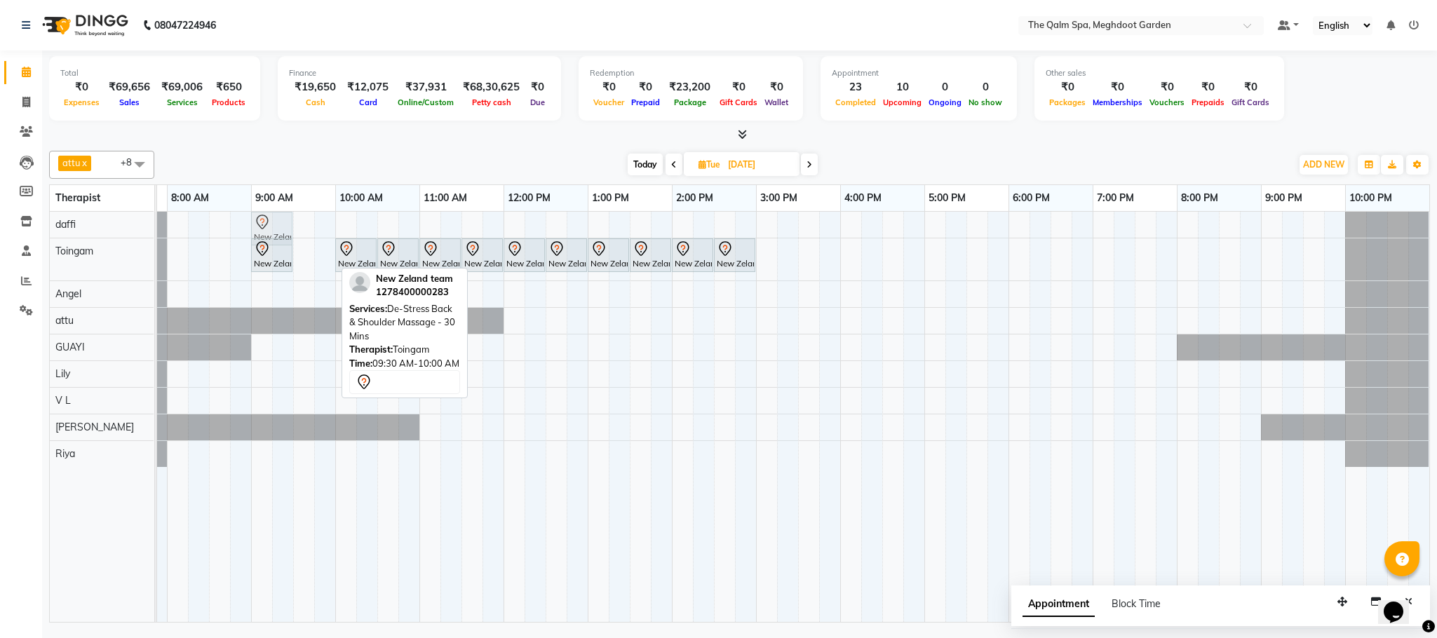
drag, startPoint x: 311, startPoint y: 248, endPoint x: 273, endPoint y: 222, distance: 46.3
click at [273, 222] on tbody "New Zeland team, 09:30 AM-10:00 AM, De-Stress Back & Shoulder Massage - 30 Mins…" at bounding box center [756, 339] width 1346 height 255
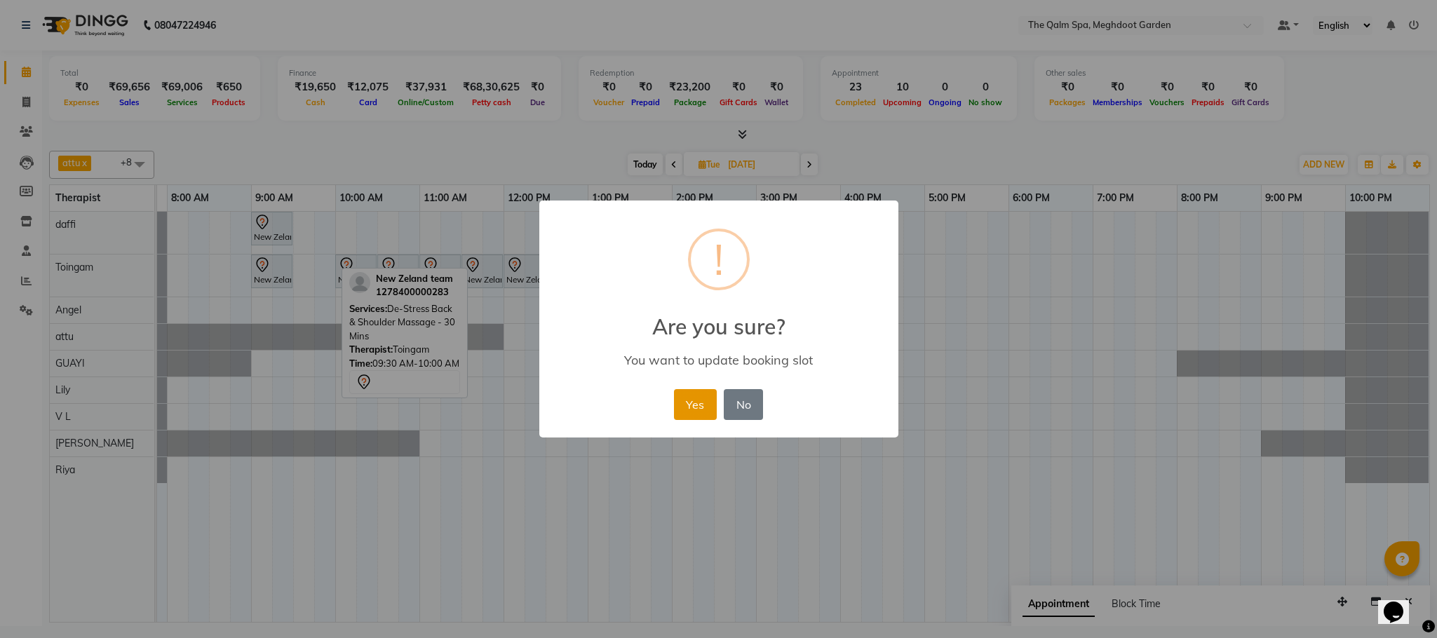
click at [675, 405] on div "Yes No No" at bounding box center [718, 405] width 96 height 38
click at [681, 405] on button "Yes" at bounding box center [695, 404] width 43 height 31
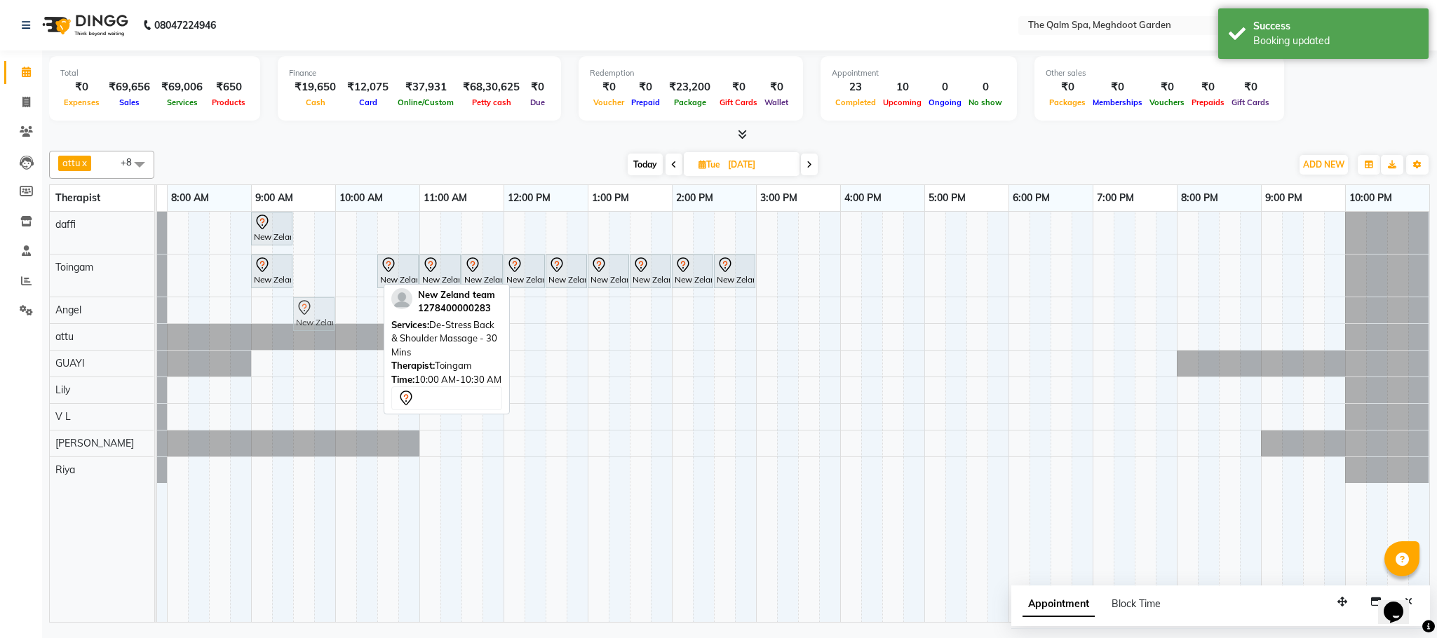
drag, startPoint x: 352, startPoint y: 278, endPoint x: 329, endPoint y: 305, distance: 35.8
click at [318, 316] on tbody "New Zeland team, 09:00 AM-09:30 AM, De-Stress Back & Shoulder Massage - 30 Mins…" at bounding box center [756, 347] width 1346 height 271
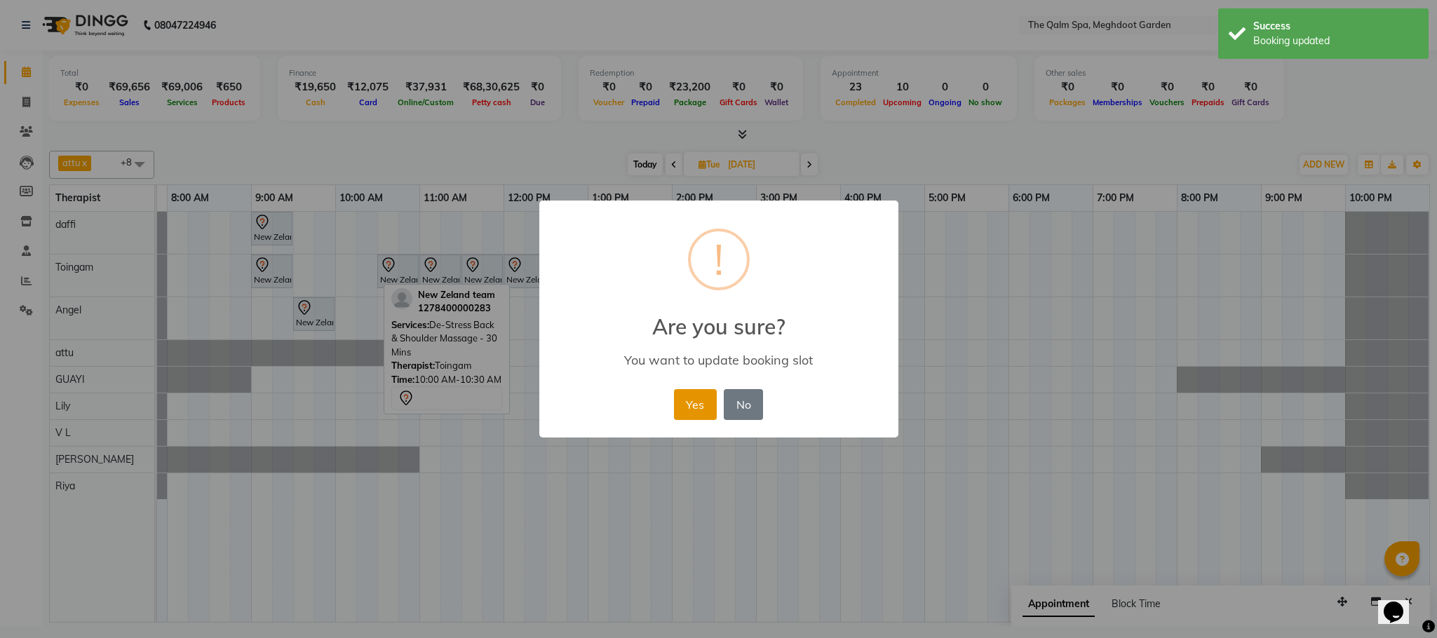
click at [682, 404] on button "Yes" at bounding box center [695, 404] width 43 height 31
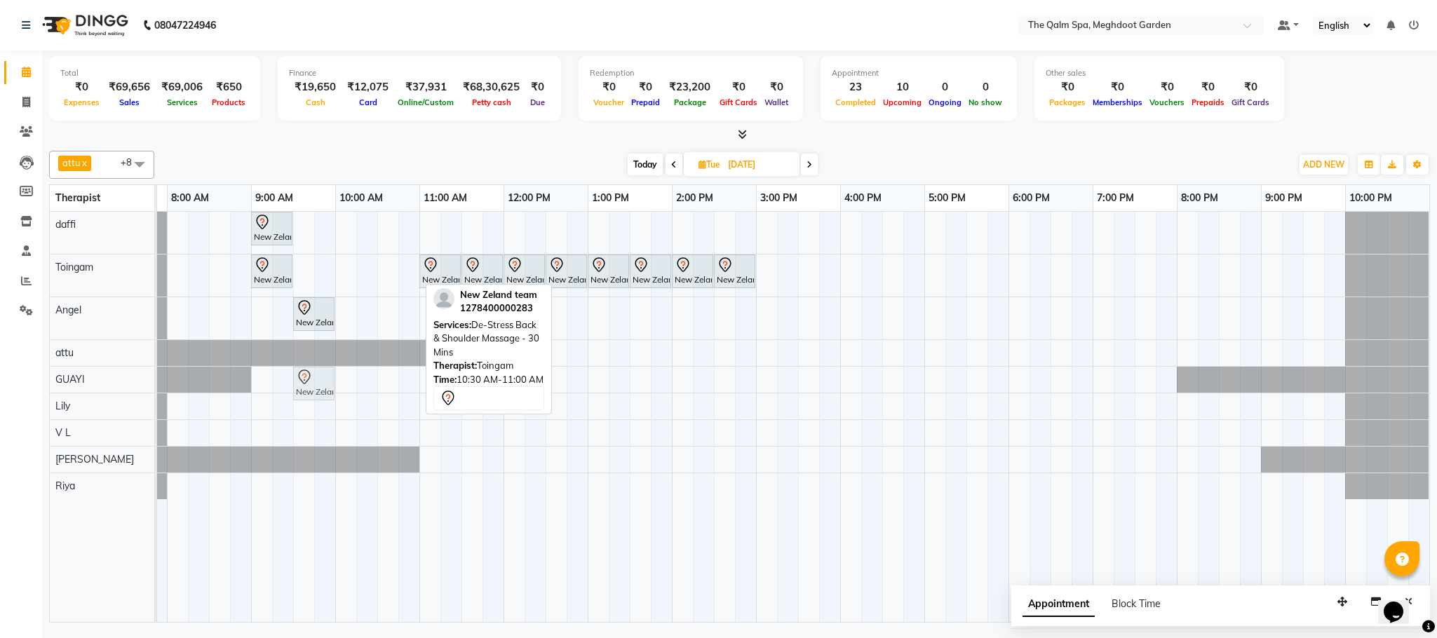
drag, startPoint x: 396, startPoint y: 280, endPoint x: 310, endPoint y: 377, distance: 130.1
click at [309, 379] on tbody "New Zeland team, 09:00 AM-09:30 AM, De-Stress Back & Shoulder Massage - 30 Mins…" at bounding box center [756, 355] width 1346 height 287
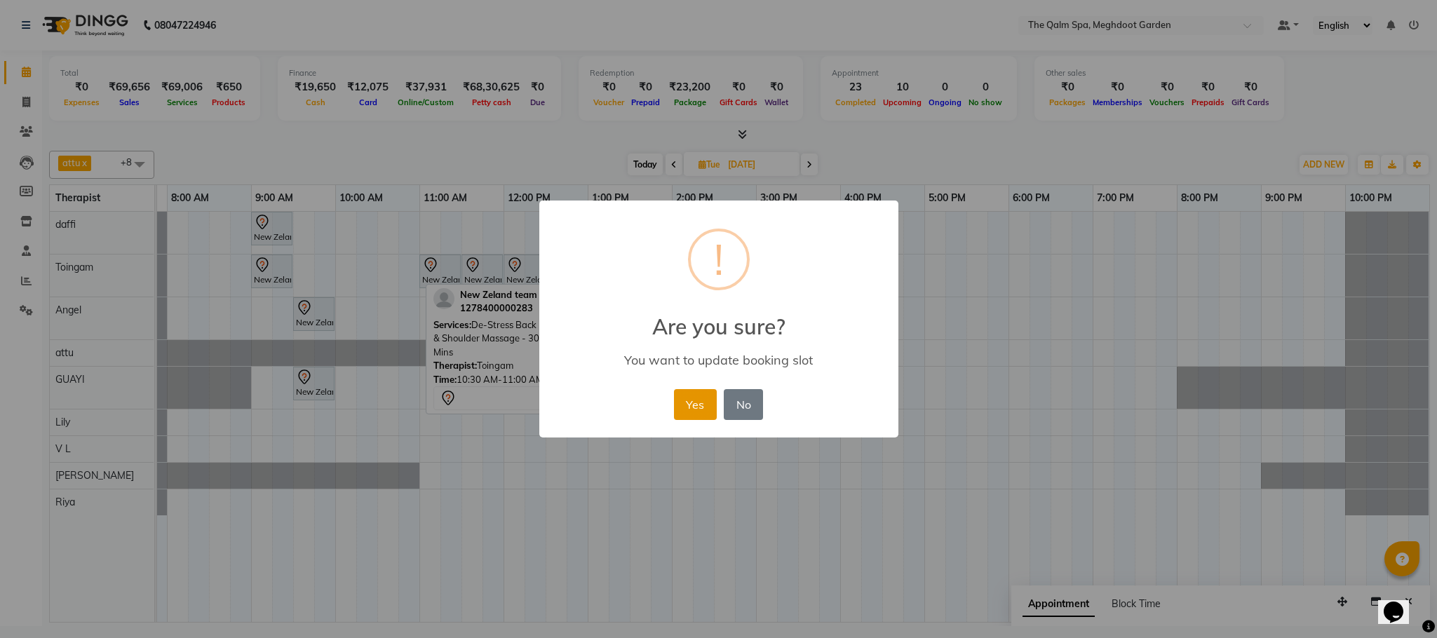
click at [682, 404] on button "Yes" at bounding box center [695, 404] width 43 height 31
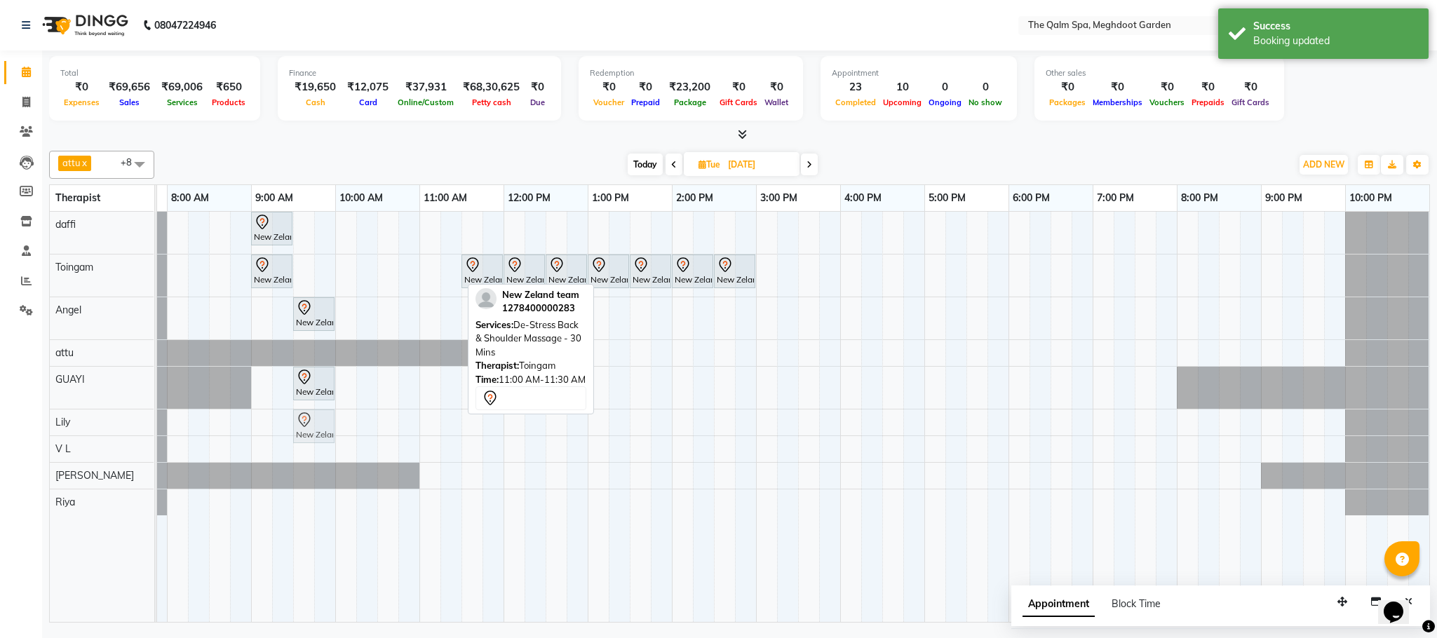
drag, startPoint x: 440, startPoint y: 267, endPoint x: 309, endPoint y: 416, distance: 198.7
click at [313, 423] on tbody "New Zeland team, 09:00 AM-09:30 AM, De-Stress Back & Shoulder Massage - 30 Mins…" at bounding box center [756, 364] width 1346 height 304
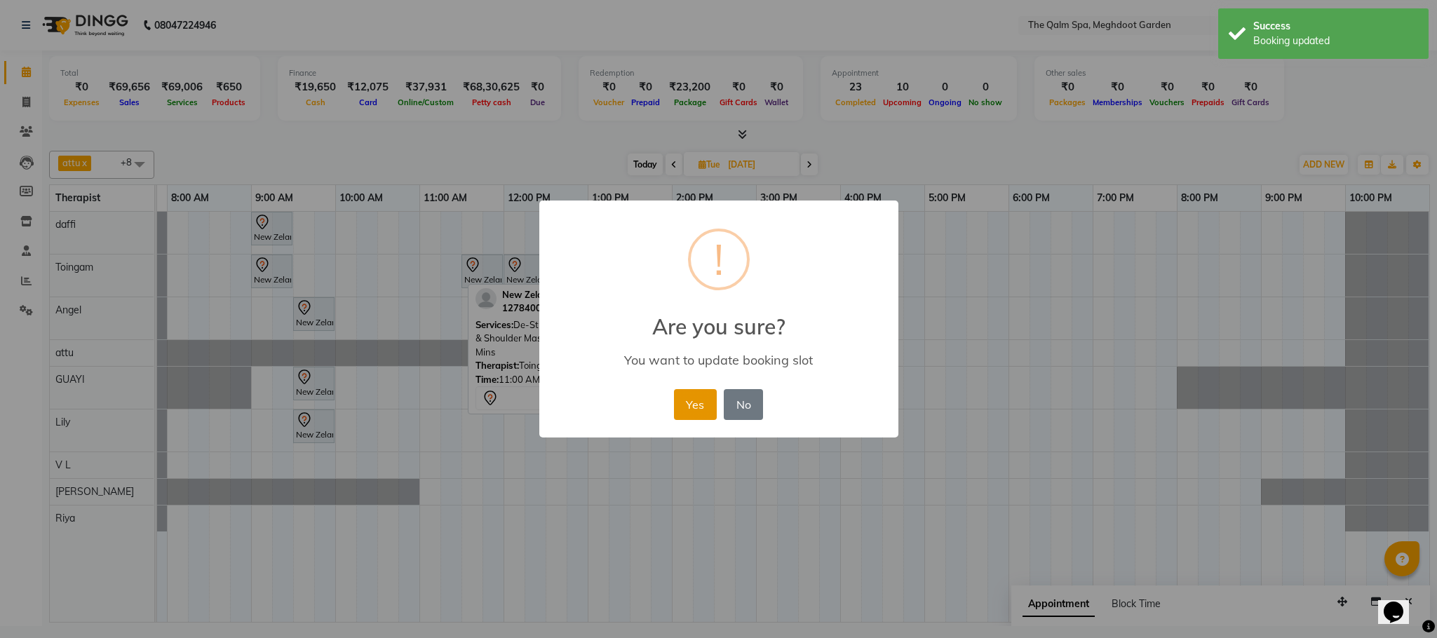
click at [684, 402] on button "Yes" at bounding box center [695, 404] width 43 height 31
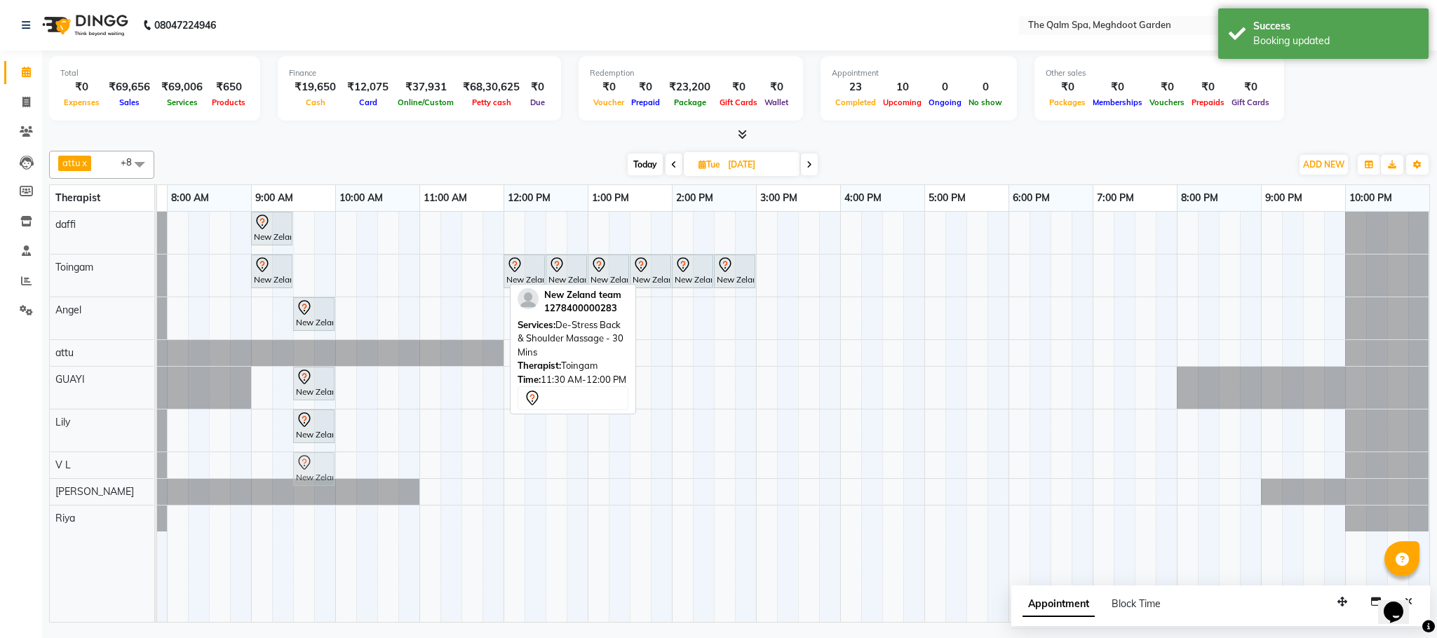
drag, startPoint x: 488, startPoint y: 278, endPoint x: 324, endPoint y: 466, distance: 249.4
click at [325, 472] on tbody "New Zeland team, 09:00 AM-09:30 AM, De-Stress Back & Shoulder Massage - 30 Mins…" at bounding box center [756, 372] width 1346 height 320
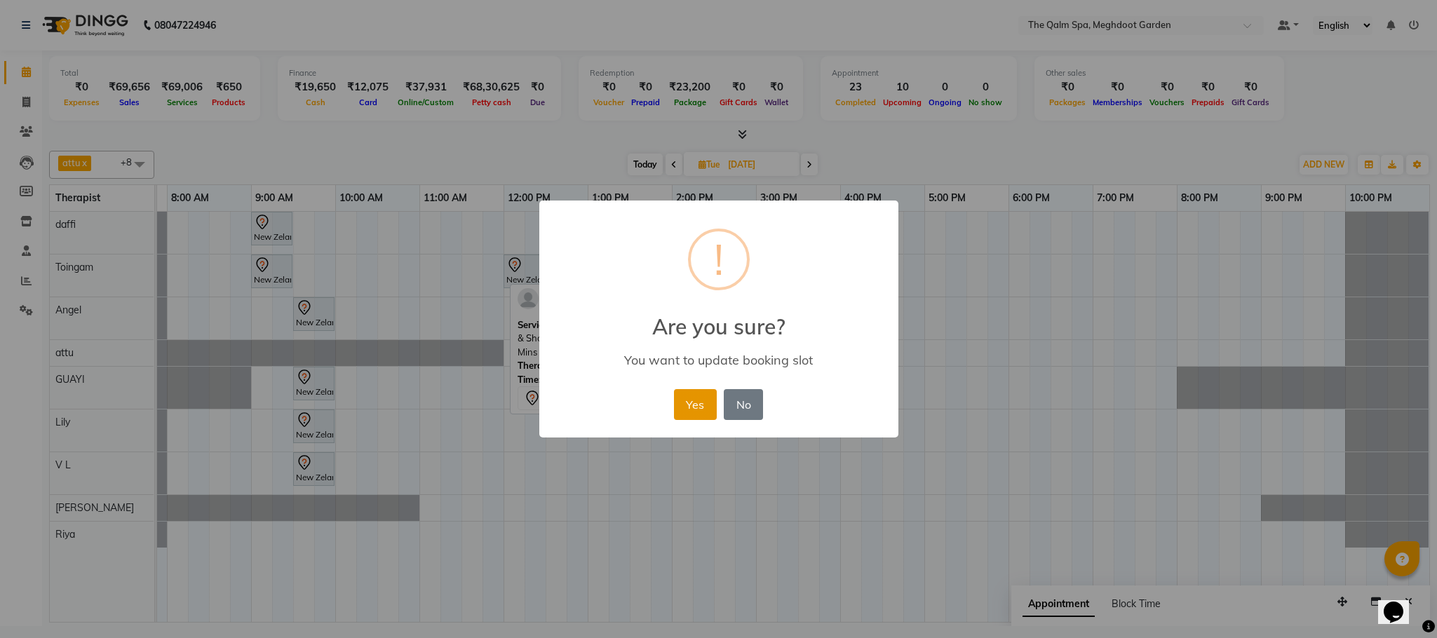
click at [691, 406] on button "Yes" at bounding box center [695, 404] width 43 height 31
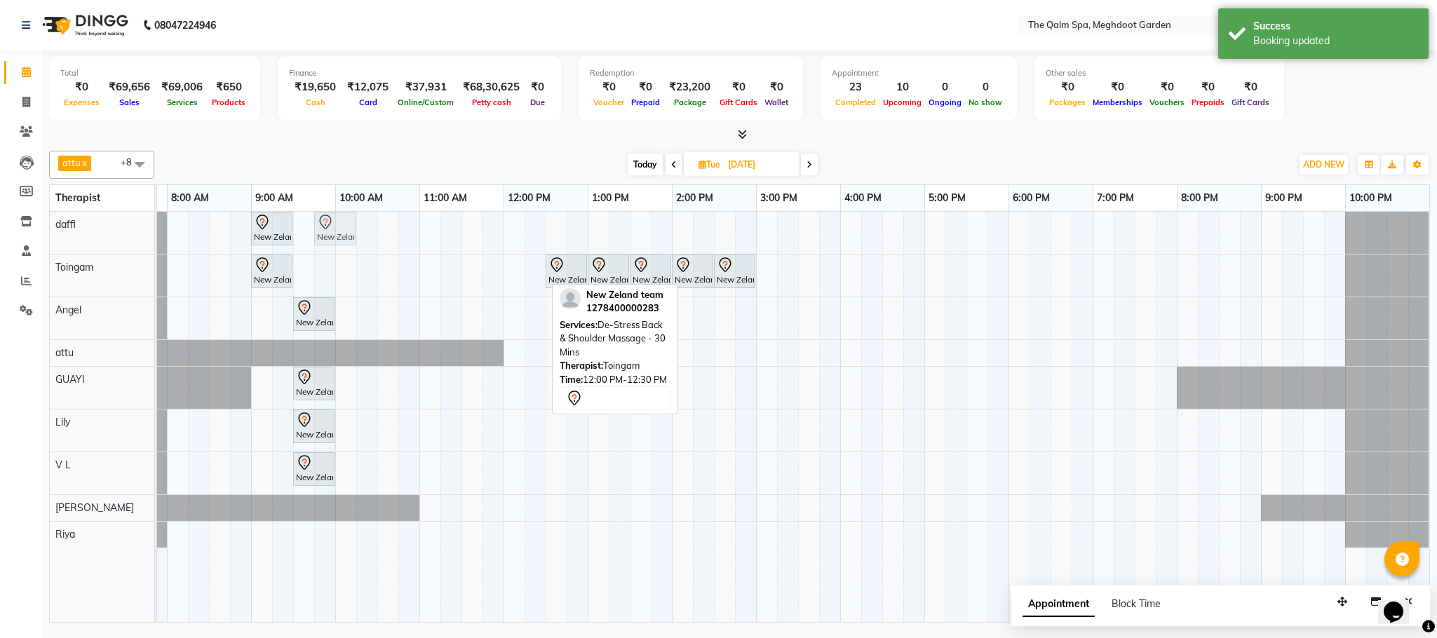
drag, startPoint x: 522, startPoint y: 276, endPoint x: 335, endPoint y: 250, distance: 188.9
click at [335, 251] on div "New Zeland team, 09:00 AM-09:30 AM, De-Stress Back & Shoulder Massage - 30 Mins…" at bounding box center [756, 417] width 1346 height 410
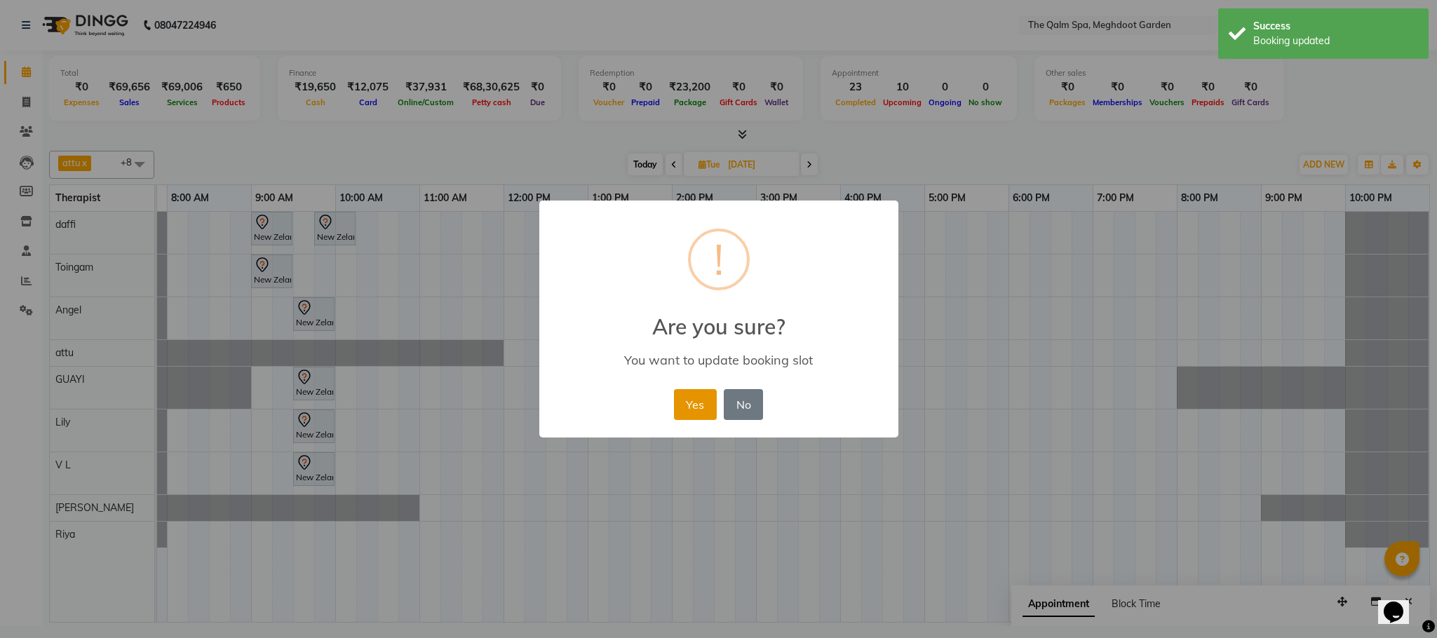
click at [684, 404] on button "Yes" at bounding box center [695, 404] width 43 height 31
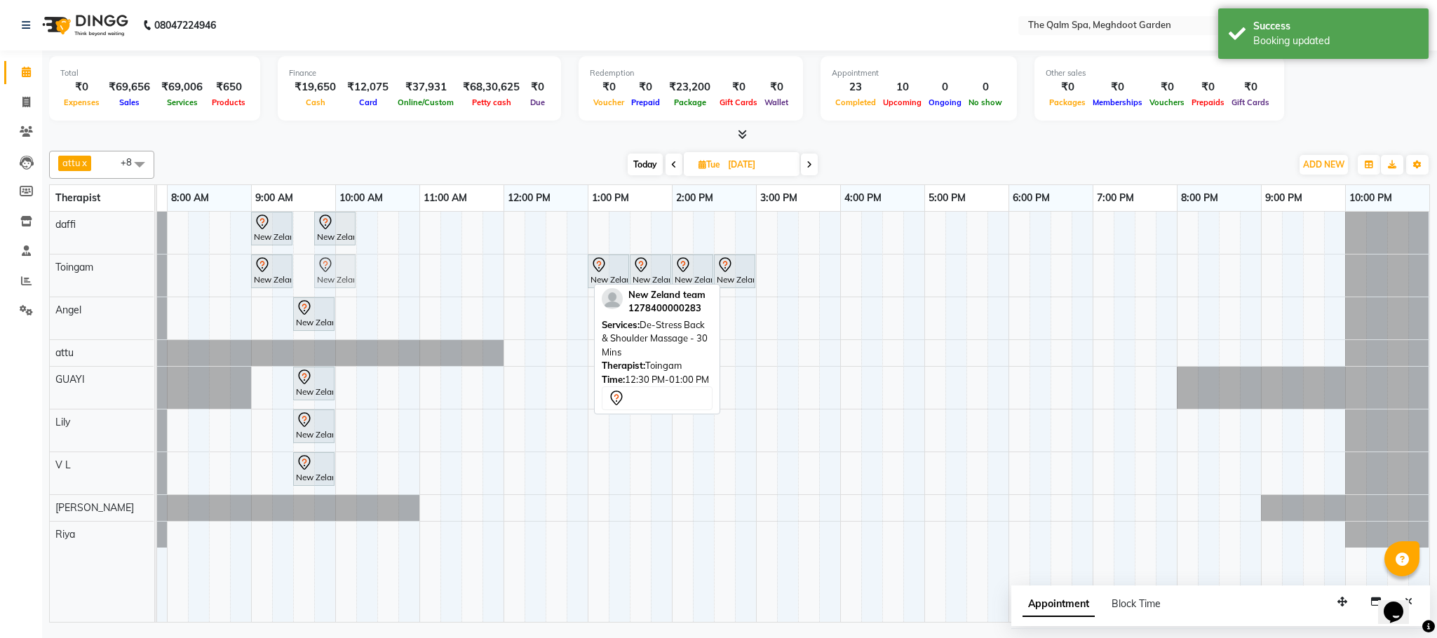
drag, startPoint x: 570, startPoint y: 276, endPoint x: 335, endPoint y: 278, distance: 234.9
click at [83, 278] on div "New Zeland team, 09:00 AM-09:30 AM, De-Stress Back & Shoulder Massage - 30 Mins…" at bounding box center [83, 275] width 0 height 42
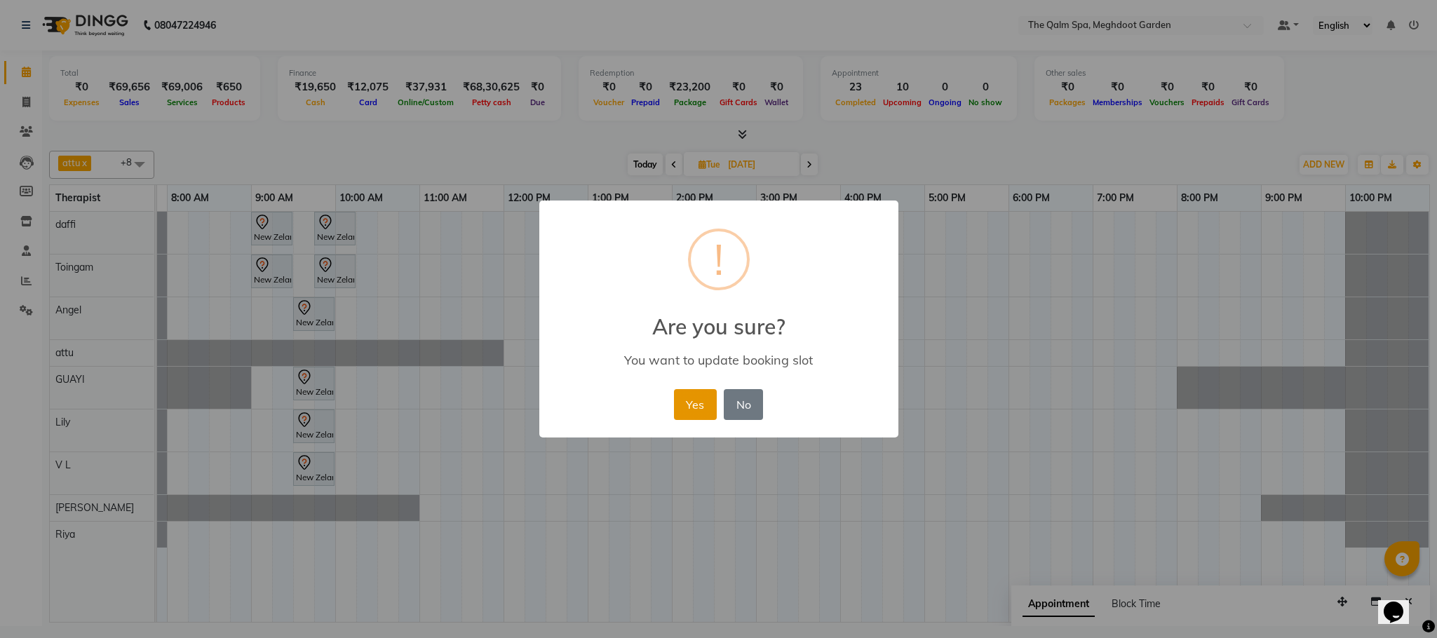
click at [702, 402] on button "Yes" at bounding box center [695, 404] width 43 height 31
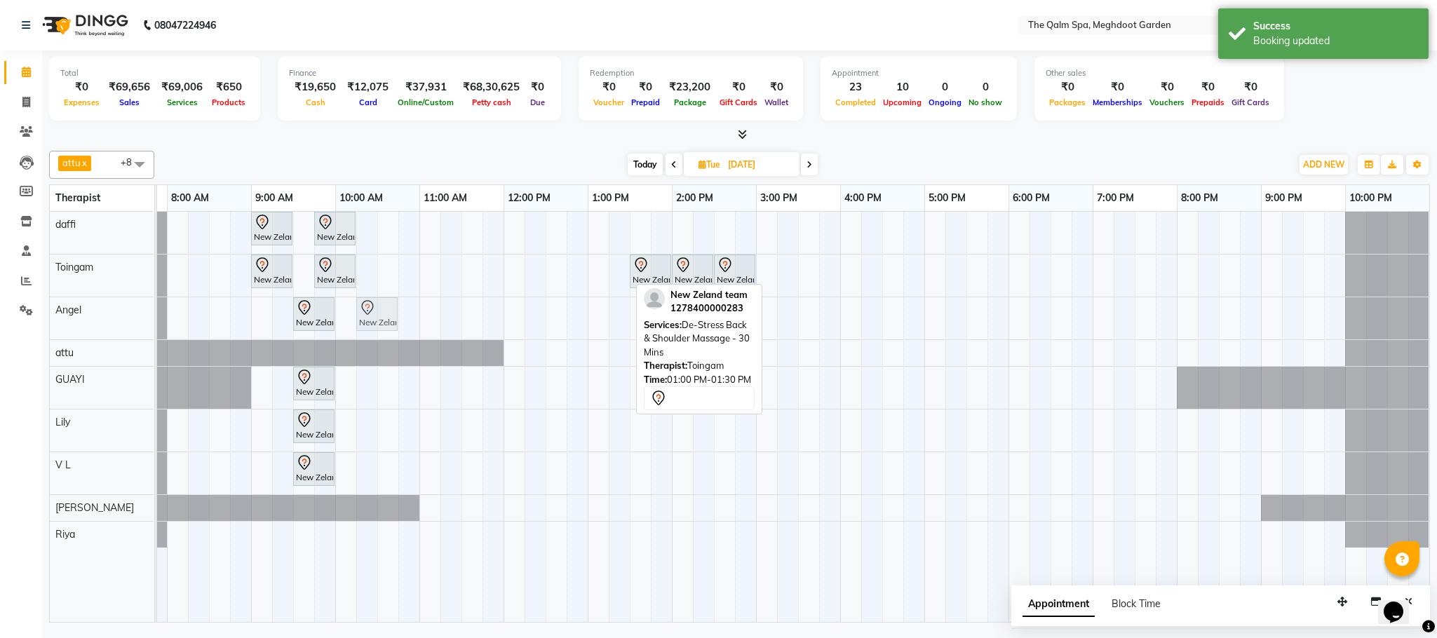
drag, startPoint x: 612, startPoint y: 274, endPoint x: 381, endPoint y: 318, distance: 234.7
click at [381, 318] on tbody "New Zeland team, 09:00 AM-09:30 AM, De-Stress Back & Shoulder Massage - 30 Mins…" at bounding box center [756, 380] width 1346 height 336
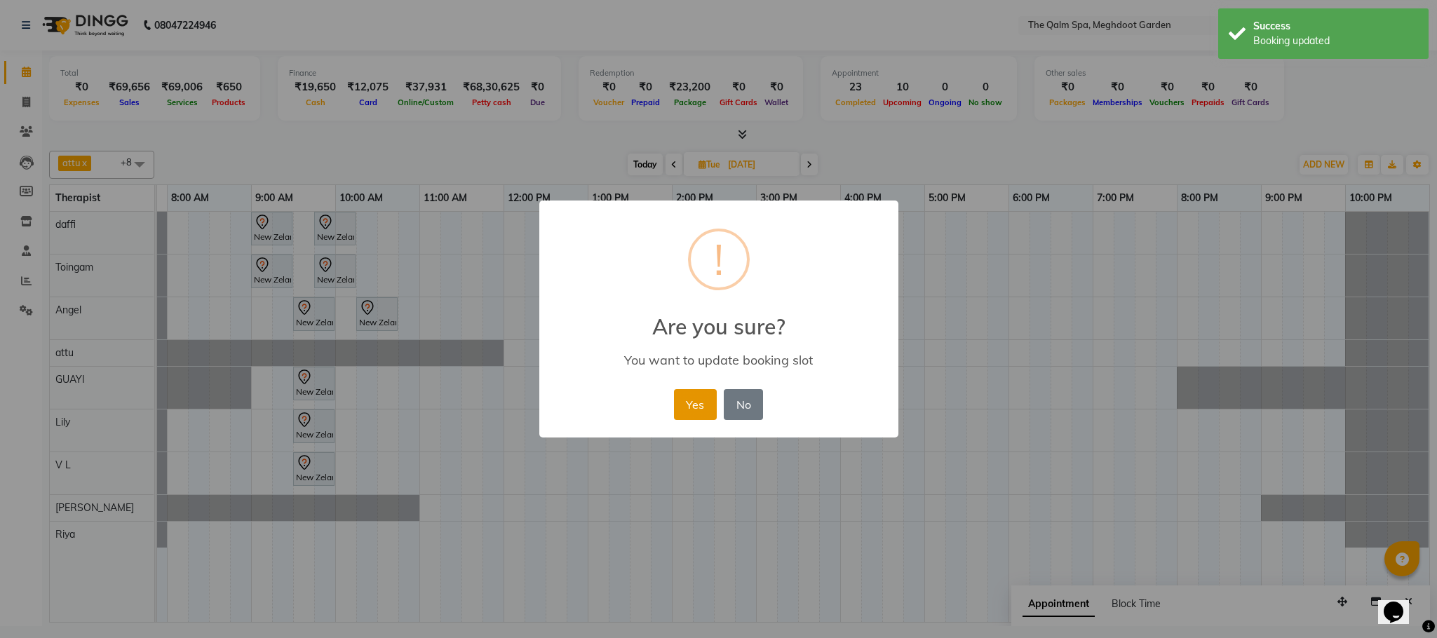
click at [684, 409] on button "Yes" at bounding box center [695, 404] width 43 height 31
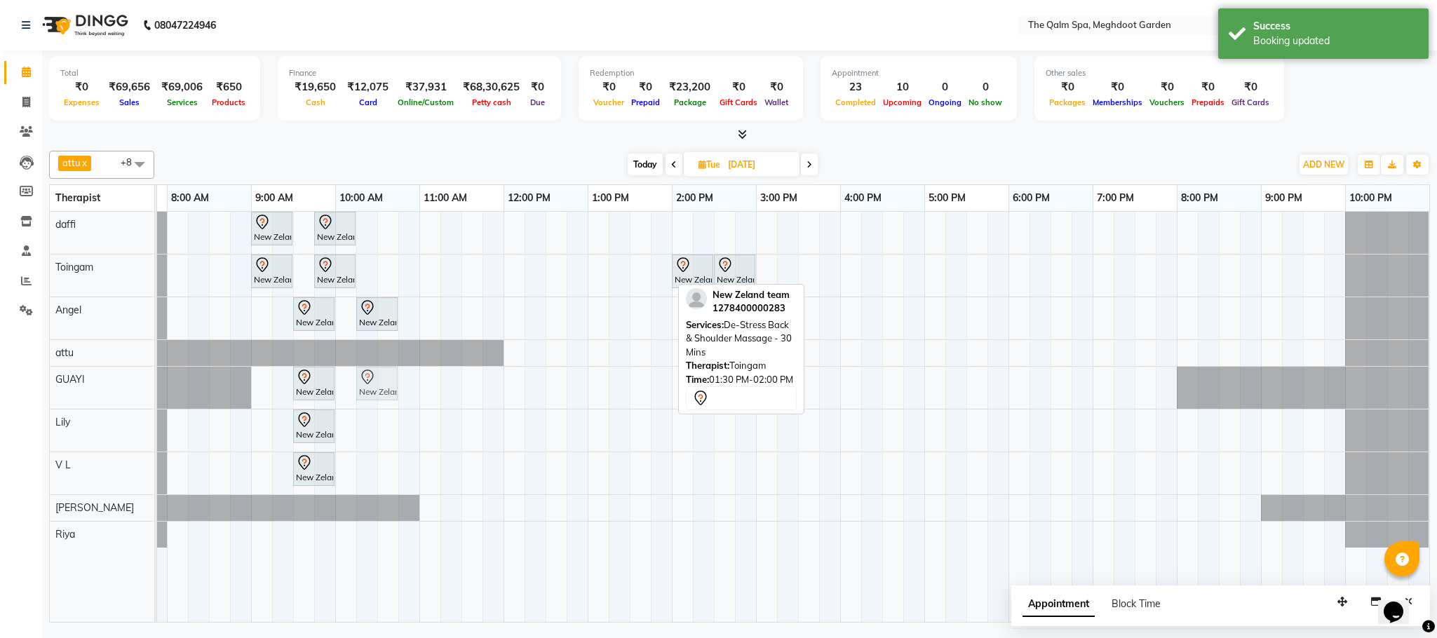
drag, startPoint x: 652, startPoint y: 271, endPoint x: 377, endPoint y: 381, distance: 295.8
click at [377, 384] on tbody "New Zeland team, 09:00 AM-09:30 AM, De-Stress Back & Shoulder Massage - 30 Mins…" at bounding box center [756, 380] width 1346 height 336
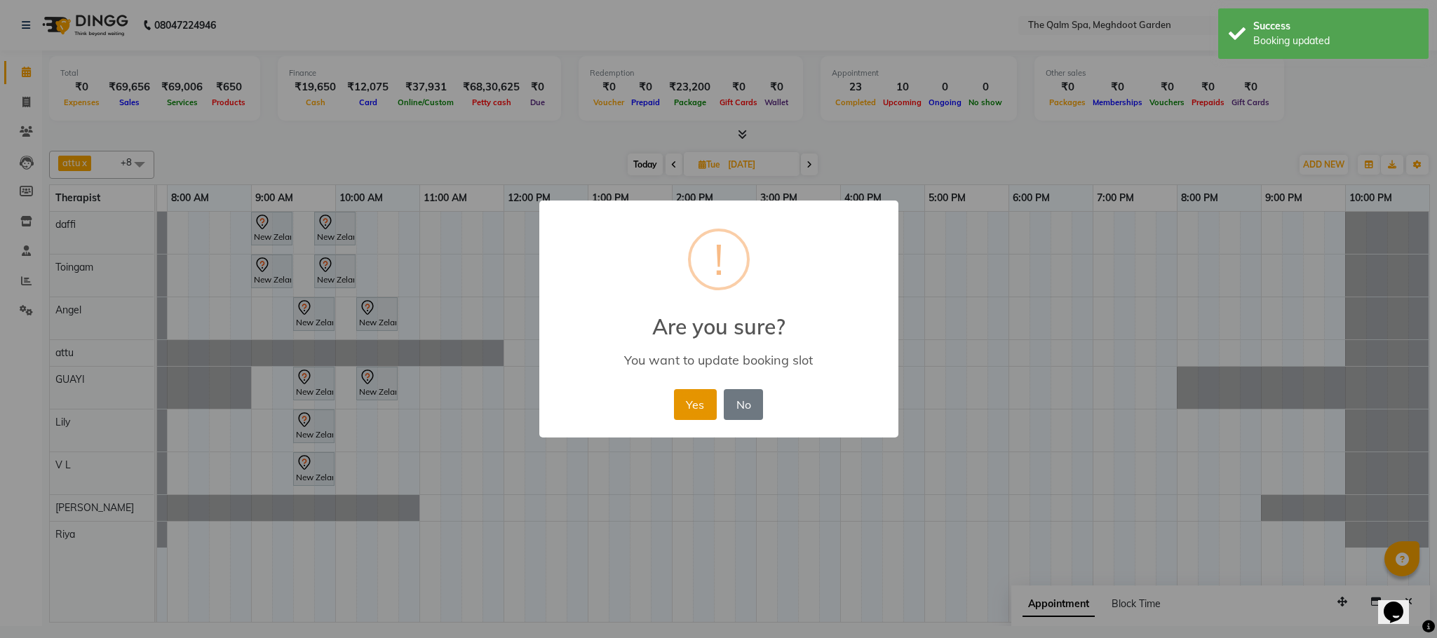
click at [699, 407] on button "Yes" at bounding box center [695, 404] width 43 height 31
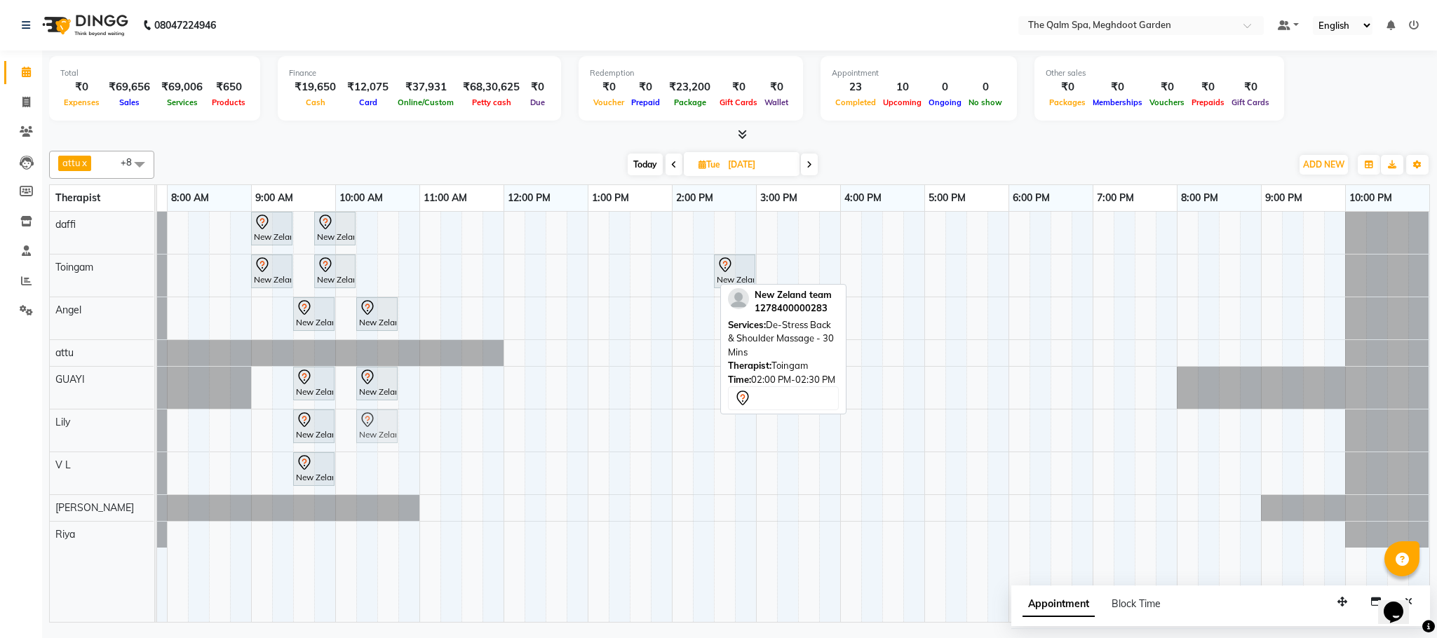
drag, startPoint x: 696, startPoint y: 273, endPoint x: 381, endPoint y: 432, distance: 353.0
click at [376, 440] on tbody "New Zeland team, 09:00 AM-09:30 AM, De-Stress Back & Shoulder Massage - 30 Mins…" at bounding box center [756, 380] width 1346 height 336
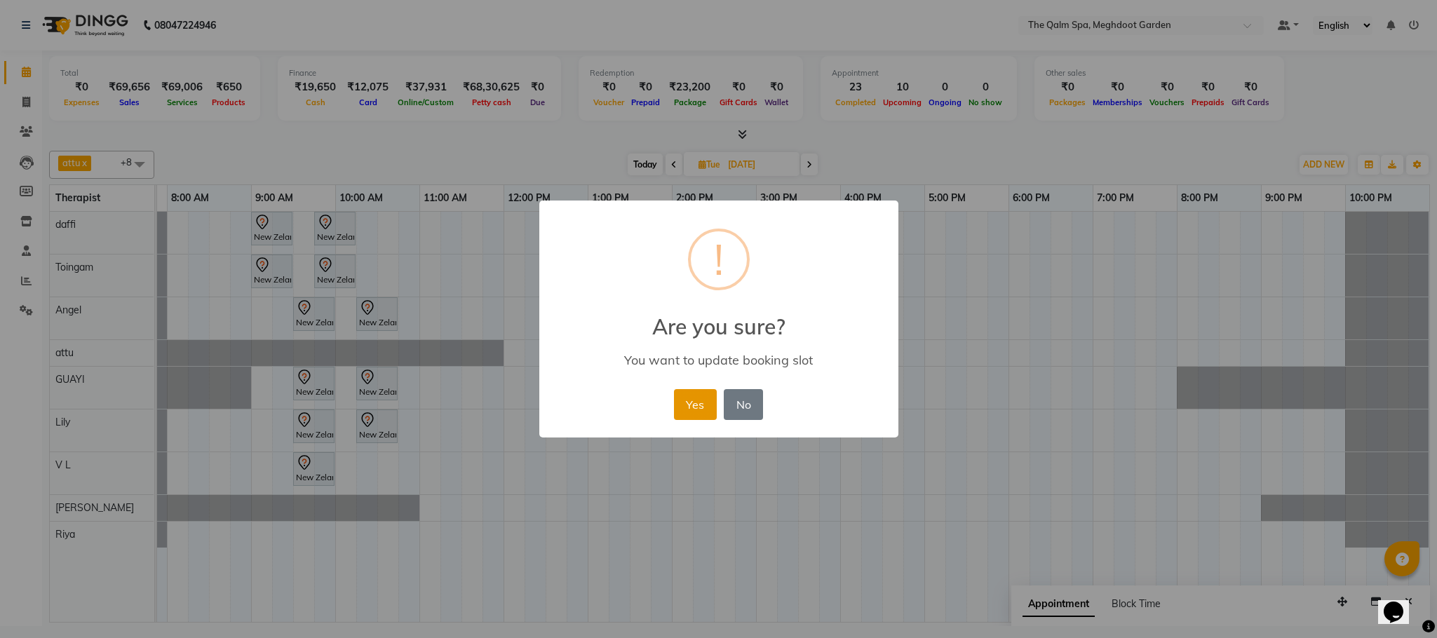
click at [684, 407] on button "Yes" at bounding box center [695, 404] width 43 height 31
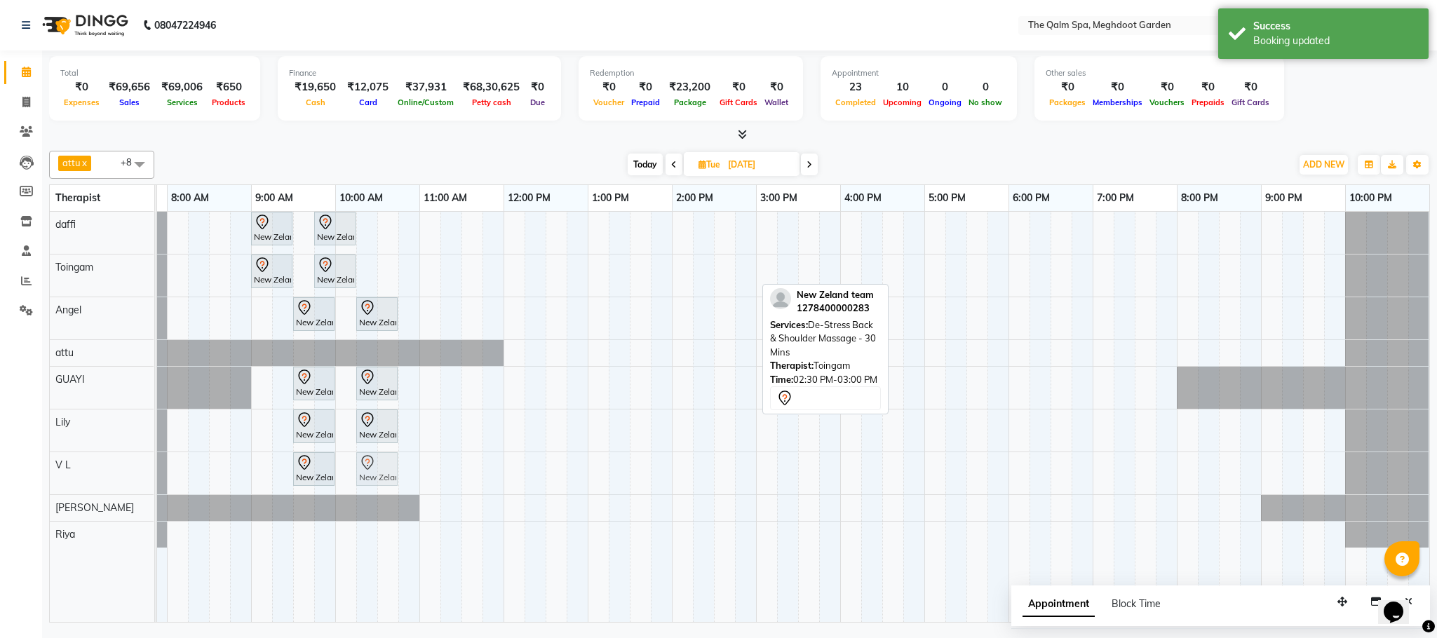
drag, startPoint x: 747, startPoint y: 267, endPoint x: 394, endPoint y: 484, distance: 414.5
click at [394, 487] on tbody "New Zeland team, 09:00 AM-09:30 AM, De-Stress Back & Shoulder Massage - 30 Mins…" at bounding box center [756, 380] width 1346 height 336
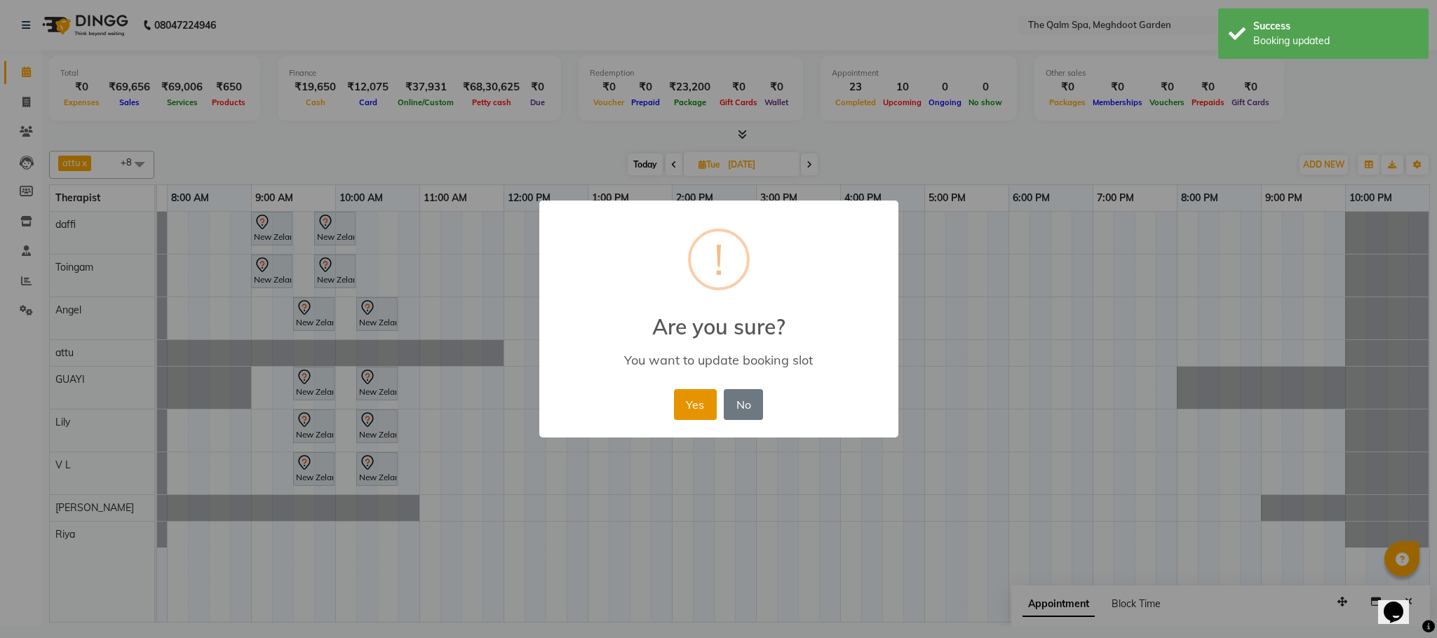
click at [705, 400] on button "Yes" at bounding box center [695, 404] width 43 height 31
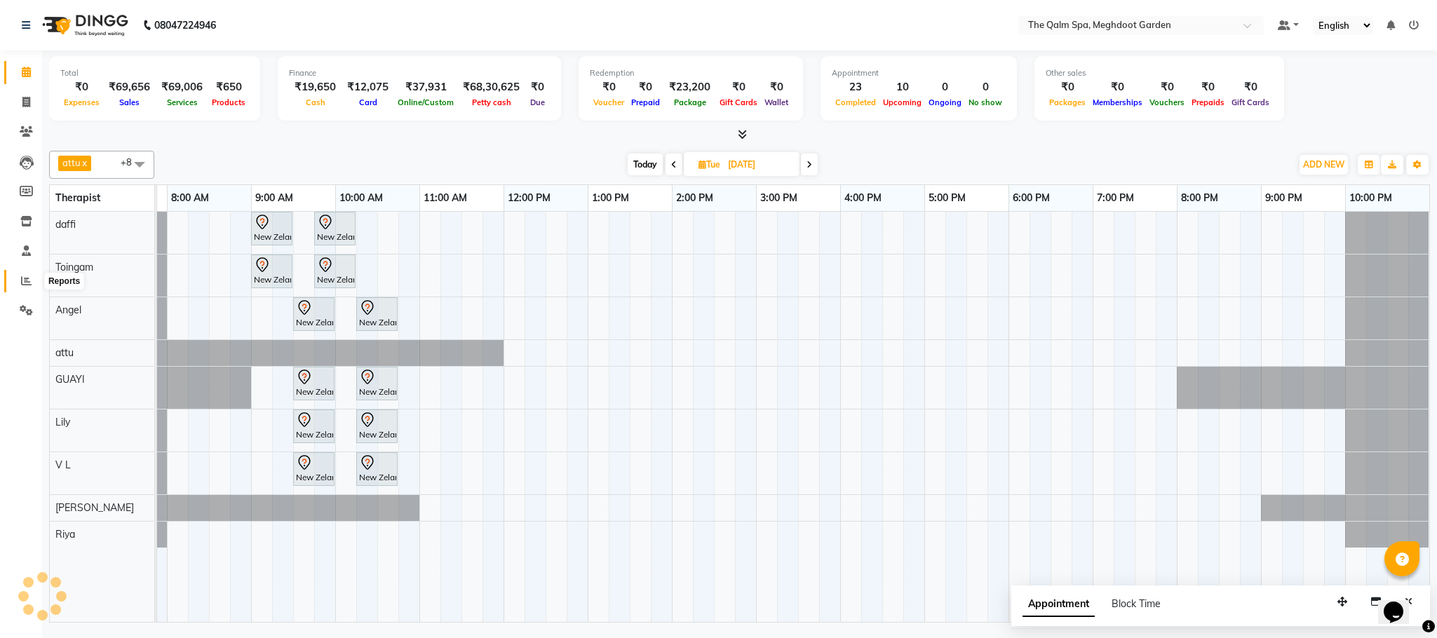
click at [23, 278] on icon at bounding box center [26, 281] width 11 height 11
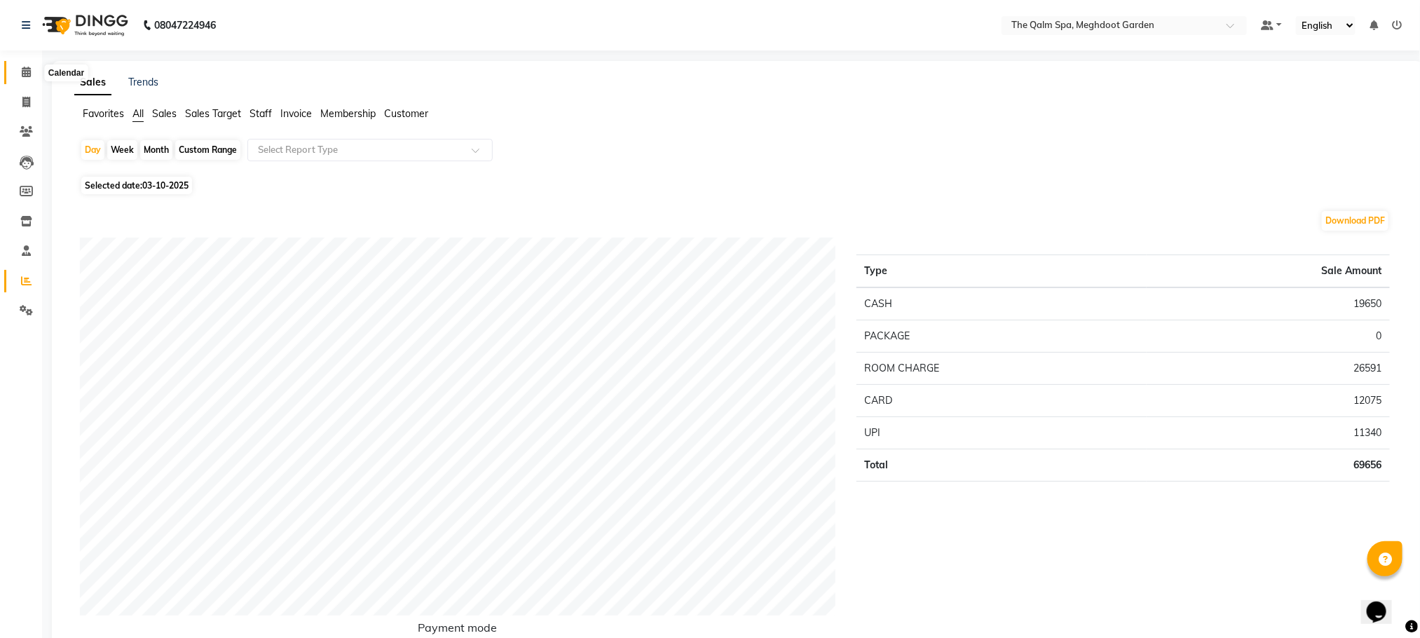
click at [25, 70] on icon at bounding box center [26, 72] width 9 height 11
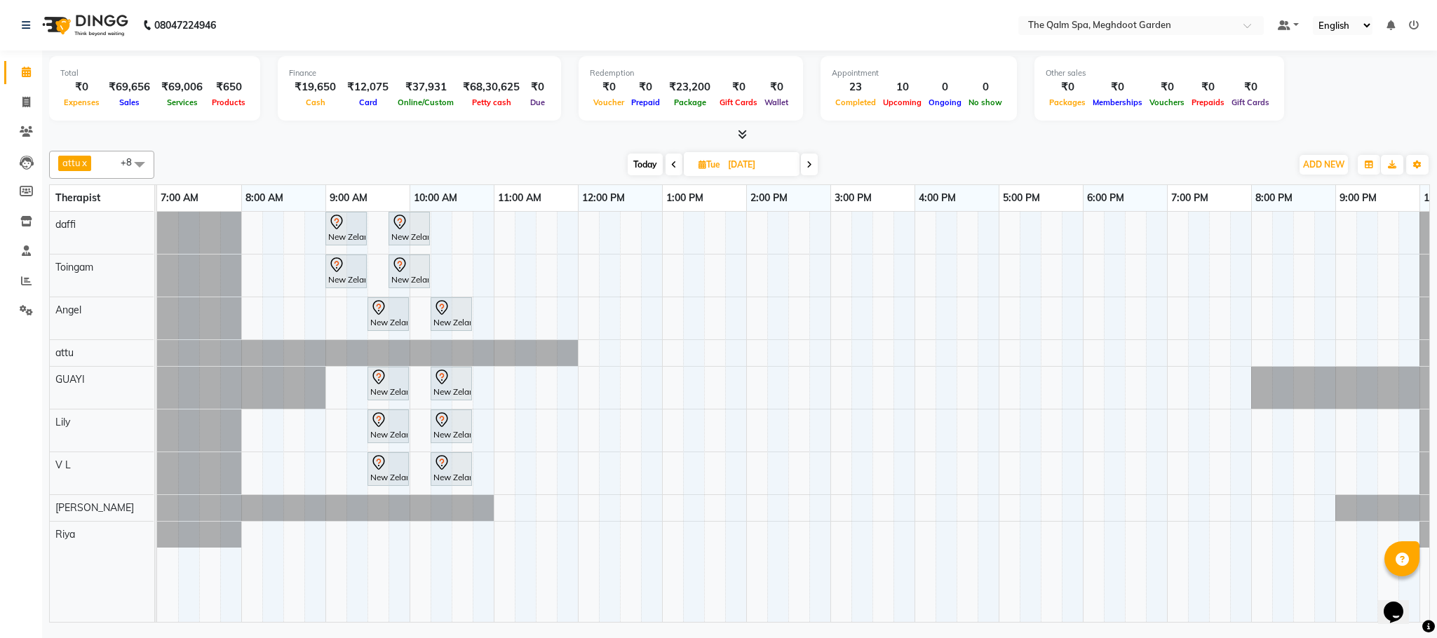
click at [638, 162] on span "Today" at bounding box center [644, 165] width 35 height 22
type input "03-10-2025"
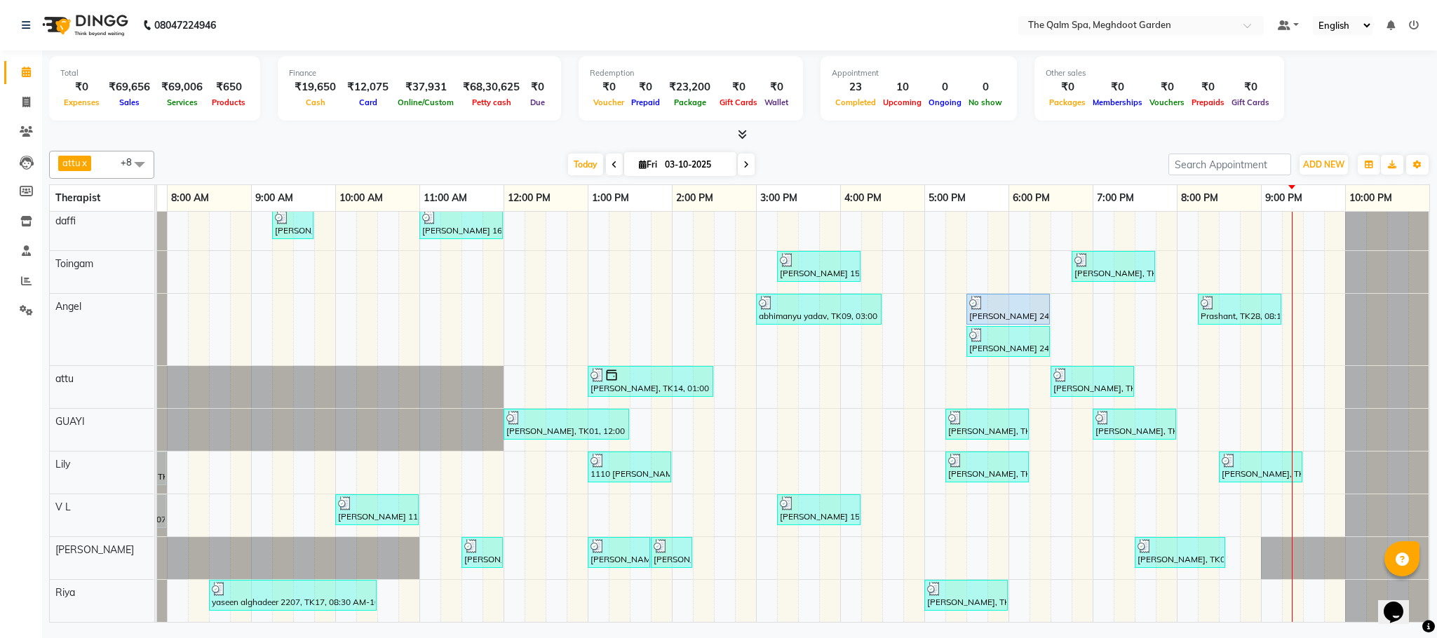
scroll to position [23, 0]
click at [30, 278] on icon at bounding box center [26, 281] width 11 height 11
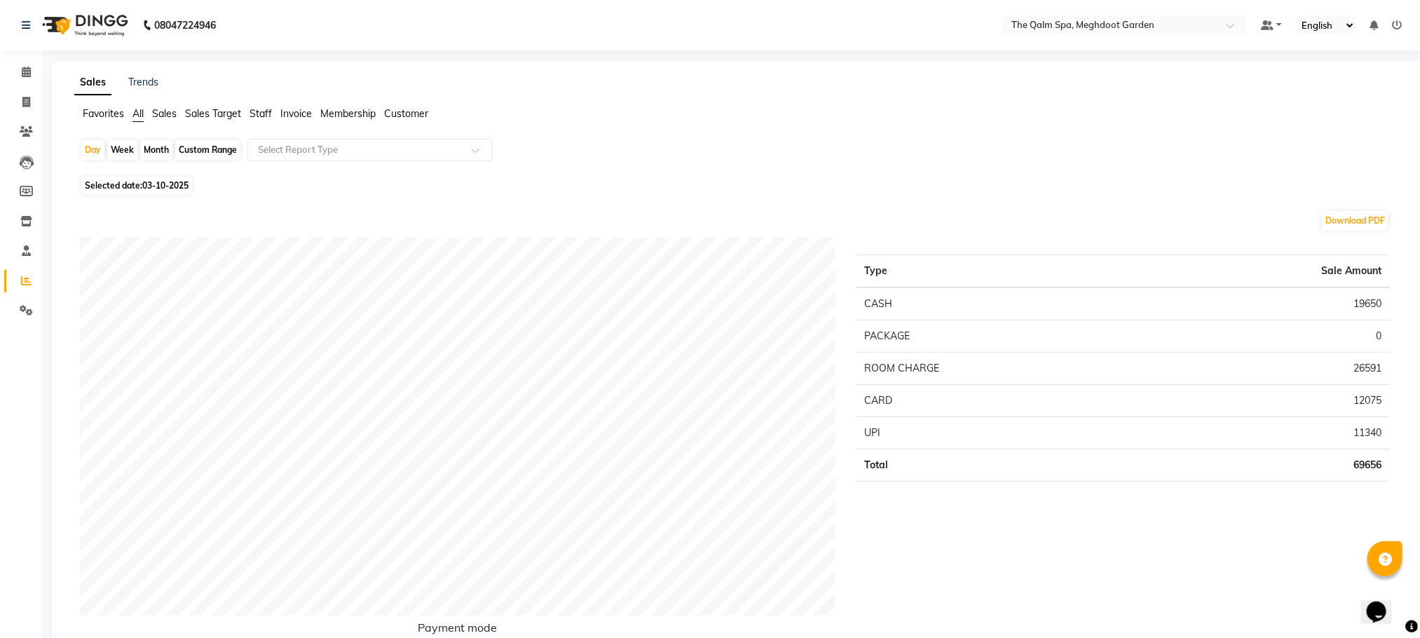
click at [145, 147] on div "Month" at bounding box center [156, 150] width 32 height 20
select select "10"
select select "2025"
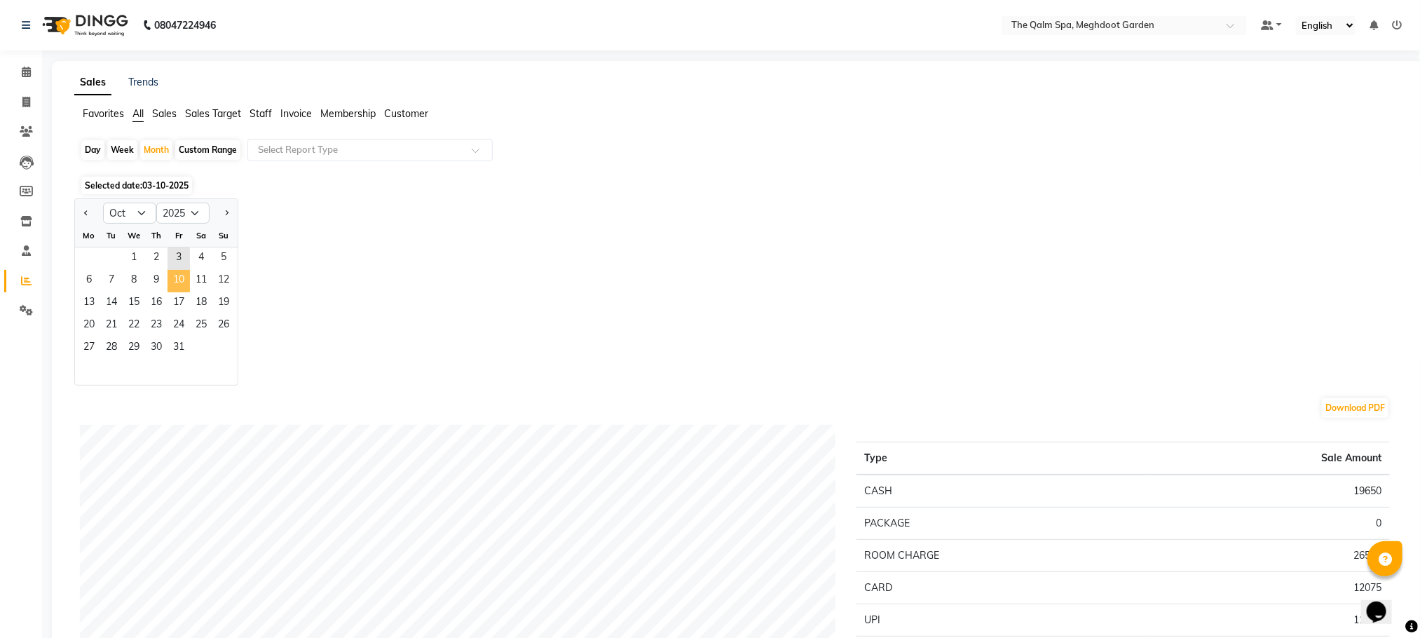
click at [177, 286] on span "10" at bounding box center [179, 281] width 22 height 22
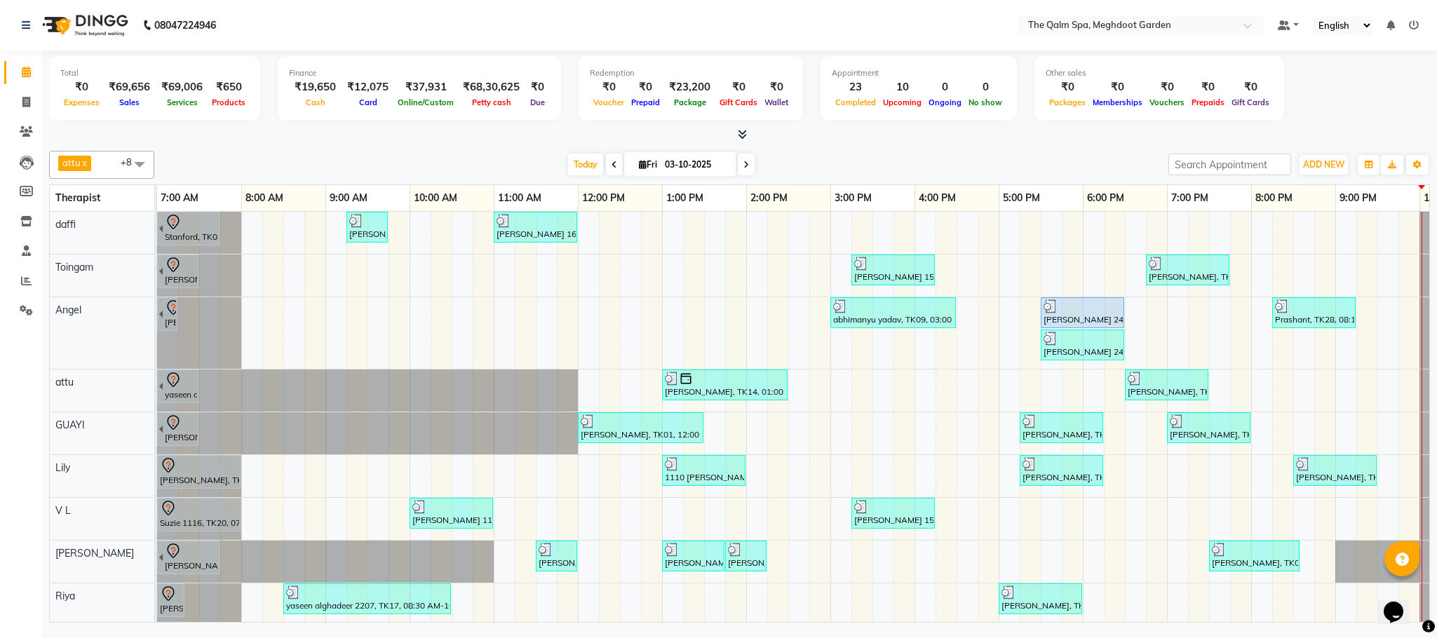
click at [743, 165] on icon at bounding box center [746, 165] width 6 height 8
type input "04-10-2025"
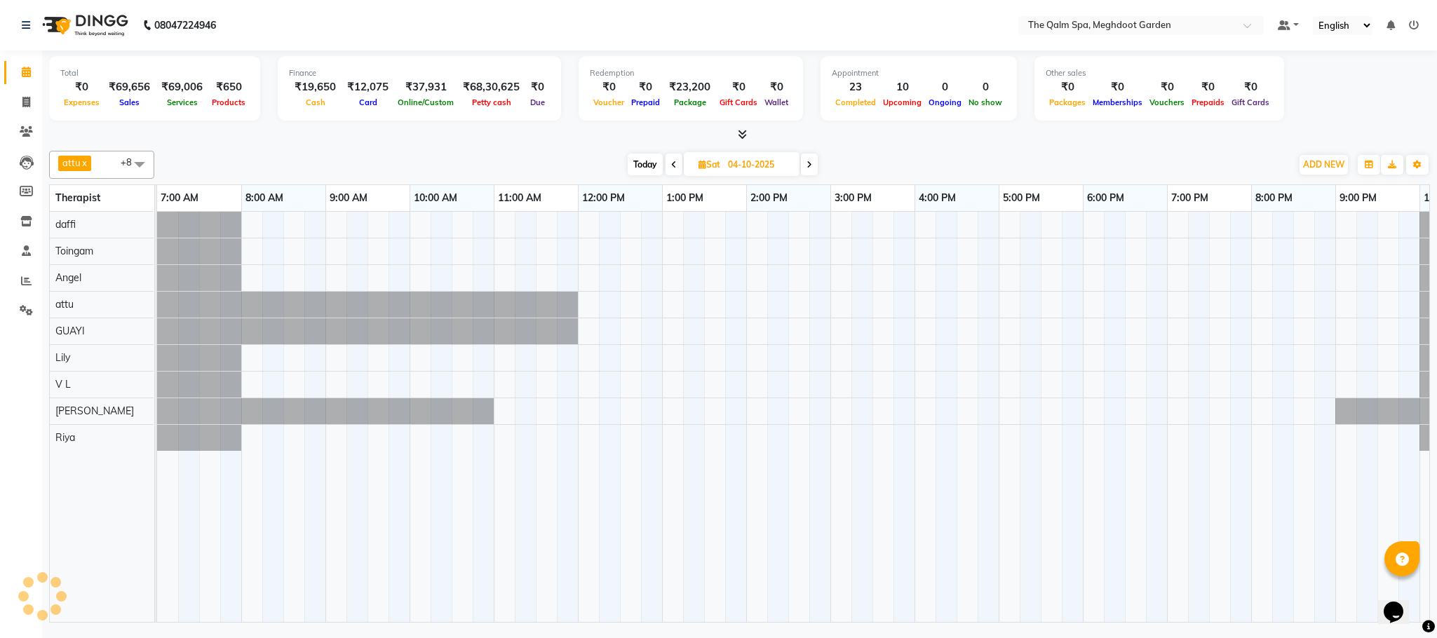
scroll to position [0, 74]
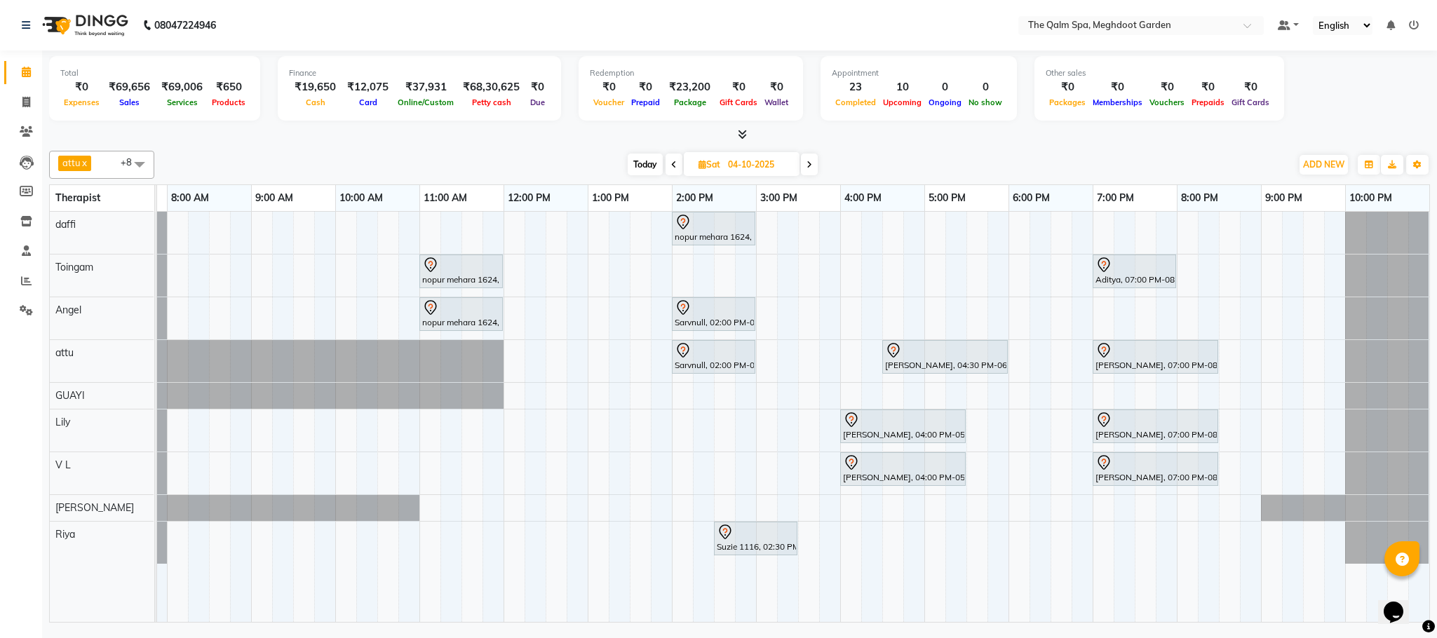
click at [261, 236] on div "nopur mehara 1624, 02:00 PM-03:00 PM, Javanese Pampering - 60 Mins nopur mehara…" at bounding box center [756, 417] width 1346 height 410
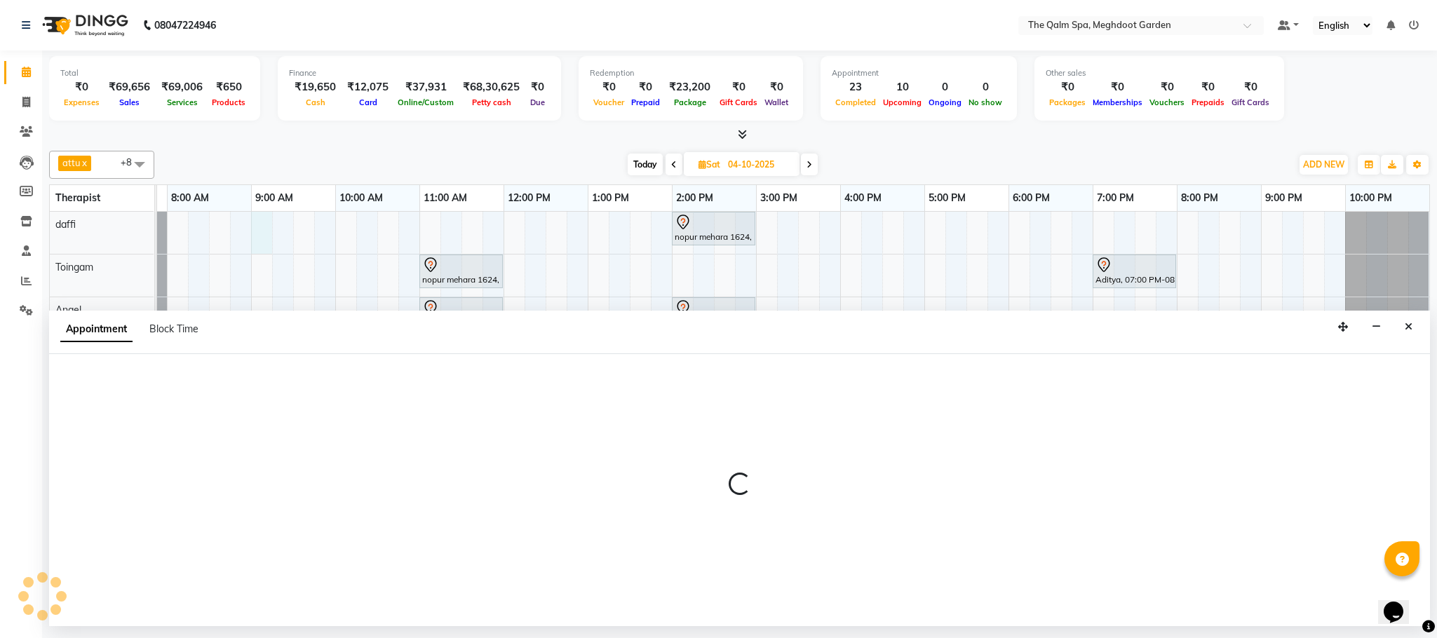
select select "72290"
select select "540"
select select "tentative"
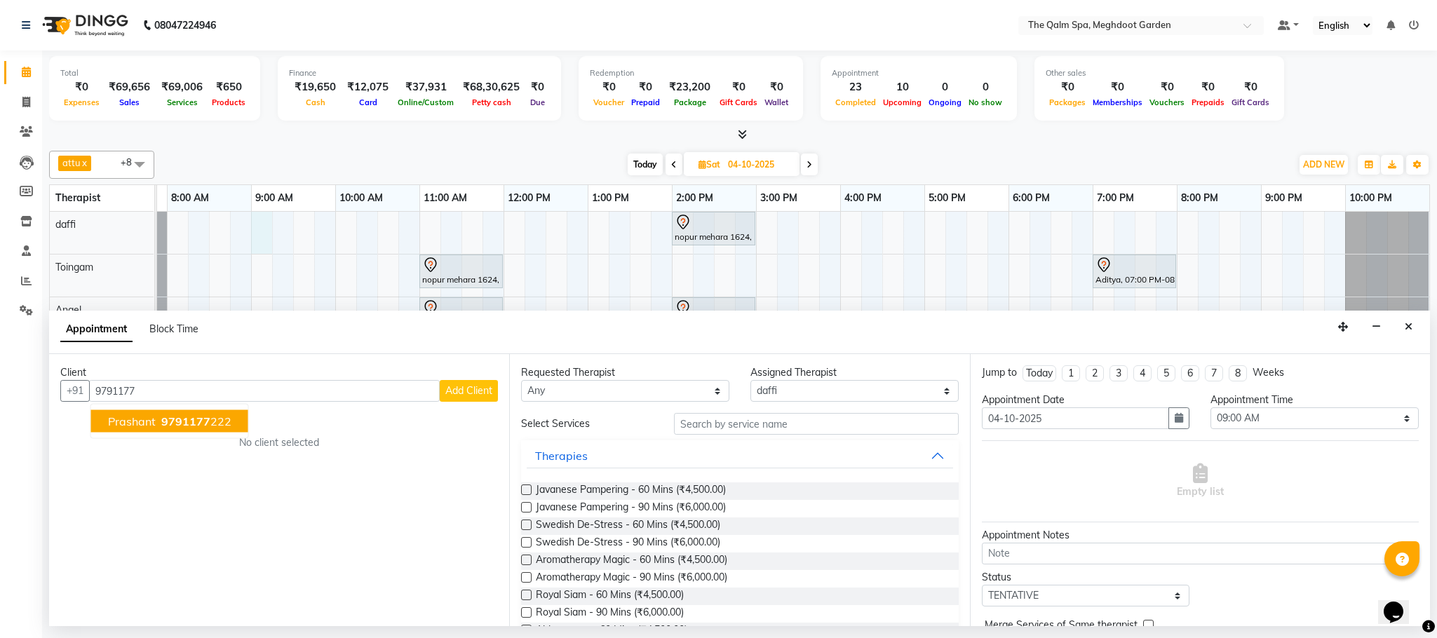
click at [198, 425] on span "9791177" at bounding box center [185, 421] width 49 height 14
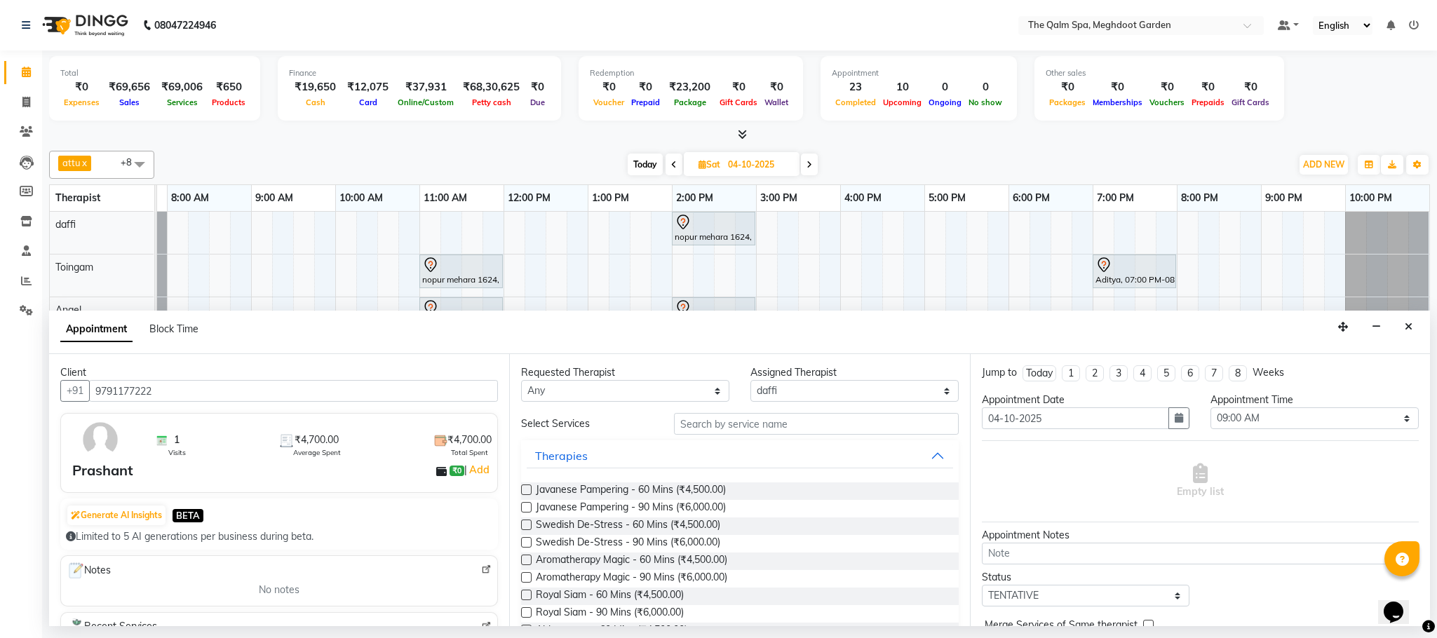
type input "9791177222"
click at [731, 427] on input "text" at bounding box center [816, 424] width 285 height 22
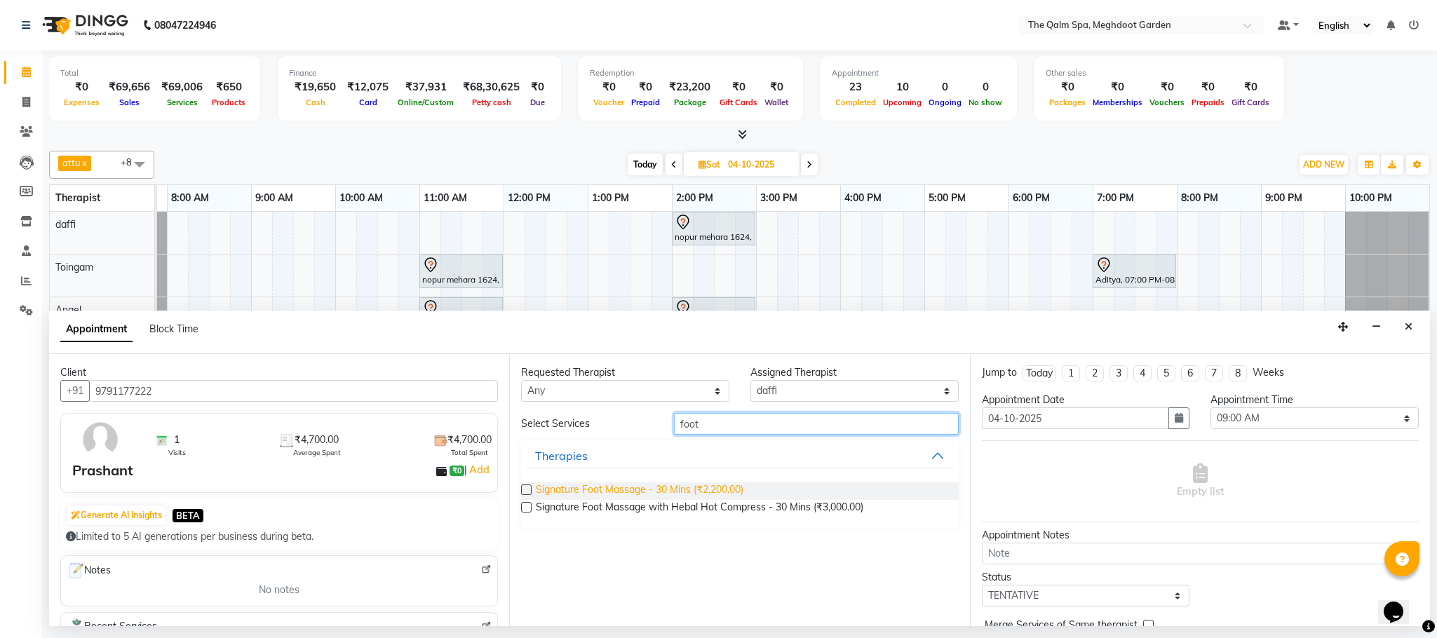
type input "foot"
click at [660, 493] on span "Signature Foot Massage - 30 Mins (₹2,200.00)" at bounding box center [640, 491] width 208 height 18
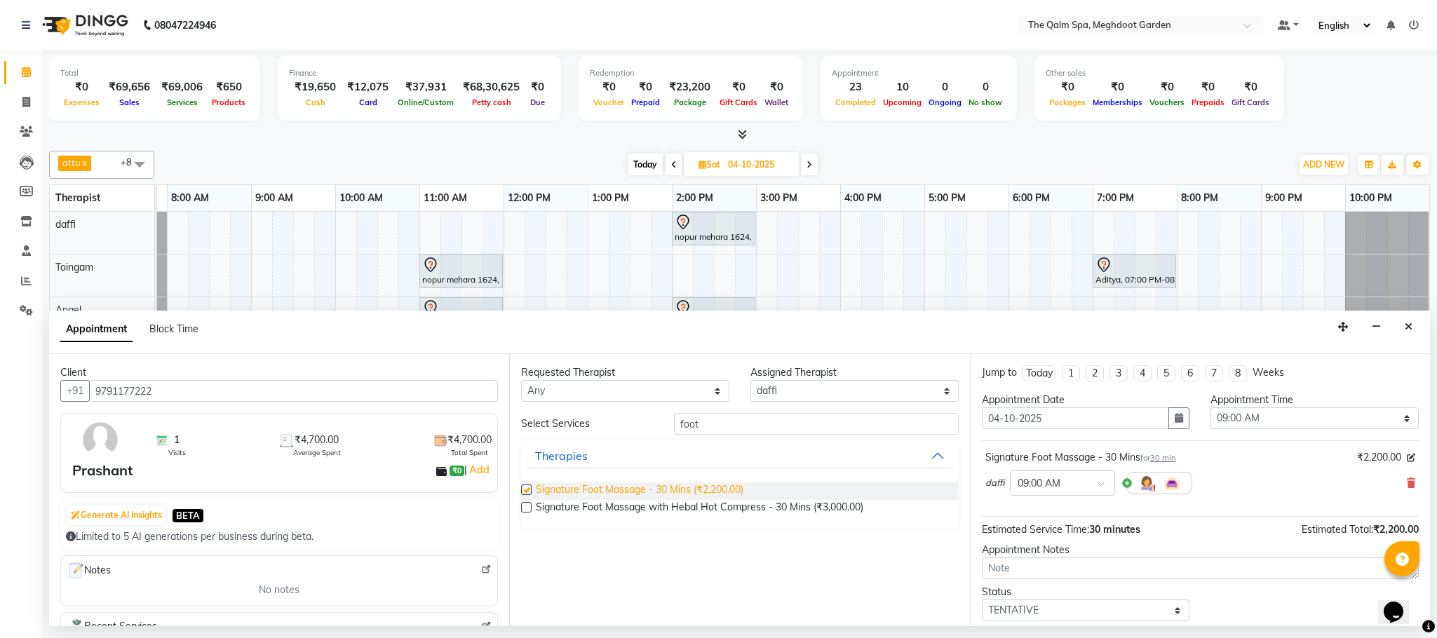
checkbox input "false"
click at [1075, 574] on textarea at bounding box center [1200, 568] width 437 height 22
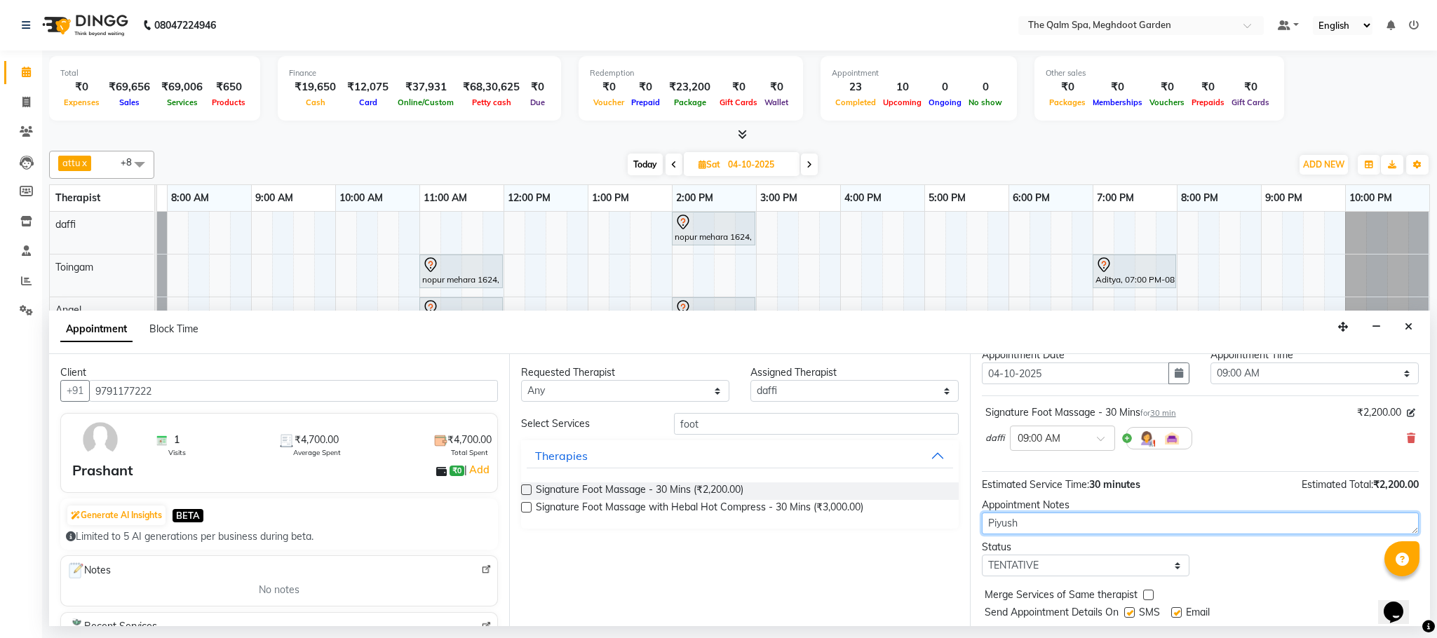
scroll to position [86, 0]
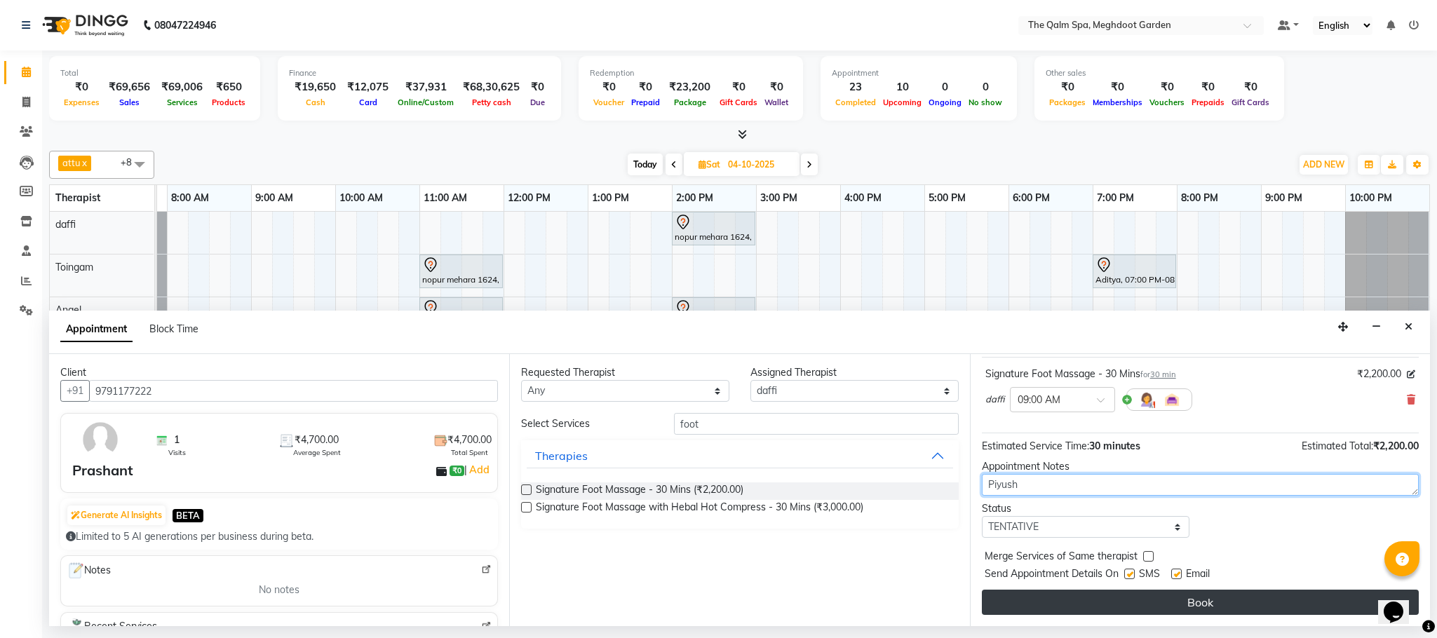
type textarea "Piyush"
click at [1182, 604] on button "Book" at bounding box center [1200, 602] width 437 height 25
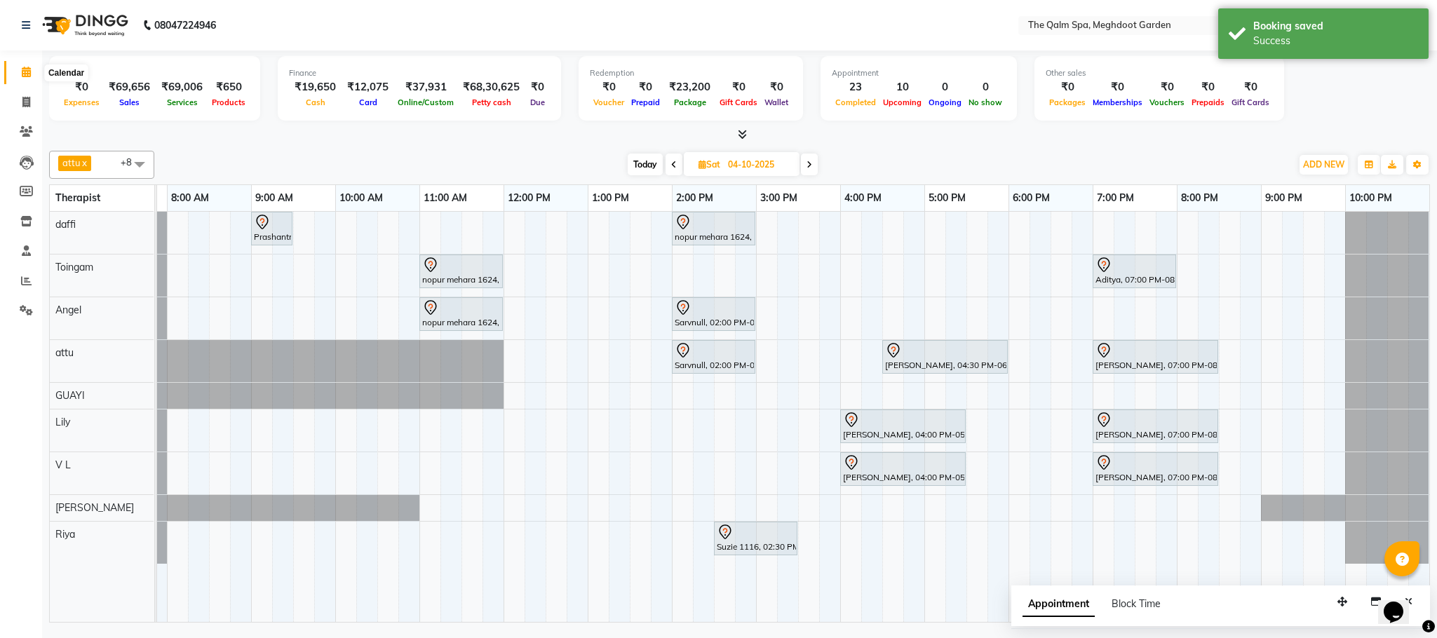
click at [25, 67] on icon at bounding box center [26, 72] width 9 height 11
click at [637, 165] on span "Today" at bounding box center [644, 165] width 35 height 22
type input "03-10-2025"
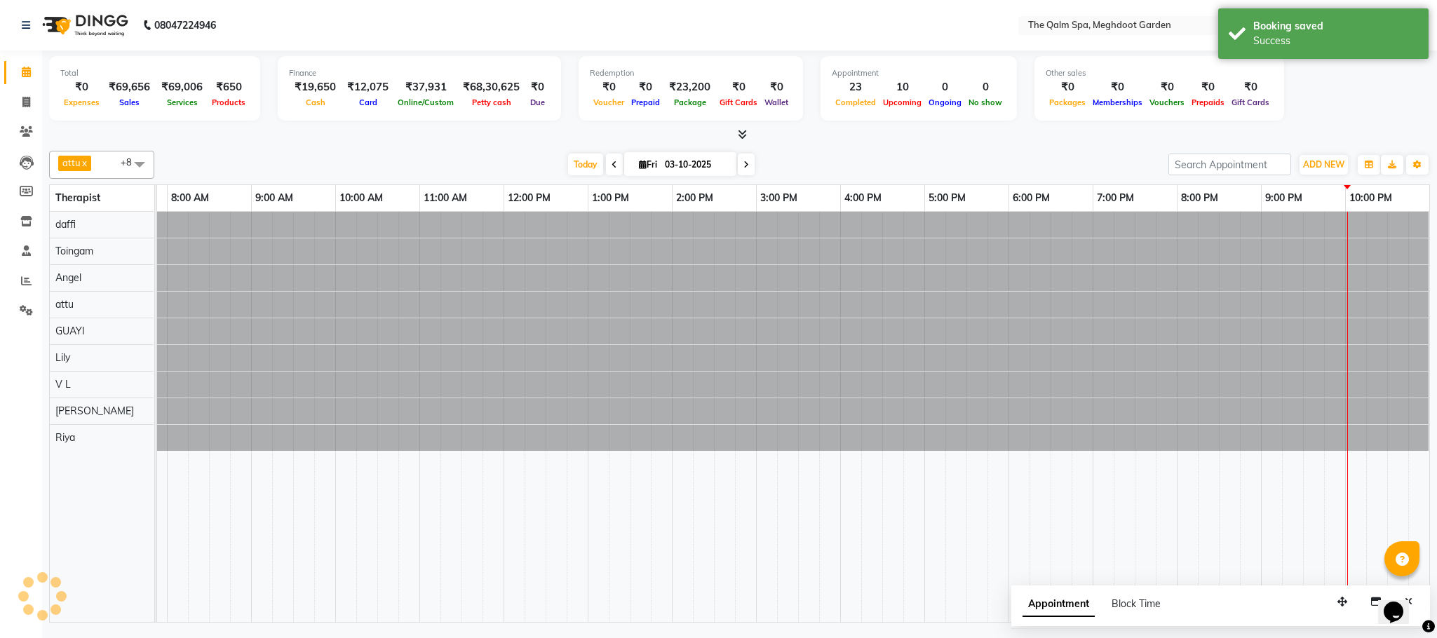
scroll to position [0, 74]
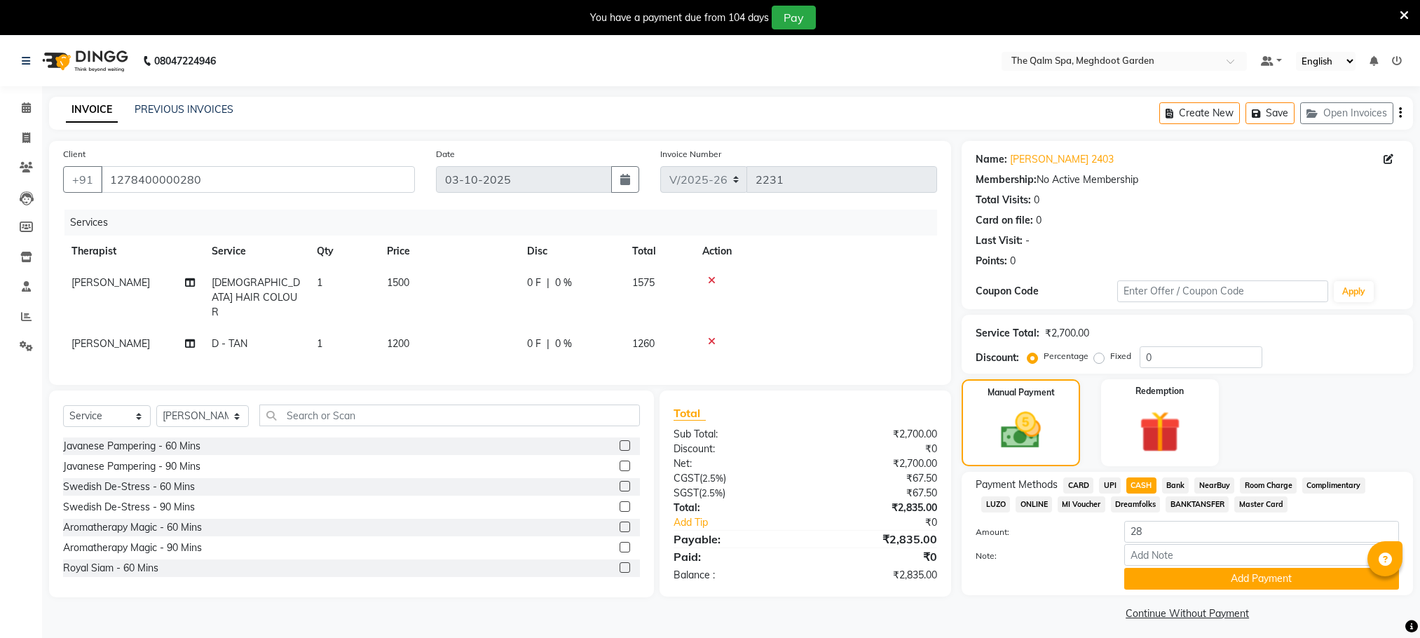
select select "6401"
select select "service"
select select "48473"
select select "6401"
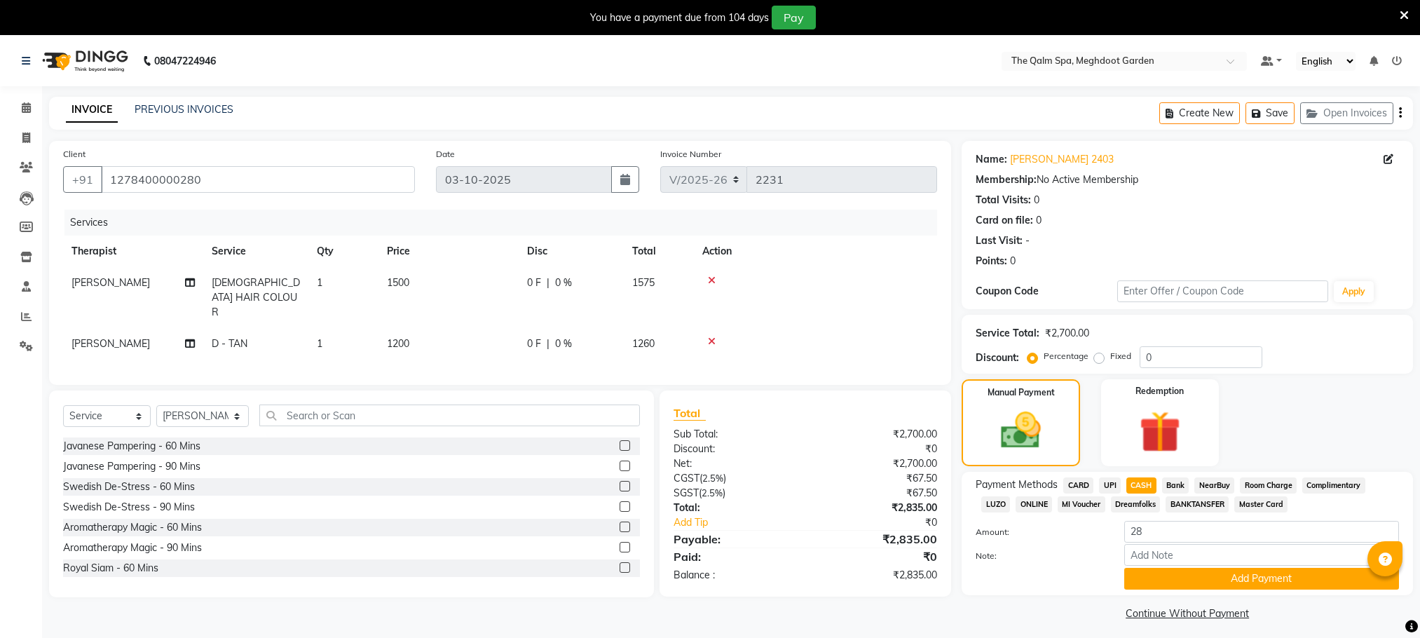
select select "service"
select select "48473"
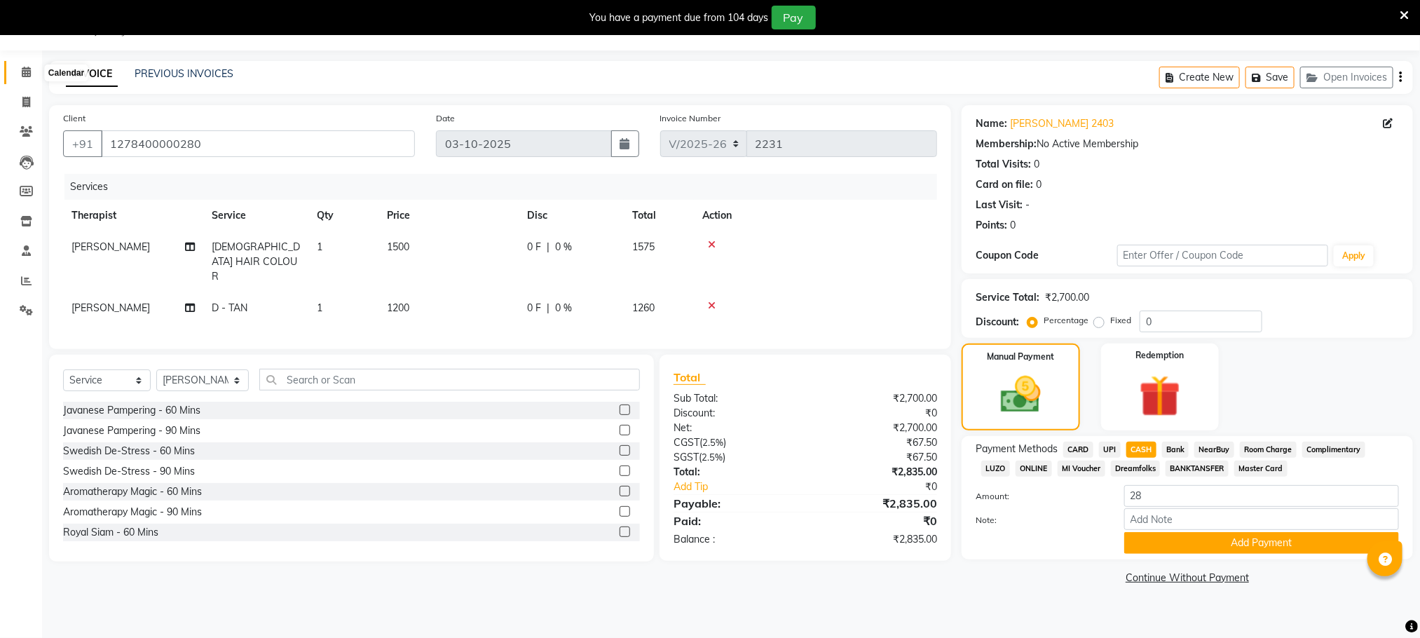
click at [30, 72] on icon at bounding box center [26, 72] width 9 height 11
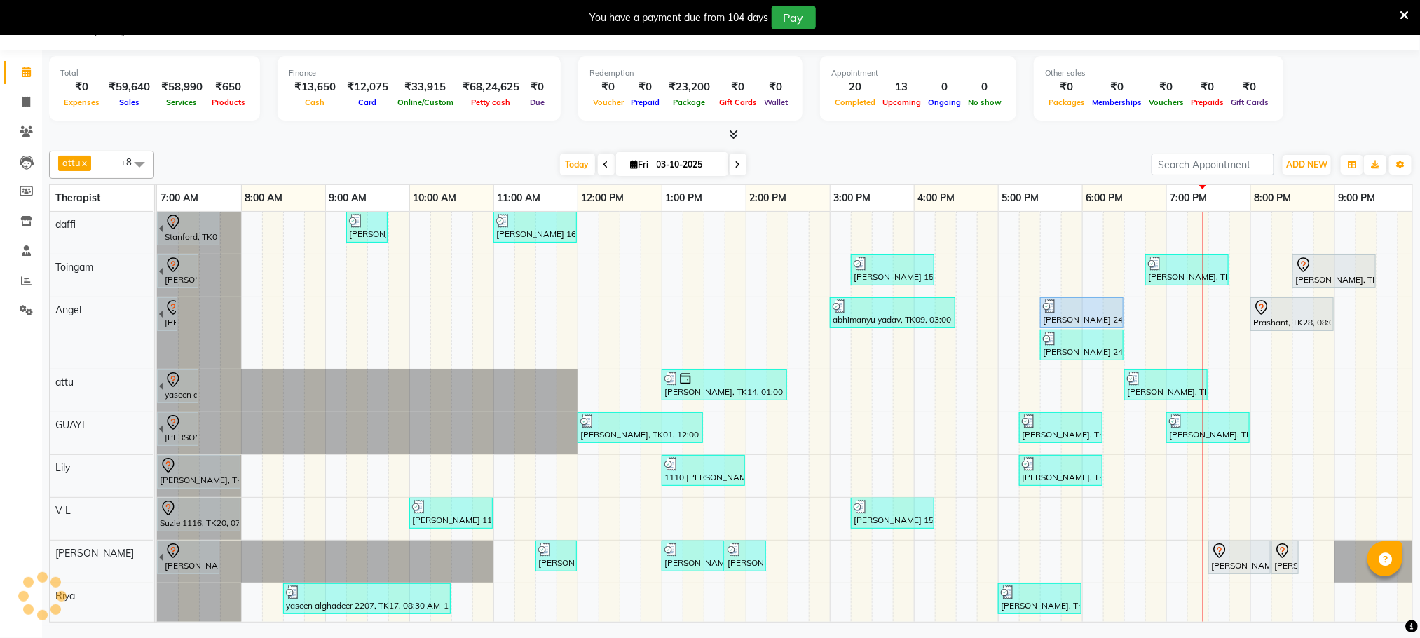
scroll to position [15, 0]
click at [26, 280] on icon at bounding box center [26, 281] width 11 height 11
